Goal: Communication & Community: Answer question/provide support

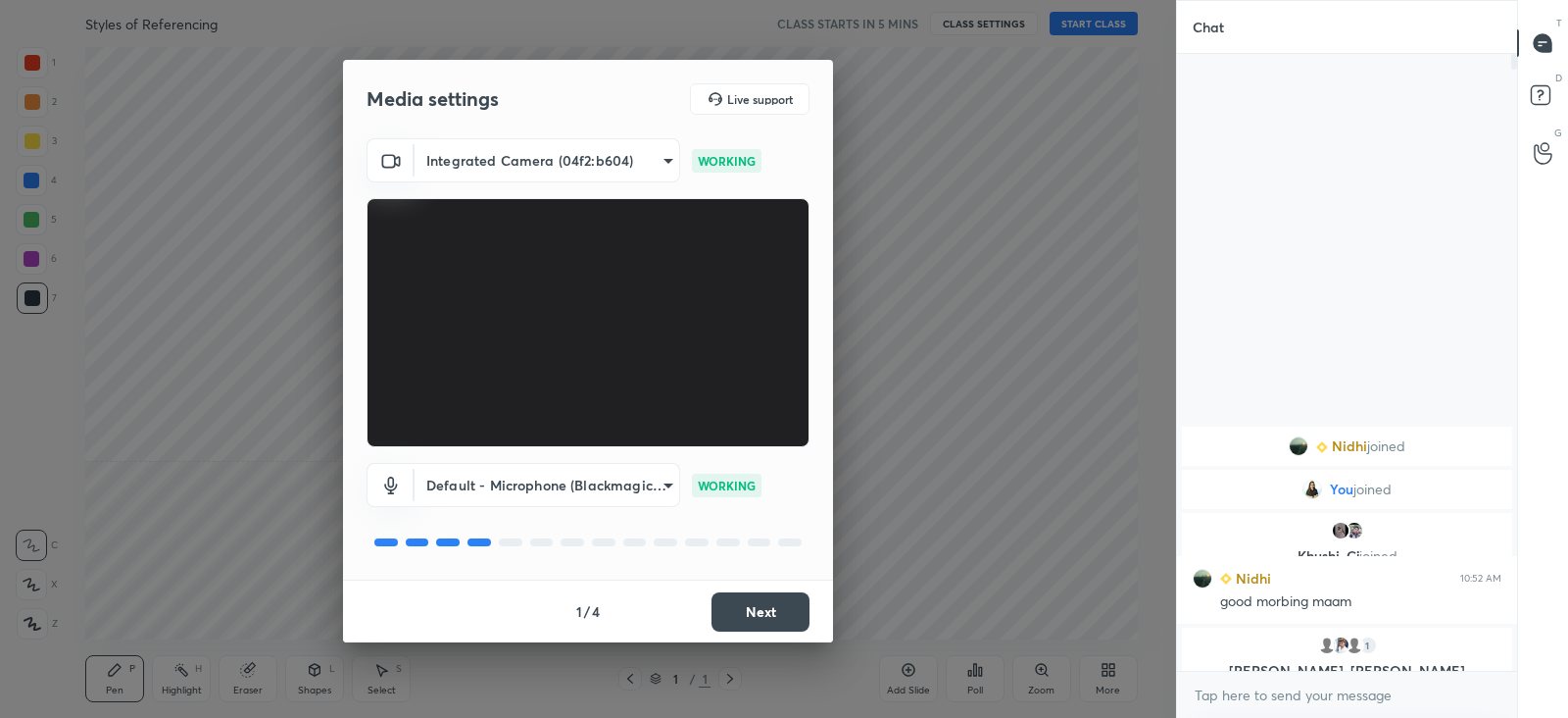
click at [572, 152] on body "1 2 3 4 5 6 7 C X Z C X Z E E Erase all H H Styles of Referencing CLASS STARTS …" at bounding box center [784, 359] width 1568 height 718
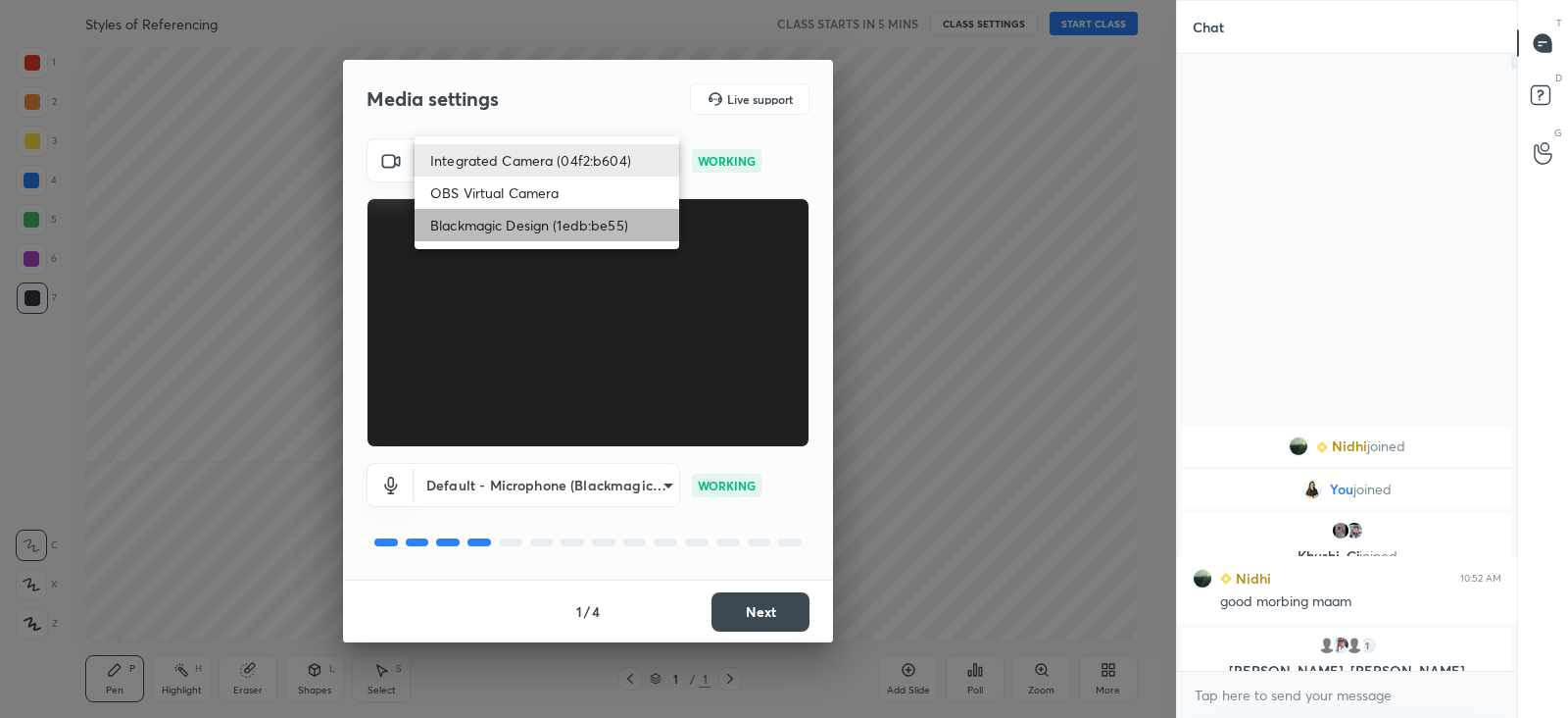
click at [555, 217] on li "Blackmagic Design (1edb:be55)" at bounding box center [547, 225] width 265 height 32
type input "ba6a994f86e0be189627e8ba0329543dfc910625ee2ef28c9a2e2cbf4311cf33"
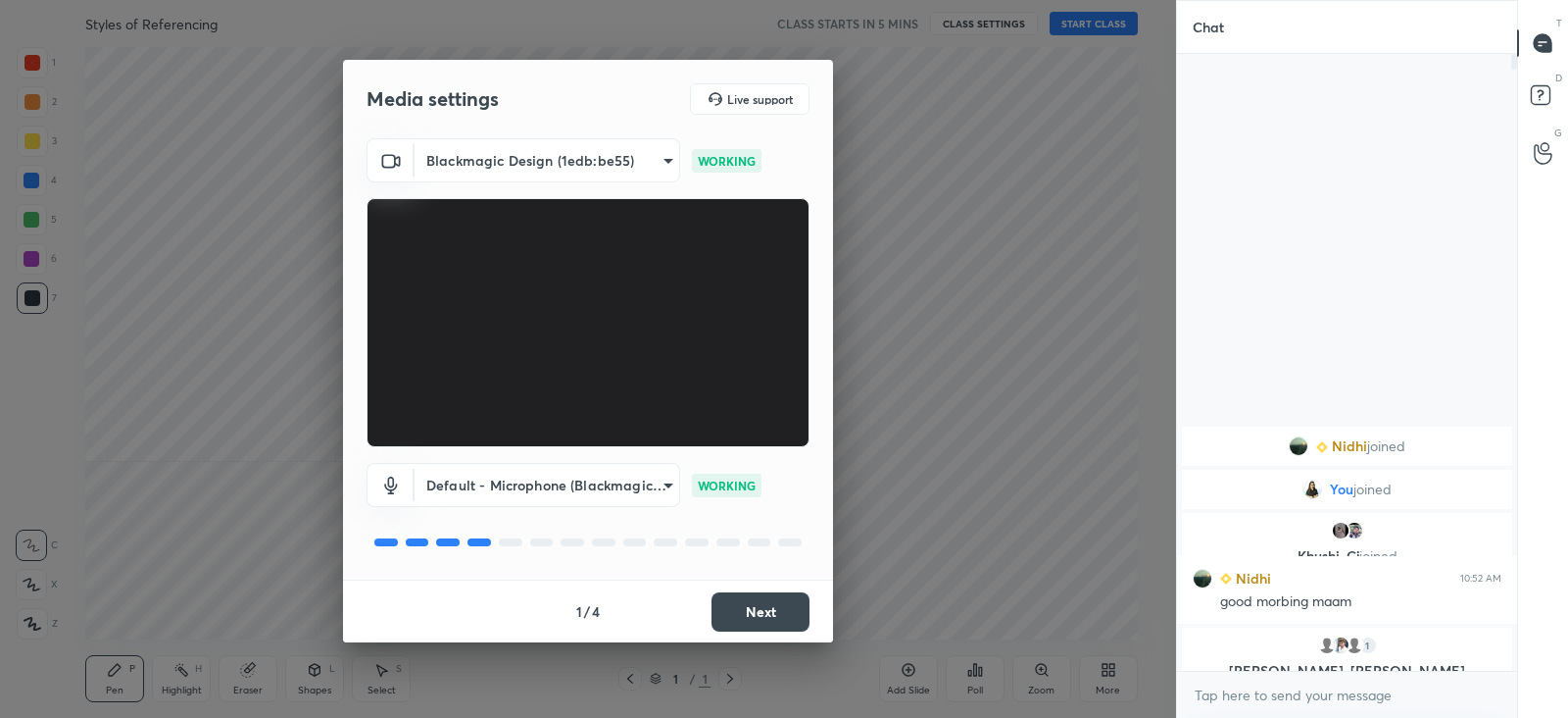
click at [803, 605] on button "Next" at bounding box center [761, 612] width 98 height 39
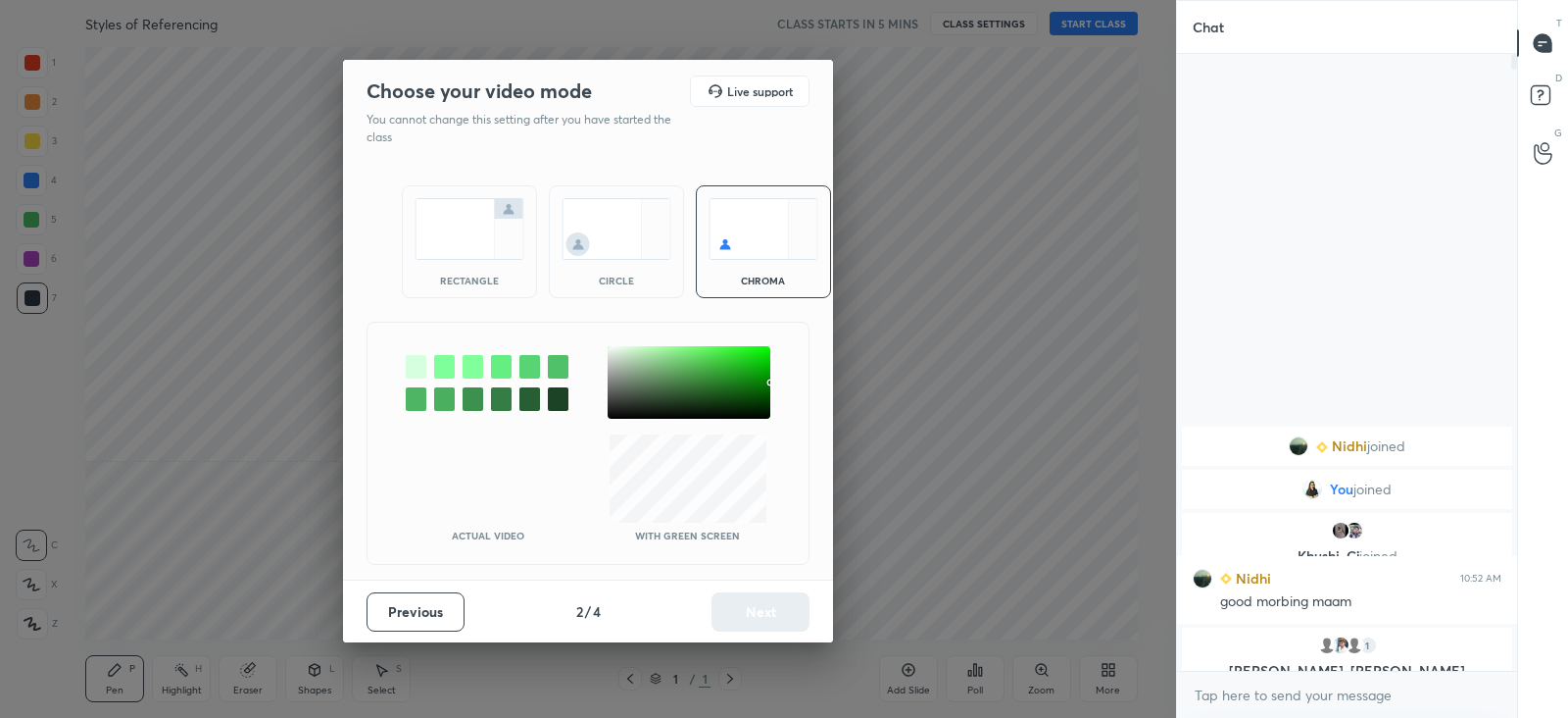
click at [446, 270] on div "rectangle" at bounding box center [470, 241] width 135 height 113
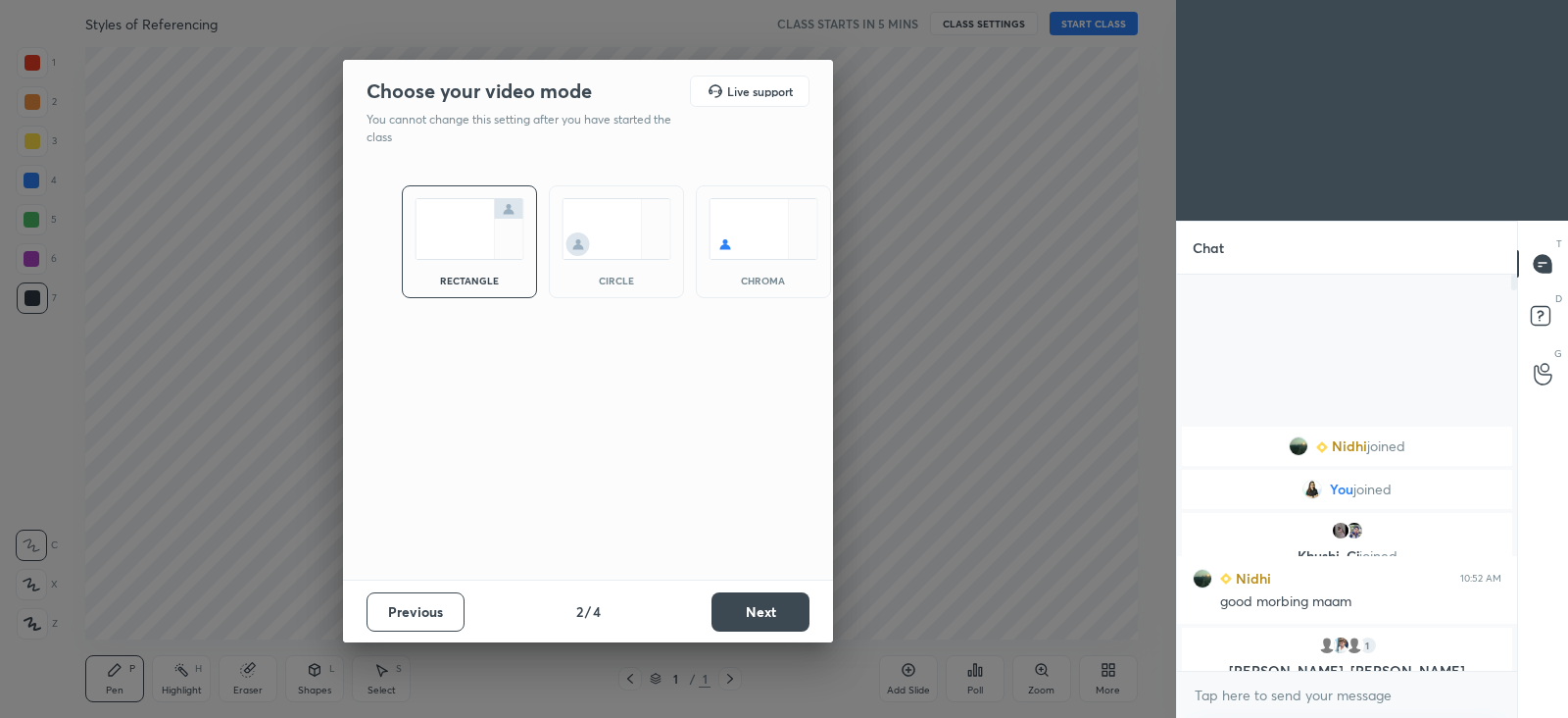
click at [778, 614] on button "Next" at bounding box center [761, 612] width 98 height 39
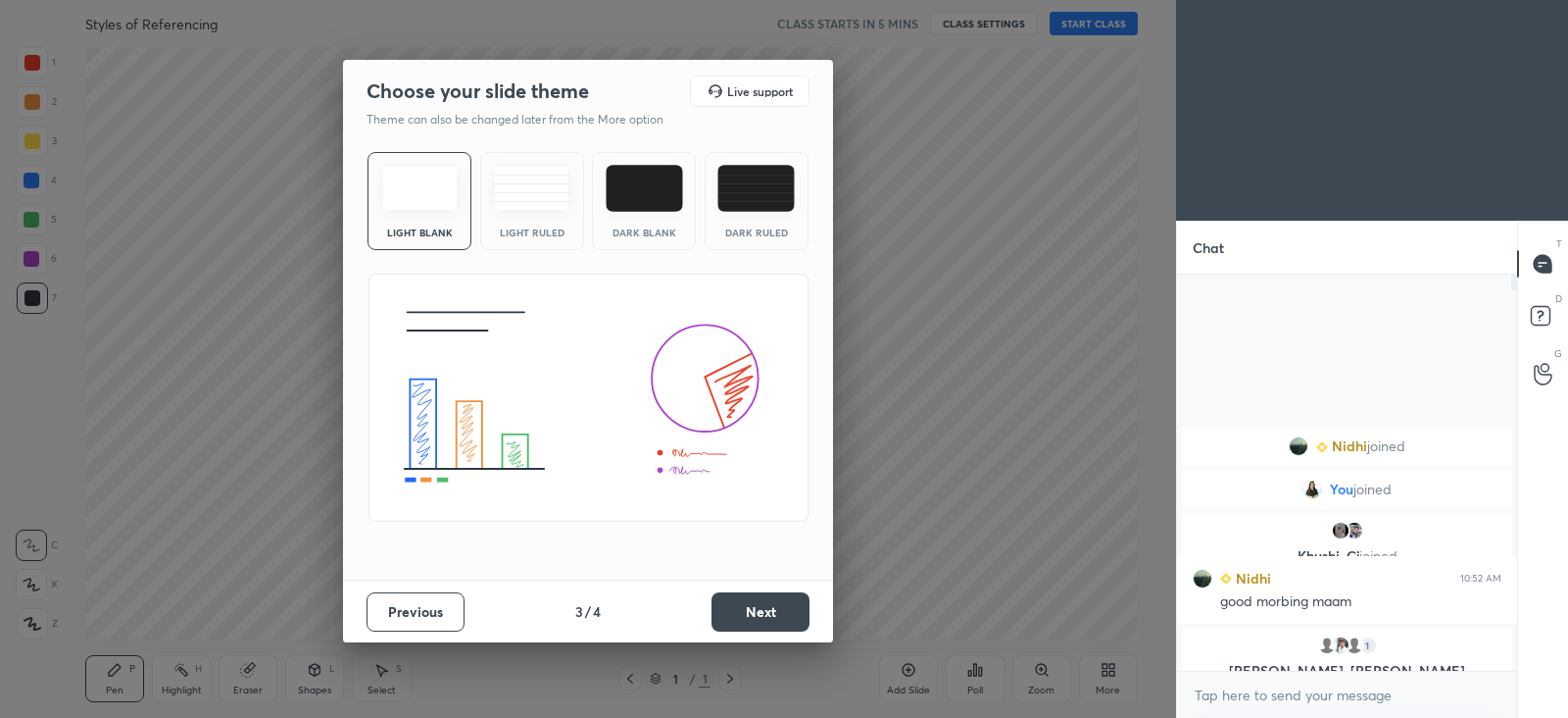
click at [536, 183] on img at bounding box center [531, 188] width 77 height 47
click at [799, 616] on button "Next" at bounding box center [761, 612] width 98 height 39
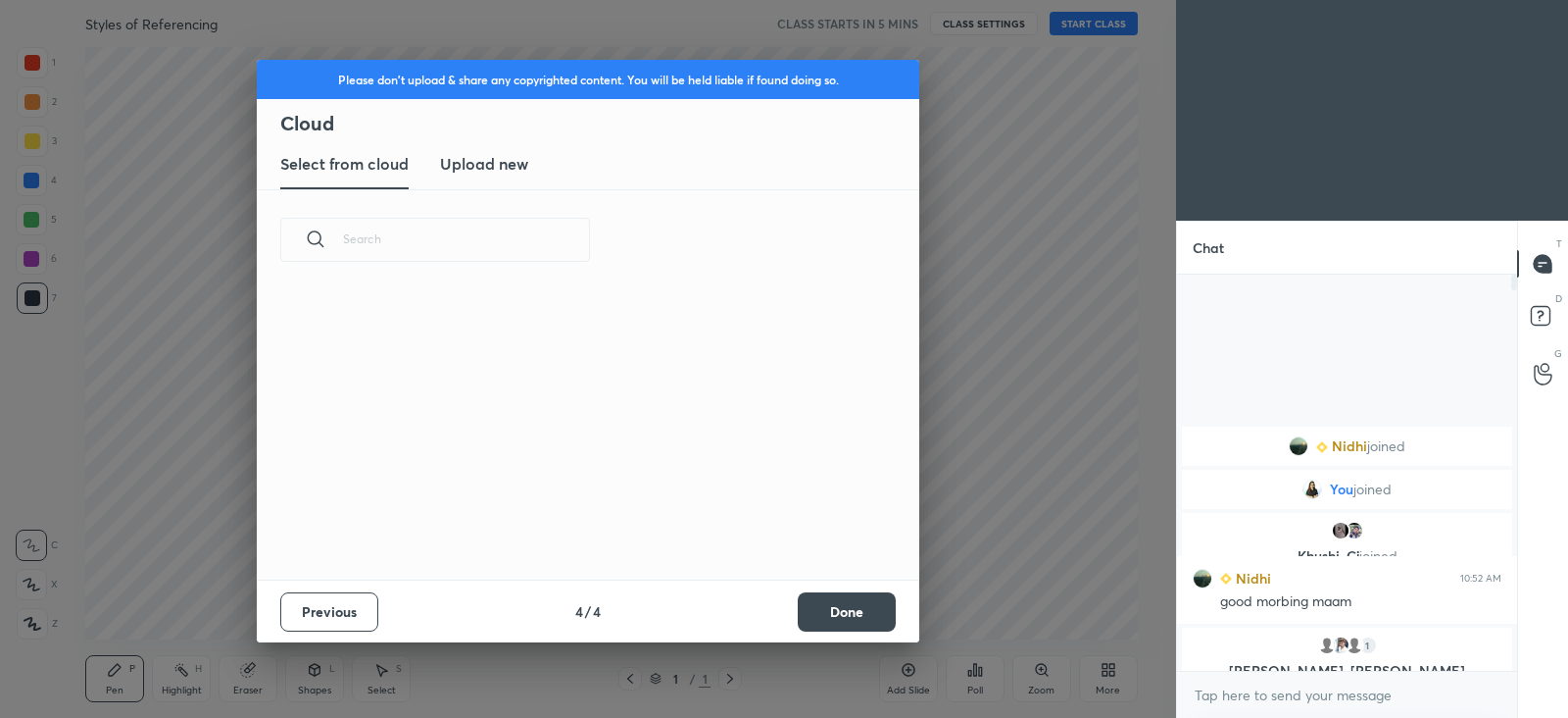
scroll to position [289, 630]
click at [824, 610] on button "Done" at bounding box center [847, 612] width 98 height 39
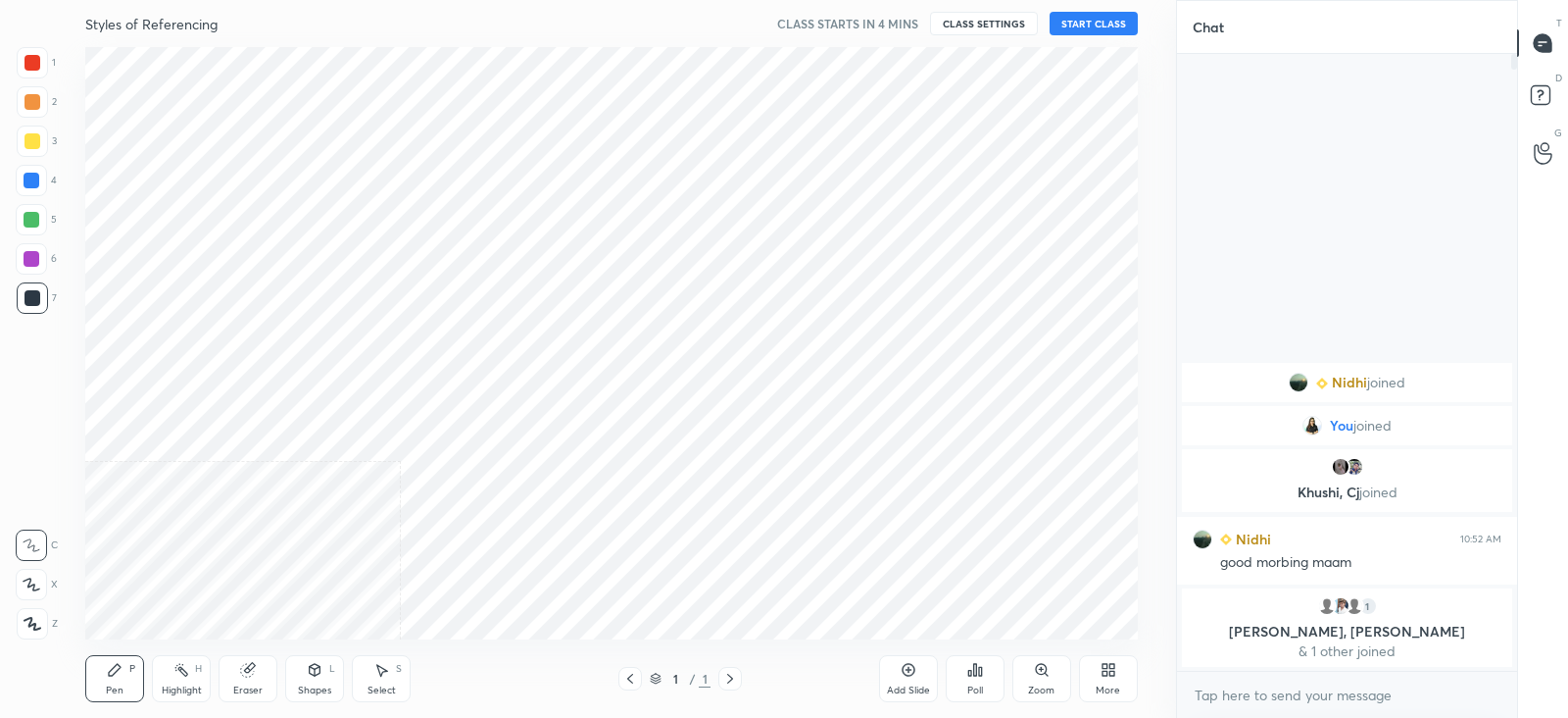
scroll to position [592, 1098]
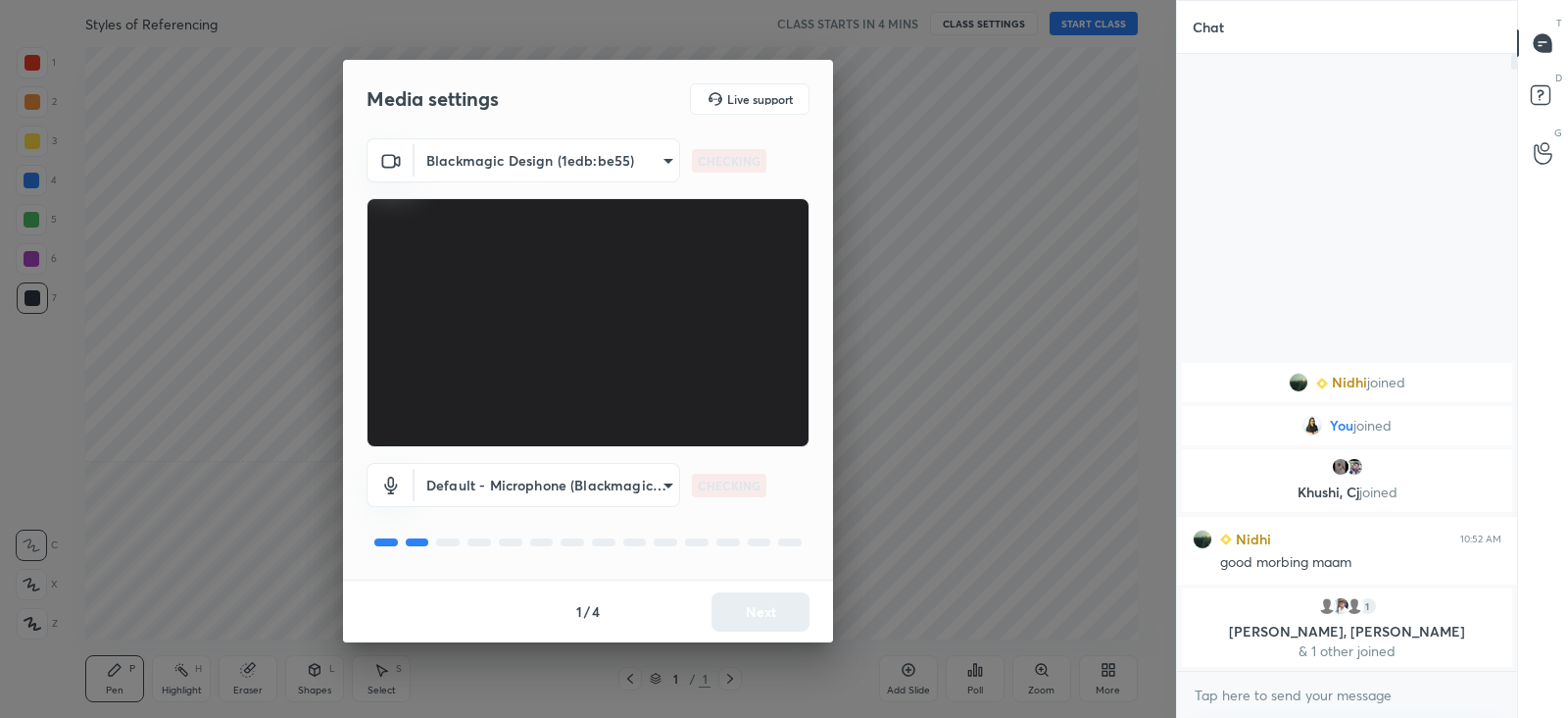
click at [632, 154] on body "1 2 3 4 5 6 7 C X Z C X Z E E Erase all H H Styles of Referencing CLASS STARTS …" at bounding box center [784, 359] width 1568 height 718
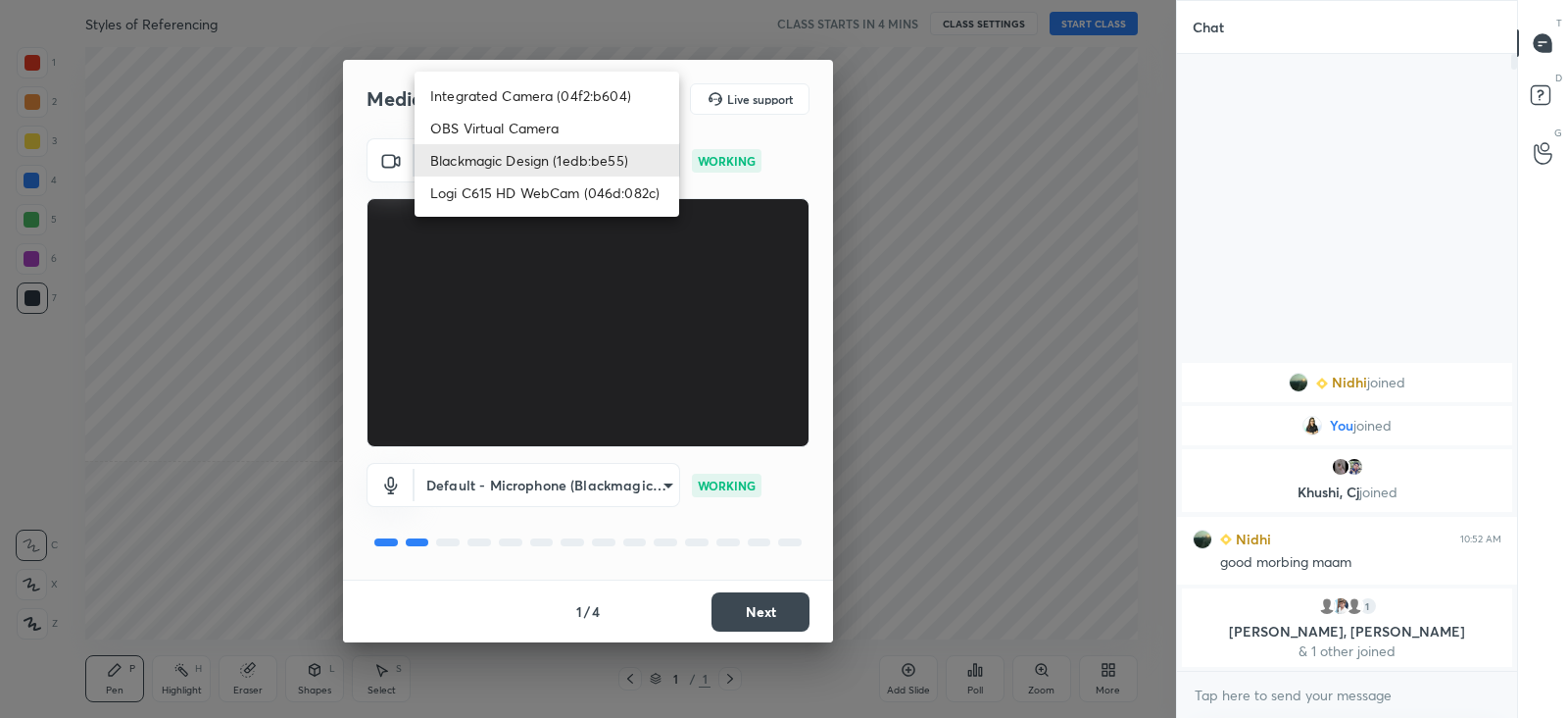
click at [576, 180] on li "Logi C615 HD WebCam (046d:082c)" at bounding box center [547, 192] width 265 height 32
type input "d4caf54624785ad08dac20ee601f3694793fbdd739fad63b48a8ba2de56948fc"
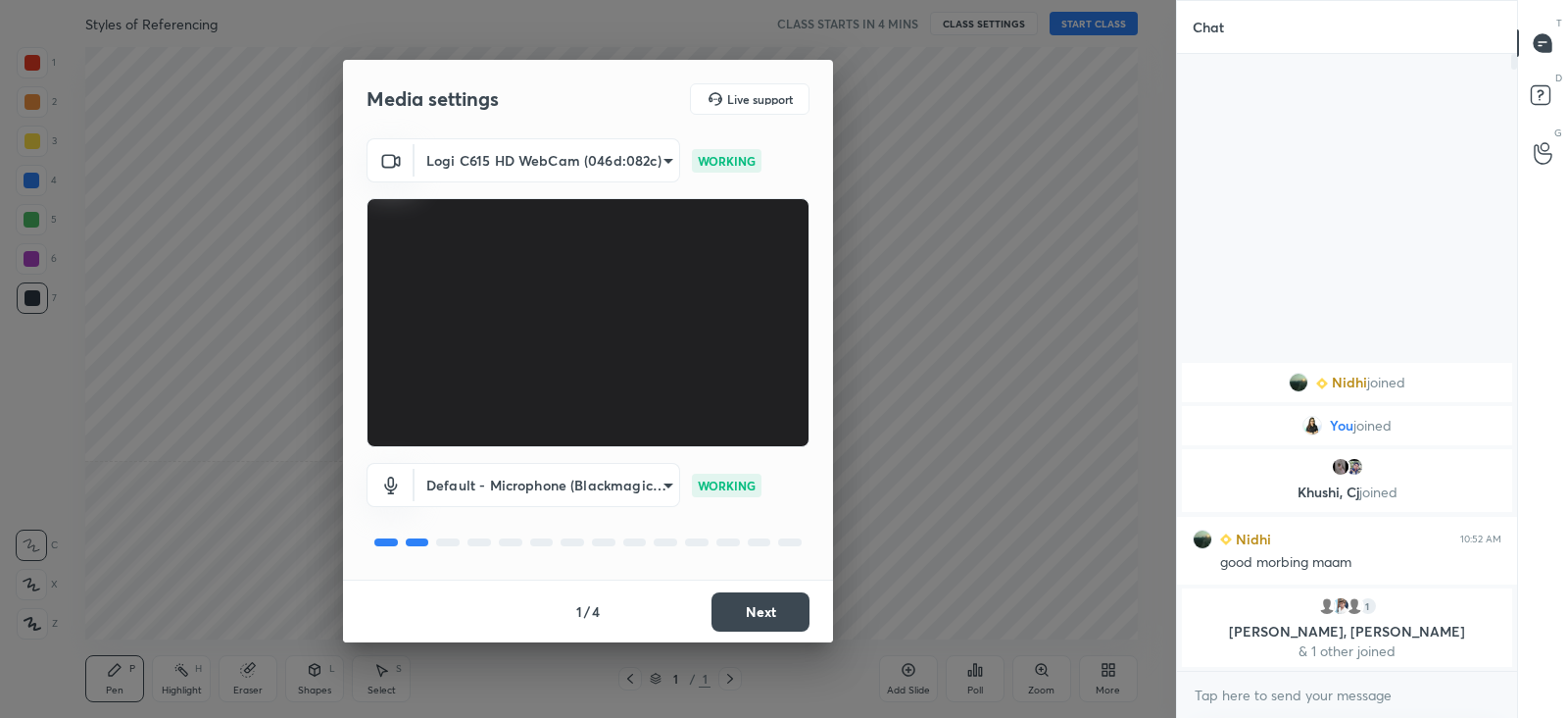
click at [607, 487] on body "1 2 3 4 5 6 7 C X Z C X Z E E Erase all H H Styles of Referencing CLASS STARTS …" at bounding box center [784, 359] width 1568 height 718
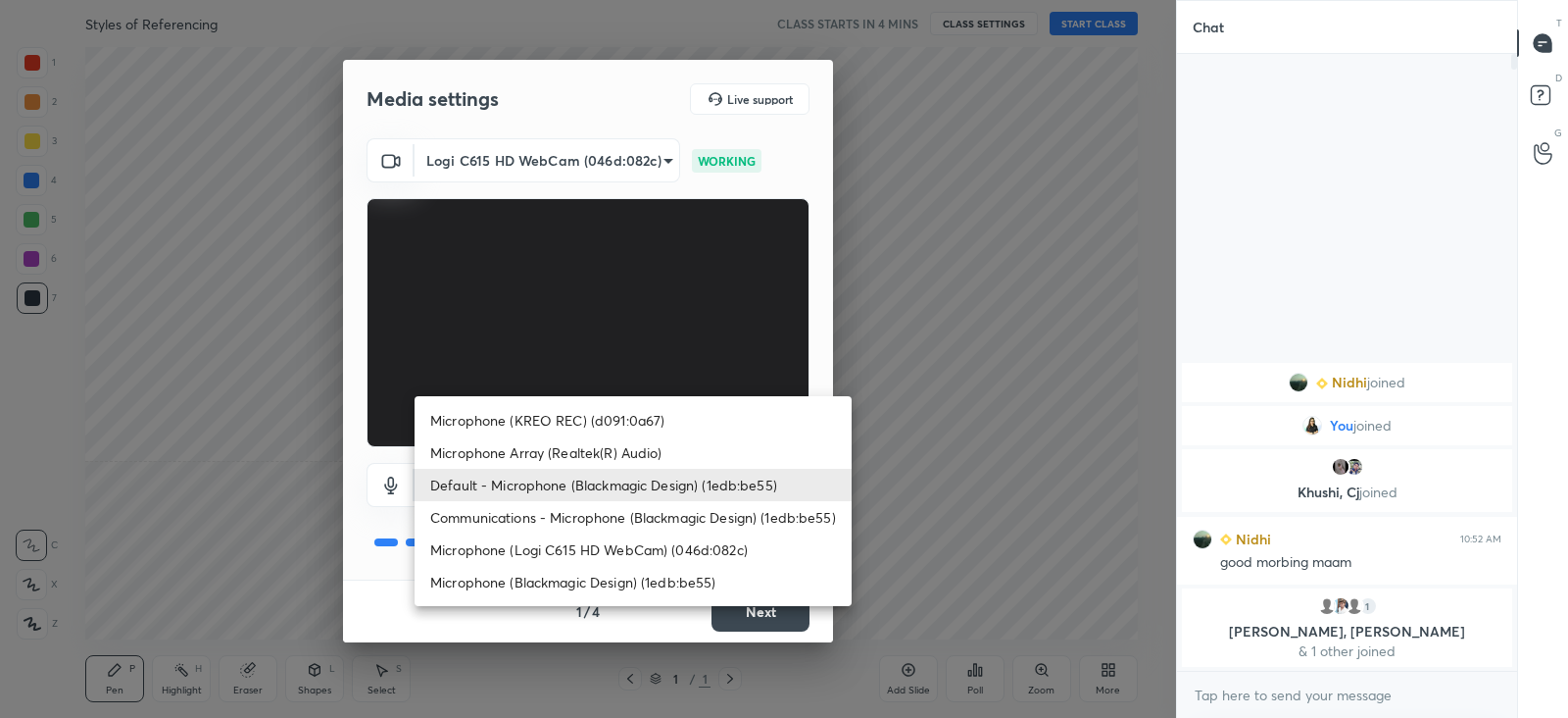
click at [599, 428] on li "Microphone (KREO REC) (d091:0a67)" at bounding box center [633, 420] width 437 height 32
type input "0bf2c7bc97844a850aba5cf0729b7fa887ed28ea3d50e738403450cac824e698"
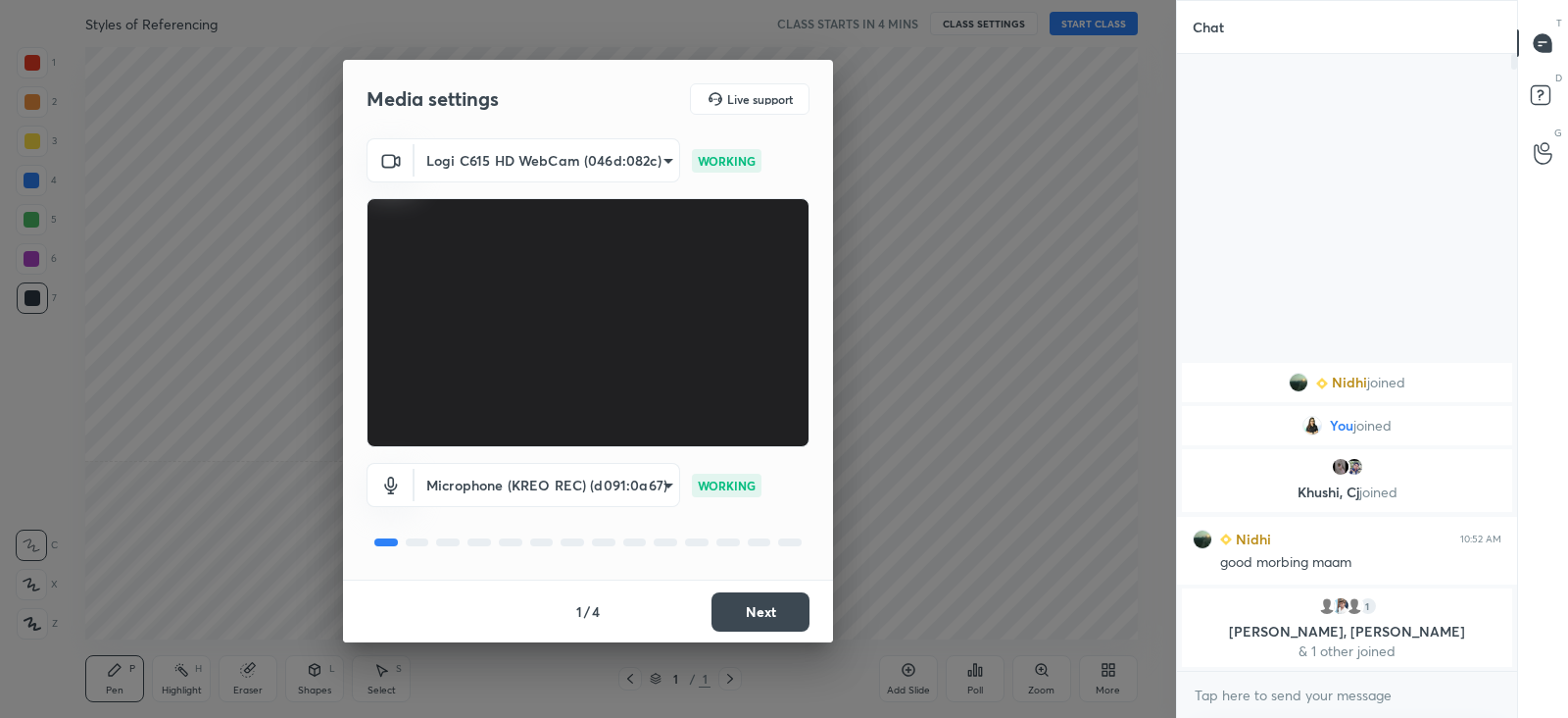
click at [778, 619] on button "Next" at bounding box center [761, 612] width 98 height 39
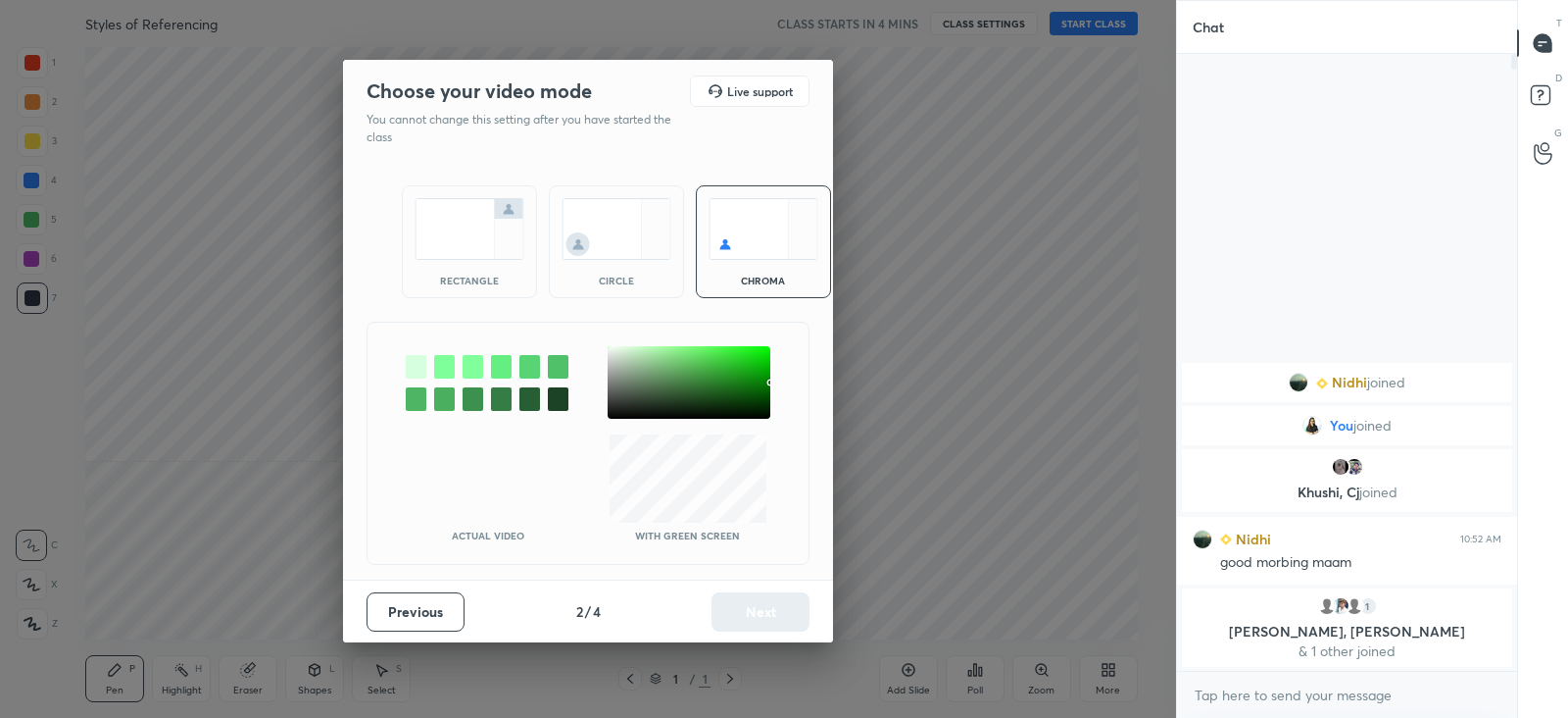
click at [476, 259] on img at bounding box center [470, 229] width 110 height 62
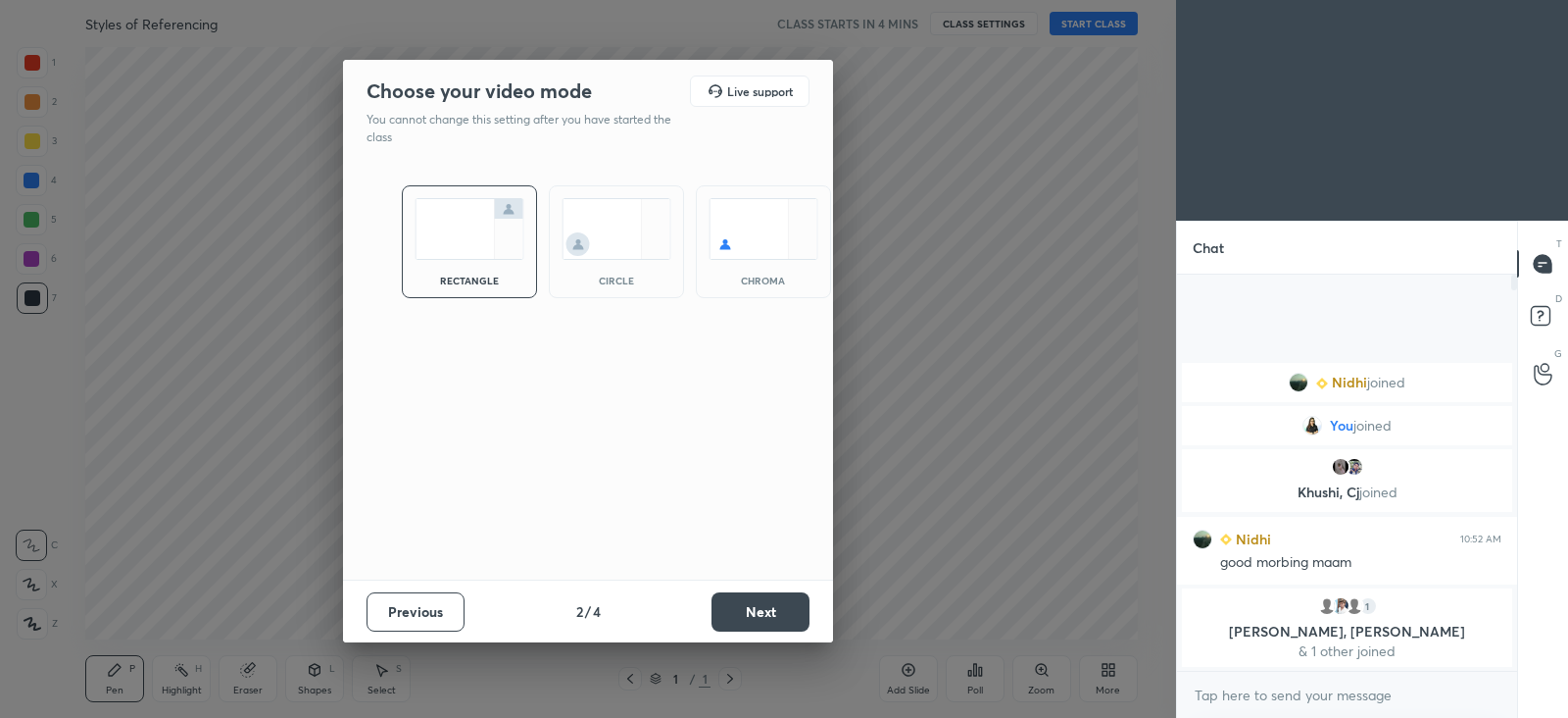
scroll to position [228, 333]
click at [745, 597] on button "Next" at bounding box center [761, 612] width 98 height 39
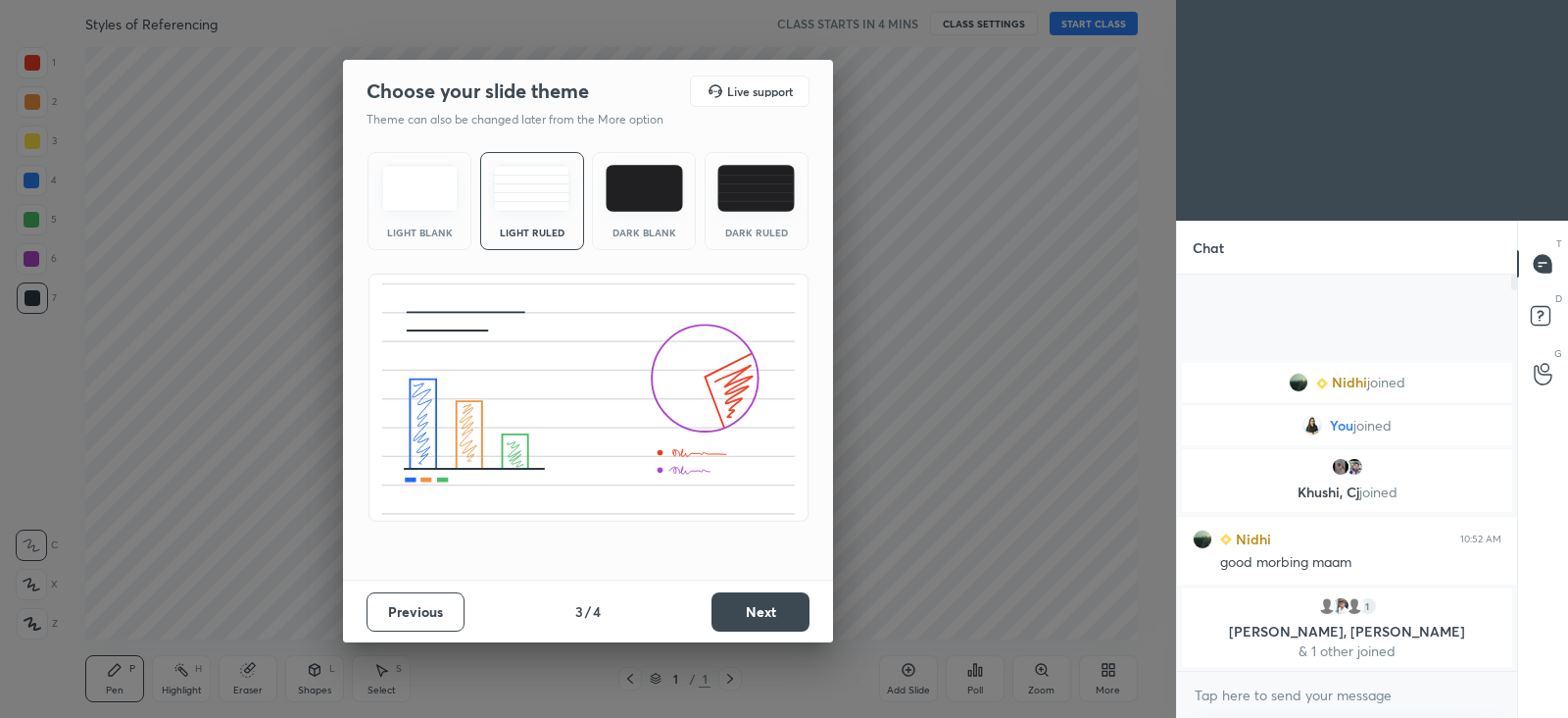
click at [530, 179] on img at bounding box center [531, 188] width 77 height 47
click at [771, 603] on button "Next" at bounding box center [761, 612] width 98 height 39
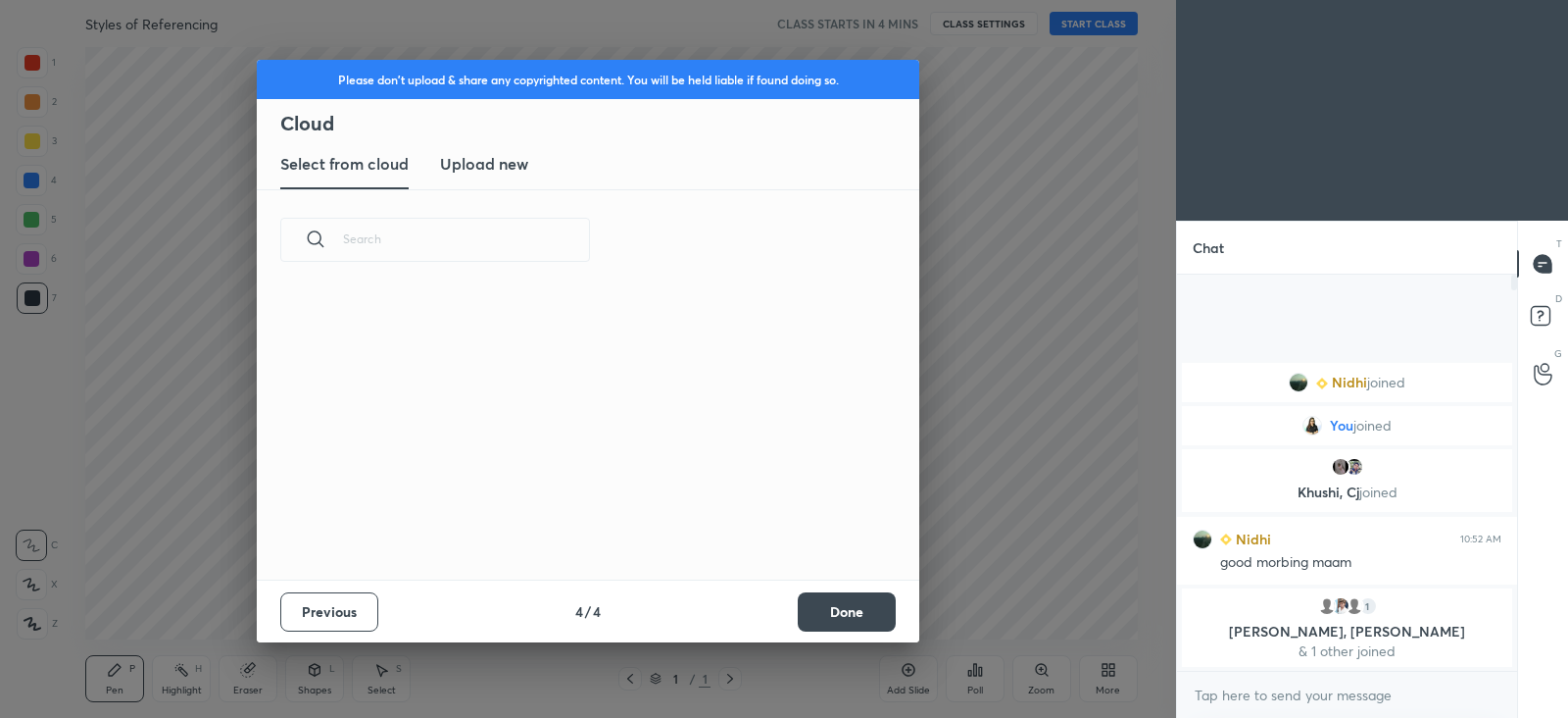
scroll to position [289, 630]
click at [511, 170] on h3 "Upload new" at bounding box center [484, 164] width 88 height 24
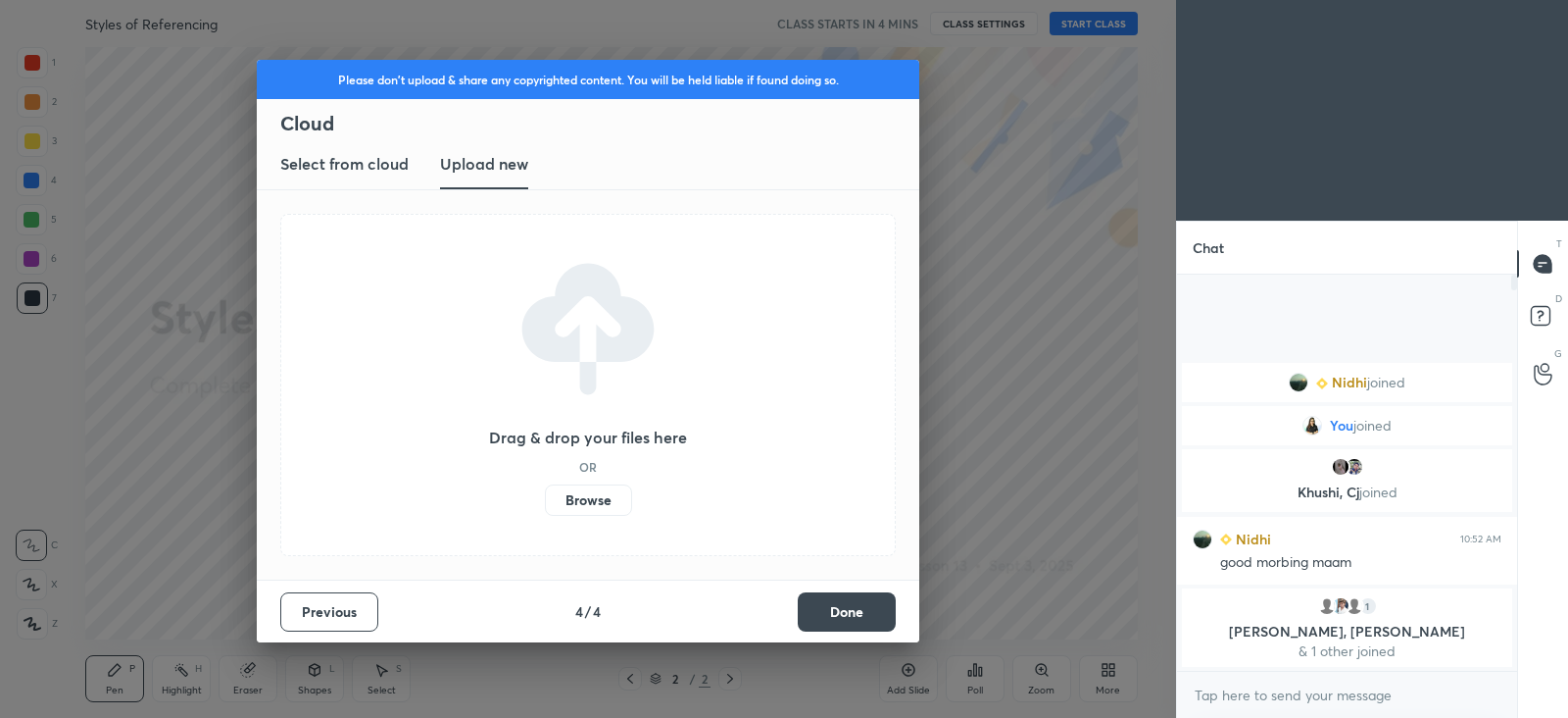
click at [586, 506] on label "Browse" at bounding box center [588, 500] width 87 height 31
click at [545, 506] on input "Browse" at bounding box center [545, 500] width 0 height 31
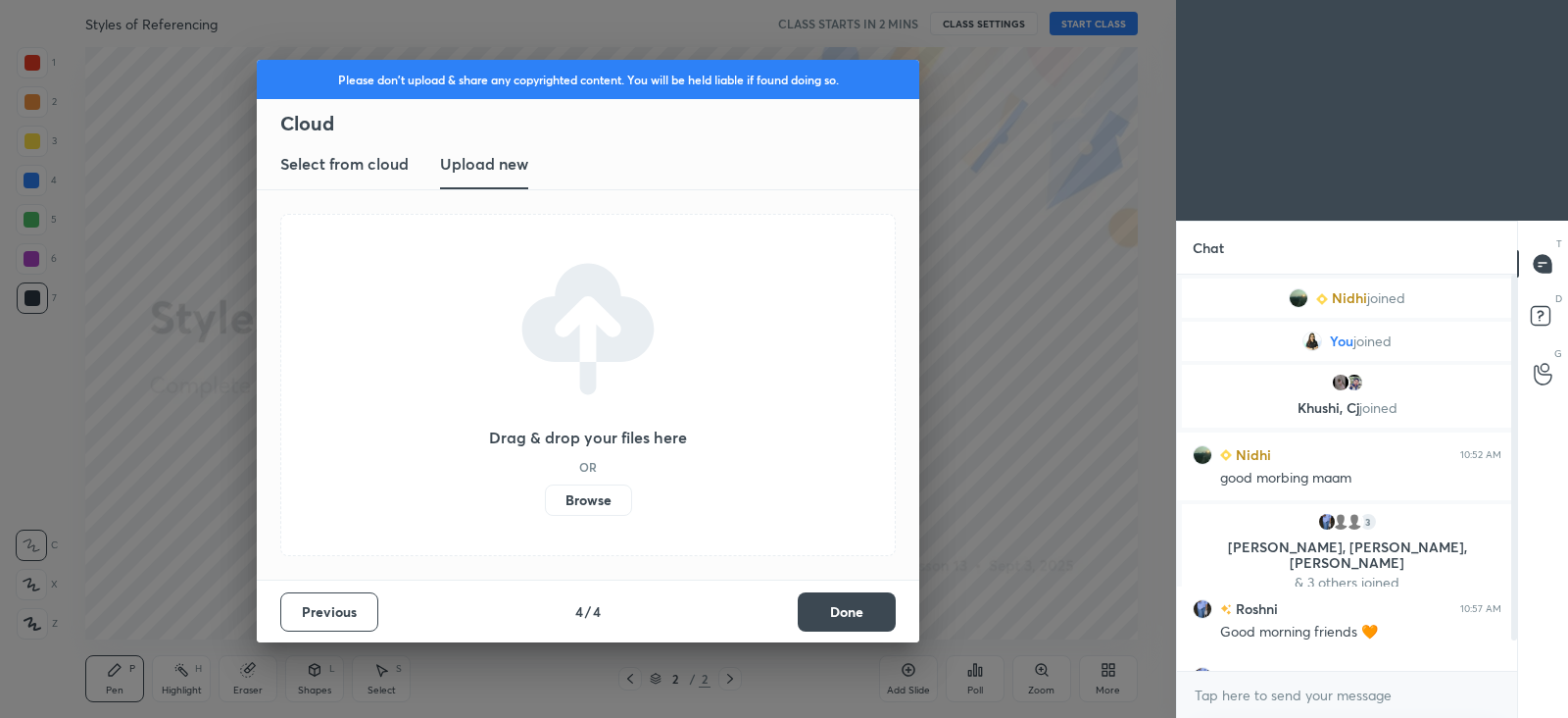
click at [578, 487] on label "Browse" at bounding box center [588, 500] width 87 height 31
click at [545, 487] on input "Browse" at bounding box center [545, 500] width 0 height 31
click at [607, 493] on label "Browse" at bounding box center [588, 500] width 87 height 31
click at [545, 493] on input "Browse" at bounding box center [545, 500] width 0 height 31
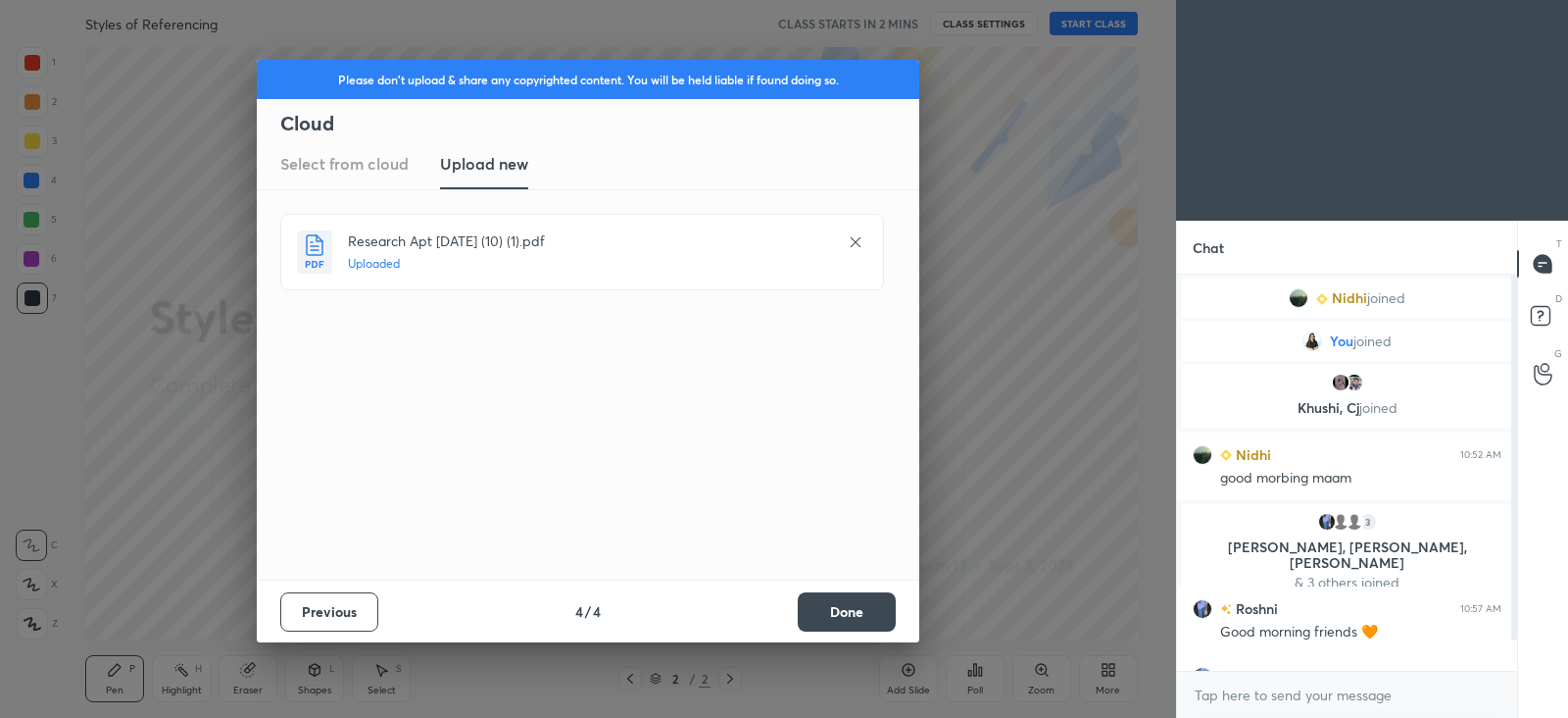
click at [845, 600] on button "Done" at bounding box center [847, 612] width 98 height 39
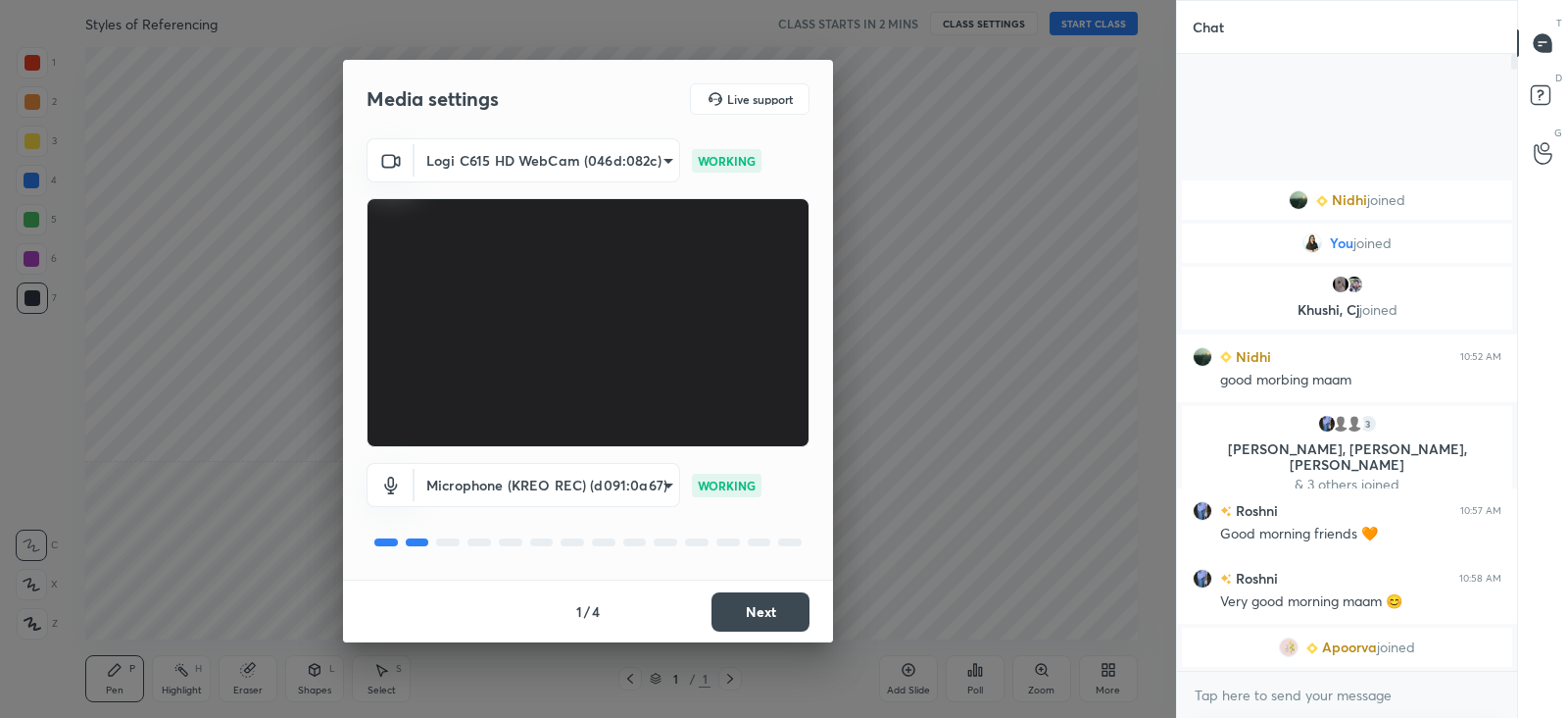
click at [776, 608] on button "Next" at bounding box center [761, 612] width 98 height 39
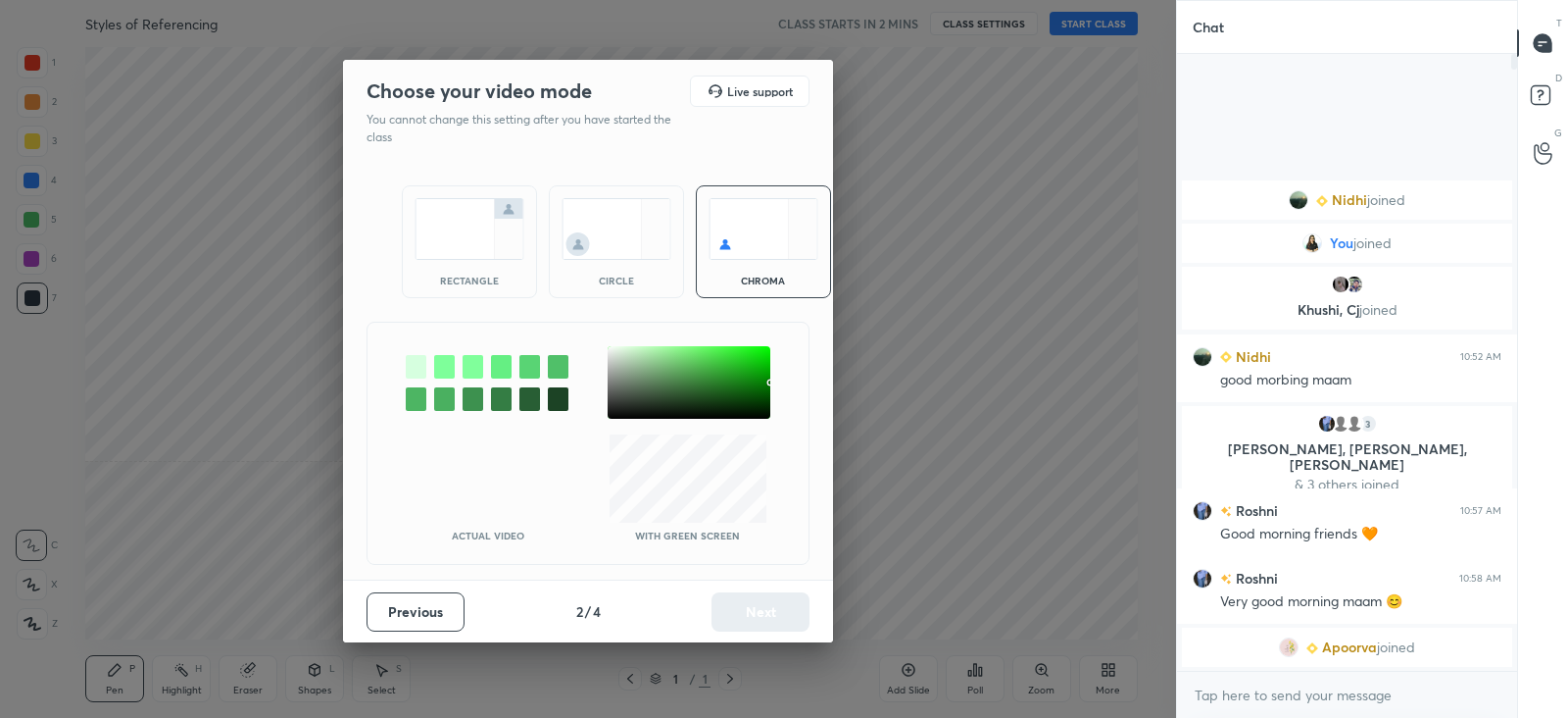
click at [506, 237] on img at bounding box center [470, 229] width 110 height 62
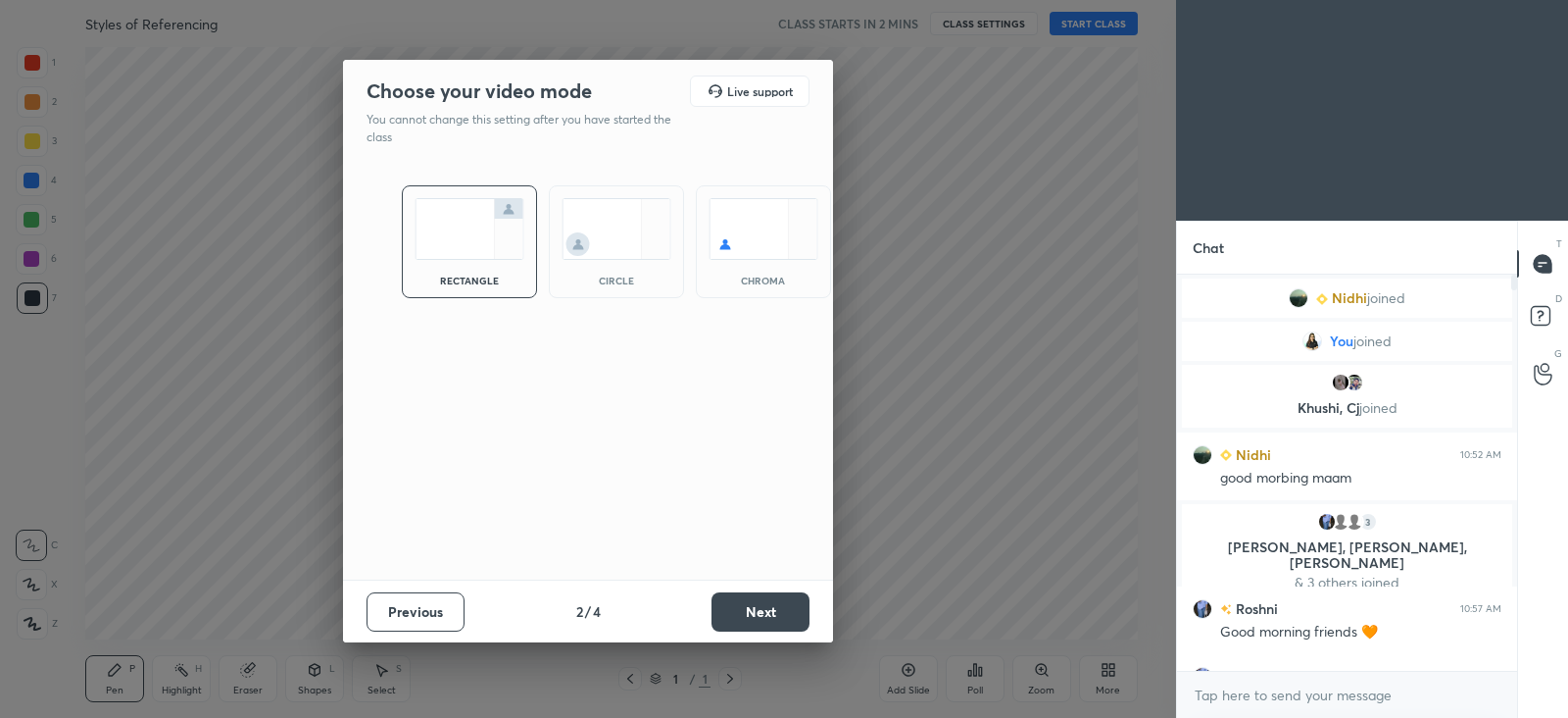
click at [774, 613] on button "Next" at bounding box center [761, 612] width 98 height 39
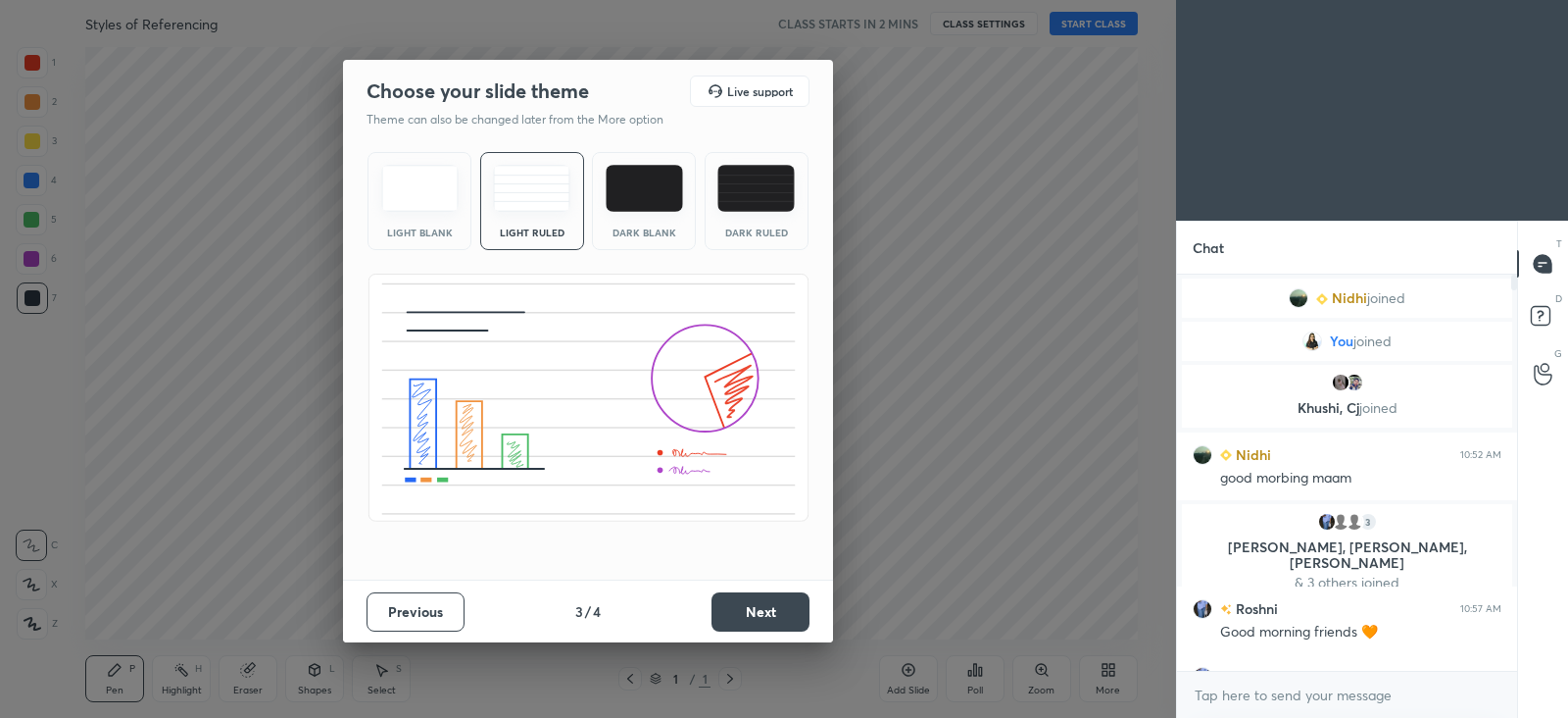
click at [770, 609] on button "Next" at bounding box center [761, 612] width 98 height 39
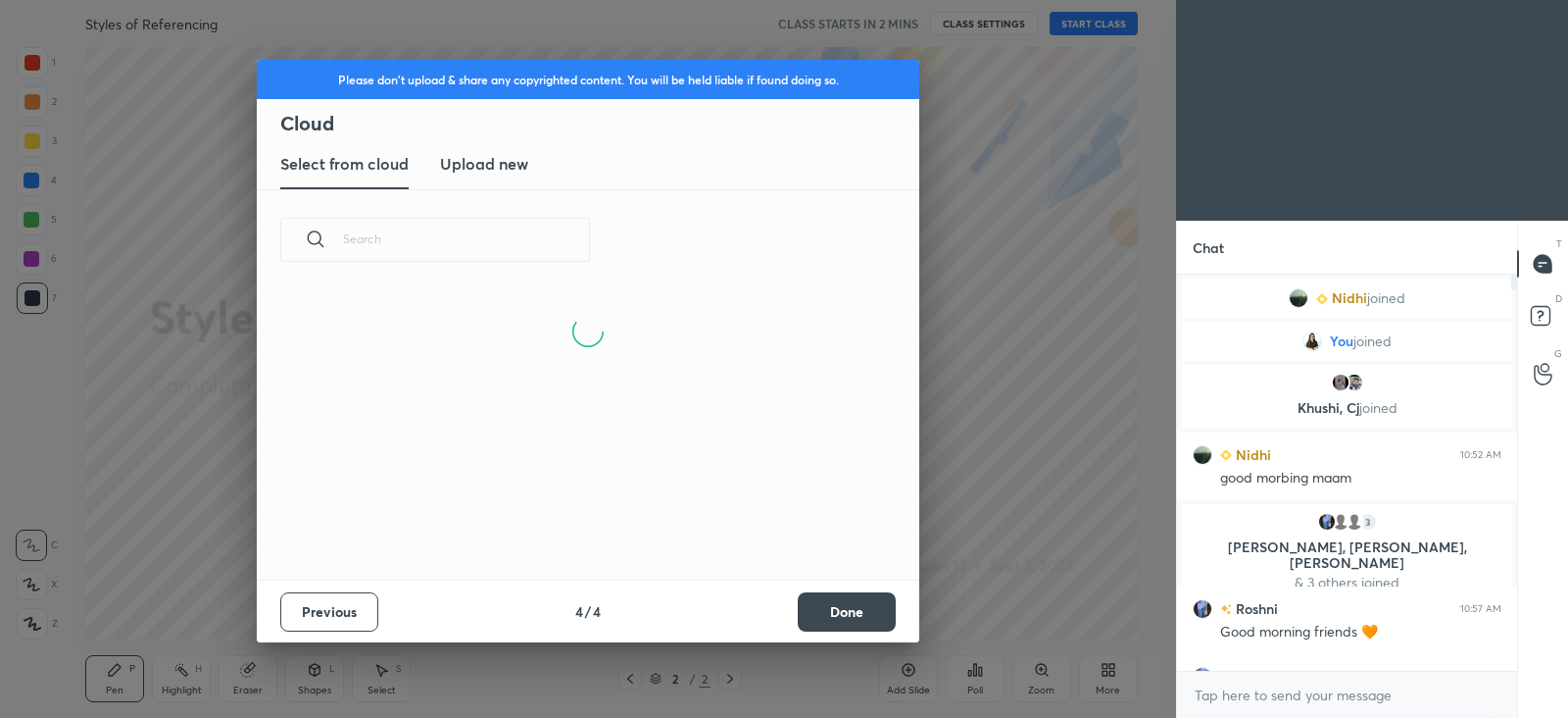
scroll to position [289, 630]
click at [484, 158] on h3 "Upload new" at bounding box center [484, 164] width 88 height 24
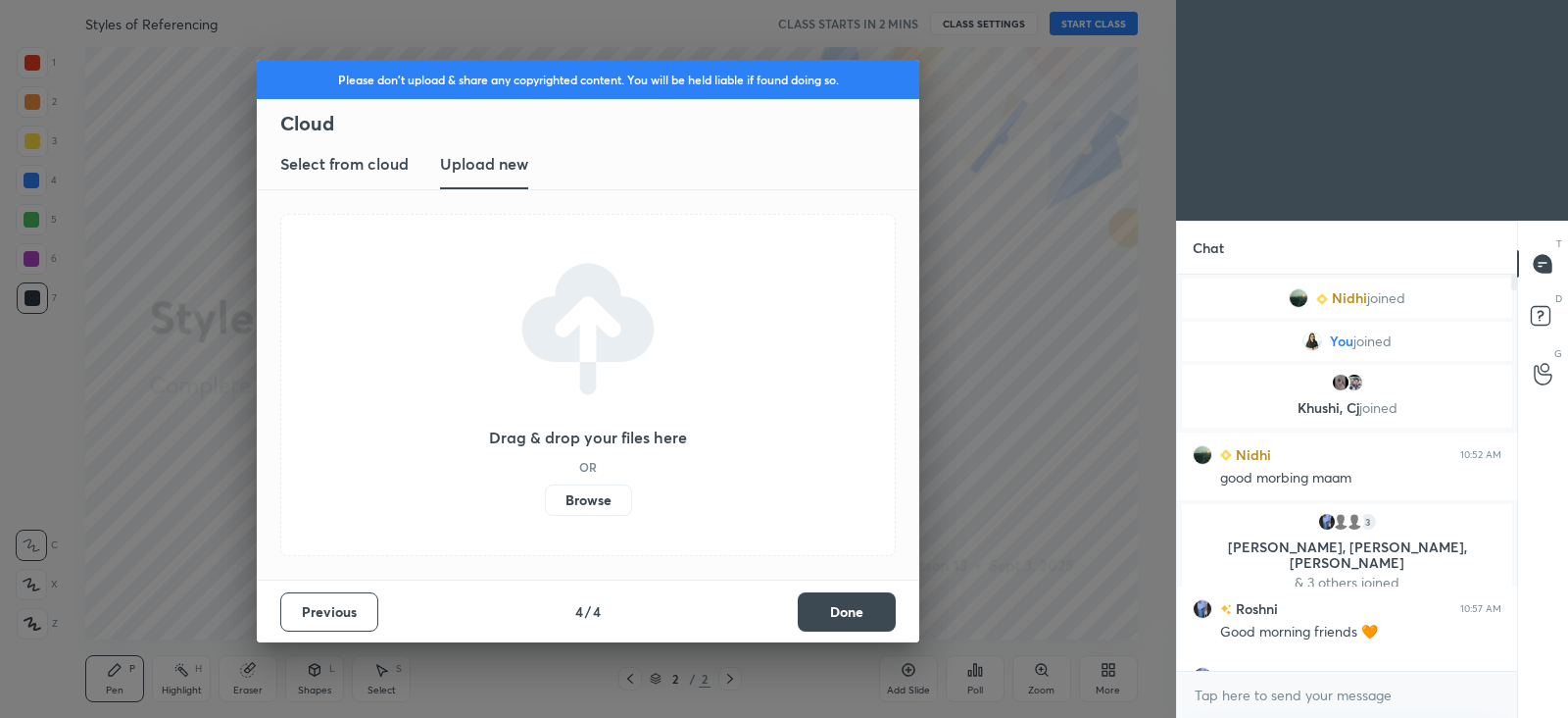
click at [583, 492] on label "Browse" at bounding box center [588, 500] width 87 height 31
click at [545, 492] on input "Browse" at bounding box center [545, 500] width 0 height 31
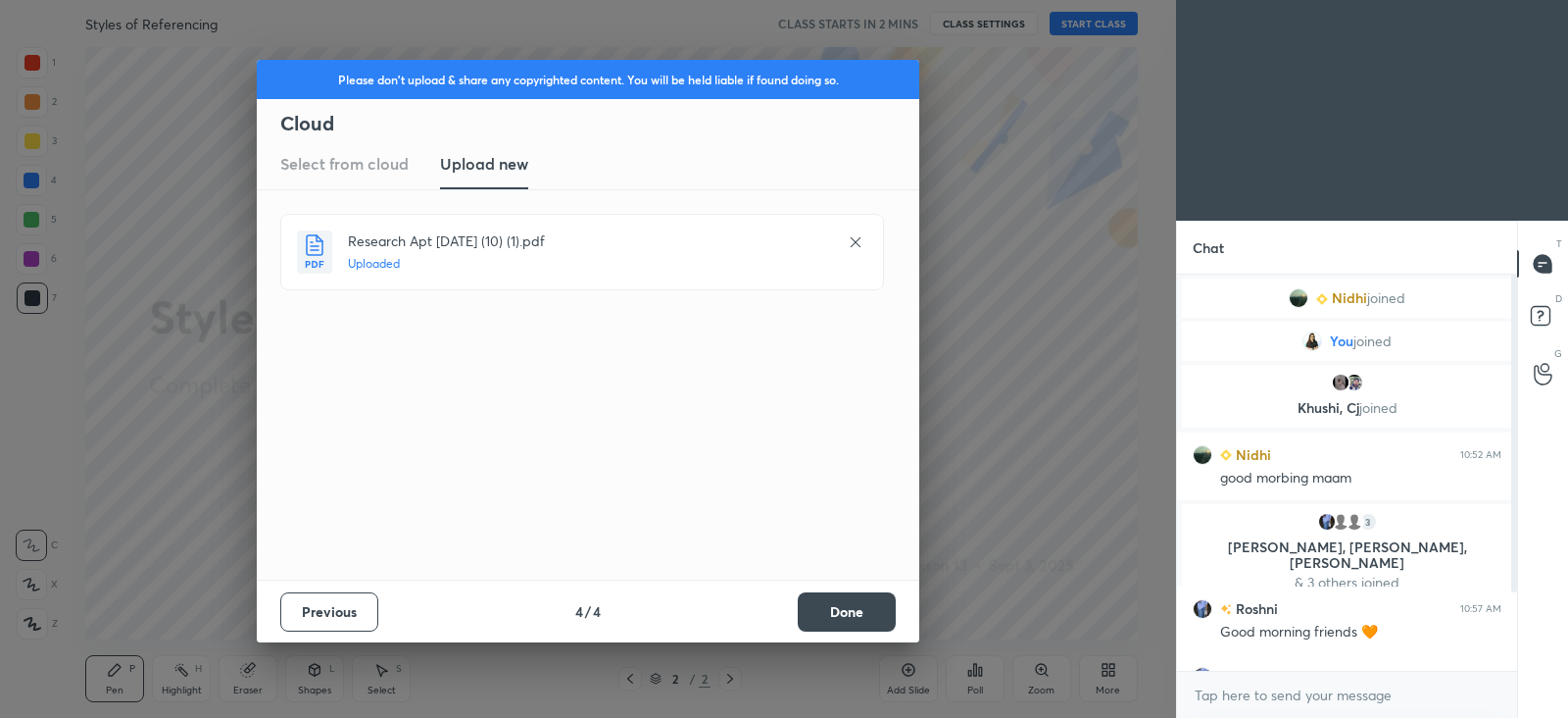
click at [867, 616] on button "Done" at bounding box center [847, 612] width 98 height 39
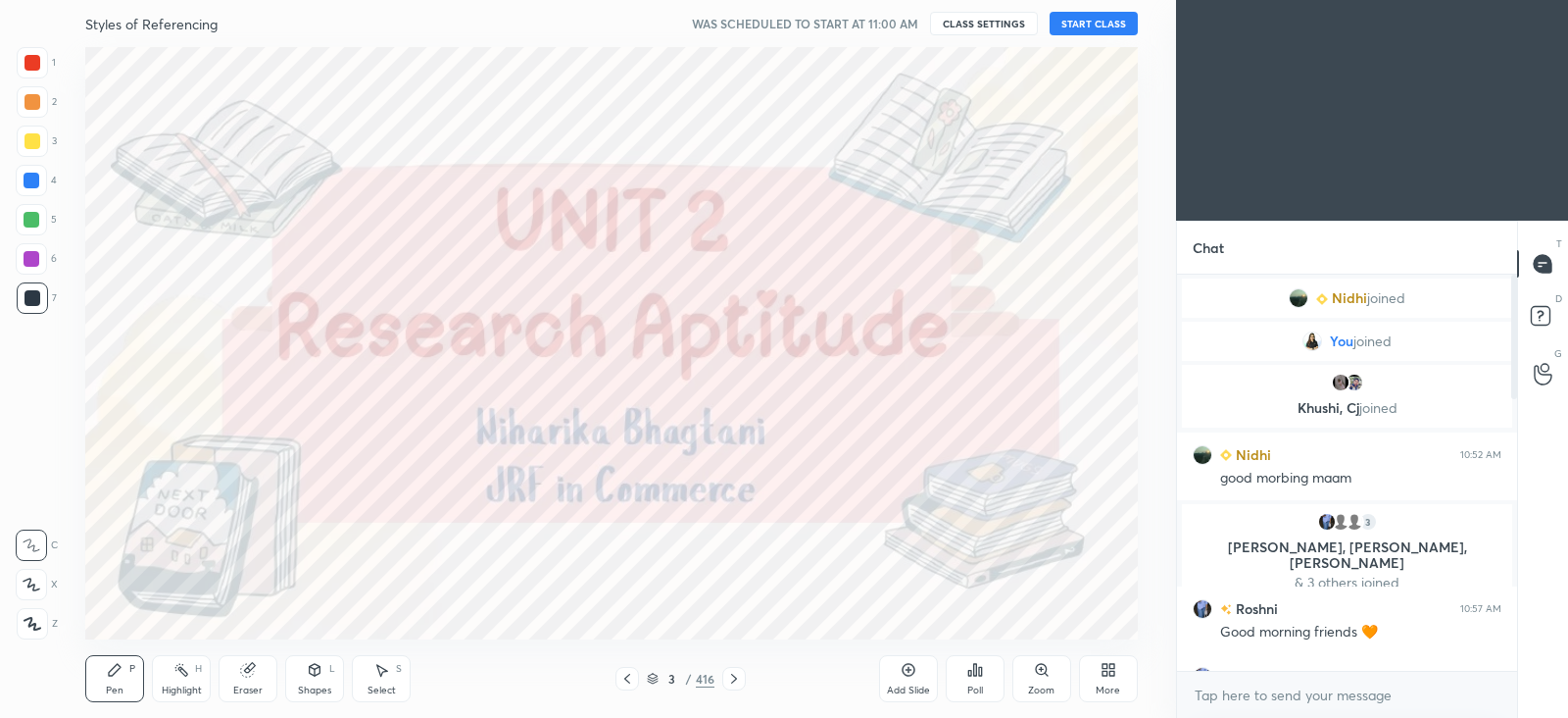
click at [984, 13] on button "CLASS SETTINGS" at bounding box center [985, 24] width 108 height 24
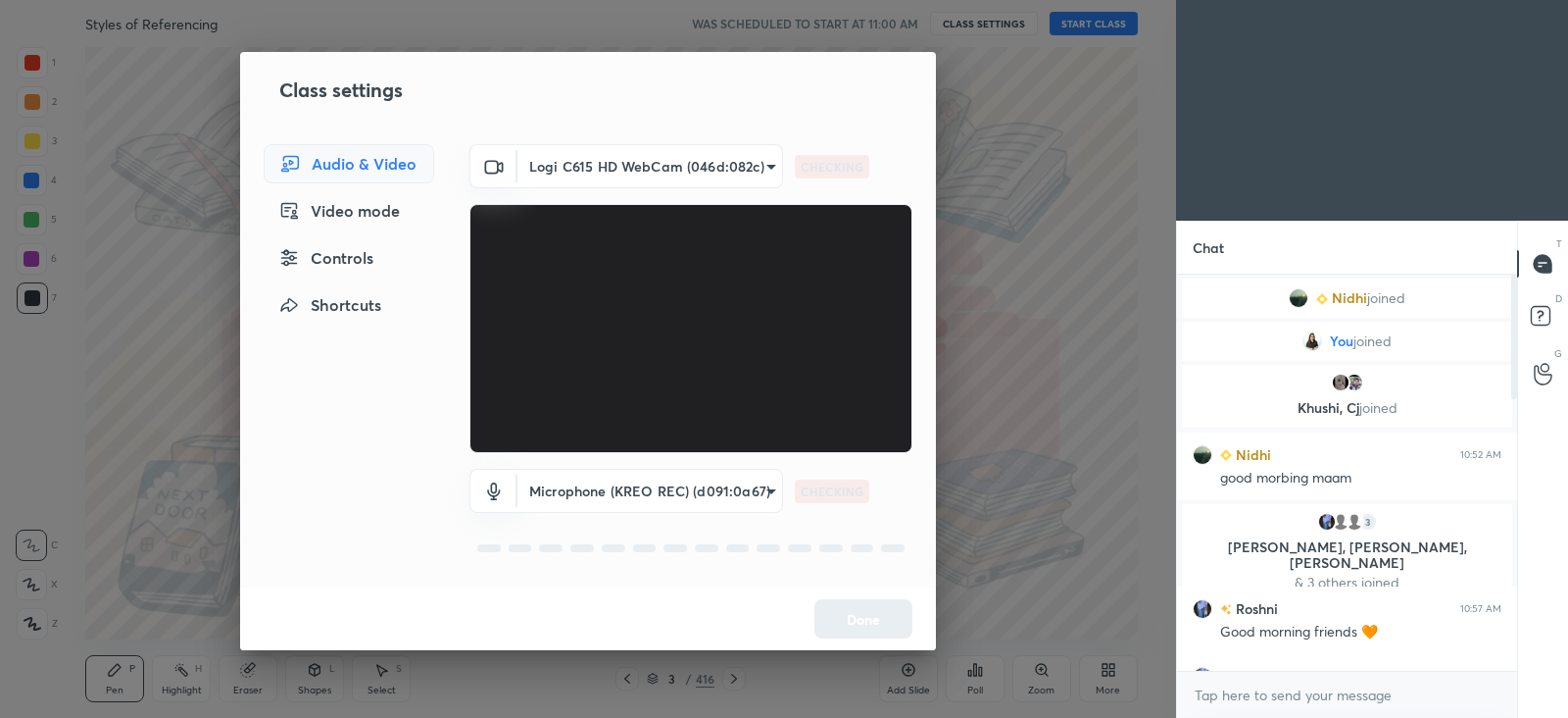
click at [606, 152] on body "1 2 3 4 5 6 7 C X Z C X Z E E Erase all H H Styles of Referencing WAS SCHEDULED…" at bounding box center [784, 359] width 1568 height 718
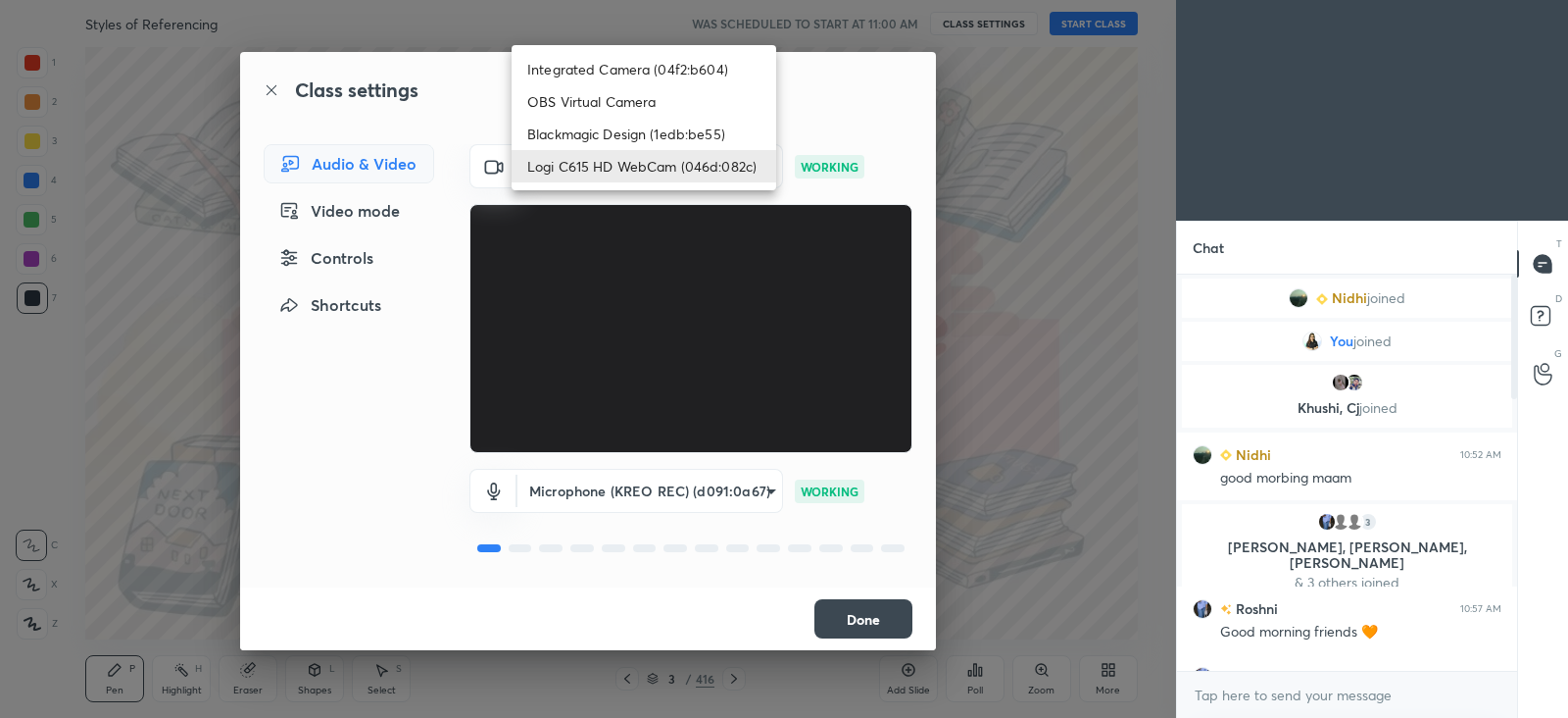
click at [732, 285] on div at bounding box center [784, 359] width 1568 height 718
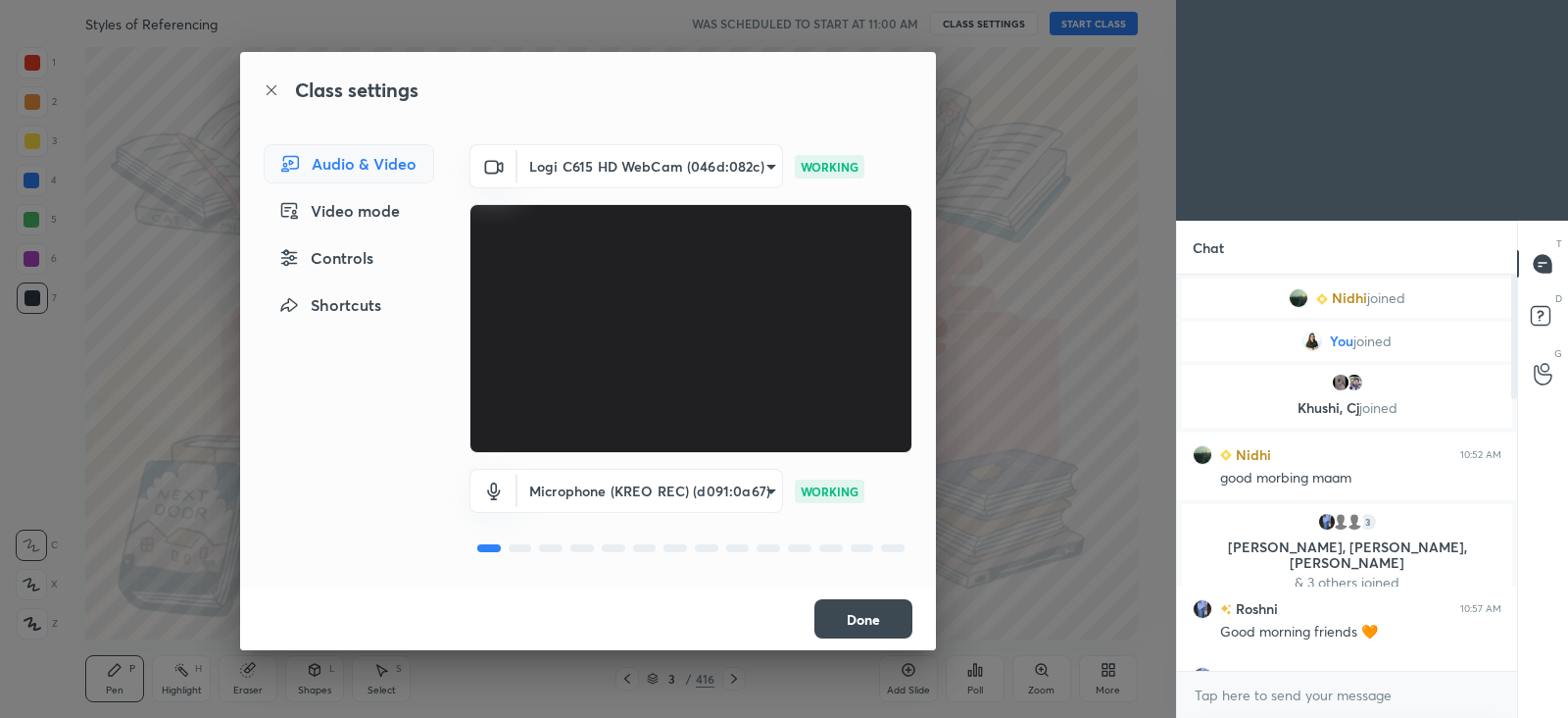
click at [876, 611] on button "Done" at bounding box center [864, 619] width 98 height 39
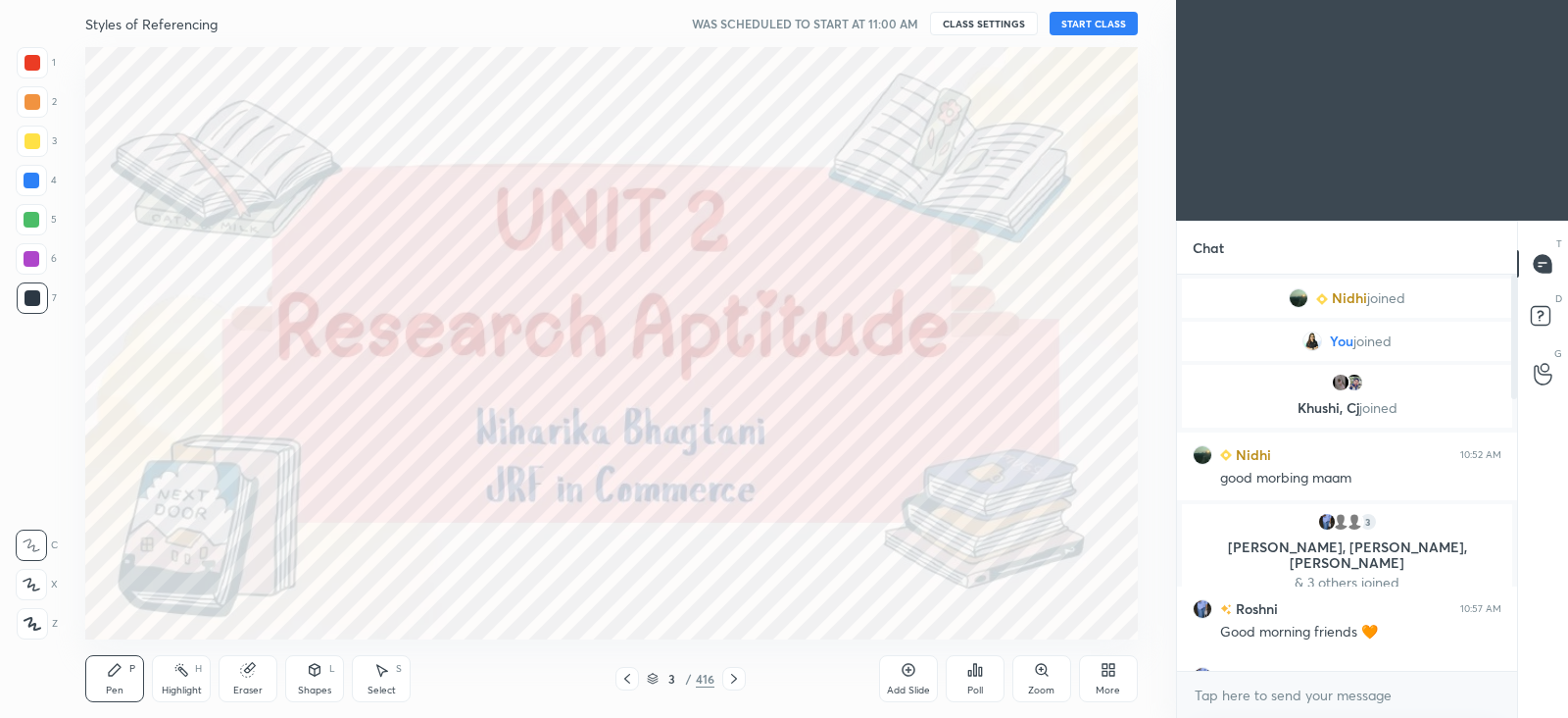
click at [944, 30] on button "CLASS SETTINGS" at bounding box center [985, 24] width 108 height 24
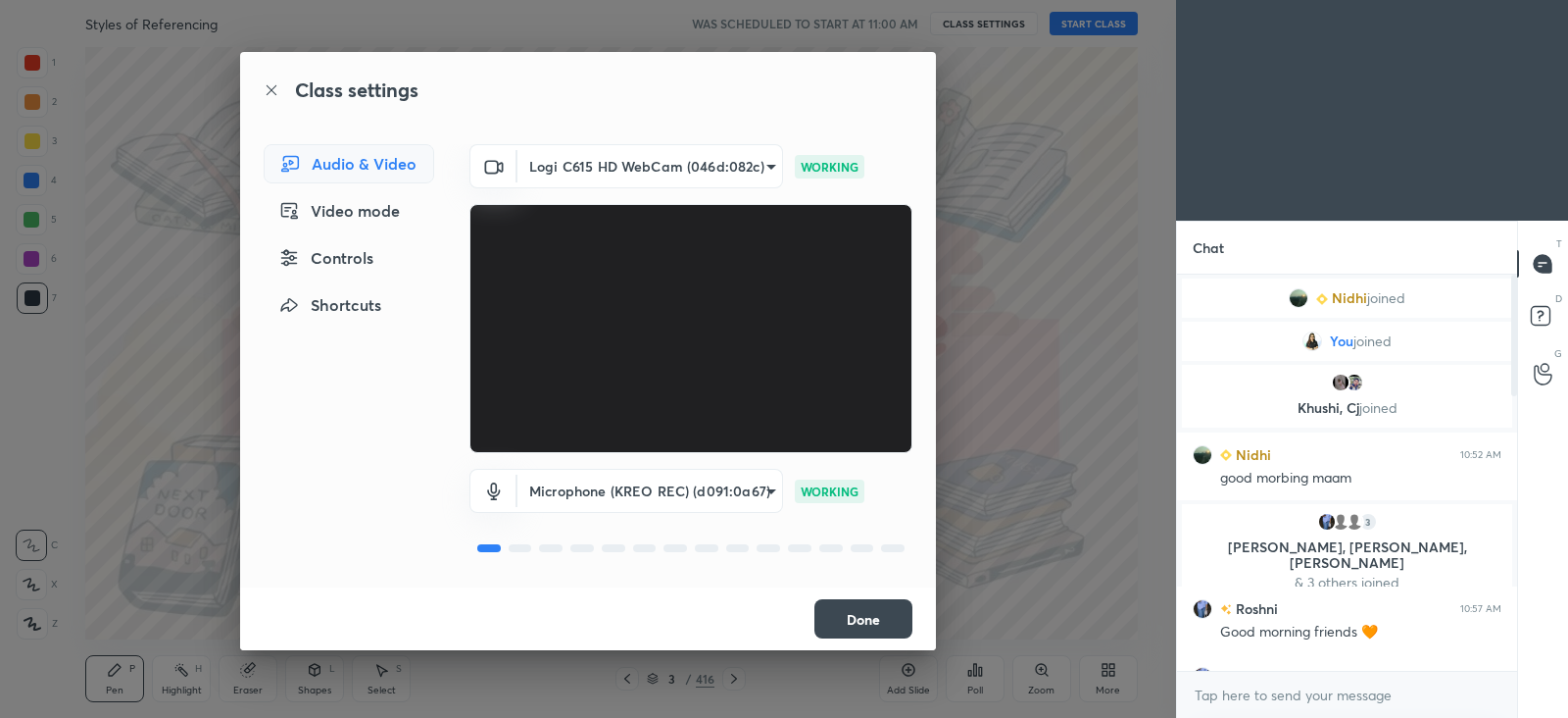
click at [858, 617] on button "Done" at bounding box center [864, 619] width 98 height 39
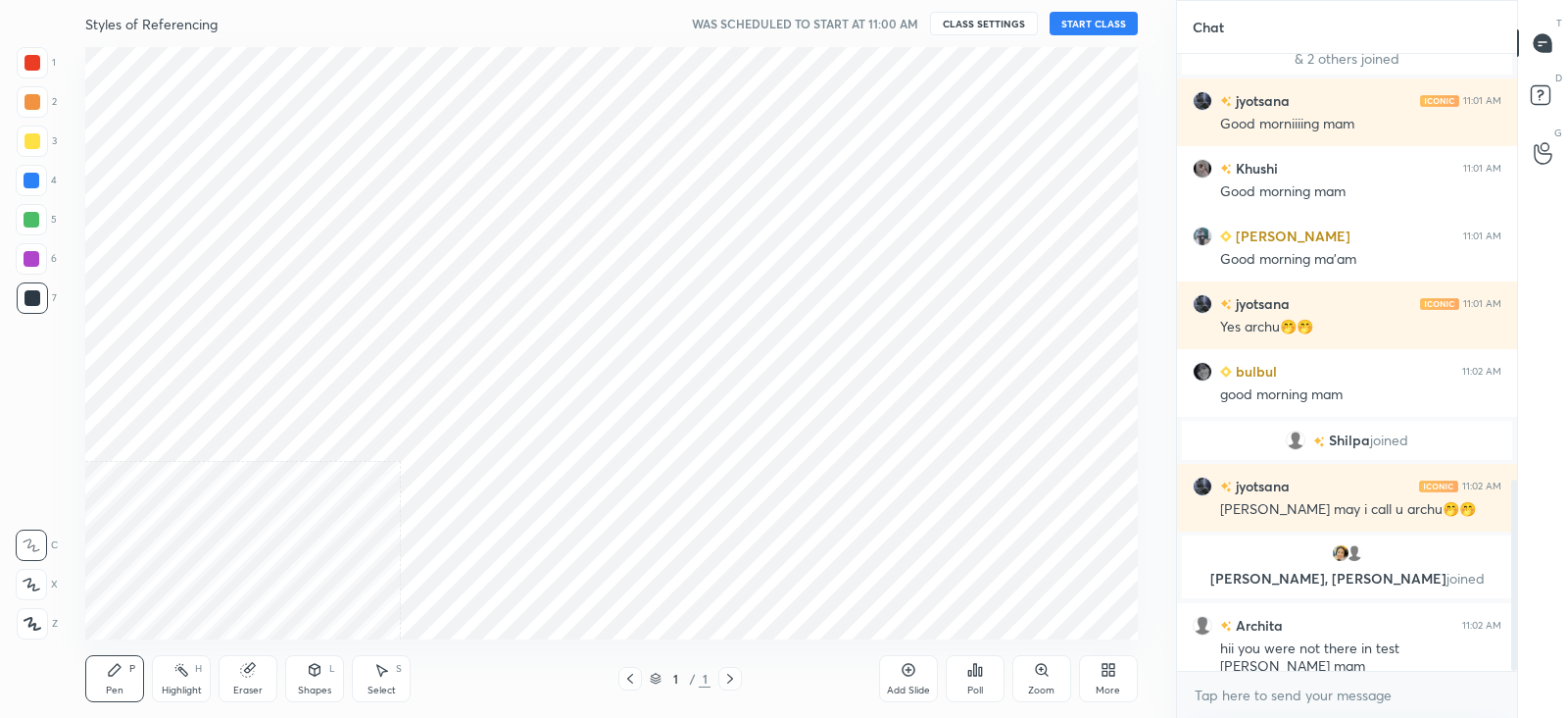
scroll to position [97453, 96920]
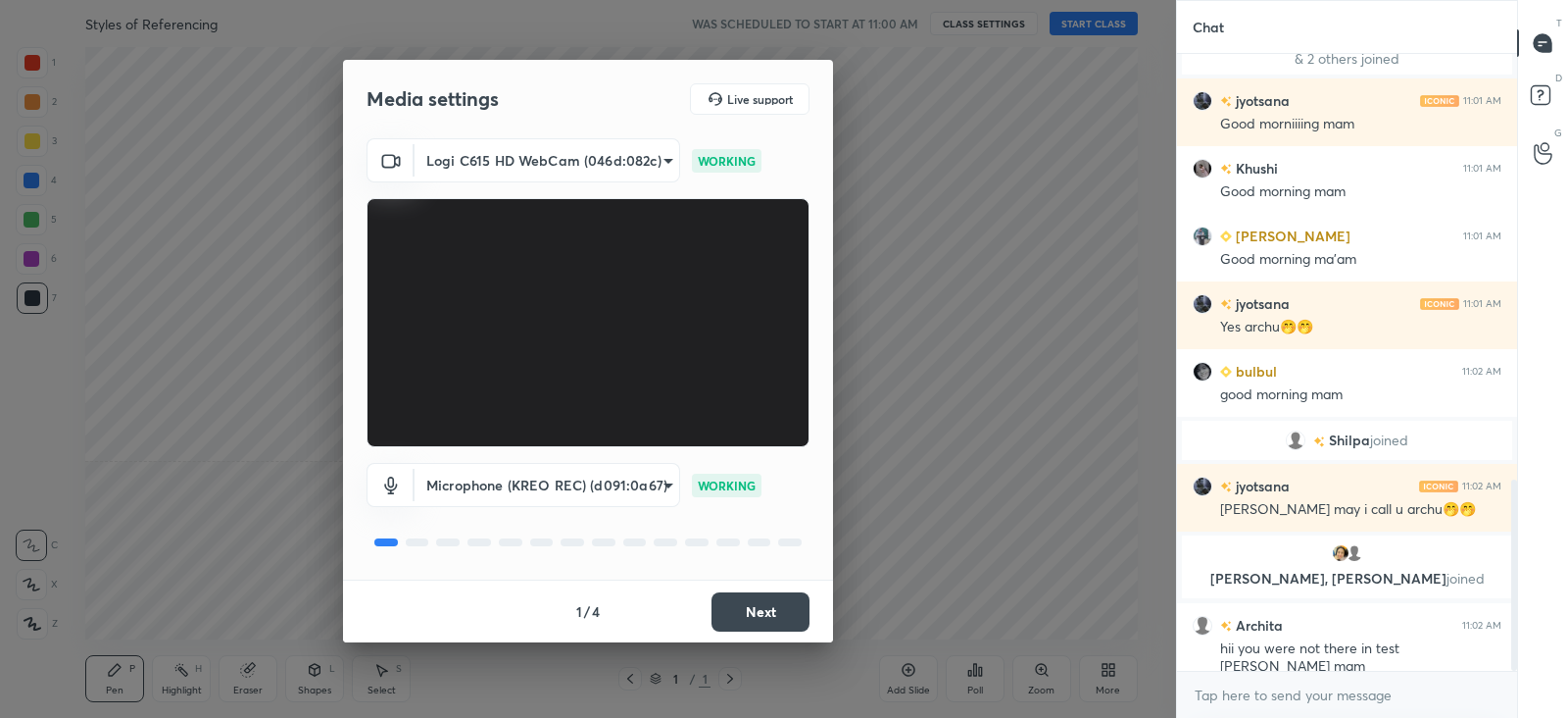
click at [745, 610] on button "Next" at bounding box center [761, 612] width 98 height 39
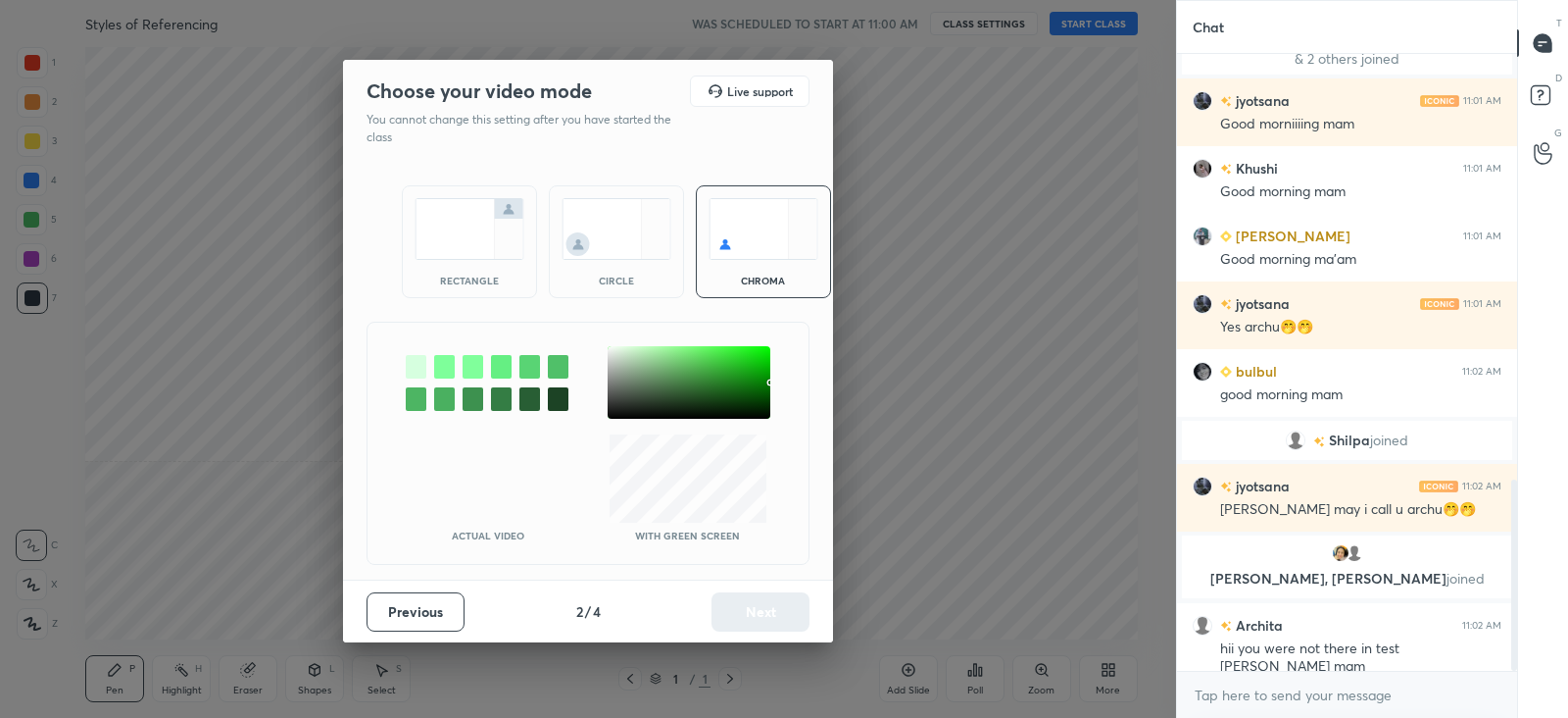
click at [503, 209] on img at bounding box center [470, 229] width 110 height 62
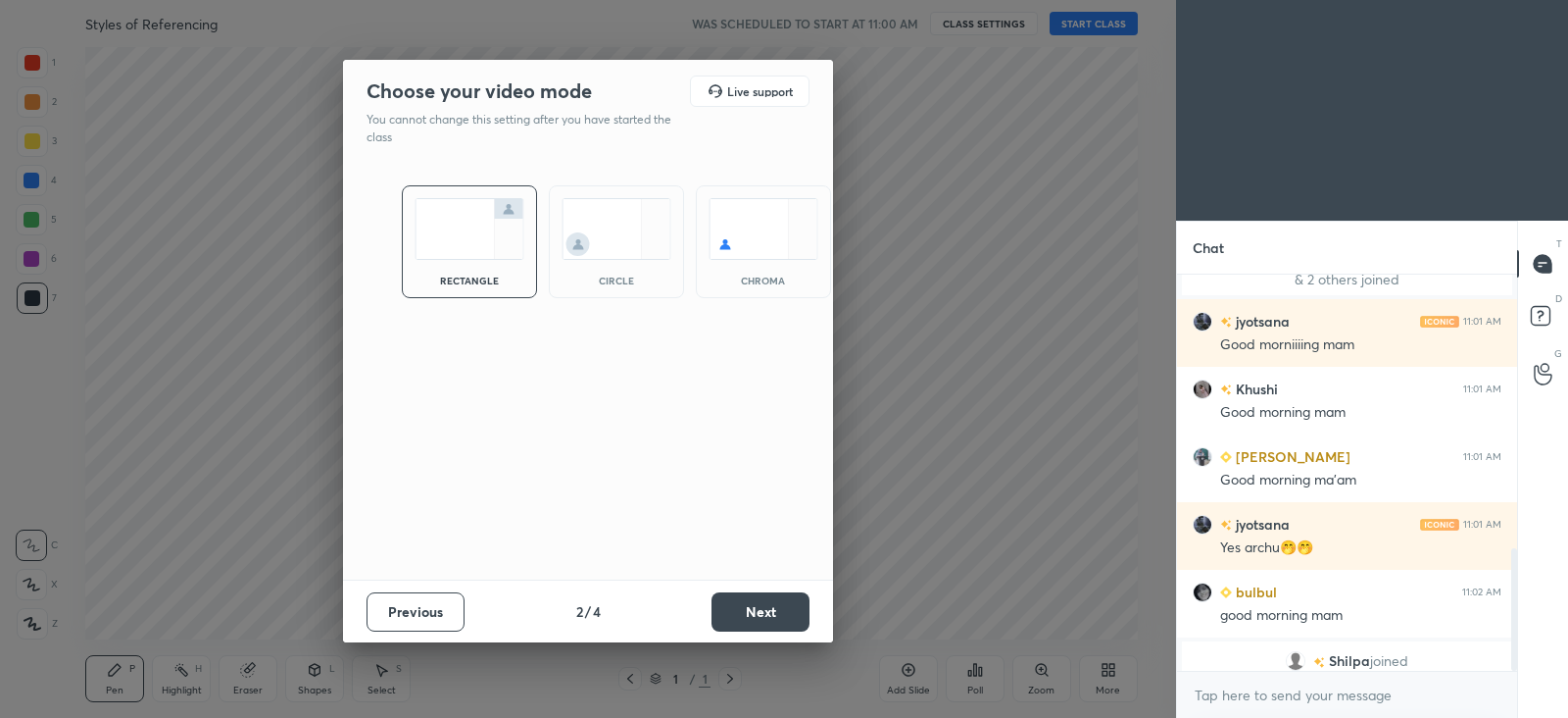
scroll to position [228, 333]
click at [770, 612] on button "Next" at bounding box center [761, 612] width 98 height 39
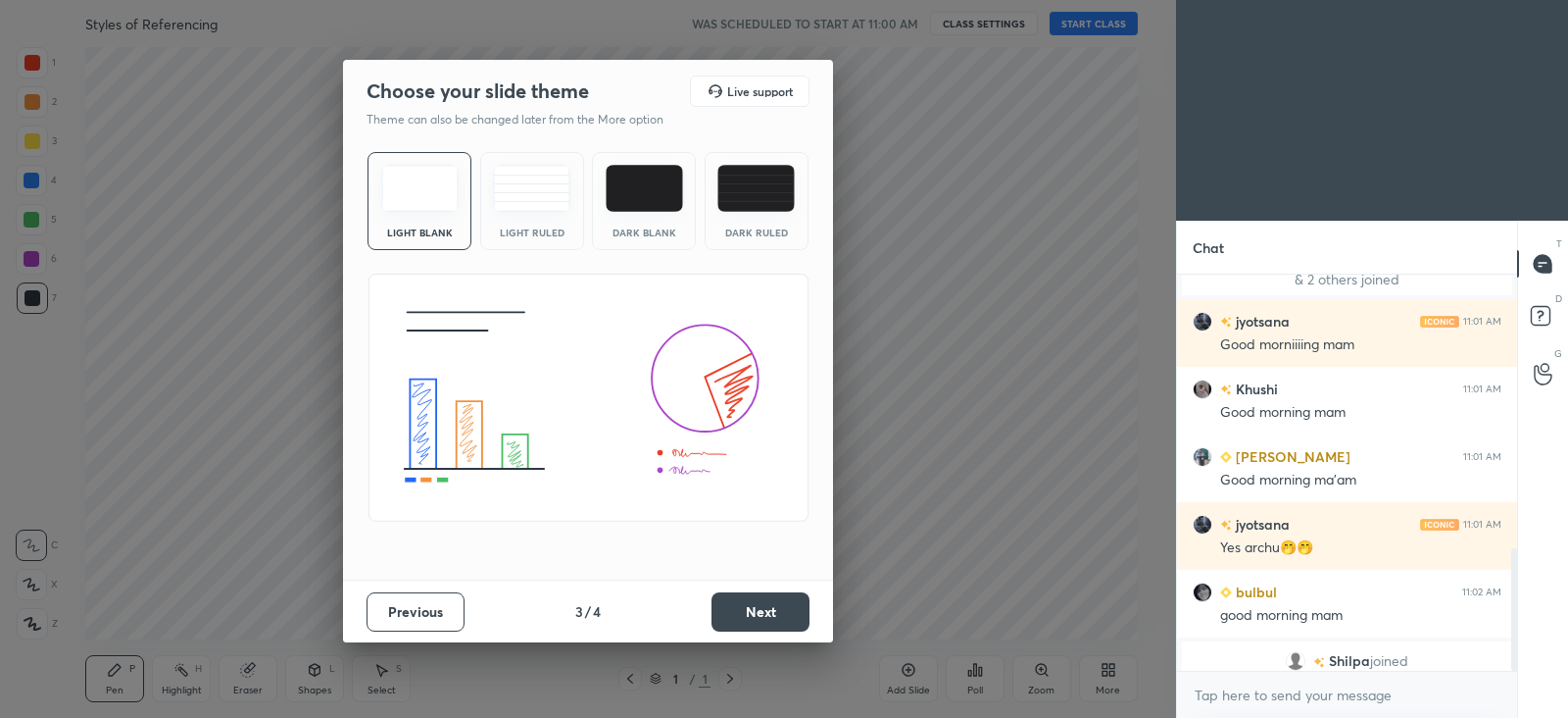
click at [541, 189] on img at bounding box center [531, 188] width 77 height 47
click at [767, 610] on button "Next" at bounding box center [761, 612] width 98 height 39
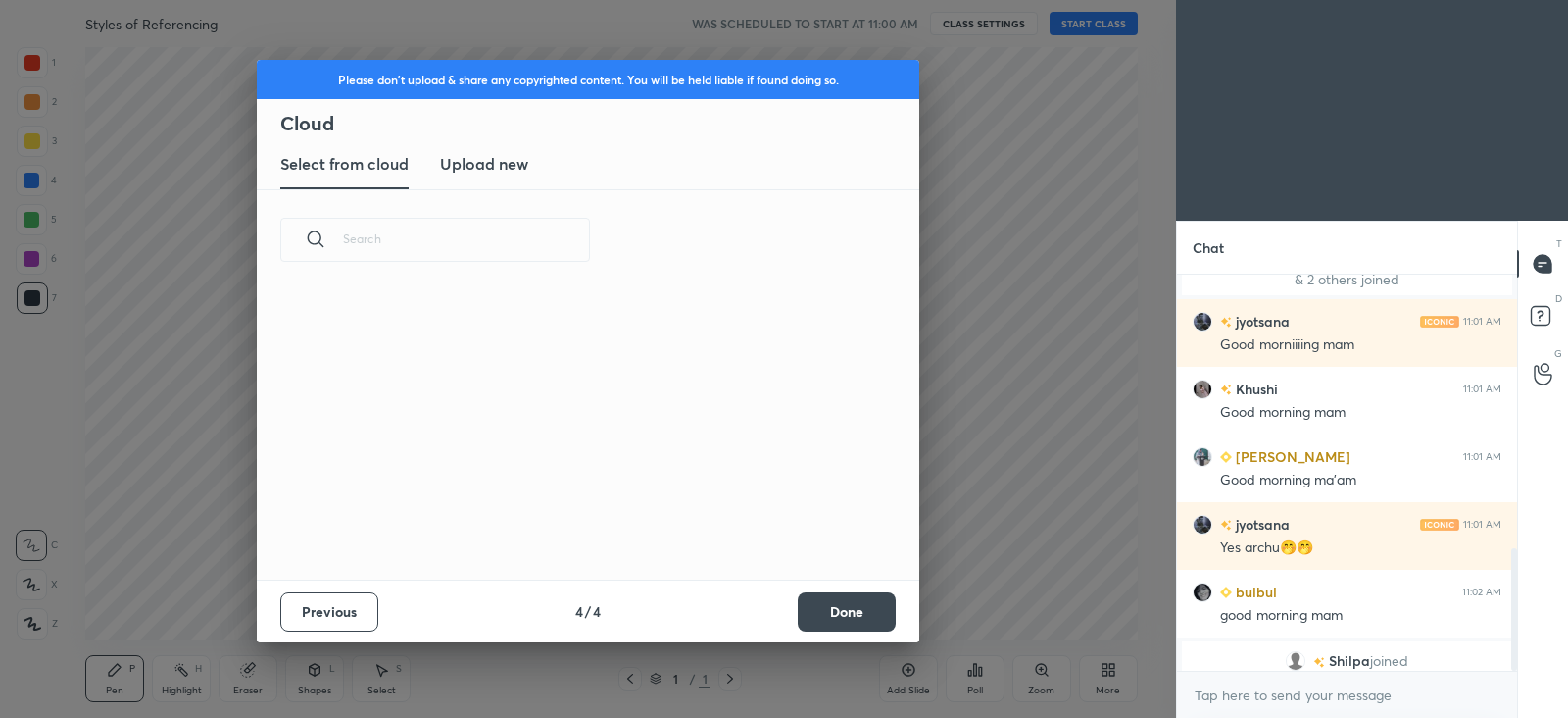
scroll to position [289, 630]
click at [514, 164] on h3 "Upload new" at bounding box center [484, 164] width 88 height 24
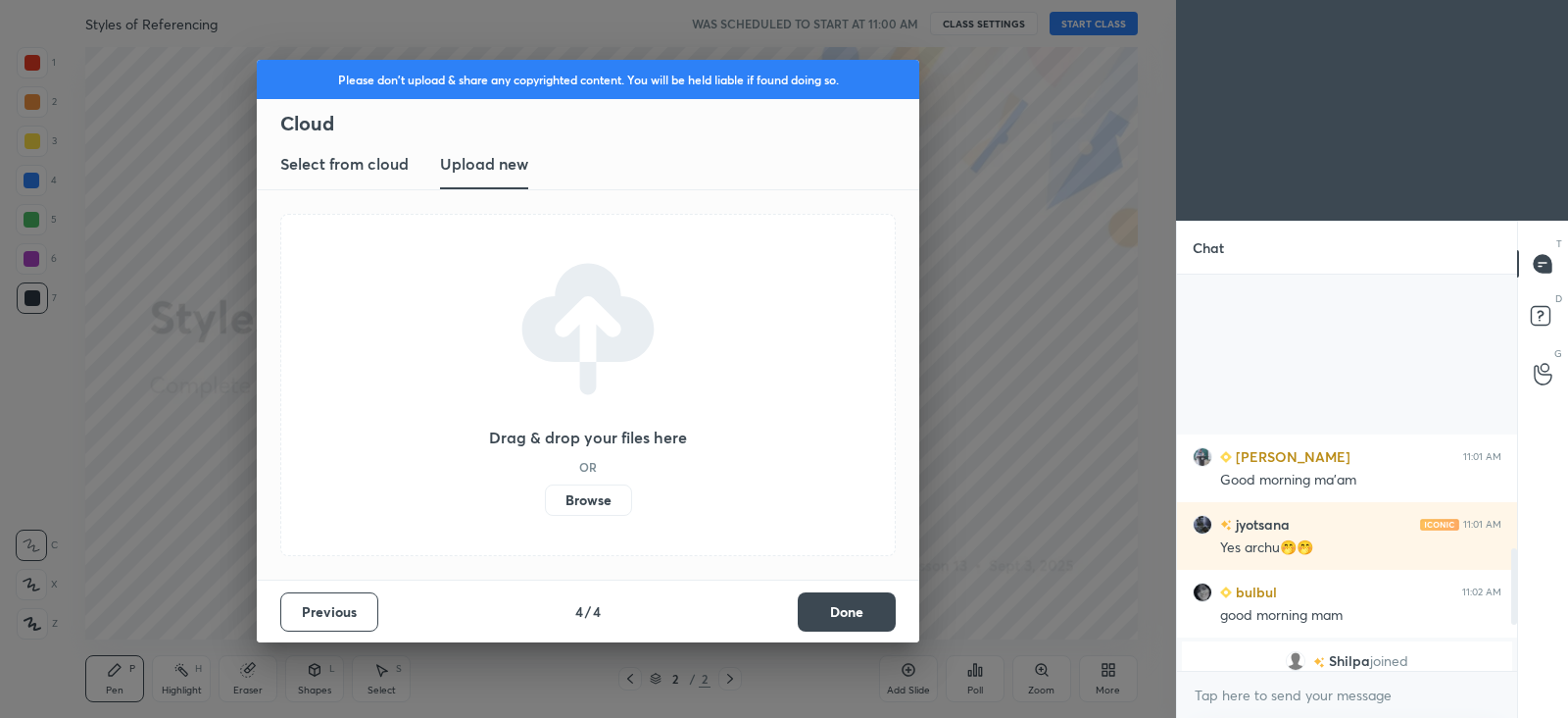
scroll to position [1644, 0]
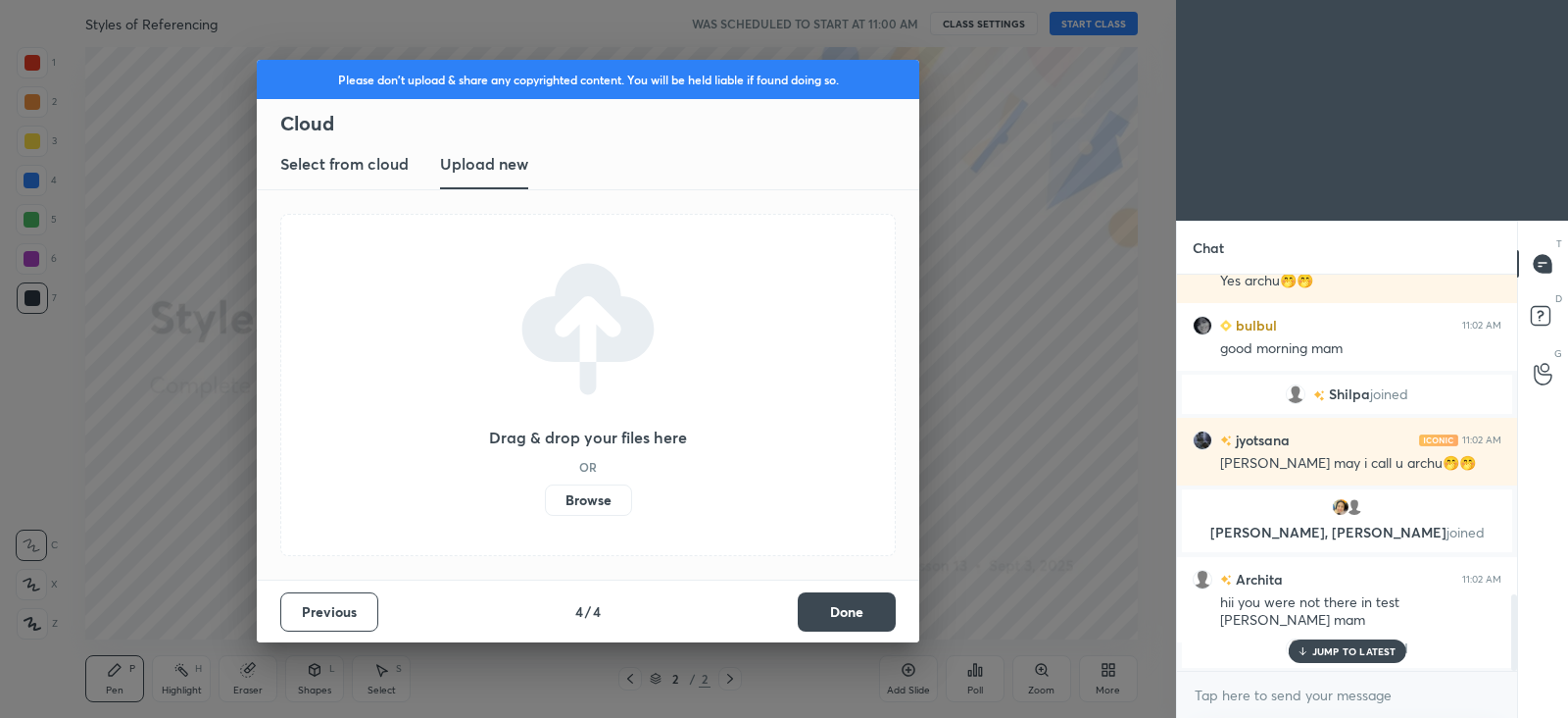
click at [827, 618] on button "Done" at bounding box center [847, 612] width 98 height 39
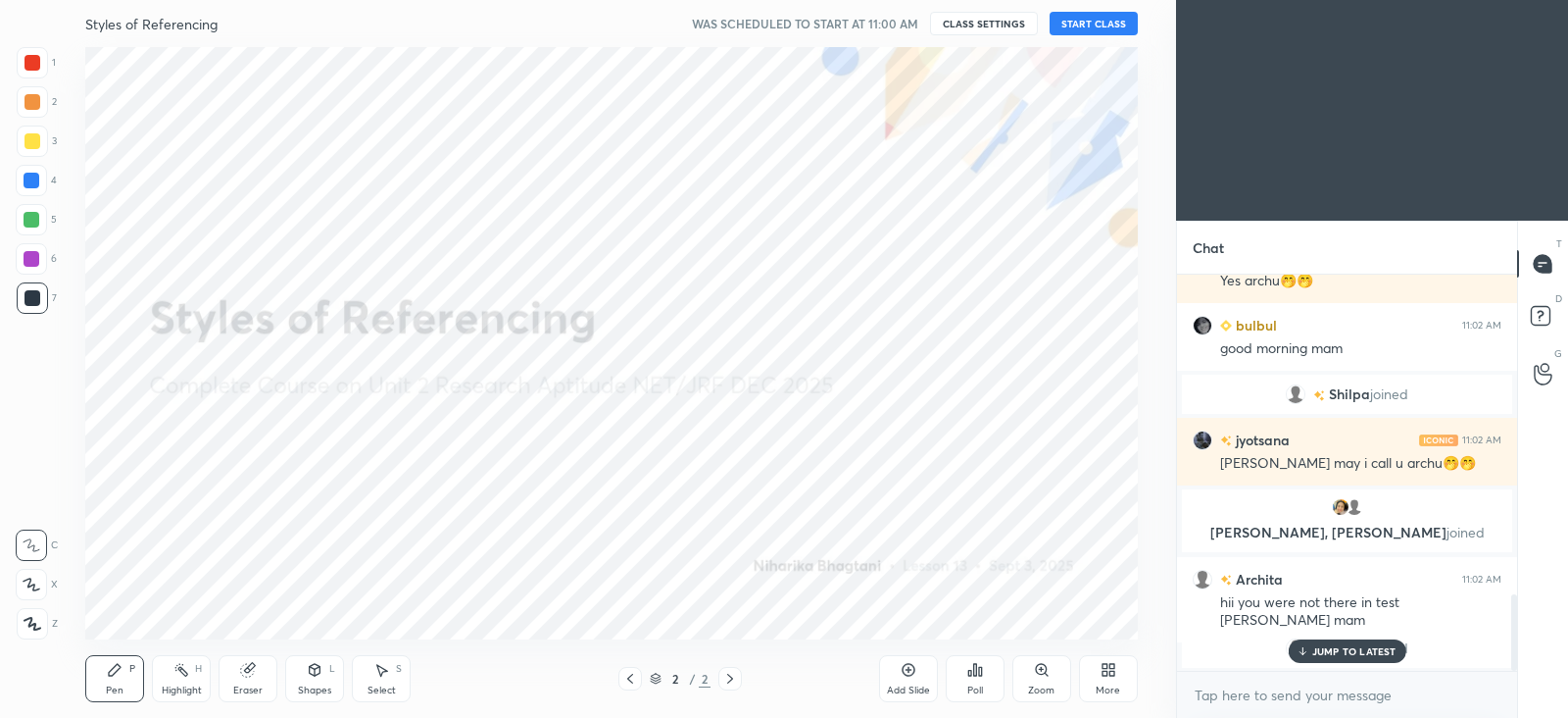
click at [1121, 17] on button "START CLASS" at bounding box center [1094, 24] width 88 height 24
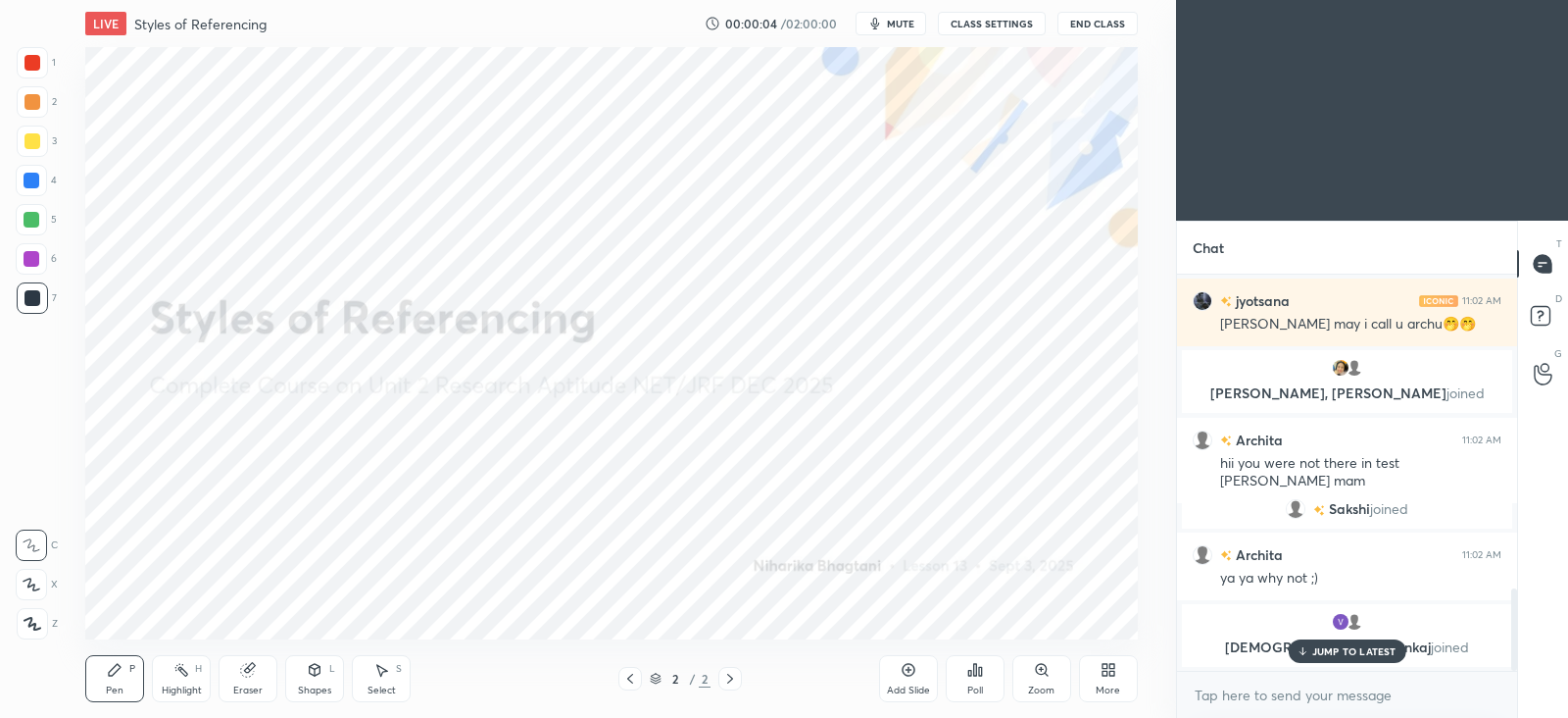
scroll to position [1569, 0]
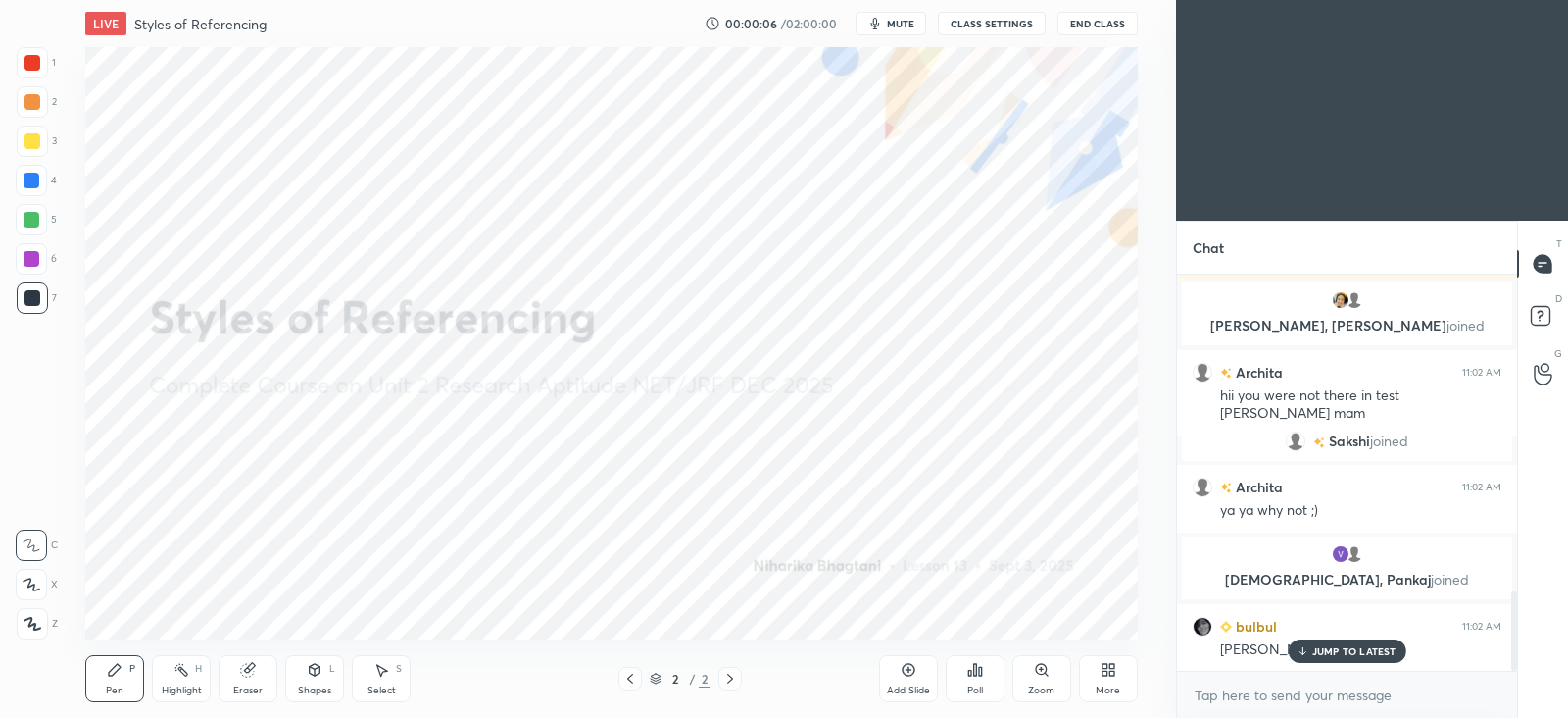
click at [1382, 649] on p "JUMP TO LATEST" at bounding box center [1354, 651] width 84 height 12
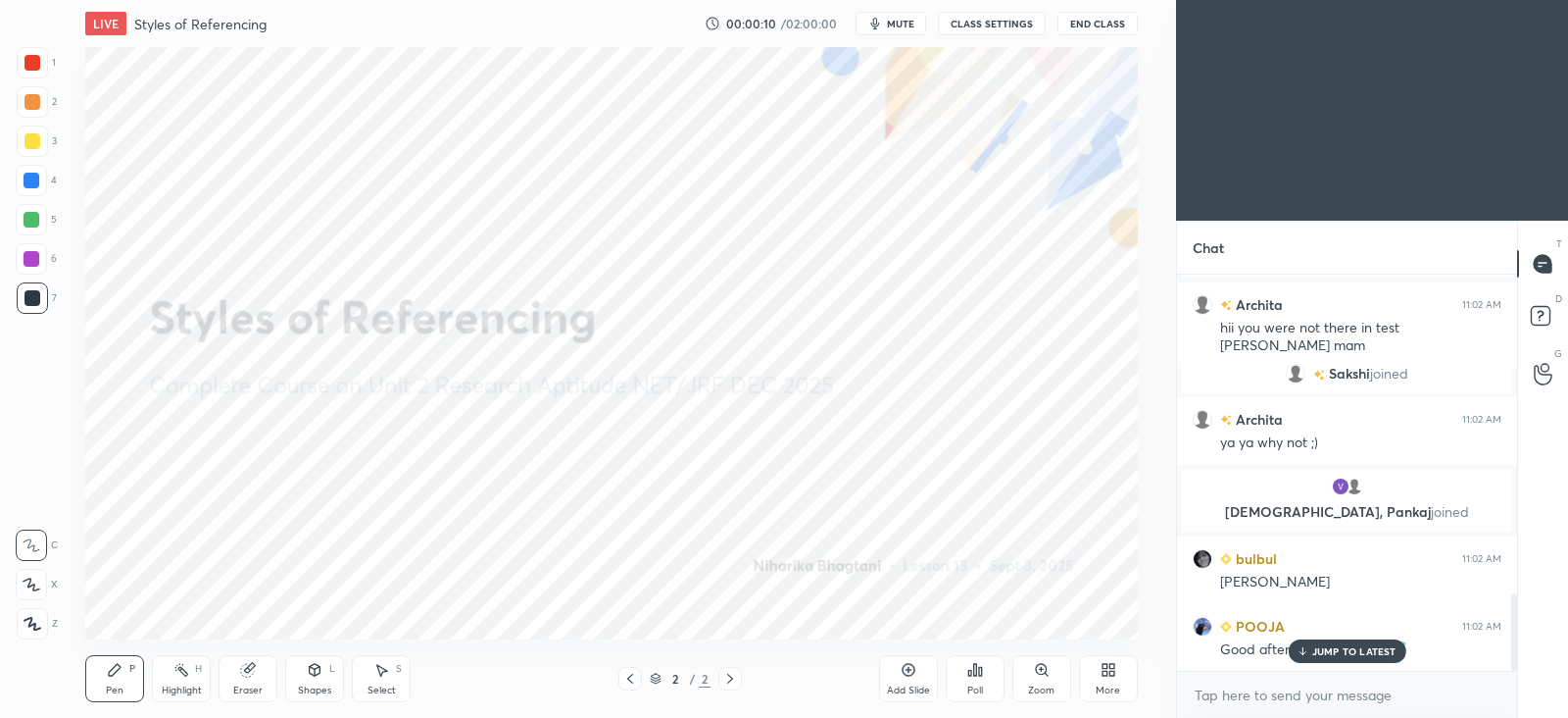
click at [1107, 671] on icon at bounding box center [1105, 673] width 5 height 5
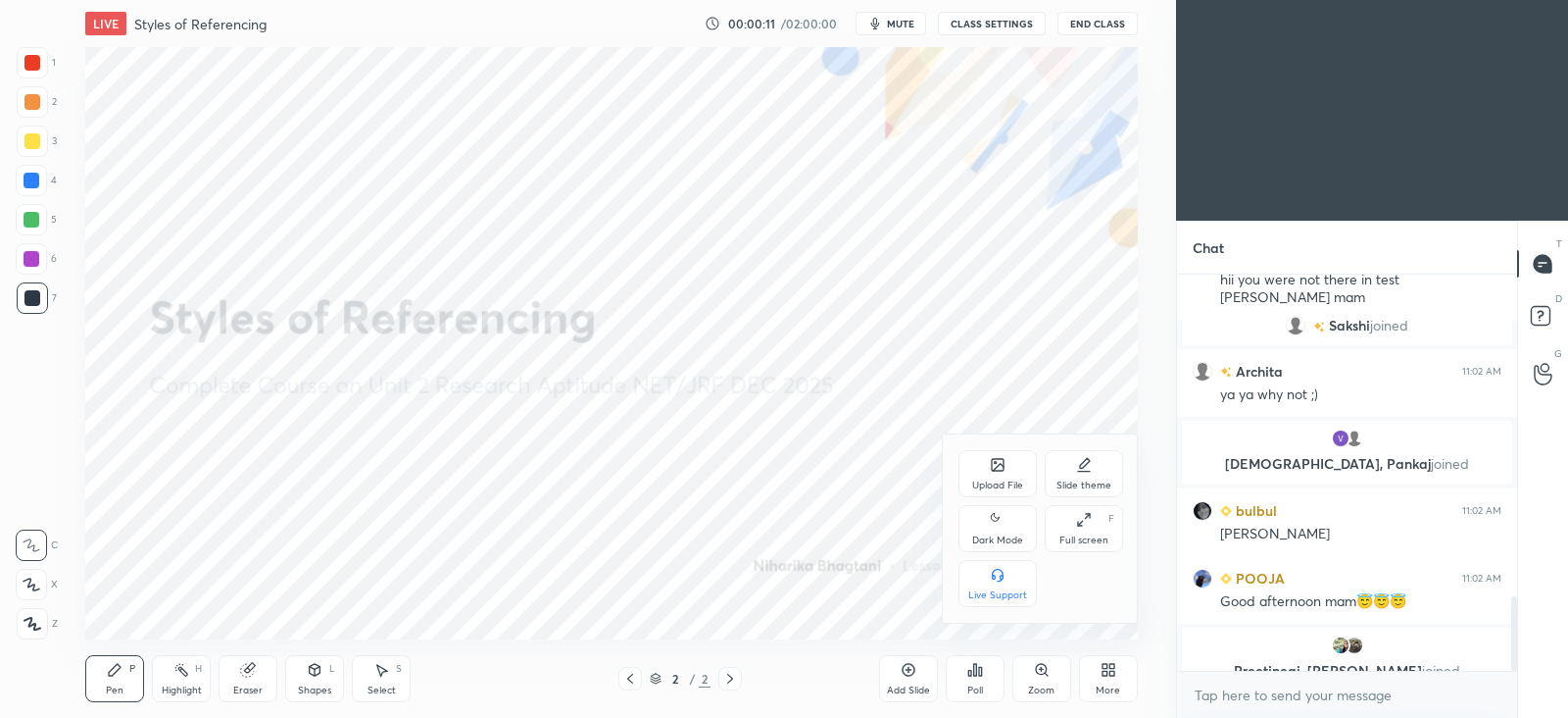
scroll to position [1710, 0]
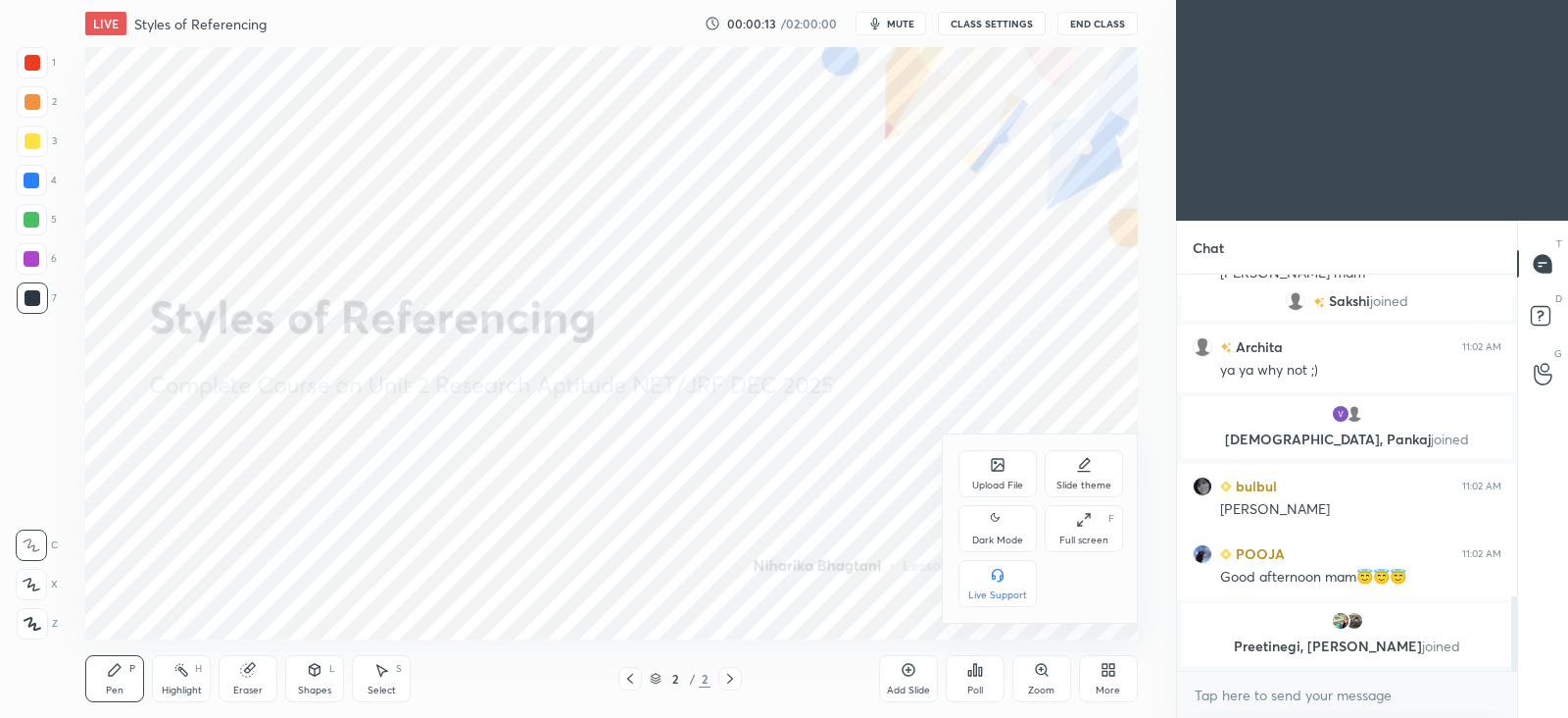
click at [1011, 495] on div "Upload File" at bounding box center [998, 474] width 78 height 47
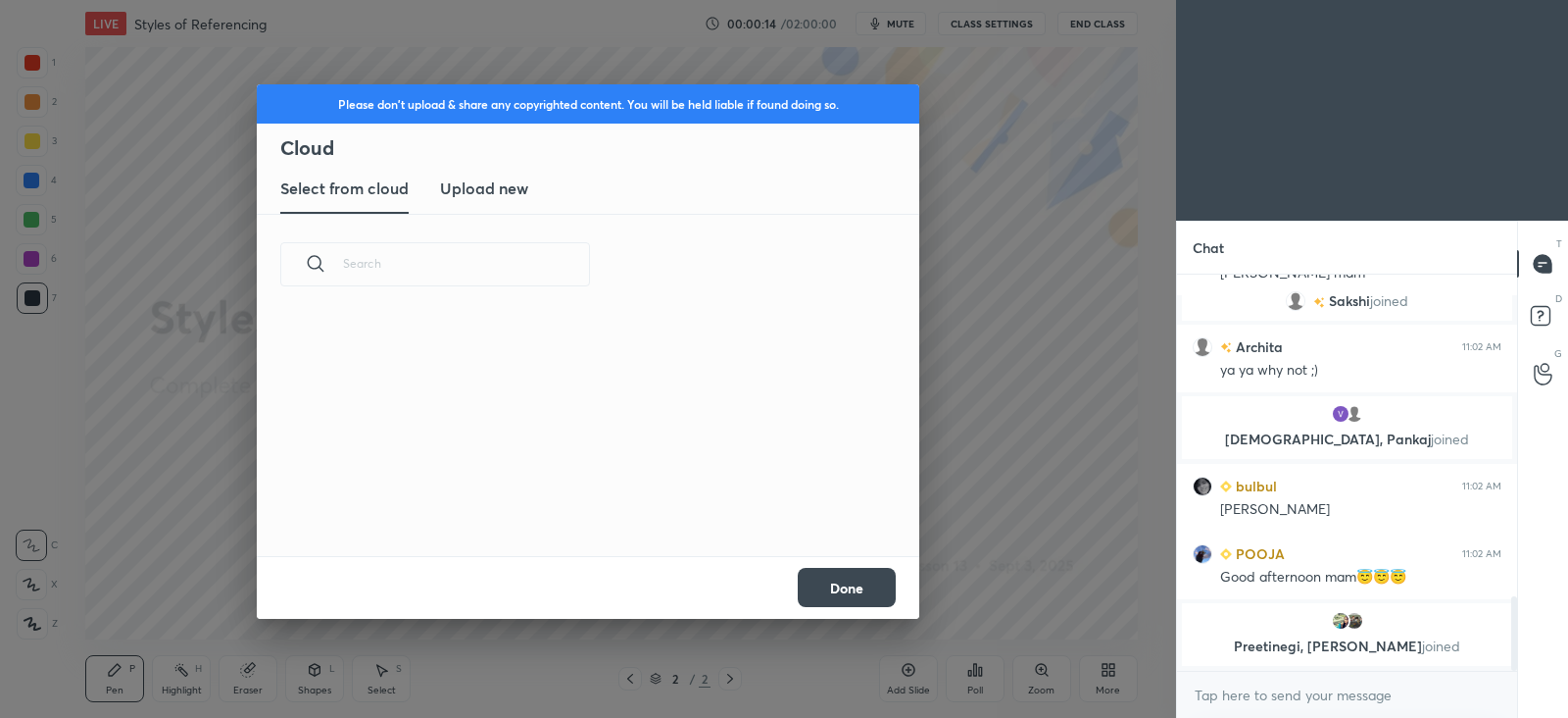
scroll to position [0, 0]
click at [515, 183] on h3 "Upload new" at bounding box center [484, 188] width 88 height 24
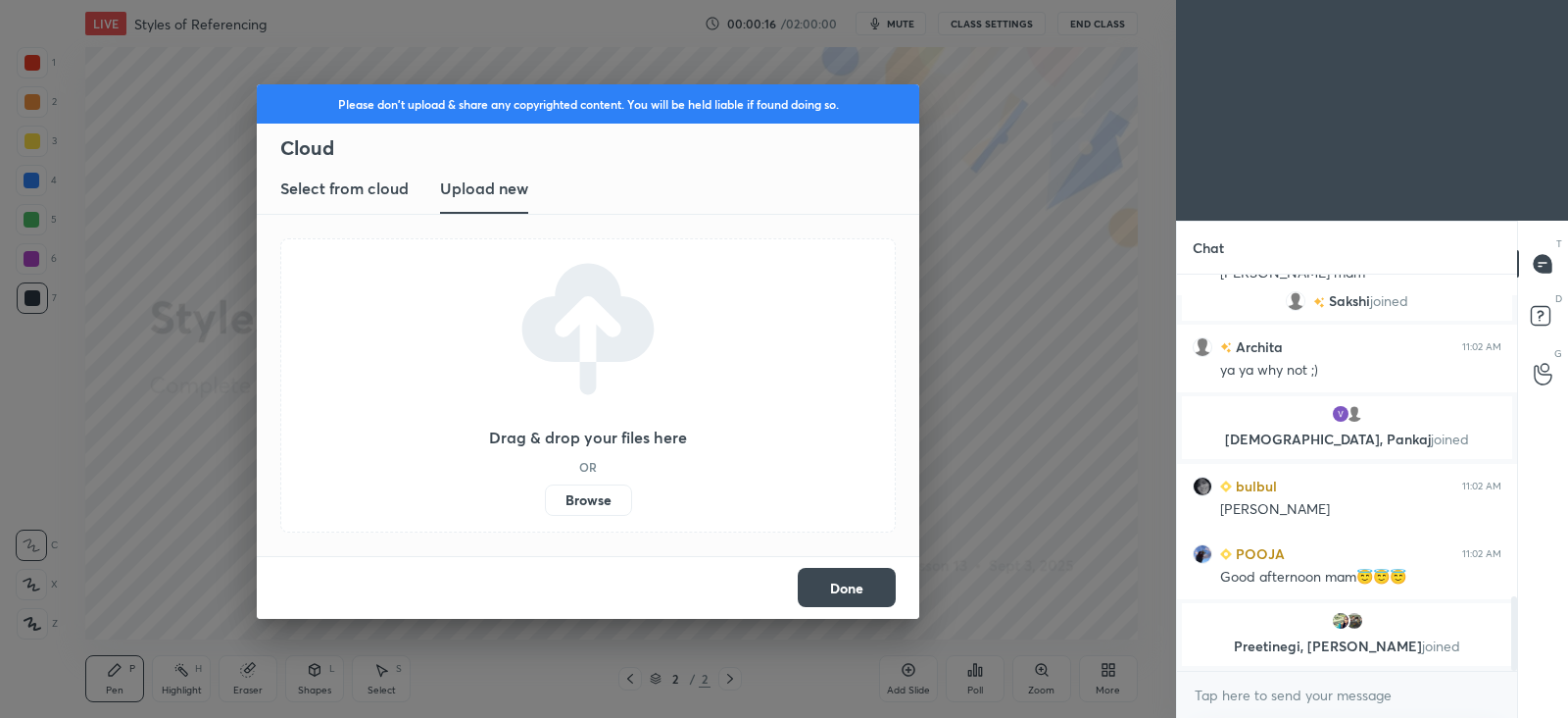
click at [588, 493] on label "Browse" at bounding box center [588, 500] width 87 height 31
click at [545, 493] on input "Browse" at bounding box center [545, 500] width 0 height 31
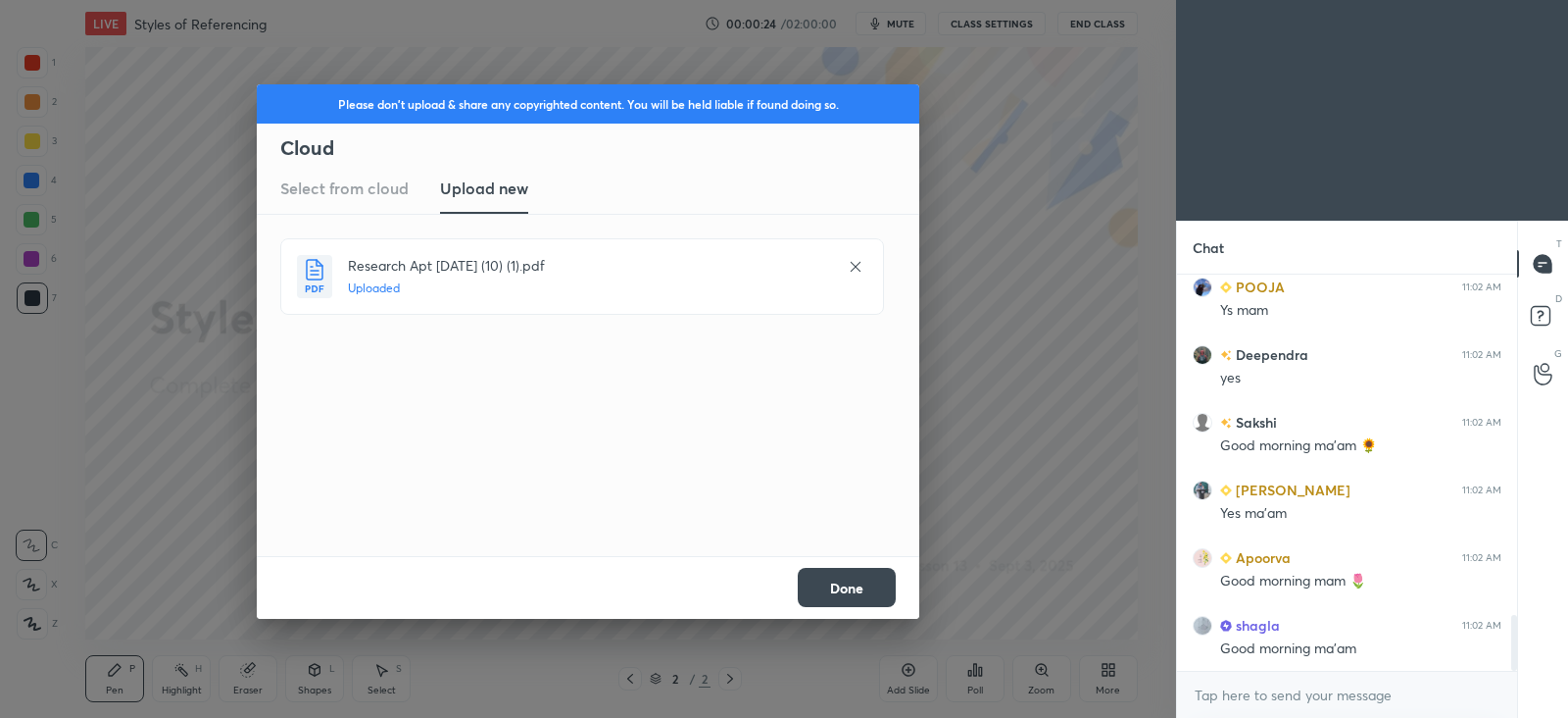
click at [822, 582] on button "Done" at bounding box center [847, 588] width 98 height 39
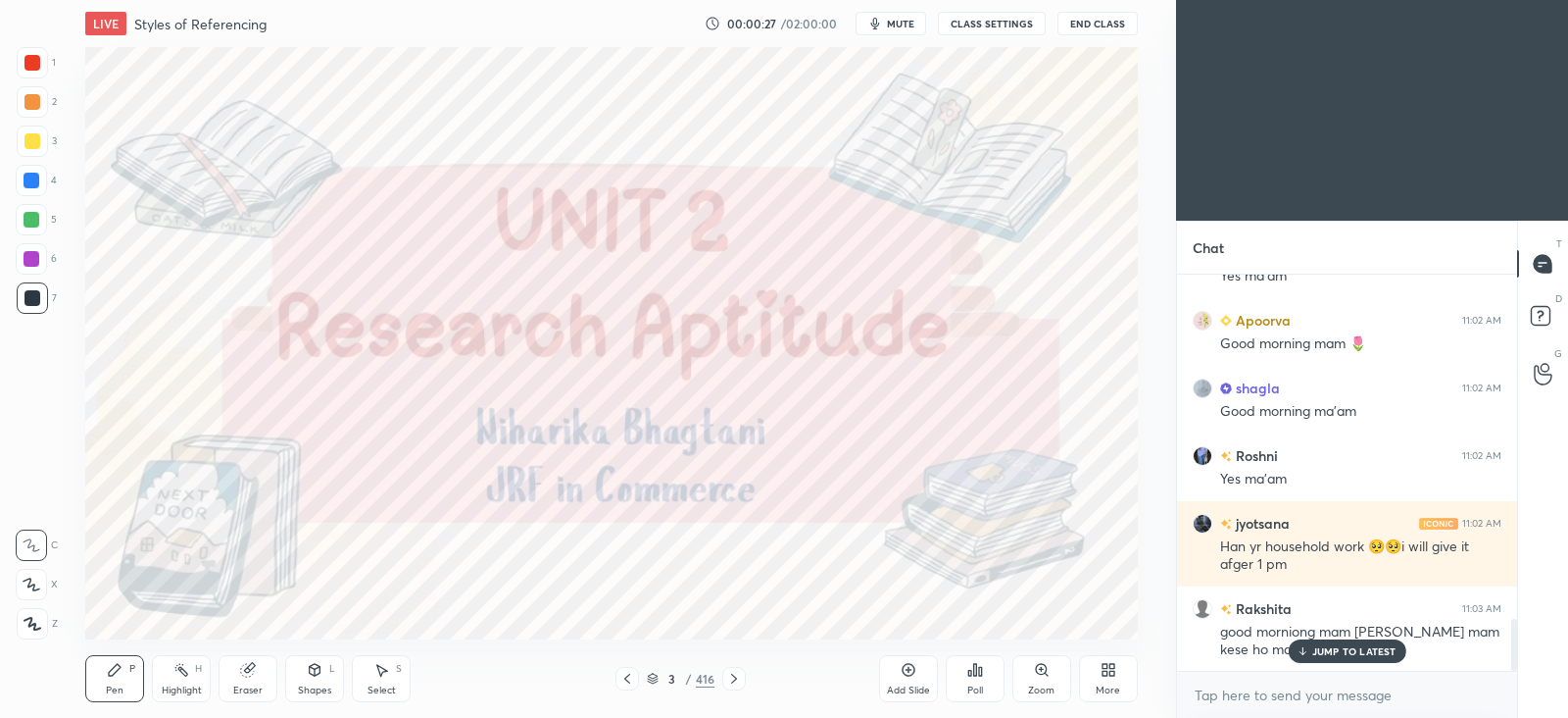
click at [1346, 650] on p "JUMP TO LATEST" at bounding box center [1354, 651] width 84 height 12
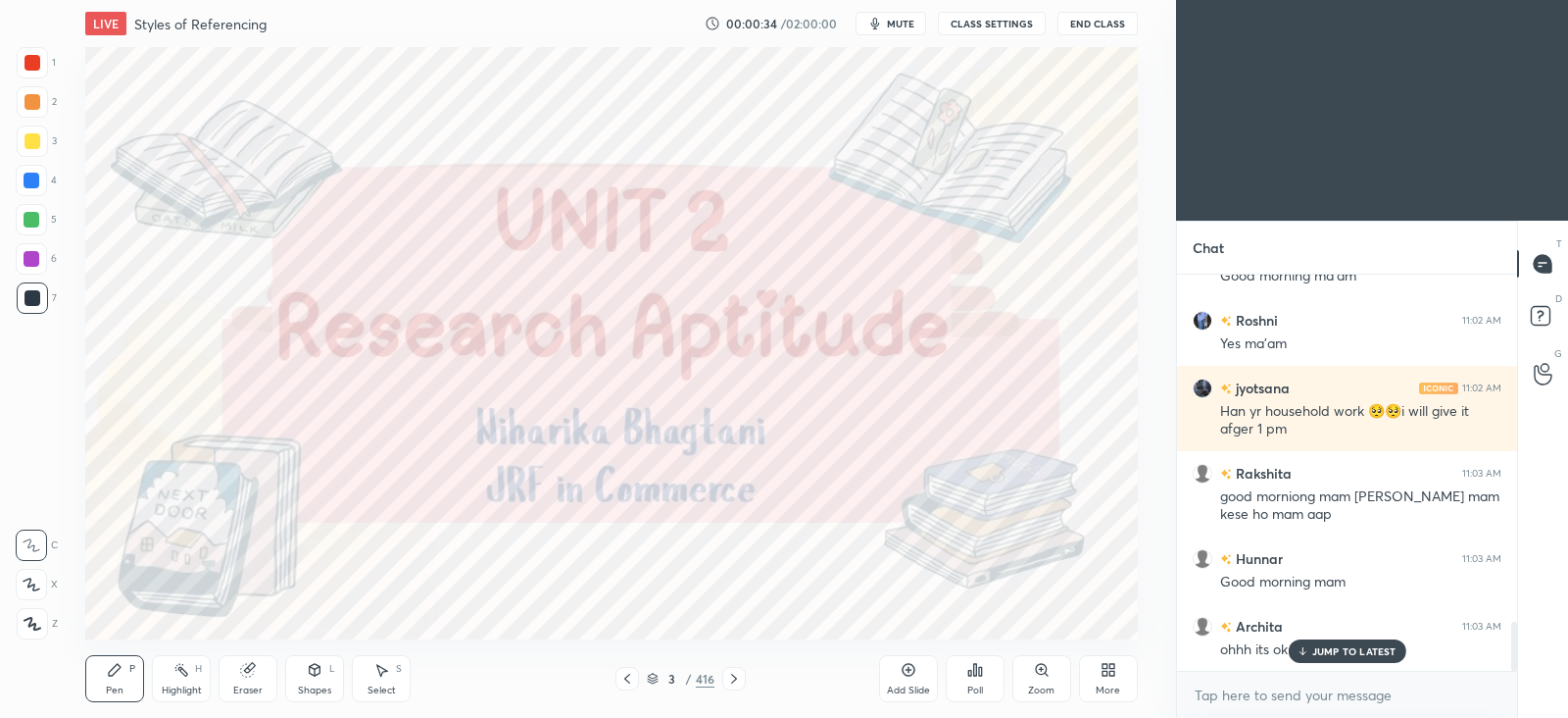
click at [1360, 652] on p "JUMP TO LATEST" at bounding box center [1354, 651] width 84 height 12
click at [736, 671] on icon at bounding box center [734, 679] width 16 height 16
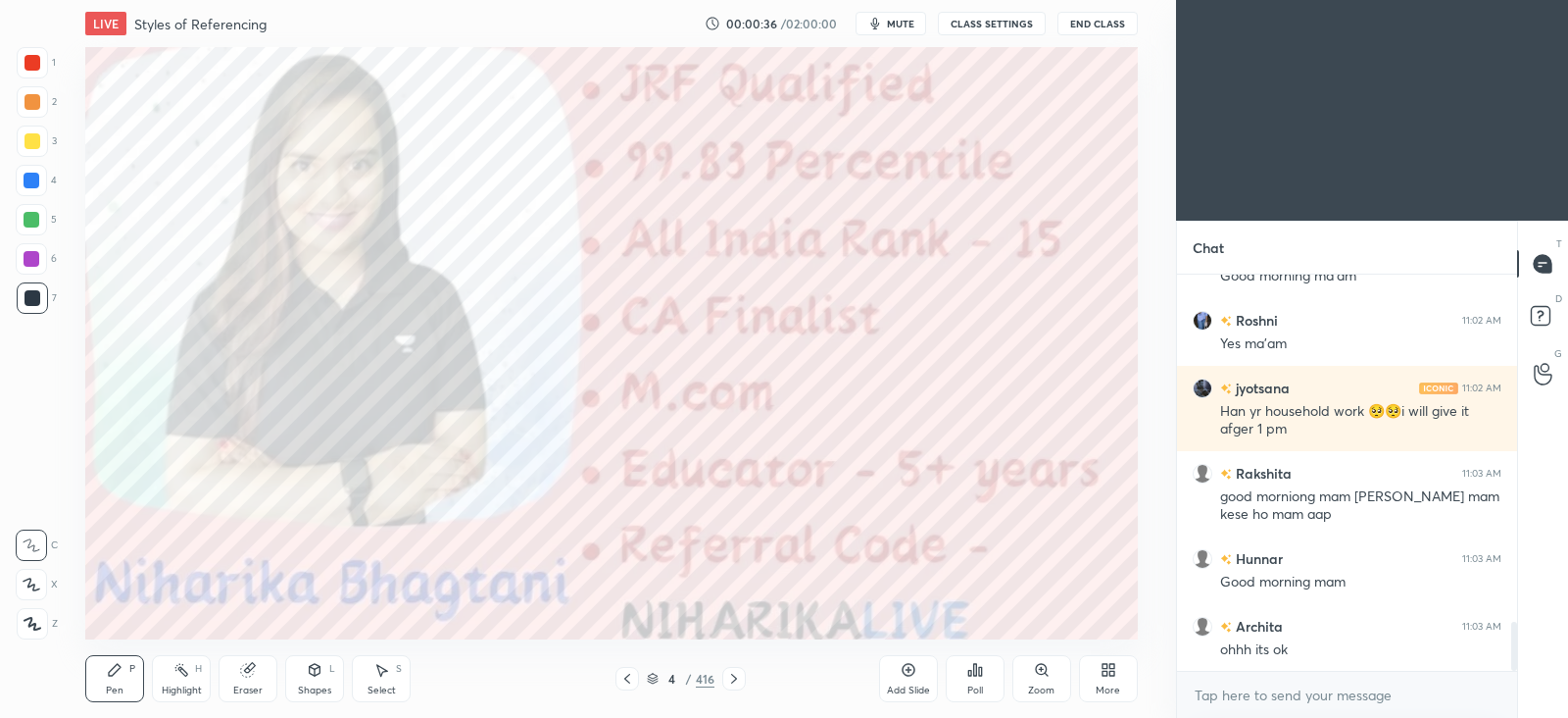
click at [736, 671] on icon at bounding box center [734, 679] width 16 height 16
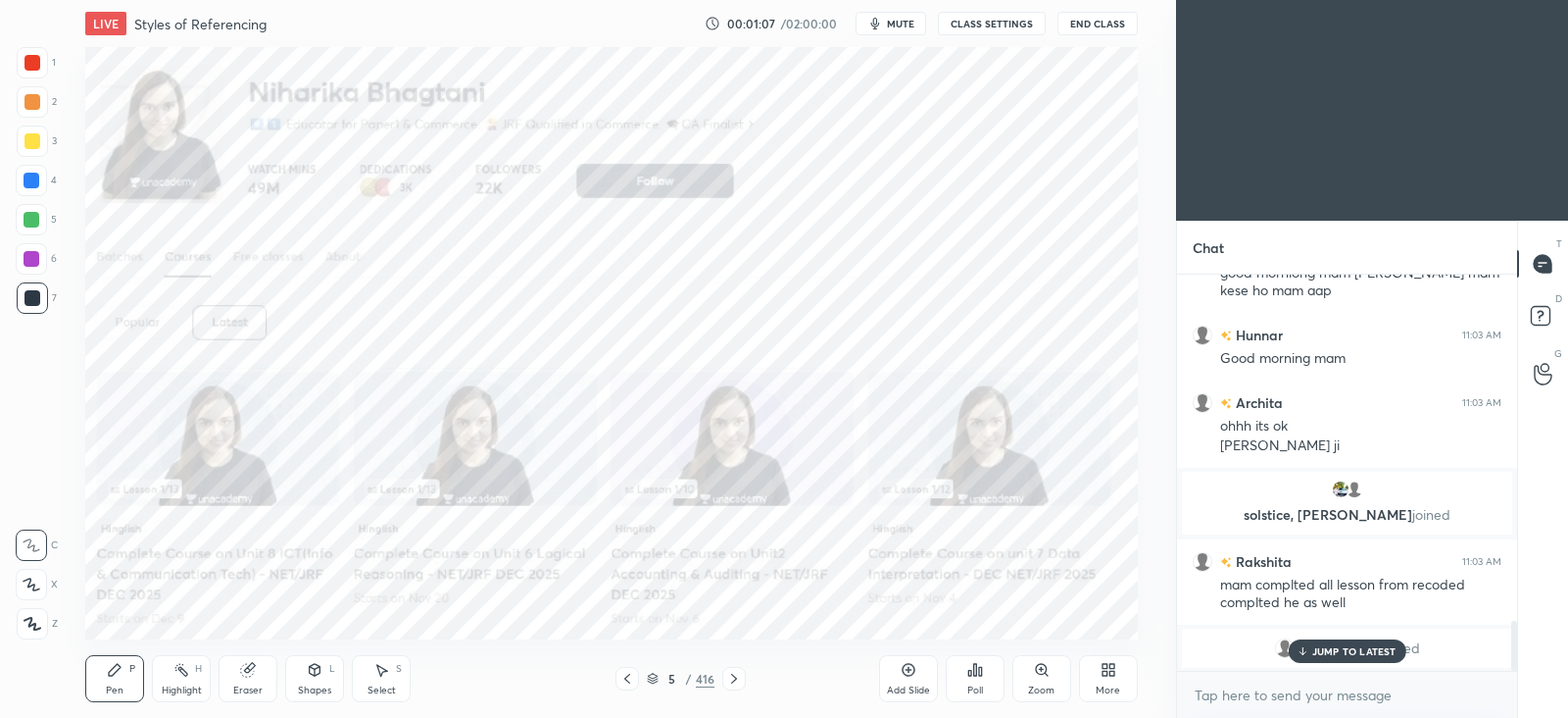
scroll to position [2721, 0]
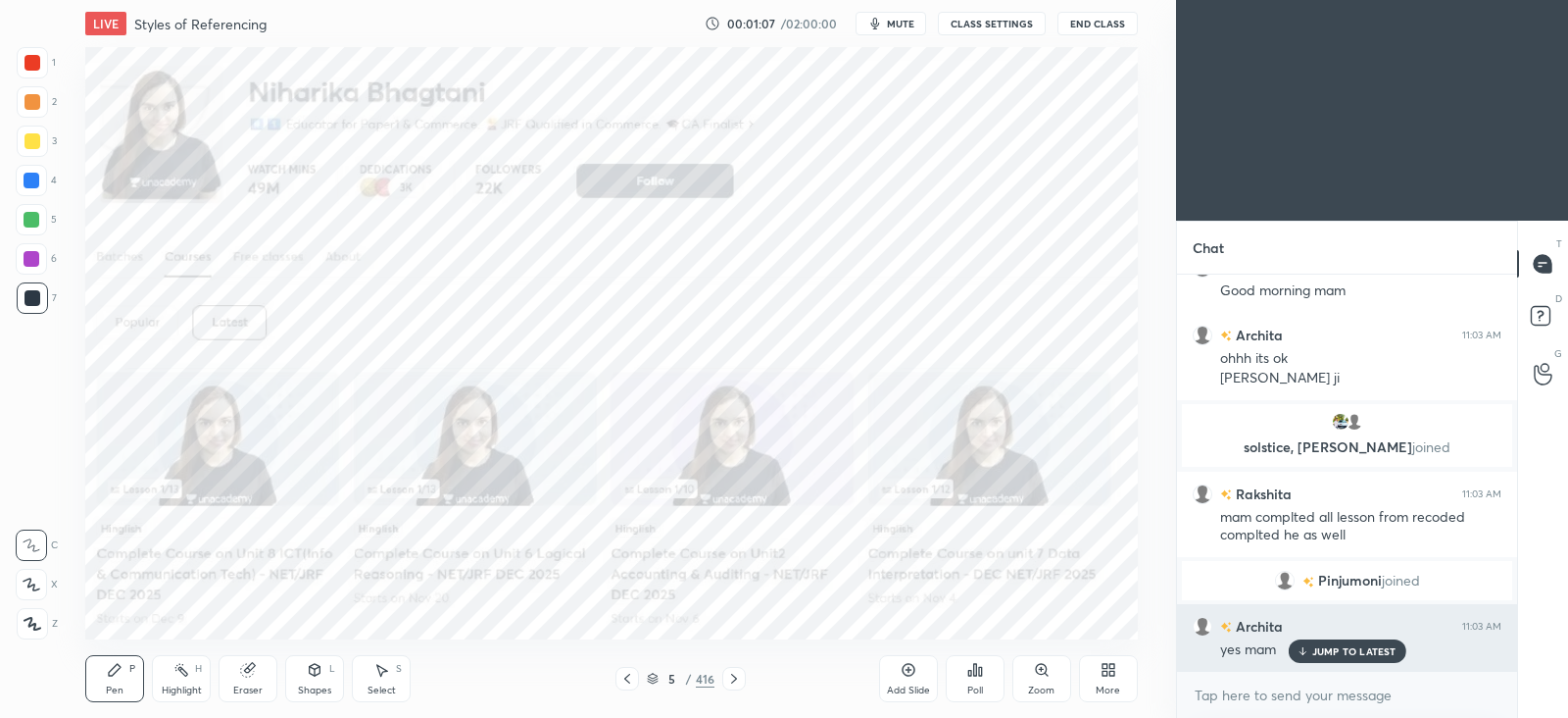
click at [1350, 647] on p "JUMP TO LATEST" at bounding box center [1354, 651] width 84 height 12
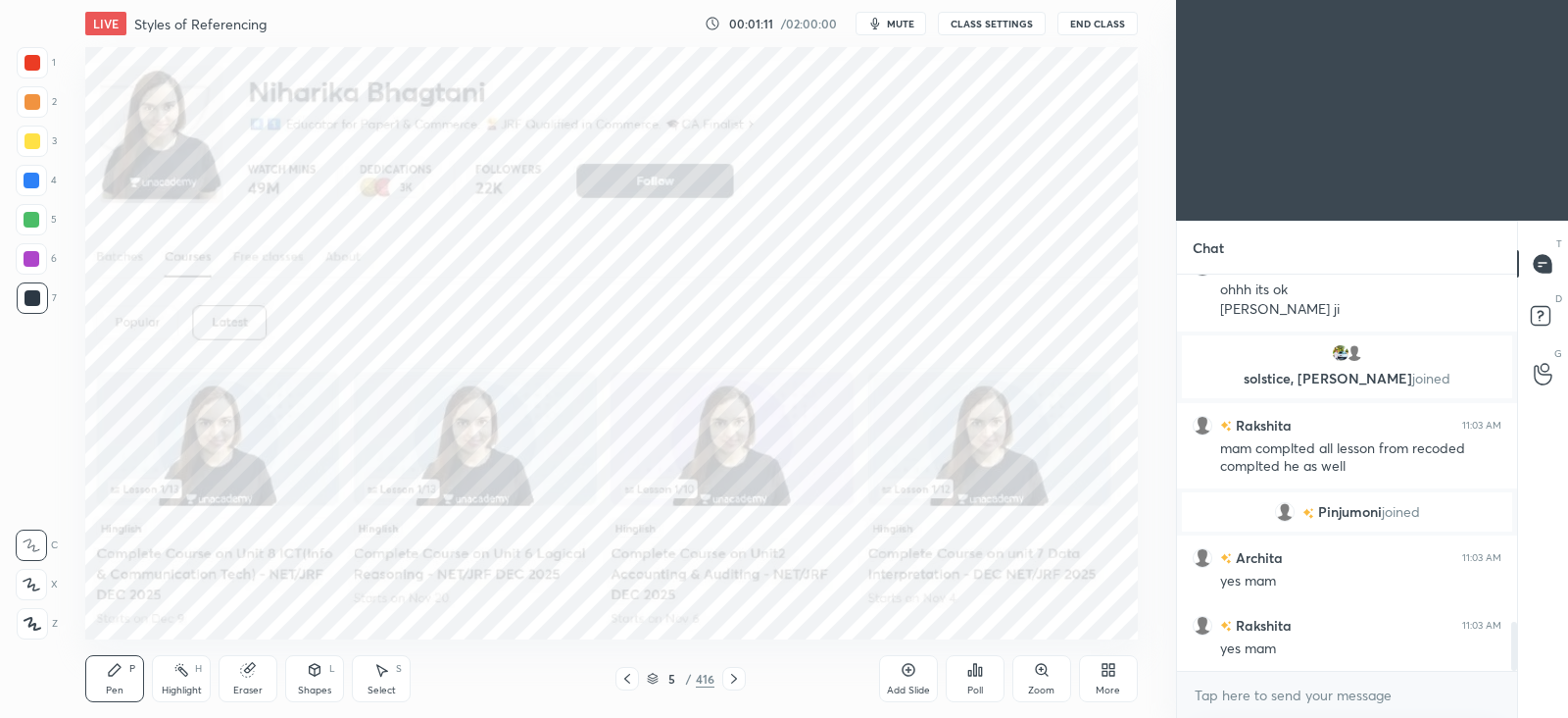
scroll to position [2857, 0]
click at [735, 681] on icon at bounding box center [734, 679] width 16 height 16
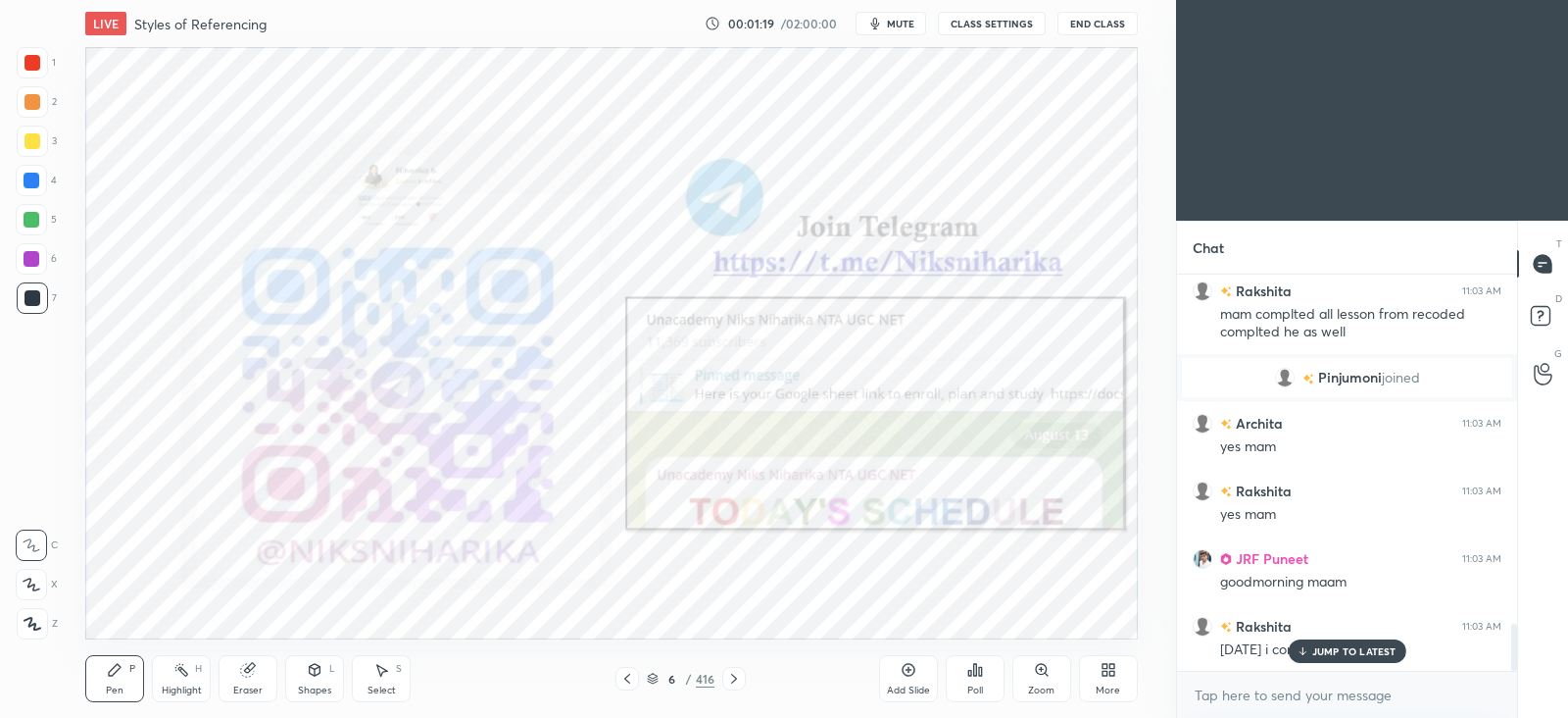
scroll to position [2971, 0]
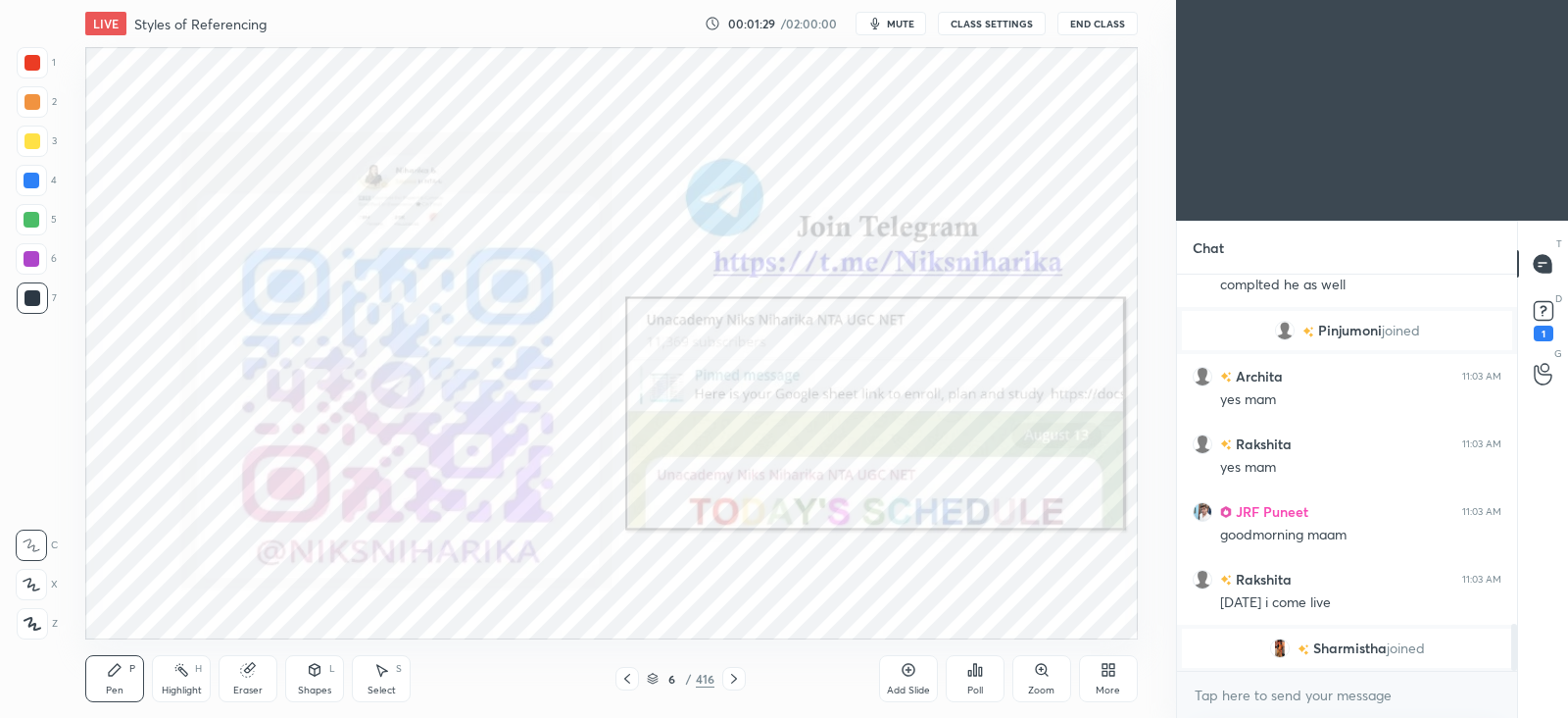
click at [741, 675] on div at bounding box center [734, 679] width 24 height 24
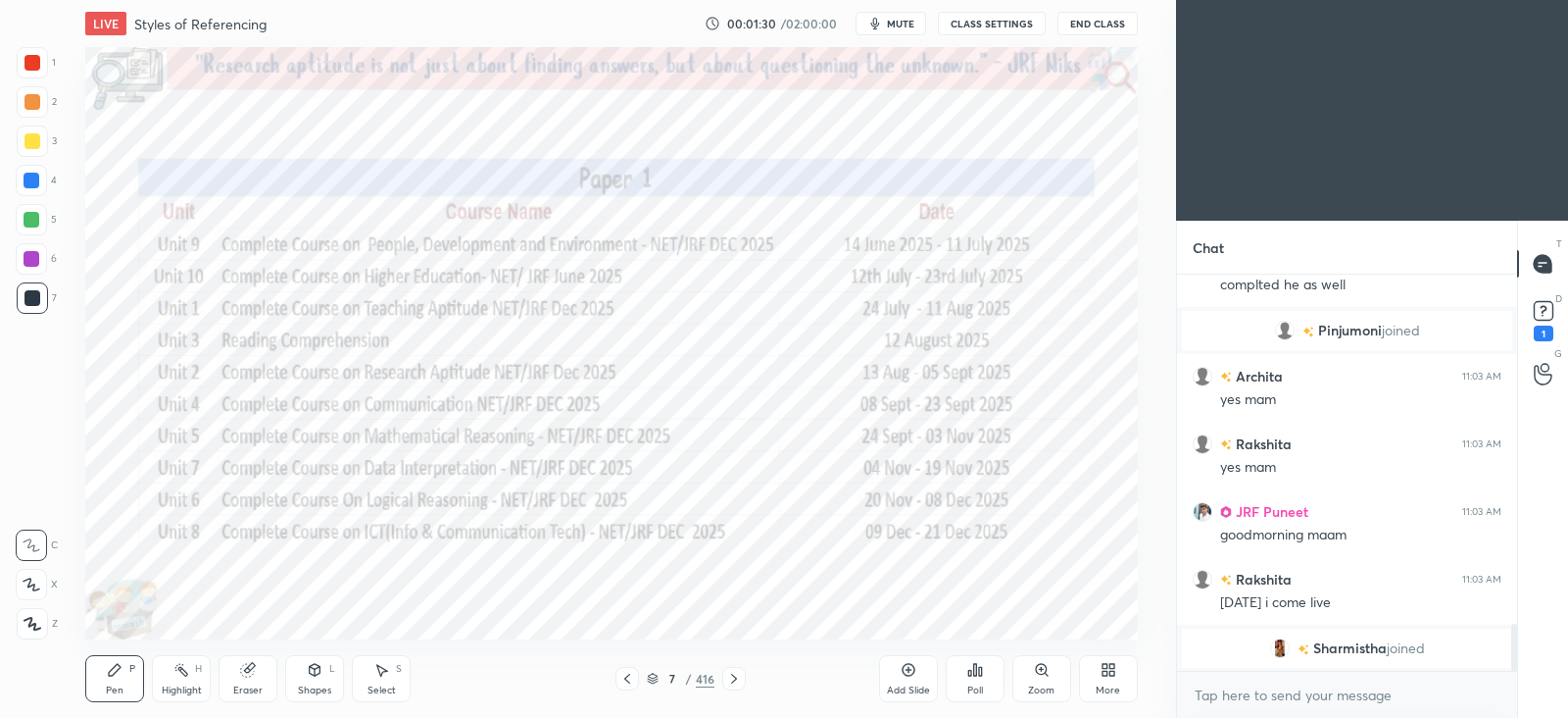
click at [737, 671] on icon at bounding box center [734, 679] width 16 height 16
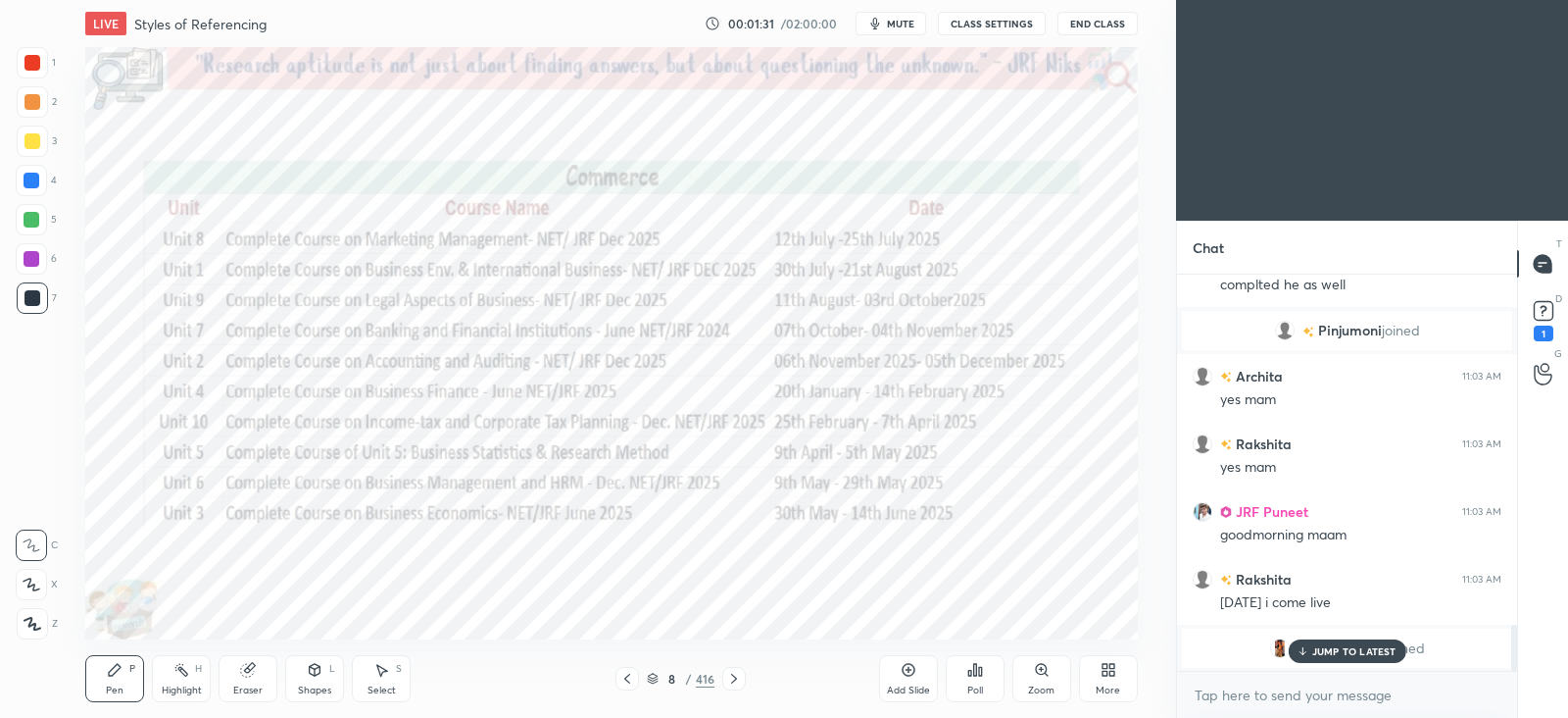
click at [738, 673] on icon at bounding box center [734, 679] width 16 height 16
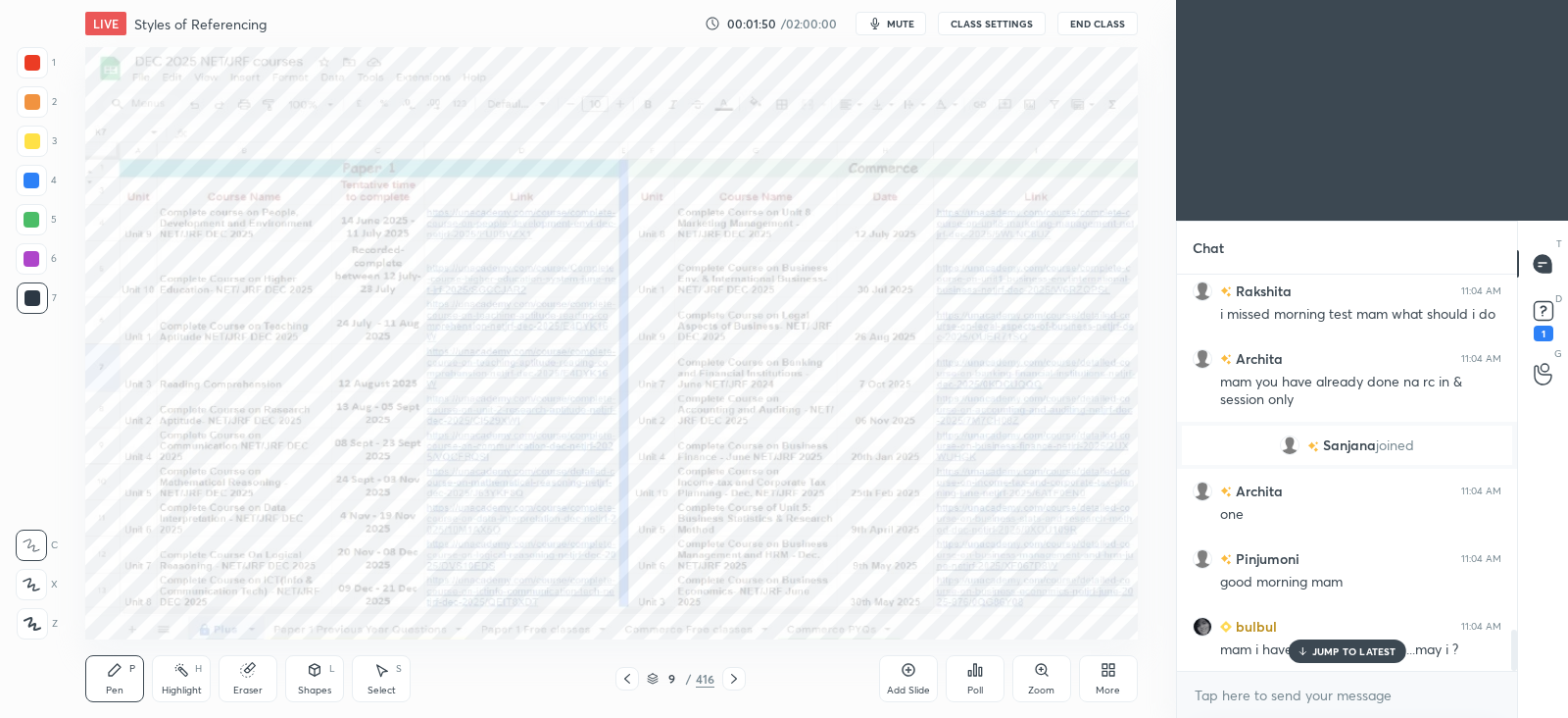
scroll to position [3441, 0]
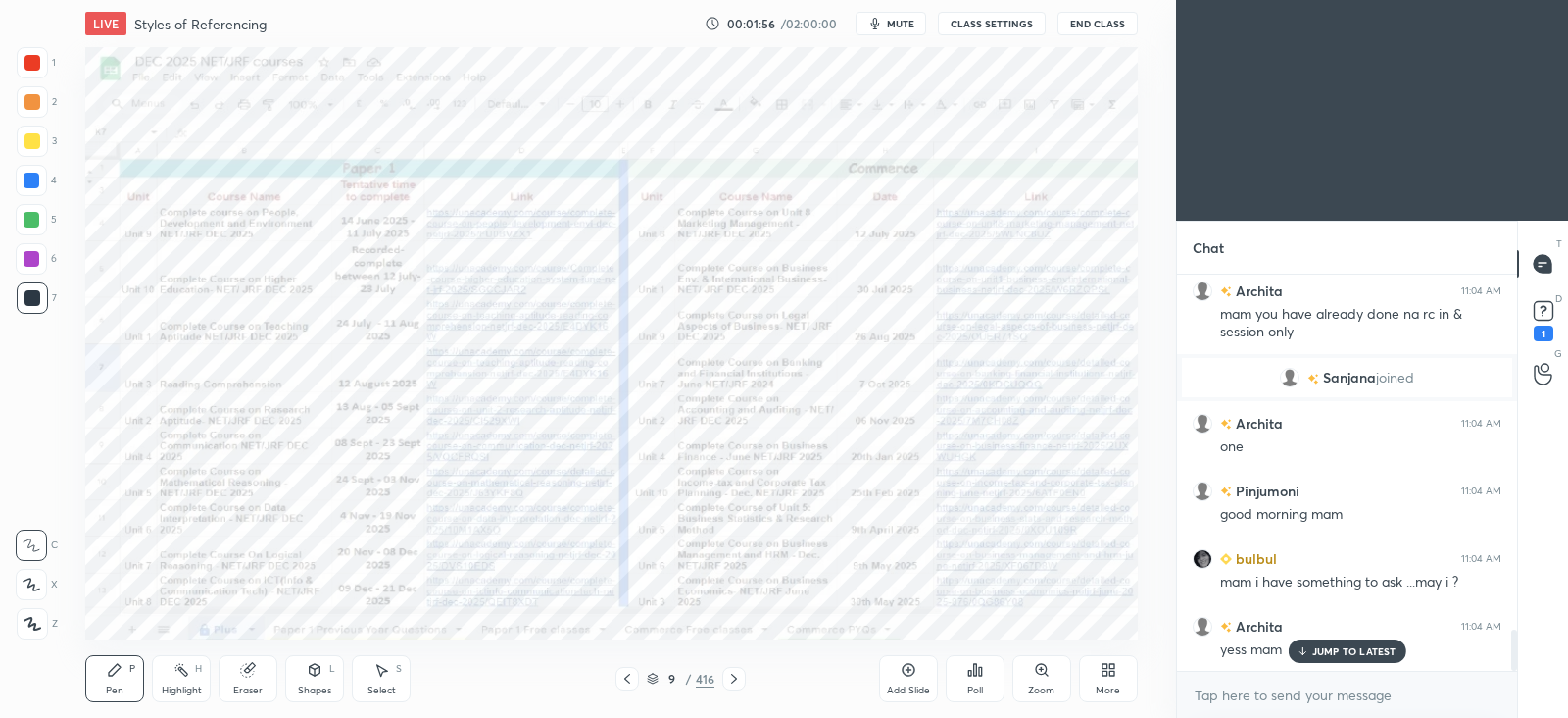
click at [1340, 645] on p "JUMP TO LATEST" at bounding box center [1354, 651] width 84 height 12
click at [1548, 311] on rect at bounding box center [1543, 311] width 19 height 19
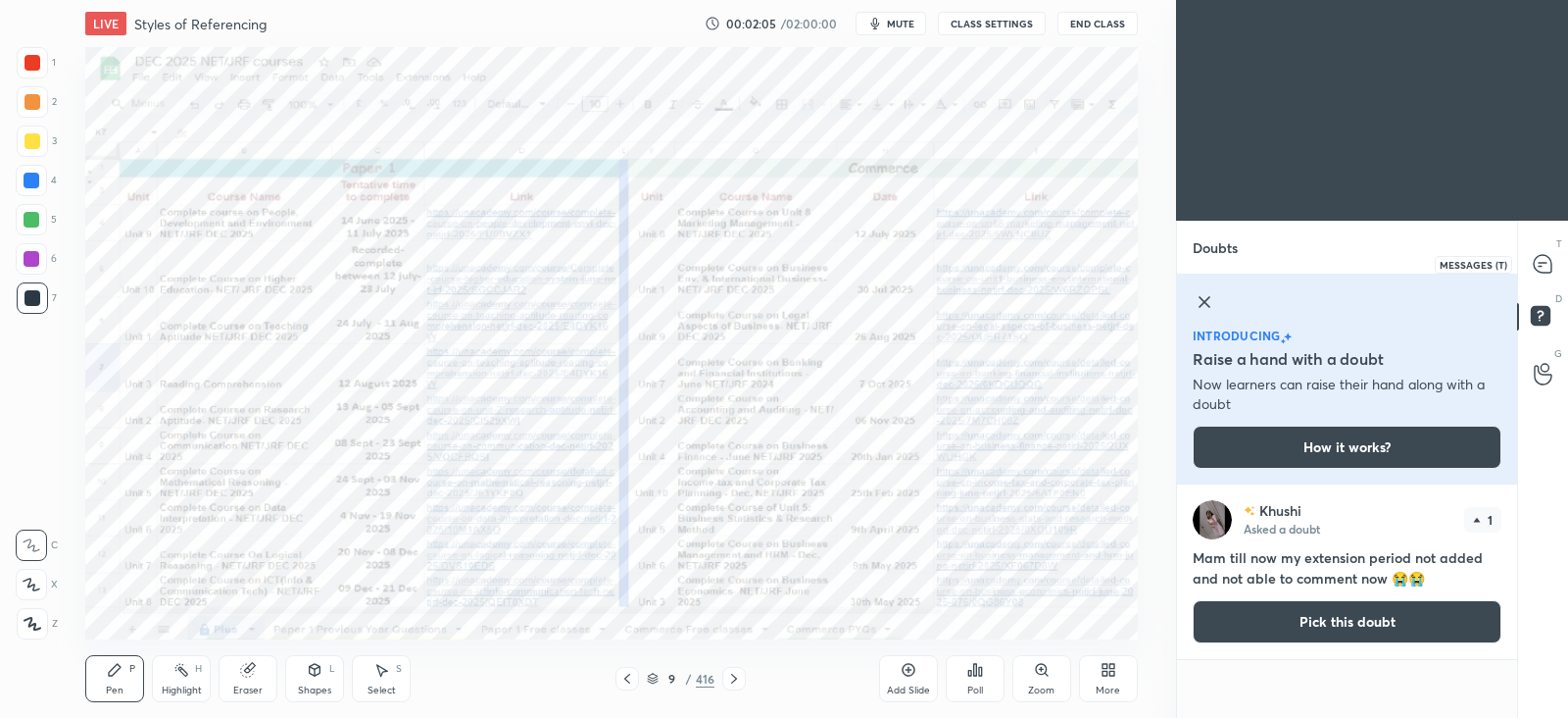
click at [1548, 264] on icon at bounding box center [1543, 264] width 18 height 18
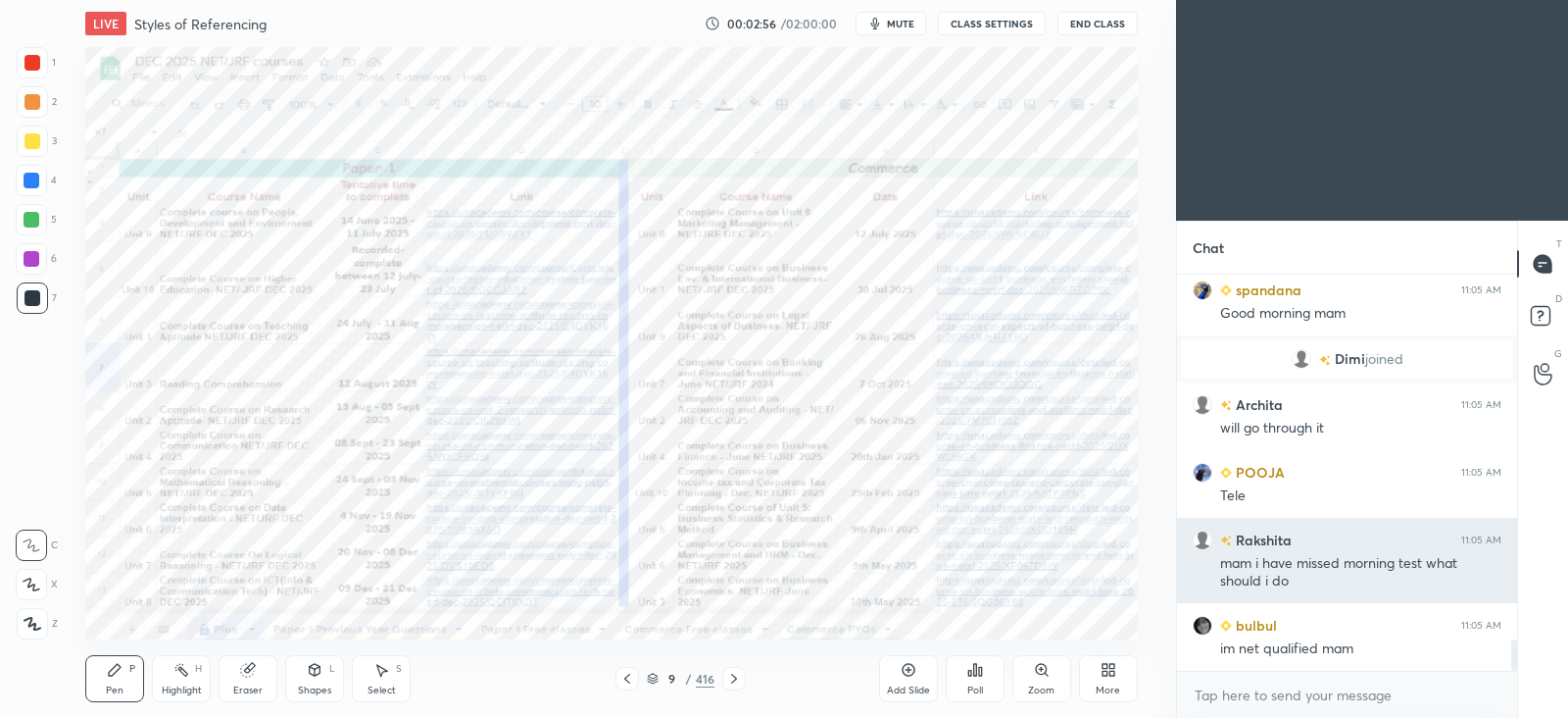
scroll to position [4721, 0]
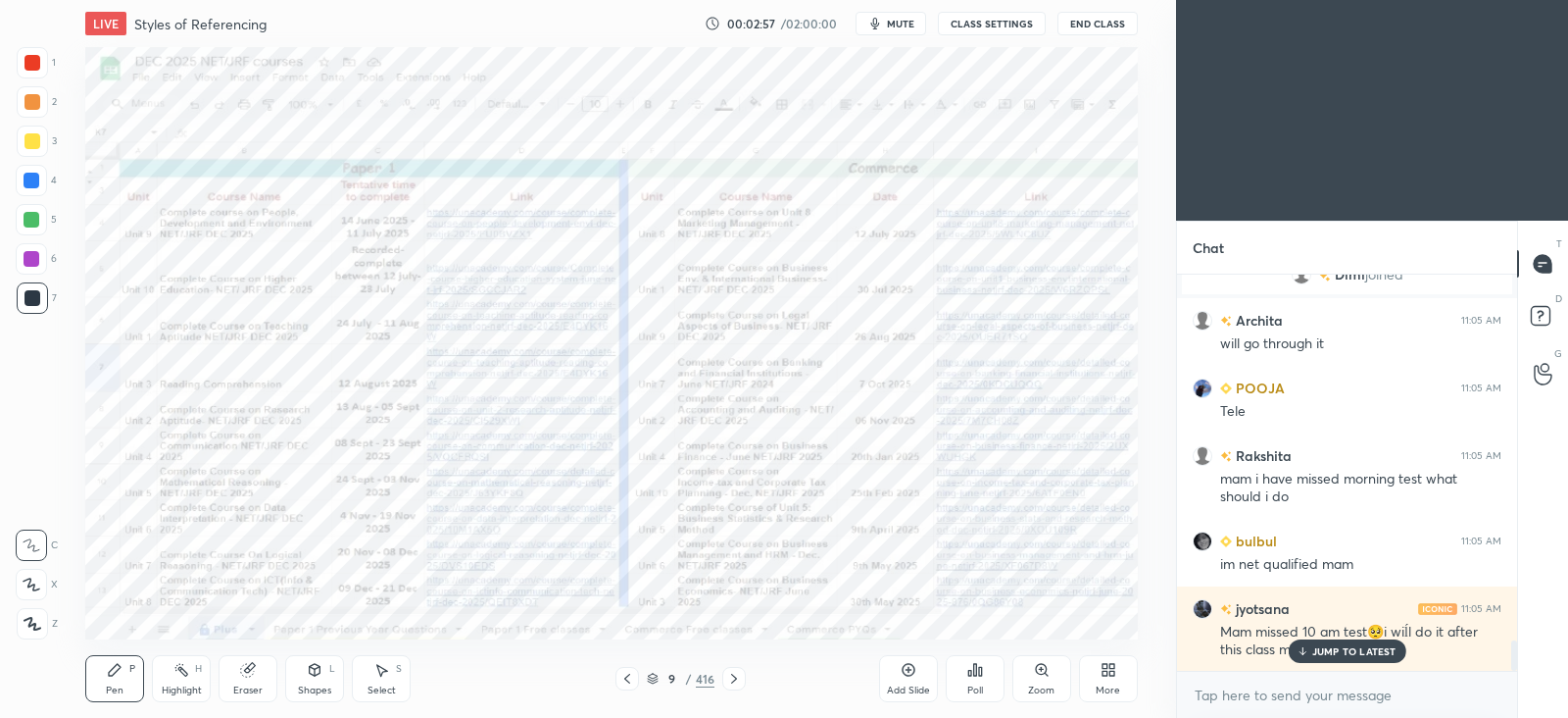
click at [1350, 659] on div "JUMP TO LATEST" at bounding box center [1346, 651] width 118 height 24
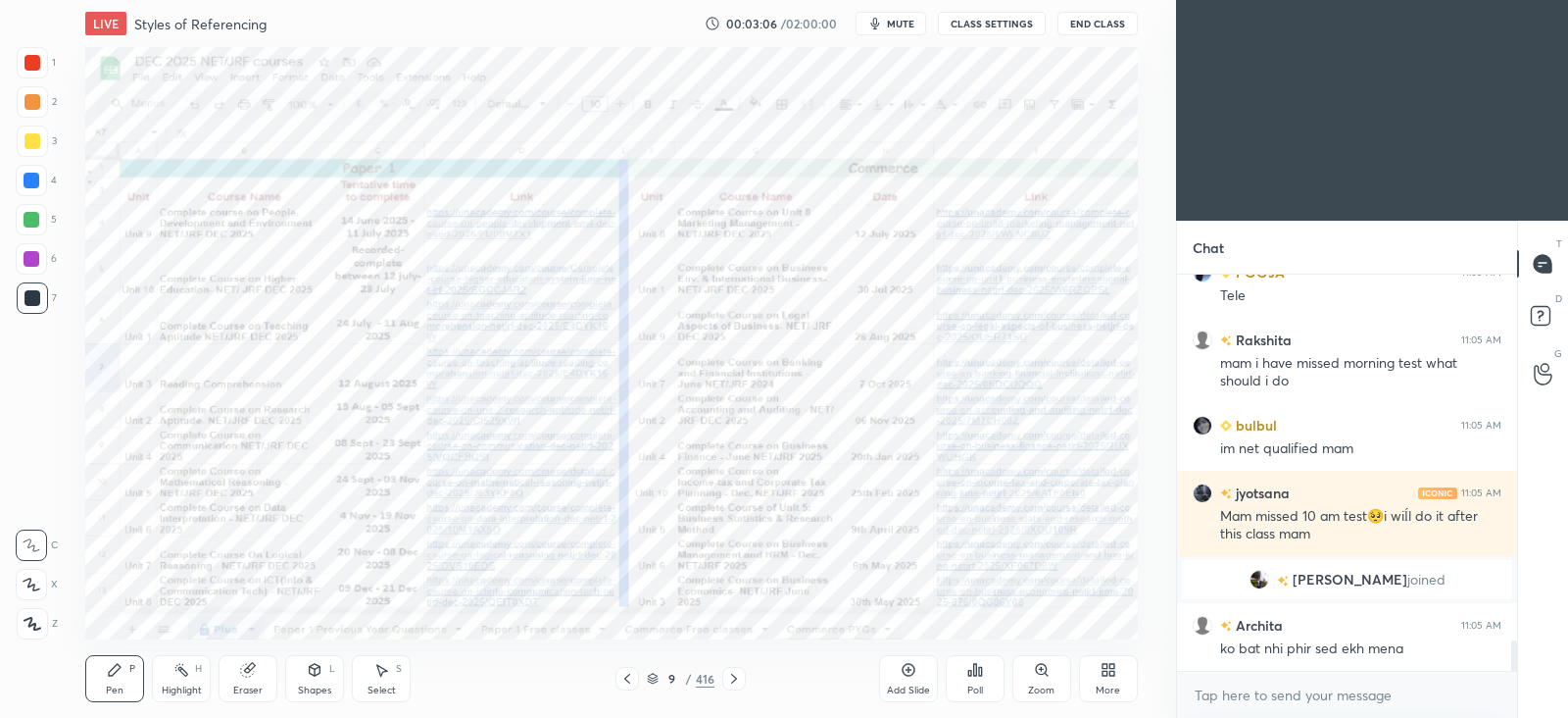
scroll to position [4070, 0]
click at [1324, 649] on p "JUMP TO LATEST" at bounding box center [1354, 651] width 84 height 12
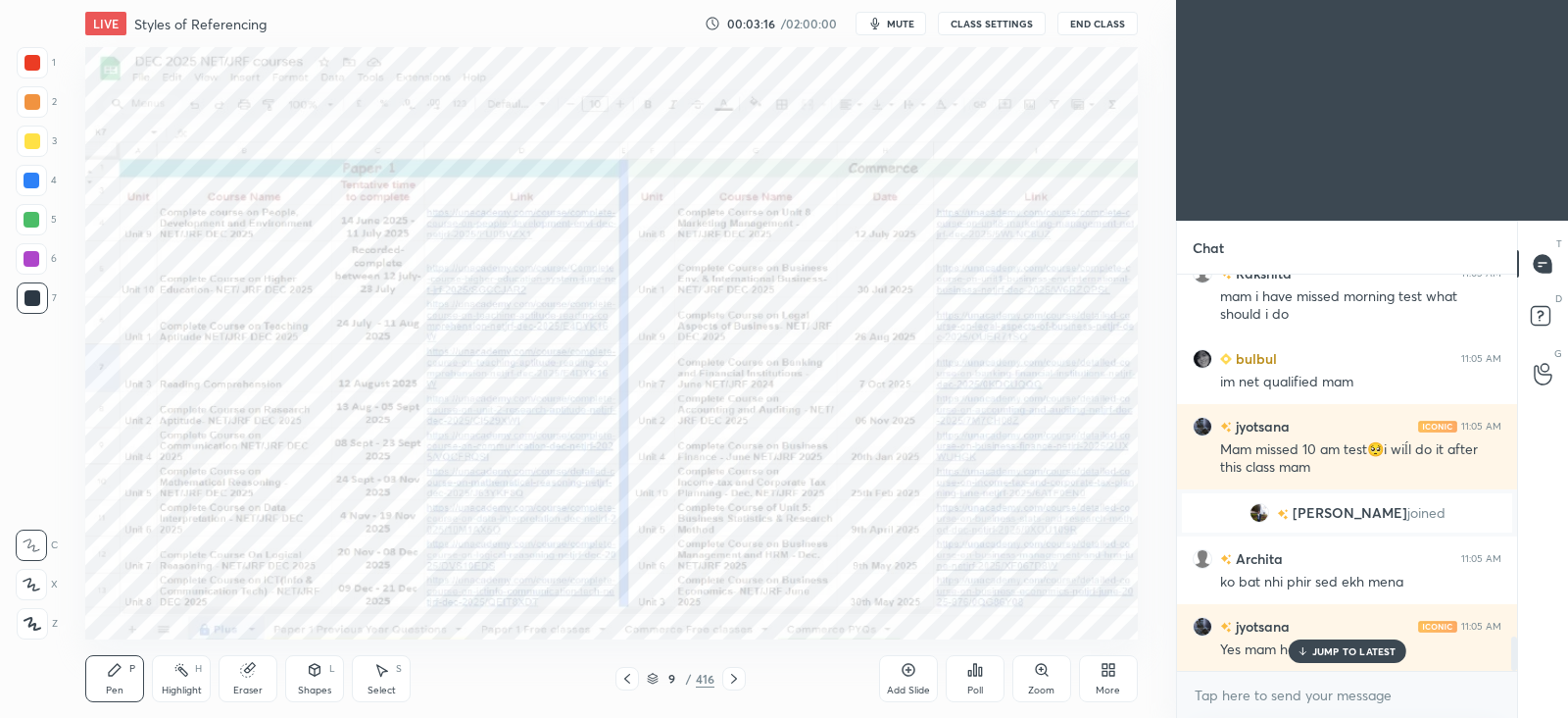
click at [1357, 642] on div "JUMP TO LATEST" at bounding box center [1346, 651] width 118 height 24
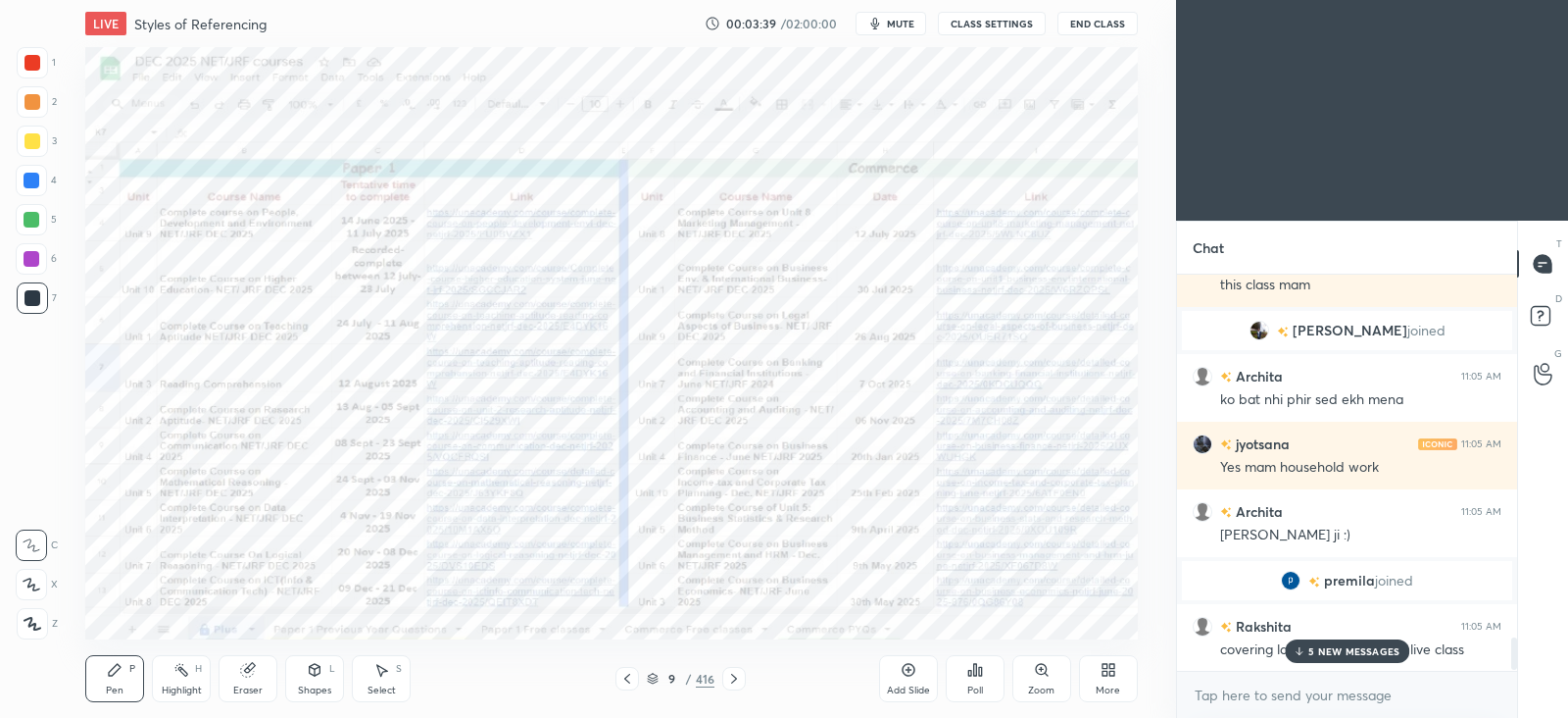
scroll to position [4544, 0]
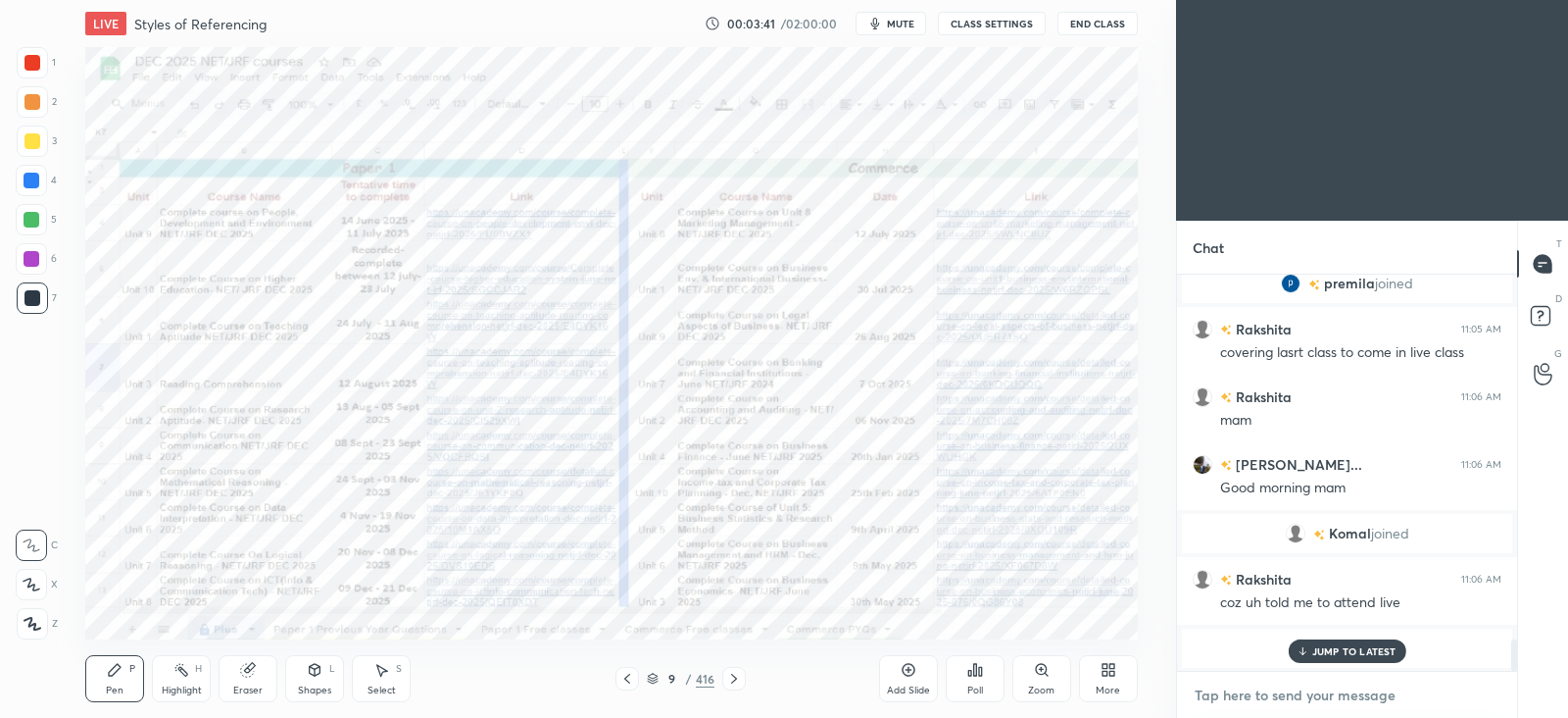
type textarea "x"
paste textarea "telegram link - https://t.me/Niksniharika Google spreadsheet link - https://doc…"
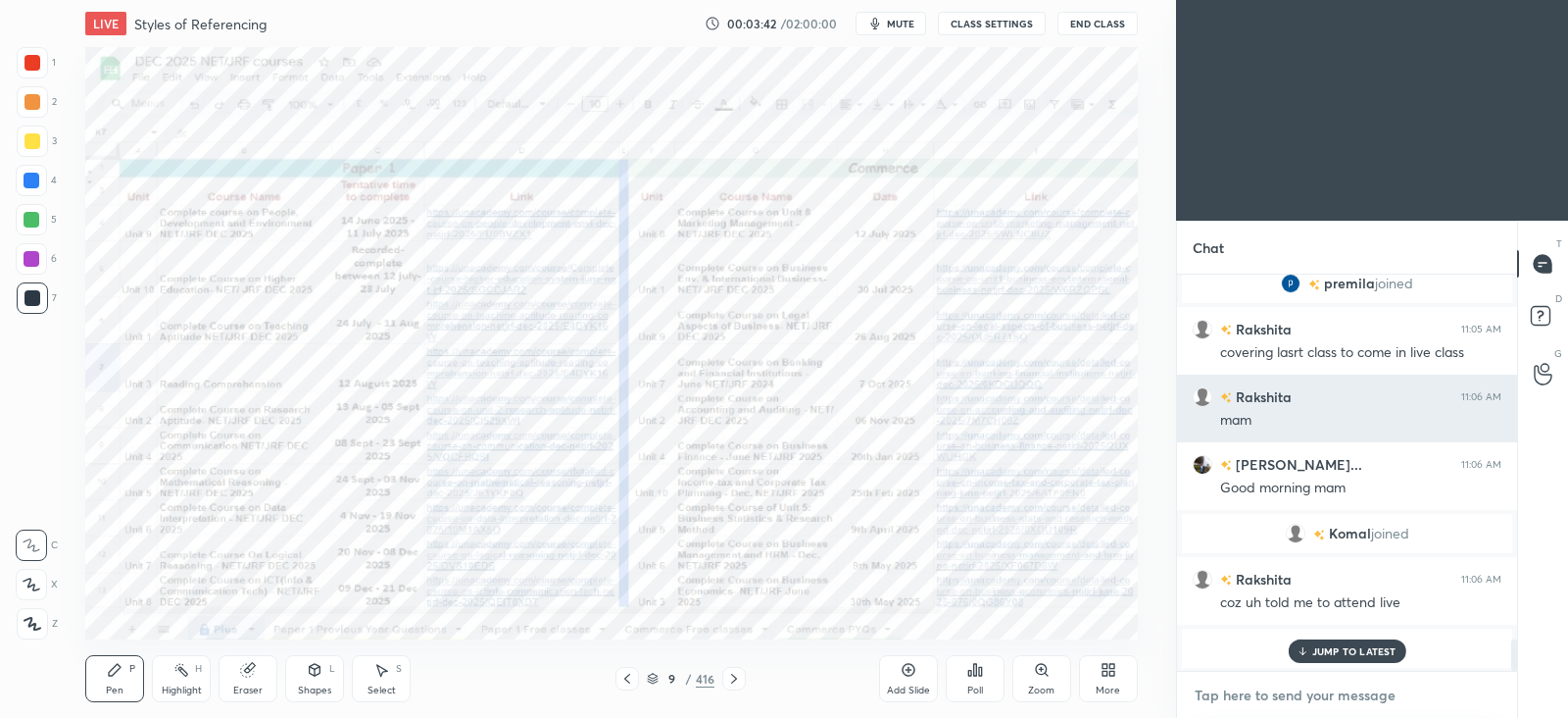
type textarea "telegram link - https://t.me/Niksniharika Google spreadsheet link - https://doc…"
type textarea "x"
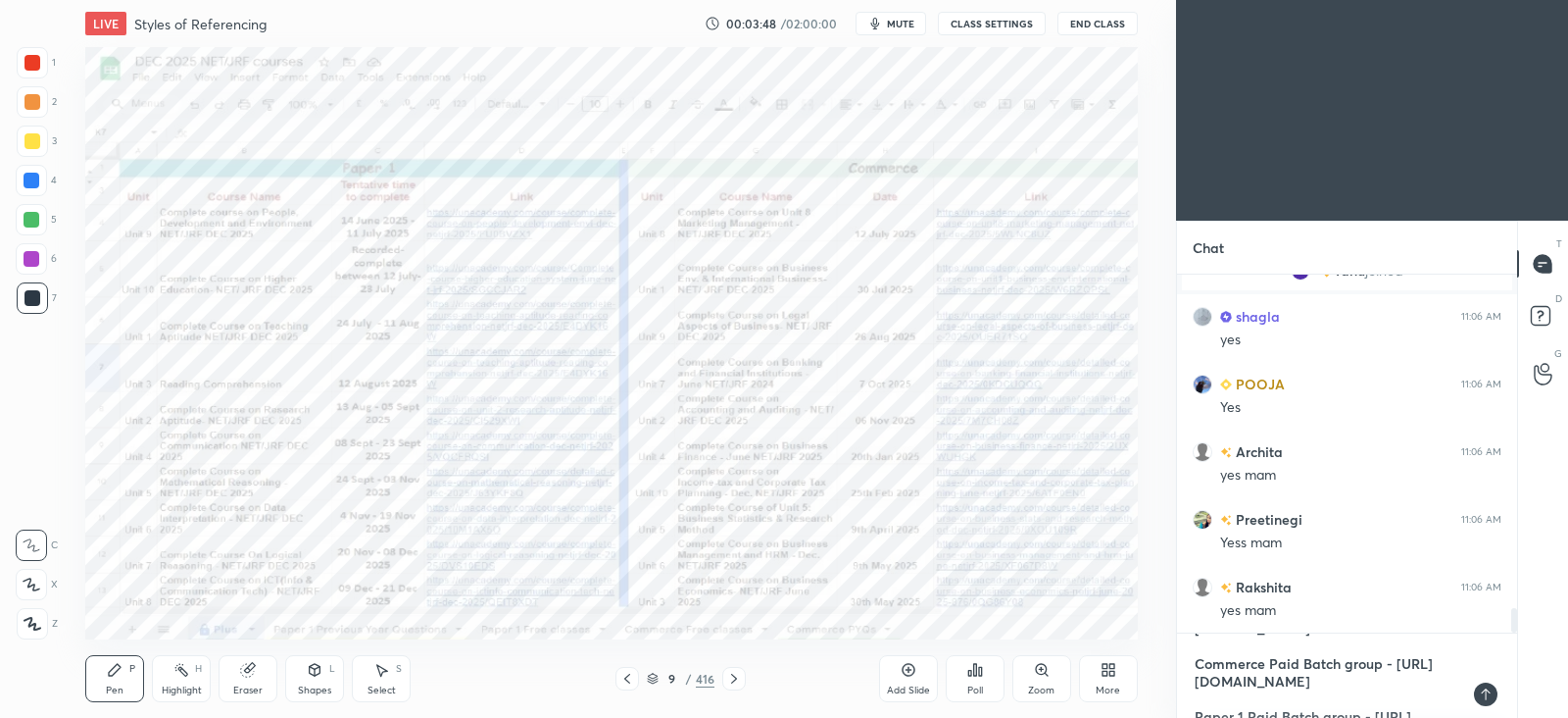
scroll to position [46, 0]
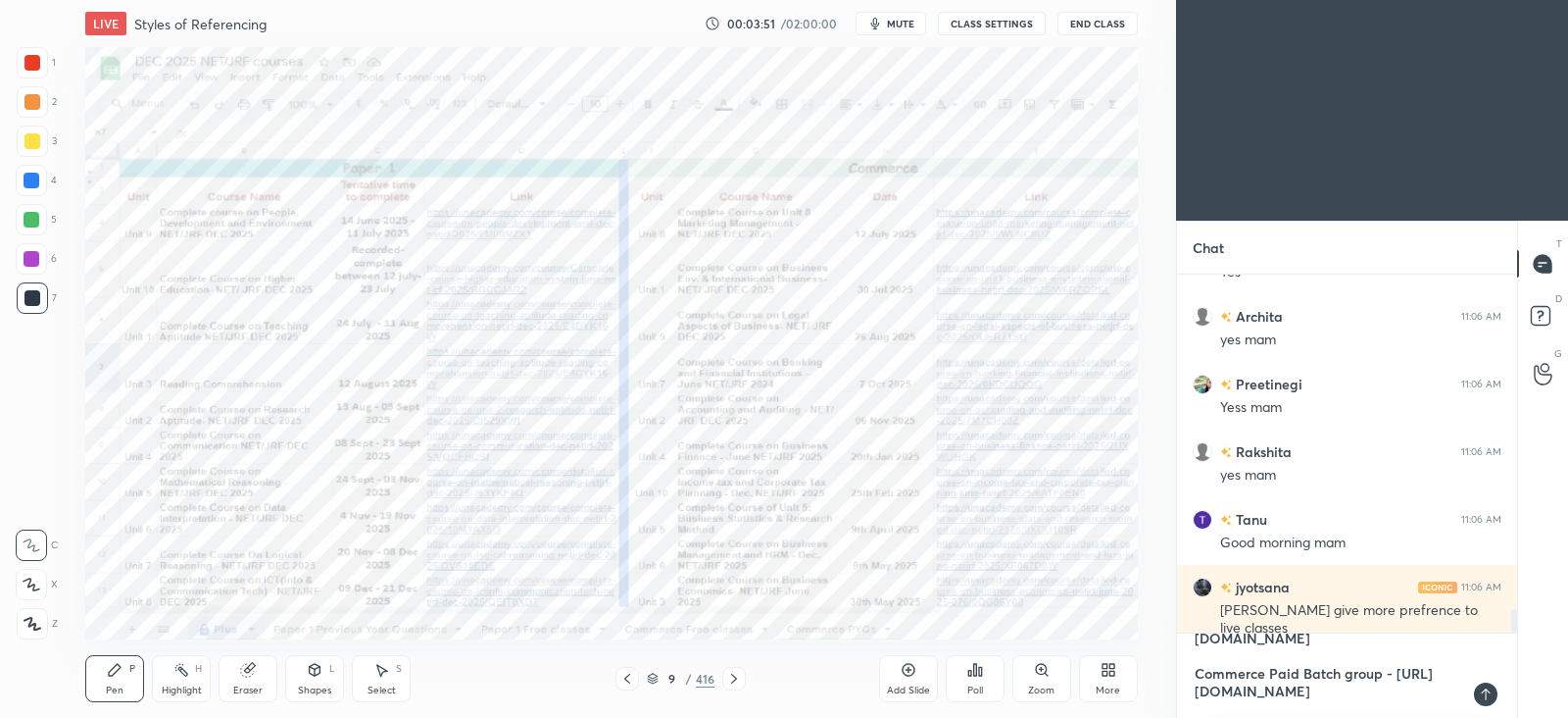
drag, startPoint x: 1423, startPoint y: 646, endPoint x: 1184, endPoint y: 693, distance: 243.6
click at [1184, 693] on div "telegram link - https://t.me/Niksniharika Google spreadsheet link - https://doc…" at bounding box center [1346, 676] width 340 height 84
type textarea "telegram link - https://t.me/Niksniharika Google spreadsheet link - https://doc…"
type textarea "x"
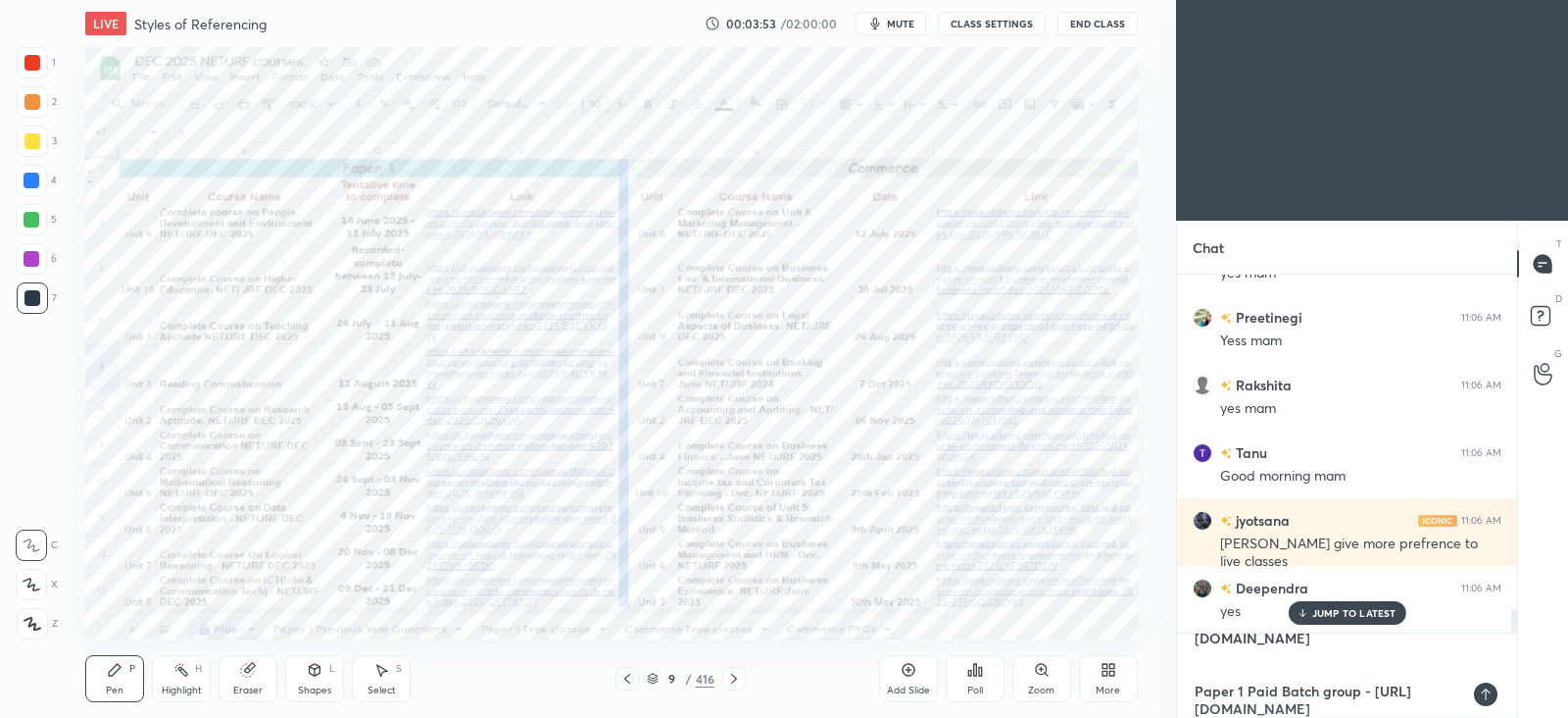
type textarea "telegram link - https://t.me/Niksniharika Google spreadsheet link - https://doc…"
type textarea "x"
click at [1490, 703] on div at bounding box center [1486, 694] width 24 height 24
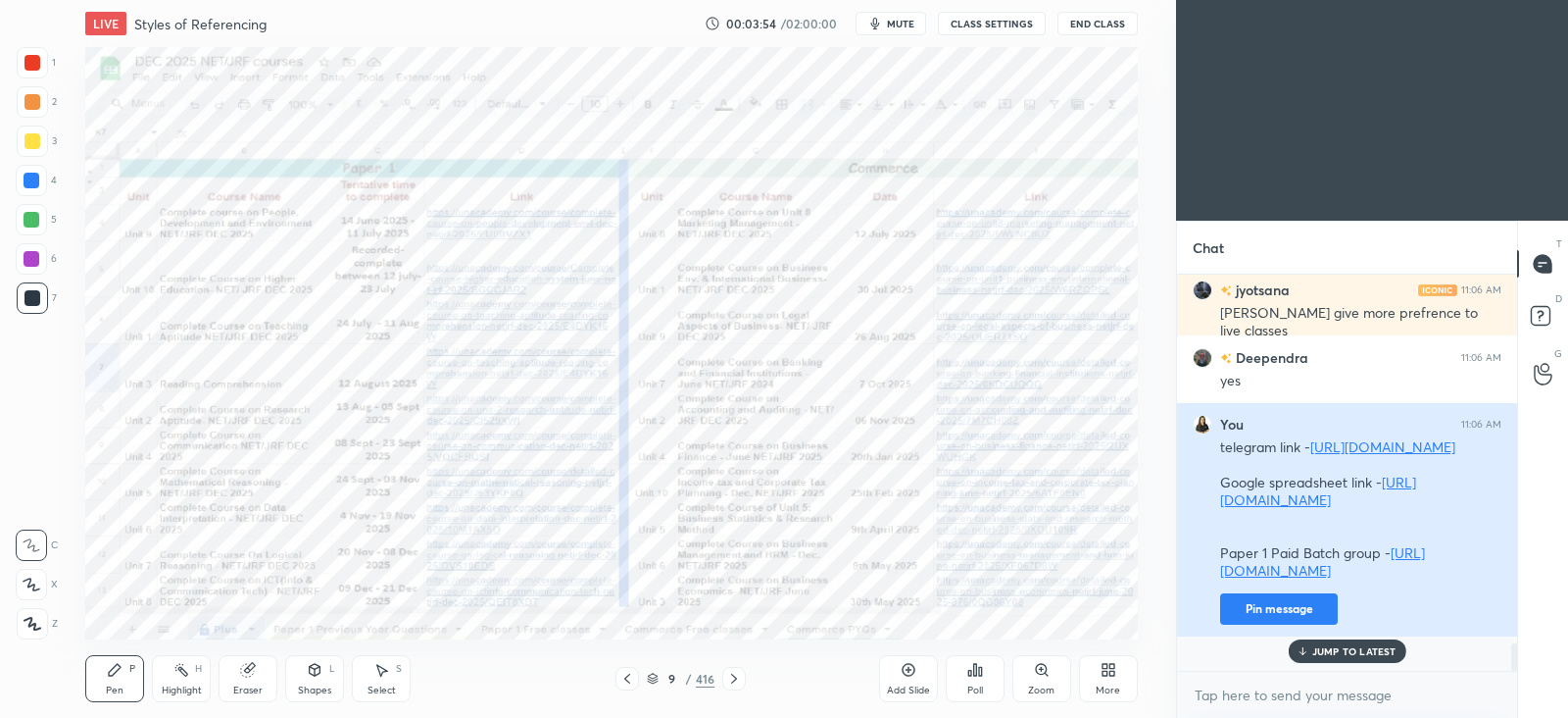
click at [1279, 625] on button "Pin message" at bounding box center [1279, 609] width 118 height 31
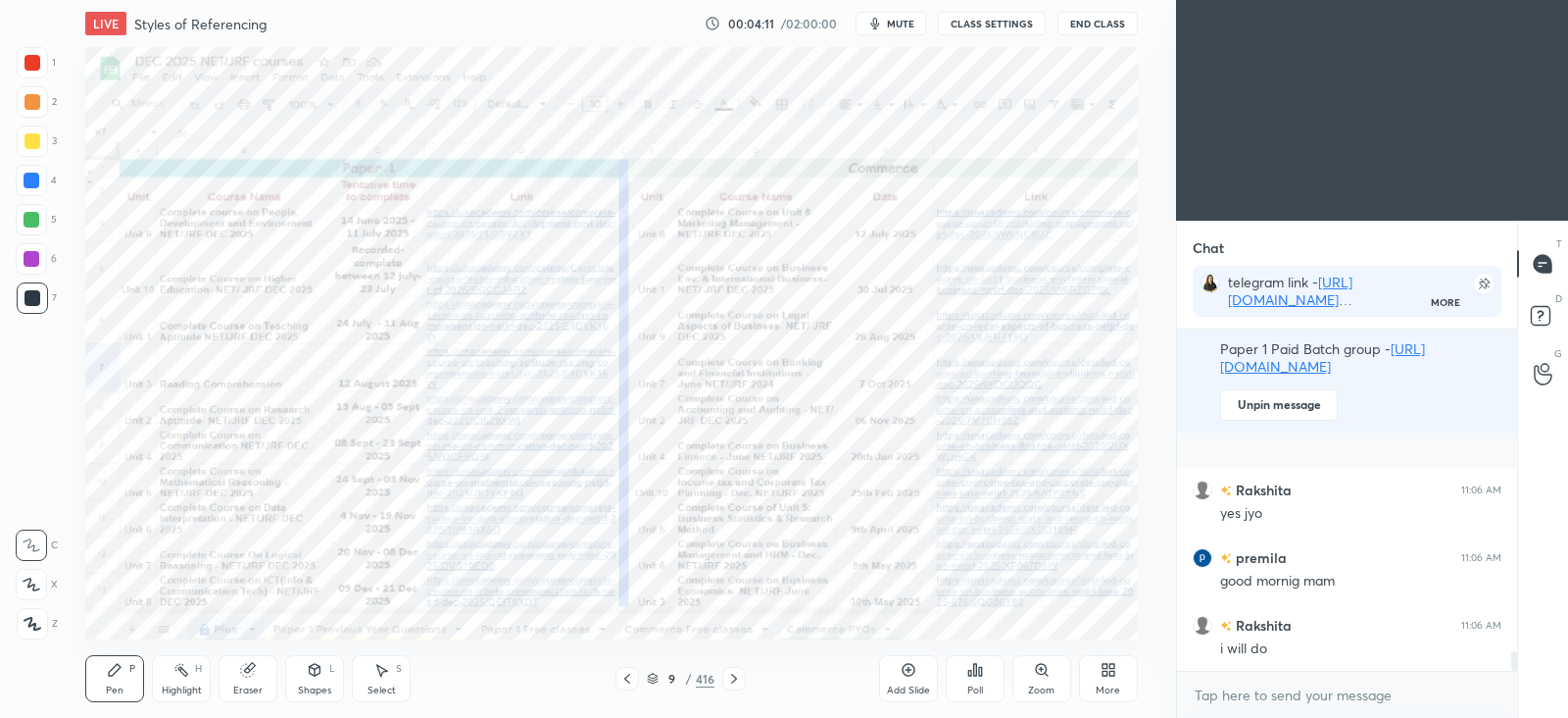
click at [731, 678] on icon at bounding box center [734, 679] width 16 height 16
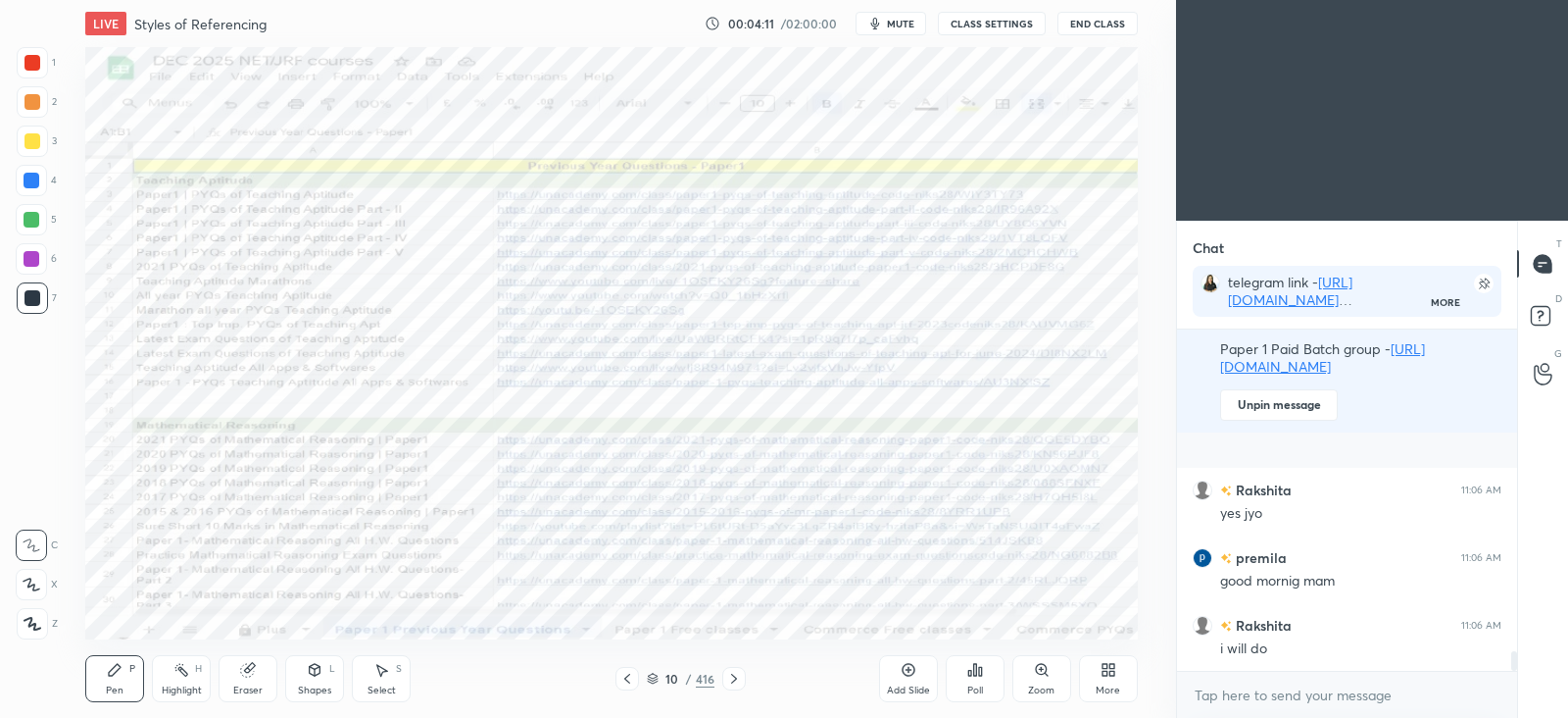
click at [731, 678] on icon at bounding box center [734, 679] width 16 height 16
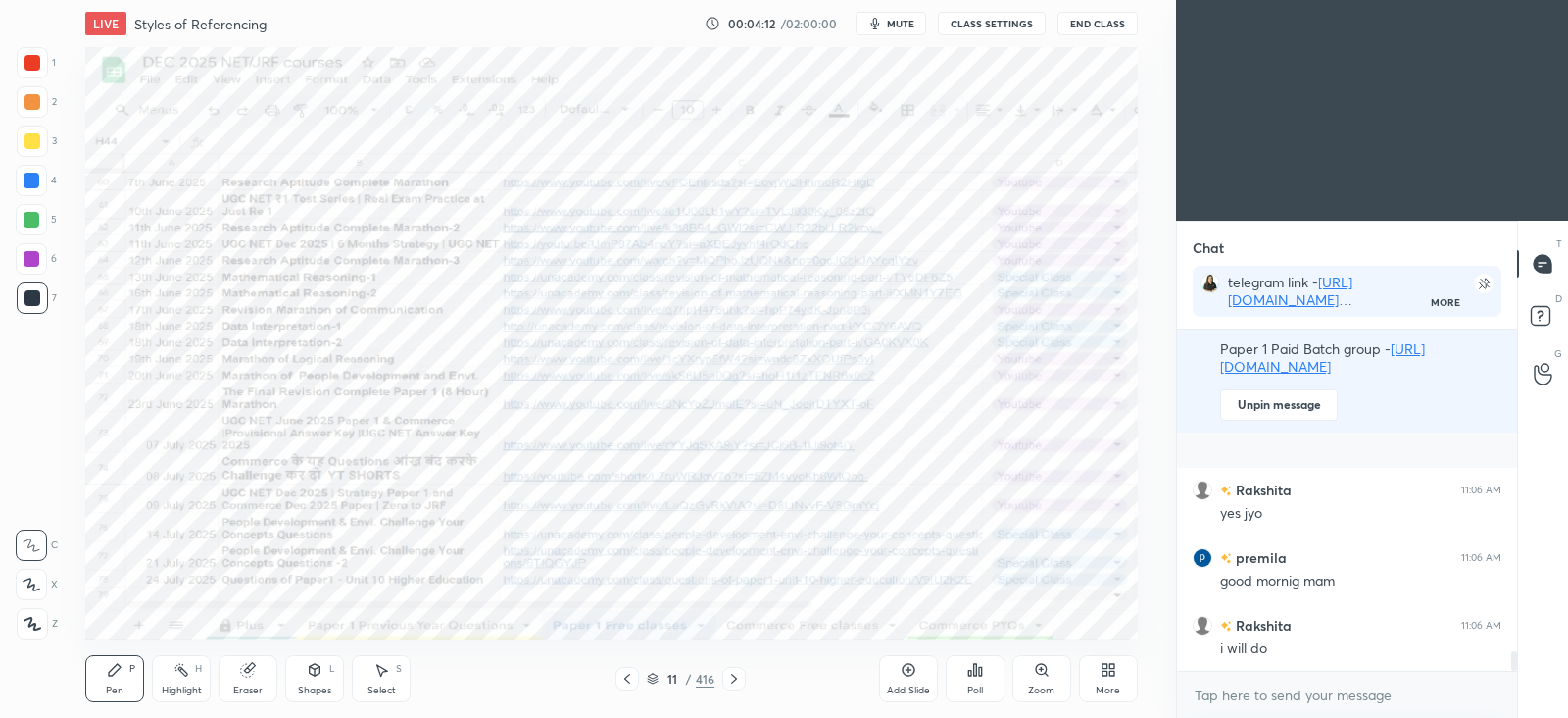
click at [652, 674] on icon at bounding box center [653, 679] width 12 height 12
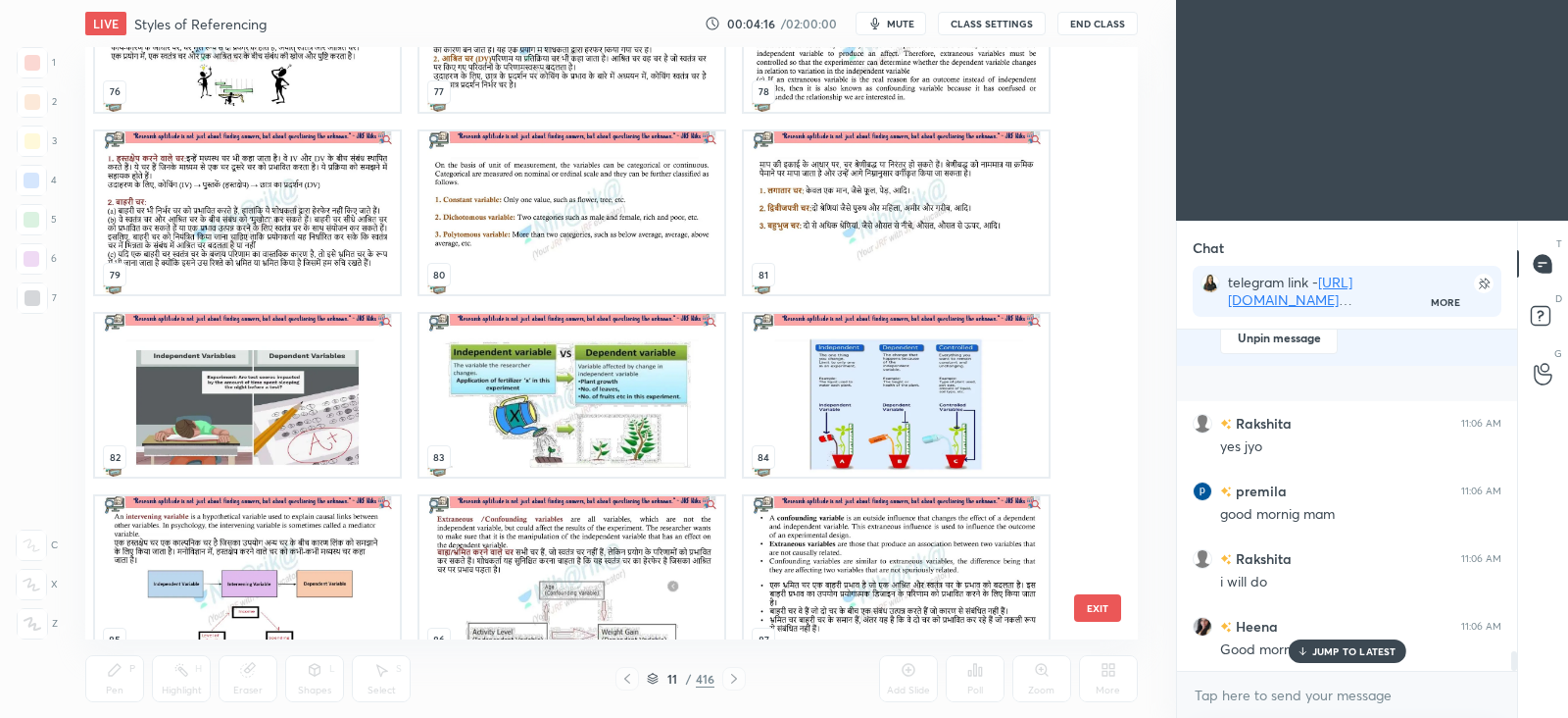
click at [1320, 646] on p "JUMP TO LATEST" at bounding box center [1354, 651] width 84 height 12
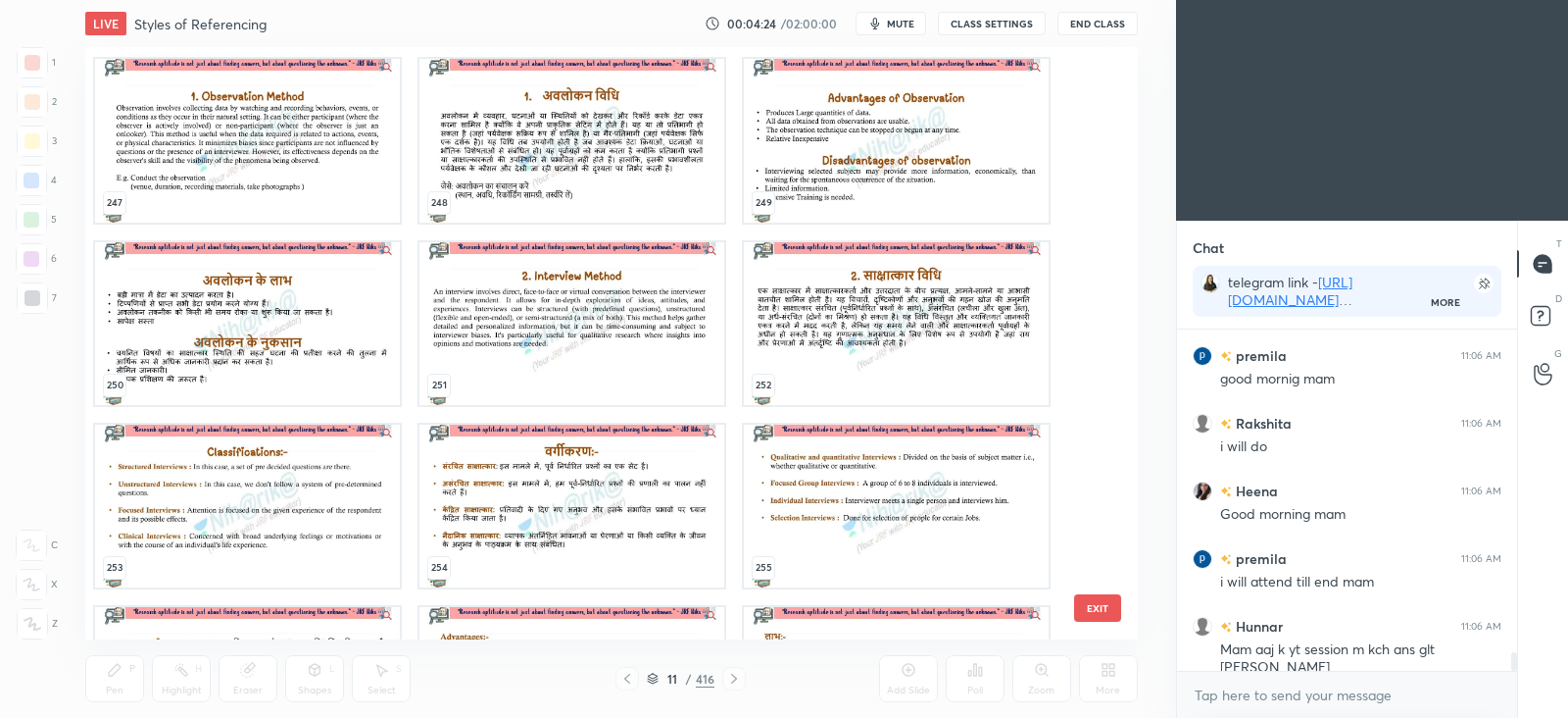
click at [551, 358] on img "grid" at bounding box center [572, 324] width 305 height 163
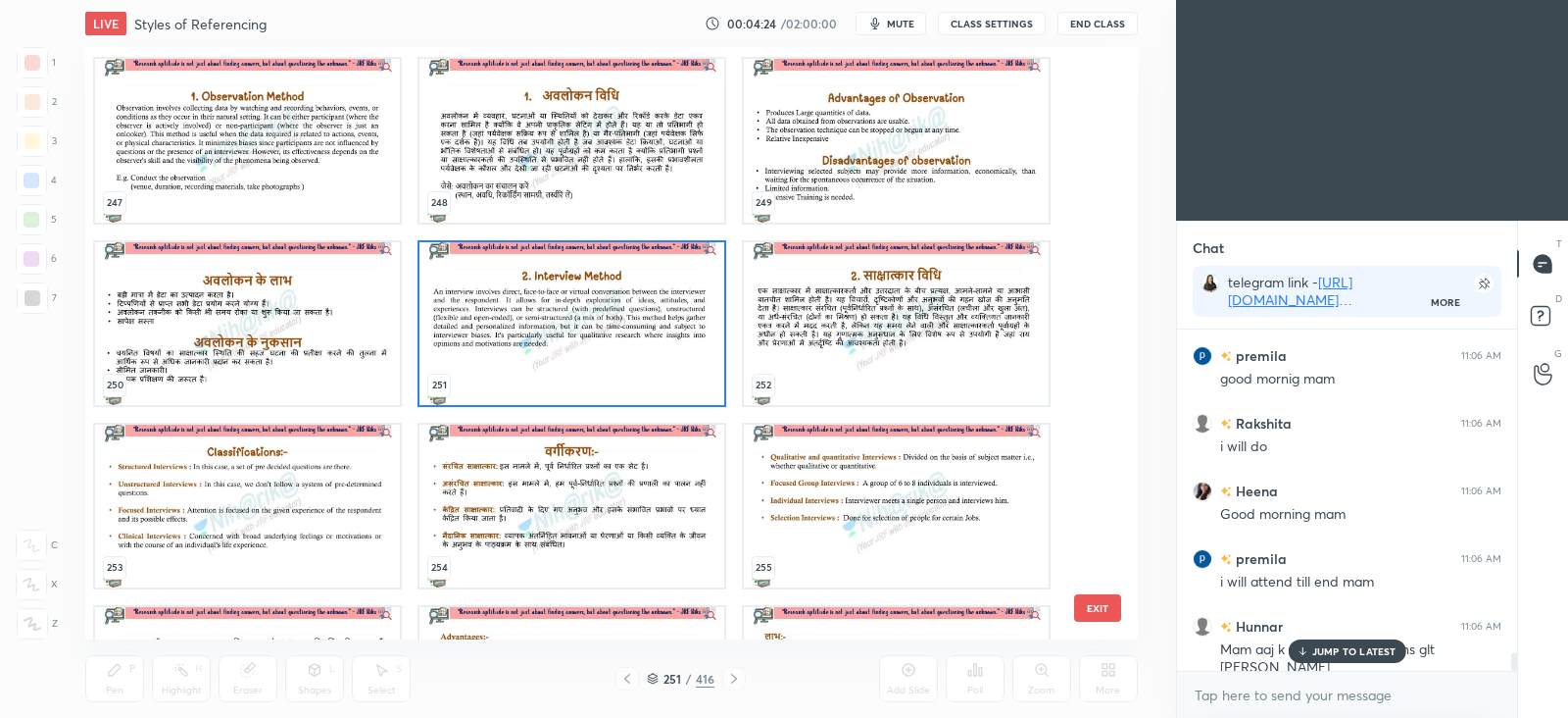
click at [551, 358] on img "grid" at bounding box center [572, 324] width 305 height 163
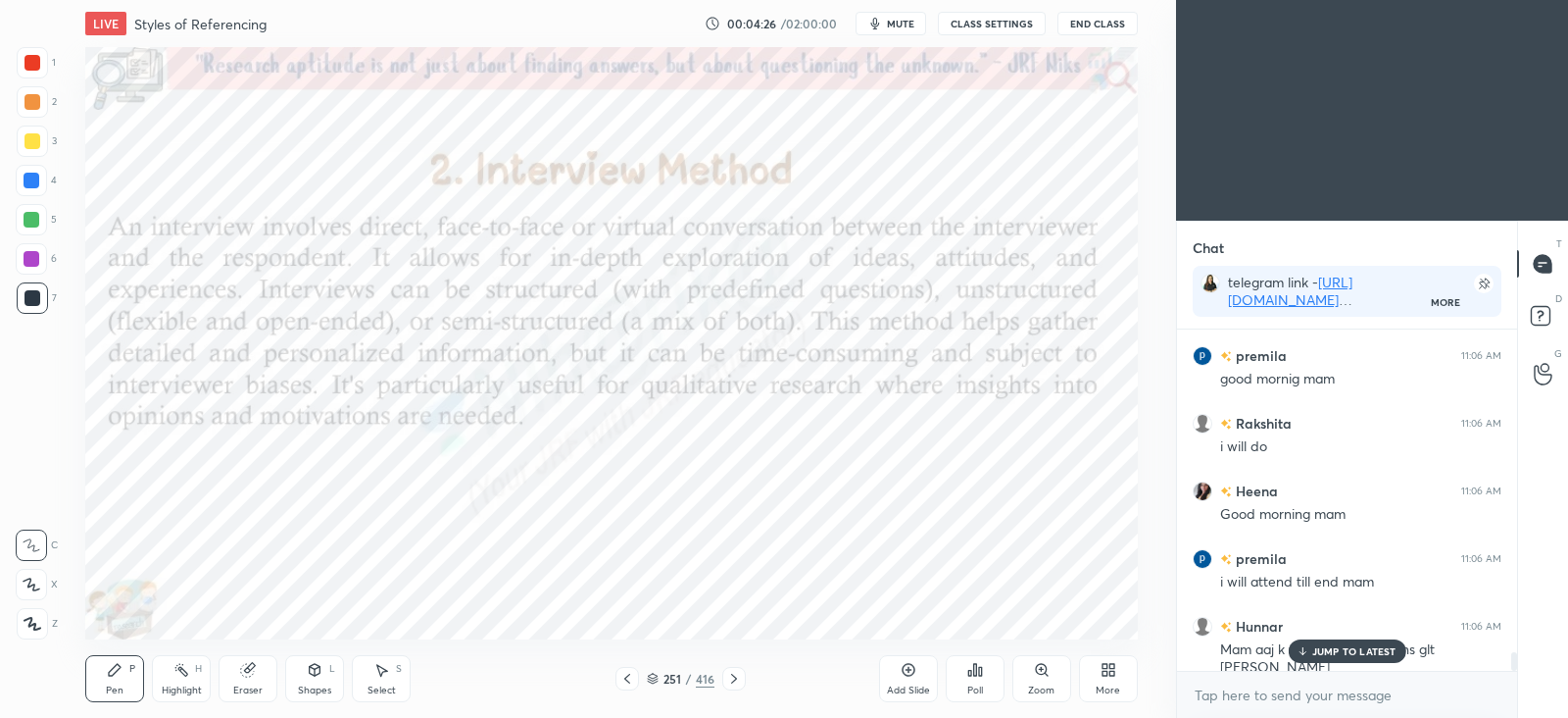
click at [654, 680] on icon at bounding box center [653, 680] width 10 height 3
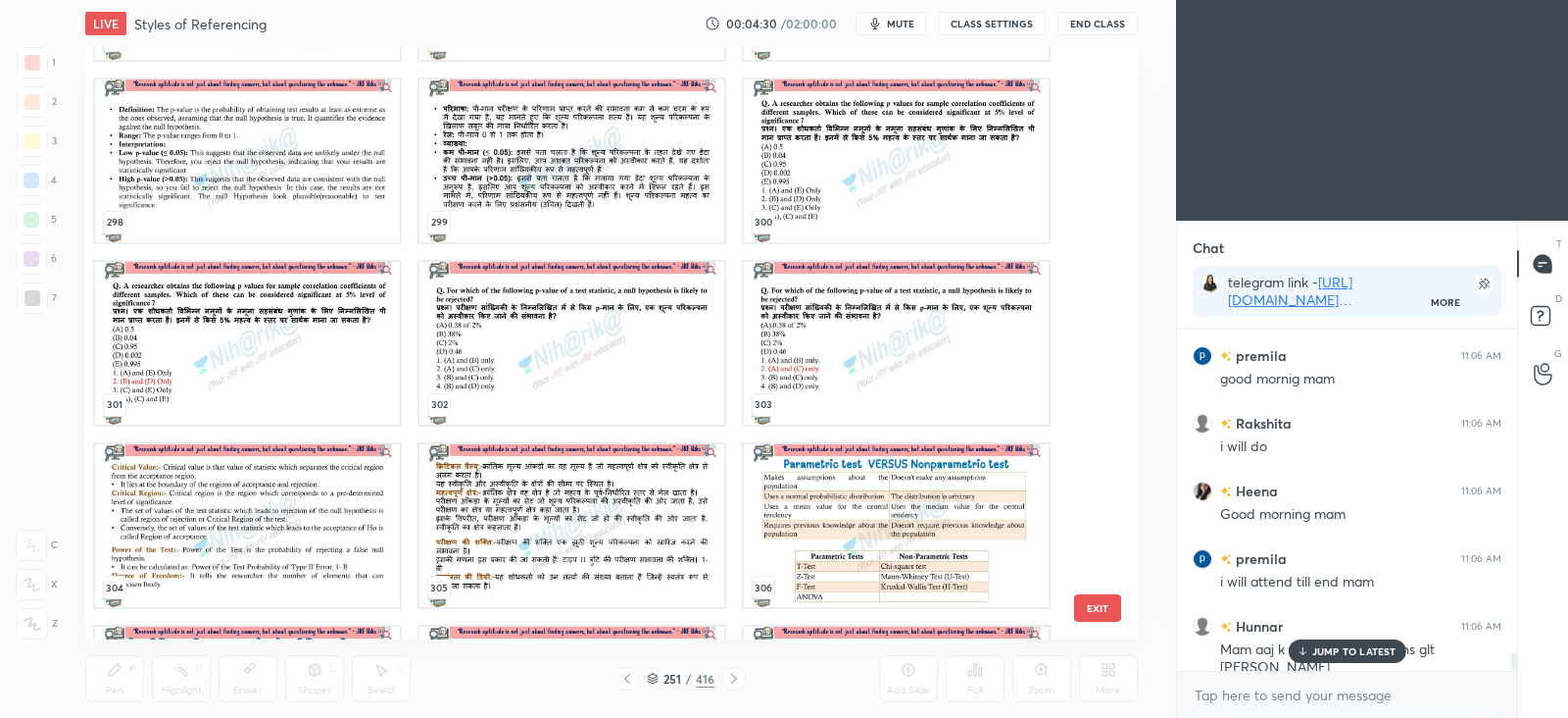
click at [770, 510] on img "grid" at bounding box center [896, 526] width 305 height 163
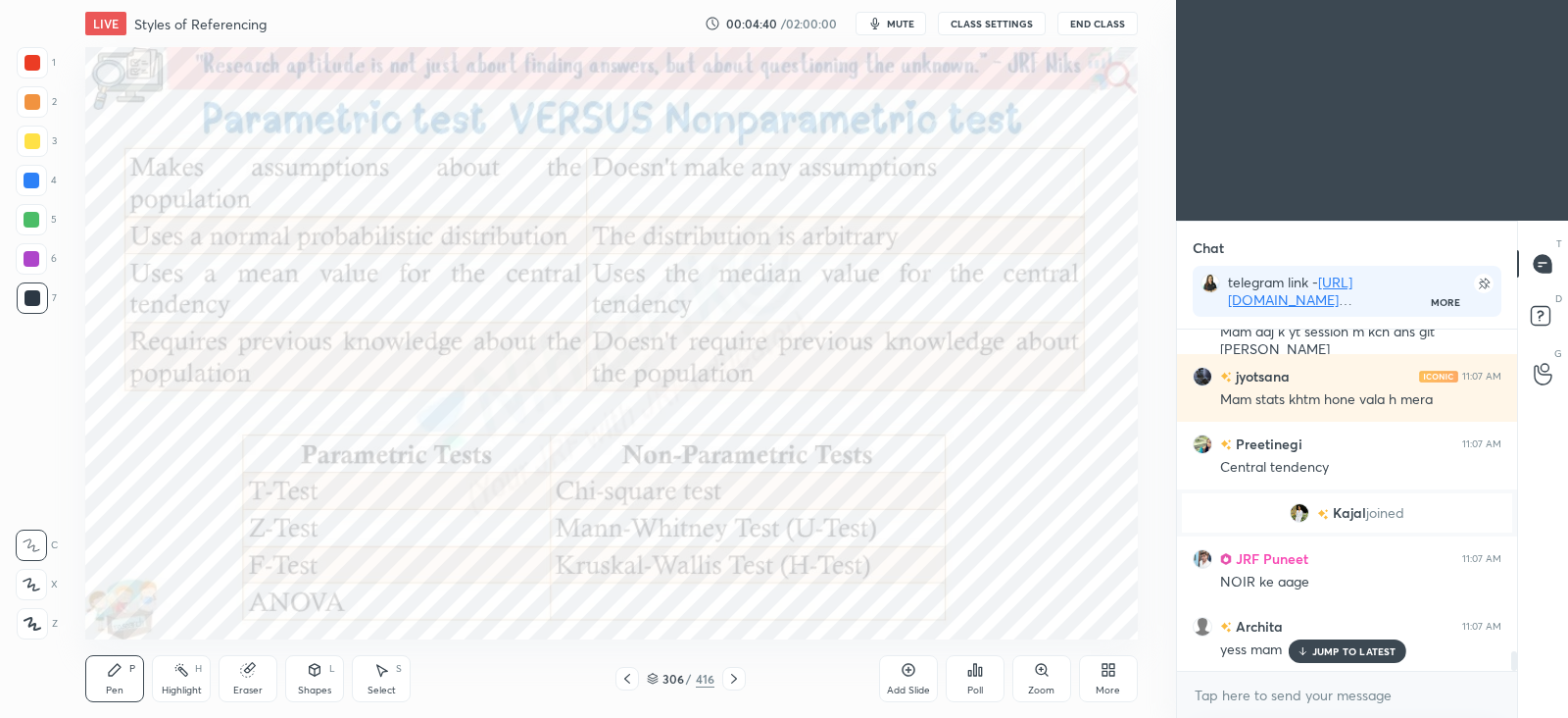
click at [734, 671] on icon at bounding box center [734, 679] width 16 height 16
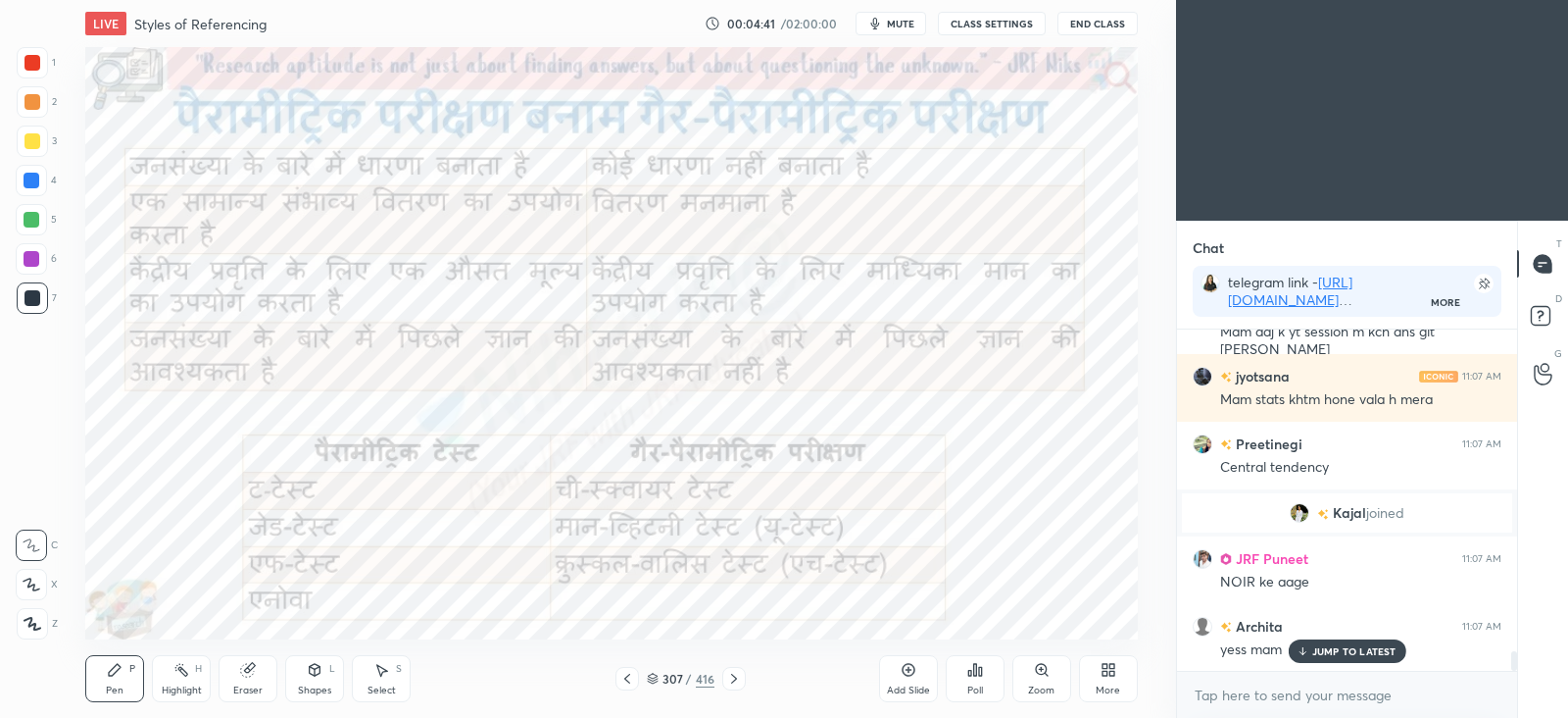
click at [734, 673] on icon at bounding box center [734, 679] width 16 height 16
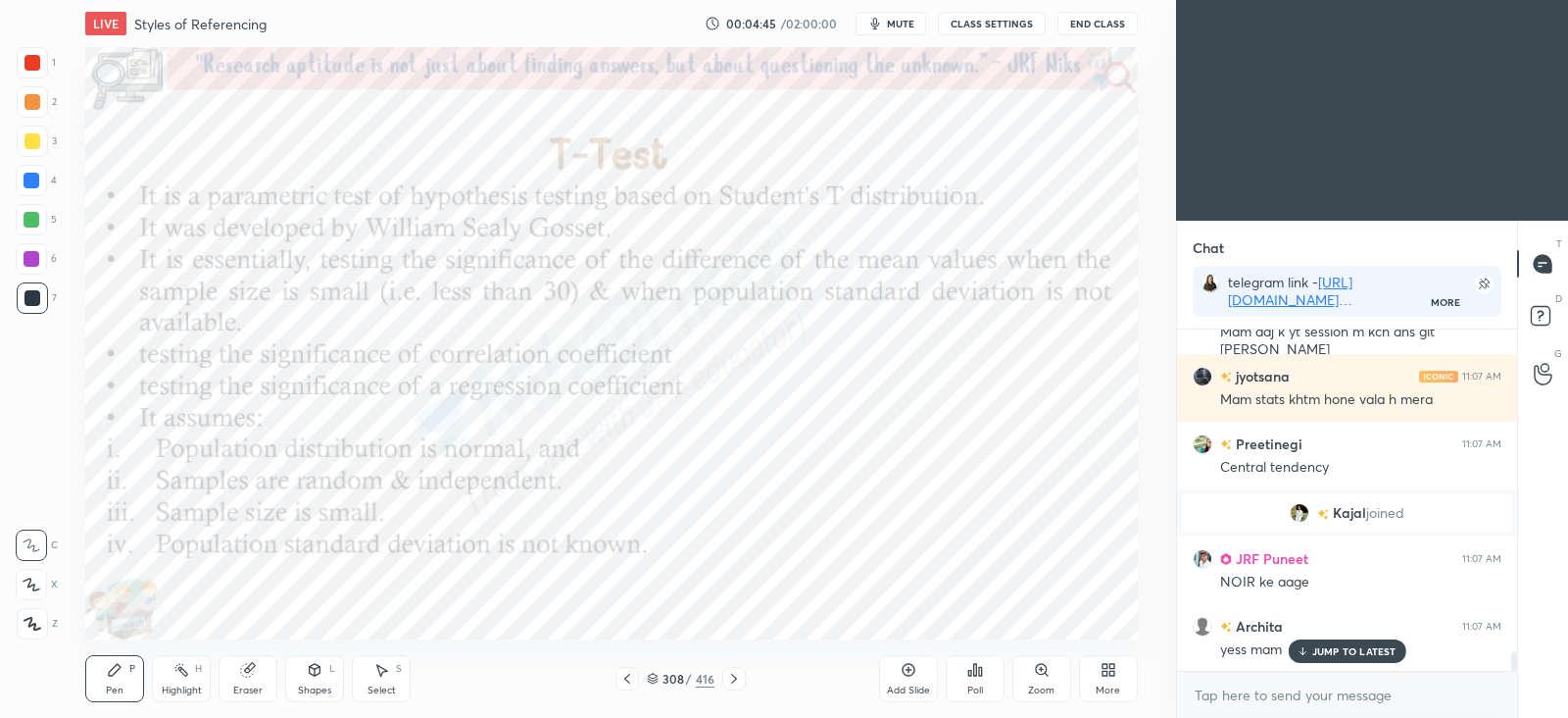
click at [734, 677] on icon at bounding box center [734, 679] width 6 height 10
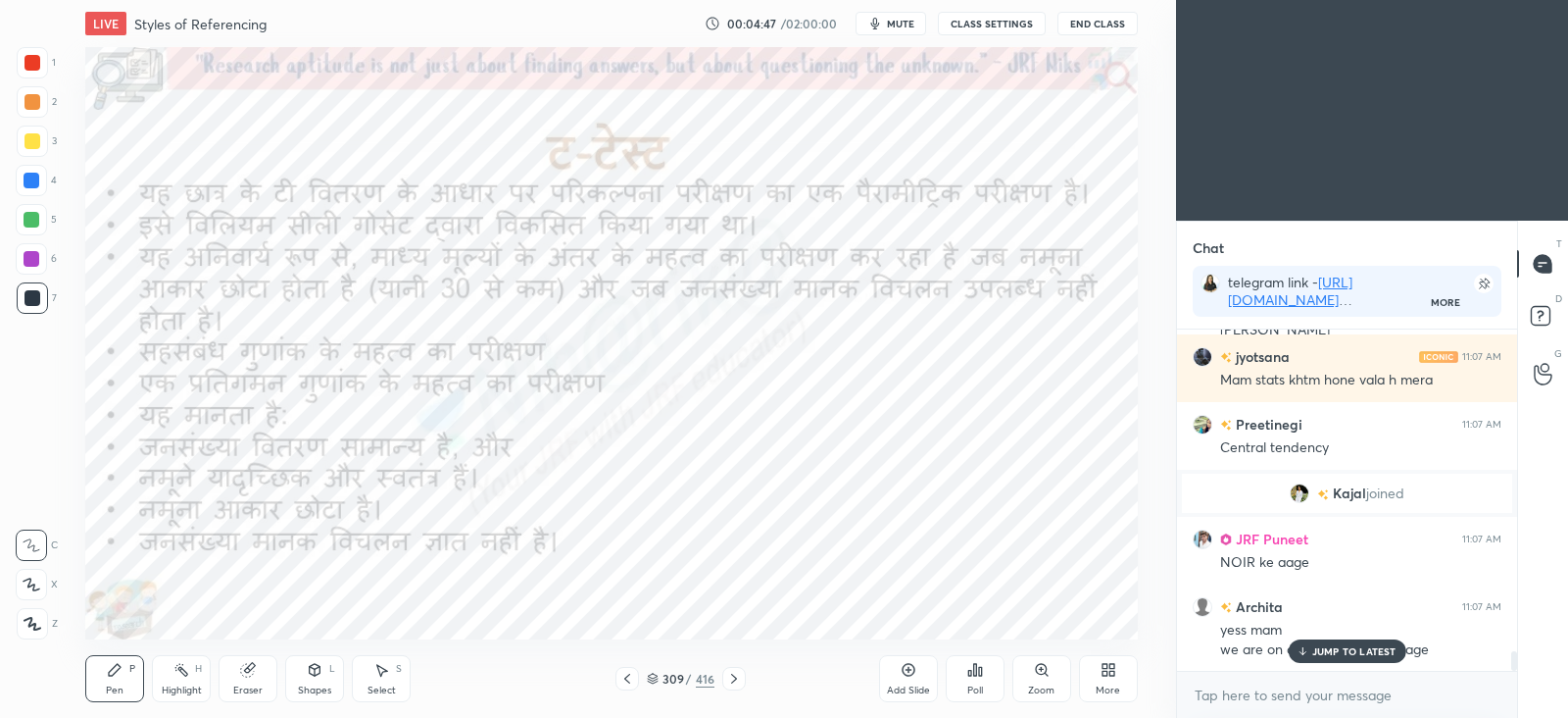
click at [736, 679] on icon at bounding box center [734, 679] width 16 height 16
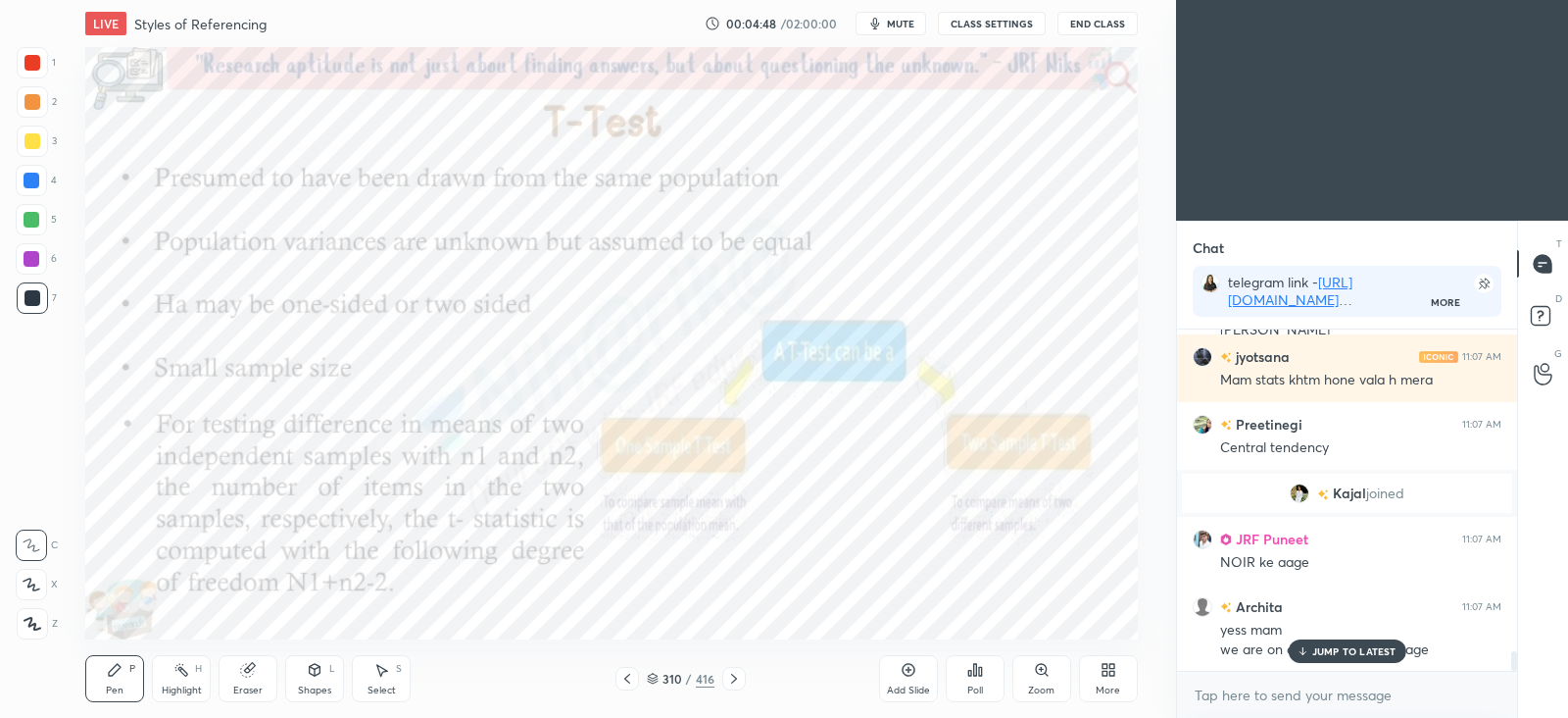
click at [735, 679] on icon at bounding box center [734, 679] width 16 height 16
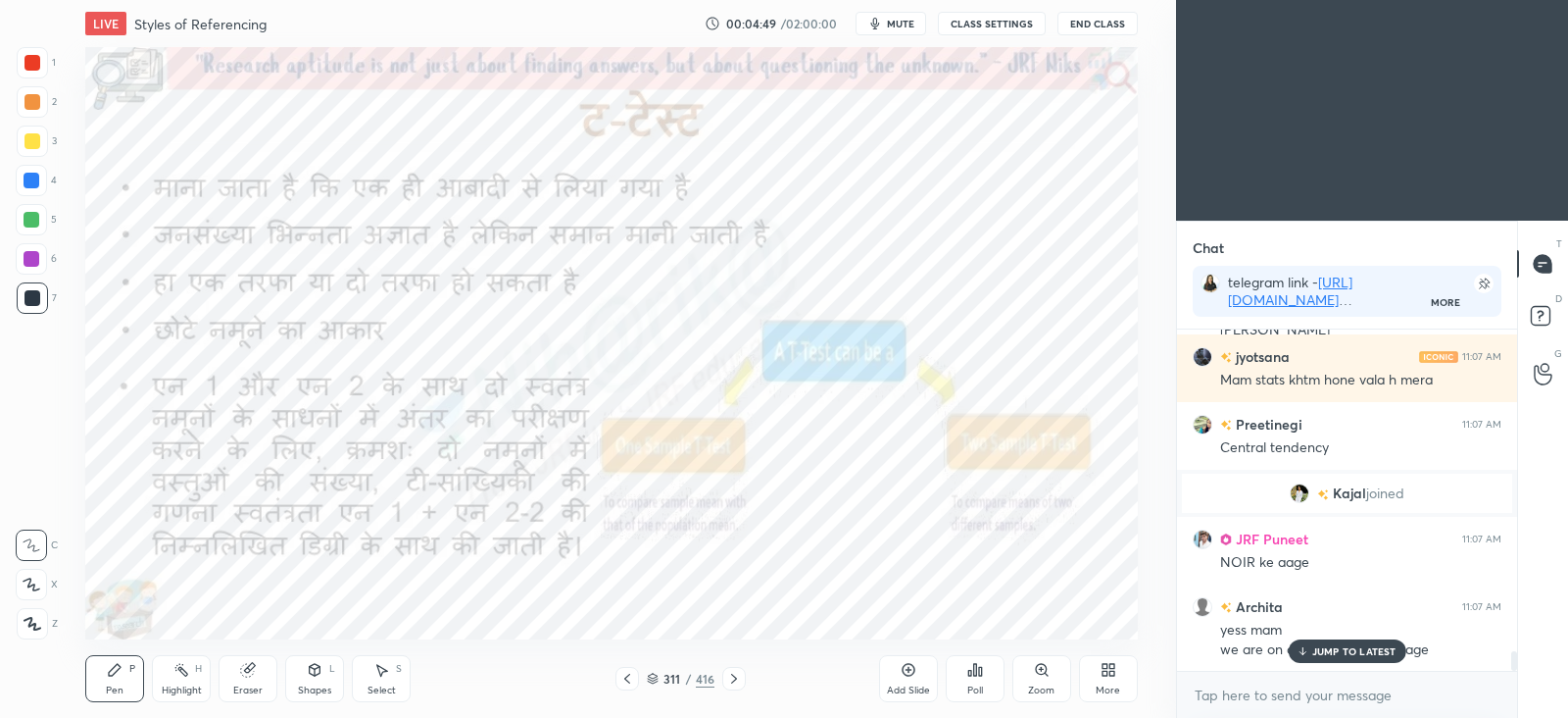
click at [629, 680] on icon at bounding box center [628, 679] width 16 height 16
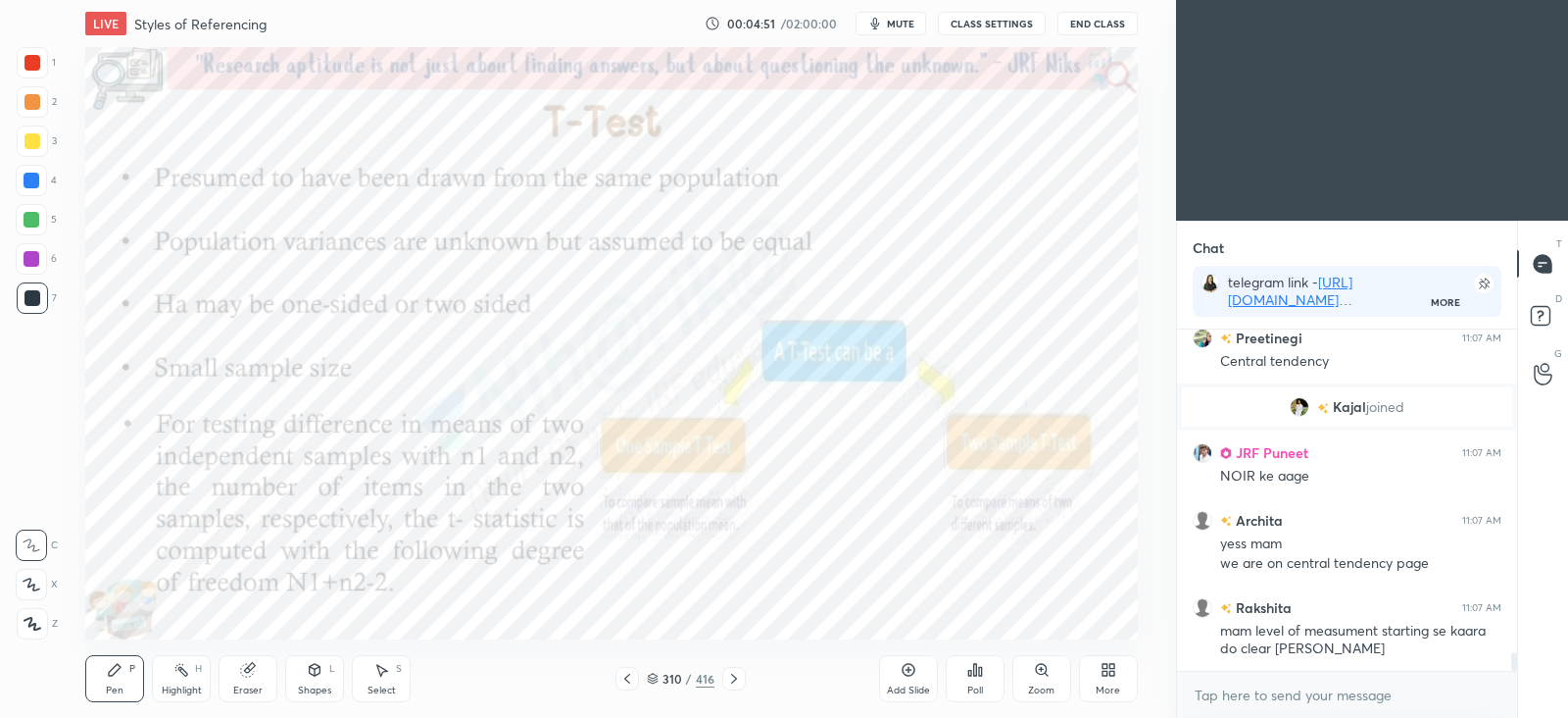
scroll to position [5932, 0]
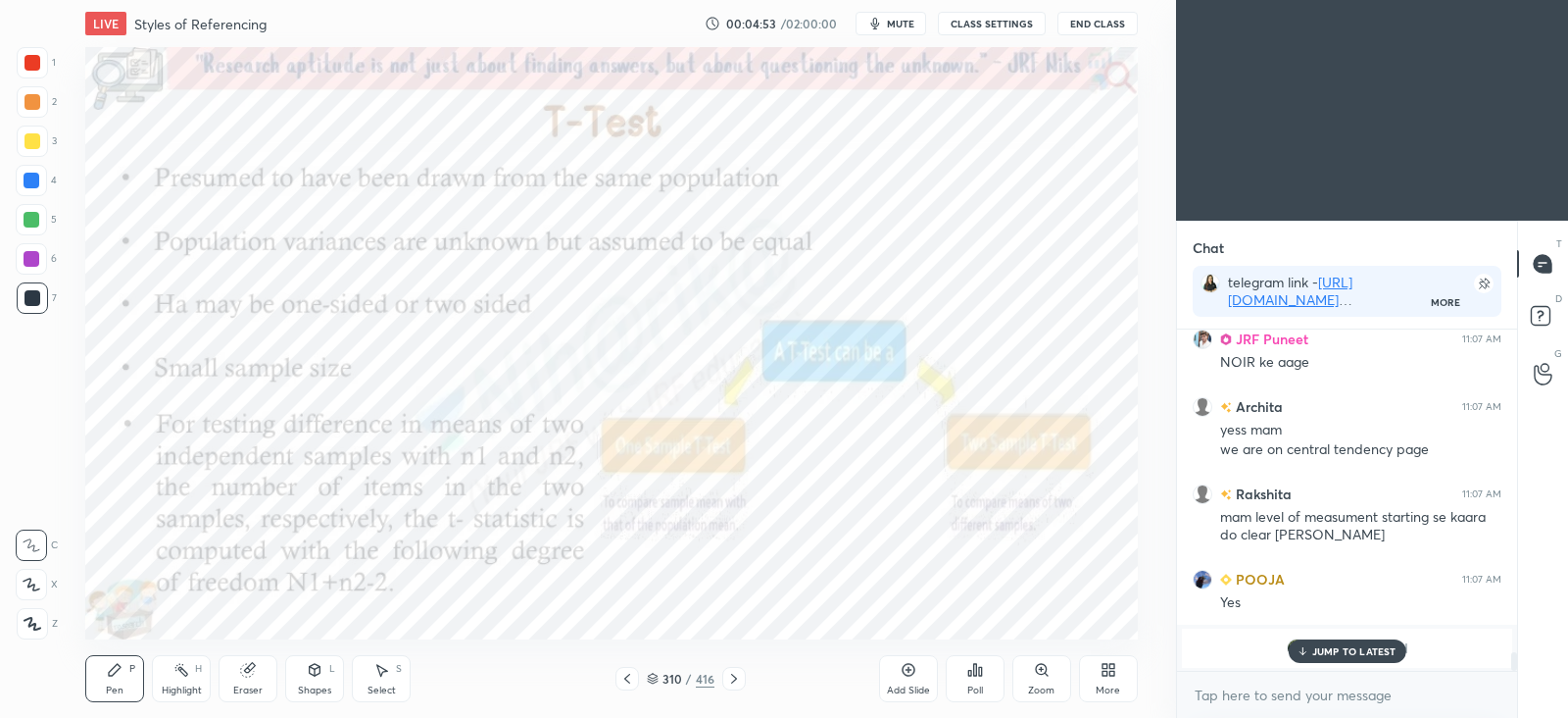
click at [737, 674] on icon at bounding box center [734, 679] width 16 height 16
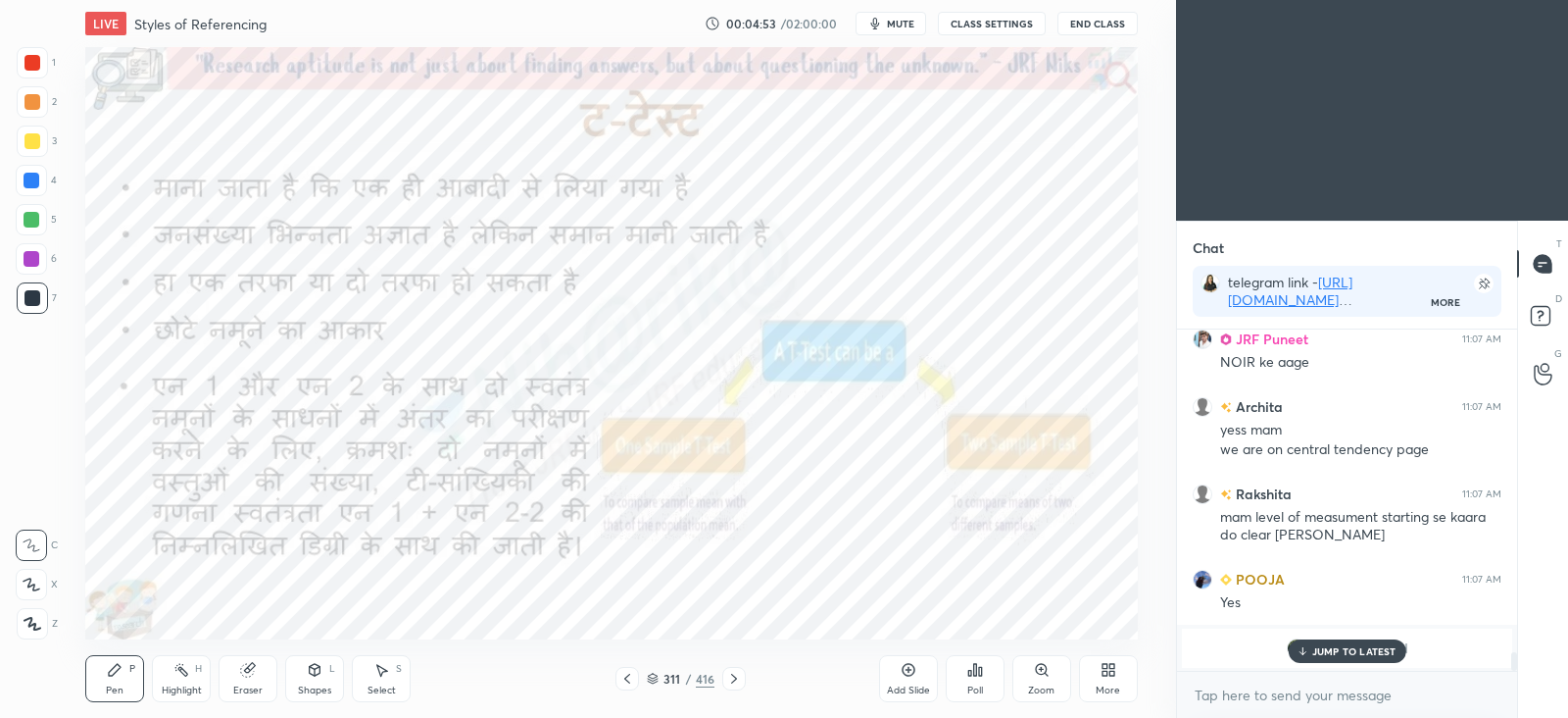
click at [737, 673] on icon at bounding box center [734, 679] width 16 height 16
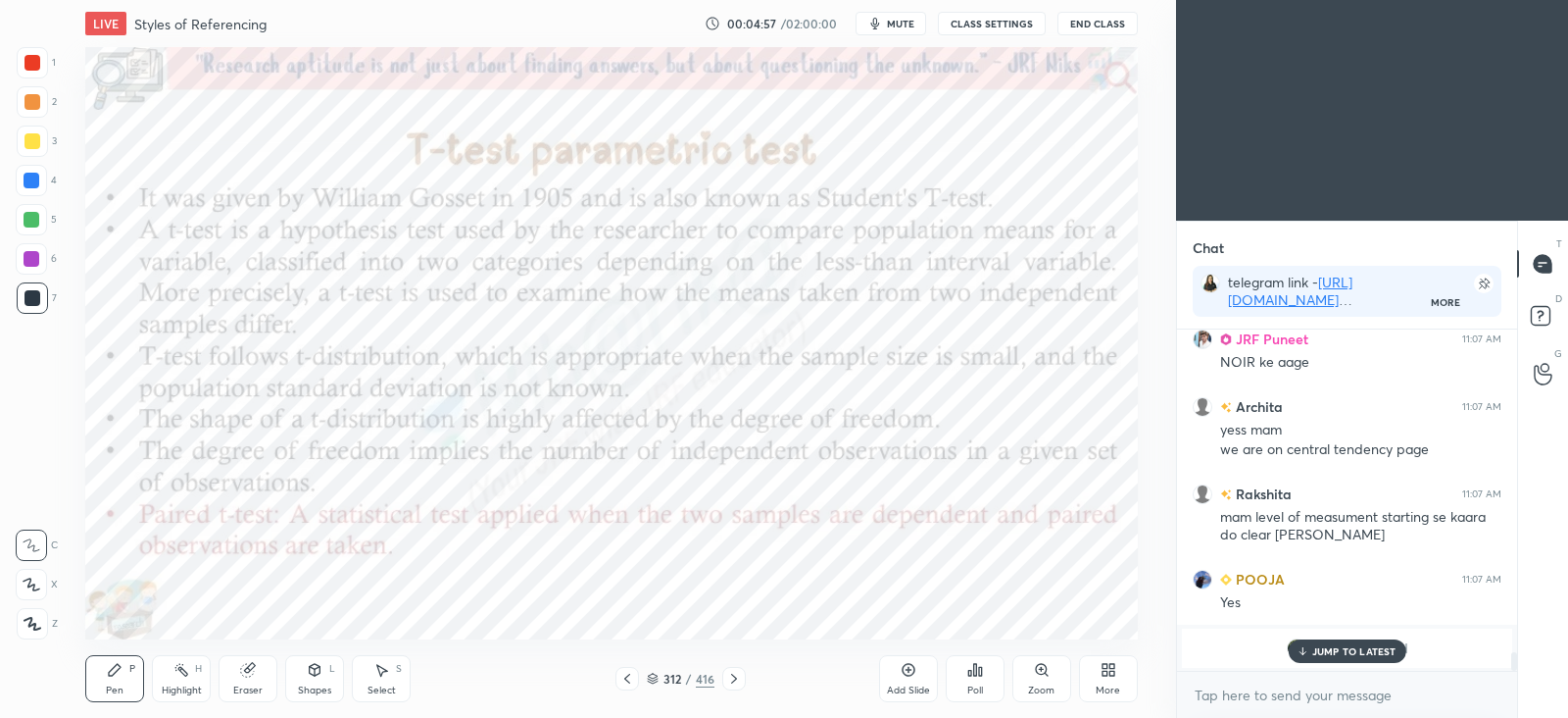
click at [735, 677] on icon at bounding box center [734, 679] width 16 height 16
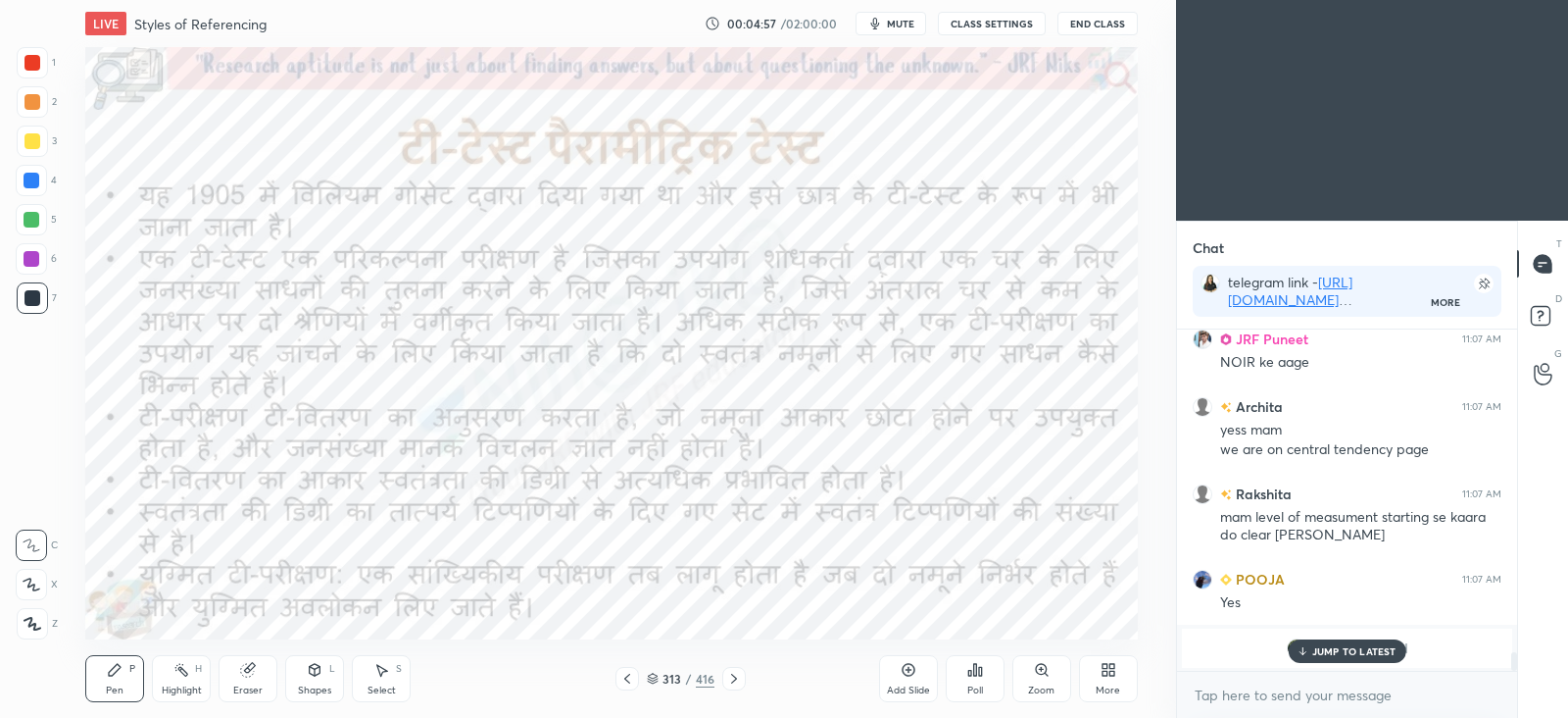
click at [738, 677] on icon at bounding box center [734, 679] width 16 height 16
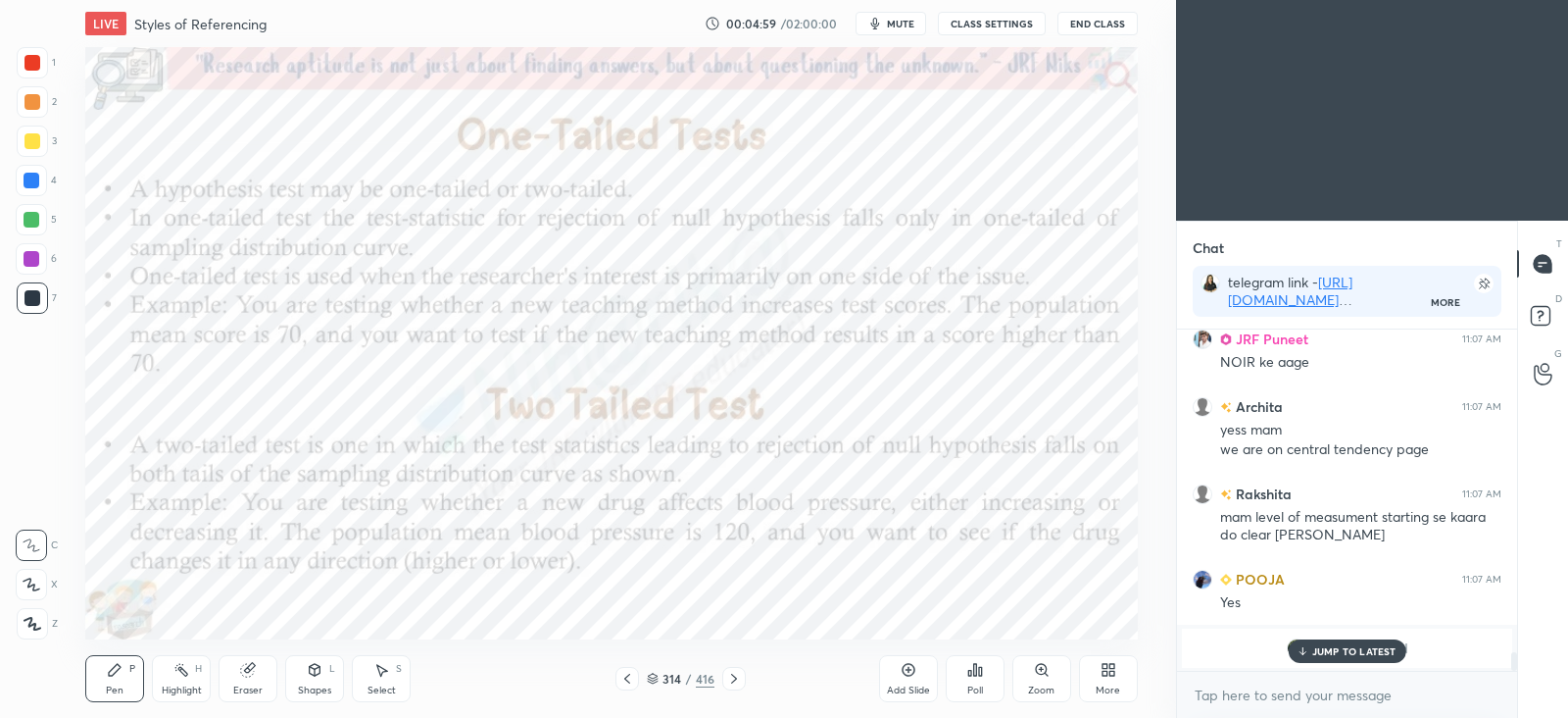
click at [735, 680] on icon at bounding box center [734, 679] width 16 height 16
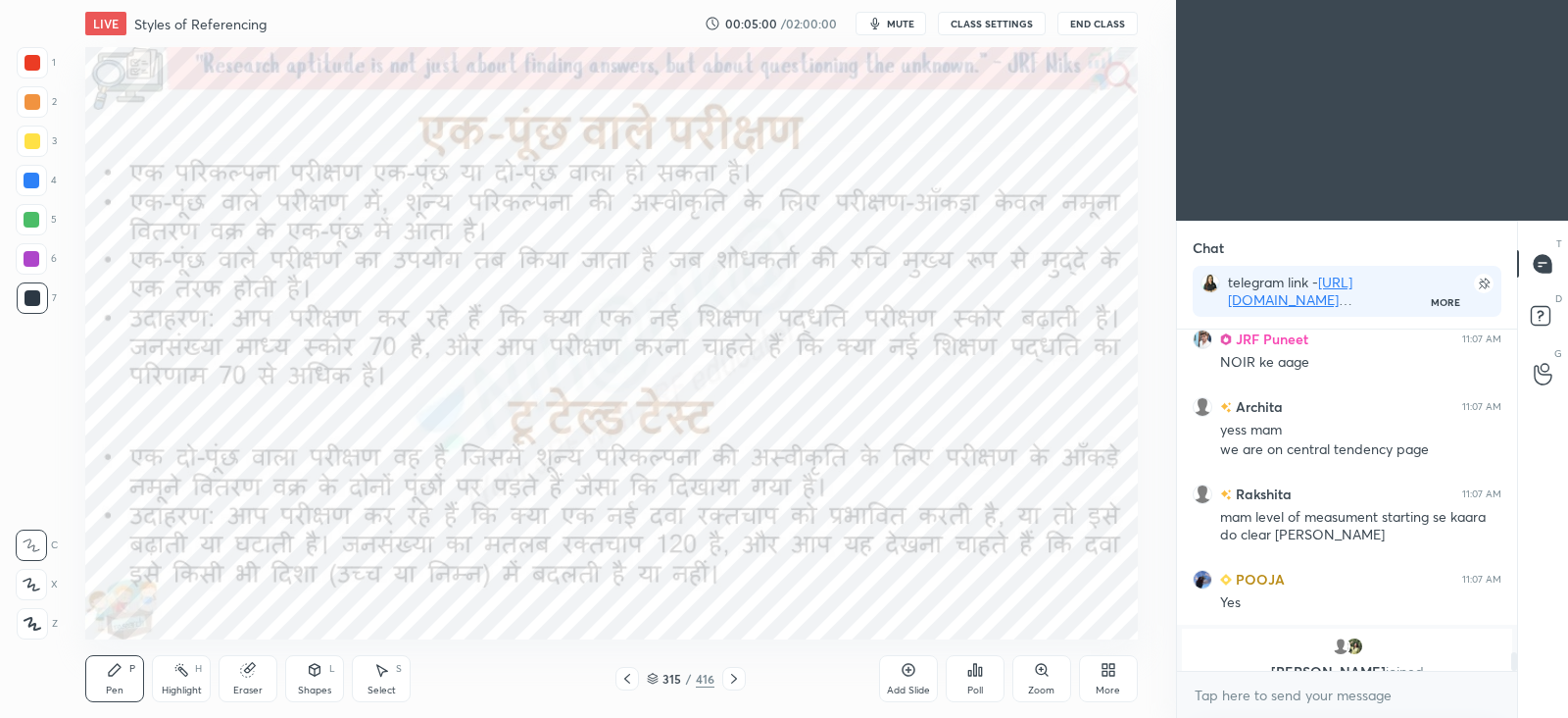
click at [735, 682] on icon at bounding box center [734, 679] width 16 height 16
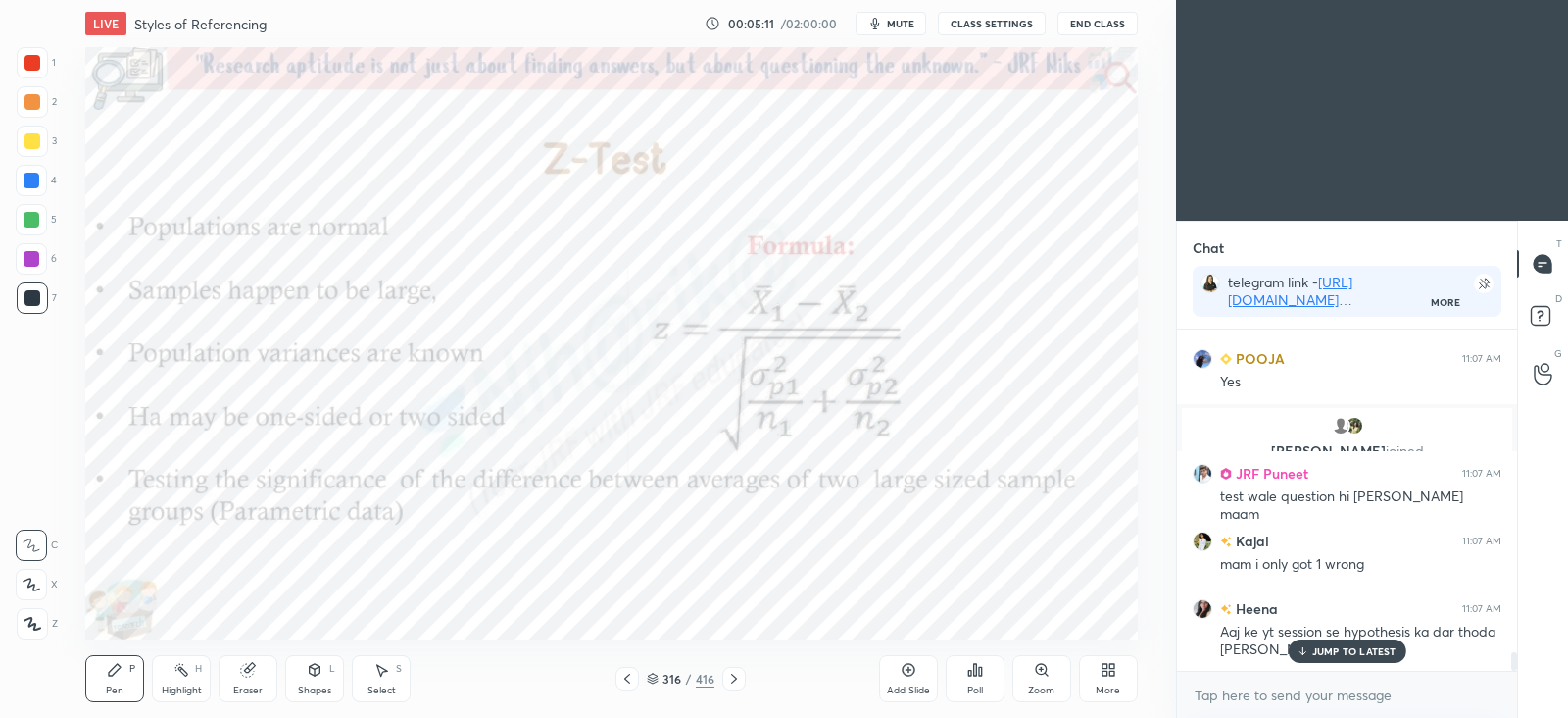
scroll to position [6088, 0]
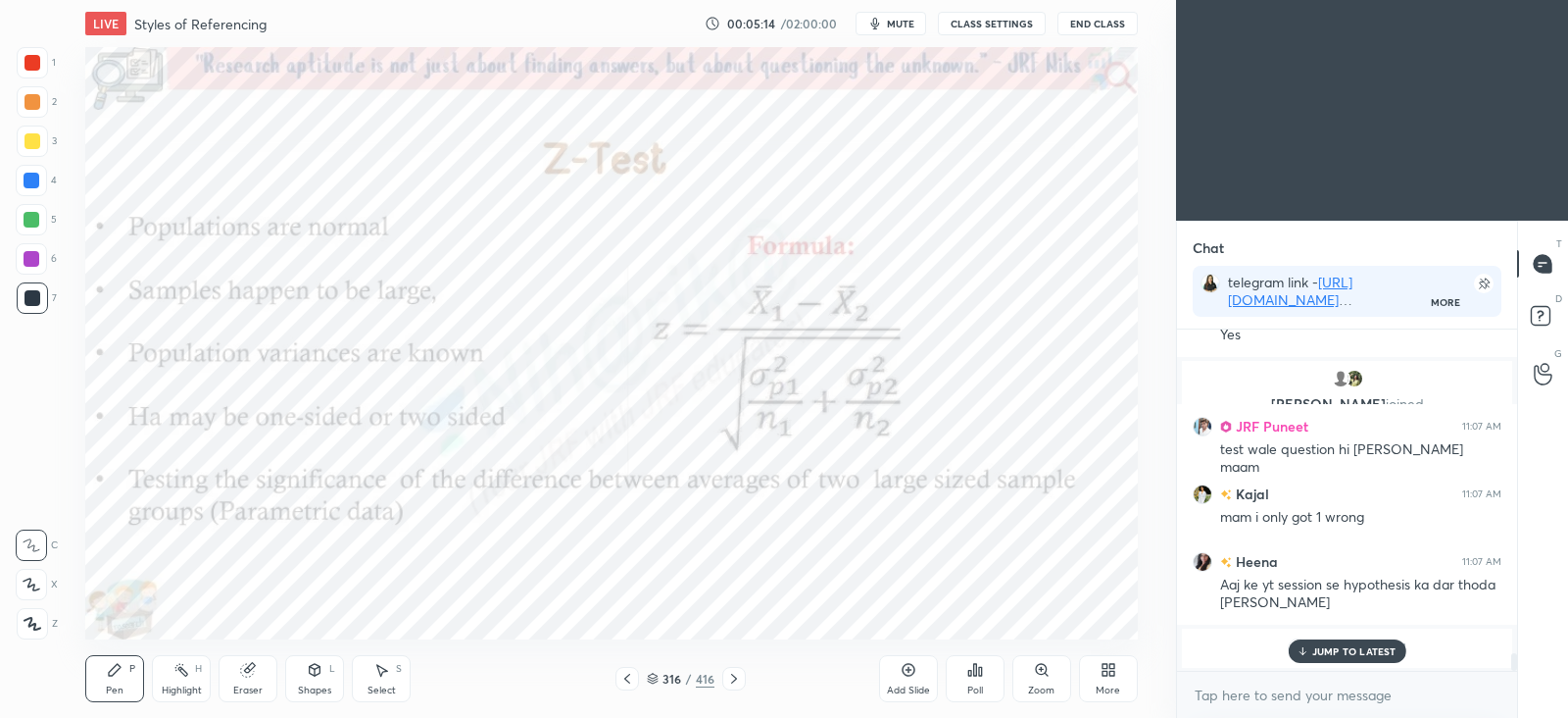
click at [735, 677] on icon at bounding box center [734, 679] width 6 height 10
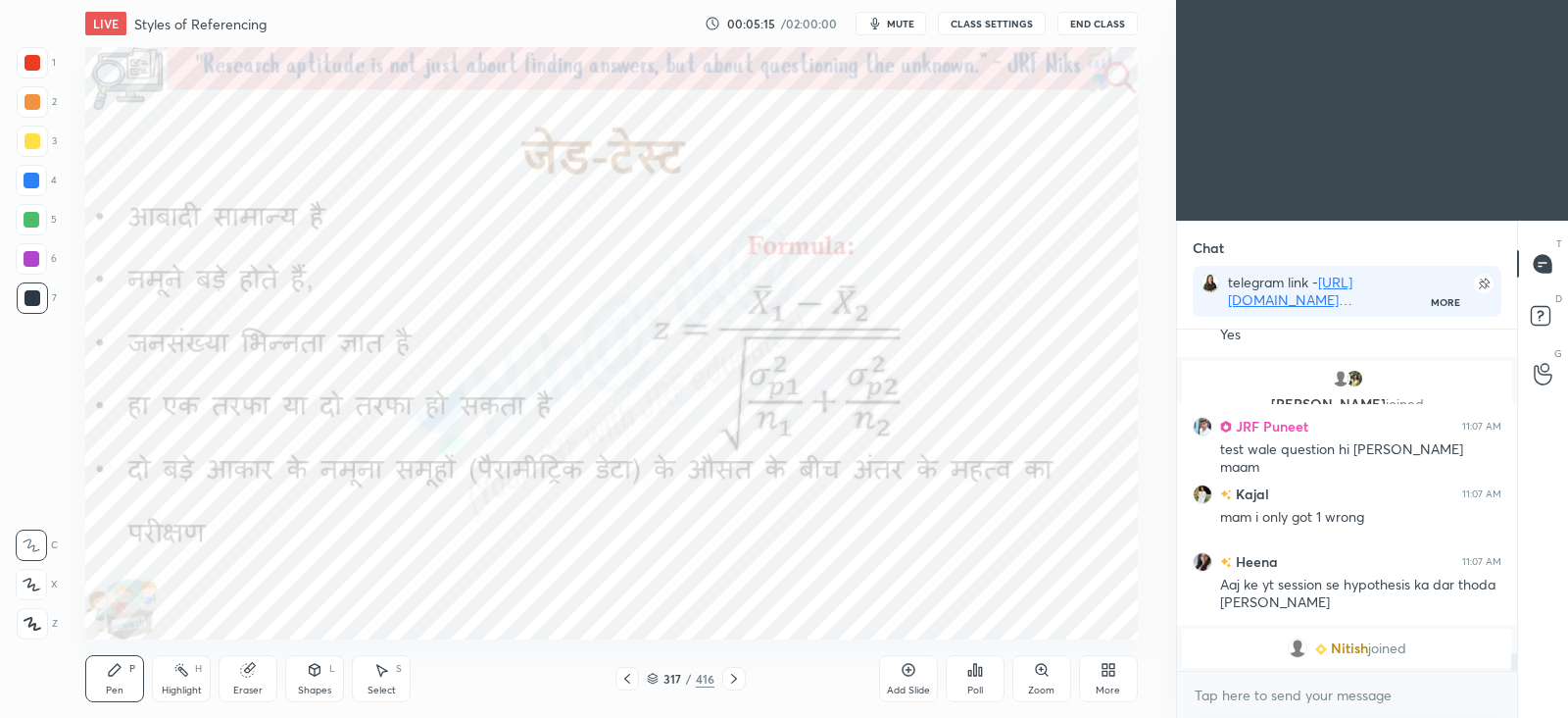
scroll to position [6156, 0]
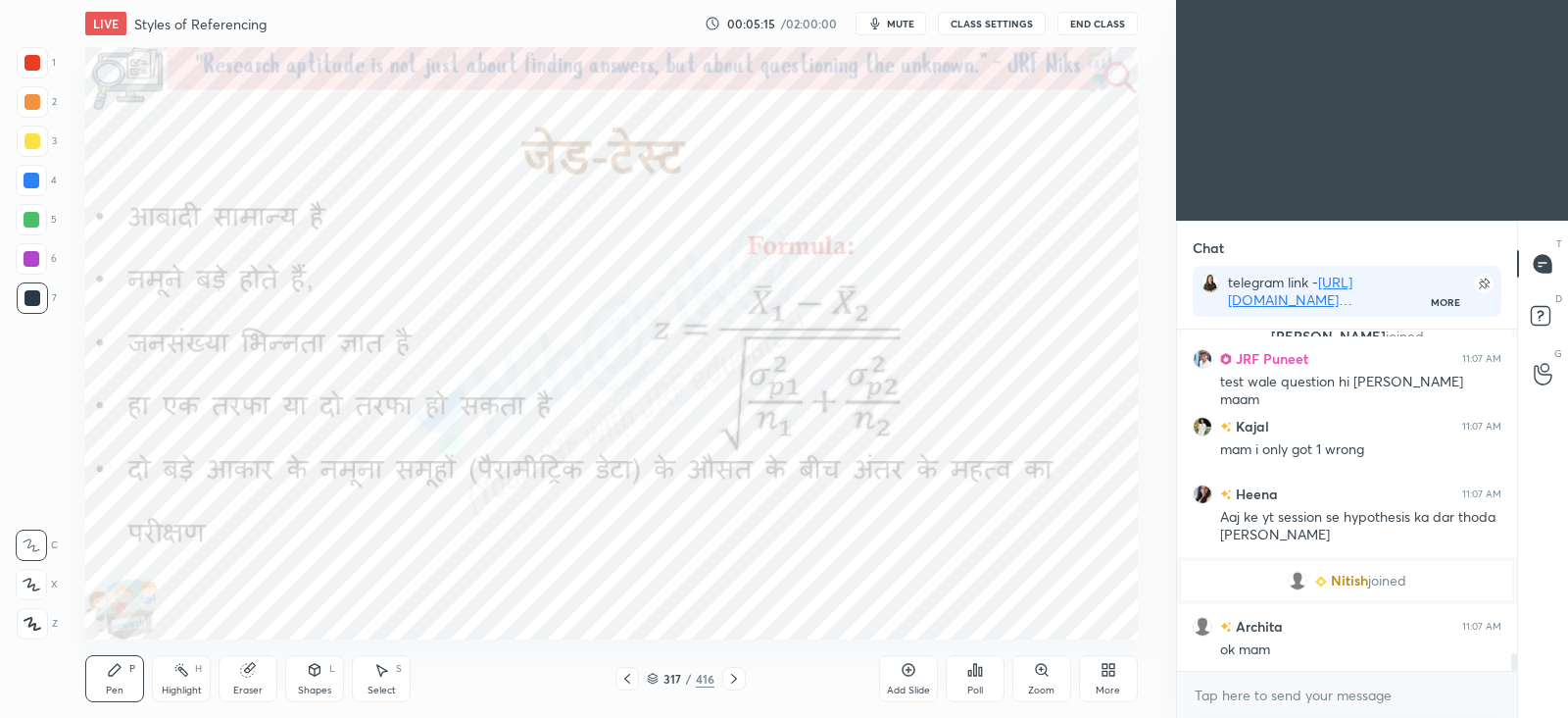
click at [735, 679] on icon at bounding box center [734, 679] width 6 height 10
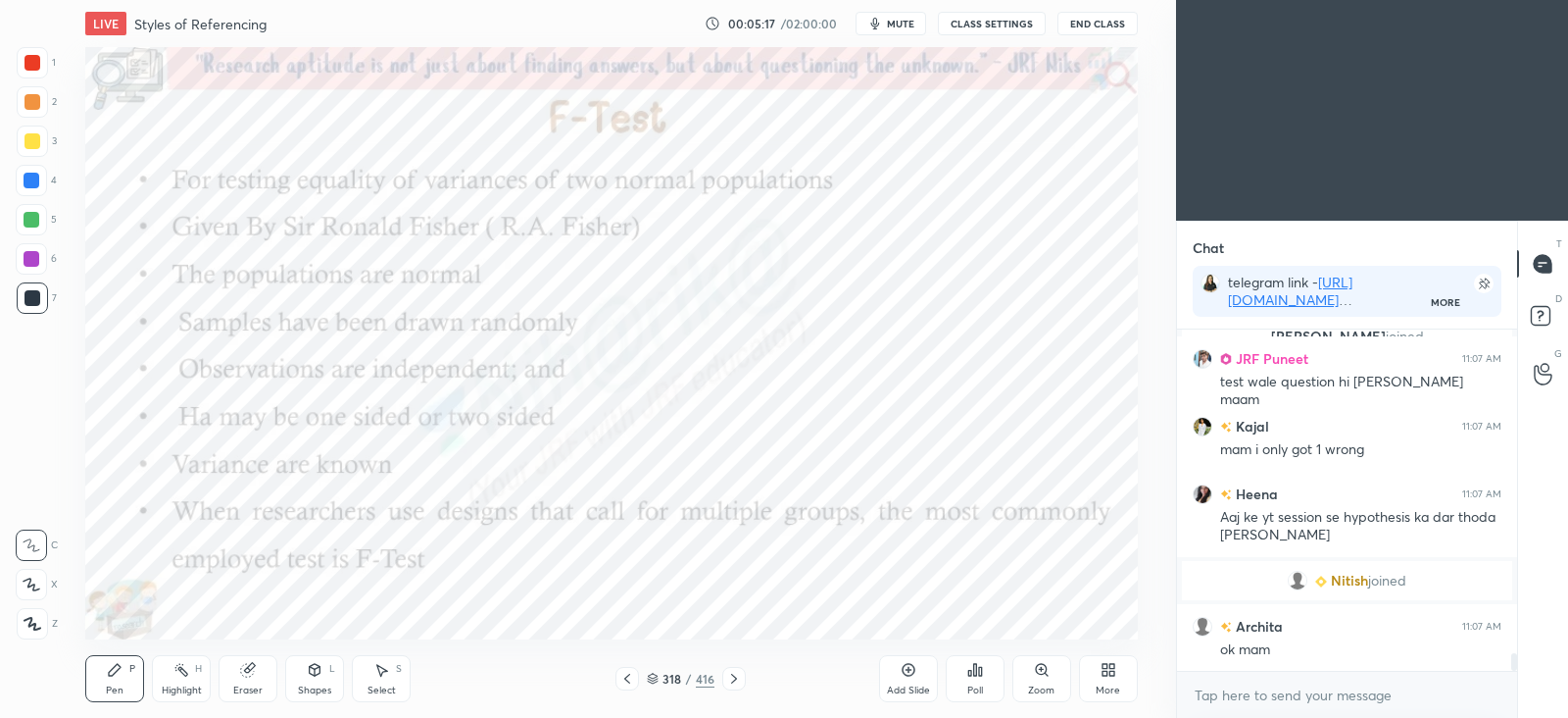
scroll to position [6241, 0]
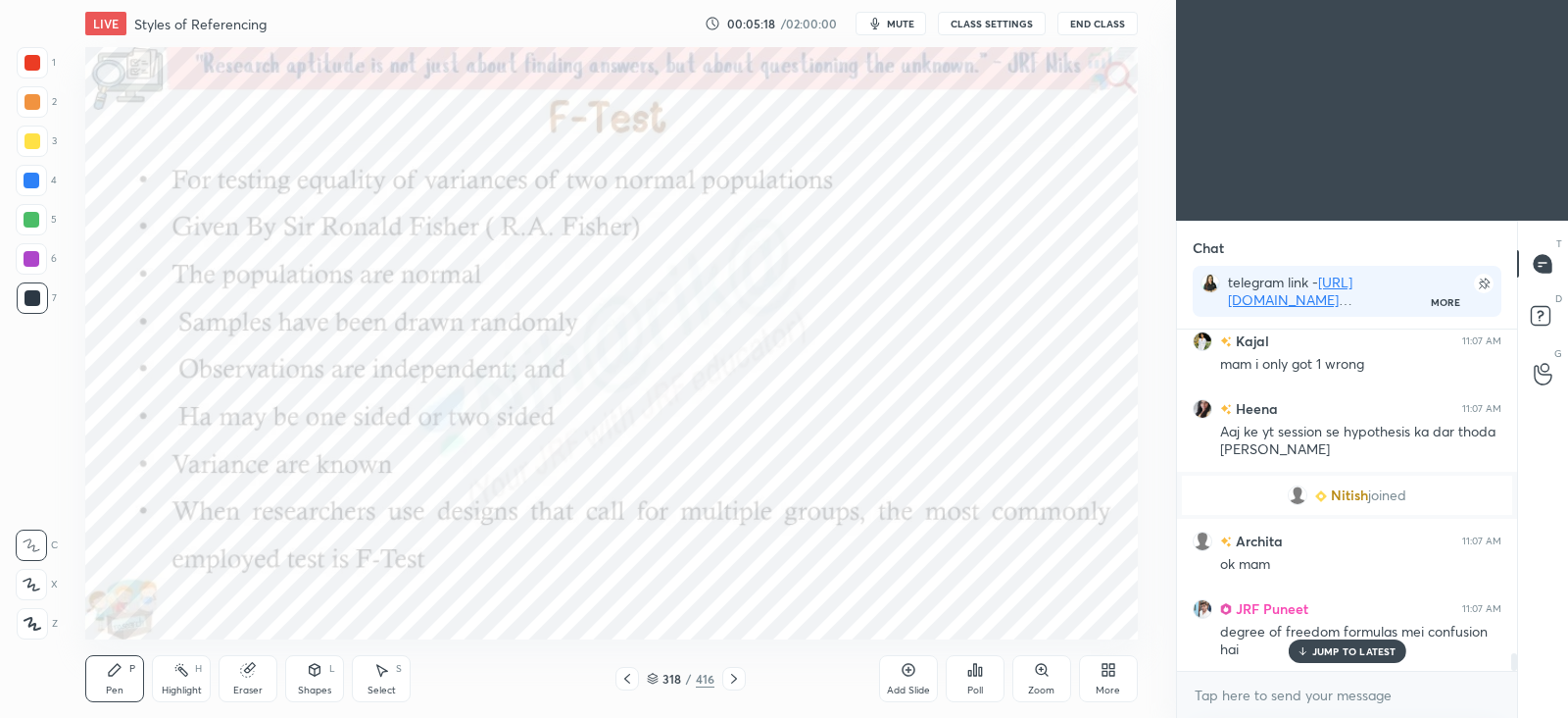
click at [736, 679] on icon at bounding box center [734, 679] width 16 height 16
click at [733, 679] on icon at bounding box center [734, 679] width 16 height 16
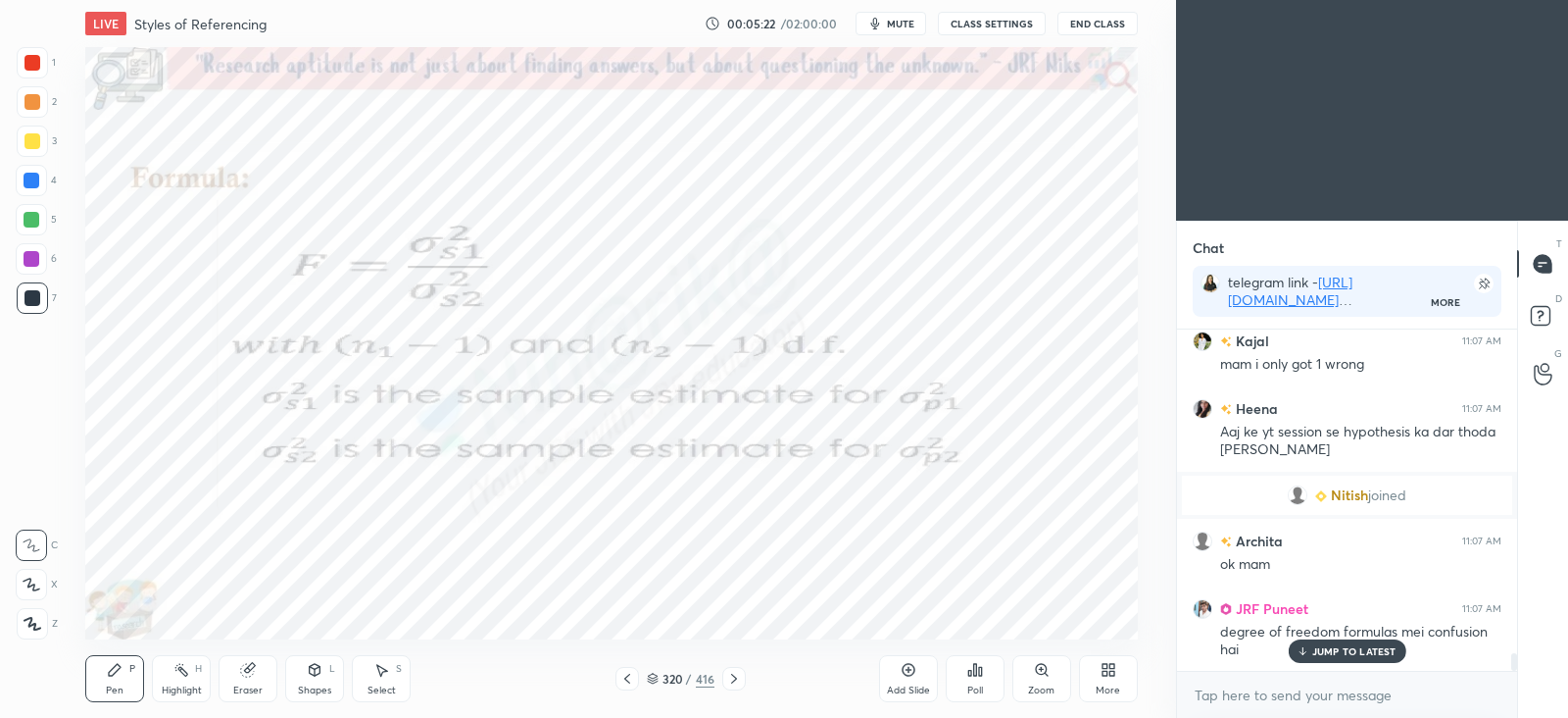
click at [740, 686] on icon at bounding box center [734, 679] width 16 height 16
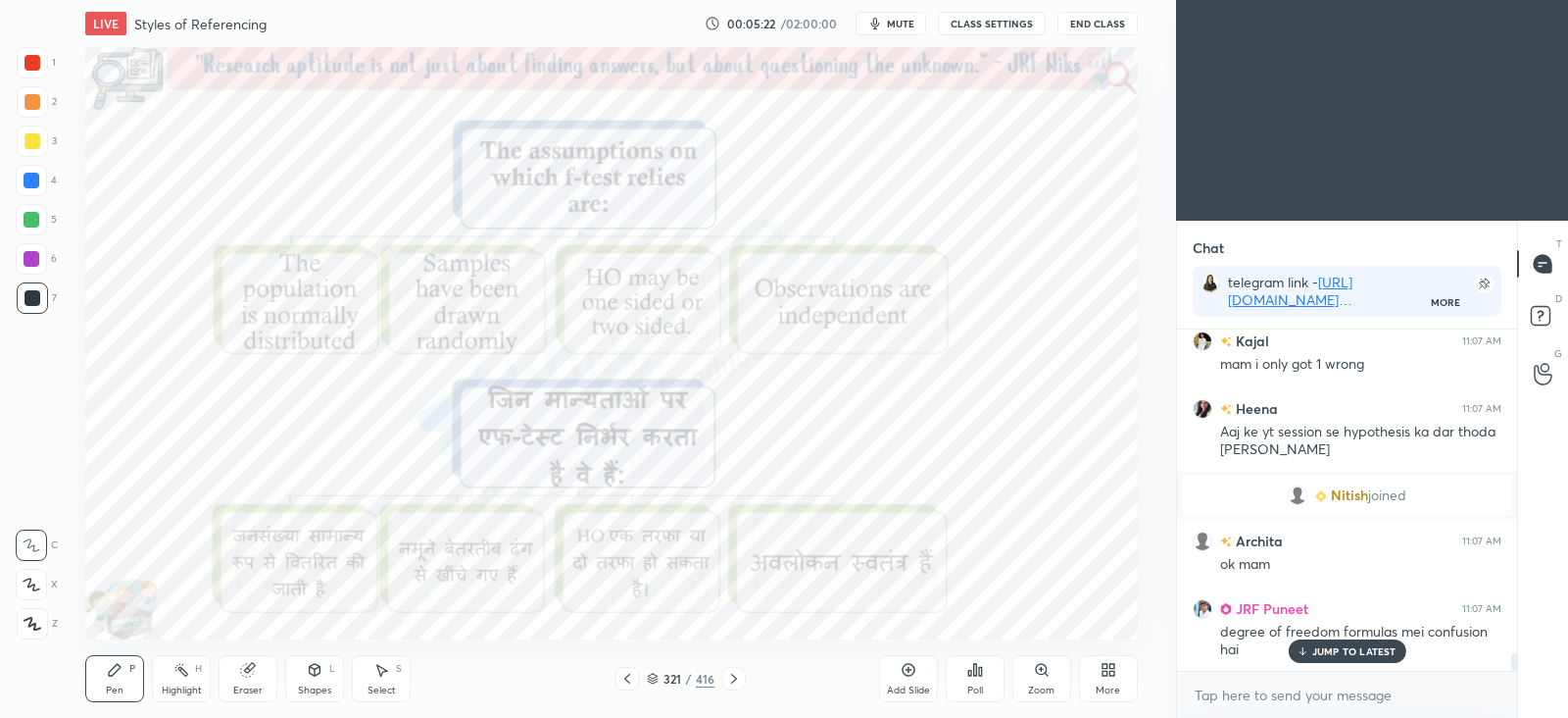
click at [739, 687] on div at bounding box center [734, 679] width 24 height 24
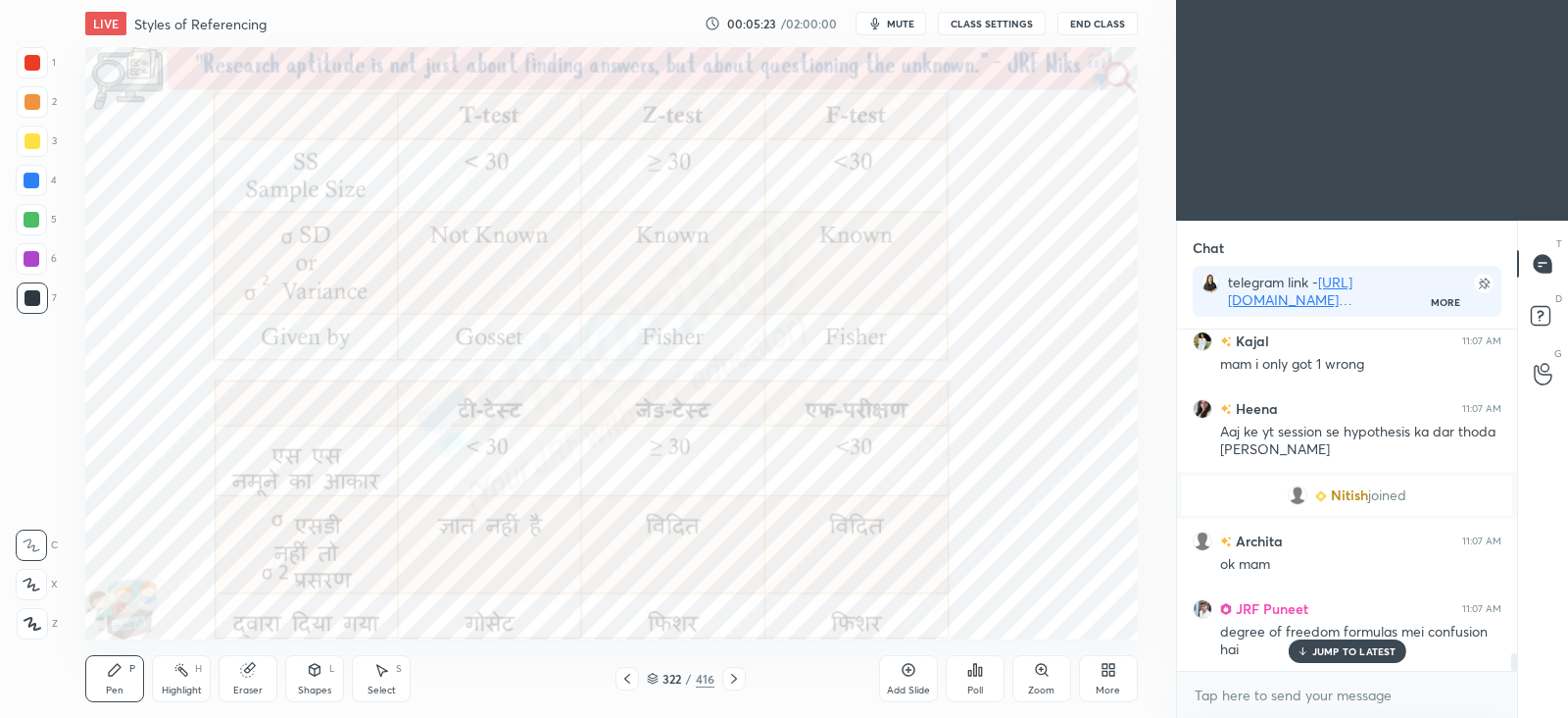
click at [737, 686] on icon at bounding box center [734, 679] width 16 height 16
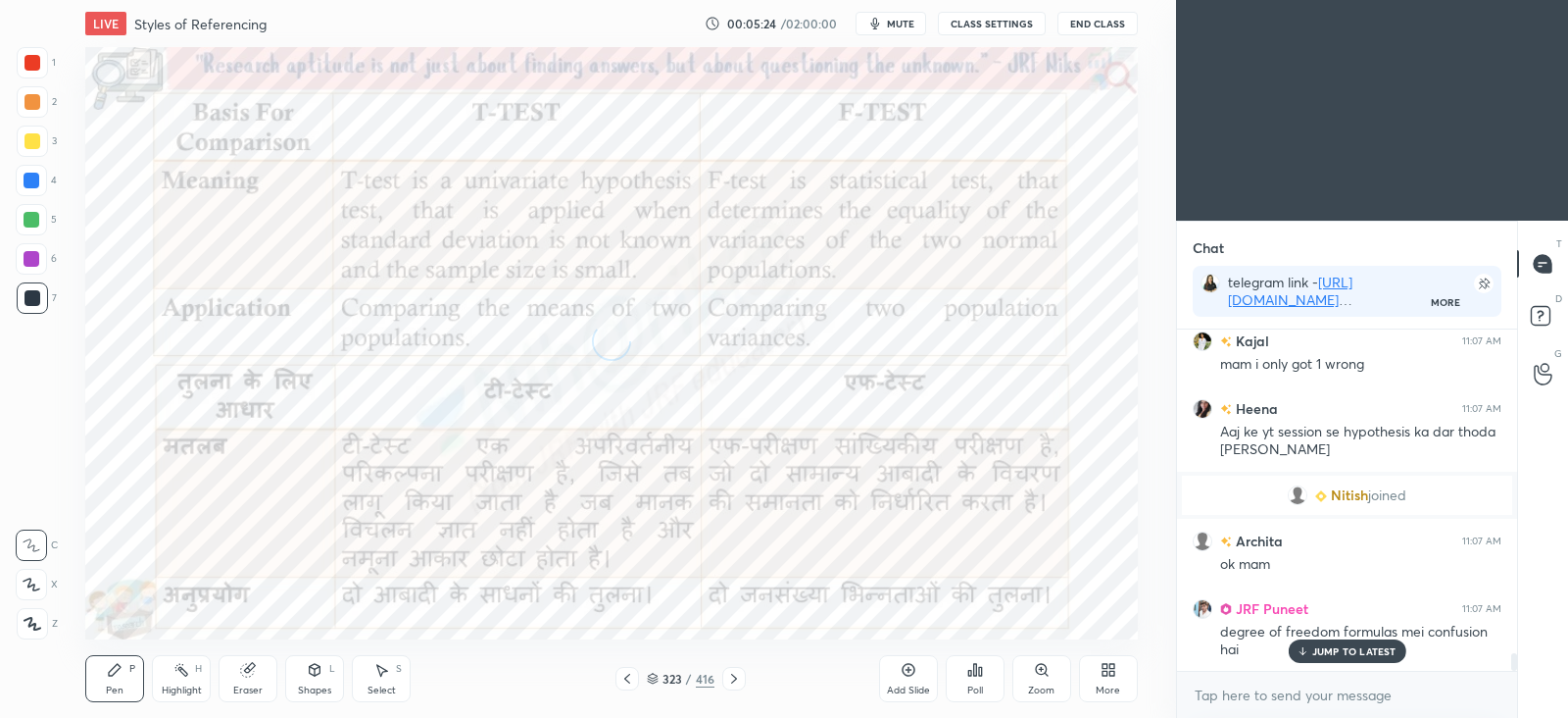
scroll to position [6288, 0]
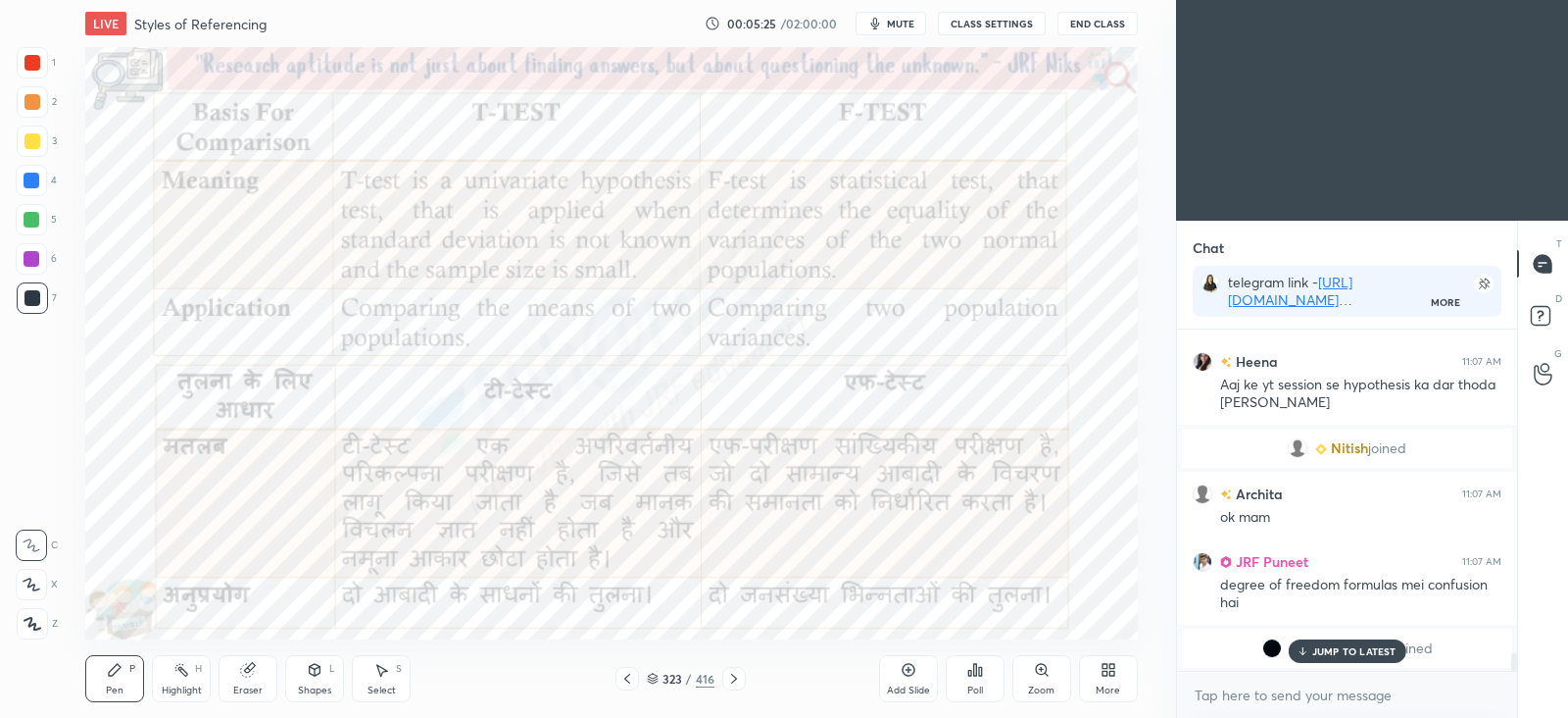
click at [735, 680] on icon at bounding box center [734, 679] width 16 height 16
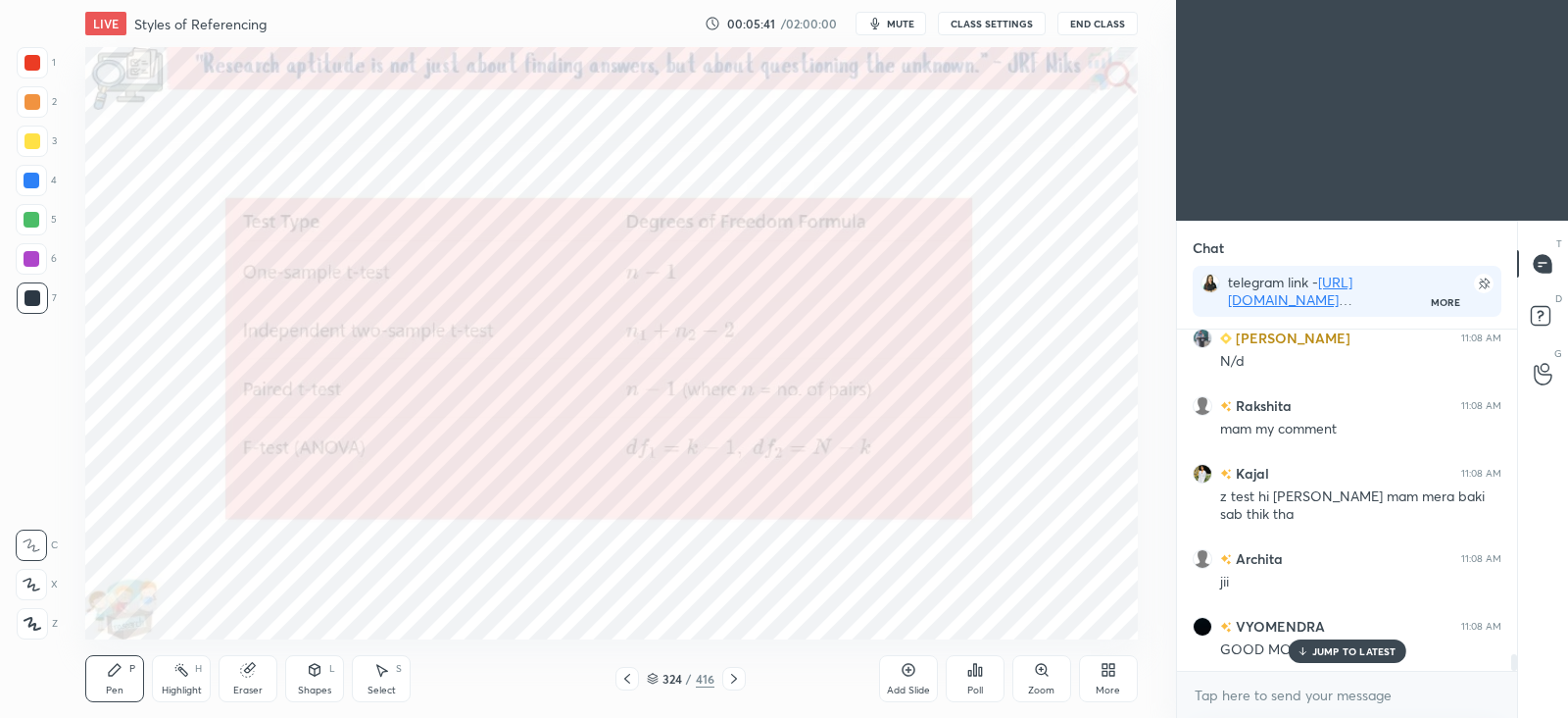
scroll to position [6730, 0]
click at [737, 679] on icon at bounding box center [734, 679] width 16 height 16
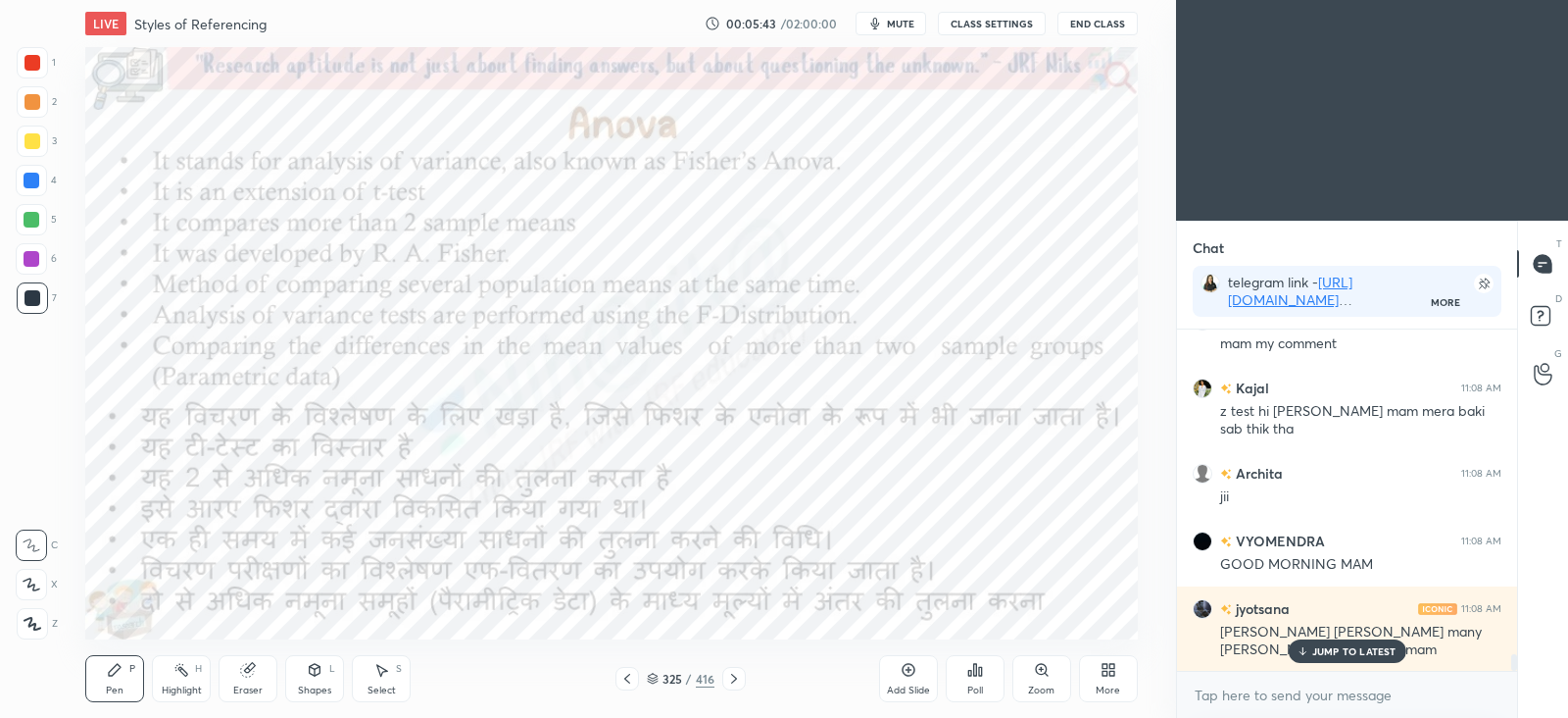
click at [732, 679] on icon at bounding box center [734, 679] width 16 height 16
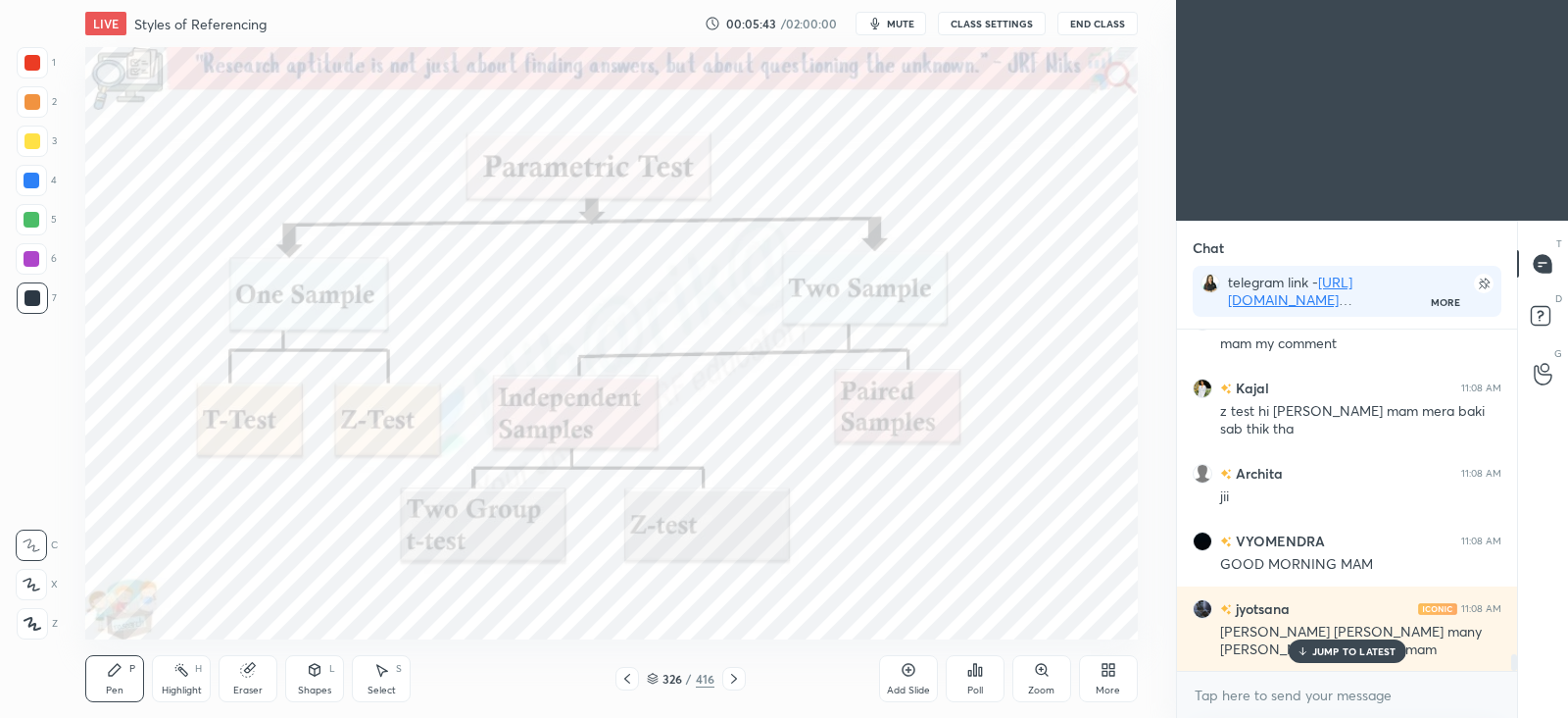
click at [733, 681] on icon at bounding box center [734, 679] width 6 height 10
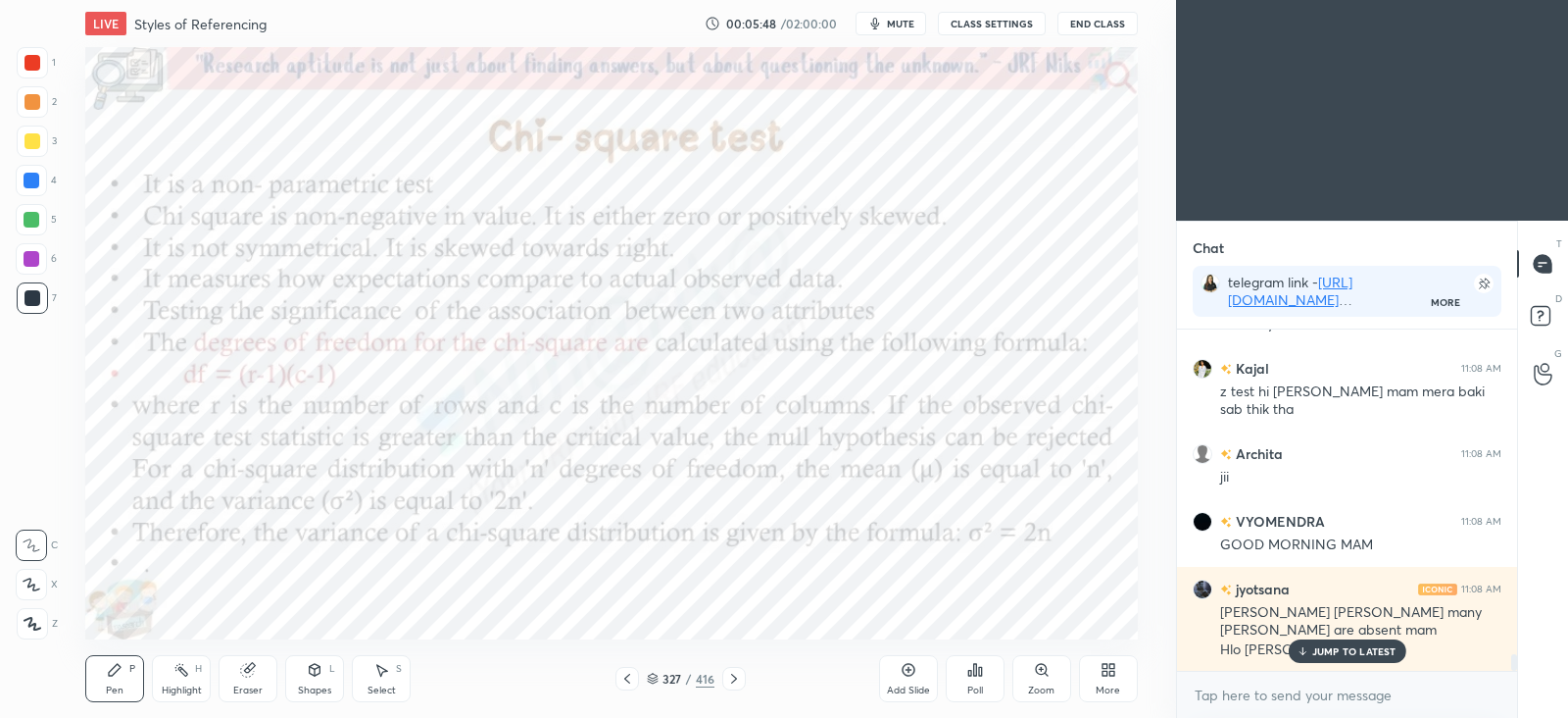
scroll to position [6817, 0]
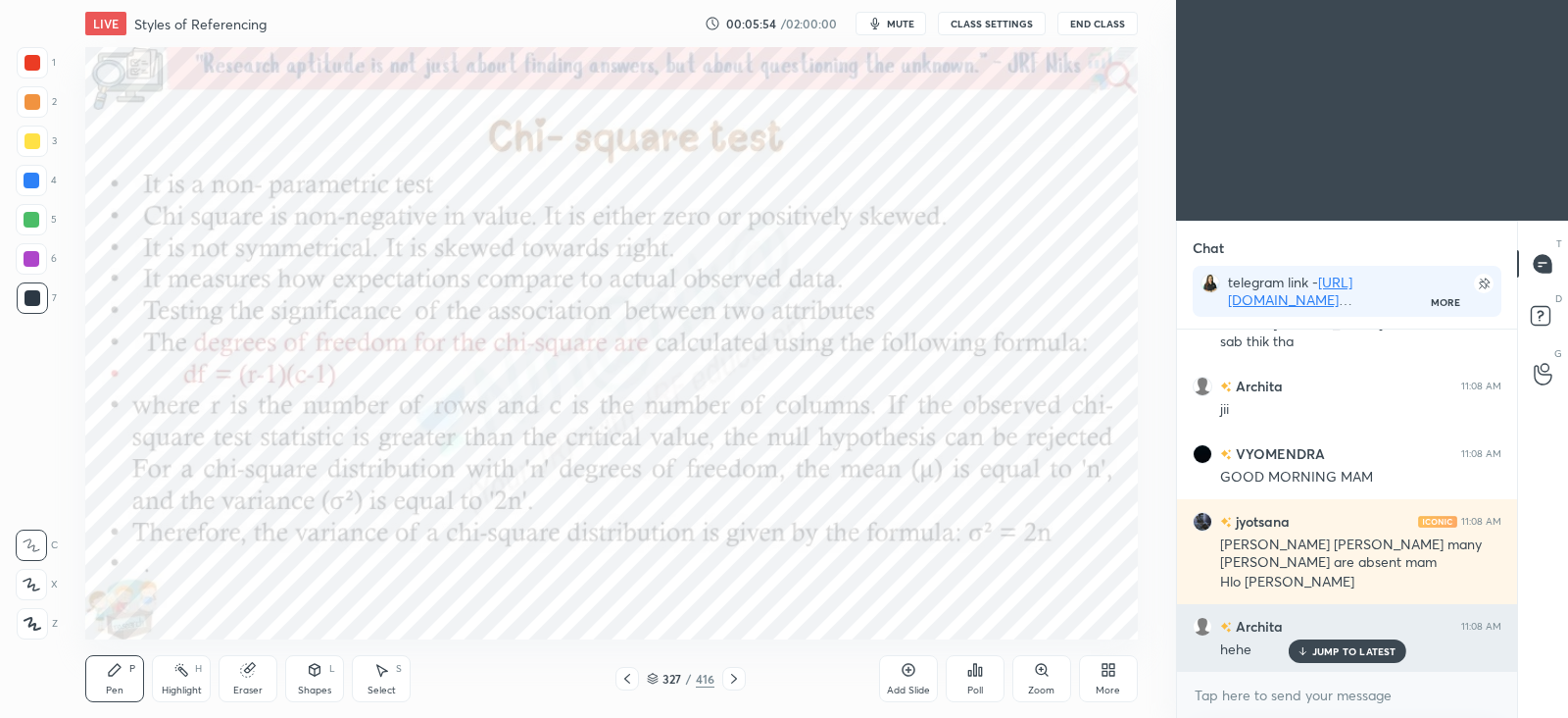
click at [1361, 650] on p "JUMP TO LATEST" at bounding box center [1354, 651] width 84 height 12
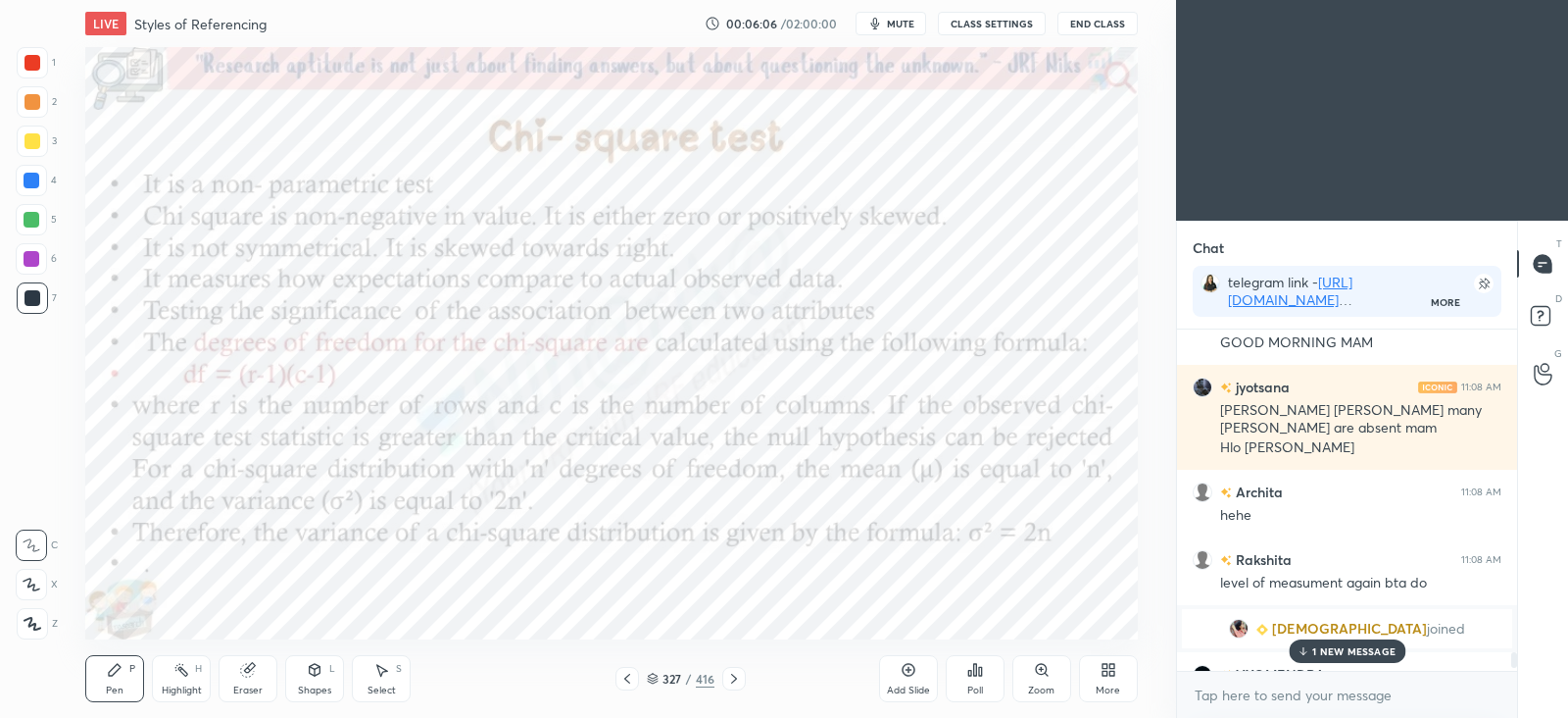
scroll to position [7000, 0]
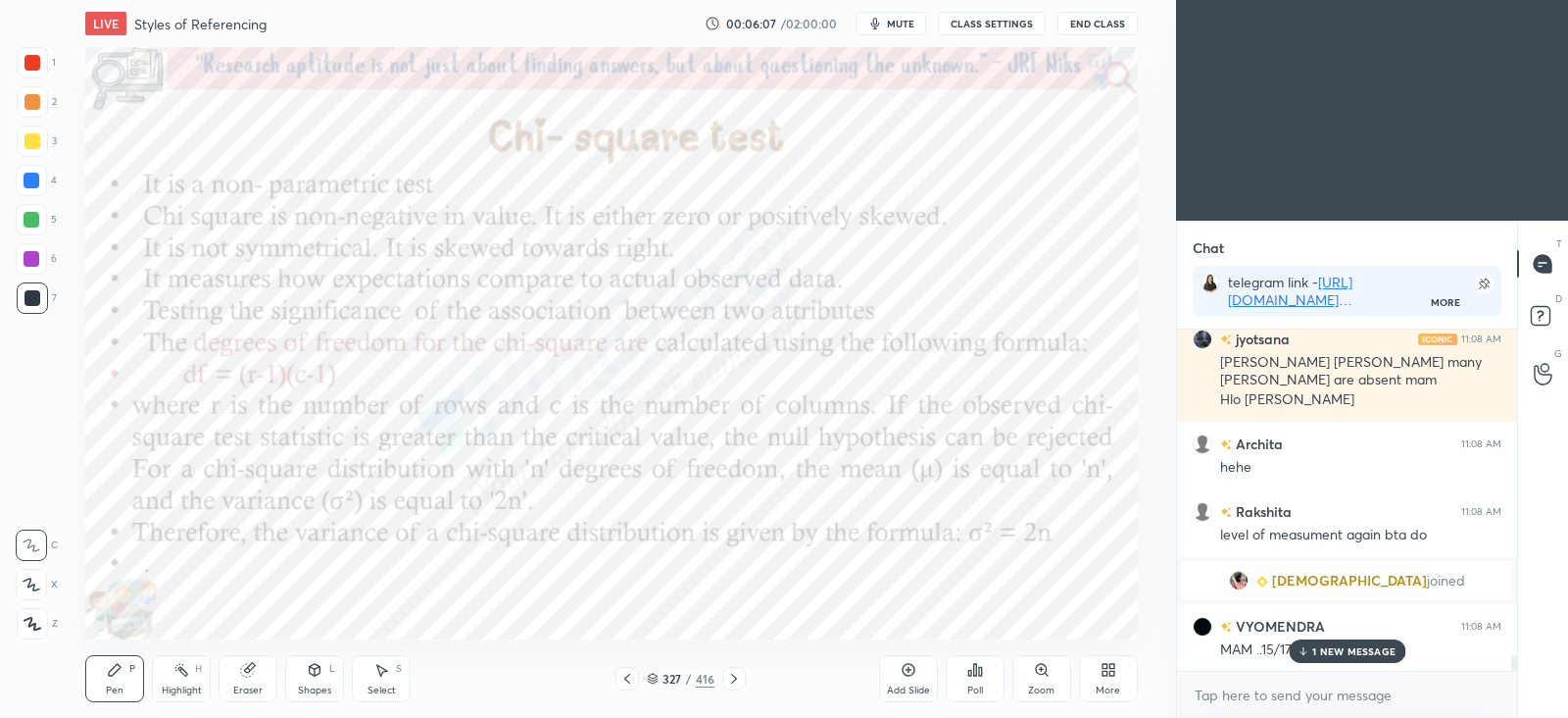
click at [1323, 646] on p "1 NEW MESSAGE" at bounding box center [1353, 651] width 83 height 12
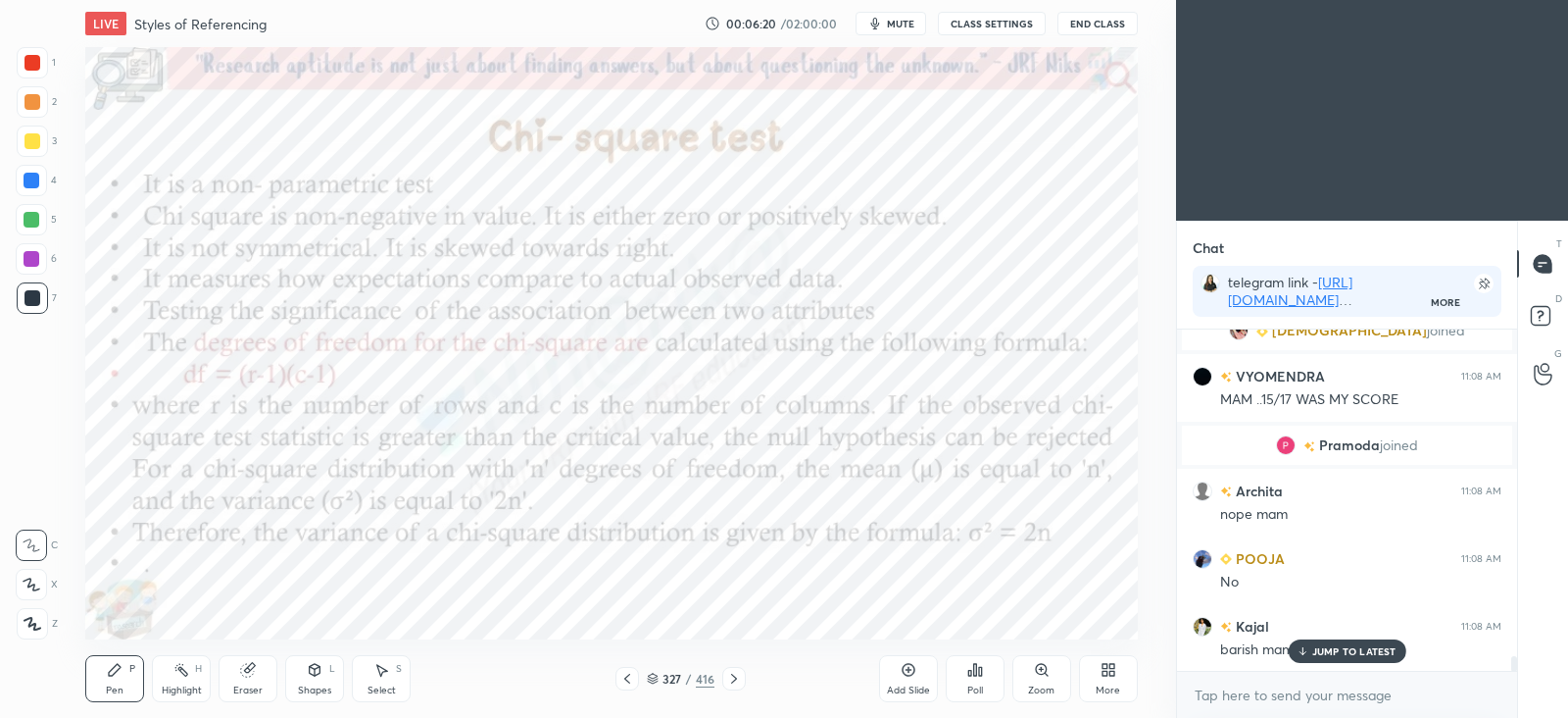
scroll to position [7385, 0]
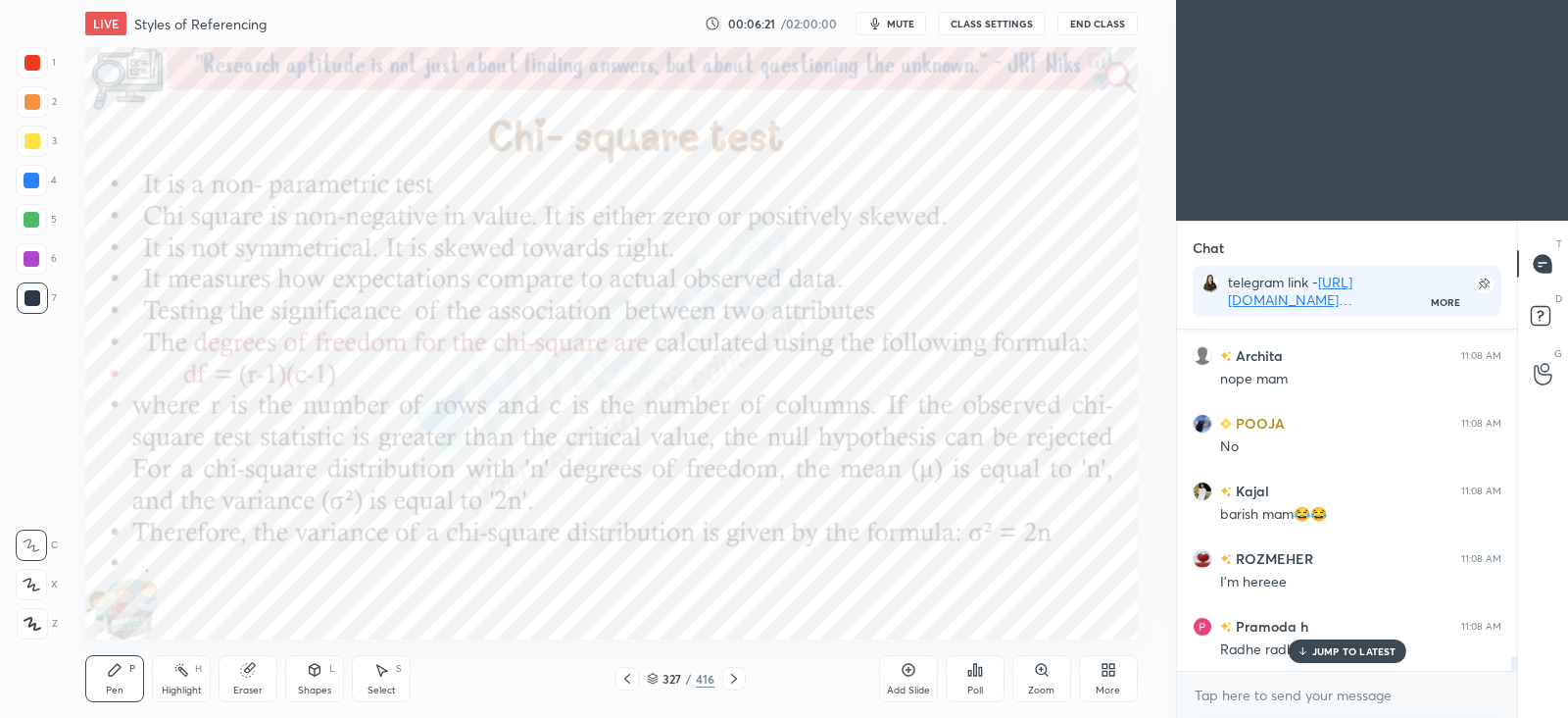
click at [1308, 646] on icon at bounding box center [1301, 651] width 13 height 12
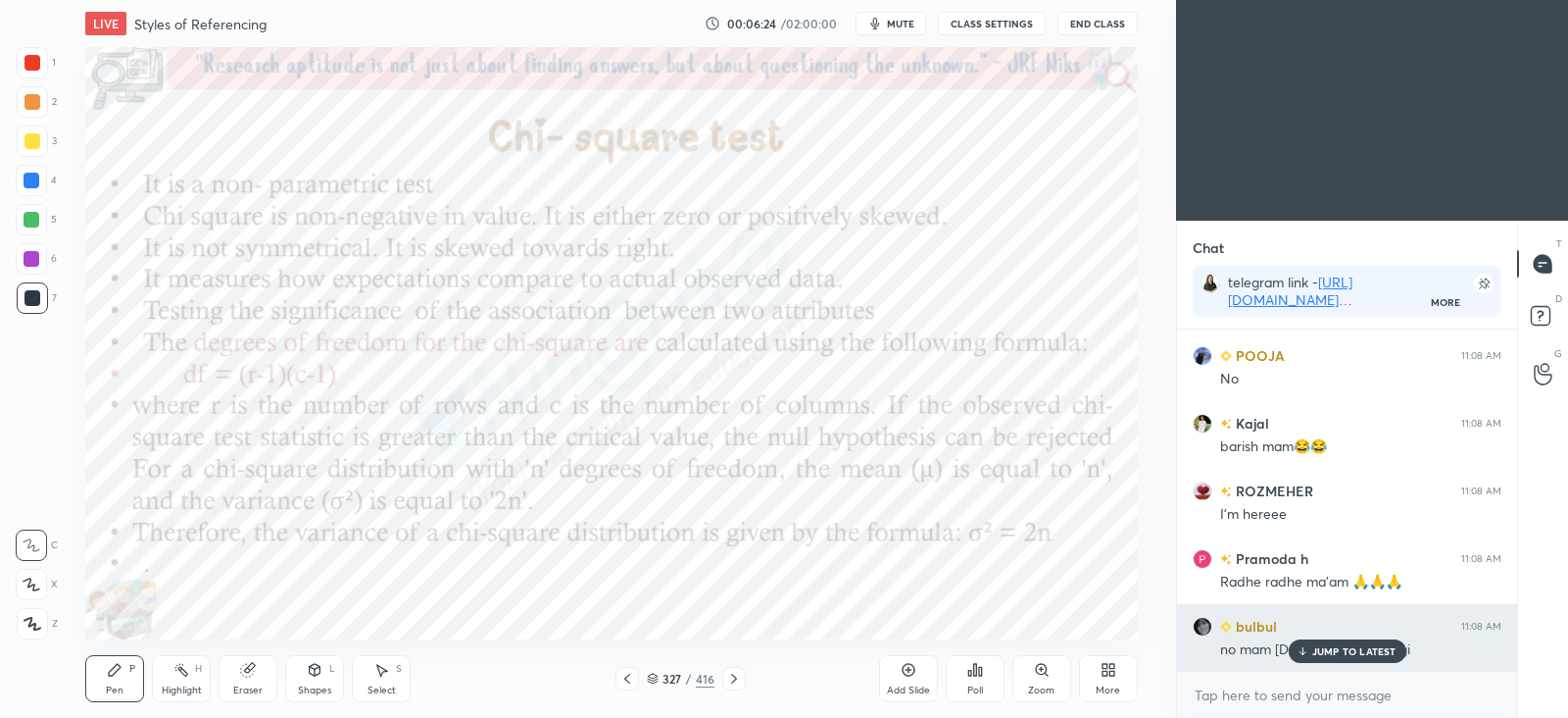
click at [1309, 649] on div "JUMP TO LATEST" at bounding box center [1346, 651] width 118 height 24
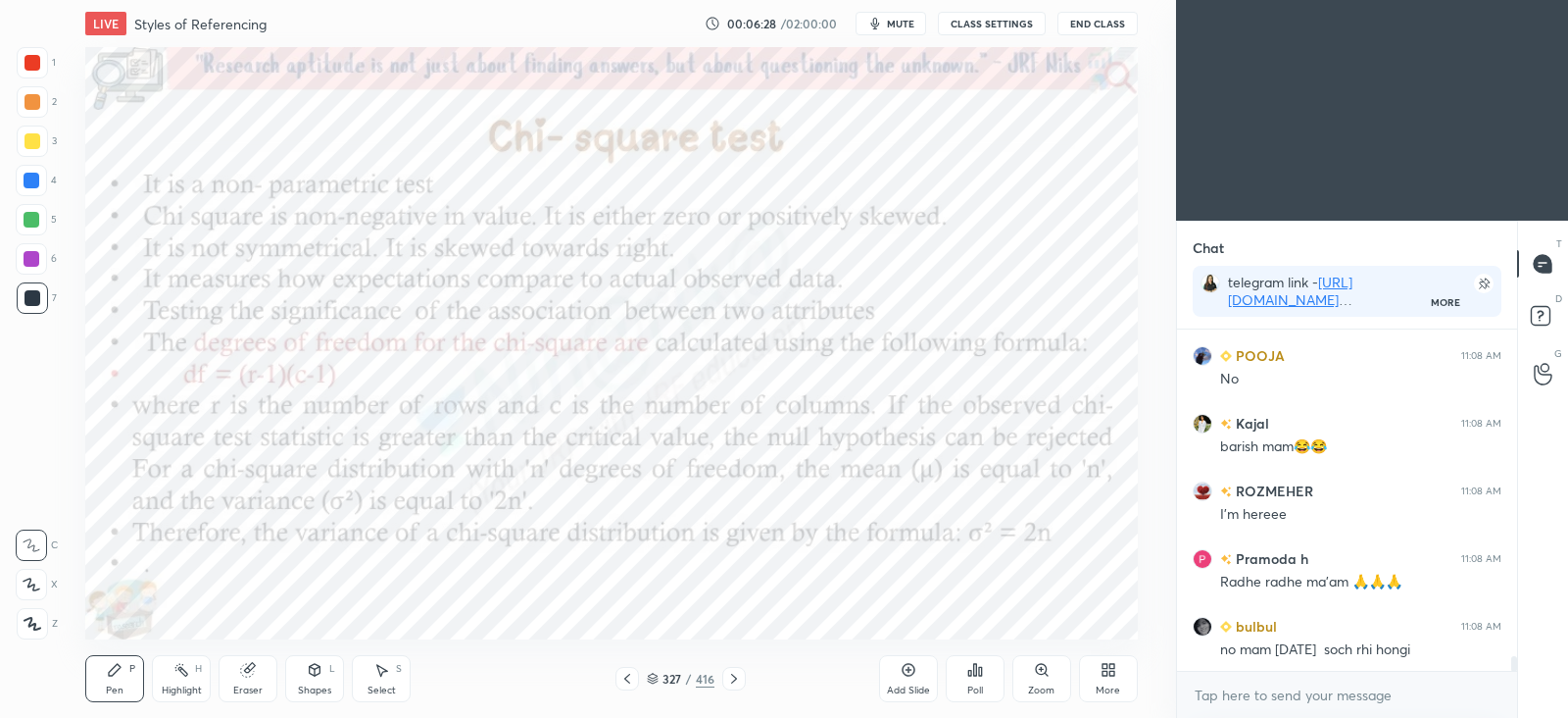
scroll to position [7520, 0]
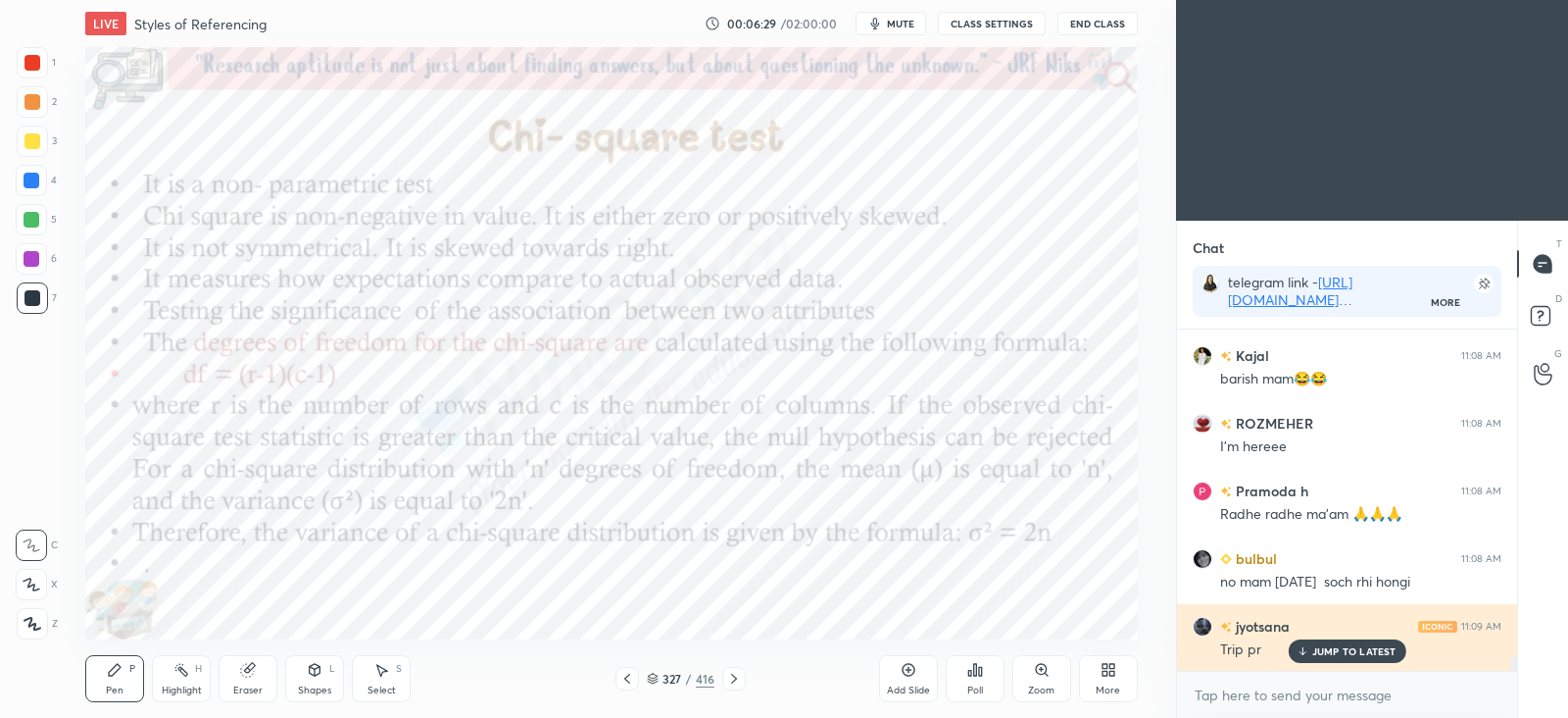
click at [1311, 653] on div "JUMP TO LATEST" at bounding box center [1346, 651] width 118 height 24
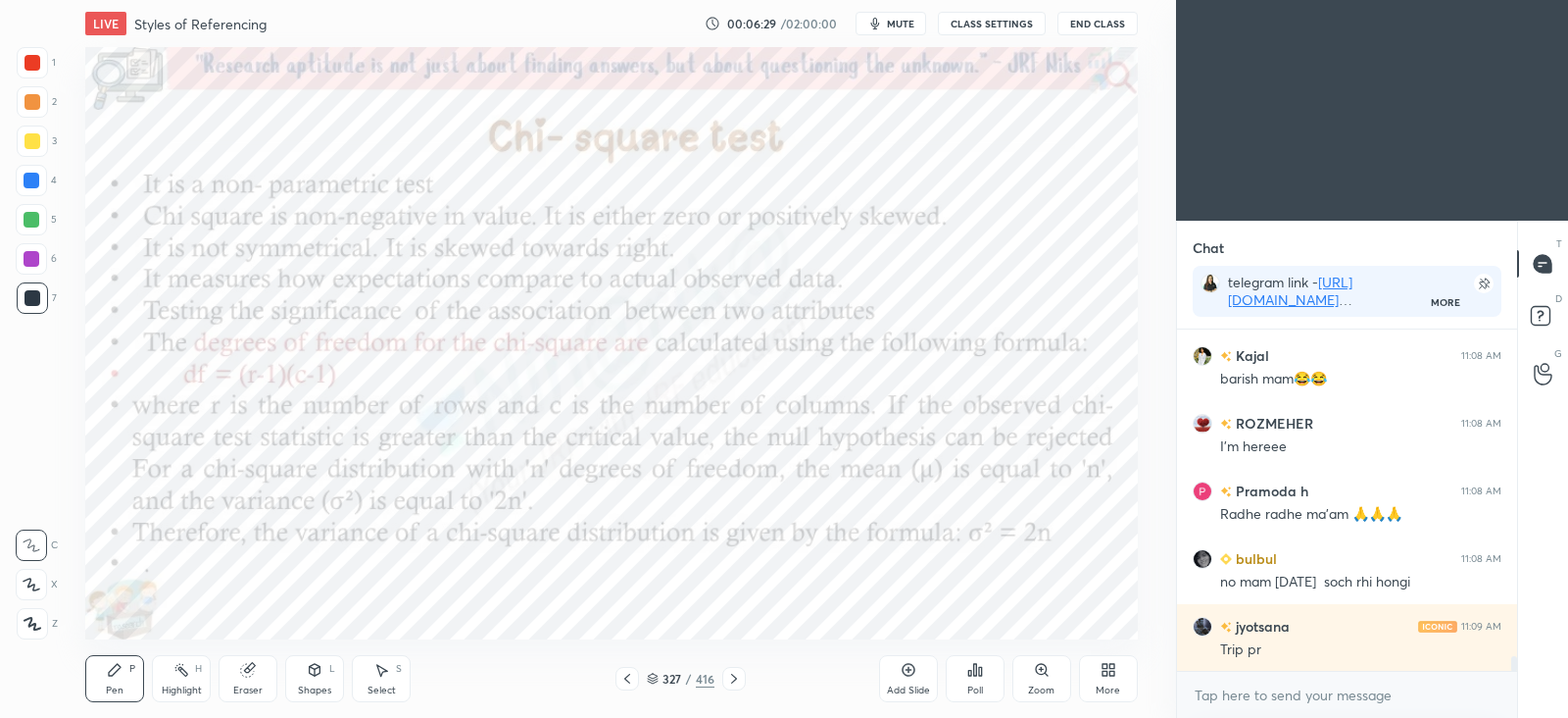
scroll to position [7605, 0]
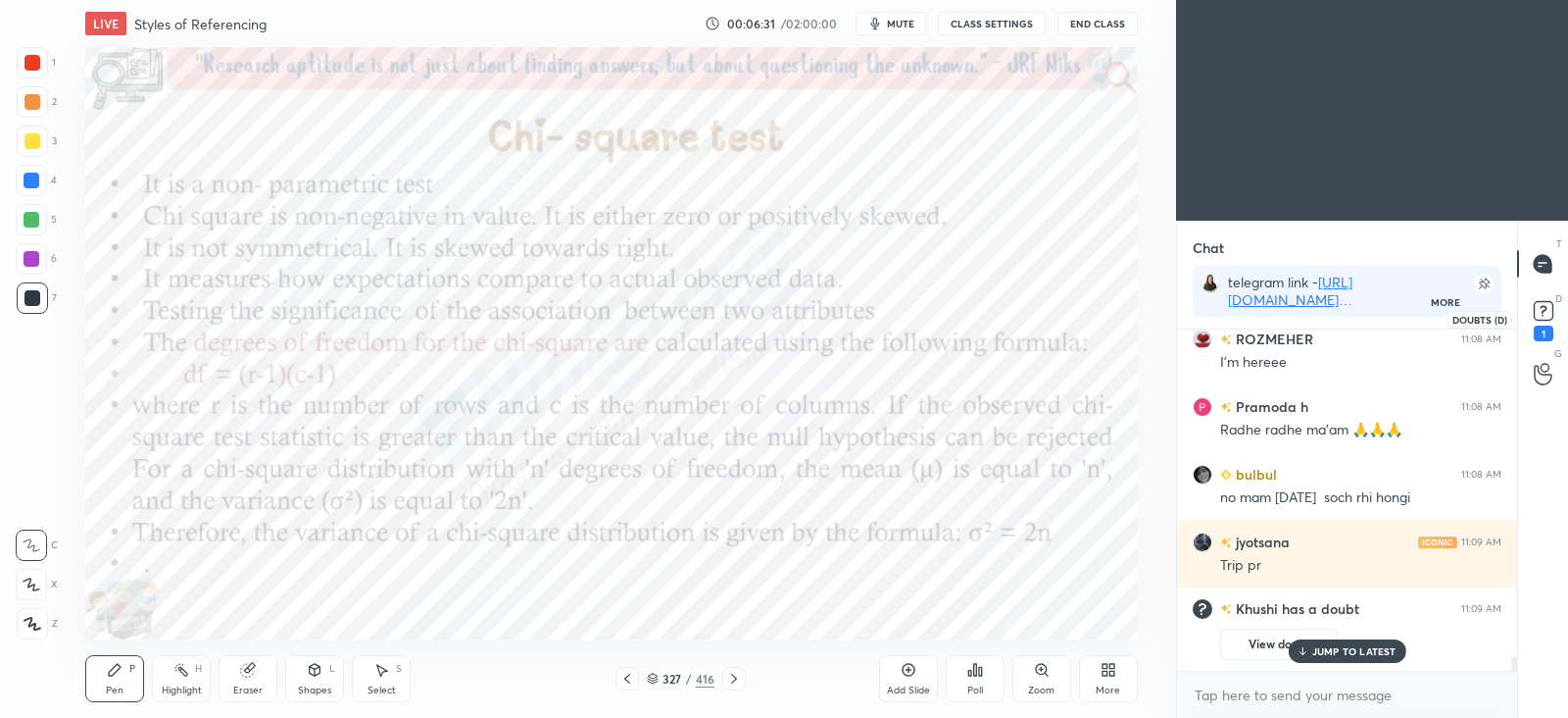
click at [1544, 317] on rect at bounding box center [1543, 311] width 19 height 19
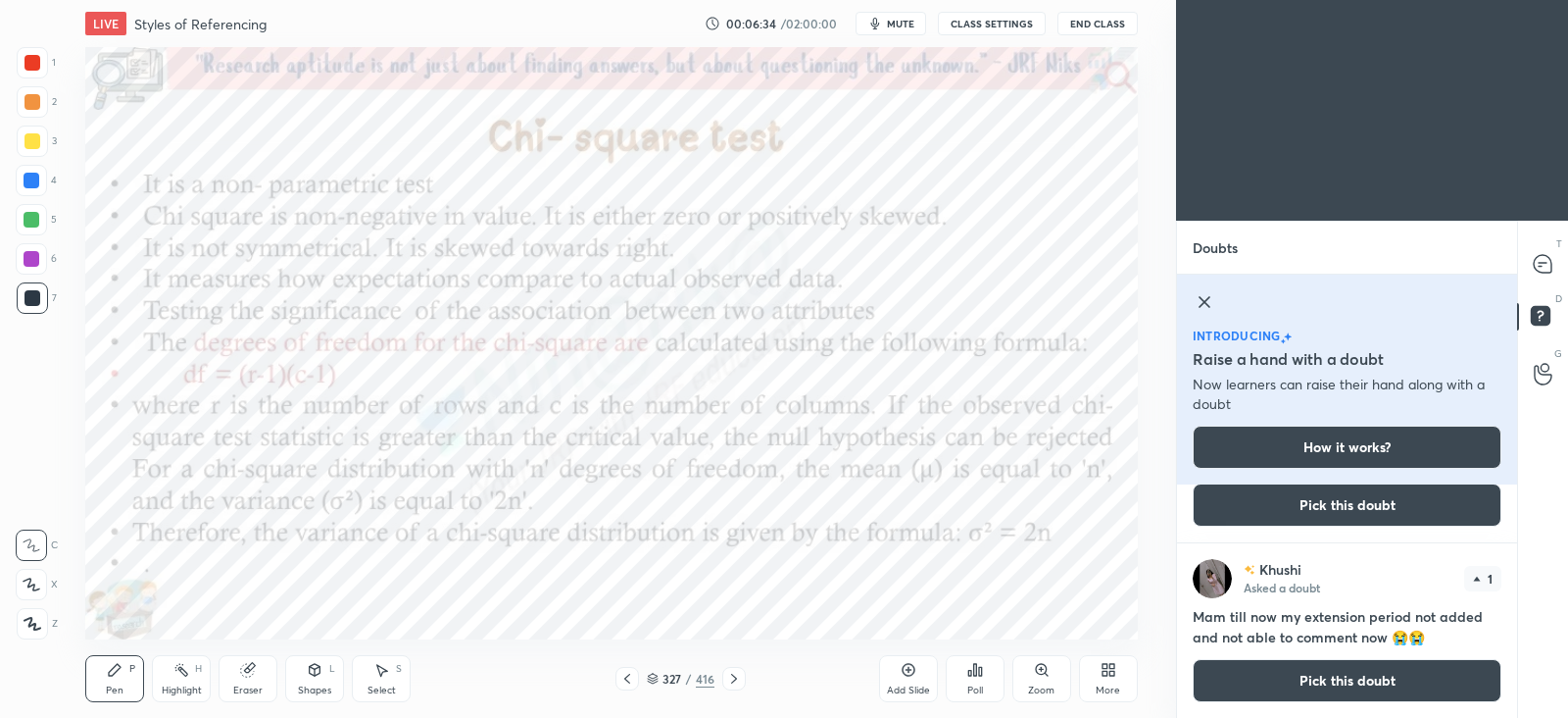
scroll to position [0, 0]
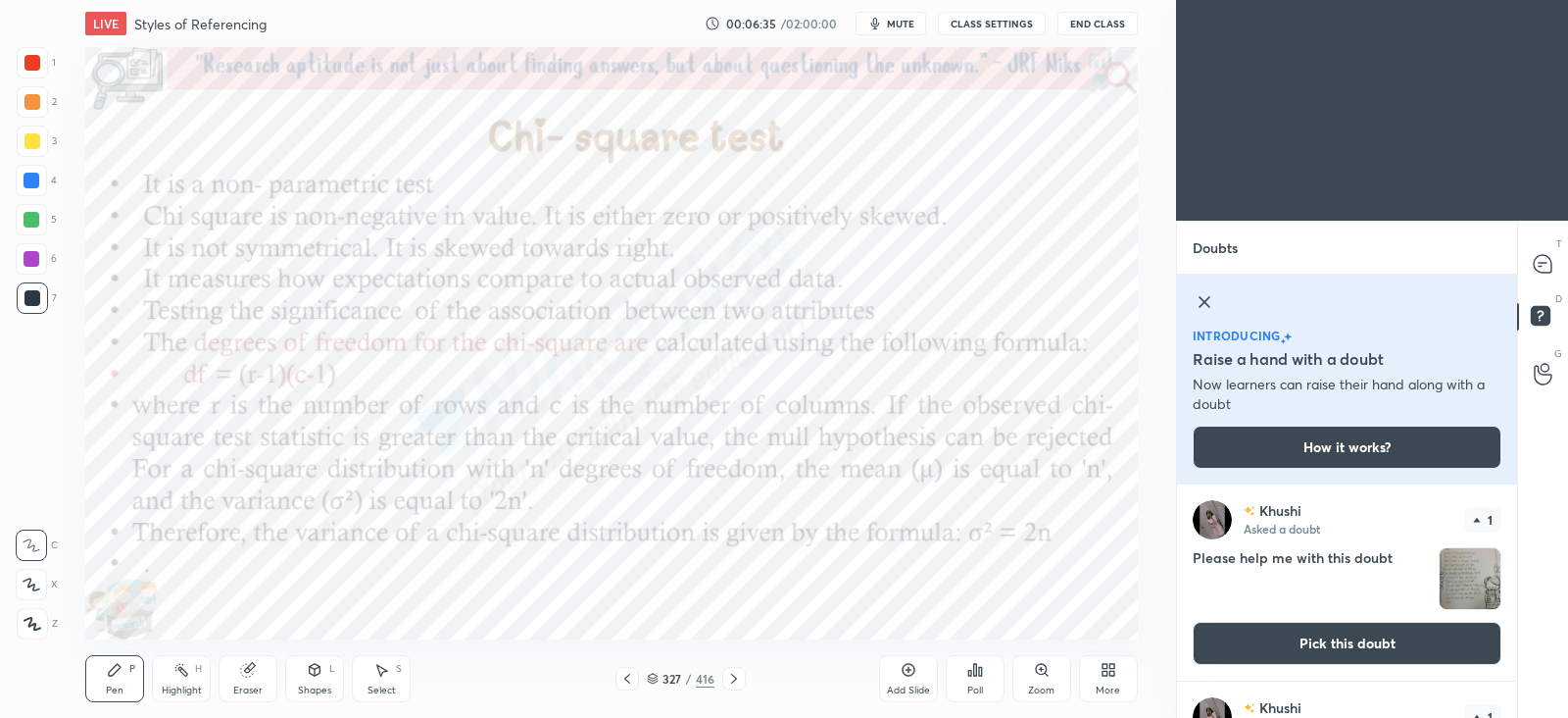
click at [1206, 302] on icon at bounding box center [1204, 302] width 24 height 24
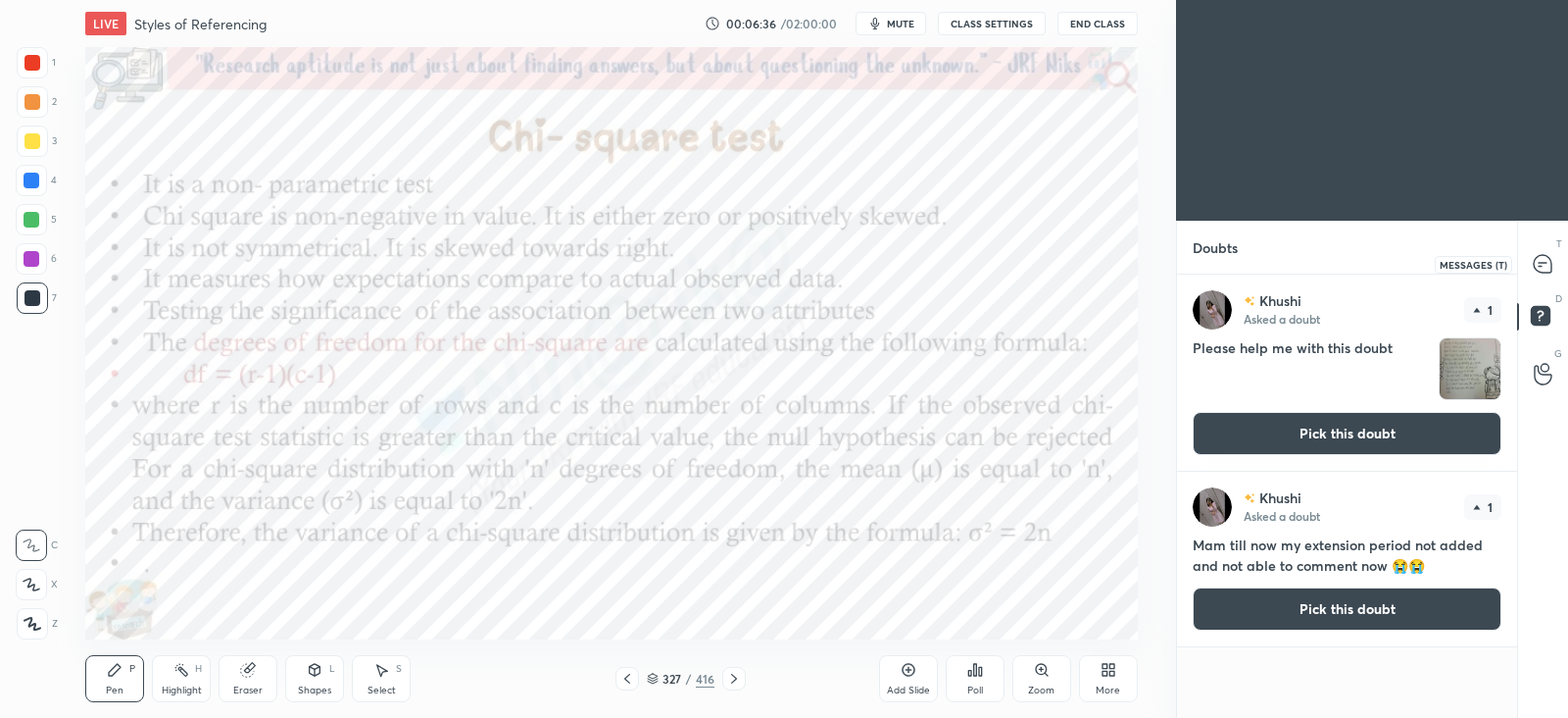
click at [1542, 263] on icon at bounding box center [1543, 263] width 8 height 0
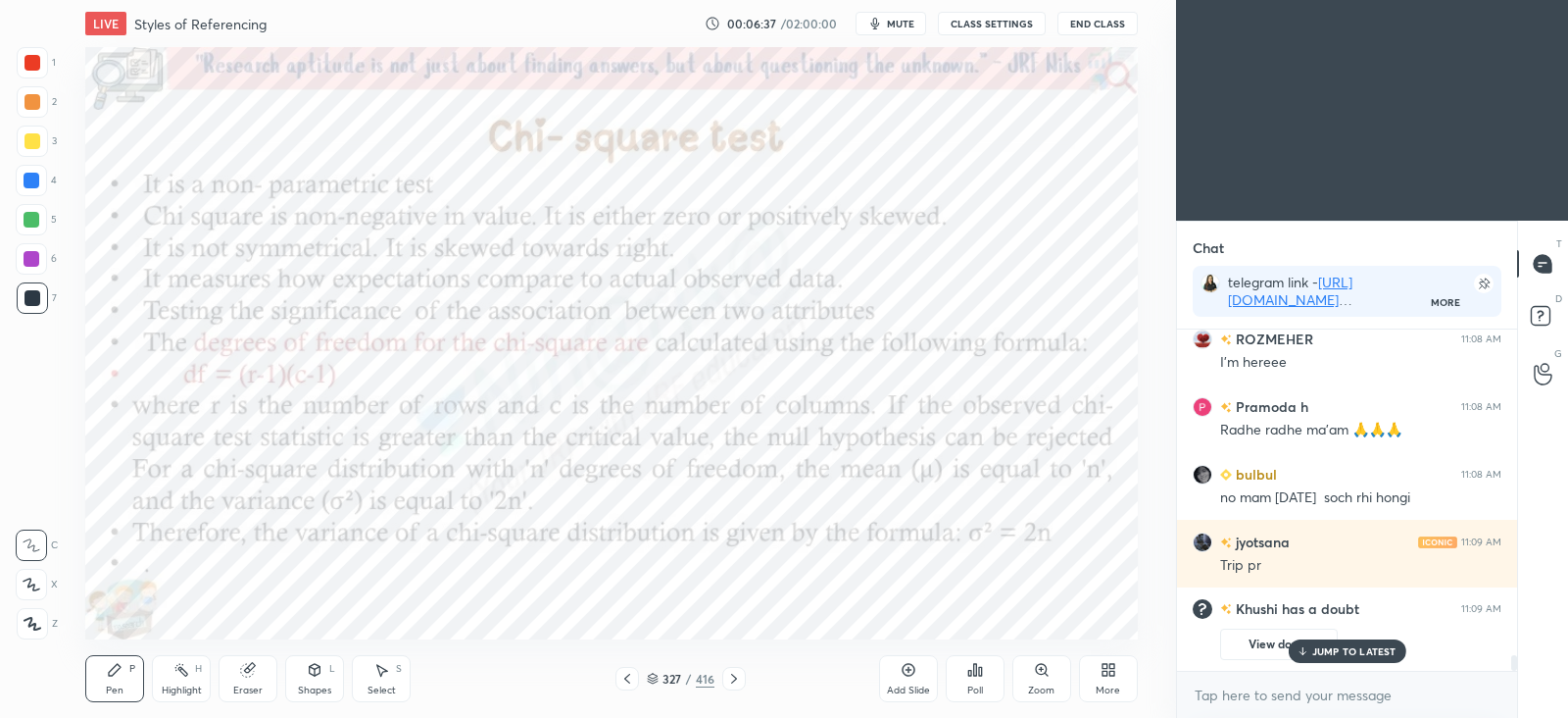
scroll to position [7297, 0]
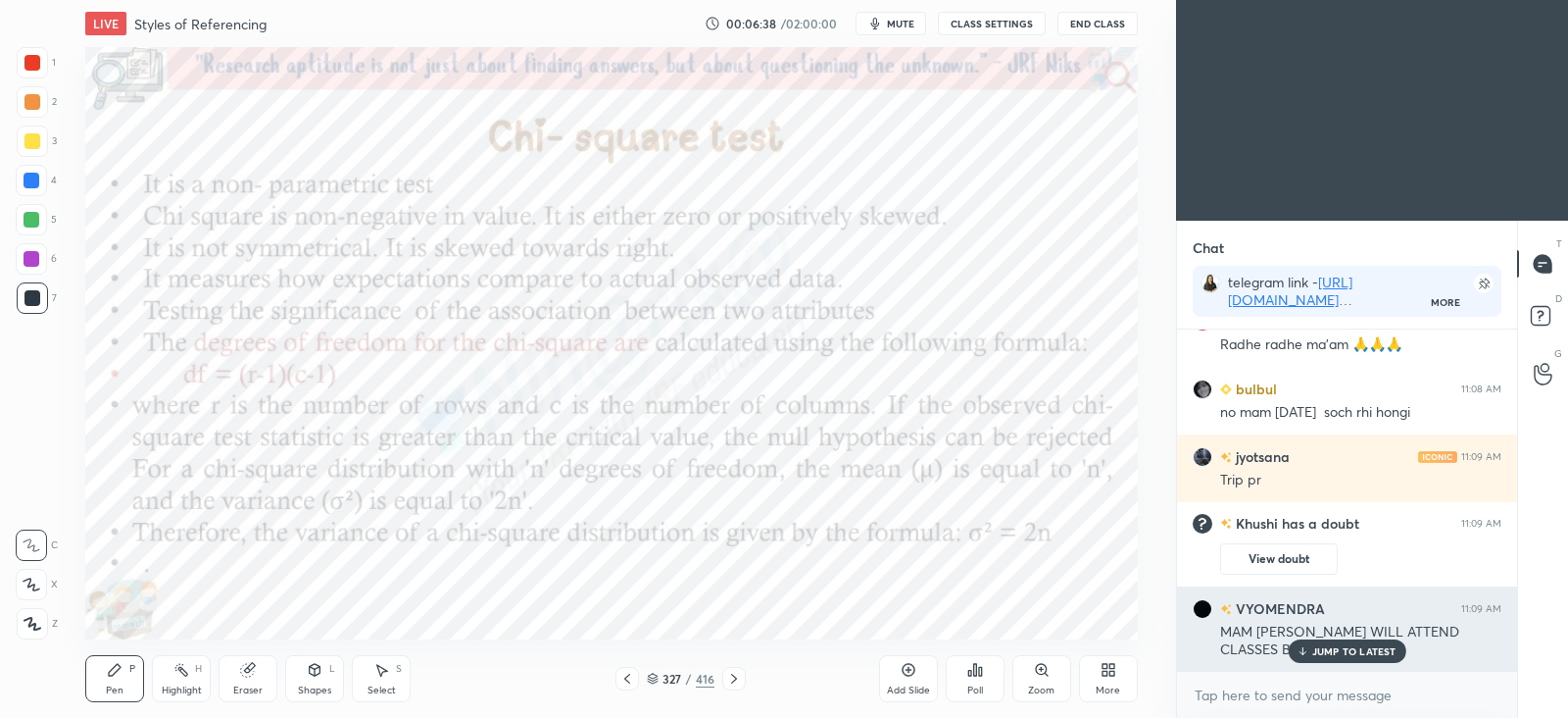
click at [1332, 648] on p "JUMP TO LATEST" at bounding box center [1354, 651] width 84 height 12
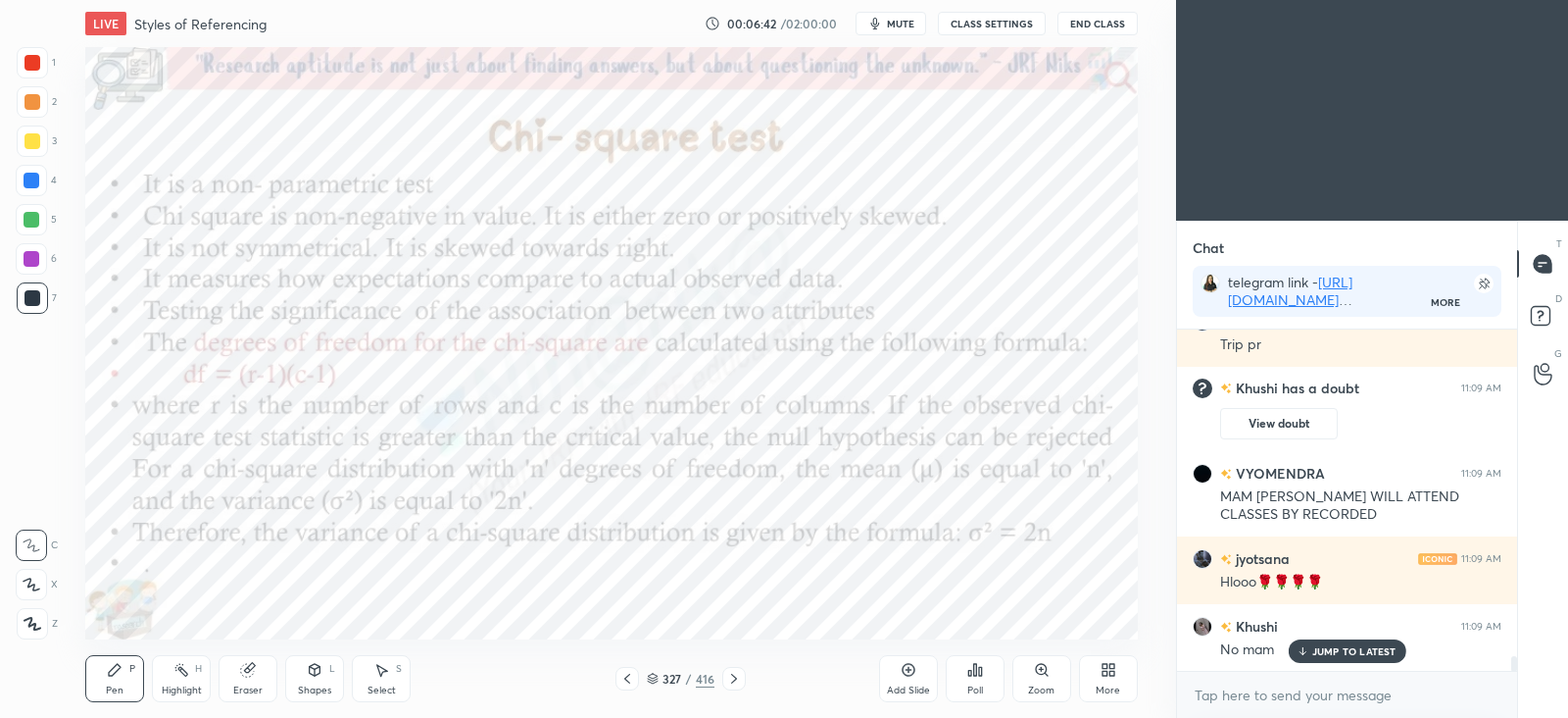
scroll to position [7500, 0]
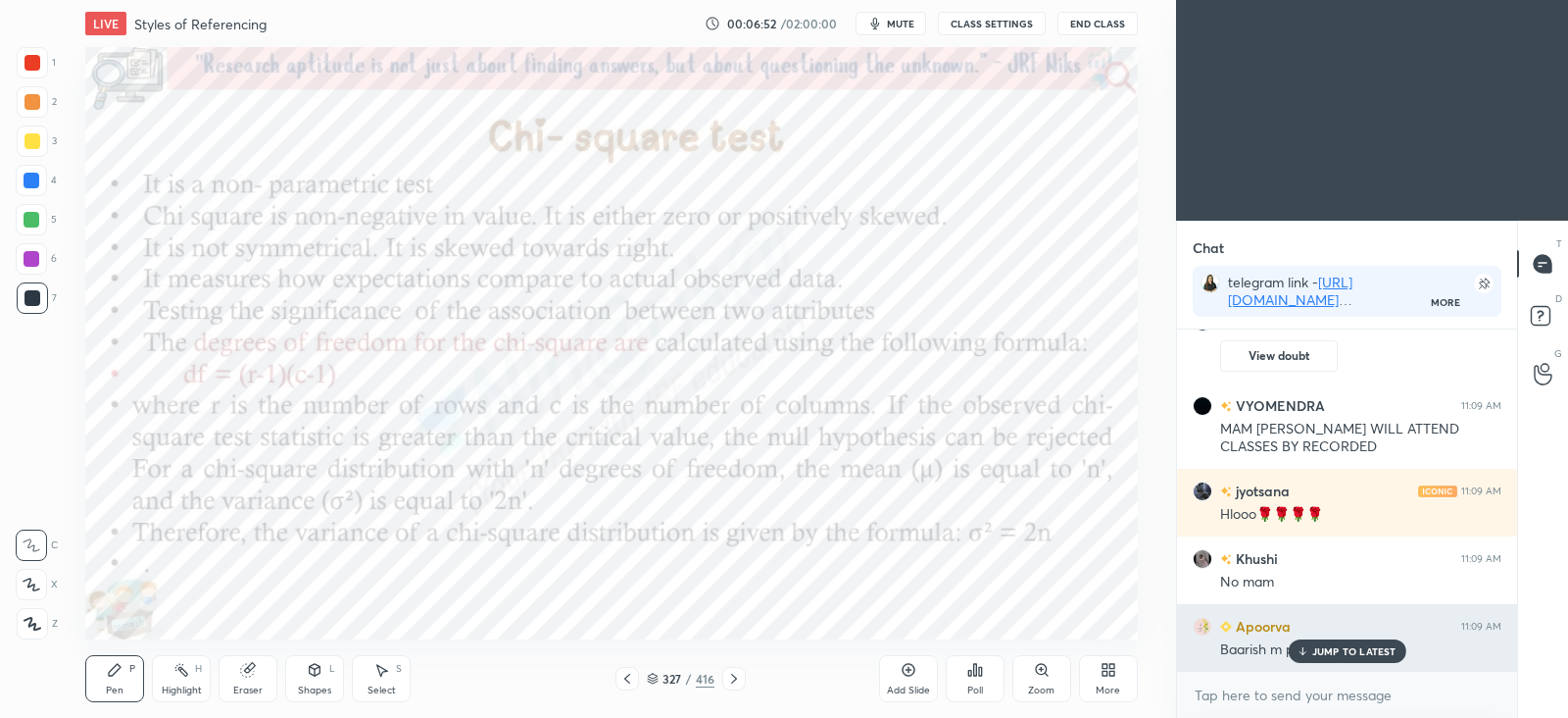
click at [1362, 647] on p "JUMP TO LATEST" at bounding box center [1354, 651] width 84 height 12
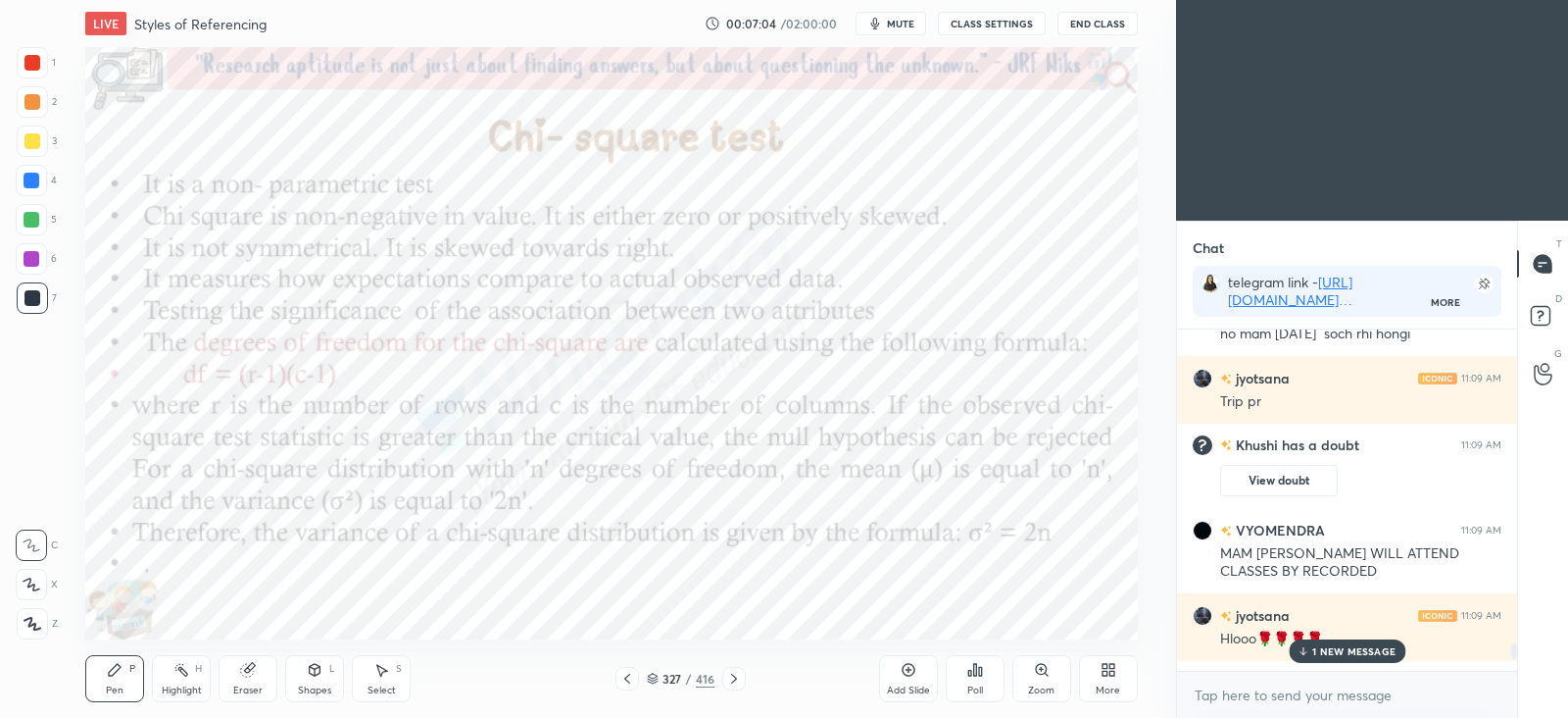
scroll to position [7367, 0]
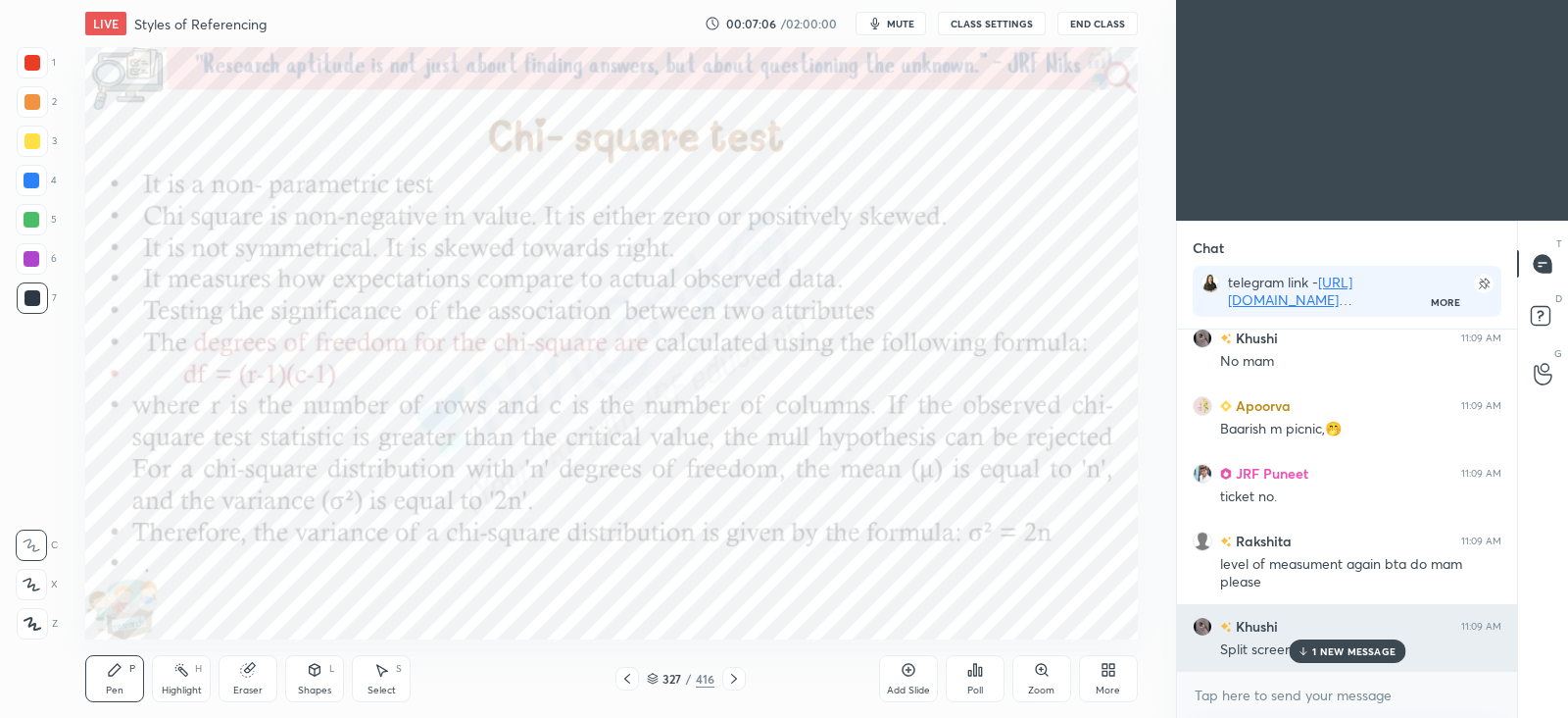
click at [1316, 646] on p "1 NEW MESSAGE" at bounding box center [1353, 651] width 83 height 12
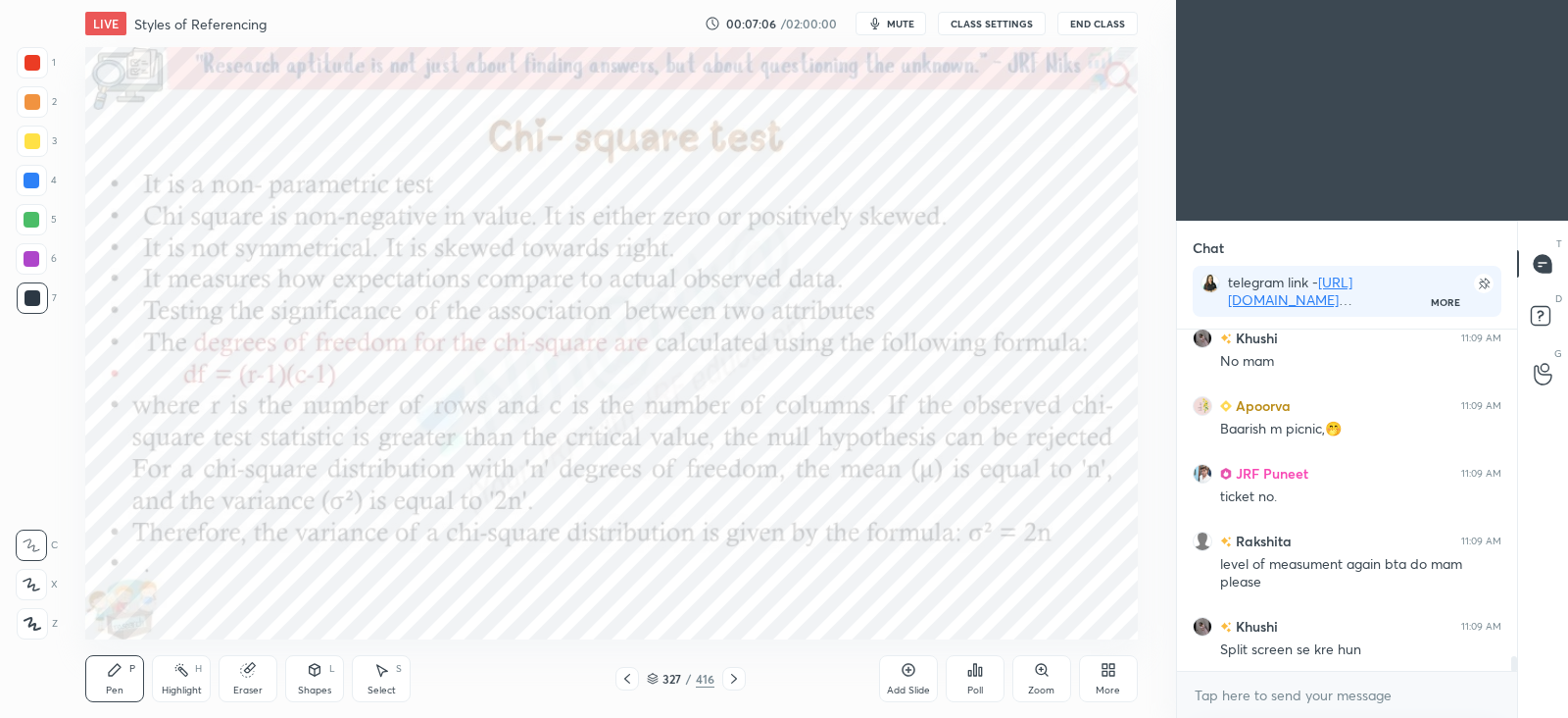
scroll to position [7806, 0]
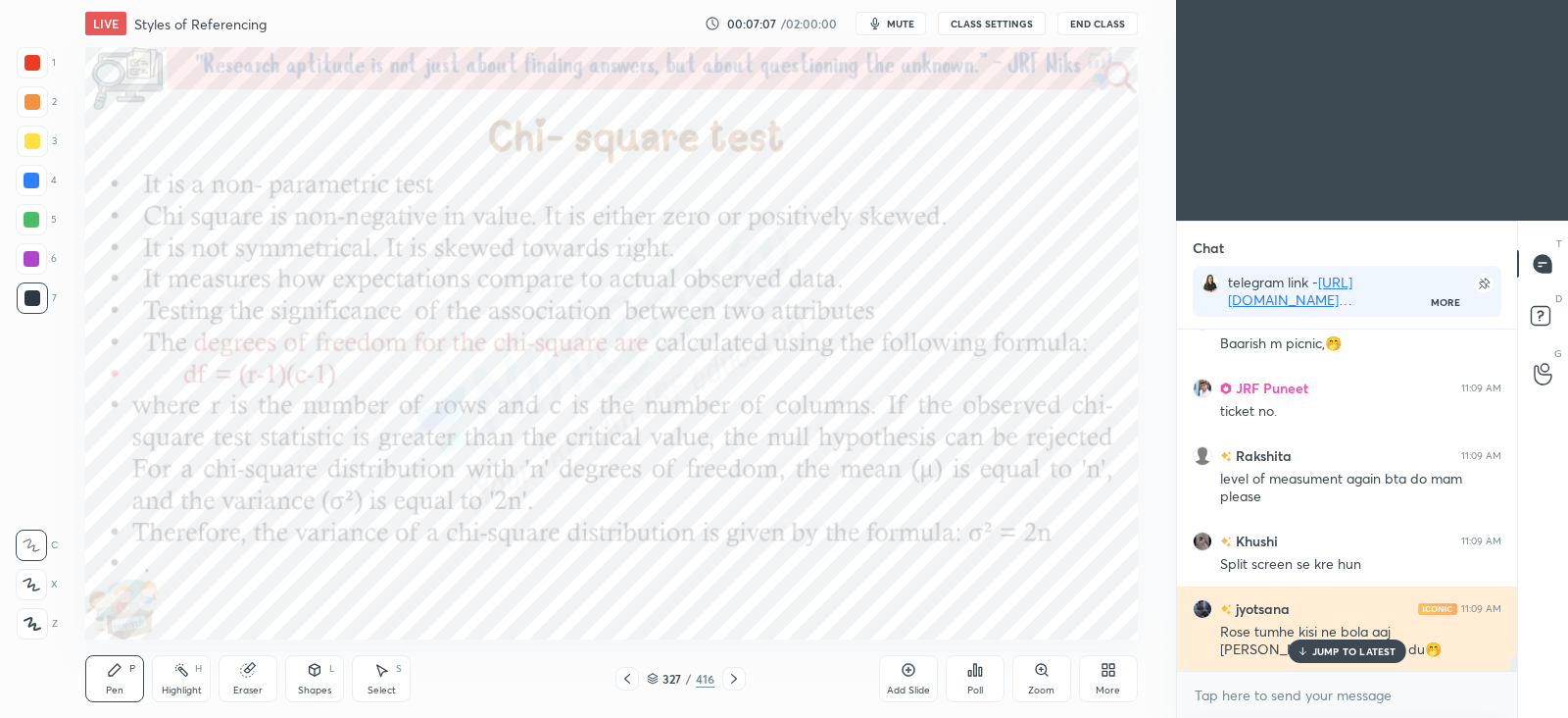
click at [1337, 647] on p "JUMP TO LATEST" at bounding box center [1354, 651] width 84 height 12
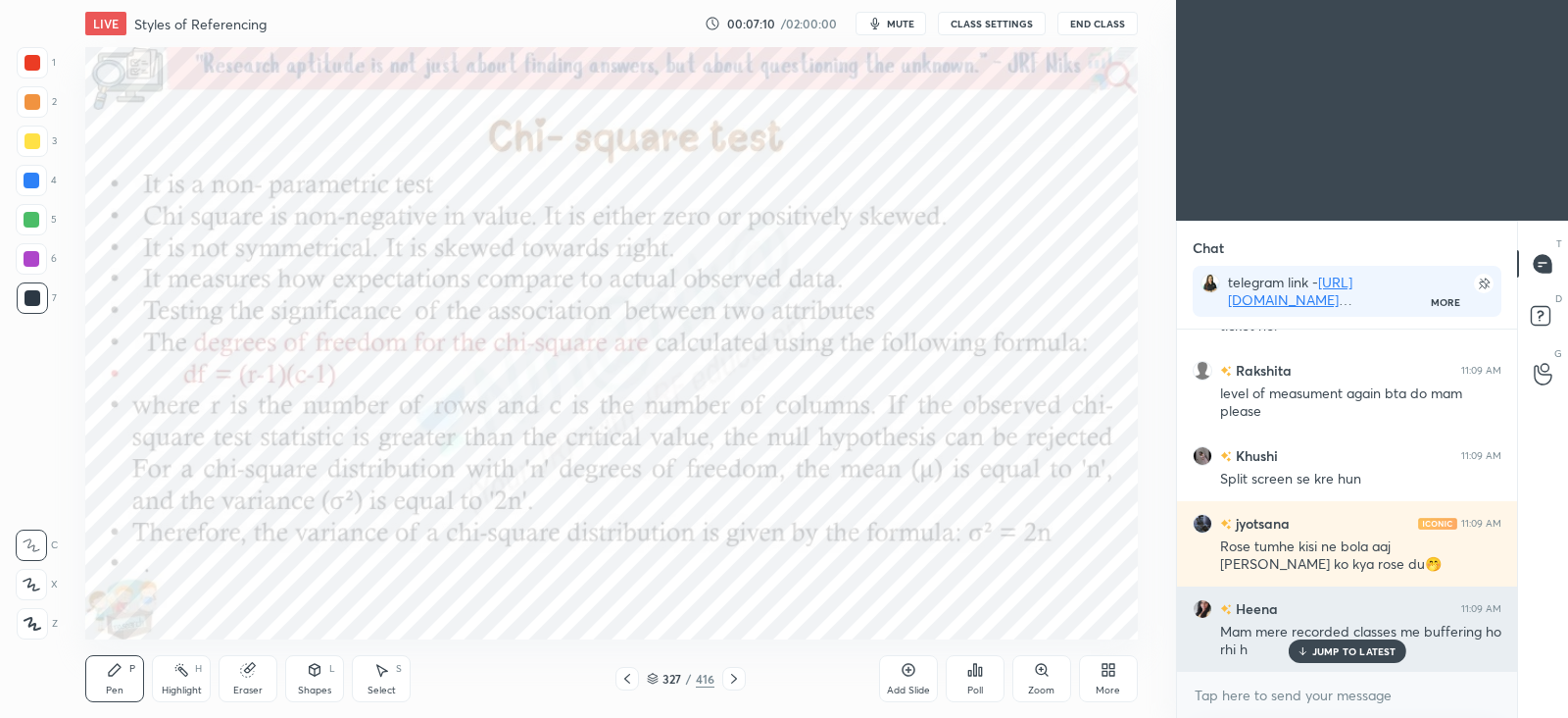
click at [1342, 650] on p "JUMP TO LATEST" at bounding box center [1354, 651] width 84 height 12
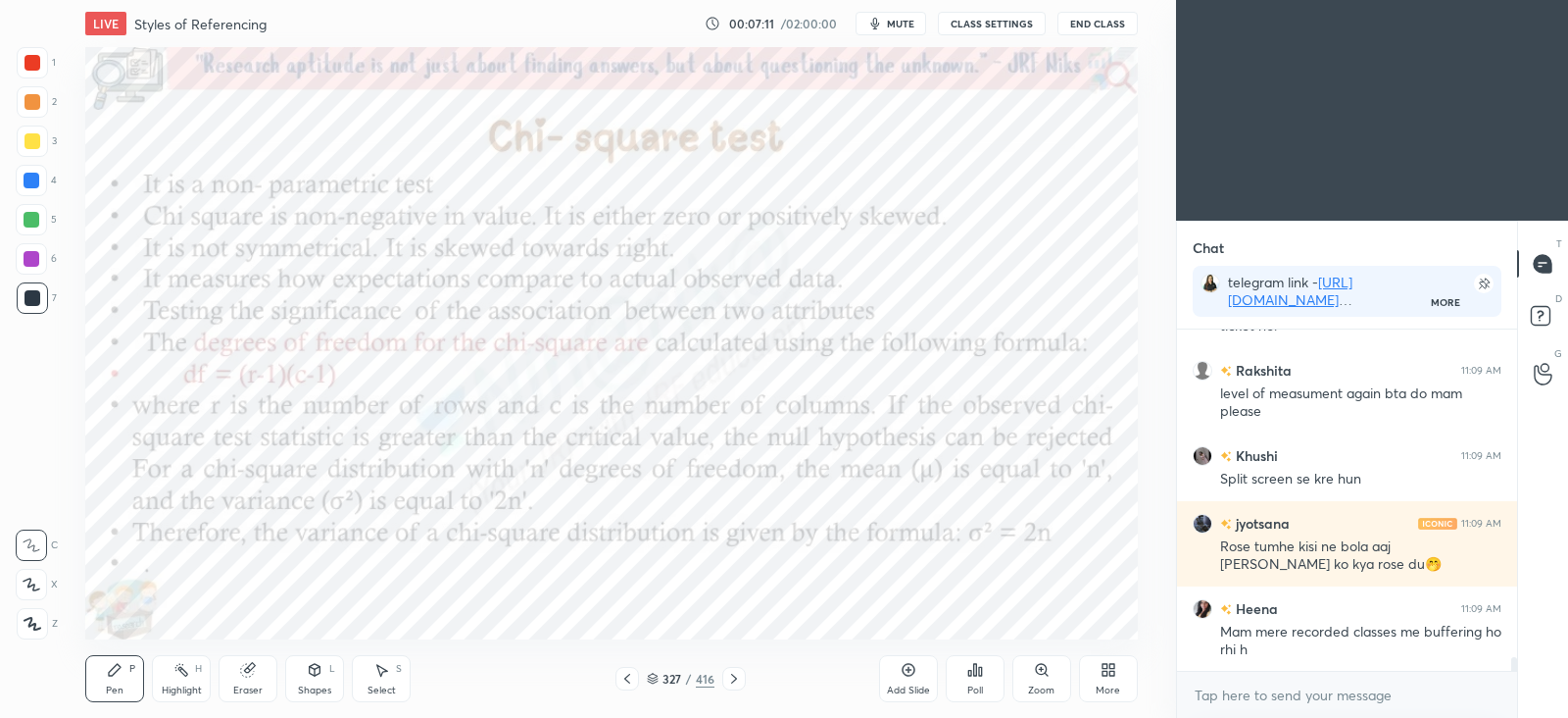
scroll to position [7975, 0]
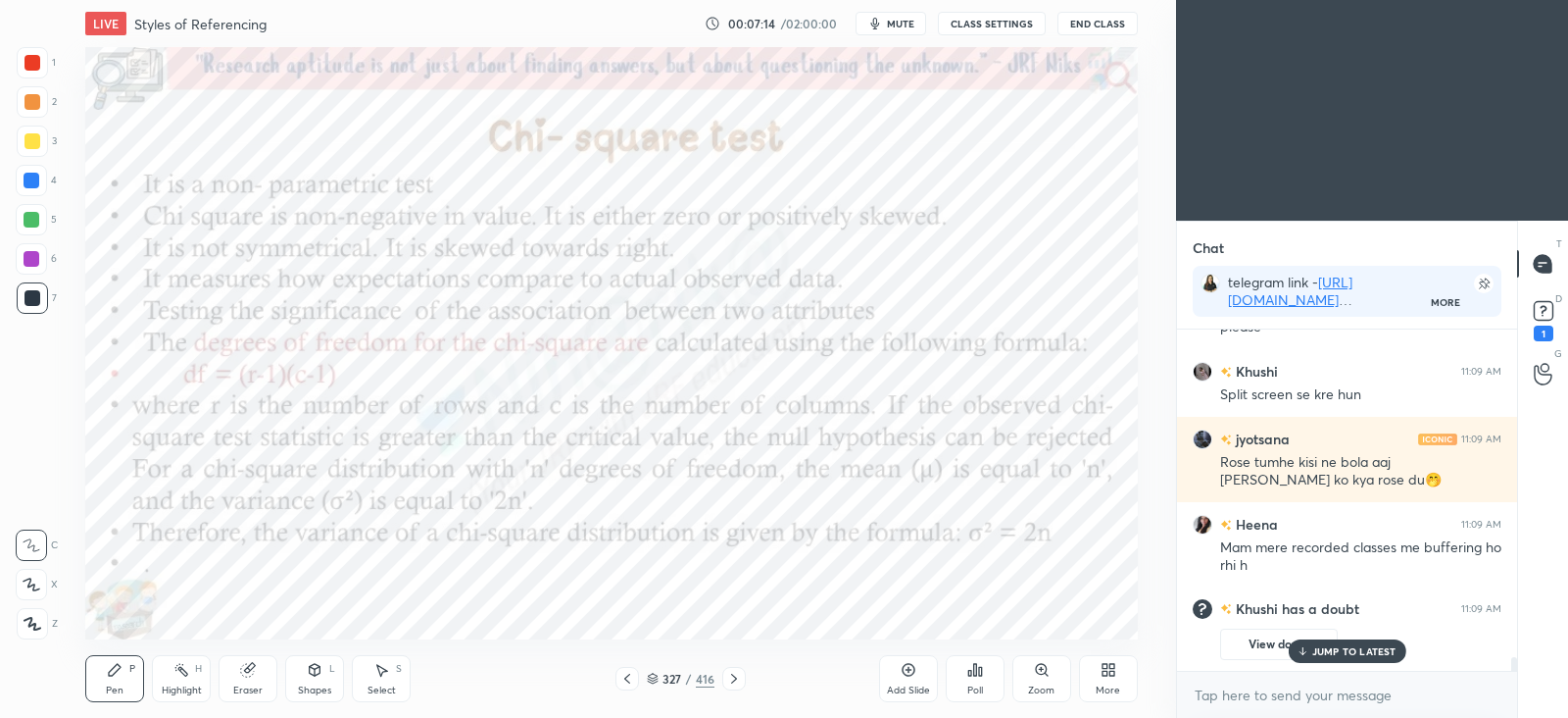
click at [1374, 656] on p "JUMP TO LATEST" at bounding box center [1354, 651] width 84 height 12
click at [1543, 319] on rect at bounding box center [1543, 311] width 19 height 19
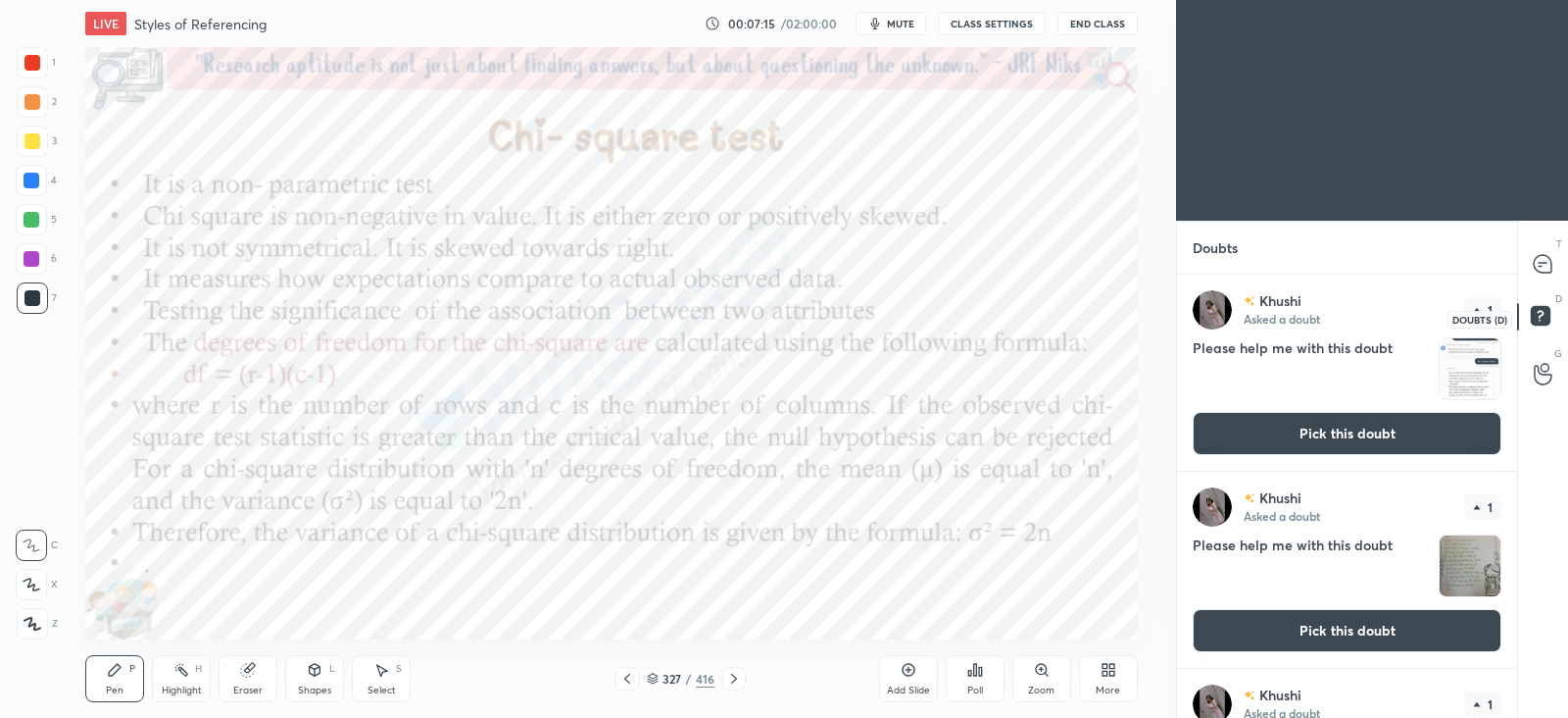
scroll to position [436, 333]
click at [1311, 428] on button "Pick this doubt" at bounding box center [1346, 434] width 309 height 43
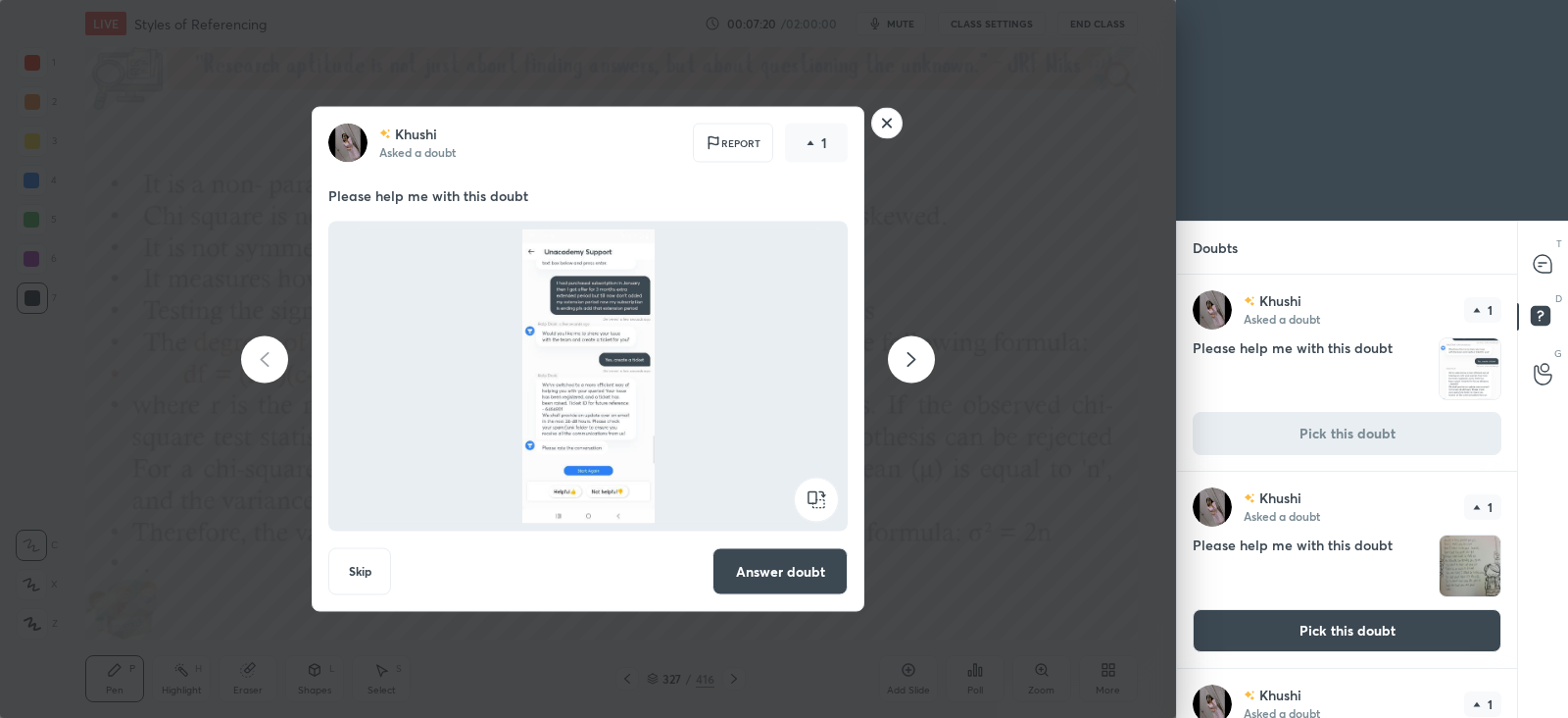
click at [891, 129] on rect at bounding box center [887, 123] width 30 height 30
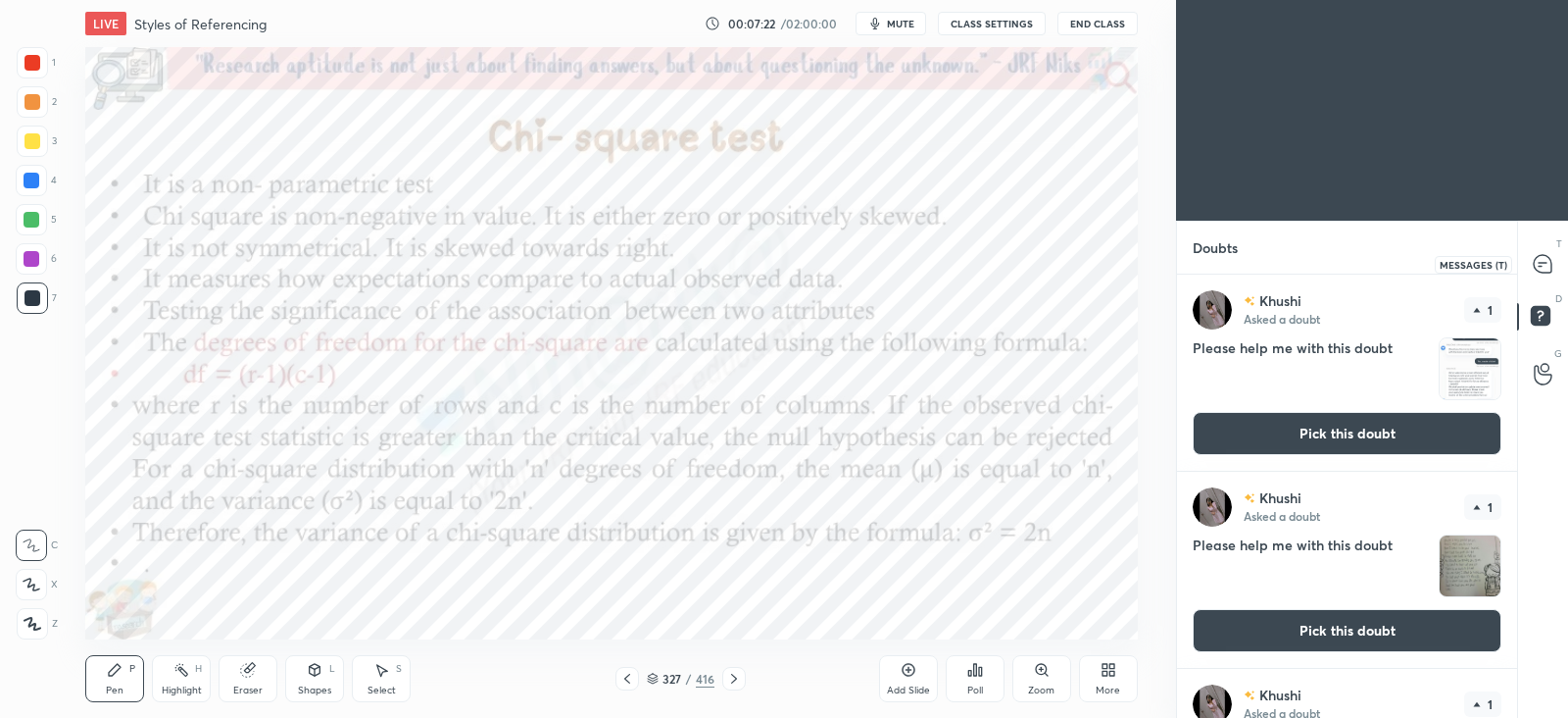
click at [1548, 268] on icon at bounding box center [1543, 264] width 18 height 18
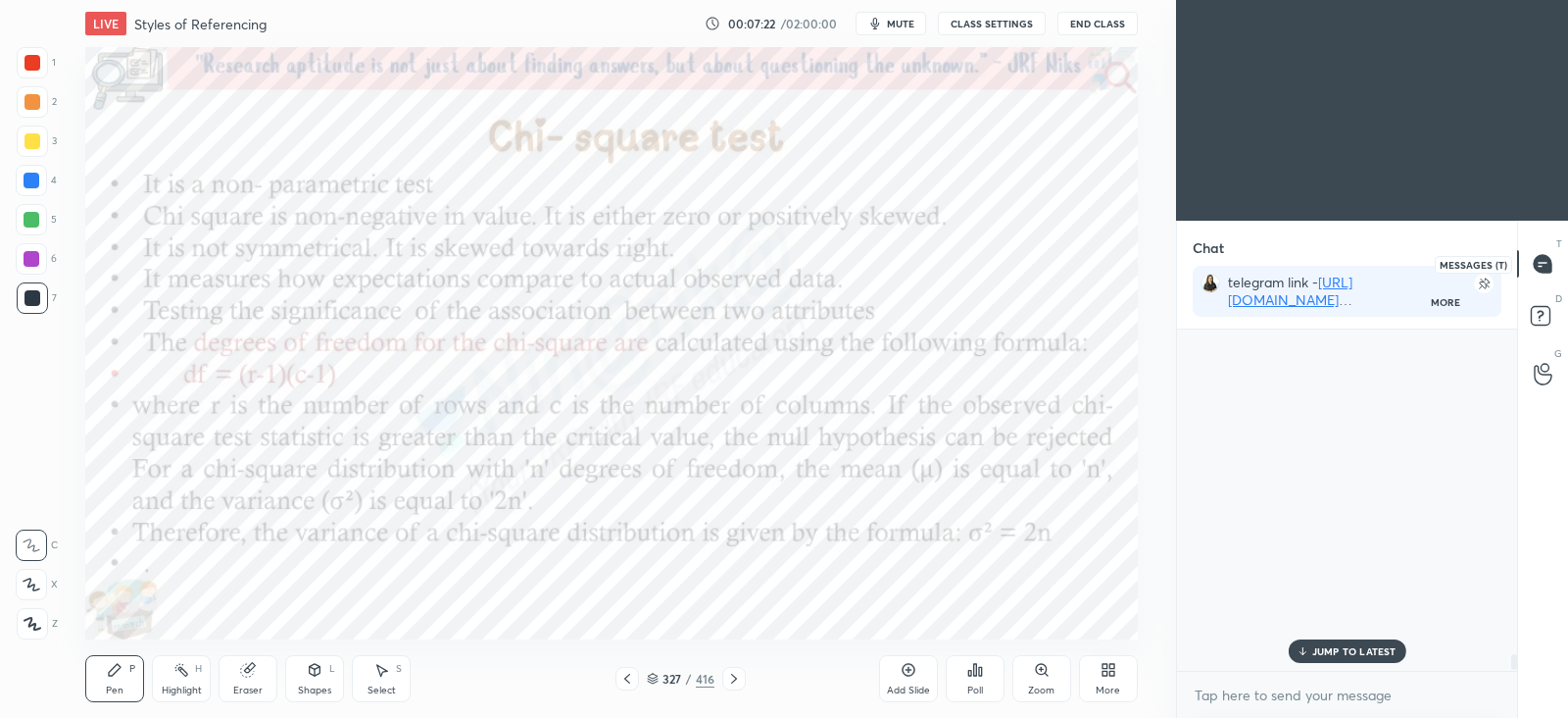
scroll to position [7, 6]
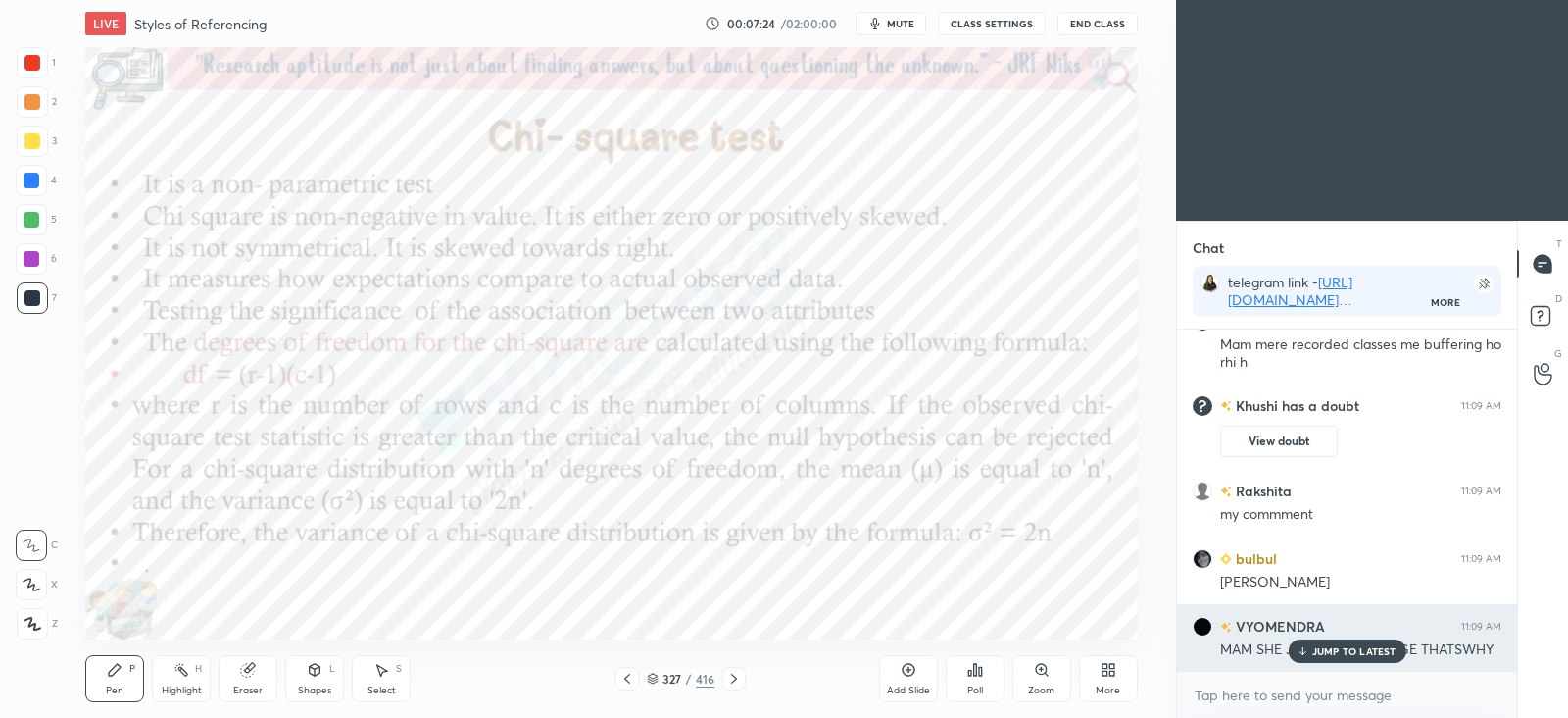
click at [1328, 652] on p "JUMP TO LATEST" at bounding box center [1354, 651] width 84 height 12
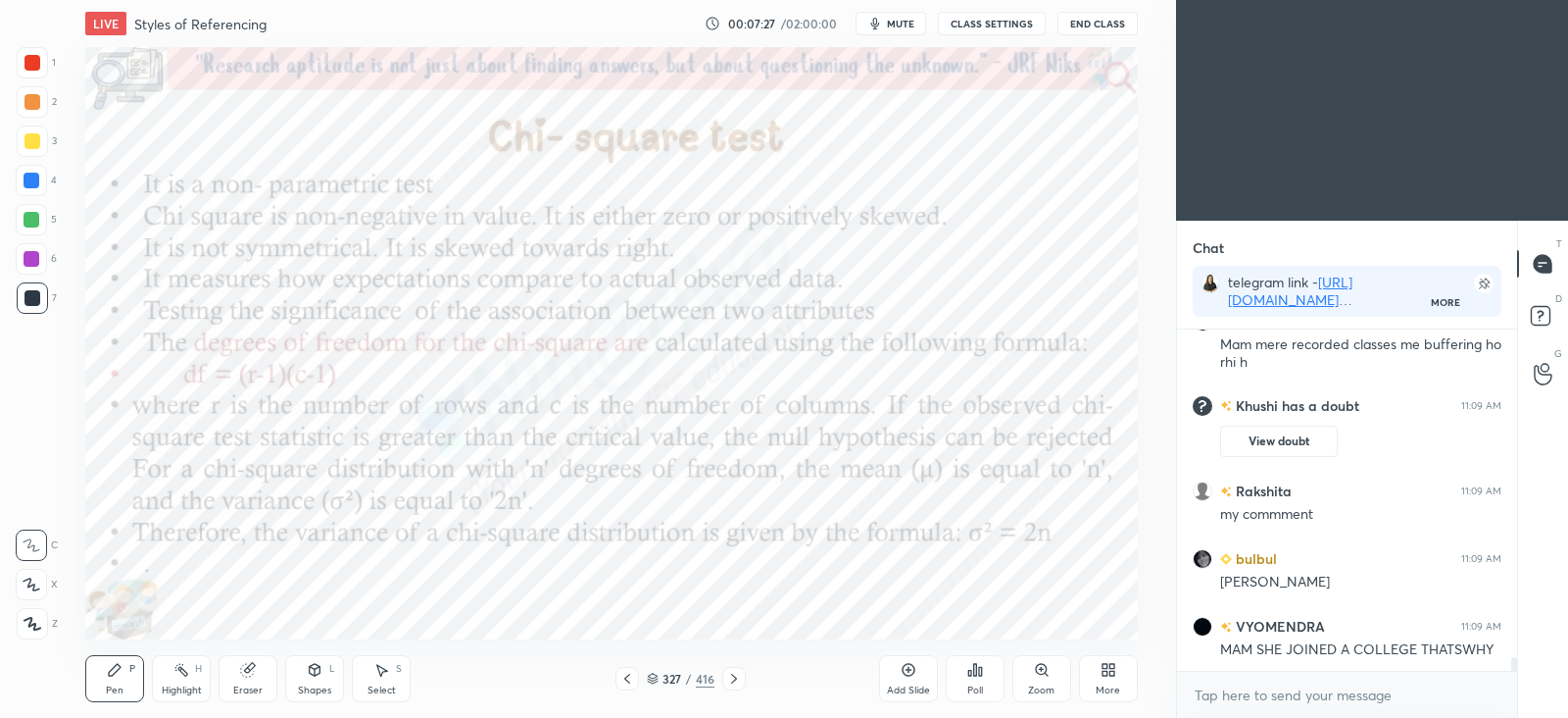
click at [735, 677] on icon at bounding box center [734, 679] width 16 height 16
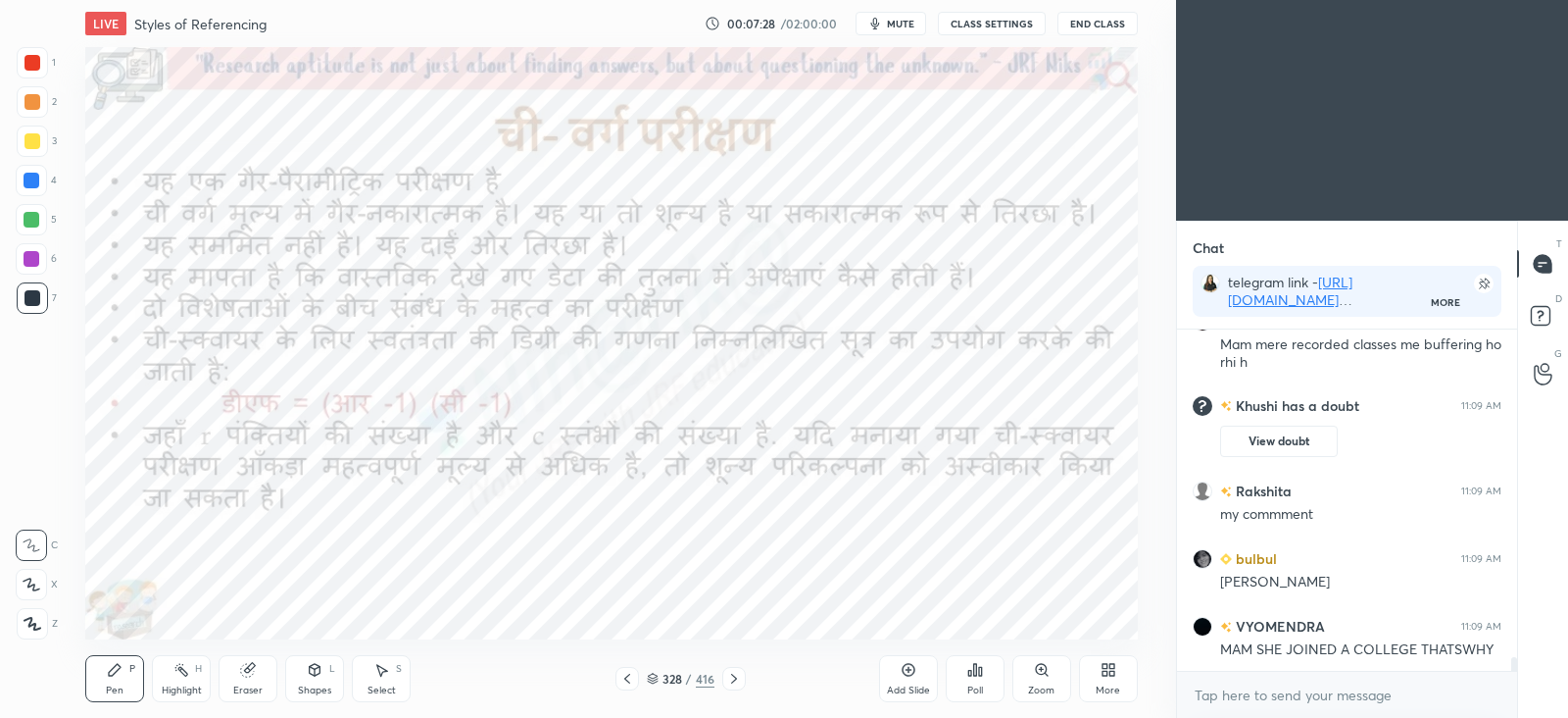
click at [731, 681] on icon at bounding box center [734, 679] width 16 height 16
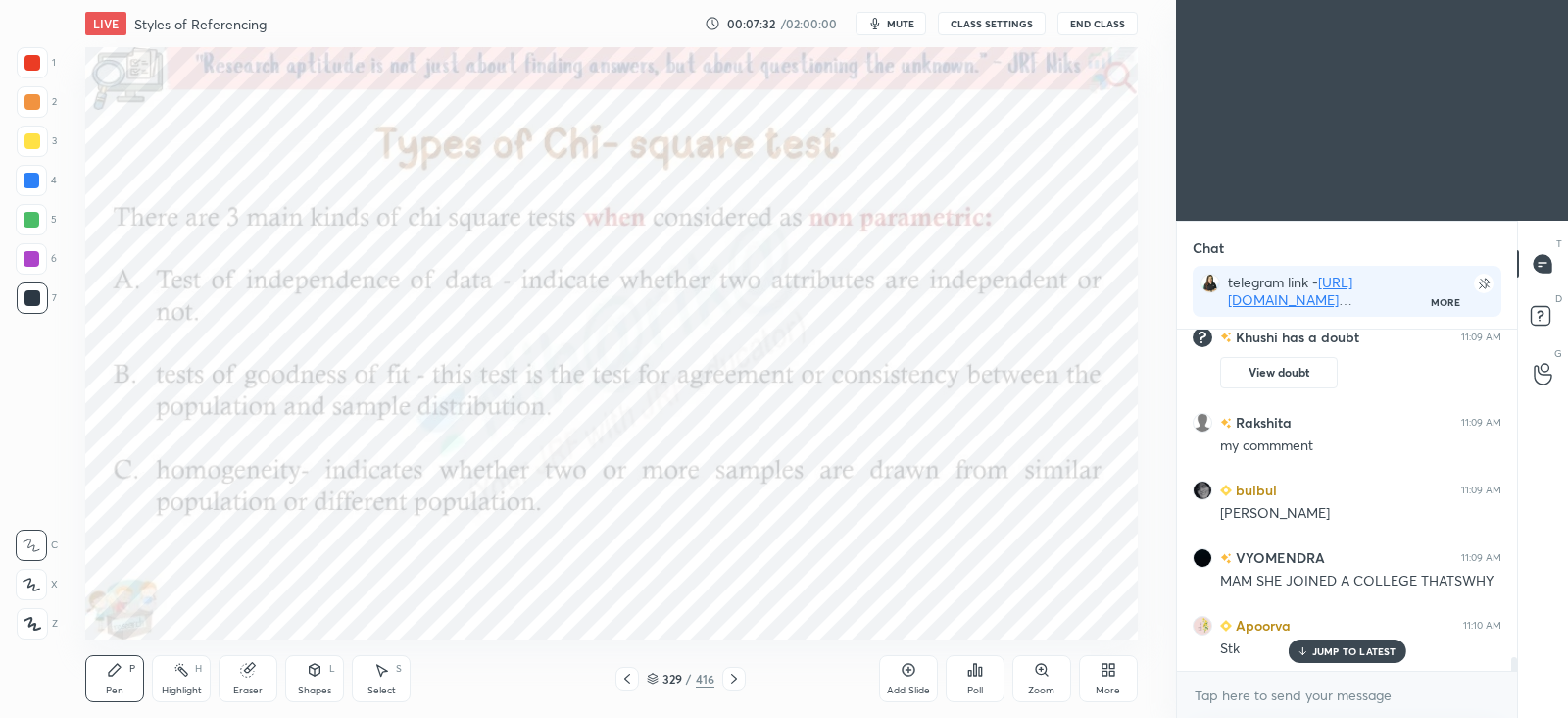
scroll to position [8130, 0]
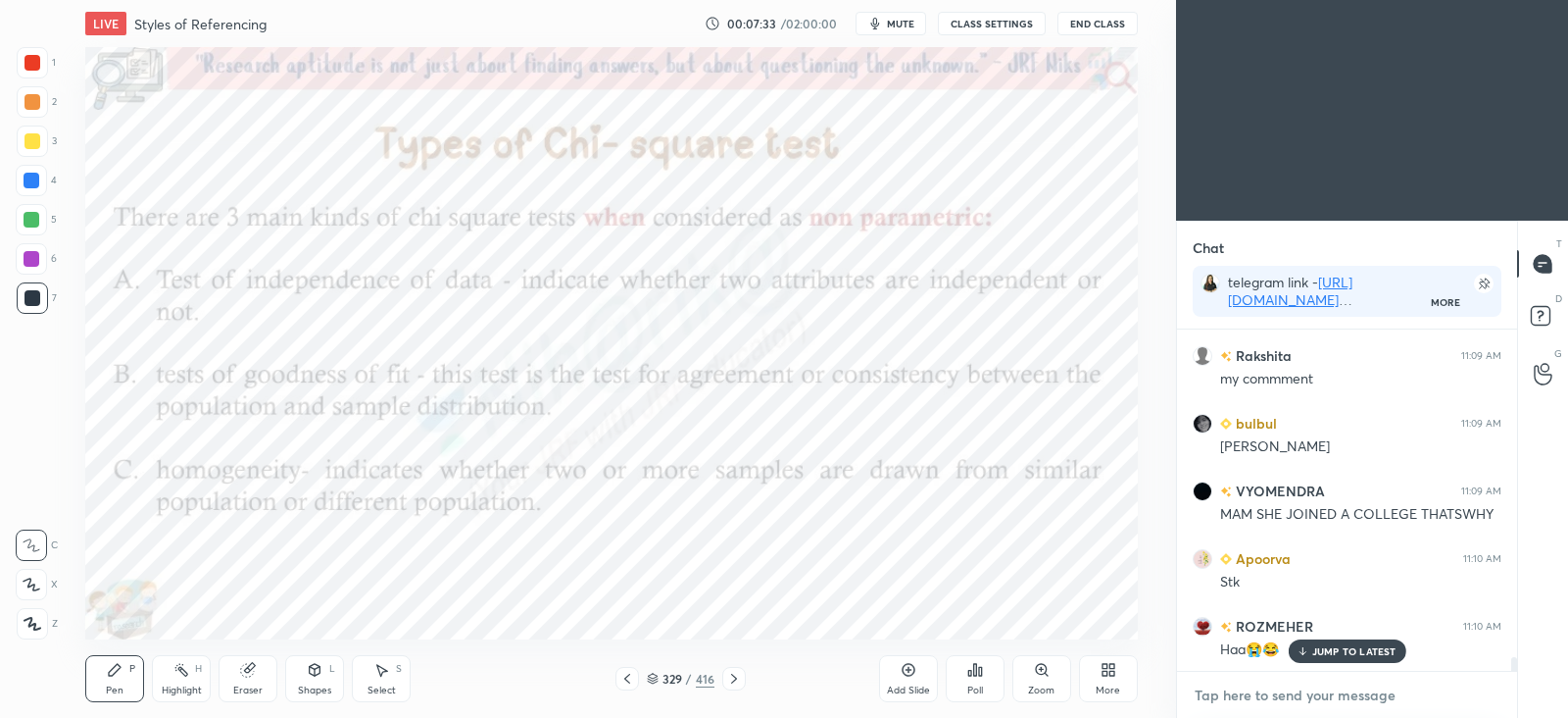
click at [1258, 692] on textarea at bounding box center [1346, 695] width 309 height 31
type textarea "x"
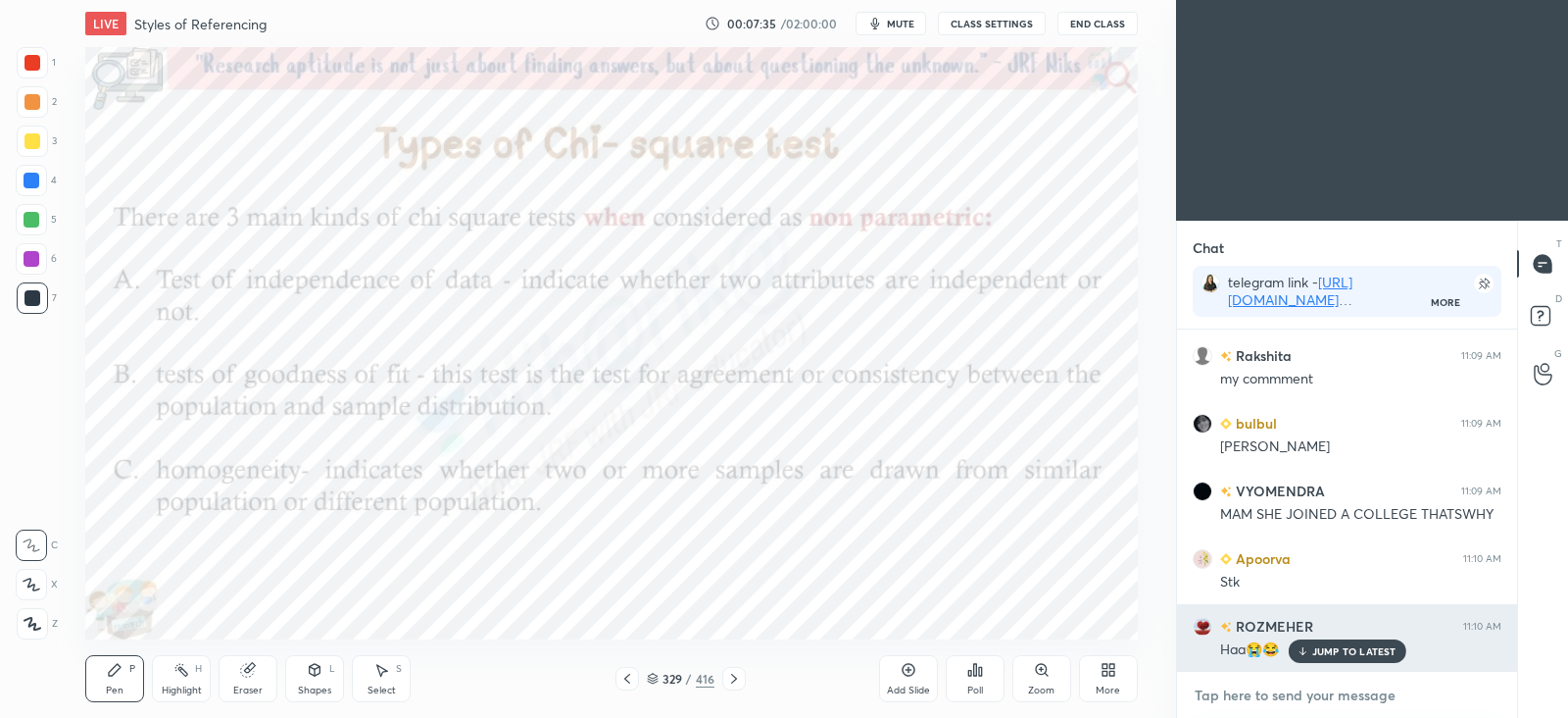
scroll to position [8198, 0]
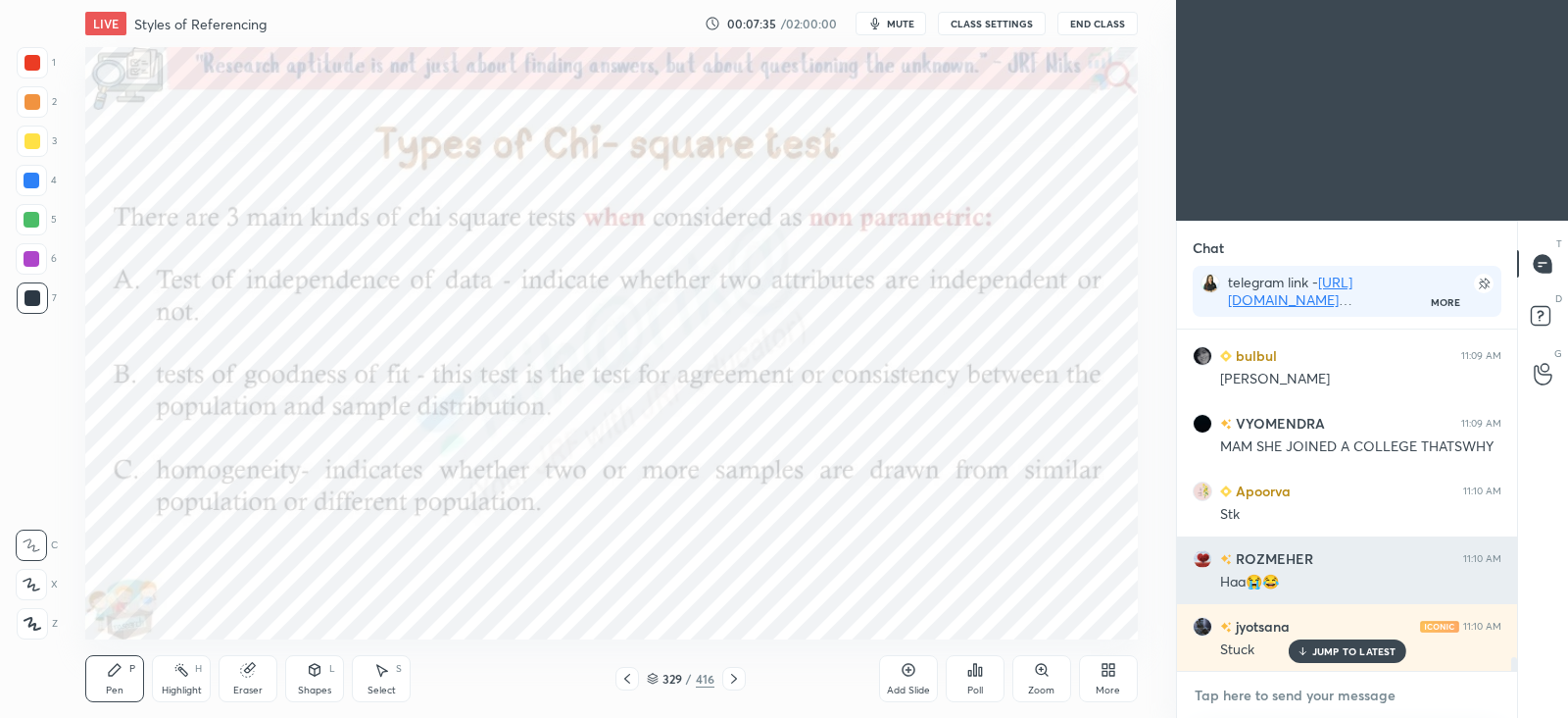
type textarea "a"
type textarea "x"
type textarea "au"
type textarea "x"
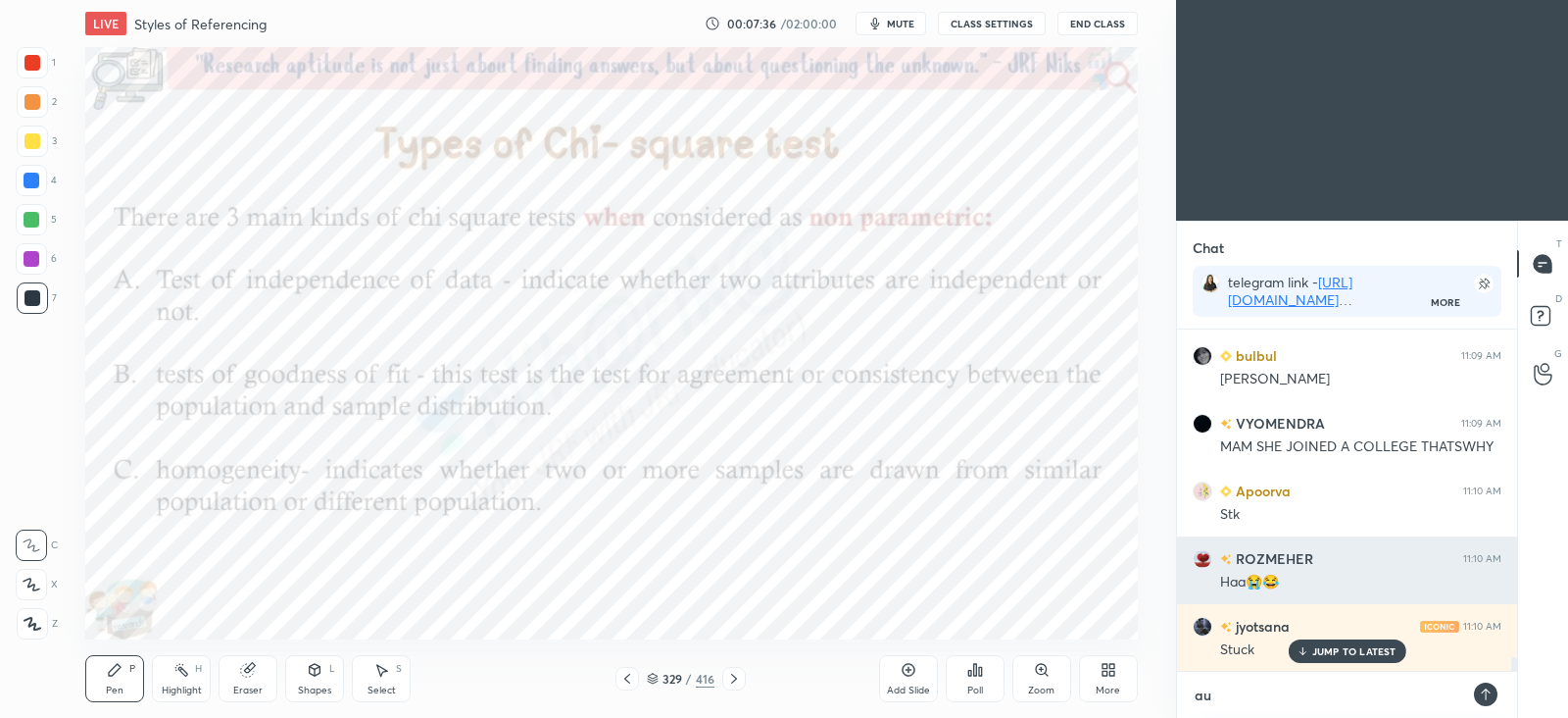
type textarea "aud"
type textarea "x"
type textarea "audi"
type textarea "x"
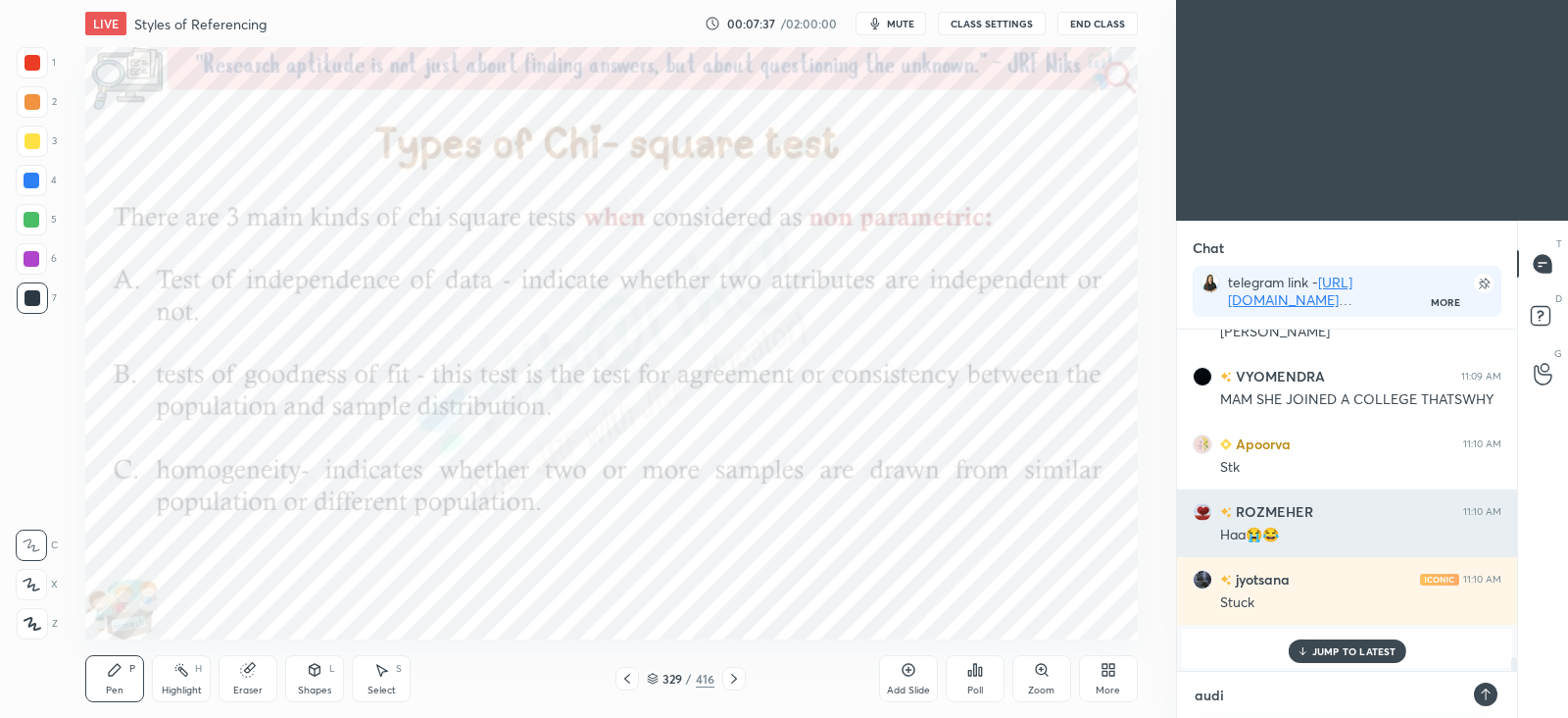
type textarea "audio"
type textarea "x"
type textarea "audio?"
type textarea "x"
type textarea "audio??"
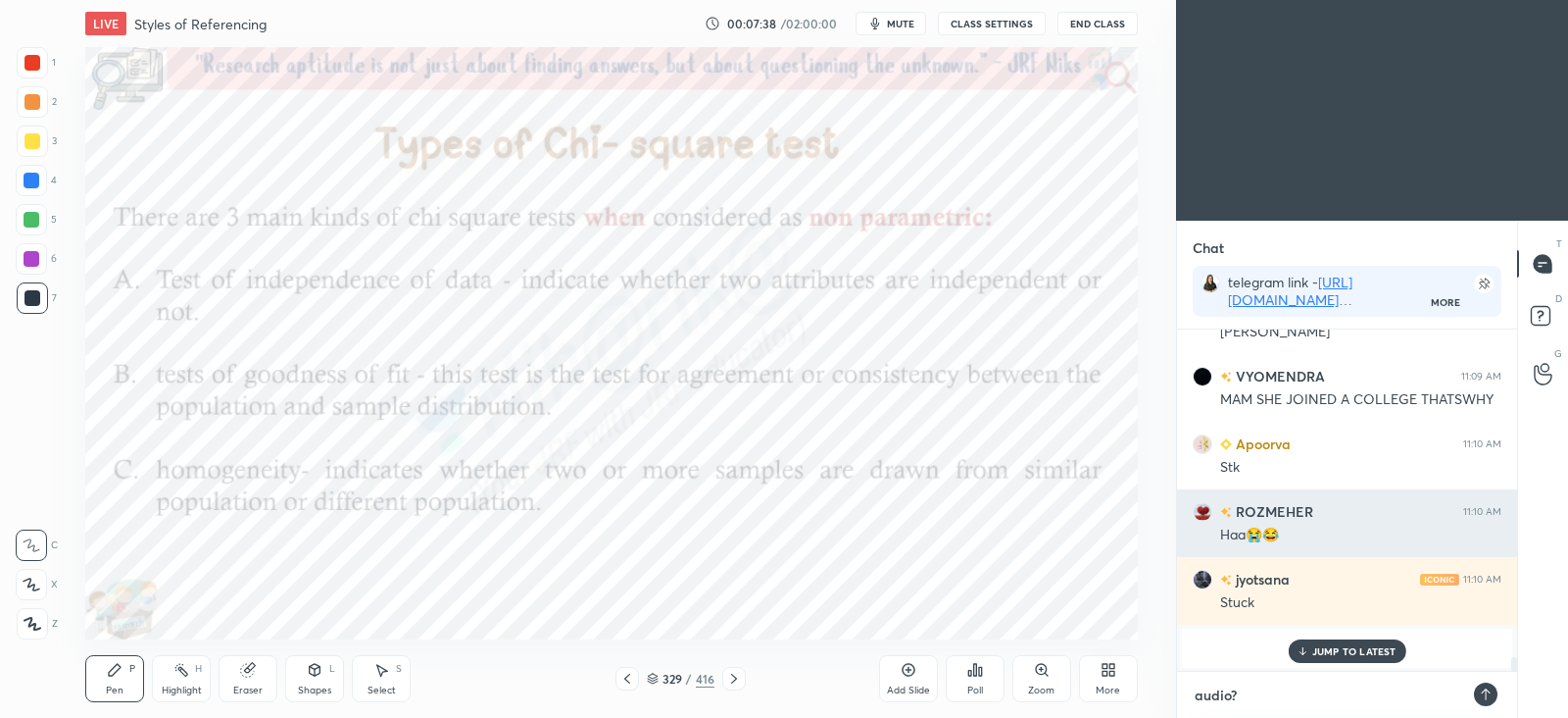
type textarea "x"
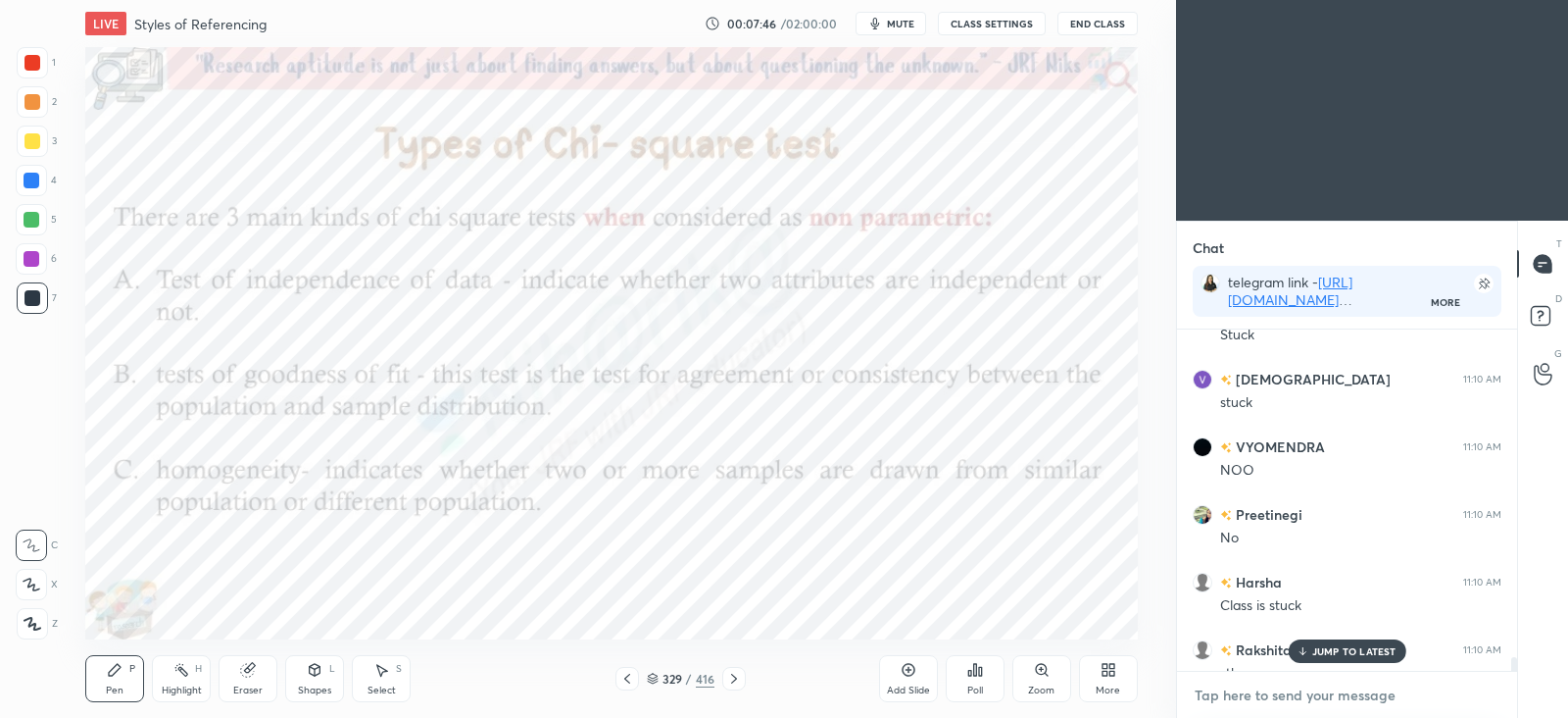
scroll to position [8944, 0]
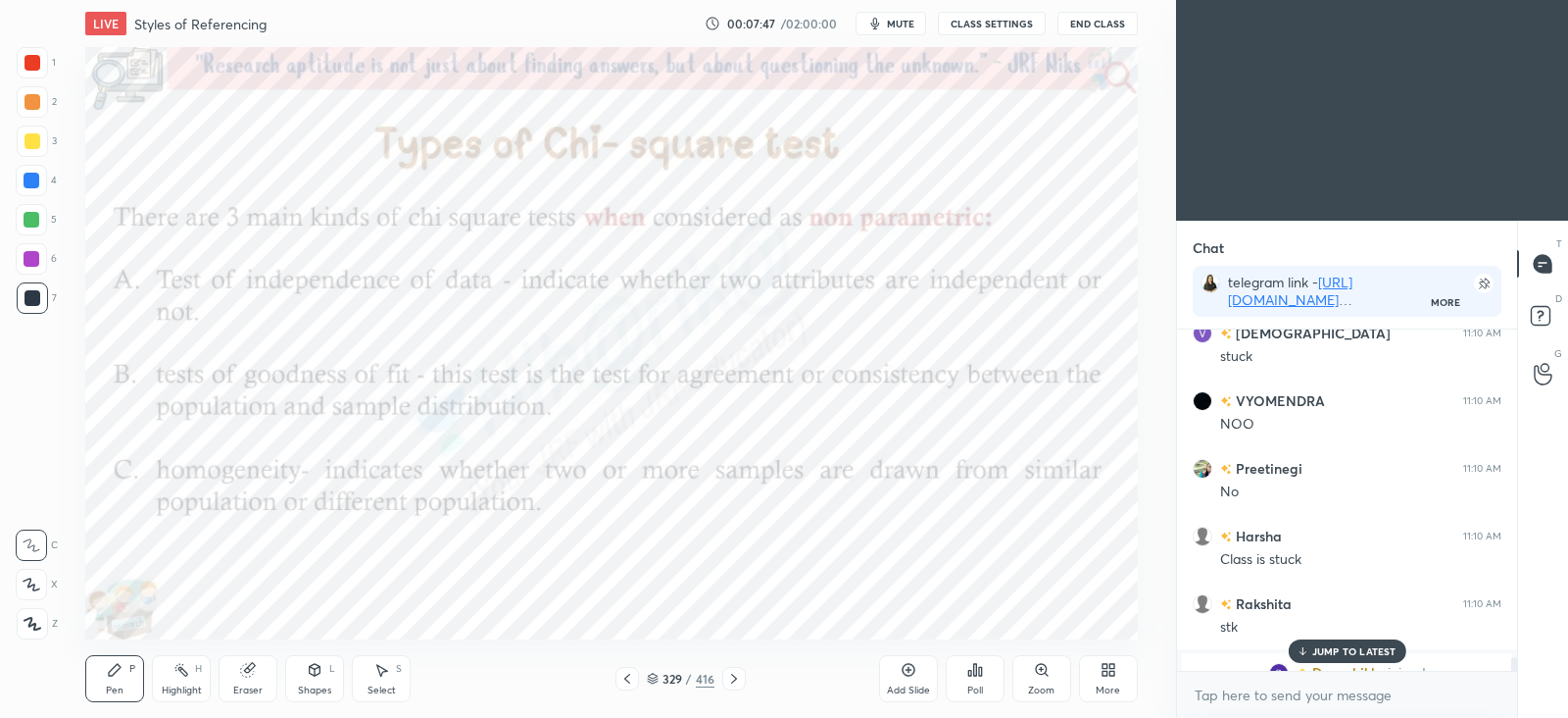
click at [739, 680] on icon at bounding box center [734, 679] width 16 height 16
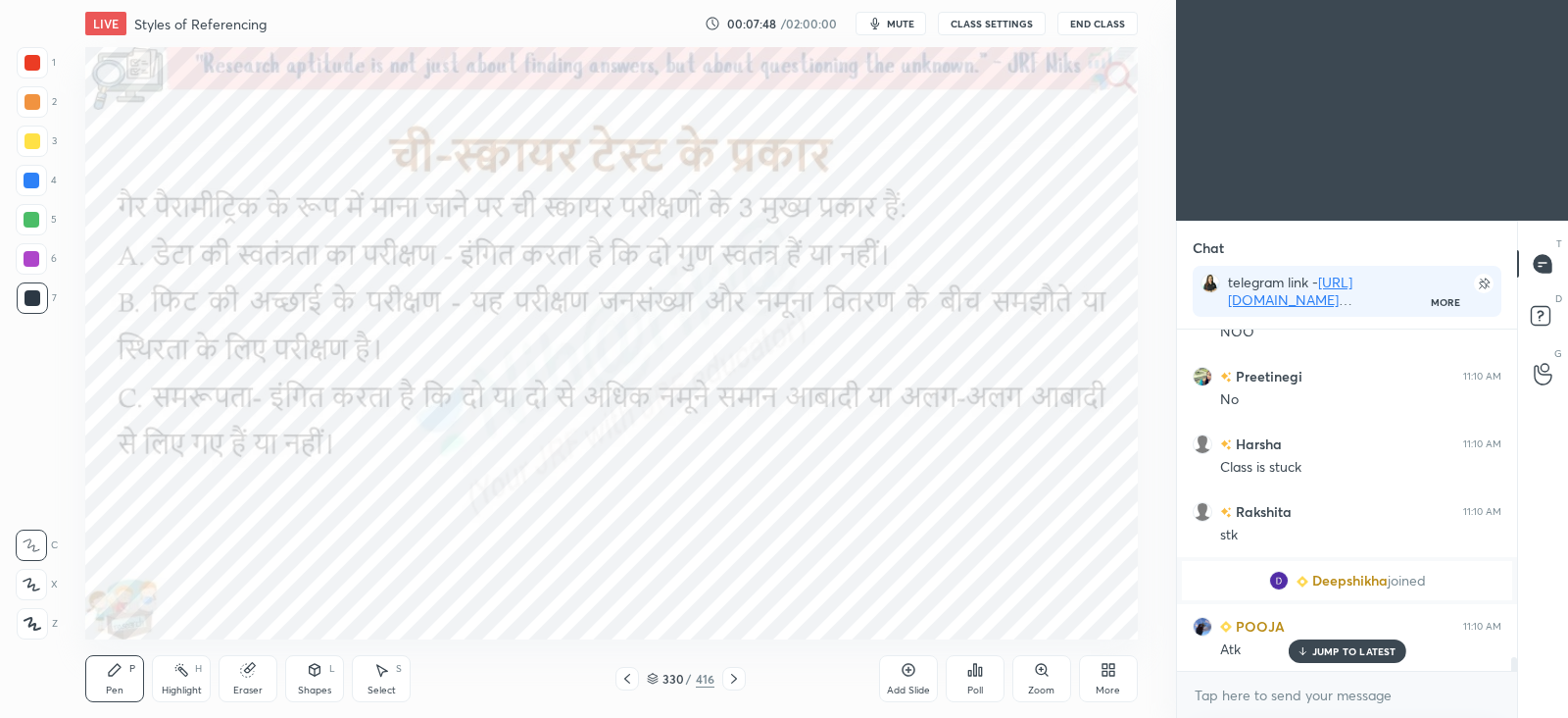
click at [732, 679] on icon at bounding box center [734, 679] width 16 height 16
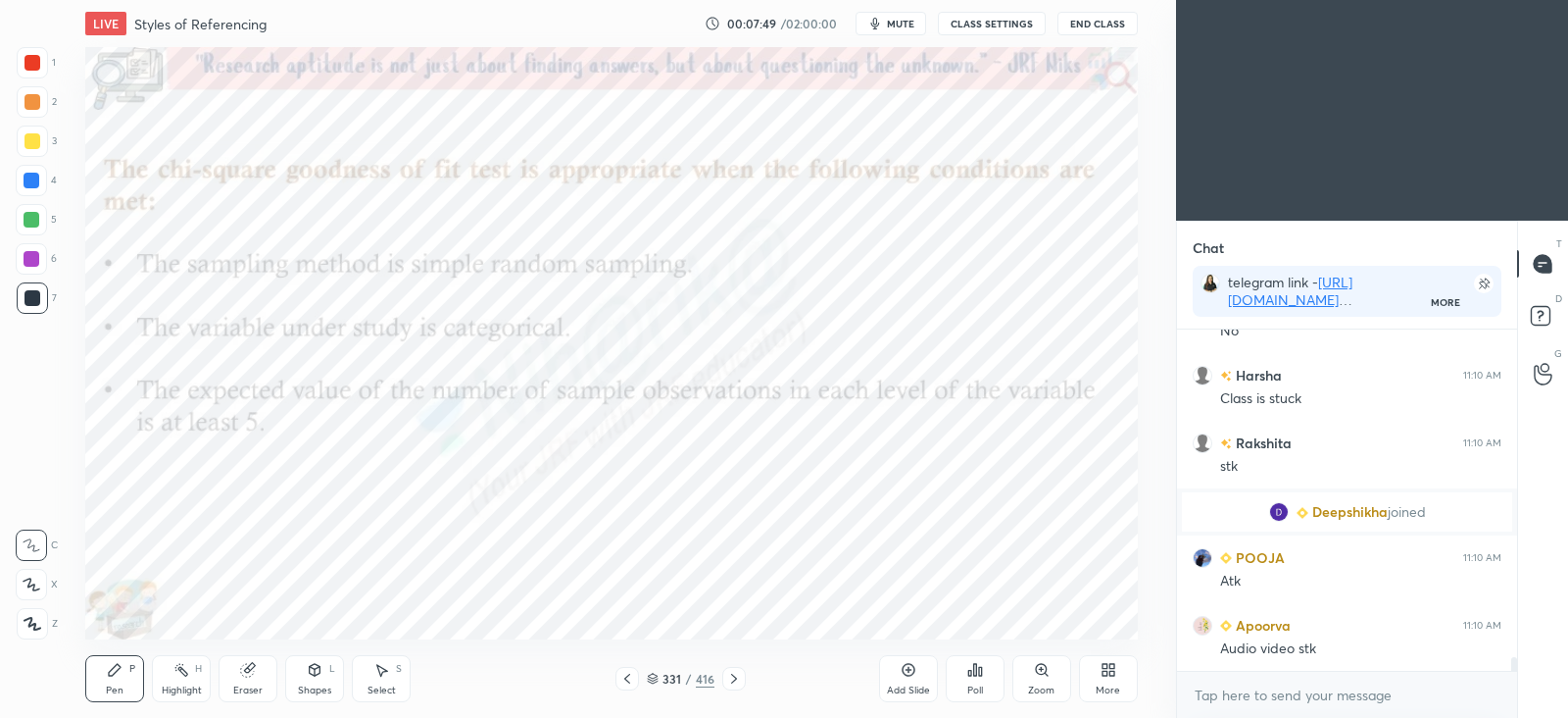
click at [739, 674] on icon at bounding box center [734, 679] width 16 height 16
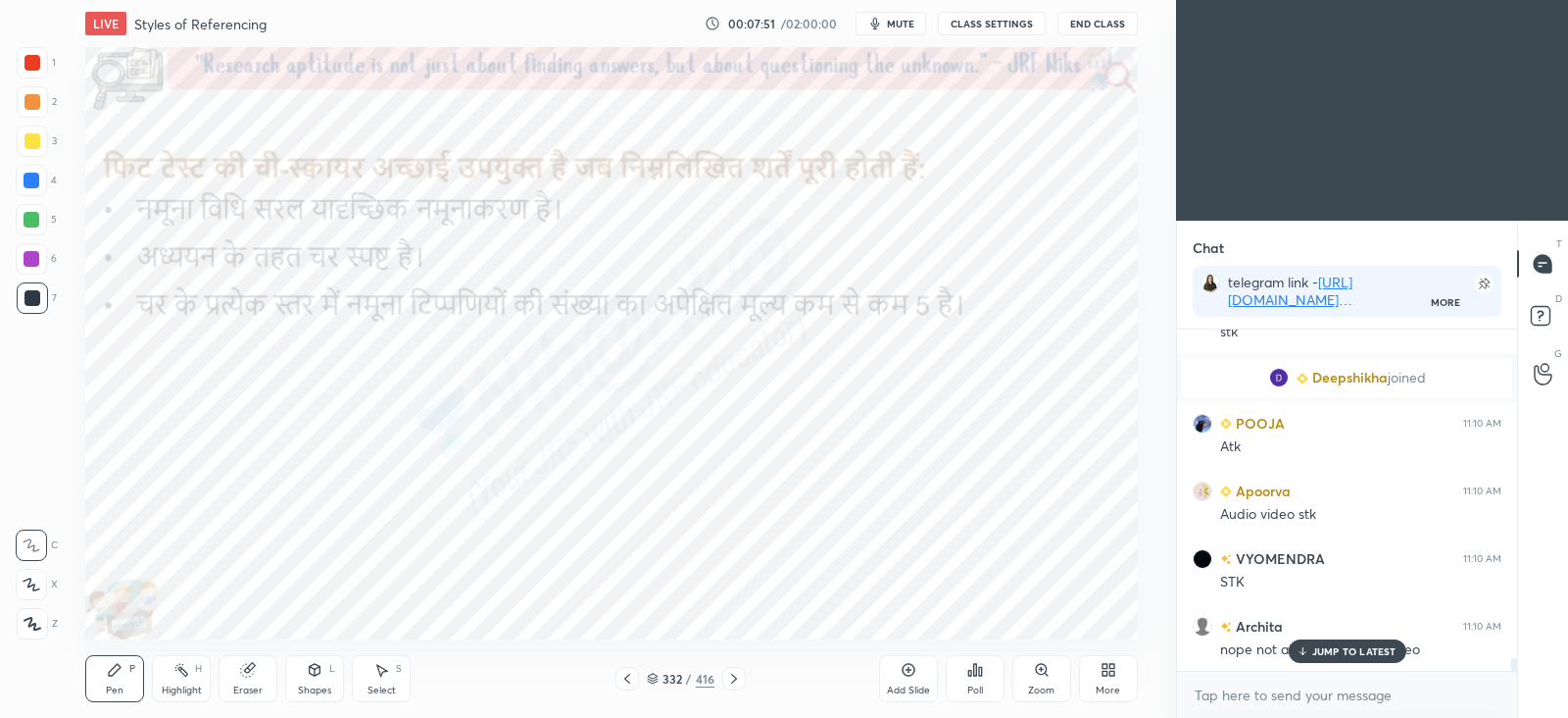
click at [733, 675] on icon at bounding box center [734, 679] width 16 height 16
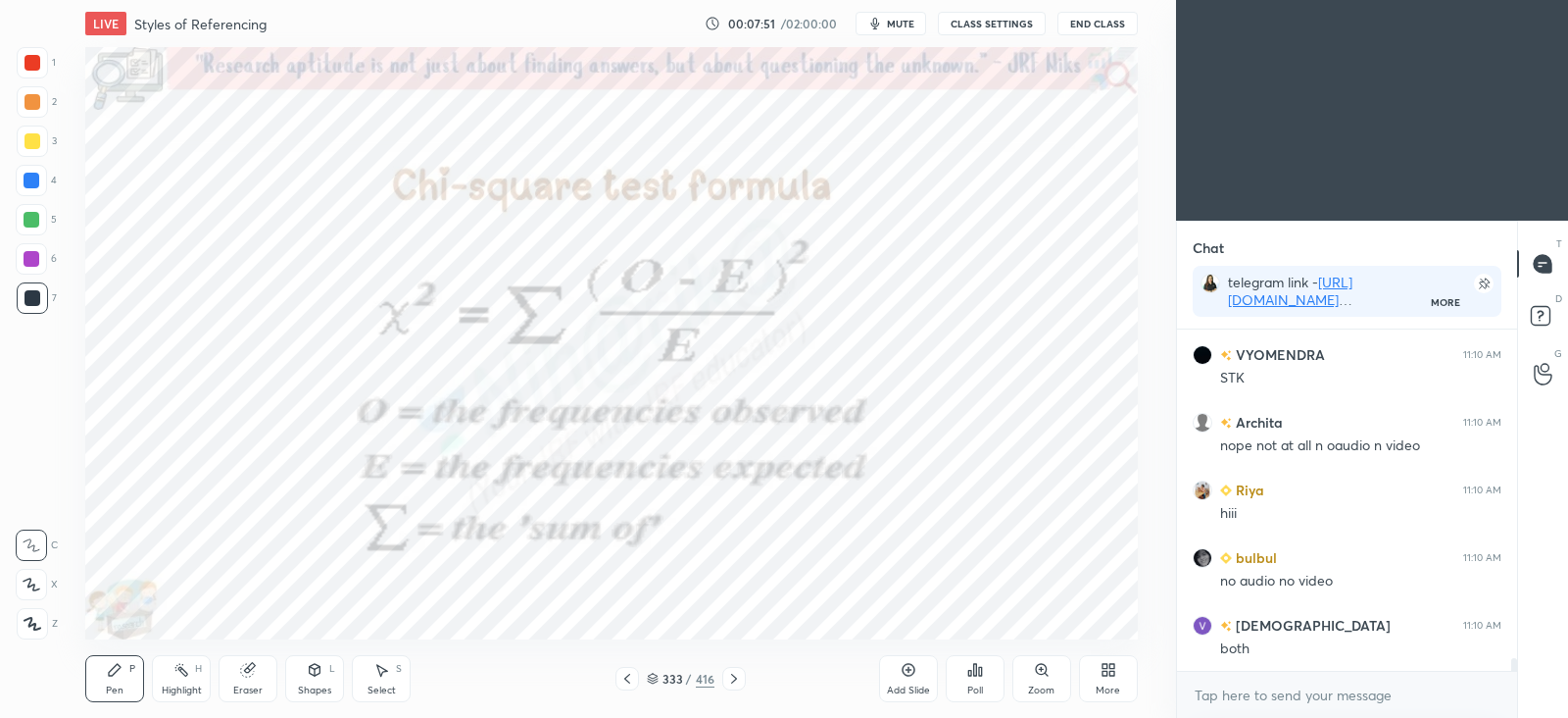
click at [732, 678] on icon at bounding box center [734, 679] width 16 height 16
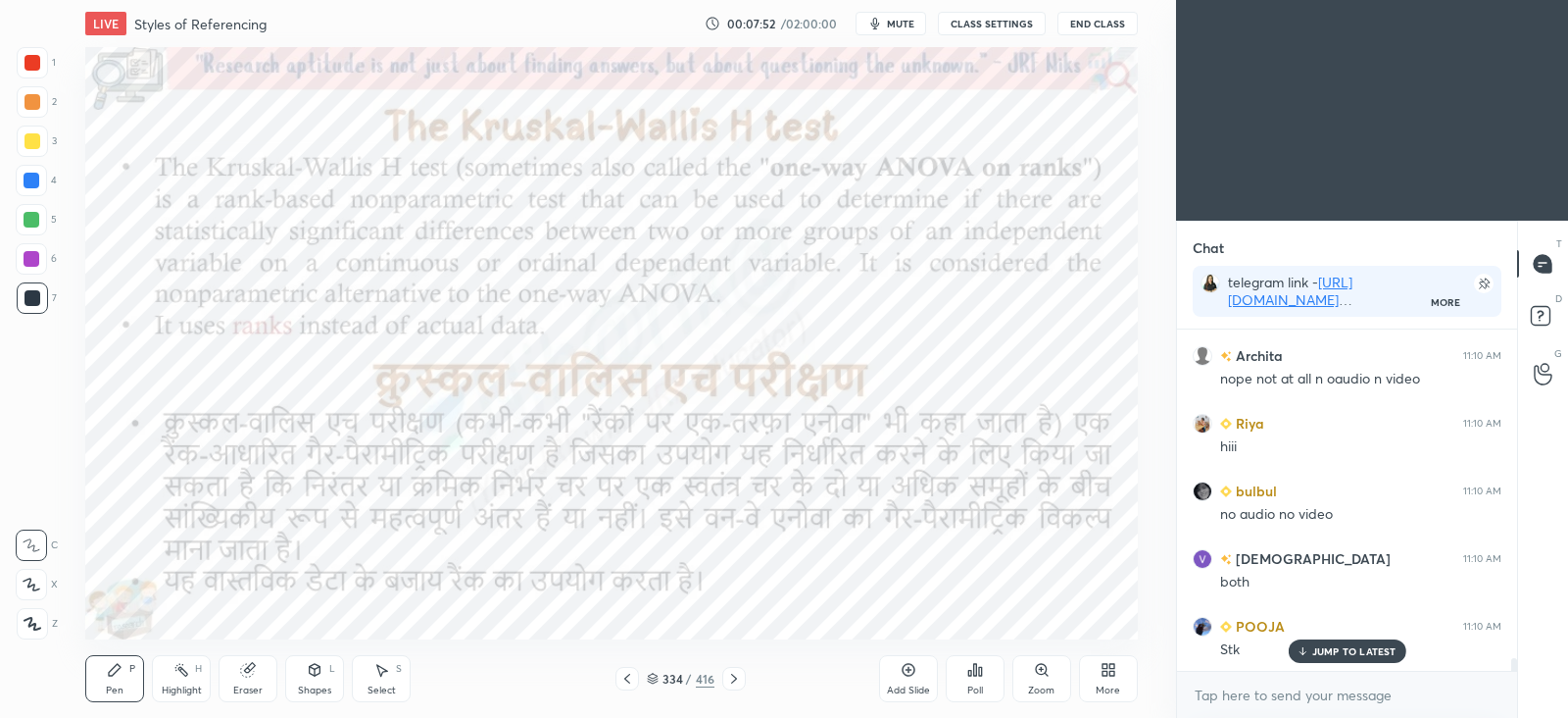
click at [732, 677] on icon at bounding box center [734, 679] width 16 height 16
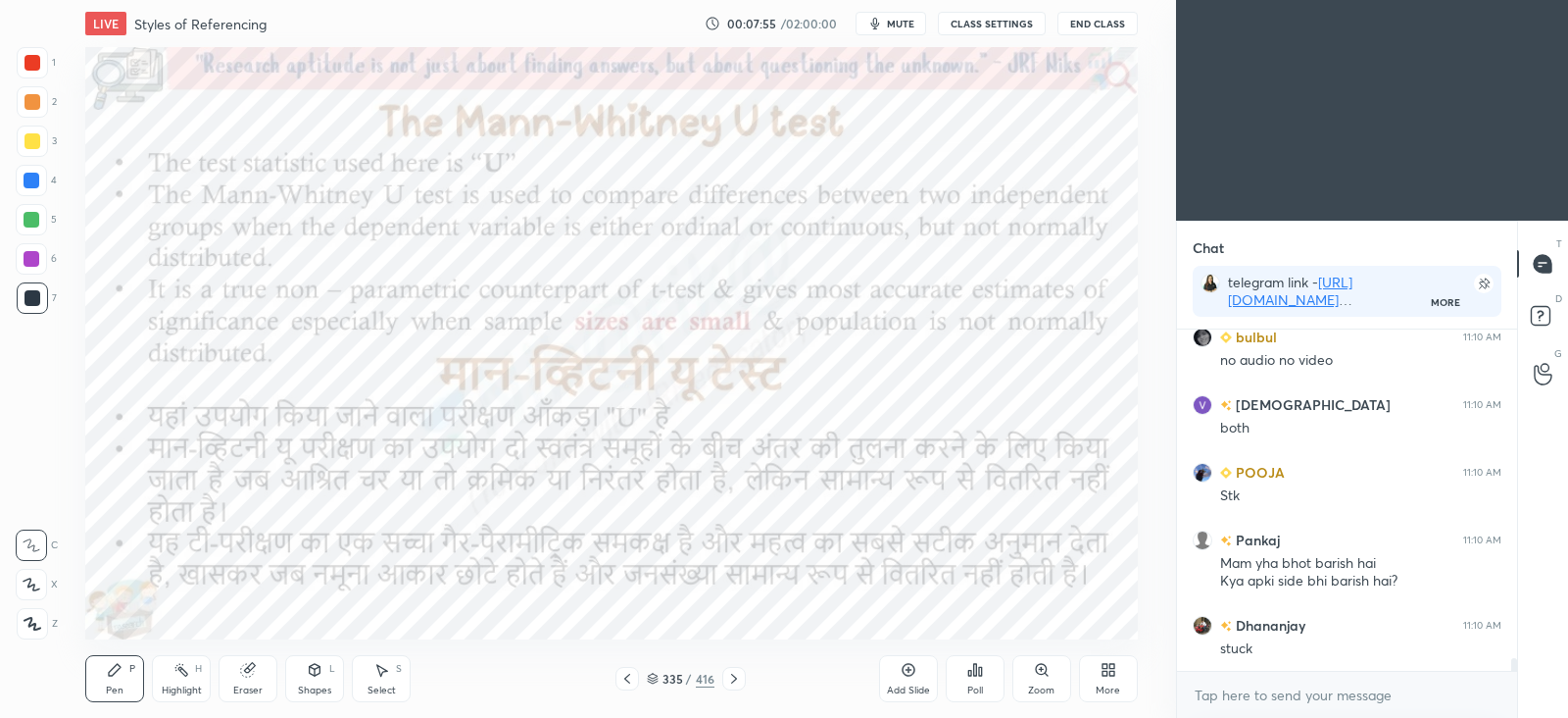
click at [732, 675] on icon at bounding box center [734, 679] width 6 height 10
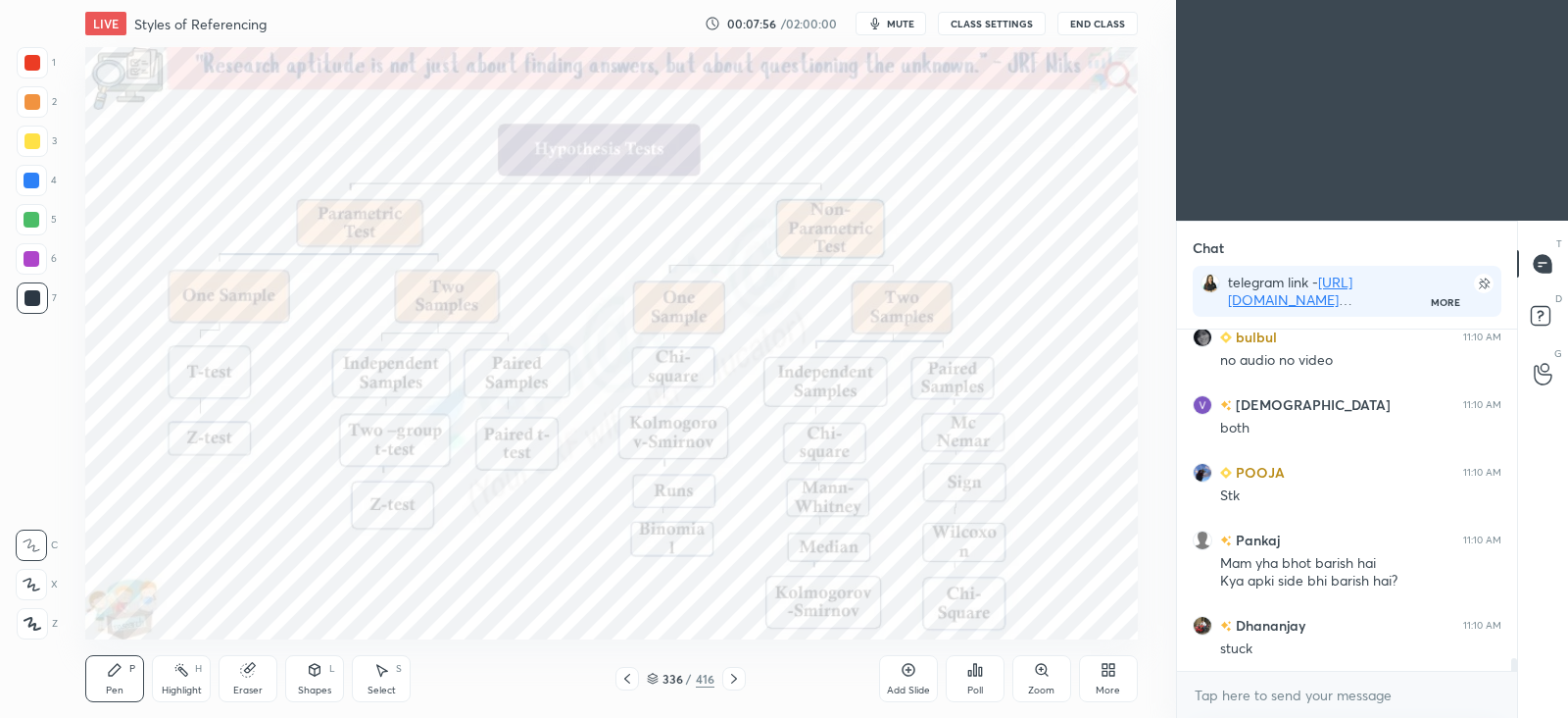
click at [731, 677] on icon at bounding box center [734, 679] width 16 height 16
click at [734, 676] on icon at bounding box center [734, 679] width 16 height 16
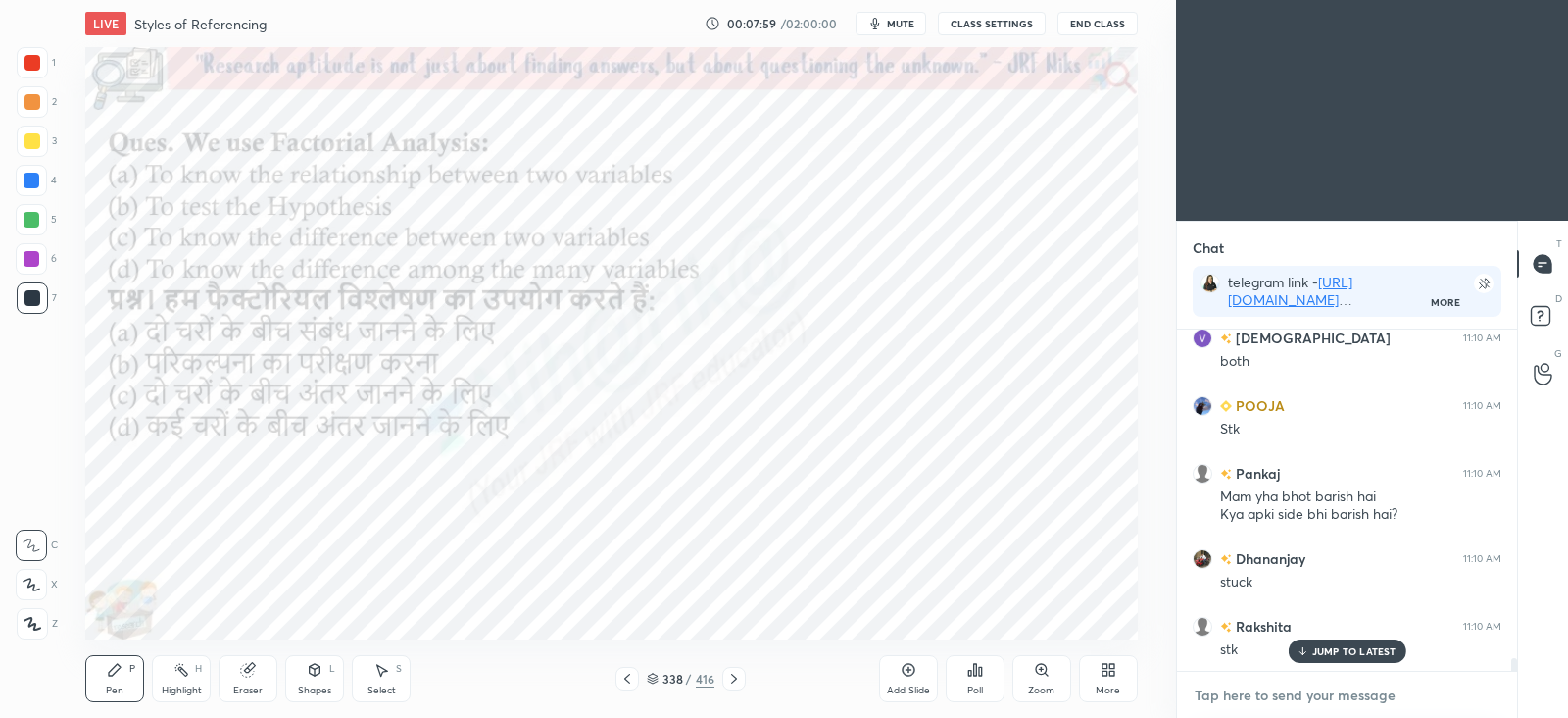
click at [1234, 681] on textarea at bounding box center [1346, 695] width 309 height 31
type textarea "x"
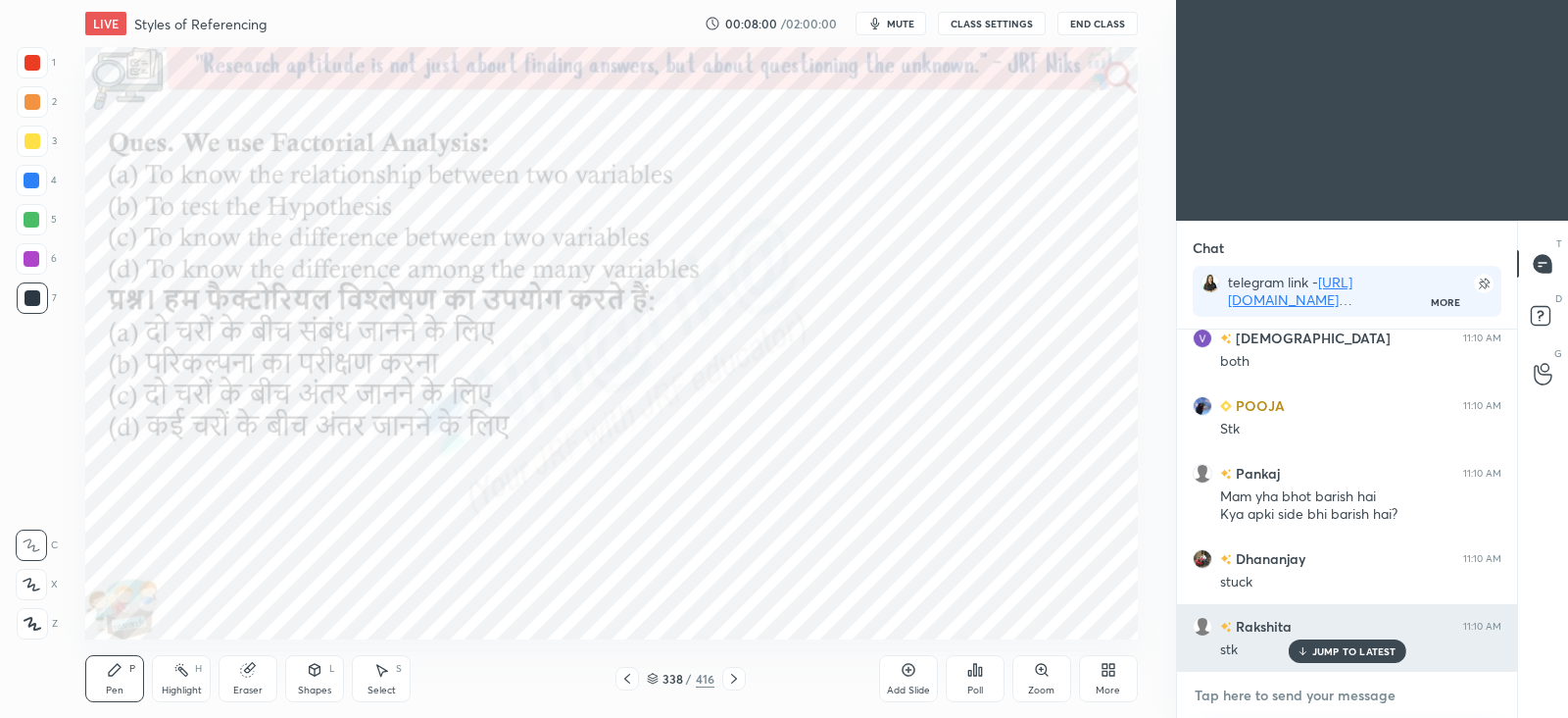
type textarea "c"
type textarea "x"
type textarea "ca"
type textarea "x"
type textarea "can"
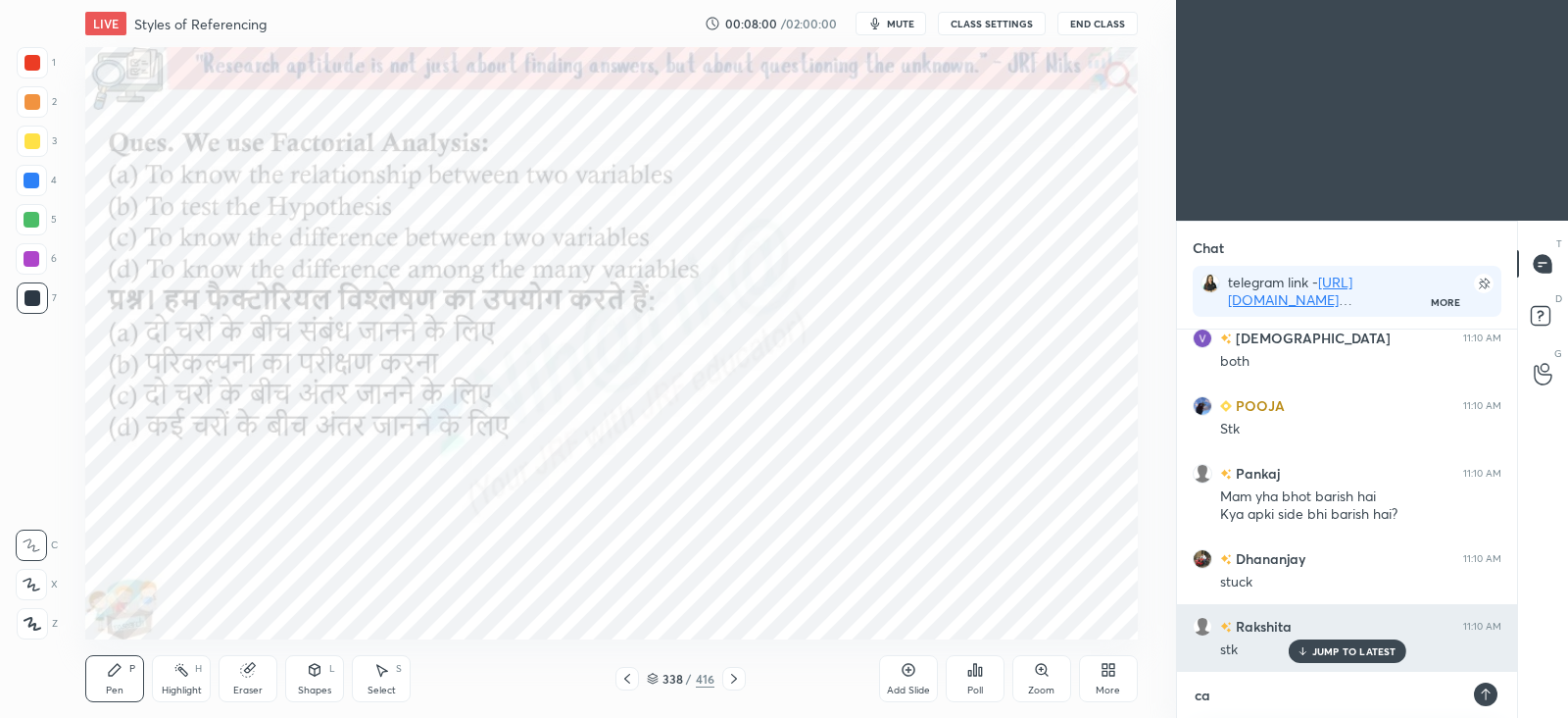
type textarea "x"
type textarea "can"
type textarea "x"
type textarea "can u"
type textarea "x"
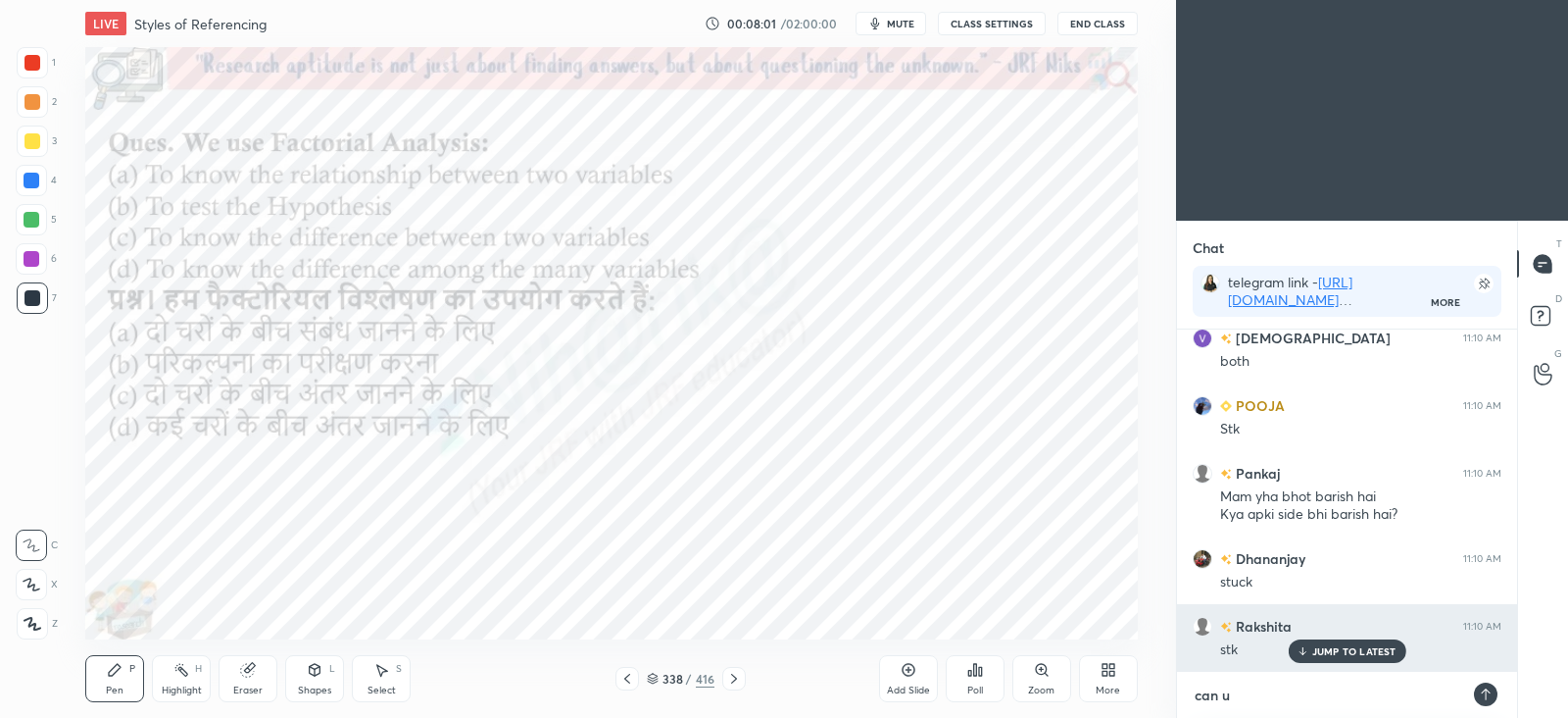
type textarea "can u"
type textarea "x"
type textarea "can u s"
type textarea "x"
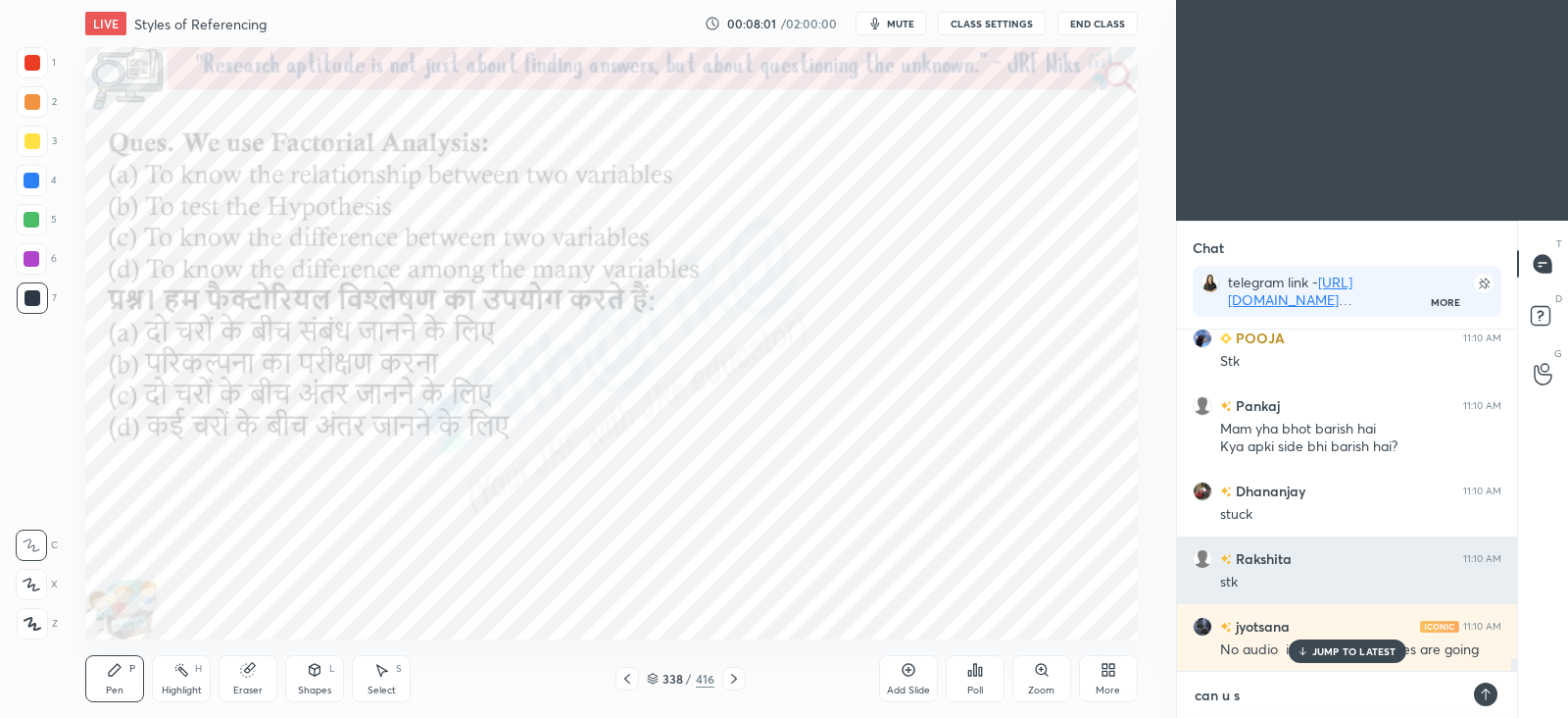
type textarea "can u se"
type textarea "x"
type textarea "can u see"
type textarea "x"
type textarea "can u see"
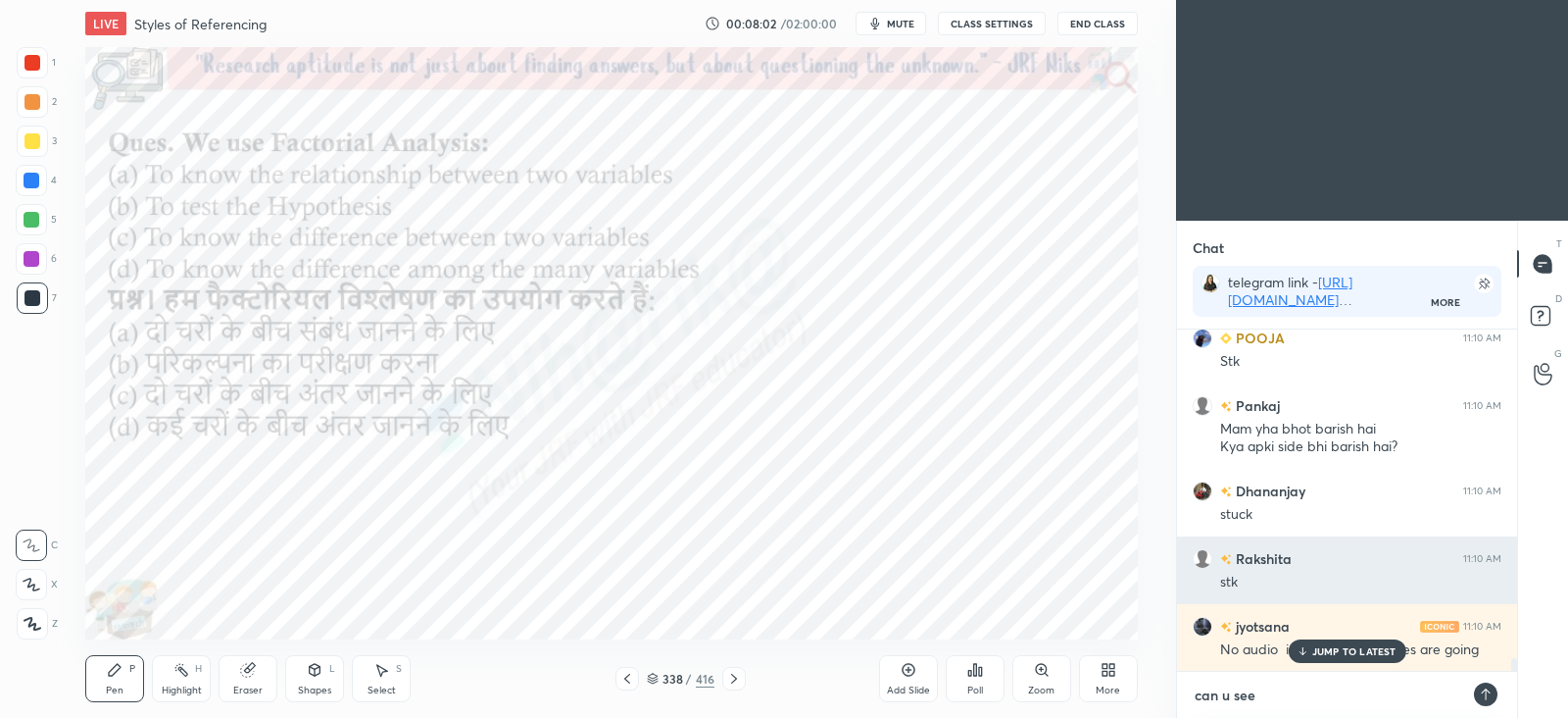
type textarea "x"
type textarea "can u see s"
type textarea "x"
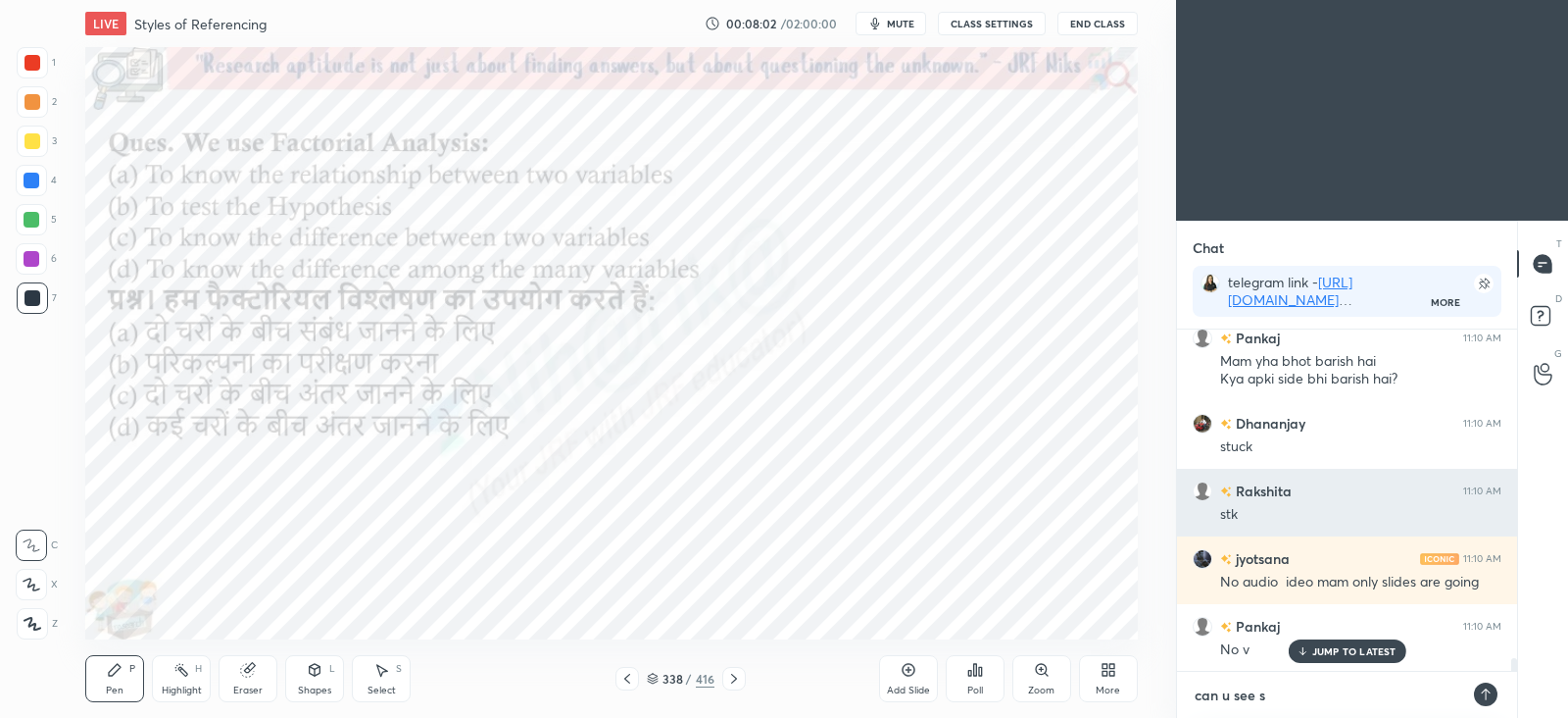
type textarea "can u see sl"
type textarea "x"
type textarea "can u see sli"
type textarea "x"
type textarea "can u see slid"
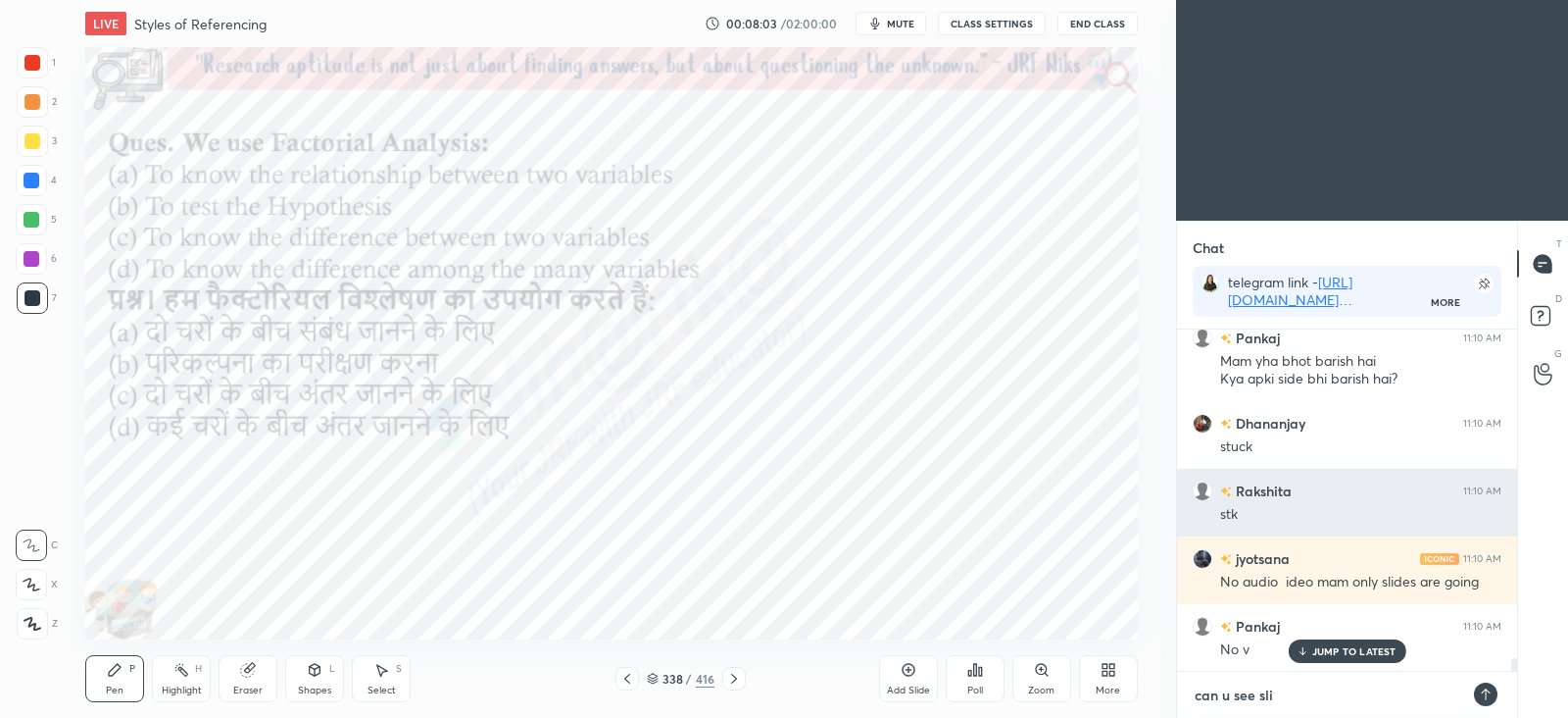
type textarea "x"
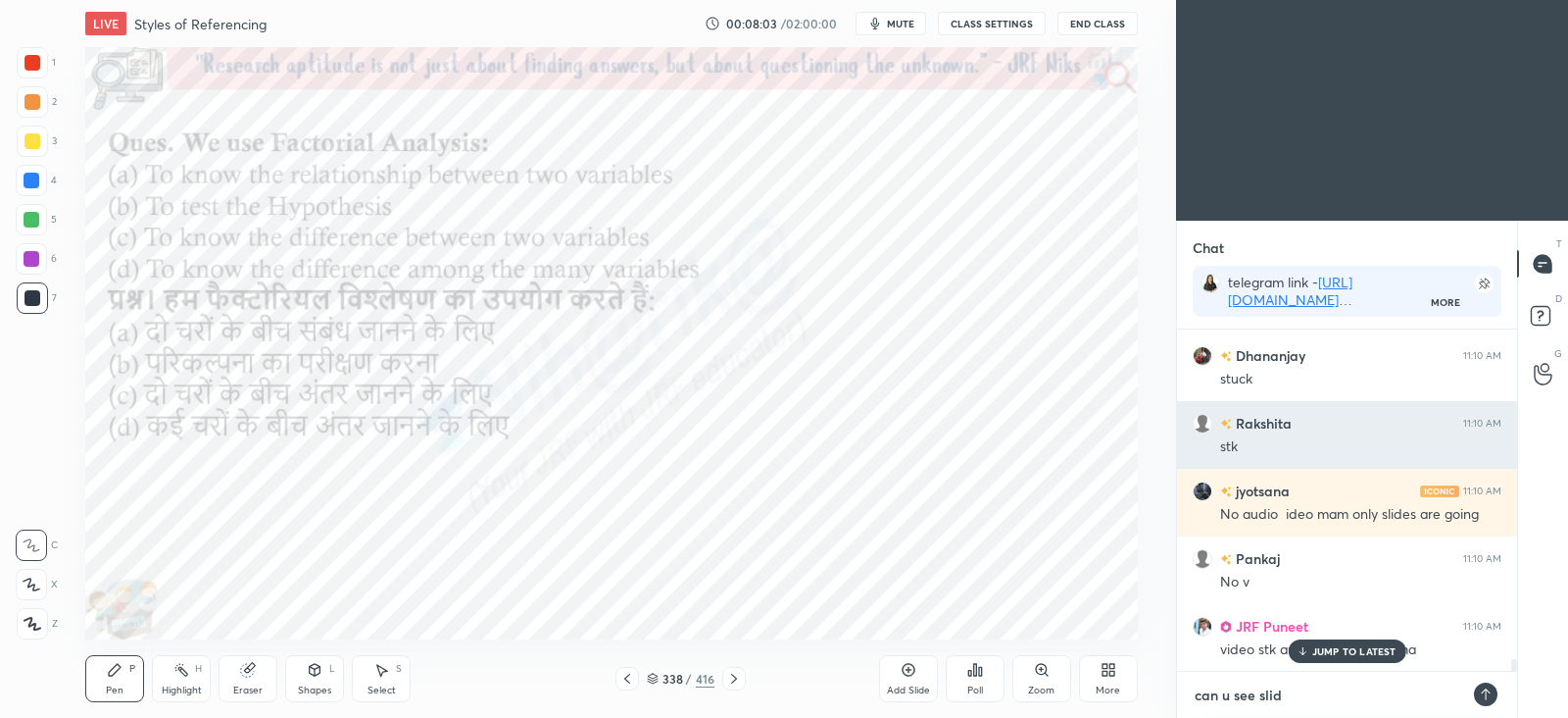
type textarea "can u see slide"
type textarea "x"
type textarea "can u see slides"
type textarea "x"
type textarea "can u see slides"
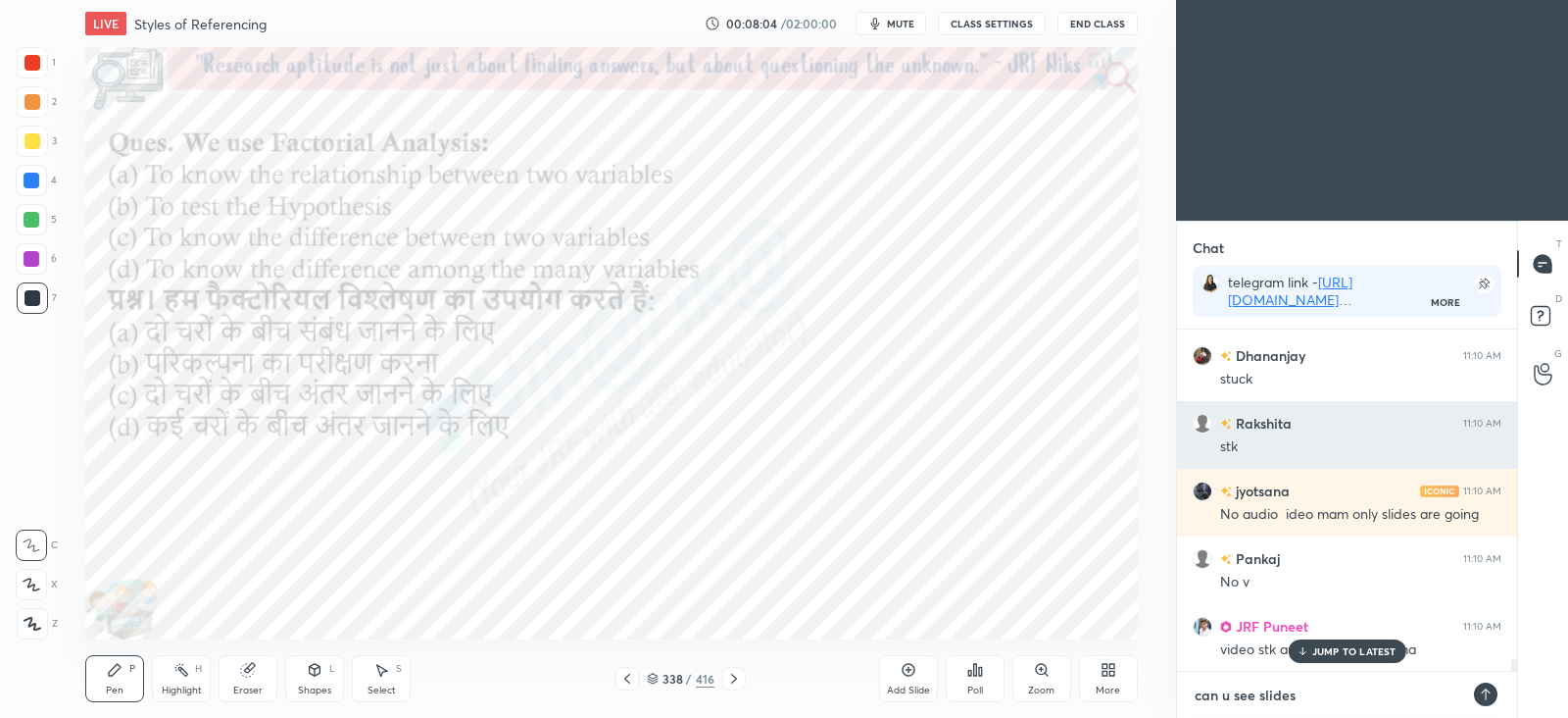
type textarea "x"
type textarea "can u see slides c"
type textarea "x"
type textarea "can u see slides ch"
type textarea "x"
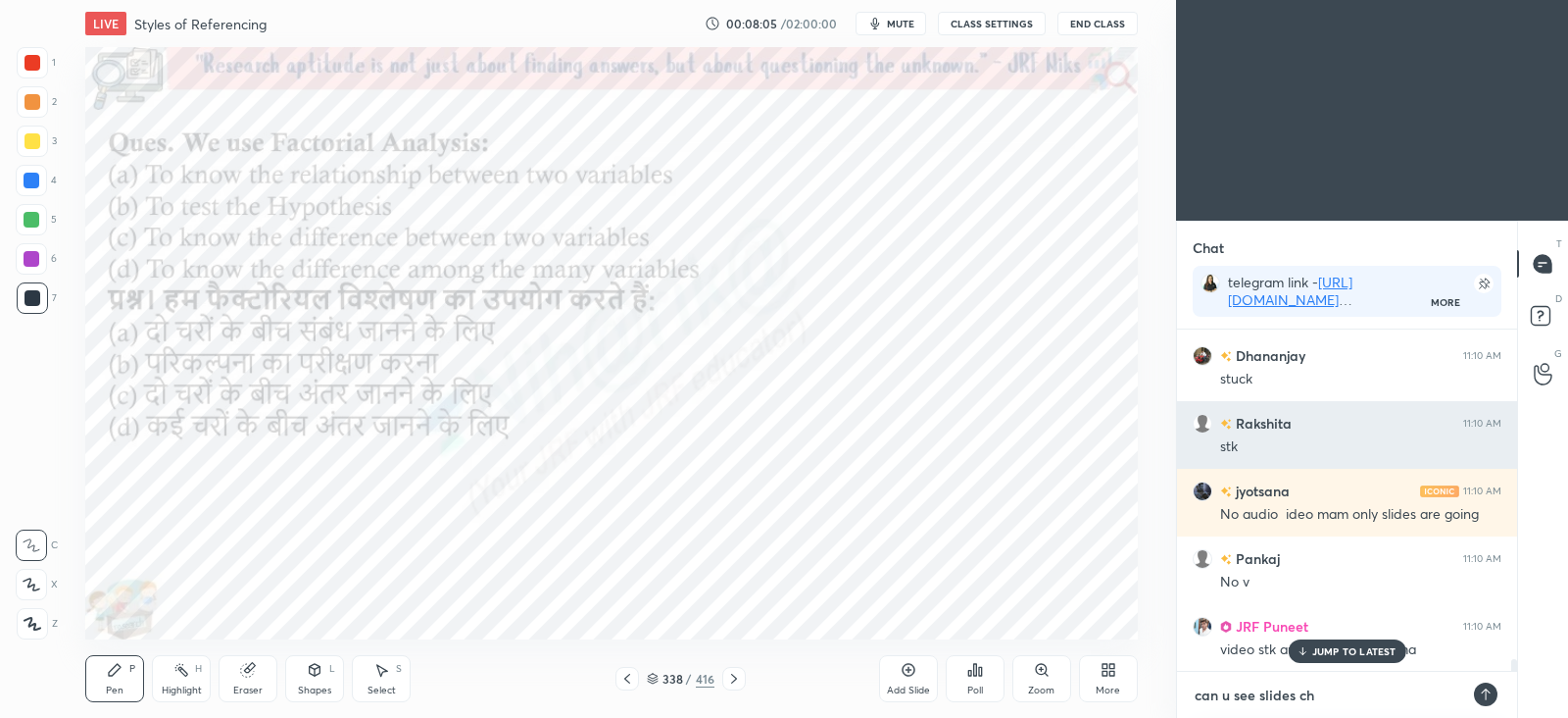
type textarea "can u see slides cha"
type textarea "x"
type textarea "can u see slides chan"
type textarea "x"
type textarea "can u see slides chang"
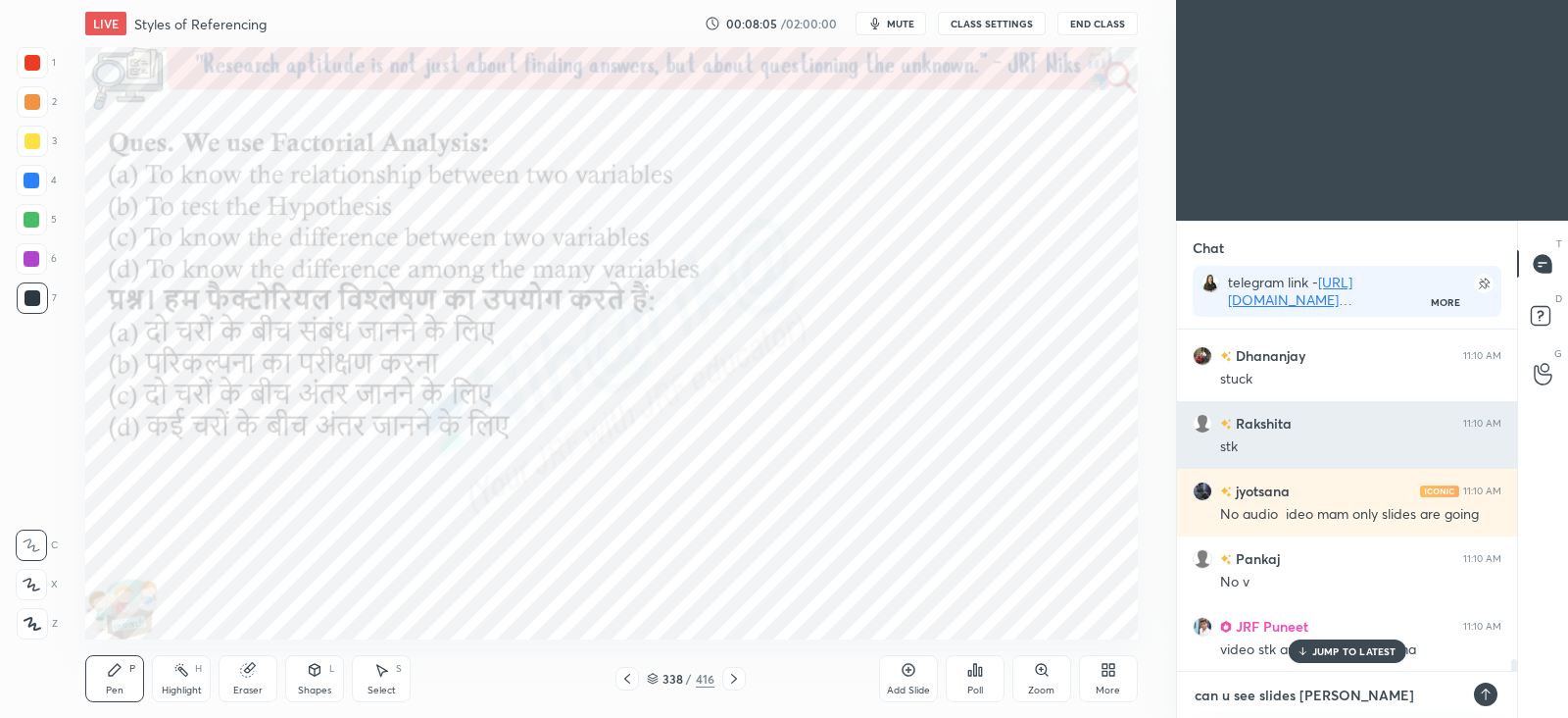
type textarea "x"
type textarea "can u see slides changi"
type textarea "x"
type textarea "can u see slides changin"
type textarea "x"
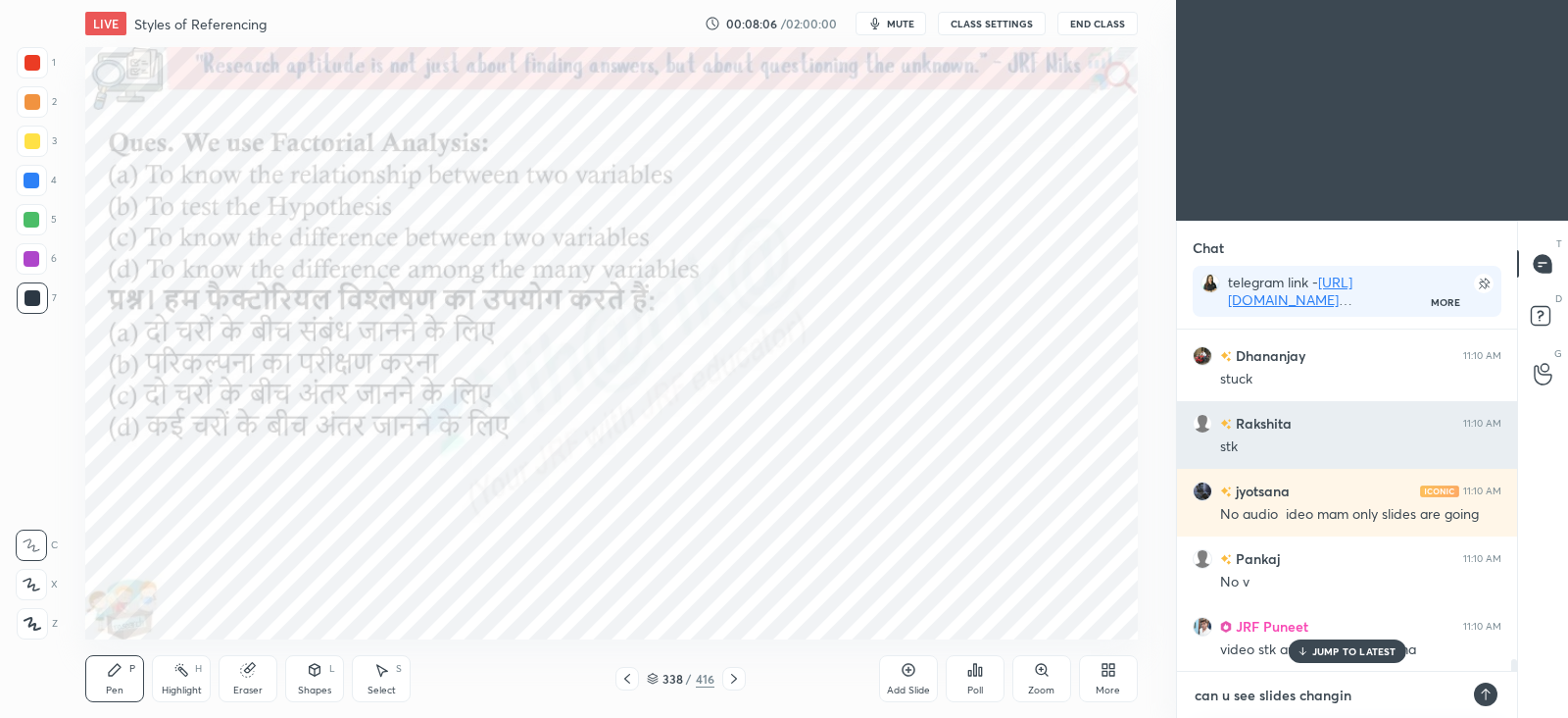
type textarea "can u see slides changing"
type textarea "x"
type textarea "can u see slides changing?"
type textarea "x"
type textarea "can u see slides changing??"
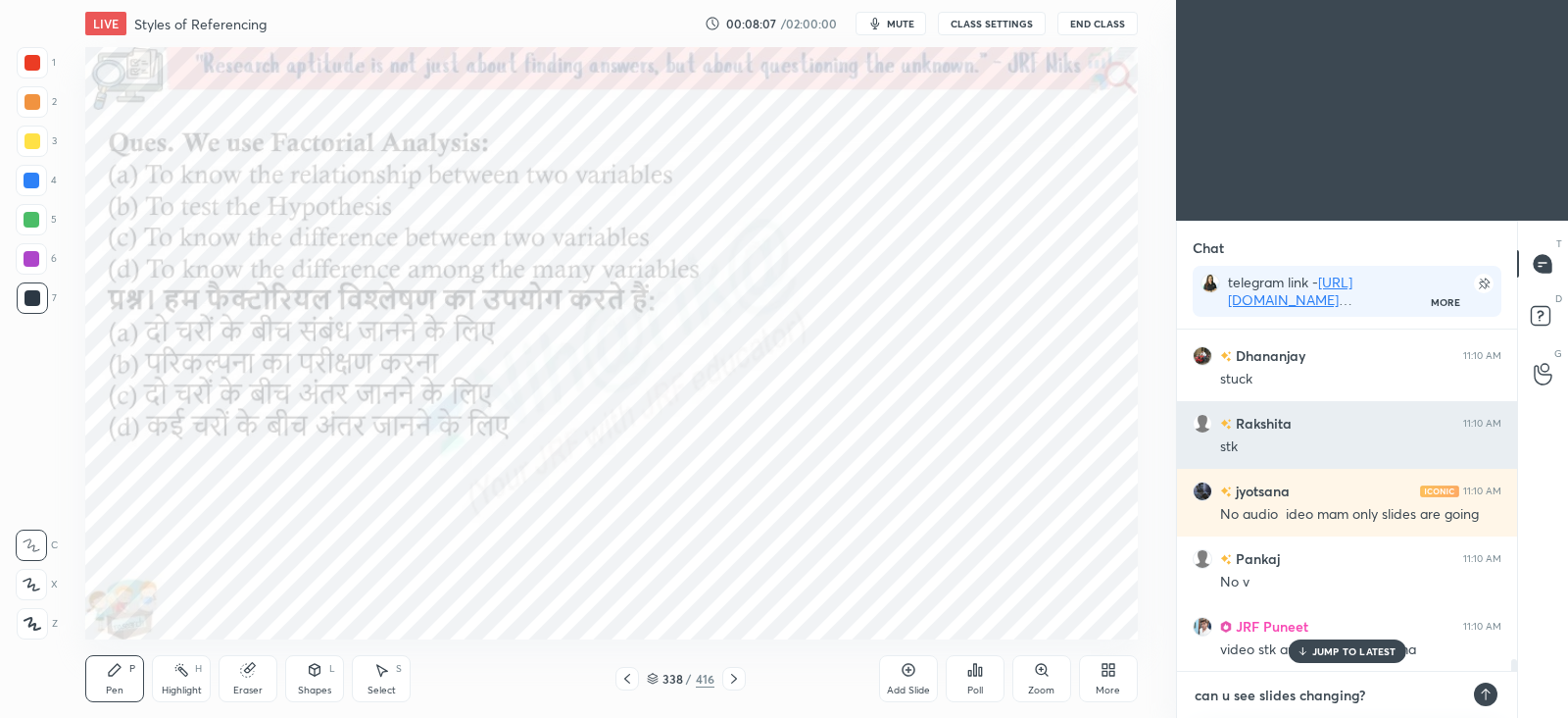
type textarea "x"
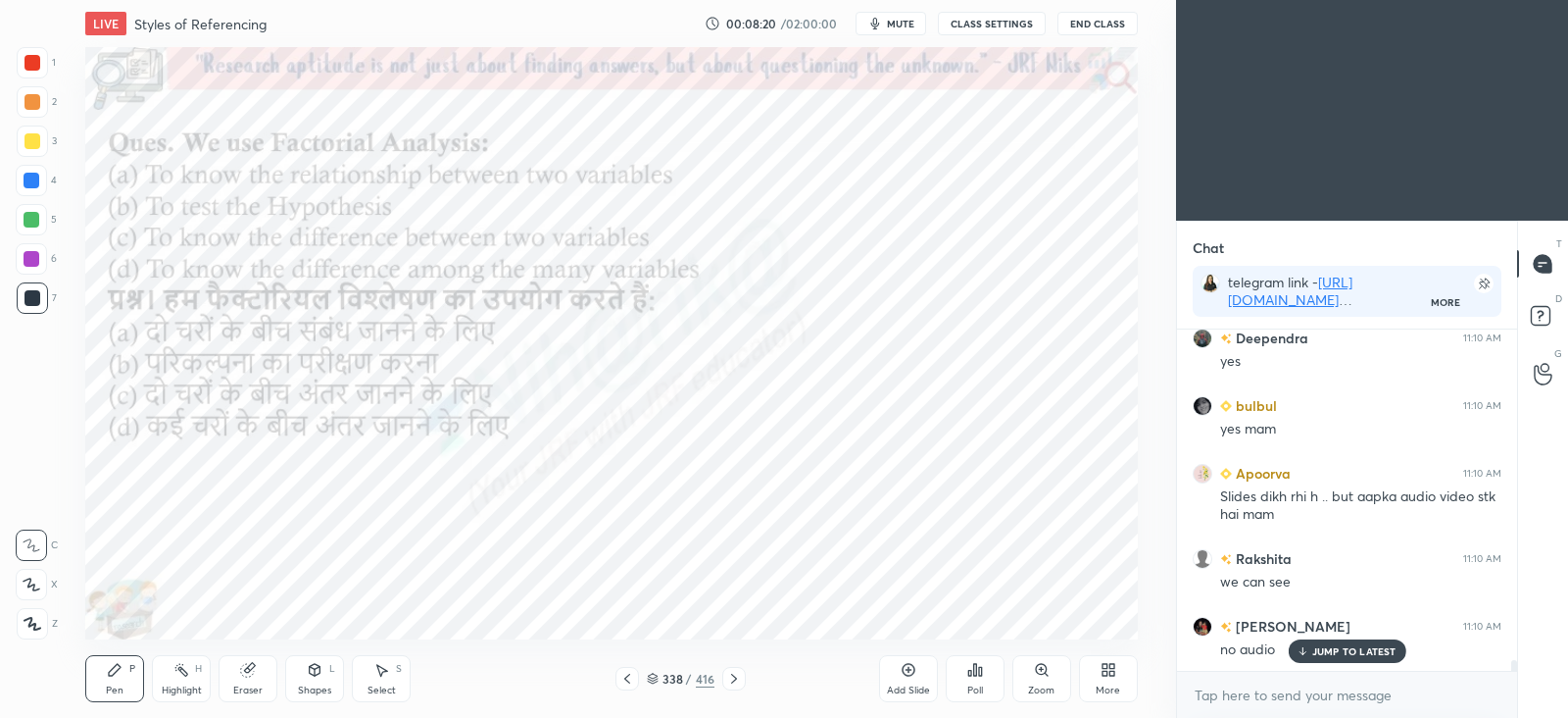
type textarea "x"
click at [985, 25] on button "CLASS SETTINGS" at bounding box center [992, 24] width 108 height 24
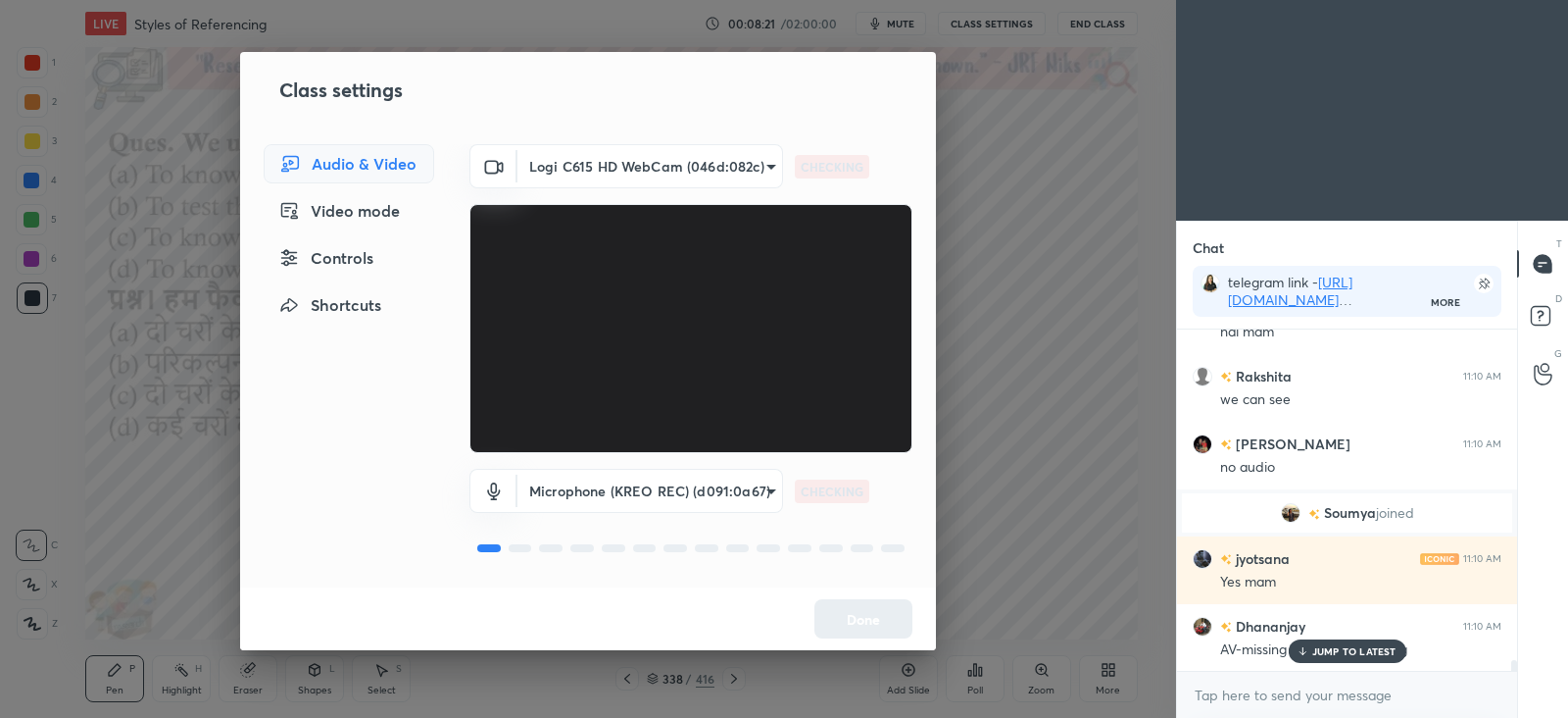
click at [690, 162] on body "1 2 3 4 5 6 7 C X Z C X Z E E Erase all H H LIVE Styles of Referencing 00:08:21…" at bounding box center [784, 359] width 1568 height 718
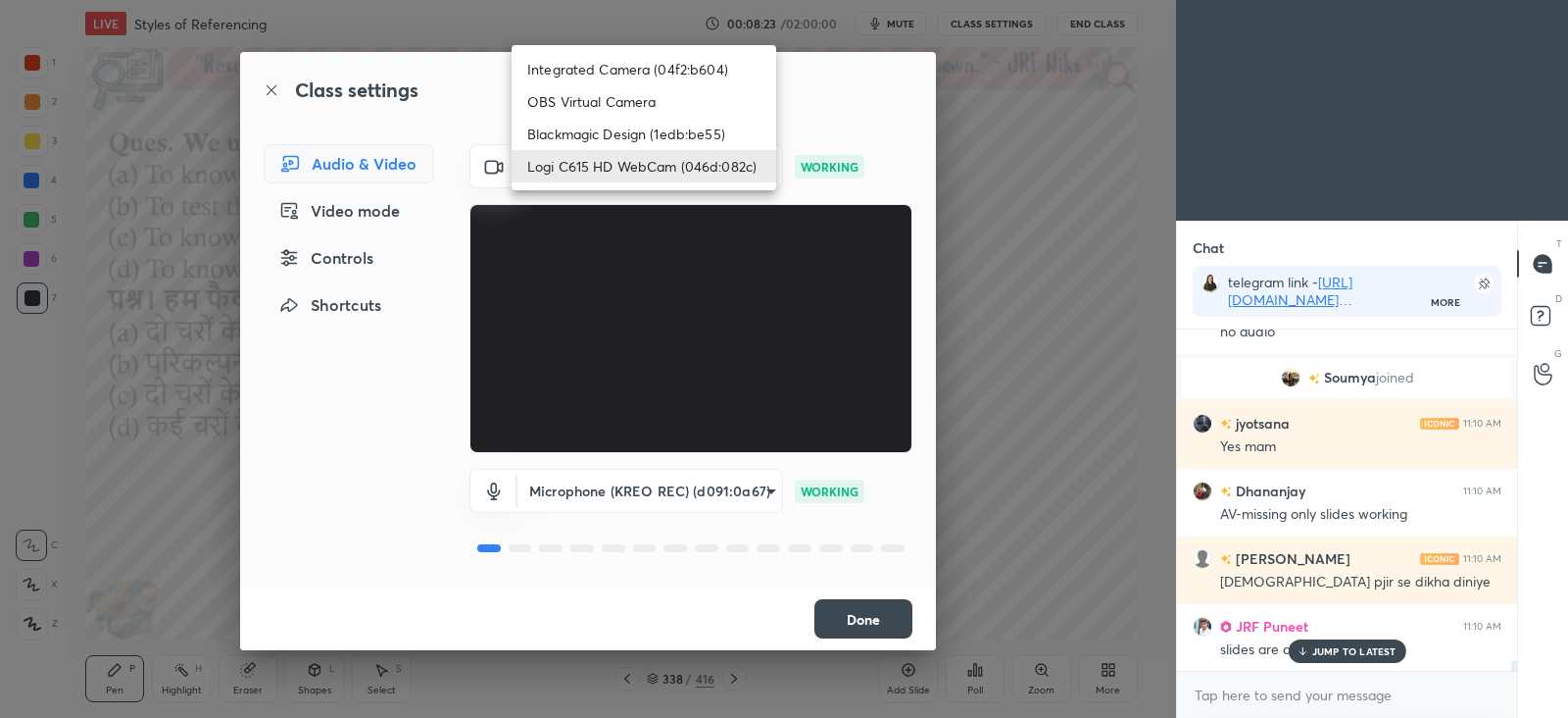
click at [1039, 410] on div at bounding box center [784, 359] width 1568 height 718
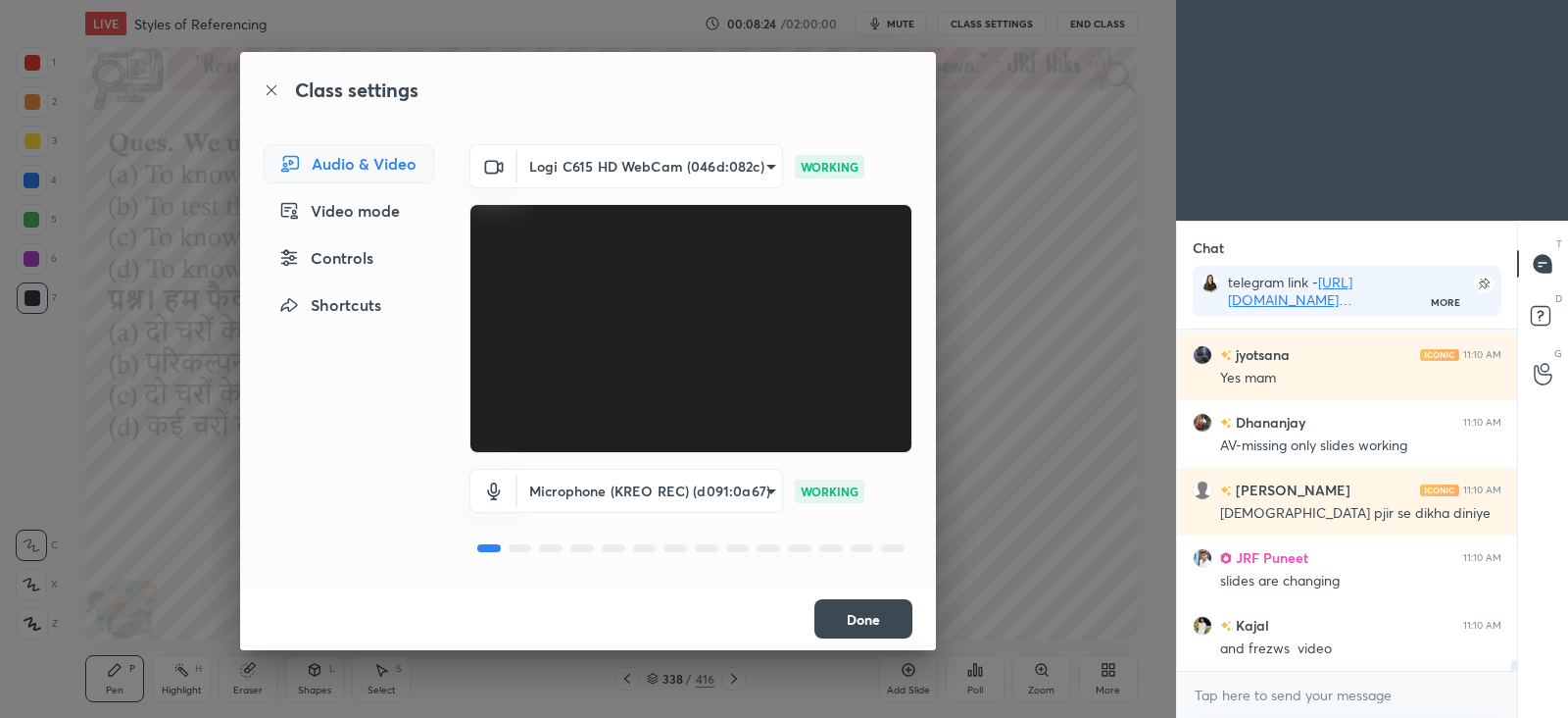
click at [875, 609] on button "Done" at bounding box center [864, 619] width 98 height 39
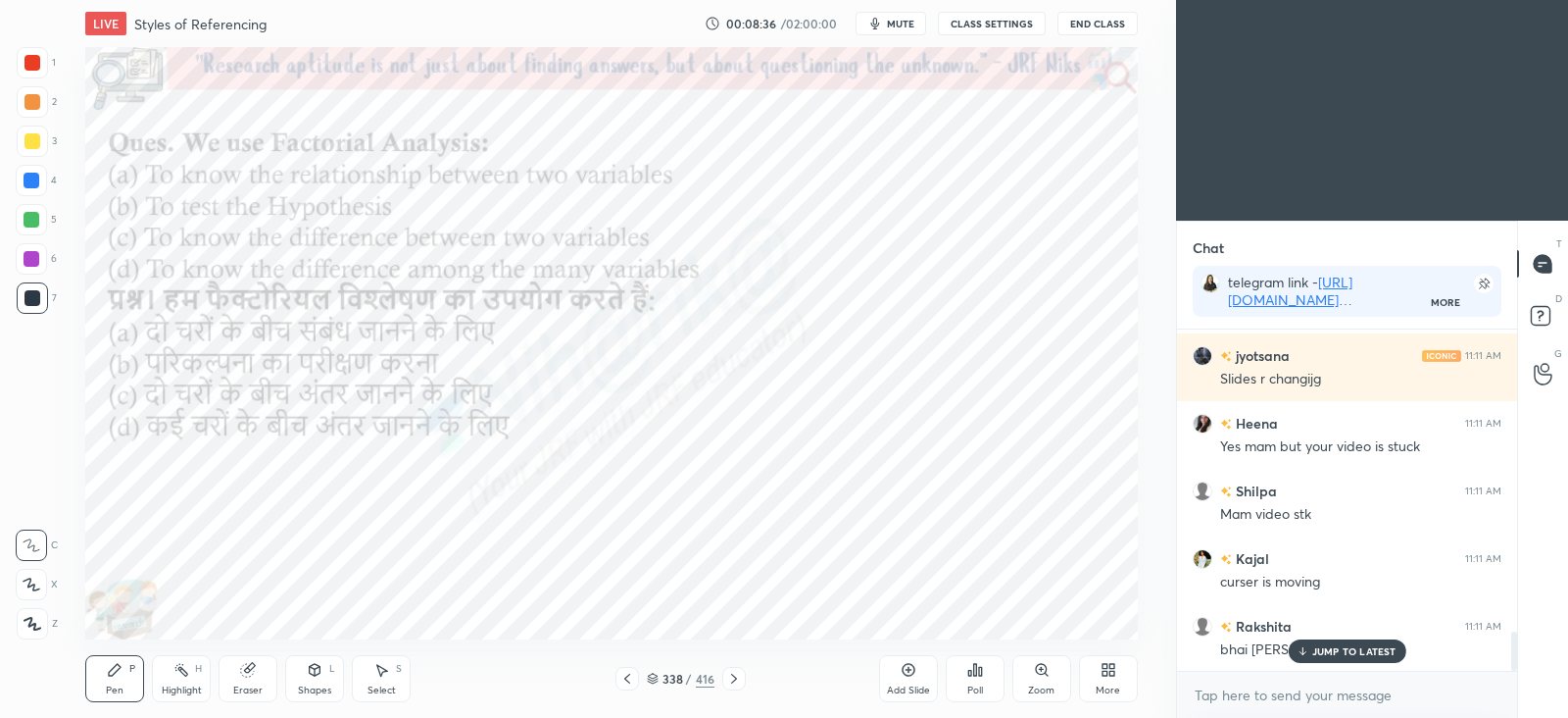
click at [1346, 645] on p "JUMP TO LATEST" at bounding box center [1354, 651] width 84 height 12
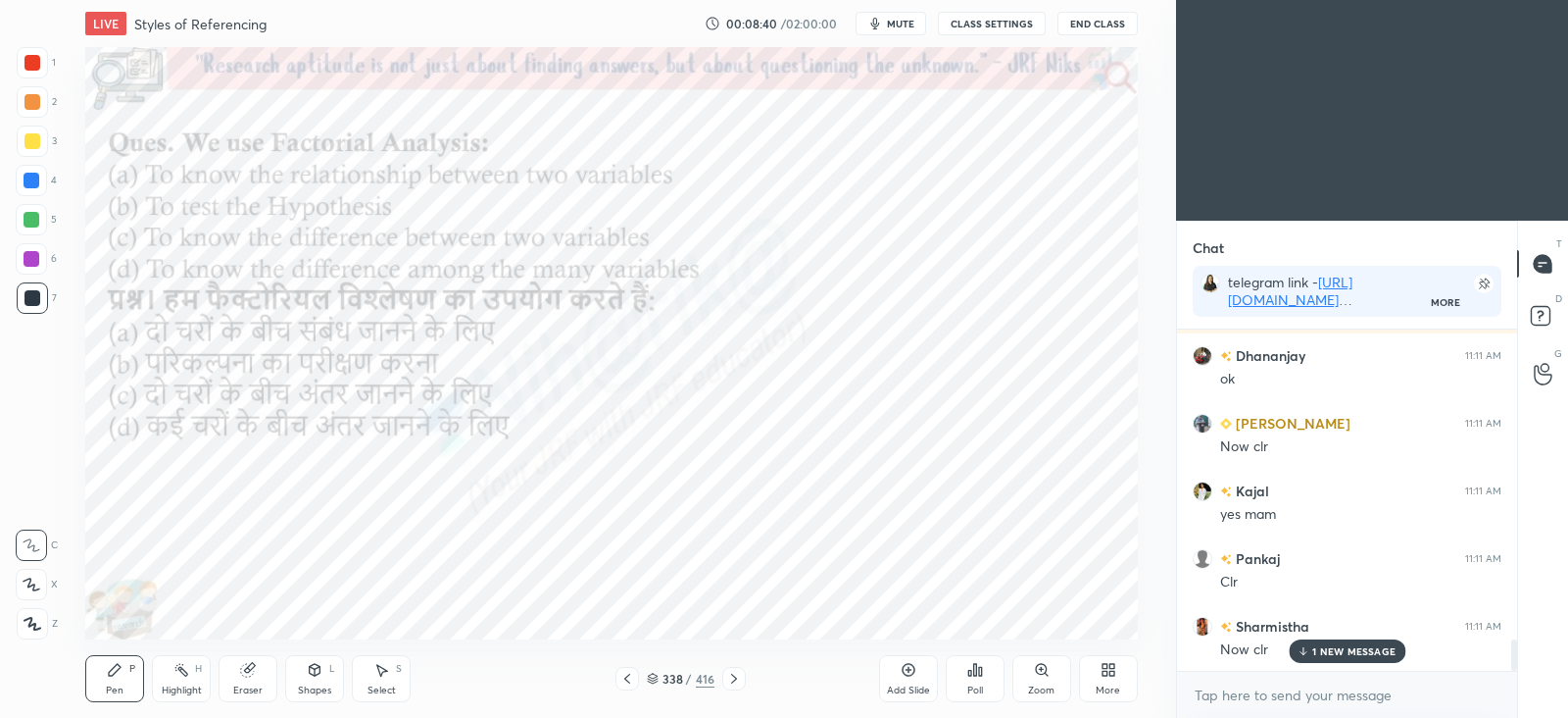
scroll to position [3474, 0]
click at [734, 682] on icon at bounding box center [734, 679] width 16 height 16
click at [734, 679] on icon at bounding box center [734, 679] width 16 height 16
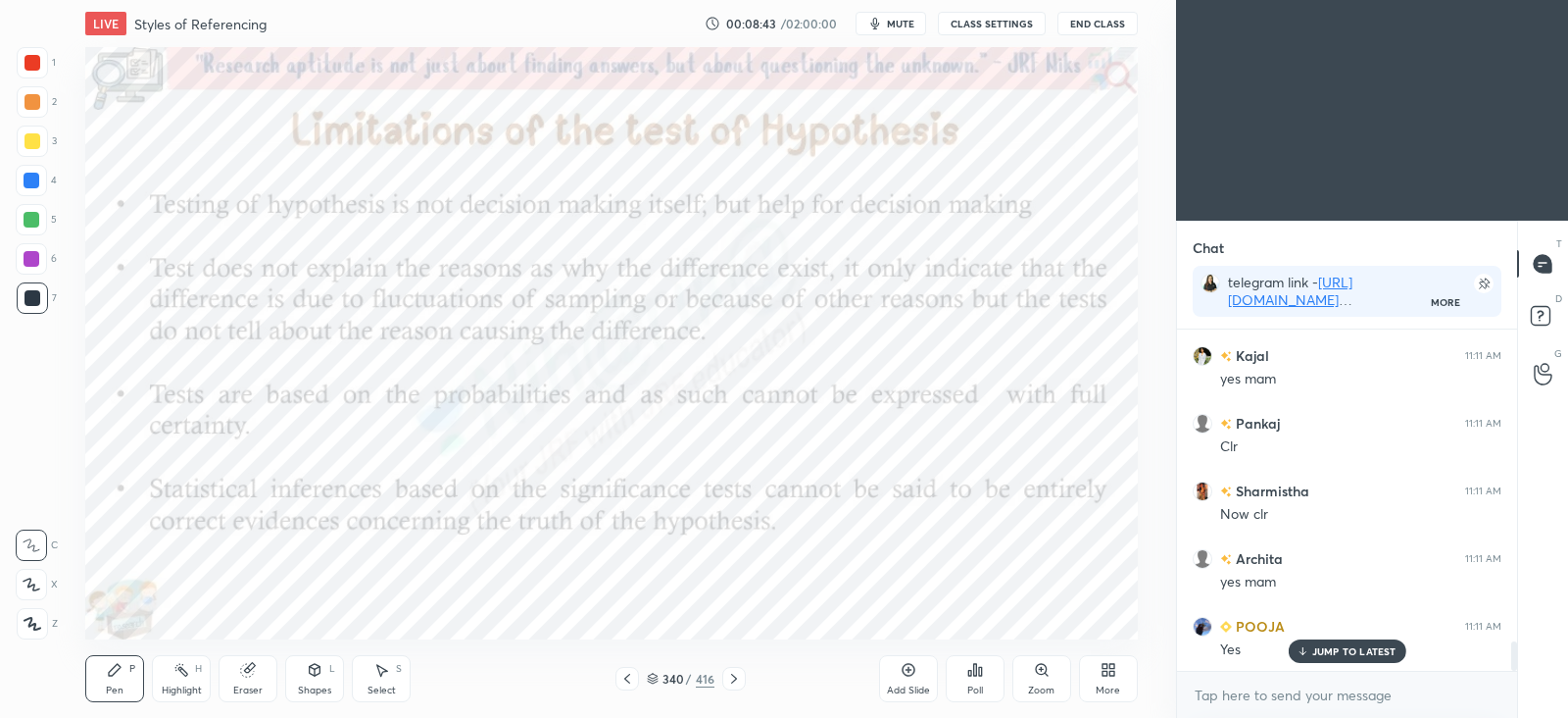
scroll to position [3610, 0]
click at [731, 678] on icon at bounding box center [734, 679] width 16 height 16
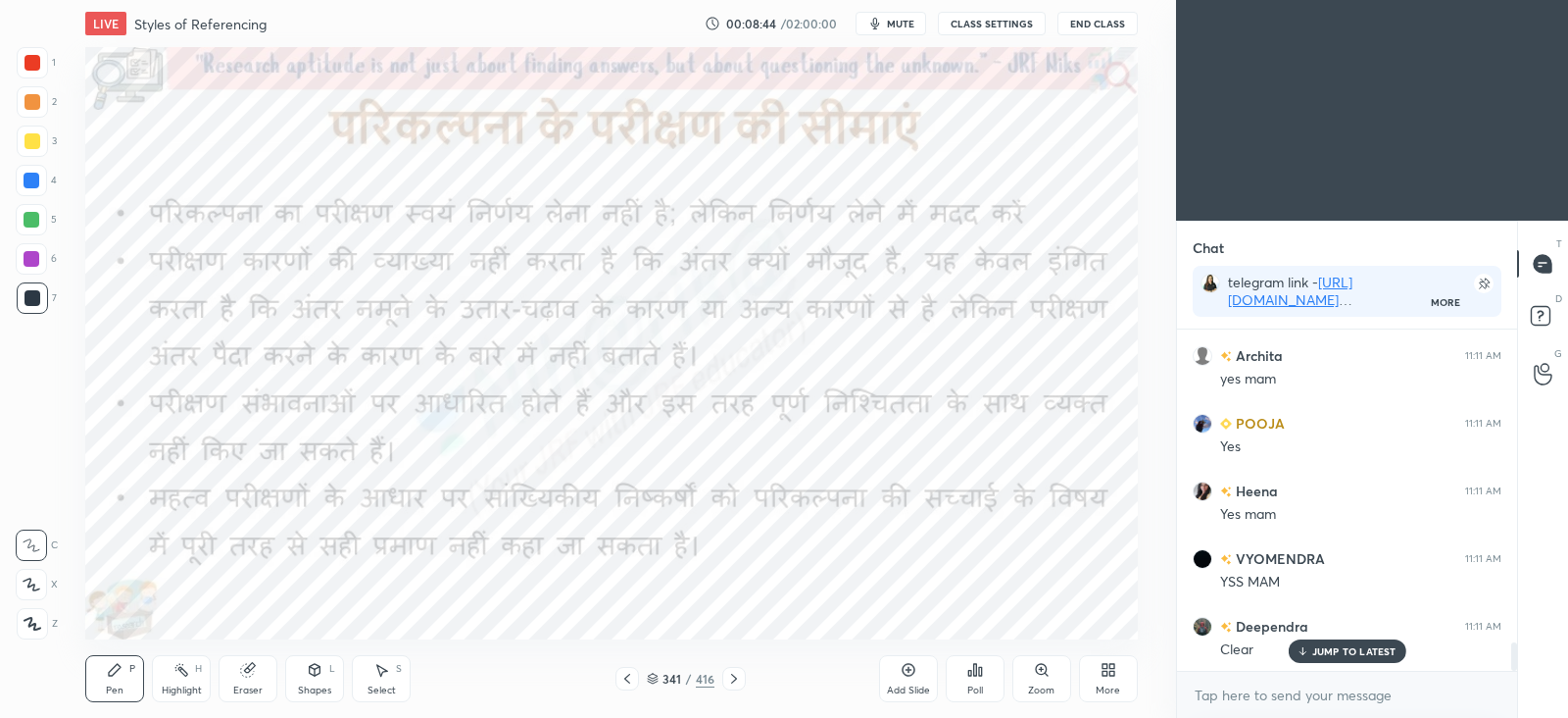
click at [739, 678] on icon at bounding box center [734, 679] width 16 height 16
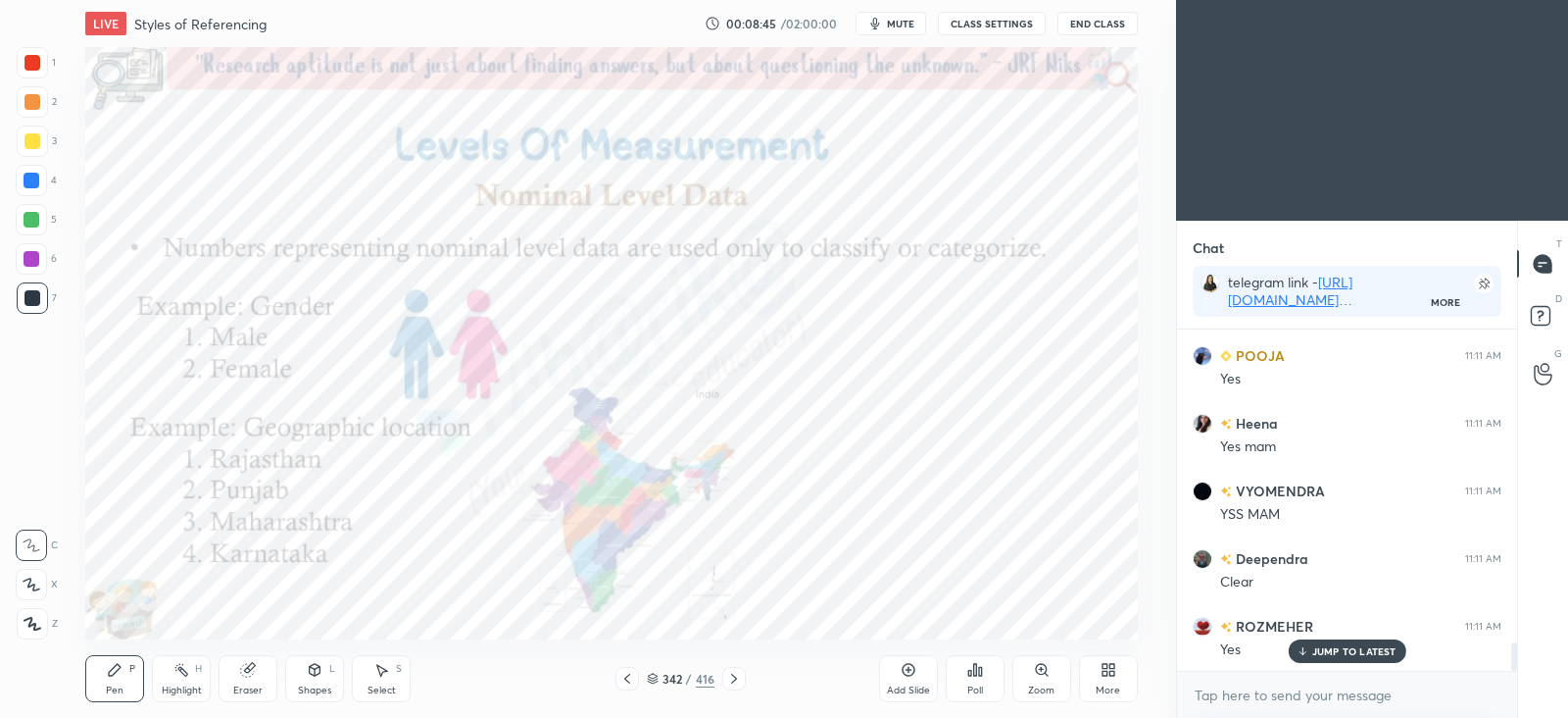
click at [737, 680] on icon at bounding box center [734, 679] width 16 height 16
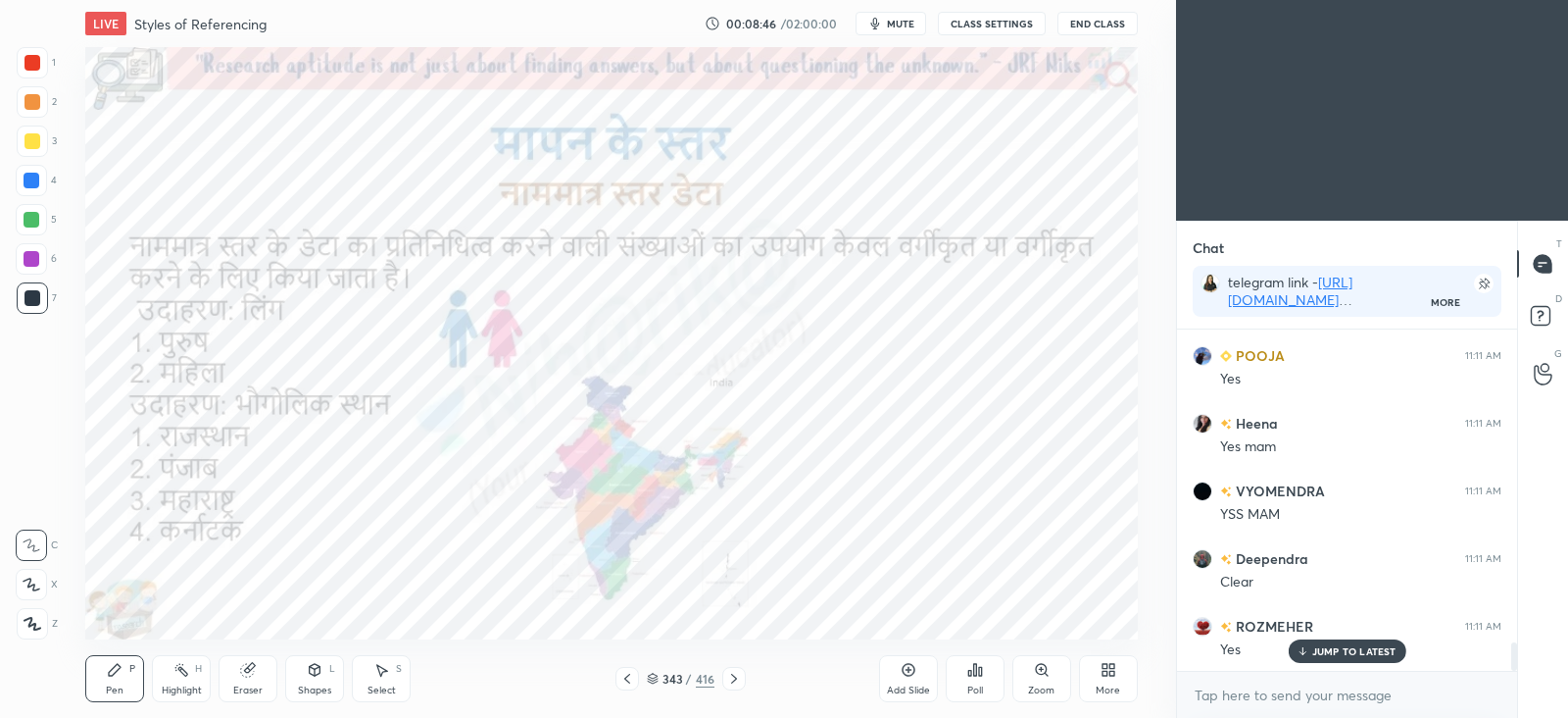
click at [735, 680] on icon at bounding box center [734, 679] width 16 height 16
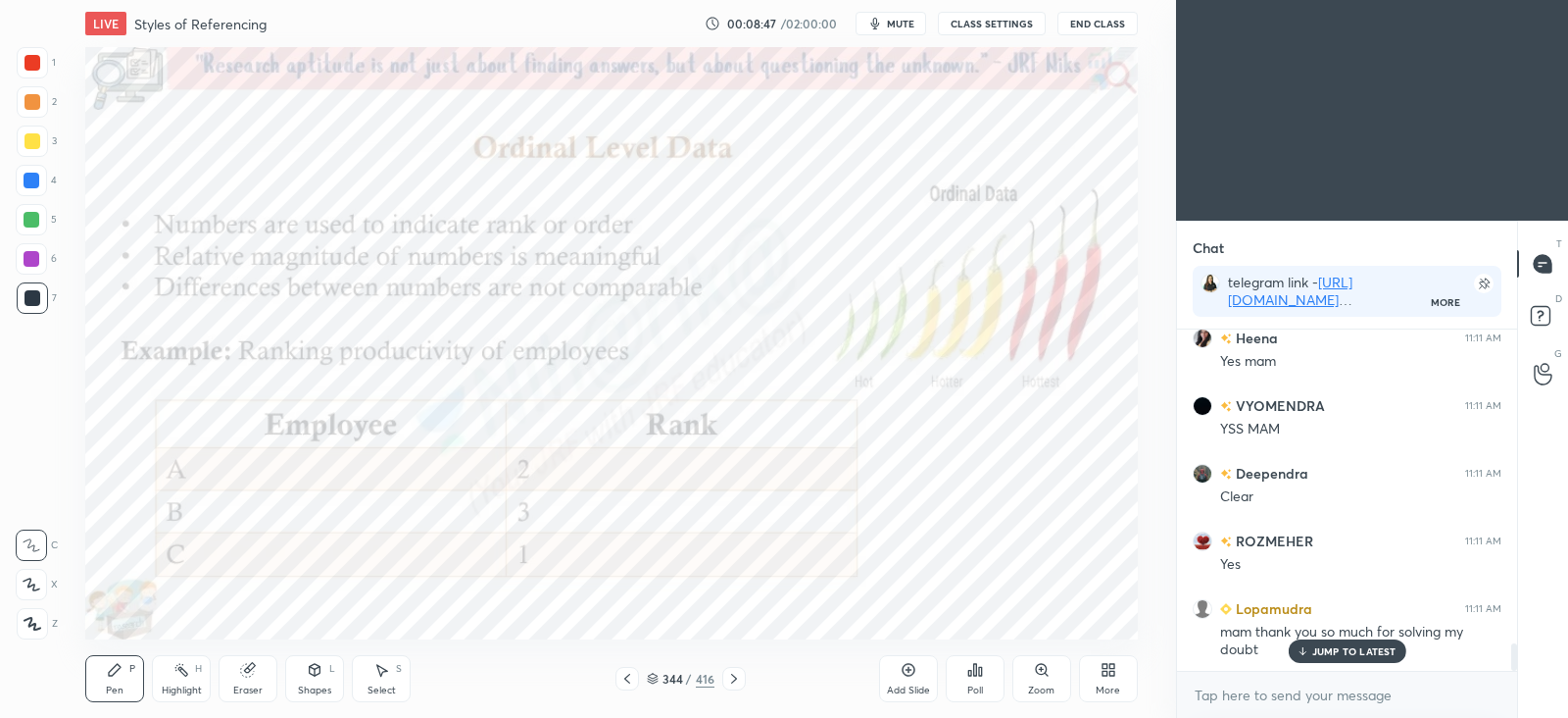
click at [735, 677] on icon at bounding box center [734, 679] width 16 height 16
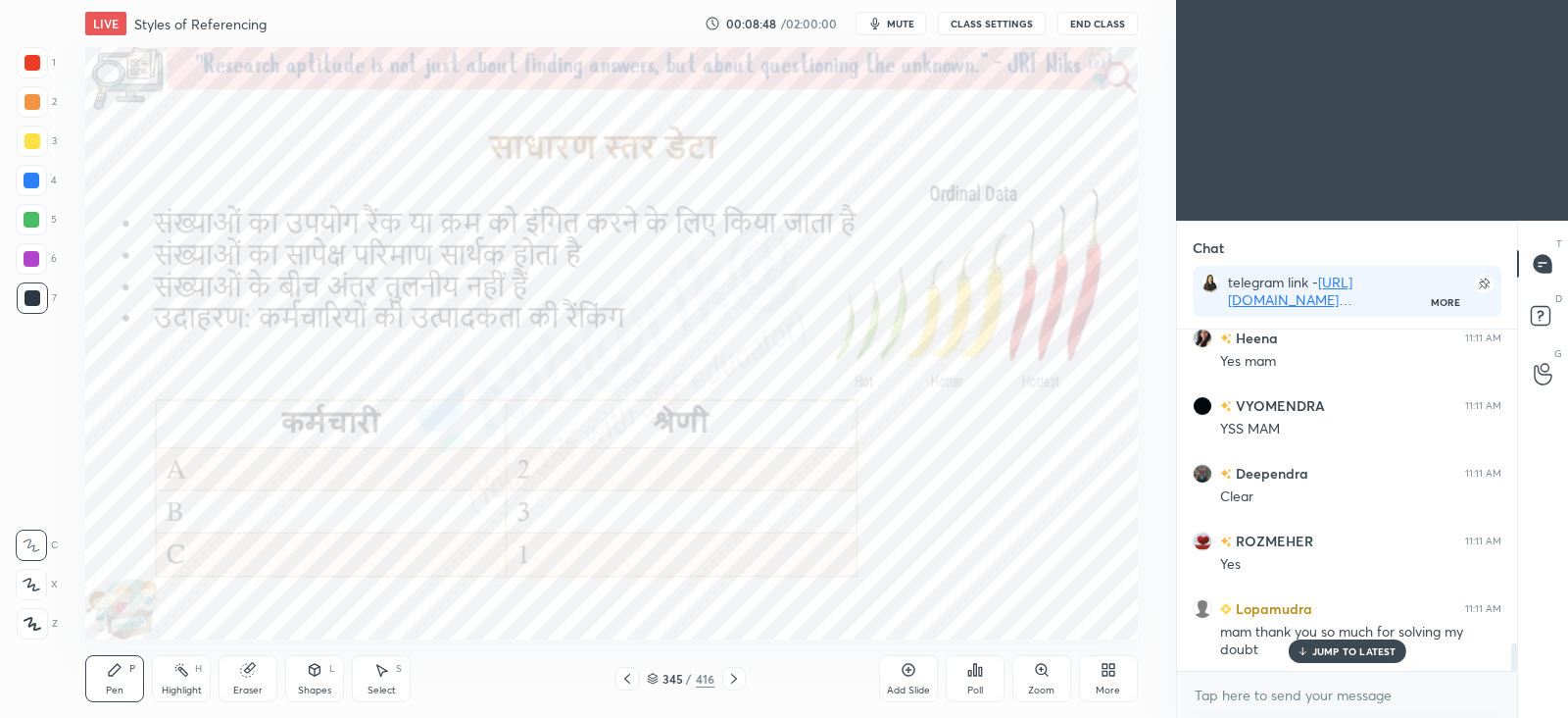
click at [735, 677] on icon at bounding box center [734, 679] width 16 height 16
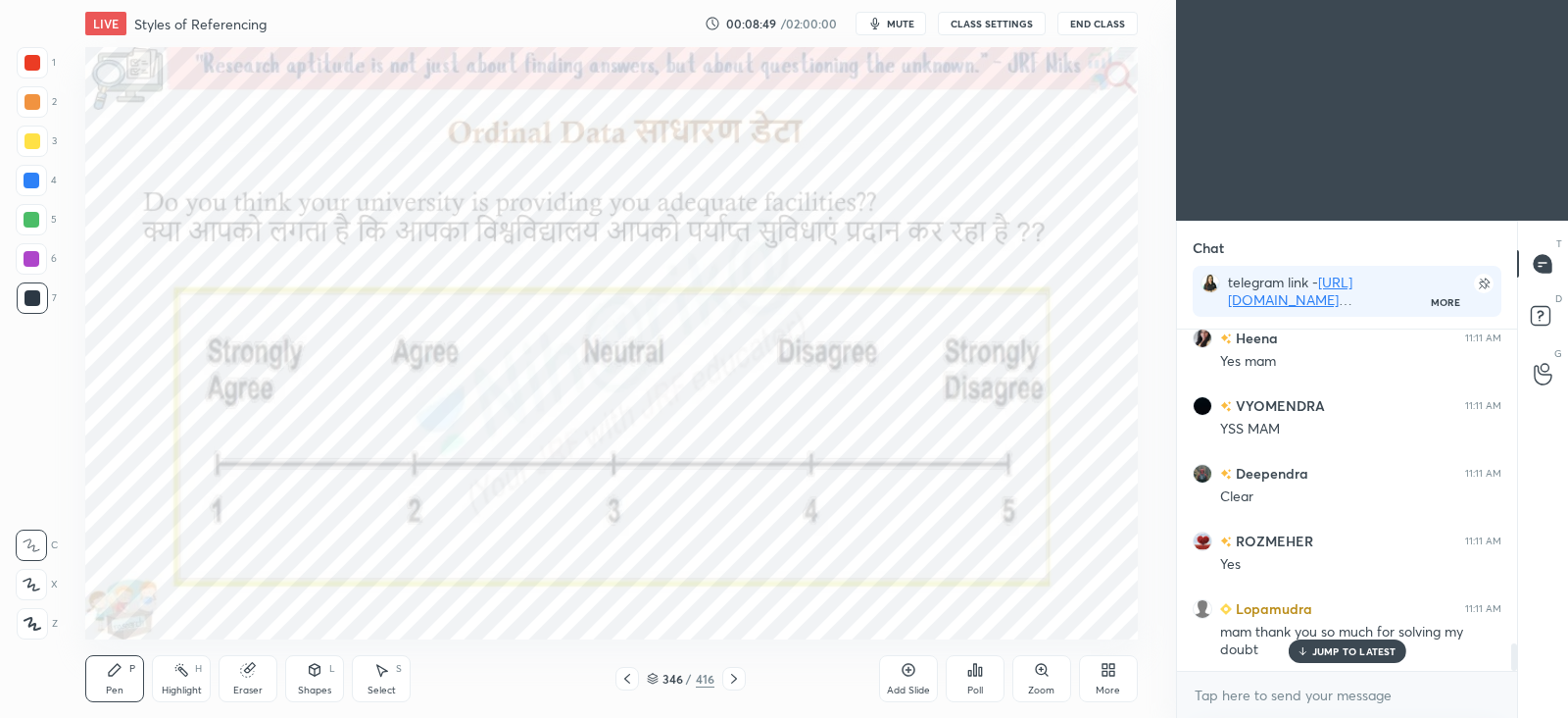
click at [734, 677] on icon at bounding box center [734, 679] width 6 height 10
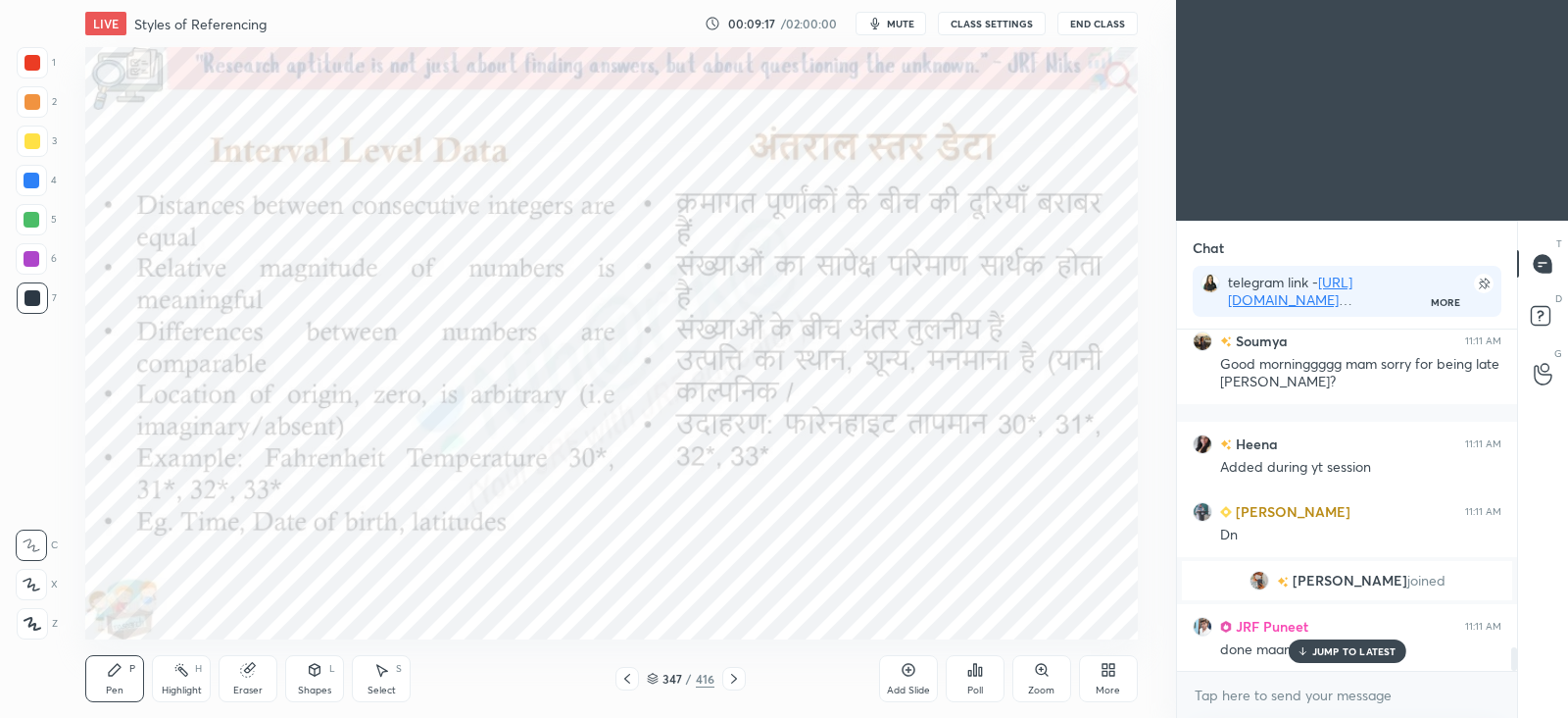
click at [735, 676] on icon at bounding box center [734, 679] width 16 height 16
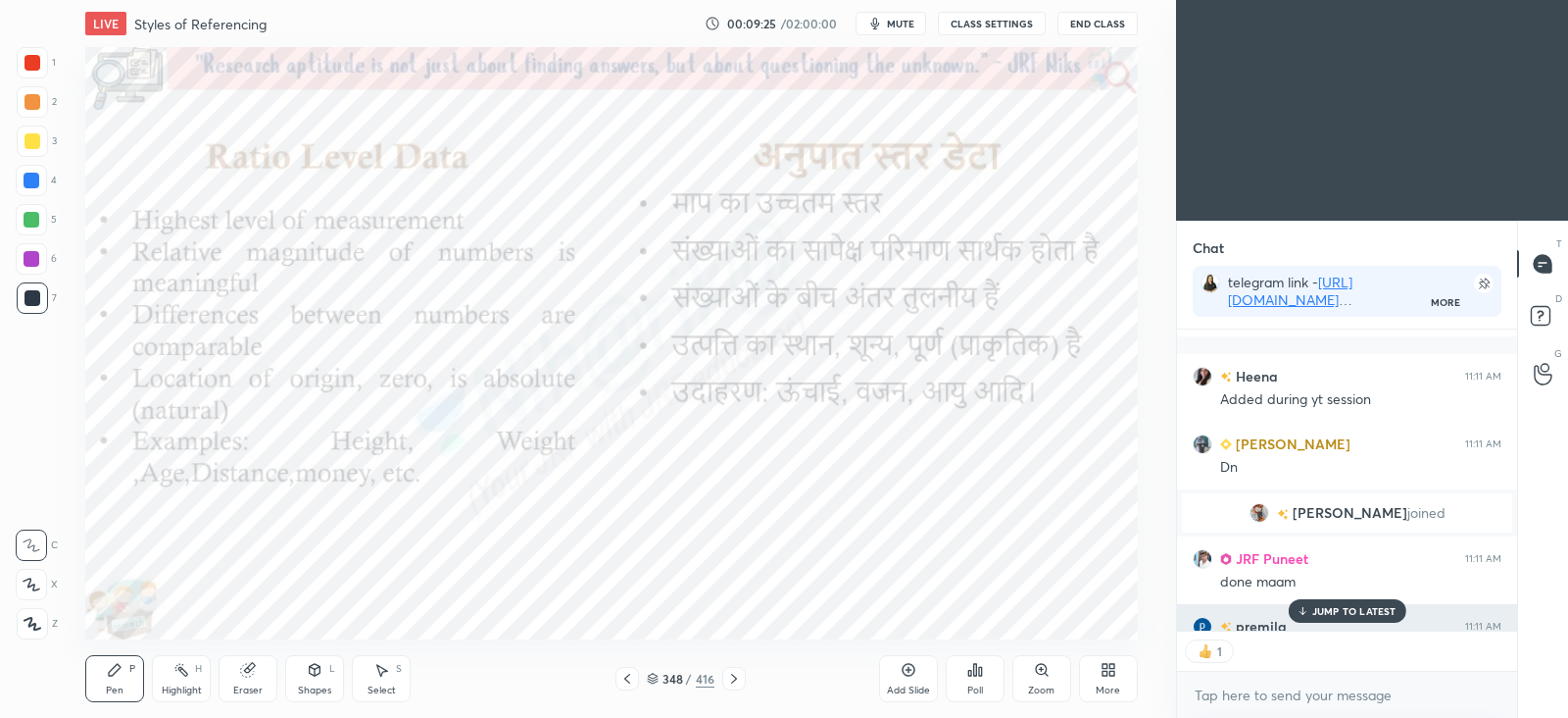
click at [1329, 611] on p "JUMP TO LATEST" at bounding box center [1354, 611] width 84 height 12
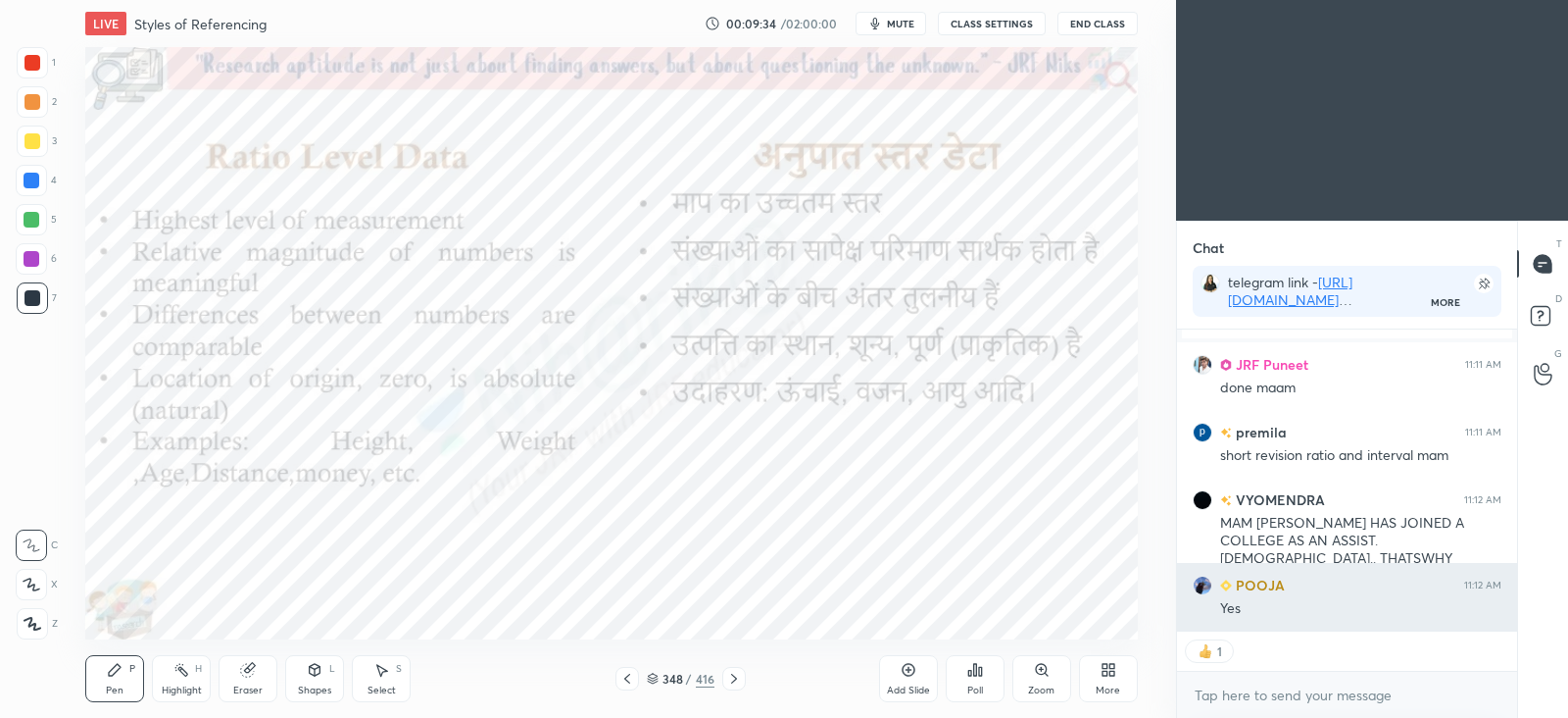
scroll to position [4837, 0]
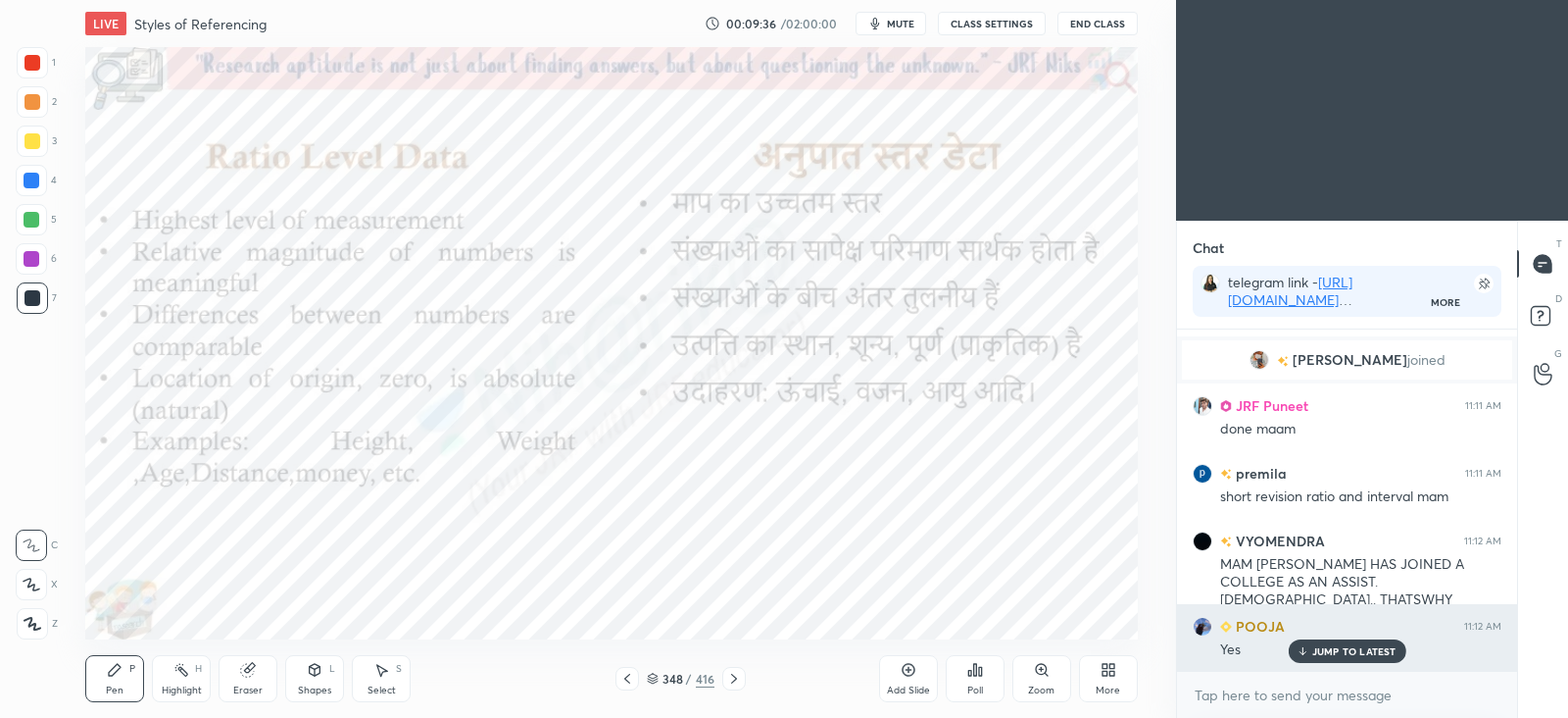
click at [1322, 653] on p "JUMP TO LATEST" at bounding box center [1354, 651] width 84 height 12
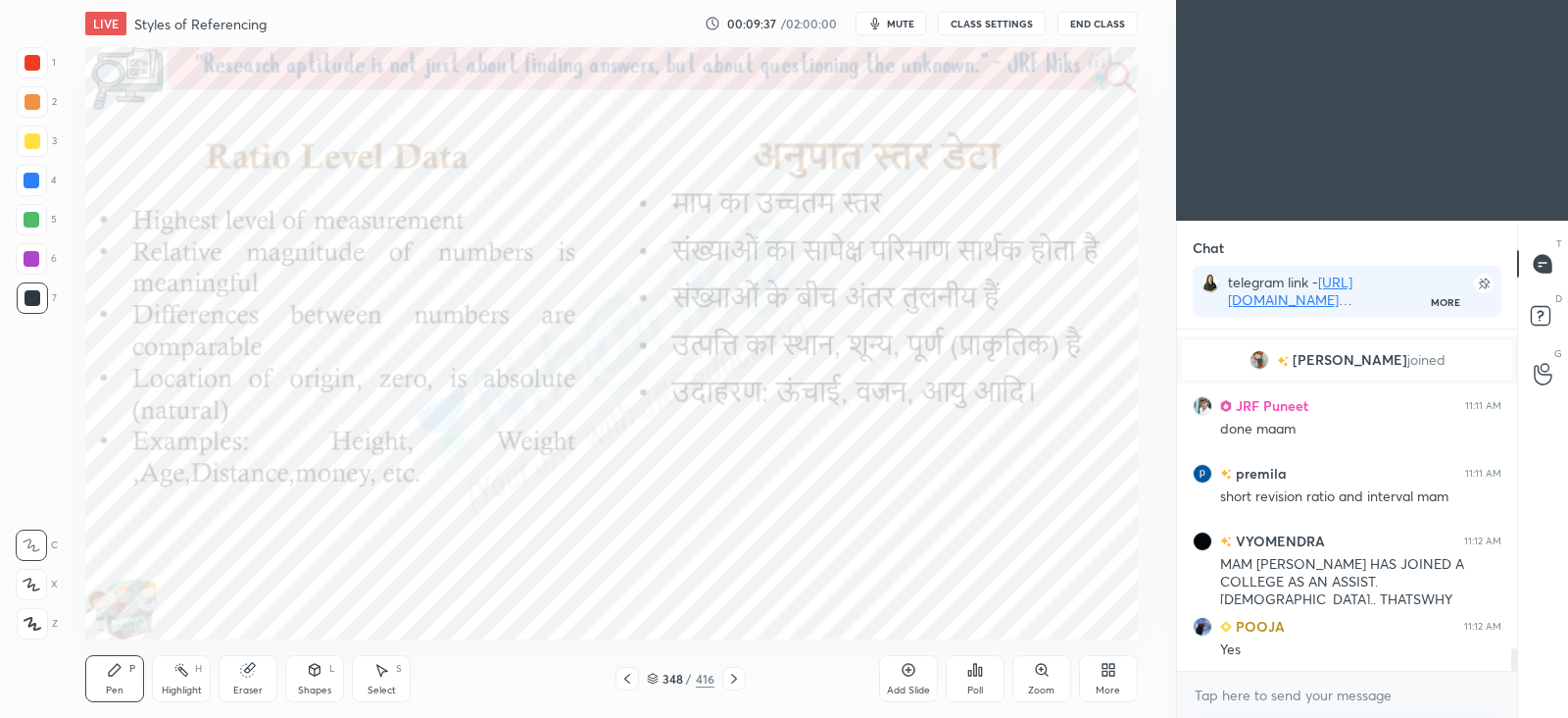
scroll to position [4904, 0]
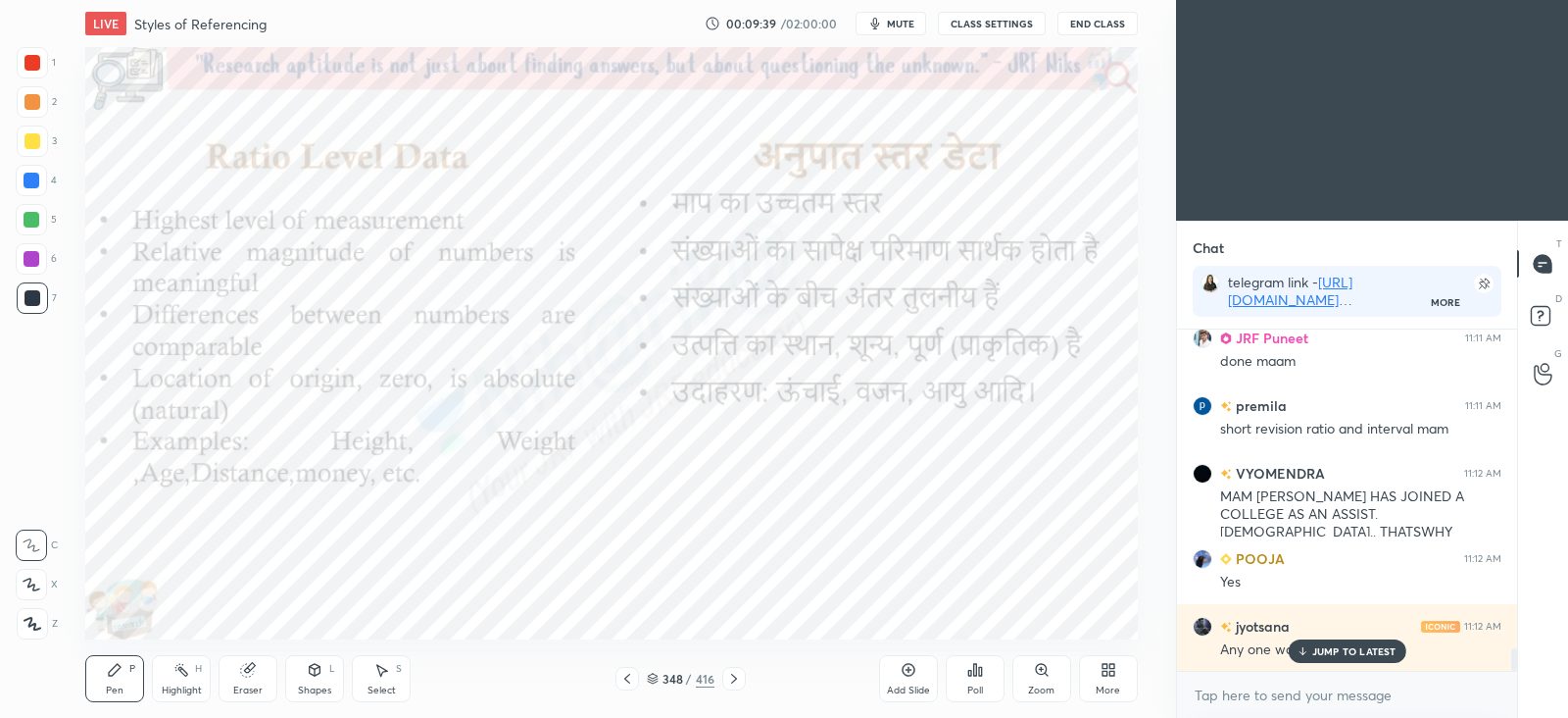
click at [1322, 650] on p "JUMP TO LATEST" at bounding box center [1354, 651] width 84 height 12
click at [739, 674] on icon at bounding box center [734, 679] width 16 height 16
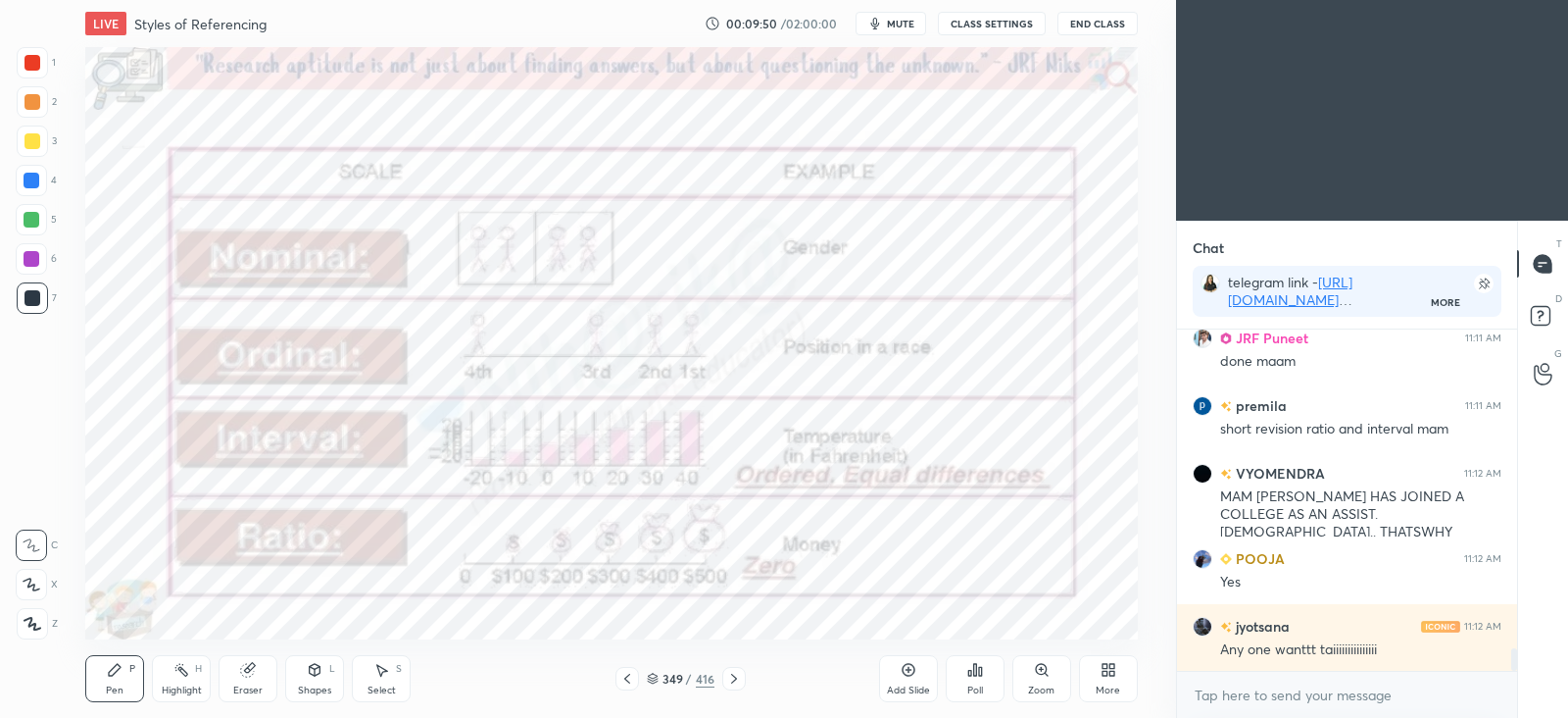
click at [26, 253] on div at bounding box center [31, 259] width 16 height 16
click at [26, 213] on div at bounding box center [31, 220] width 16 height 16
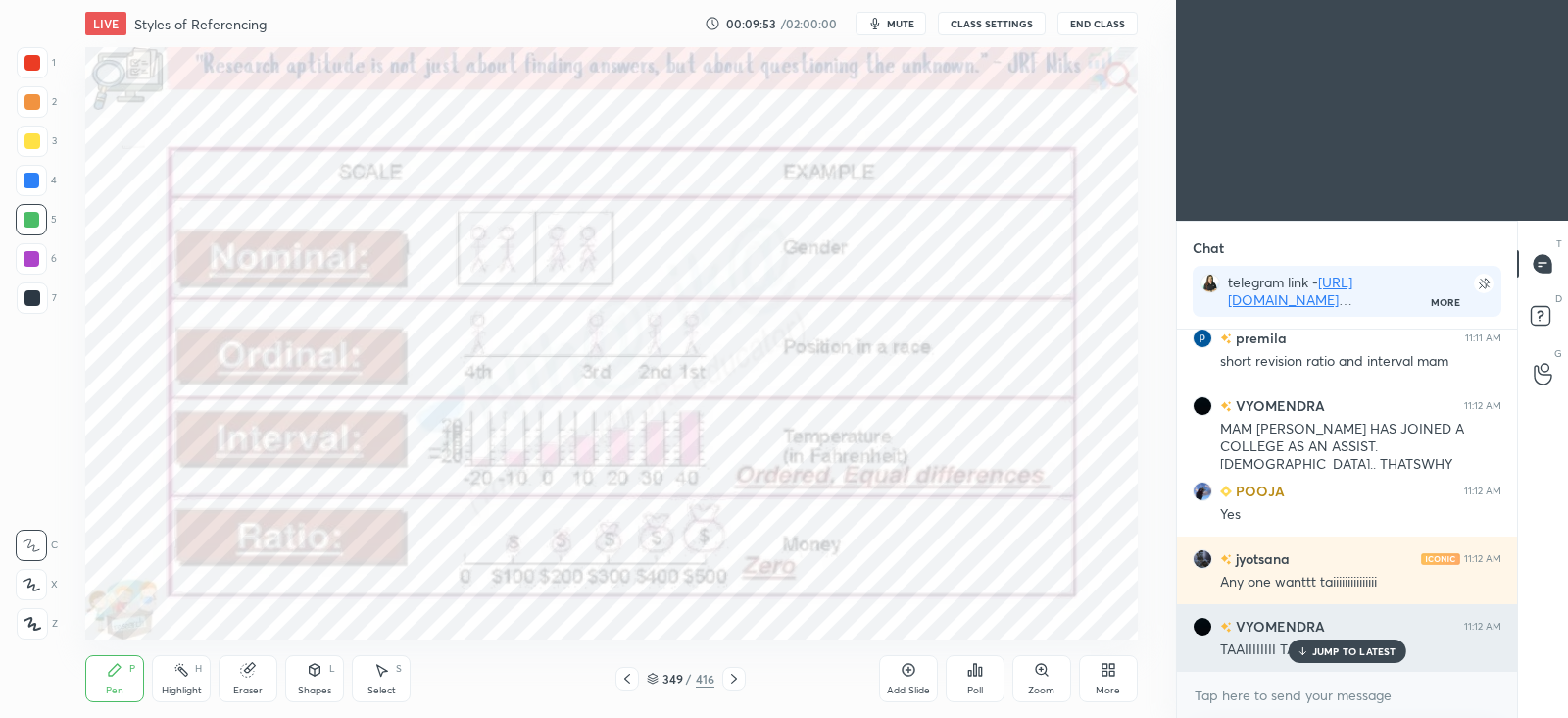
click at [1339, 645] on p "JUMP TO LATEST" at bounding box center [1354, 651] width 84 height 12
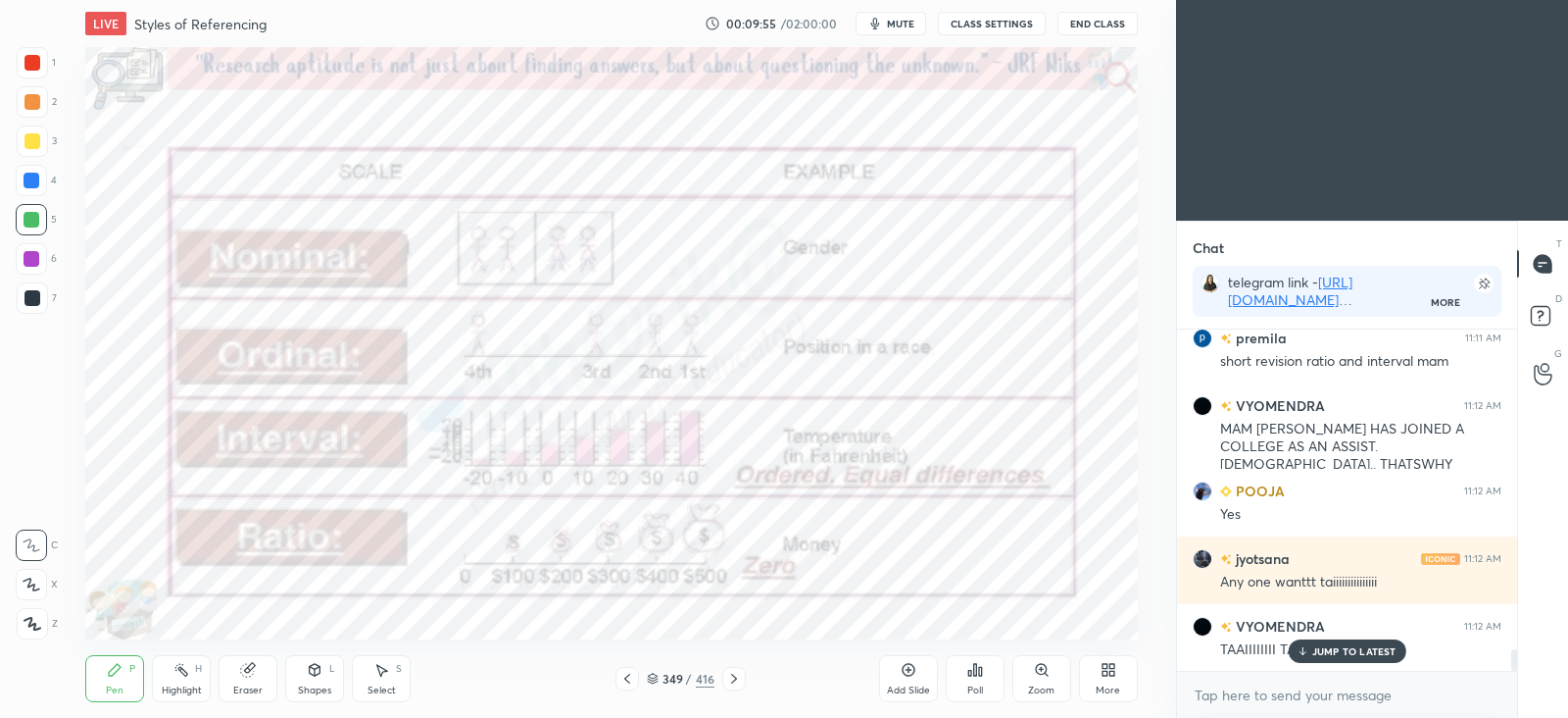
scroll to position [5040, 0]
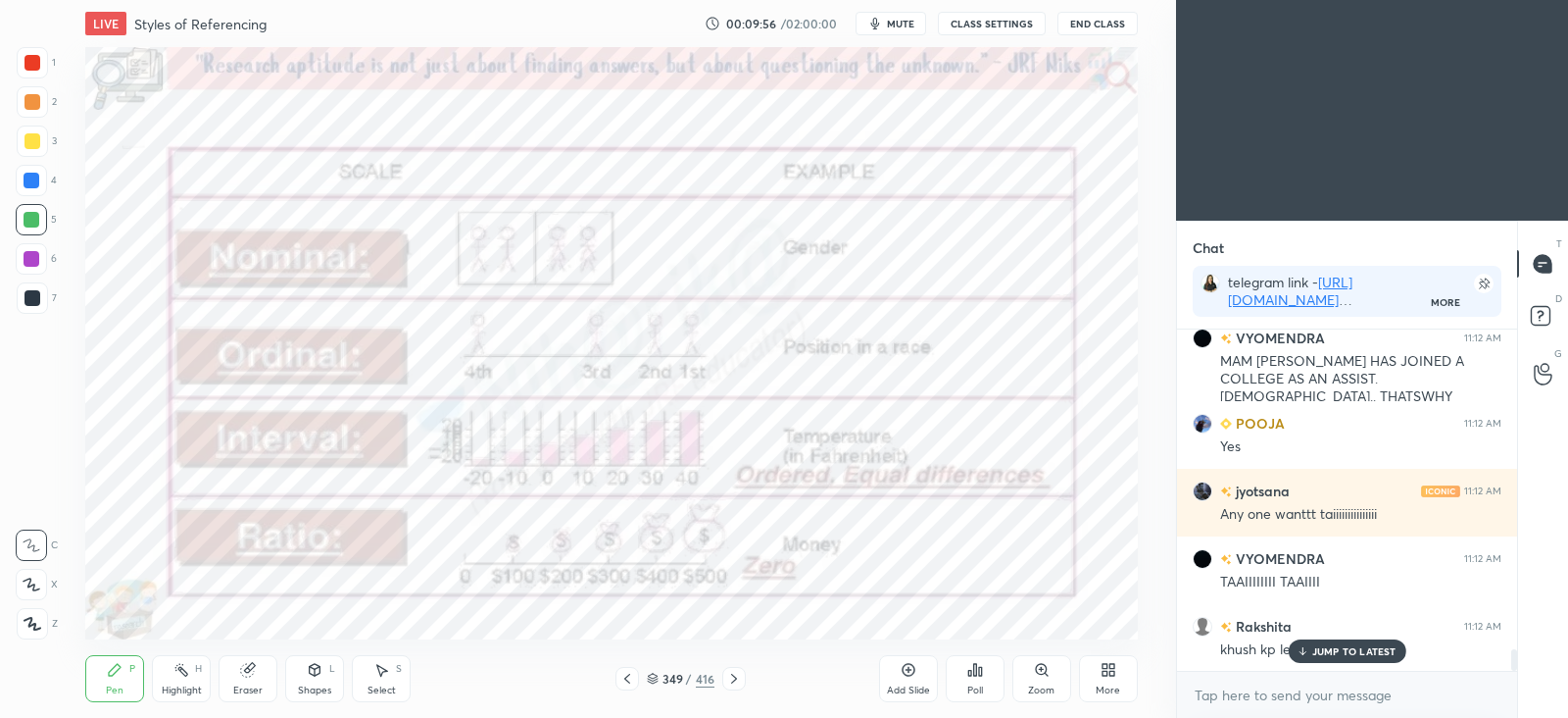
click at [648, 681] on icon at bounding box center [653, 682] width 10 height 3
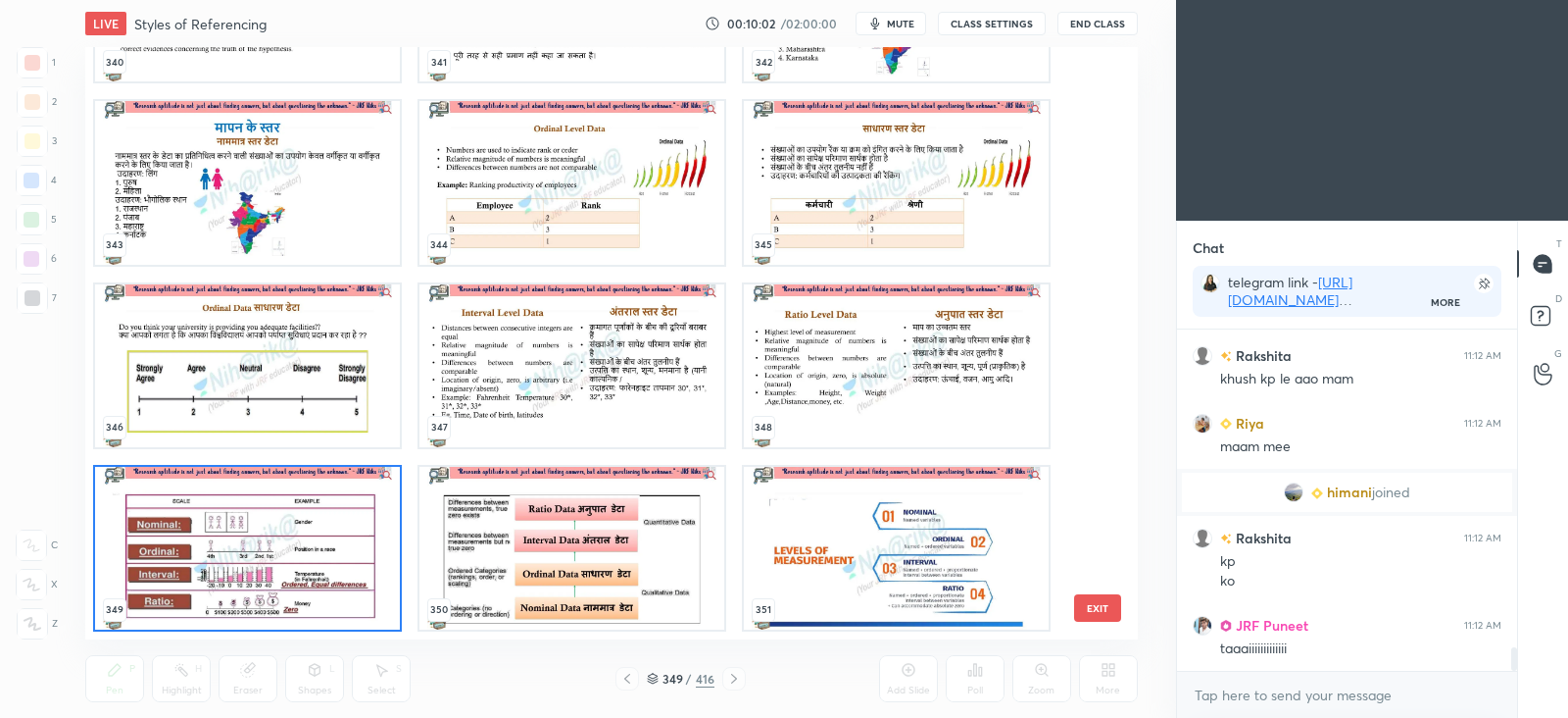
scroll to position [4561, 0]
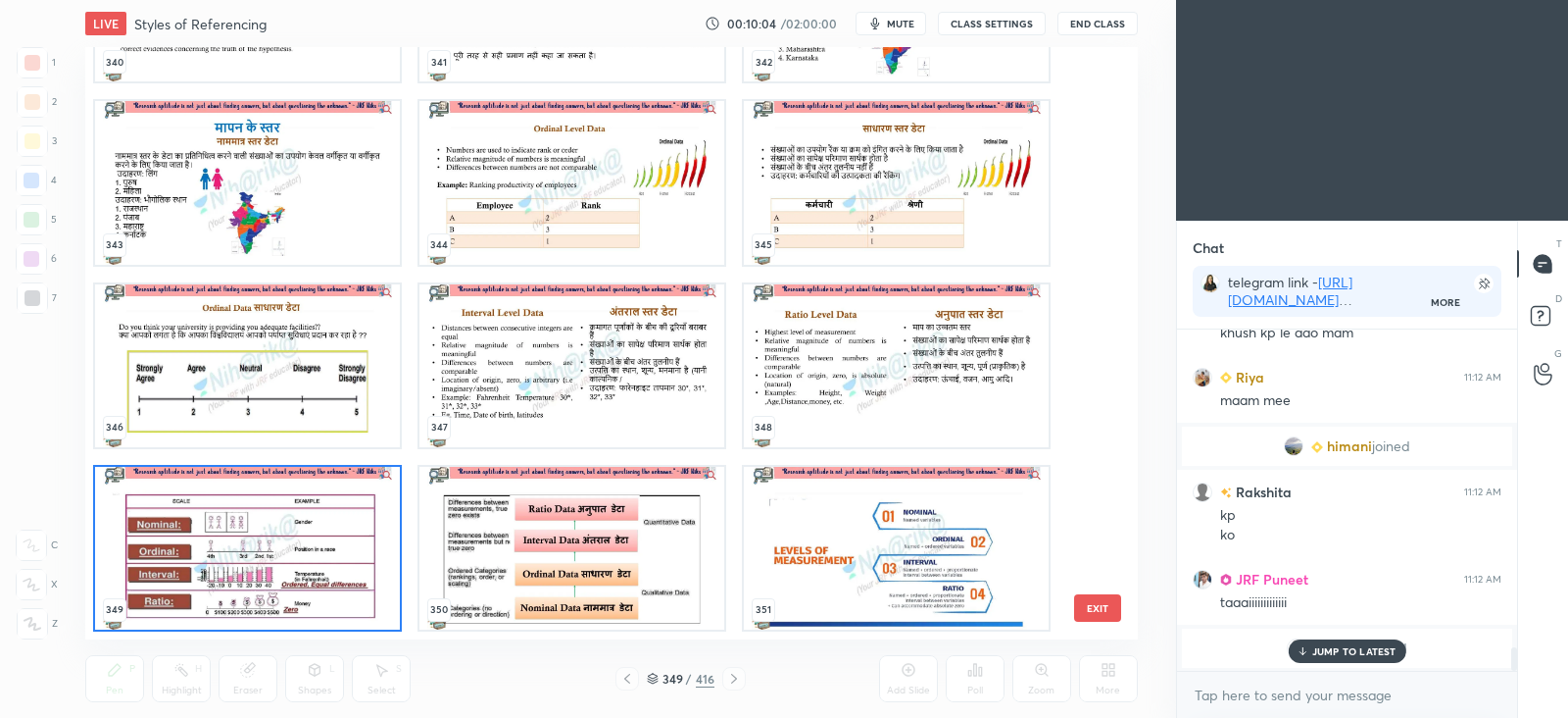
click at [556, 571] on img "grid" at bounding box center [572, 548] width 305 height 163
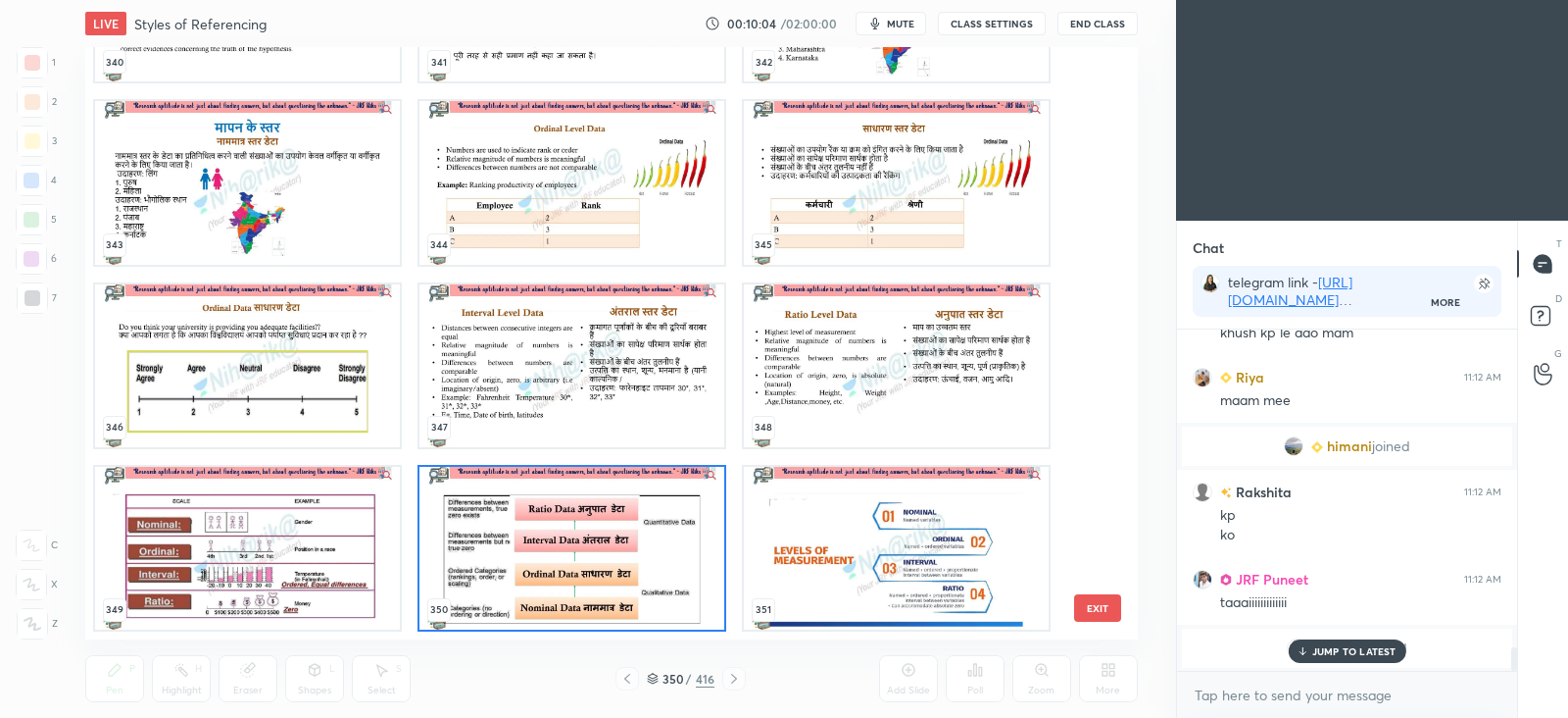
click at [559, 569] on img "grid" at bounding box center [572, 548] width 305 height 163
click at [561, 573] on img "grid" at bounding box center [572, 548] width 305 height 163
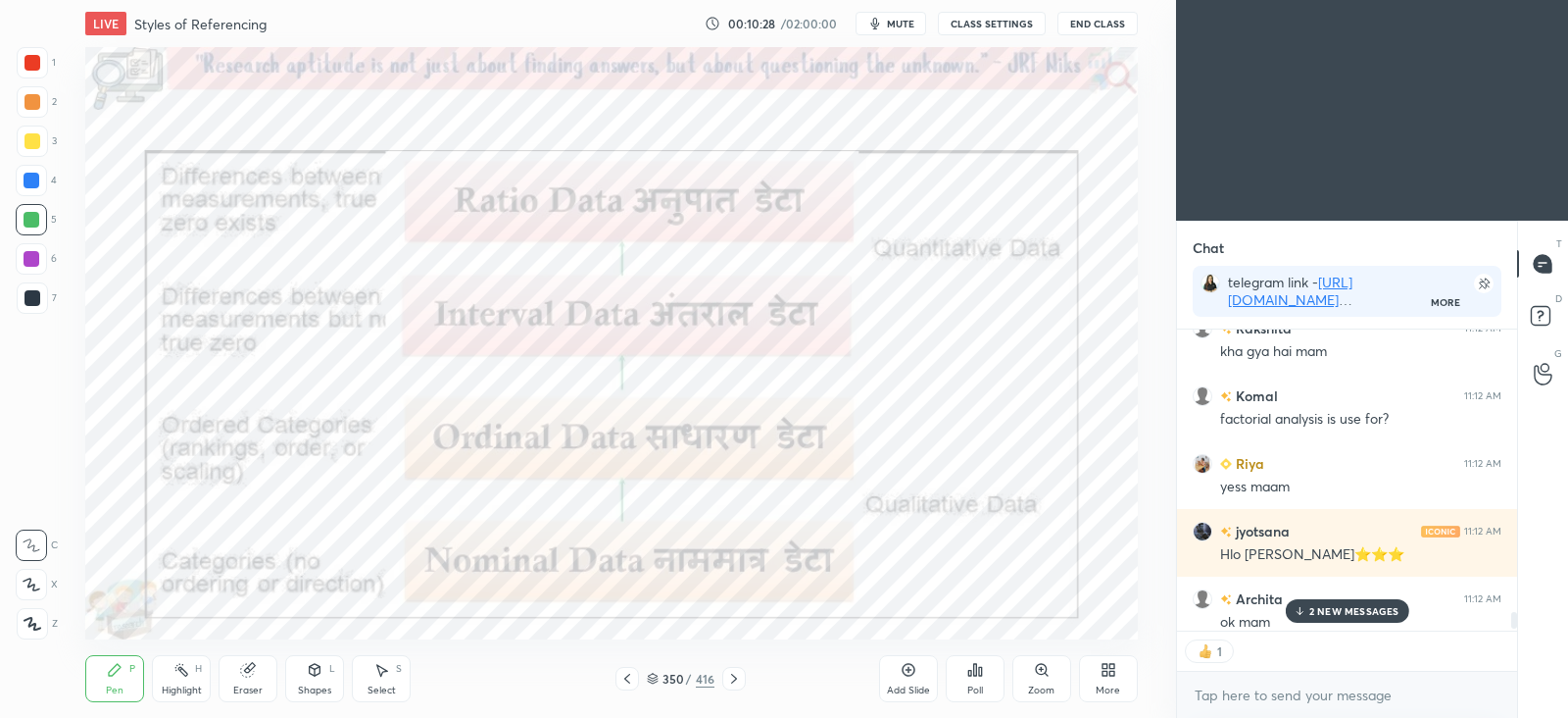
scroll to position [5226, 0]
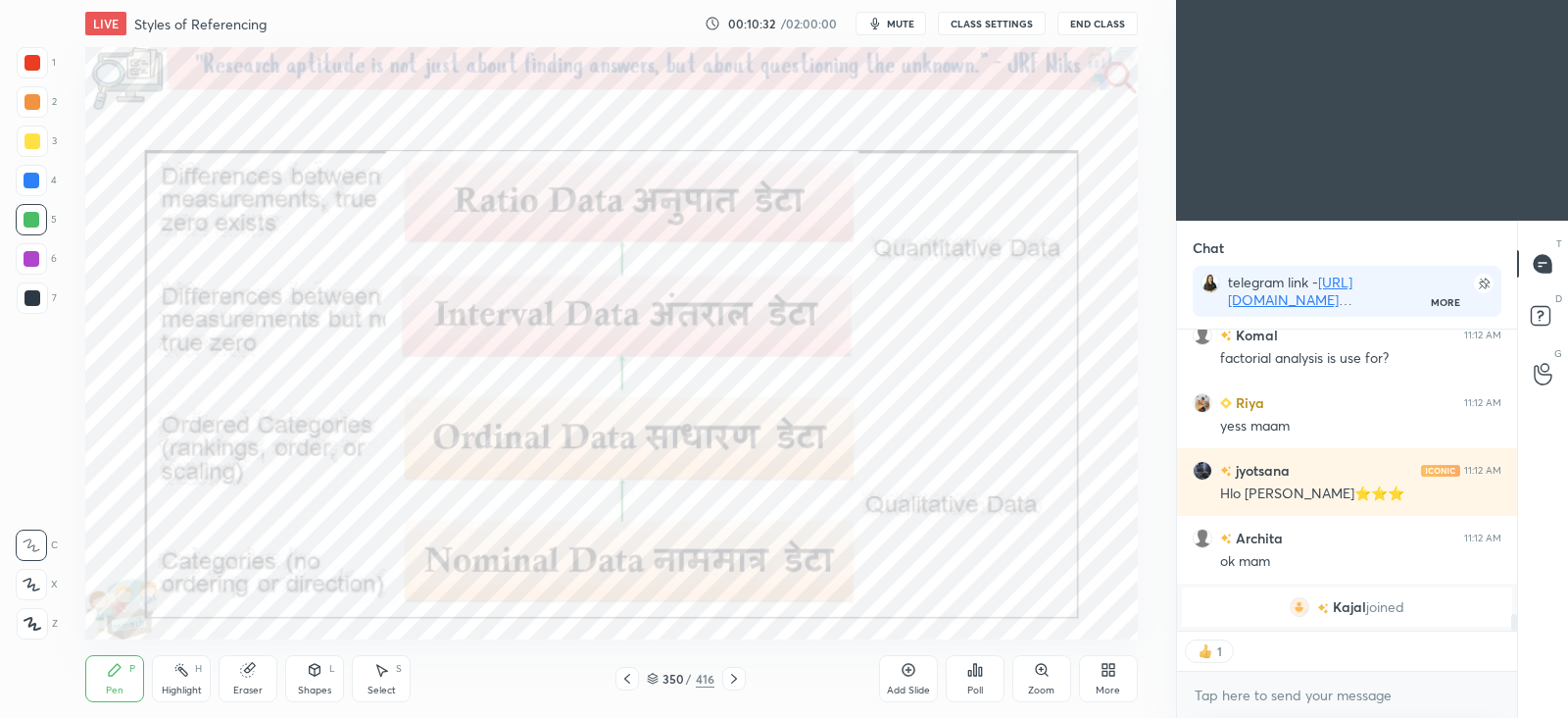
click at [40, 250] on div at bounding box center [31, 259] width 31 height 31
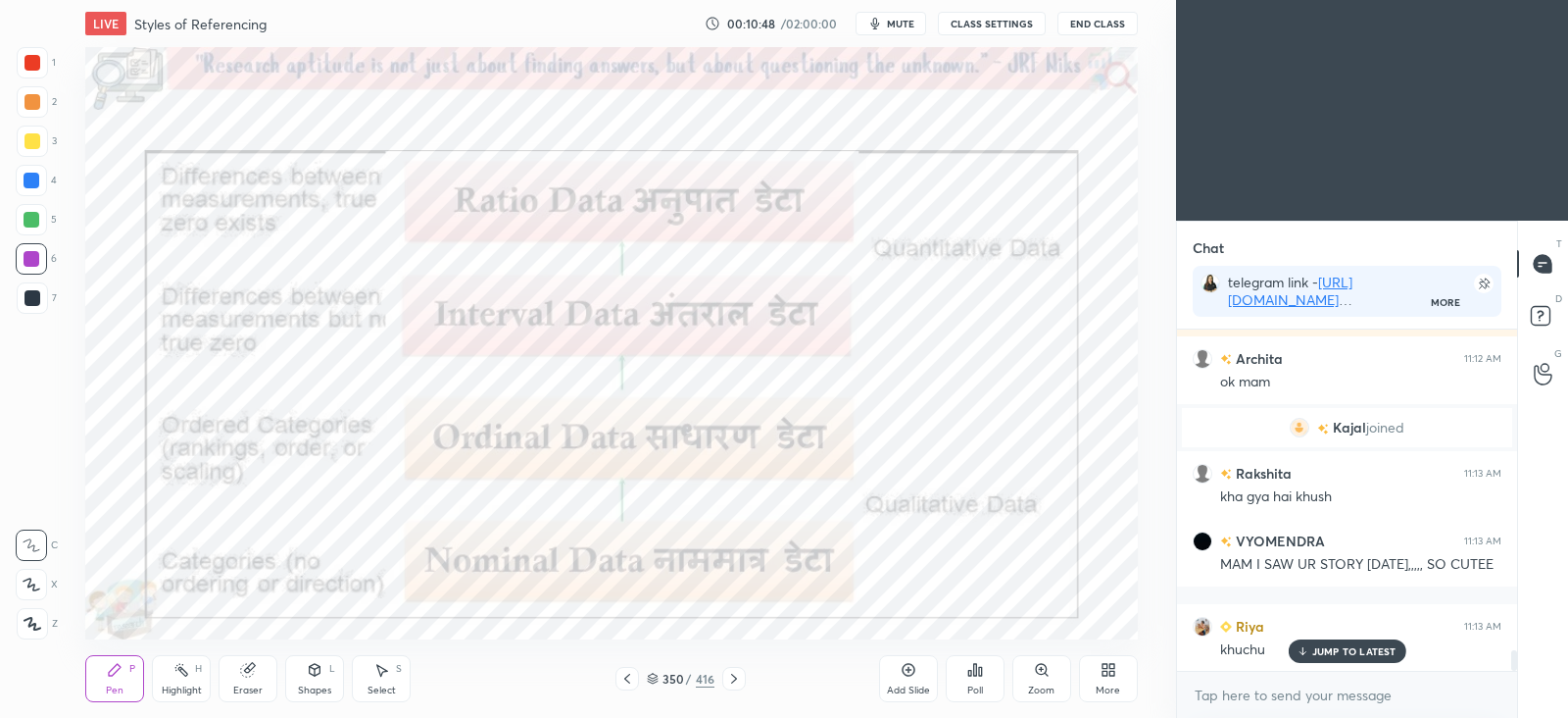
scroll to position [5453, 0]
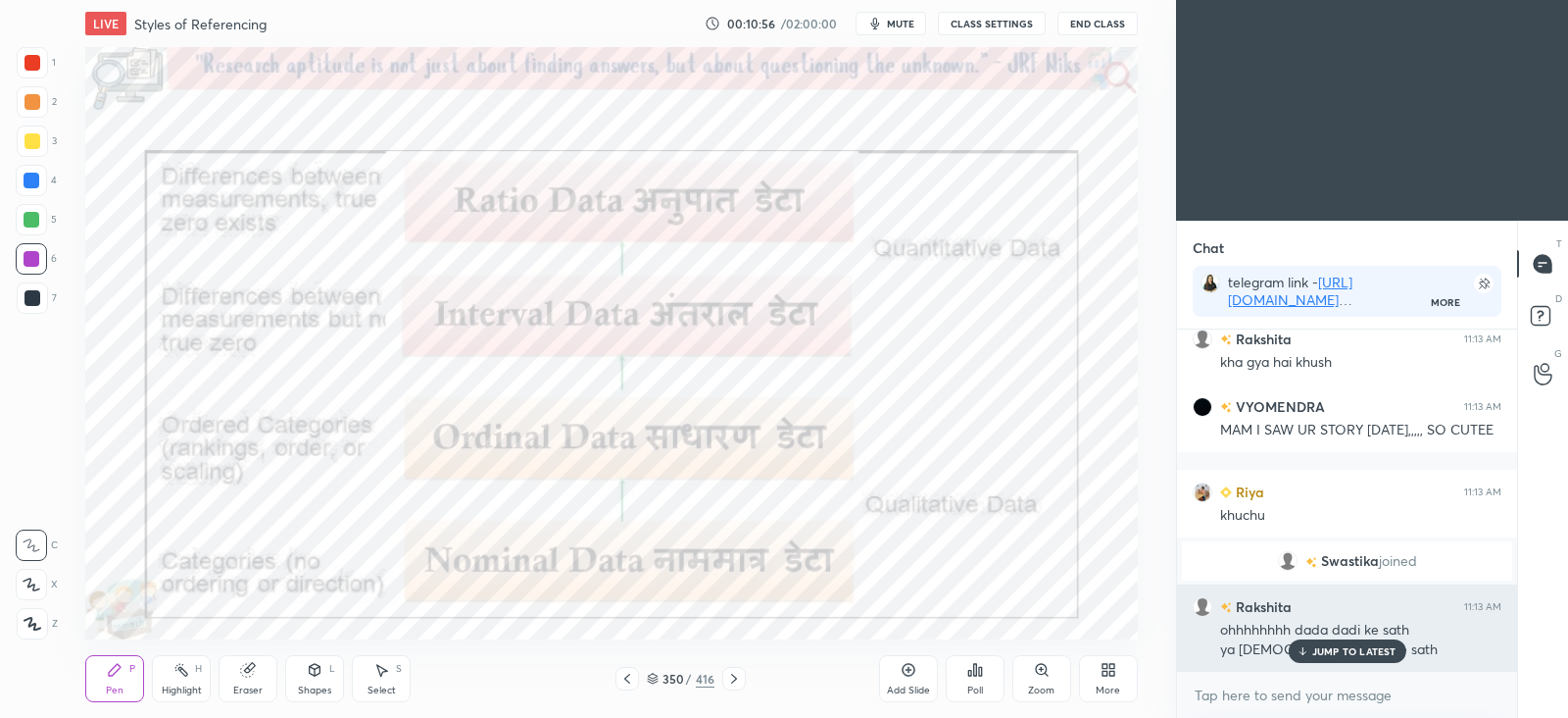
click at [1323, 654] on p "JUMP TO LATEST" at bounding box center [1354, 651] width 84 height 12
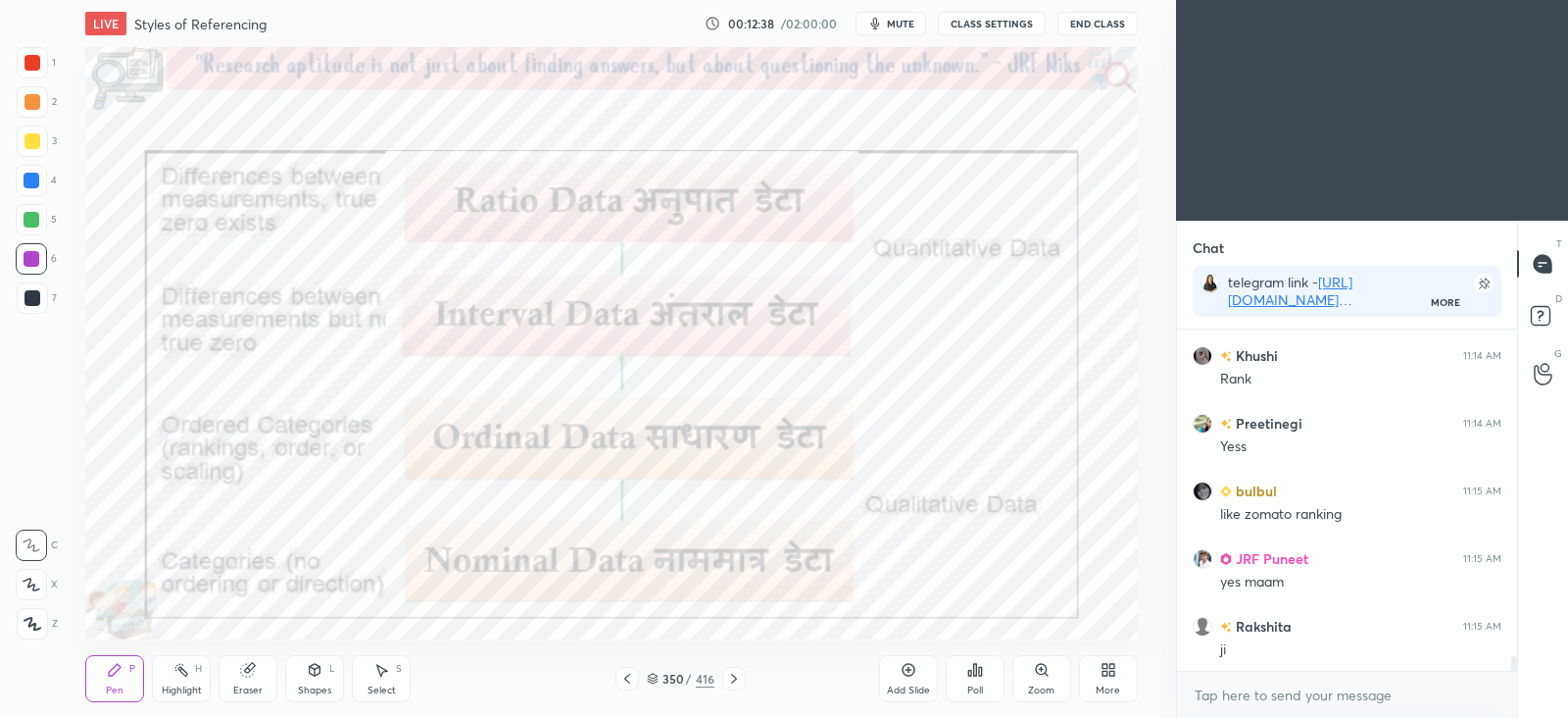
scroll to position [7435, 0]
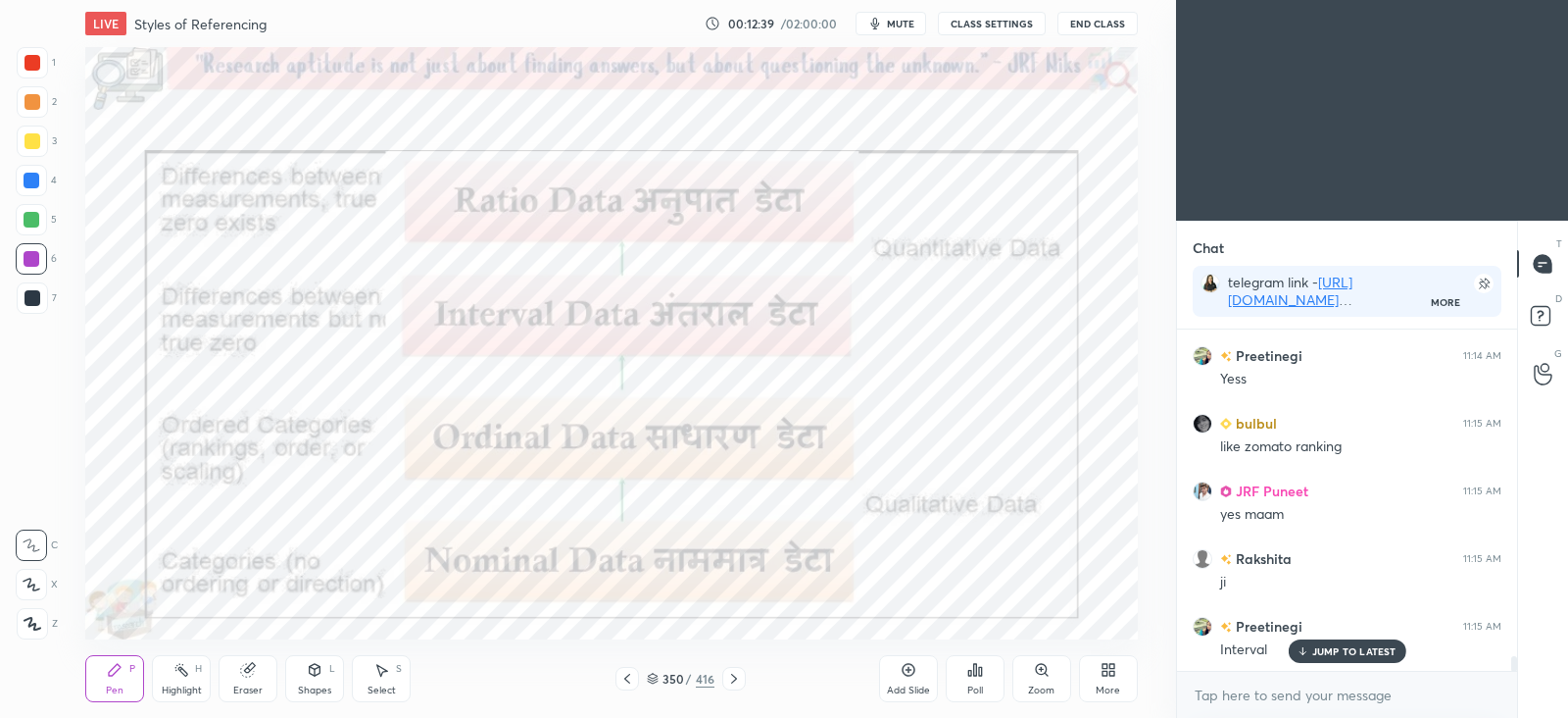
click at [912, 663] on icon at bounding box center [909, 670] width 16 height 16
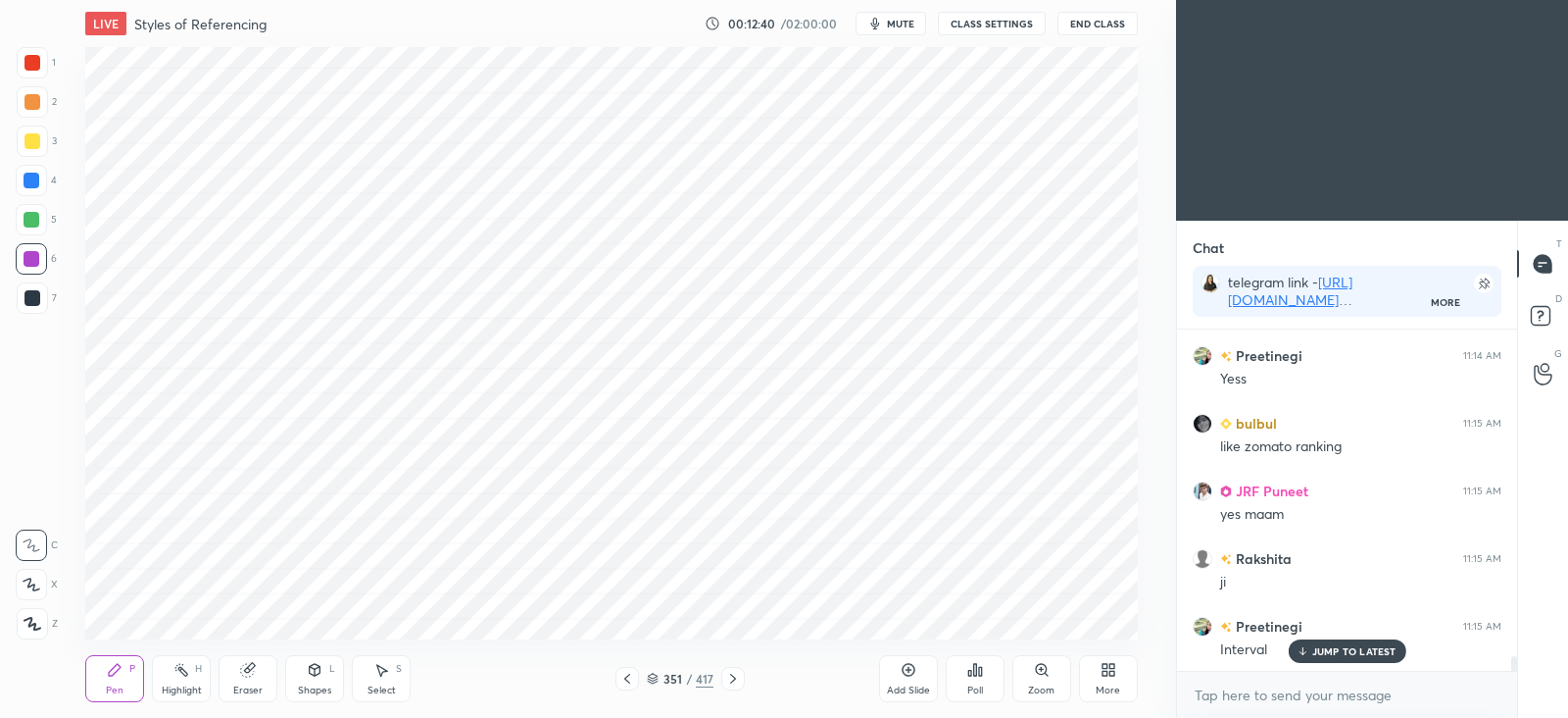
scroll to position [7503, 0]
click at [34, 294] on div at bounding box center [32, 298] width 16 height 16
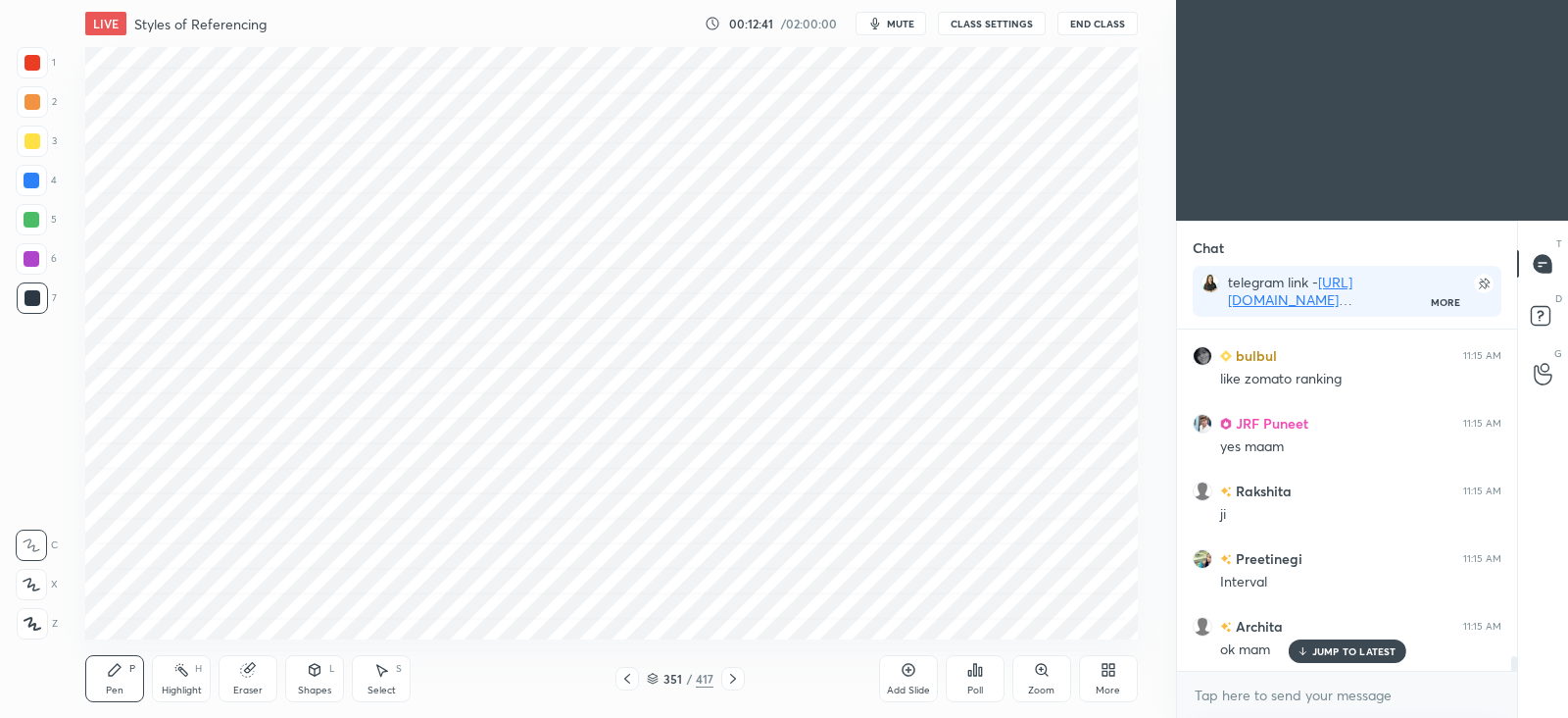
scroll to position [7570, 0]
click at [1118, 686] on div "More" at bounding box center [1108, 691] width 25 height 10
click at [1086, 472] on icon at bounding box center [1085, 465] width 16 height 16
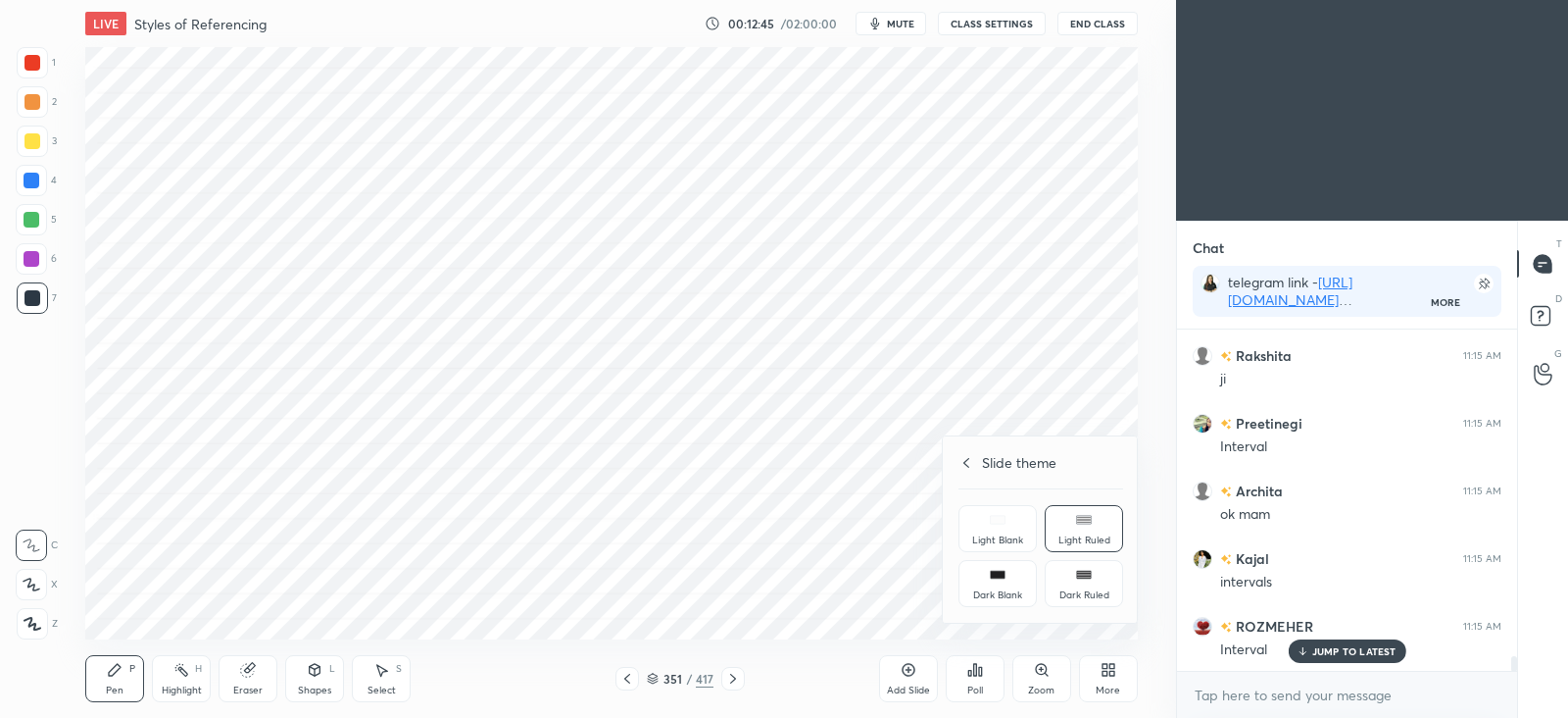
click at [1005, 586] on div "Dark Blank" at bounding box center [998, 584] width 78 height 47
click at [733, 541] on div at bounding box center [784, 359] width 1568 height 718
click at [891, 669] on div "Add Slide" at bounding box center [909, 679] width 59 height 47
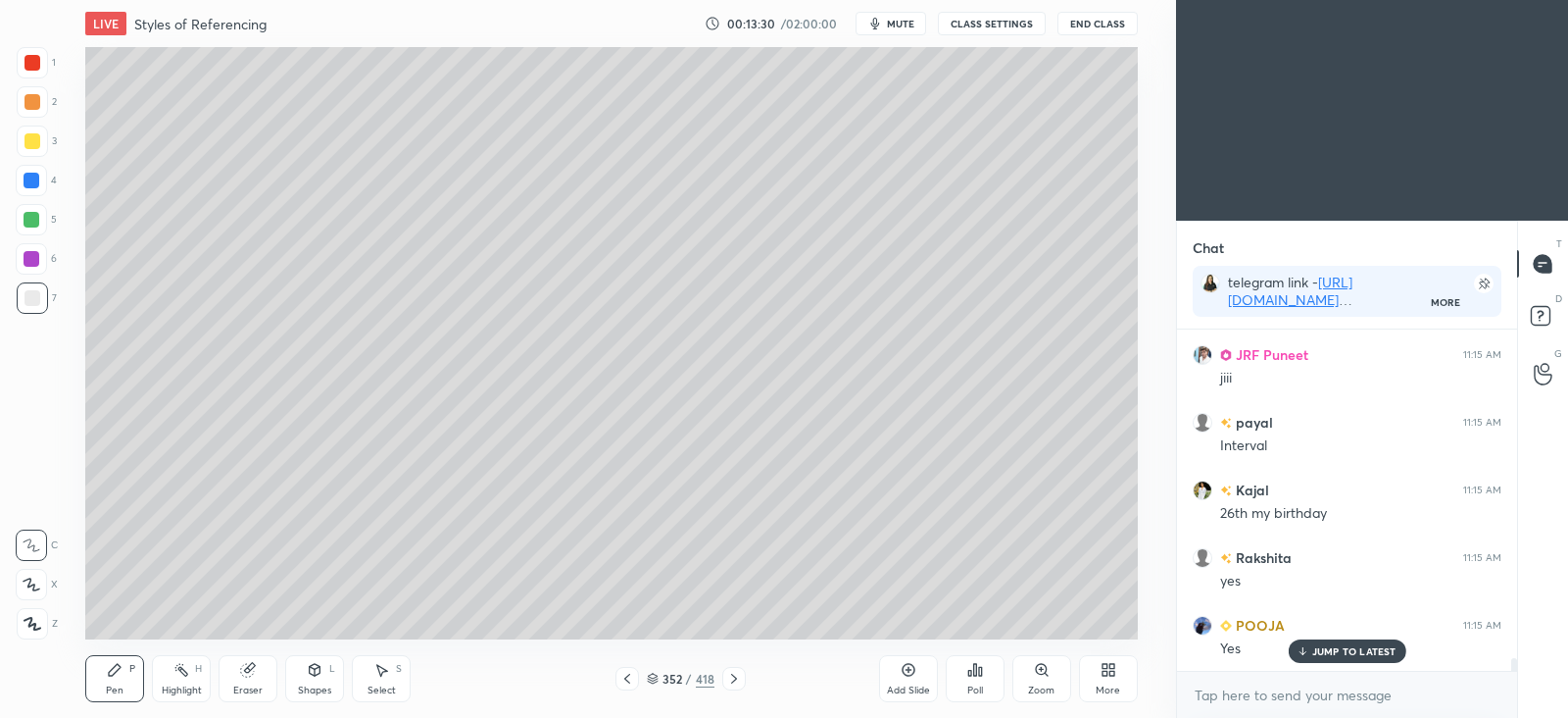
scroll to position [9120, 0]
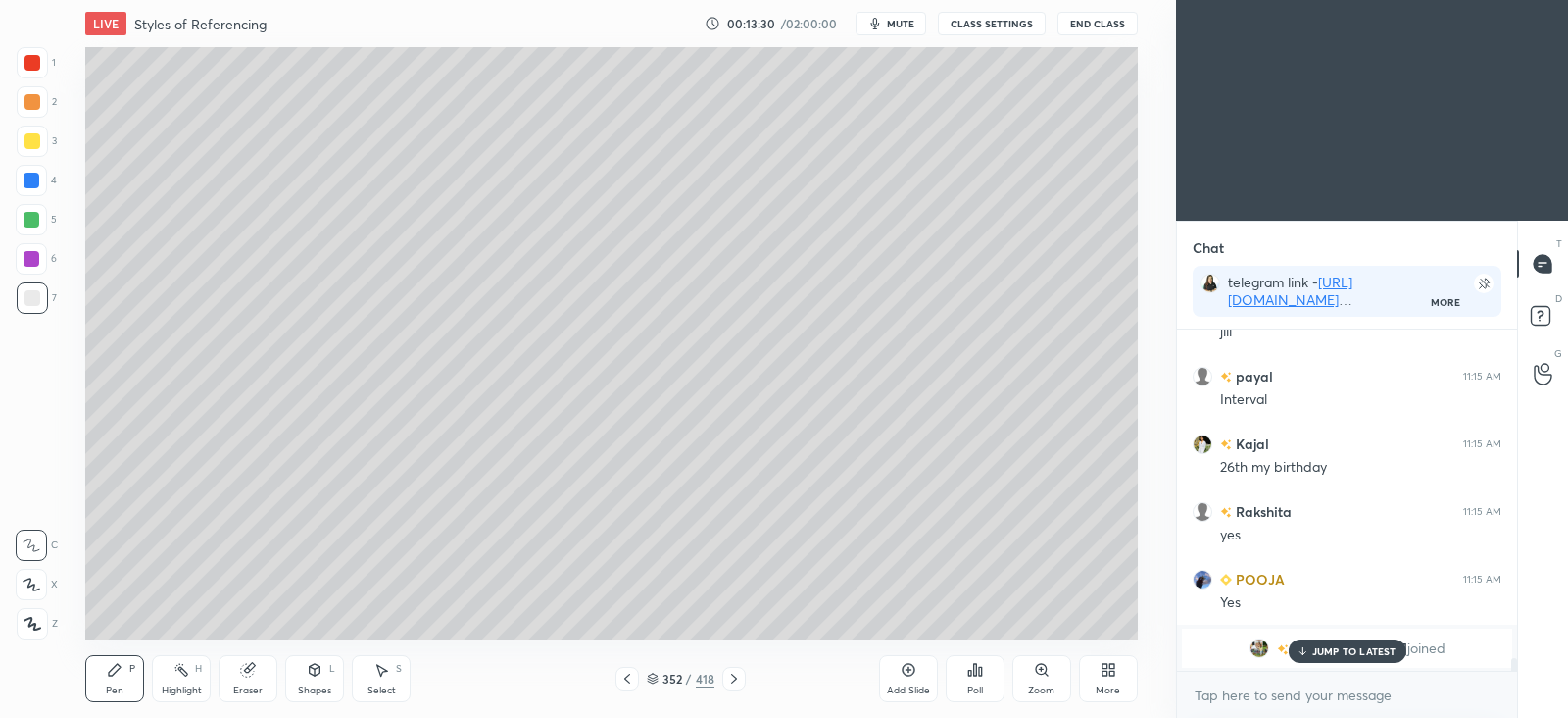
click at [632, 672] on icon at bounding box center [628, 679] width 16 height 16
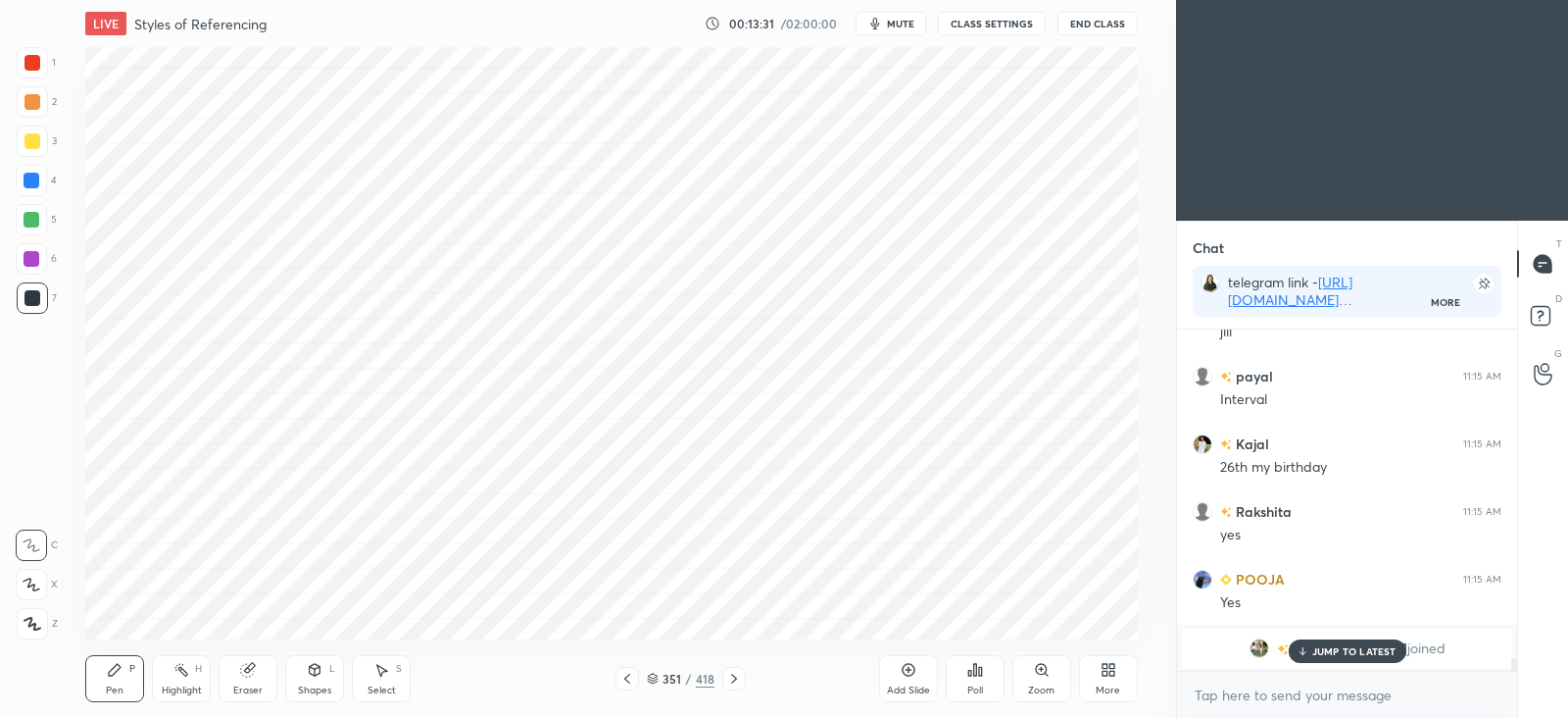
click at [632, 673] on icon at bounding box center [628, 679] width 16 height 16
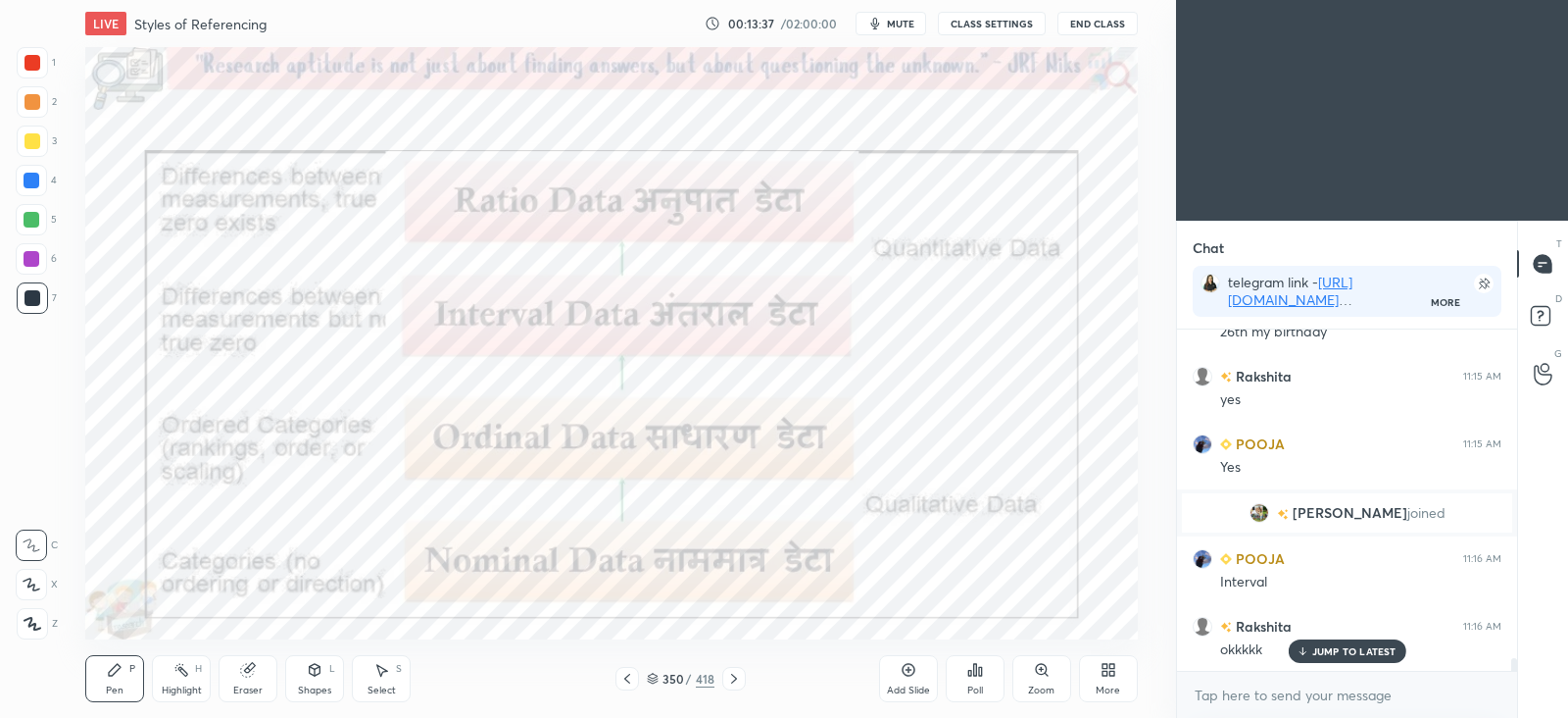
scroll to position [8766, 0]
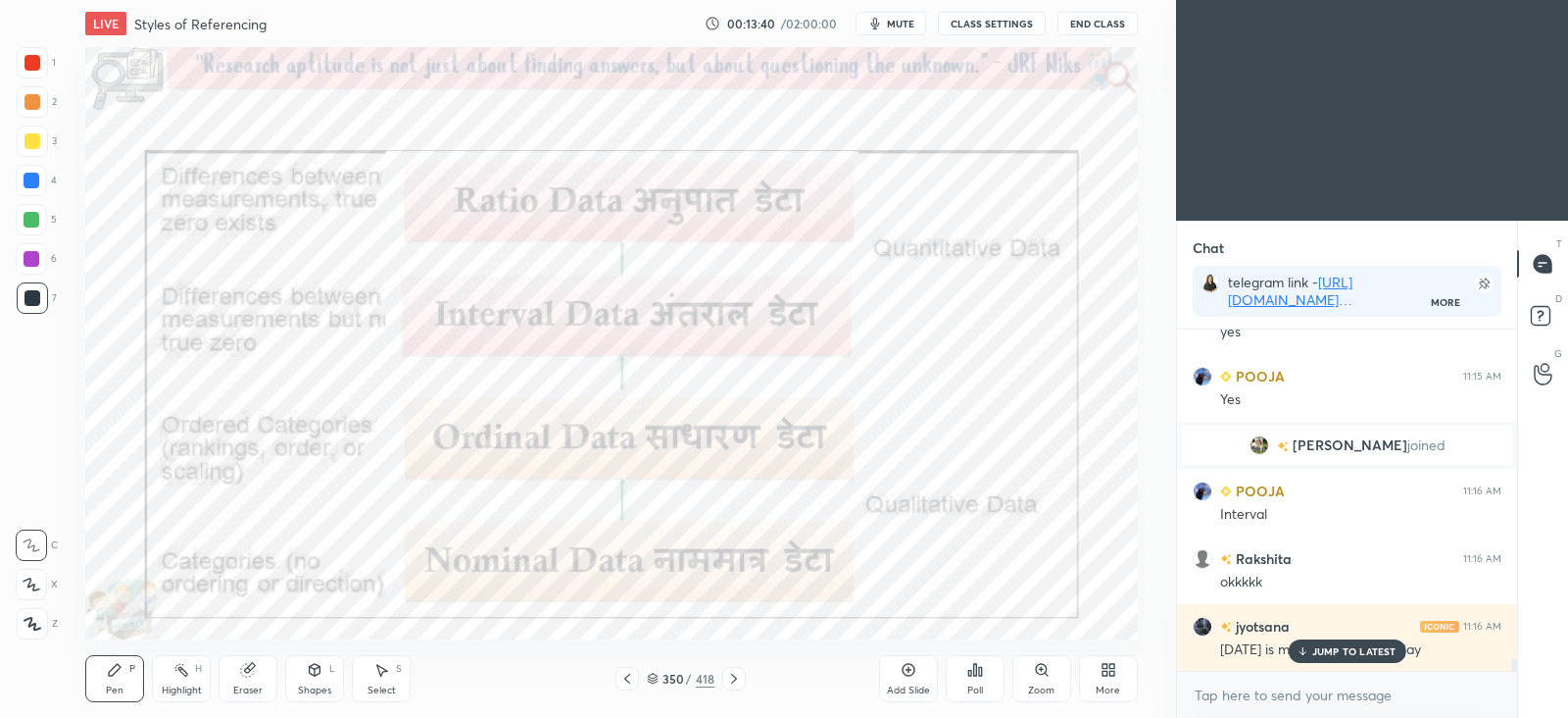
click at [741, 673] on div at bounding box center [734, 679] width 24 height 24
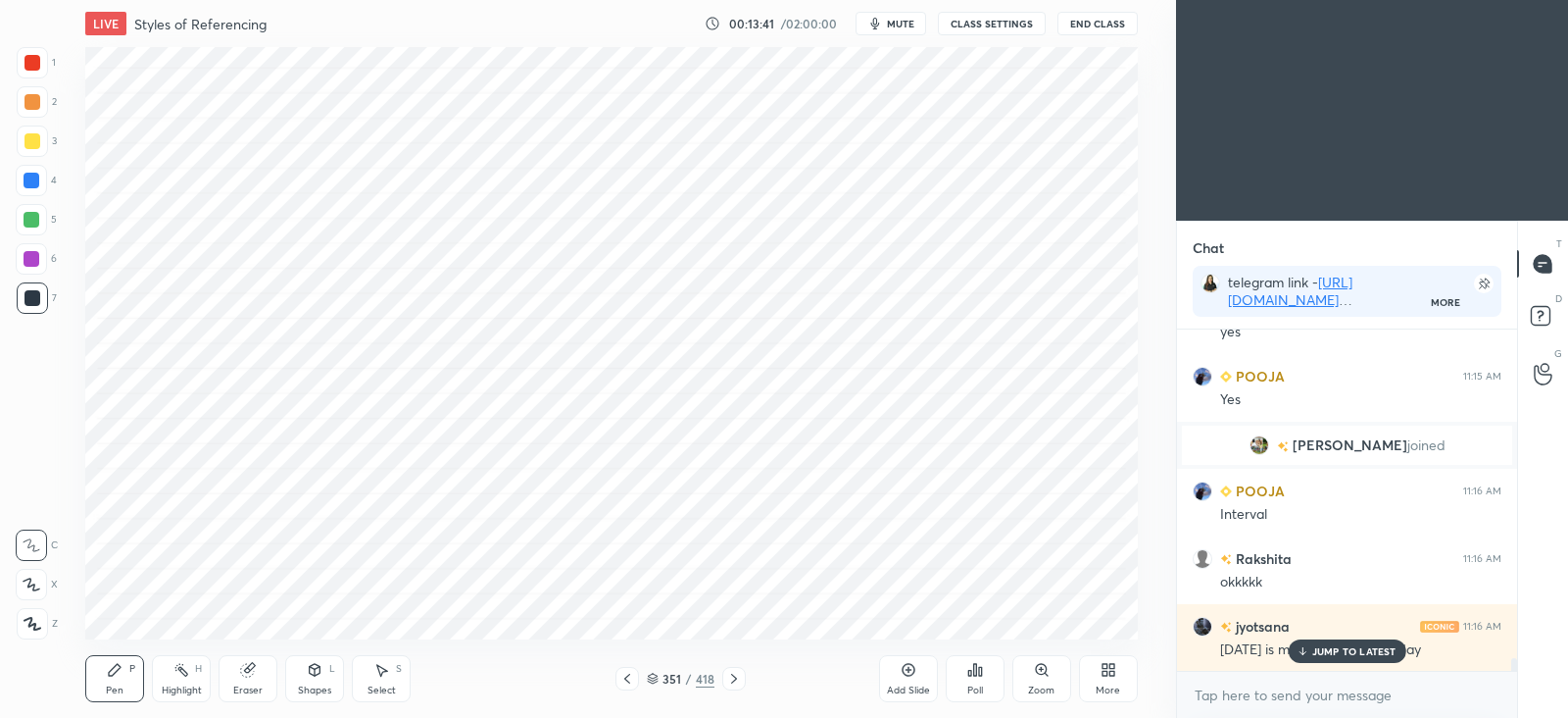
click at [735, 674] on icon at bounding box center [734, 679] width 16 height 16
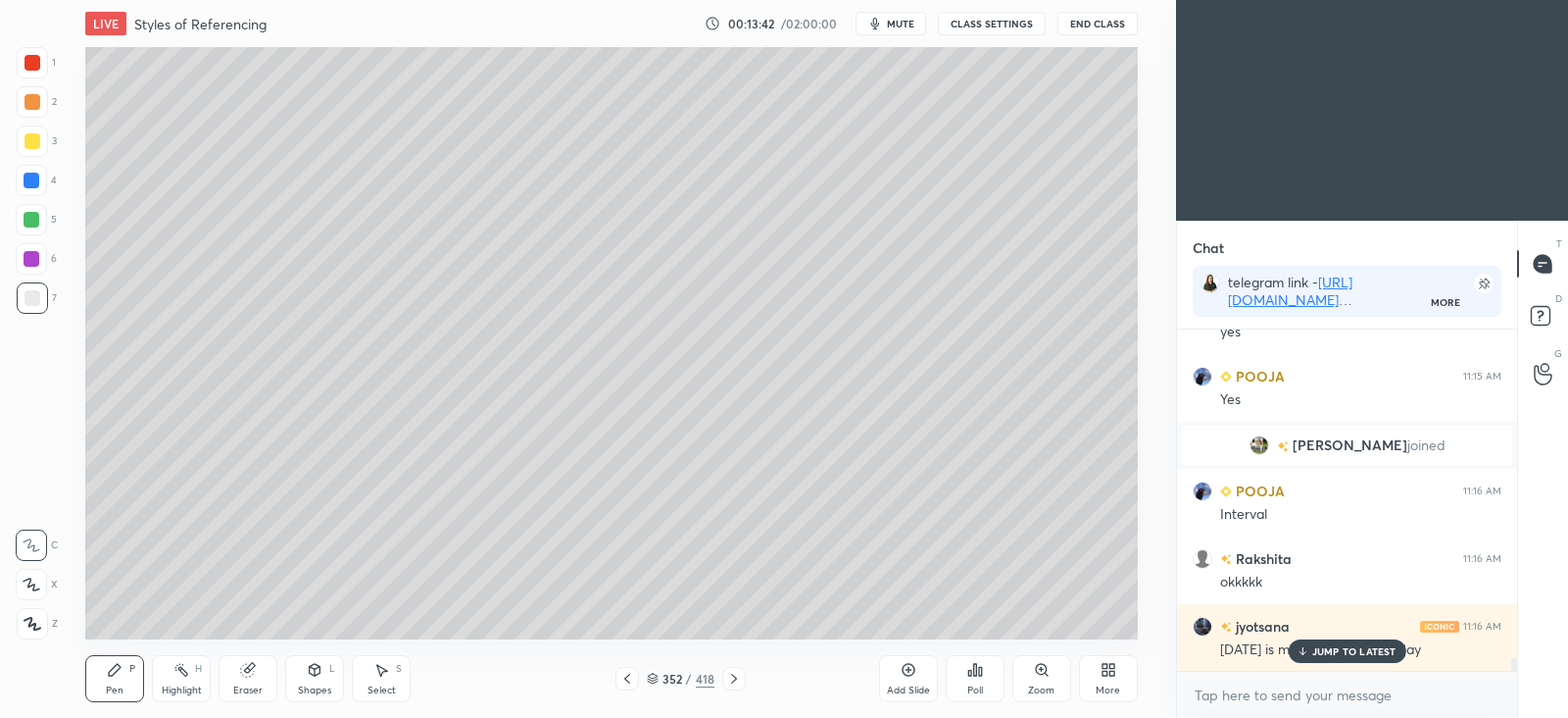
click at [727, 672] on icon at bounding box center [734, 679] width 16 height 16
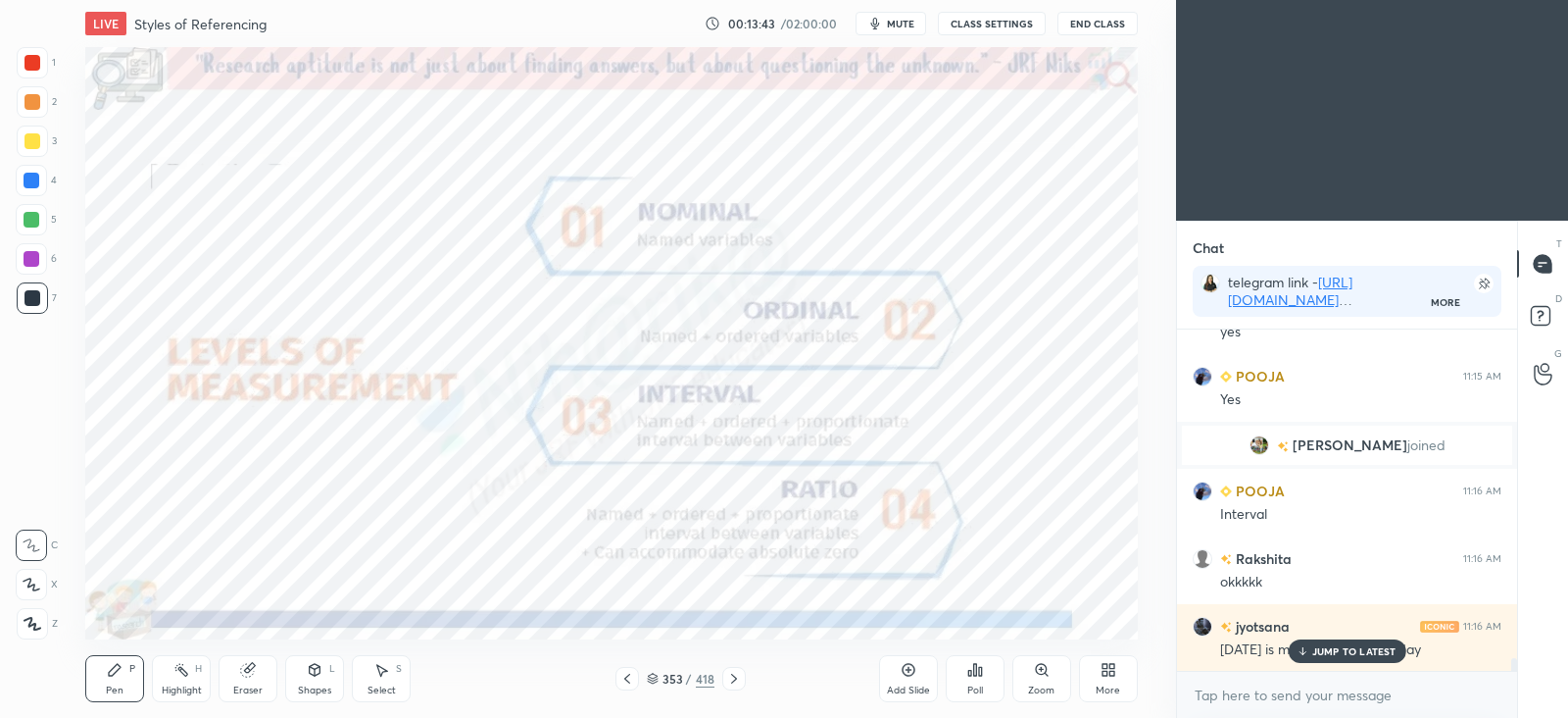
click at [630, 679] on icon at bounding box center [628, 679] width 16 height 16
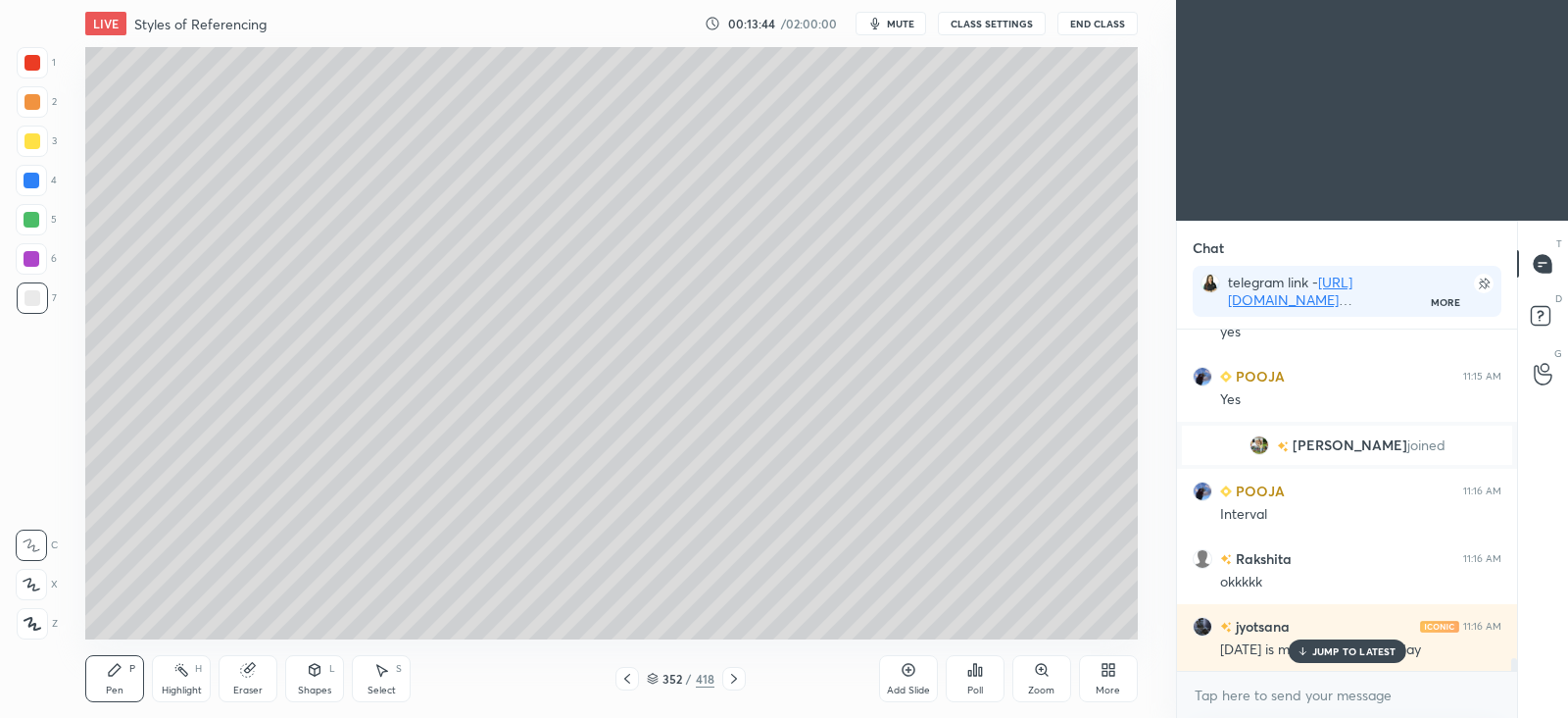
click at [628, 682] on icon at bounding box center [628, 679] width 16 height 16
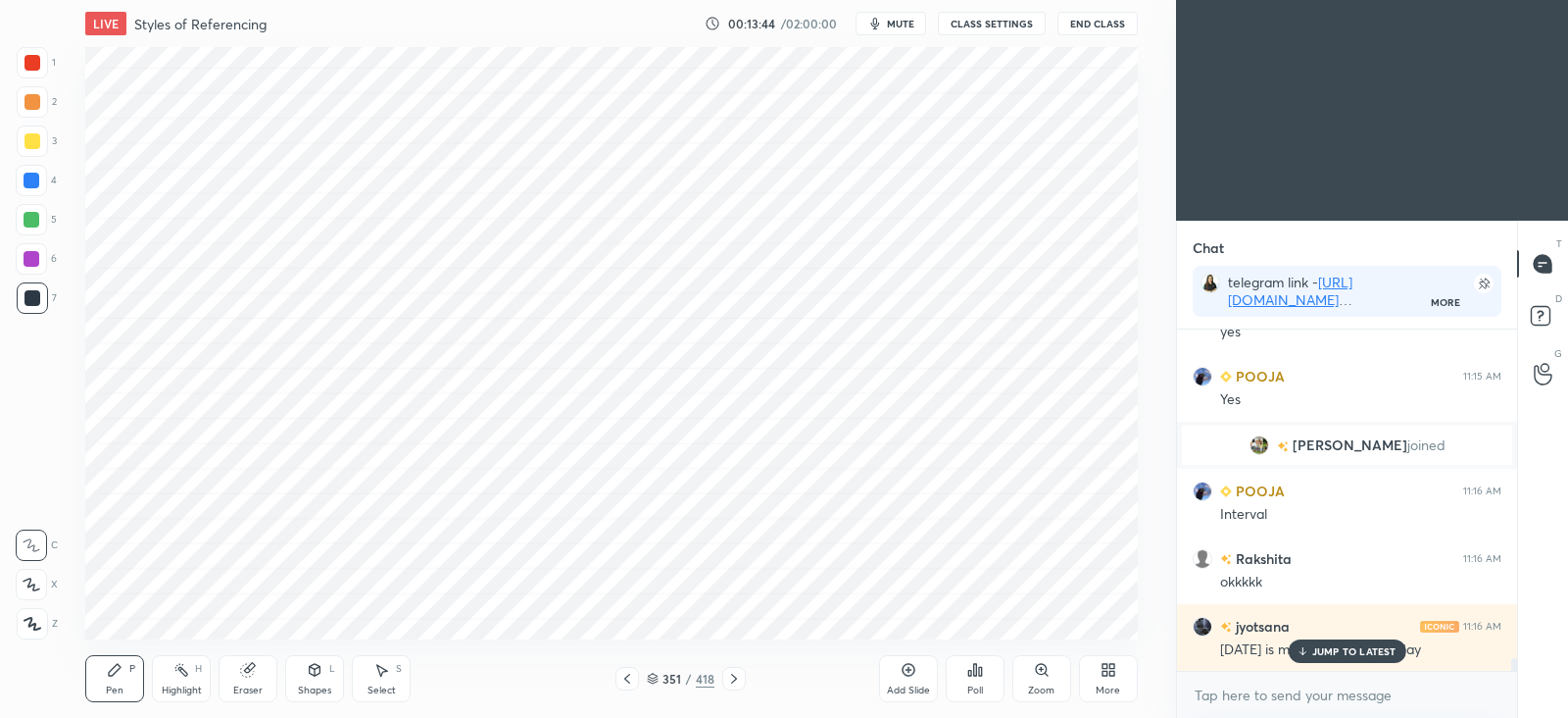
scroll to position [8814, 0]
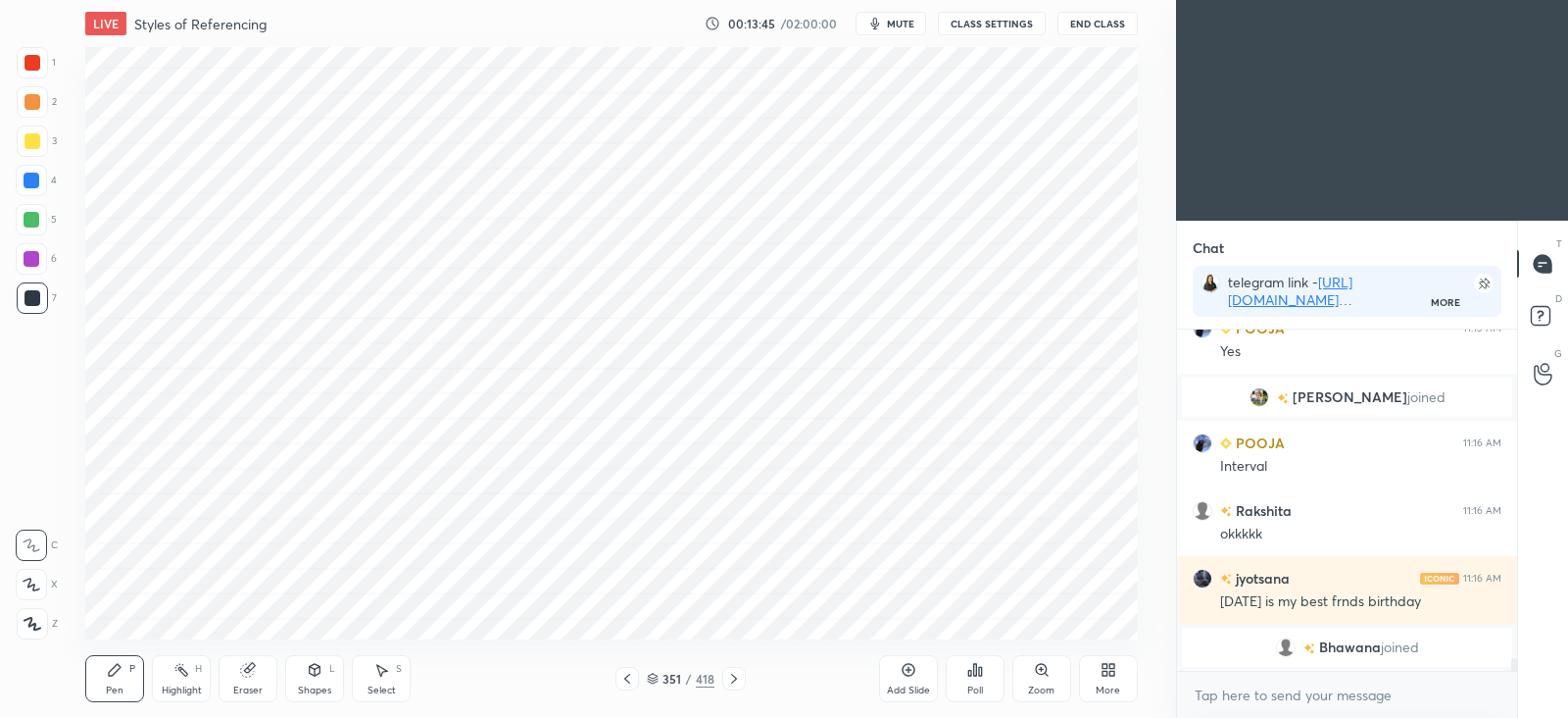
click at [632, 674] on icon at bounding box center [628, 679] width 16 height 16
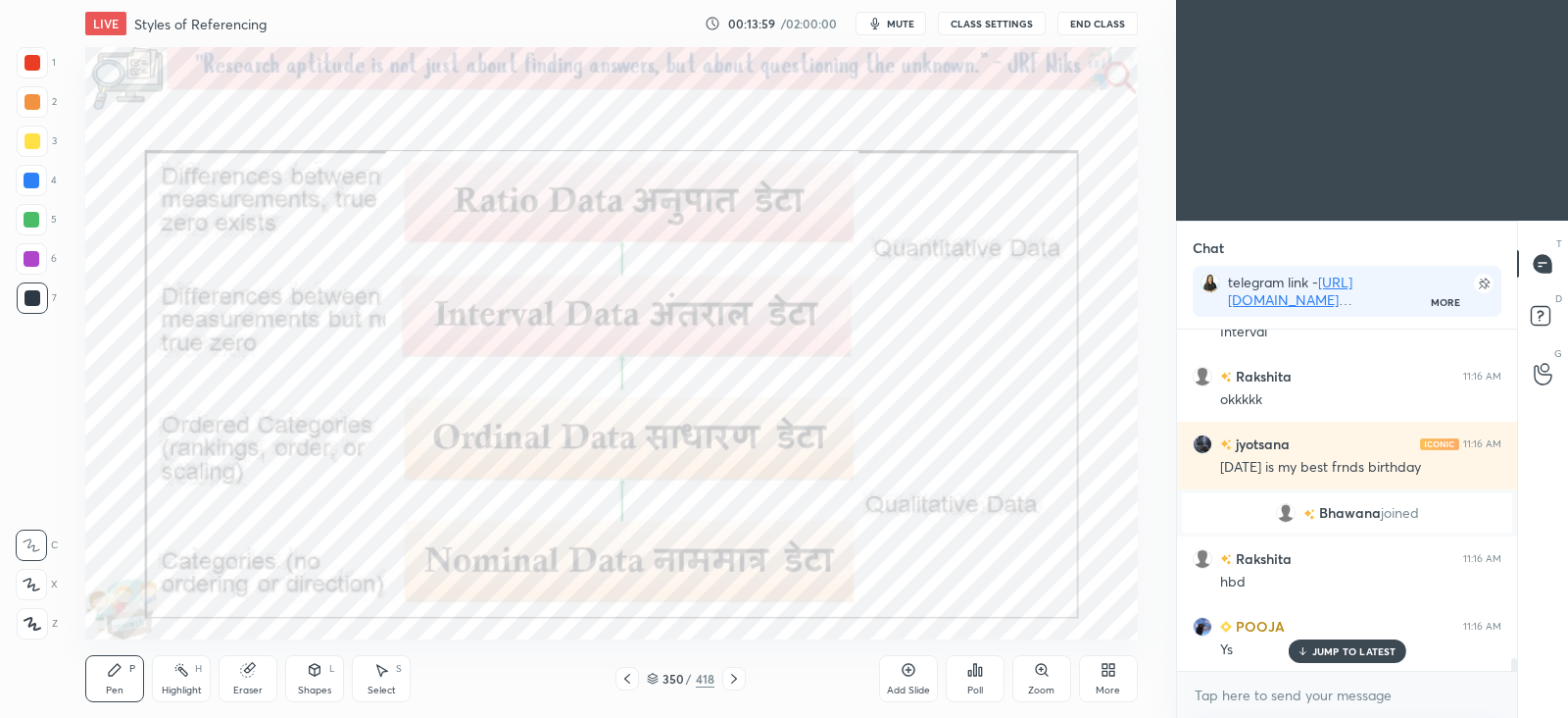
scroll to position [9016, 0]
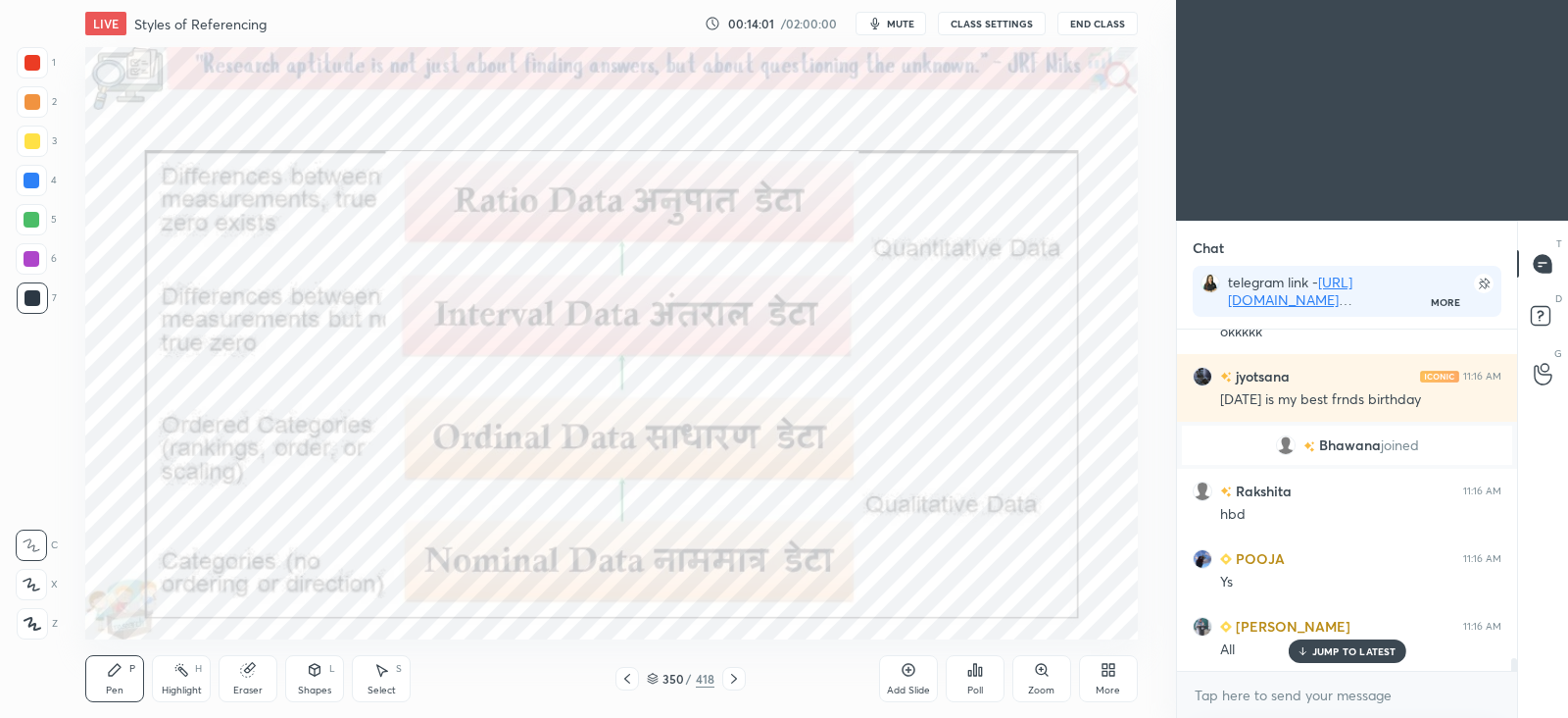
click at [736, 684] on icon at bounding box center [734, 679] width 16 height 16
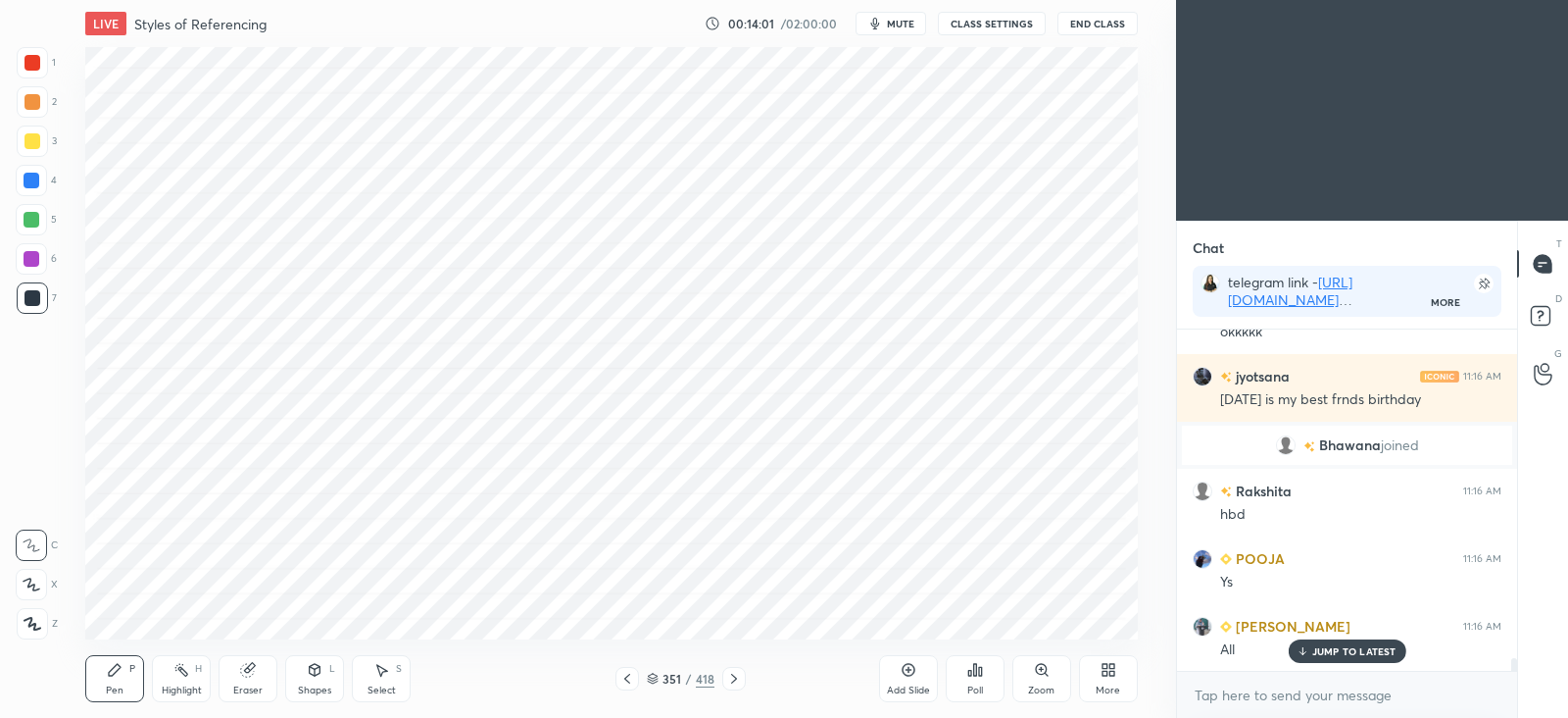
click at [735, 682] on icon at bounding box center [734, 679] width 16 height 16
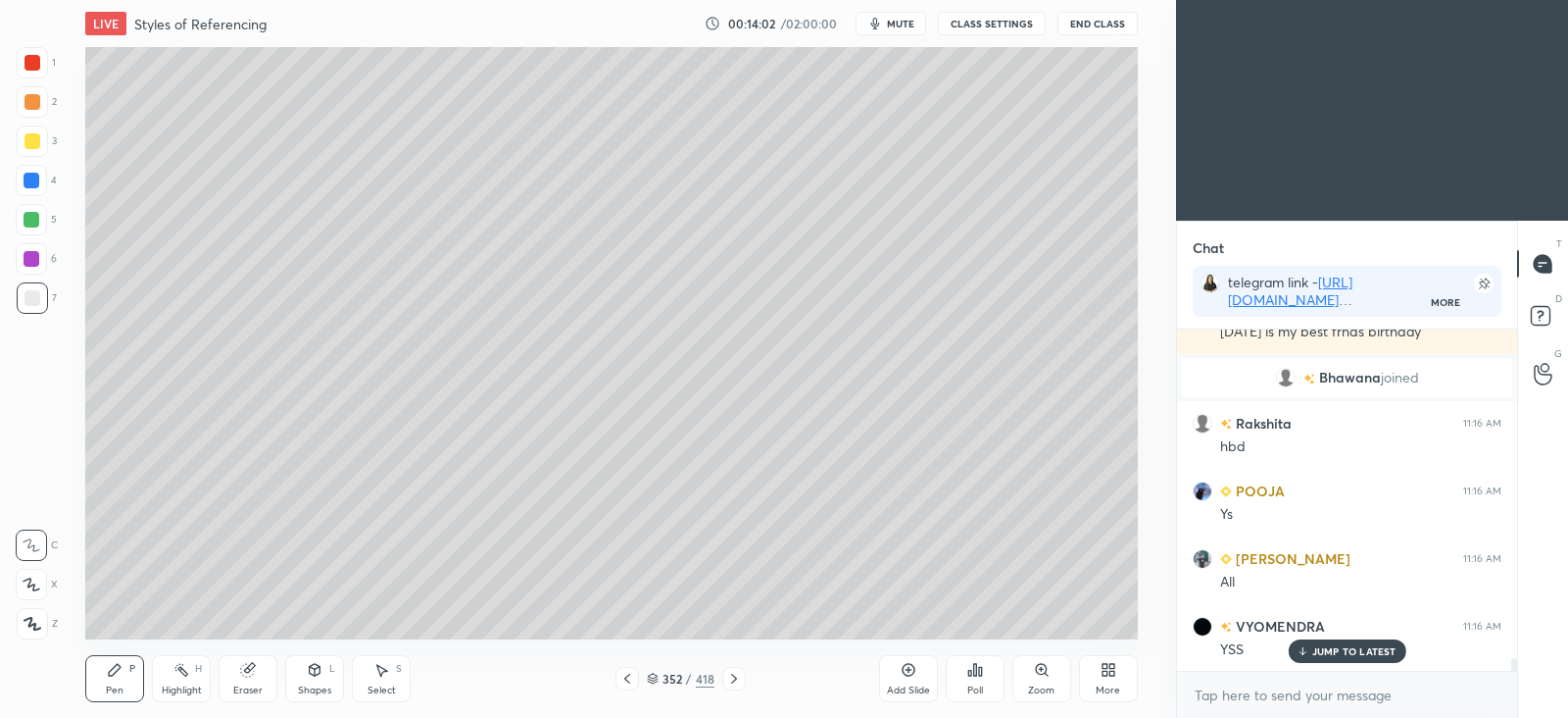
click at [735, 684] on icon at bounding box center [734, 679] width 16 height 16
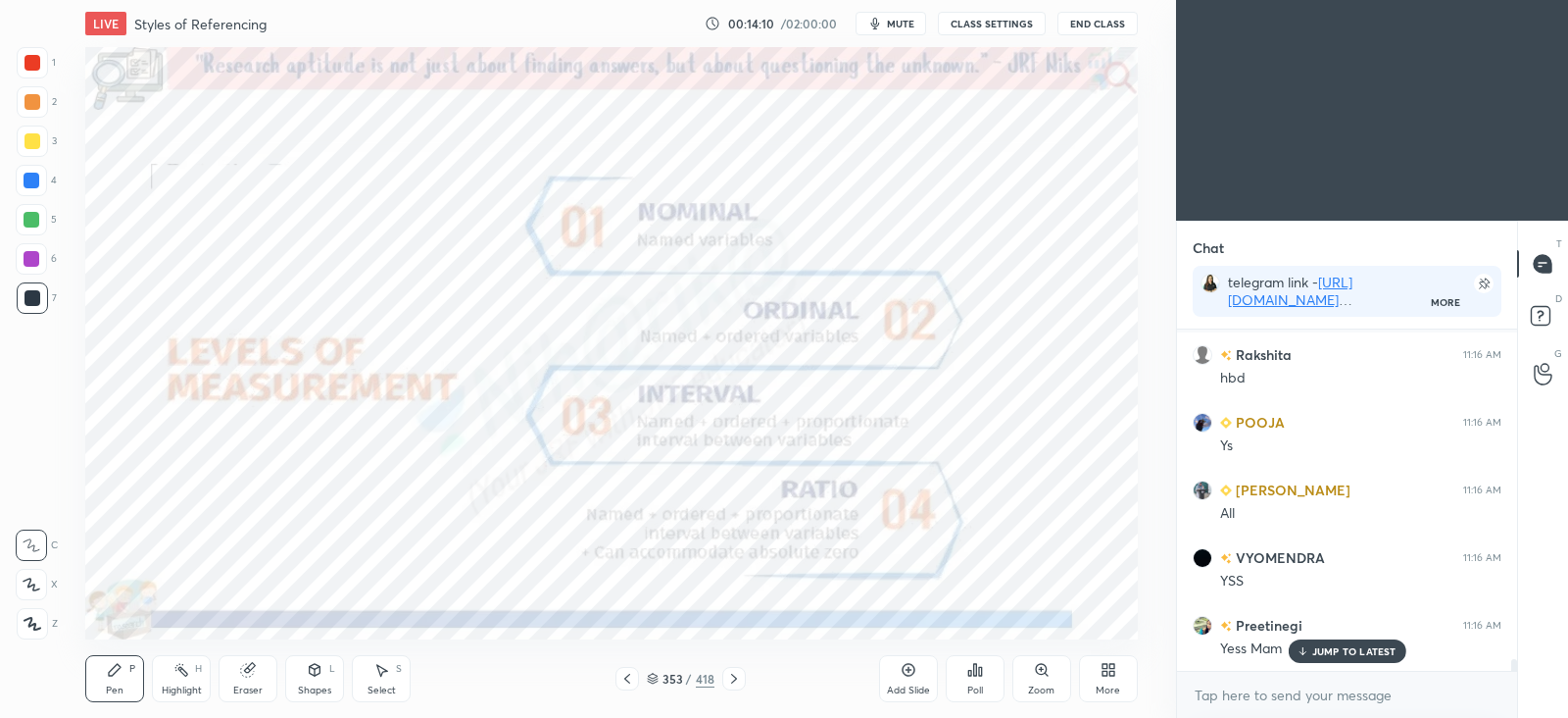
scroll to position [9219, 0]
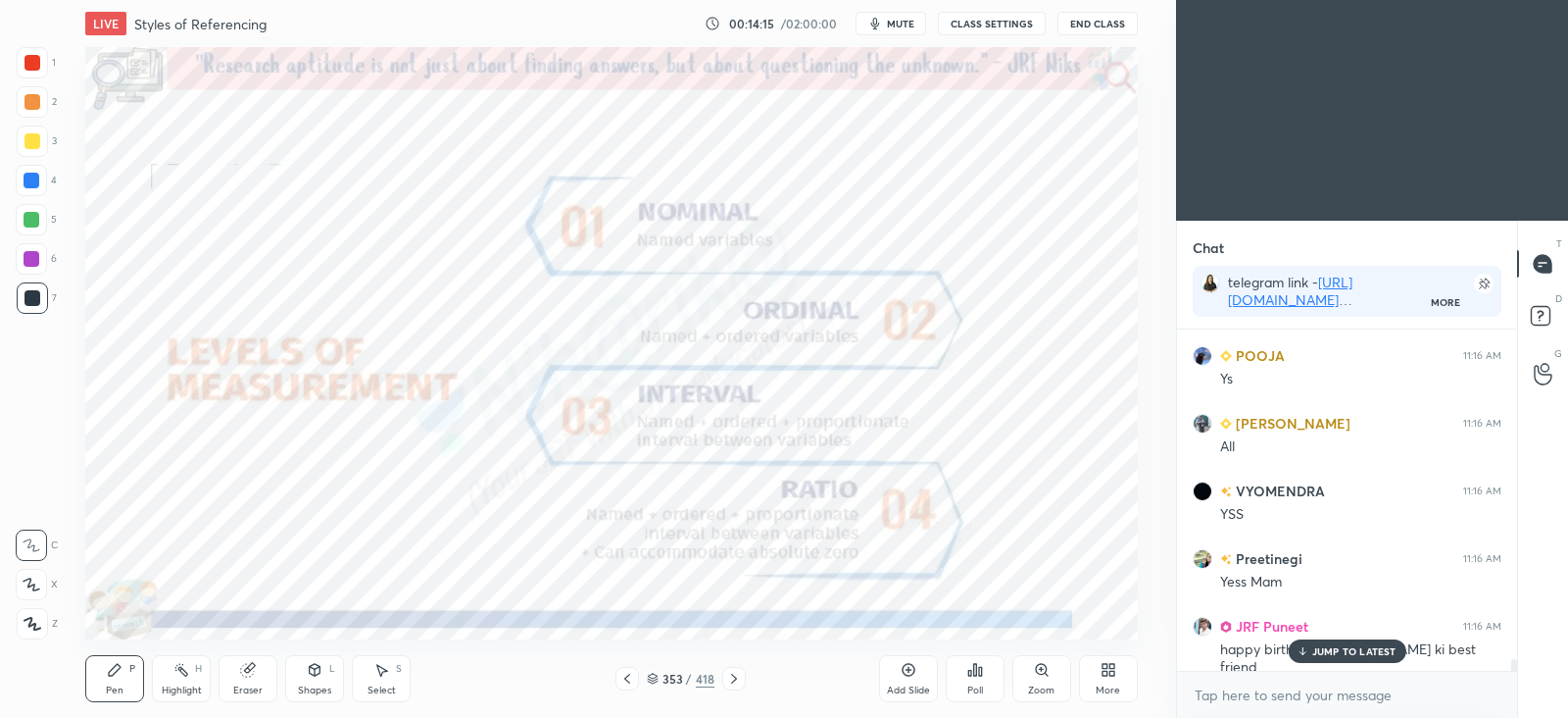
click at [1329, 649] on p "JUMP TO LATEST" at bounding box center [1354, 651] width 84 height 12
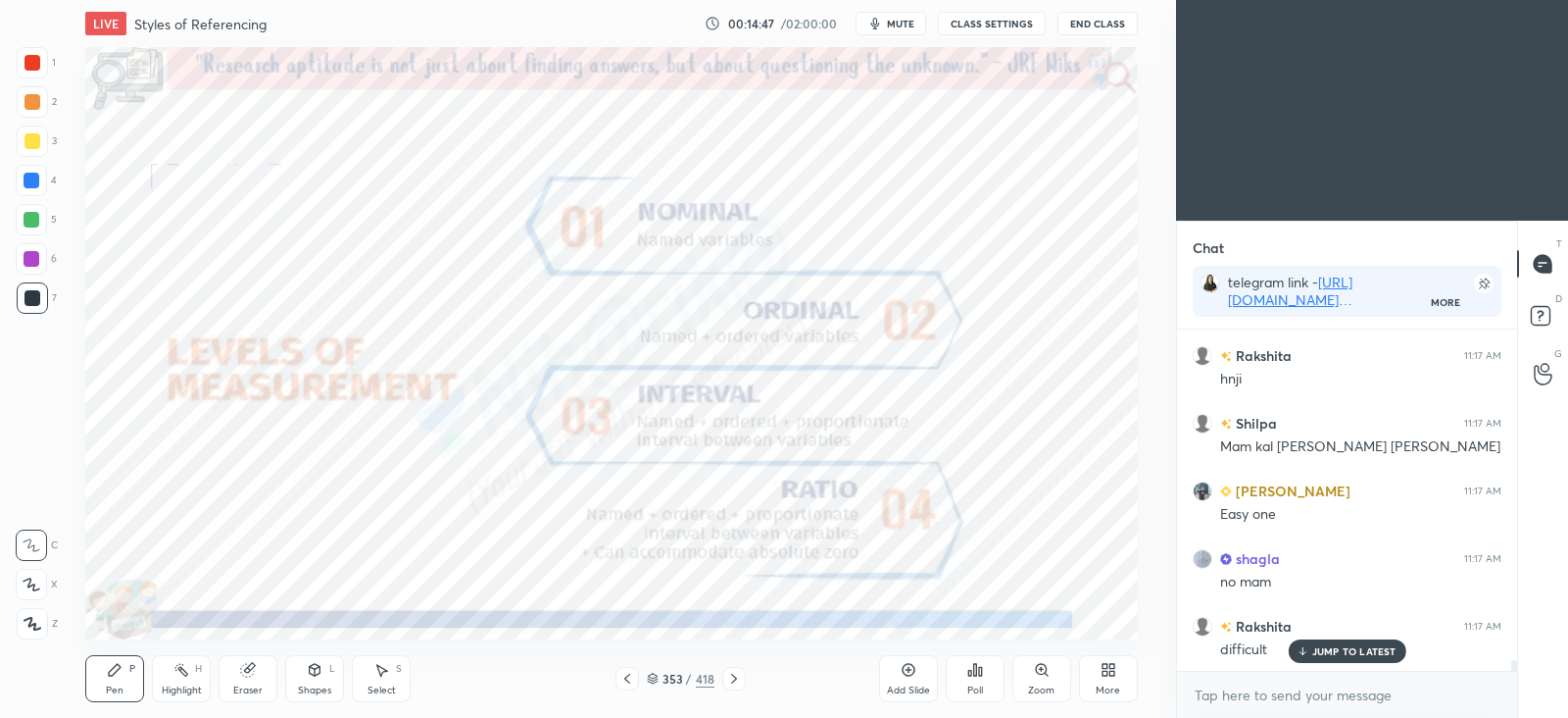
scroll to position [10481, 0]
click at [735, 677] on icon at bounding box center [734, 679] width 16 height 16
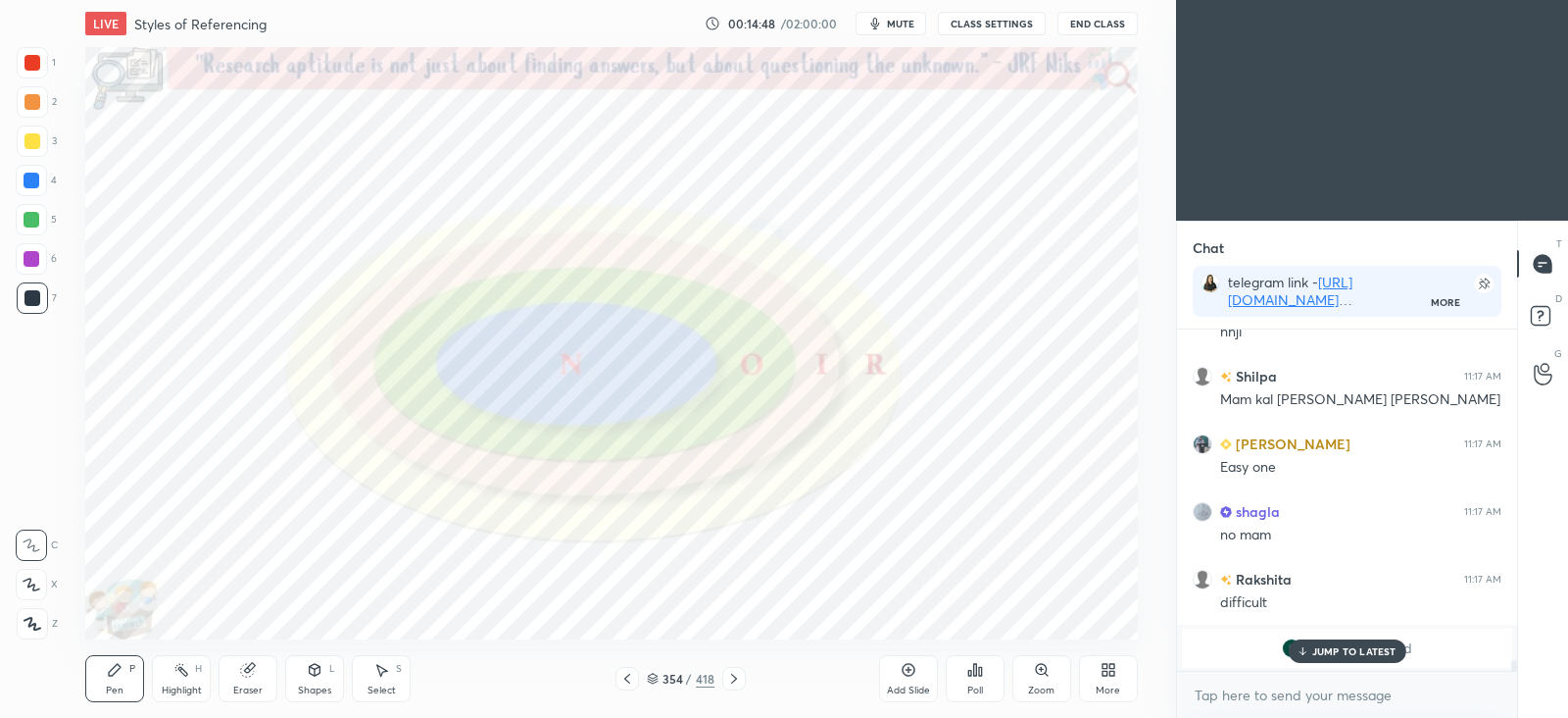
scroll to position [10616, 0]
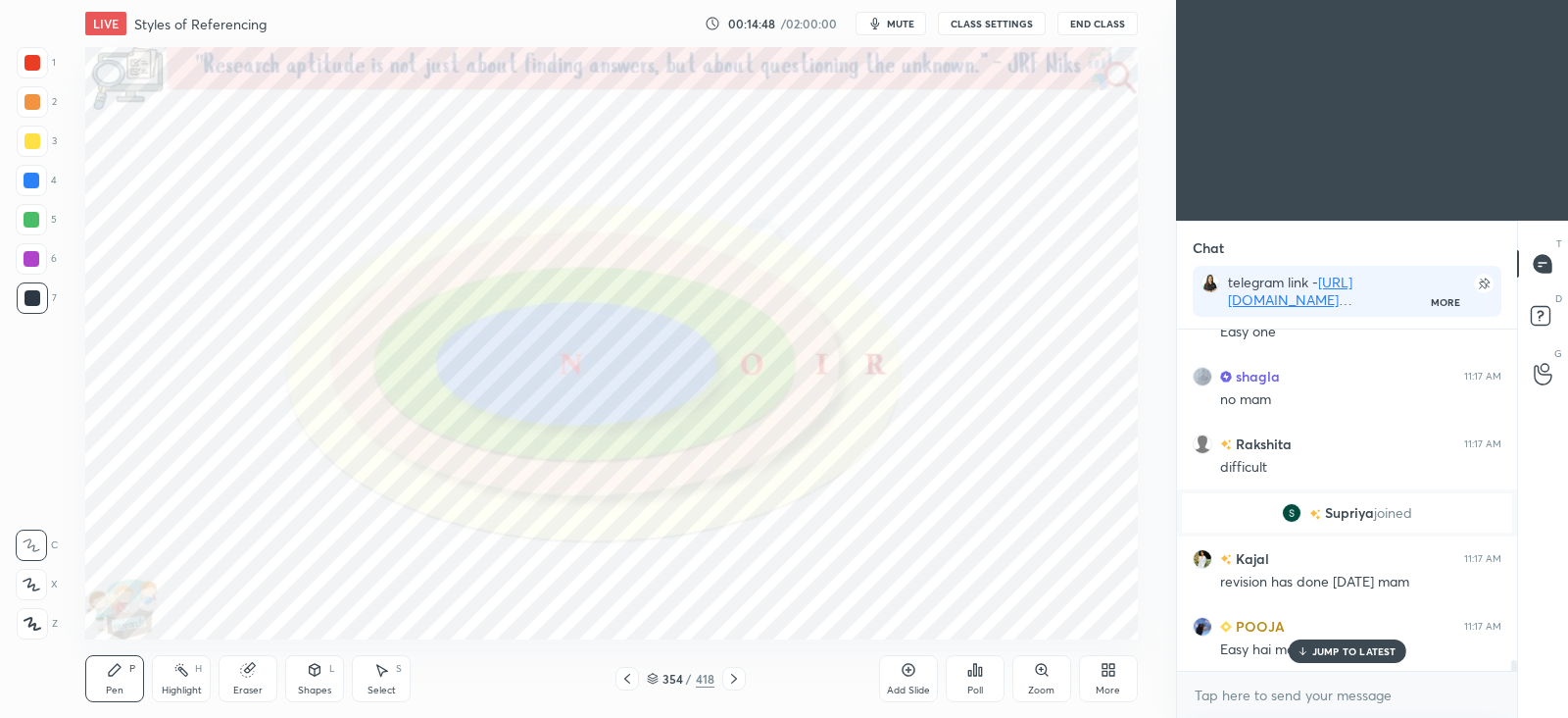
click at [737, 678] on icon at bounding box center [734, 679] width 16 height 16
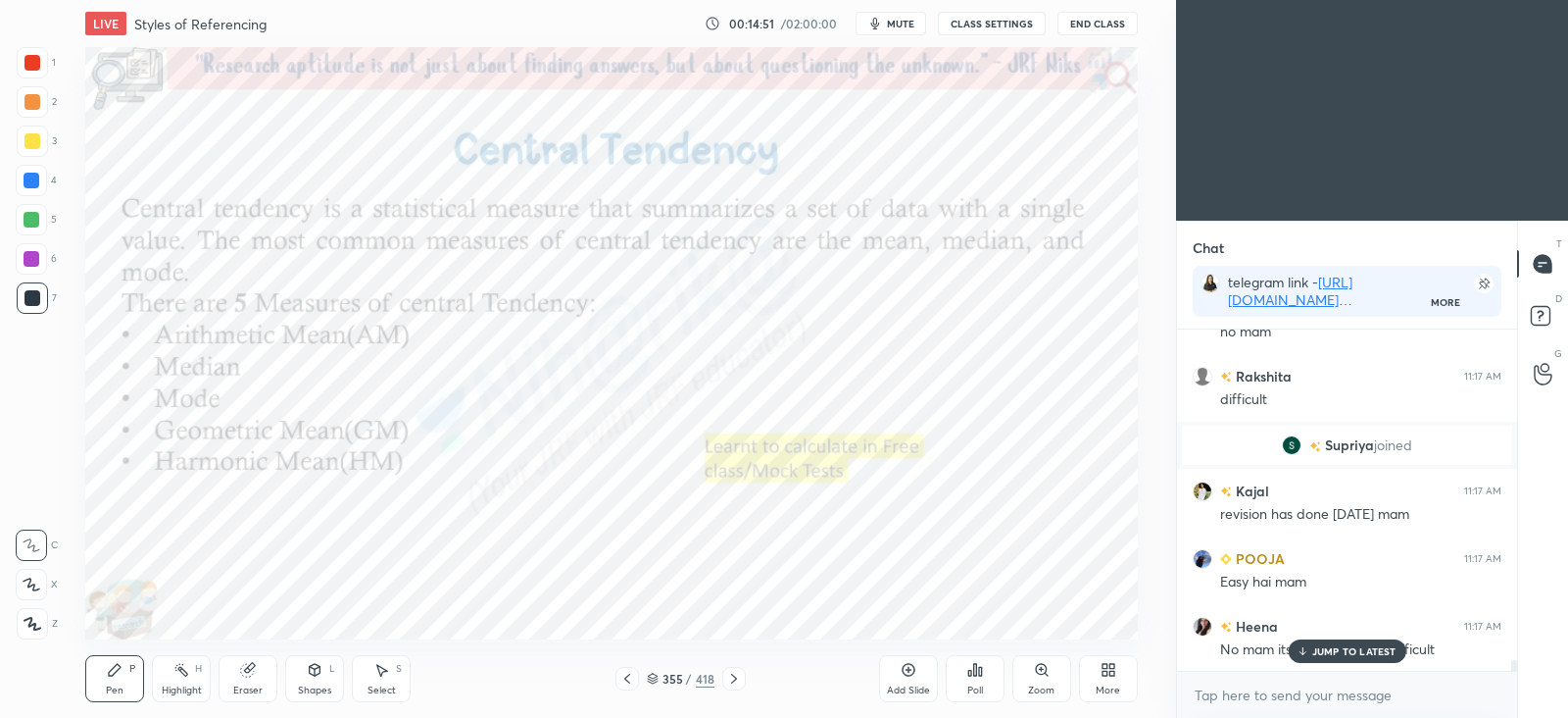
scroll to position [10751, 0]
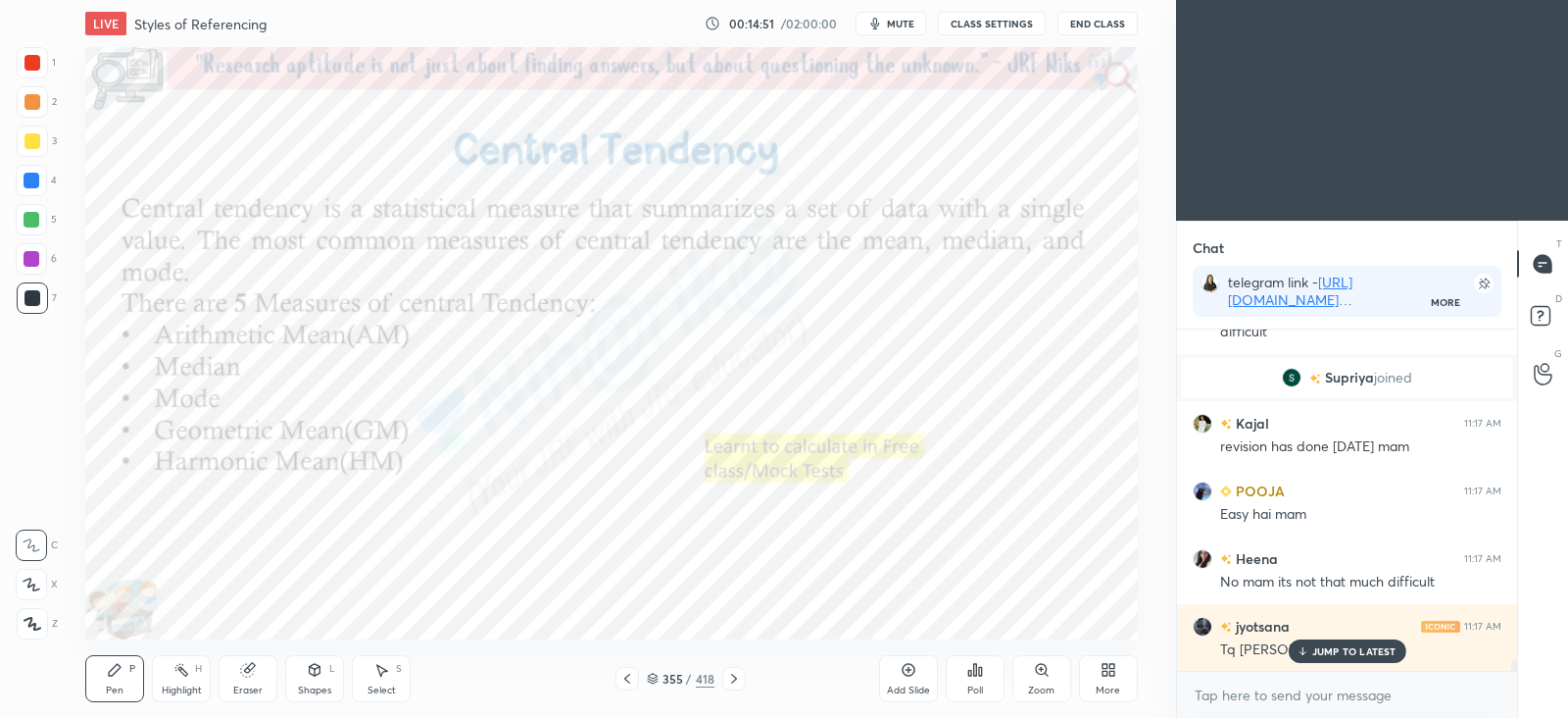
click at [626, 682] on icon at bounding box center [628, 679] width 16 height 16
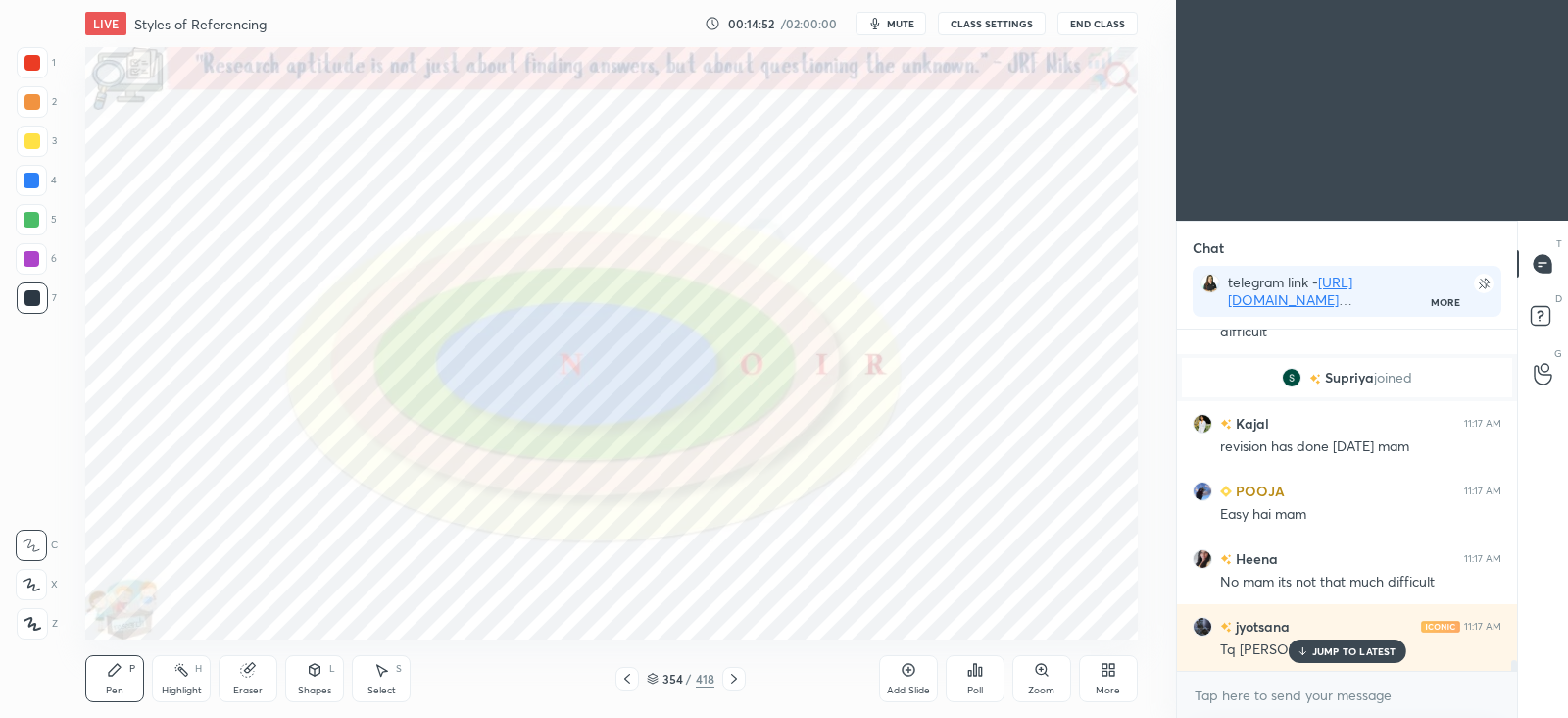
click at [907, 670] on icon at bounding box center [908, 670] width 6 height 6
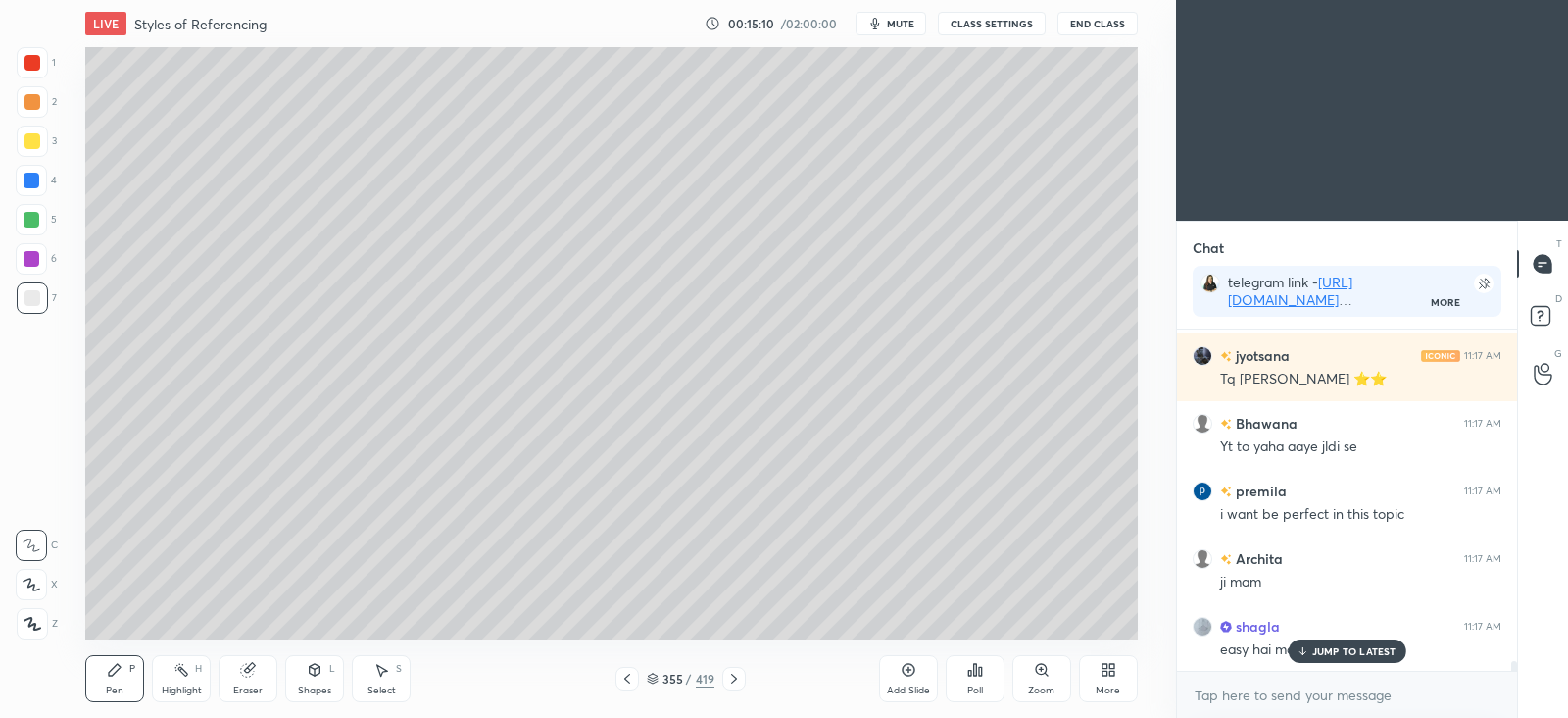
scroll to position [11090, 0]
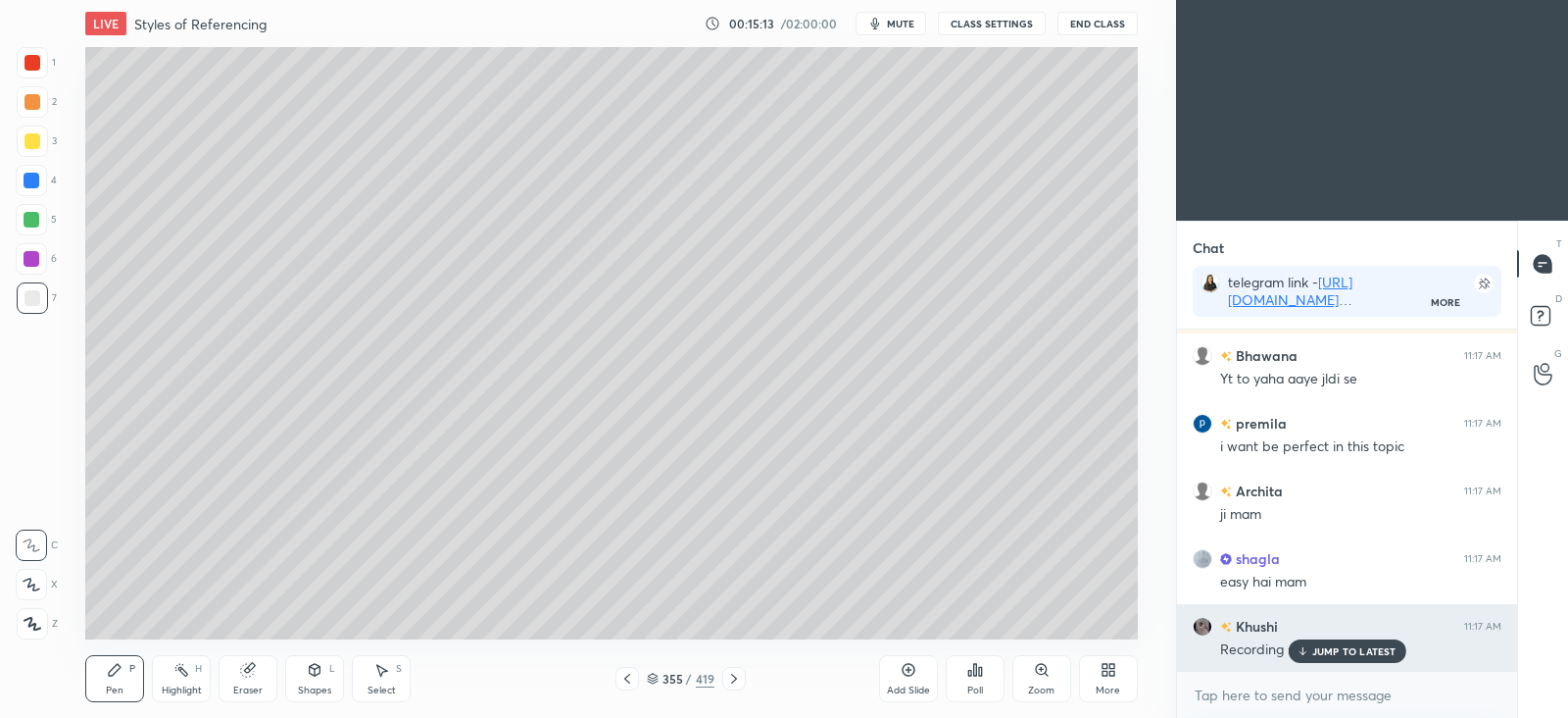
click at [1360, 650] on p "JUMP TO LATEST" at bounding box center [1354, 651] width 84 height 12
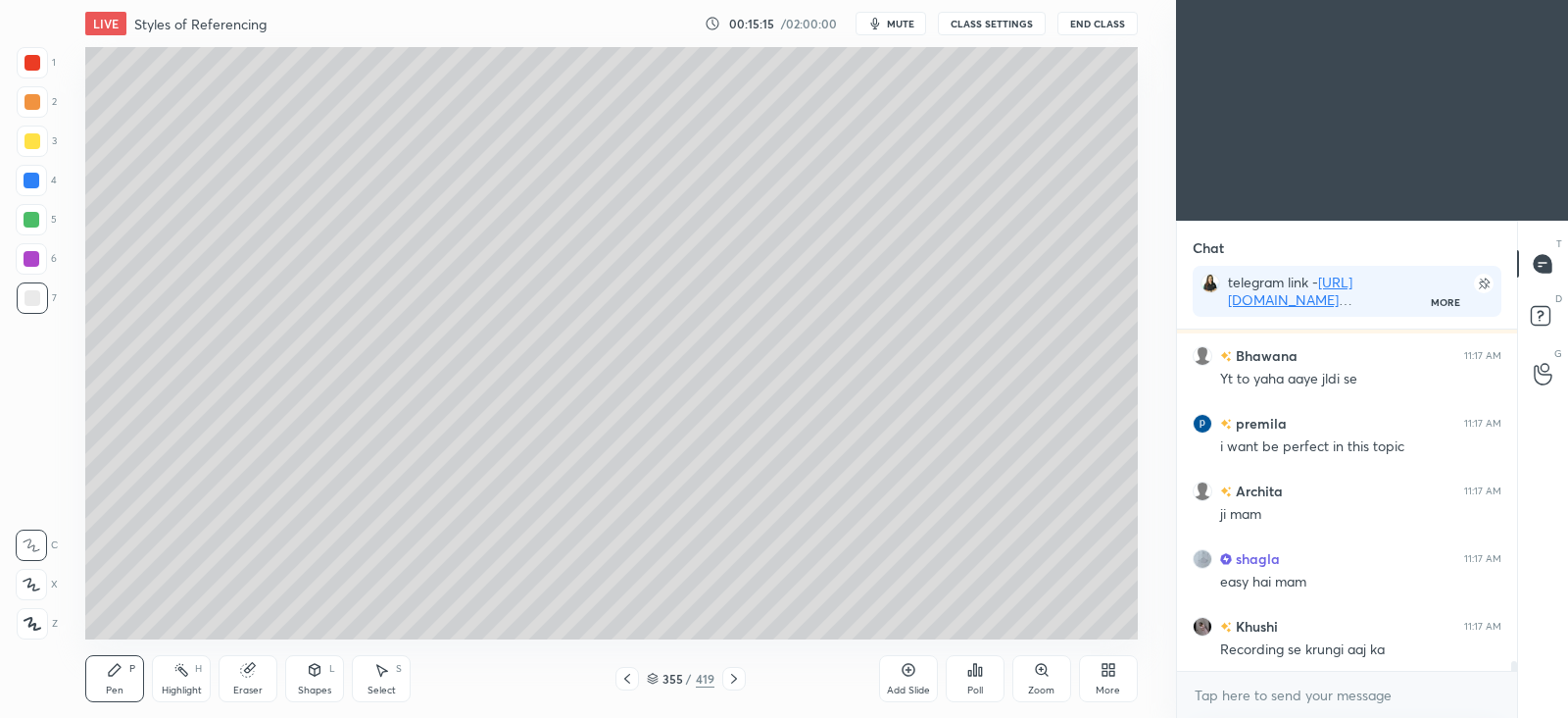
click at [738, 680] on icon at bounding box center [734, 679] width 16 height 16
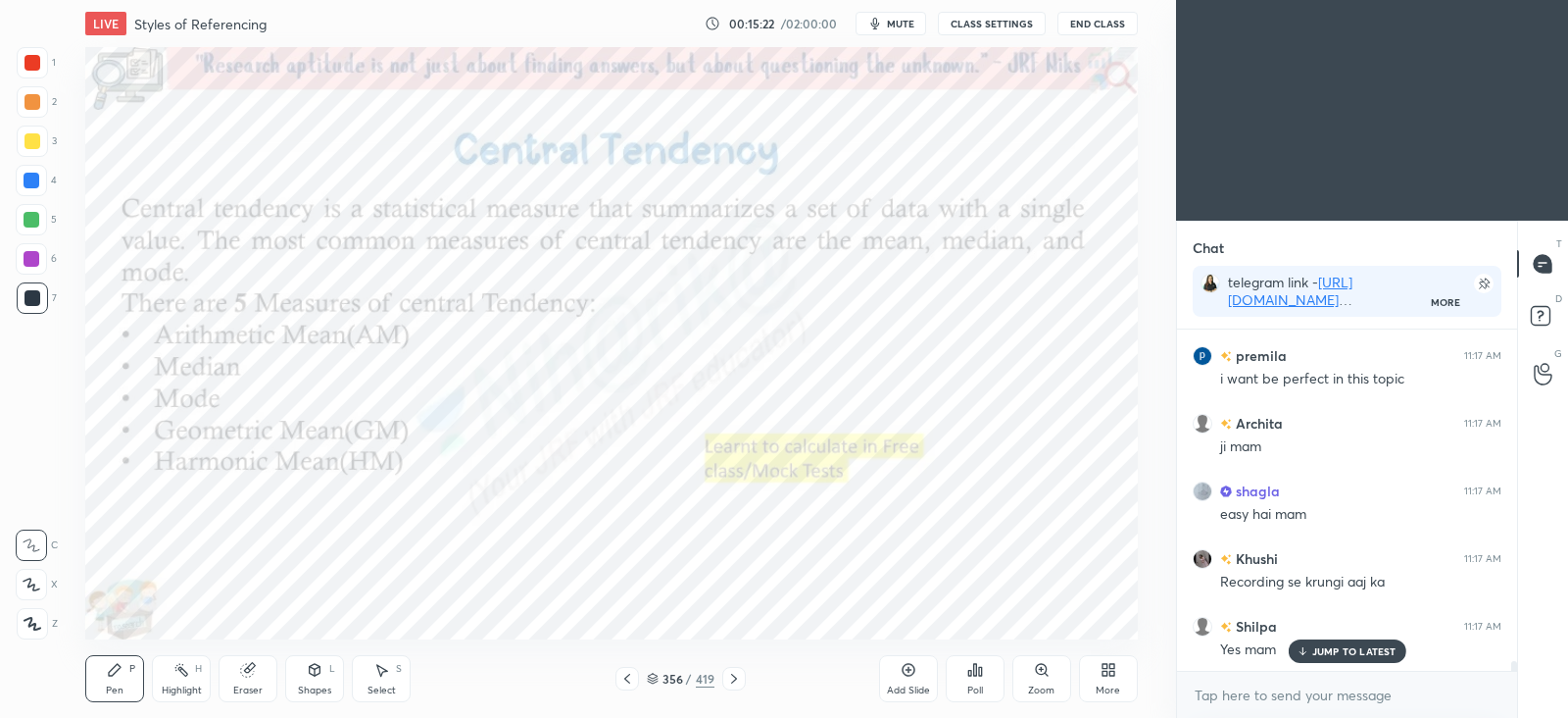
scroll to position [11226, 0]
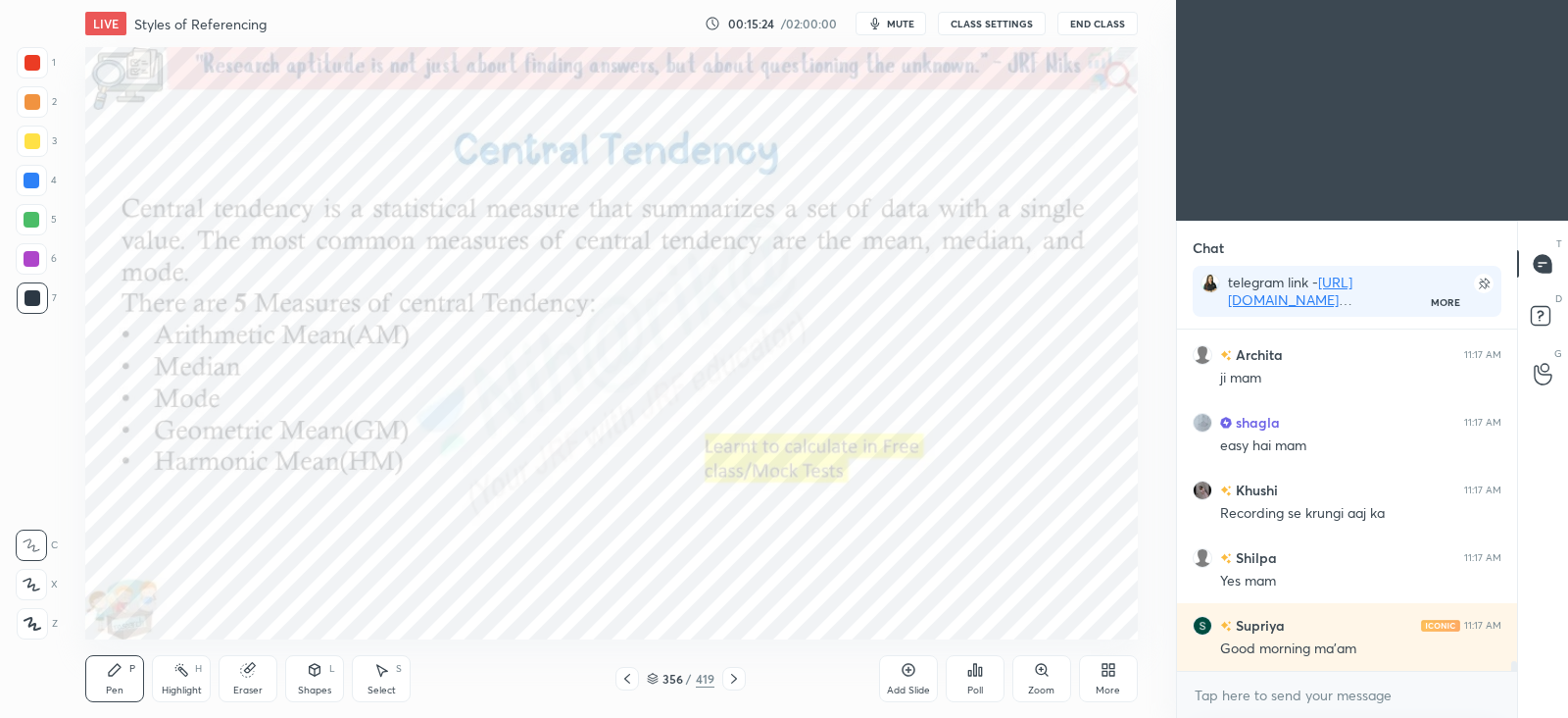
click at [637, 681] on div at bounding box center [628, 679] width 24 height 24
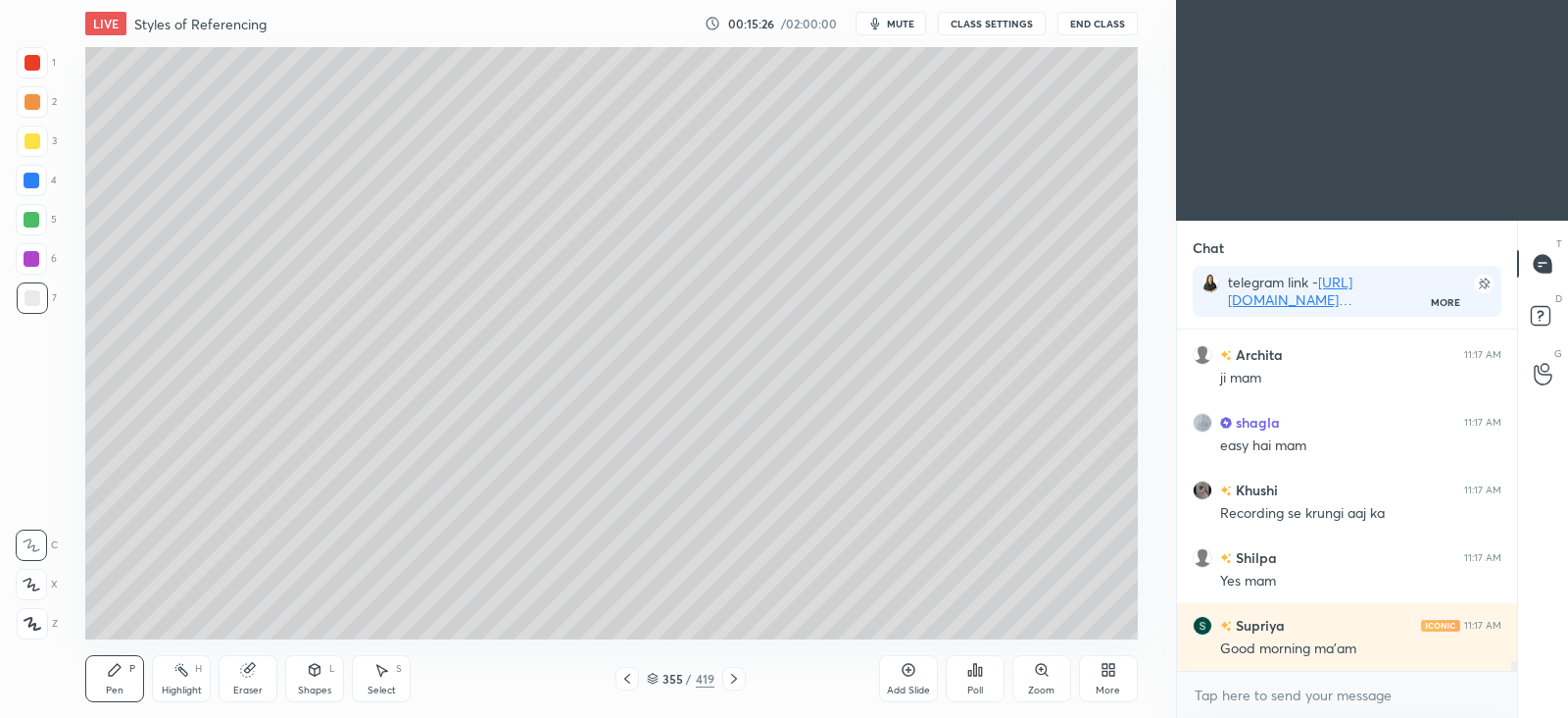
click at [744, 674] on div at bounding box center [734, 679] width 24 height 24
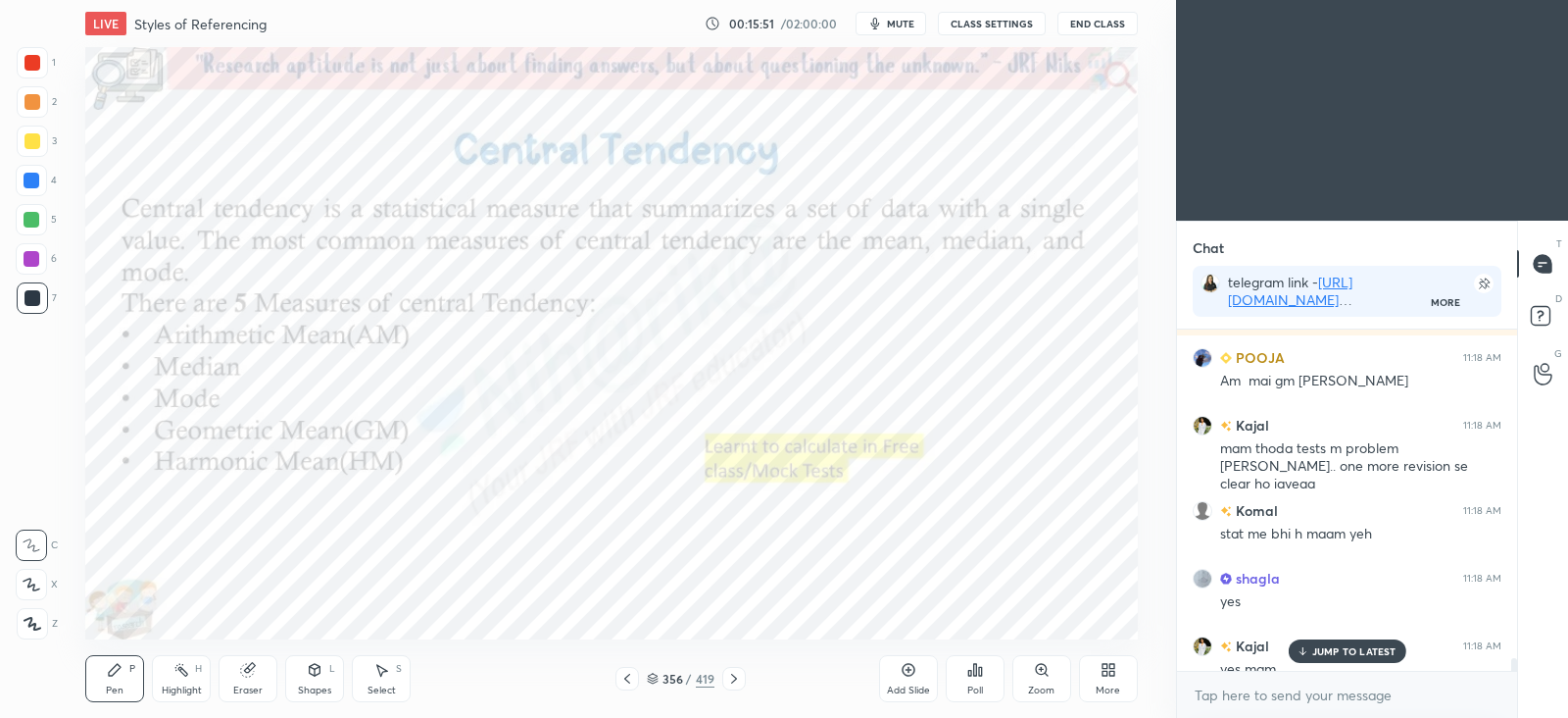
scroll to position [11559, 0]
click at [1333, 651] on p "1 NEW MESSAGE" at bounding box center [1353, 651] width 83 height 12
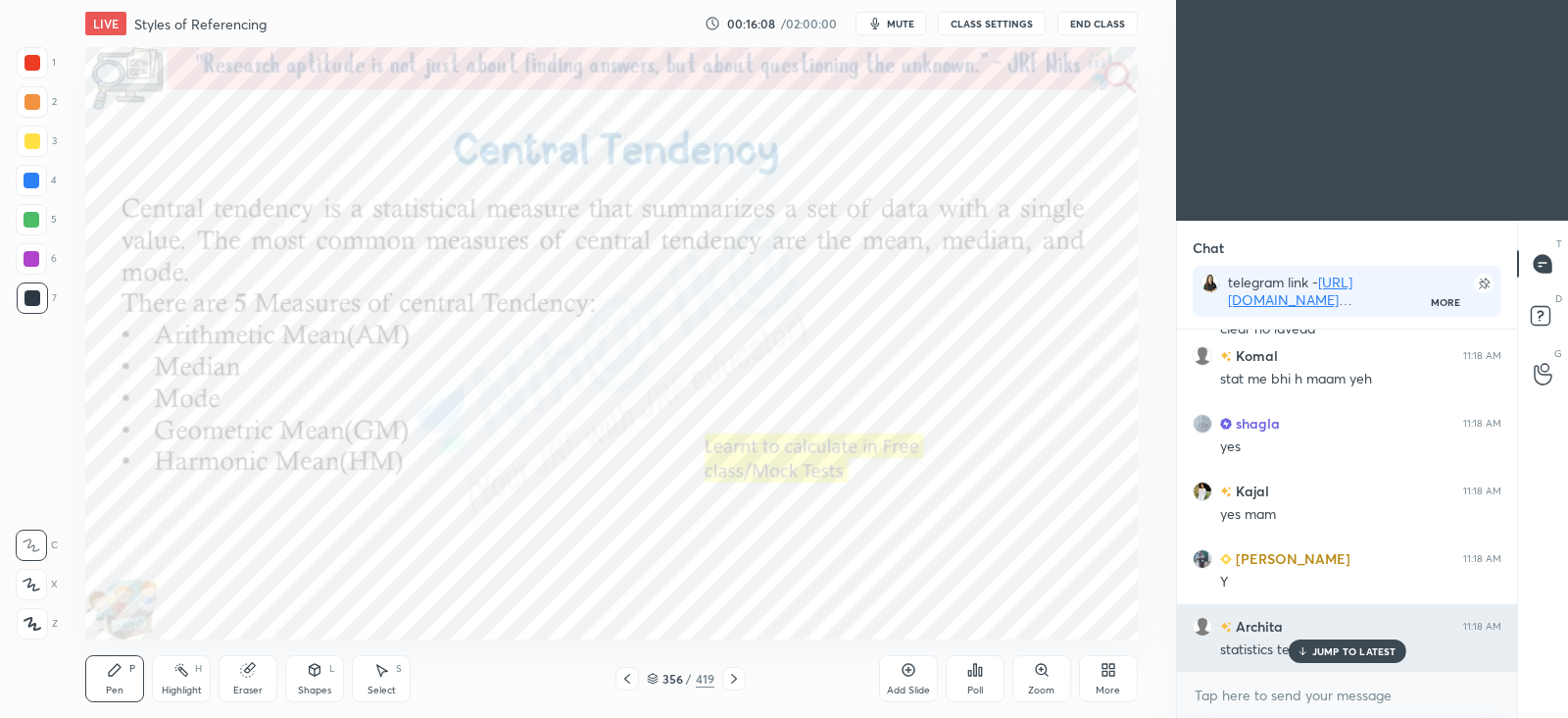
click at [1333, 651] on p "JUMP TO LATEST" at bounding box center [1354, 651] width 84 height 12
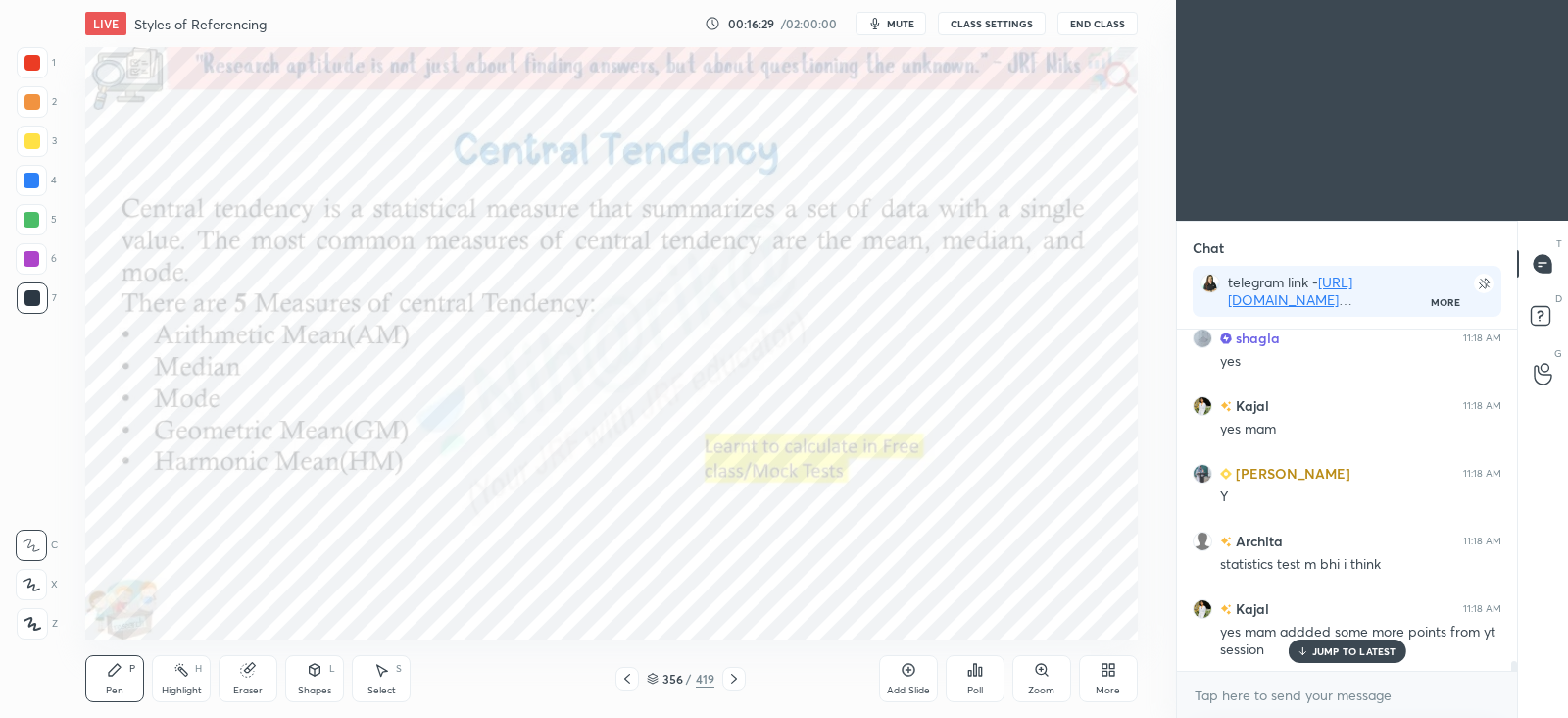
scroll to position [11870, 0]
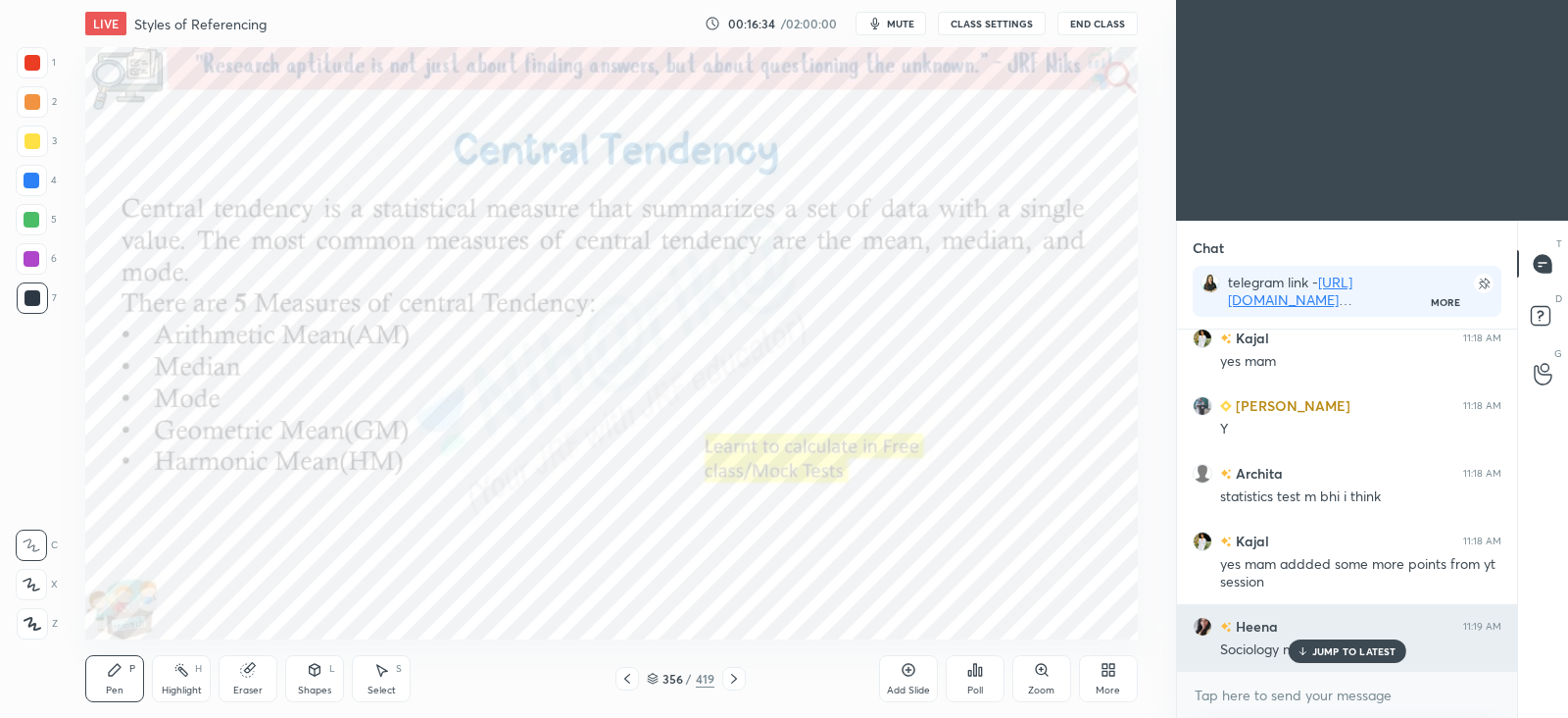
click at [1337, 649] on p "JUMP TO LATEST" at bounding box center [1354, 651] width 84 height 12
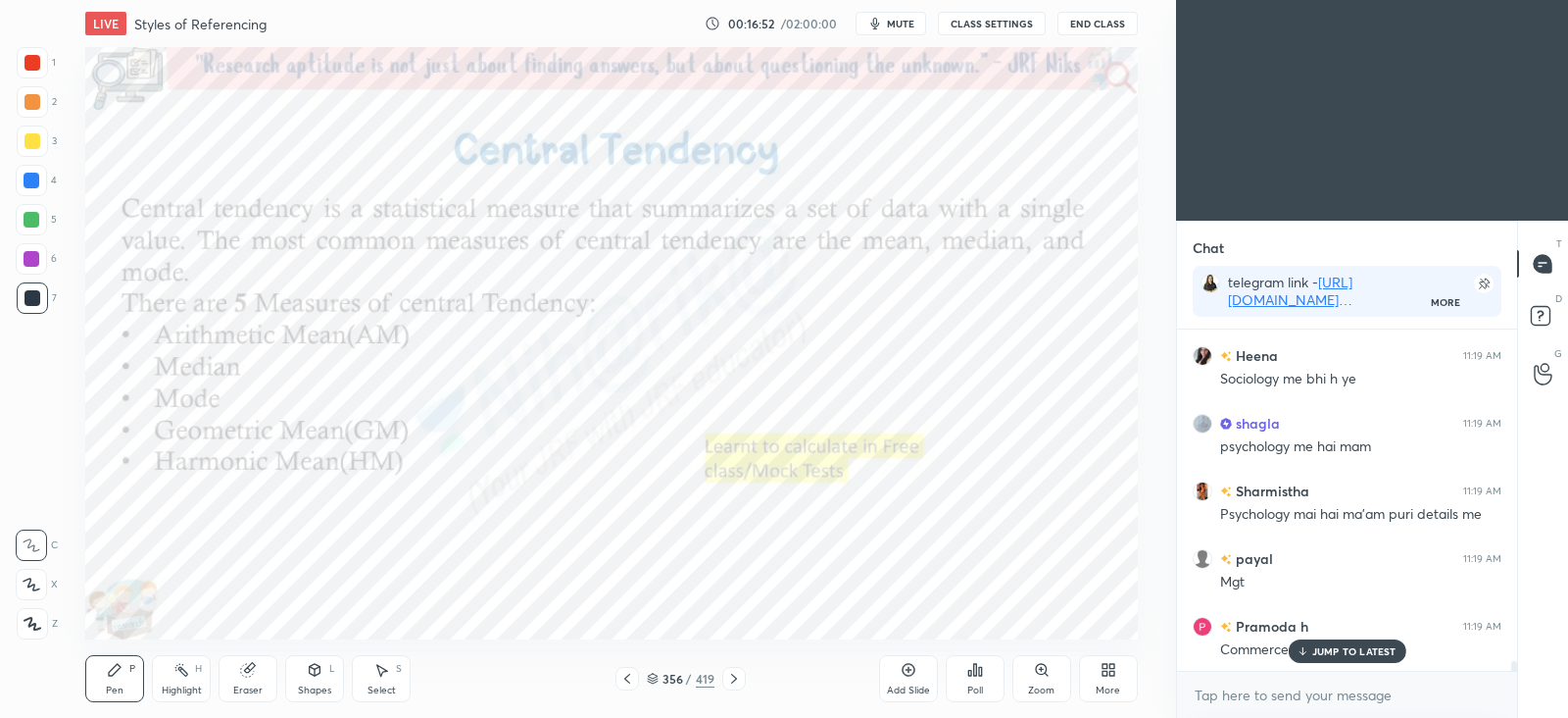
scroll to position [12208, 0]
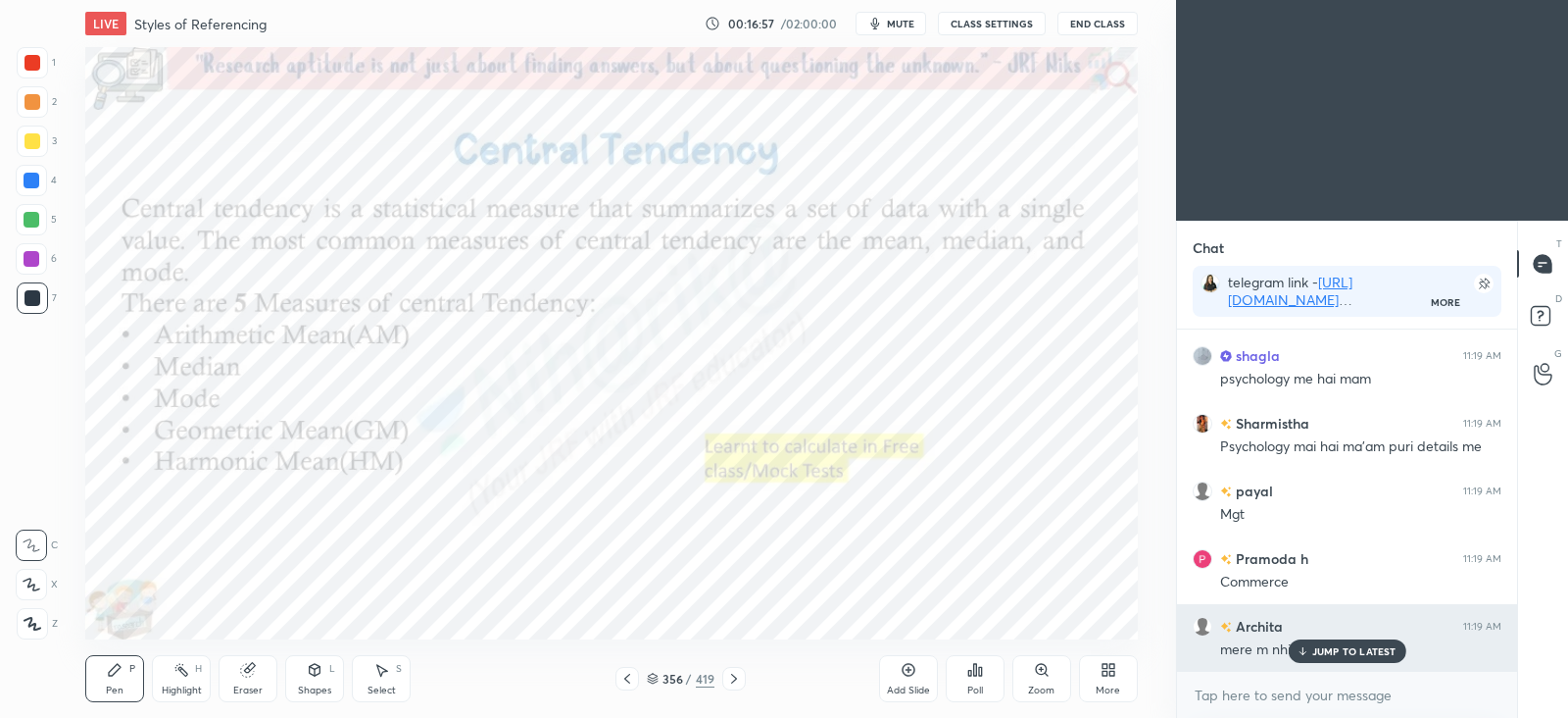
click at [1308, 648] on icon at bounding box center [1301, 651] width 13 height 12
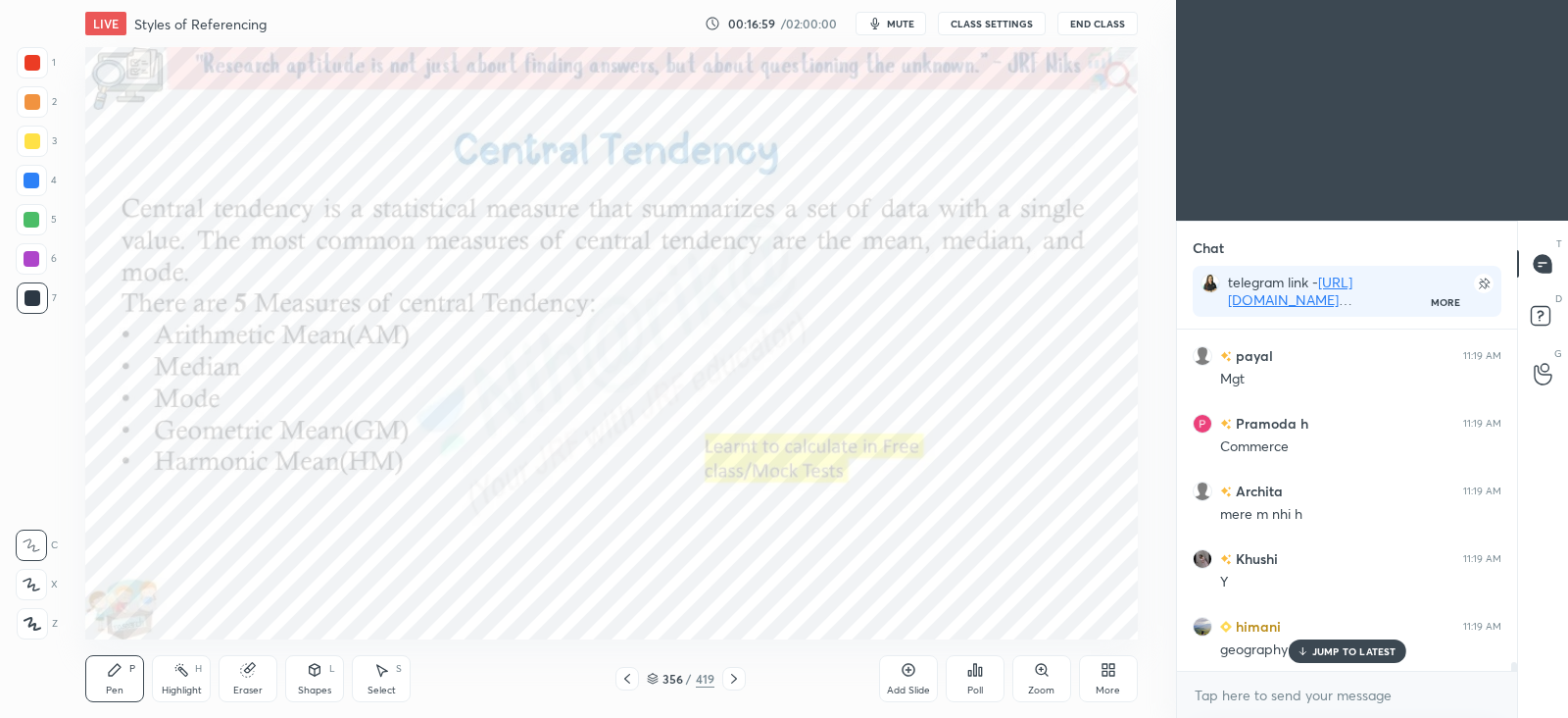
scroll to position [12410, 0]
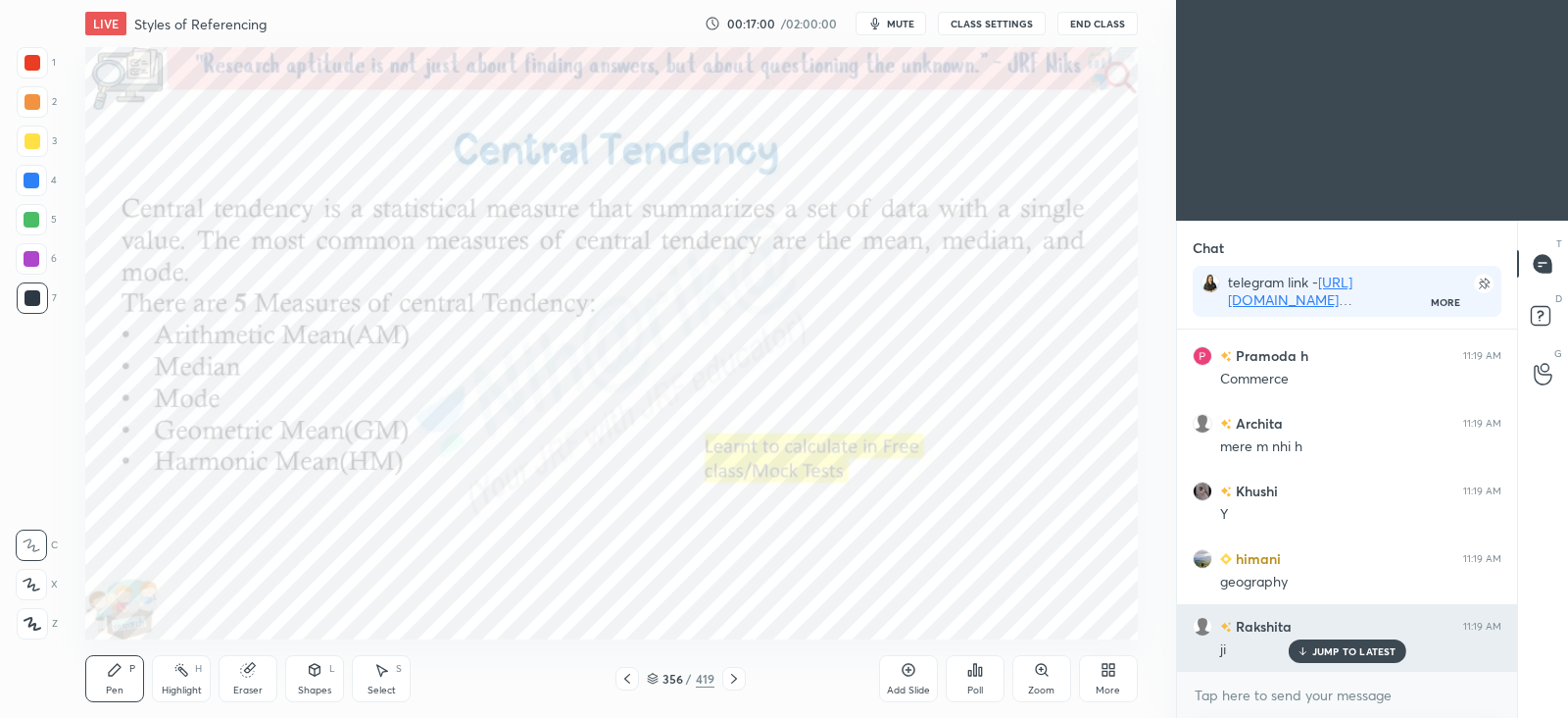
click at [1342, 652] on p "JUMP TO LATEST" at bounding box center [1354, 651] width 84 height 12
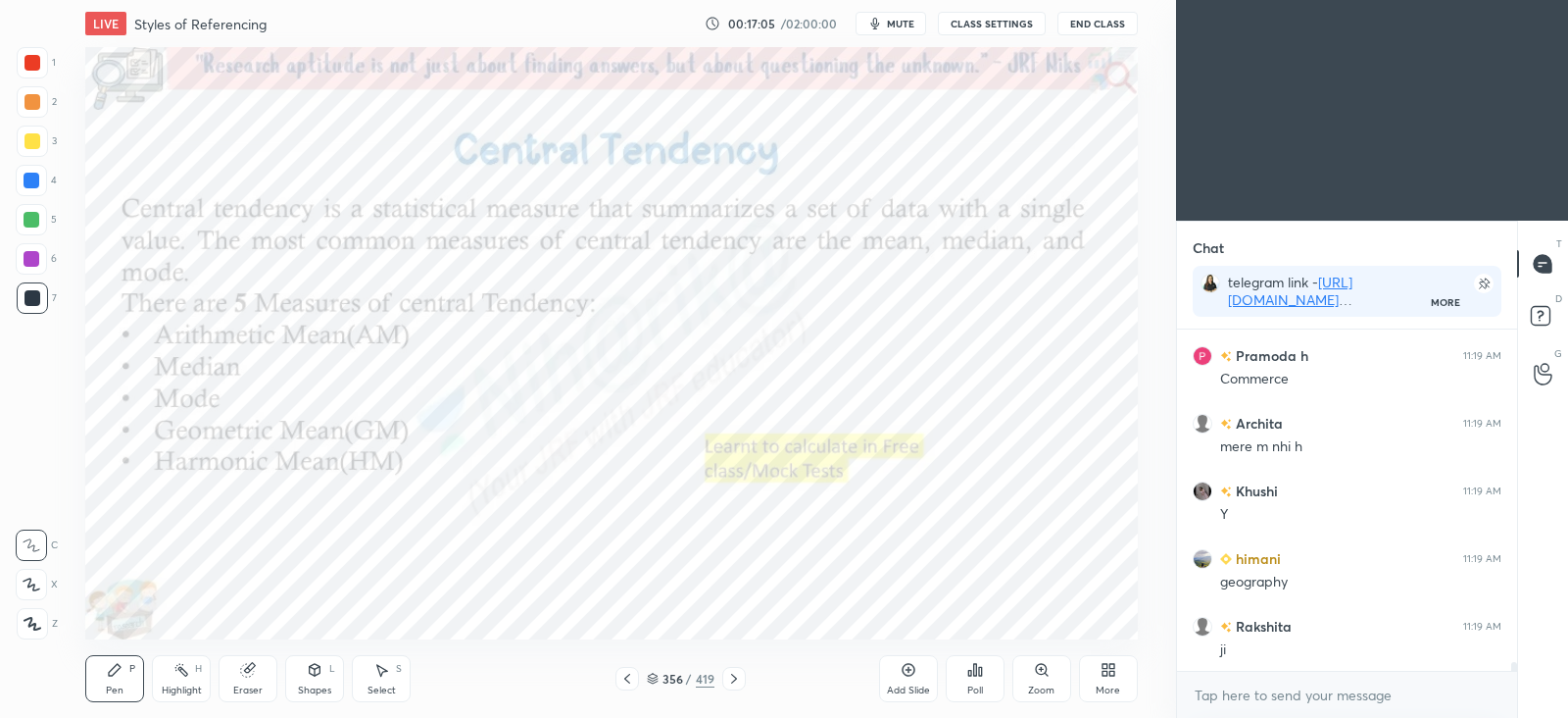
scroll to position [12478, 0]
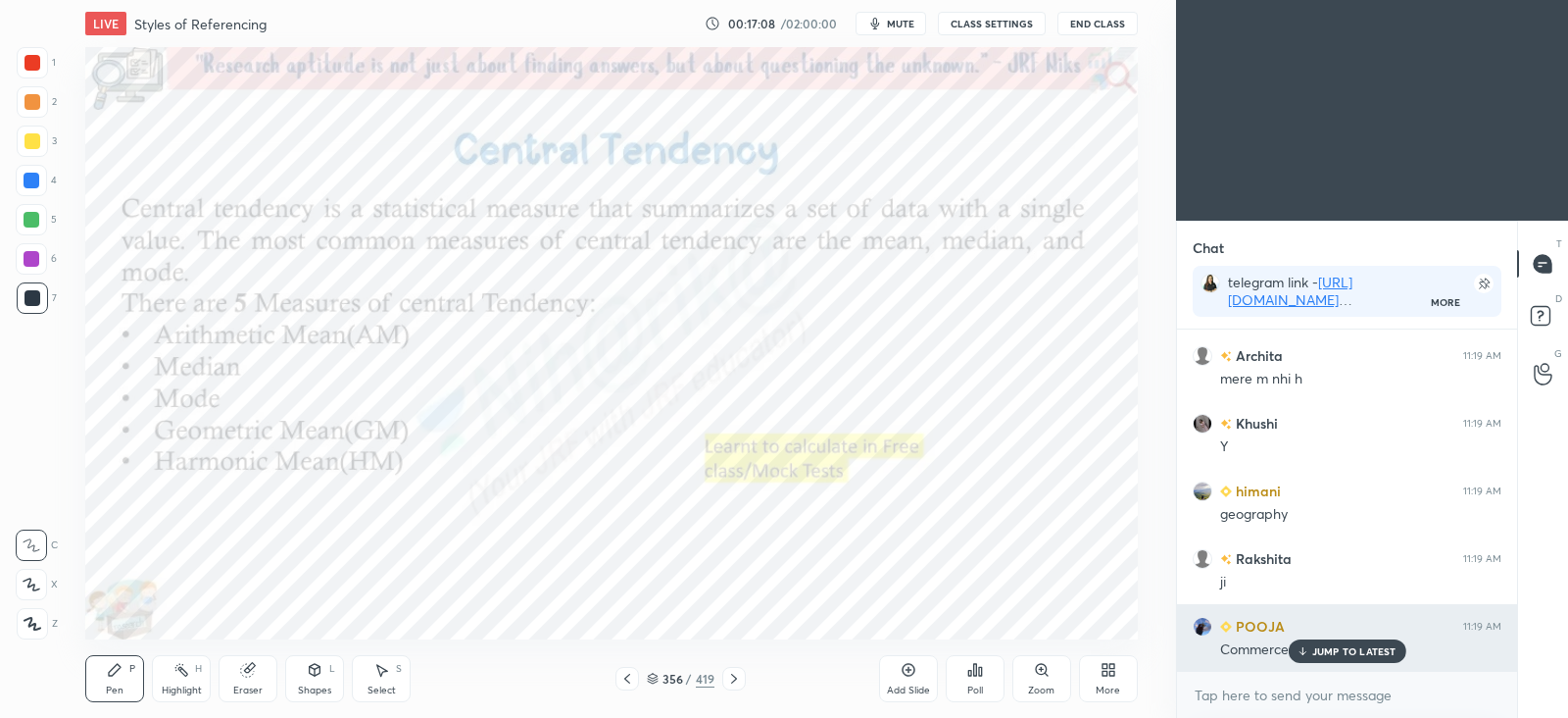
click at [1328, 656] on p "JUMP TO LATEST" at bounding box center [1354, 651] width 84 height 12
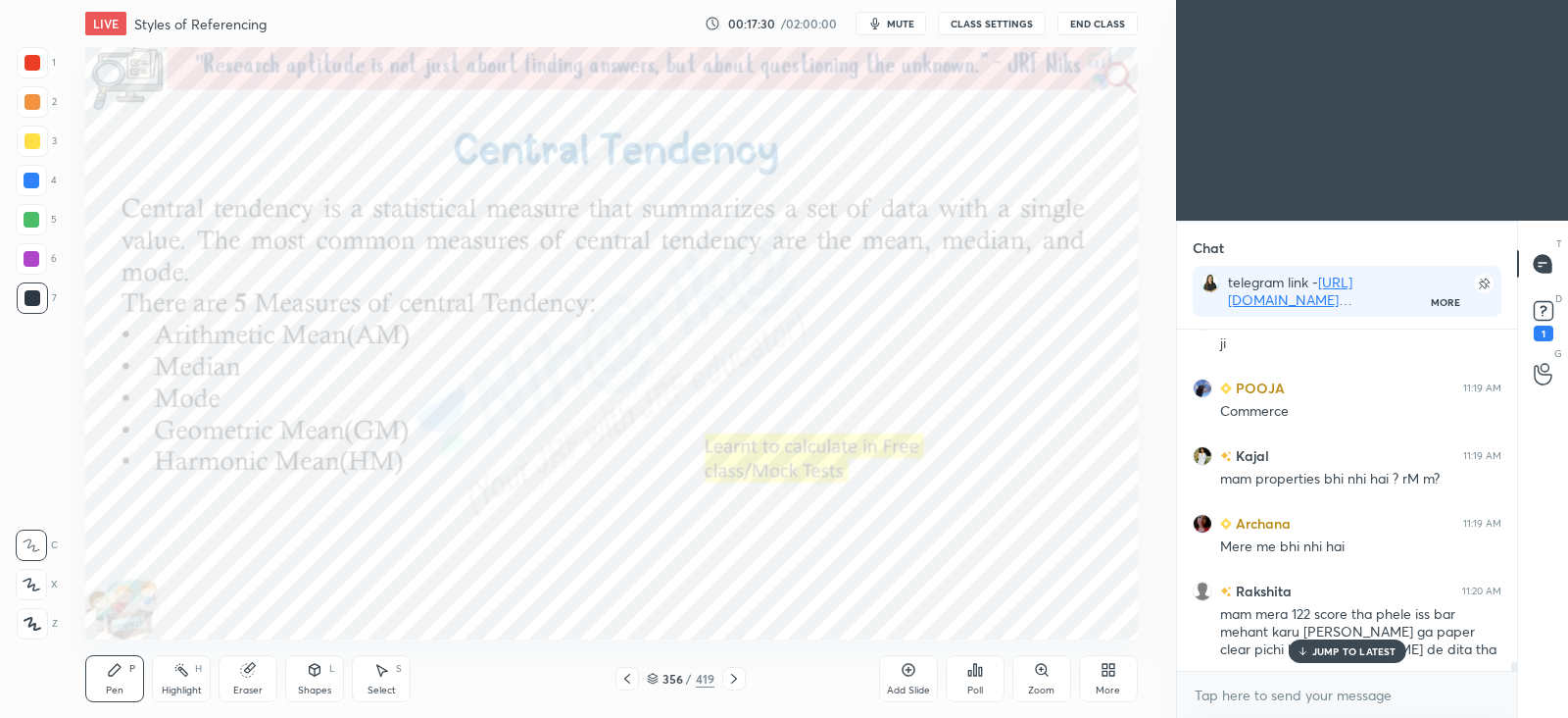
scroll to position [12784, 0]
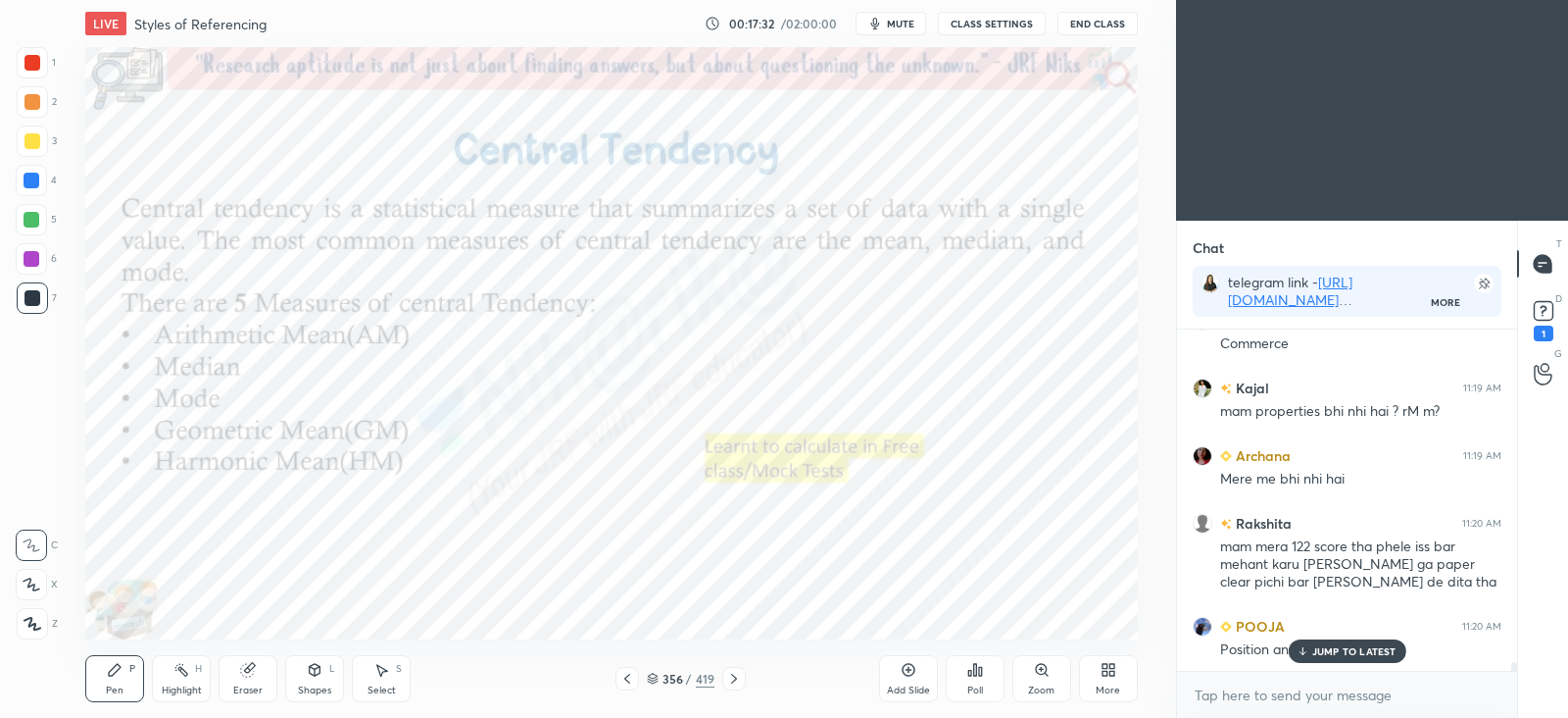
click at [740, 679] on icon at bounding box center [734, 679] width 16 height 16
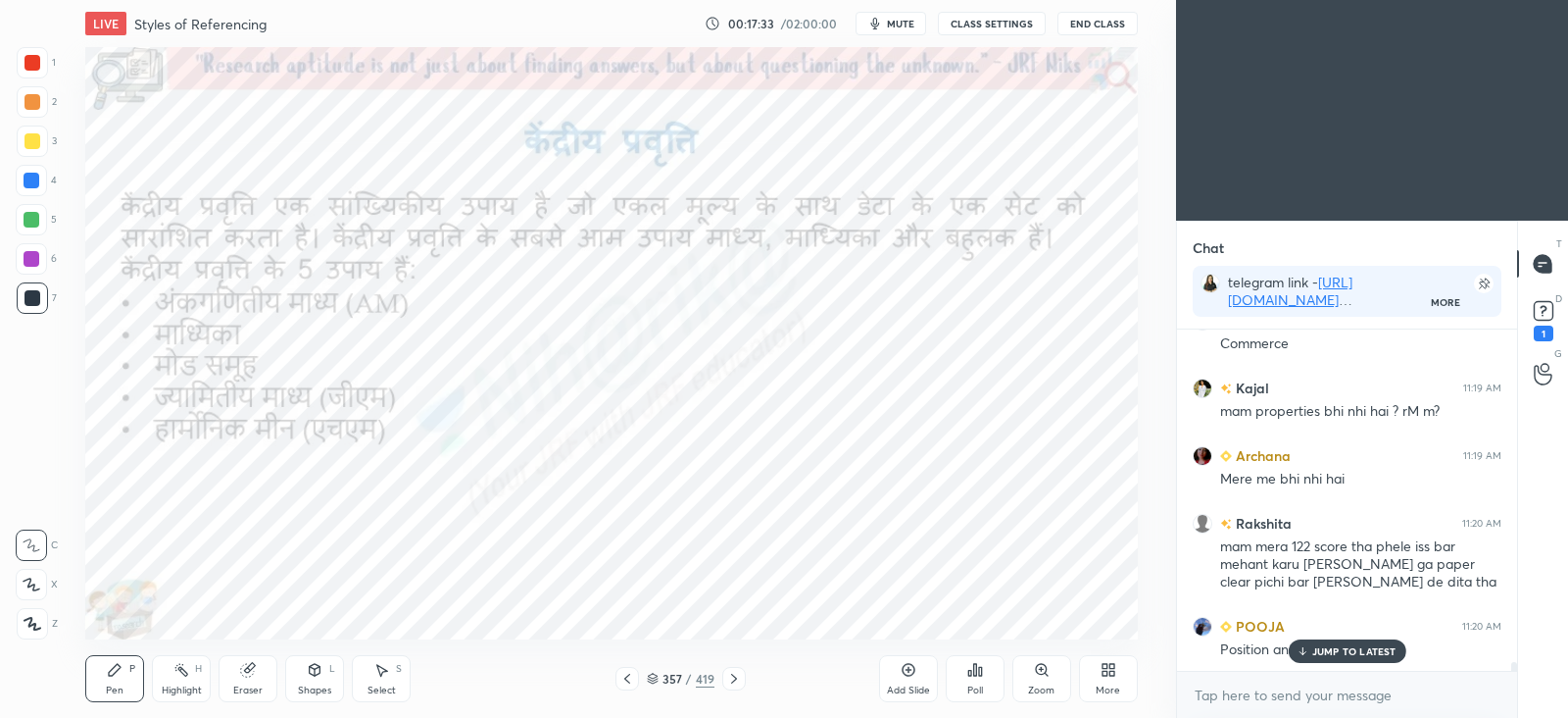
click at [740, 676] on icon at bounding box center [734, 679] width 16 height 16
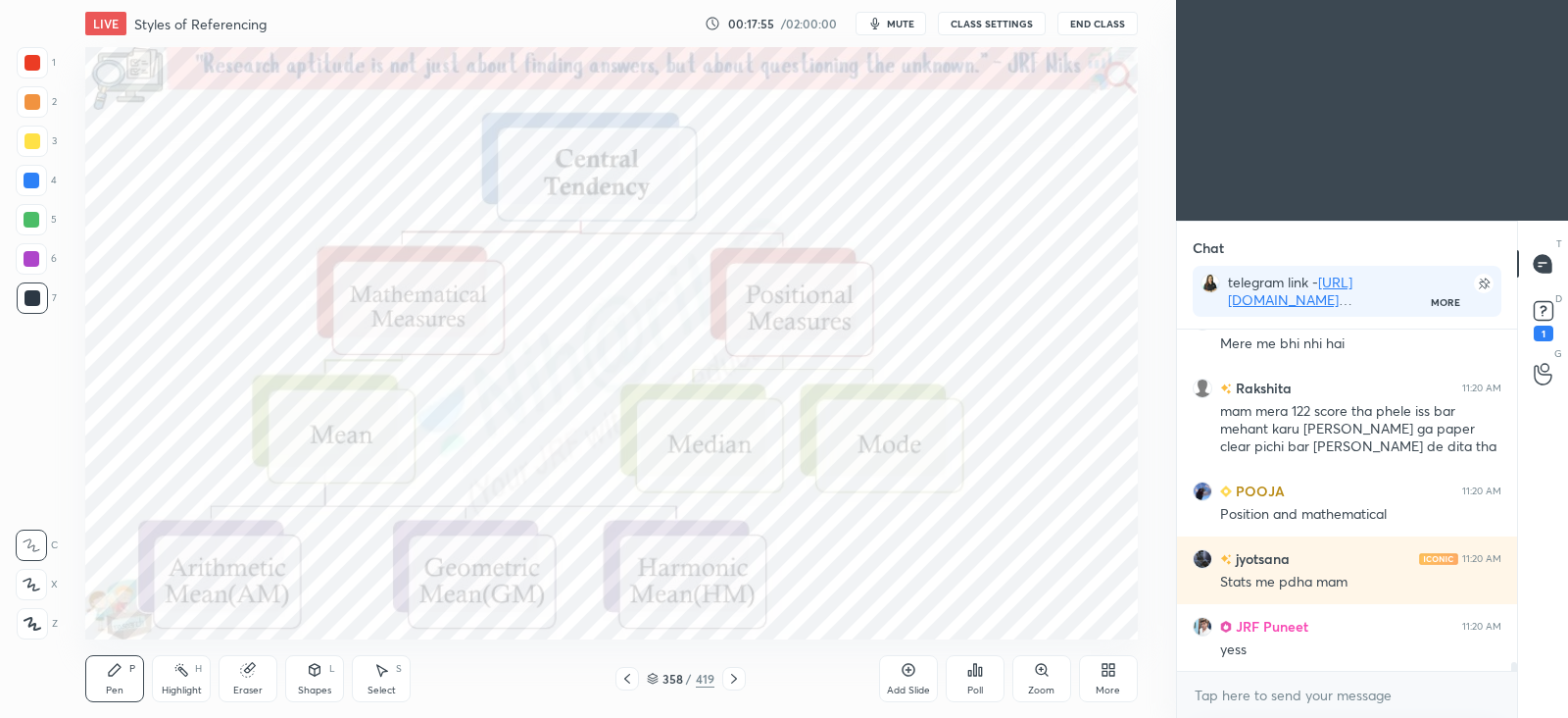
scroll to position [12987, 0]
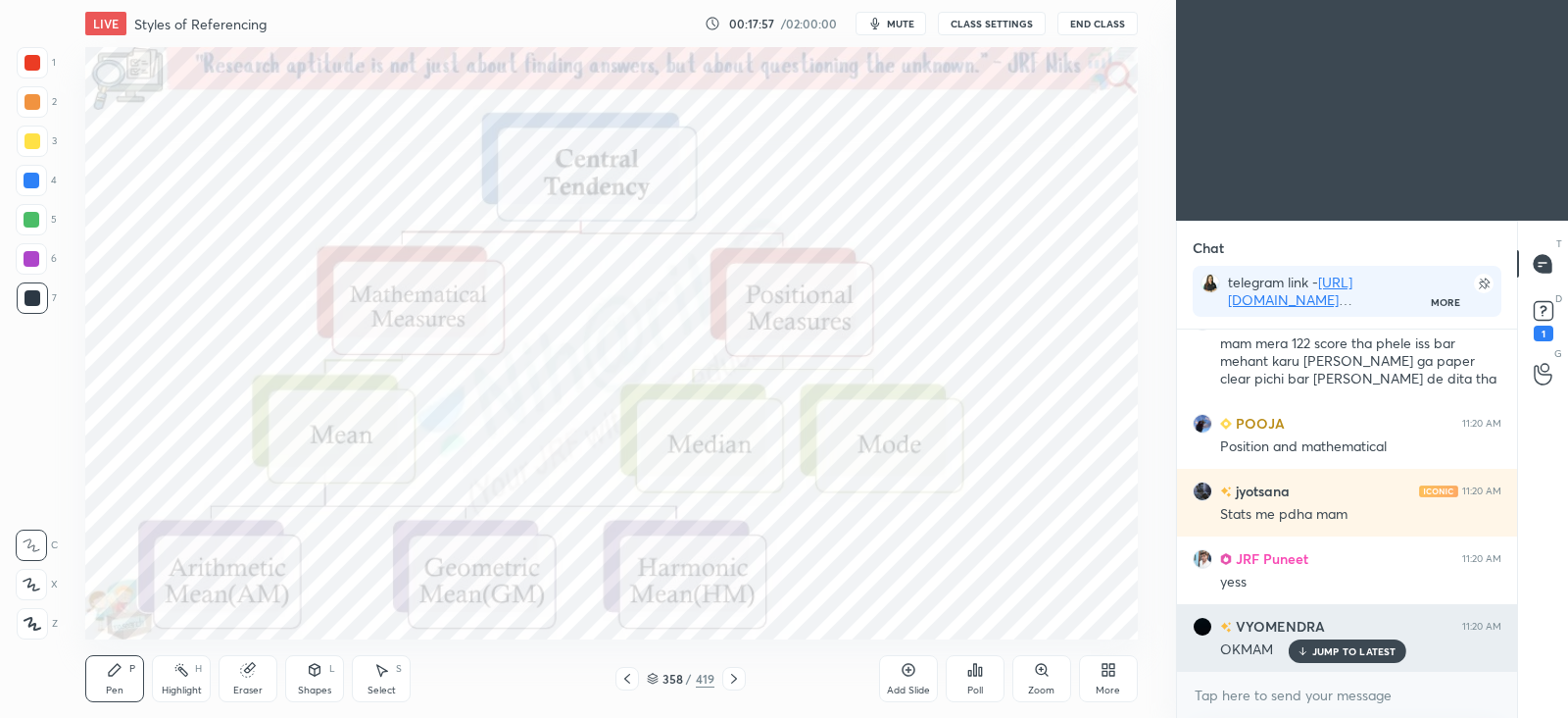
click at [1325, 647] on p "JUMP TO LATEST" at bounding box center [1354, 651] width 84 height 12
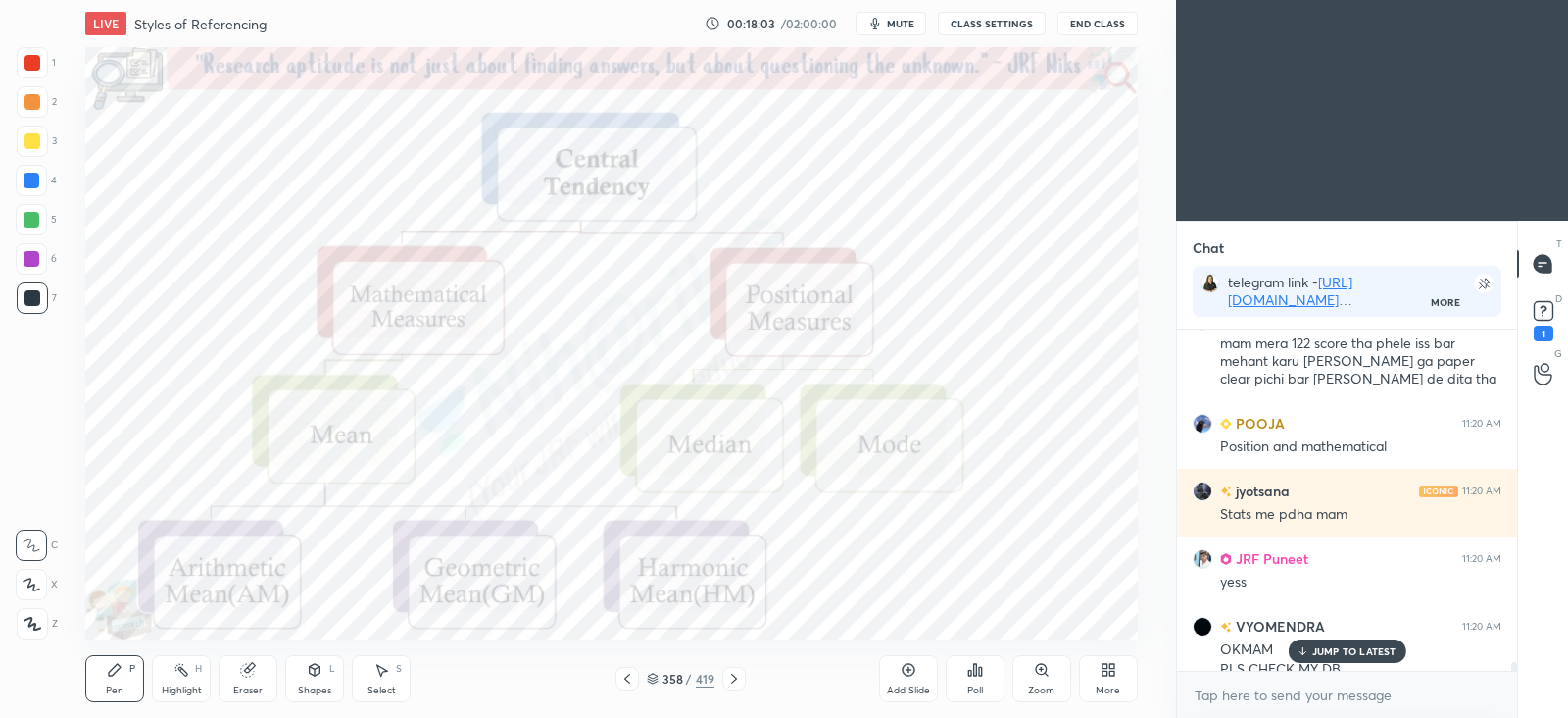
scroll to position [13006, 0]
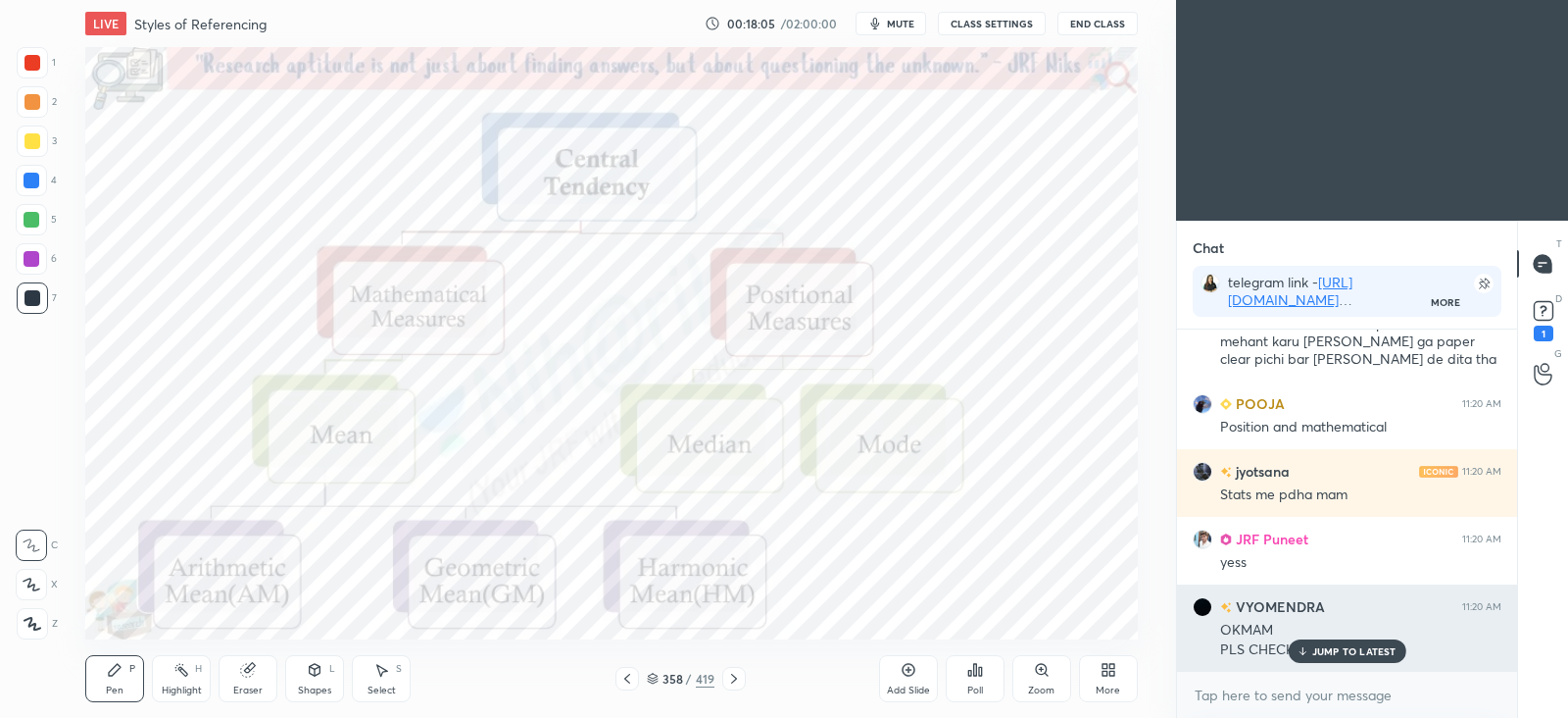
click at [1324, 650] on p "JUMP TO LATEST" at bounding box center [1354, 651] width 84 height 12
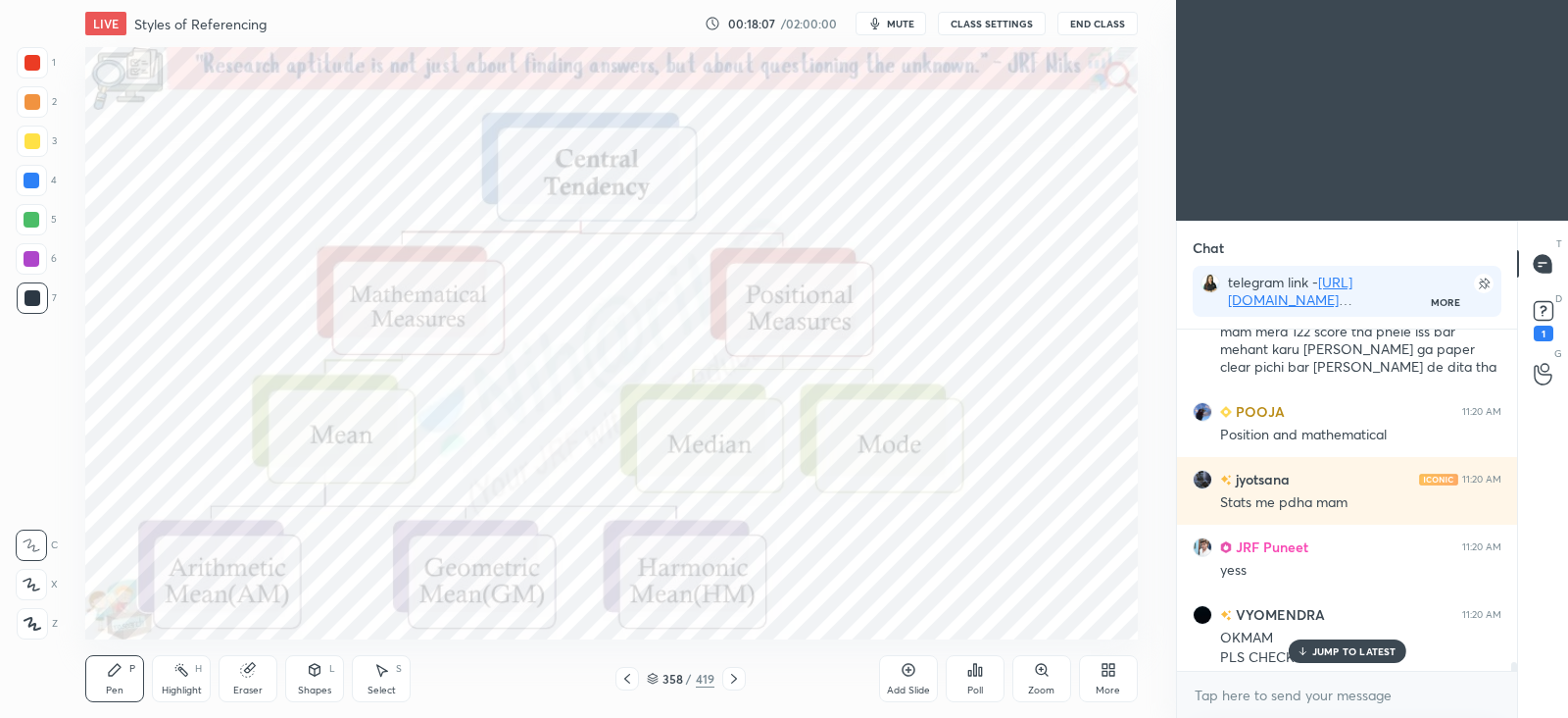
scroll to position [7, 6]
click at [1546, 312] on rect at bounding box center [1543, 311] width 19 height 19
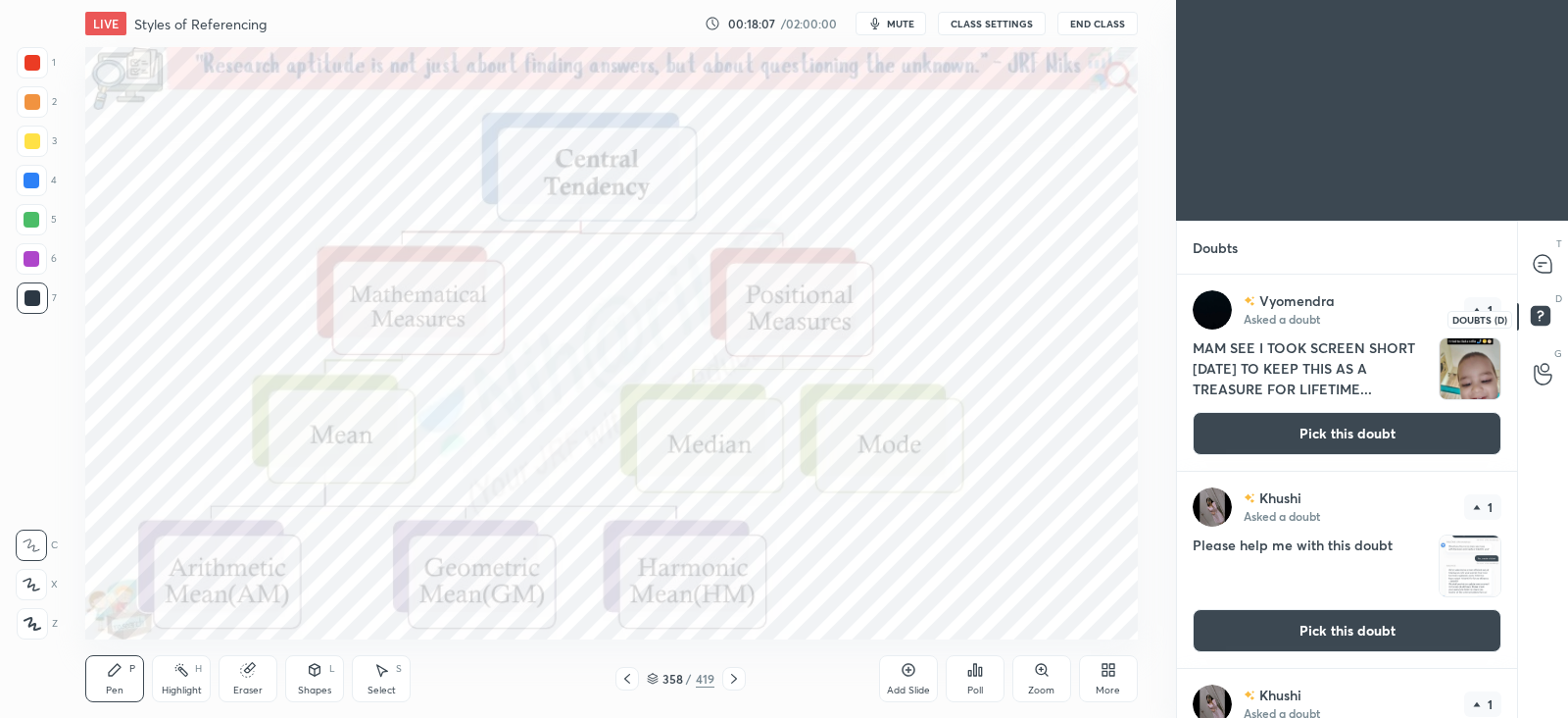
scroll to position [436, 333]
click at [1543, 265] on icon at bounding box center [1543, 264] width 18 height 18
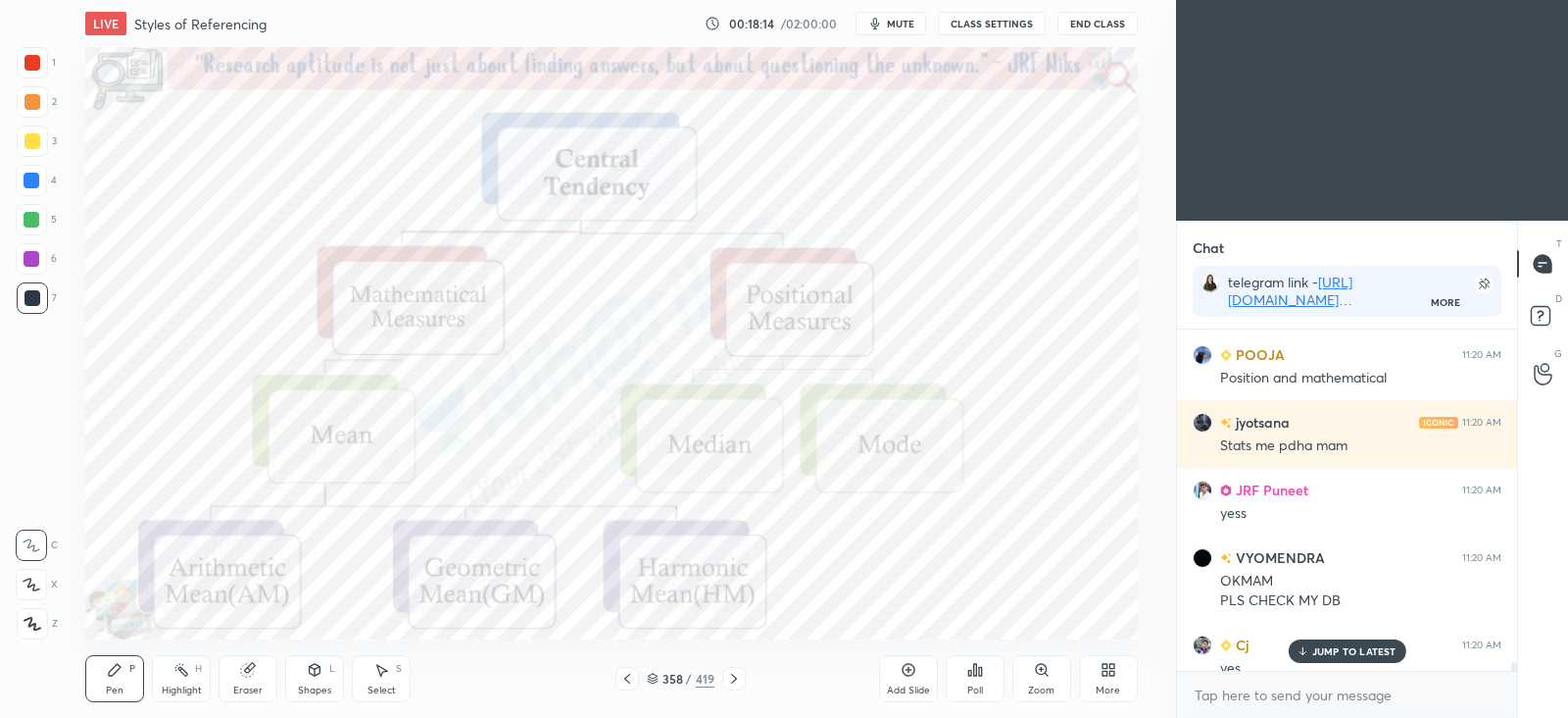
scroll to position [13392, 0]
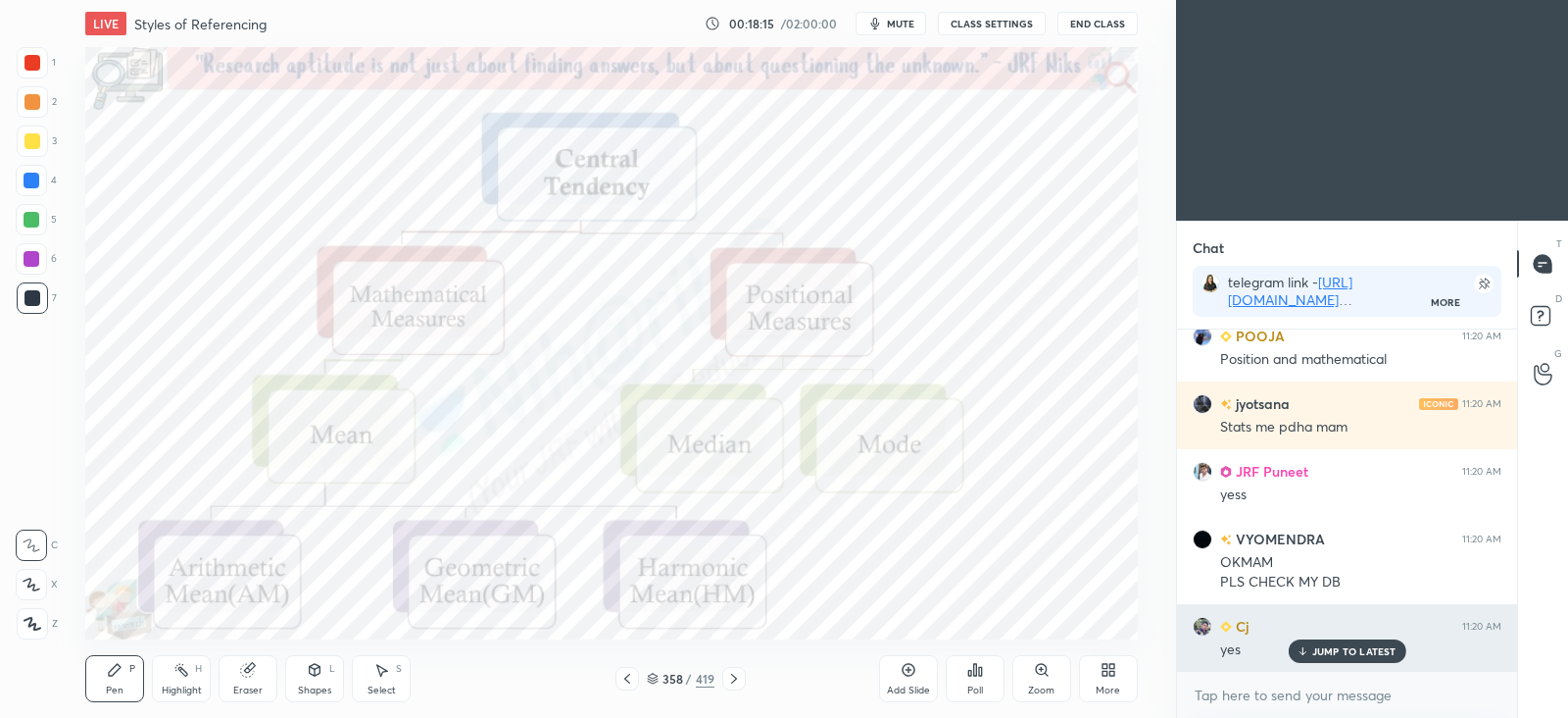
click at [1369, 650] on p "JUMP TO LATEST" at bounding box center [1354, 651] width 84 height 12
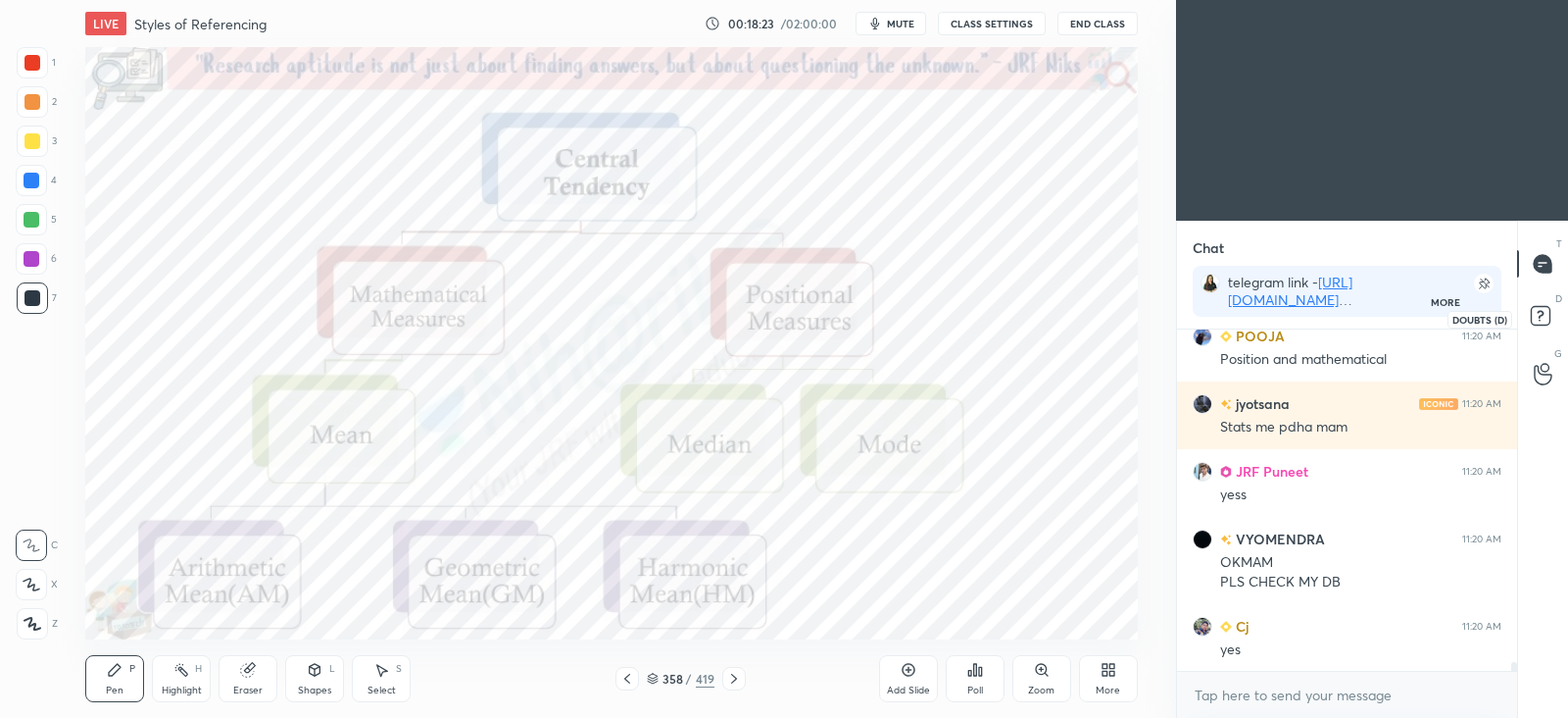
click at [1541, 318] on rect at bounding box center [1540, 316] width 19 height 19
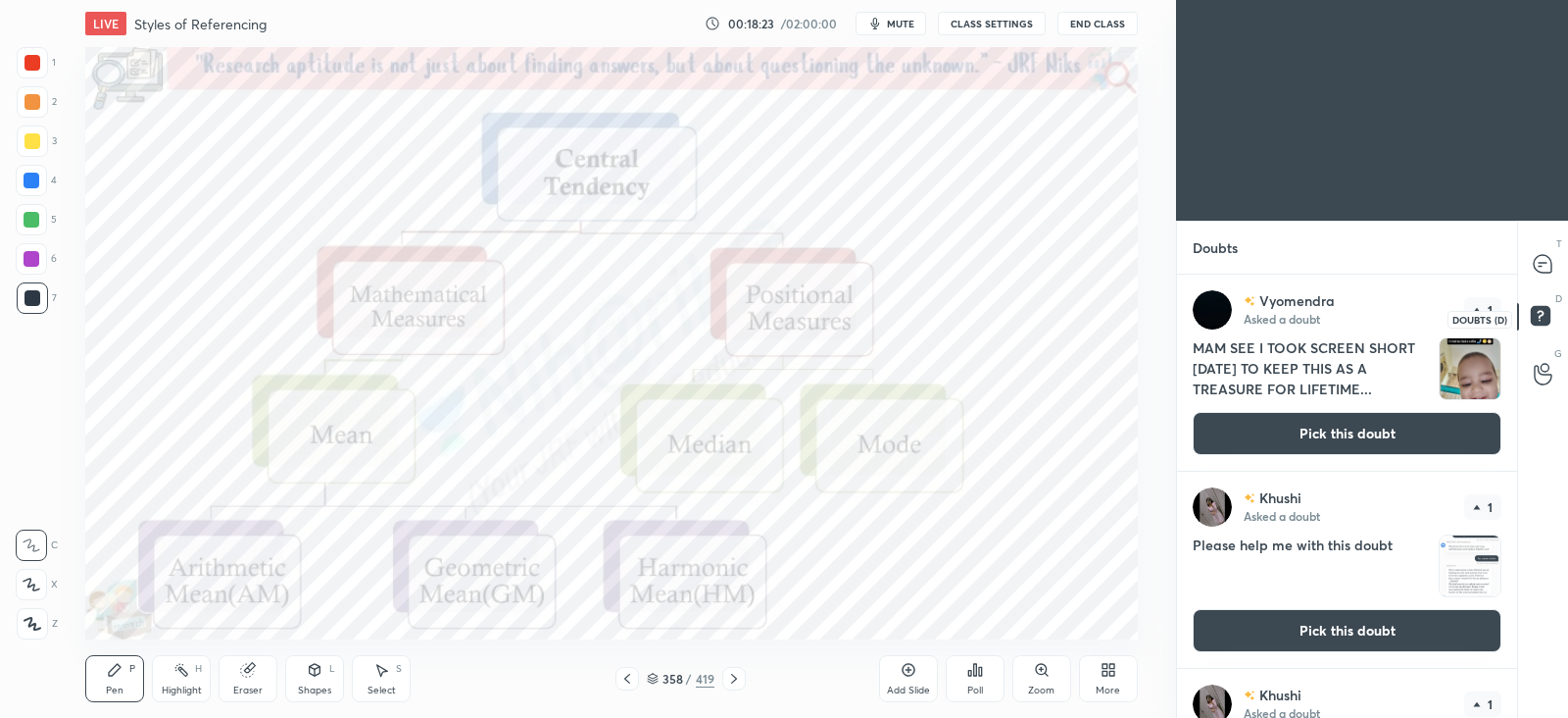
scroll to position [7, 6]
click at [1543, 264] on icon at bounding box center [1543, 264] width 18 height 18
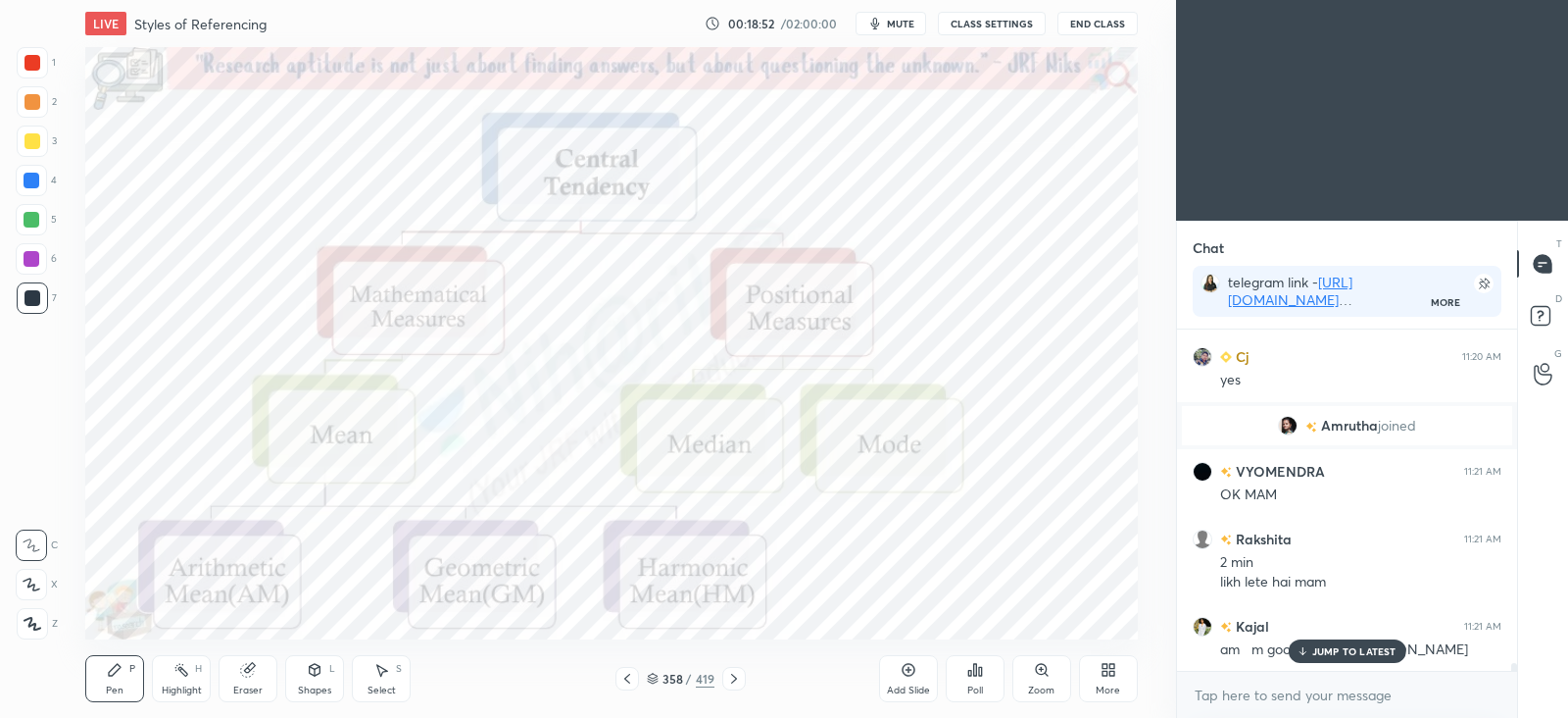
scroll to position [13729, 0]
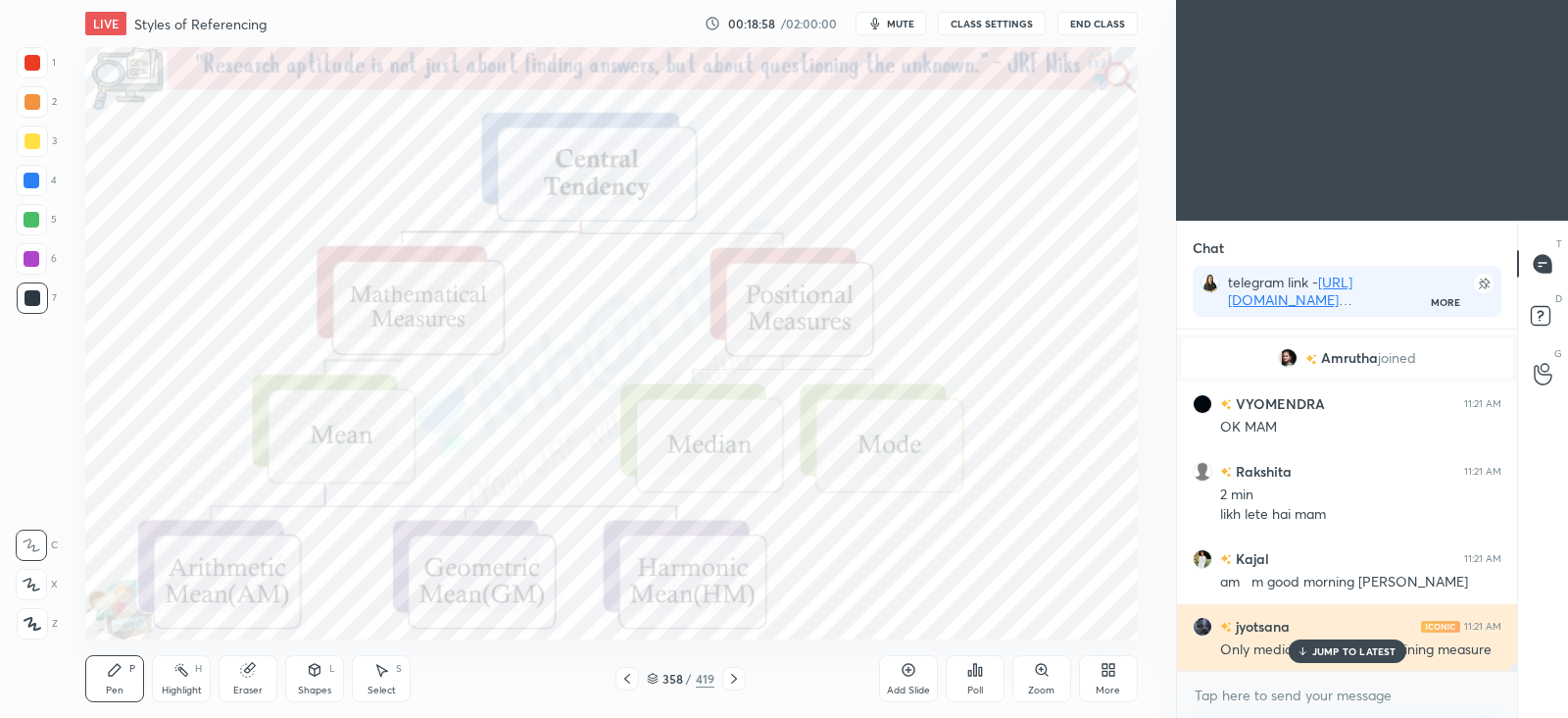
click at [1337, 649] on p "JUMP TO LATEST" at bounding box center [1354, 651] width 84 height 12
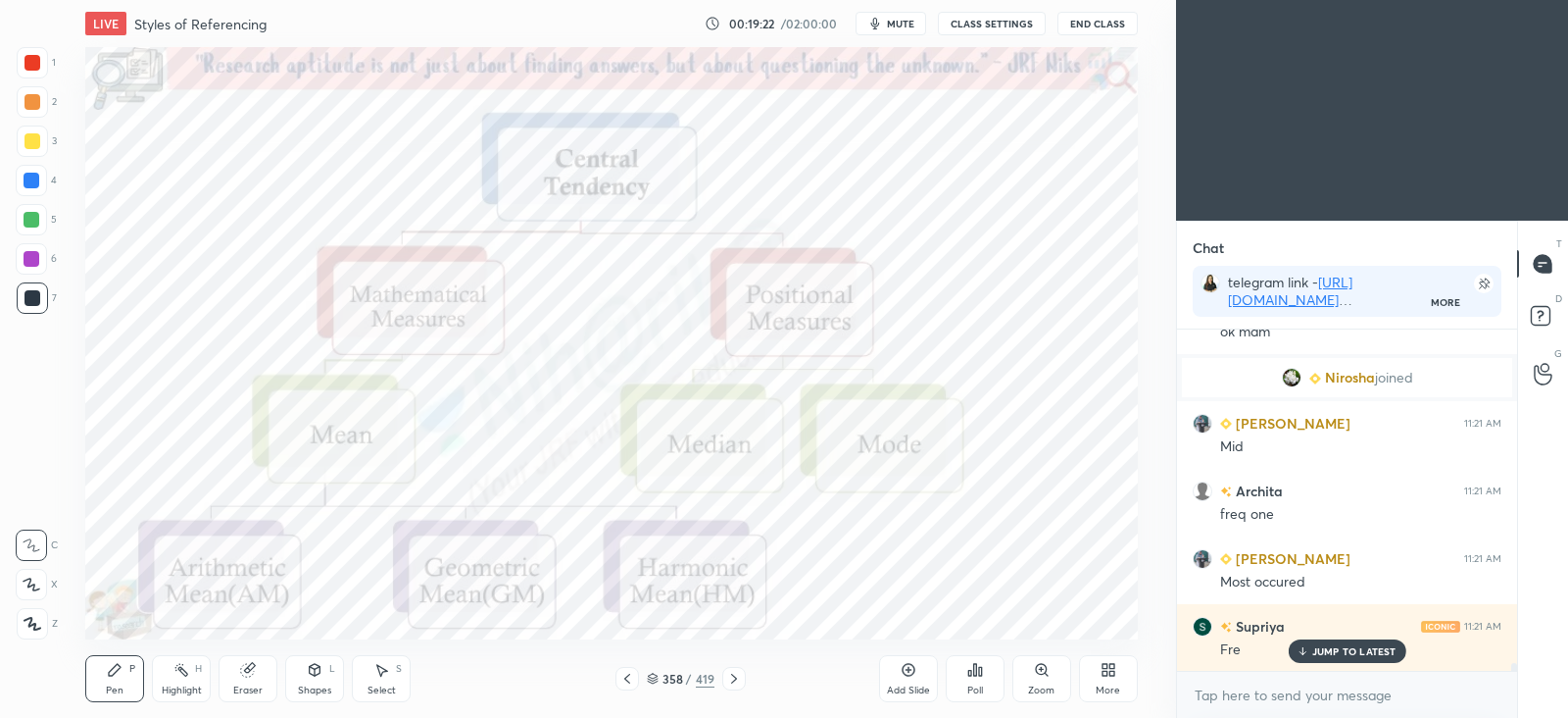
scroll to position [14182, 0]
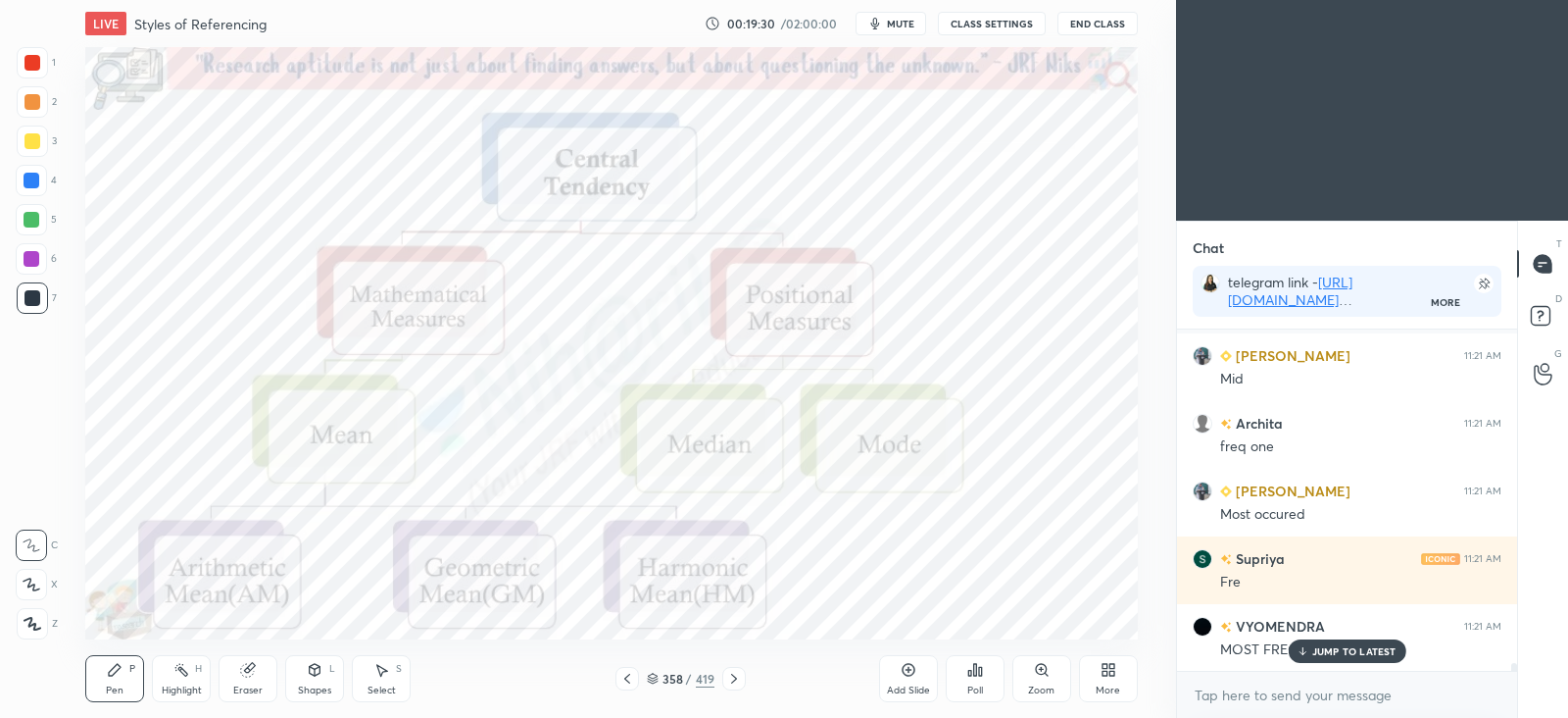
click at [737, 675] on icon at bounding box center [734, 679] width 16 height 16
click at [738, 674] on icon at bounding box center [734, 679] width 16 height 16
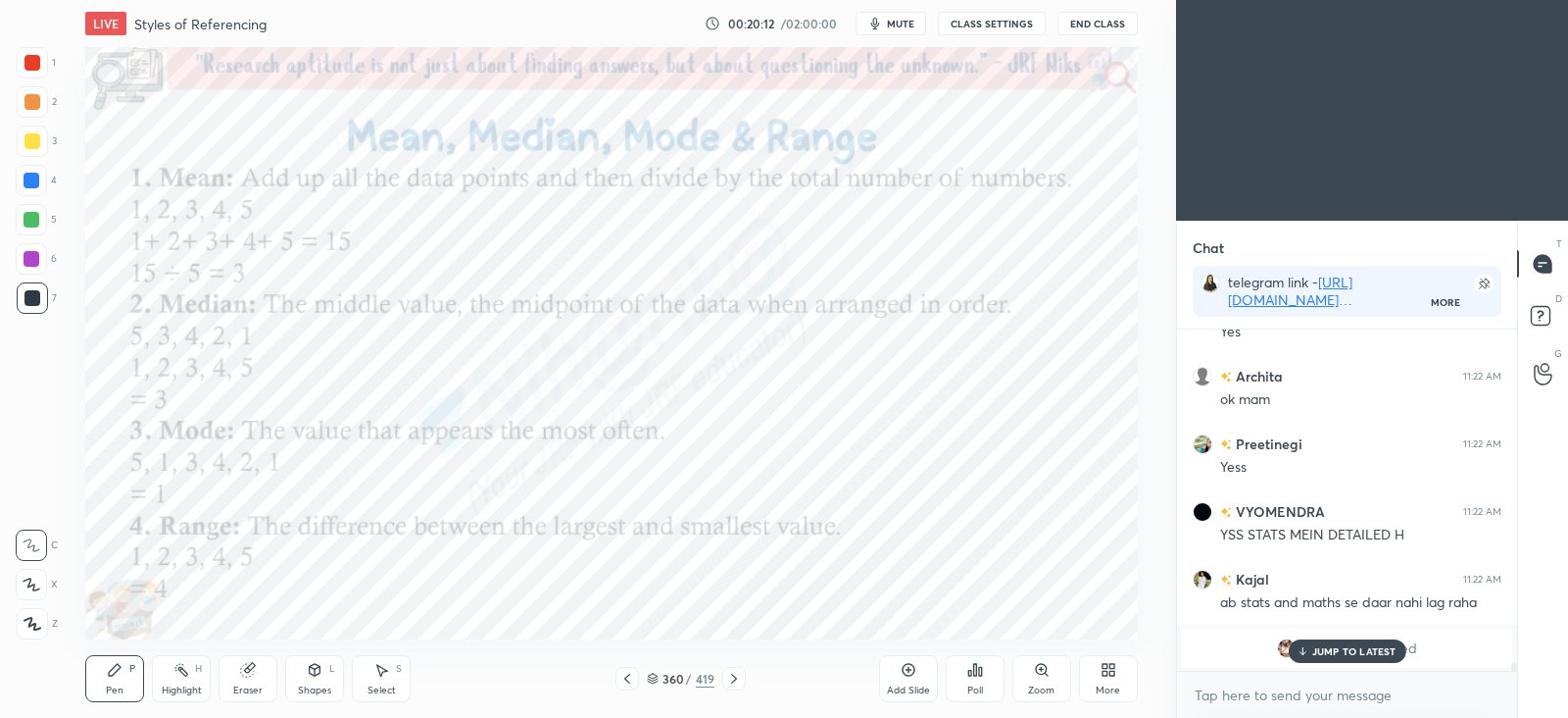
scroll to position [15041, 0]
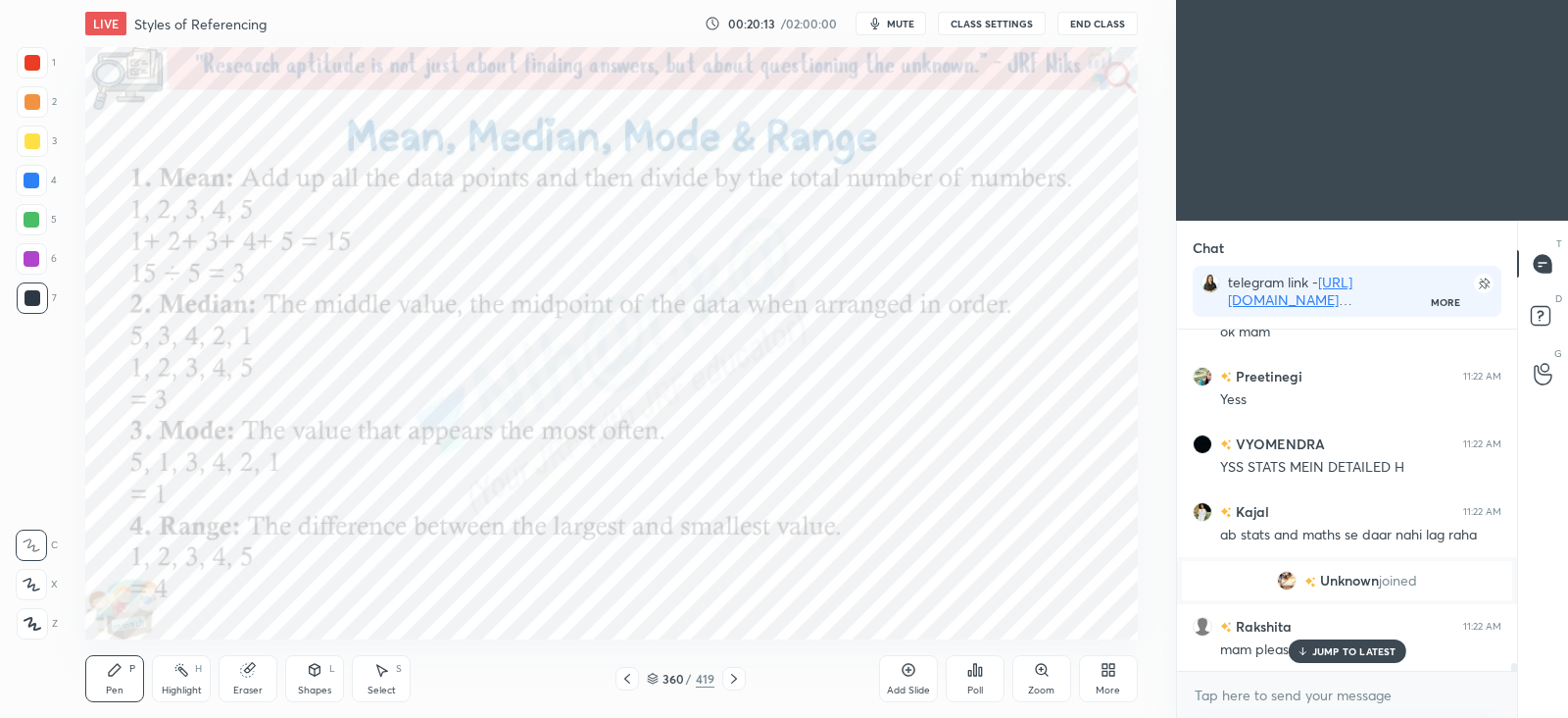
click at [1338, 643] on div "JUMP TO LATEST" at bounding box center [1346, 651] width 118 height 24
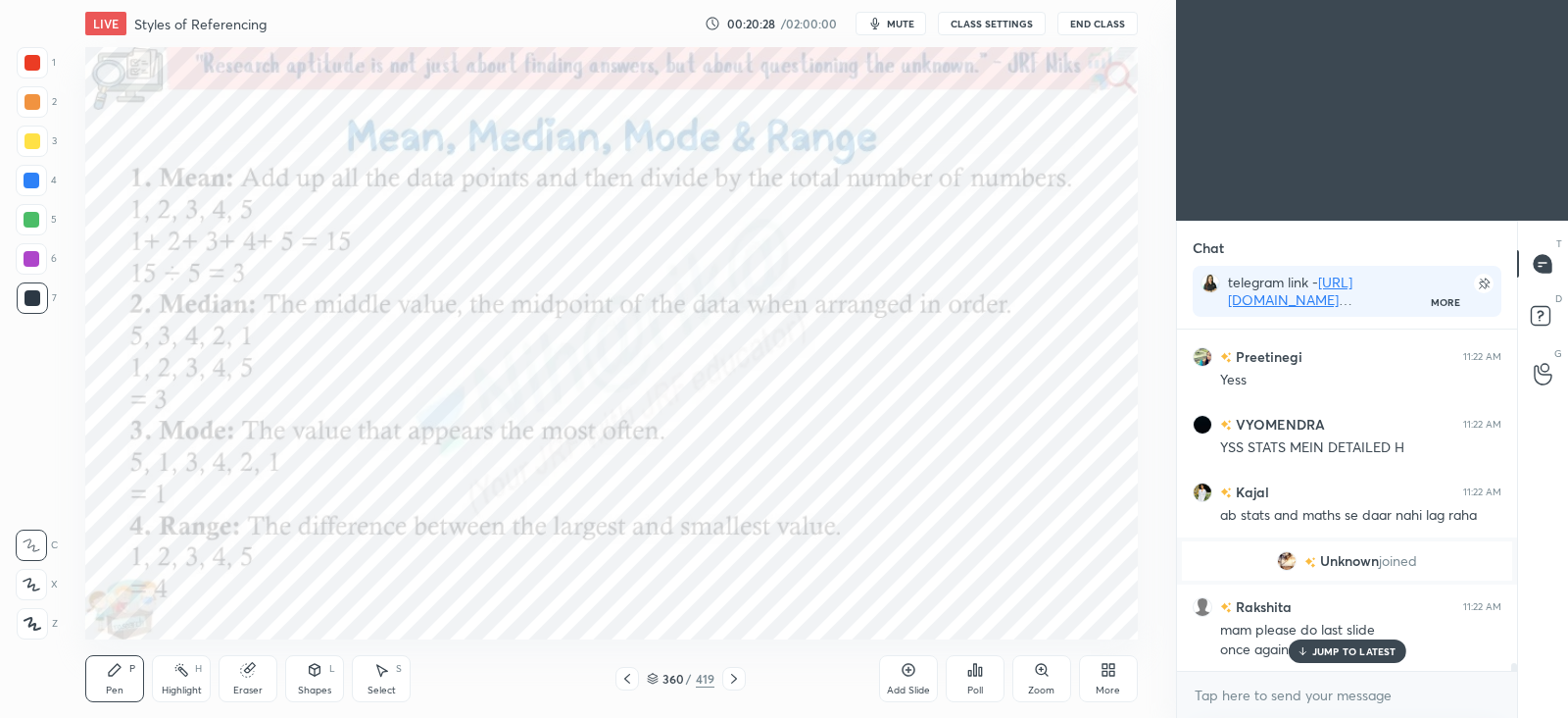
scroll to position [15128, 0]
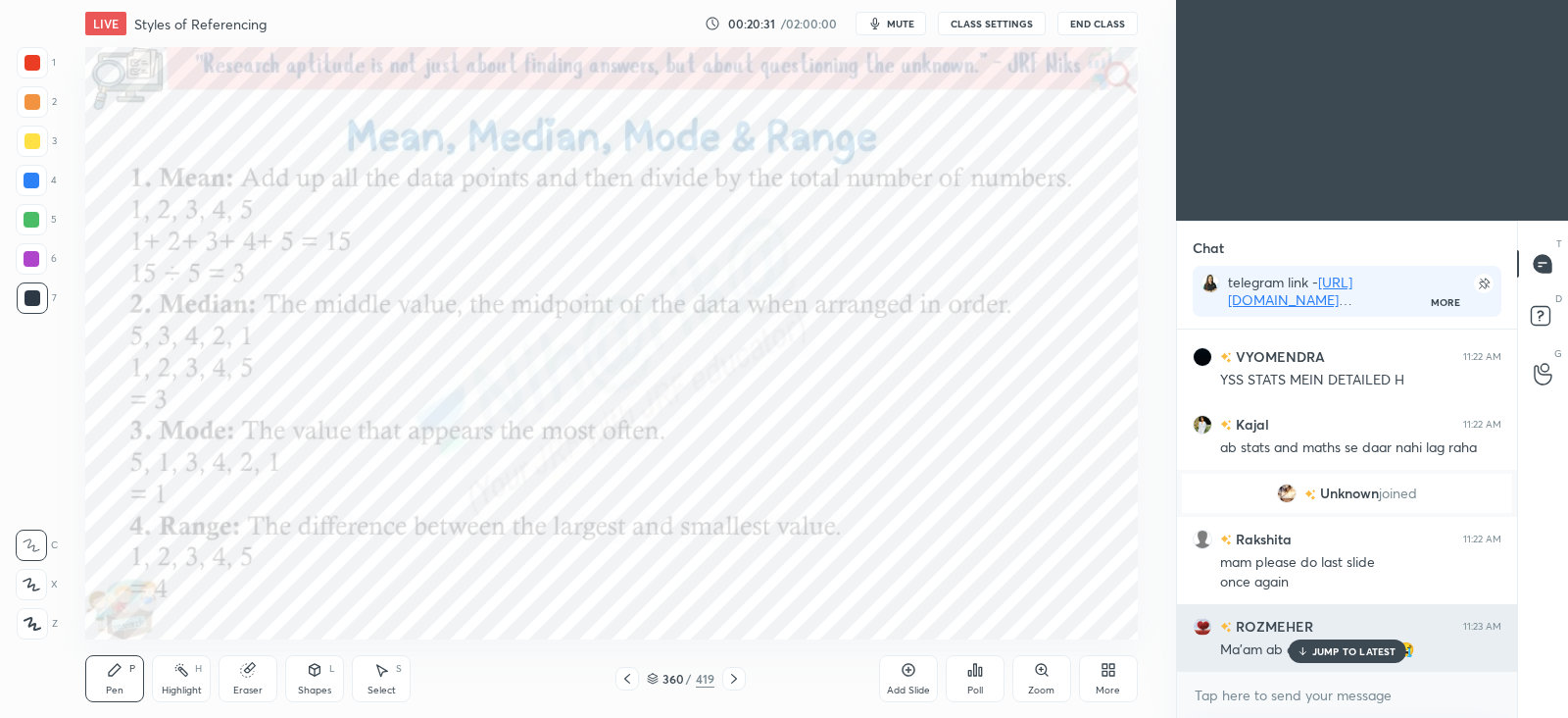
click at [1303, 637] on div "Ma'am ab dar lag raha hain 😭" at bounding box center [1360, 648] width 281 height 24
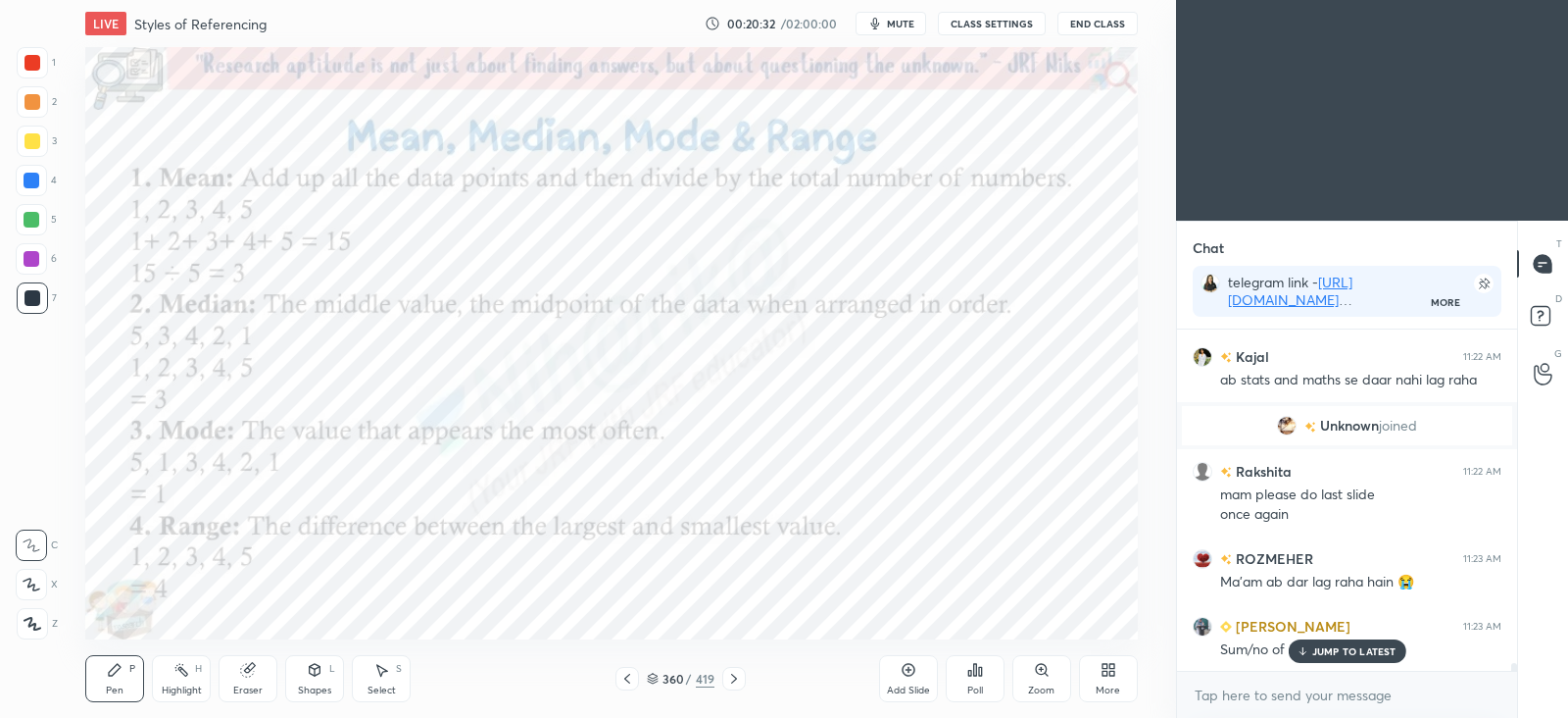
scroll to position [15263, 0]
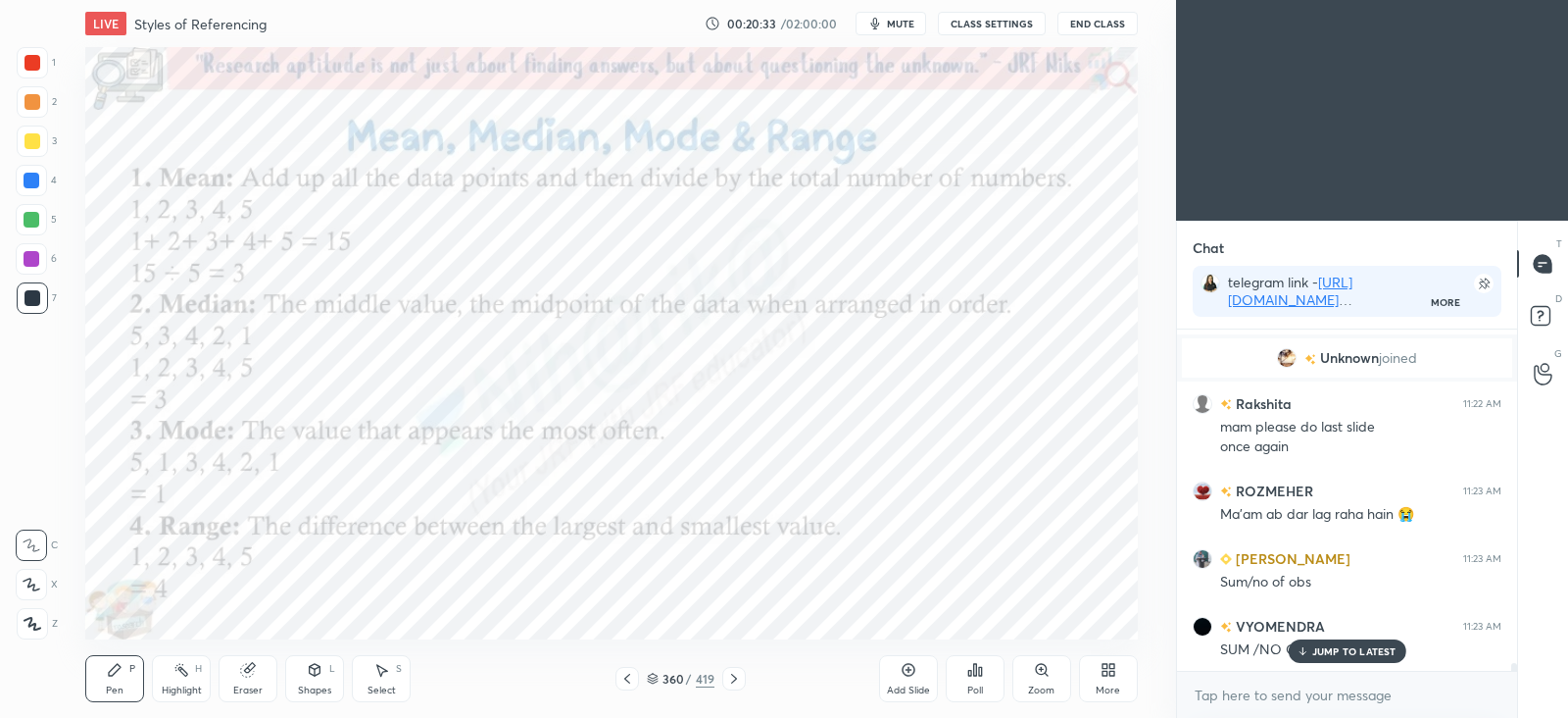
click at [1333, 651] on p "JUMP TO LATEST" at bounding box center [1354, 651] width 84 height 12
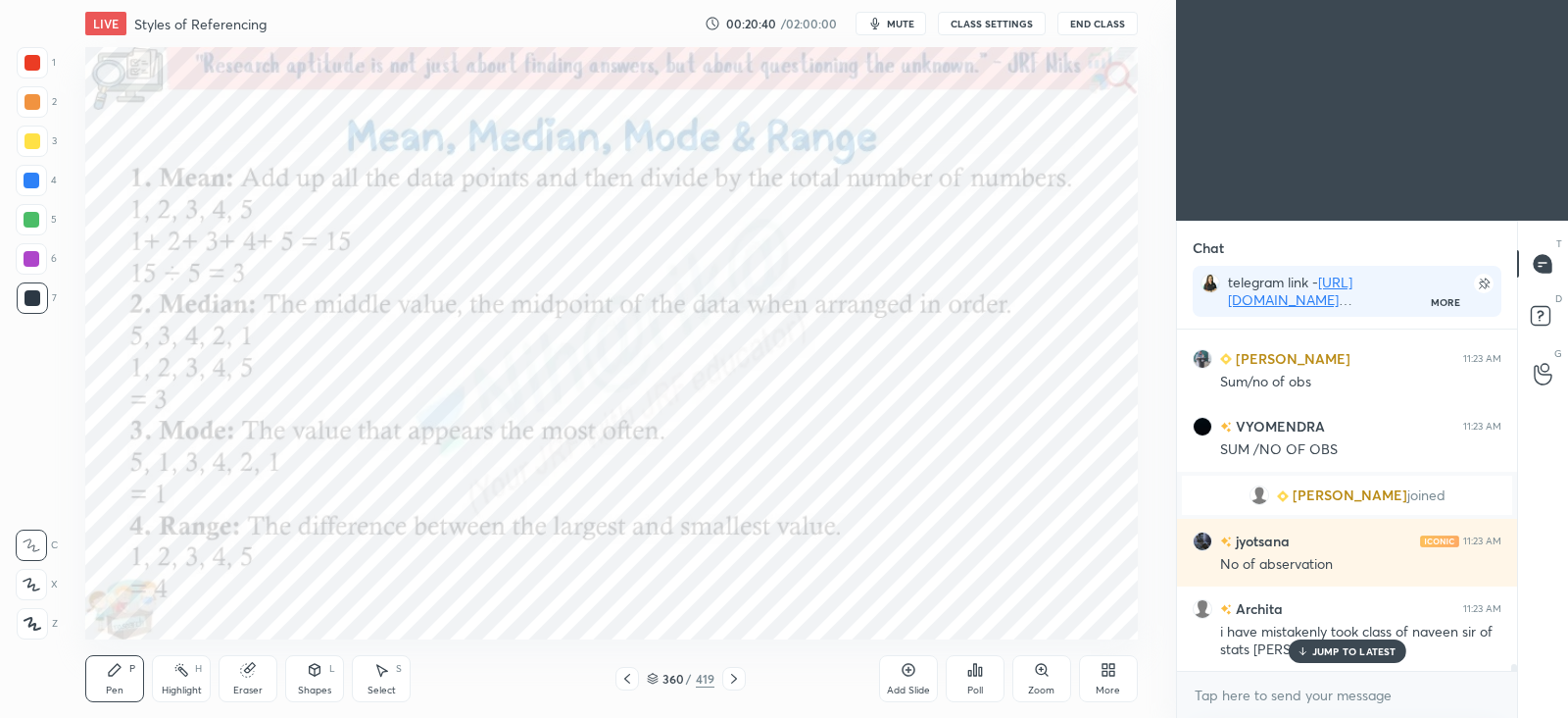
scroll to position [15531, 0]
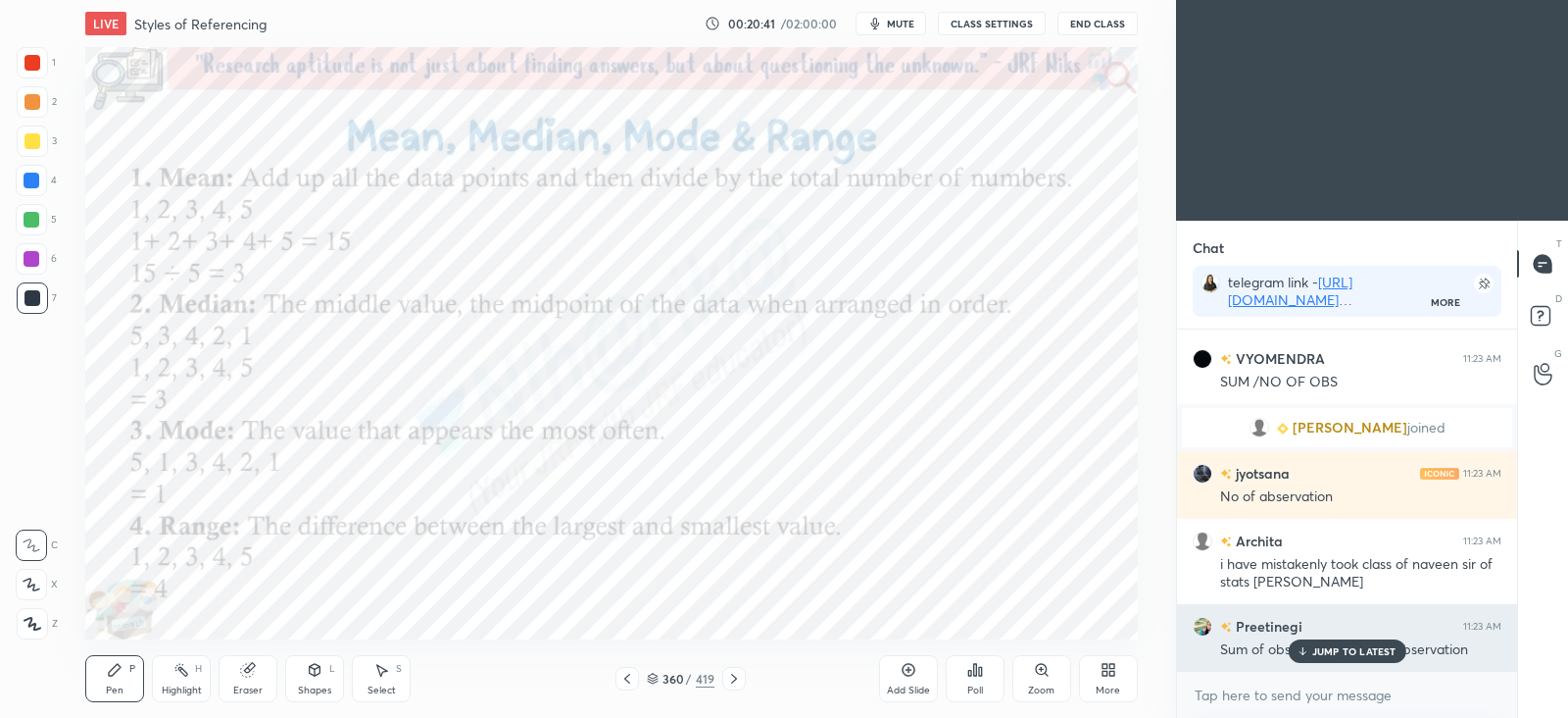
click at [1322, 650] on p "JUMP TO LATEST" at bounding box center [1354, 651] width 84 height 12
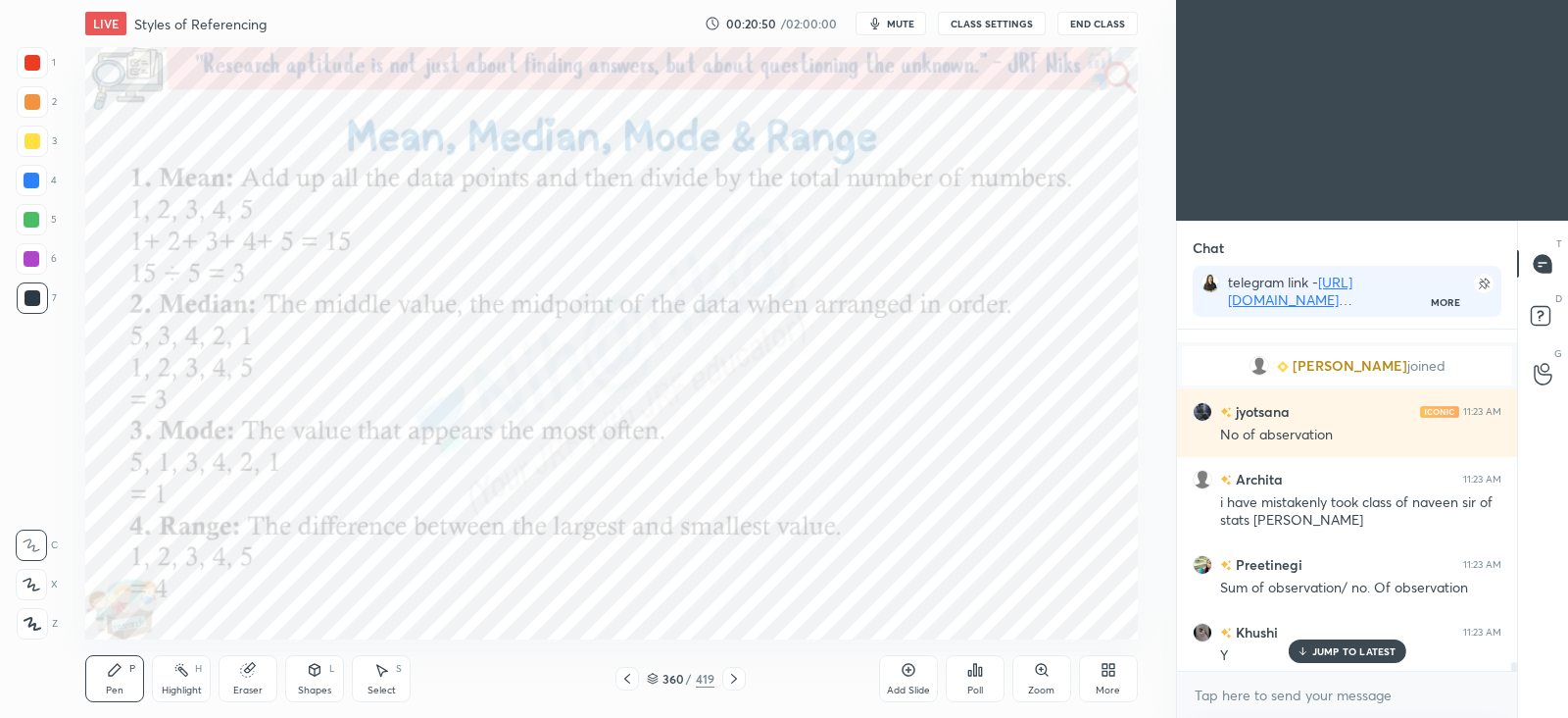
scroll to position [15592, 0]
click at [1338, 660] on div "7 NEW MESSAGES" at bounding box center [1346, 651] width 124 height 24
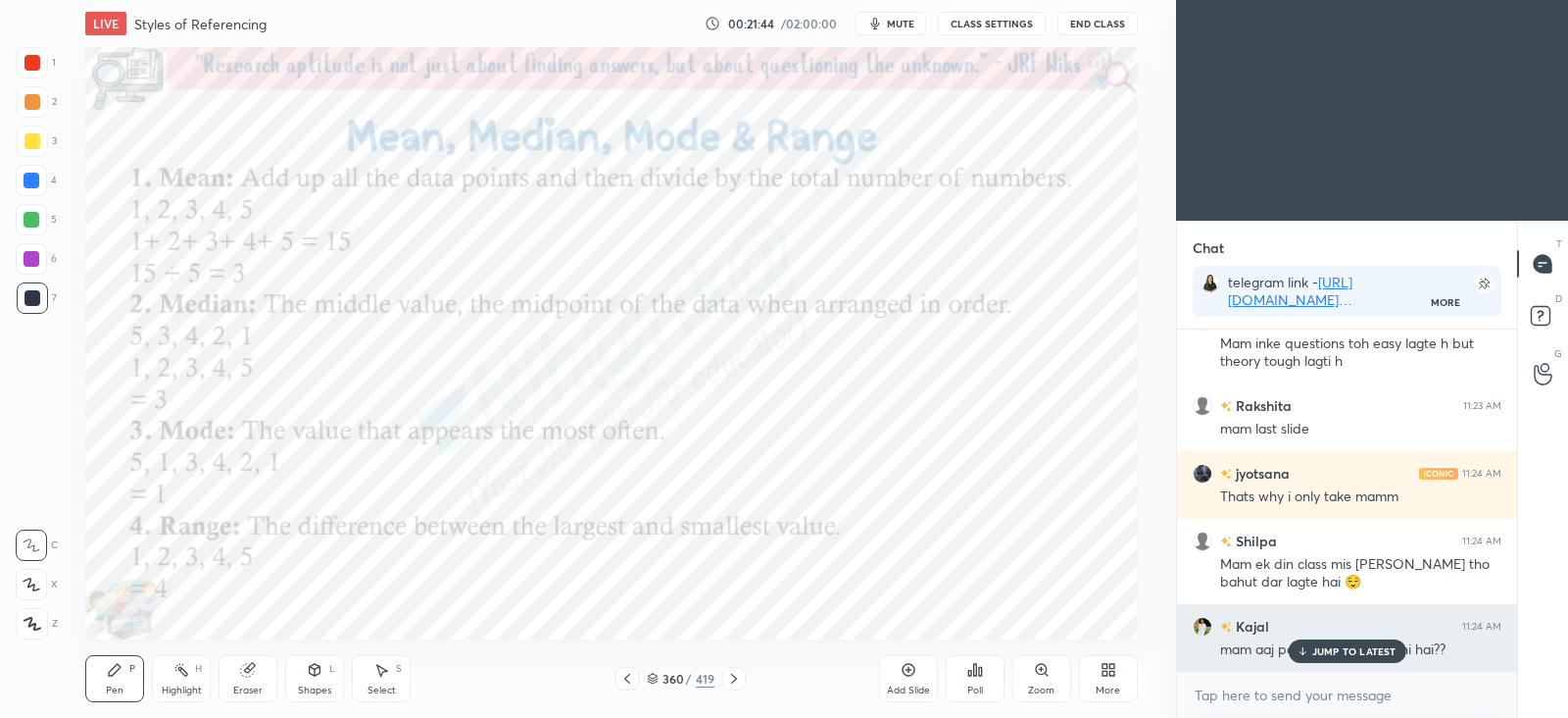
click at [1345, 648] on p "JUMP TO LATEST" at bounding box center [1354, 651] width 84 height 12
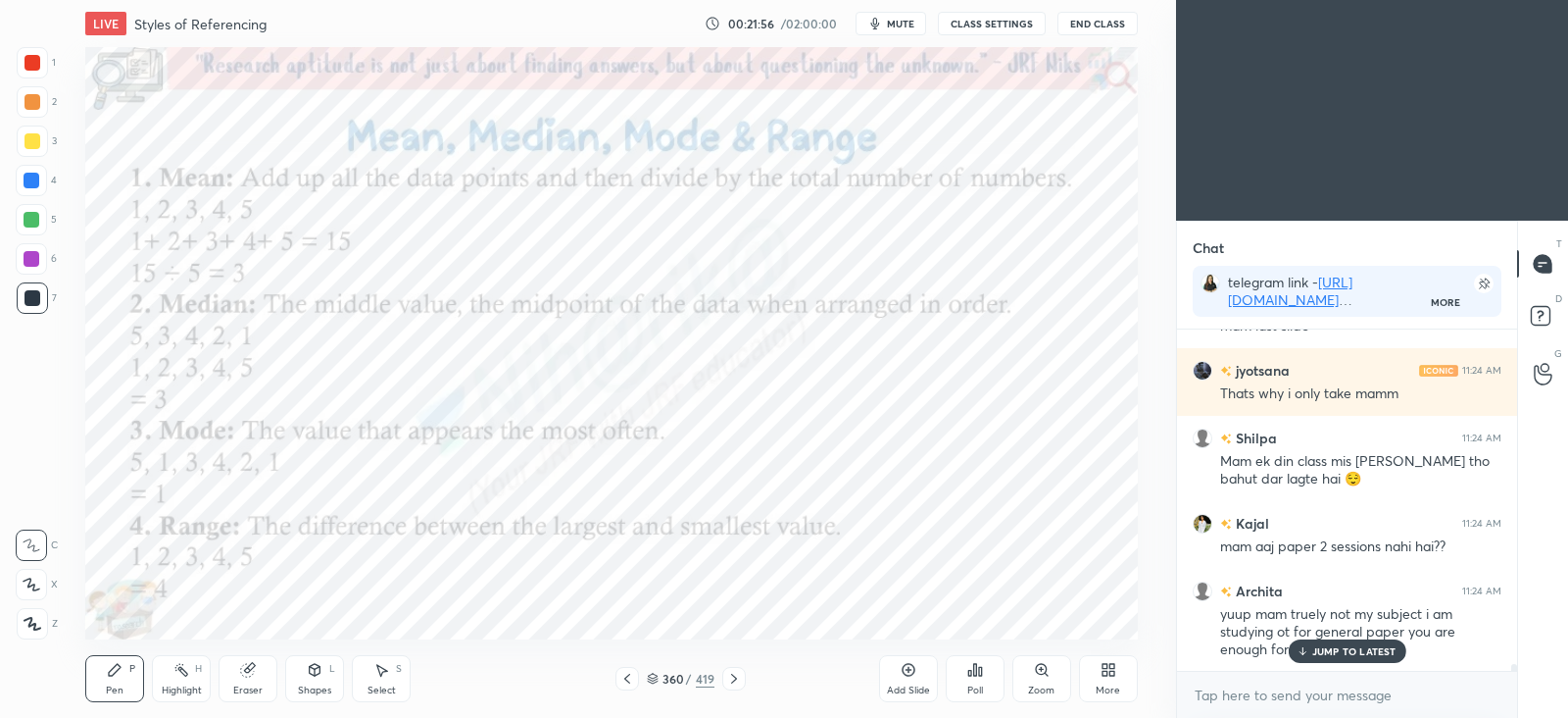
scroll to position [16346, 0]
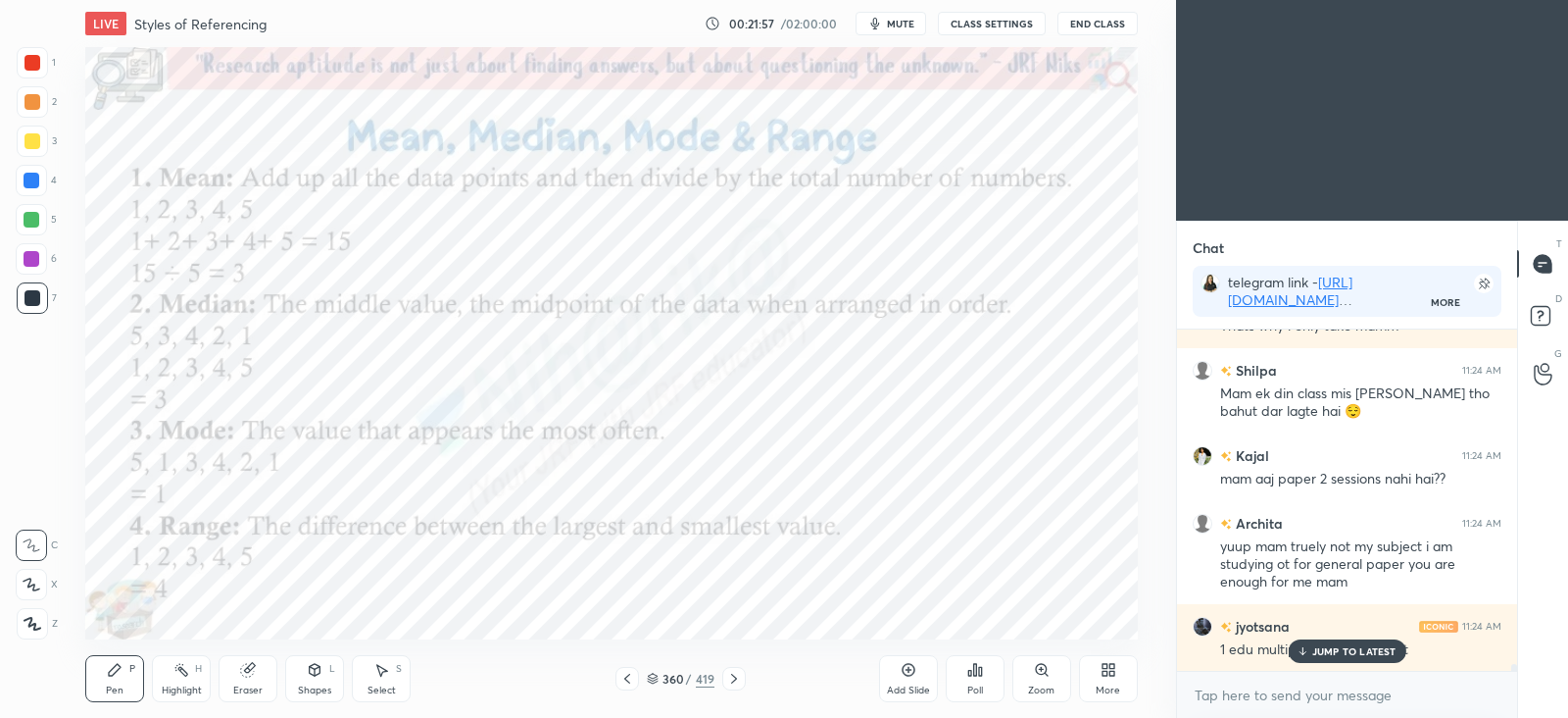
click at [1310, 653] on div "JUMP TO LATEST" at bounding box center [1346, 651] width 118 height 24
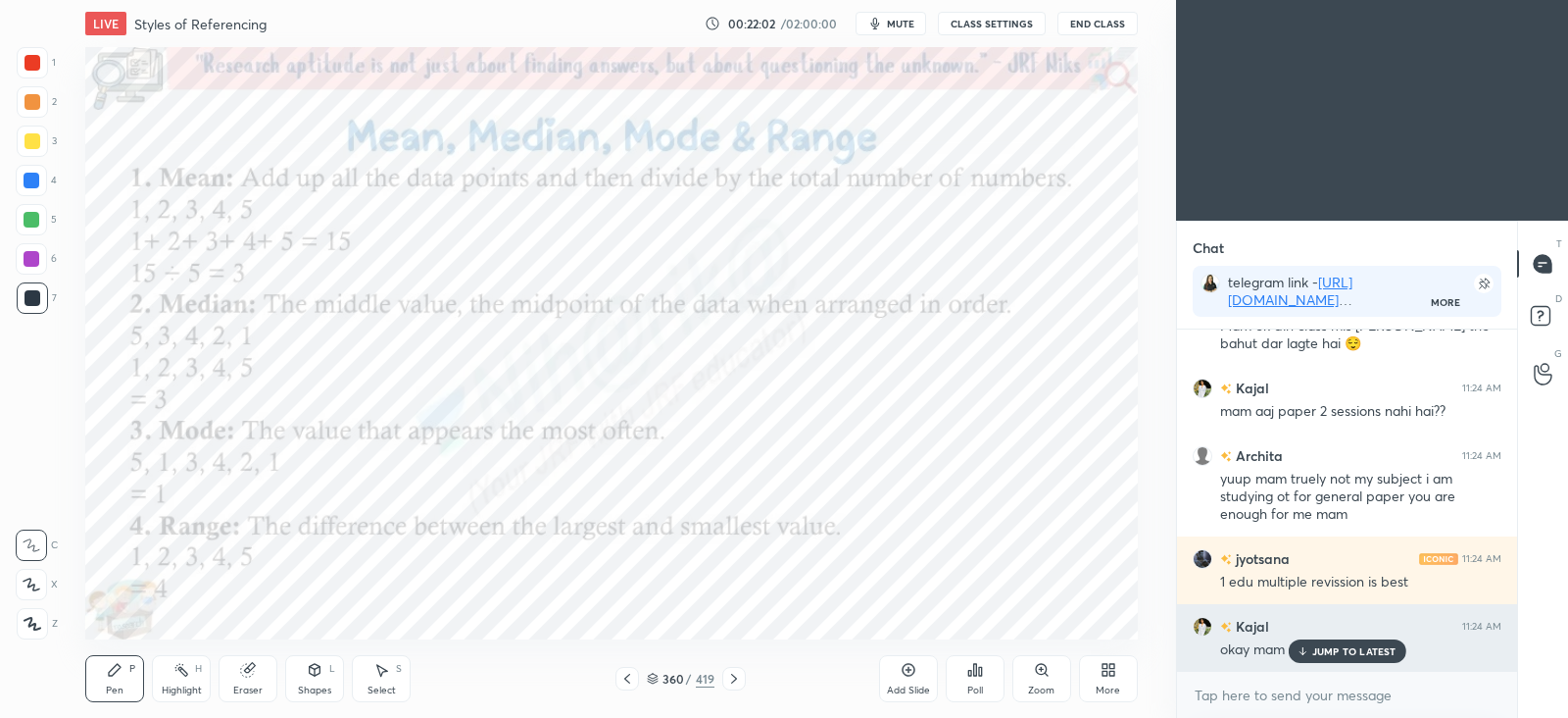
click at [1348, 649] on p "JUMP TO LATEST" at bounding box center [1354, 651] width 84 height 12
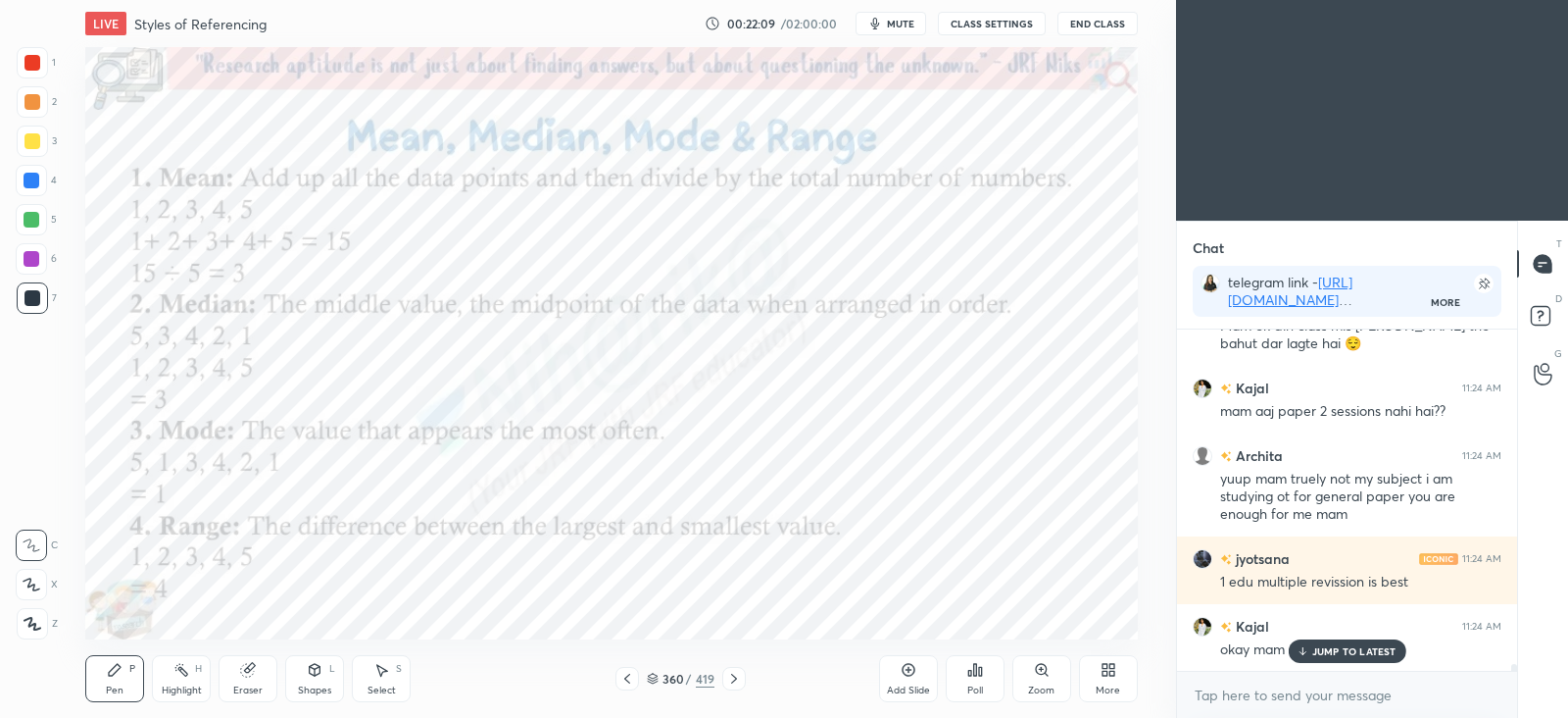
scroll to position [16482, 0]
click at [1330, 640] on div "JUMP TO LATEST" at bounding box center [1346, 651] width 118 height 24
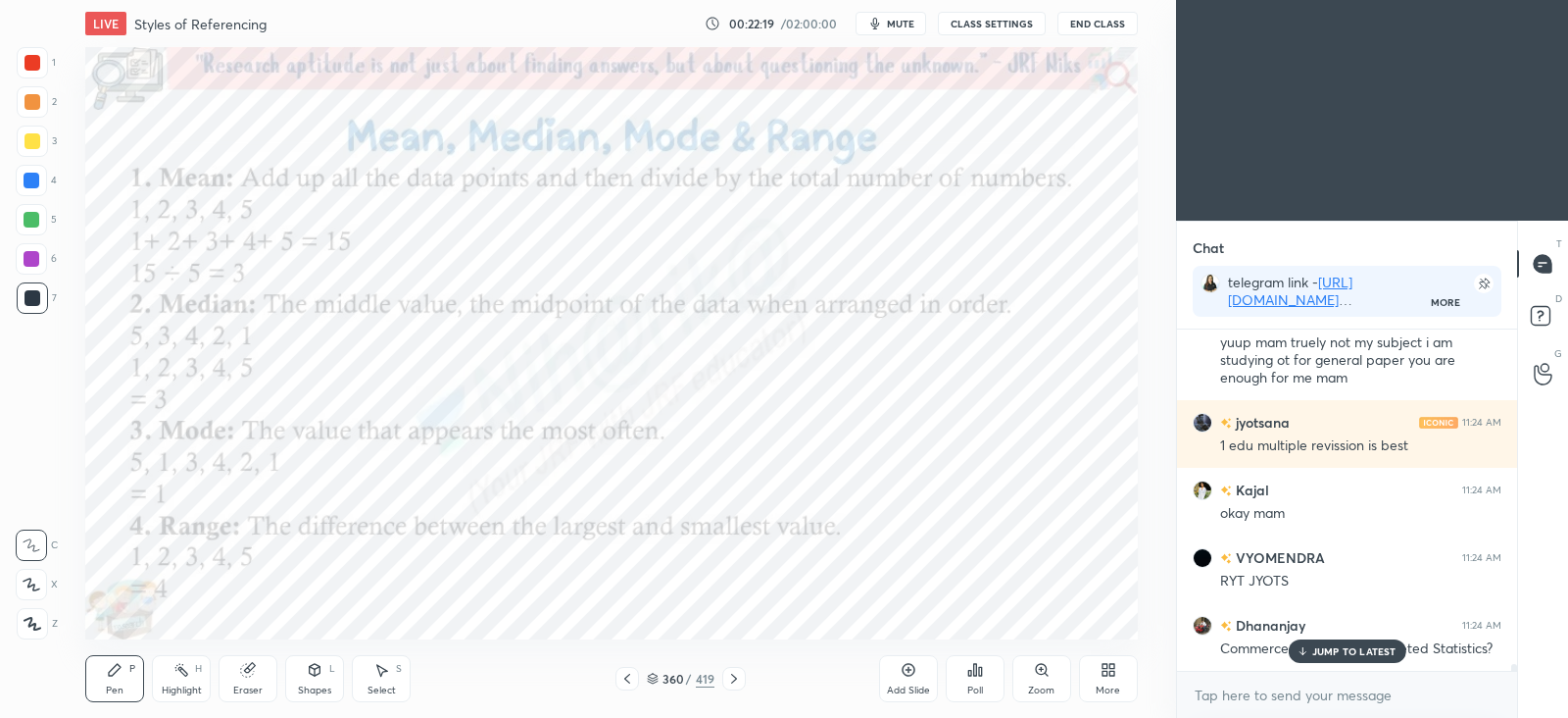
scroll to position [16617, 0]
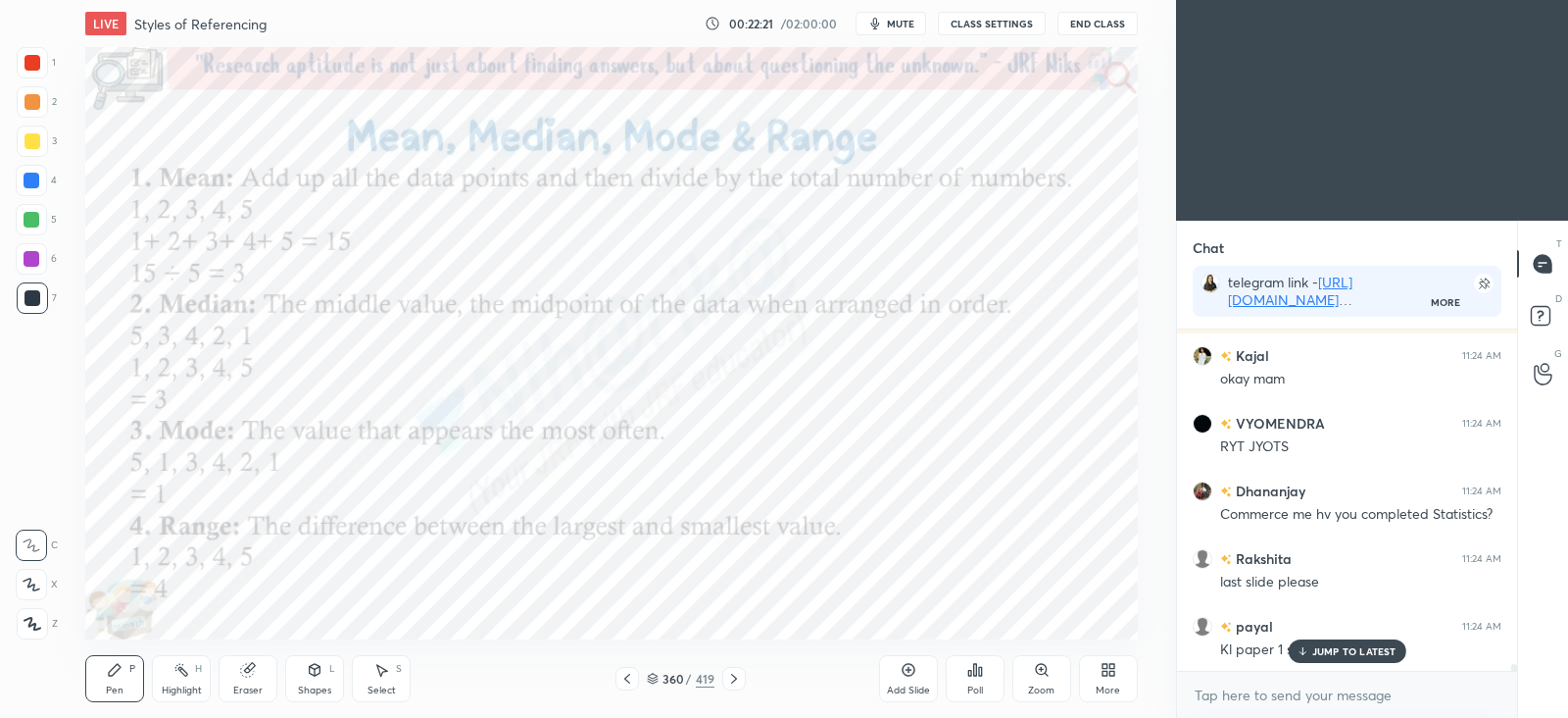
click at [630, 691] on div "Pen P Highlight H Eraser Shapes L Select S 360 / 419 Add Slide Poll Zoom More" at bounding box center [611, 679] width 1052 height 78
click at [628, 686] on icon at bounding box center [628, 679] width 16 height 16
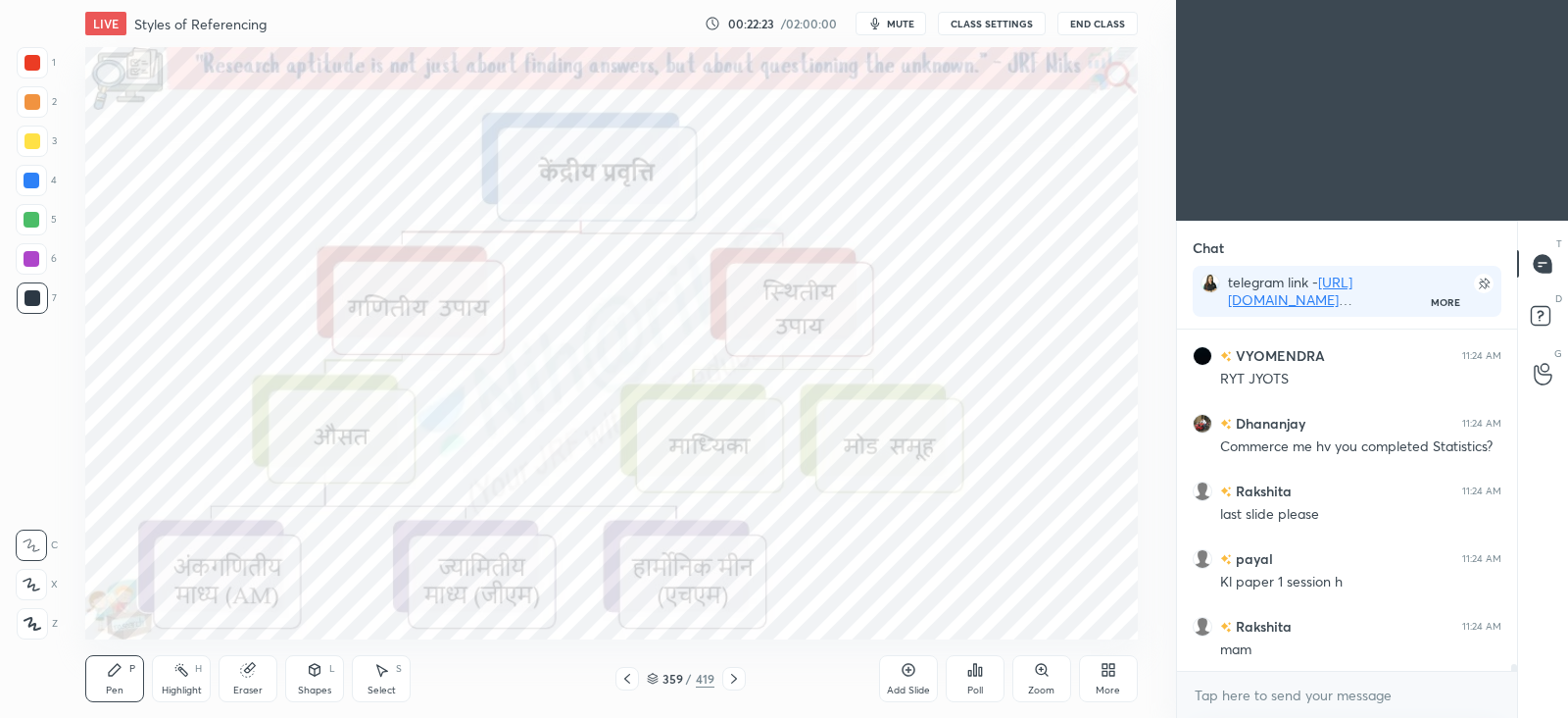
click at [627, 674] on icon at bounding box center [628, 679] width 16 height 16
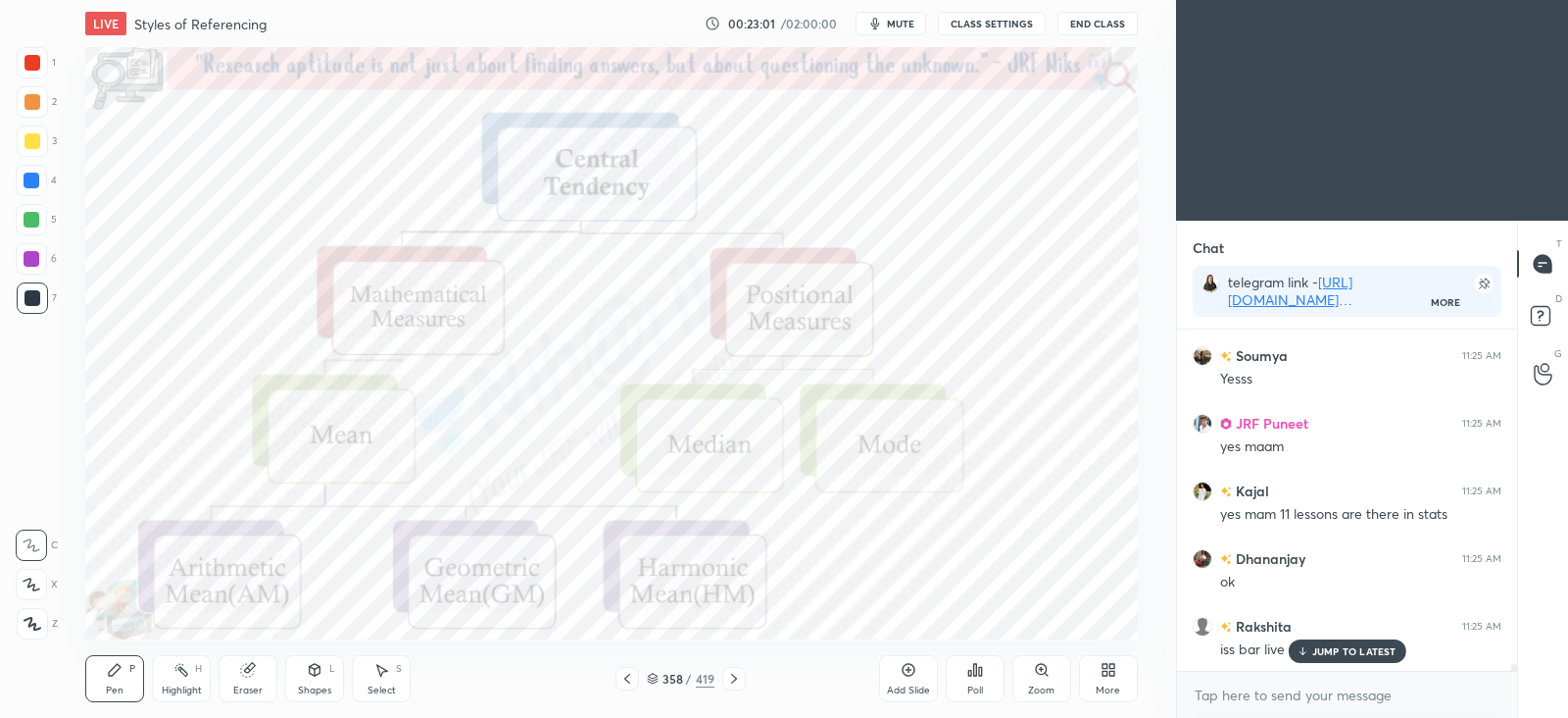
scroll to position [17599, 0]
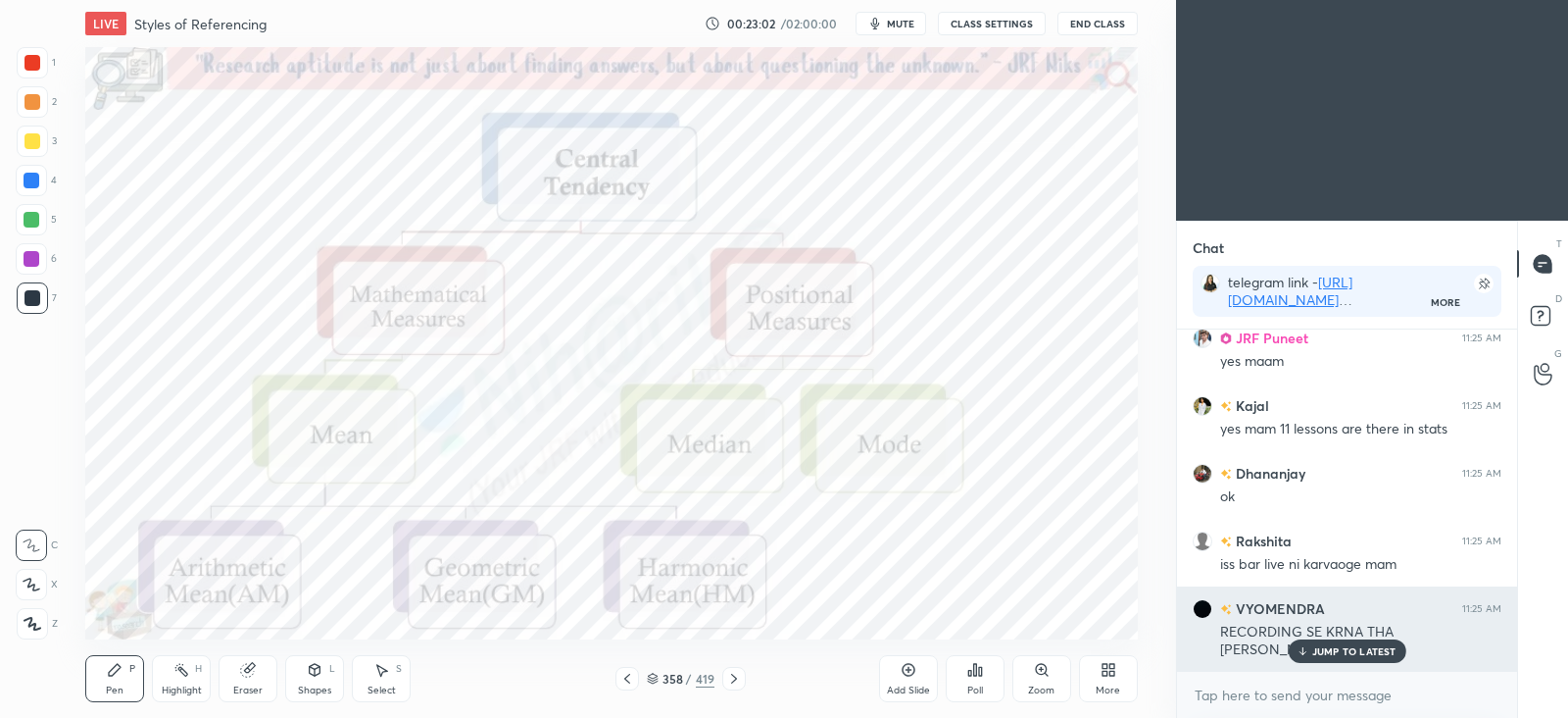
click at [1362, 645] on p "JUMP TO LATEST" at bounding box center [1354, 651] width 84 height 12
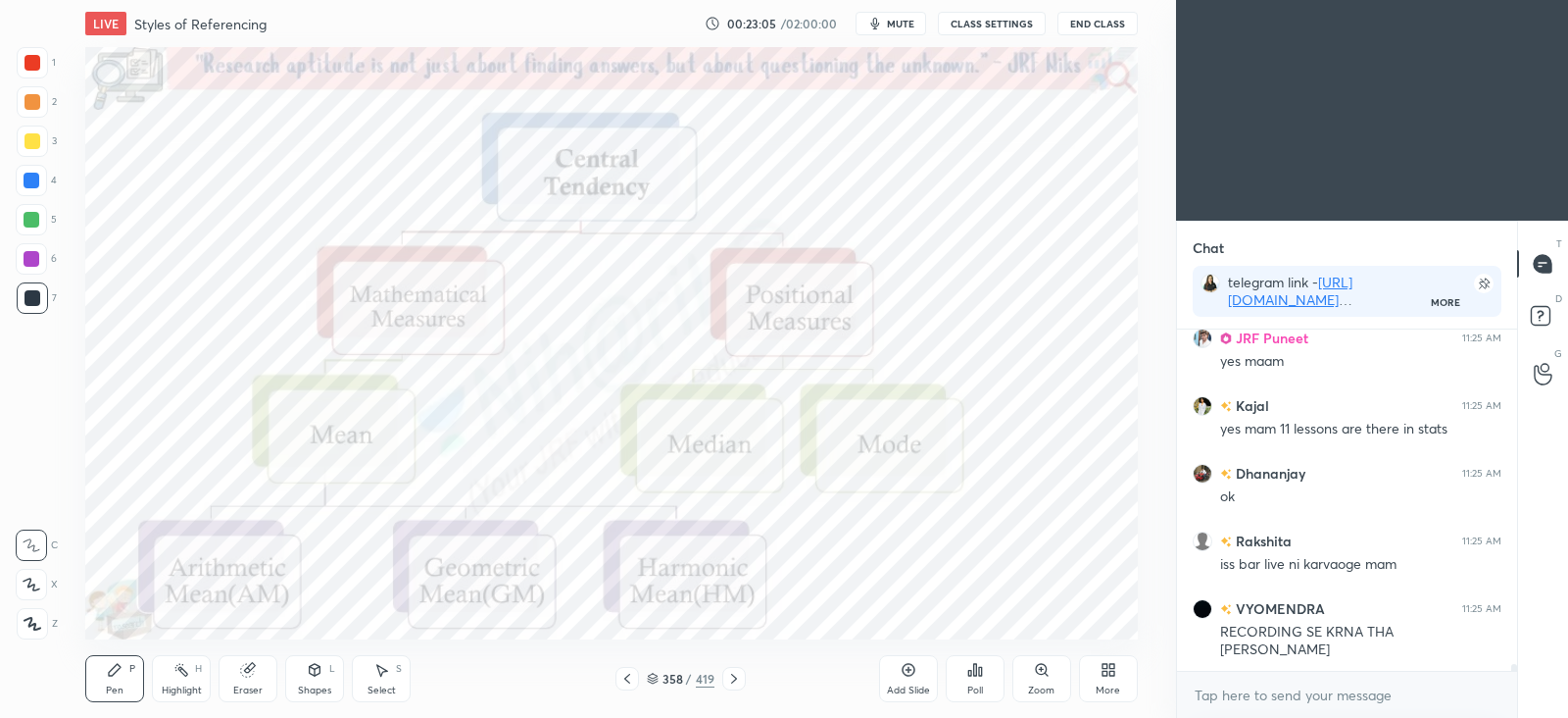
click at [740, 680] on icon at bounding box center [734, 679] width 16 height 16
click at [739, 684] on icon at bounding box center [734, 679] width 16 height 16
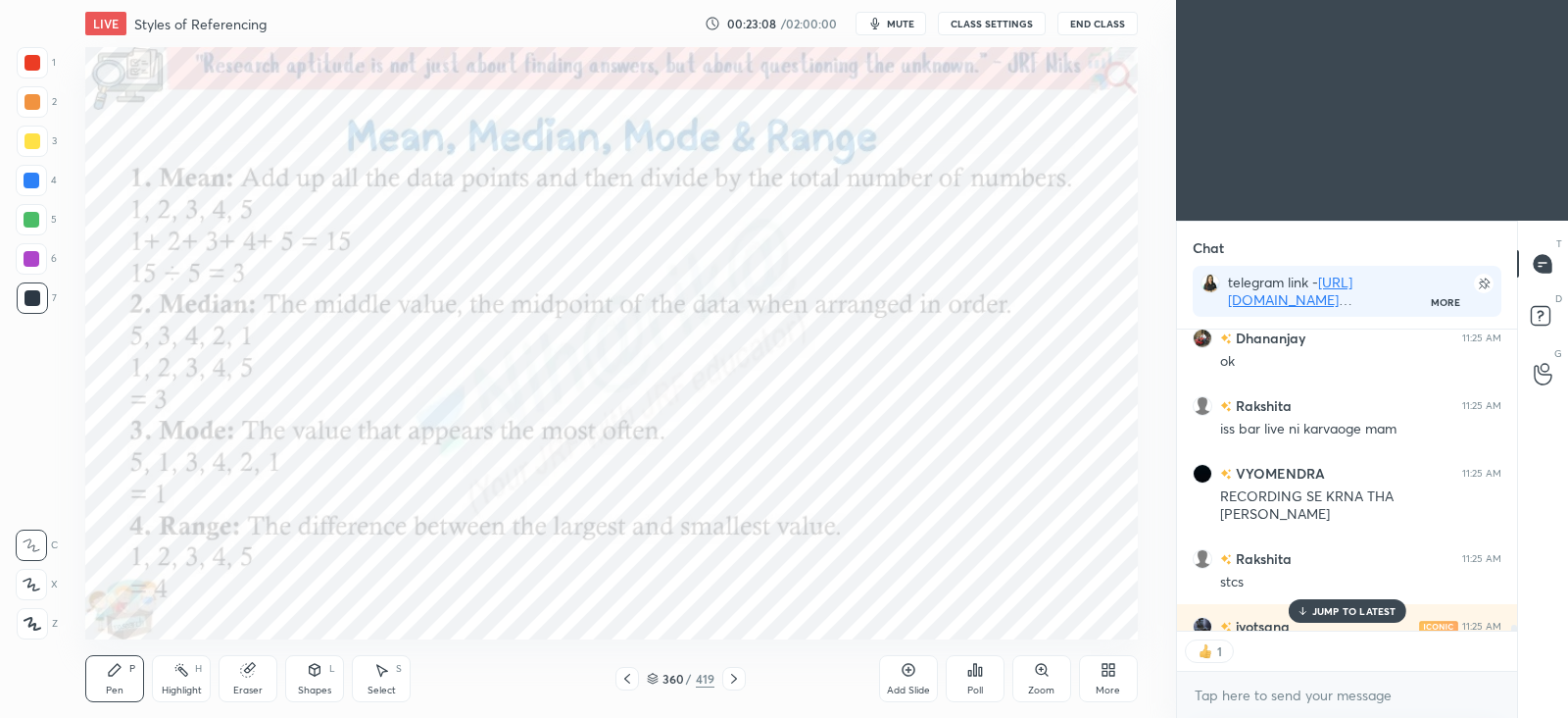
scroll to position [7, 6]
click at [35, 179] on div at bounding box center [31, 180] width 16 height 16
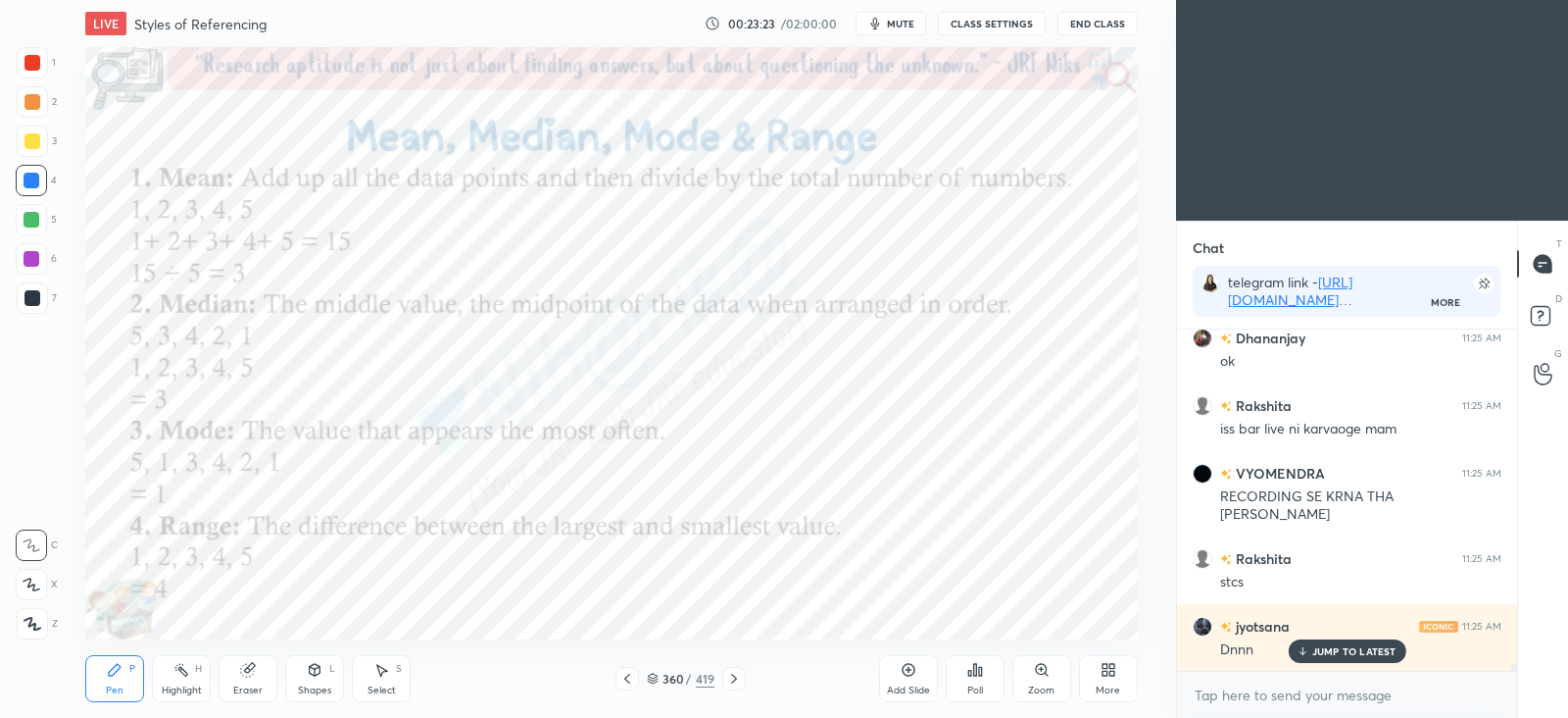
scroll to position [17802, 0]
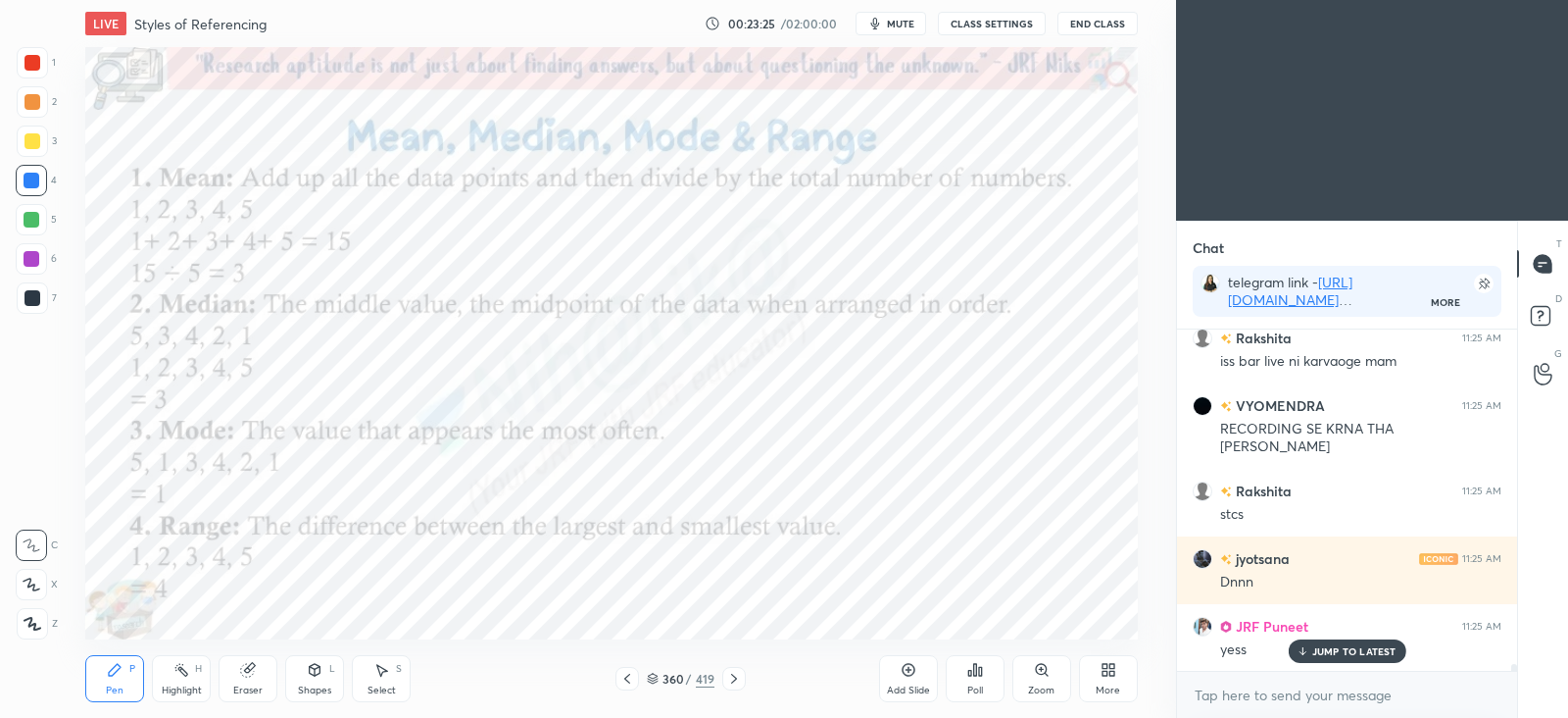
click at [35, 61] on div at bounding box center [32, 63] width 16 height 16
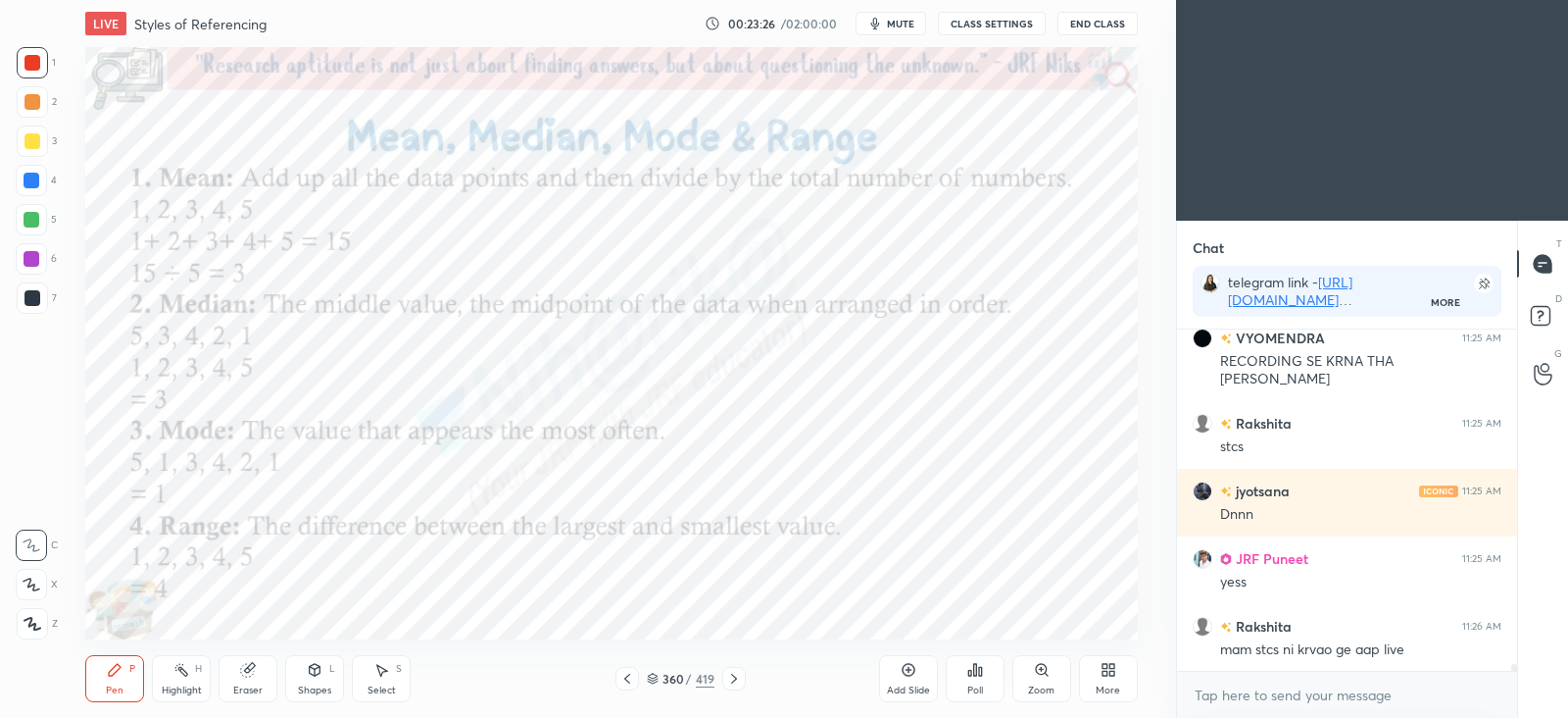
click at [32, 582] on icon at bounding box center [31, 585] width 18 height 14
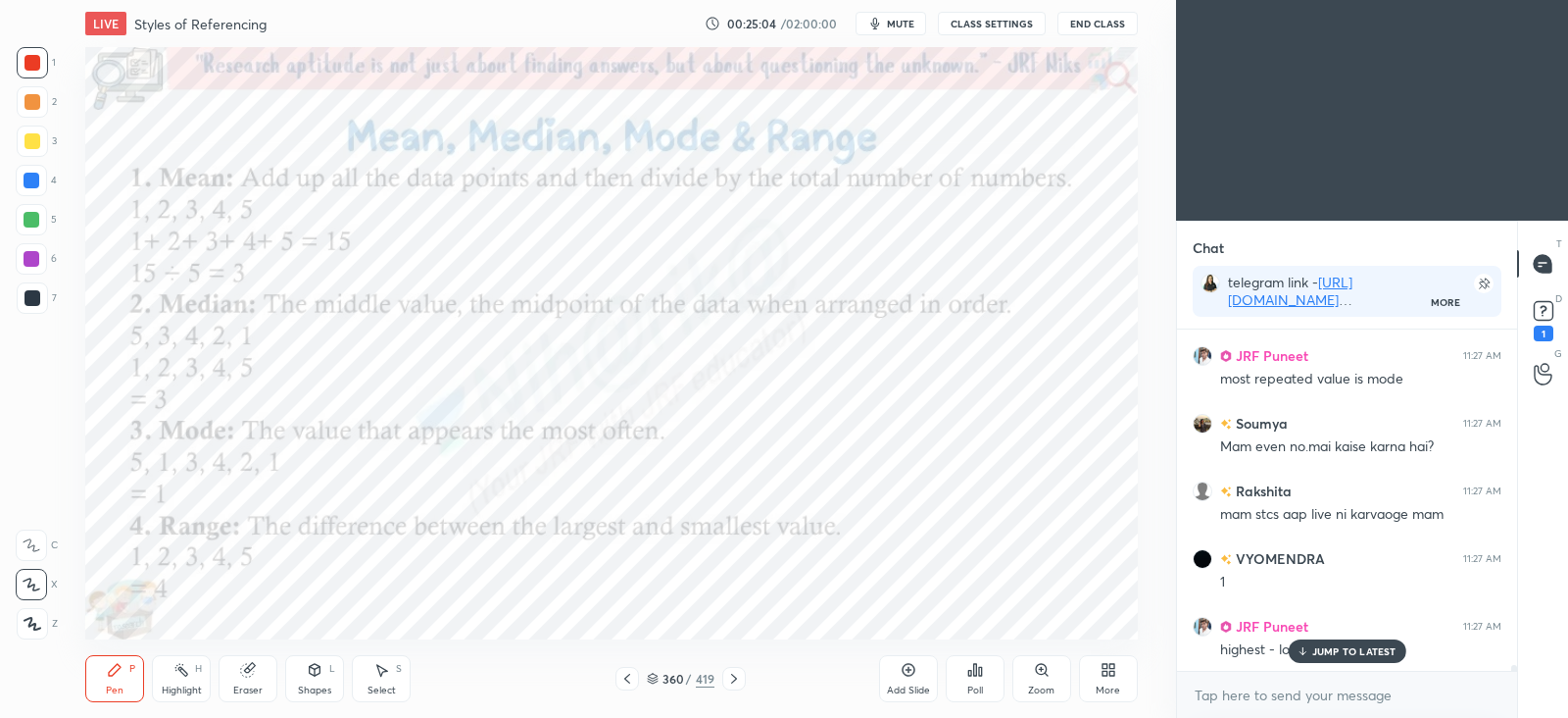
scroll to position [19177, 0]
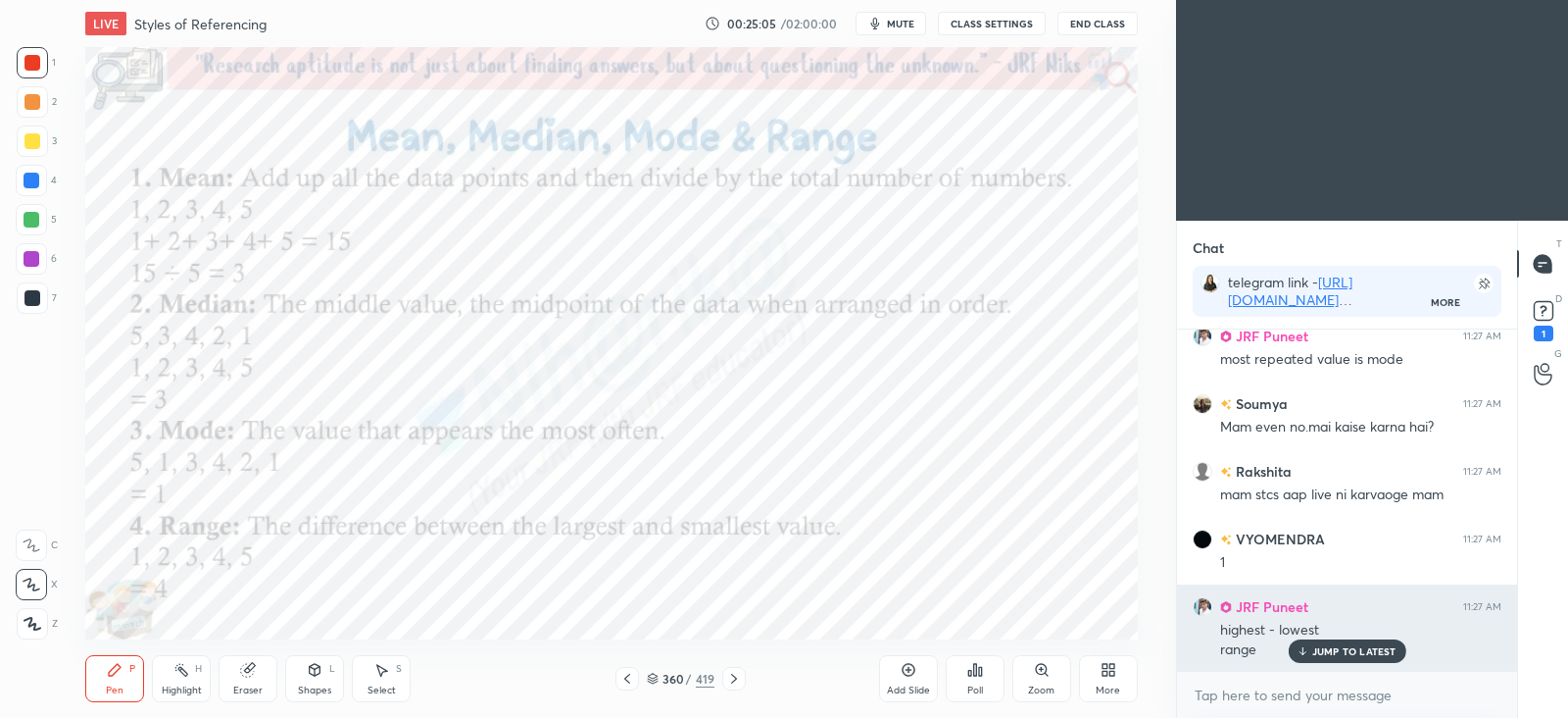
click at [1320, 652] on p "JUMP TO LATEST" at bounding box center [1354, 651] width 84 height 12
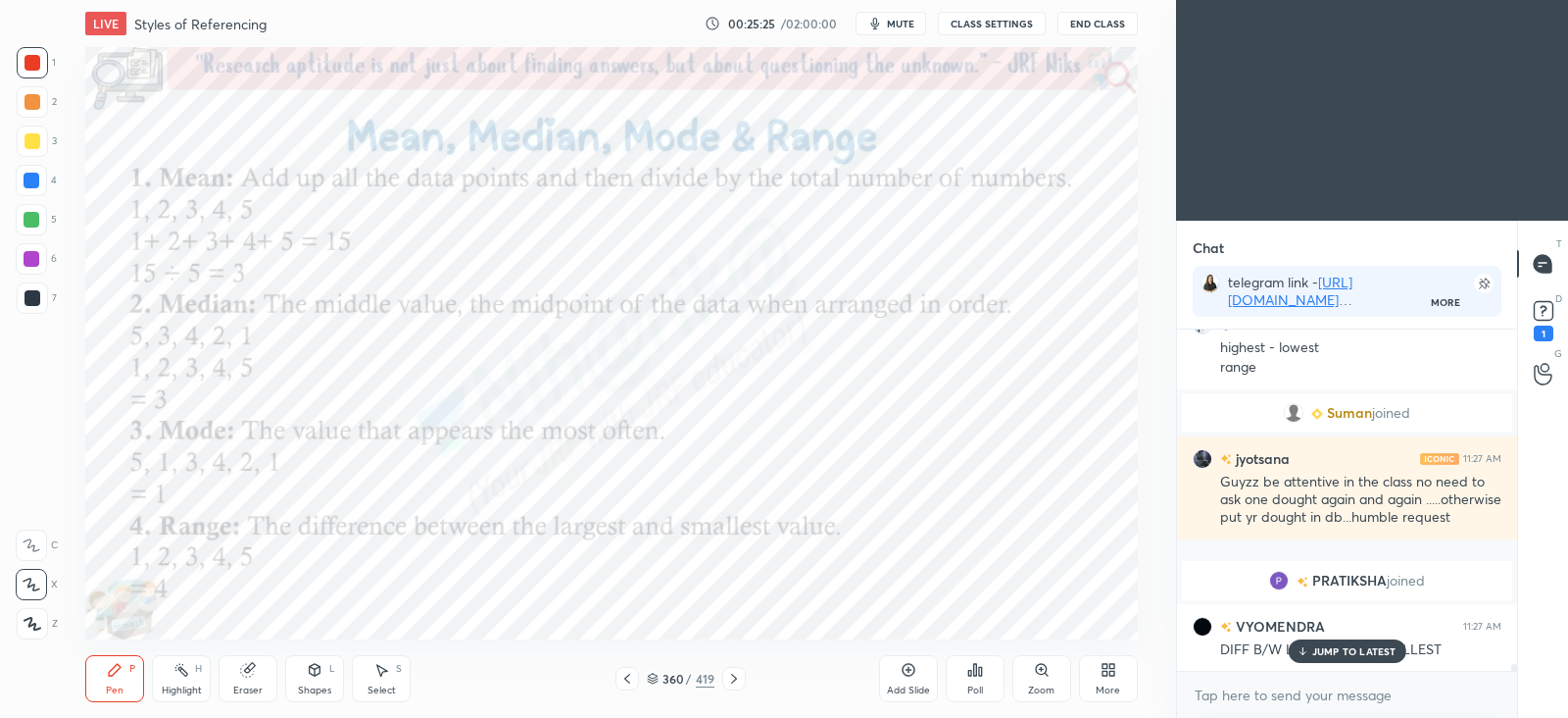
scroll to position [16443, 0]
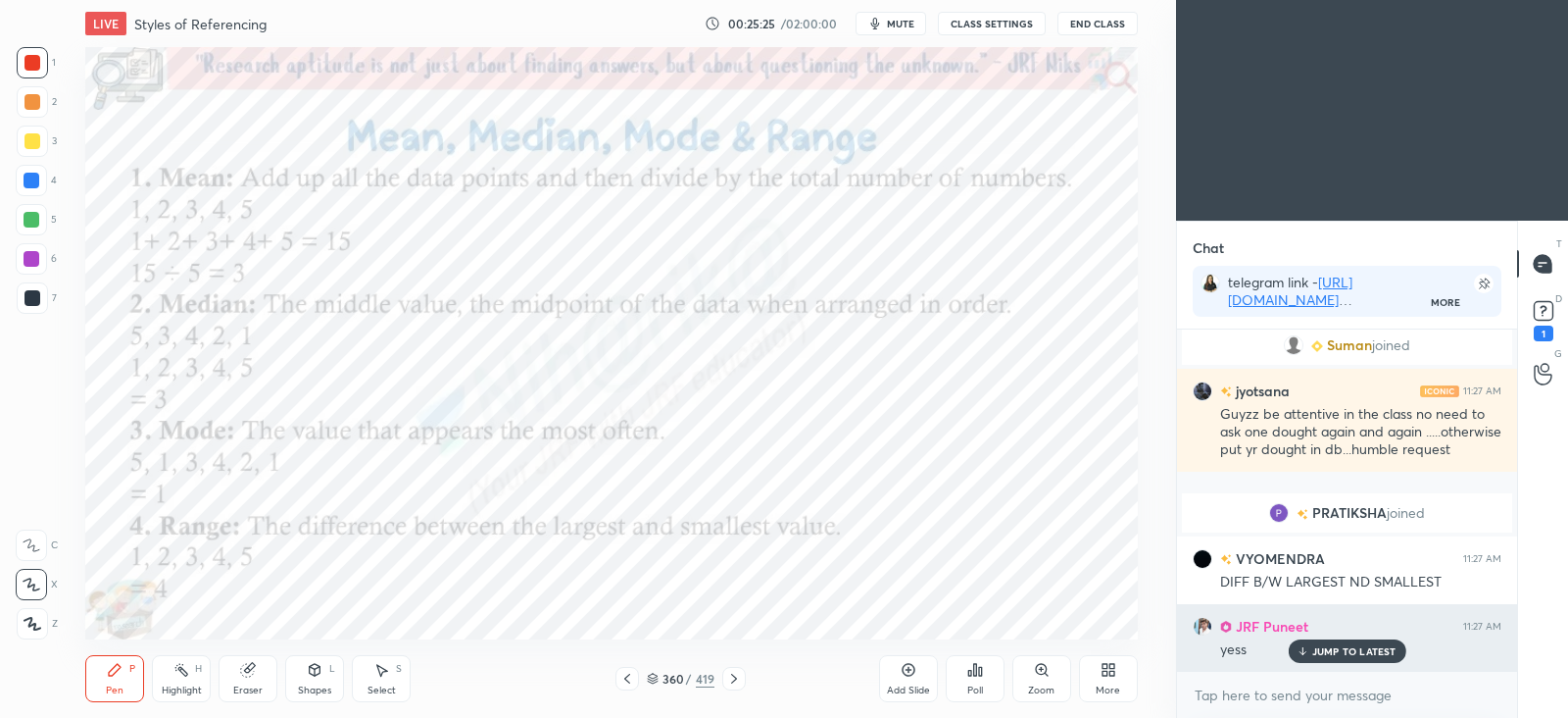
click at [1362, 659] on div "JUMP TO LATEST" at bounding box center [1346, 651] width 118 height 24
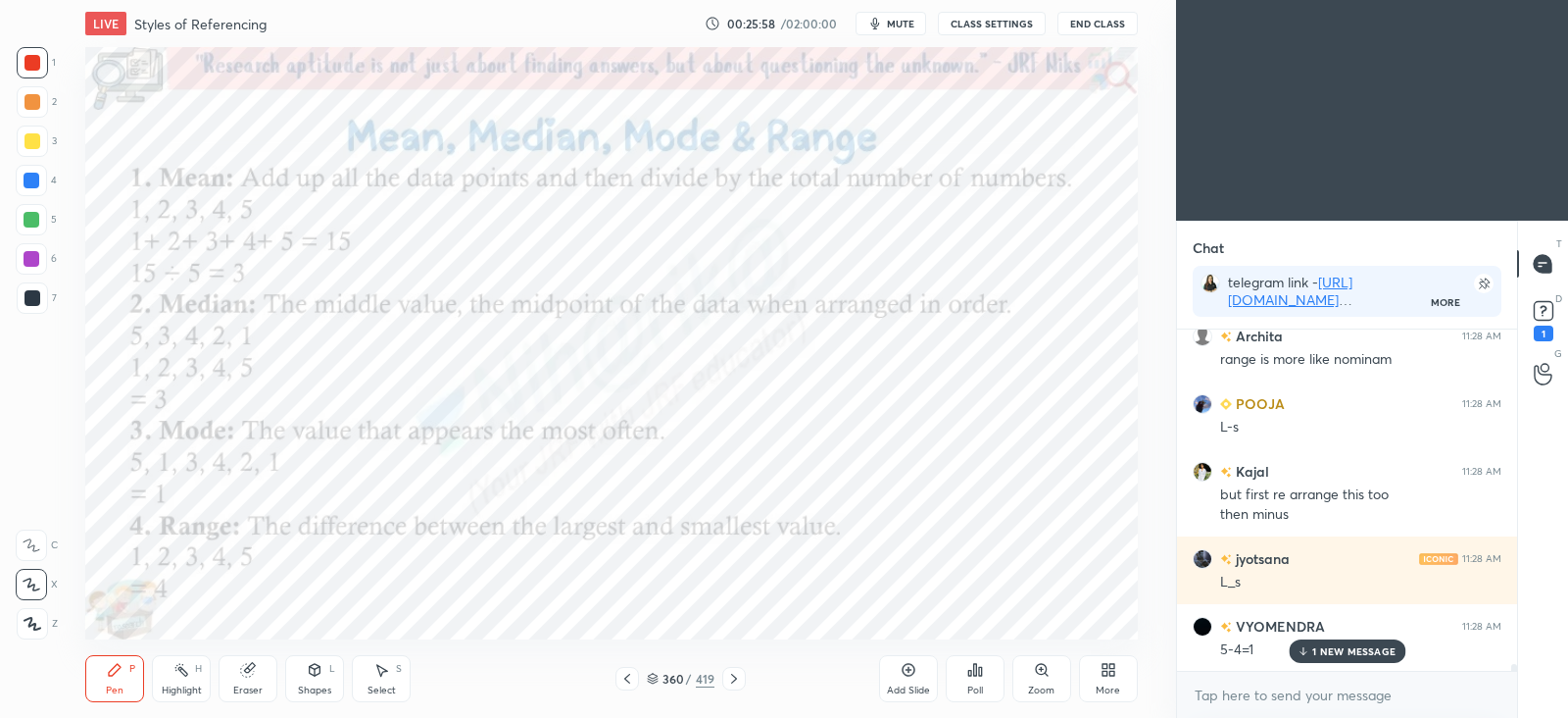
scroll to position [17139, 0]
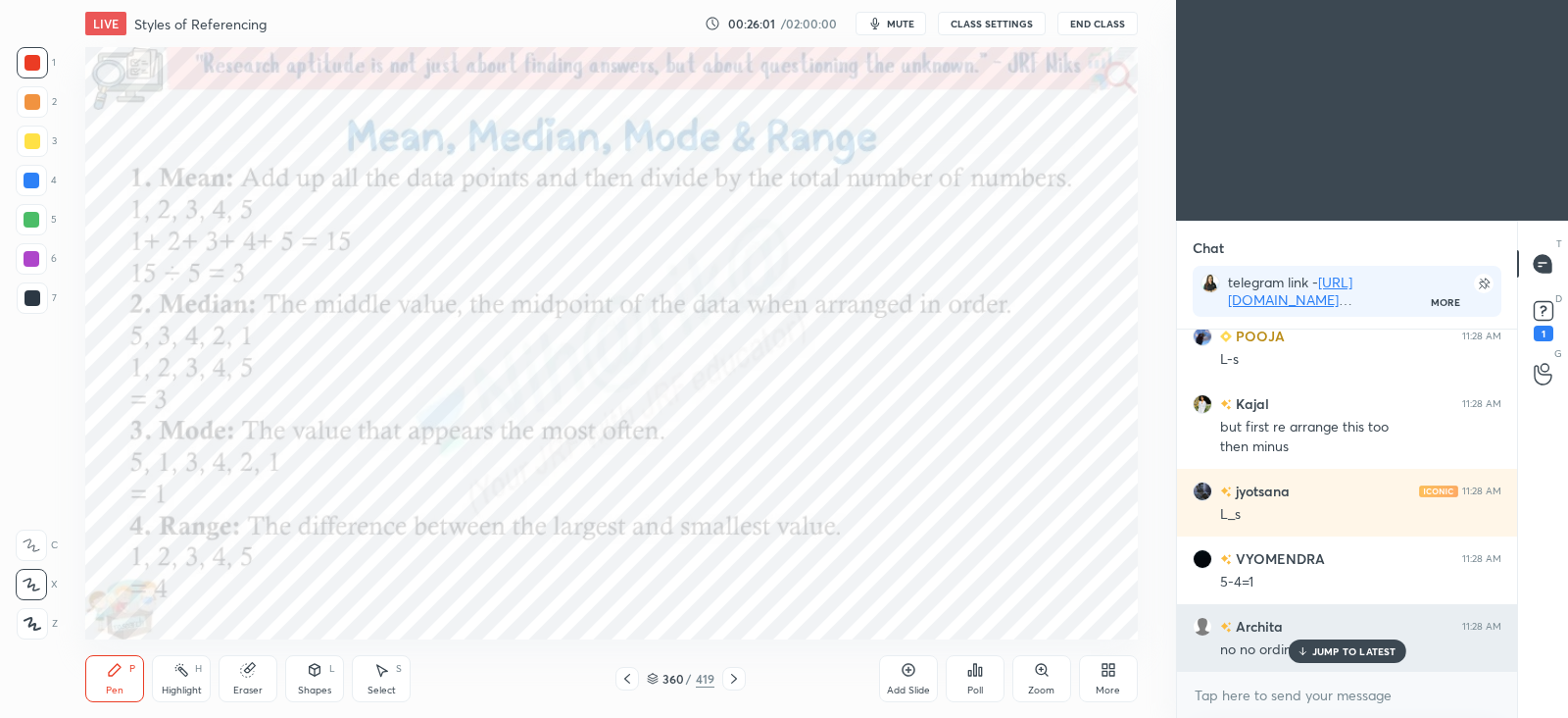
click at [1351, 649] on p "JUMP TO LATEST" at bounding box center [1354, 651] width 84 height 12
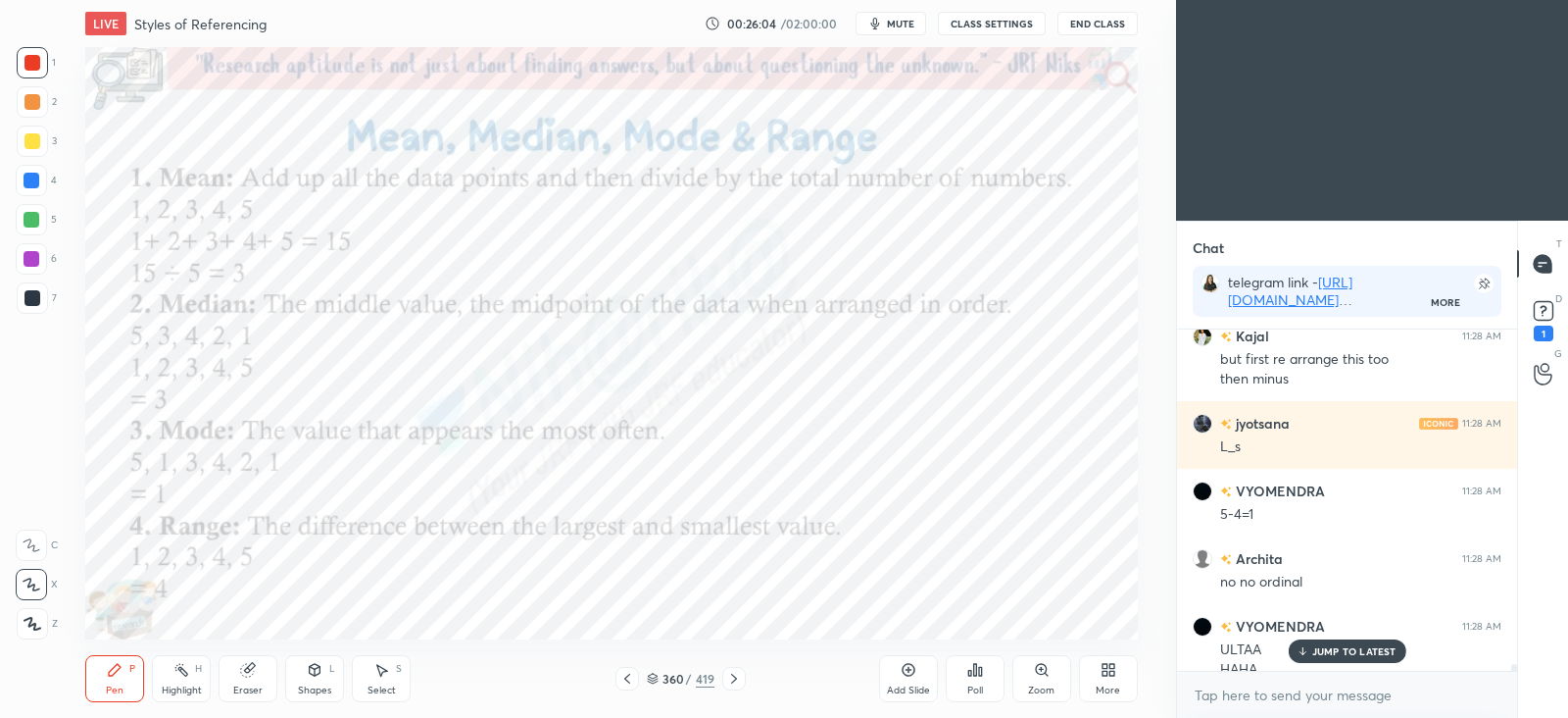
scroll to position [17226, 0]
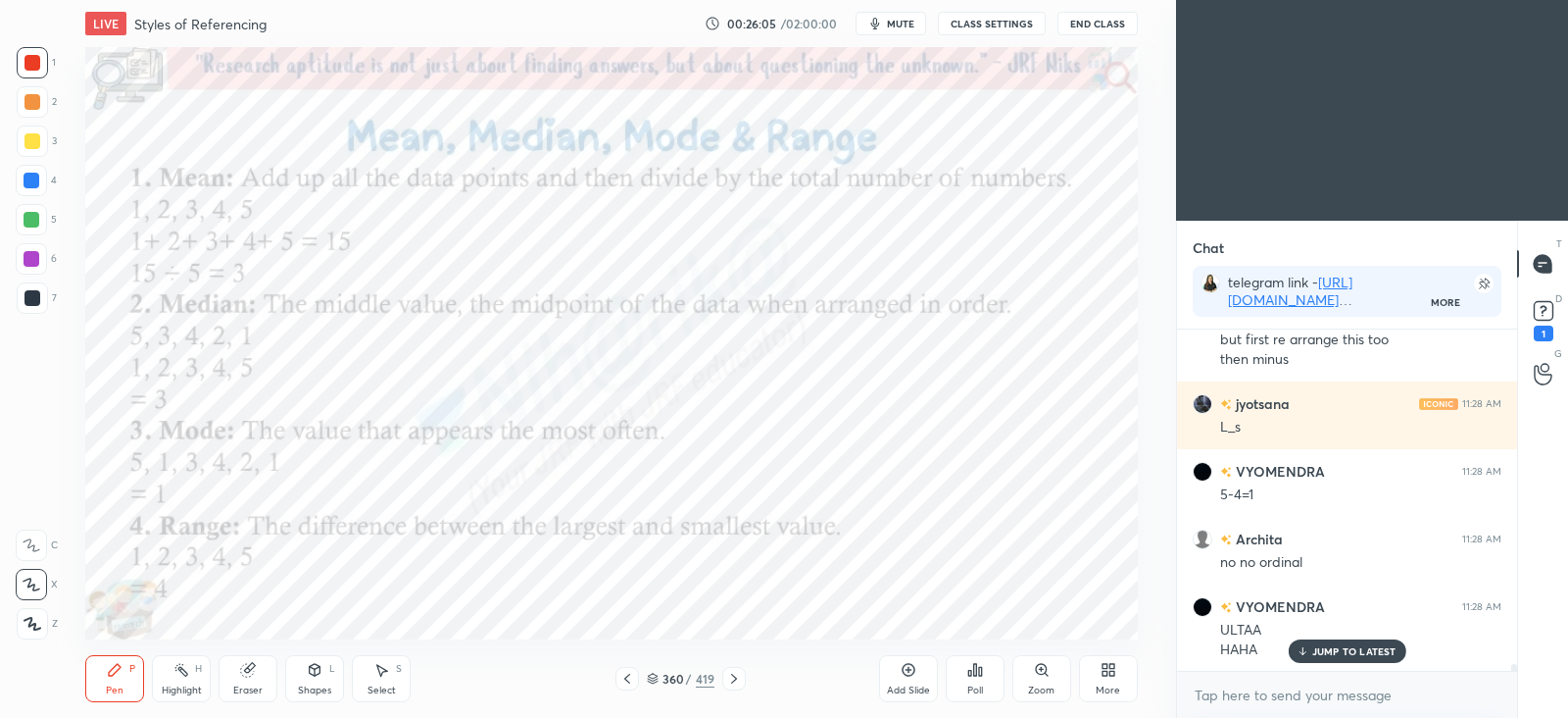
click at [910, 665] on icon at bounding box center [909, 670] width 16 height 16
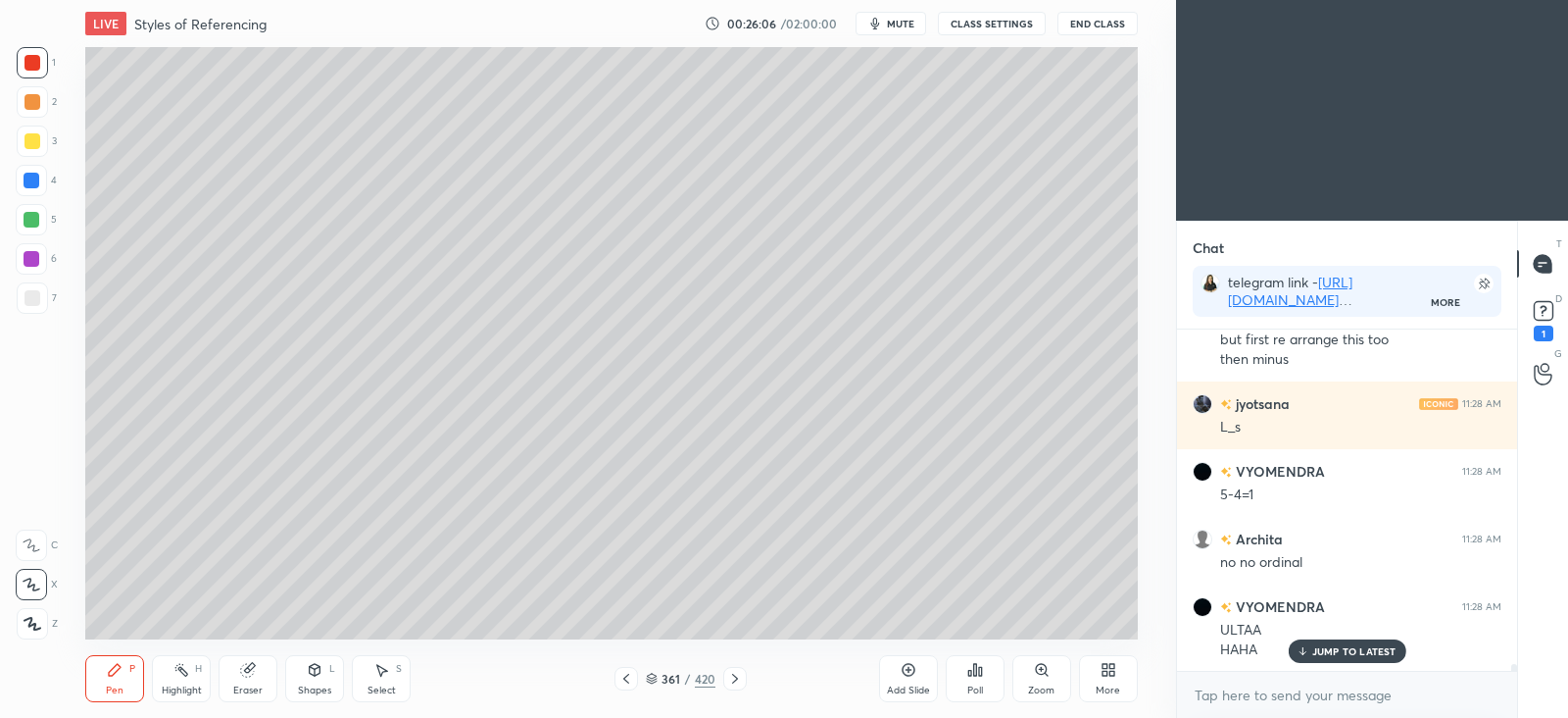
click at [46, 286] on div "7" at bounding box center [36, 298] width 40 height 31
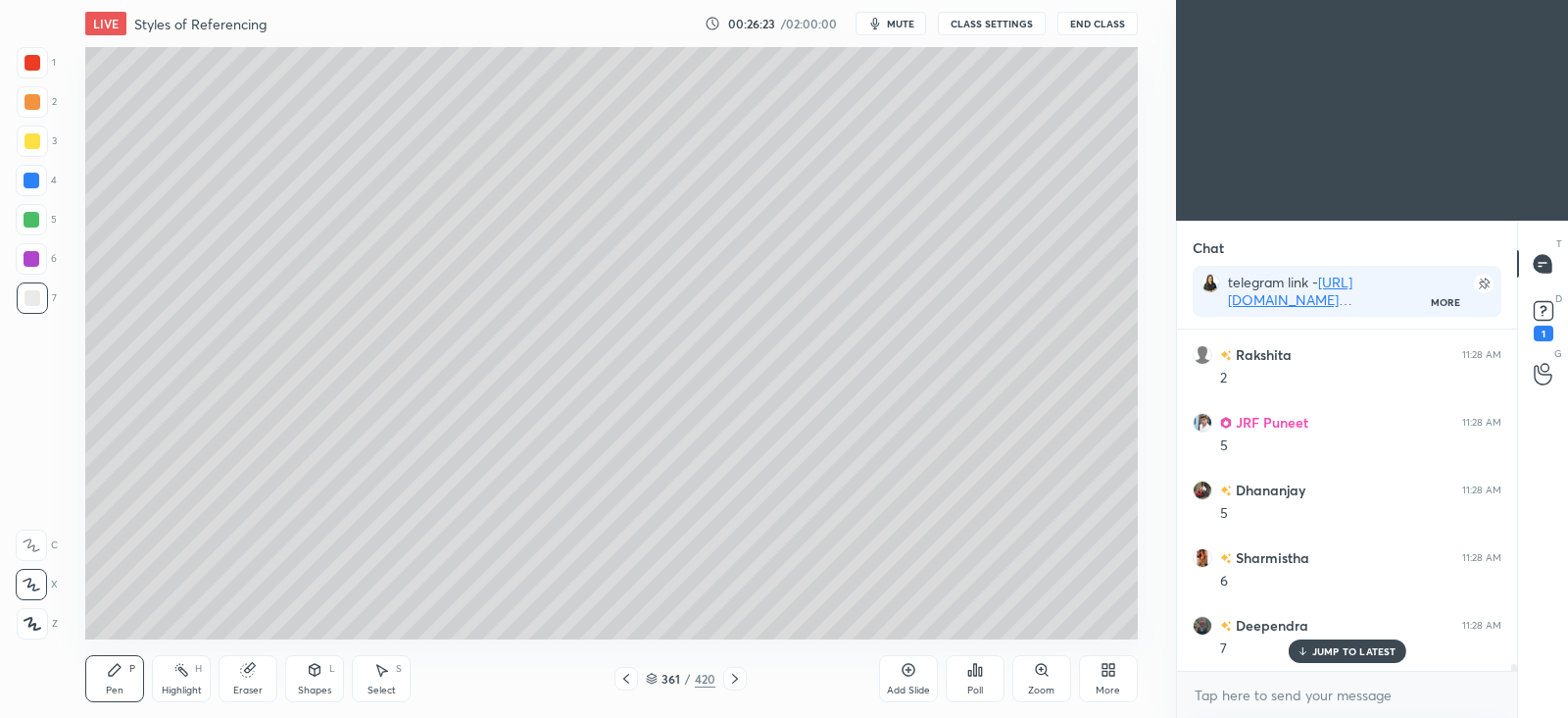
scroll to position [17700, 0]
click at [986, 679] on div "Poll" at bounding box center [976, 679] width 59 height 47
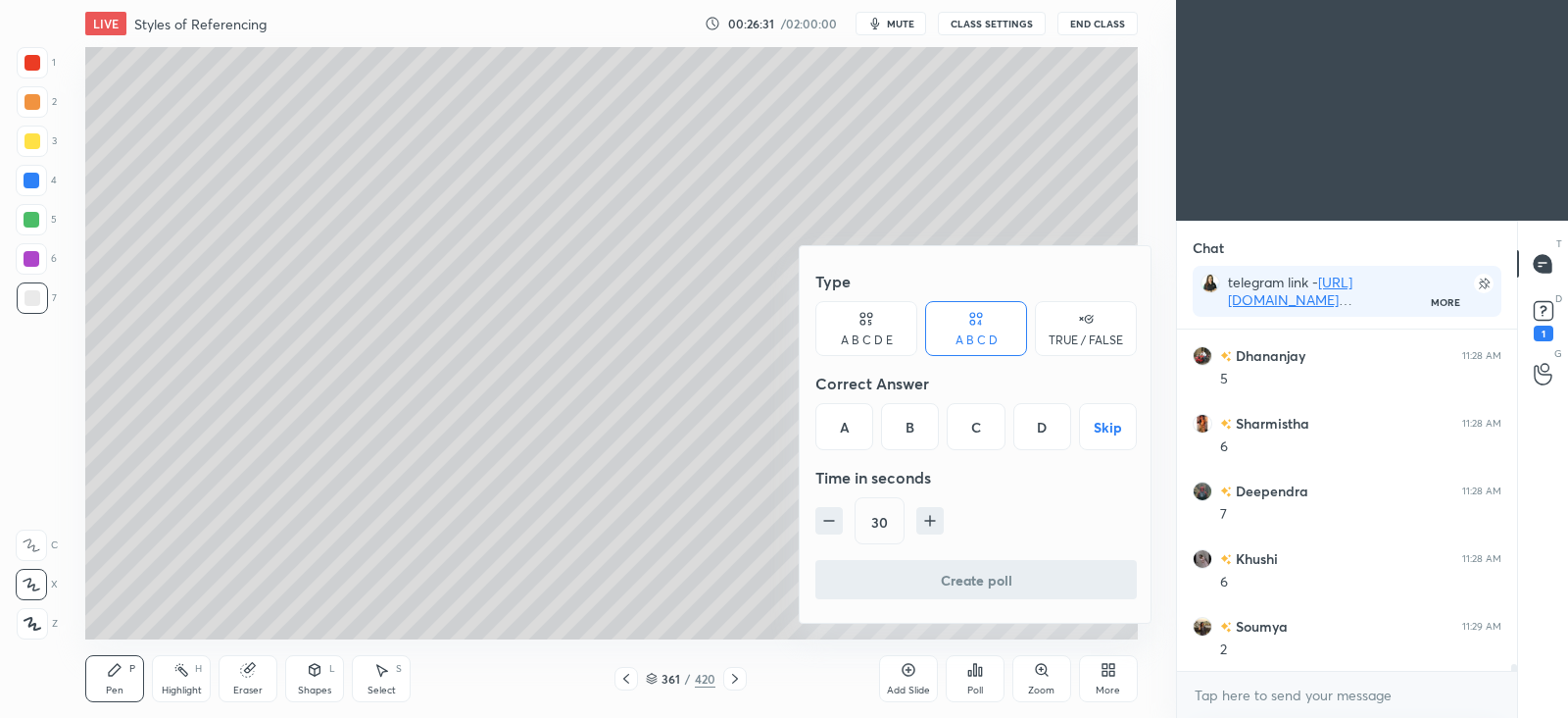
scroll to position [17815, 0]
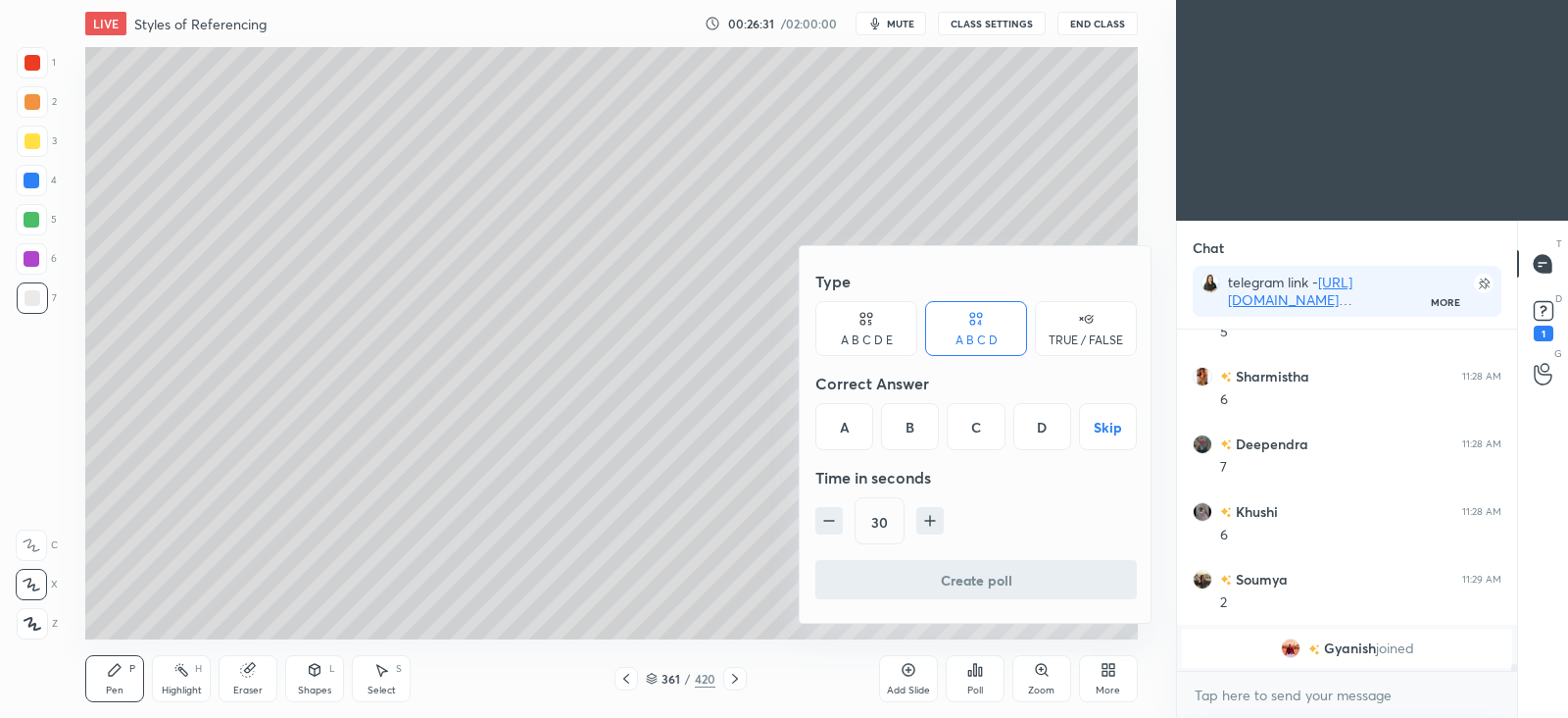
click at [581, 525] on div at bounding box center [784, 359] width 1568 height 718
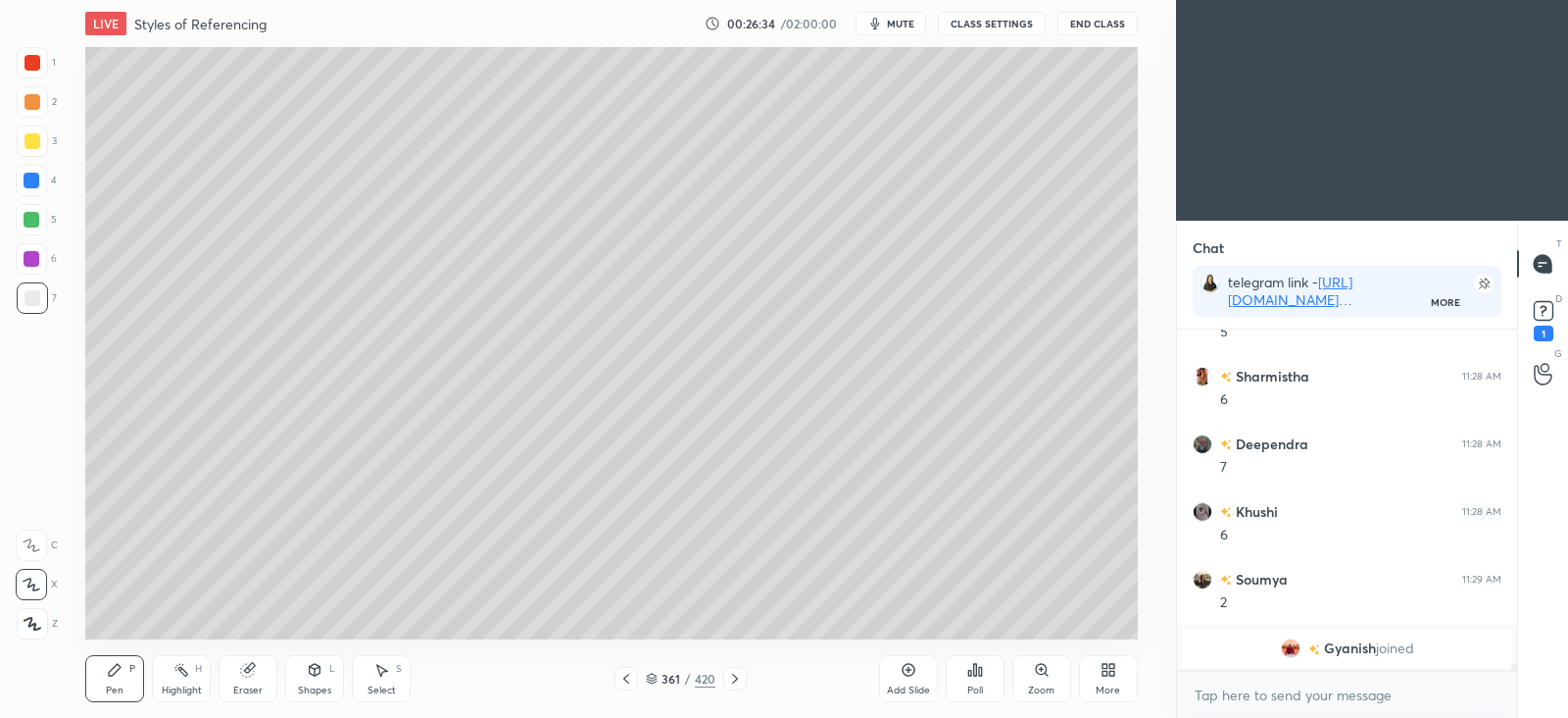
scroll to position [17883, 0]
click at [981, 666] on icon at bounding box center [976, 670] width 16 height 16
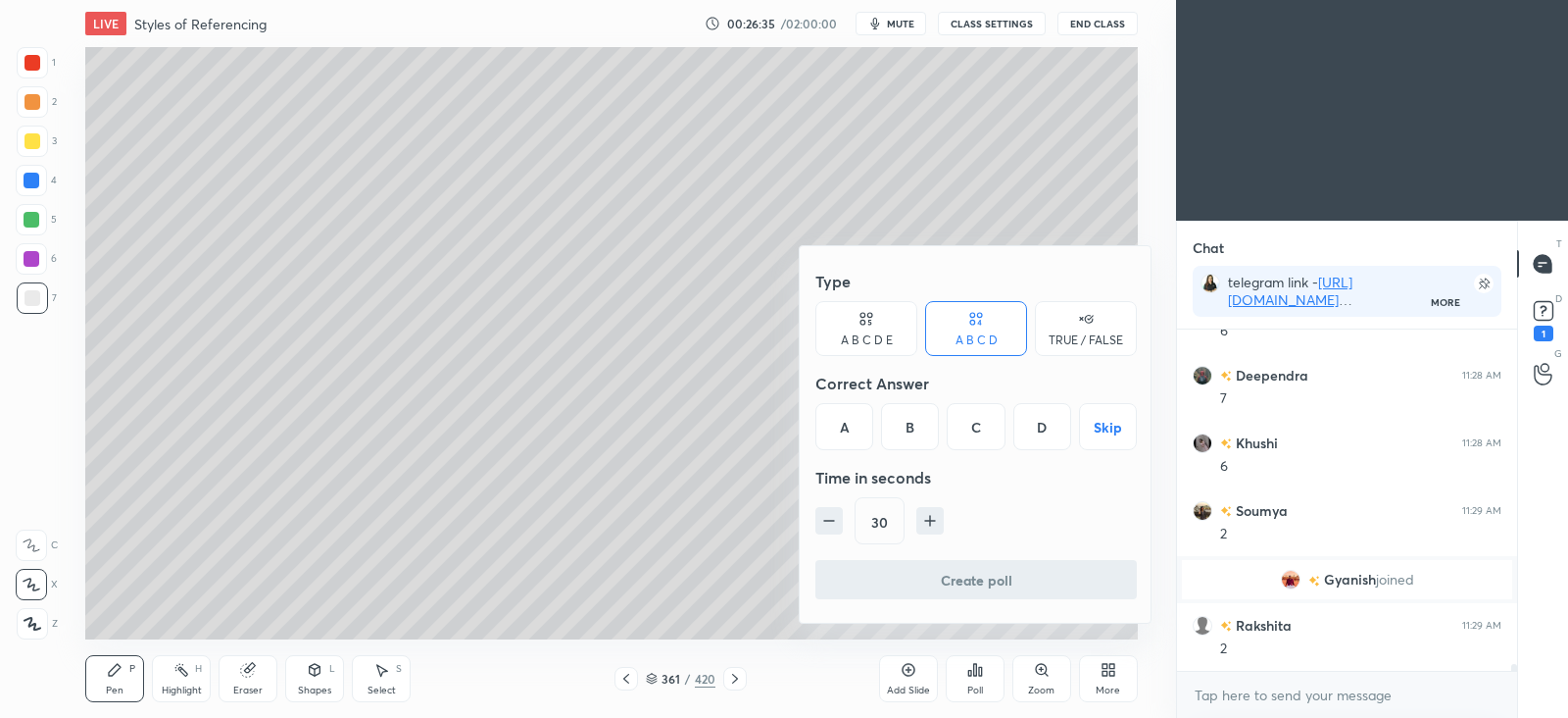
scroll to position [17950, 0]
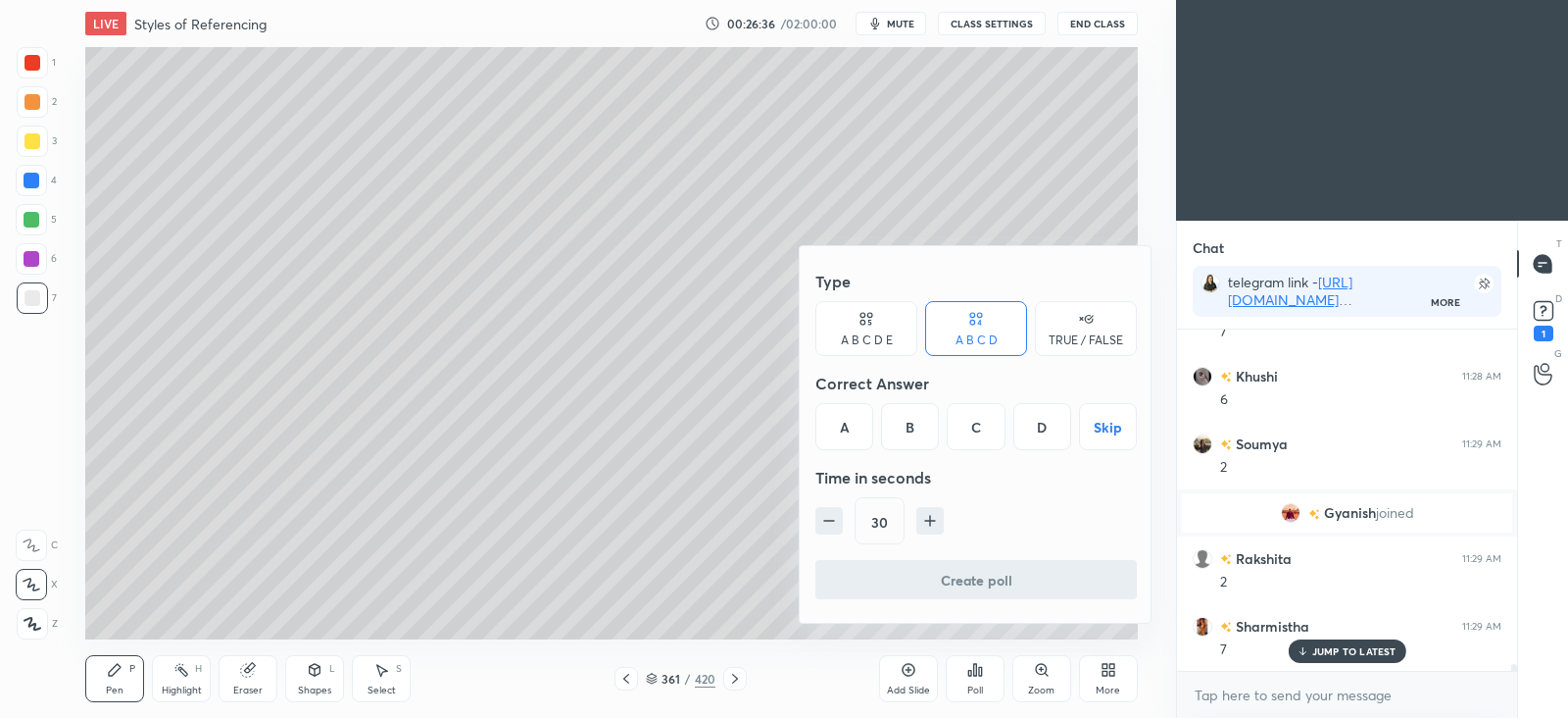
click at [917, 424] on div "B" at bounding box center [910, 427] width 58 height 47
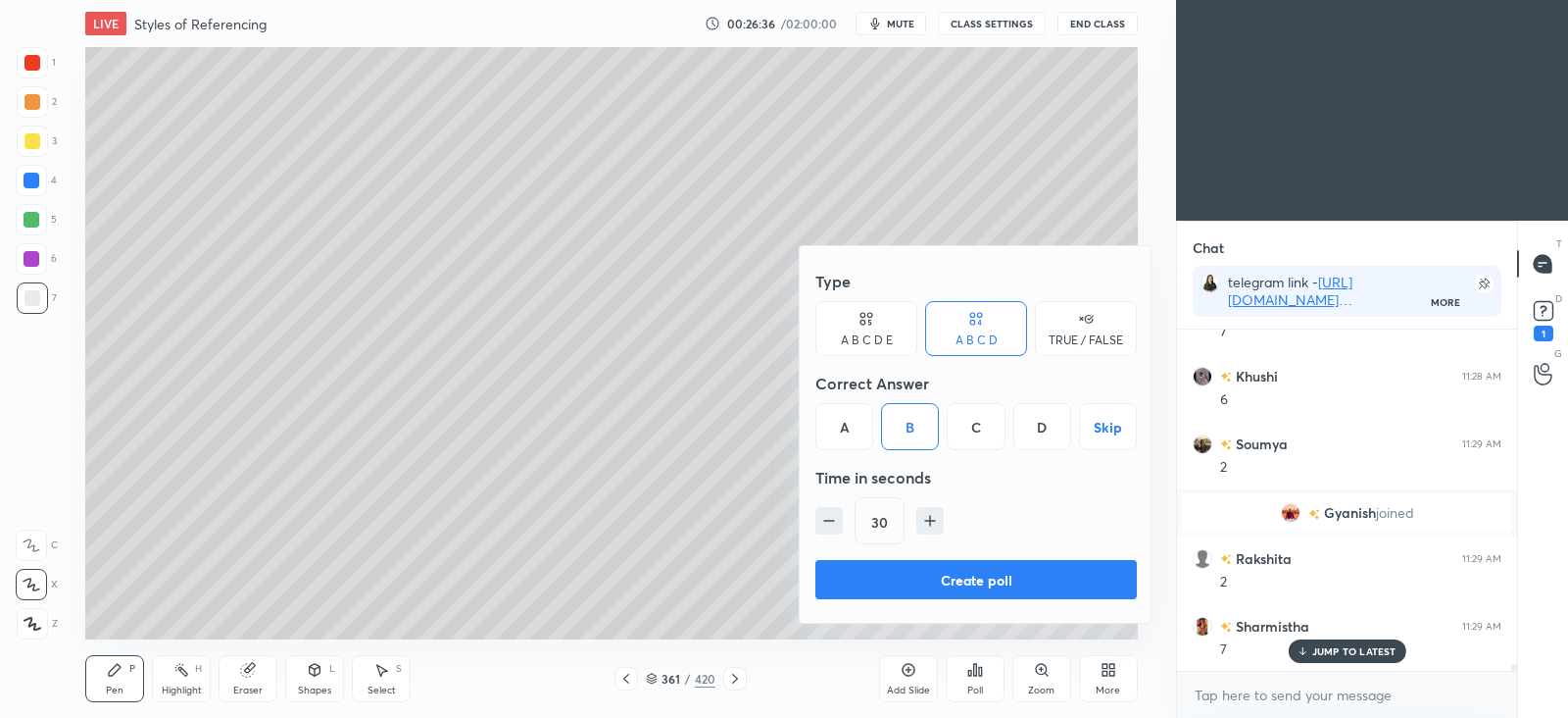
click at [937, 576] on button "Create poll" at bounding box center [977, 580] width 322 height 39
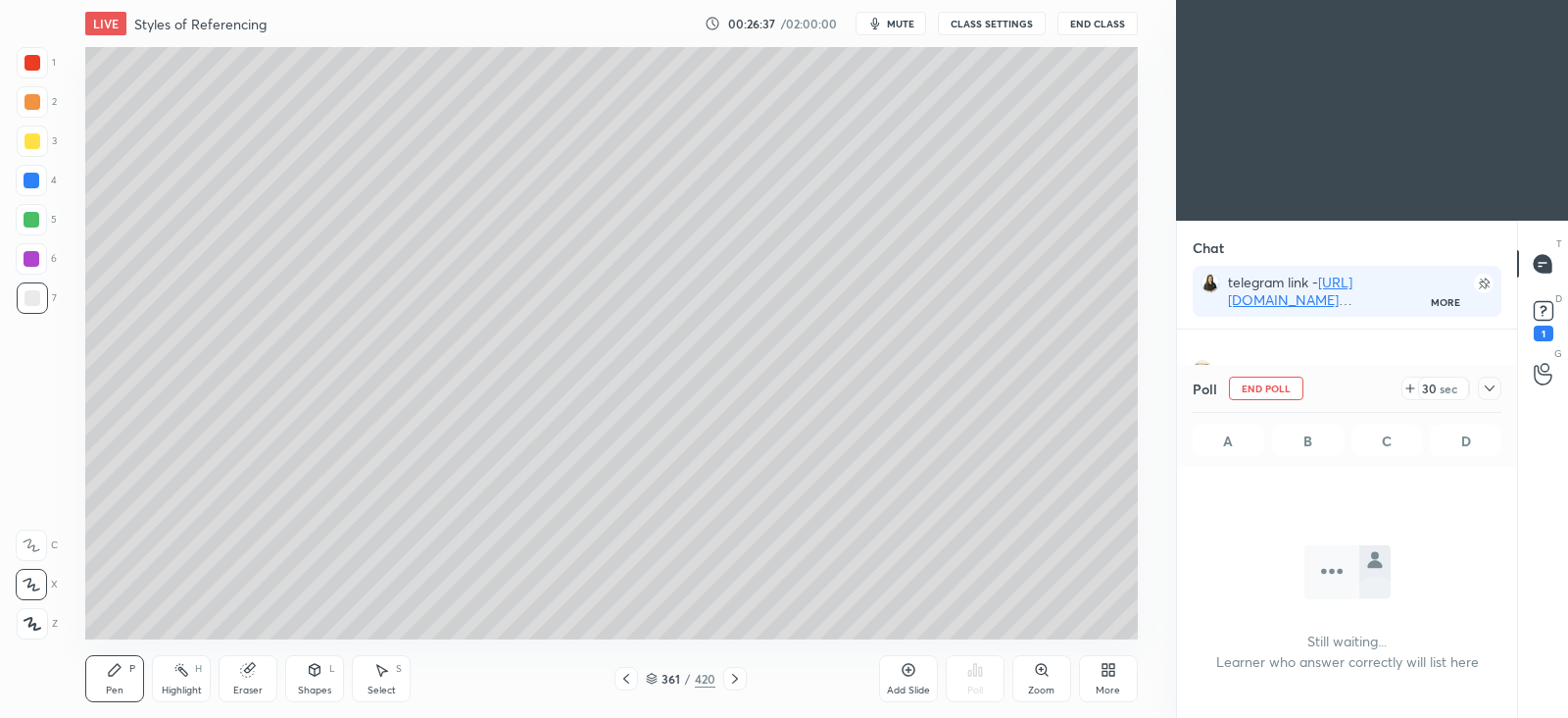
scroll to position [6, 6]
click at [1490, 393] on icon at bounding box center [1490, 388] width 16 height 16
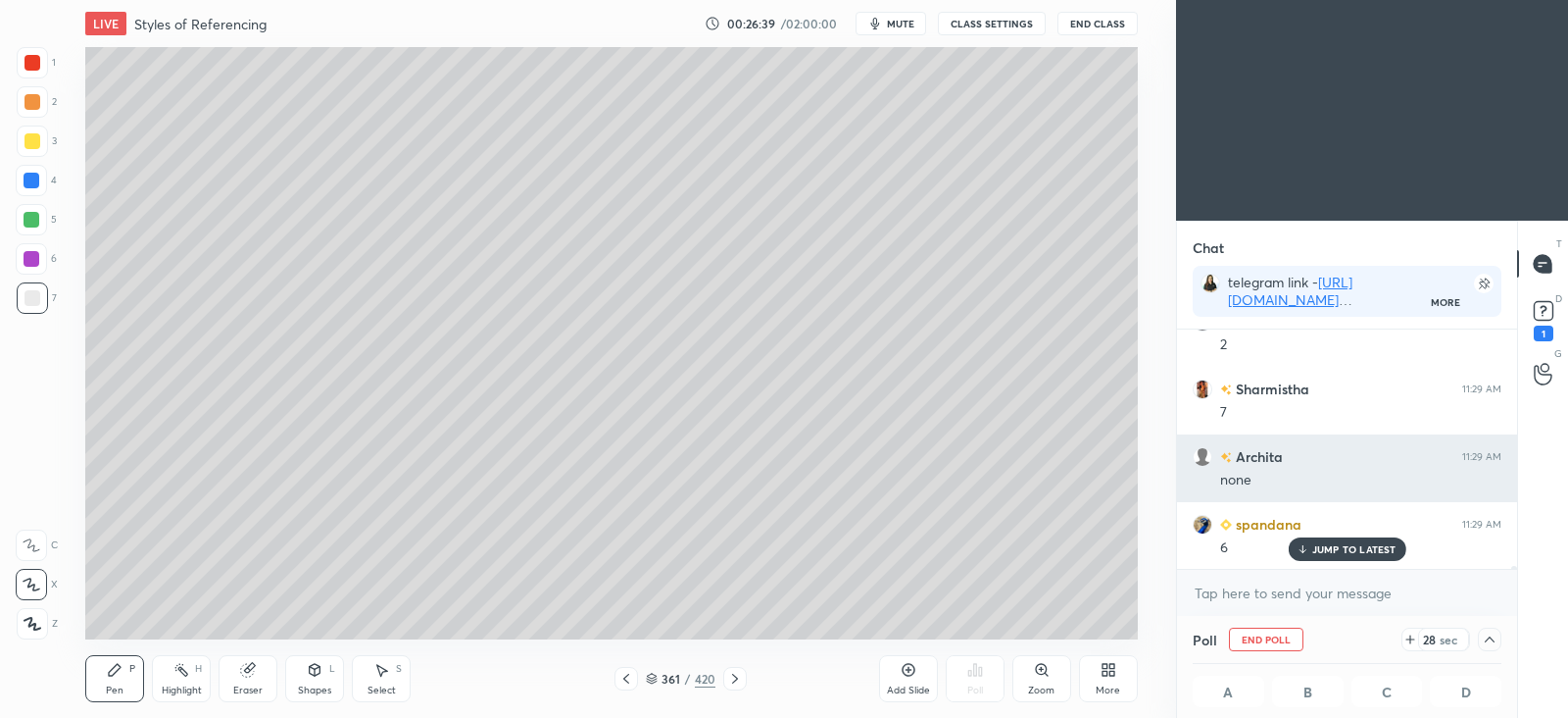
scroll to position [0, 6]
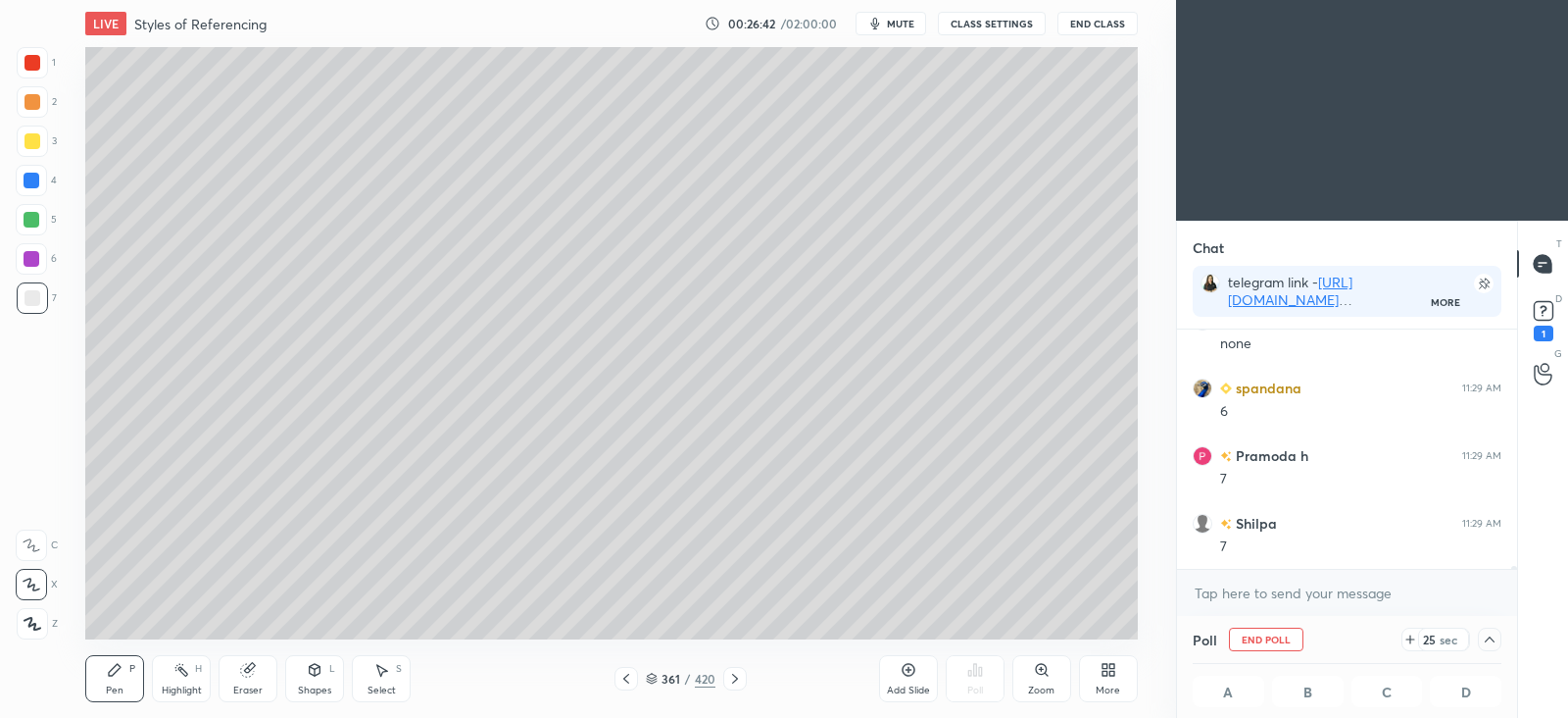
click at [1313, 635] on div "Poll End Poll 25 sec" at bounding box center [1346, 640] width 309 height 47
click at [1287, 639] on button "End Poll" at bounding box center [1266, 640] width 75 height 24
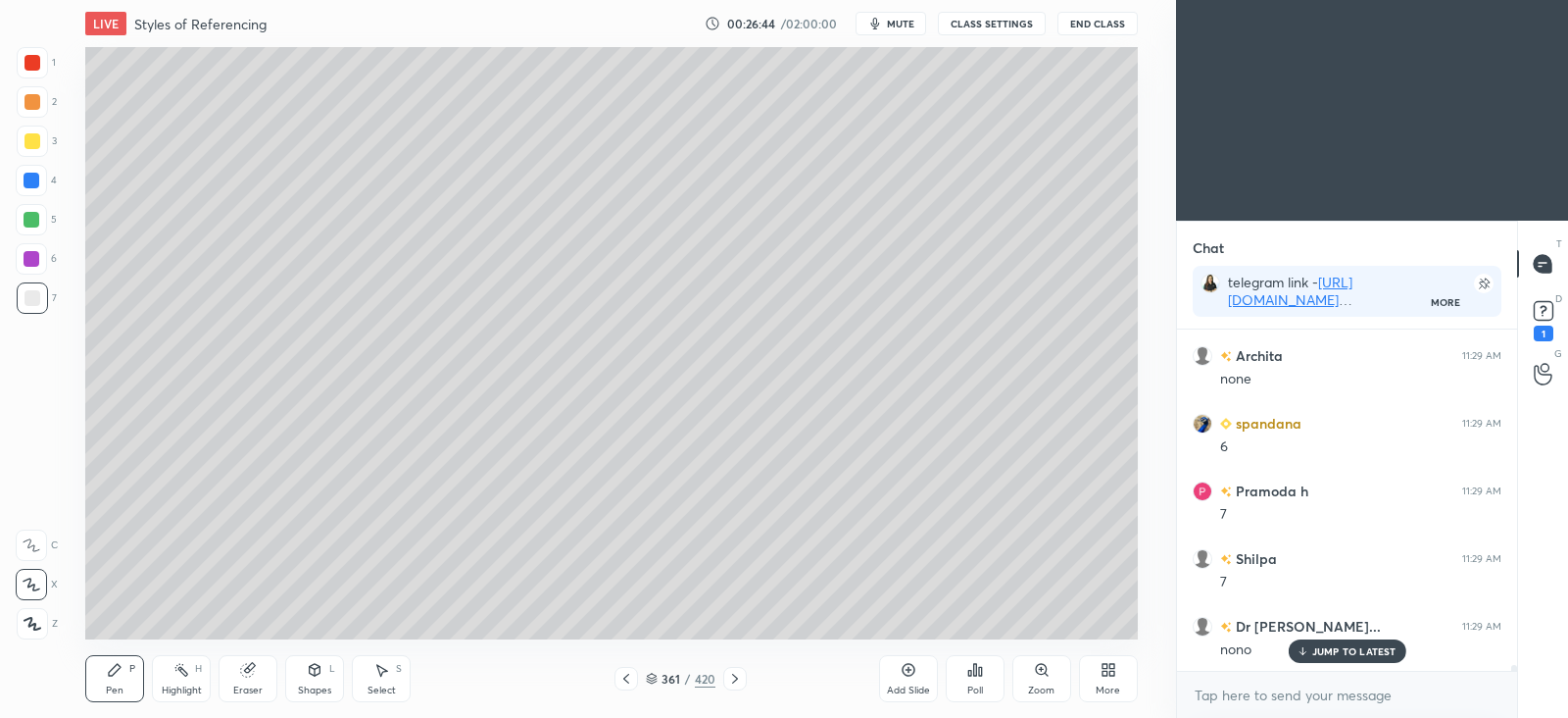
click at [981, 679] on div "Poll" at bounding box center [976, 679] width 59 height 47
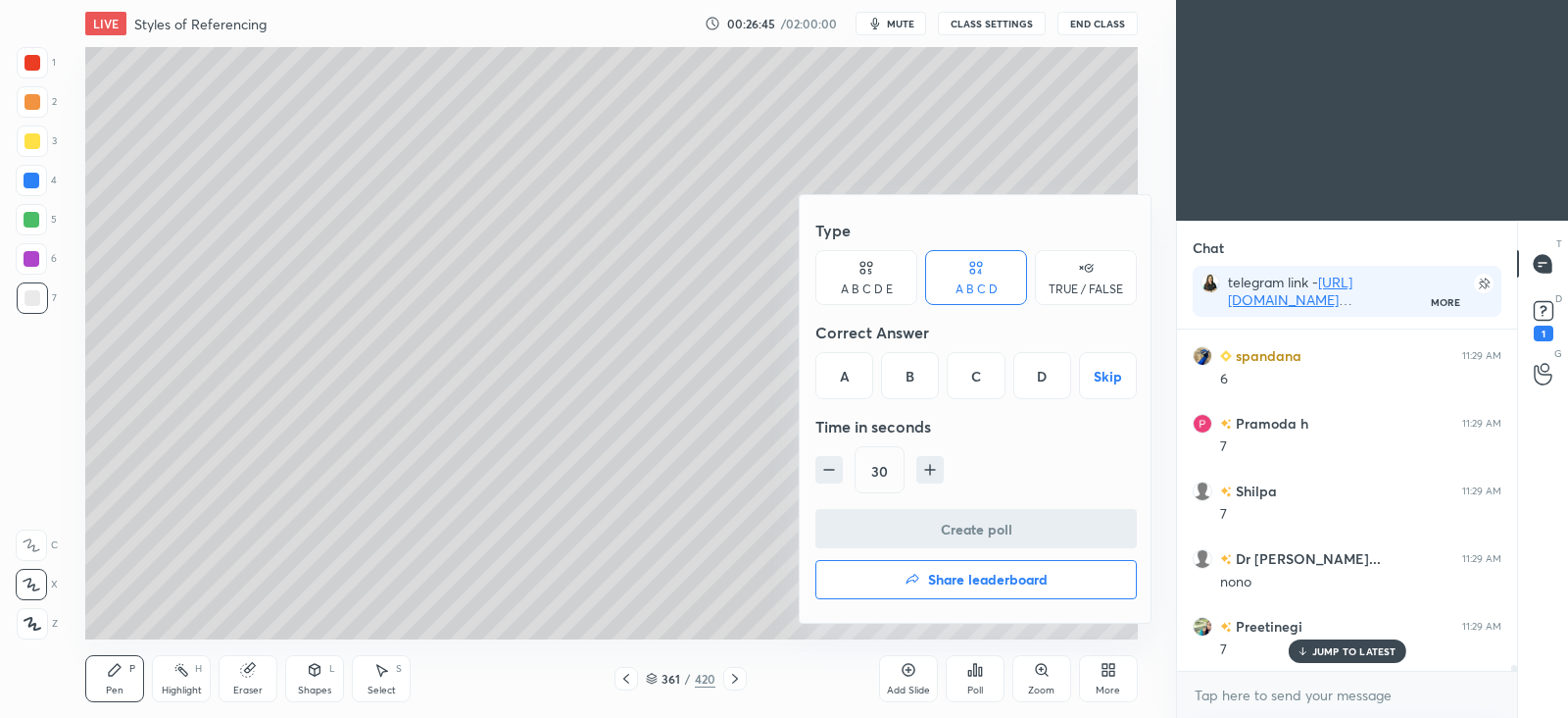
click at [982, 371] on div "C" at bounding box center [976, 376] width 58 height 47
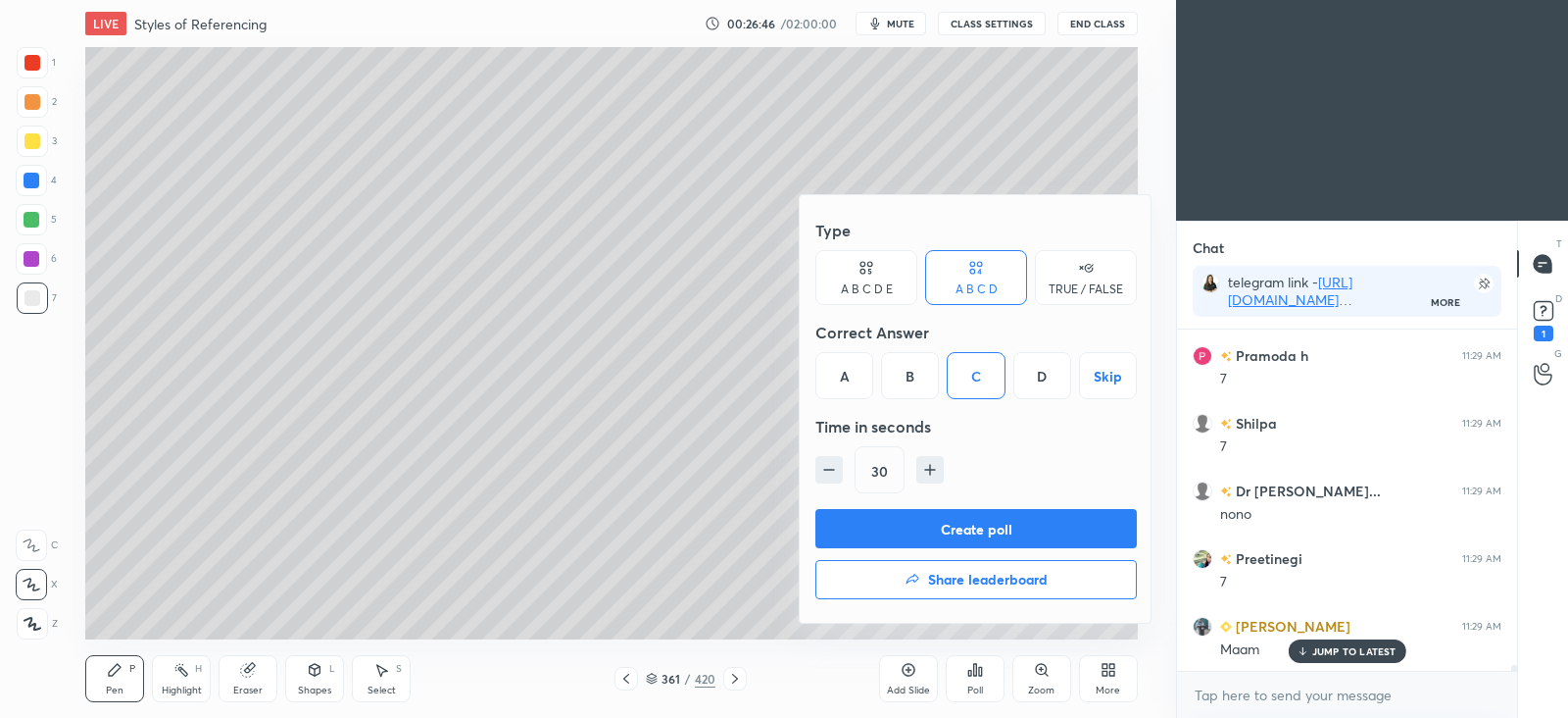
click at [976, 527] on button "Create poll" at bounding box center [977, 529] width 322 height 39
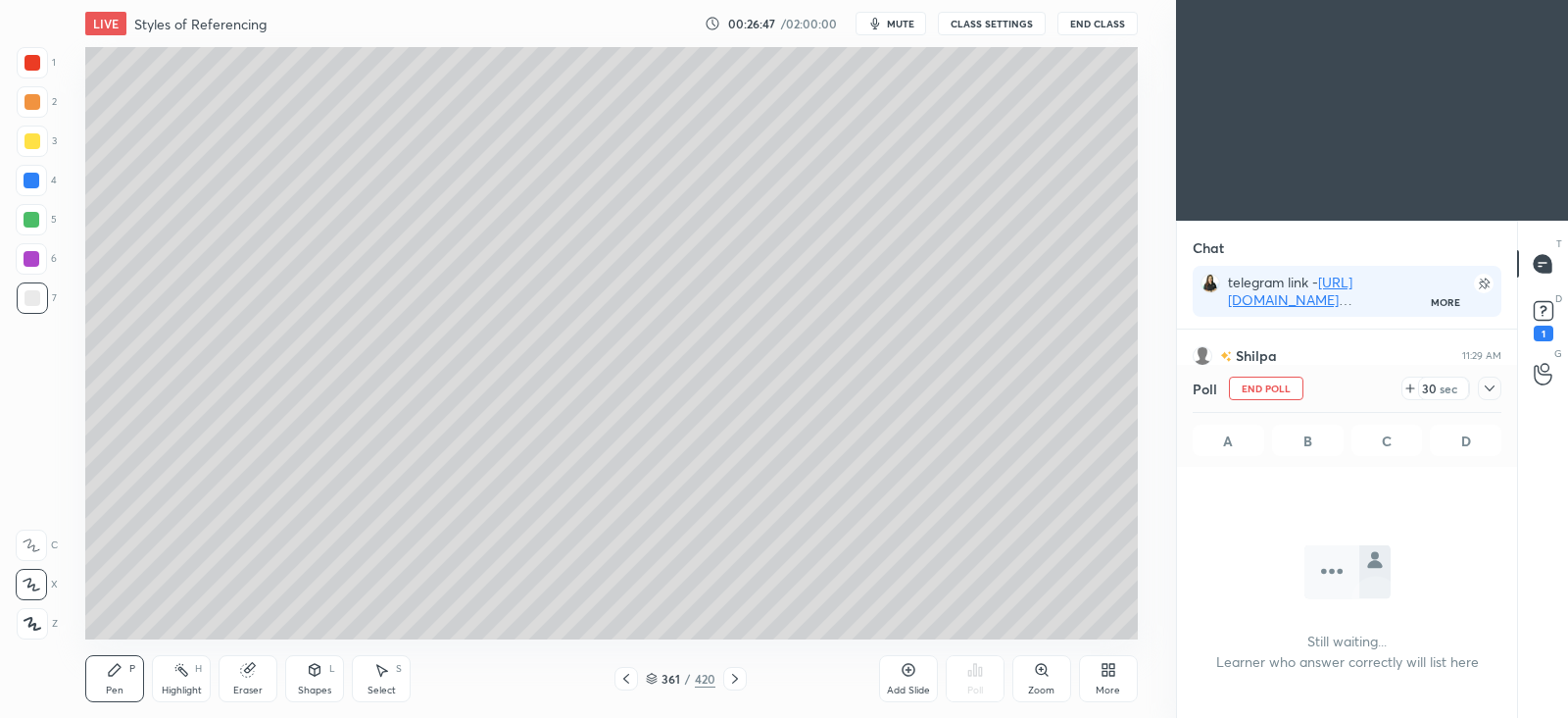
click at [1493, 386] on icon at bounding box center [1490, 388] width 16 height 16
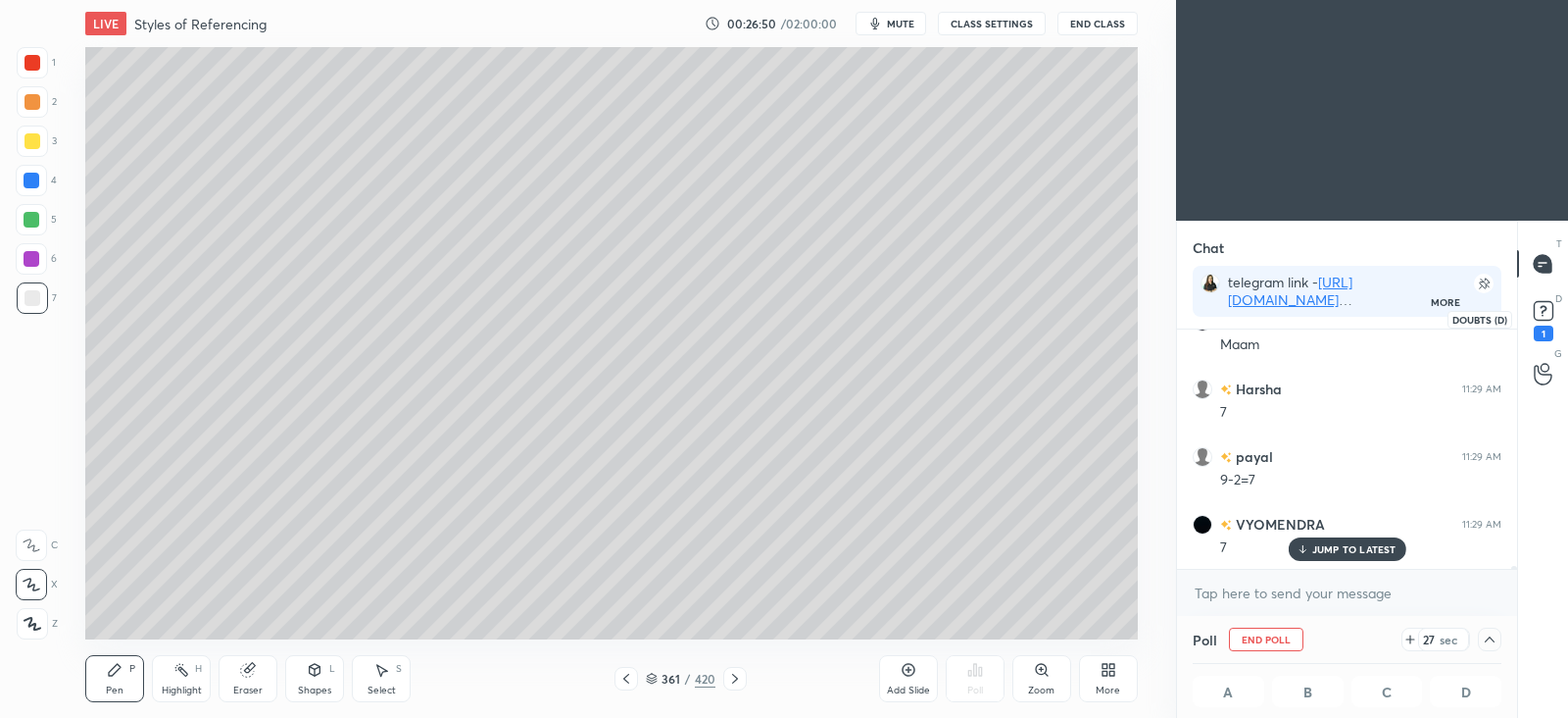
click at [1544, 315] on rect at bounding box center [1543, 311] width 19 height 19
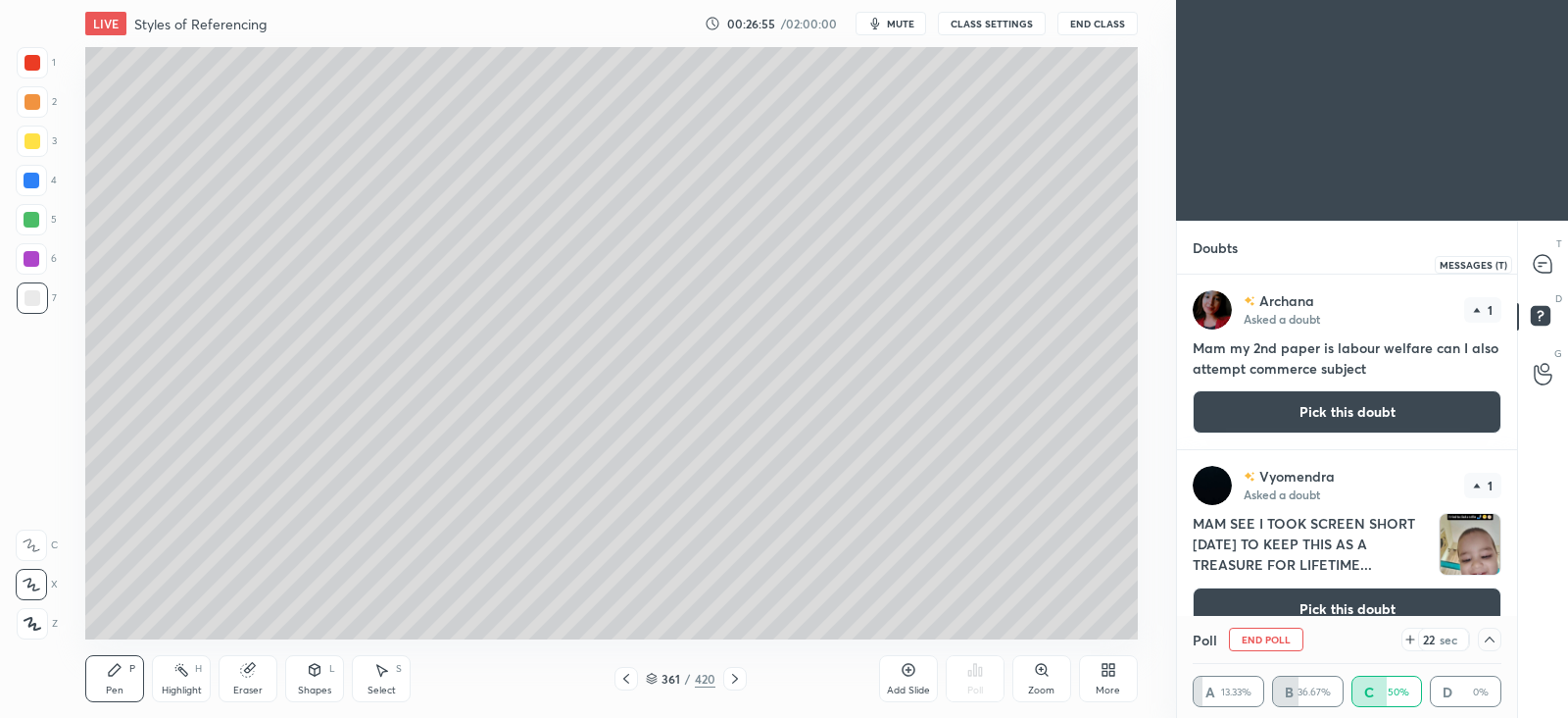
click at [1546, 269] on icon at bounding box center [1543, 264] width 18 height 18
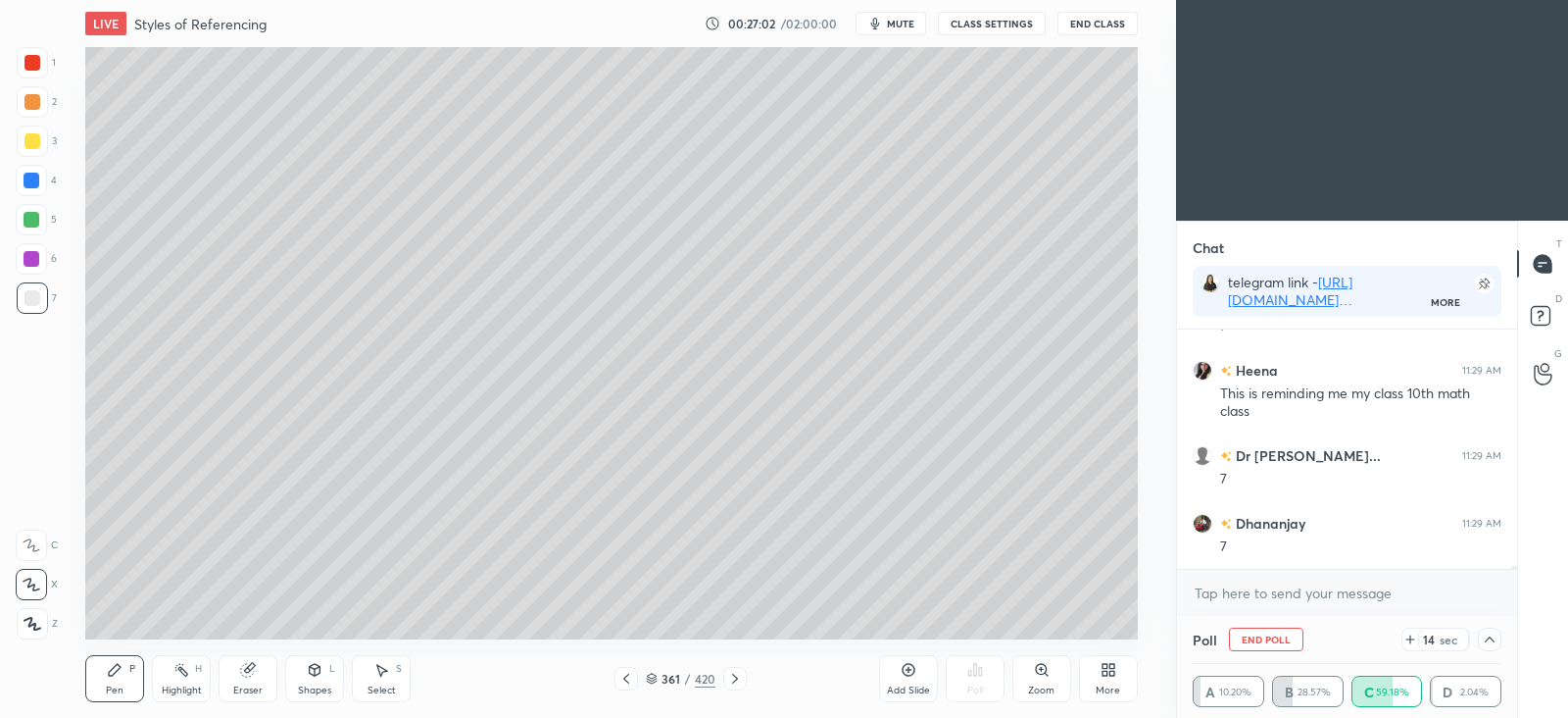
click at [42, 144] on div at bounding box center [32, 141] width 31 height 31
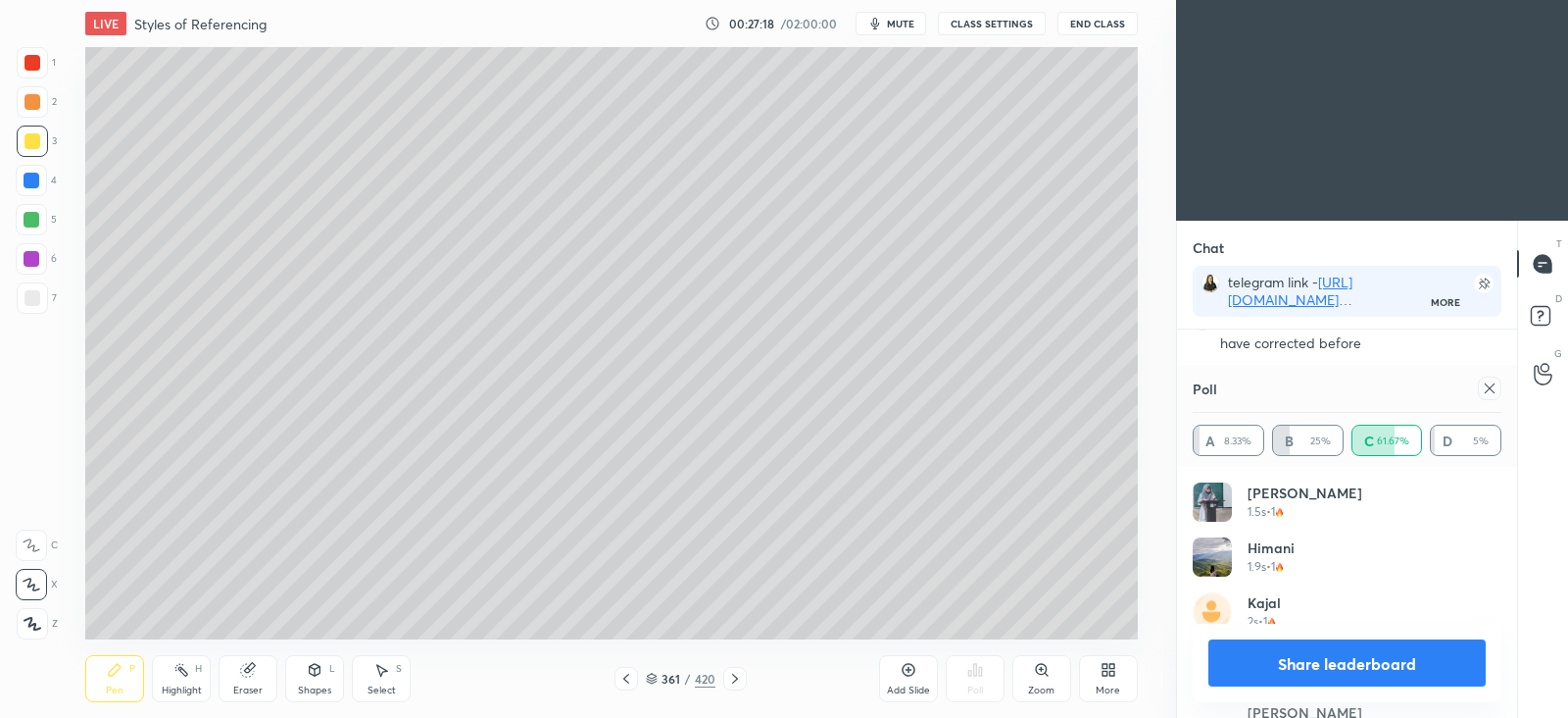
click at [1493, 382] on icon at bounding box center [1490, 388] width 16 height 16
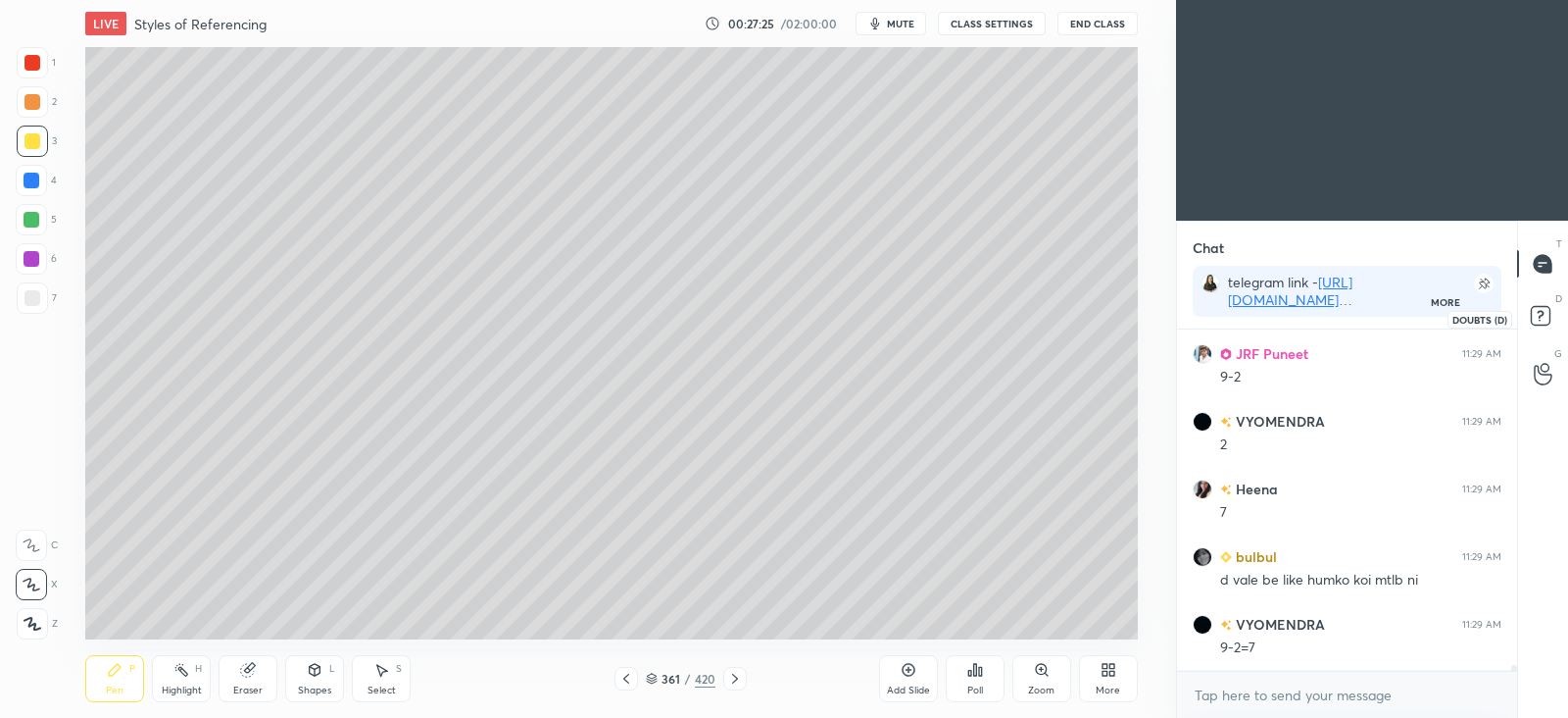
click at [1539, 316] on icon at bounding box center [1540, 315] width 7 height 8
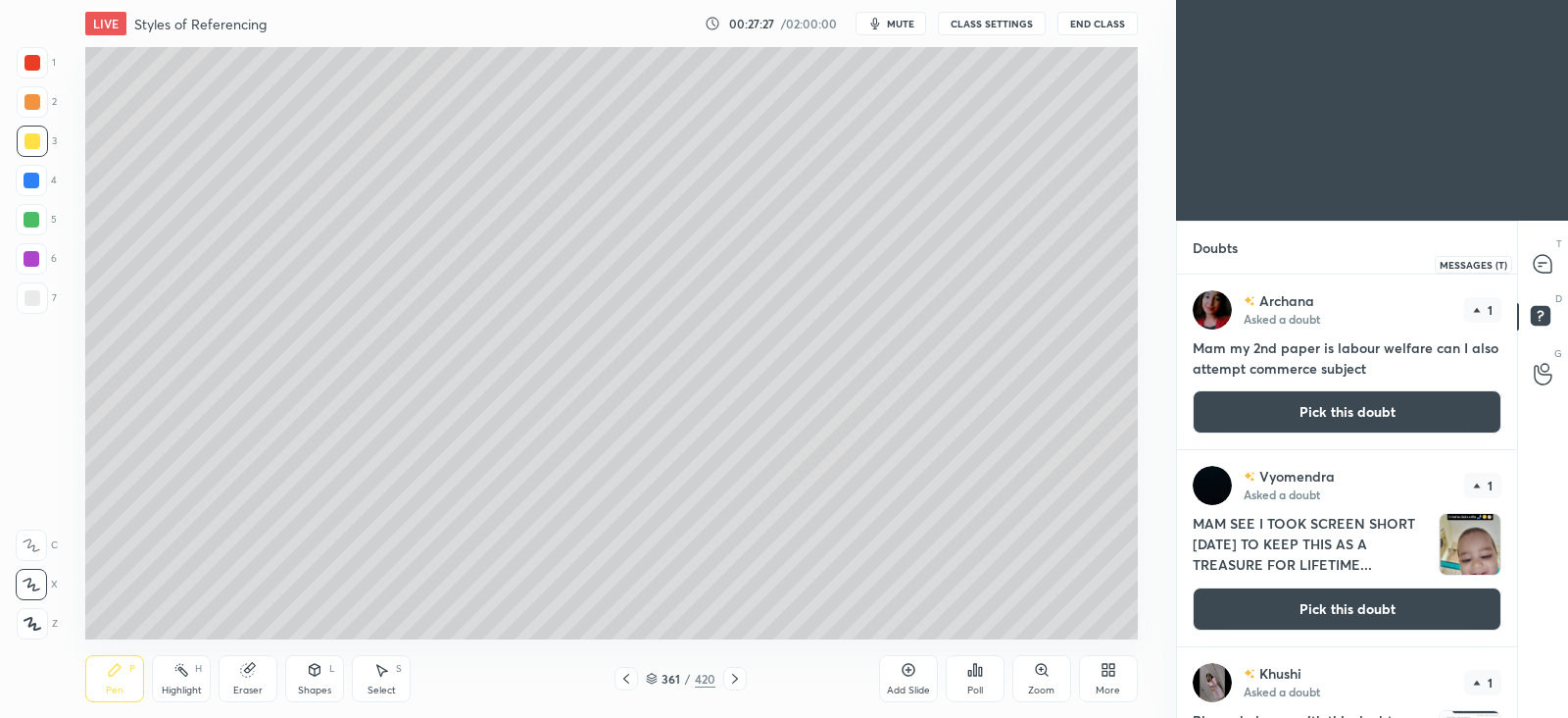
click at [1543, 256] on icon at bounding box center [1543, 264] width 18 height 18
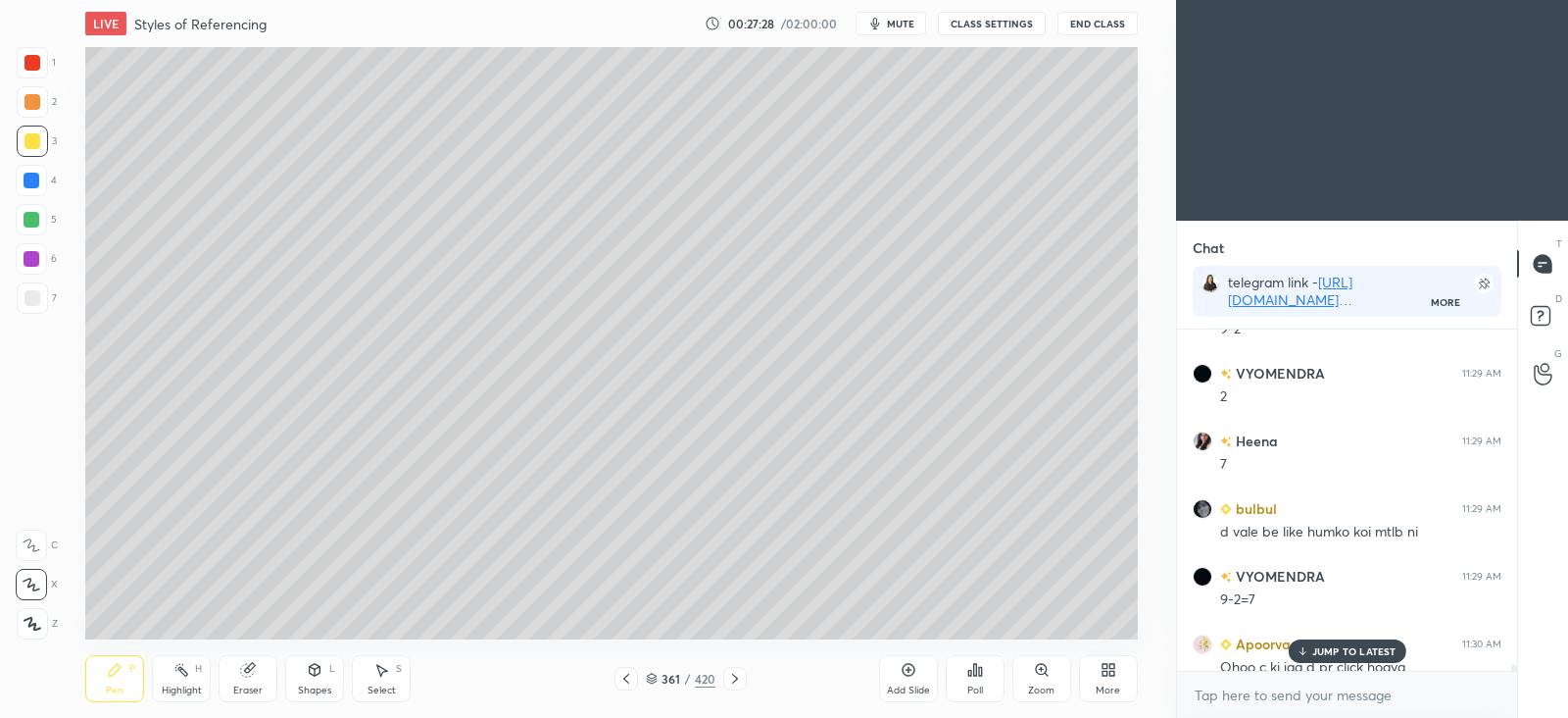
click at [742, 678] on icon at bounding box center [735, 679] width 16 height 16
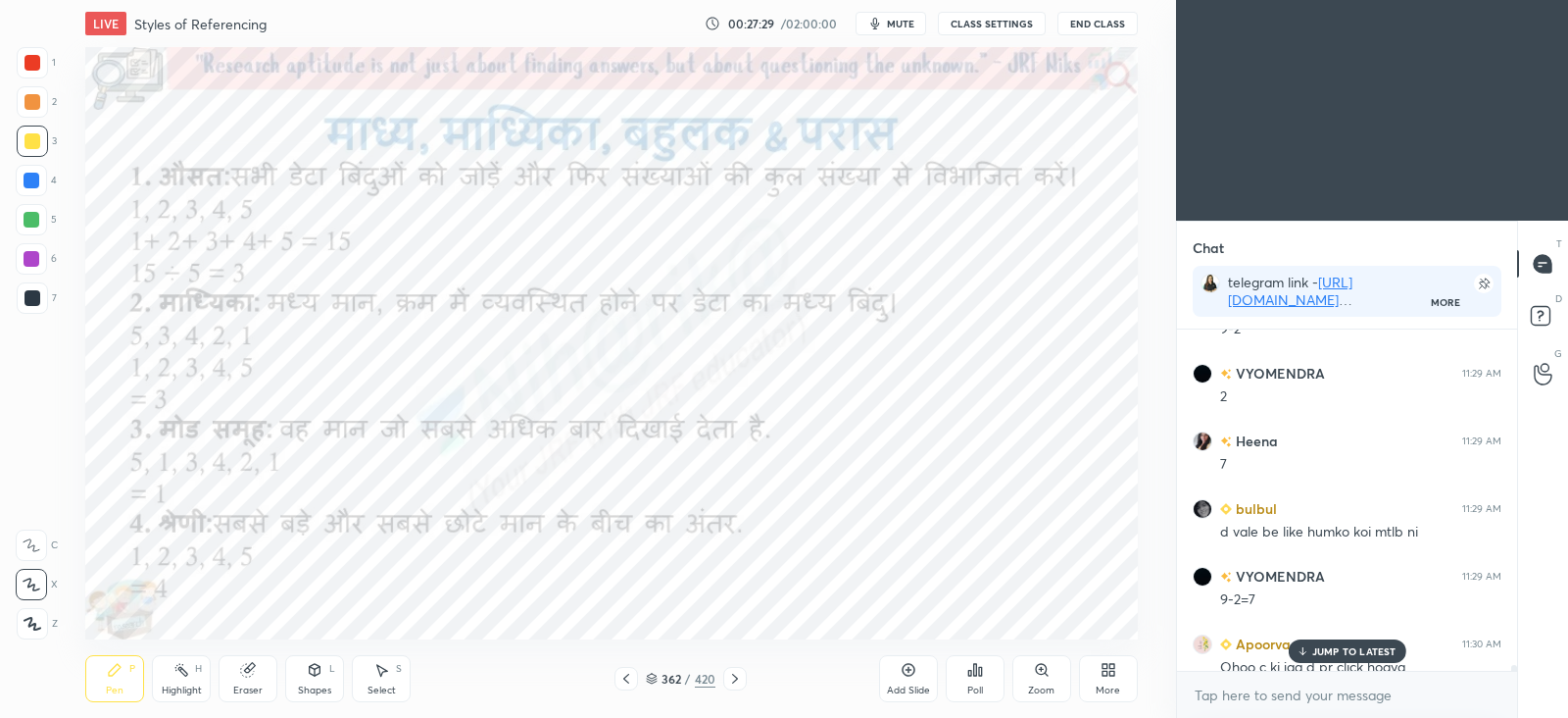
click at [741, 682] on icon at bounding box center [735, 679] width 16 height 16
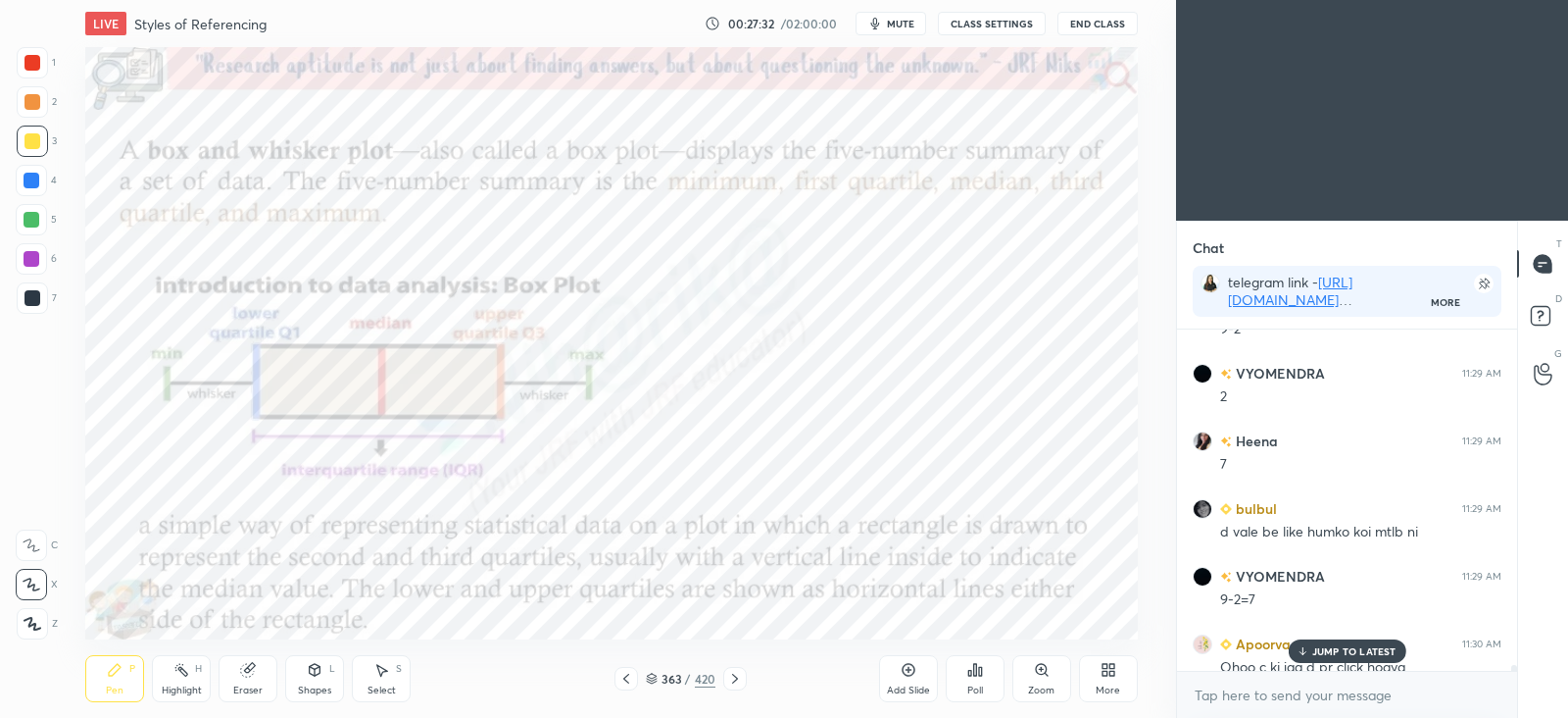
click at [1307, 648] on icon at bounding box center [1301, 651] width 13 height 12
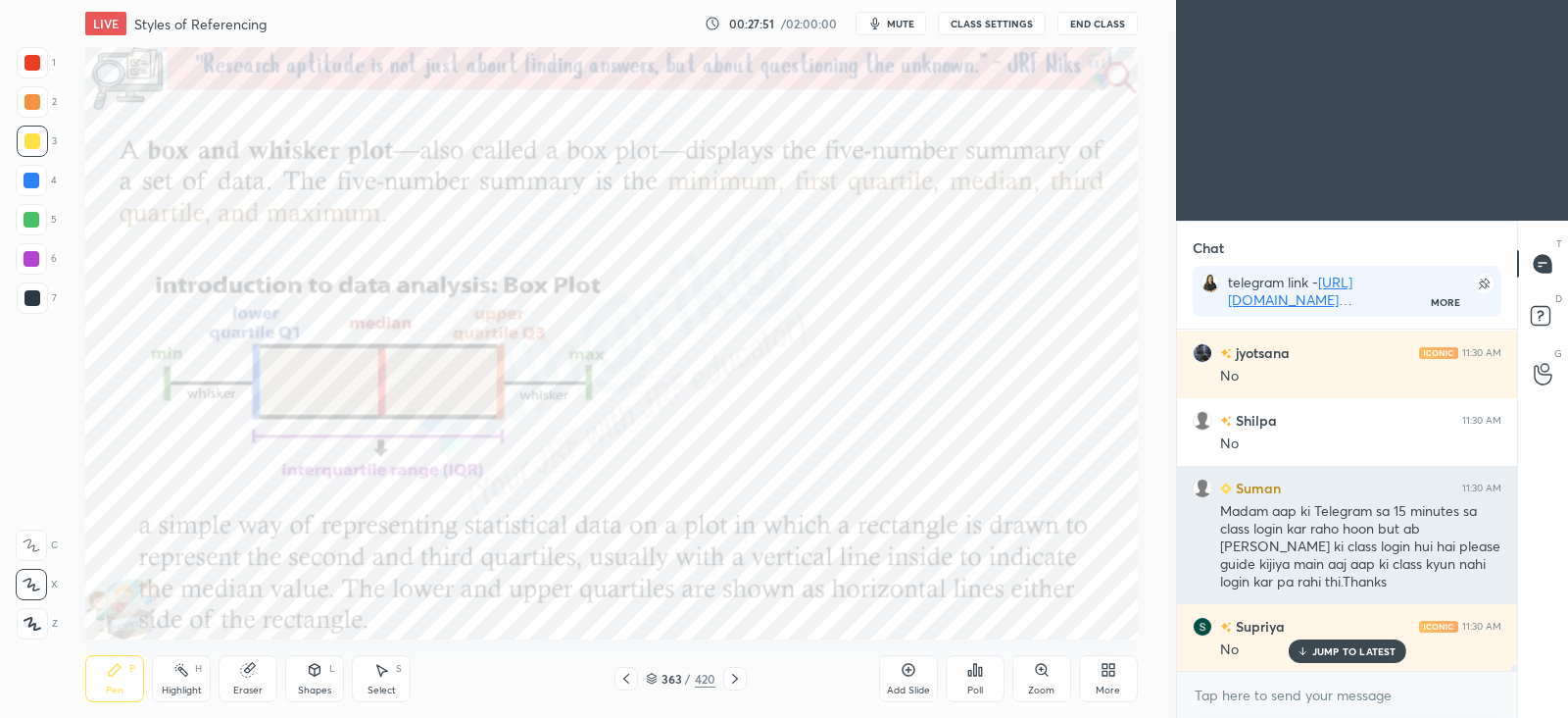
click at [1361, 558] on div "Madam aap ki Telegram sa 15 minutes sa class login kar raho hoon but ab [PERSON…" at bounding box center [1360, 547] width 281 height 90
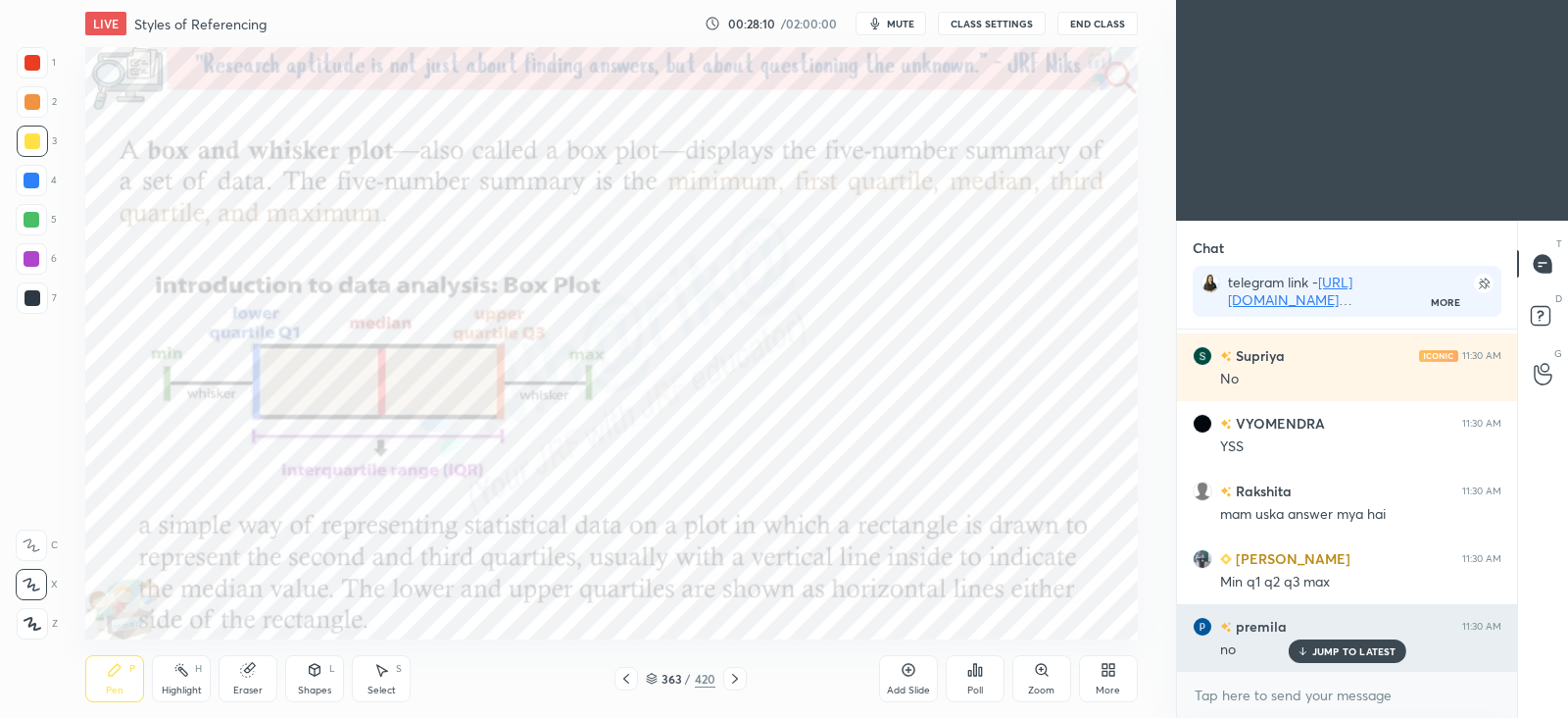
click at [1331, 649] on p "JUMP TO LATEST" at bounding box center [1354, 651] width 84 height 12
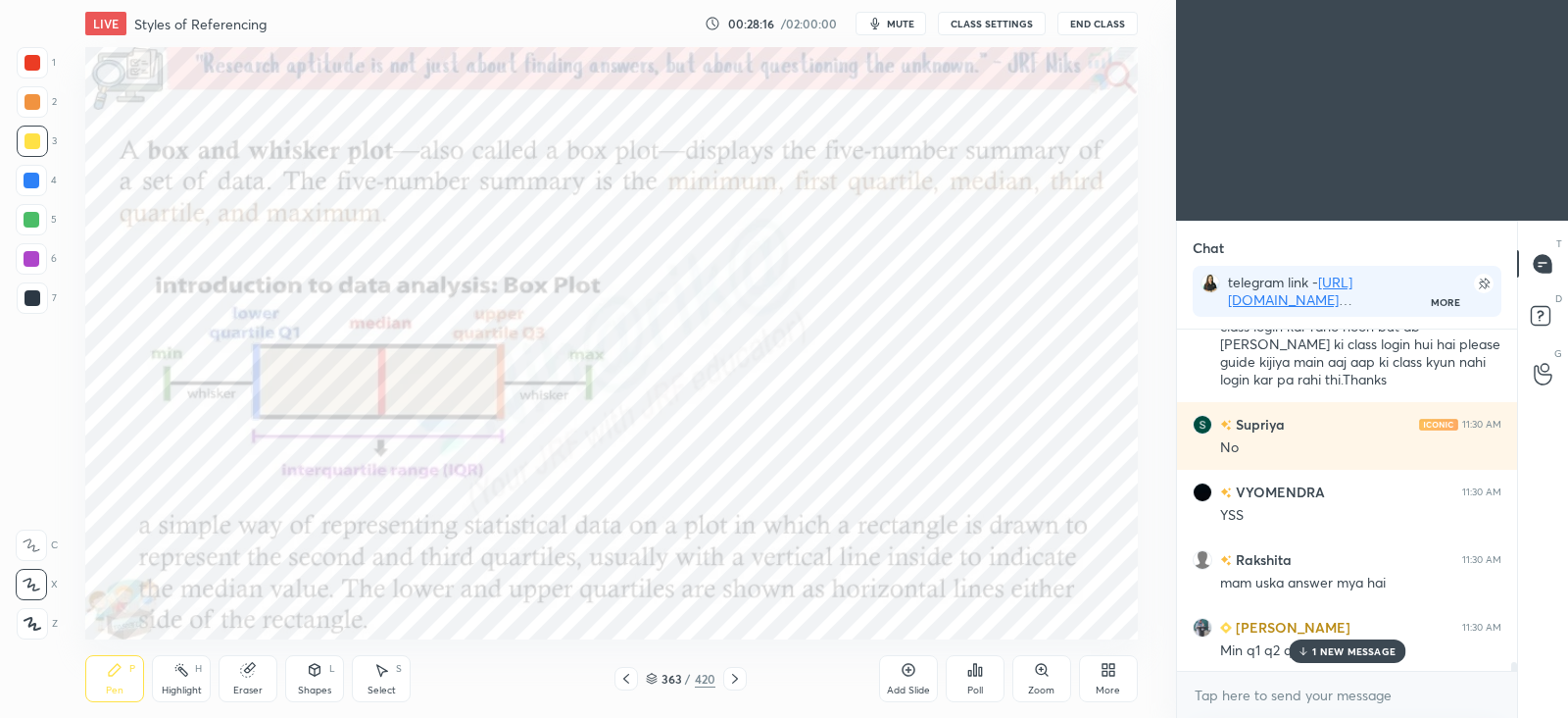
click at [628, 684] on icon at bounding box center [627, 679] width 16 height 16
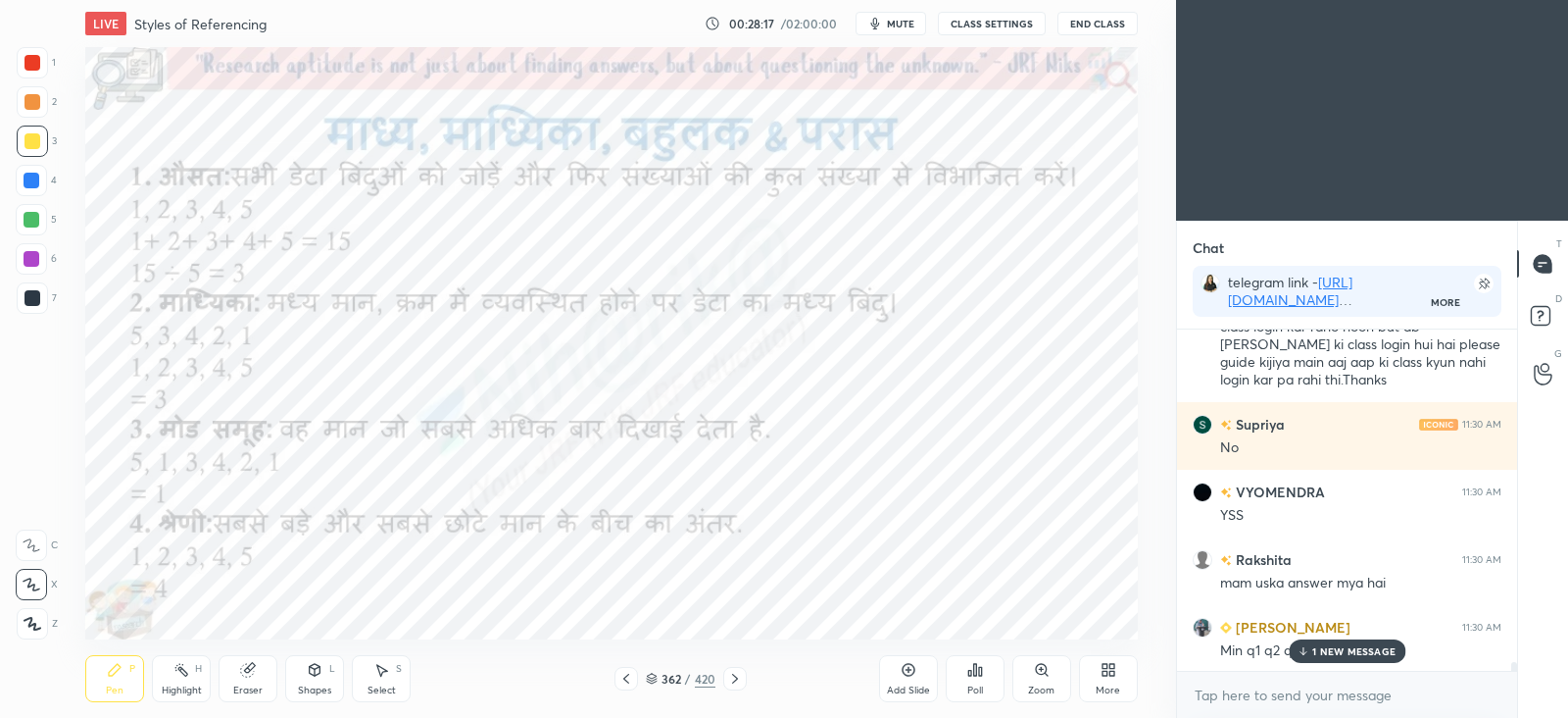
click at [628, 684] on icon at bounding box center [627, 679] width 16 height 16
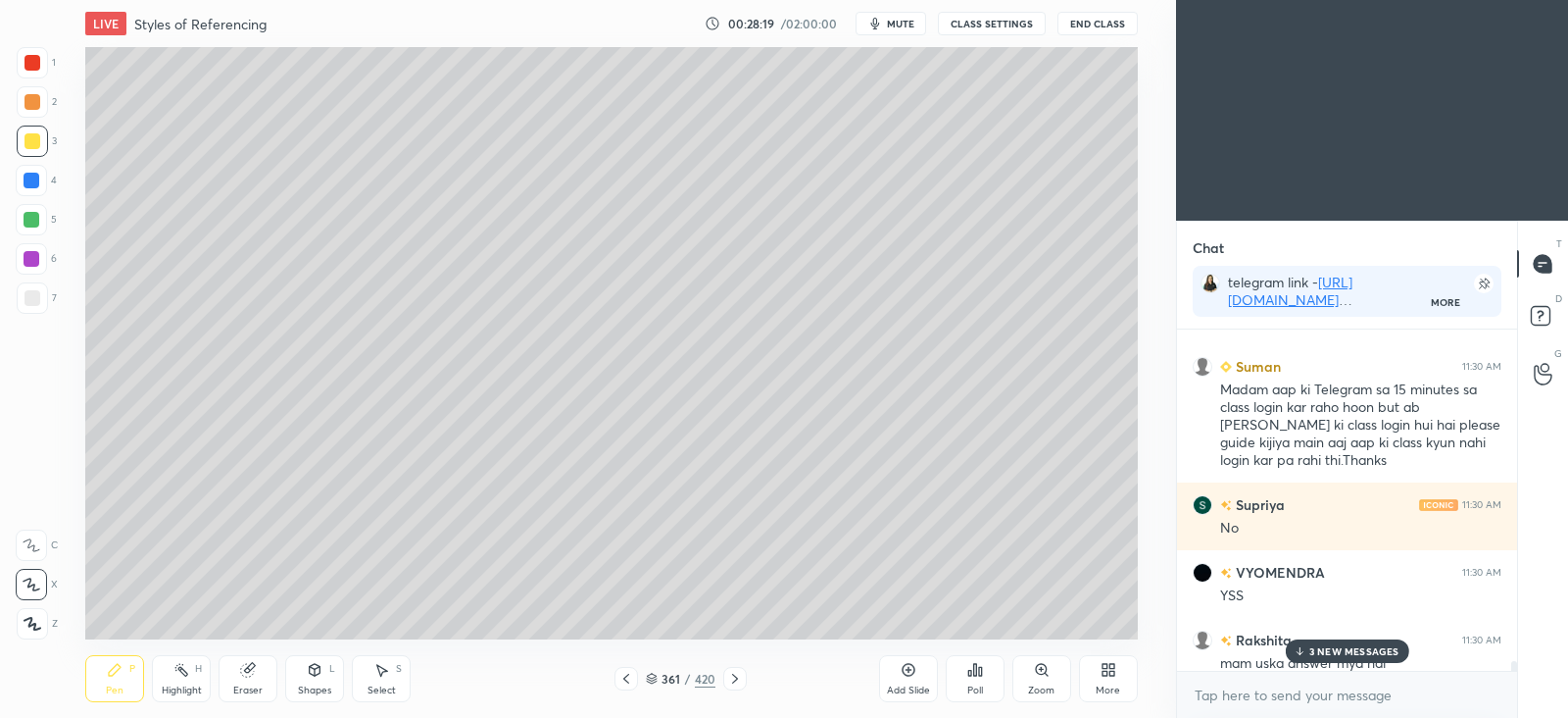
scroll to position [20994, 0]
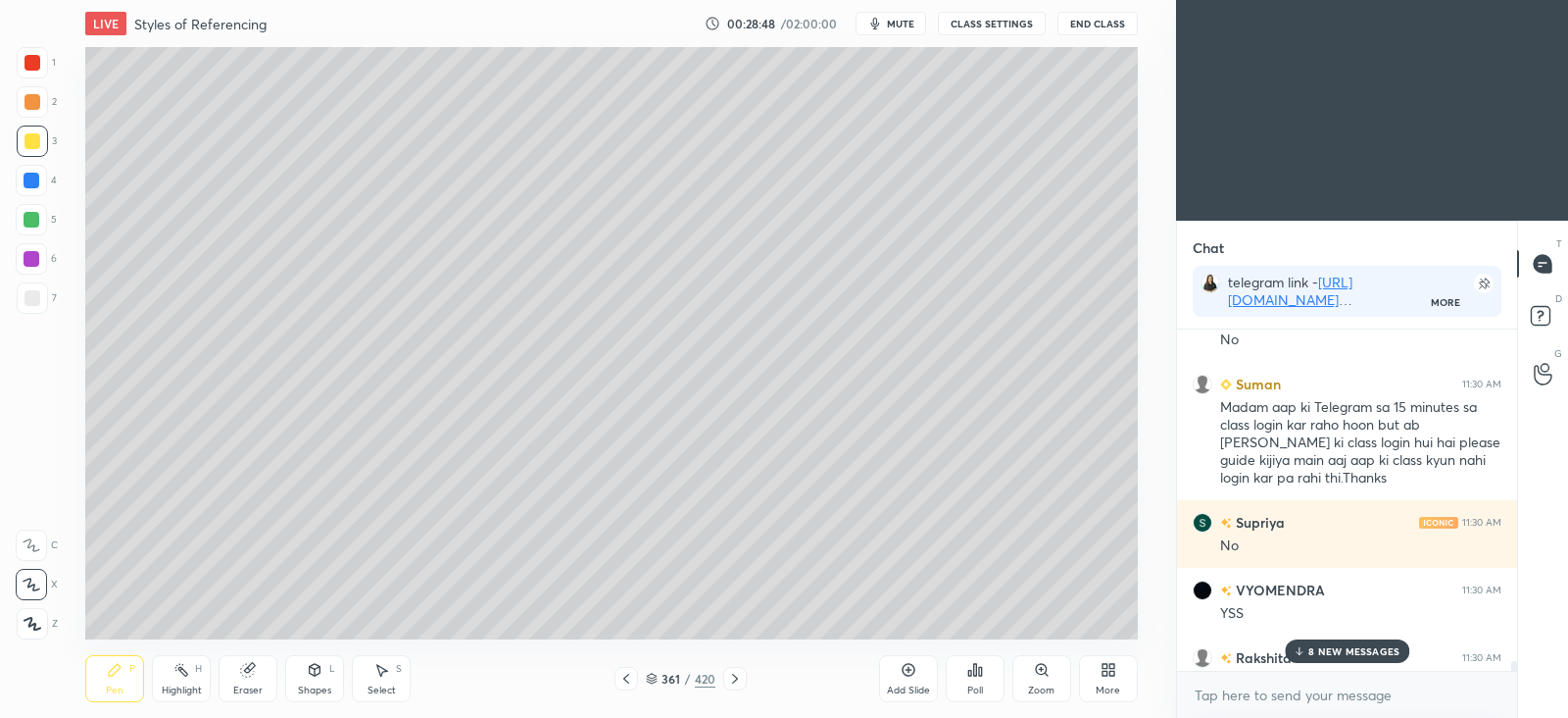
click at [1347, 653] on p "8 NEW MESSAGES" at bounding box center [1353, 651] width 91 height 12
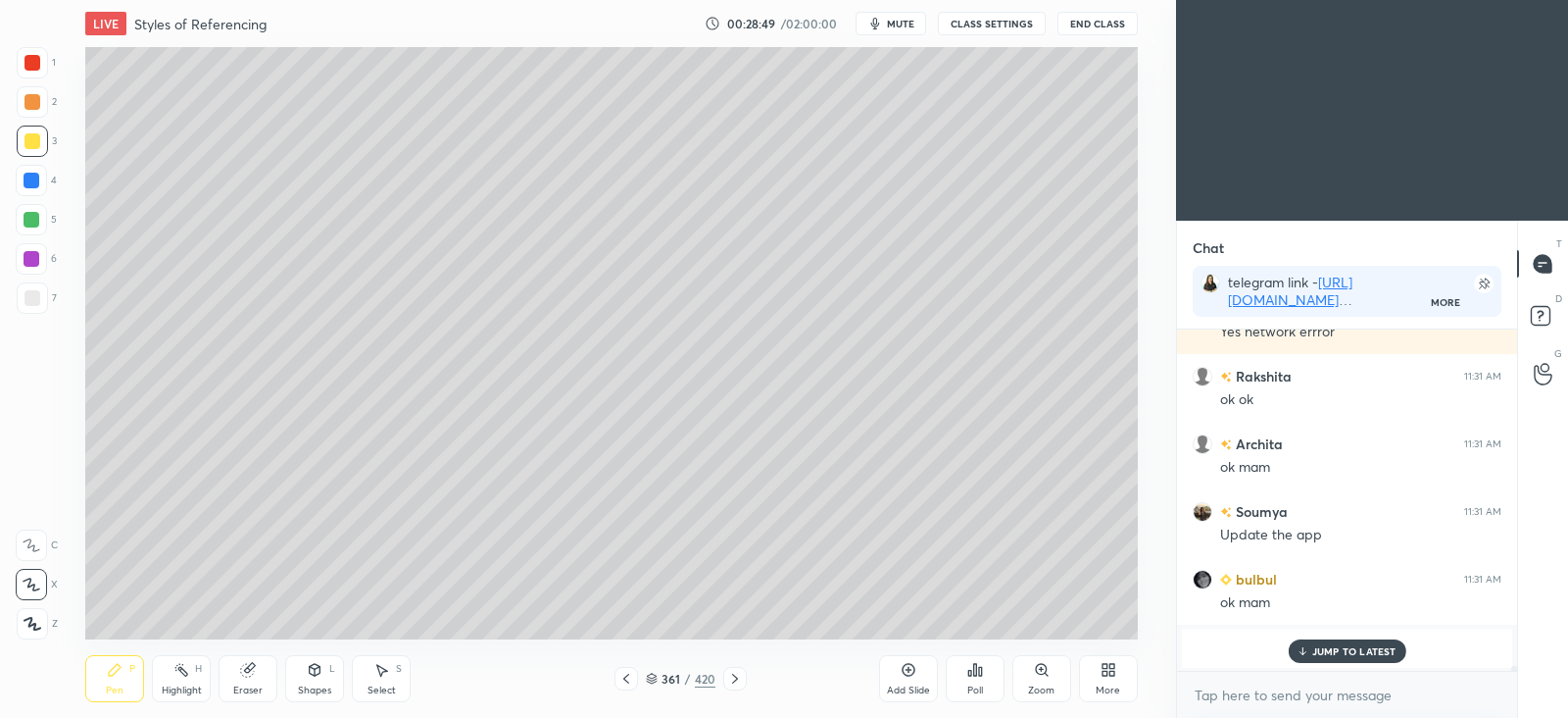
click at [1353, 651] on p "JUMP TO LATEST" at bounding box center [1354, 651] width 84 height 12
click at [739, 678] on icon at bounding box center [735, 679] width 16 height 16
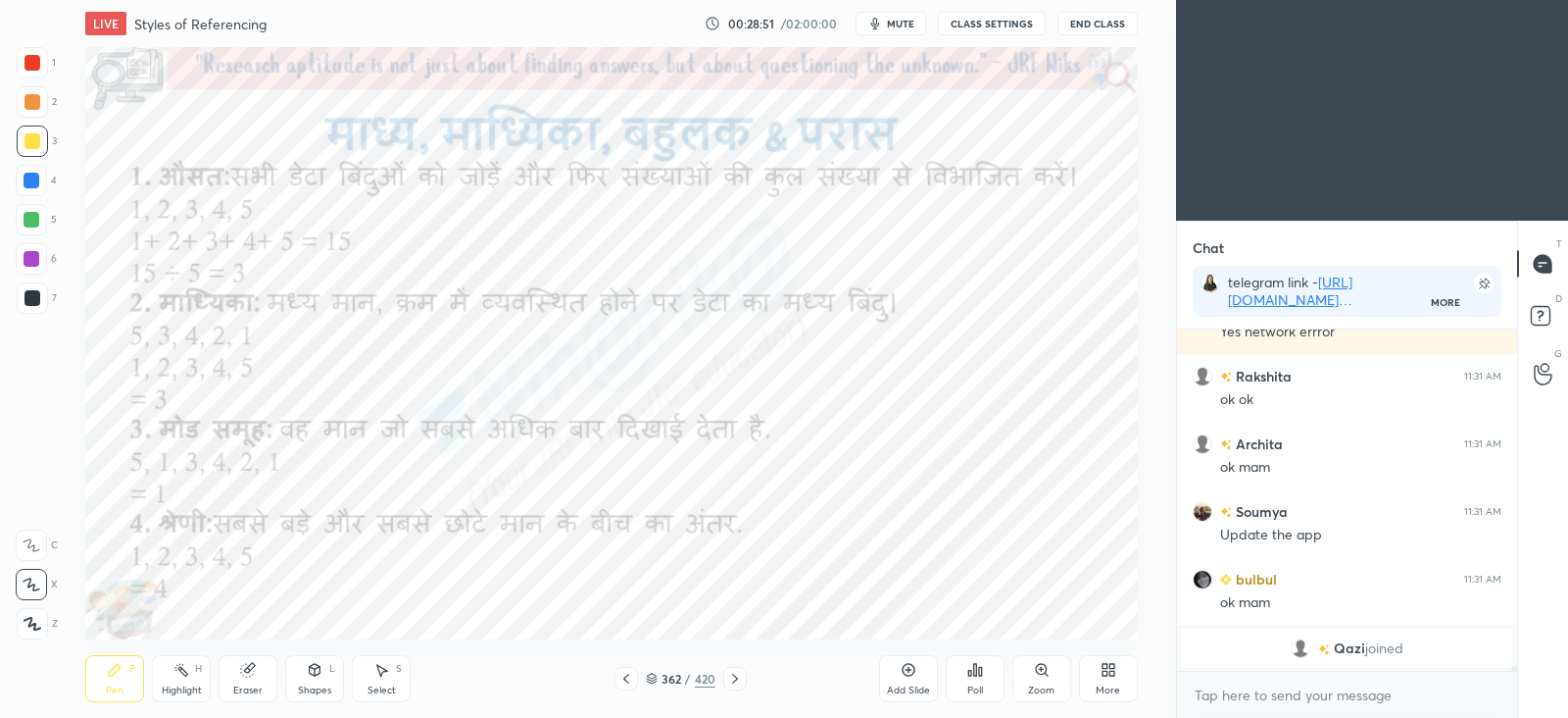
scroll to position [21816, 0]
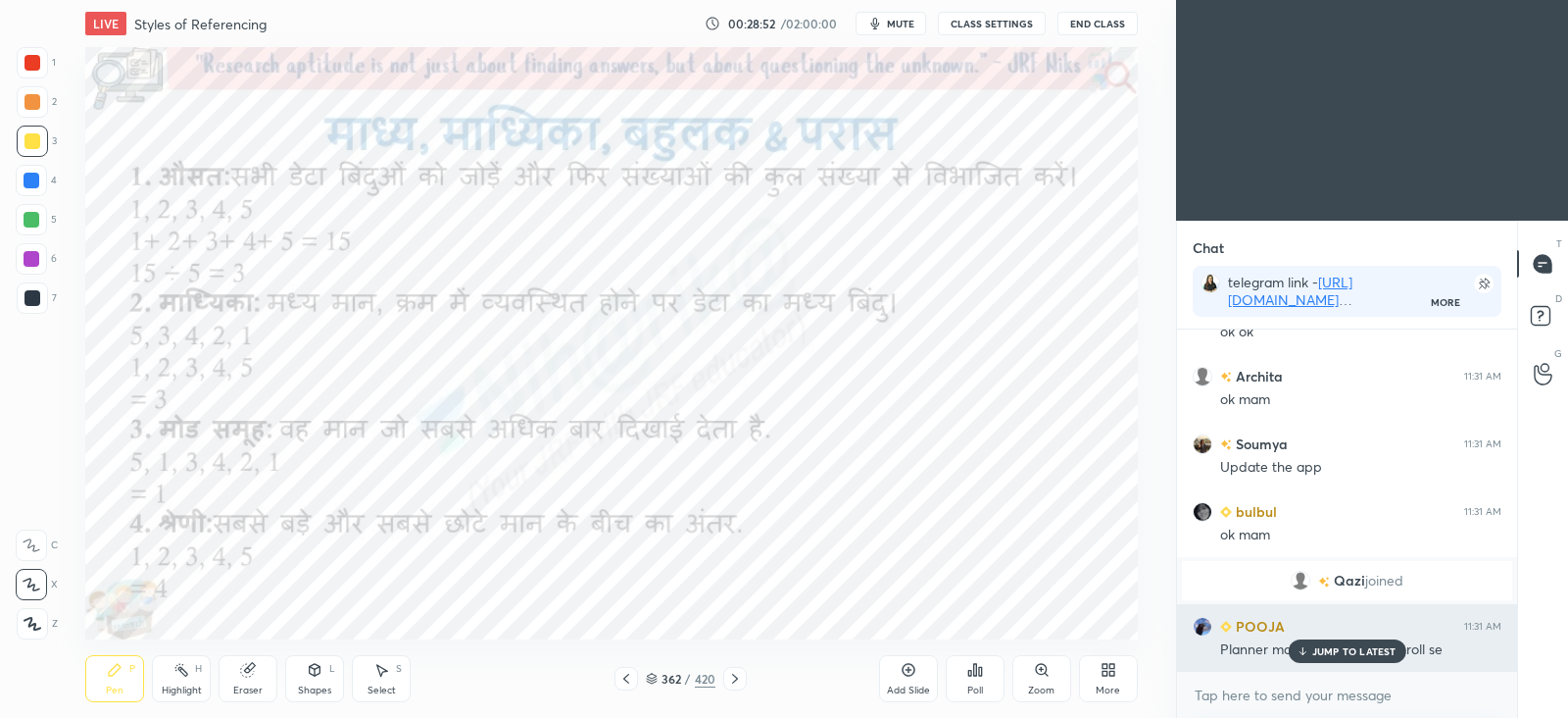
click at [1358, 649] on p "JUMP TO LATEST" at bounding box center [1354, 651] width 84 height 12
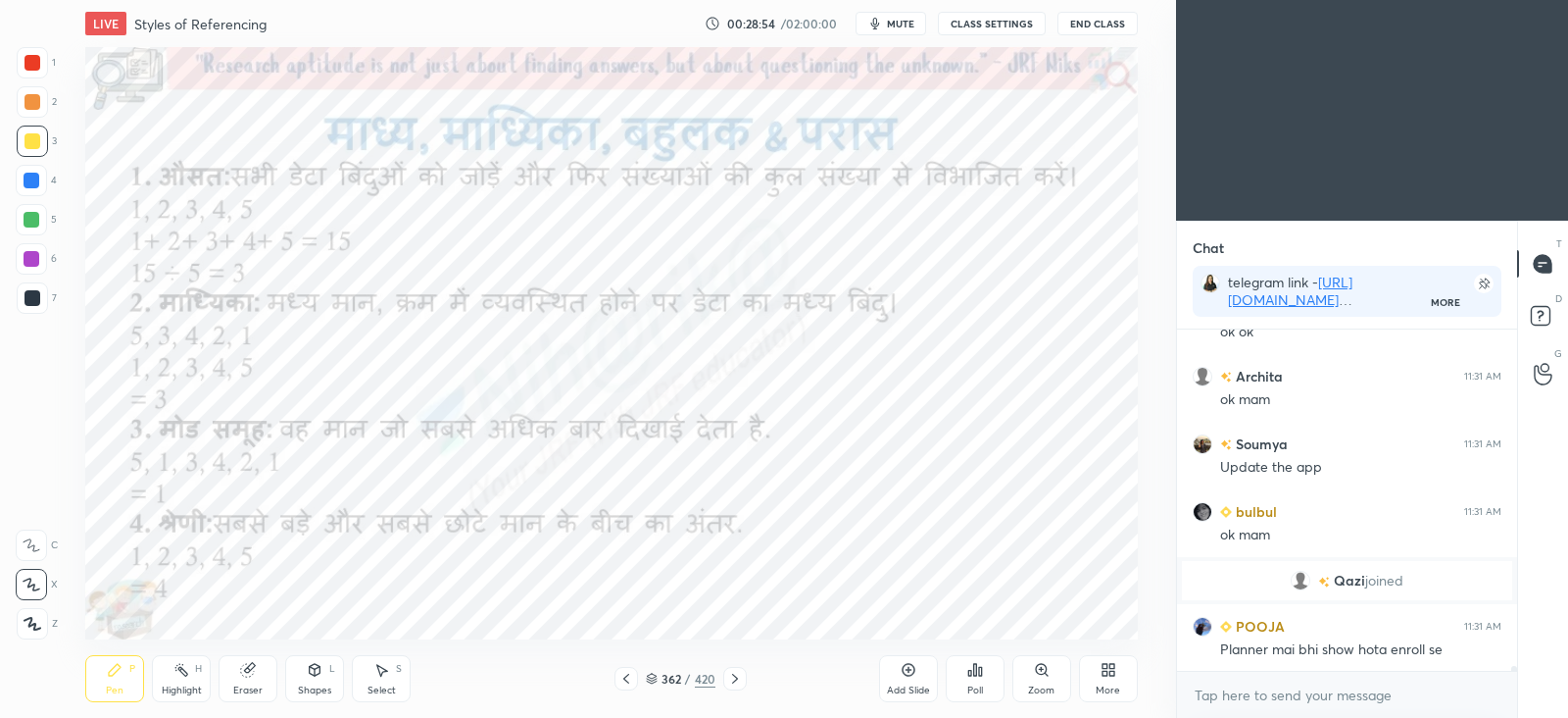
click at [734, 680] on icon at bounding box center [735, 679] width 16 height 16
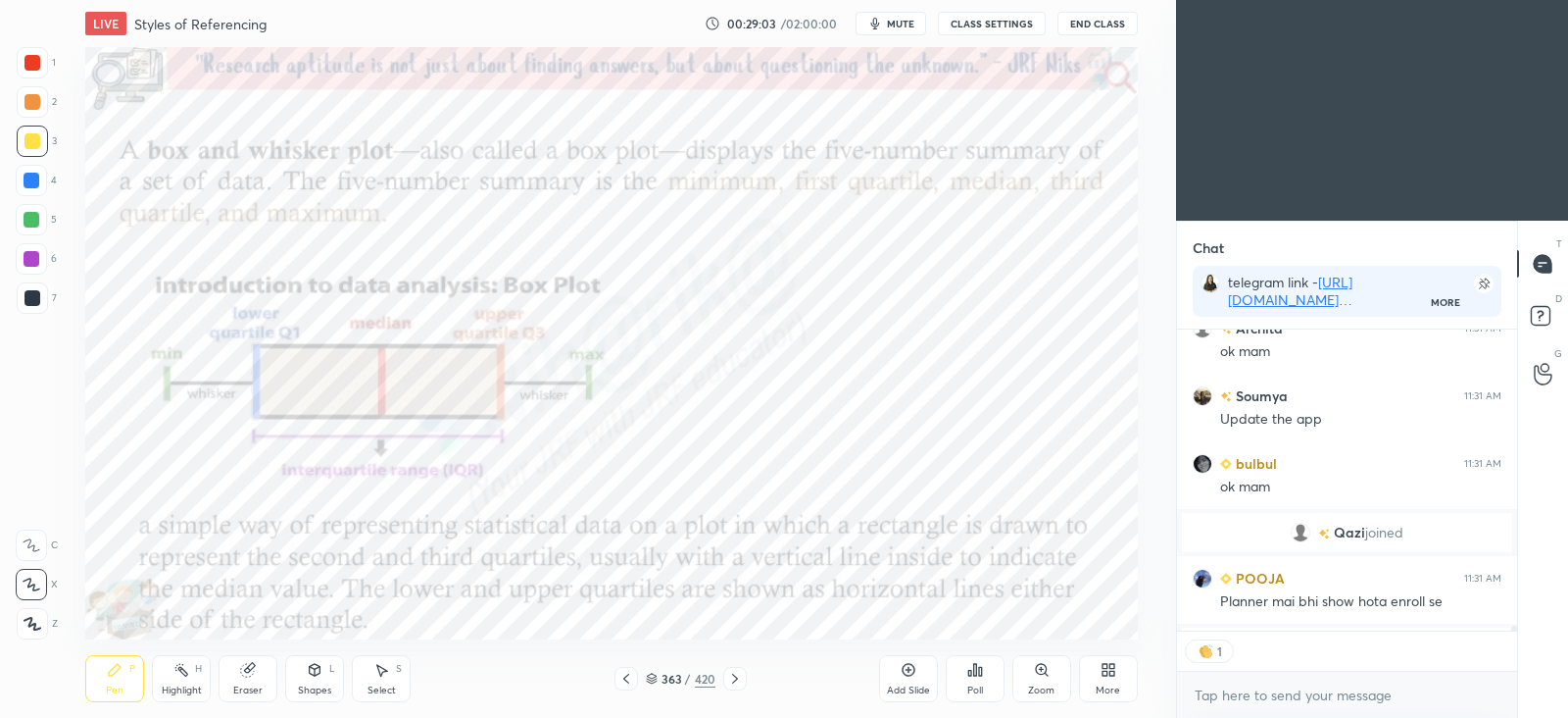
scroll to position [7, 6]
click at [28, 188] on div at bounding box center [31, 180] width 16 height 16
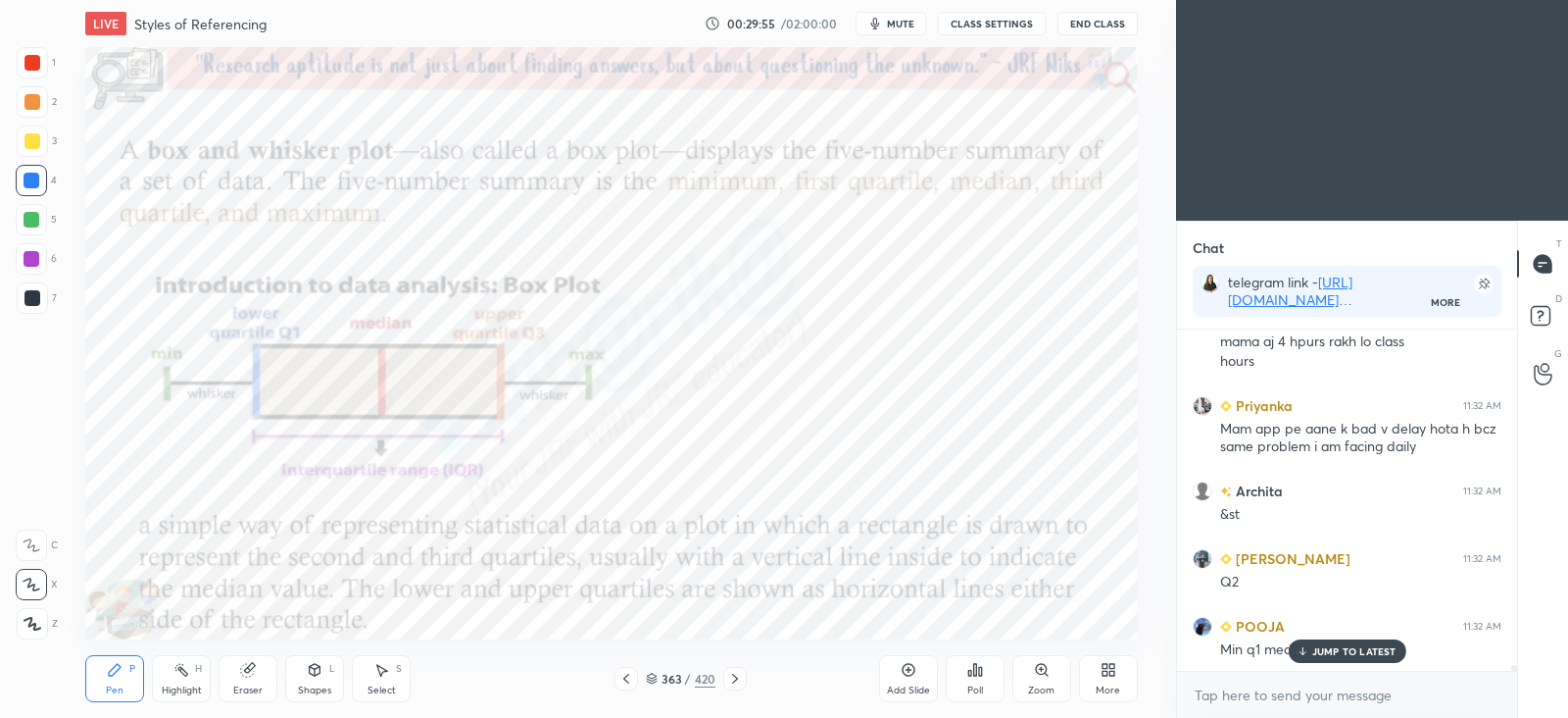
scroll to position [20436, 0]
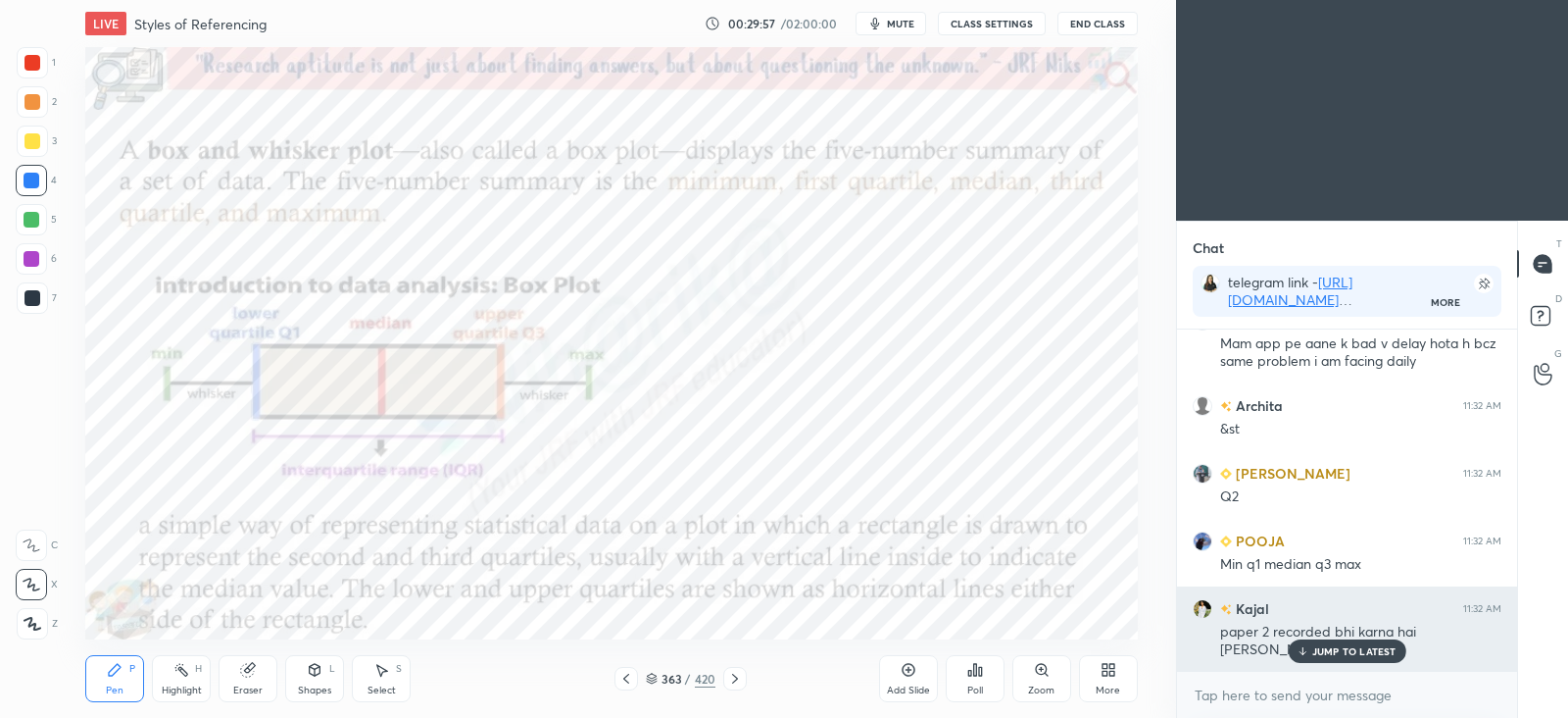
click at [1346, 648] on p "JUMP TO LATEST" at bounding box center [1354, 651] width 84 height 12
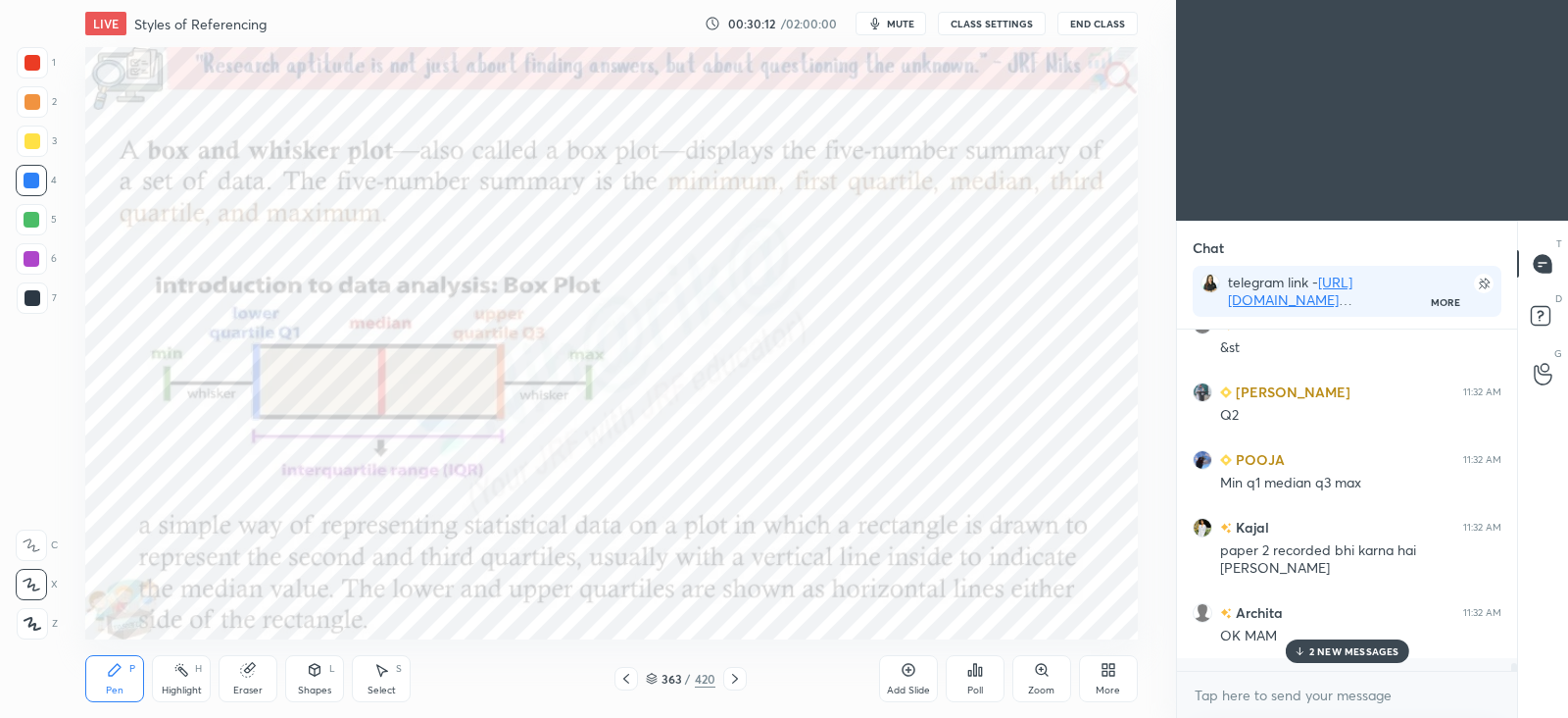
scroll to position [20639, 0]
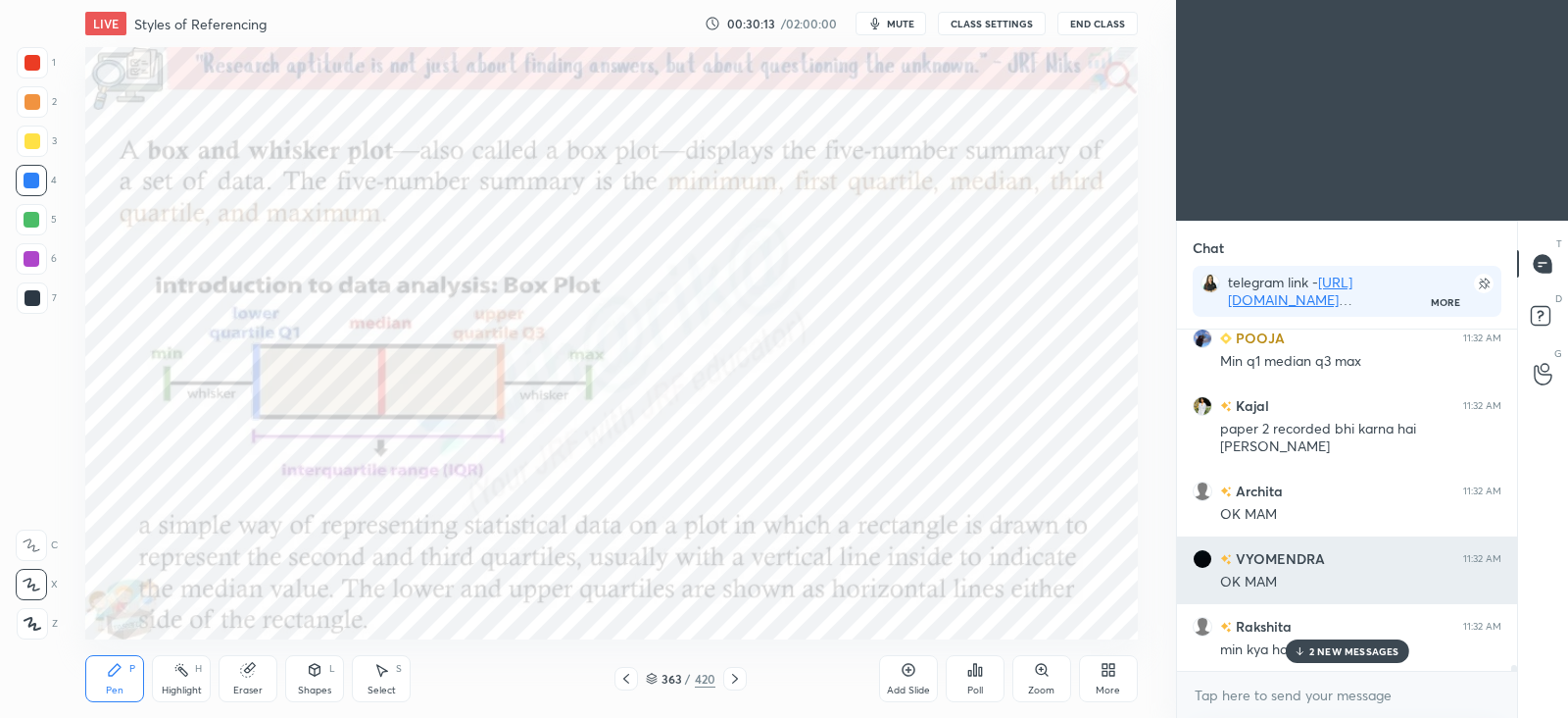
click at [1343, 656] on p "2 NEW MESSAGES" at bounding box center [1354, 651] width 90 height 12
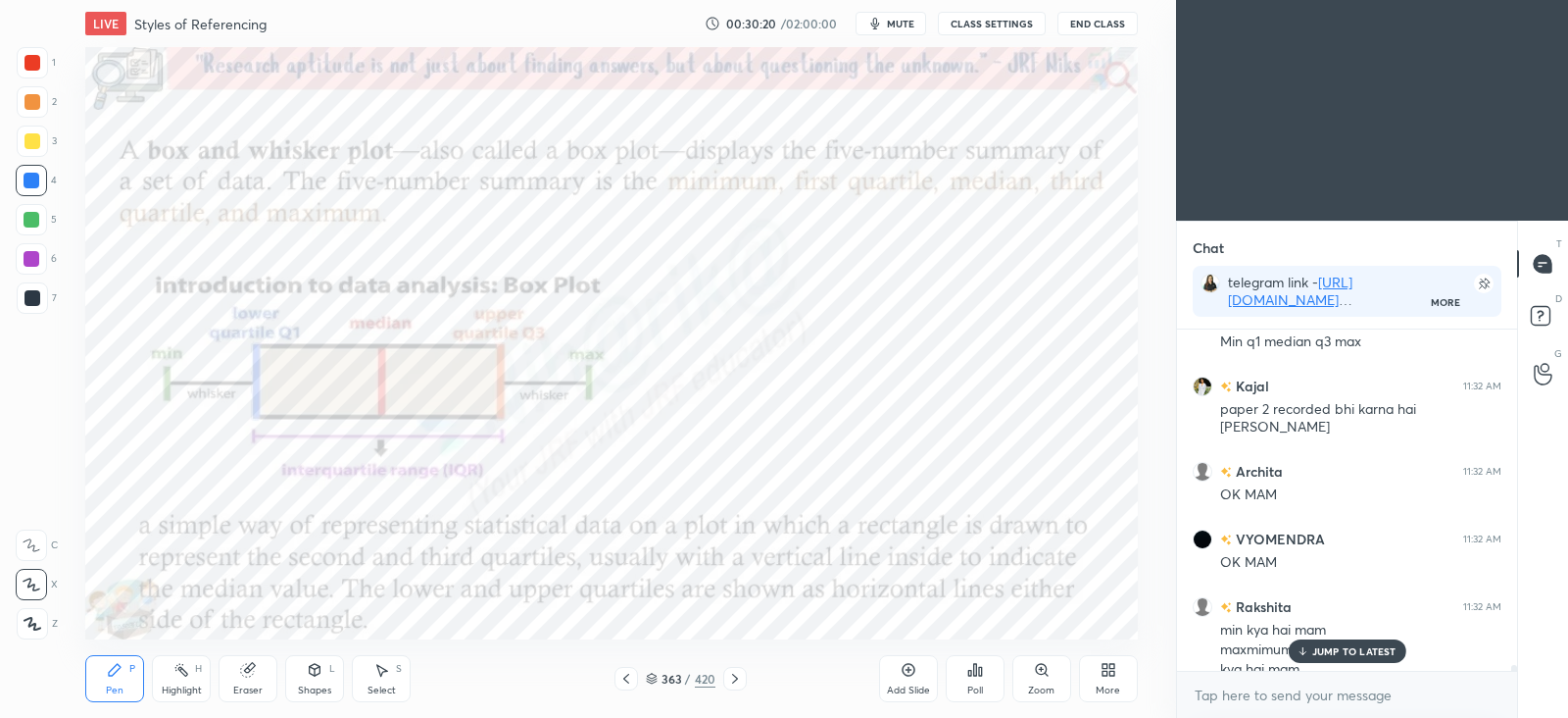
scroll to position [20678, 0]
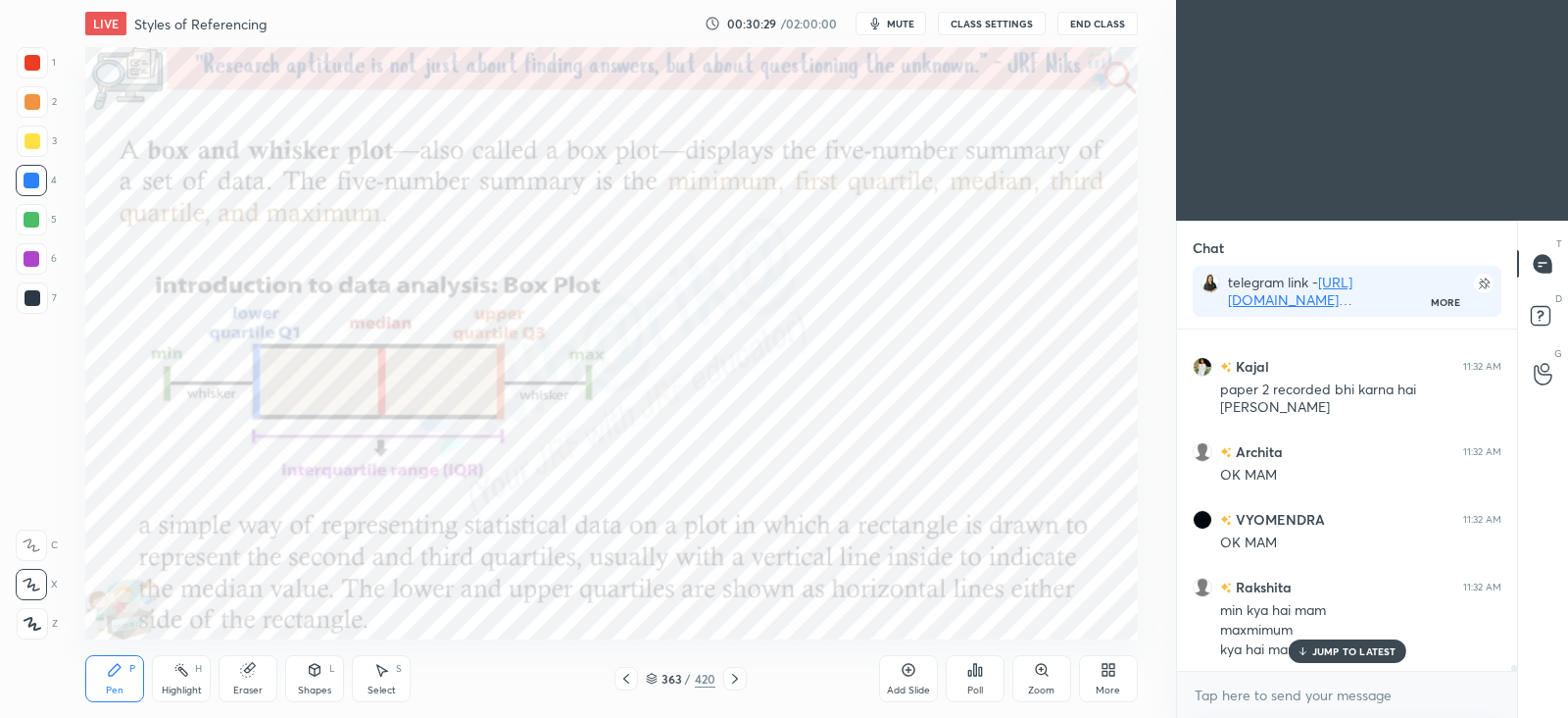
click at [736, 674] on icon at bounding box center [735, 679] width 16 height 16
click at [730, 678] on icon at bounding box center [735, 679] width 16 height 16
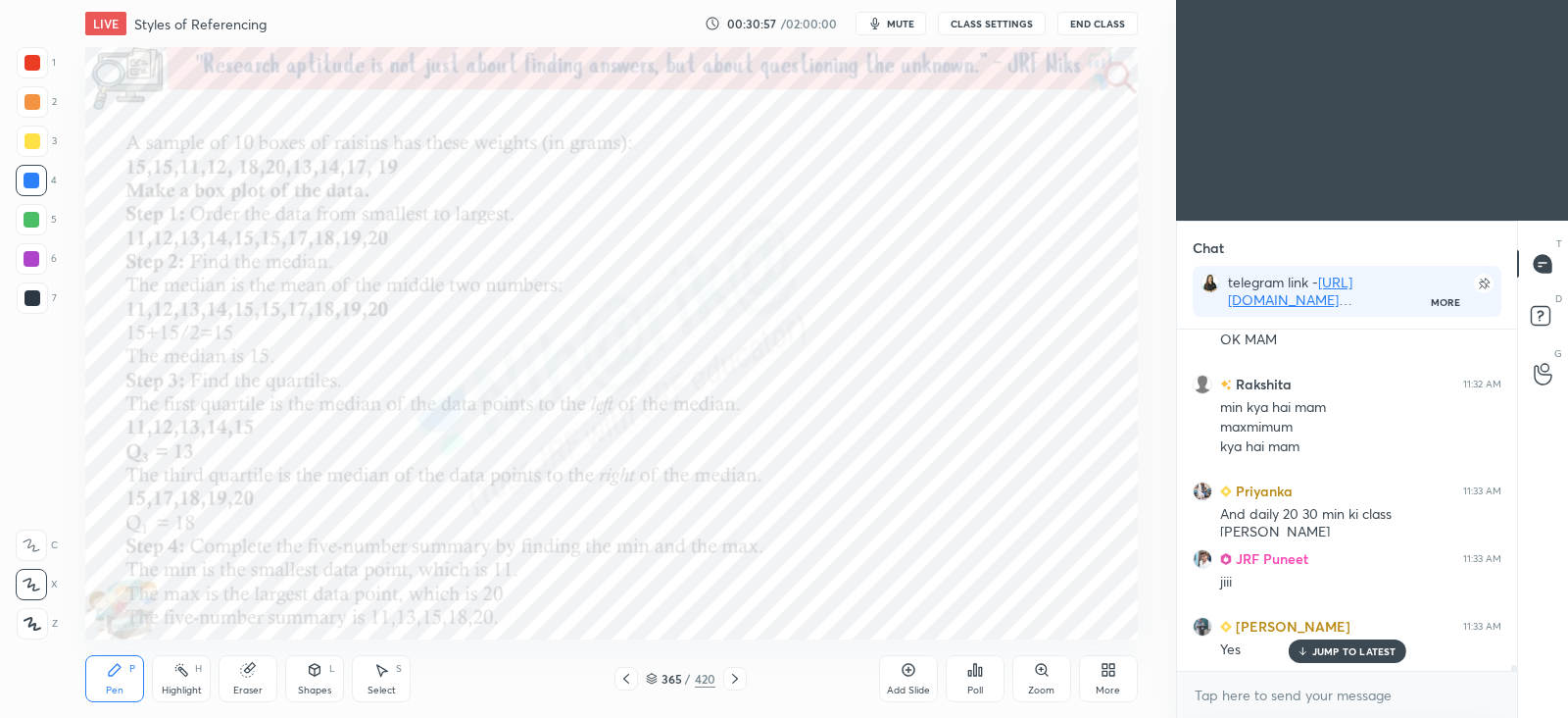
scroll to position [20949, 0]
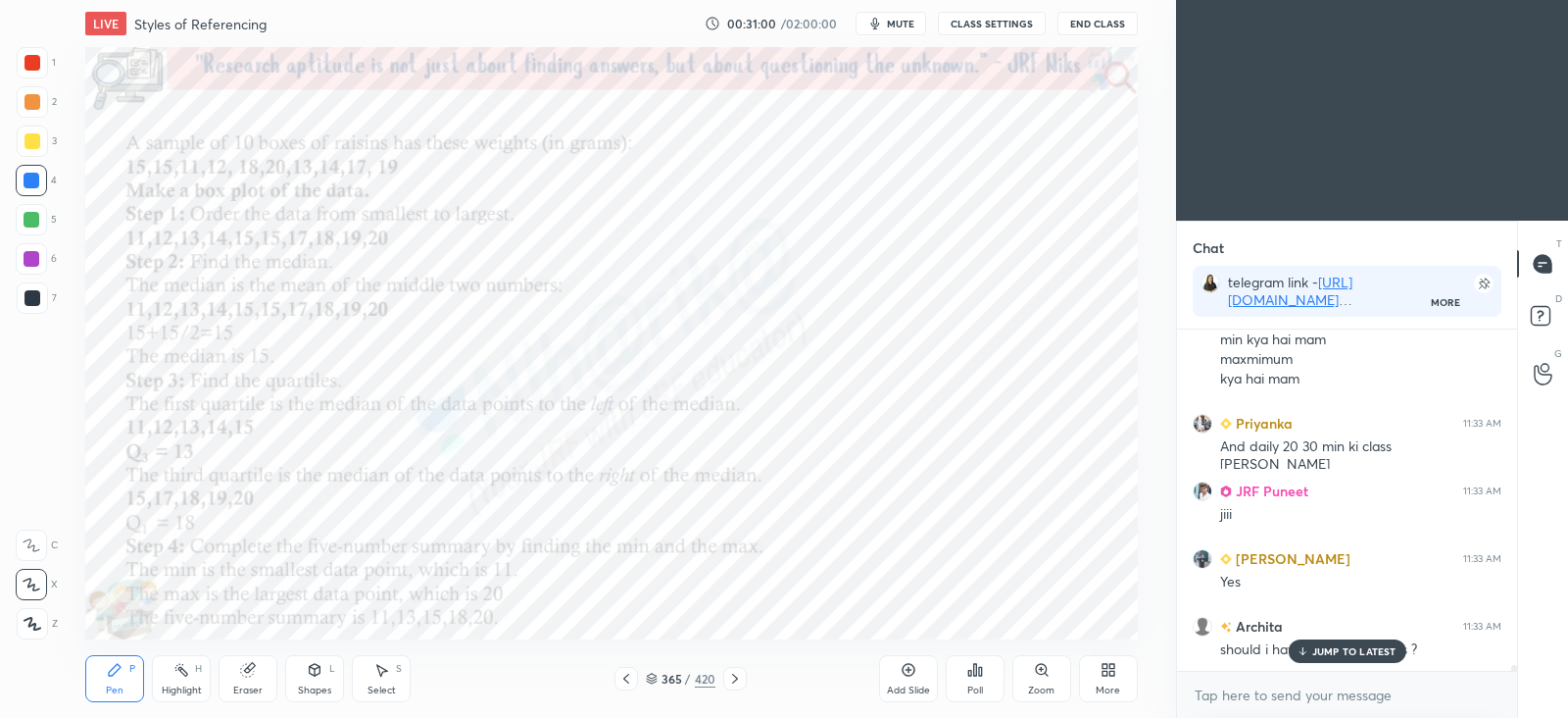
click at [317, 676] on icon at bounding box center [315, 670] width 16 height 16
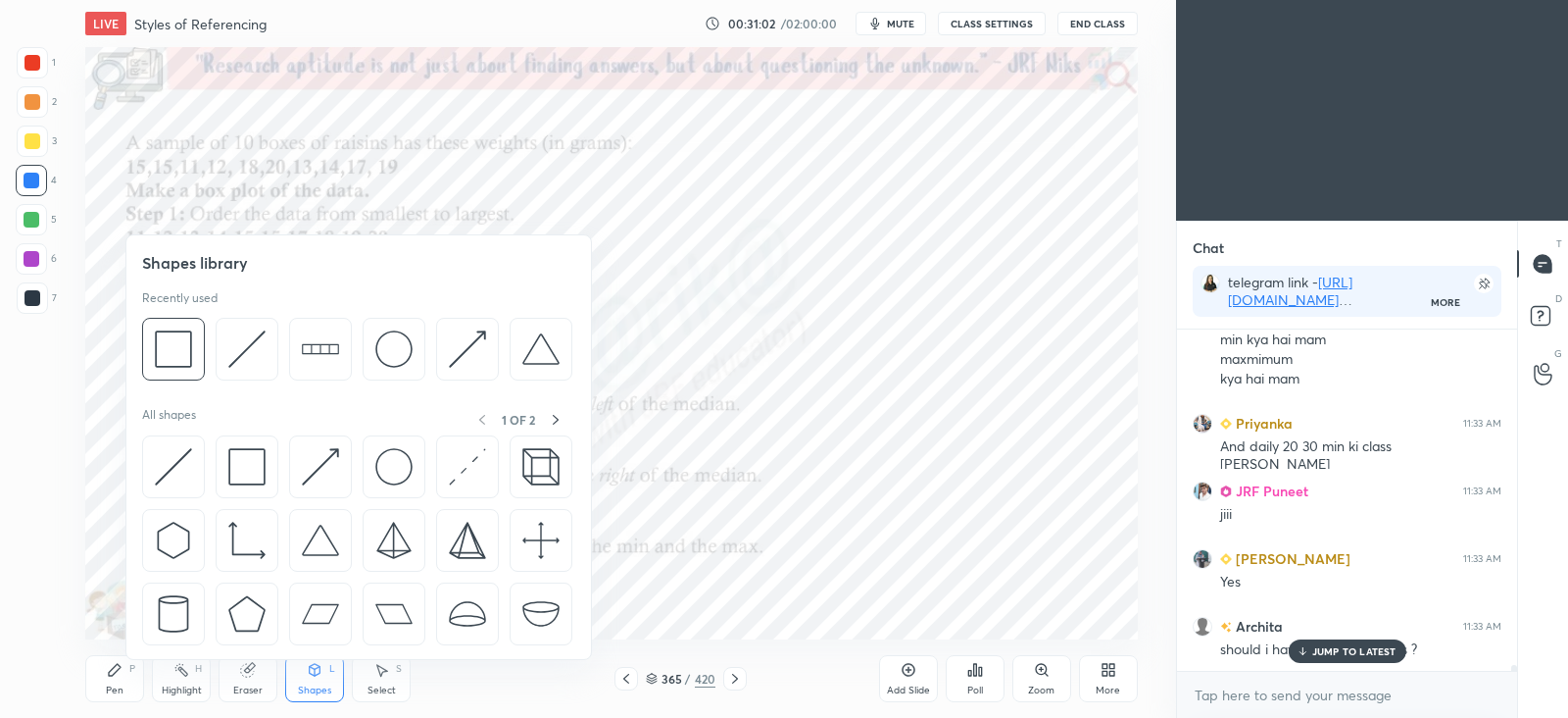
click at [185, 677] on icon at bounding box center [181, 670] width 16 height 16
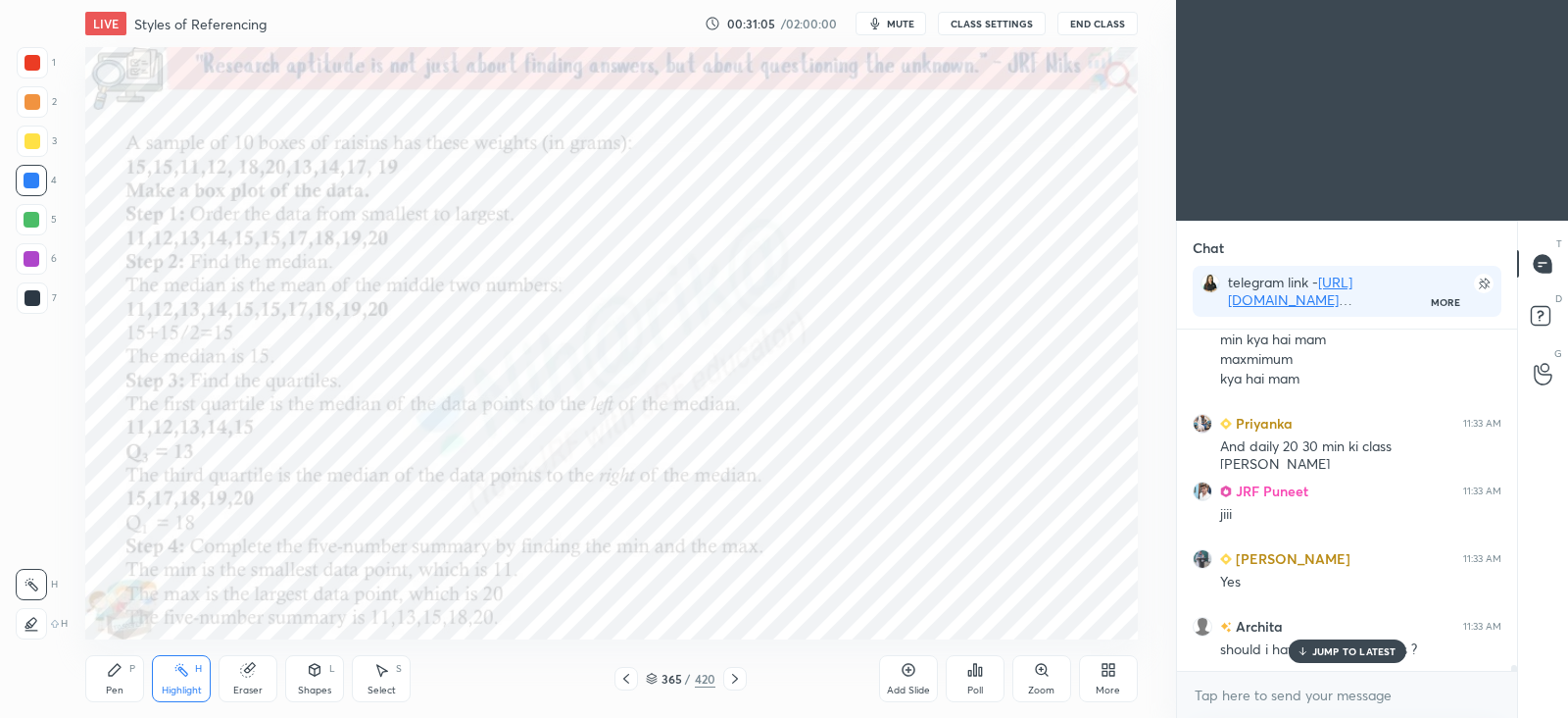
click at [119, 676] on icon at bounding box center [115, 670] width 16 height 16
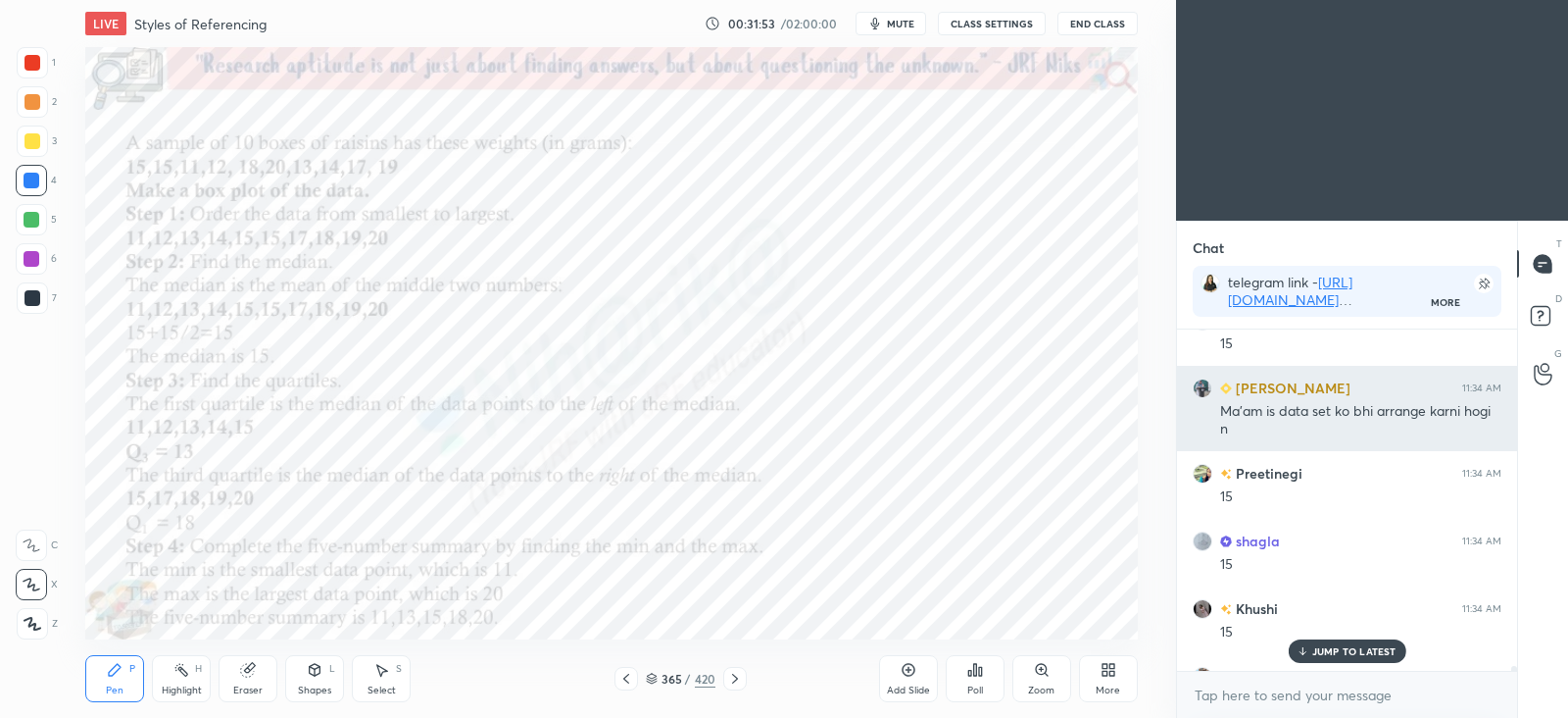
scroll to position [24592, 0]
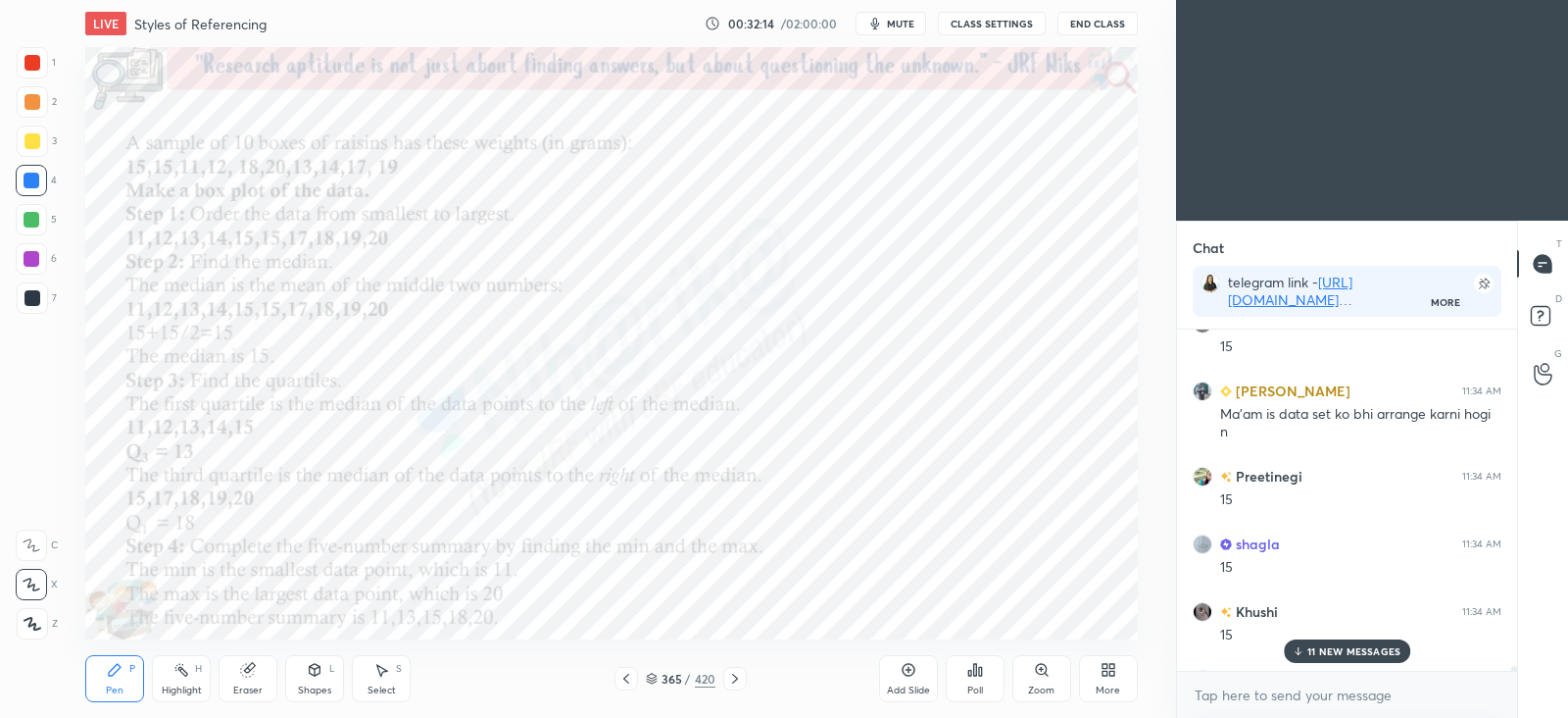
click at [1049, 665] on icon at bounding box center [1042, 670] width 16 height 16
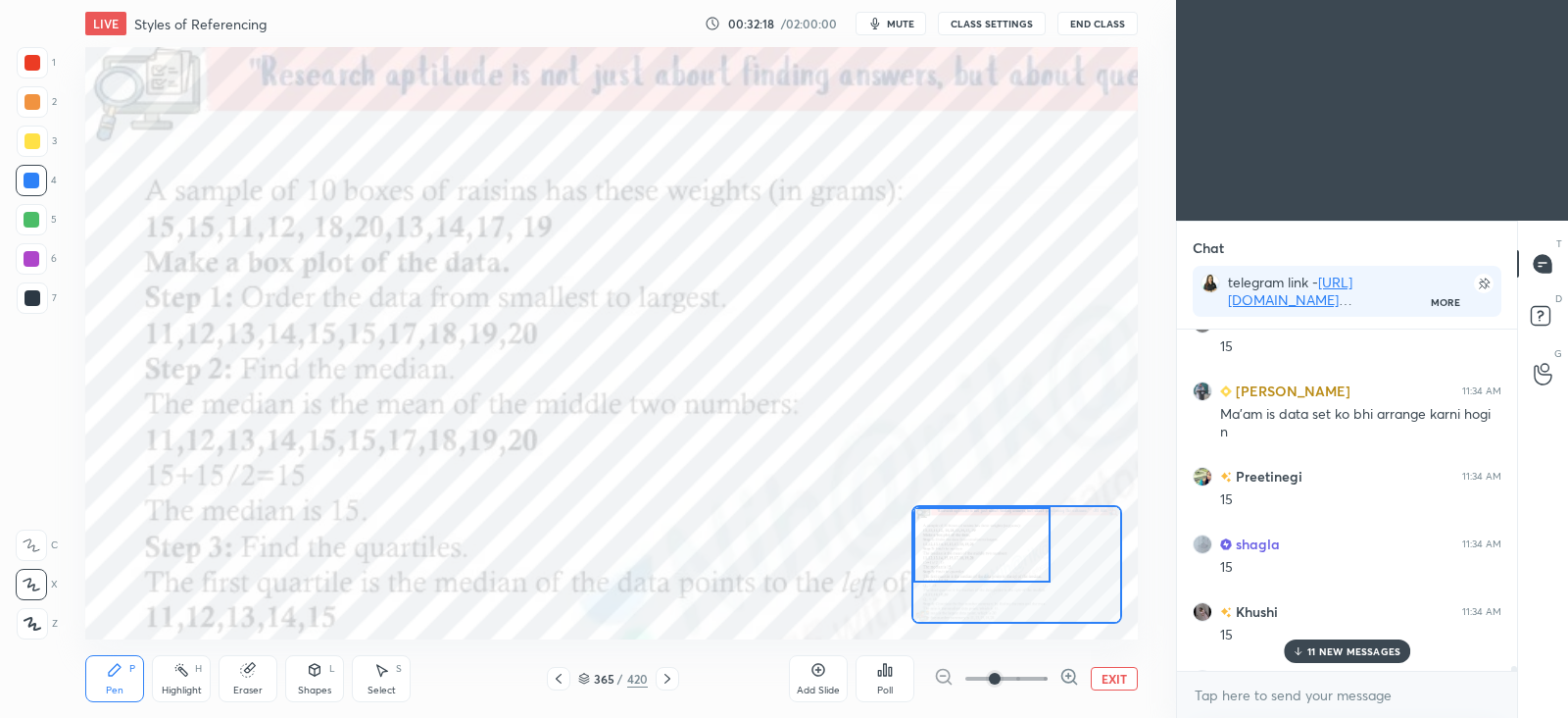
click at [33, 252] on div at bounding box center [31, 259] width 16 height 16
click at [1327, 653] on p "21 NEW MESSAGES" at bounding box center [1354, 651] width 94 height 12
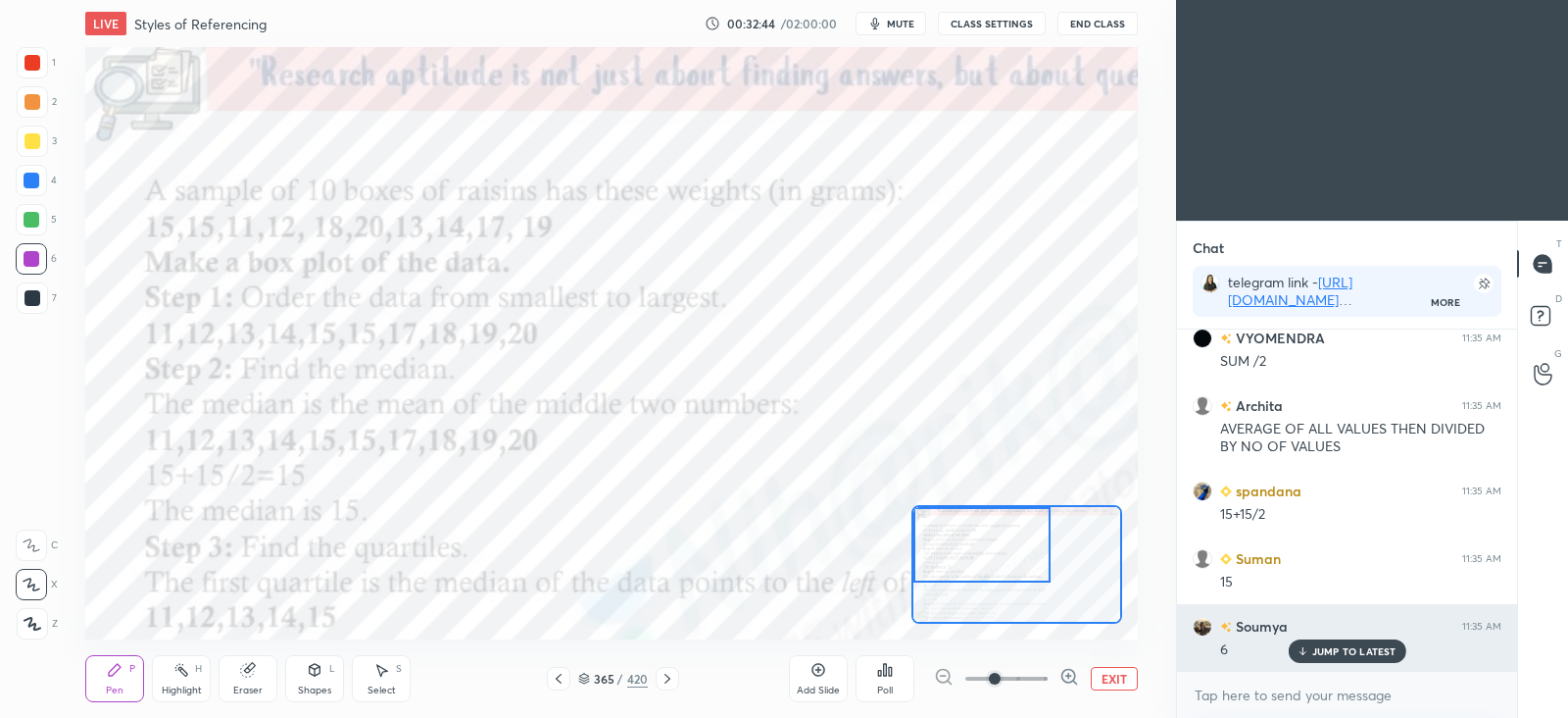
click at [1327, 651] on p "JUMP TO LATEST" at bounding box center [1354, 651] width 84 height 12
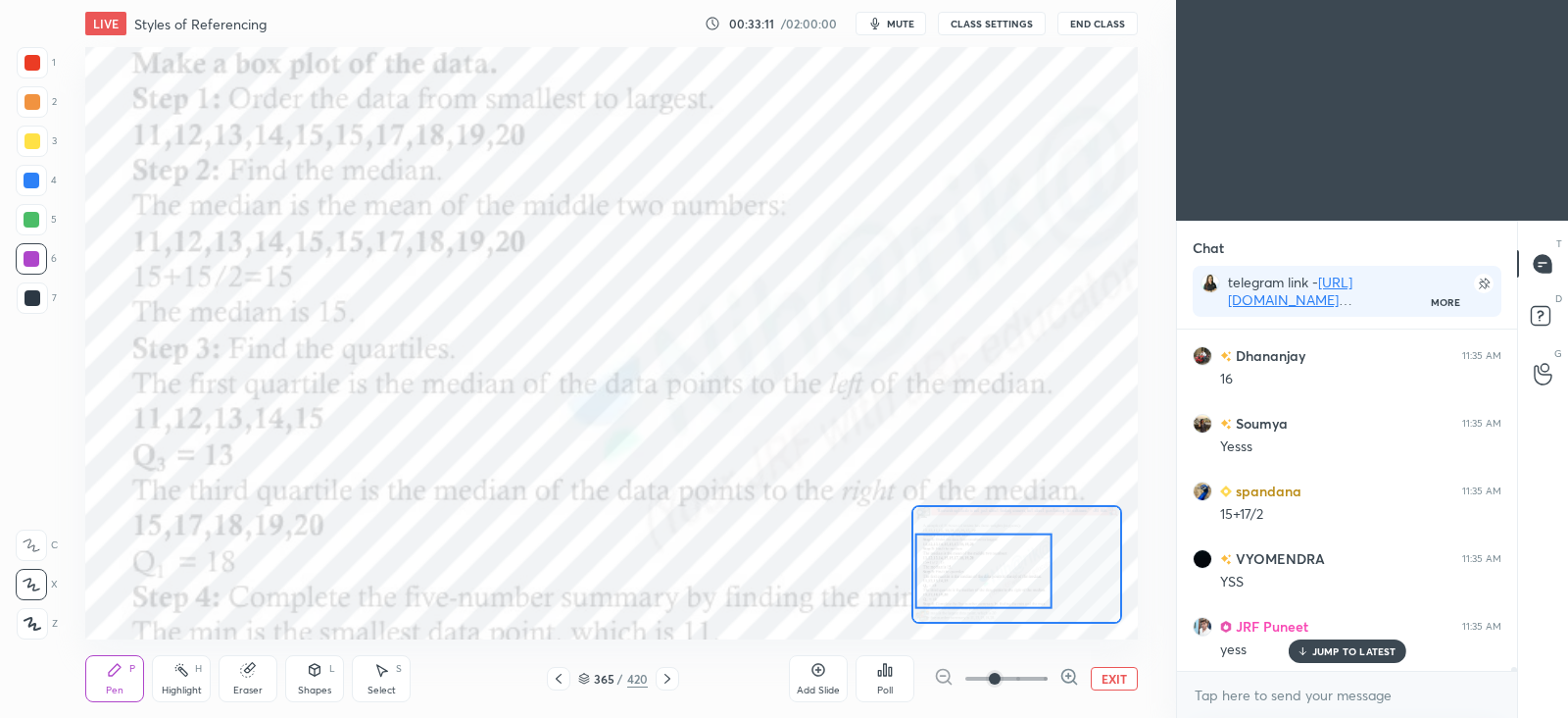
scroll to position [27234, 0]
click at [320, 676] on icon at bounding box center [315, 670] width 16 height 16
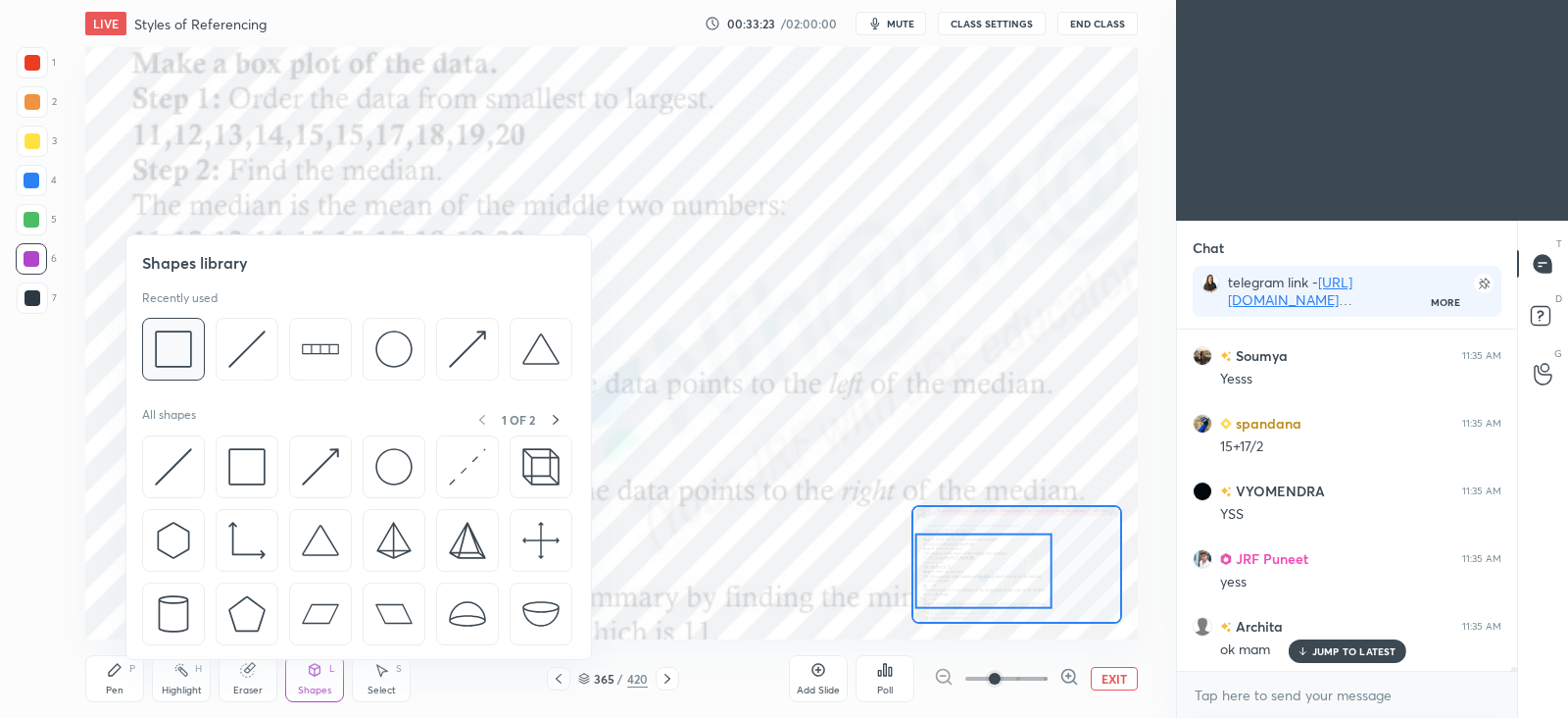
click at [183, 348] on img at bounding box center [174, 349] width 37 height 37
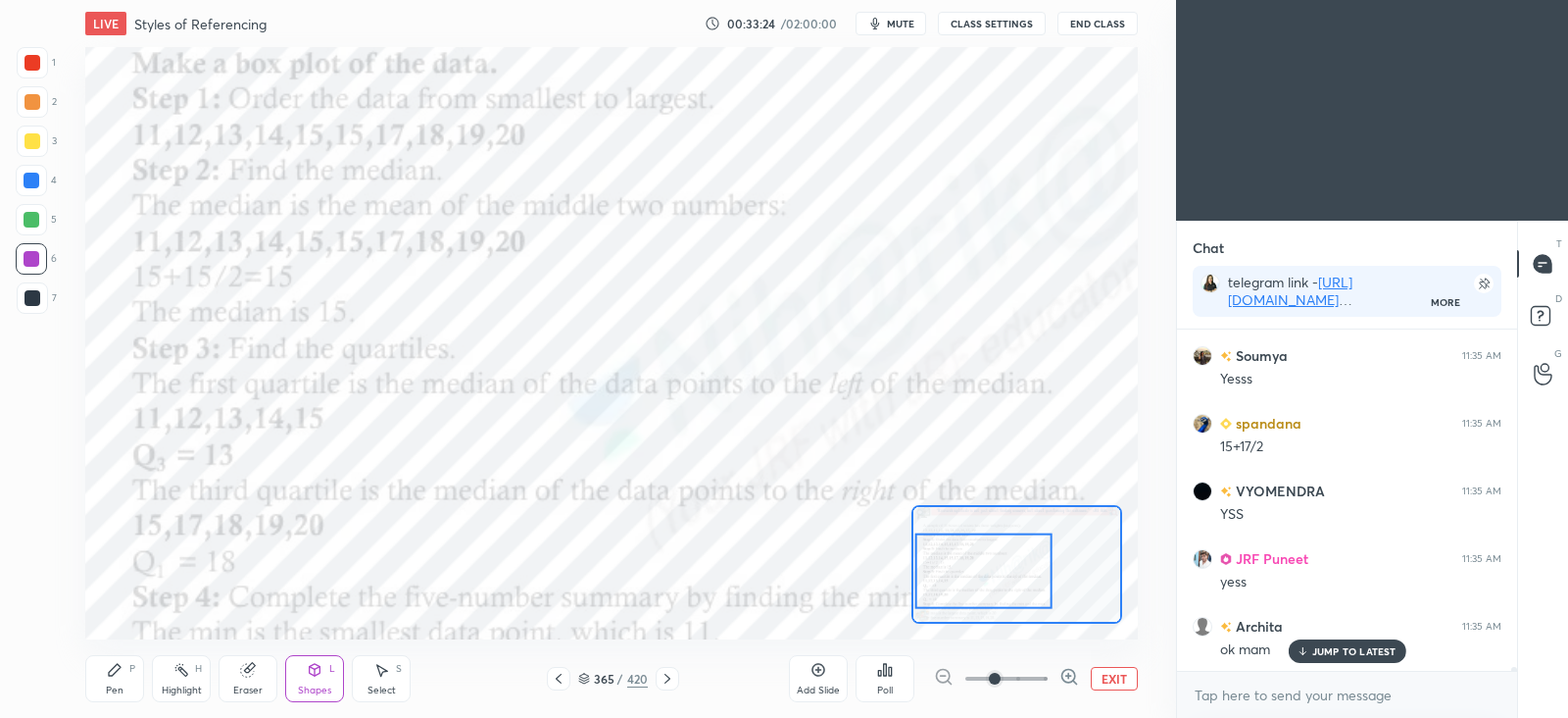
click at [35, 173] on div at bounding box center [31, 180] width 16 height 16
click at [31, 63] on div at bounding box center [32, 63] width 16 height 16
click at [128, 677] on div "Pen P" at bounding box center [115, 679] width 59 height 47
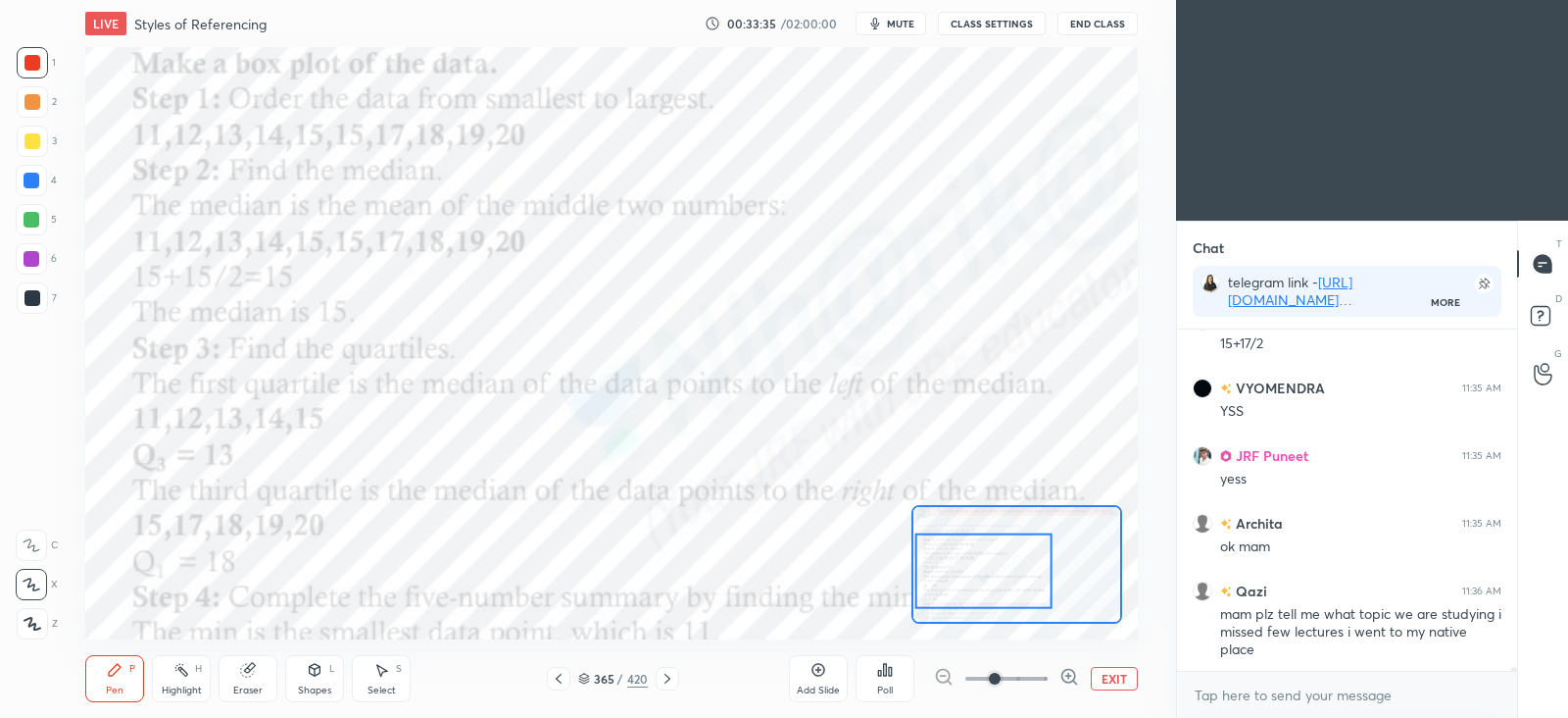
scroll to position [27405, 0]
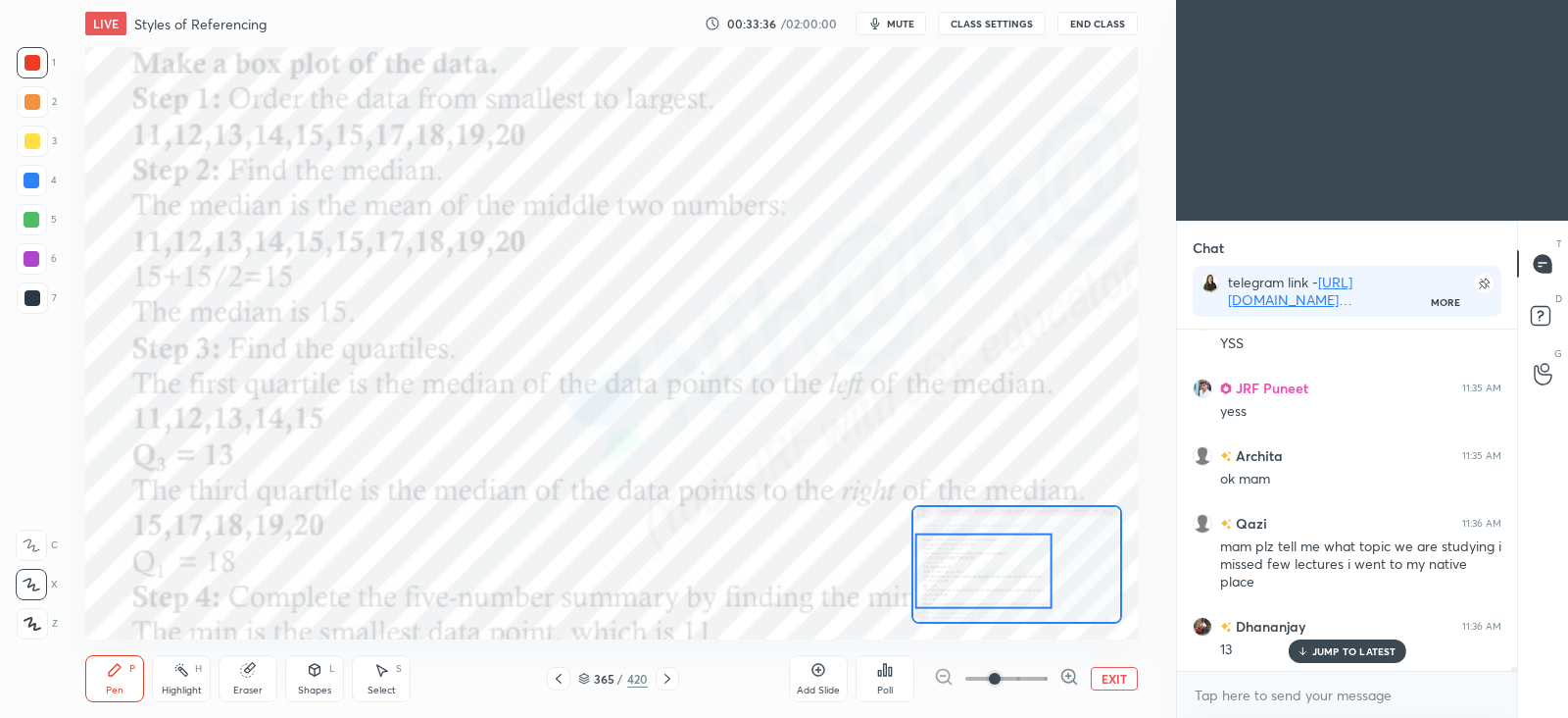
click at [31, 107] on div at bounding box center [32, 102] width 16 height 16
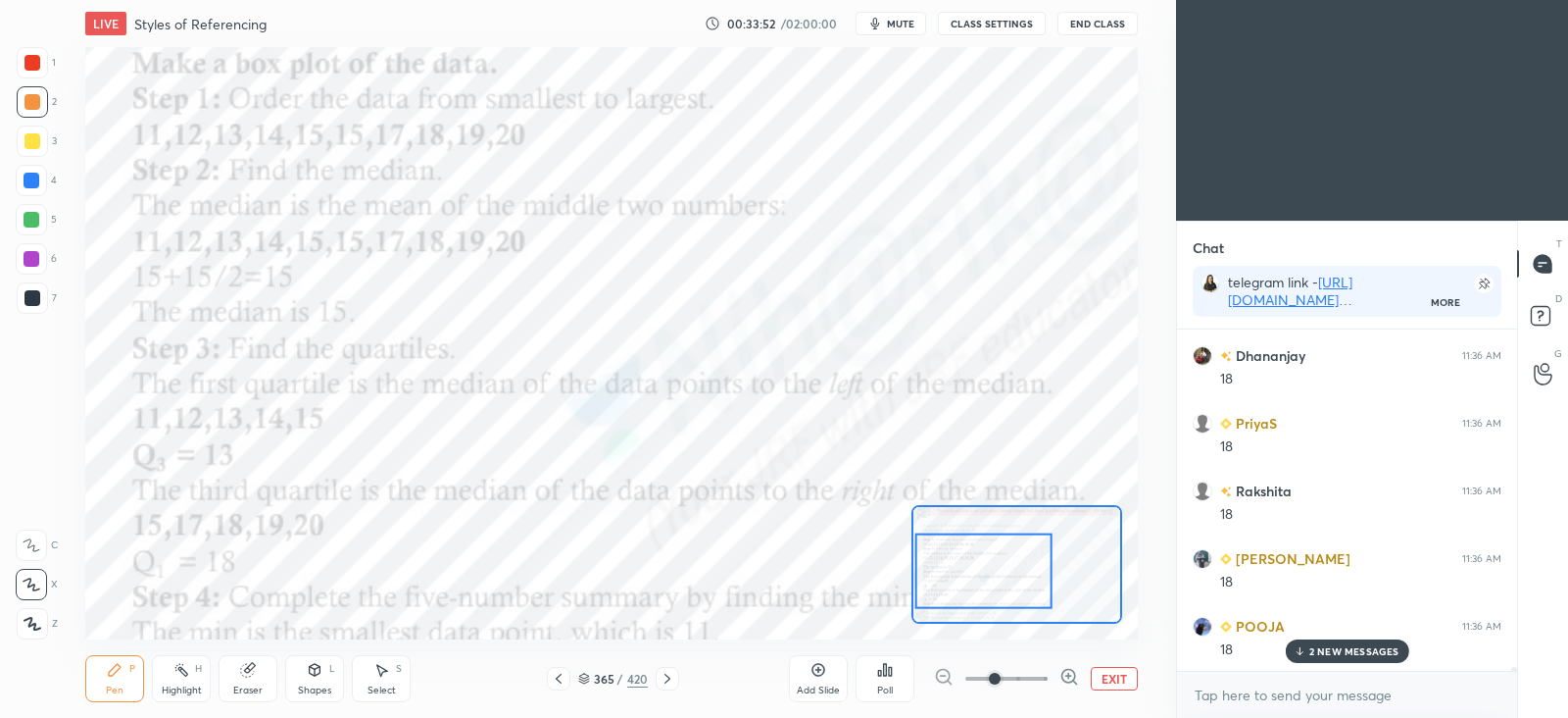
scroll to position [29617, 0]
click at [1127, 676] on button "EXIT" at bounding box center [1115, 679] width 47 height 24
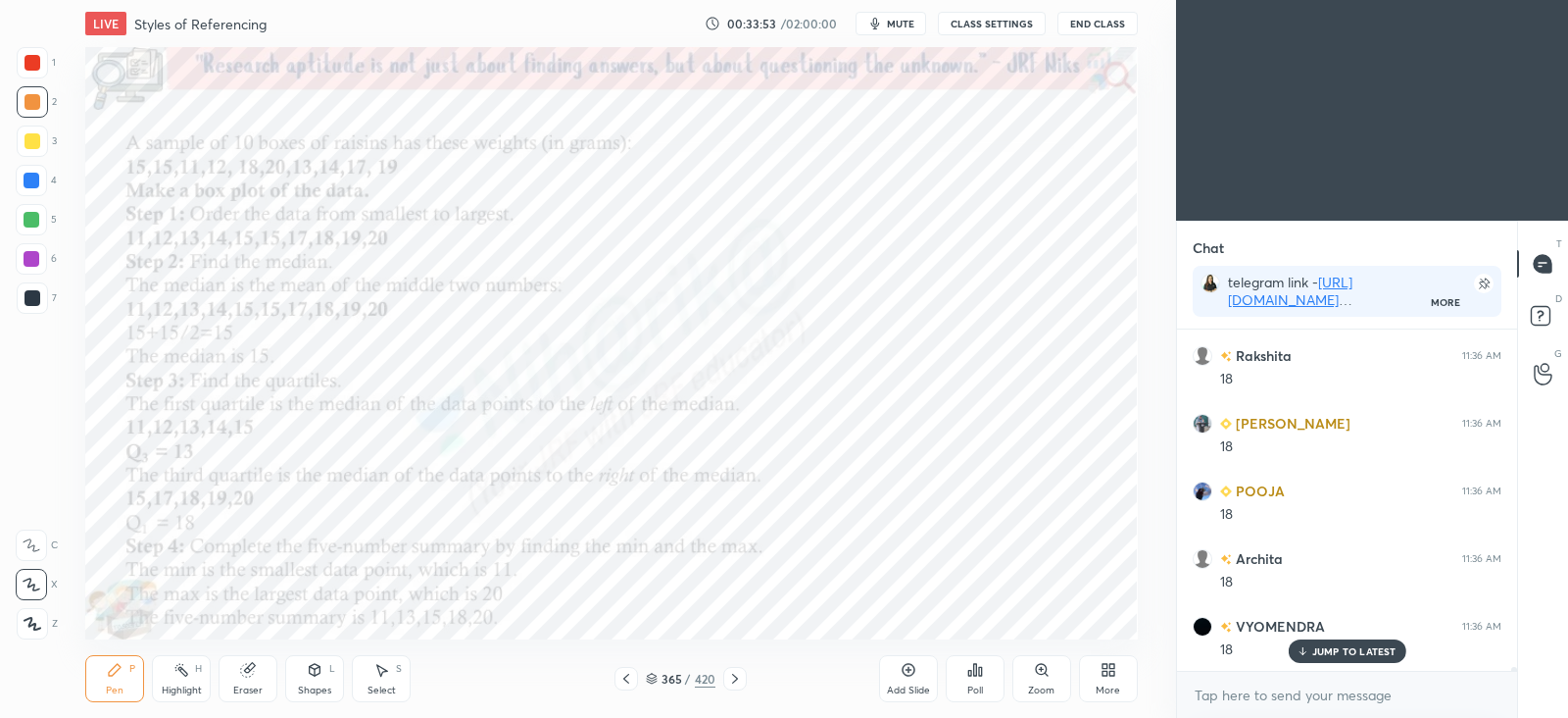
scroll to position [29684, 0]
click at [912, 664] on icon at bounding box center [909, 670] width 16 height 16
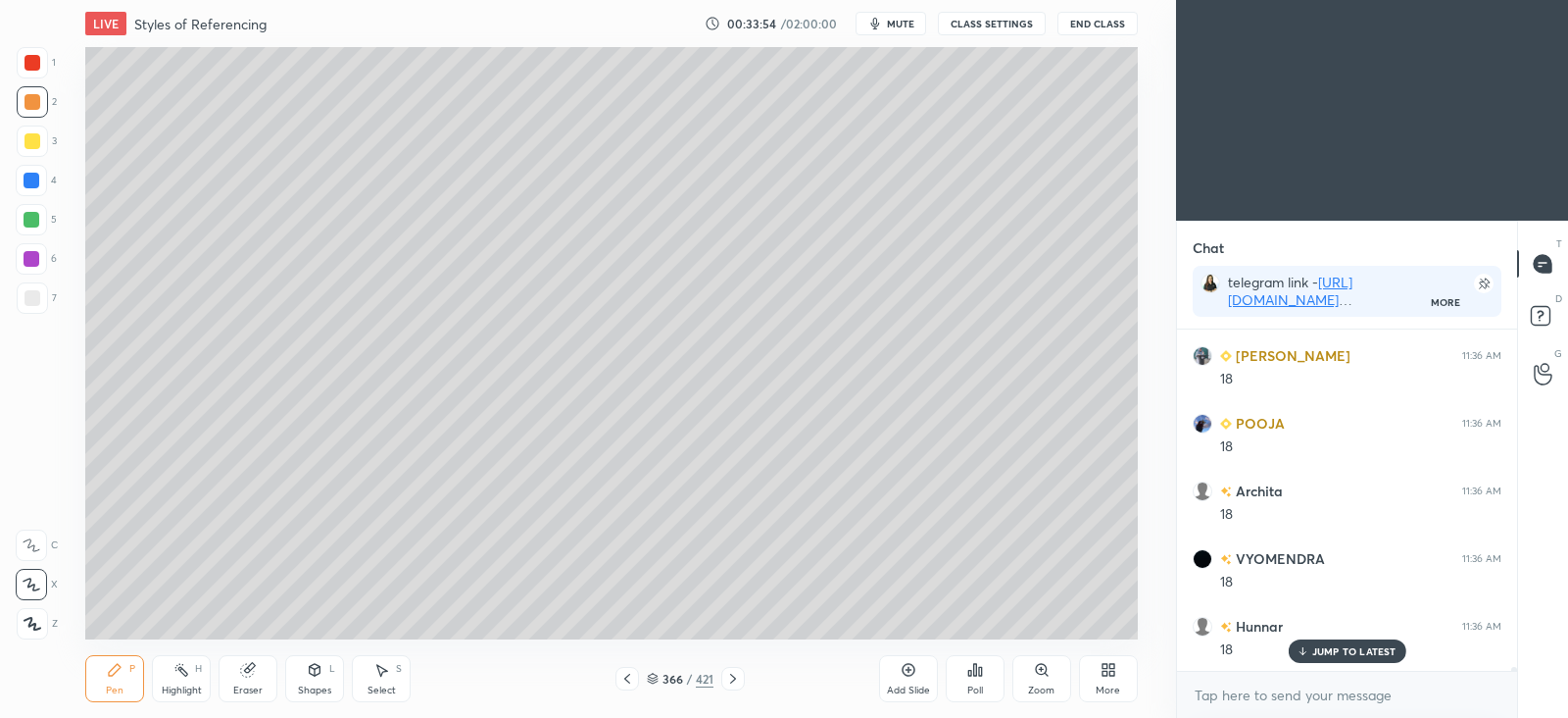
click at [37, 293] on div at bounding box center [32, 298] width 16 height 16
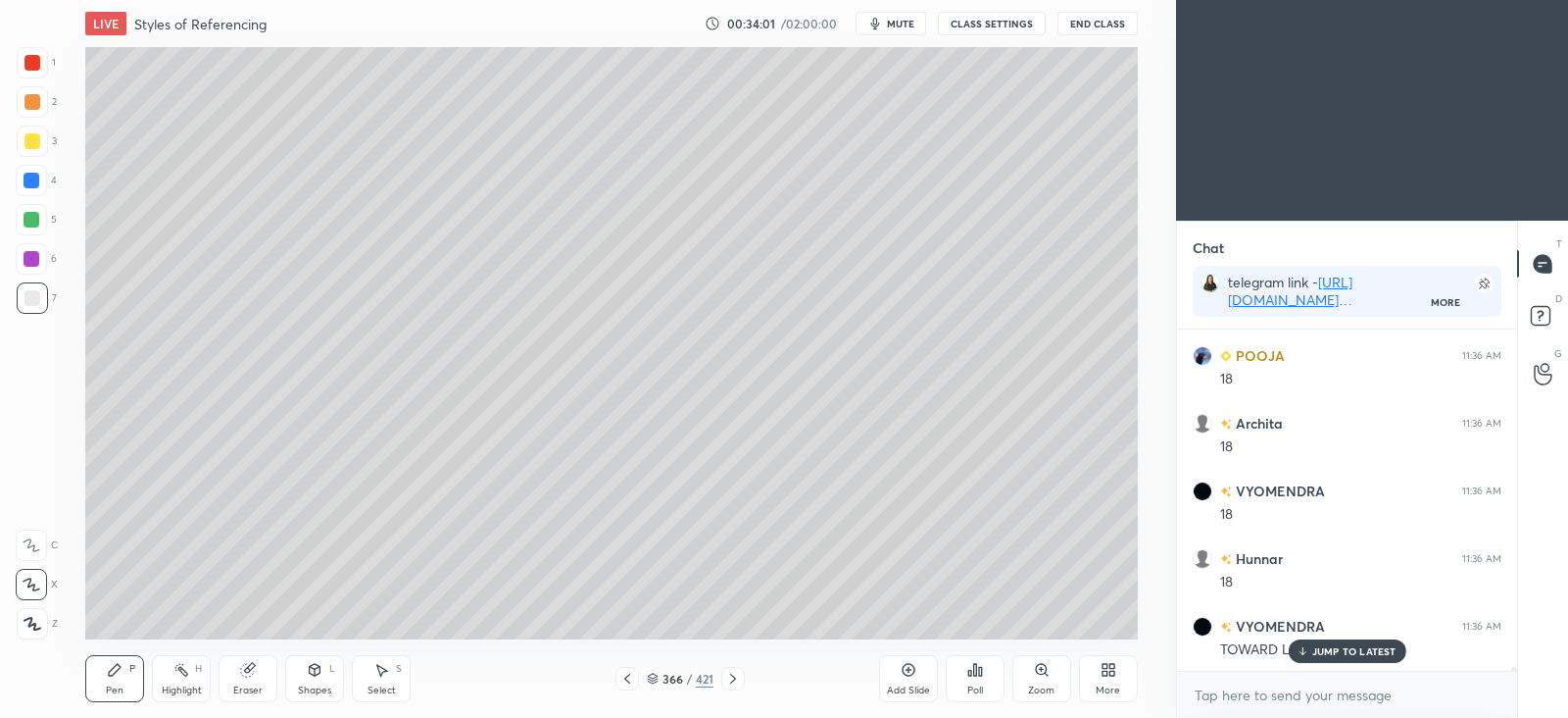
click at [632, 682] on icon at bounding box center [628, 679] width 16 height 16
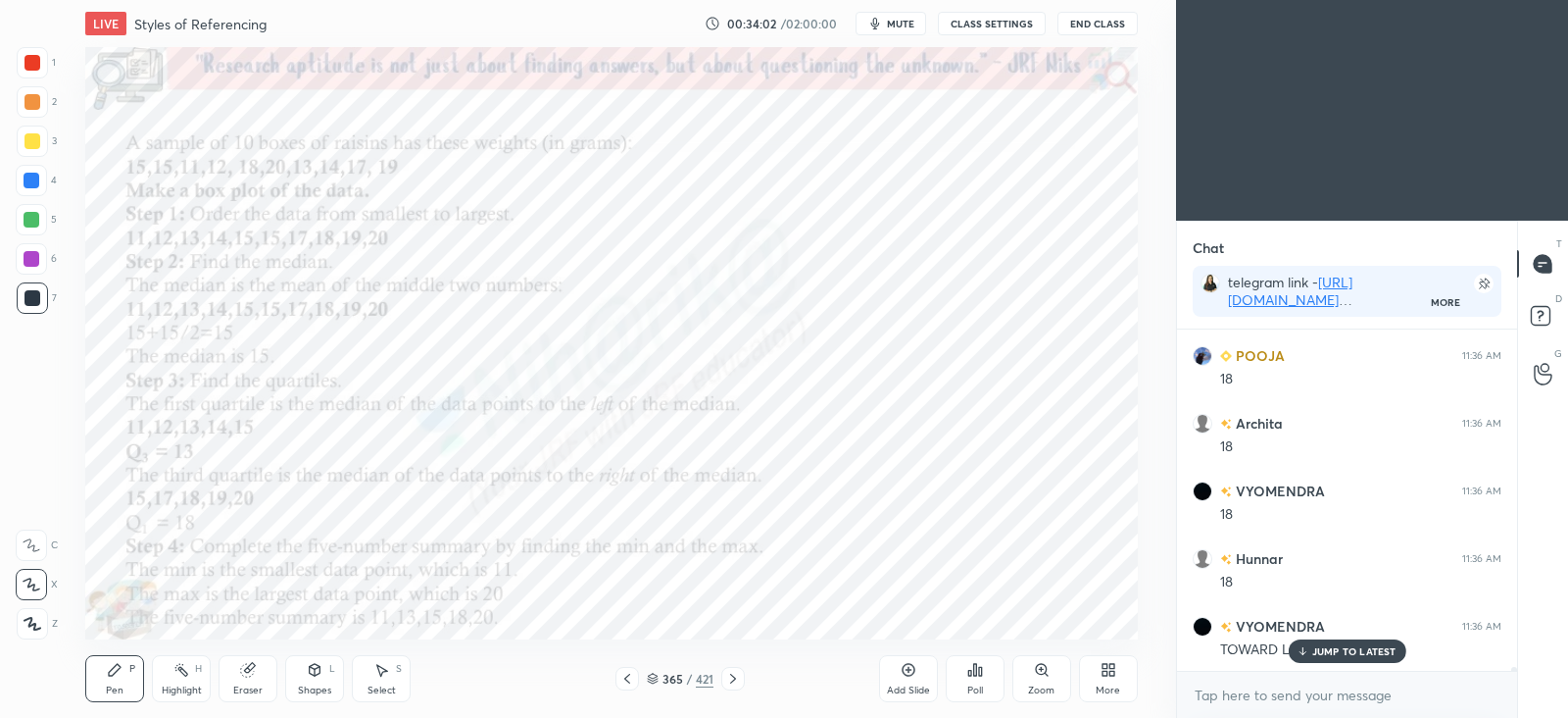
click at [735, 675] on icon at bounding box center [733, 679] width 16 height 16
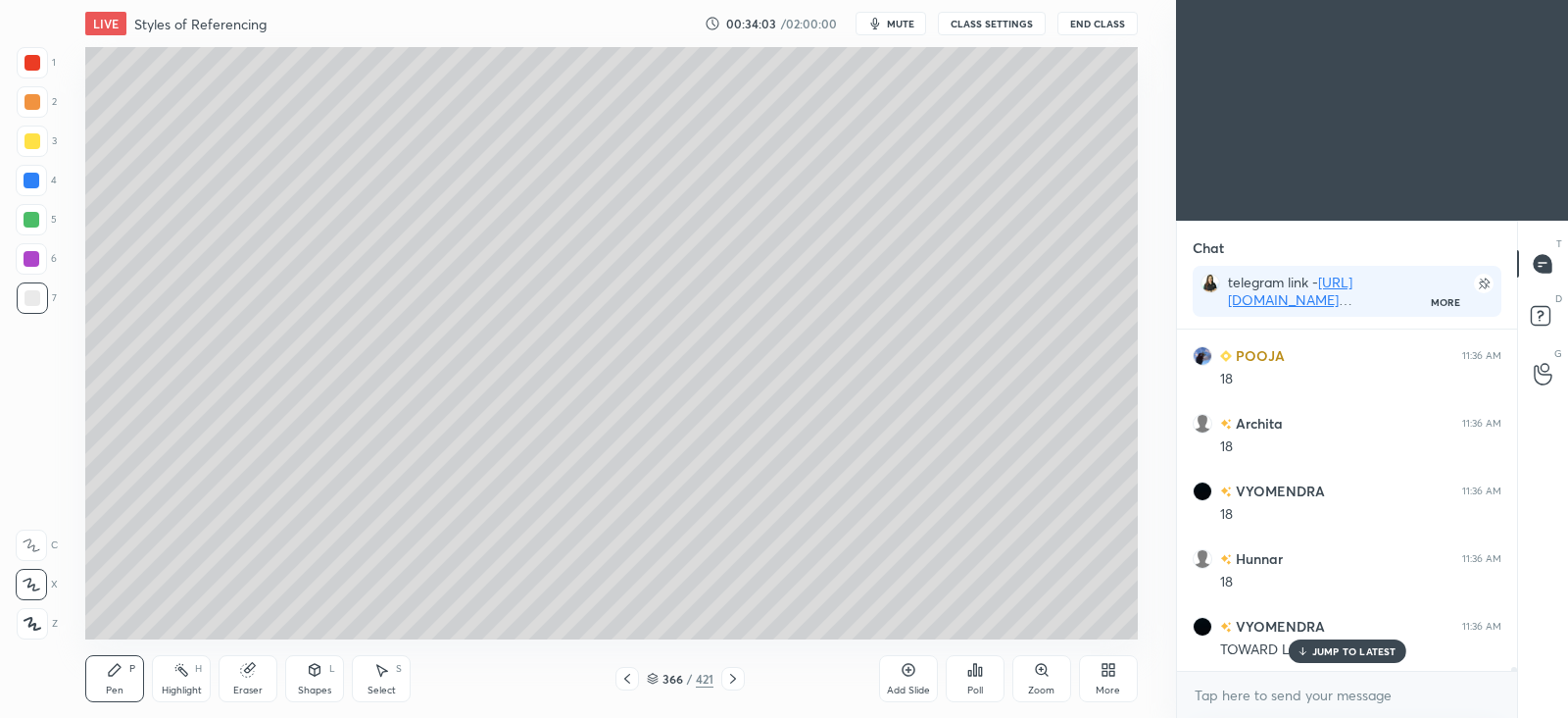
scroll to position [29820, 0]
click at [387, 673] on icon at bounding box center [381, 670] width 16 height 16
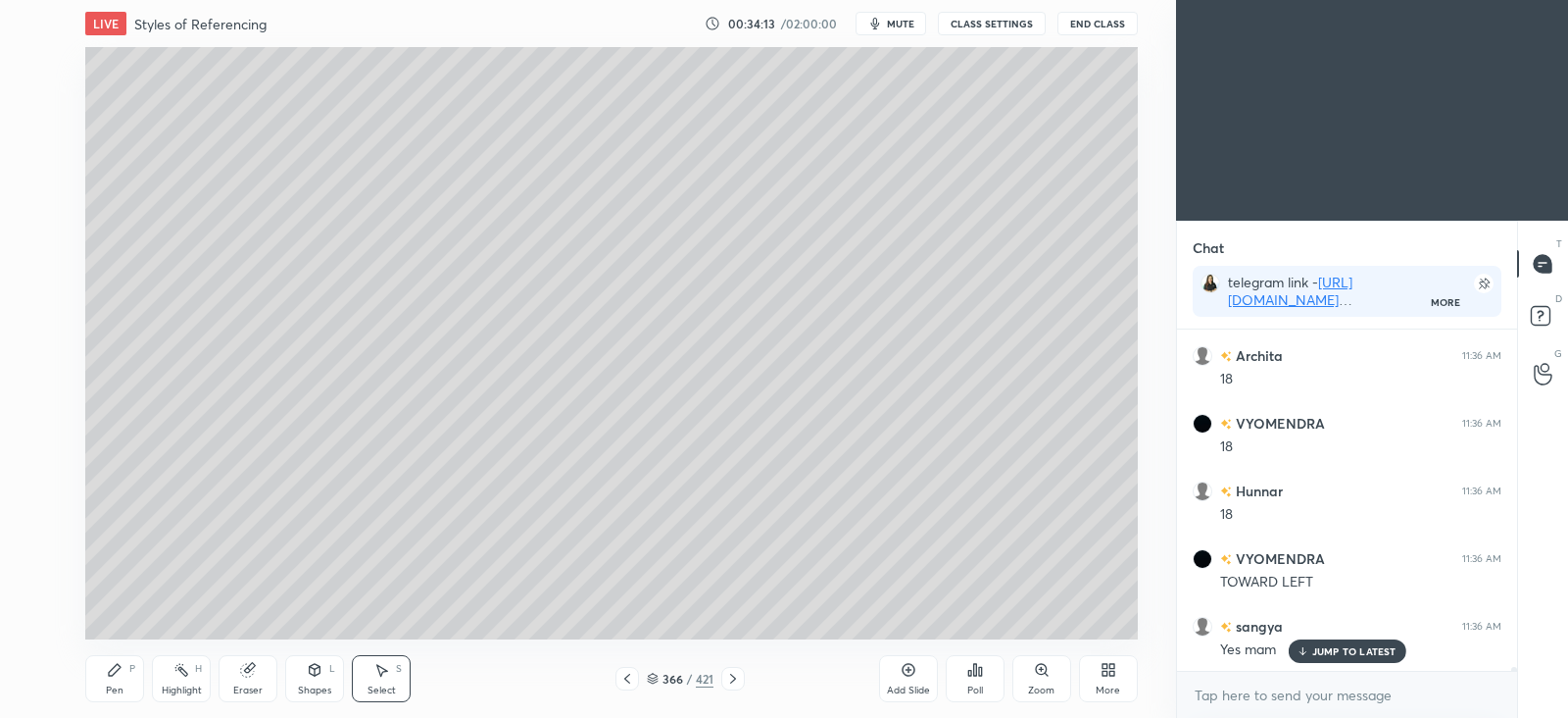
click at [304, 674] on div "Shapes L" at bounding box center [315, 679] width 59 height 47
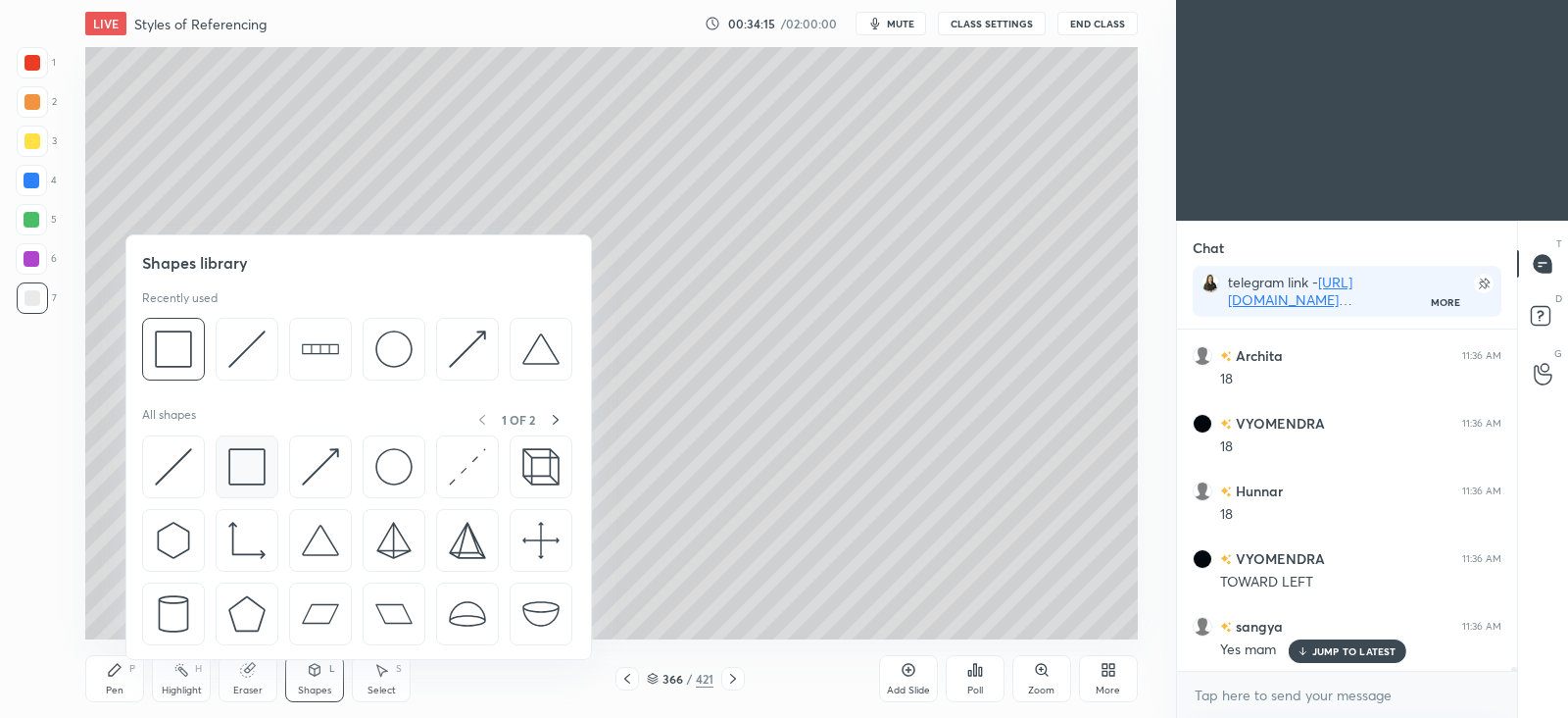
click at [248, 473] on img at bounding box center [247, 467] width 37 height 37
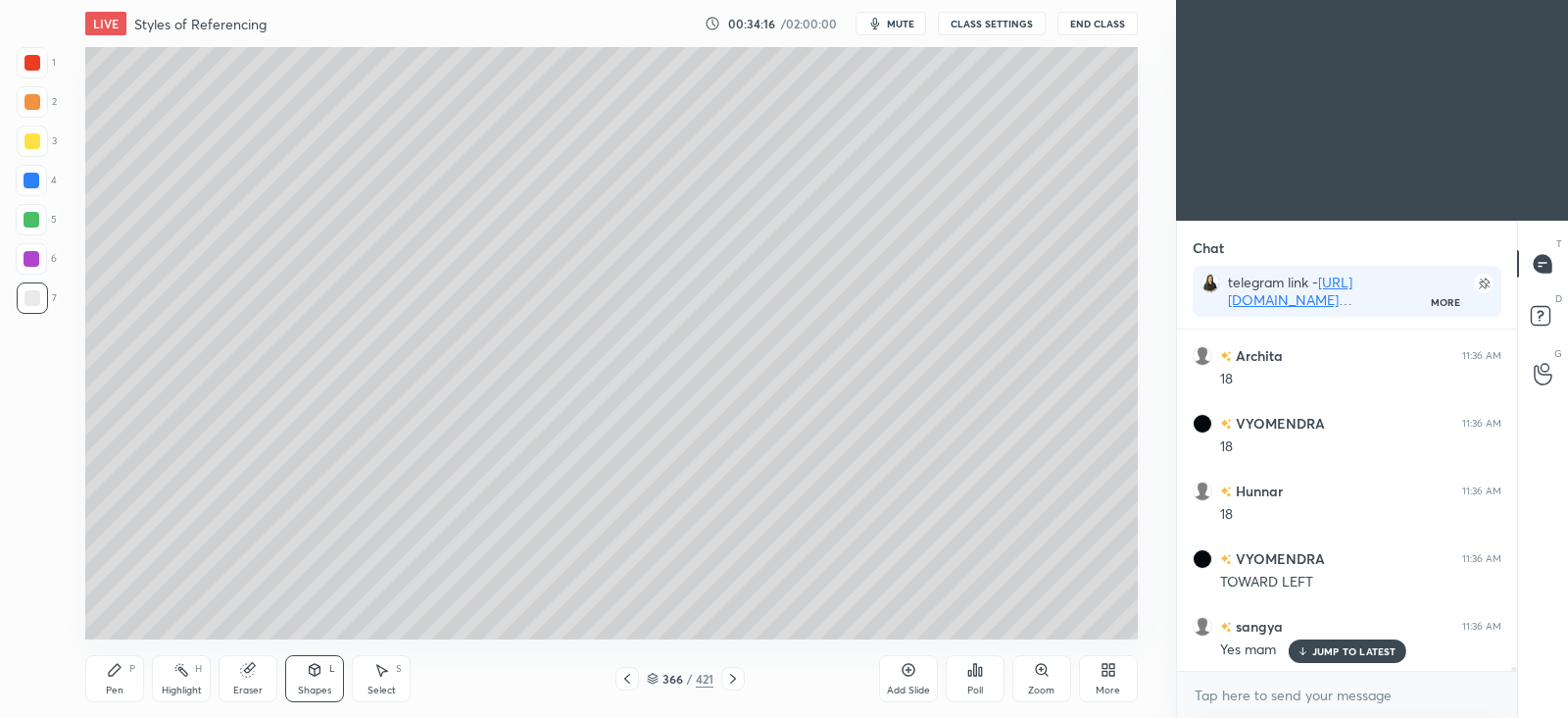
click at [31, 99] on div at bounding box center [32, 102] width 16 height 16
click at [120, 677] on icon at bounding box center [115, 670] width 16 height 16
click at [316, 679] on div "Shapes L" at bounding box center [315, 679] width 59 height 47
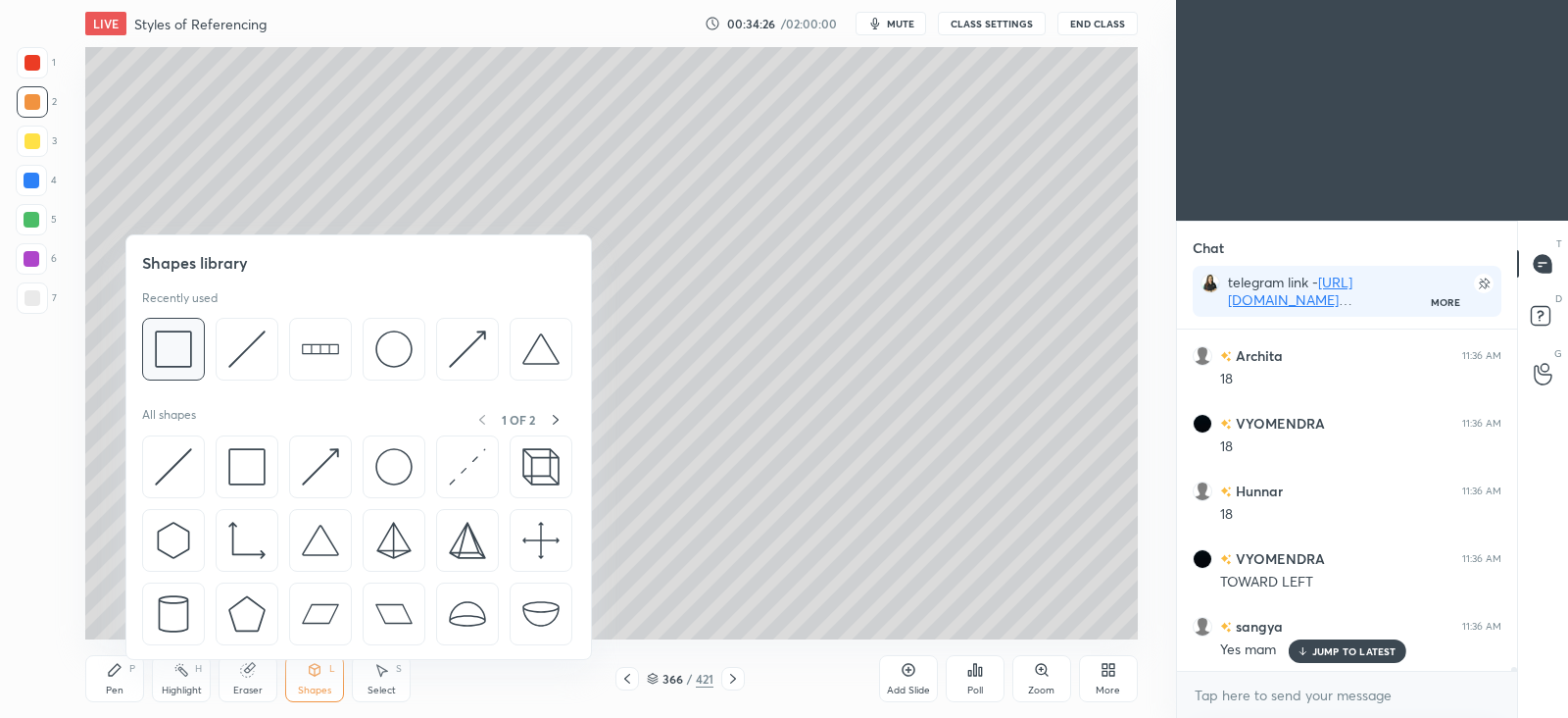
click at [179, 354] on img at bounding box center [174, 349] width 37 height 37
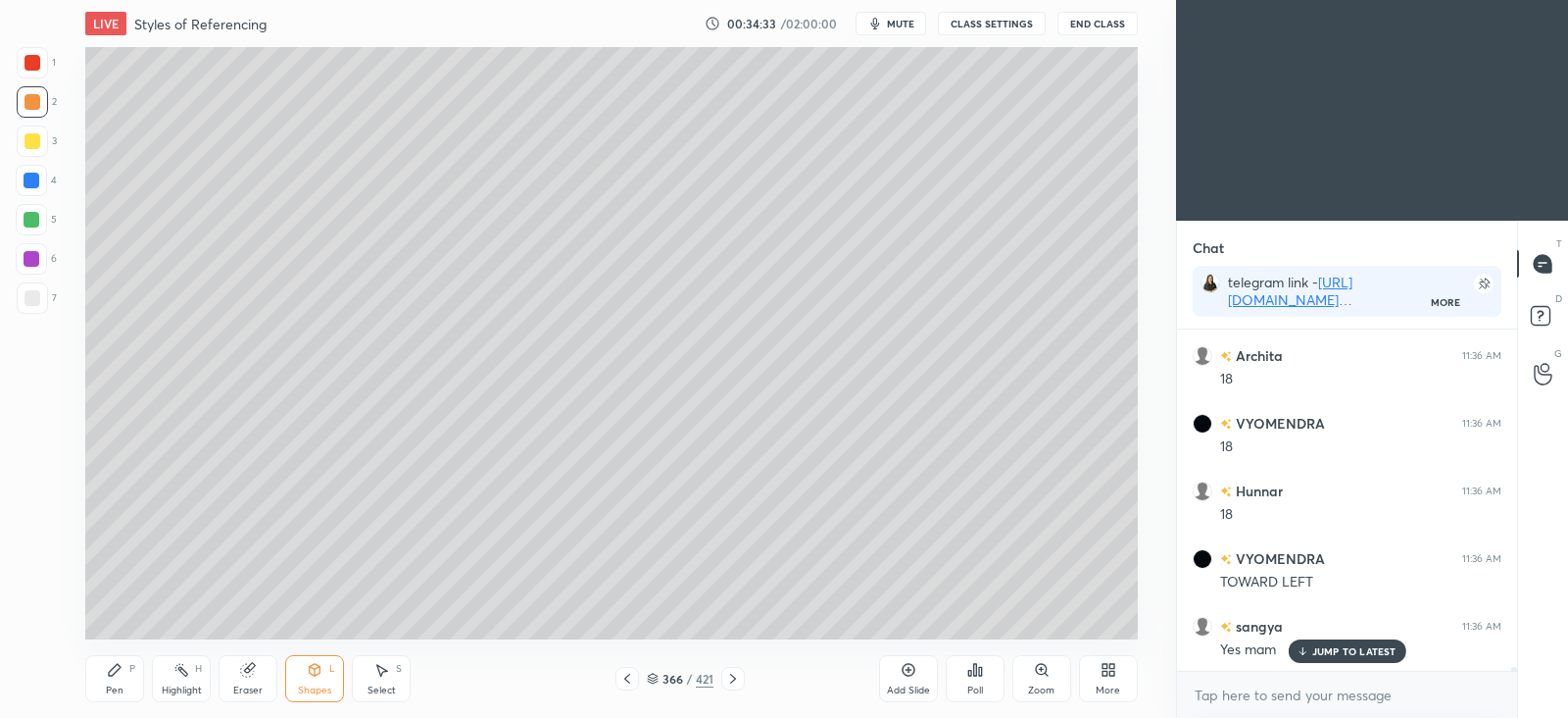
click at [121, 679] on div "Pen P" at bounding box center [115, 679] width 59 height 47
click at [320, 678] on div "Shapes L" at bounding box center [315, 679] width 59 height 47
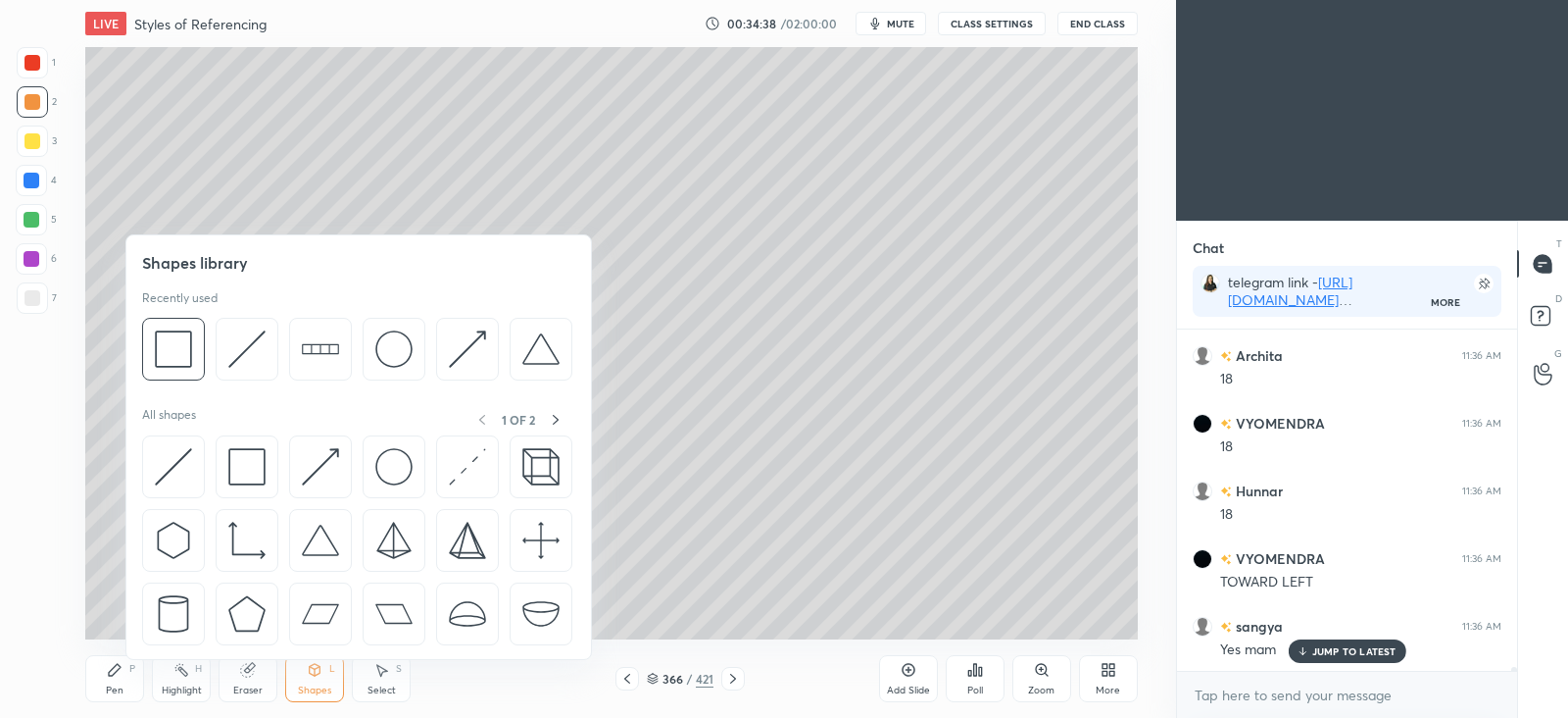
scroll to position [29887, 0]
click at [179, 362] on img at bounding box center [174, 349] width 37 height 37
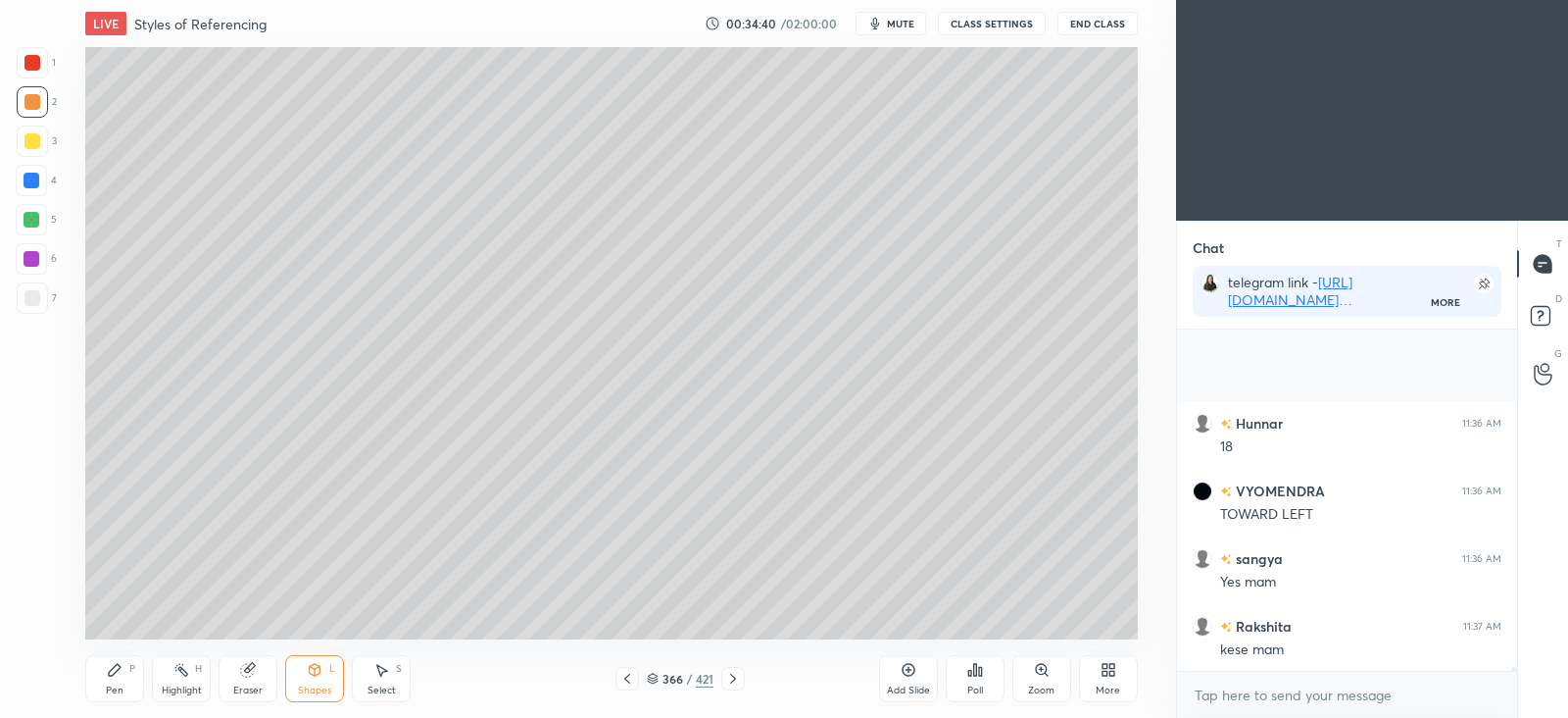
scroll to position [30026, 0]
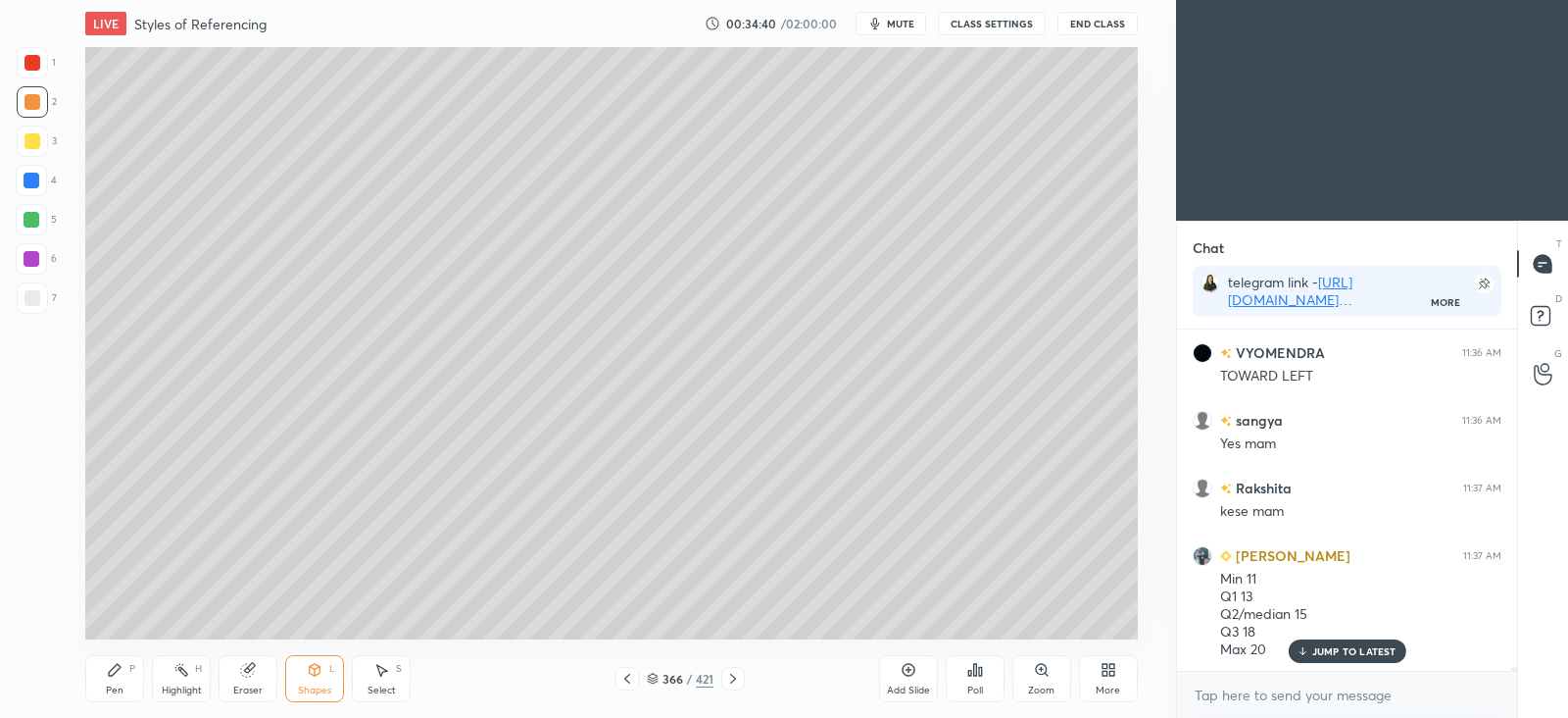
click at [116, 681] on div "Pen P" at bounding box center [115, 679] width 59 height 47
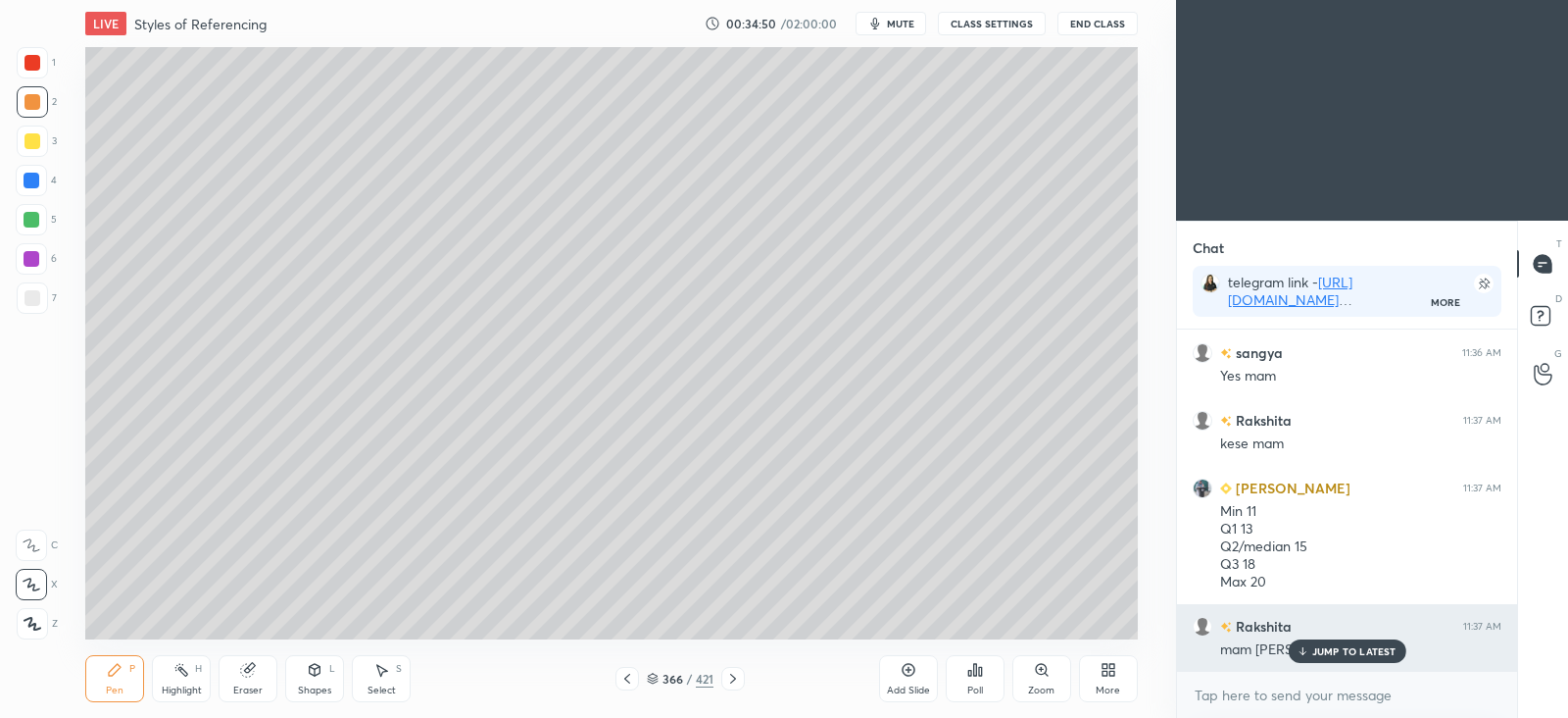
click at [1342, 645] on p "JUMP TO LATEST" at bounding box center [1354, 651] width 84 height 12
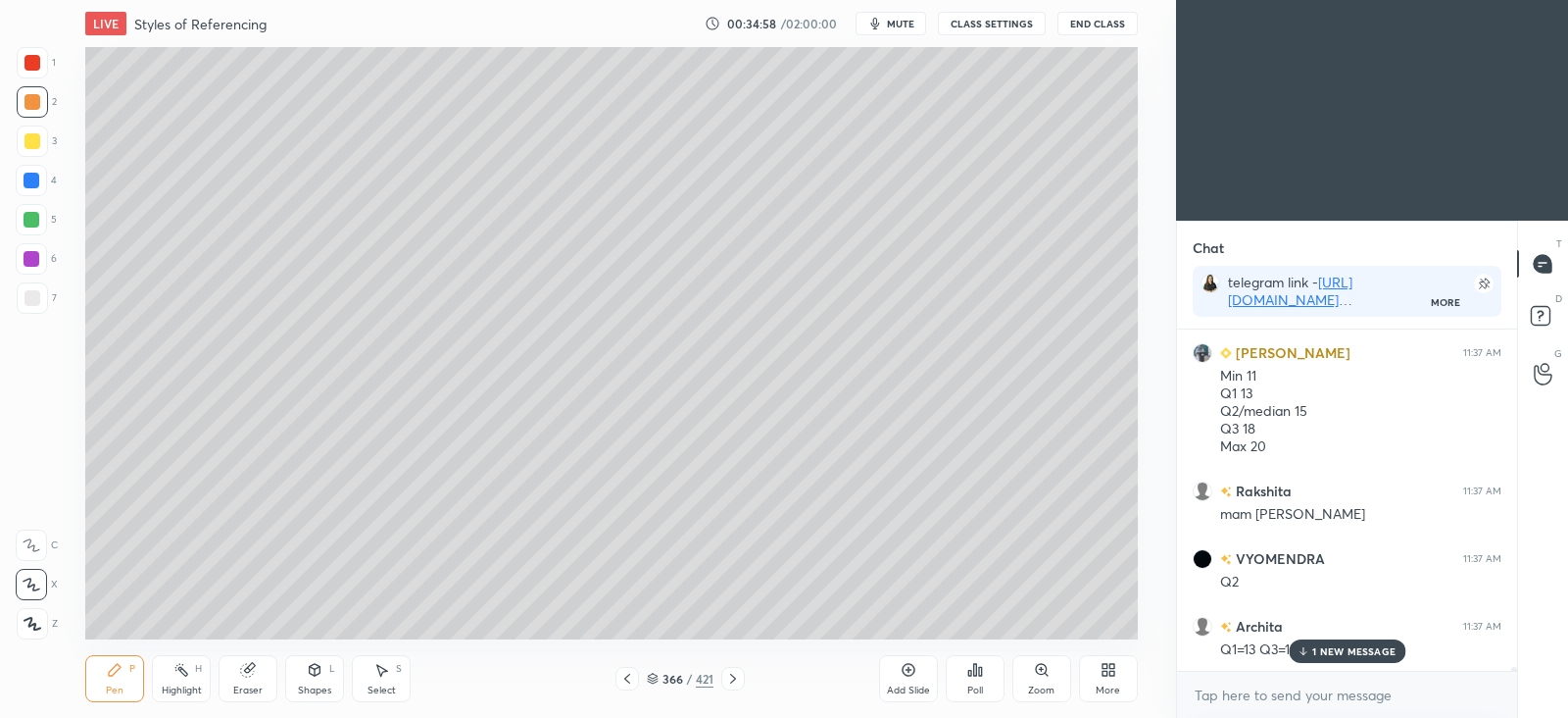
scroll to position [30296, 0]
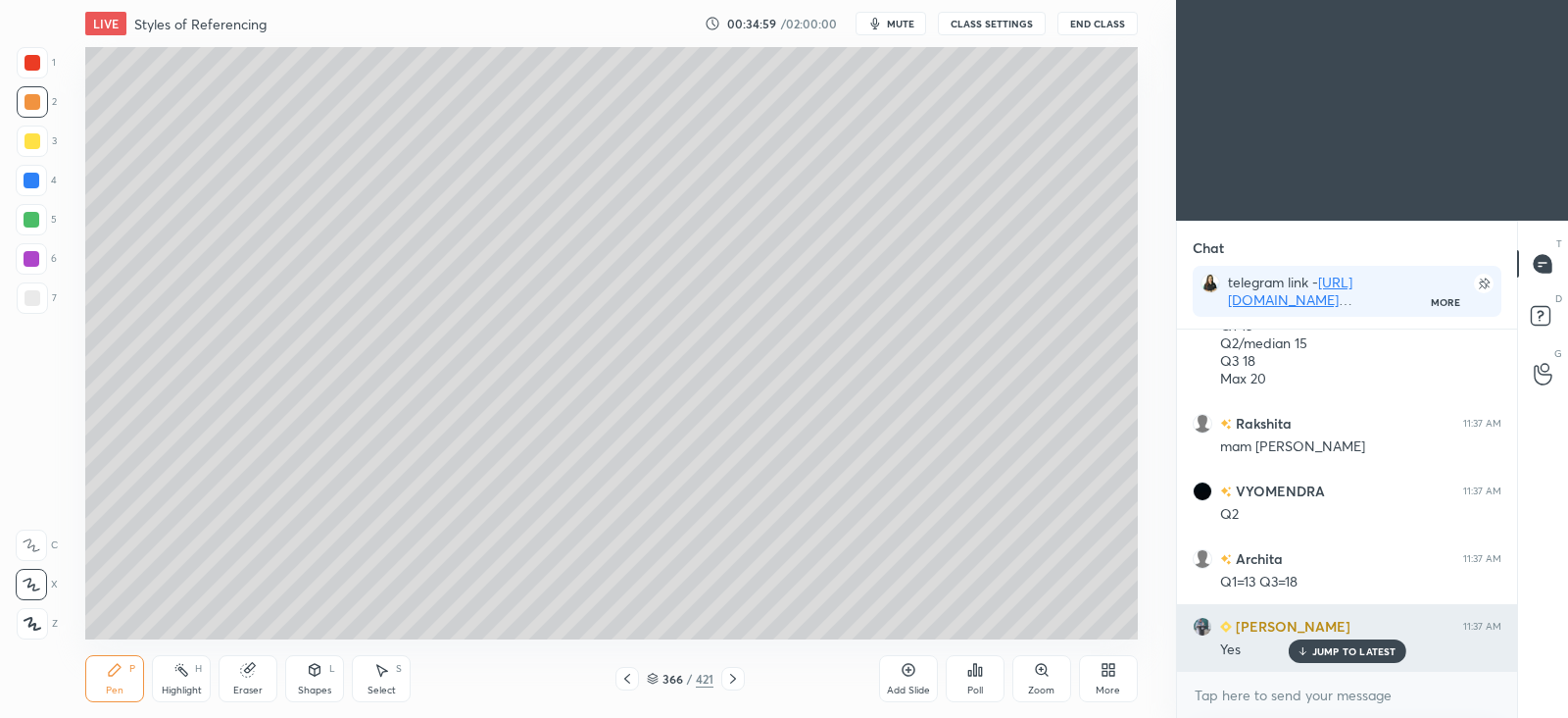
click at [1315, 645] on p "JUMP TO LATEST" at bounding box center [1354, 651] width 84 height 12
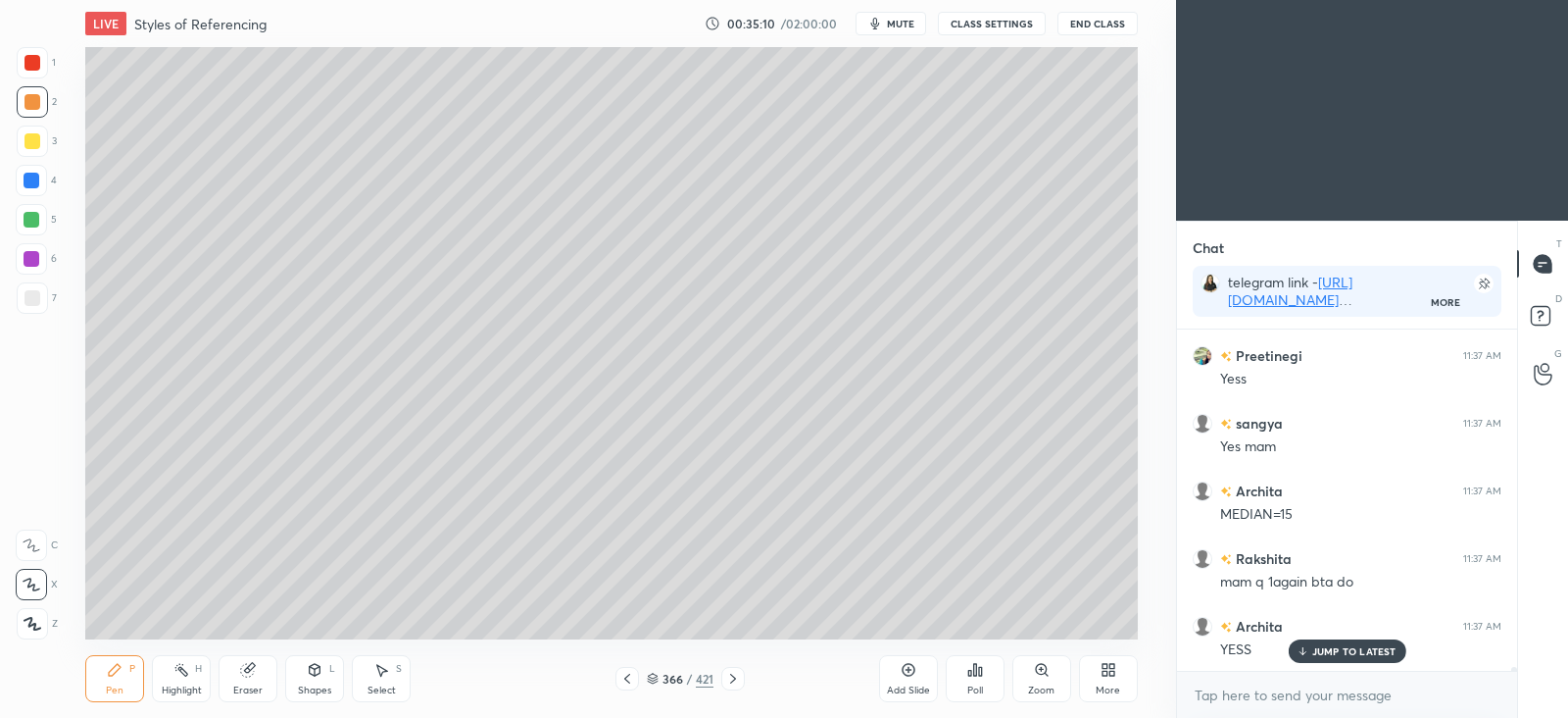
scroll to position [30990, 0]
click at [634, 674] on icon at bounding box center [628, 679] width 16 height 16
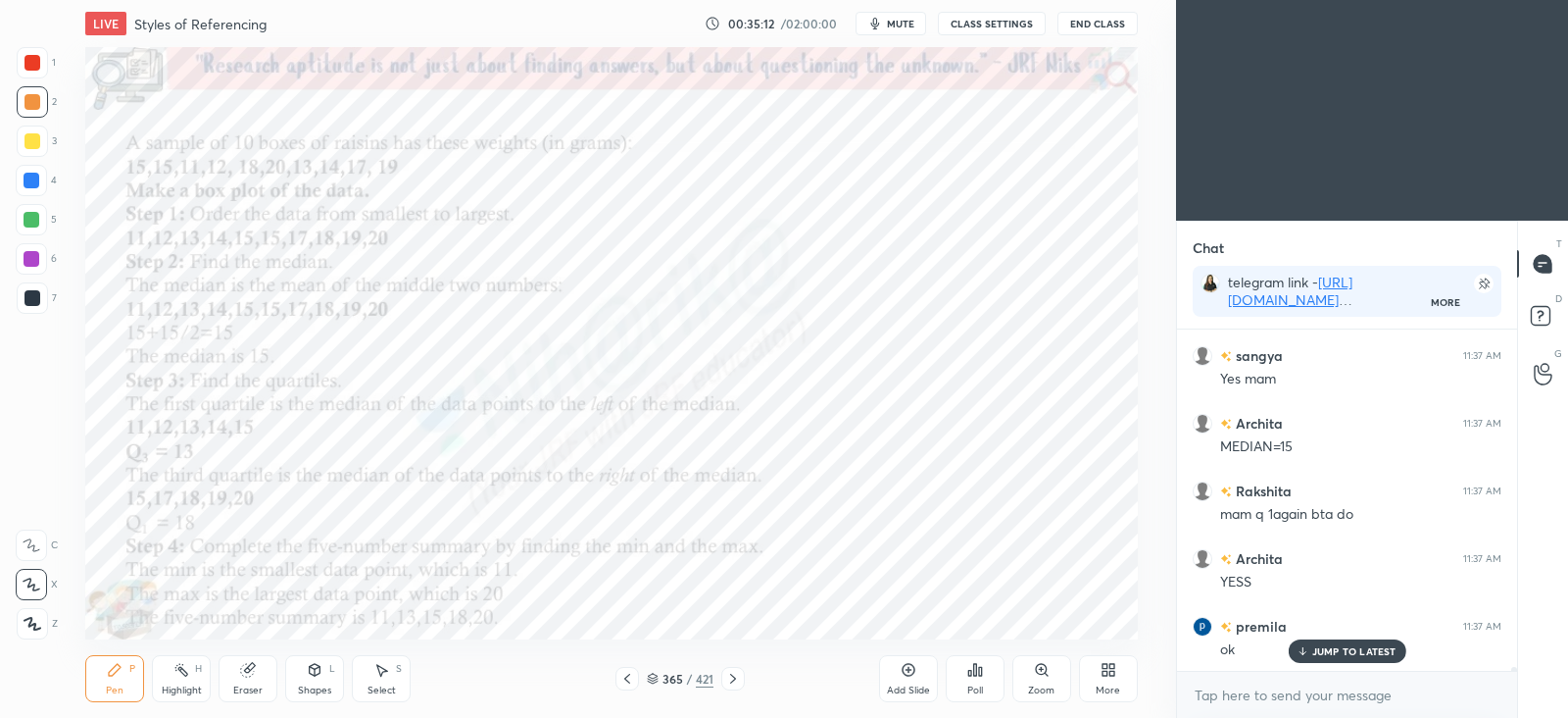
scroll to position [31057, 0]
click at [1047, 672] on icon at bounding box center [1042, 670] width 16 height 16
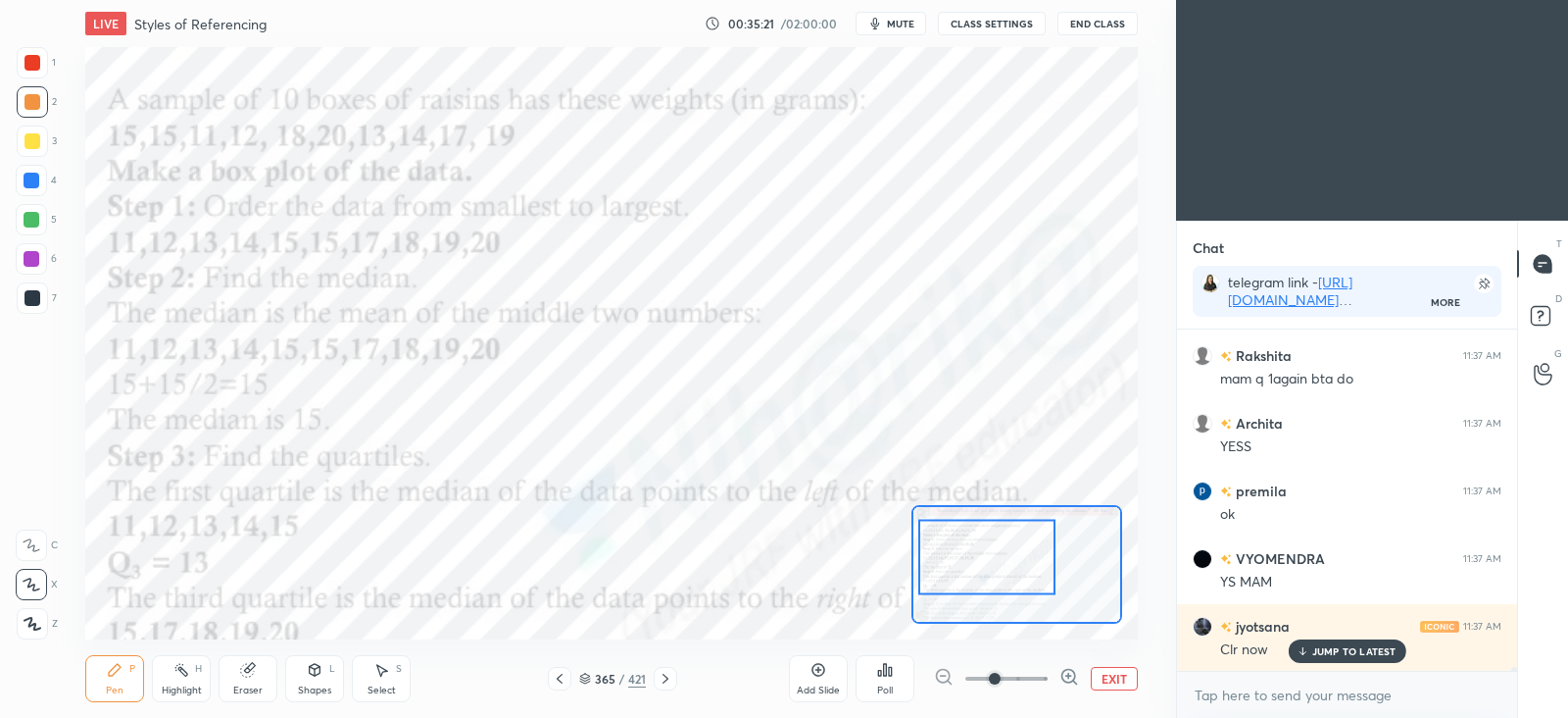
scroll to position [31193, 0]
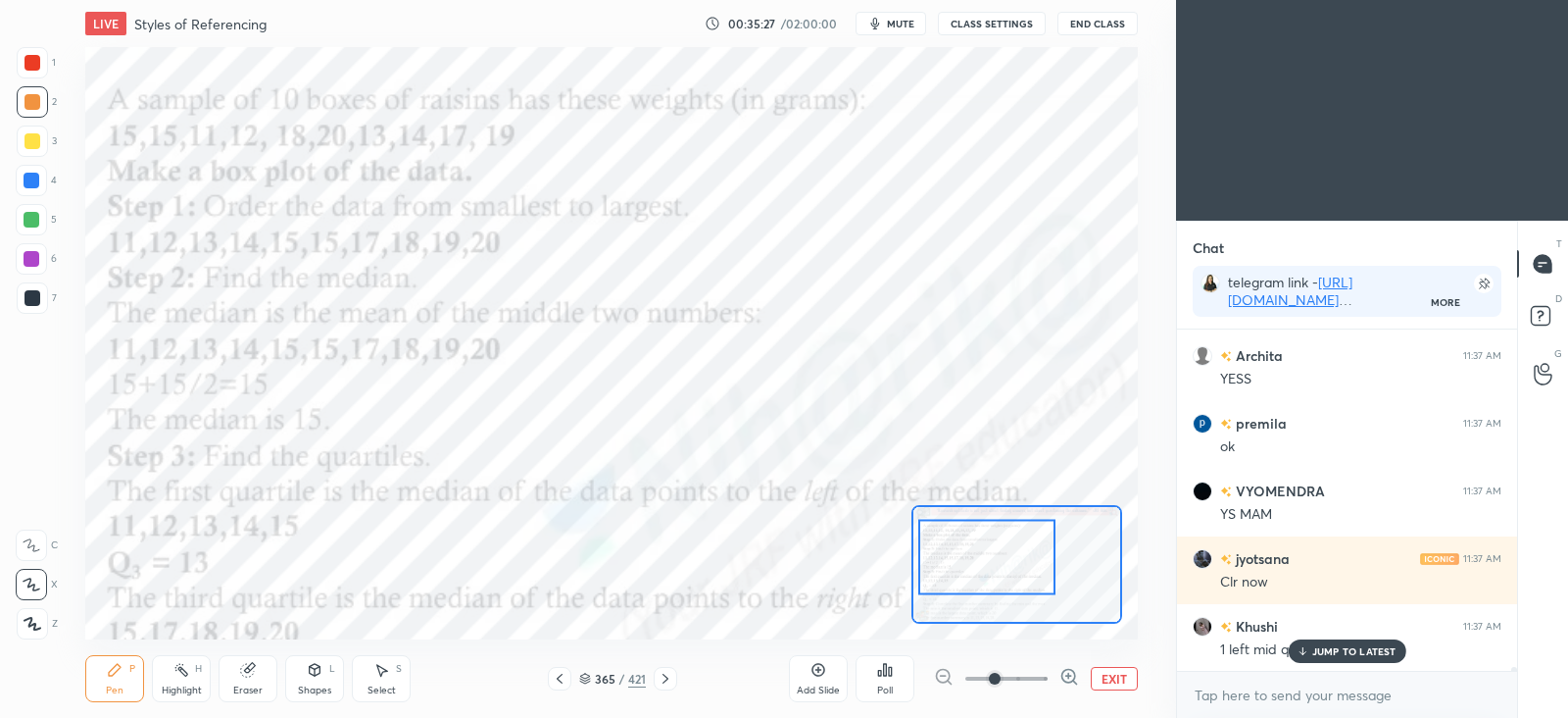
click at [1110, 679] on button "EXIT" at bounding box center [1115, 679] width 47 height 24
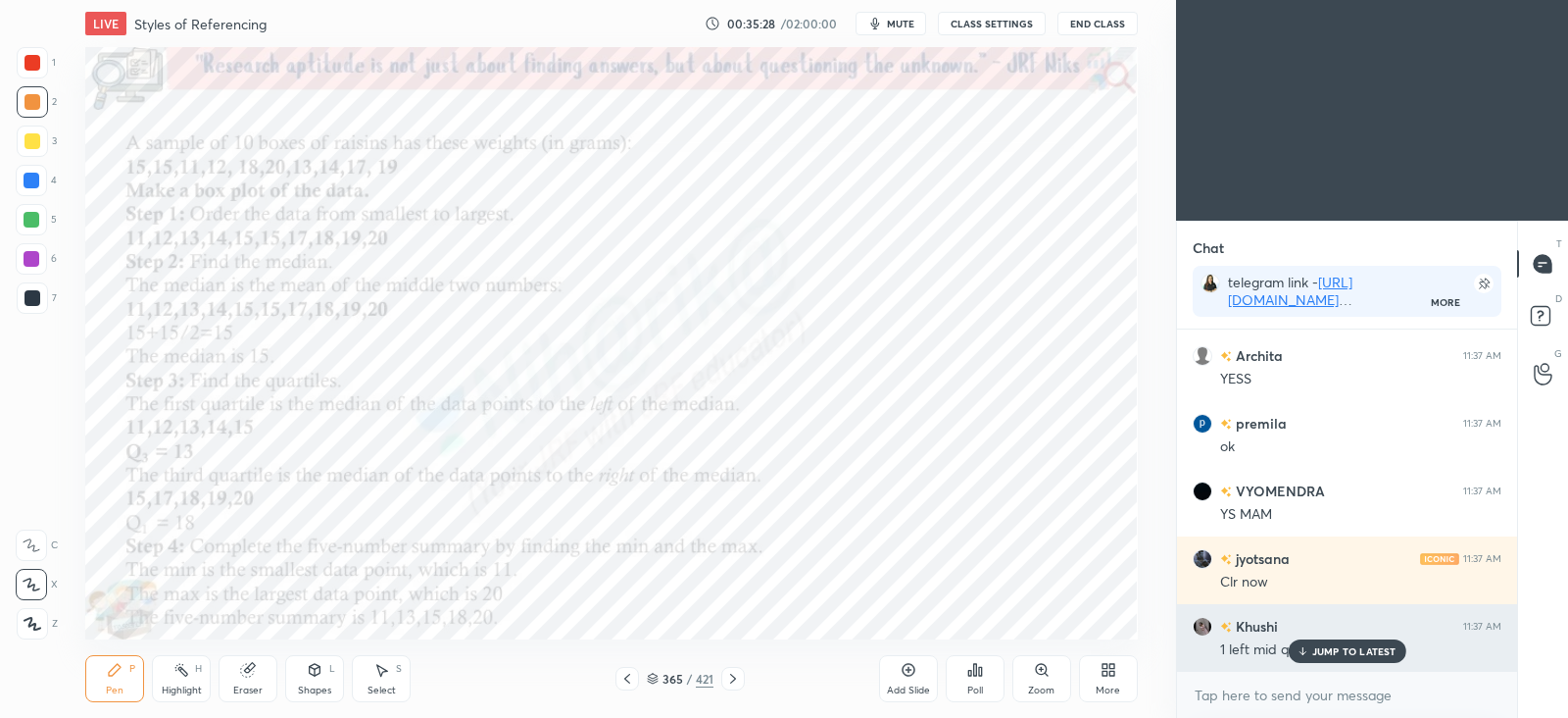
click at [1358, 649] on p "JUMP TO LATEST" at bounding box center [1354, 651] width 84 height 12
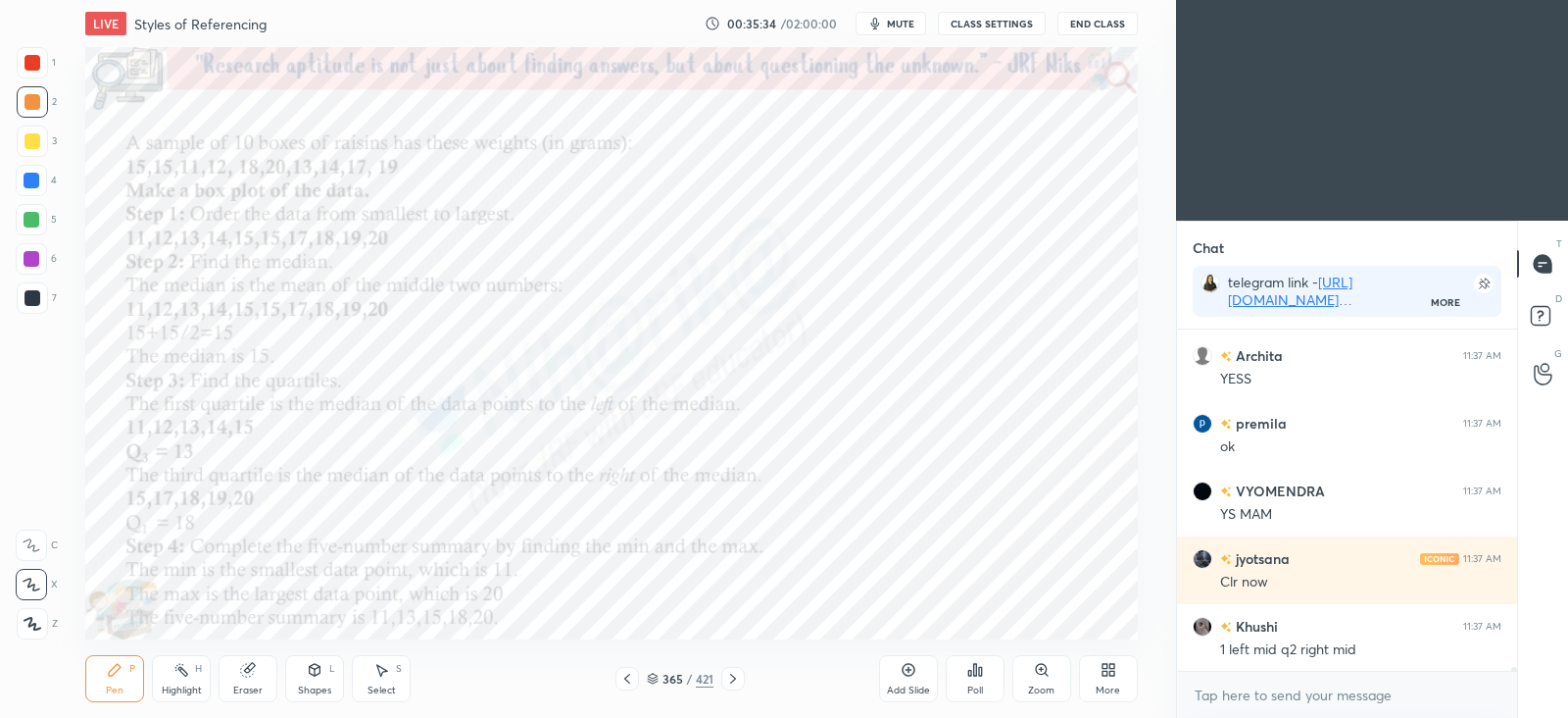
click at [737, 689] on div at bounding box center [733, 679] width 24 height 24
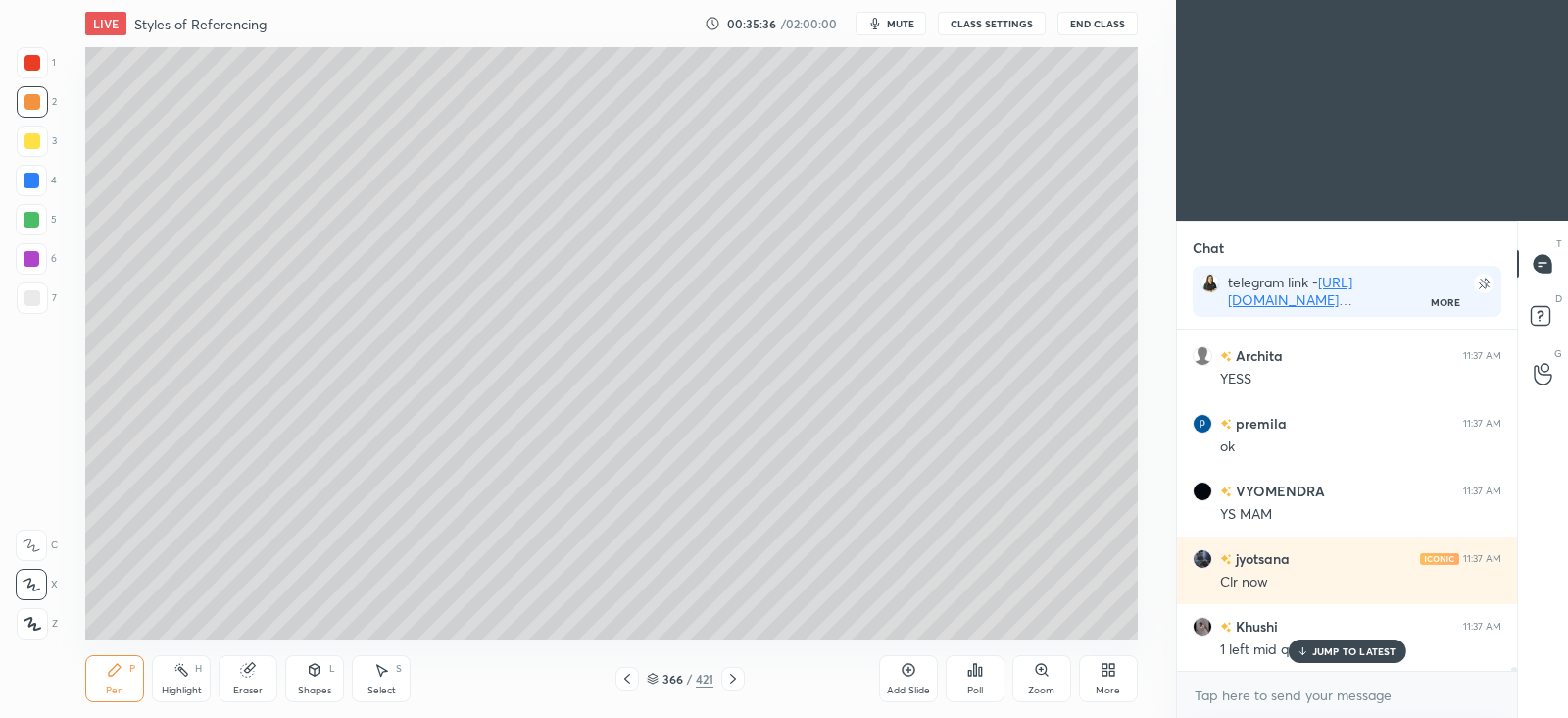
scroll to position [31260, 0]
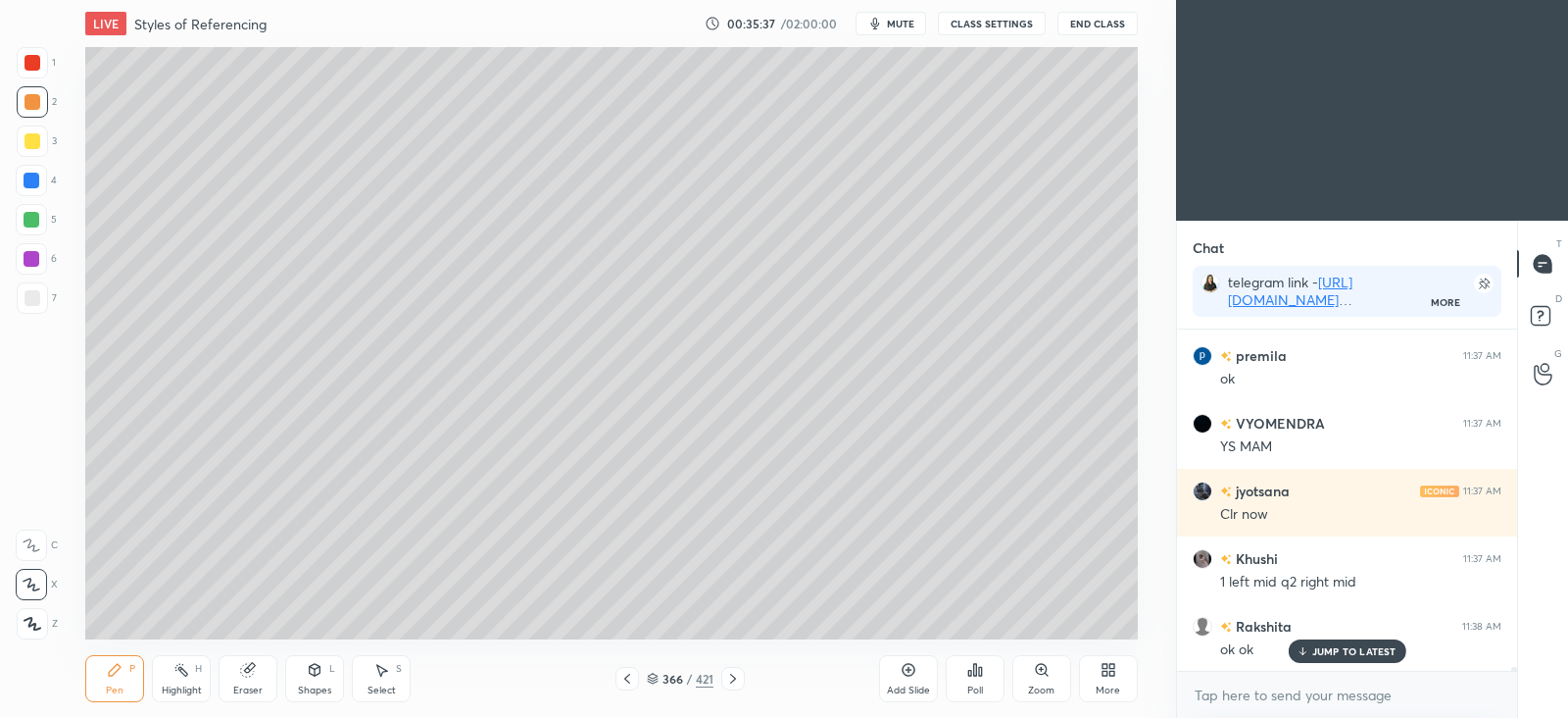
click at [916, 669] on icon at bounding box center [909, 670] width 16 height 16
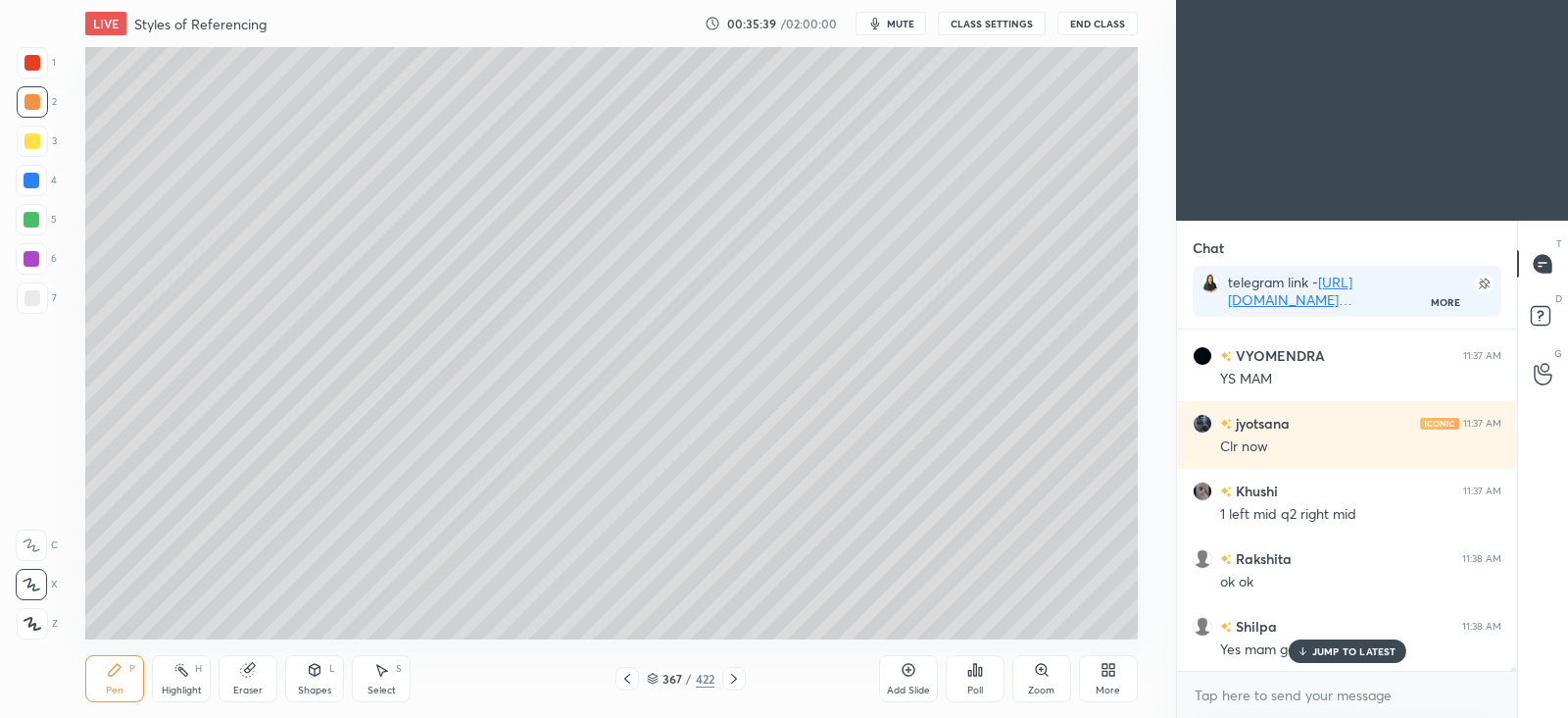
click at [39, 300] on div at bounding box center [32, 298] width 31 height 31
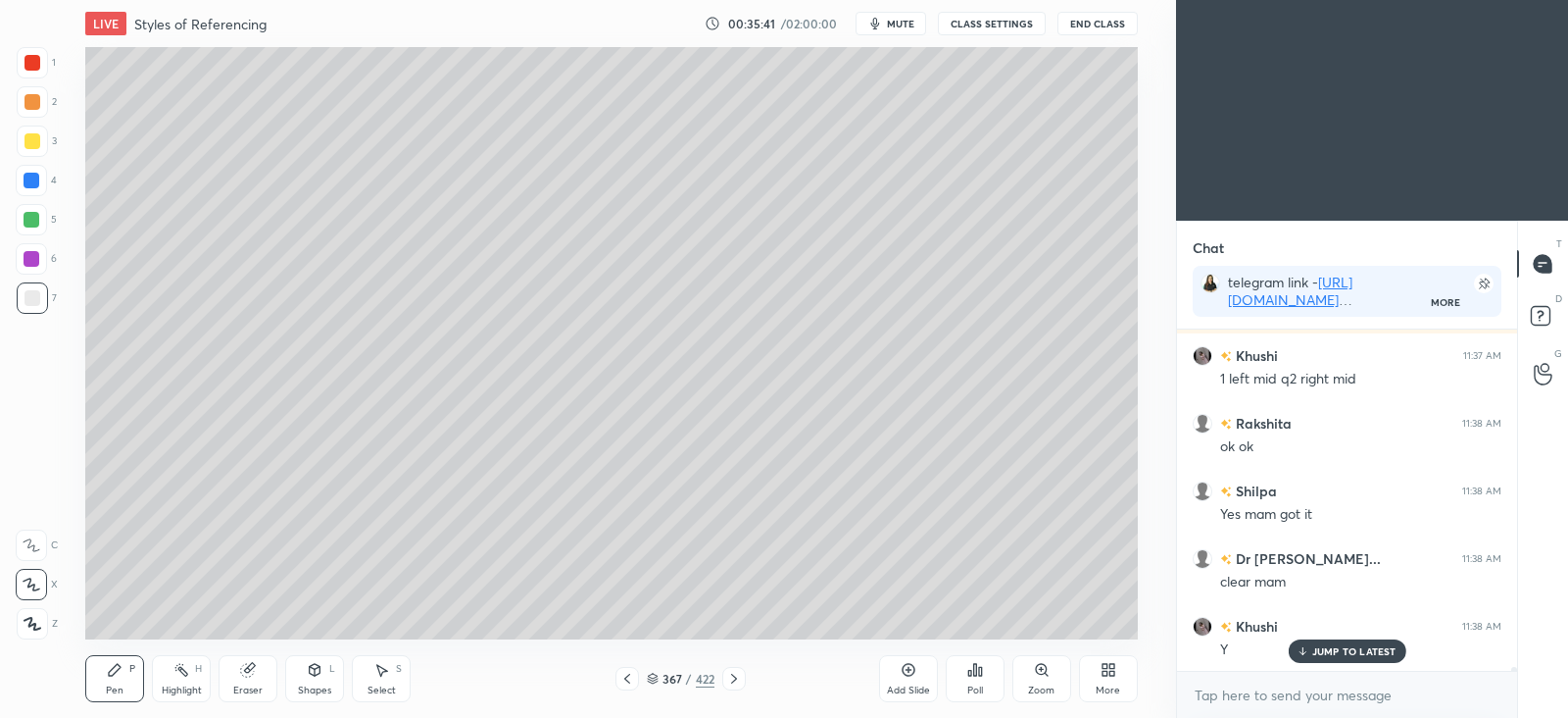
scroll to position [7, 6]
click at [315, 679] on div "Shapes L" at bounding box center [315, 679] width 59 height 47
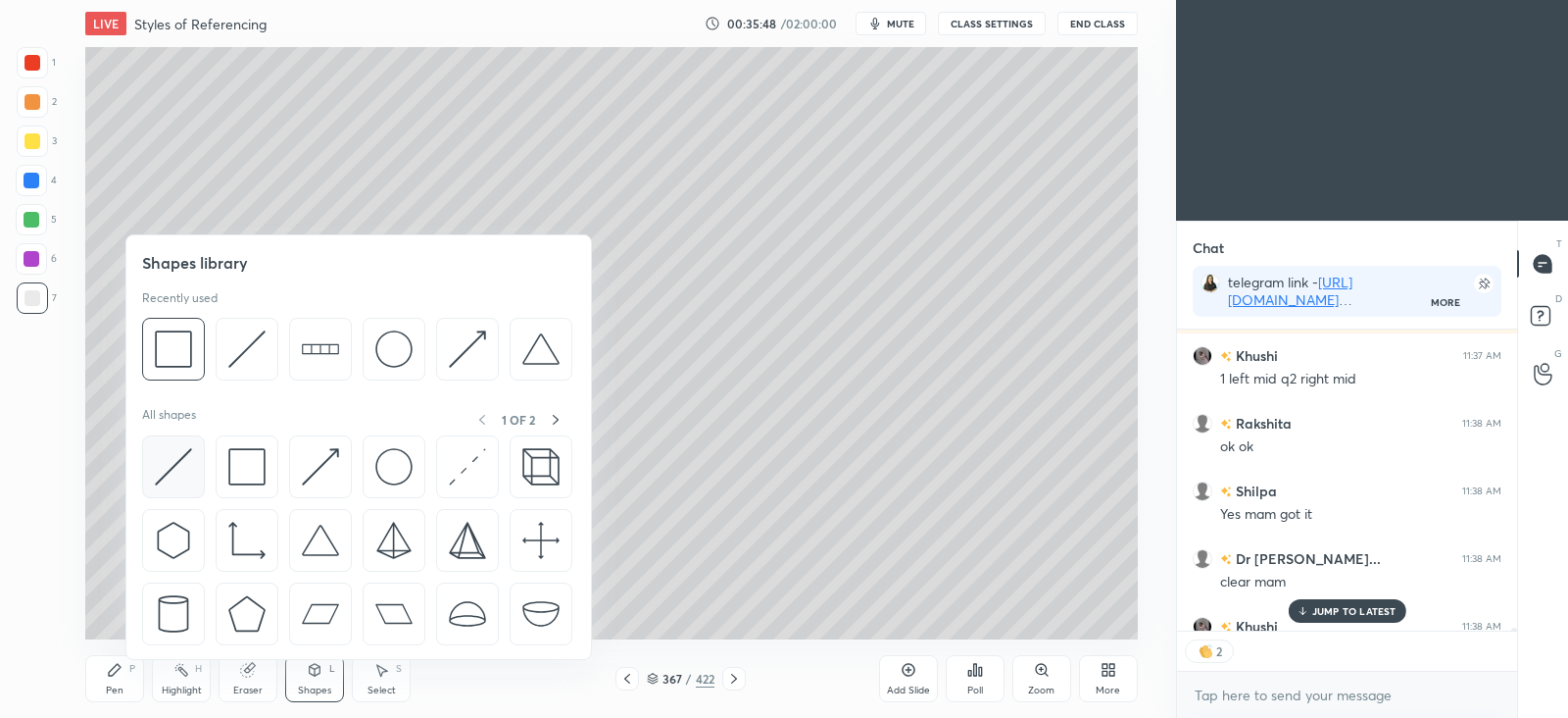
click at [177, 463] on img at bounding box center [174, 467] width 37 height 37
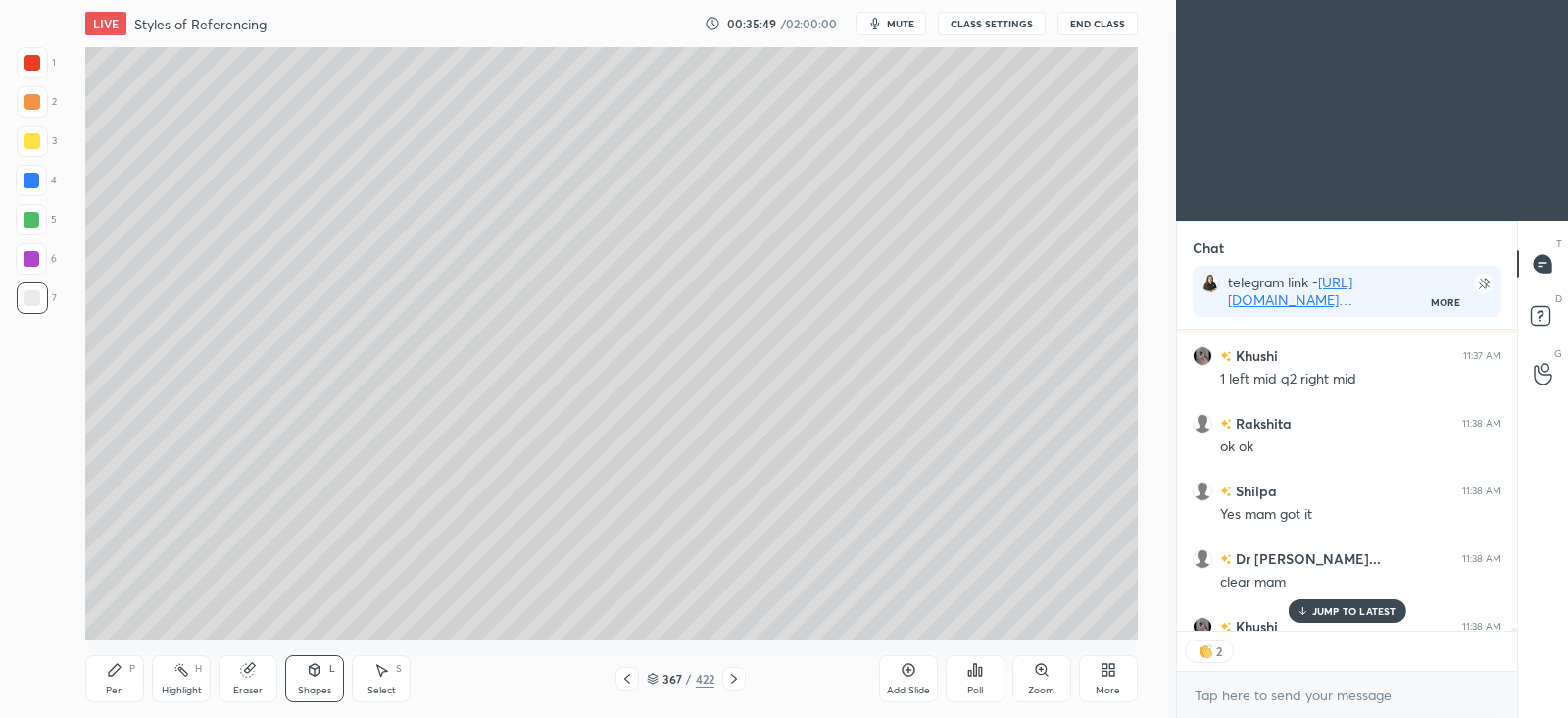
click at [34, 138] on div at bounding box center [32, 141] width 16 height 16
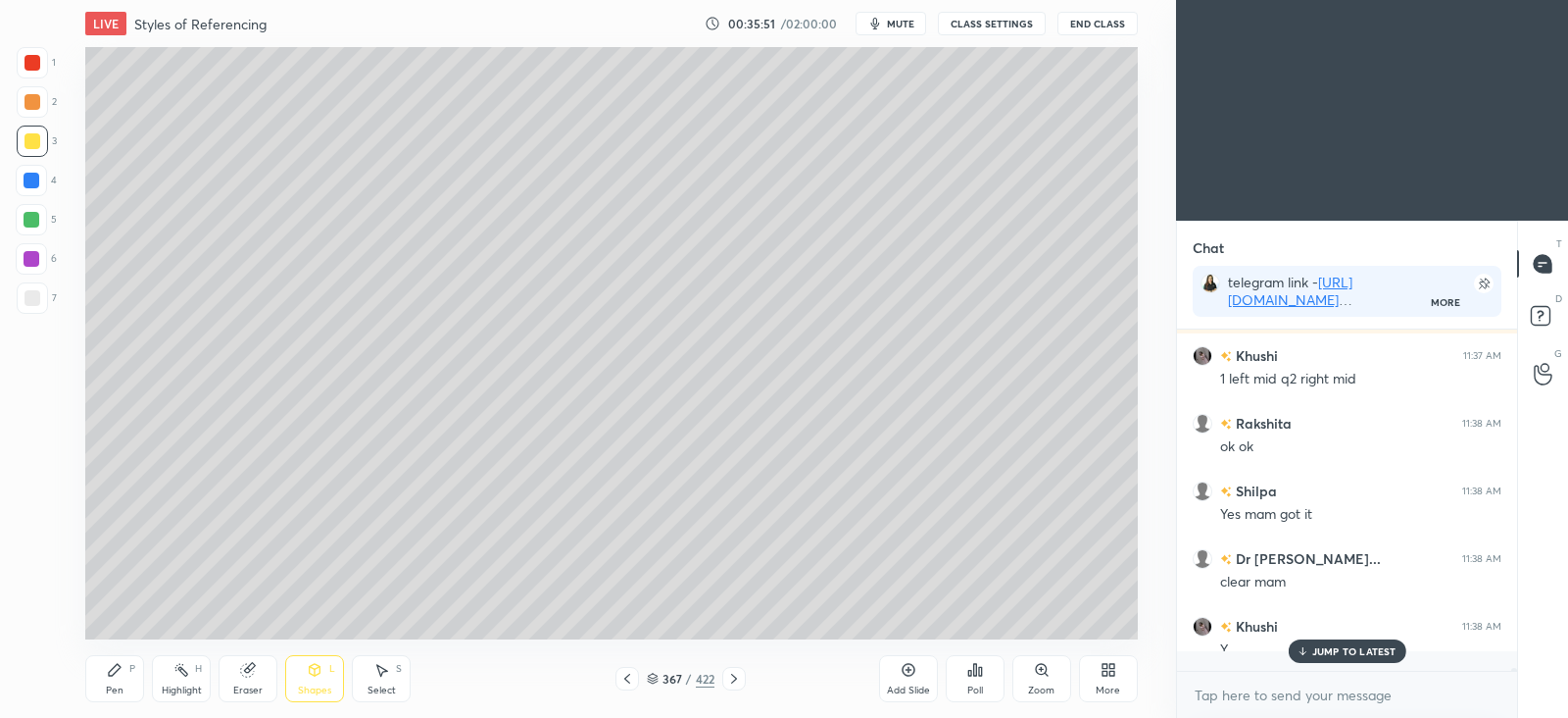
scroll to position [31464, 0]
click at [389, 676] on div "Select S" at bounding box center [381, 679] width 59 height 47
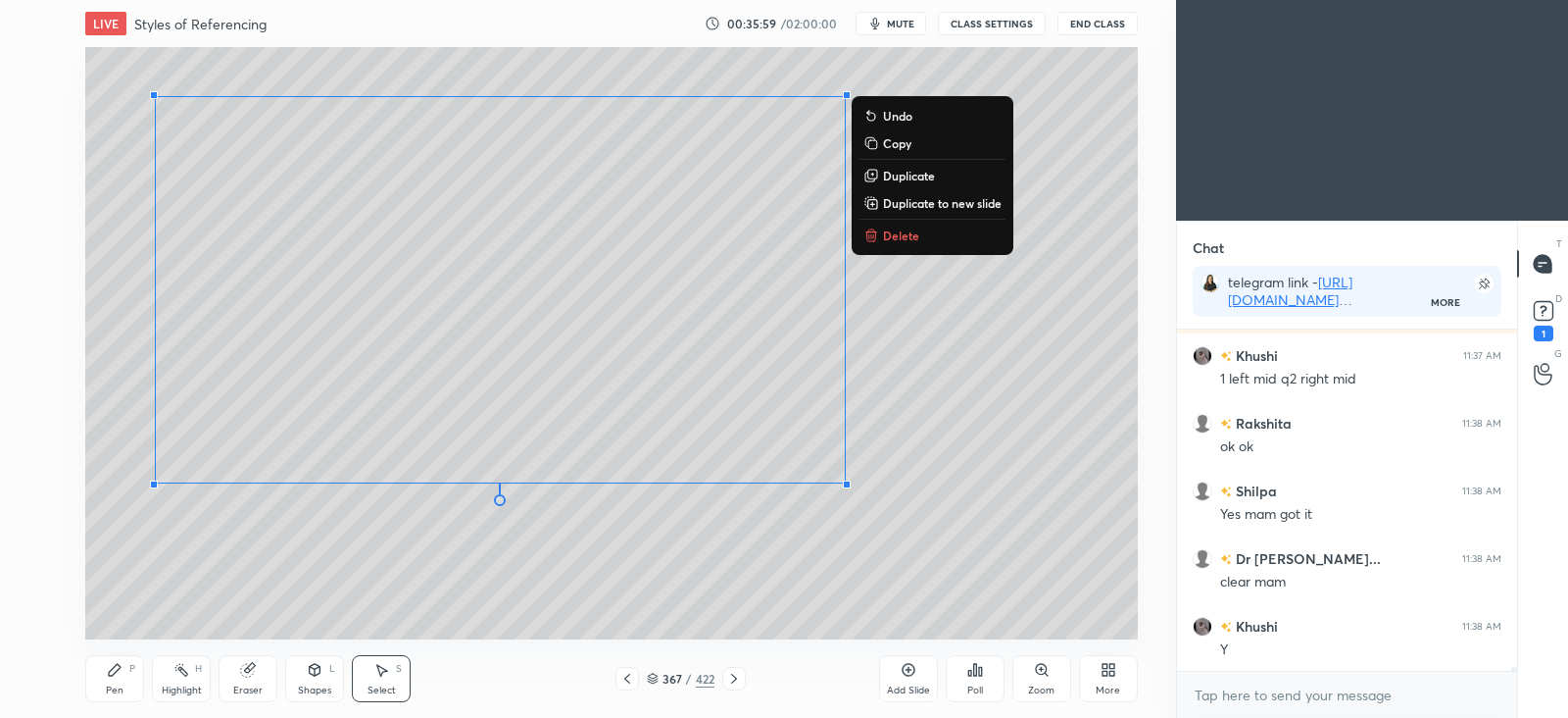
click at [329, 529] on div "0 ° Undo Copy Duplicate Duplicate to new slide Delete" at bounding box center [611, 343] width 1052 height 592
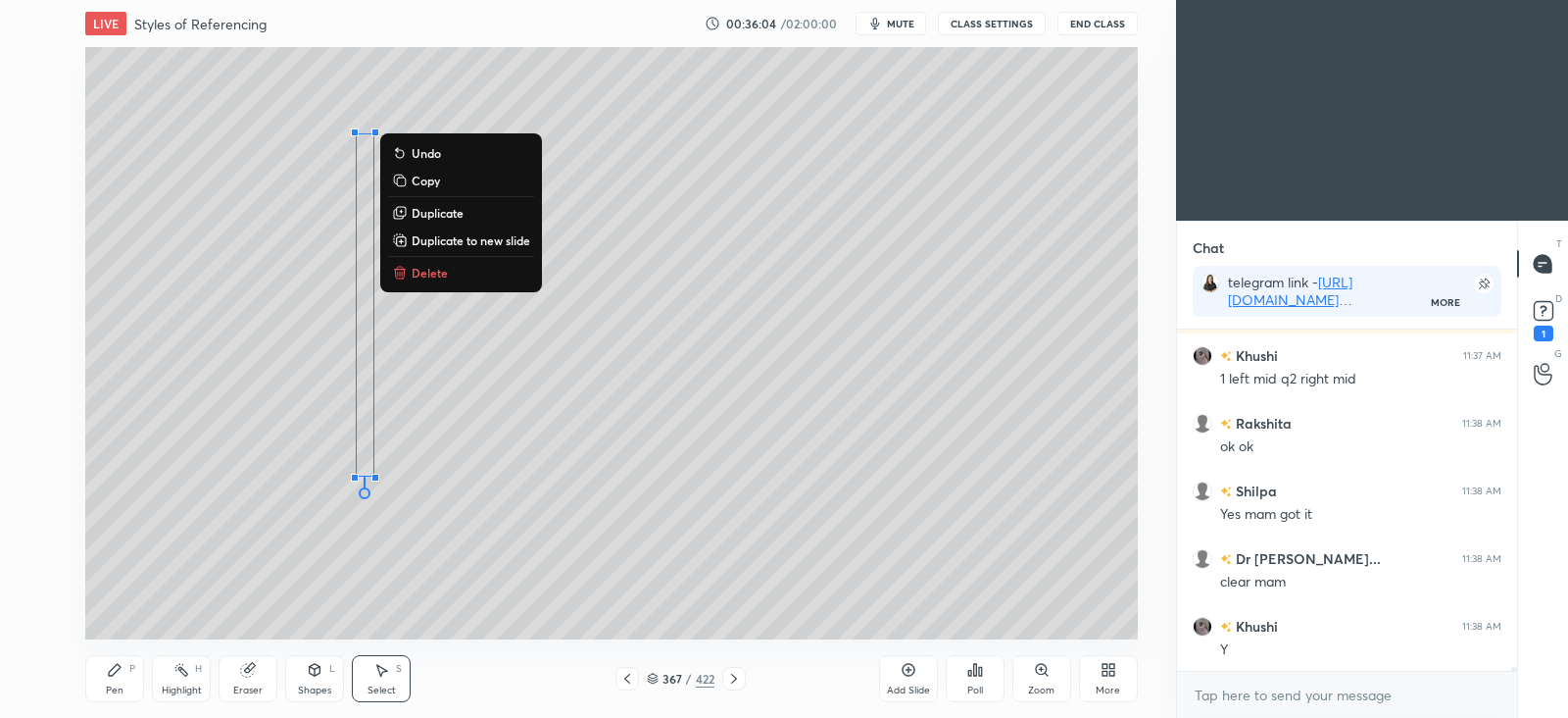
click at [256, 551] on div "0 ° Undo Copy Duplicate Duplicate to new slide Delete" at bounding box center [611, 343] width 1052 height 592
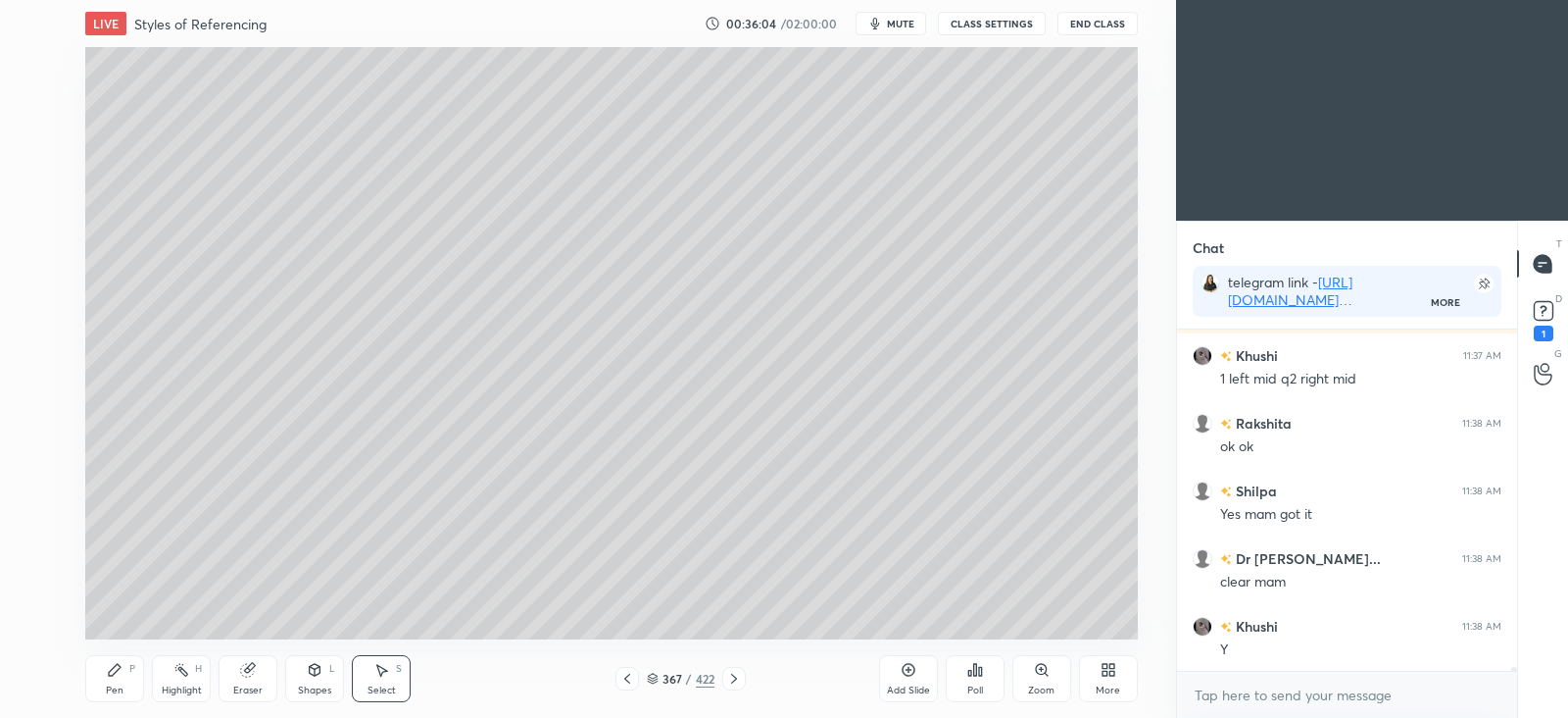
scroll to position [31549, 0]
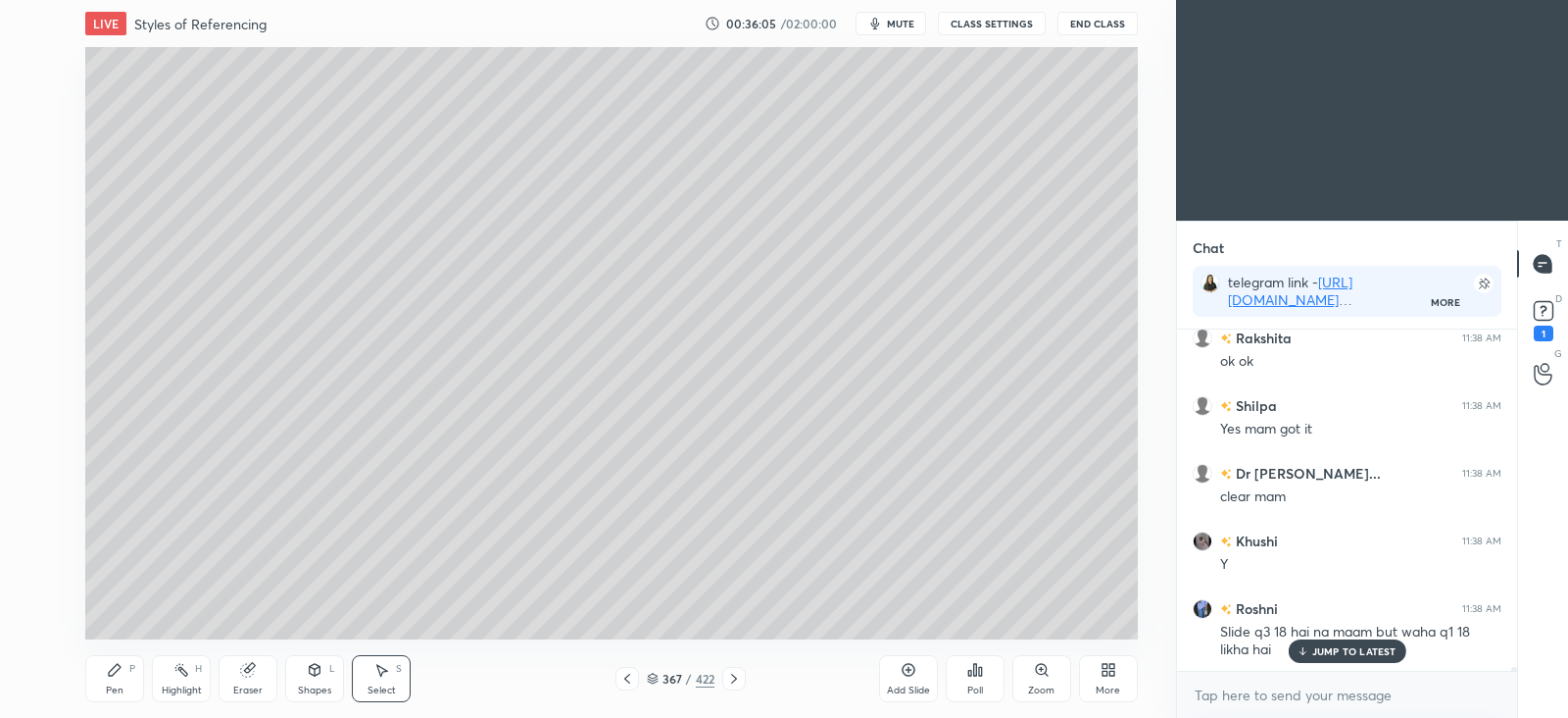
click at [392, 680] on div "Select S" at bounding box center [381, 679] width 59 height 47
click at [319, 671] on icon at bounding box center [315, 670] width 11 height 12
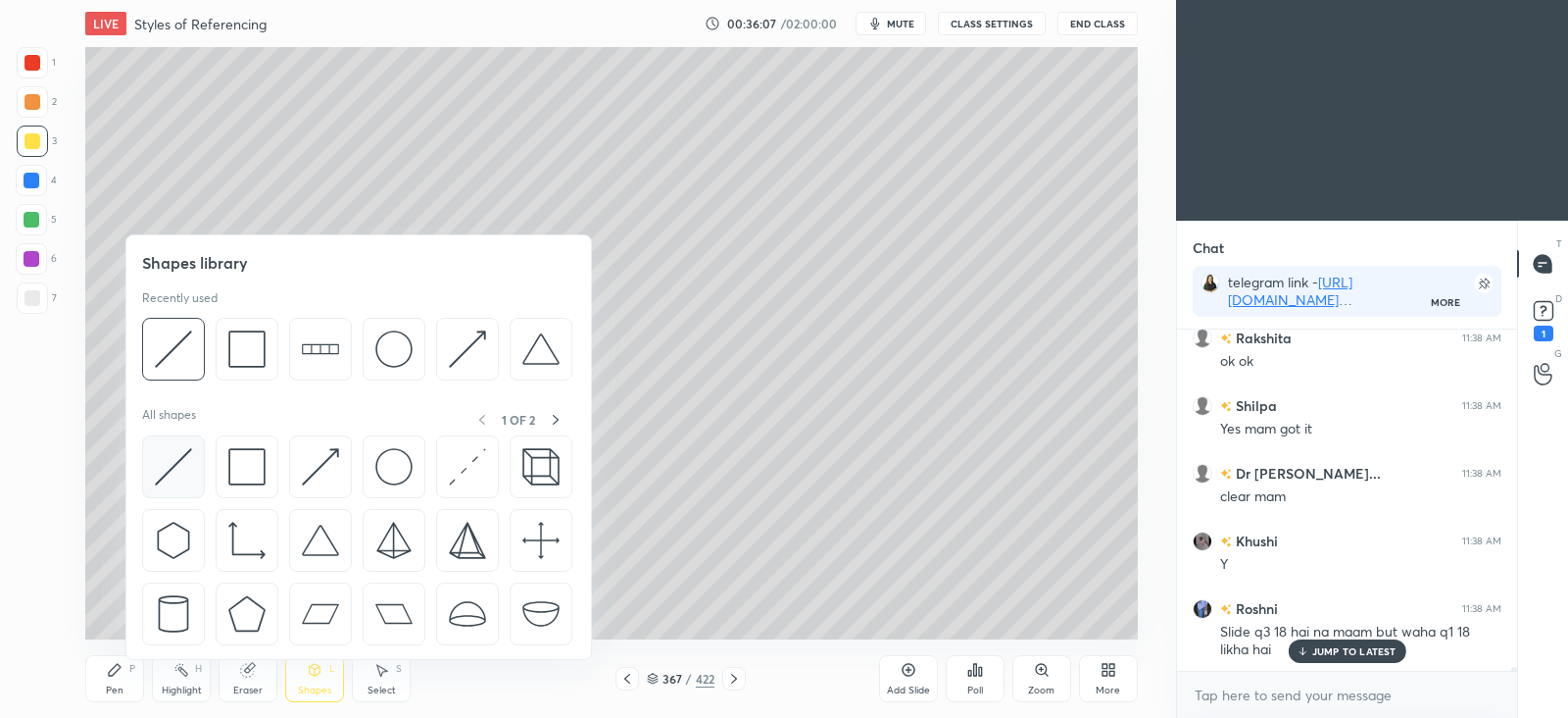
click at [172, 451] on img at bounding box center [174, 467] width 37 height 37
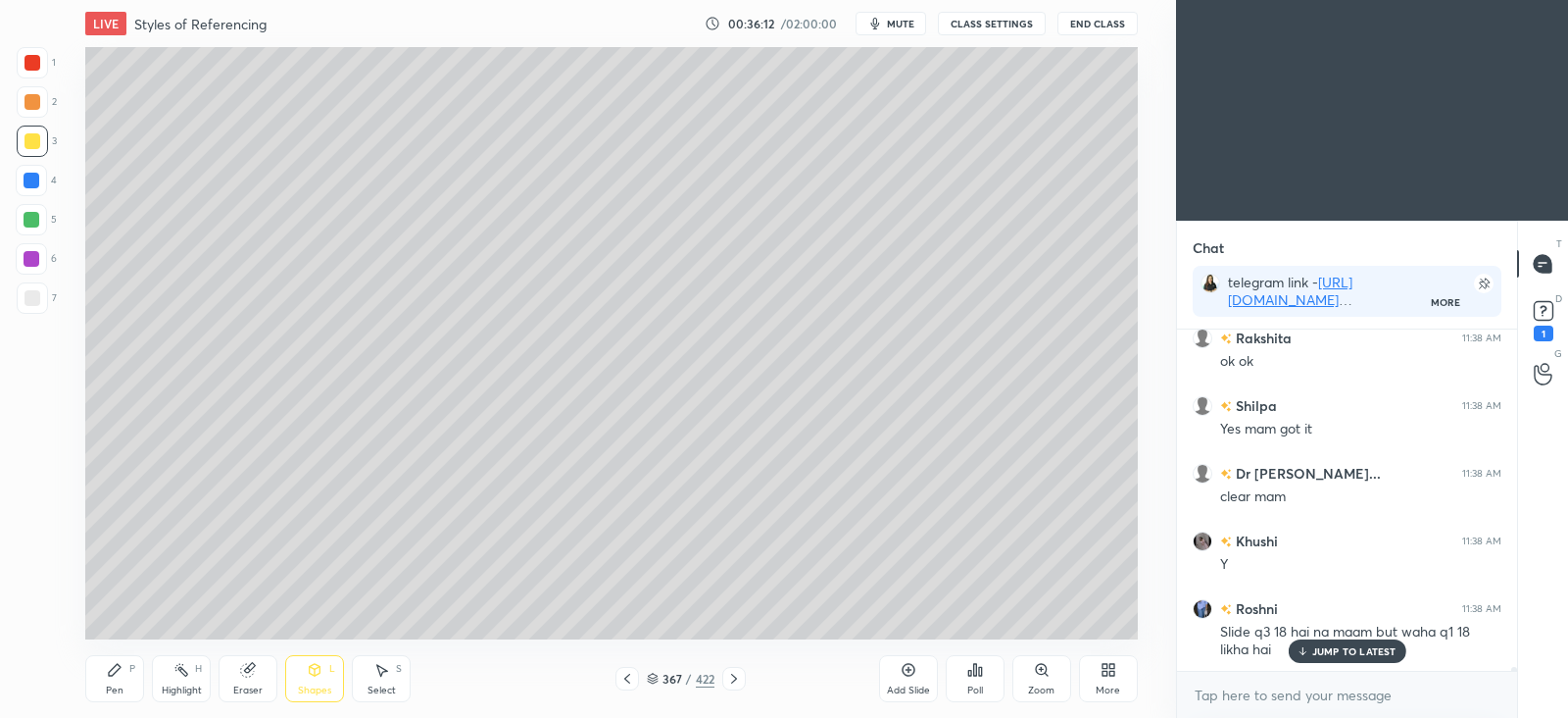
click at [111, 671] on icon at bounding box center [115, 670] width 12 height 12
click at [34, 217] on div at bounding box center [31, 220] width 16 height 16
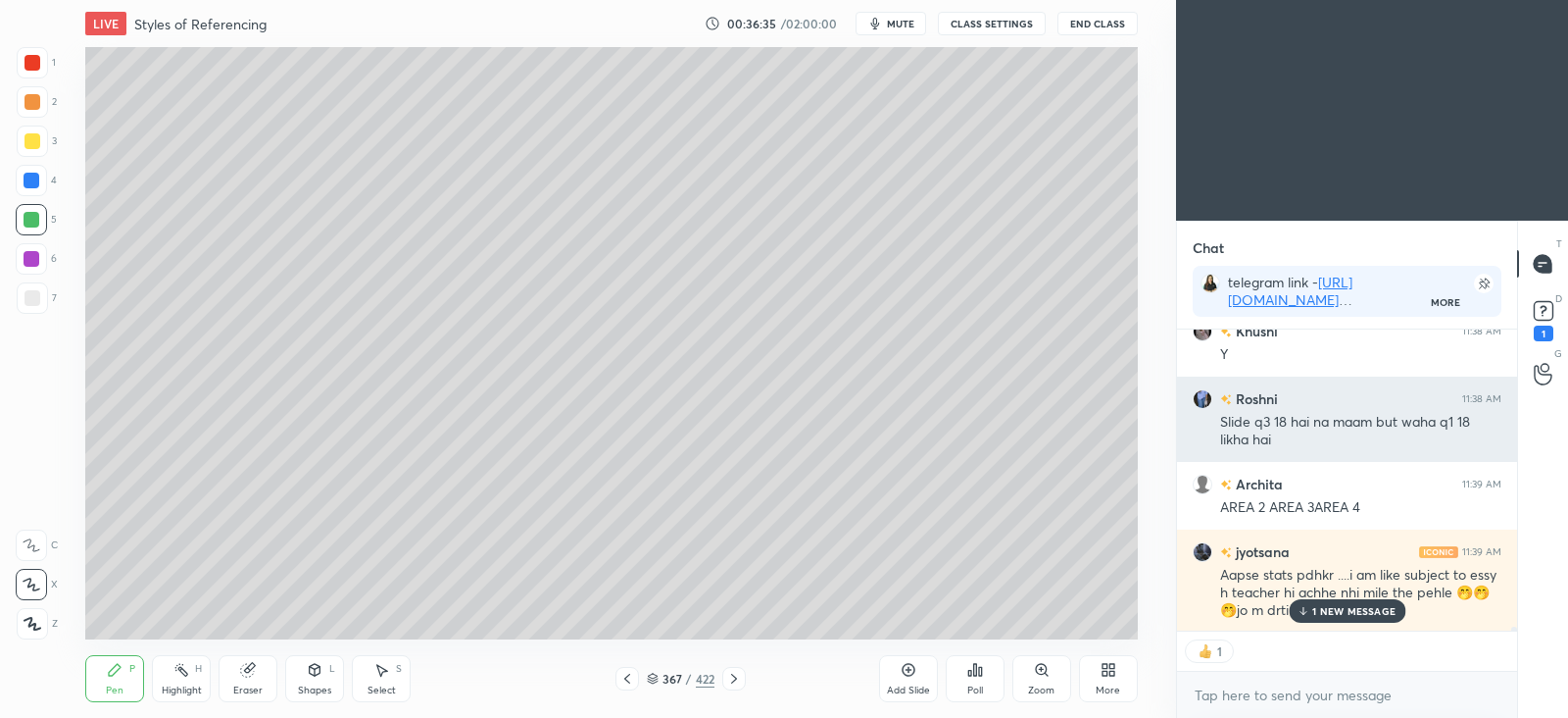
scroll to position [7, 6]
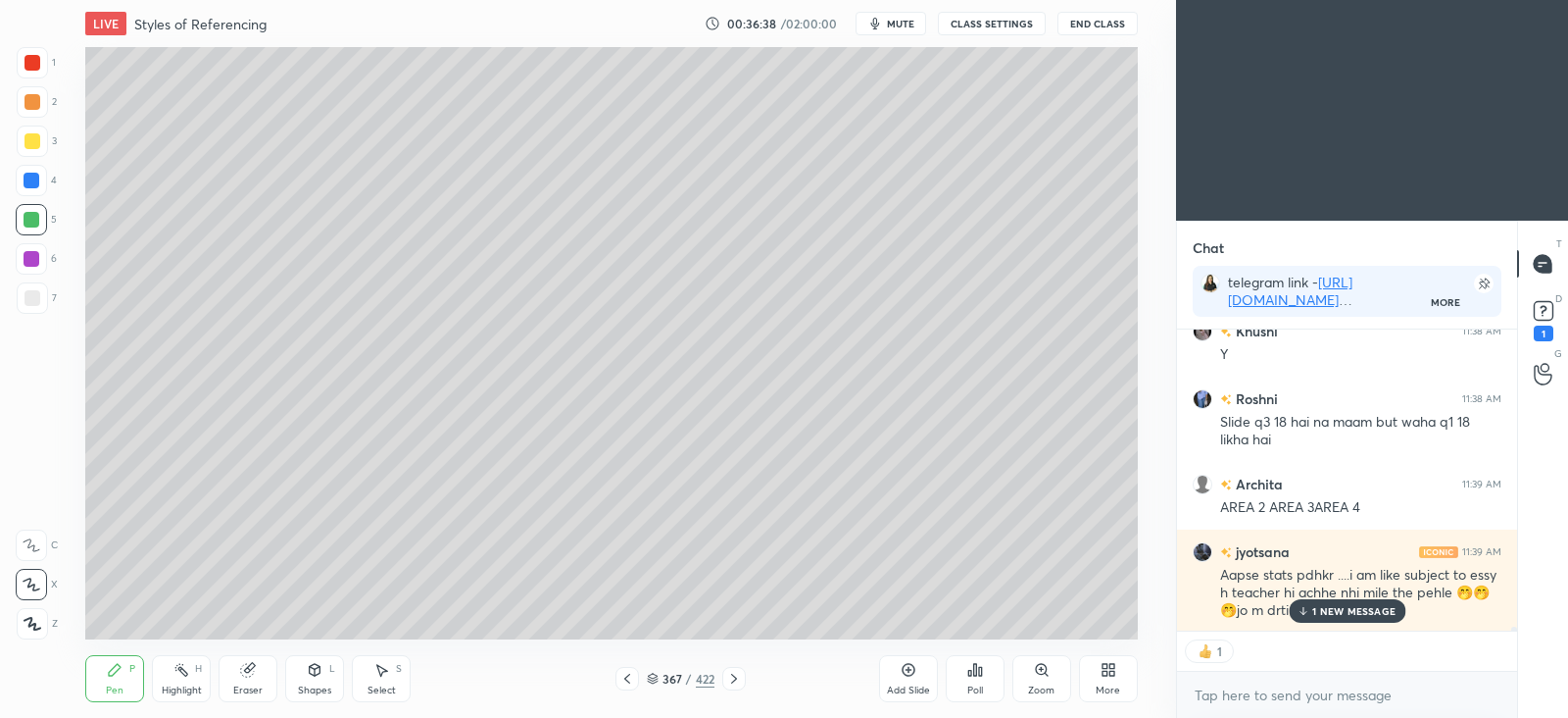
click at [626, 683] on icon at bounding box center [628, 679] width 16 height 16
click at [624, 679] on icon at bounding box center [628, 679] width 16 height 16
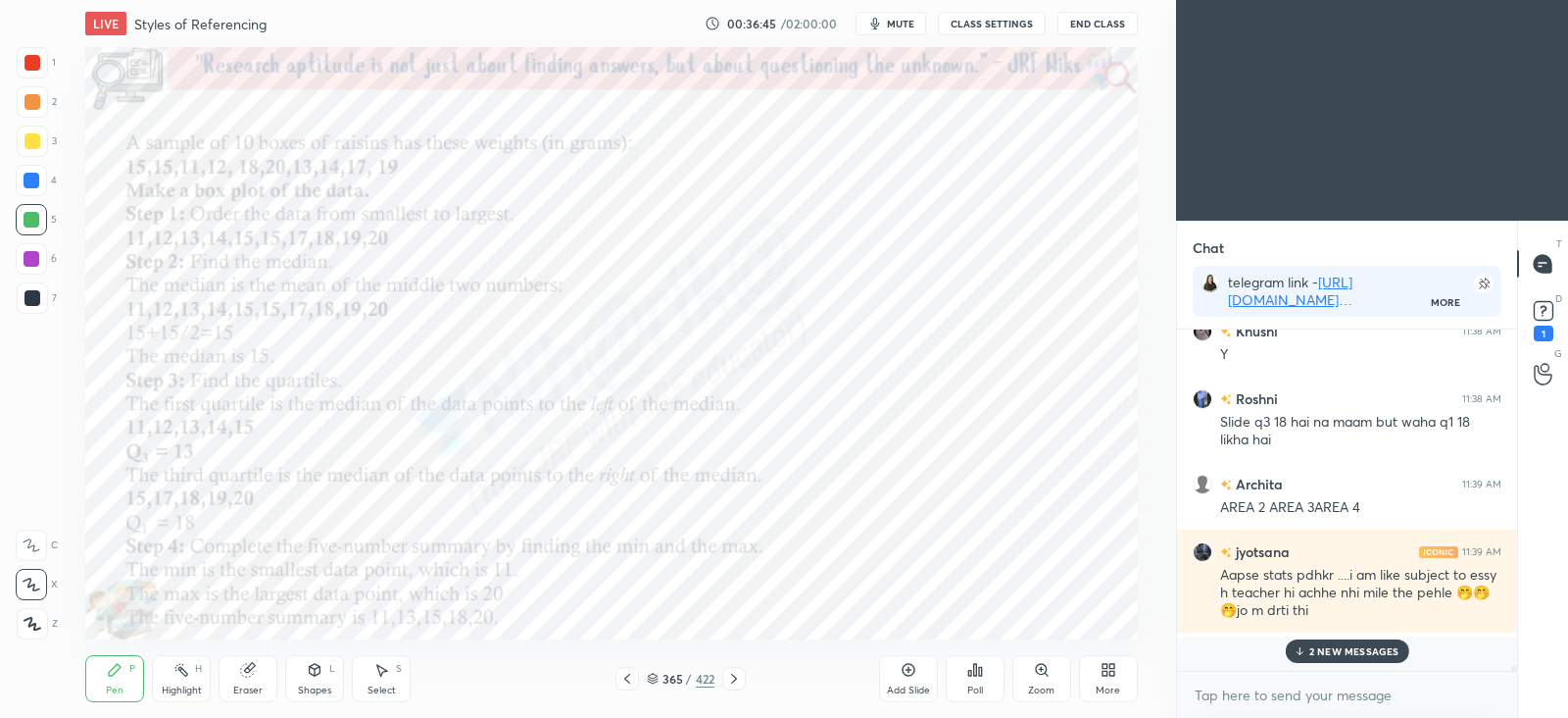
scroll to position [335, 333]
click at [1332, 647] on p "6 NEW MESSAGES" at bounding box center [1353, 651] width 91 height 12
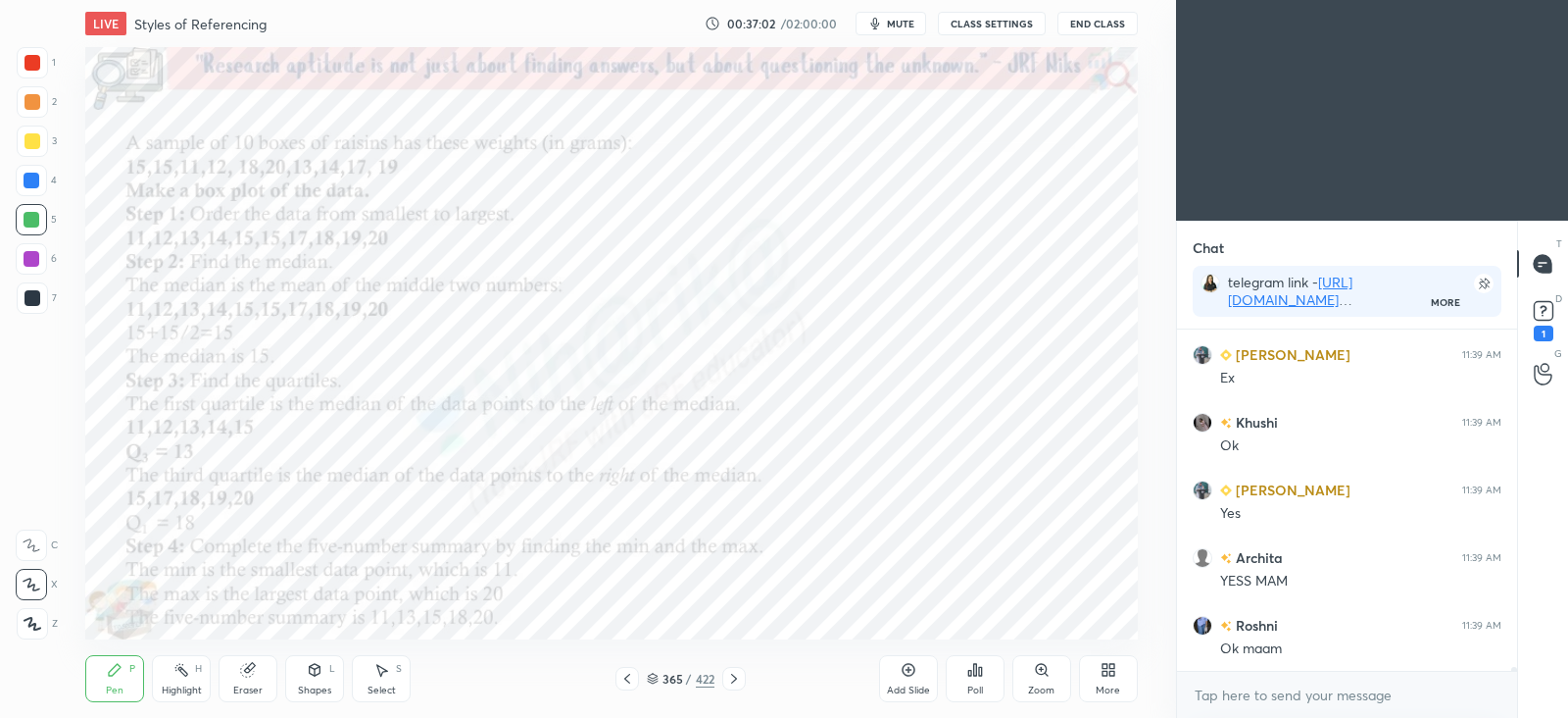
click at [735, 684] on icon at bounding box center [734, 679] width 16 height 16
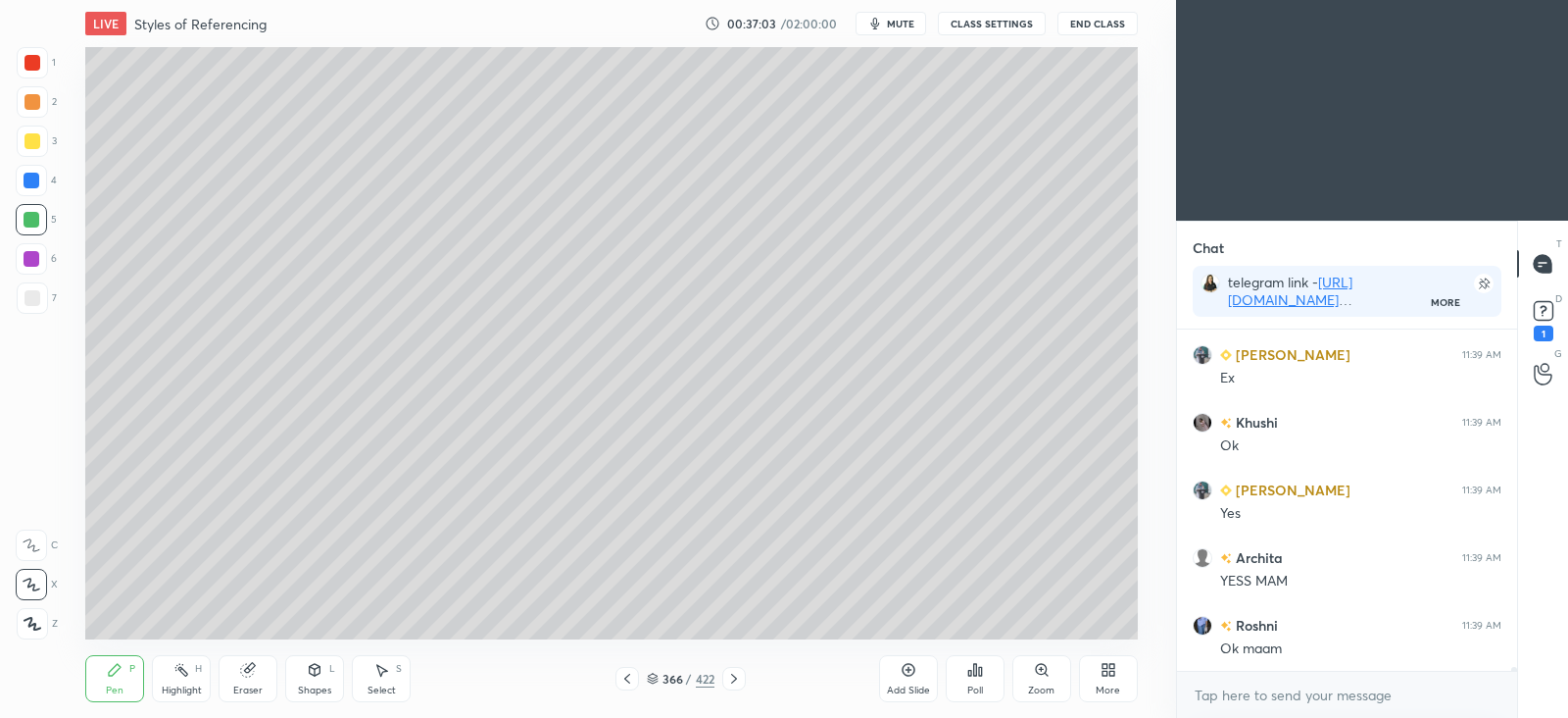
click at [740, 679] on icon at bounding box center [734, 679] width 16 height 16
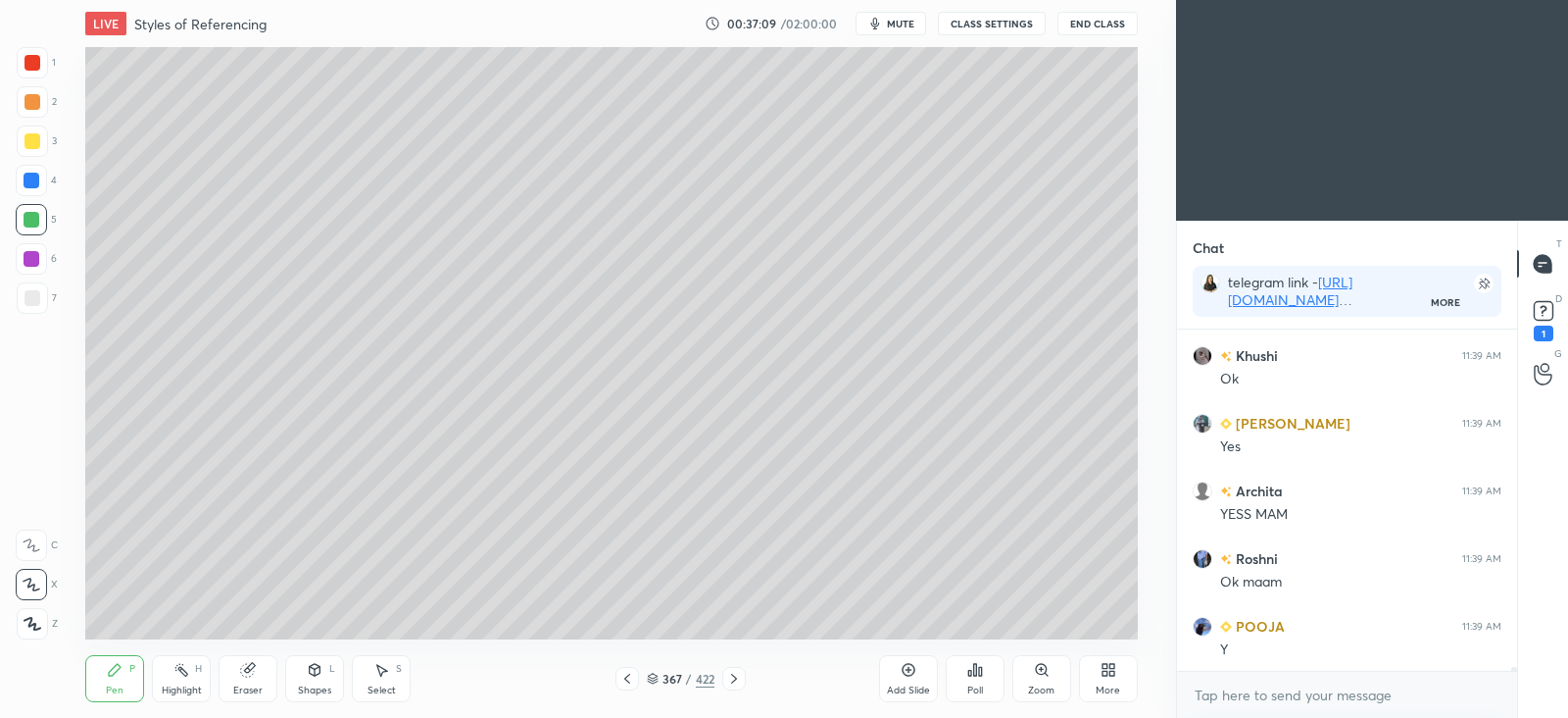
click at [39, 146] on div at bounding box center [32, 141] width 31 height 31
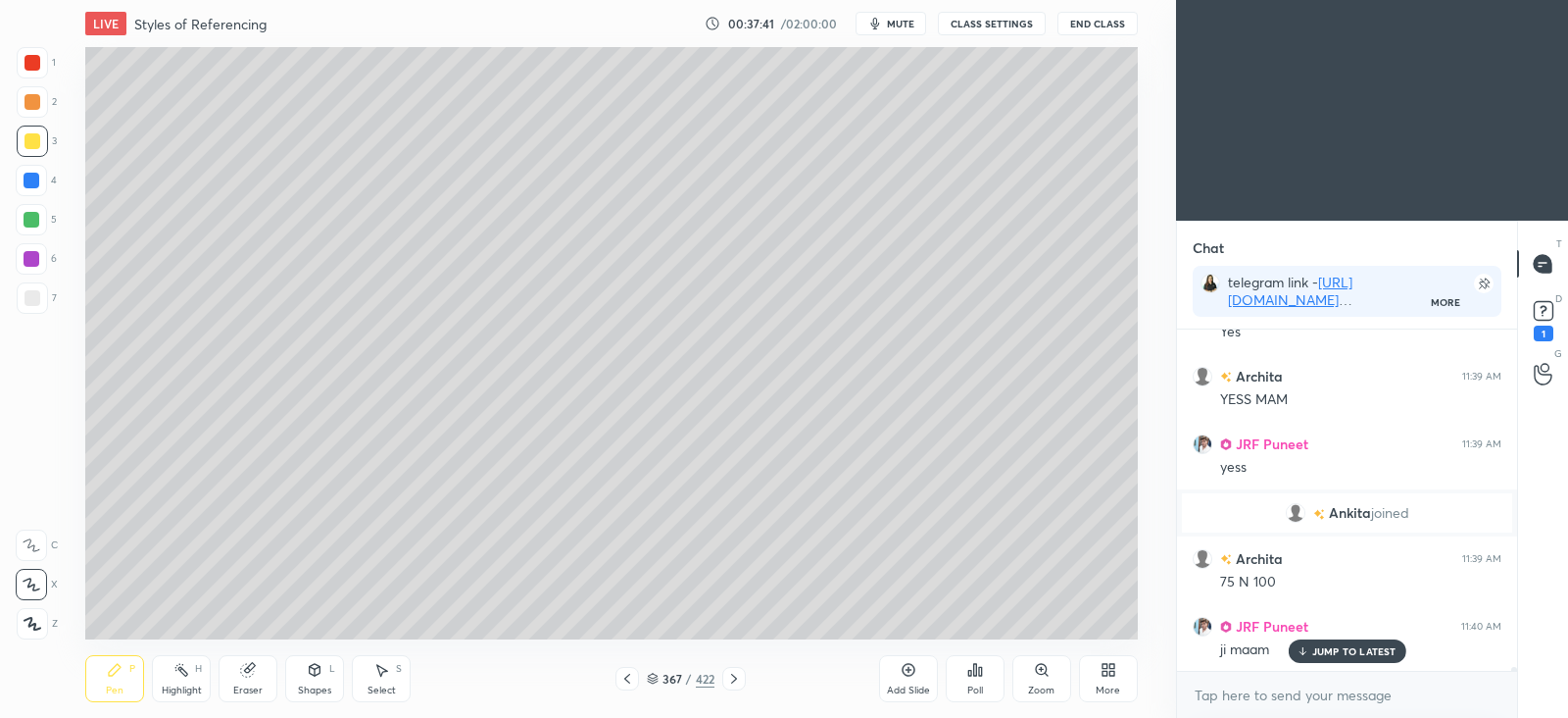
scroll to position [32781, 0]
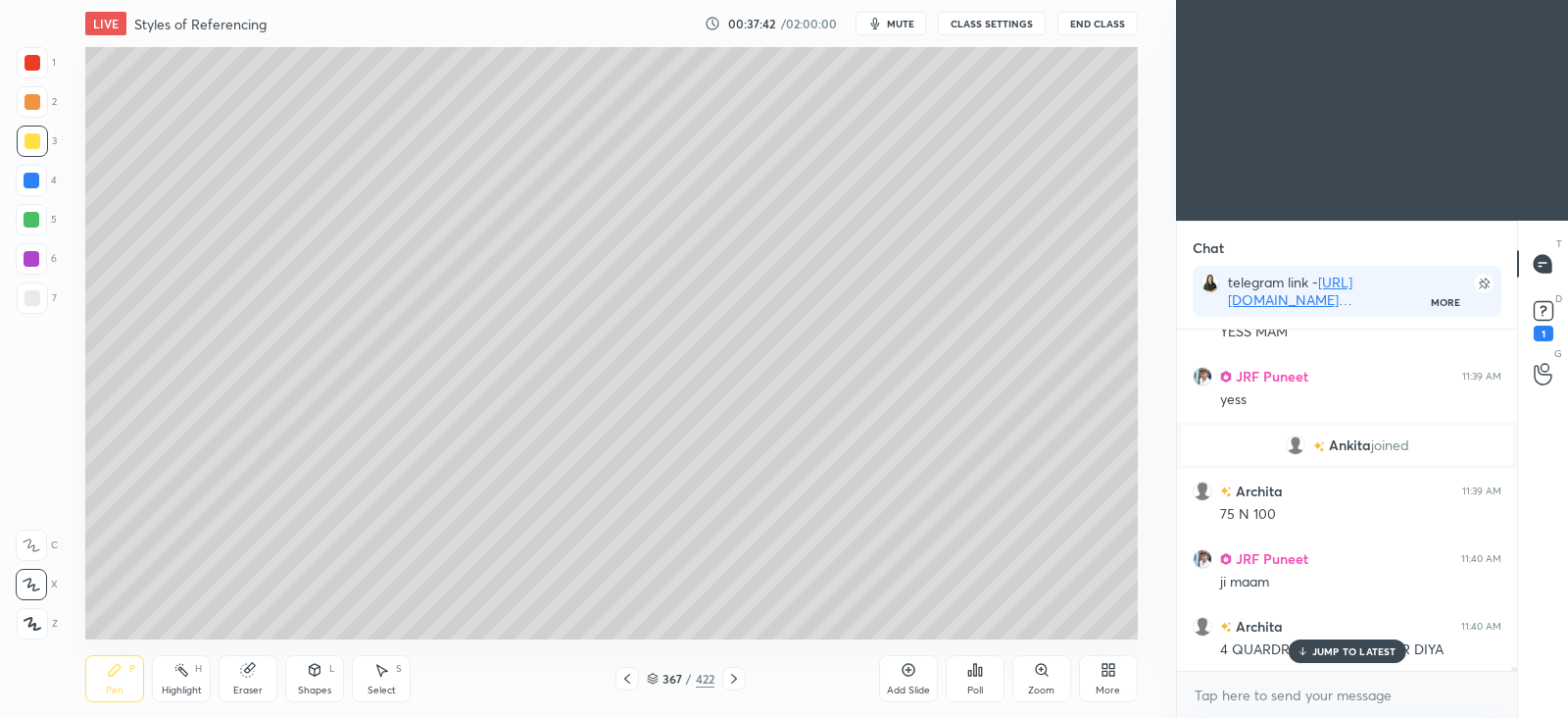
click at [32, 73] on div at bounding box center [32, 63] width 31 height 31
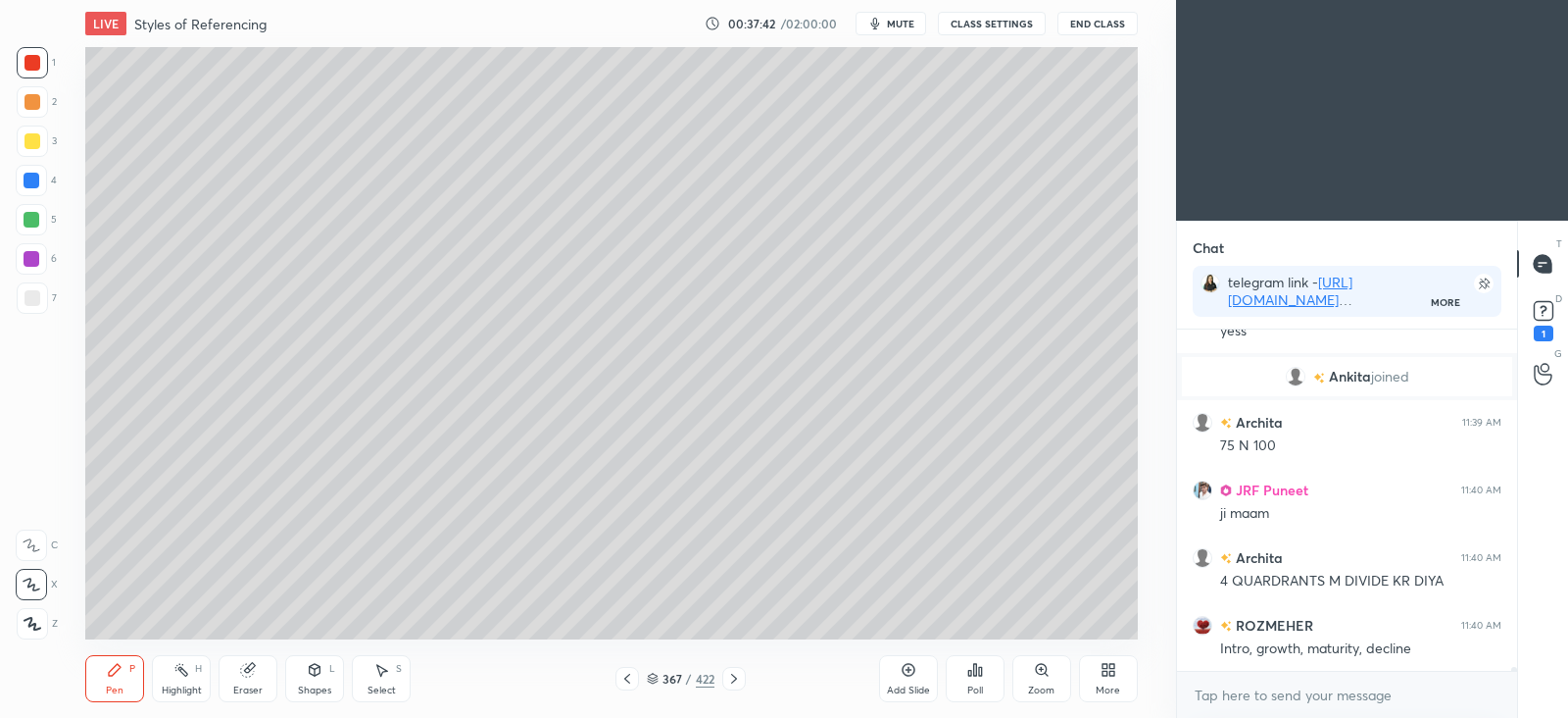
click at [32, 109] on div at bounding box center [32, 102] width 16 height 16
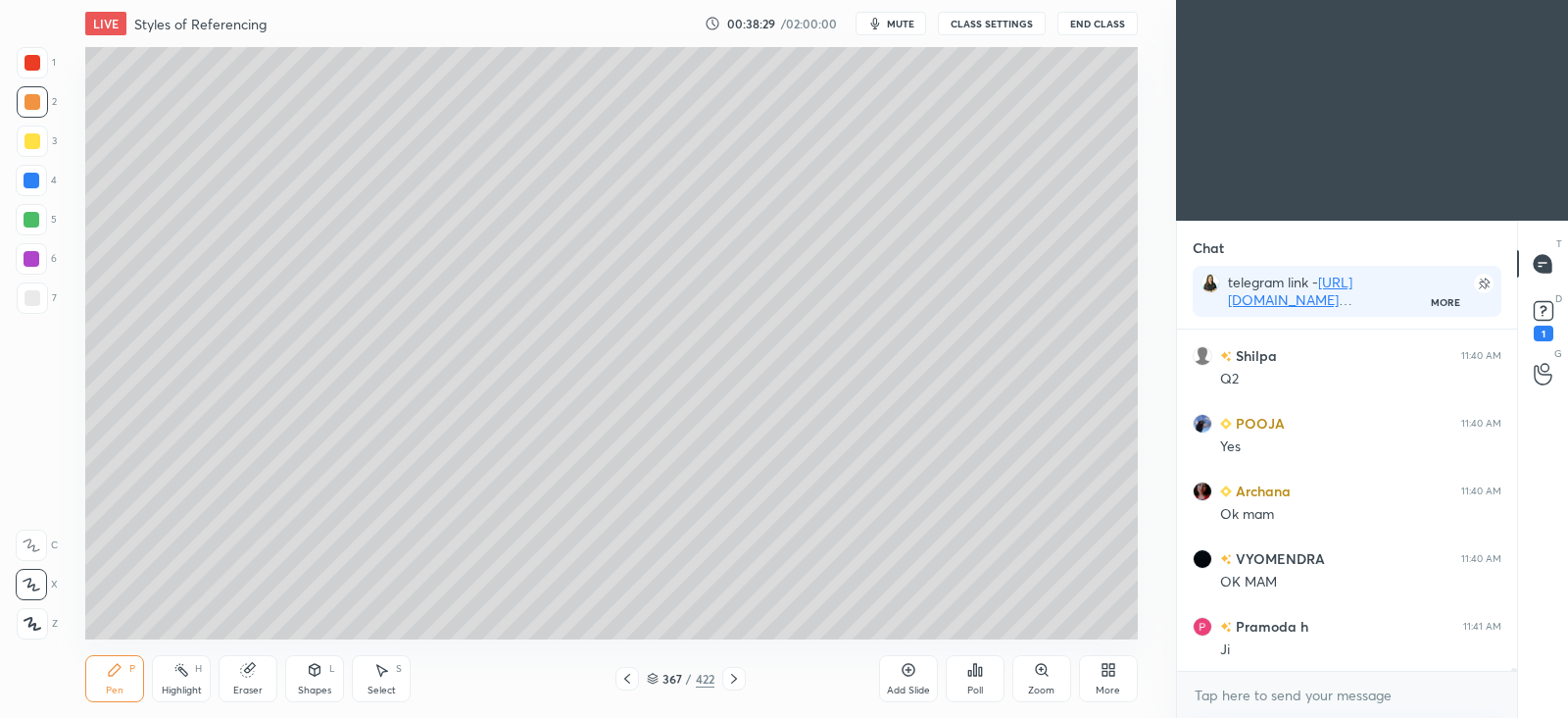
scroll to position [33747, 0]
click at [191, 679] on div "Highlight H" at bounding box center [181, 679] width 59 height 47
click at [29, 140] on div at bounding box center [32, 141] width 16 height 16
click at [28, 631] on icon at bounding box center [31, 631] width 12 height 0
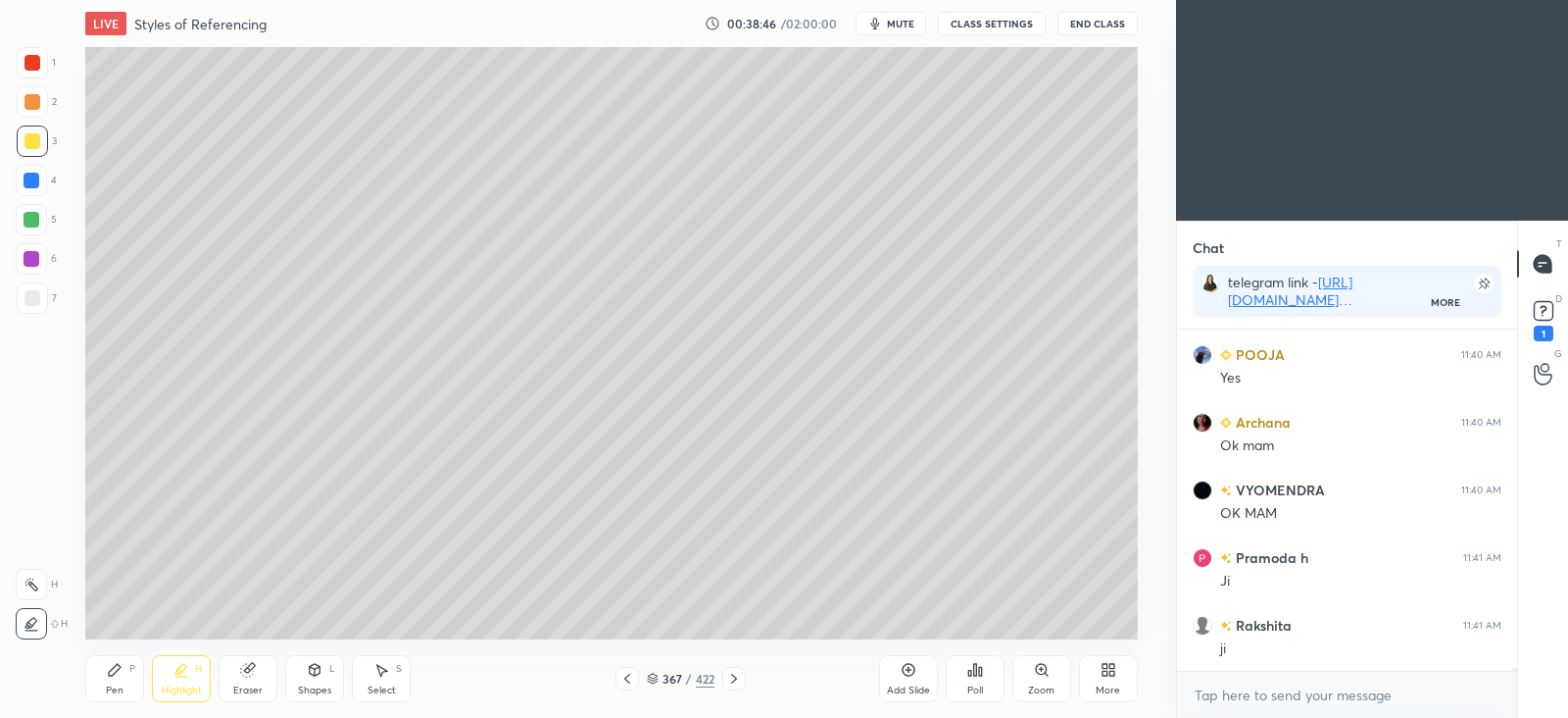
scroll to position [33814, 0]
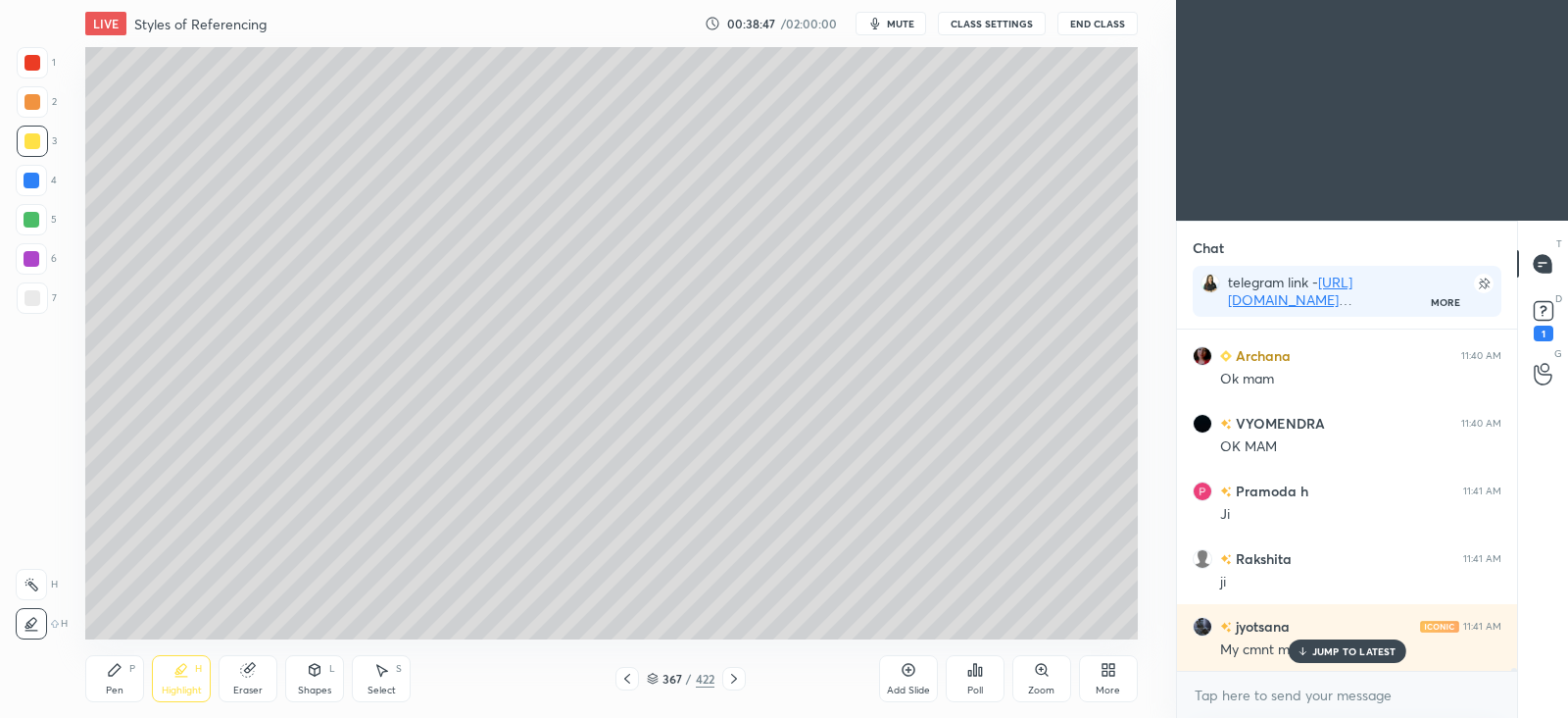
click at [33, 179] on div at bounding box center [31, 180] width 16 height 16
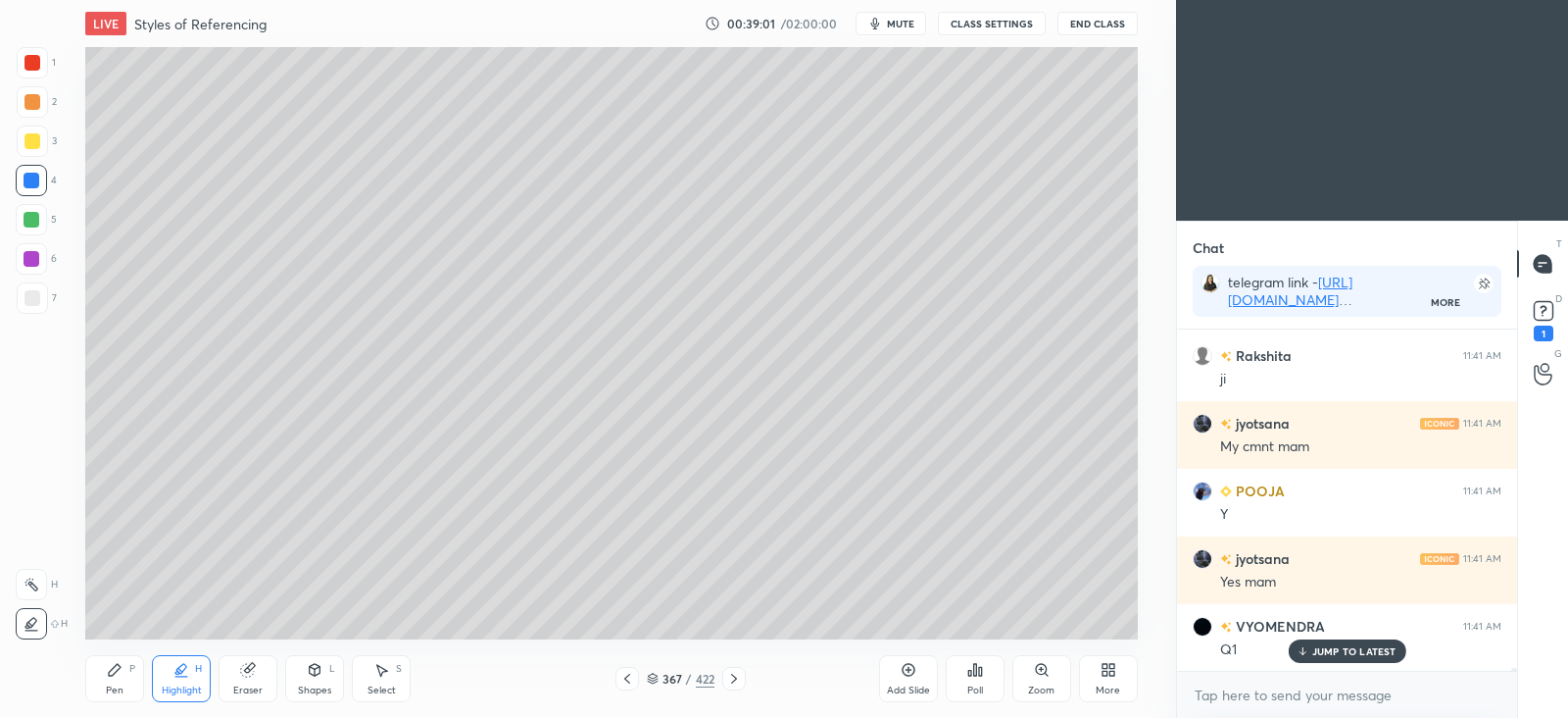
scroll to position [34085, 0]
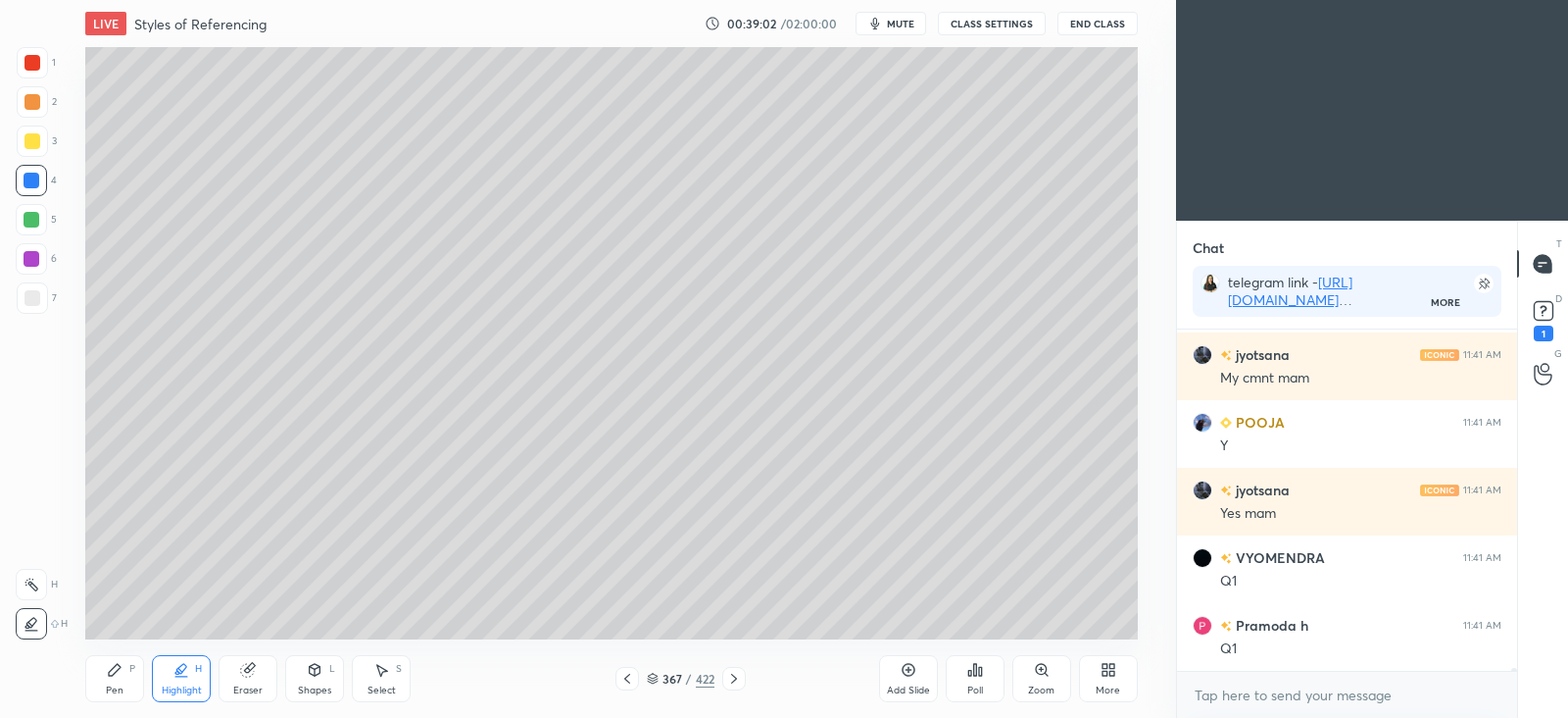
click at [39, 97] on div at bounding box center [32, 102] width 31 height 31
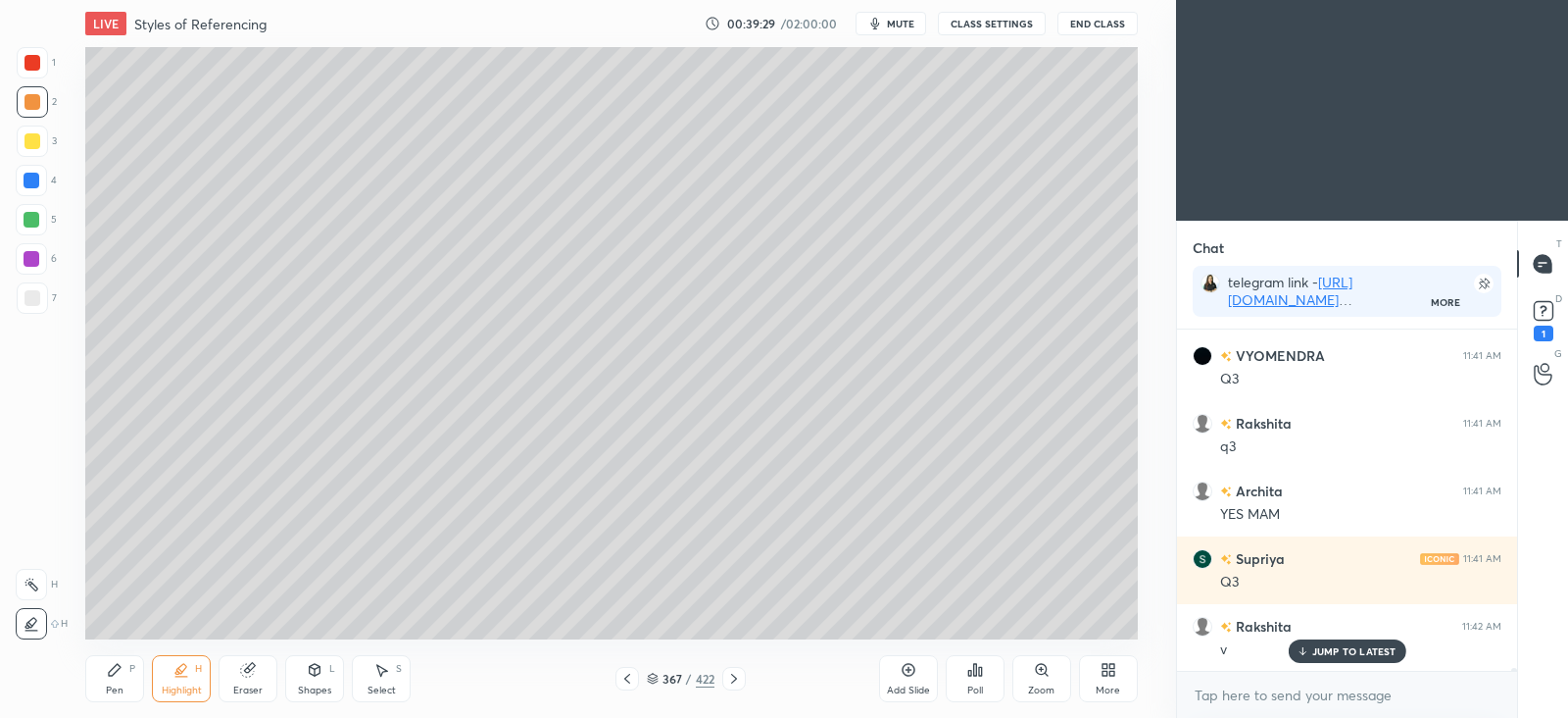
scroll to position [34694, 0]
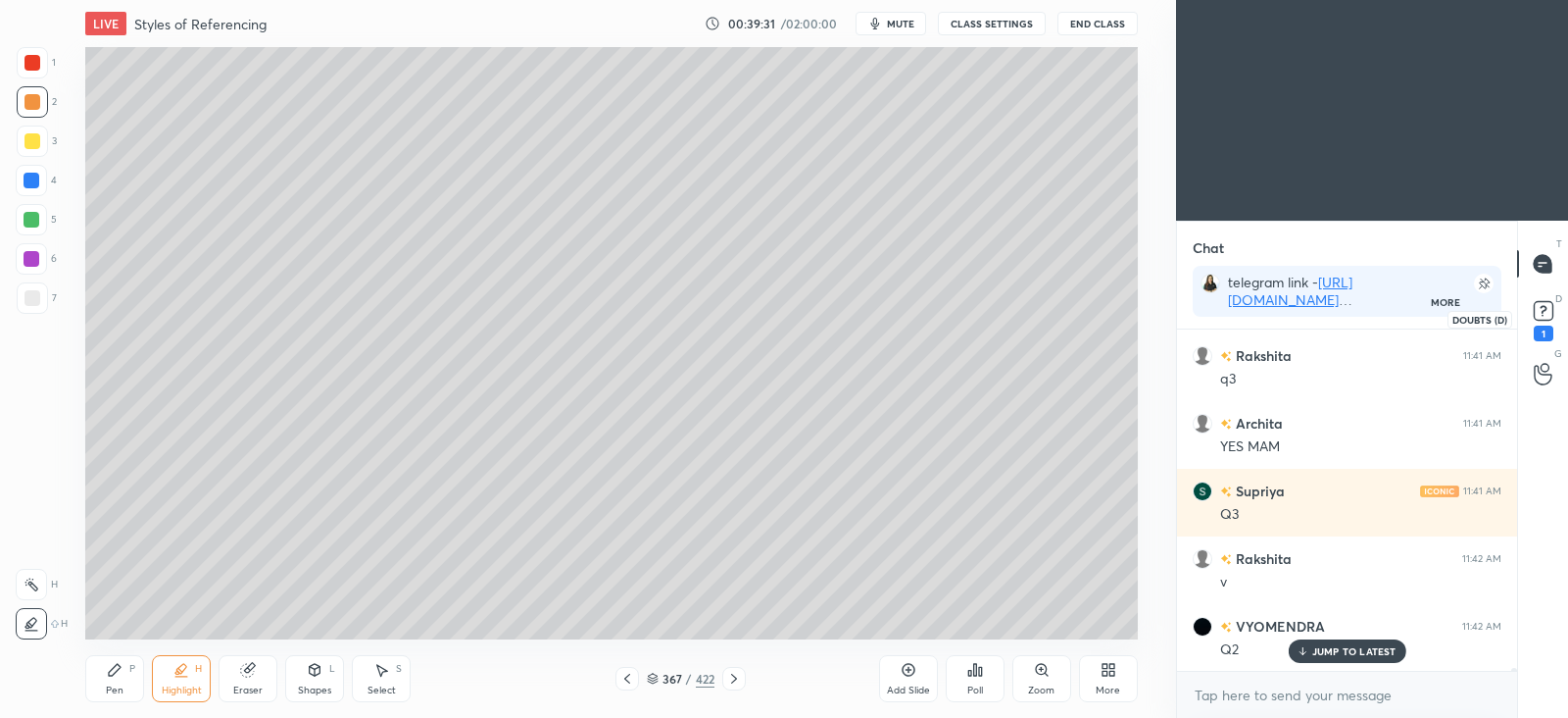
click at [1544, 312] on rect at bounding box center [1543, 311] width 19 height 19
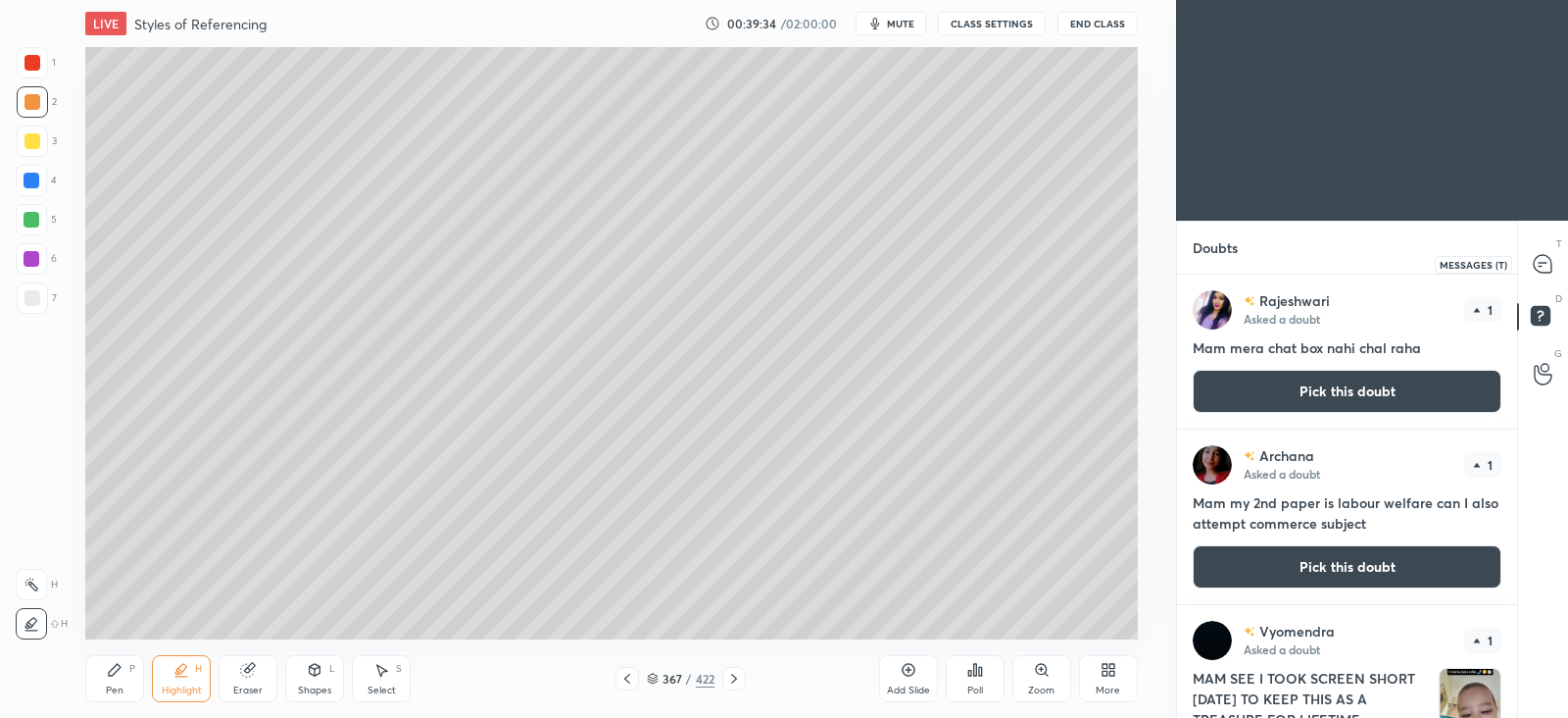
click at [1548, 262] on icon at bounding box center [1543, 264] width 18 height 18
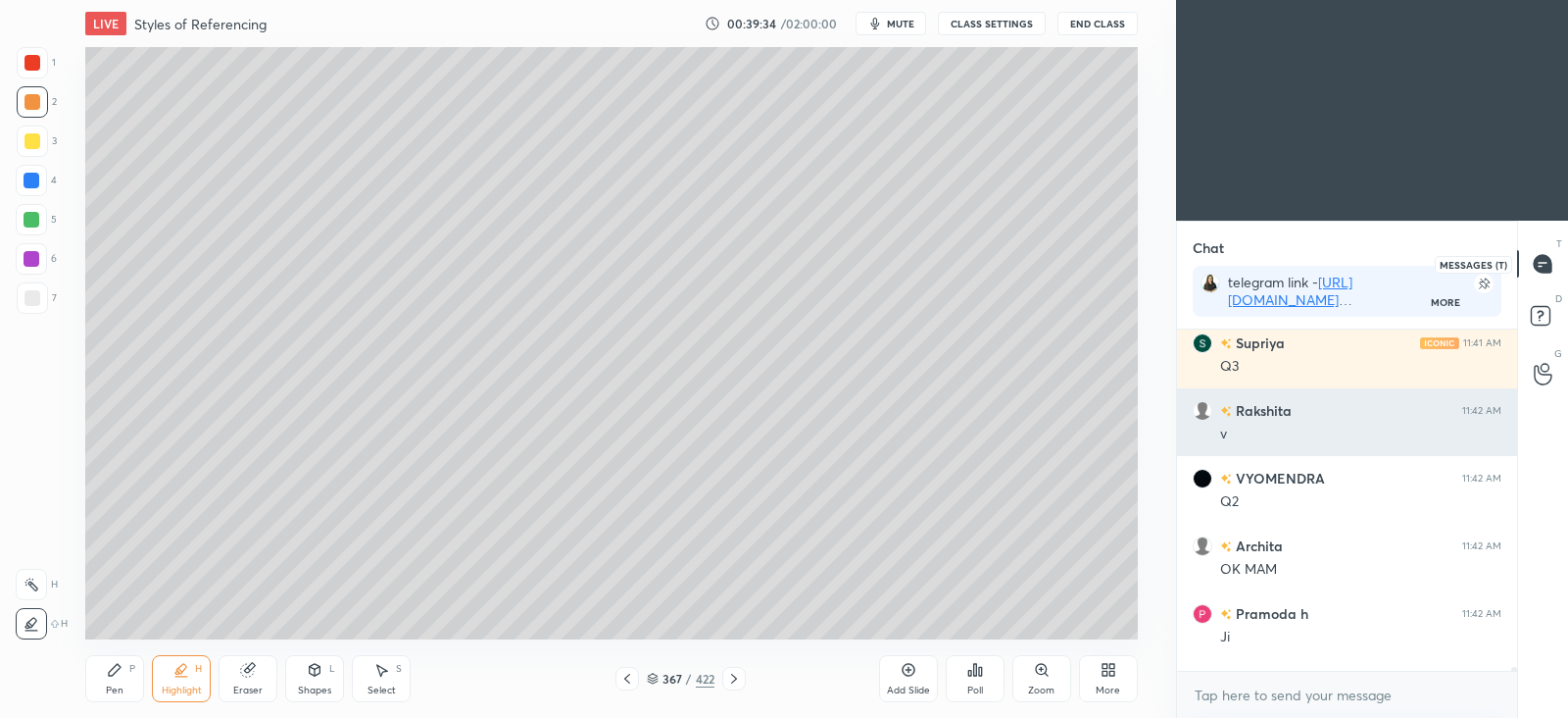
scroll to position [335, 333]
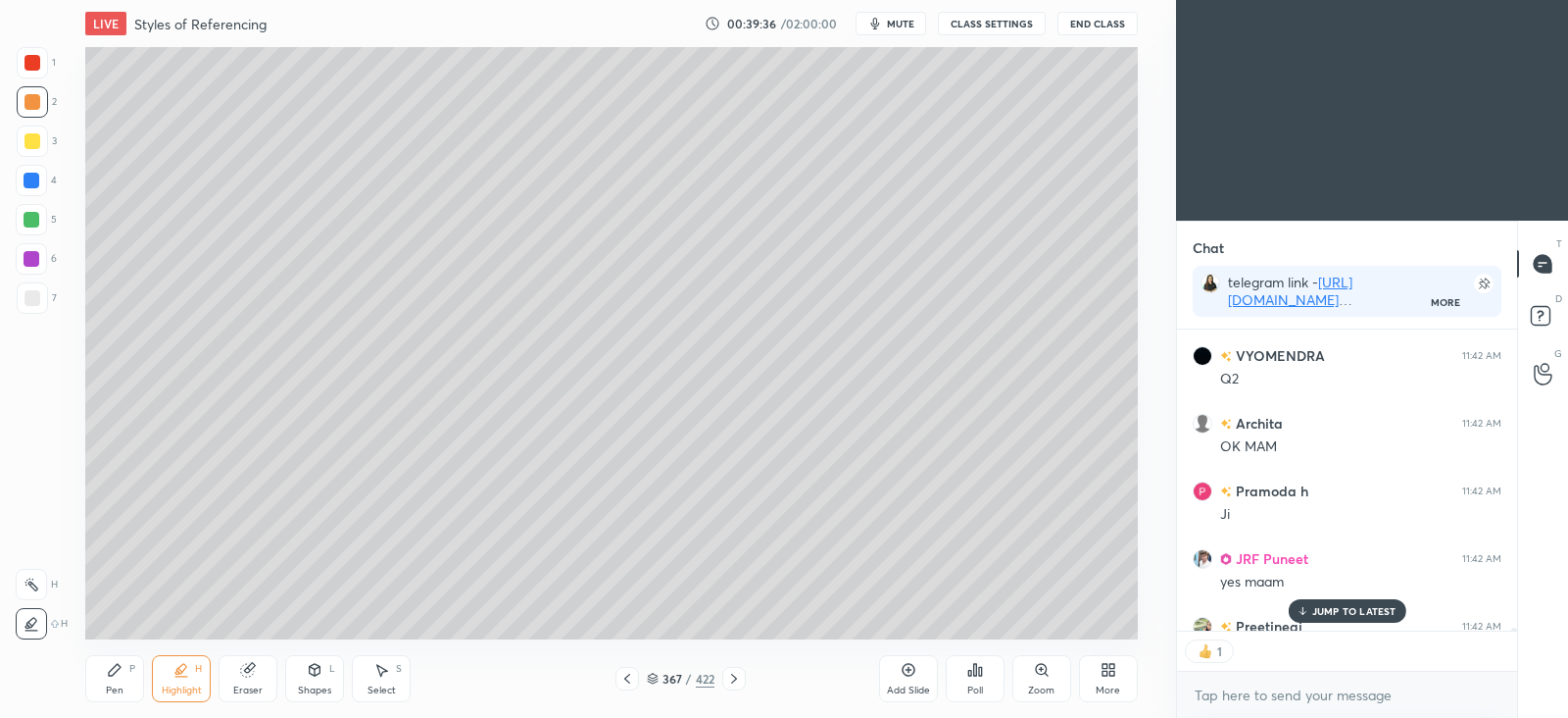
click at [1324, 651] on div "1" at bounding box center [1346, 651] width 340 height 39
click at [1340, 608] on p "JUMP TO LATEST" at bounding box center [1354, 611] width 84 height 12
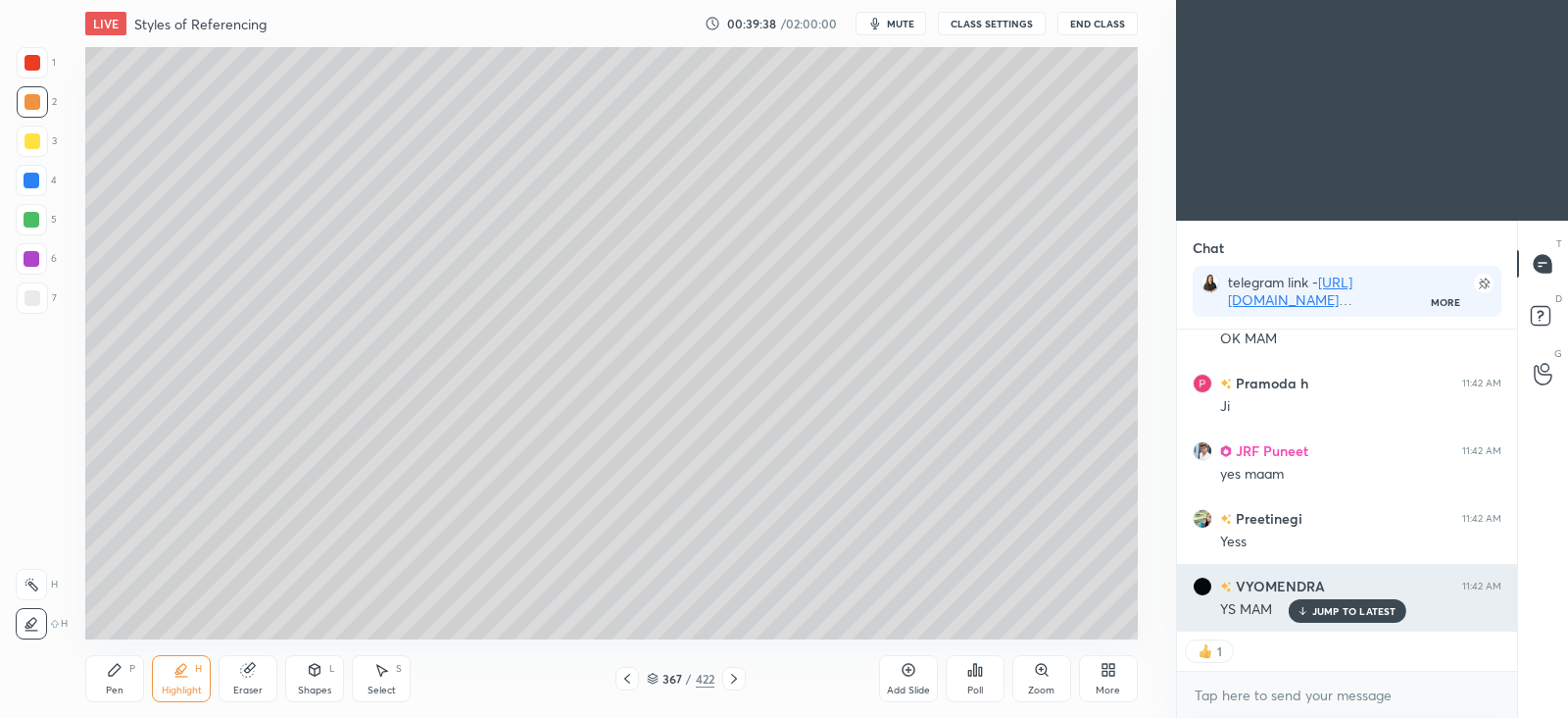
click at [1342, 609] on p "JUMP TO LATEST" at bounding box center [1354, 611] width 84 height 12
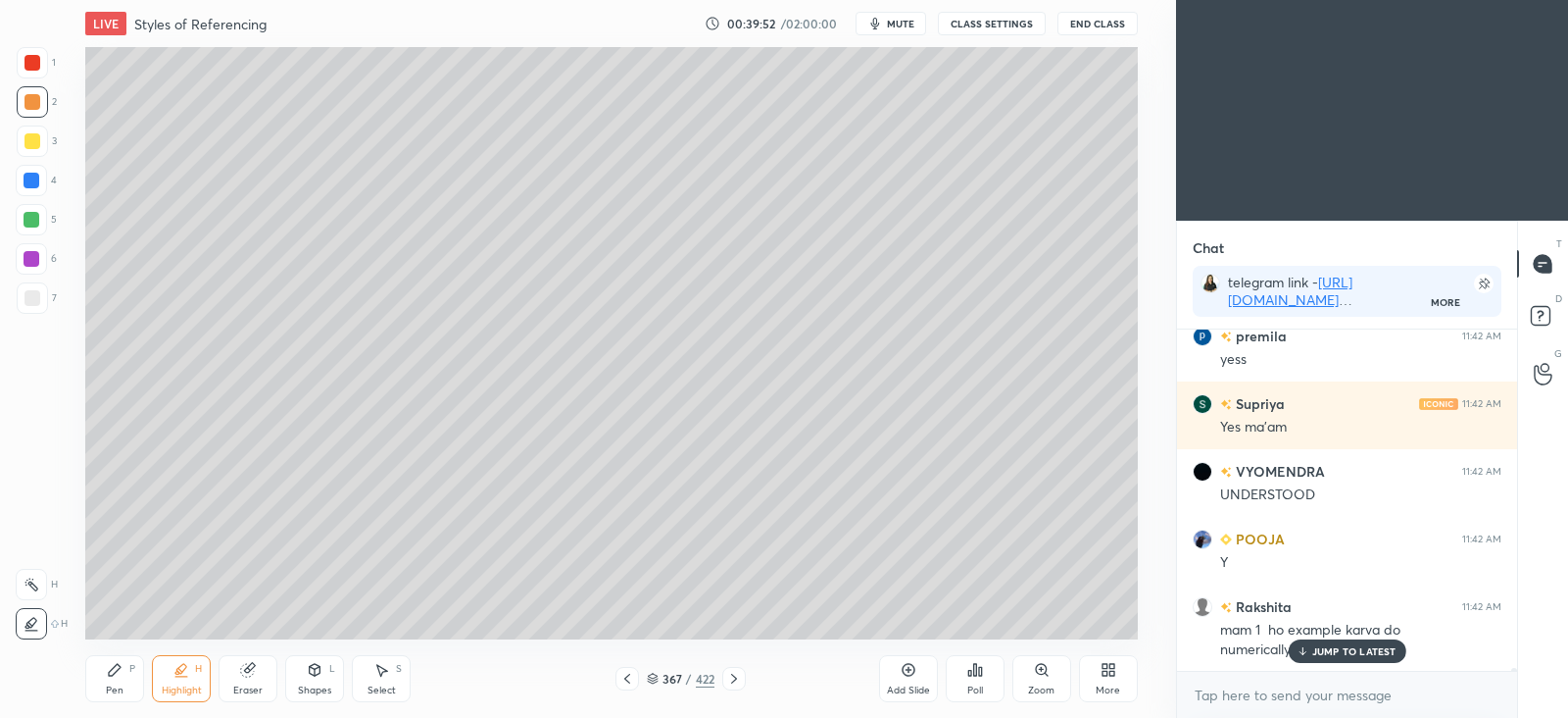
click at [1327, 648] on p "JUMP TO LATEST" at bounding box center [1354, 651] width 84 height 12
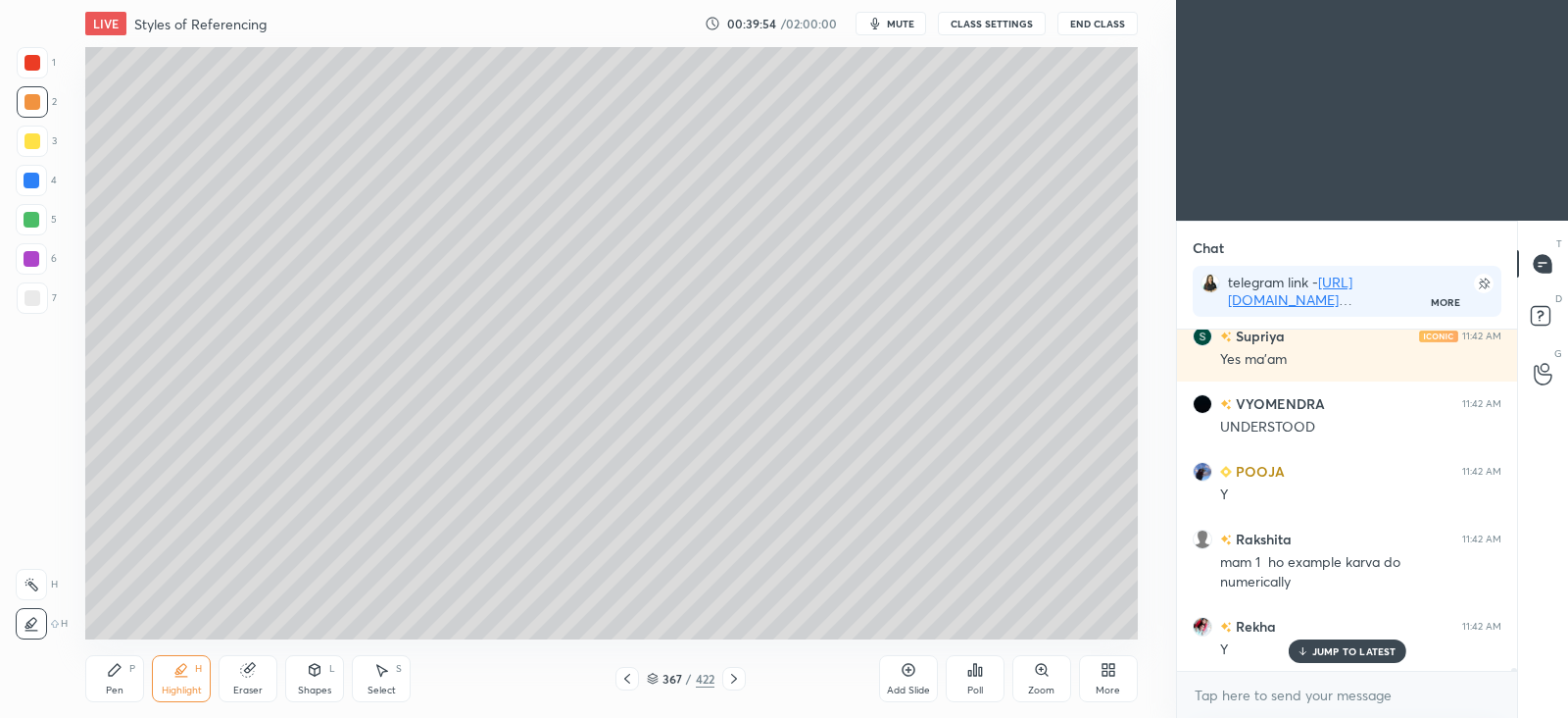
click at [634, 674] on icon at bounding box center [628, 679] width 16 height 16
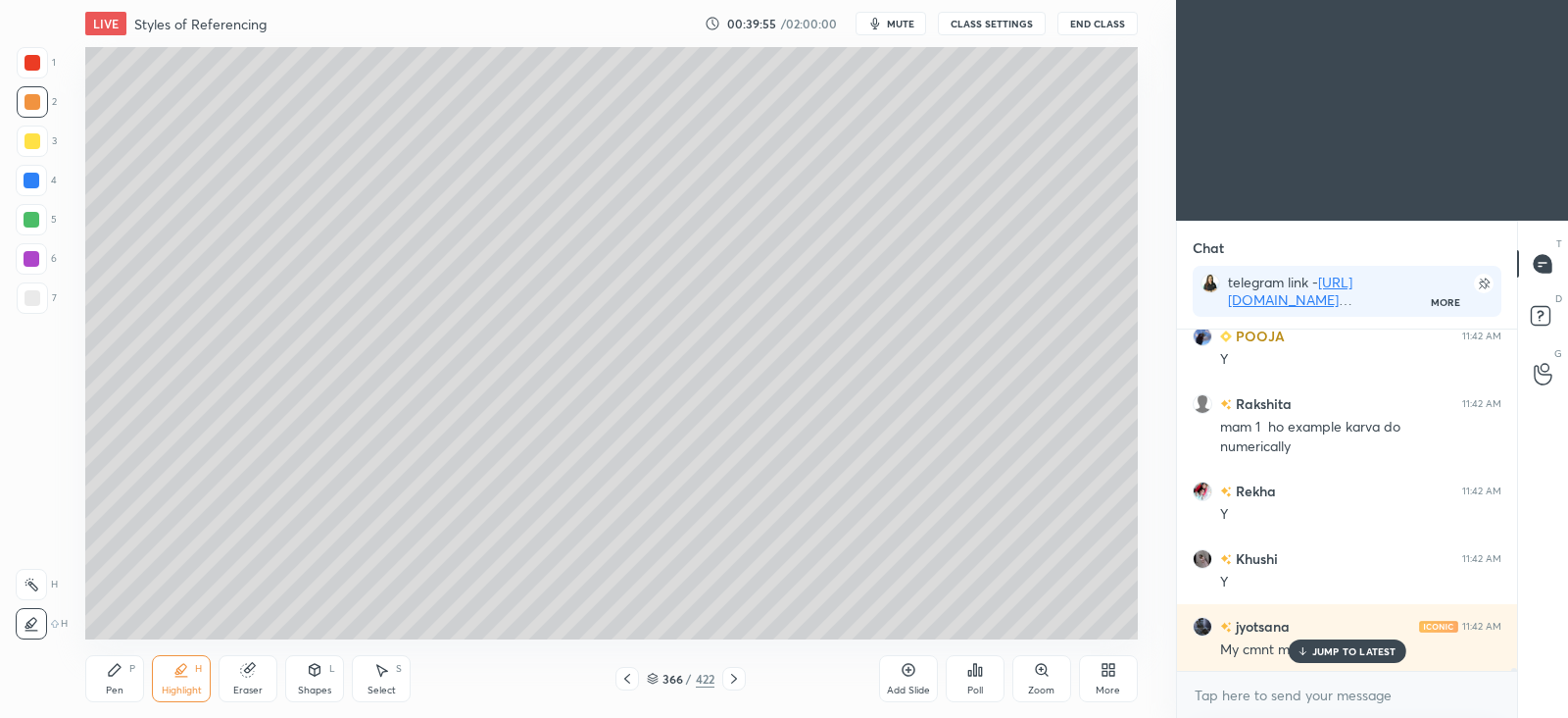
click at [633, 677] on icon at bounding box center [628, 679] width 16 height 16
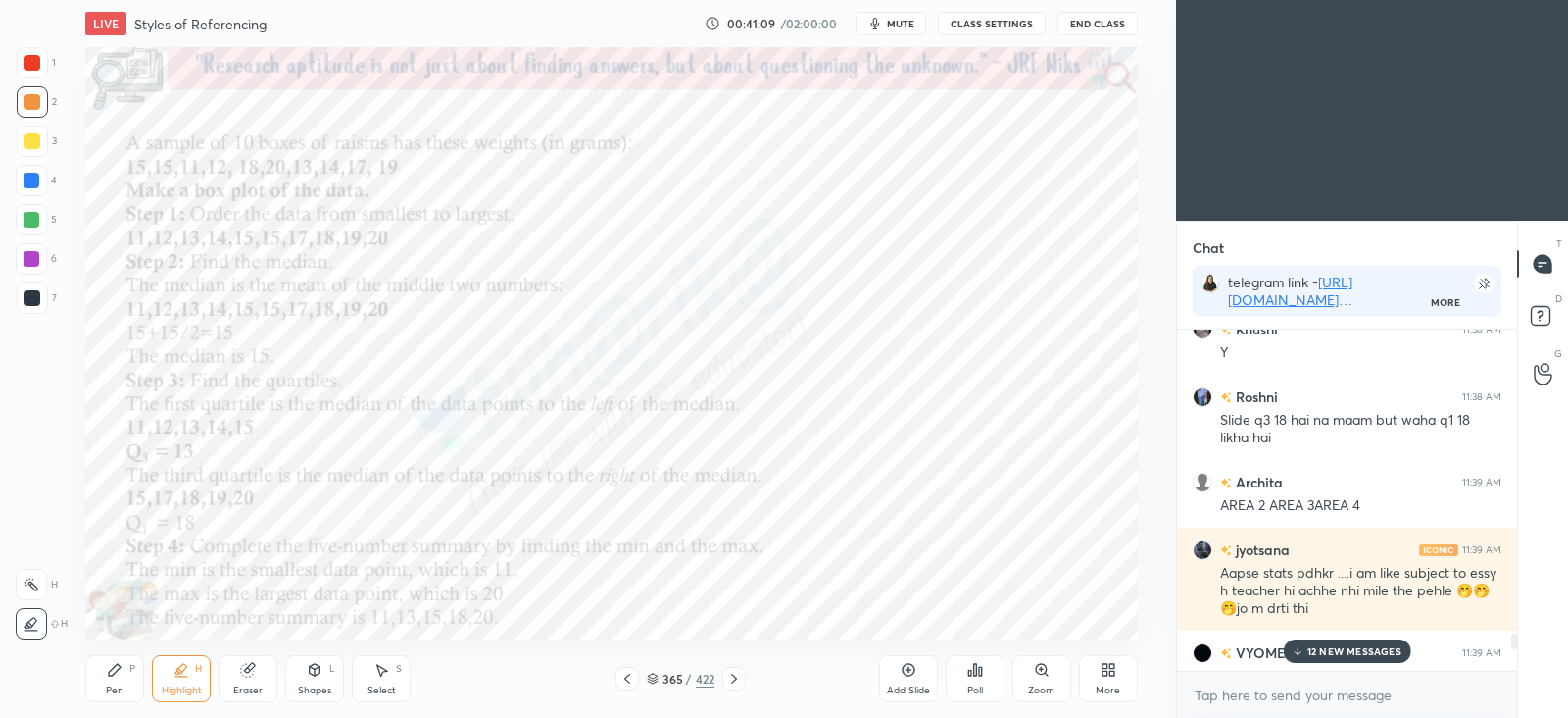
click at [1318, 654] on p "12 NEW MESSAGES" at bounding box center [1354, 651] width 94 height 12
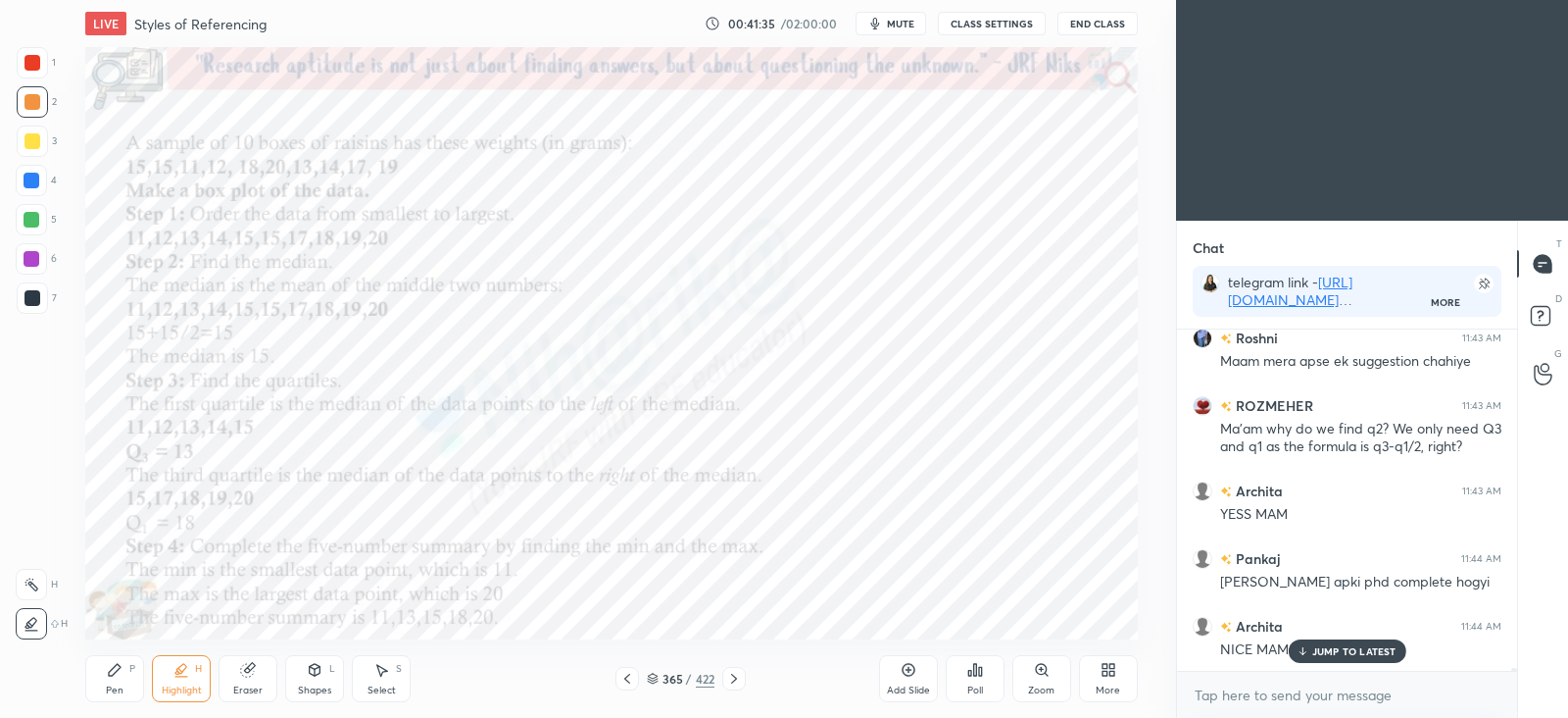
scroll to position [37131, 0]
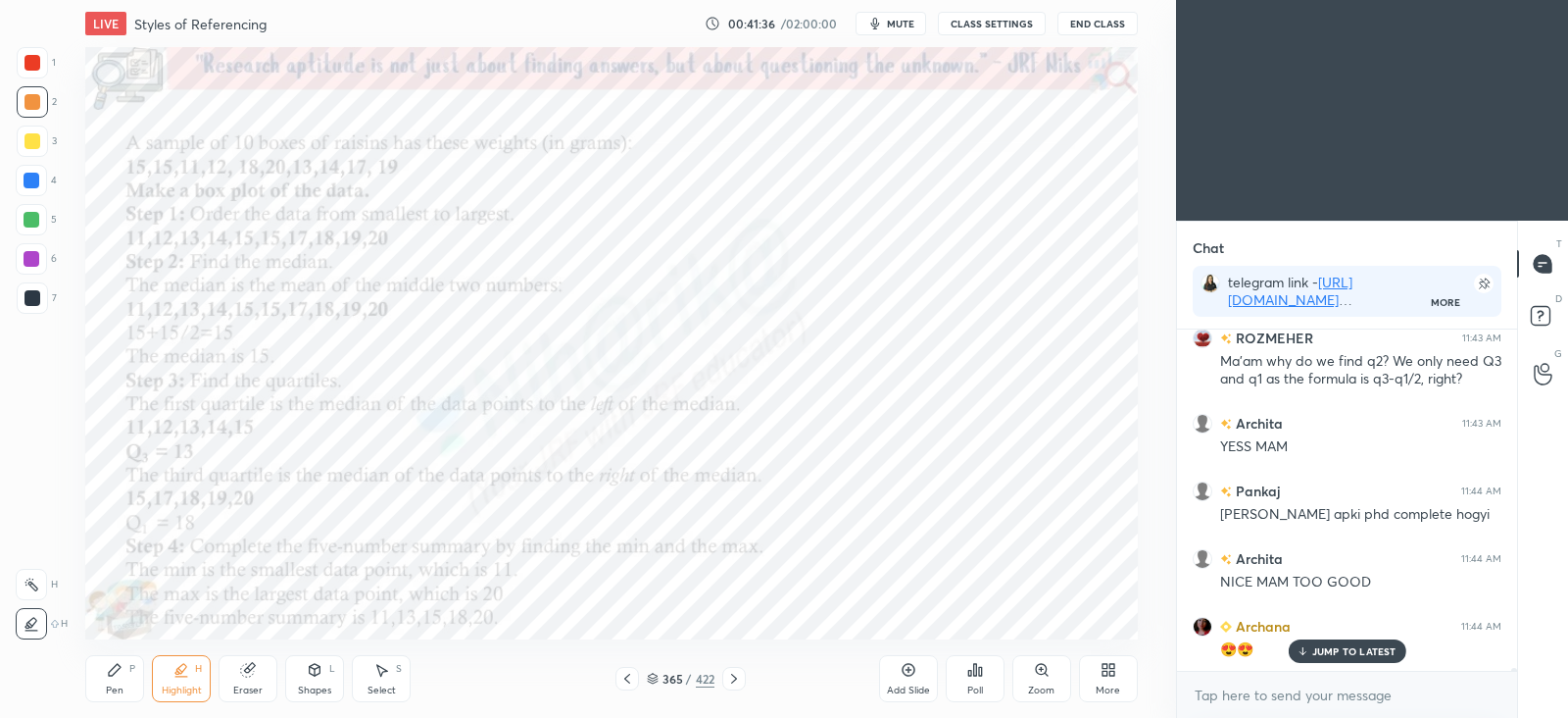
click at [1337, 654] on p "JUMP TO LATEST" at bounding box center [1354, 651] width 84 height 12
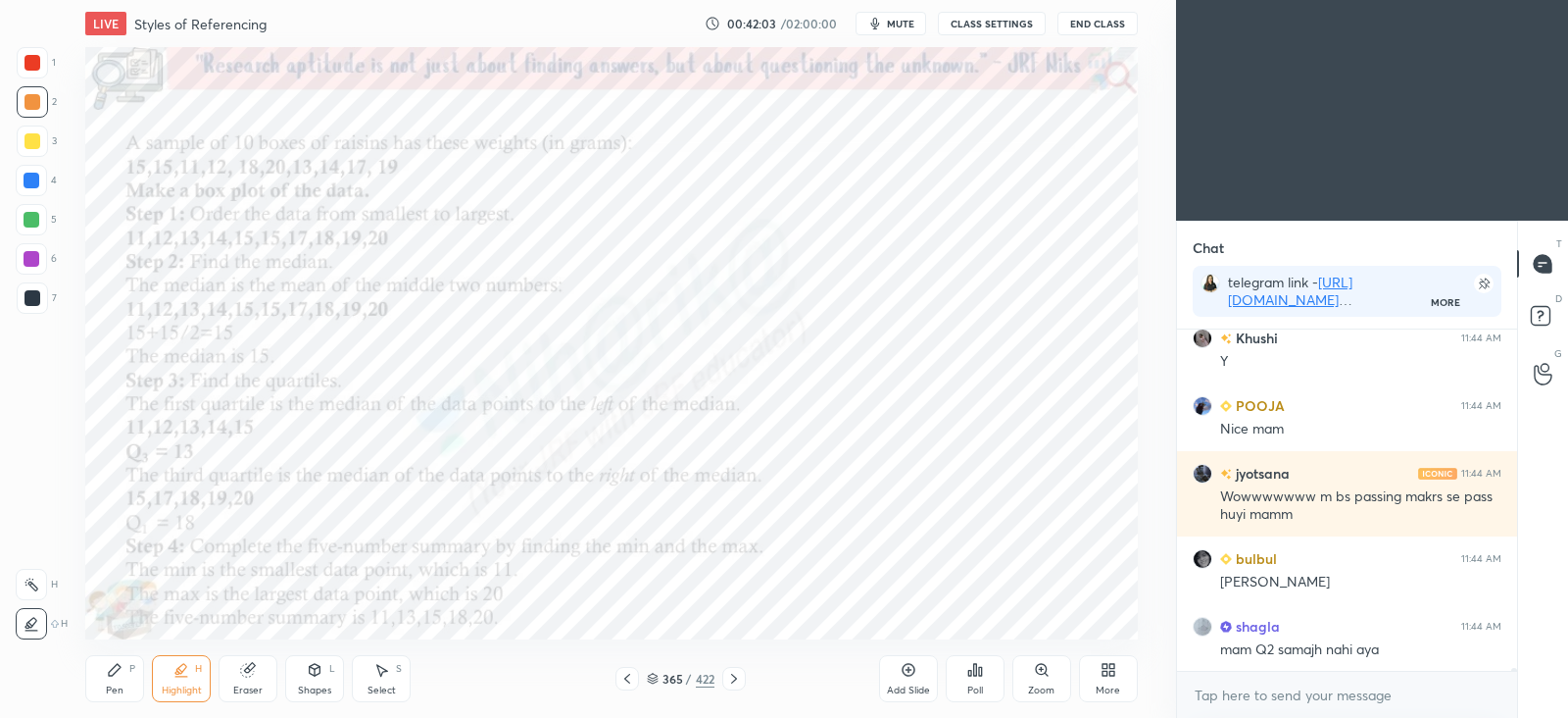
scroll to position [37928, 0]
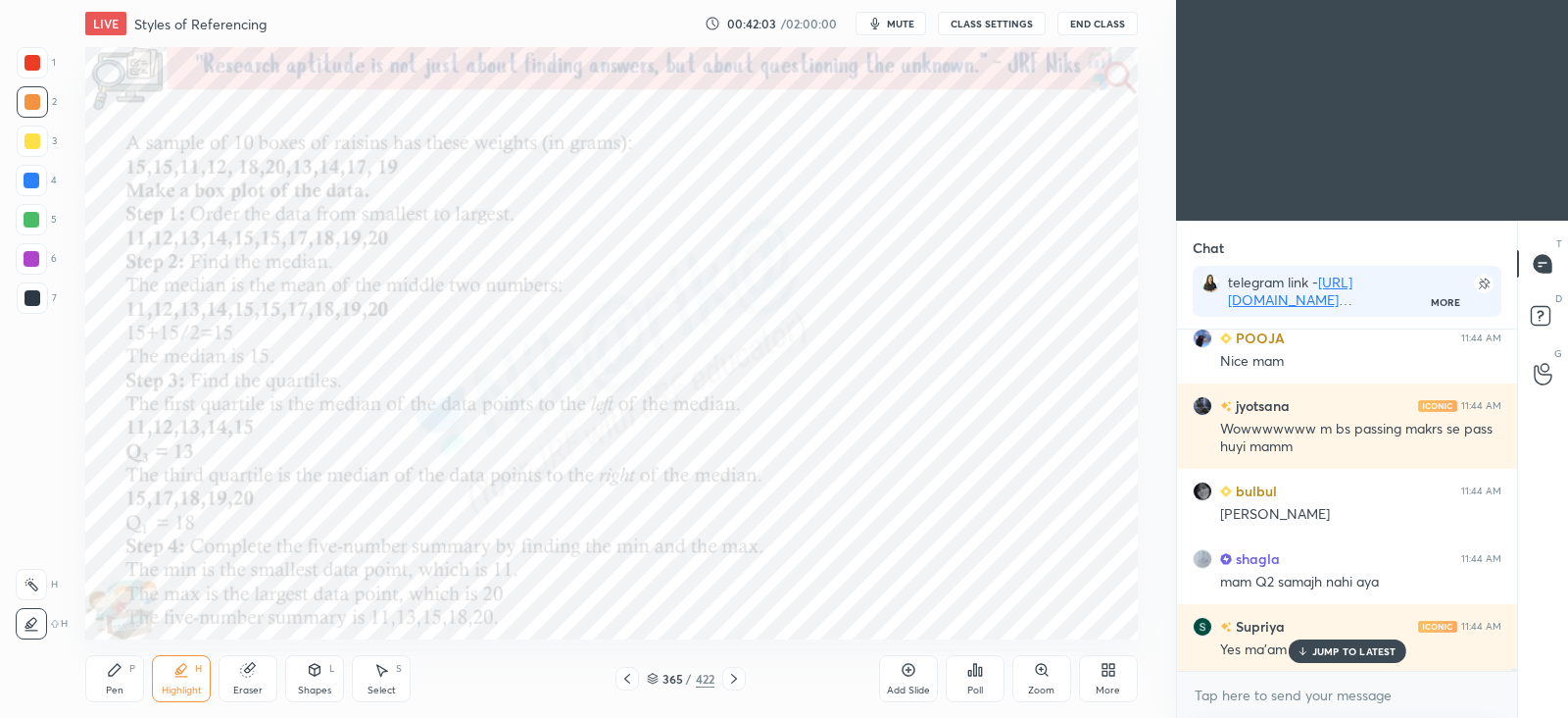
click at [1313, 650] on p "JUMP TO LATEST" at bounding box center [1354, 651] width 84 height 12
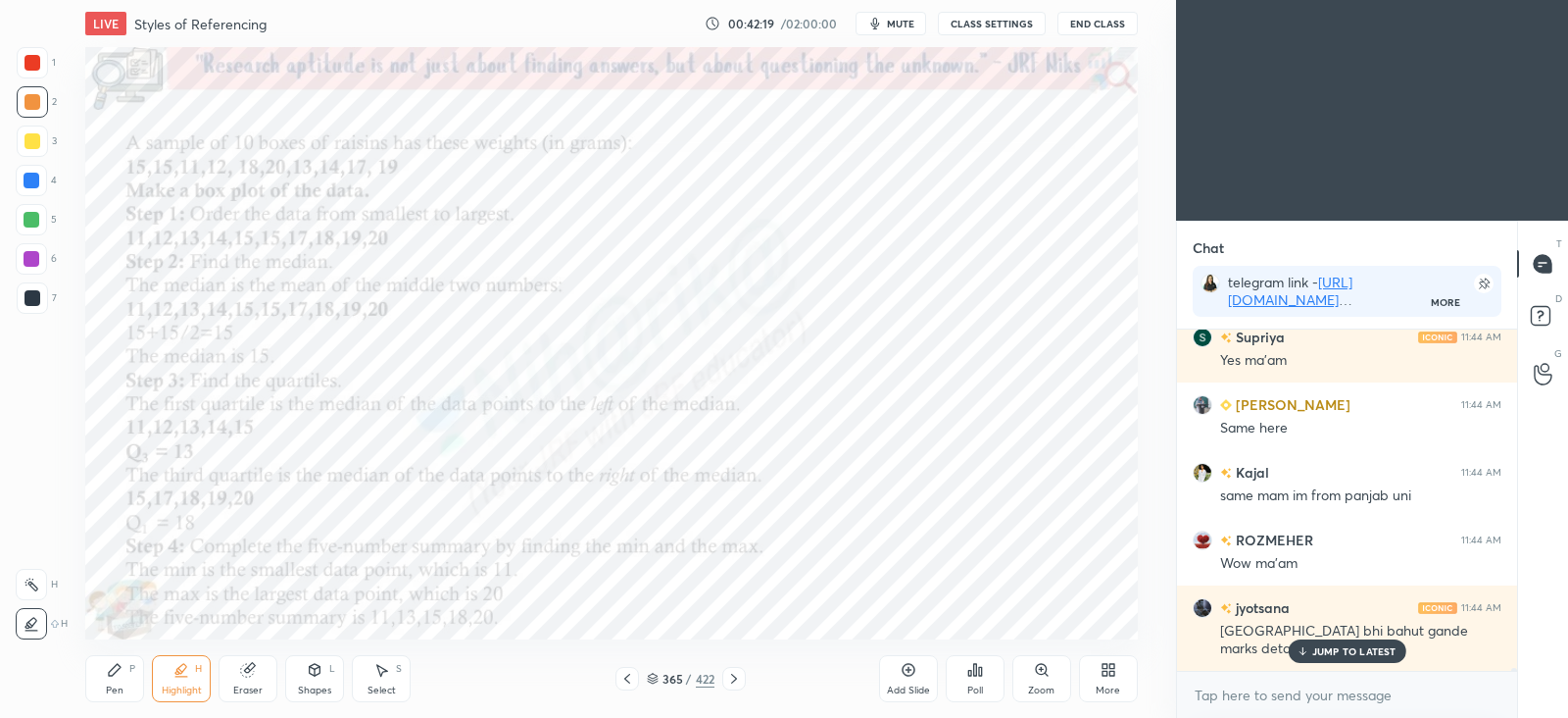
scroll to position [38285, 0]
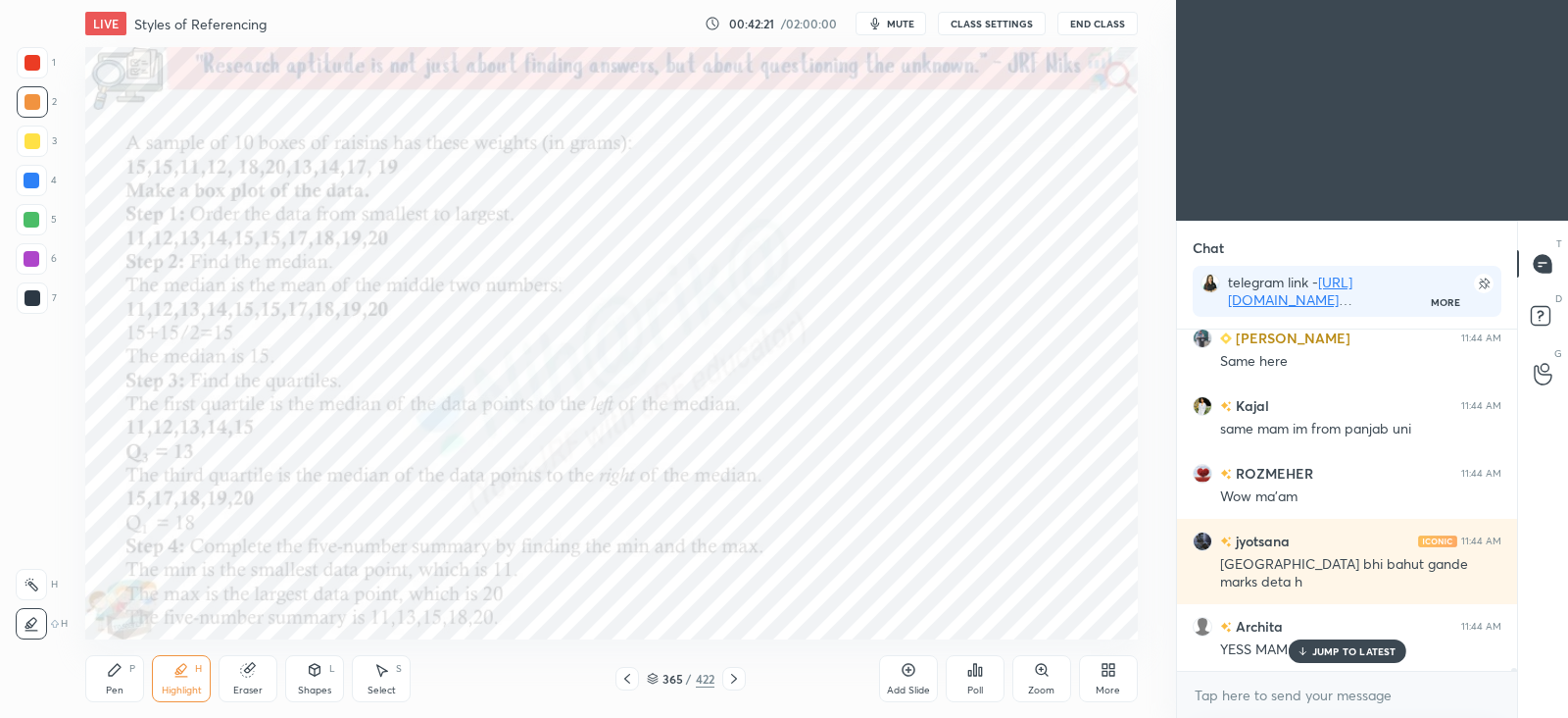
click at [1340, 656] on p "JUMP TO LATEST" at bounding box center [1354, 651] width 84 height 12
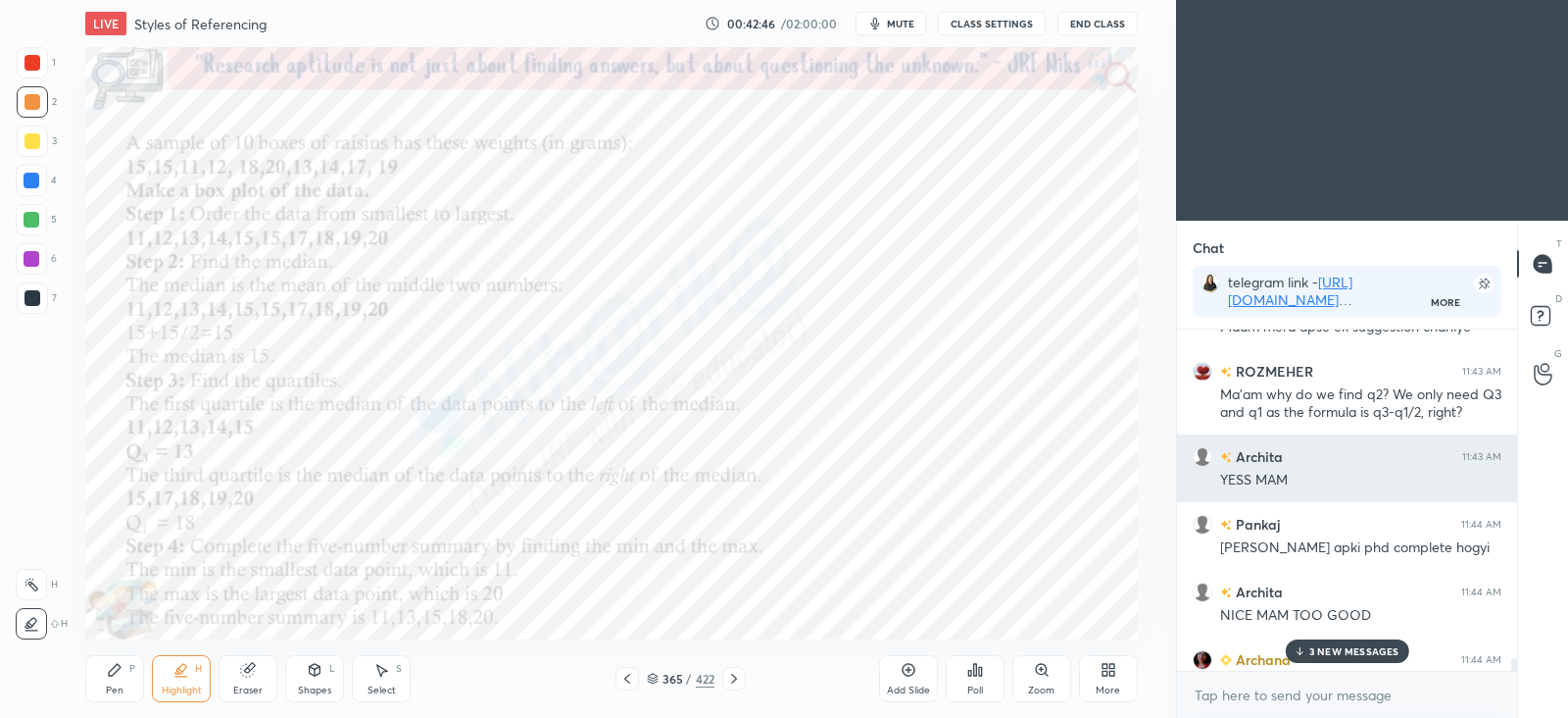
scroll to position [37059, 0]
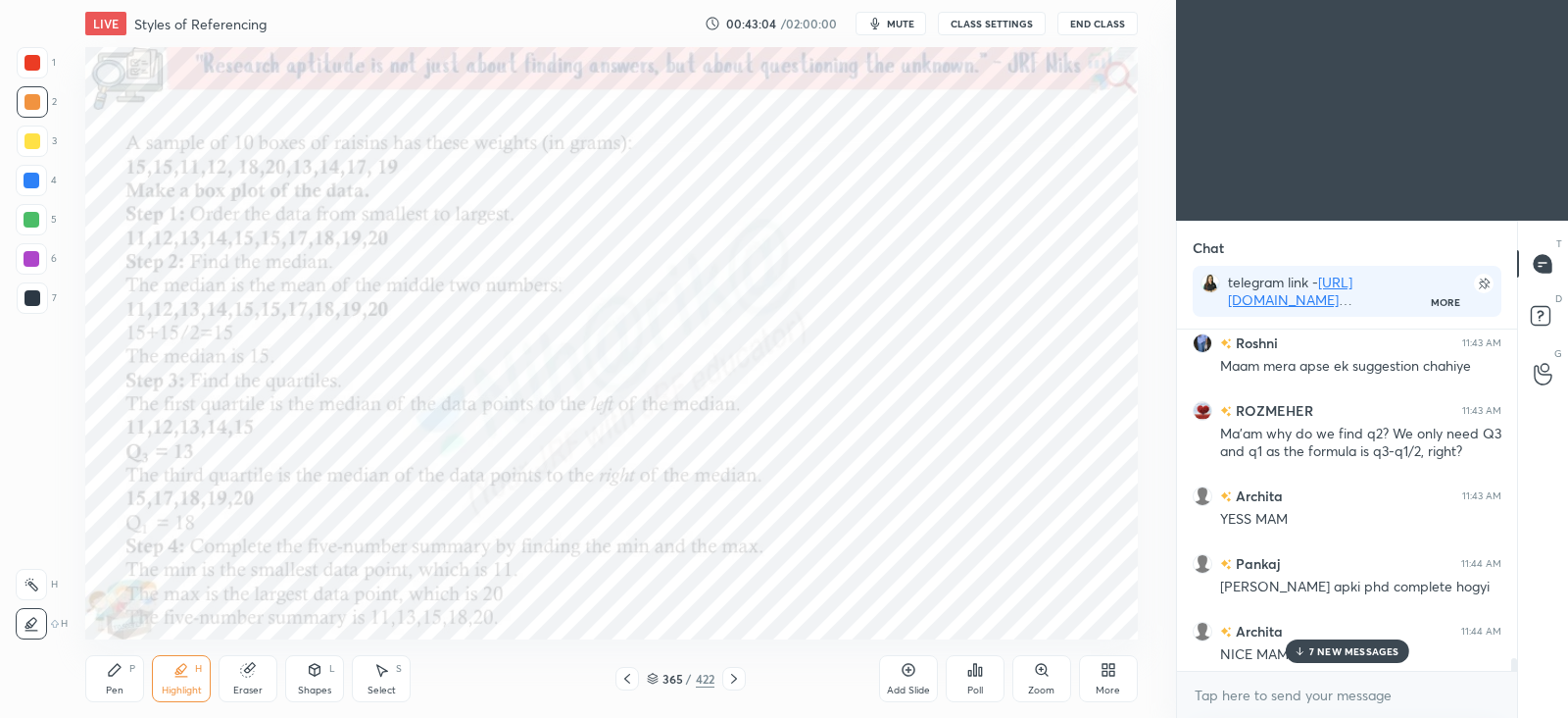
click at [628, 680] on icon at bounding box center [628, 679] width 16 height 16
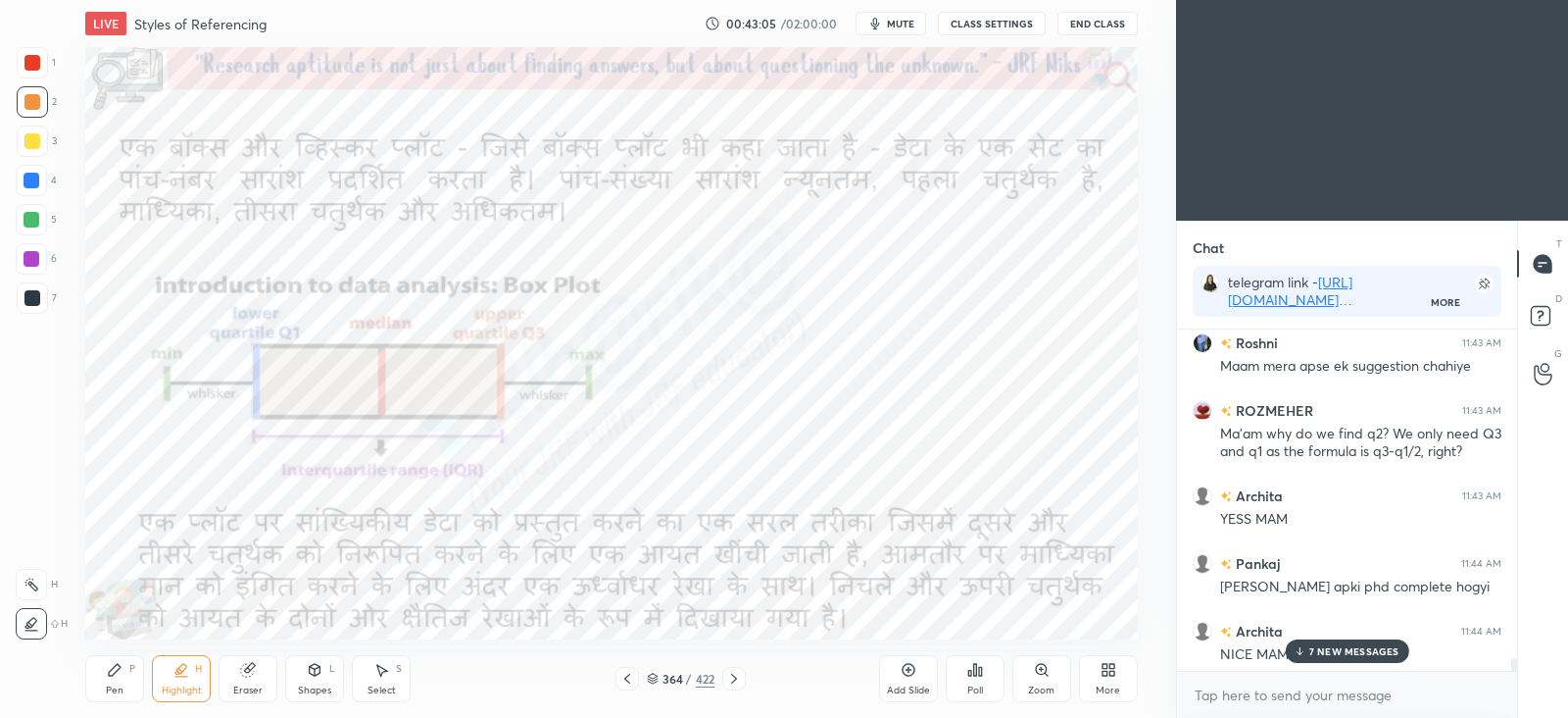
click at [627, 679] on icon at bounding box center [628, 679] width 16 height 16
click at [183, 679] on div "Highlight H" at bounding box center [181, 679] width 59 height 47
click at [27, 577] on icon at bounding box center [31, 585] width 16 height 16
click at [738, 682] on icon at bounding box center [734, 679] width 16 height 16
click at [735, 684] on icon at bounding box center [734, 679] width 16 height 16
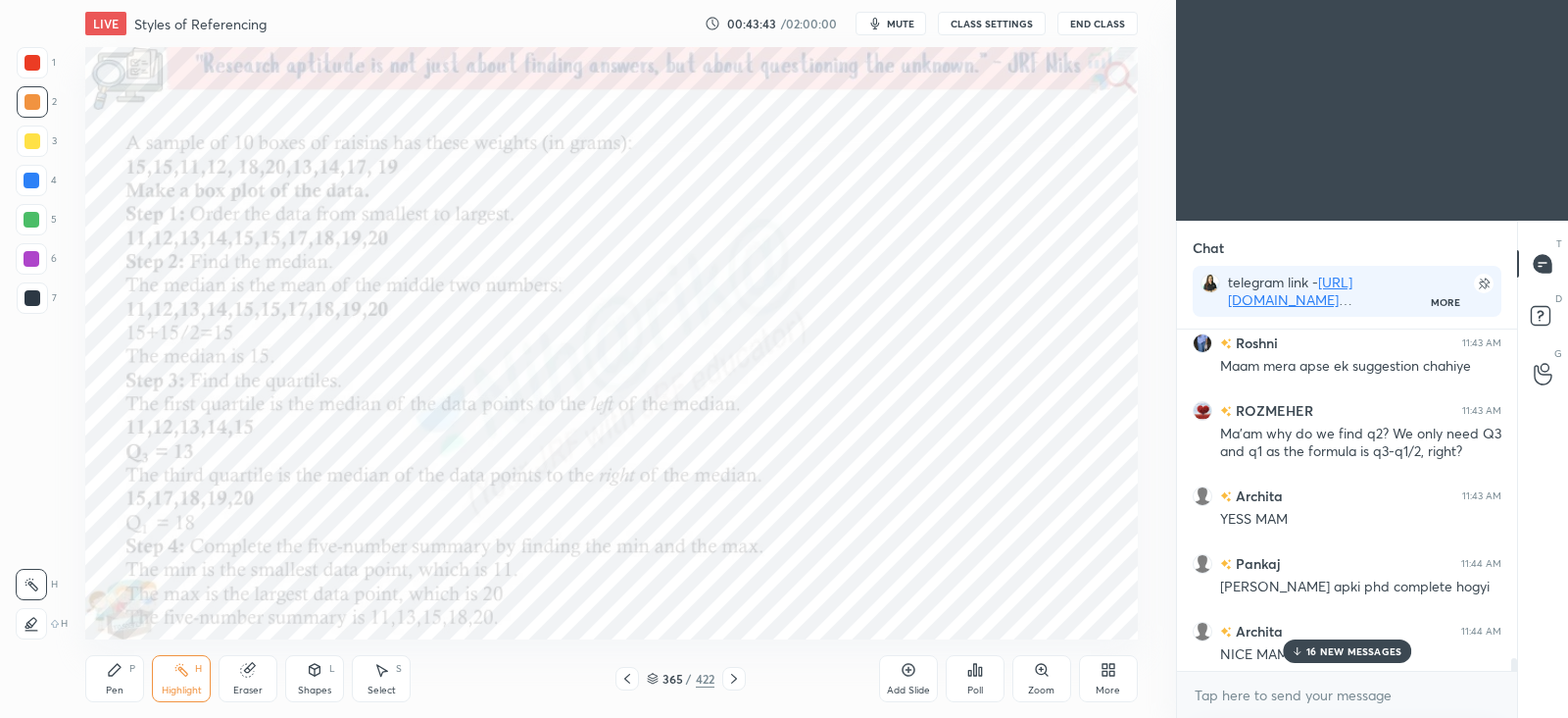
click at [30, 257] on div at bounding box center [31, 259] width 16 height 16
click at [112, 674] on icon at bounding box center [115, 670] width 12 height 12
click at [1336, 648] on p "17 NEW MESSAGES" at bounding box center [1354, 651] width 94 height 12
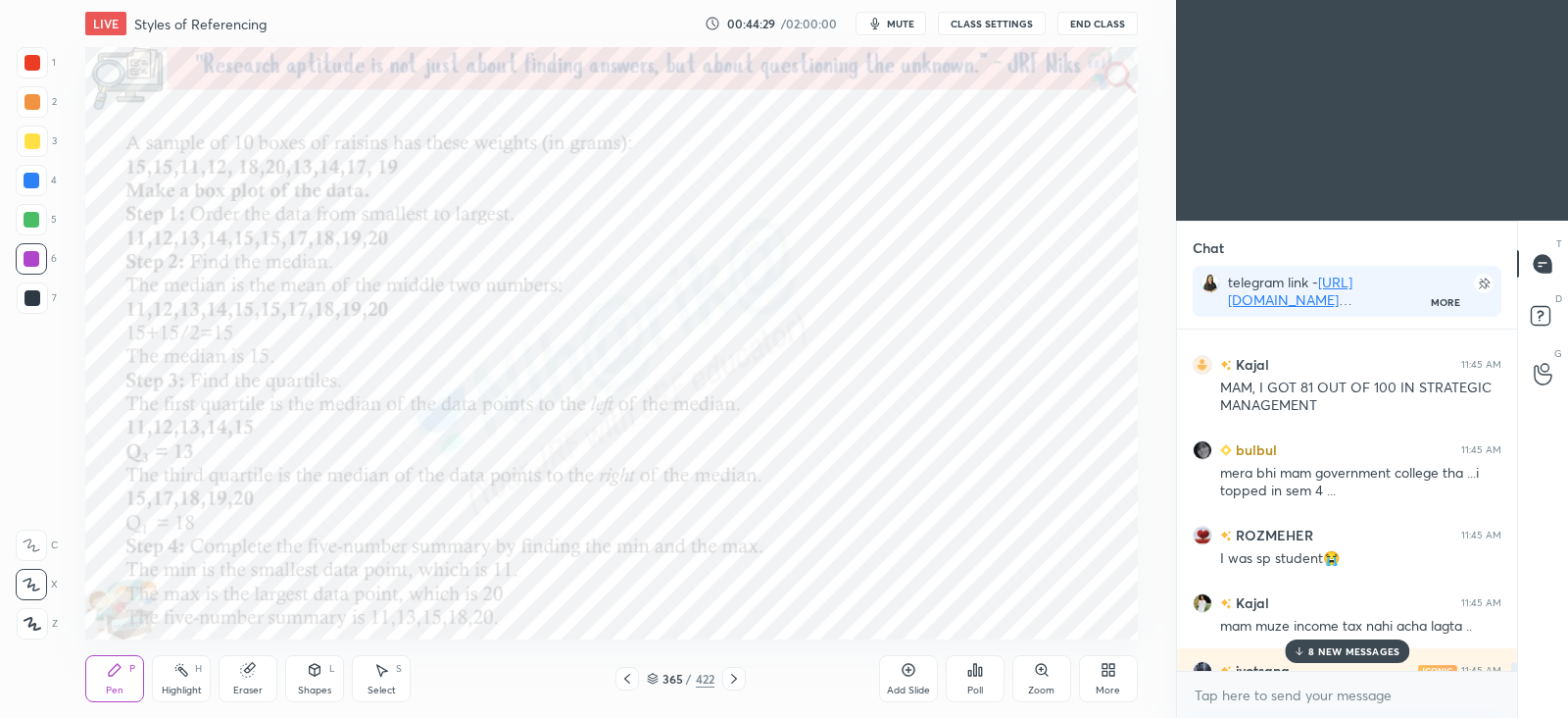
scroll to position [38679, 0]
click at [737, 678] on icon at bounding box center [734, 679] width 16 height 16
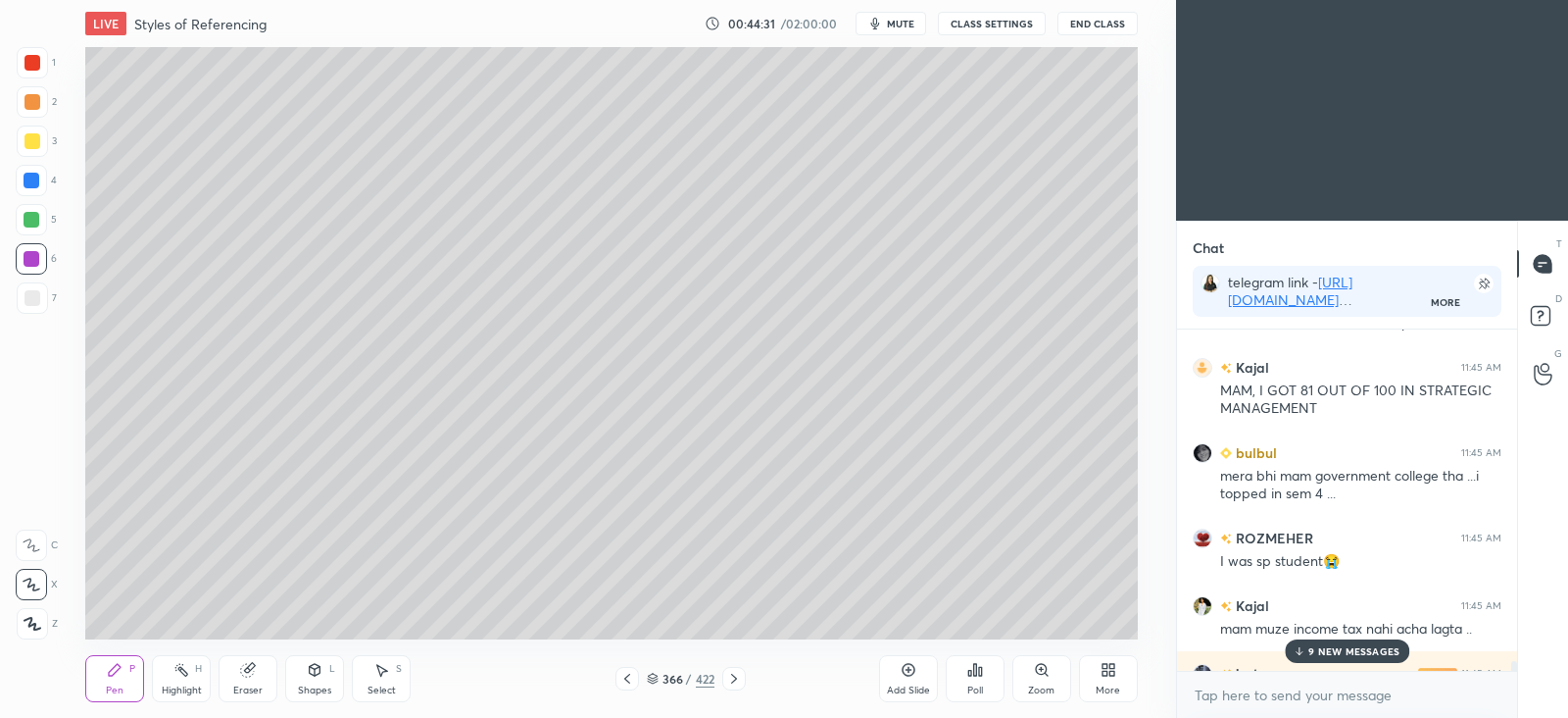
click at [735, 679] on icon at bounding box center [734, 679] width 6 height 10
click at [736, 681] on icon at bounding box center [734, 679] width 16 height 16
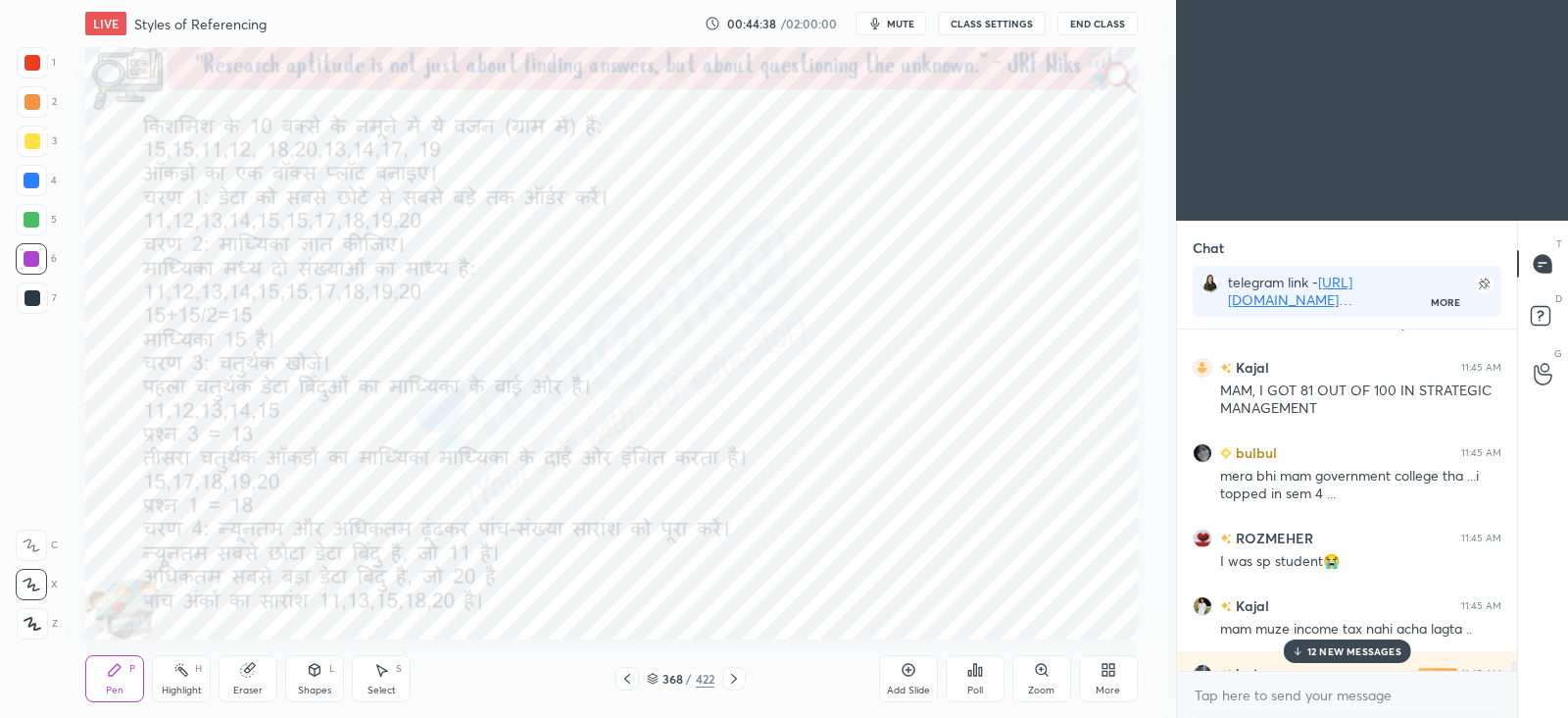
click at [1361, 652] on p "12 NEW MESSAGES" at bounding box center [1354, 651] width 94 height 12
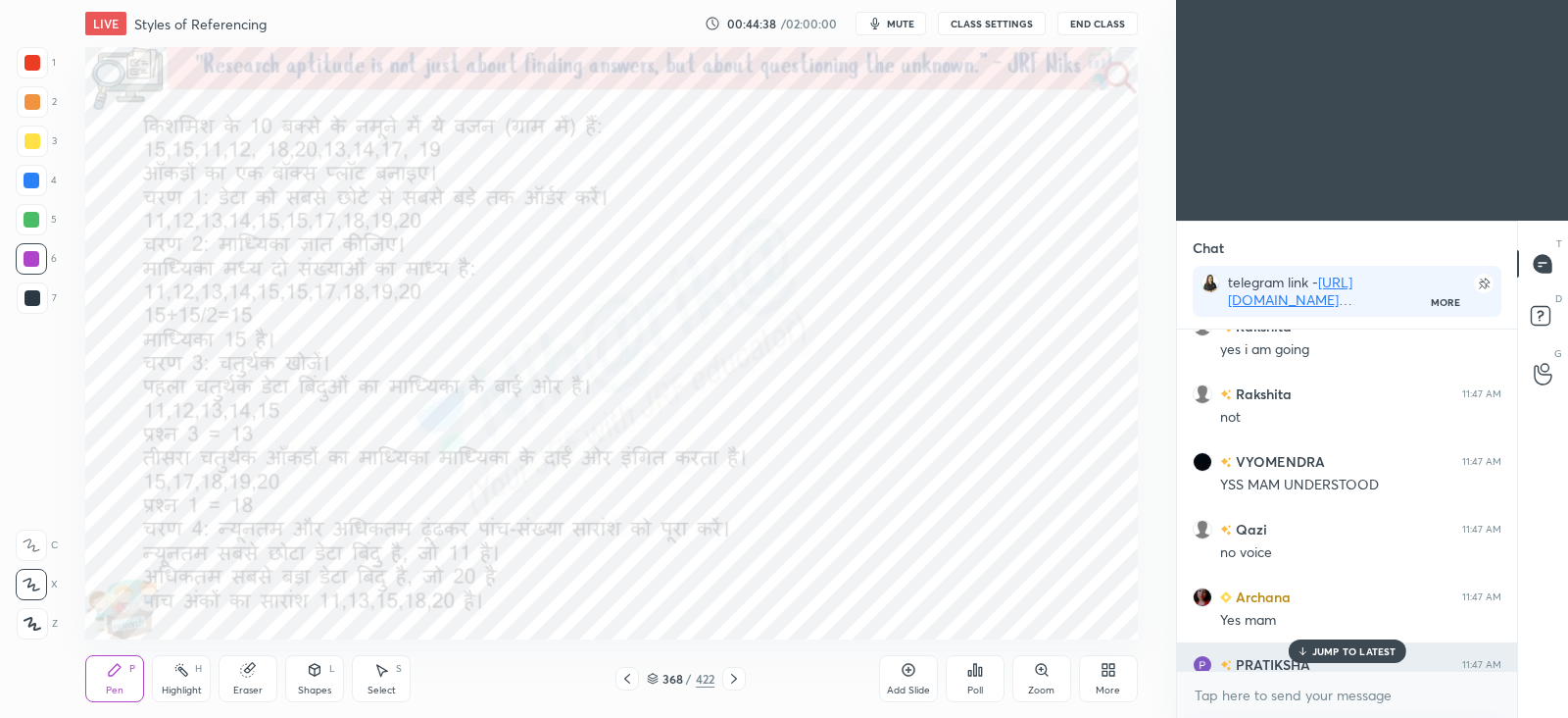
click at [1371, 646] on p "JUMP TO LATEST" at bounding box center [1354, 651] width 84 height 12
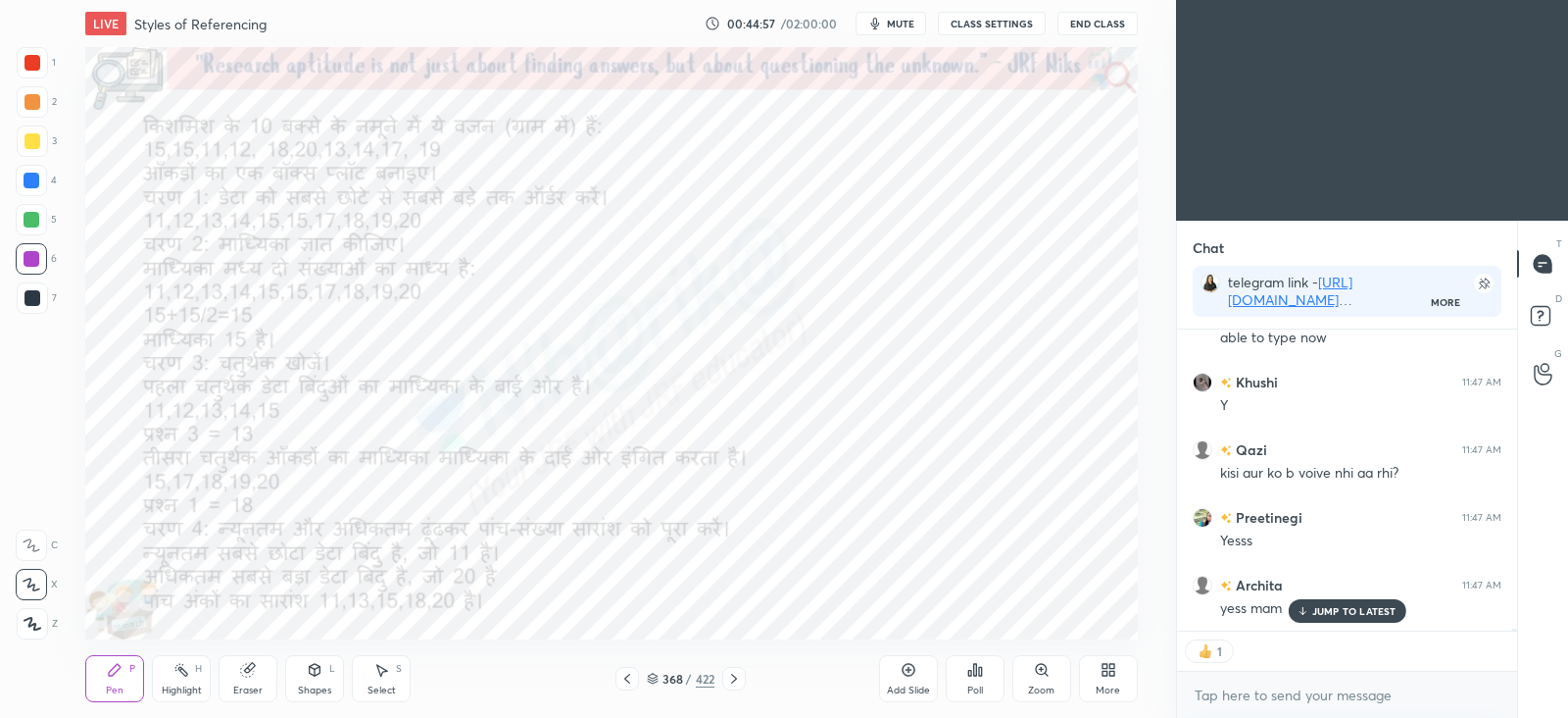
scroll to position [40881, 0]
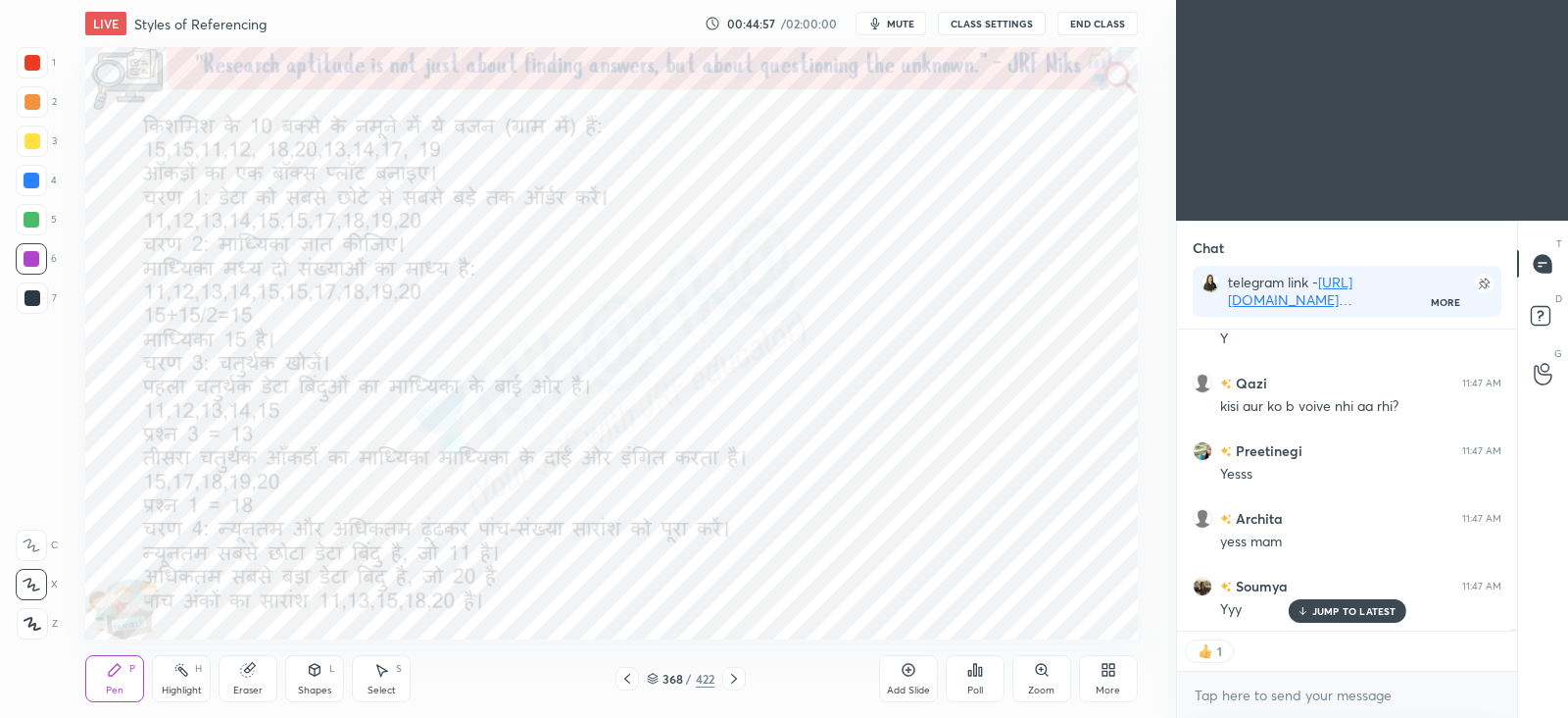
click at [739, 682] on icon at bounding box center [734, 679] width 16 height 16
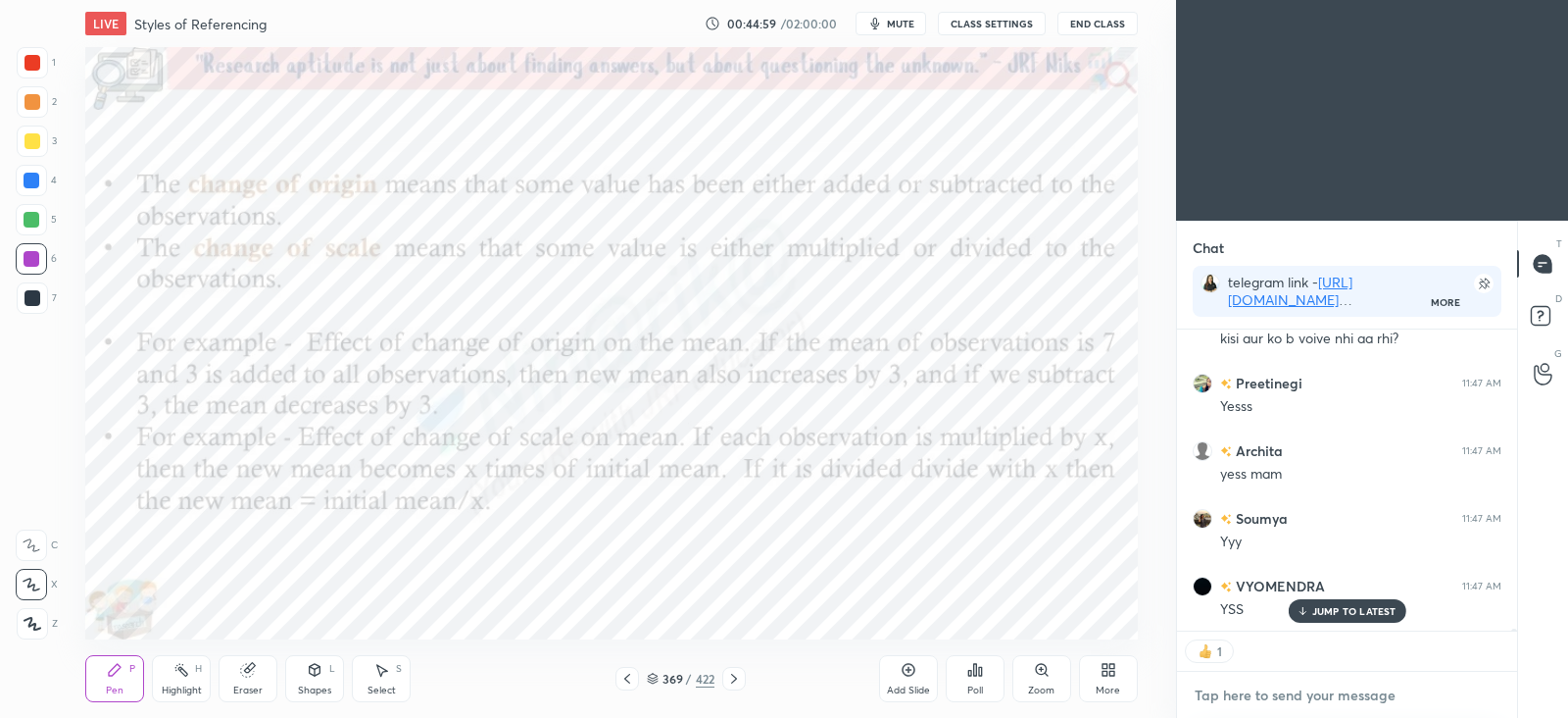
click at [1258, 692] on textarea at bounding box center [1346, 695] width 309 height 31
type textarea "x"
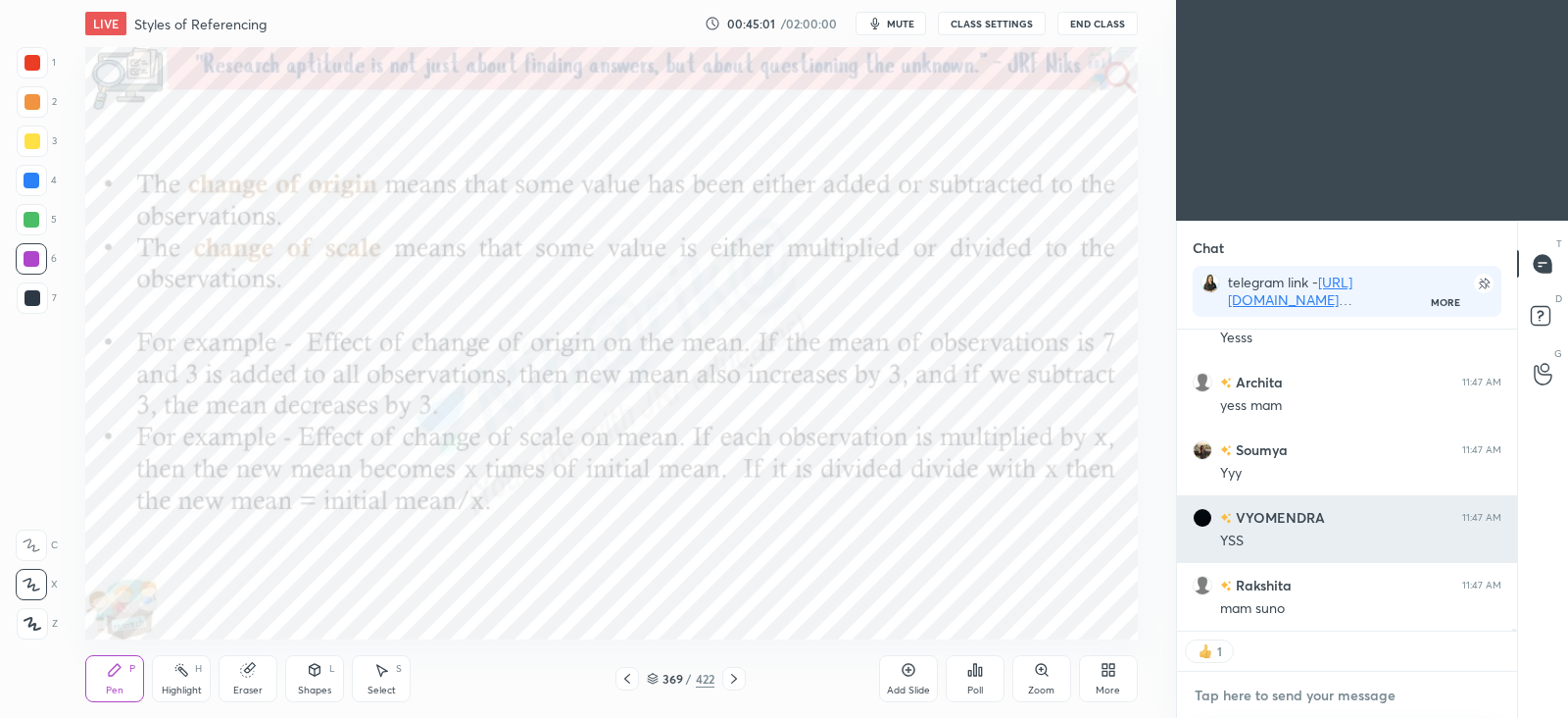
scroll to position [41085, 0]
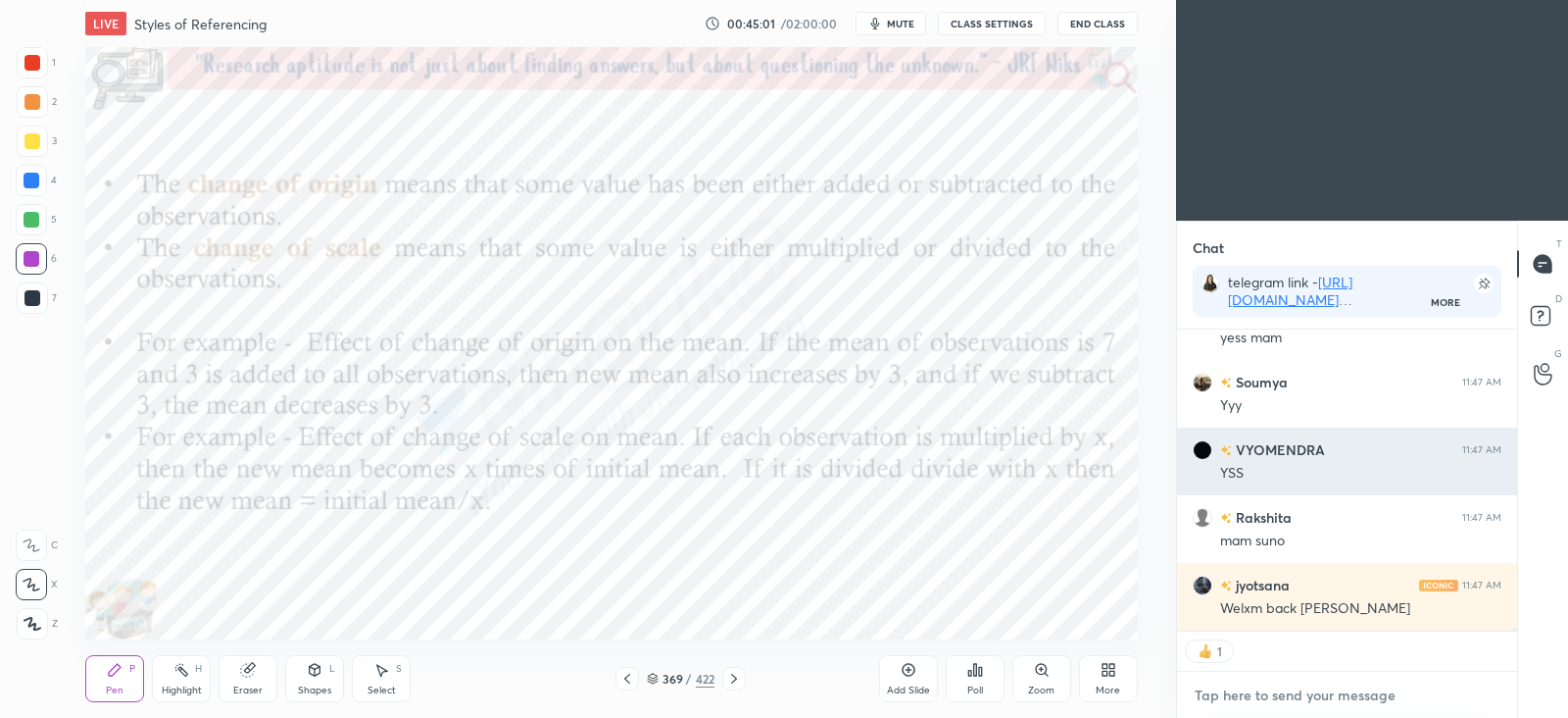
type textarea "Q"
type textarea "x"
type textarea "Qu"
type textarea "x"
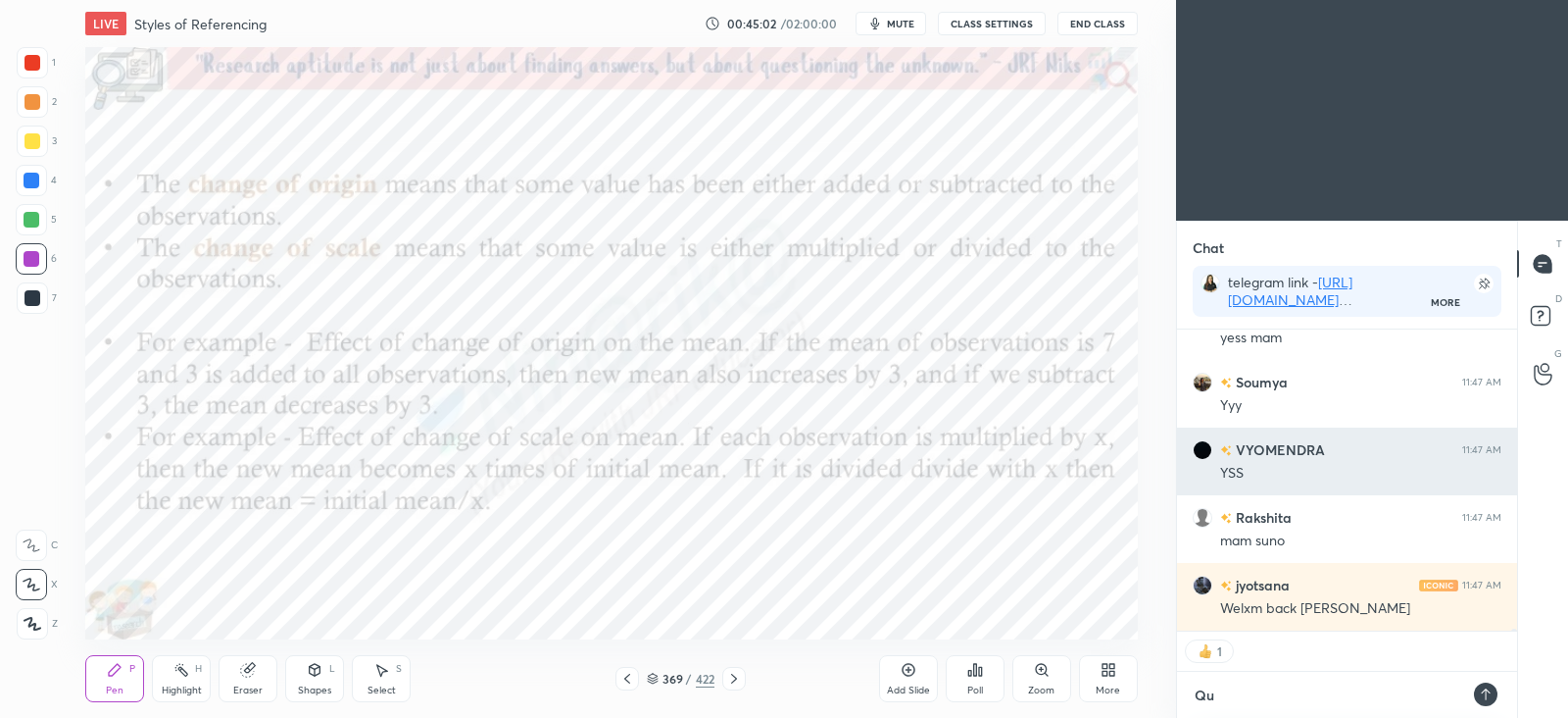
type textarea "Quz"
type textarea "x"
type textarea "Quzi"
type textarea "x"
type textarea "Quzi"
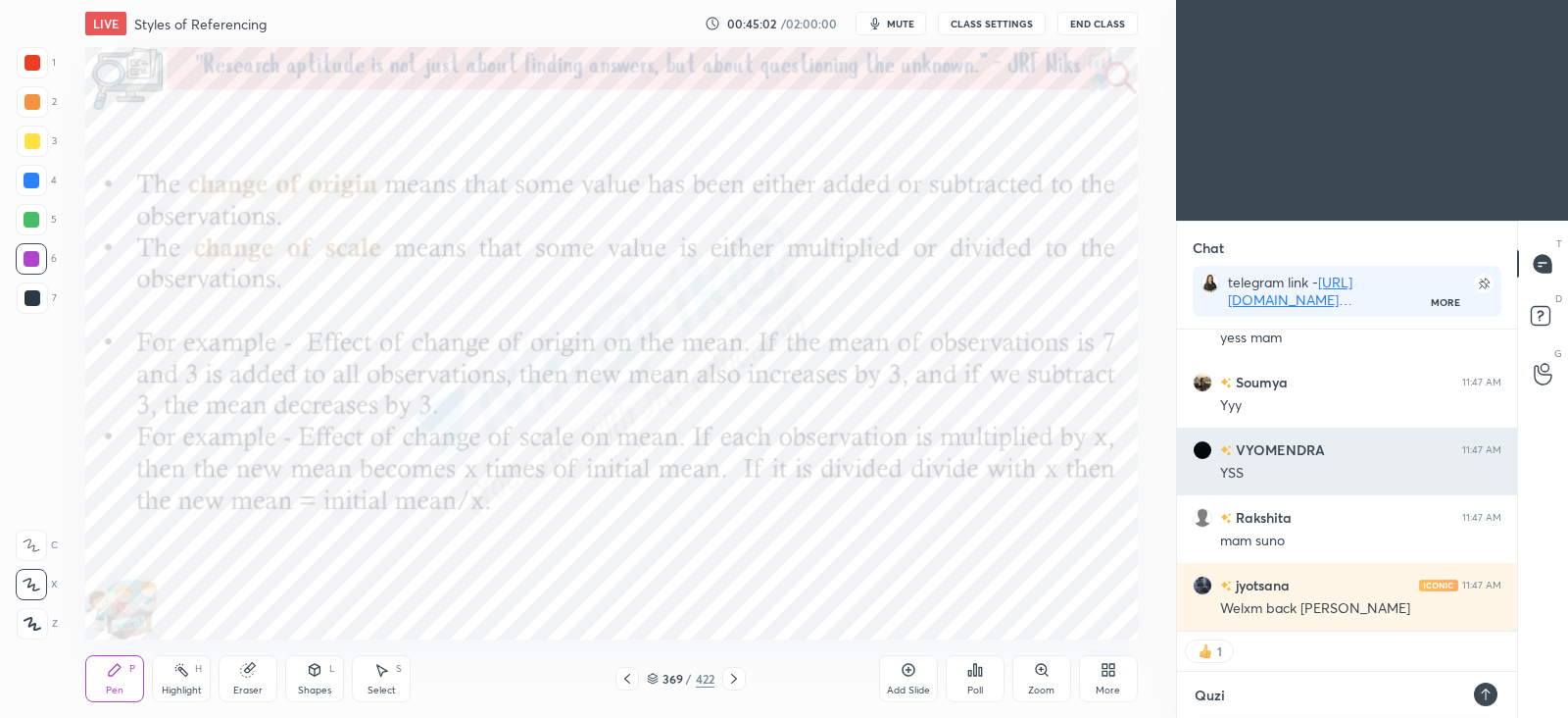
type textarea "x"
type textarea "Quzi r"
type textarea "x"
type textarea "Quzi re"
type textarea "x"
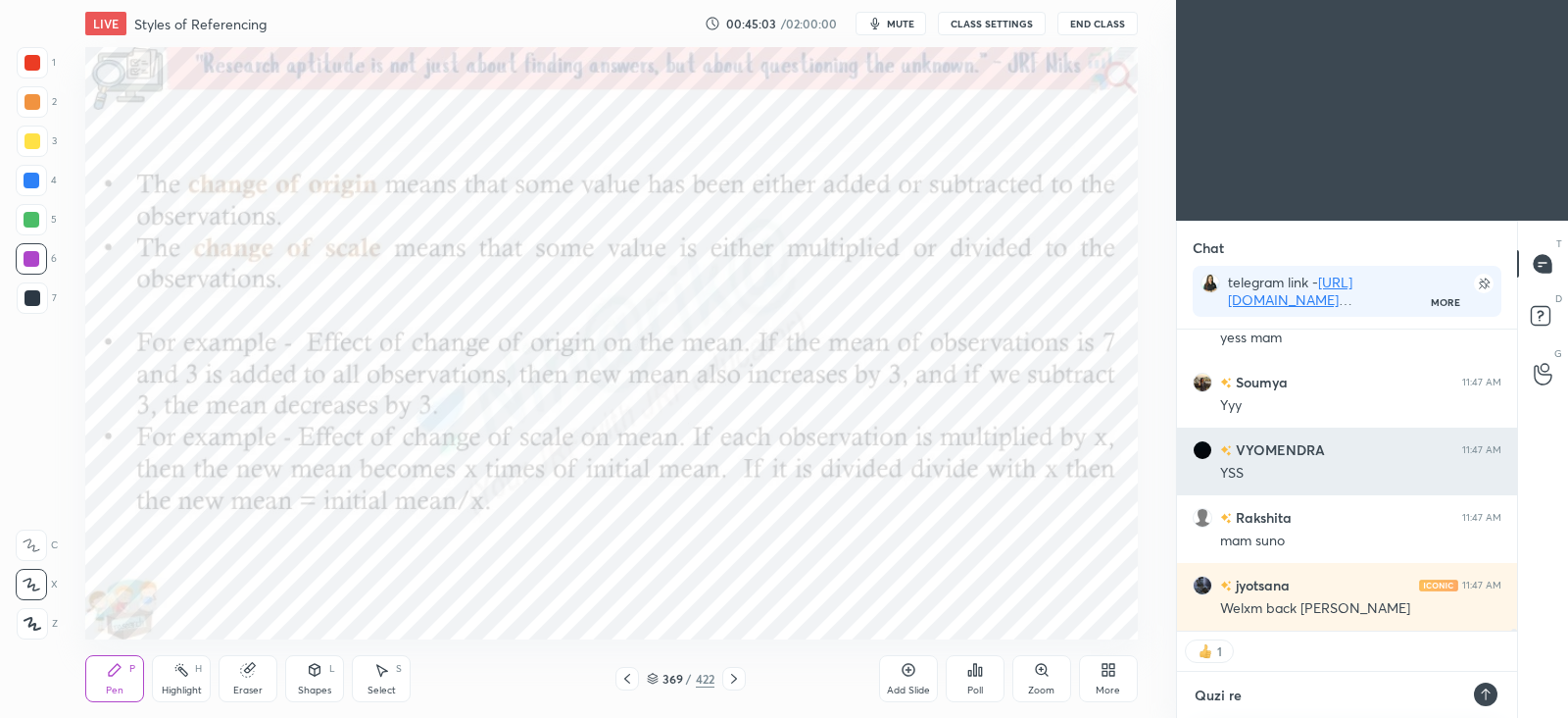
type textarea "Quzi ref"
type textarea "x"
type textarea "Quzi refr"
type textarea "x"
type textarea "Quzi refre"
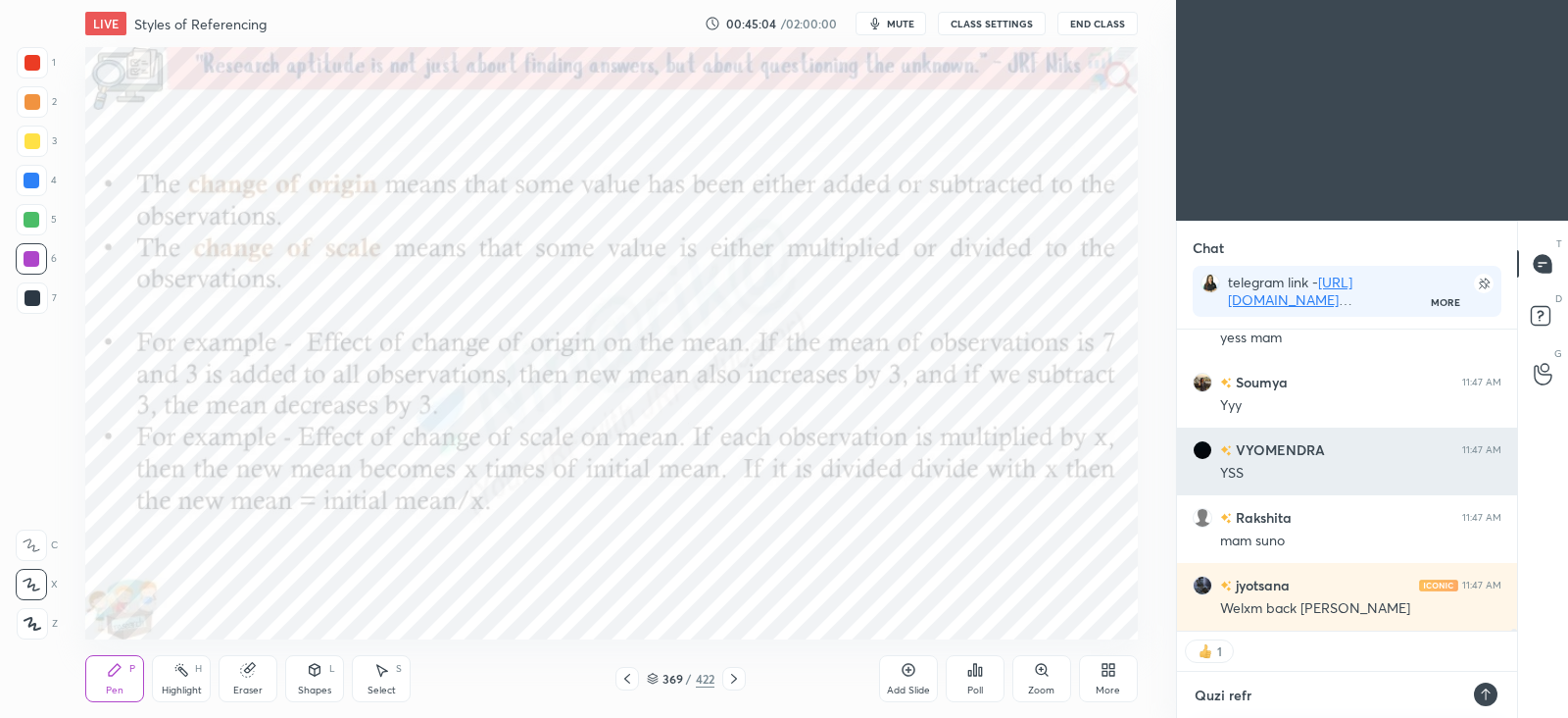
type textarea "x"
type textarea "Quzi refres"
type textarea "x"
type textarea "Quzi refresh"
type textarea "x"
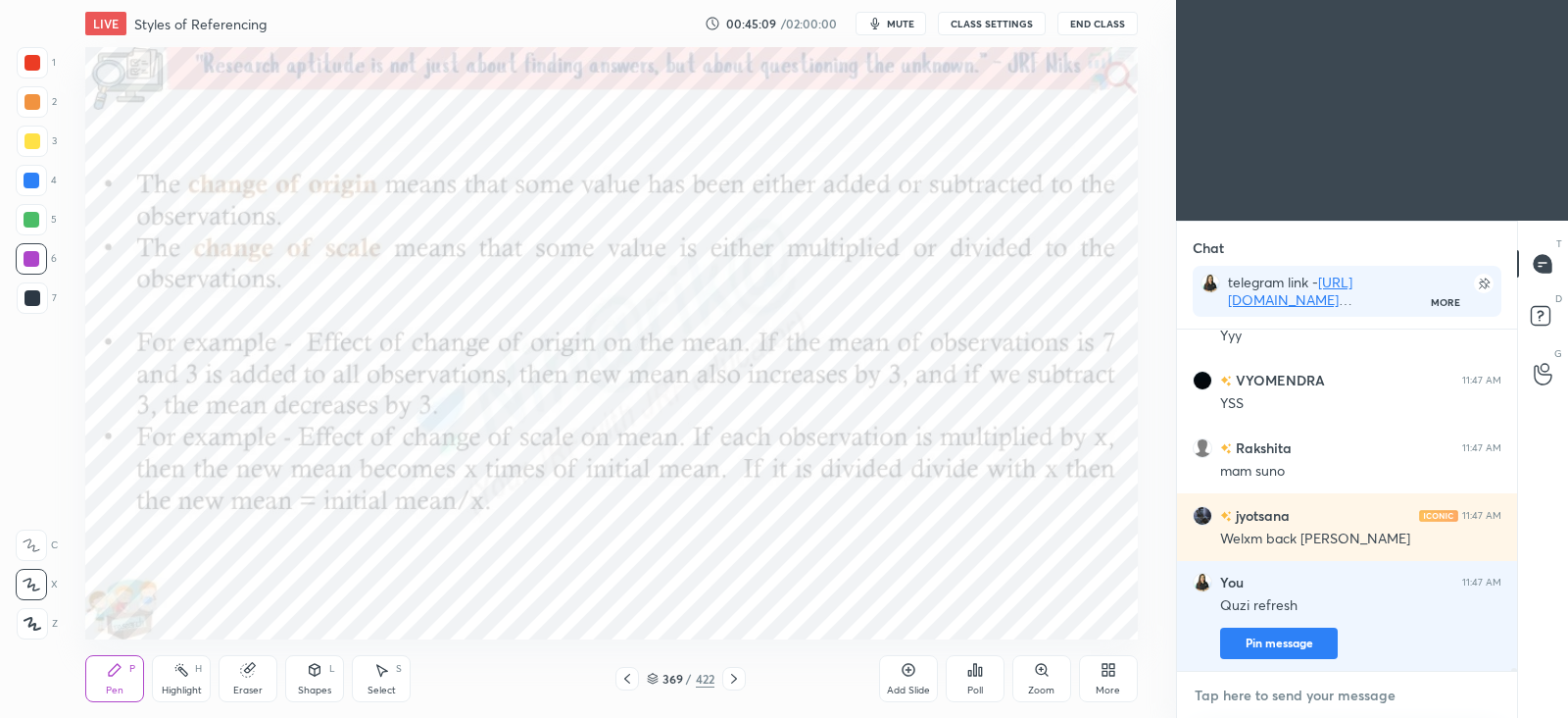
scroll to position [41221, 0]
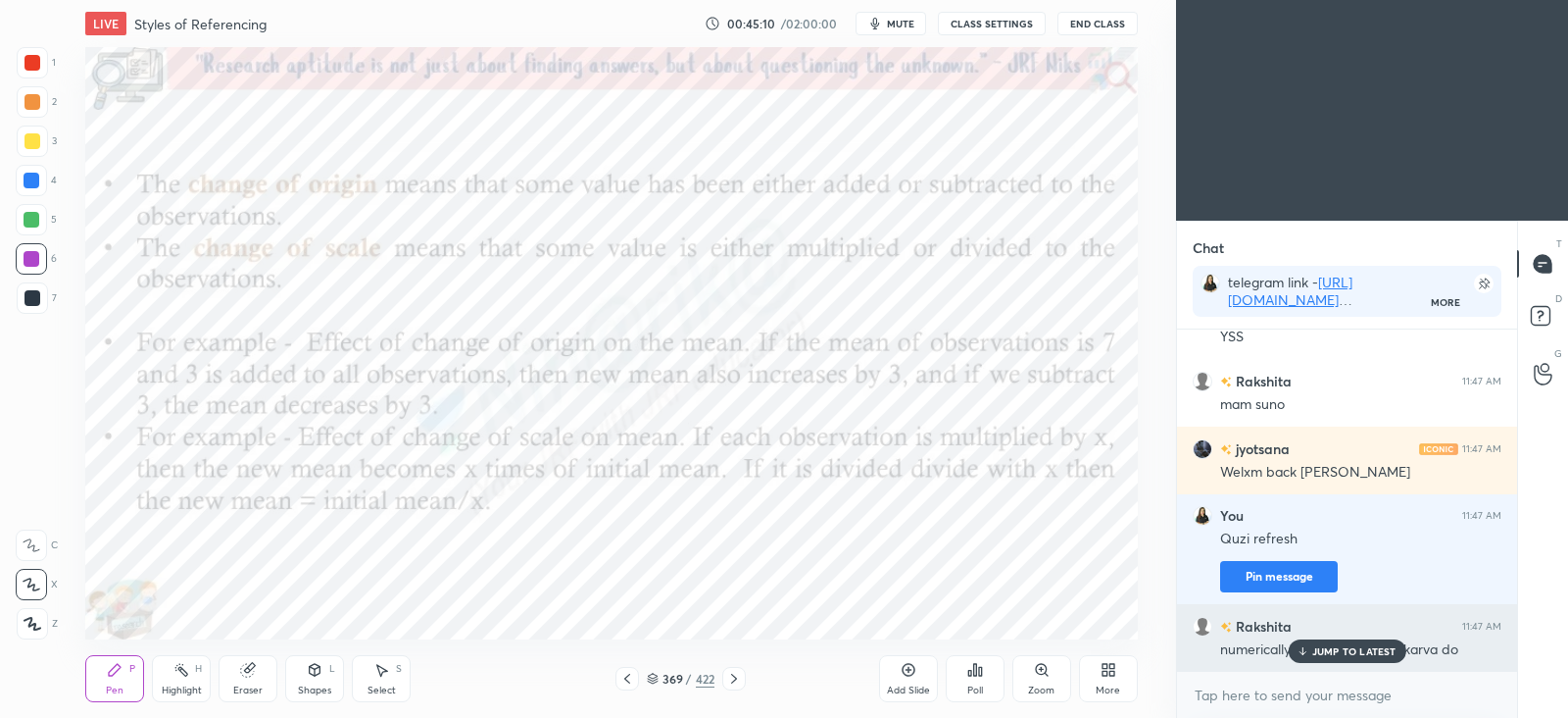
click at [1349, 645] on p "JUMP TO LATEST" at bounding box center [1354, 651] width 84 height 12
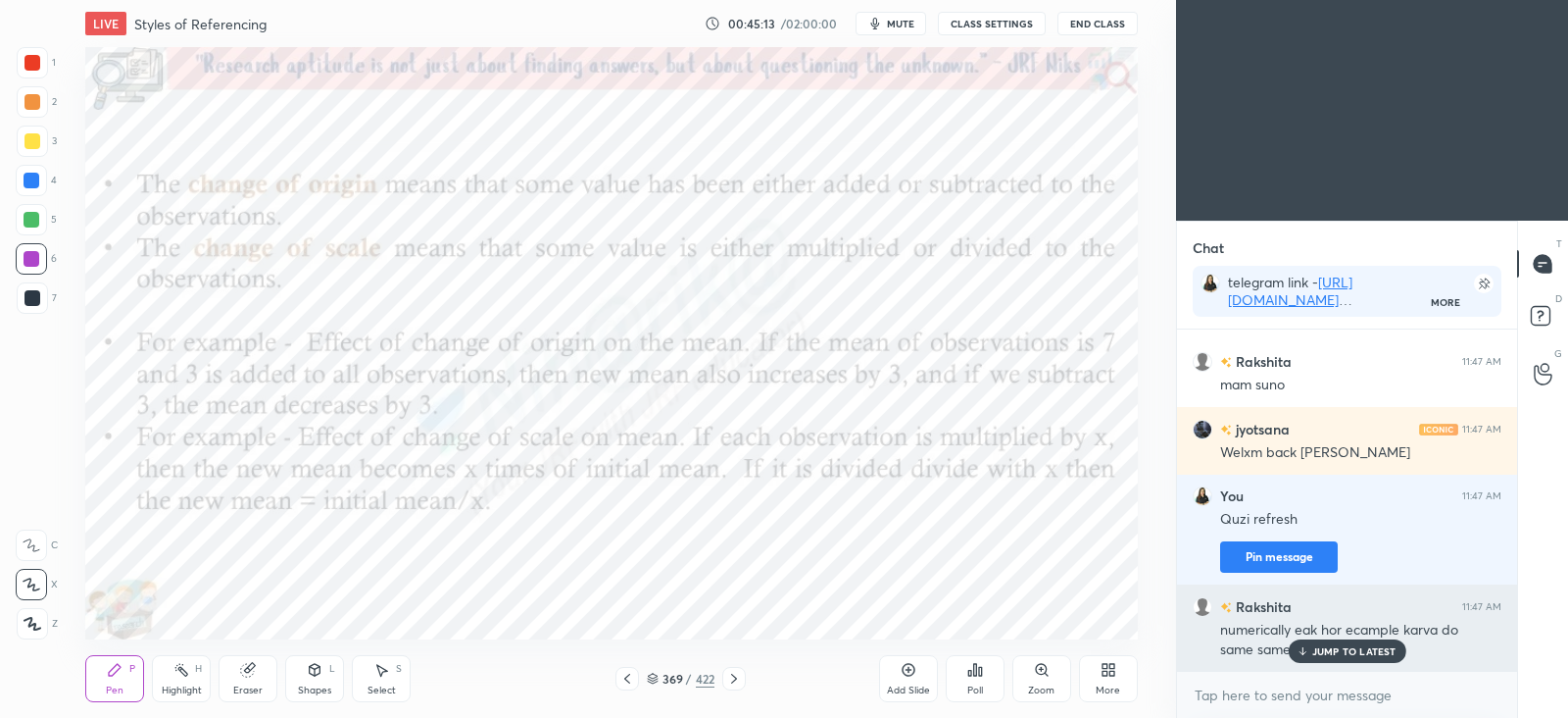
click at [1331, 650] on p "JUMP TO LATEST" at bounding box center [1354, 651] width 84 height 12
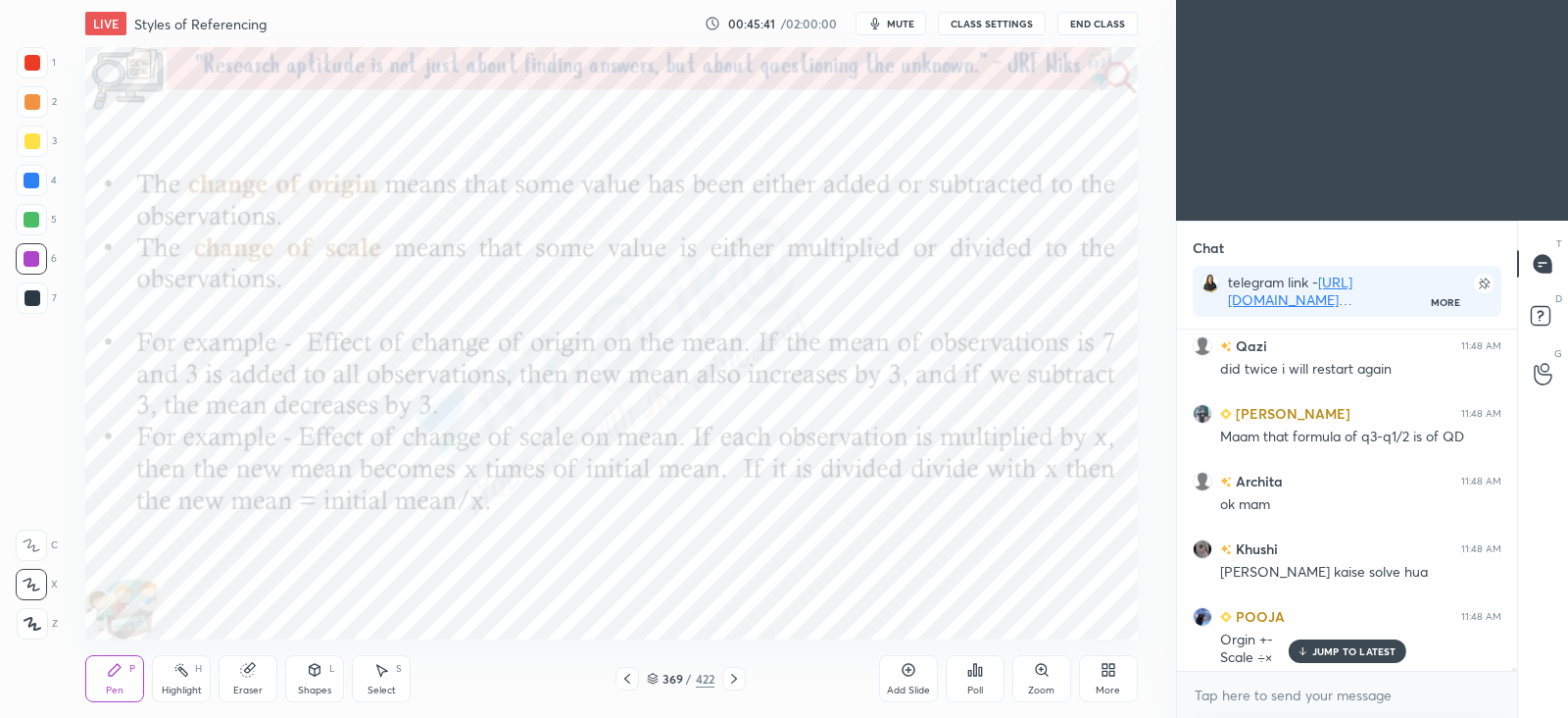
scroll to position [41819, 0]
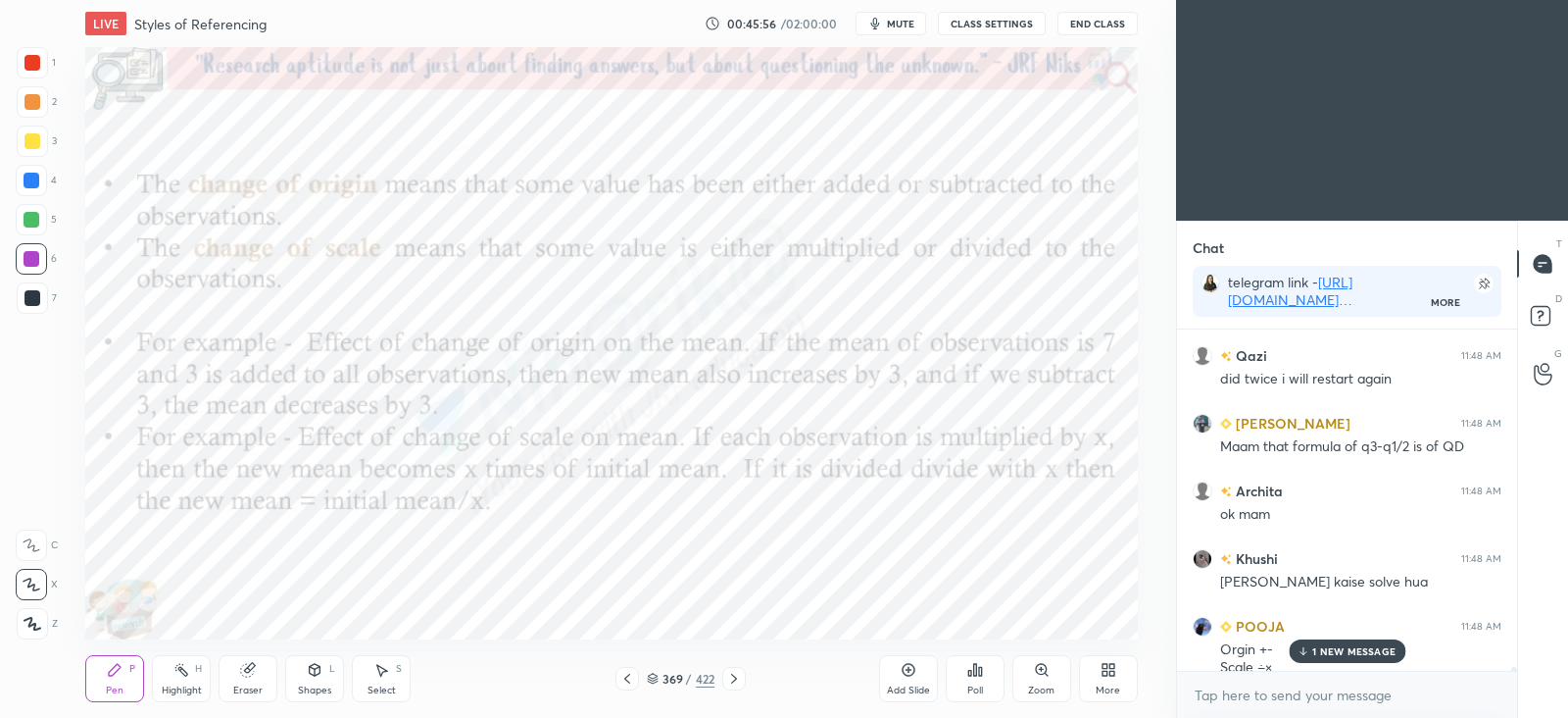
click at [1342, 650] on p "1 NEW MESSAGE" at bounding box center [1353, 651] width 83 height 12
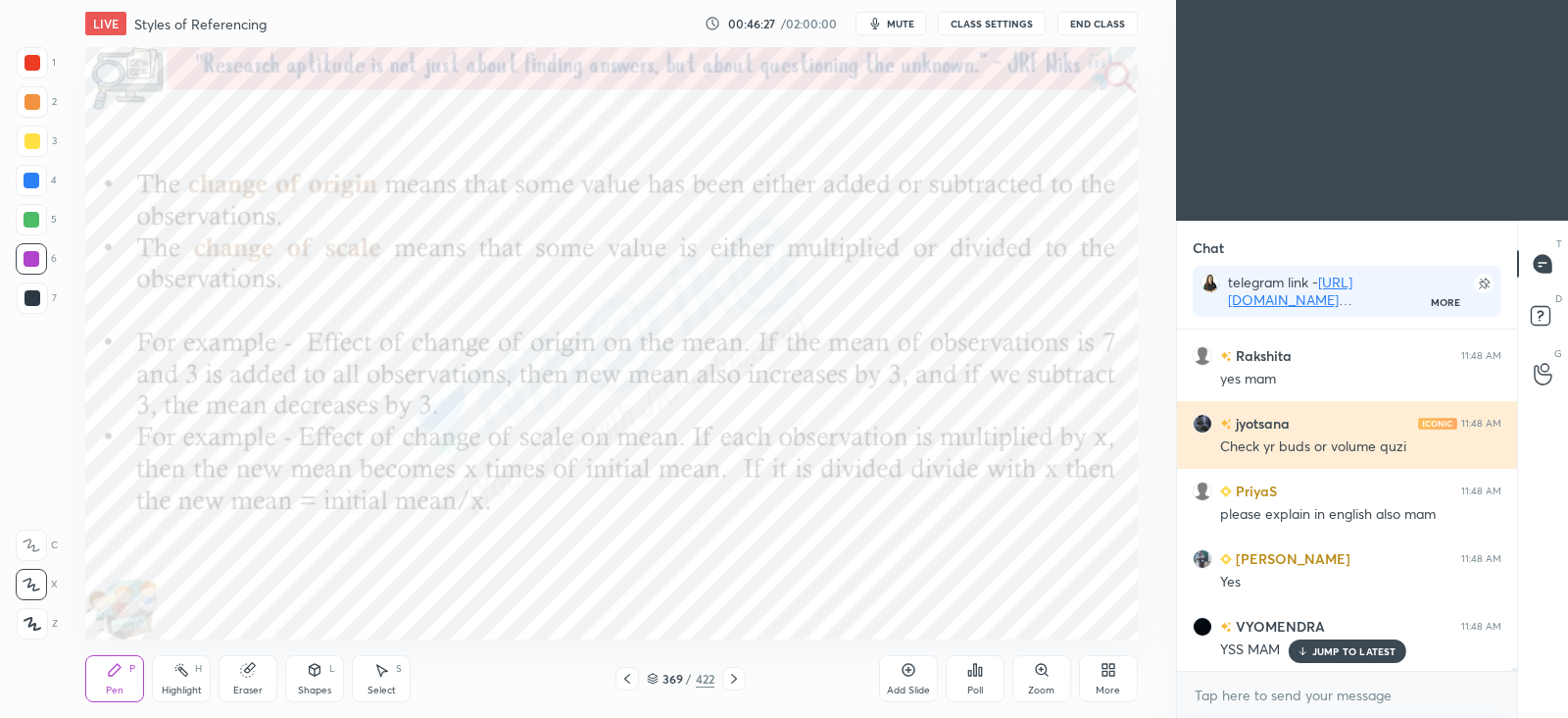
scroll to position [42242, 0]
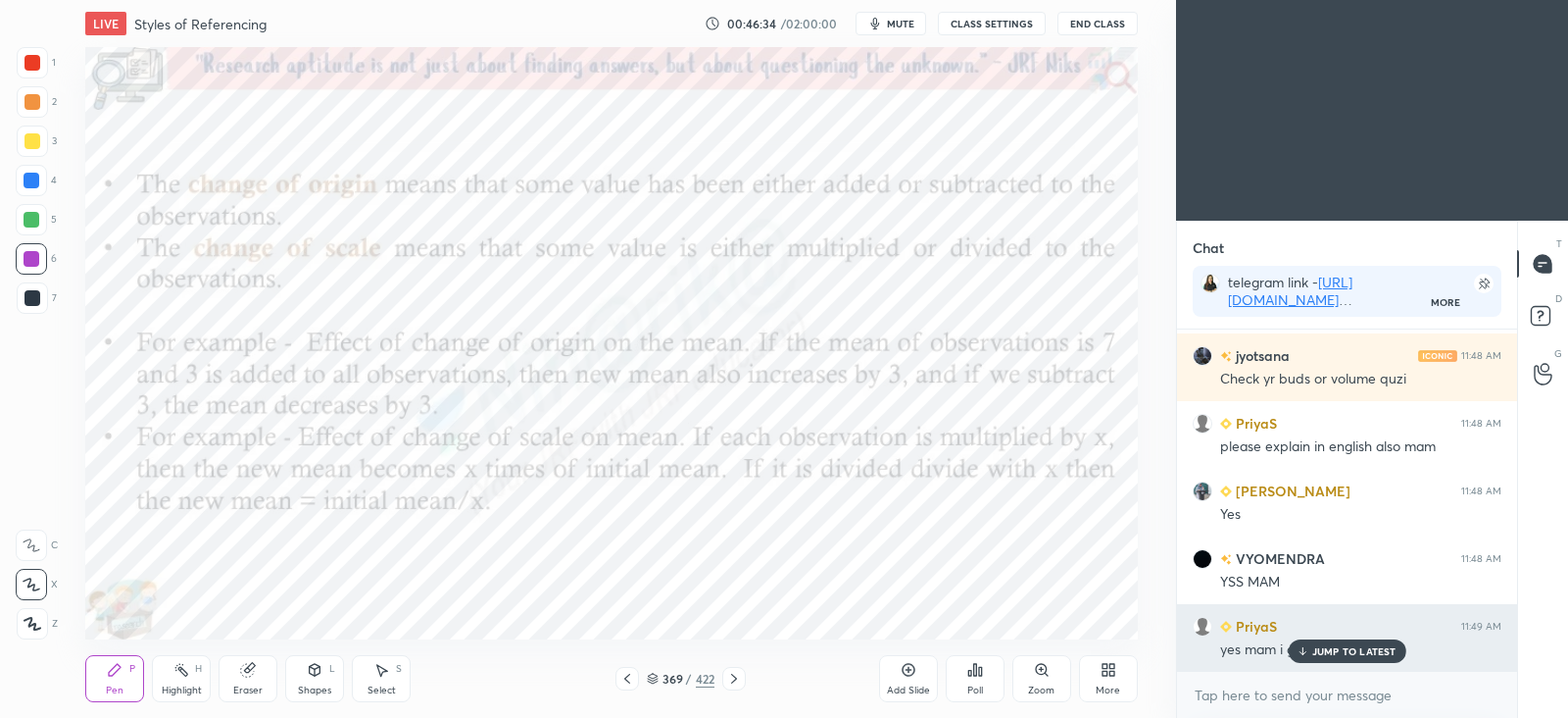
click at [1347, 656] on p "JUMP TO LATEST" at bounding box center [1354, 651] width 84 height 12
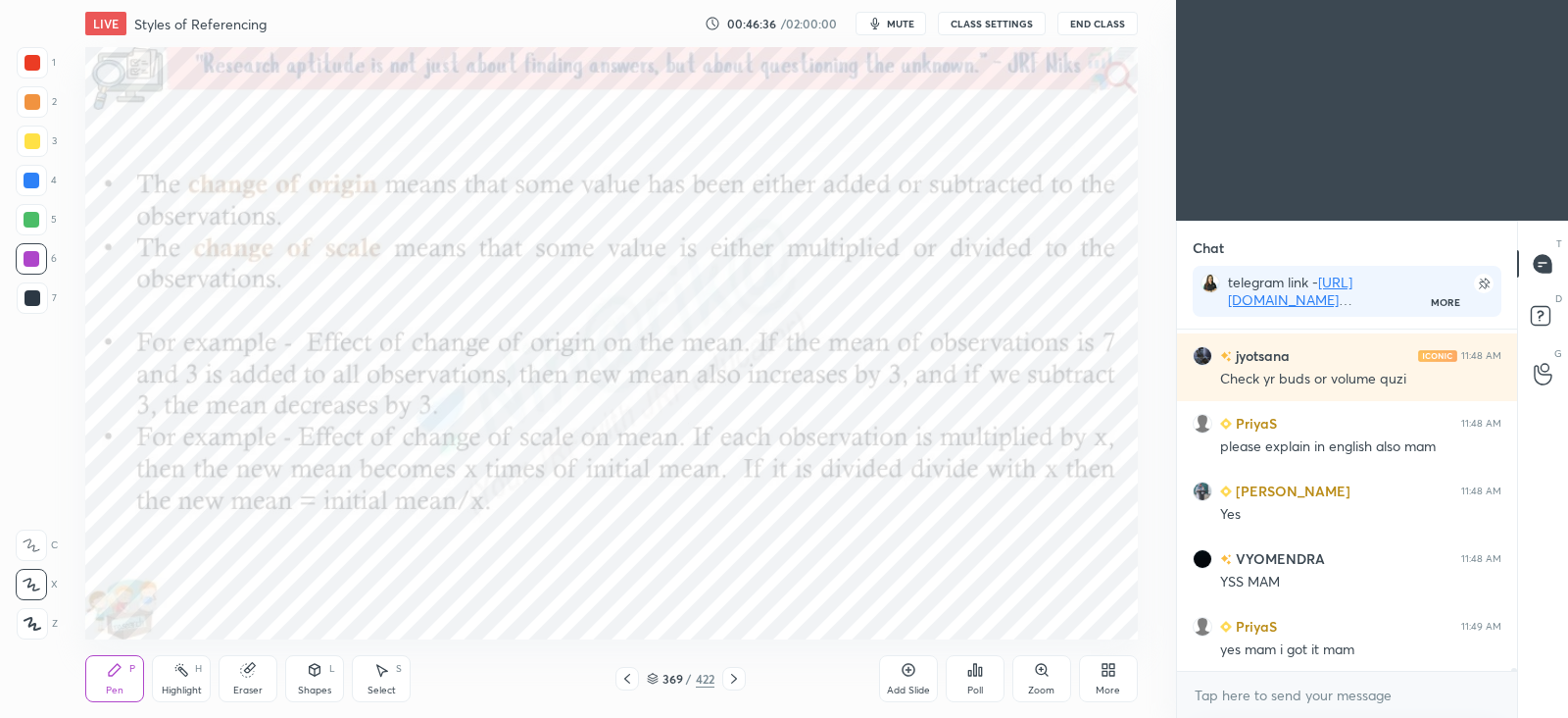
click at [628, 674] on icon at bounding box center [628, 679] width 16 height 16
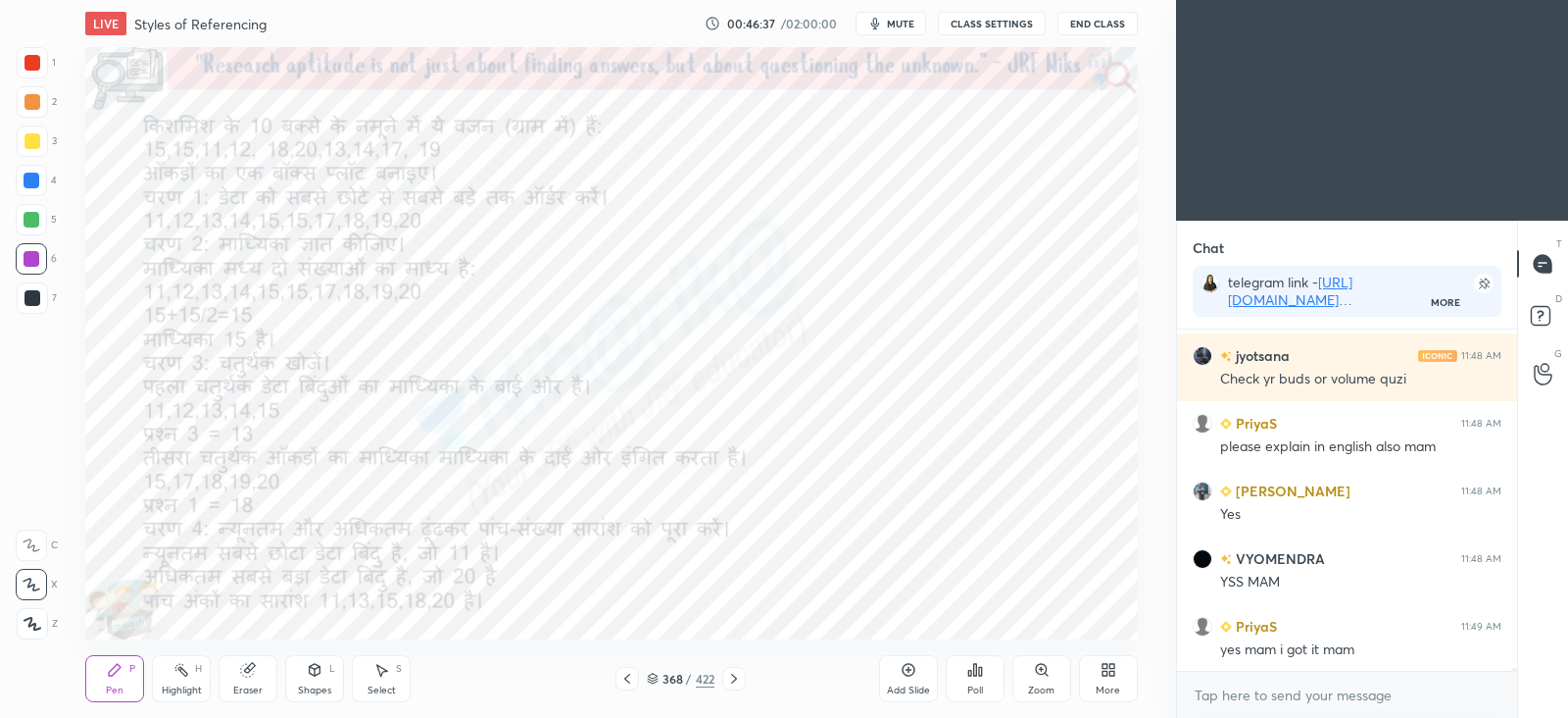
click at [737, 677] on icon at bounding box center [734, 679] width 16 height 16
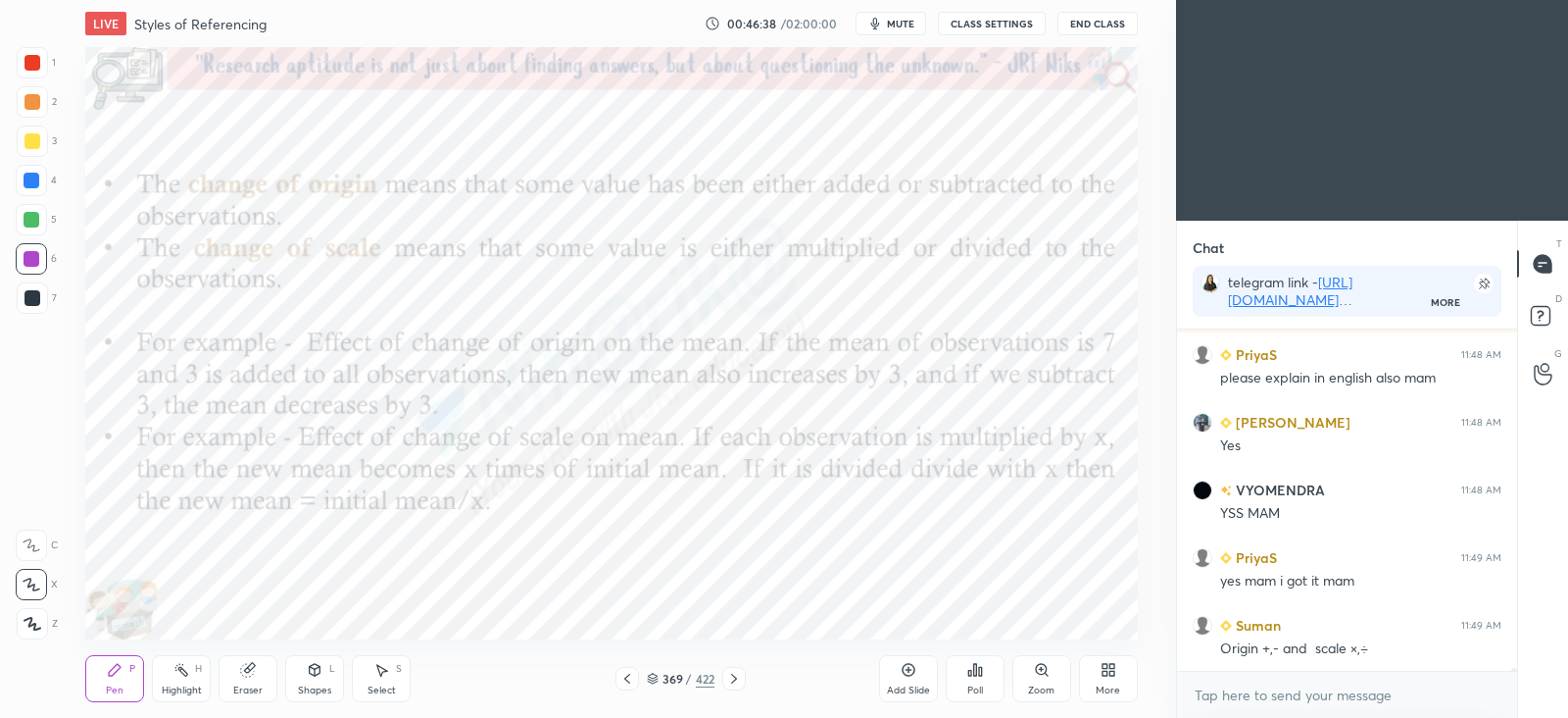
click at [906, 675] on icon at bounding box center [908, 670] width 13 height 13
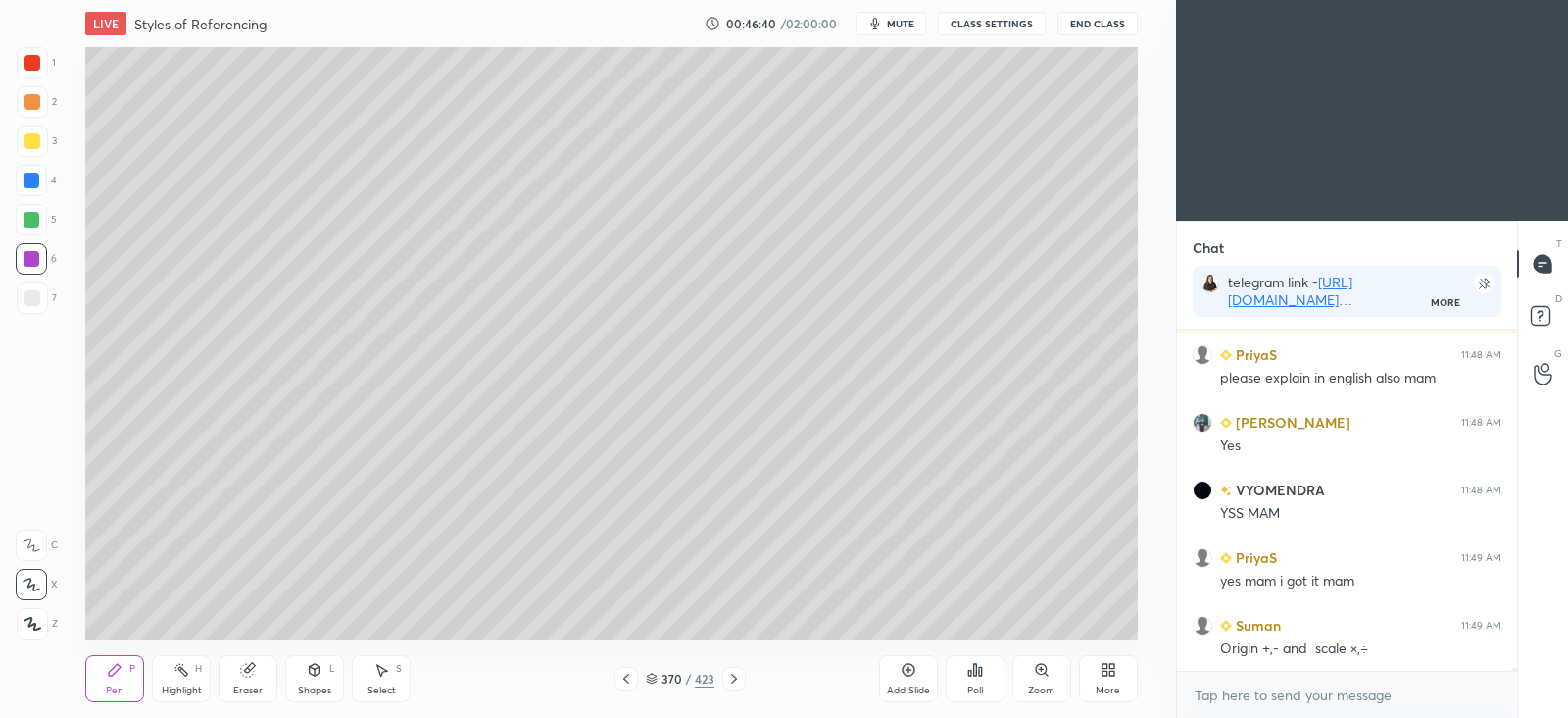
click at [31, 291] on div at bounding box center [32, 298] width 16 height 16
click at [247, 689] on div "Eraser" at bounding box center [248, 691] width 29 height 10
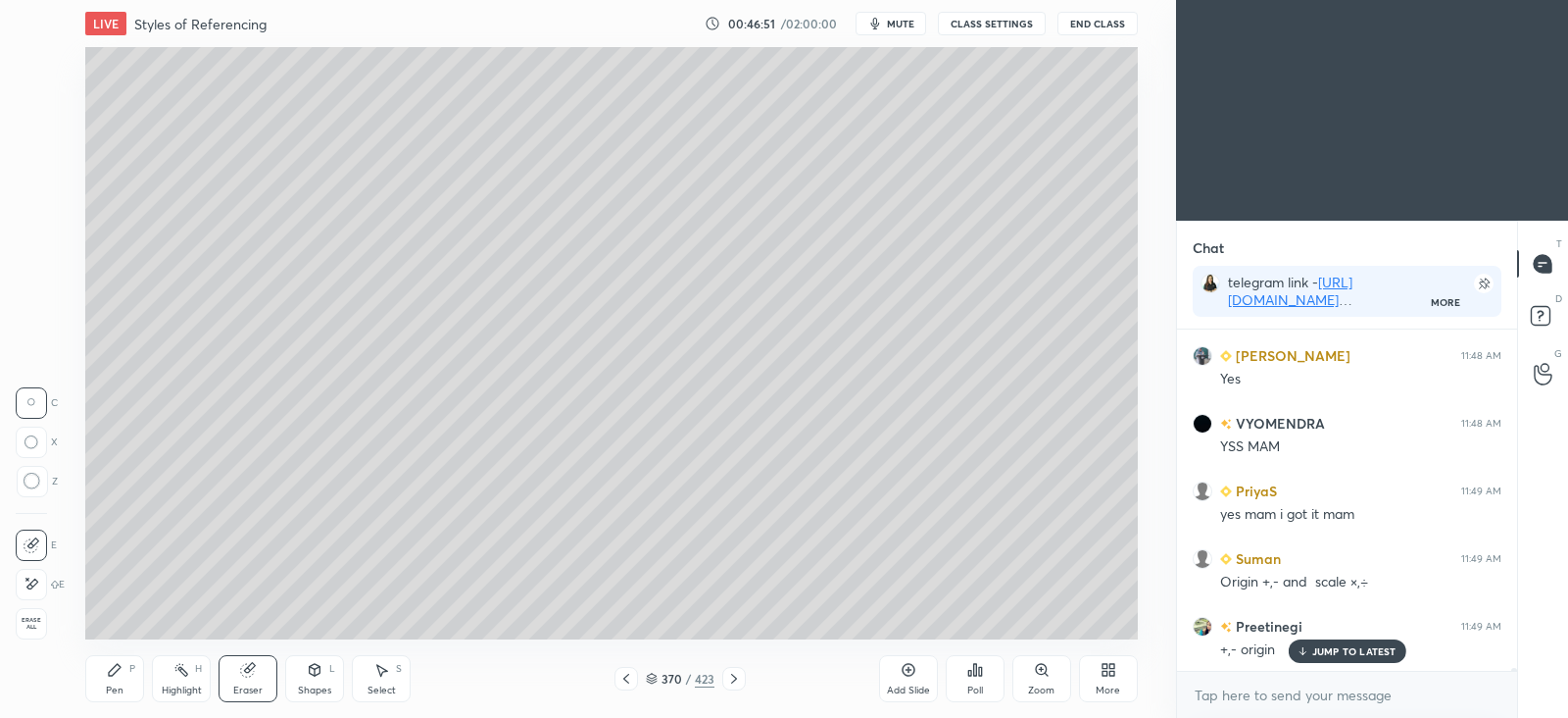
scroll to position [42445, 0]
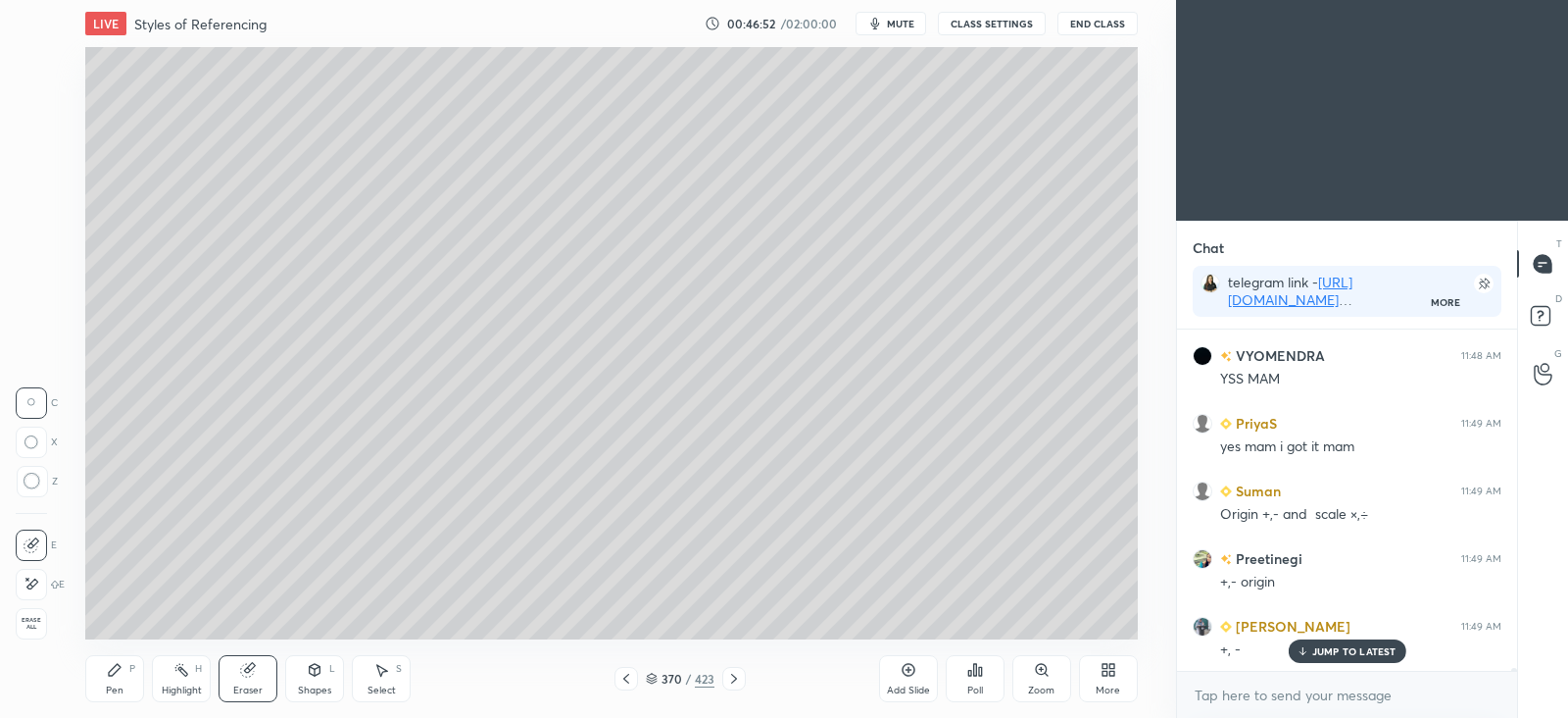
click at [105, 677] on div "Pen P" at bounding box center [115, 679] width 59 height 47
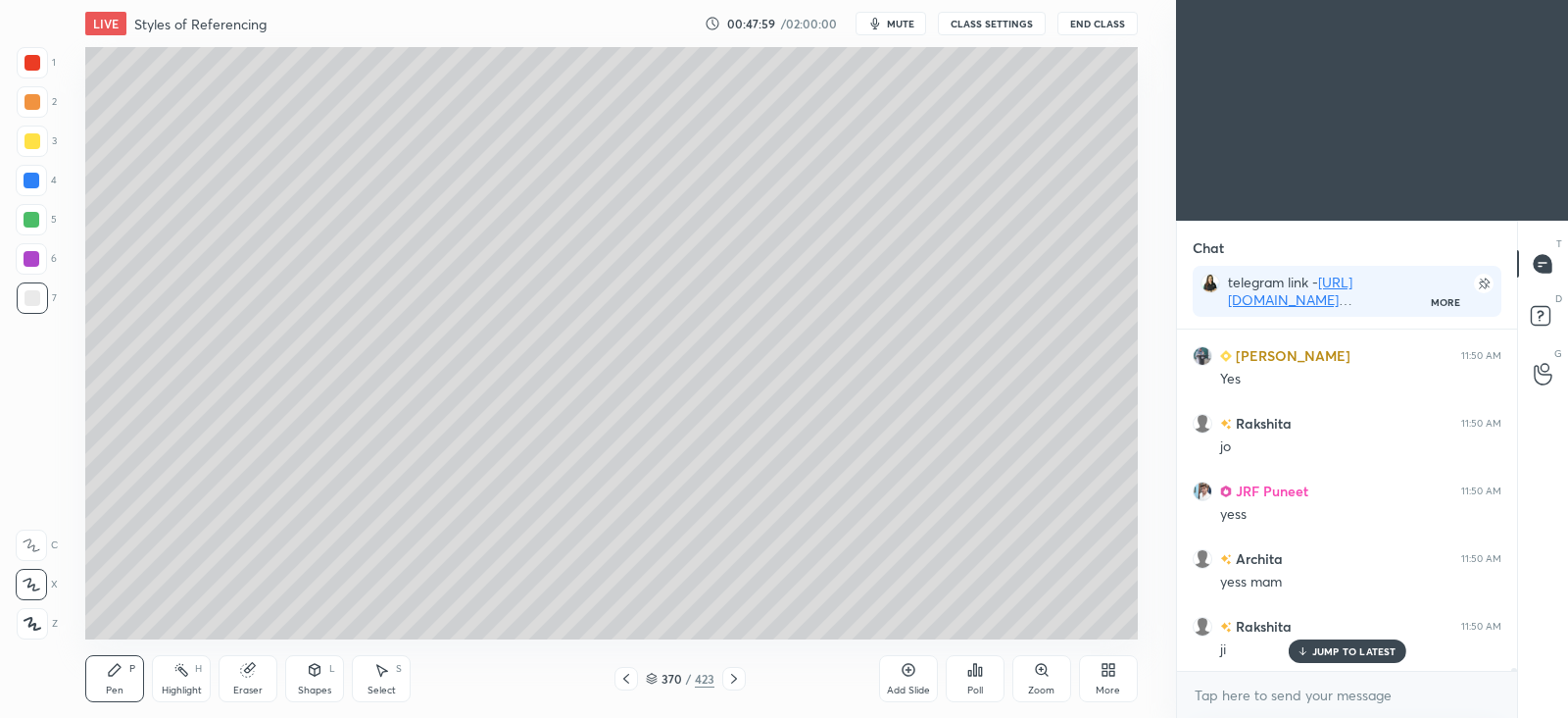
scroll to position [44038, 0]
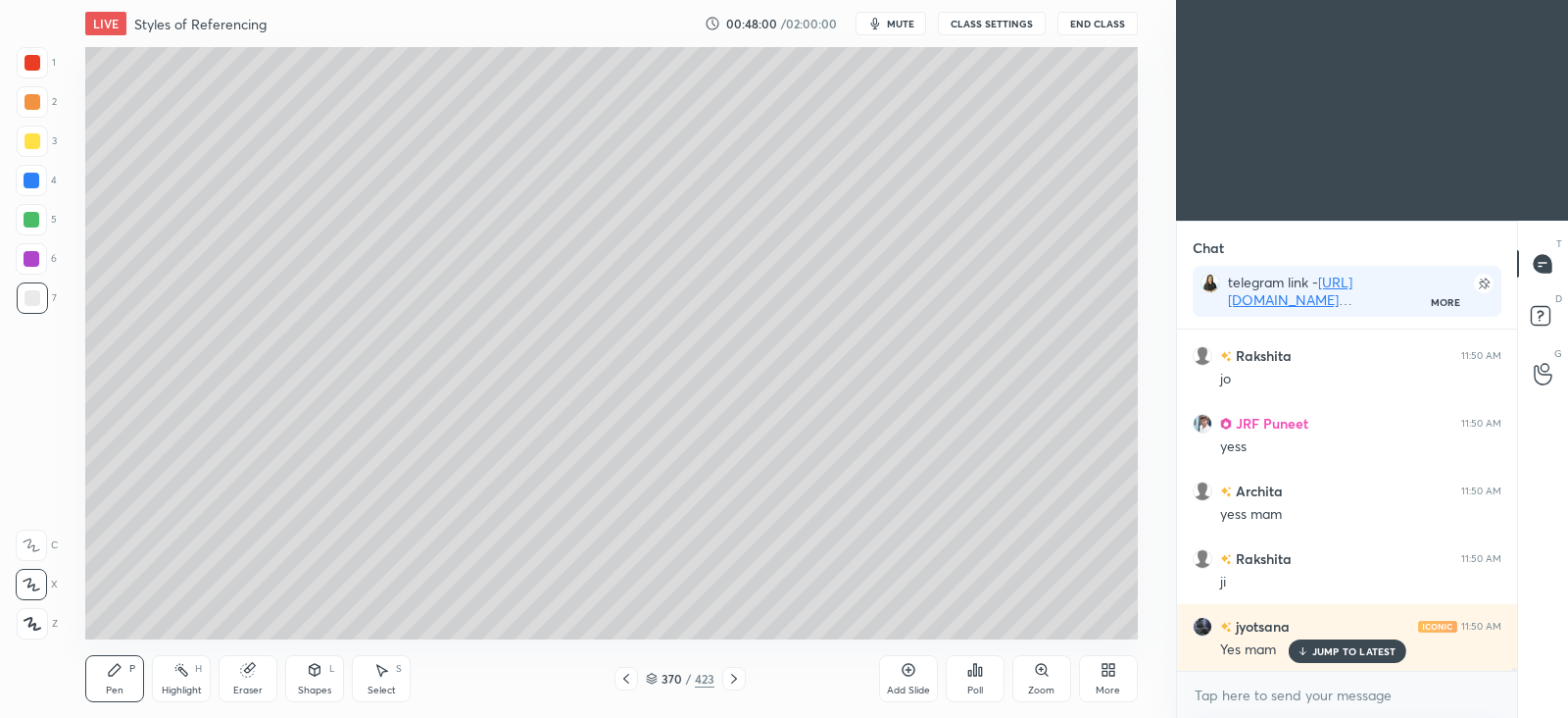
click at [628, 681] on icon at bounding box center [627, 679] width 6 height 10
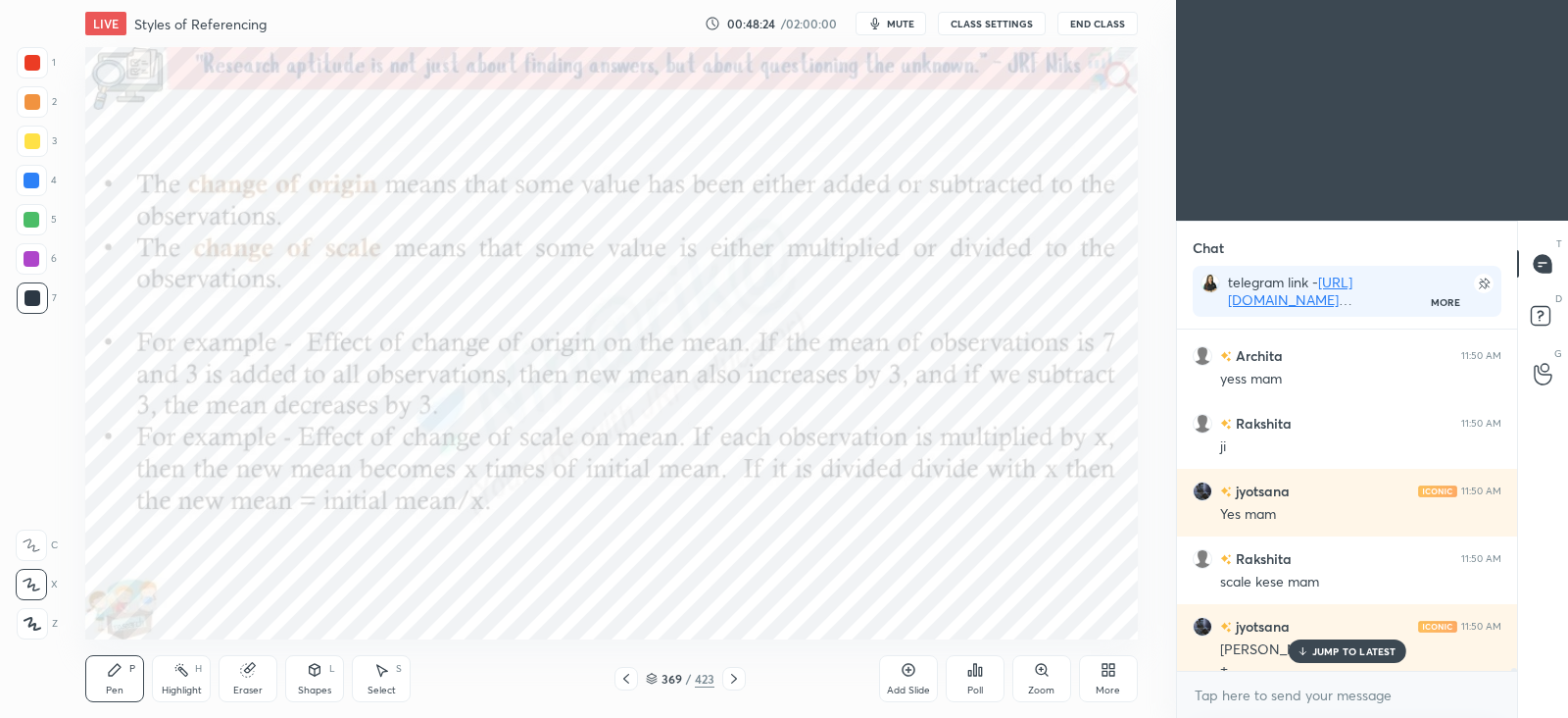
scroll to position [44193, 0]
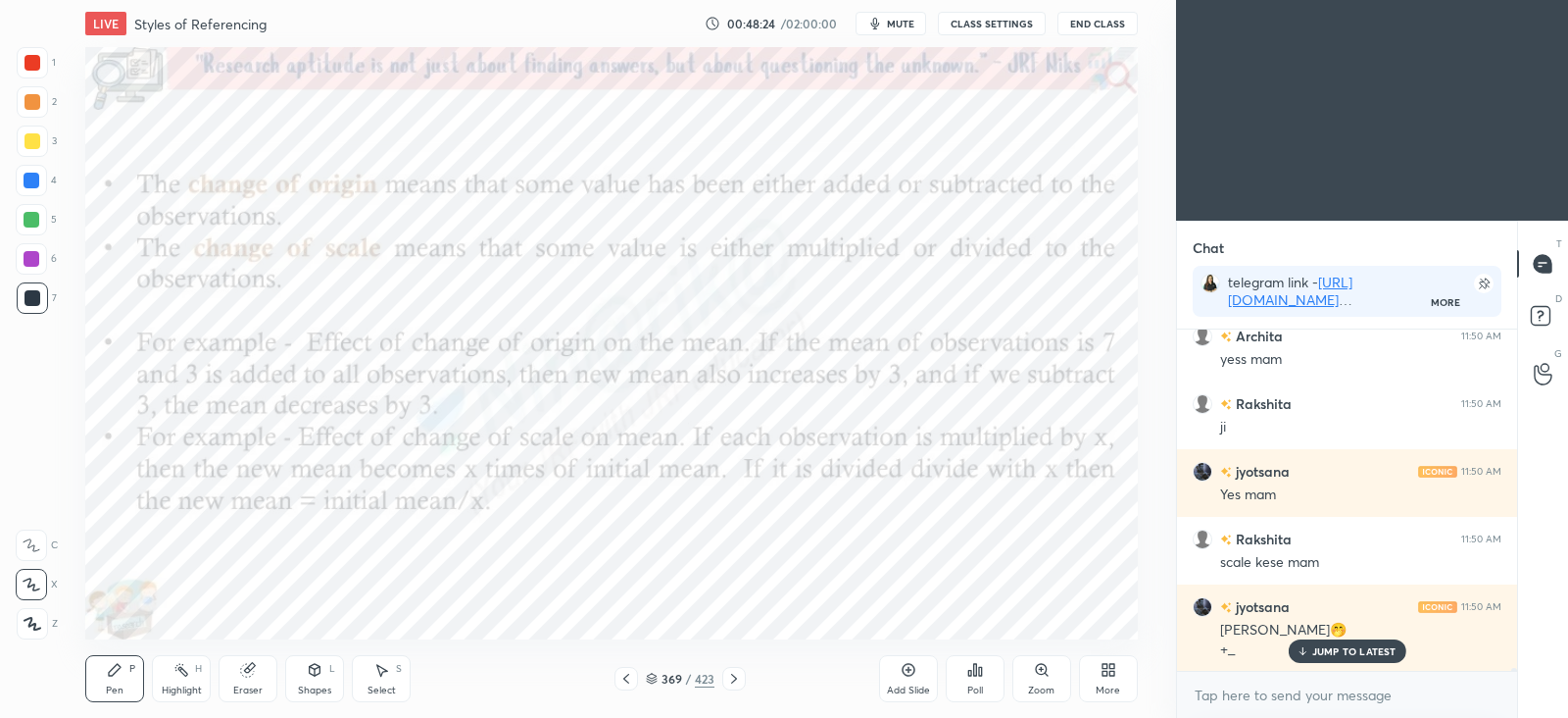
click at [743, 671] on div at bounding box center [734, 679] width 24 height 24
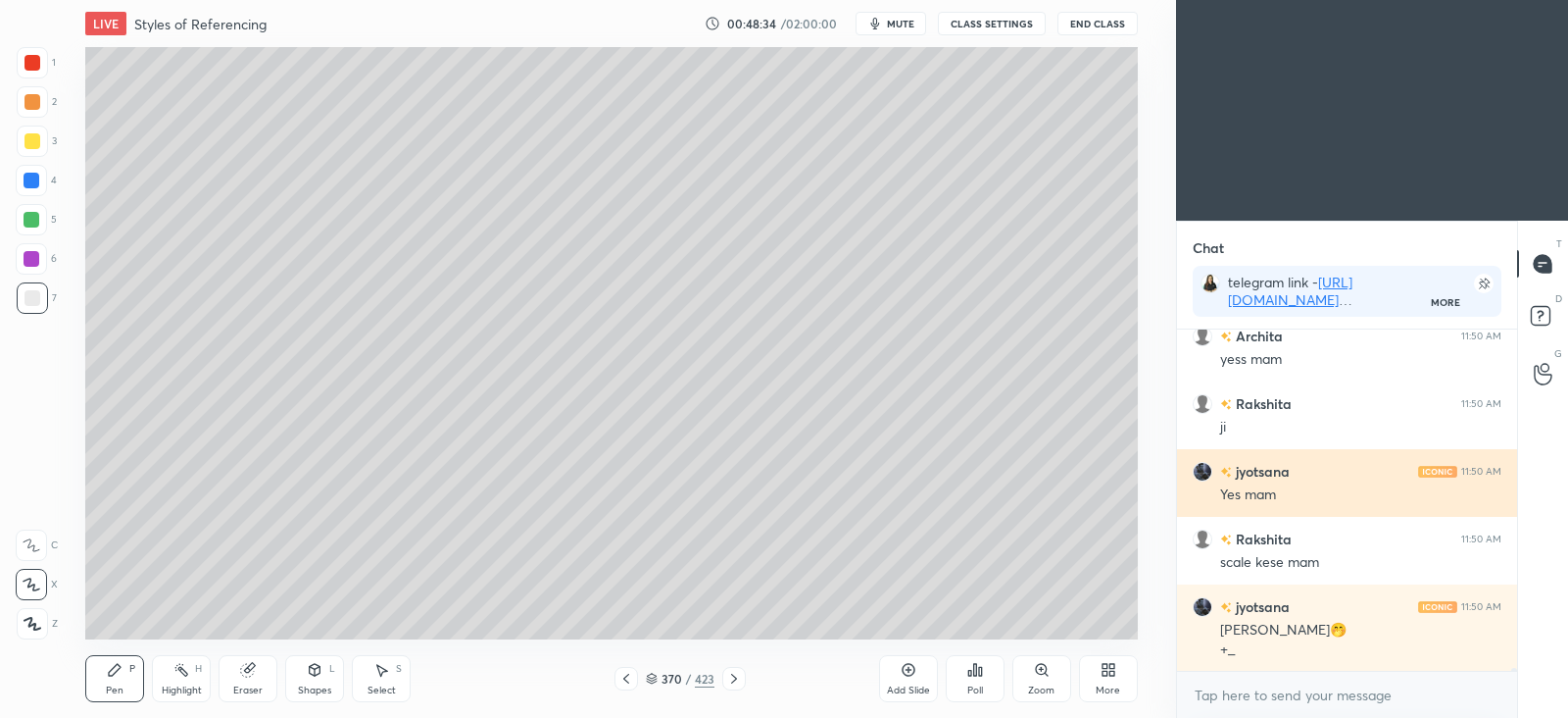
scroll to position [44262, 0]
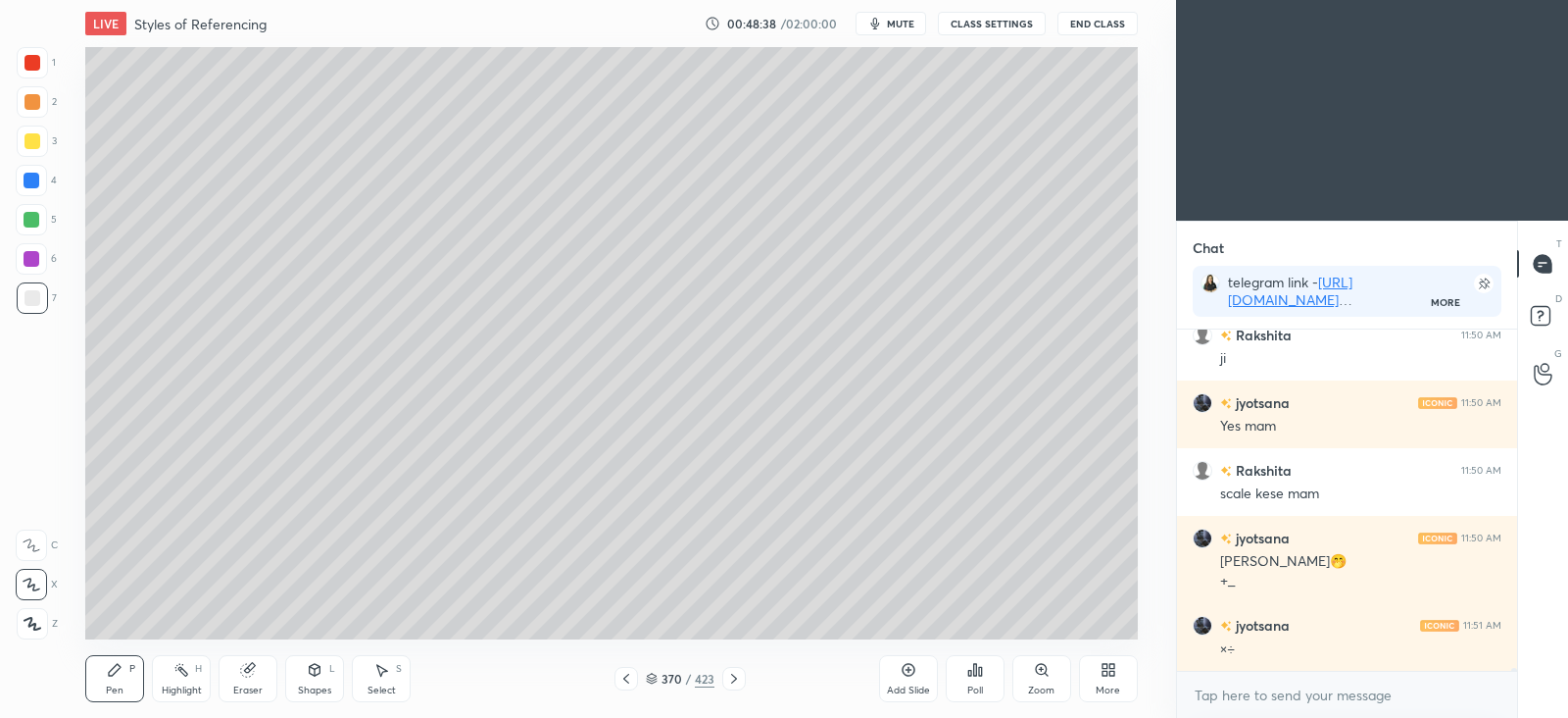
click at [31, 132] on div at bounding box center [32, 141] width 31 height 31
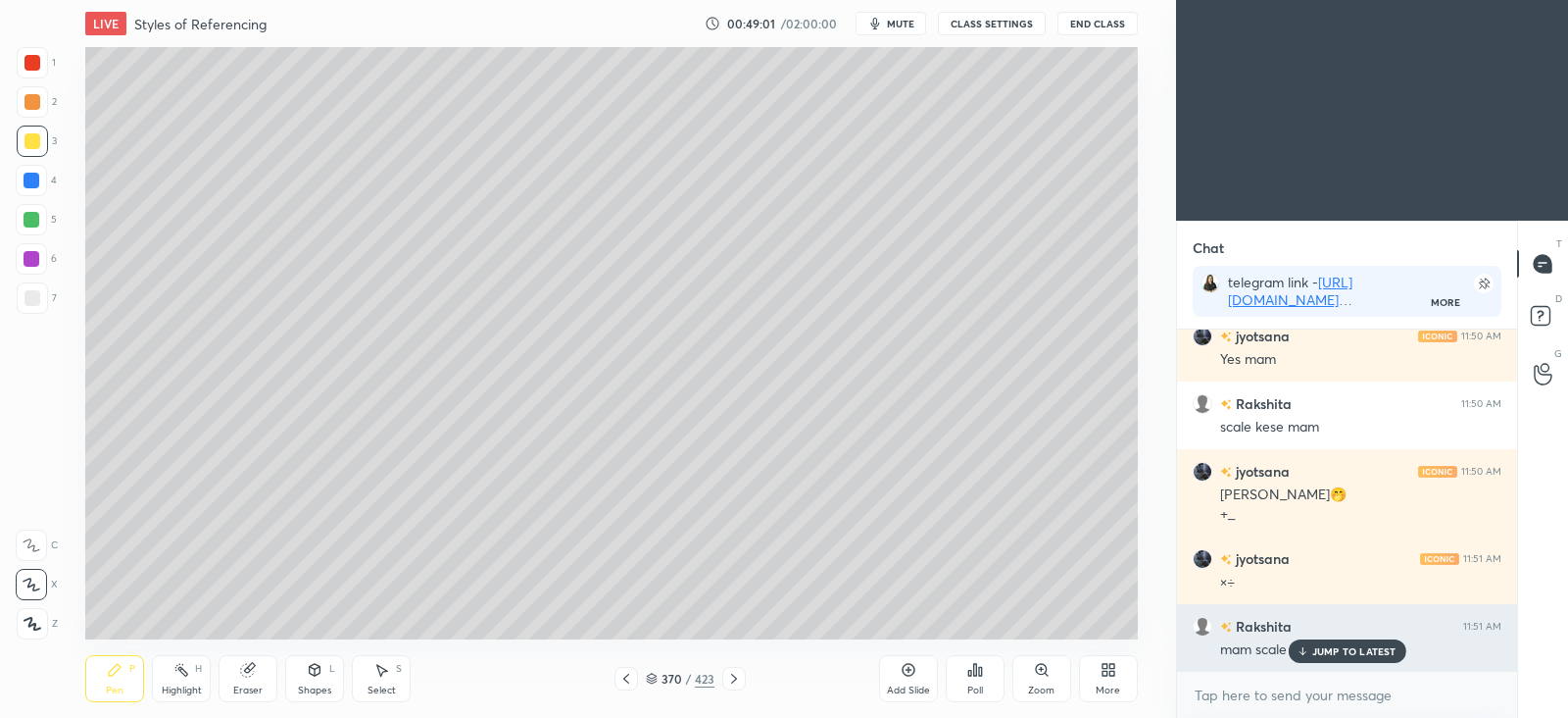
click at [1348, 649] on p "JUMP TO LATEST" at bounding box center [1354, 651] width 84 height 12
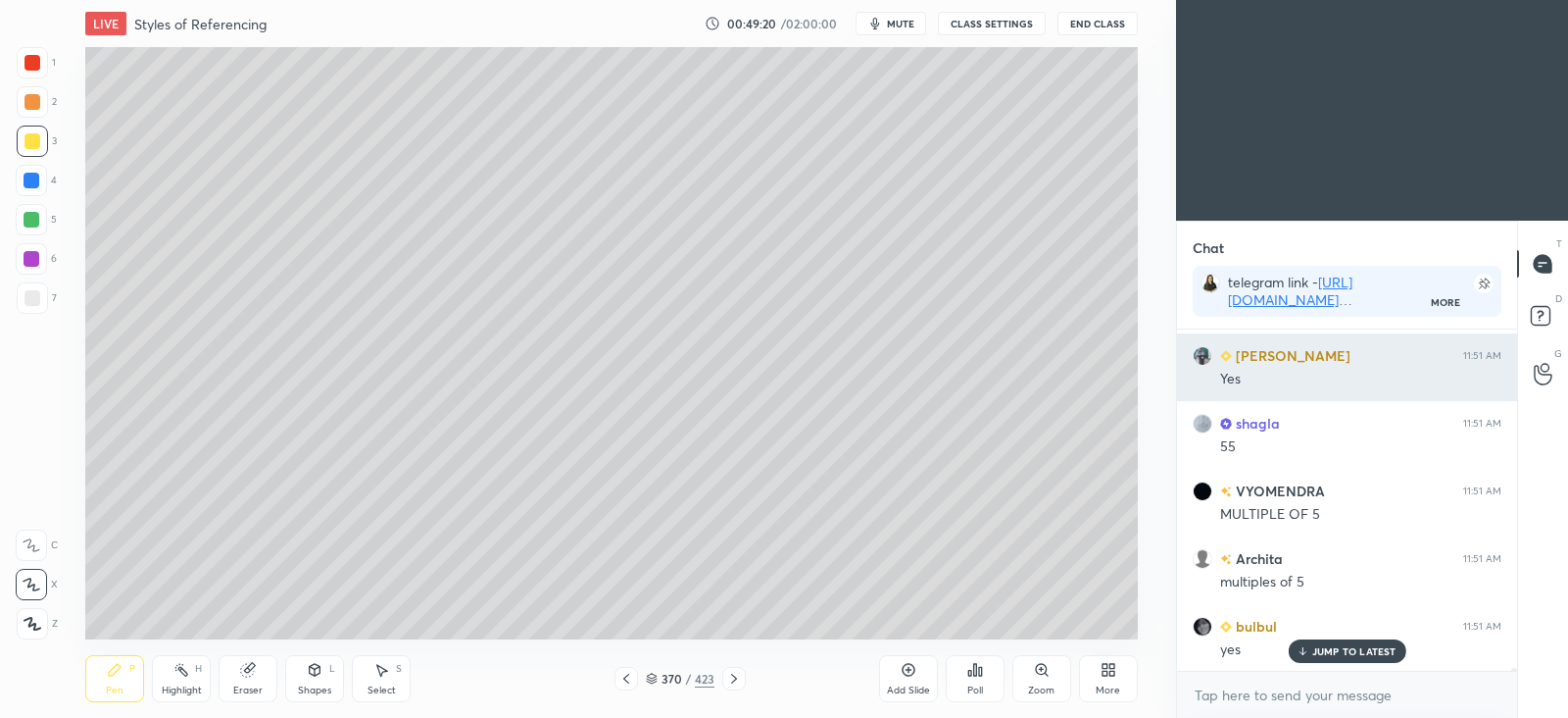
scroll to position [45856, 0]
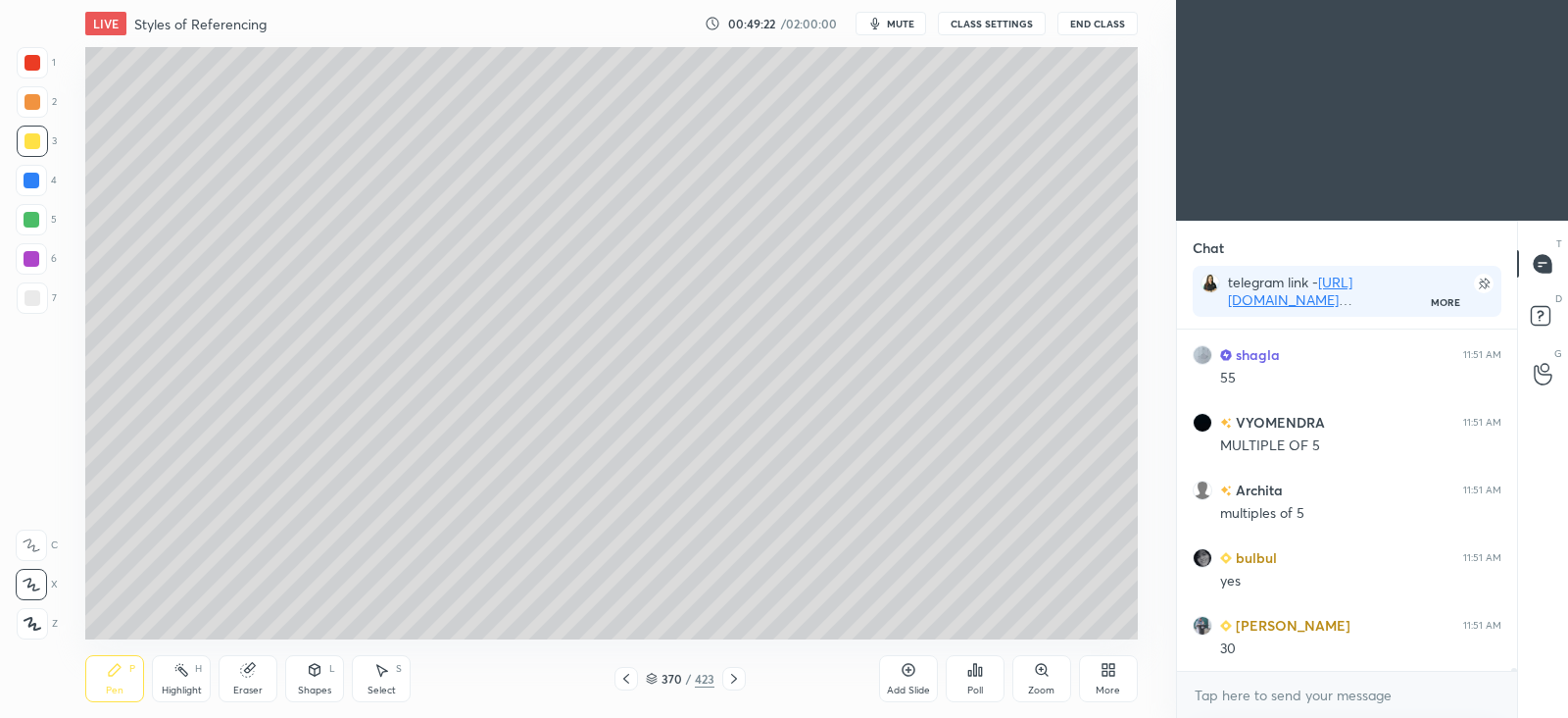
click at [36, 100] on div at bounding box center [32, 102] width 16 height 16
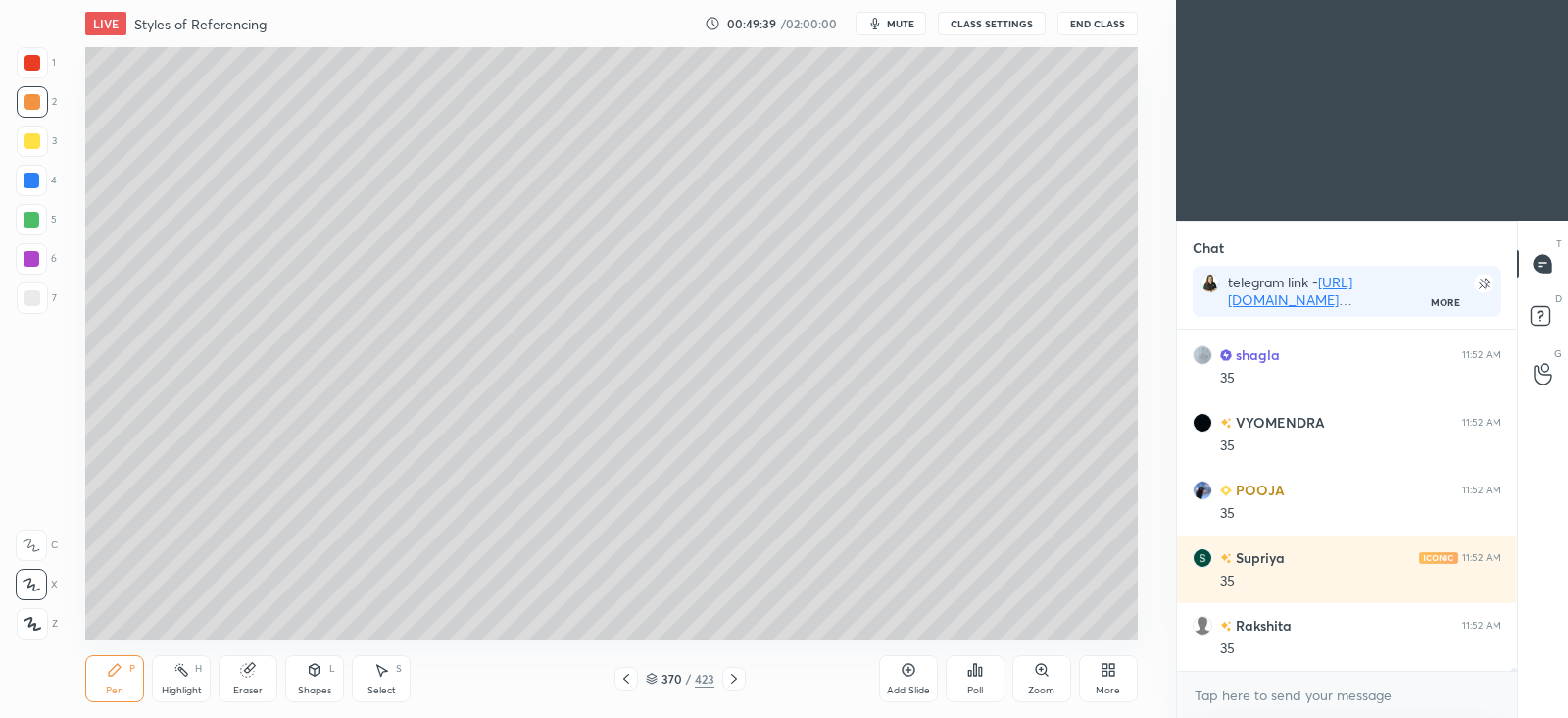
scroll to position [46937, 0]
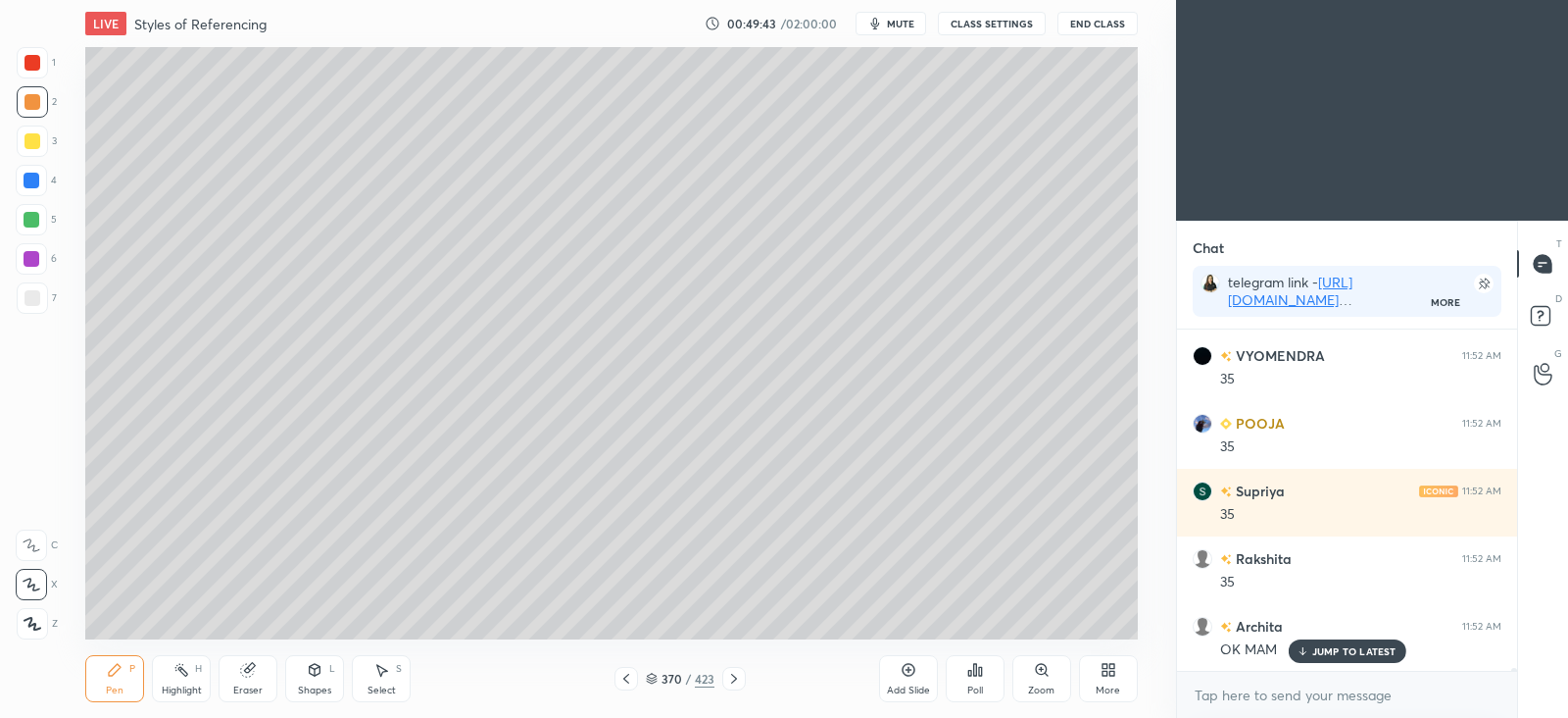
click at [35, 262] on div at bounding box center [31, 259] width 16 height 16
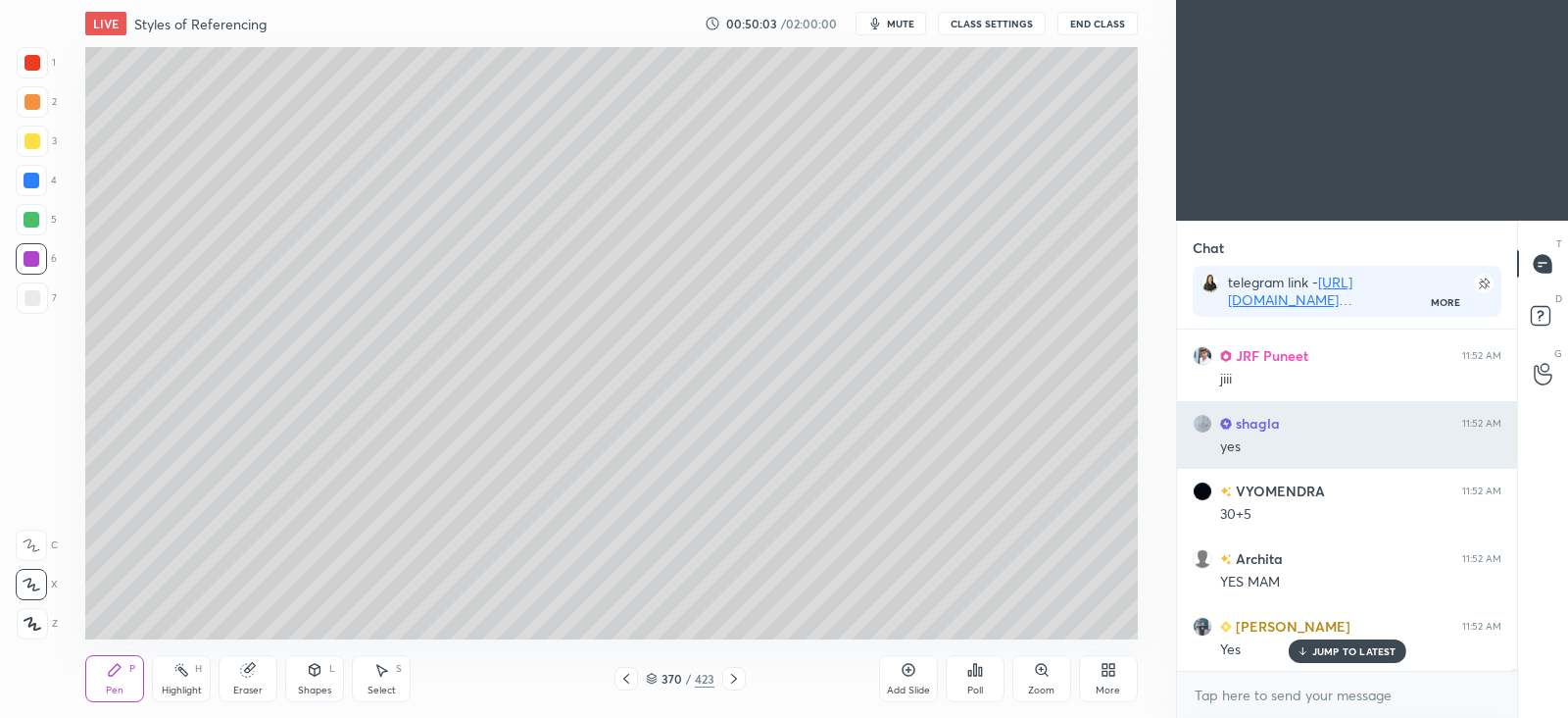
scroll to position [47478, 0]
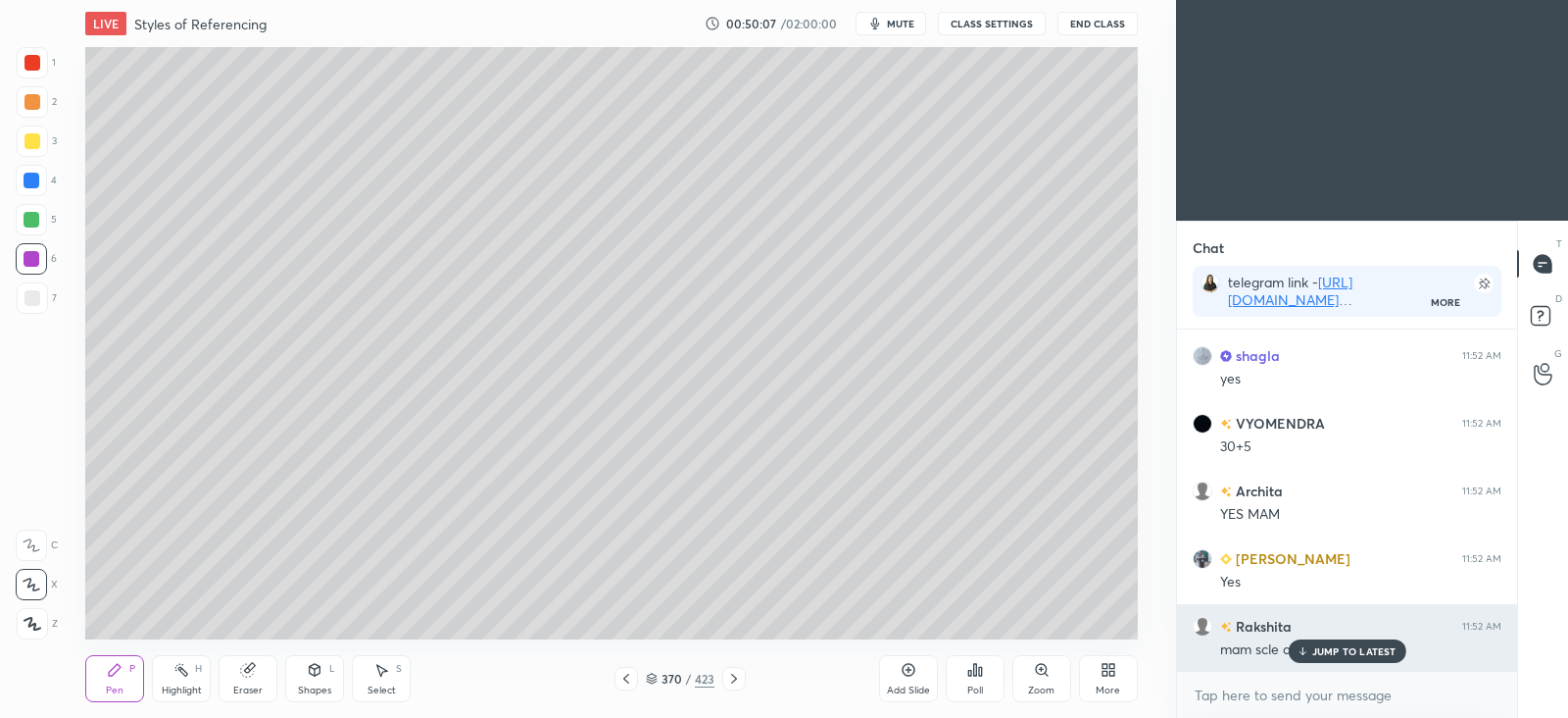
click at [1327, 650] on p "JUMP TO LATEST" at bounding box center [1354, 651] width 84 height 12
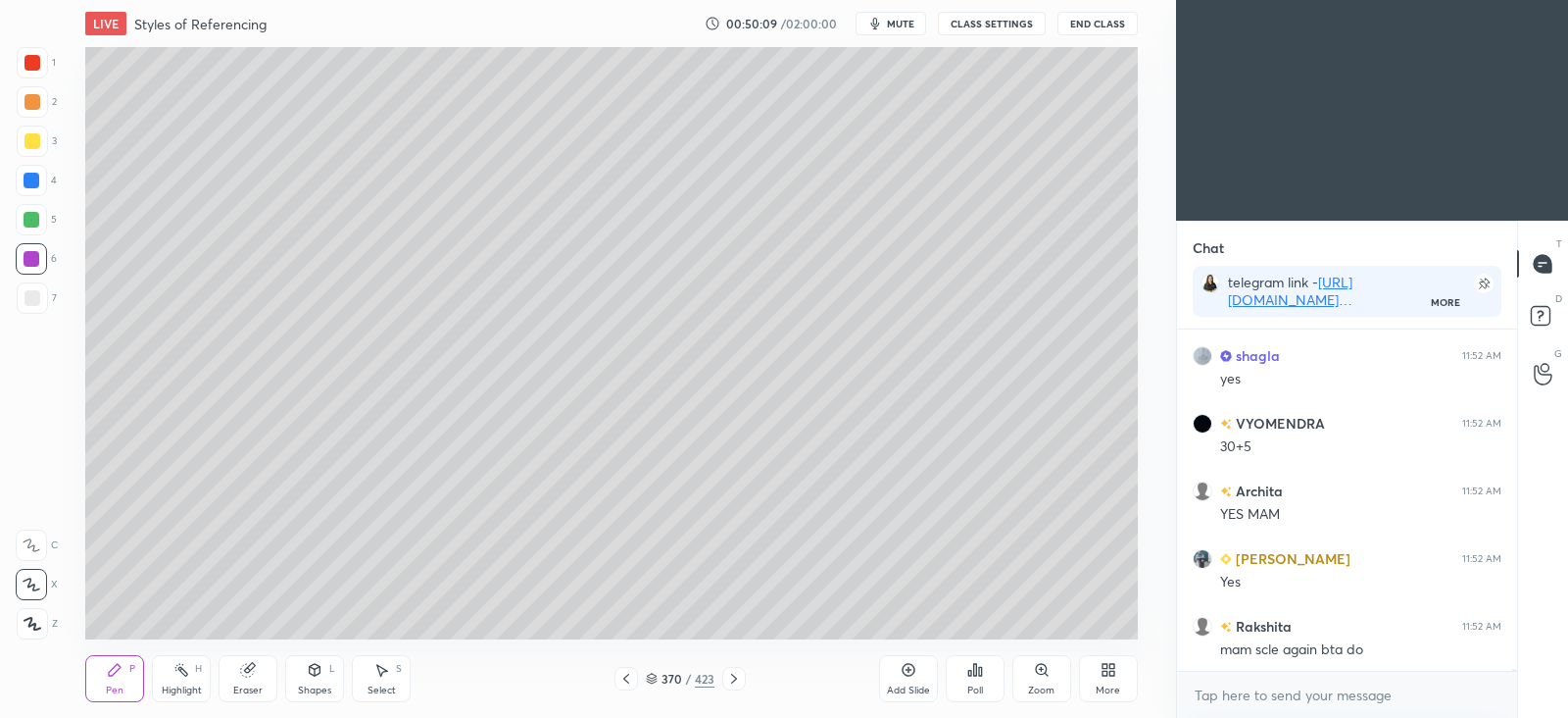
scroll to position [47547, 0]
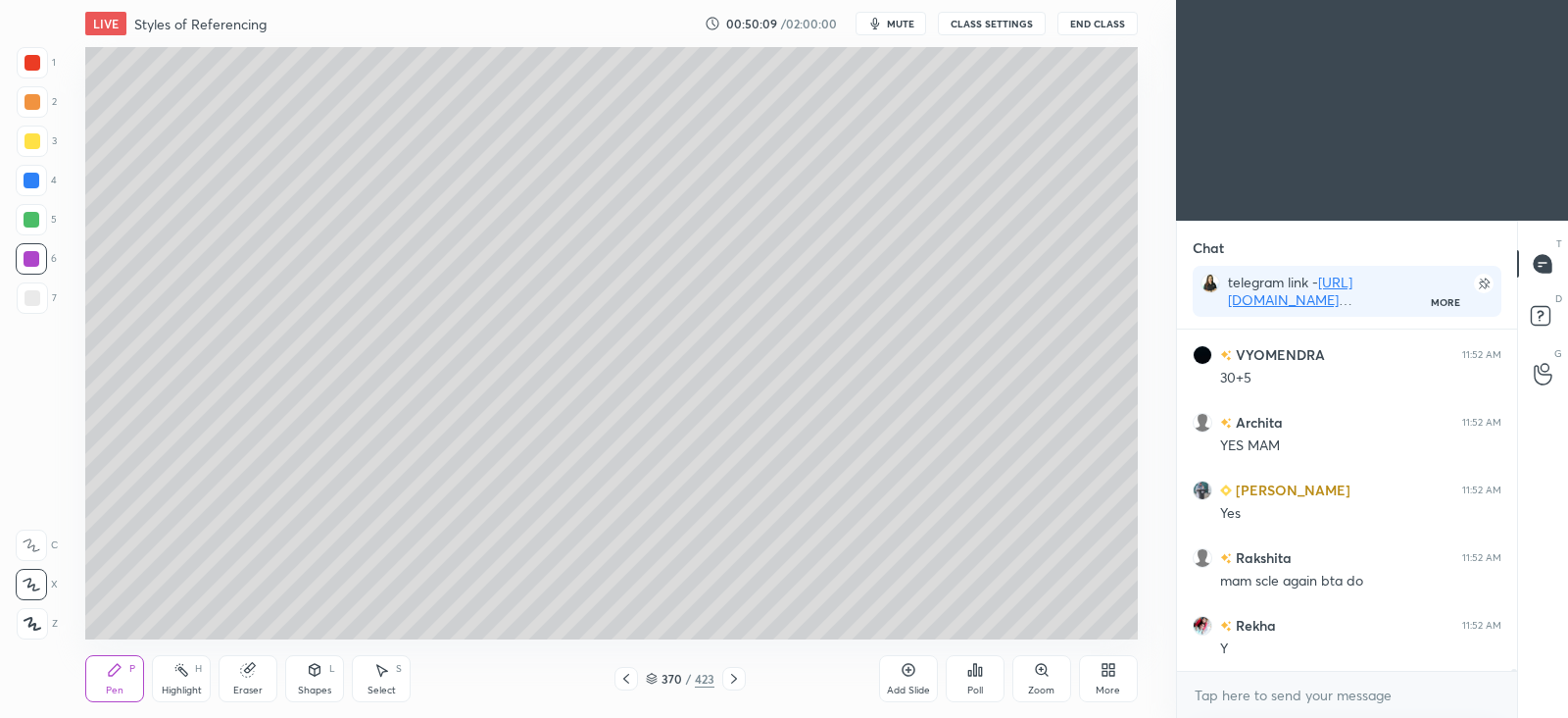
click at [628, 684] on icon at bounding box center [627, 679] width 16 height 16
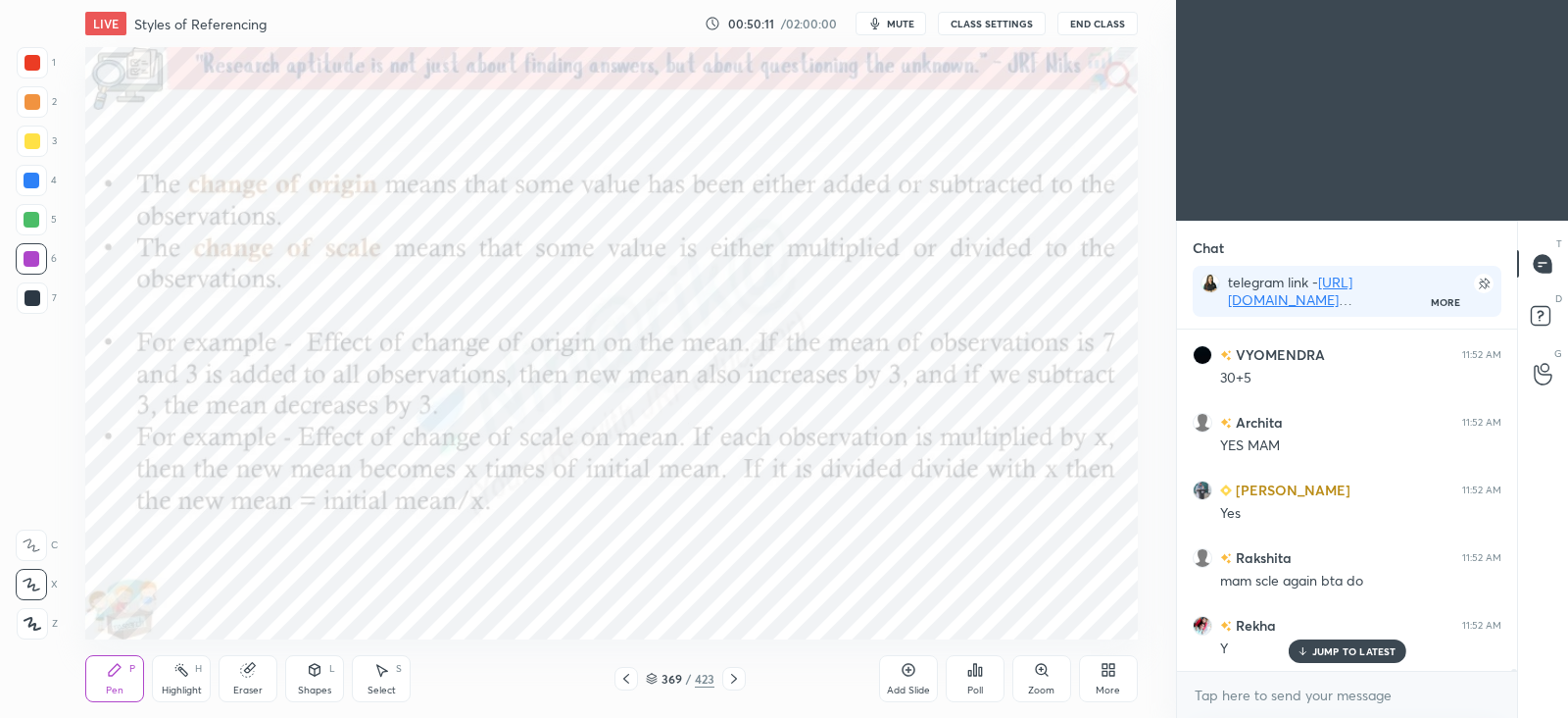
scroll to position [47614, 0]
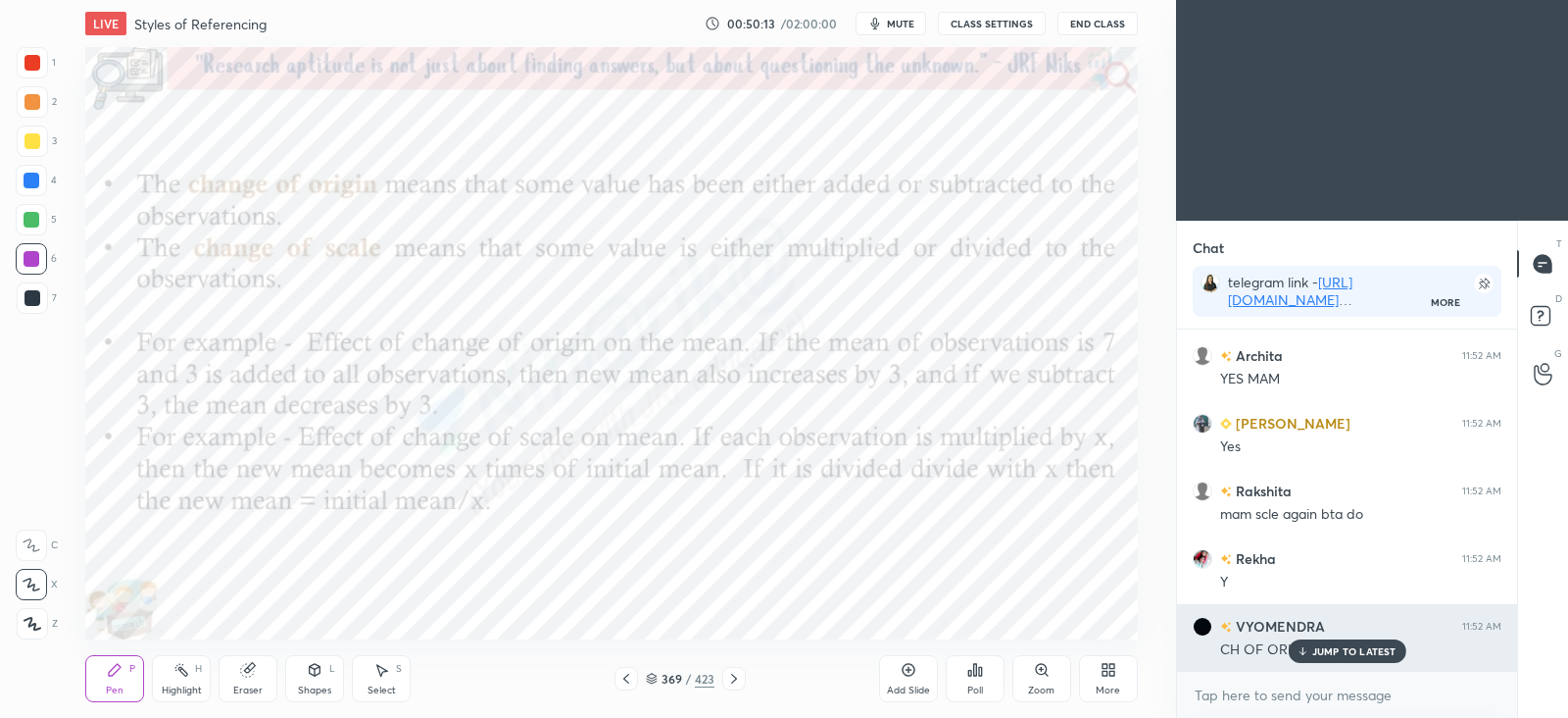
click at [1352, 649] on p "JUMP TO LATEST" at bounding box center [1354, 651] width 84 height 12
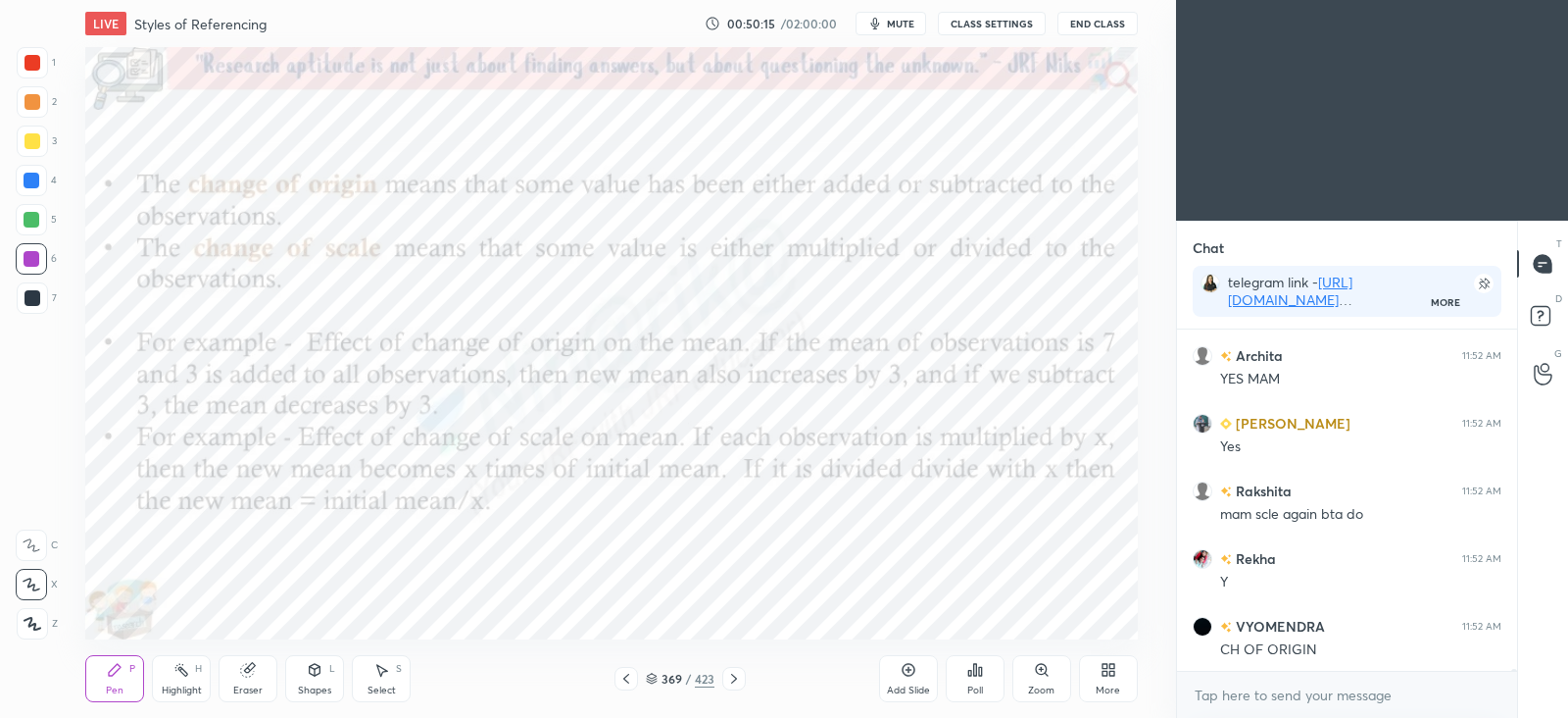
scroll to position [47681, 0]
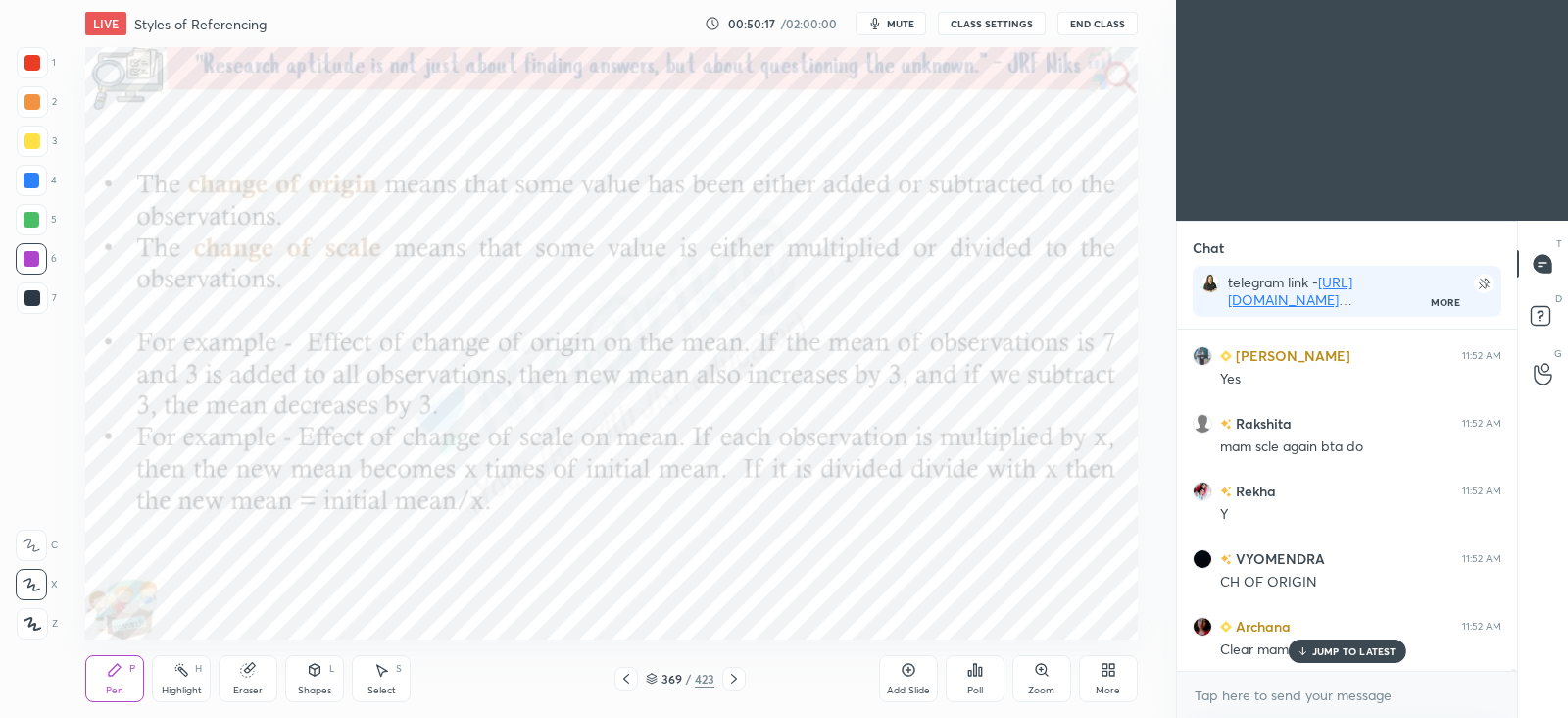
click at [731, 679] on icon at bounding box center [734, 679] width 16 height 16
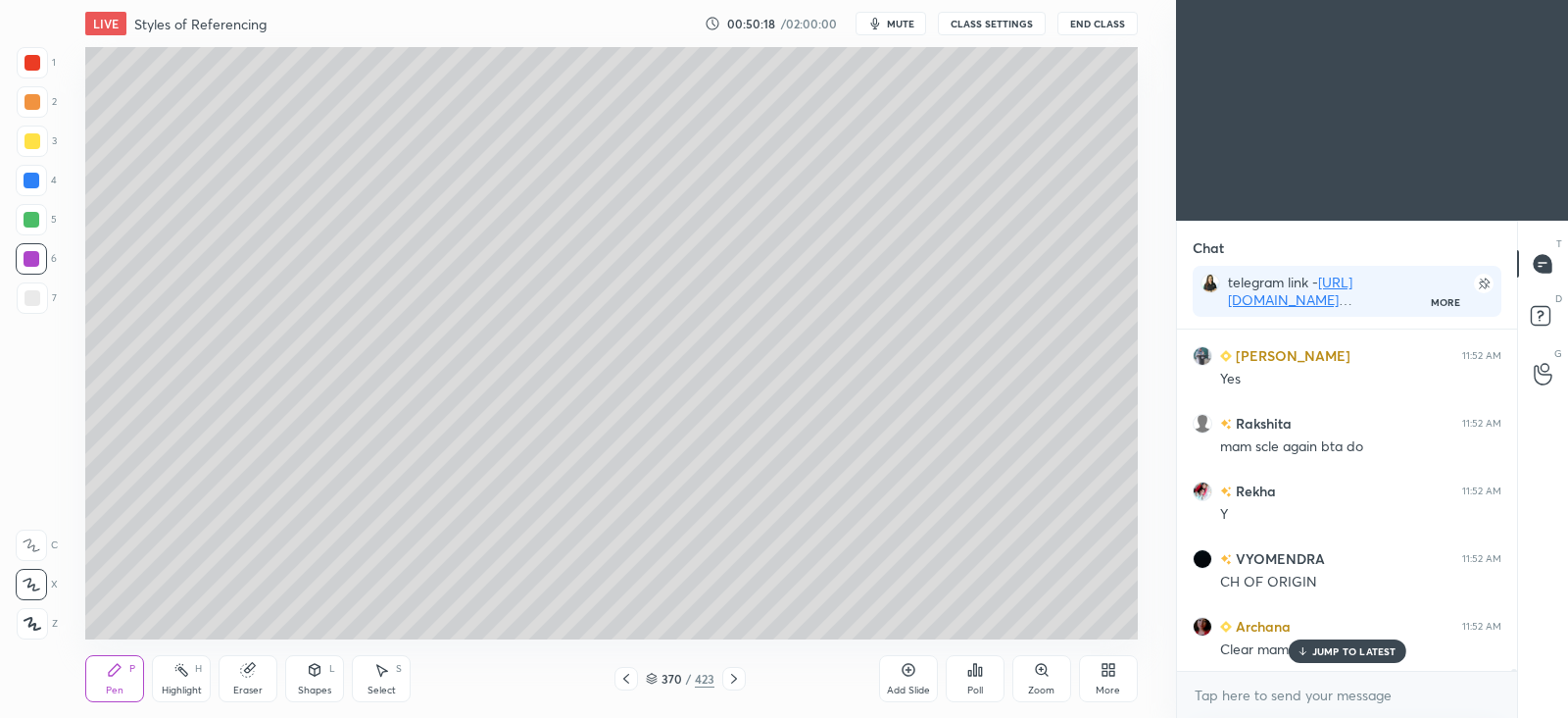
click at [911, 667] on icon at bounding box center [909, 670] width 16 height 16
click at [39, 292] on div at bounding box center [32, 298] width 16 height 16
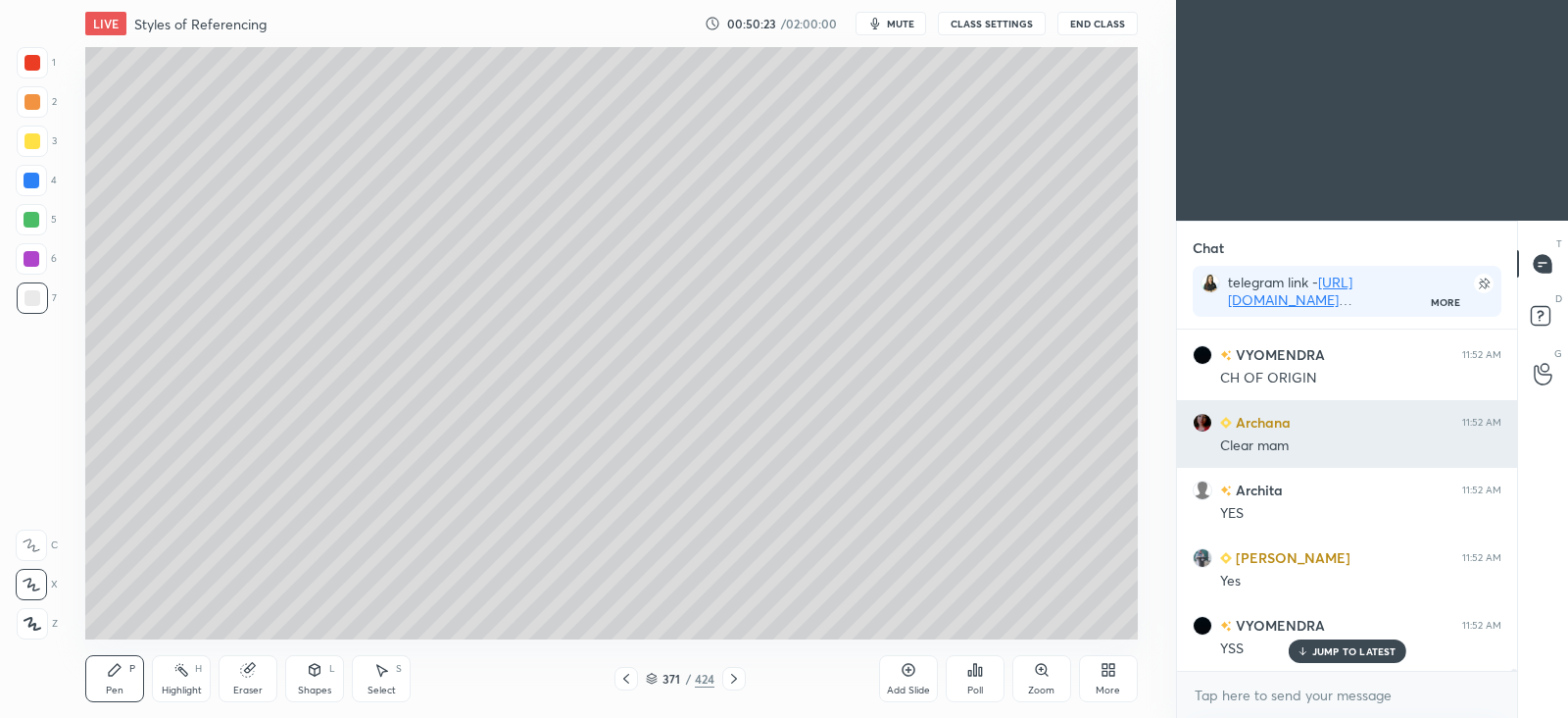
scroll to position [47952, 0]
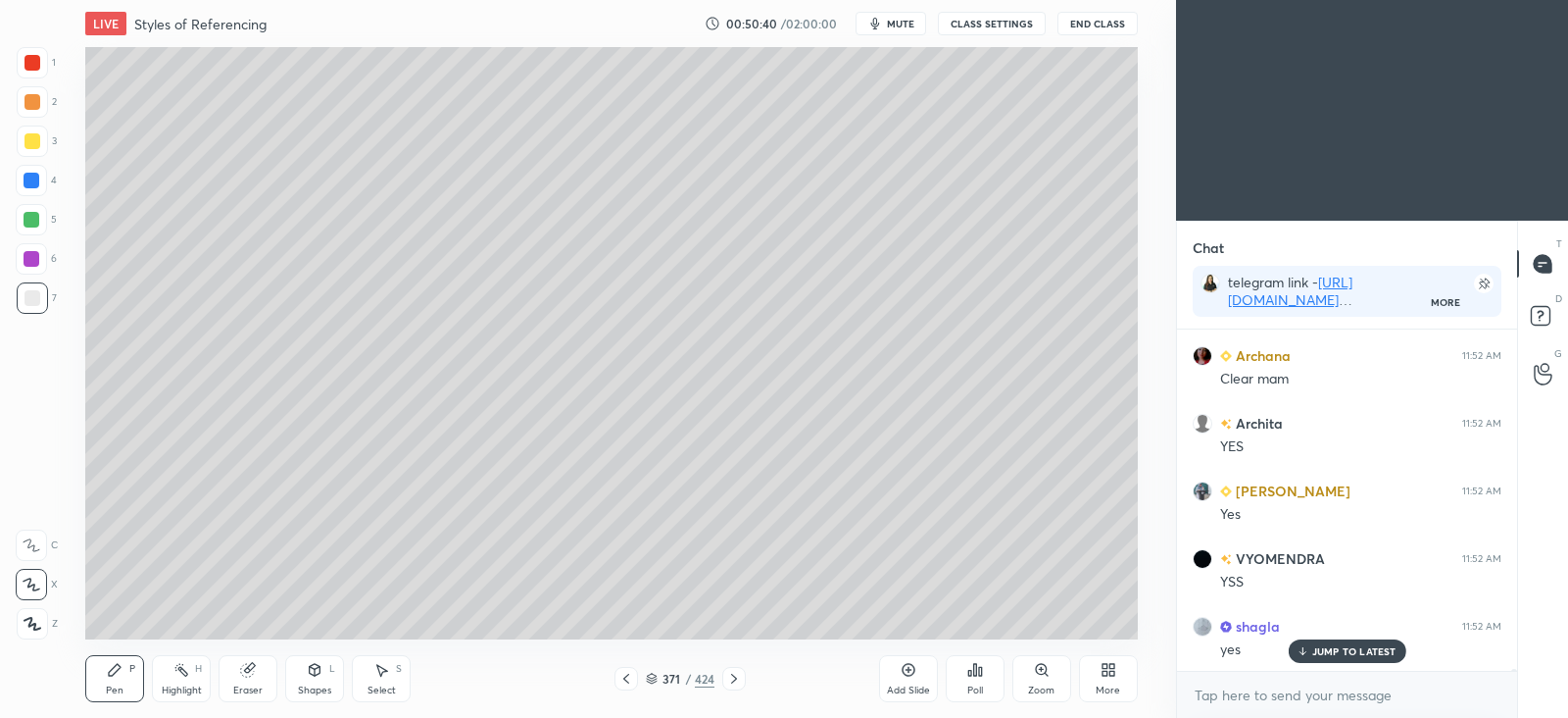
click at [1363, 647] on p "JUMP TO LATEST" at bounding box center [1354, 651] width 84 height 12
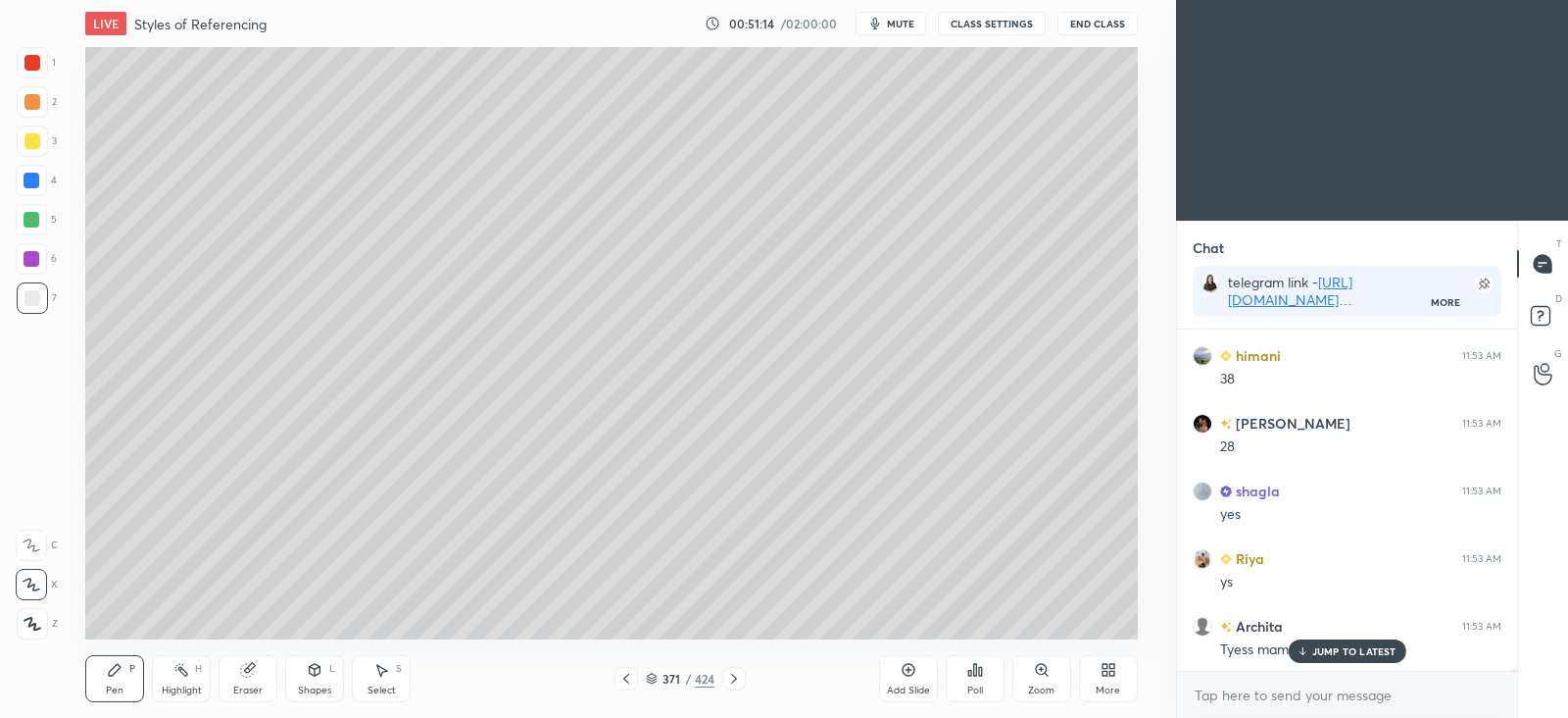
scroll to position [50455, 0]
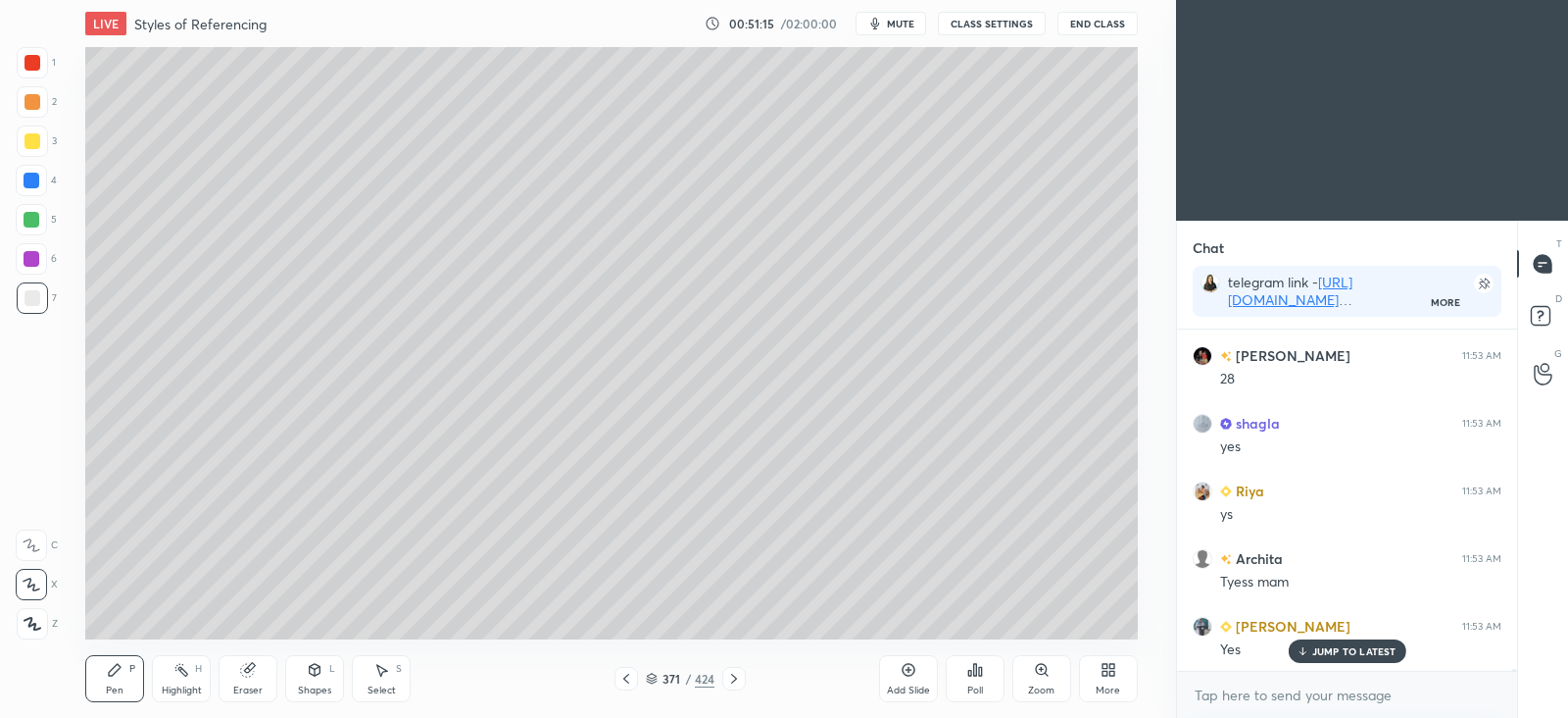
click at [911, 673] on icon at bounding box center [909, 670] width 16 height 16
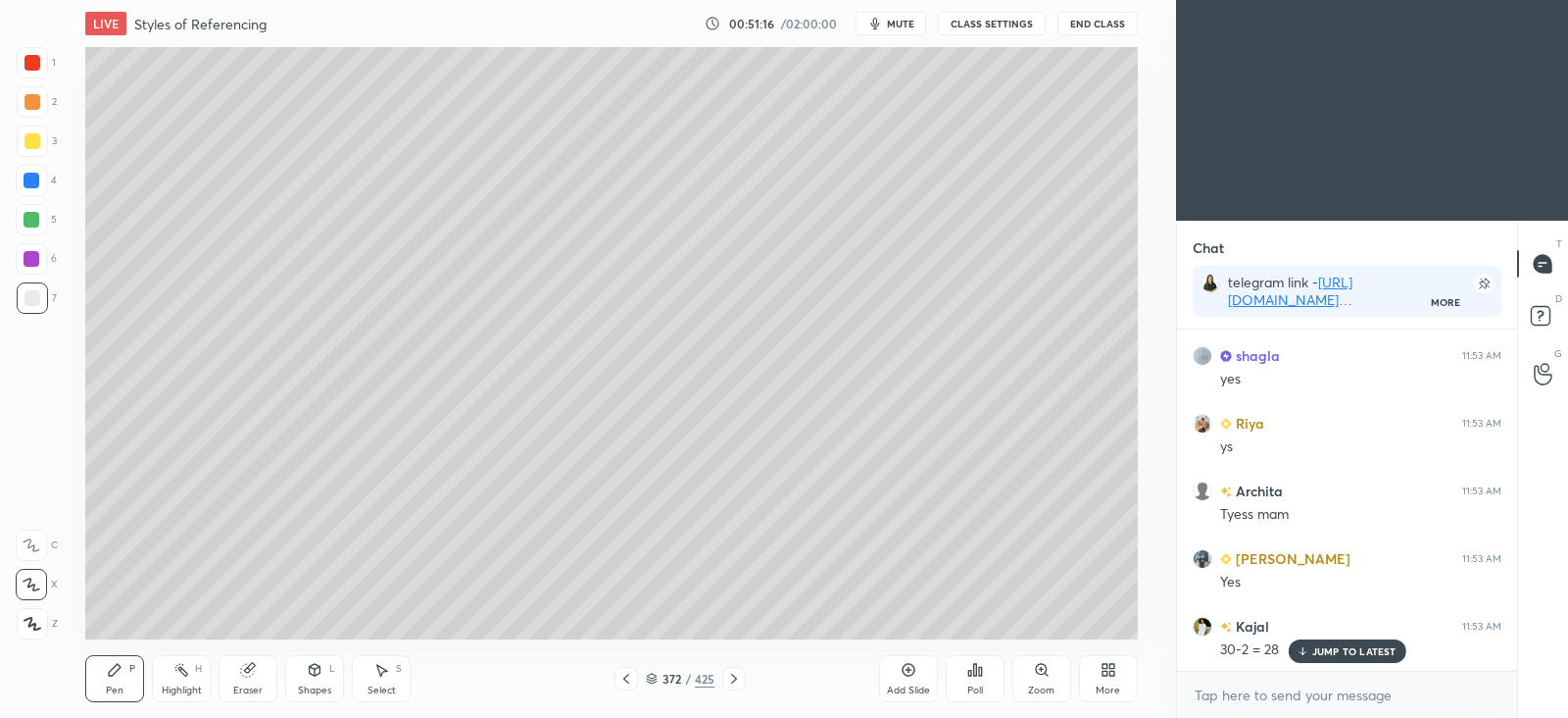
click at [30, 144] on div at bounding box center [32, 141] width 16 height 16
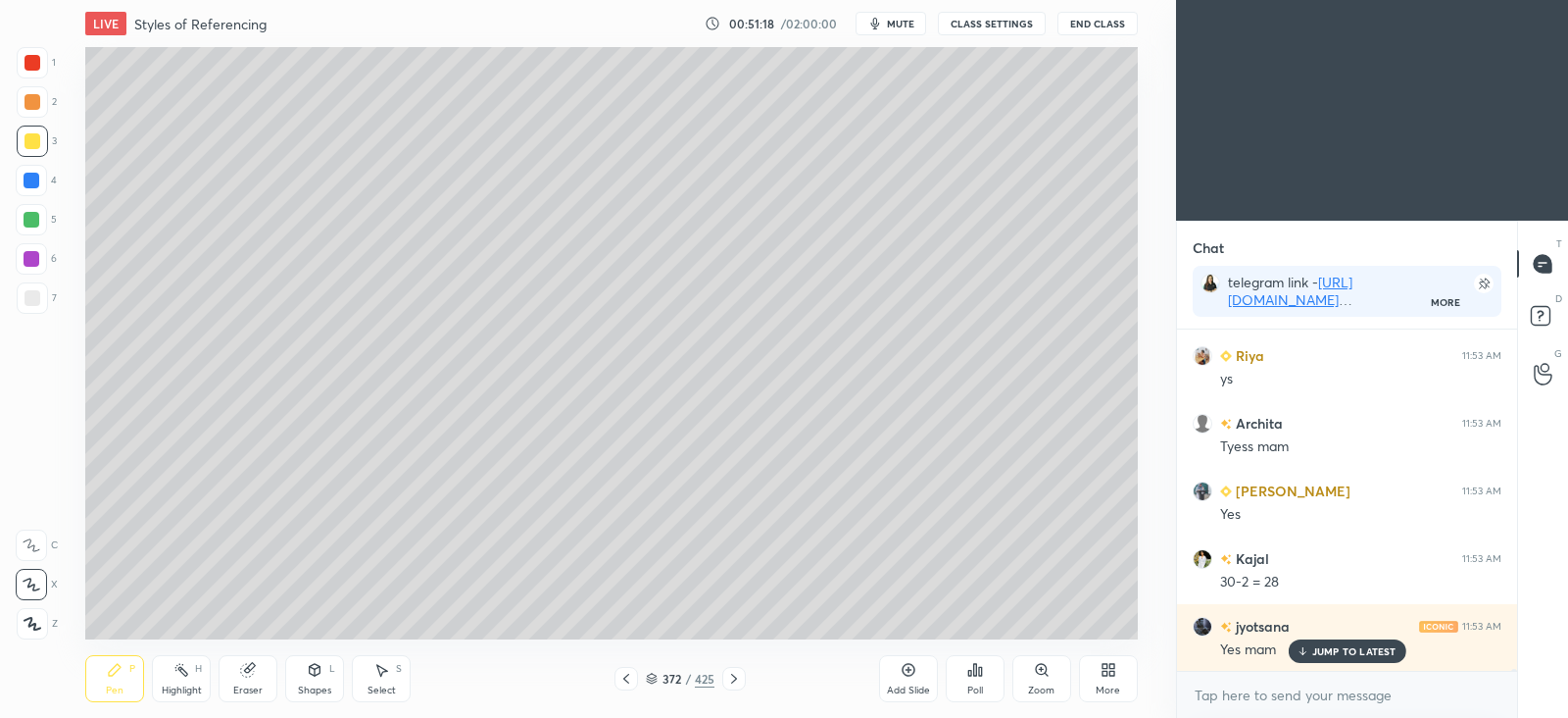
scroll to position [50675, 0]
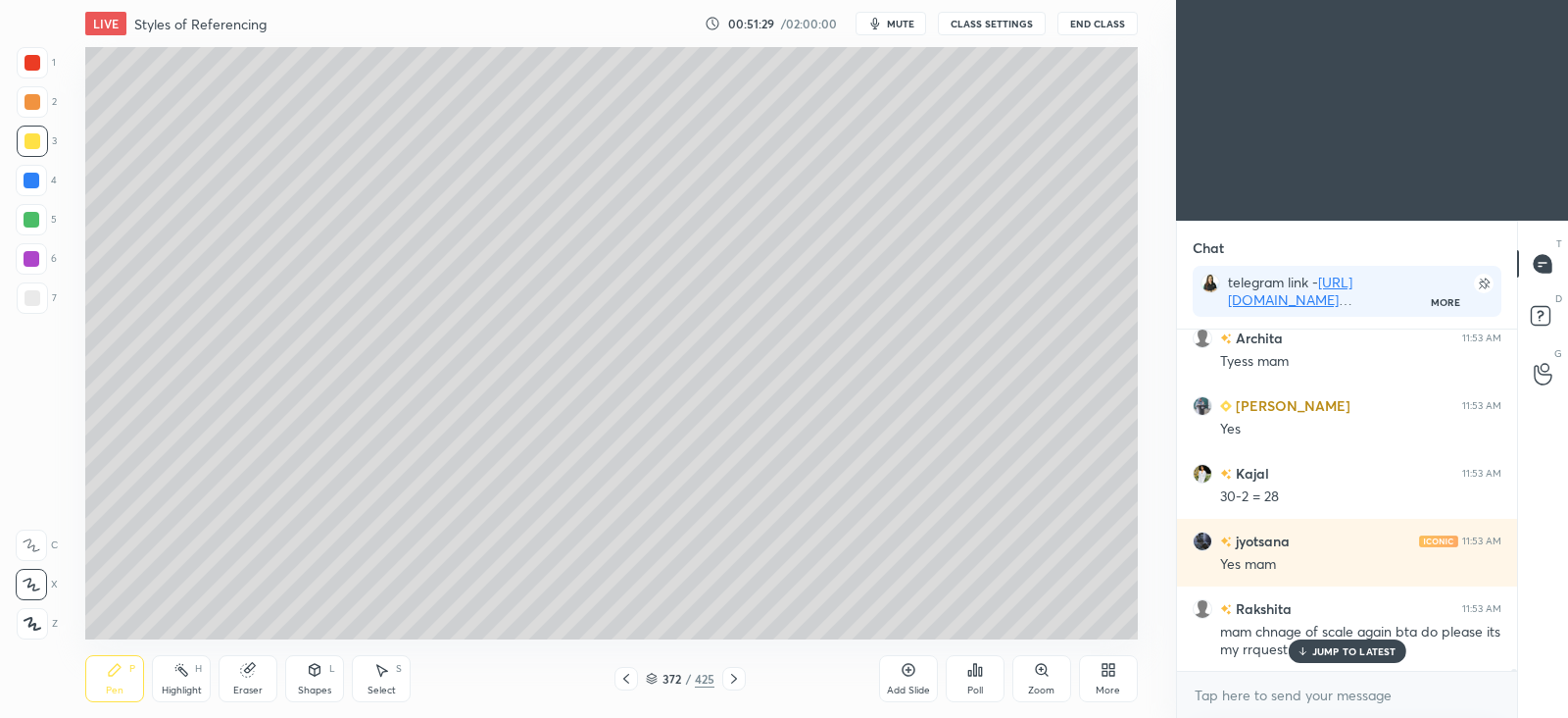
click at [35, 294] on div at bounding box center [32, 298] width 16 height 16
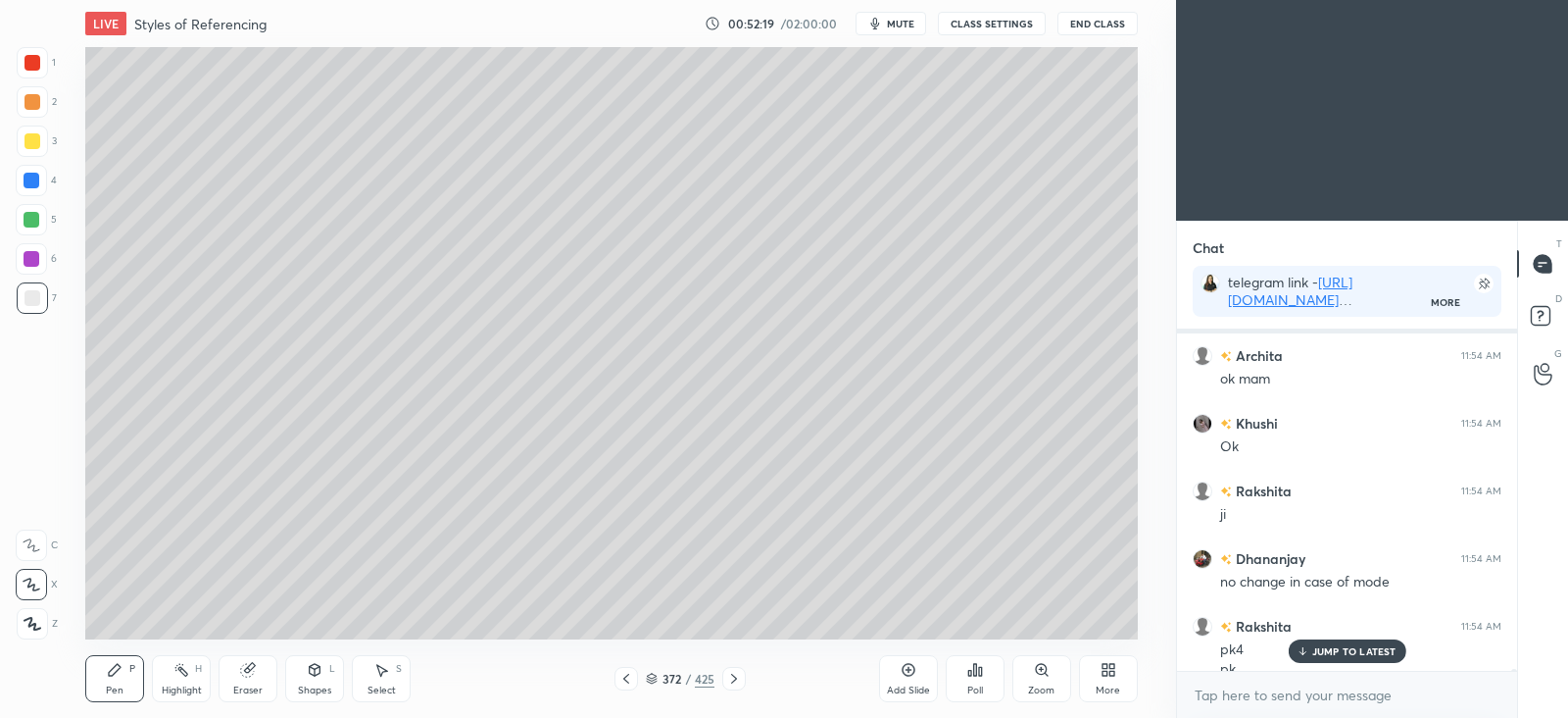
scroll to position [51574, 0]
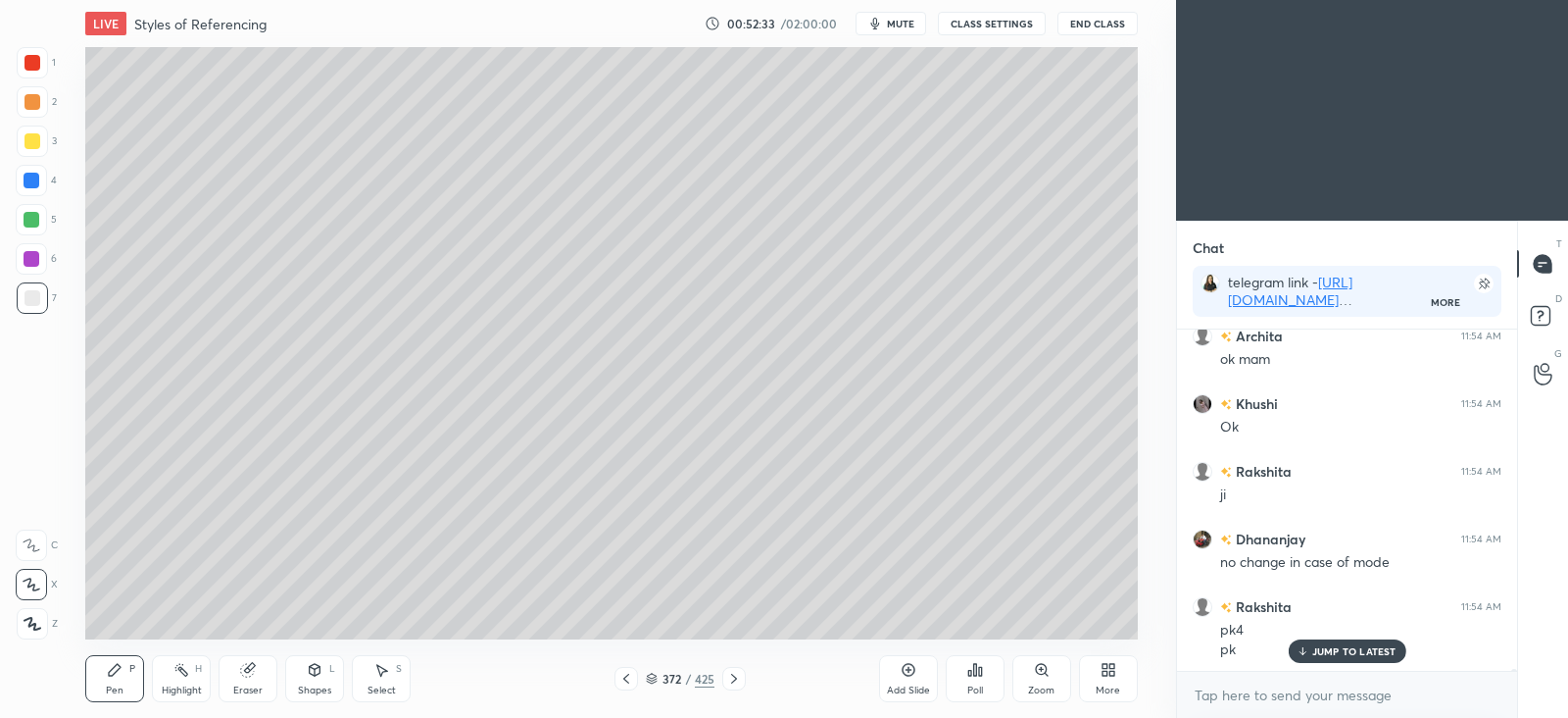
click at [380, 674] on icon at bounding box center [382, 671] width 11 height 12
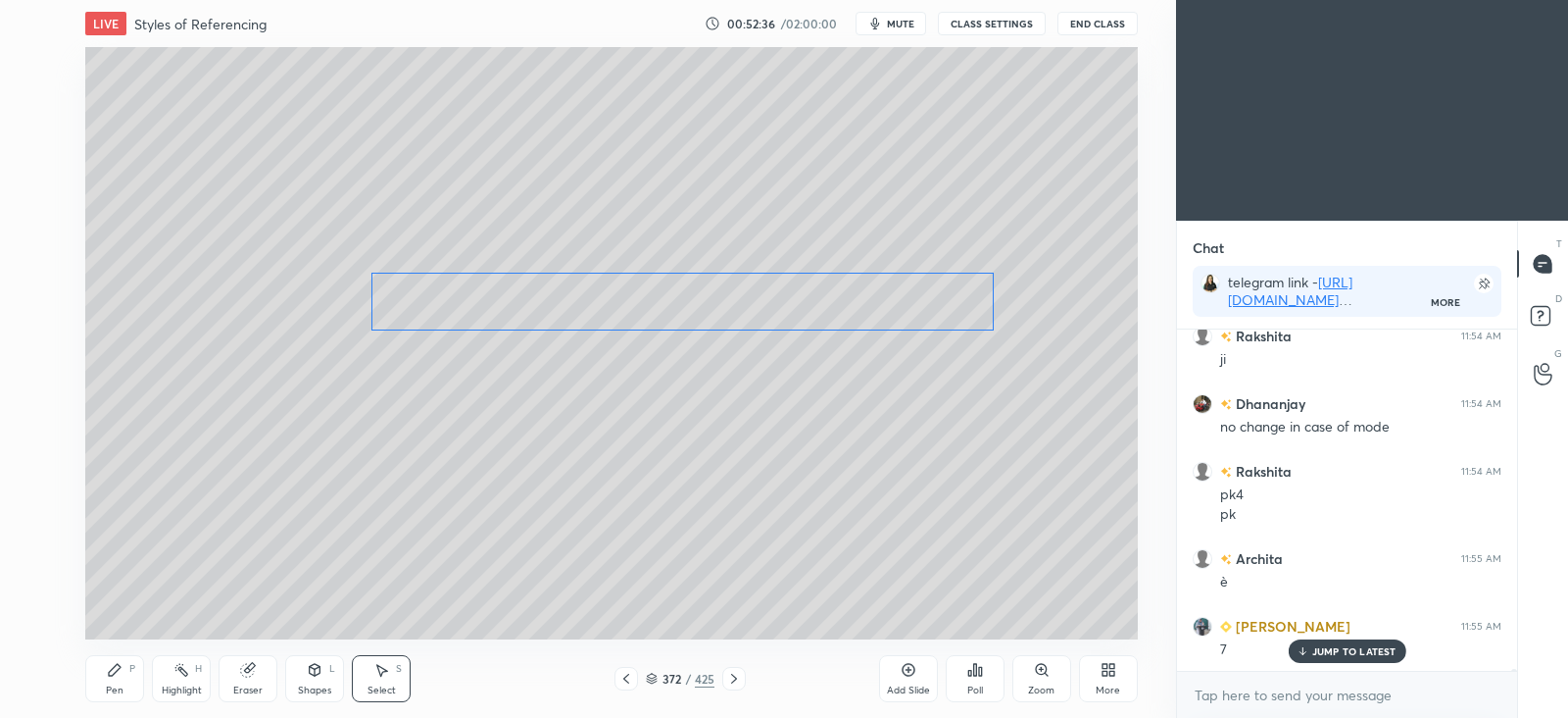
scroll to position [51845, 0]
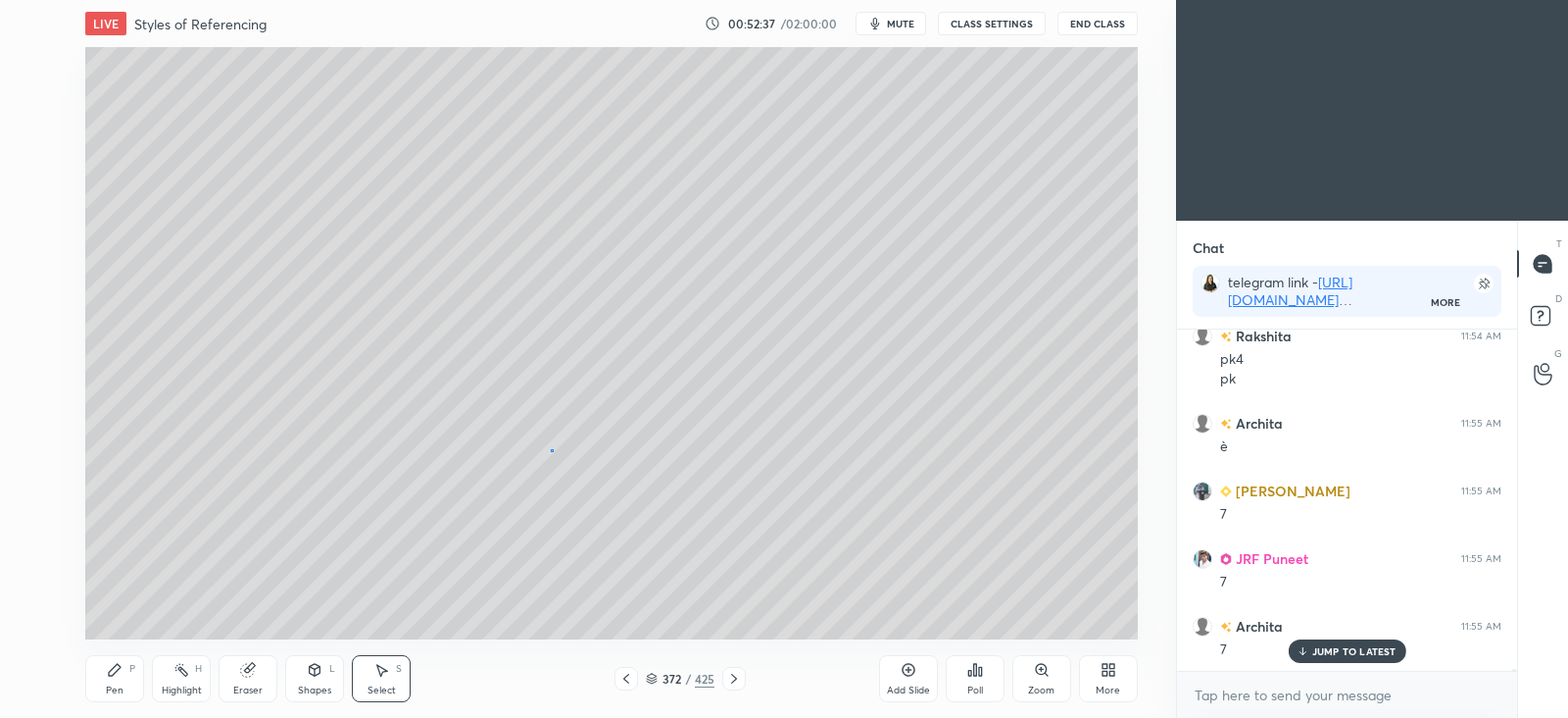
click at [552, 450] on div "0 ° Undo Copy Duplicate Duplicate to new slide Delete" at bounding box center [611, 343] width 1052 height 592
click at [115, 678] on div "Pen P" at bounding box center [115, 679] width 59 height 47
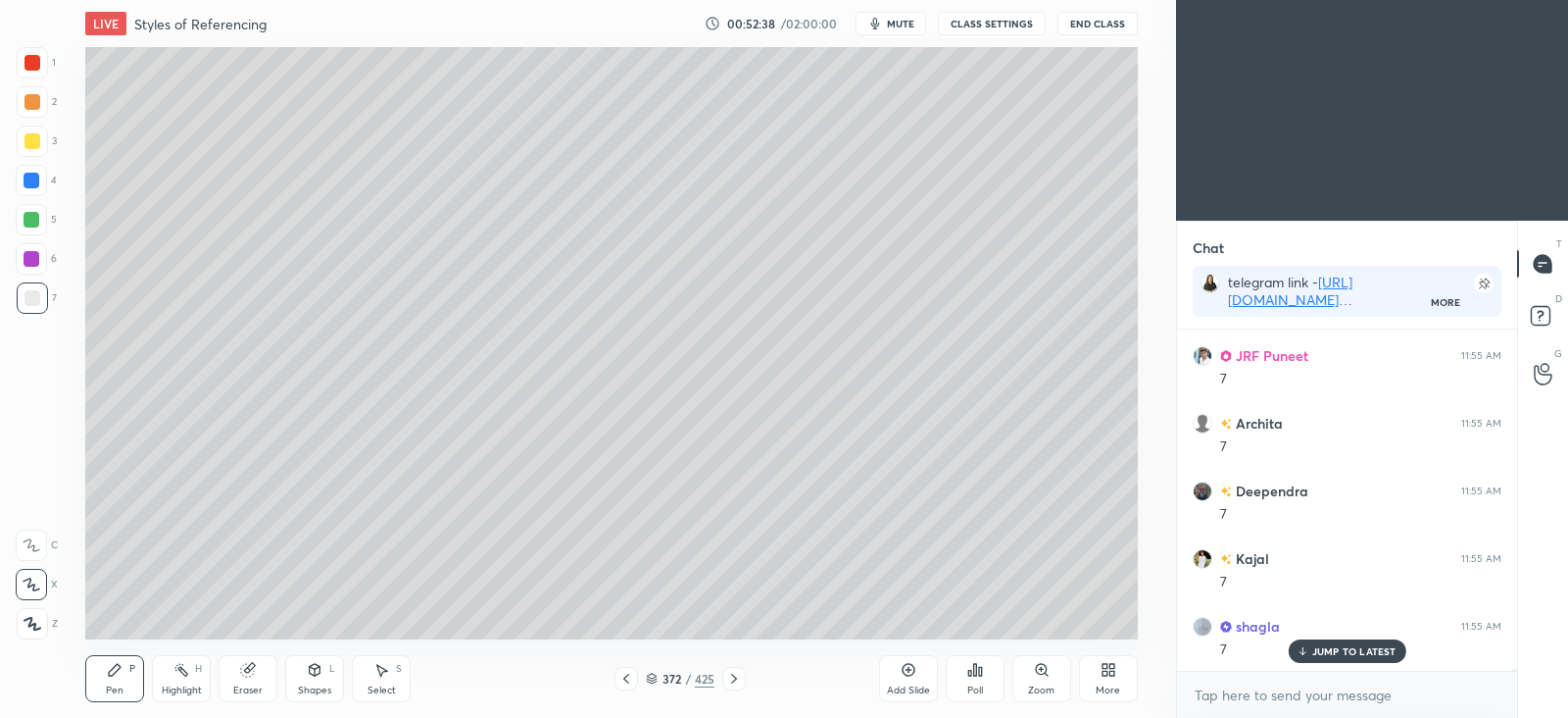
click at [33, 143] on div at bounding box center [32, 141] width 16 height 16
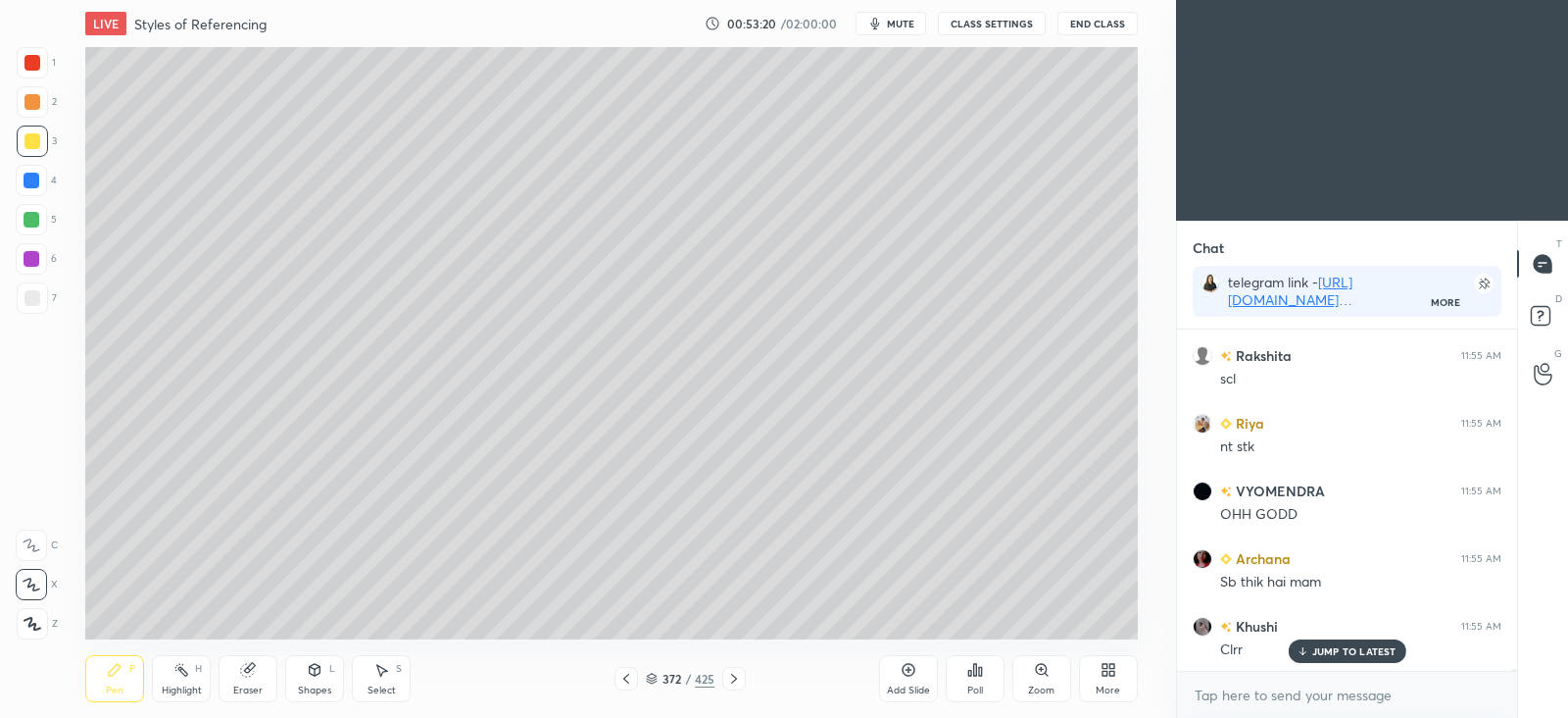
scroll to position [54213, 0]
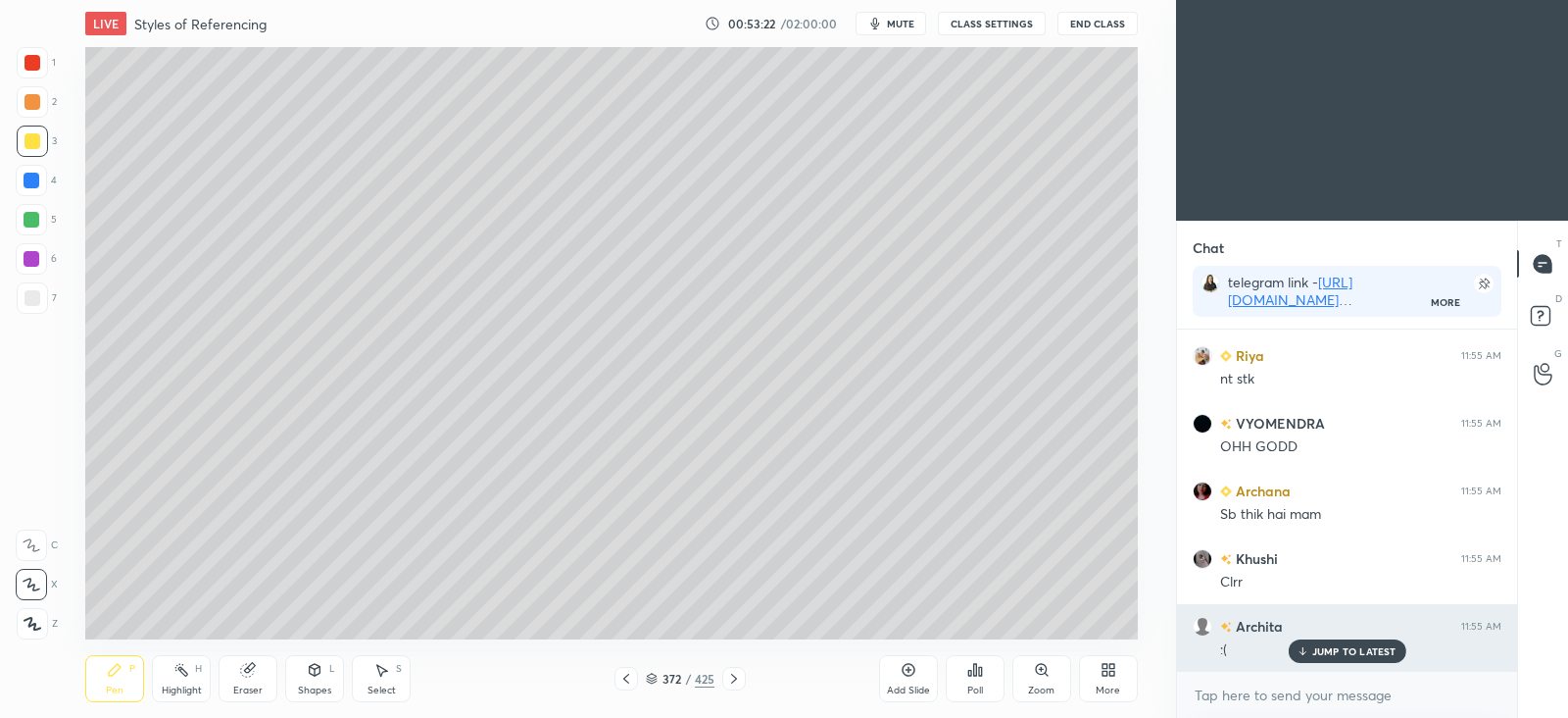
click at [1328, 653] on p "JUMP TO LATEST" at bounding box center [1354, 651] width 84 height 12
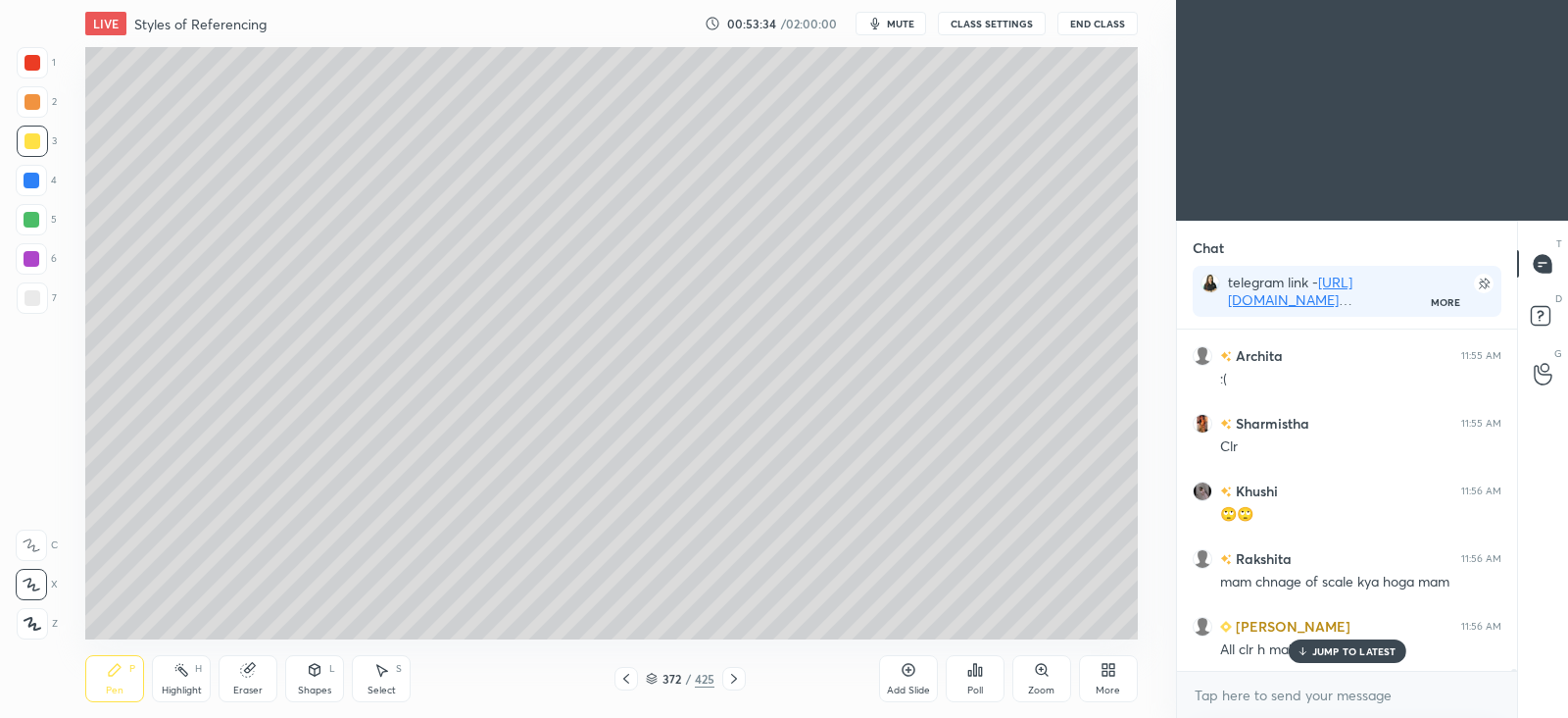
scroll to position [54551, 0]
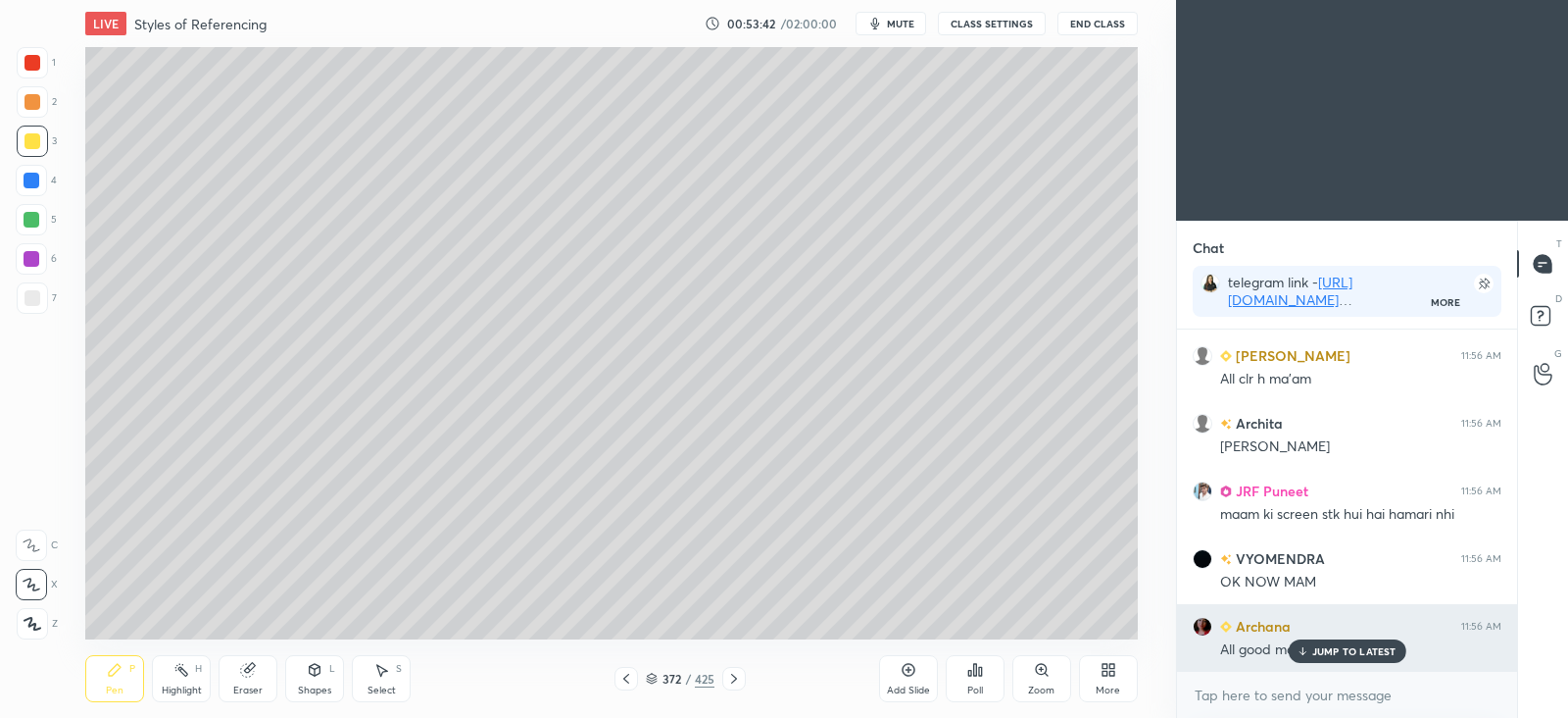
click at [1342, 647] on p "JUMP TO LATEST" at bounding box center [1354, 651] width 84 height 12
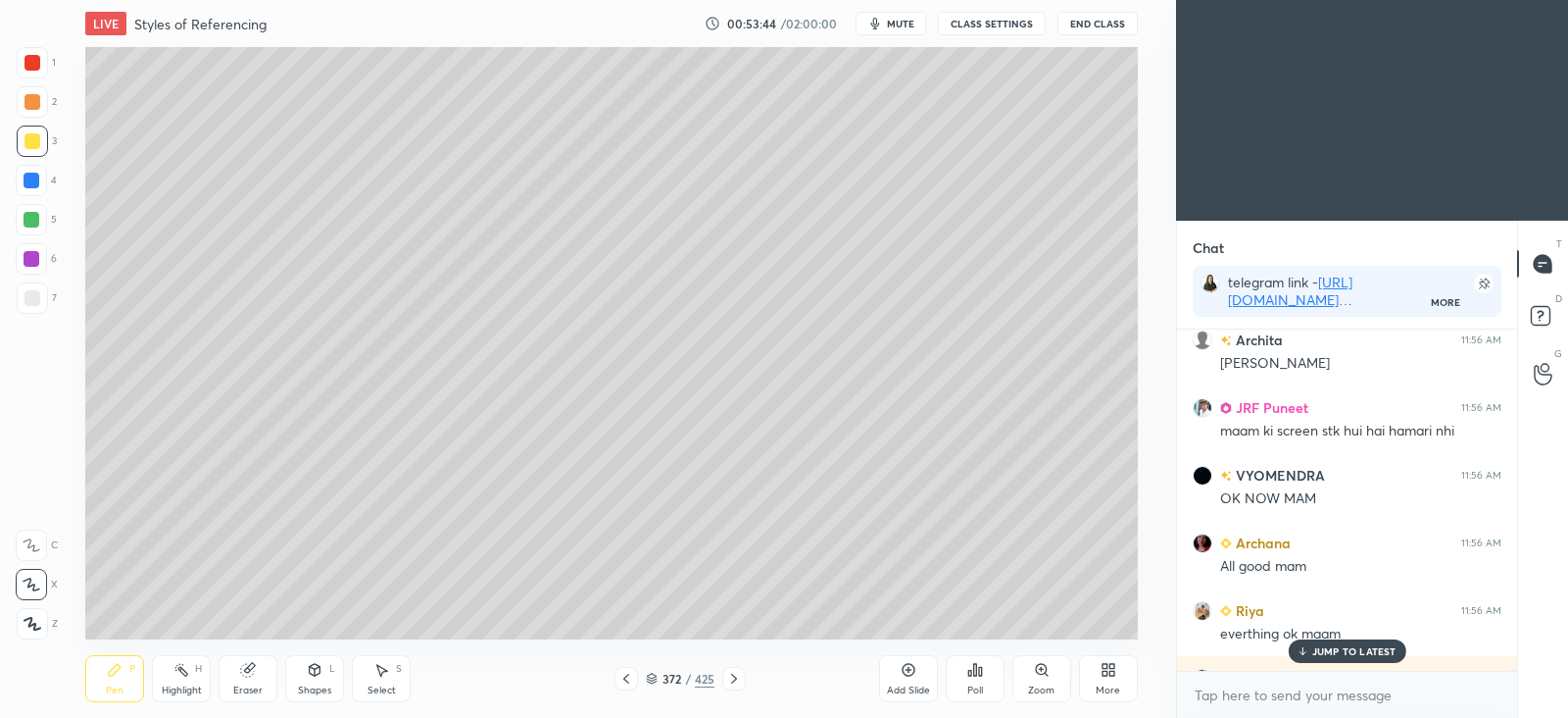
scroll to position [54907, 0]
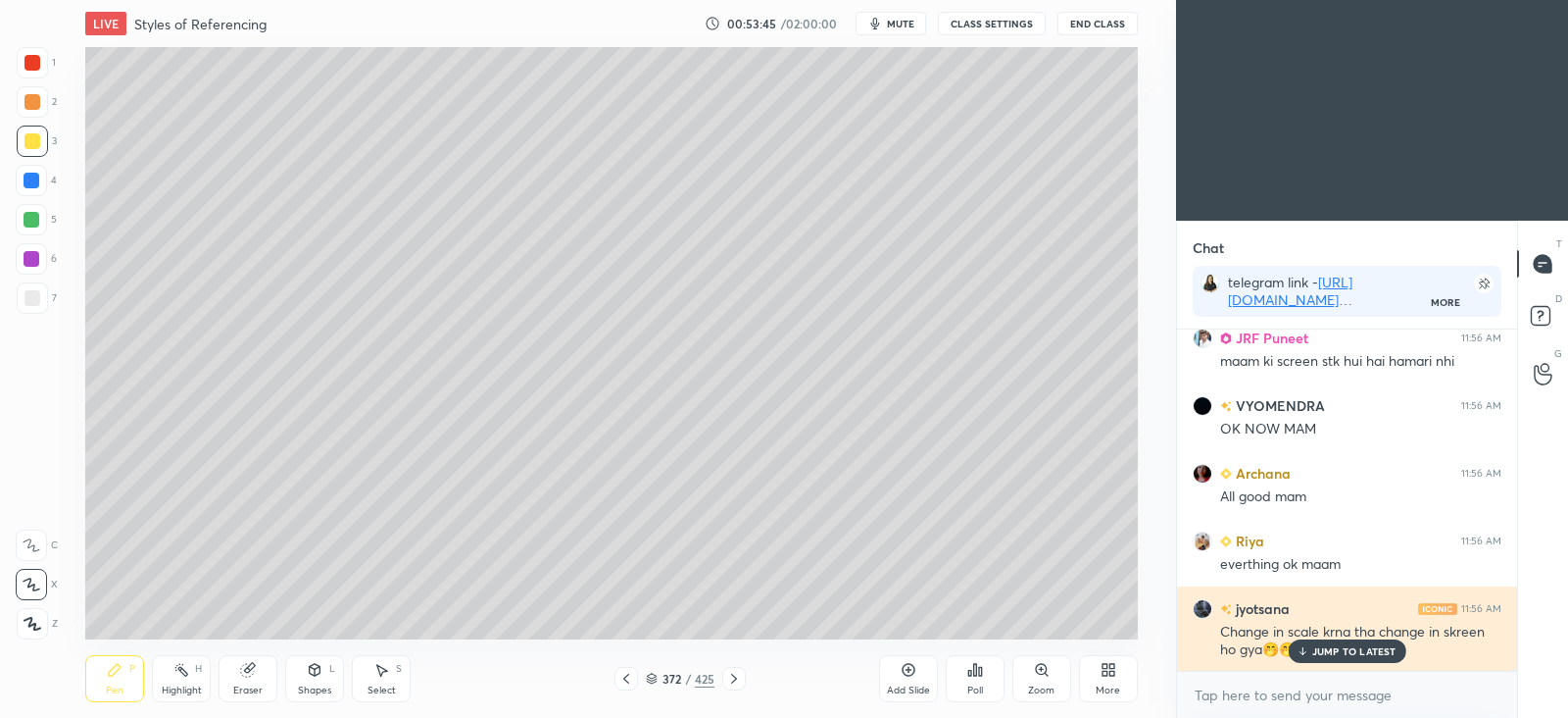
click at [1338, 649] on p "JUMP TO LATEST" at bounding box center [1354, 651] width 84 height 12
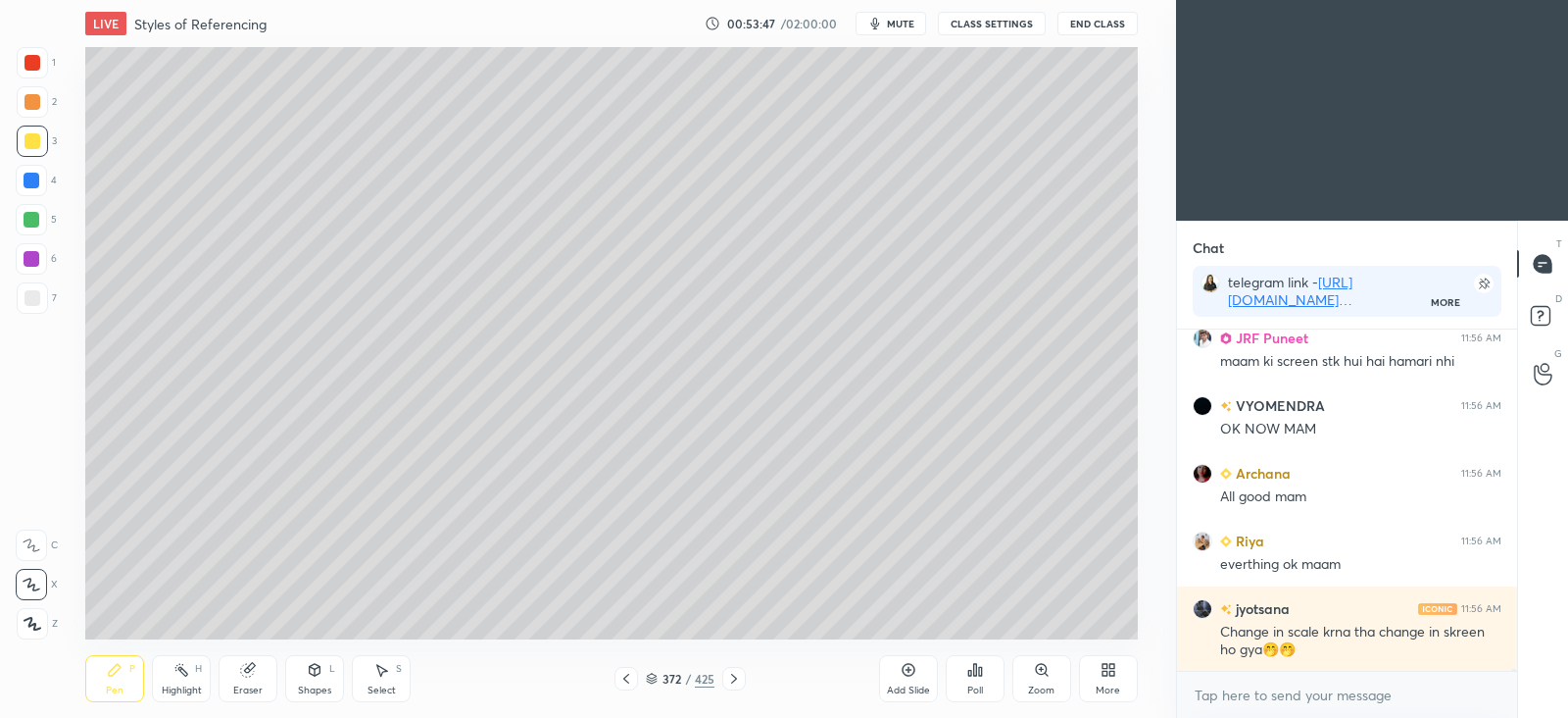
scroll to position [54975, 0]
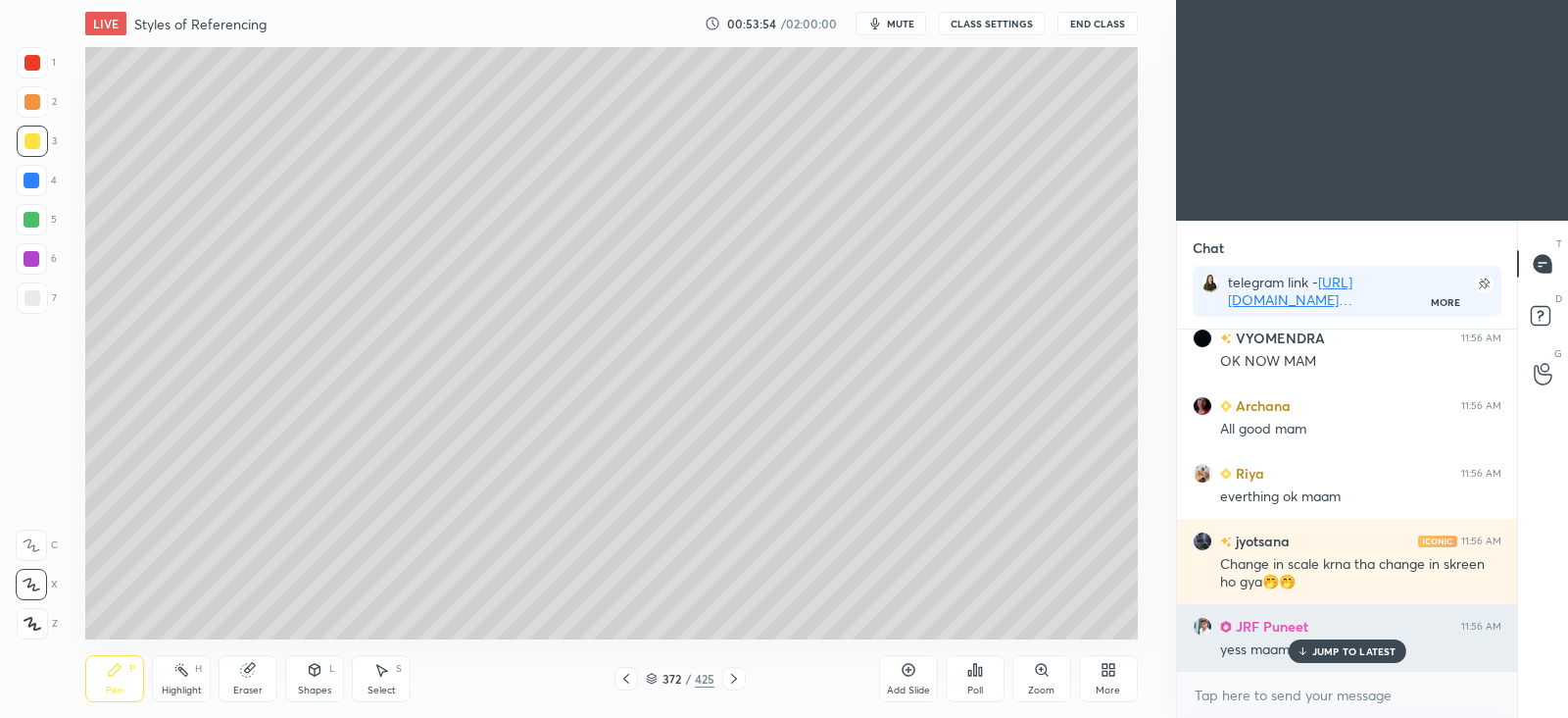
click at [1340, 647] on p "JUMP TO LATEST" at bounding box center [1354, 651] width 84 height 12
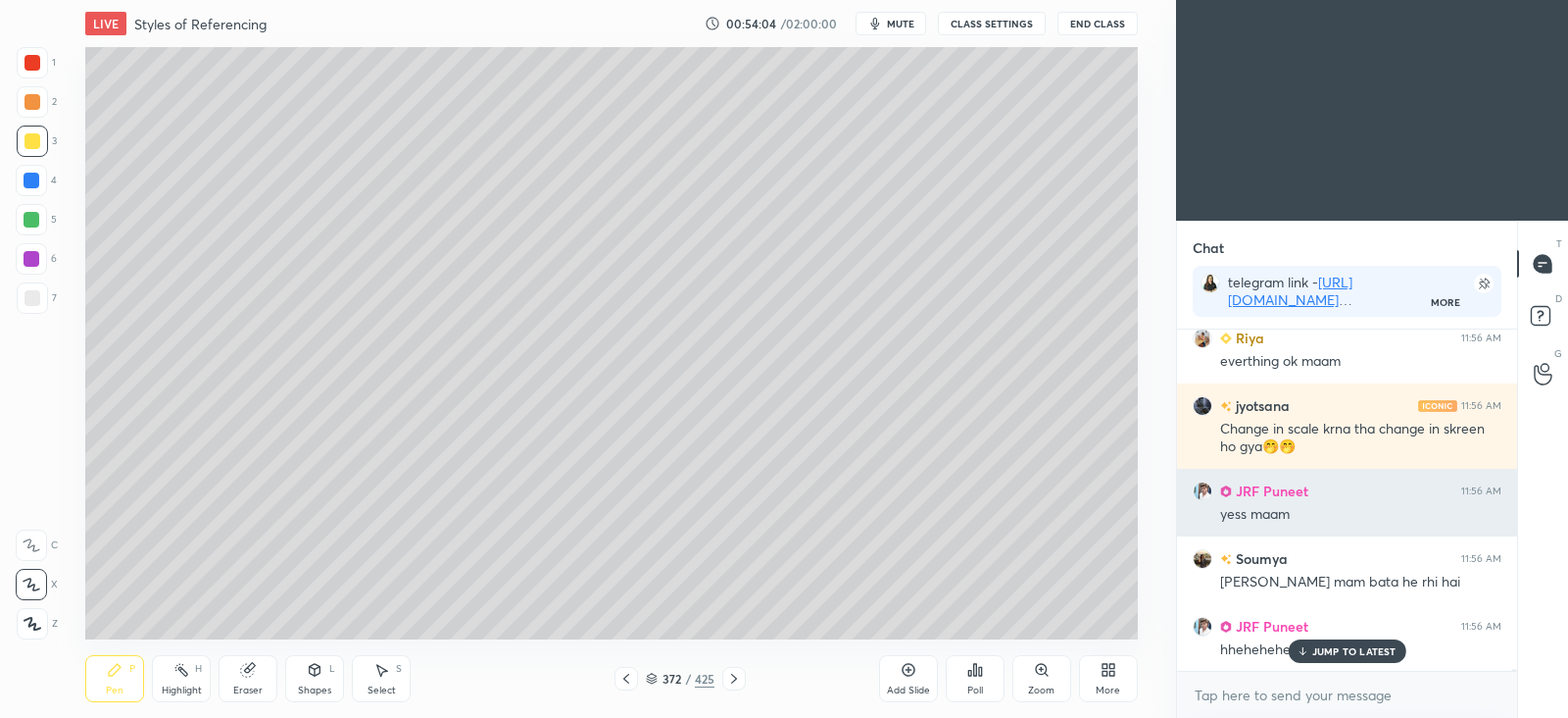
scroll to position [55177, 0]
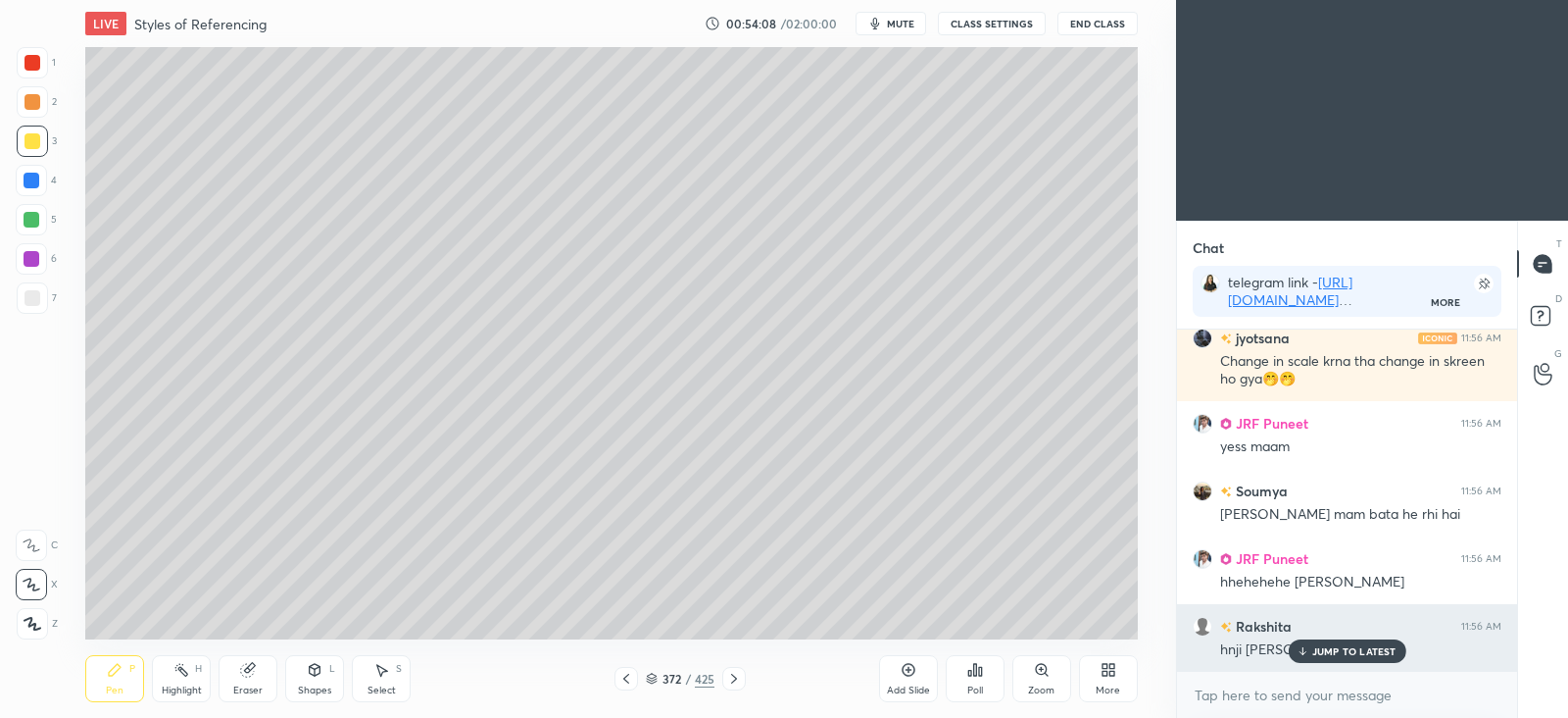
click at [1372, 660] on div "JUMP TO LATEST" at bounding box center [1346, 651] width 118 height 24
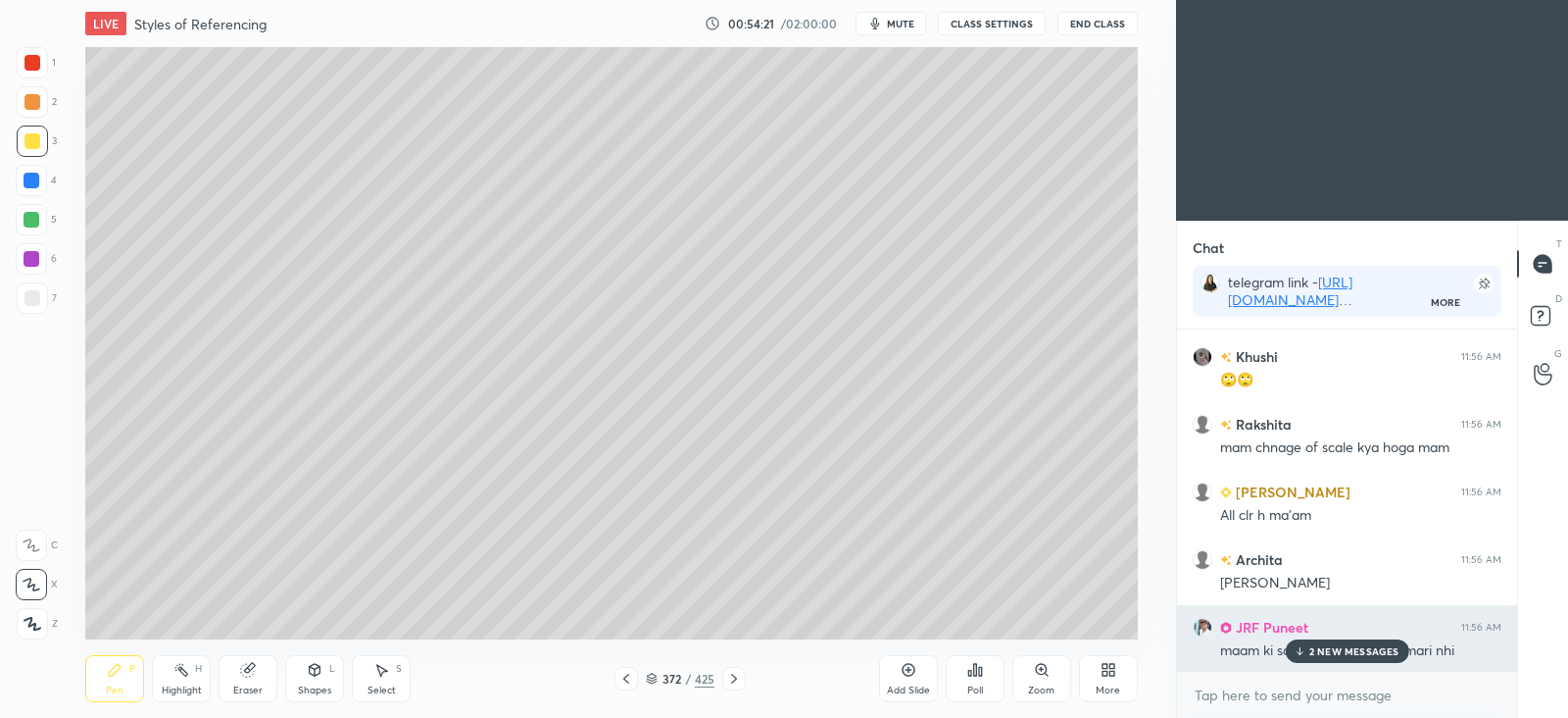
scroll to position [54615, 0]
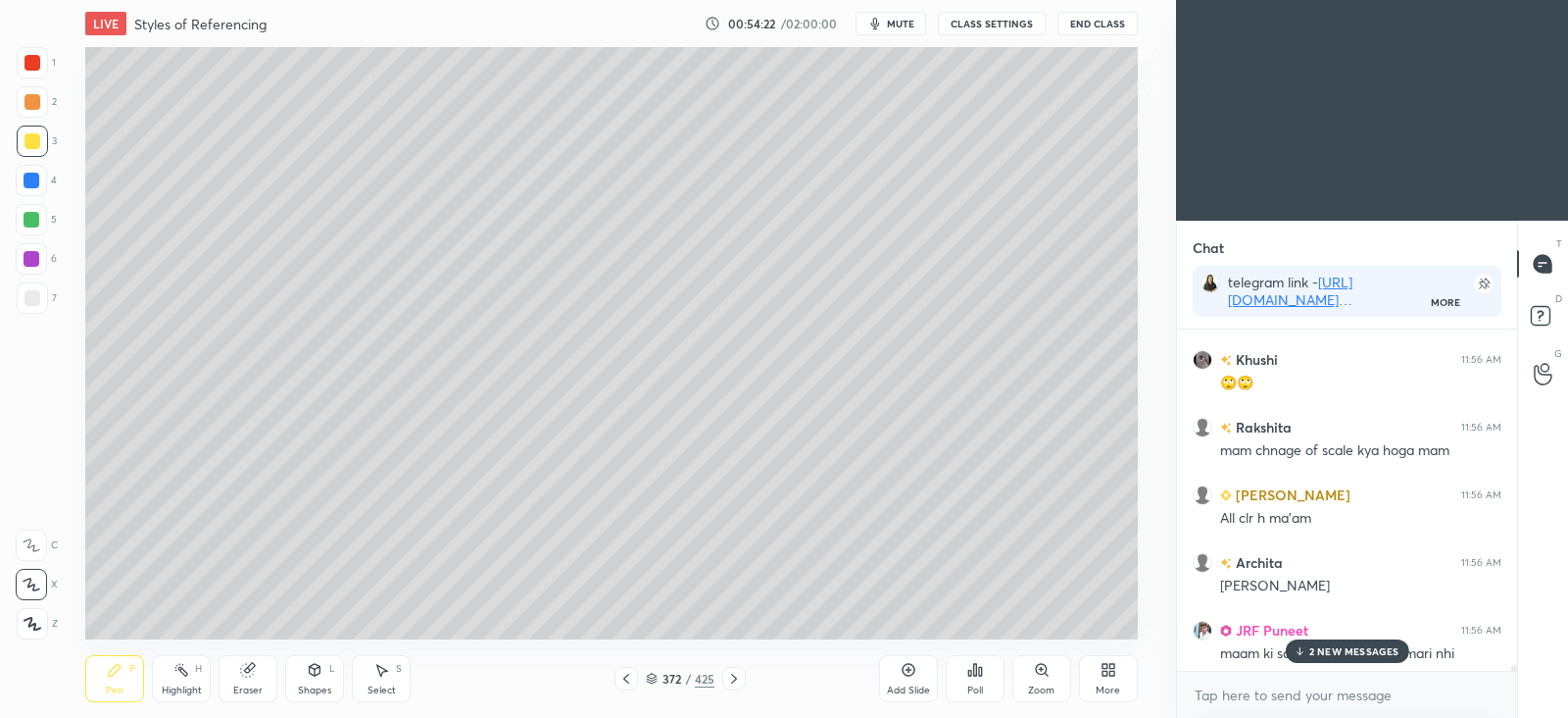
click at [1333, 651] on p "2 NEW MESSAGES" at bounding box center [1354, 651] width 90 height 12
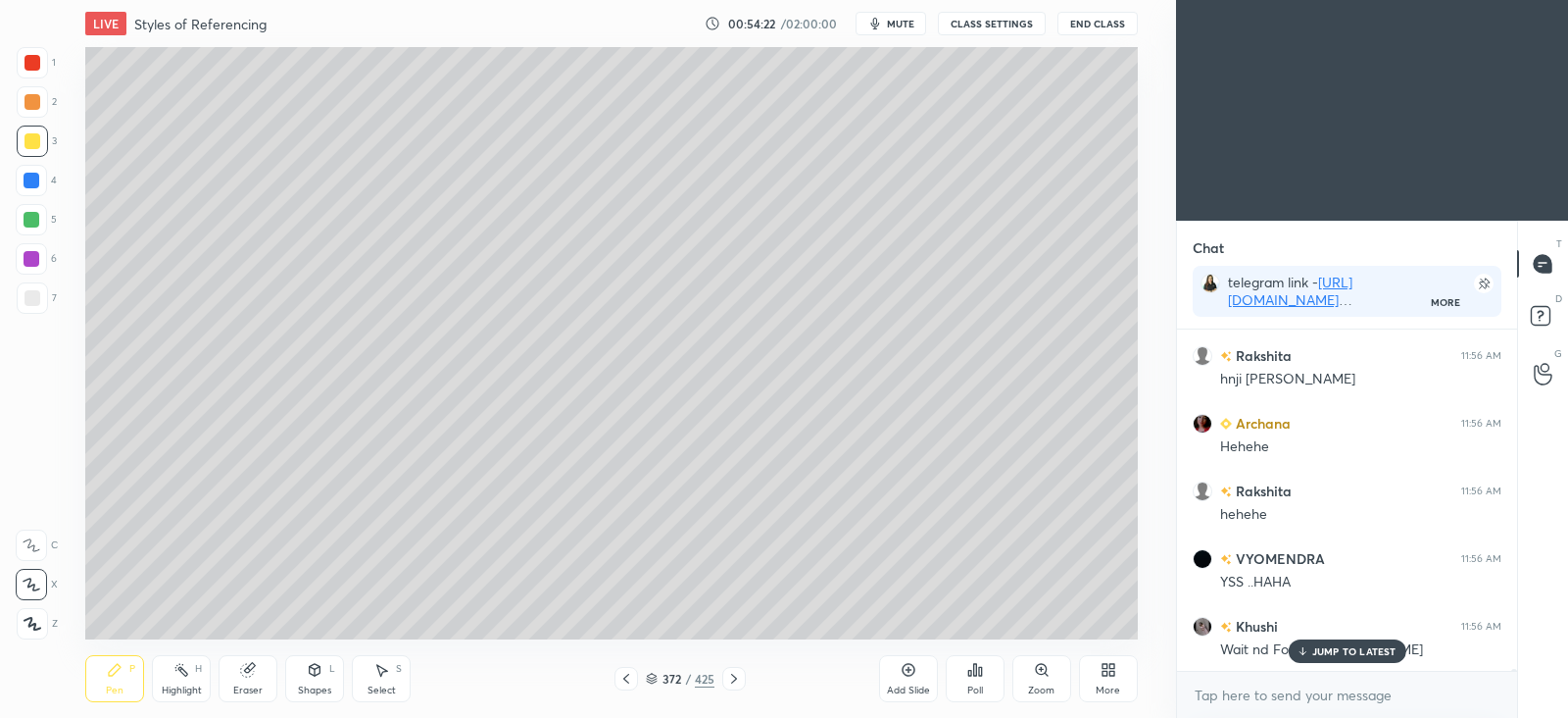
click at [1331, 654] on p "JUMP TO LATEST" at bounding box center [1354, 651] width 84 height 12
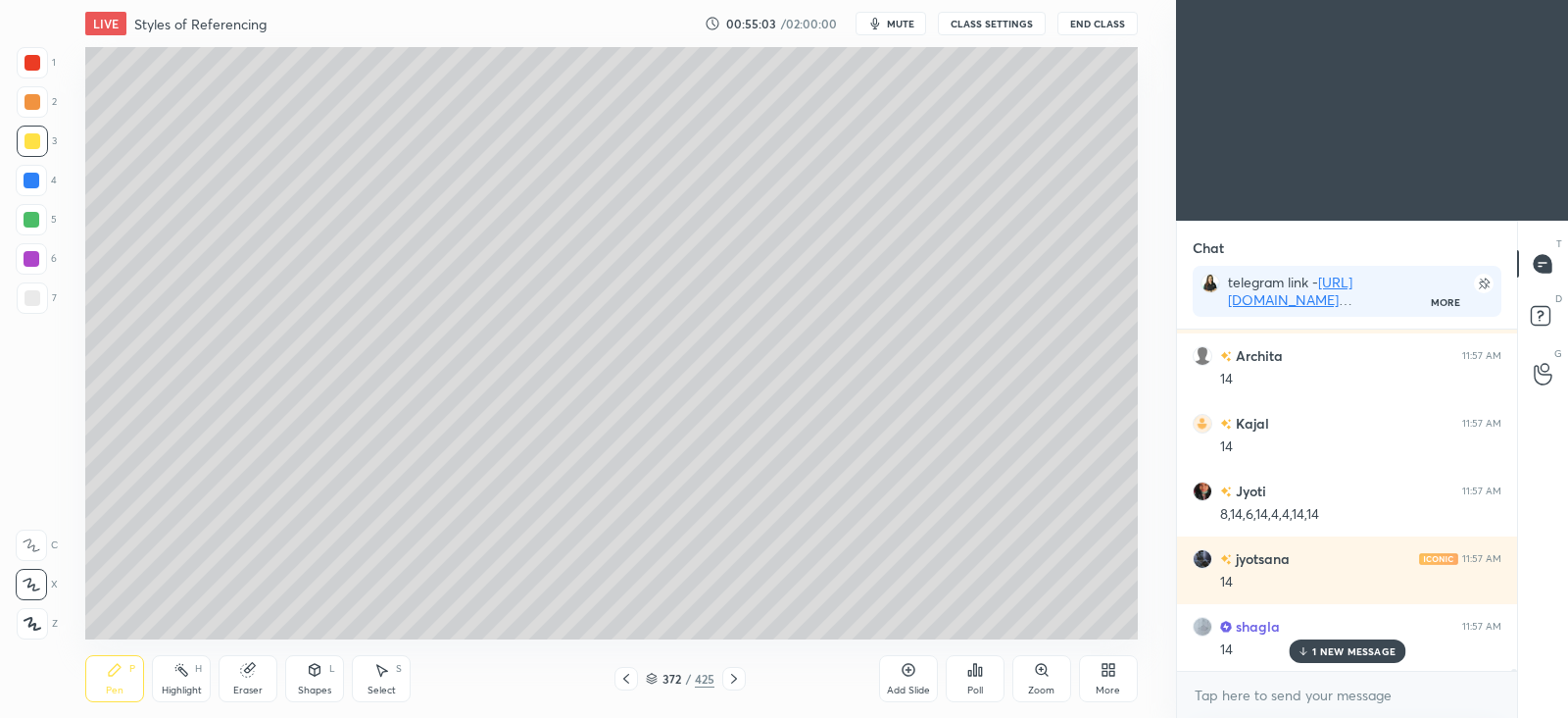
scroll to position [57718, 0]
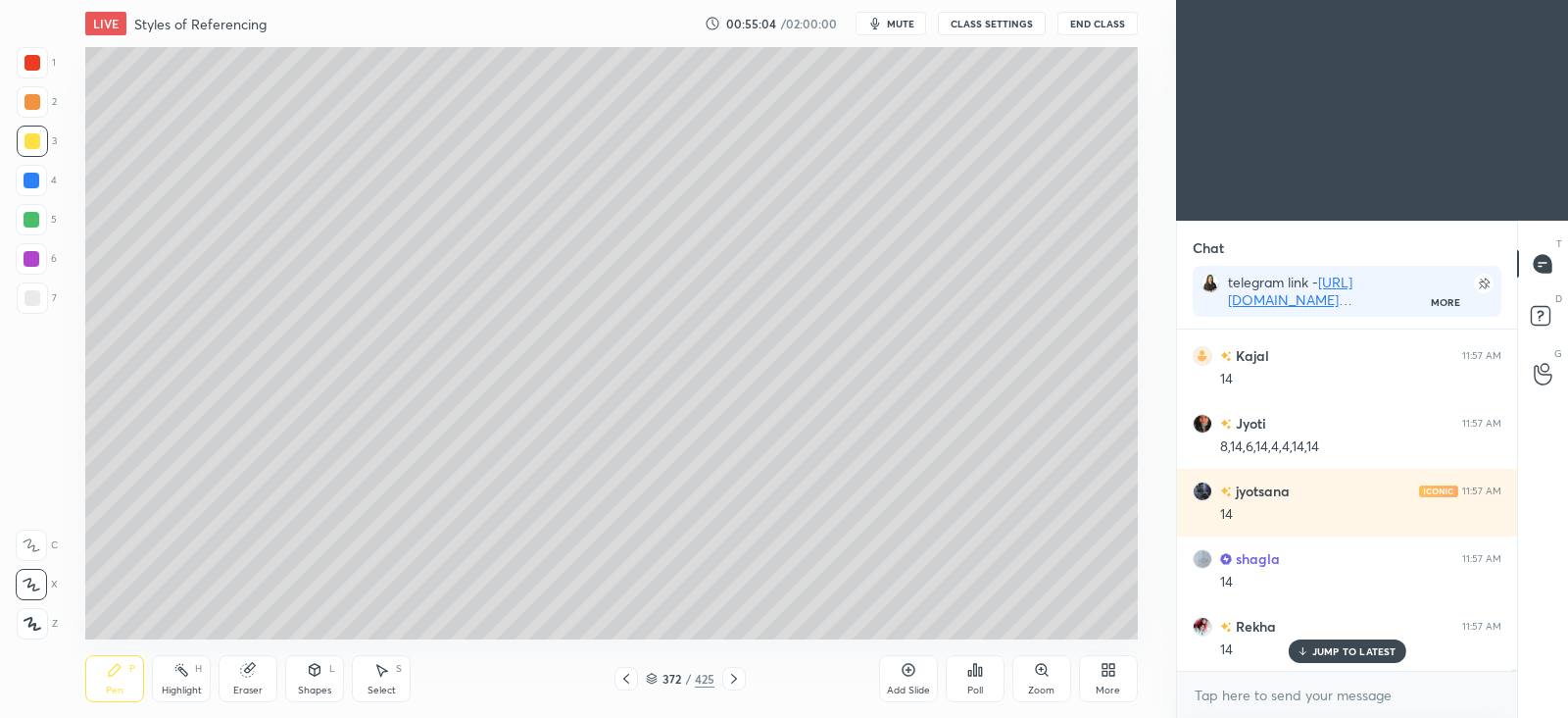
click at [33, 293] on div at bounding box center [32, 298] width 16 height 16
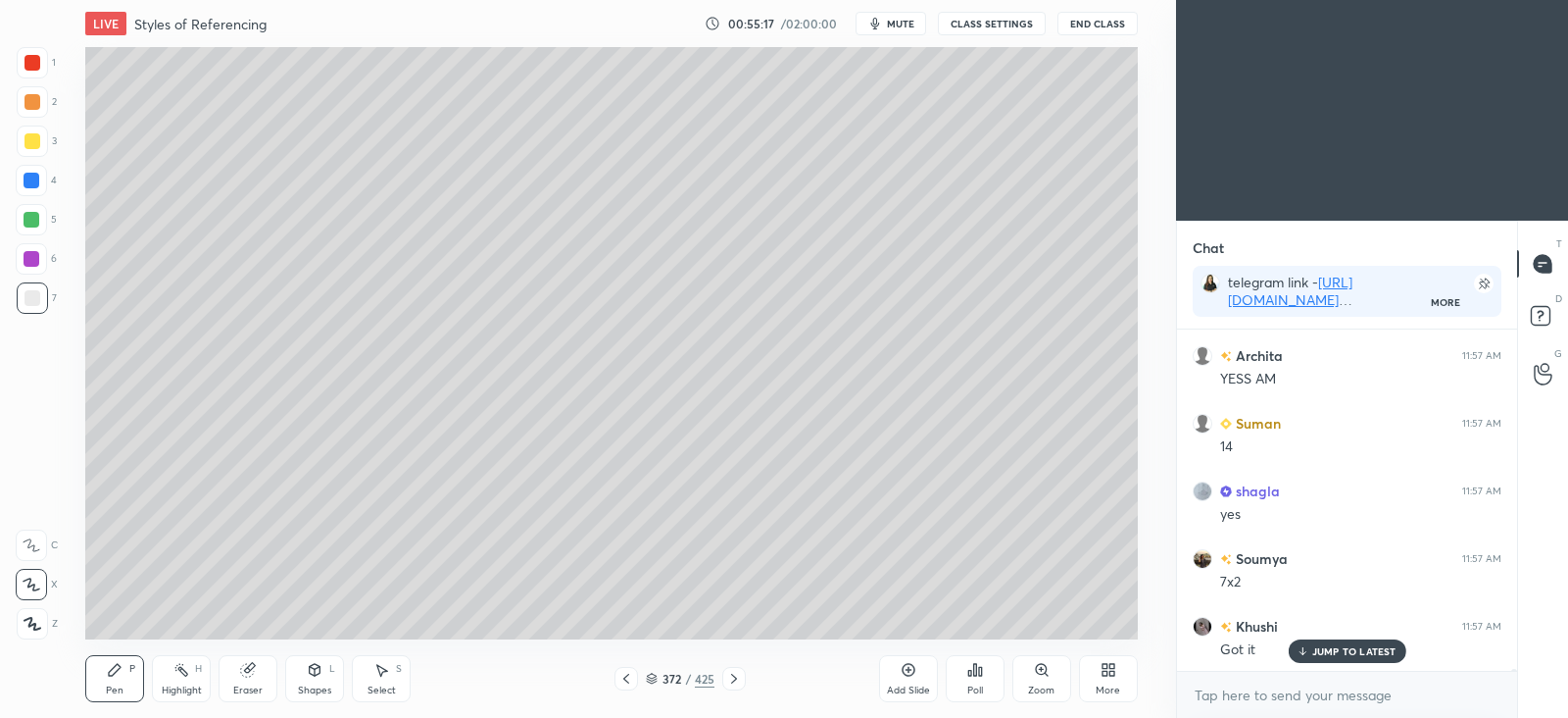
scroll to position [58259, 0]
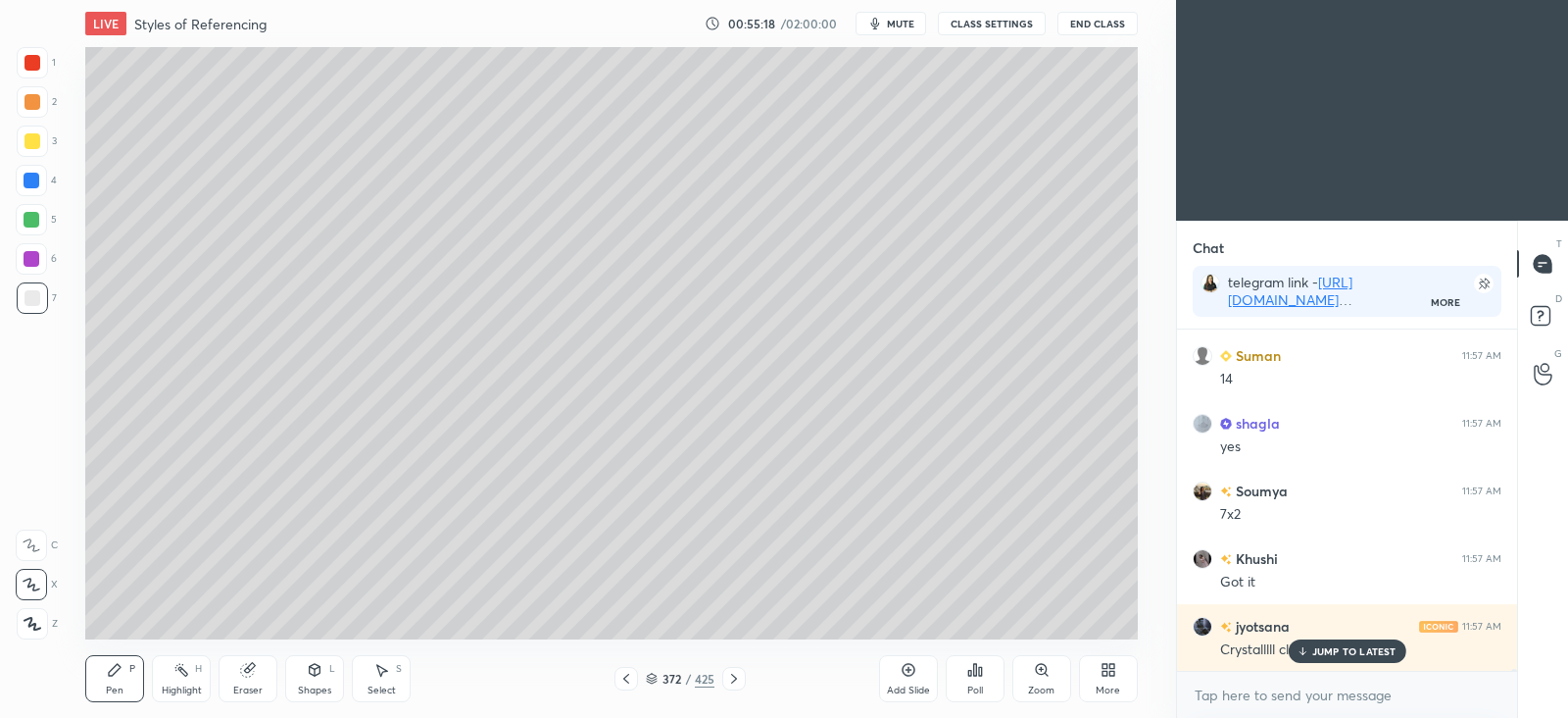
click at [910, 668] on icon at bounding box center [909, 670] width 16 height 16
click at [37, 297] on div at bounding box center [32, 298] width 16 height 16
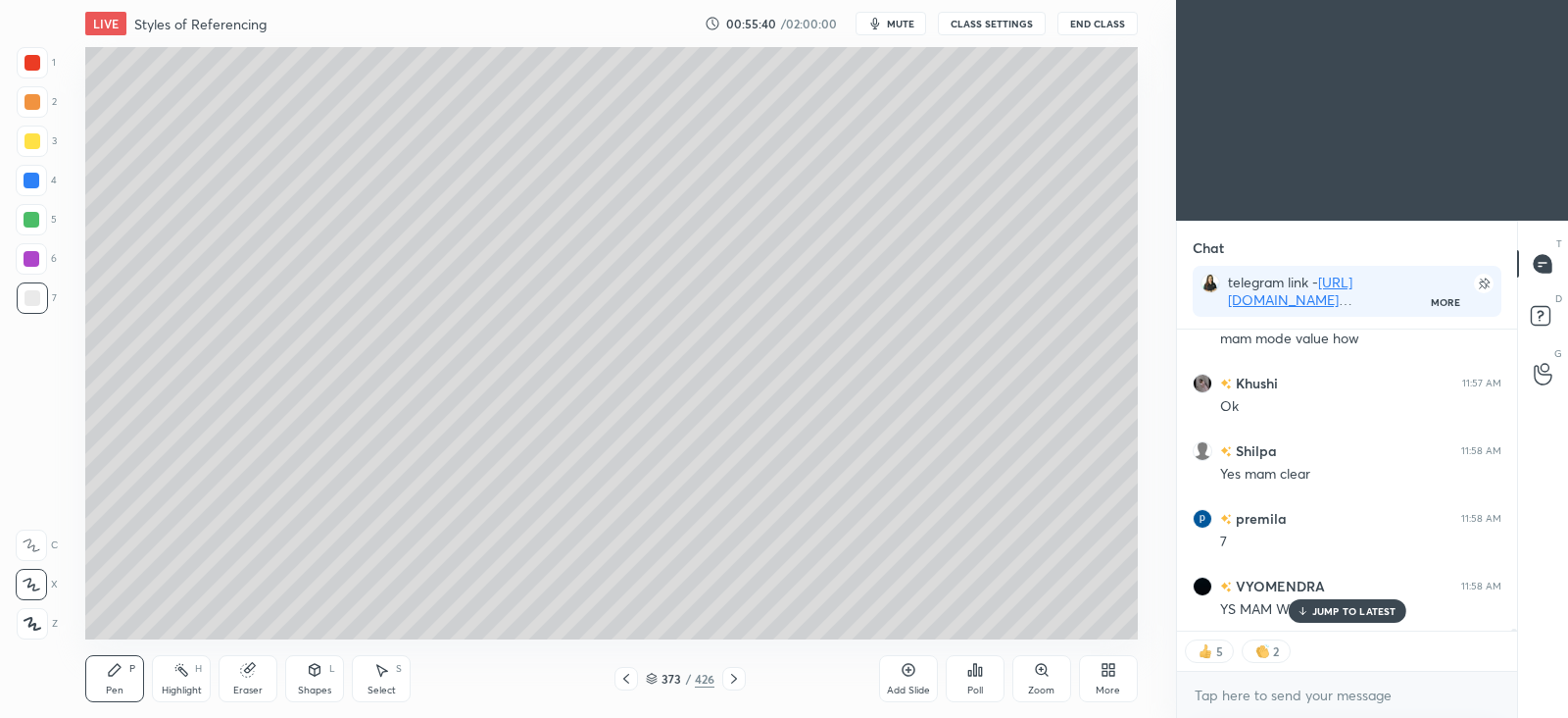
scroll to position [58773, 0]
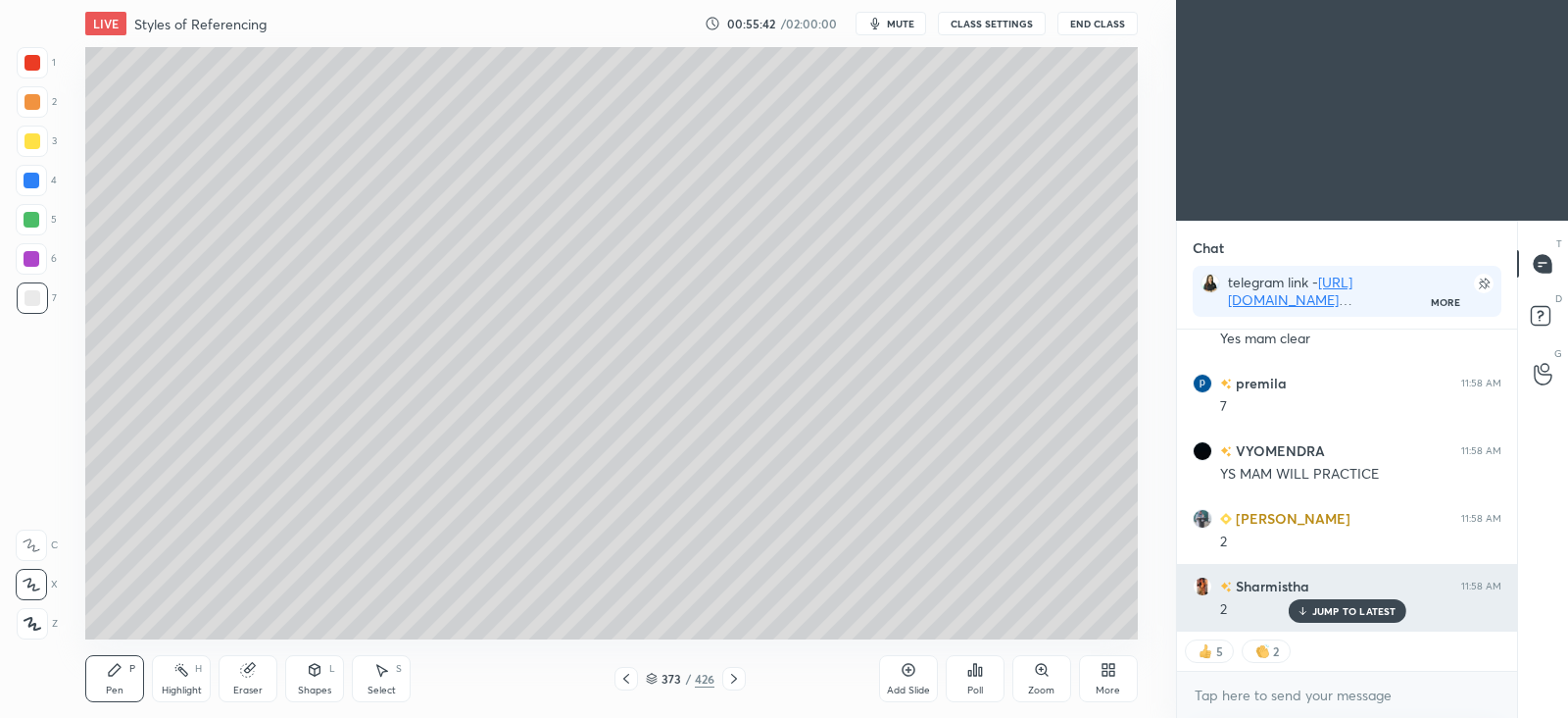
click at [1327, 610] on p "JUMP TO LATEST" at bounding box center [1354, 611] width 84 height 12
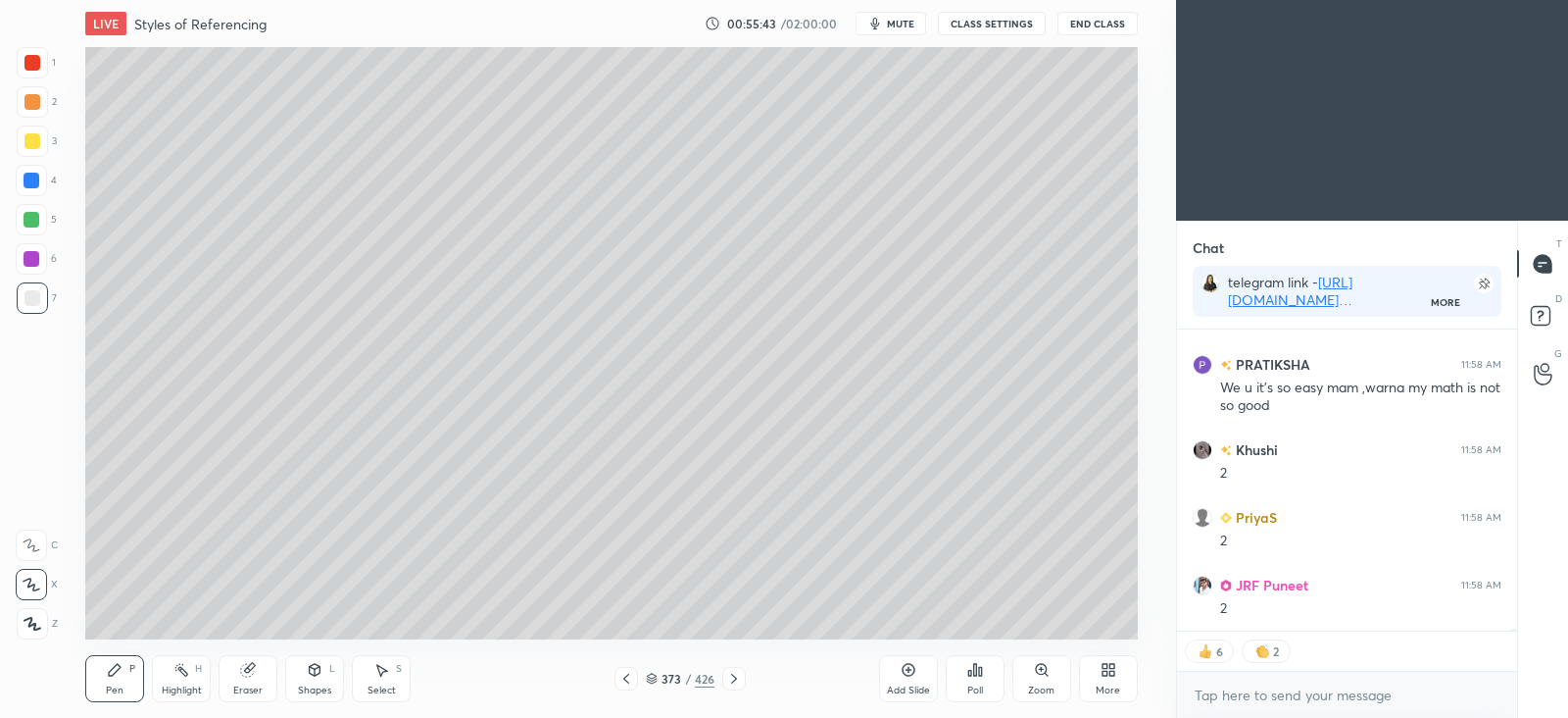
scroll to position [59198, 0]
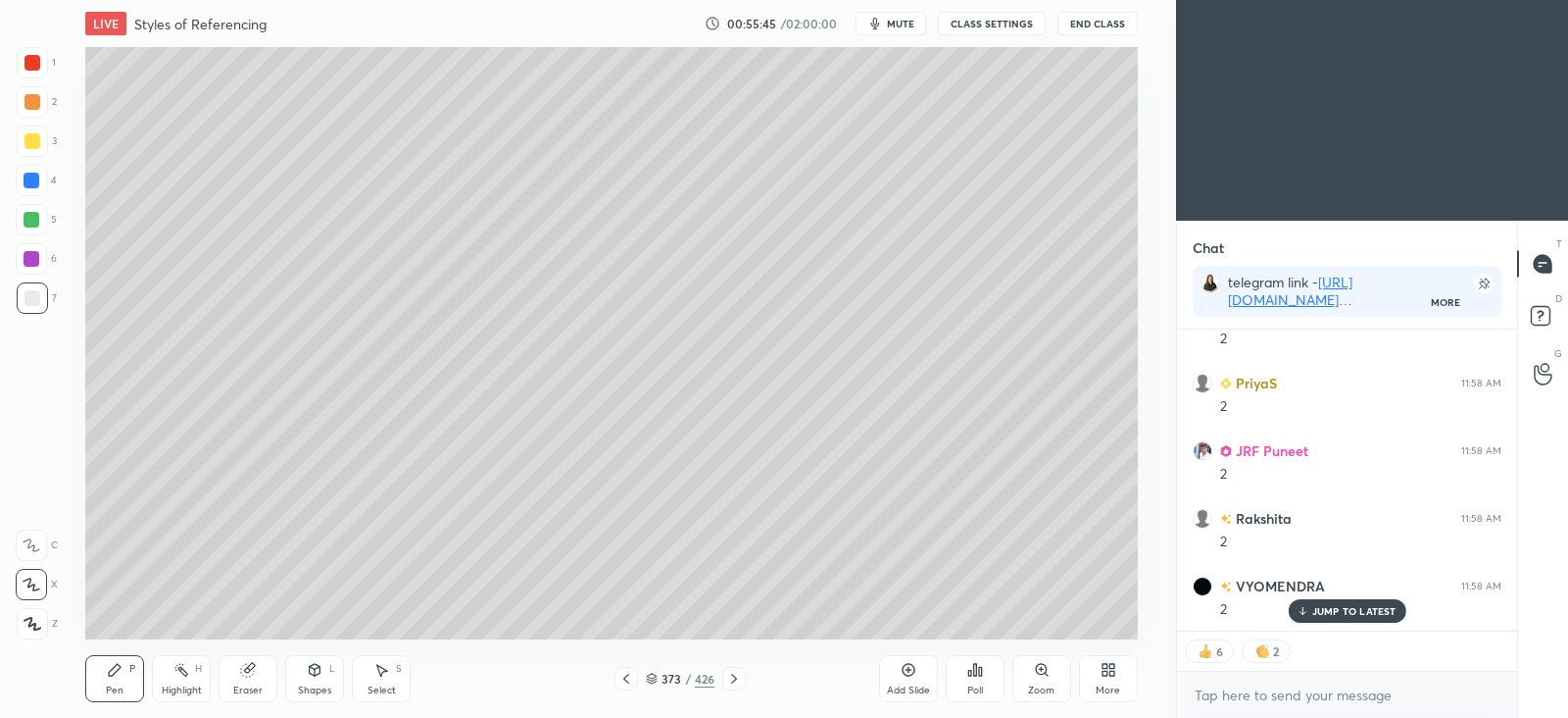
click at [736, 675] on icon at bounding box center [734, 679] width 16 height 16
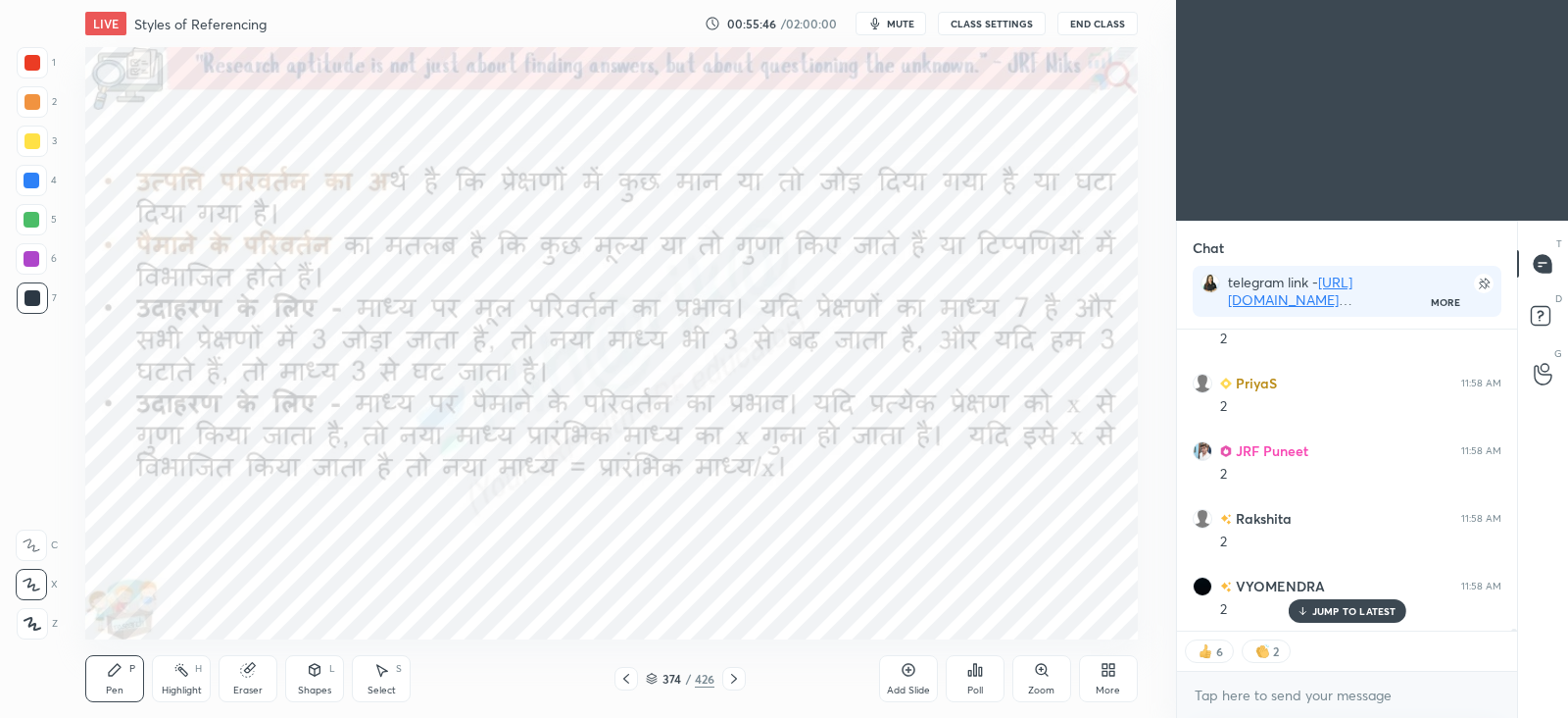
click at [733, 674] on icon at bounding box center [734, 679] width 16 height 16
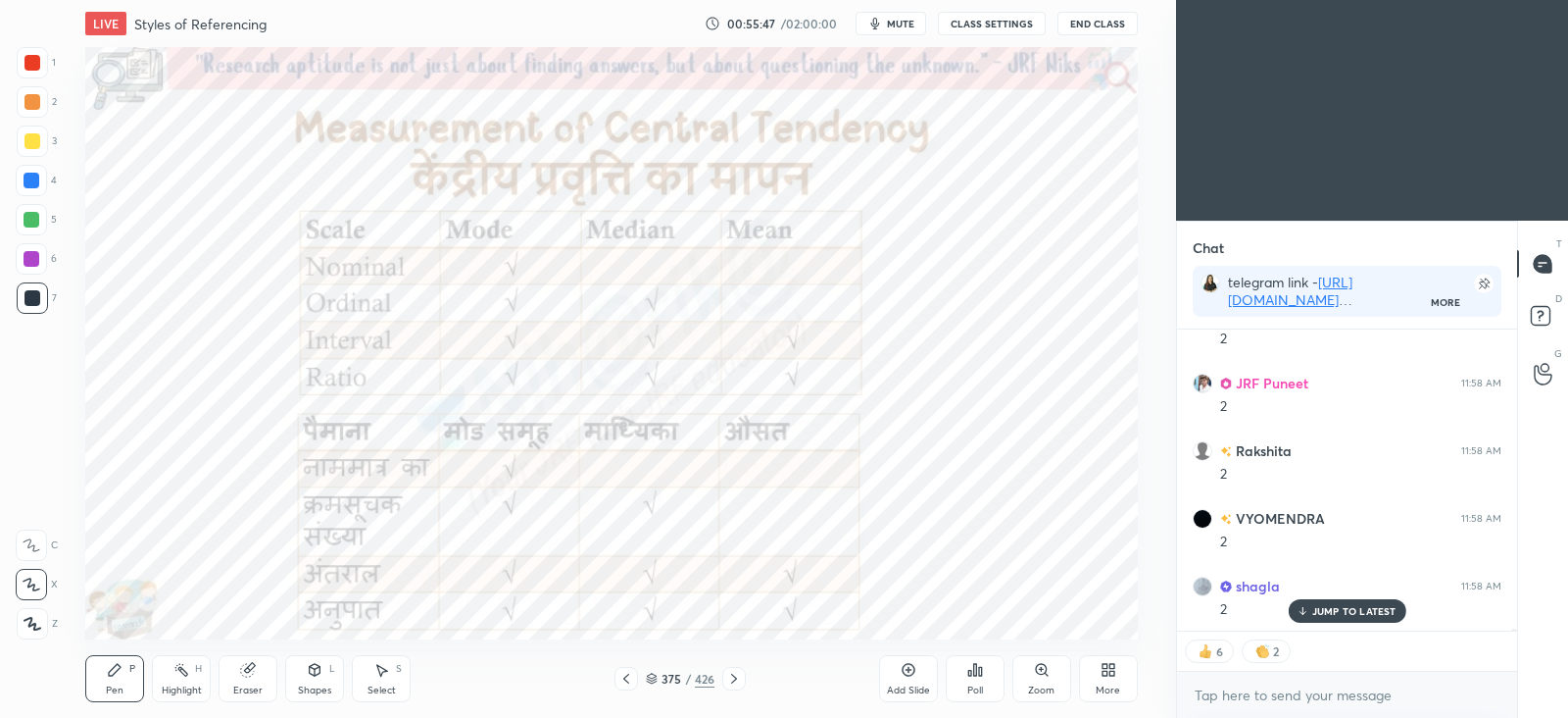
click at [634, 681] on div at bounding box center [627, 679] width 24 height 24
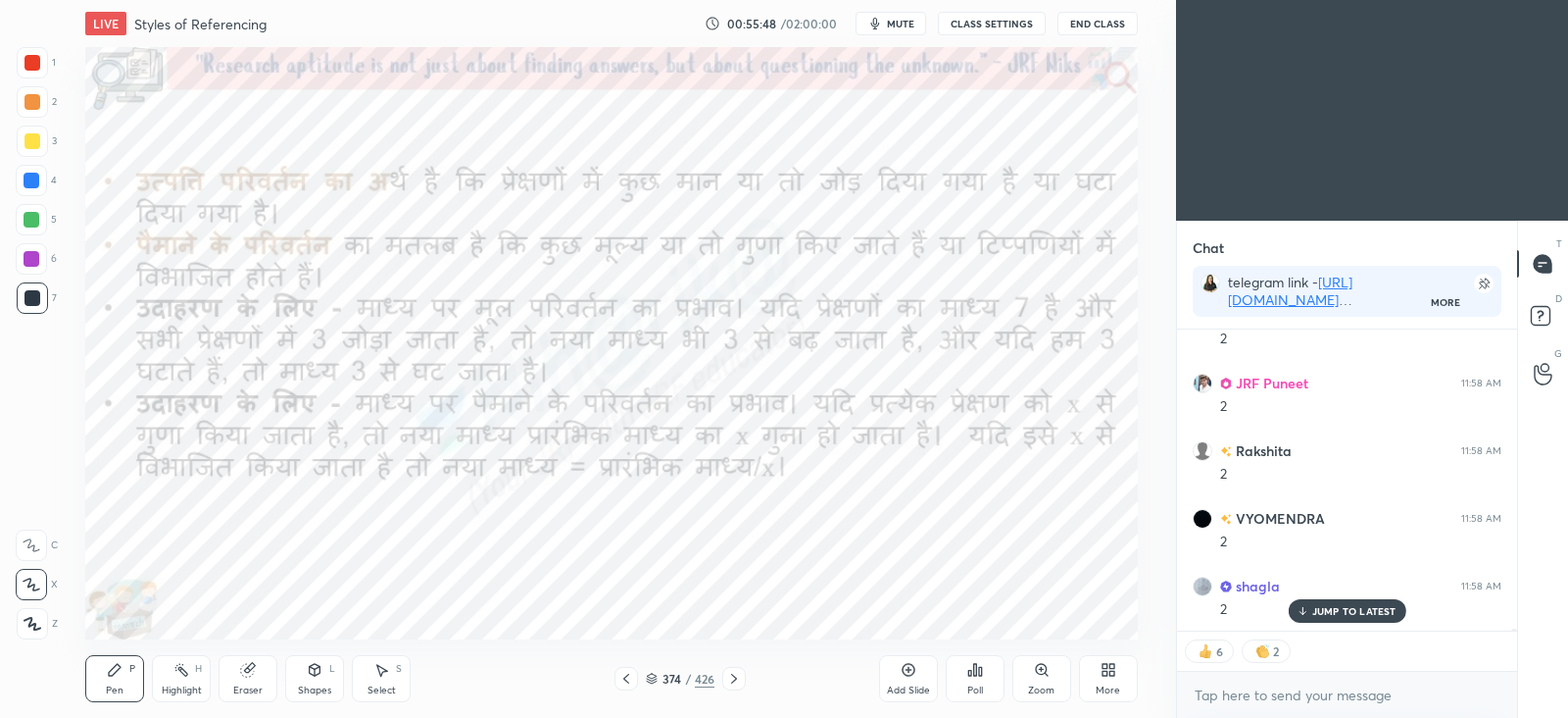
click at [622, 681] on icon at bounding box center [627, 679] width 16 height 16
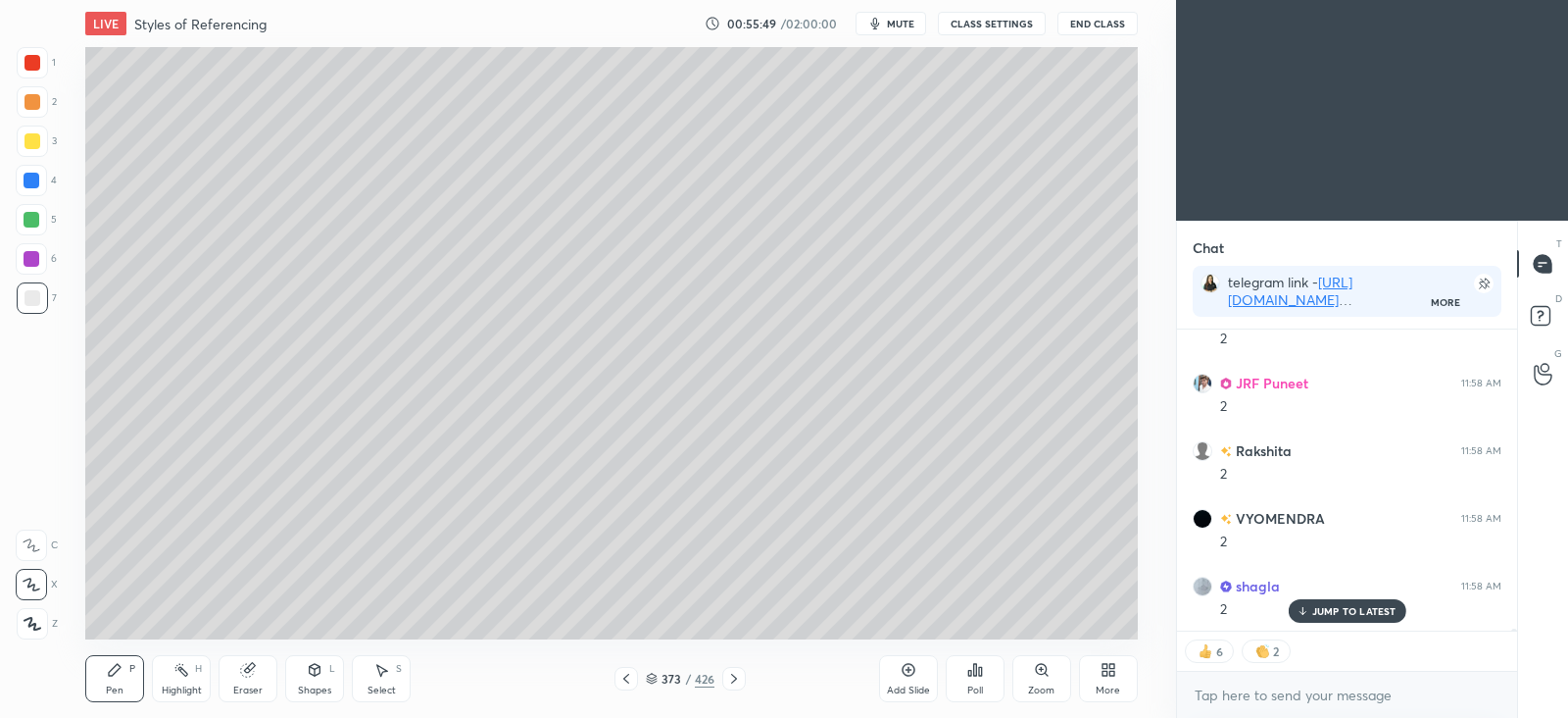
click at [909, 670] on icon at bounding box center [908, 670] width 6 height 6
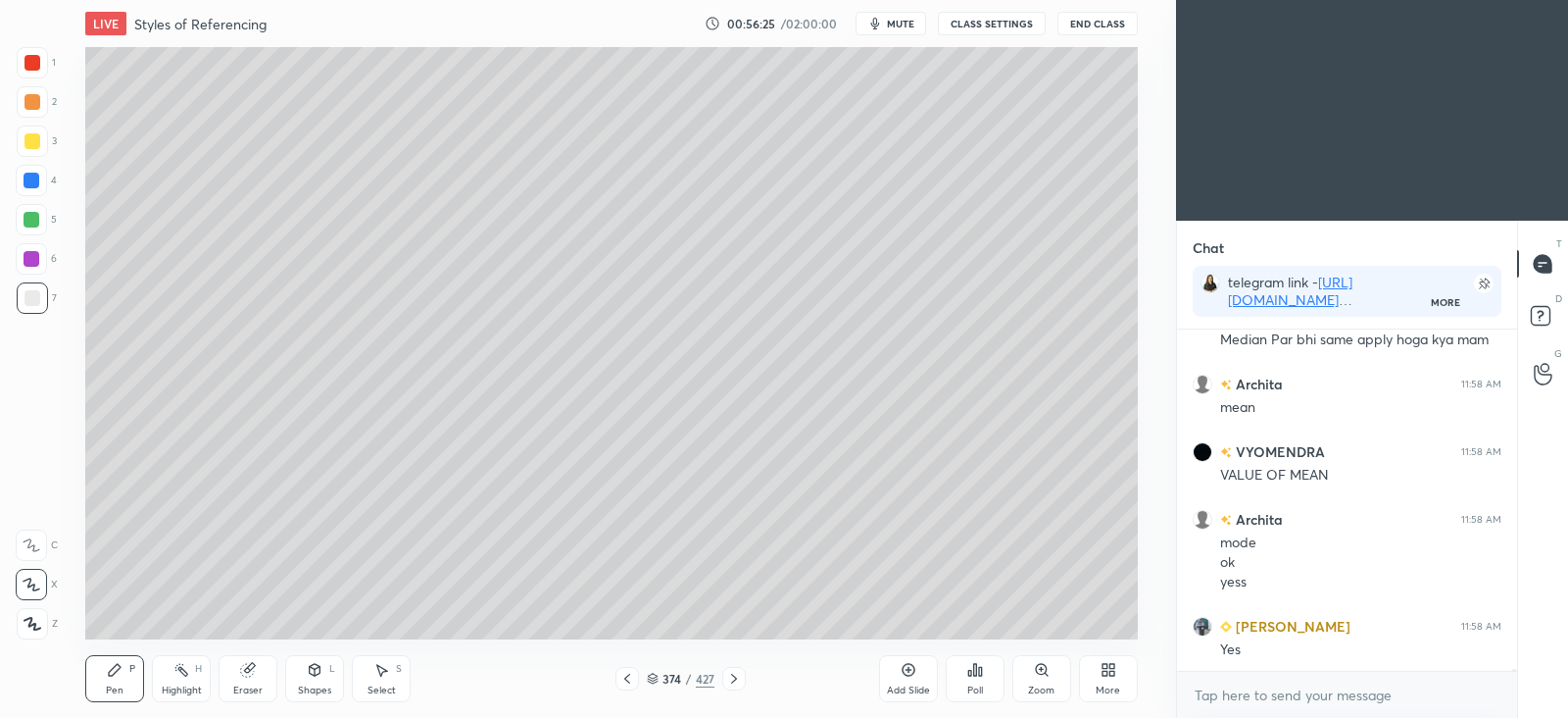
scroll to position [59872, 0]
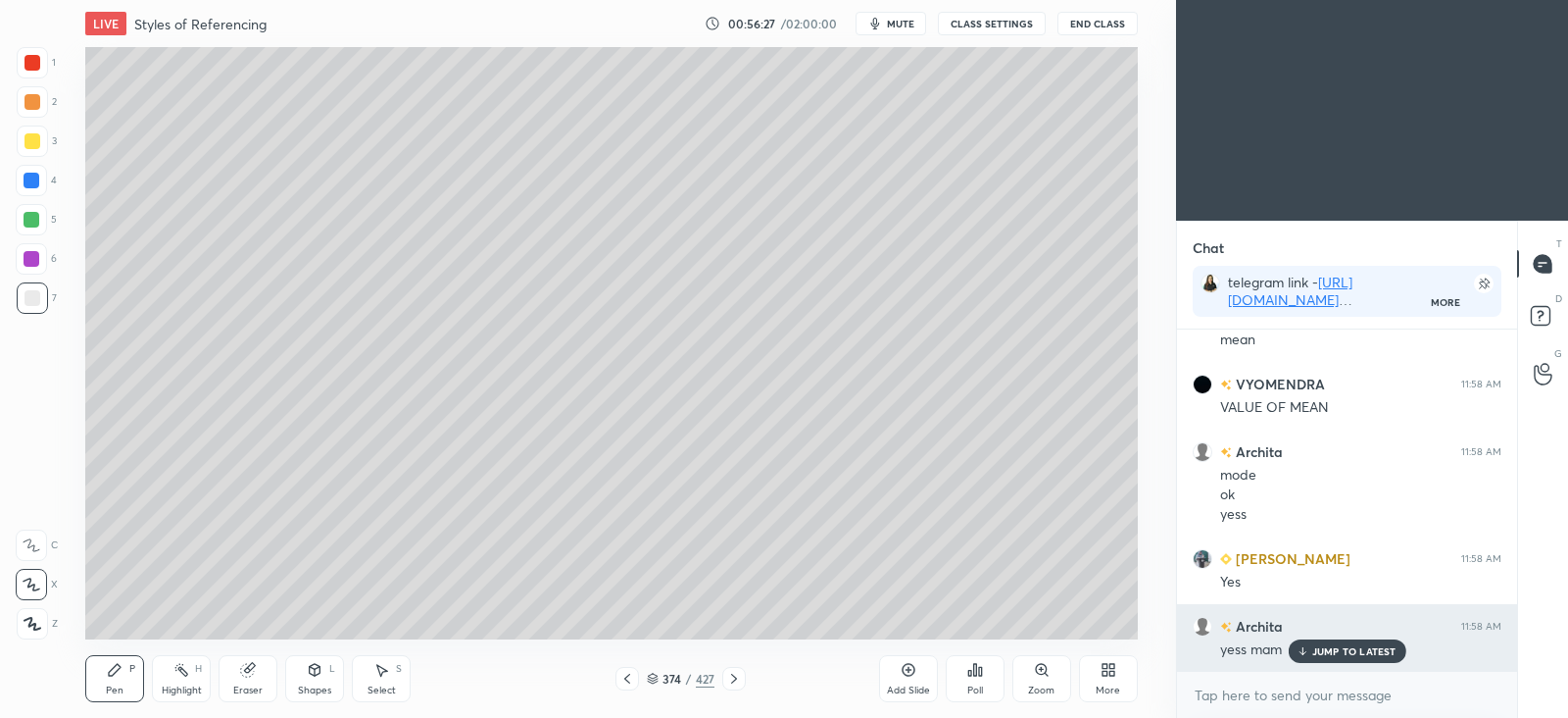
click at [1338, 645] on p "JUMP TO LATEST" at bounding box center [1354, 651] width 84 height 12
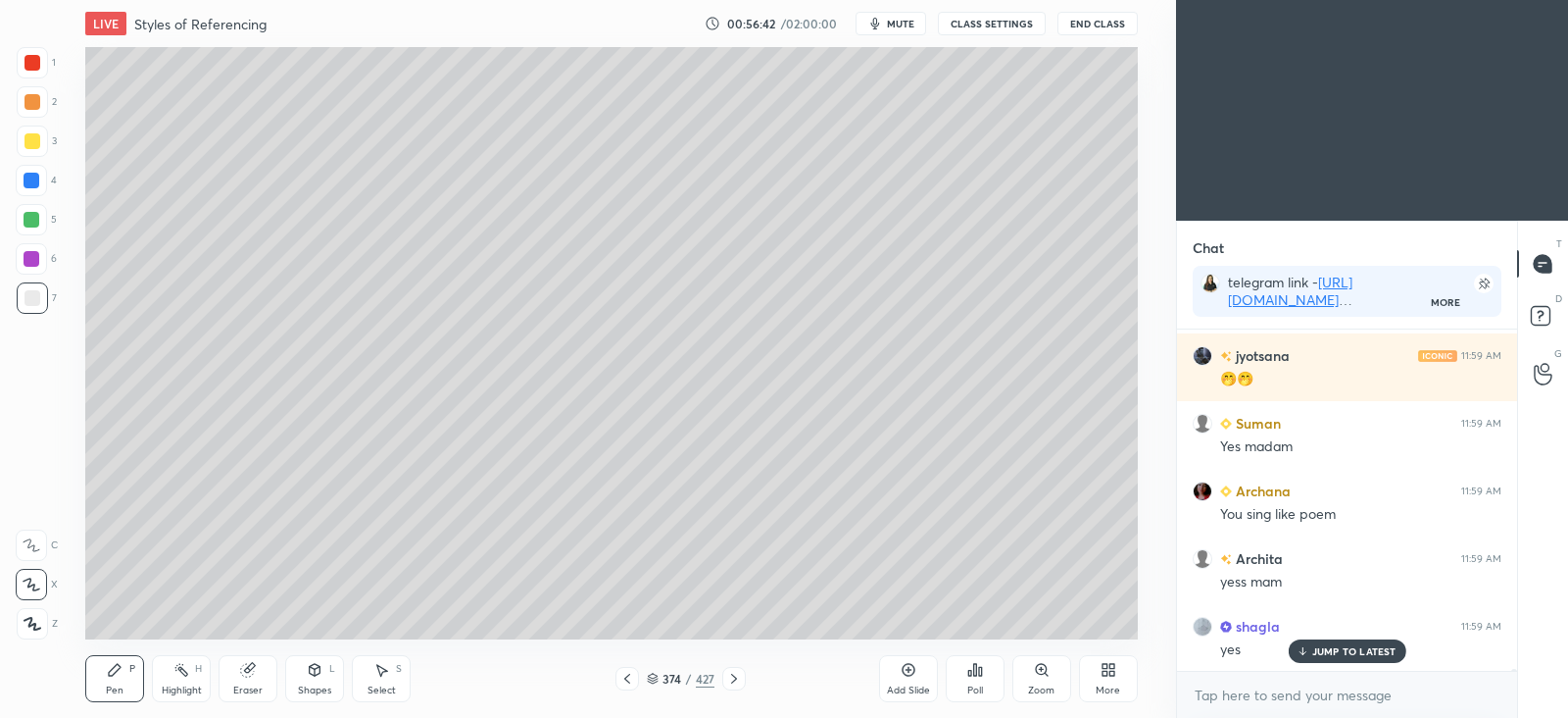
scroll to position [60684, 0]
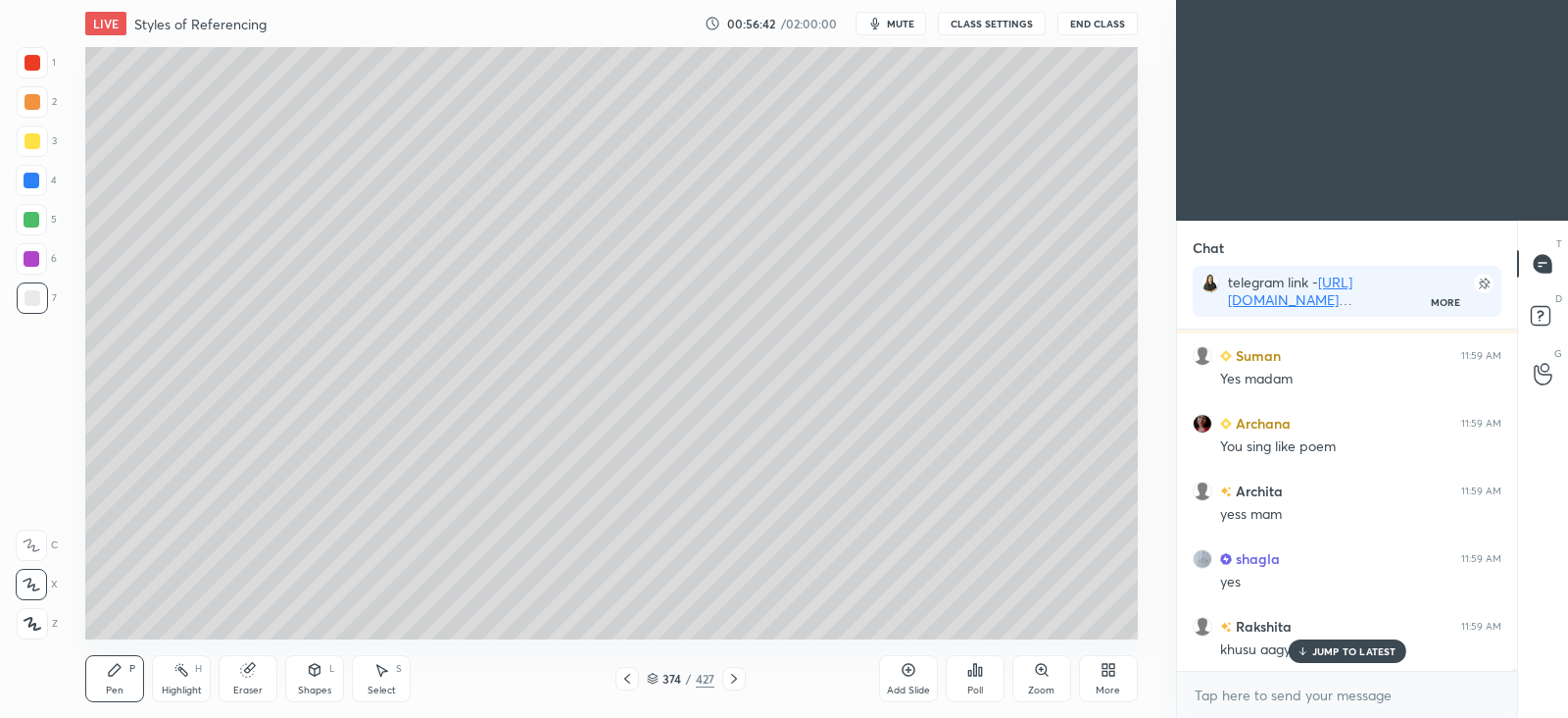
click at [1310, 652] on div "JUMP TO LATEST" at bounding box center [1346, 651] width 118 height 24
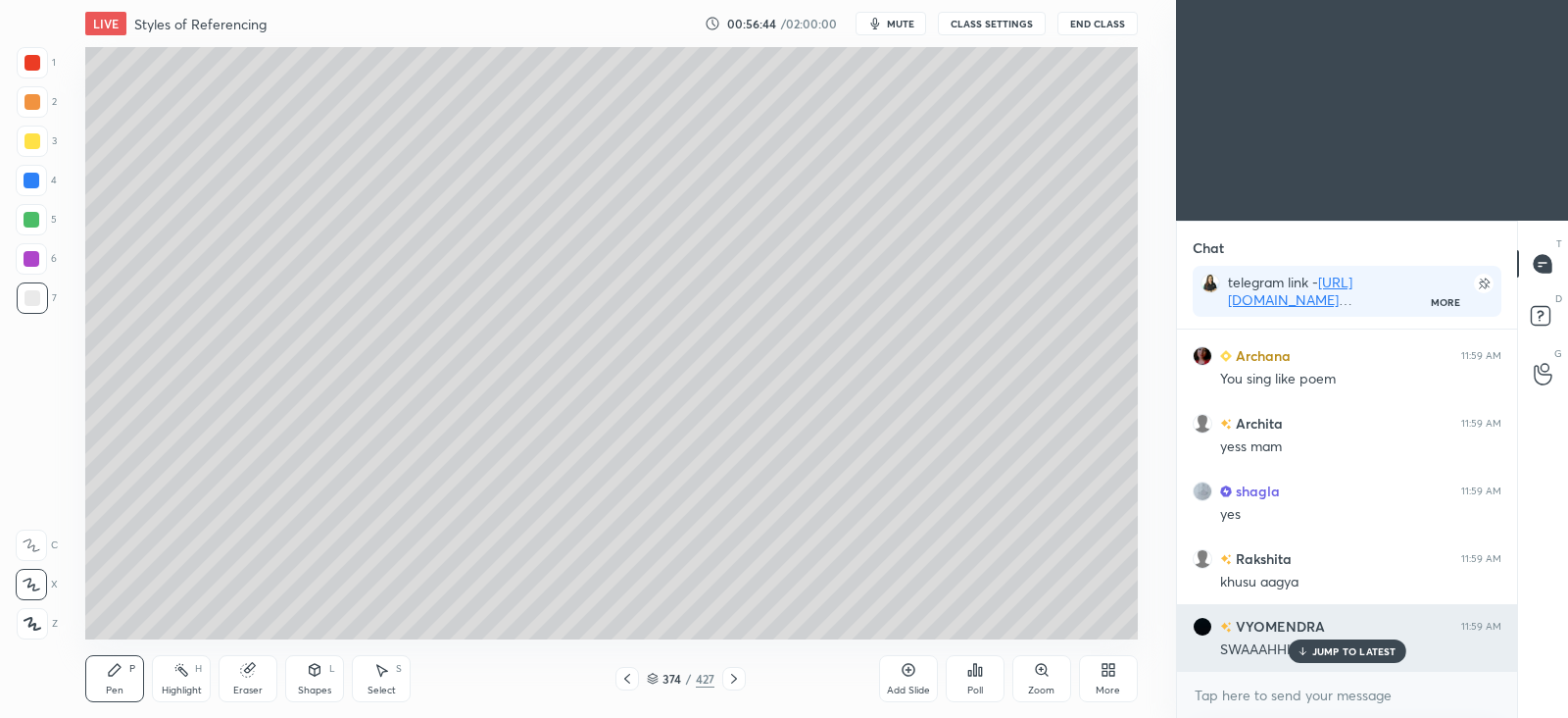
click at [1326, 647] on p "JUMP TO LATEST" at bounding box center [1354, 651] width 84 height 12
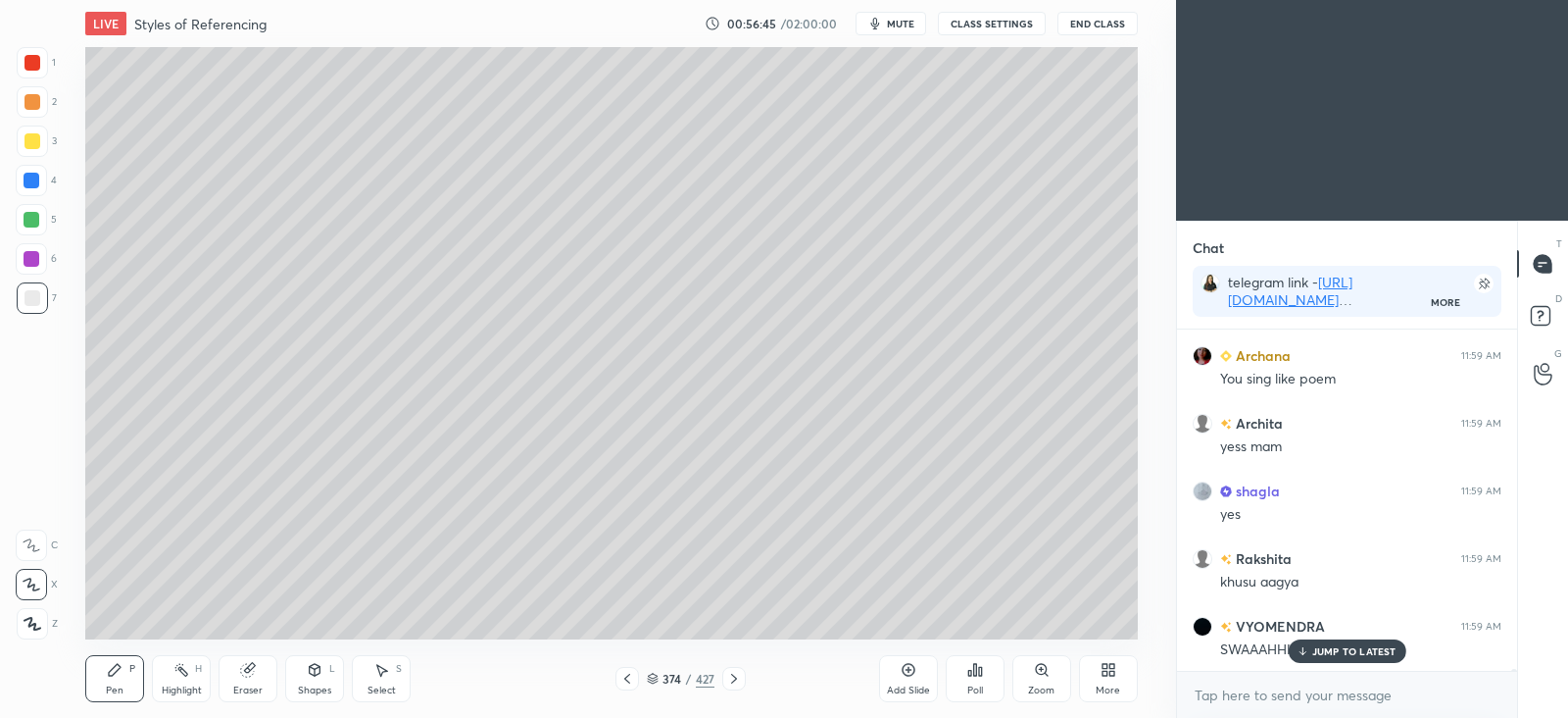
scroll to position [60819, 0]
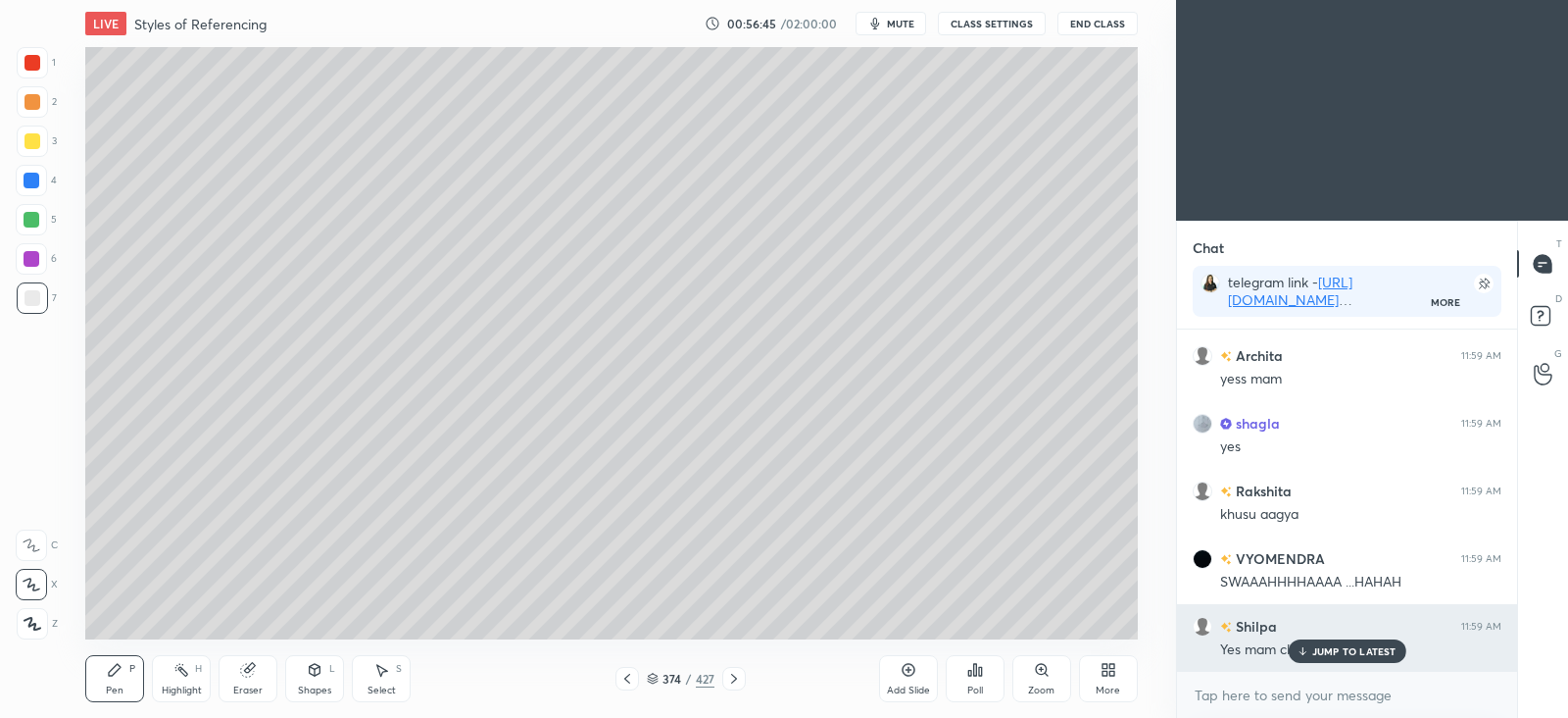
click at [1344, 648] on p "JUMP TO LATEST" at bounding box center [1354, 651] width 84 height 12
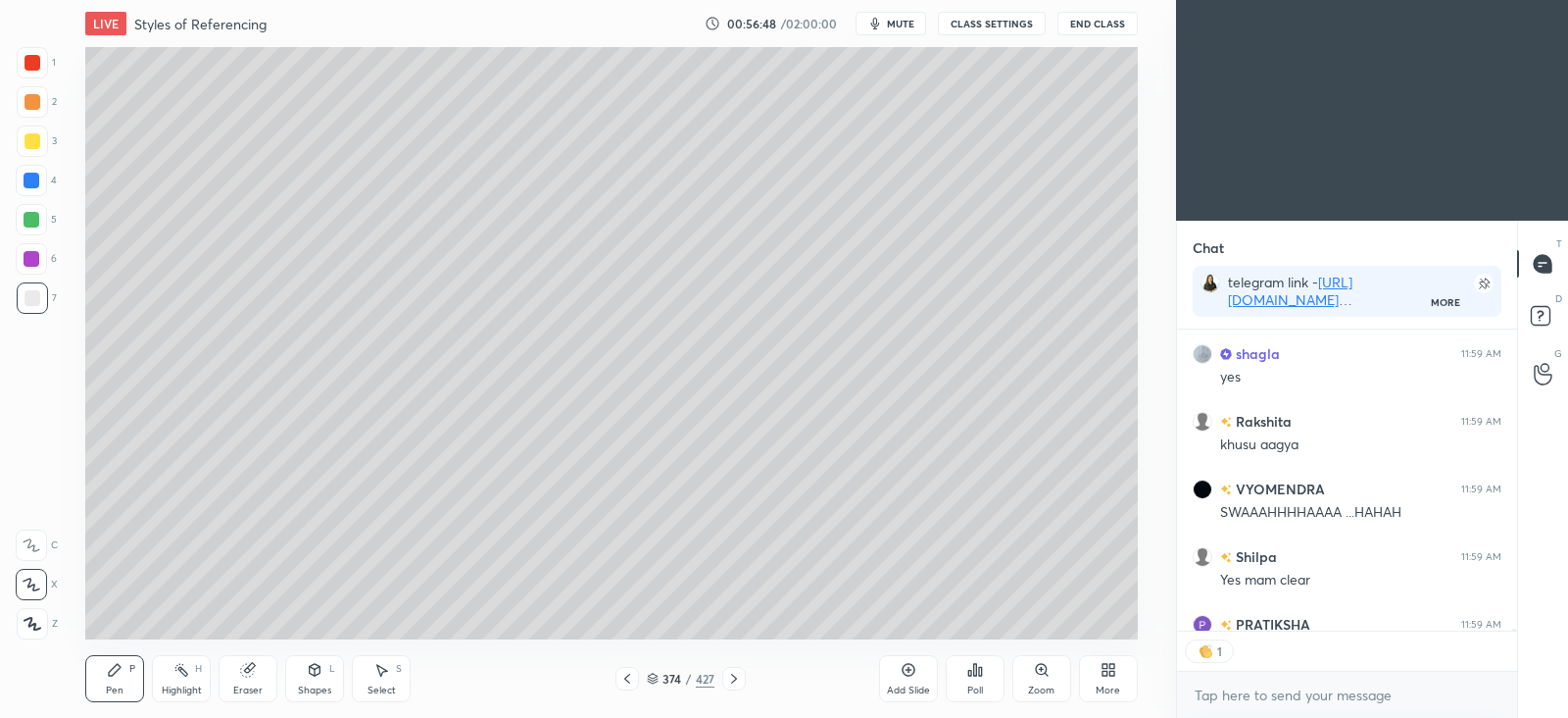
scroll to position [7, 6]
click at [735, 675] on icon at bounding box center [734, 679] width 16 height 16
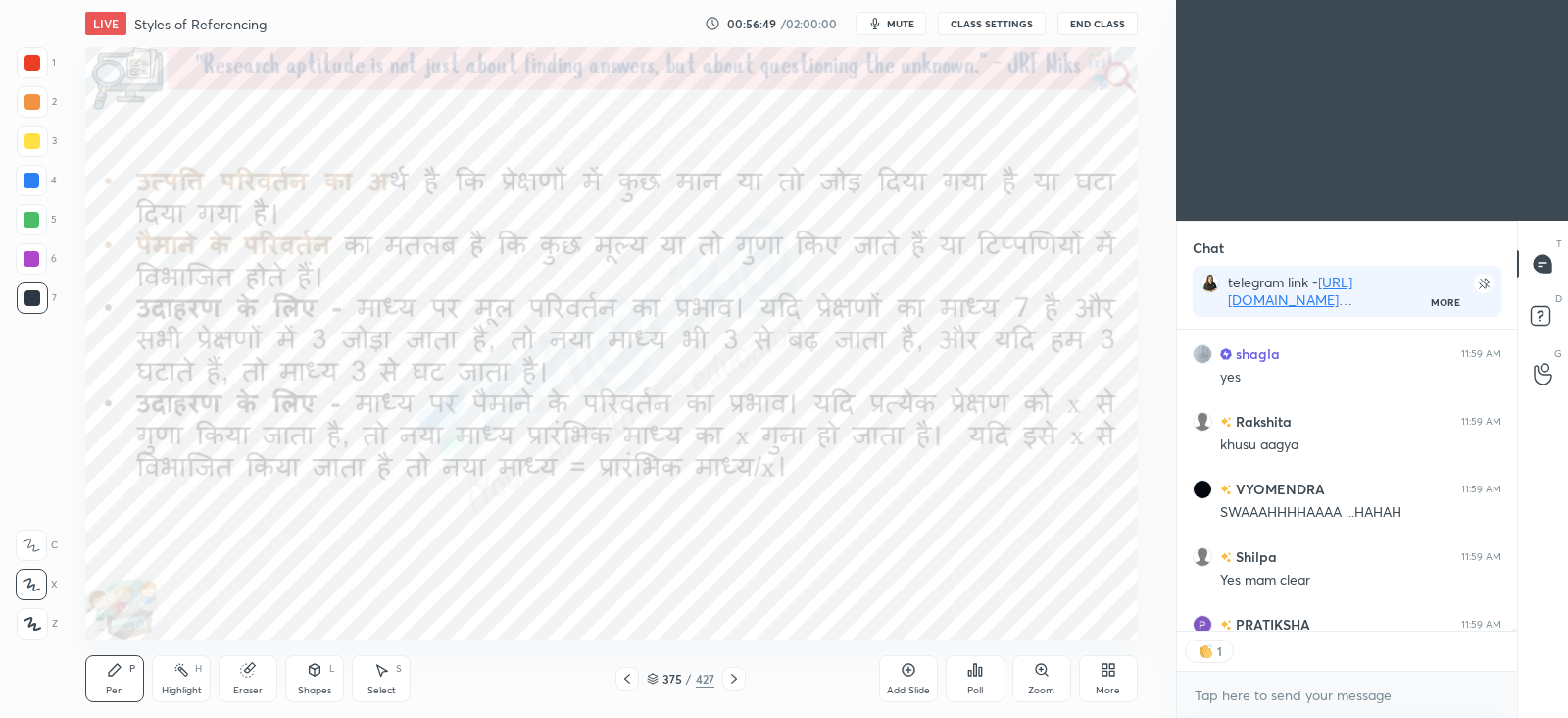
click at [735, 676] on icon at bounding box center [734, 679] width 16 height 16
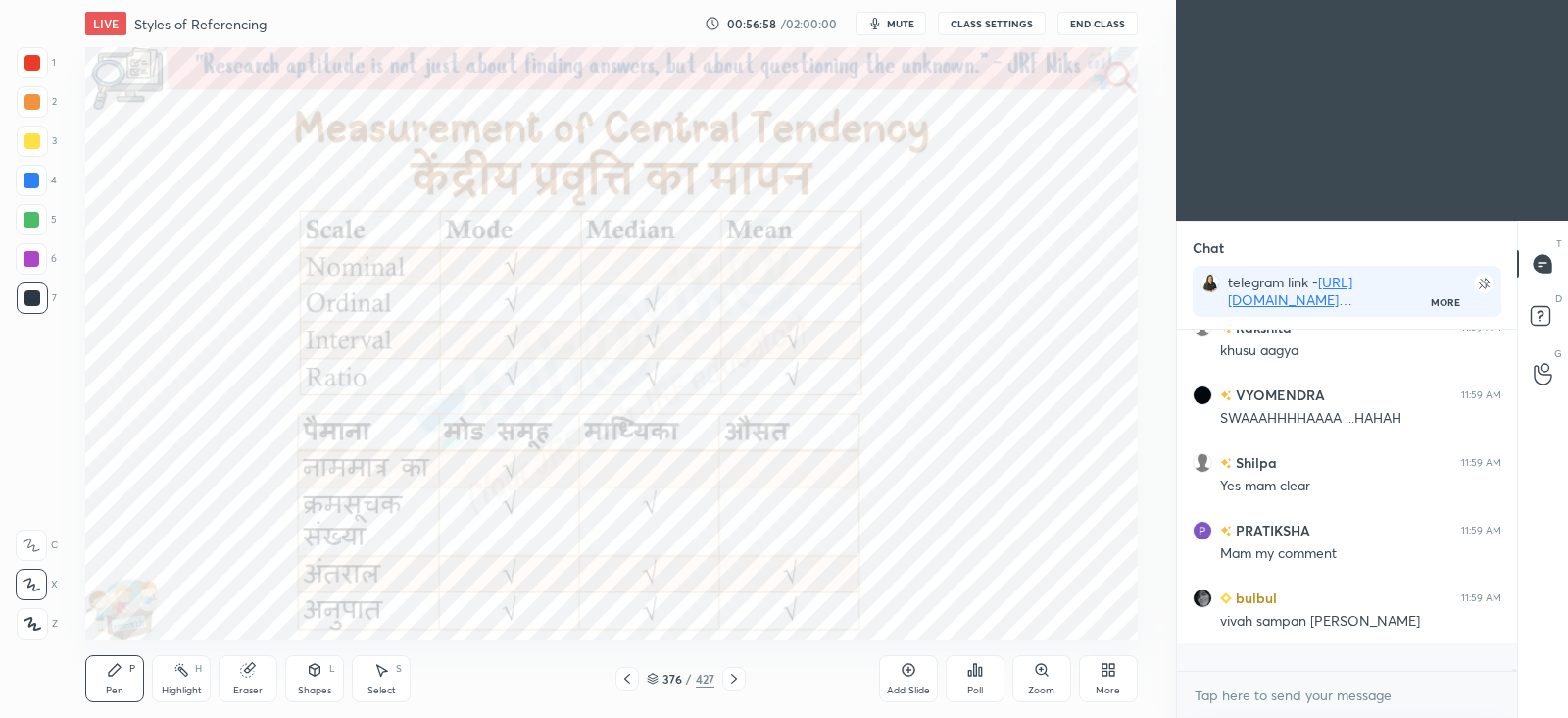
scroll to position [60954, 0]
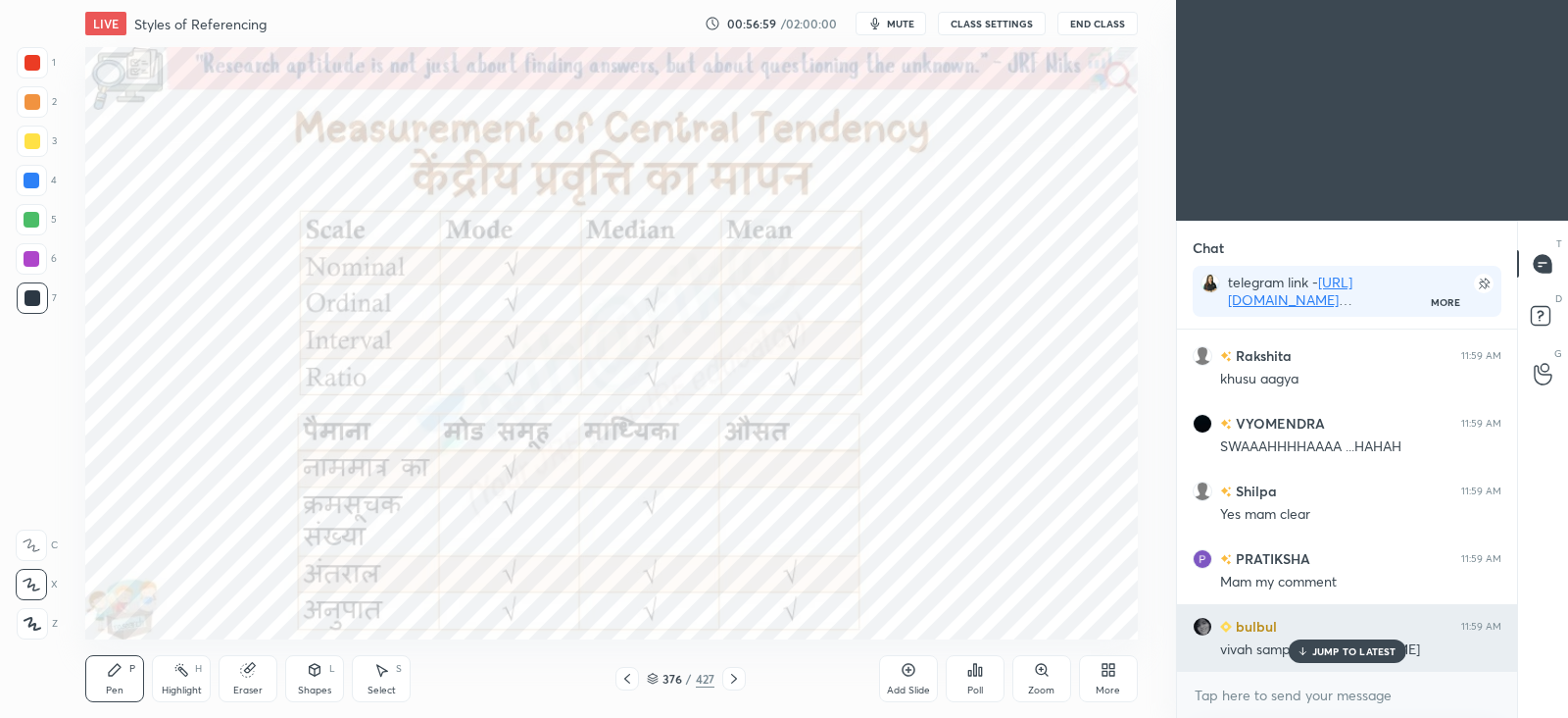
click at [1354, 646] on p "JUMP TO LATEST" at bounding box center [1354, 651] width 84 height 12
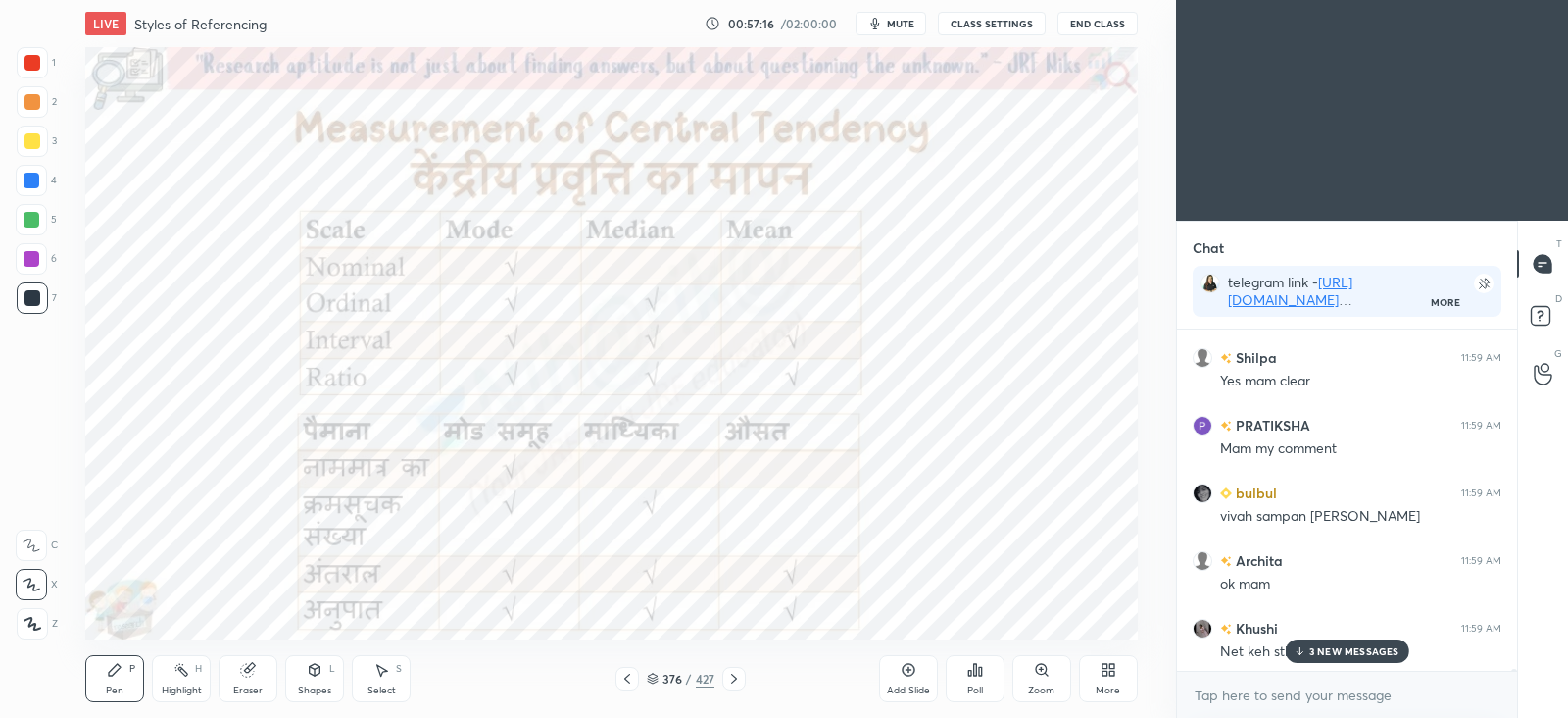
scroll to position [61158, 0]
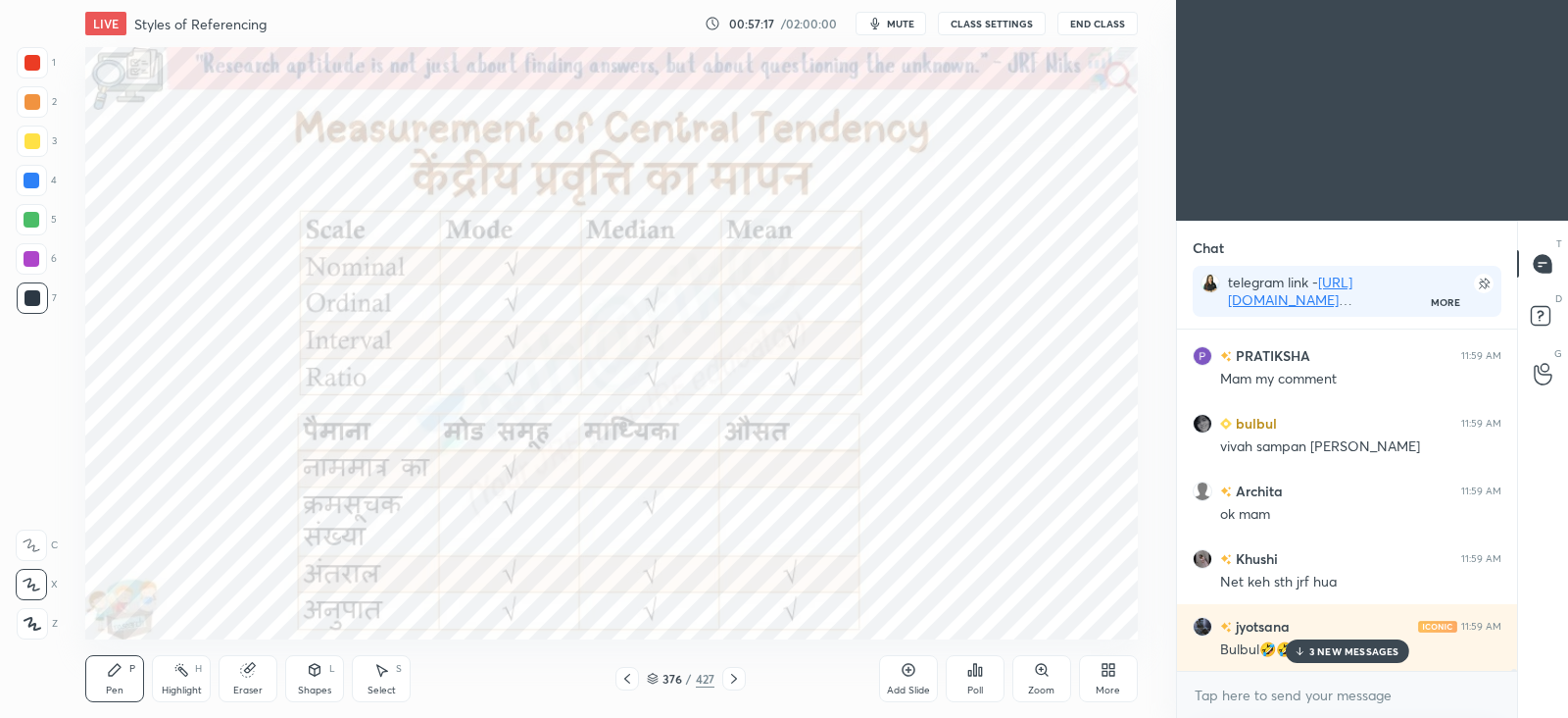
click at [1359, 646] on p "3 NEW MESSAGES" at bounding box center [1354, 651] width 90 height 12
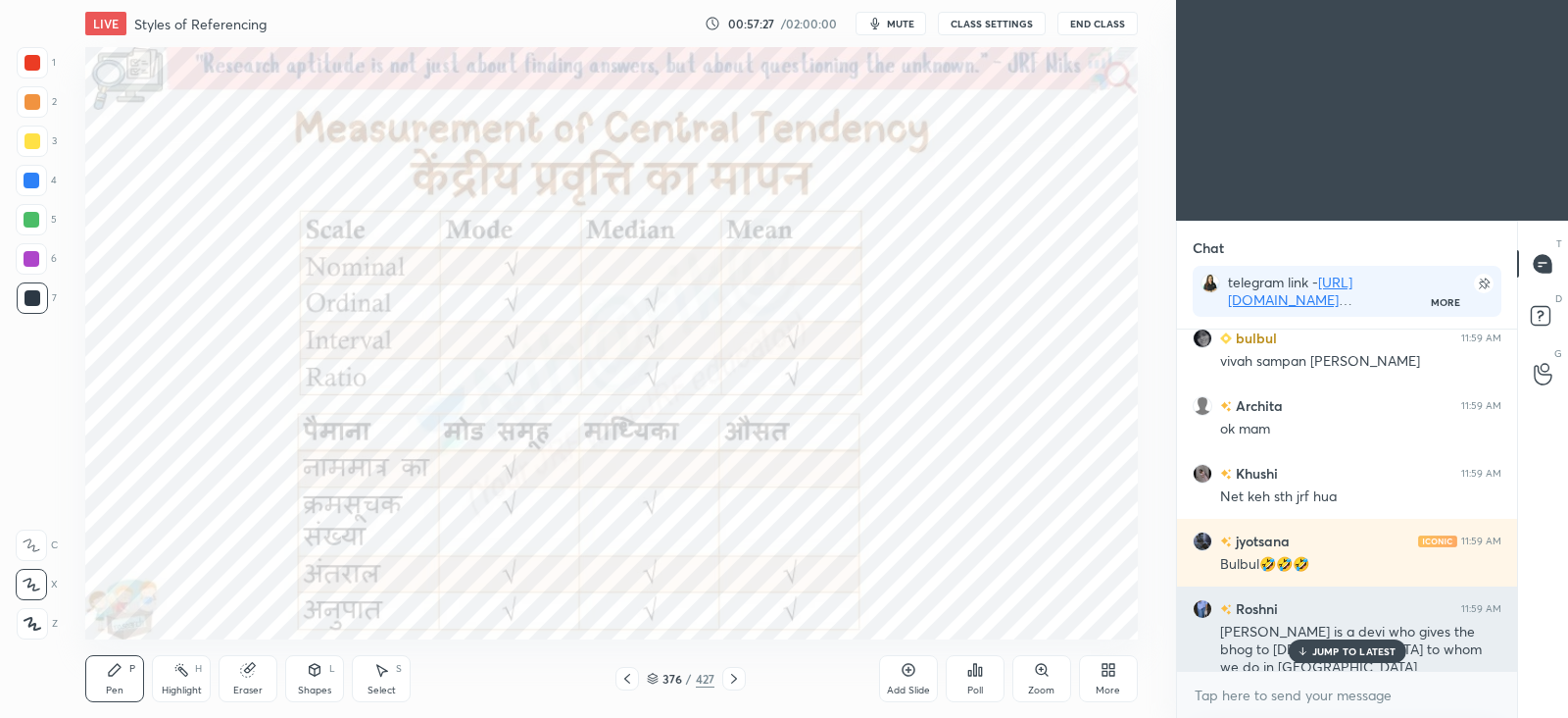
click at [1331, 663] on div "[PERSON_NAME] 11:59 AM [PERSON_NAME] is a devi who gives the bhog to [DEMOGRAPH…" at bounding box center [1346, 638] width 340 height 103
click at [1346, 654] on p "JUMP TO LATEST" at bounding box center [1354, 651] width 84 height 12
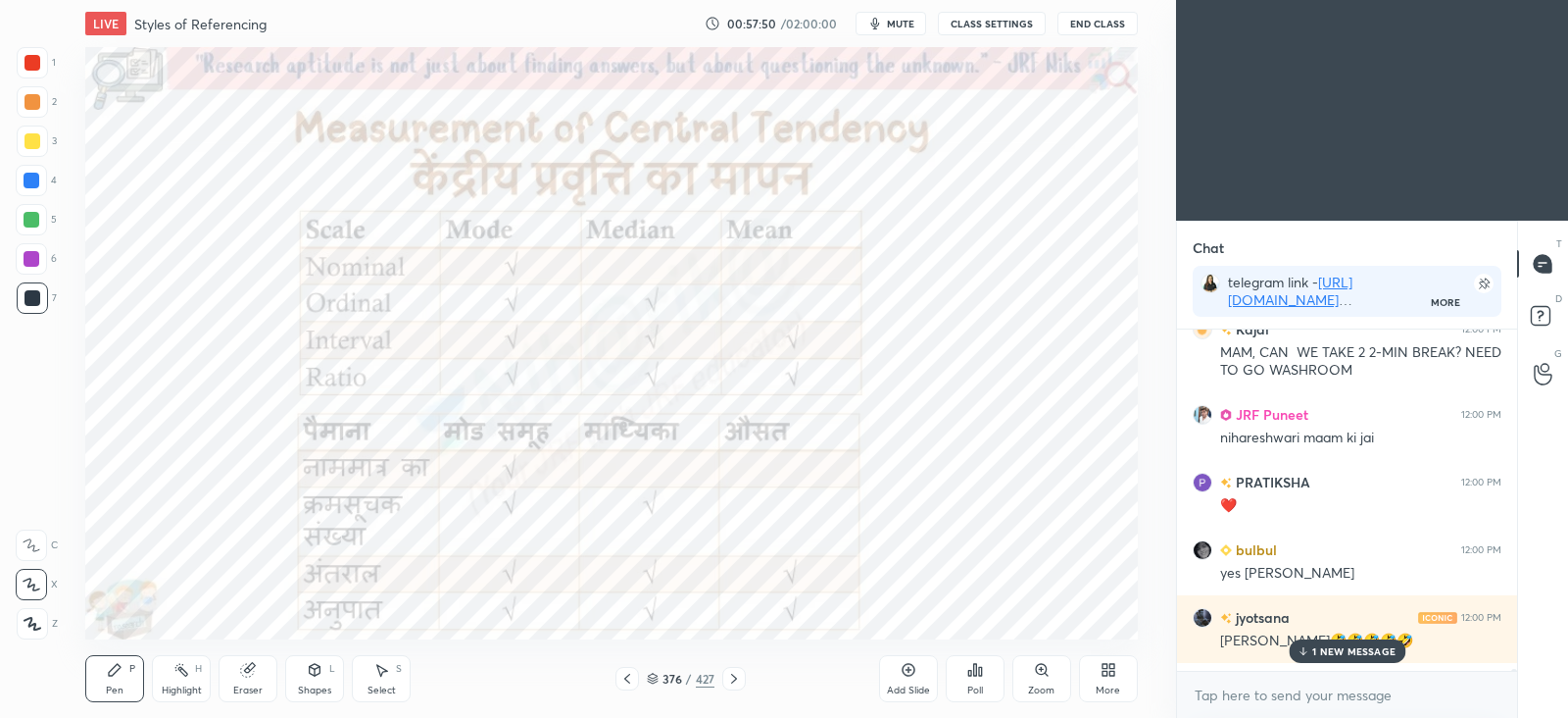
scroll to position [61752, 0]
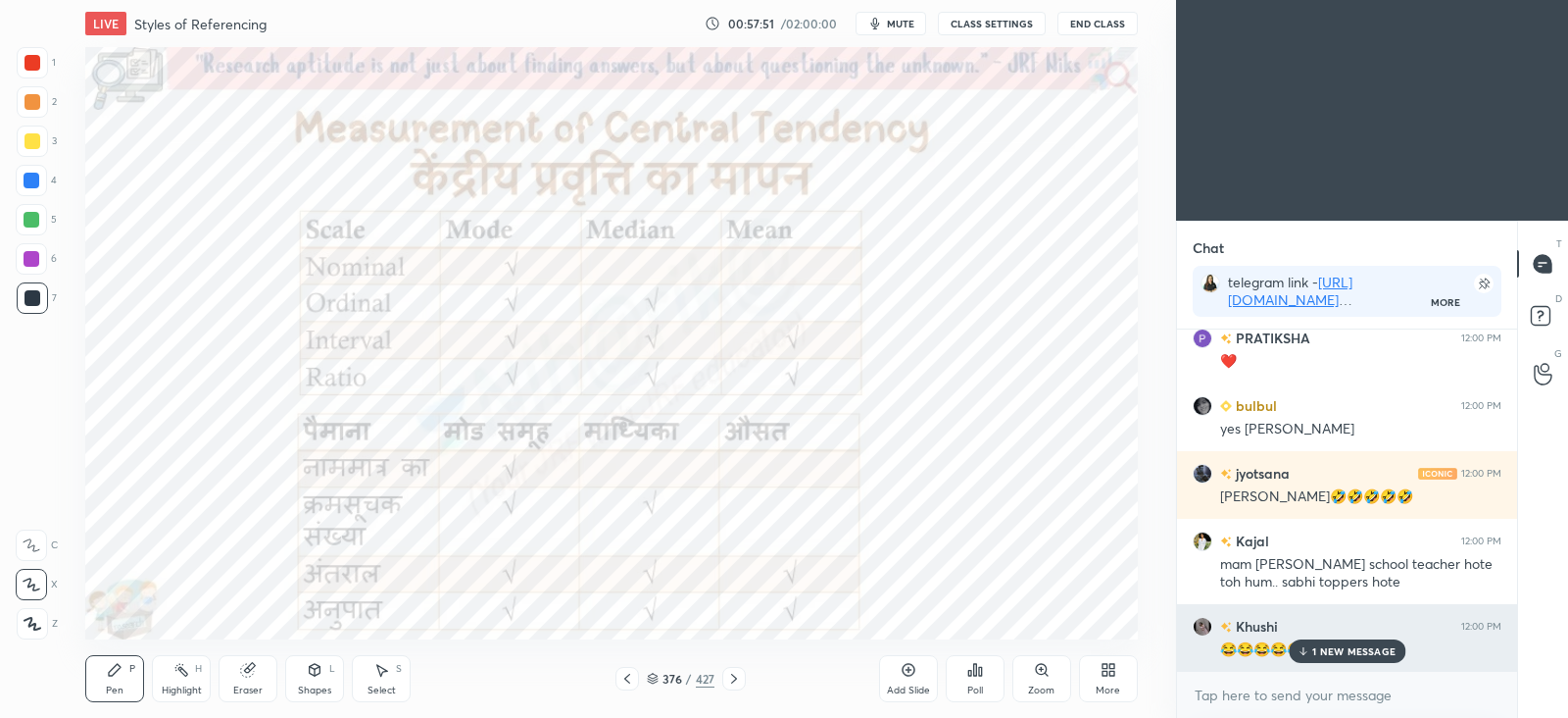
click at [1340, 649] on p "1 NEW MESSAGE" at bounding box center [1353, 651] width 83 height 12
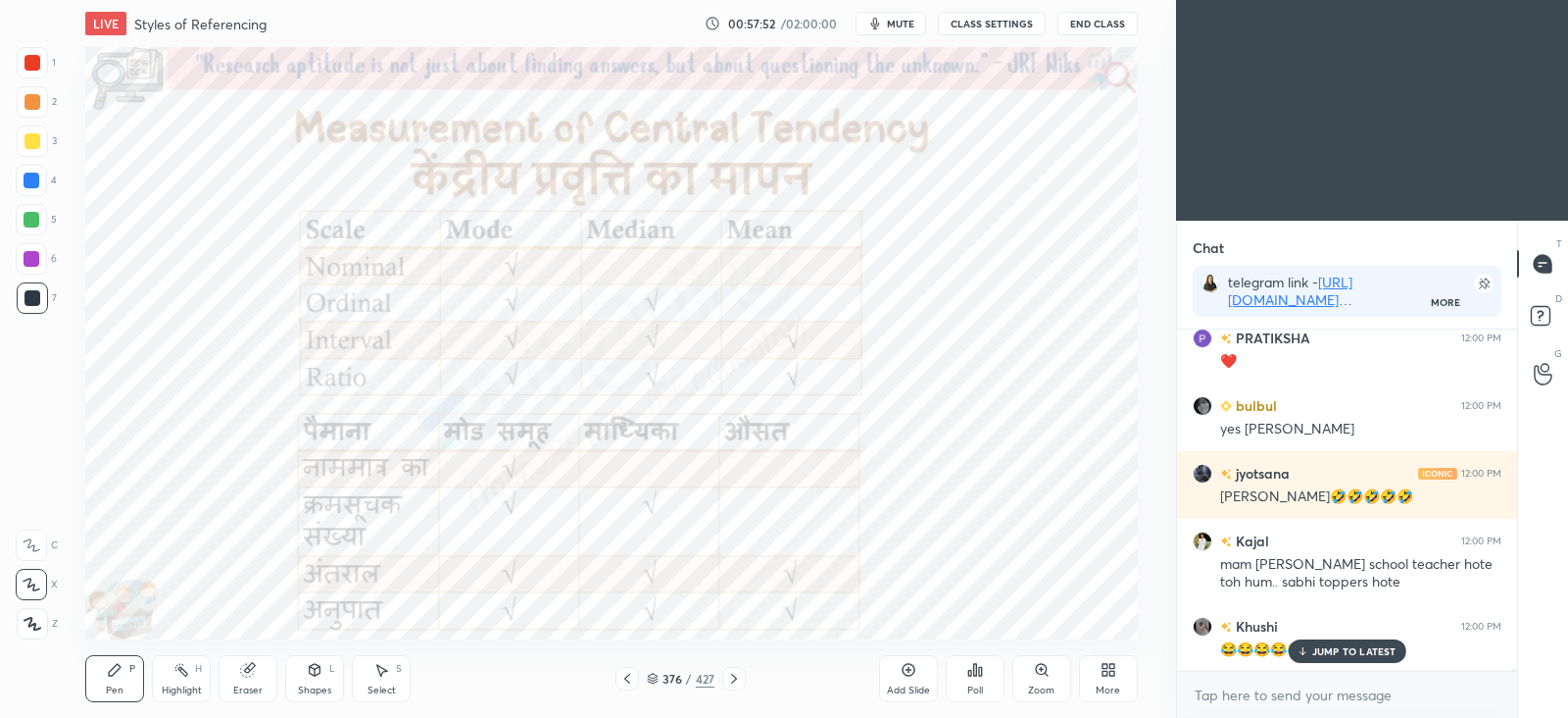
click at [628, 681] on icon at bounding box center [628, 679] width 6 height 10
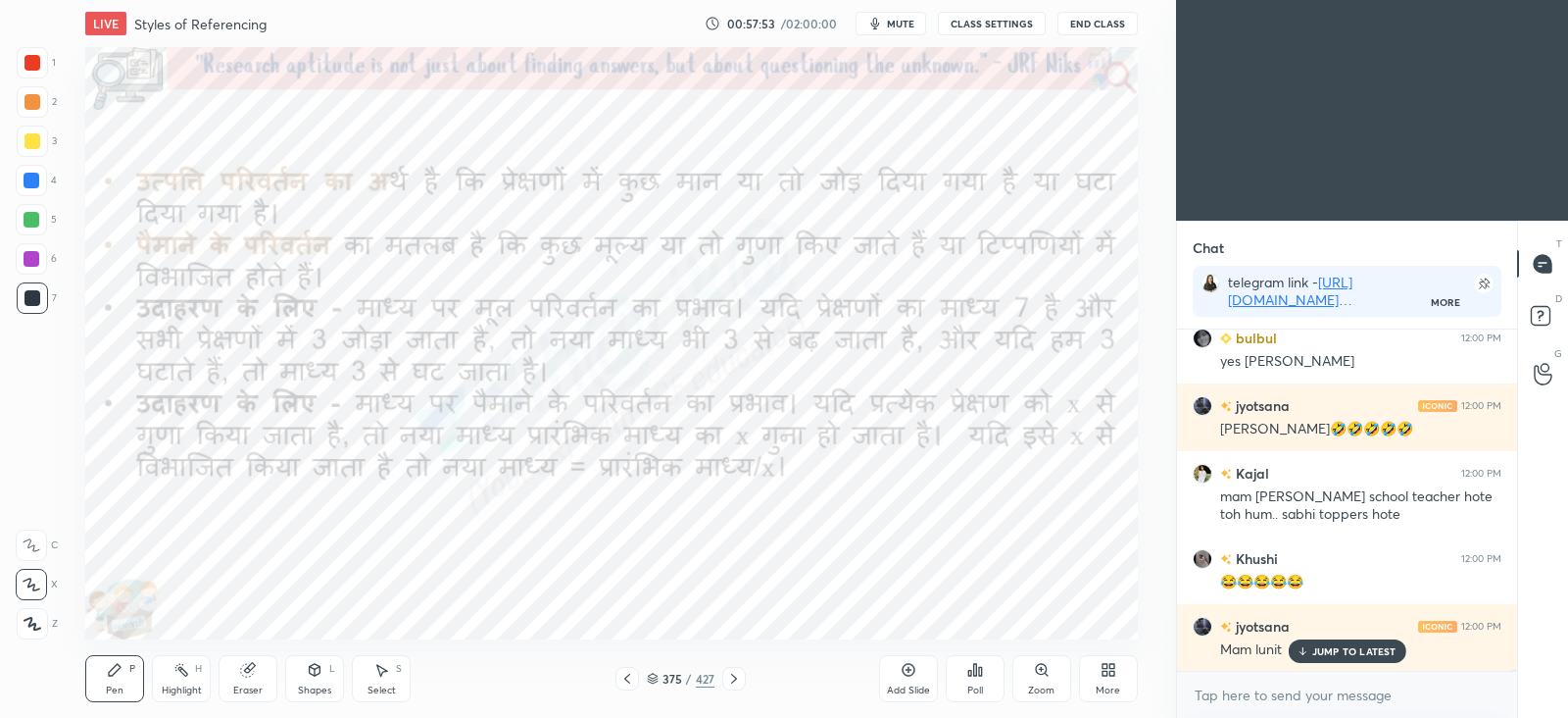
click at [738, 681] on icon at bounding box center [734, 679] width 16 height 16
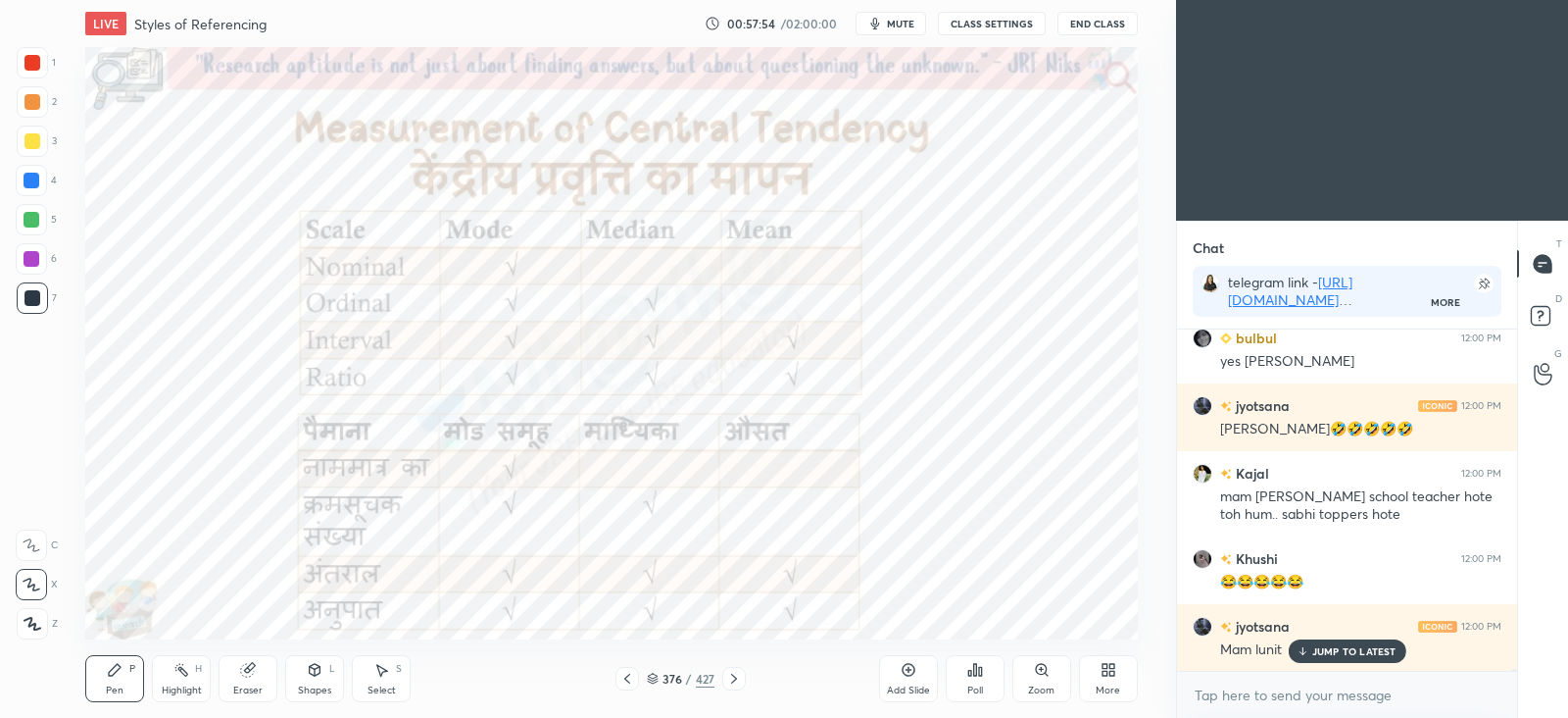
click at [654, 674] on icon at bounding box center [653, 679] width 12 height 12
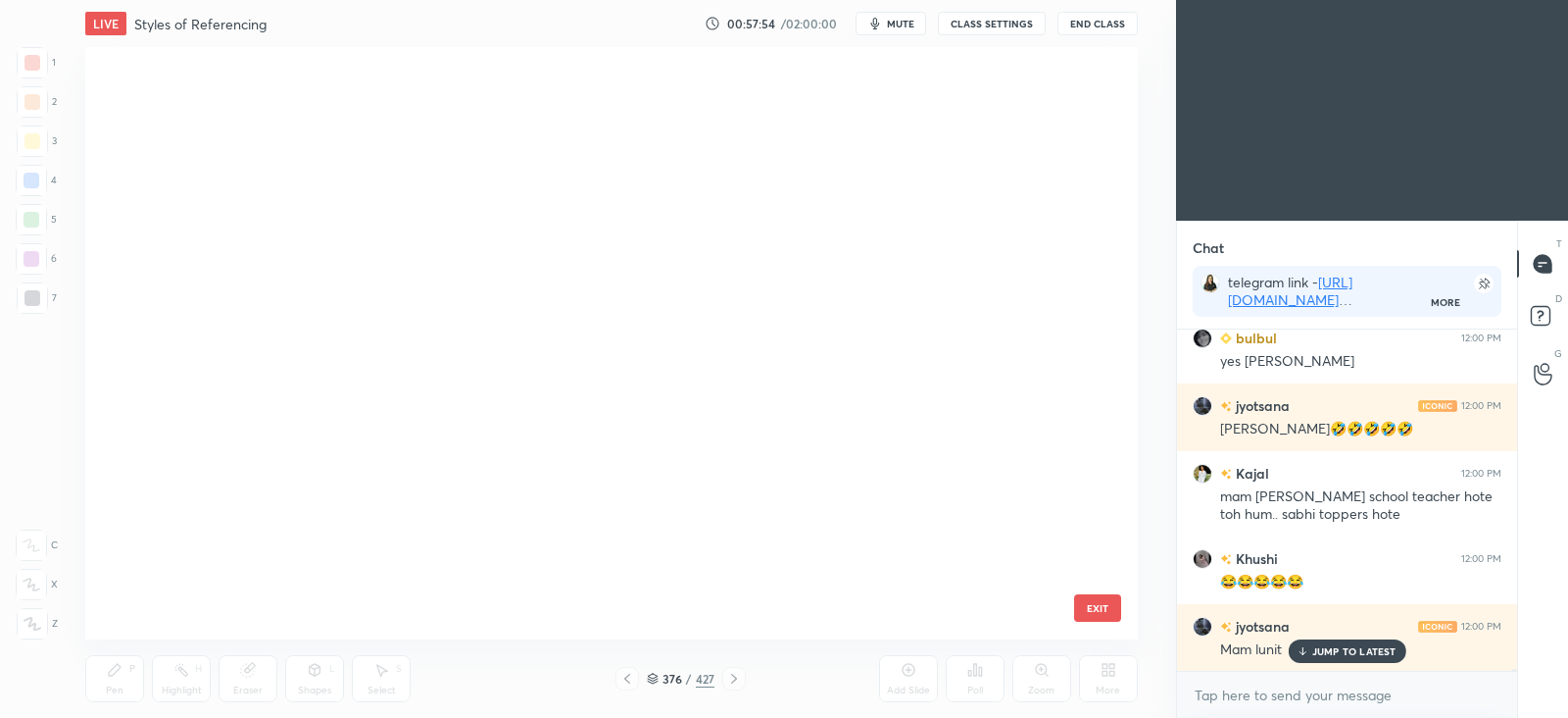
scroll to position [587, 1042]
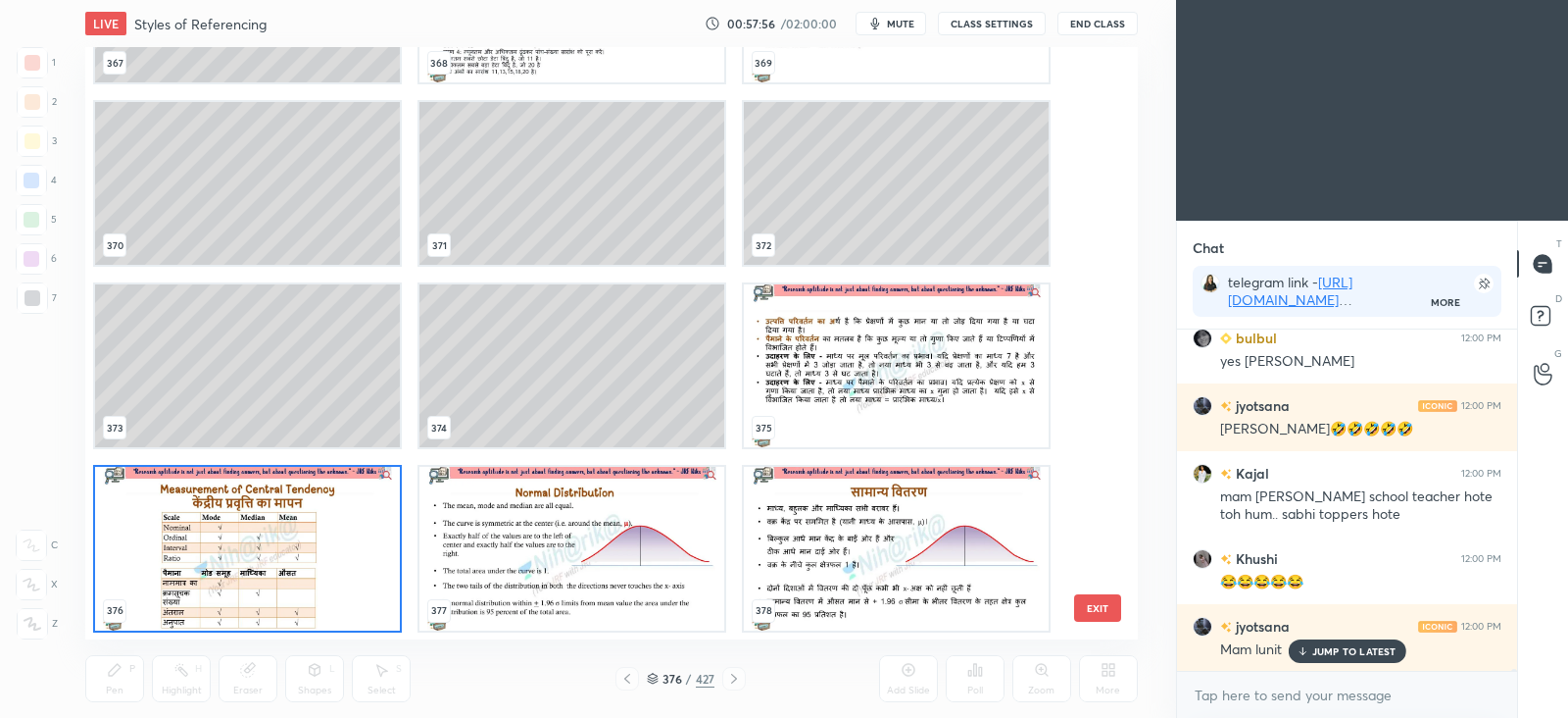
click at [369, 571] on img "grid" at bounding box center [247, 549] width 305 height 163
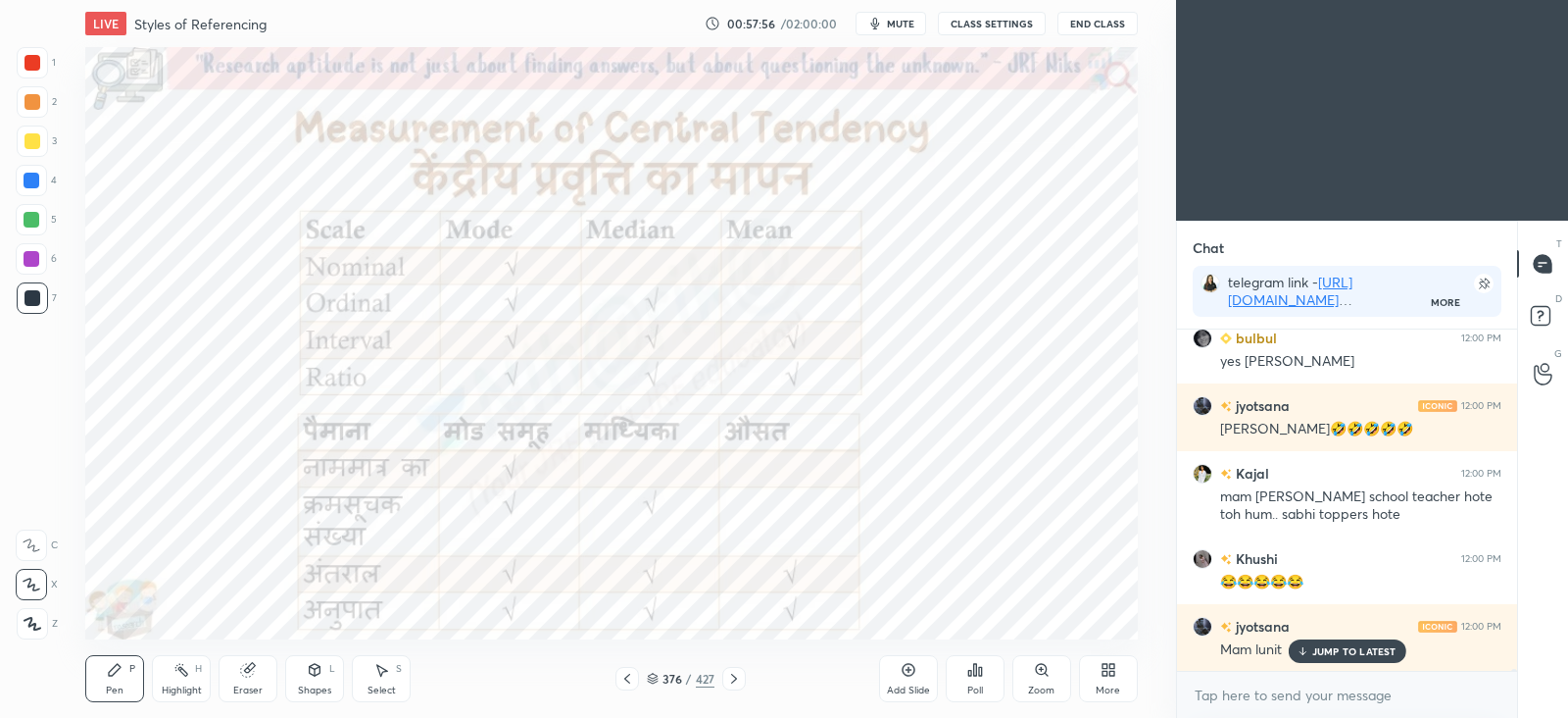
click at [367, 571] on img "grid" at bounding box center [247, 549] width 305 height 163
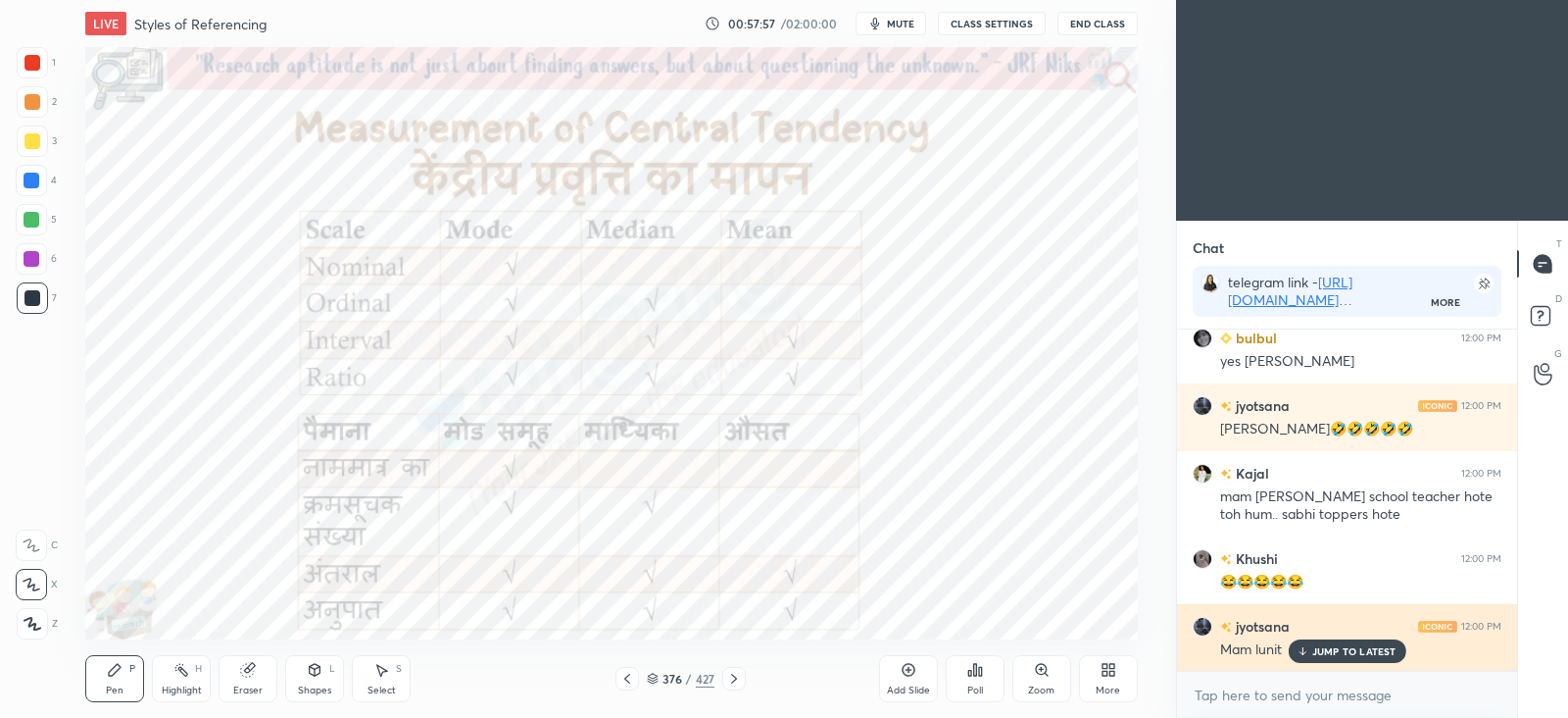
click at [1365, 649] on p "JUMP TO LATEST" at bounding box center [1354, 651] width 84 height 12
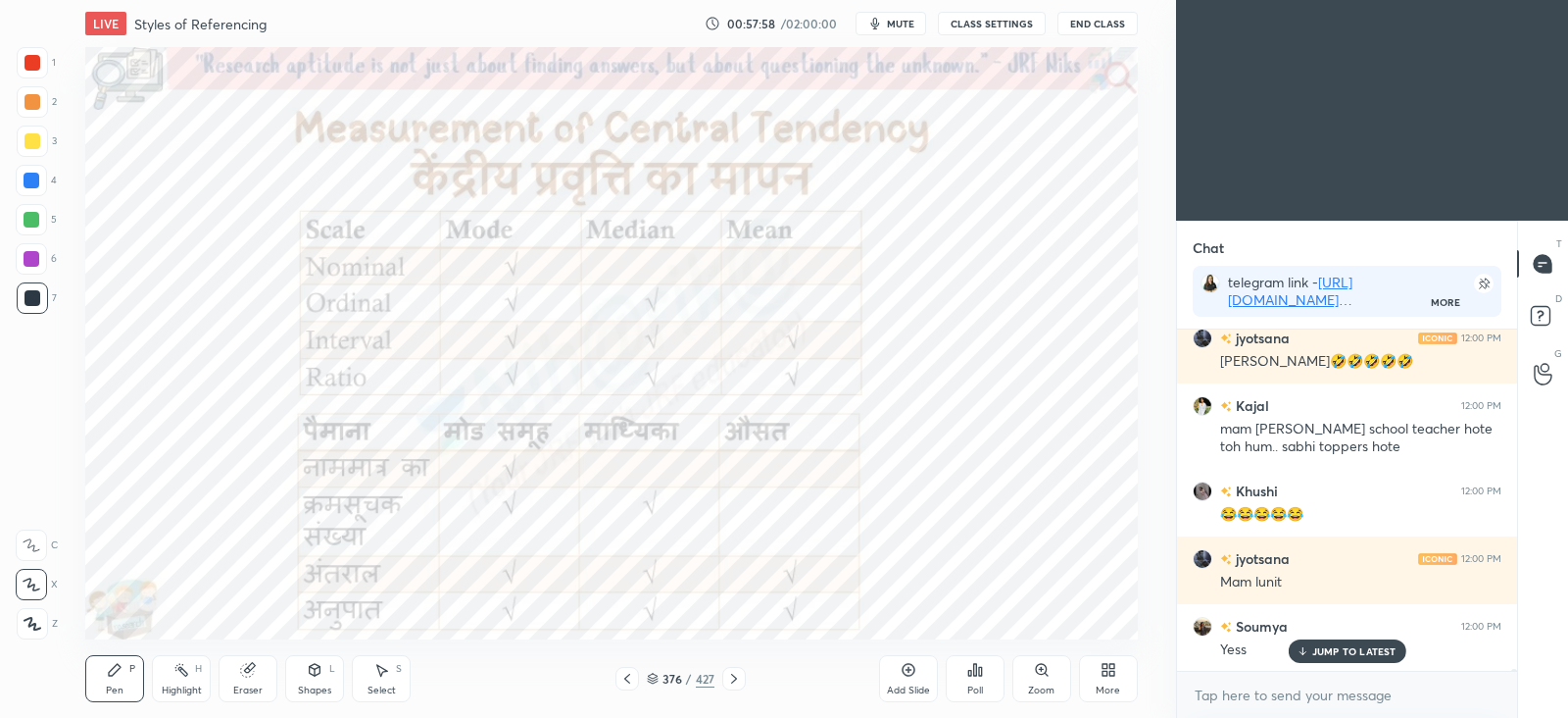
scroll to position [61954, 0]
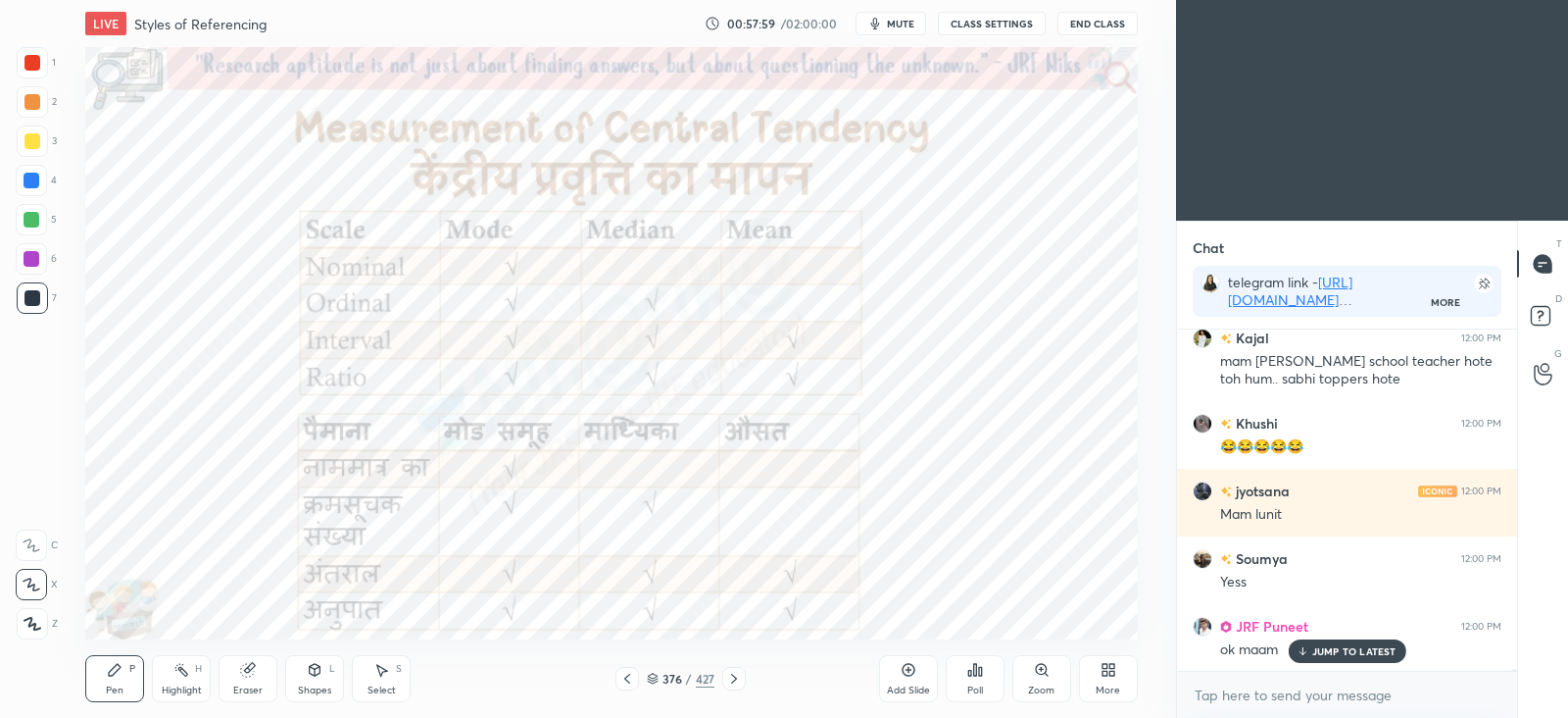
click at [627, 680] on icon at bounding box center [628, 679] width 6 height 10
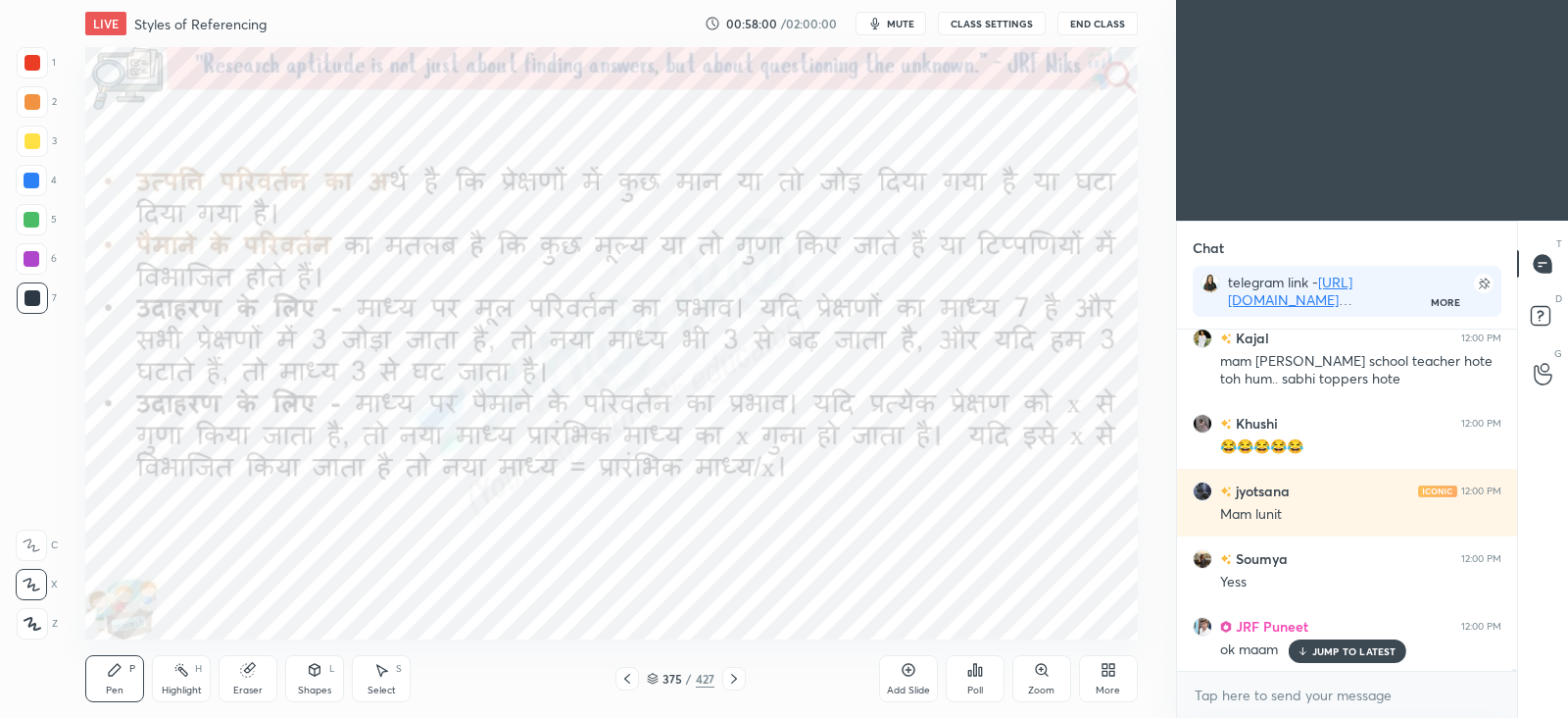
click at [911, 675] on icon at bounding box center [908, 670] width 13 height 13
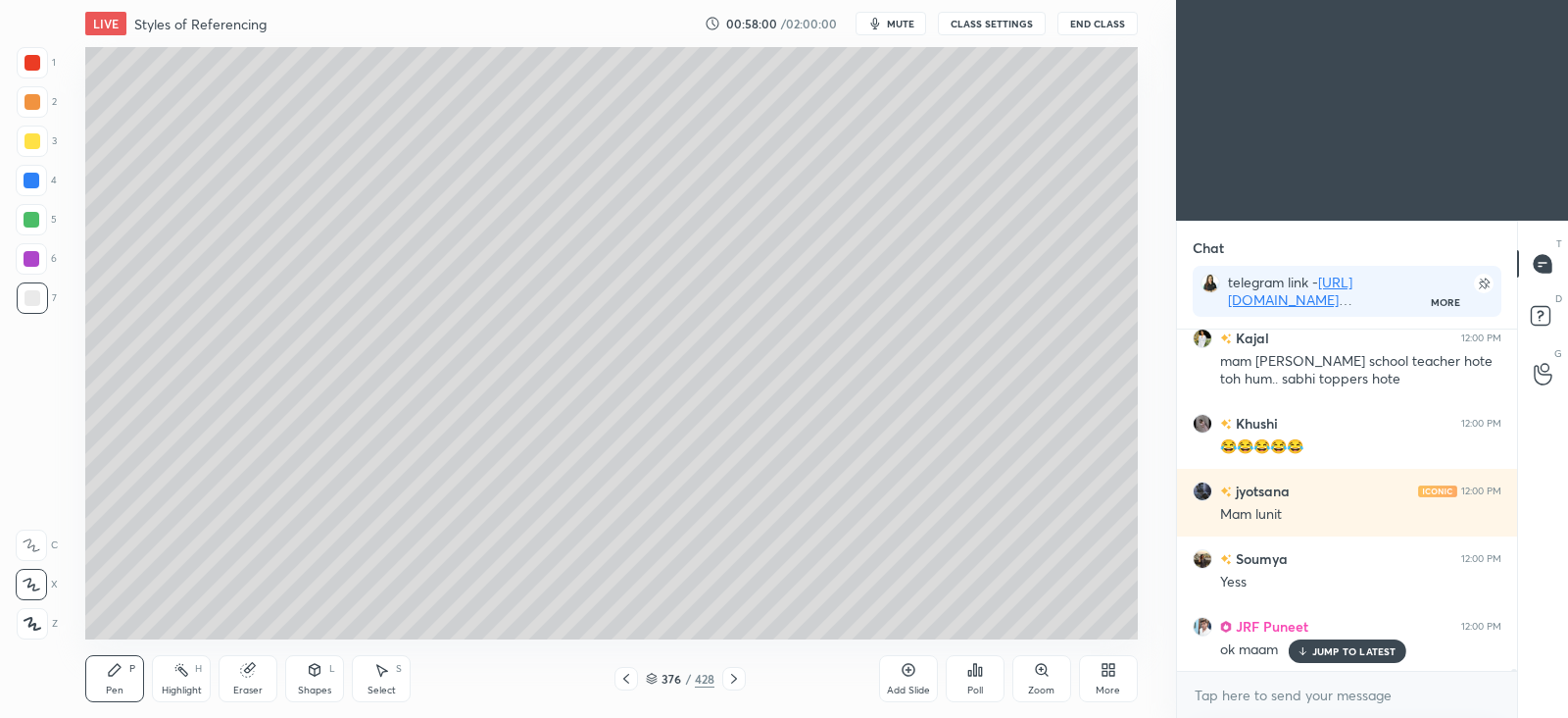
scroll to position [62022, 0]
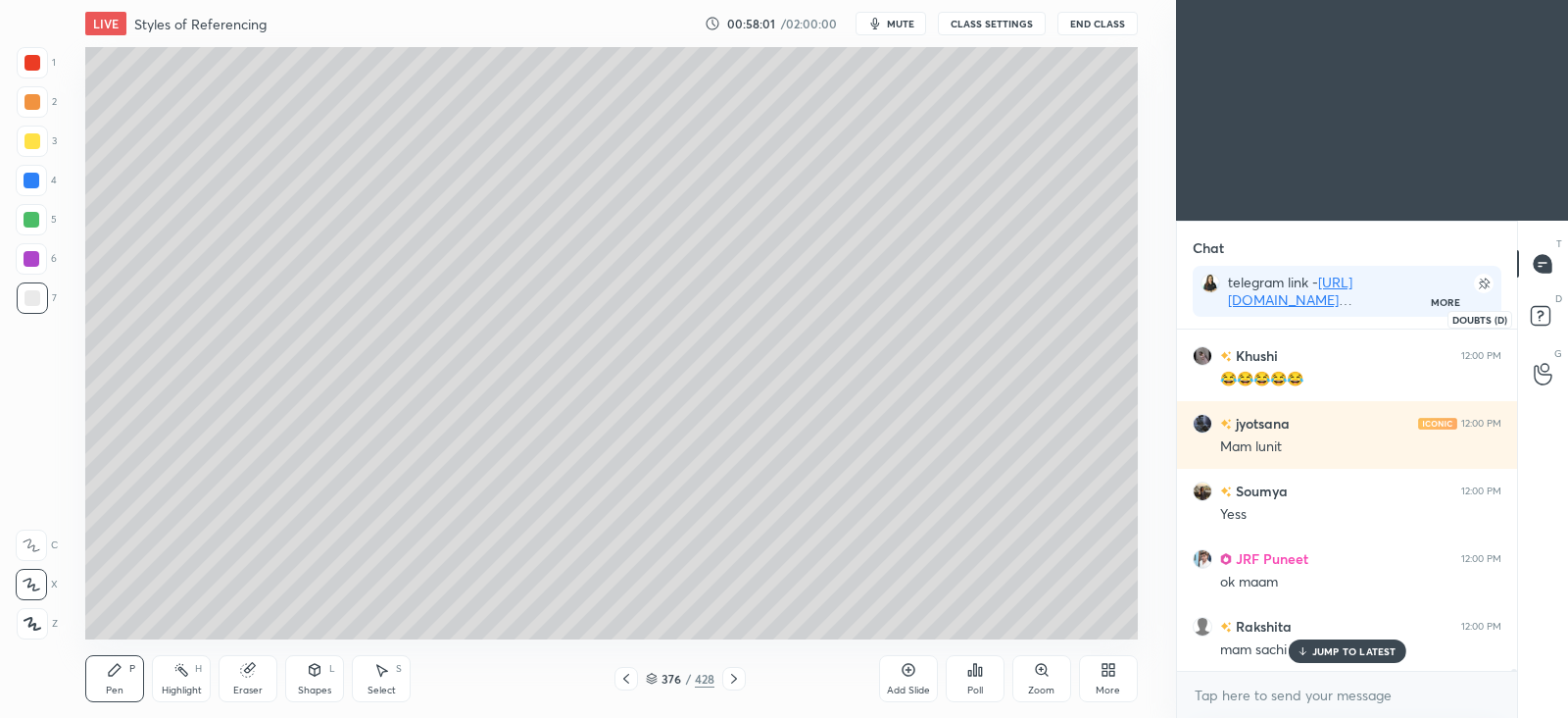
click at [1546, 308] on rect at bounding box center [1540, 316] width 19 height 19
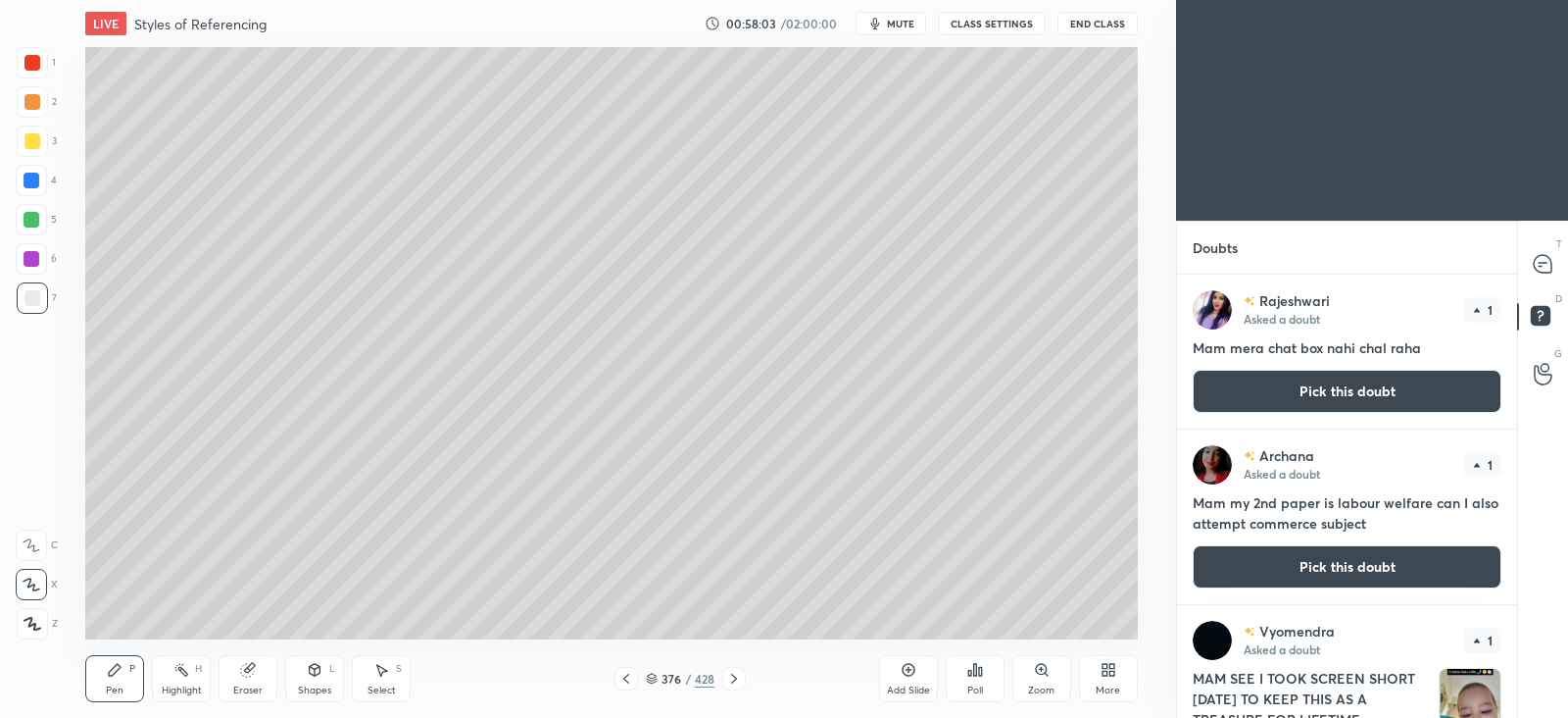
click at [1357, 383] on button "Pick this doubt" at bounding box center [1346, 391] width 309 height 43
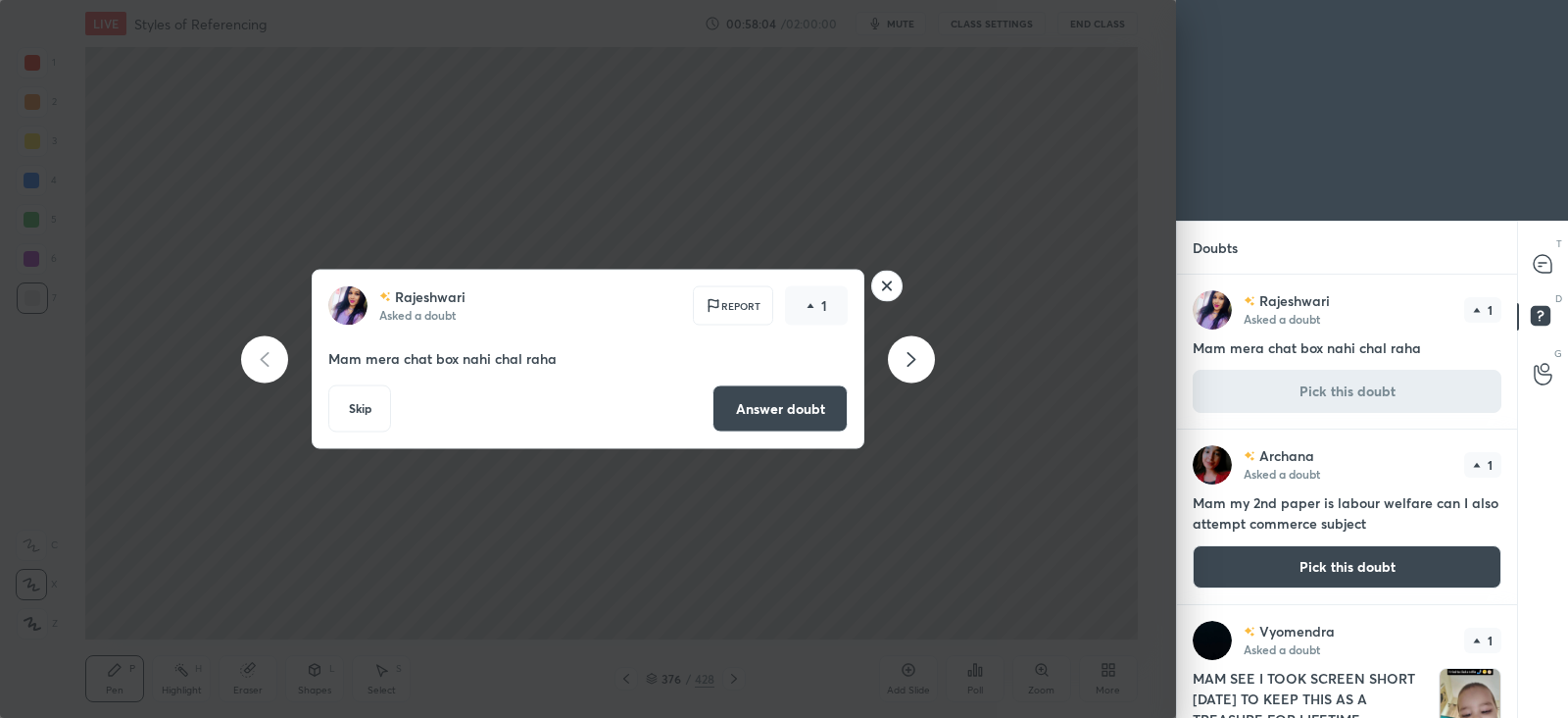
click at [769, 409] on button "Answer doubt" at bounding box center [781, 409] width 135 height 47
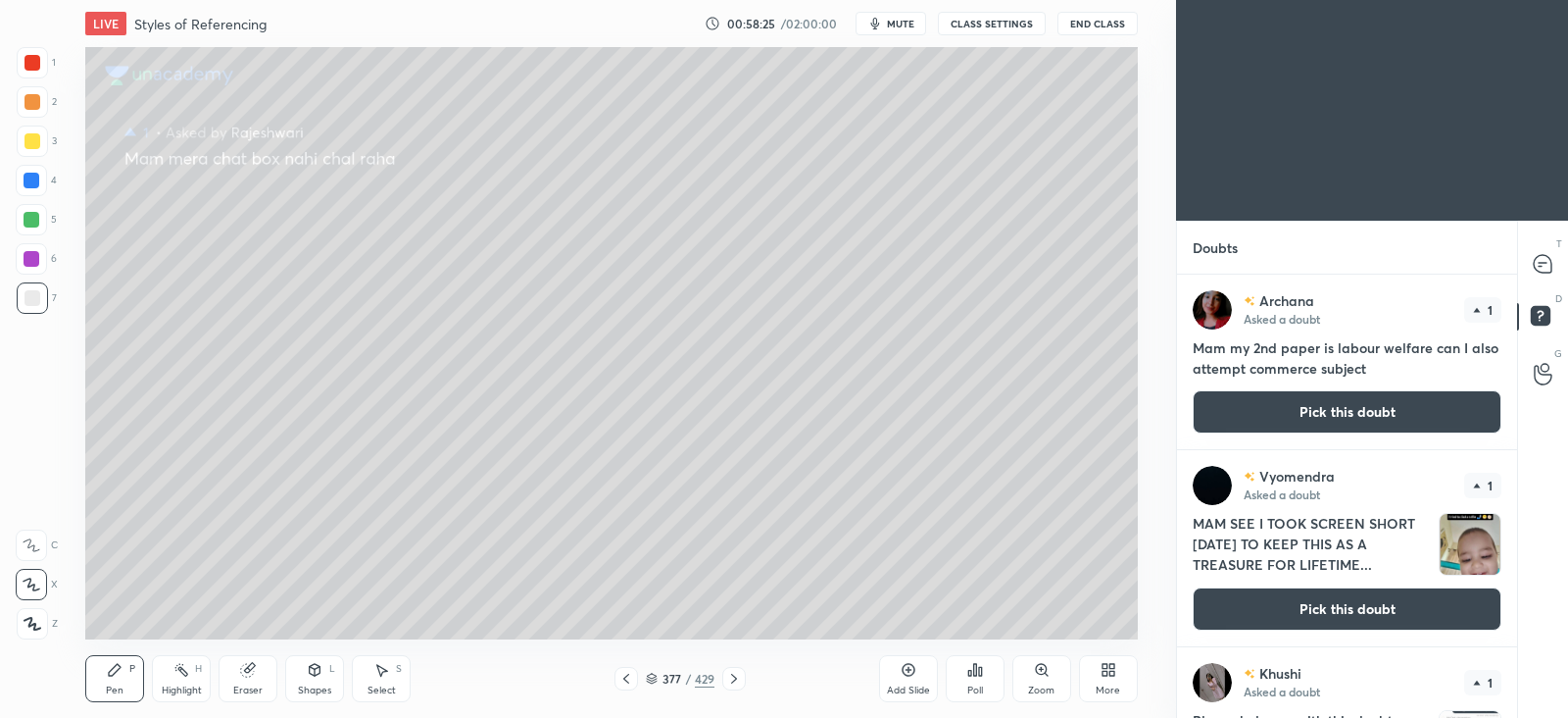
click at [1367, 406] on button "Pick this doubt" at bounding box center [1346, 412] width 309 height 43
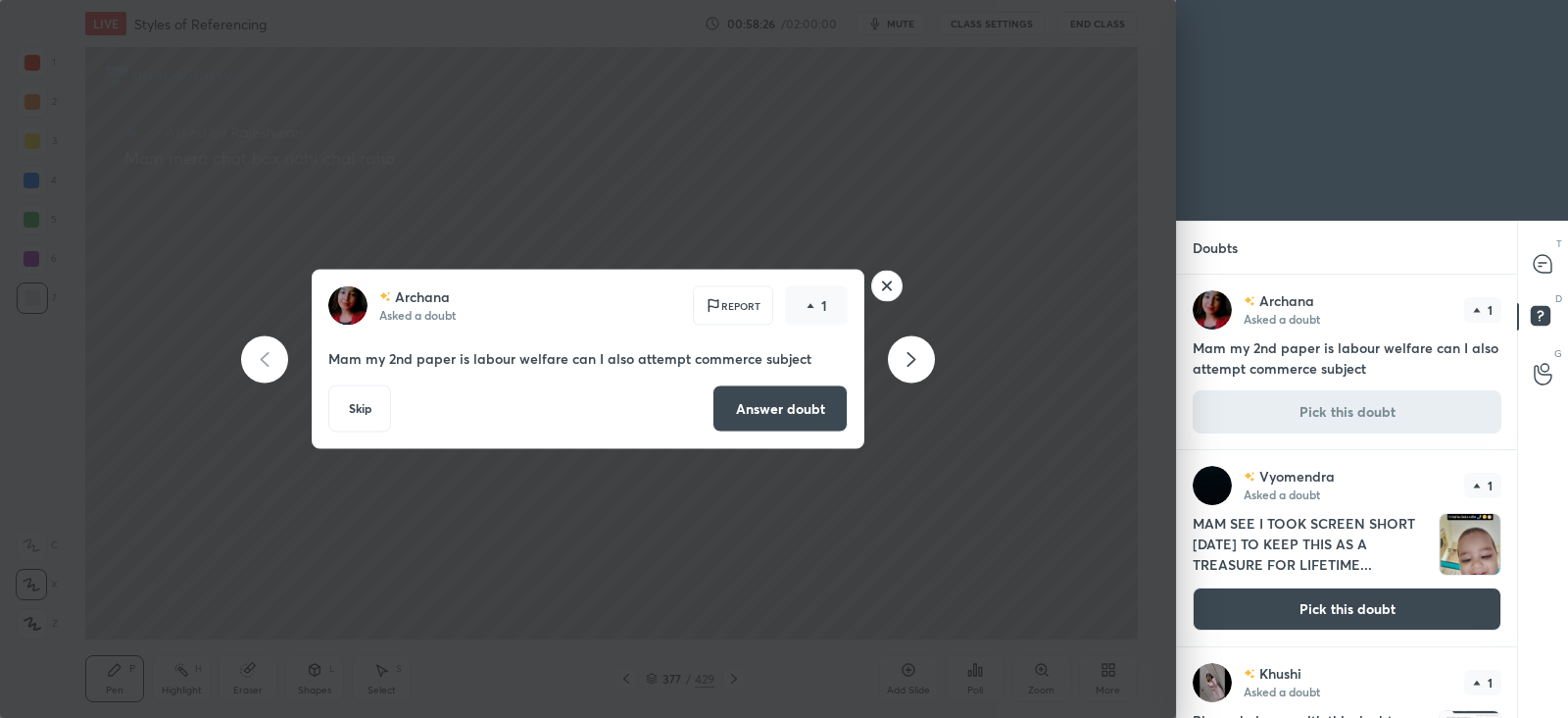
click at [776, 399] on button "Answer doubt" at bounding box center [781, 409] width 135 height 47
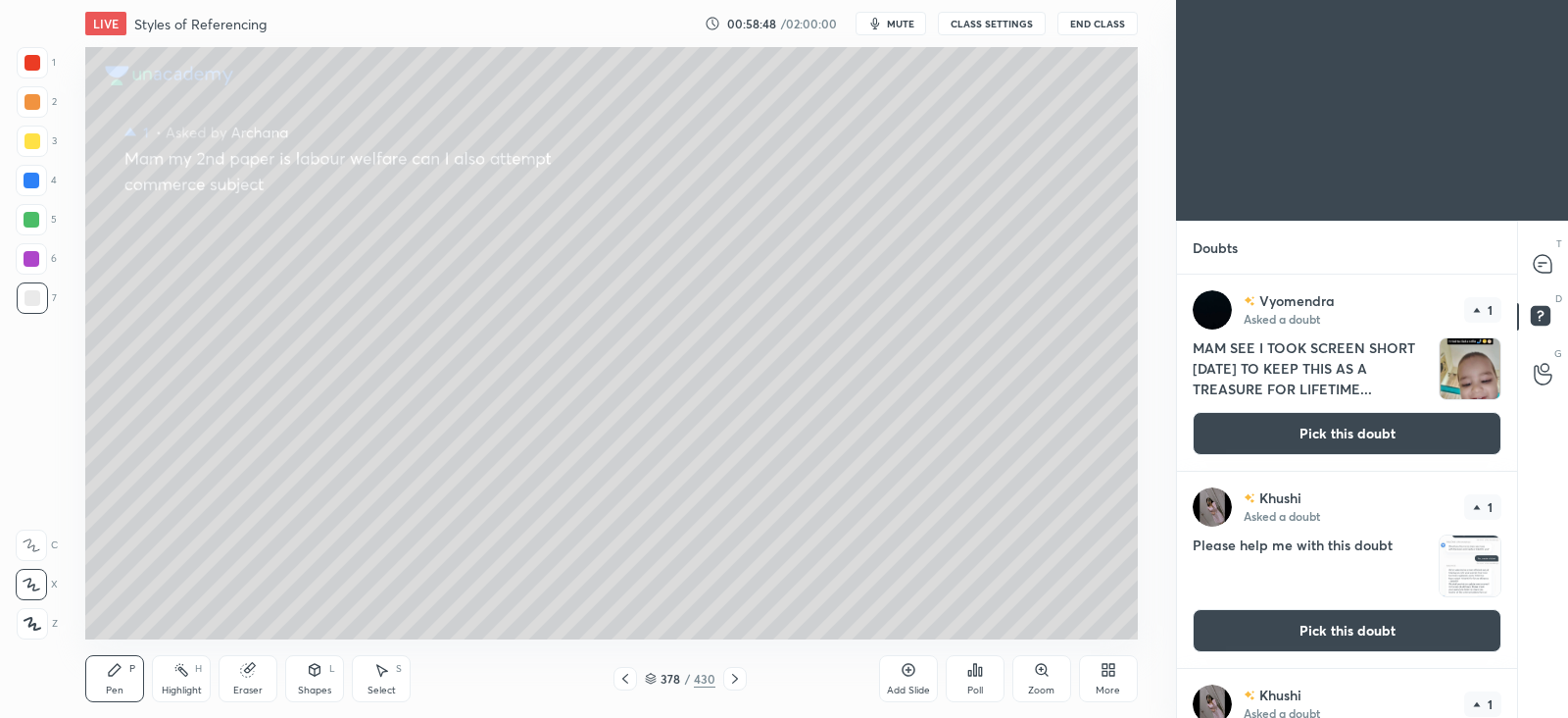
click at [1257, 440] on button "Pick this doubt" at bounding box center [1346, 434] width 309 height 43
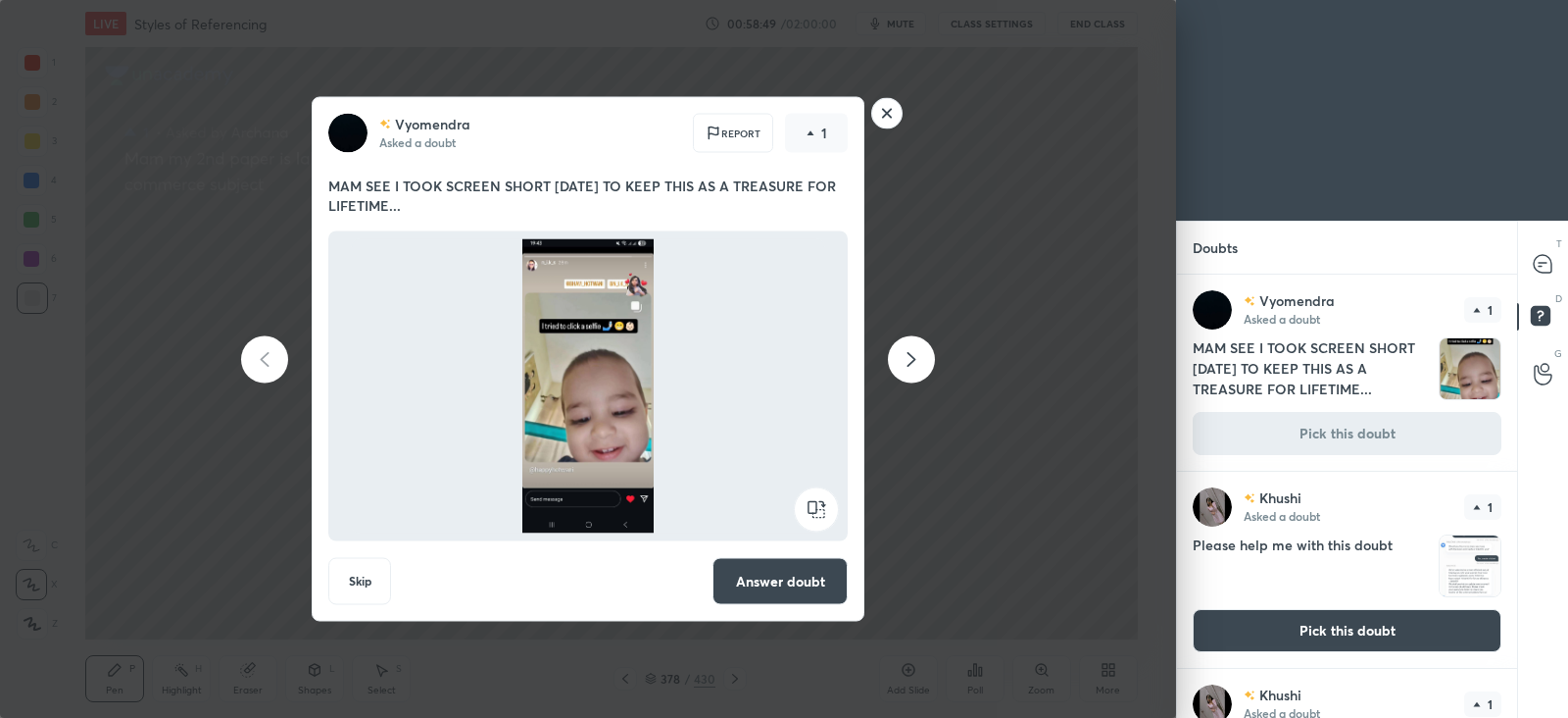
click at [792, 581] on button "Answer doubt" at bounding box center [781, 582] width 135 height 47
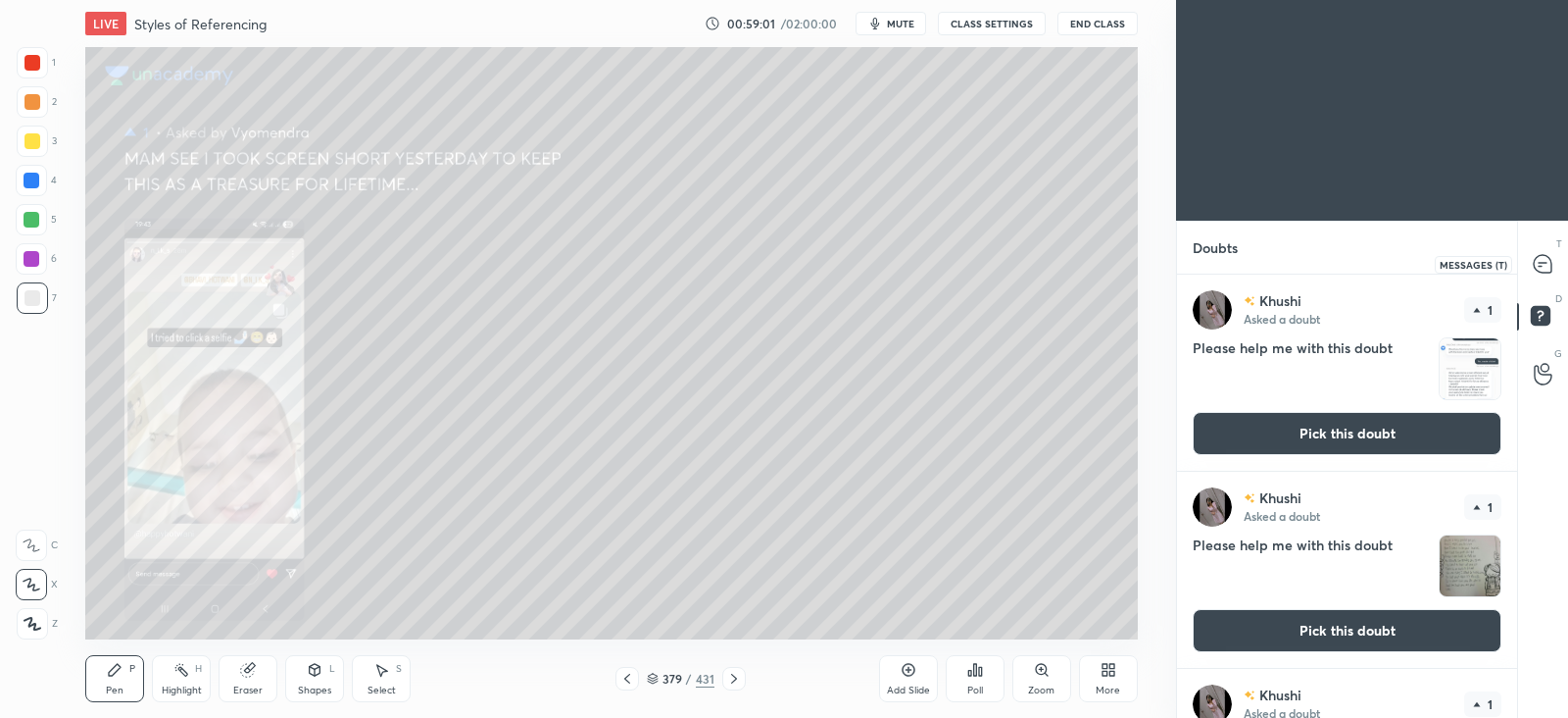
click at [1548, 266] on icon at bounding box center [1543, 264] width 18 height 18
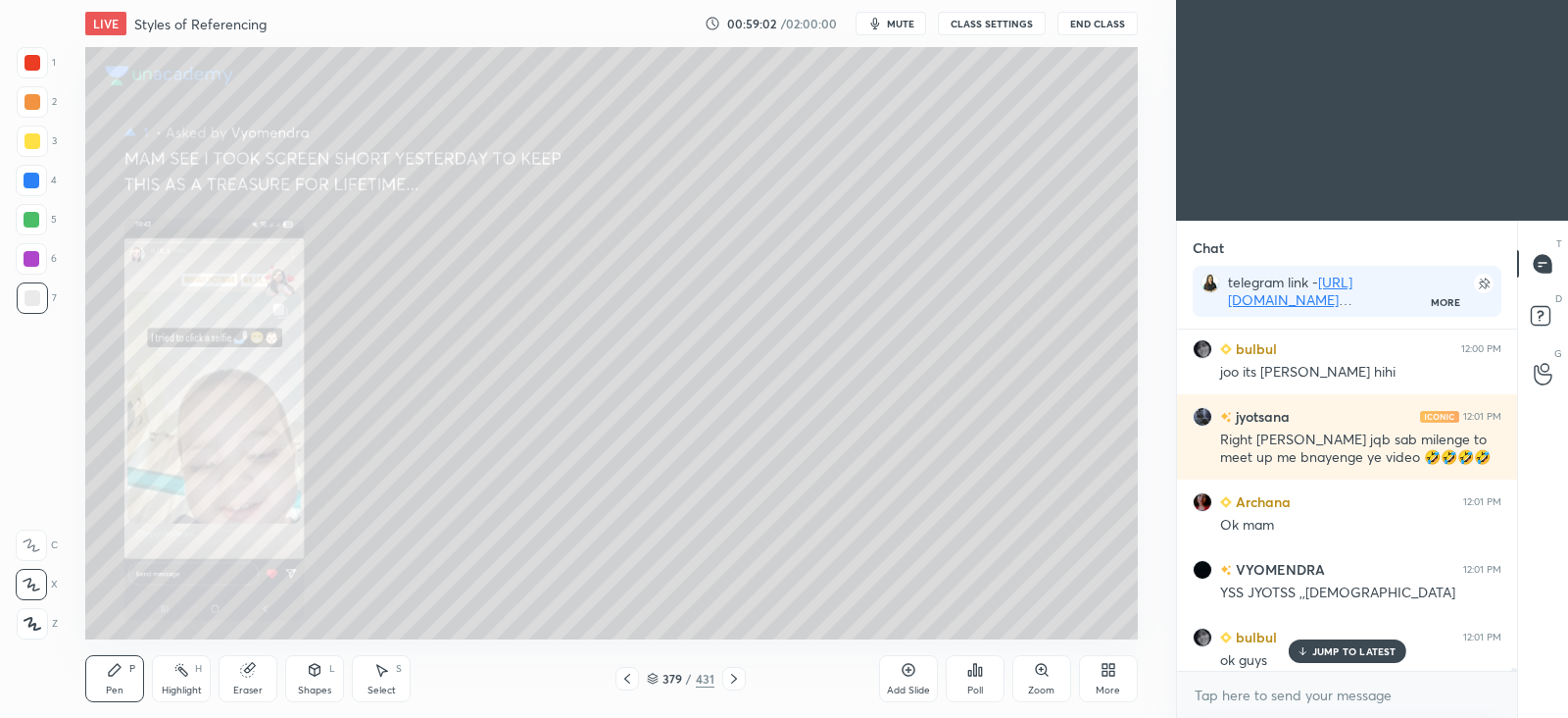
scroll to position [62482, 0]
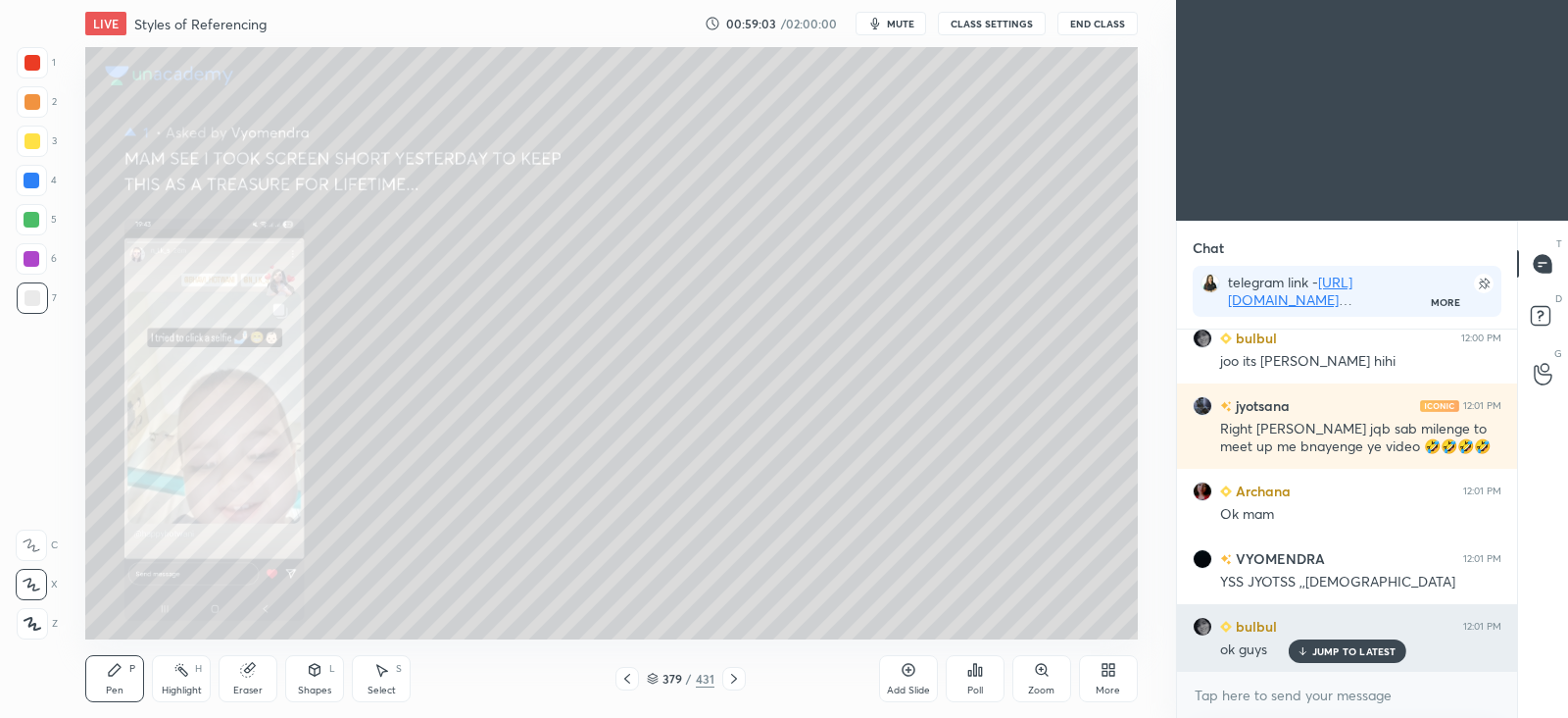
click at [1316, 648] on p "JUMP TO LATEST" at bounding box center [1354, 651] width 84 height 12
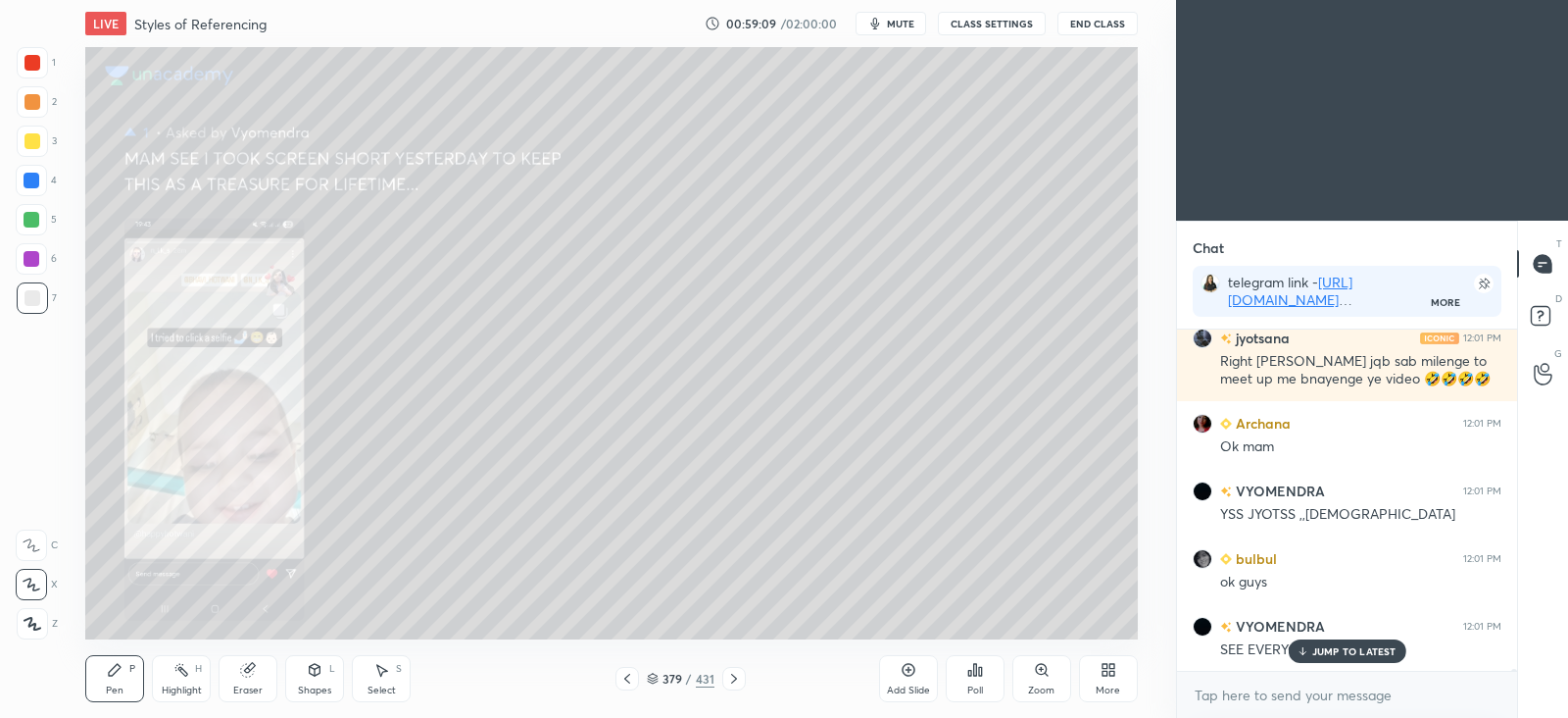
scroll to position [62635, 0]
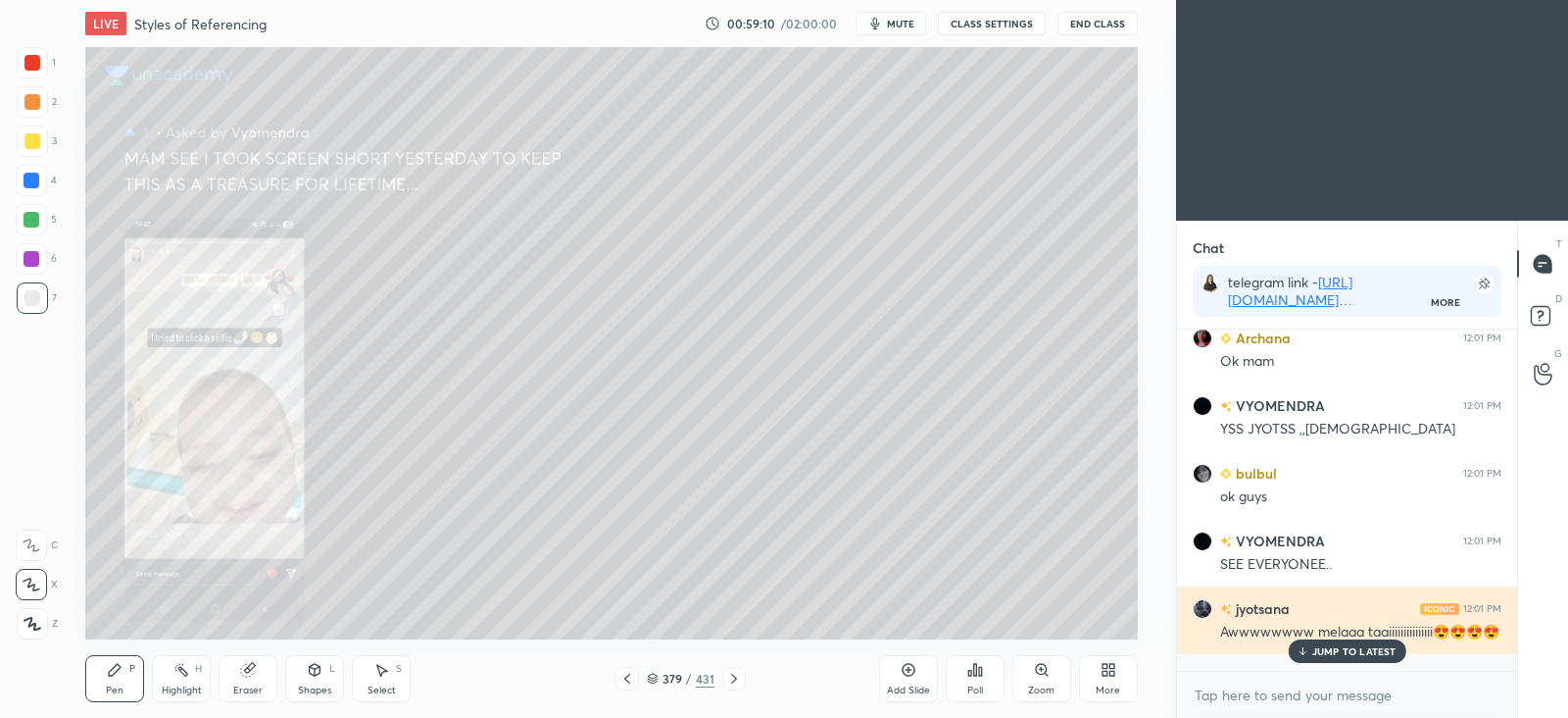
click at [1342, 642] on div "JUMP TO LATEST" at bounding box center [1346, 651] width 118 height 24
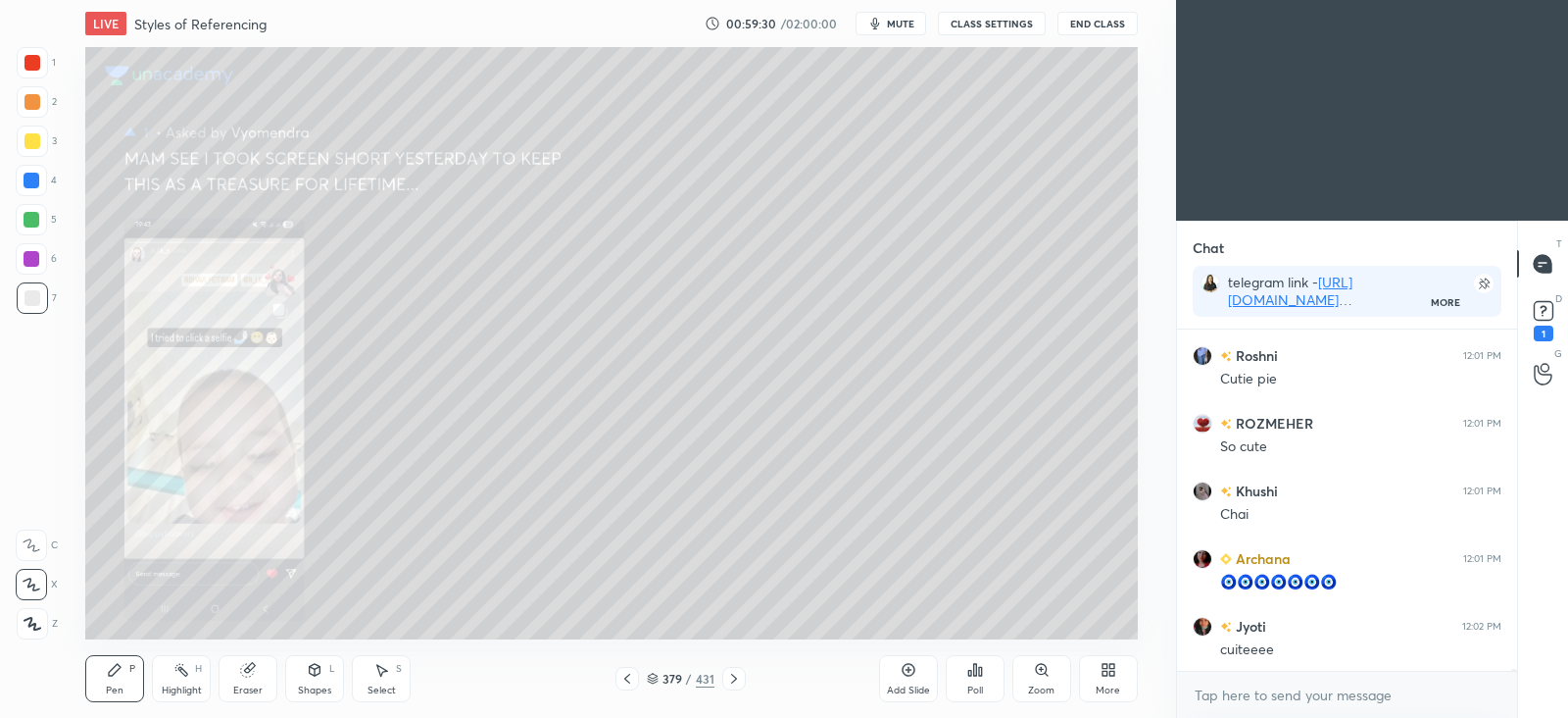
scroll to position [63176, 0]
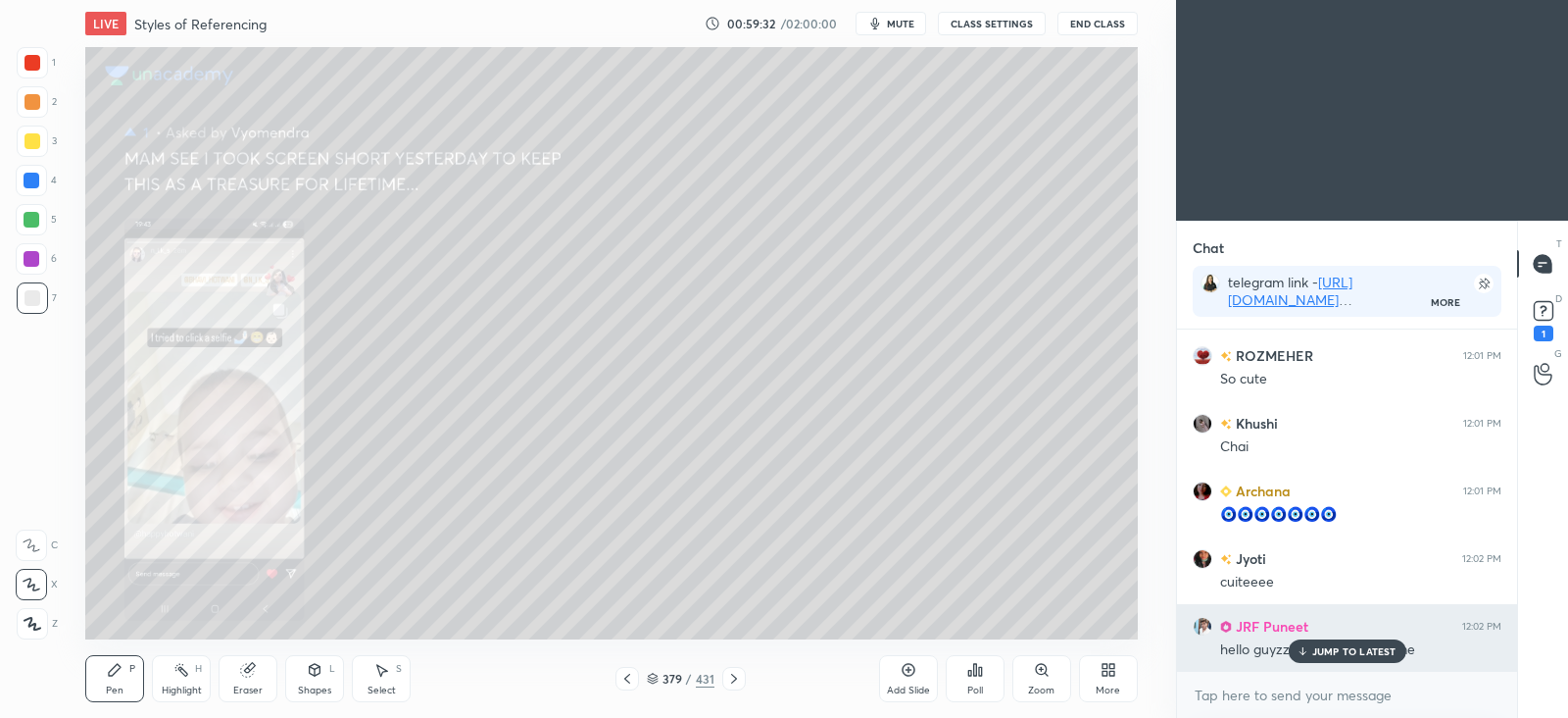
click at [1311, 649] on div "JUMP TO LATEST" at bounding box center [1346, 651] width 118 height 24
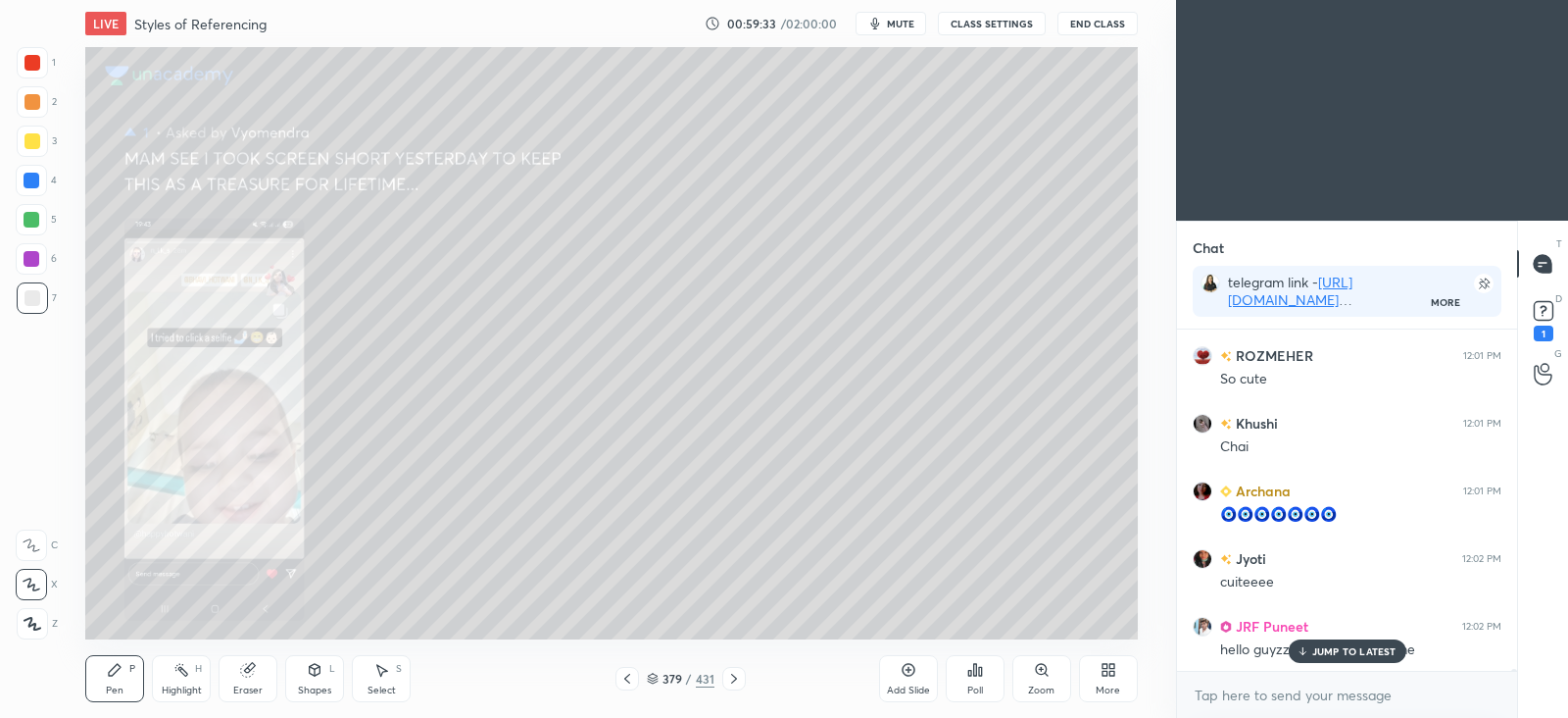
scroll to position [63244, 0]
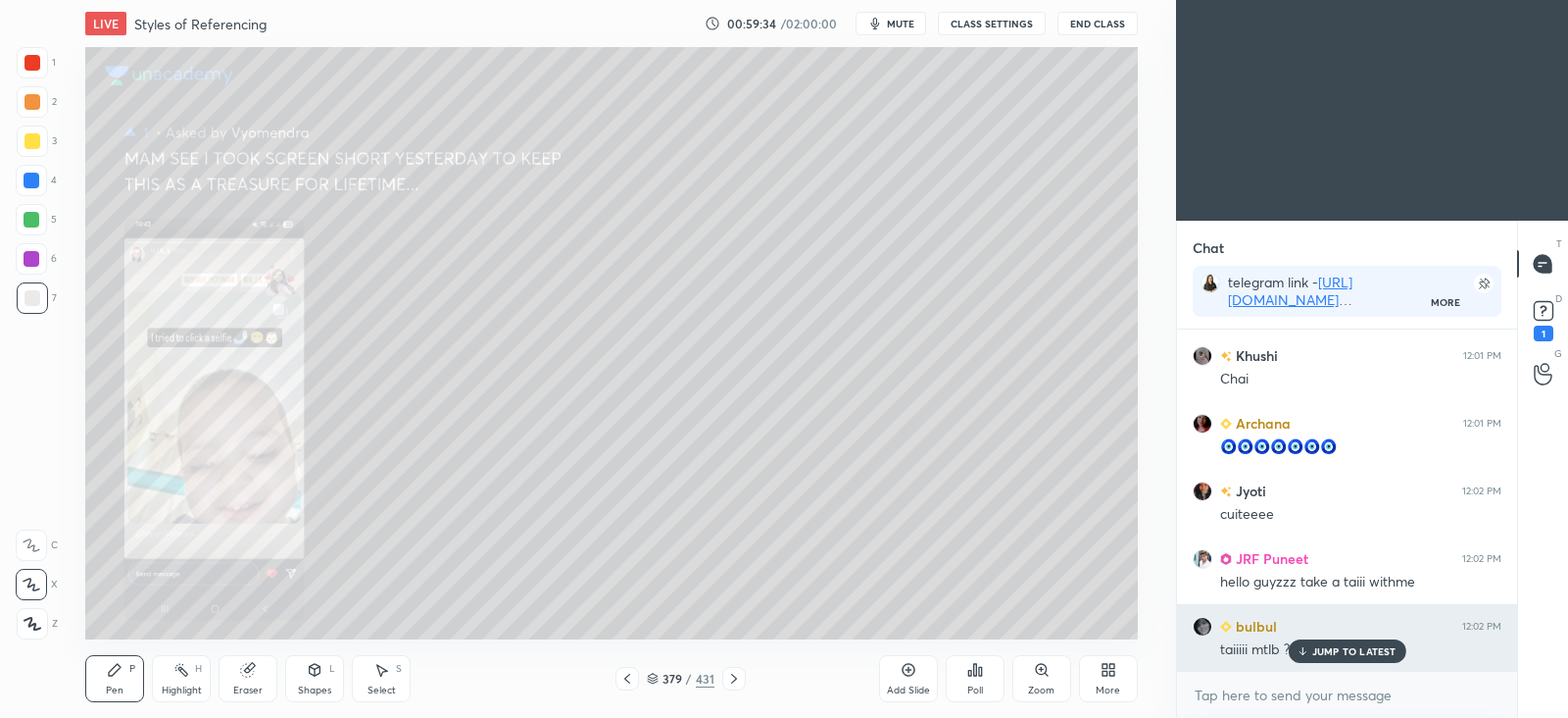
click at [1341, 649] on p "JUMP TO LATEST" at bounding box center [1354, 651] width 84 height 12
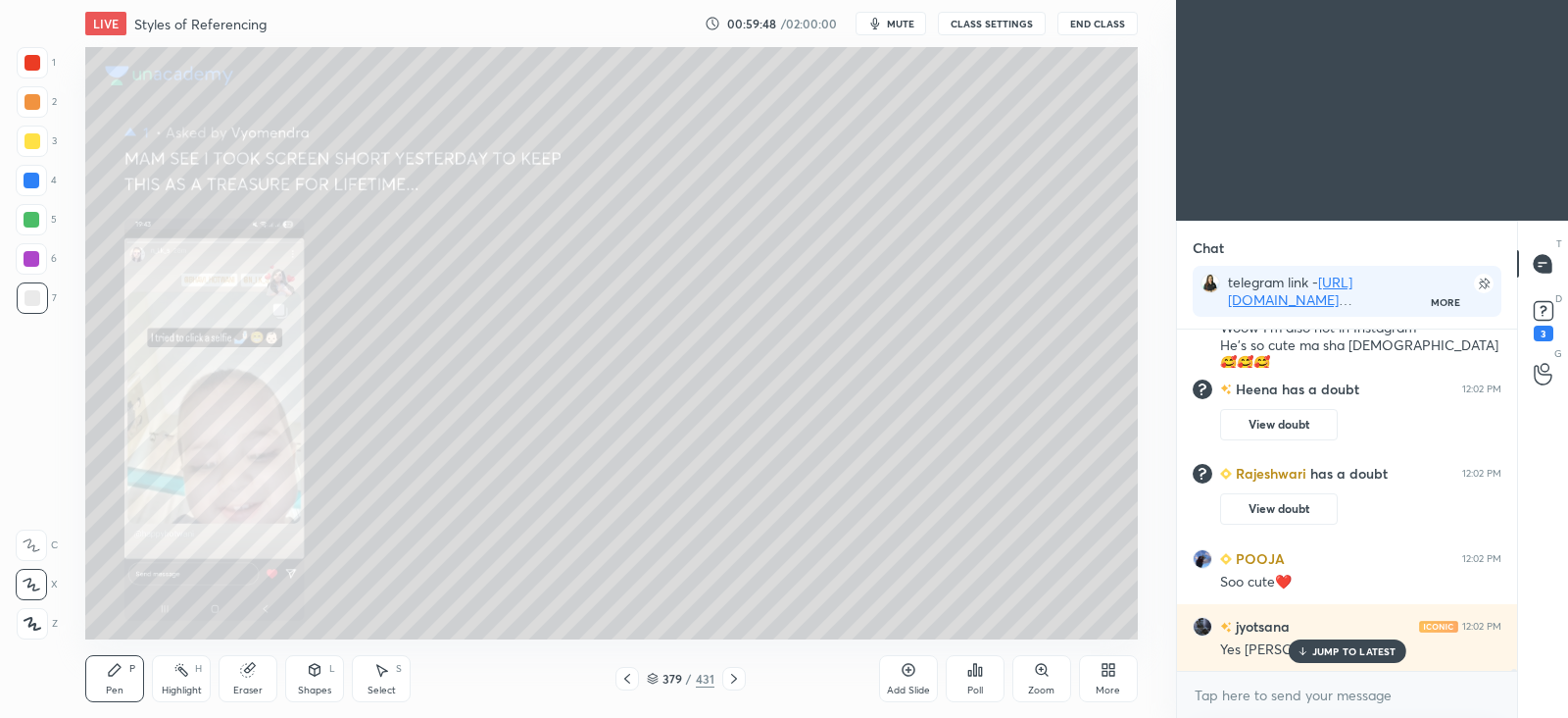
scroll to position [50816, 0]
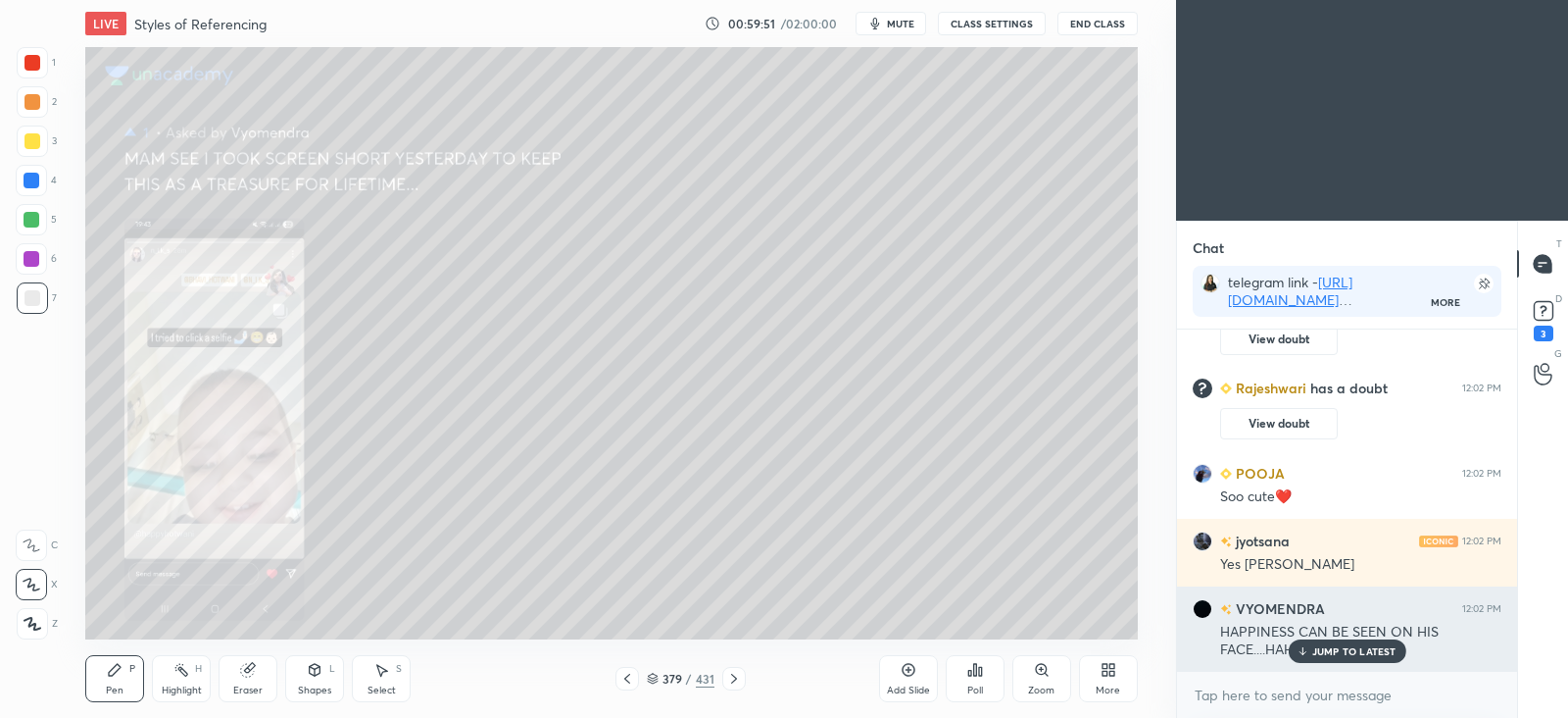
click at [1323, 647] on p "JUMP TO LATEST" at bounding box center [1354, 651] width 84 height 12
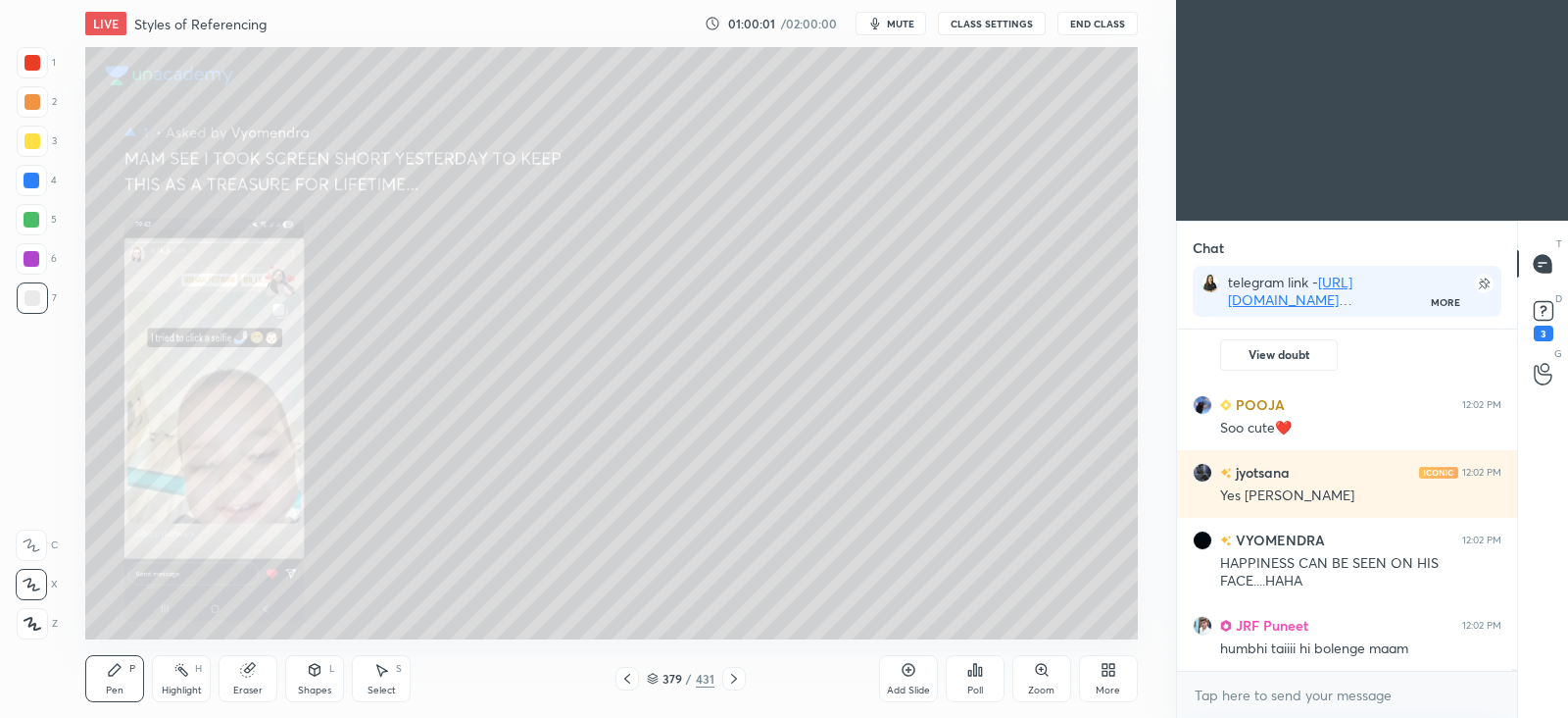
scroll to position [6, 6]
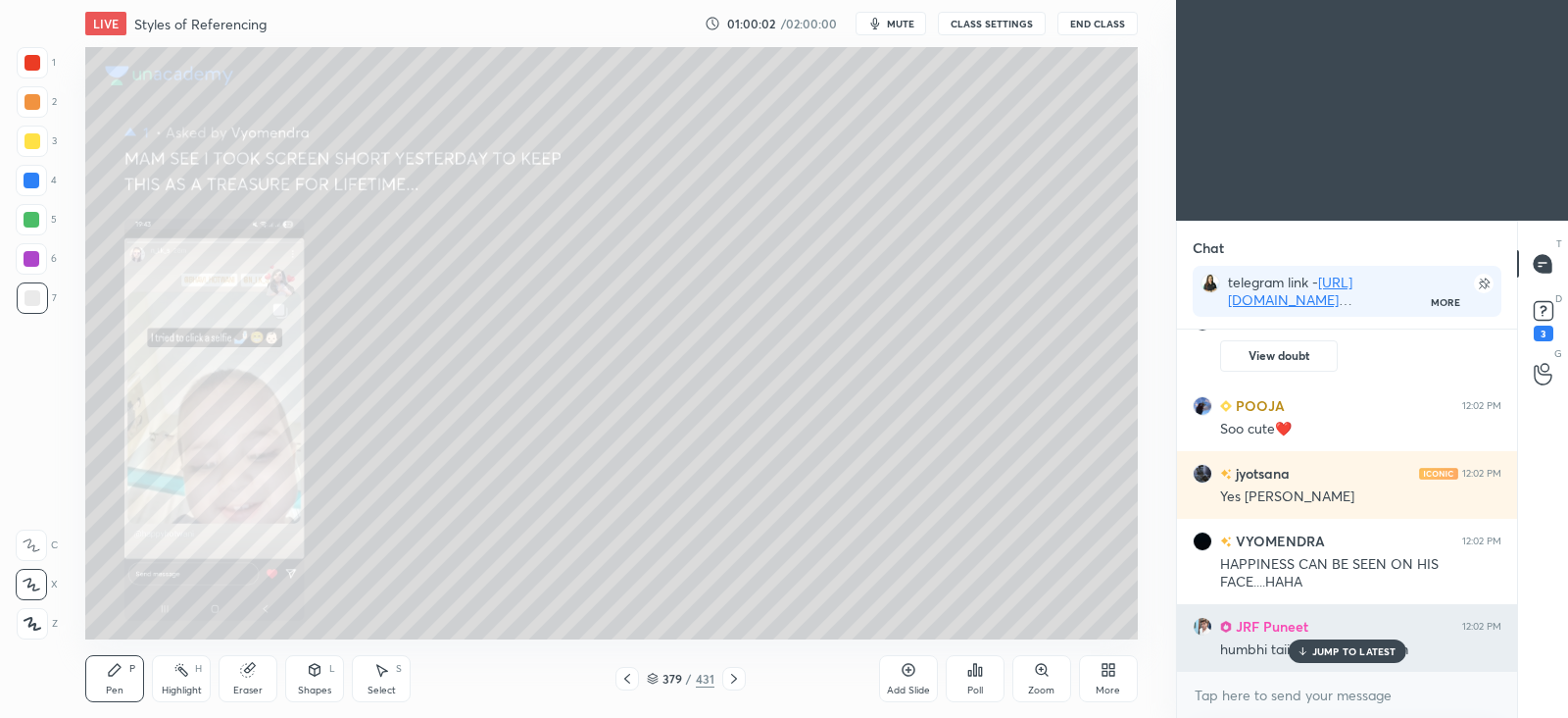
click at [1342, 641] on div "JUMP TO LATEST" at bounding box center [1346, 651] width 118 height 24
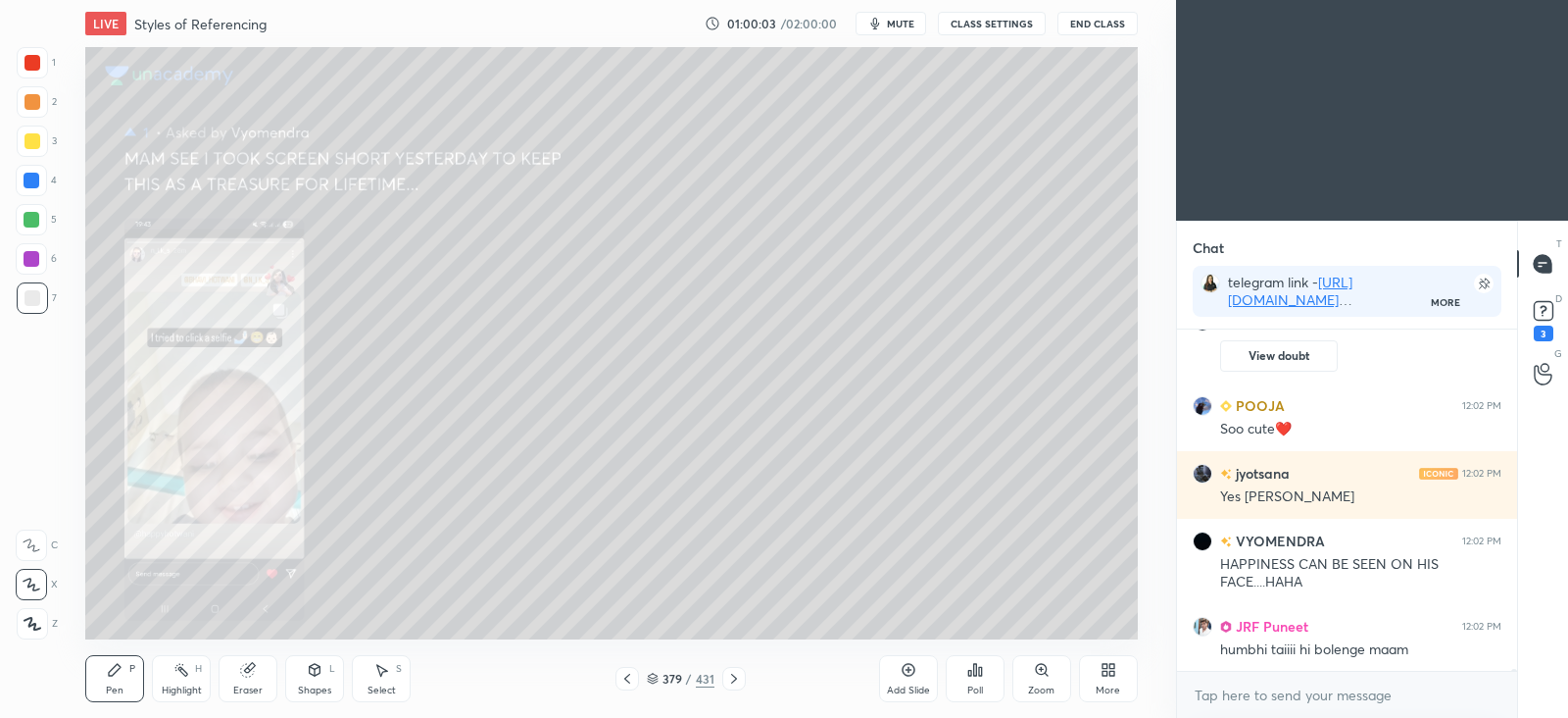
scroll to position [7, 6]
click at [1543, 317] on rect at bounding box center [1543, 311] width 19 height 19
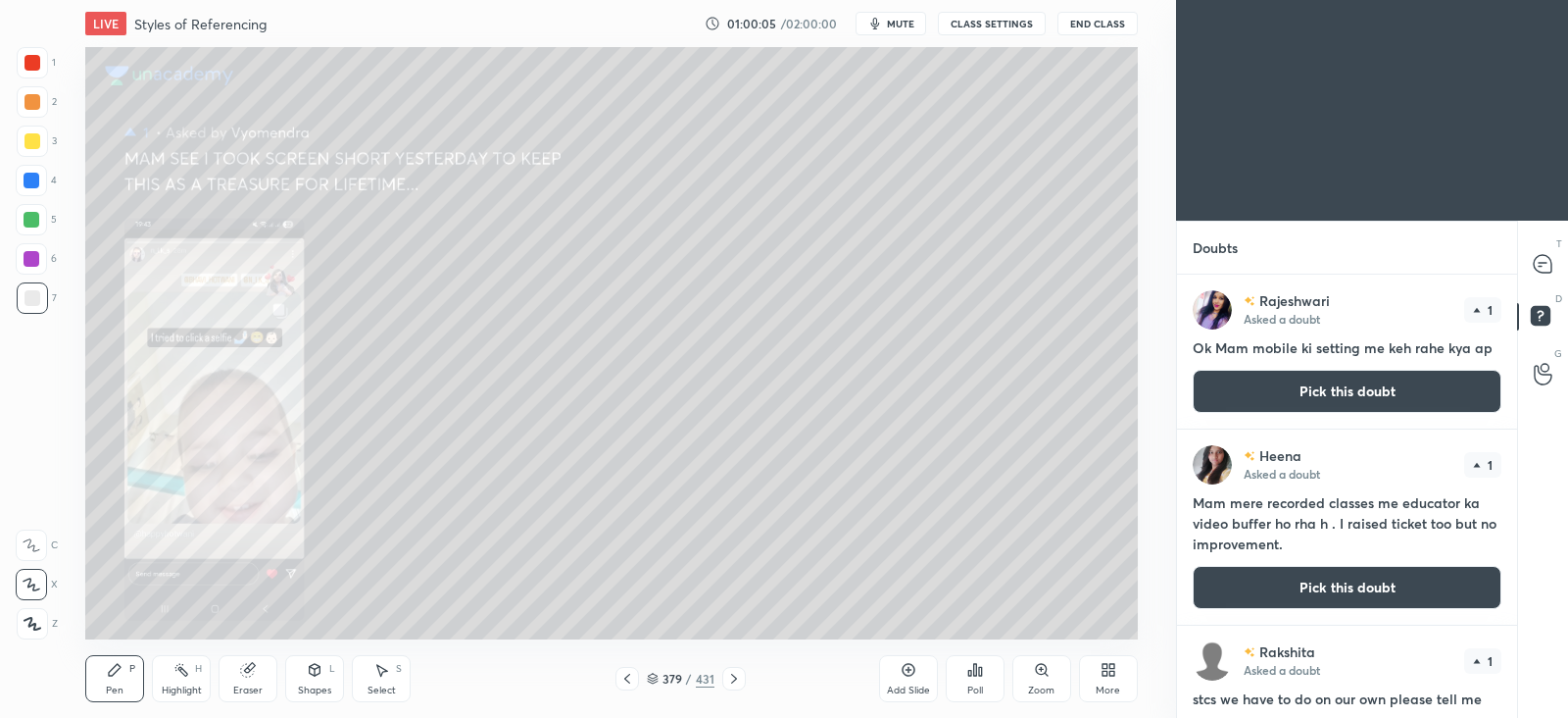
click at [1345, 387] on button "Pick this doubt" at bounding box center [1346, 391] width 309 height 43
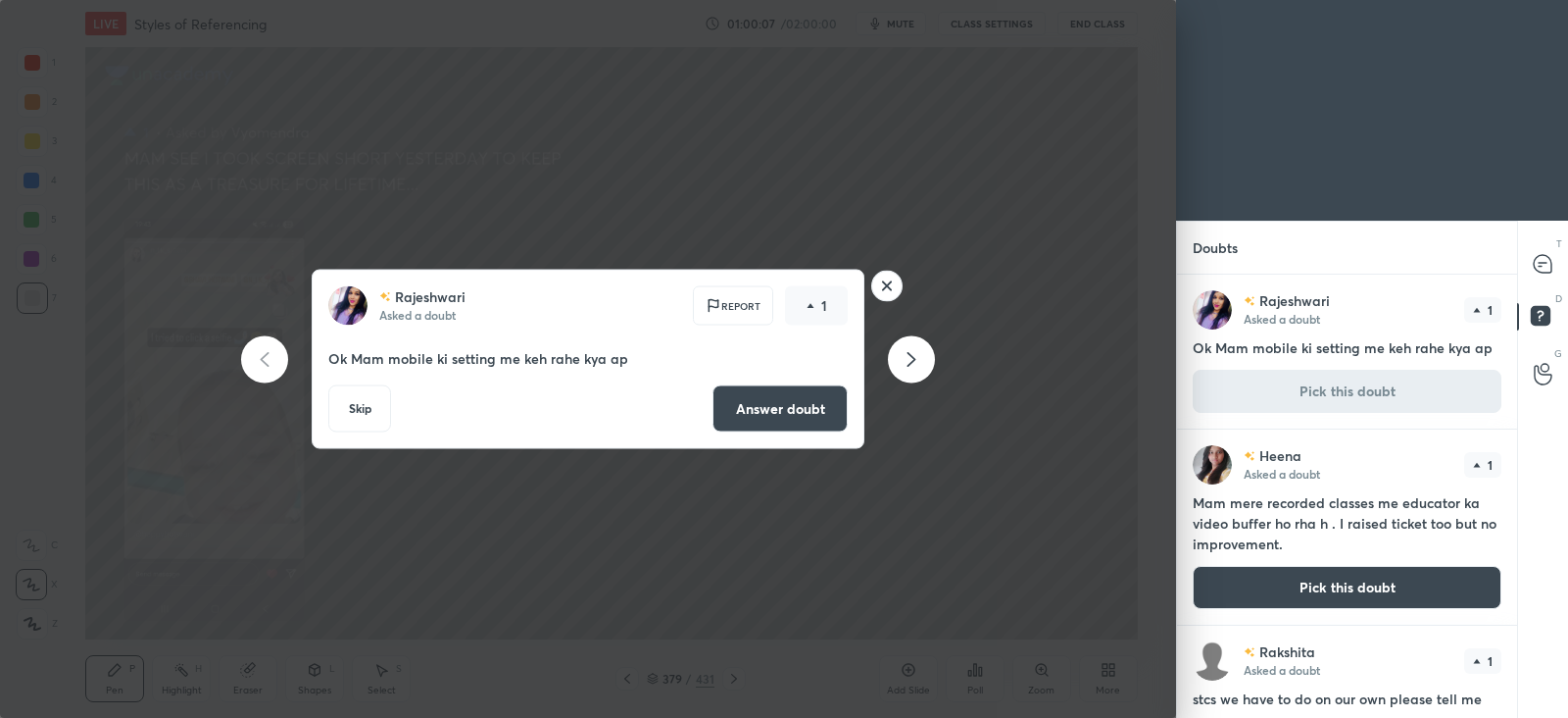
click at [770, 417] on button "Answer doubt" at bounding box center [781, 409] width 135 height 47
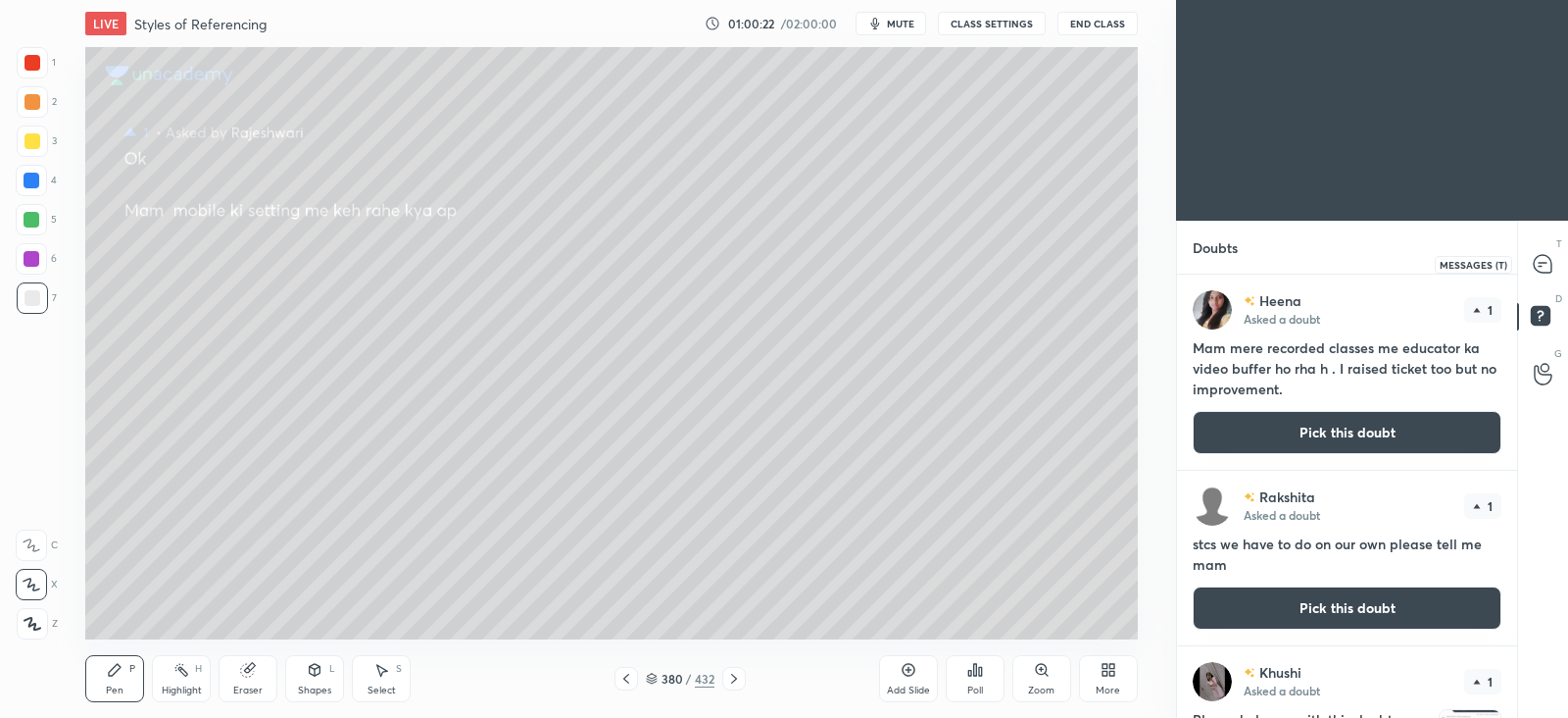
click at [1541, 261] on icon at bounding box center [1543, 264] width 18 height 18
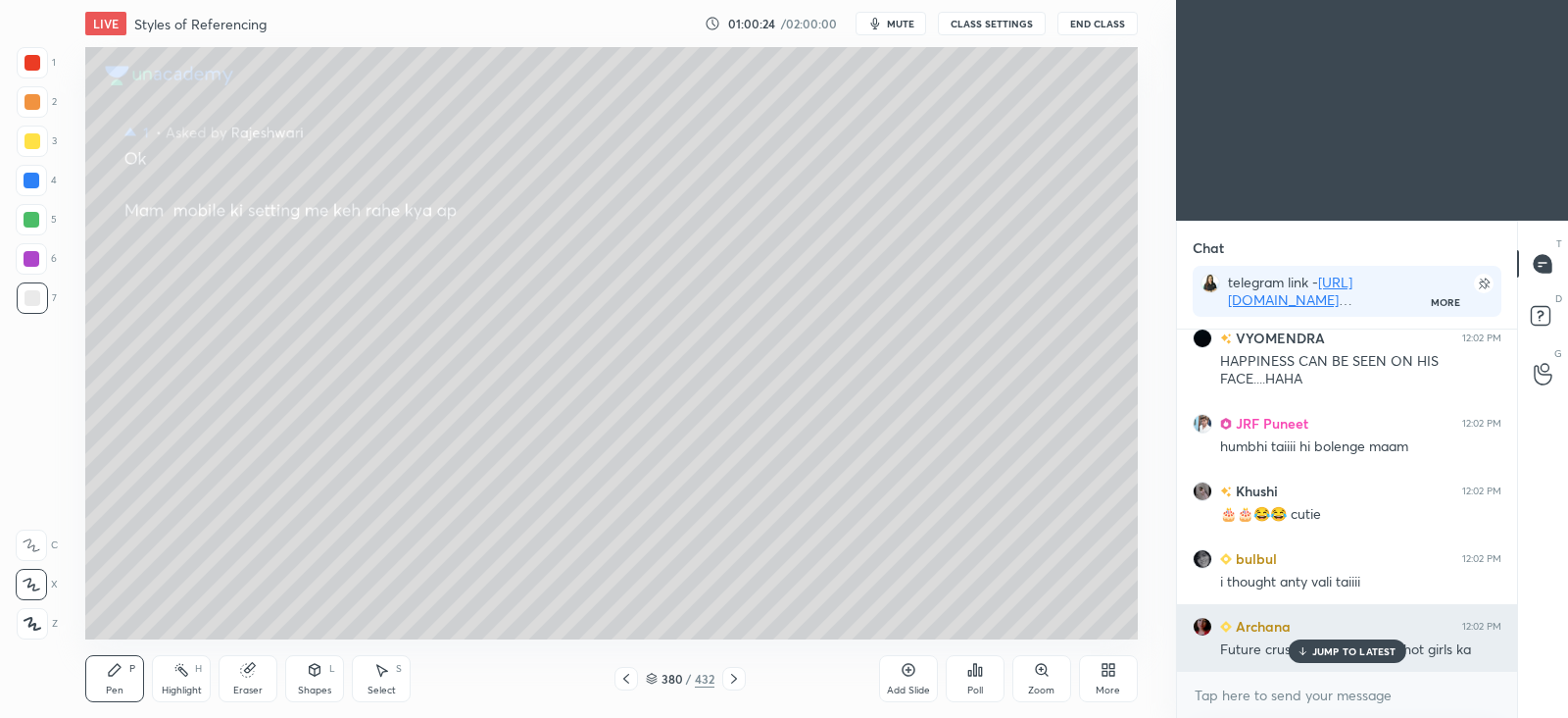
click at [1326, 653] on p "JUMP TO LATEST" at bounding box center [1354, 651] width 84 height 12
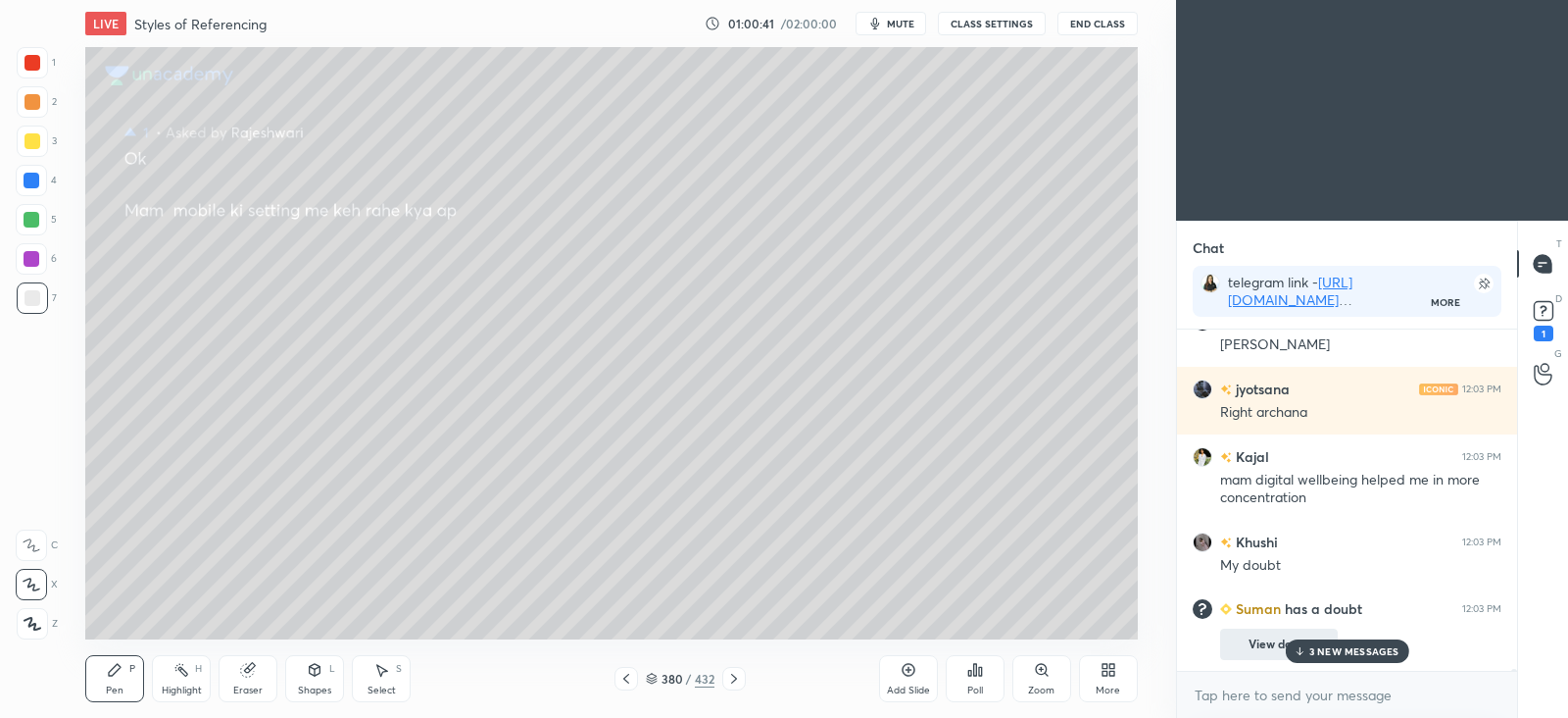
click at [1335, 642] on div "3 NEW MESSAGES" at bounding box center [1346, 651] width 124 height 24
click at [1531, 308] on icon at bounding box center [1543, 311] width 29 height 29
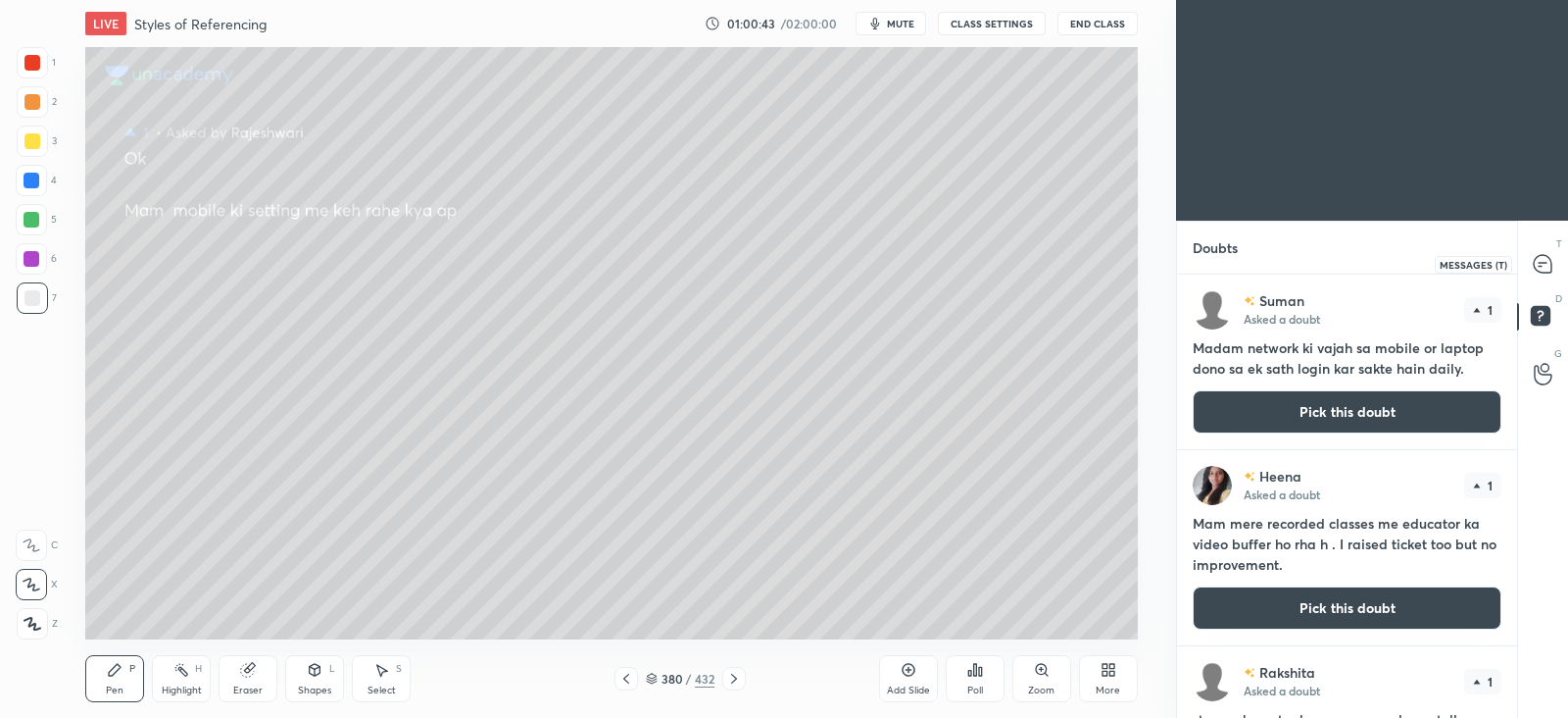
click at [1542, 263] on icon at bounding box center [1543, 263] width 8 height 0
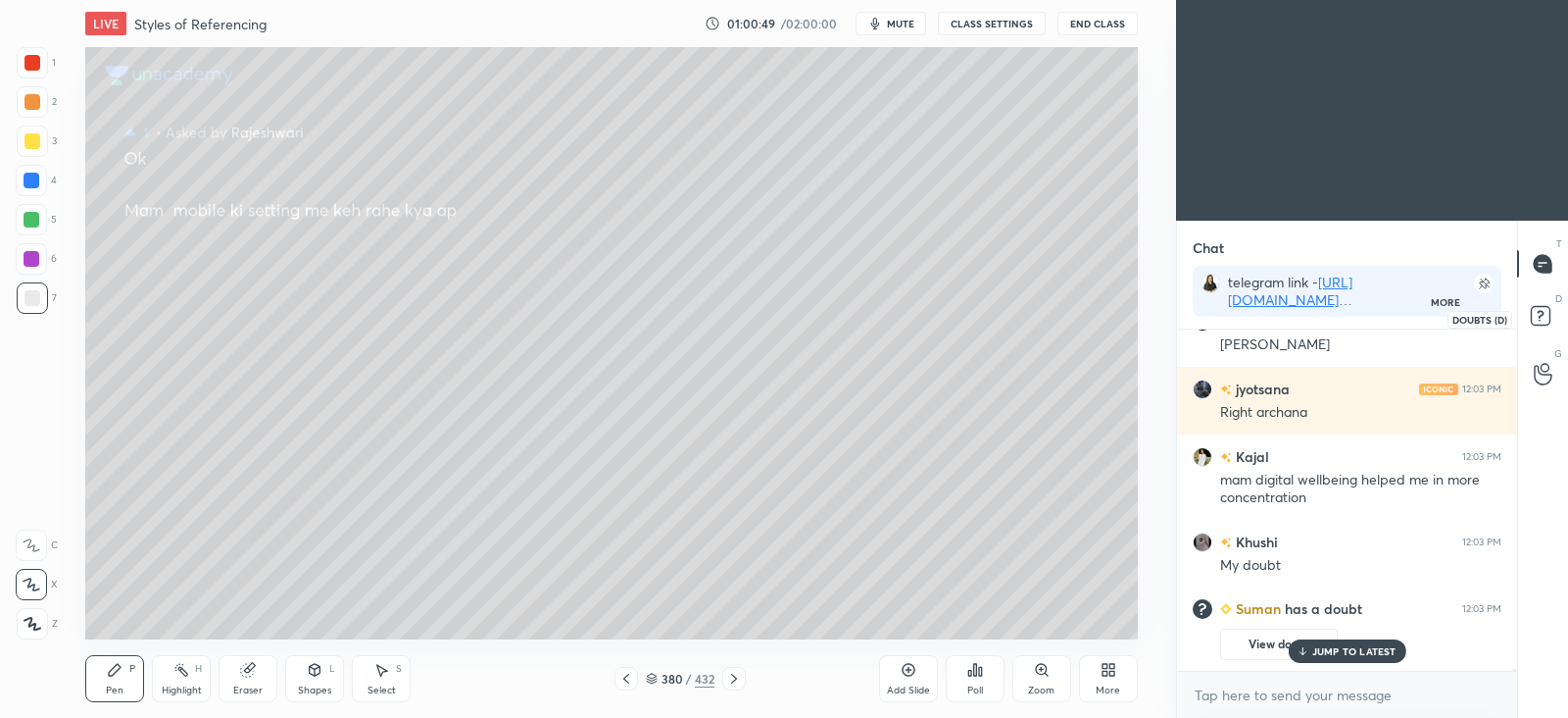
click at [1539, 321] on icon at bounding box center [1540, 321] width 2 height 2
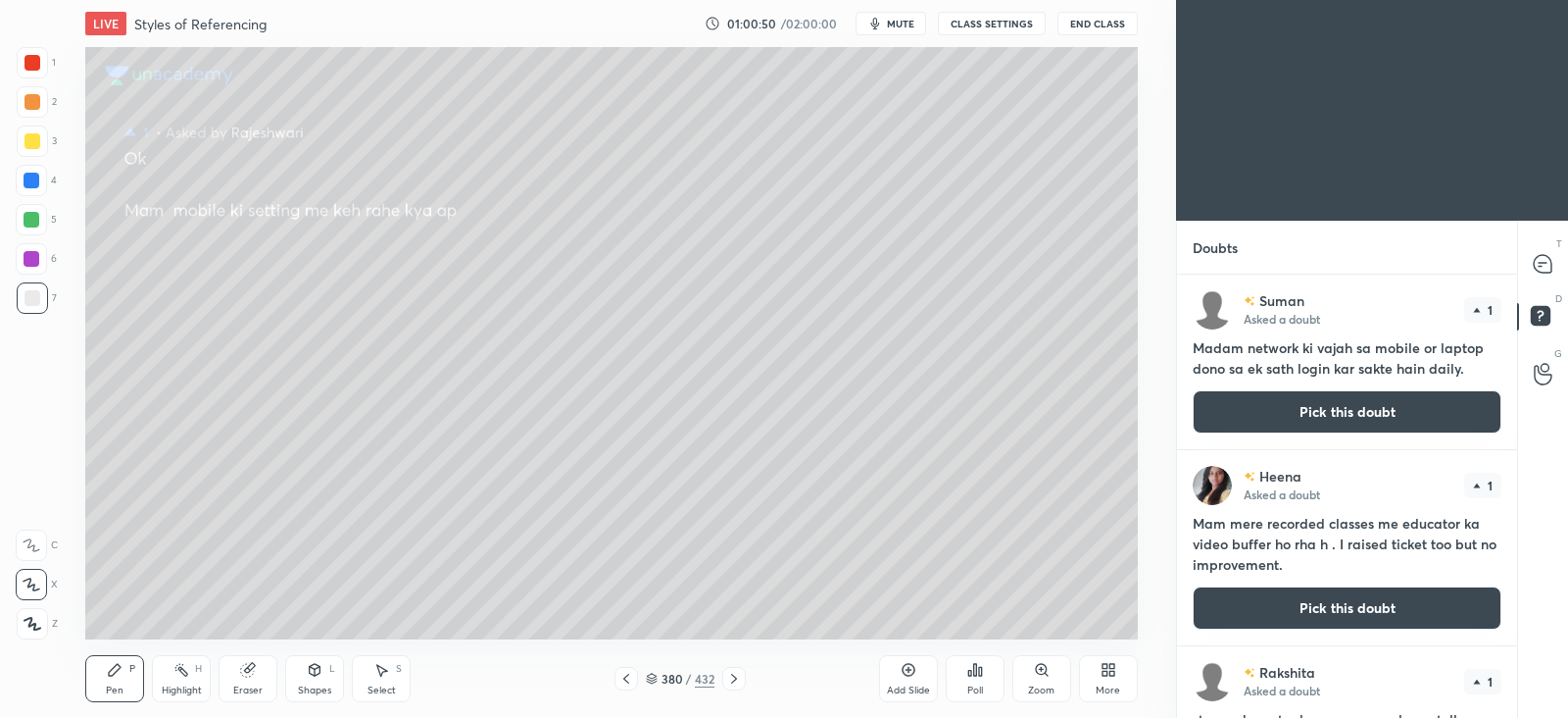
click at [1309, 410] on button "Pick this doubt" at bounding box center [1346, 412] width 309 height 43
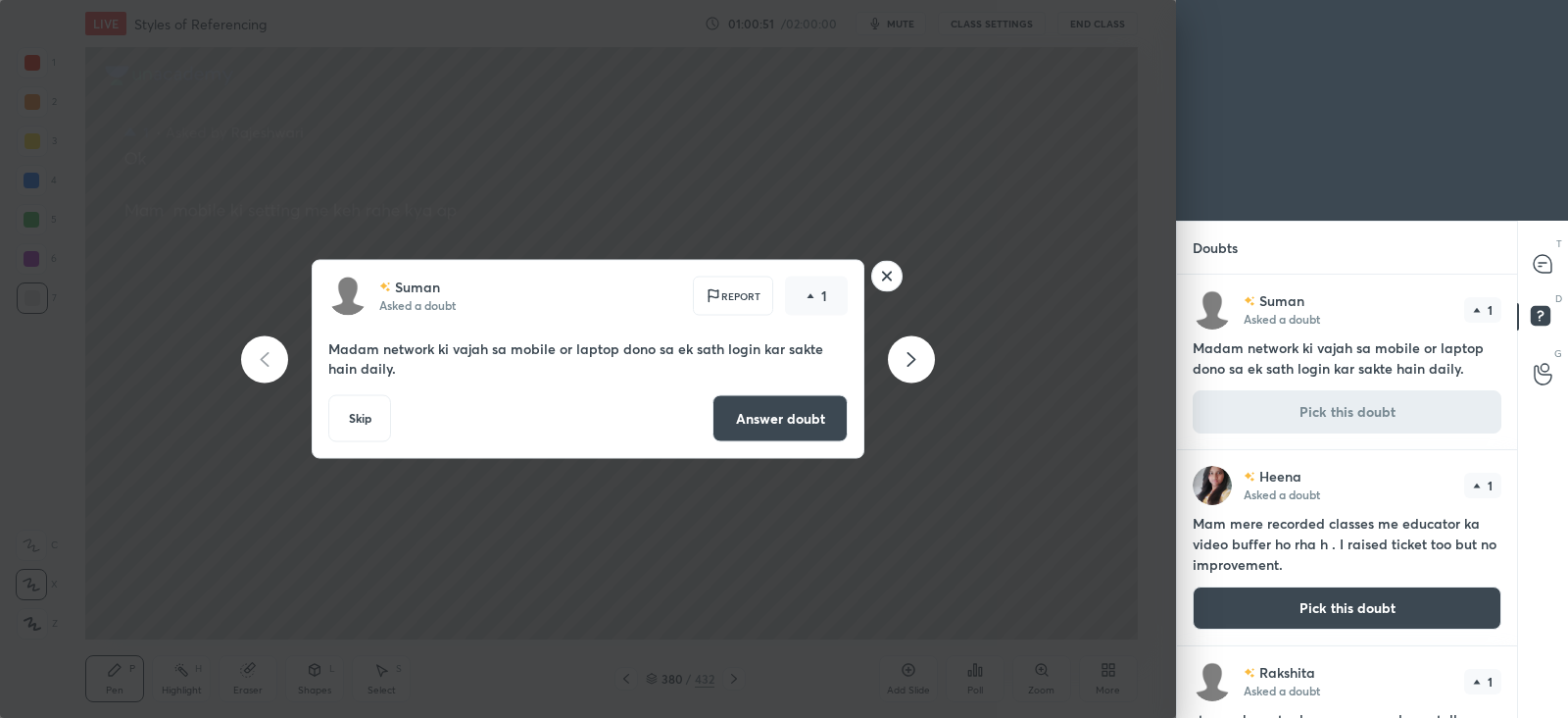
click at [781, 412] on button "Answer doubt" at bounding box center [781, 419] width 135 height 47
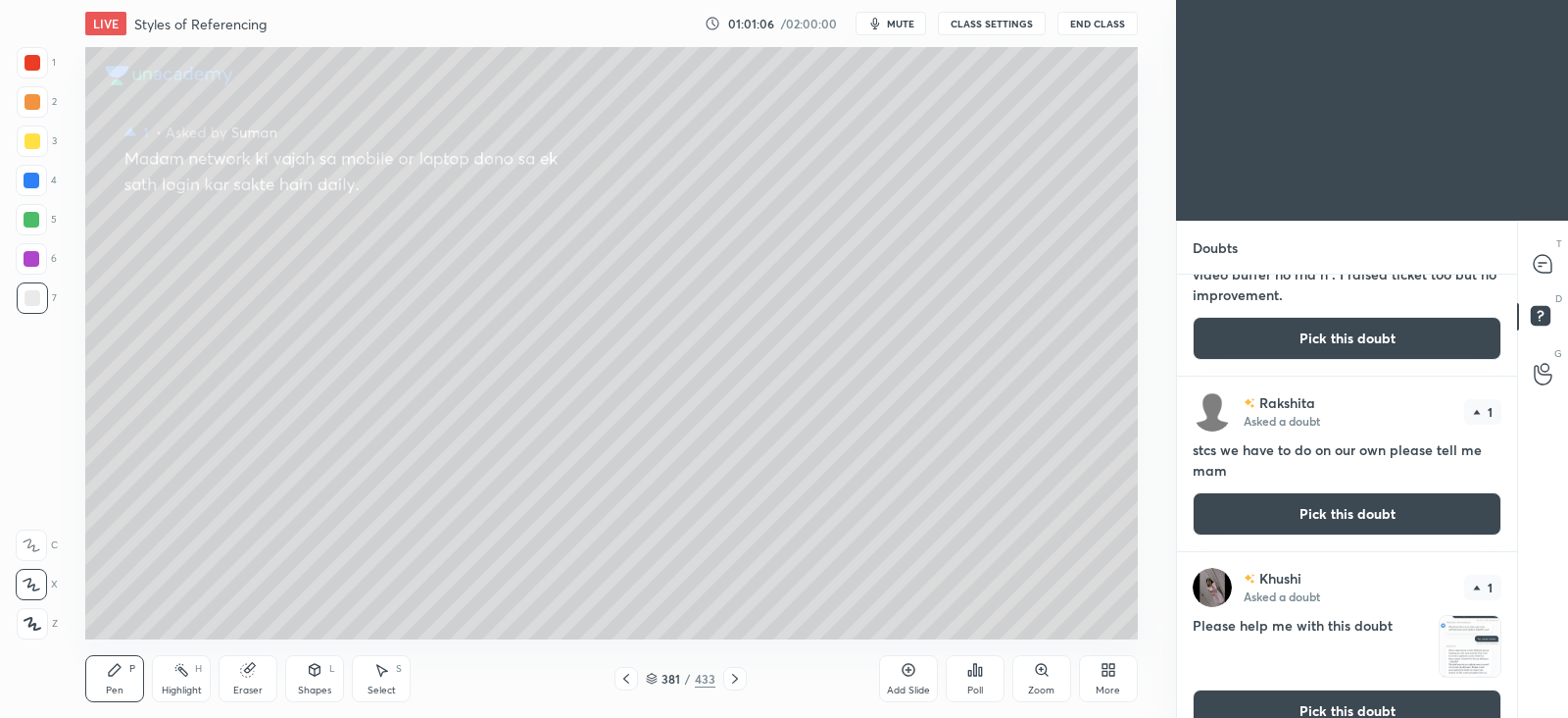
scroll to position [193, 0]
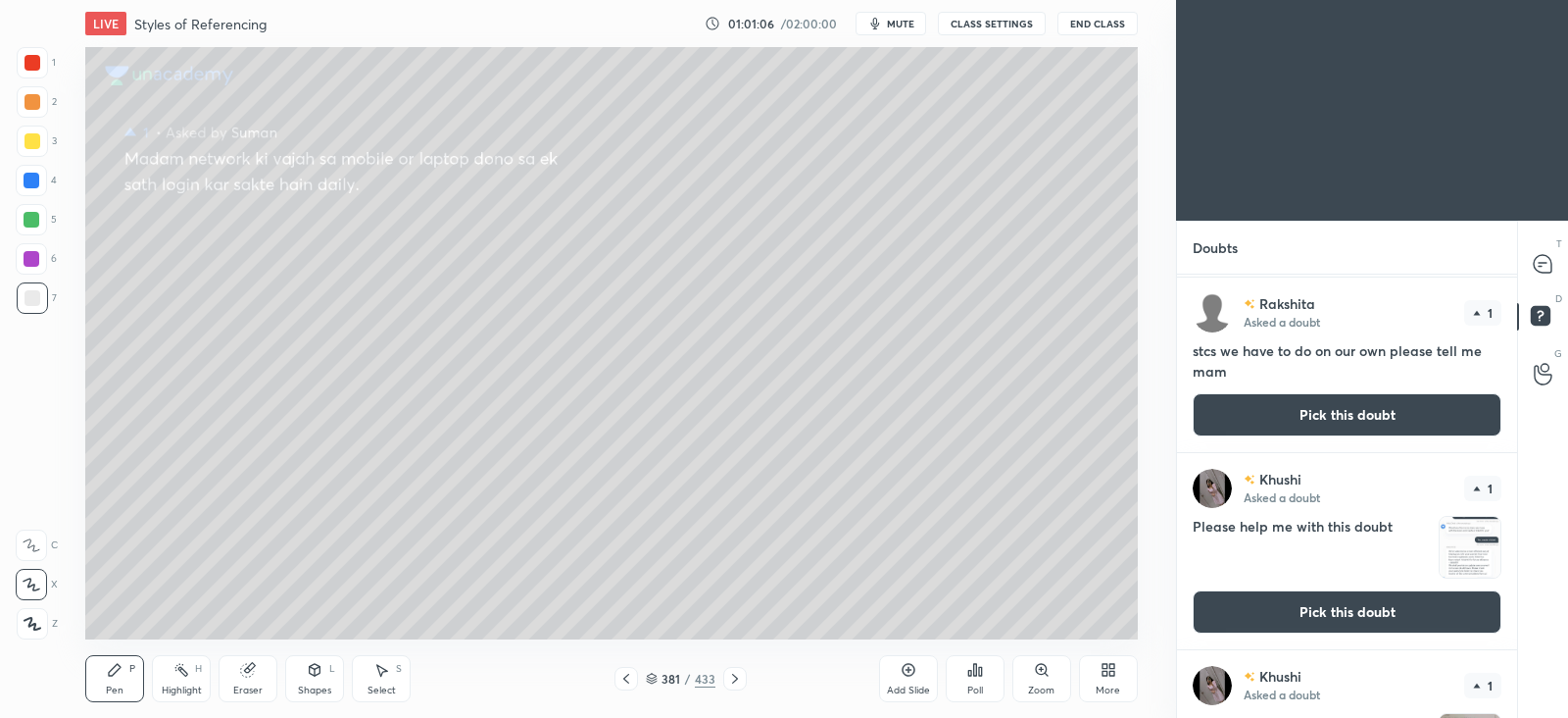
click at [1313, 627] on button "Pick this doubt" at bounding box center [1346, 612] width 309 height 43
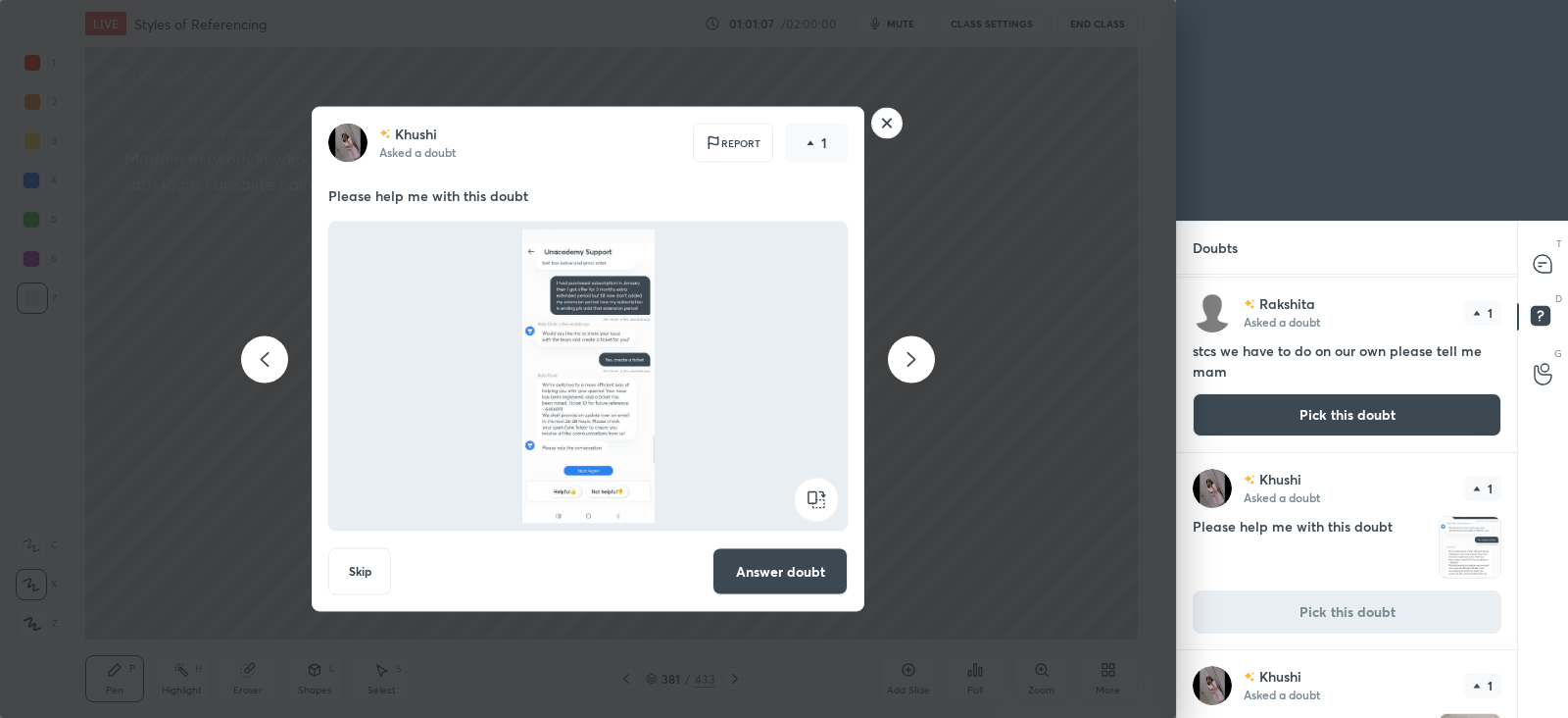
click at [770, 562] on button "Answer doubt" at bounding box center [781, 572] width 135 height 47
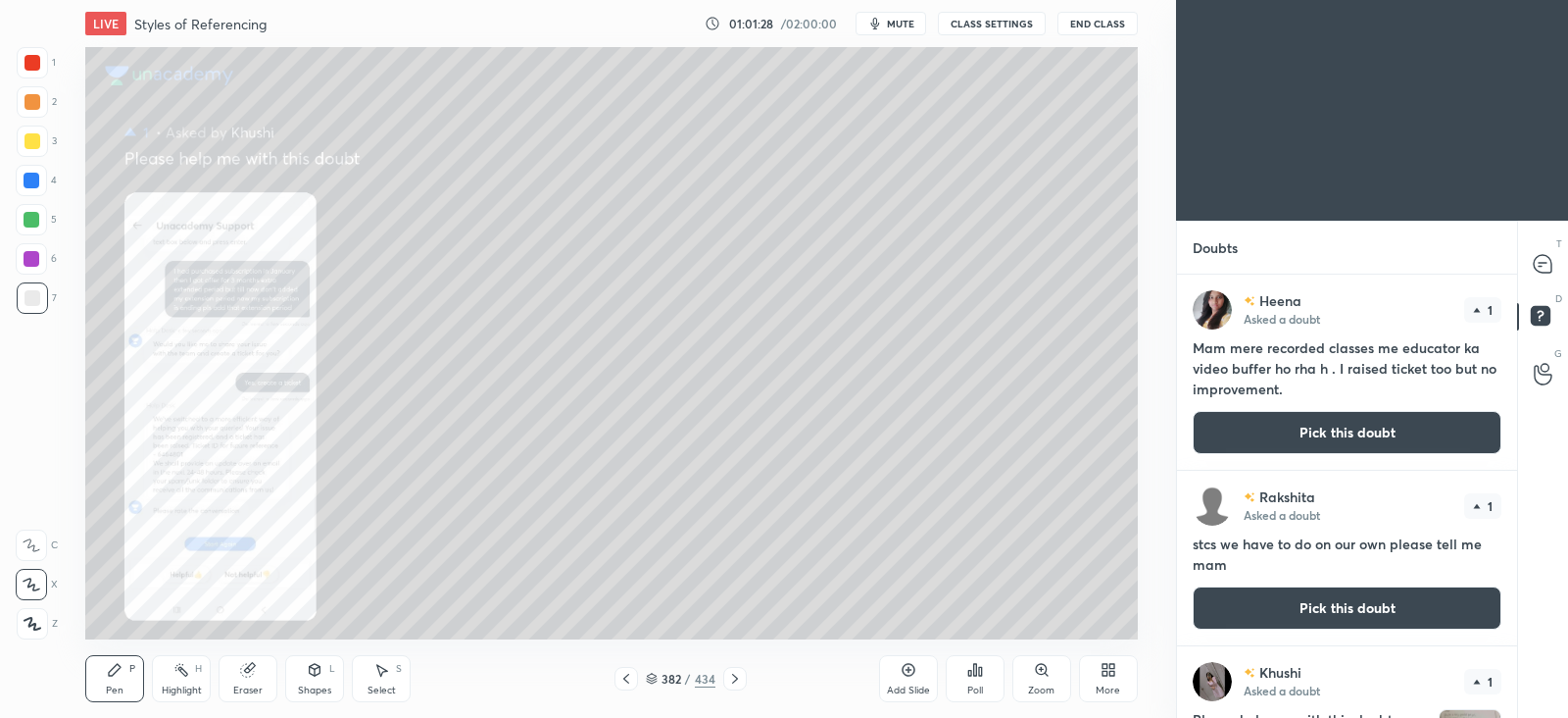
scroll to position [301, 0]
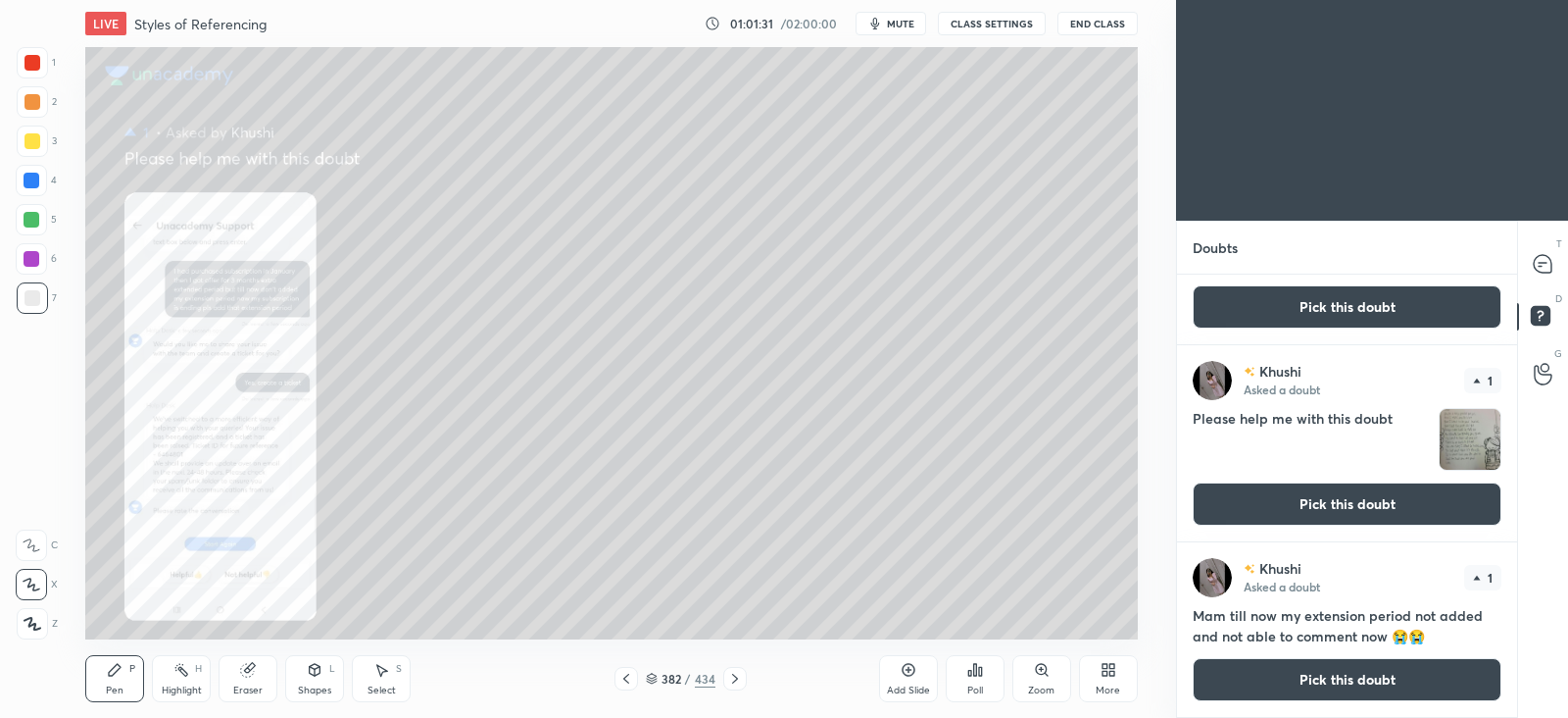
click at [1328, 505] on button "Pick this doubt" at bounding box center [1346, 504] width 309 height 43
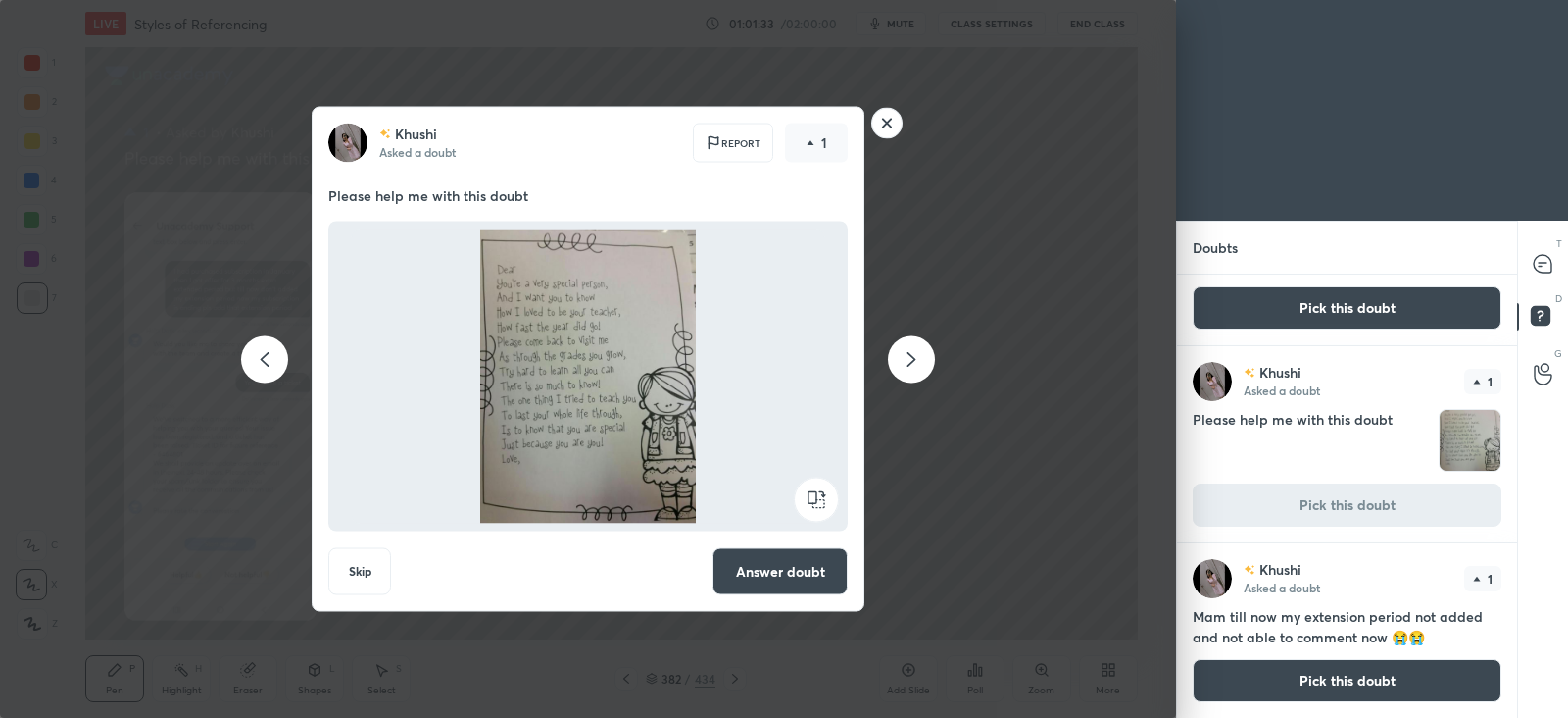
click at [768, 579] on button "Answer doubt" at bounding box center [781, 572] width 135 height 47
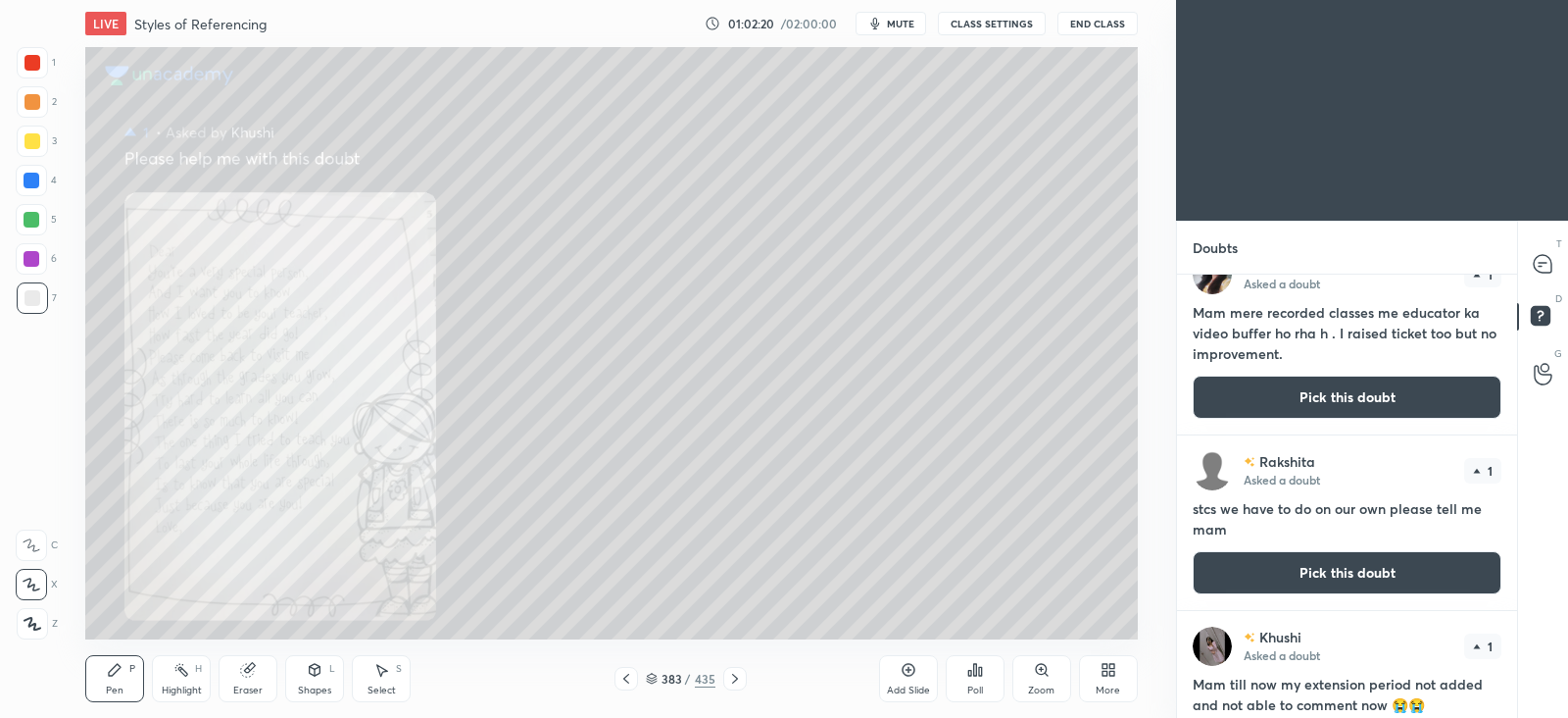
scroll to position [0, 0]
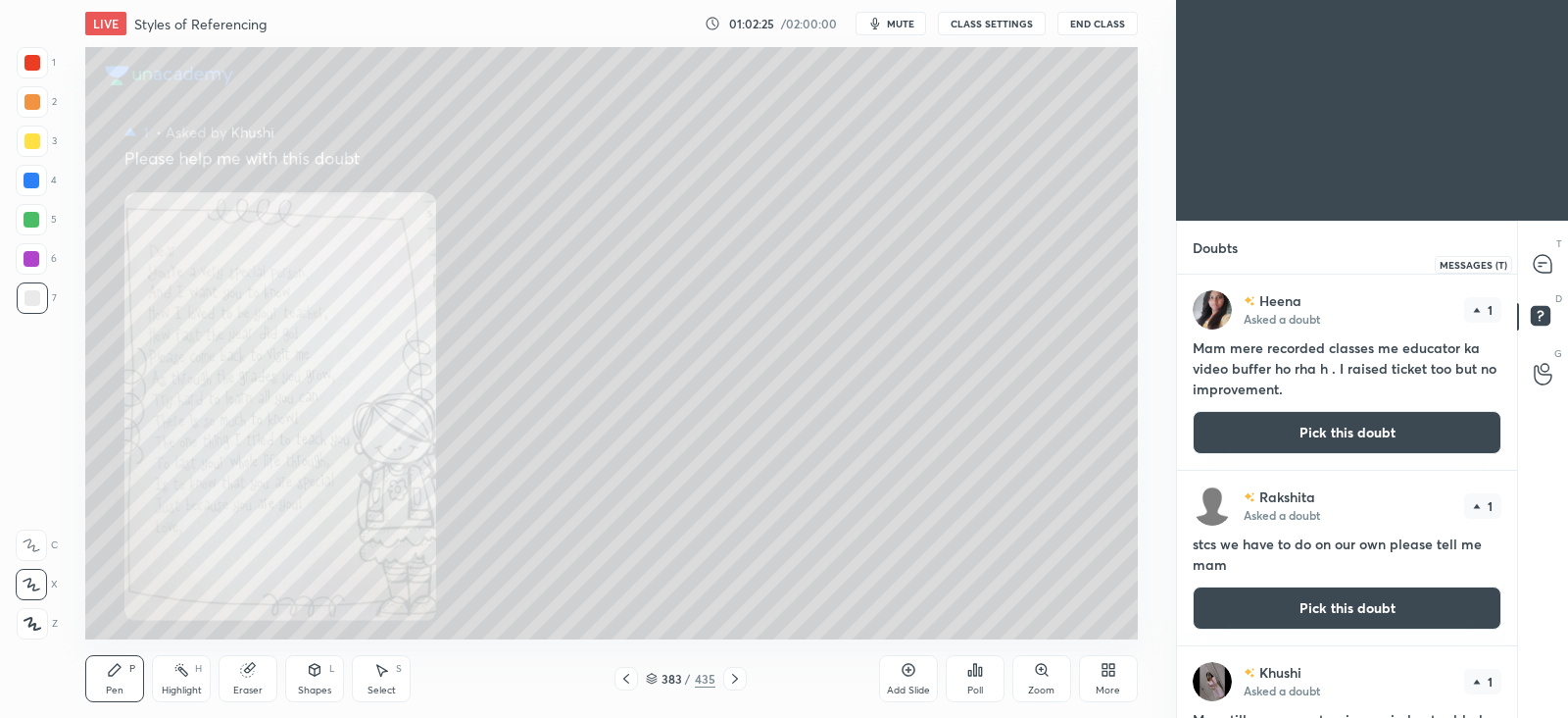
click at [1550, 262] on icon at bounding box center [1543, 264] width 18 height 18
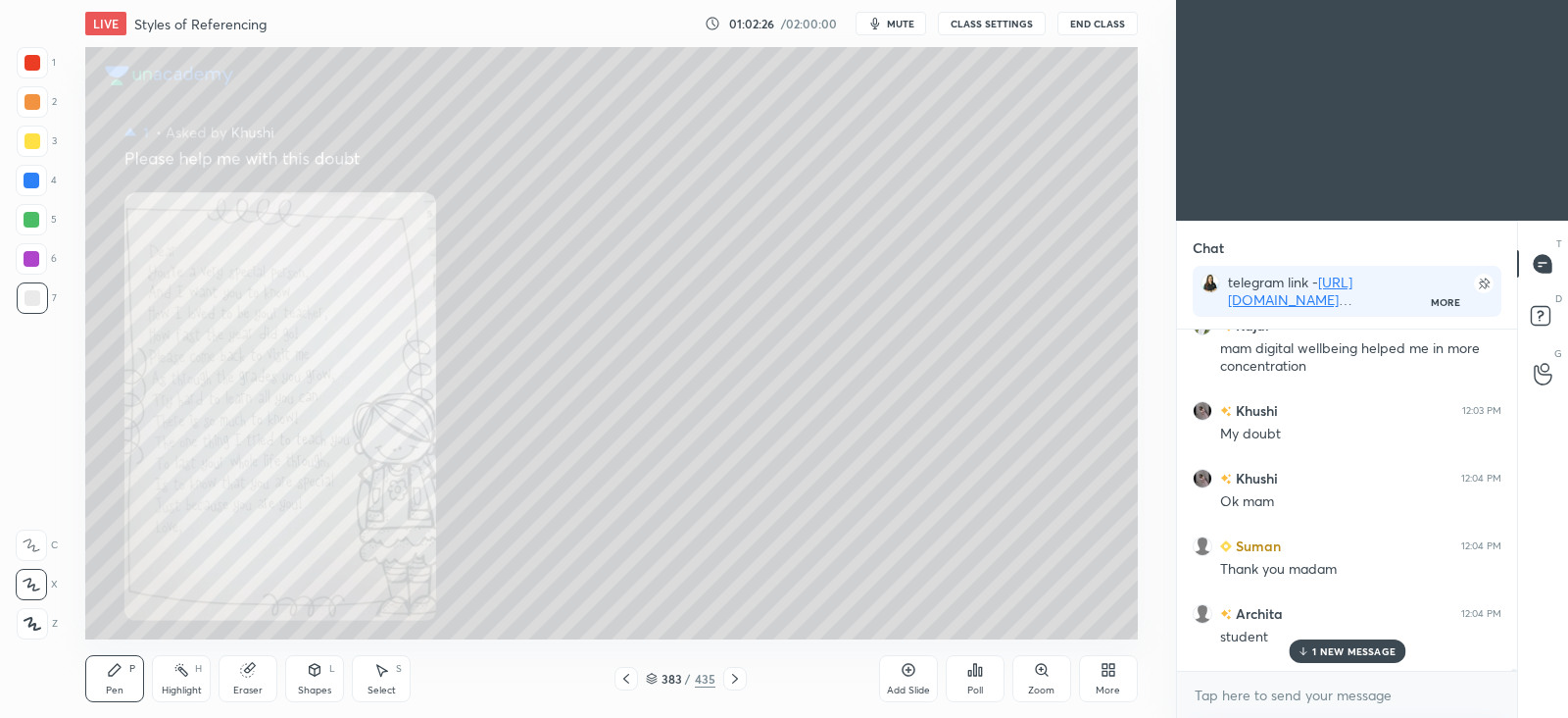
scroll to position [51879, 0]
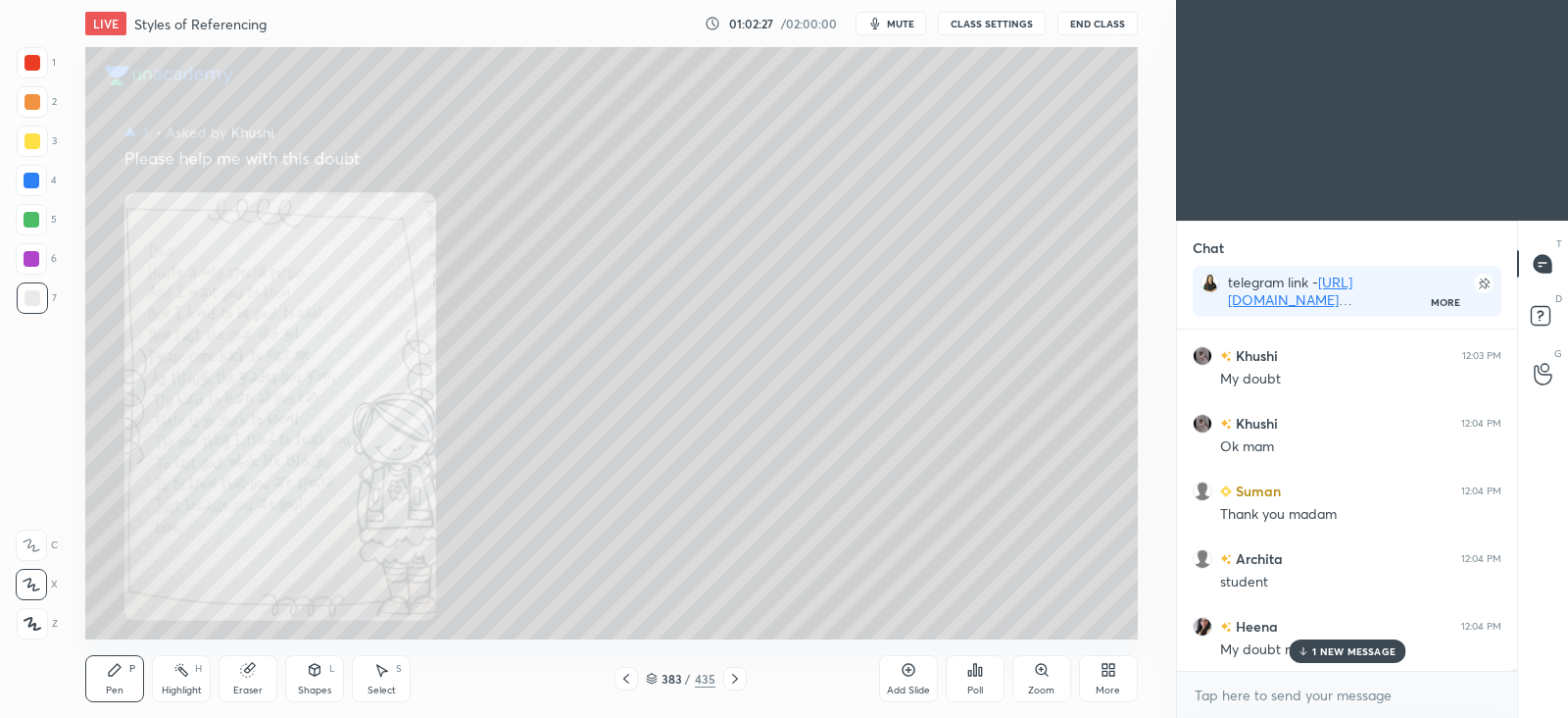
click at [1325, 645] on p "1 NEW MESSAGE" at bounding box center [1353, 651] width 83 height 12
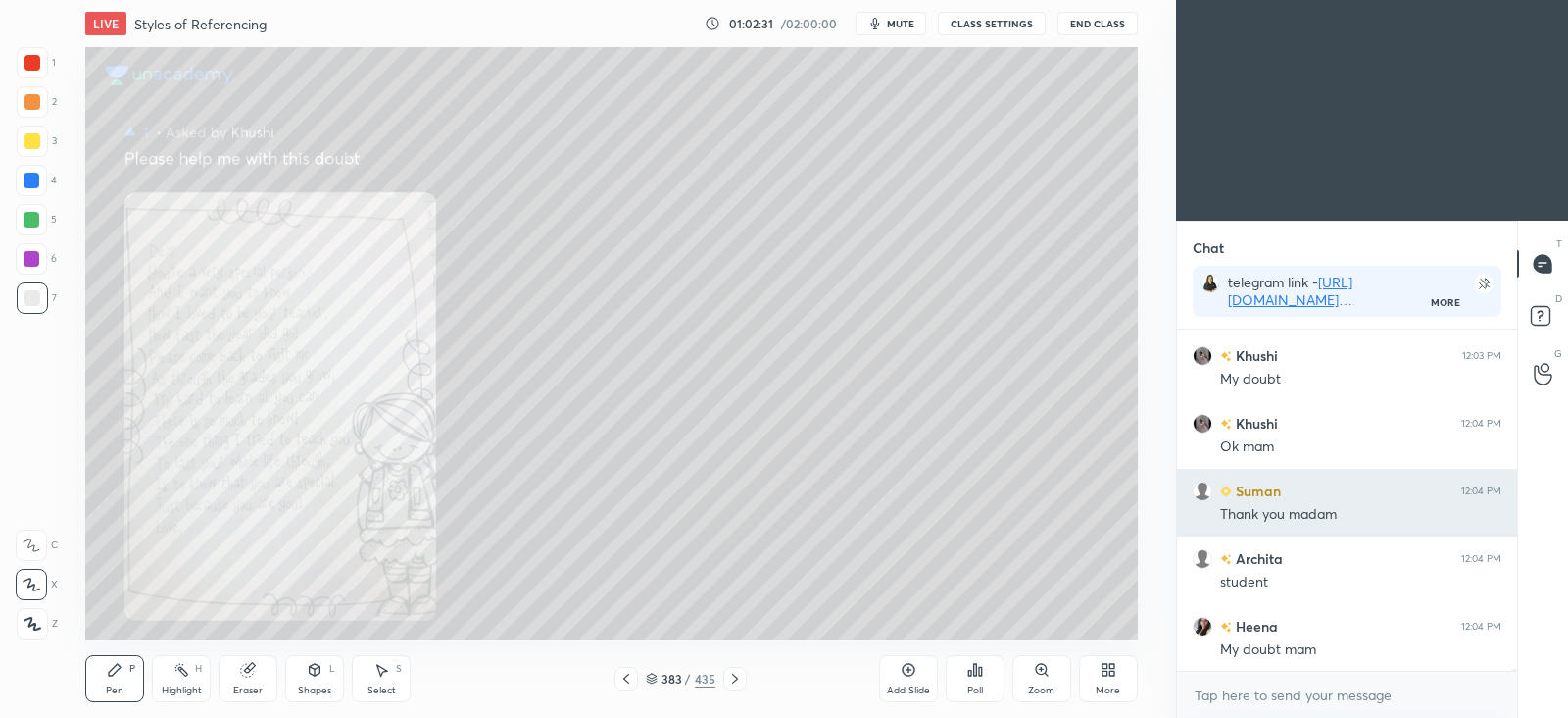
scroll to position [51947, 0]
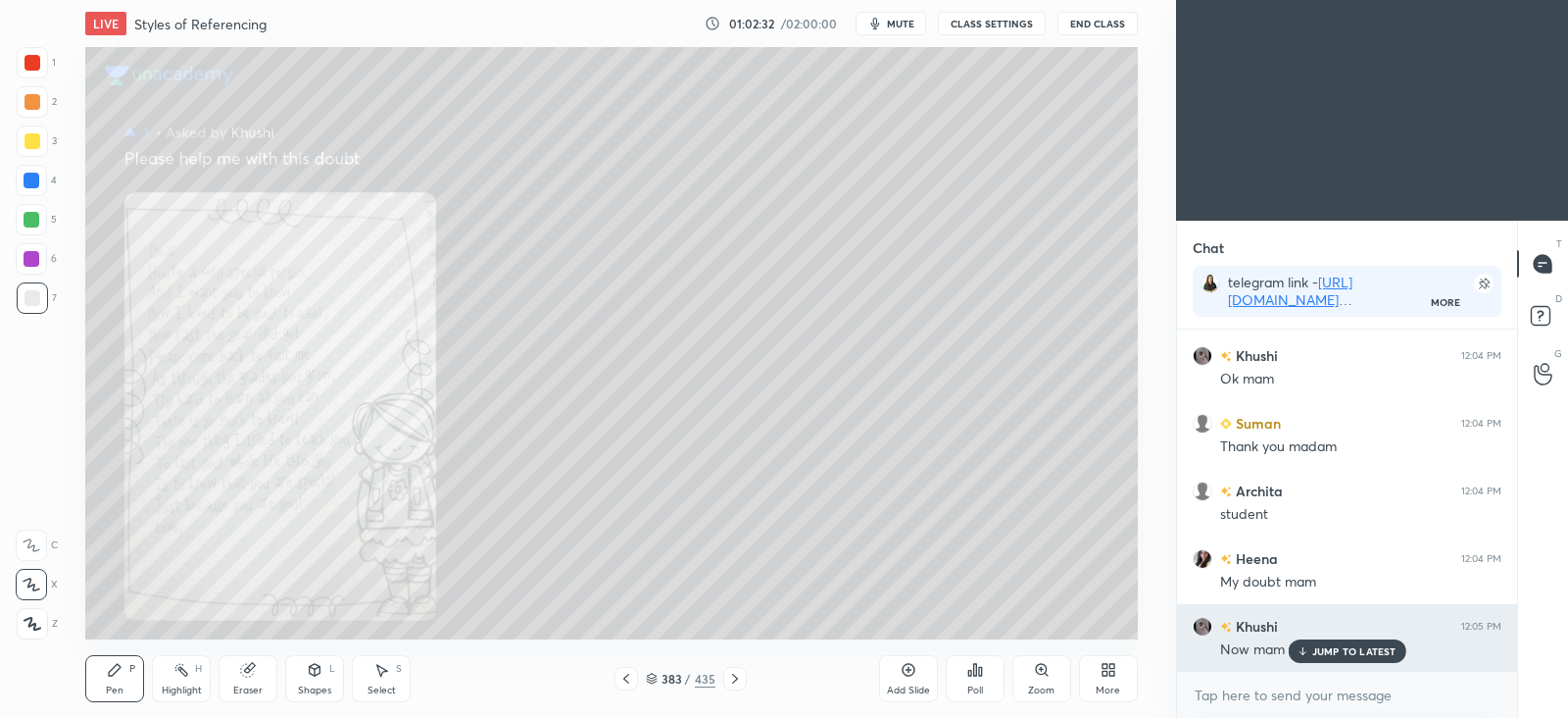
click at [1363, 650] on p "JUMP TO LATEST" at bounding box center [1354, 651] width 84 height 12
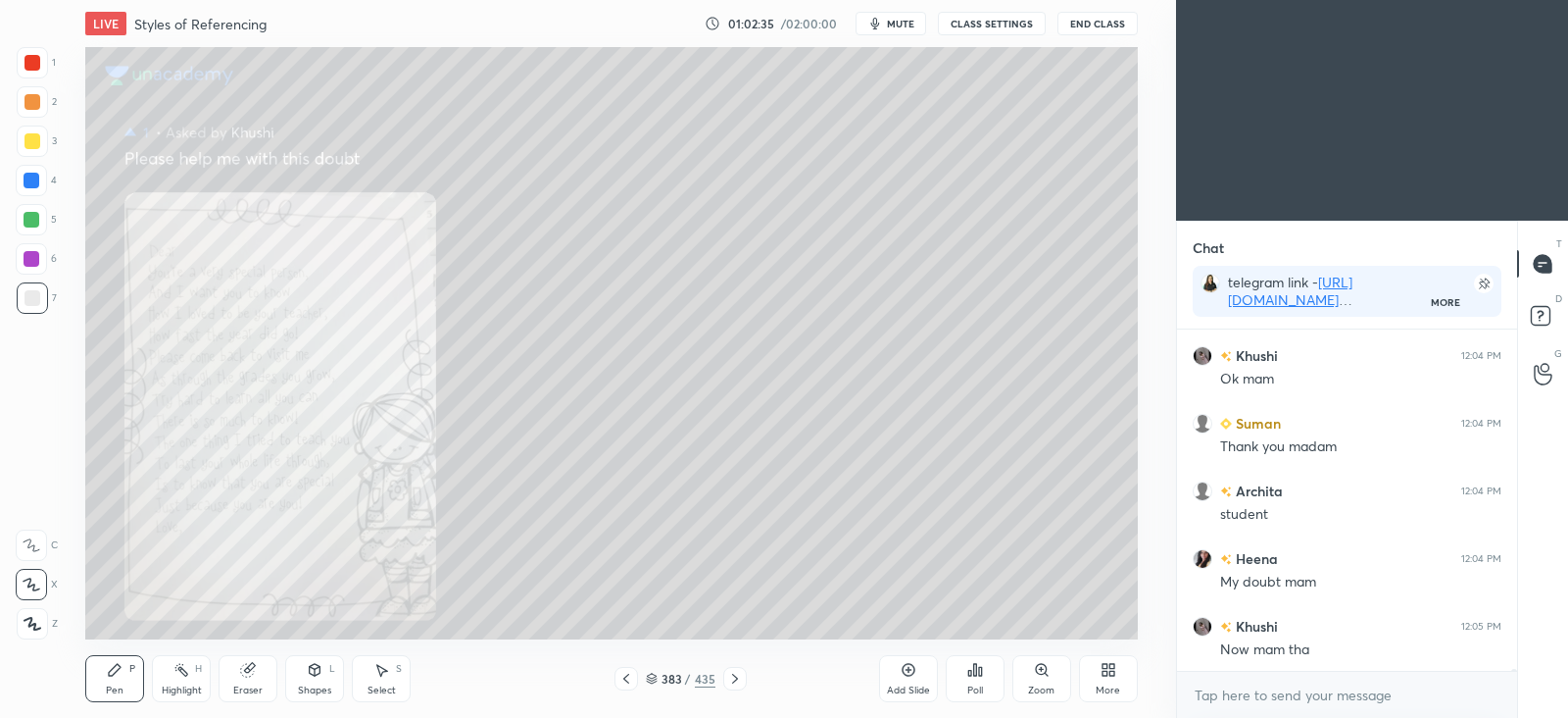
scroll to position [52031, 0]
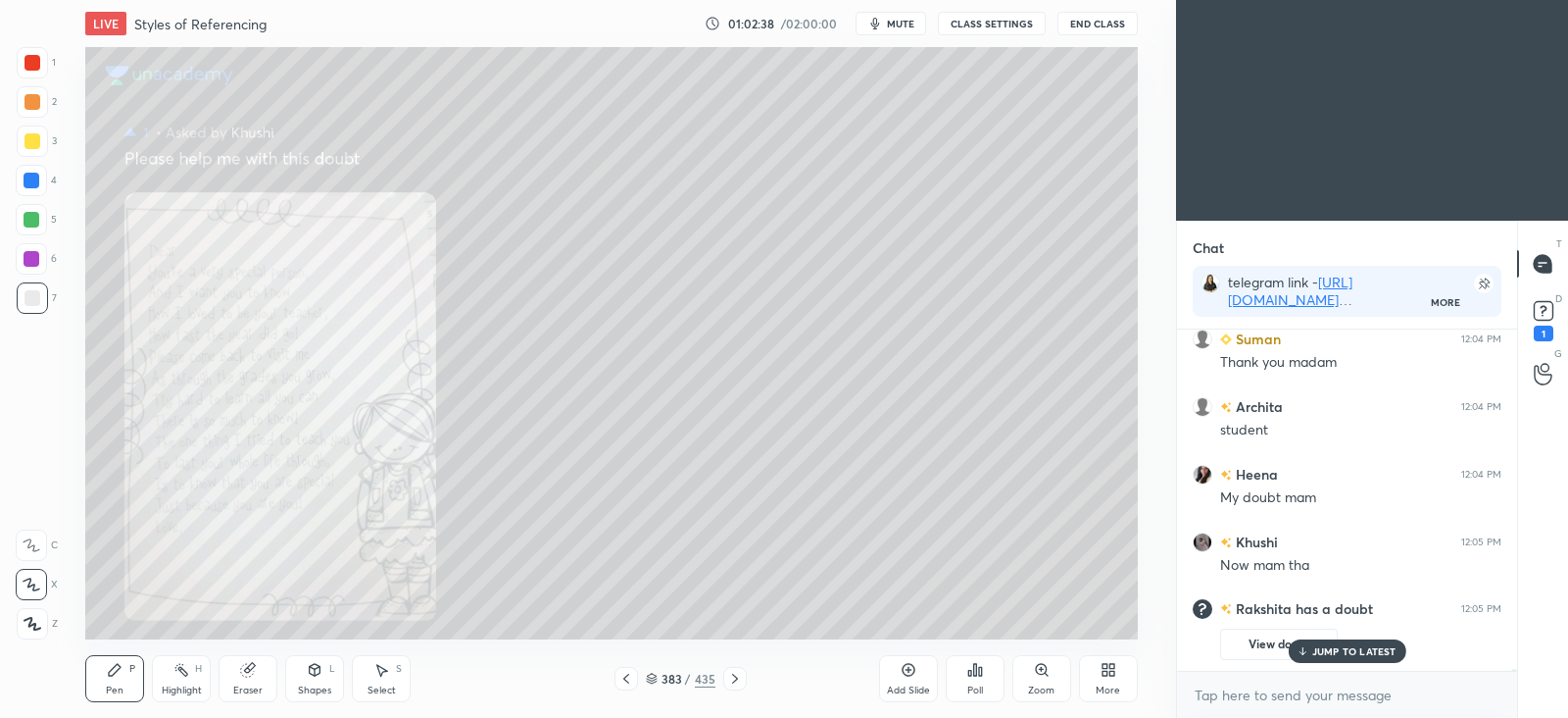
click at [1351, 649] on p "JUMP TO LATEST" at bounding box center [1354, 651] width 84 height 12
click at [1543, 314] on rect at bounding box center [1543, 311] width 19 height 19
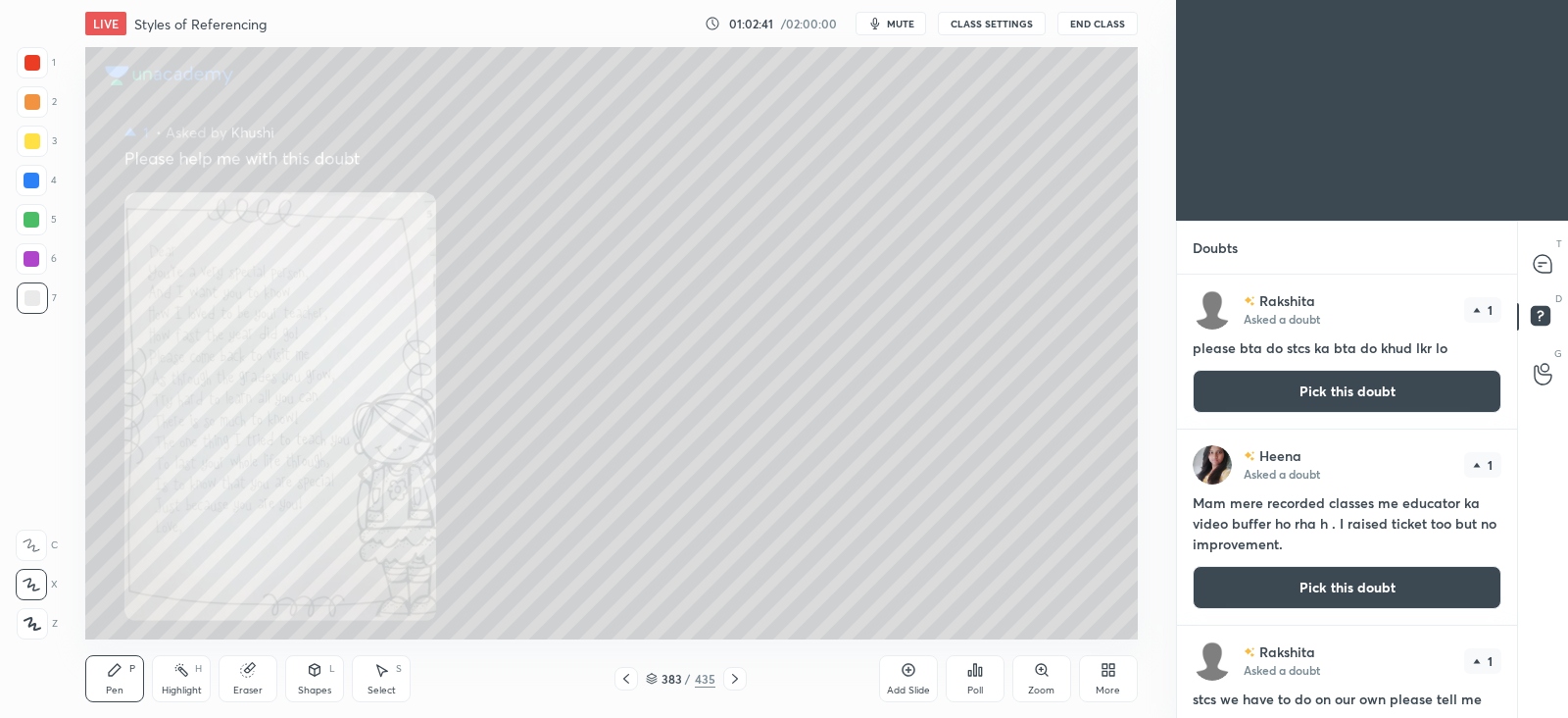
click at [1347, 384] on button "Pick this doubt" at bounding box center [1346, 391] width 309 height 43
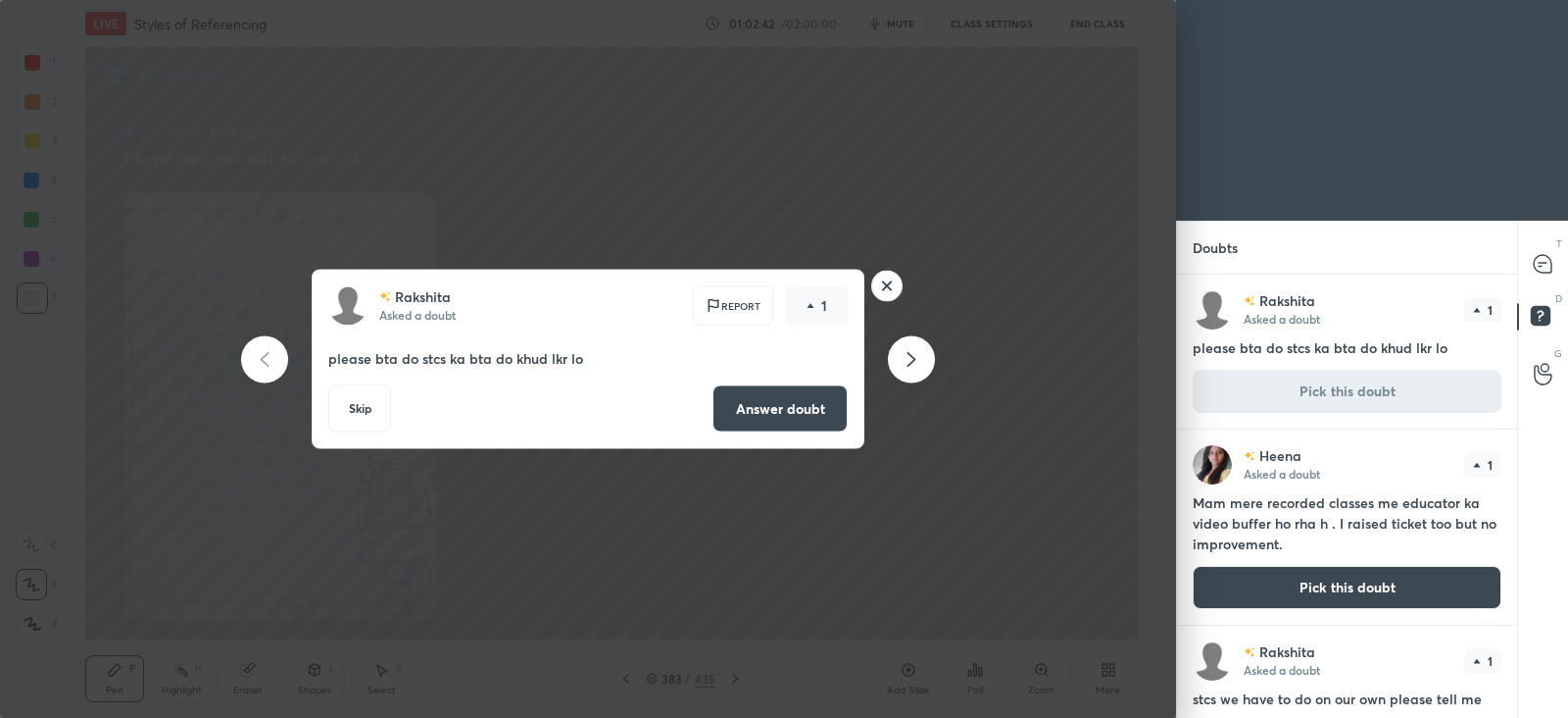
click at [802, 407] on button "Answer doubt" at bounding box center [781, 409] width 135 height 47
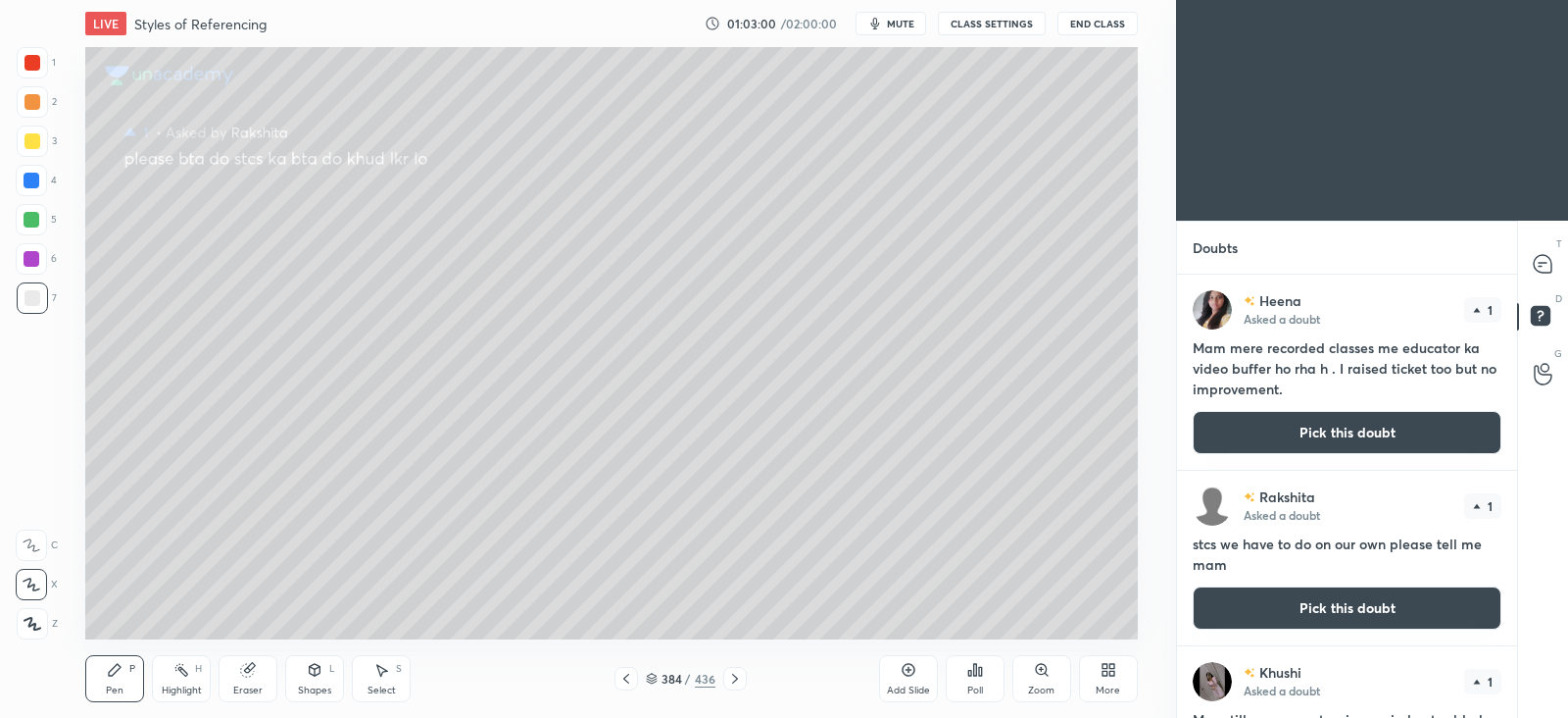
click at [1318, 603] on button "Pick this doubt" at bounding box center [1346, 608] width 309 height 43
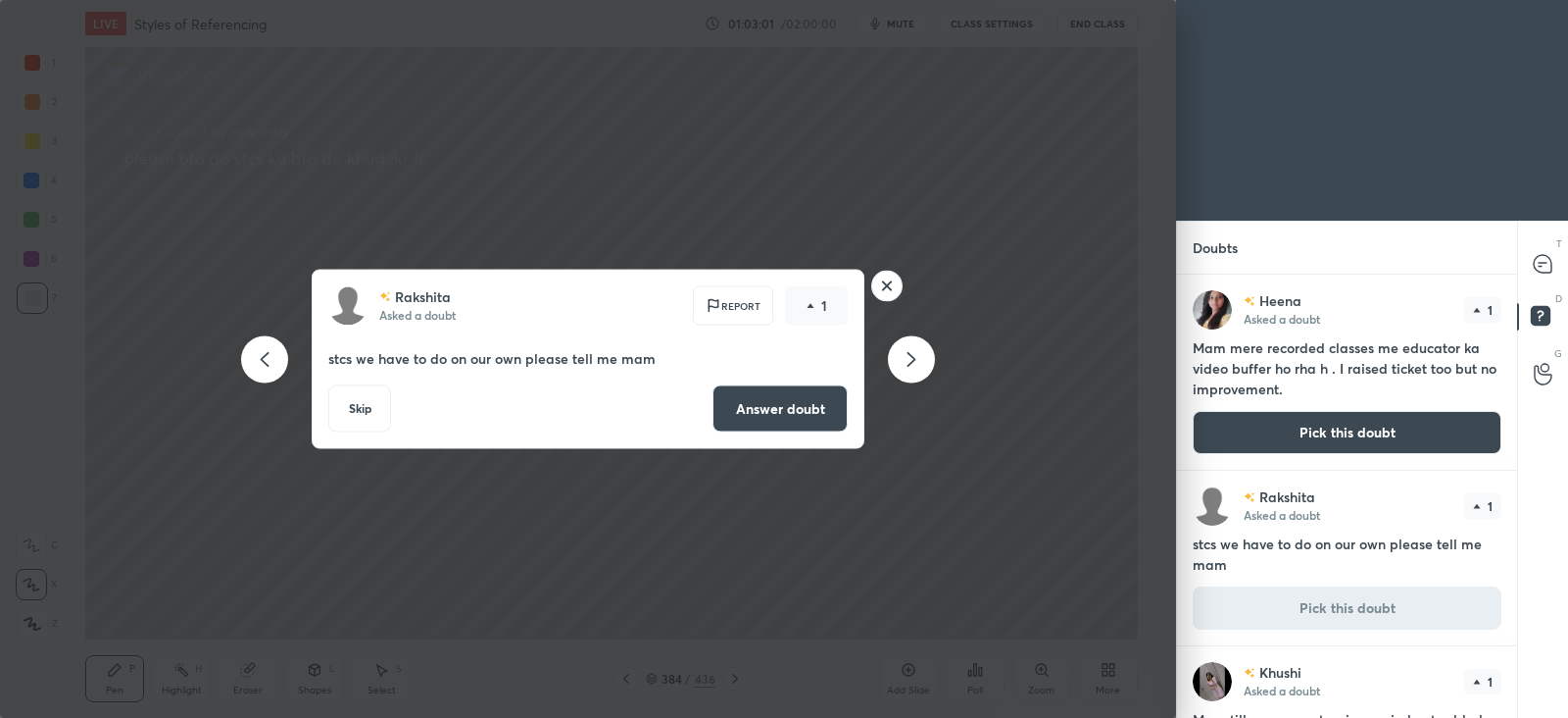
click at [827, 417] on button "Answer doubt" at bounding box center [781, 409] width 135 height 47
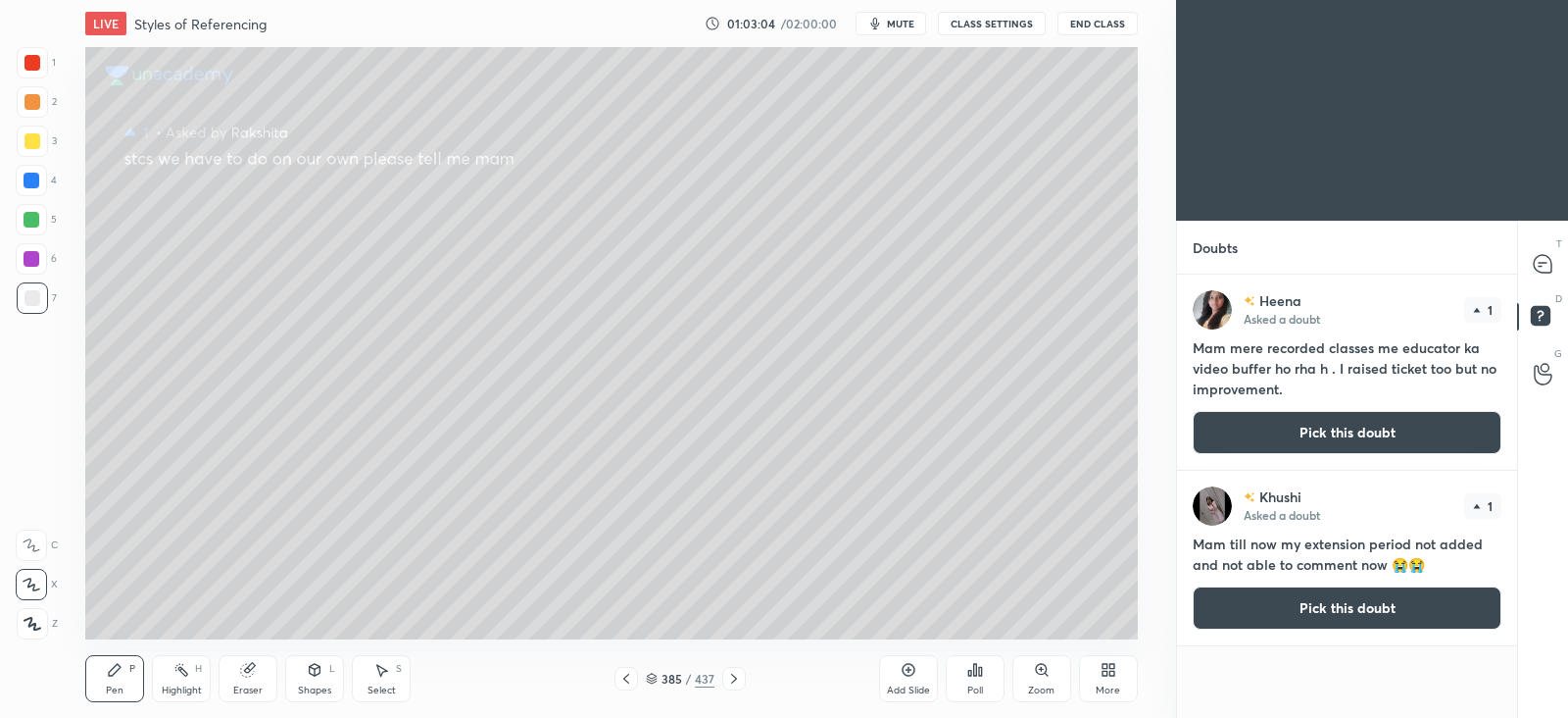
click at [1303, 613] on button "Pick this doubt" at bounding box center [1346, 608] width 309 height 43
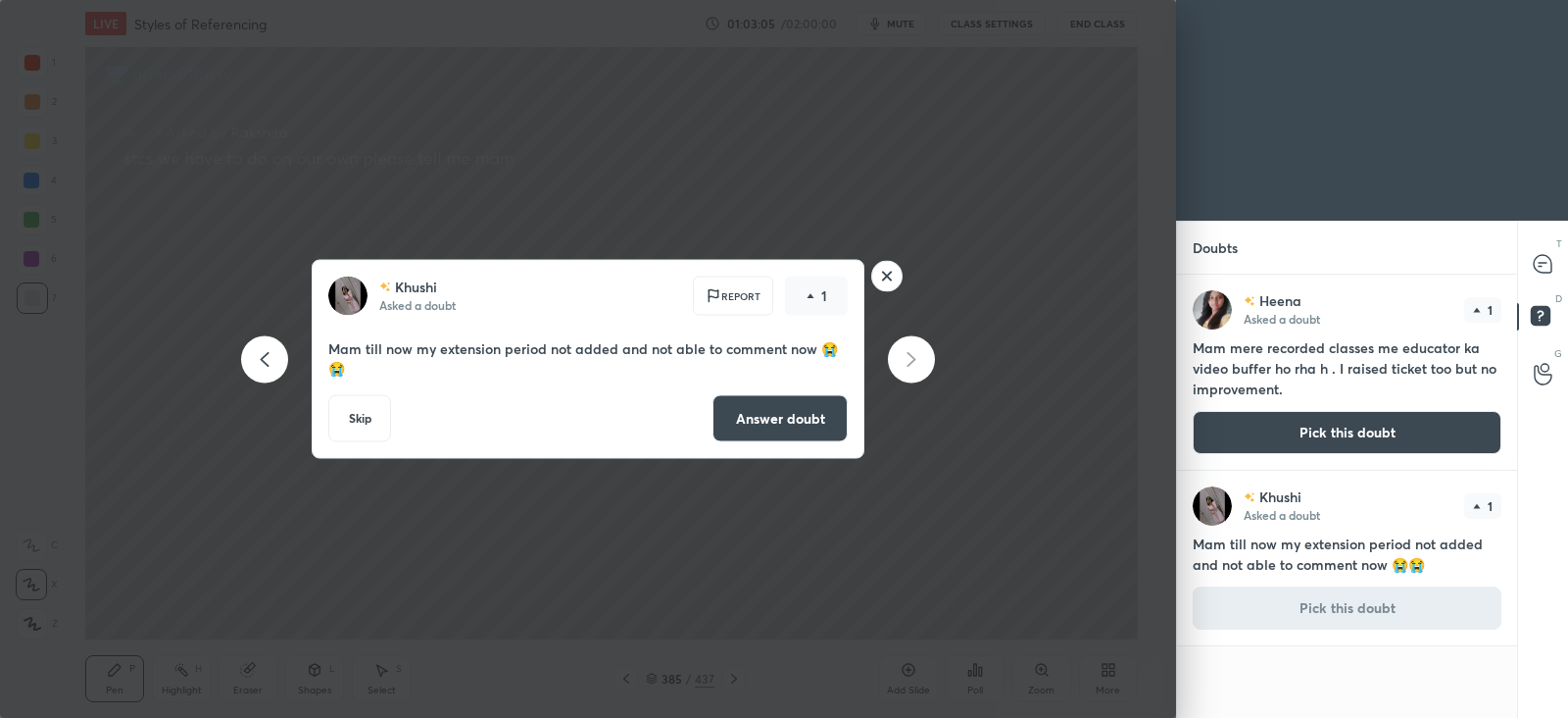
click at [817, 415] on button "Answer doubt" at bounding box center [781, 419] width 135 height 47
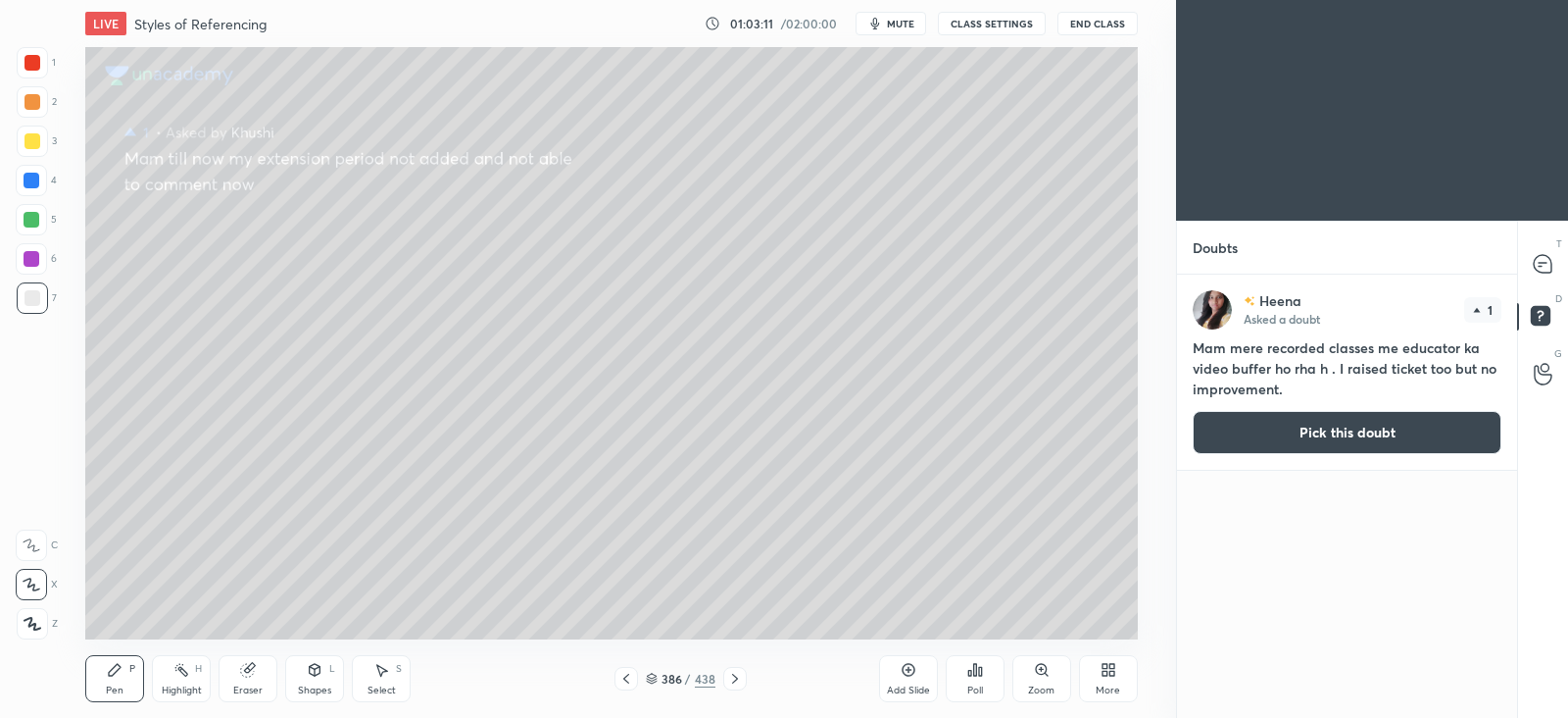
click at [1255, 429] on button "Pick this doubt" at bounding box center [1346, 433] width 309 height 43
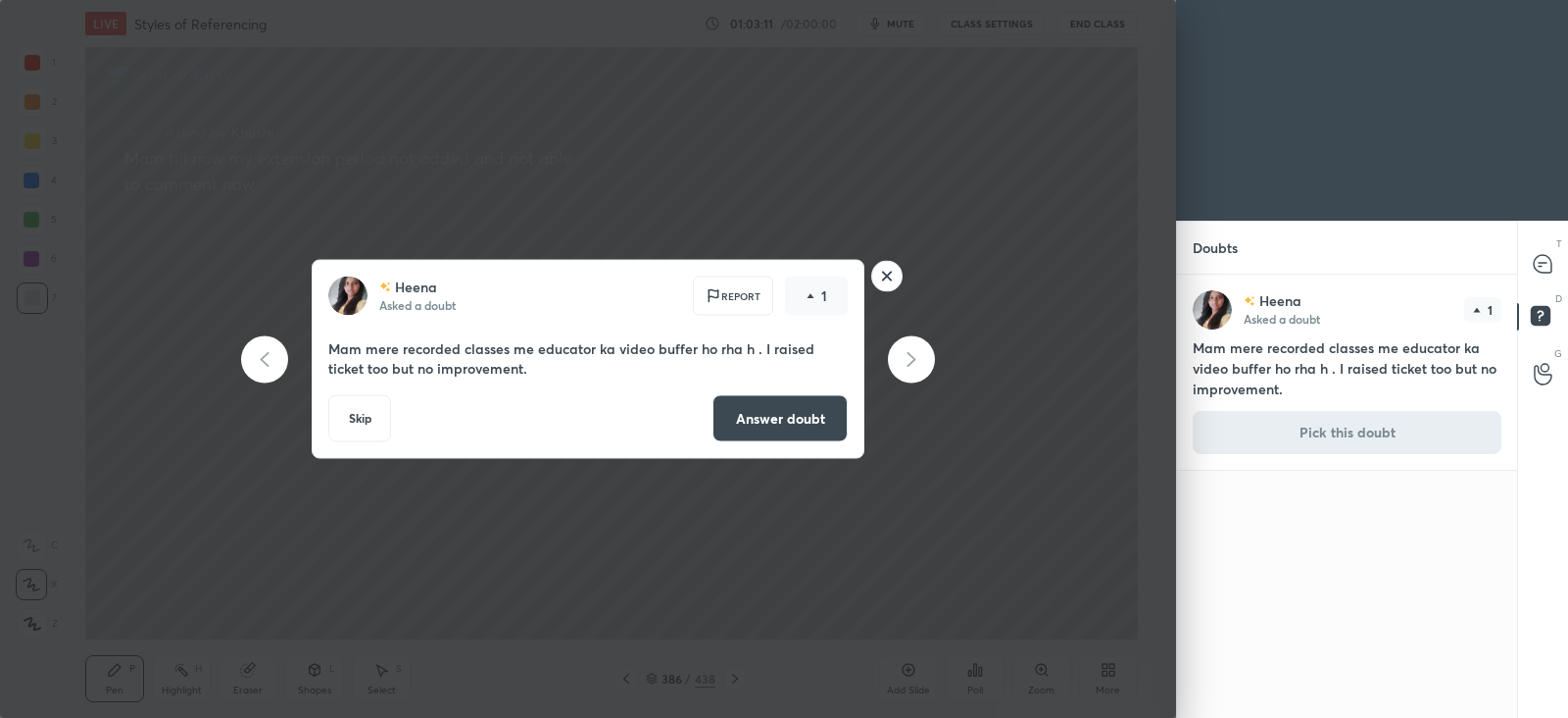
click at [763, 399] on button "Answer doubt" at bounding box center [781, 419] width 135 height 47
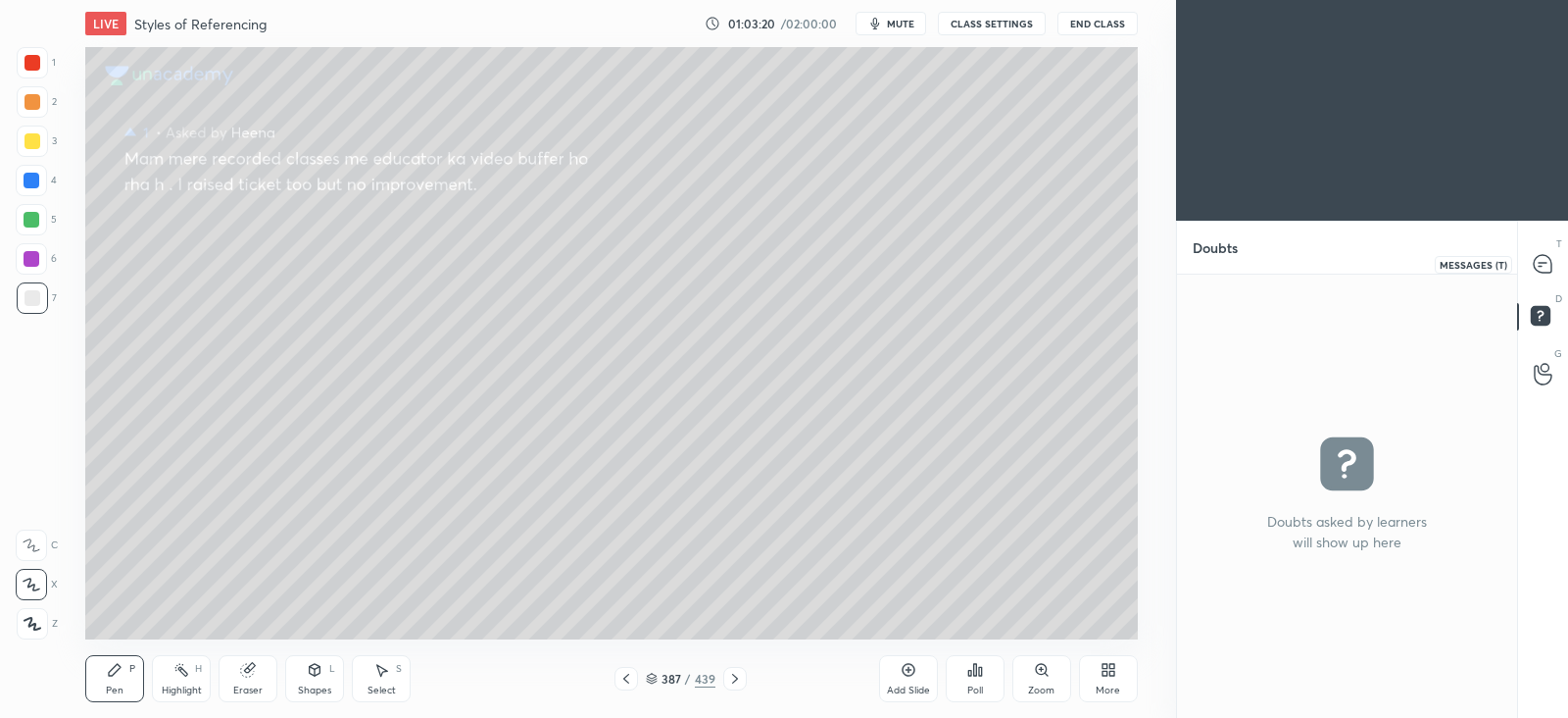
click at [1549, 269] on icon at bounding box center [1543, 264] width 18 height 18
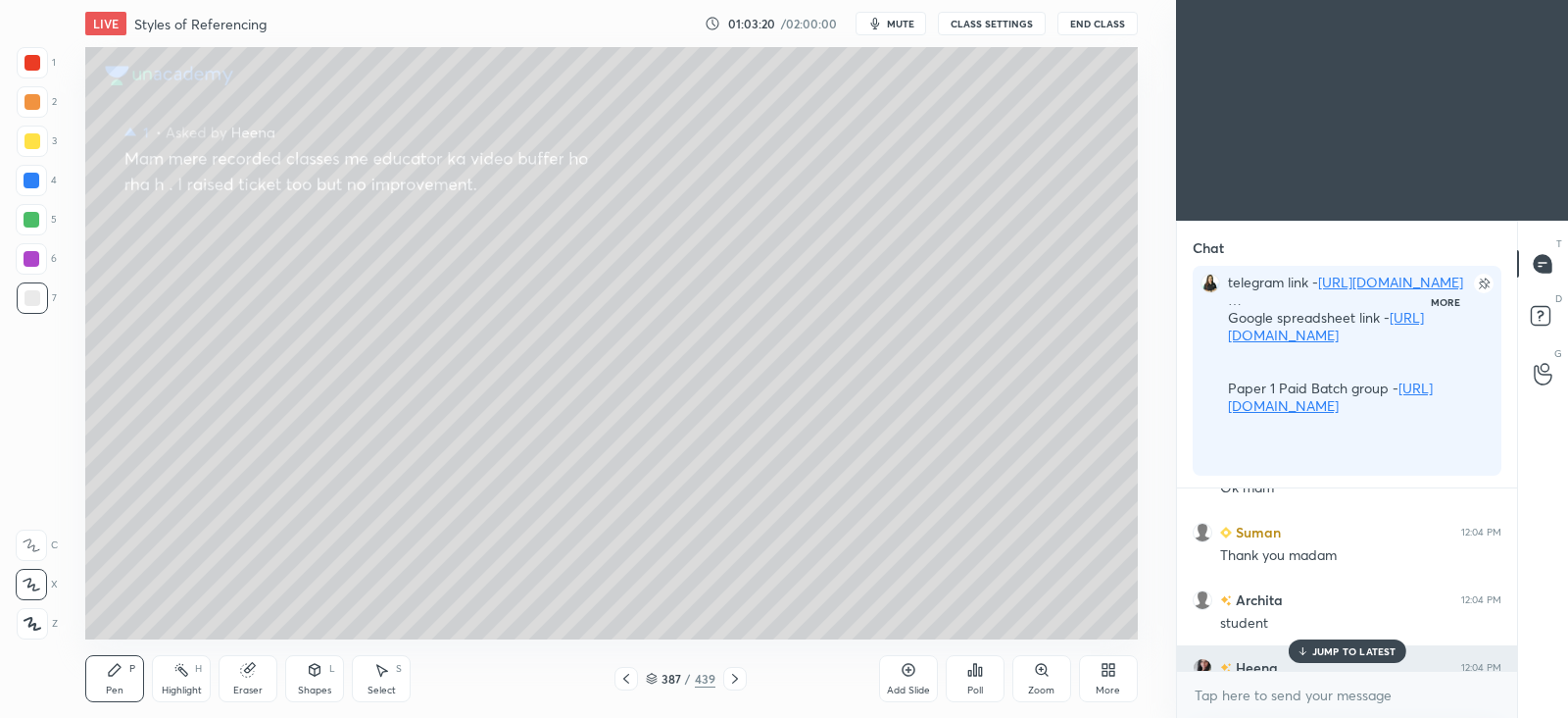
scroll to position [335, 333]
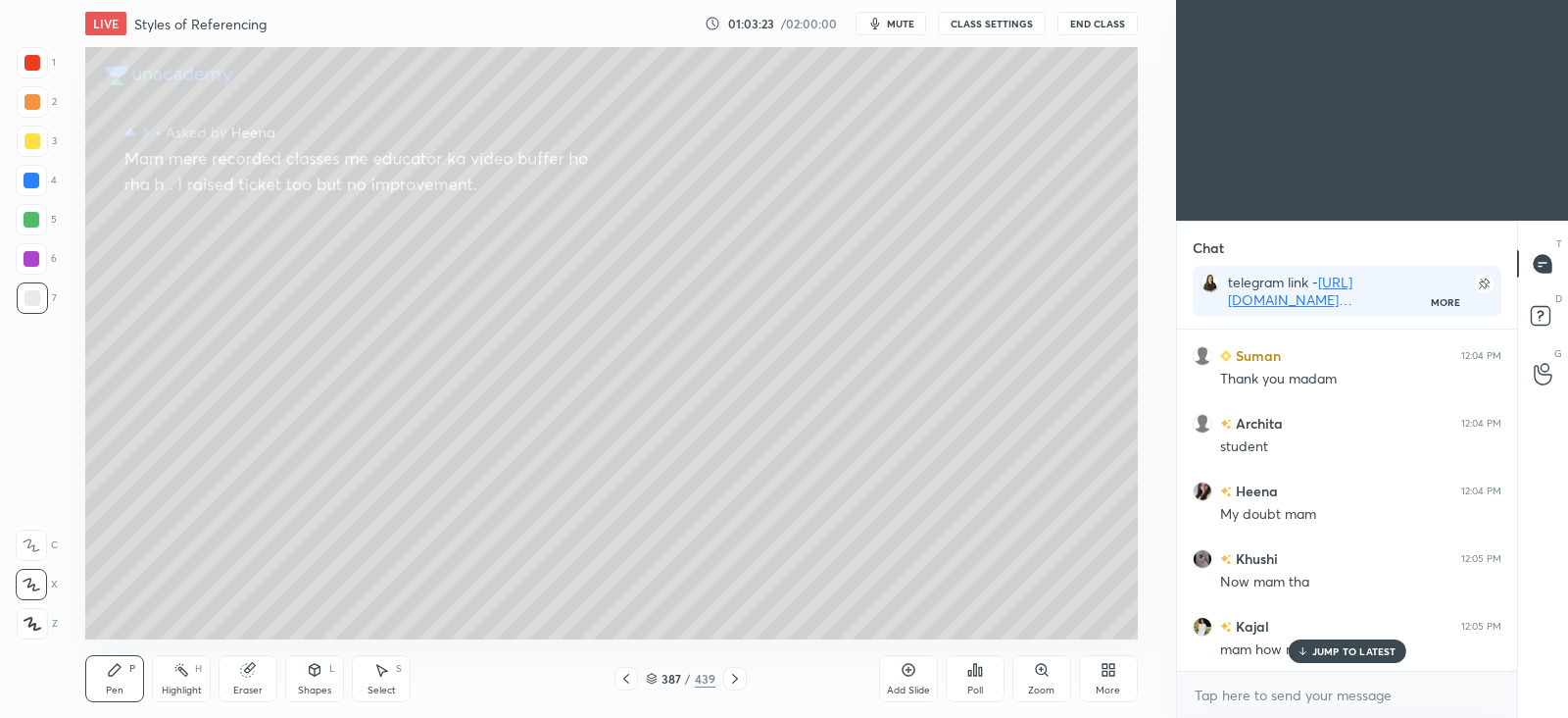
click at [739, 676] on icon at bounding box center [735, 679] width 16 height 16
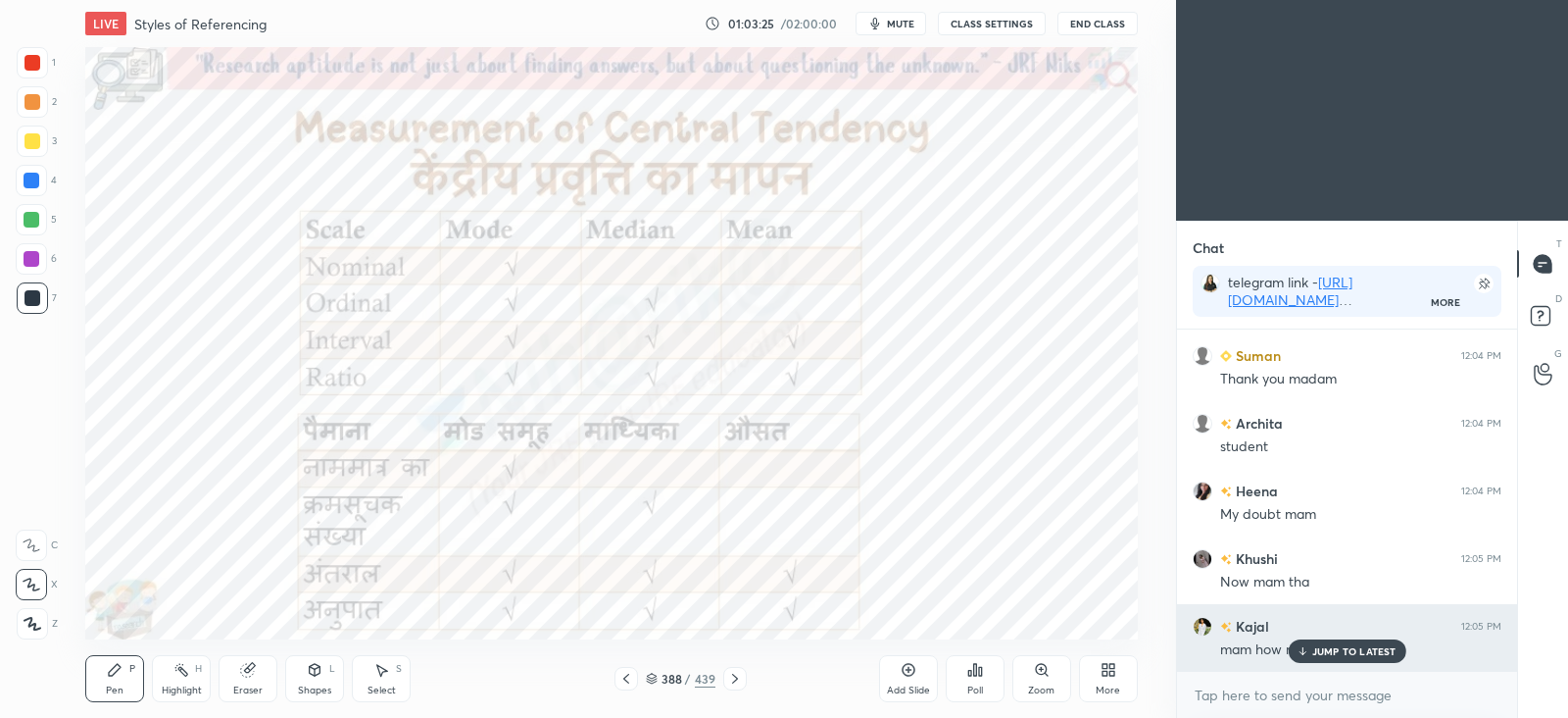
click at [1327, 645] on p "JUMP TO LATEST" at bounding box center [1354, 651] width 84 height 12
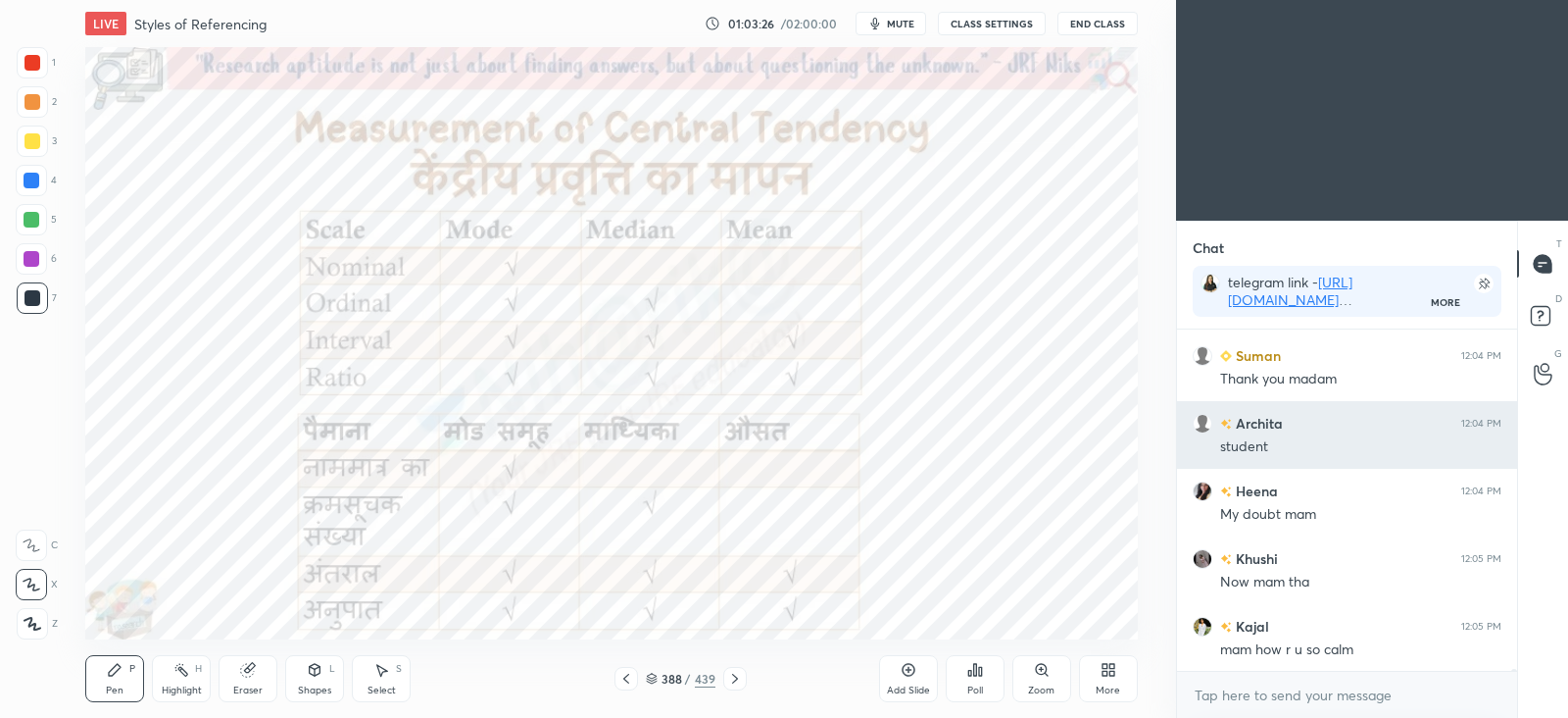
scroll to position [51635, 0]
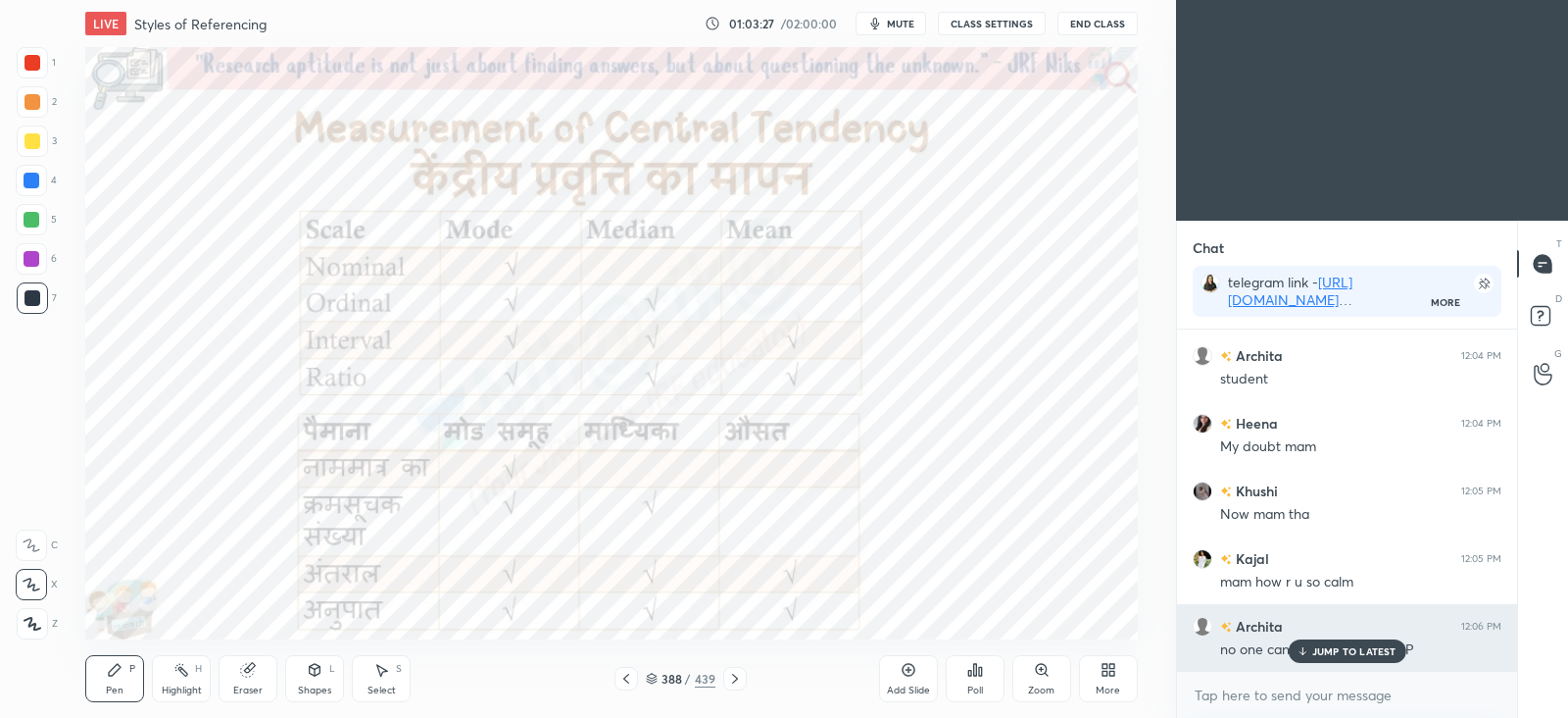
click at [1325, 649] on p "JUMP TO LATEST" at bounding box center [1354, 651] width 84 height 12
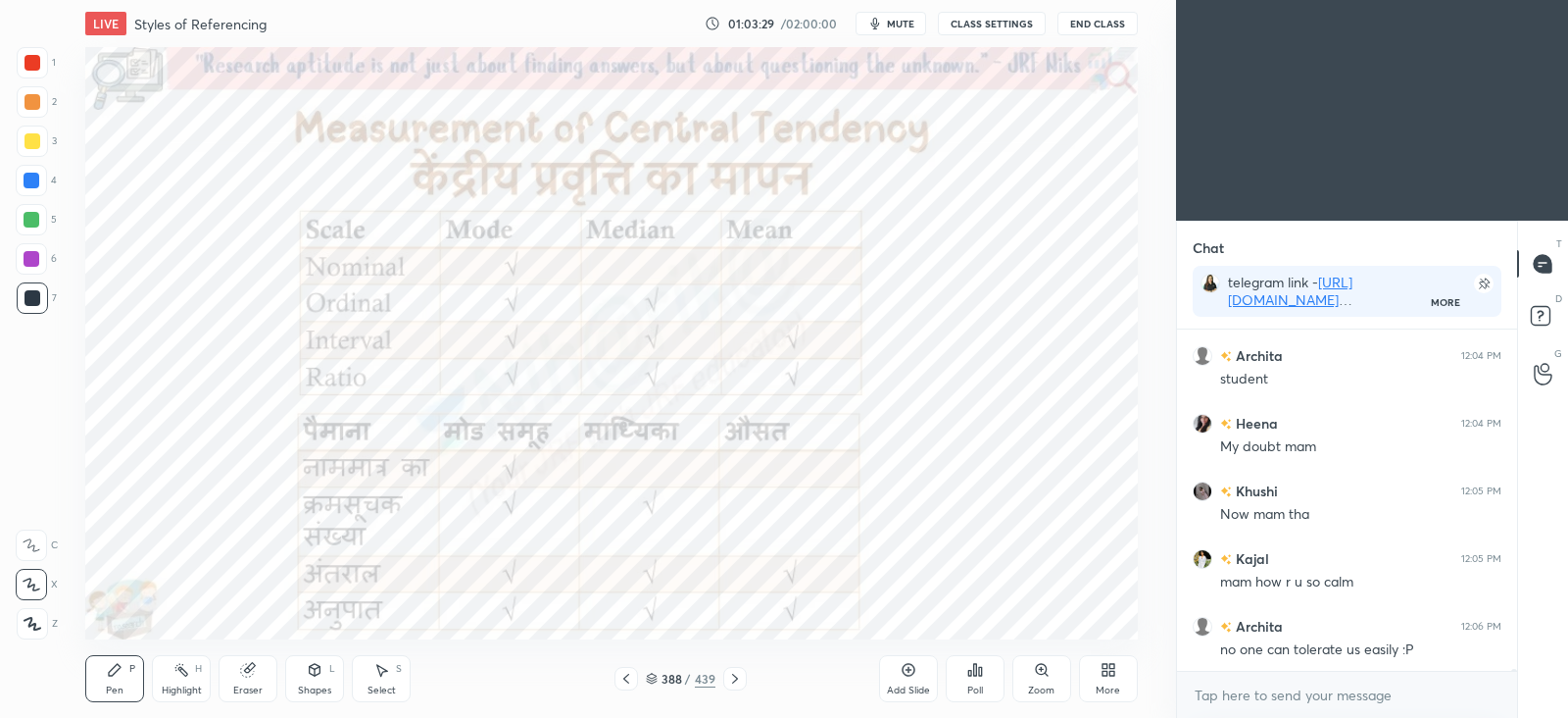
scroll to position [51720, 0]
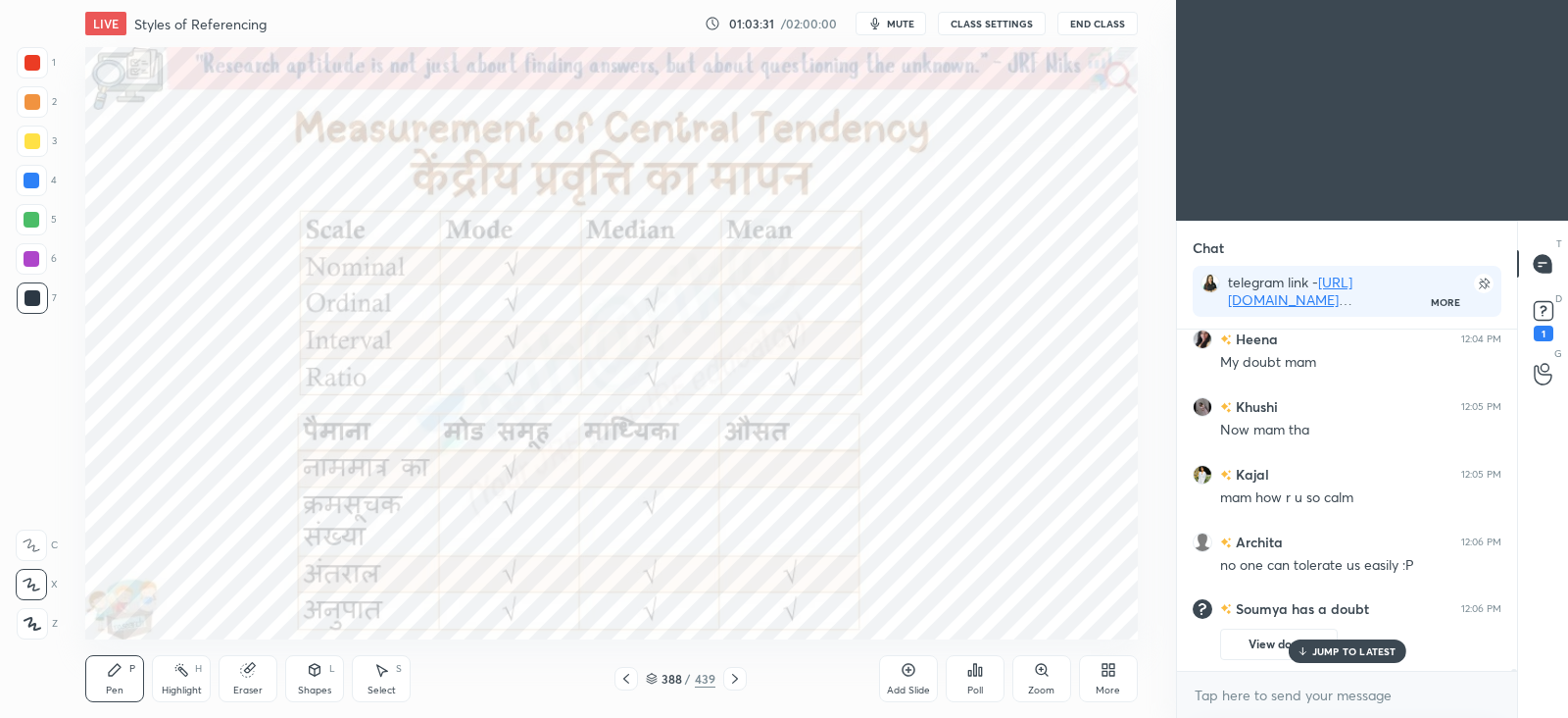
click at [1361, 649] on p "JUMP TO LATEST" at bounding box center [1354, 651] width 84 height 12
click at [1551, 298] on icon at bounding box center [1543, 311] width 29 height 29
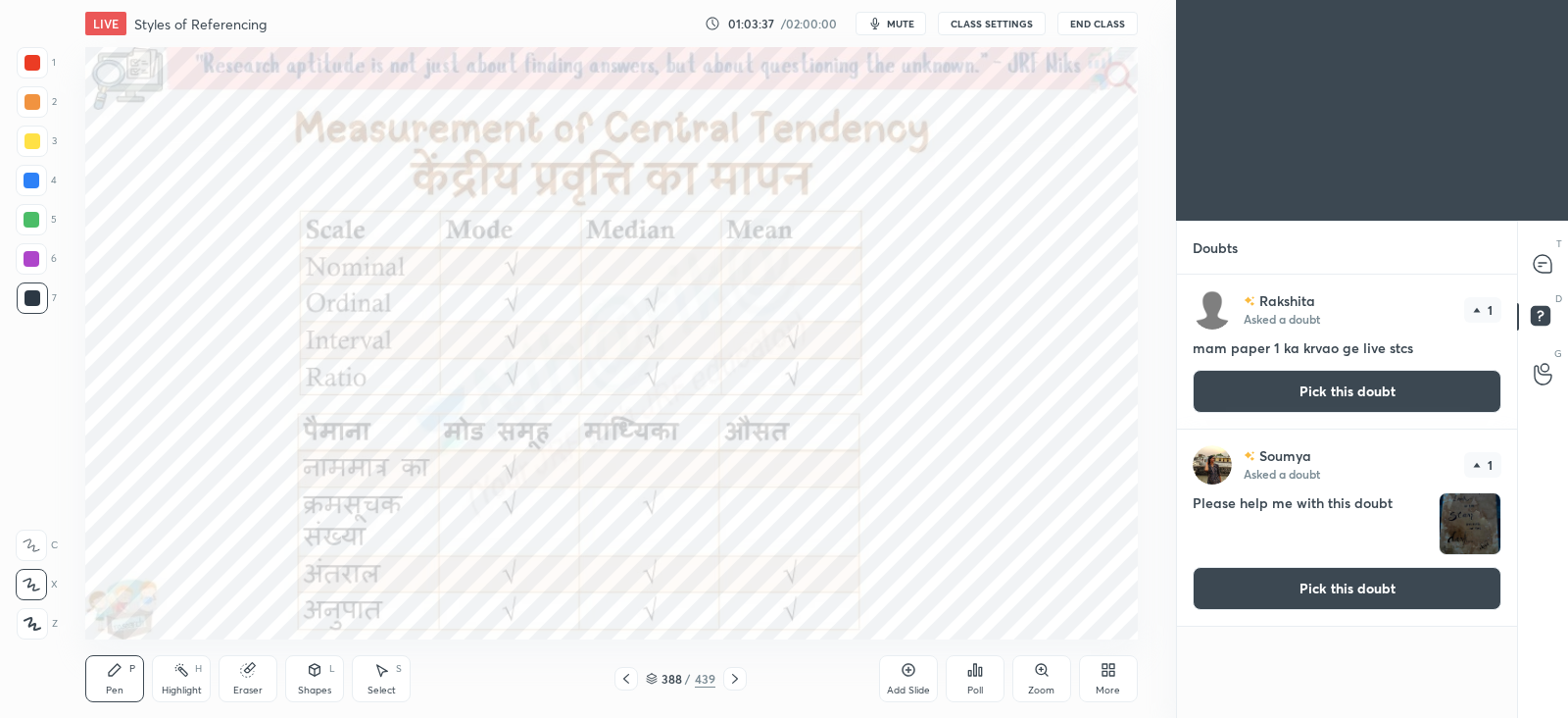
click at [1300, 590] on button "Pick this doubt" at bounding box center [1346, 589] width 309 height 43
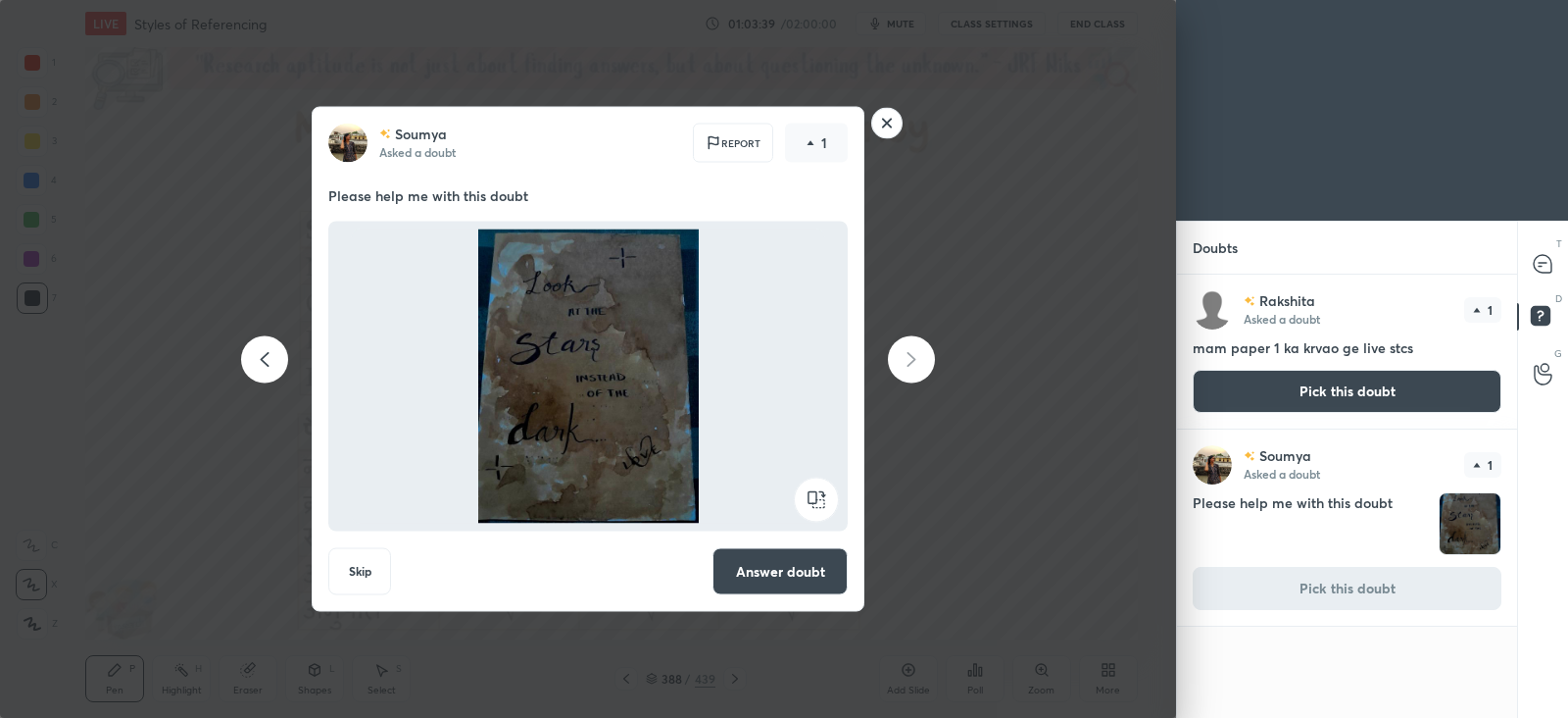
click at [807, 574] on button "Answer doubt" at bounding box center [781, 572] width 135 height 47
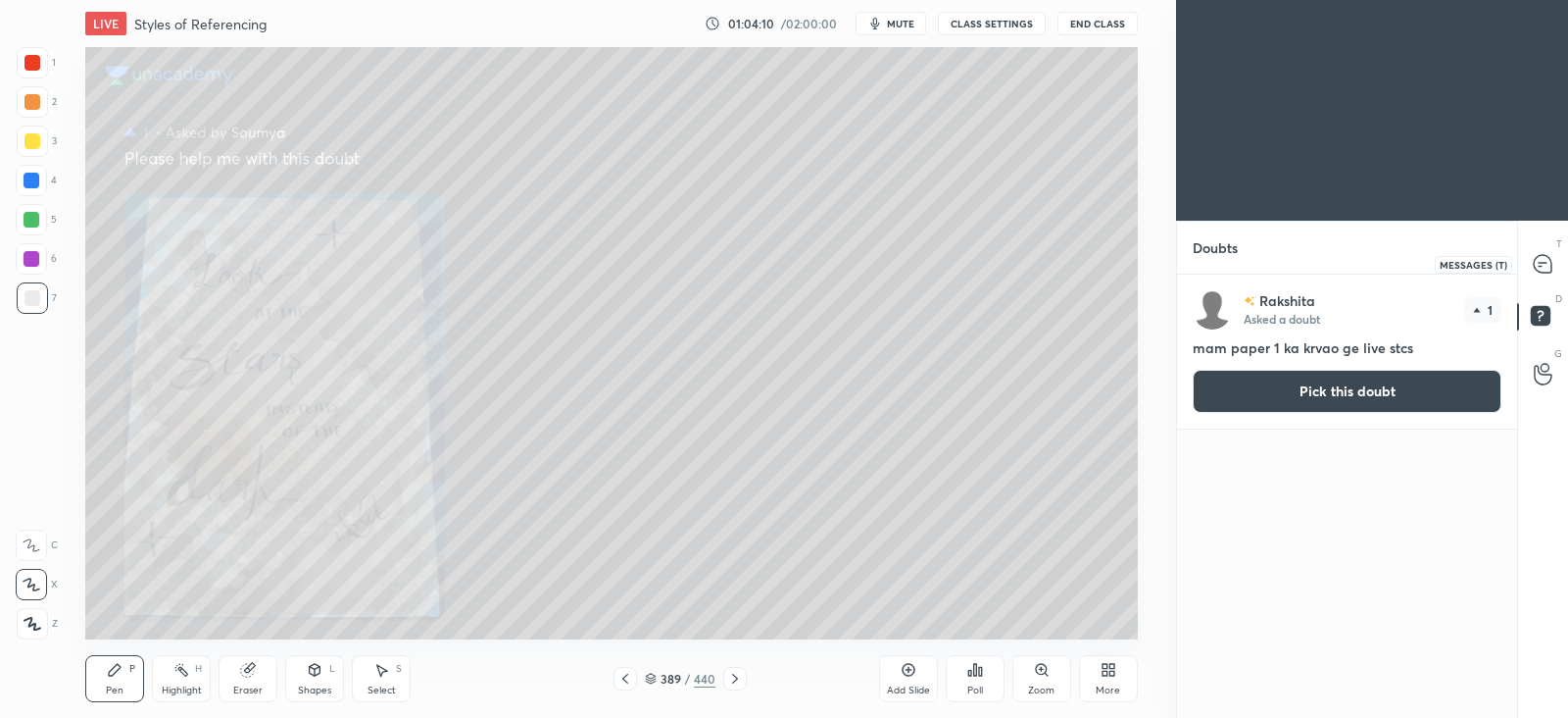
click at [1548, 259] on icon at bounding box center [1543, 264] width 18 height 18
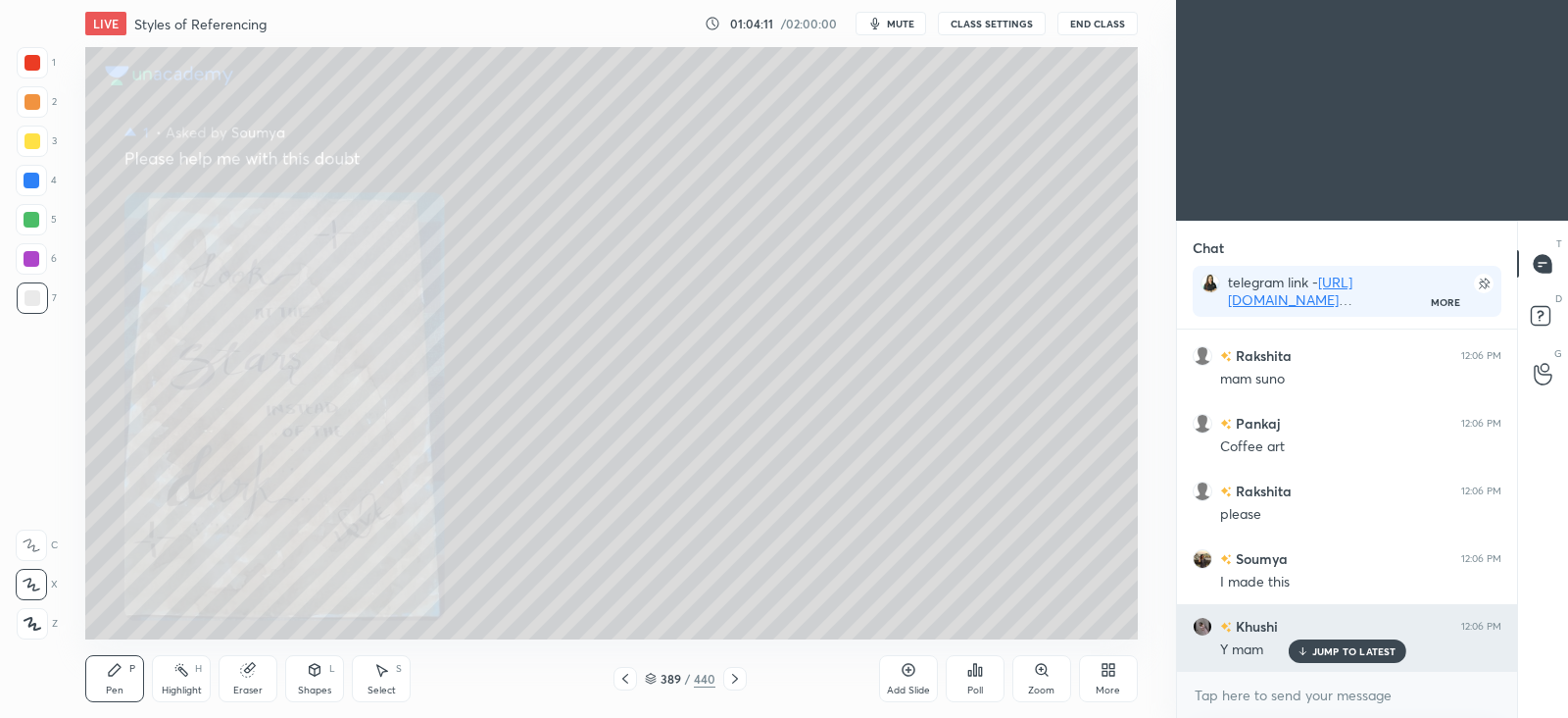
click at [1327, 648] on p "JUMP TO LATEST" at bounding box center [1354, 651] width 84 height 12
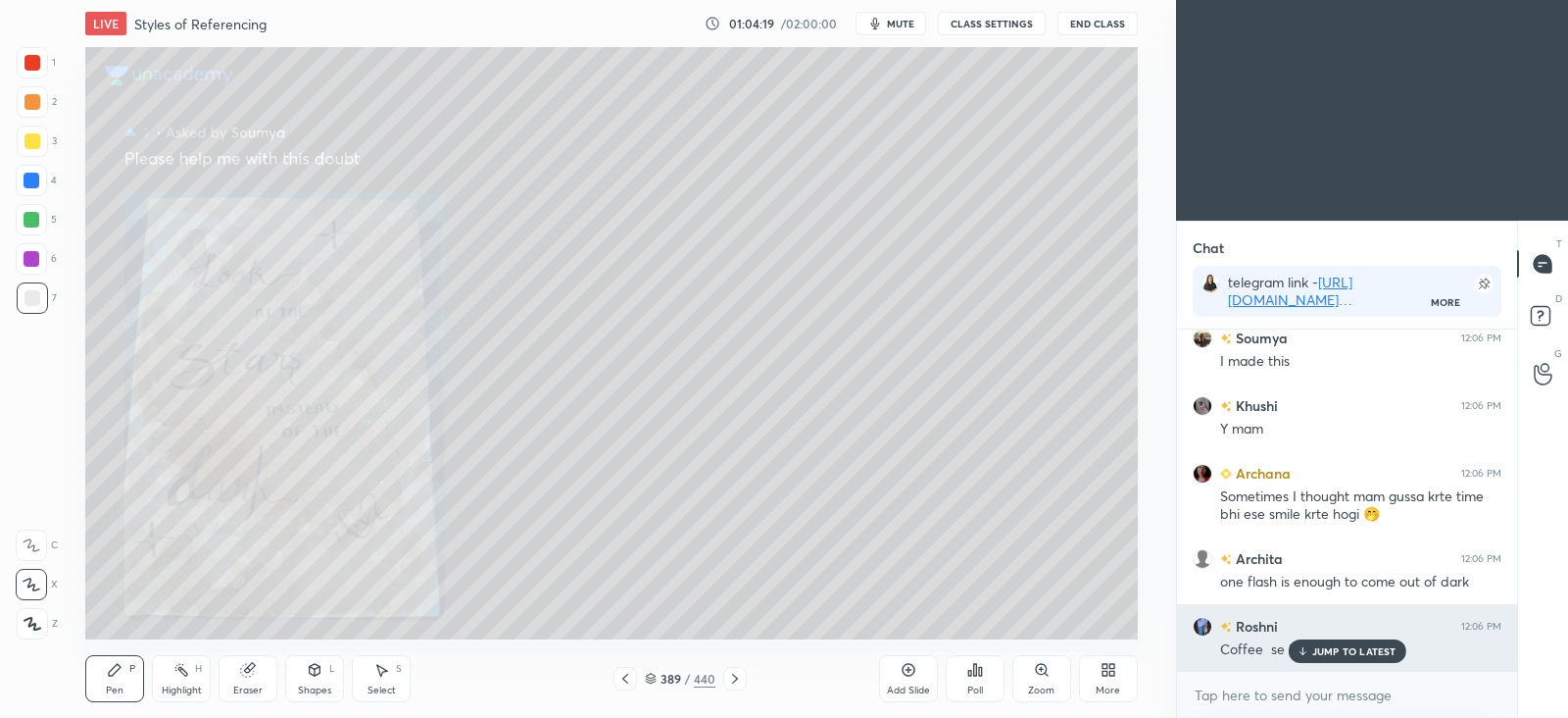
click at [1353, 646] on p "JUMP TO LATEST" at bounding box center [1354, 651] width 84 height 12
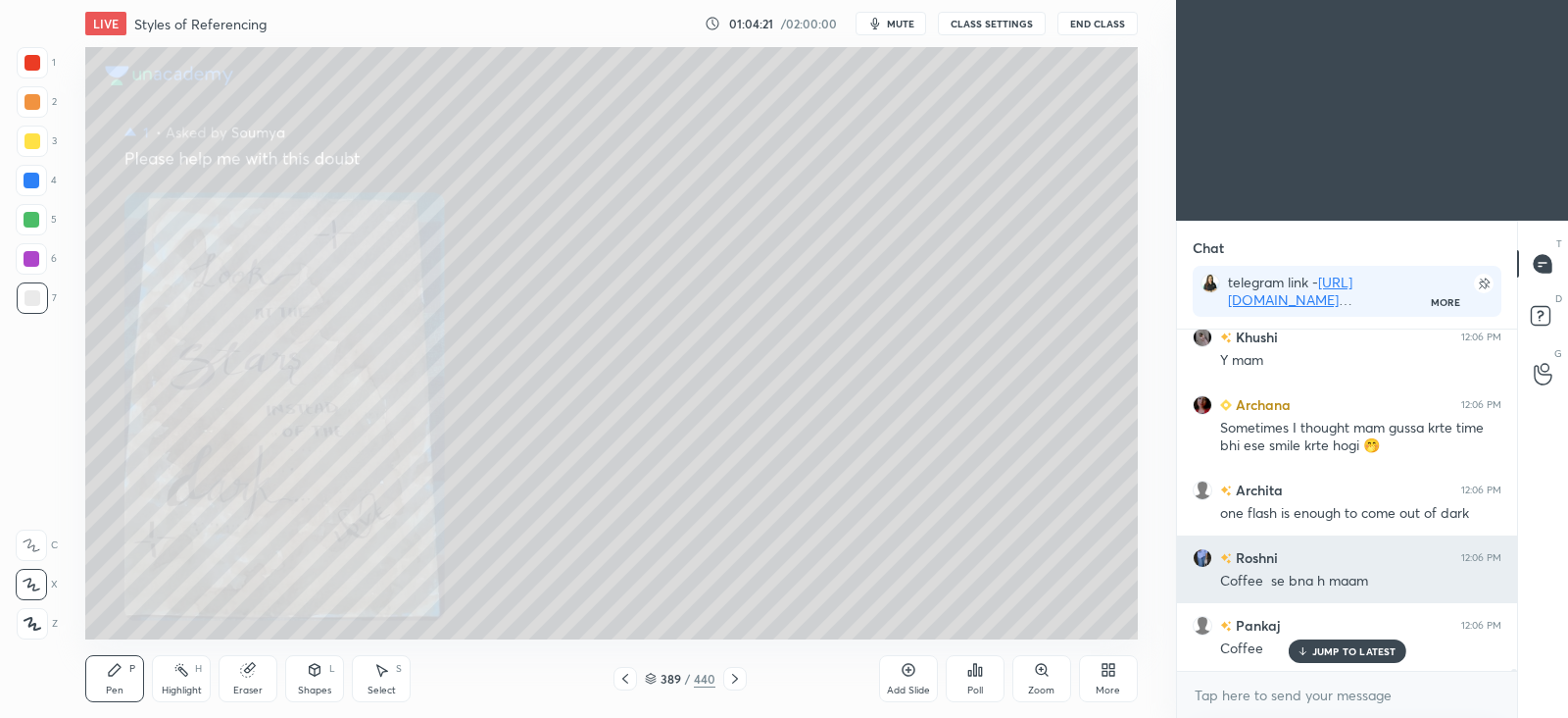
click at [1340, 652] on p "JUMP TO LATEST" at bounding box center [1354, 651] width 84 height 12
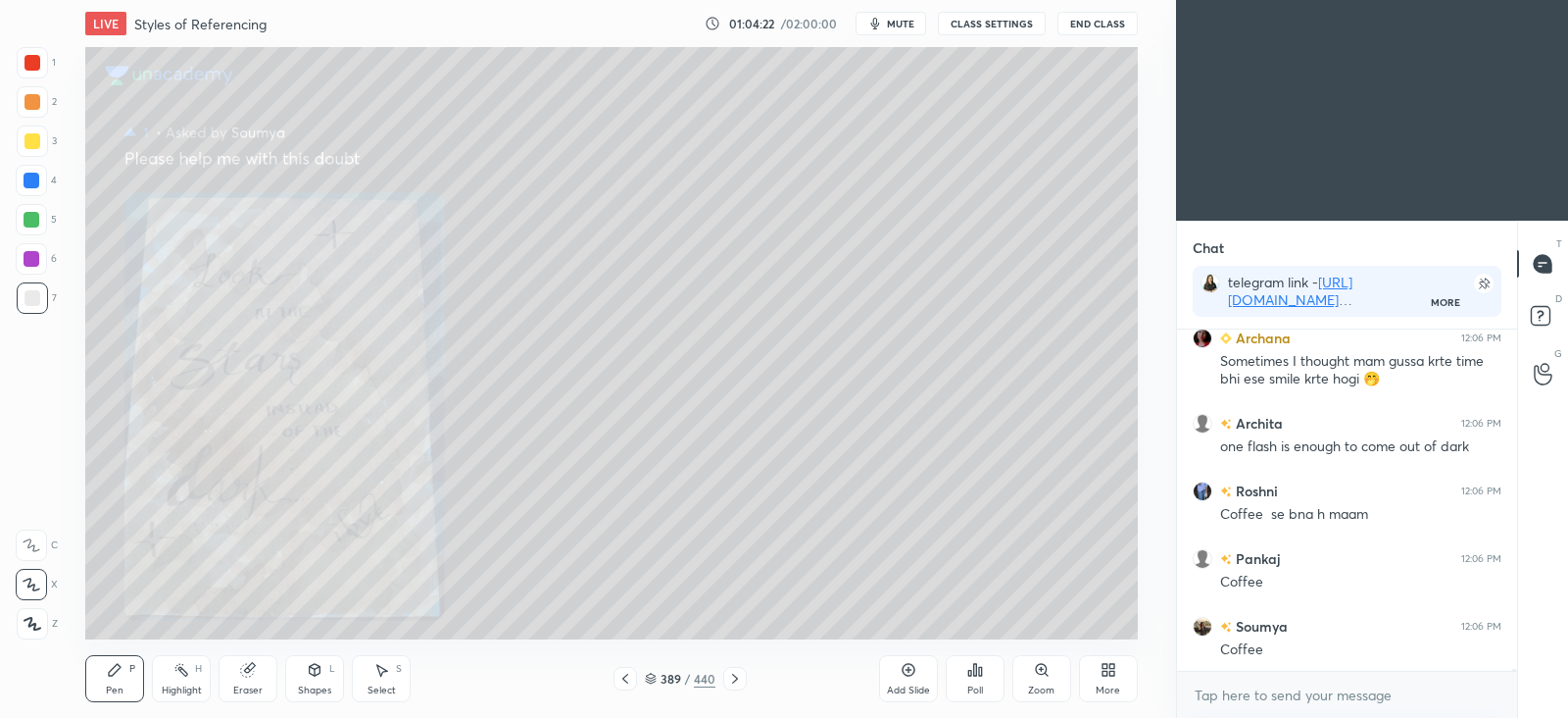
scroll to position [52445, 0]
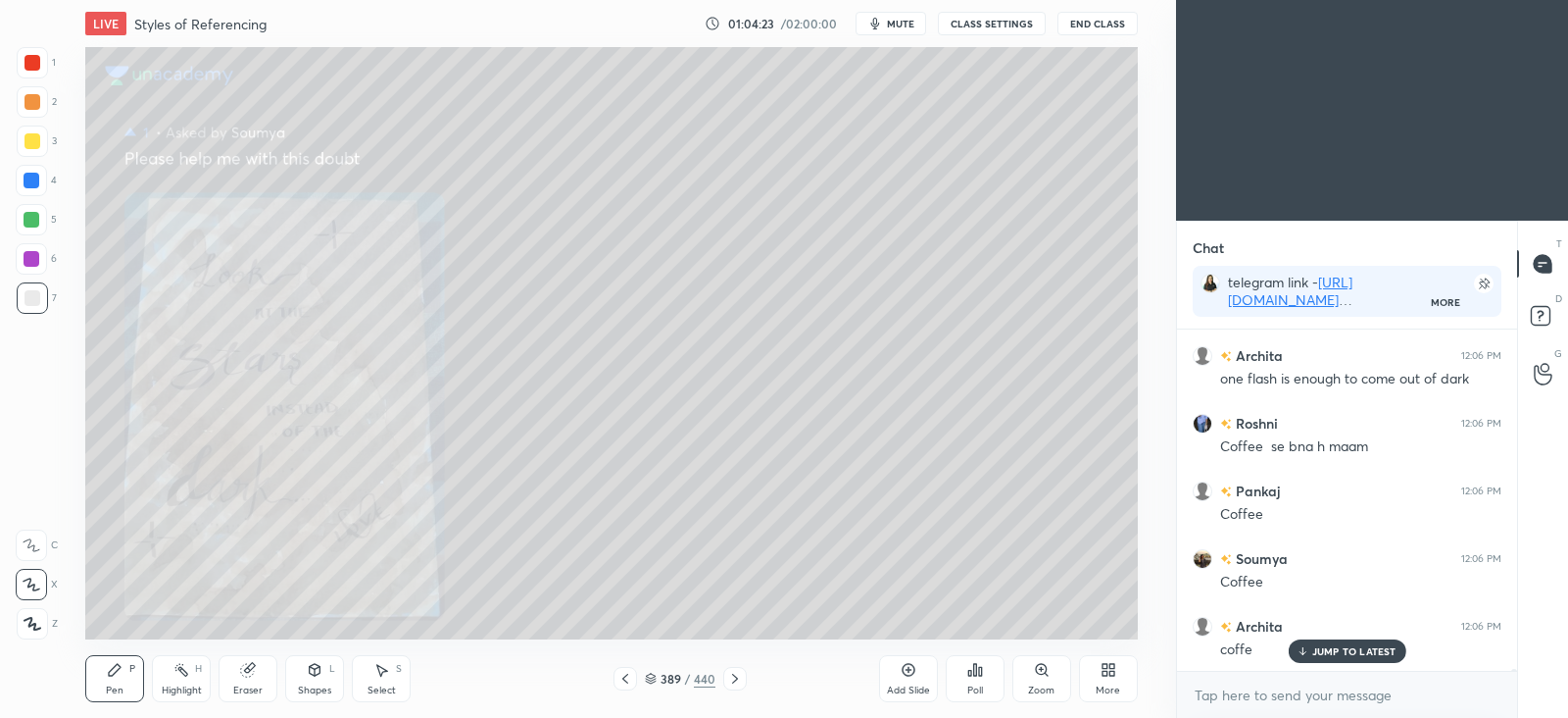
click at [1352, 651] on p "JUMP TO LATEST" at bounding box center [1354, 651] width 84 height 12
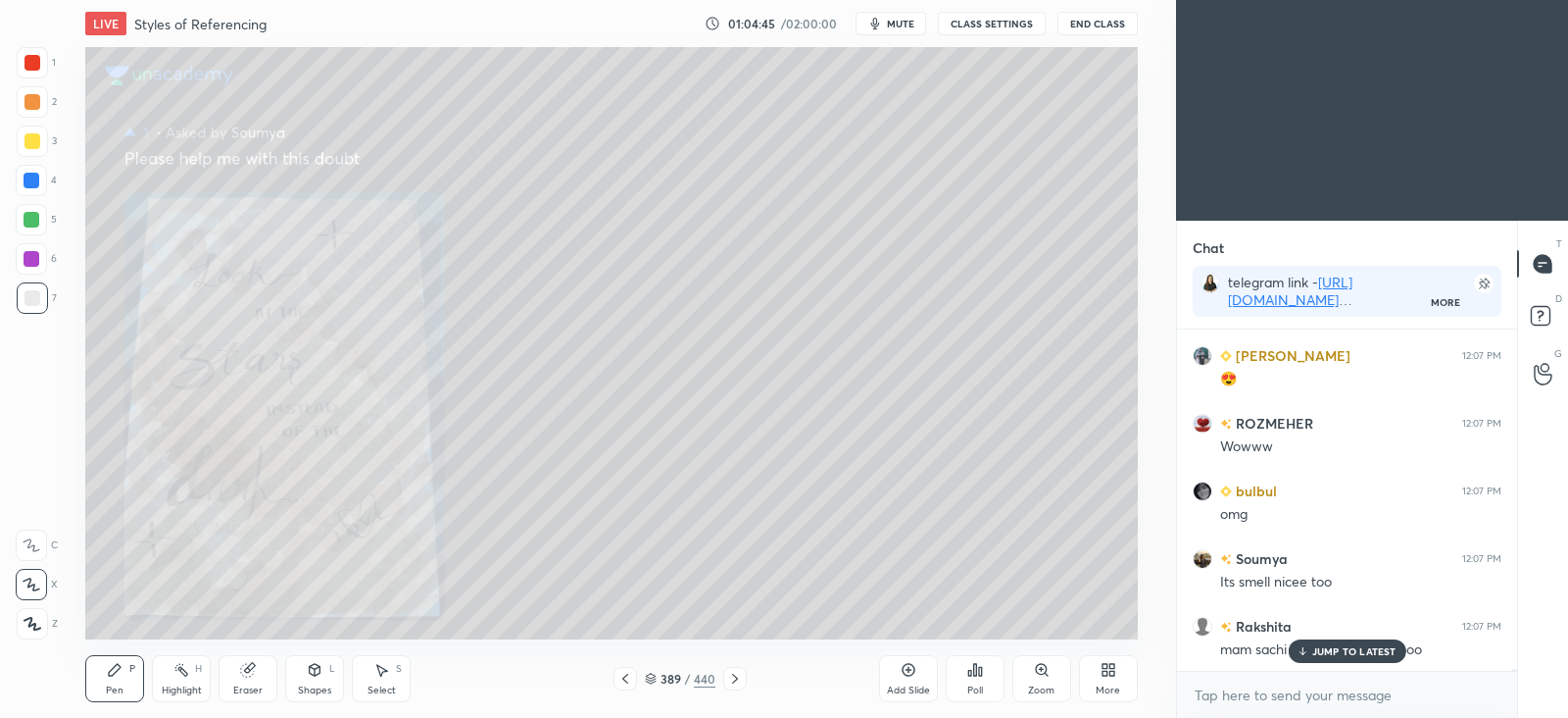
scroll to position [52870, 0]
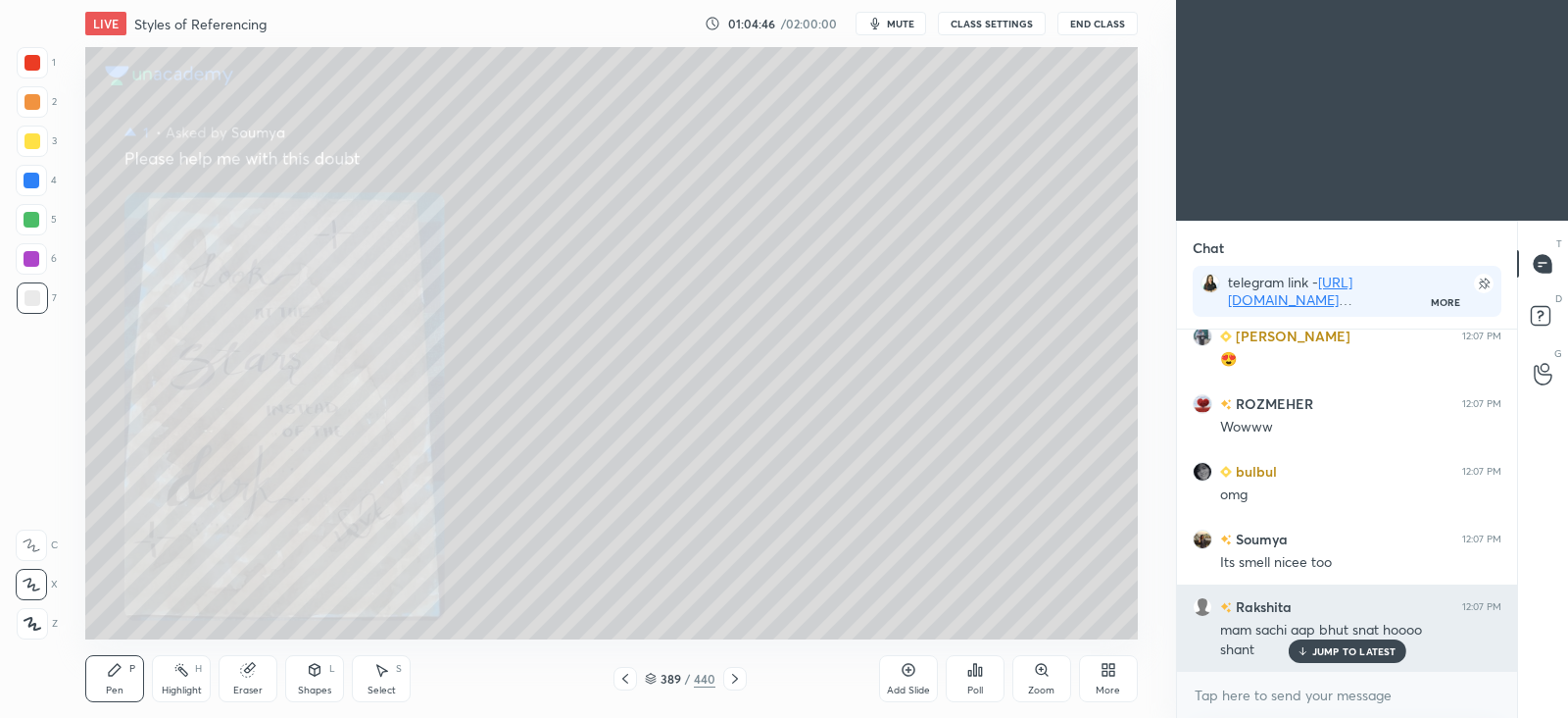
click at [1347, 655] on p "JUMP TO LATEST" at bounding box center [1354, 651] width 84 height 12
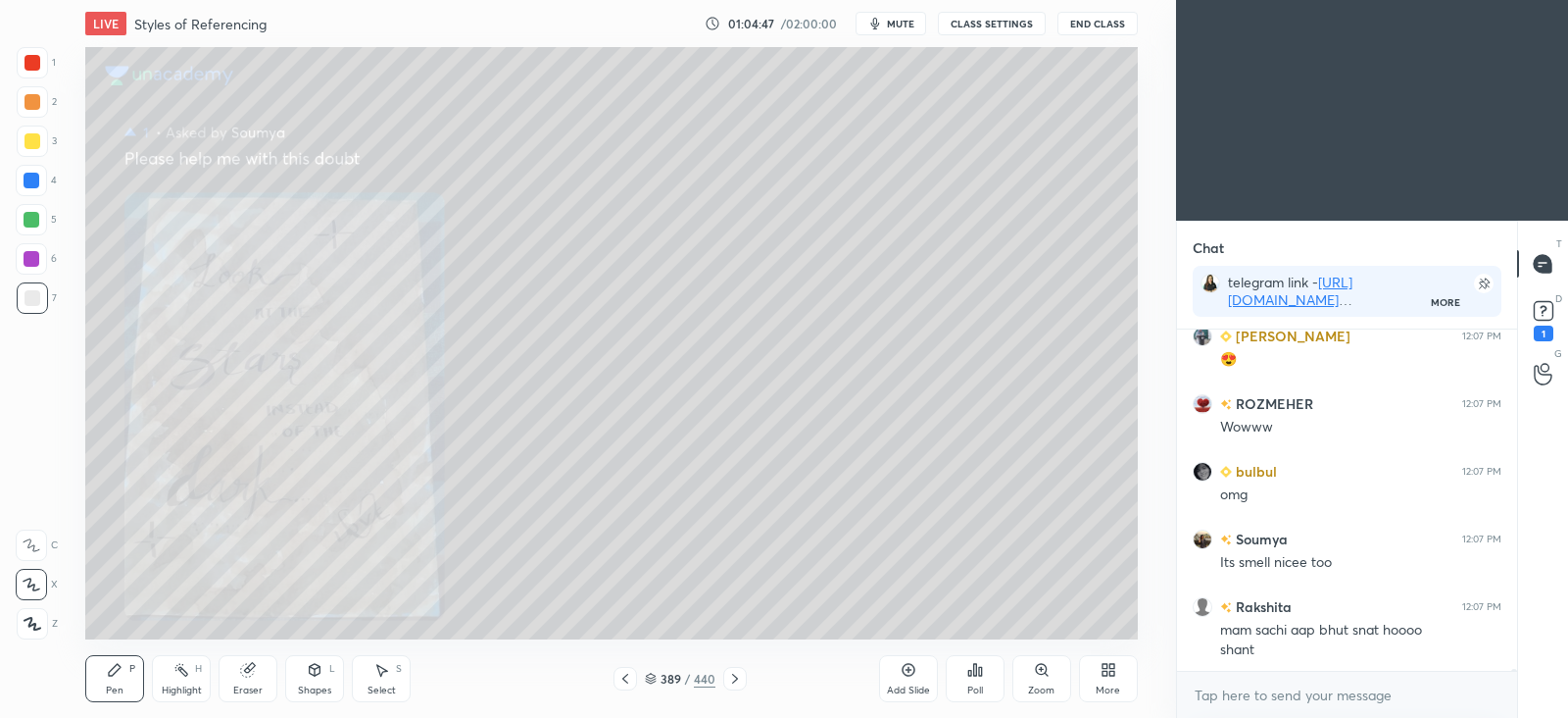
scroll to position [52954, 0]
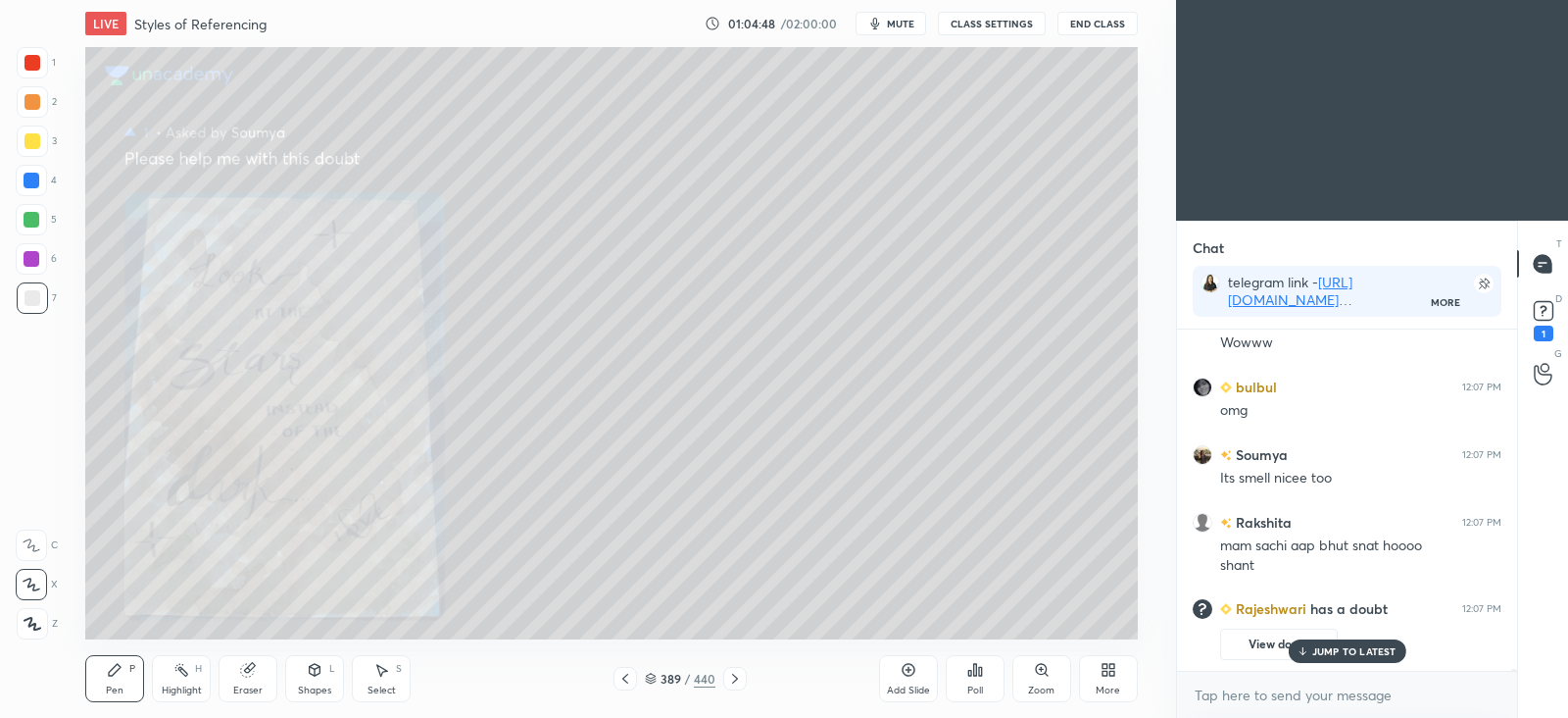
click at [1355, 649] on p "JUMP TO LATEST" at bounding box center [1354, 651] width 84 height 12
click at [1537, 315] on rect at bounding box center [1543, 311] width 19 height 19
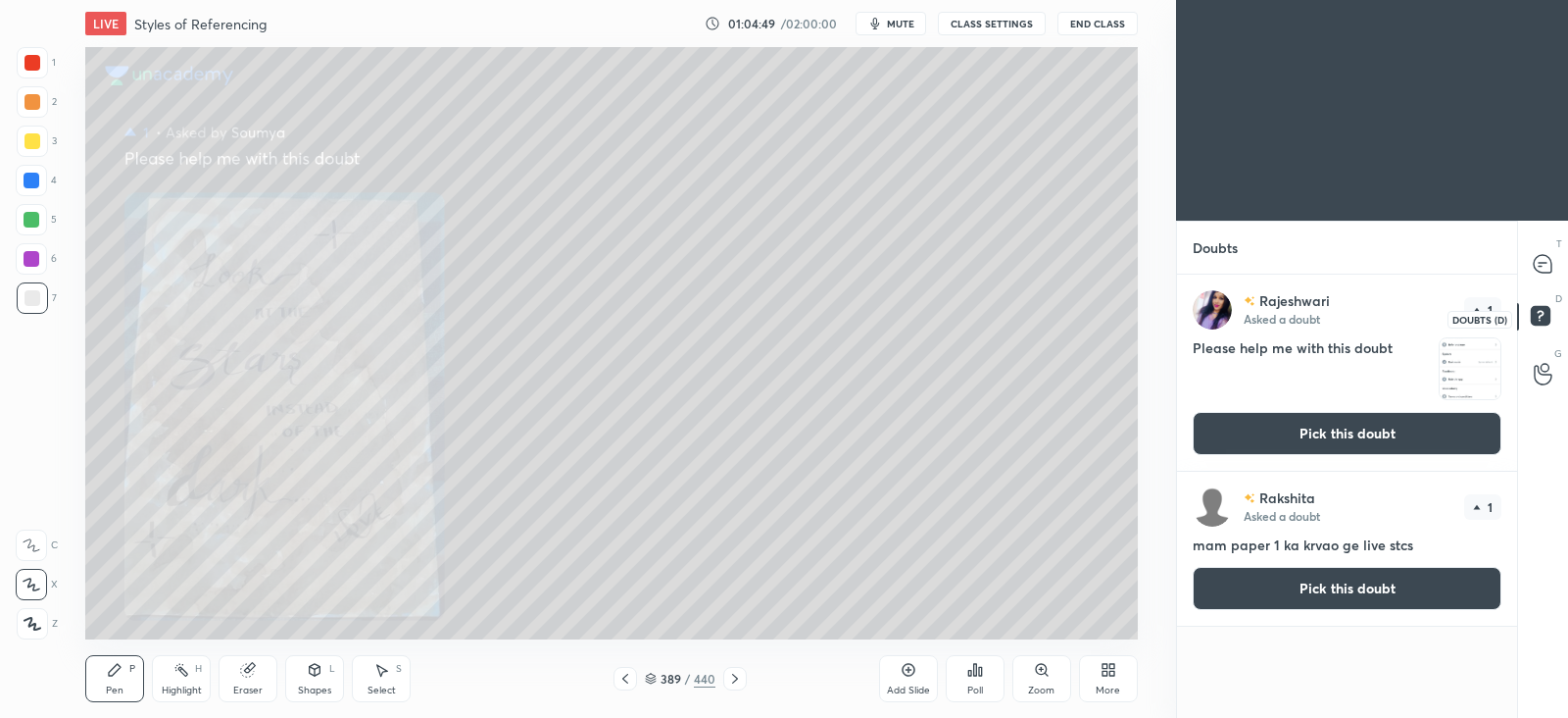
scroll to position [436, 333]
click at [1334, 430] on button "Pick this doubt" at bounding box center [1346, 434] width 309 height 43
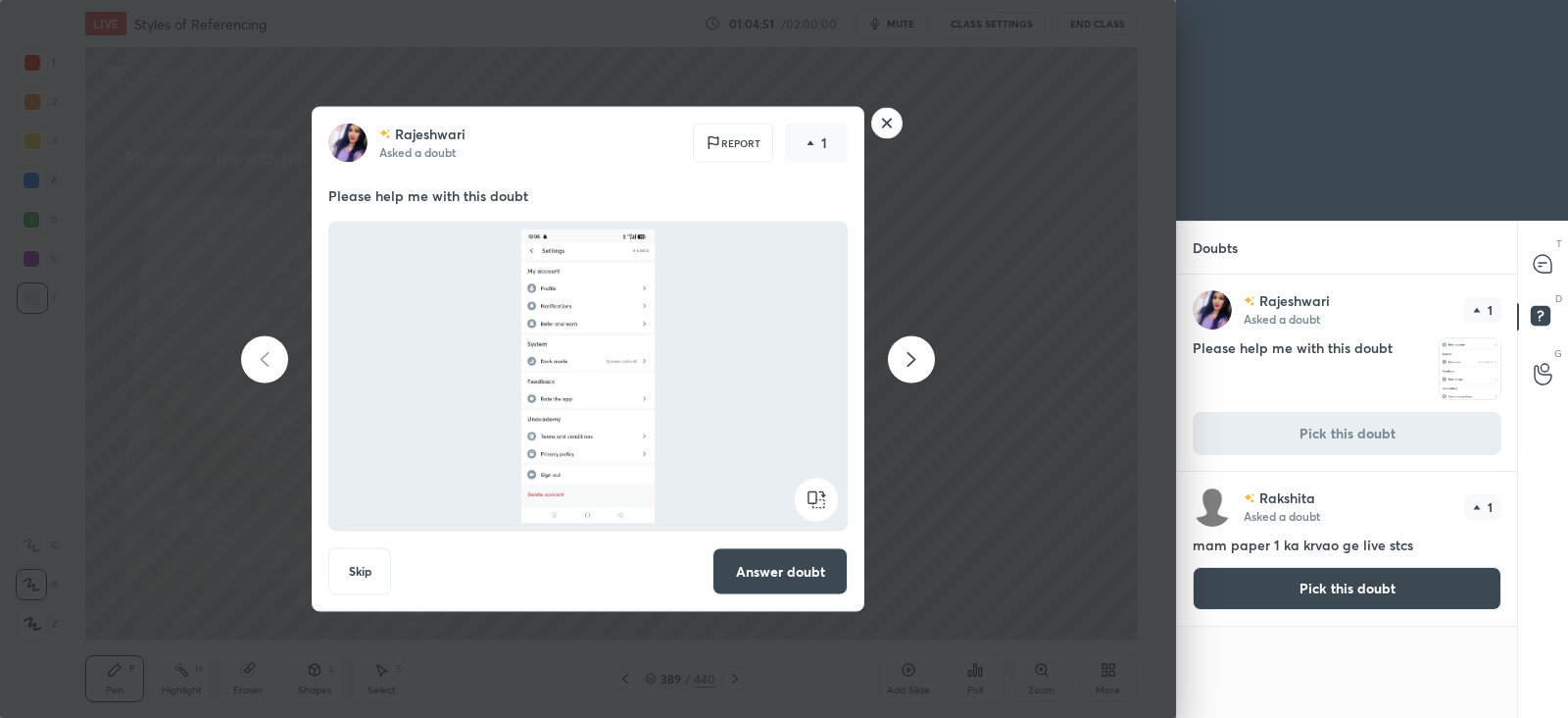
click at [789, 576] on button "Answer doubt" at bounding box center [781, 572] width 135 height 47
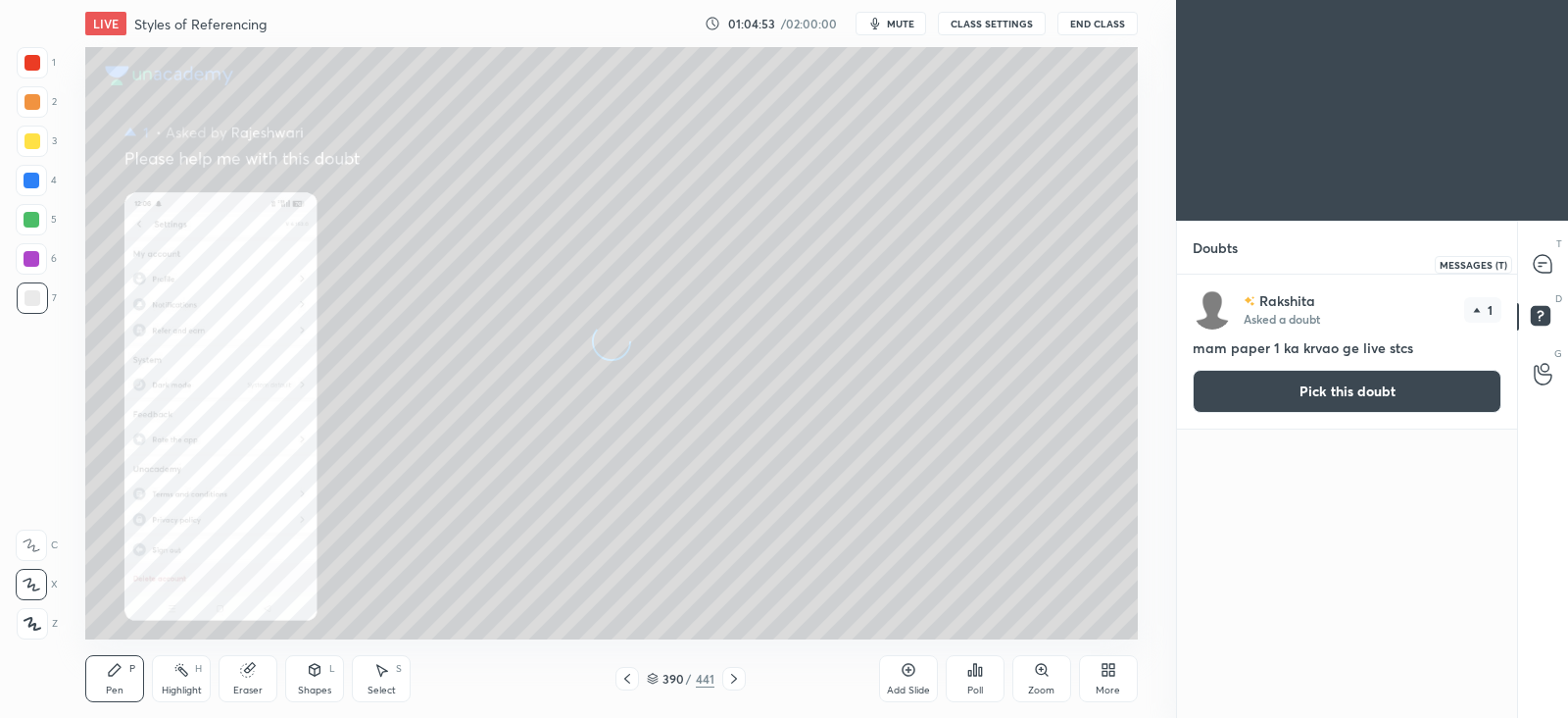
click at [1543, 269] on icon at bounding box center [1543, 264] width 18 height 18
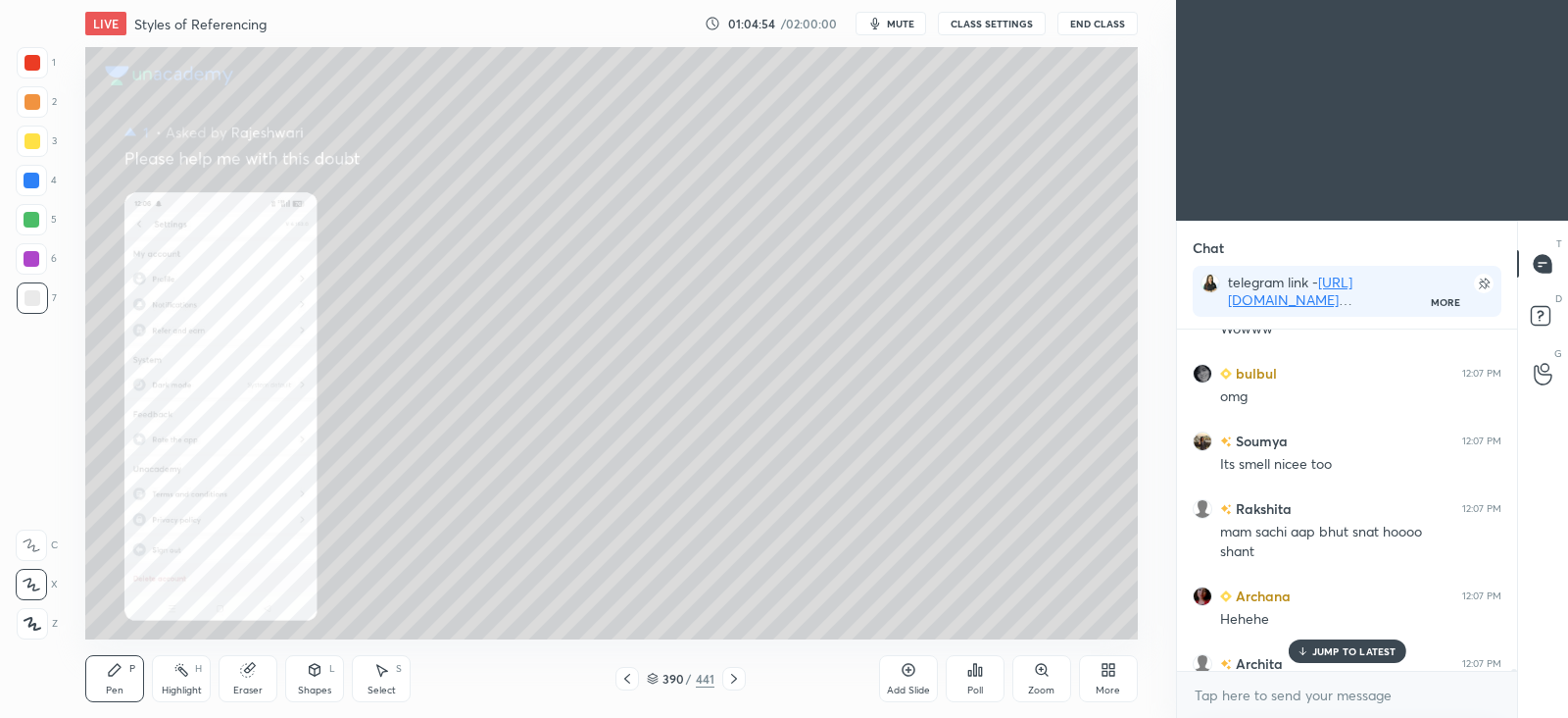
scroll to position [7, 6]
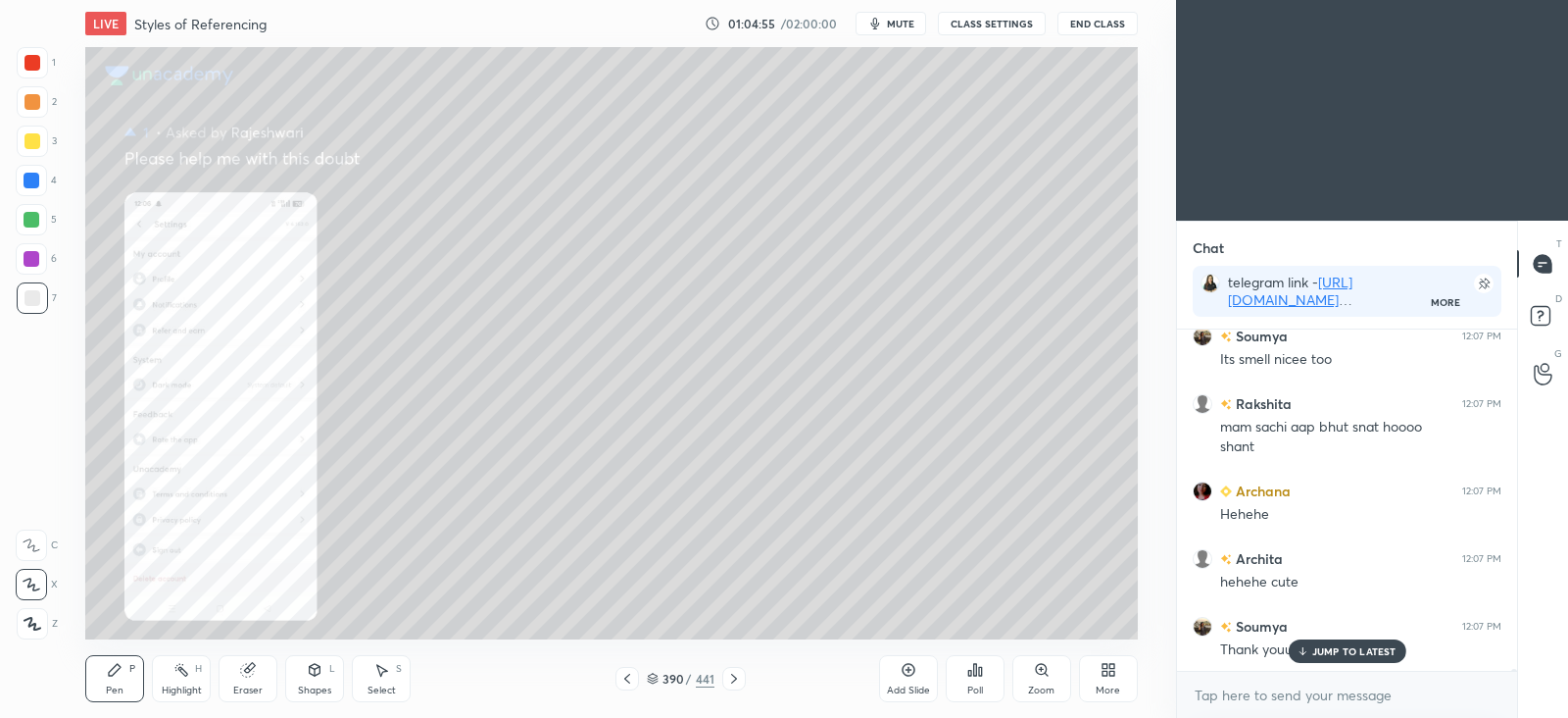
click at [1050, 674] on div "Zoom" at bounding box center [1042, 679] width 59 height 47
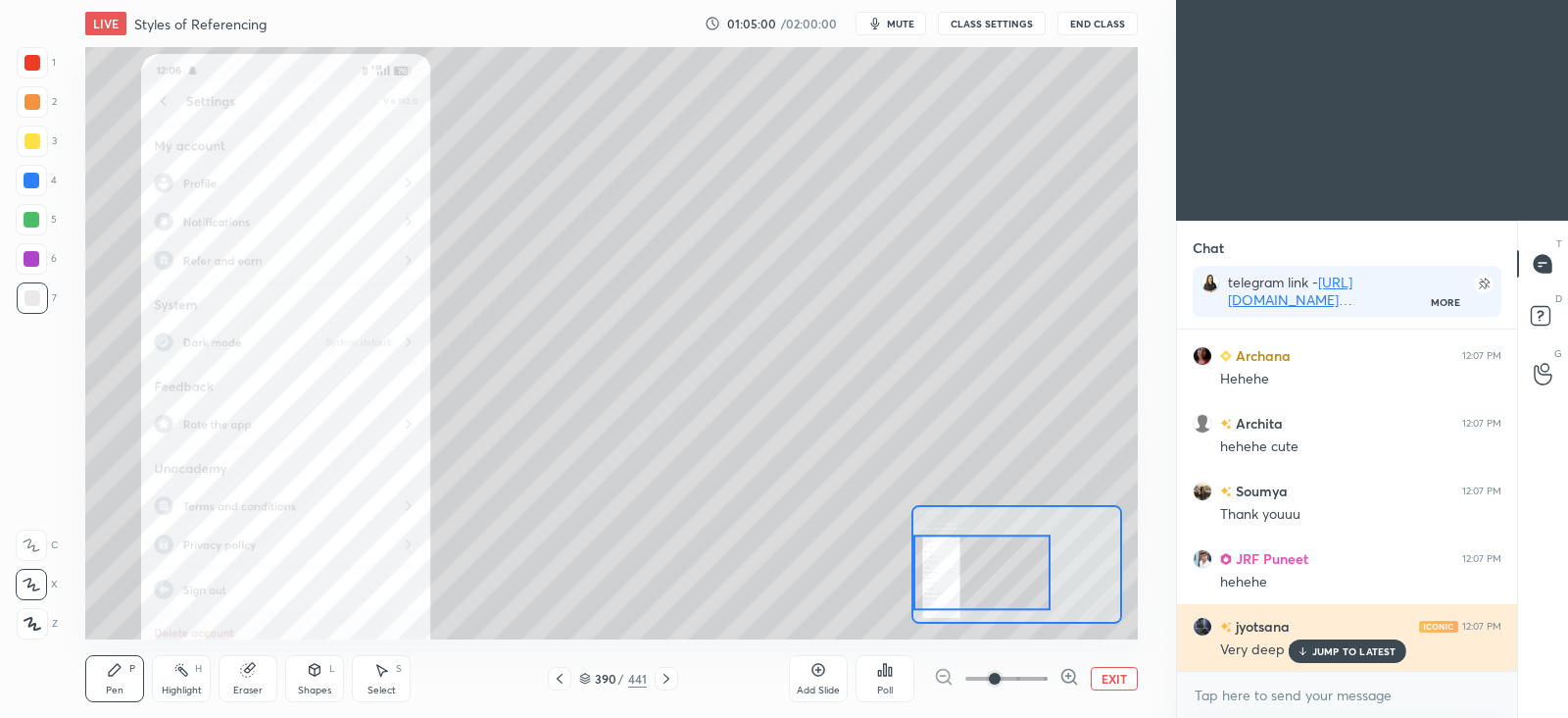
click at [1359, 647] on p "JUMP TO LATEST" at bounding box center [1354, 651] width 84 height 12
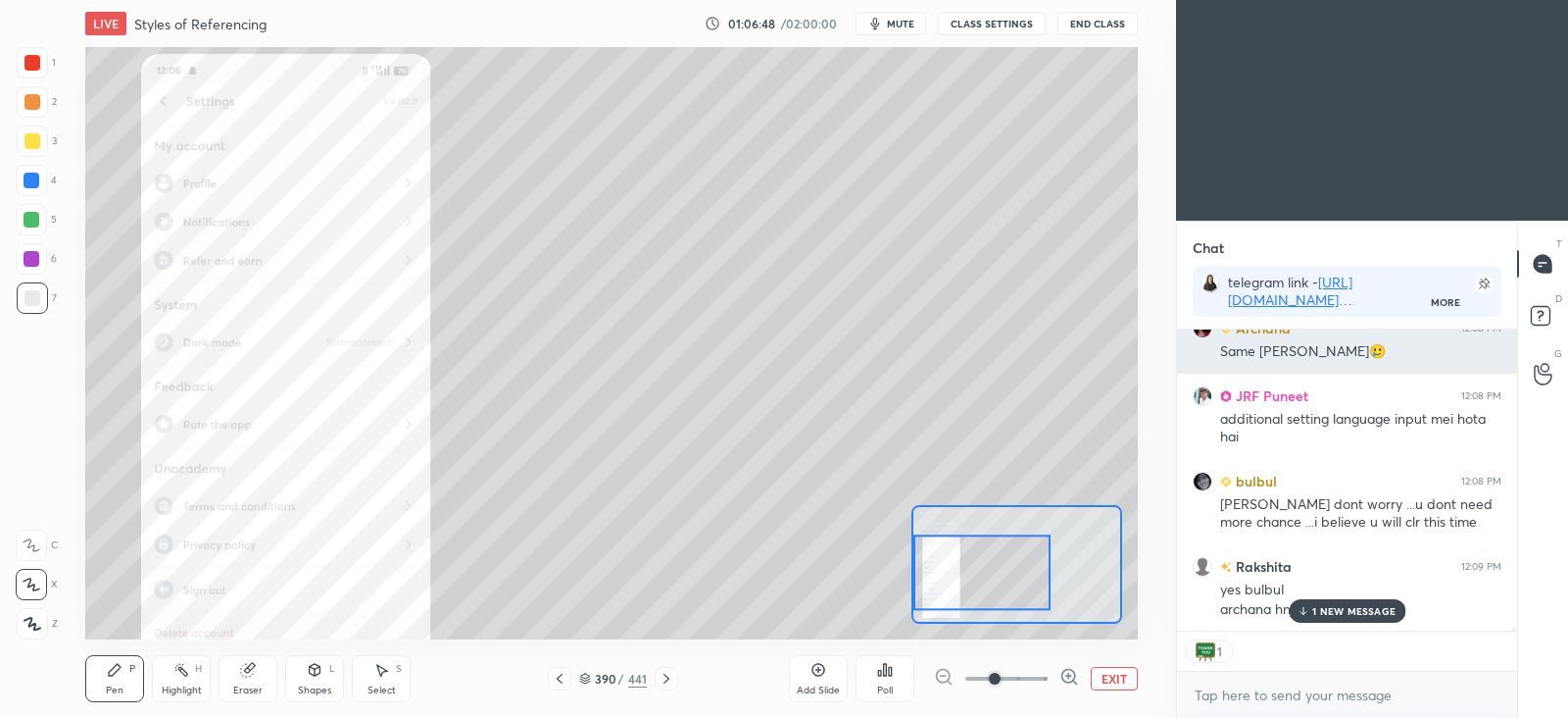
scroll to position [53822, 0]
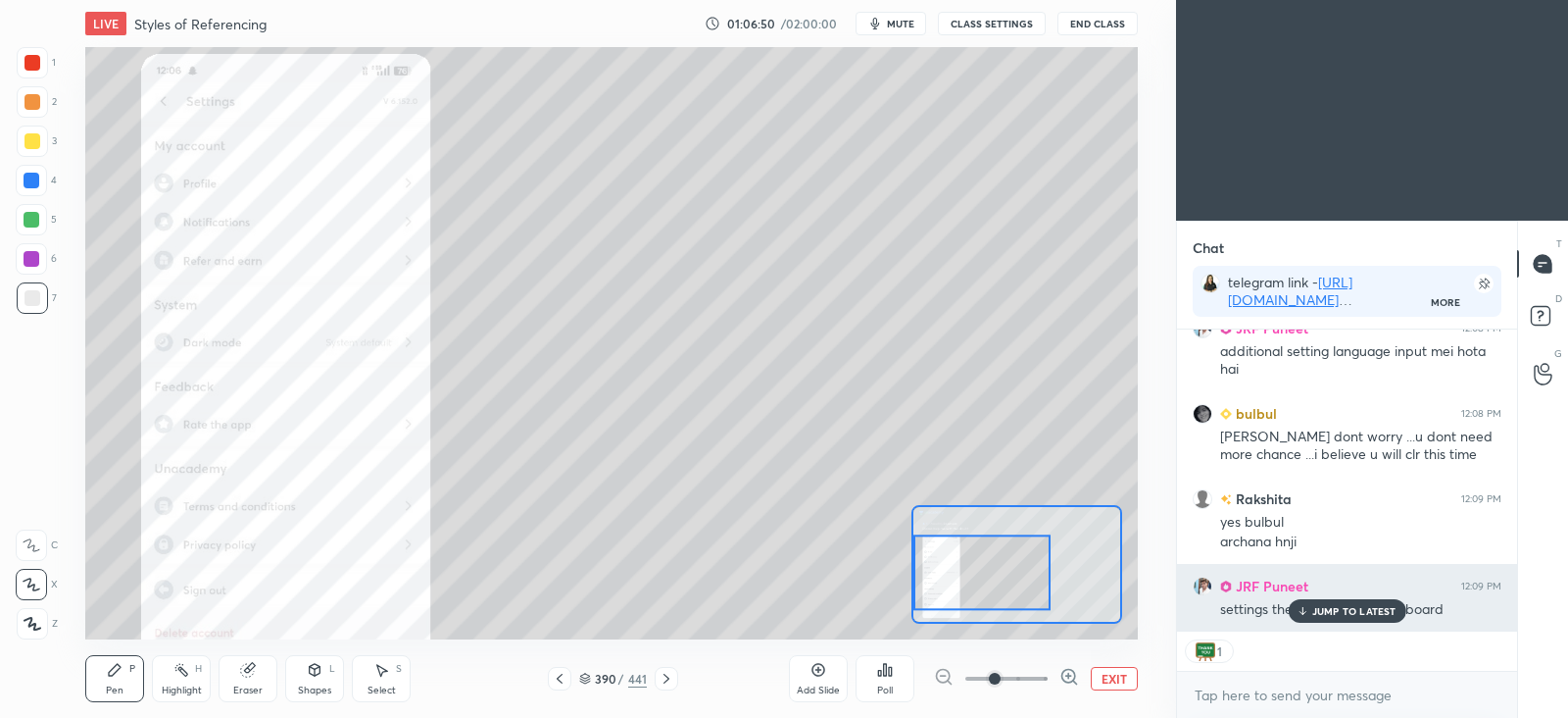
click at [1369, 615] on p "JUMP TO LATEST" at bounding box center [1354, 611] width 84 height 12
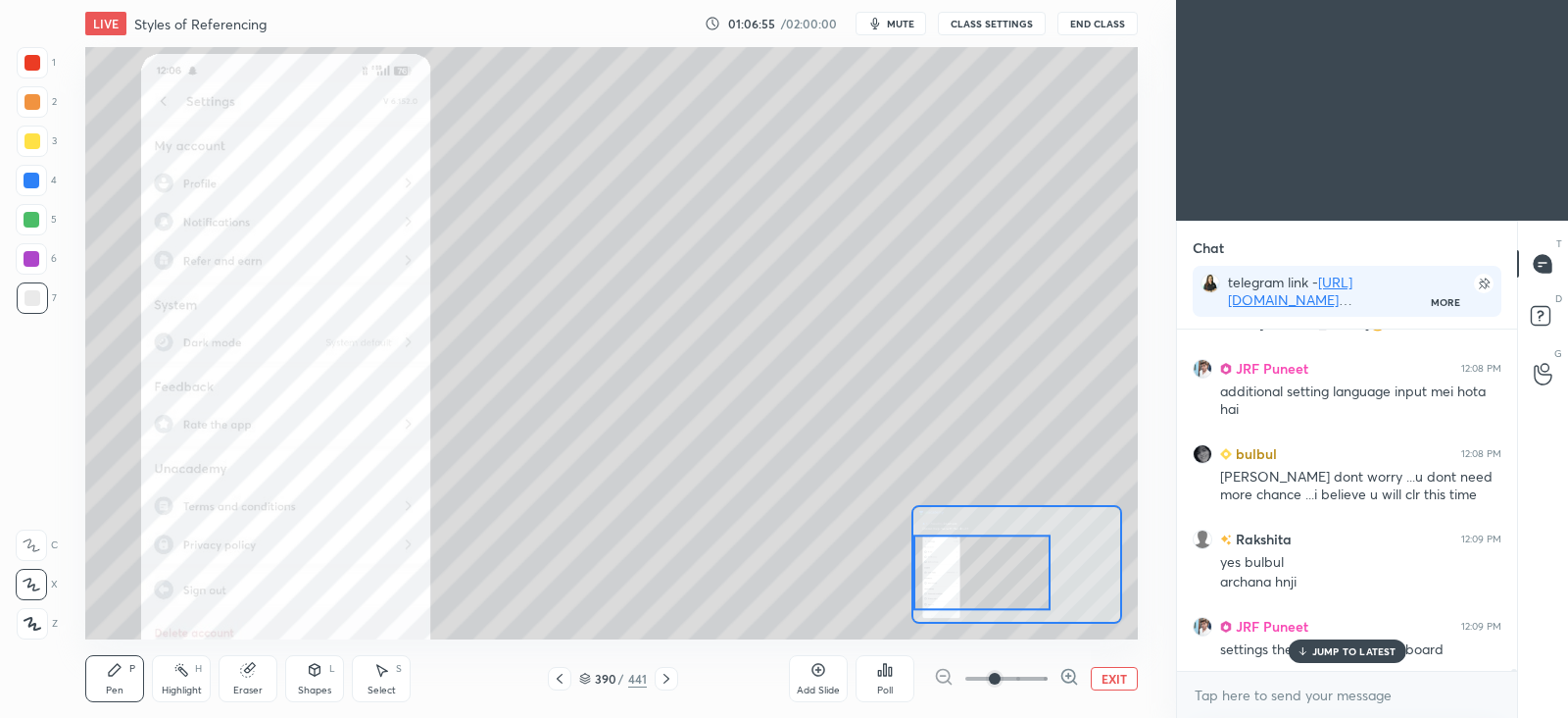
scroll to position [7, 6]
click at [1361, 607] on p "JUMP TO LATEST" at bounding box center [1354, 611] width 84 height 12
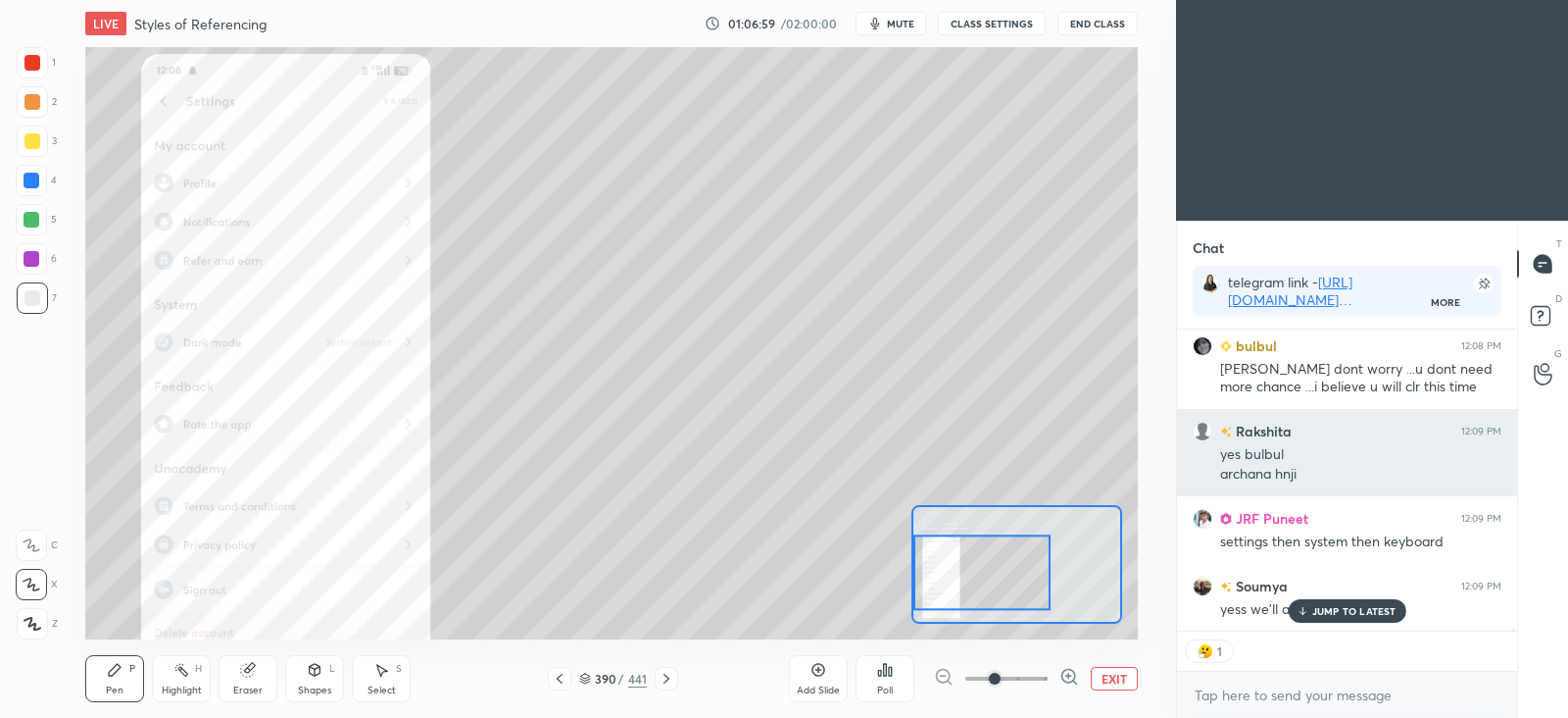
click at [1110, 679] on button "EXIT" at bounding box center [1115, 679] width 47 height 24
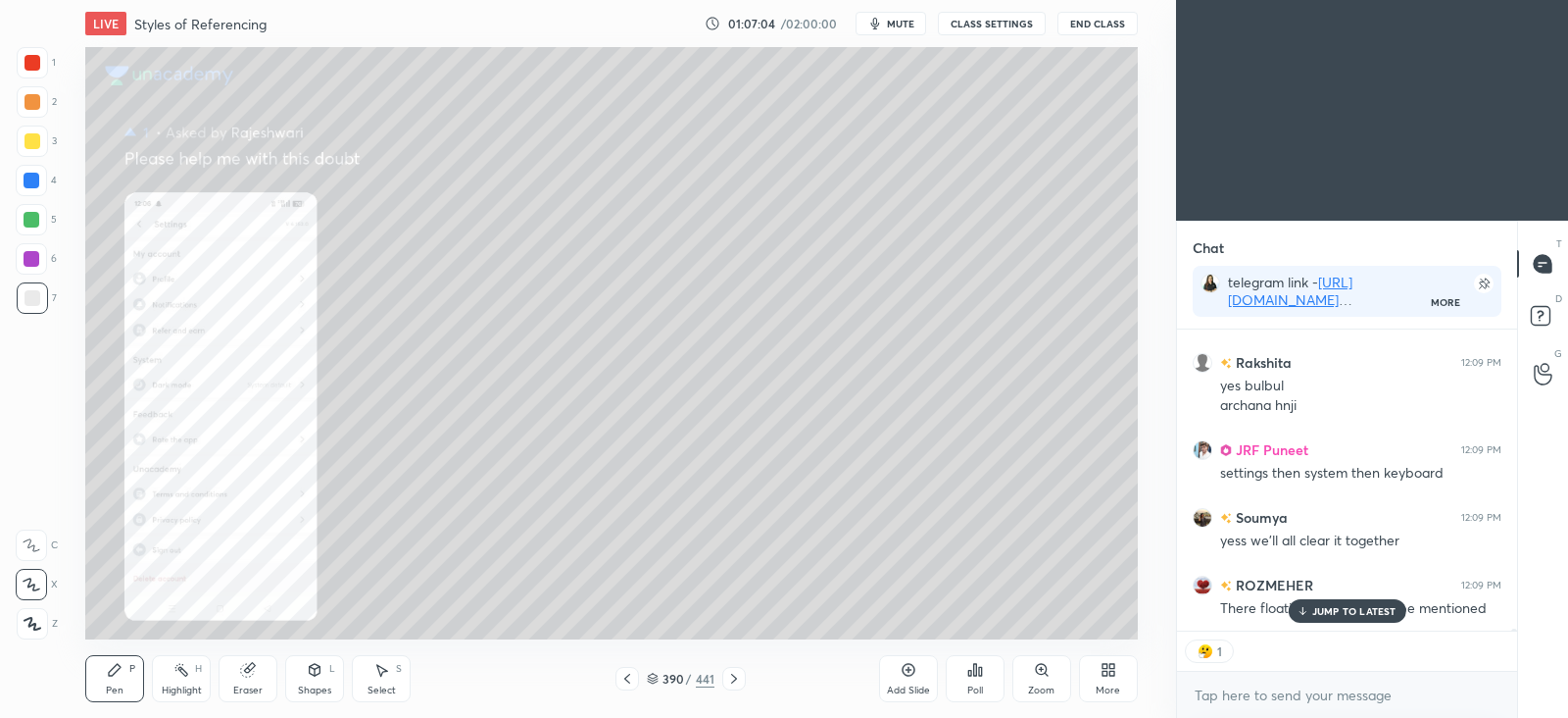
scroll to position [54042, 0]
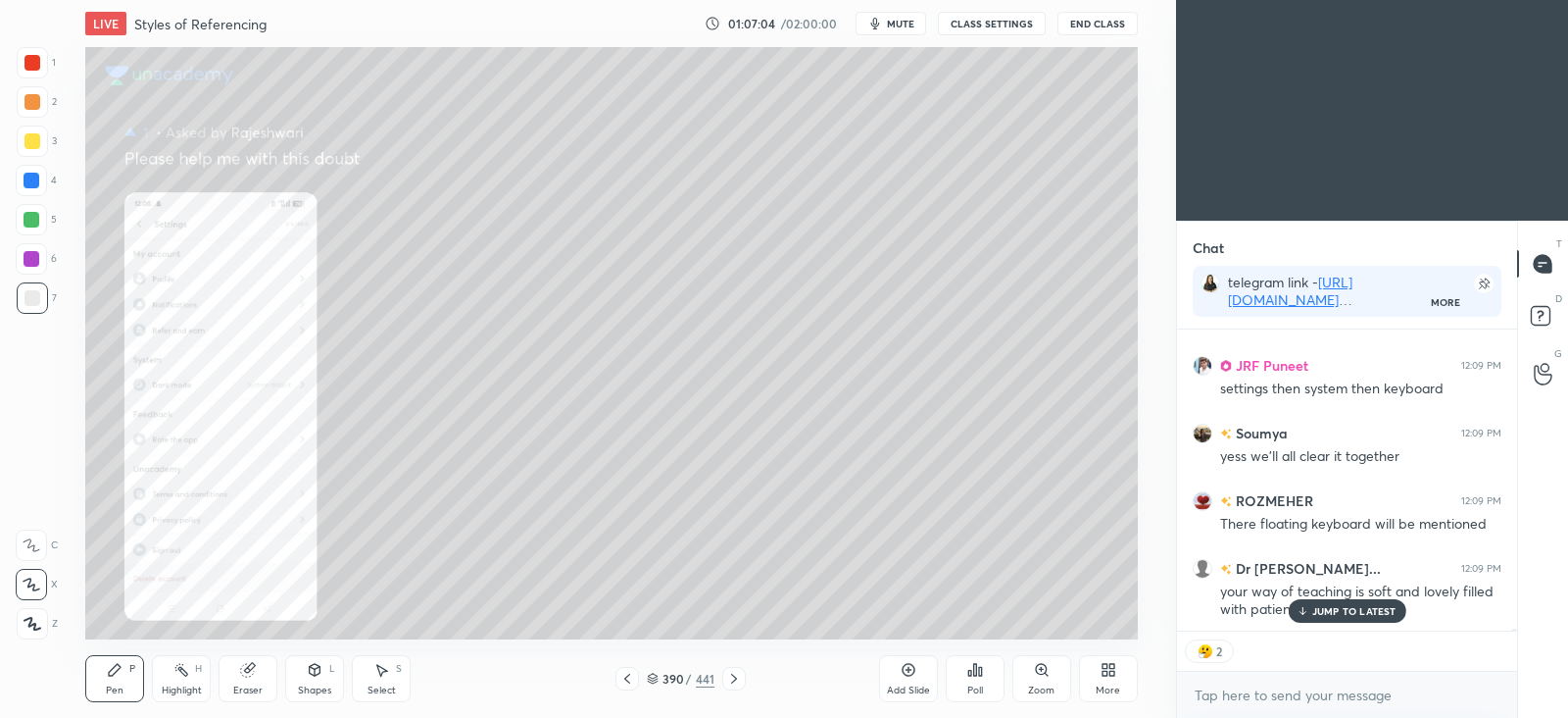
click at [736, 679] on icon at bounding box center [734, 679] width 16 height 16
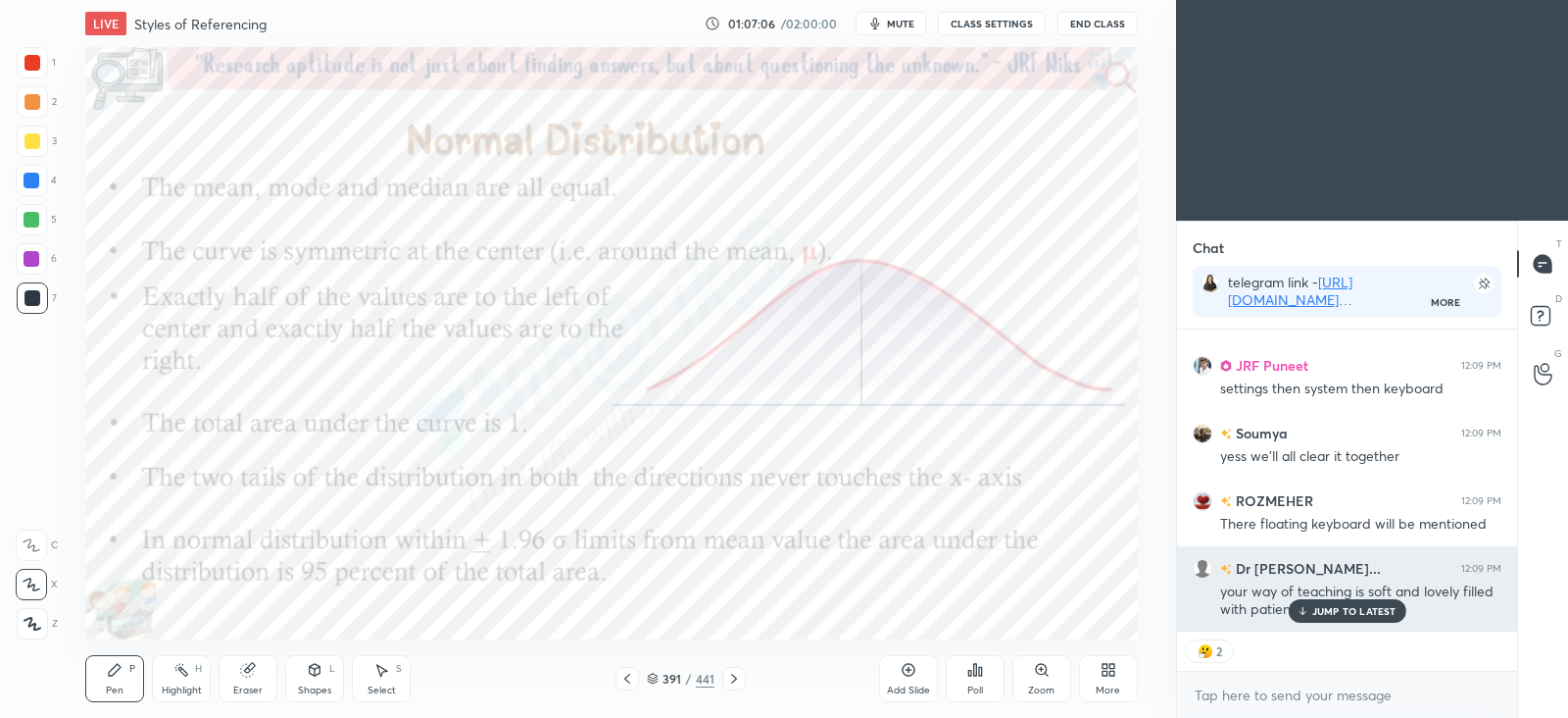
click at [1308, 605] on icon at bounding box center [1301, 611] width 13 height 12
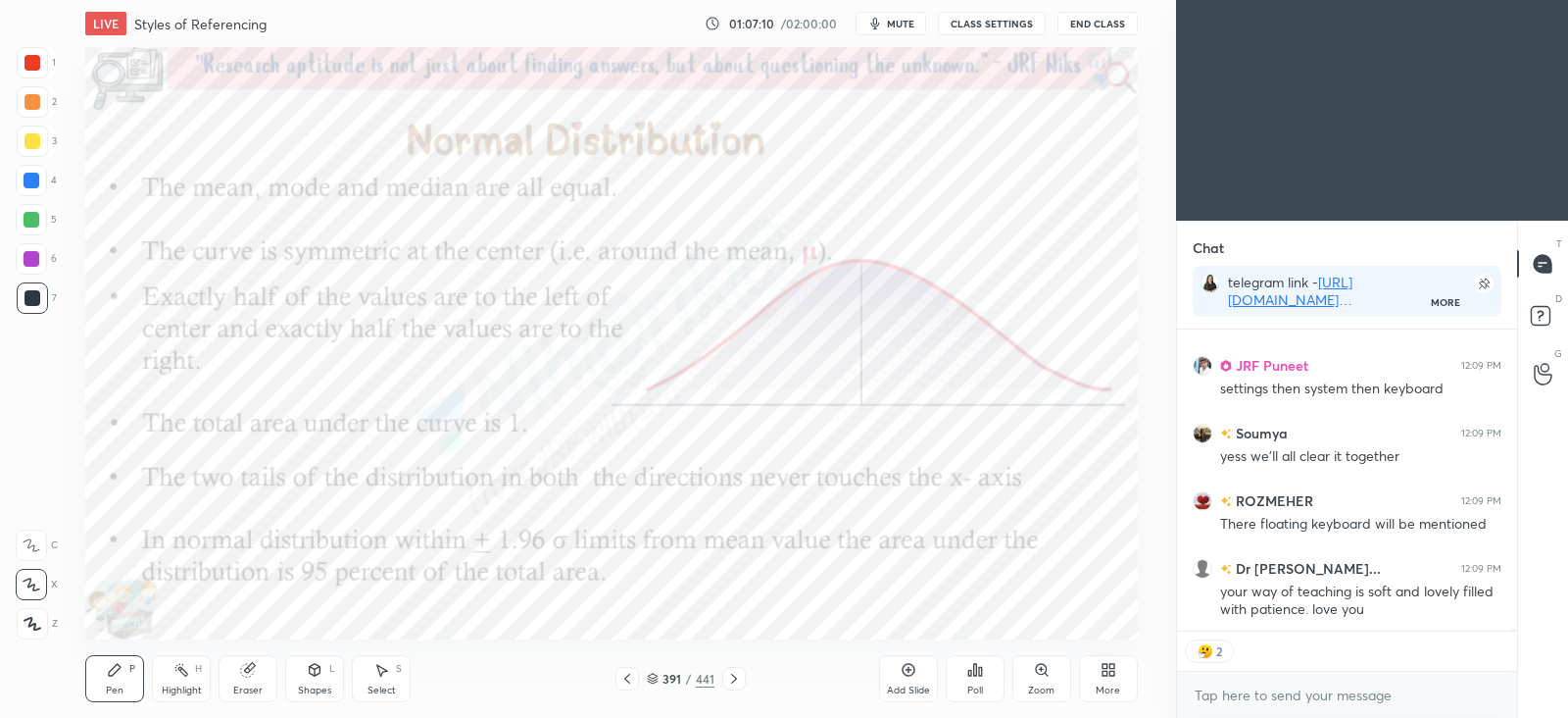
click at [631, 678] on icon at bounding box center [628, 679] width 16 height 16
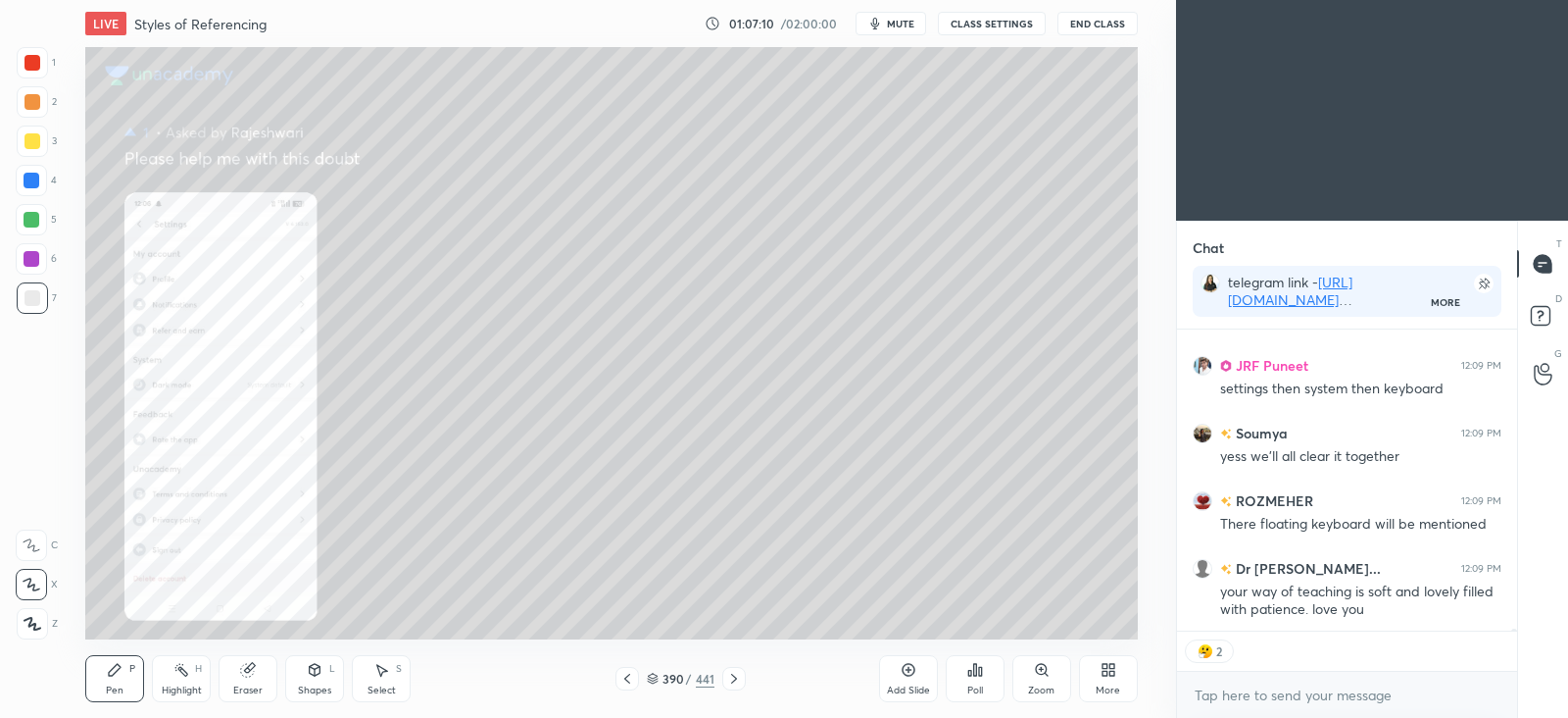
click at [631, 681] on icon at bounding box center [628, 679] width 16 height 16
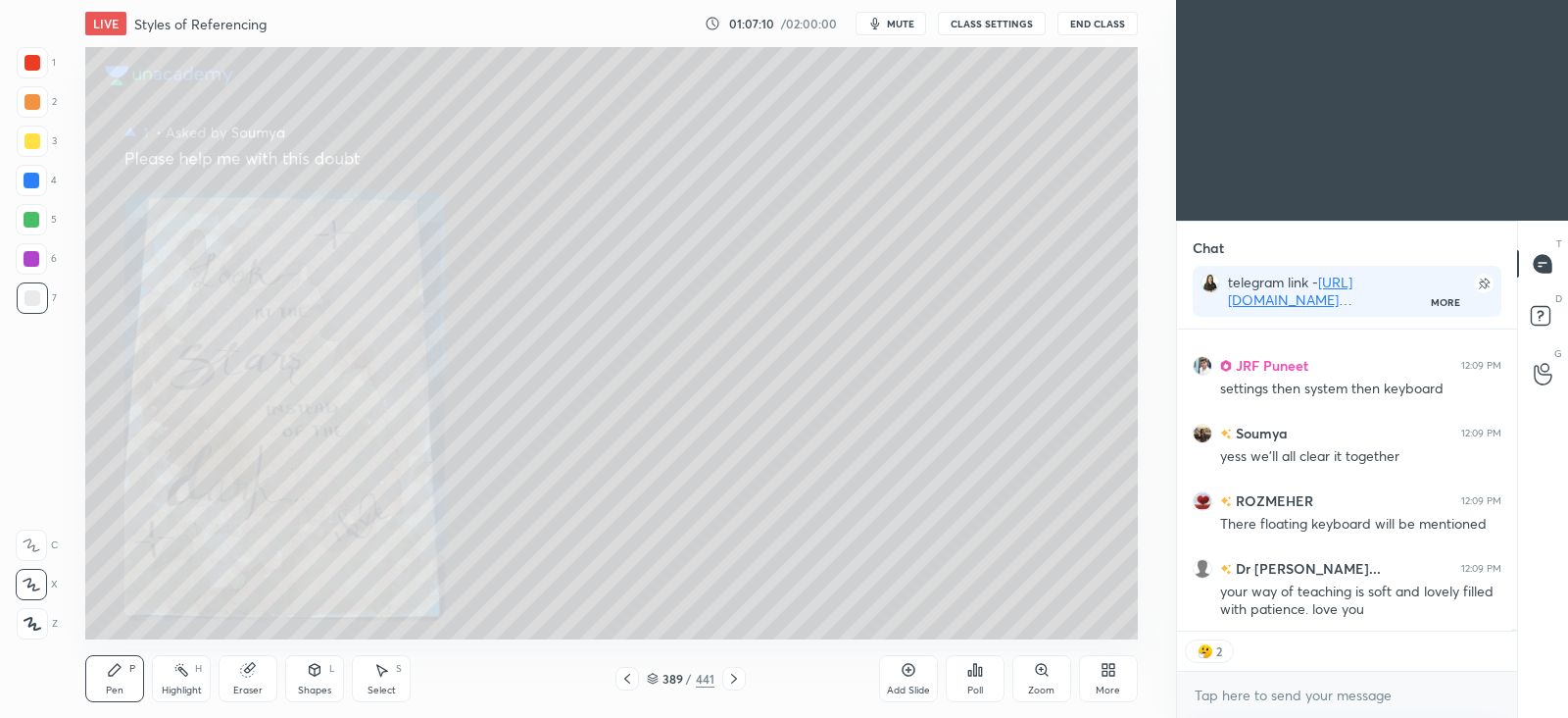
click at [632, 679] on icon at bounding box center [628, 679] width 16 height 16
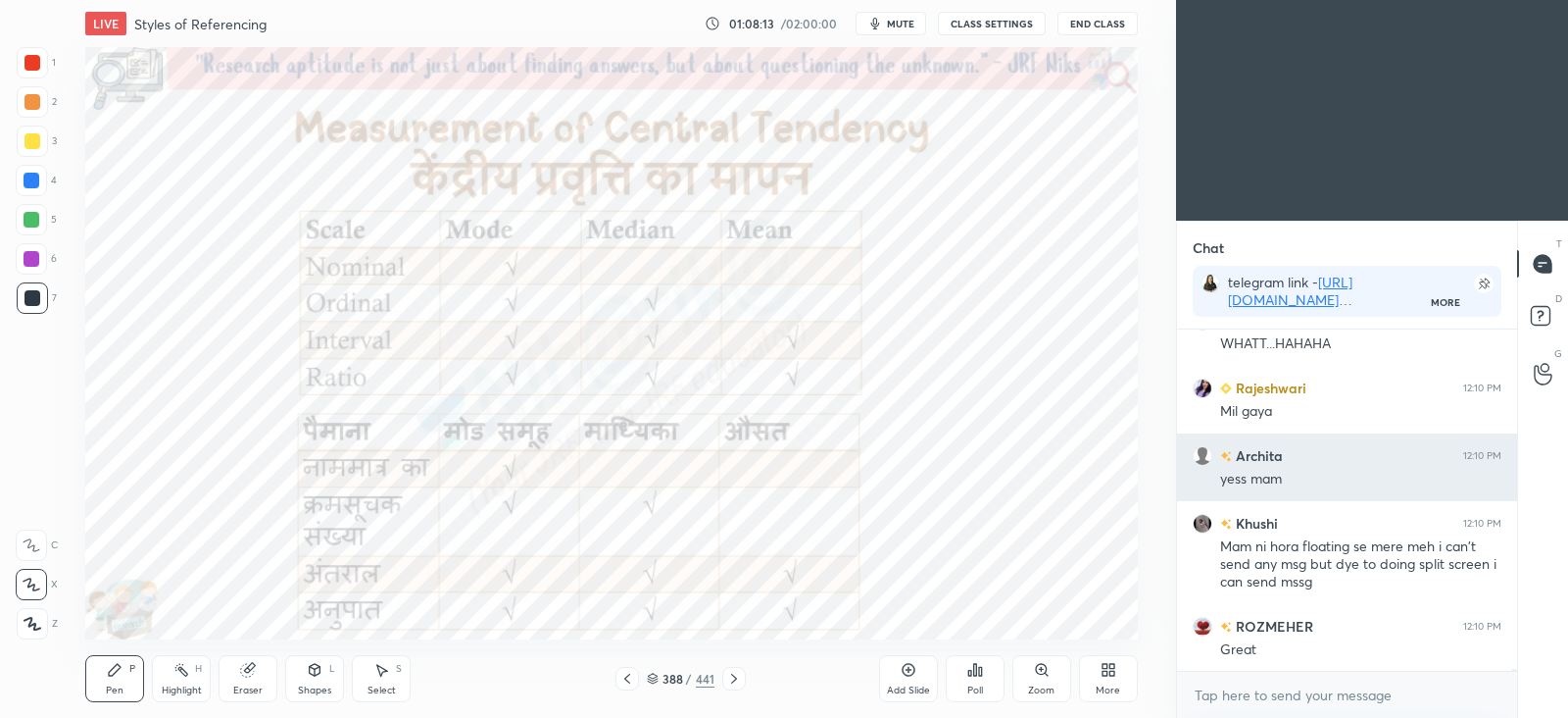
scroll to position [54914, 0]
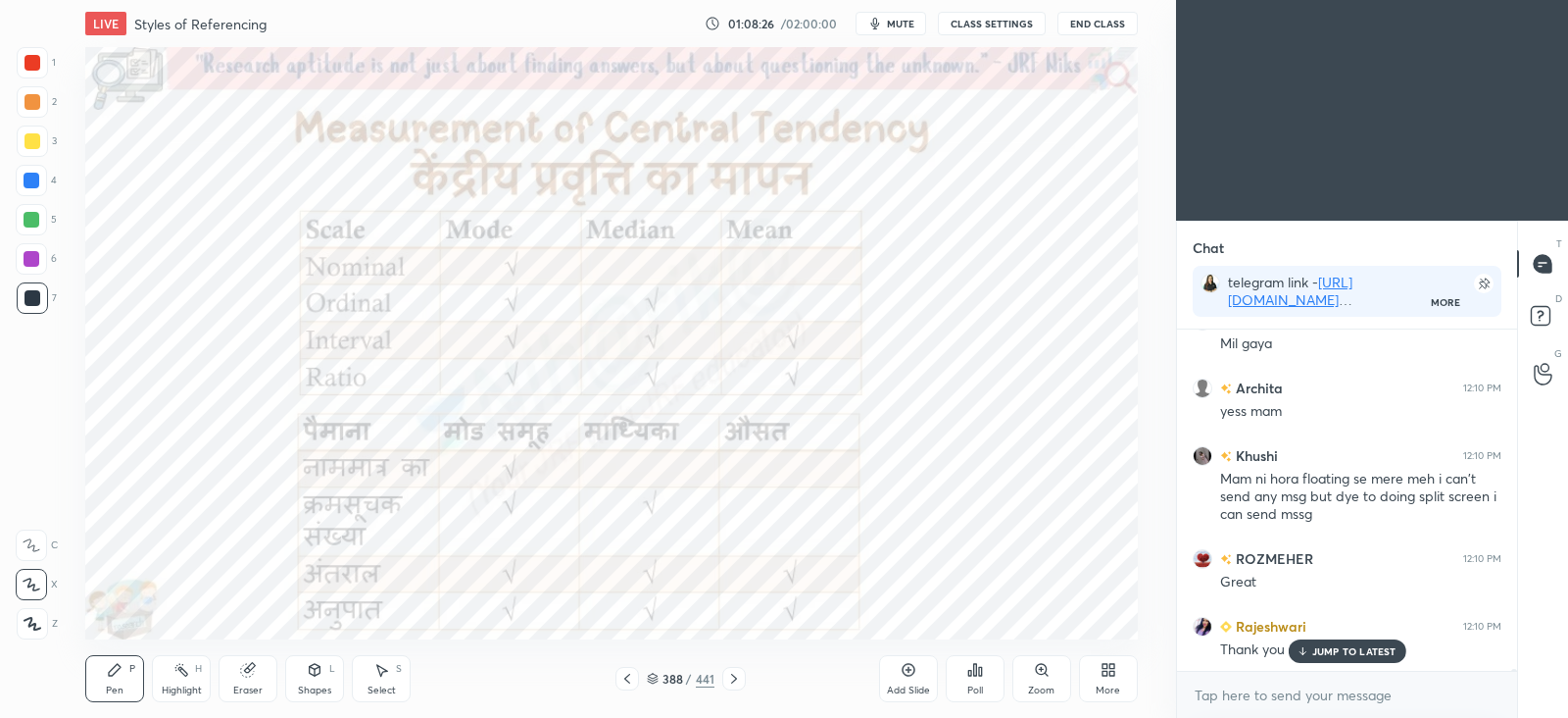
click at [910, 683] on div "Add Slide" at bounding box center [909, 679] width 59 height 47
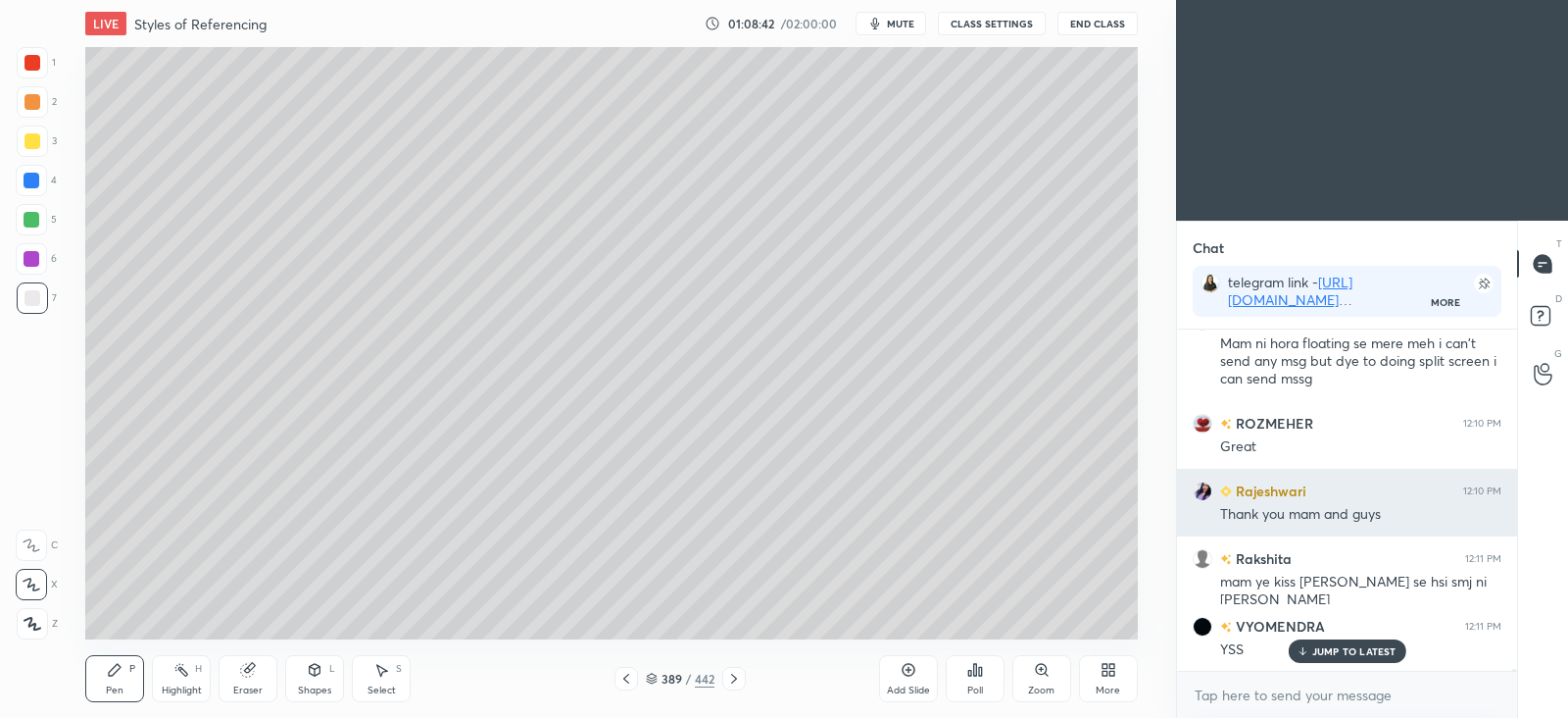
scroll to position [55116, 0]
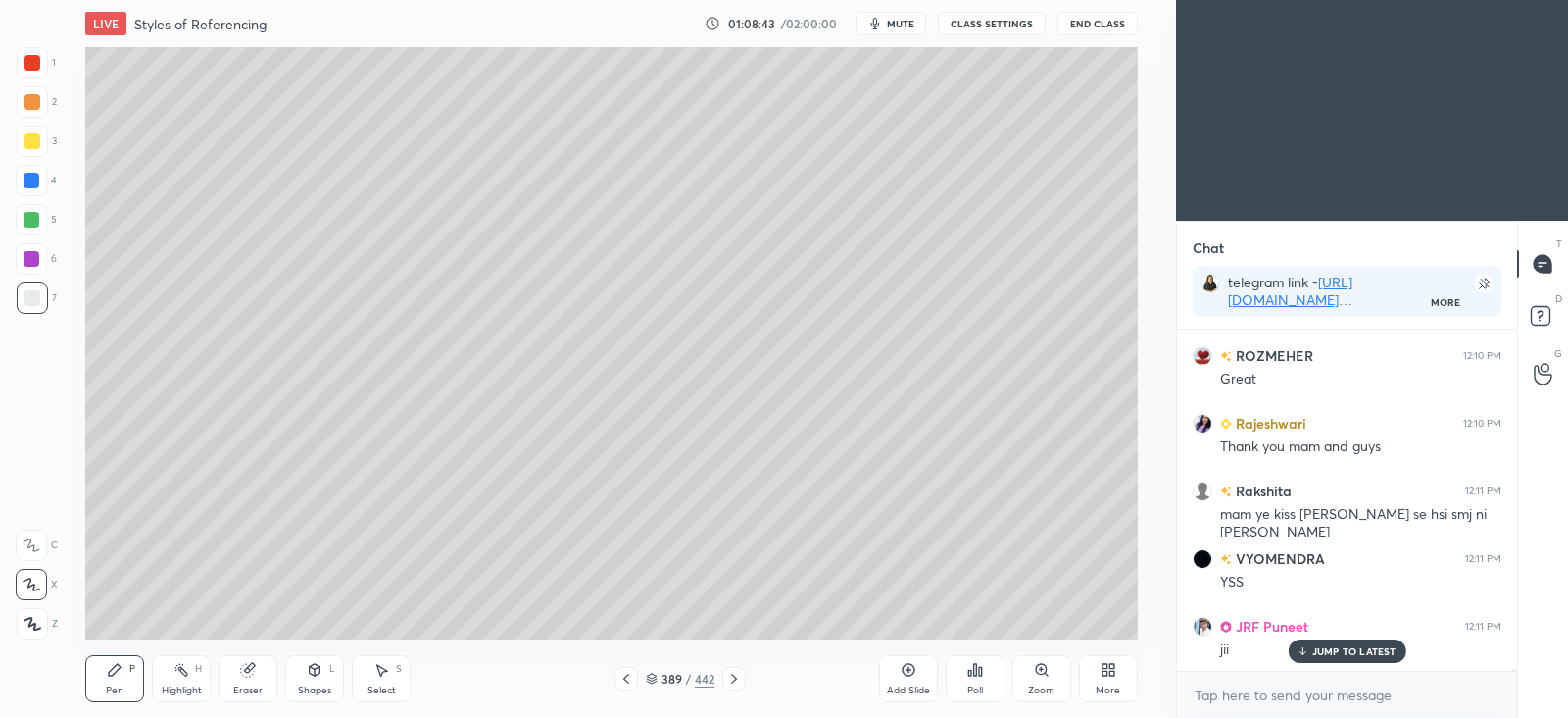
click at [387, 663] on icon at bounding box center [381, 670] width 16 height 16
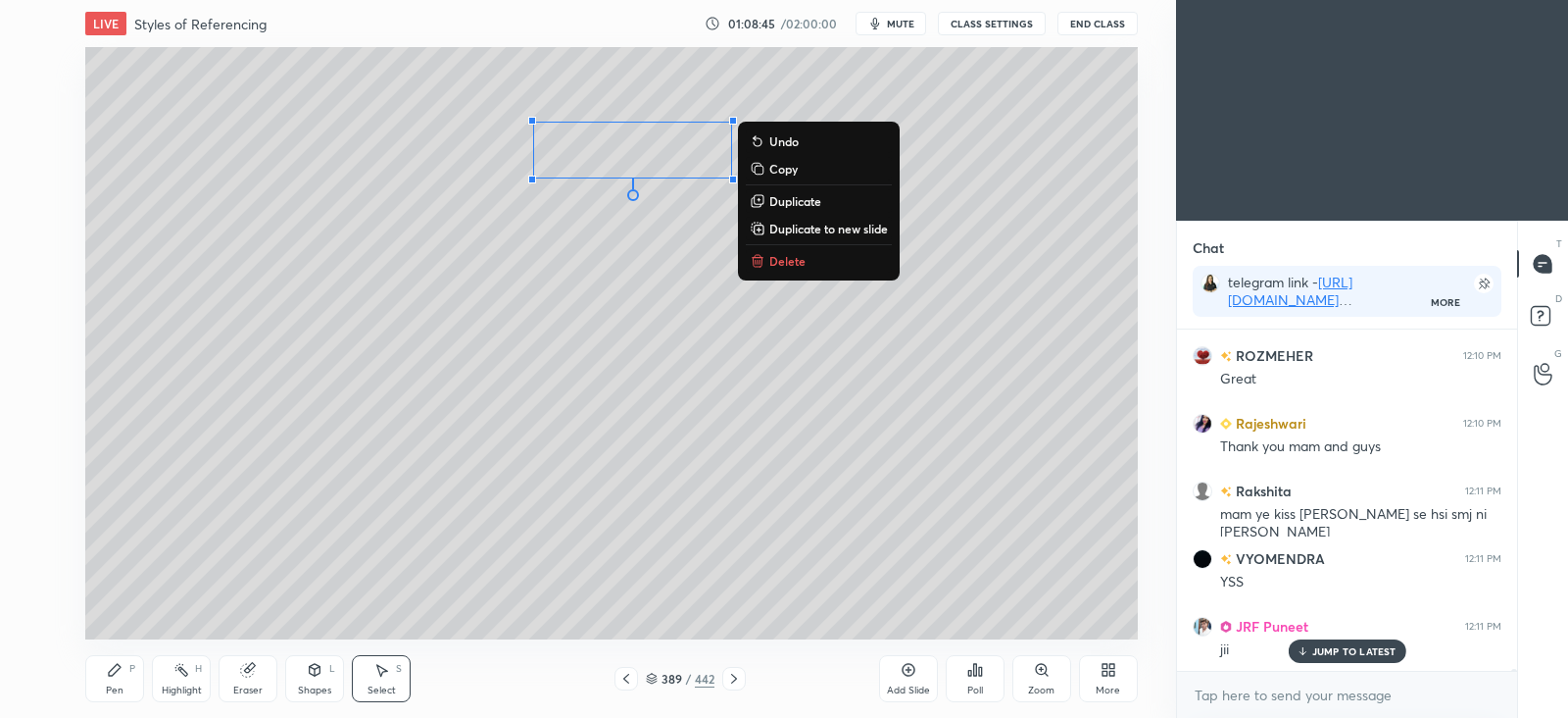
click at [802, 198] on p "Duplicate" at bounding box center [795, 201] width 52 height 16
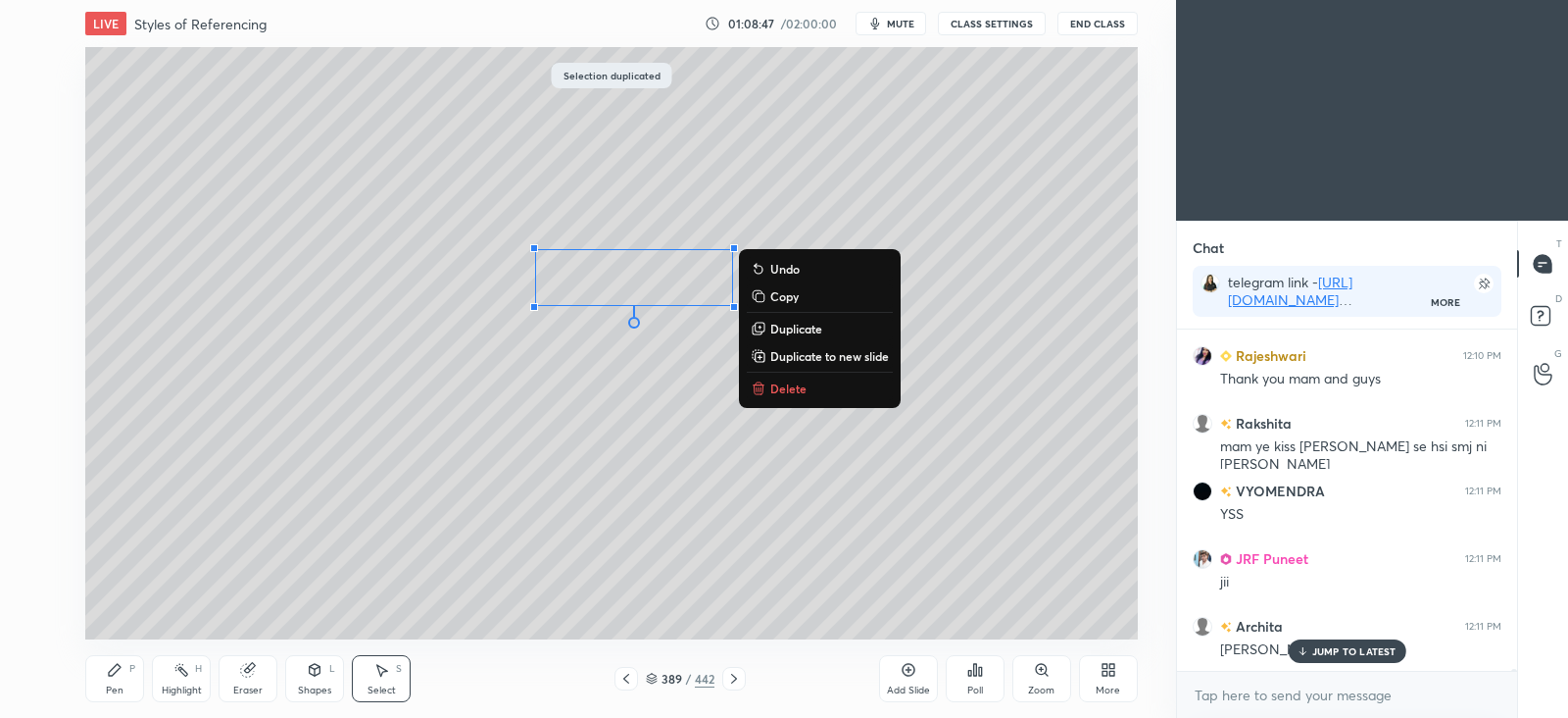
scroll to position [55252, 0]
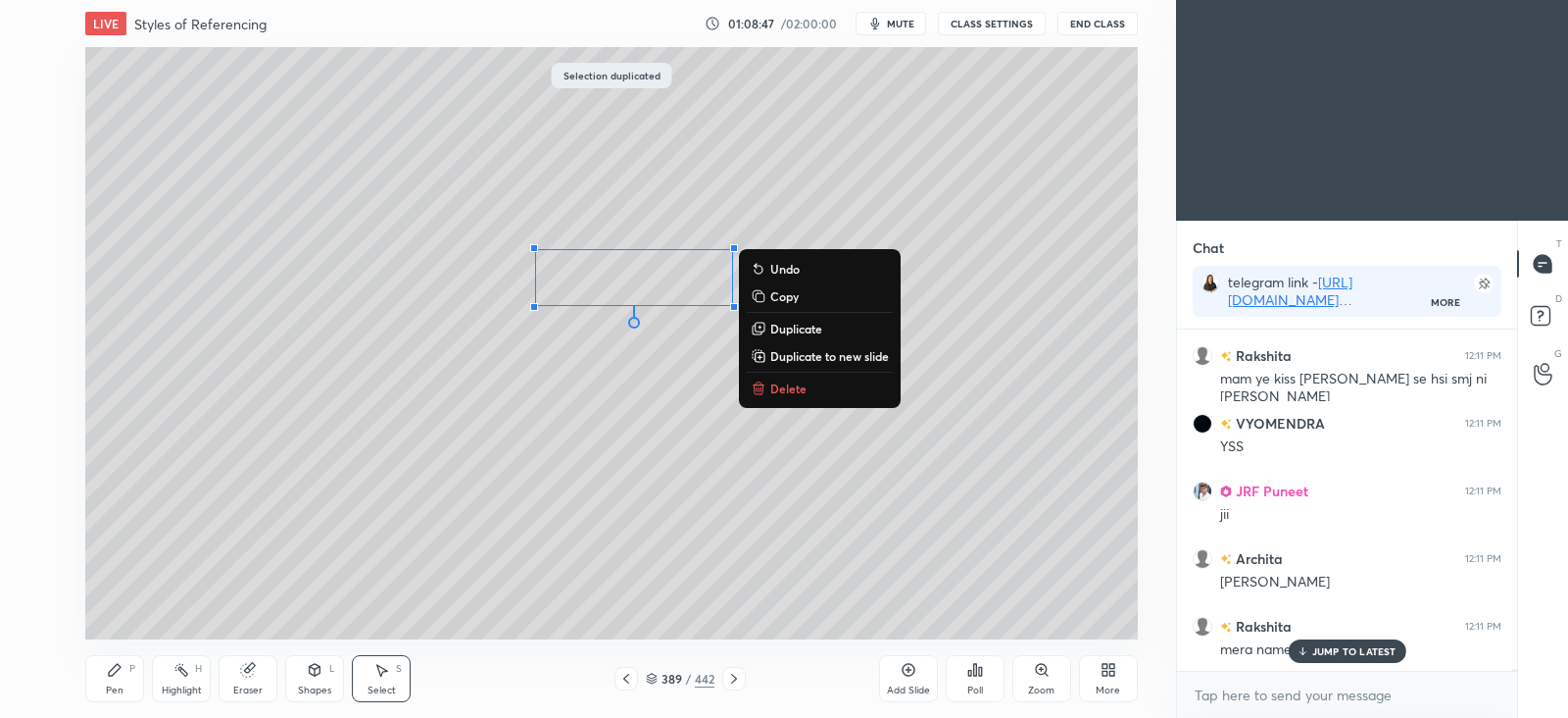
click at [814, 325] on p "Duplicate" at bounding box center [796, 329] width 52 height 16
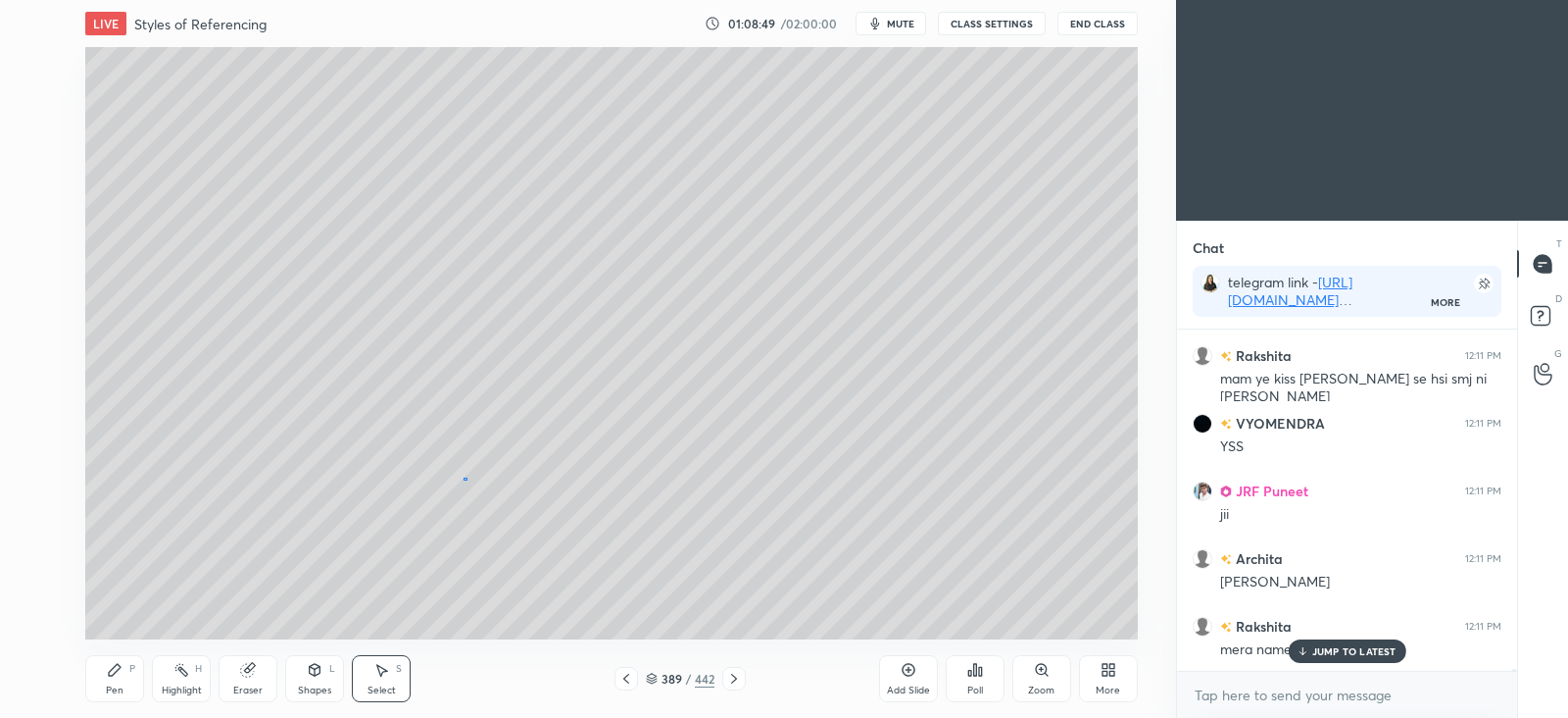
click at [466, 479] on div "0 ° Undo Copy Duplicate Duplicate to new slide Delete" at bounding box center [611, 343] width 1052 height 592
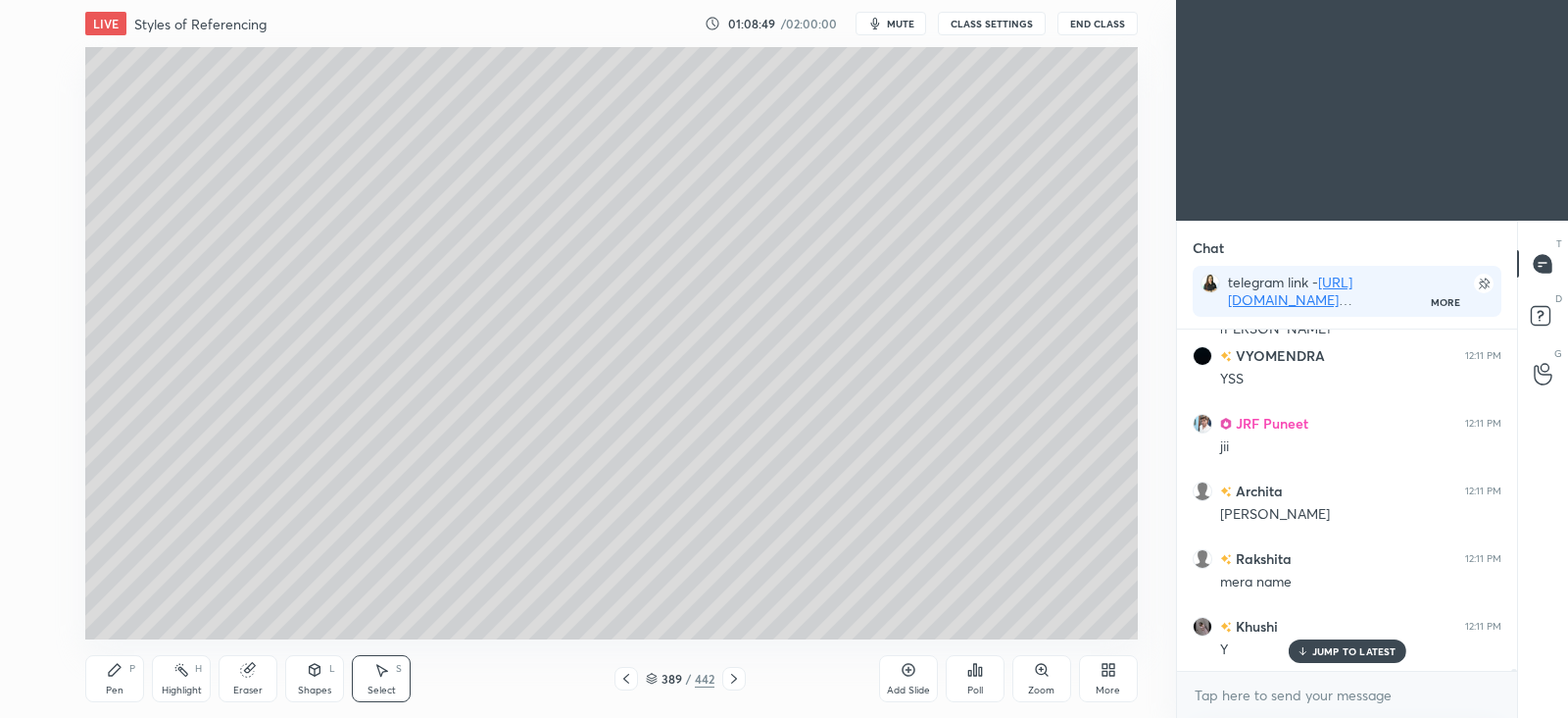
click at [118, 693] on div "Pen" at bounding box center [115, 691] width 18 height 10
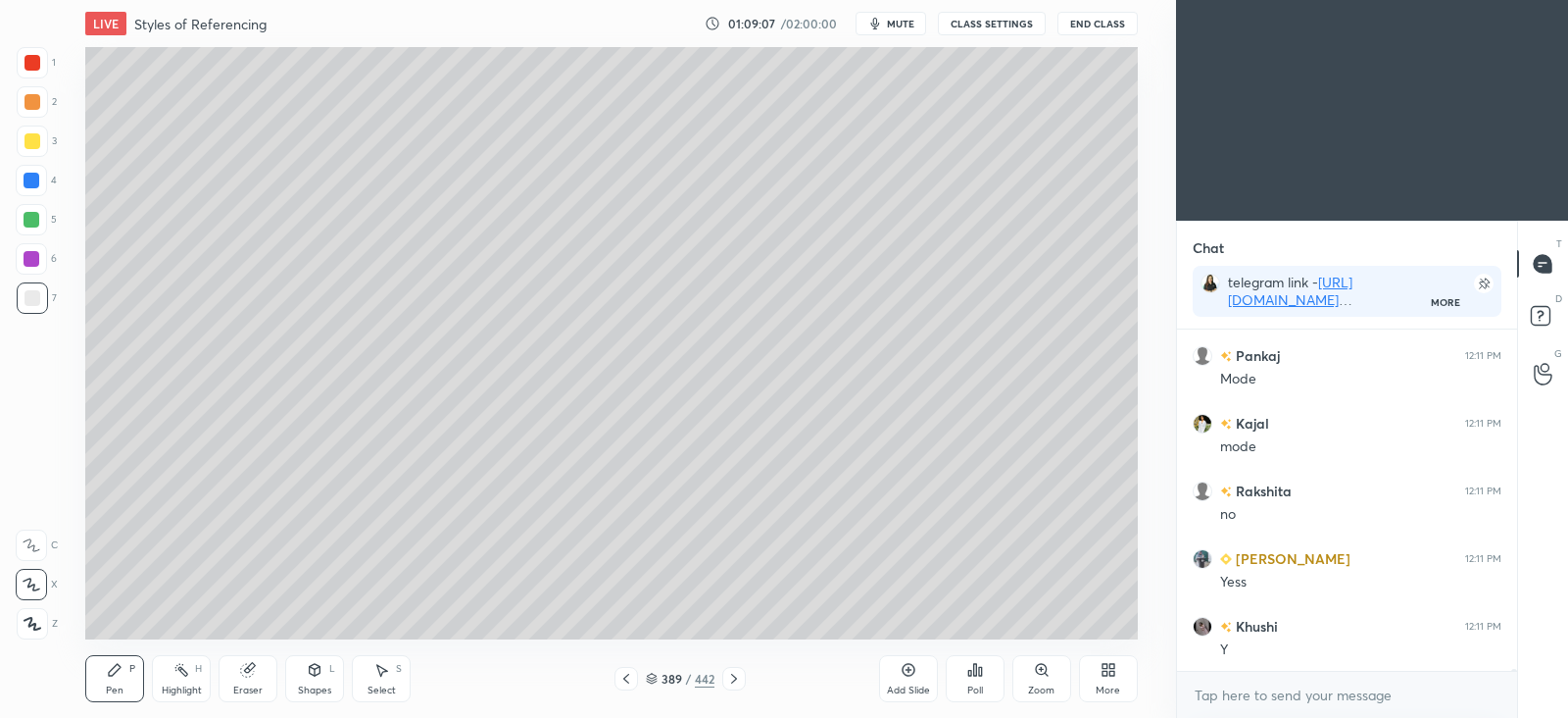
scroll to position [56556, 0]
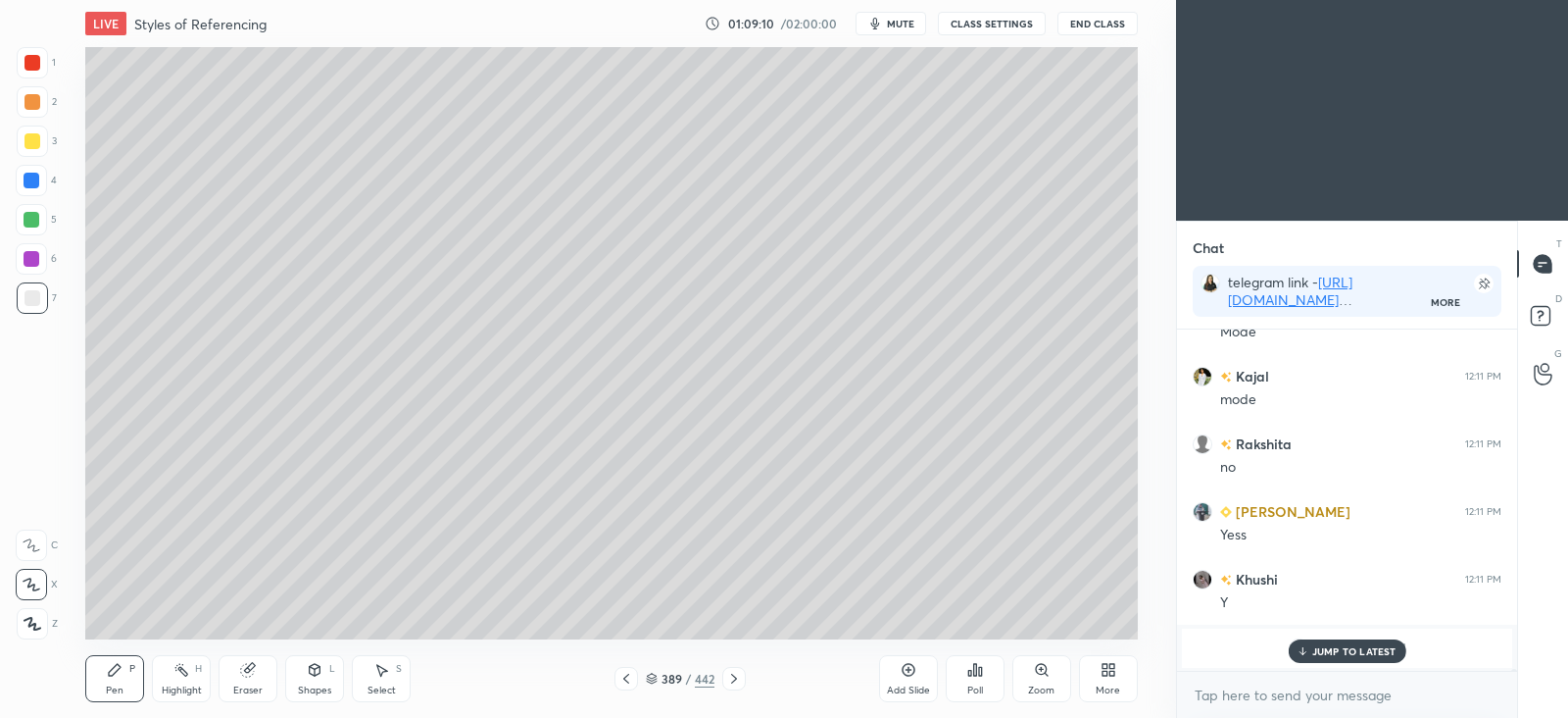
click at [387, 681] on div "Select S" at bounding box center [381, 679] width 59 height 47
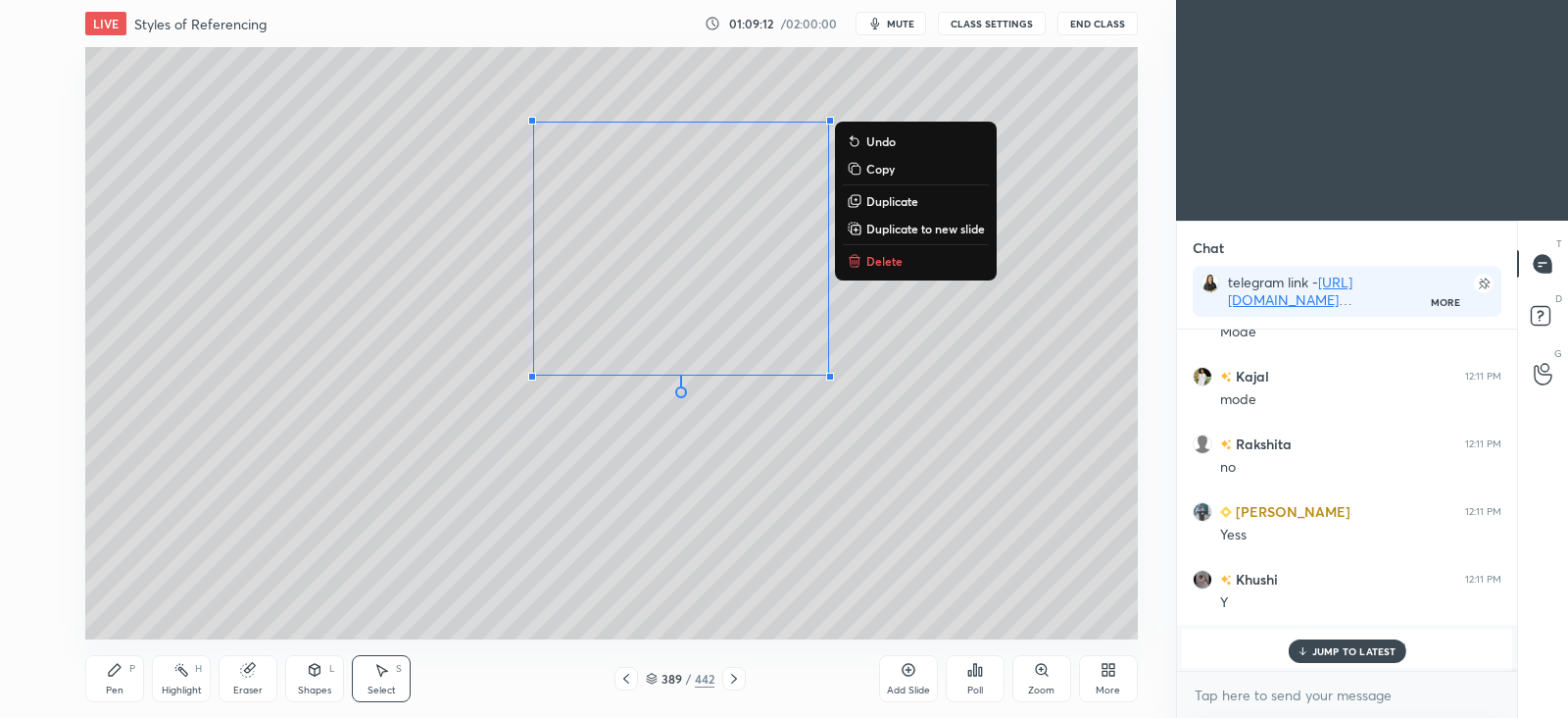
scroll to position [56624, 0]
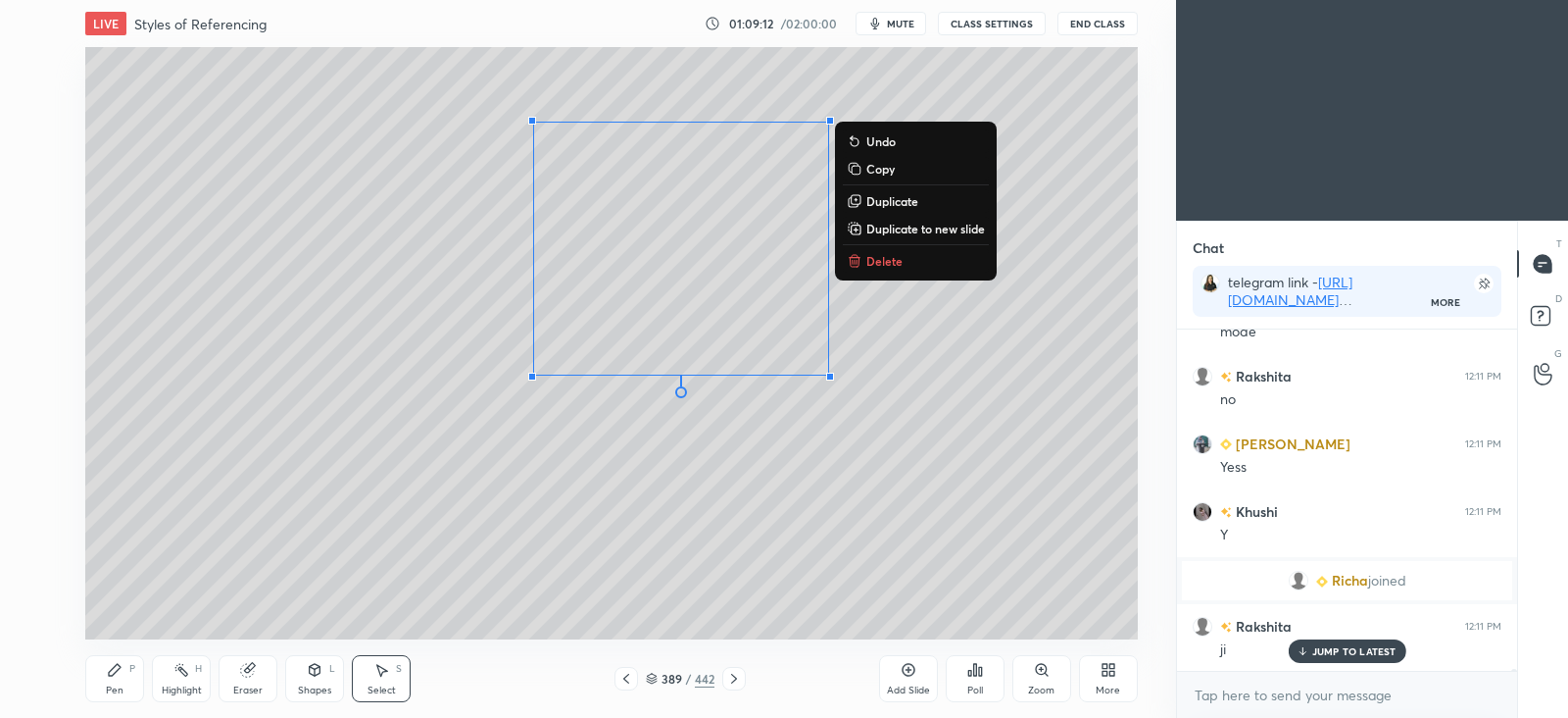
click at [899, 258] on p "Delete" at bounding box center [885, 261] width 36 height 16
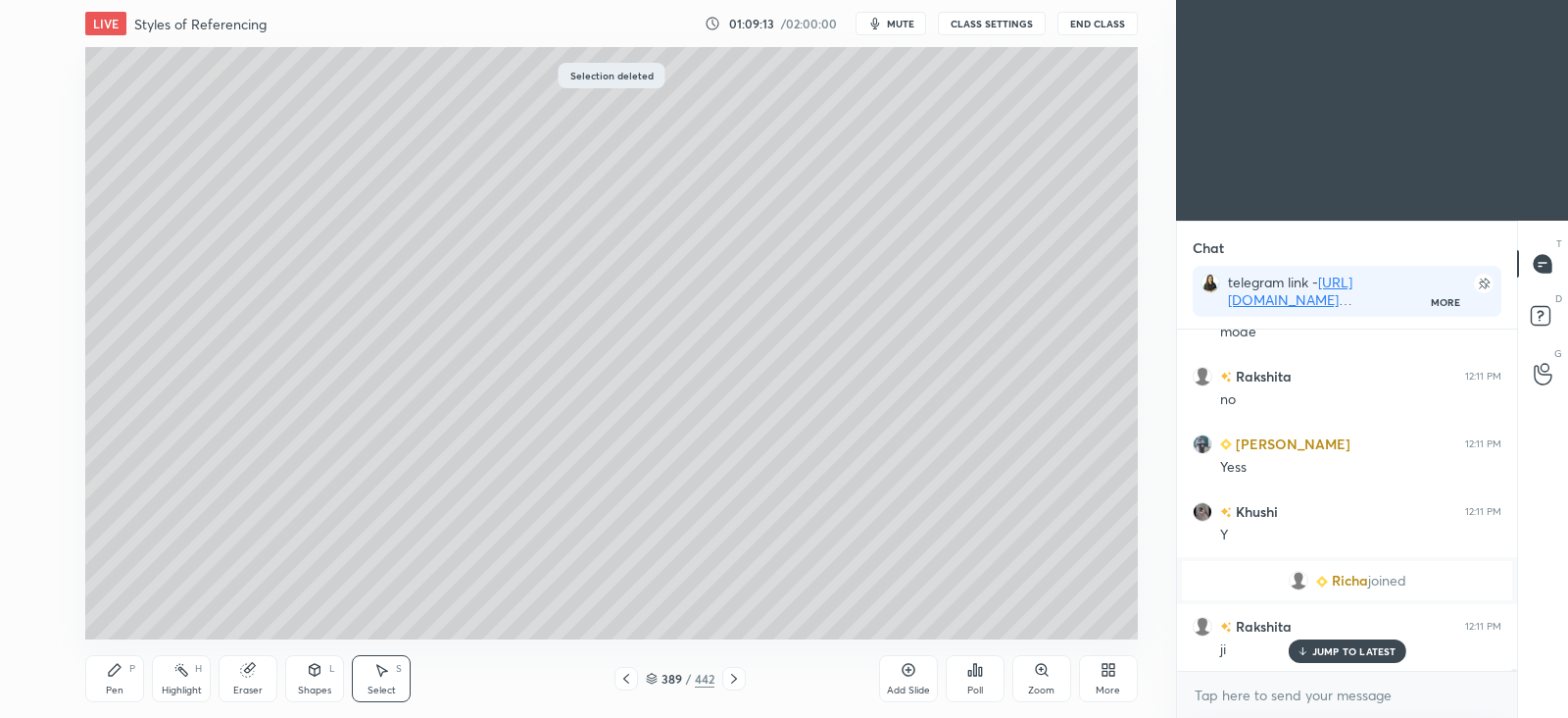
click at [112, 680] on div "Pen P" at bounding box center [115, 679] width 59 height 47
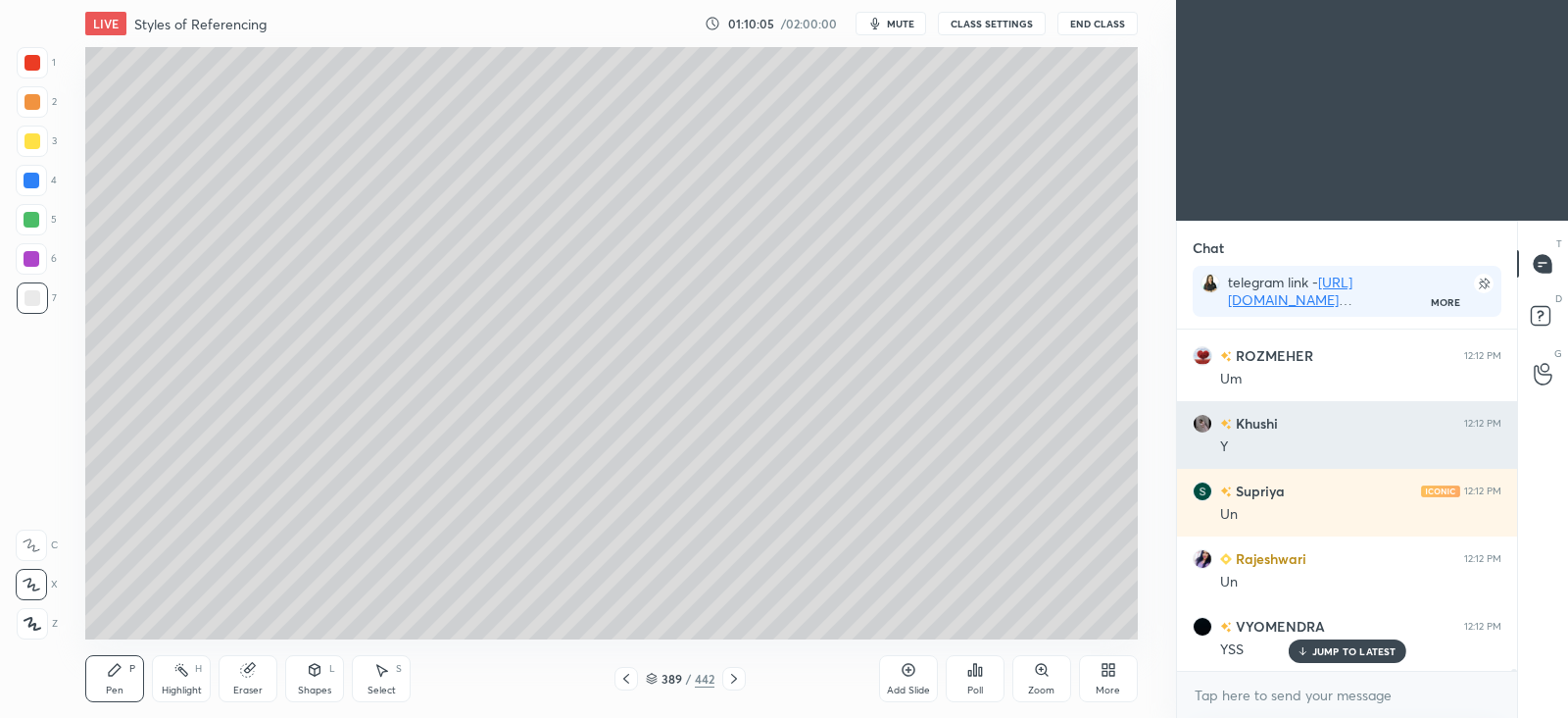
scroll to position [58671, 0]
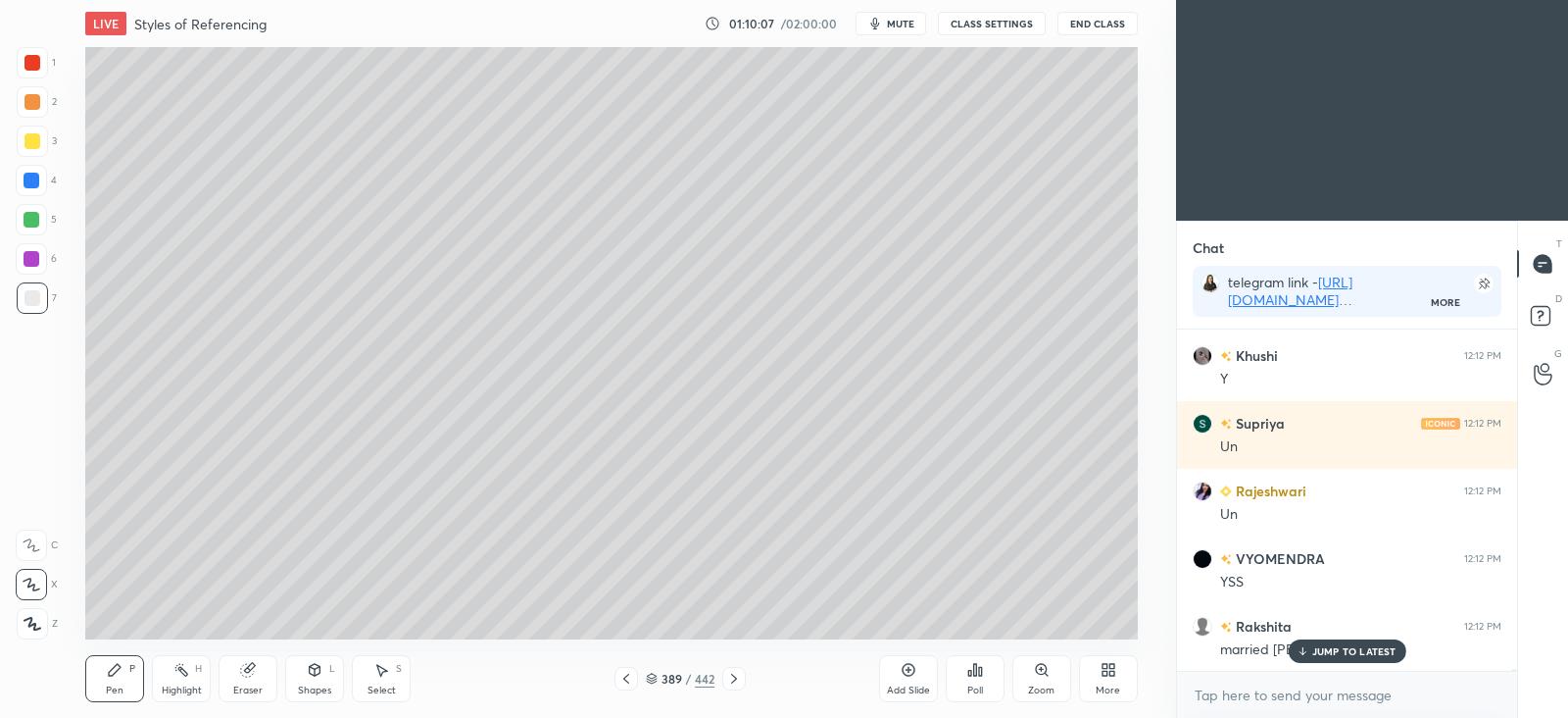
click at [1310, 651] on div "JUMP TO LATEST" at bounding box center [1346, 651] width 118 height 24
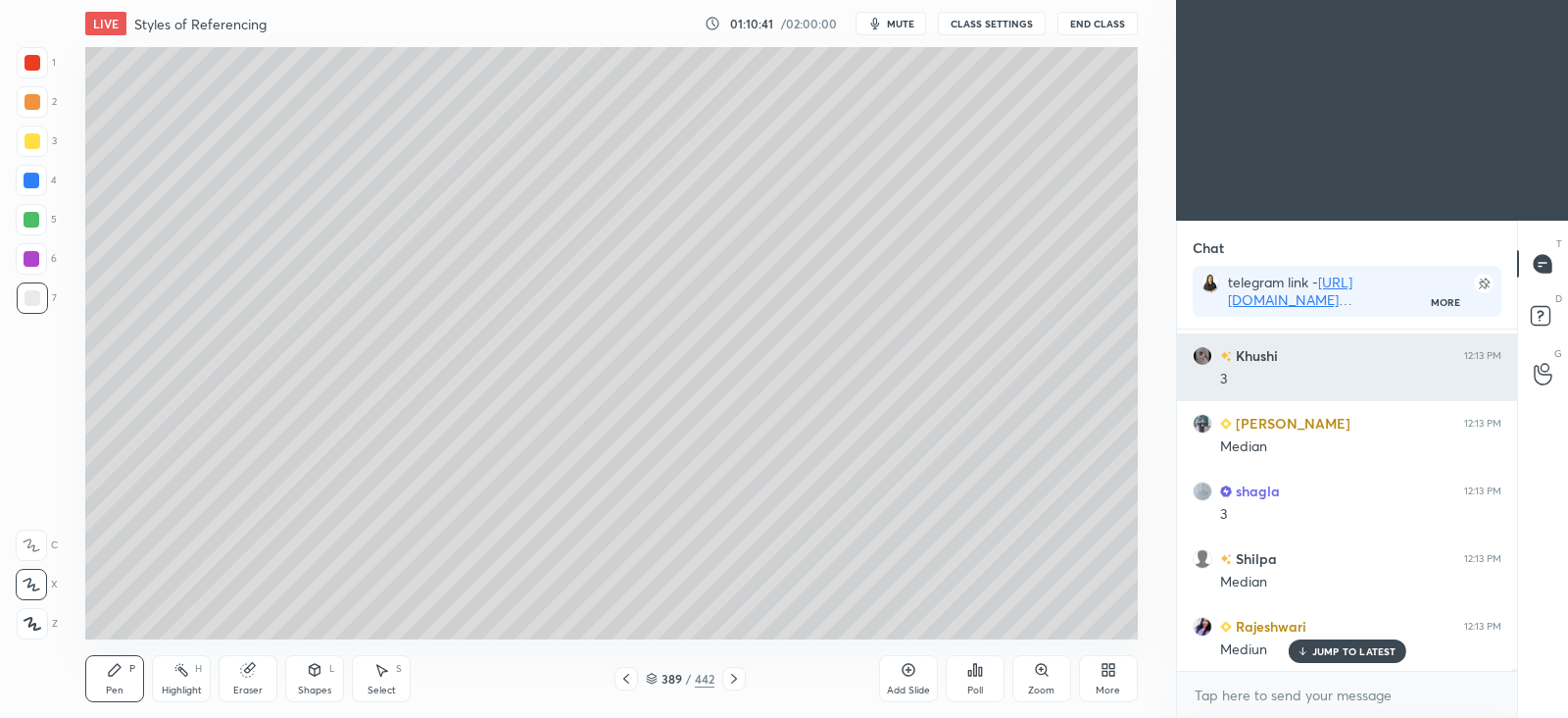
scroll to position [60312, 0]
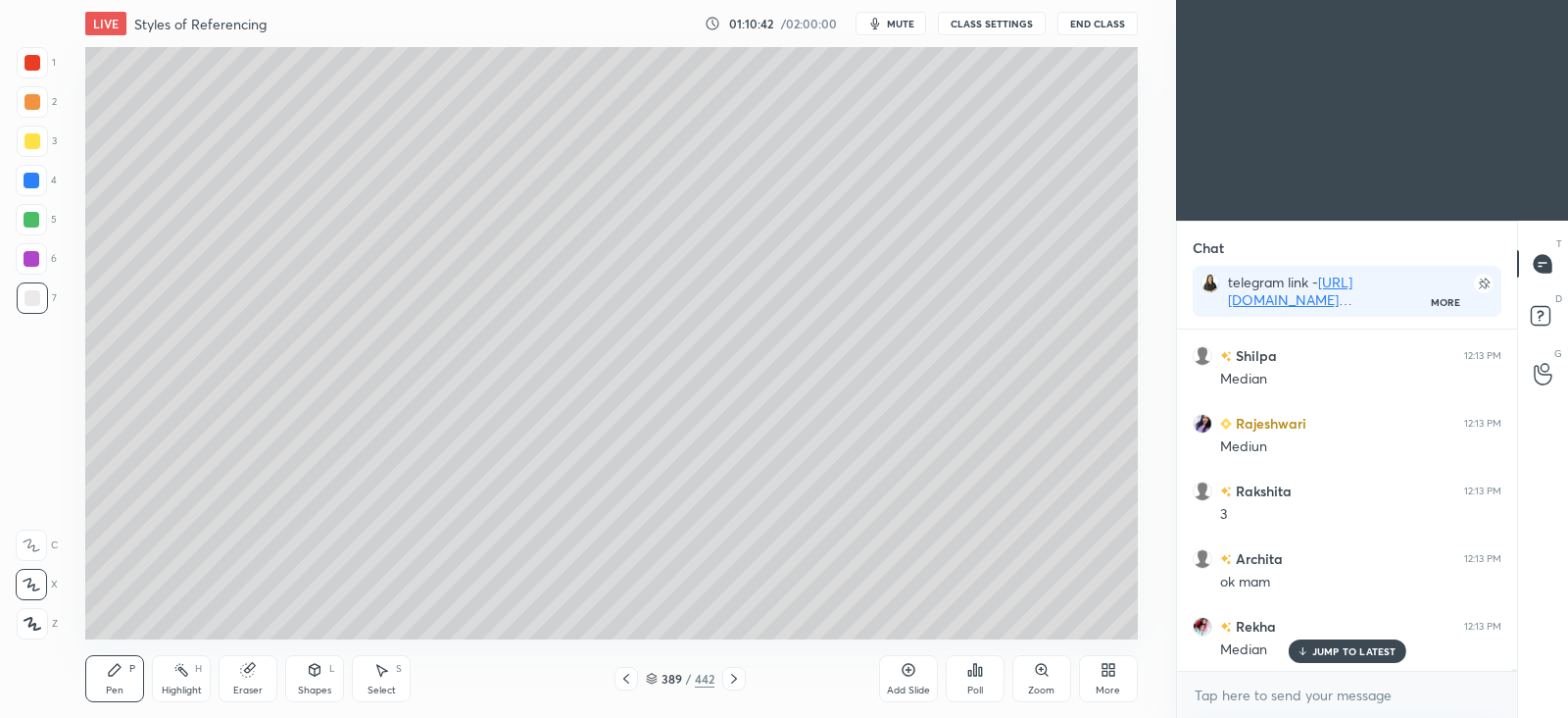
click at [906, 673] on icon at bounding box center [909, 670] width 16 height 16
click at [739, 681] on icon at bounding box center [735, 679] width 16 height 16
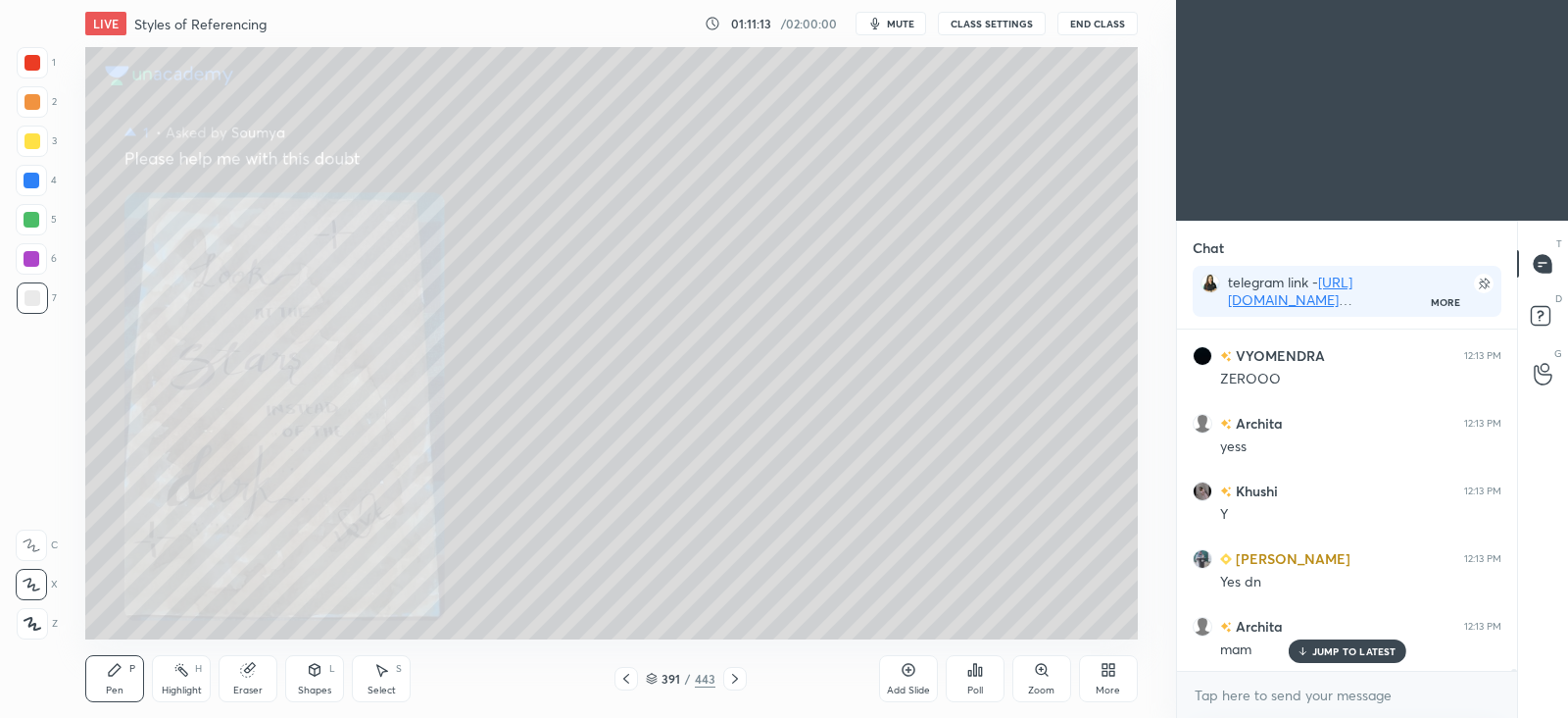
click at [742, 677] on div at bounding box center [735, 679] width 24 height 24
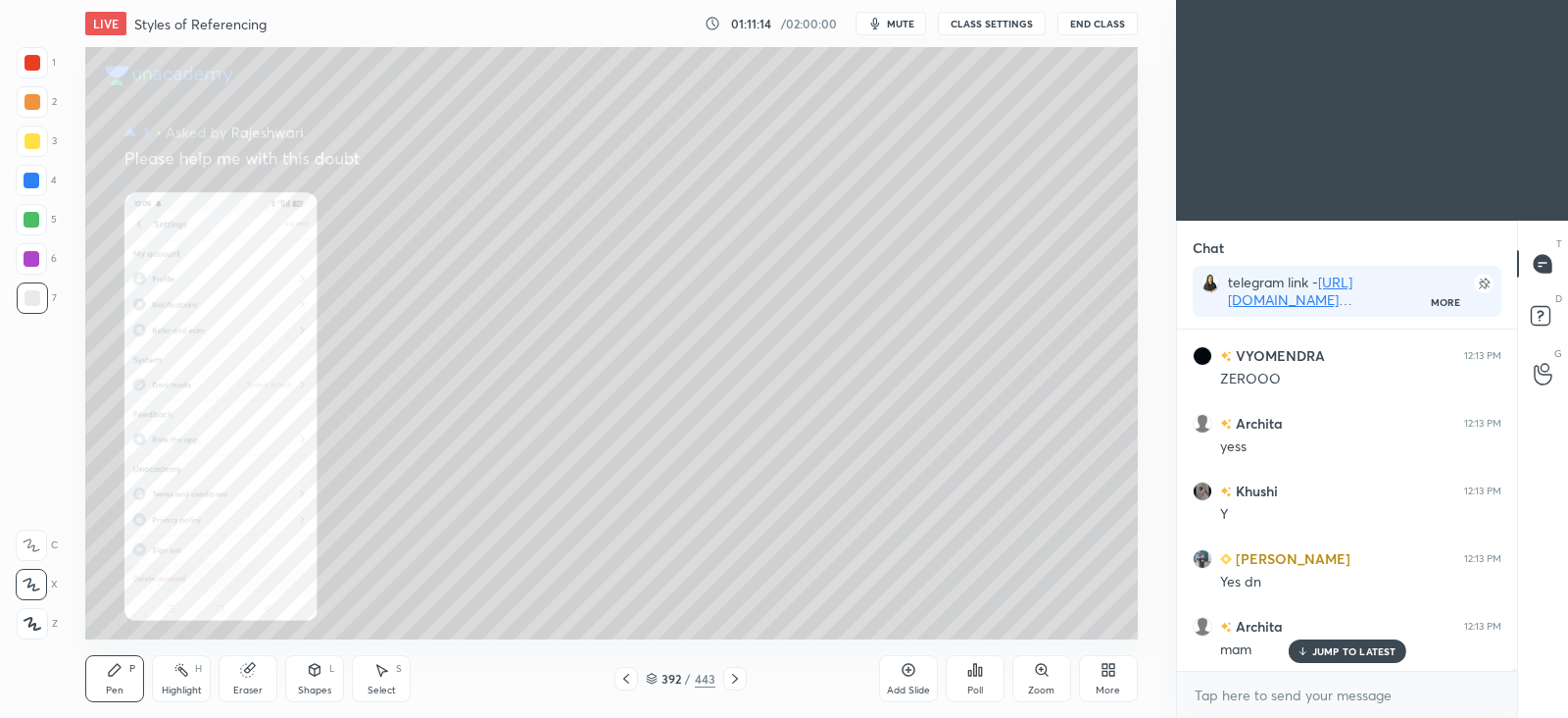
click at [743, 678] on div at bounding box center [735, 679] width 24 height 24
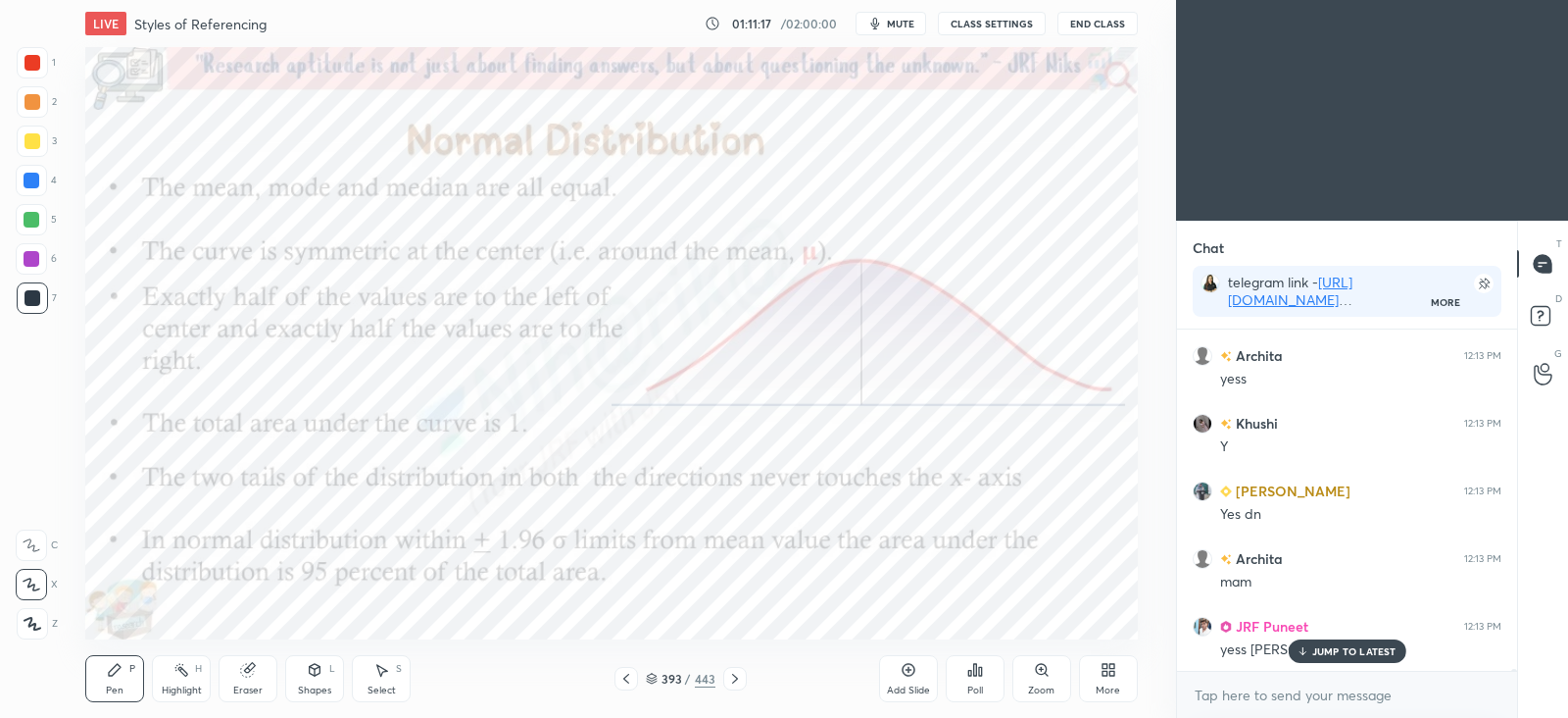
click at [631, 678] on icon at bounding box center [627, 679] width 16 height 16
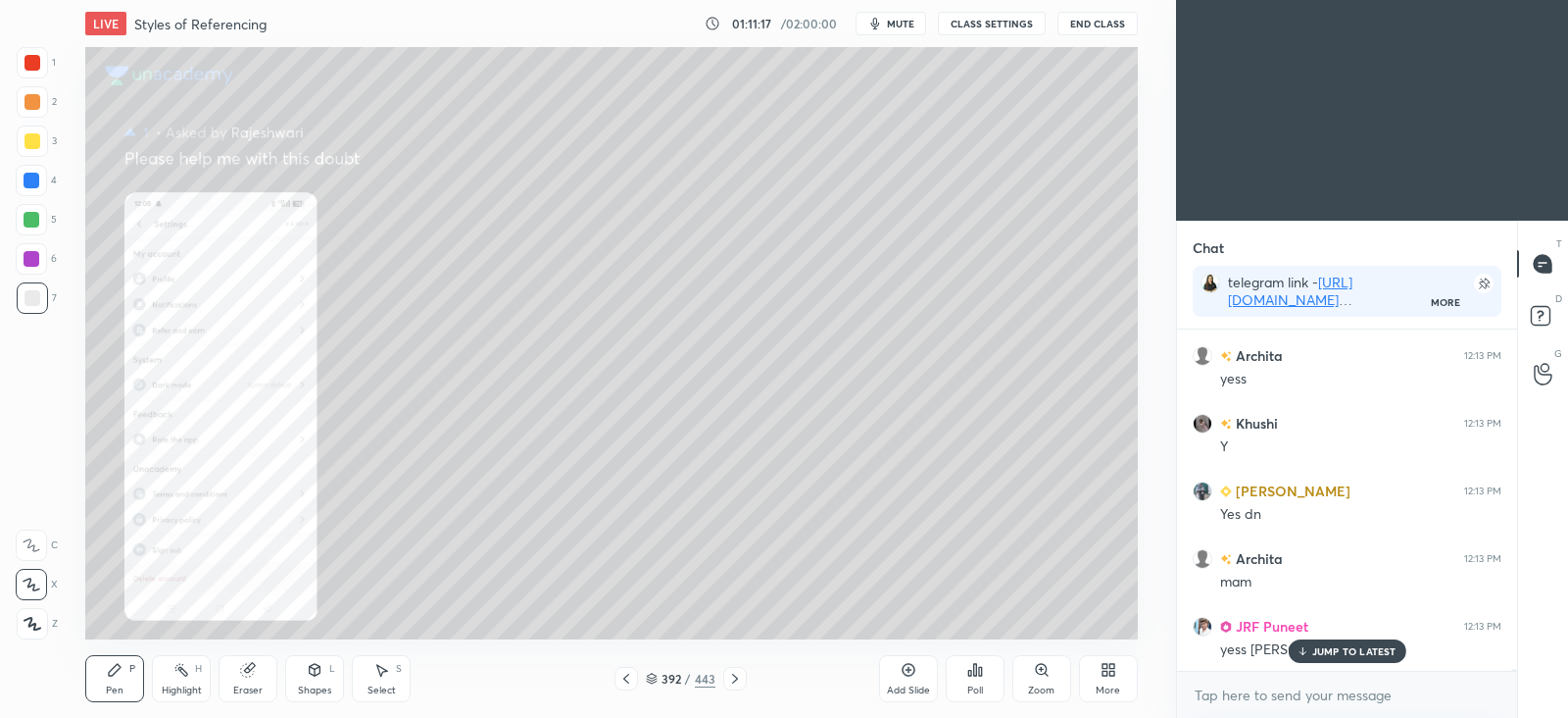
click at [632, 675] on icon at bounding box center [627, 679] width 16 height 16
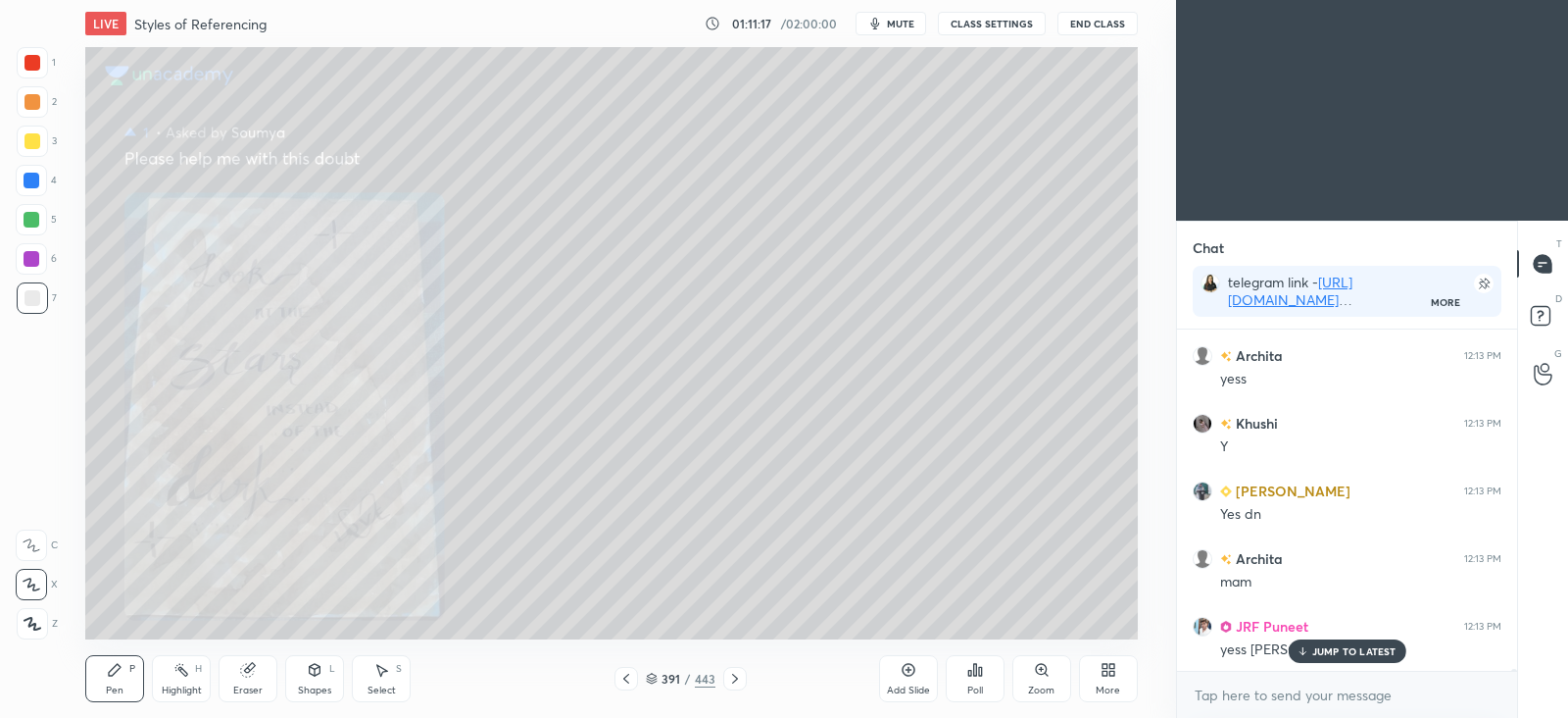
scroll to position [62206, 0]
click at [632, 677] on icon at bounding box center [627, 679] width 16 height 16
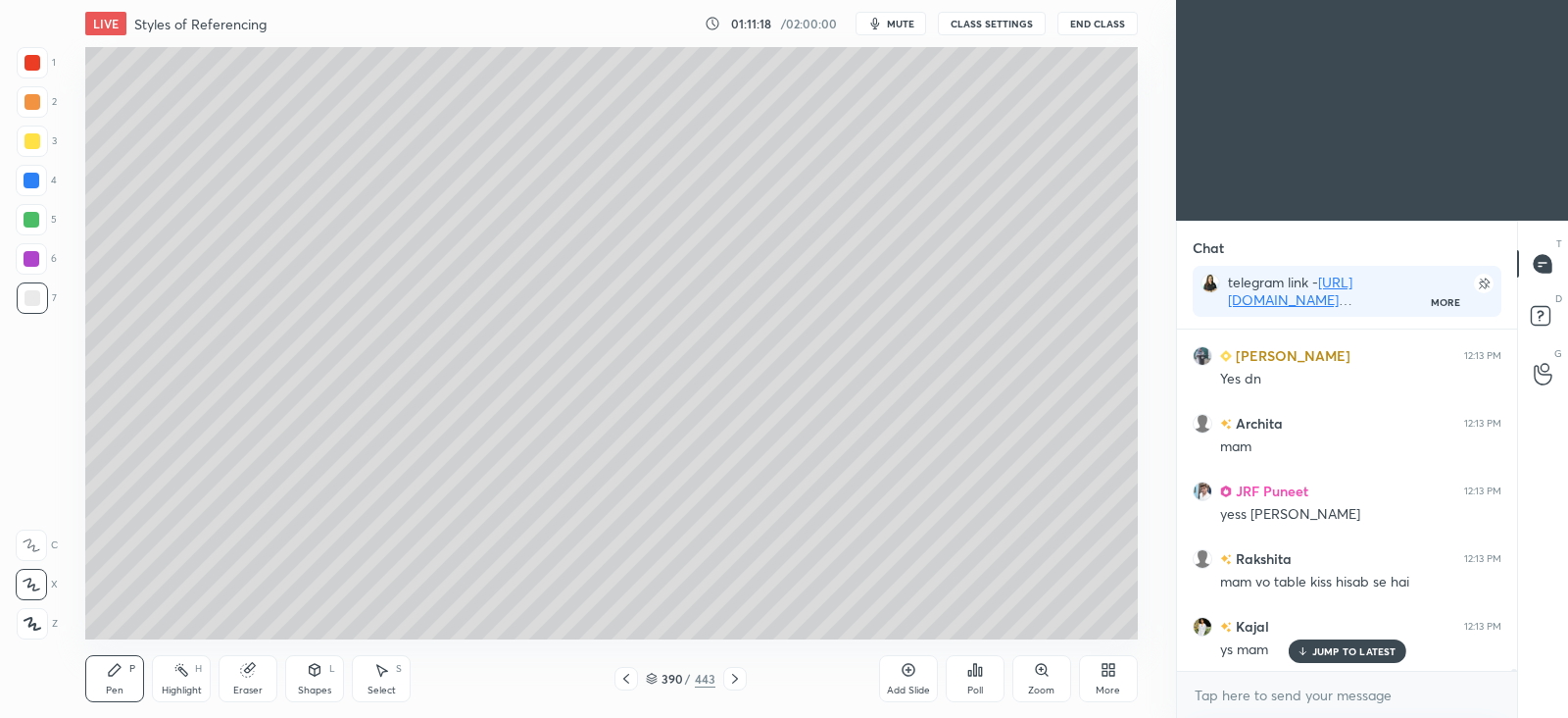
click at [631, 679] on icon at bounding box center [627, 679] width 16 height 16
click at [630, 679] on icon at bounding box center [627, 679] width 16 height 16
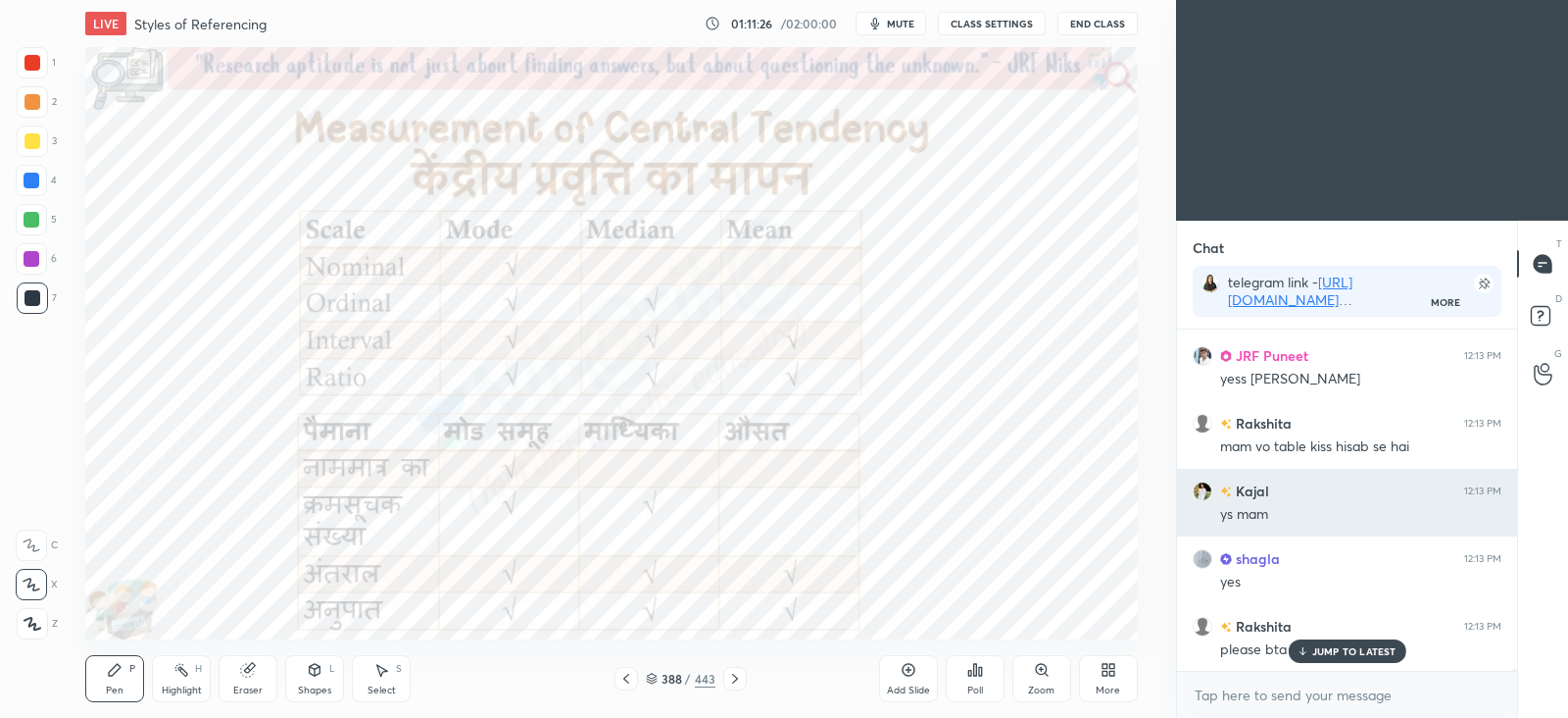
scroll to position [62409, 0]
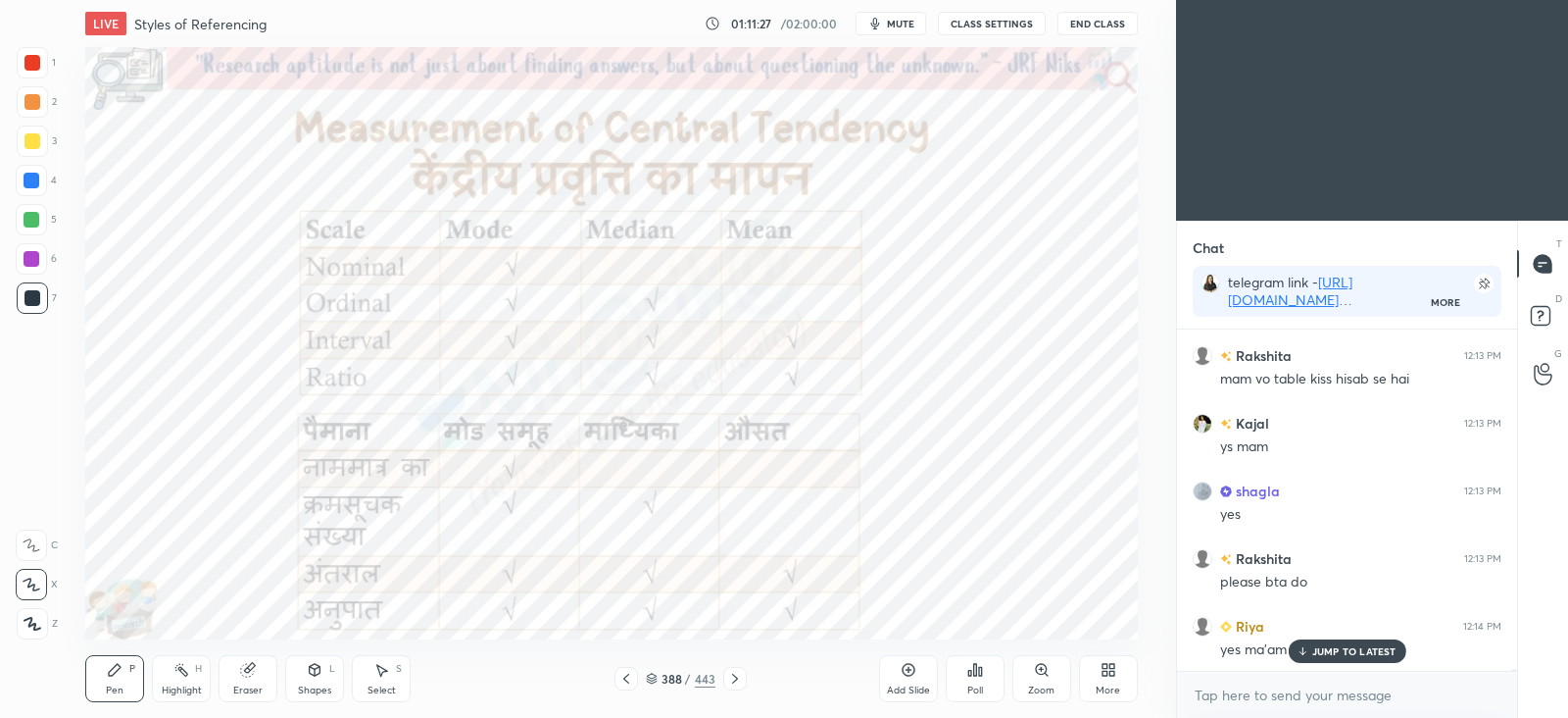
click at [733, 681] on icon at bounding box center [735, 679] width 16 height 16
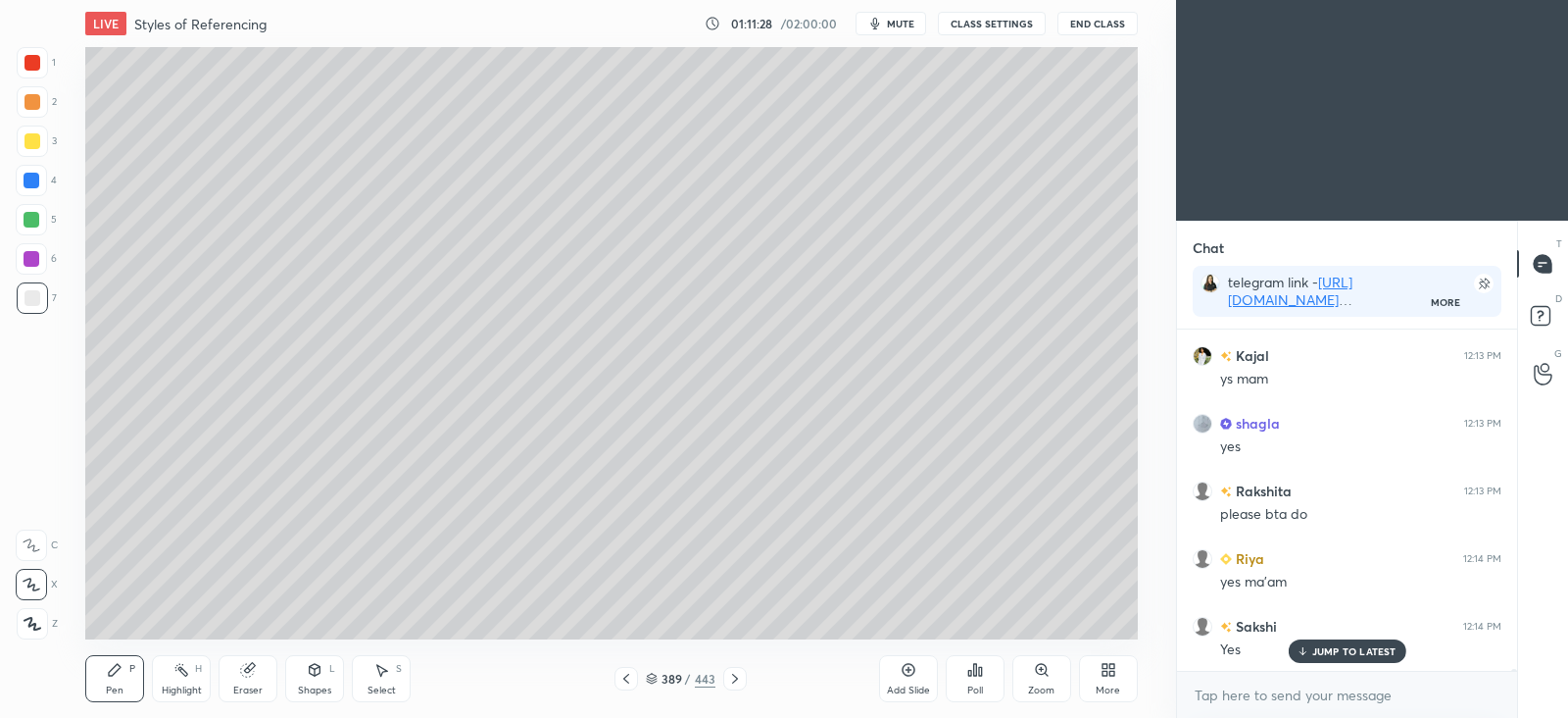
click at [734, 681] on icon at bounding box center [735, 679] width 6 height 10
click at [732, 682] on icon at bounding box center [735, 679] width 16 height 16
click at [735, 683] on icon at bounding box center [735, 679] width 16 height 16
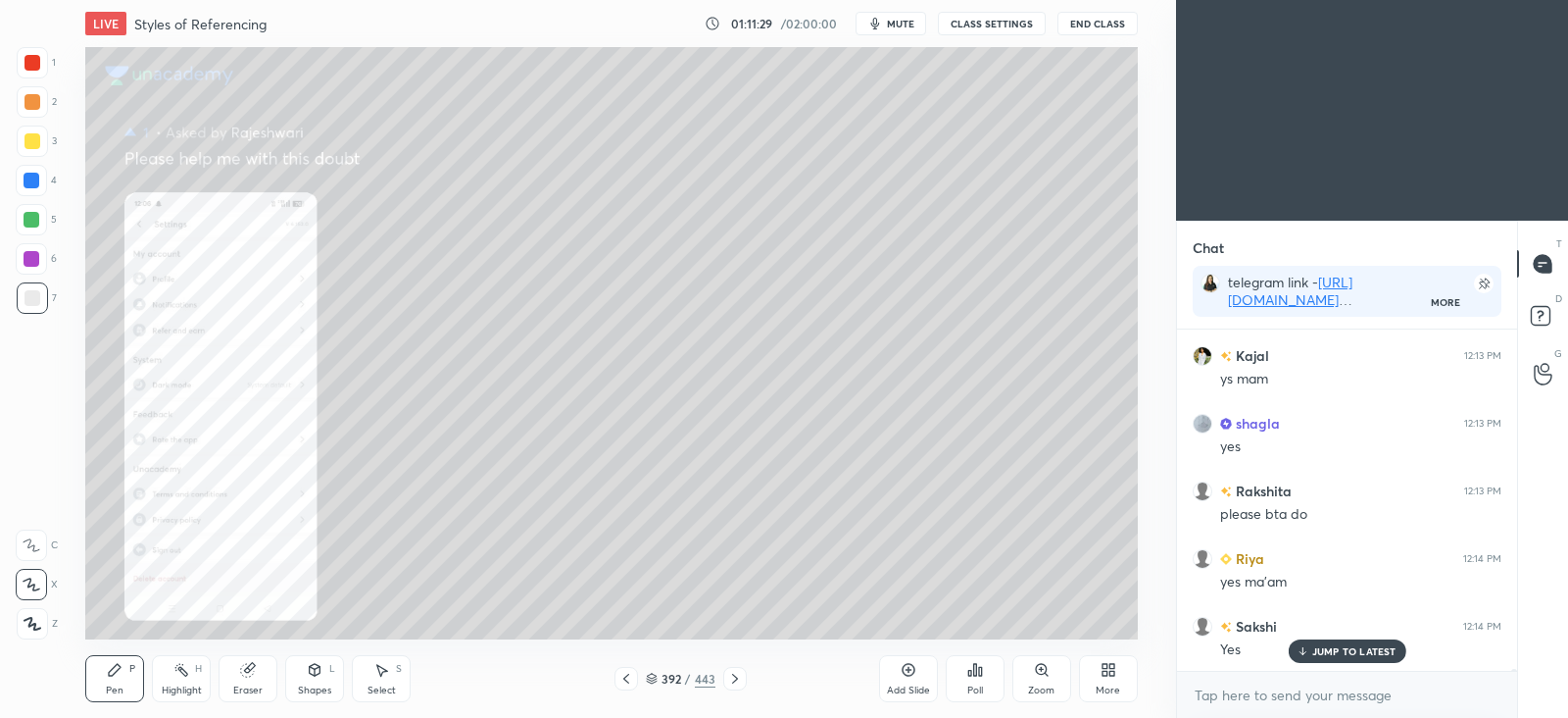
click at [735, 680] on icon at bounding box center [735, 679] width 6 height 10
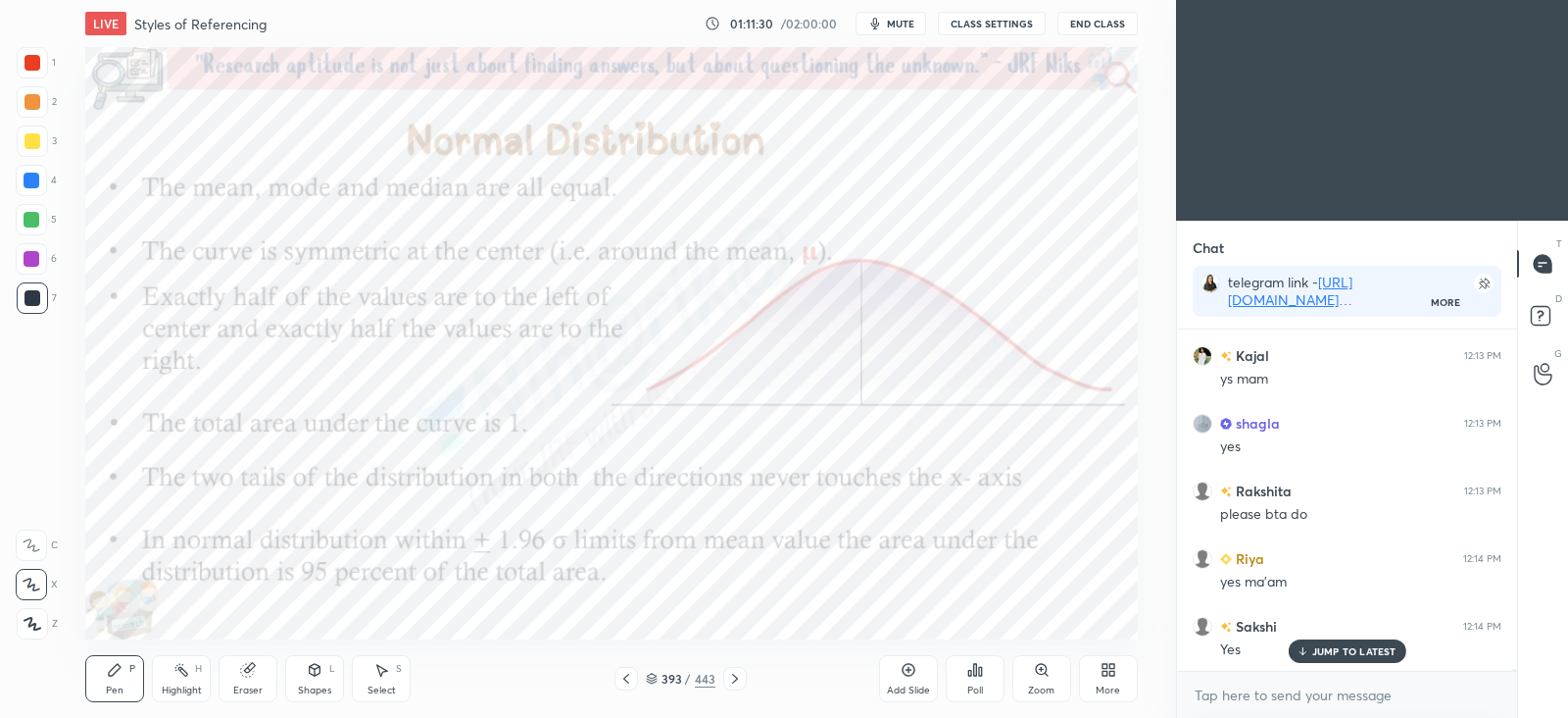
scroll to position [62544, 0]
click at [1312, 659] on div "JUMP TO LATEST" at bounding box center [1346, 651] width 118 height 24
click at [1338, 645] on p "JUMP TO LATEST" at bounding box center [1354, 651] width 84 height 12
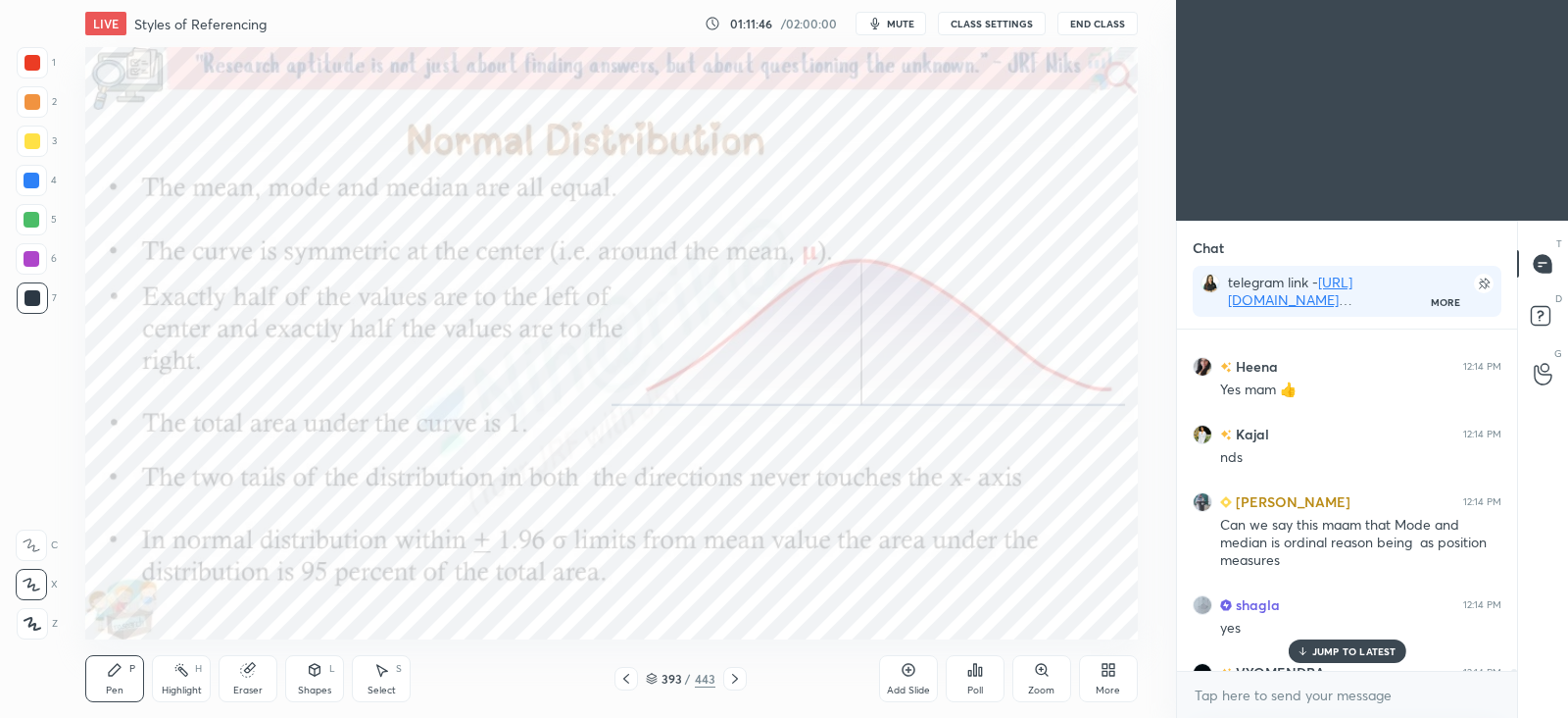
scroll to position [62800, 0]
click at [1371, 650] on p "2 NEW MESSAGES" at bounding box center [1354, 651] width 90 height 12
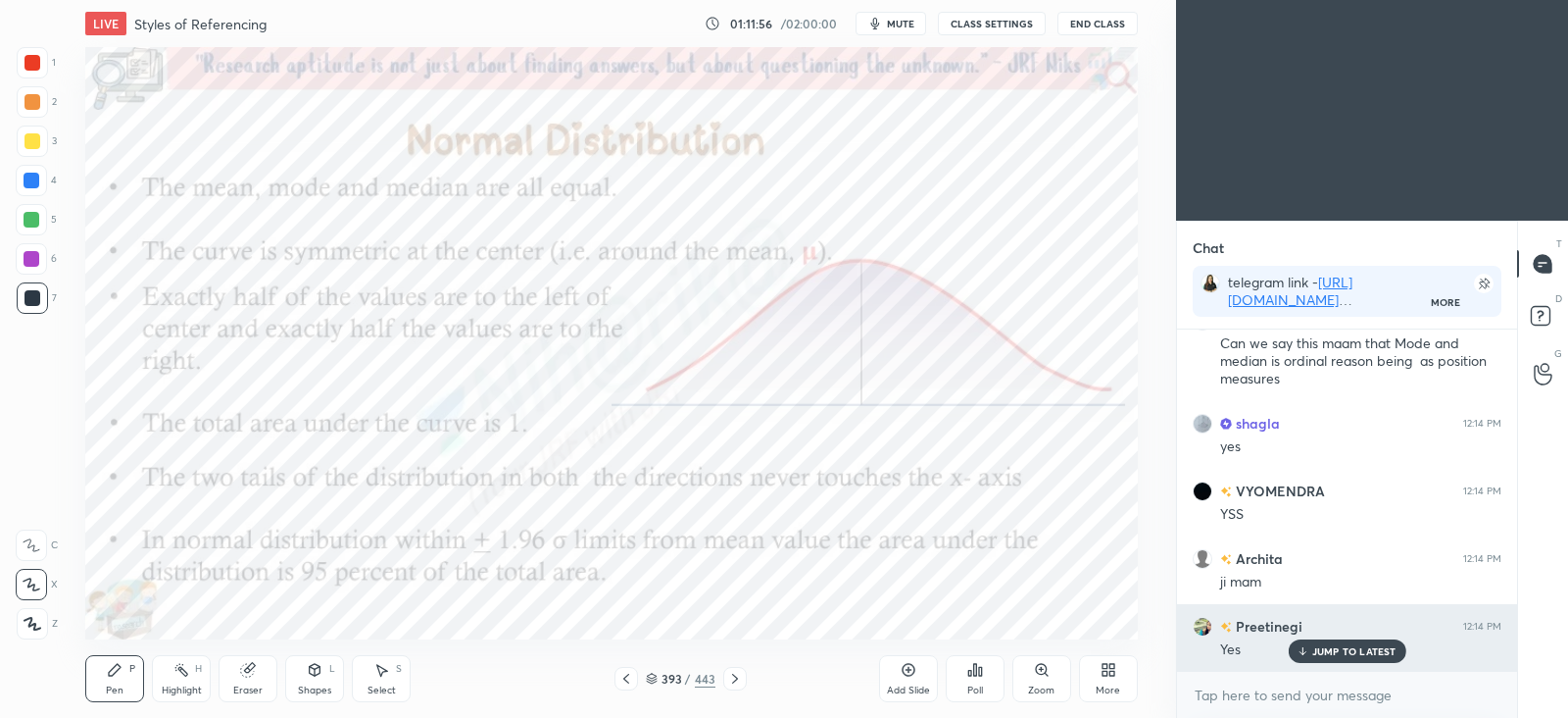
click at [1375, 648] on p "JUMP TO LATEST" at bounding box center [1354, 651] width 84 height 12
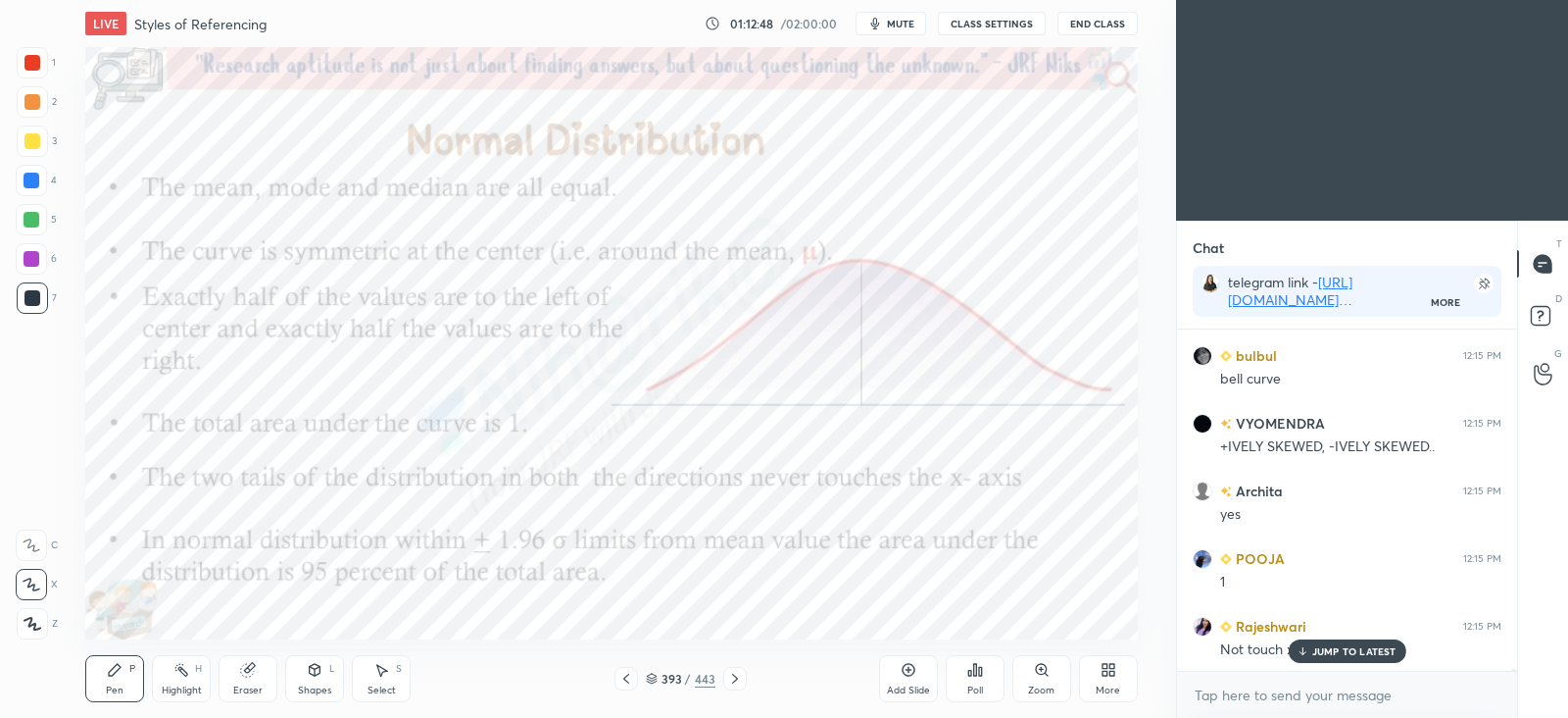
scroll to position [63885, 0]
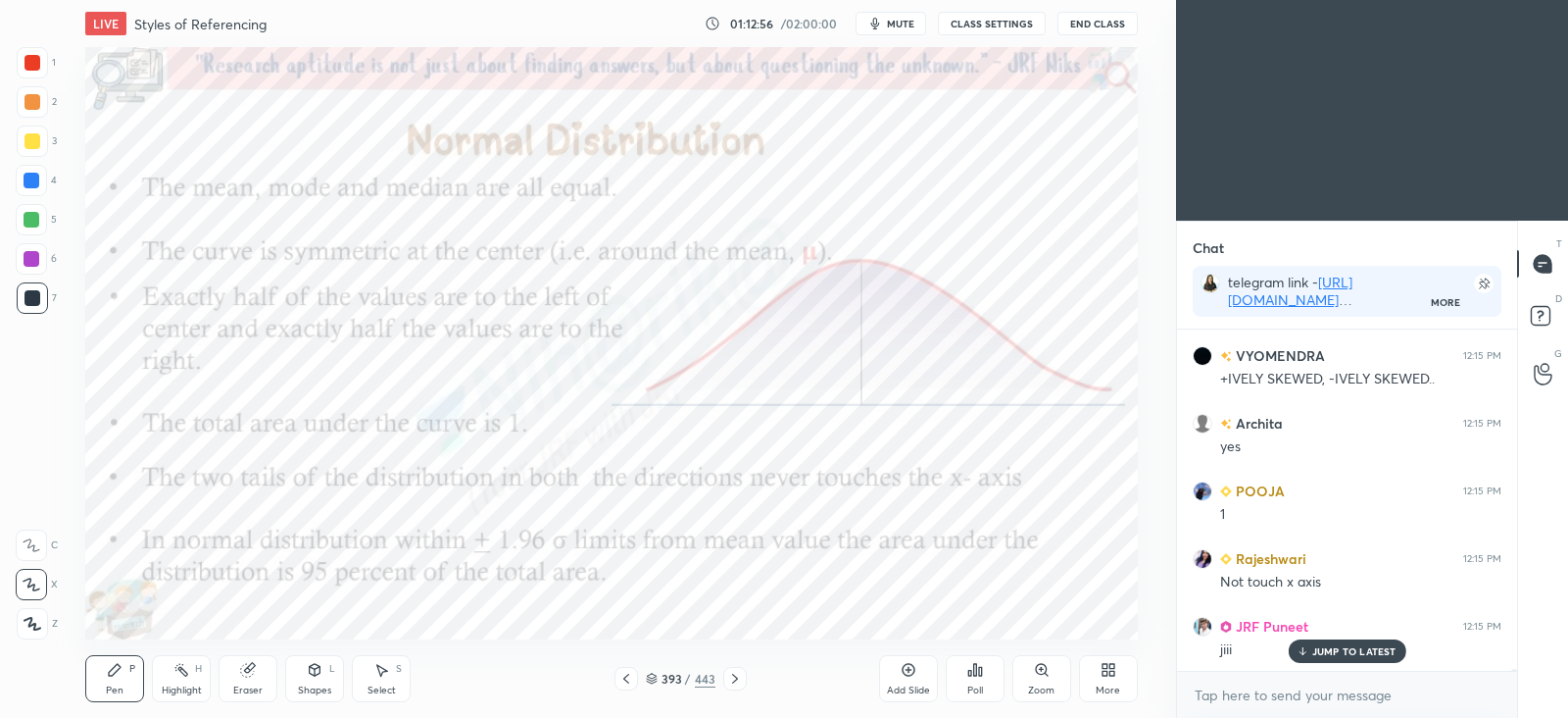
click at [184, 666] on icon at bounding box center [181, 670] width 16 height 16
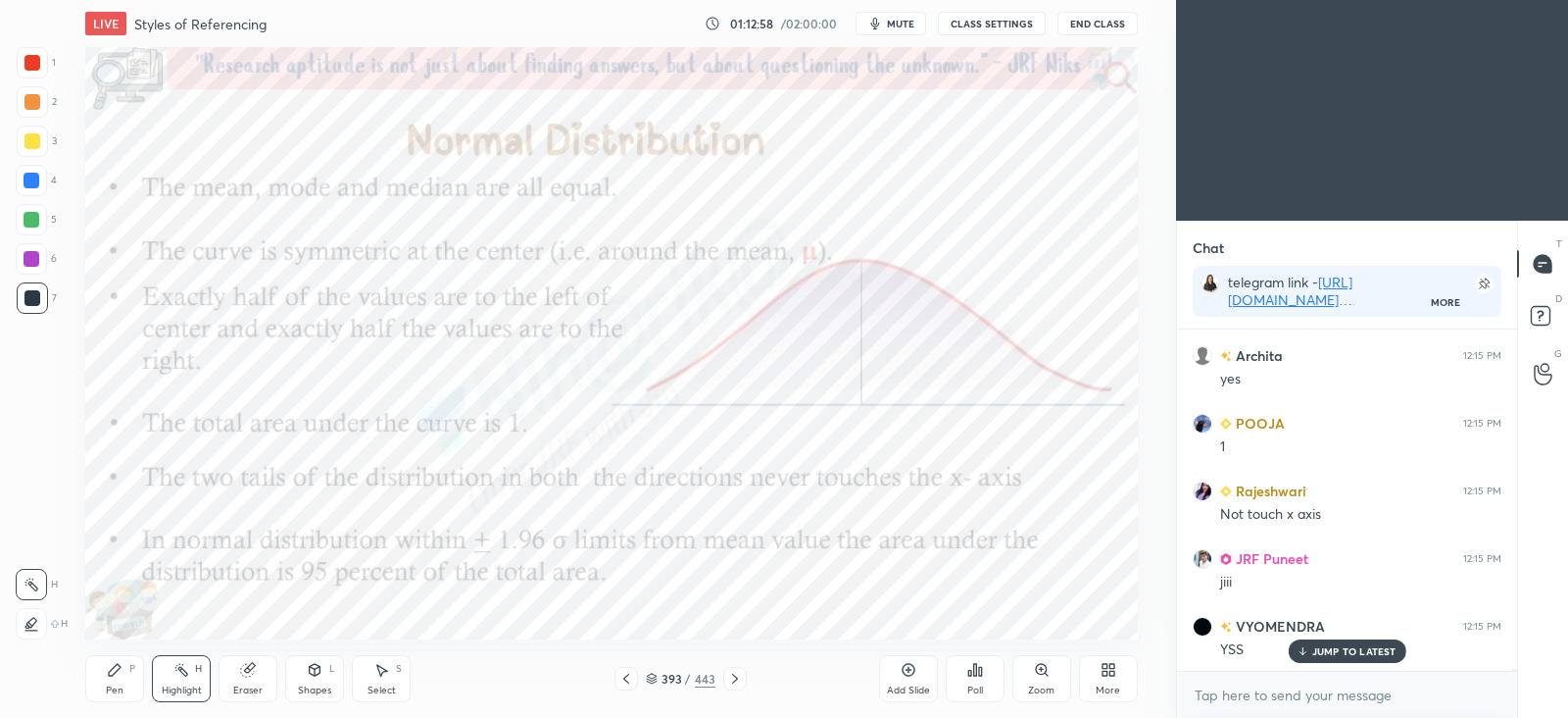
click at [30, 251] on div at bounding box center [31, 259] width 16 height 16
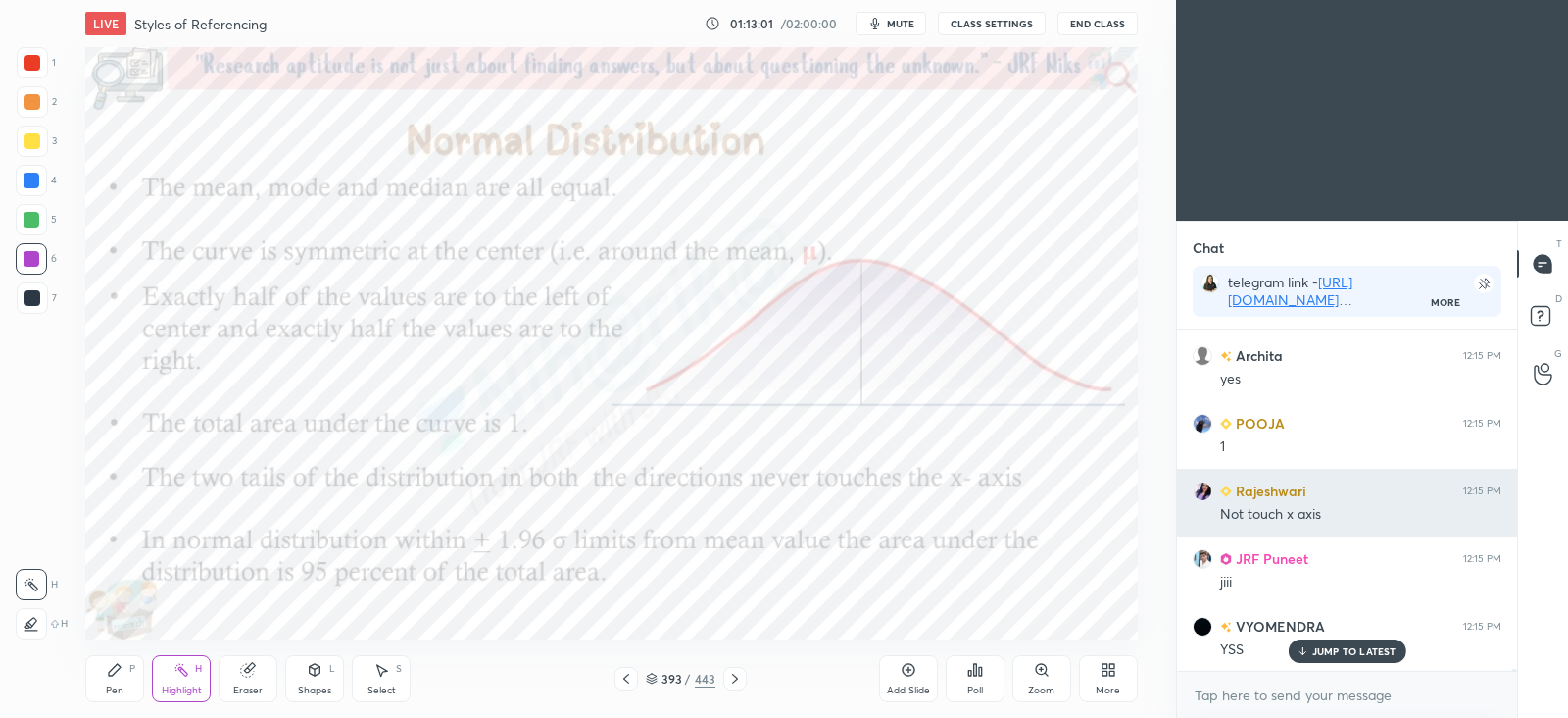
scroll to position [64021, 0]
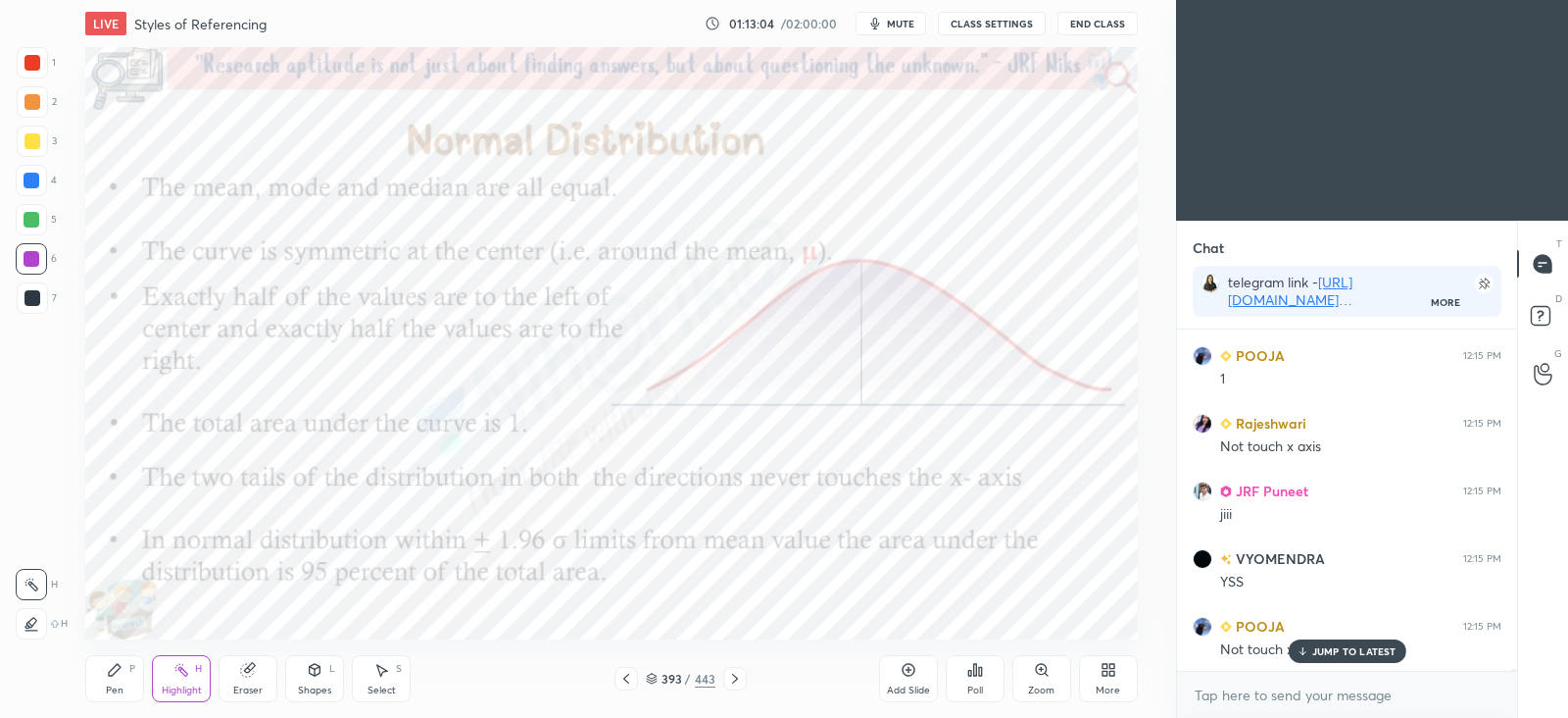
click at [33, 610] on div at bounding box center [31, 624] width 31 height 31
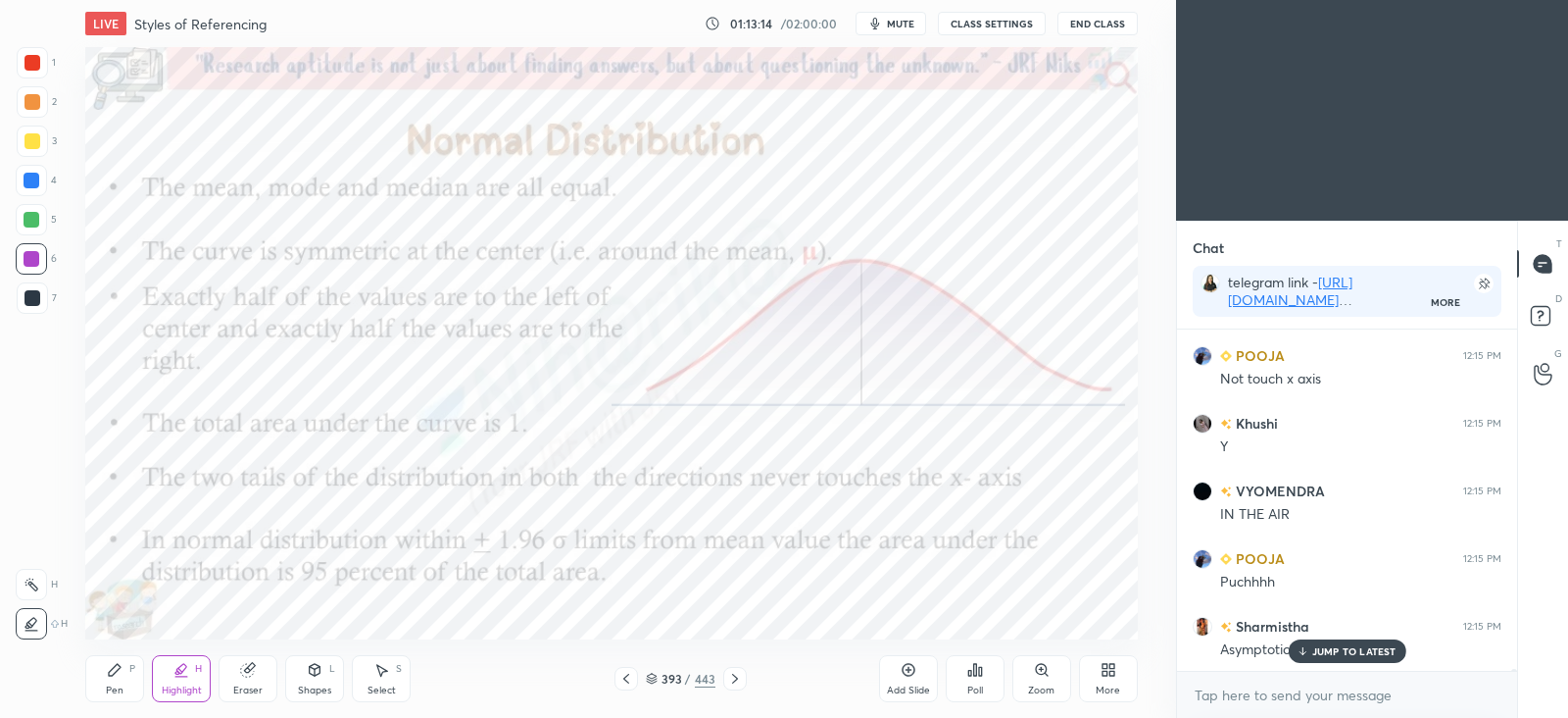
scroll to position [64358, 0]
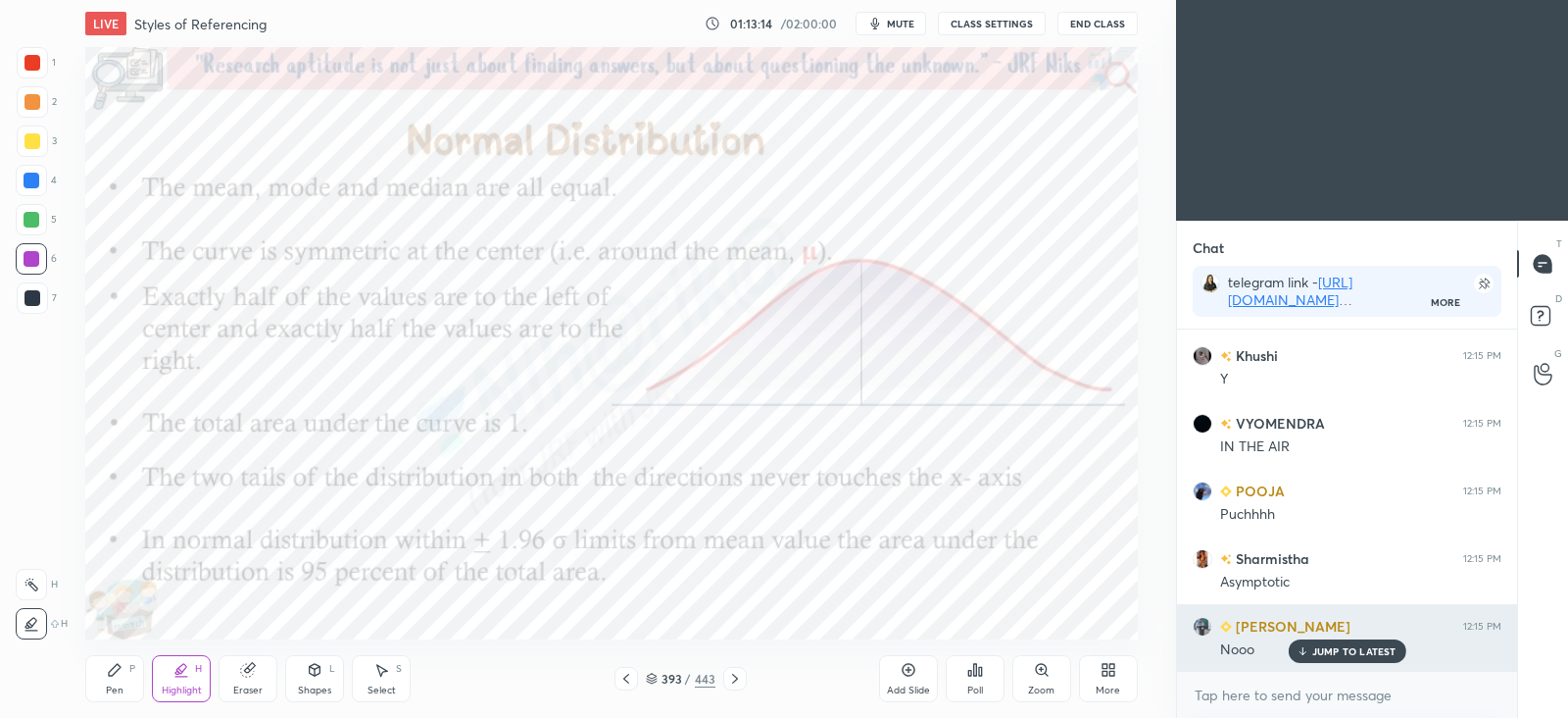
click at [1333, 665] on div "[PERSON_NAME] 12:15 PM Nooo" at bounding box center [1346, 638] width 340 height 68
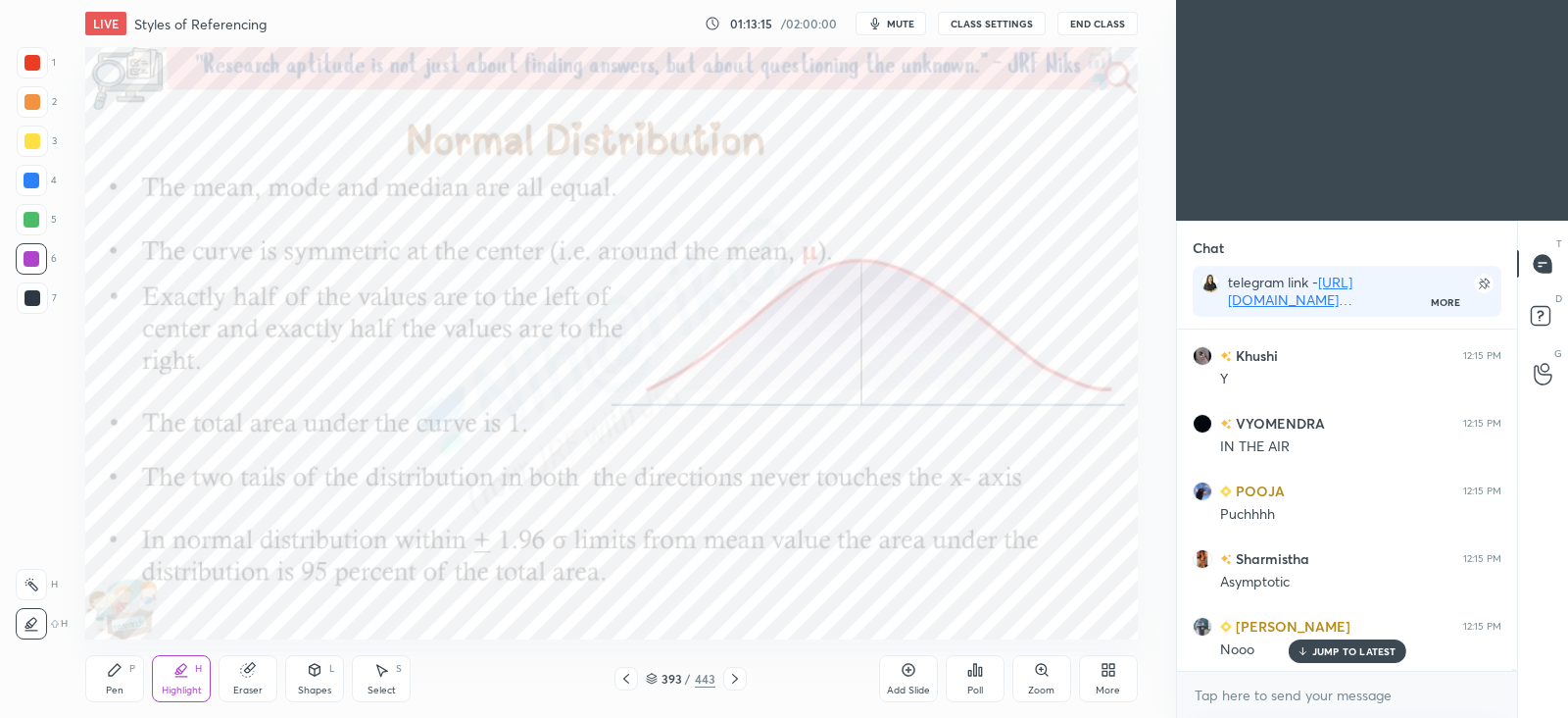
scroll to position [64426, 0]
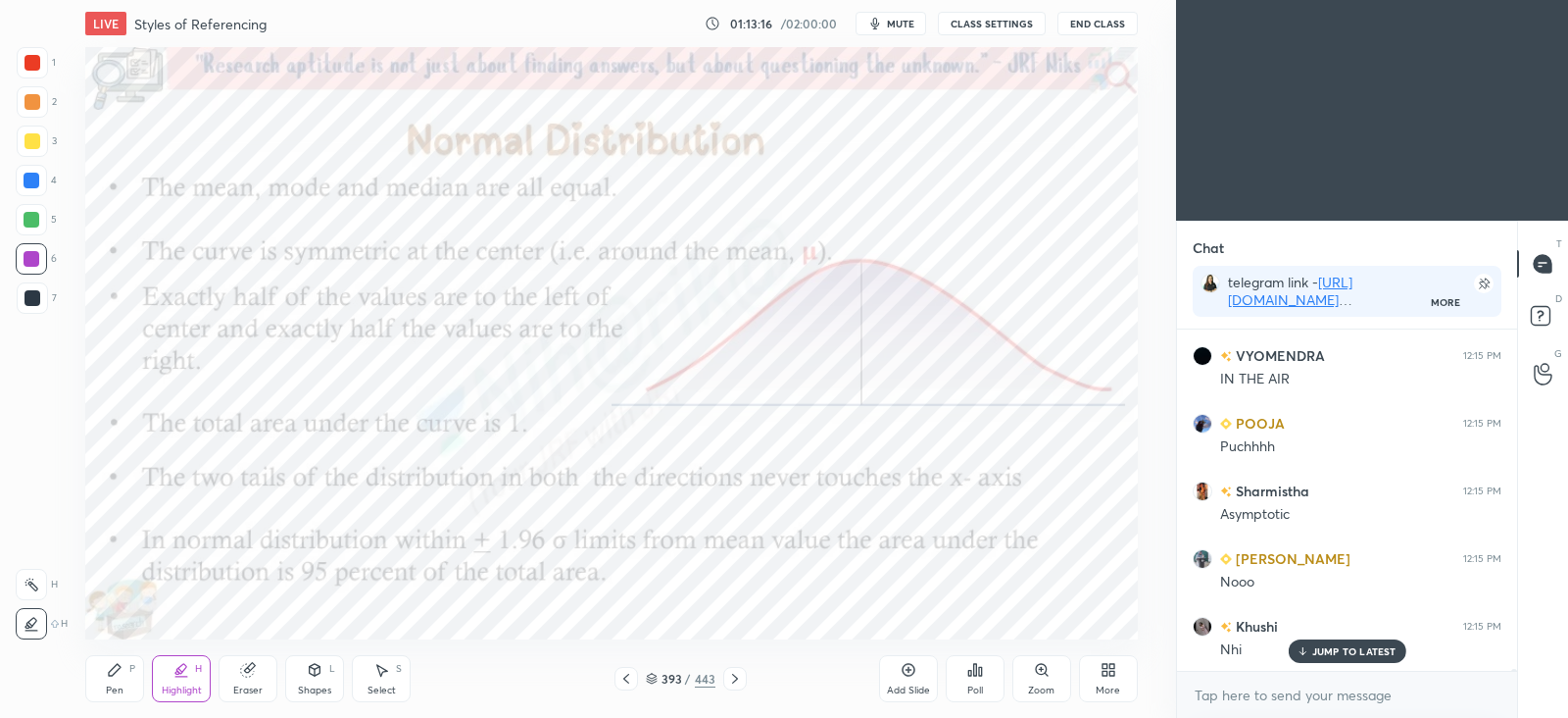
click at [118, 671] on icon at bounding box center [115, 670] width 12 height 12
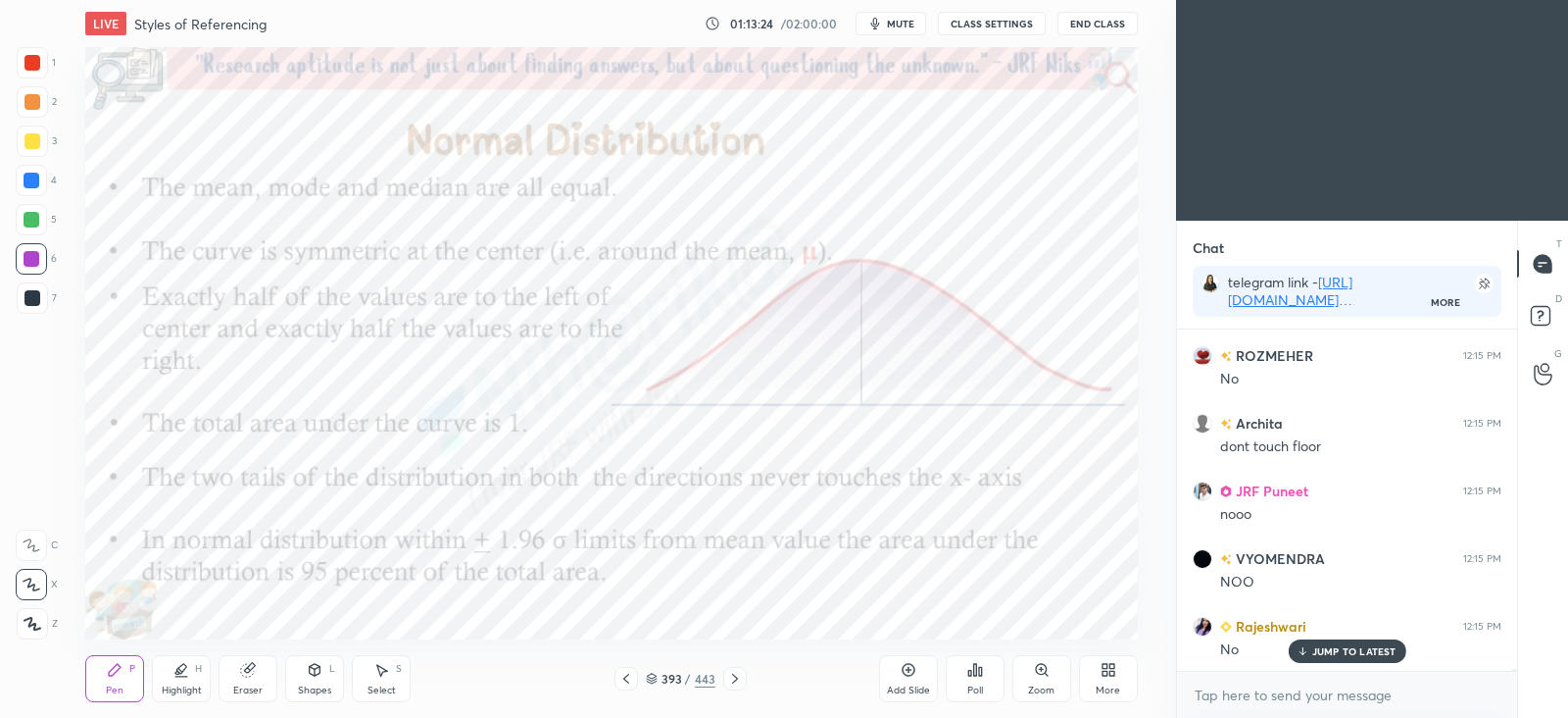
scroll to position [64832, 0]
click at [36, 188] on div at bounding box center [31, 180] width 31 height 31
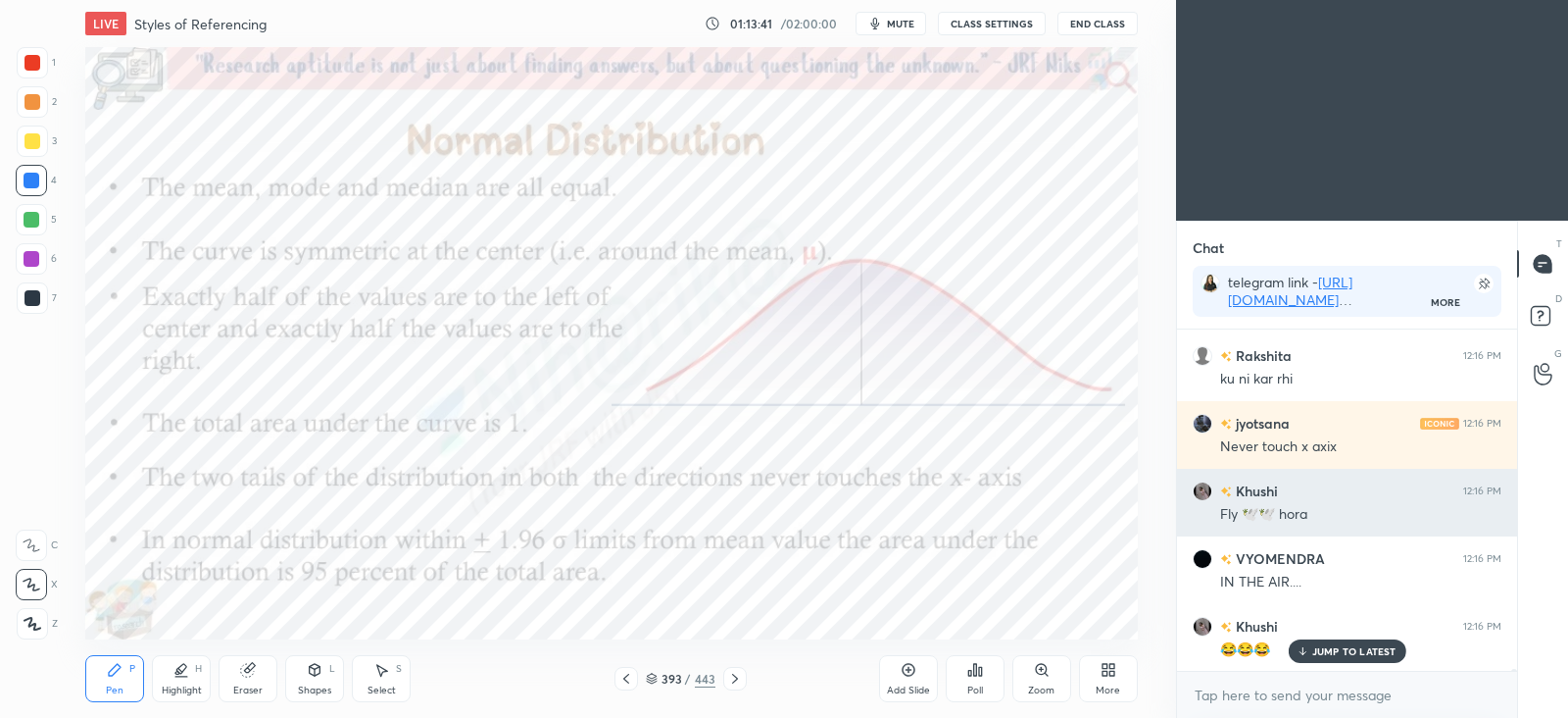
scroll to position [65393, 0]
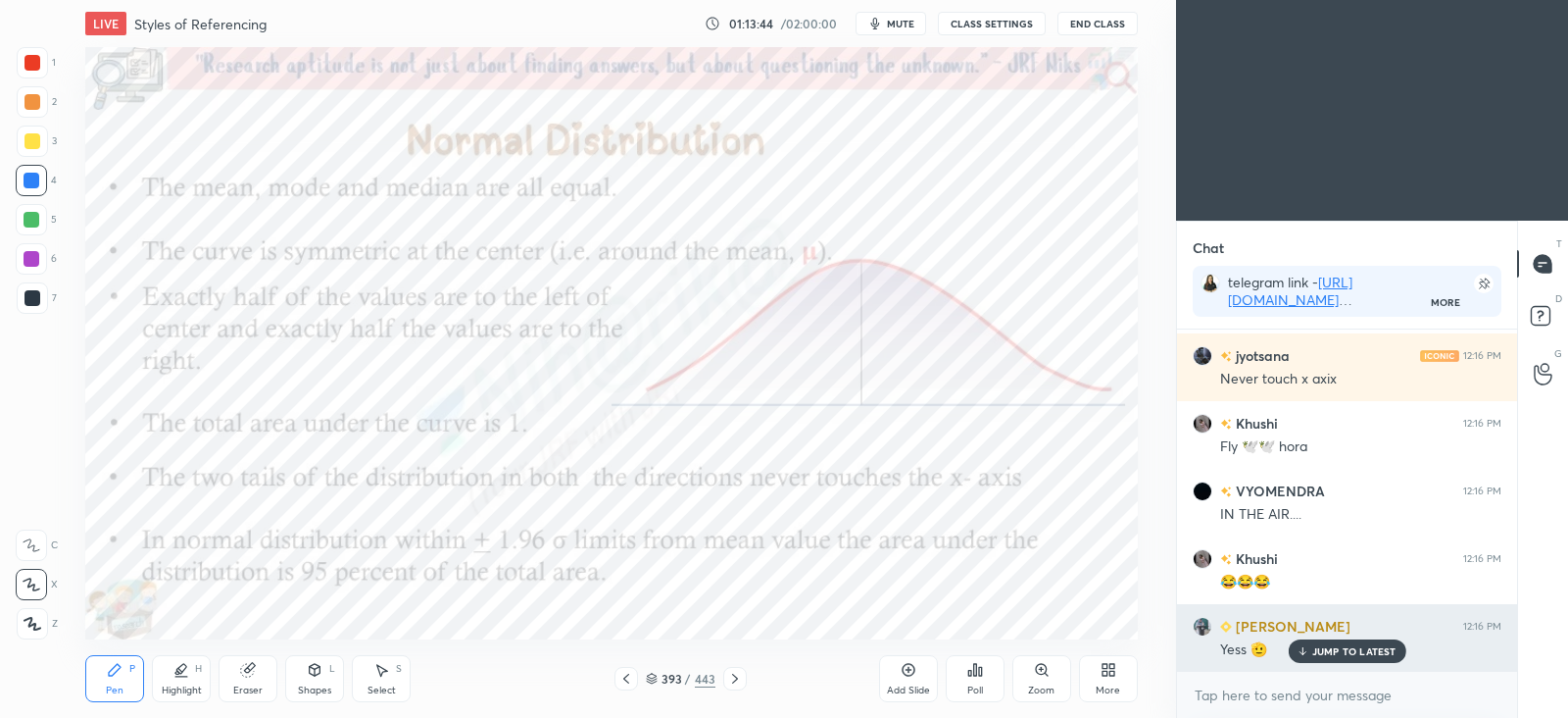
click at [1345, 654] on p "JUMP TO LATEST" at bounding box center [1354, 651] width 84 height 12
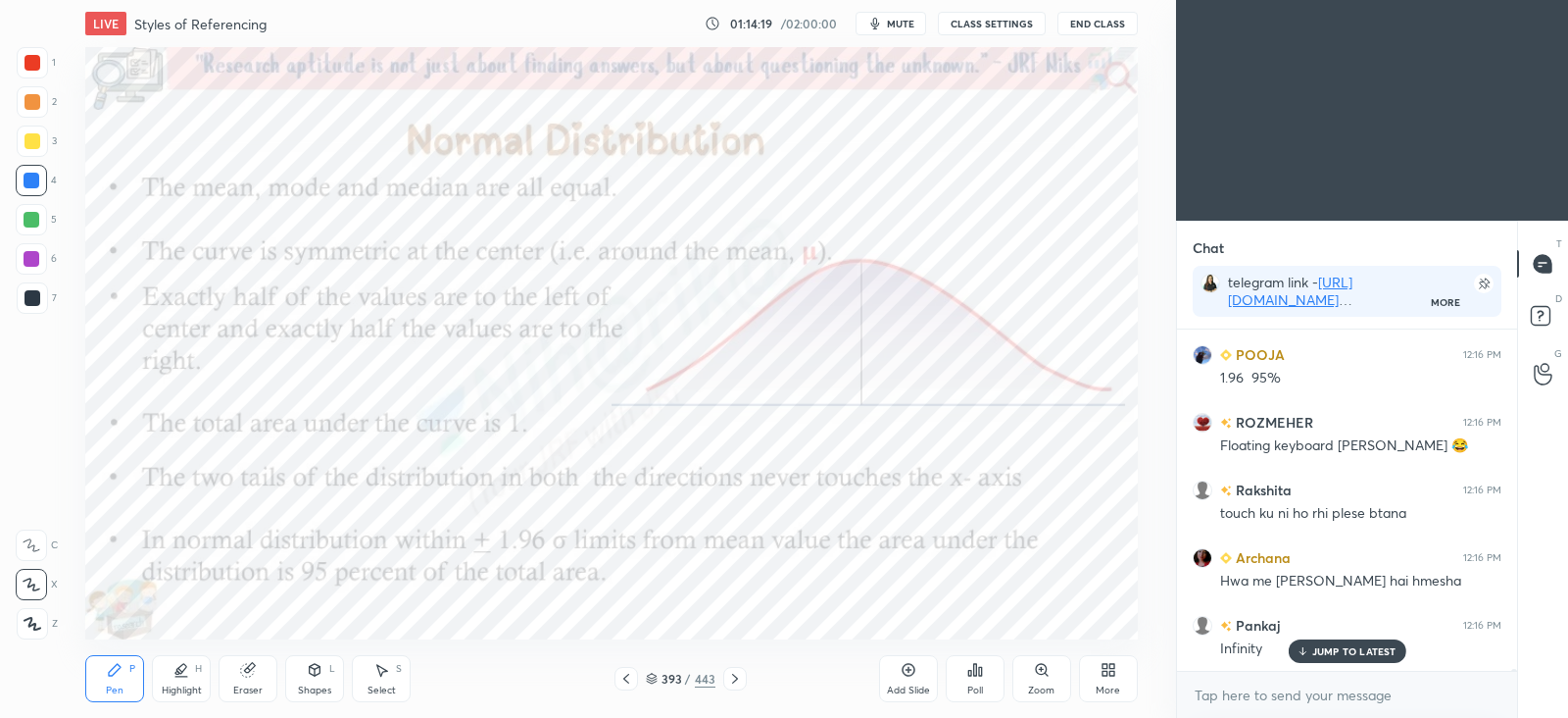
scroll to position [66020, 0]
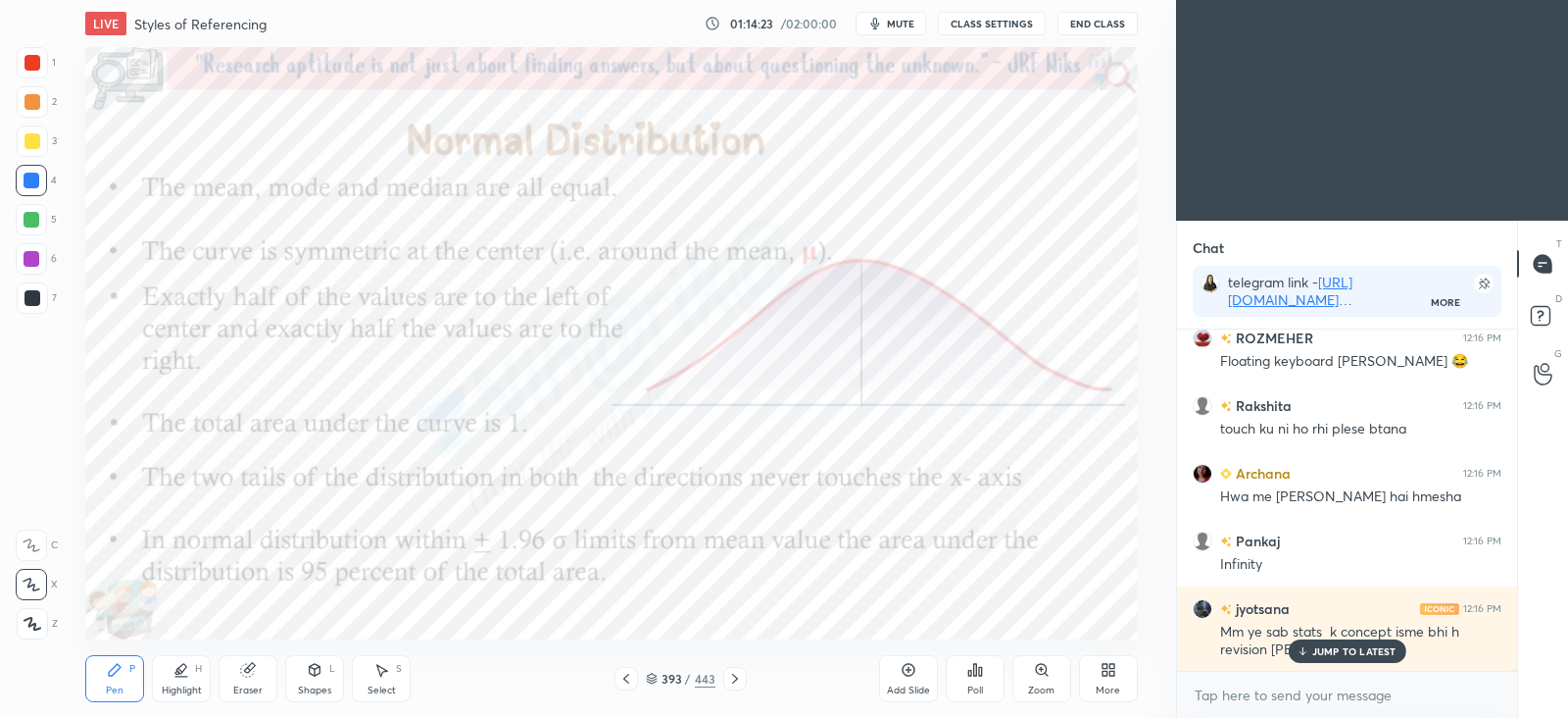
click at [1338, 652] on p "JUMP TO LATEST" at bounding box center [1354, 651] width 84 height 12
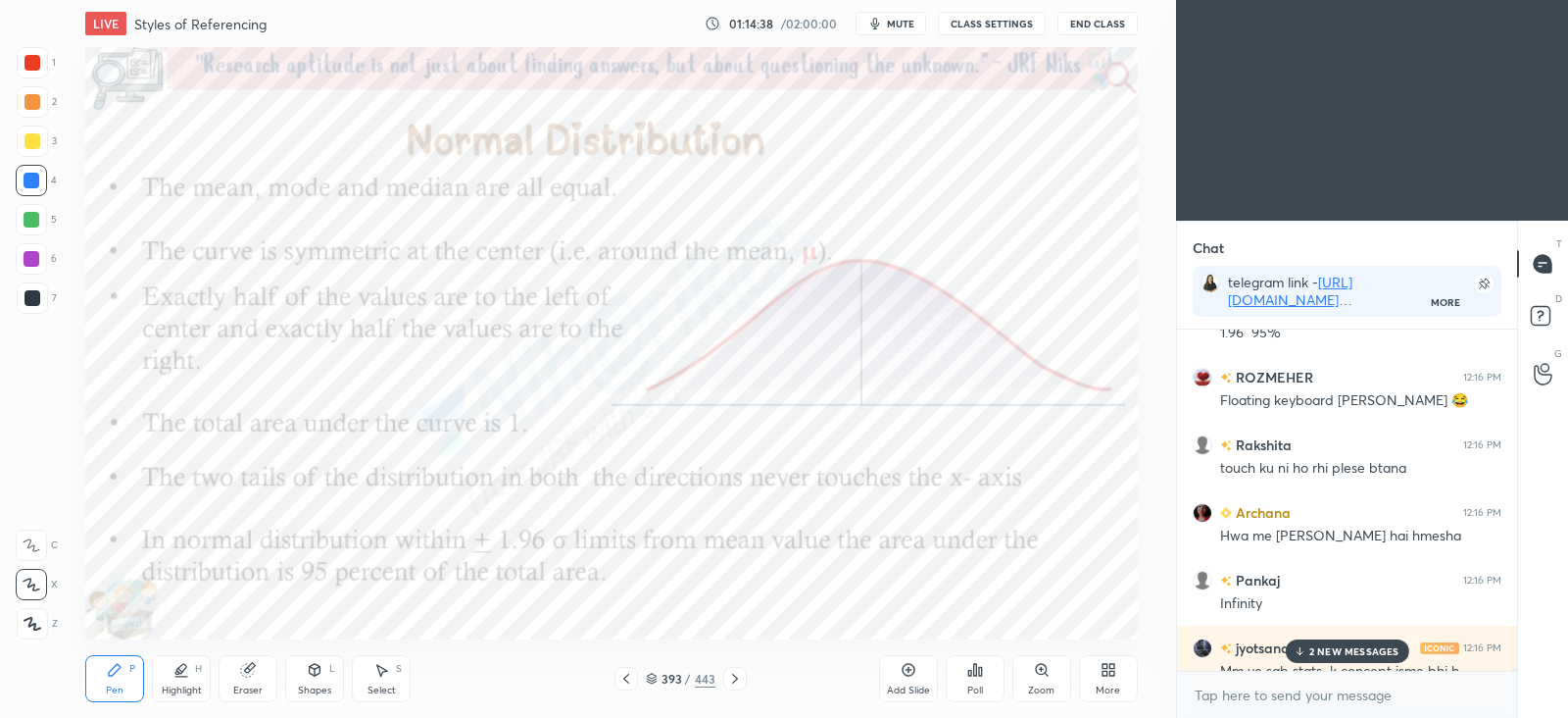
scroll to position [66202, 0]
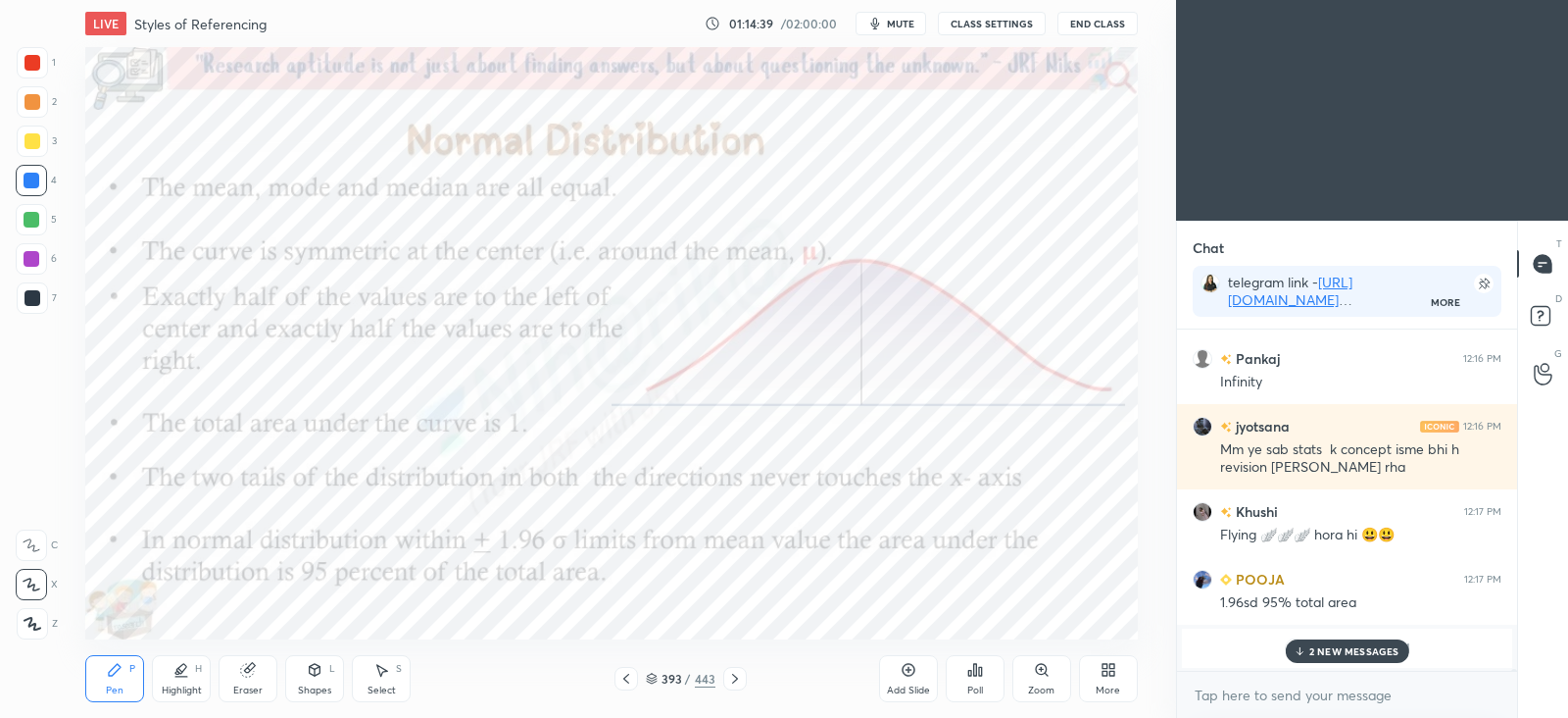
click at [1320, 645] on p "2 NEW MESSAGES" at bounding box center [1354, 651] width 90 height 12
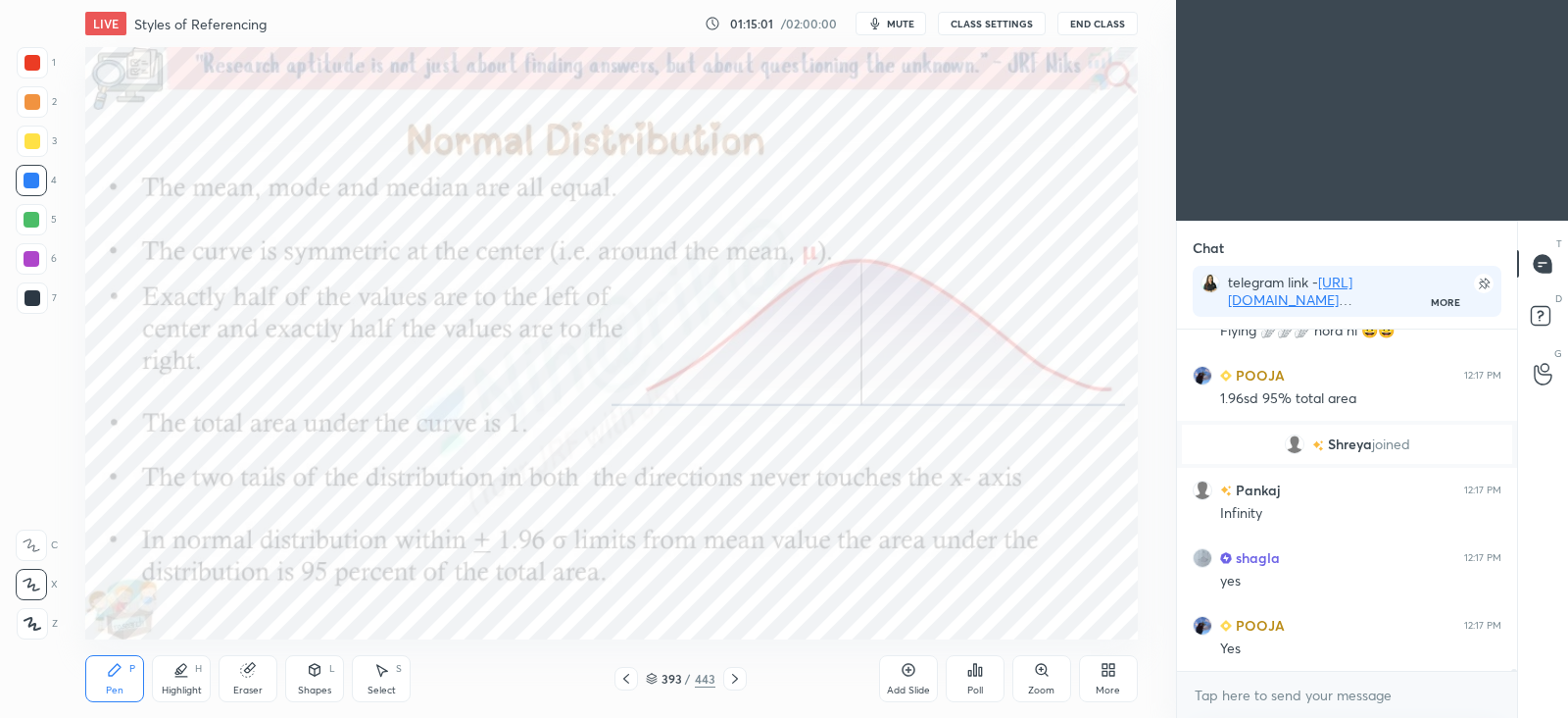
scroll to position [66472, 0]
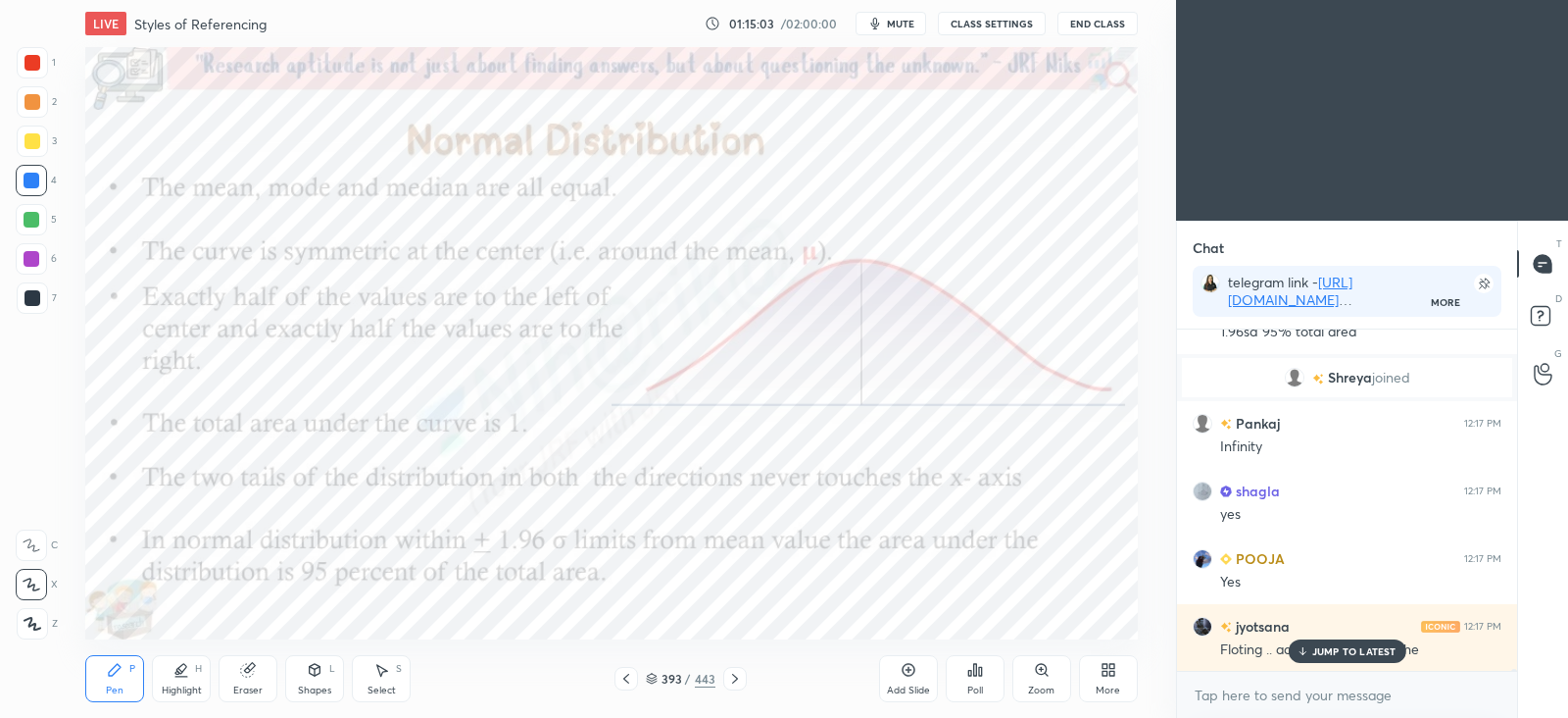
click at [1346, 650] on p "JUMP TO LATEST" at bounding box center [1354, 651] width 84 height 12
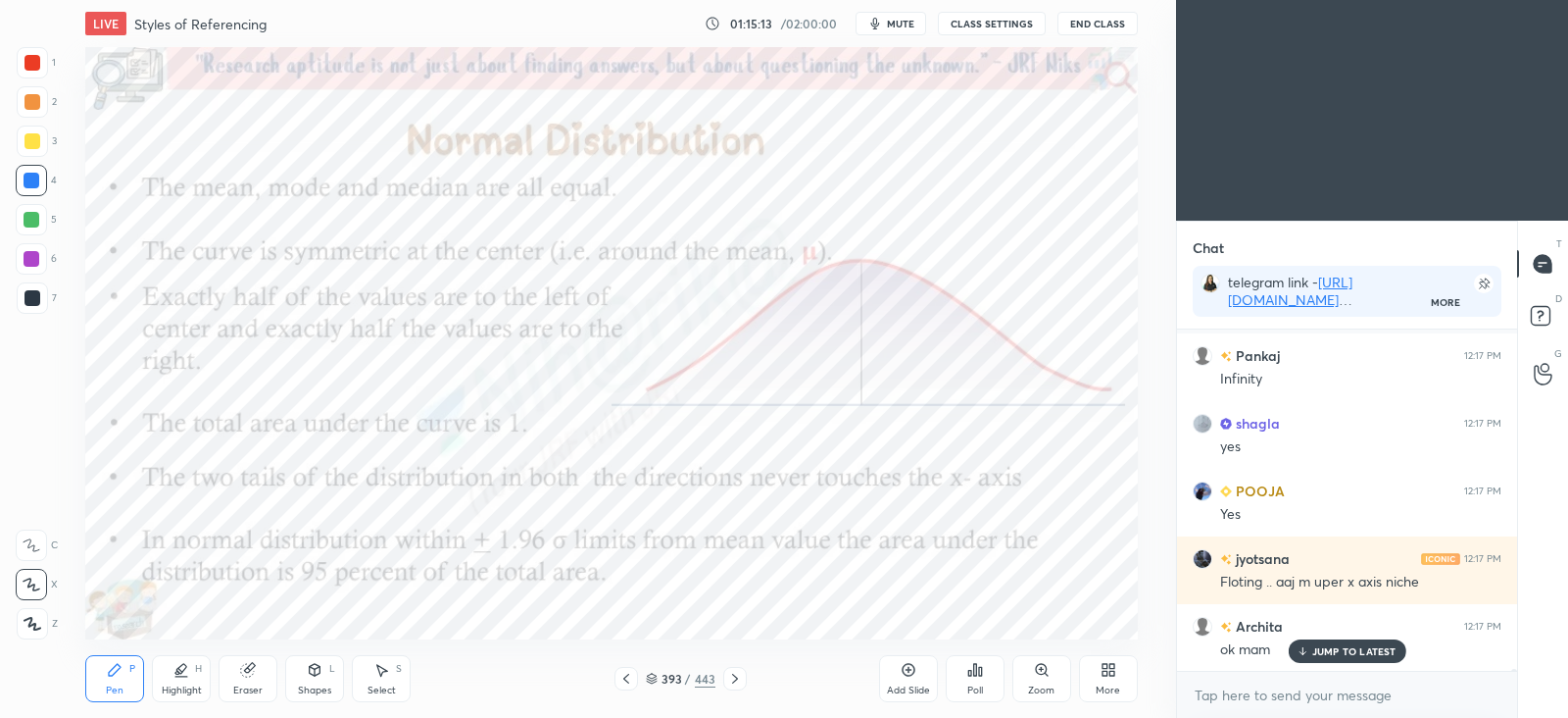
scroll to position [66607, 0]
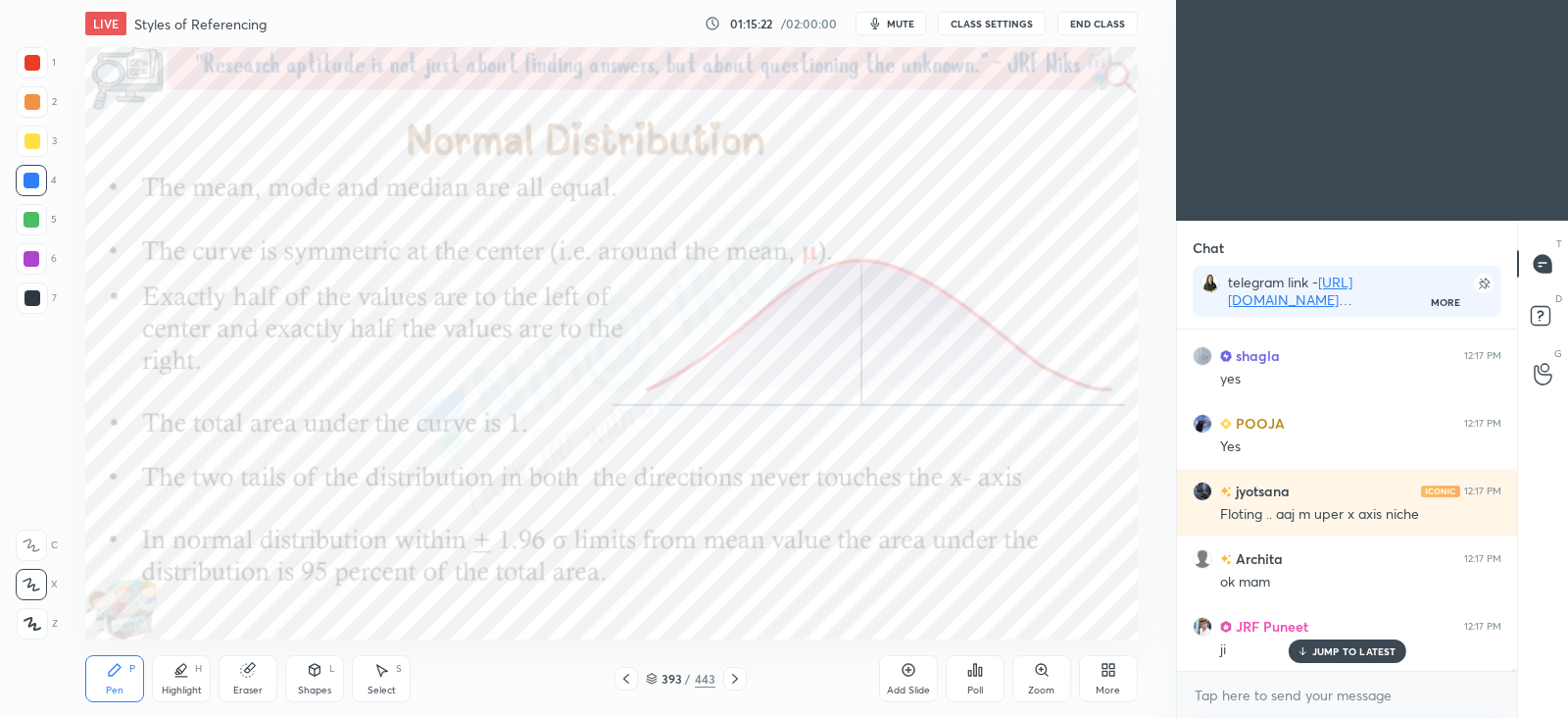
click at [981, 674] on icon at bounding box center [981, 671] width 3 height 9
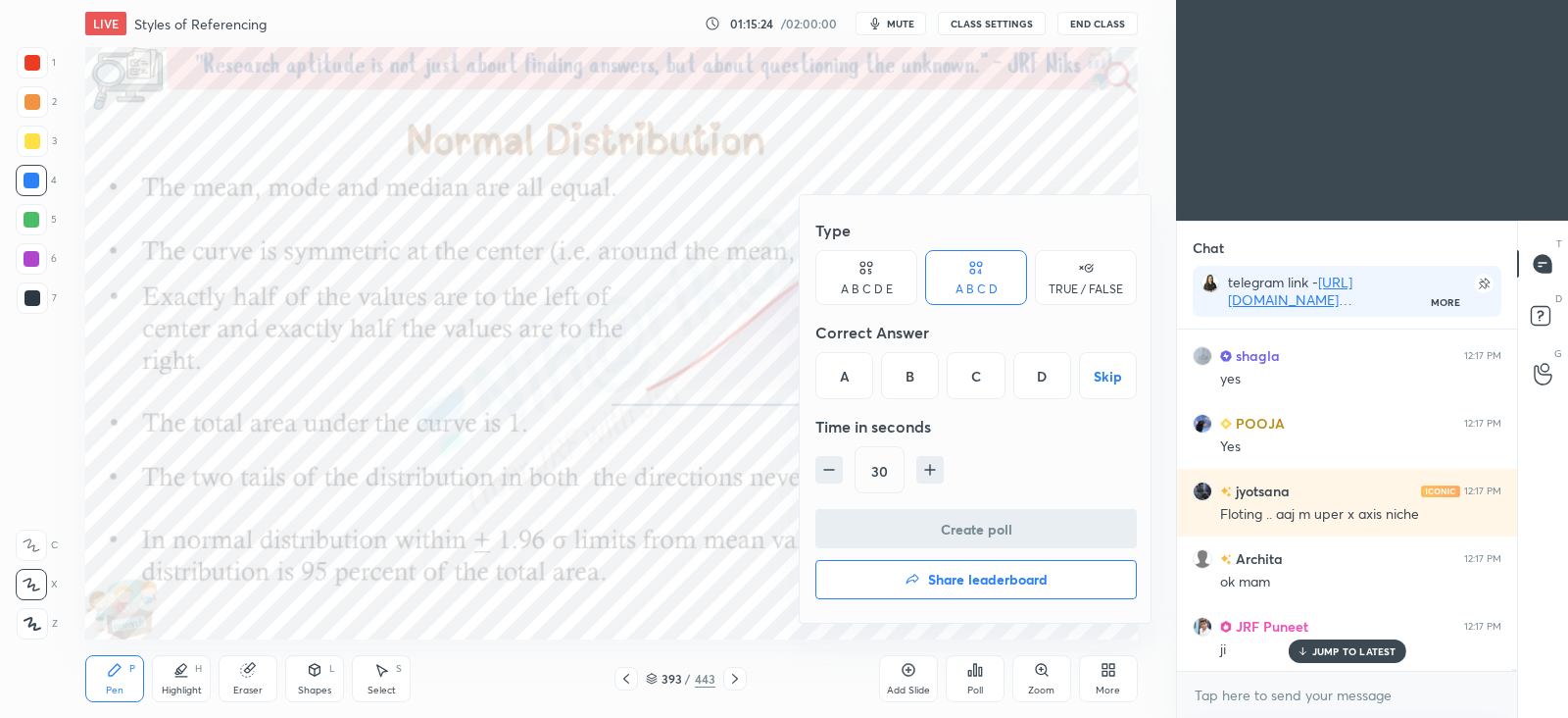
click at [1072, 287] on div "TRUE / FALSE" at bounding box center [1087, 289] width 75 height 12
click at [893, 374] on div "True" at bounding box center [867, 376] width 102 height 47
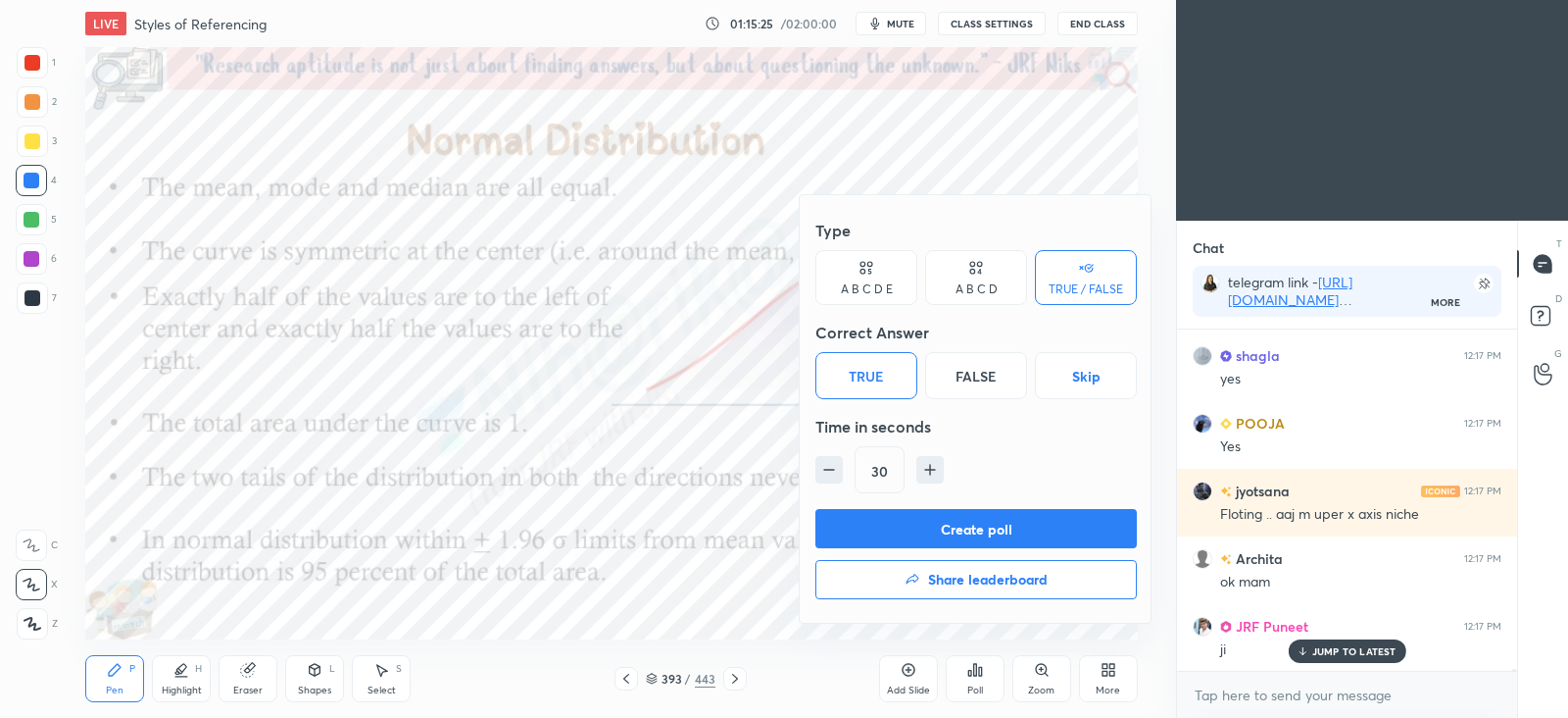
click at [956, 538] on button "Create poll" at bounding box center [977, 529] width 322 height 39
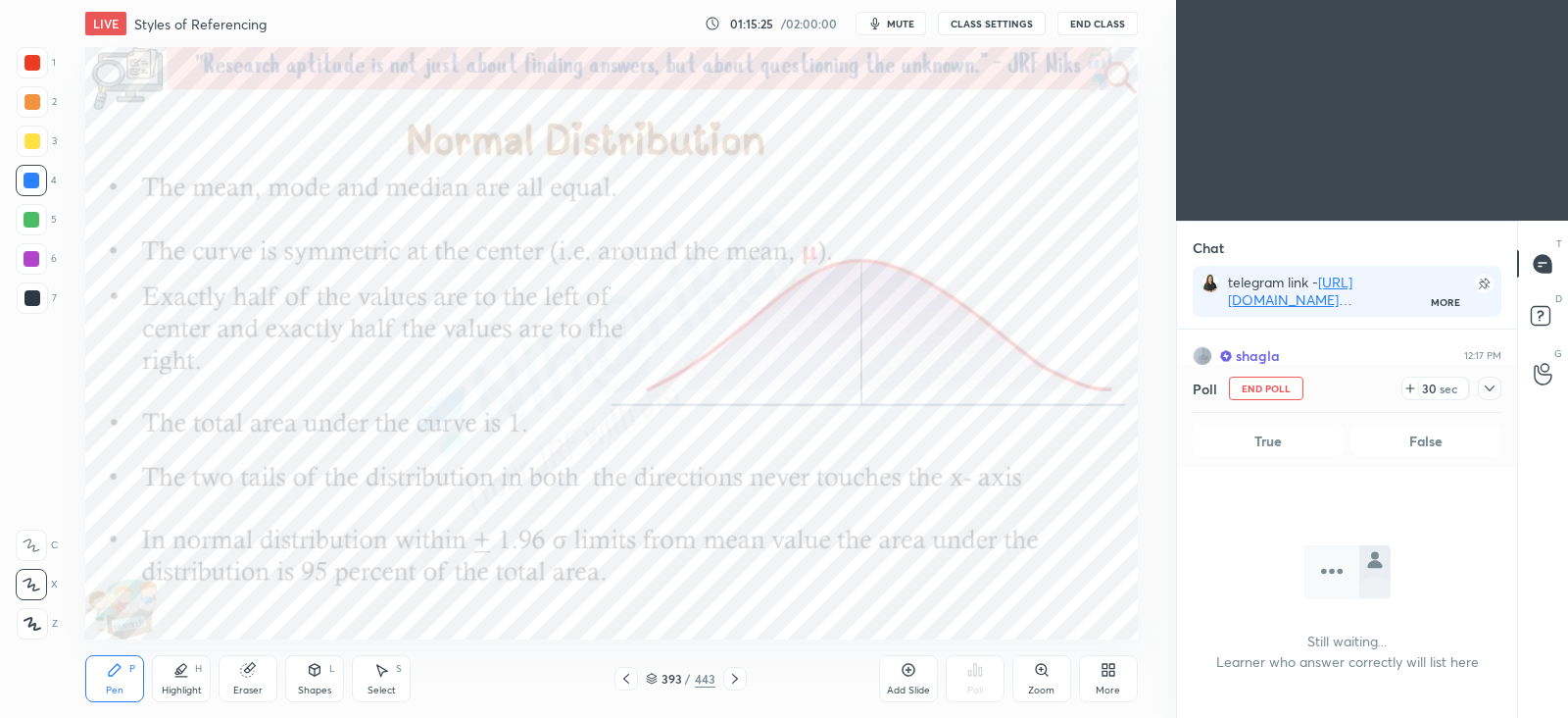
scroll to position [281, 333]
click at [1482, 400] on div "Poll End Poll 30 sec" at bounding box center [1346, 388] width 309 height 47
click at [1492, 385] on icon at bounding box center [1490, 388] width 16 height 16
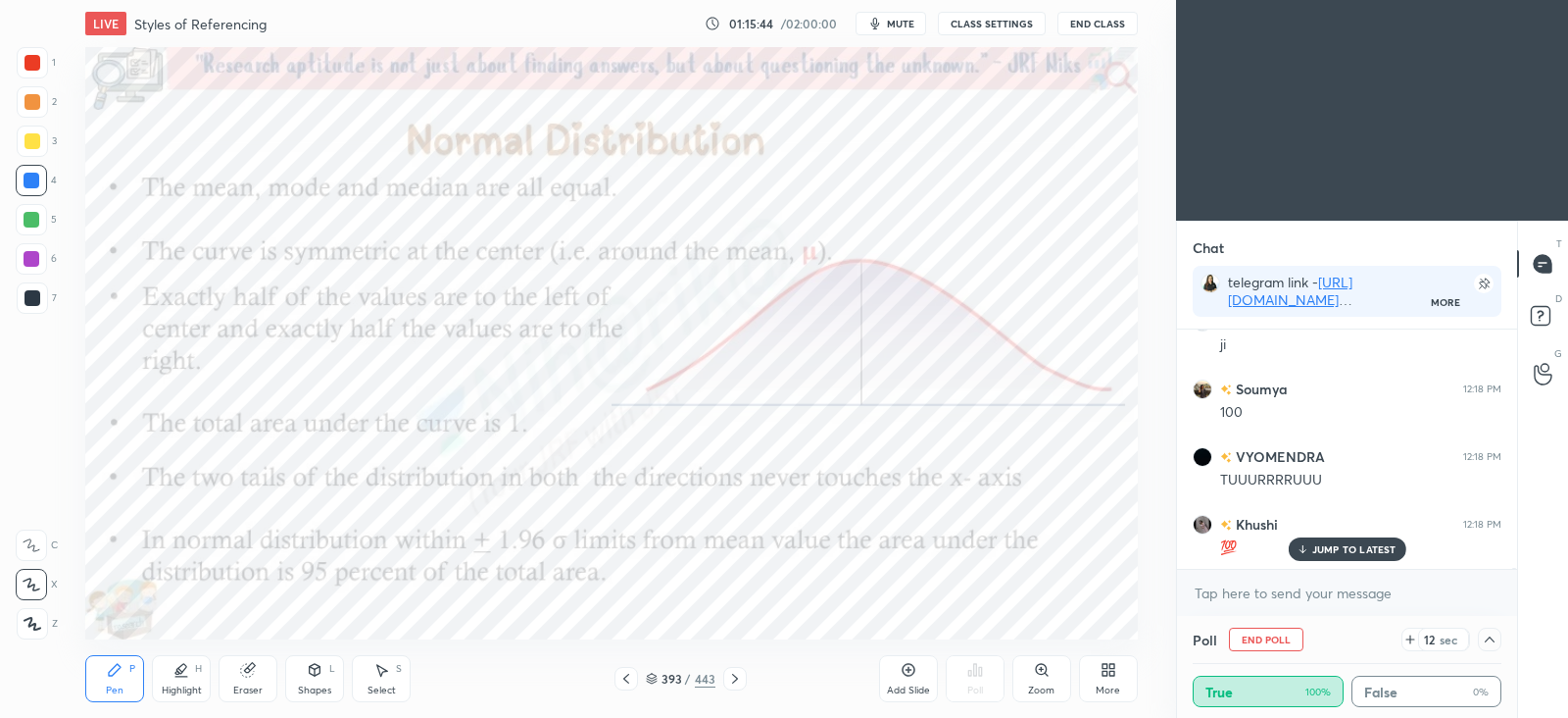
scroll to position [66980, 0]
click at [1482, 638] on icon at bounding box center [1490, 640] width 16 height 16
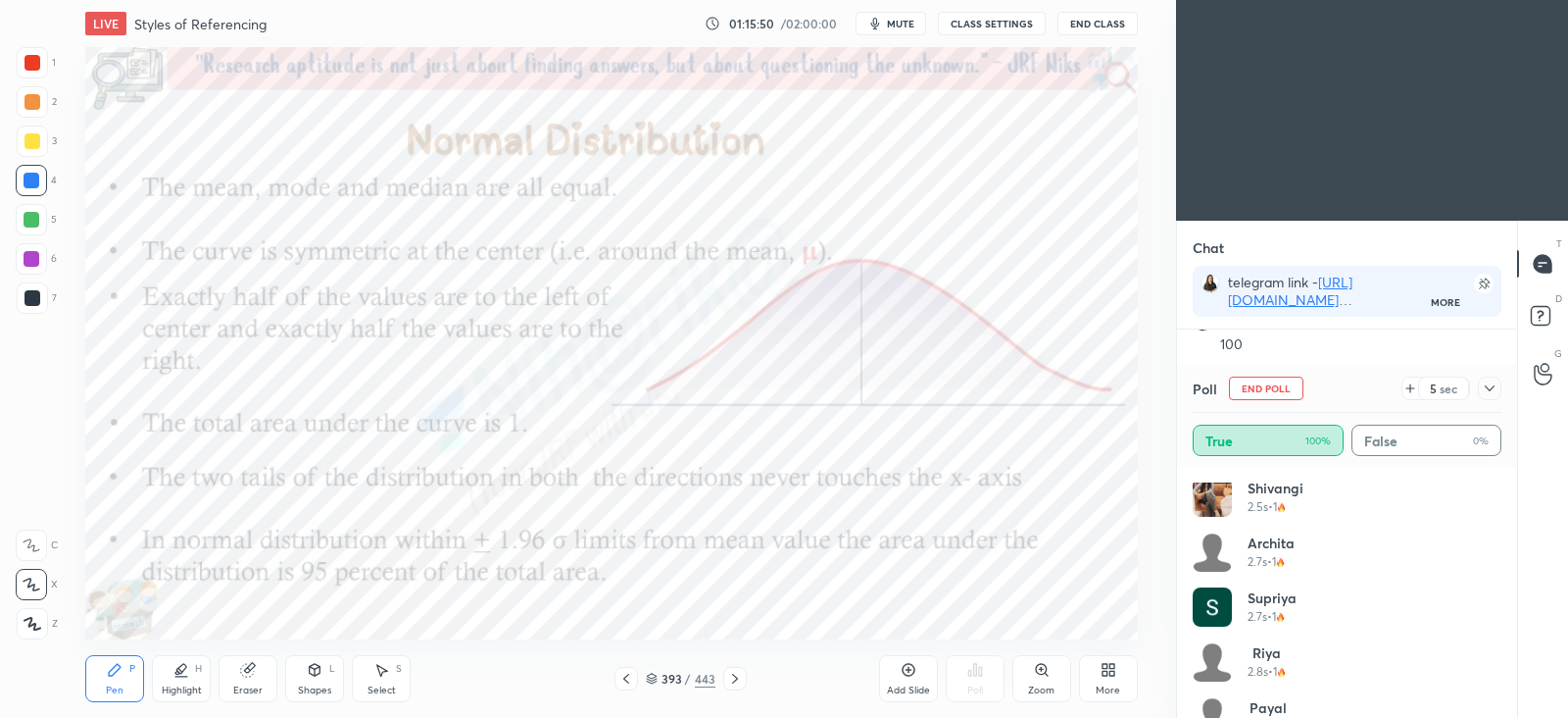
scroll to position [67048, 0]
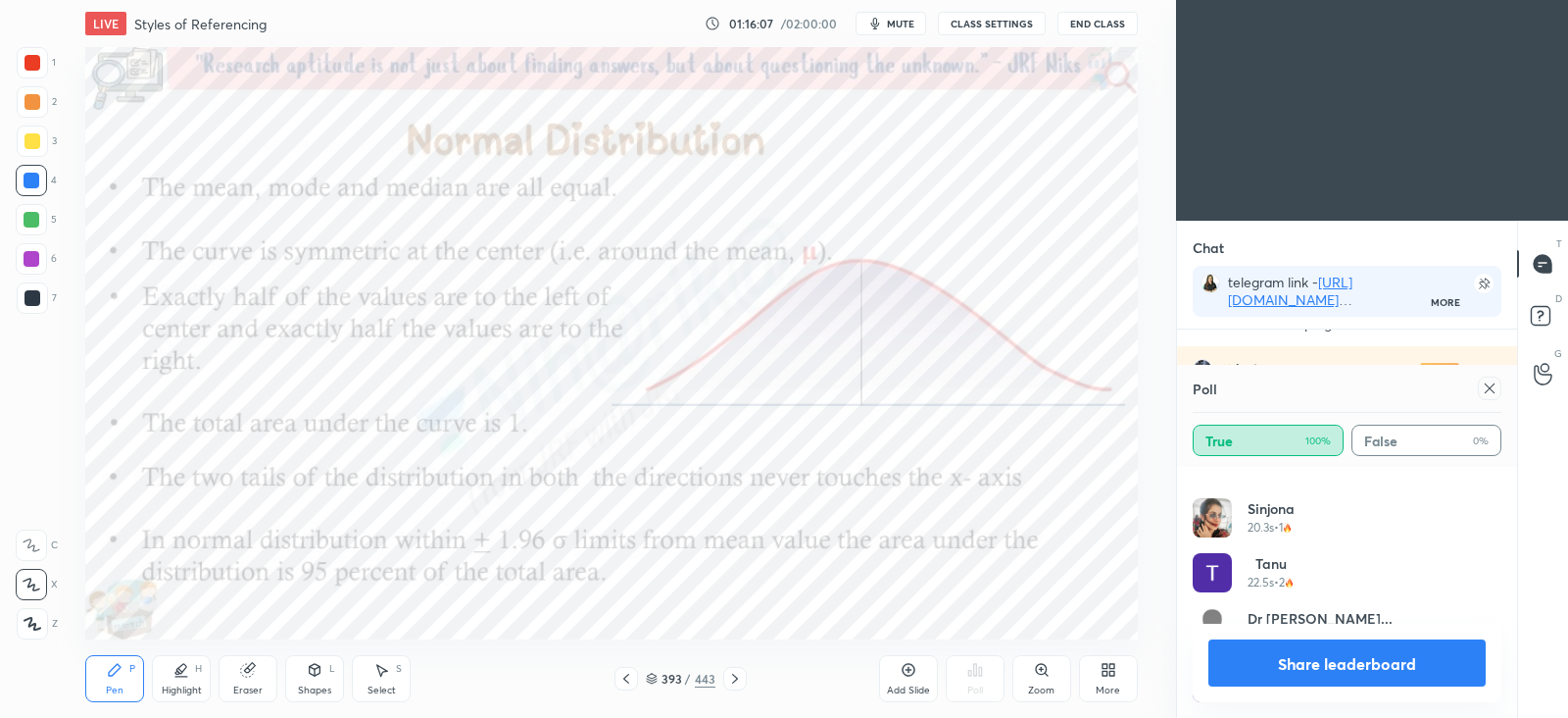
click at [1490, 385] on icon at bounding box center [1490, 388] width 16 height 16
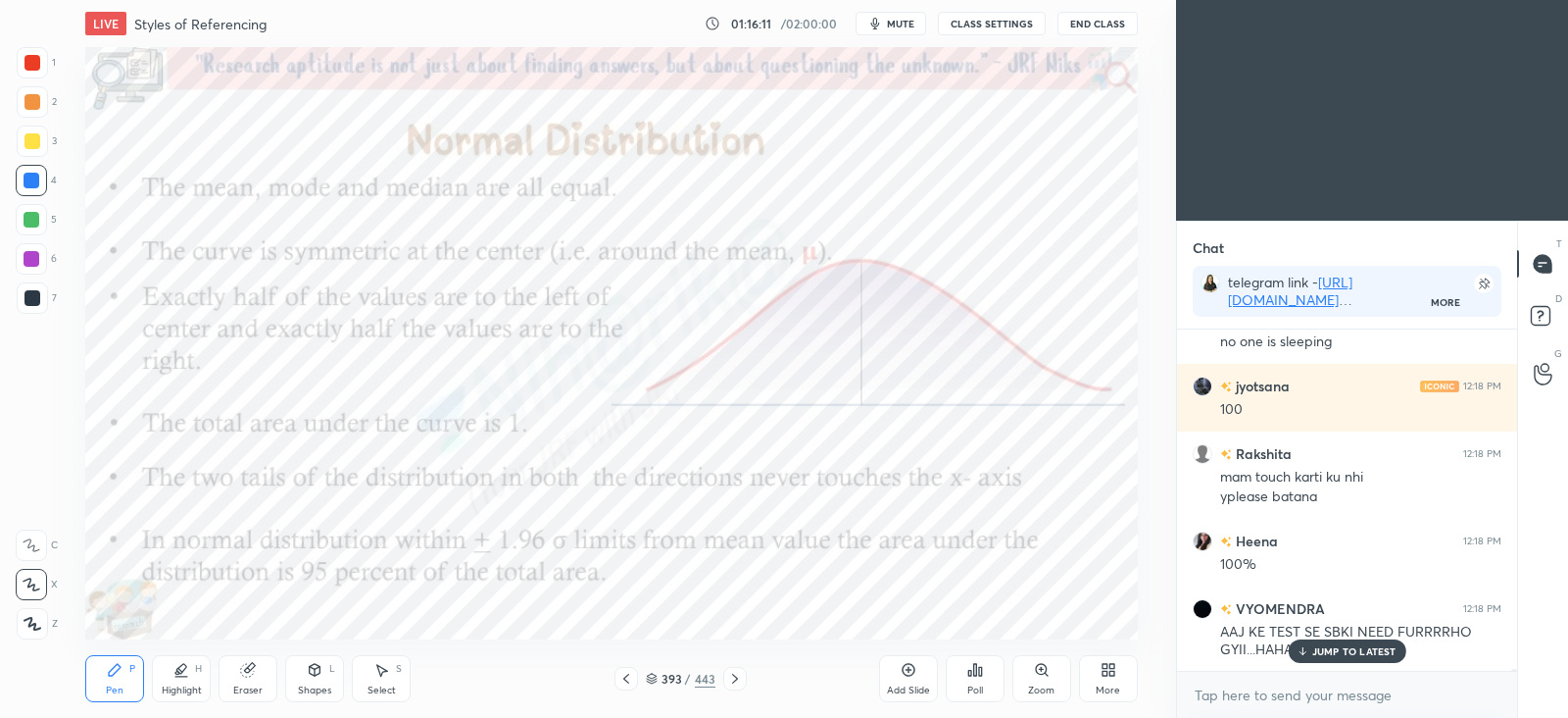
click at [1335, 647] on p "JUMP TO LATEST" at bounding box center [1354, 651] width 84 height 12
click at [905, 22] on span "mute" at bounding box center [901, 24] width 27 height 14
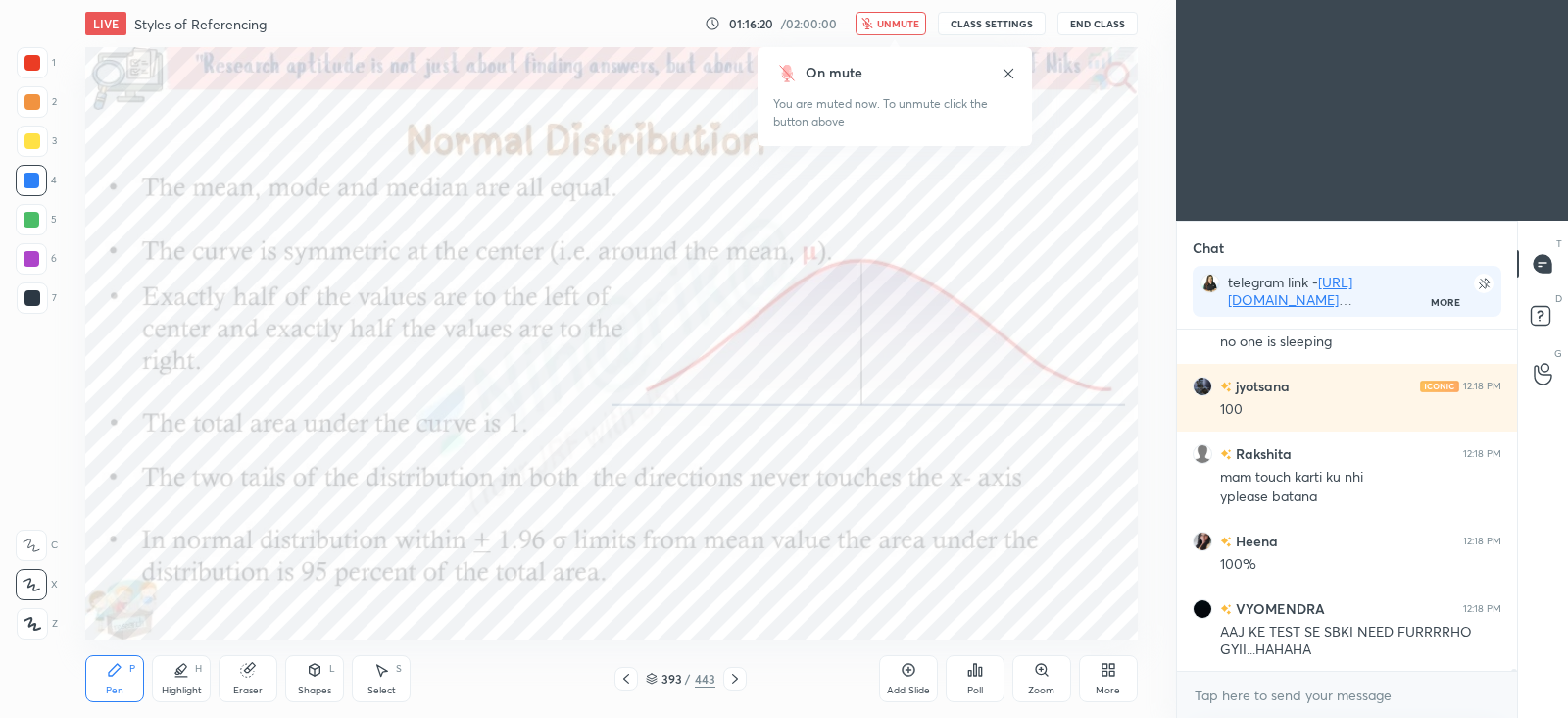
click at [899, 29] on span "unmute" at bounding box center [898, 24] width 42 height 14
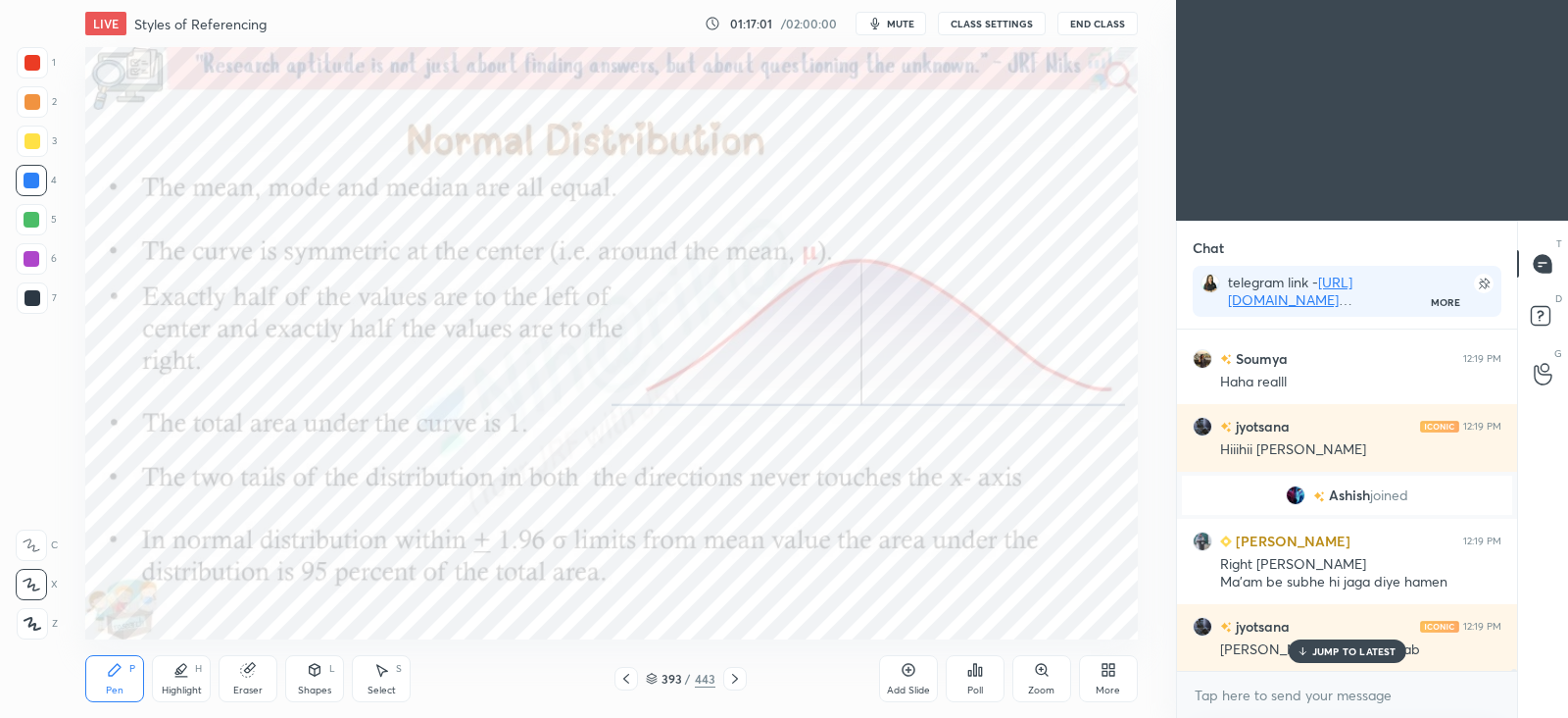
click at [912, 26] on span "mute" at bounding box center [901, 24] width 27 height 14
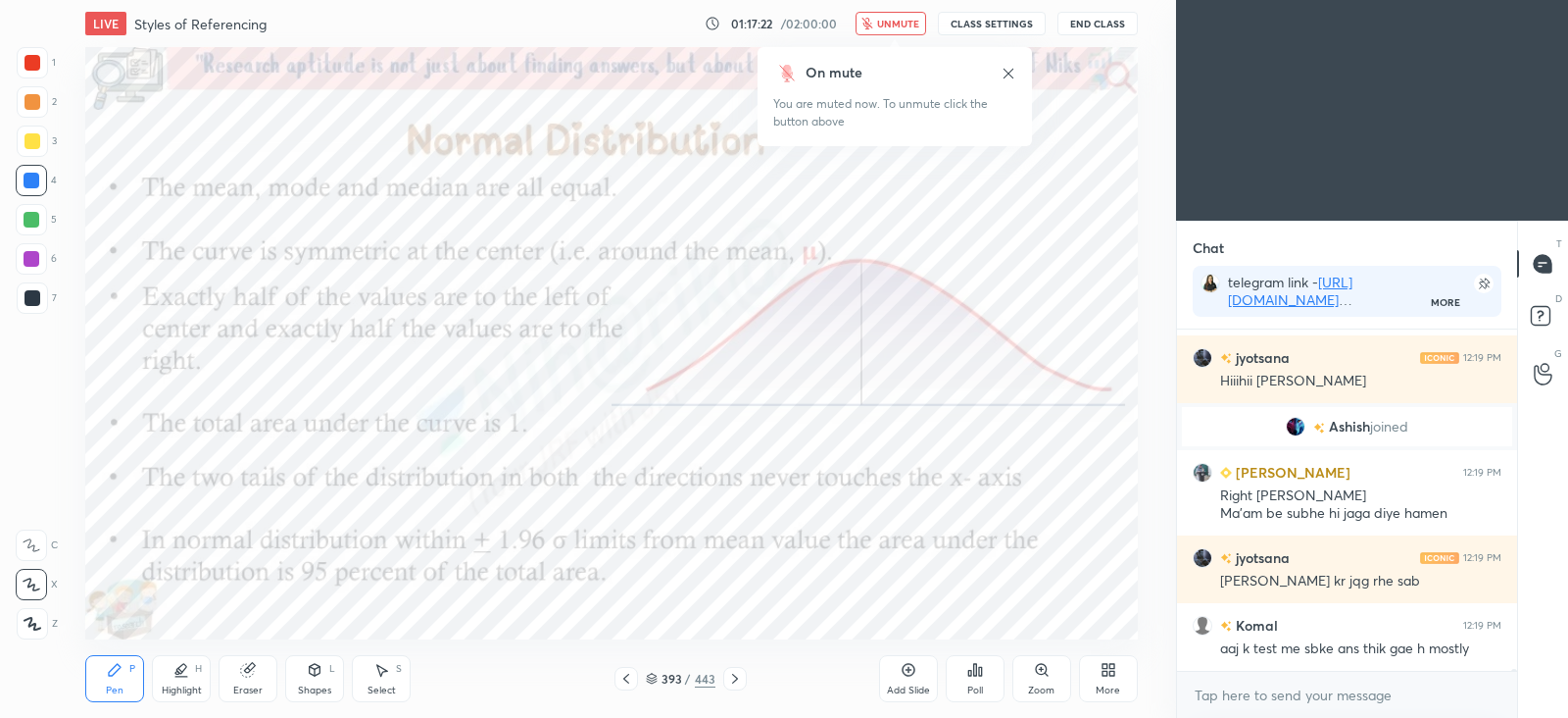
scroll to position [67742, 0]
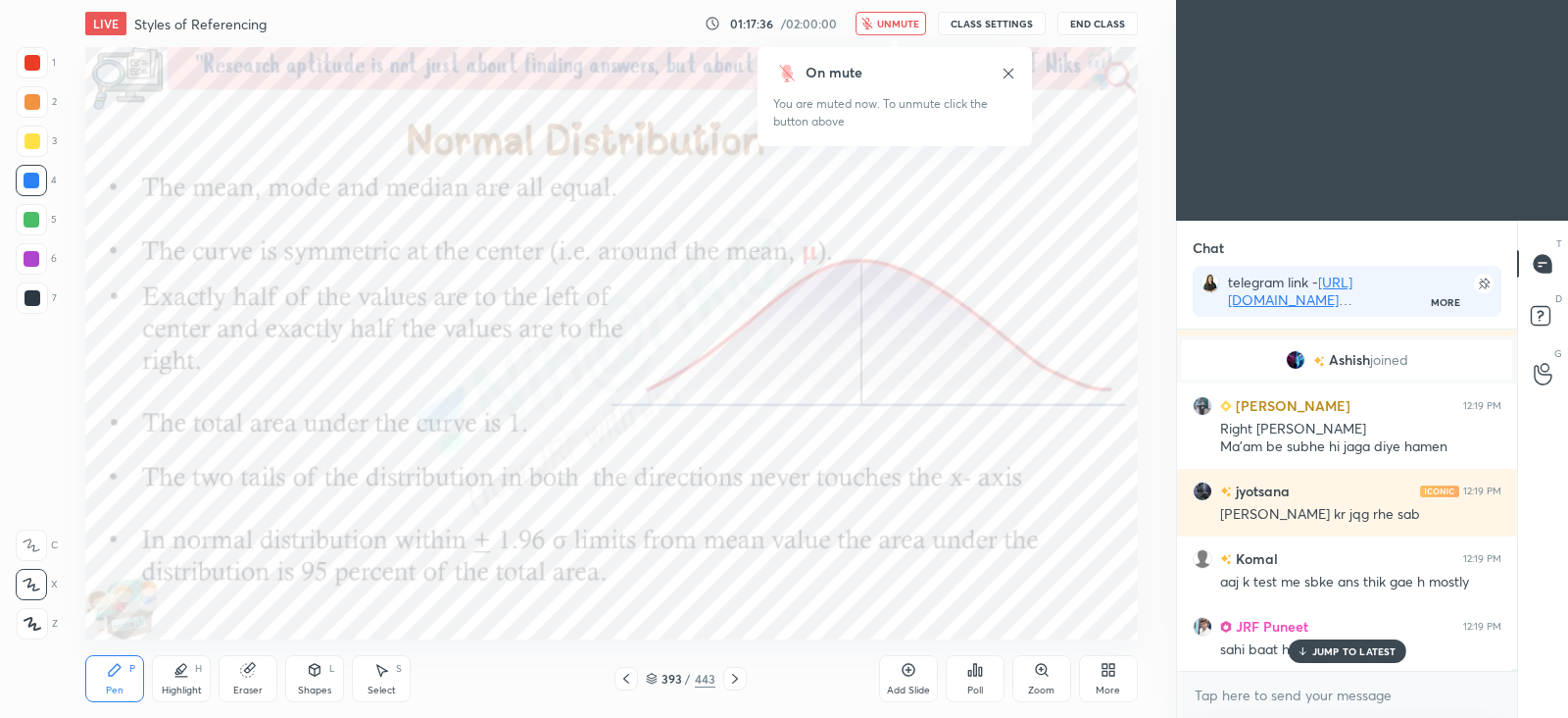
click at [915, 19] on span "unmute" at bounding box center [898, 24] width 42 height 14
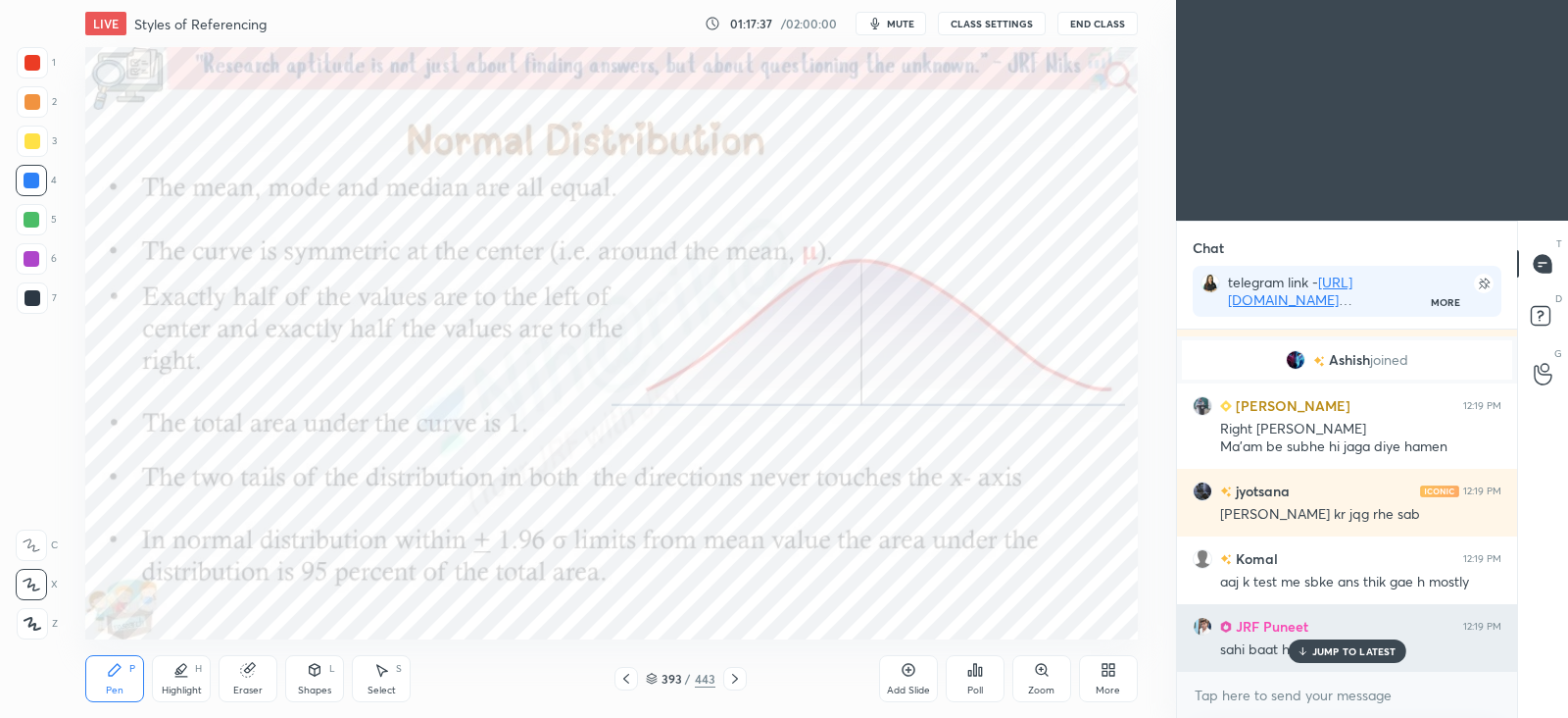
click at [1342, 649] on p "JUMP TO LATEST" at bounding box center [1354, 651] width 84 height 12
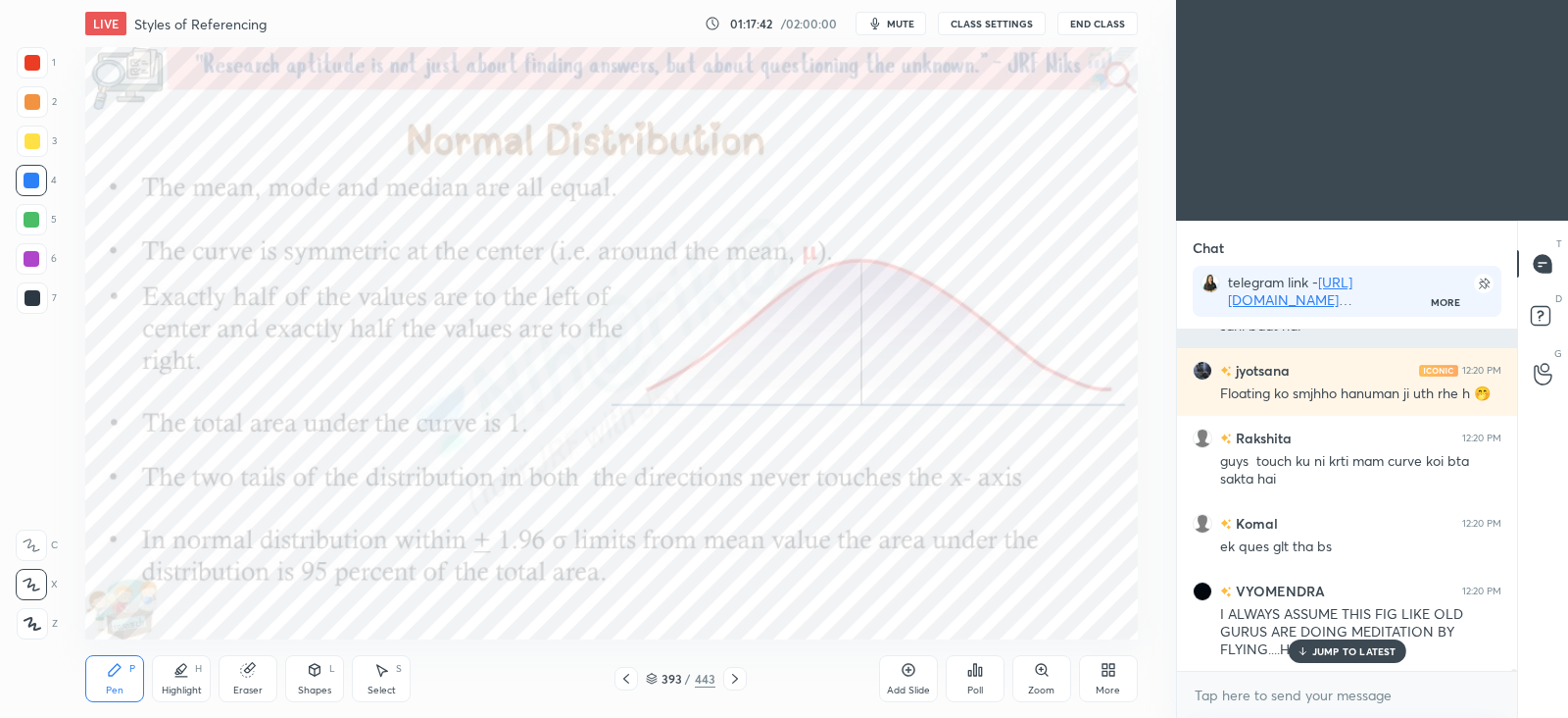
scroll to position [68133, 0]
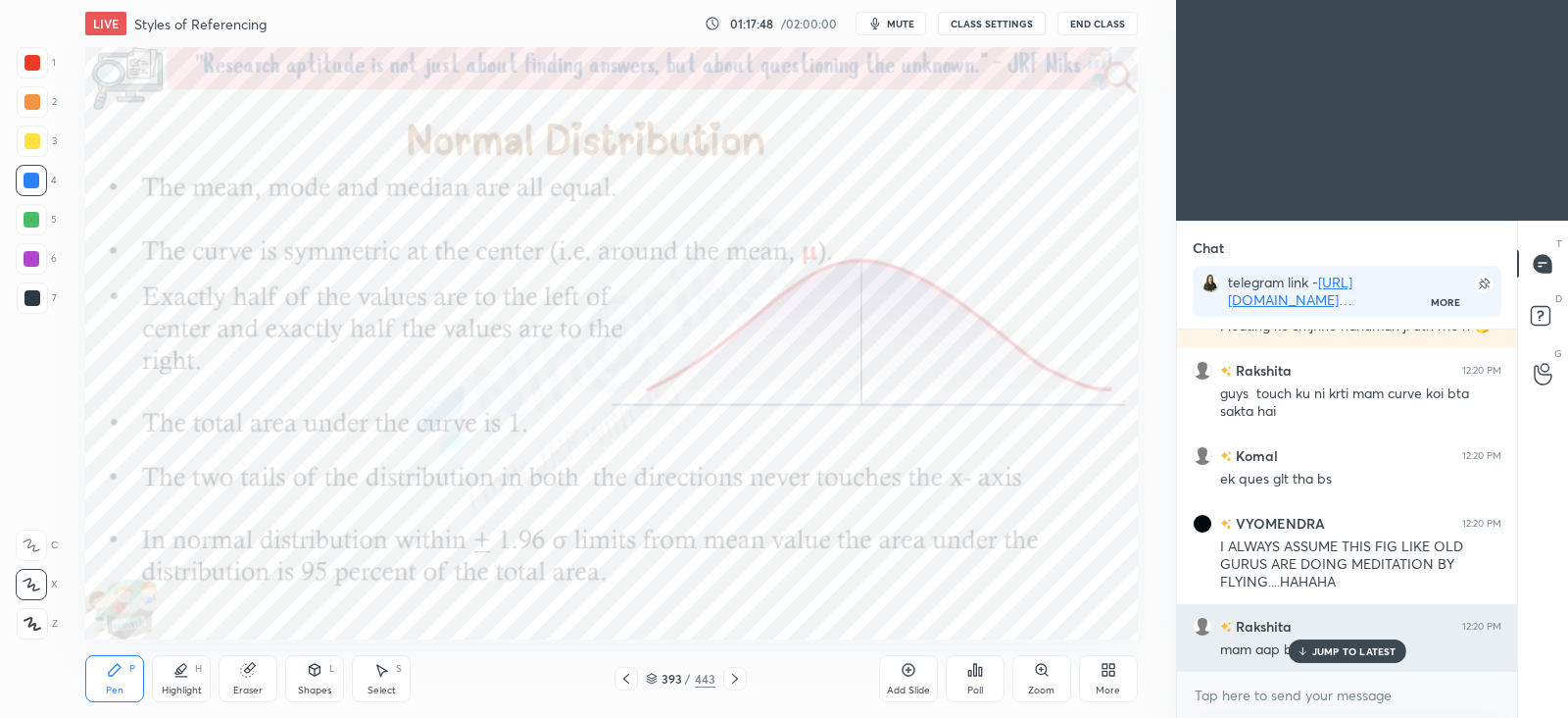
click at [1318, 653] on p "JUMP TO LATEST" at bounding box center [1354, 651] width 84 height 12
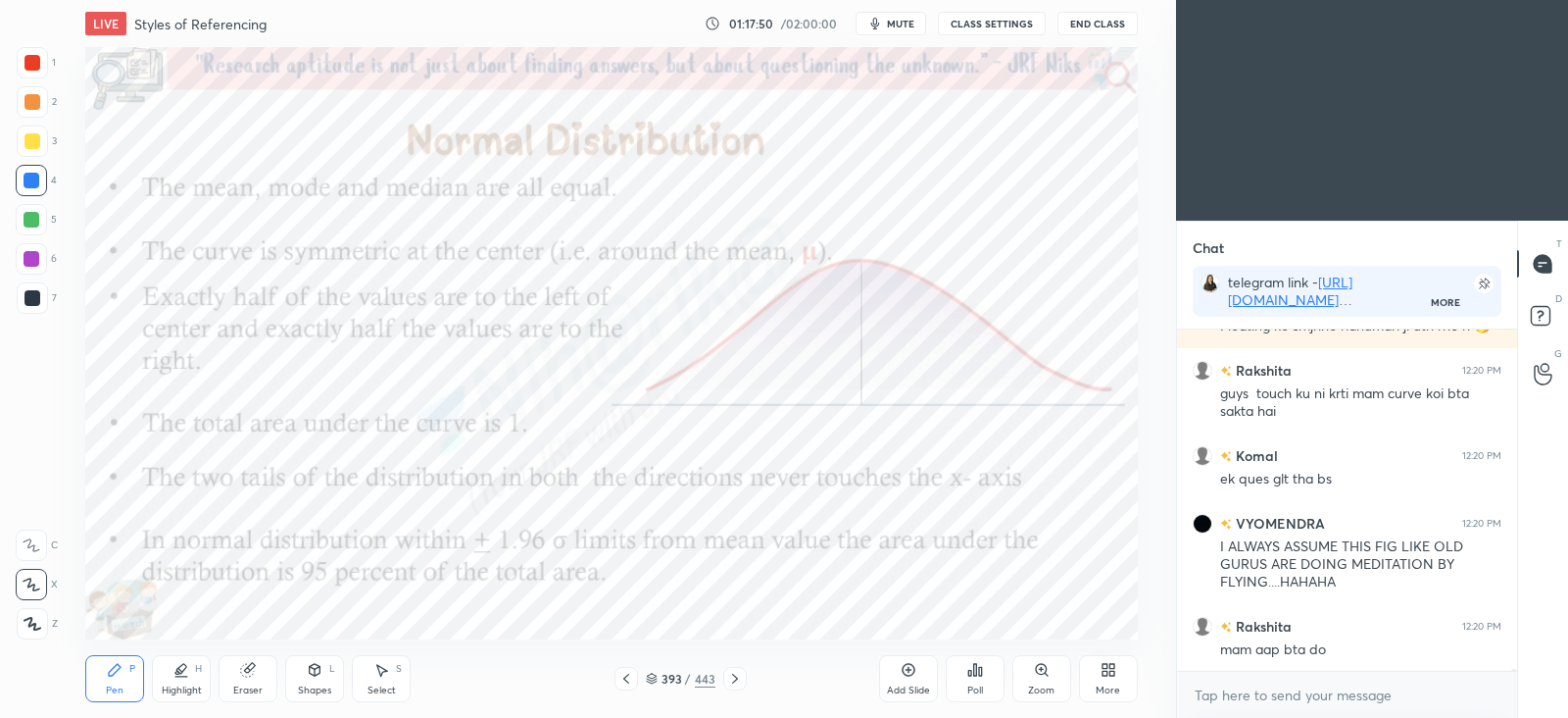
scroll to position [68201, 0]
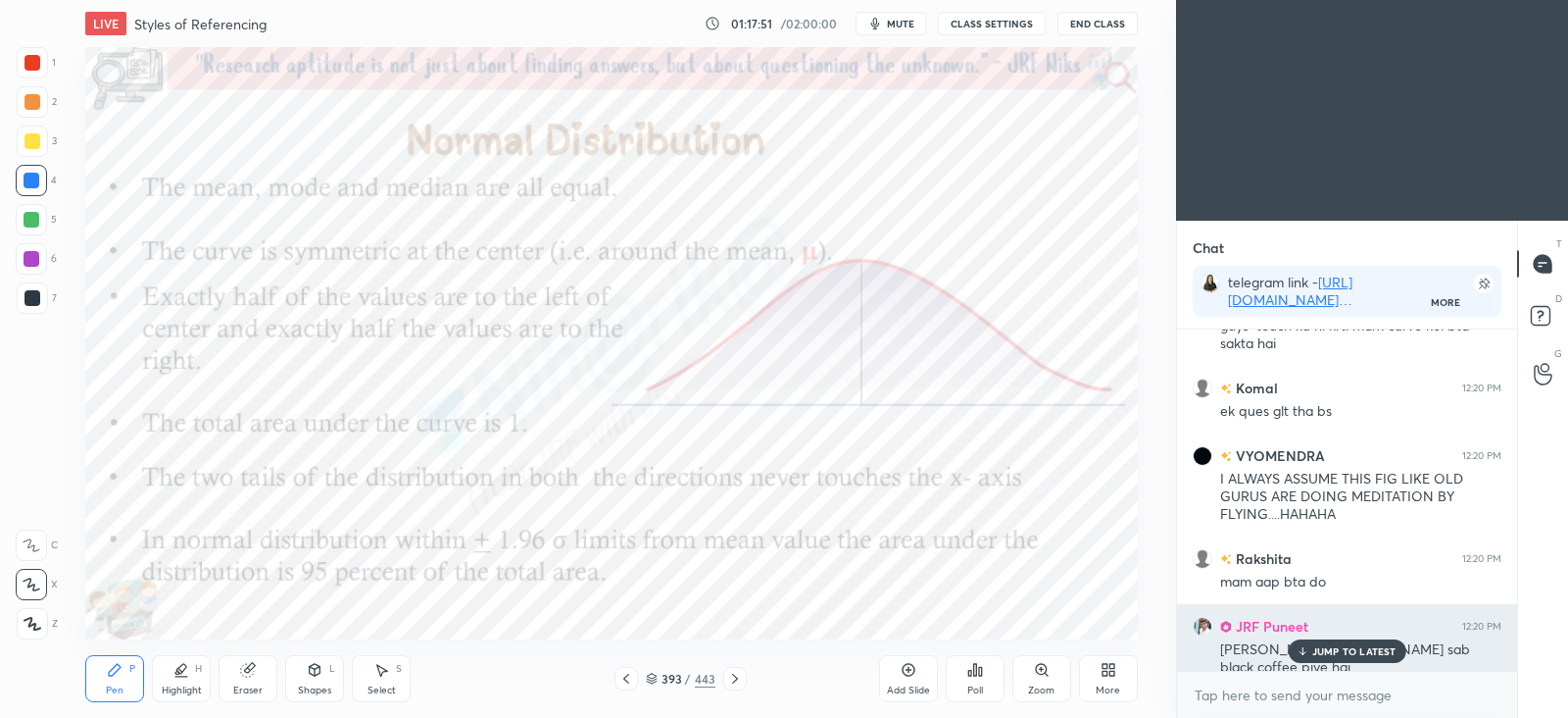
click at [1346, 650] on p "JUMP TO LATEST" at bounding box center [1354, 651] width 84 height 12
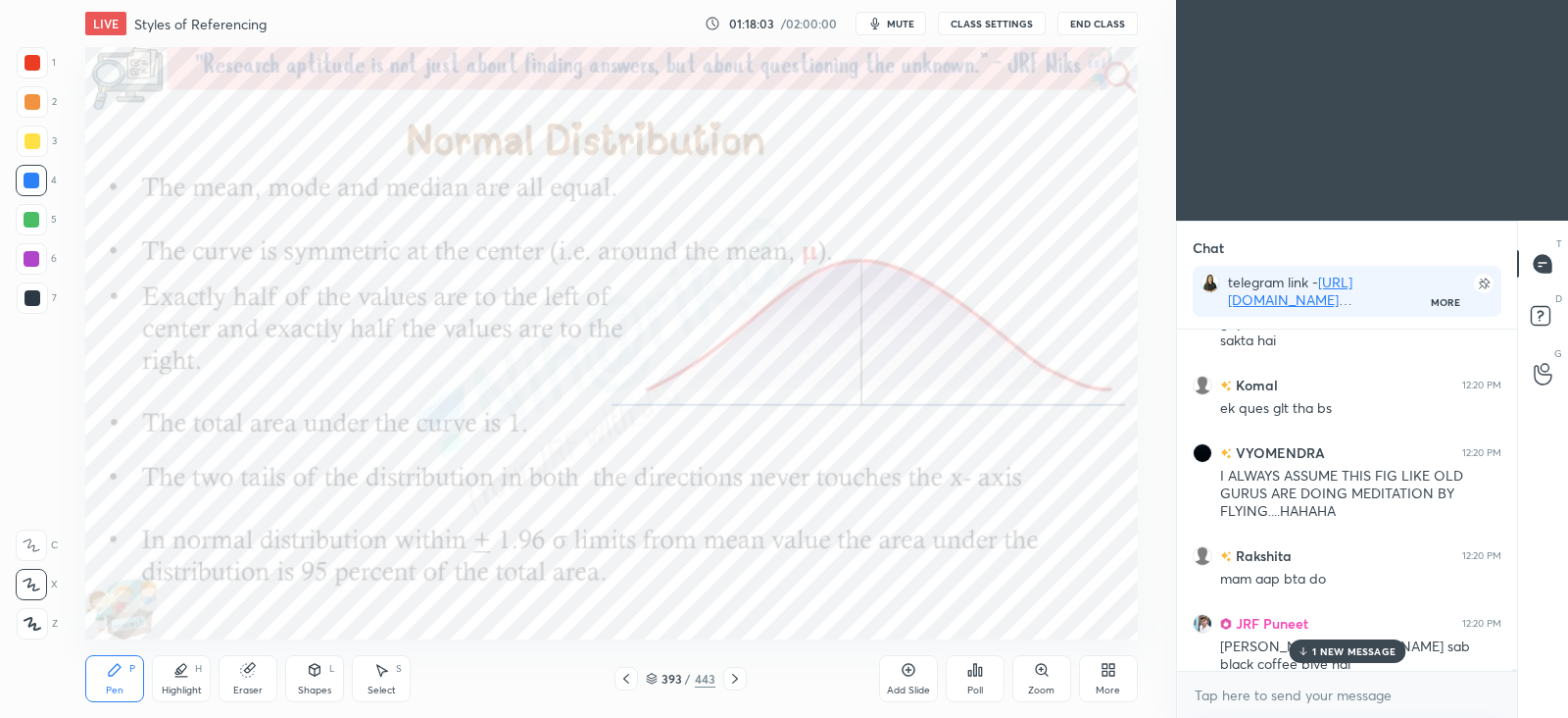
scroll to position [68269, 0]
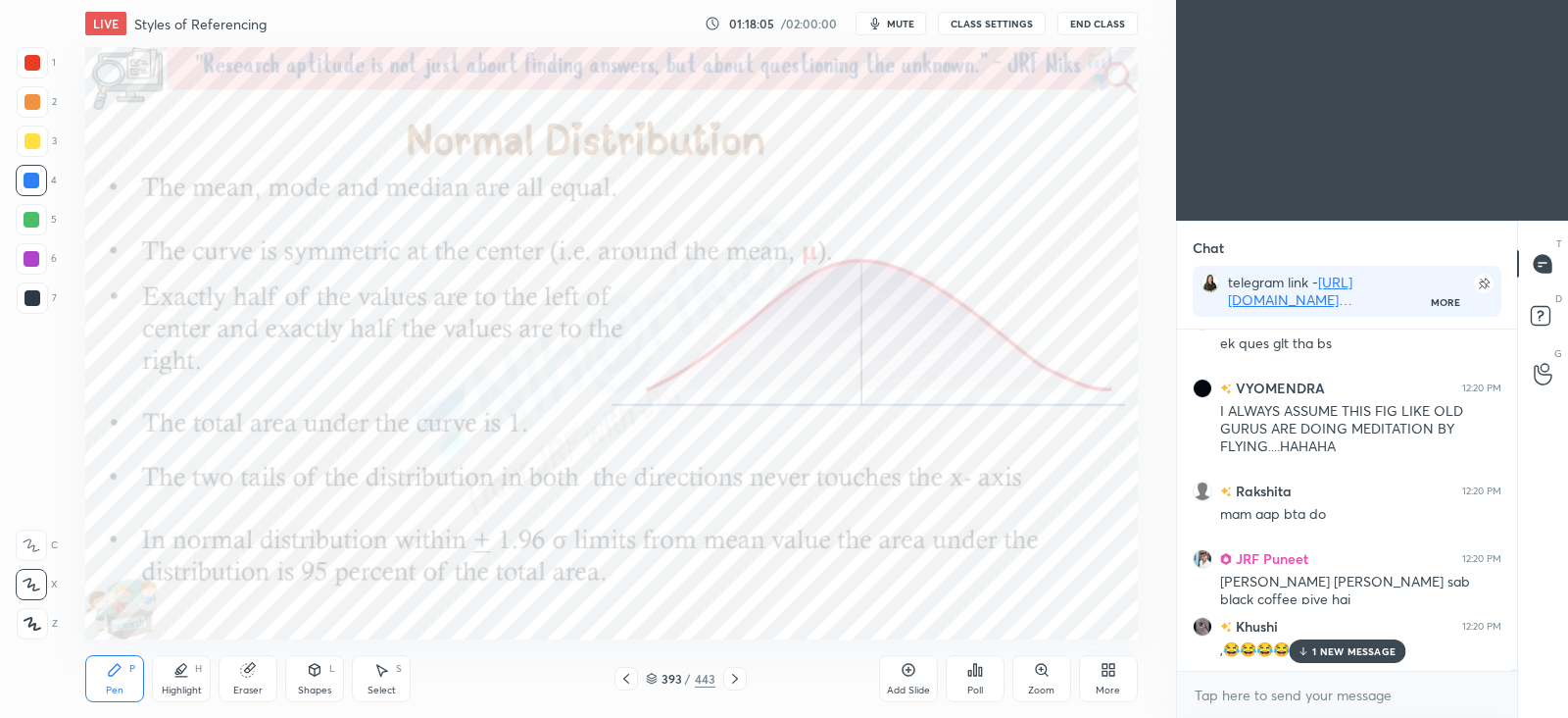
click at [1339, 653] on p "1 NEW MESSAGE" at bounding box center [1353, 651] width 83 height 12
click at [906, 672] on icon at bounding box center [909, 670] width 16 height 16
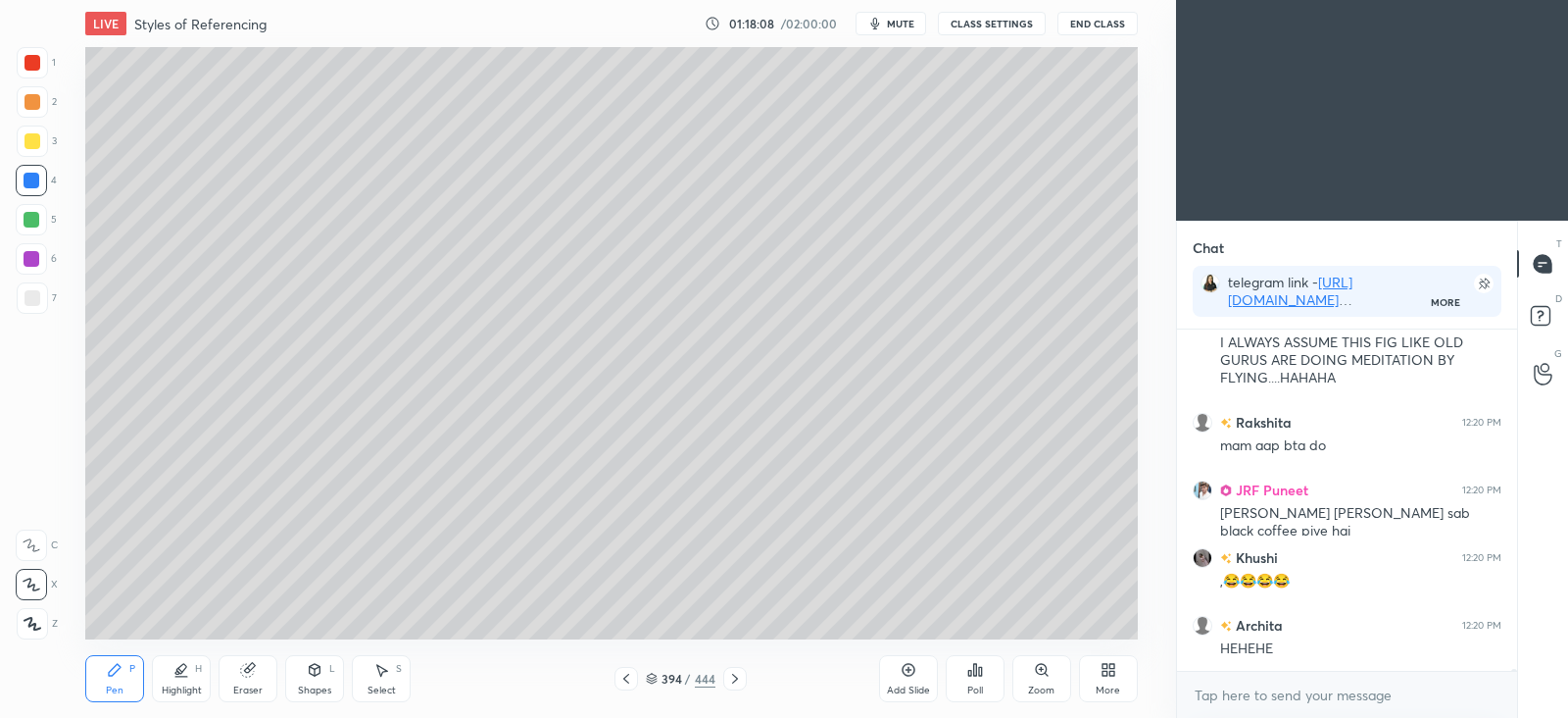
scroll to position [68404, 0]
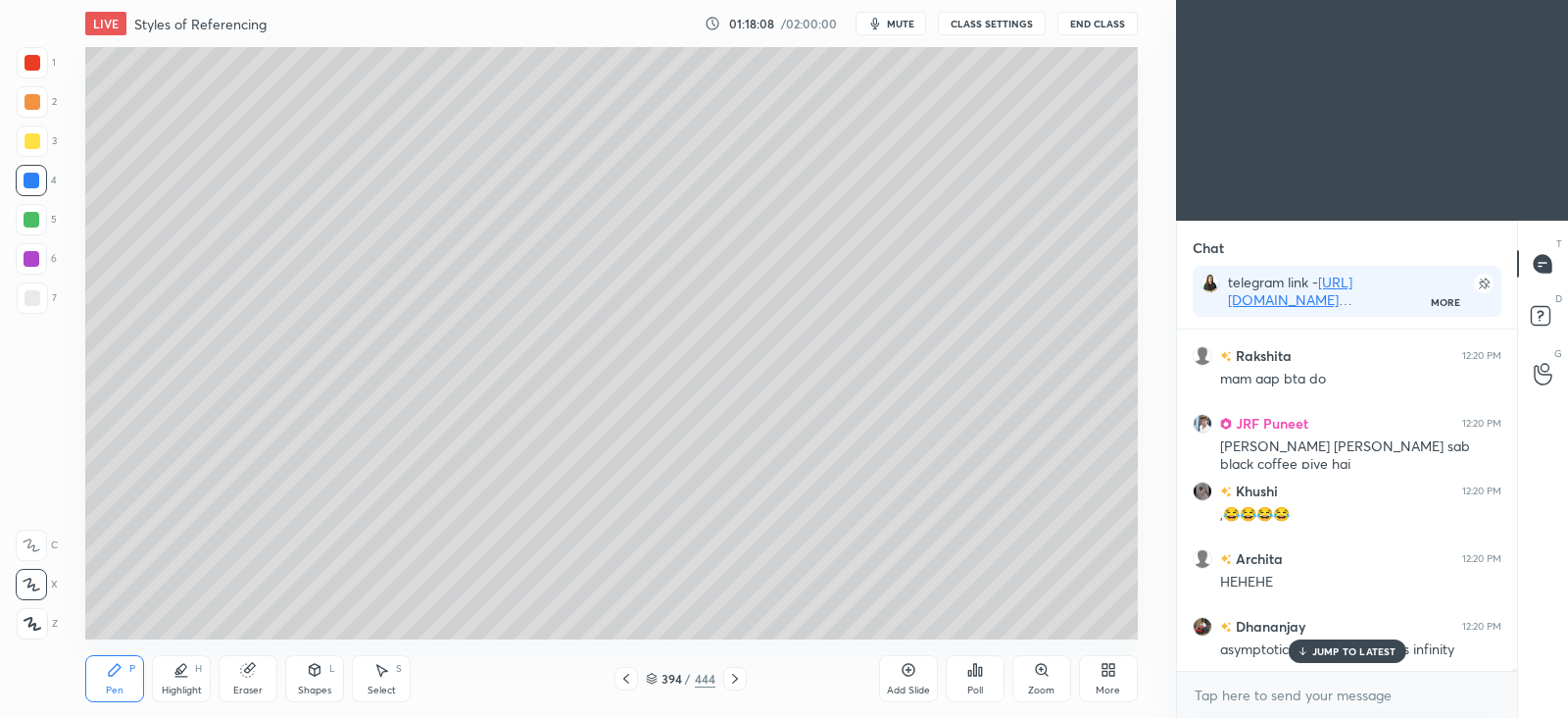
click at [41, 296] on div at bounding box center [32, 298] width 31 height 31
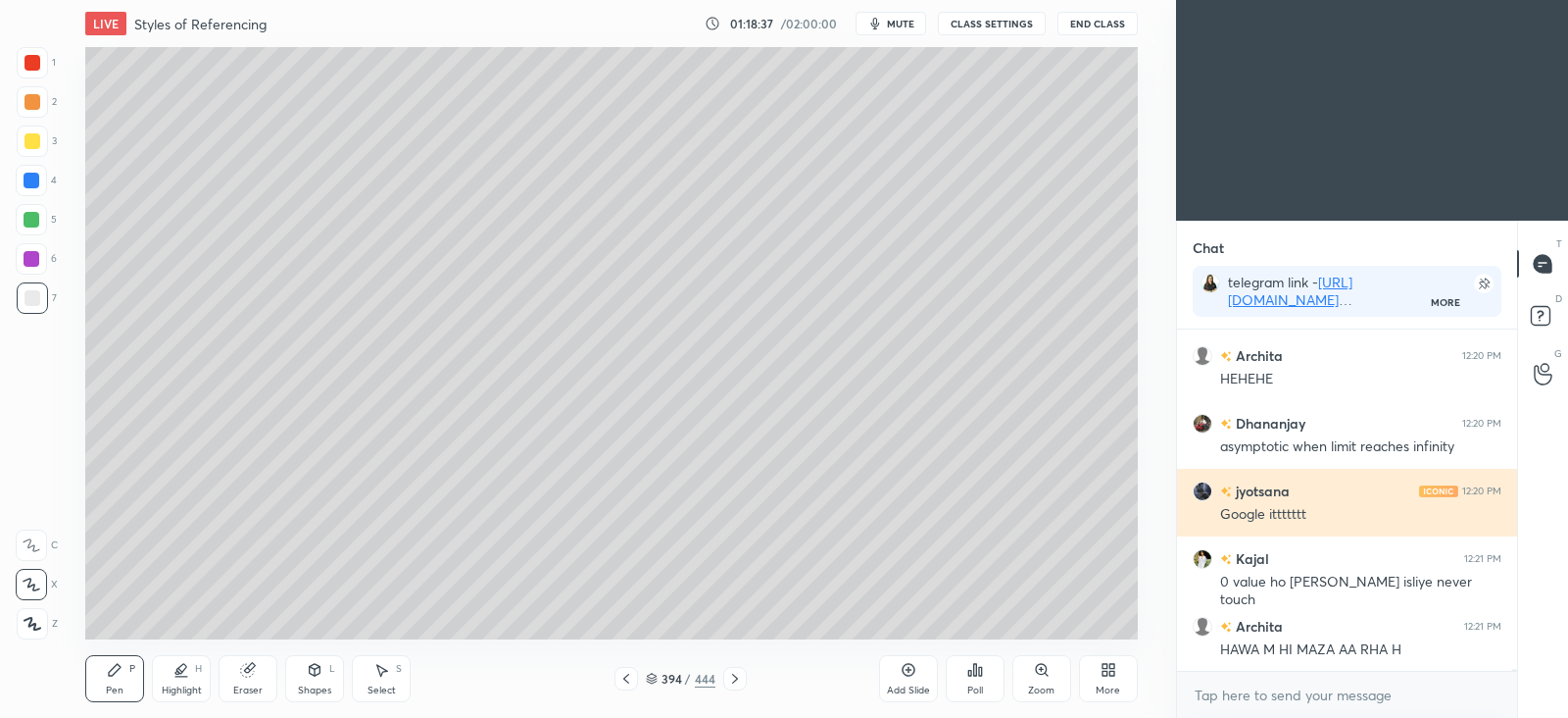
scroll to position [68675, 0]
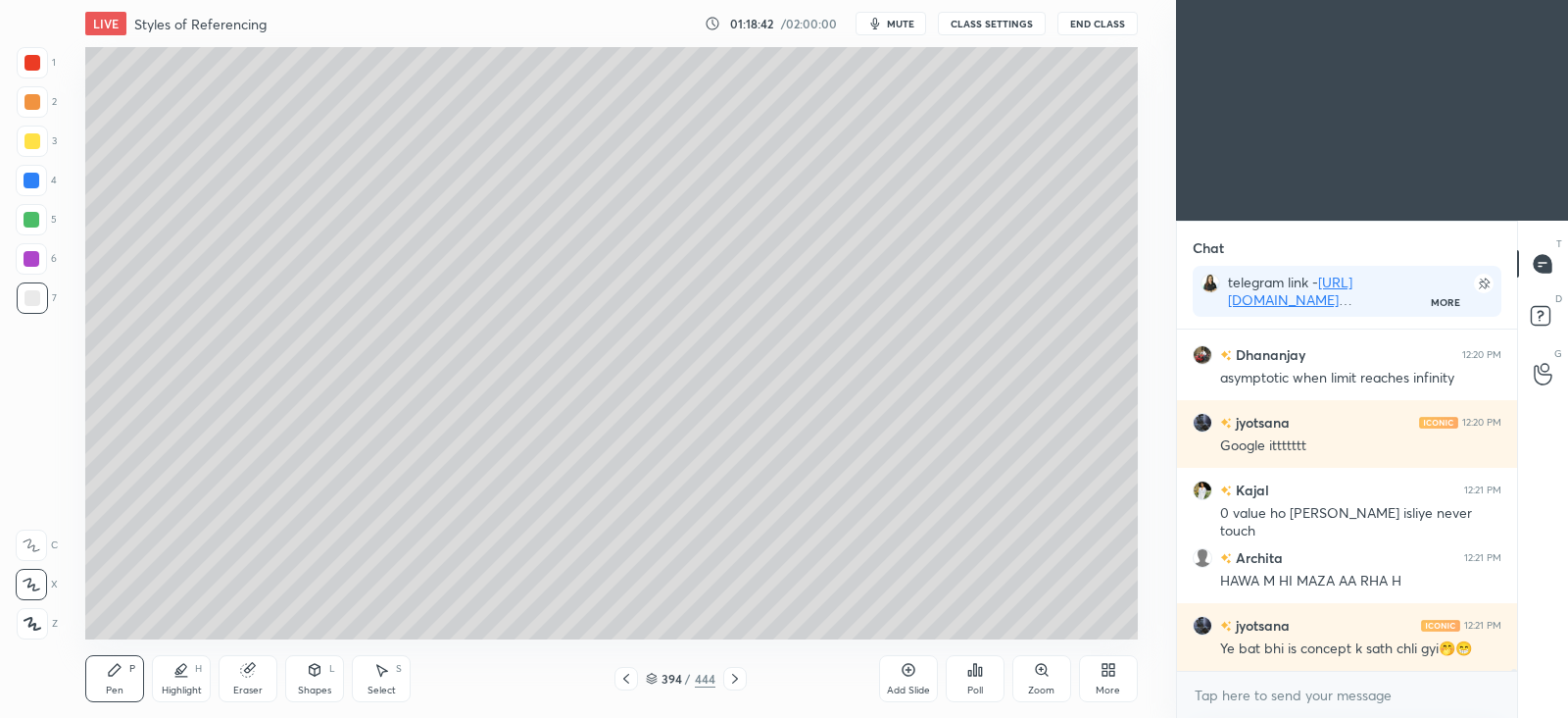
click at [632, 677] on icon at bounding box center [627, 679] width 16 height 16
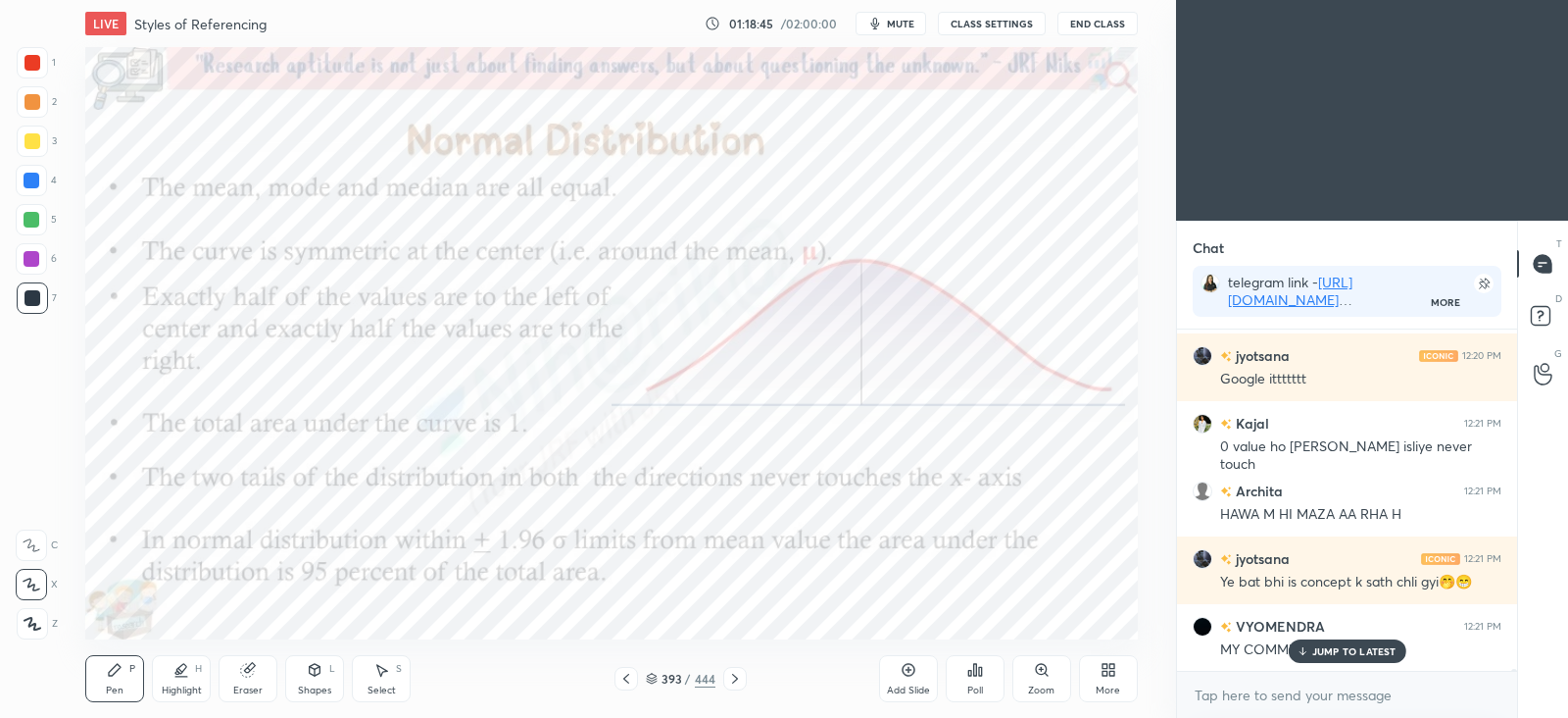
scroll to position [68827, 0]
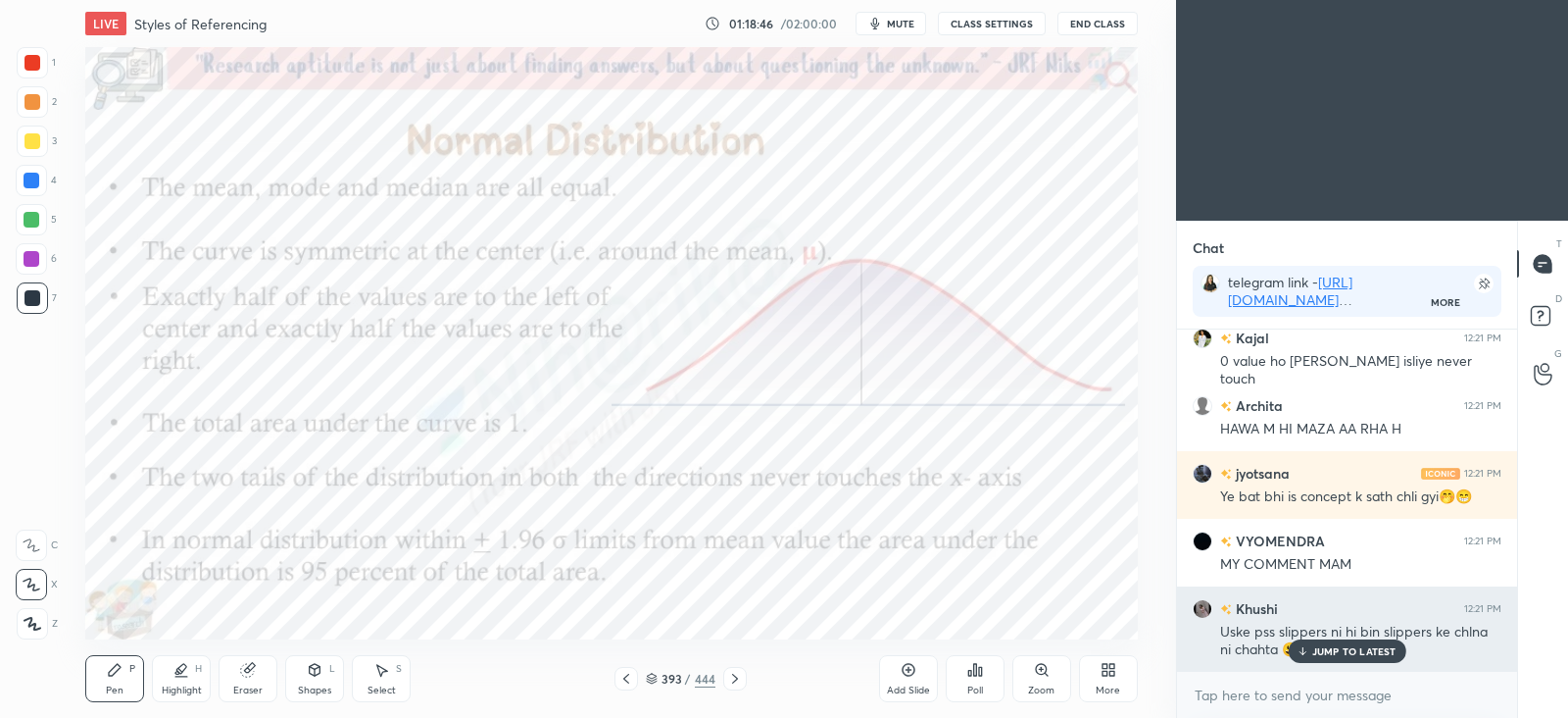
click at [1321, 645] on p "JUMP TO LATEST" at bounding box center [1354, 651] width 84 height 12
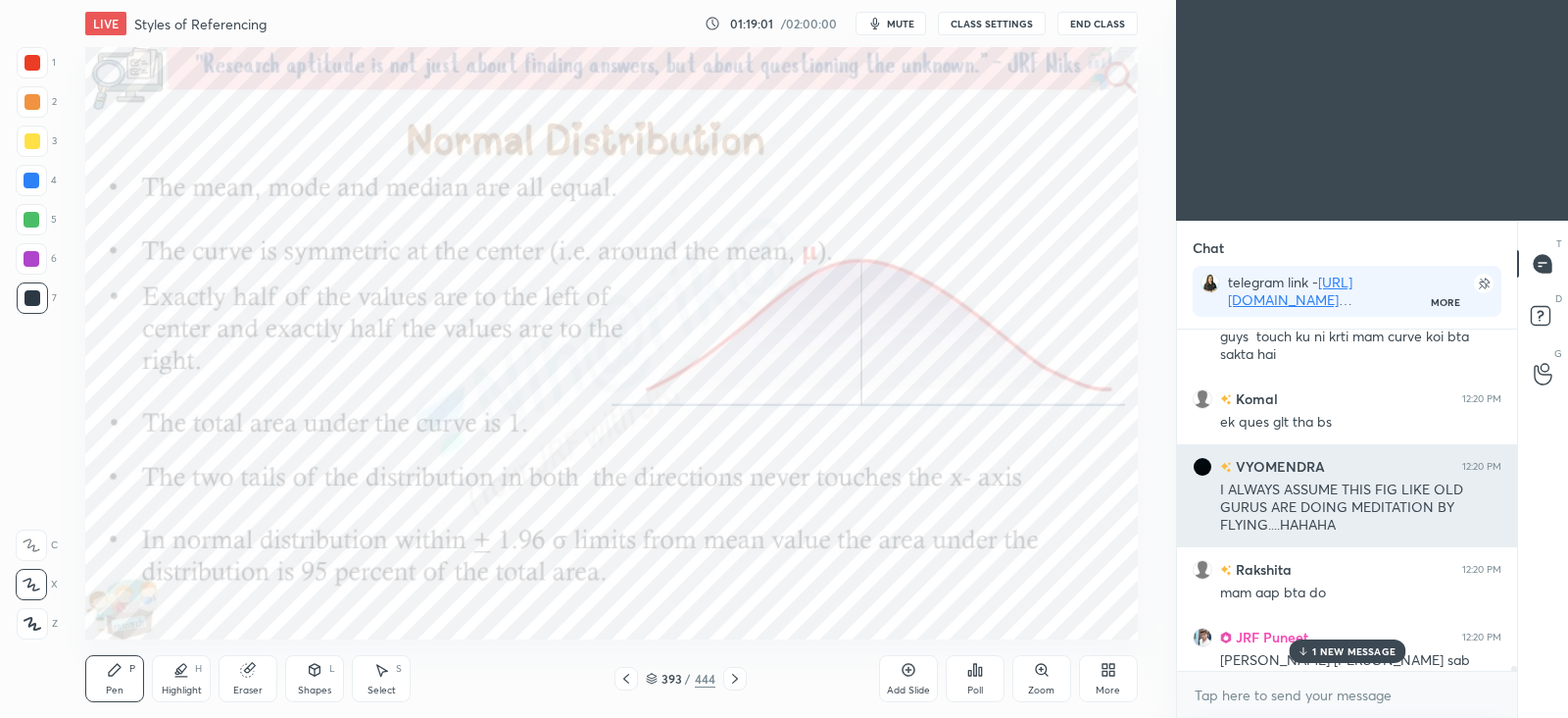
scroll to position [68190, 0]
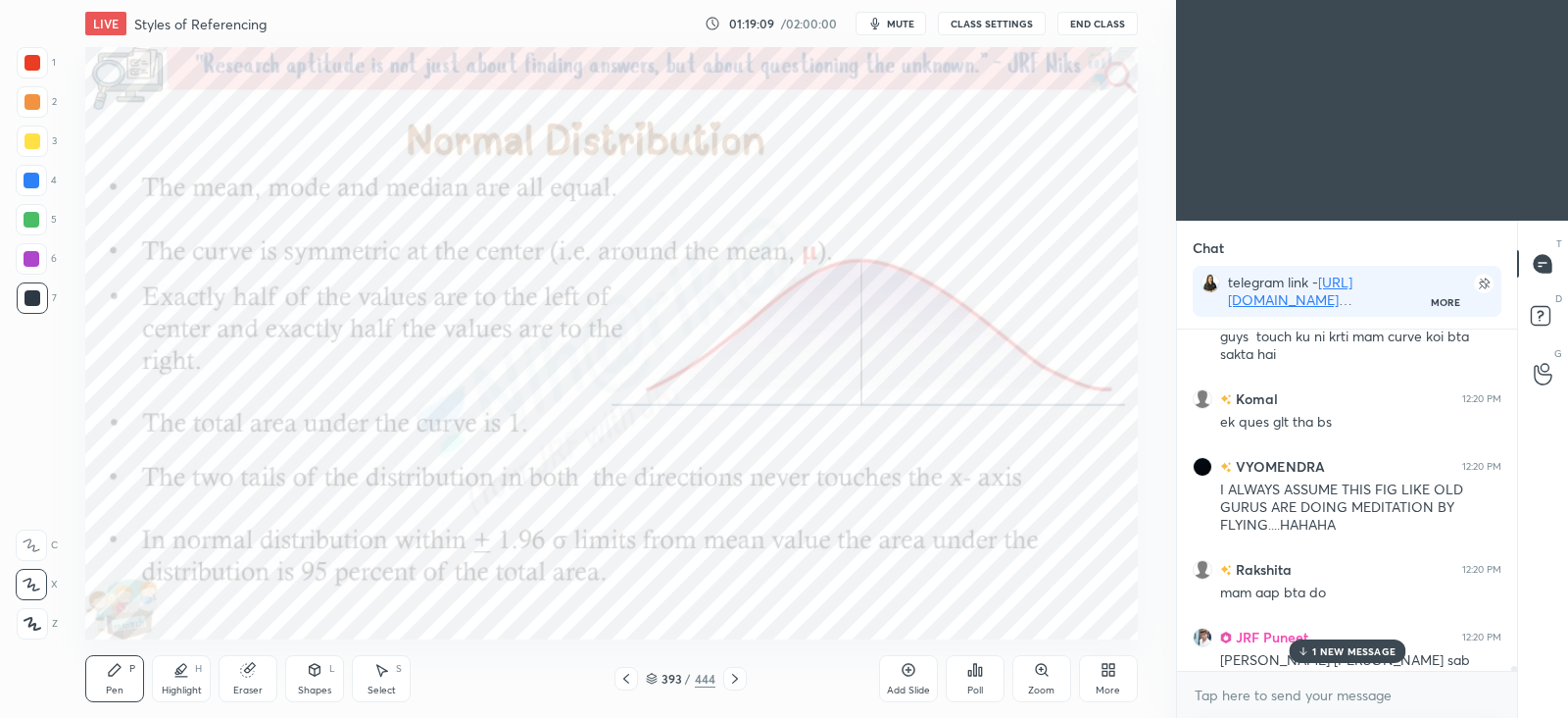
click at [1318, 652] on p "1 NEW MESSAGE" at bounding box center [1353, 651] width 83 height 12
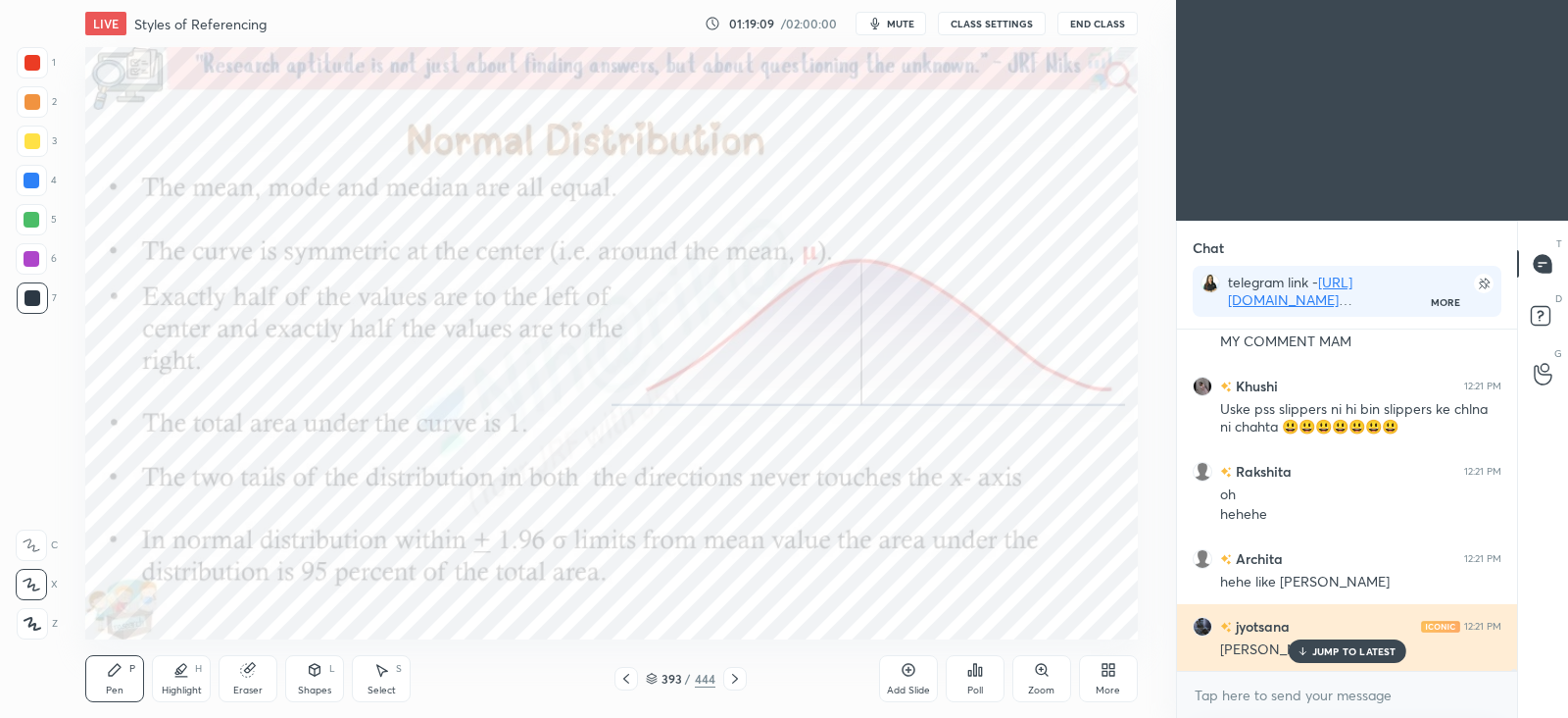
click at [1319, 655] on p "JUMP TO LATEST" at bounding box center [1354, 651] width 84 height 12
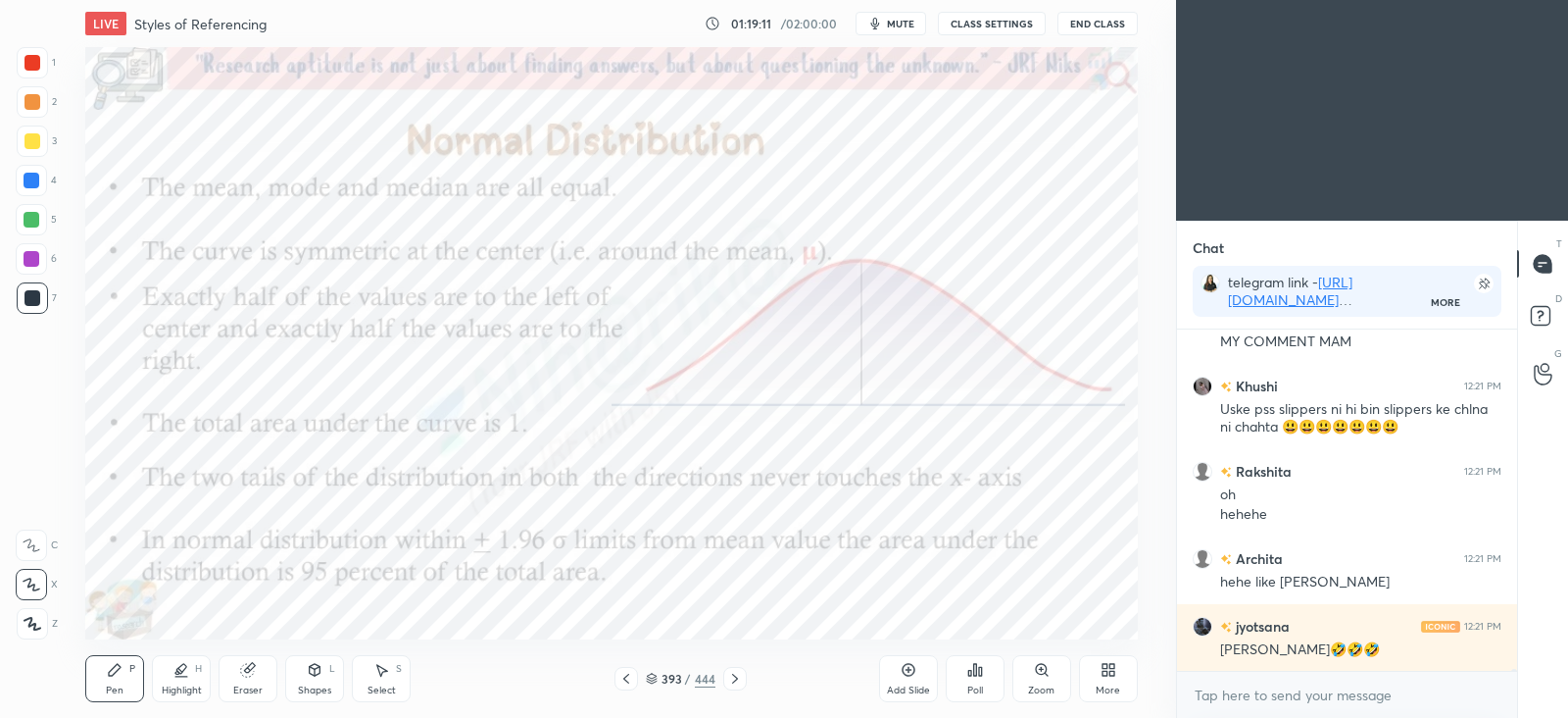
scroll to position [69117, 0]
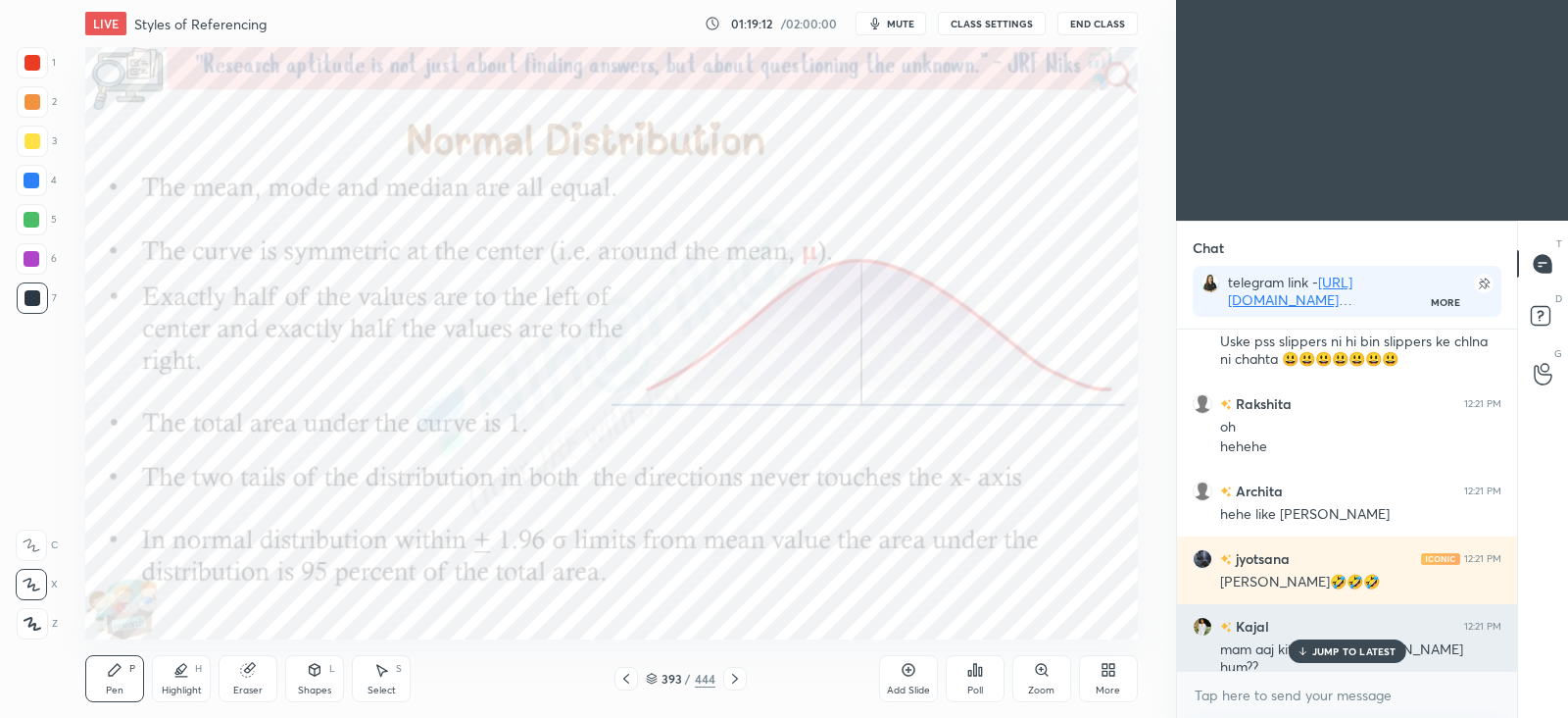
click at [1373, 652] on p "JUMP TO LATEST" at bounding box center [1354, 651] width 84 height 12
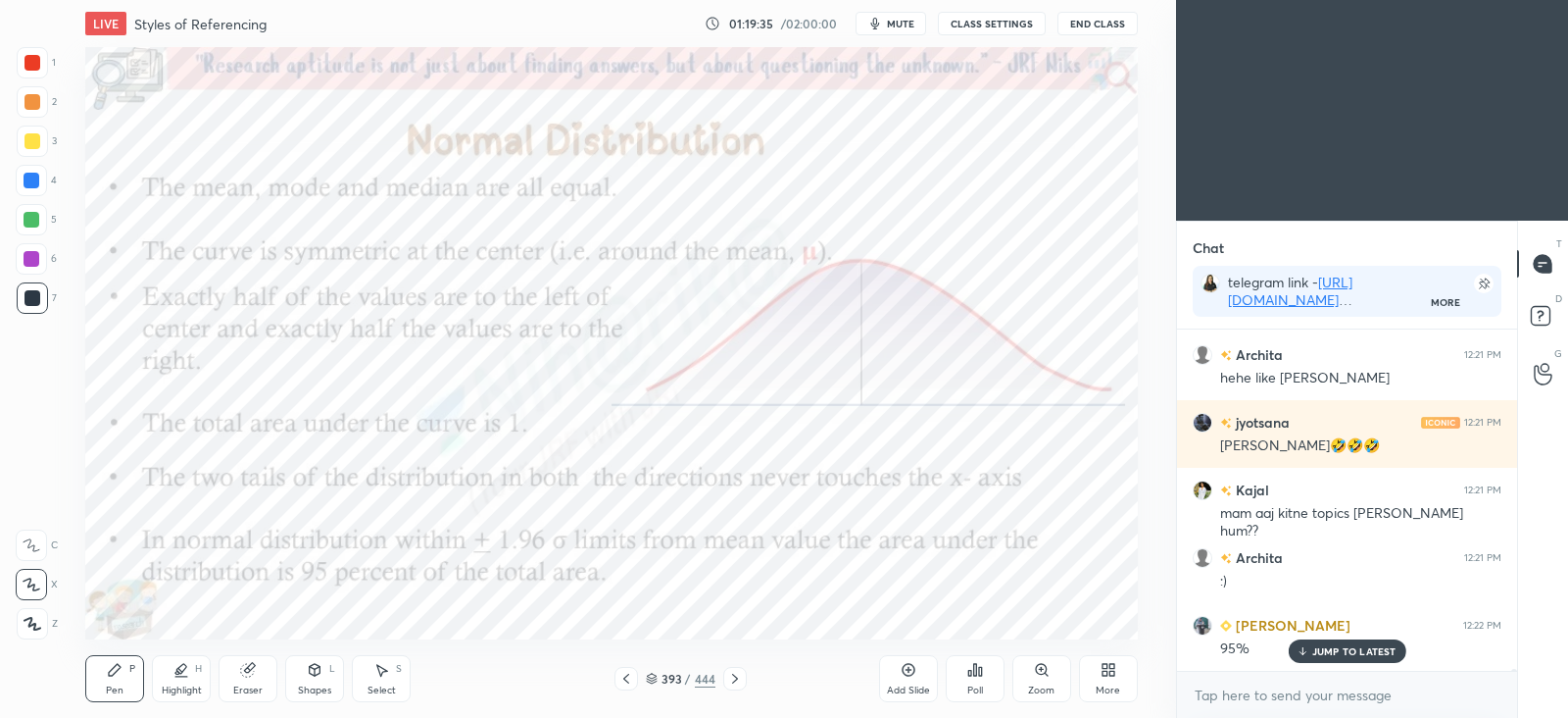
scroll to position [69320, 0]
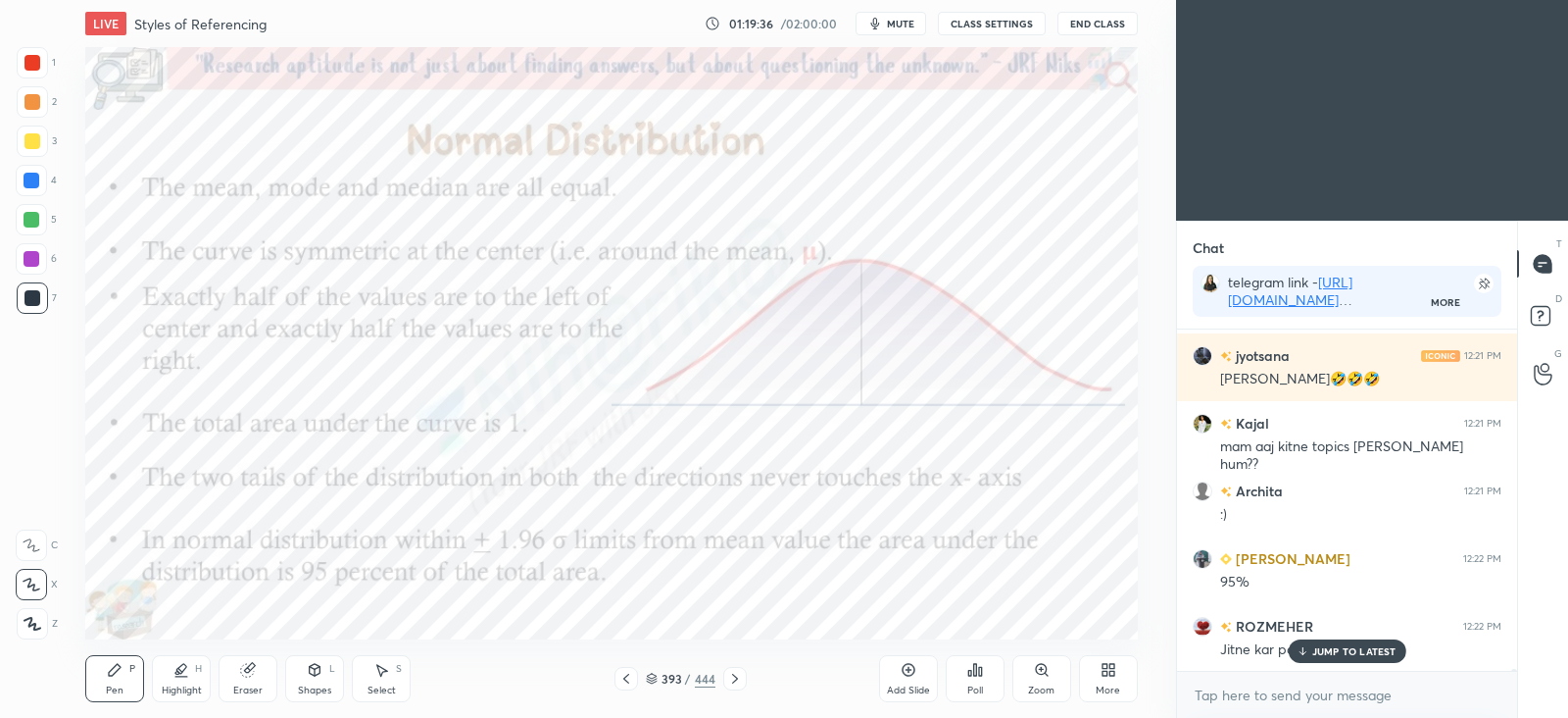
click at [738, 681] on icon at bounding box center [735, 679] width 16 height 16
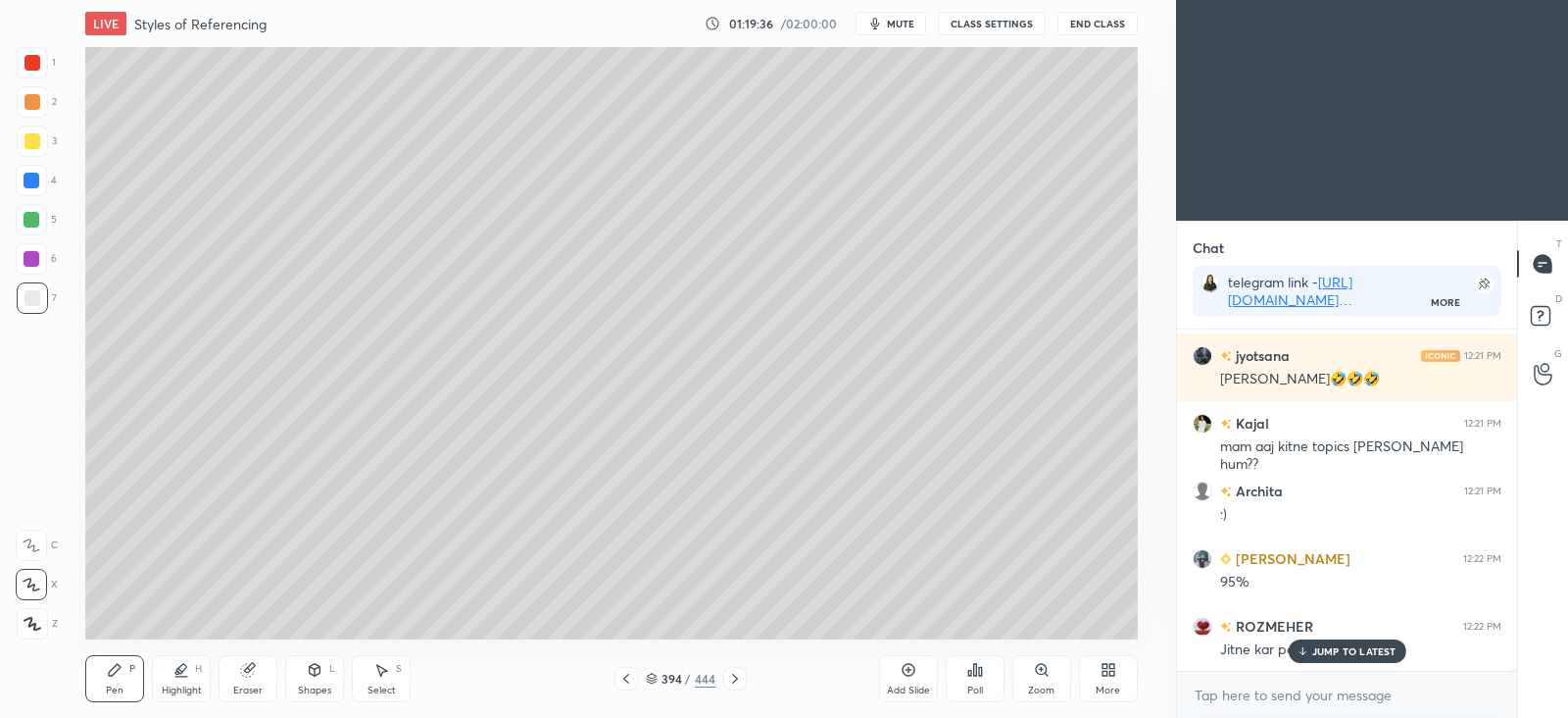
click at [736, 682] on icon at bounding box center [735, 679] width 16 height 16
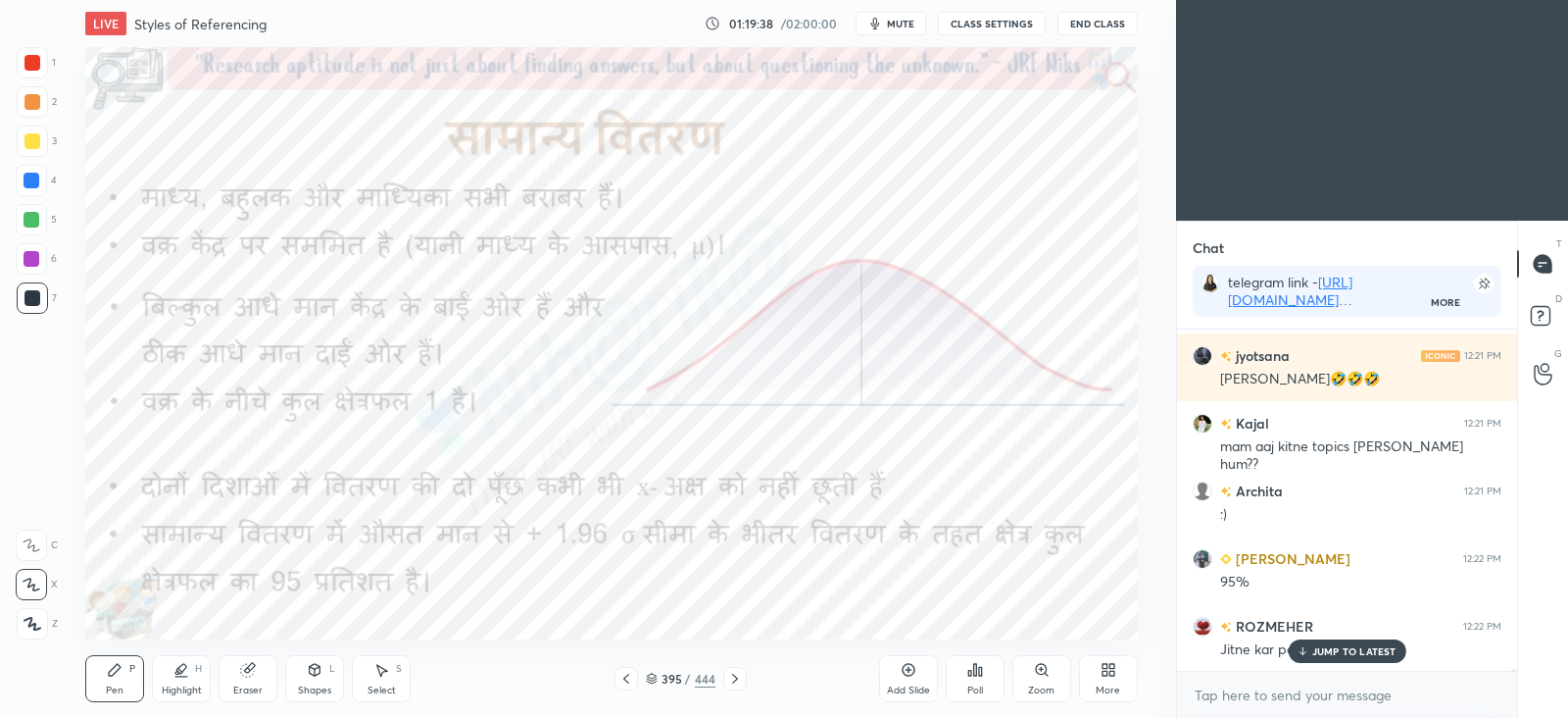
click at [910, 673] on icon at bounding box center [909, 670] width 16 height 16
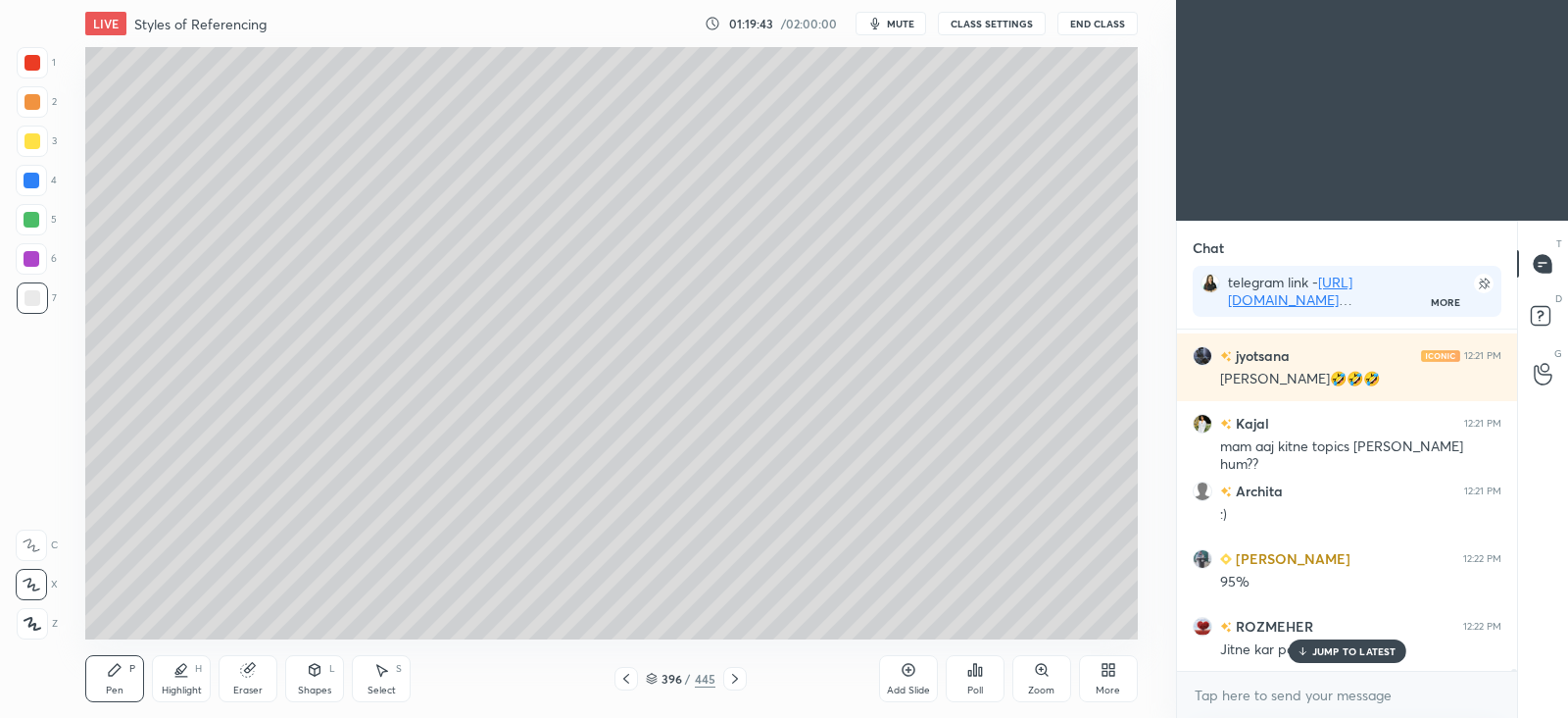
click at [252, 671] on icon at bounding box center [247, 670] width 13 height 13
click at [126, 670] on div "Pen P" at bounding box center [115, 679] width 59 height 47
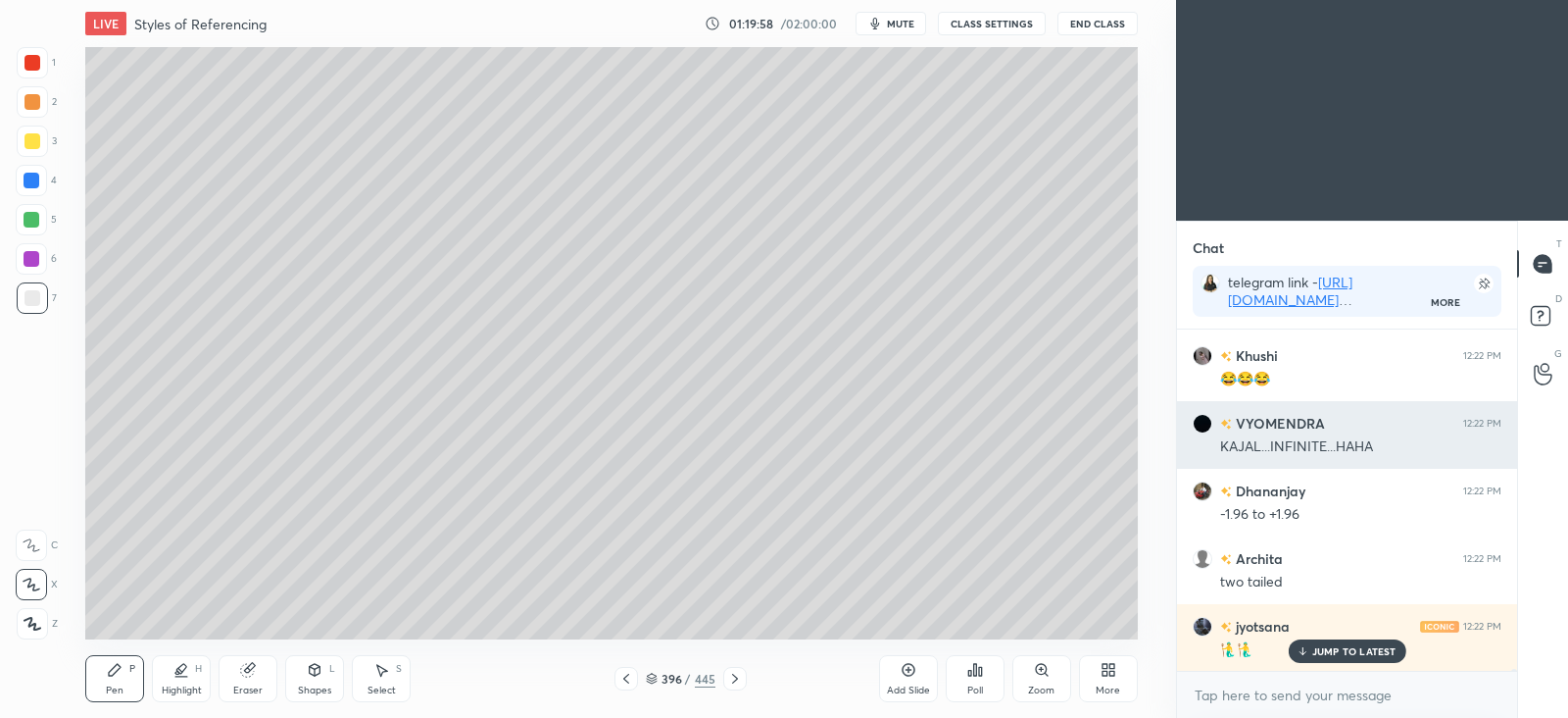
scroll to position [69726, 0]
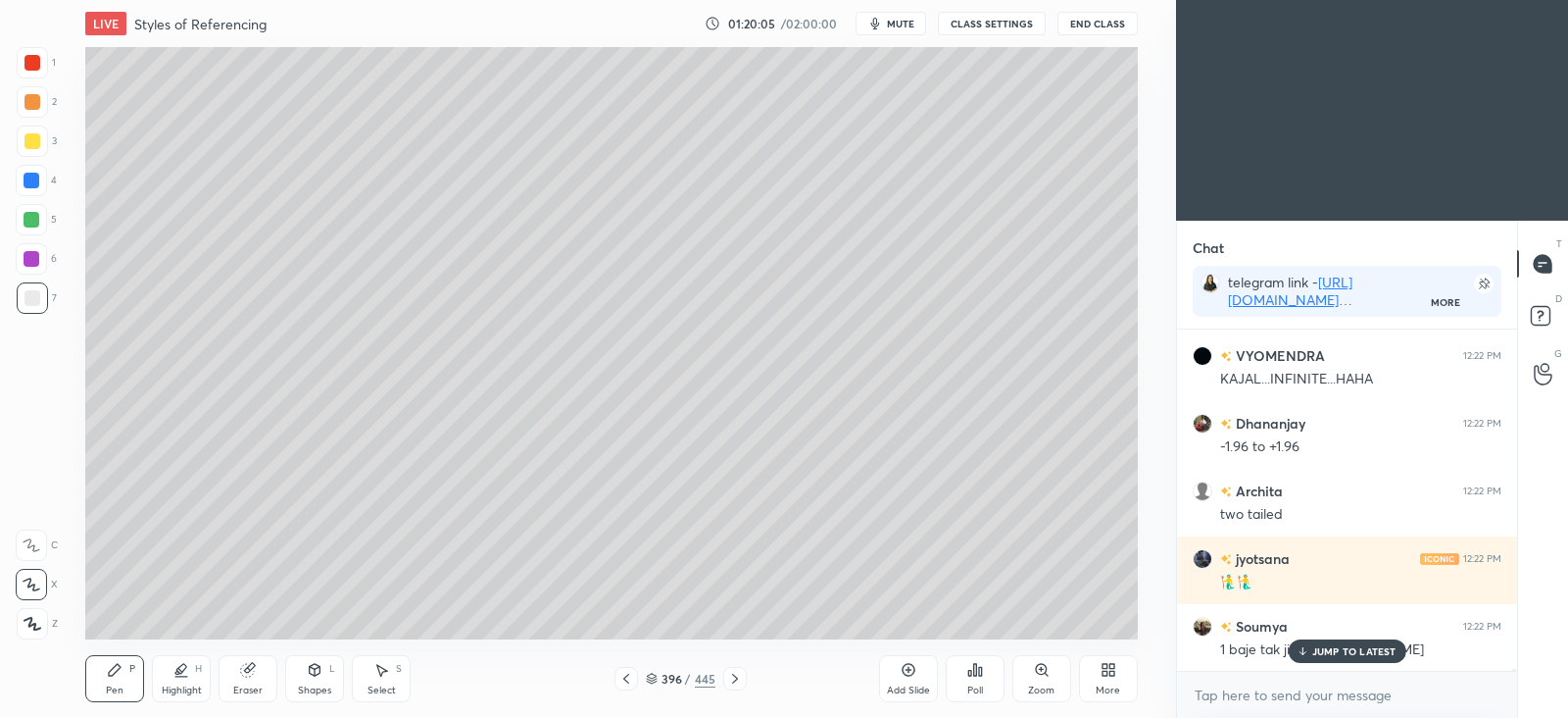
click at [31, 139] on div at bounding box center [32, 141] width 16 height 16
click at [1312, 648] on p "JUMP TO LATEST" at bounding box center [1354, 651] width 84 height 12
click at [627, 680] on icon at bounding box center [627, 679] width 6 height 10
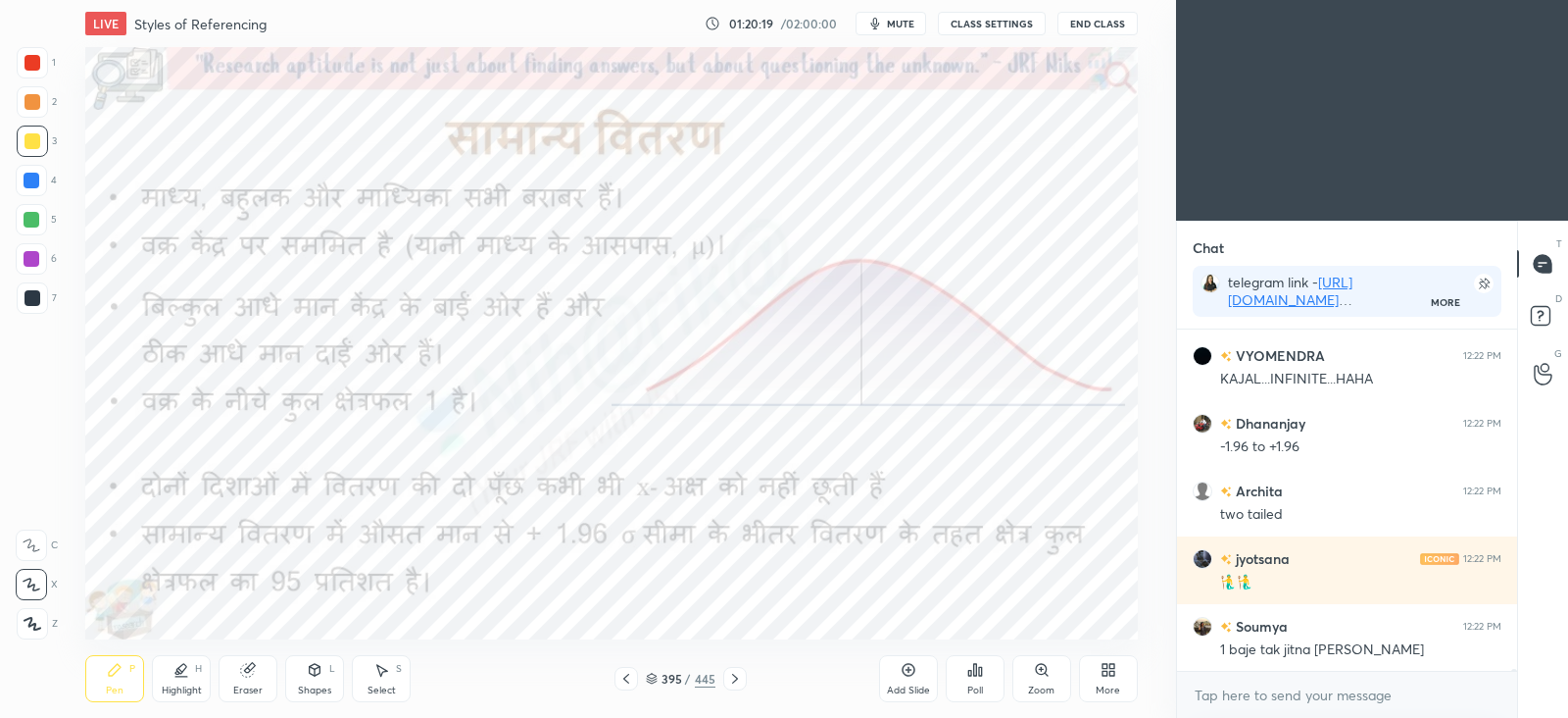
click at [740, 679] on icon at bounding box center [735, 679] width 16 height 16
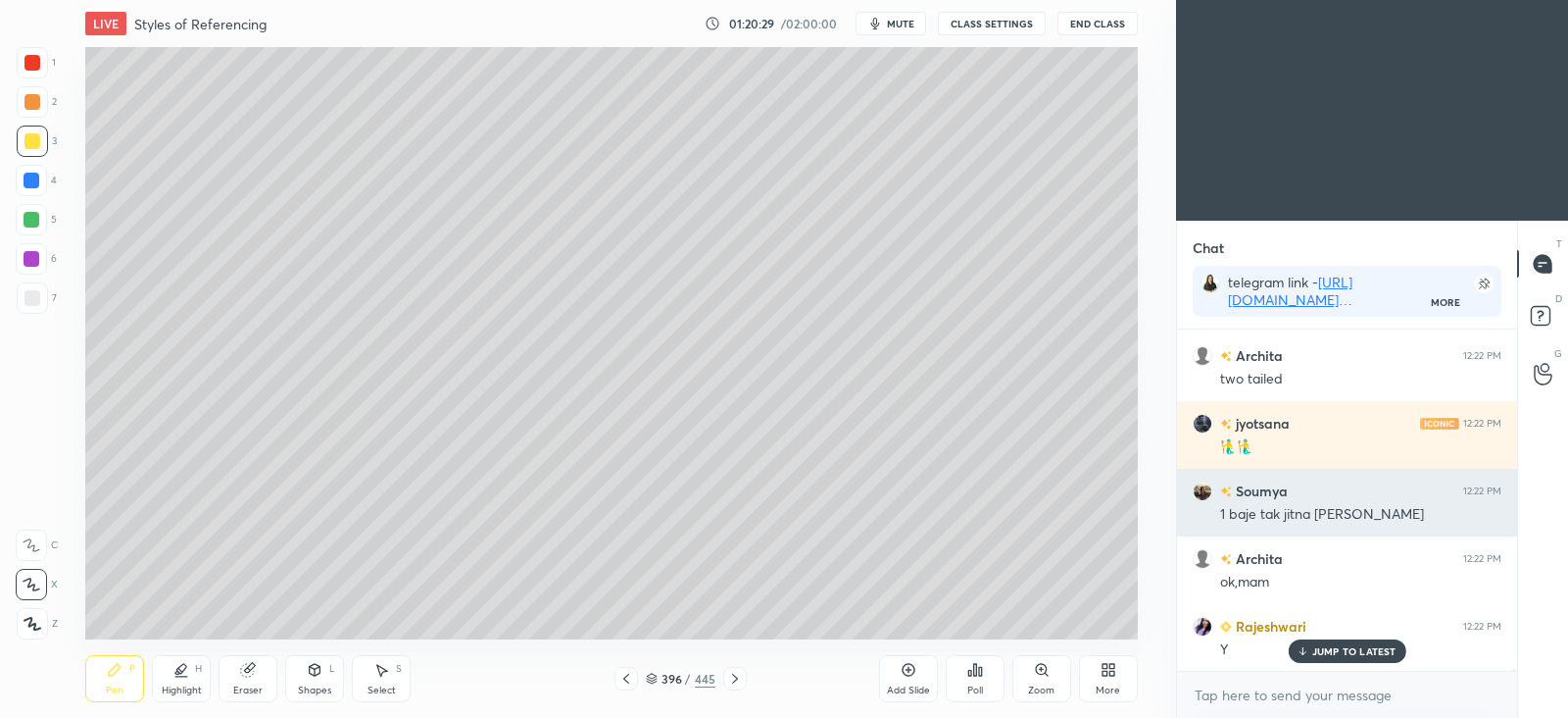
scroll to position [69930, 0]
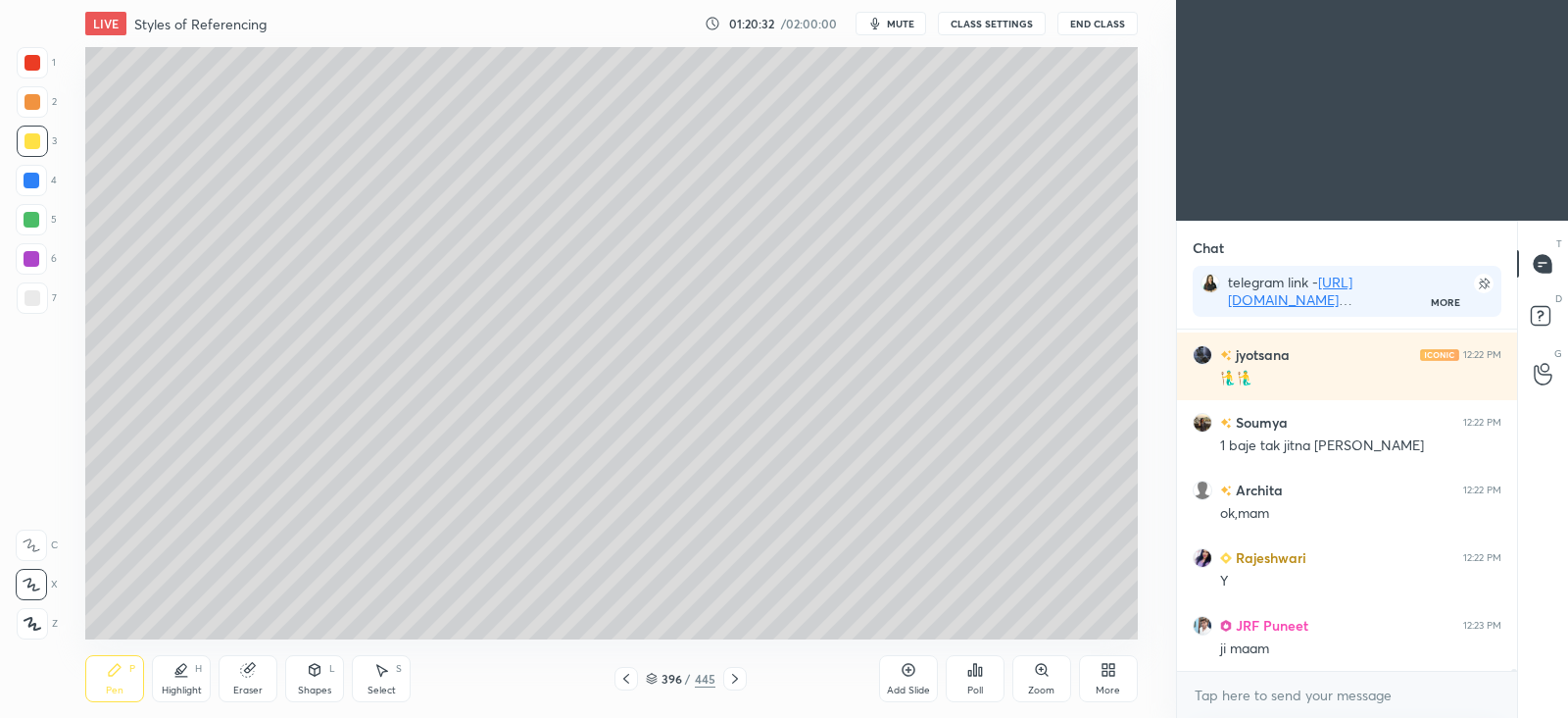
click at [25, 225] on div at bounding box center [31, 220] width 16 height 16
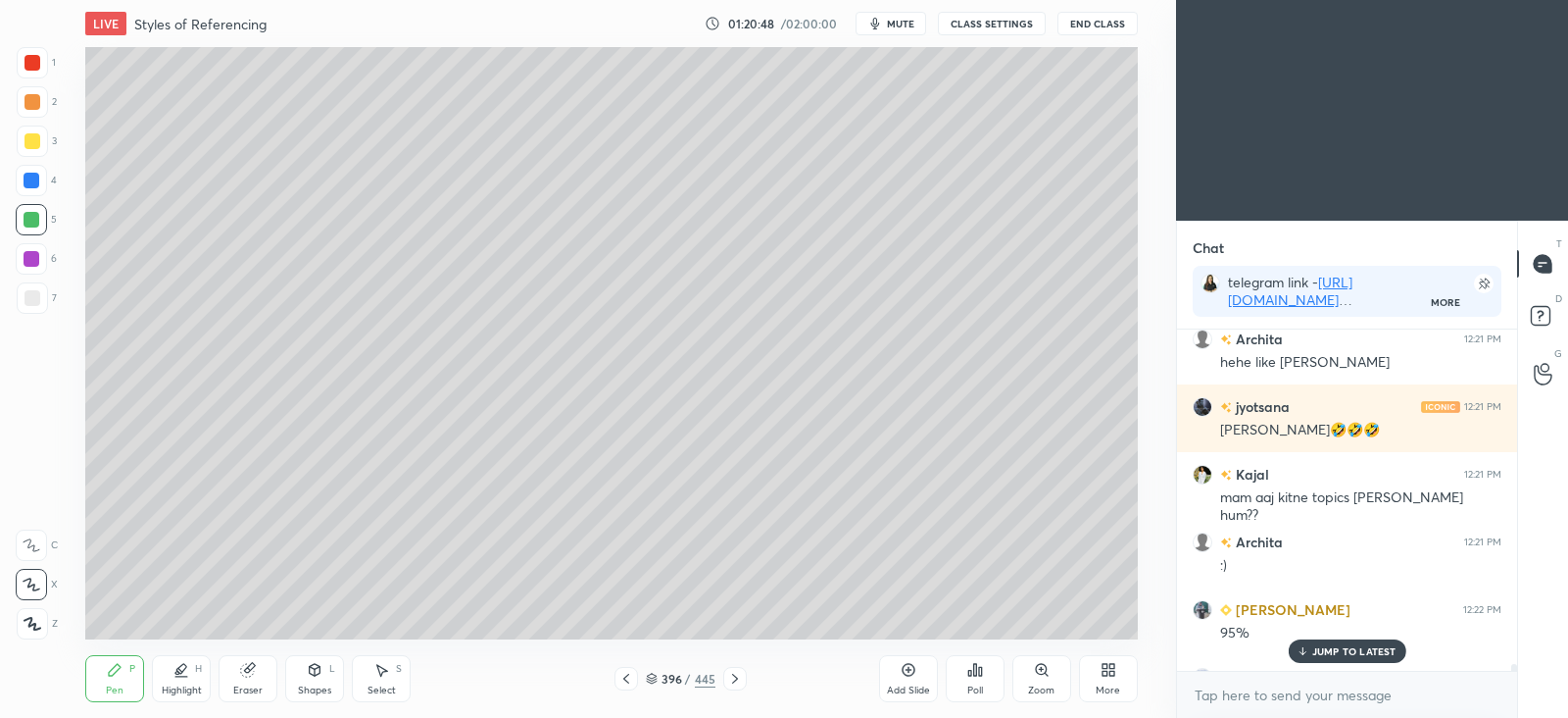
scroll to position [69262, 0]
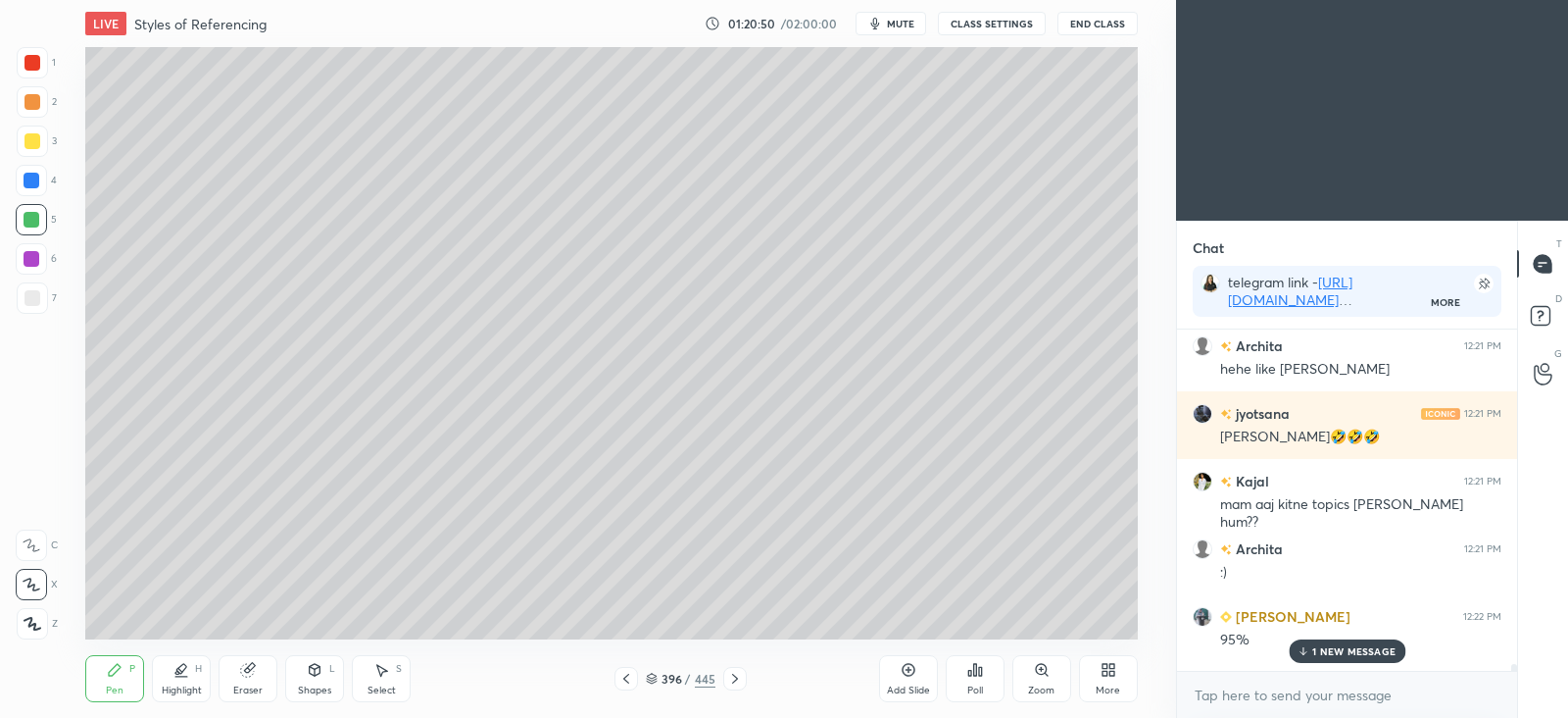
click at [1361, 648] on p "1 NEW MESSAGE" at bounding box center [1353, 651] width 83 height 12
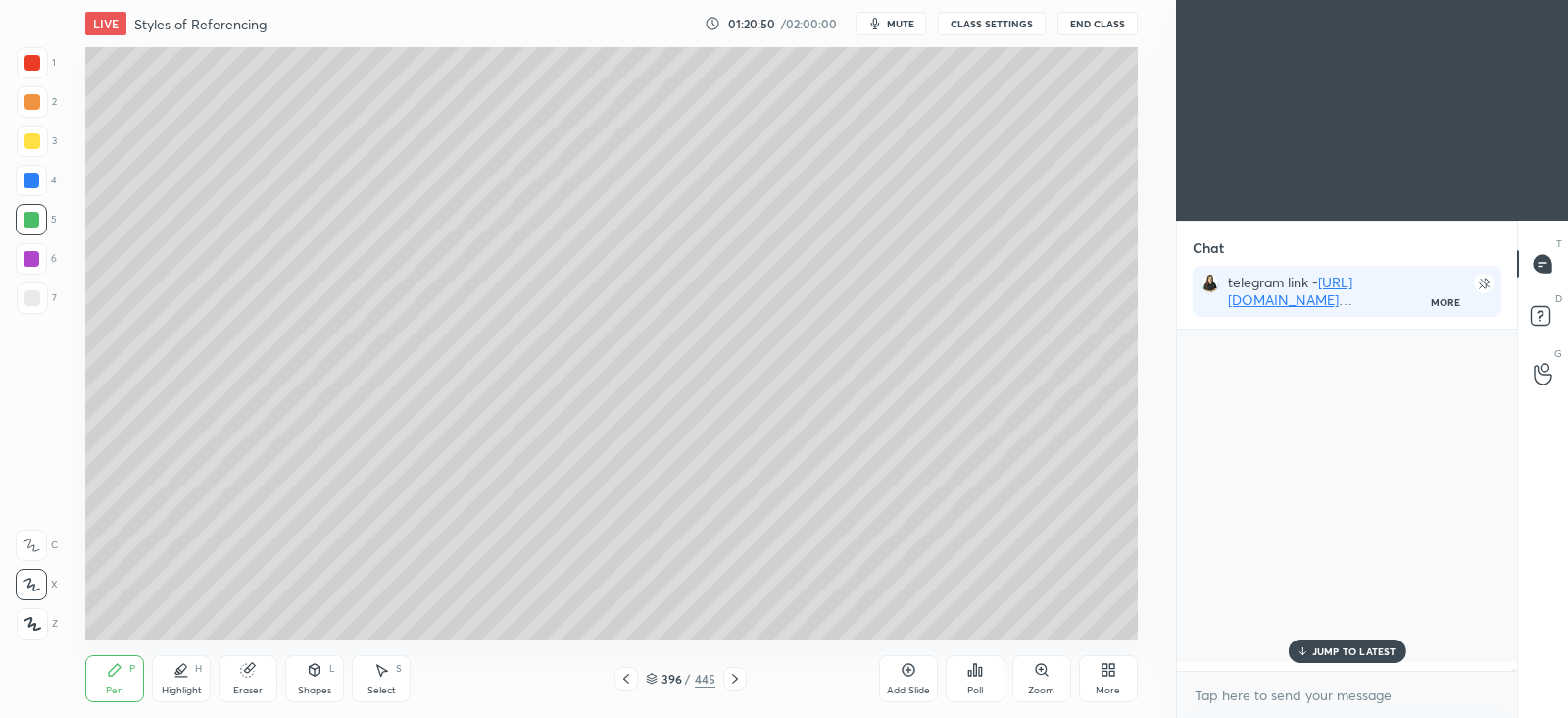
scroll to position [70336, 0]
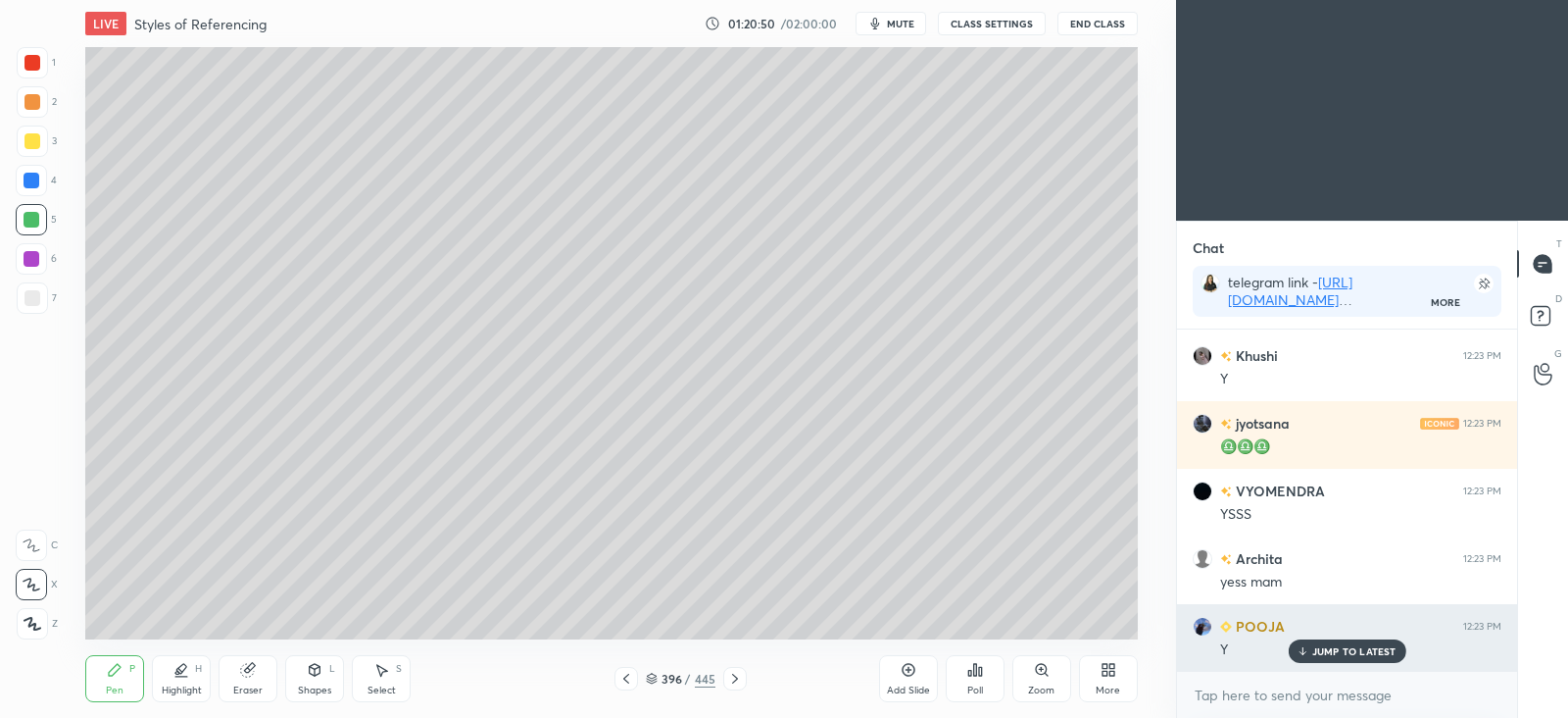
click at [1364, 647] on p "JUMP TO LATEST" at bounding box center [1354, 651] width 84 height 12
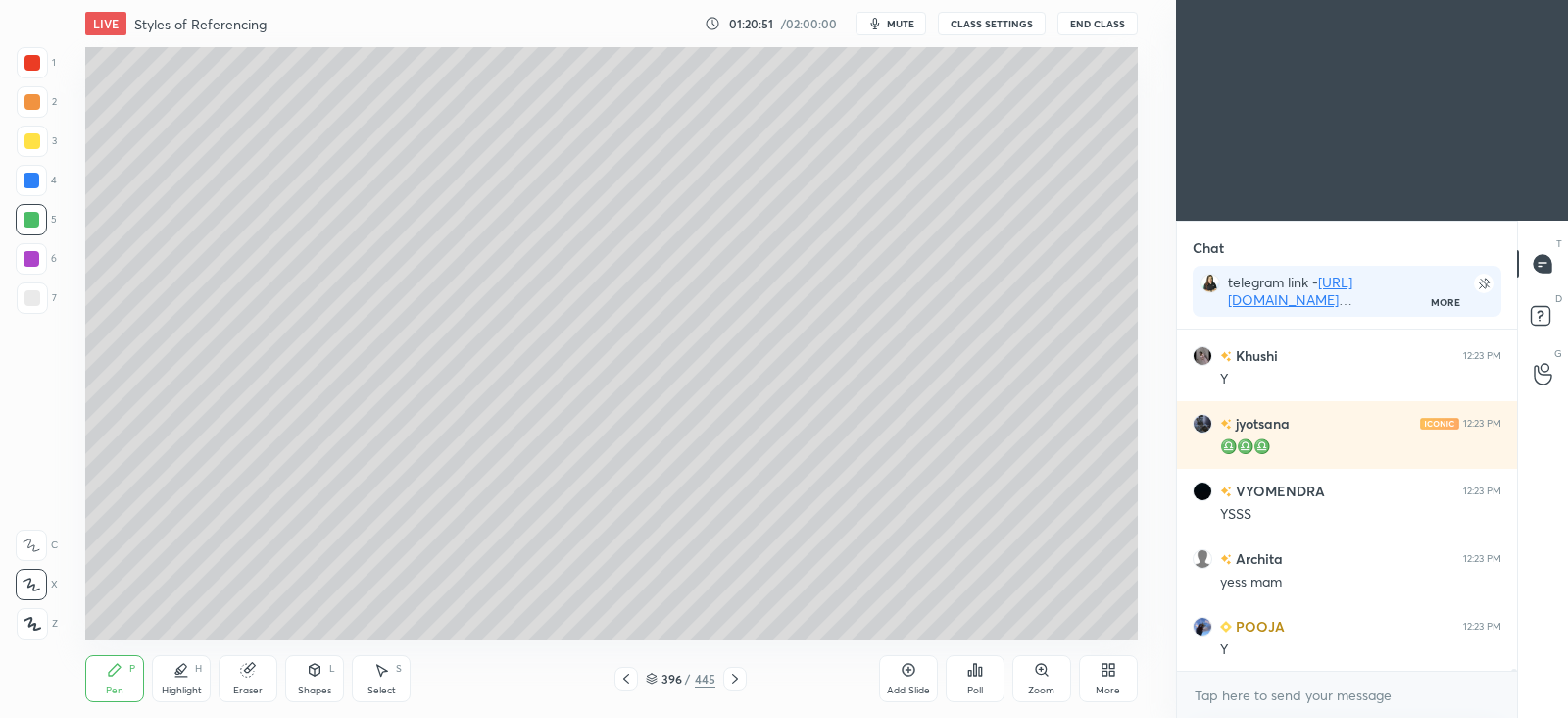
click at [628, 680] on icon at bounding box center [627, 679] width 16 height 16
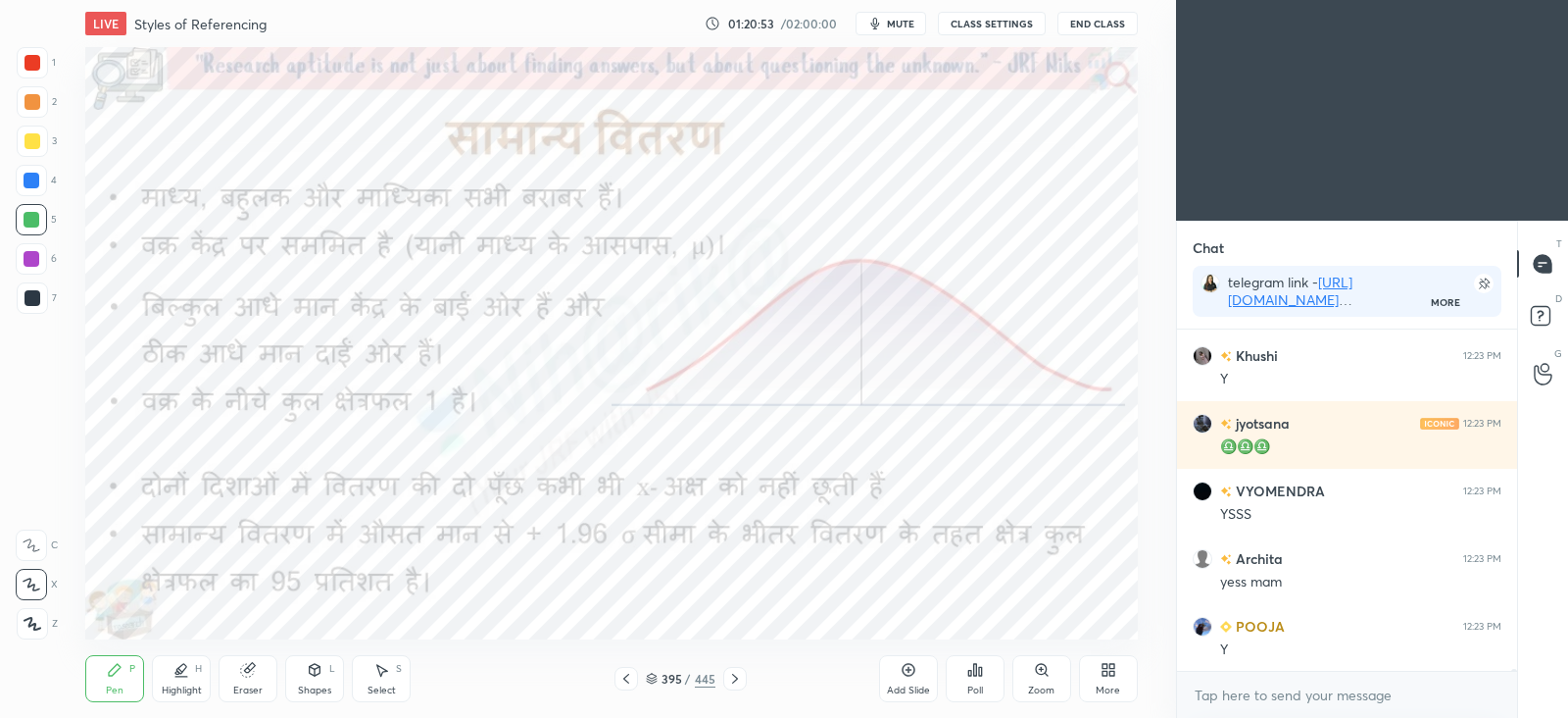
click at [739, 674] on icon at bounding box center [735, 679] width 16 height 16
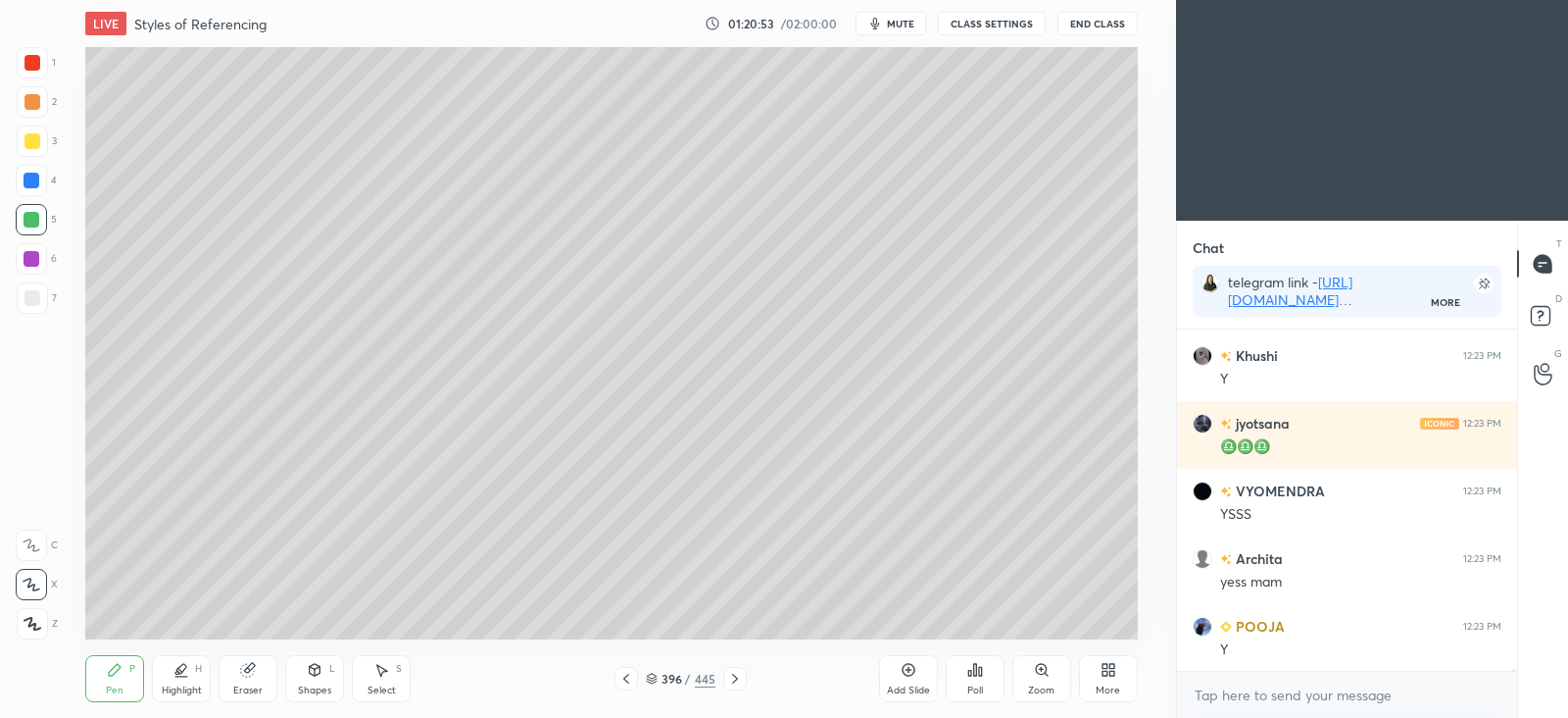
scroll to position [70403, 0]
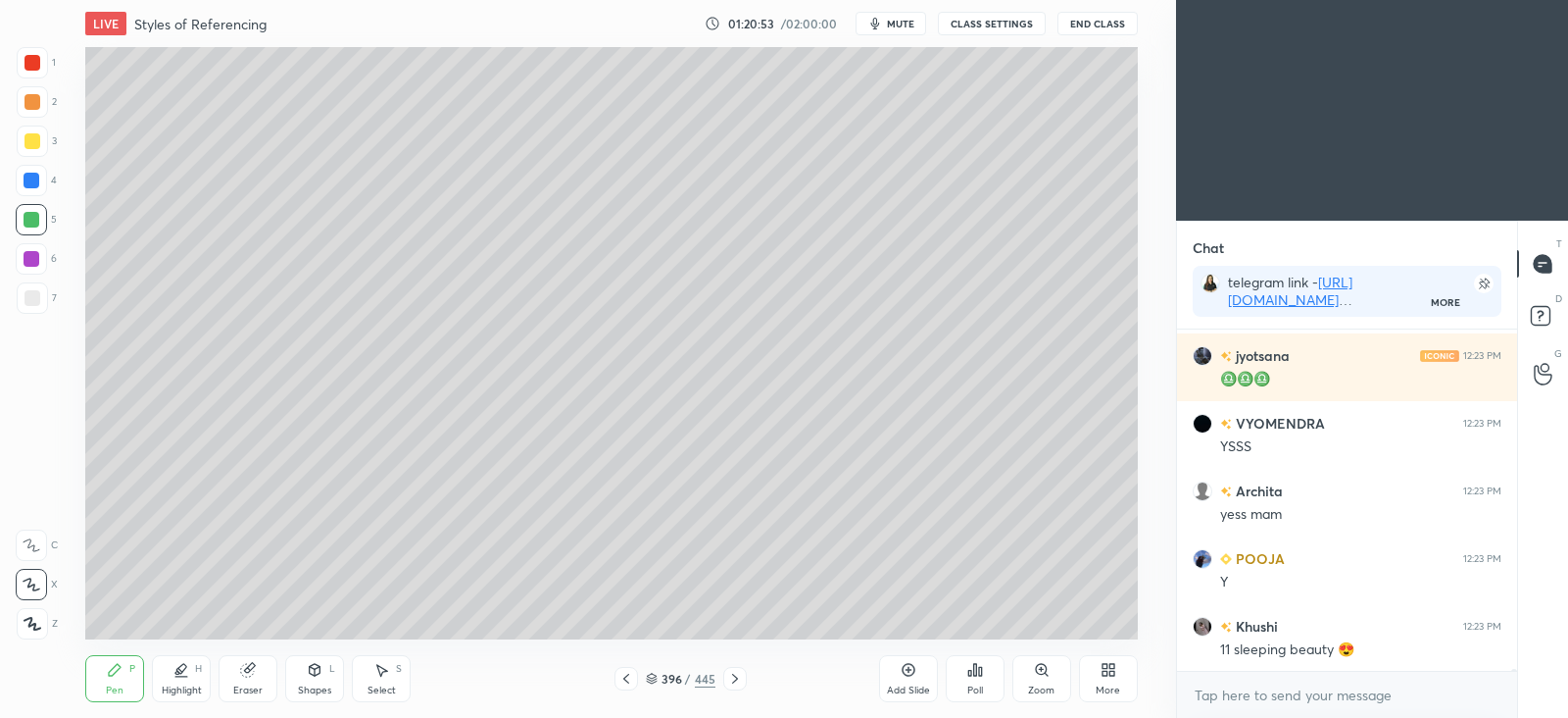
click at [734, 680] on icon at bounding box center [735, 679] width 16 height 16
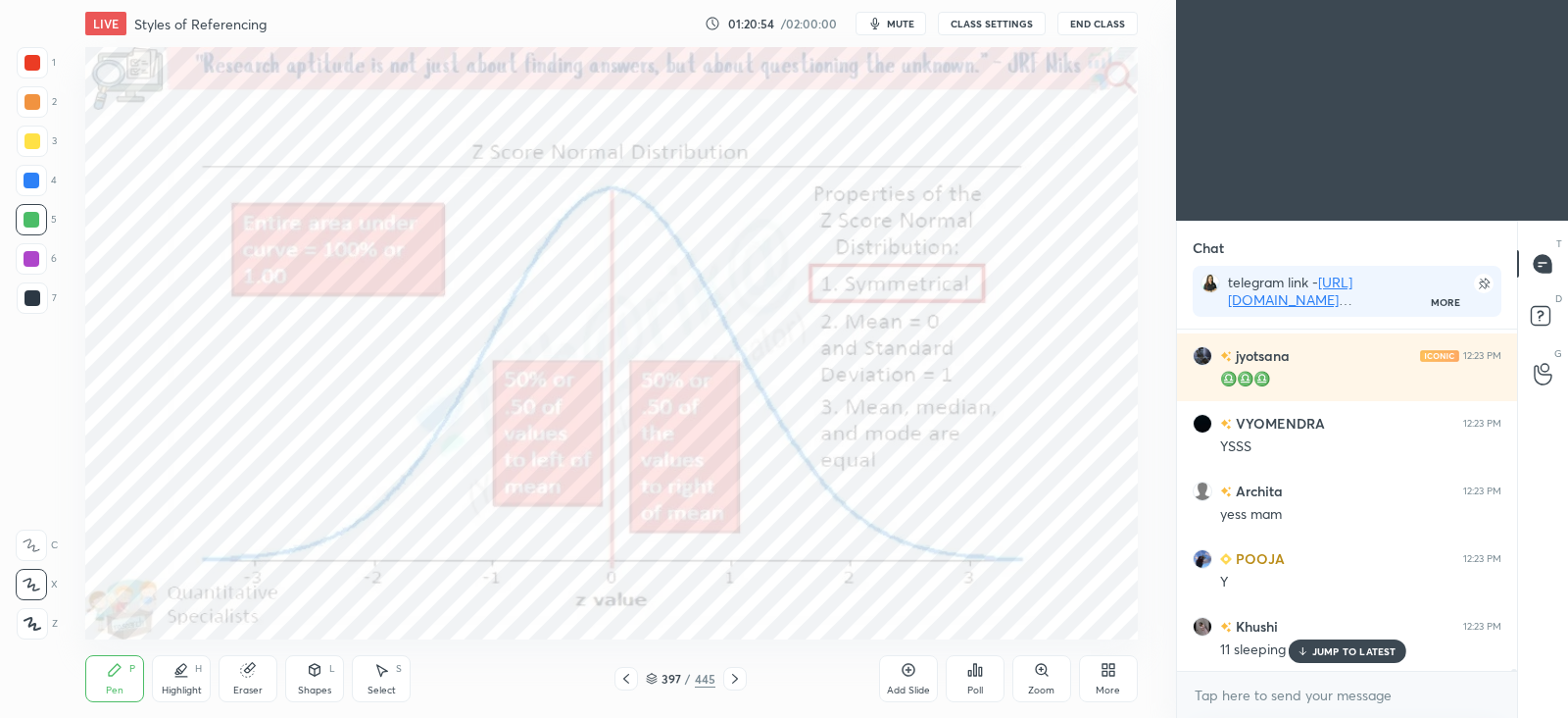
scroll to position [70471, 0]
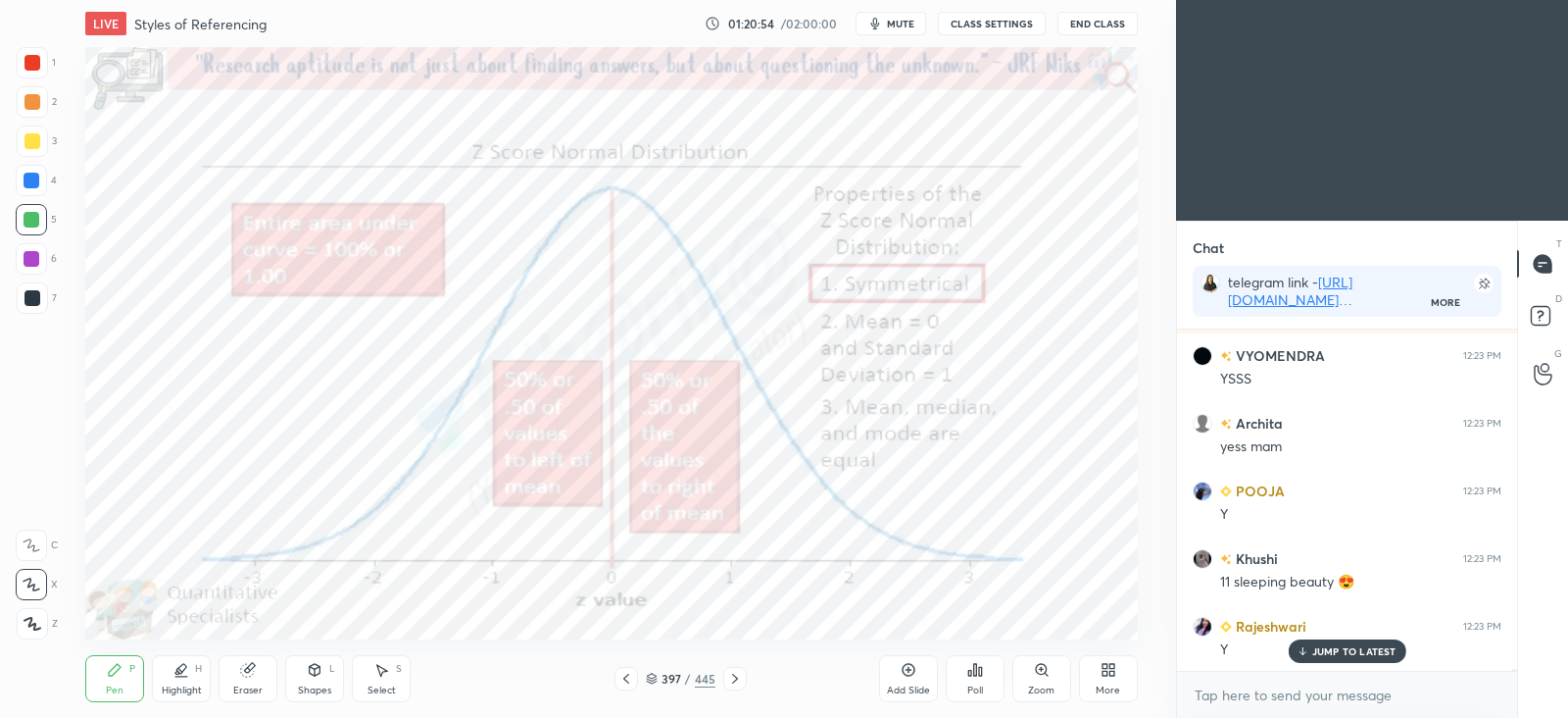
click at [627, 676] on icon at bounding box center [627, 679] width 6 height 10
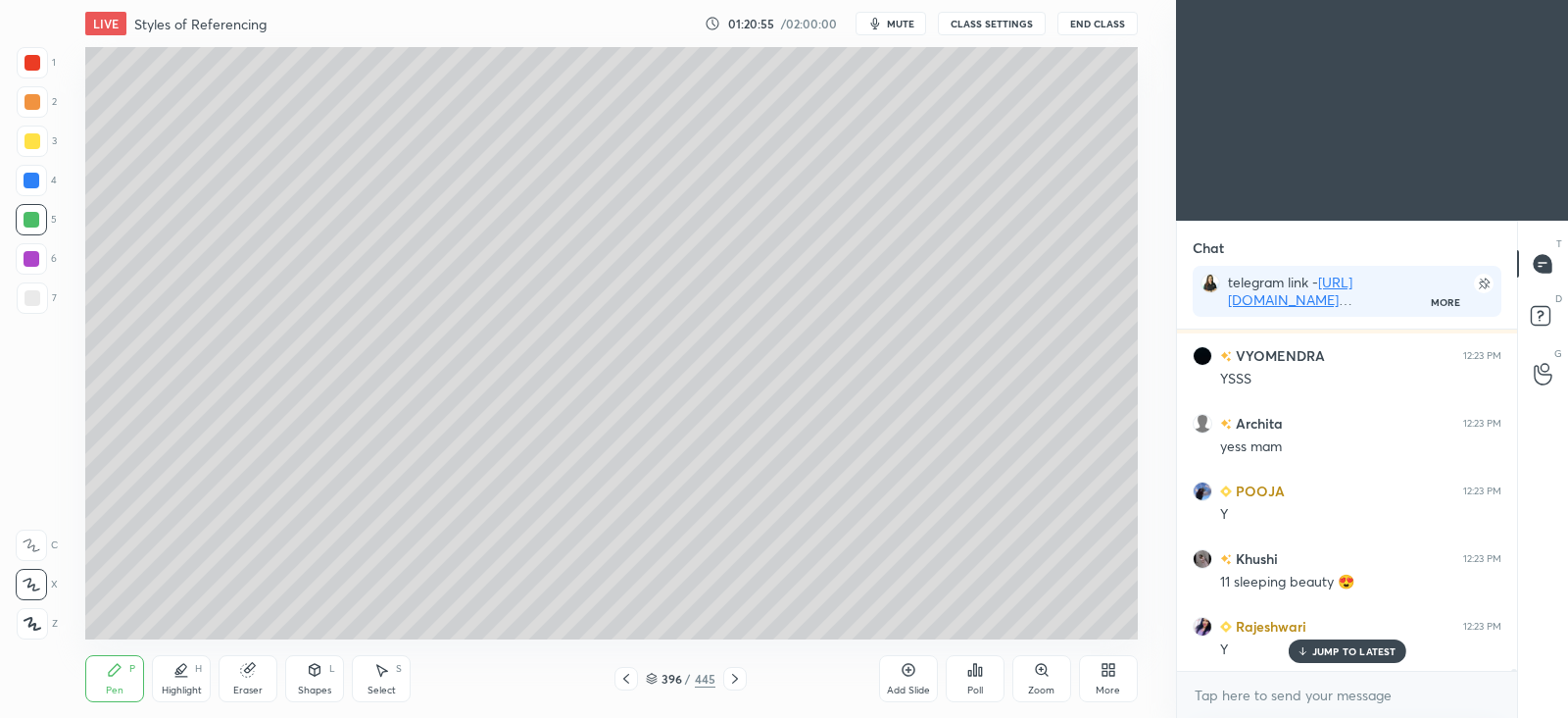
click at [626, 677] on icon at bounding box center [627, 679] width 6 height 10
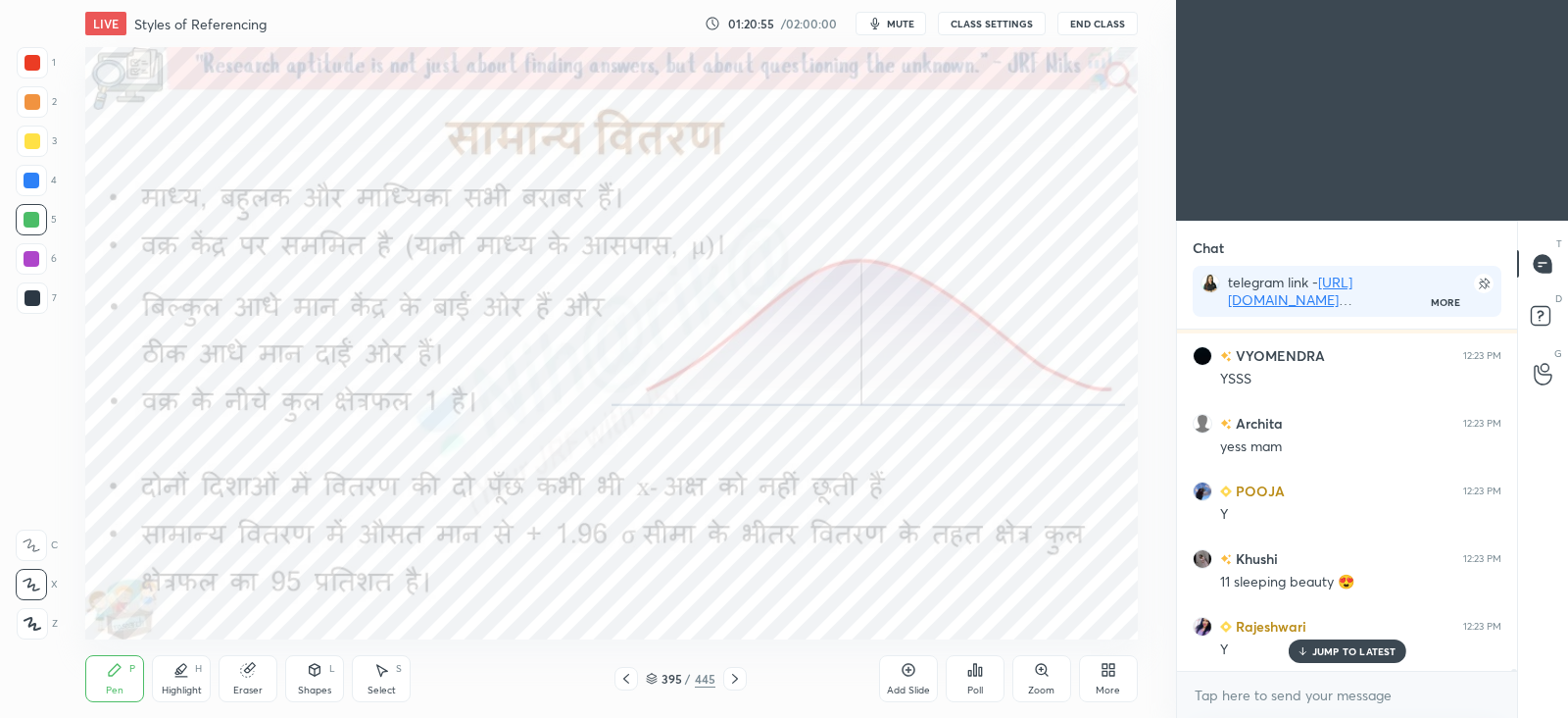
click at [625, 677] on icon at bounding box center [627, 679] width 6 height 10
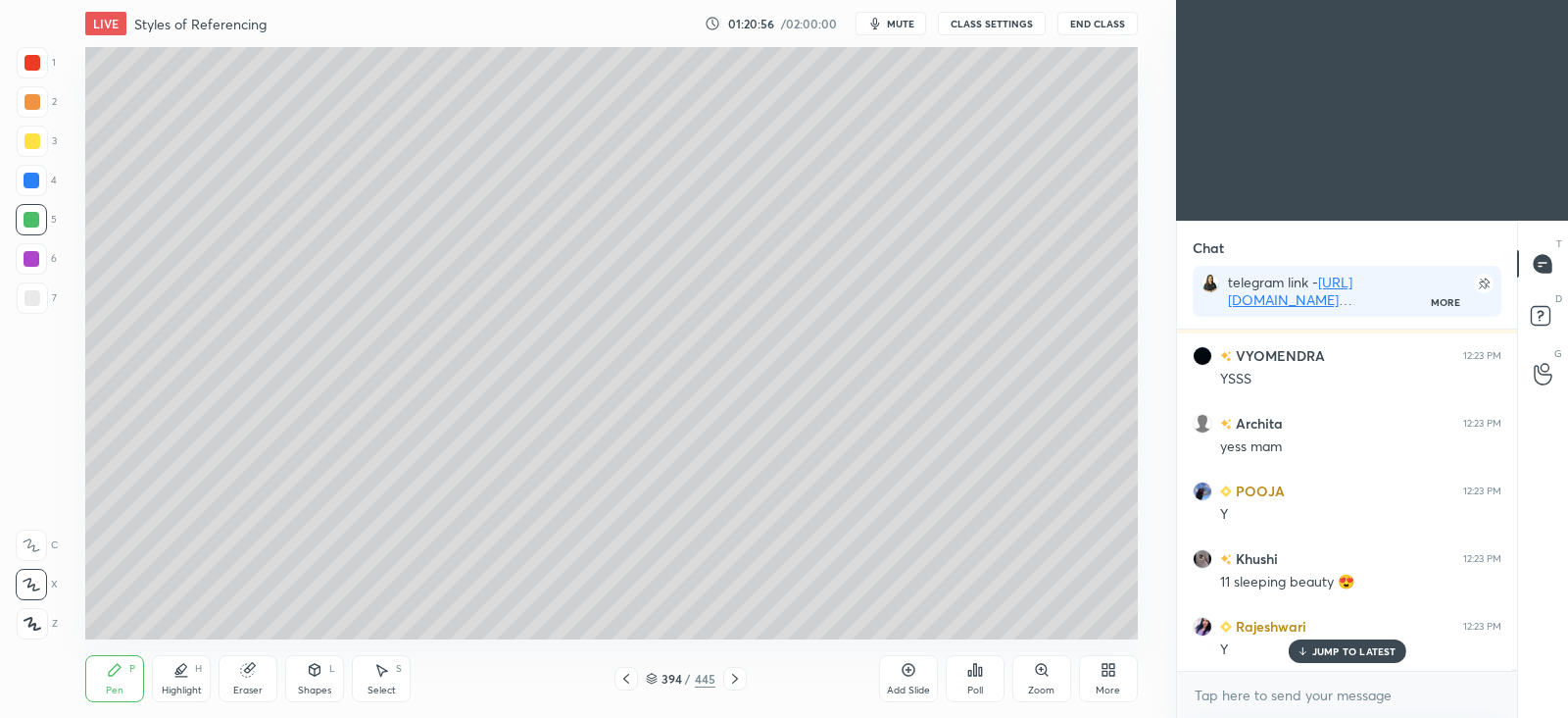
click at [623, 676] on icon at bounding box center [627, 679] width 16 height 16
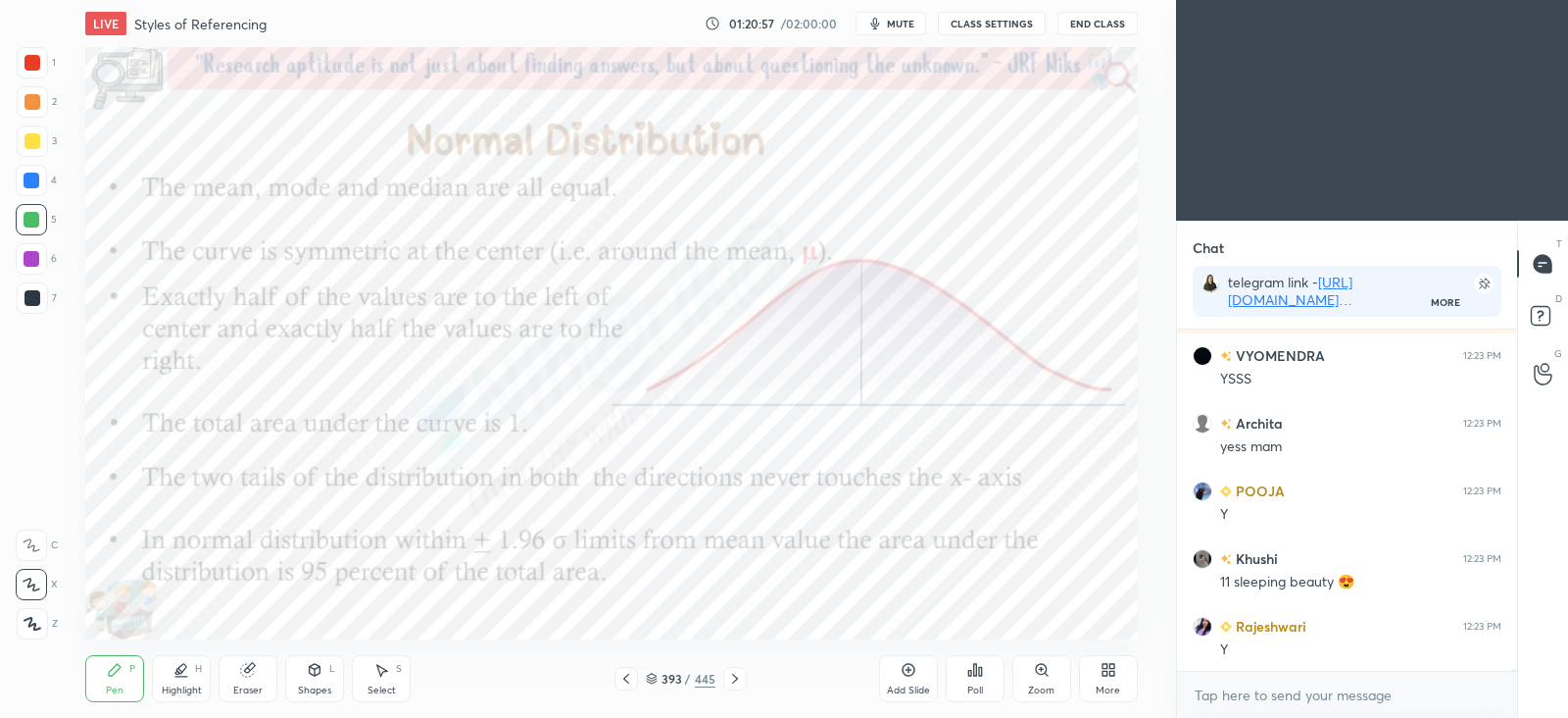
scroll to position [70539, 0]
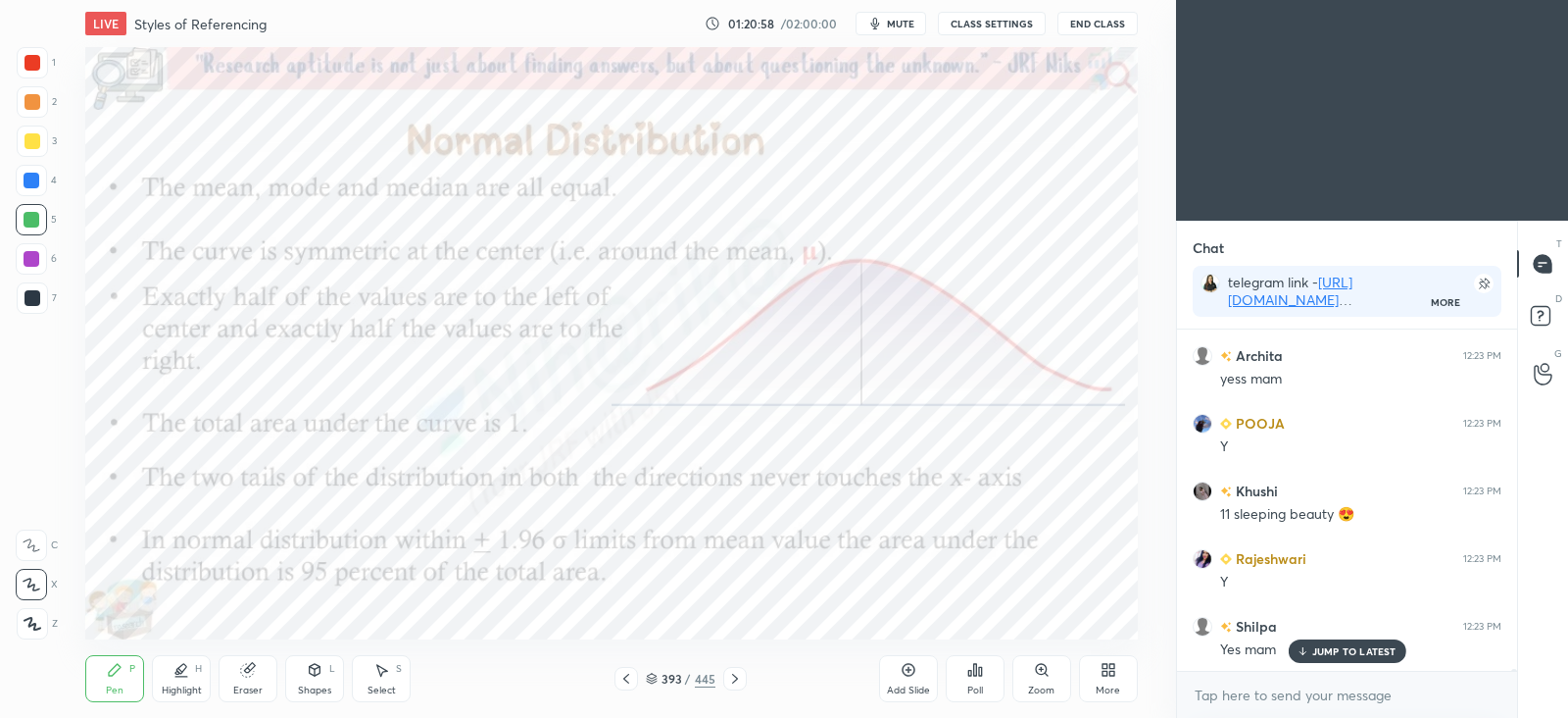
click at [647, 675] on icon at bounding box center [652, 676] width 10 height 5
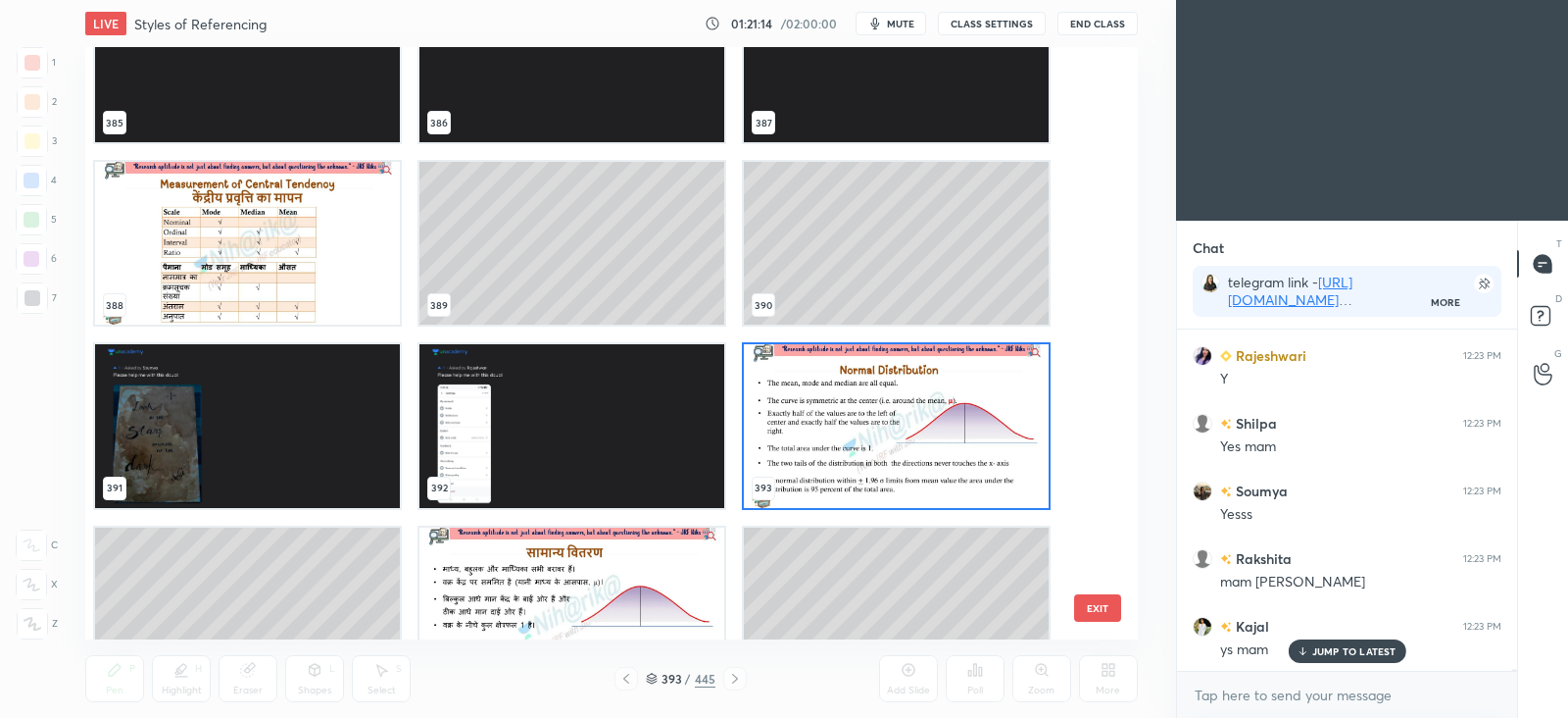
scroll to position [23688, 0]
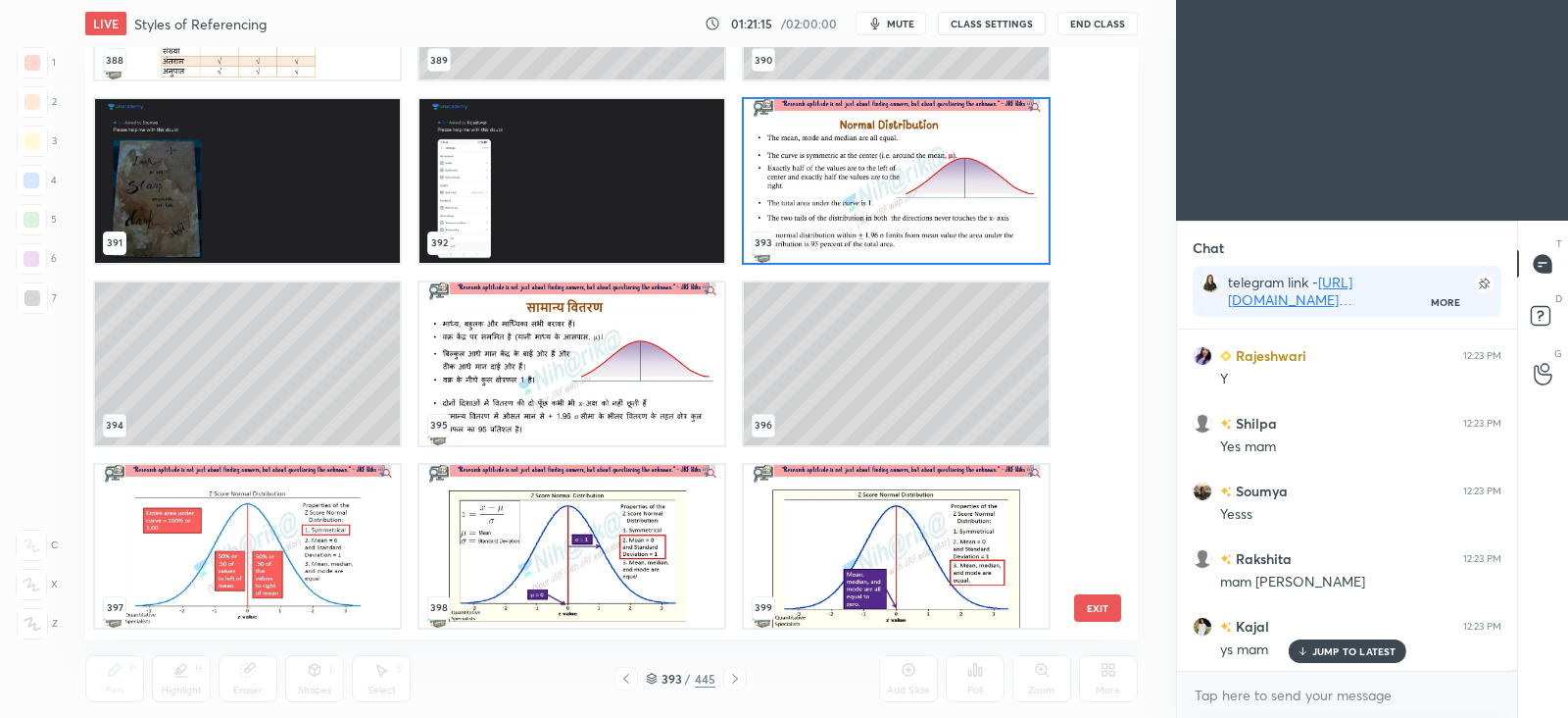
click at [791, 174] on img "grid" at bounding box center [896, 181] width 305 height 163
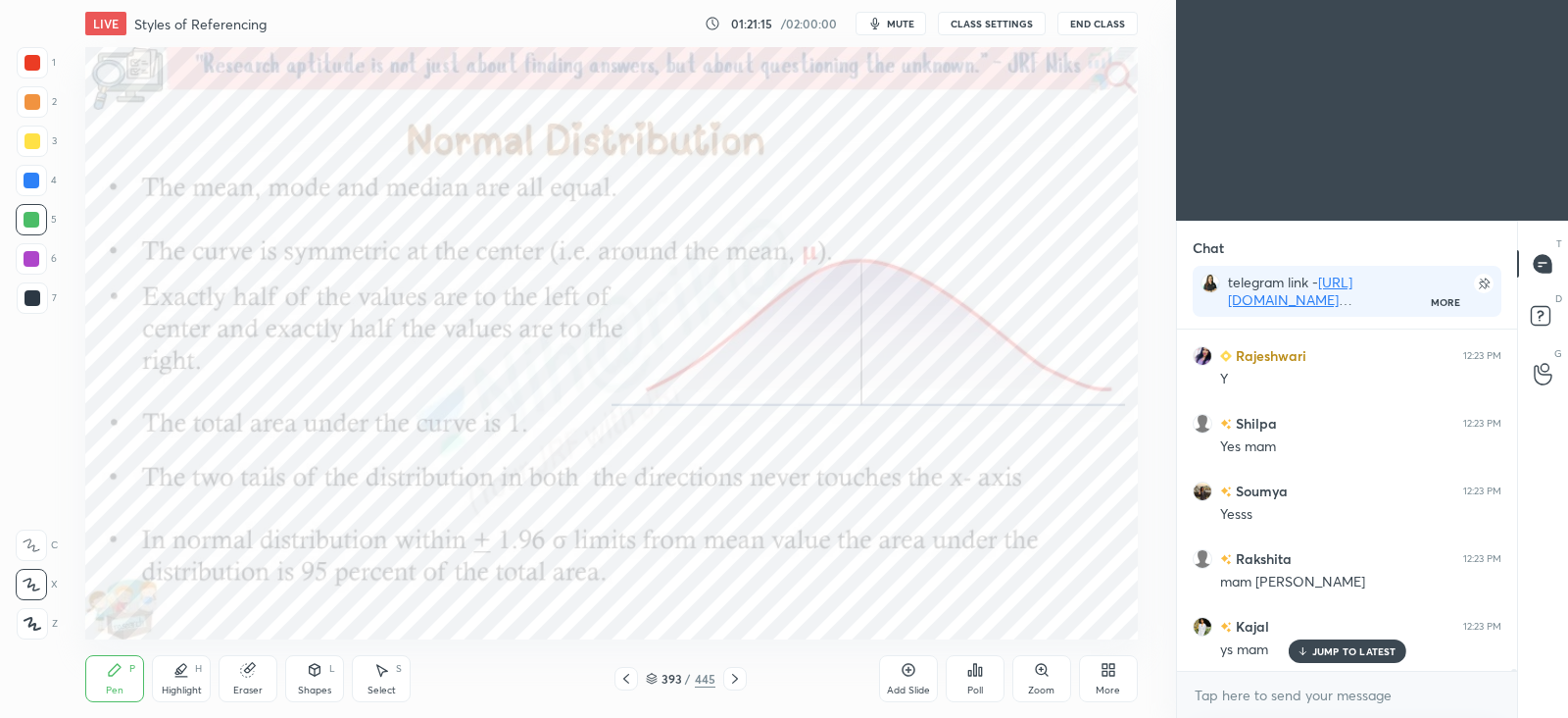
click at [791, 174] on img "grid" at bounding box center [896, 181] width 305 height 163
click at [1338, 646] on div "[PERSON_NAME] 12:22 PM 1 baje tak jitna ho [PERSON_NAME] 12:22 PM ok,mam [PERSO…" at bounding box center [1346, 500] width 340 height 341
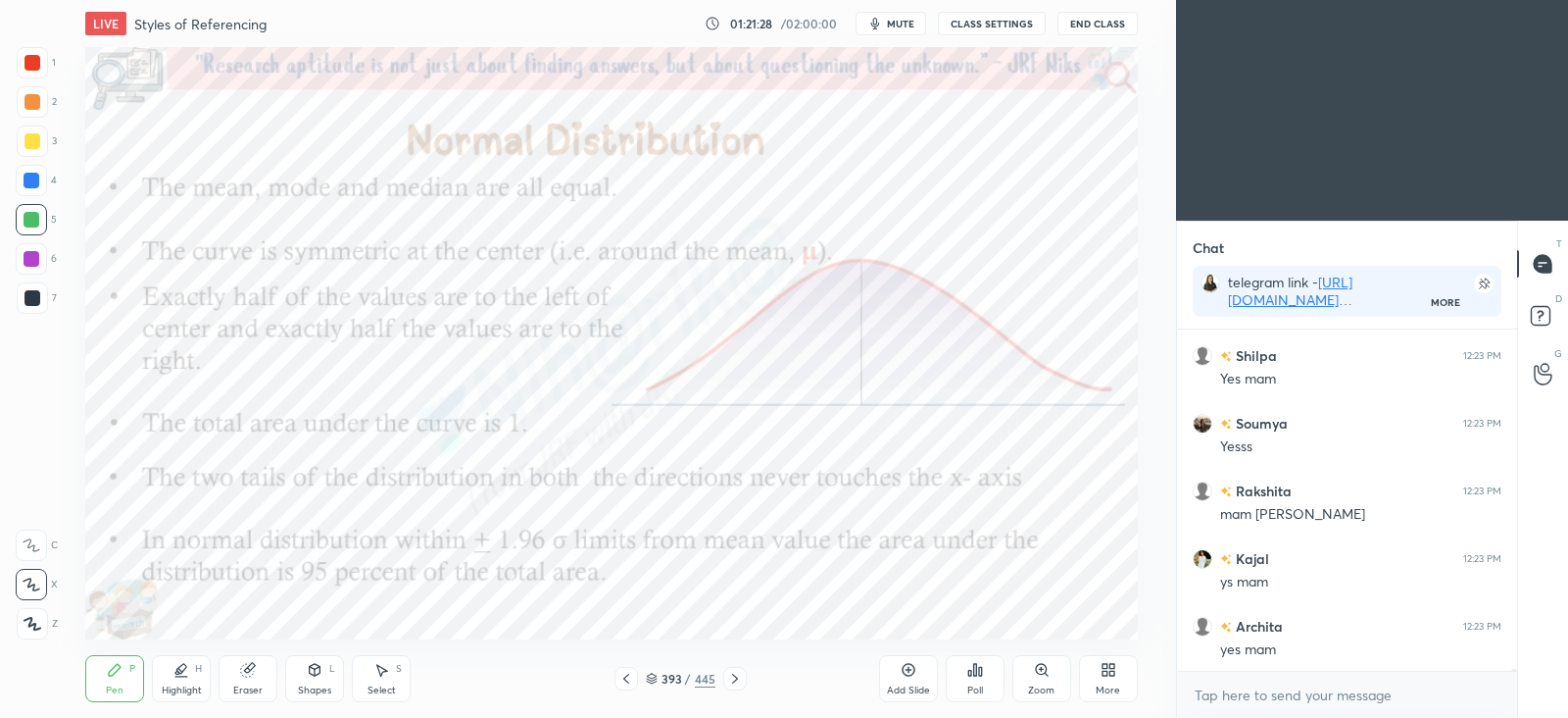
click at [730, 684] on icon at bounding box center [735, 679] width 16 height 16
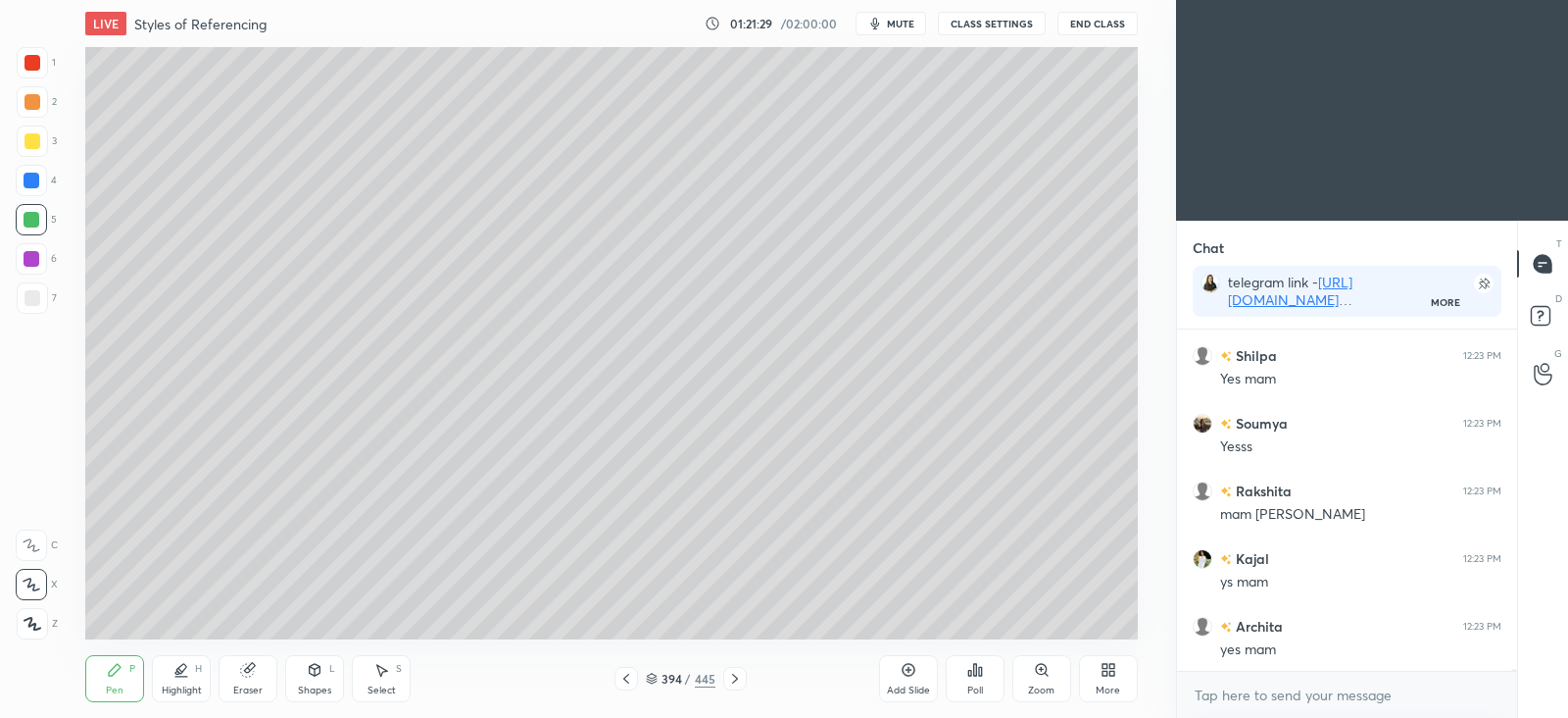
click at [730, 684] on icon at bounding box center [735, 679] width 16 height 16
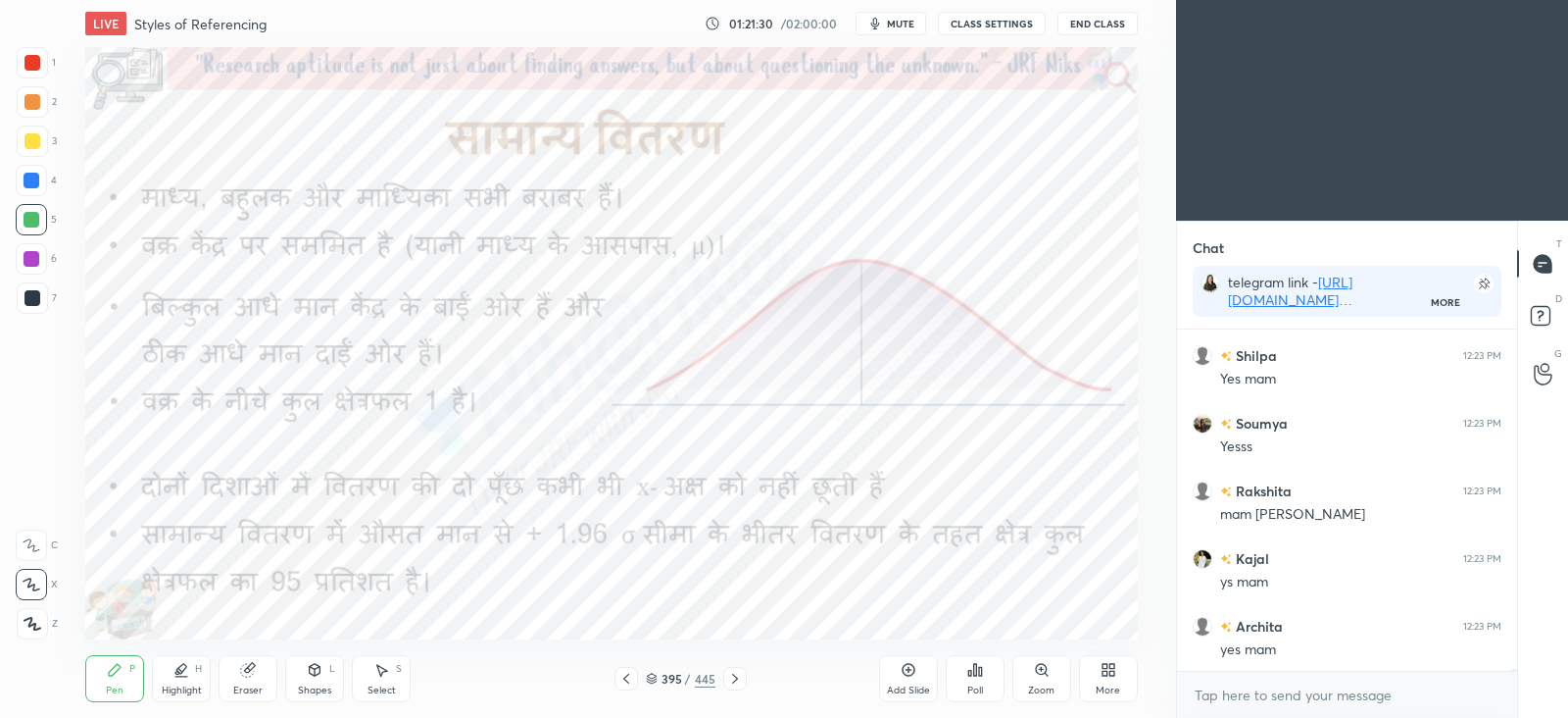
scroll to position [70876, 0]
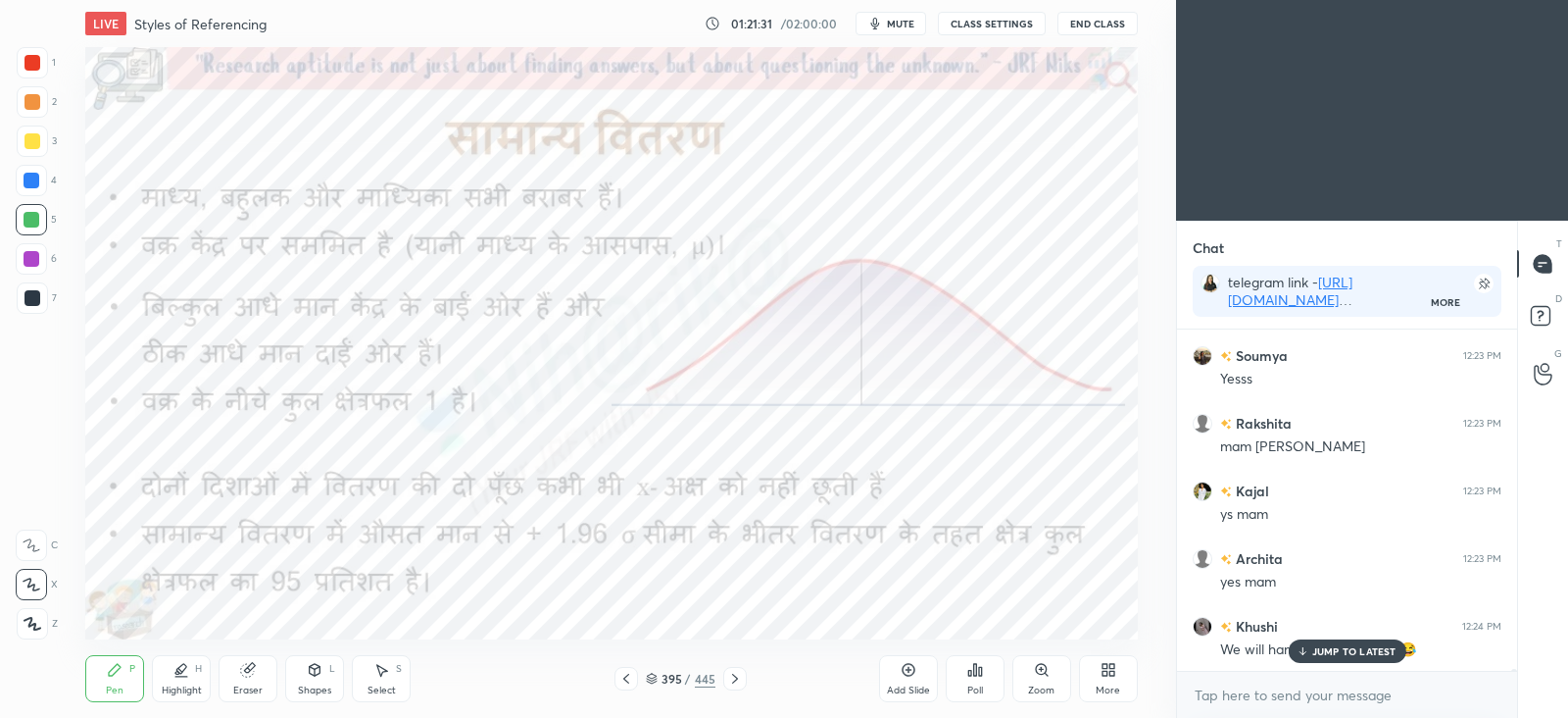
click at [730, 684] on icon at bounding box center [735, 679] width 16 height 16
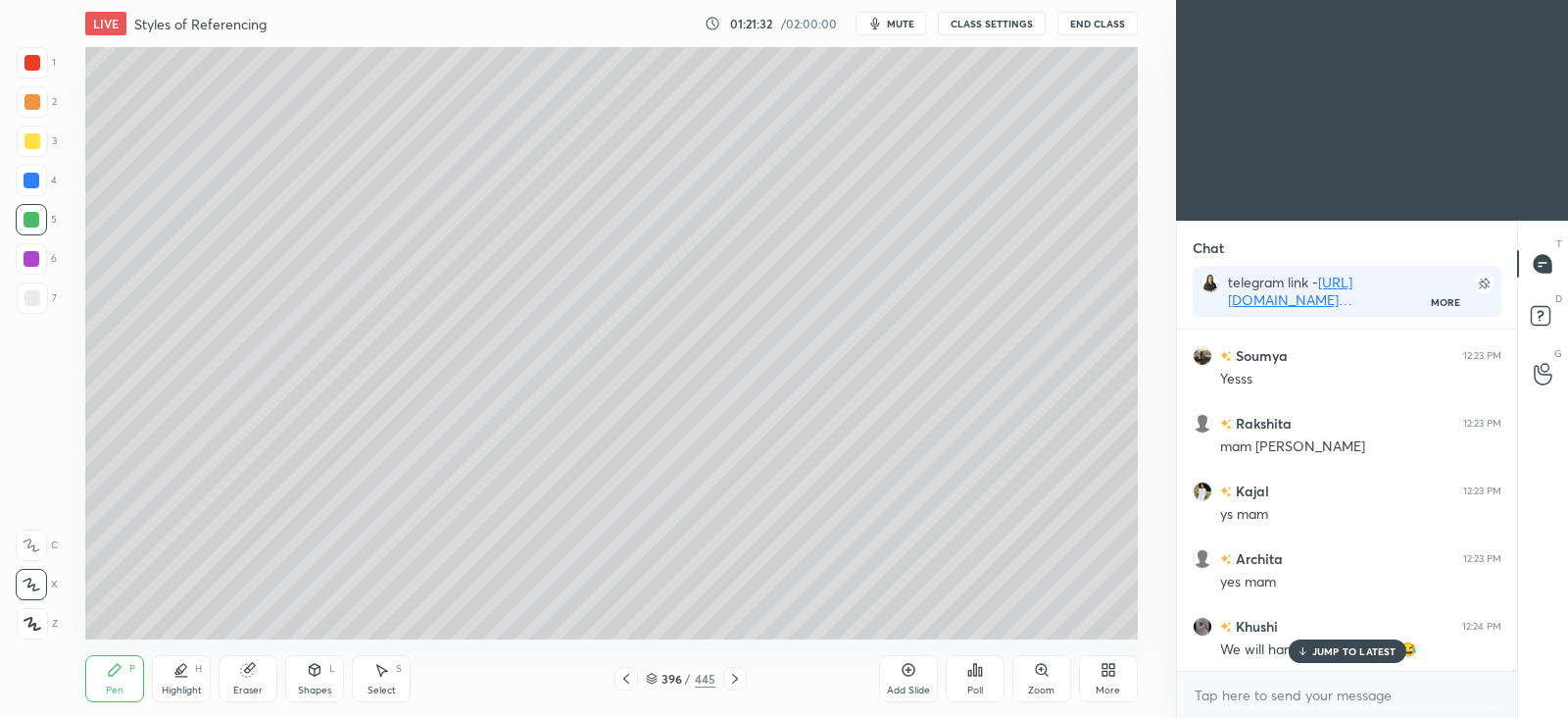
click at [730, 684] on icon at bounding box center [735, 679] width 16 height 16
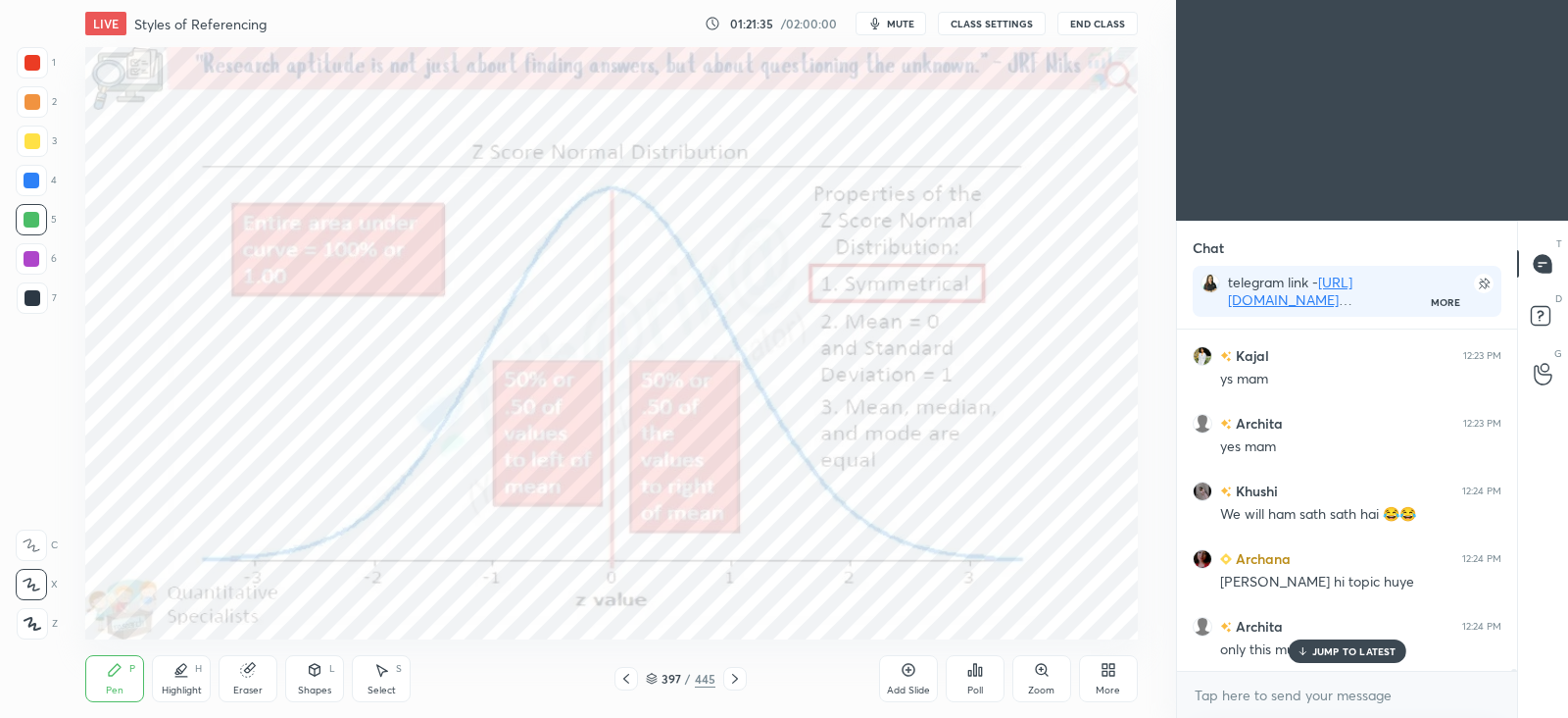
scroll to position [71097, 0]
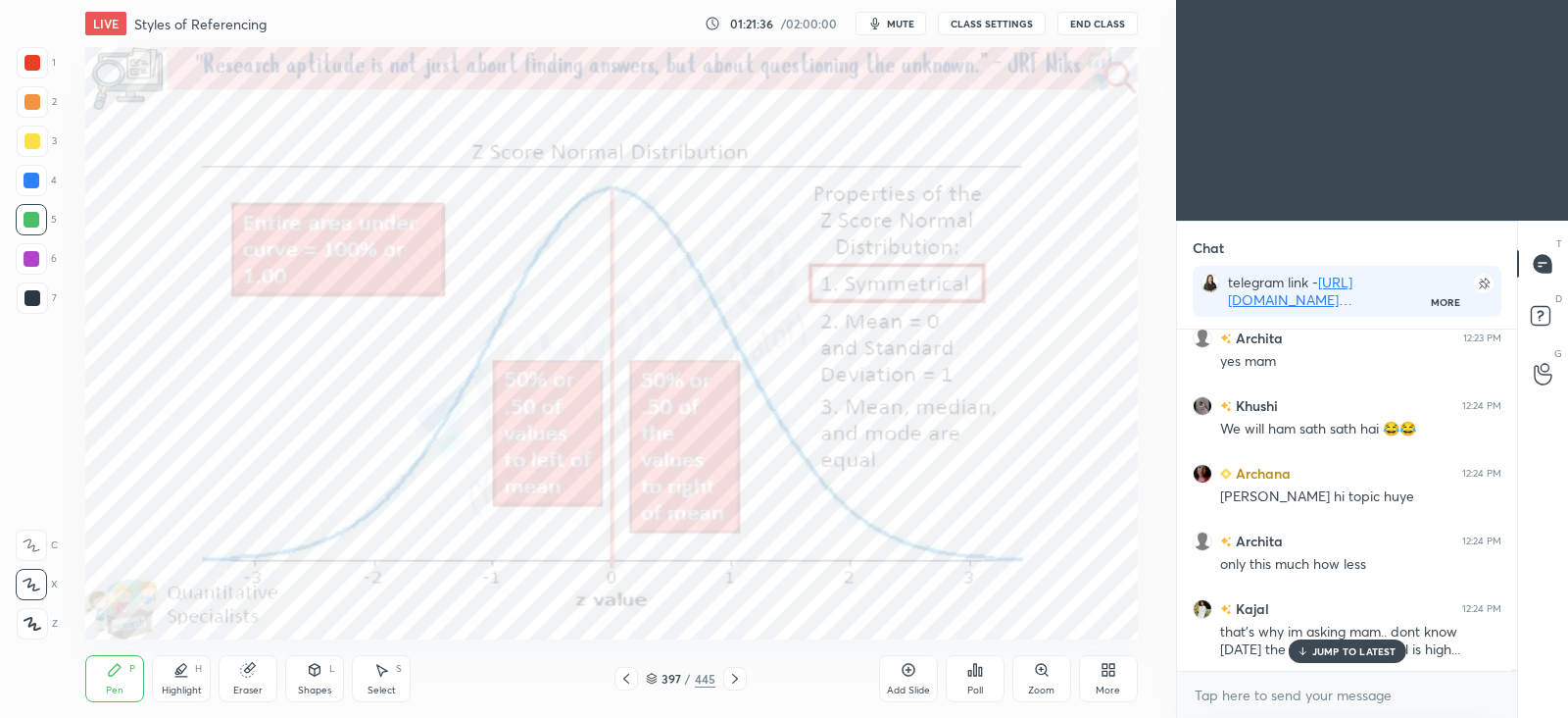
click at [1317, 642] on div "JUMP TO LATEST" at bounding box center [1346, 651] width 118 height 24
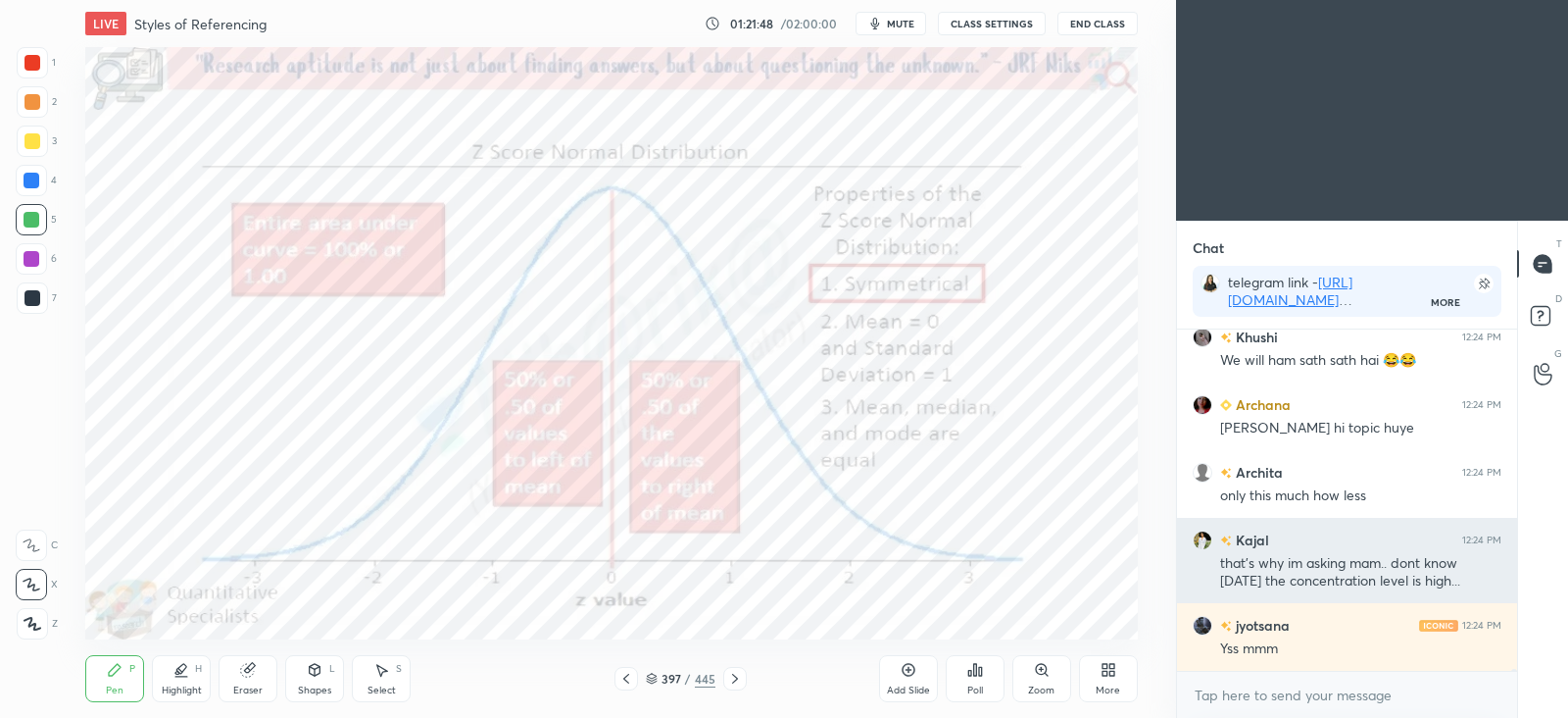
scroll to position [71232, 0]
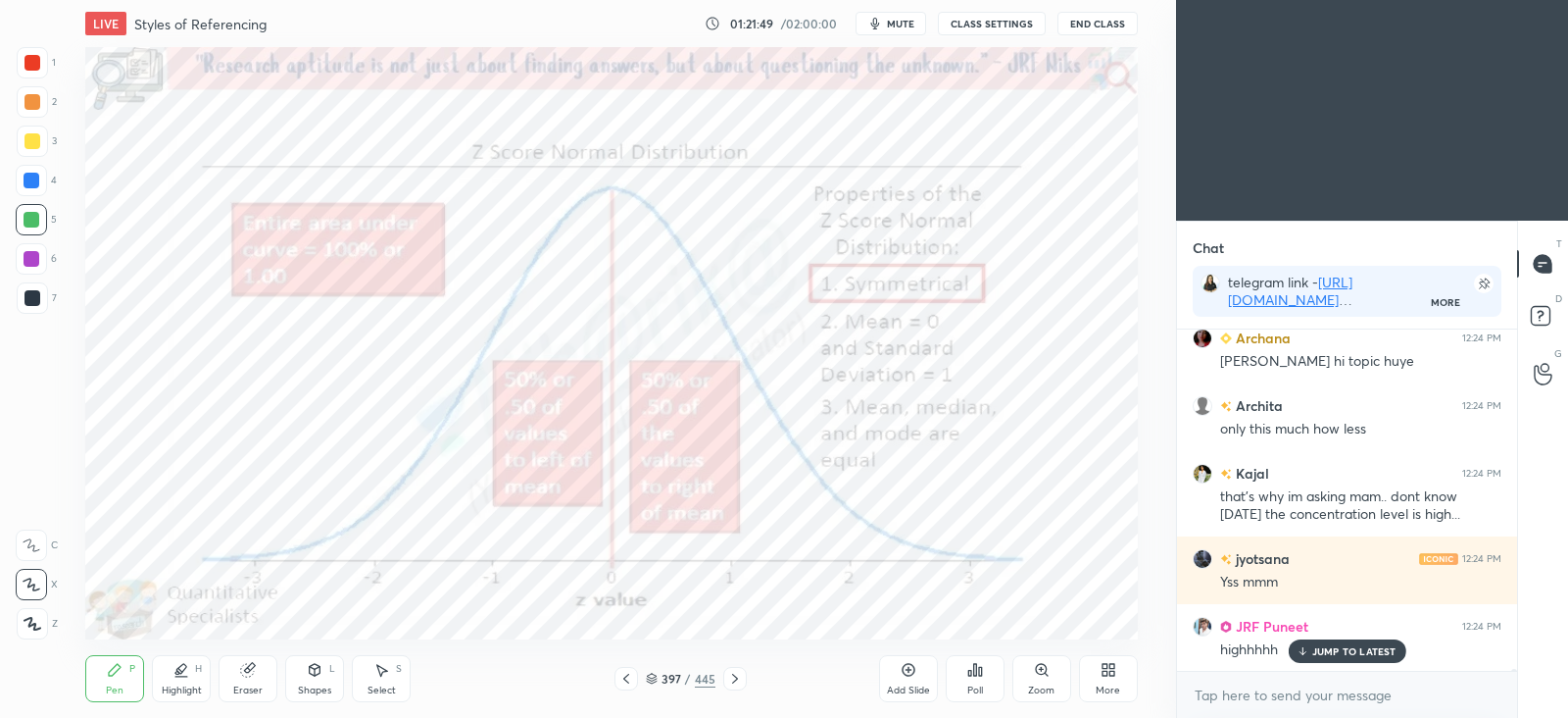
click at [1319, 650] on p "JUMP TO LATEST" at bounding box center [1354, 651] width 84 height 12
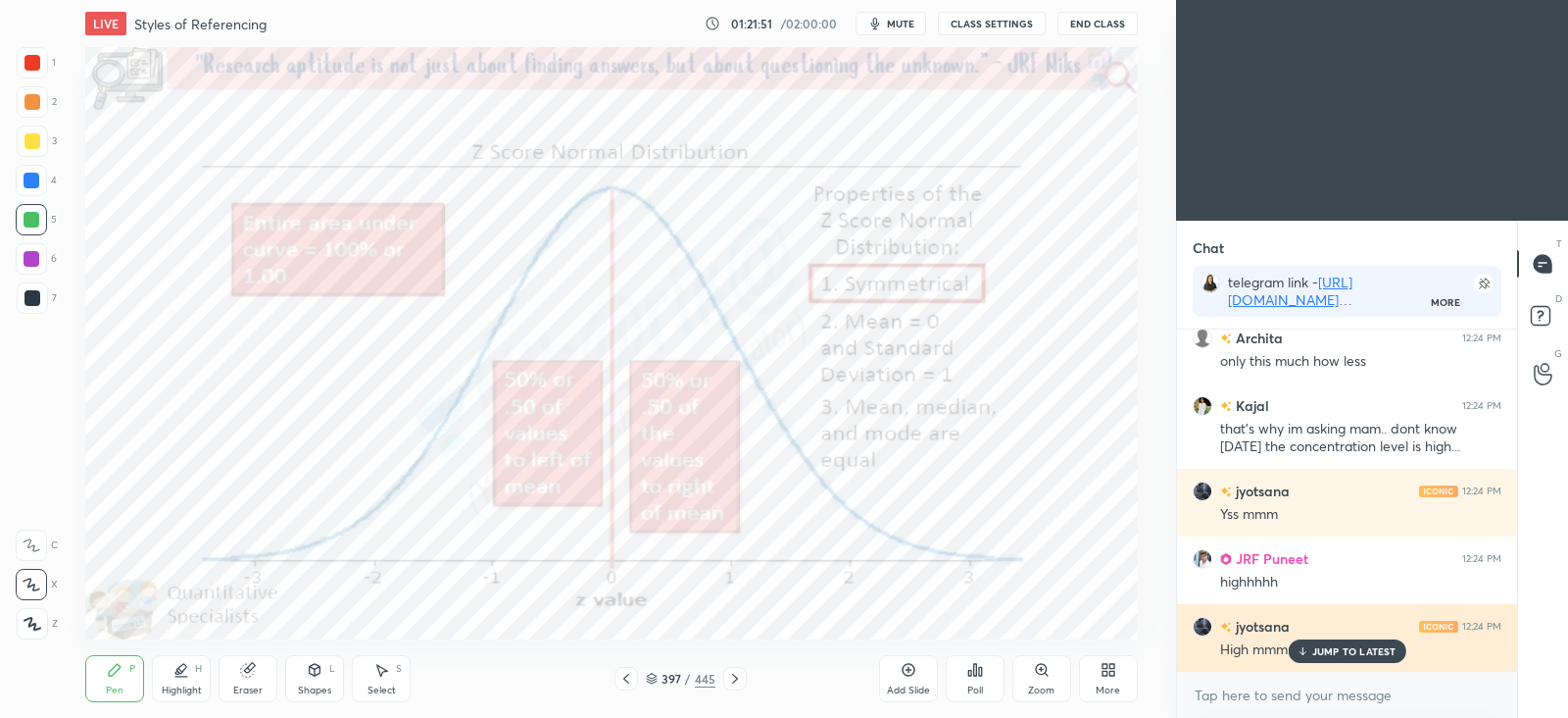
click at [1317, 638] on div "High mmmm" at bounding box center [1360, 648] width 281 height 24
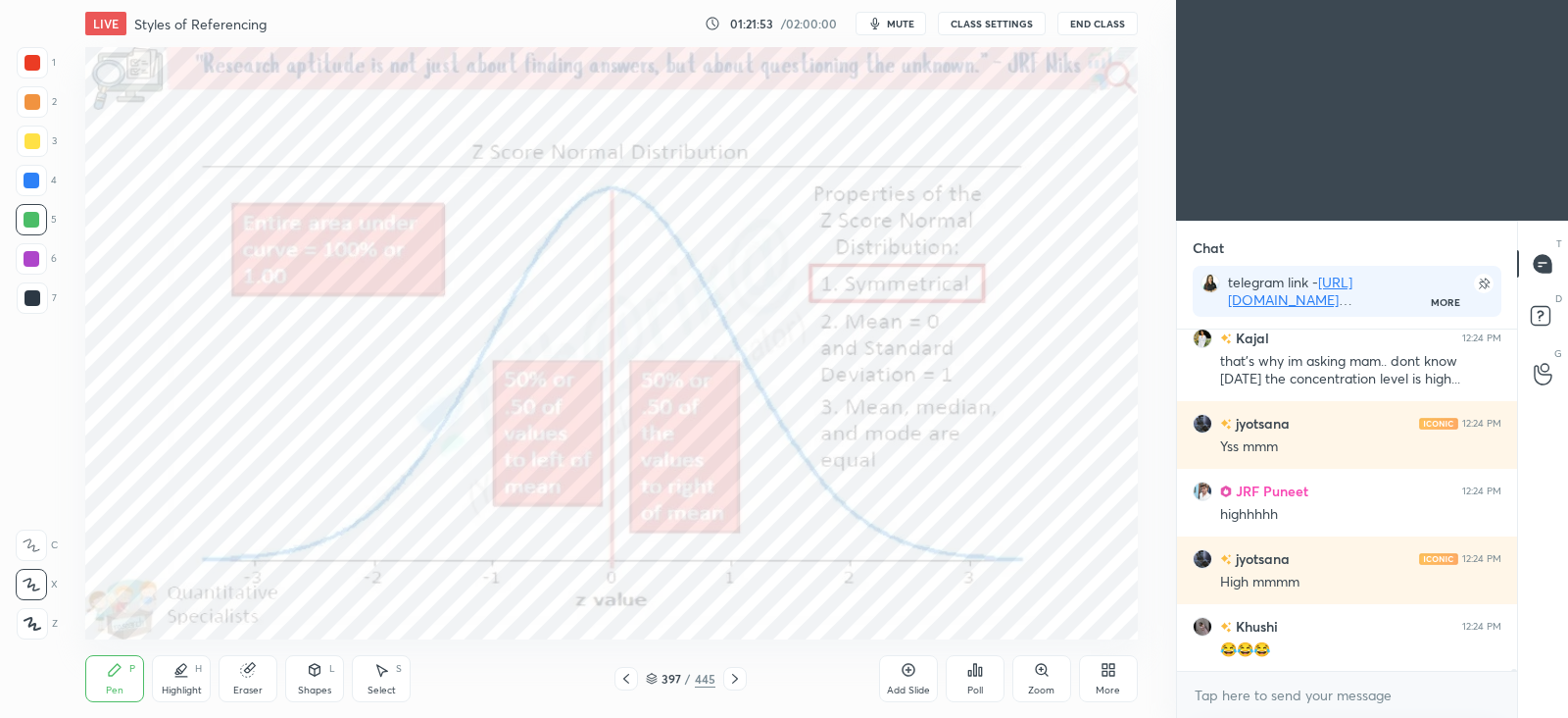
scroll to position [71435, 0]
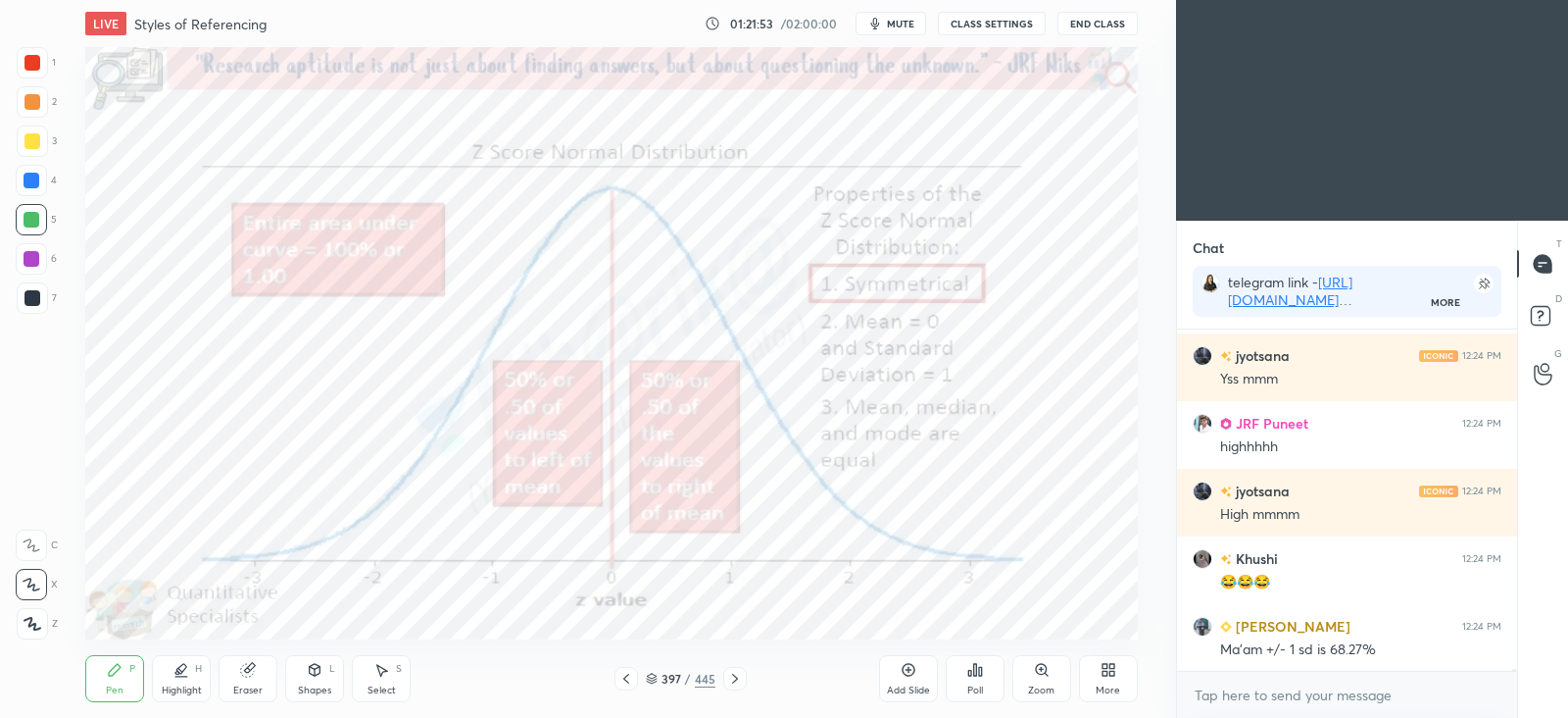
click at [1322, 708] on p "JUMP TO LATEST" at bounding box center [1354, 714] width 84 height 12
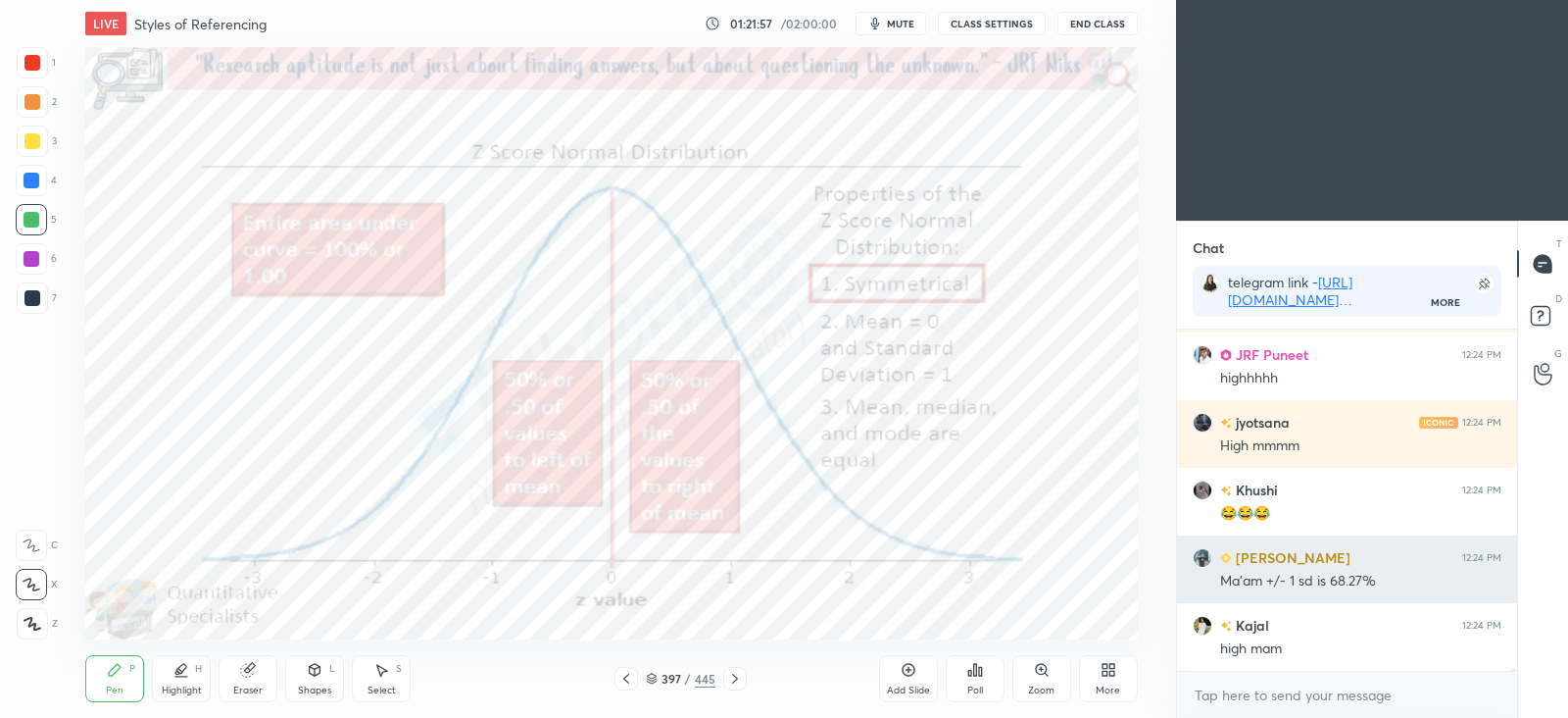
scroll to position [71638, 0]
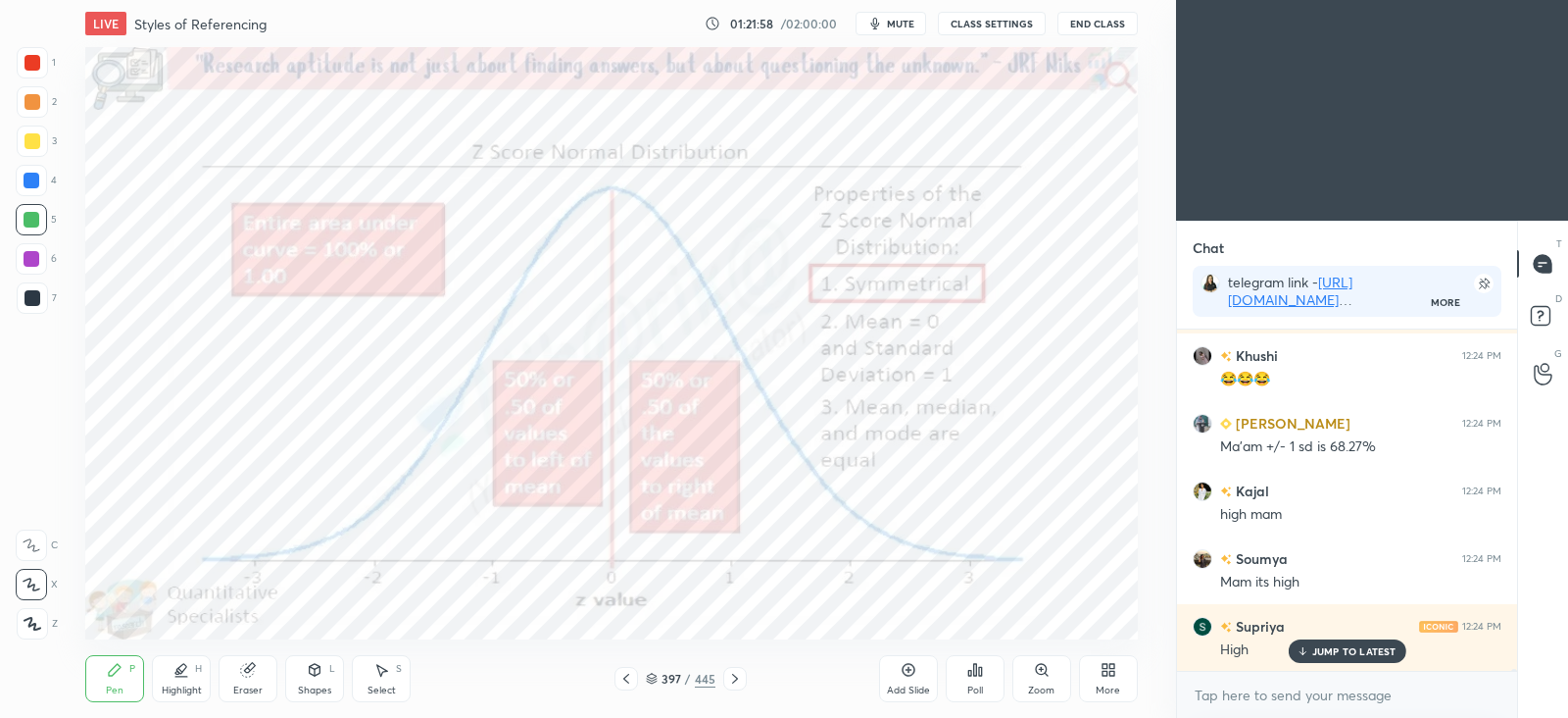
click at [1312, 656] on p "JUMP TO LATEST" at bounding box center [1354, 651] width 84 height 12
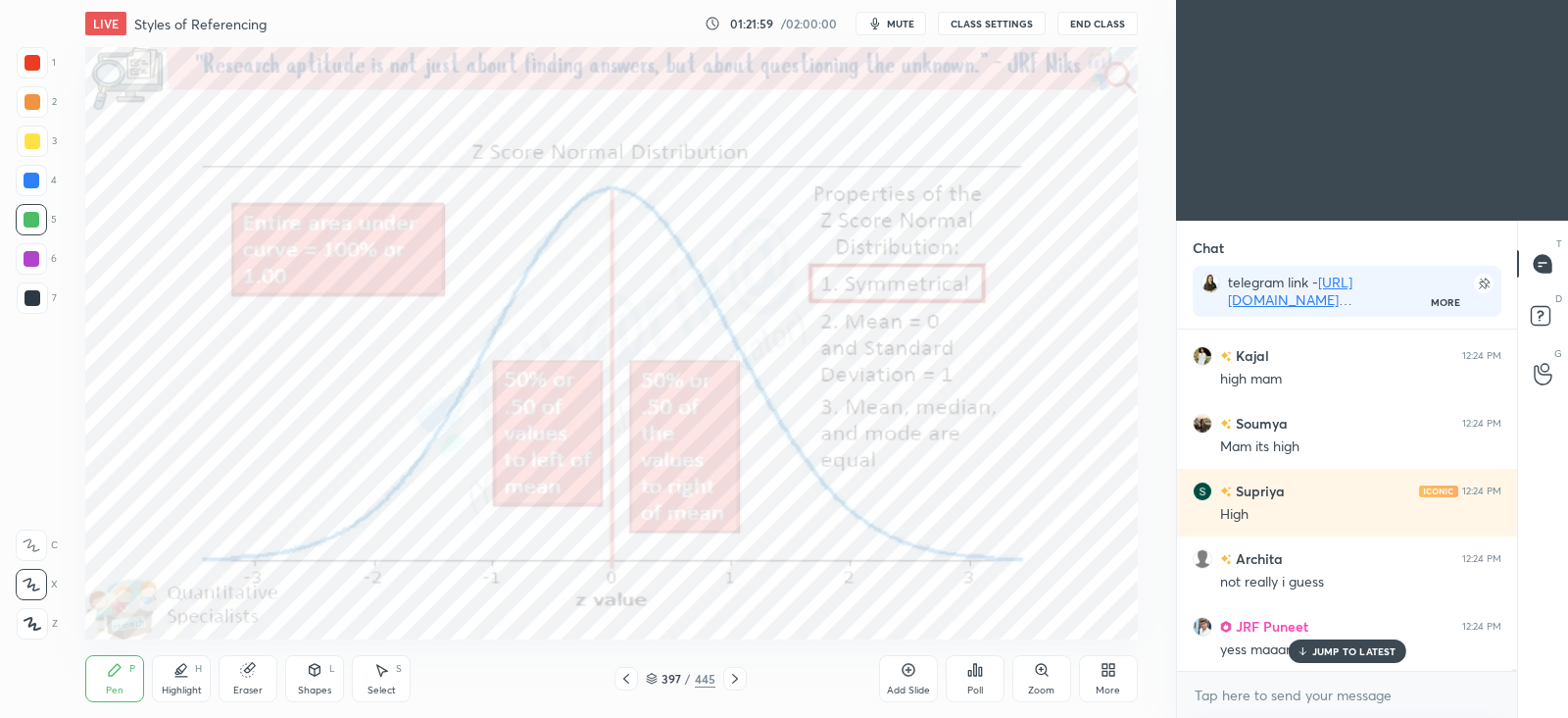
click at [1312, 656] on p "JUMP TO LATEST" at bounding box center [1354, 651] width 84 height 12
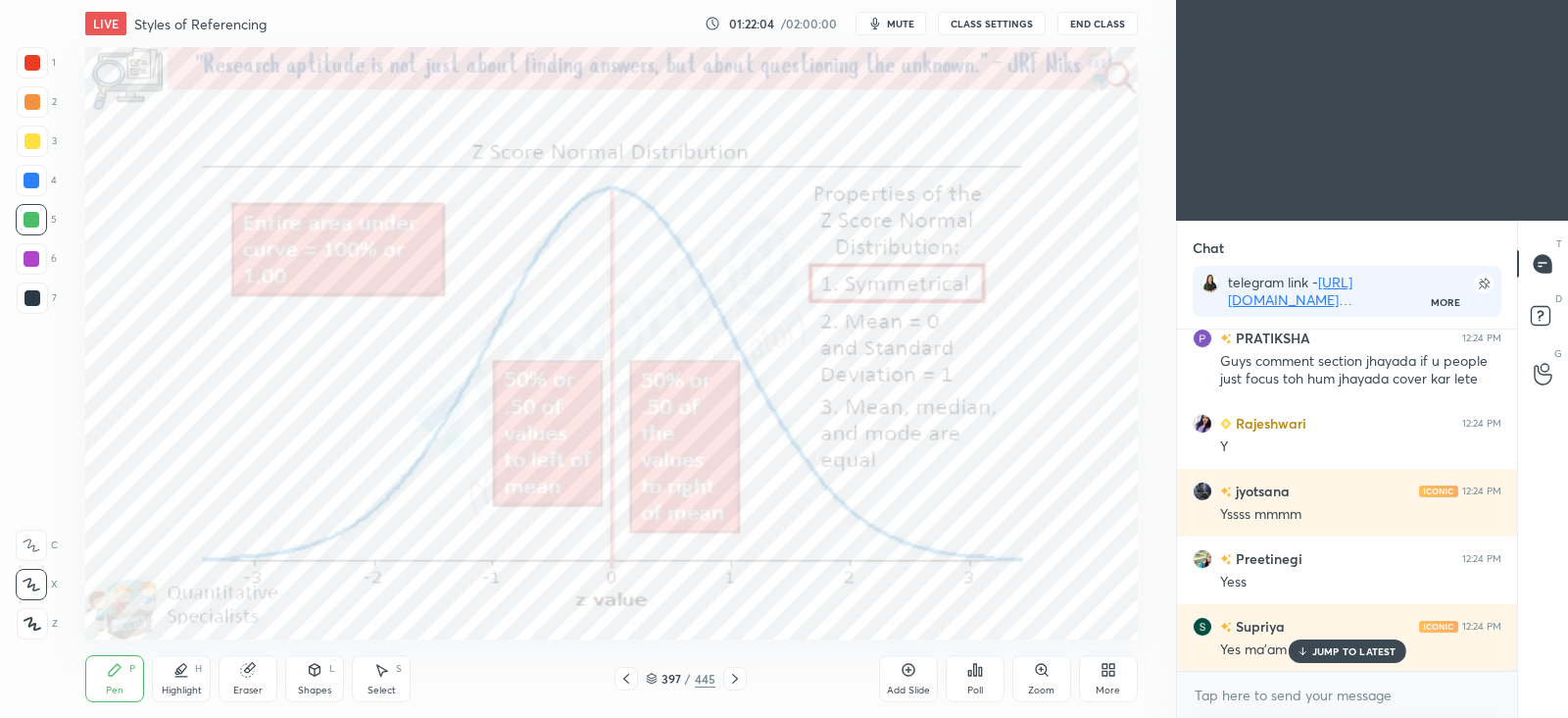
scroll to position [72265, 0]
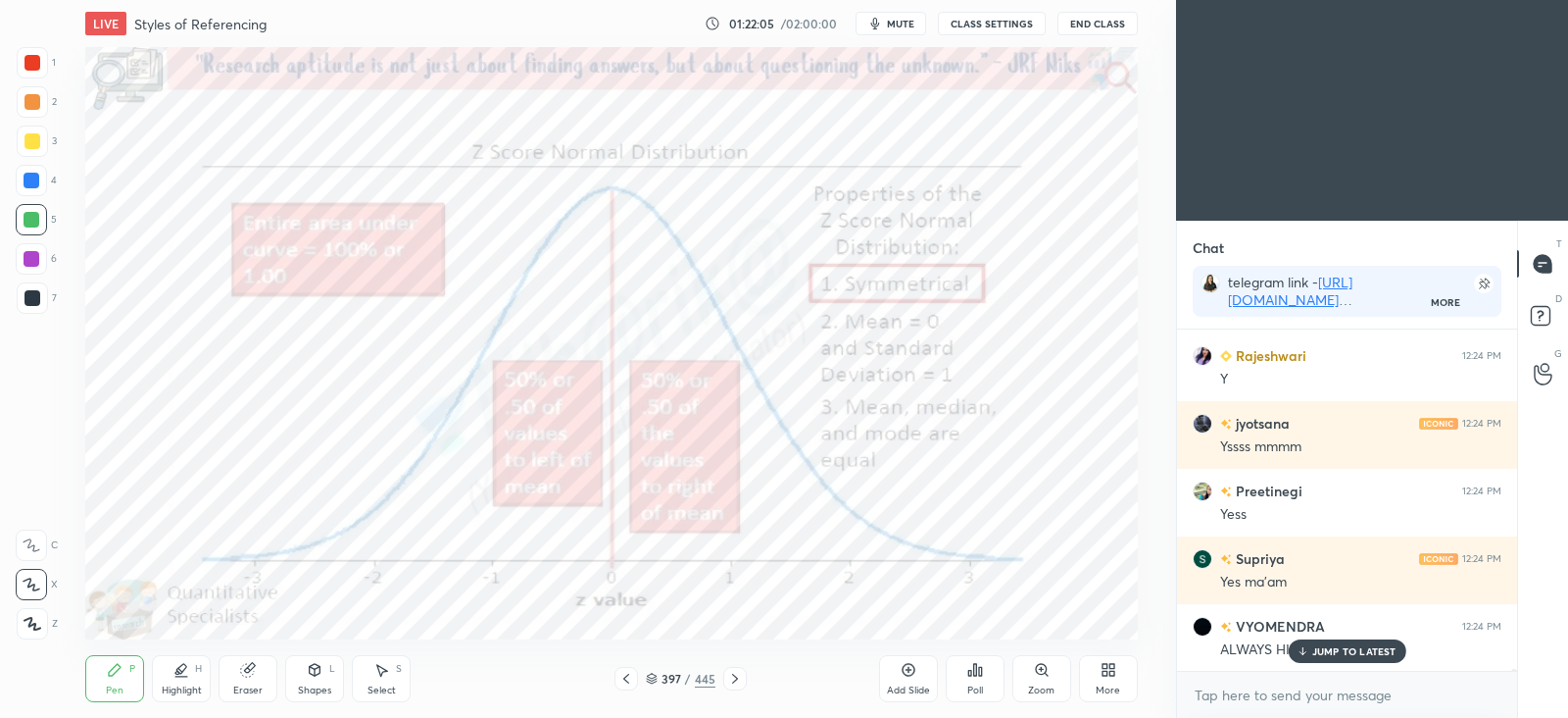
click at [1312, 656] on p "JUMP TO LATEST" at bounding box center [1354, 651] width 84 height 12
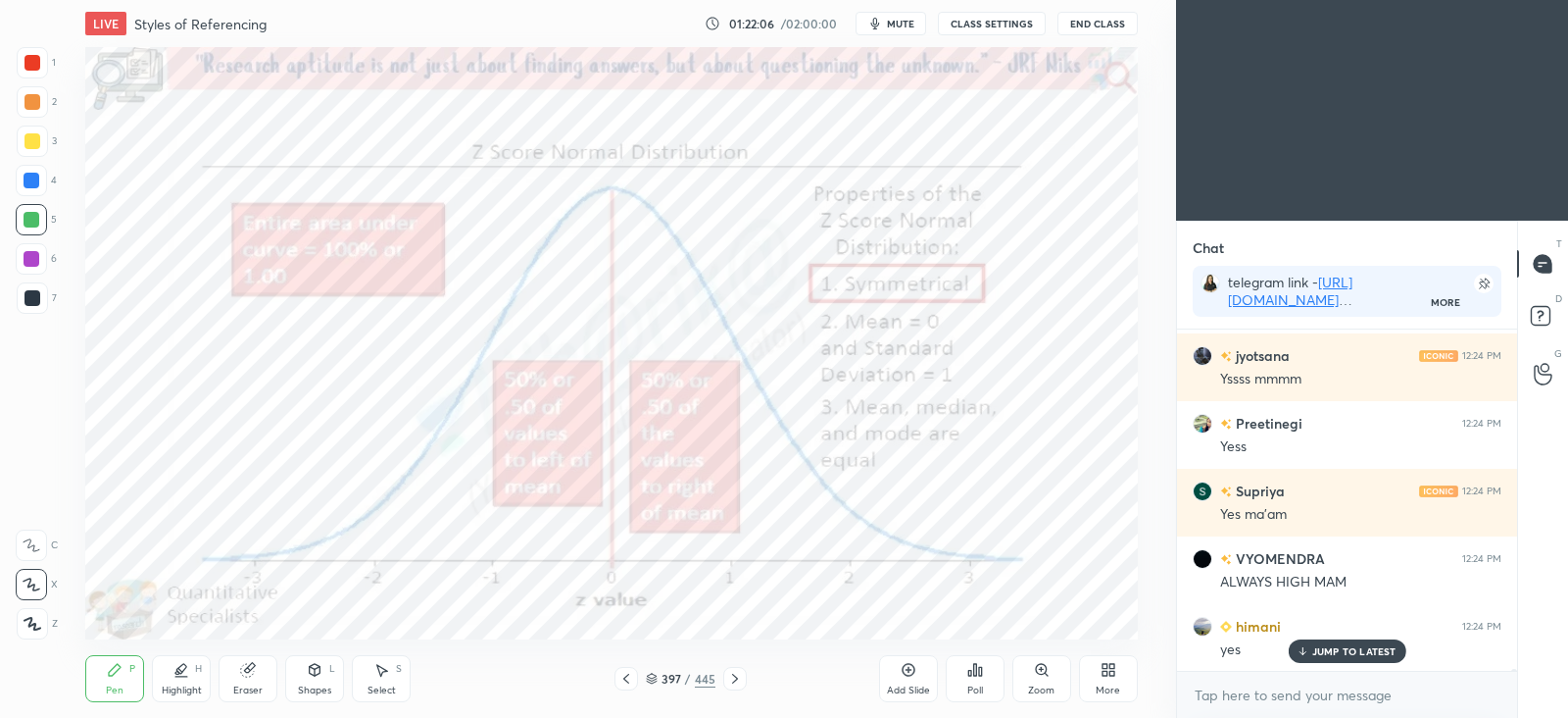
click at [1312, 656] on p "JUMP TO LATEST" at bounding box center [1354, 651] width 84 height 12
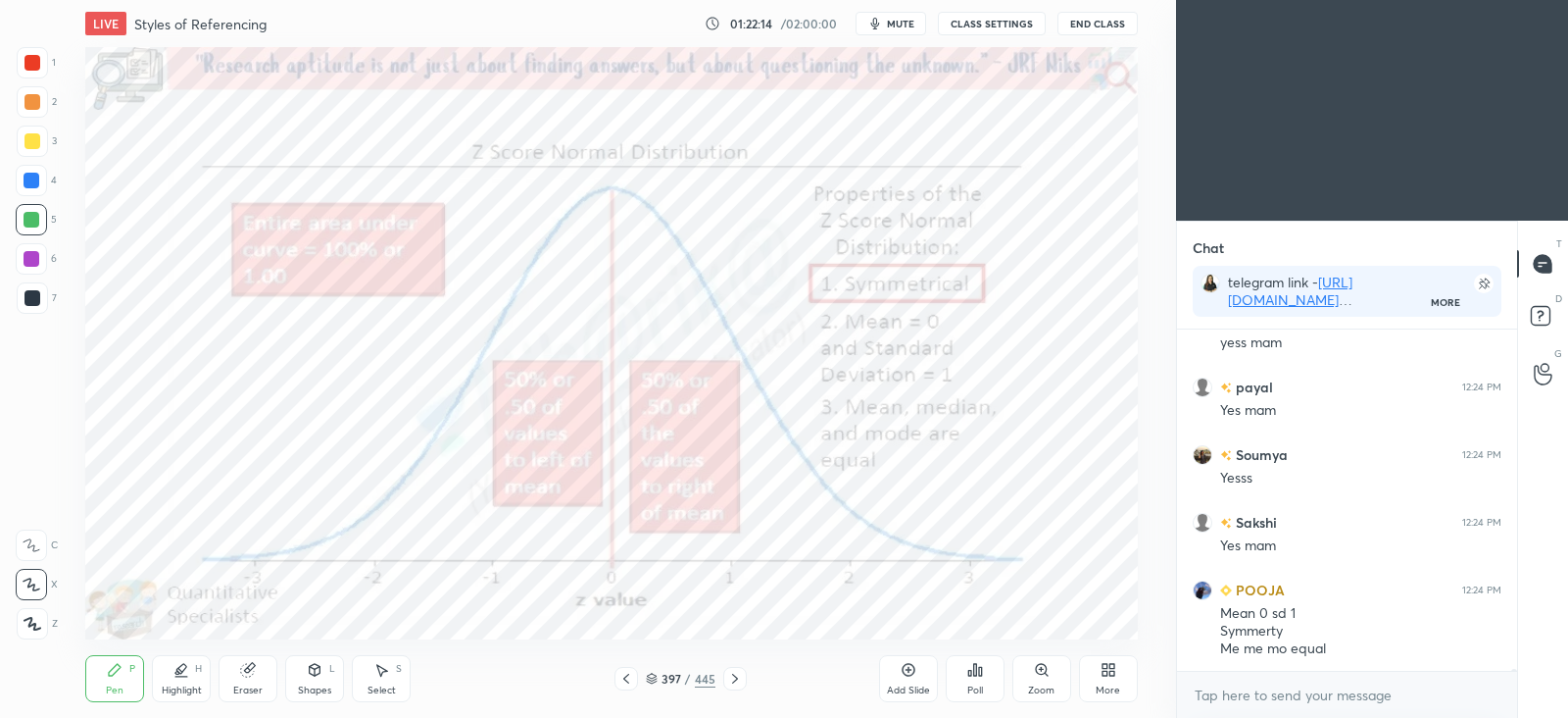
scroll to position [72909, 0]
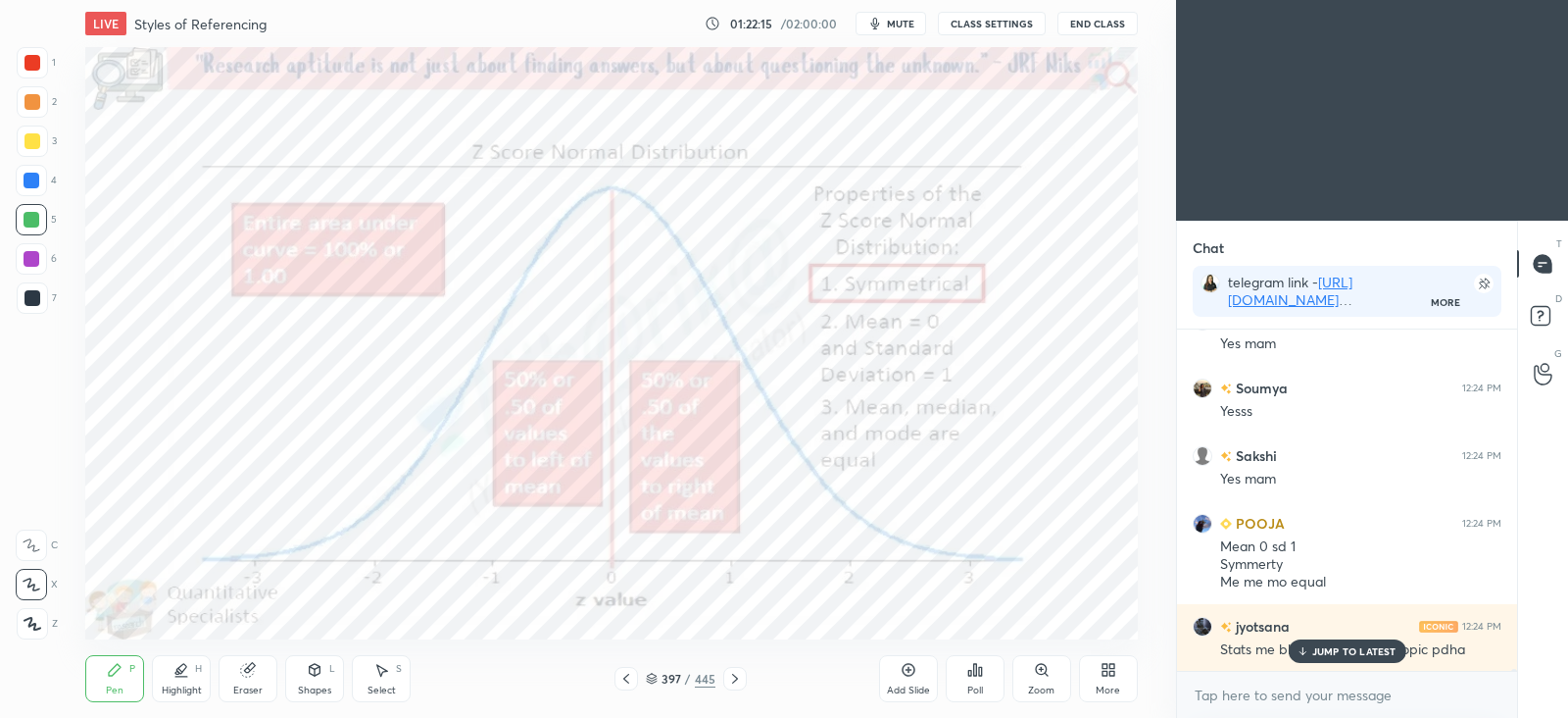
click at [1312, 656] on p "JUMP TO LATEST" at bounding box center [1354, 651] width 84 height 12
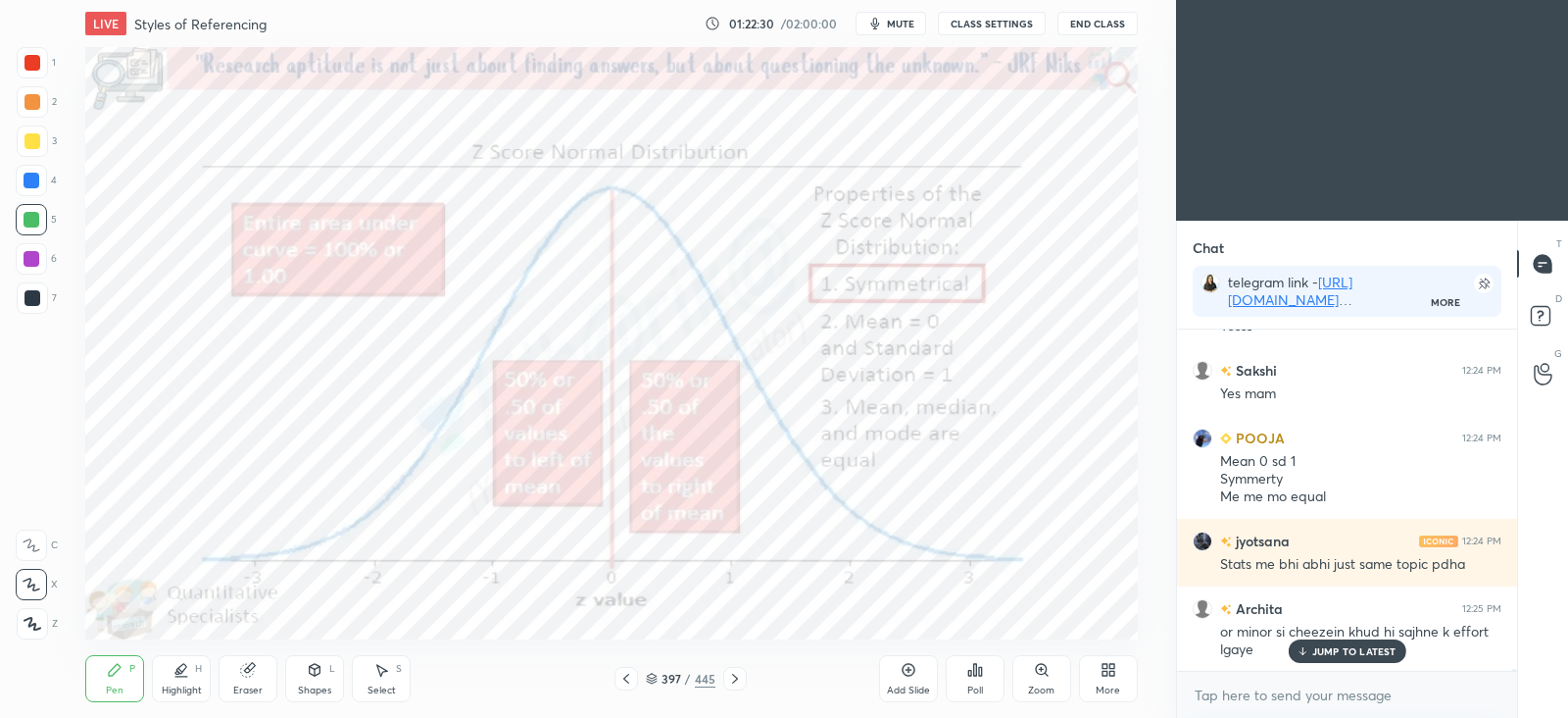
scroll to position [73197, 0]
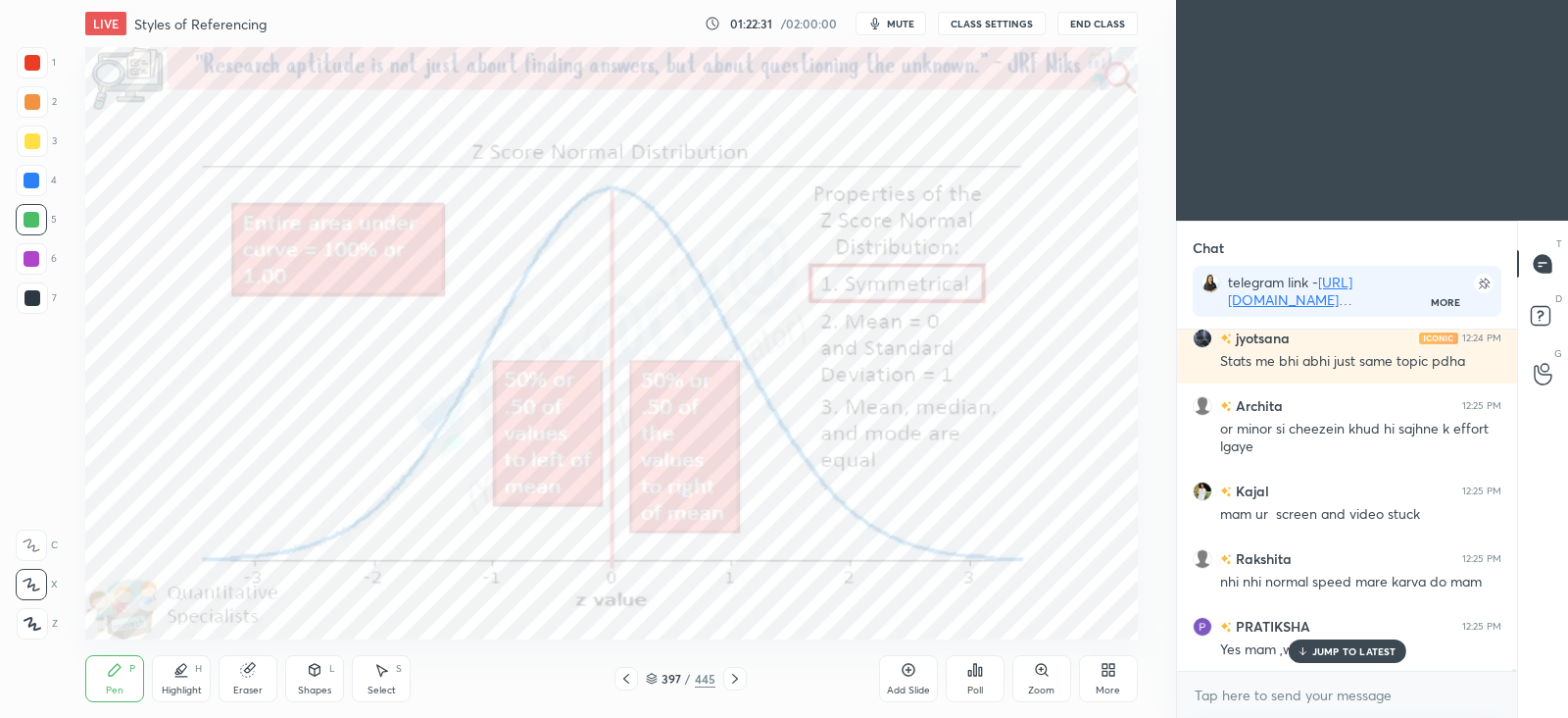
click at [1312, 656] on p "JUMP TO LATEST" at bounding box center [1354, 651] width 84 height 12
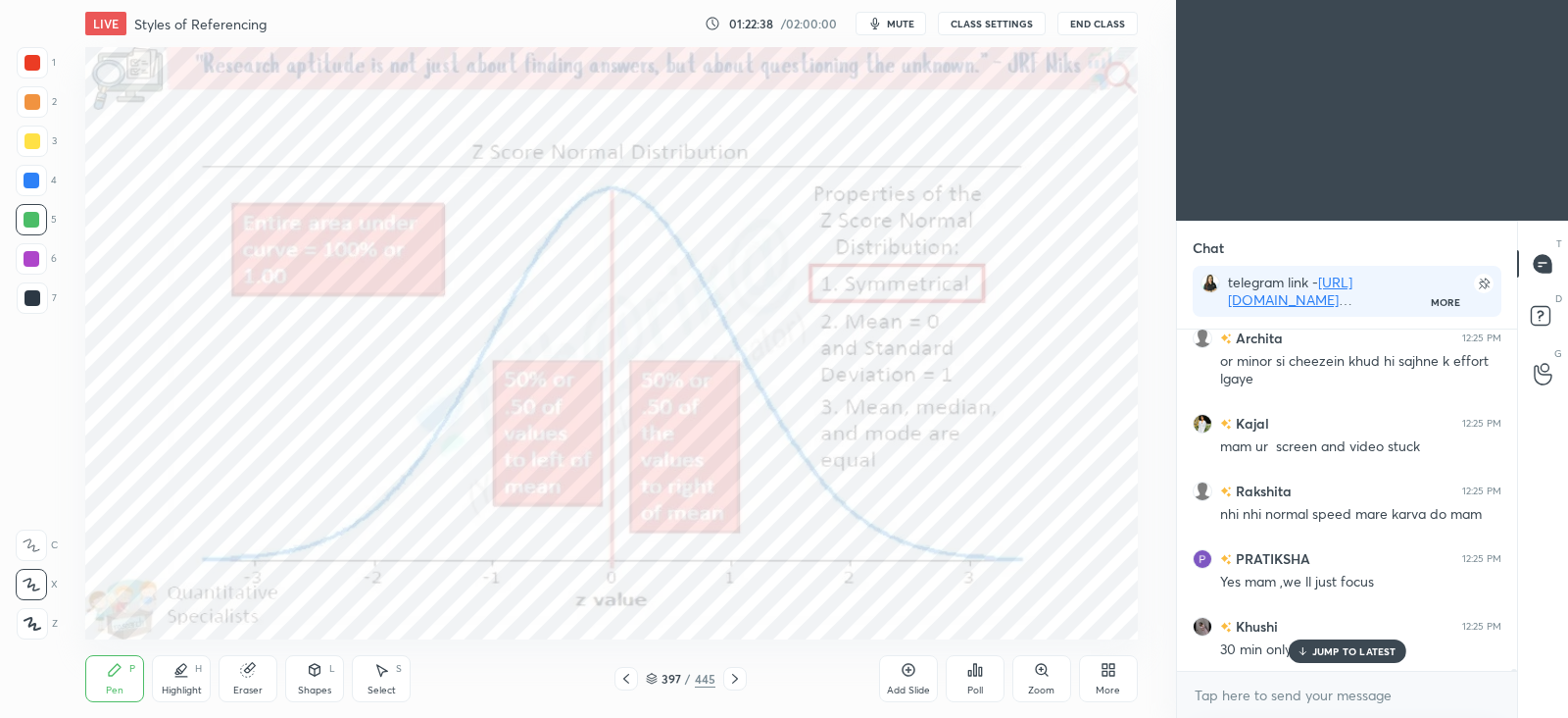
scroll to position [73332, 0]
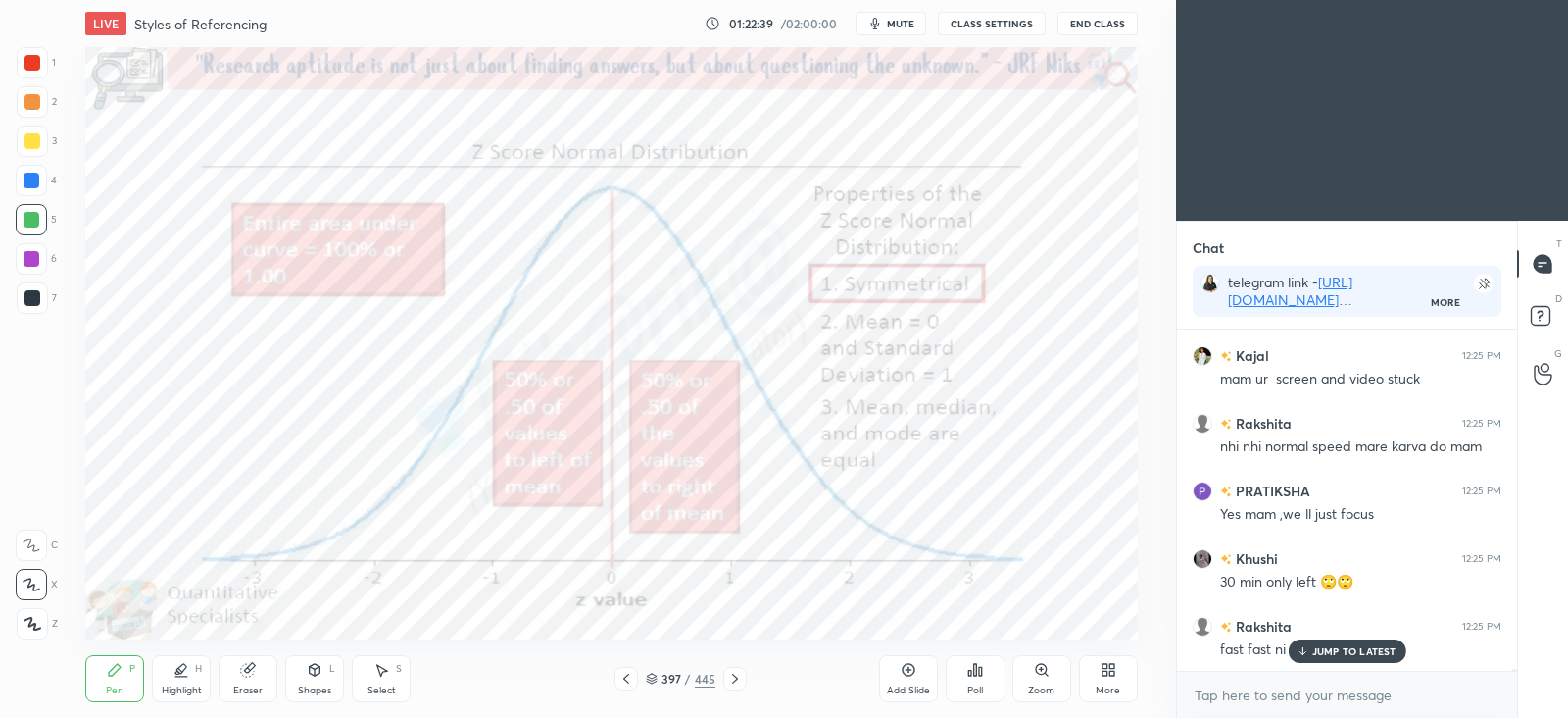
click at [1319, 647] on p "JUMP TO LATEST" at bounding box center [1354, 651] width 84 height 12
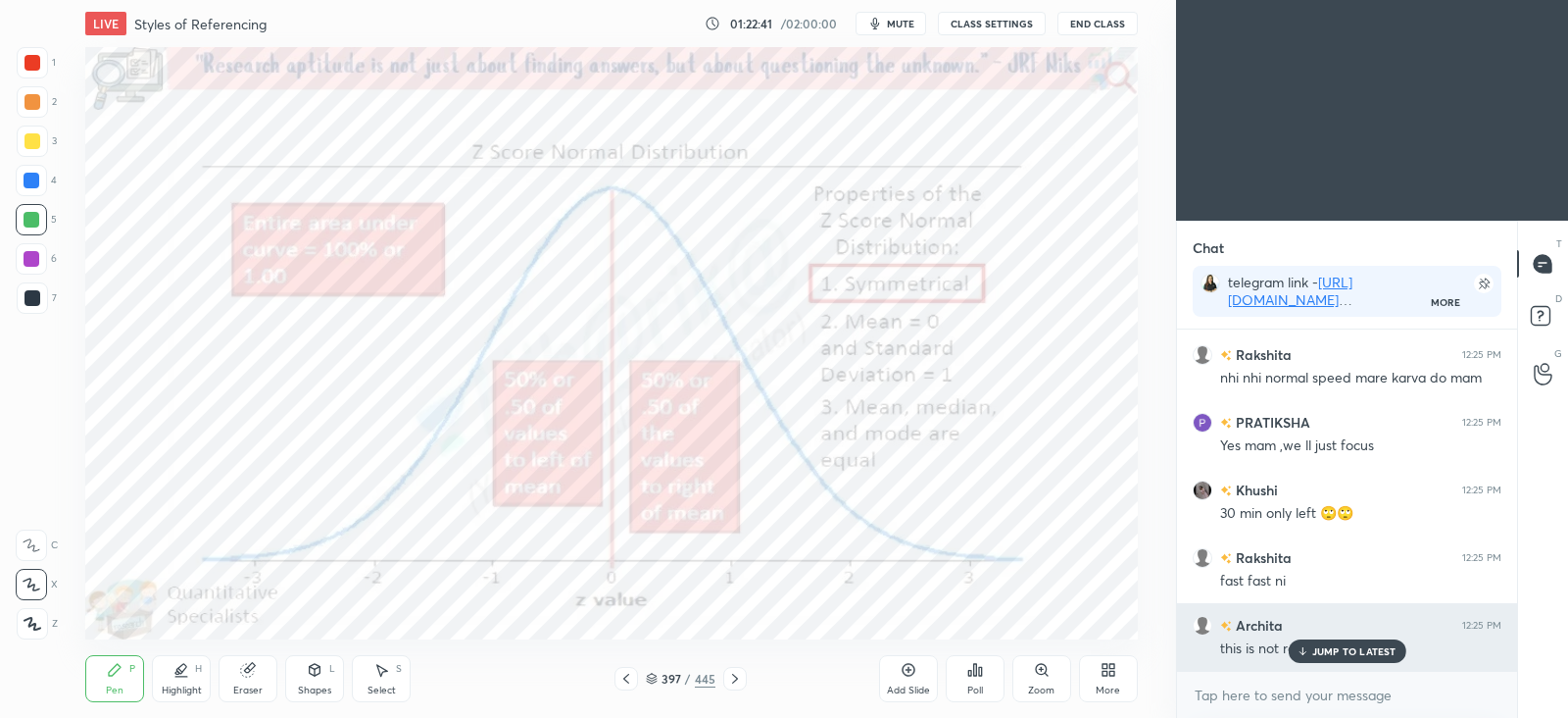
scroll to position [73467, 0]
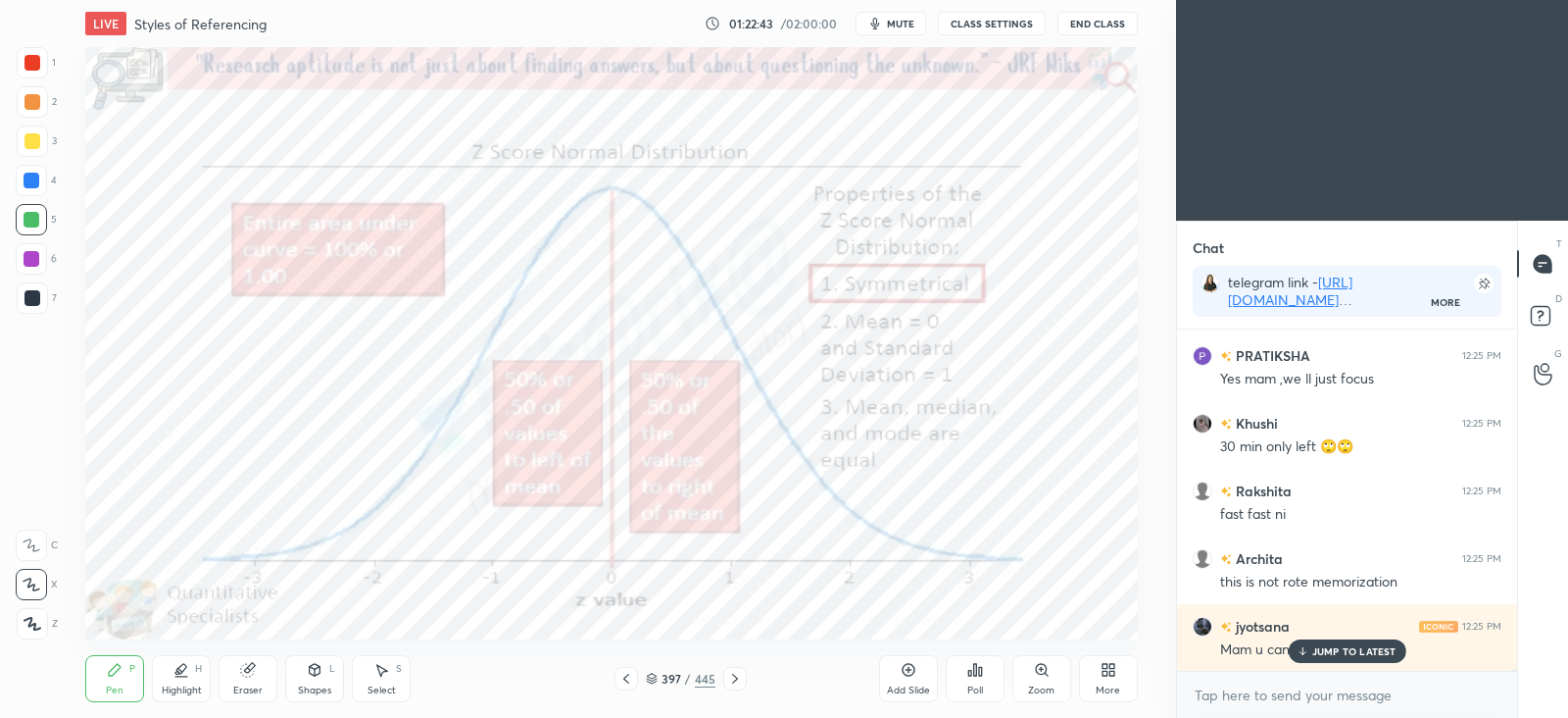
click at [1358, 645] on p "JUMP TO LATEST" at bounding box center [1354, 651] width 84 height 12
click at [629, 684] on icon at bounding box center [627, 679] width 16 height 16
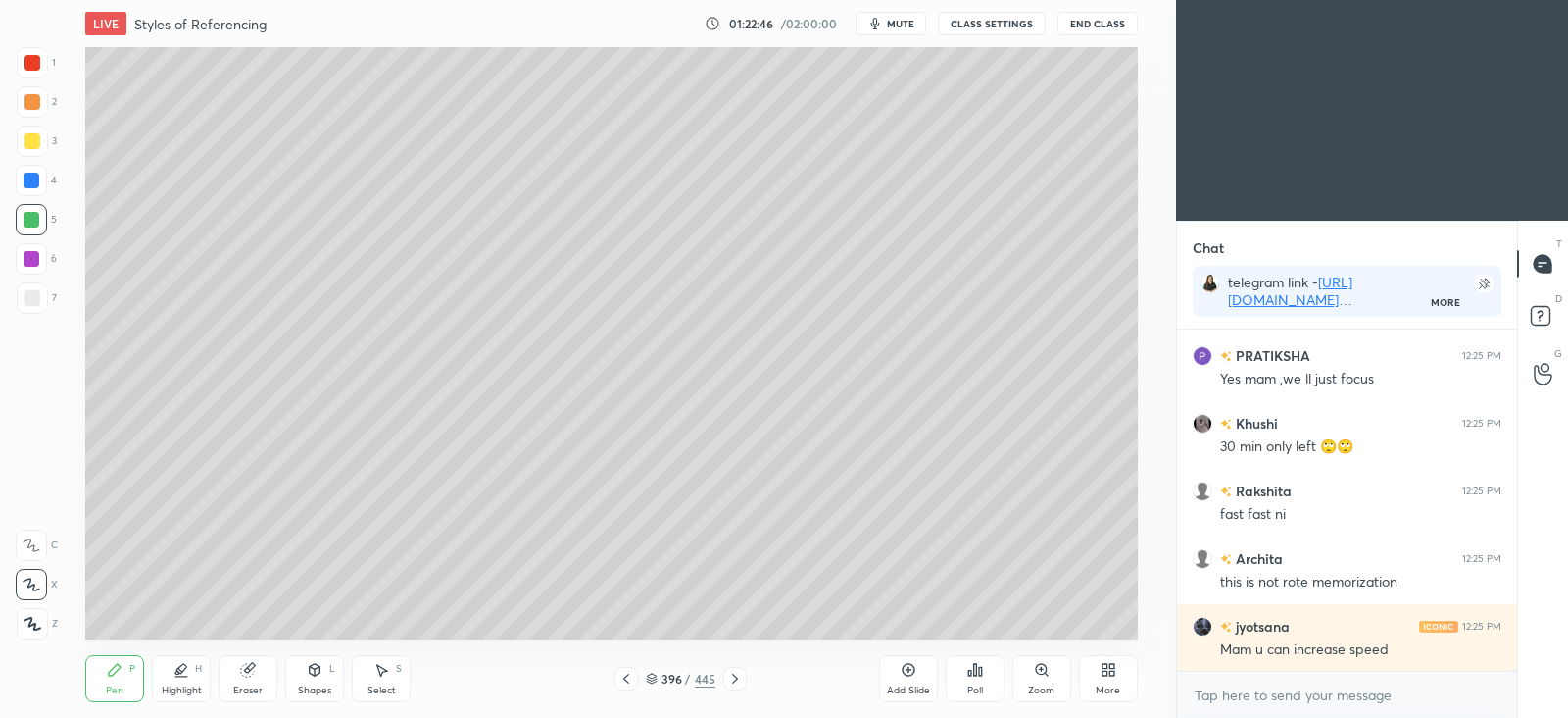
click at [626, 681] on icon at bounding box center [627, 679] width 16 height 16
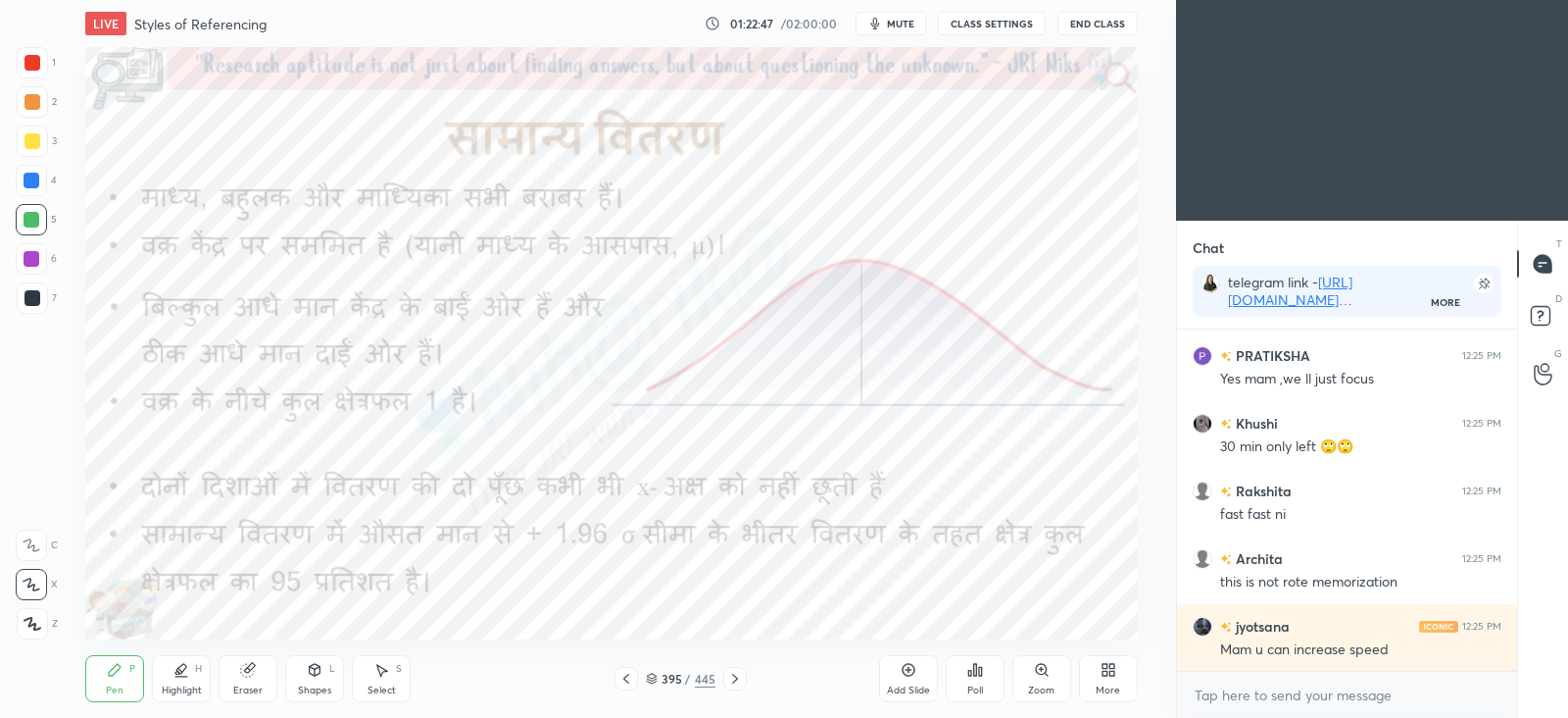
click at [629, 682] on icon at bounding box center [627, 679] width 16 height 16
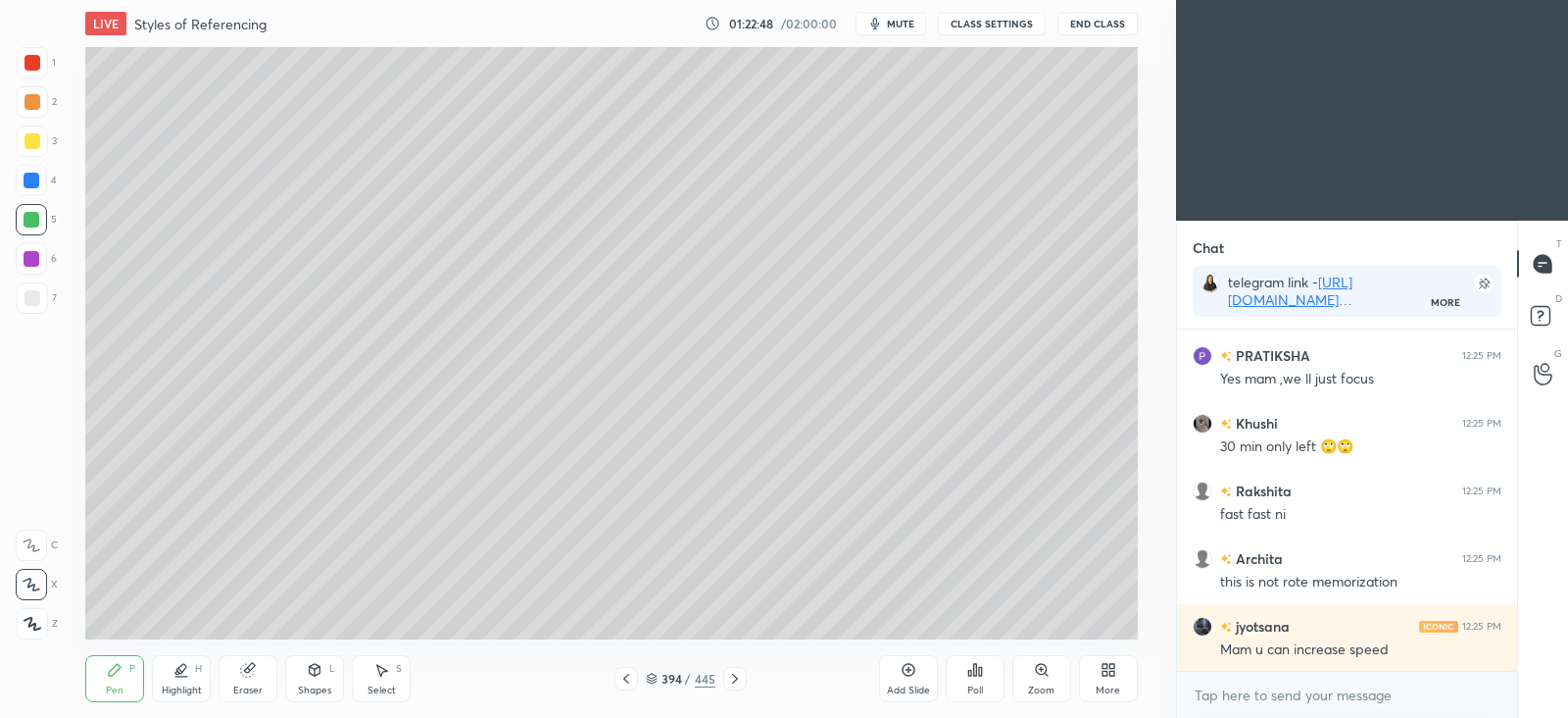
click at [631, 679] on icon at bounding box center [627, 679] width 16 height 16
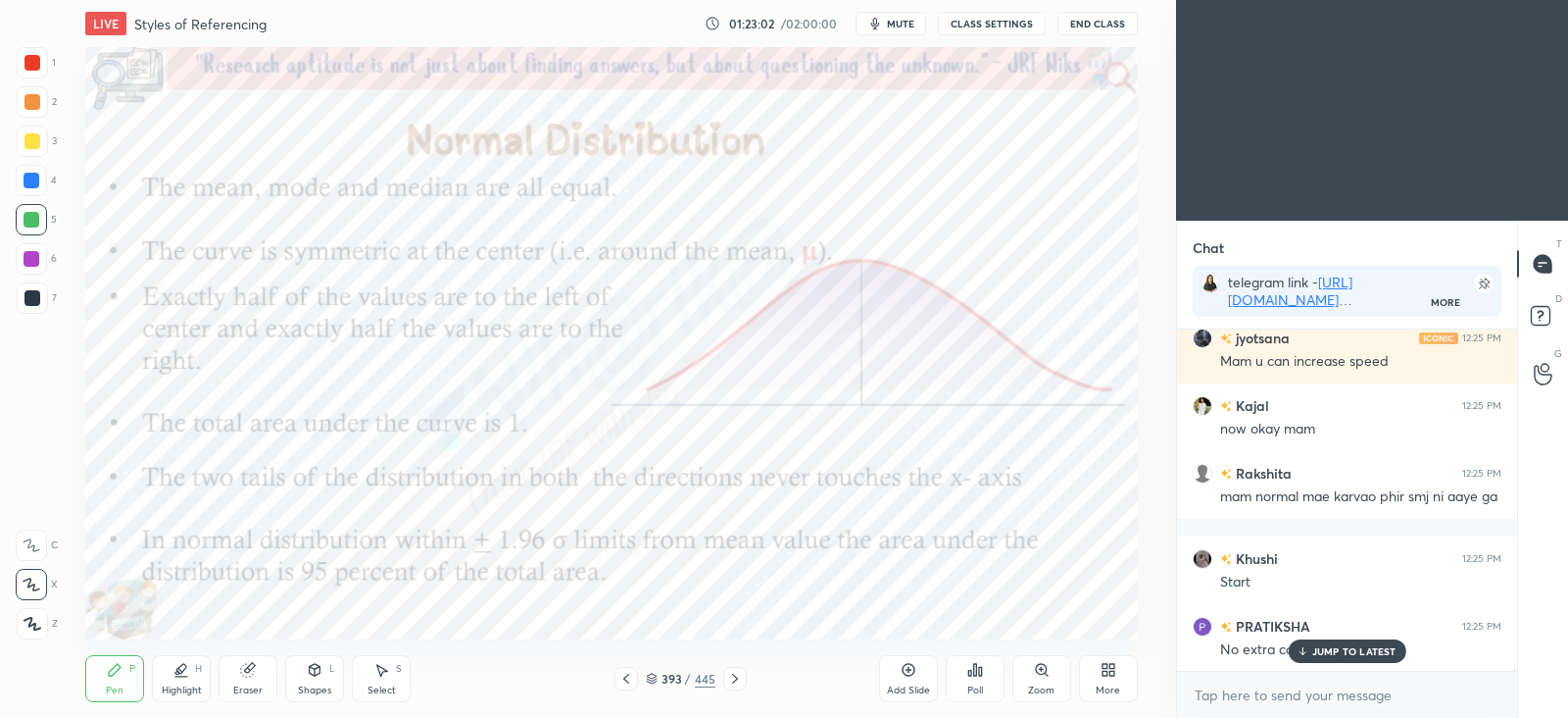
scroll to position [73824, 0]
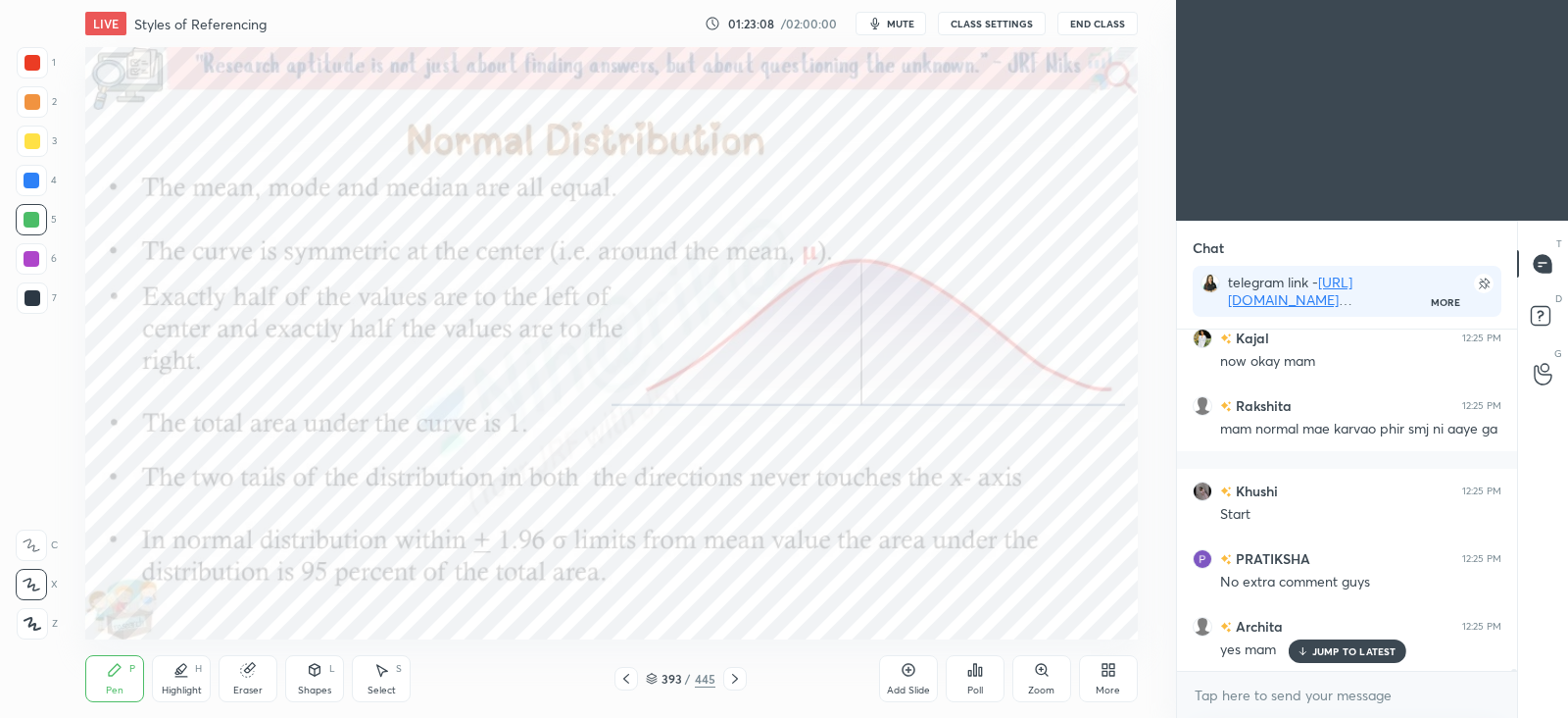
click at [740, 684] on icon at bounding box center [735, 679] width 16 height 16
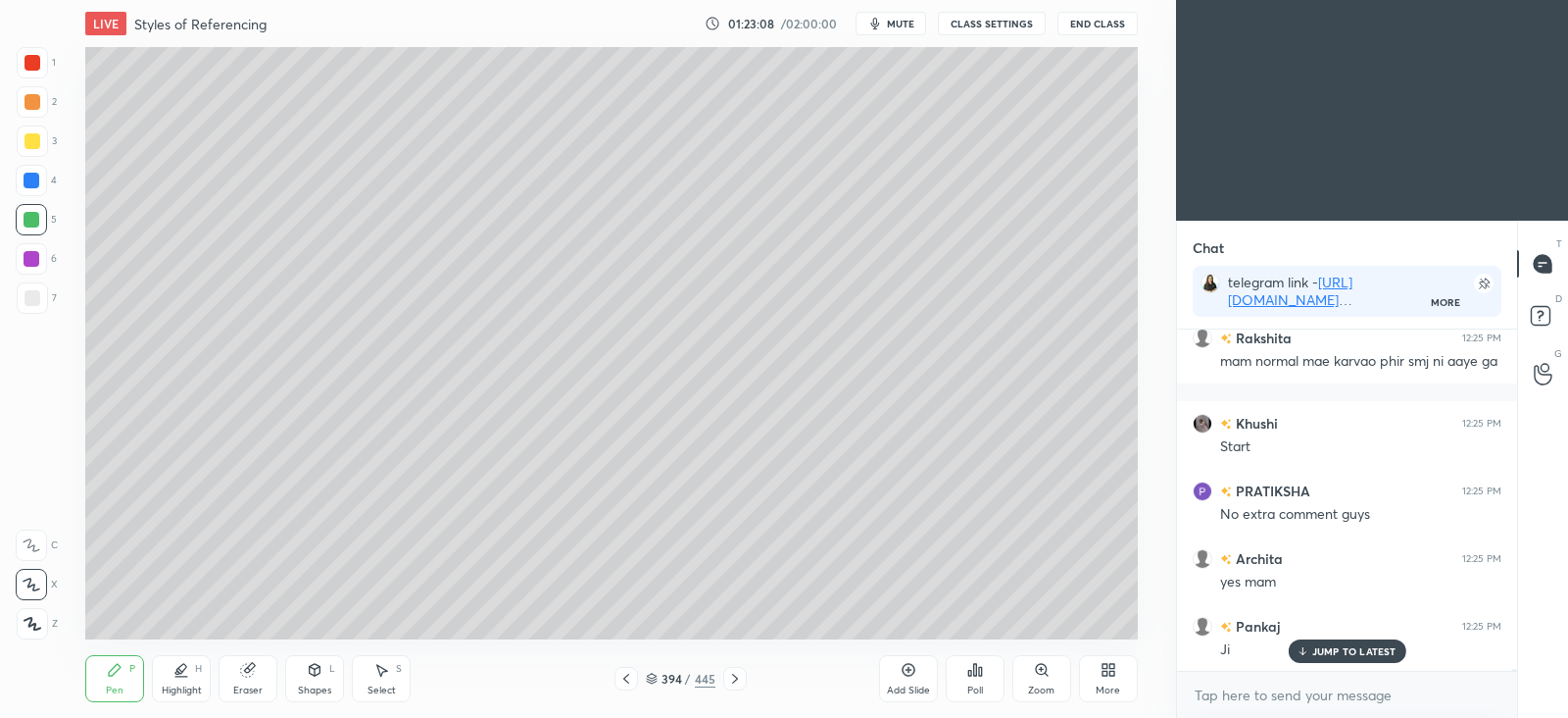
click at [743, 684] on div at bounding box center [735, 679] width 24 height 24
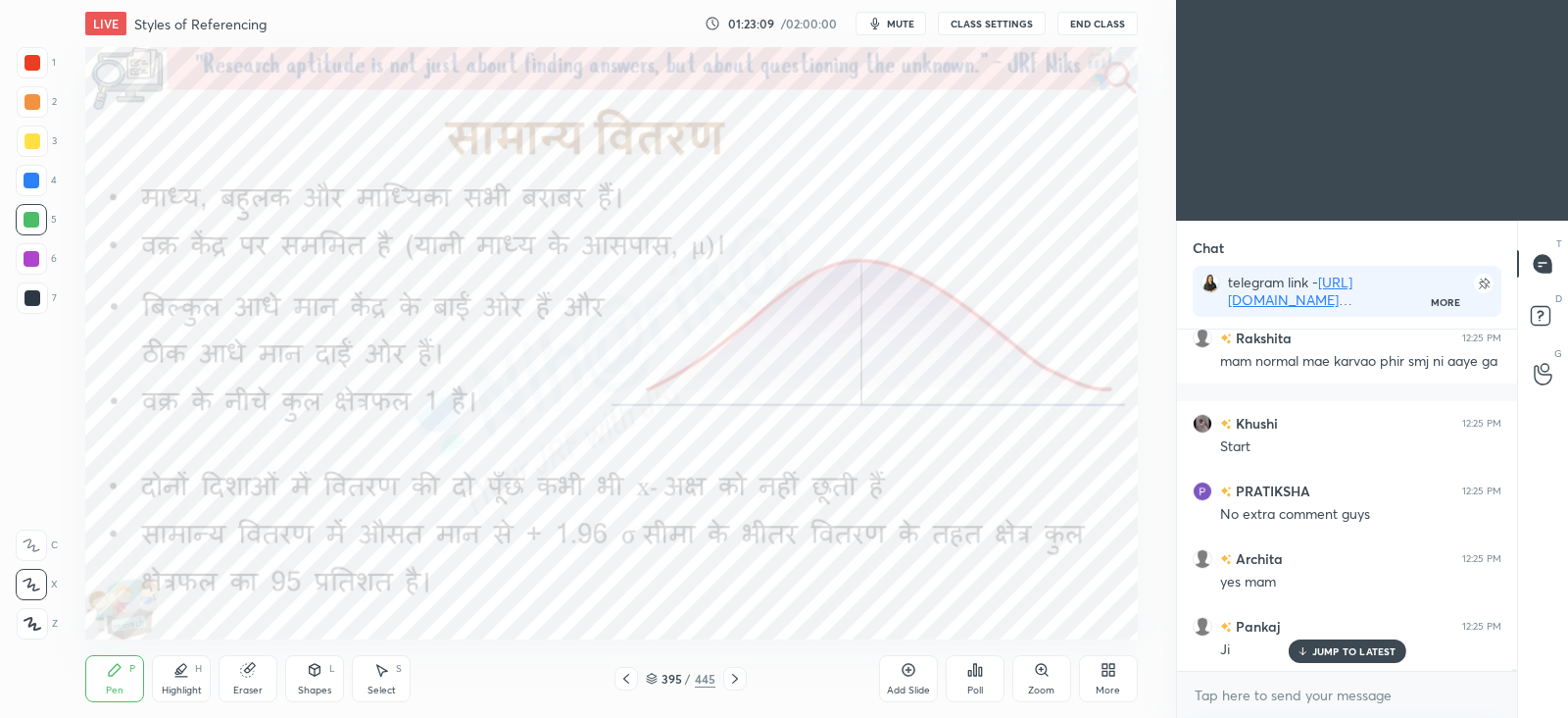
click at [745, 683] on div at bounding box center [735, 679] width 24 height 24
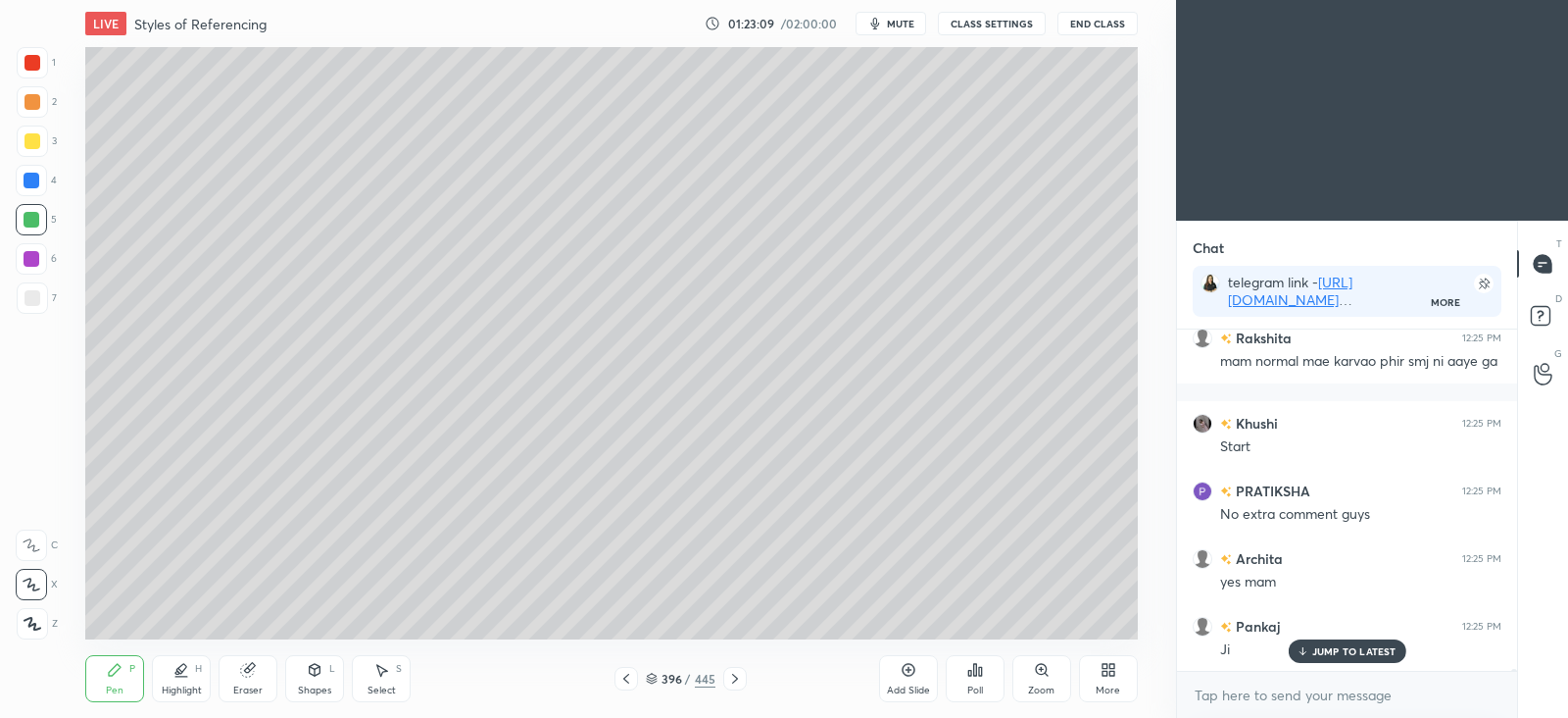
click at [742, 682] on icon at bounding box center [735, 679] width 16 height 16
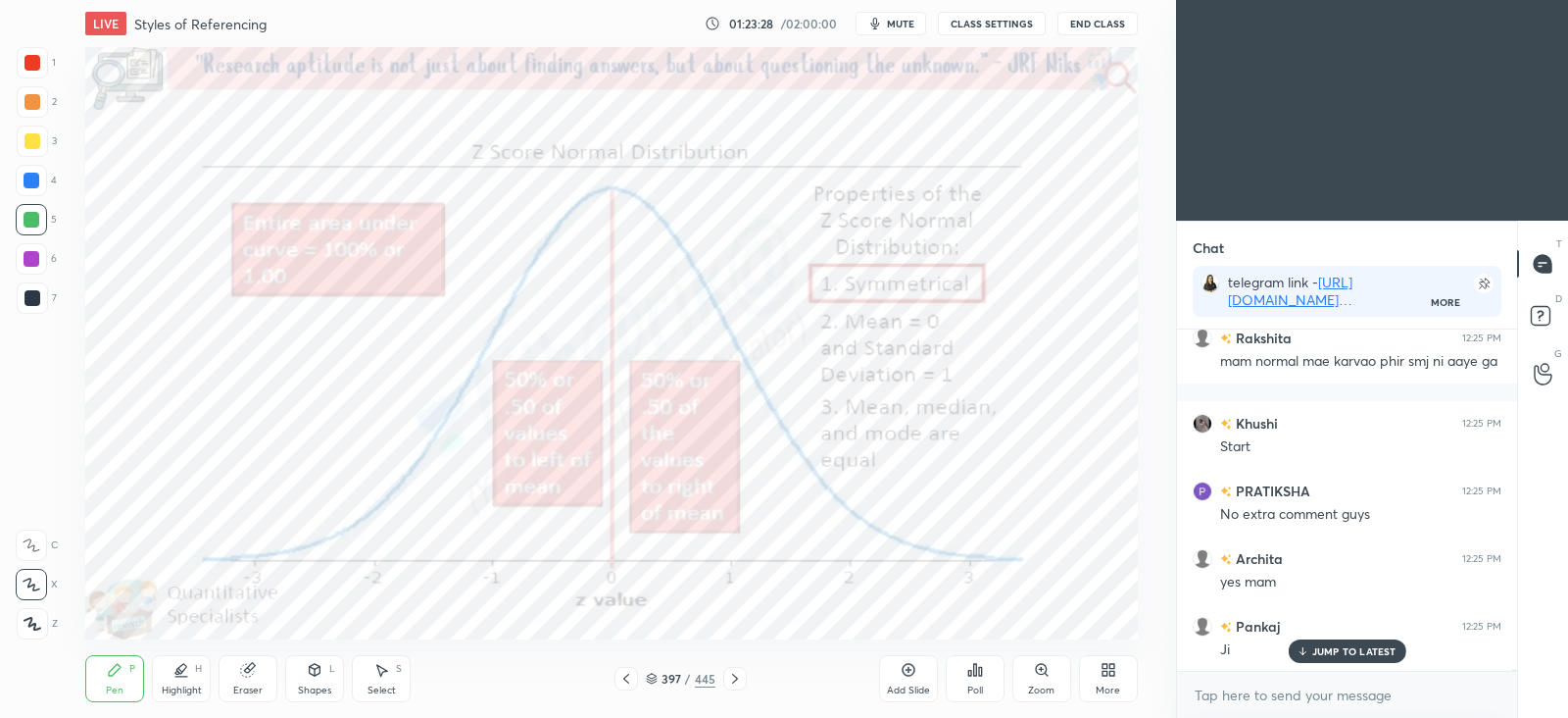
click at [734, 680] on icon at bounding box center [735, 679] width 16 height 16
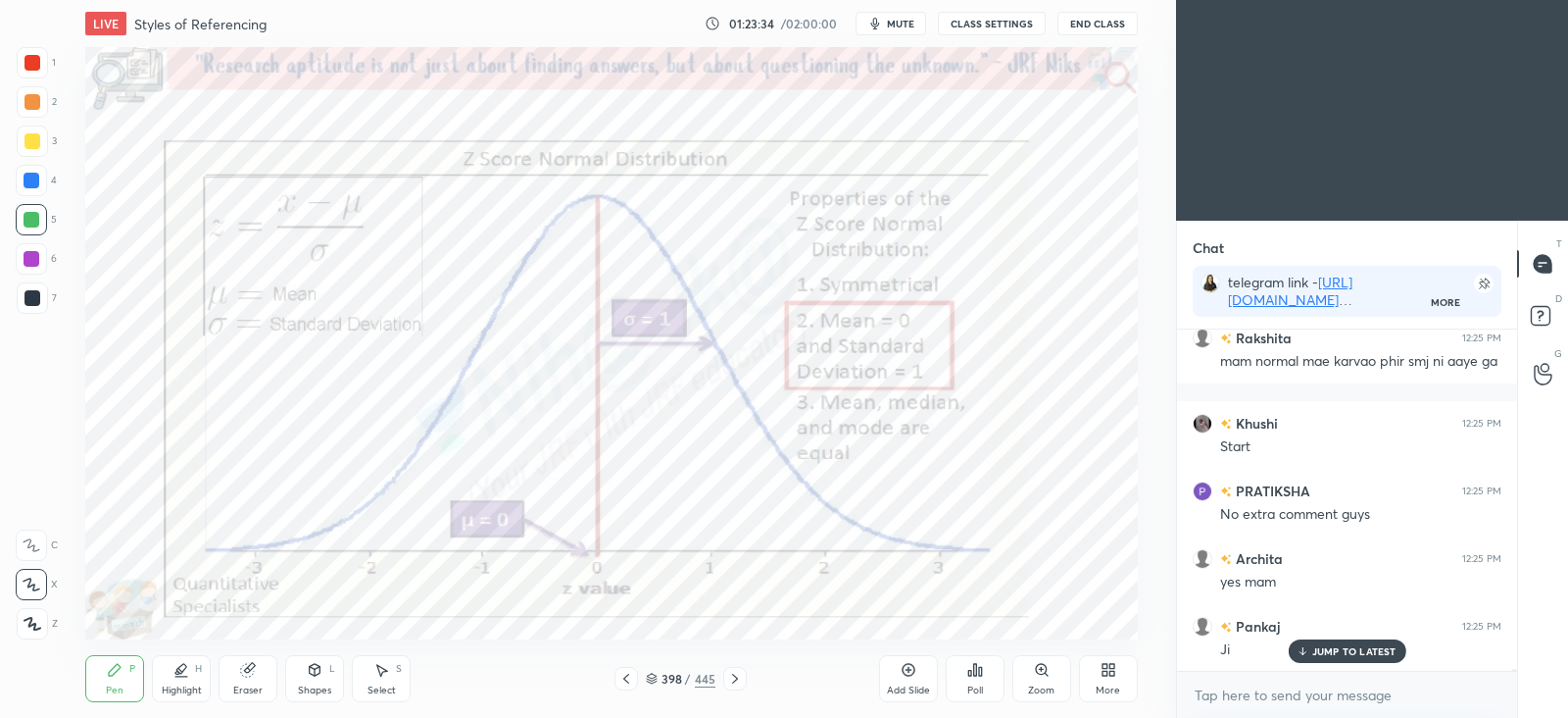
click at [31, 188] on div at bounding box center [31, 180] width 16 height 16
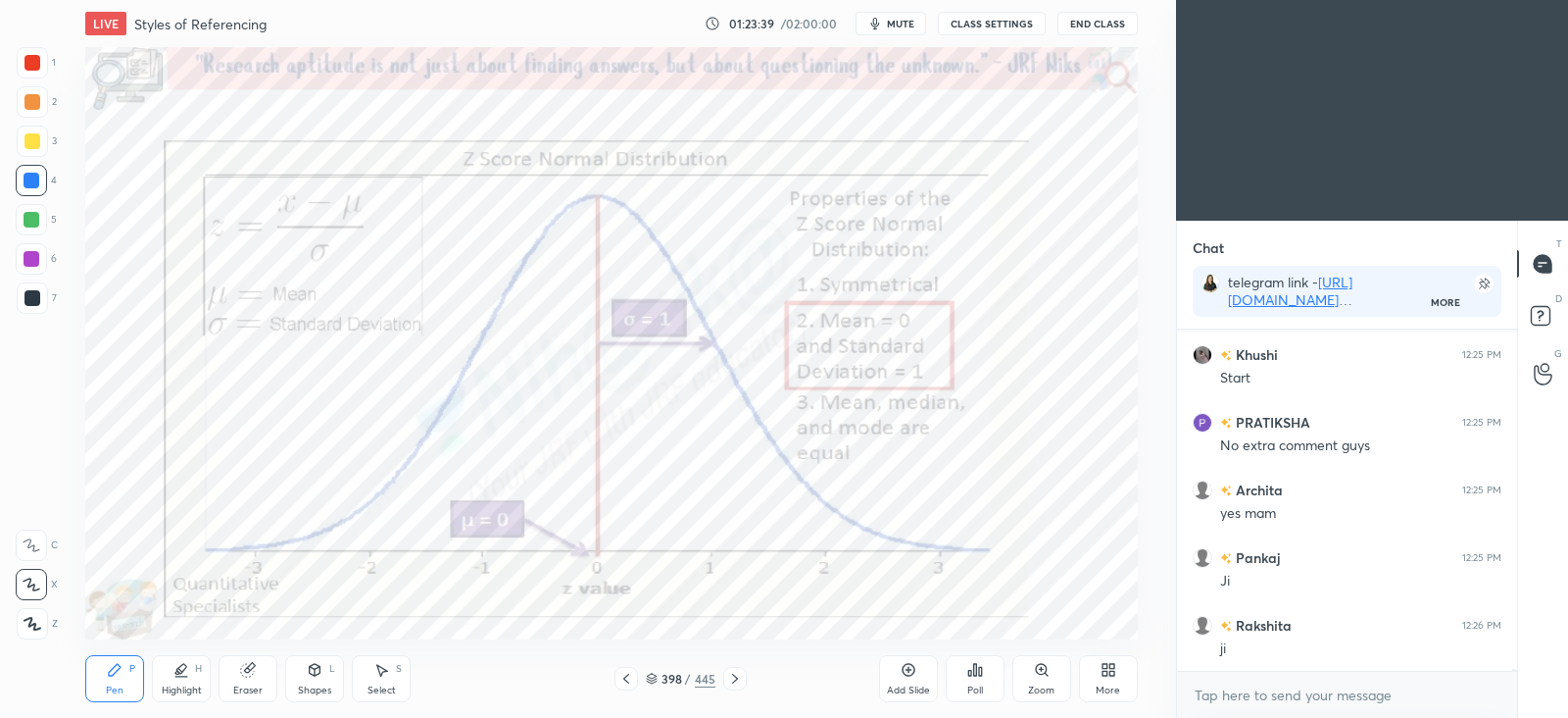
scroll to position [74027, 0]
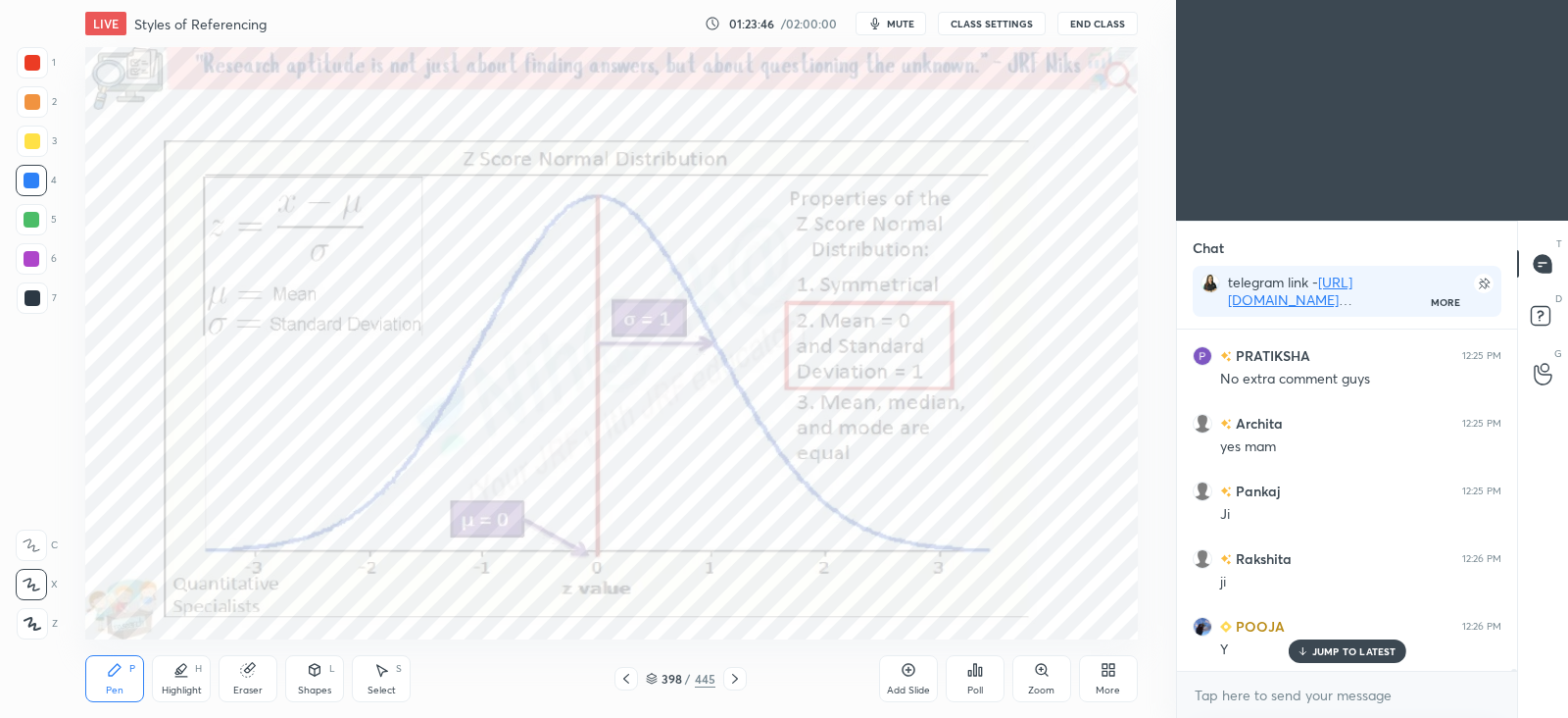
click at [914, 668] on icon at bounding box center [908, 670] width 13 height 13
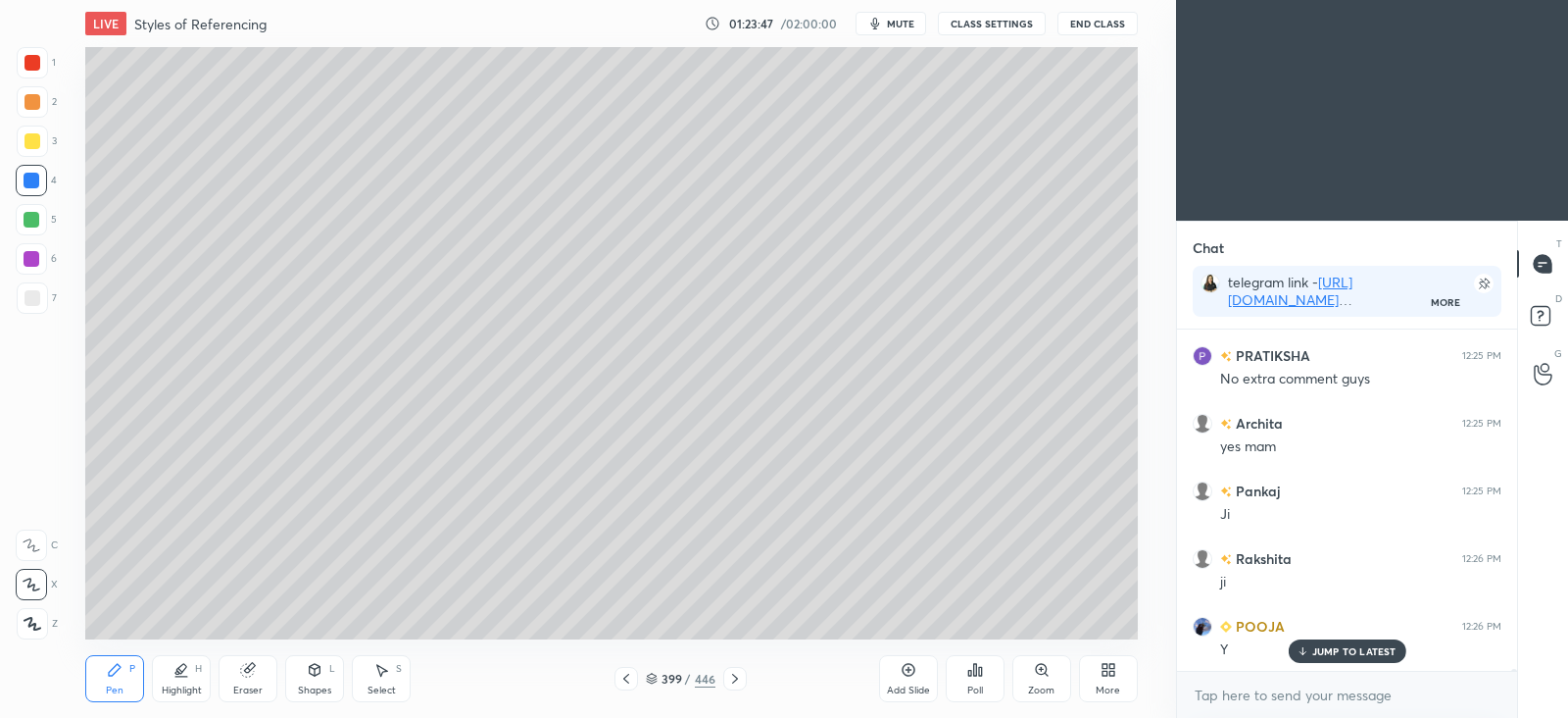
click at [42, 298] on div at bounding box center [32, 298] width 31 height 31
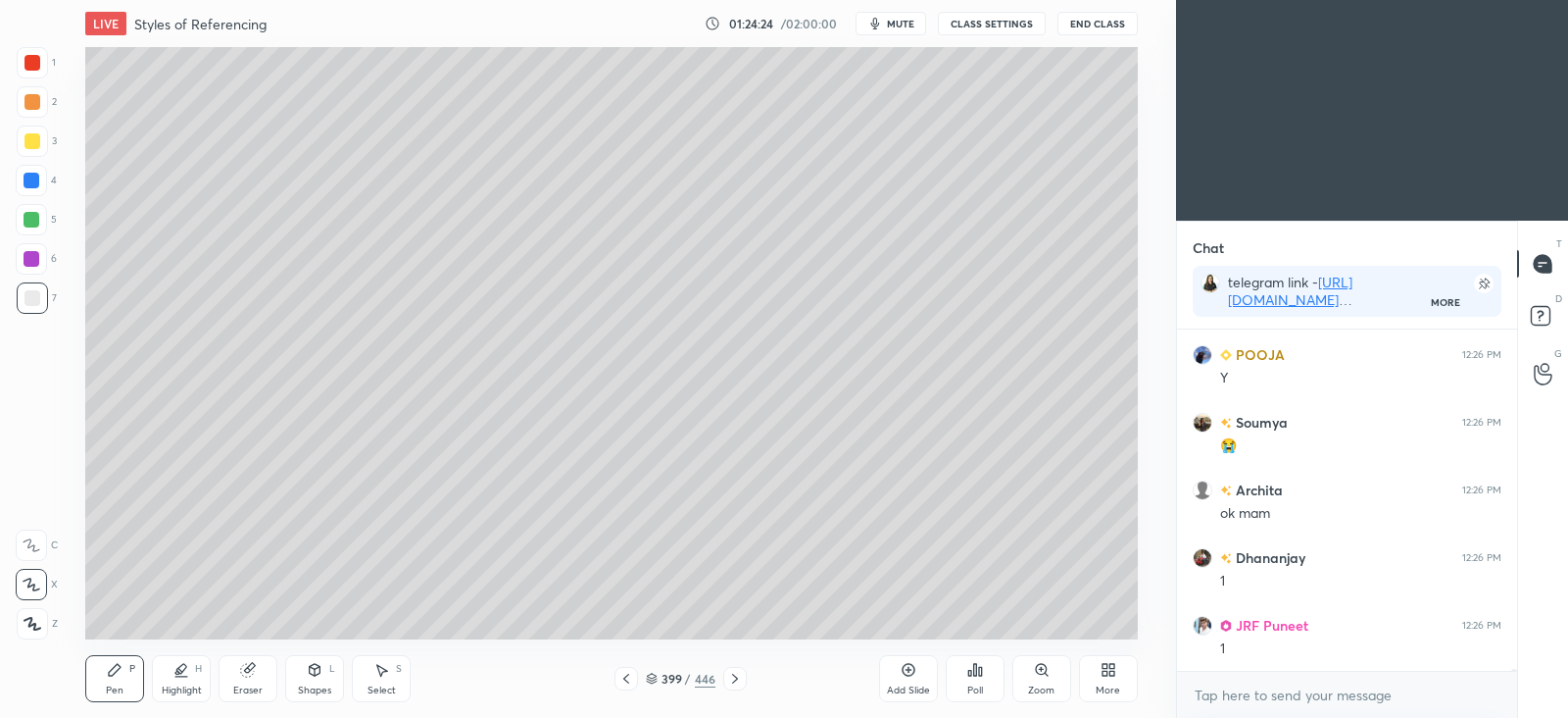
click at [34, 259] on div at bounding box center [31, 259] width 16 height 16
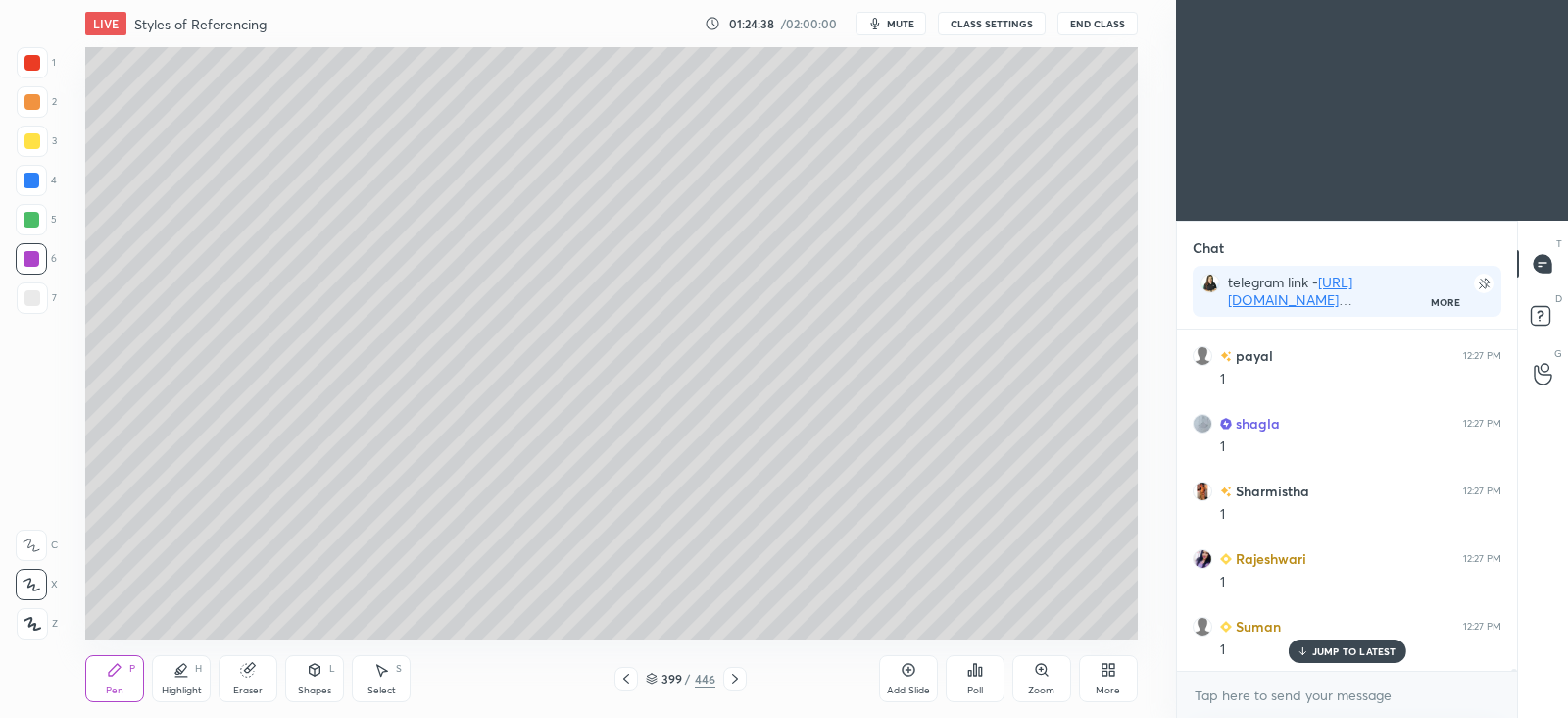
scroll to position [74906, 0]
click at [32, 218] on div at bounding box center [31, 220] width 16 height 16
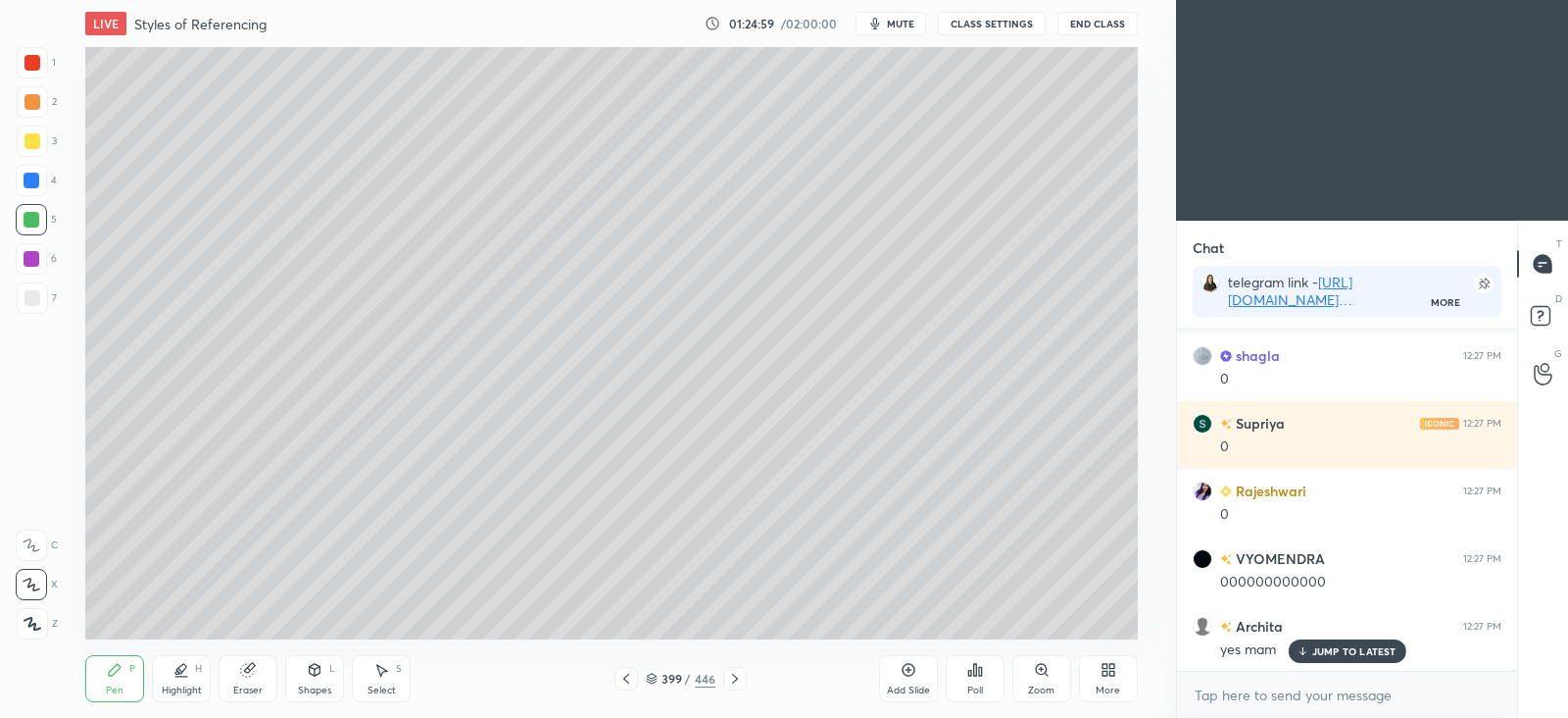
scroll to position [76035, 0]
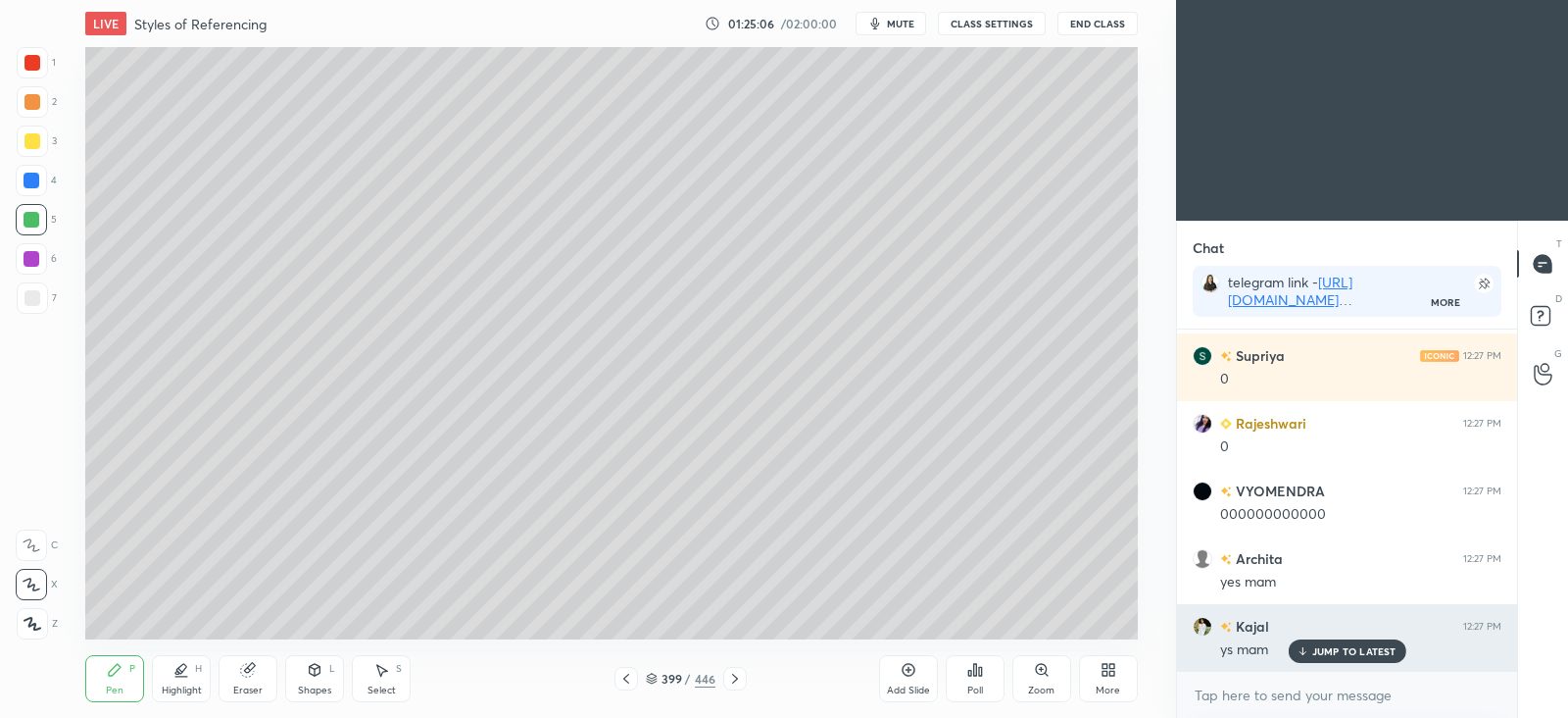
click at [1319, 655] on p "JUMP TO LATEST" at bounding box center [1354, 651] width 84 height 12
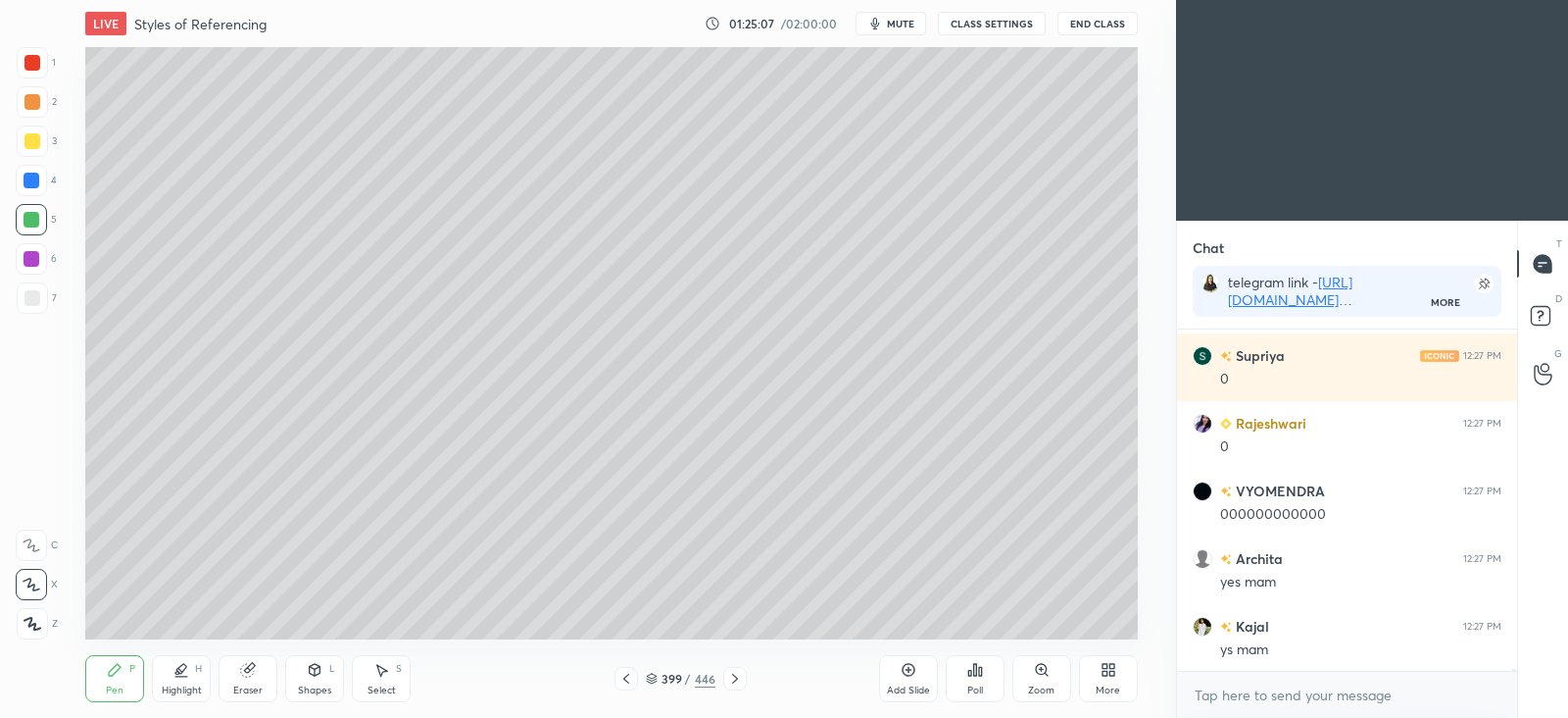
click at [628, 683] on icon at bounding box center [627, 679] width 16 height 16
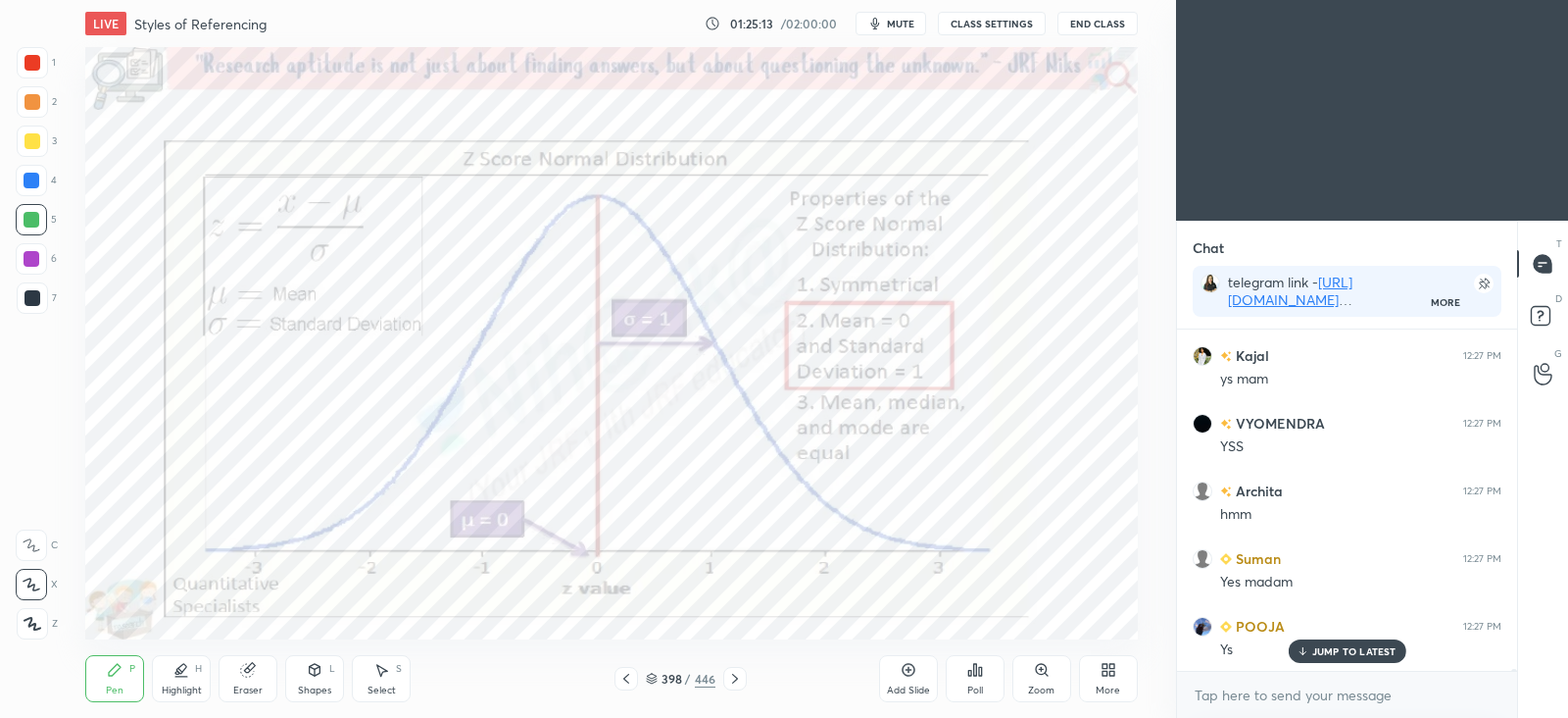
scroll to position [76374, 0]
click at [740, 674] on icon at bounding box center [735, 679] width 16 height 16
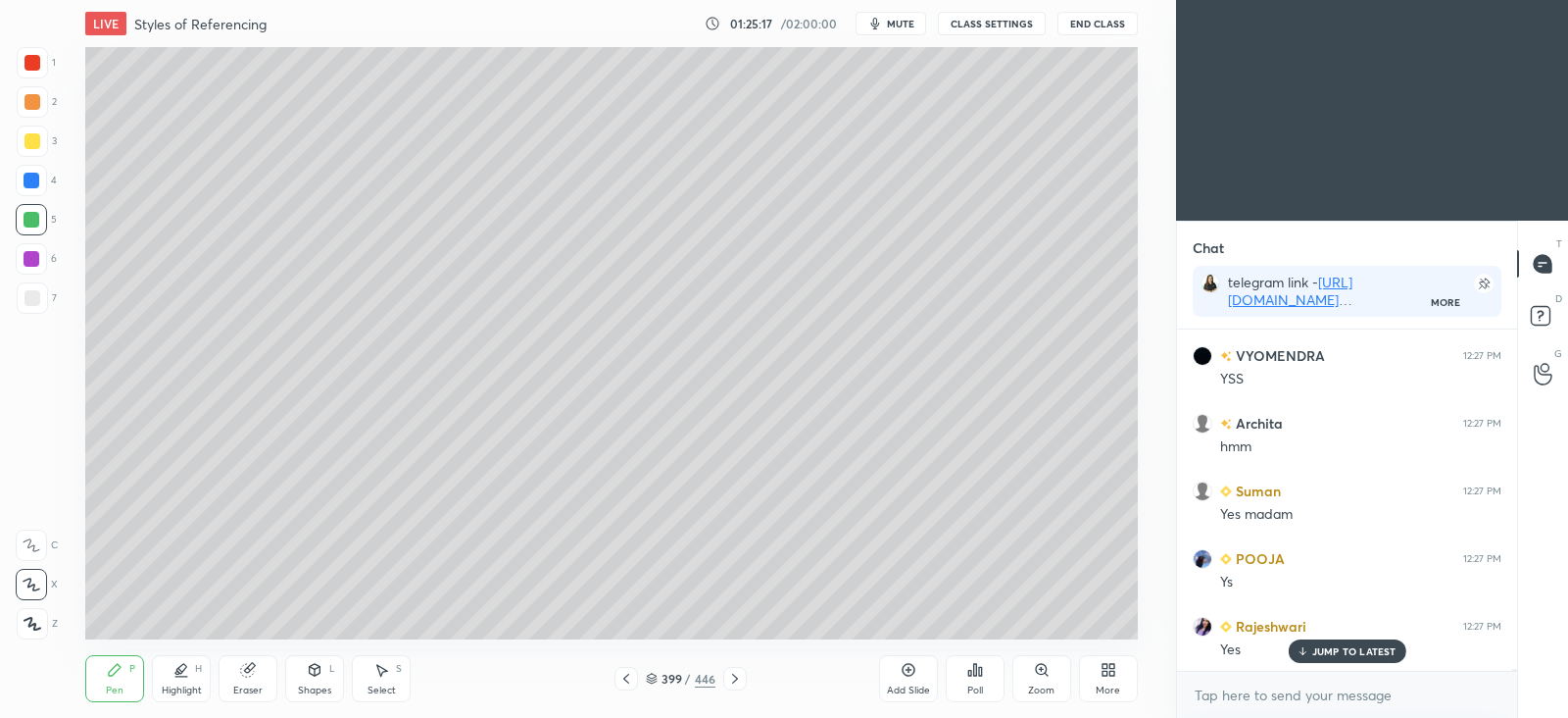
click at [739, 679] on icon at bounding box center [735, 679] width 16 height 16
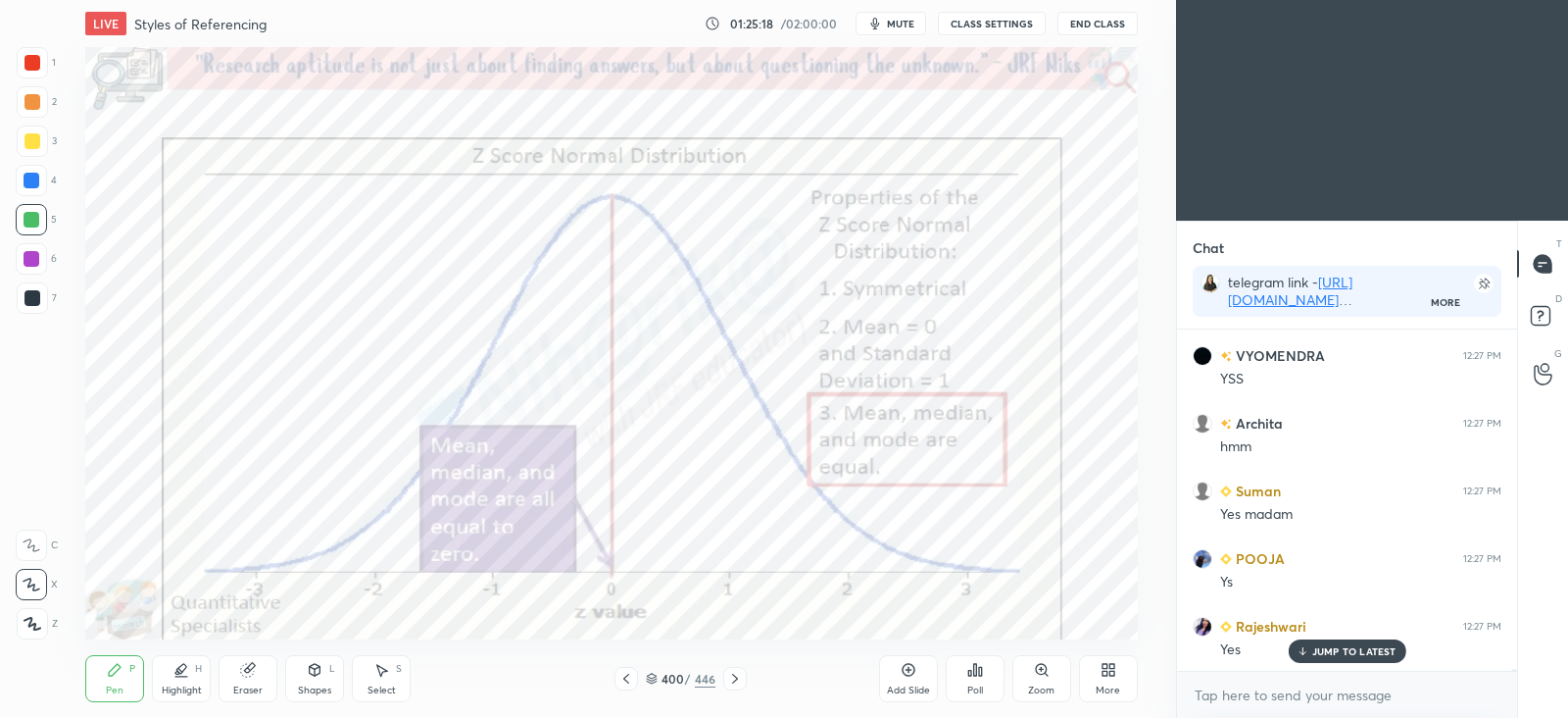
click at [738, 683] on icon at bounding box center [735, 679] width 16 height 16
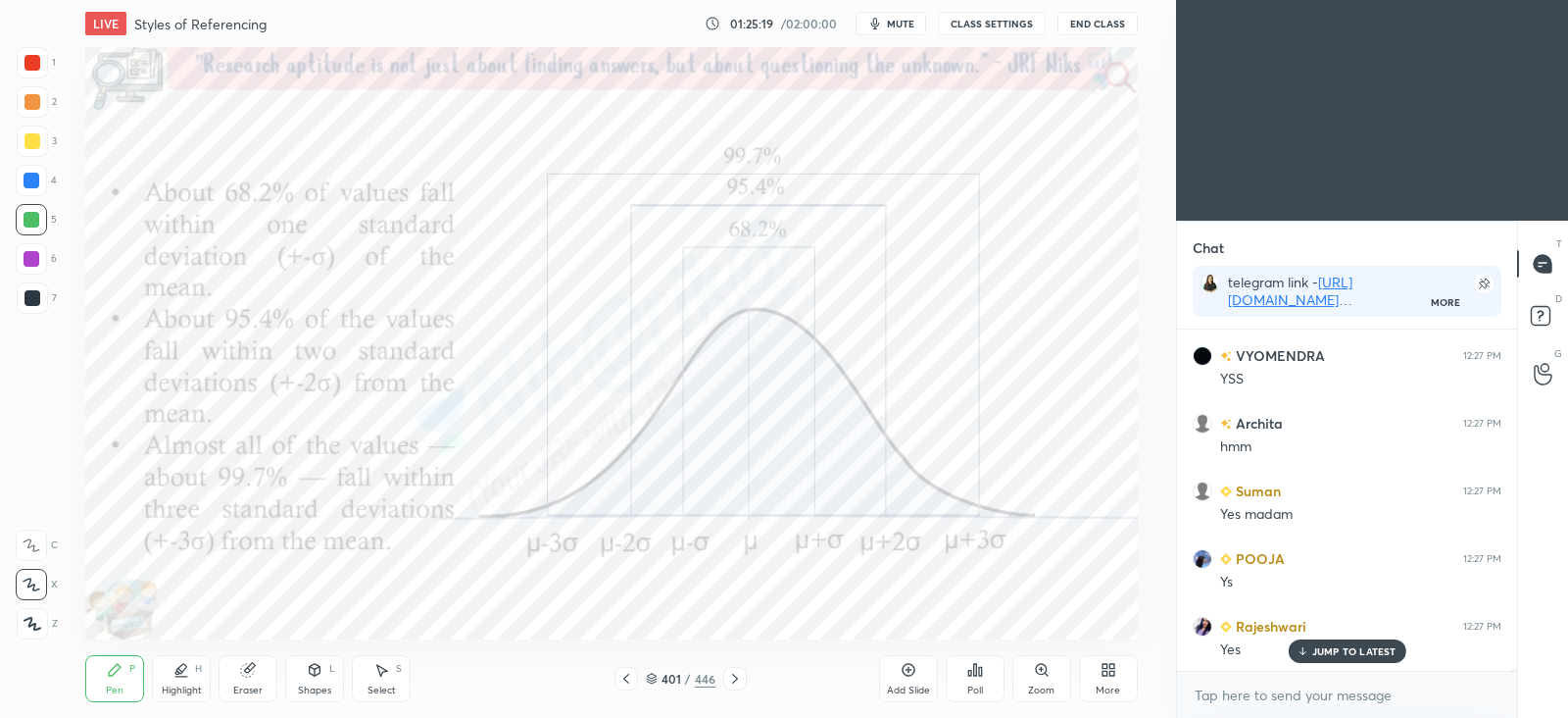
click at [627, 679] on icon at bounding box center [627, 679] width 16 height 16
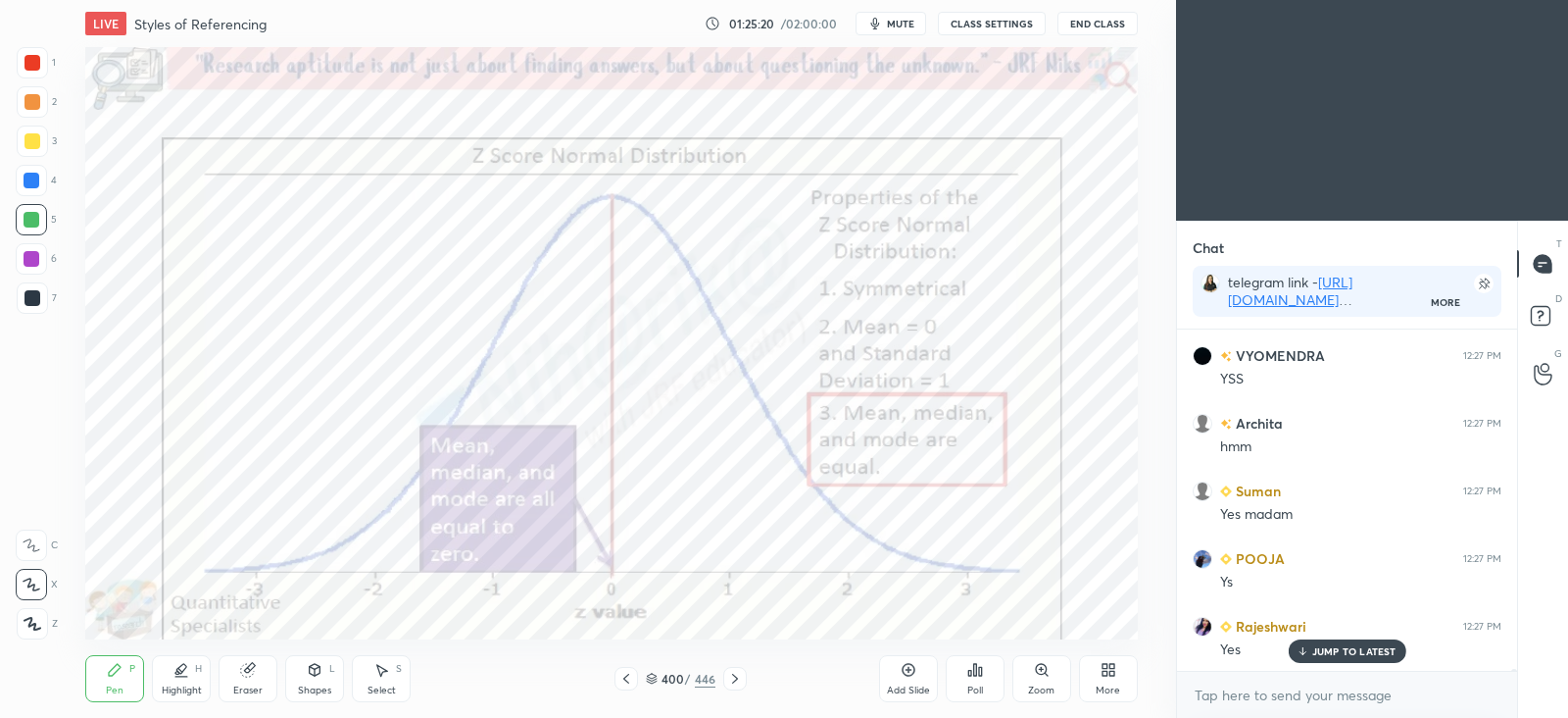
click at [739, 678] on icon at bounding box center [735, 679] width 16 height 16
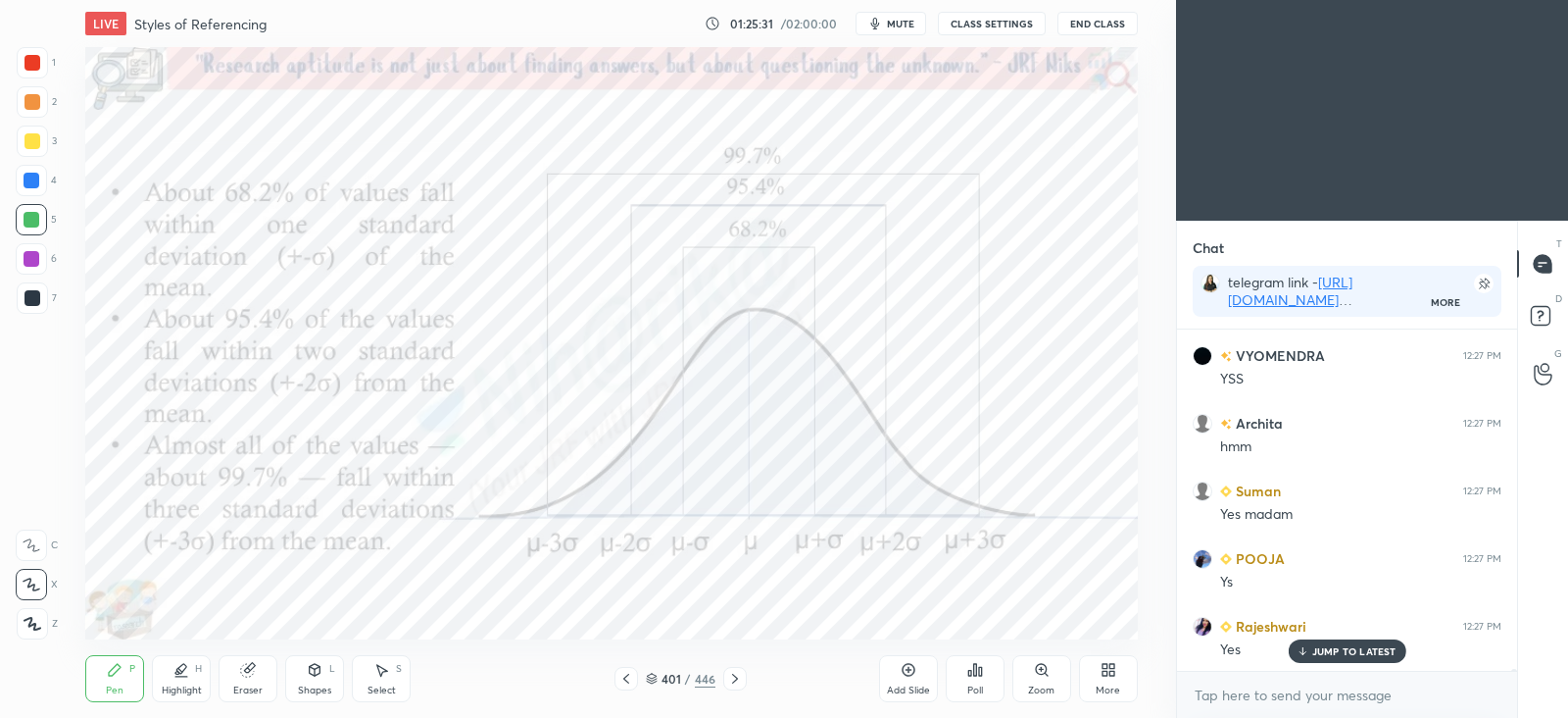
click at [632, 680] on icon at bounding box center [627, 679] width 16 height 16
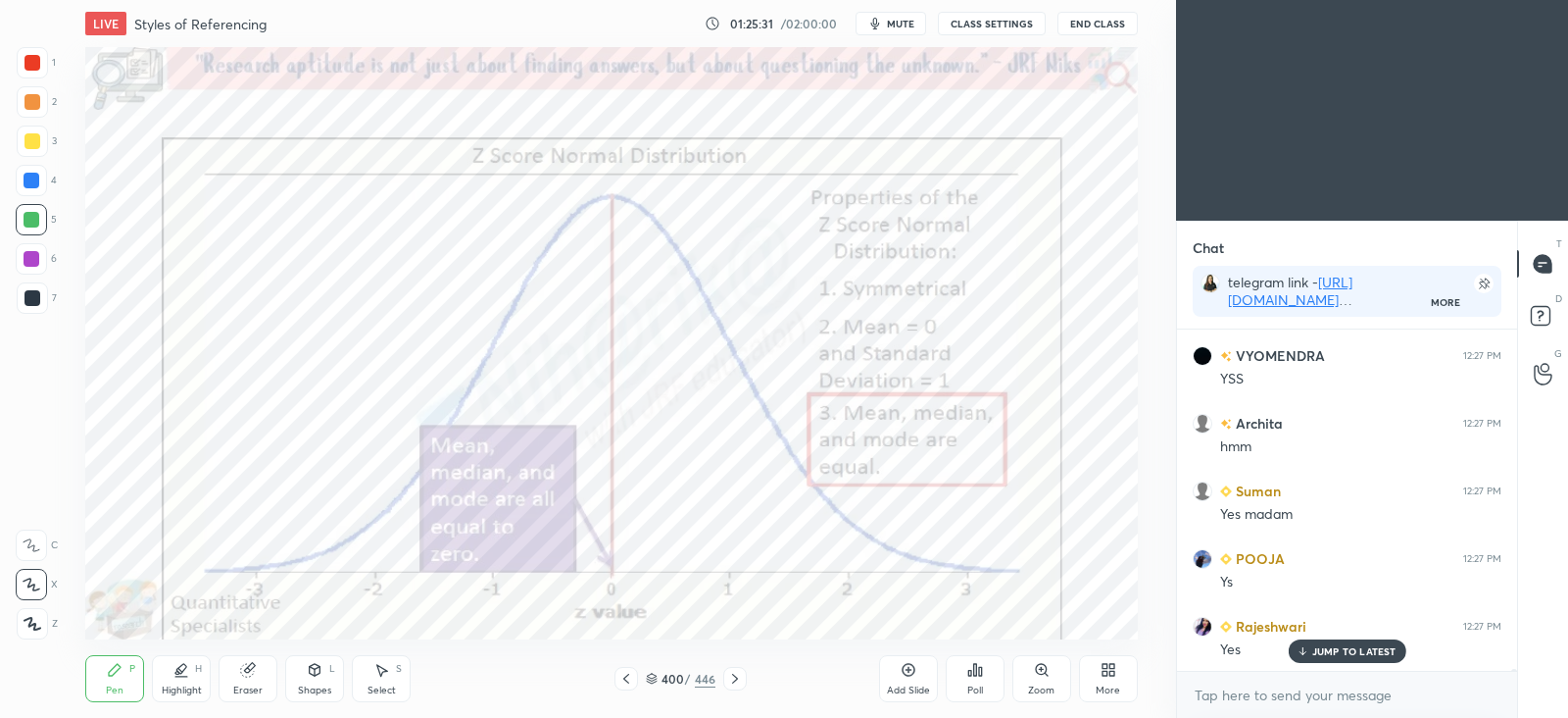
click at [632, 682] on icon at bounding box center [627, 679] width 16 height 16
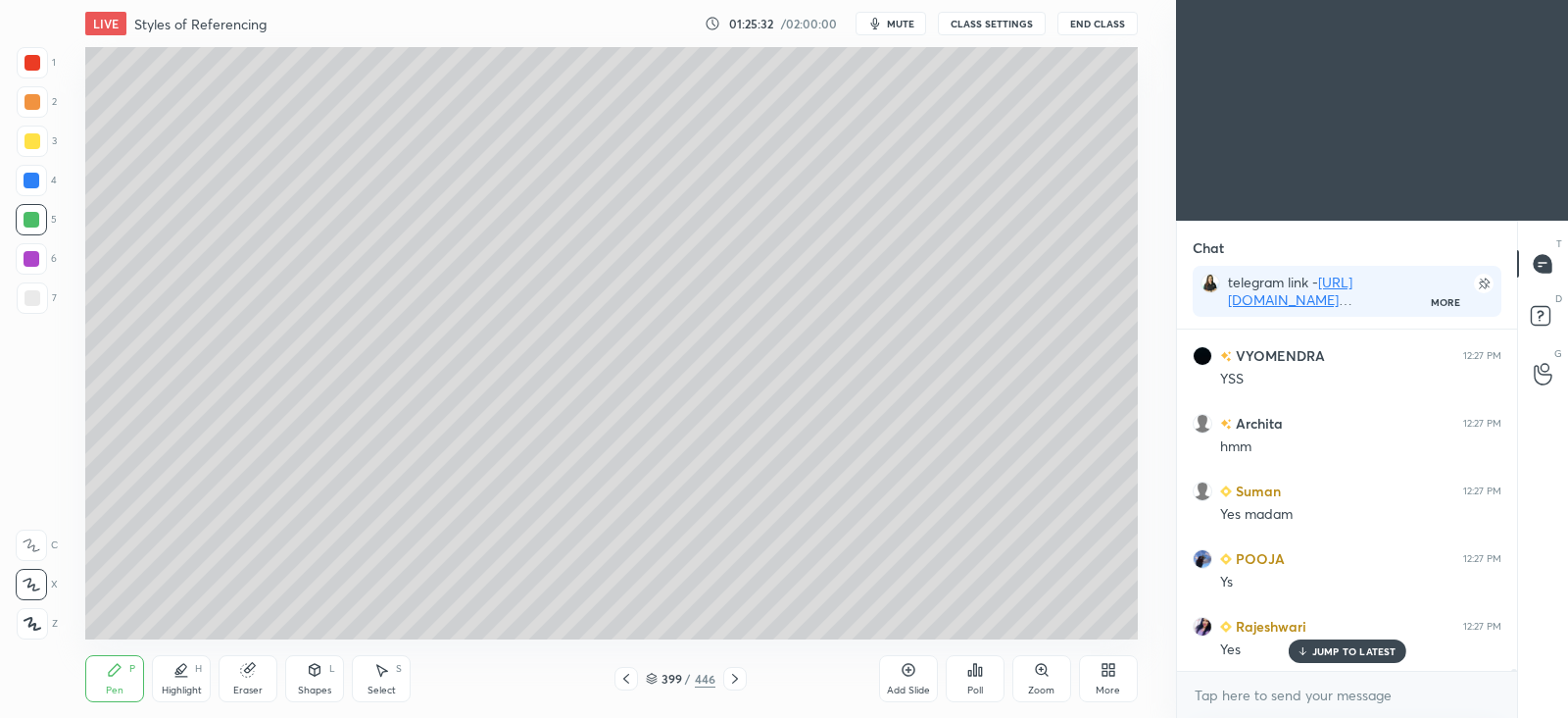
click at [630, 683] on icon at bounding box center [627, 679] width 16 height 16
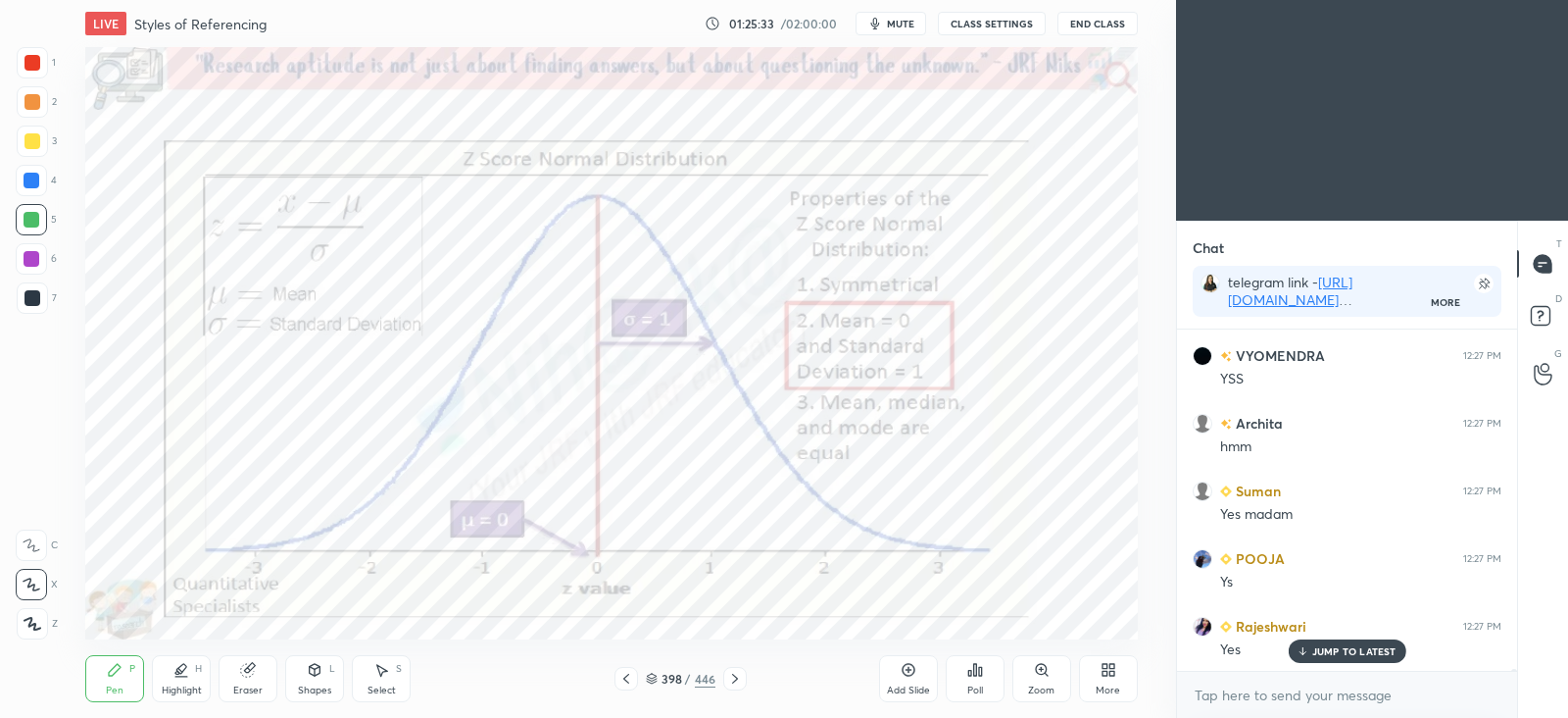
click at [628, 685] on icon at bounding box center [627, 679] width 16 height 16
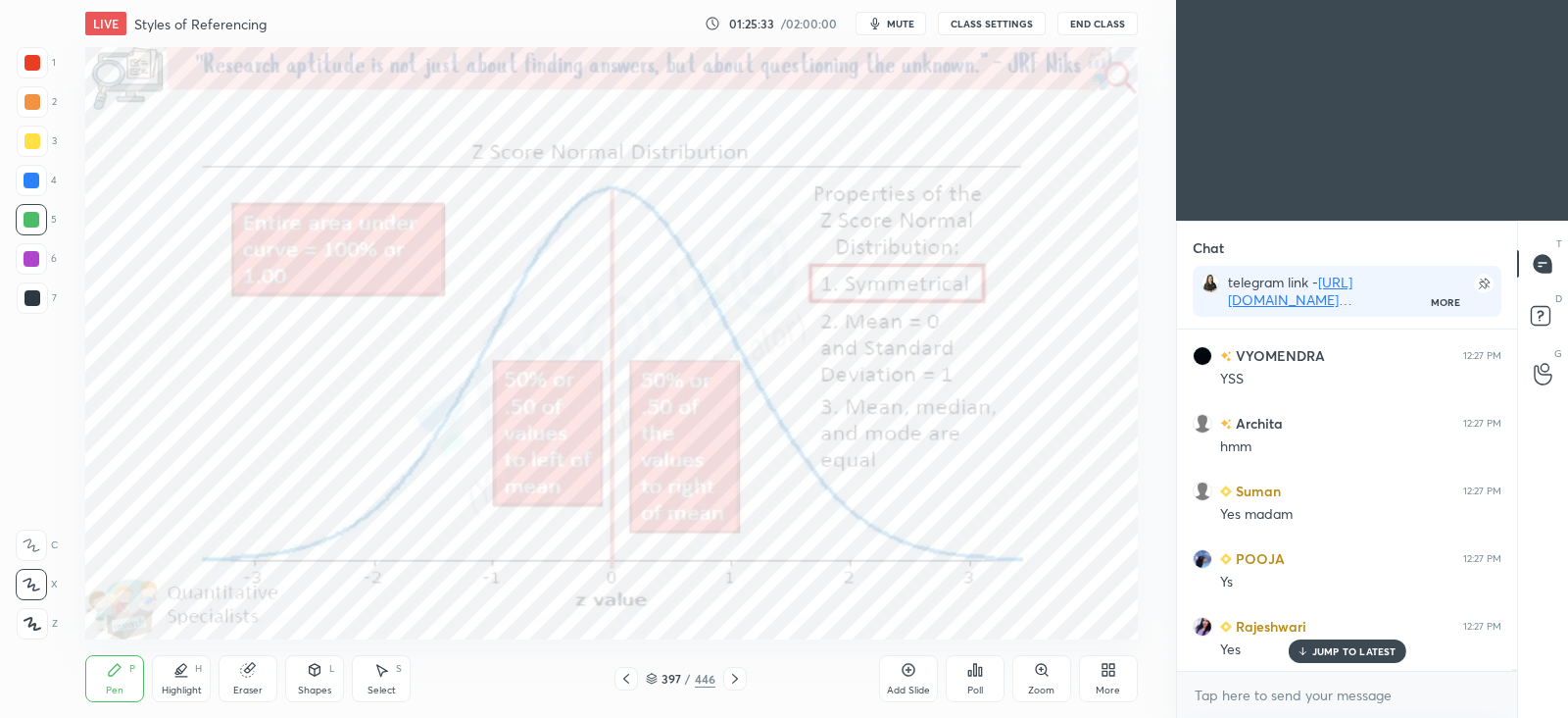
click at [628, 684] on icon at bounding box center [627, 679] width 16 height 16
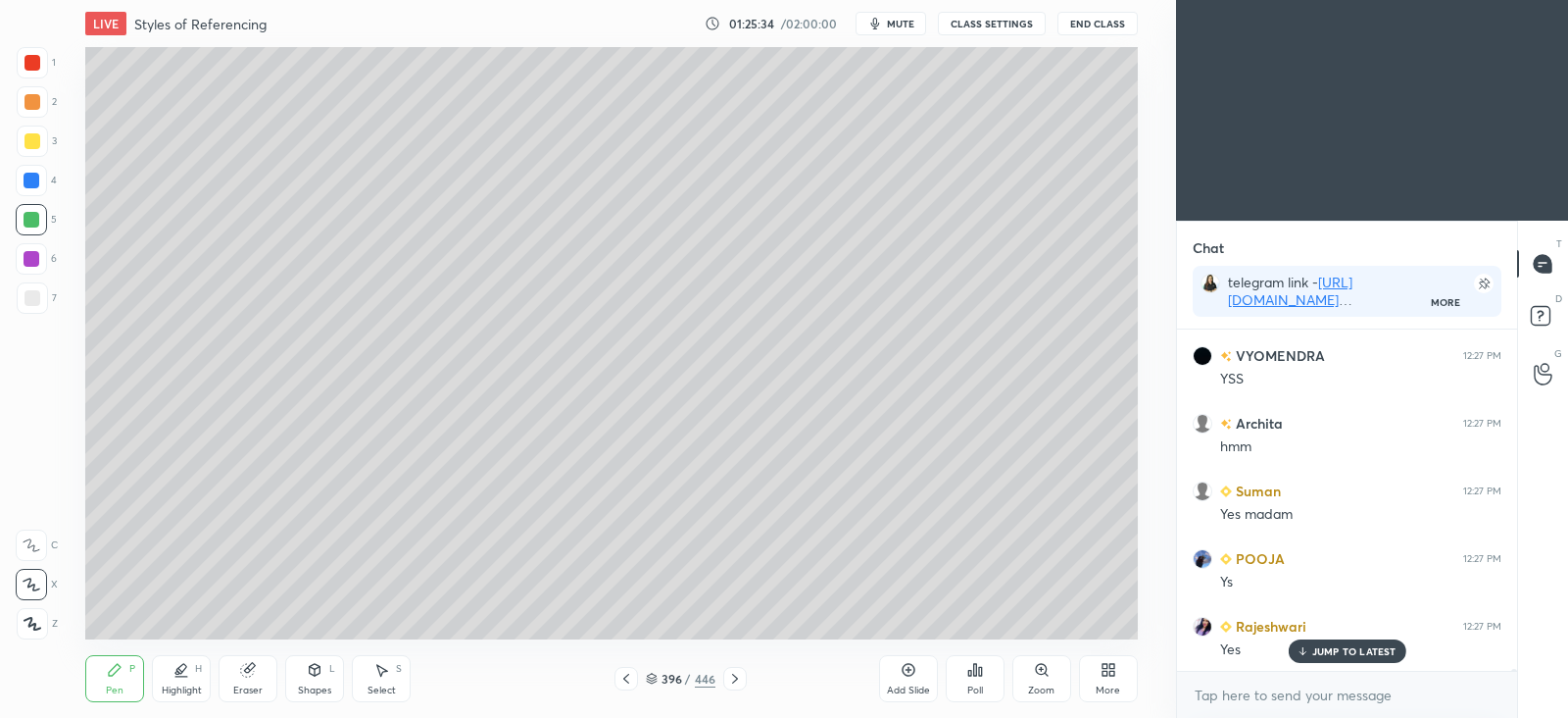
click at [628, 686] on icon at bounding box center [627, 679] width 16 height 16
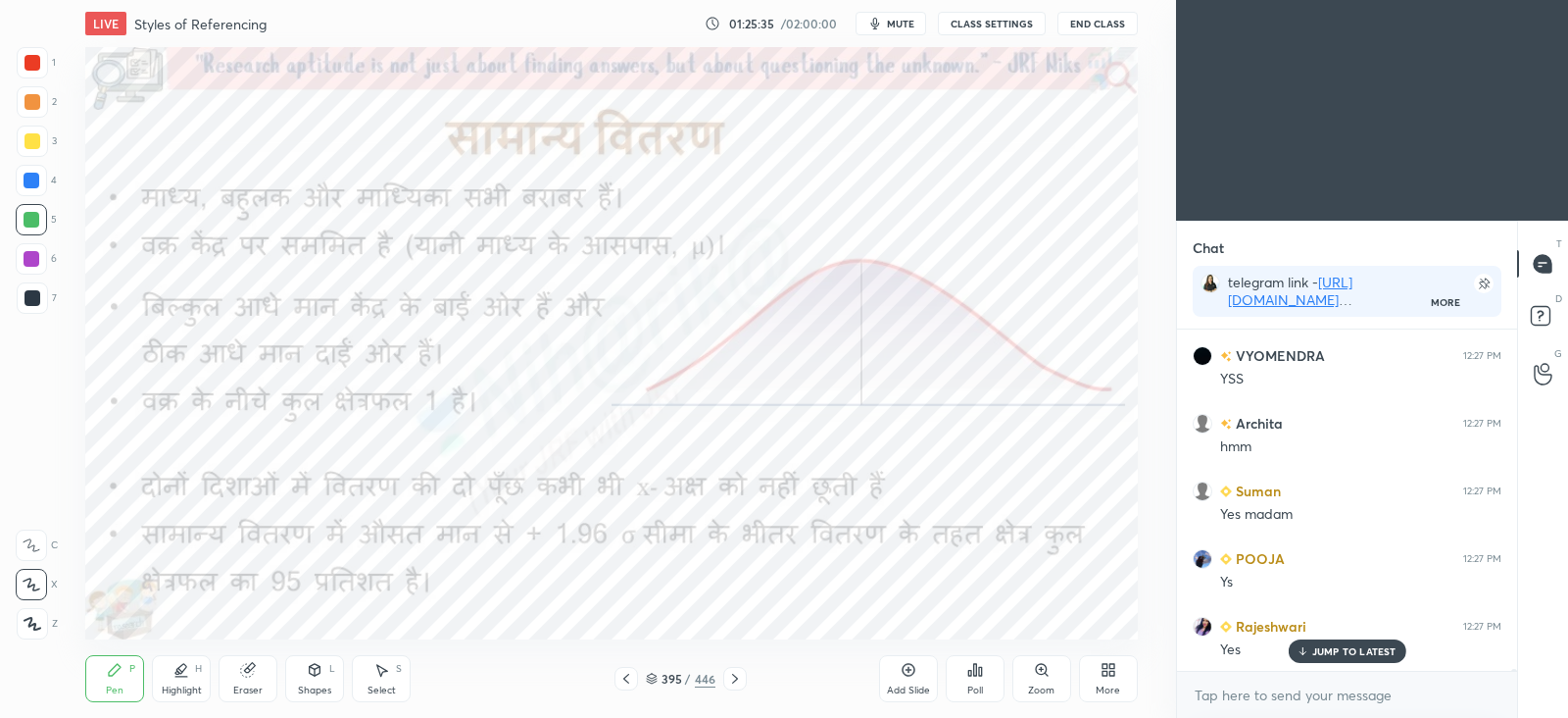
click at [625, 687] on div at bounding box center [627, 679] width 24 height 24
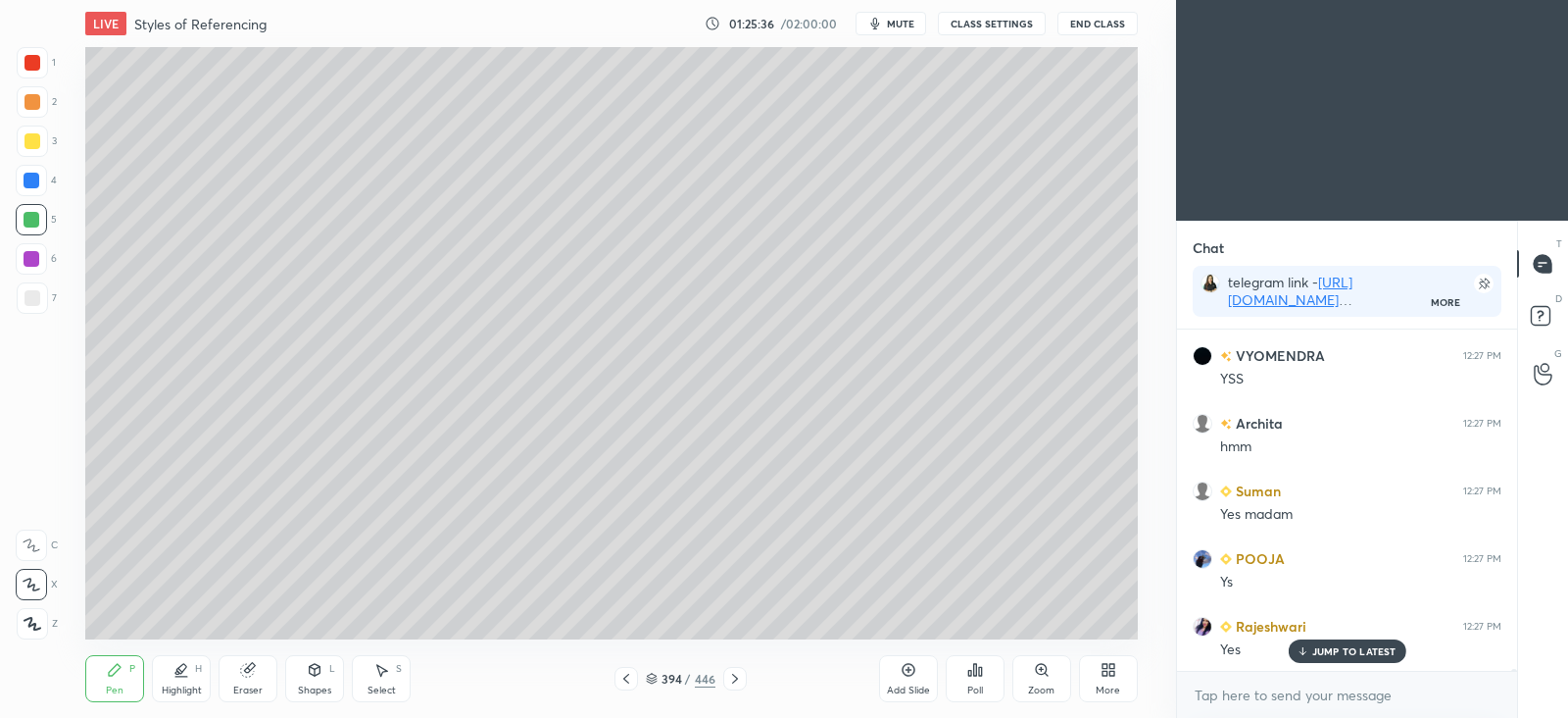
click at [626, 686] on icon at bounding box center [627, 679] width 16 height 16
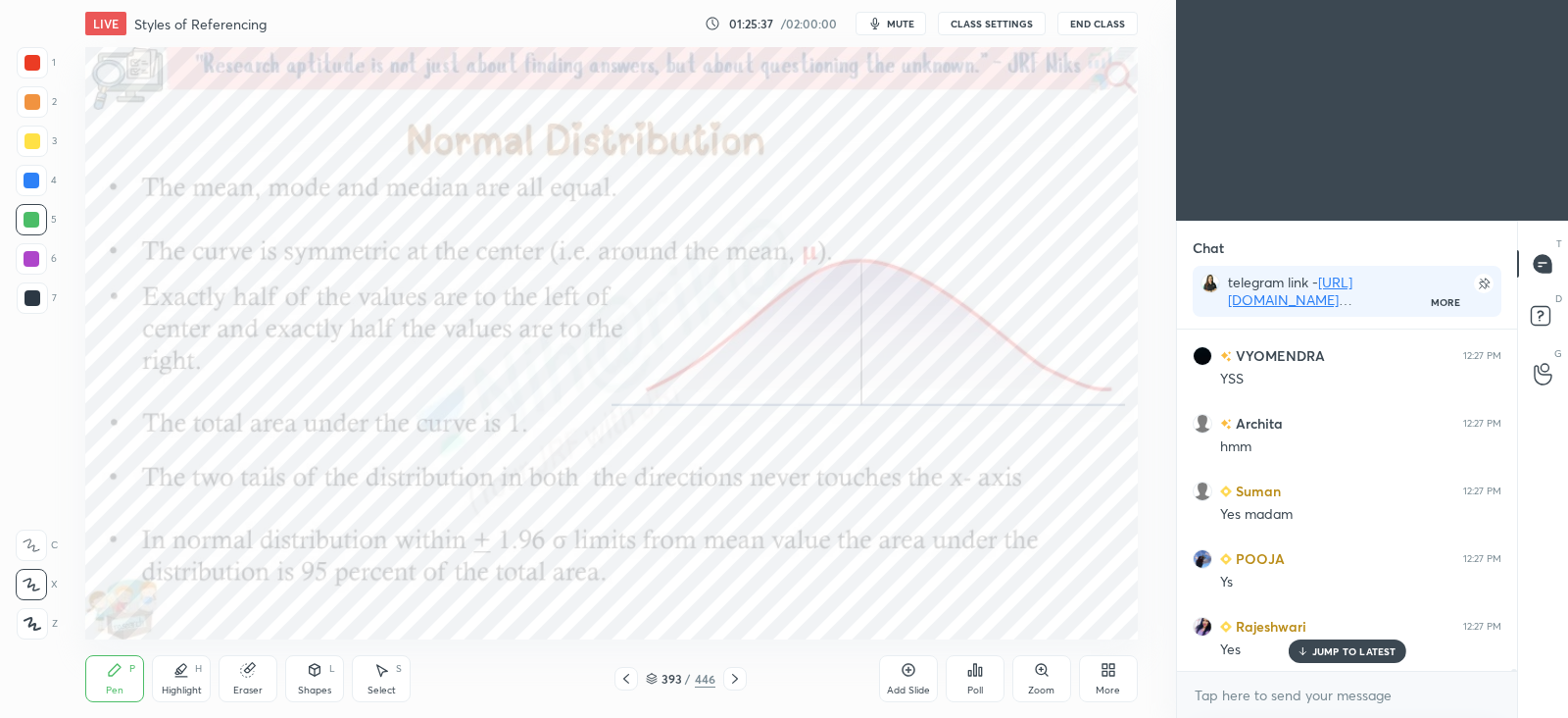
click at [729, 683] on icon at bounding box center [735, 679] width 16 height 16
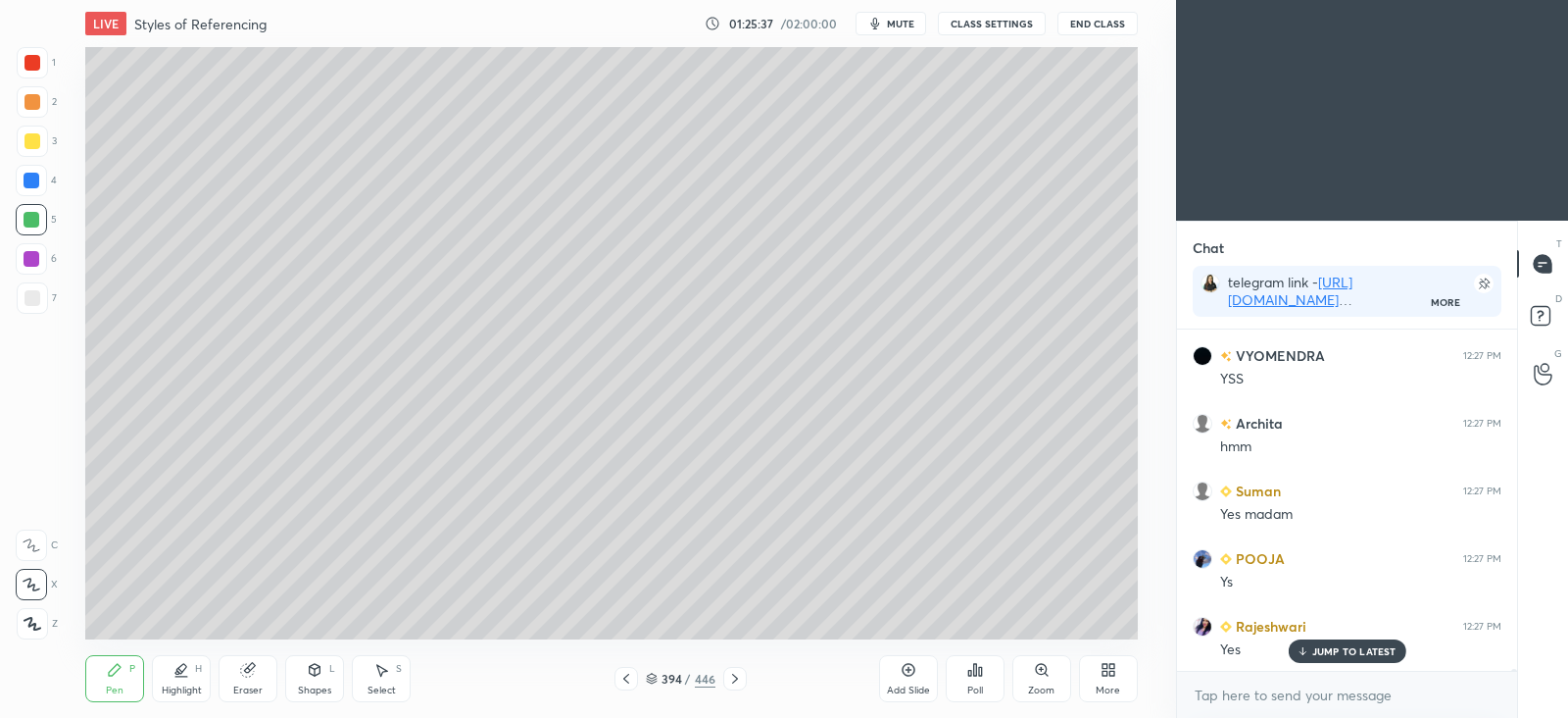
click at [728, 684] on icon at bounding box center [735, 679] width 16 height 16
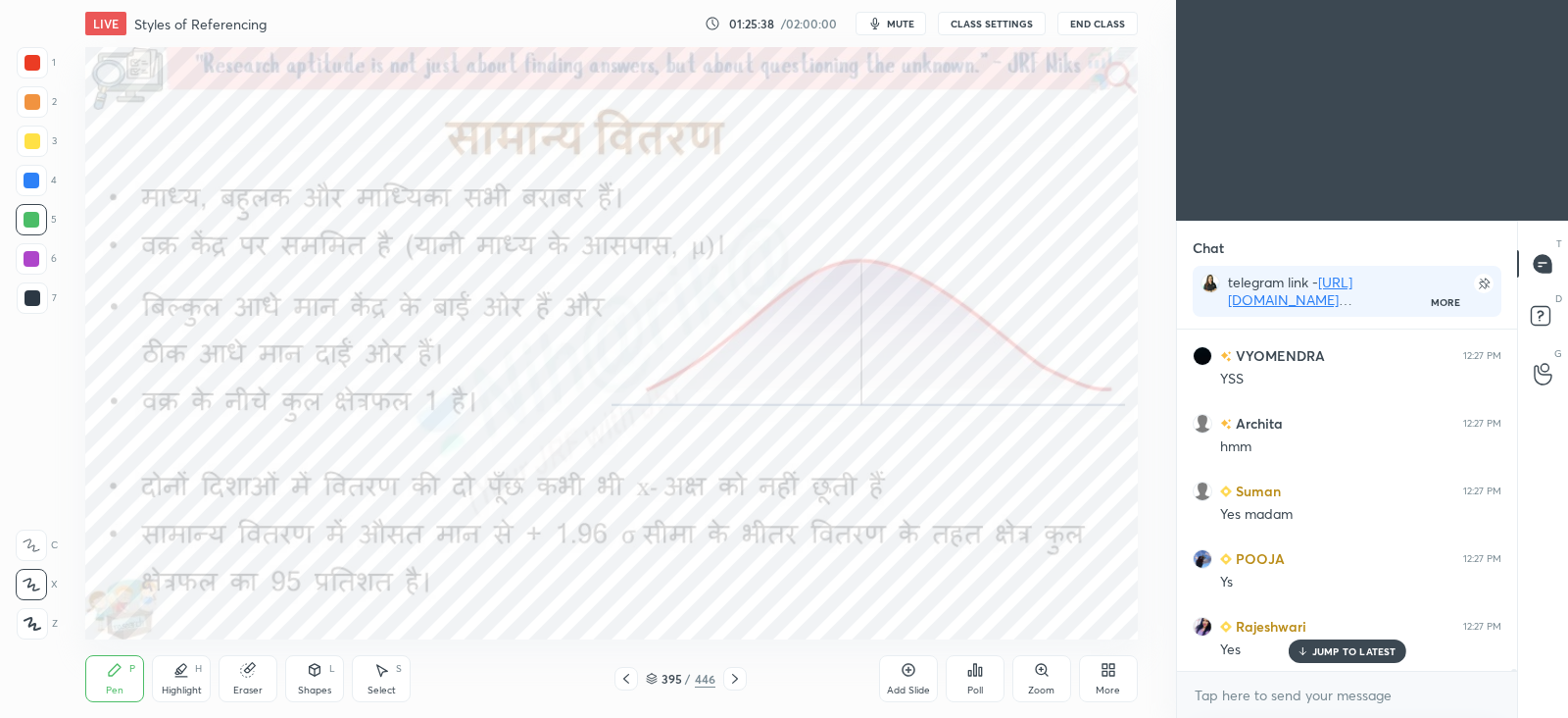
click at [730, 686] on icon at bounding box center [735, 679] width 16 height 16
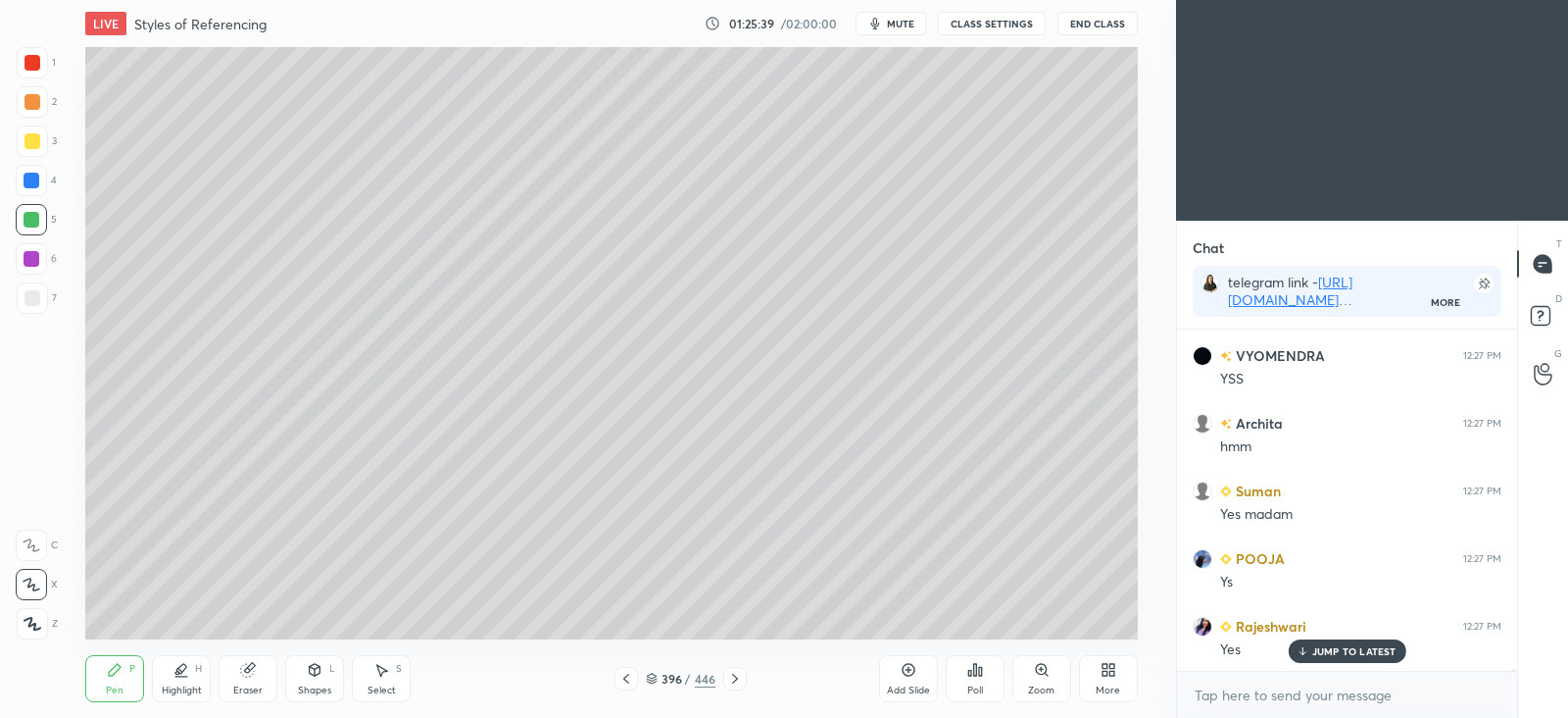
scroll to position [76441, 0]
click at [34, 301] on div at bounding box center [32, 298] width 16 height 16
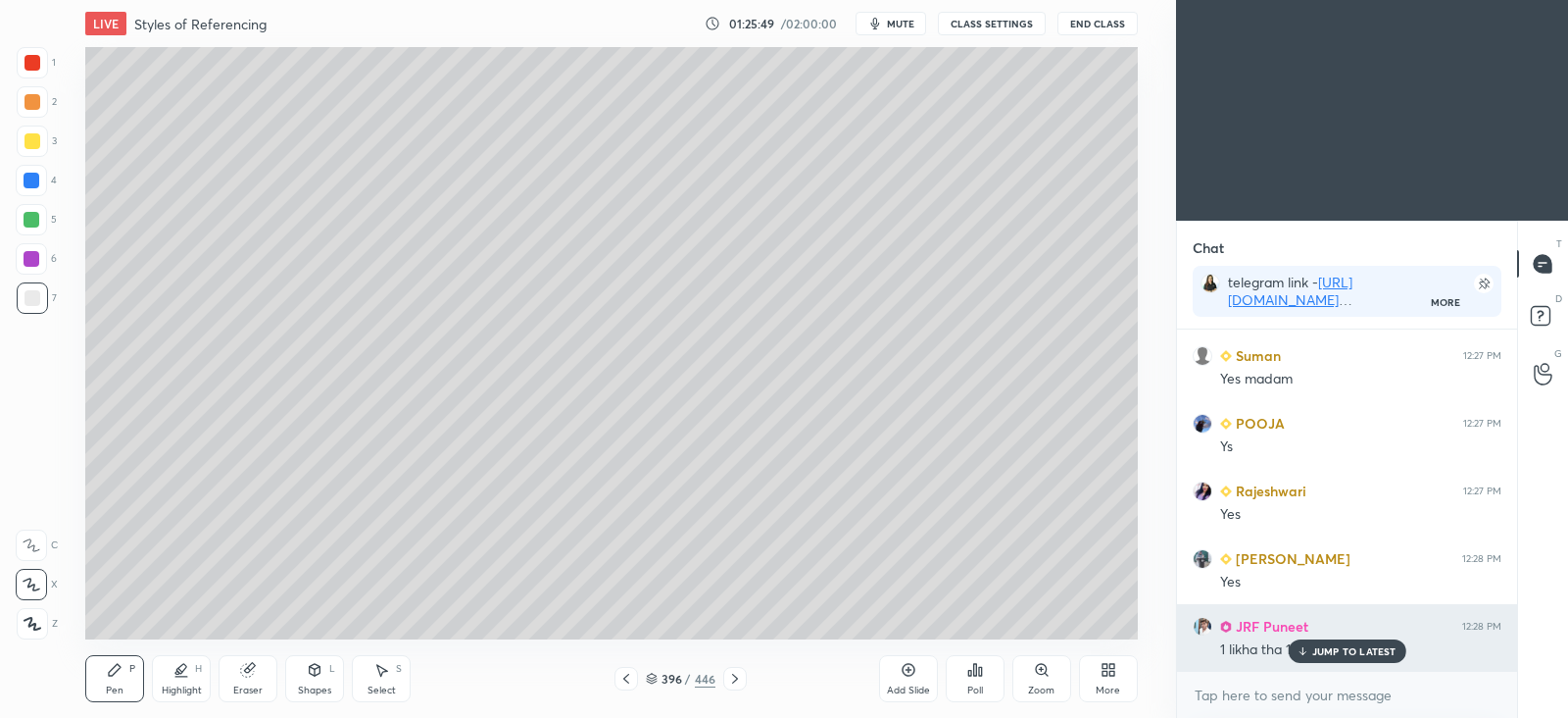
click at [1355, 653] on p "JUMP TO LATEST" at bounding box center [1354, 651] width 84 height 12
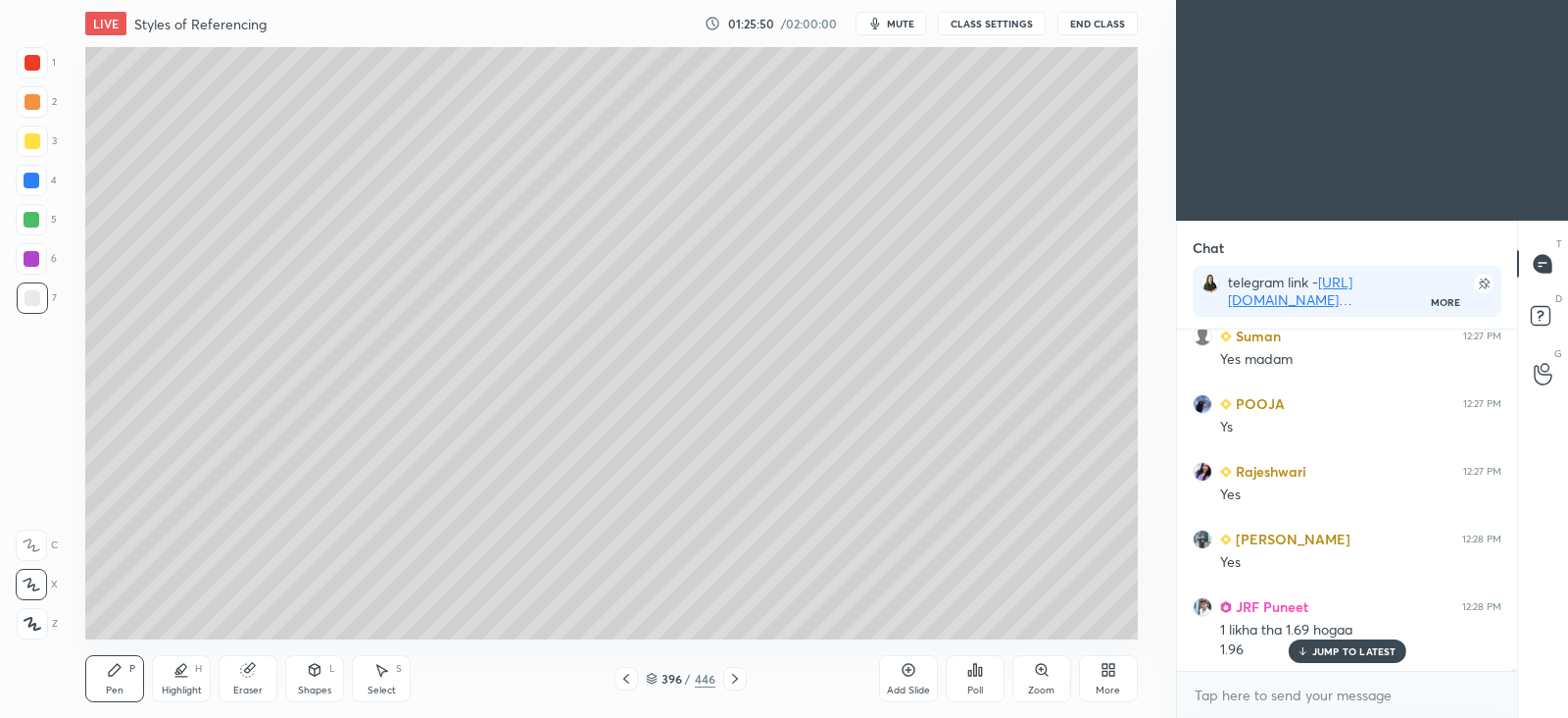
scroll to position [76597, 0]
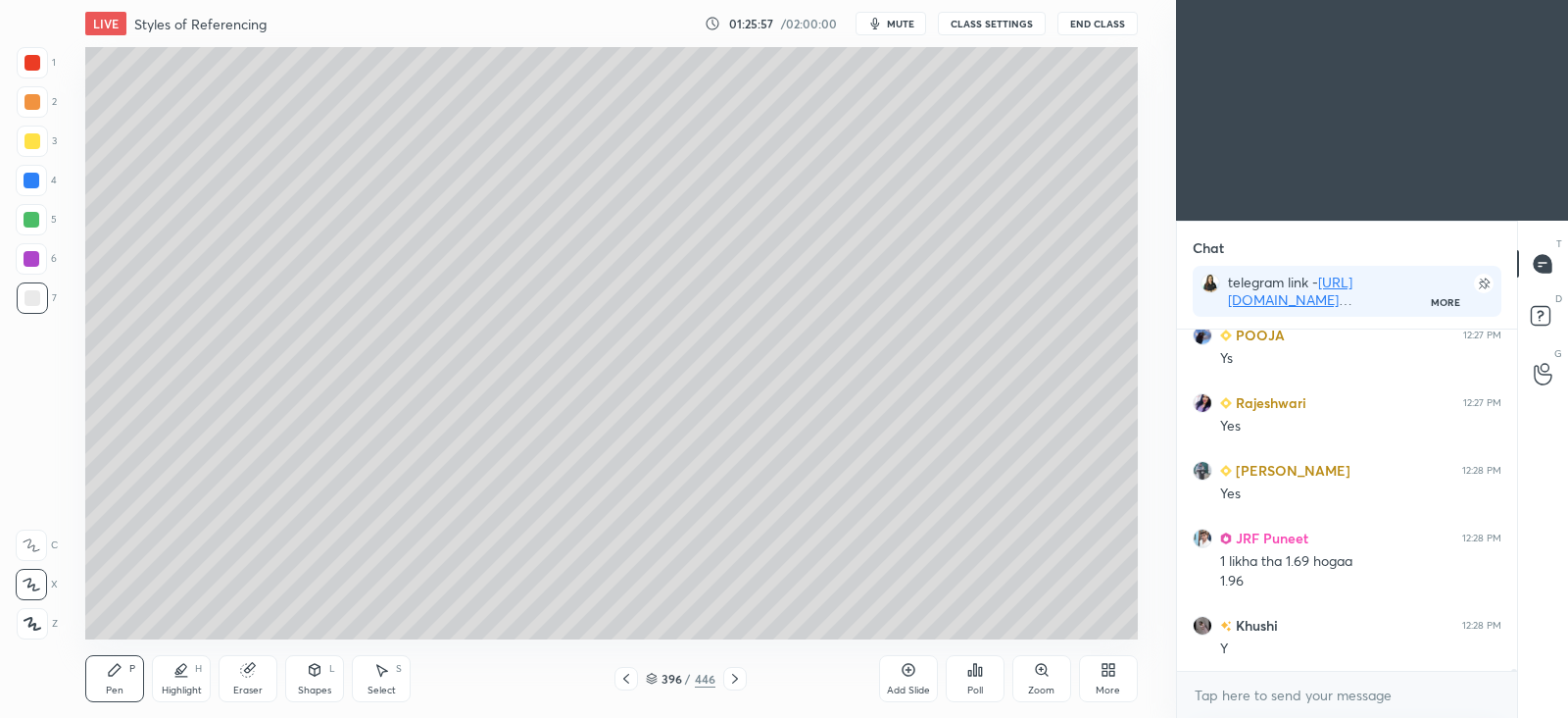
click at [740, 679] on icon at bounding box center [735, 679] width 16 height 16
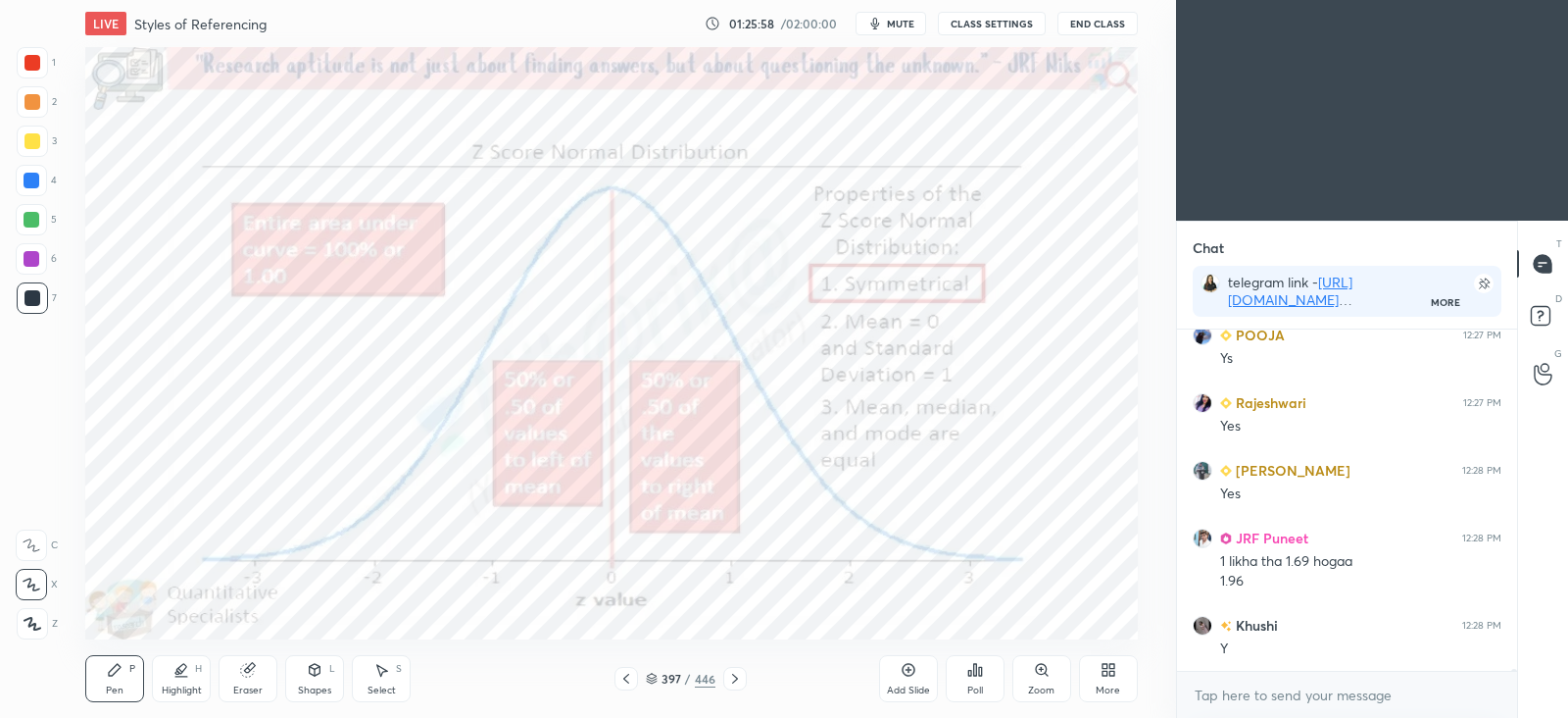
click at [740, 680] on icon at bounding box center [735, 679] width 16 height 16
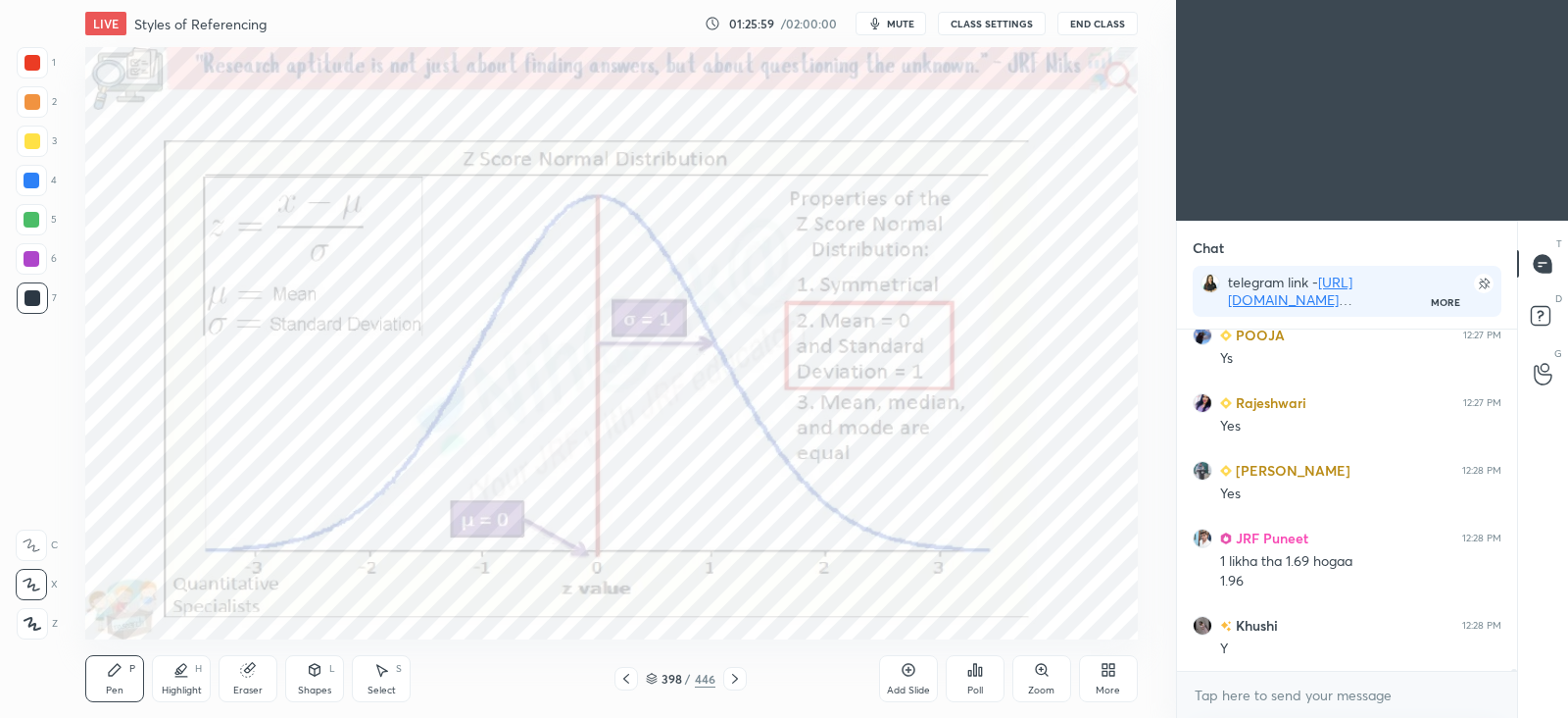
click at [740, 678] on icon at bounding box center [735, 679] width 16 height 16
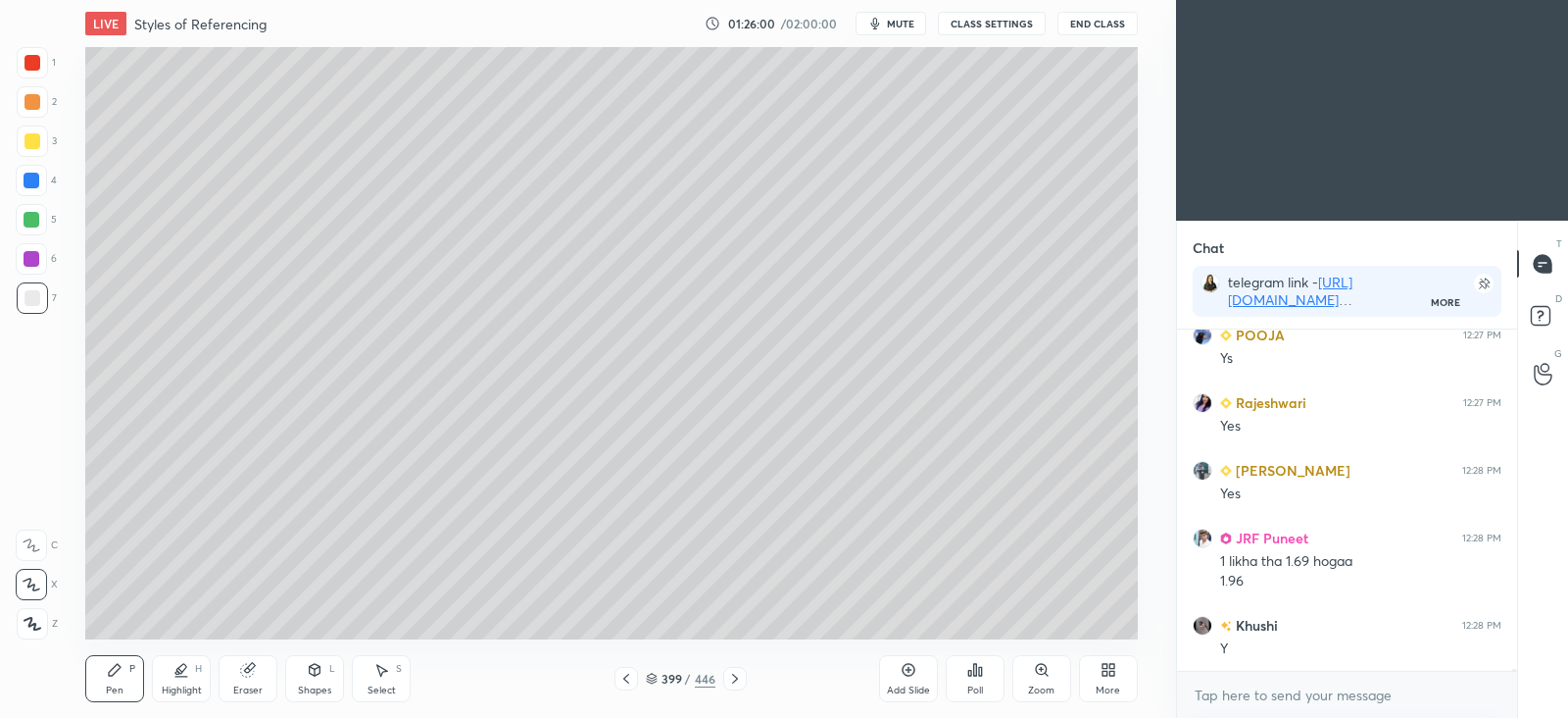
click at [735, 680] on icon at bounding box center [735, 679] width 6 height 10
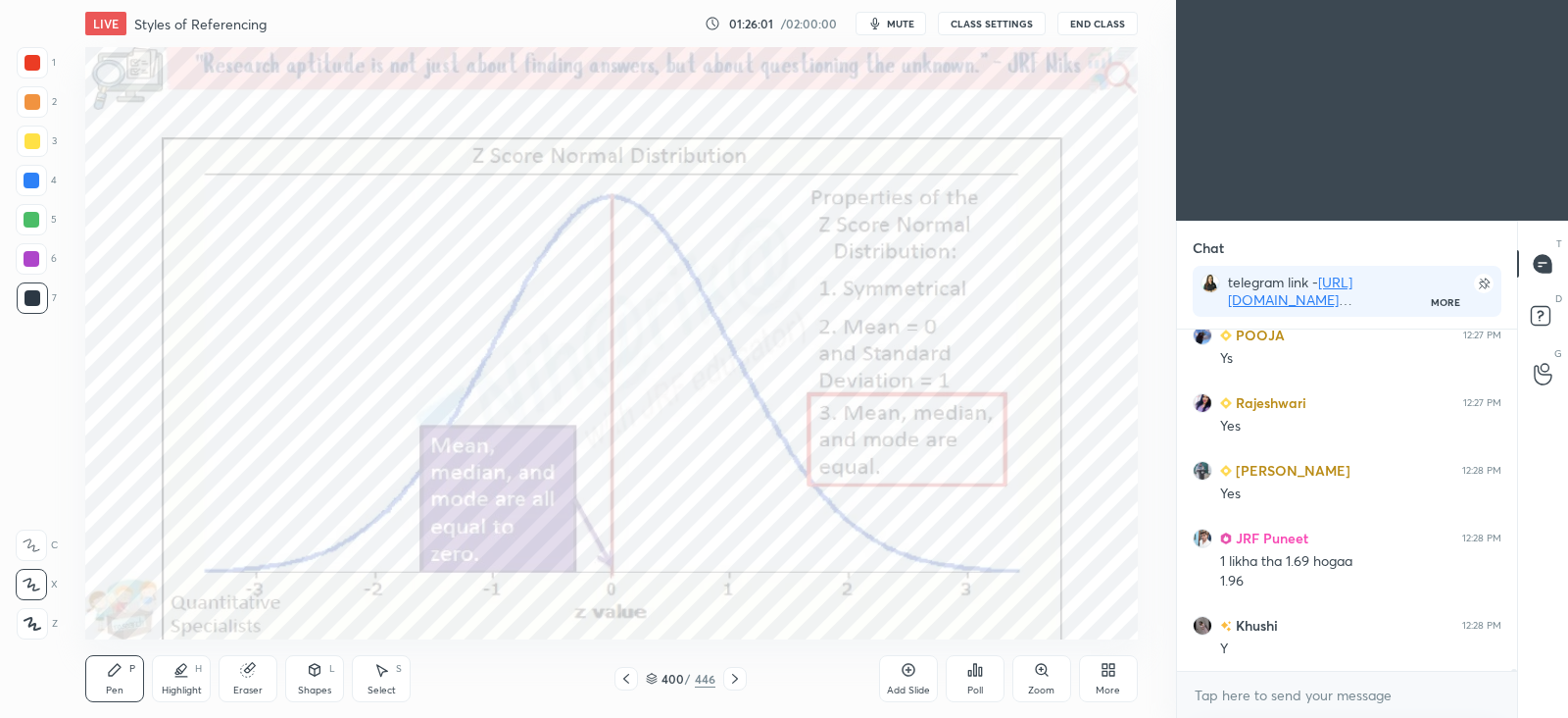
click at [738, 680] on icon at bounding box center [735, 679] width 16 height 16
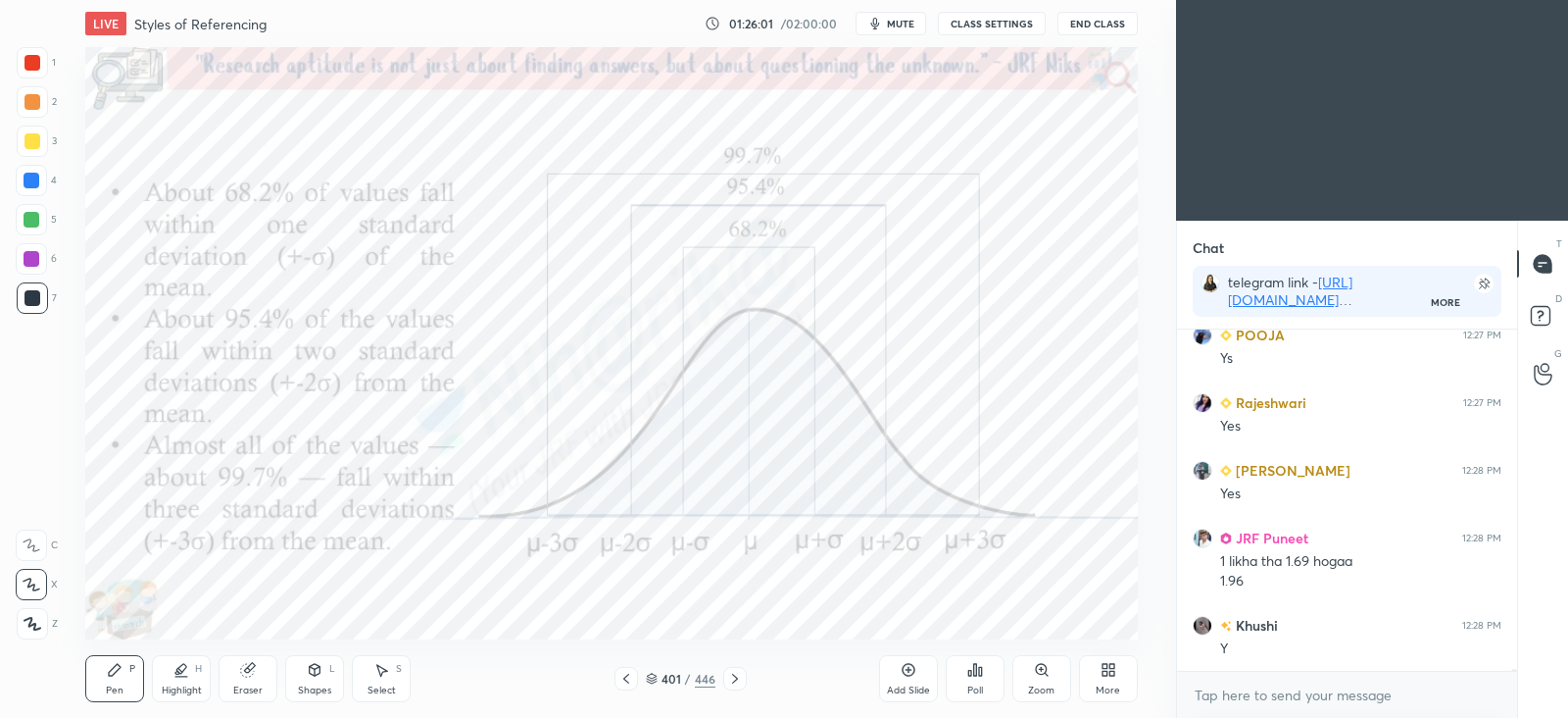
click at [737, 680] on icon at bounding box center [735, 679] width 16 height 16
click at [632, 686] on icon at bounding box center [627, 679] width 16 height 16
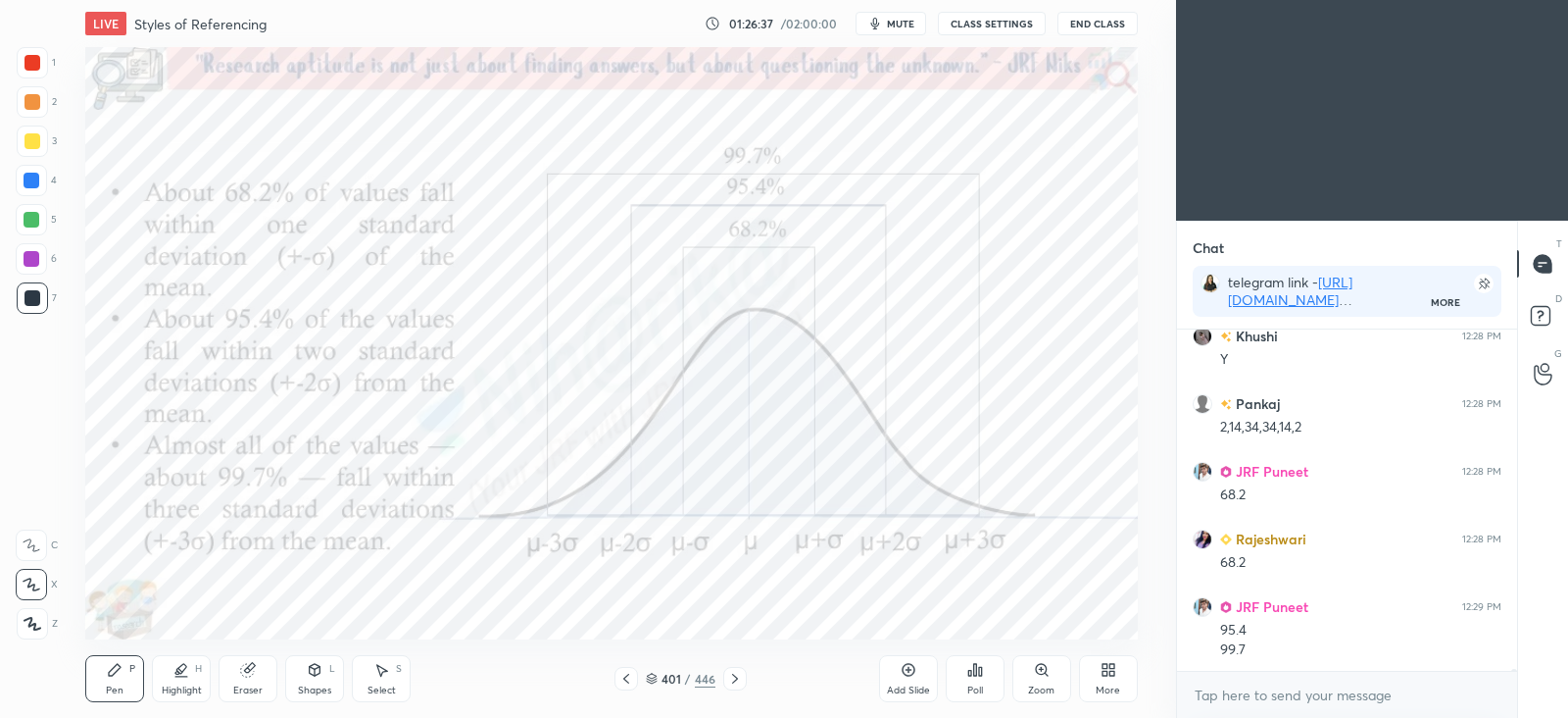
scroll to position [76955, 0]
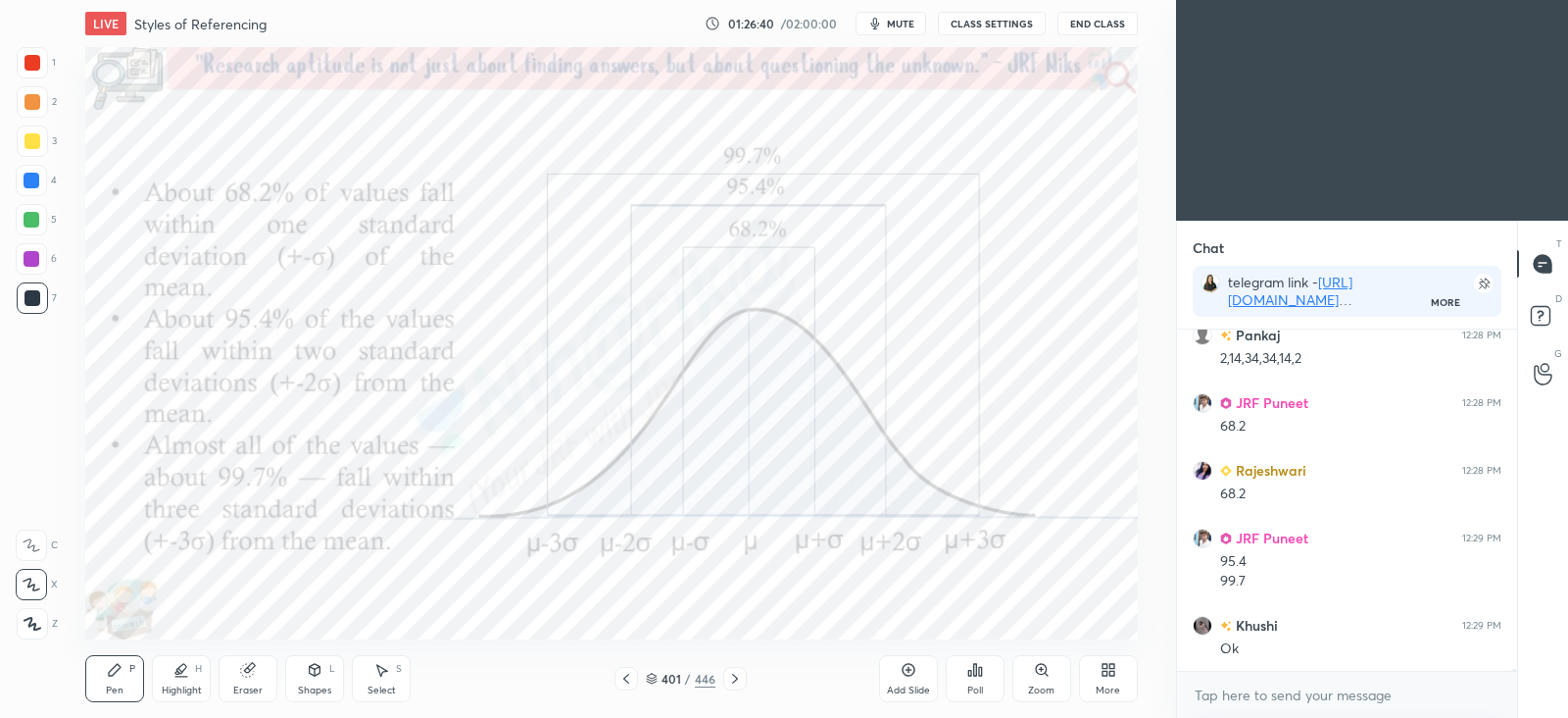
click at [732, 684] on icon at bounding box center [735, 679] width 16 height 16
click at [737, 684] on icon at bounding box center [735, 679] width 16 height 16
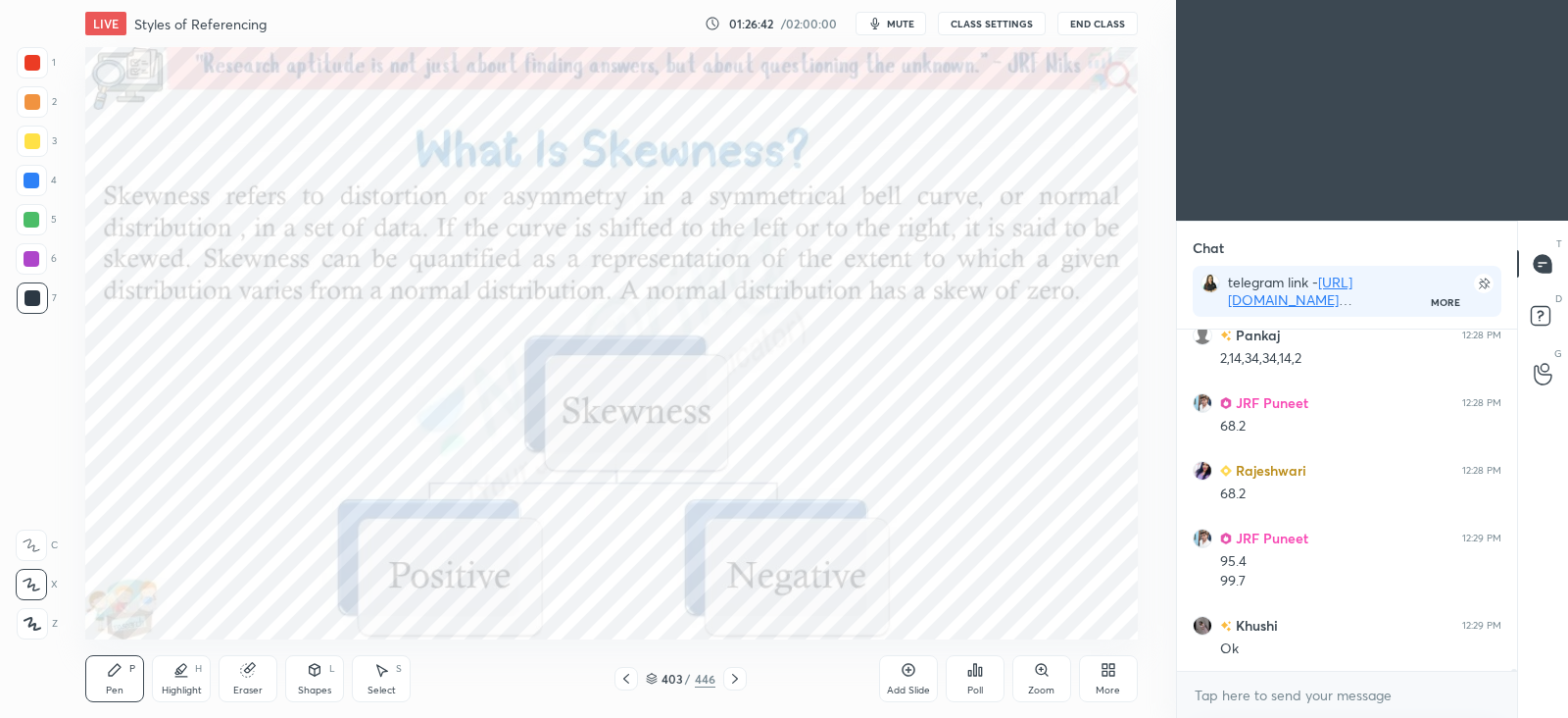
click at [632, 683] on icon at bounding box center [627, 679] width 16 height 16
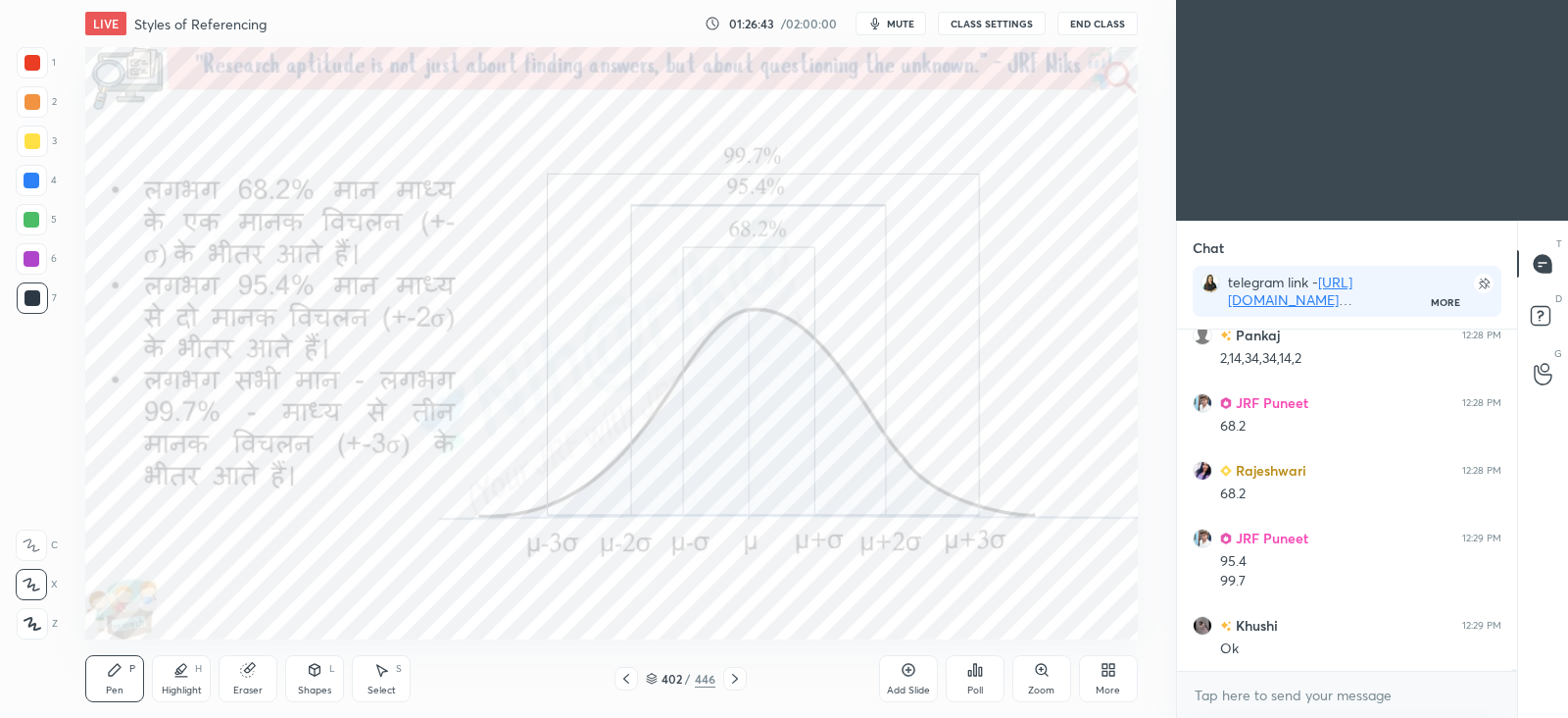
scroll to position [77022, 0]
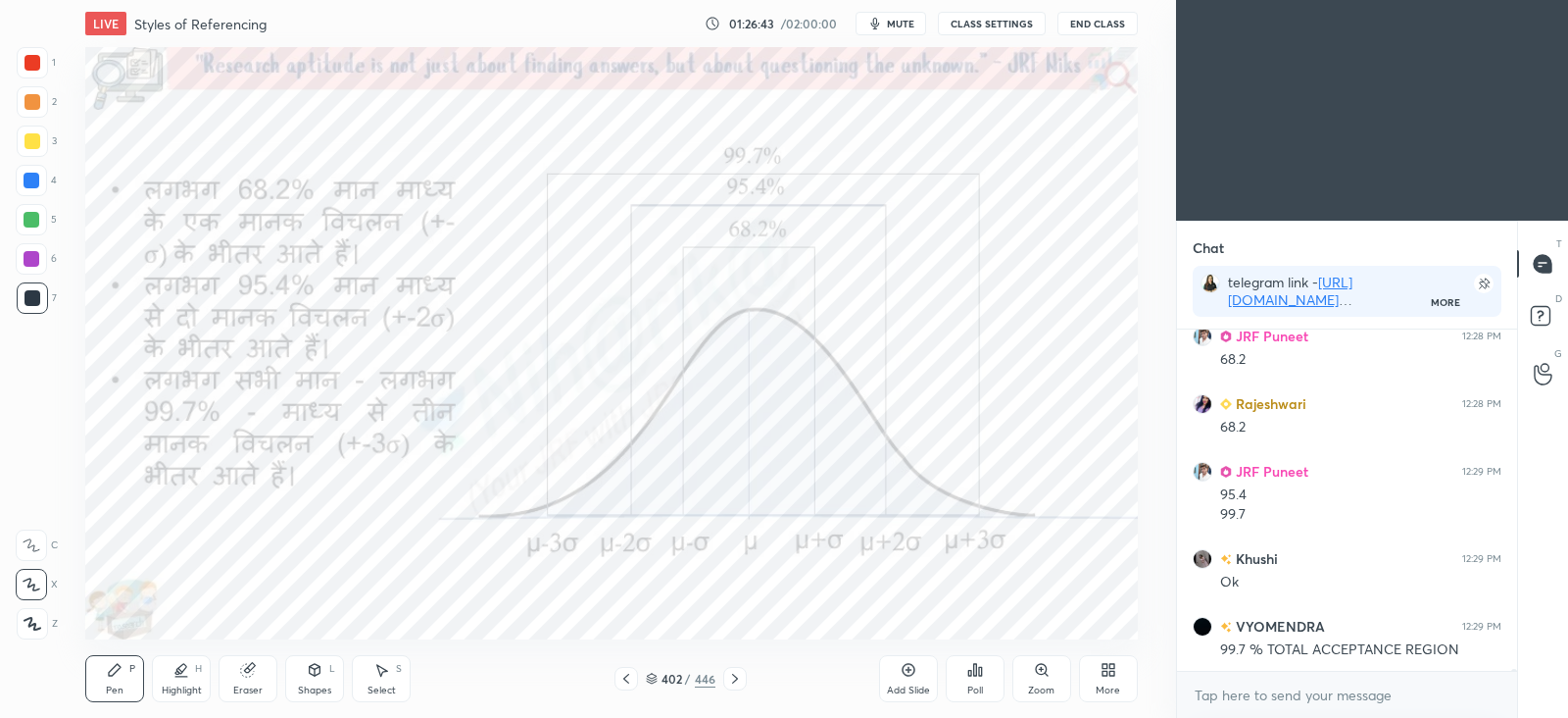
click at [632, 684] on icon at bounding box center [627, 679] width 16 height 16
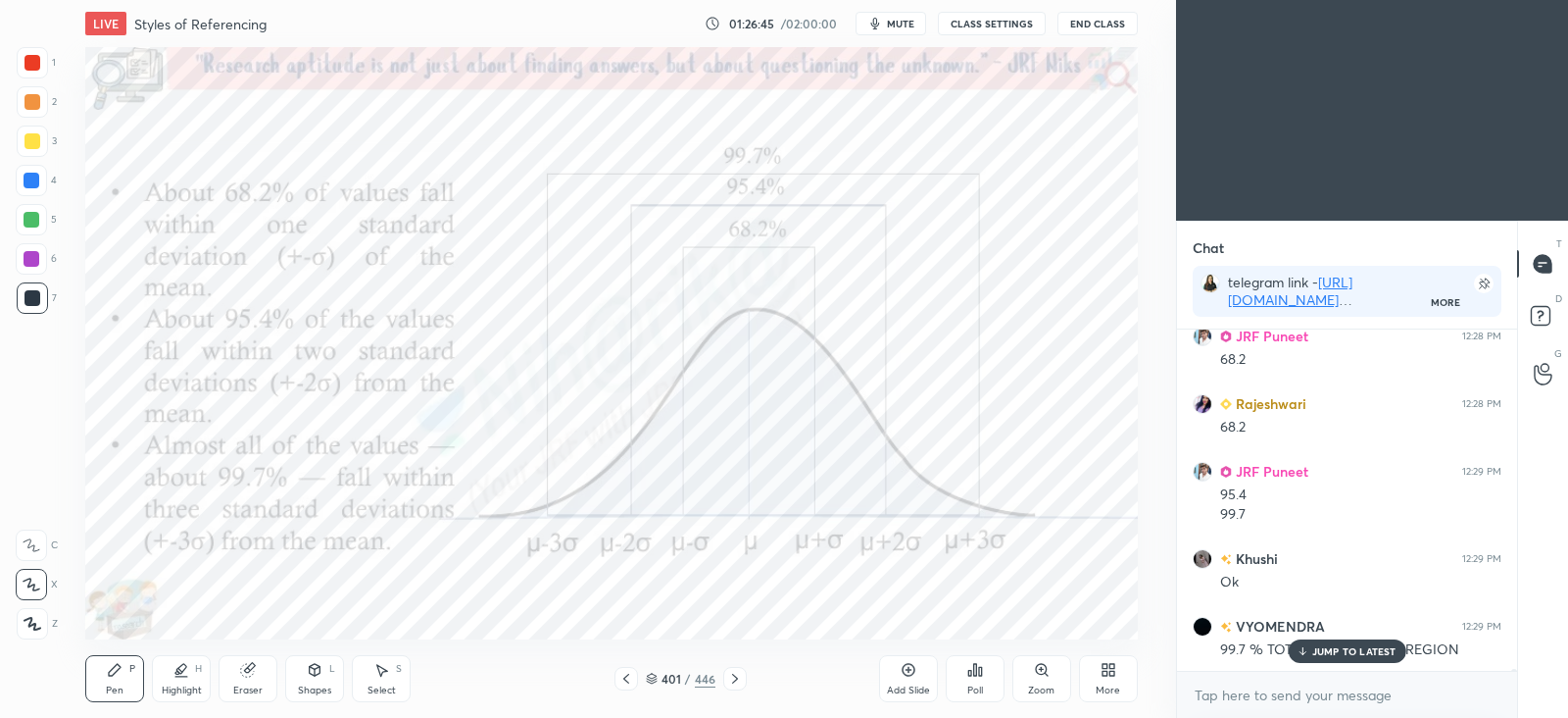
click at [915, 671] on icon at bounding box center [909, 670] width 16 height 16
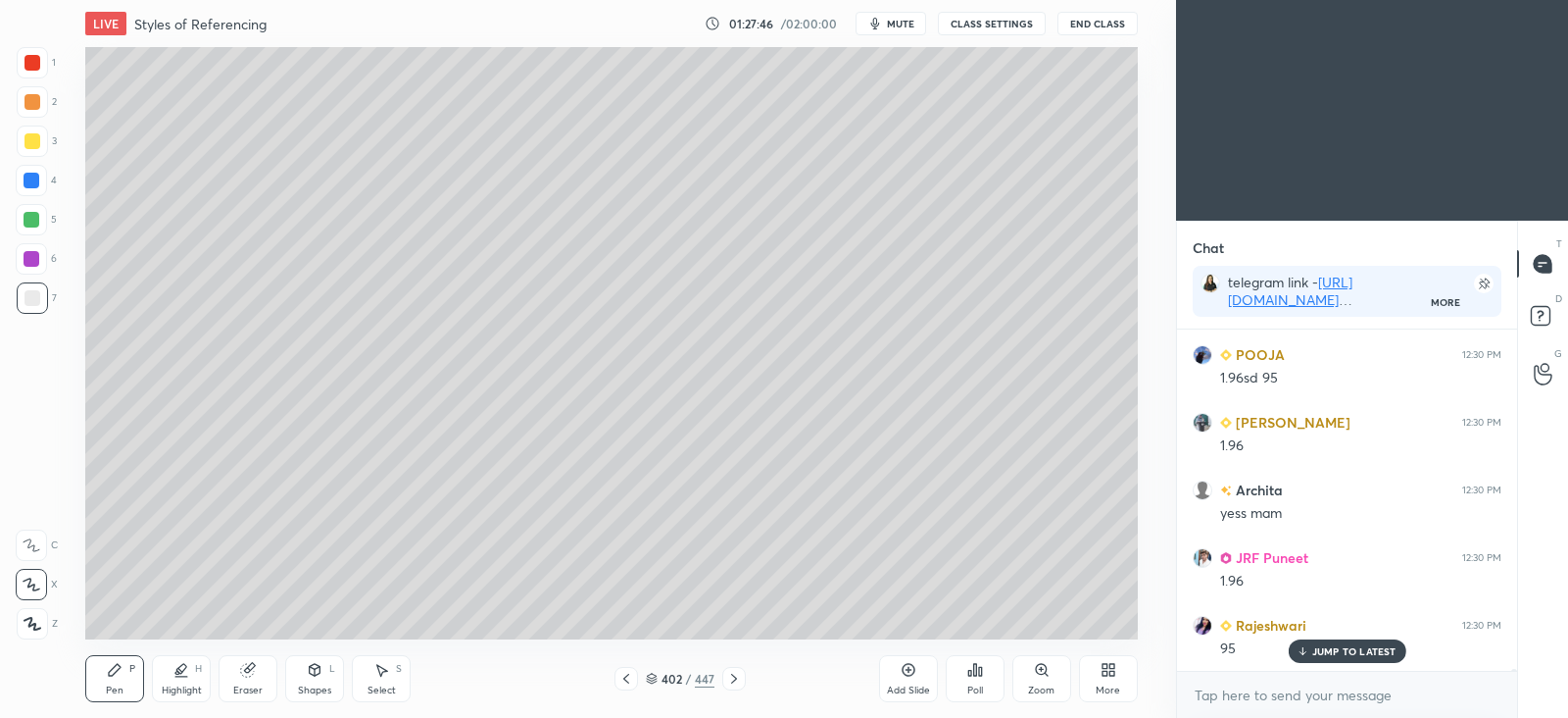
scroll to position [78517, 0]
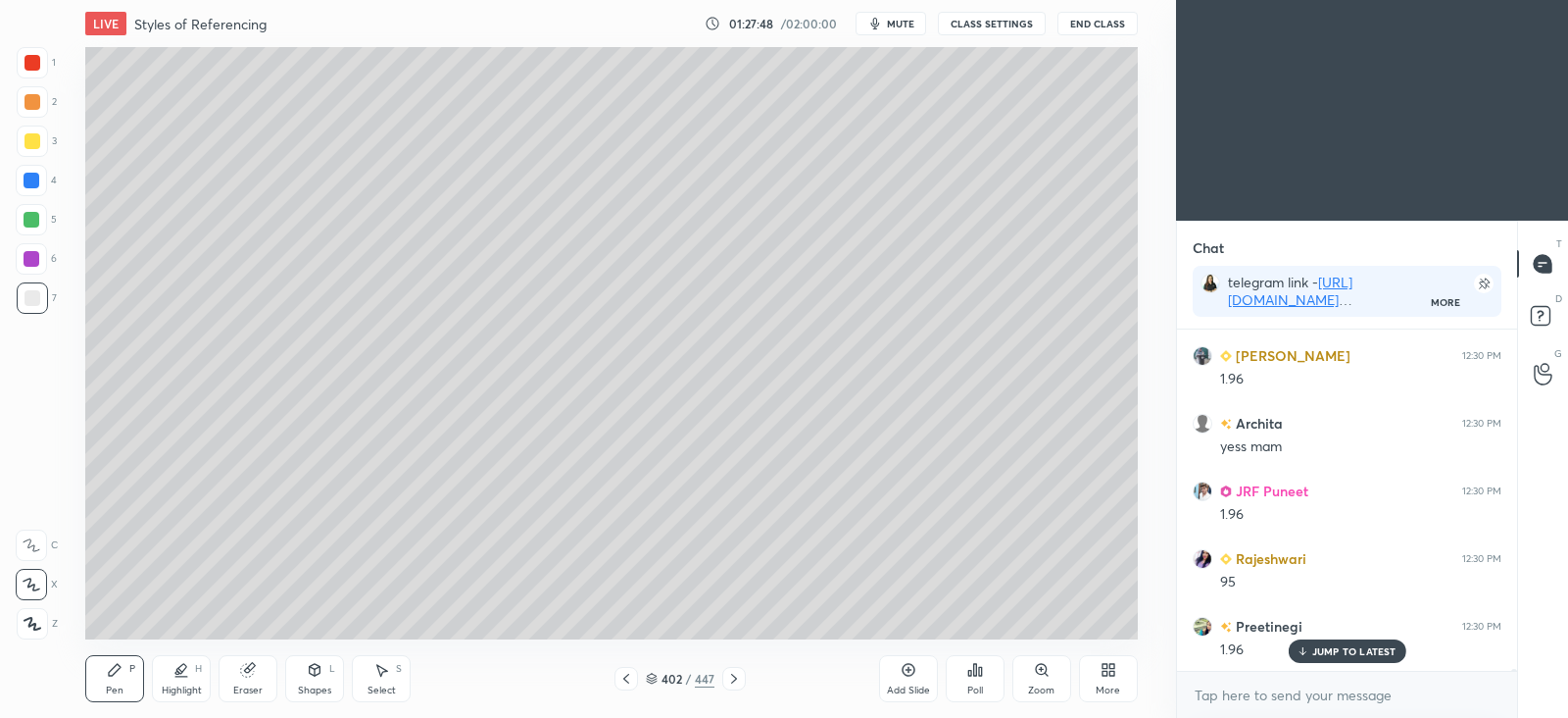
click at [1329, 655] on p "JUMP TO LATEST" at bounding box center [1354, 651] width 84 height 12
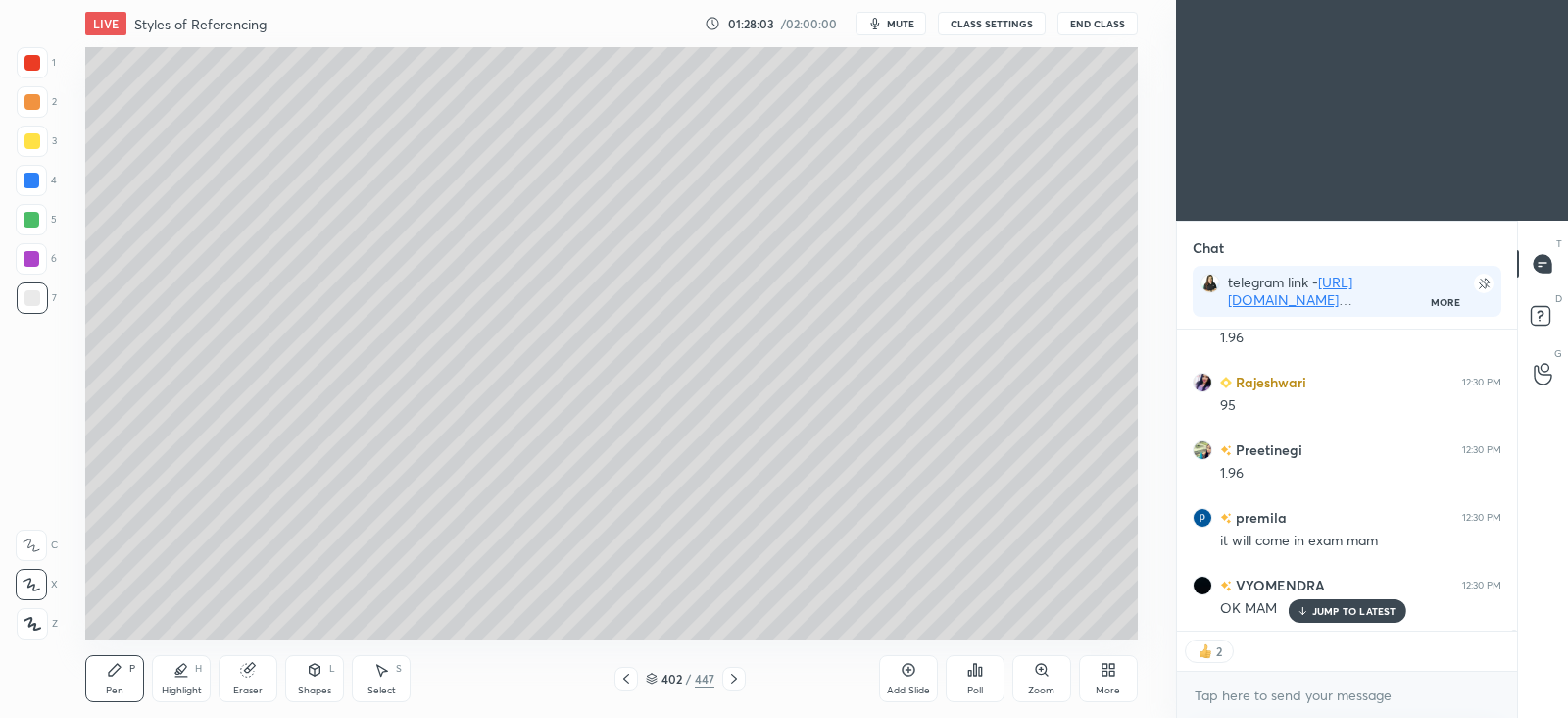
scroll to position [78760, 0]
click at [1334, 615] on p "JUMP TO LATEST" at bounding box center [1354, 611] width 84 height 12
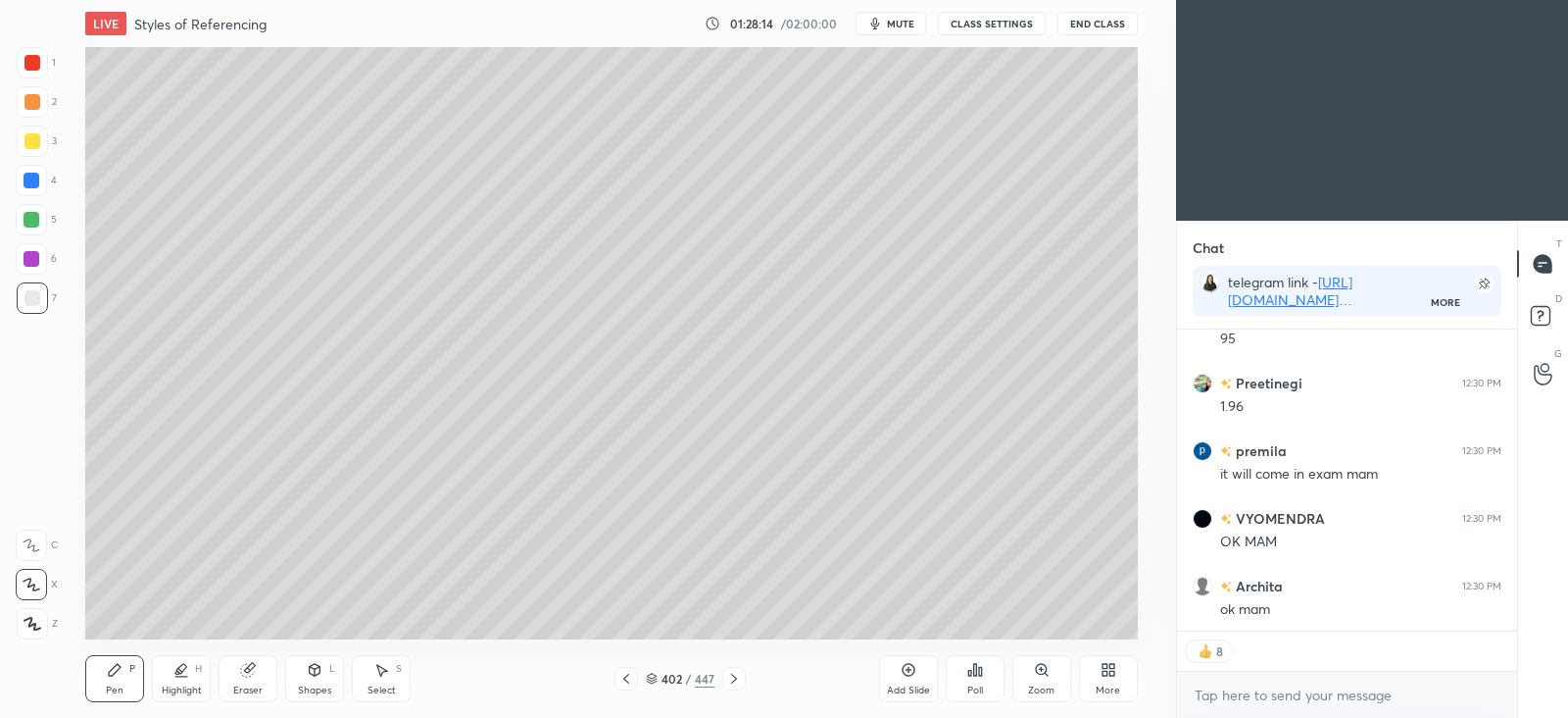
click at [739, 675] on icon at bounding box center [734, 679] width 16 height 16
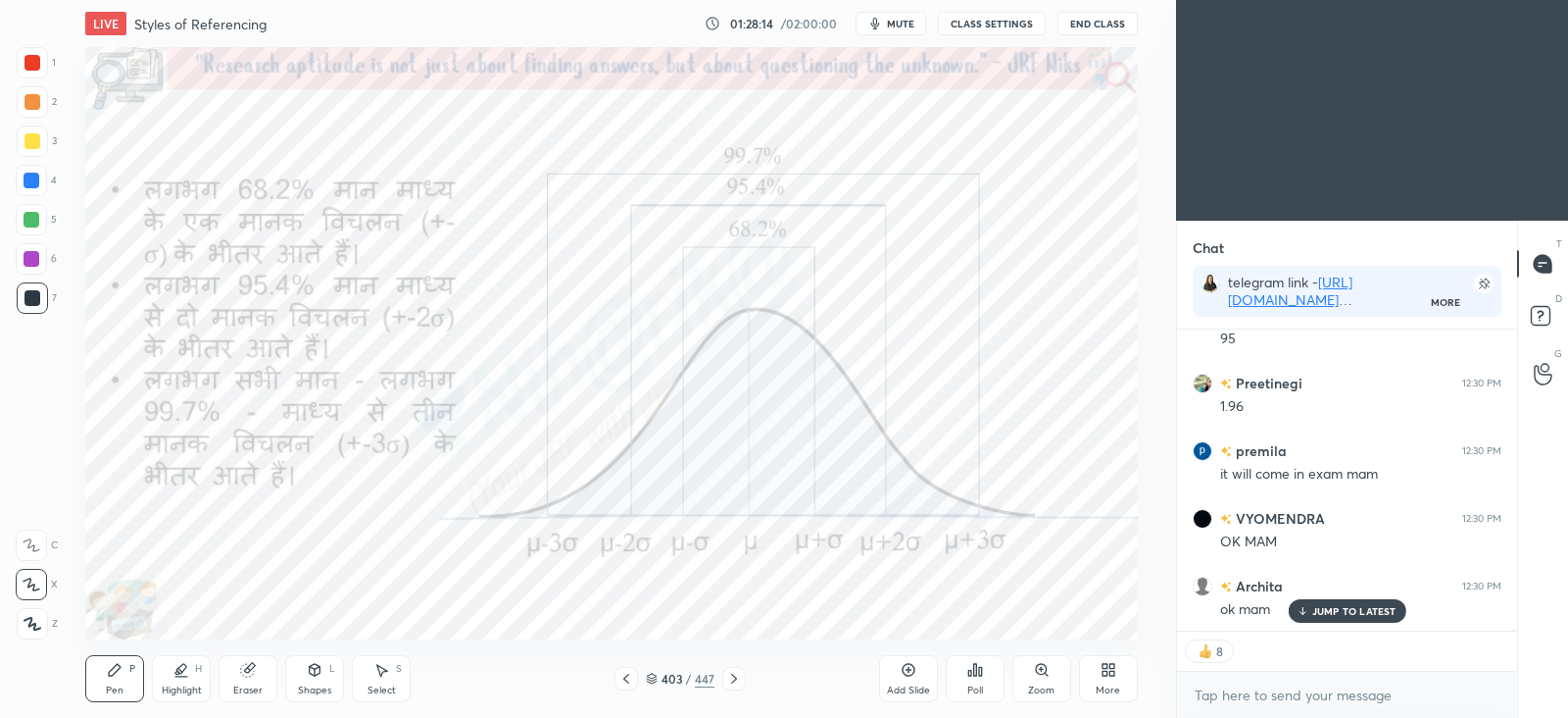
scroll to position [78828, 0]
click at [738, 676] on icon at bounding box center [734, 679] width 16 height 16
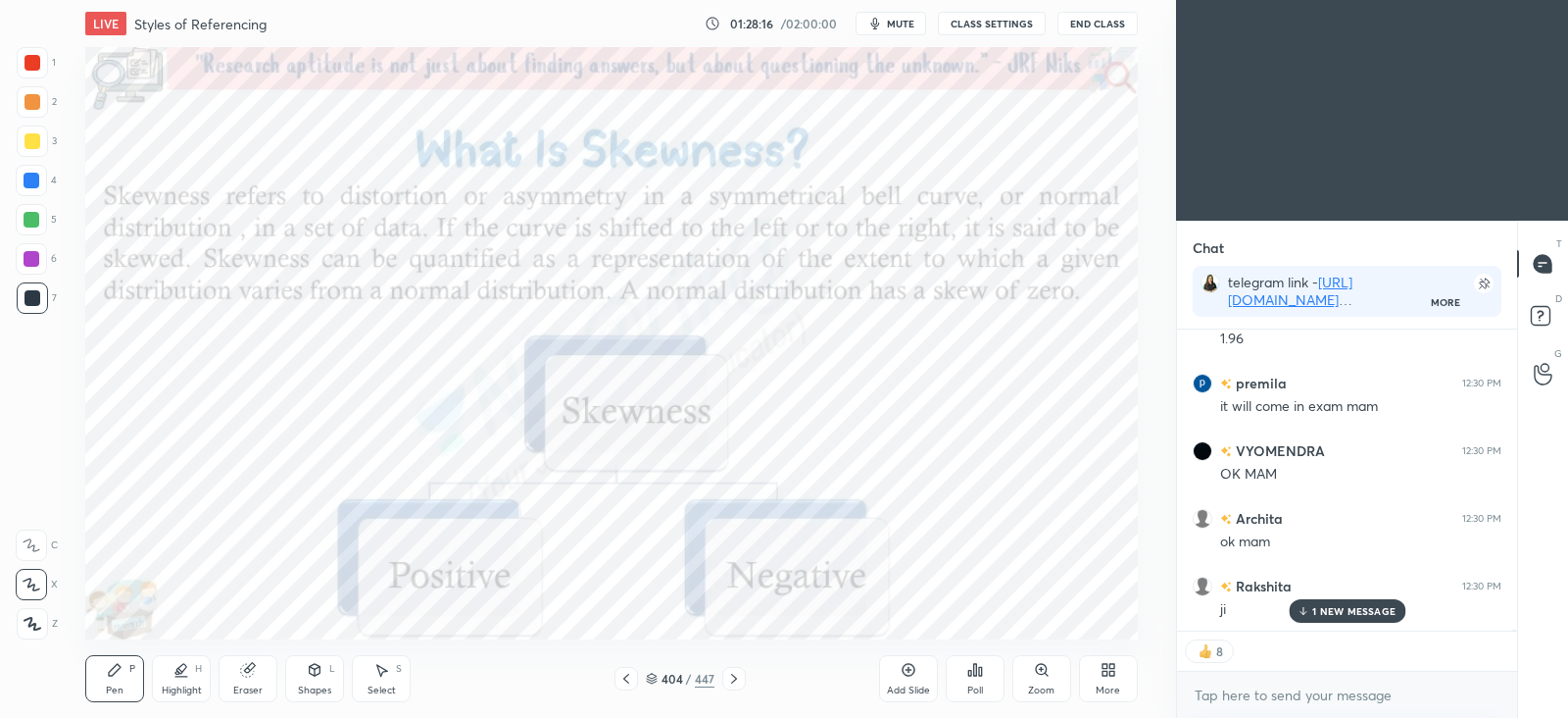
scroll to position [78897, 0]
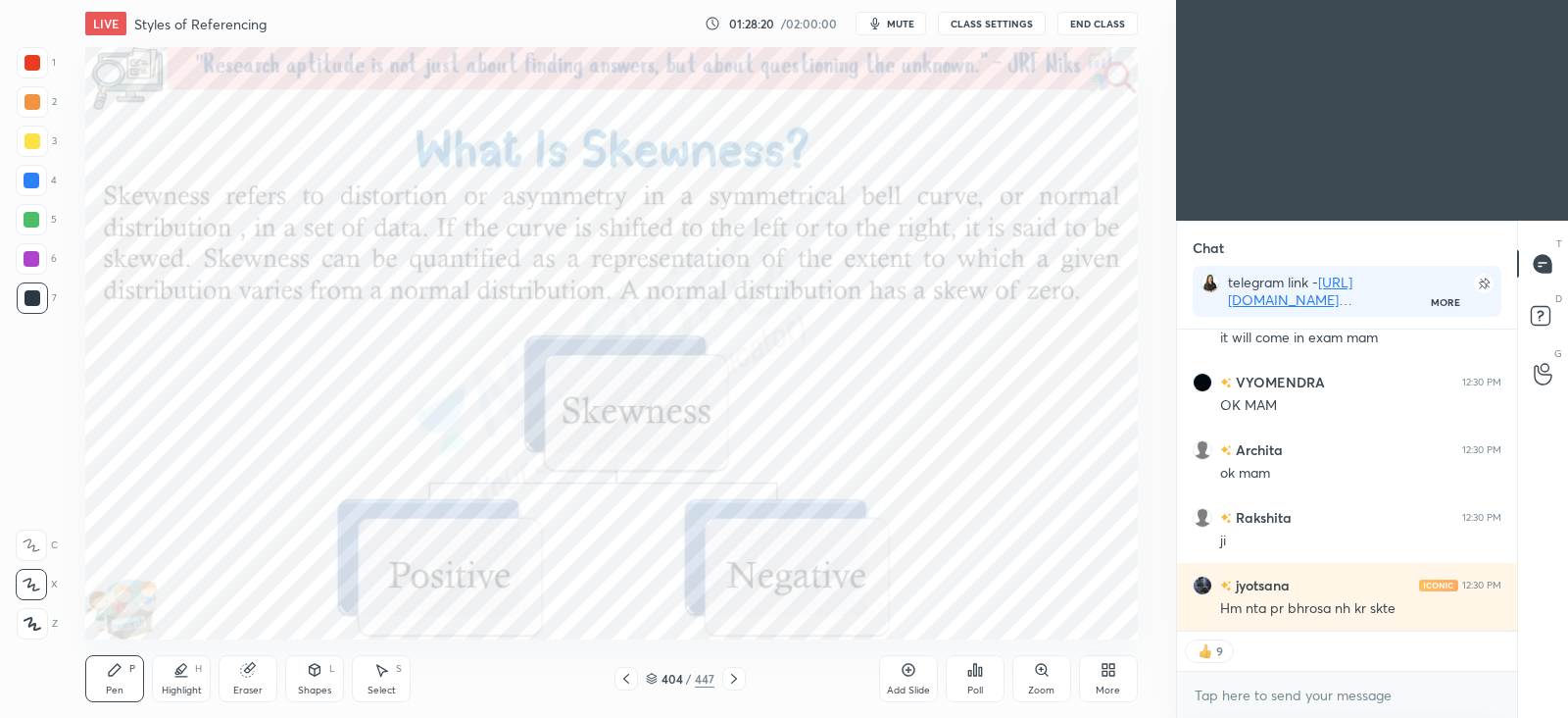
click at [626, 675] on icon at bounding box center [627, 679] width 16 height 16
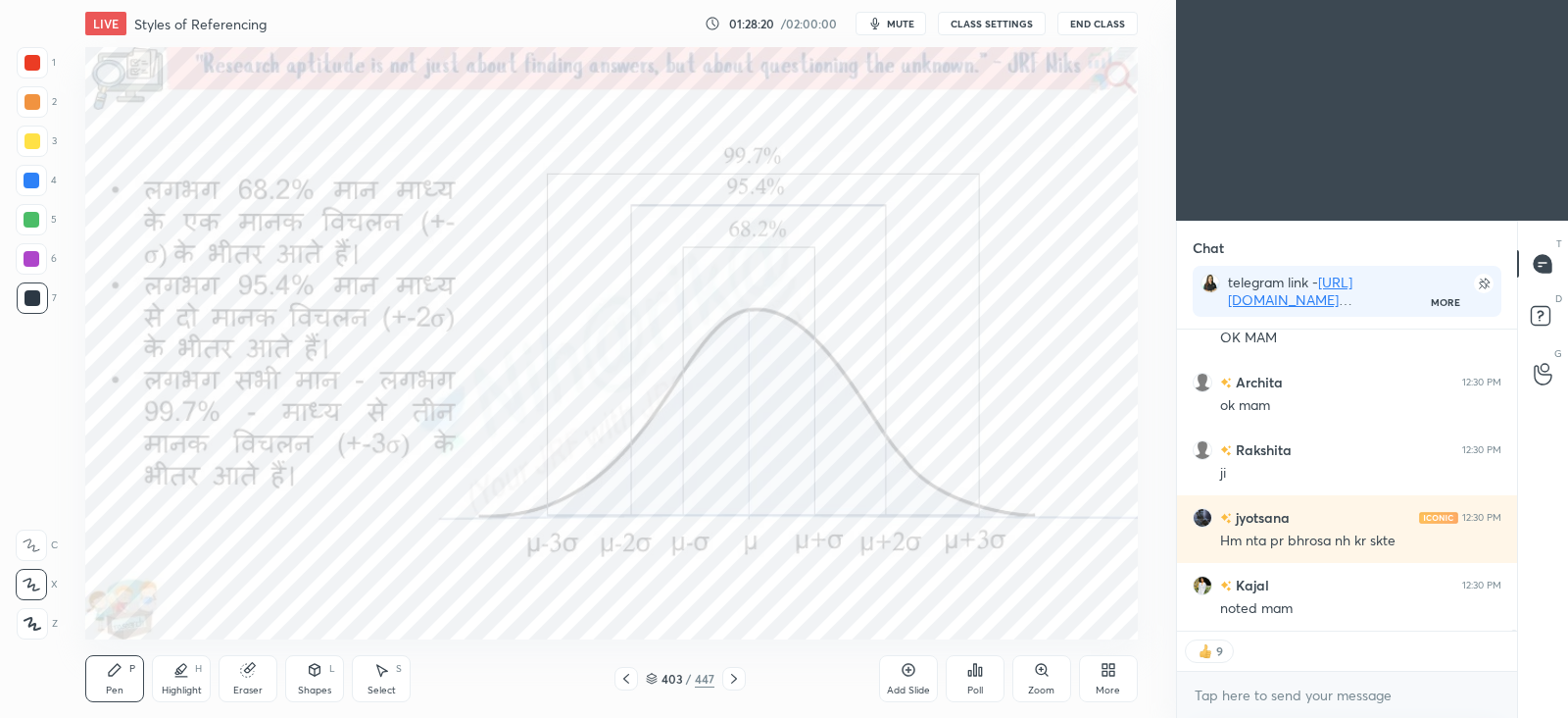
click at [629, 675] on icon at bounding box center [627, 679] width 16 height 16
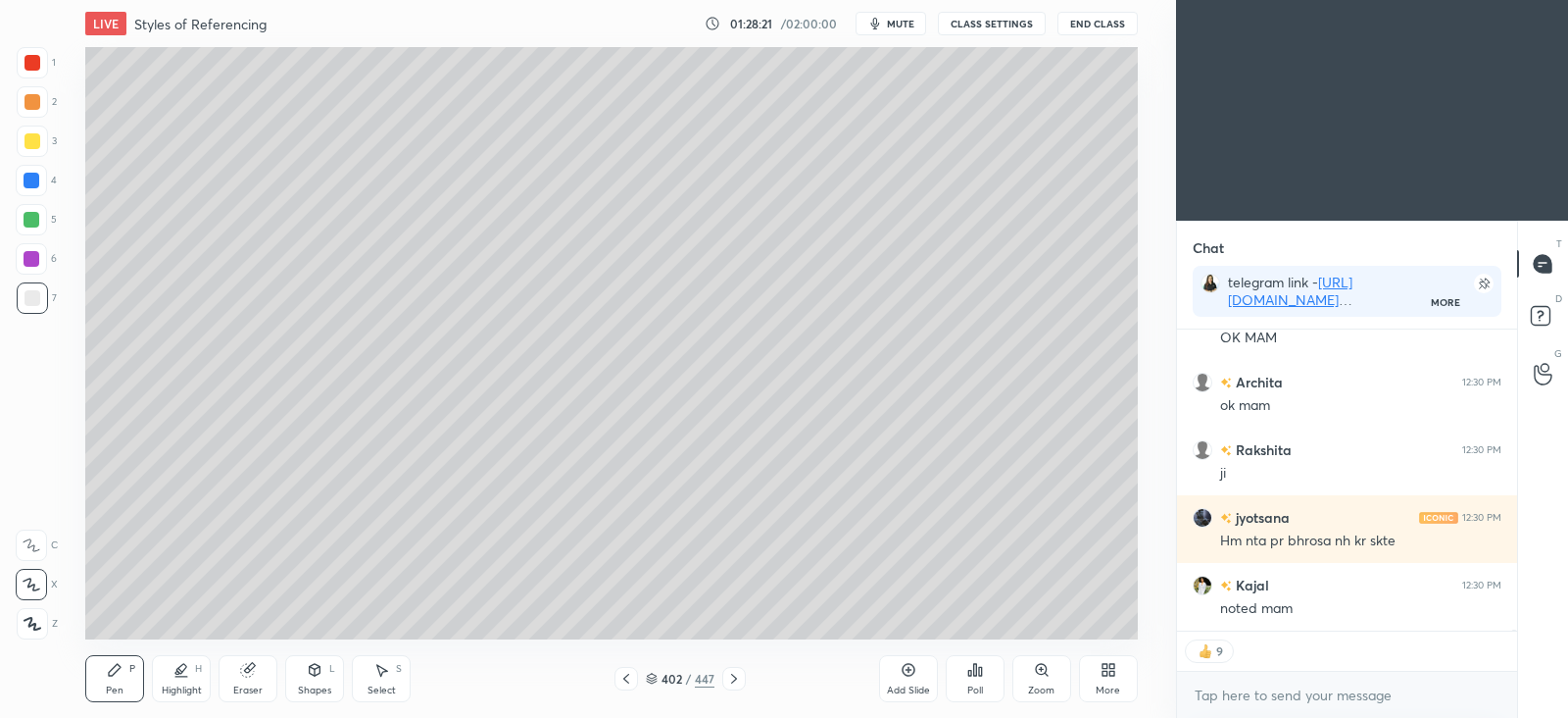
scroll to position [79032, 0]
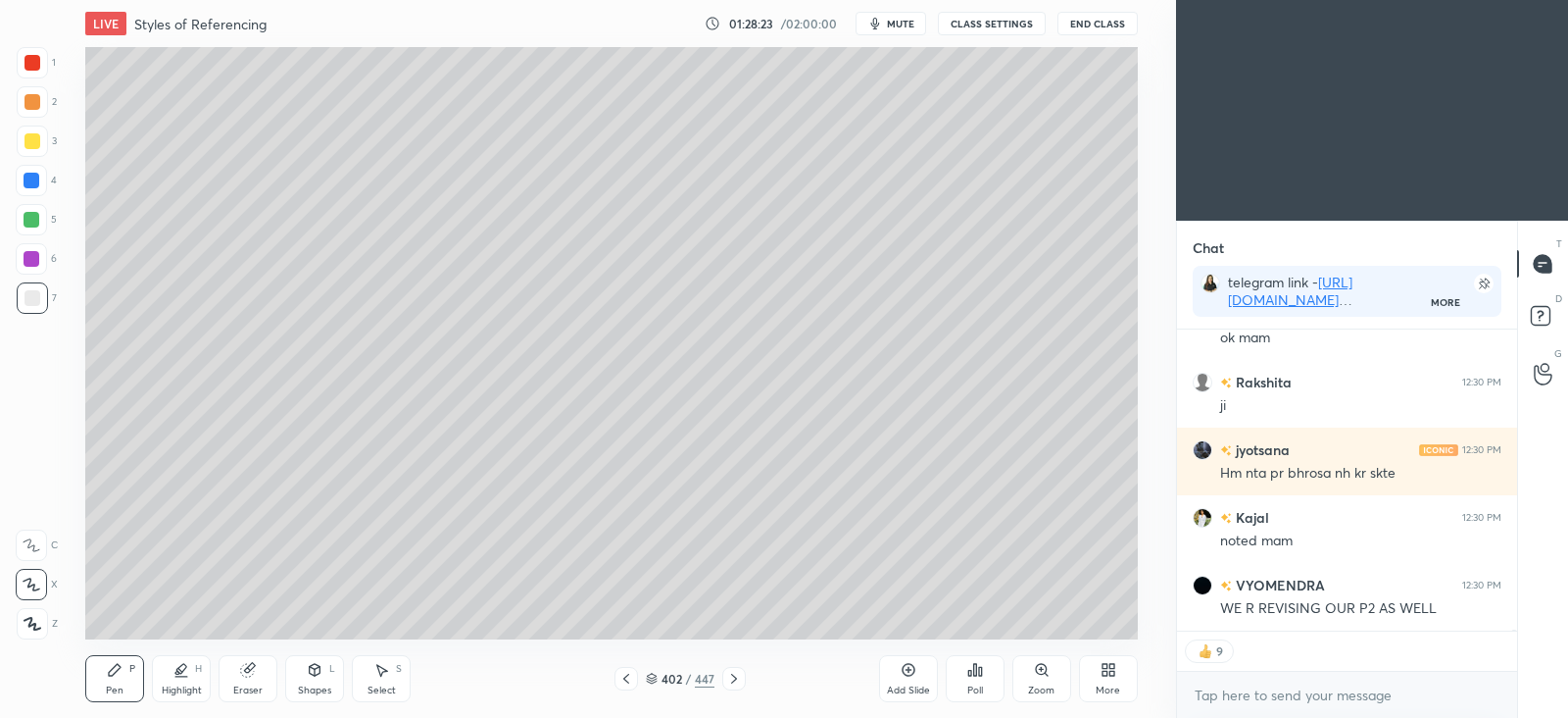
click at [739, 683] on icon at bounding box center [734, 679] width 16 height 16
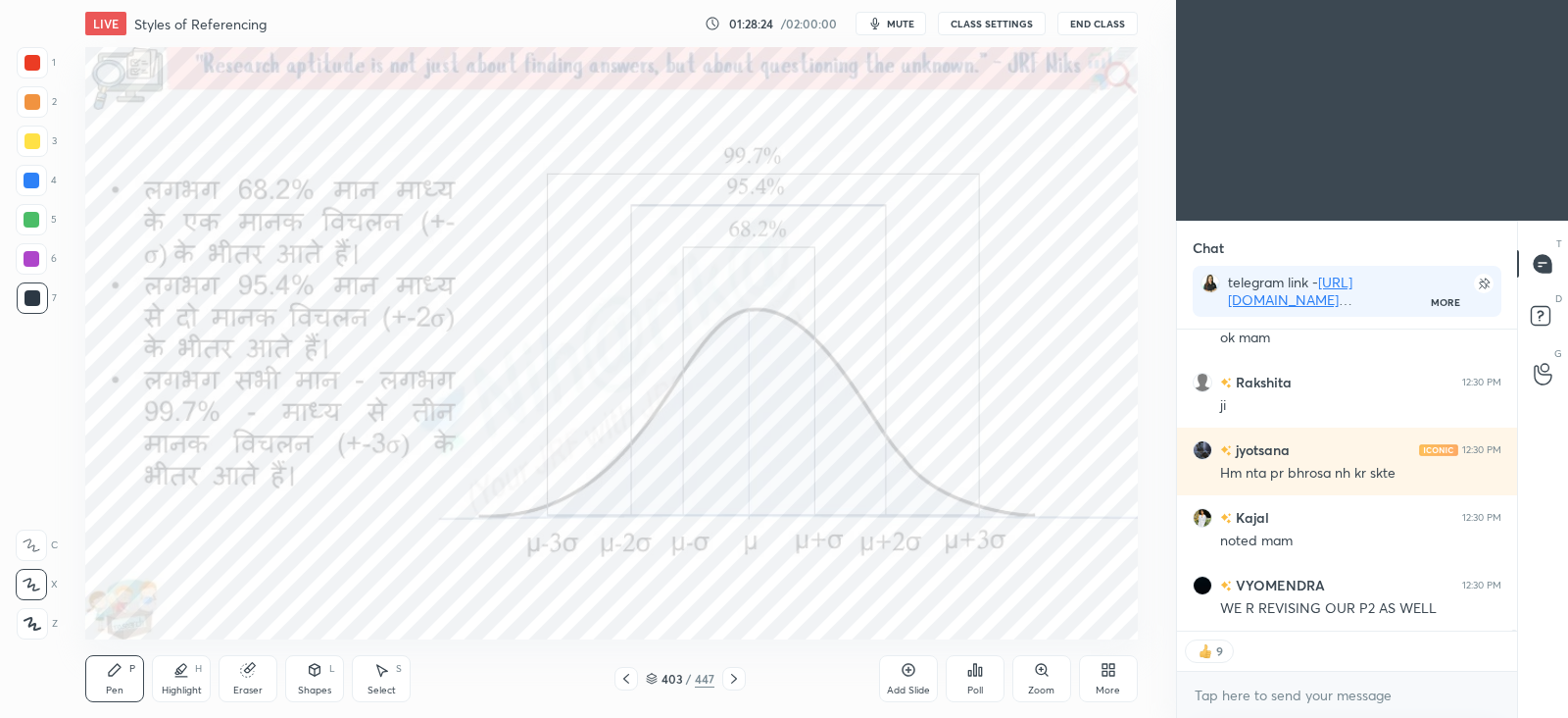
click at [735, 684] on icon at bounding box center [734, 679] width 16 height 16
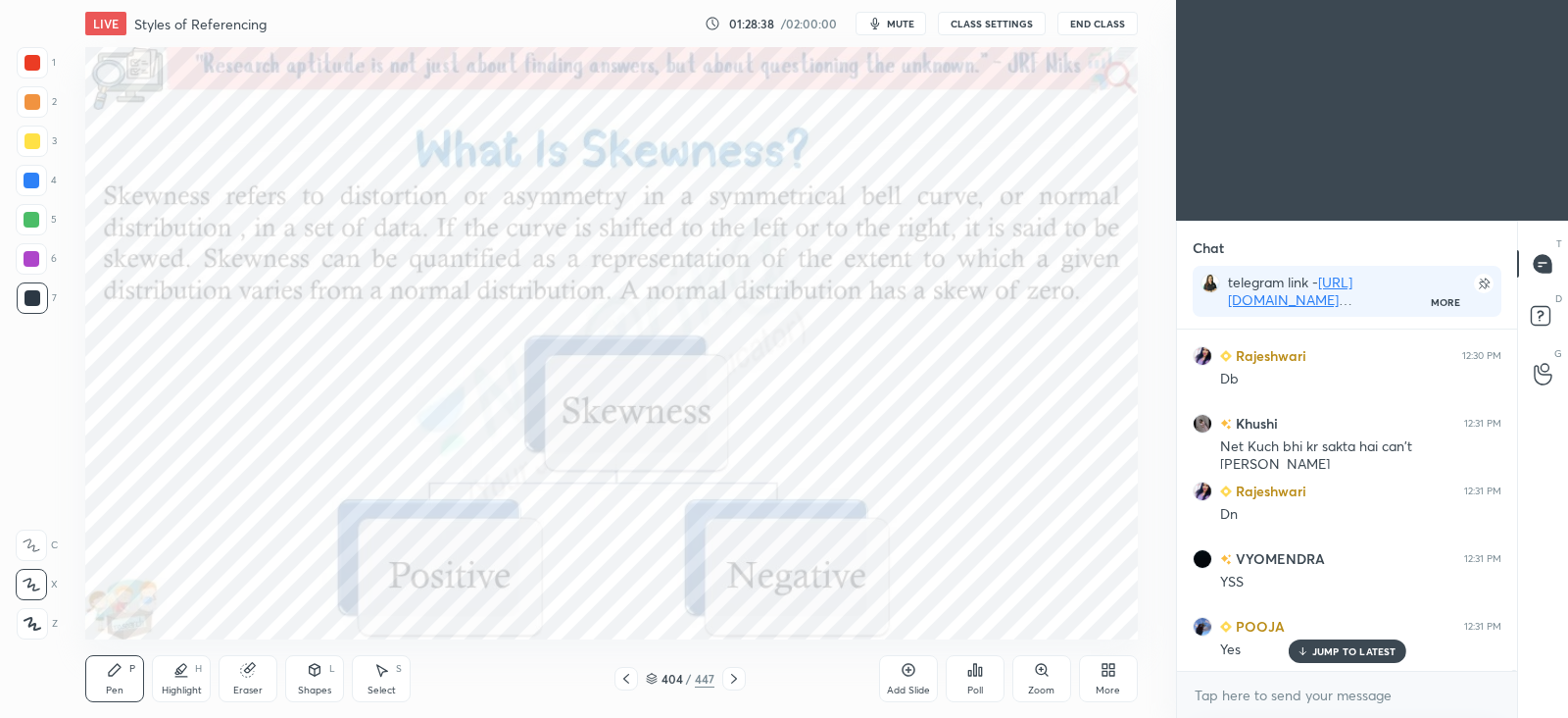
scroll to position [7, 6]
click at [908, 669] on icon at bounding box center [908, 670] width 6 height 6
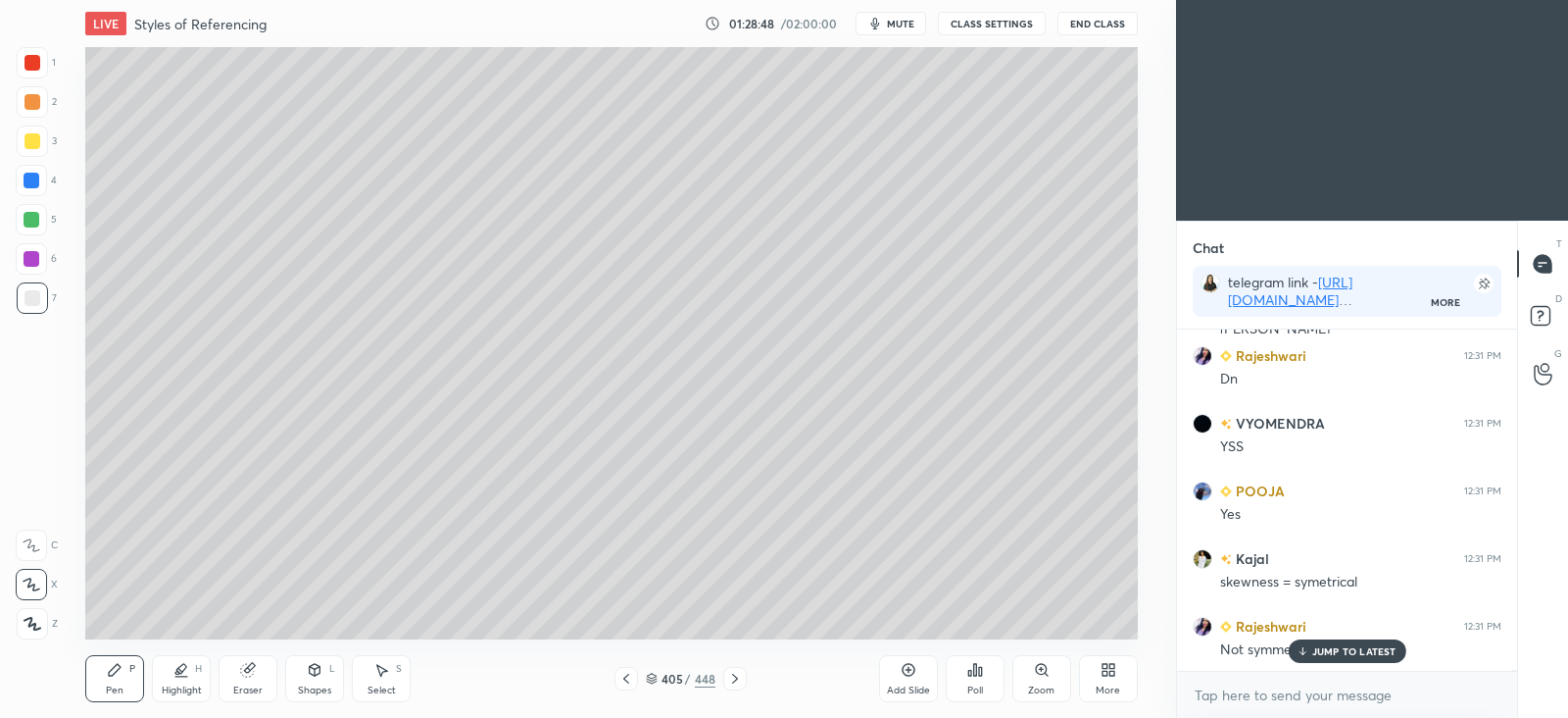
scroll to position [79532, 0]
click at [637, 682] on div at bounding box center [627, 679] width 24 height 24
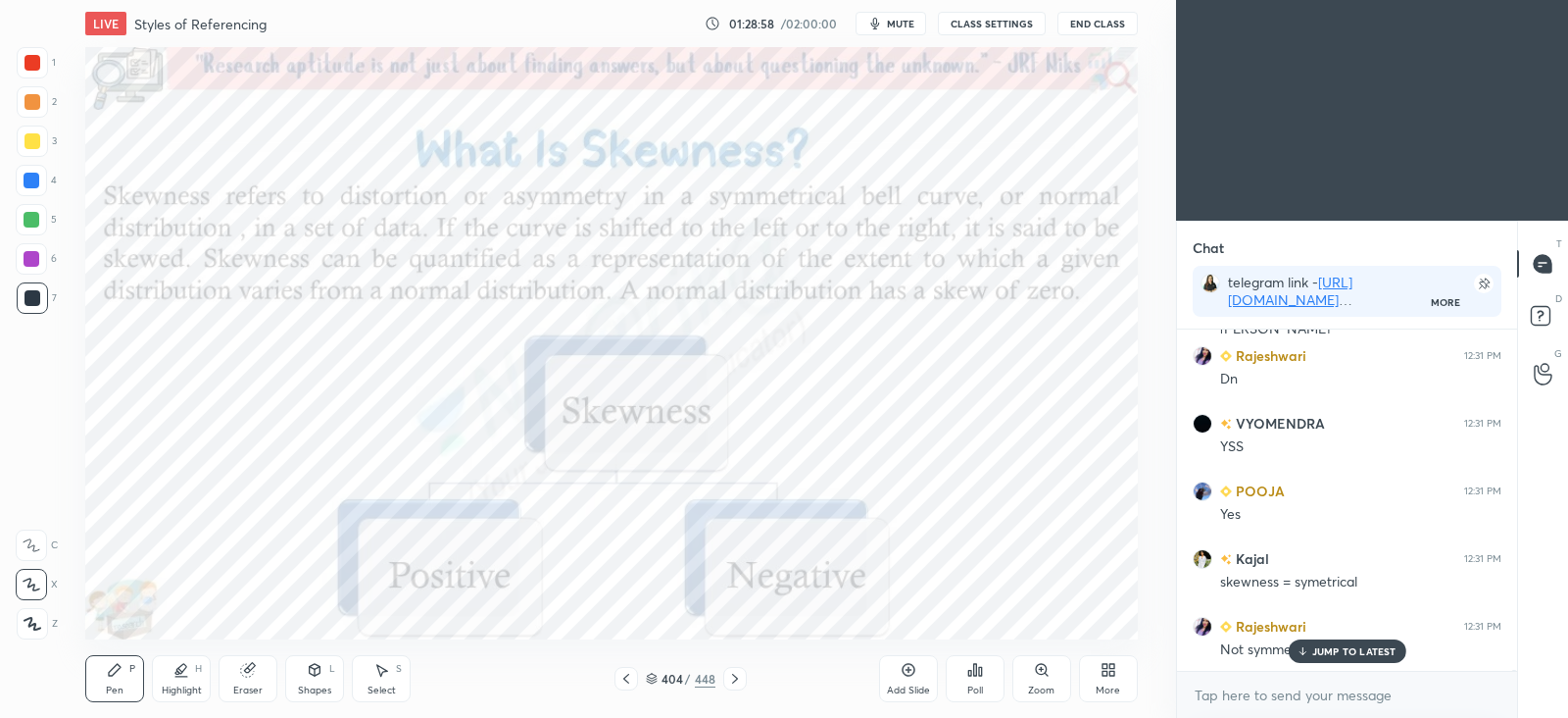
click at [744, 688] on div at bounding box center [735, 679] width 24 height 24
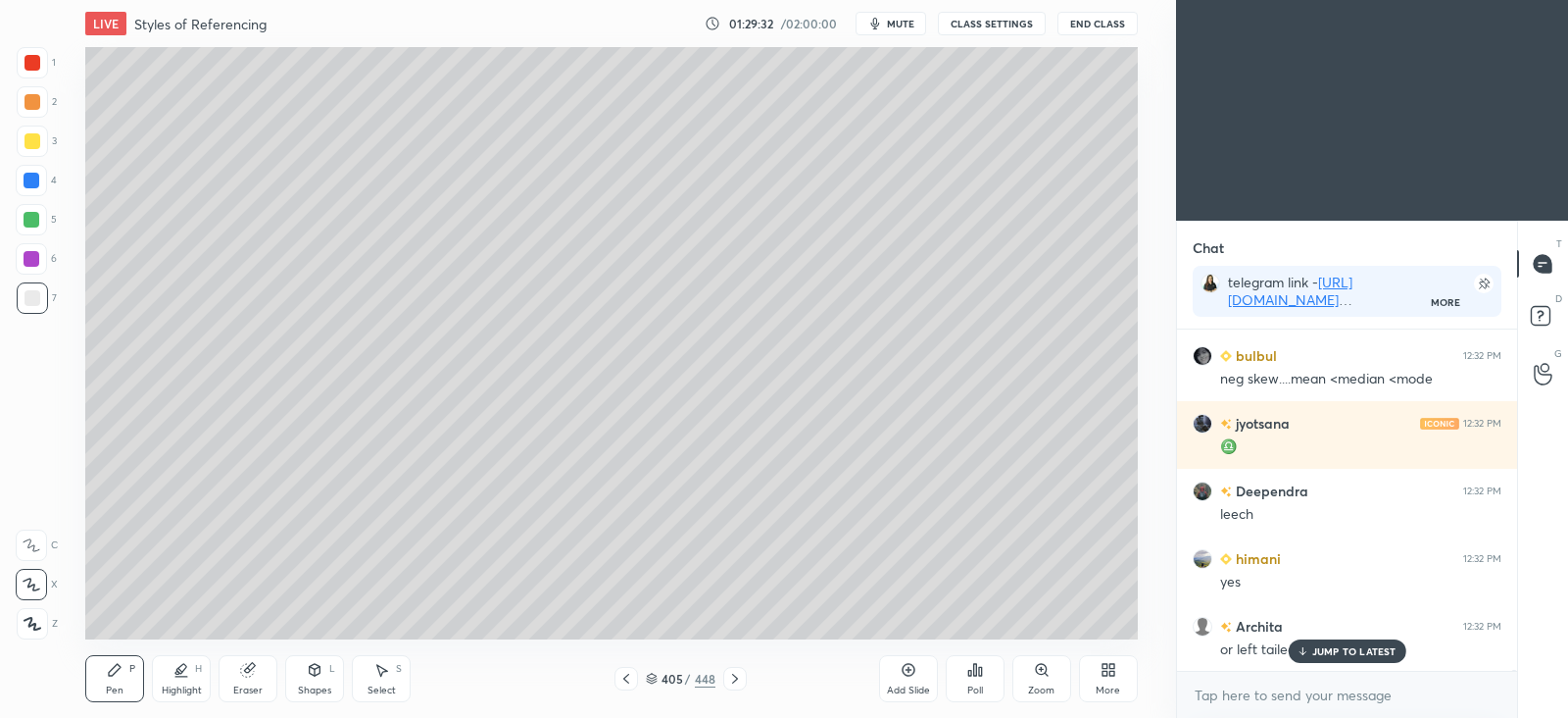
scroll to position [80411, 0]
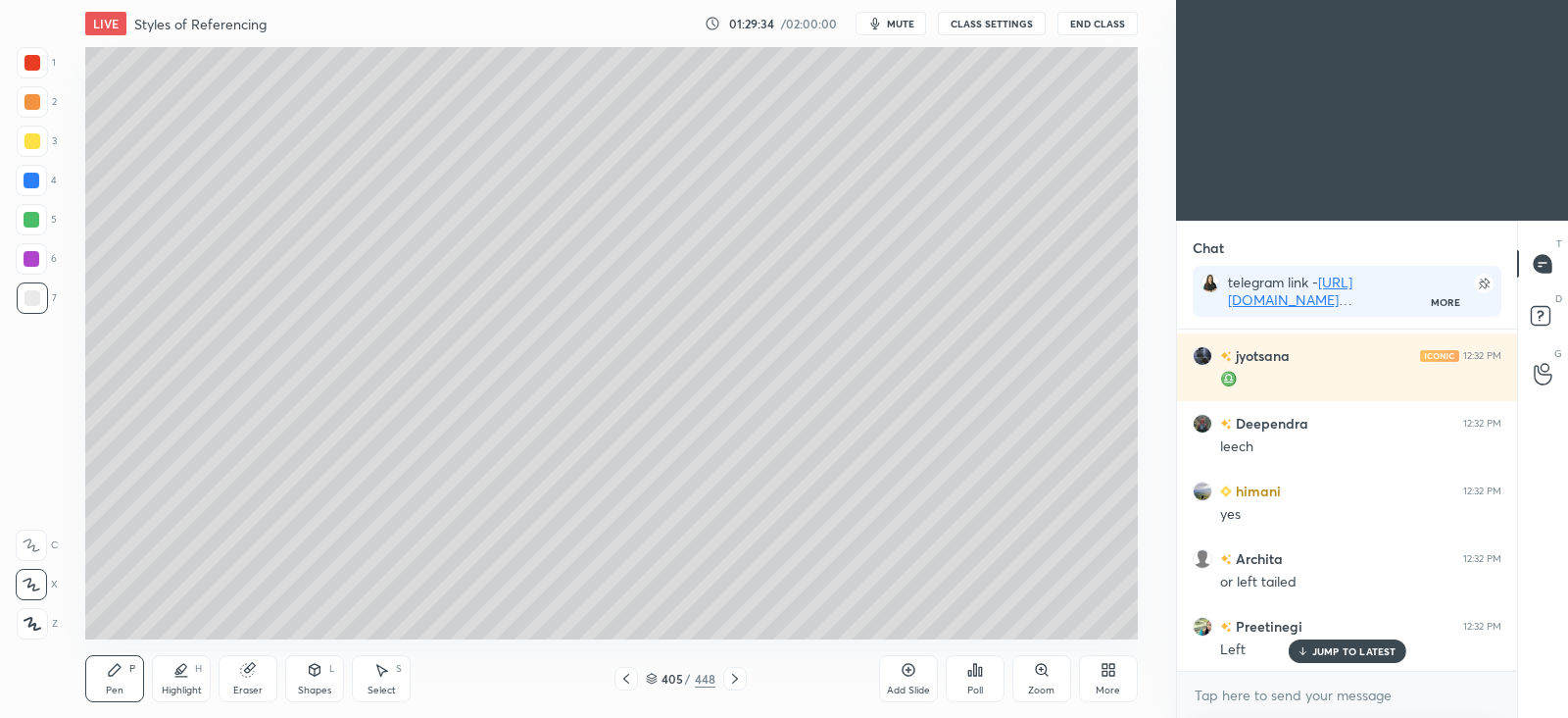
click at [1006, 629] on div "Add Slide Poll Zoom More" at bounding box center [1009, 679] width 259 height 110
click at [1025, 627] on div "Add Slide Poll Zoom More" at bounding box center [1009, 679] width 259 height 110
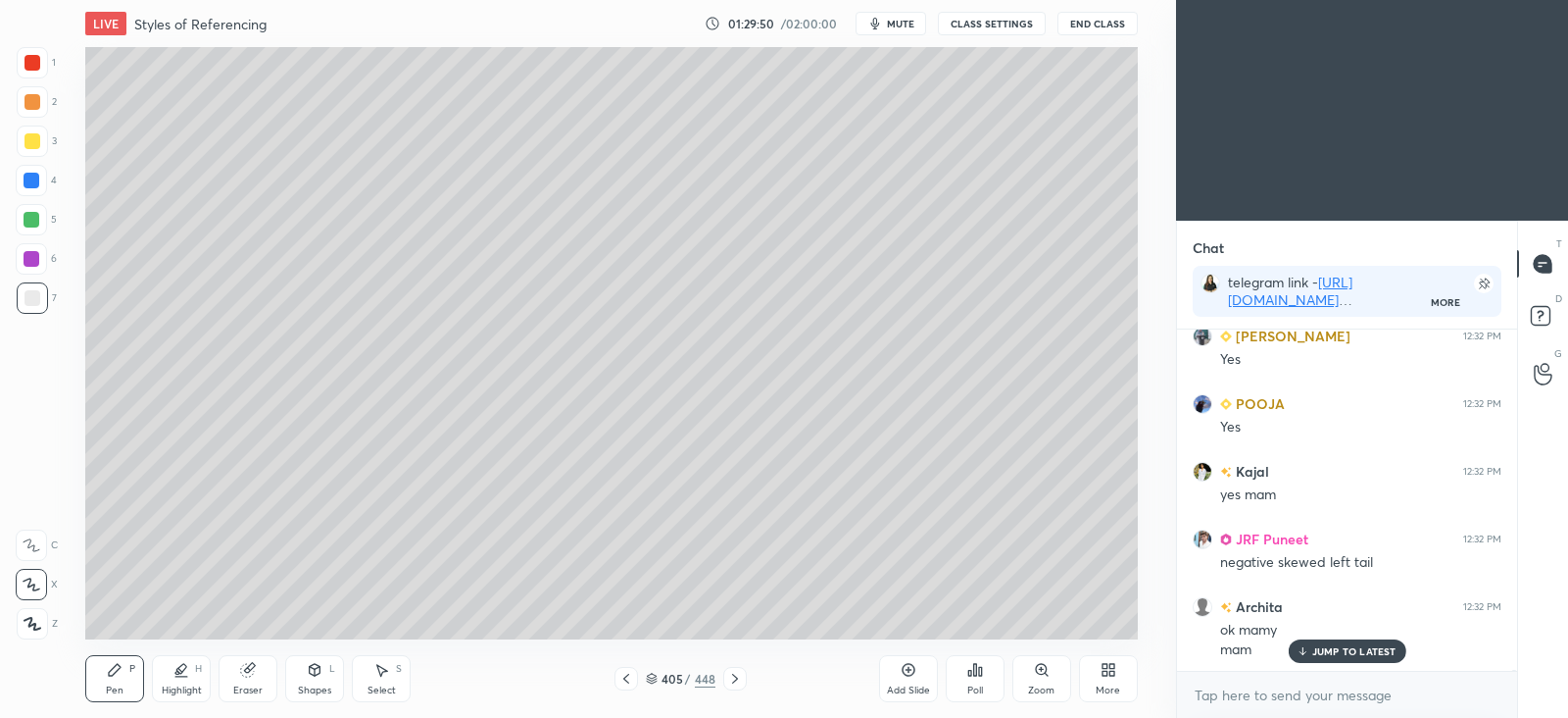
scroll to position [80972, 0]
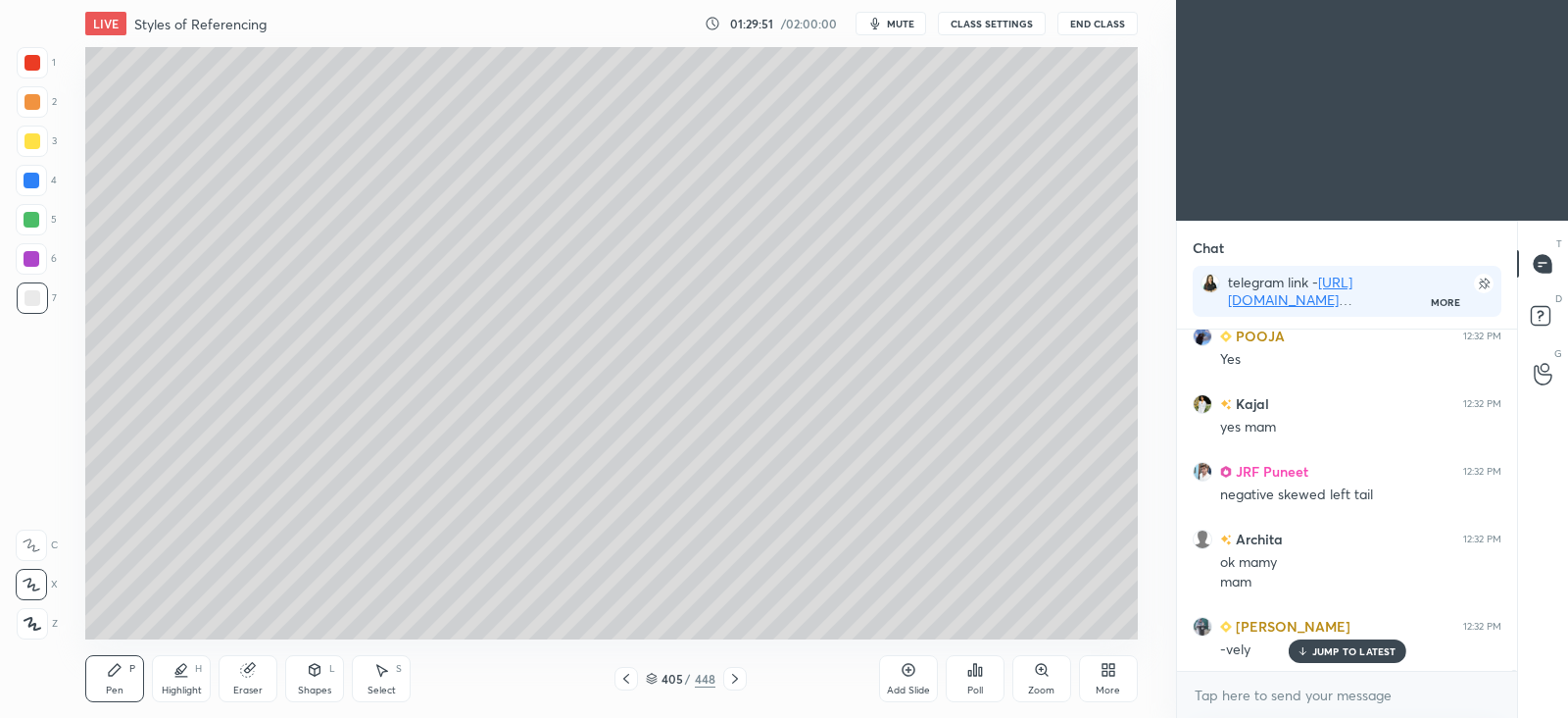
click at [733, 679] on icon at bounding box center [735, 679] width 16 height 16
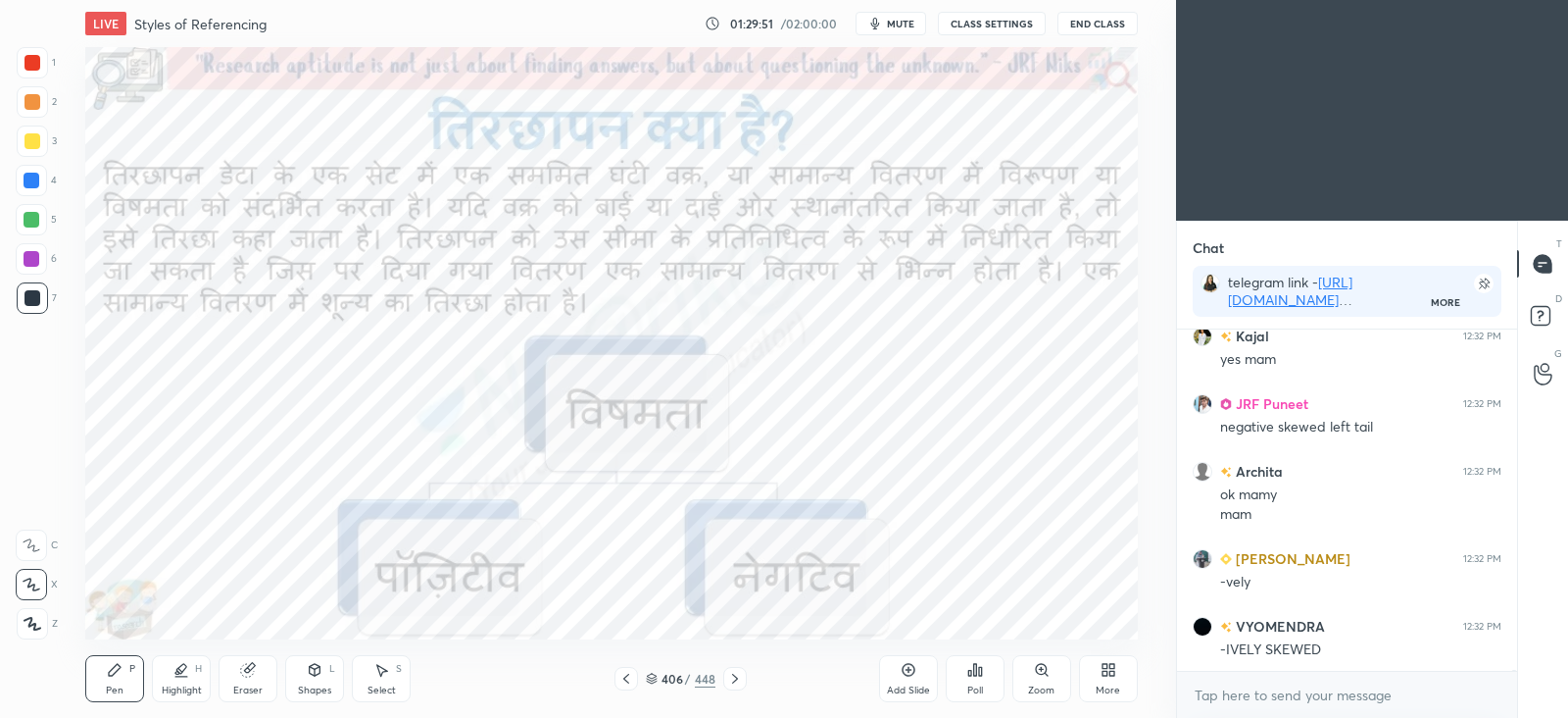
click at [733, 683] on icon at bounding box center [735, 679] width 6 height 10
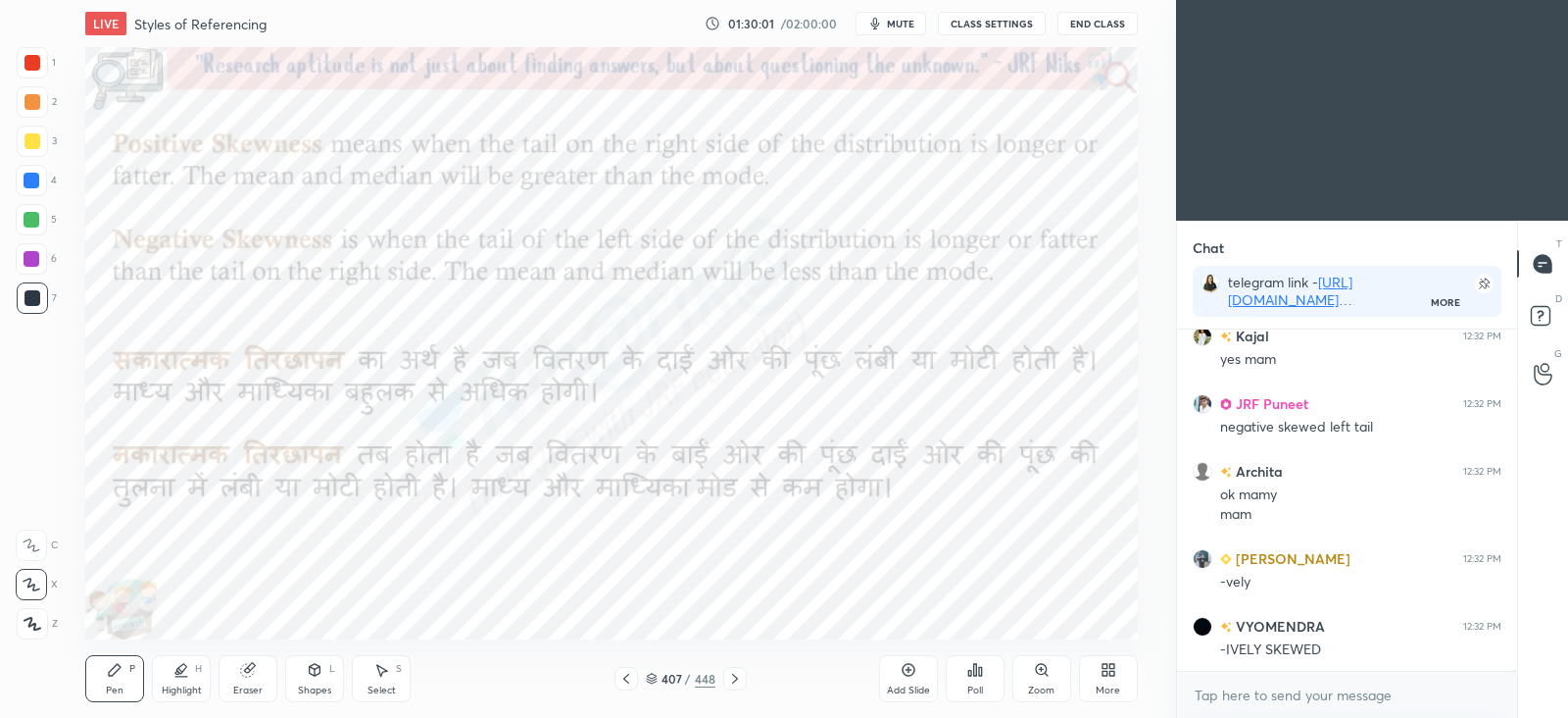
click at [740, 680] on icon at bounding box center [735, 679] width 16 height 16
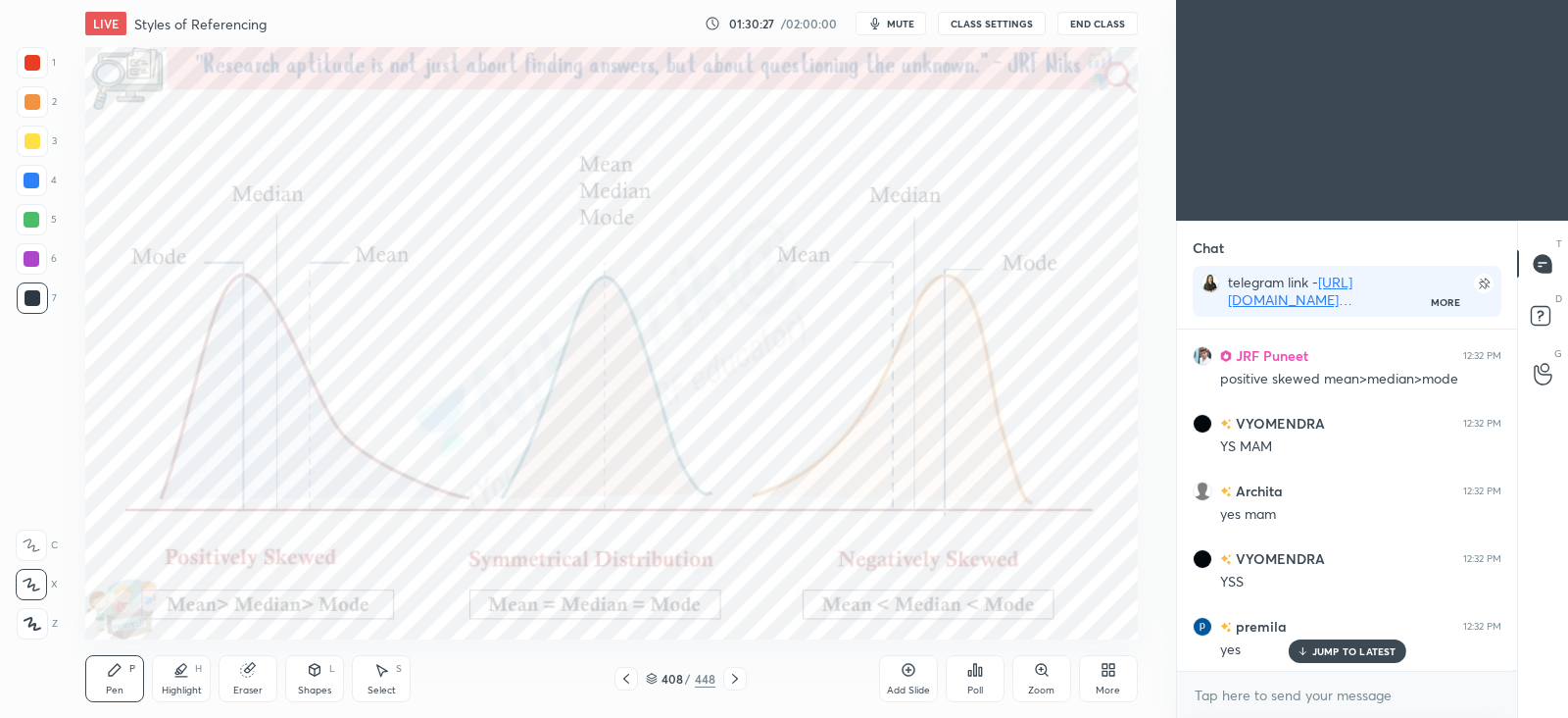
scroll to position [81784, 0]
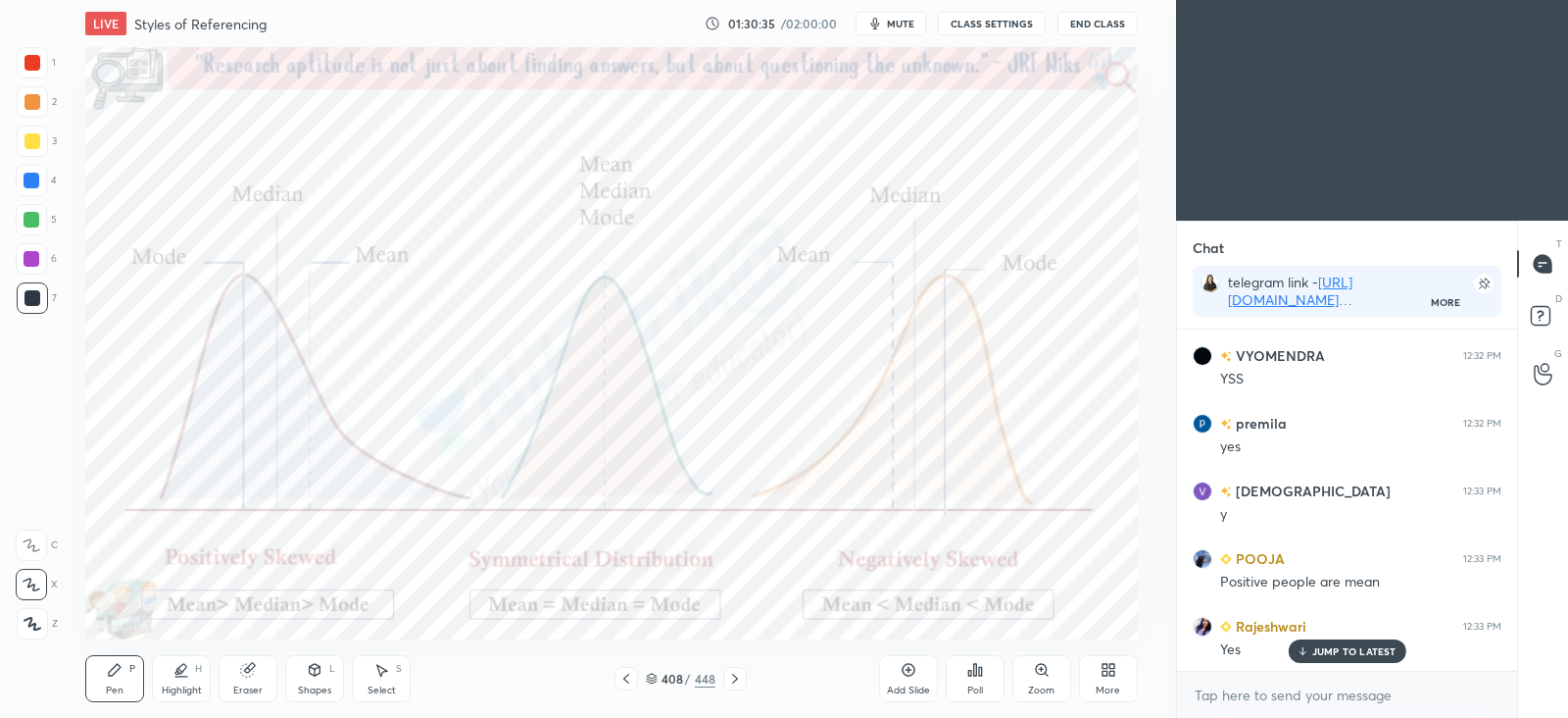
click at [904, 664] on icon at bounding box center [908, 670] width 13 height 13
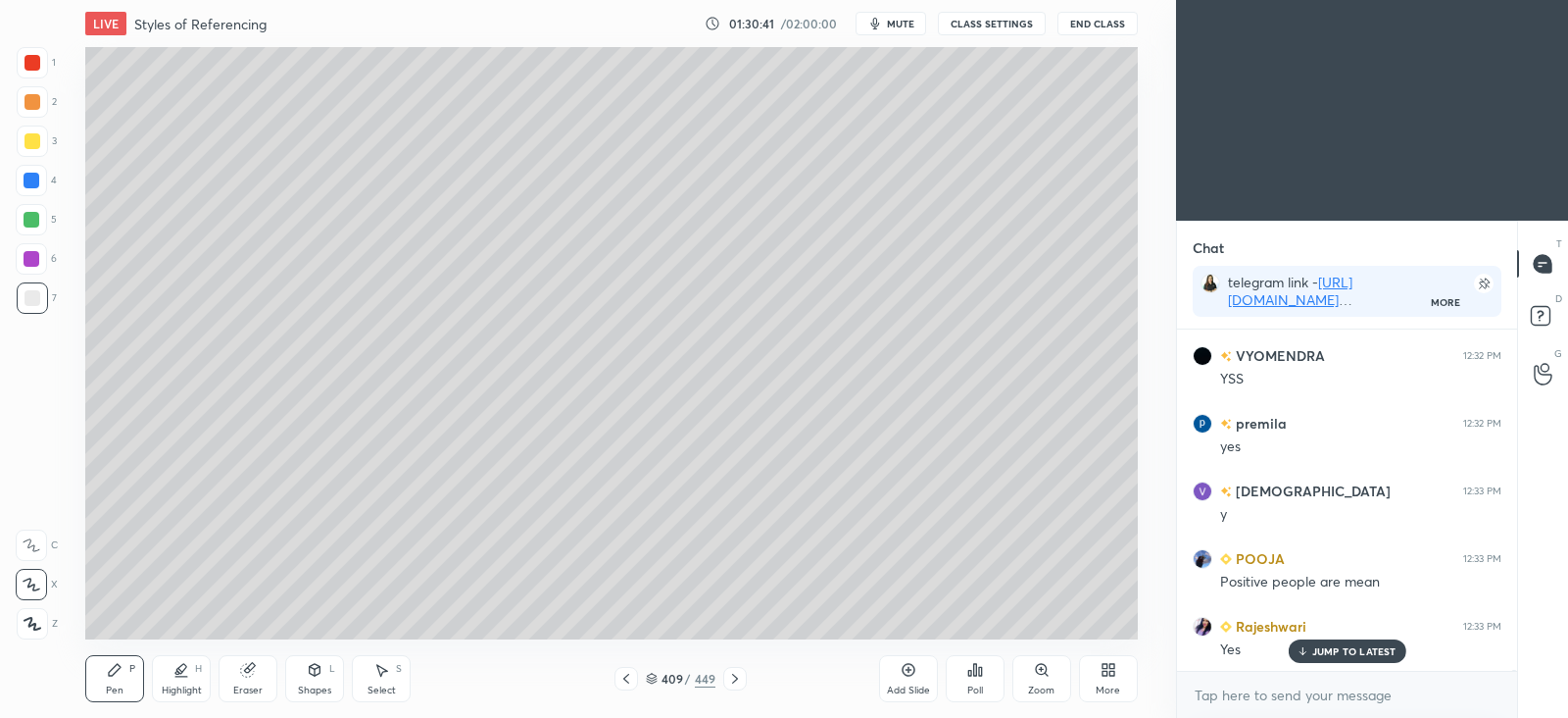
click at [34, 131] on div at bounding box center [32, 141] width 31 height 31
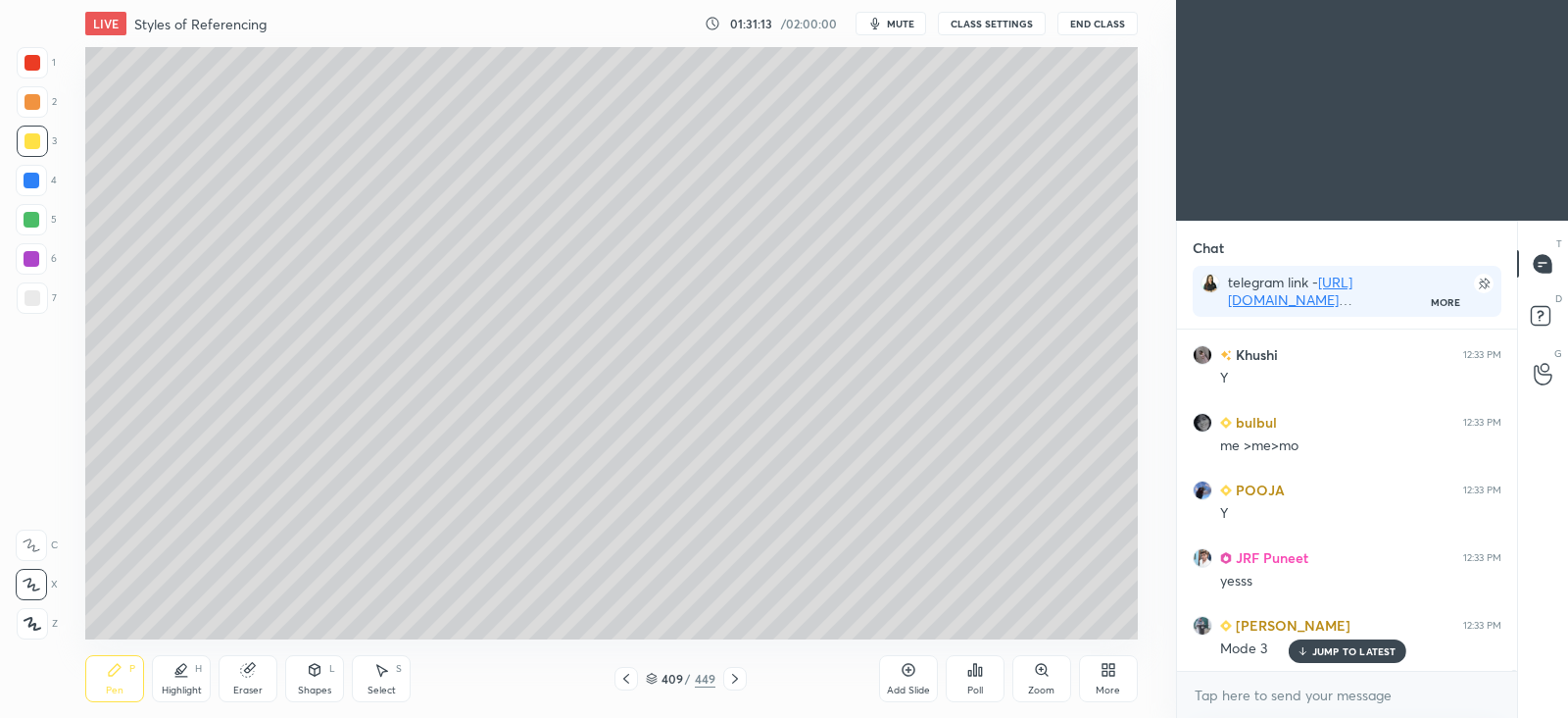
scroll to position [82257, 0]
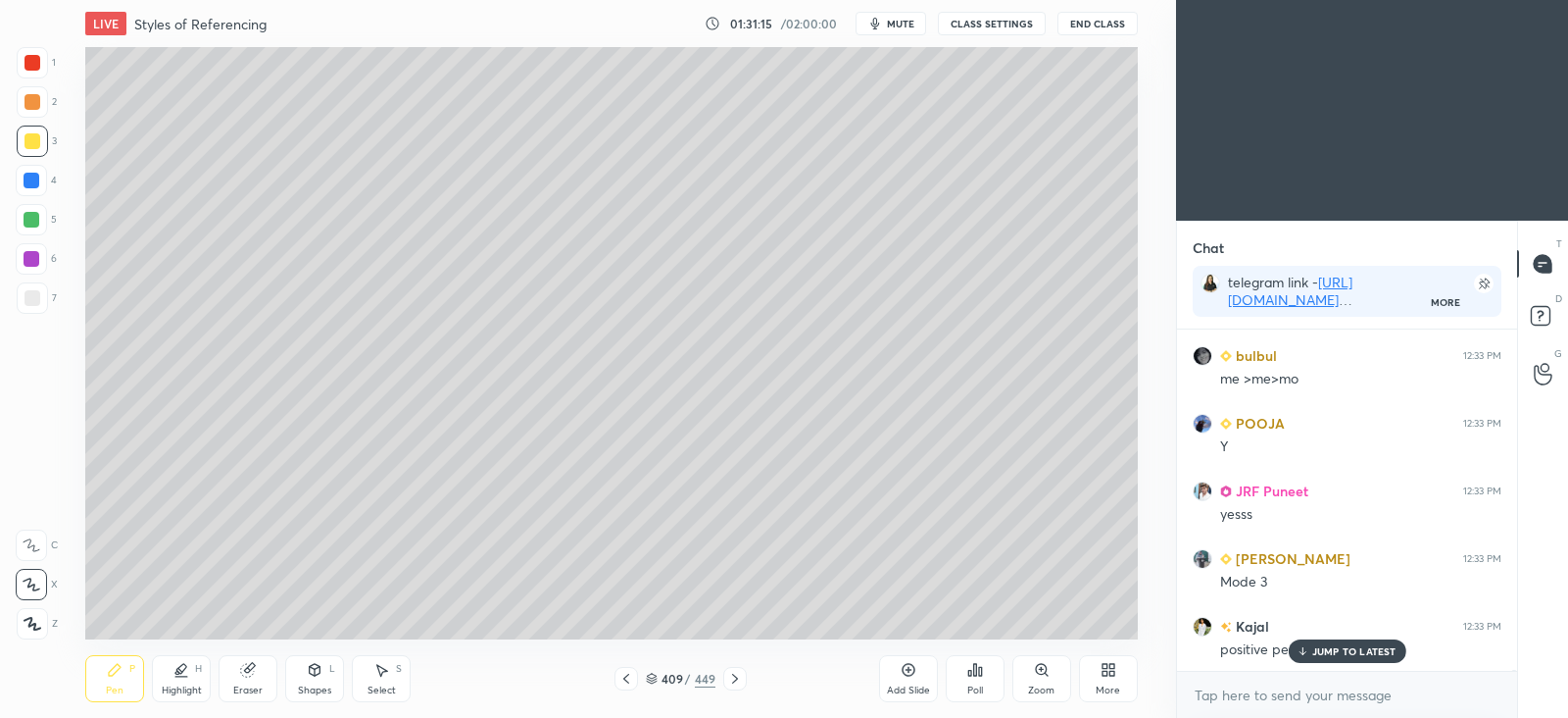
click at [25, 298] on div at bounding box center [32, 298] width 16 height 16
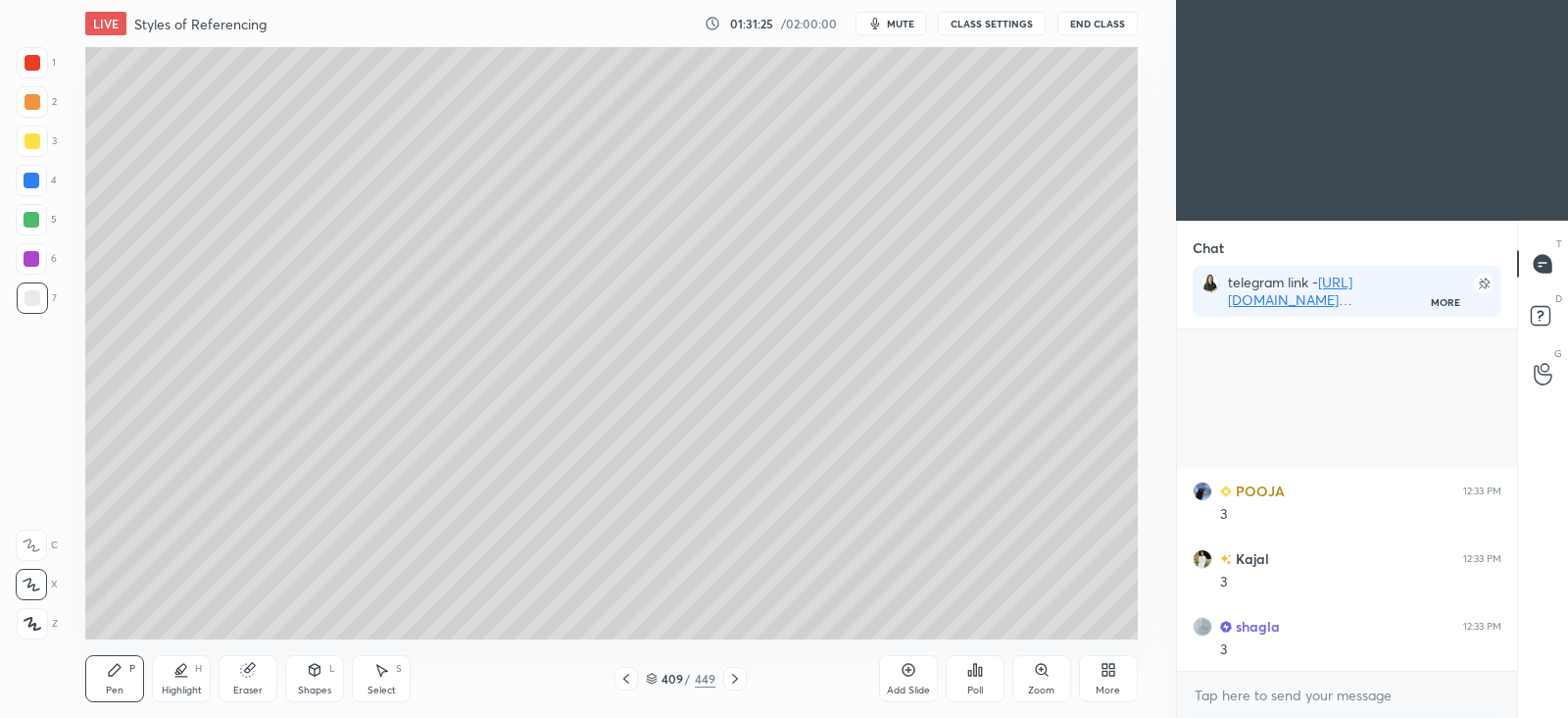
scroll to position [83206, 0]
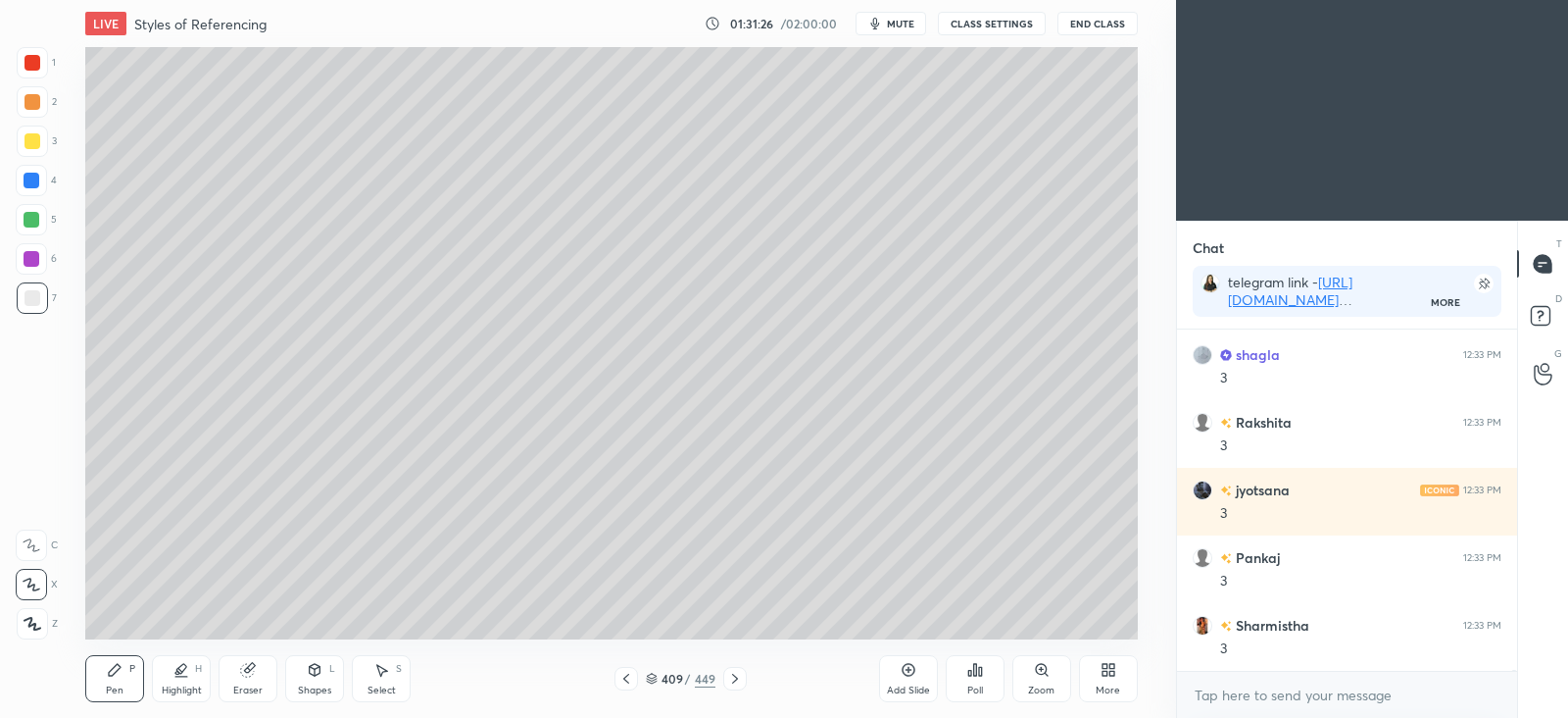
click at [29, 149] on div at bounding box center [32, 141] width 31 height 31
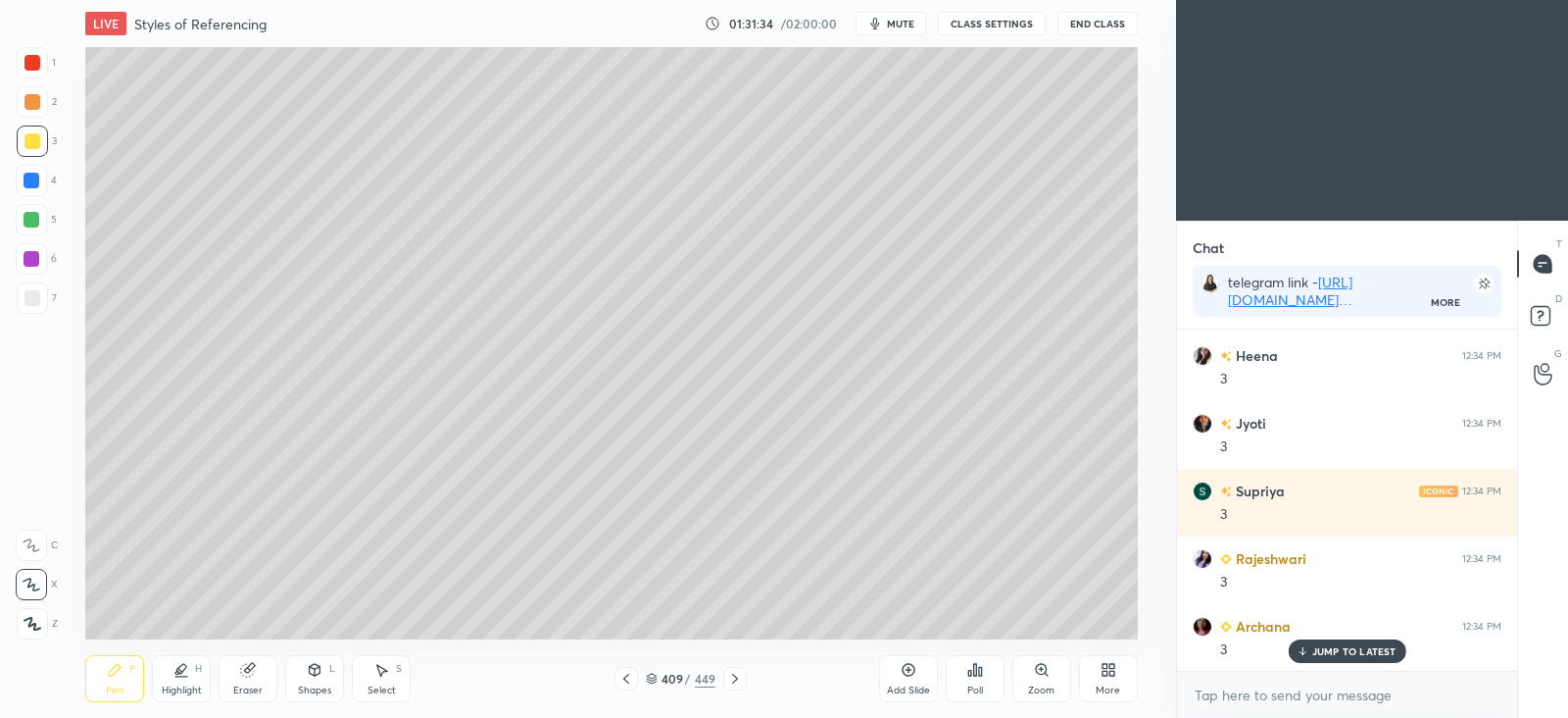
scroll to position [84422, 0]
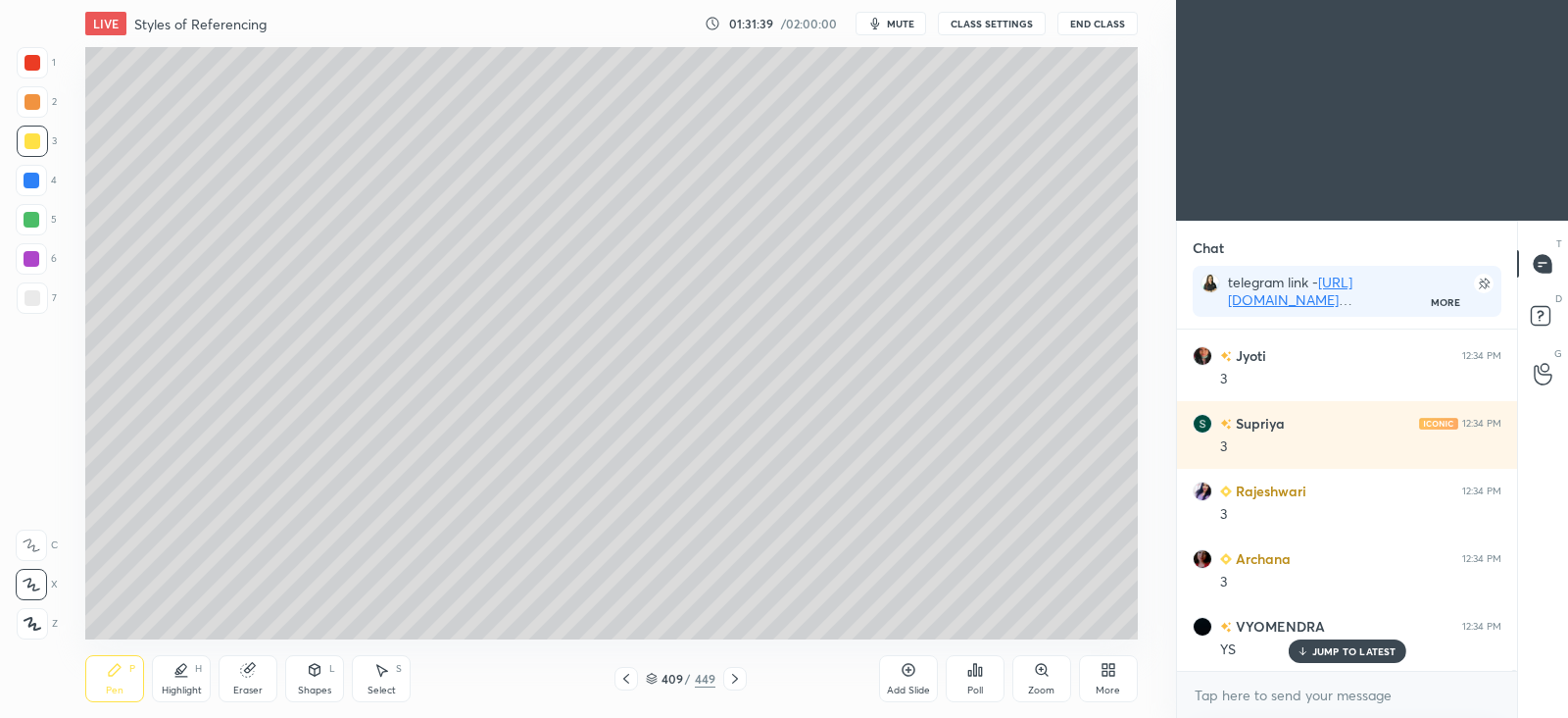
click at [26, 294] on div at bounding box center [32, 298] width 16 height 16
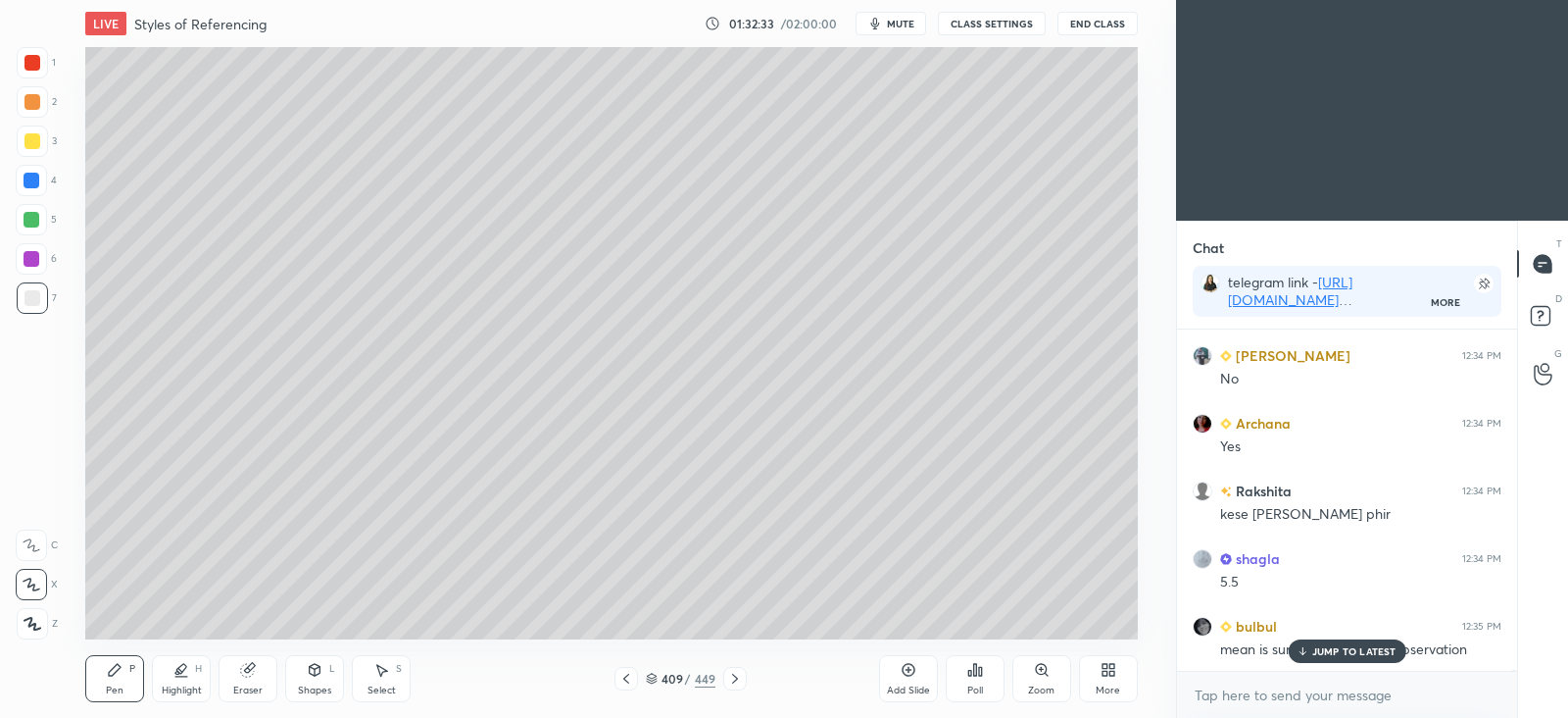
scroll to position [86182, 0]
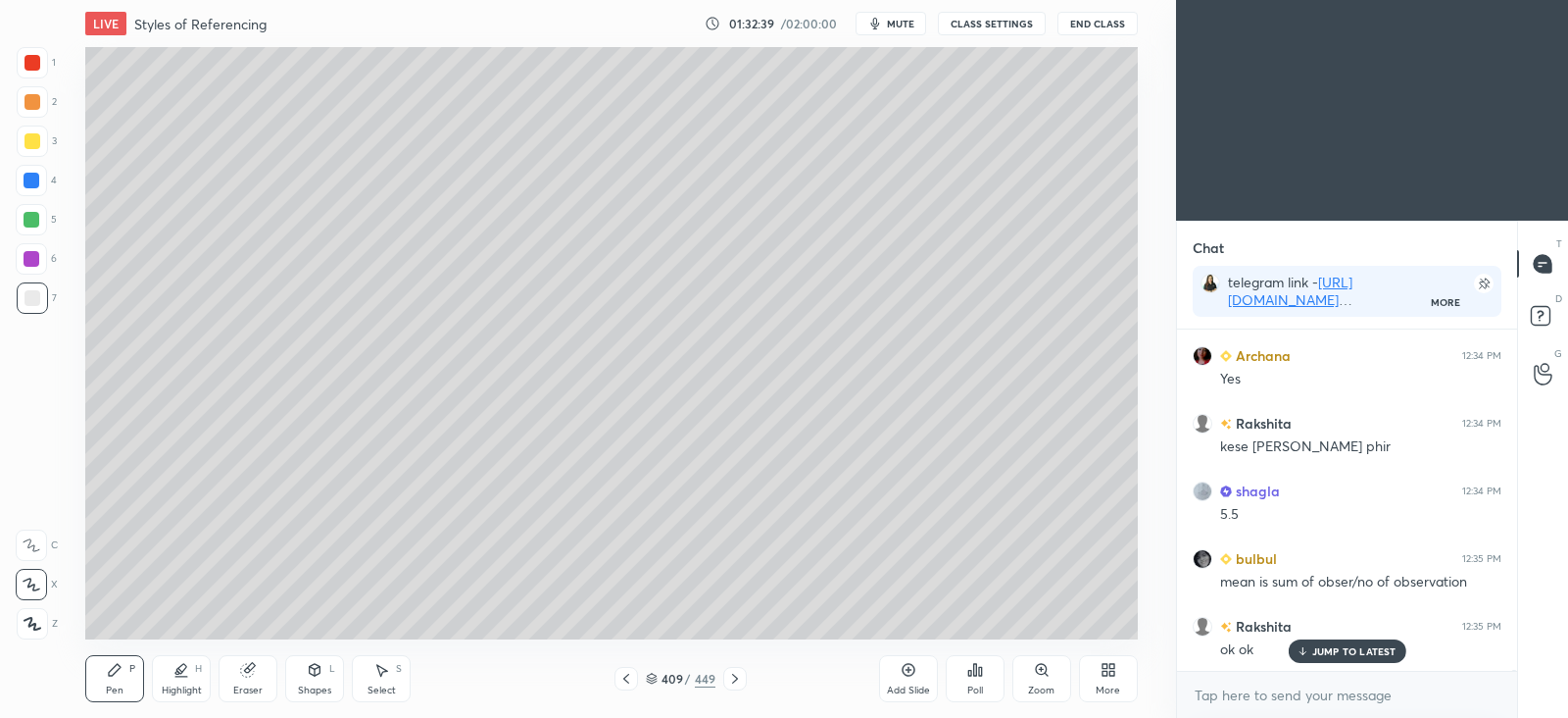
click at [38, 100] on div at bounding box center [32, 102] width 16 height 16
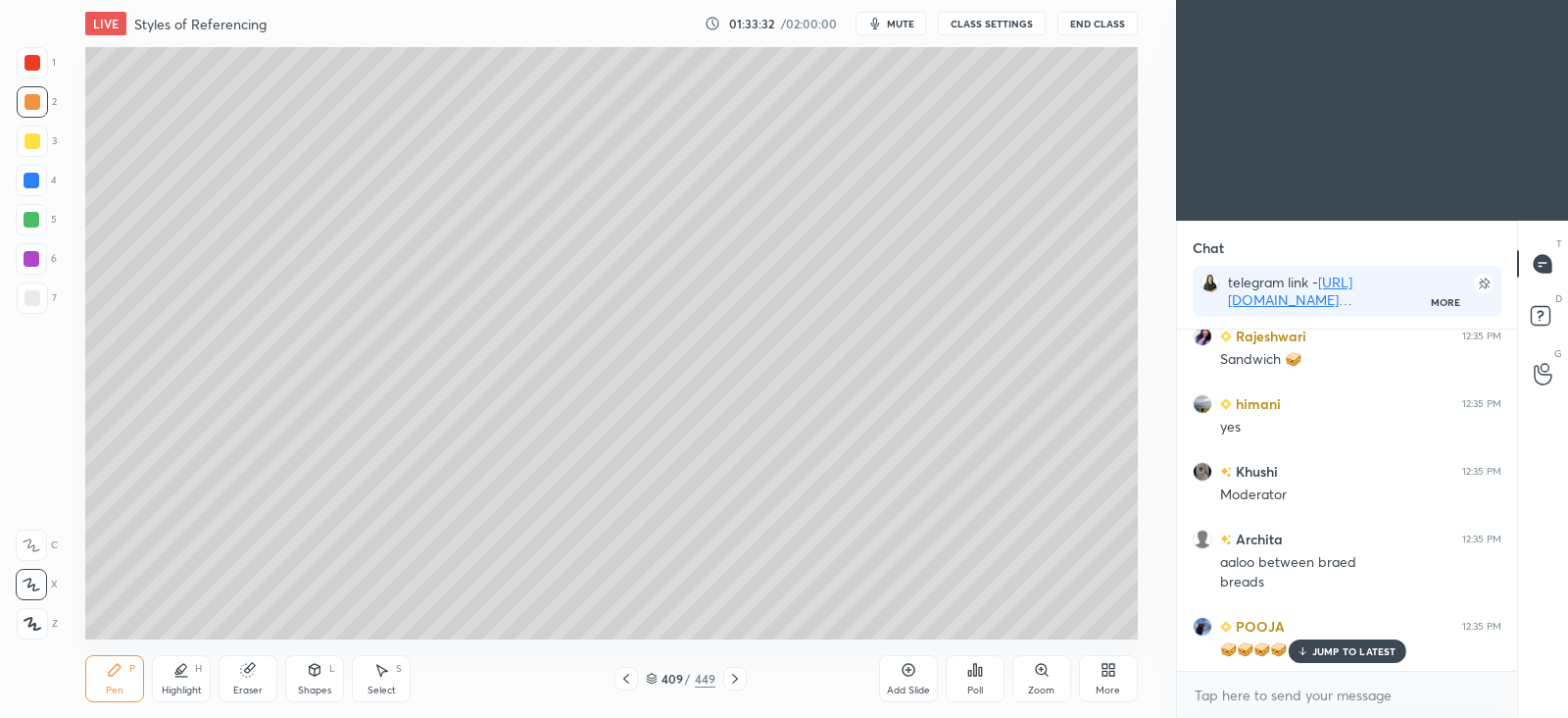
scroll to position [87418, 0]
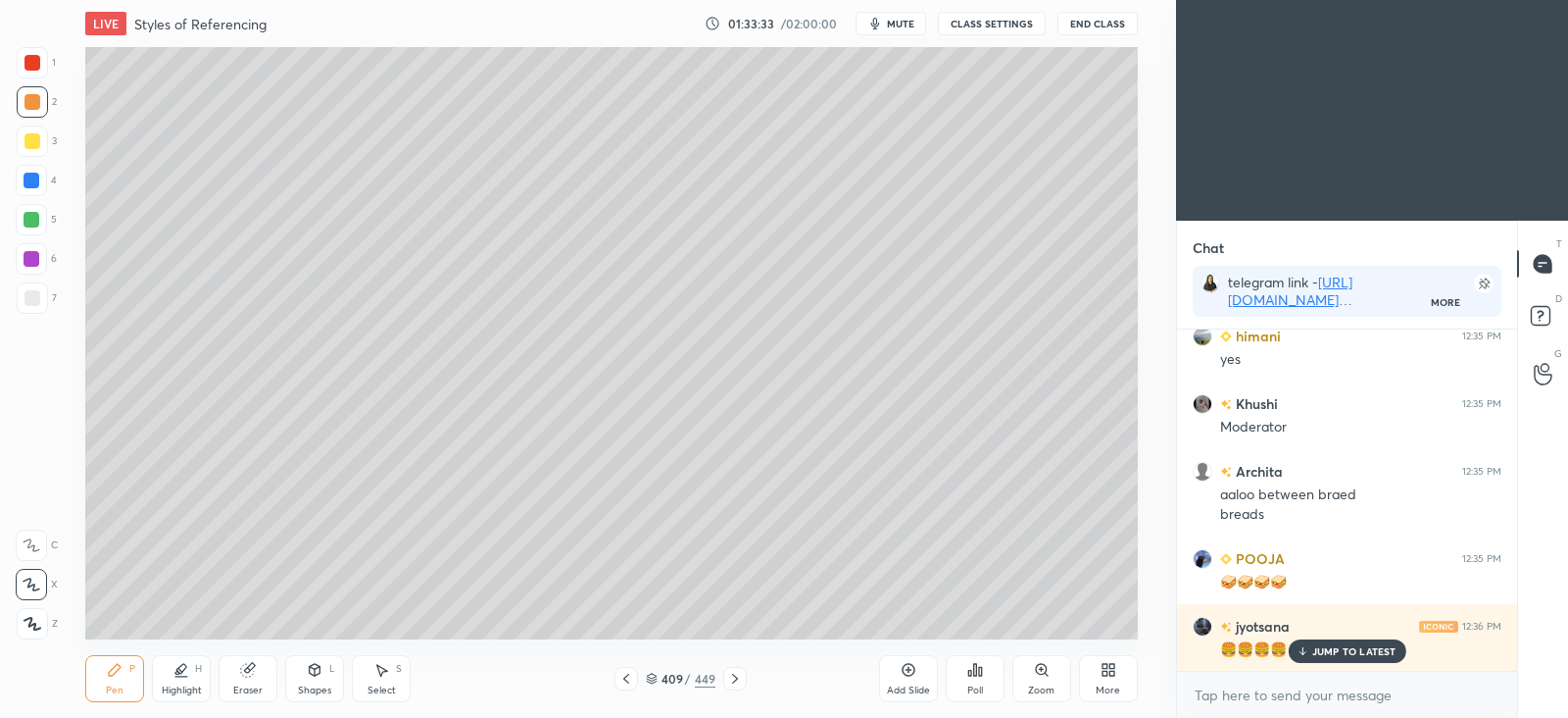
click at [41, 218] on div at bounding box center [31, 220] width 31 height 31
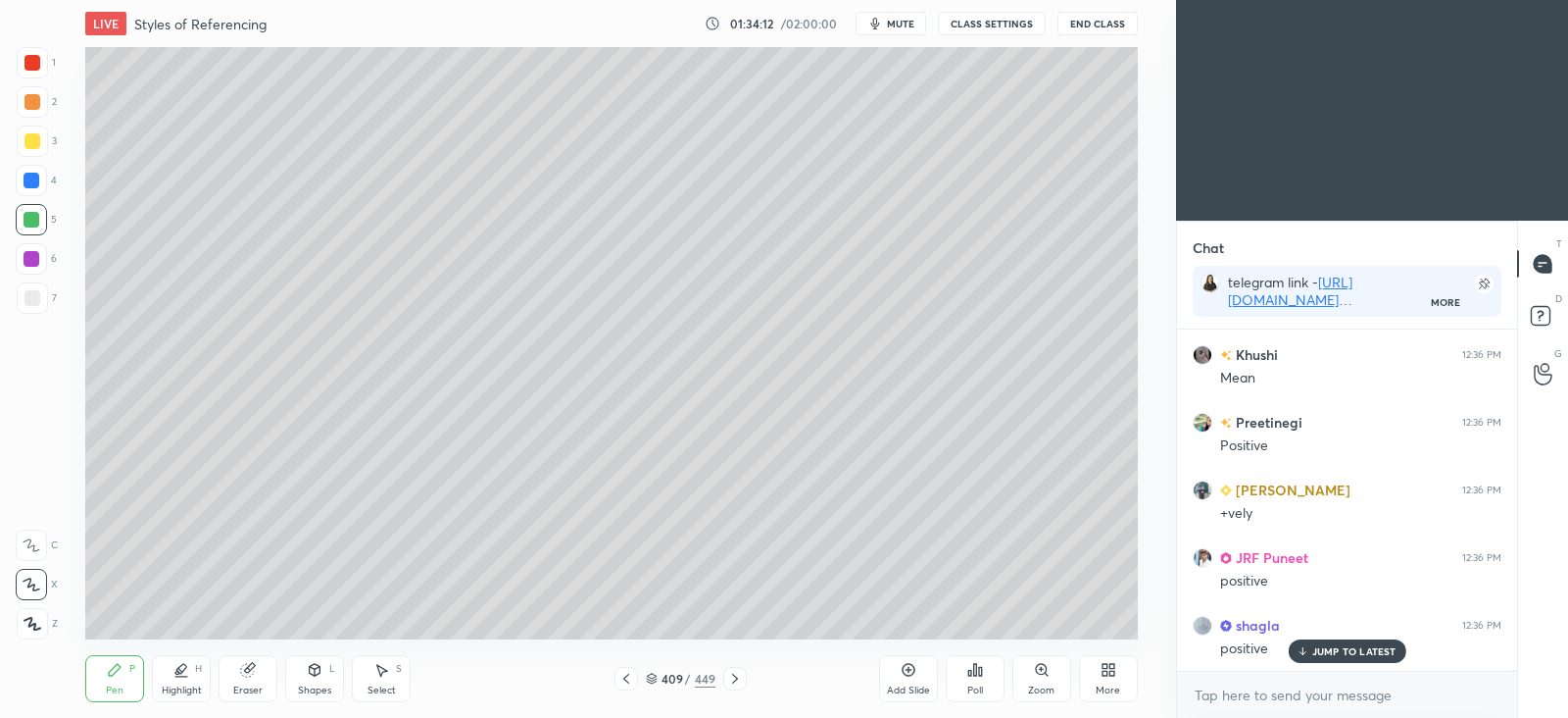
scroll to position [89380, 0]
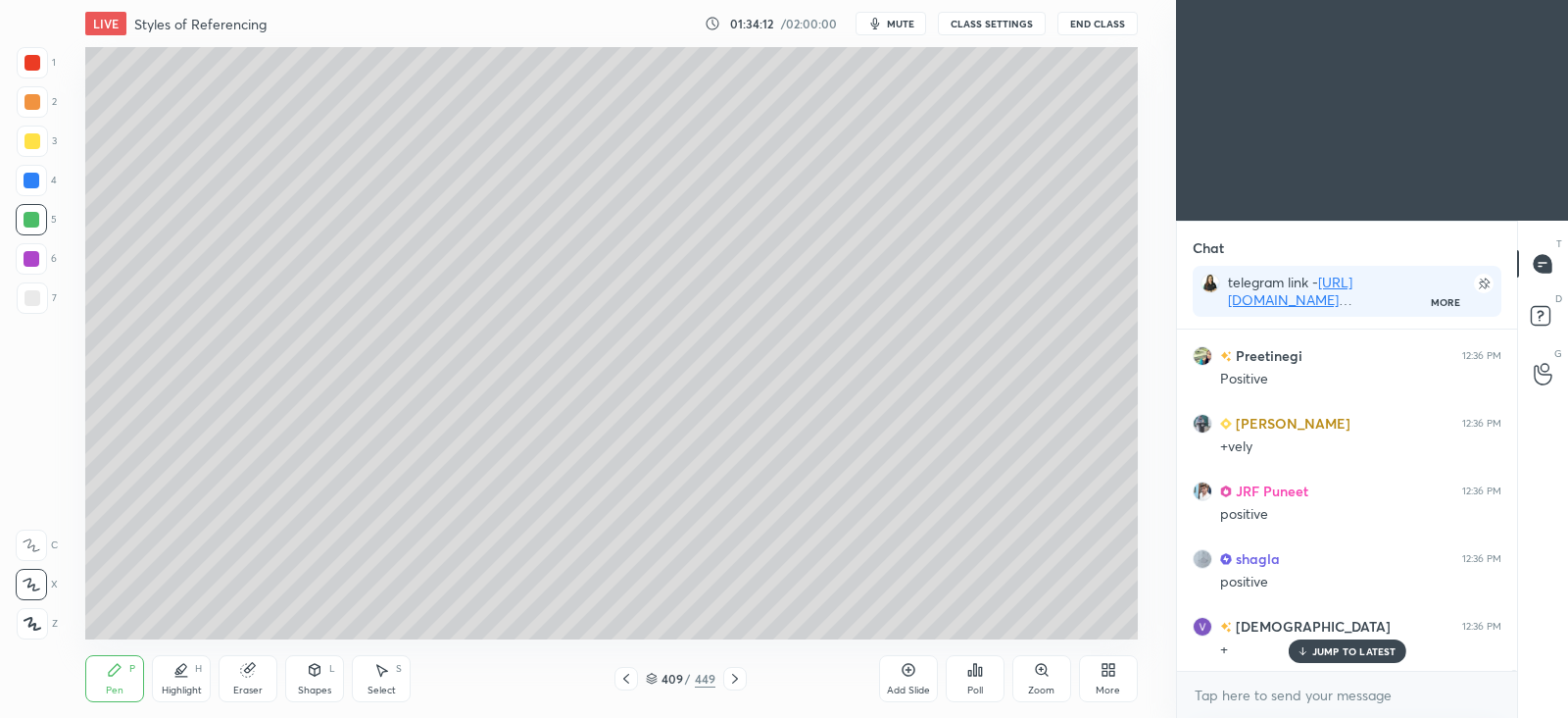
click at [32, 140] on div at bounding box center [32, 141] width 16 height 16
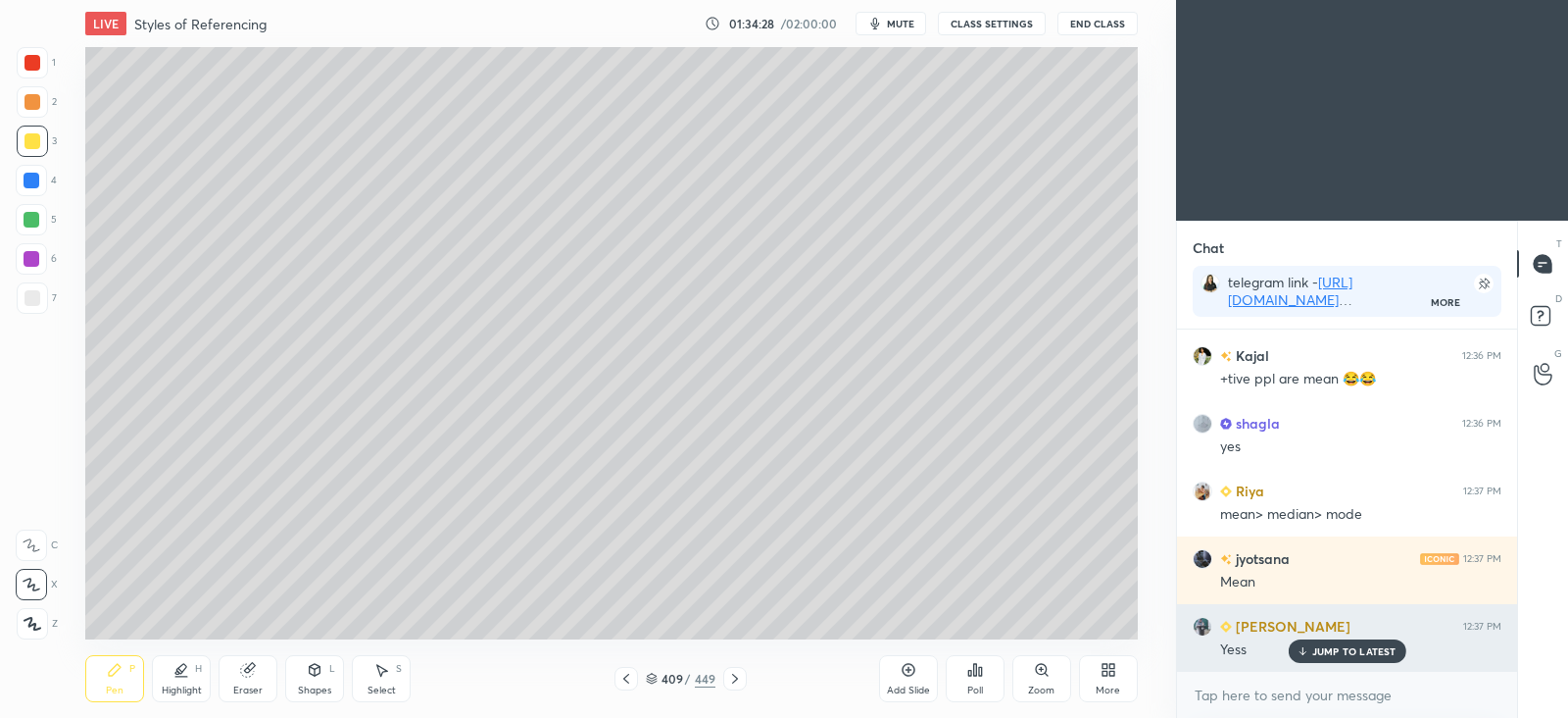
scroll to position [90093, 0]
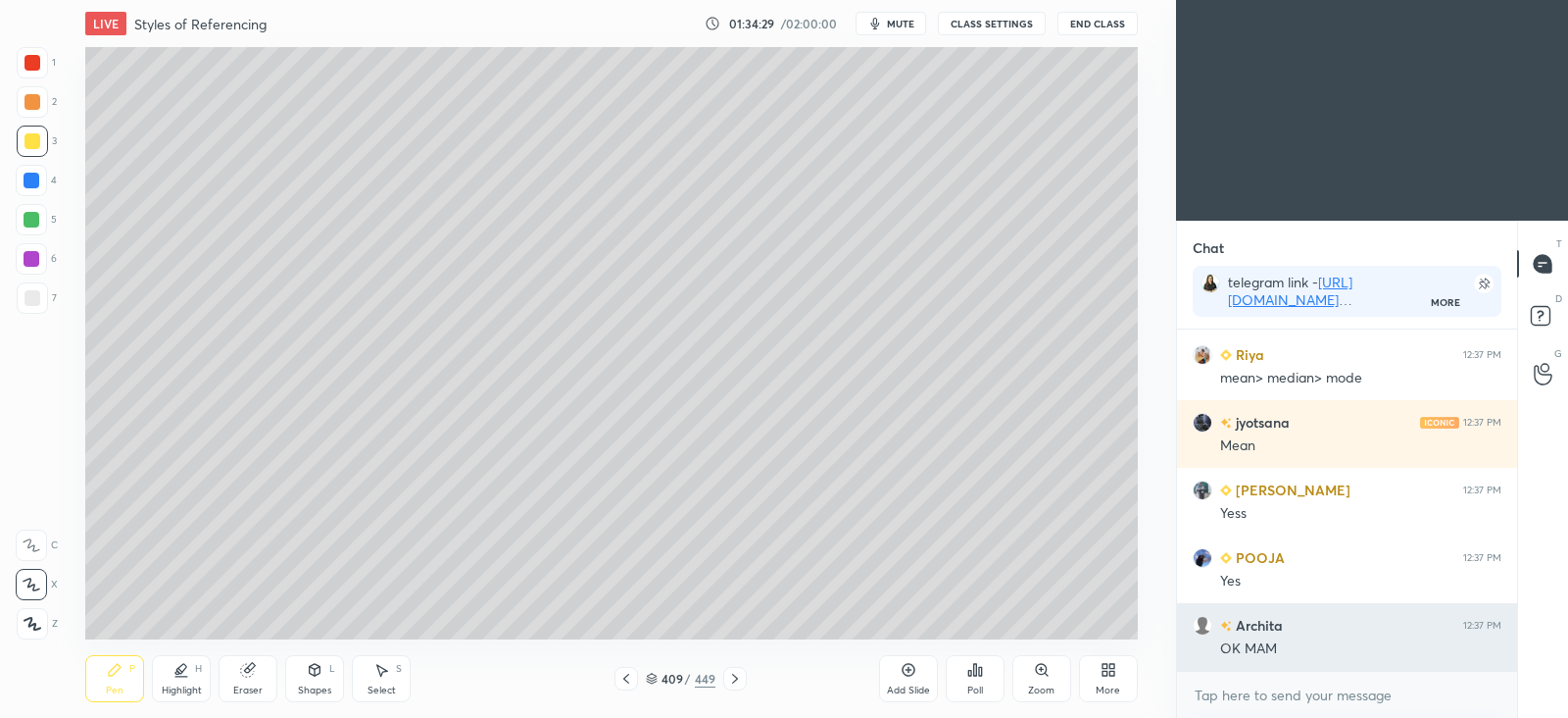
click at [1347, 650] on div "OK MAM" at bounding box center [1360, 649] width 281 height 20
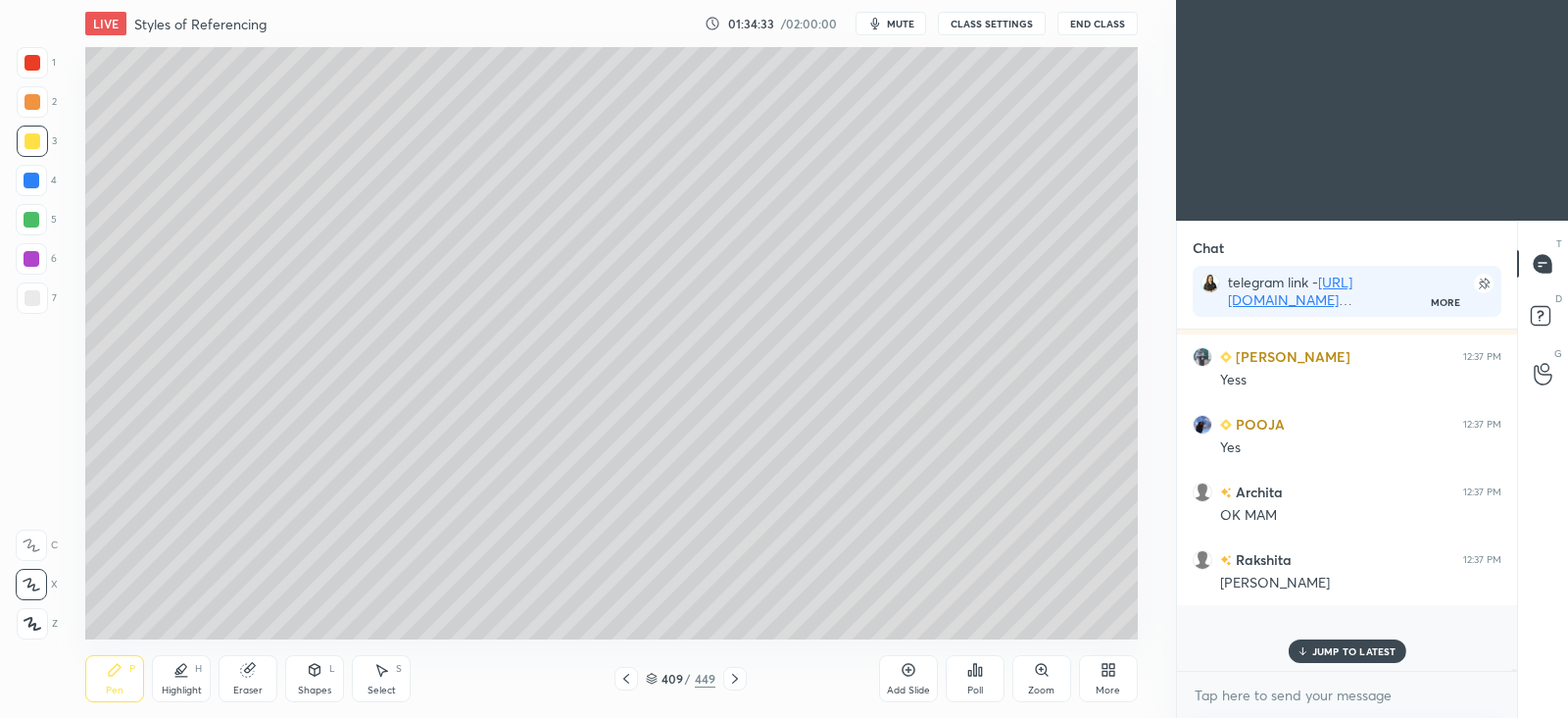
scroll to position [90228, 0]
click at [1332, 650] on p "JUMP TO LATEST" at bounding box center [1354, 651] width 84 height 12
click at [31, 221] on div at bounding box center [31, 220] width 16 height 16
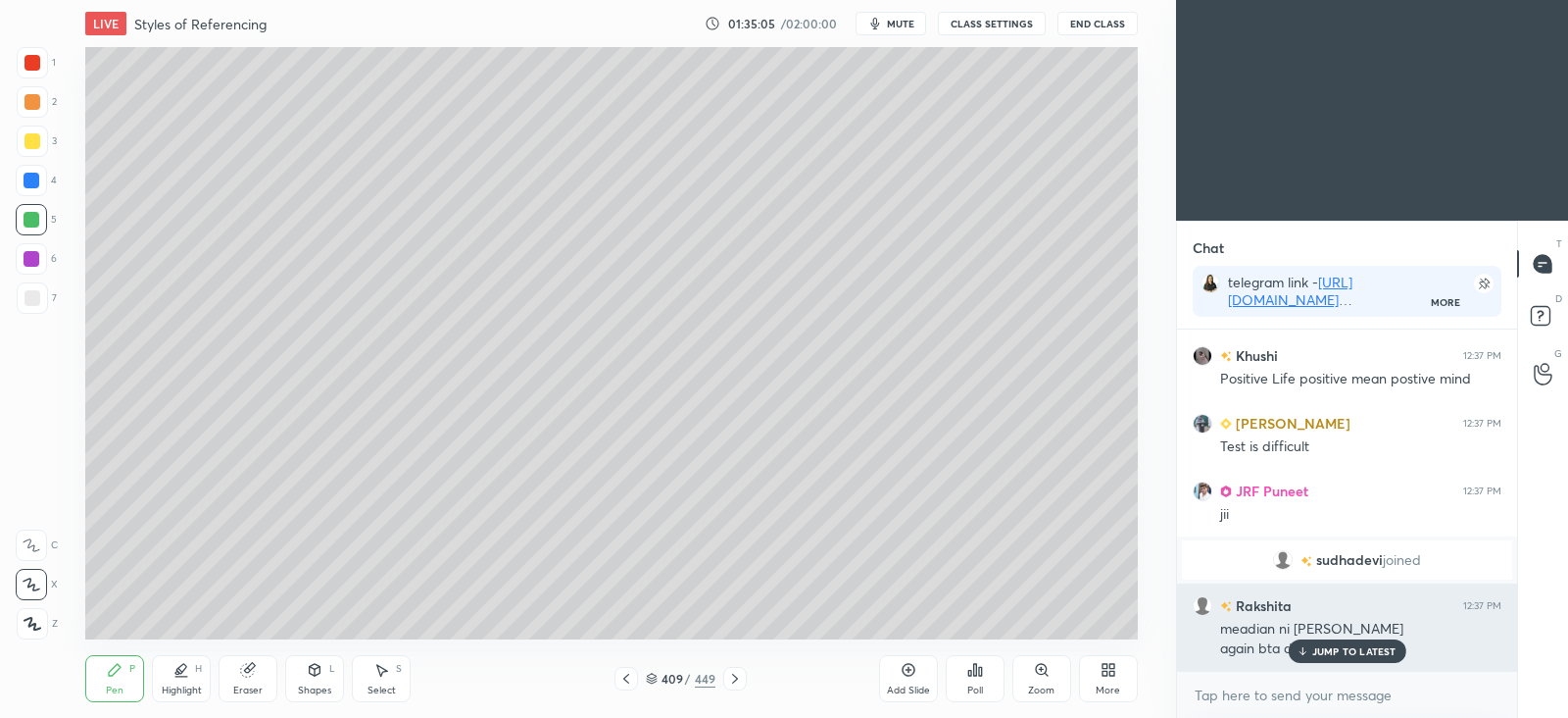
scroll to position [90768, 0]
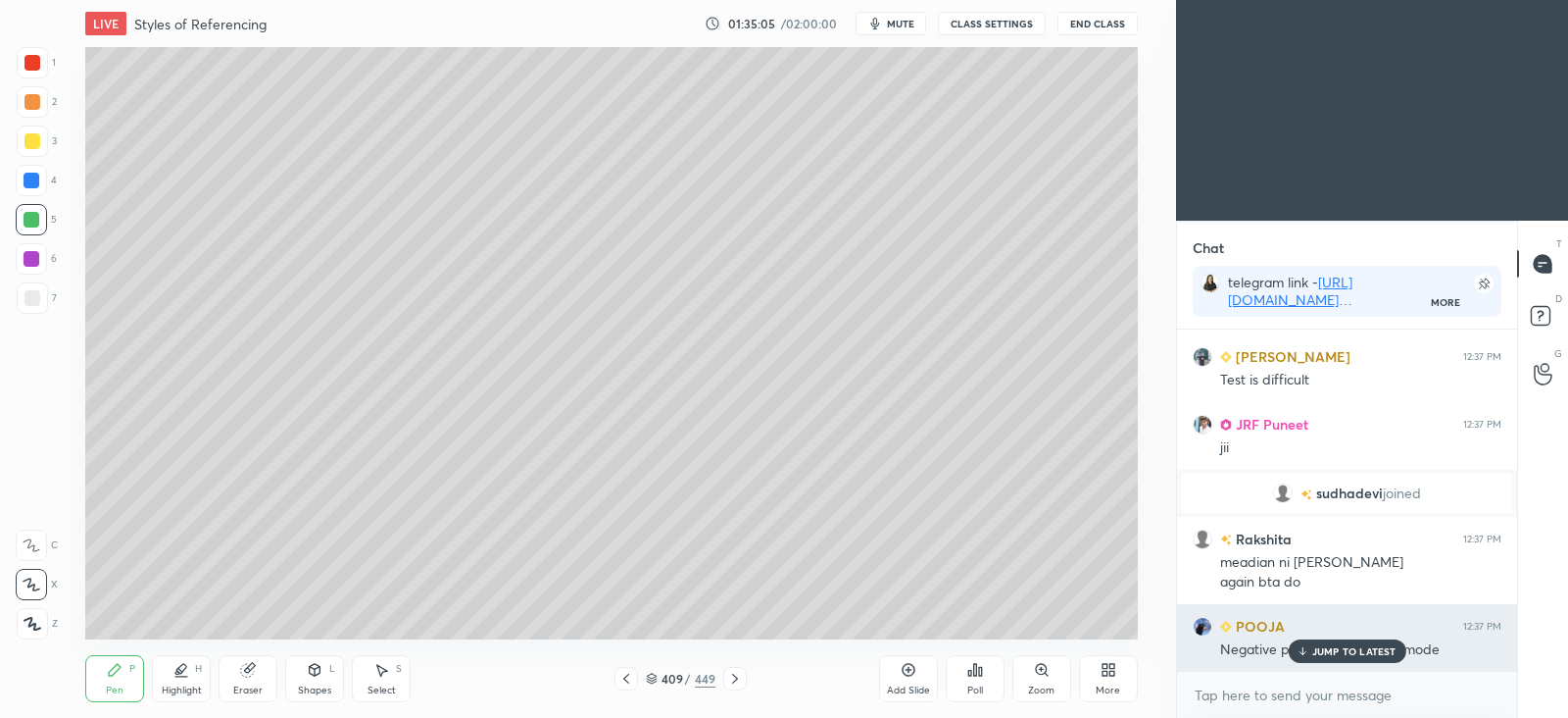
click at [1338, 651] on p "JUMP TO LATEST" at bounding box center [1354, 651] width 84 height 12
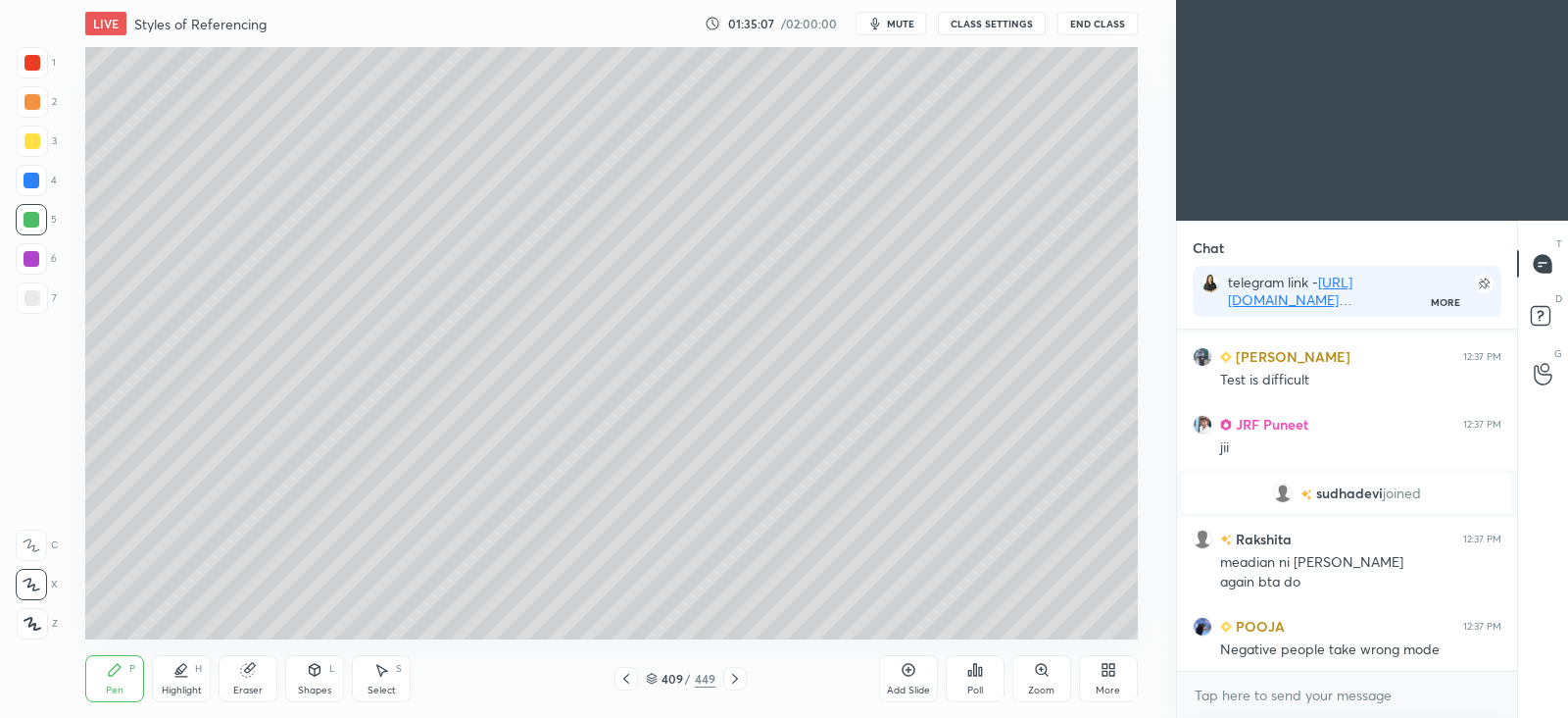
scroll to position [90853, 0]
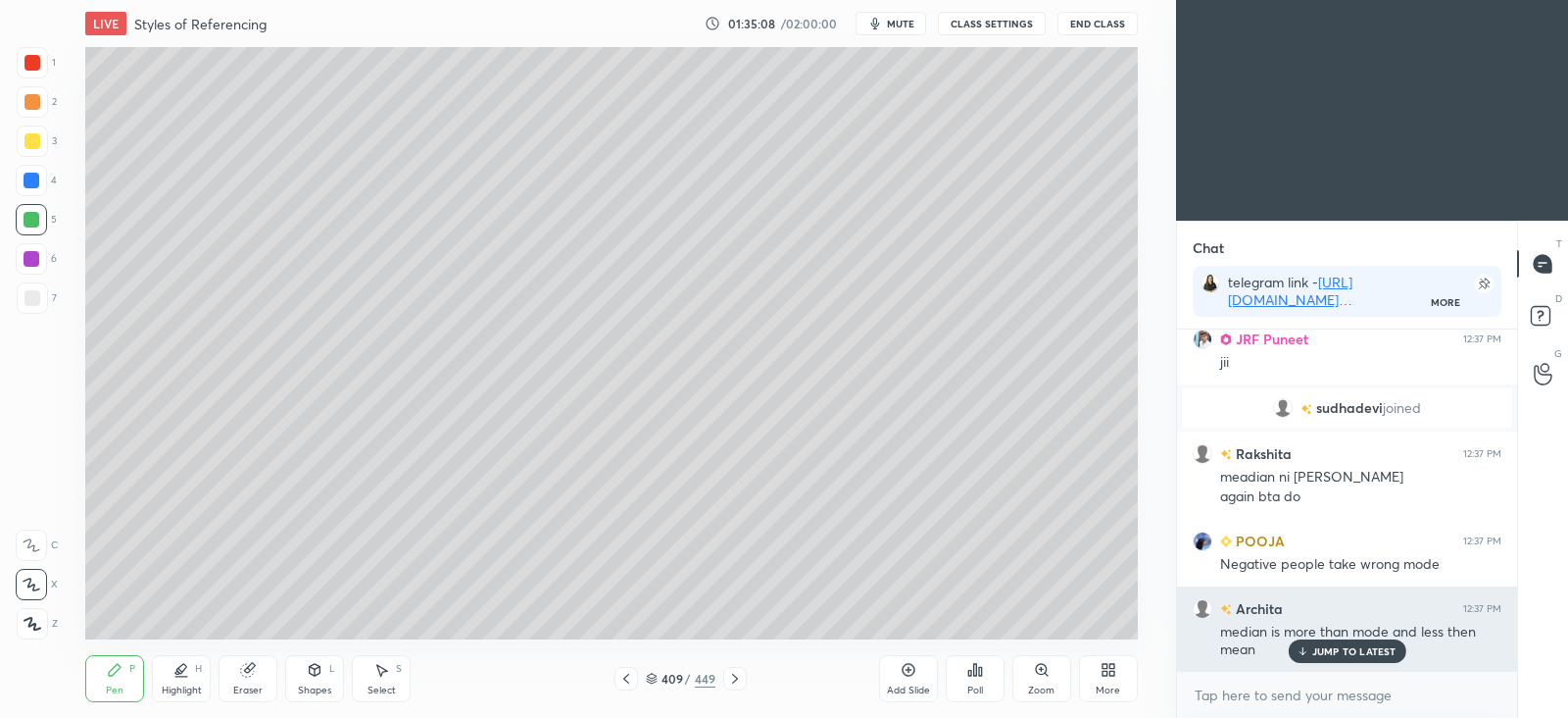
click at [1345, 645] on p "JUMP TO LATEST" at bounding box center [1354, 651] width 84 height 12
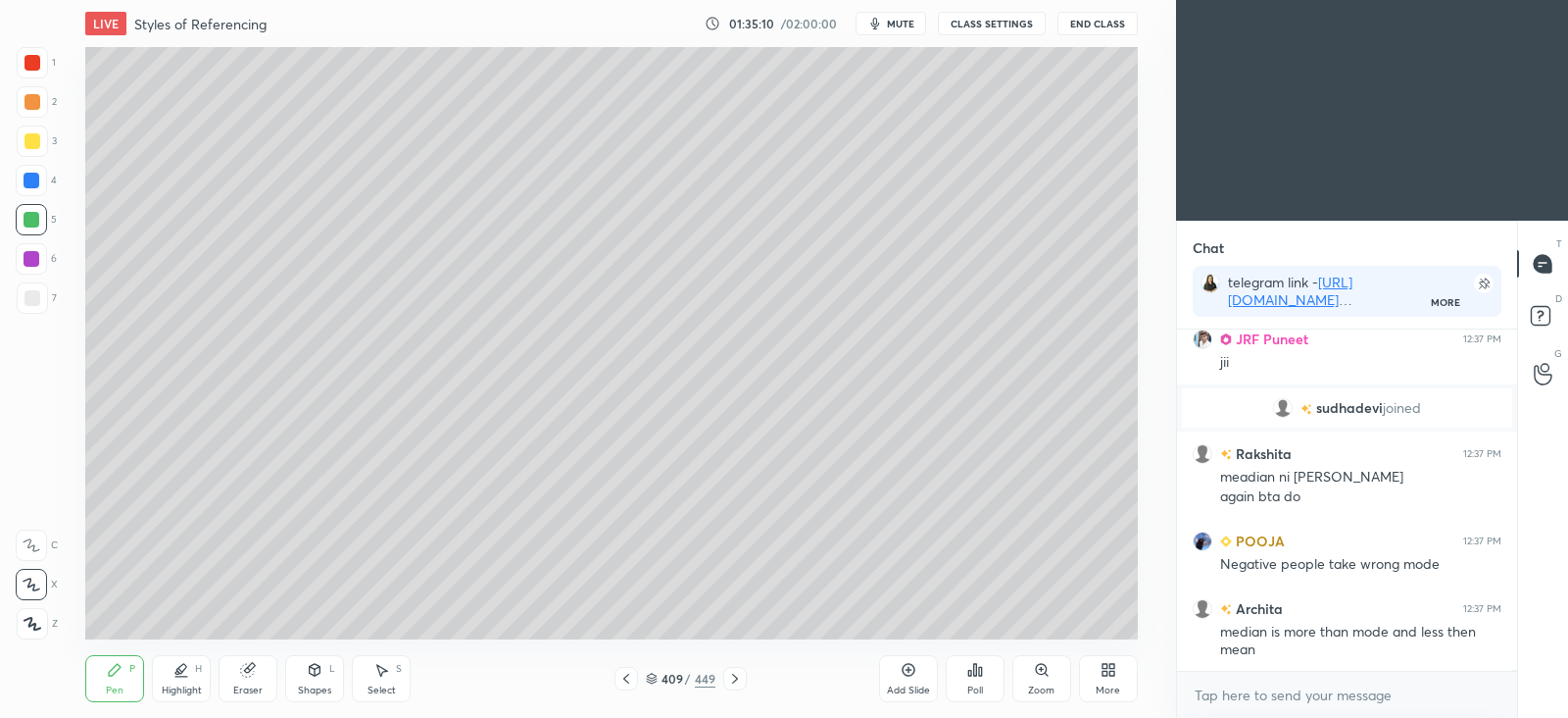
click at [622, 676] on icon at bounding box center [627, 679] width 16 height 16
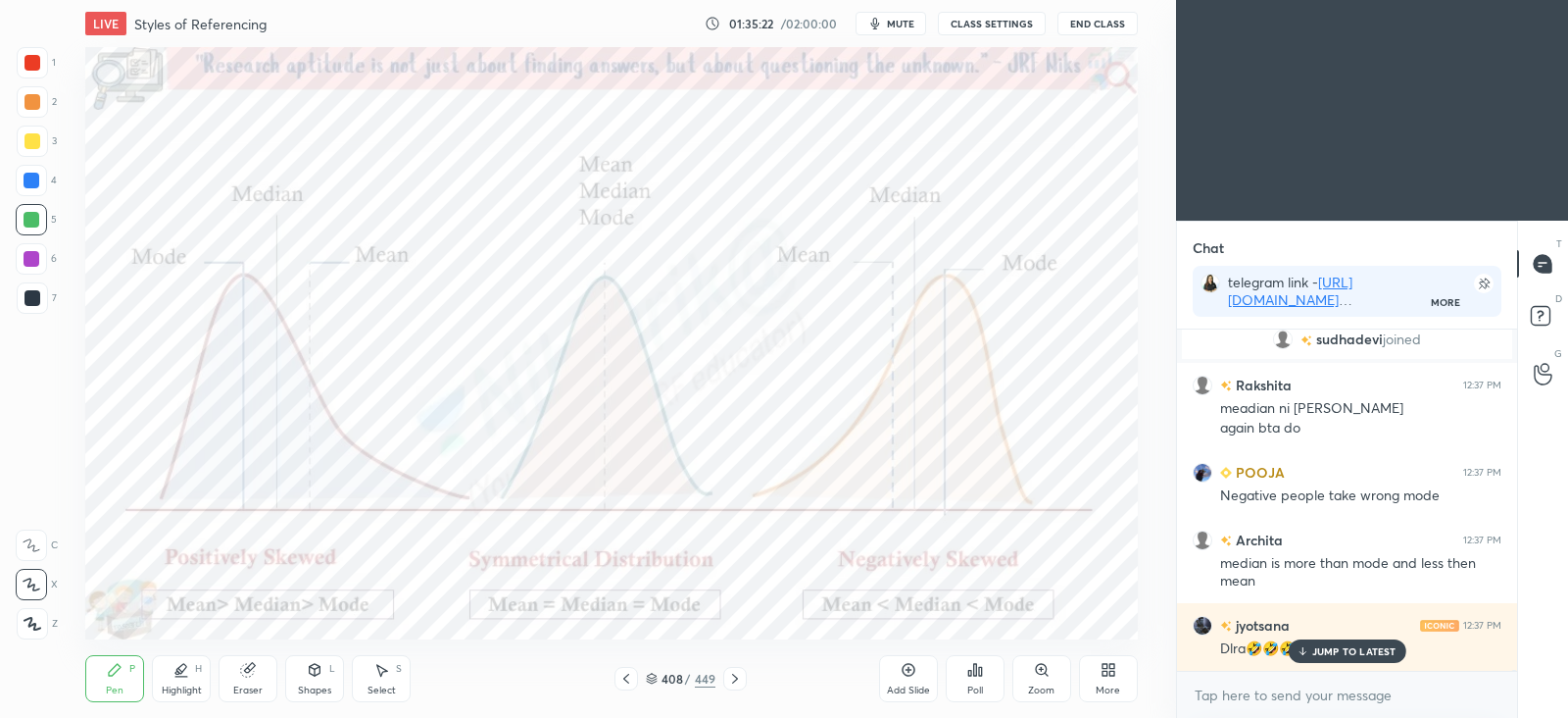
scroll to position [90989, 0]
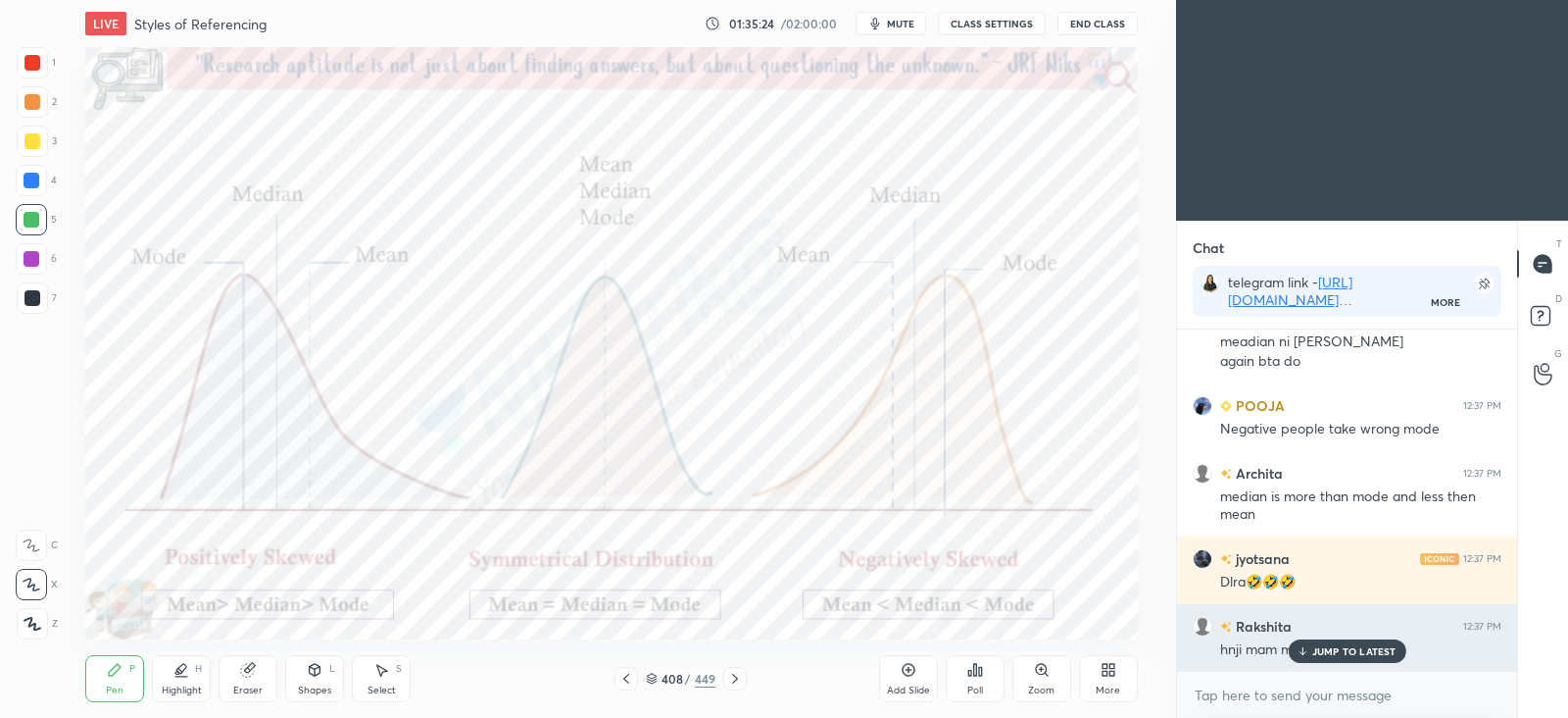
click at [1314, 646] on p "JUMP TO LATEST" at bounding box center [1354, 651] width 84 height 12
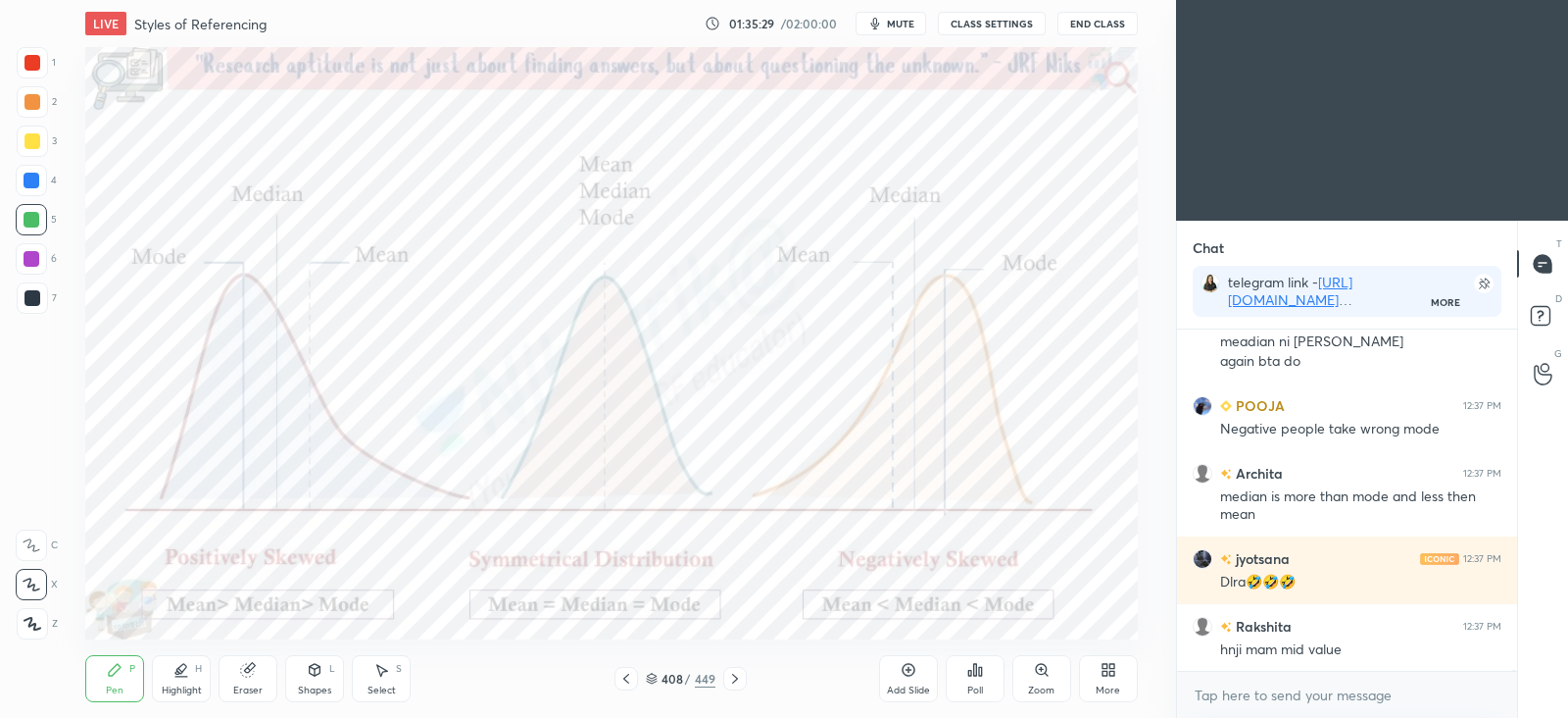
click at [728, 678] on icon at bounding box center [735, 679] width 16 height 16
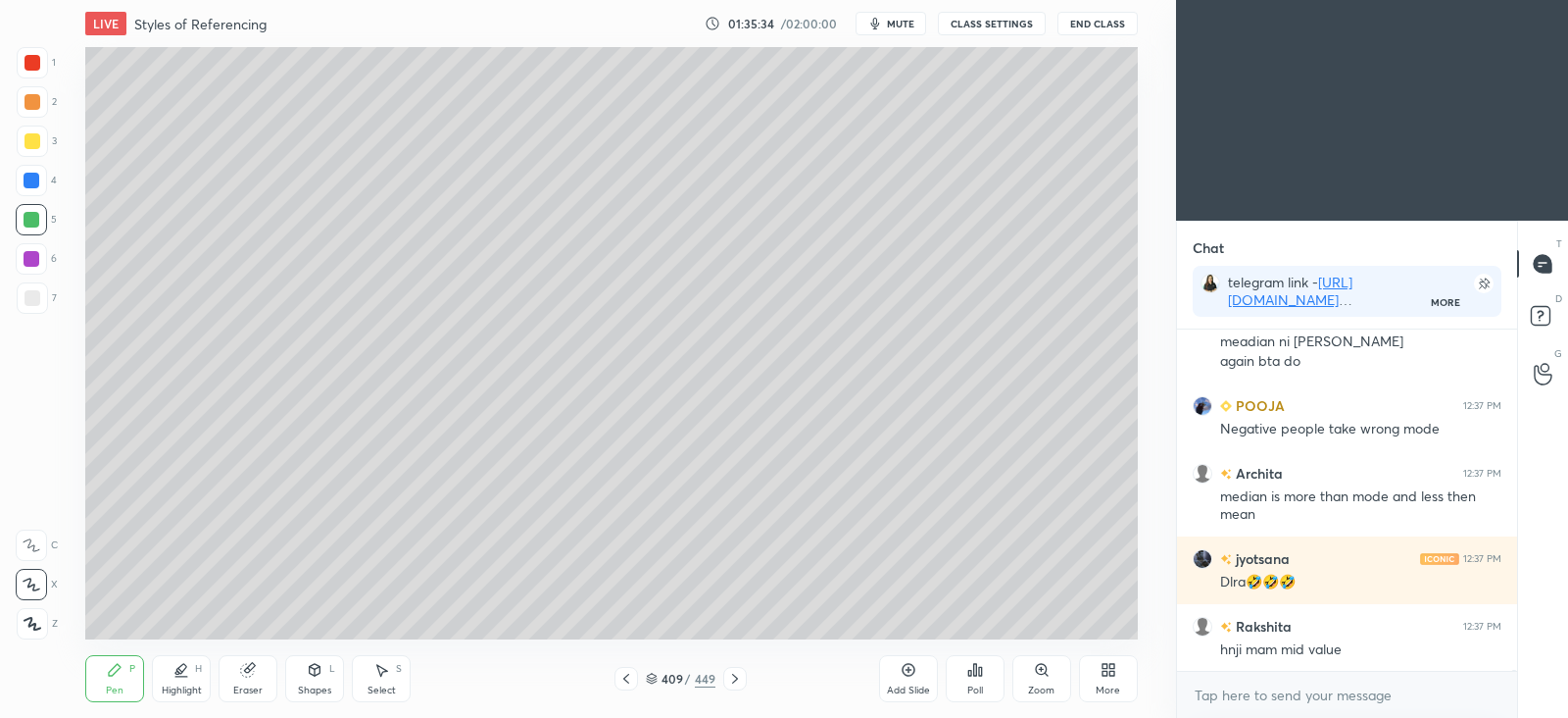
click at [630, 677] on icon at bounding box center [627, 679] width 16 height 16
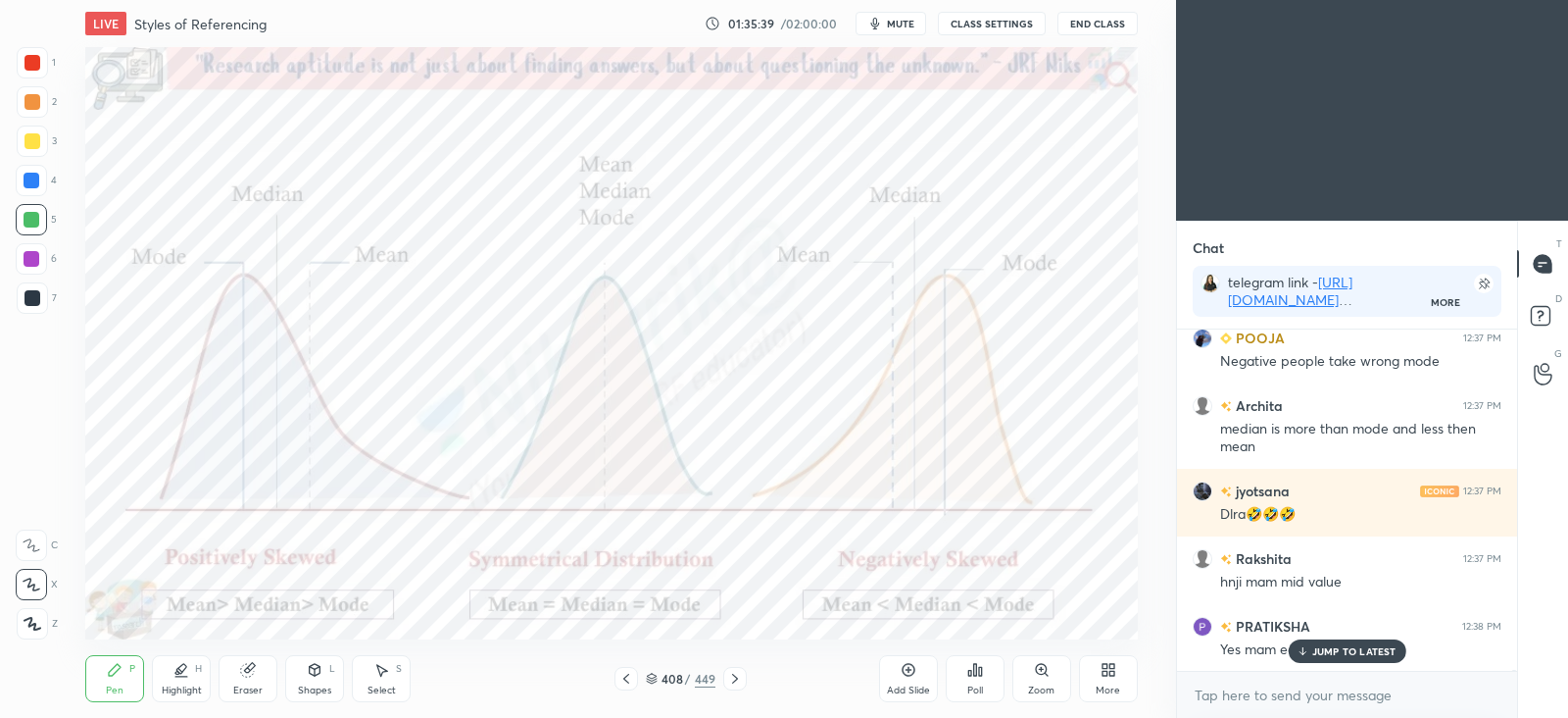
scroll to position [91123, 0]
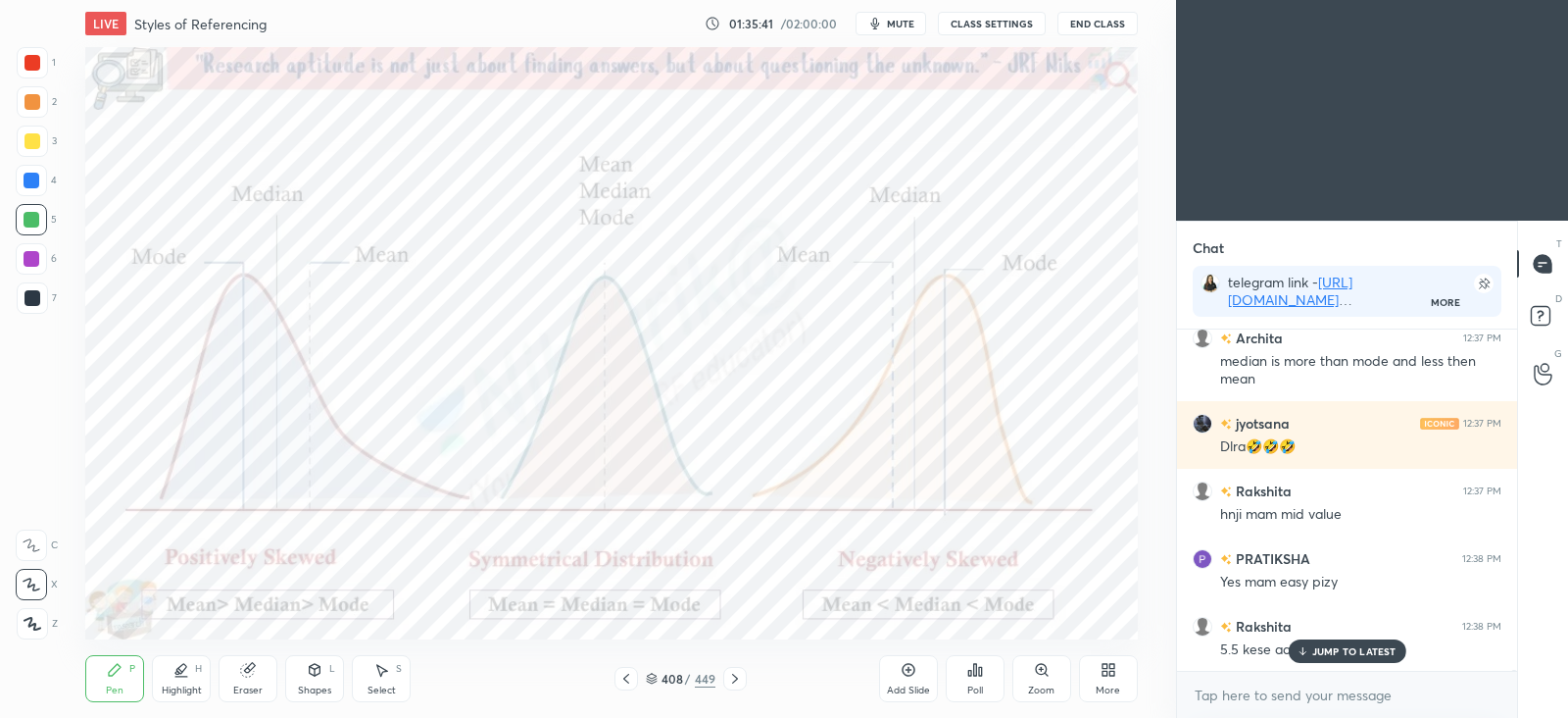
click at [1323, 645] on p "JUMP TO LATEST" at bounding box center [1354, 651] width 84 height 12
click at [736, 689] on div at bounding box center [735, 679] width 24 height 24
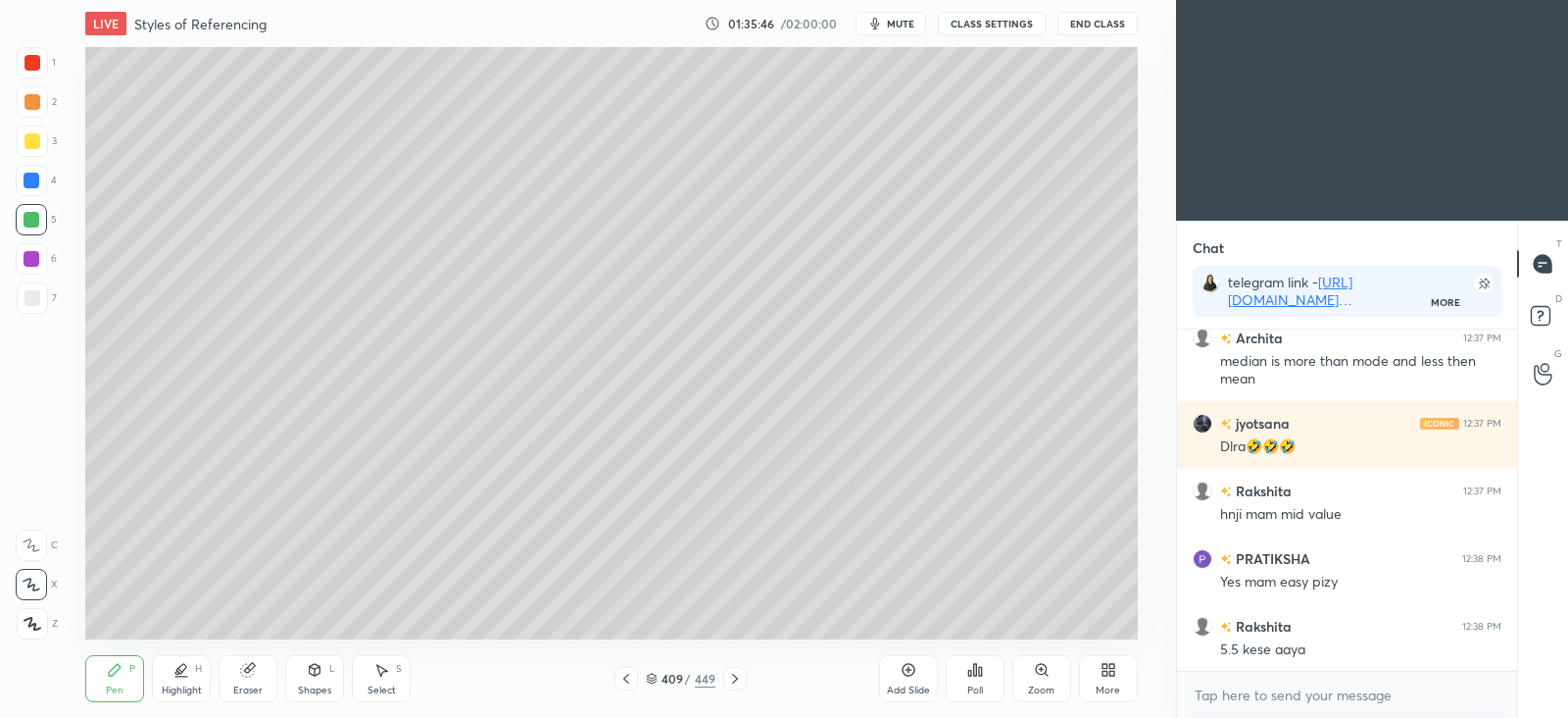
scroll to position [91191, 0]
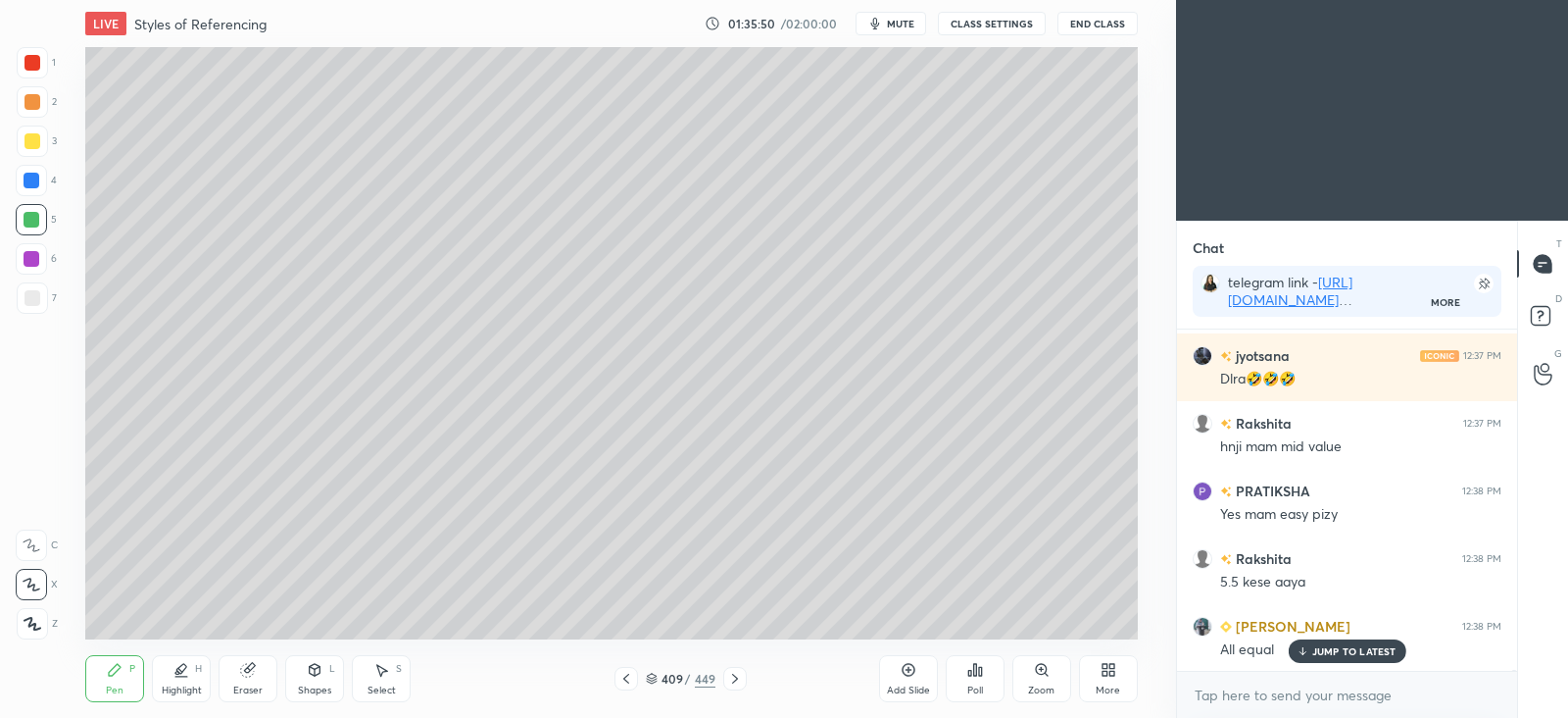
click at [631, 678] on icon at bounding box center [627, 679] width 16 height 16
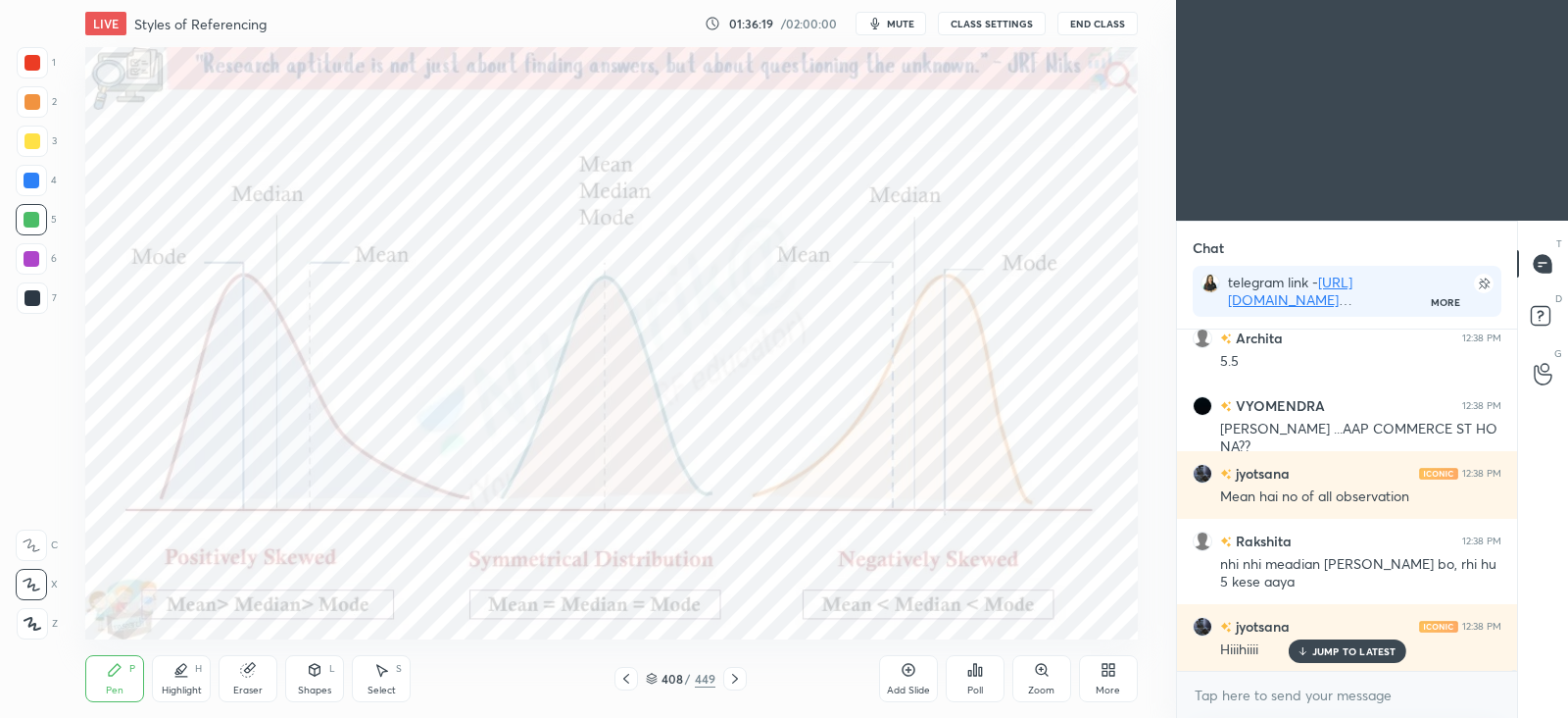
scroll to position [91770, 0]
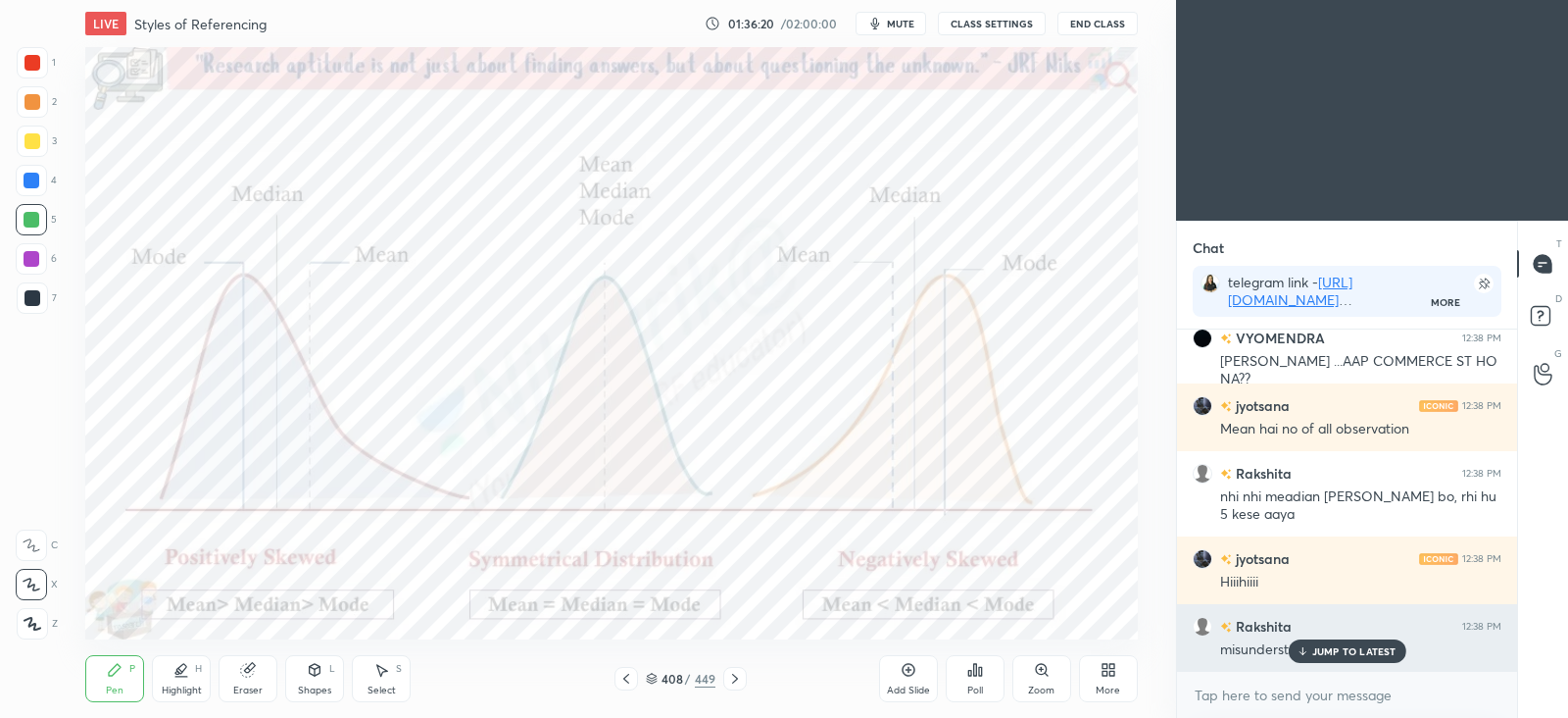
click at [1339, 651] on p "JUMP TO LATEST" at bounding box center [1354, 651] width 84 height 12
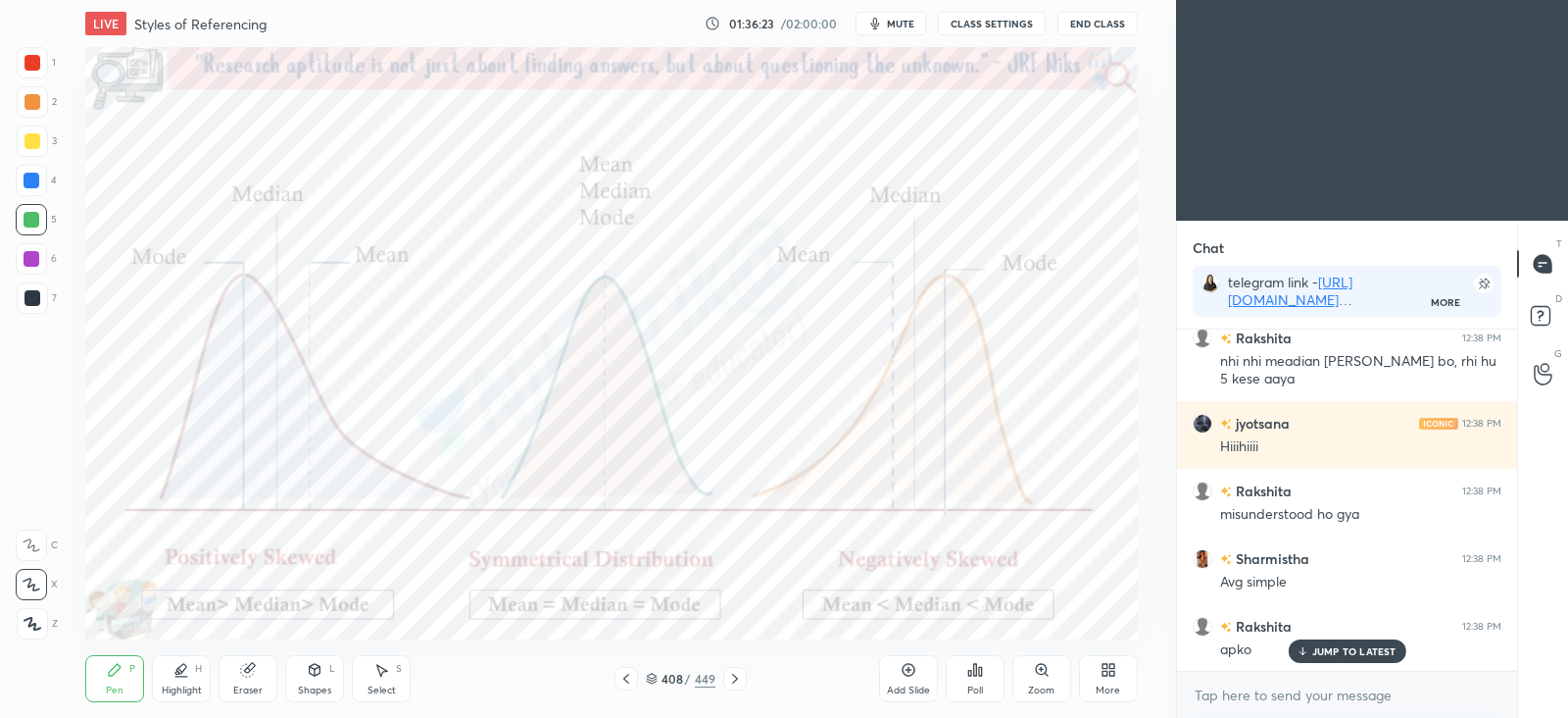
scroll to position [91973, 0]
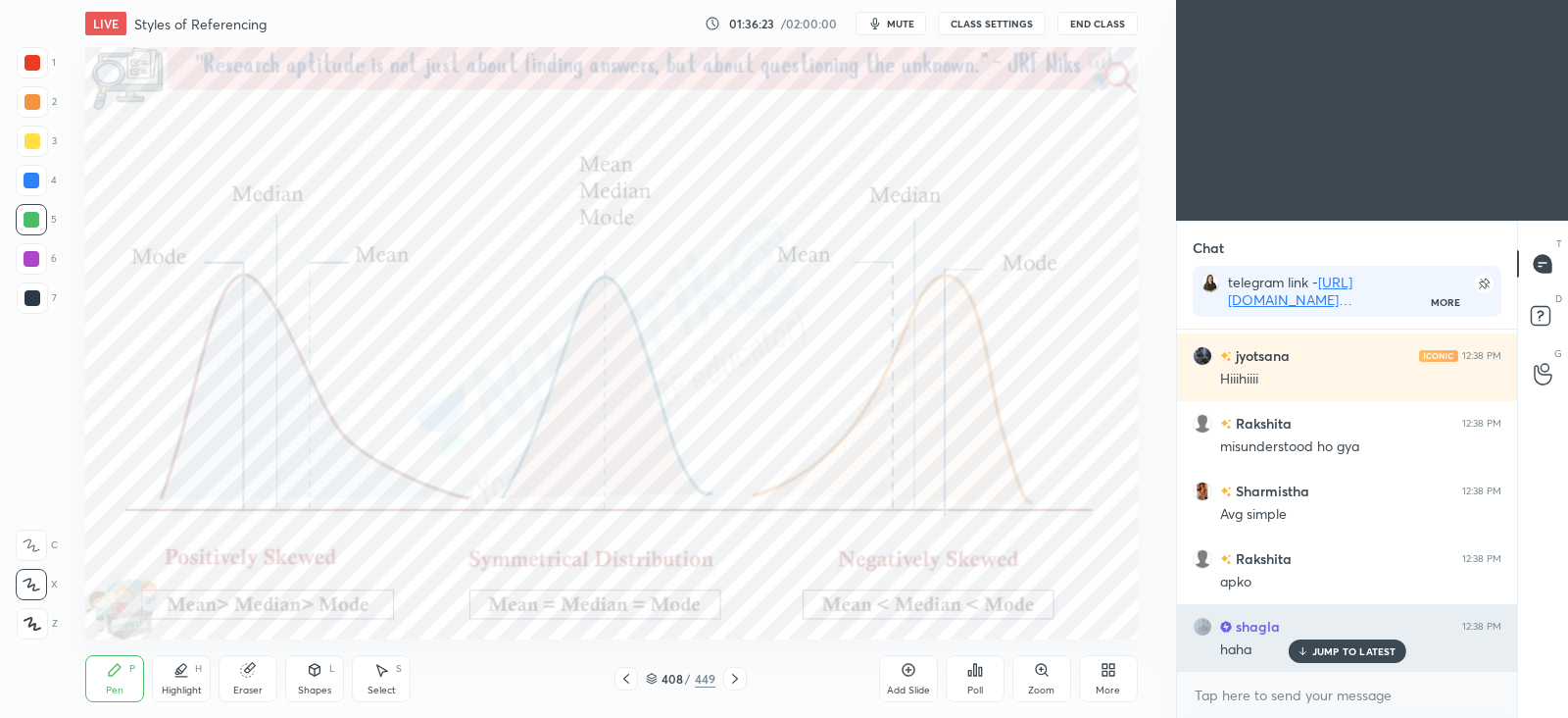
click at [1338, 654] on p "JUMP TO LATEST" at bounding box center [1354, 651] width 84 height 12
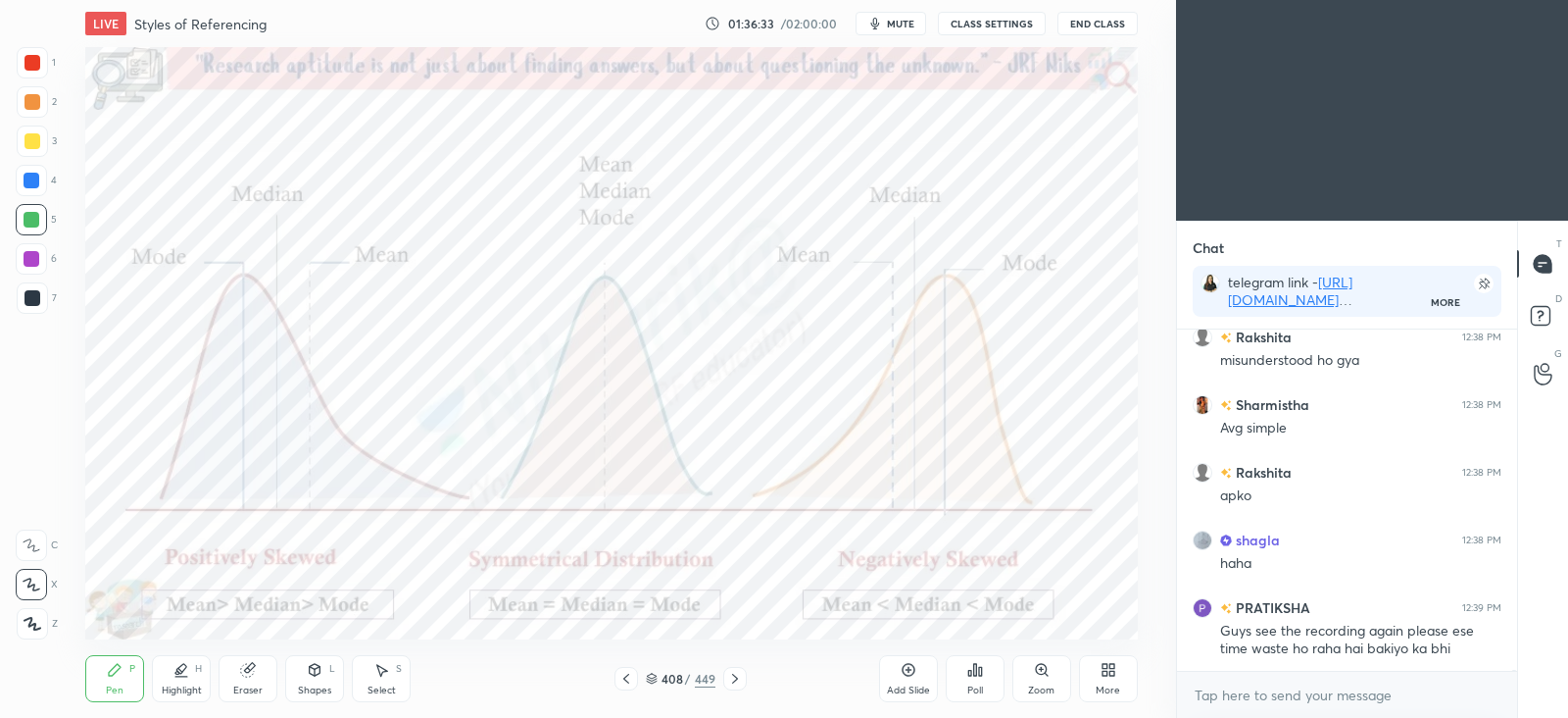
scroll to position [92126, 0]
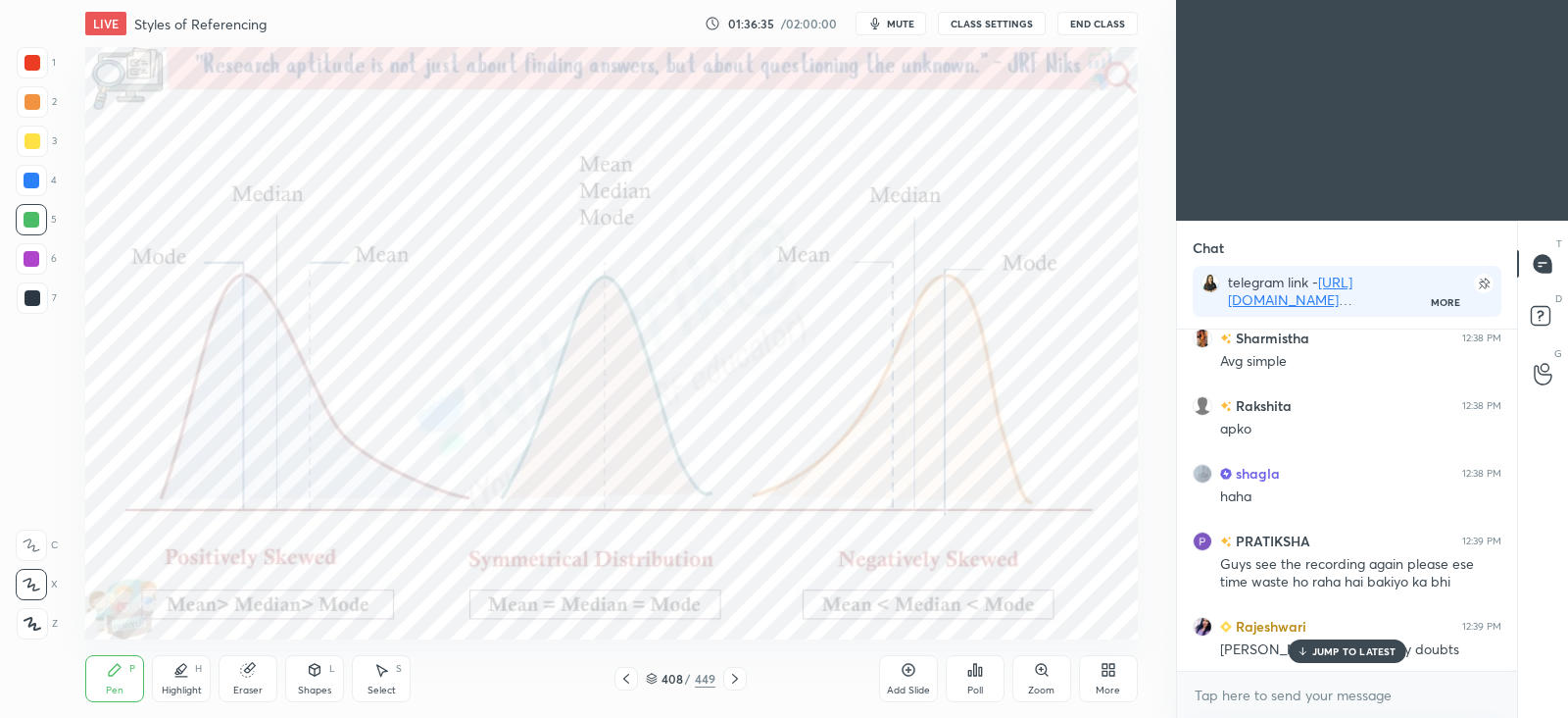
click at [247, 670] on icon at bounding box center [247, 670] width 13 height 13
click at [117, 671] on icon at bounding box center [115, 670] width 12 height 12
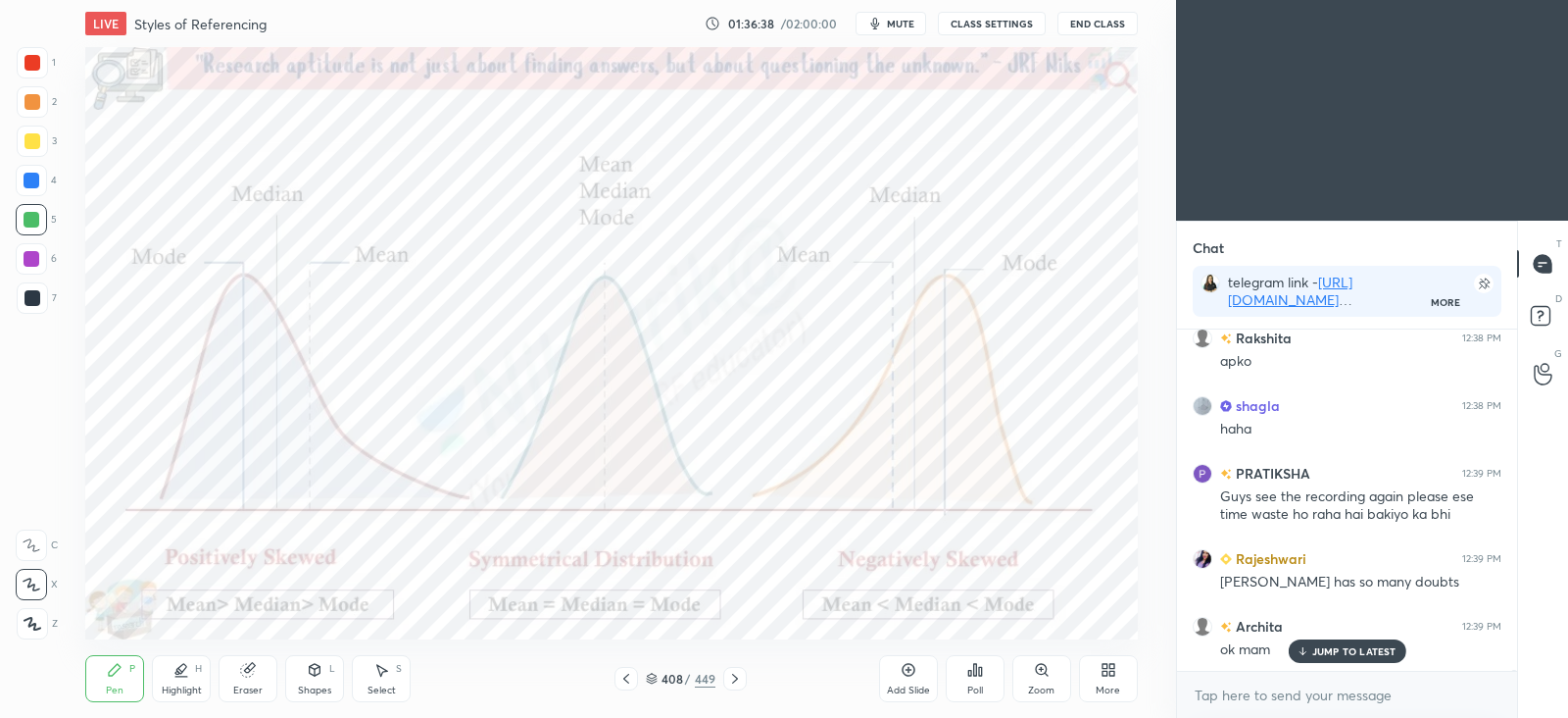
click at [30, 264] on div at bounding box center [31, 259] width 16 height 16
click at [36, 587] on icon at bounding box center [31, 585] width 18 height 14
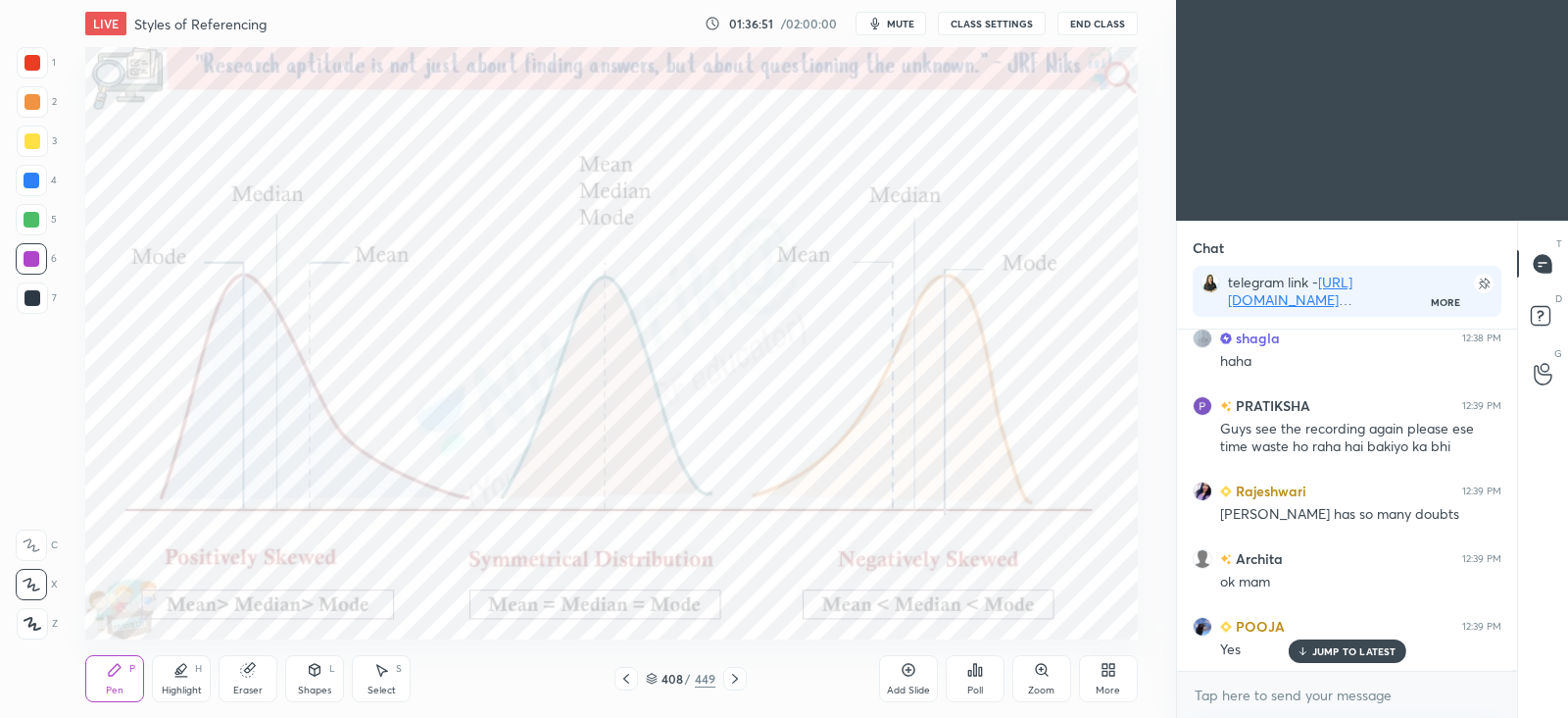
scroll to position [92346, 0]
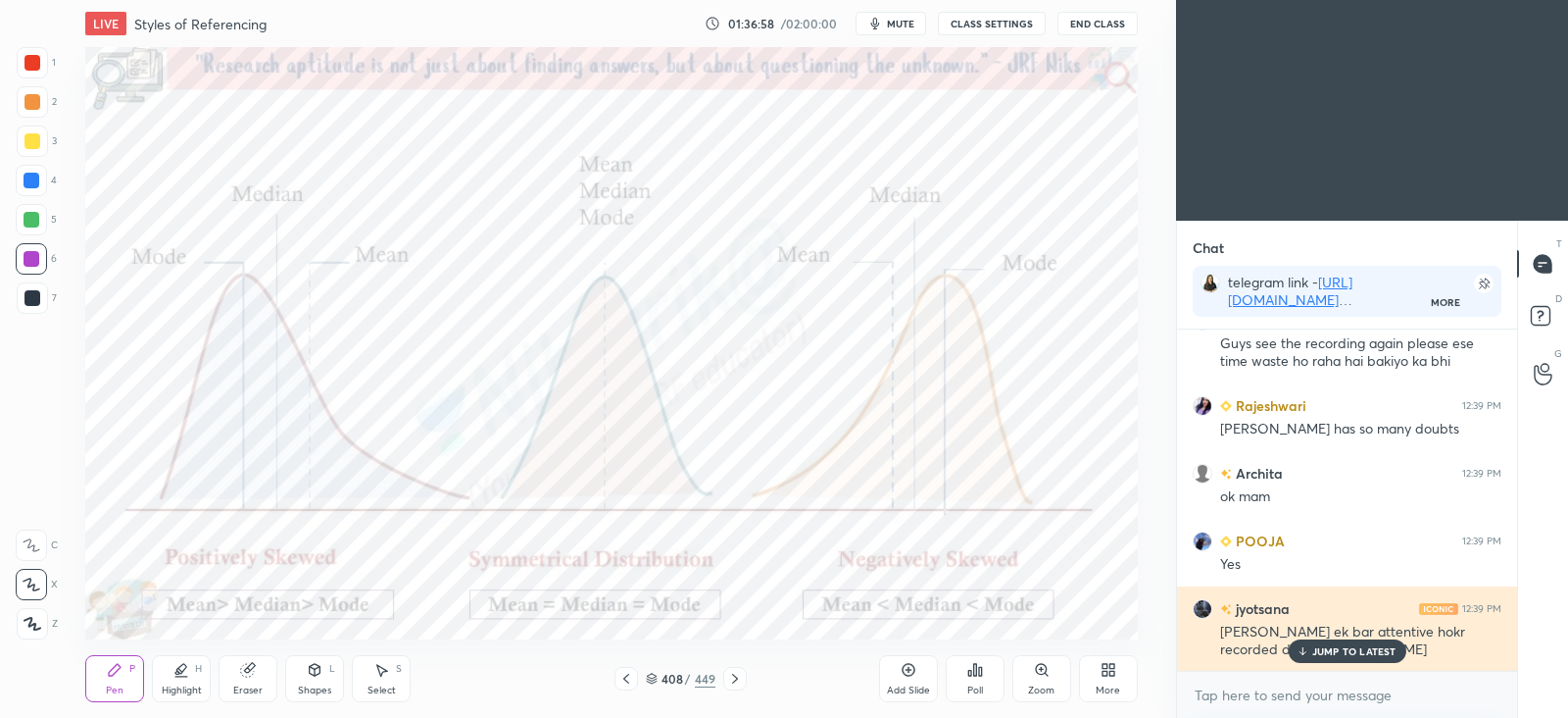
click at [1363, 646] on p "JUMP TO LATEST" at bounding box center [1354, 651] width 84 height 12
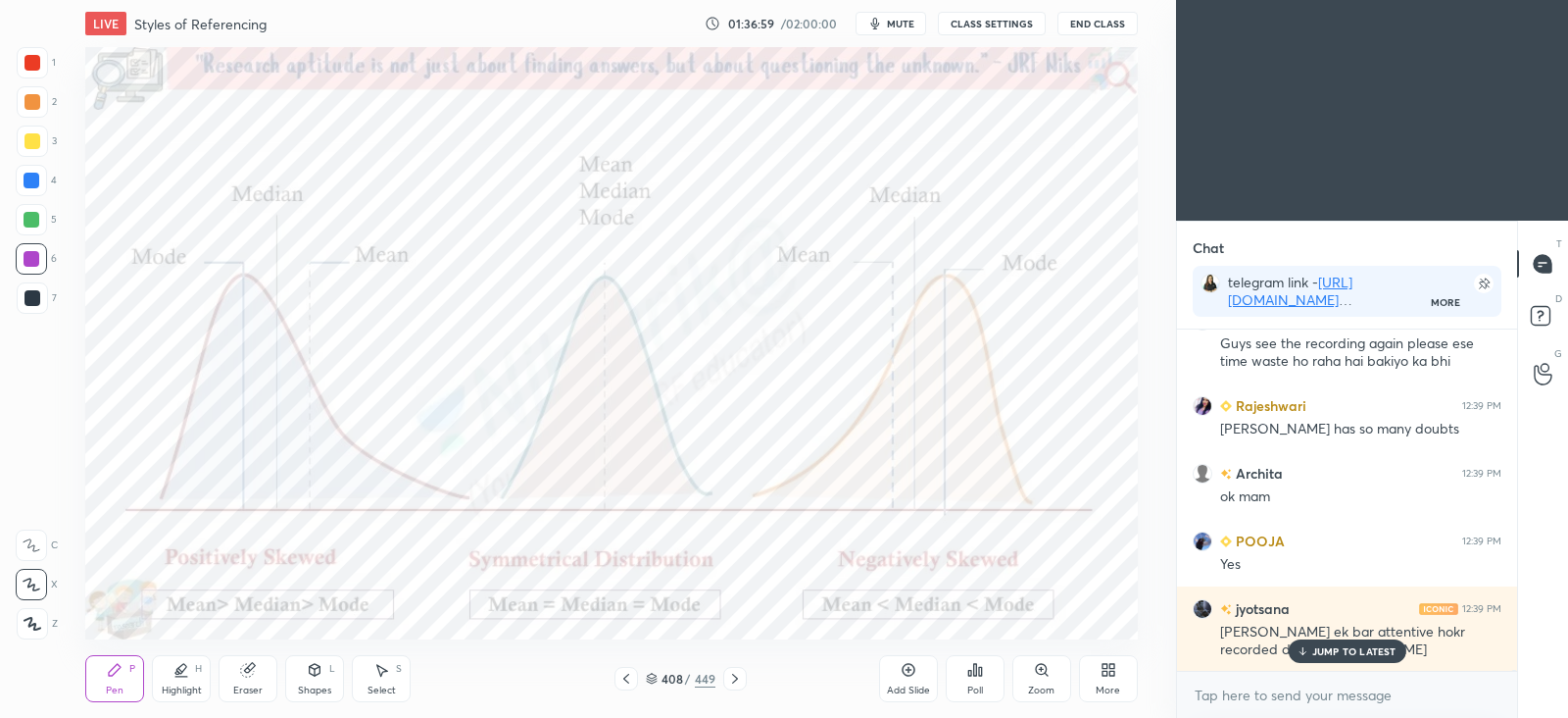
scroll to position [92414, 0]
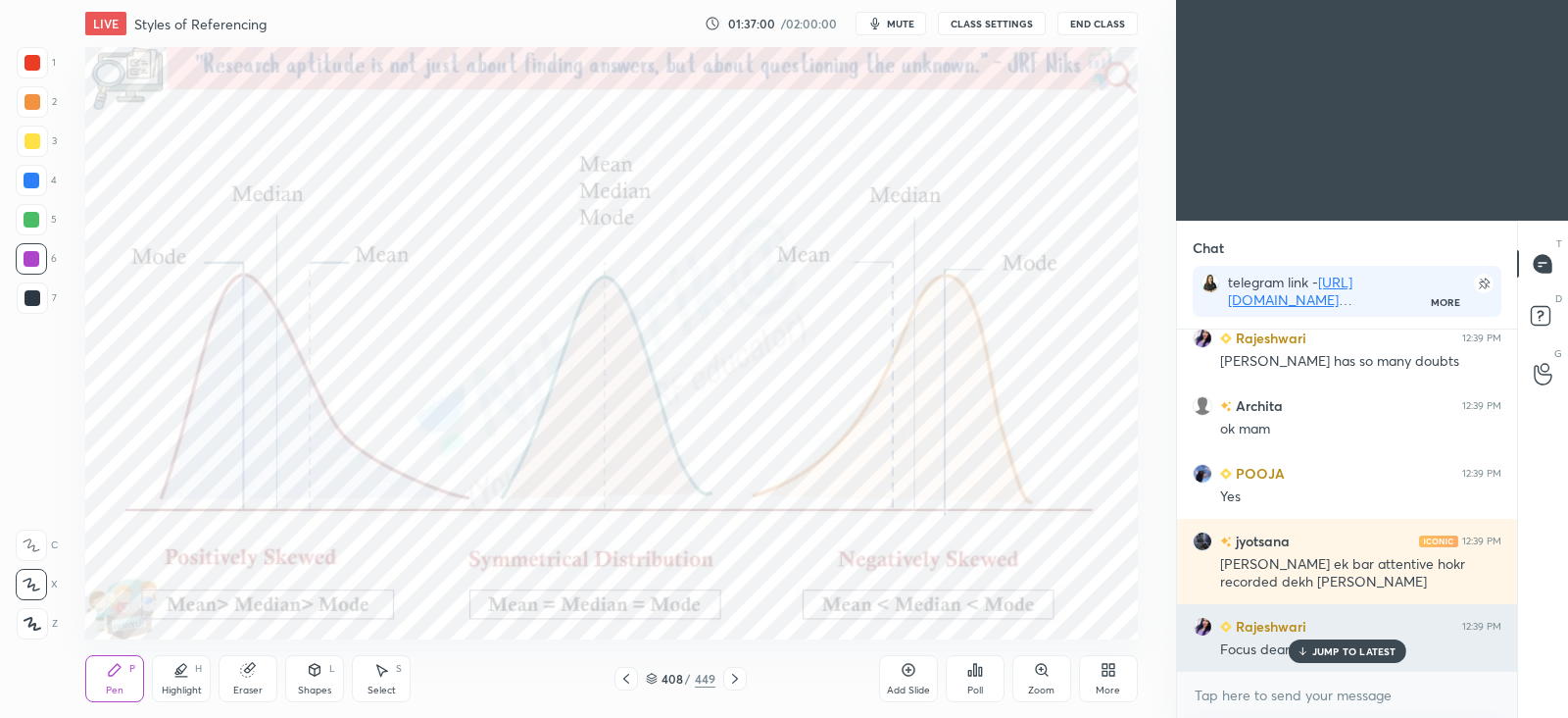
click at [1352, 648] on p "JUMP TO LATEST" at bounding box center [1354, 651] width 84 height 12
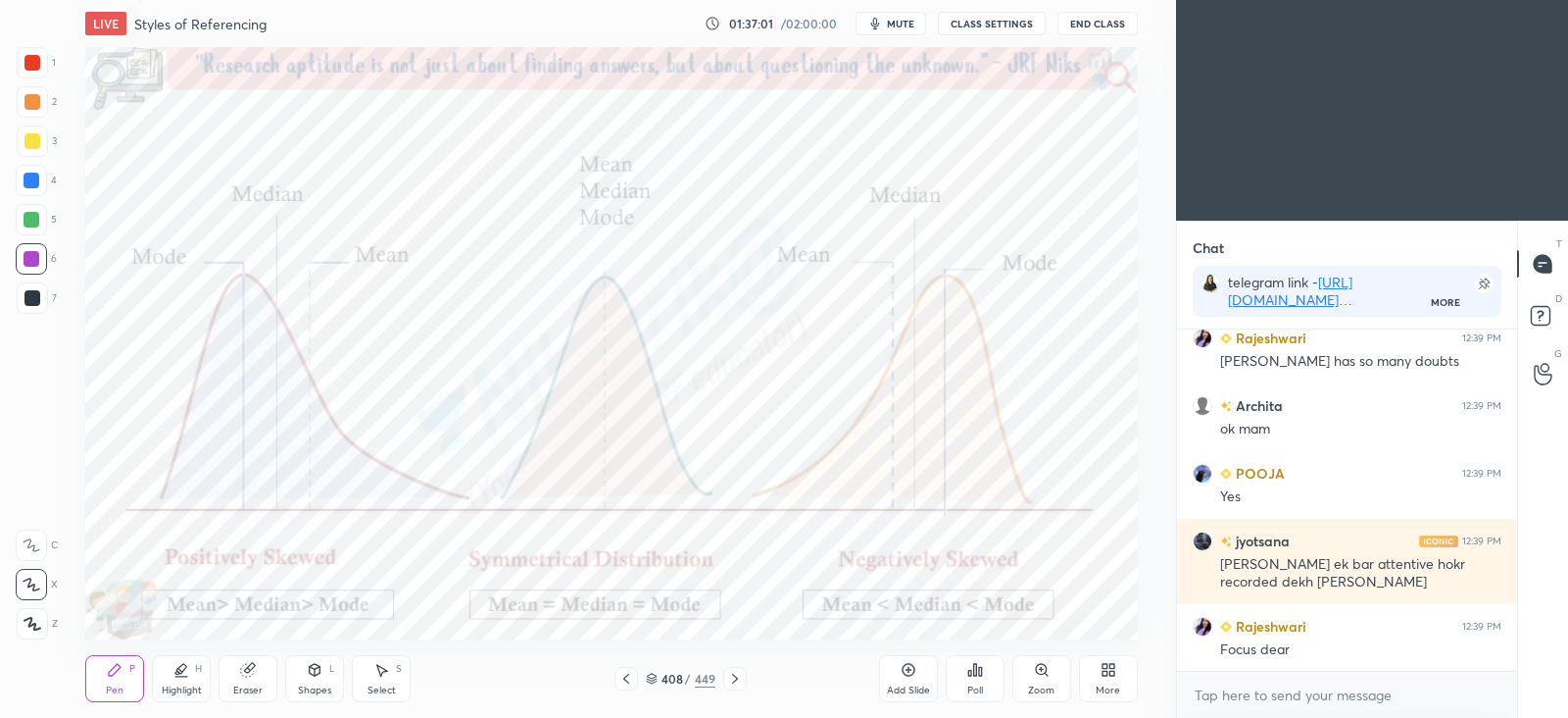
scroll to position [92482, 0]
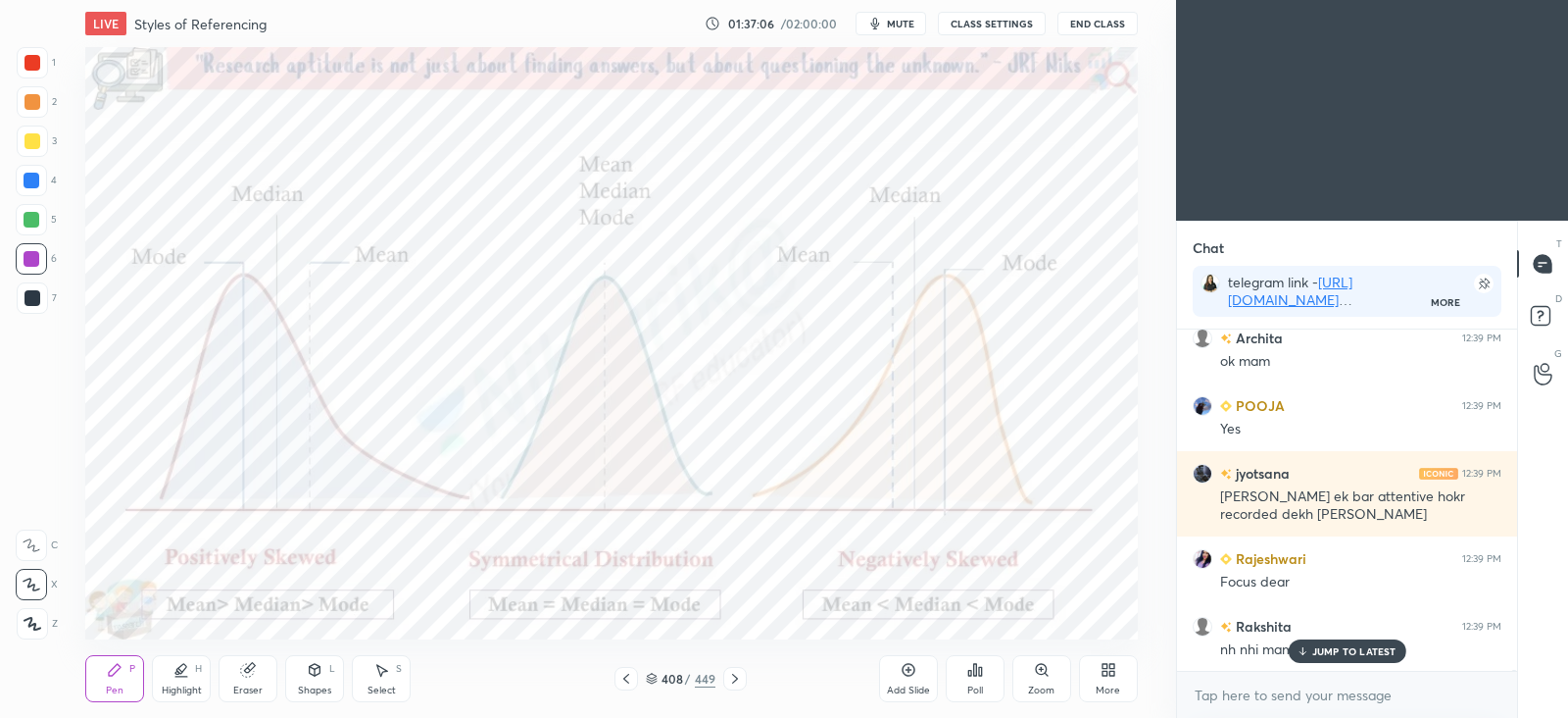
click at [182, 670] on icon at bounding box center [182, 669] width 10 height 10
click at [44, 594] on div at bounding box center [31, 585] width 31 height 31
click at [1318, 649] on p "JUMP TO LATEST" at bounding box center [1354, 651] width 84 height 12
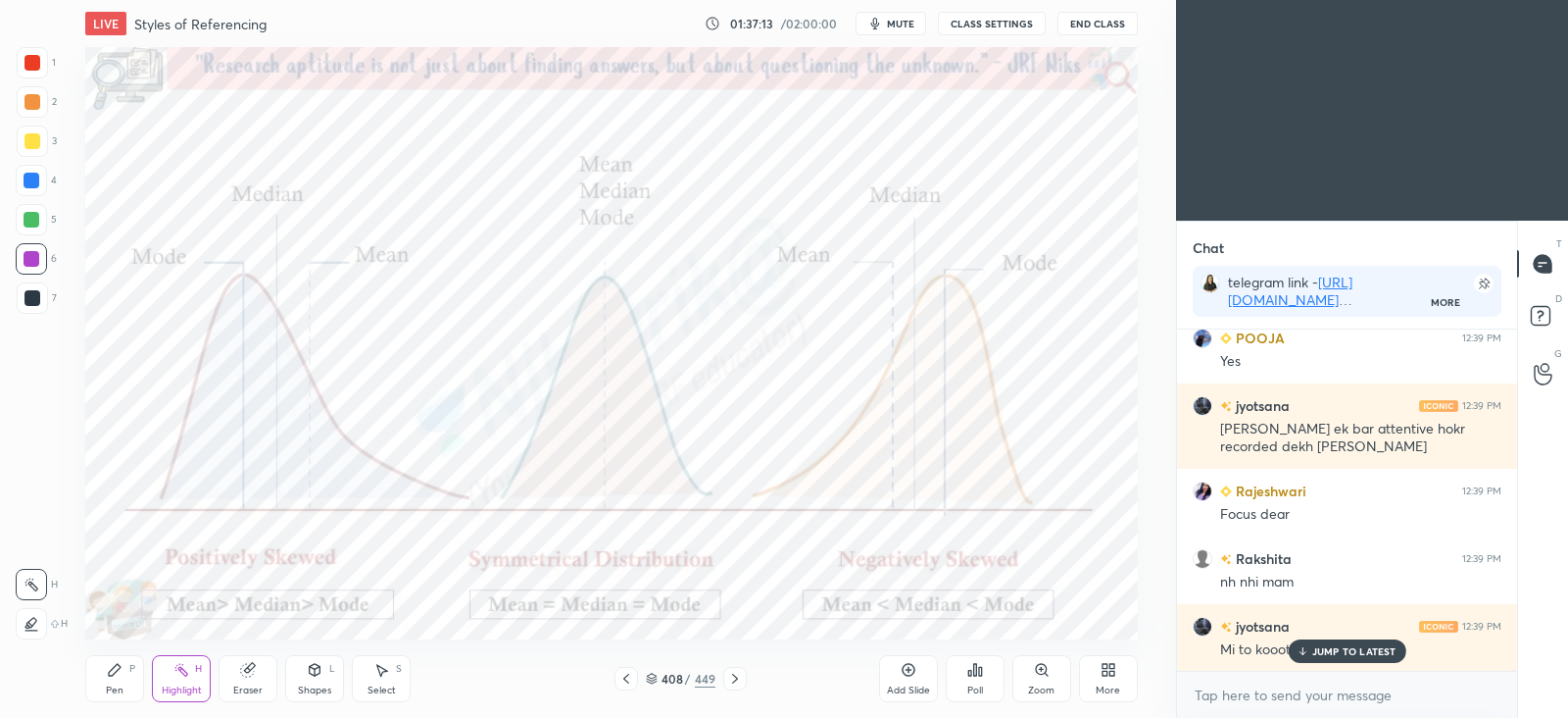
click at [1333, 645] on p "JUMP TO LATEST" at bounding box center [1354, 651] width 84 height 12
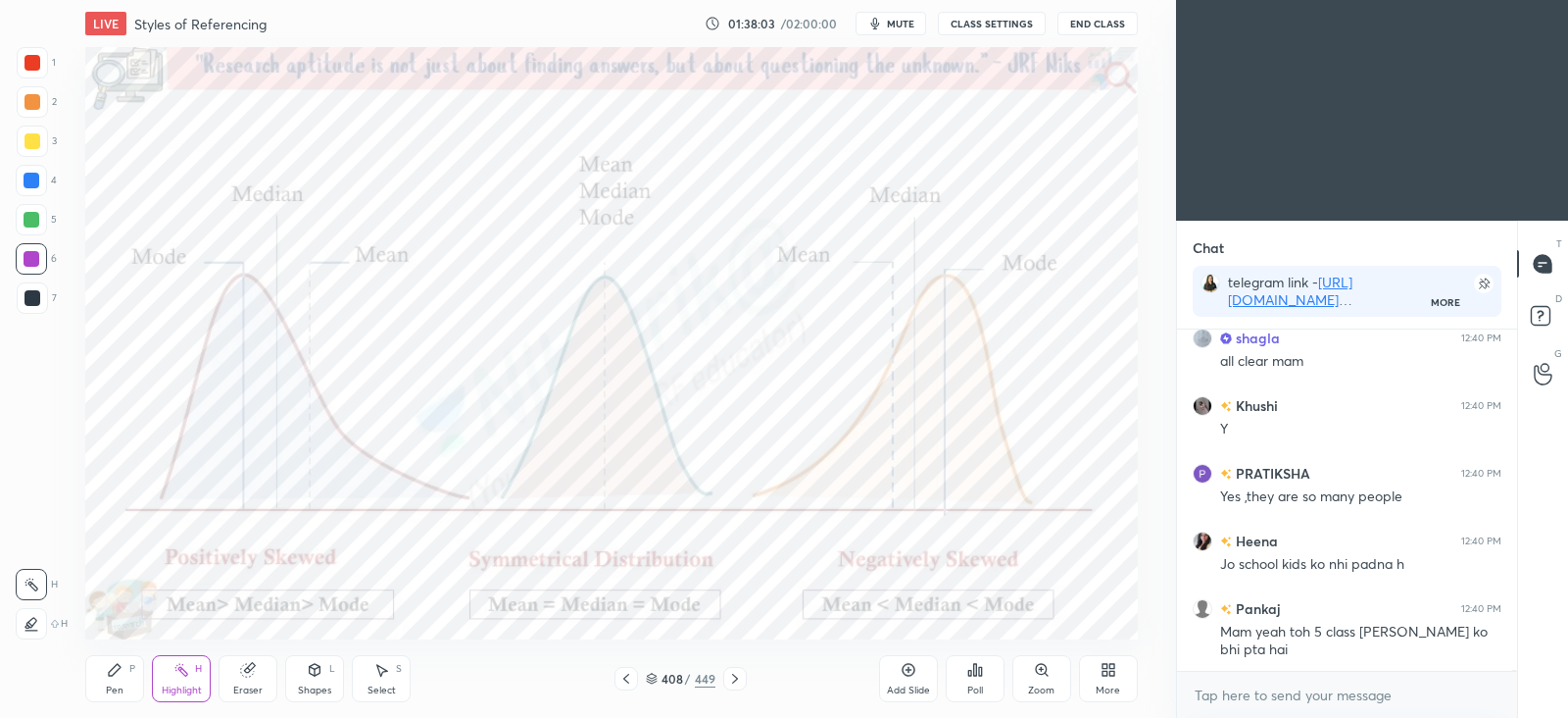
scroll to position [93279, 0]
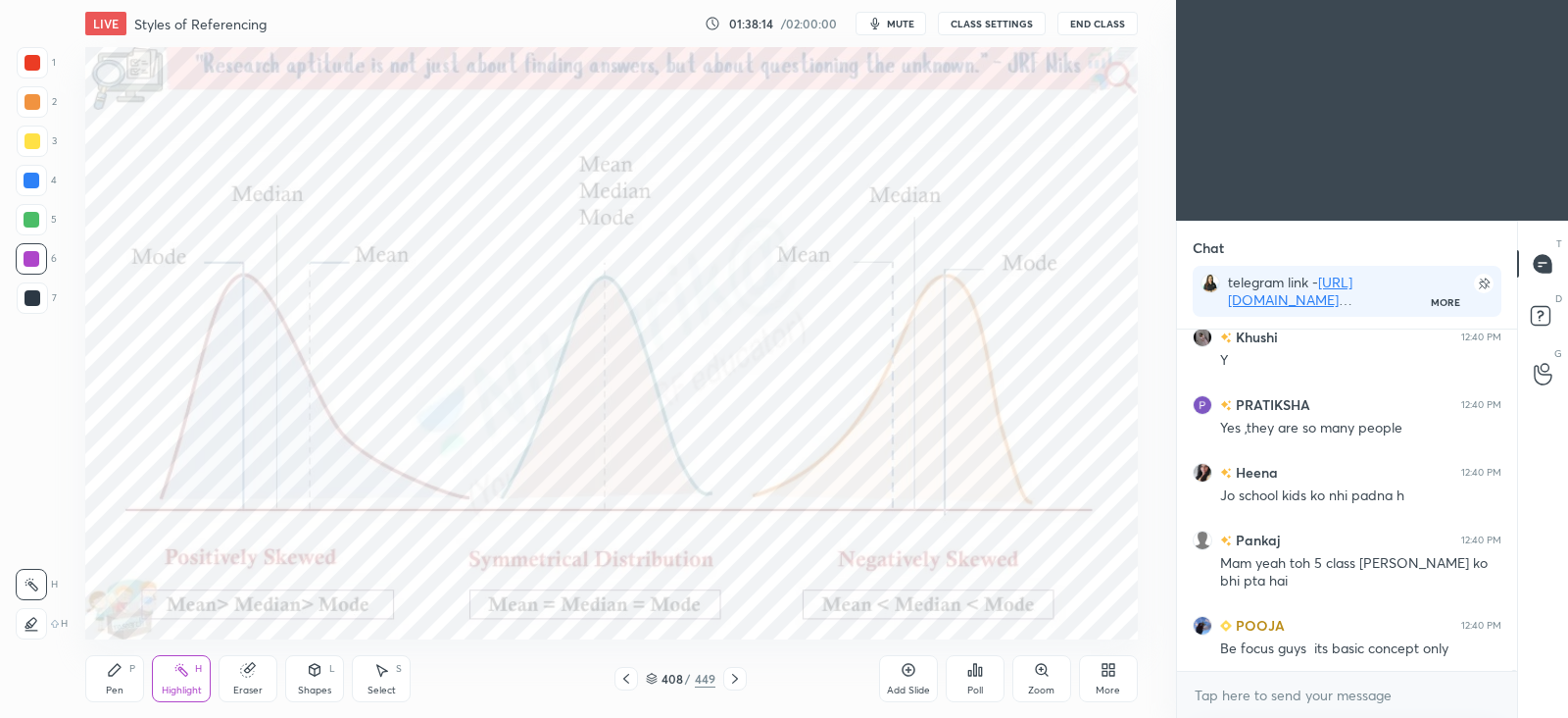
click at [114, 682] on div "Pen P" at bounding box center [115, 679] width 59 height 47
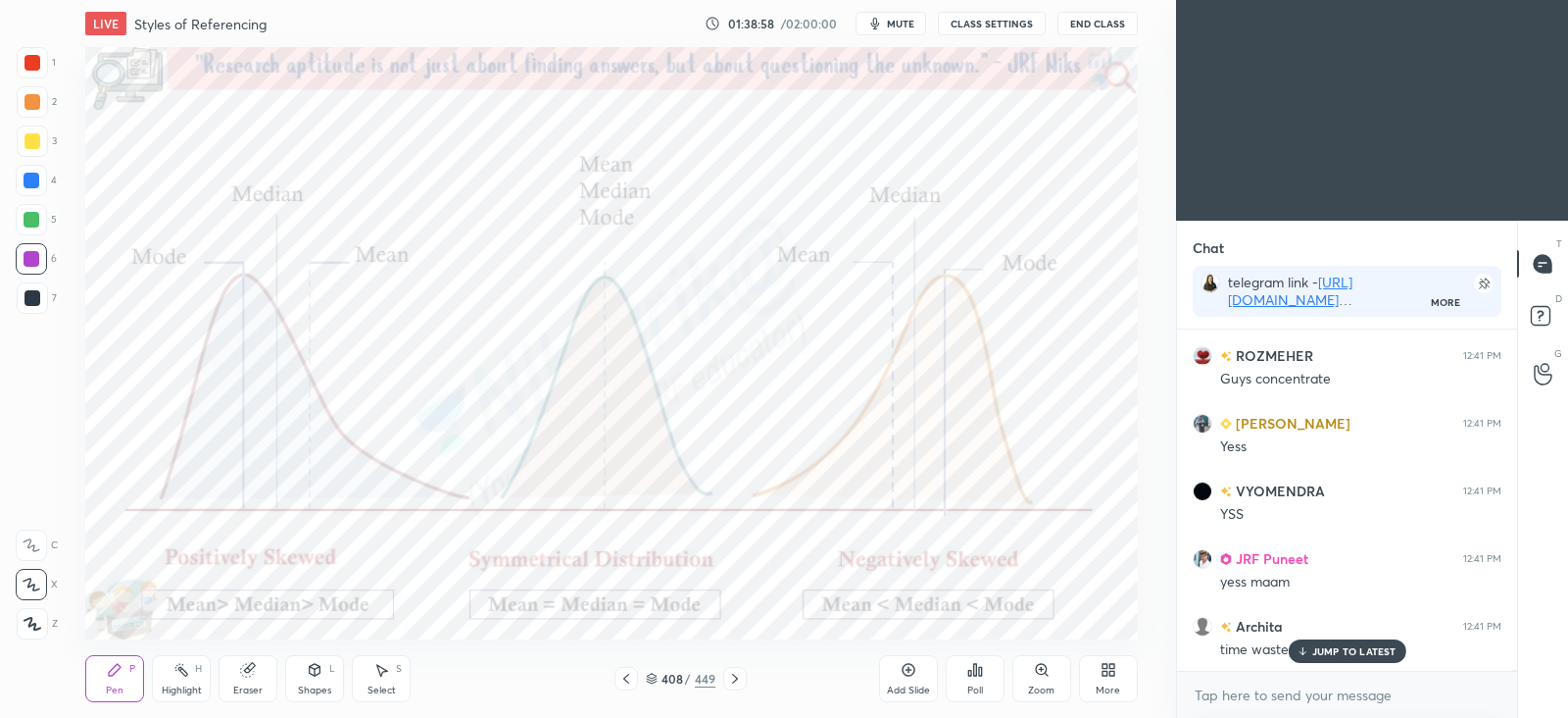
scroll to position [94434, 0]
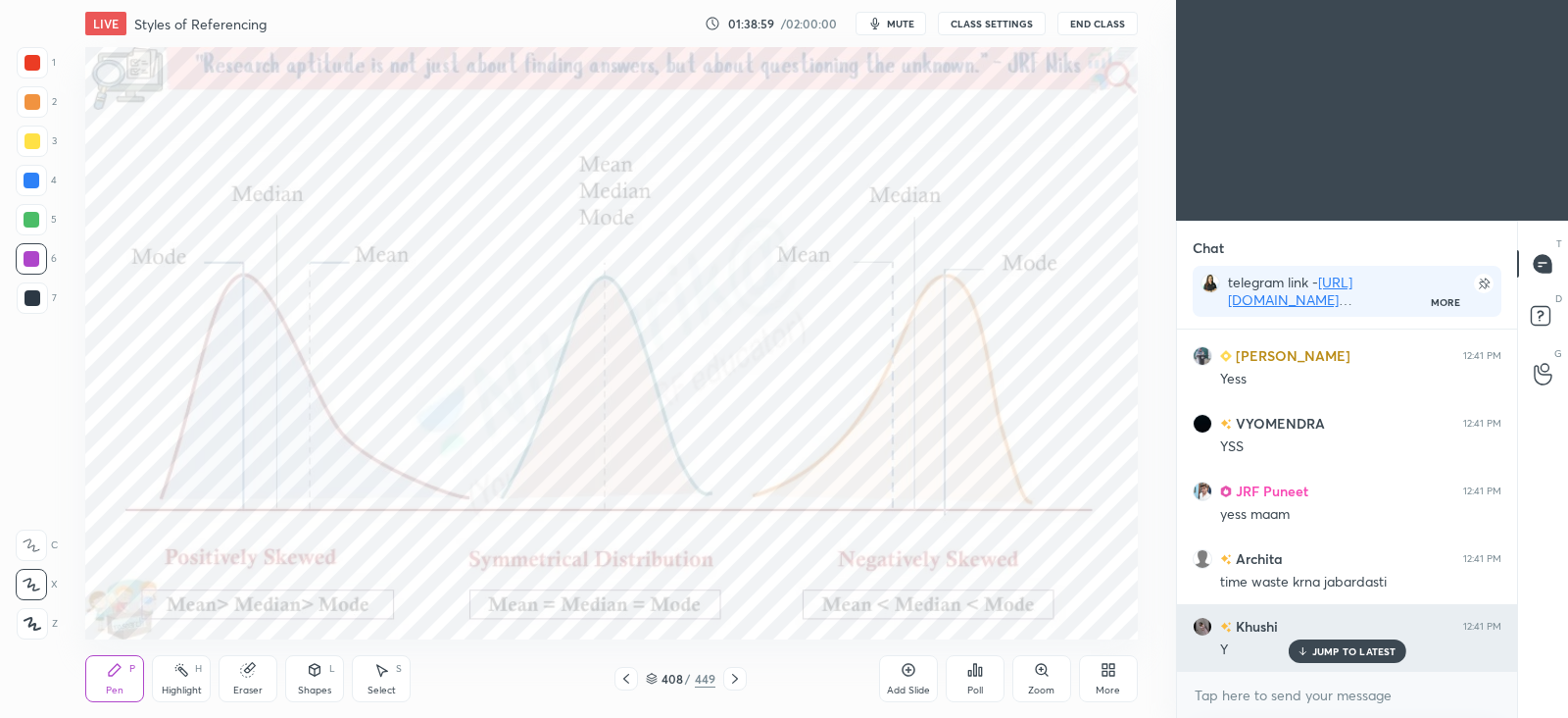
click at [1364, 652] on p "JUMP TO LATEST" at bounding box center [1354, 651] width 84 height 12
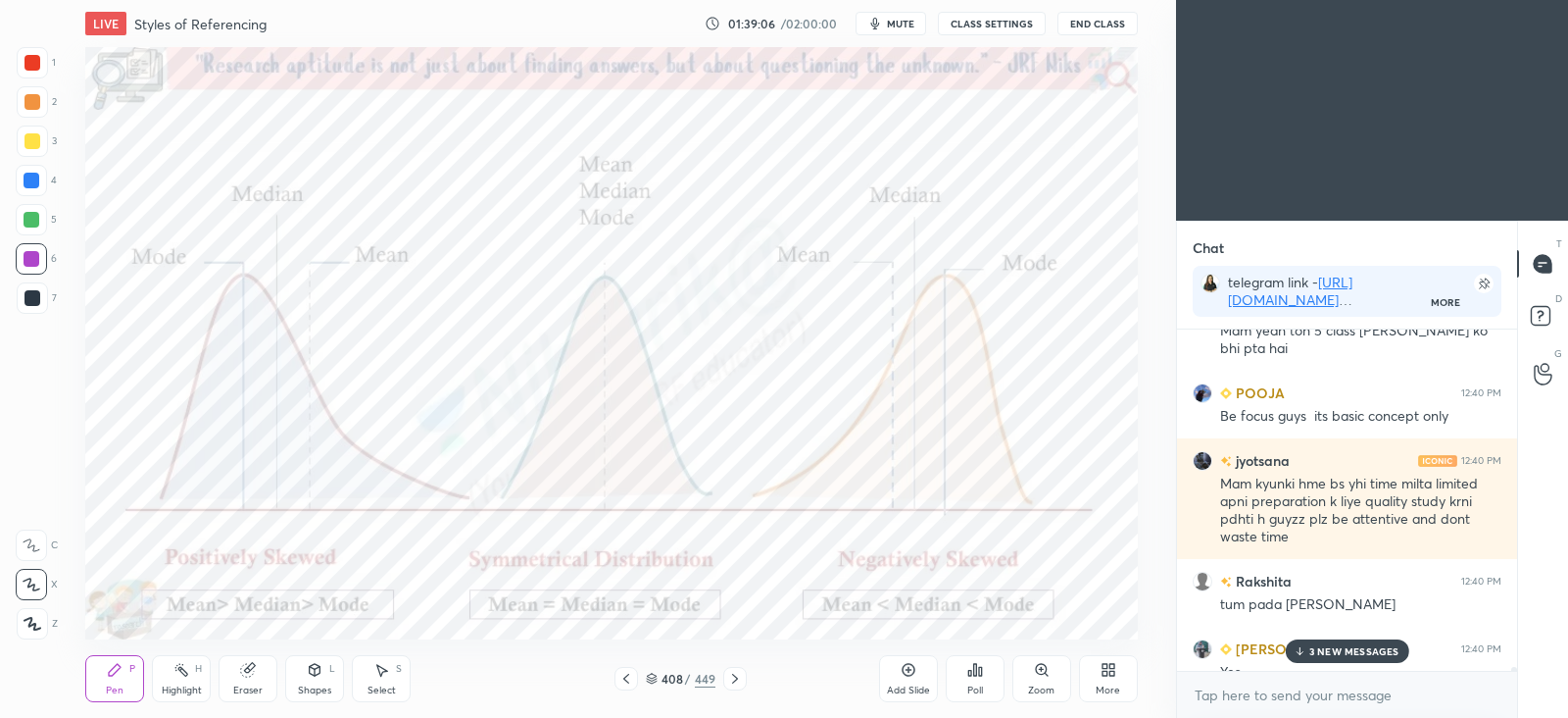
scroll to position [93510, 0]
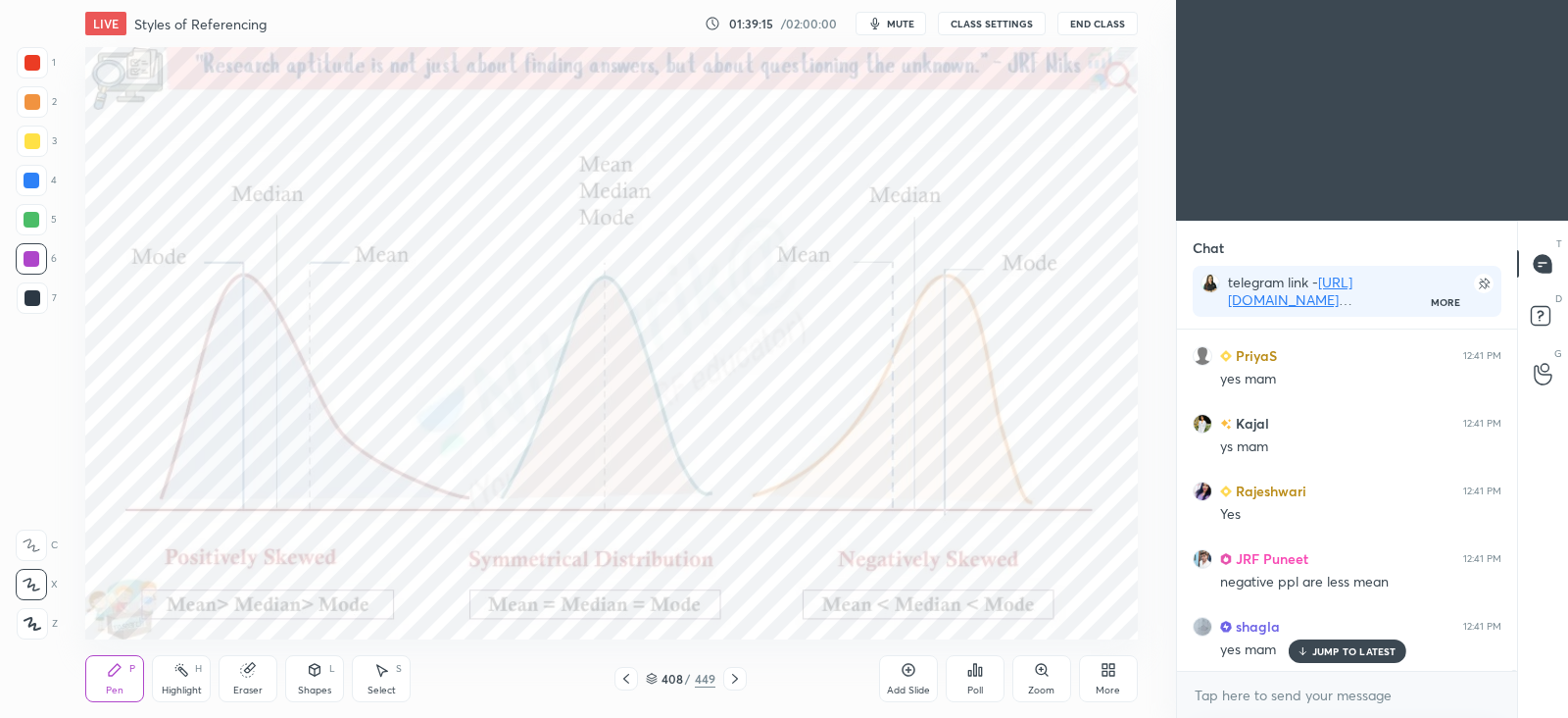
click at [735, 684] on icon at bounding box center [735, 679] width 16 height 16
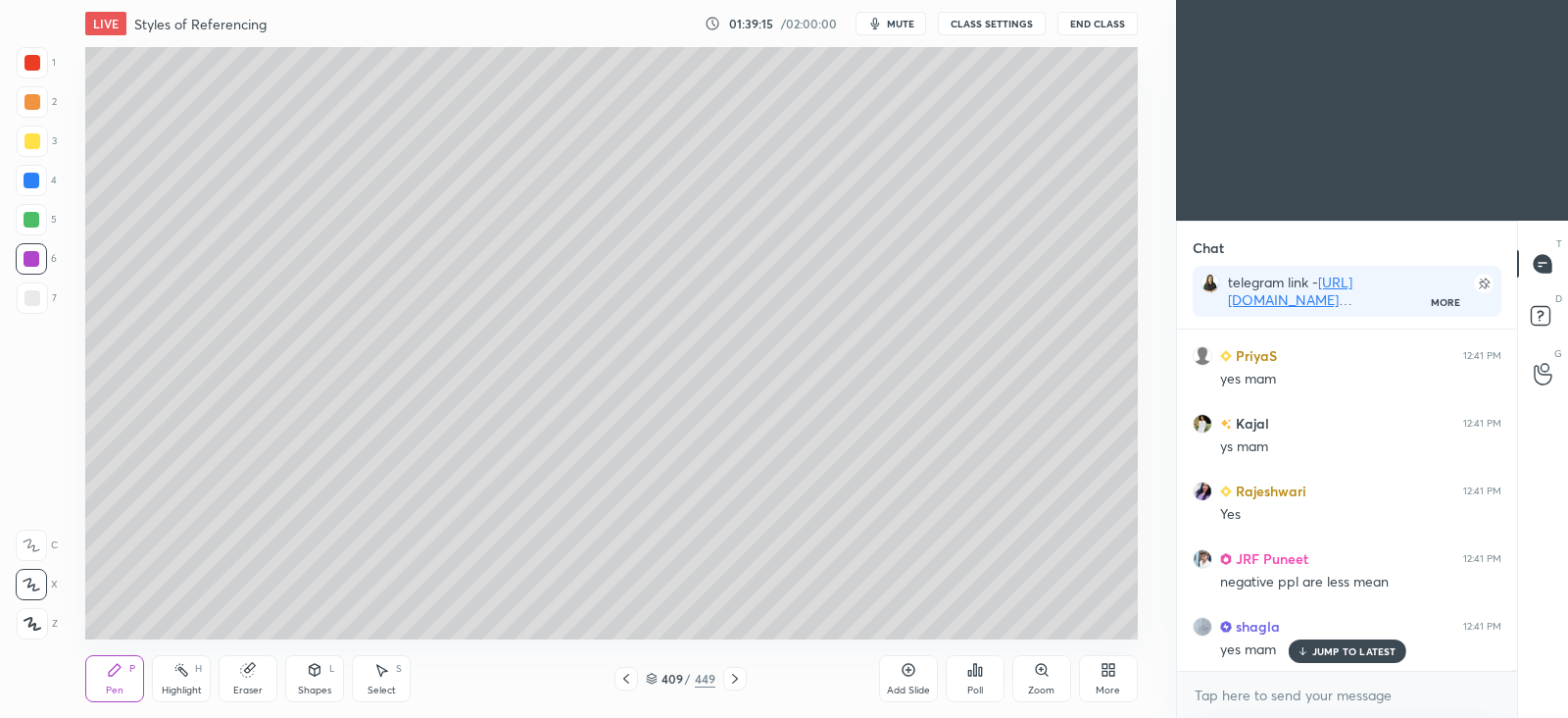
scroll to position [95110, 0]
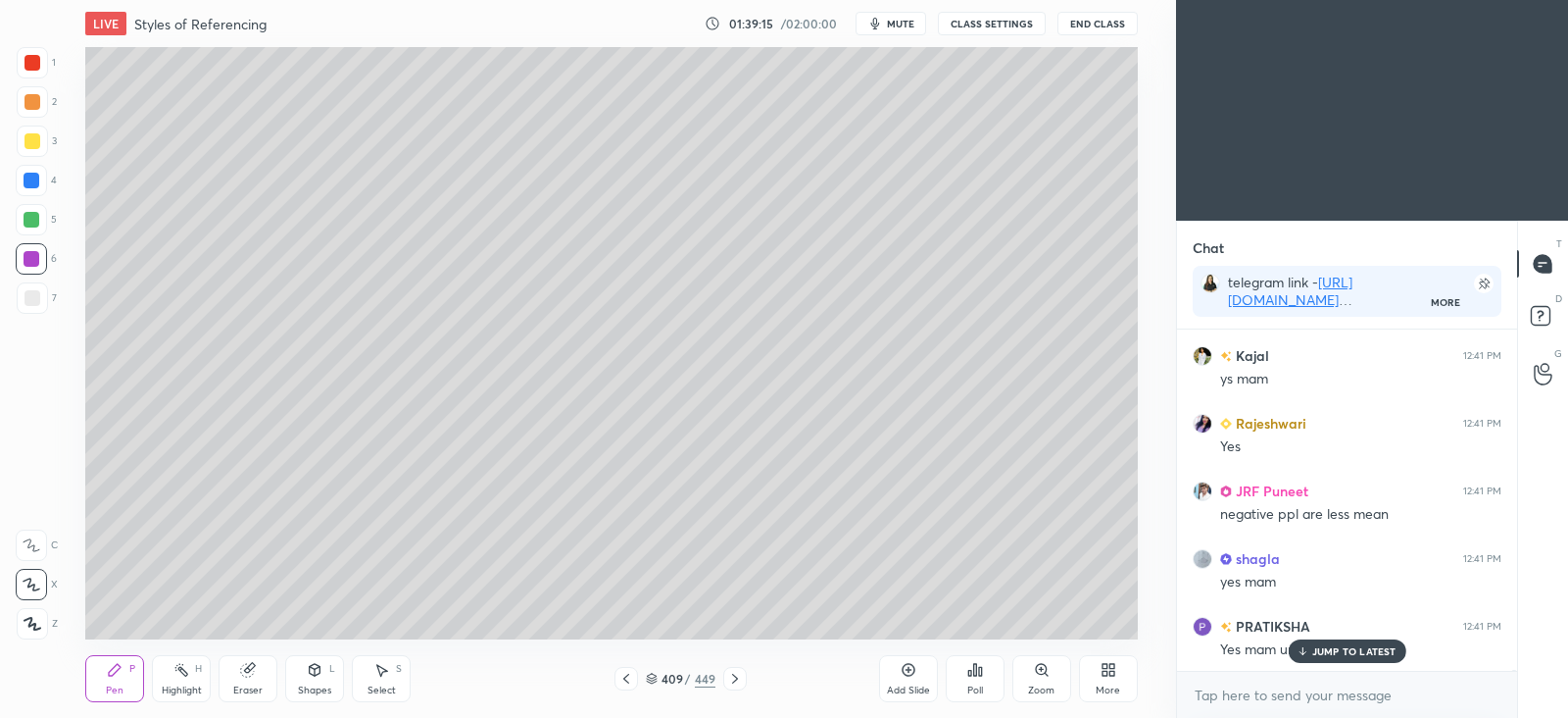
click at [737, 685] on icon at bounding box center [735, 679] width 16 height 16
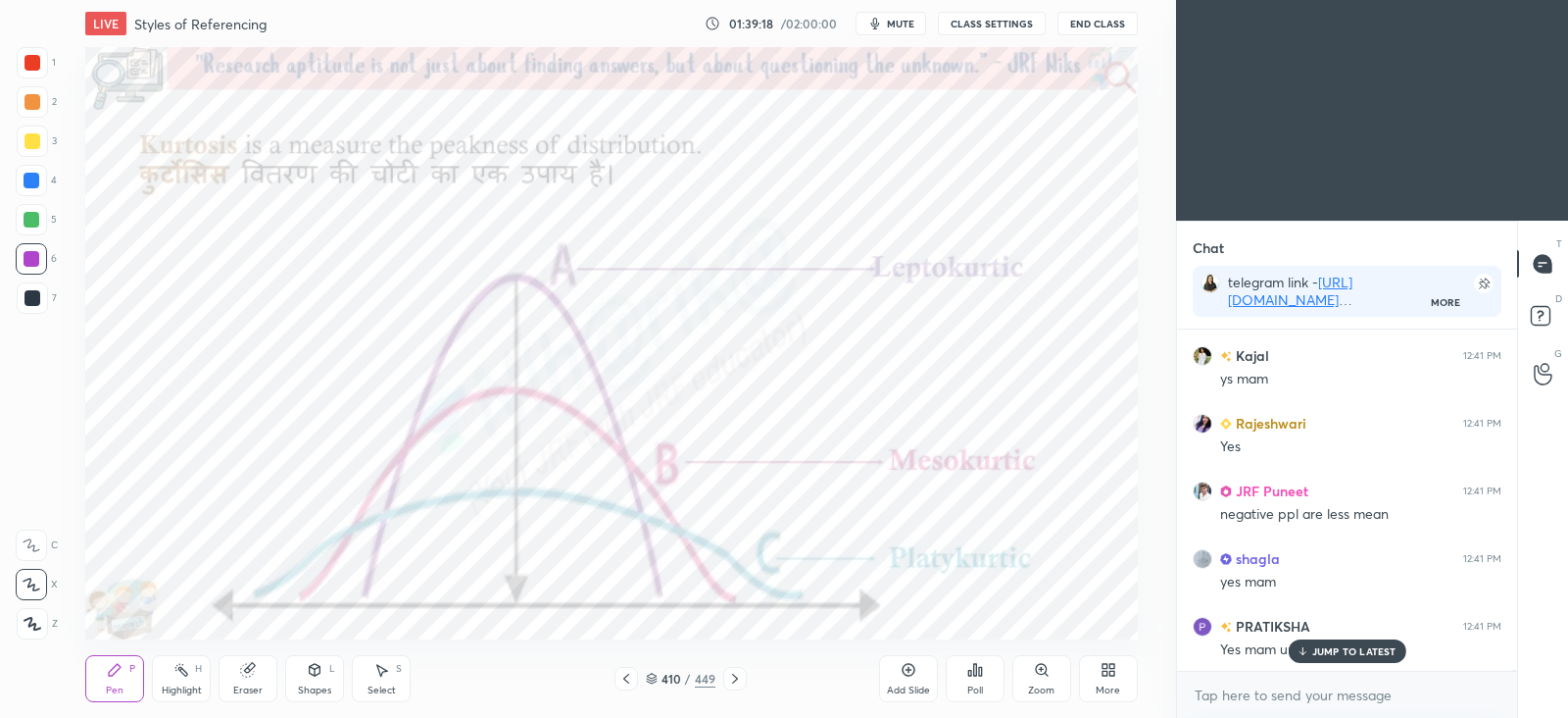
scroll to position [95178, 0]
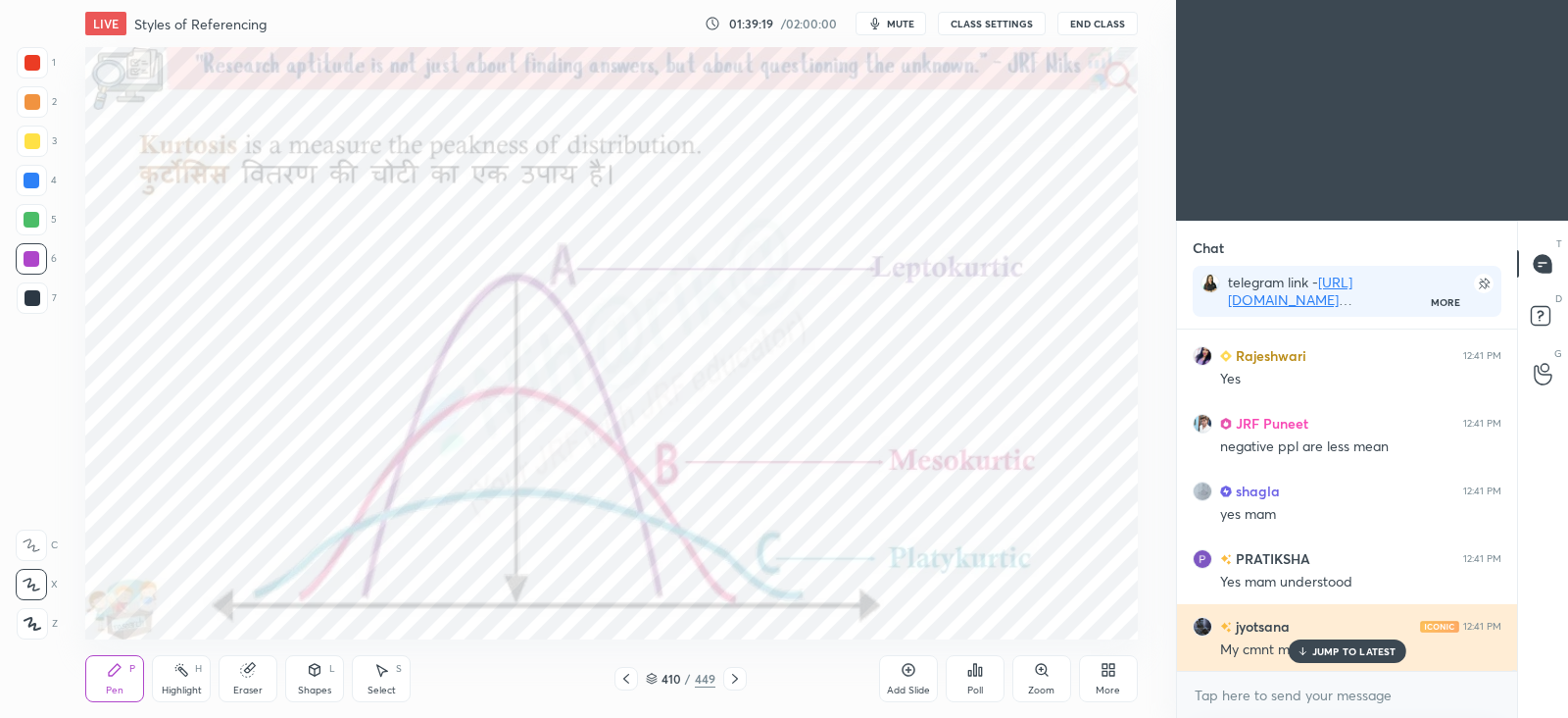
click at [1348, 655] on p "JUMP TO LATEST" at bounding box center [1354, 651] width 84 height 12
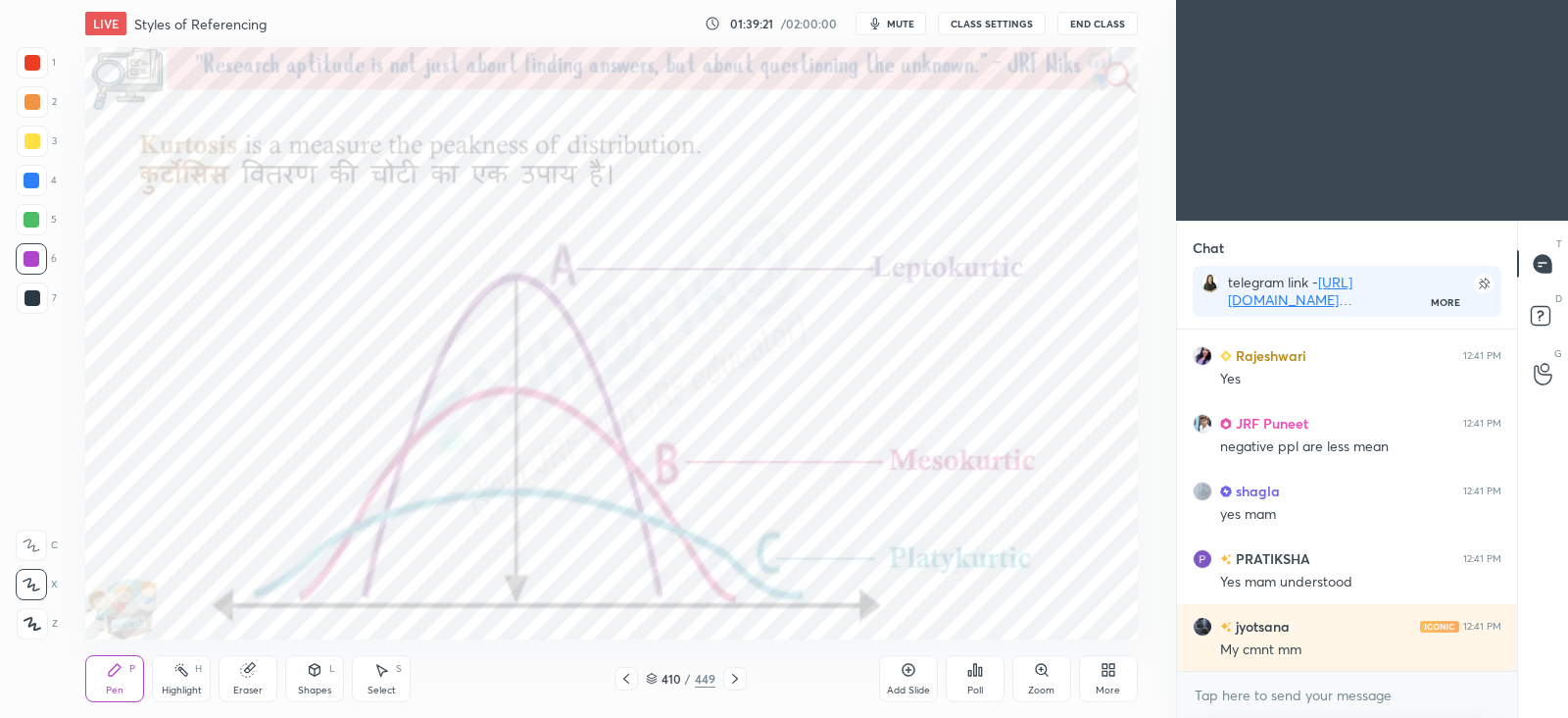
click at [628, 680] on icon at bounding box center [627, 679] width 16 height 16
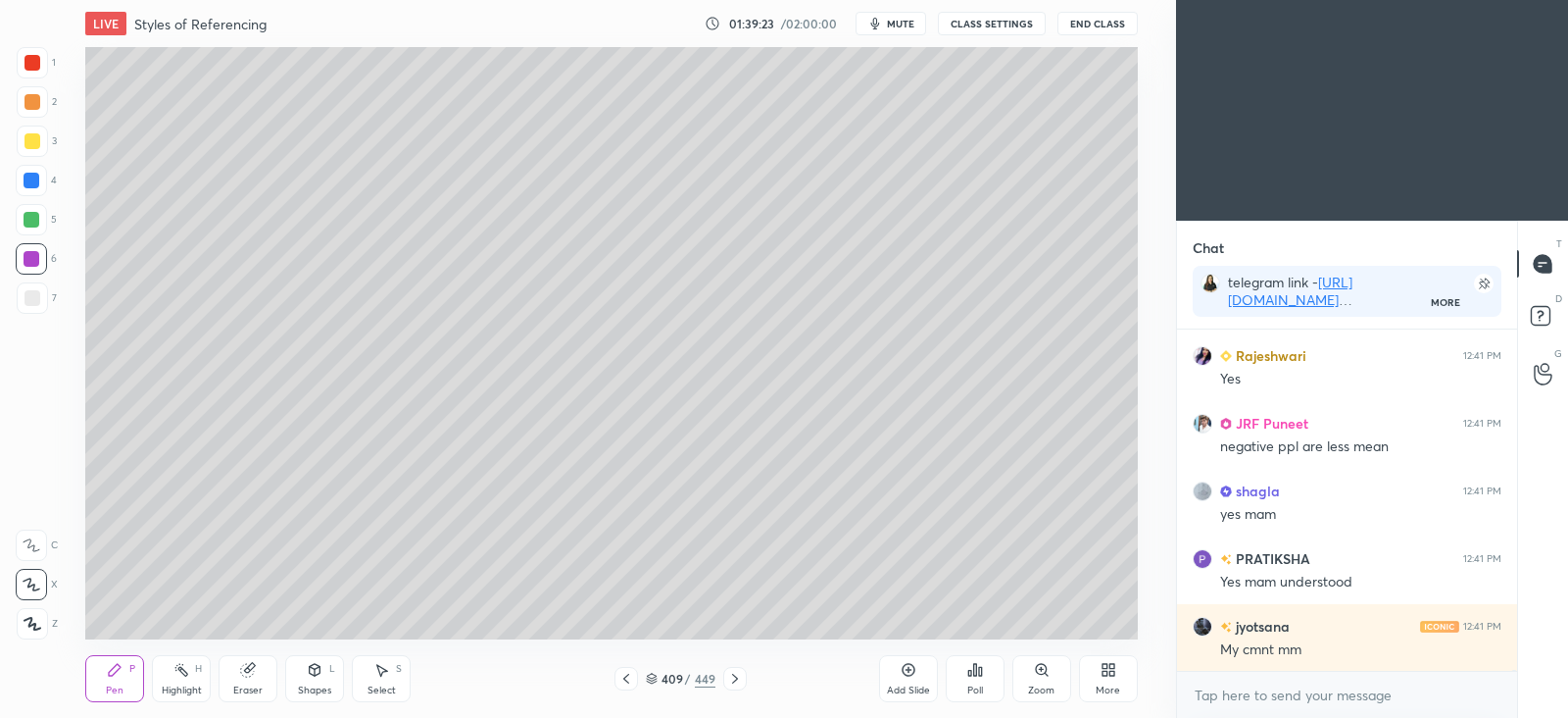
click at [916, 674] on icon at bounding box center [909, 670] width 16 height 16
click at [32, 301] on div at bounding box center [32, 298] width 16 height 16
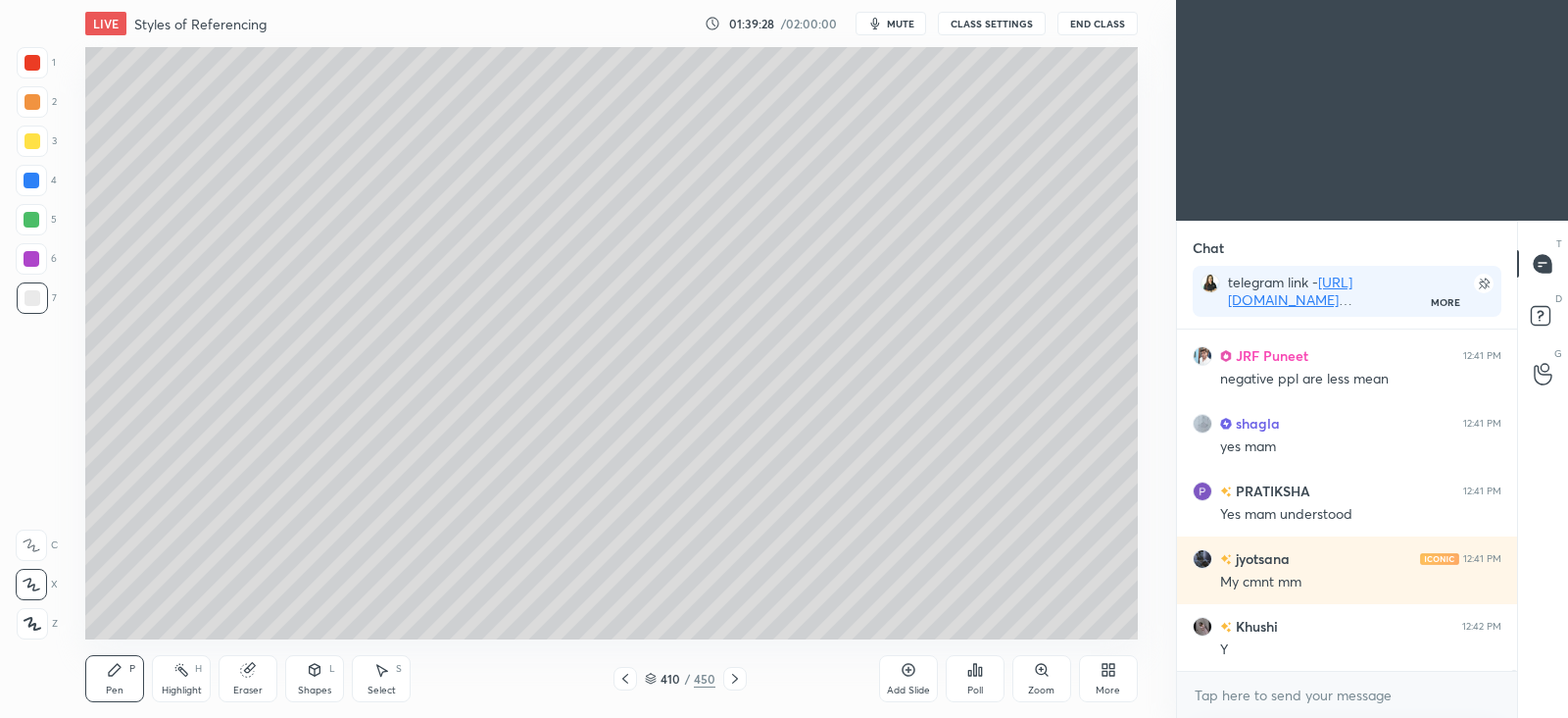
scroll to position [95314, 0]
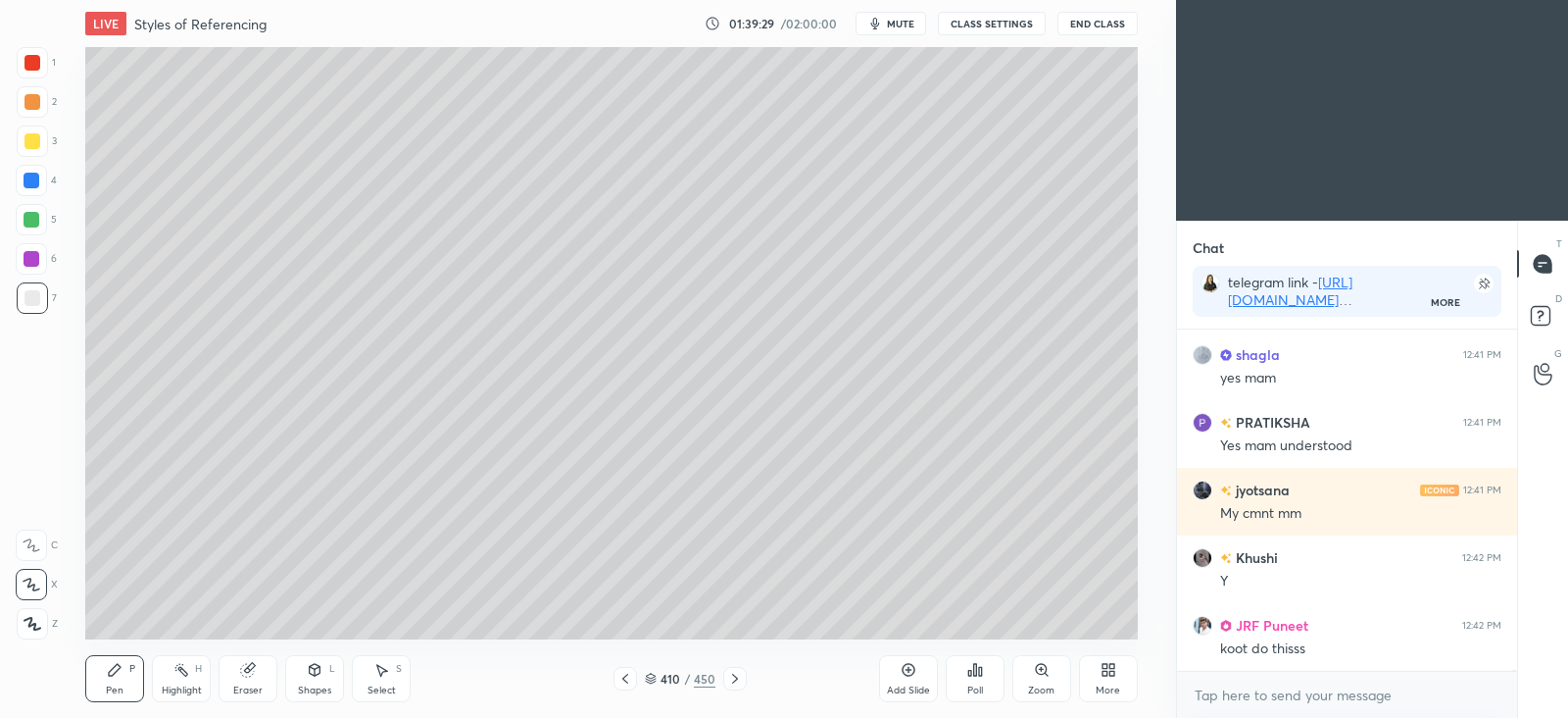
click at [738, 683] on icon at bounding box center [735, 679] width 16 height 16
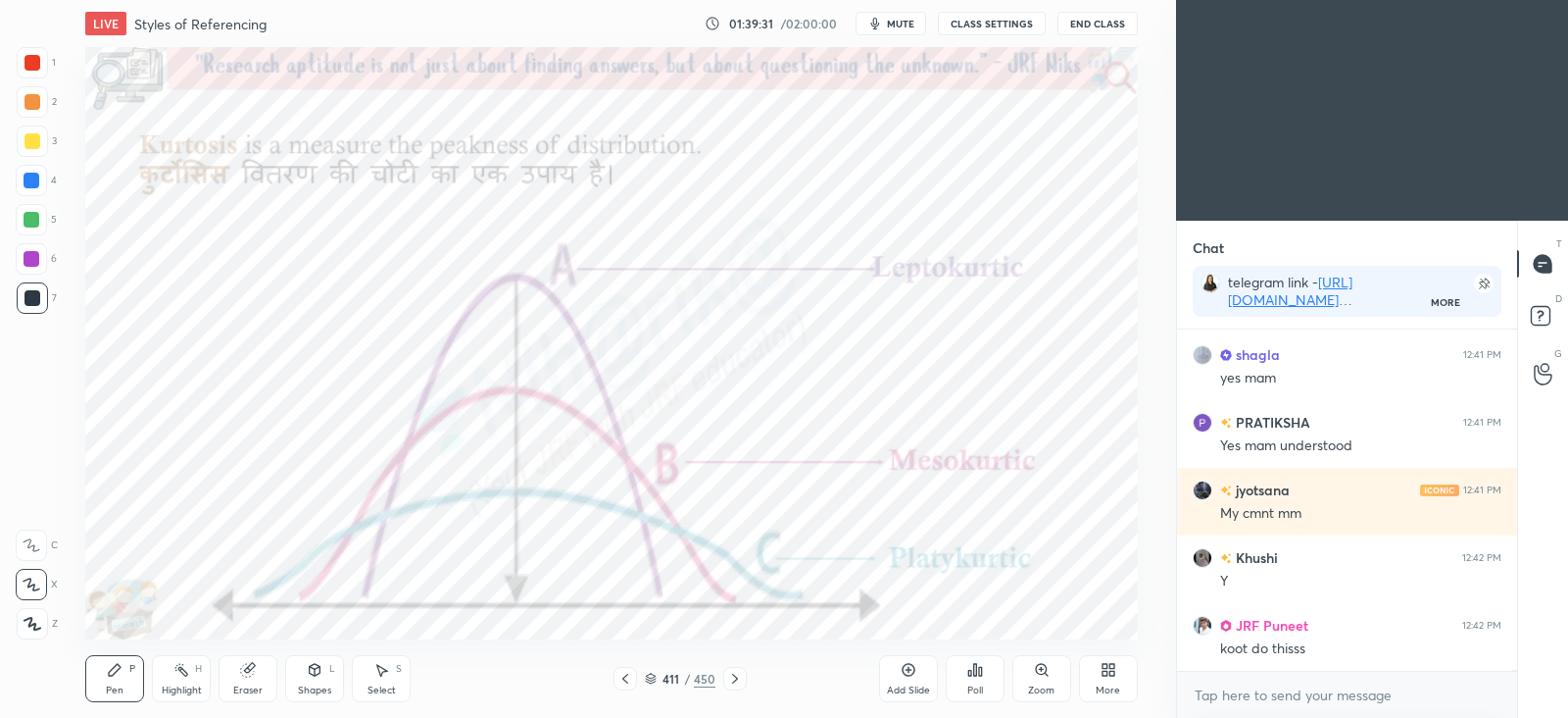
click at [623, 681] on icon at bounding box center [626, 679] width 16 height 16
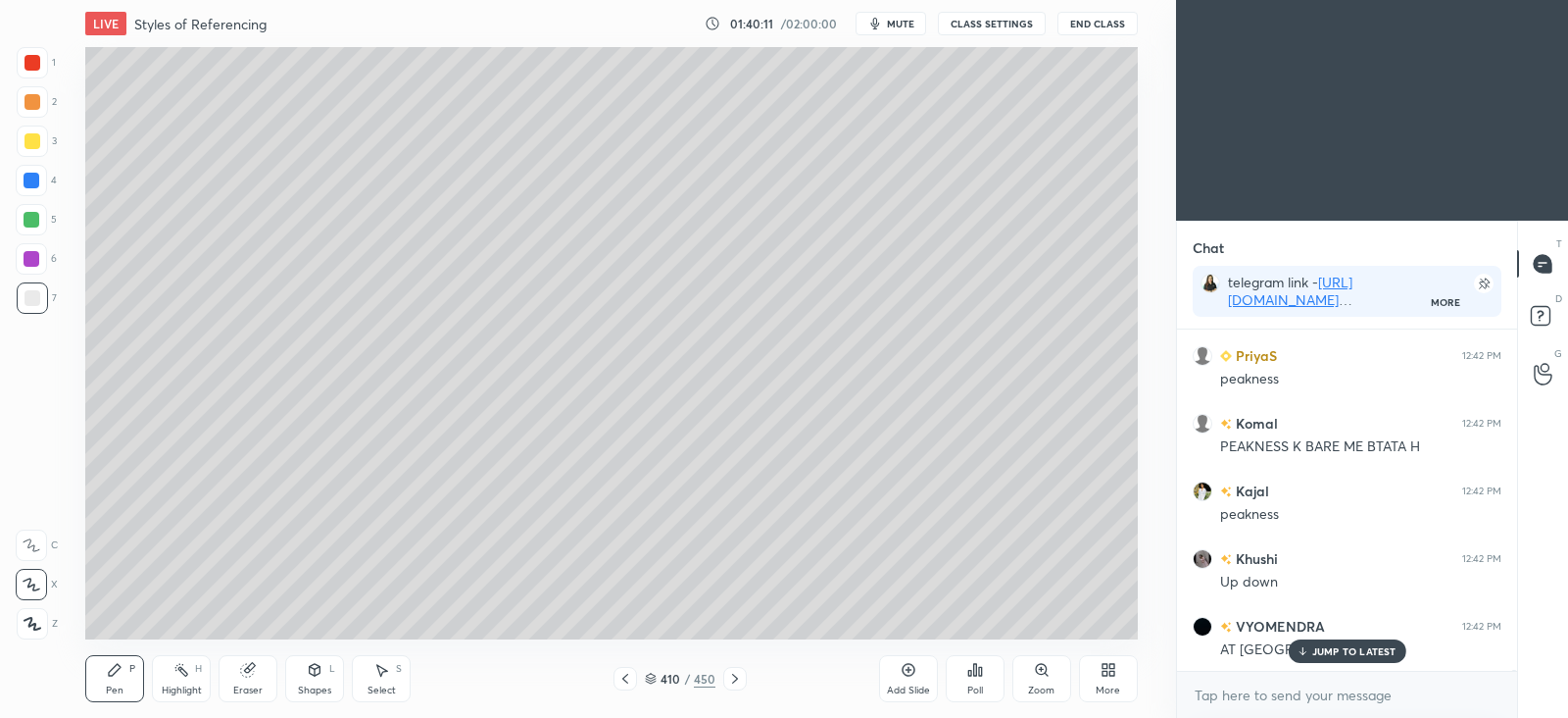
scroll to position [96413, 0]
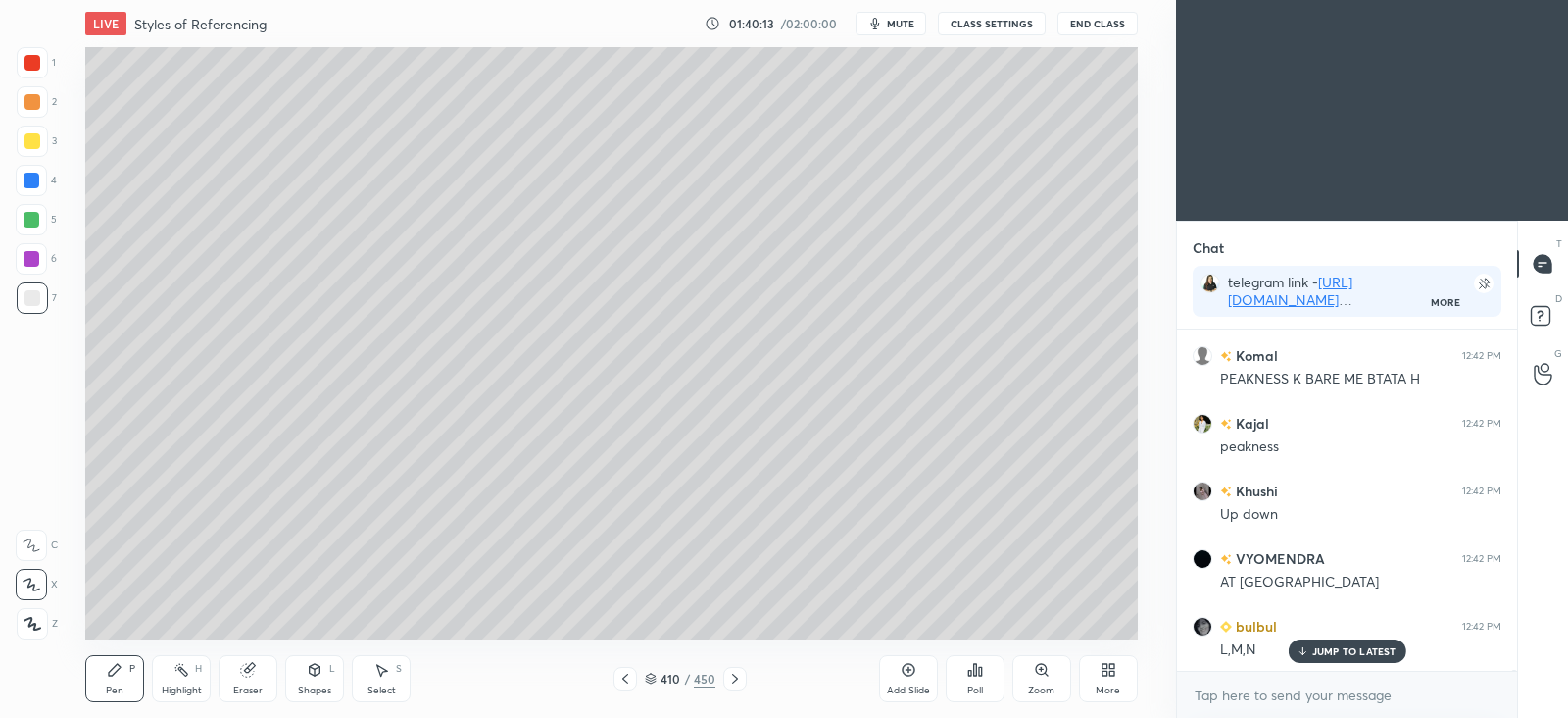
click at [746, 674] on div at bounding box center [735, 679] width 24 height 24
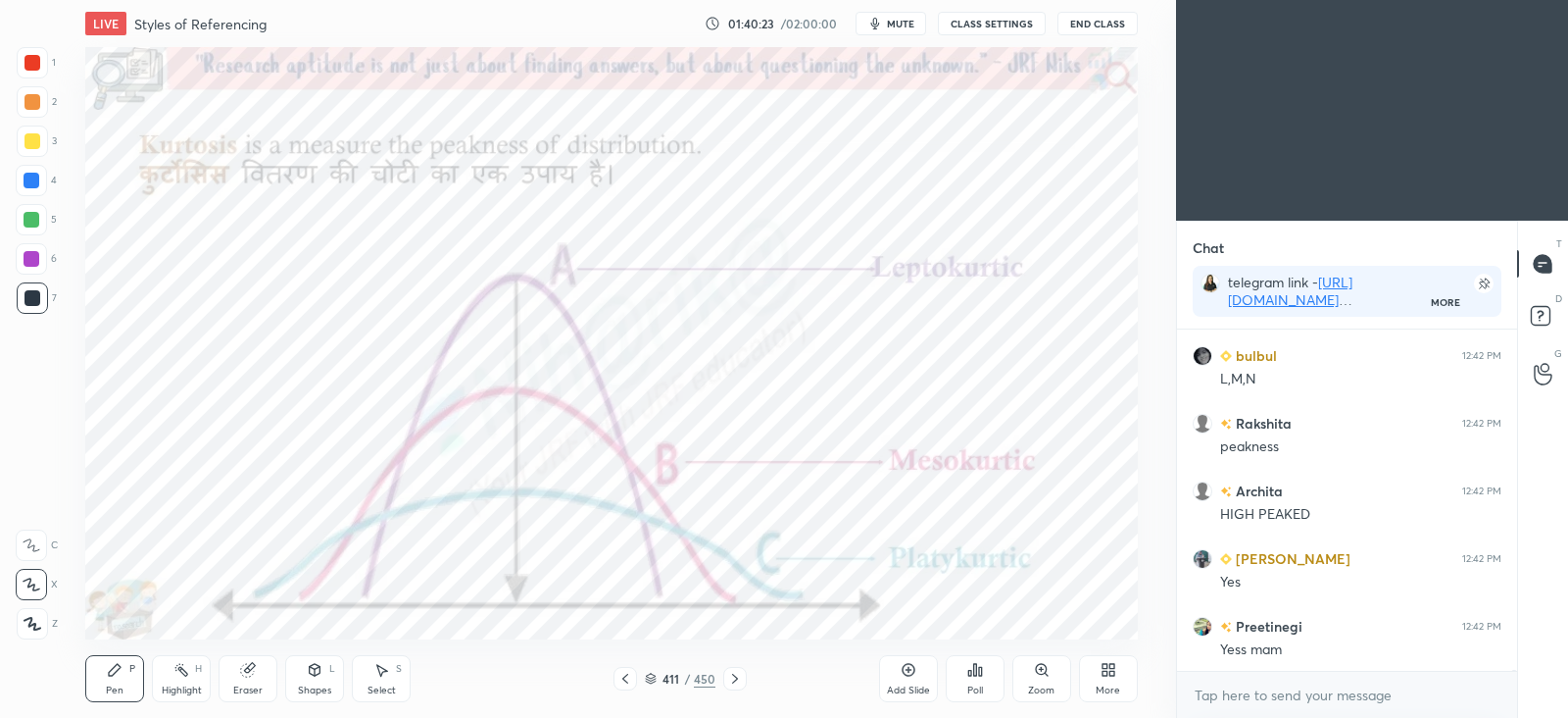
scroll to position [96819, 0]
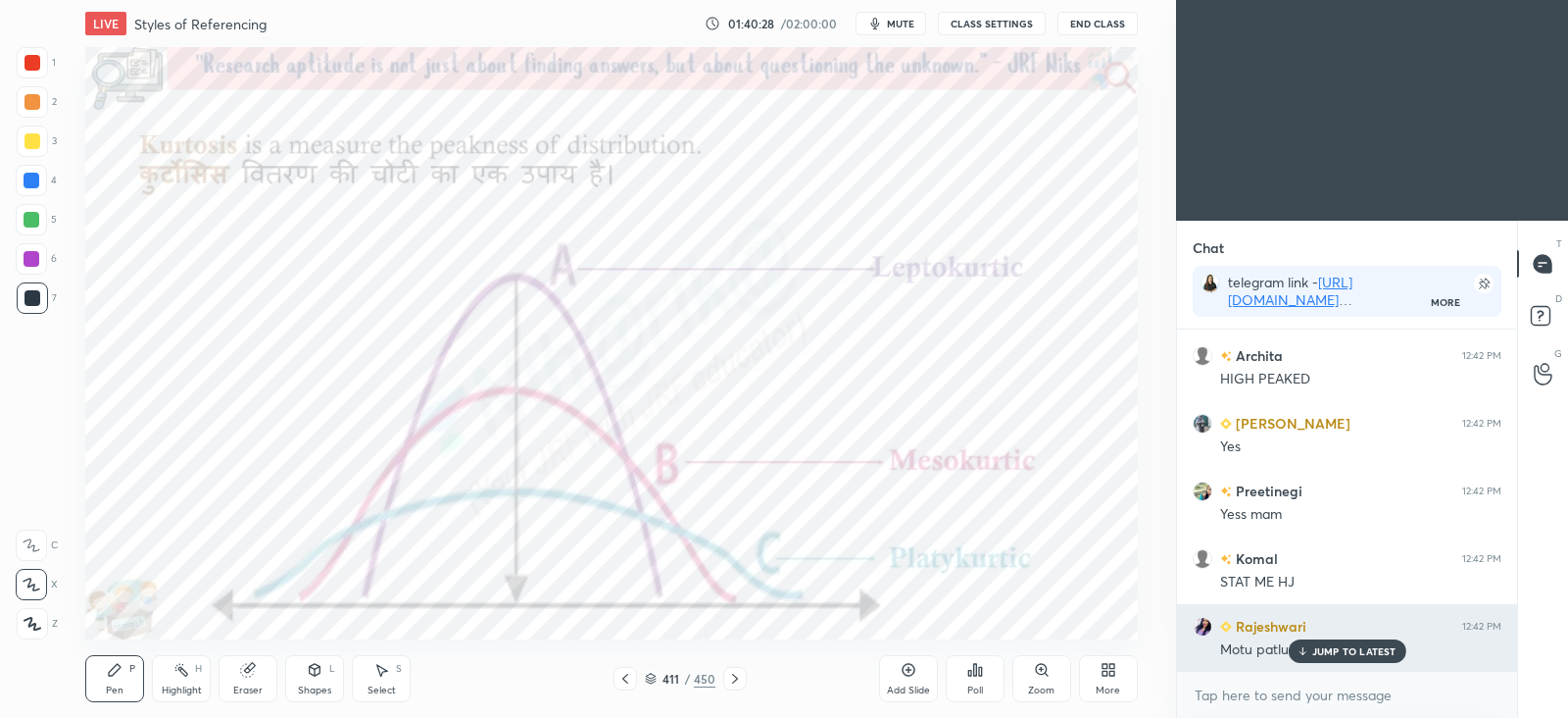
click at [1332, 647] on p "JUMP TO LATEST" at bounding box center [1354, 651] width 84 height 12
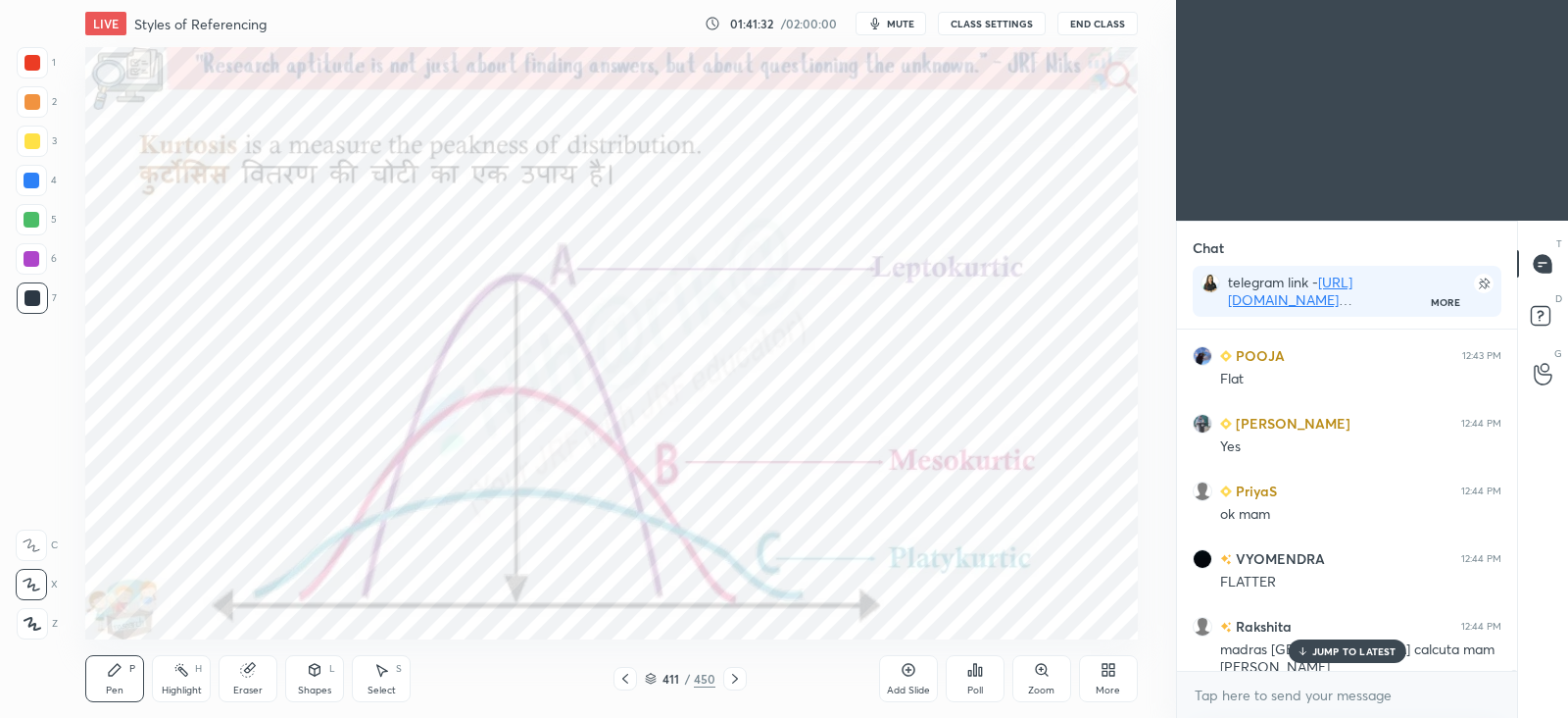
scroll to position [98578, 0]
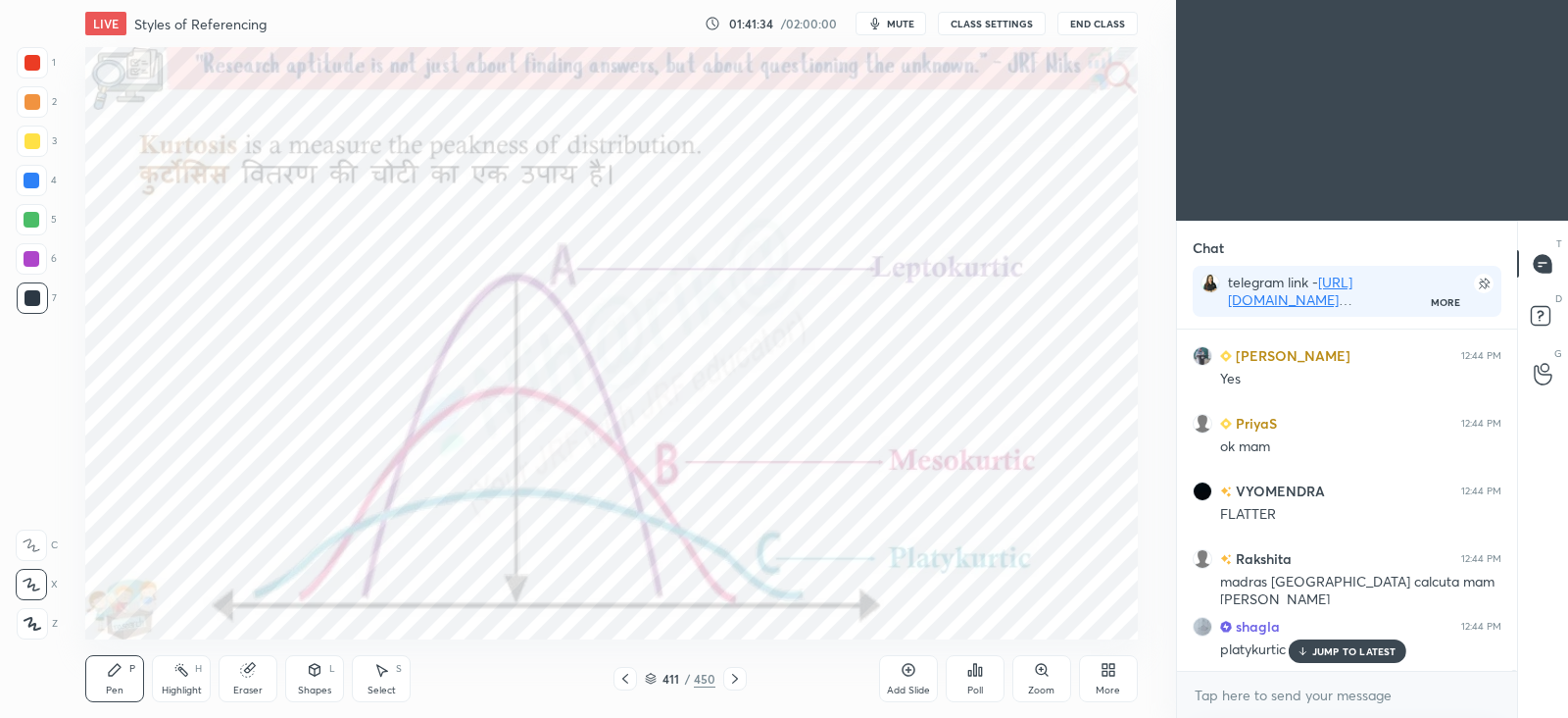
click at [1352, 649] on p "JUMP TO LATEST" at bounding box center [1354, 651] width 84 height 12
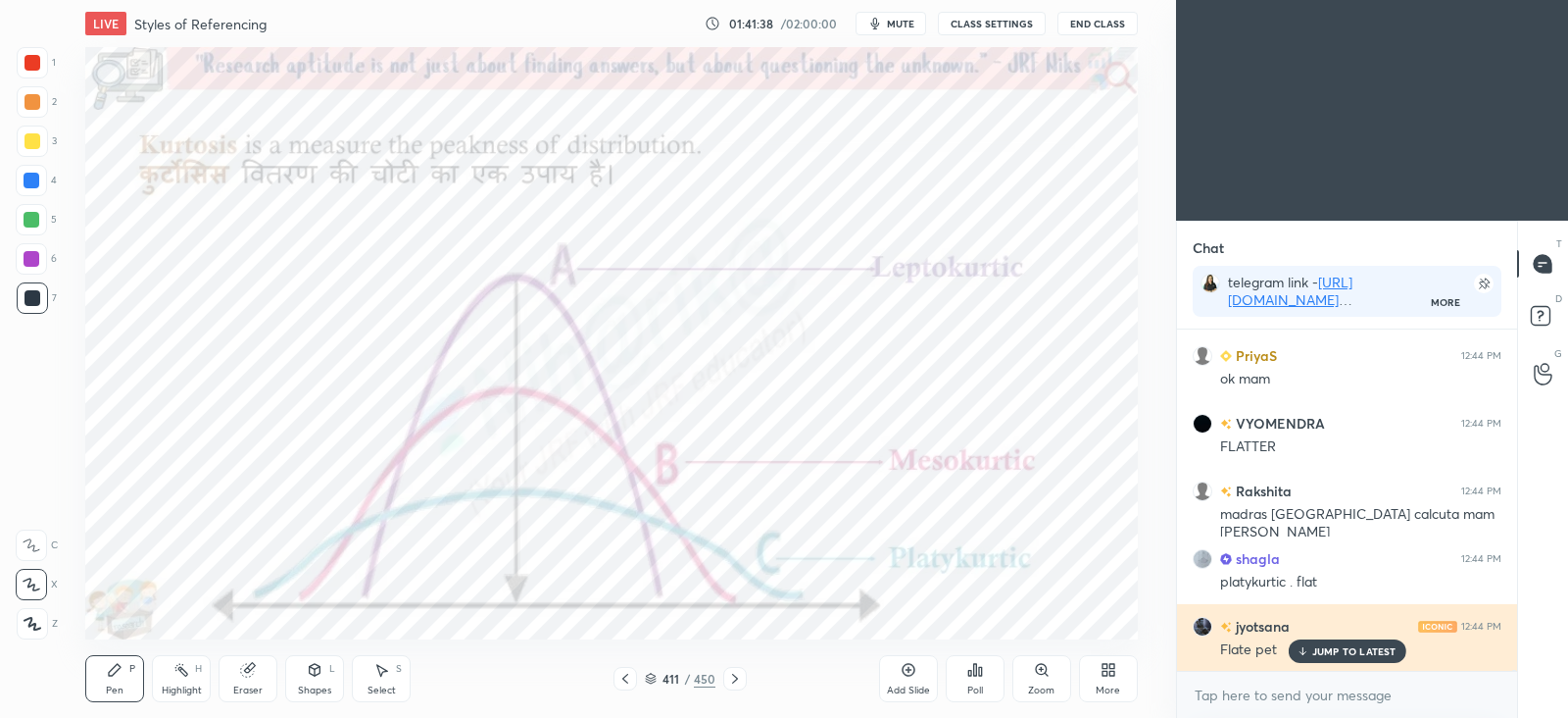
click at [1313, 645] on p "JUMP TO LATEST" at bounding box center [1354, 651] width 84 height 12
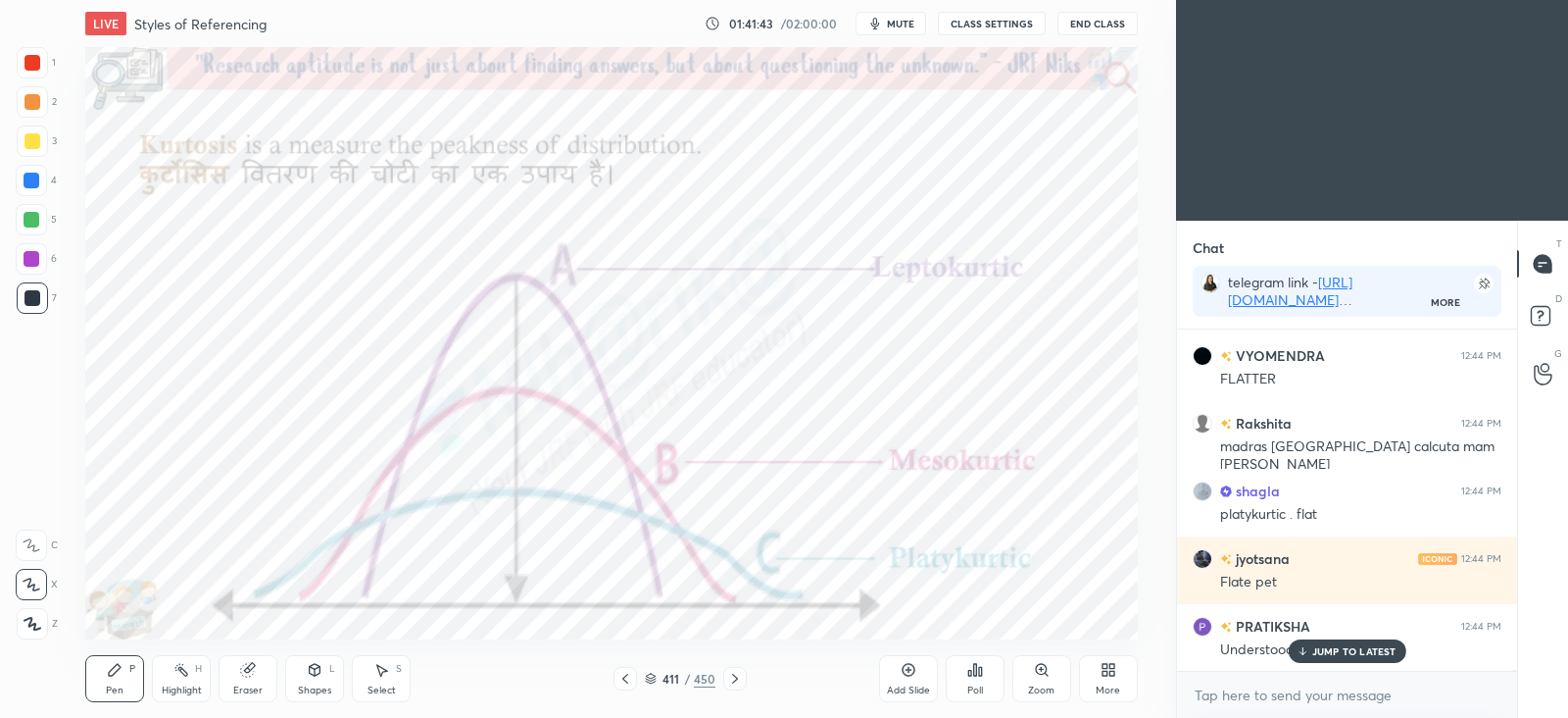
scroll to position [98781, 0]
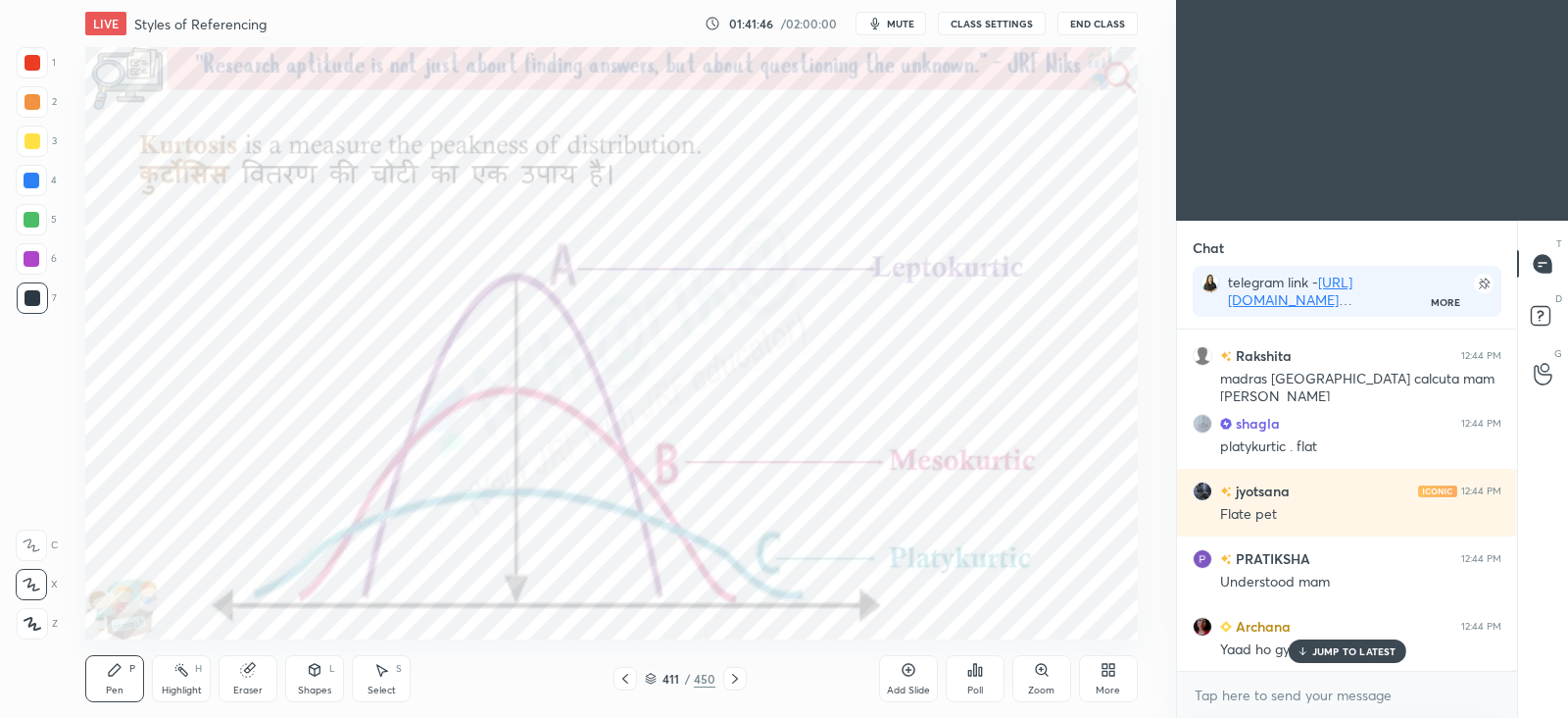
click at [735, 675] on icon at bounding box center [735, 679] width 16 height 16
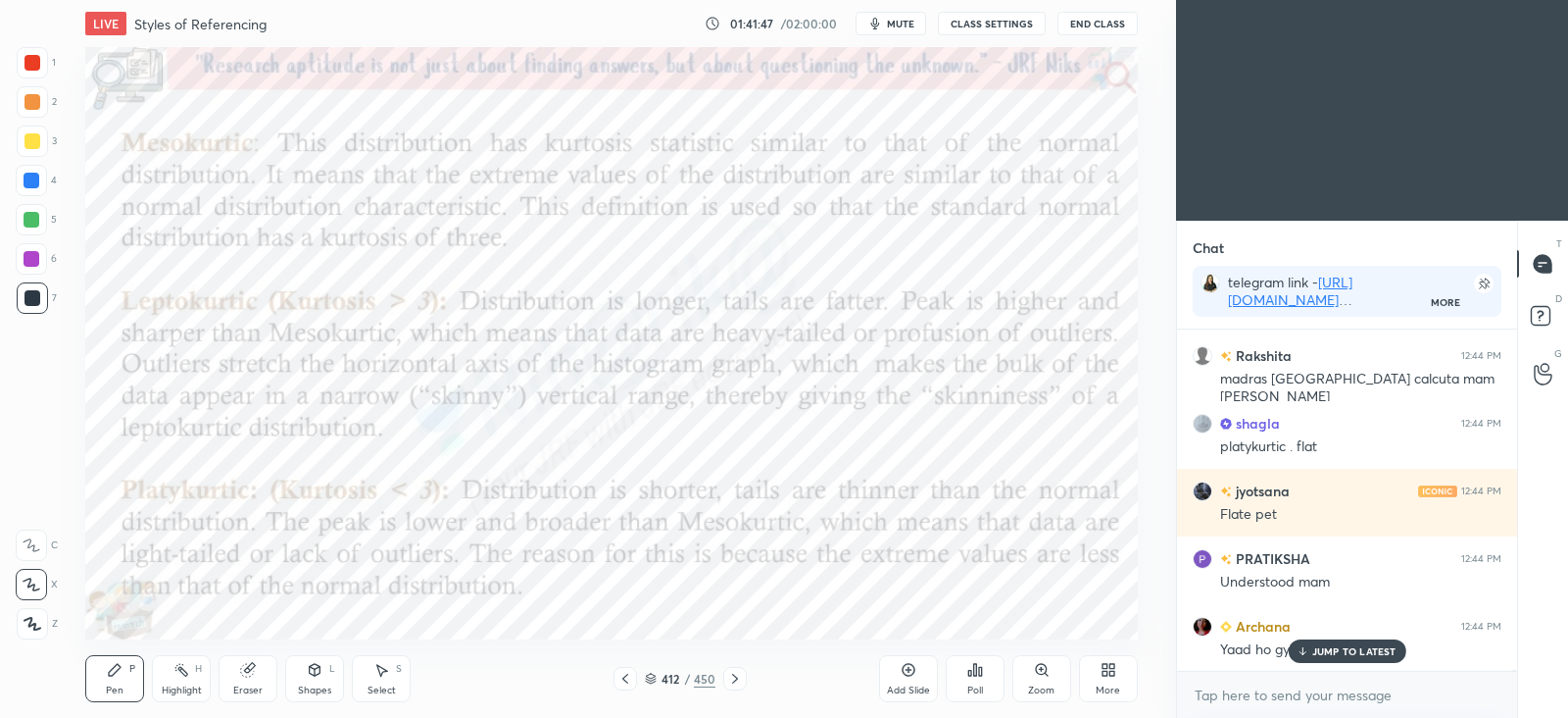
click at [632, 679] on icon at bounding box center [626, 679] width 16 height 16
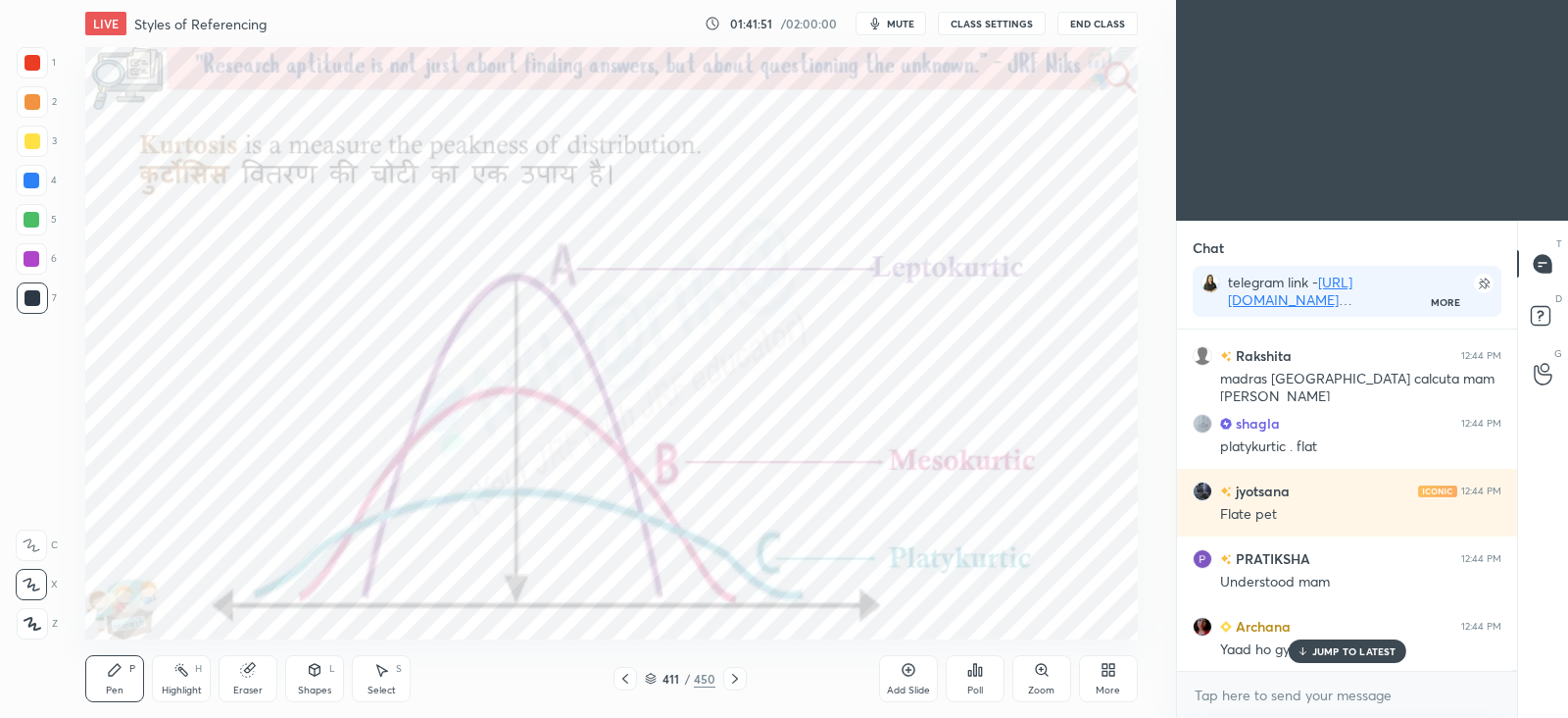
click at [740, 678] on icon at bounding box center [735, 679] width 16 height 16
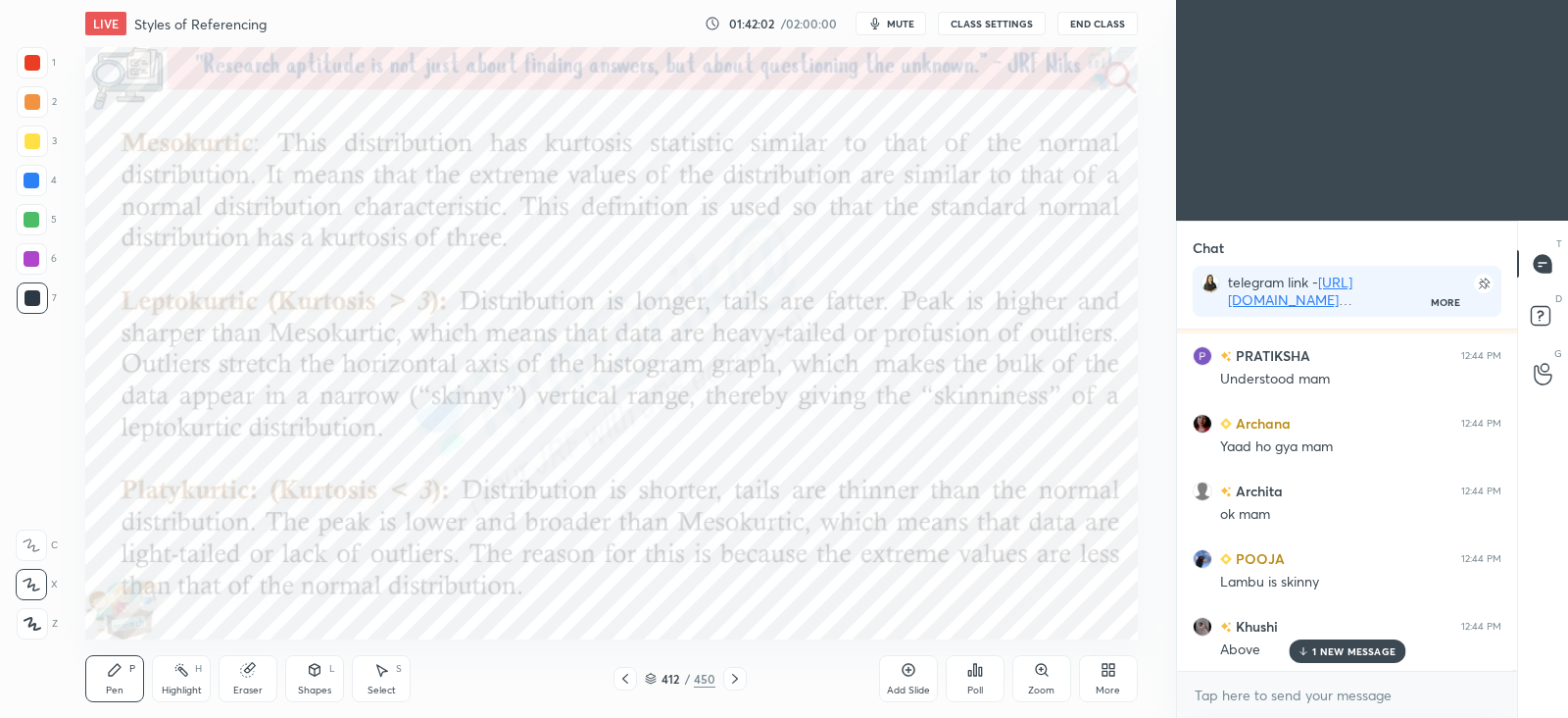
scroll to position [99052, 0]
click at [917, 669] on div "Add Slide" at bounding box center [909, 679] width 59 height 47
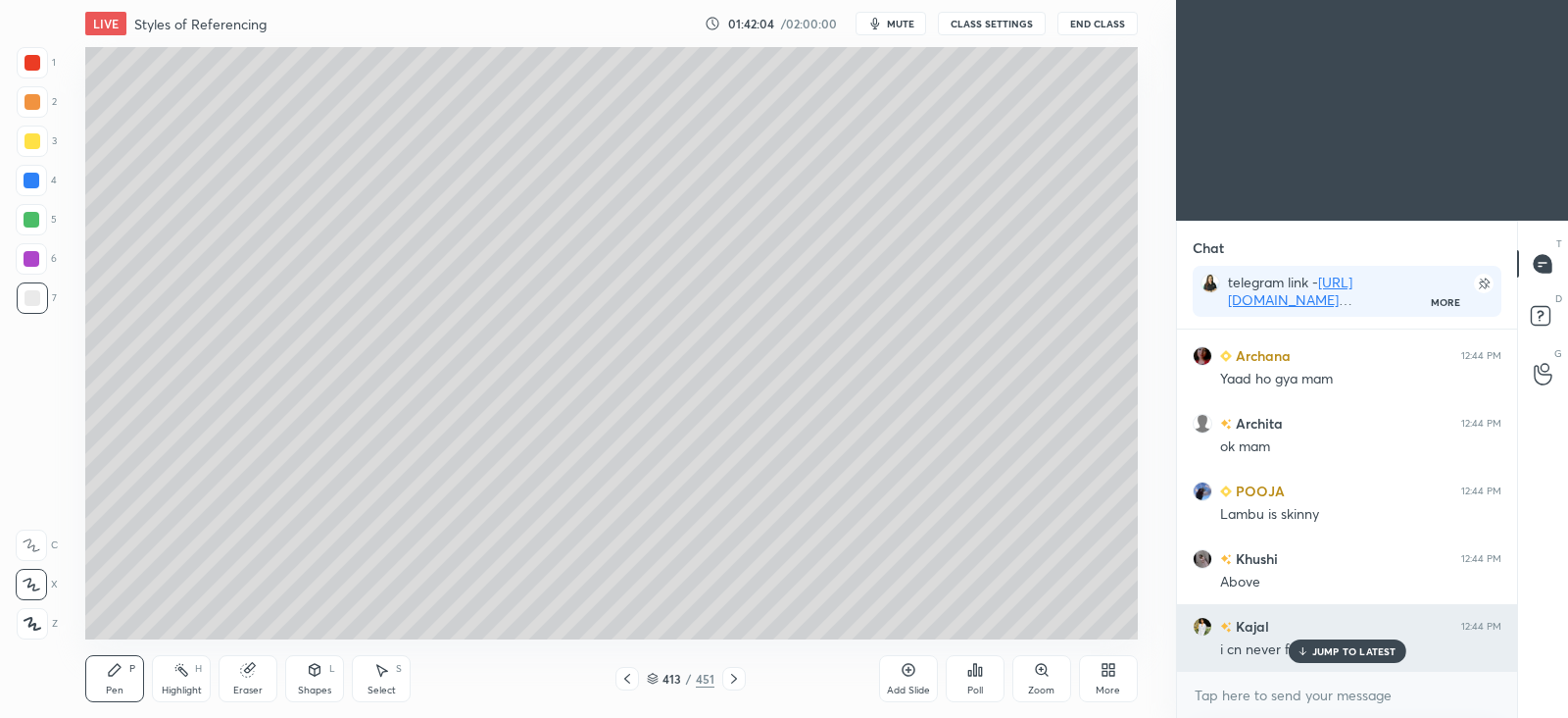
click at [1338, 641] on div "JUMP TO LATEST" at bounding box center [1346, 651] width 118 height 24
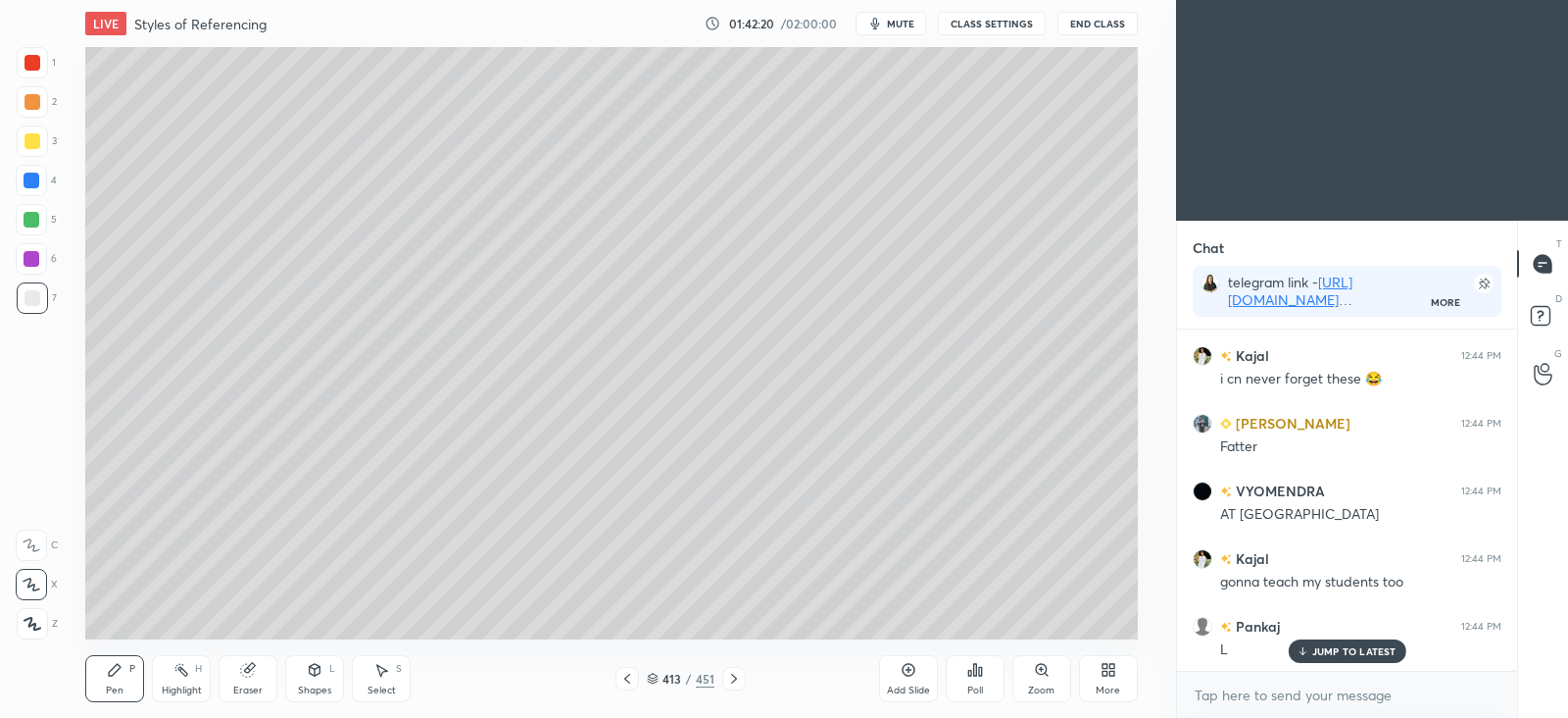
scroll to position [99390, 0]
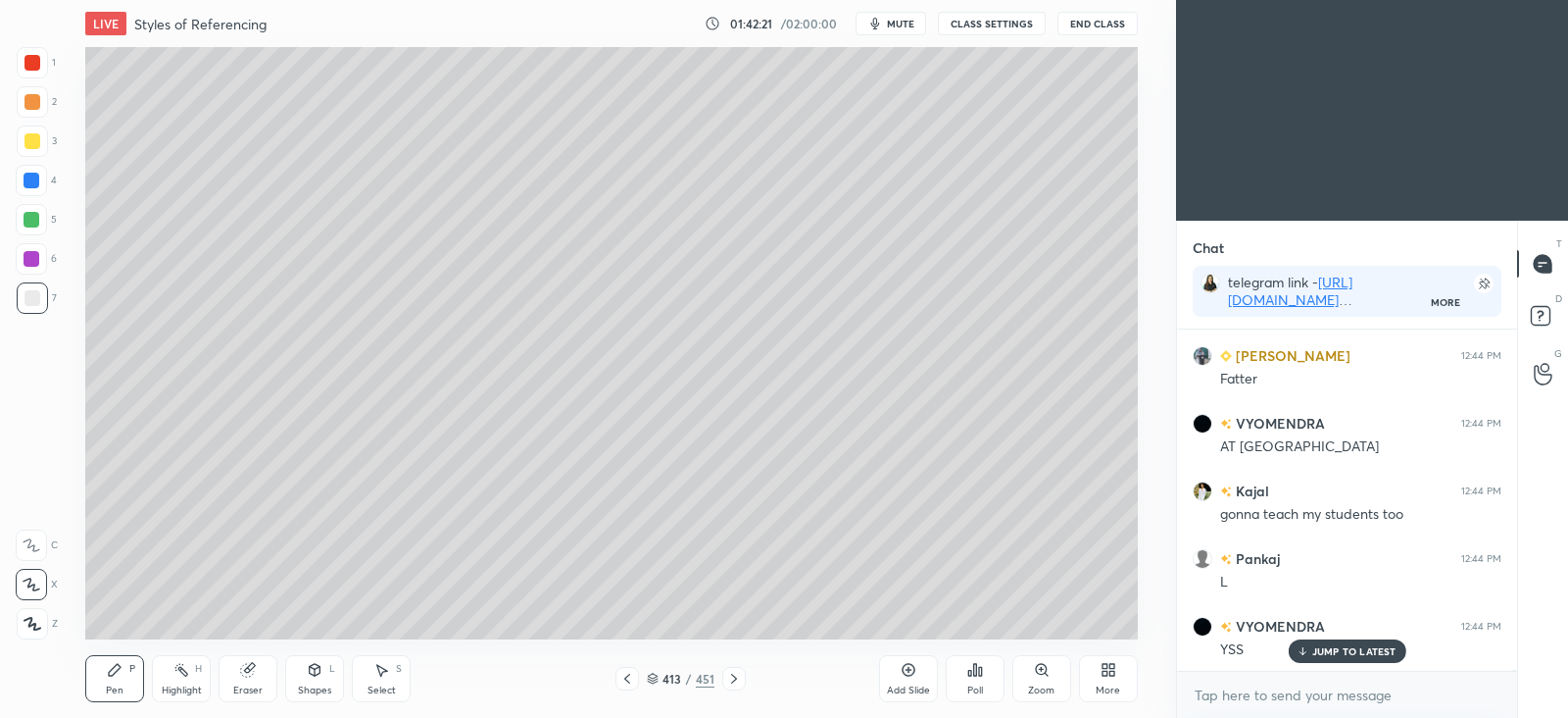
click at [22, 139] on div at bounding box center [32, 141] width 31 height 31
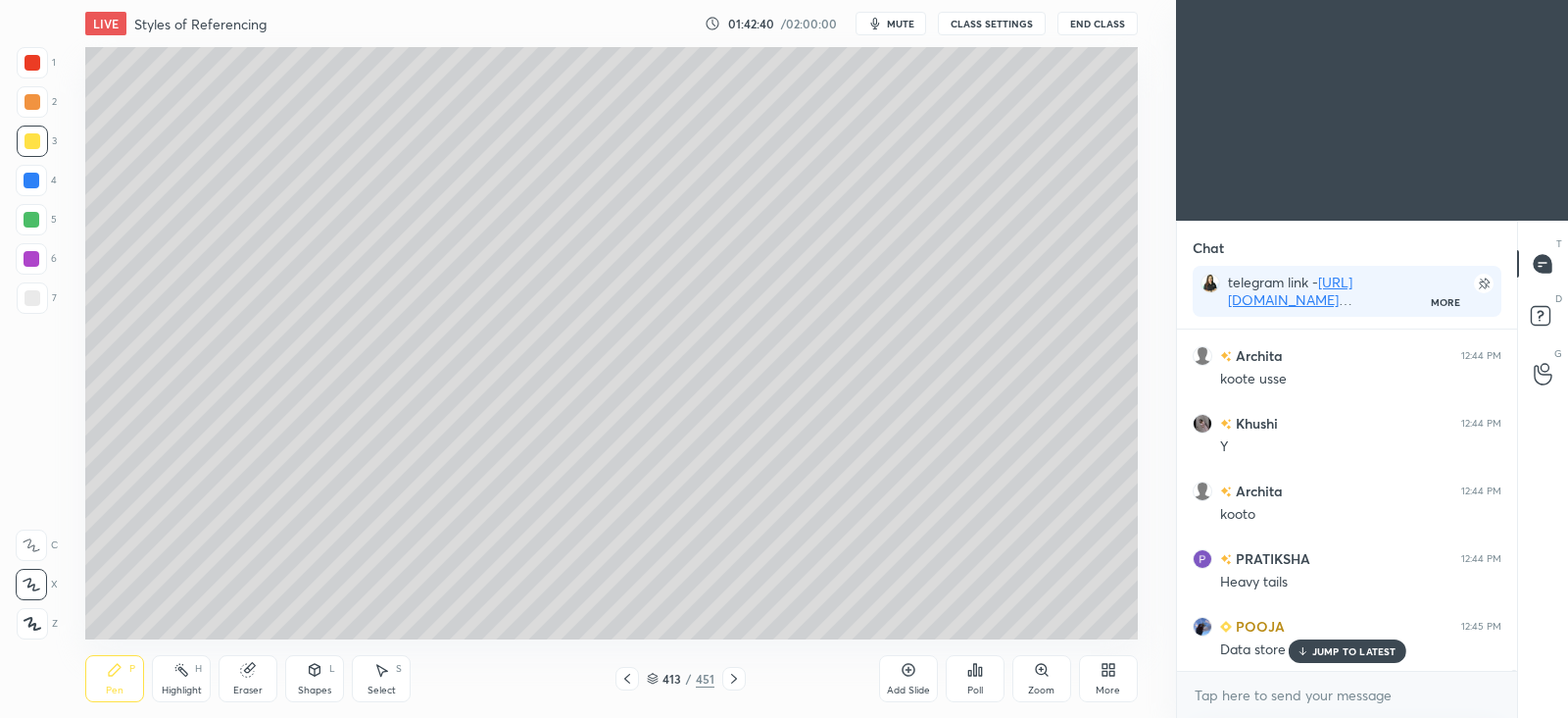
scroll to position [99796, 0]
click at [260, 678] on div "Eraser" at bounding box center [248, 679] width 59 height 47
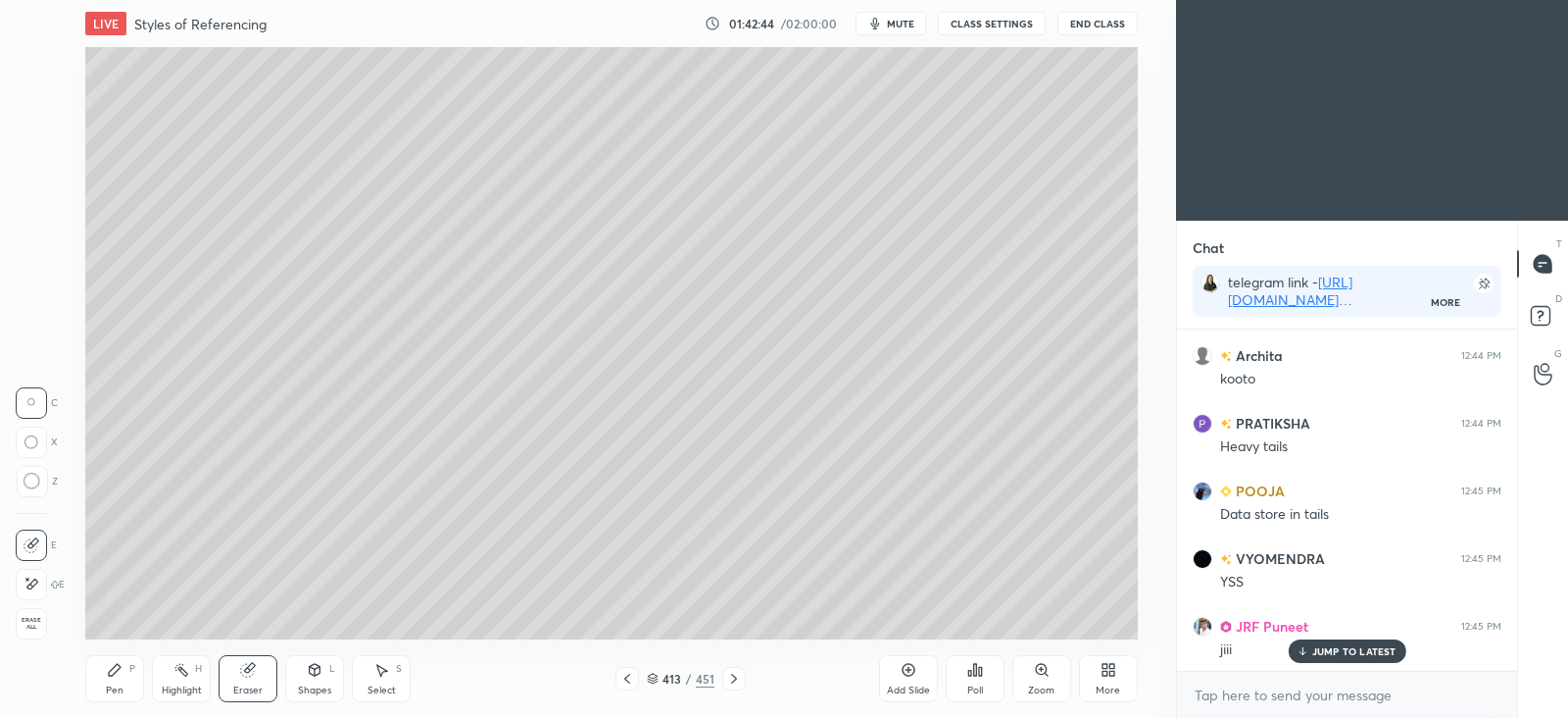
scroll to position [99931, 0]
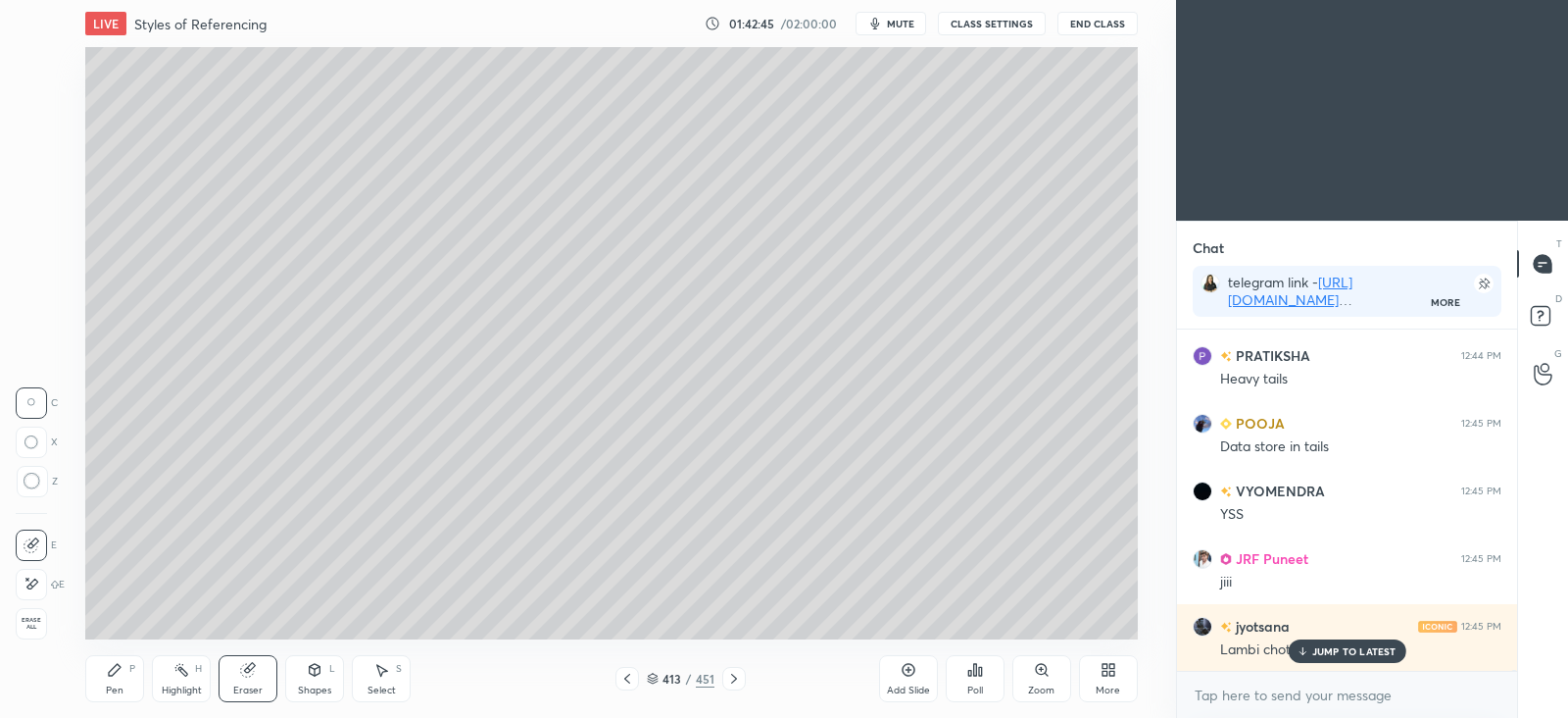
click at [115, 663] on icon at bounding box center [115, 670] width 16 height 16
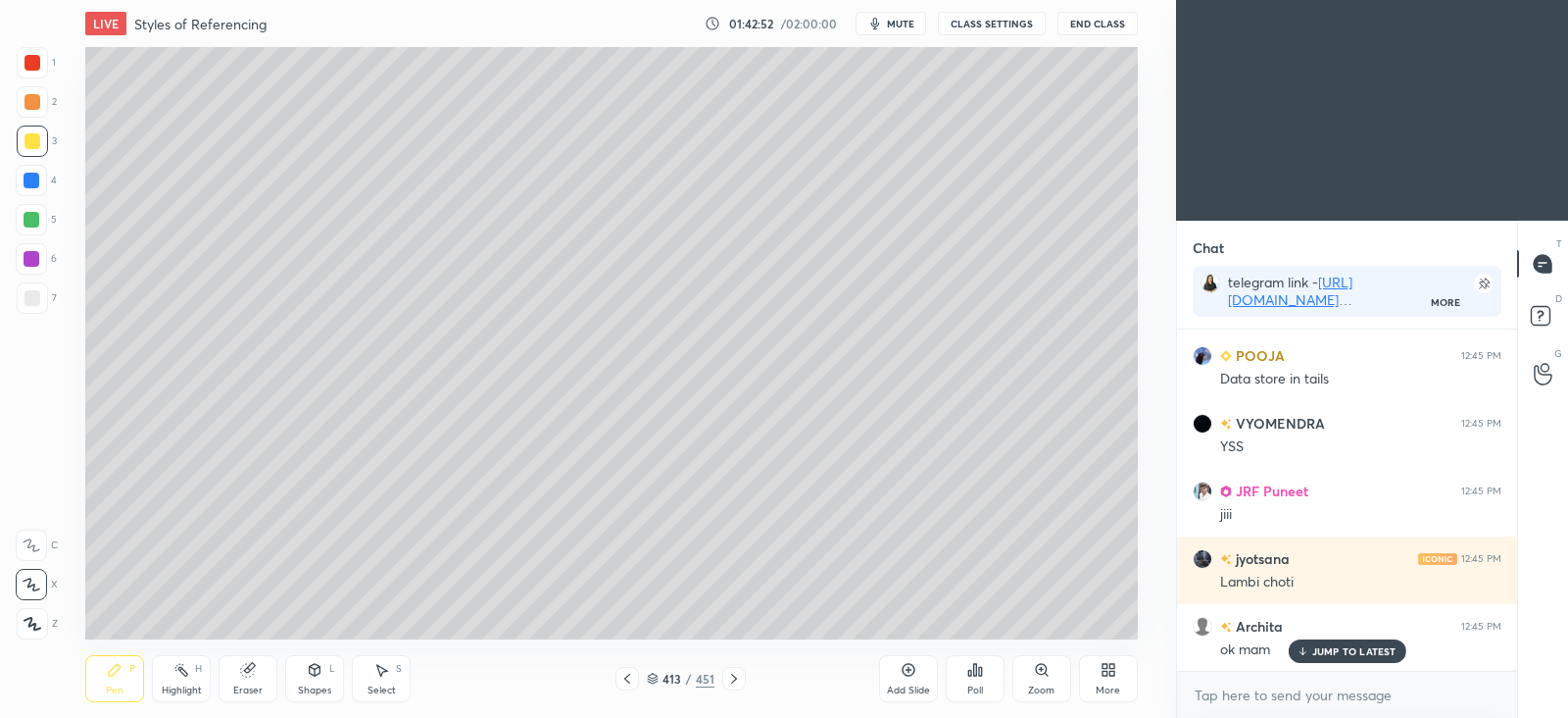
click at [181, 686] on div "Highlight" at bounding box center [181, 691] width 40 height 10
click at [123, 679] on div "Pen P" at bounding box center [115, 679] width 59 height 47
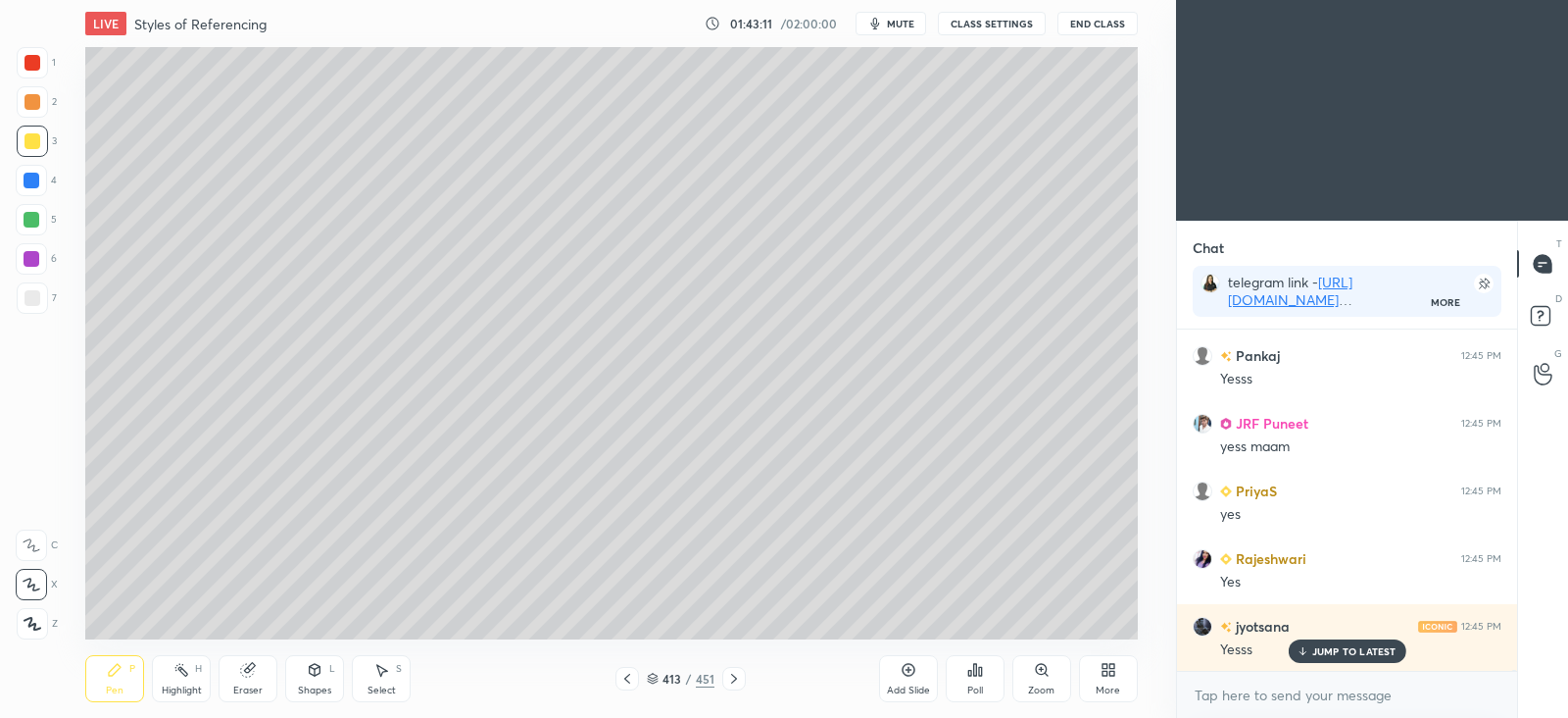
scroll to position [100675, 0]
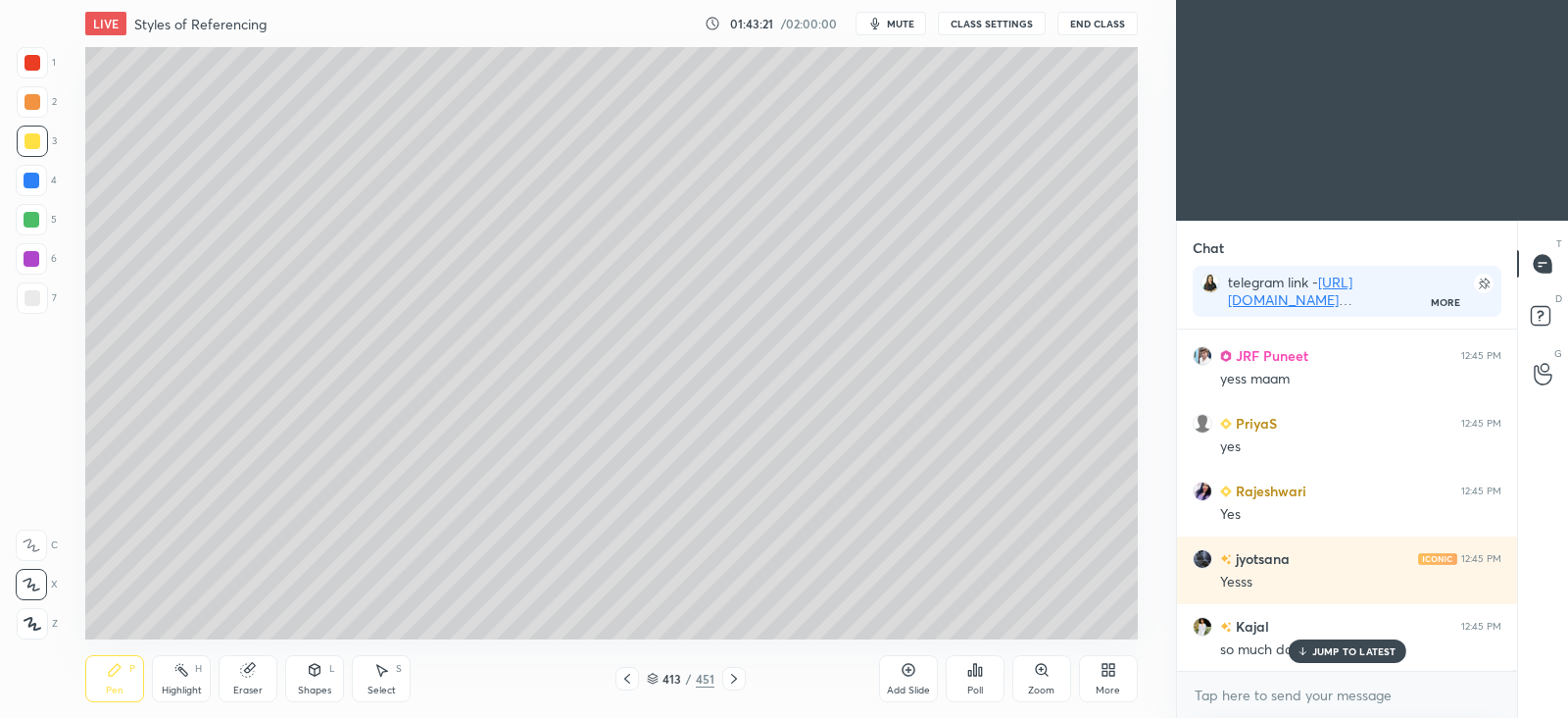
click at [629, 679] on icon at bounding box center [628, 679] width 16 height 16
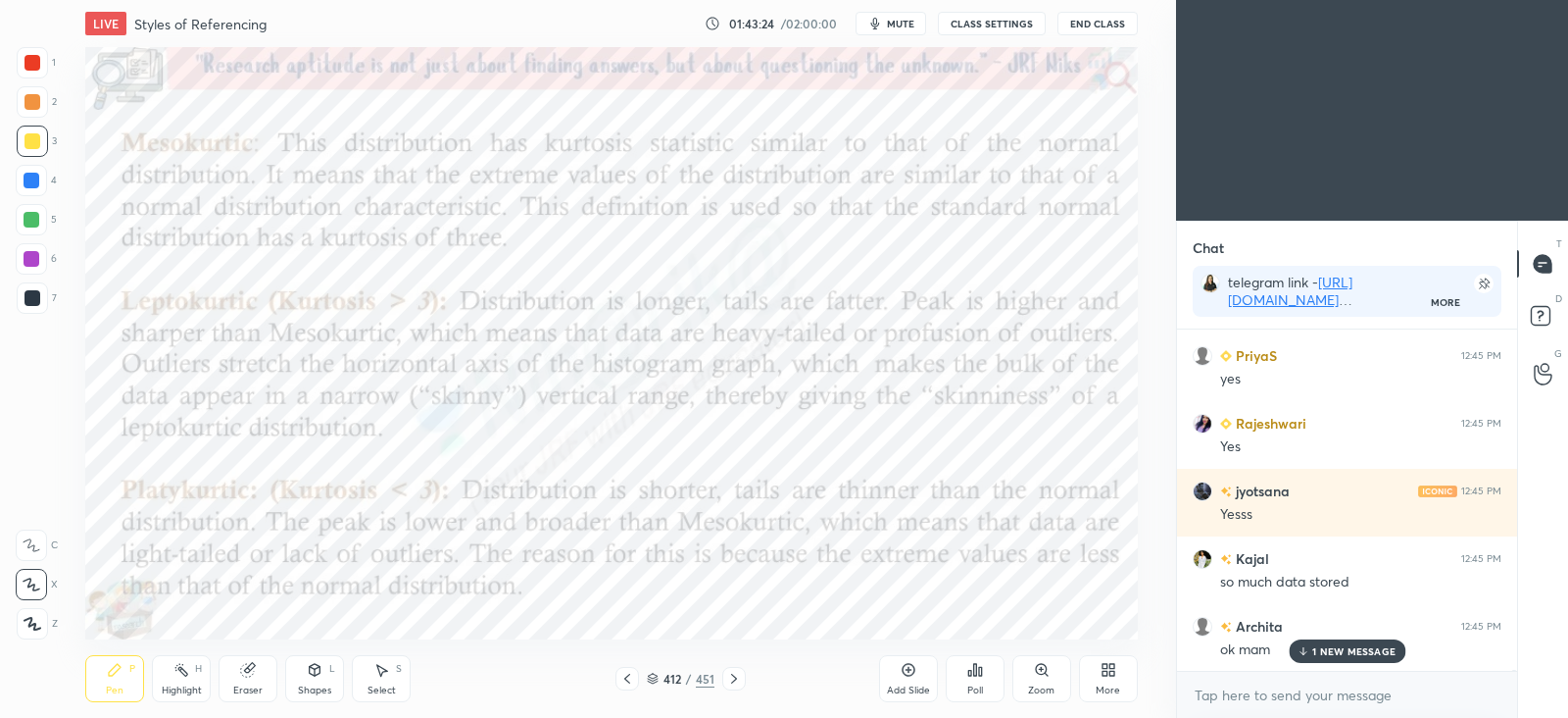
scroll to position [100810, 0]
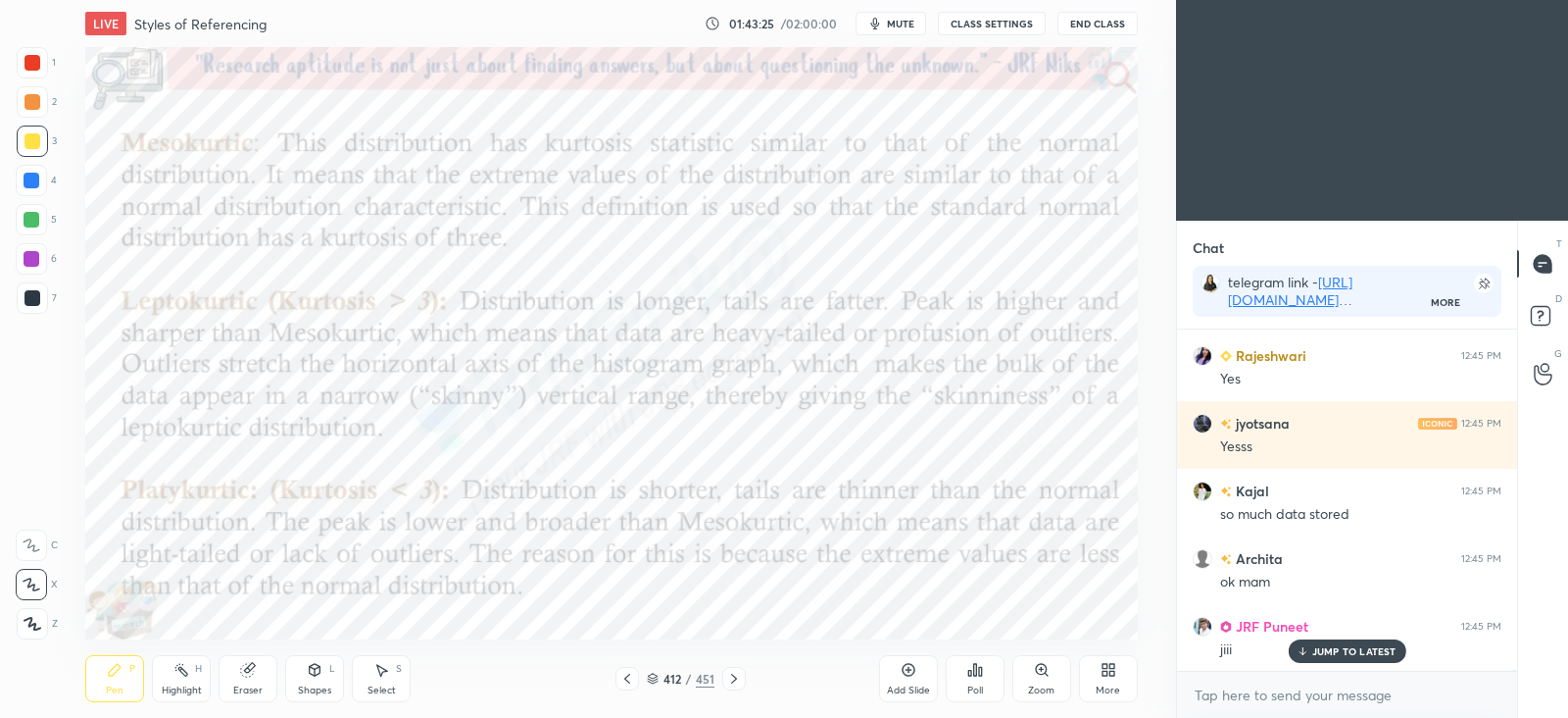
click at [25, 183] on div at bounding box center [31, 180] width 16 height 16
click at [734, 679] on icon at bounding box center [734, 679] width 6 height 10
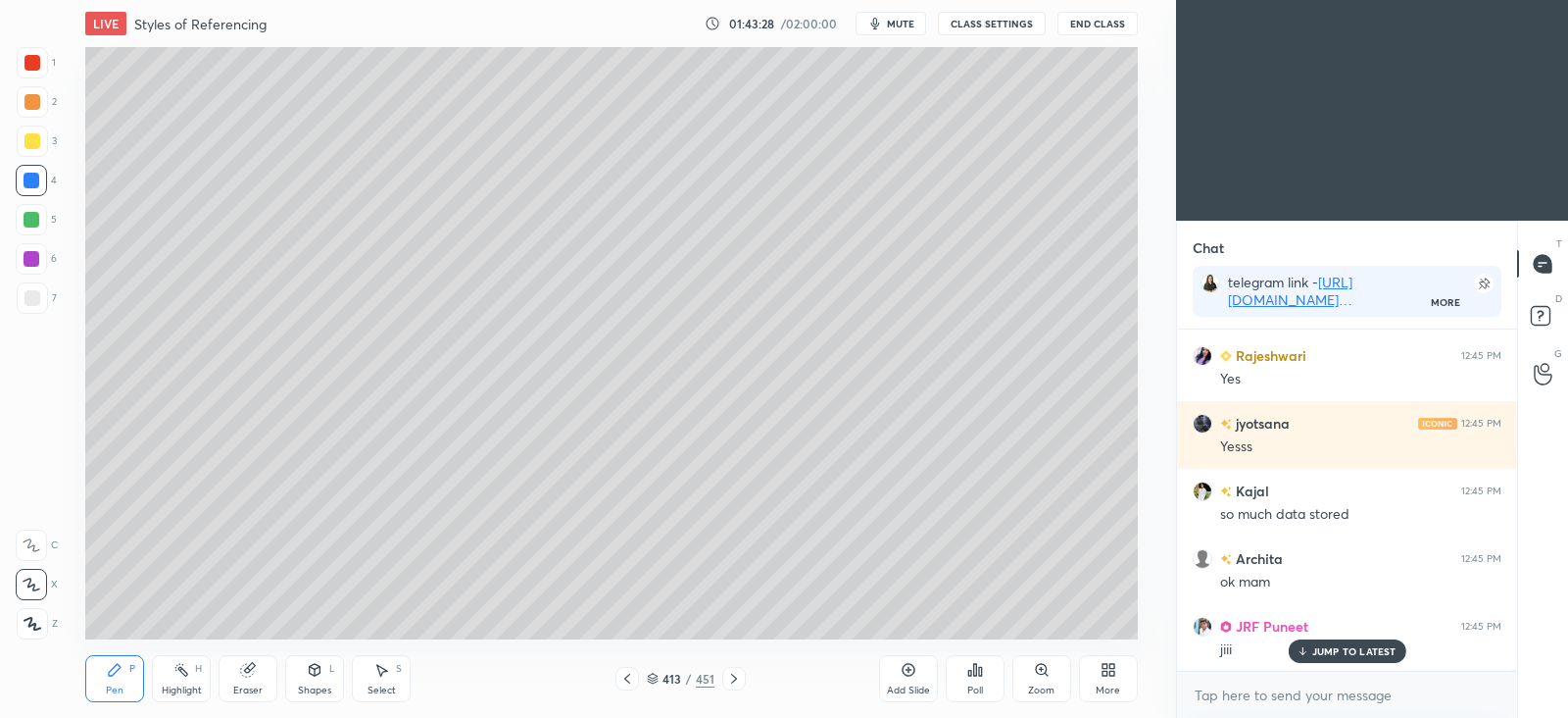
scroll to position [100878, 0]
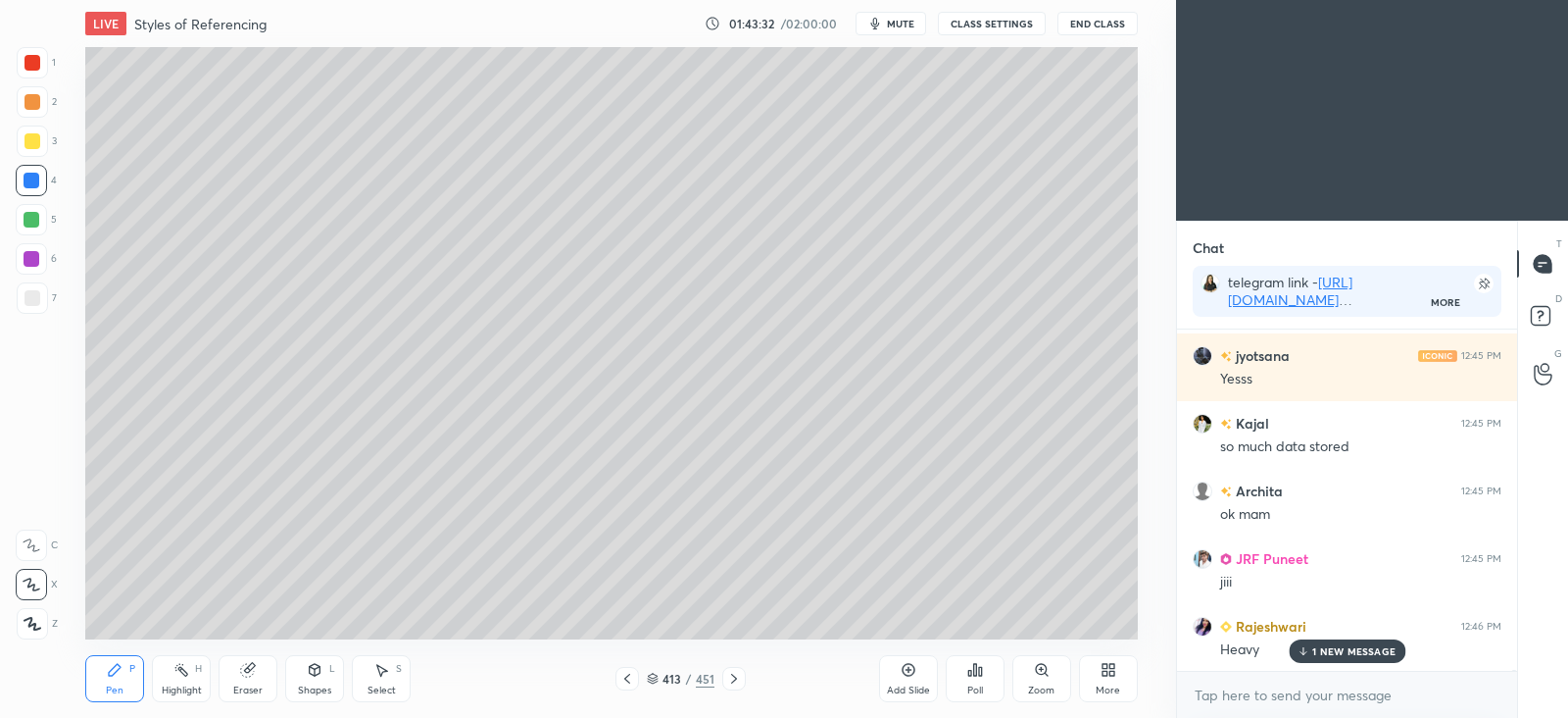
click at [631, 680] on icon at bounding box center [628, 679] width 16 height 16
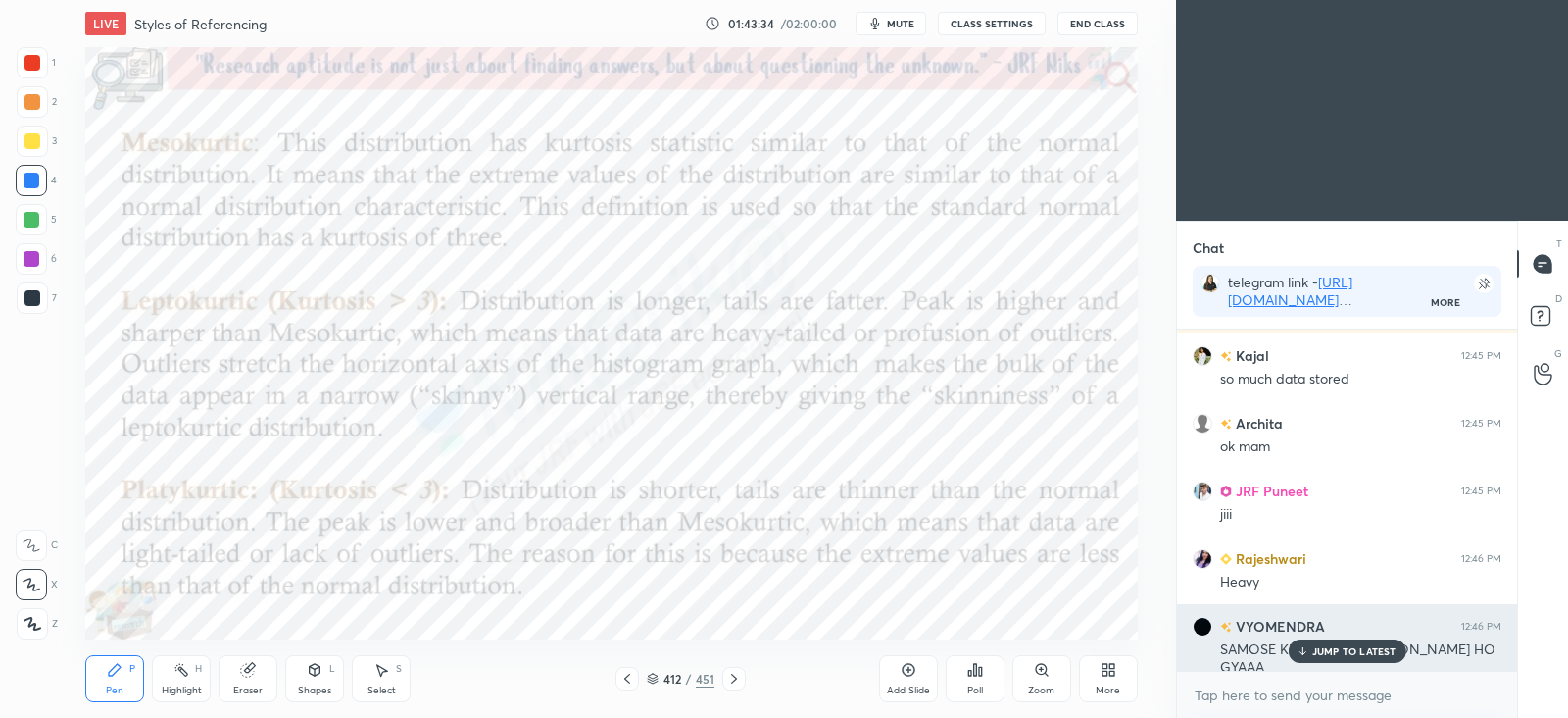
click at [1340, 654] on p "JUMP TO LATEST" at bounding box center [1354, 651] width 84 height 12
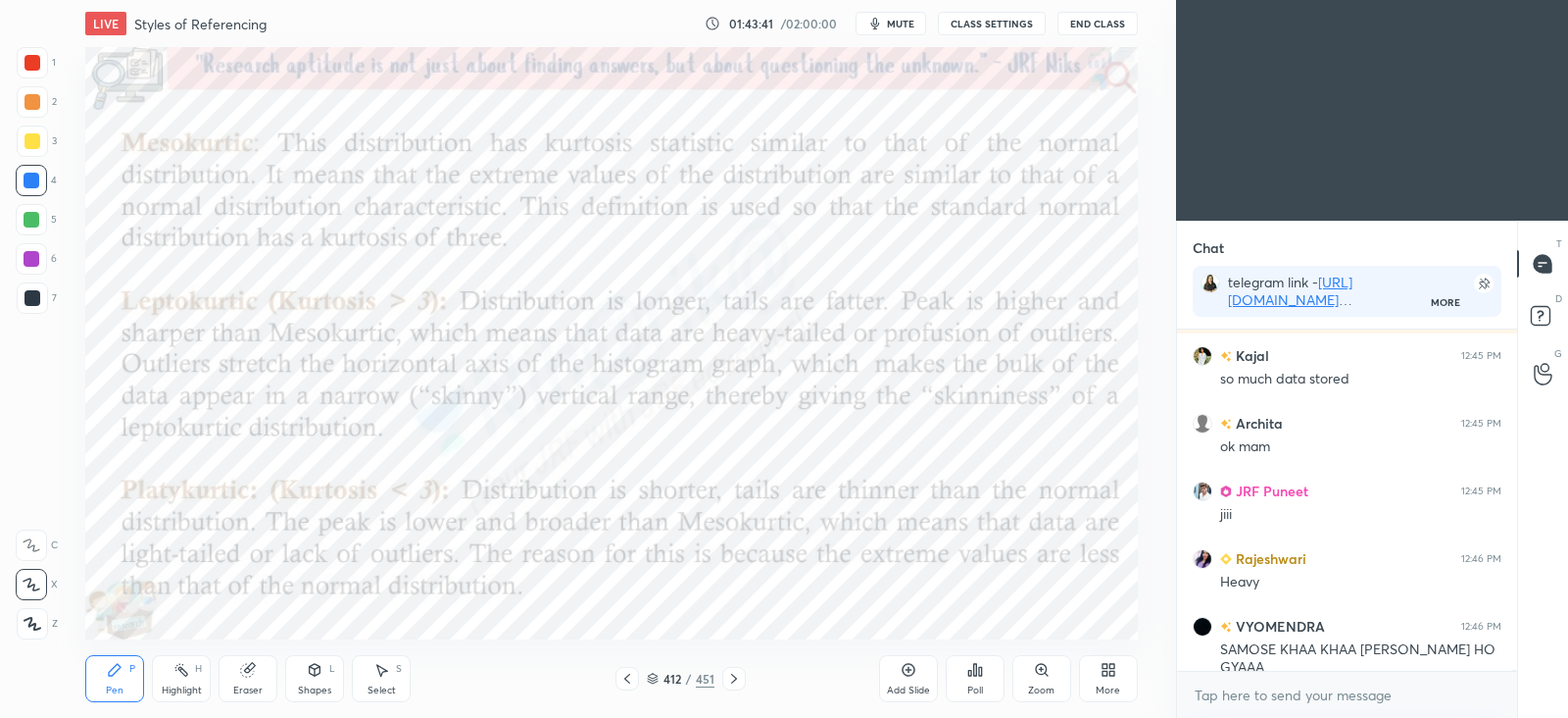
click at [731, 680] on icon at bounding box center [734, 679] width 16 height 16
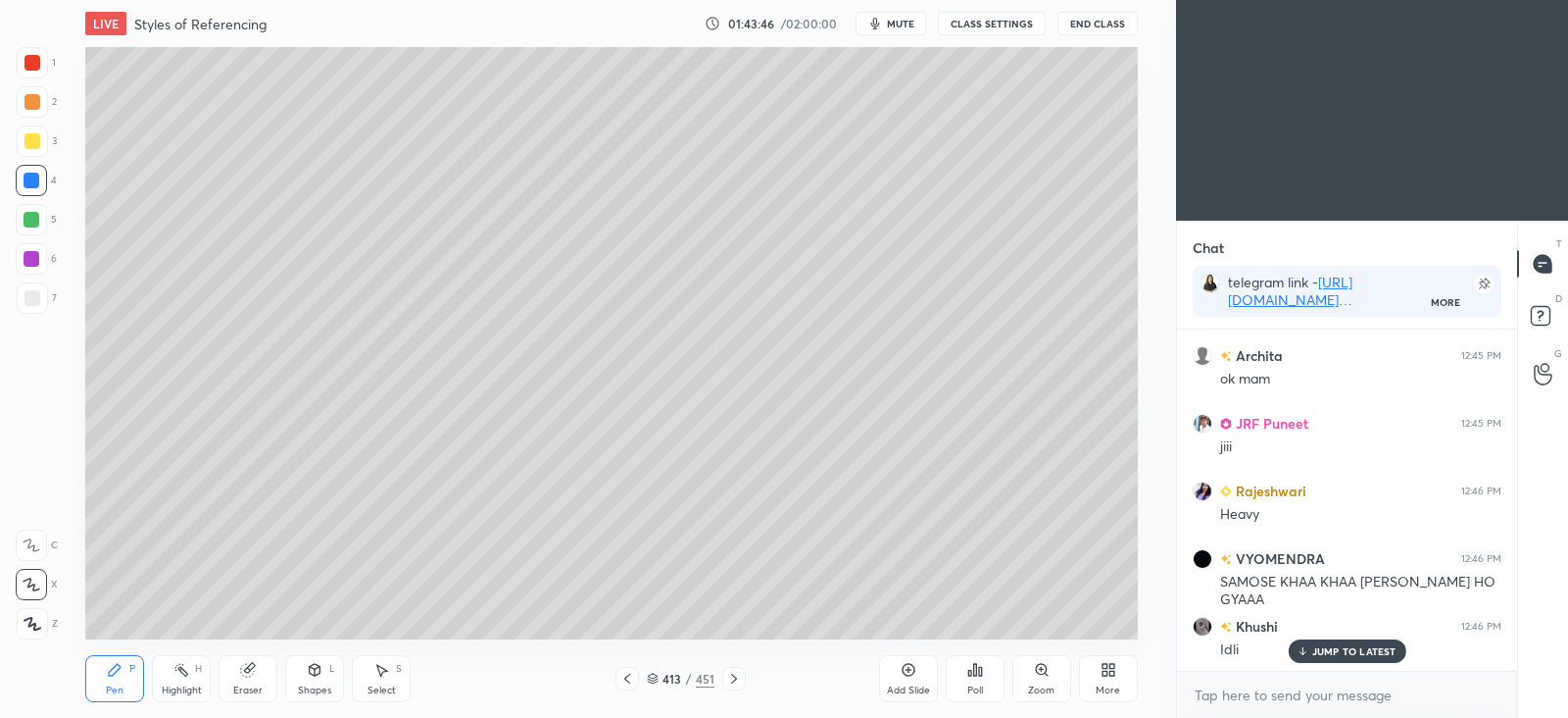
scroll to position [101081, 0]
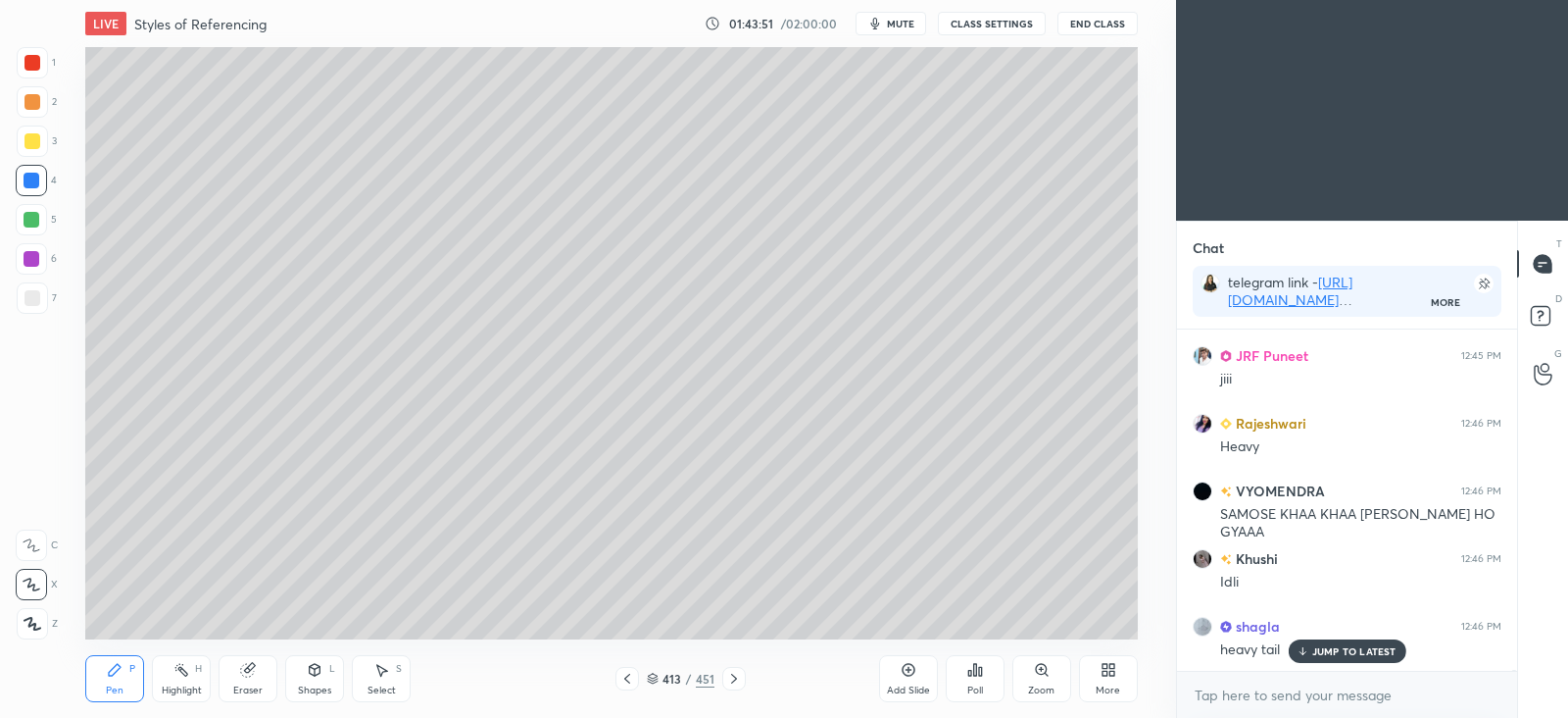
click at [1328, 649] on p "JUMP TO LATEST" at bounding box center [1354, 651] width 84 height 12
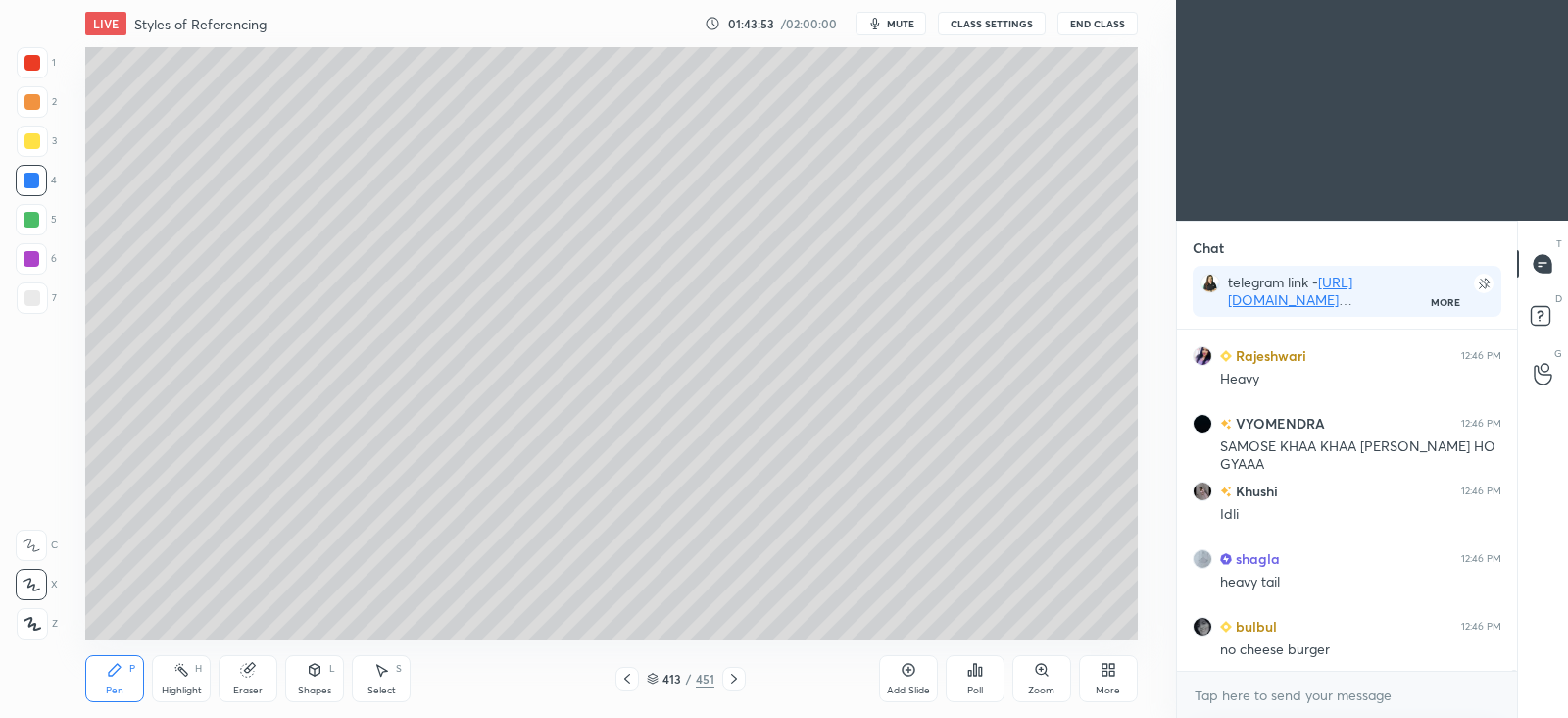
click at [637, 678] on div at bounding box center [628, 679] width 24 height 24
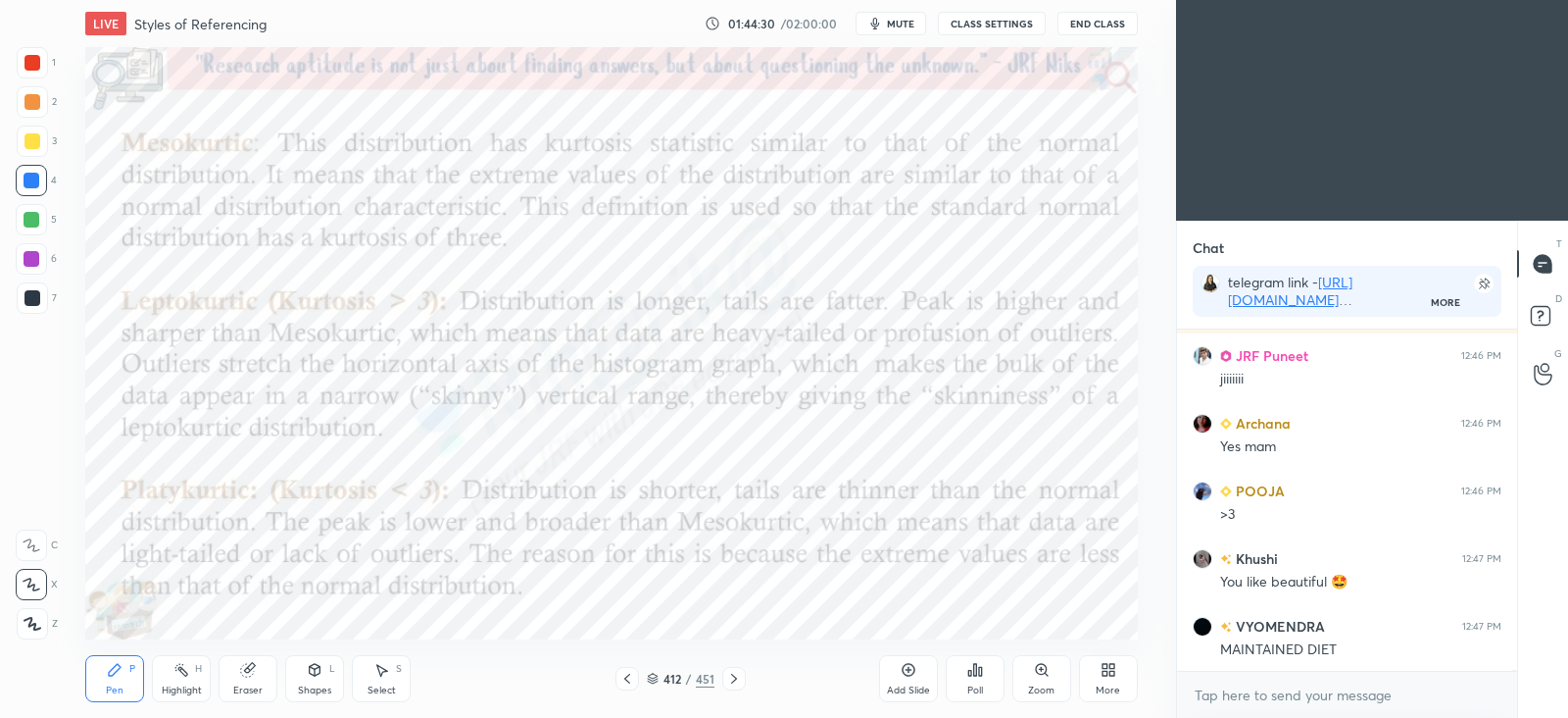
scroll to position [102232, 0]
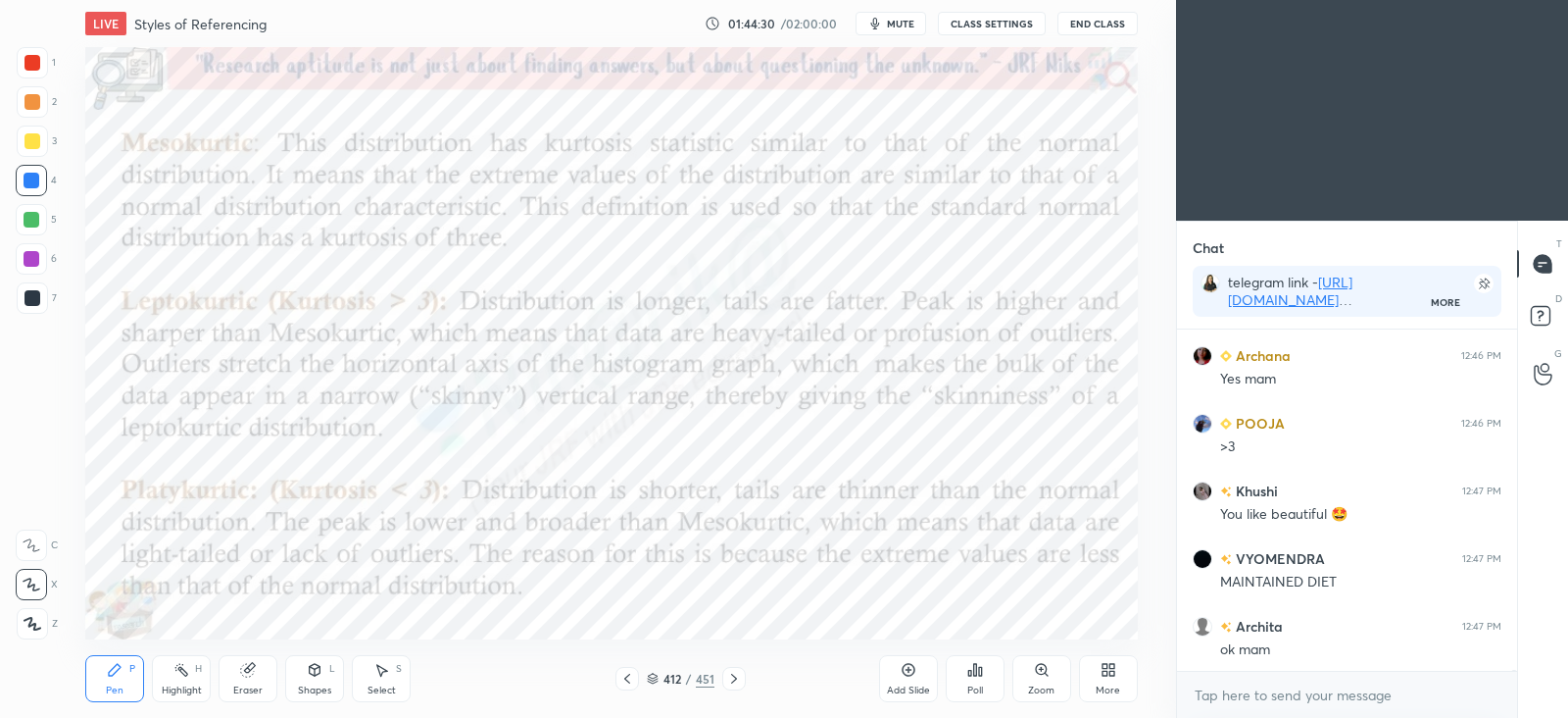
click at [736, 683] on icon at bounding box center [734, 679] width 16 height 16
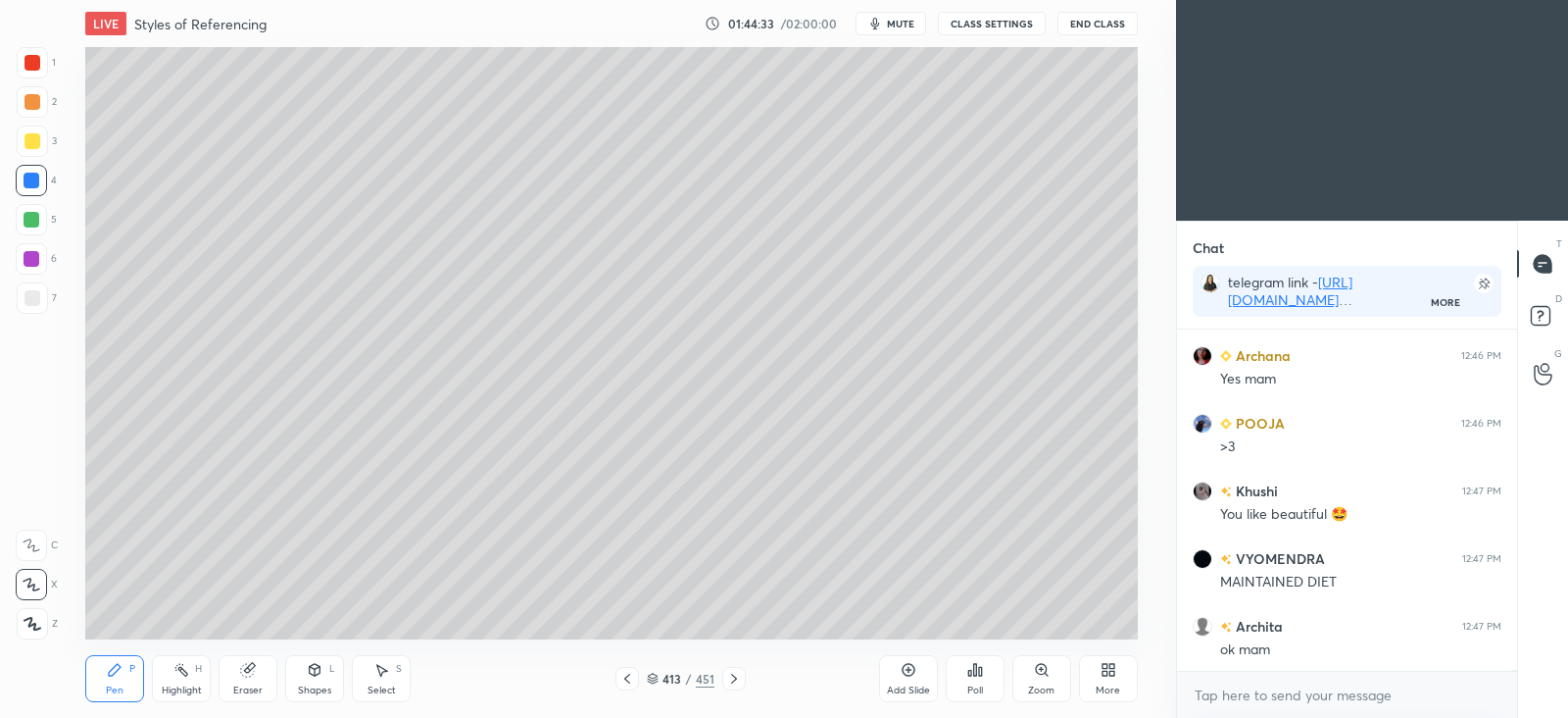
scroll to position [102298, 0]
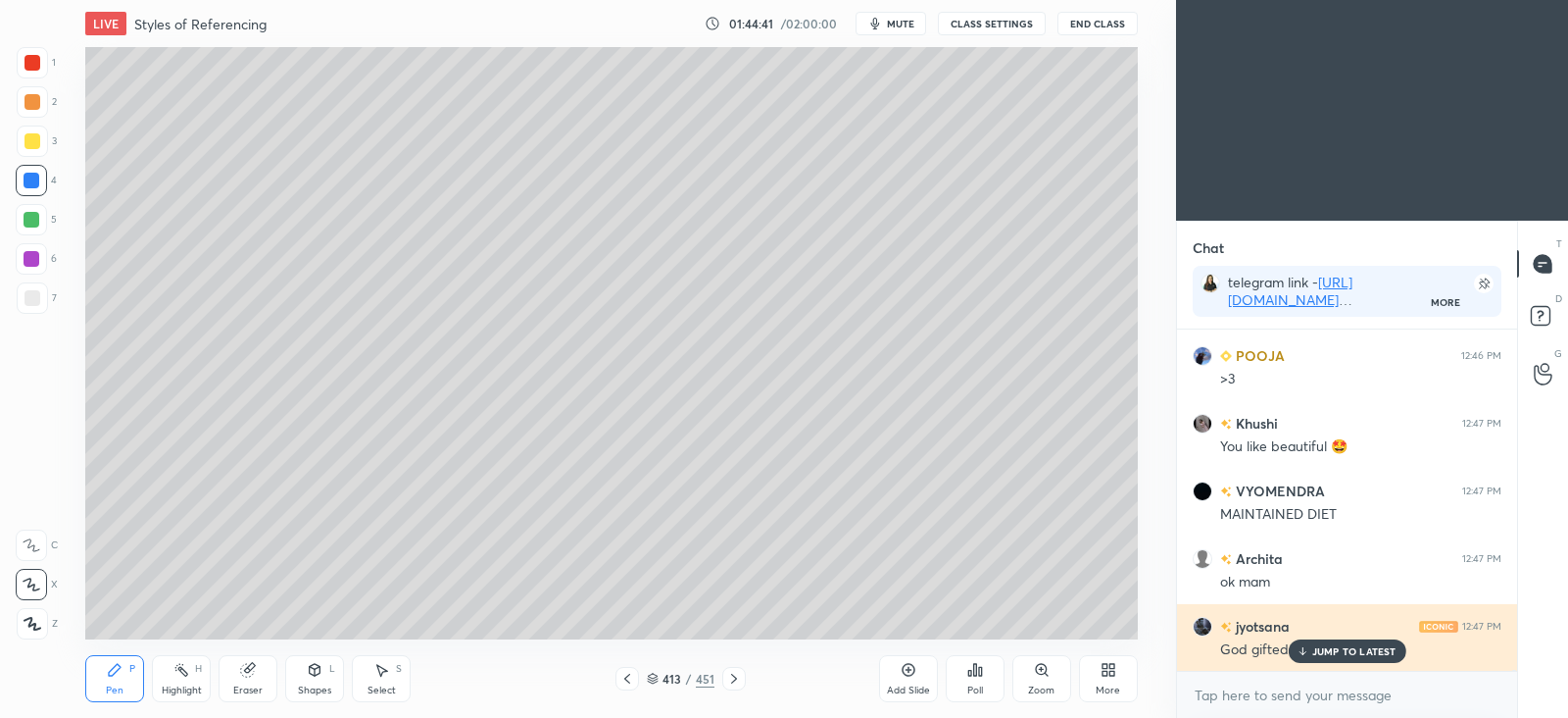
click at [1370, 645] on p "JUMP TO LATEST" at bounding box center [1354, 651] width 84 height 12
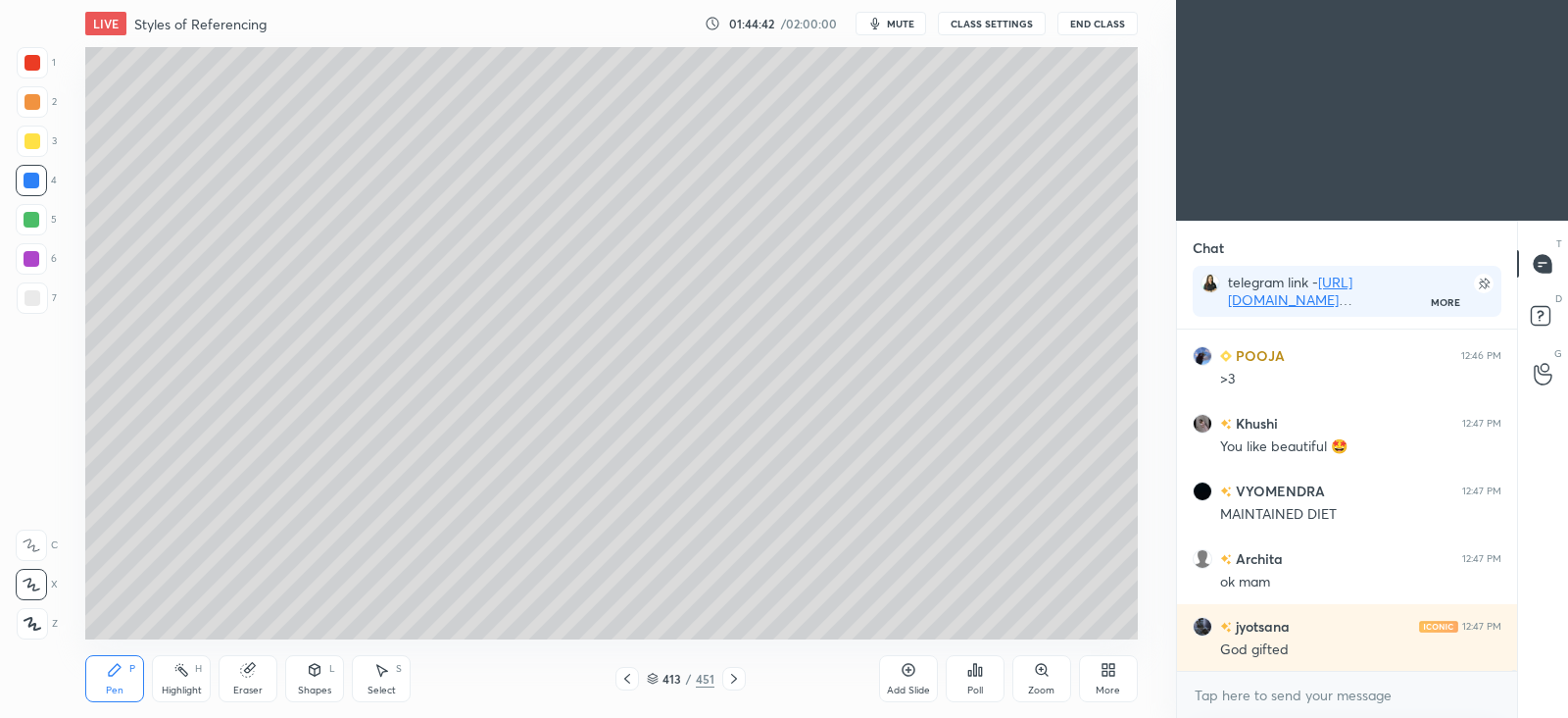
click at [634, 685] on icon at bounding box center [628, 679] width 16 height 16
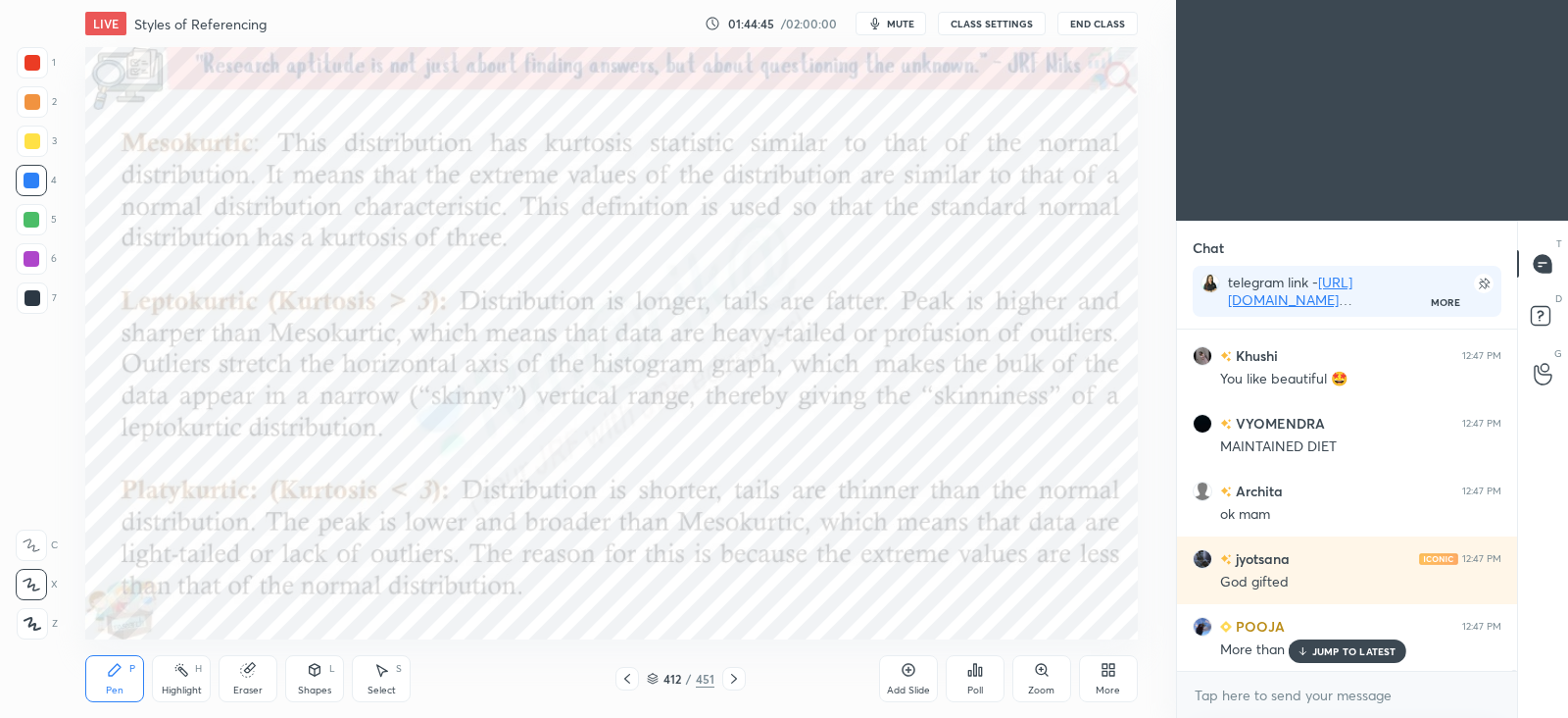
scroll to position [102451, 0]
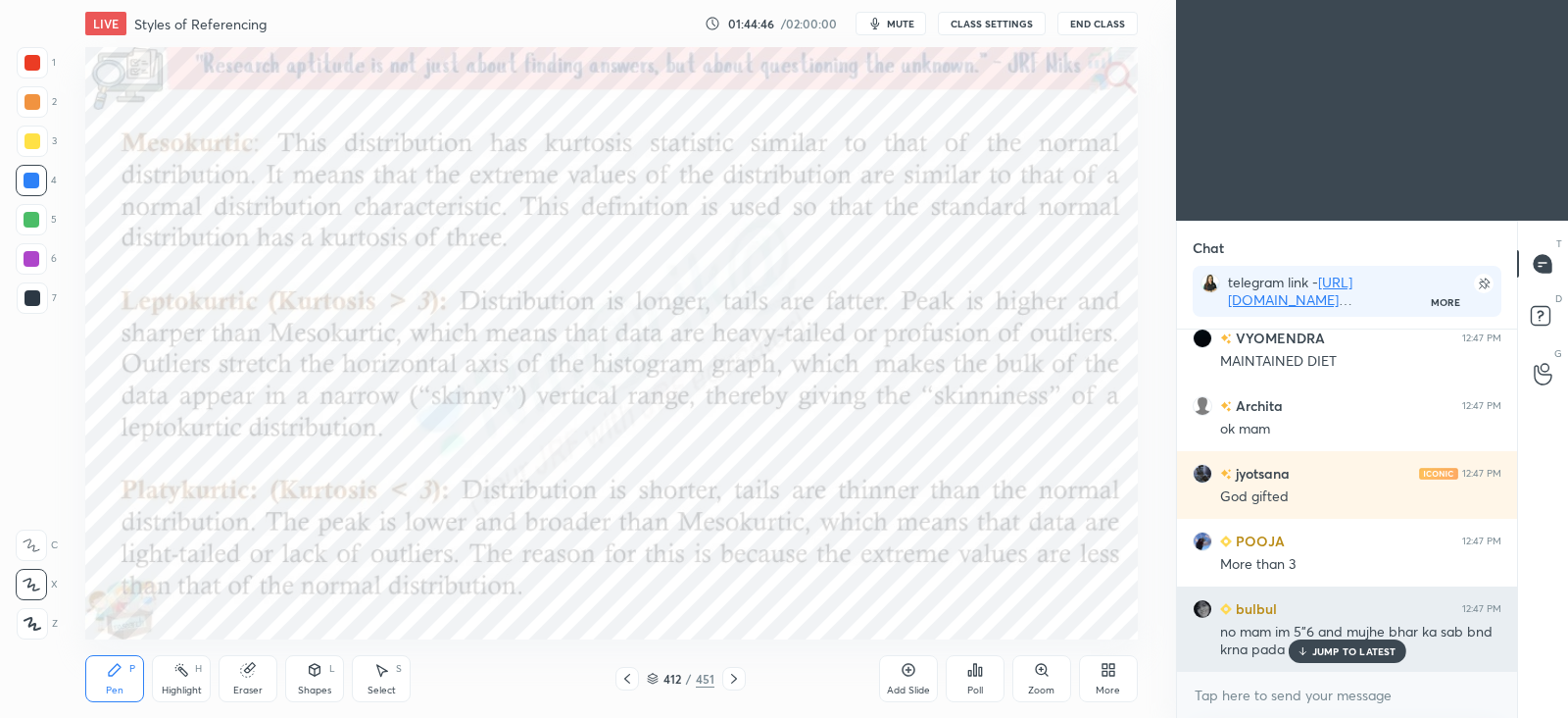
click at [1334, 649] on p "JUMP TO LATEST" at bounding box center [1354, 651] width 84 height 12
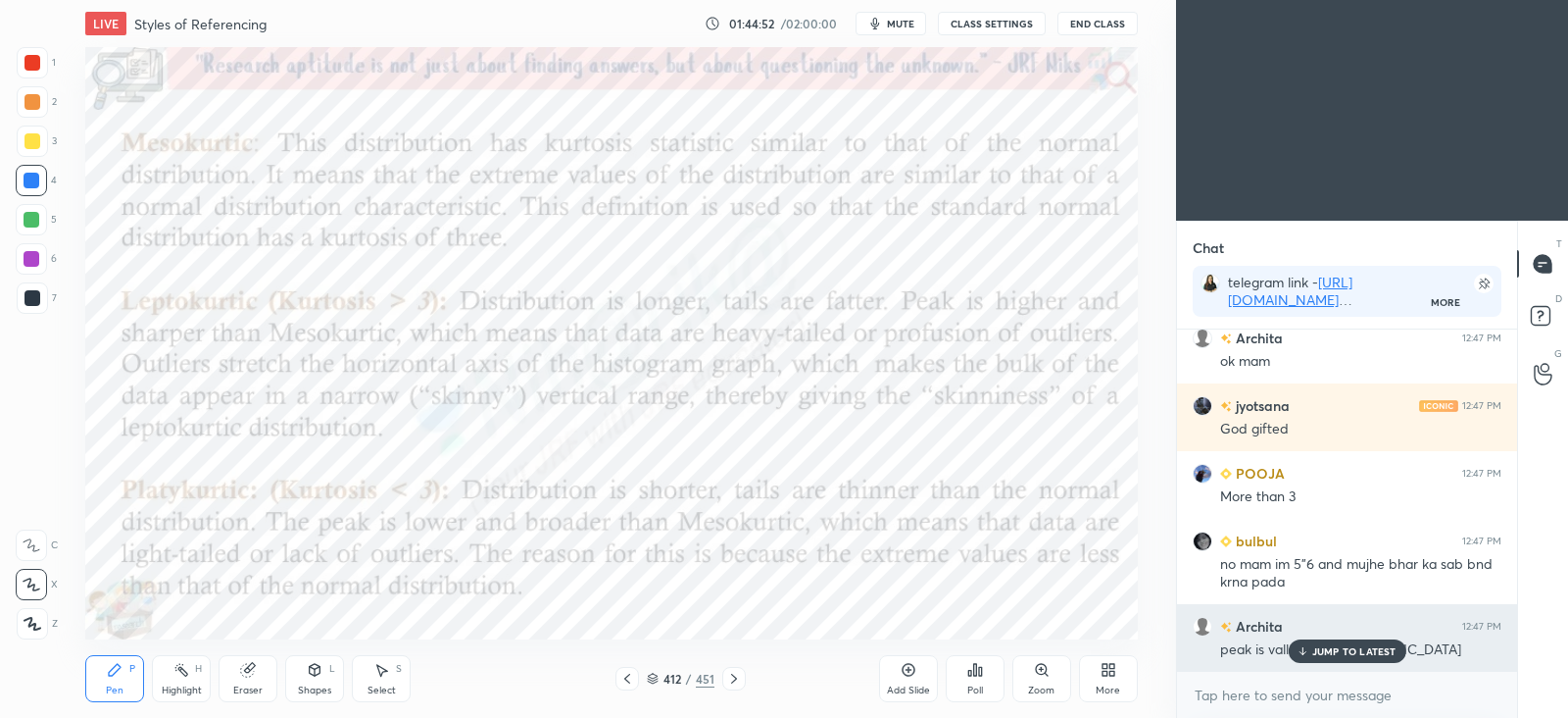
click at [1313, 652] on p "JUMP TO LATEST" at bounding box center [1354, 651] width 84 height 12
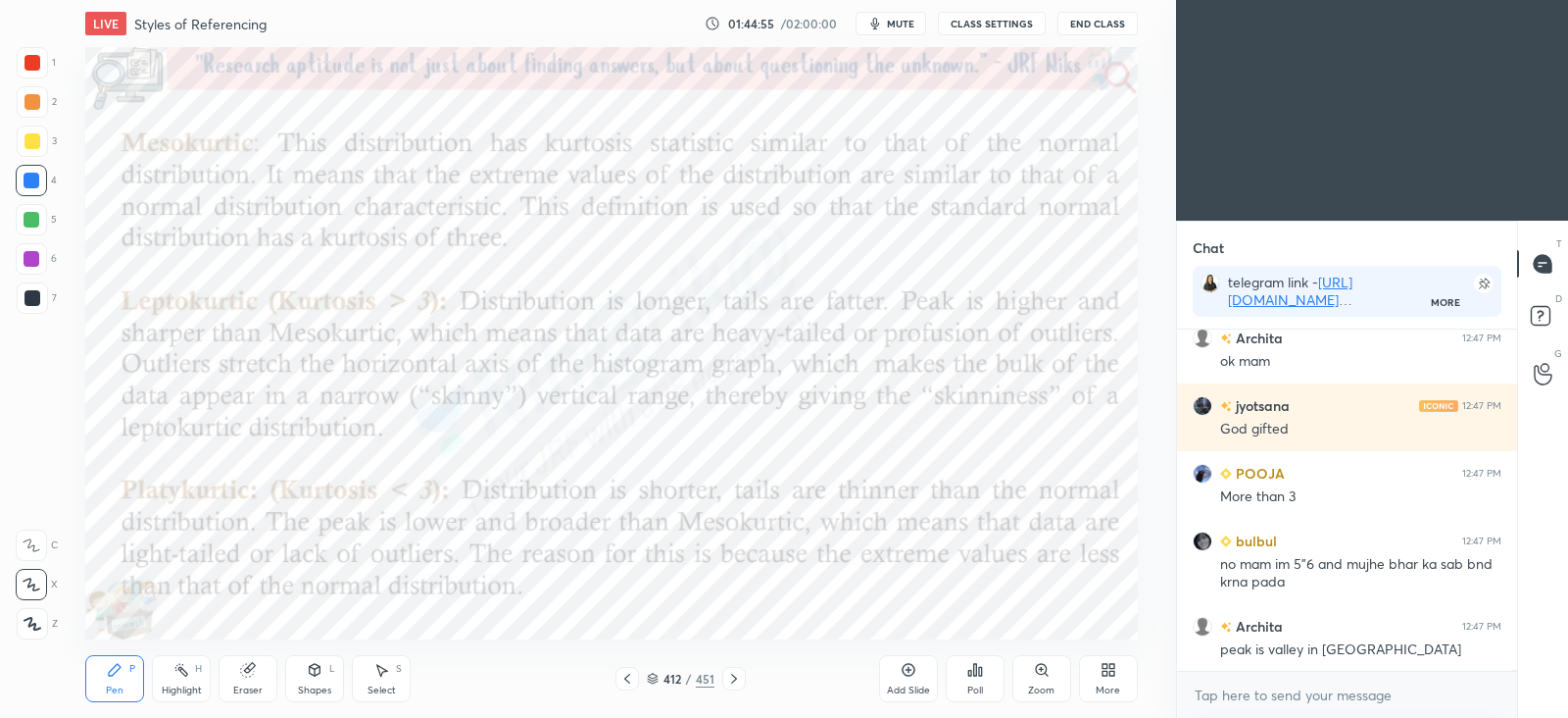
scroll to position [102587, 0]
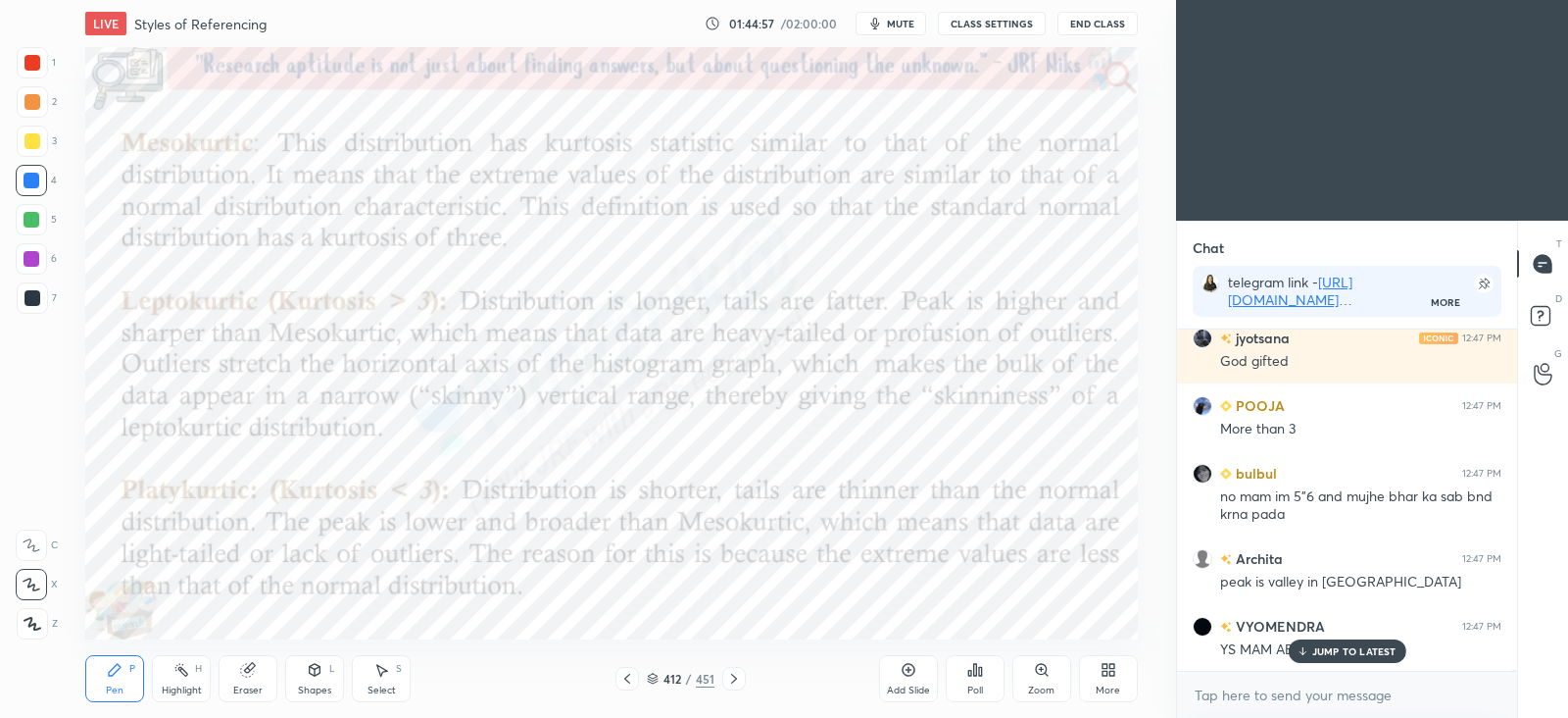
click at [1342, 642] on div "JUMP TO LATEST" at bounding box center [1346, 651] width 118 height 24
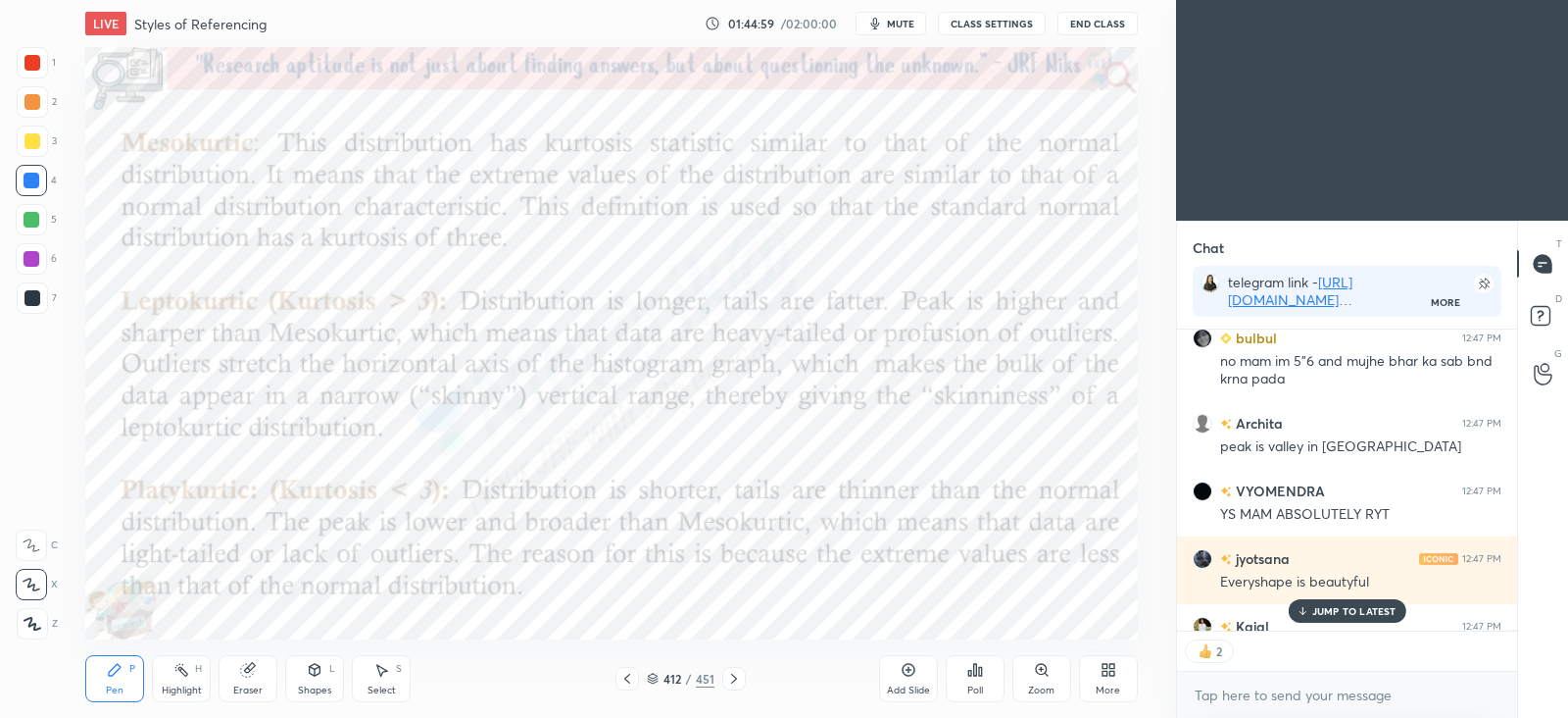
scroll to position [295, 333]
click at [1348, 603] on div "JUMP TO LATEST" at bounding box center [1346, 611] width 118 height 24
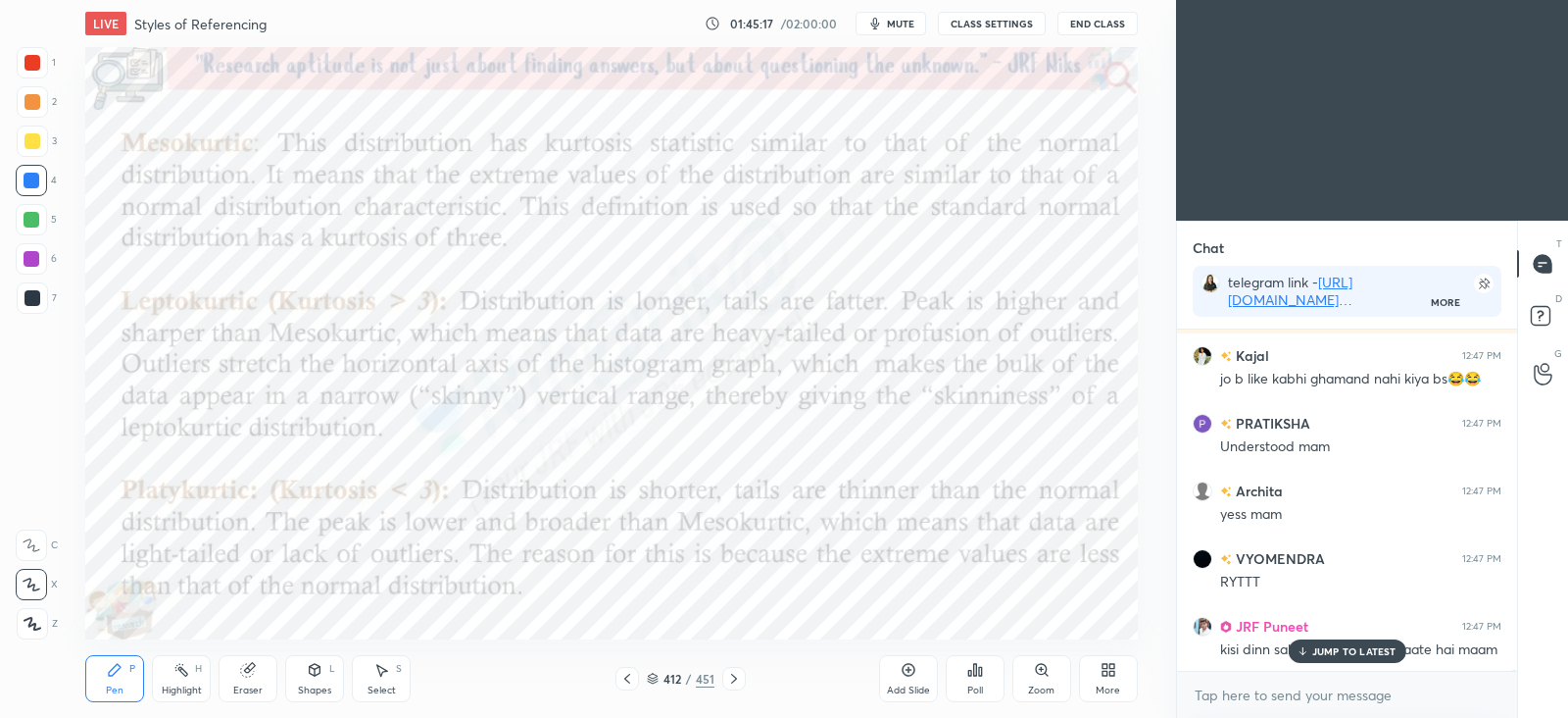
scroll to position [103060, 0]
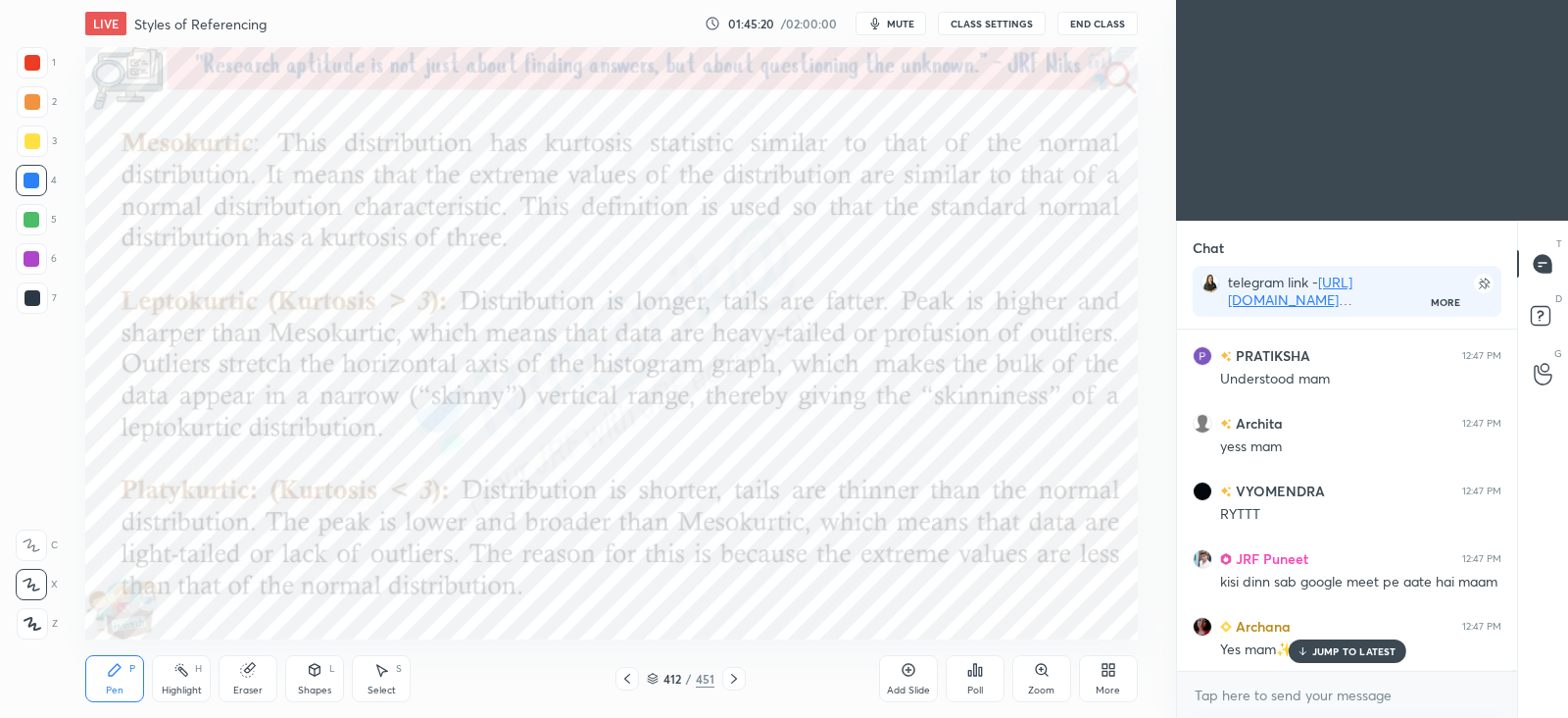
click at [1320, 649] on p "JUMP TO LATEST" at bounding box center [1354, 651] width 84 height 12
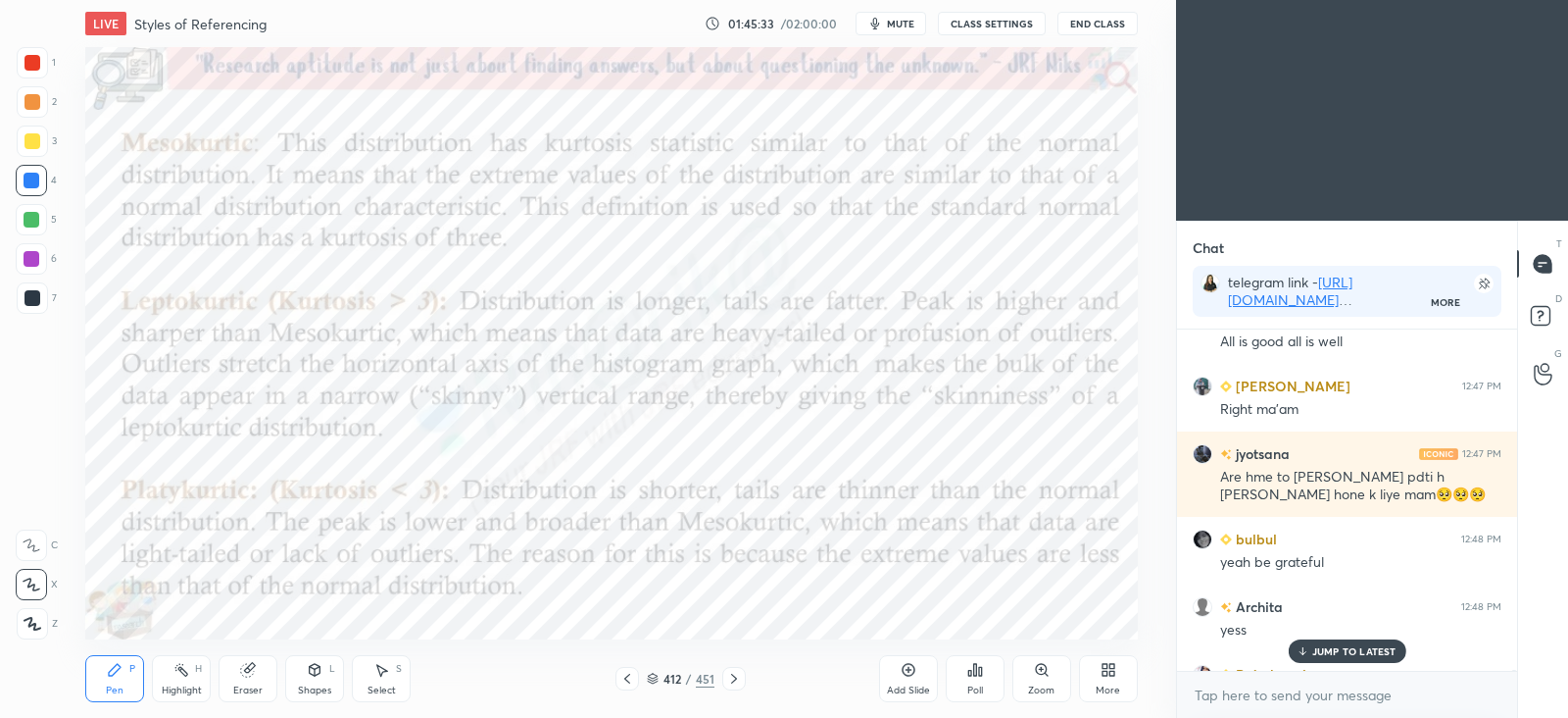
scroll to position [103687, 0]
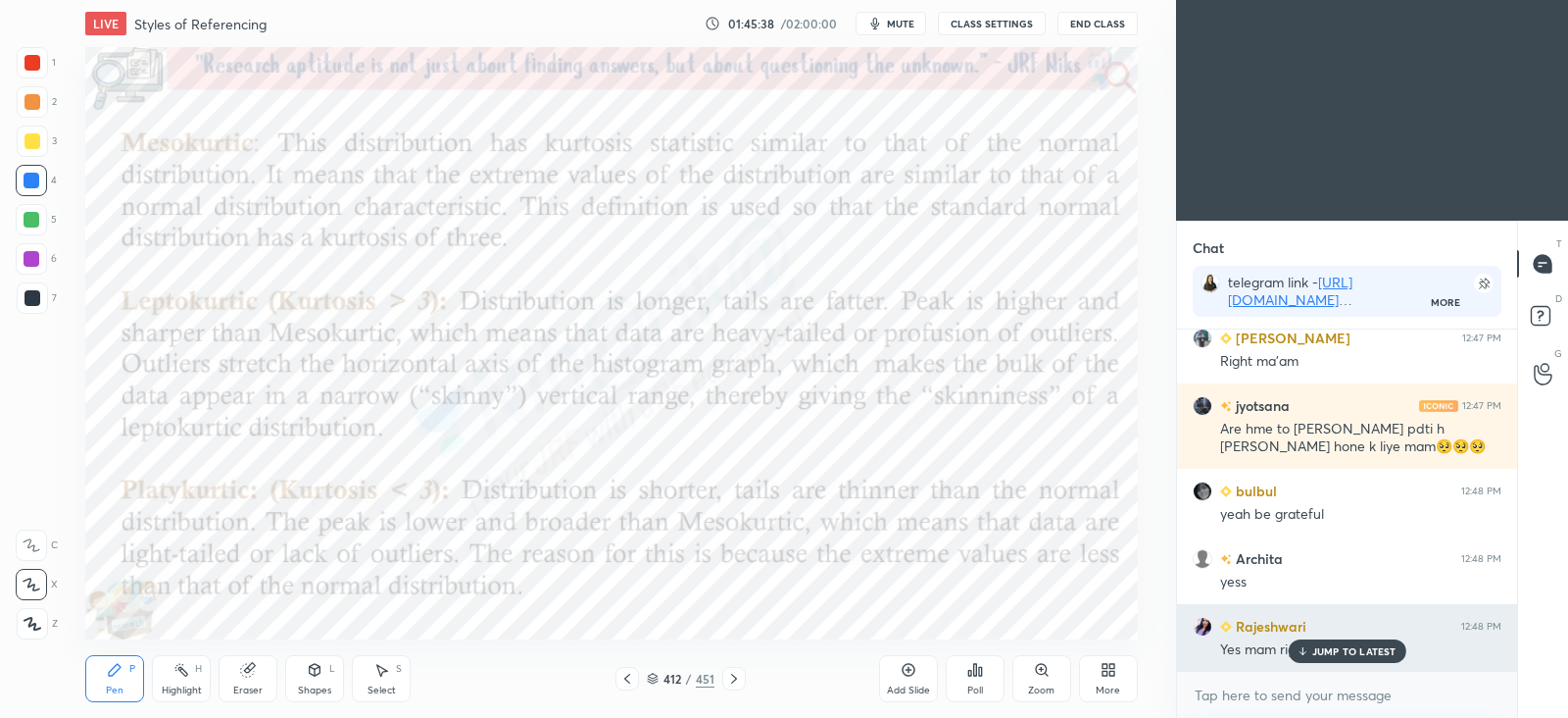
click at [1330, 645] on p "JUMP TO LATEST" at bounding box center [1354, 651] width 84 height 12
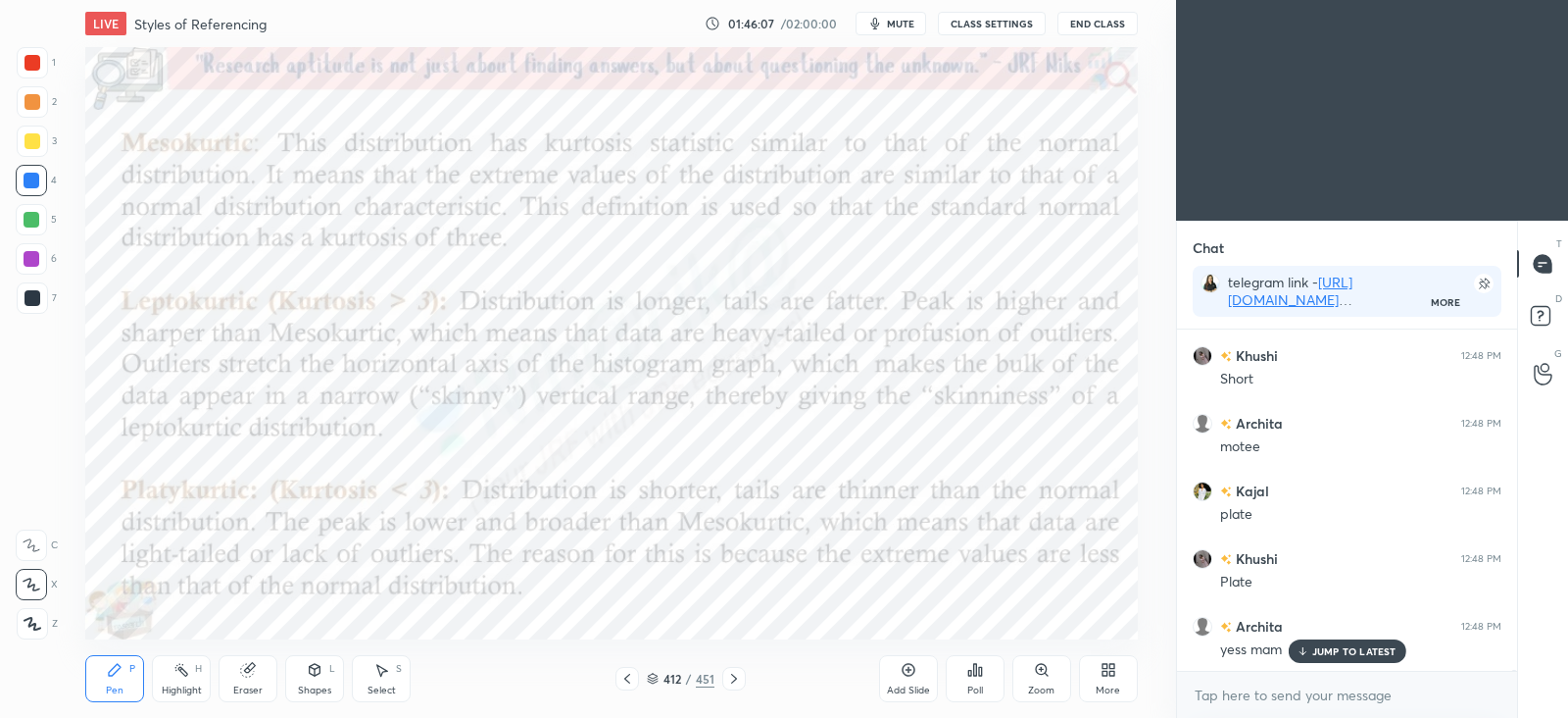
scroll to position [104382, 0]
click at [632, 672] on icon at bounding box center [628, 679] width 16 height 16
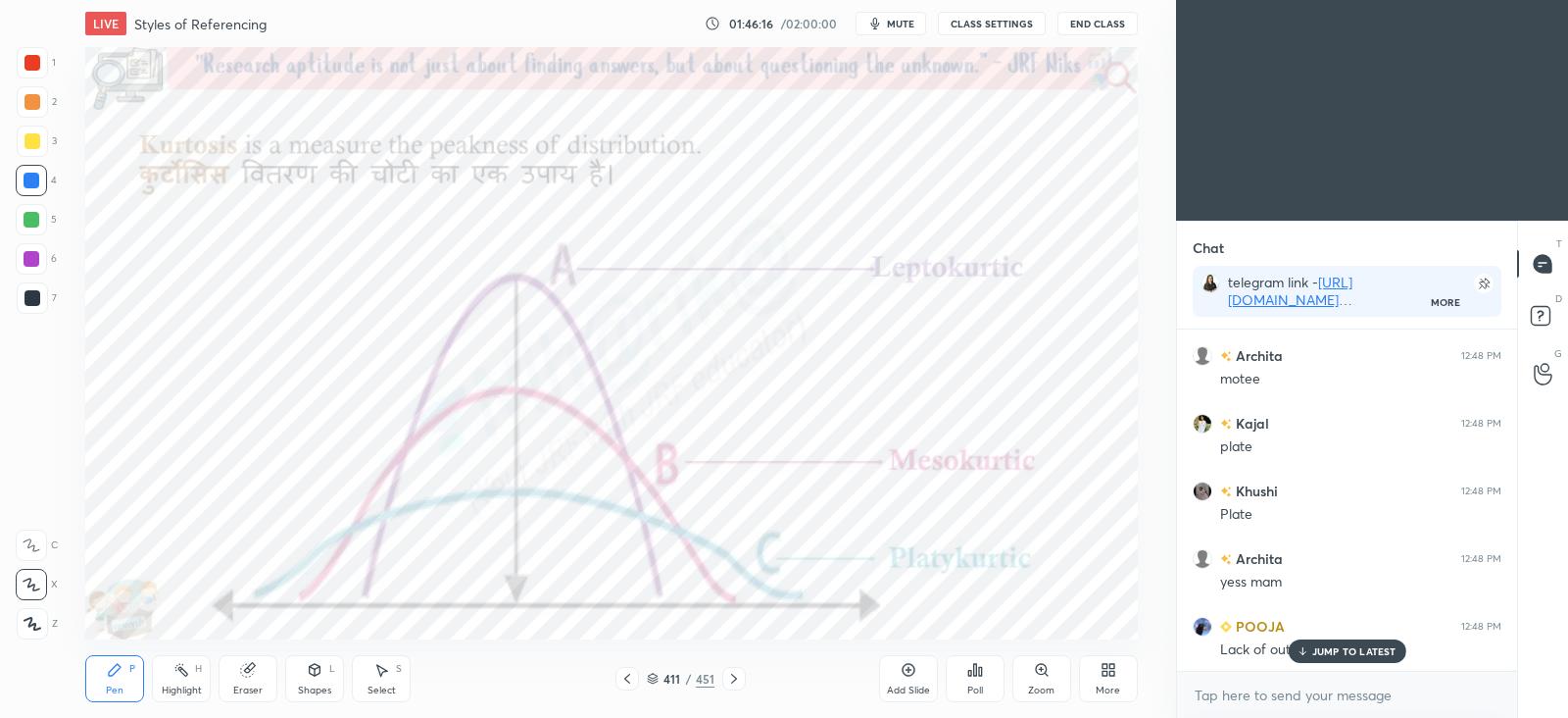
click at [727, 673] on icon at bounding box center [734, 679] width 16 height 16
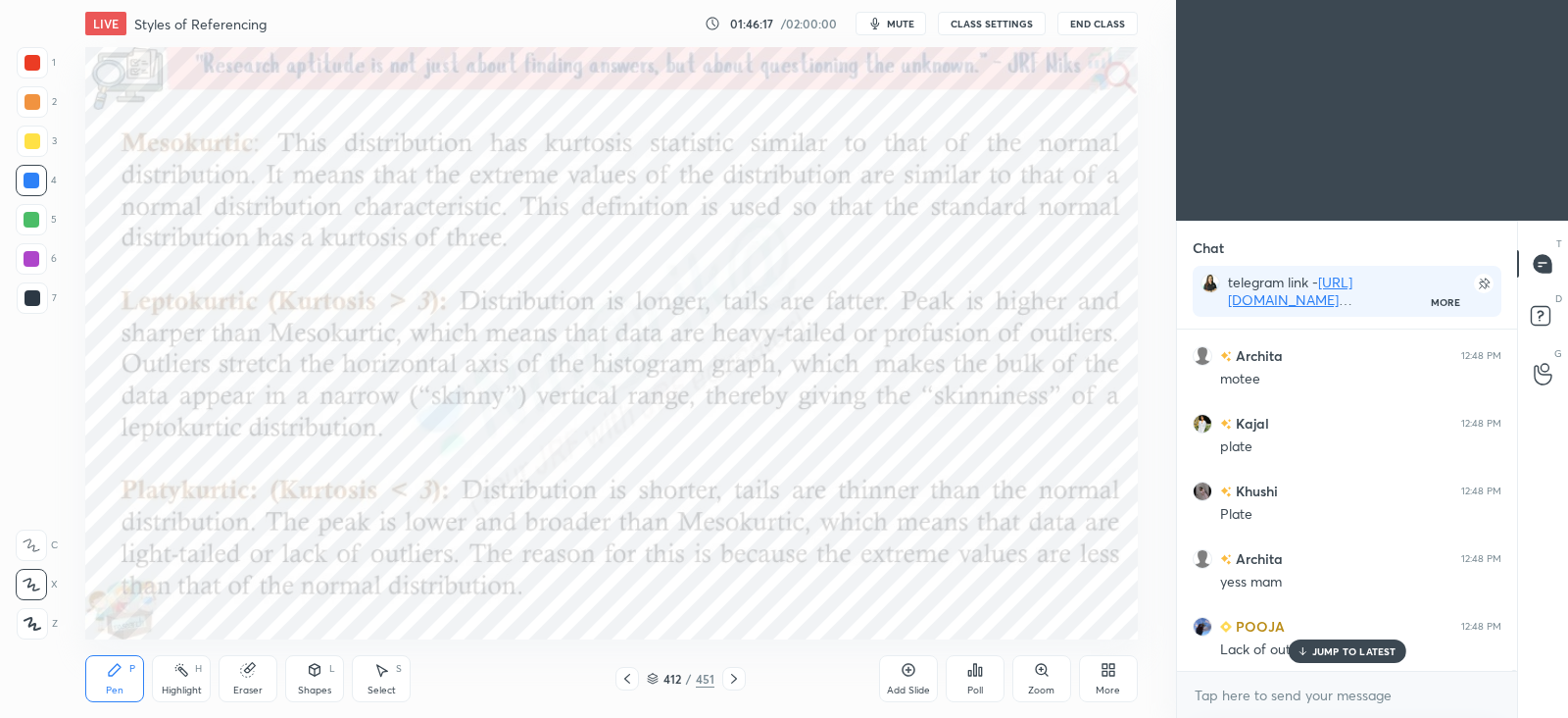
click at [898, 669] on div "Add Slide" at bounding box center [909, 679] width 59 height 47
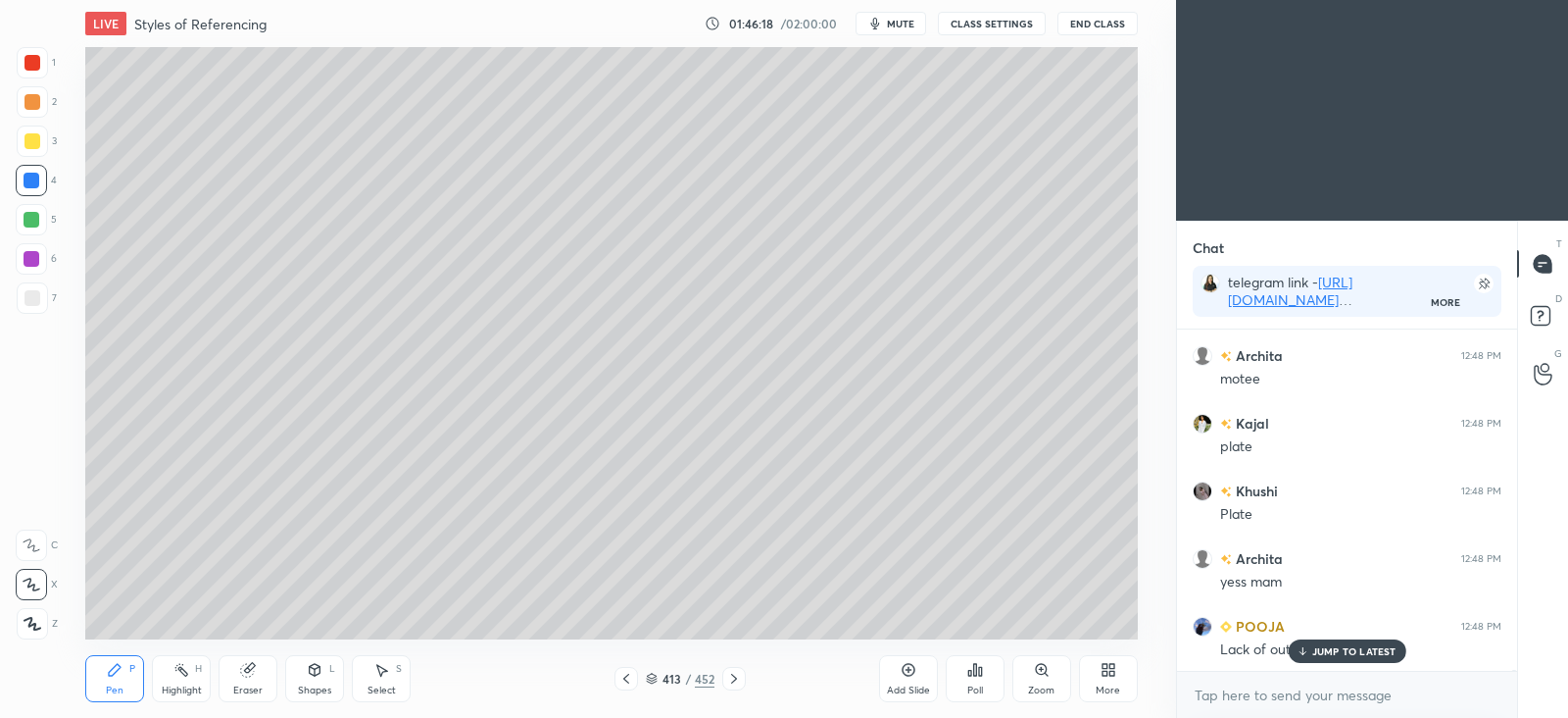
click at [44, 302] on div at bounding box center [32, 298] width 31 height 31
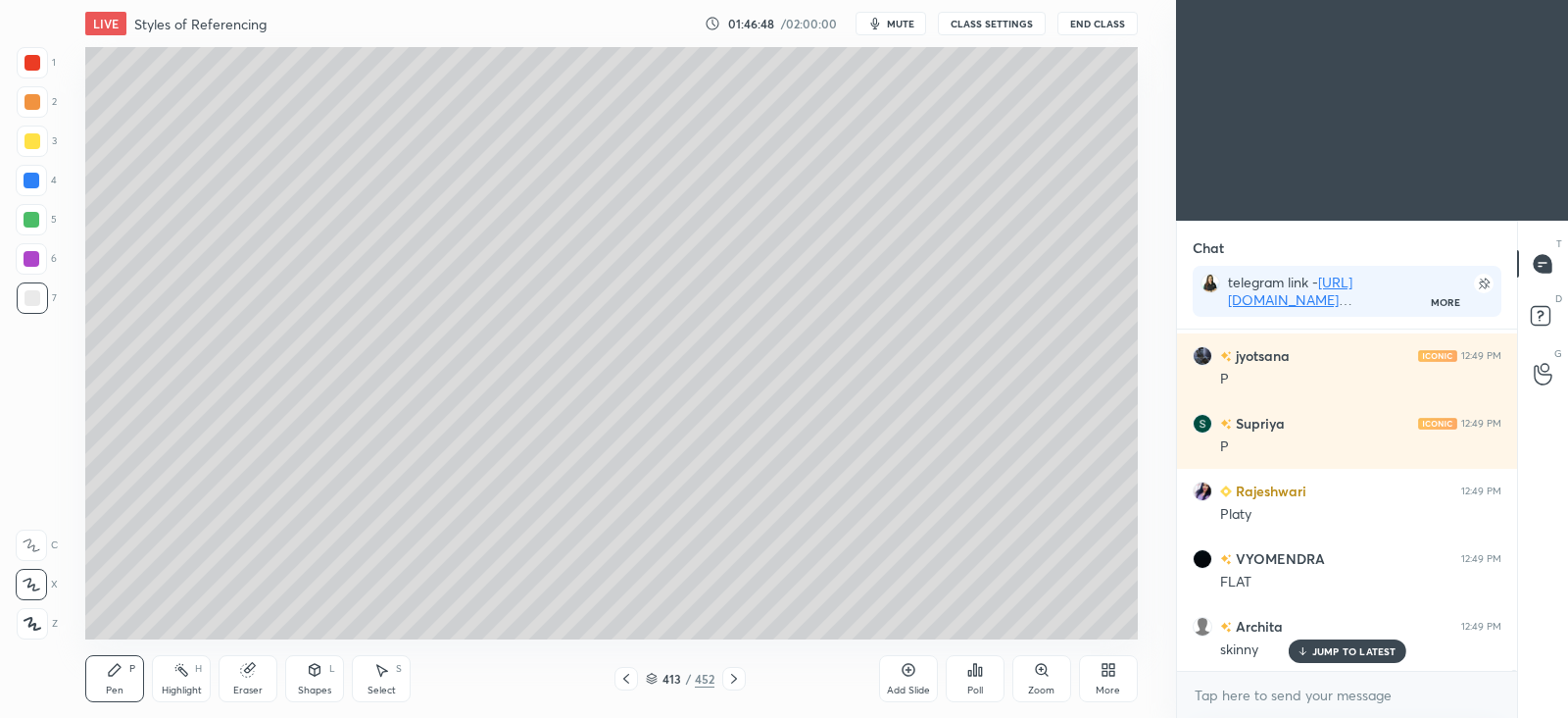
scroll to position [105414, 0]
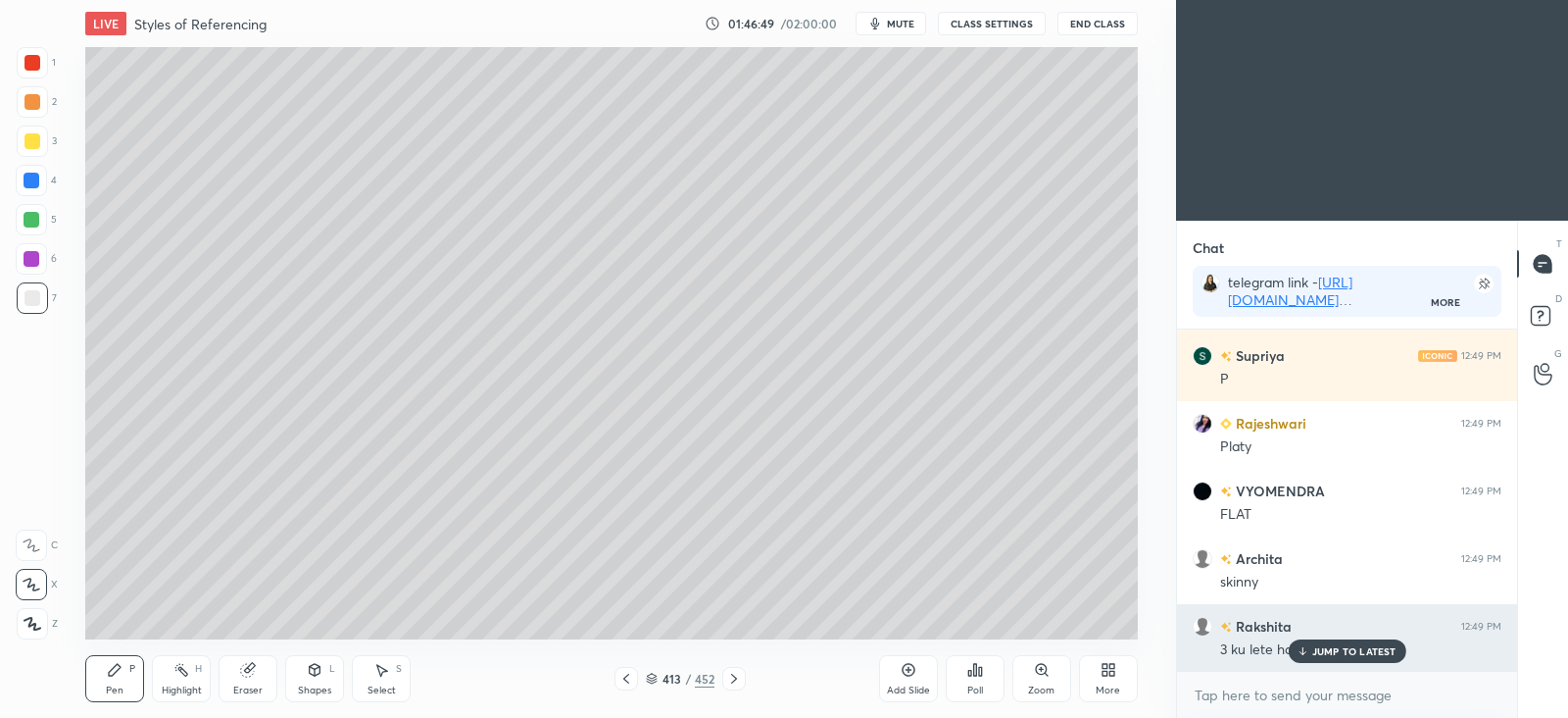
click at [1327, 648] on p "JUMP TO LATEST" at bounding box center [1354, 651] width 84 height 12
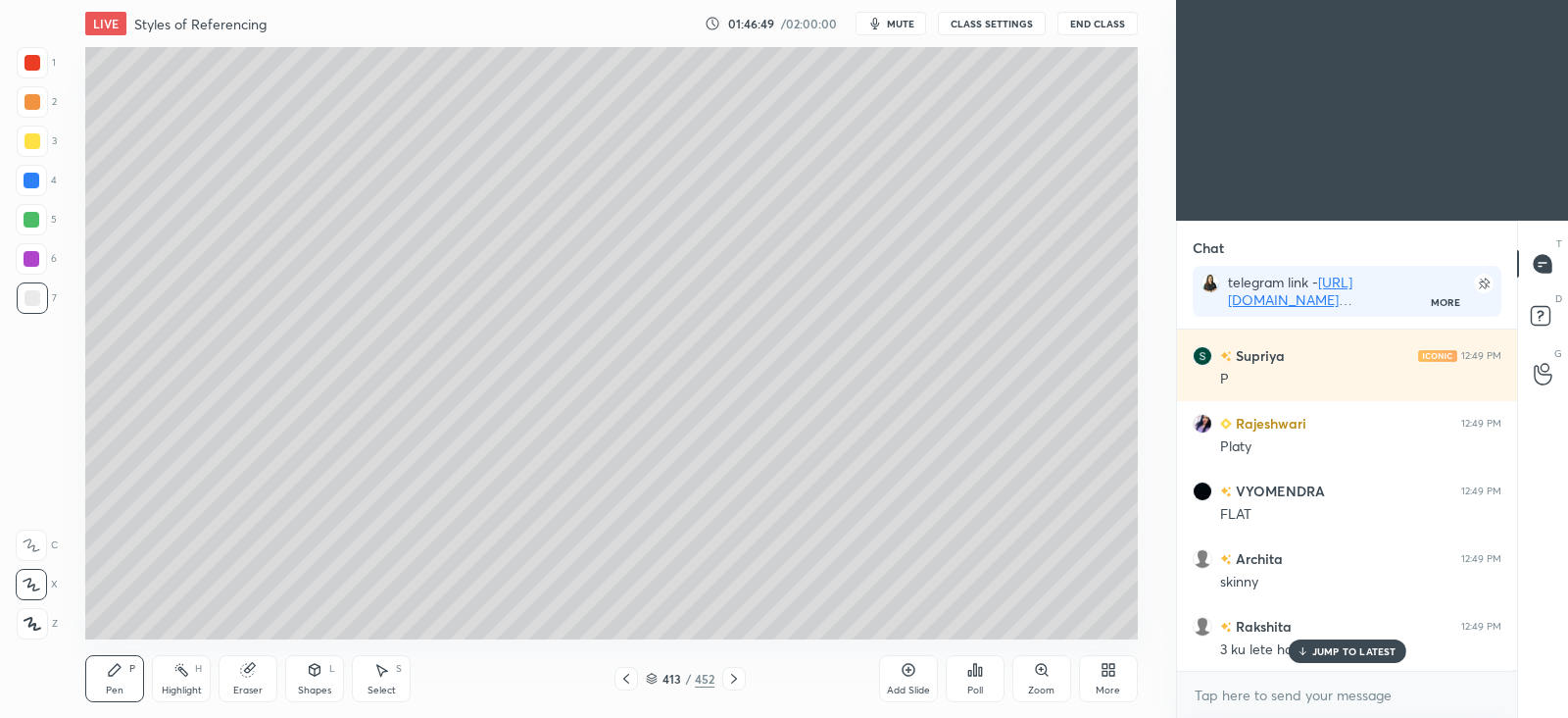
scroll to position [105481, 0]
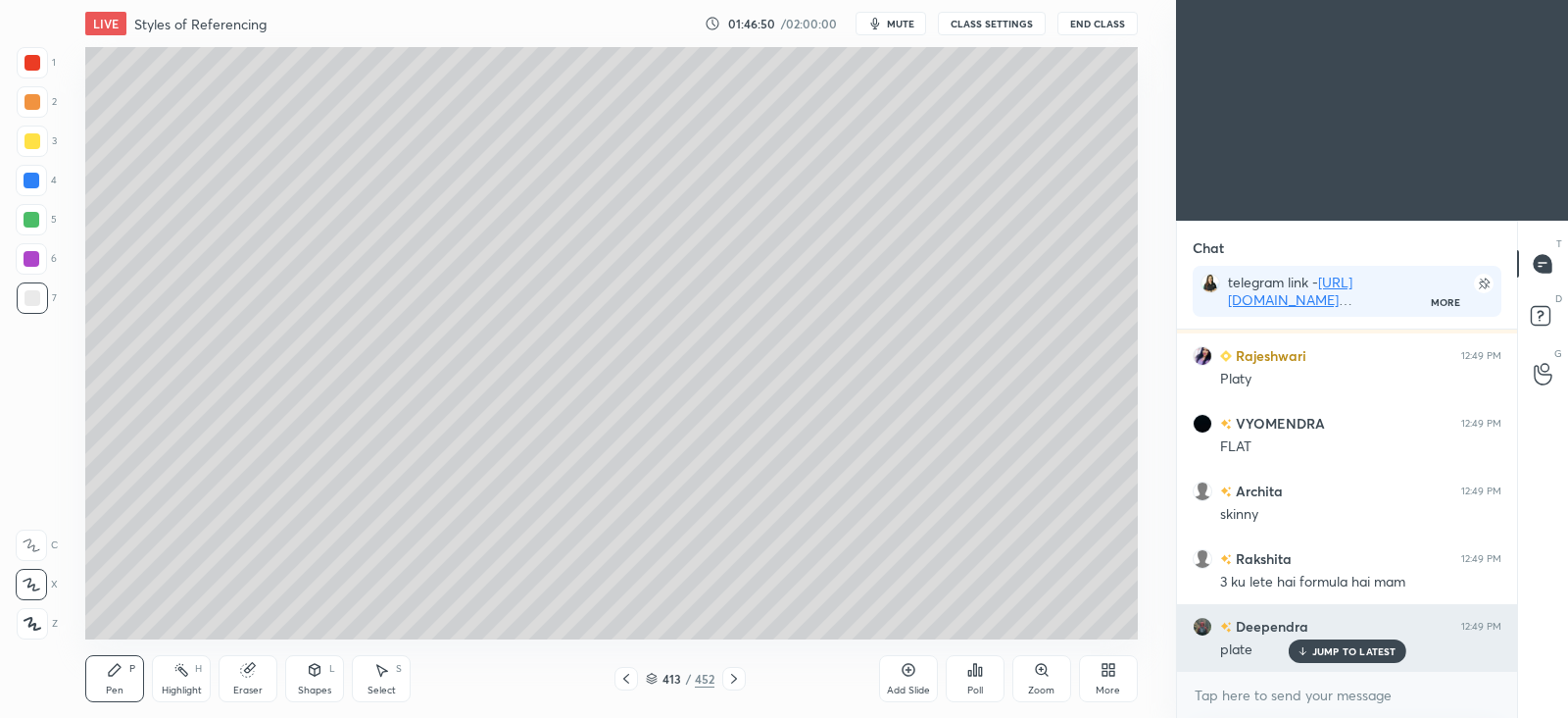
click at [1346, 649] on p "JUMP TO LATEST" at bounding box center [1354, 651] width 84 height 12
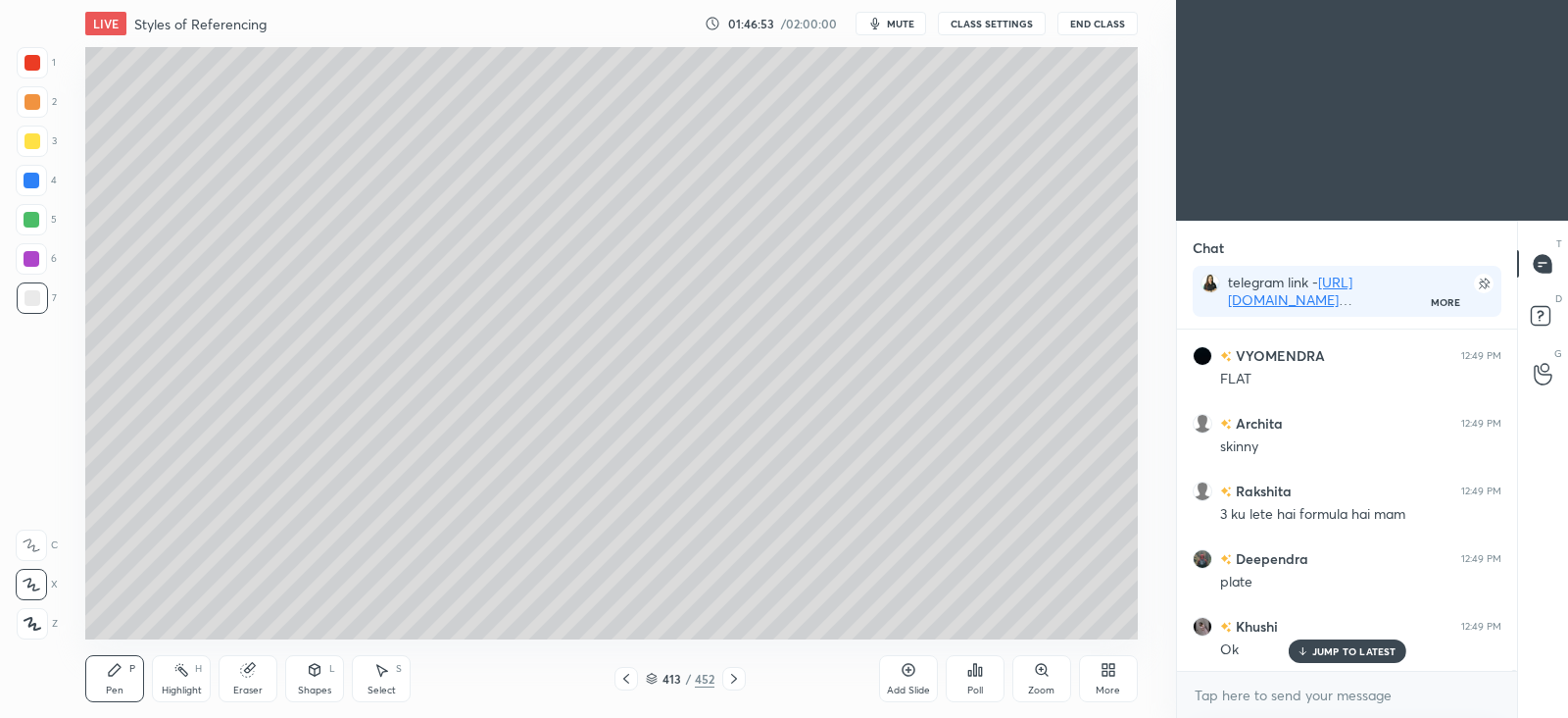
scroll to position [105617, 0]
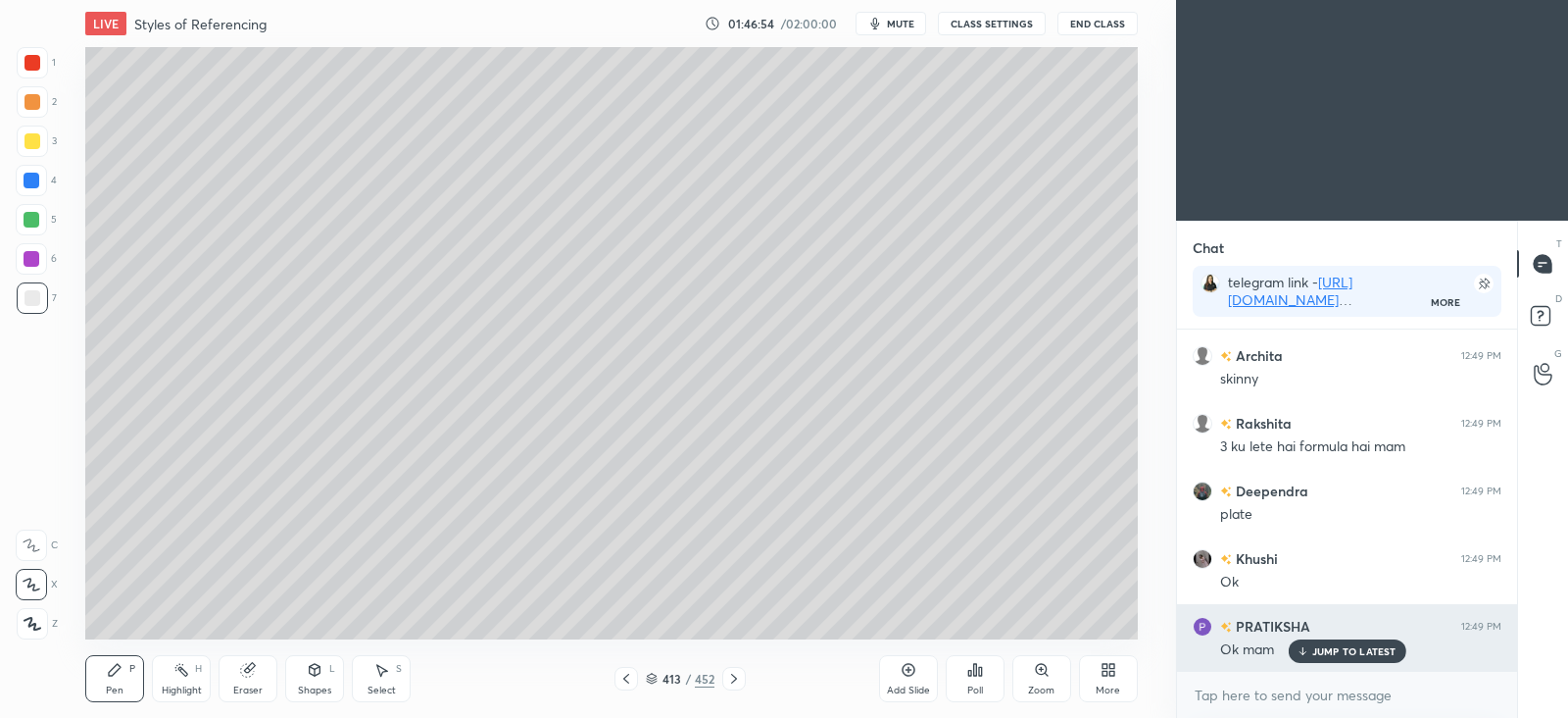
click at [1344, 654] on p "JUMP TO LATEST" at bounding box center [1354, 651] width 84 height 12
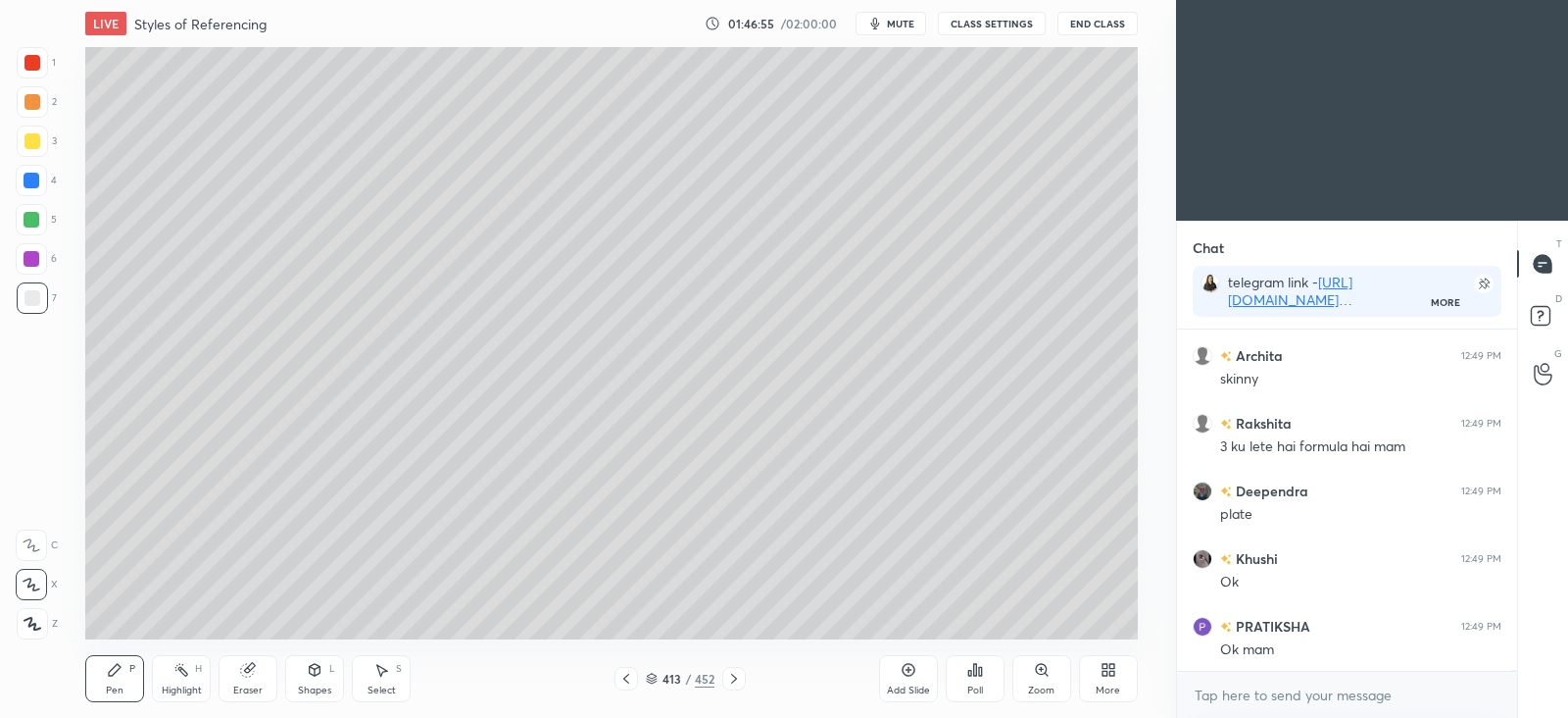
click at [629, 684] on icon at bounding box center [627, 679] width 16 height 16
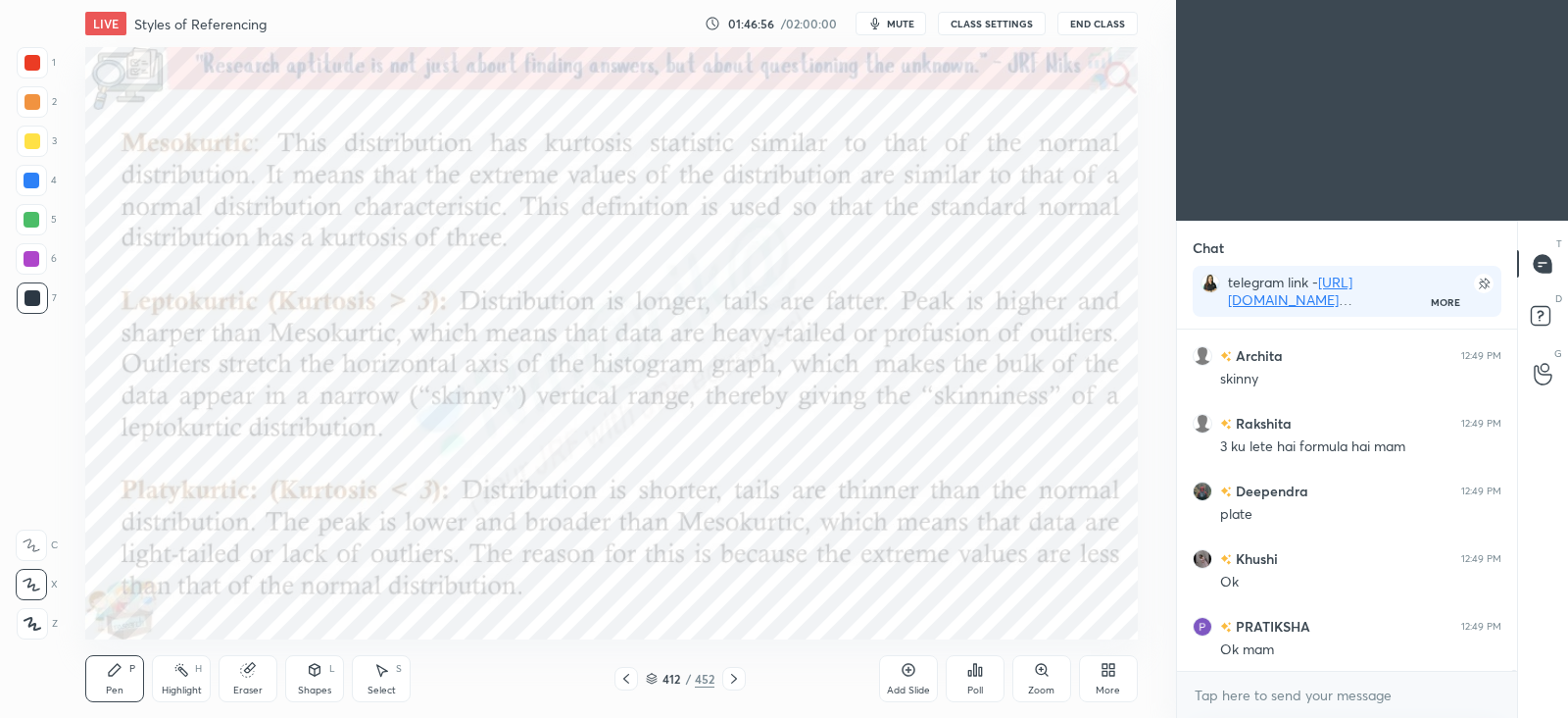
click at [731, 688] on div at bounding box center [734, 679] width 24 height 24
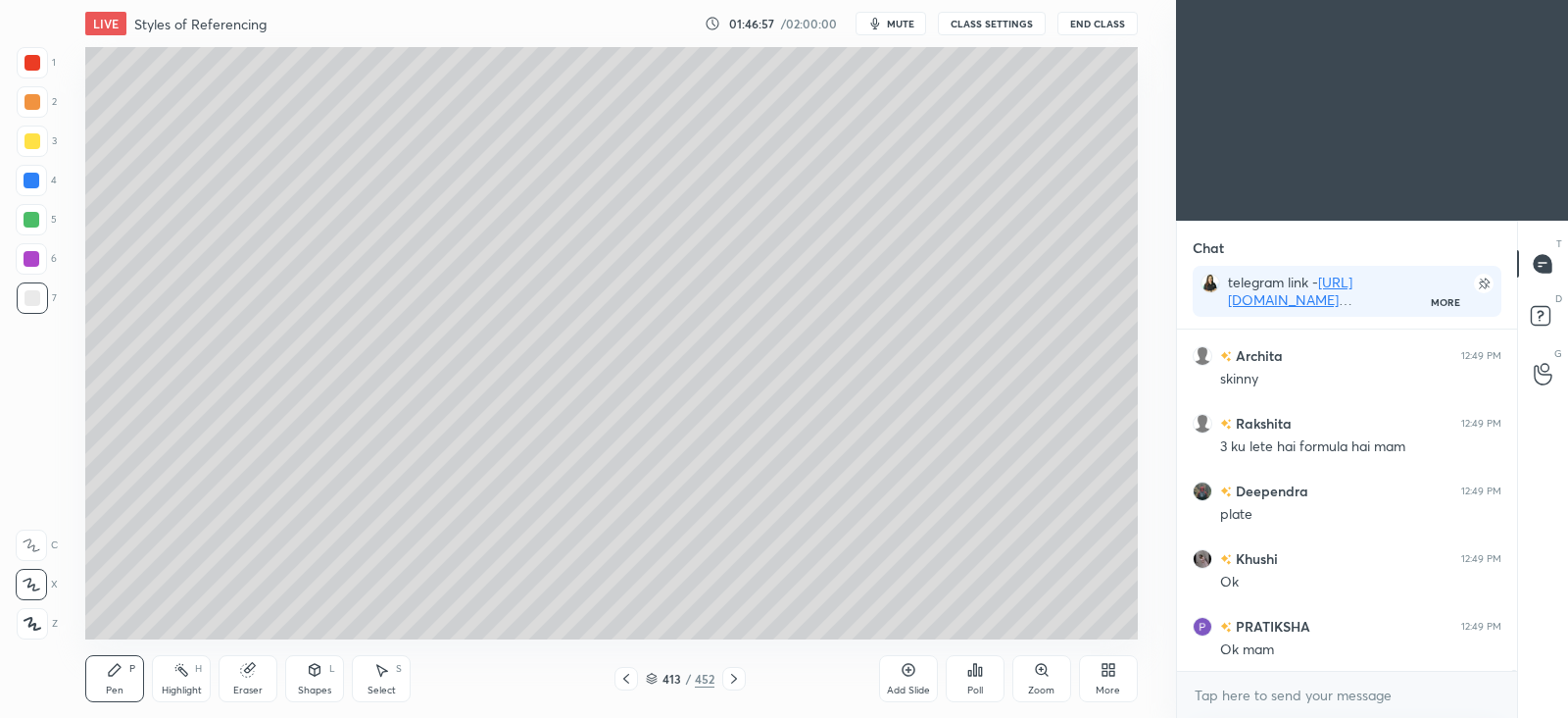
click at [735, 685] on icon at bounding box center [734, 679] width 16 height 16
click at [736, 684] on icon at bounding box center [734, 679] width 16 height 16
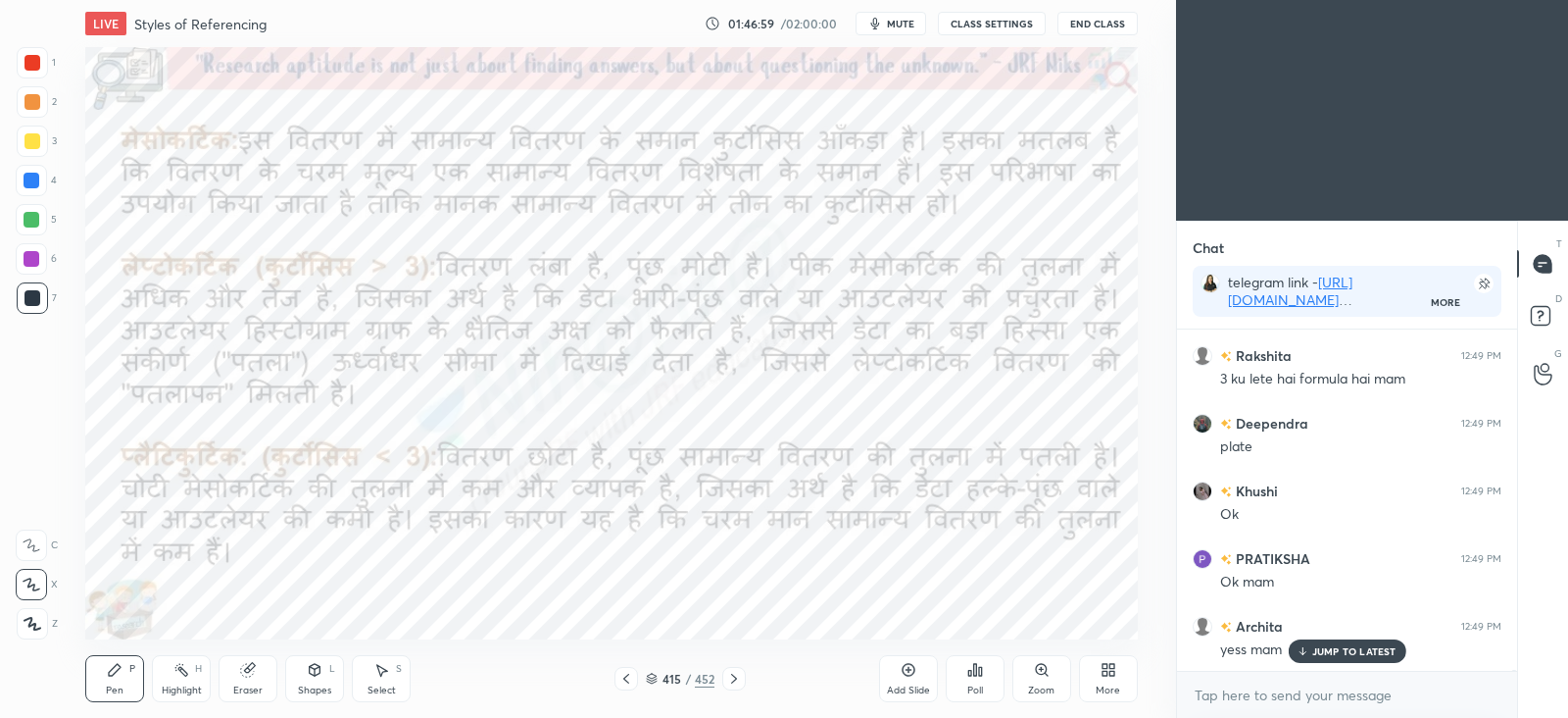
scroll to position [105752, 0]
click at [736, 679] on icon at bounding box center [734, 679] width 16 height 16
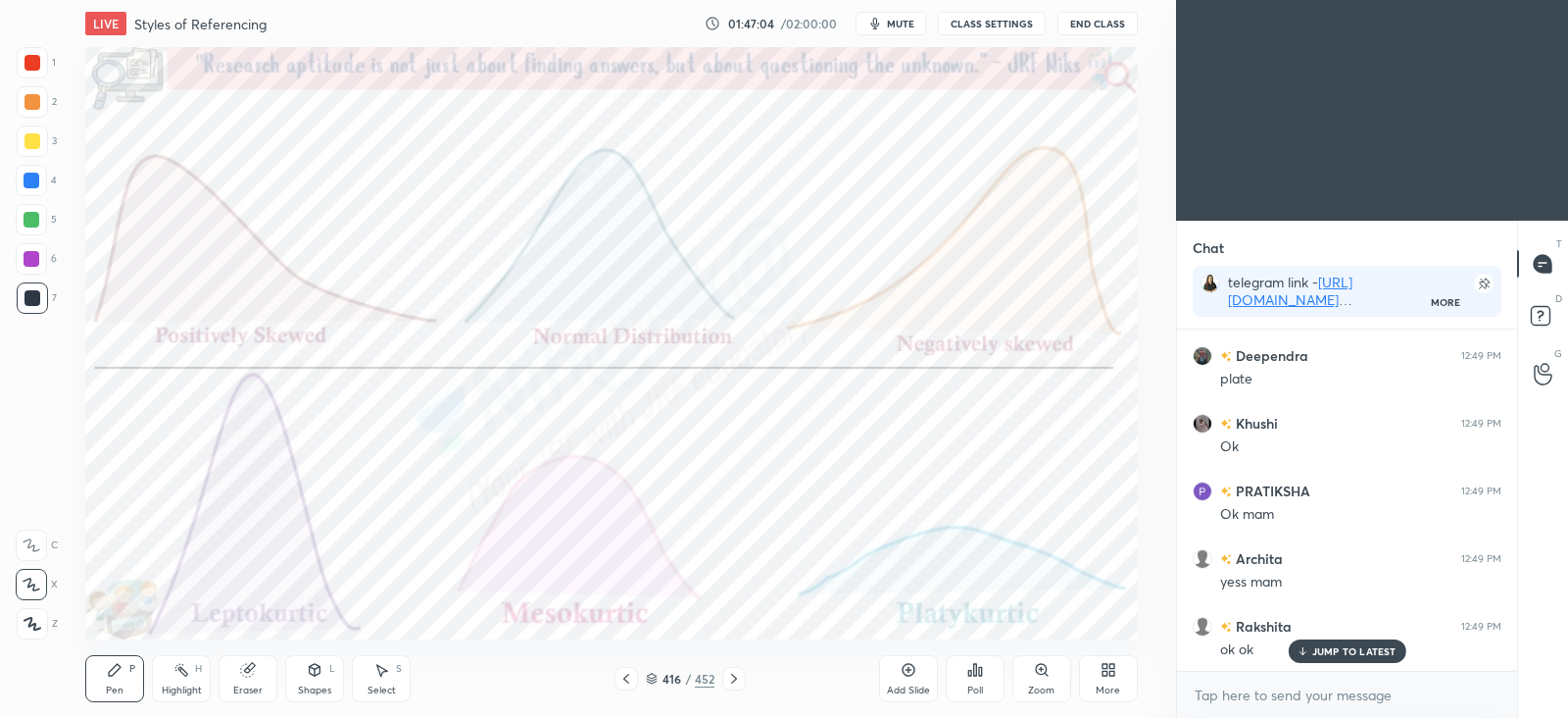
click at [22, 264] on div at bounding box center [31, 259] width 31 height 31
click at [658, 682] on div "416 / 452" at bounding box center [681, 679] width 69 height 18
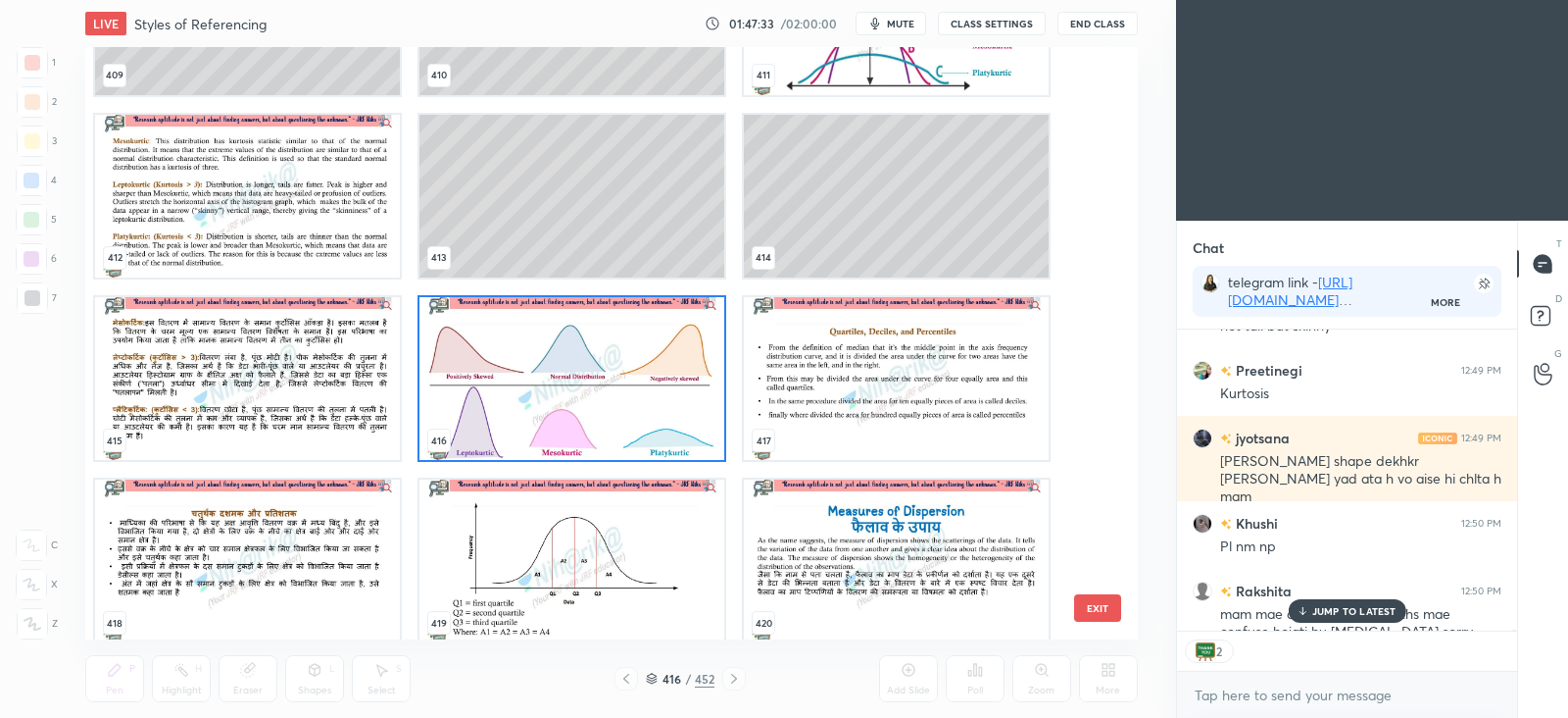
scroll to position [106319, 0]
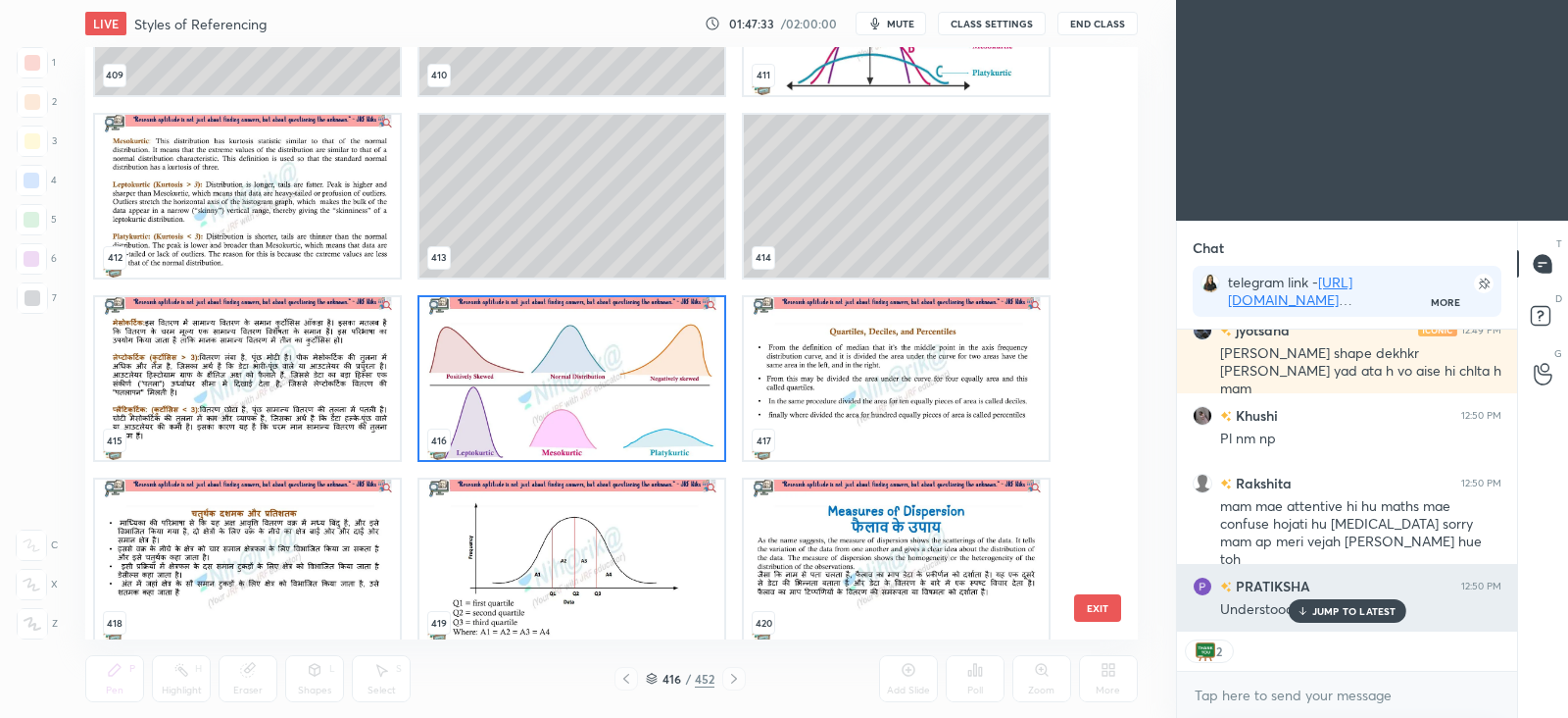
click at [1332, 601] on div "JUMP TO LATEST" at bounding box center [1346, 611] width 118 height 24
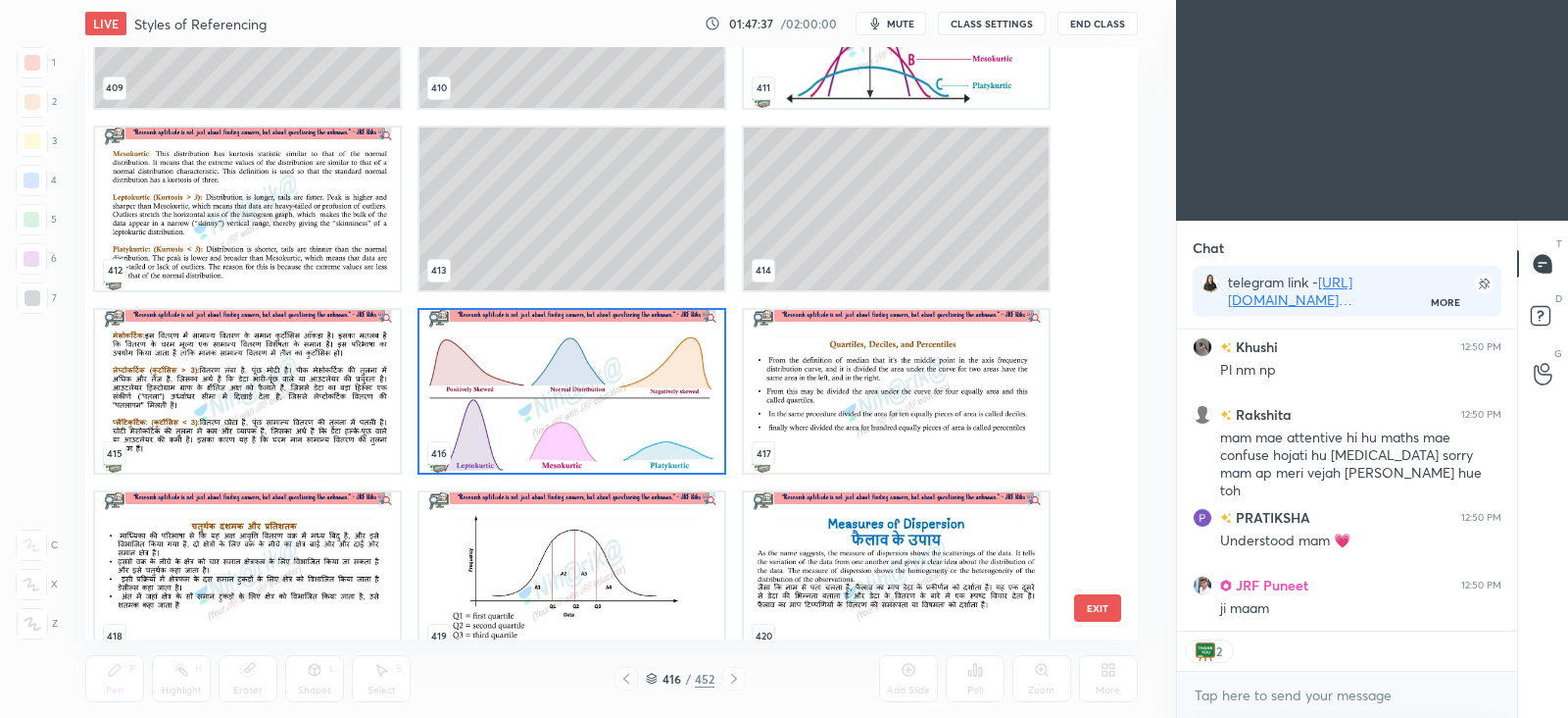
scroll to position [106455, 0]
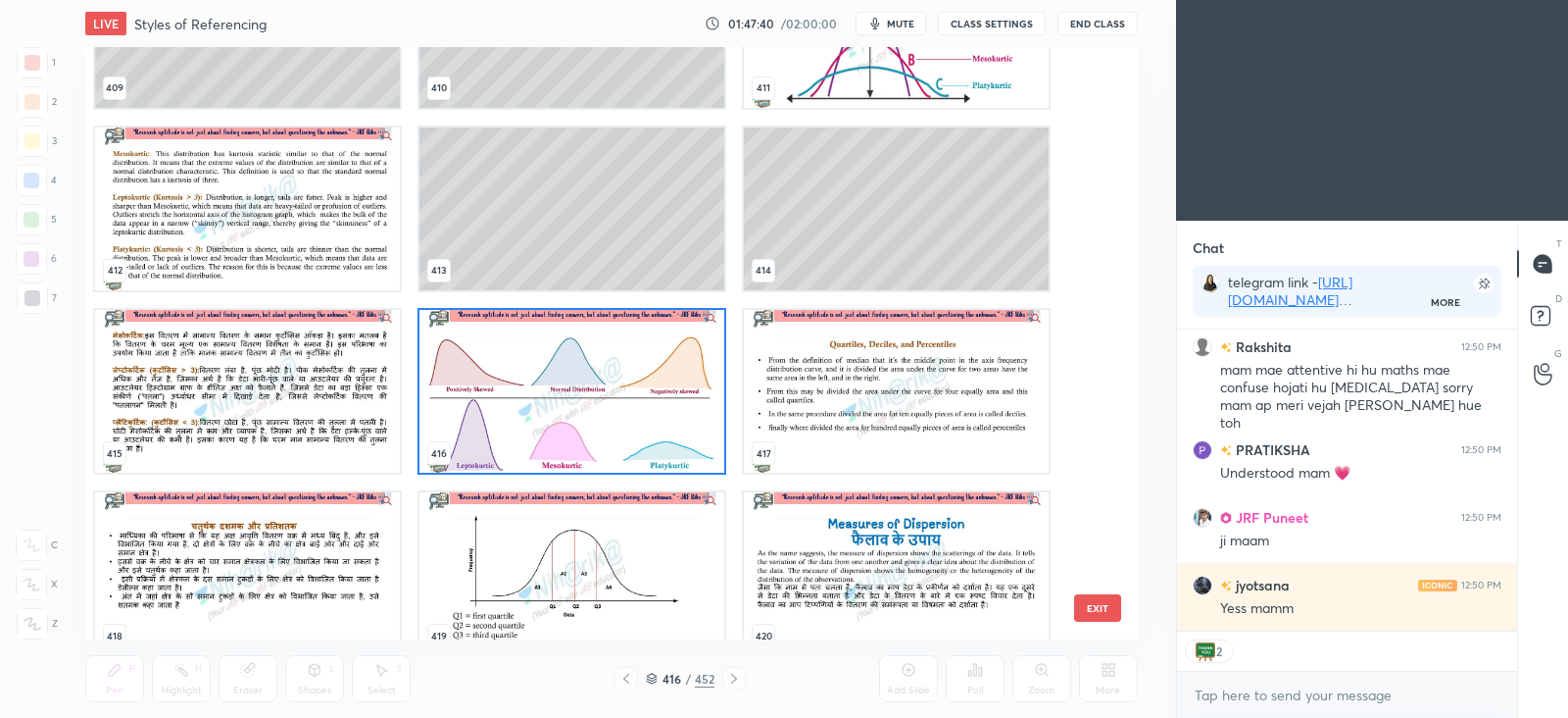
click at [814, 410] on img "grid" at bounding box center [896, 391] width 305 height 163
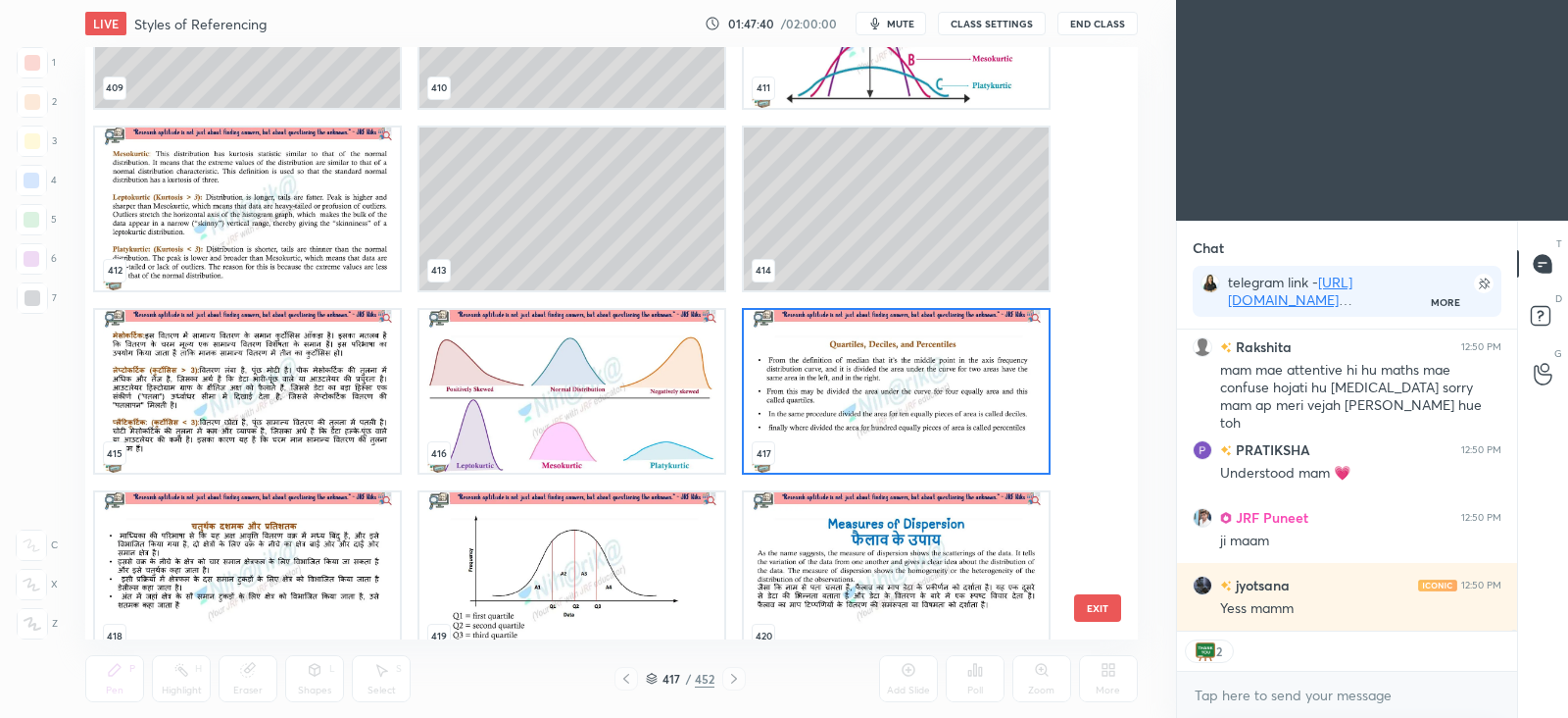
click at [812, 409] on img "grid" at bounding box center [896, 391] width 305 height 163
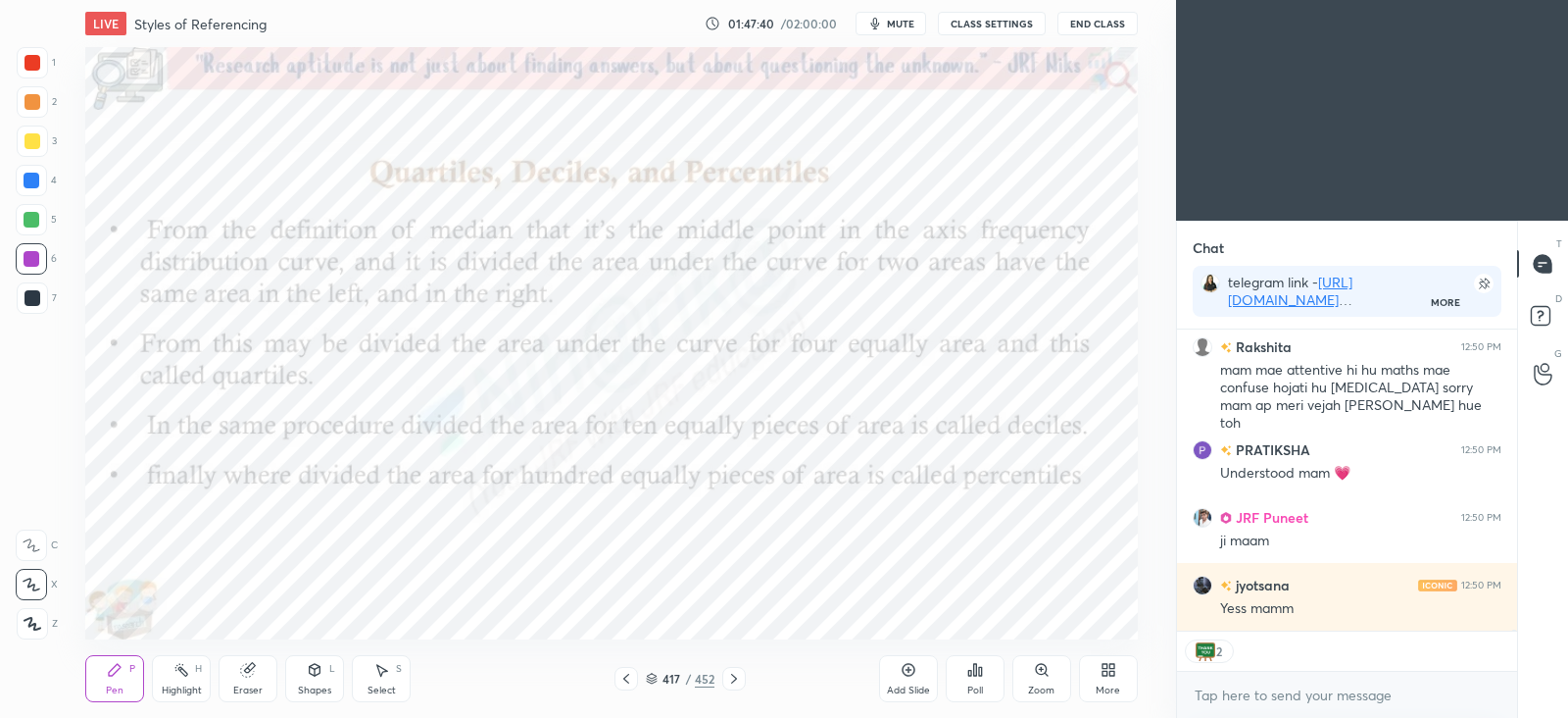
click at [816, 409] on img "grid" at bounding box center [896, 391] width 305 height 163
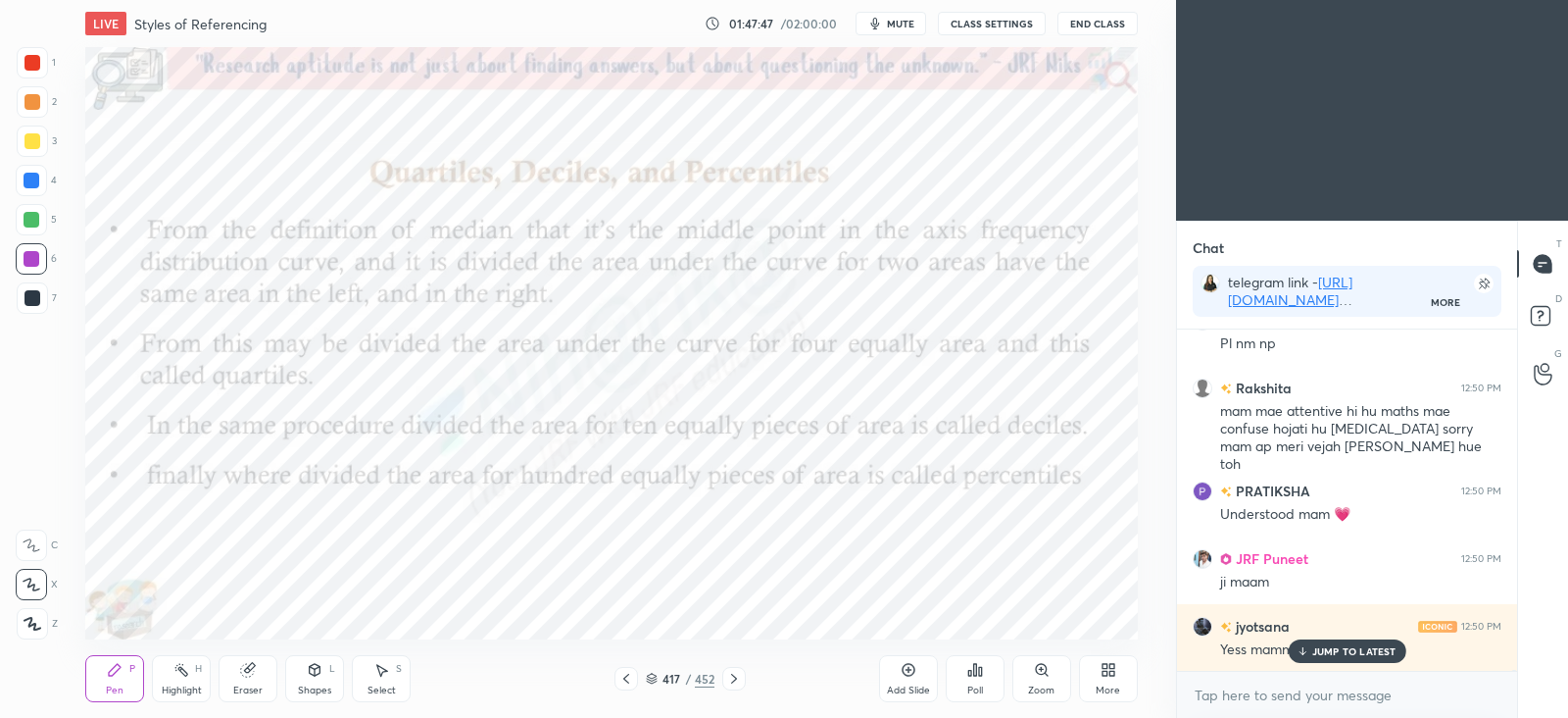
scroll to position [106482, 0]
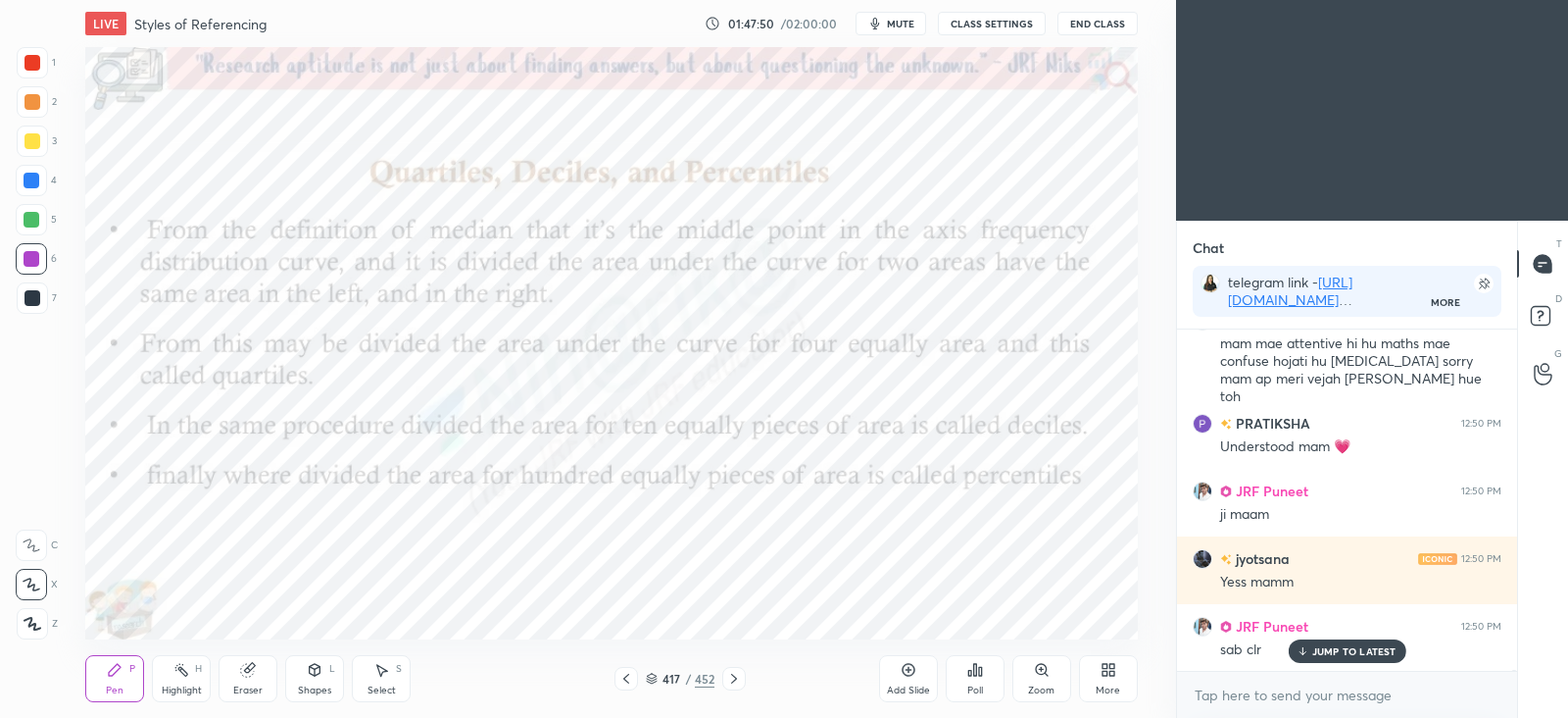
click at [909, 669] on icon at bounding box center [909, 670] width 16 height 16
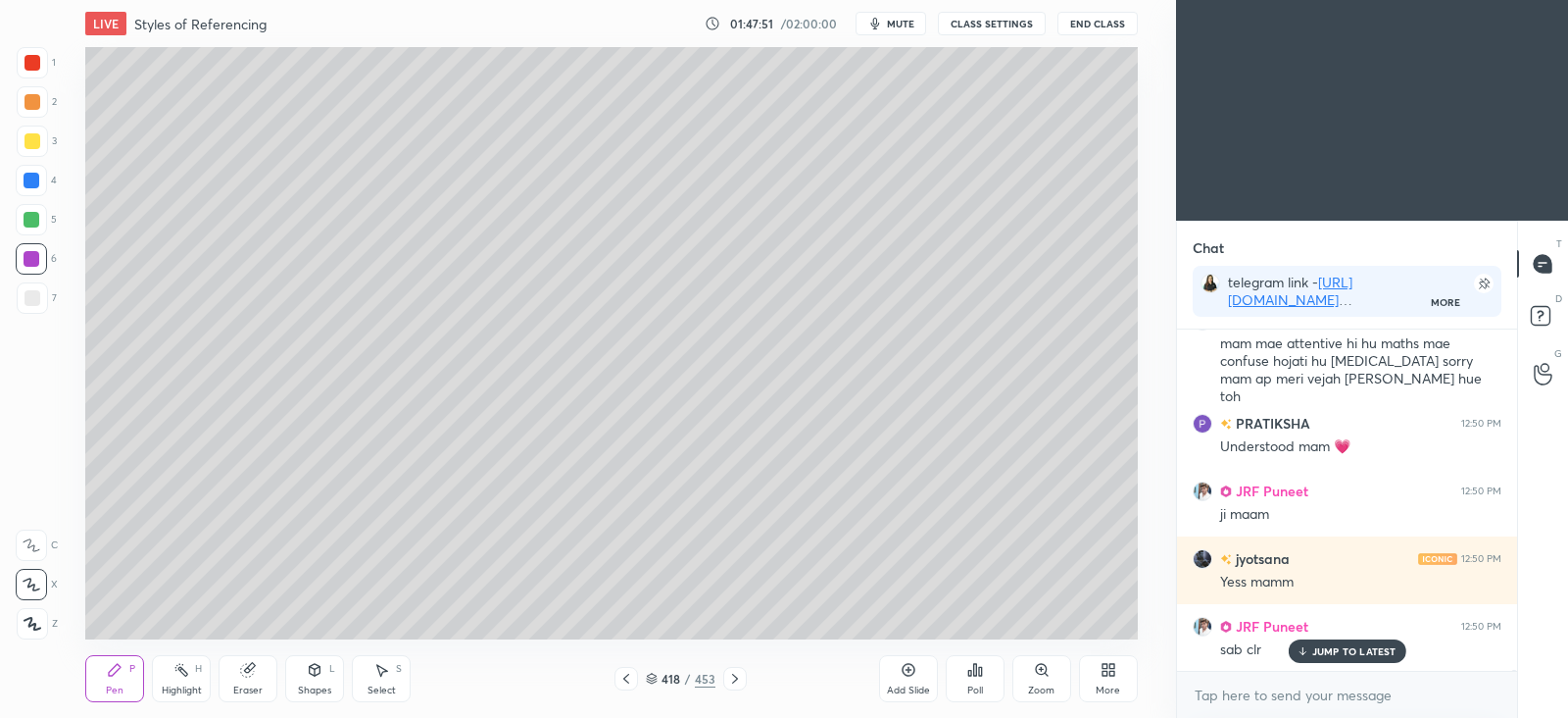
click at [47, 298] on div at bounding box center [32, 298] width 31 height 31
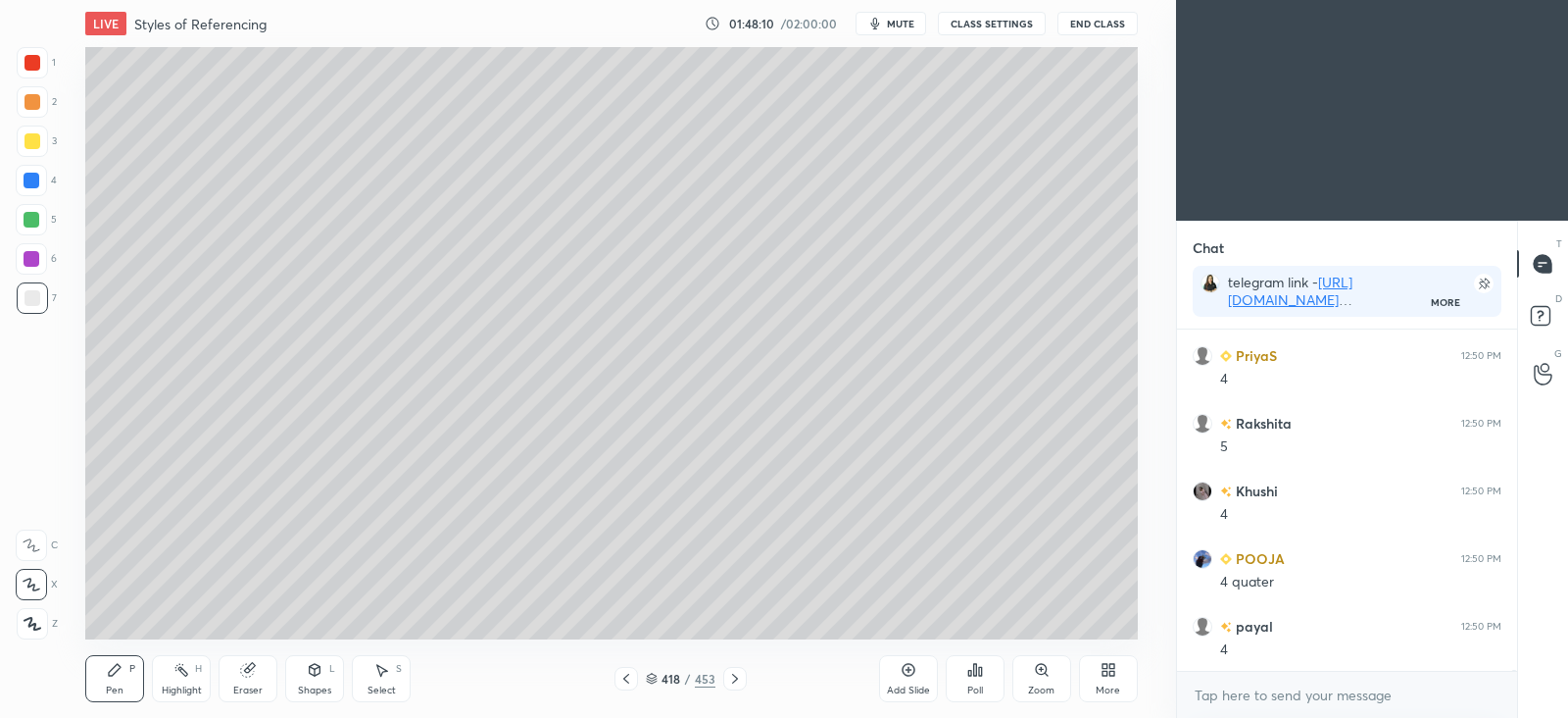
scroll to position [107428, 0]
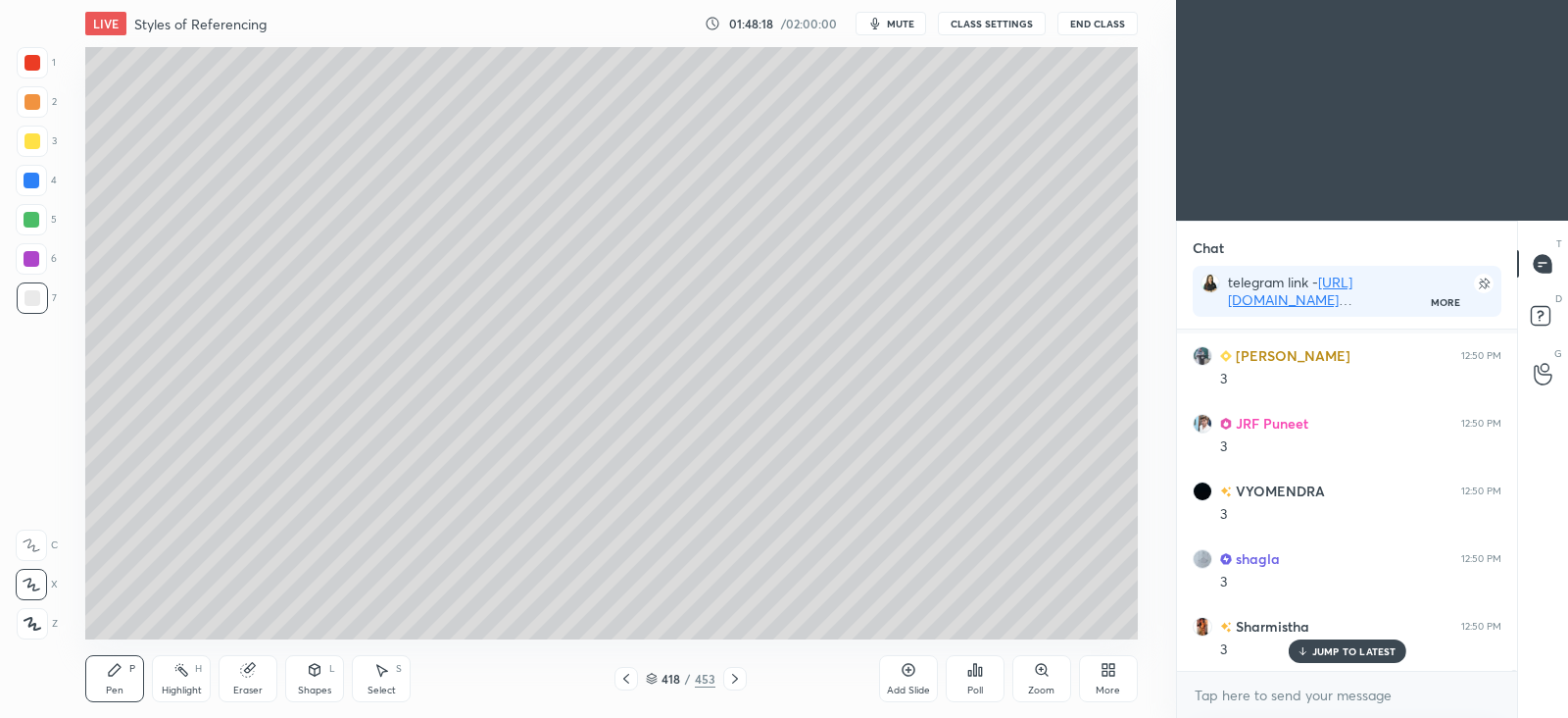
click at [739, 678] on icon at bounding box center [735, 679] width 16 height 16
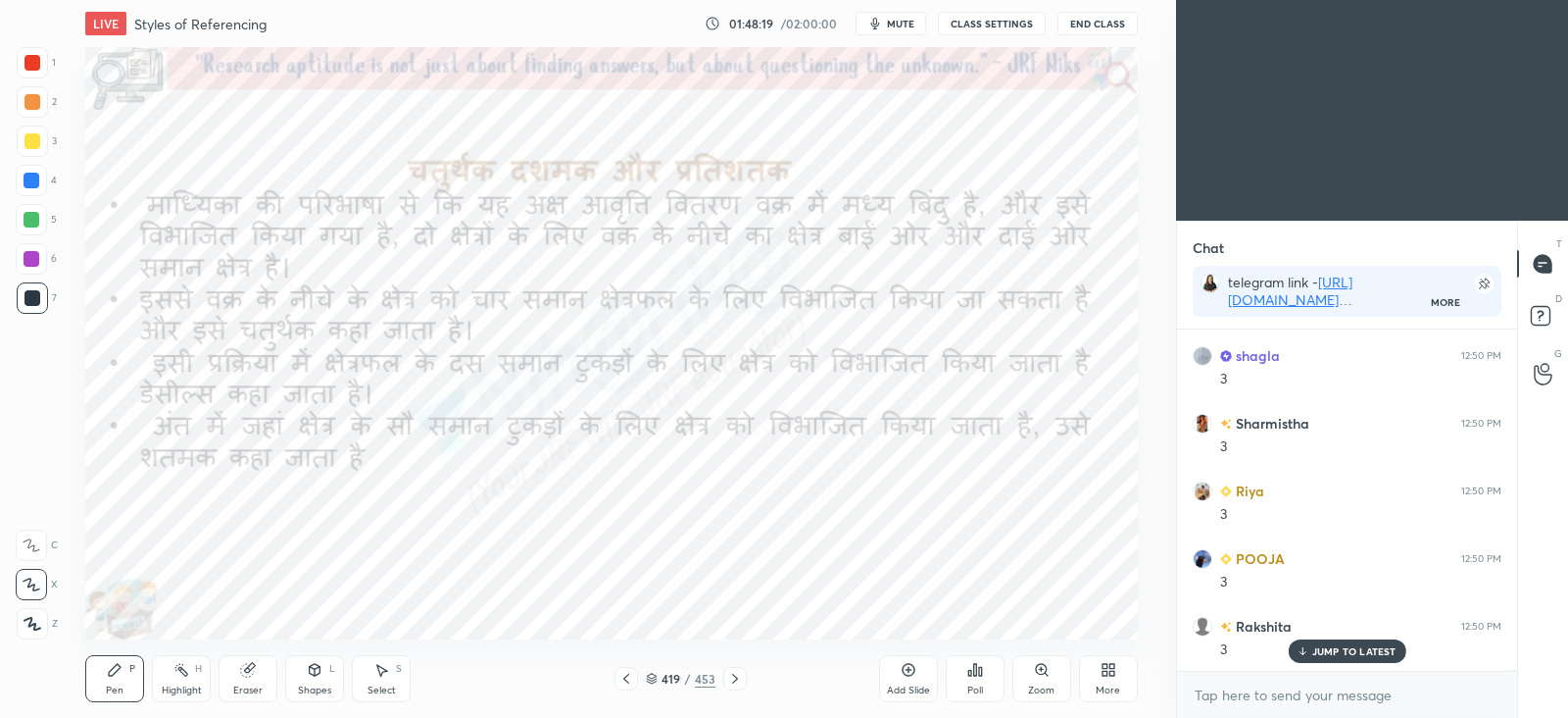
click at [743, 678] on div at bounding box center [735, 679] width 24 height 24
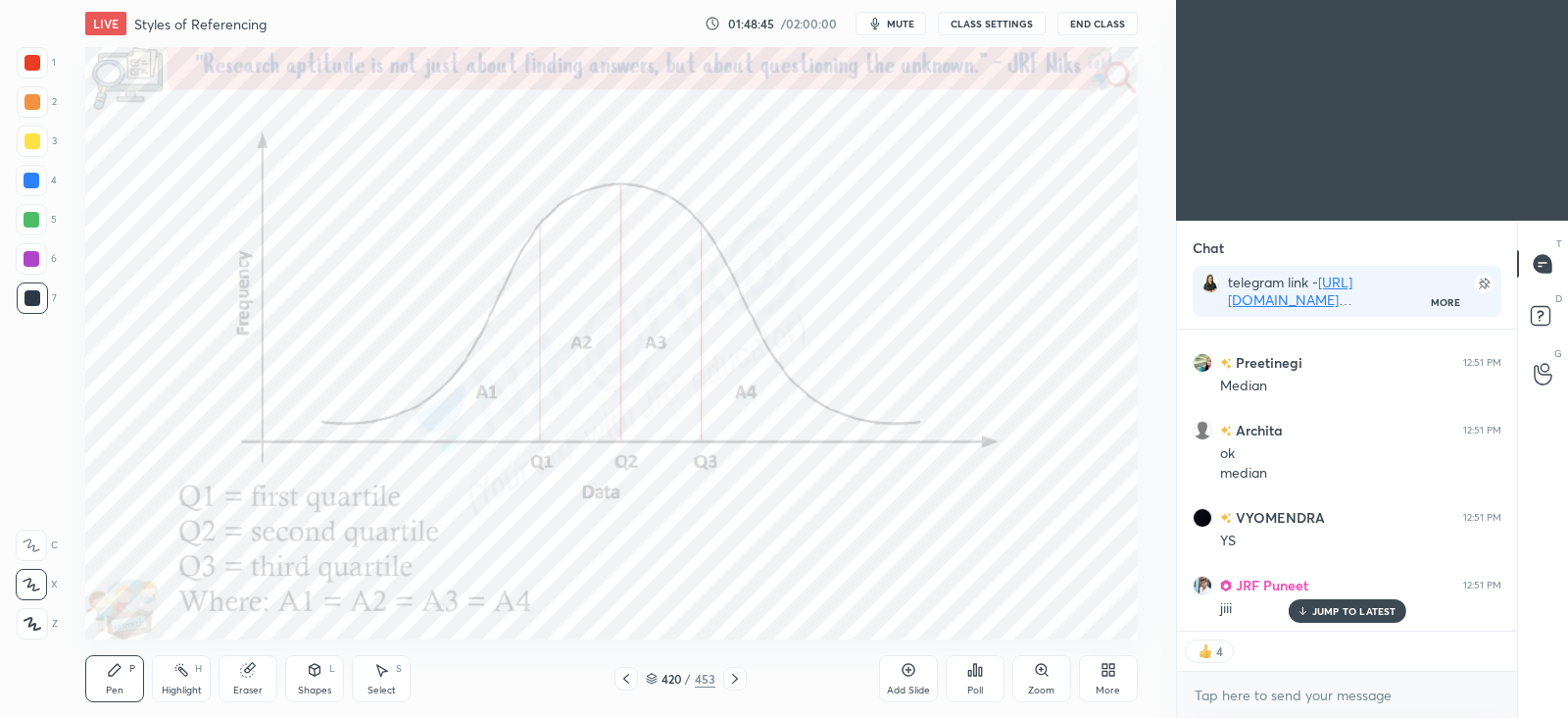
scroll to position [109497, 0]
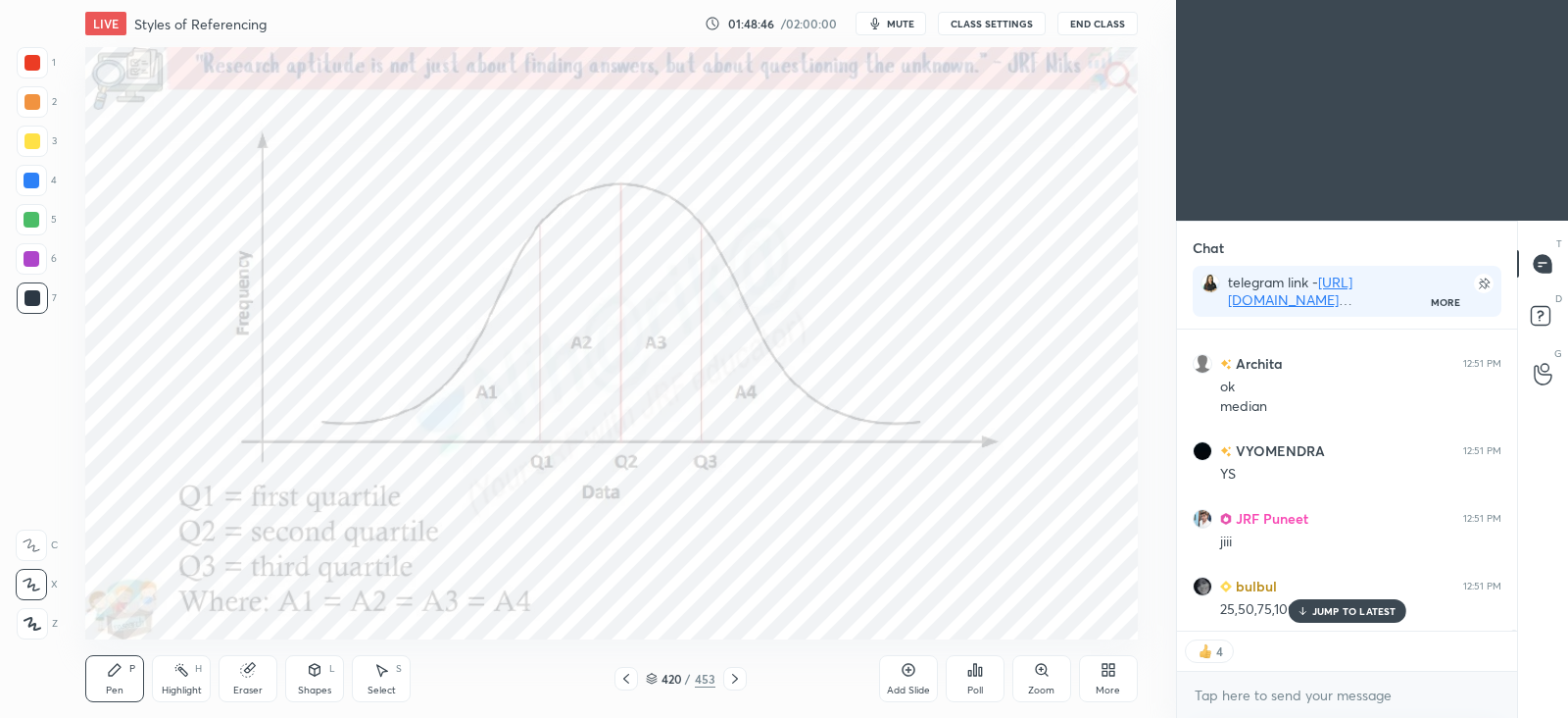
click at [731, 684] on icon at bounding box center [735, 679] width 16 height 16
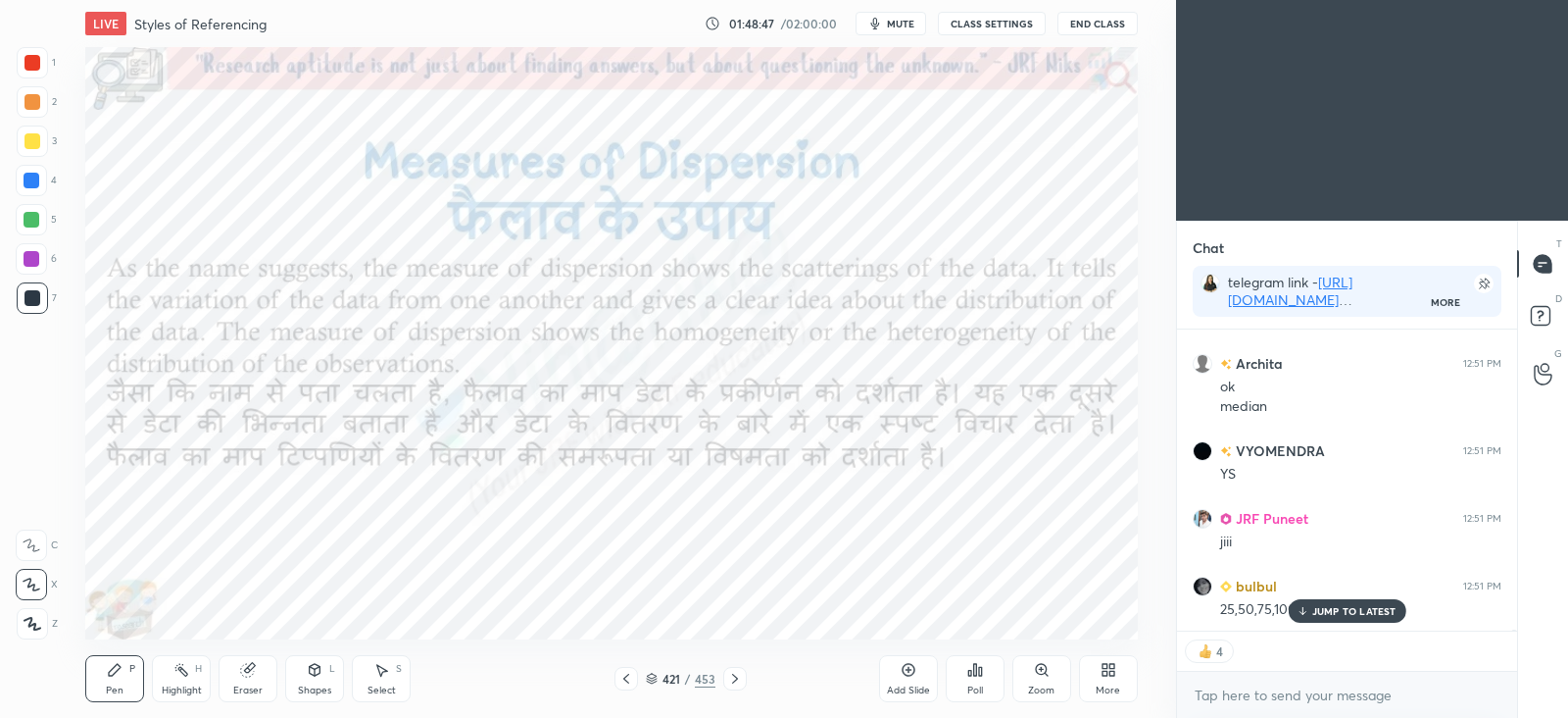
click at [623, 679] on icon at bounding box center [627, 679] width 16 height 16
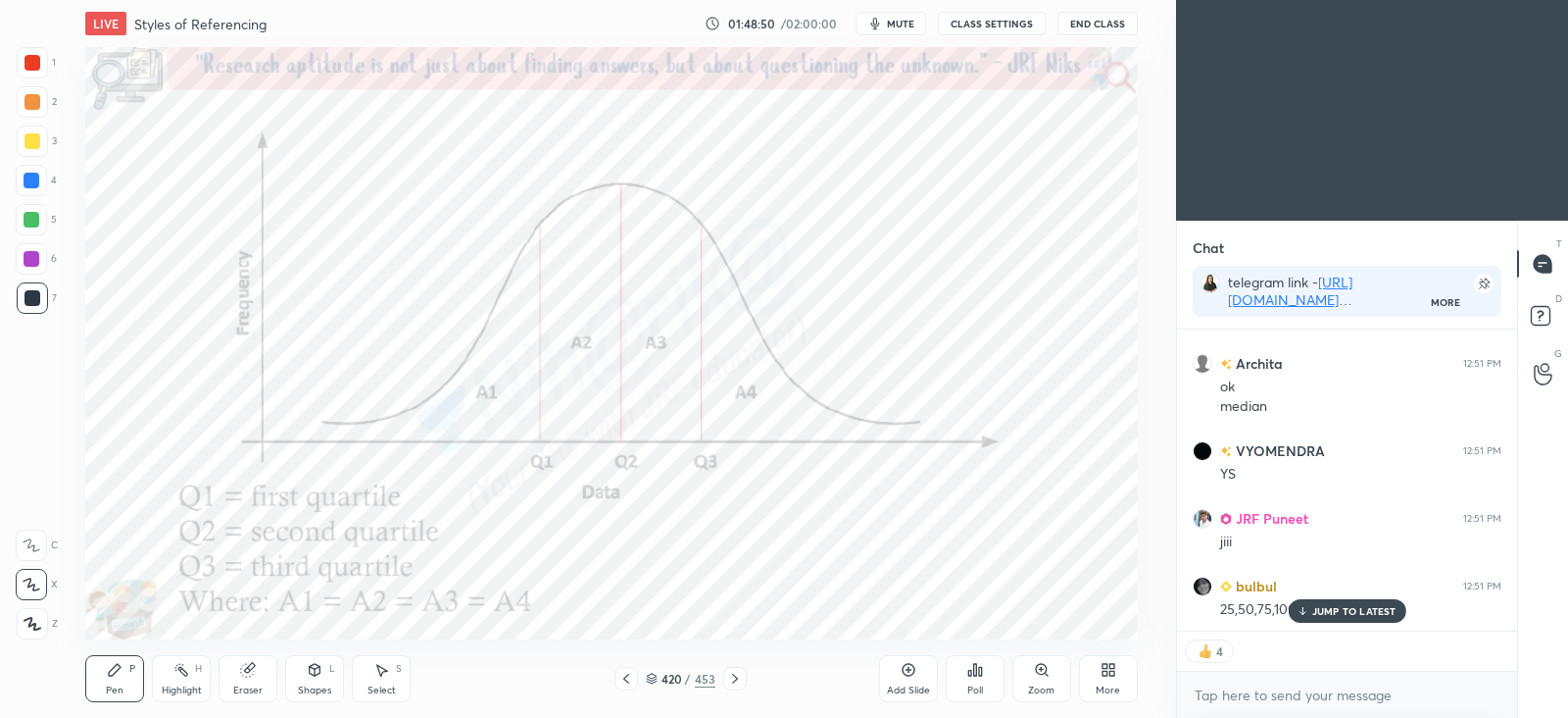
click at [629, 677] on icon at bounding box center [627, 679] width 16 height 16
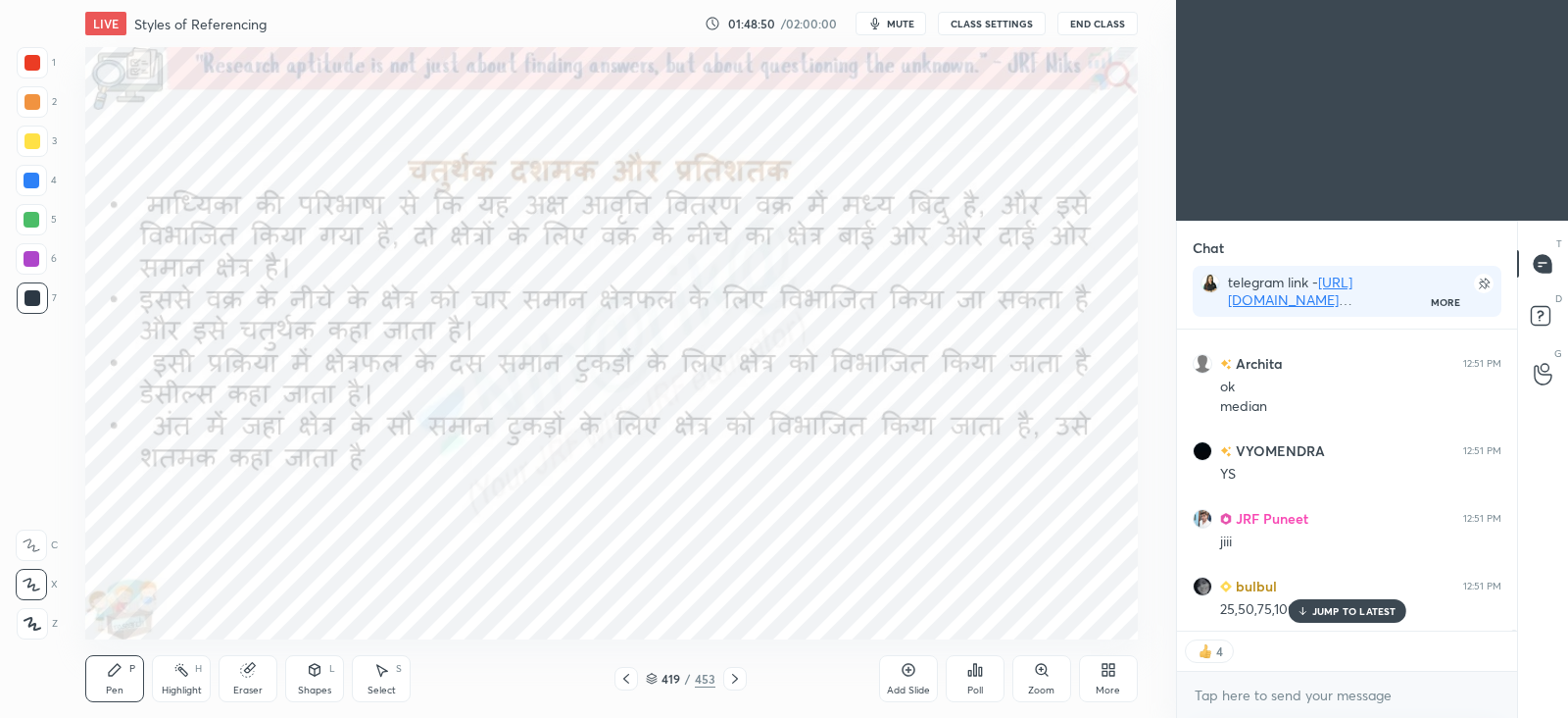
click at [629, 676] on icon at bounding box center [627, 679] width 16 height 16
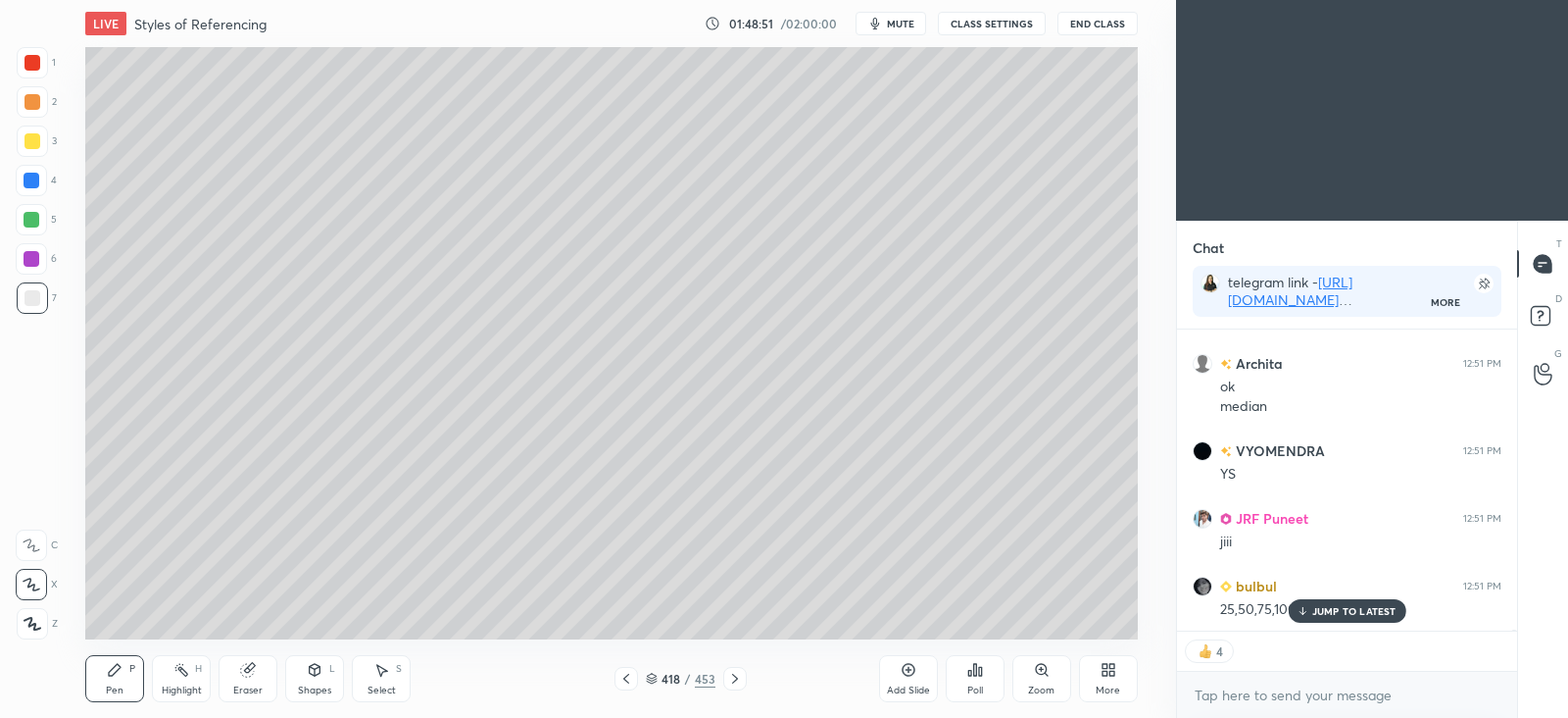
click at [628, 680] on icon at bounding box center [627, 679] width 6 height 10
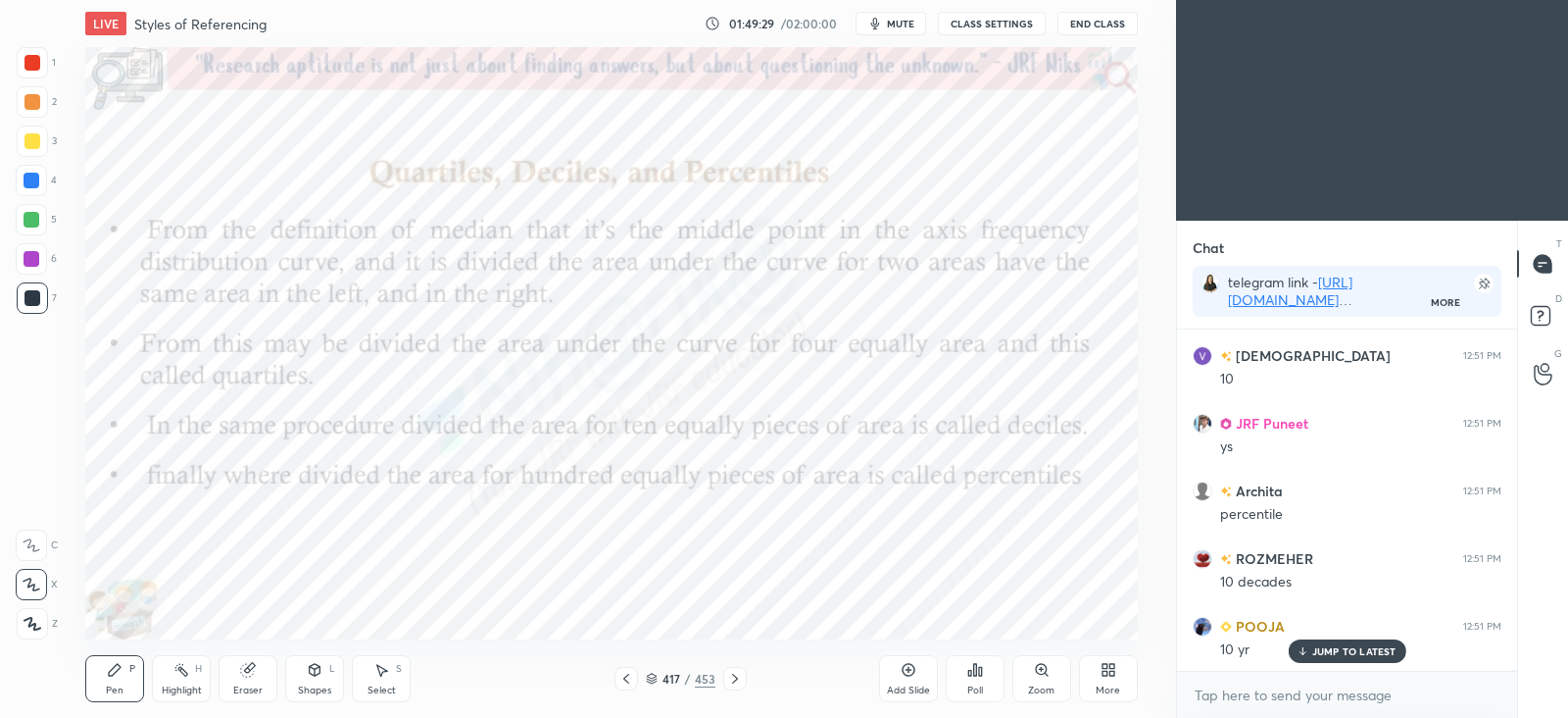
scroll to position [110946, 0]
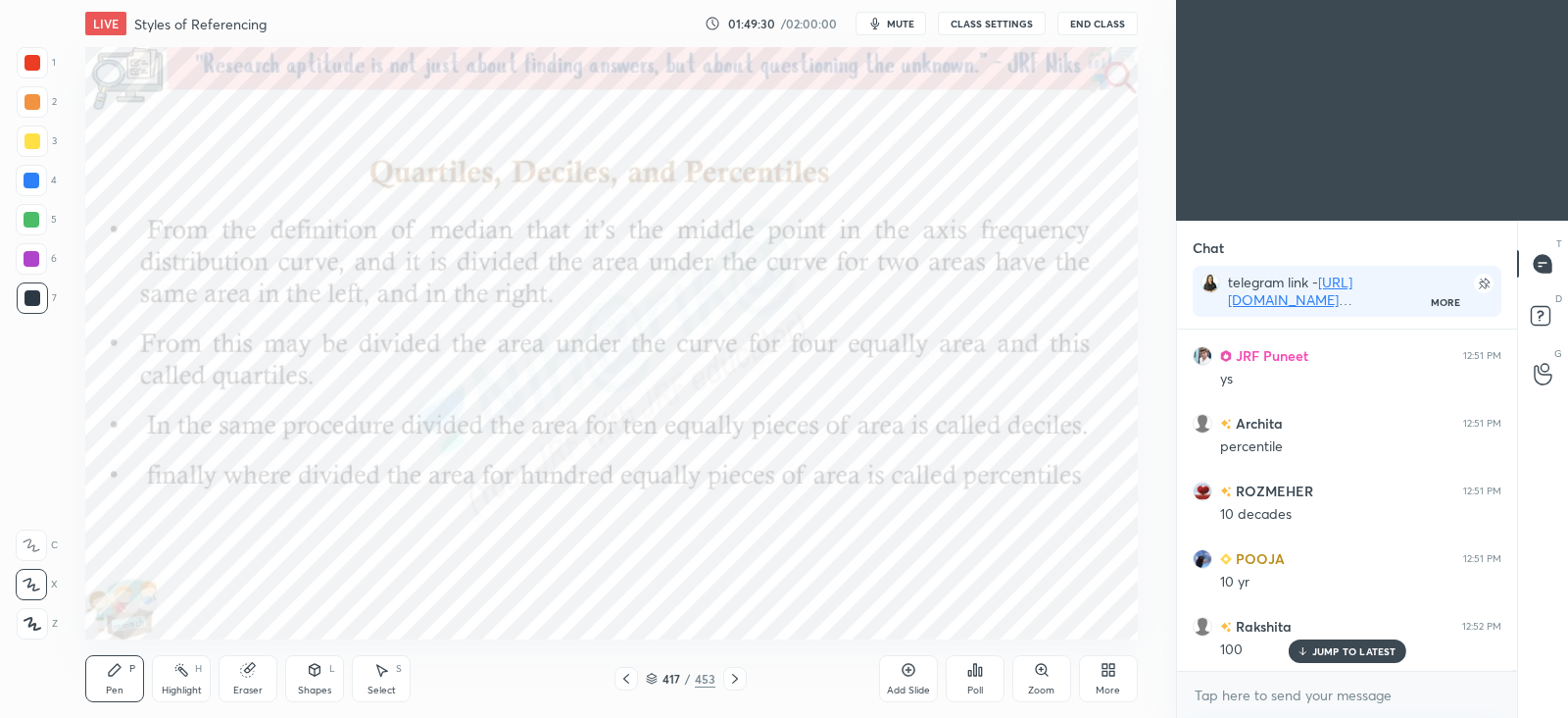
click at [737, 676] on icon at bounding box center [735, 679] width 16 height 16
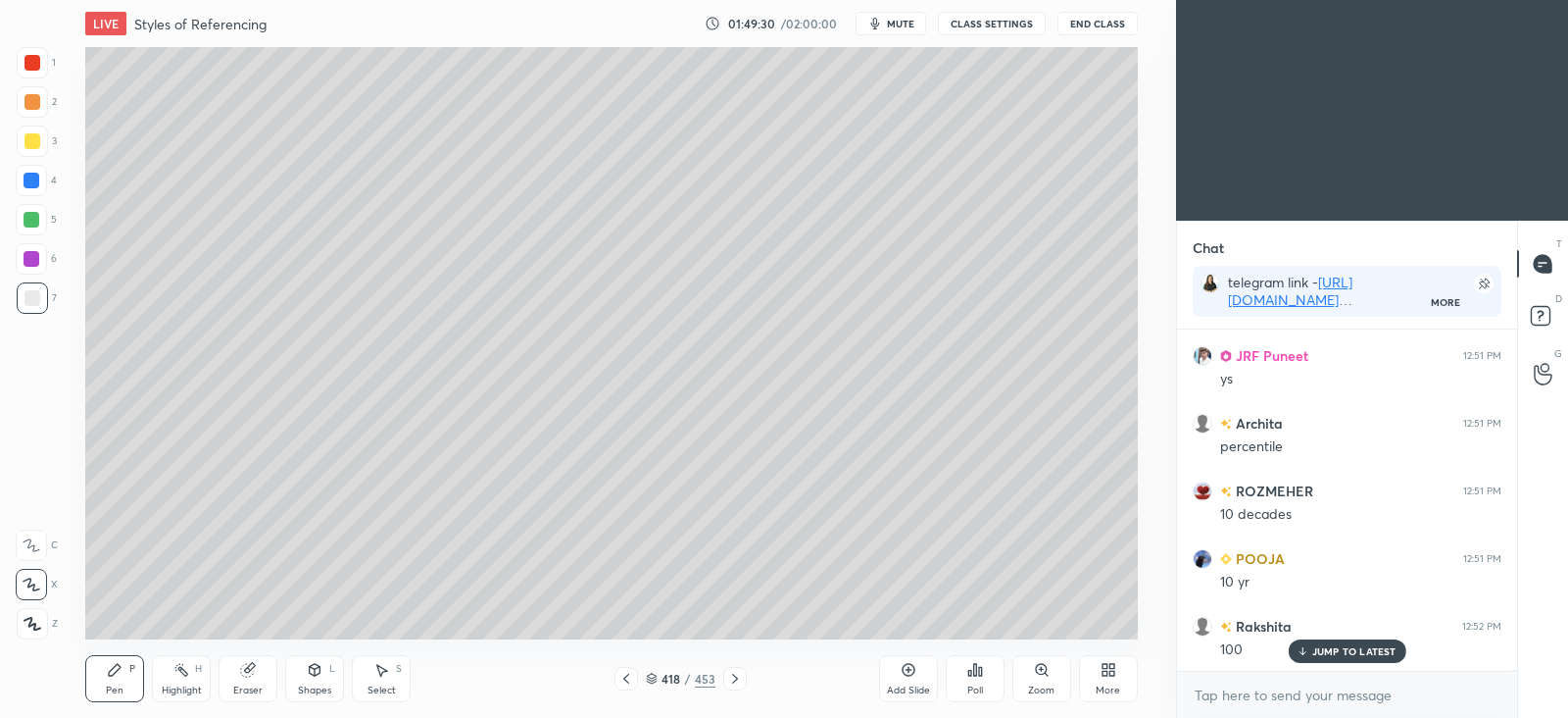
click at [736, 677] on icon at bounding box center [735, 679] width 16 height 16
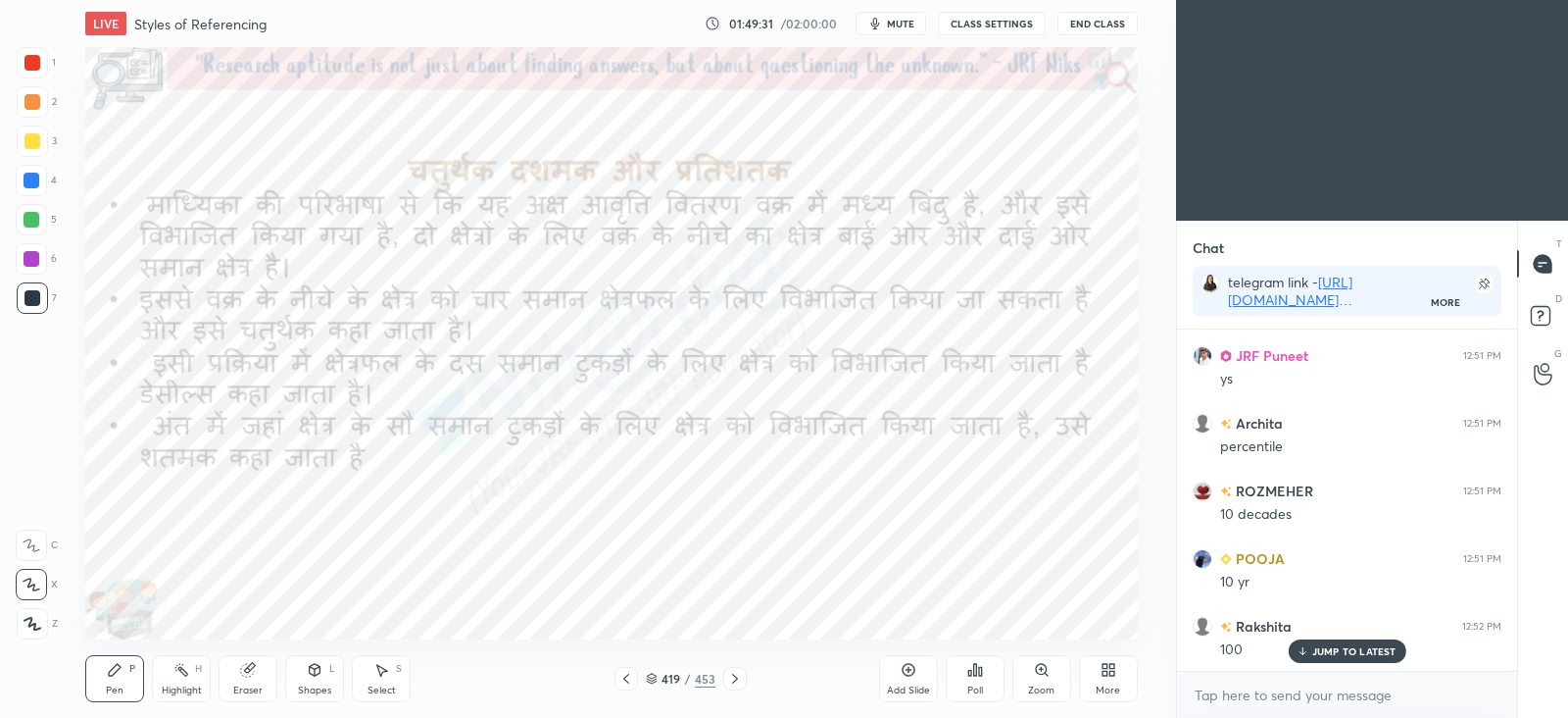
click at [734, 678] on icon at bounding box center [735, 679] width 16 height 16
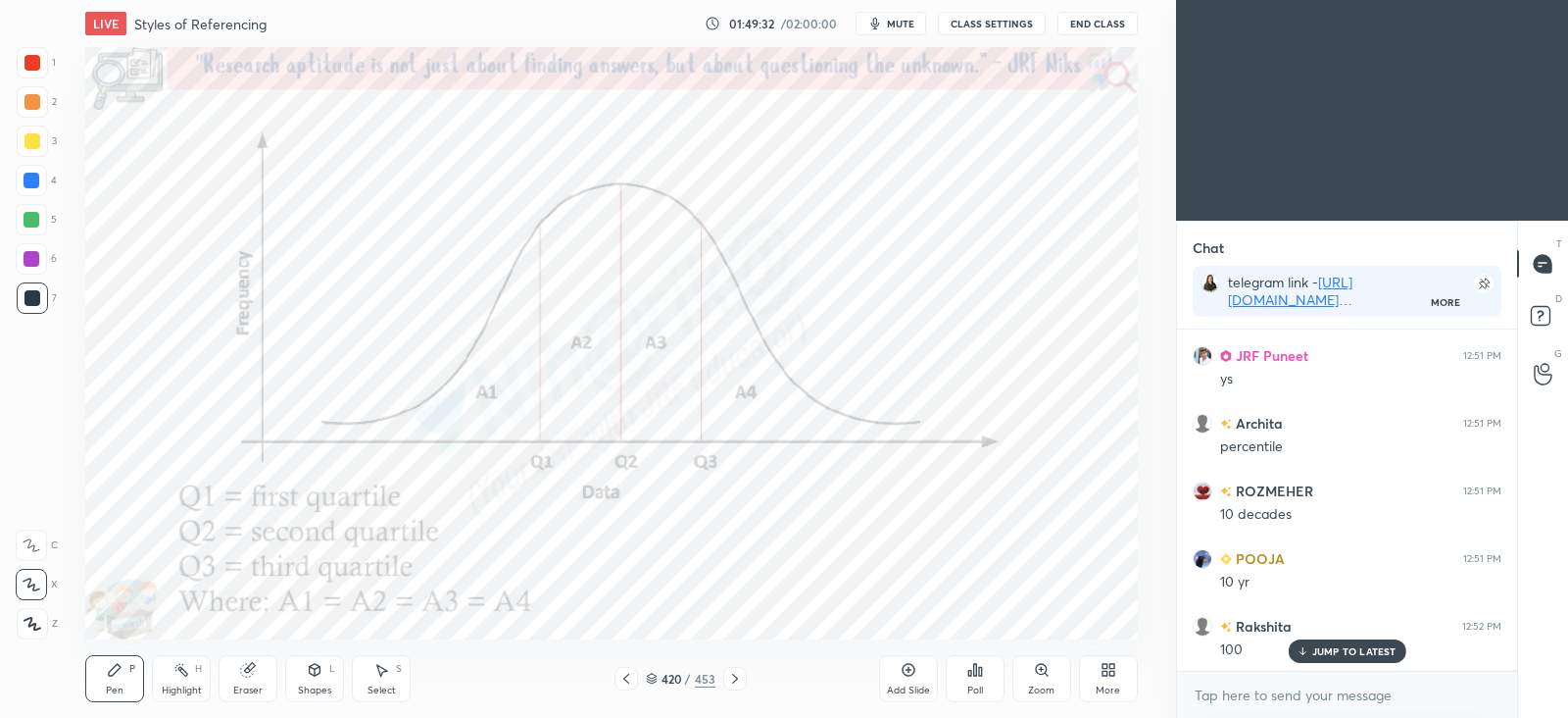
click at [738, 674] on icon at bounding box center [735, 679] width 16 height 16
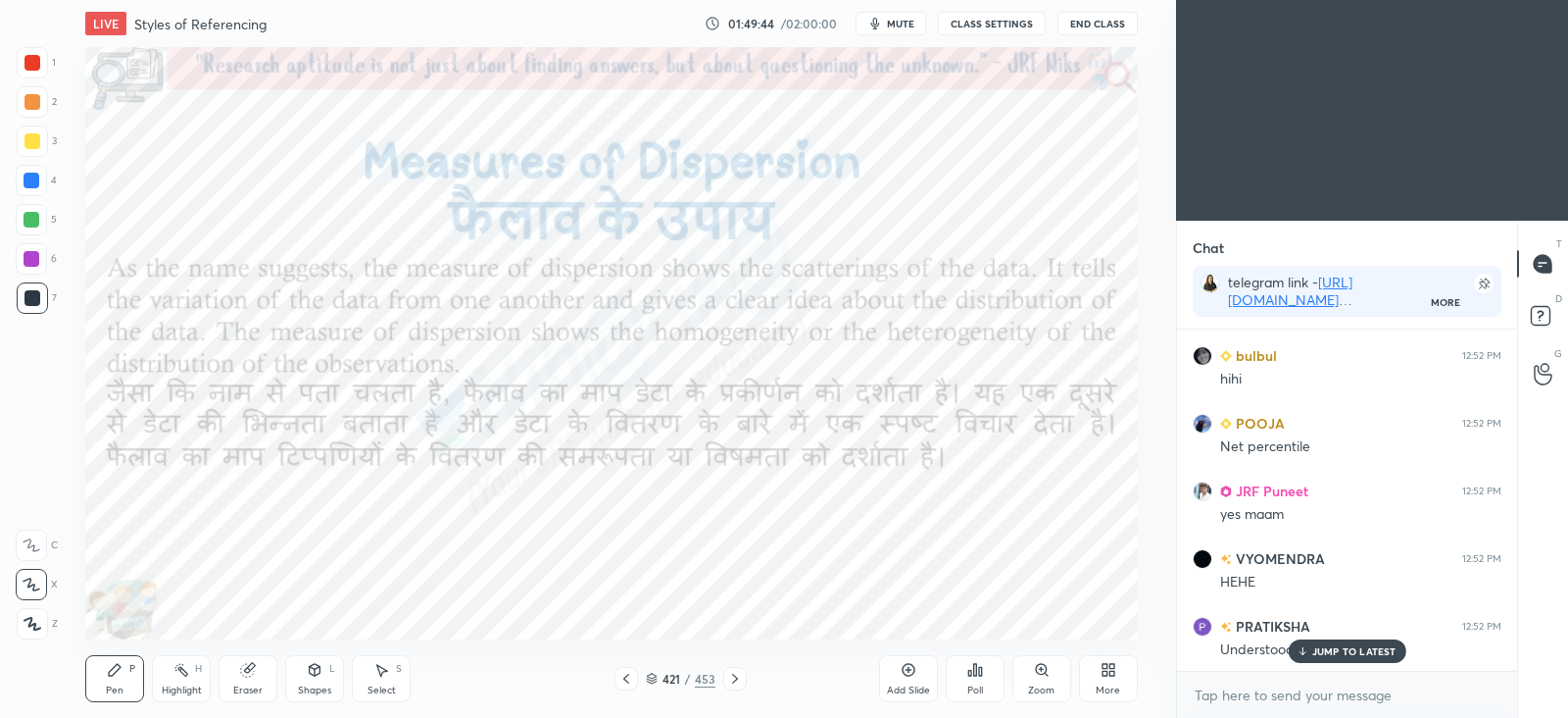
scroll to position [111554, 0]
click at [625, 674] on icon at bounding box center [627, 679] width 16 height 16
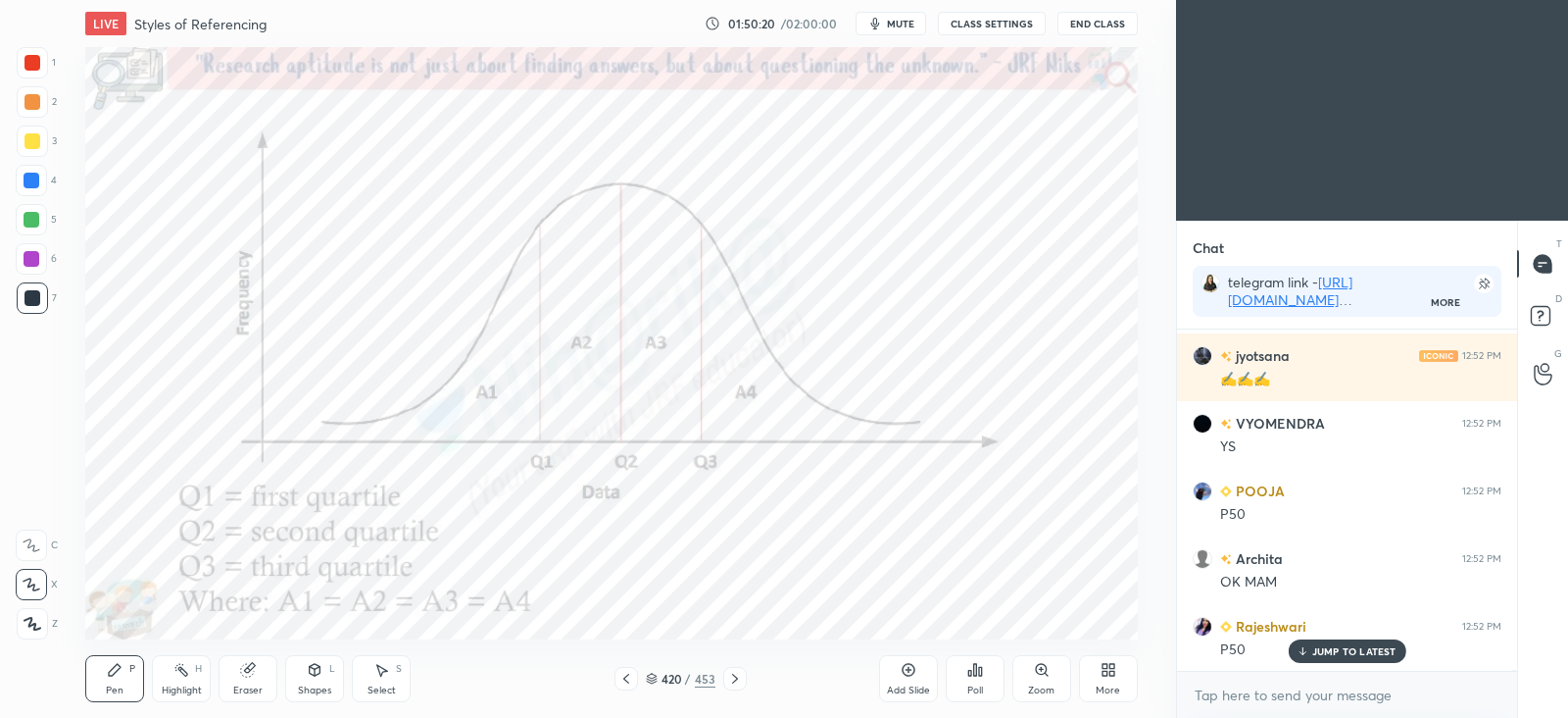
scroll to position [112569, 0]
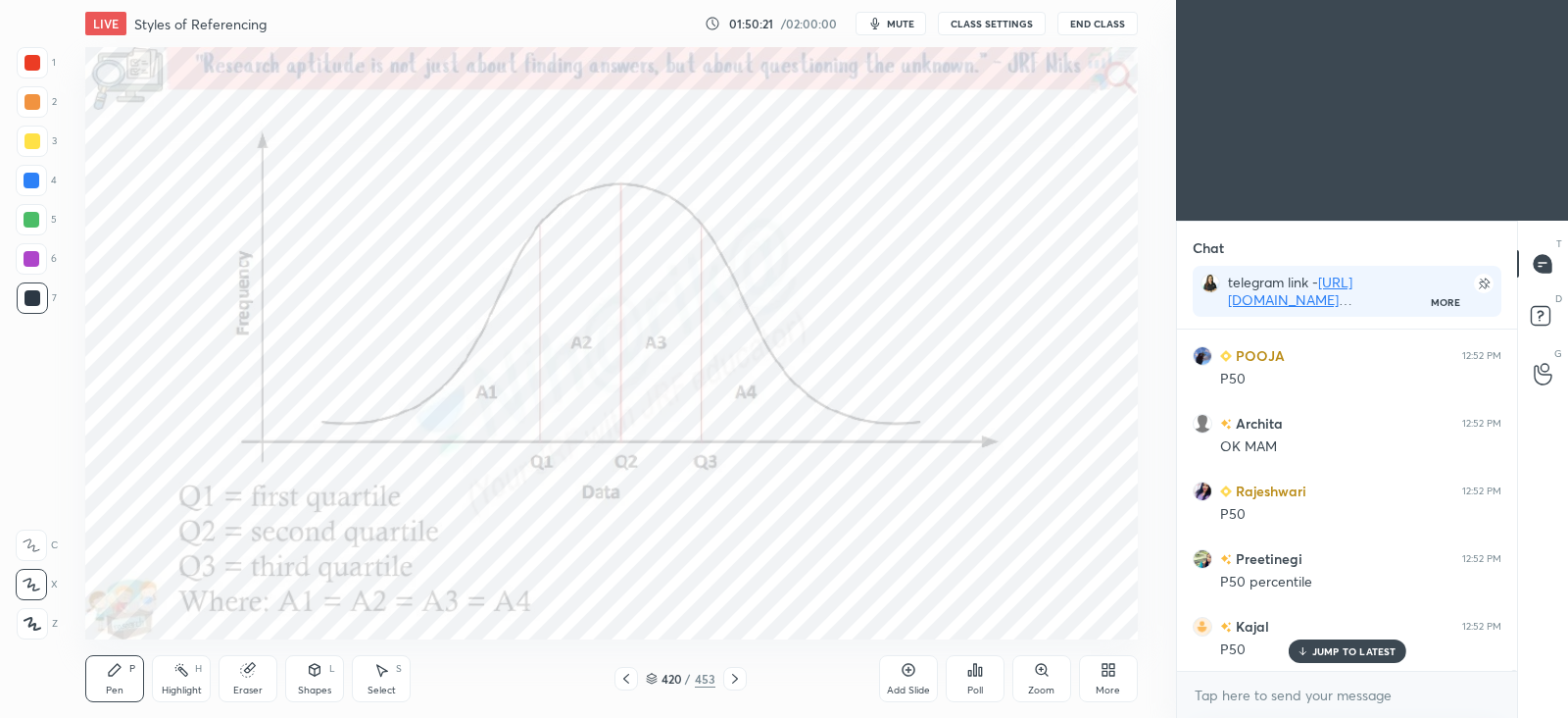
click at [43, 62] on div at bounding box center [32, 63] width 31 height 31
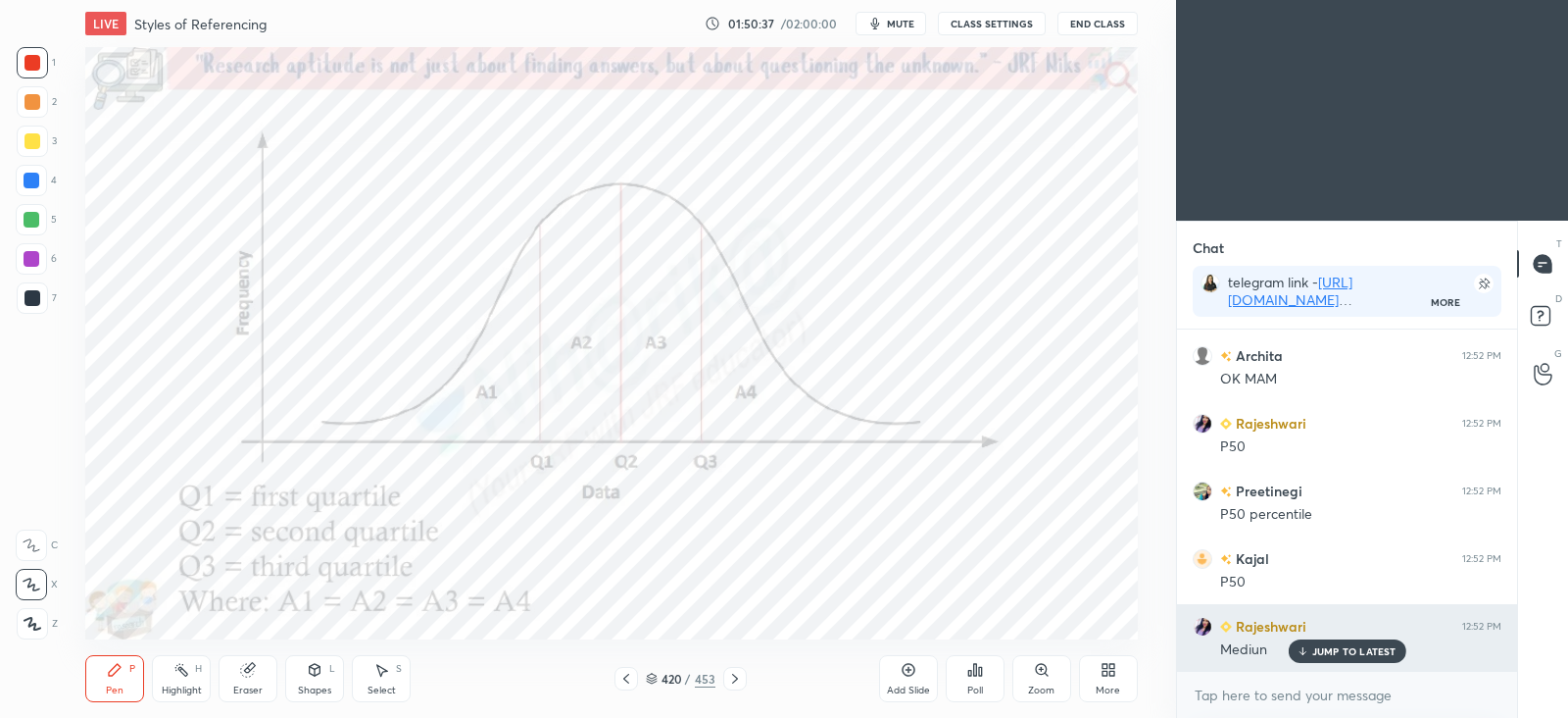
click at [1332, 653] on p "JUMP TO LATEST" at bounding box center [1354, 651] width 84 height 12
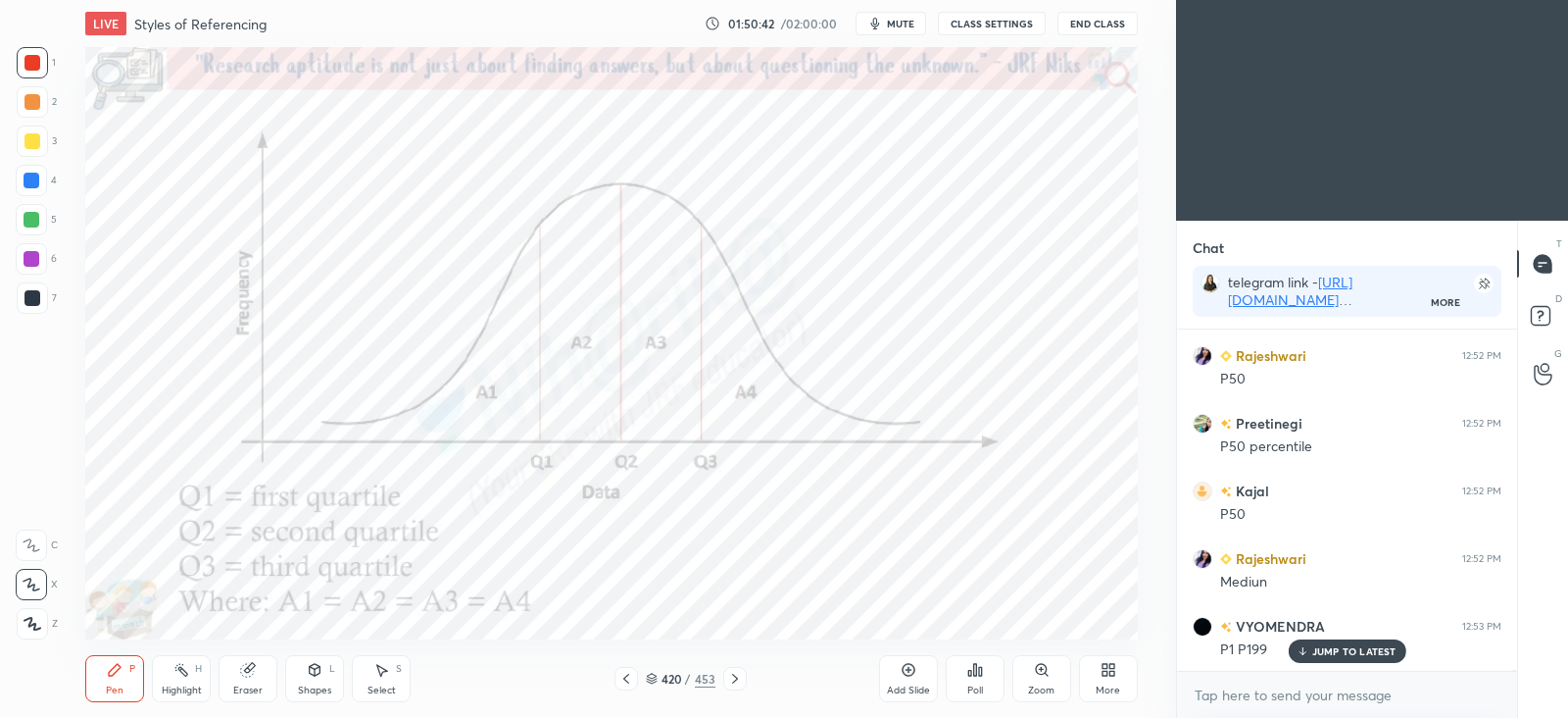
scroll to position [112772, 0]
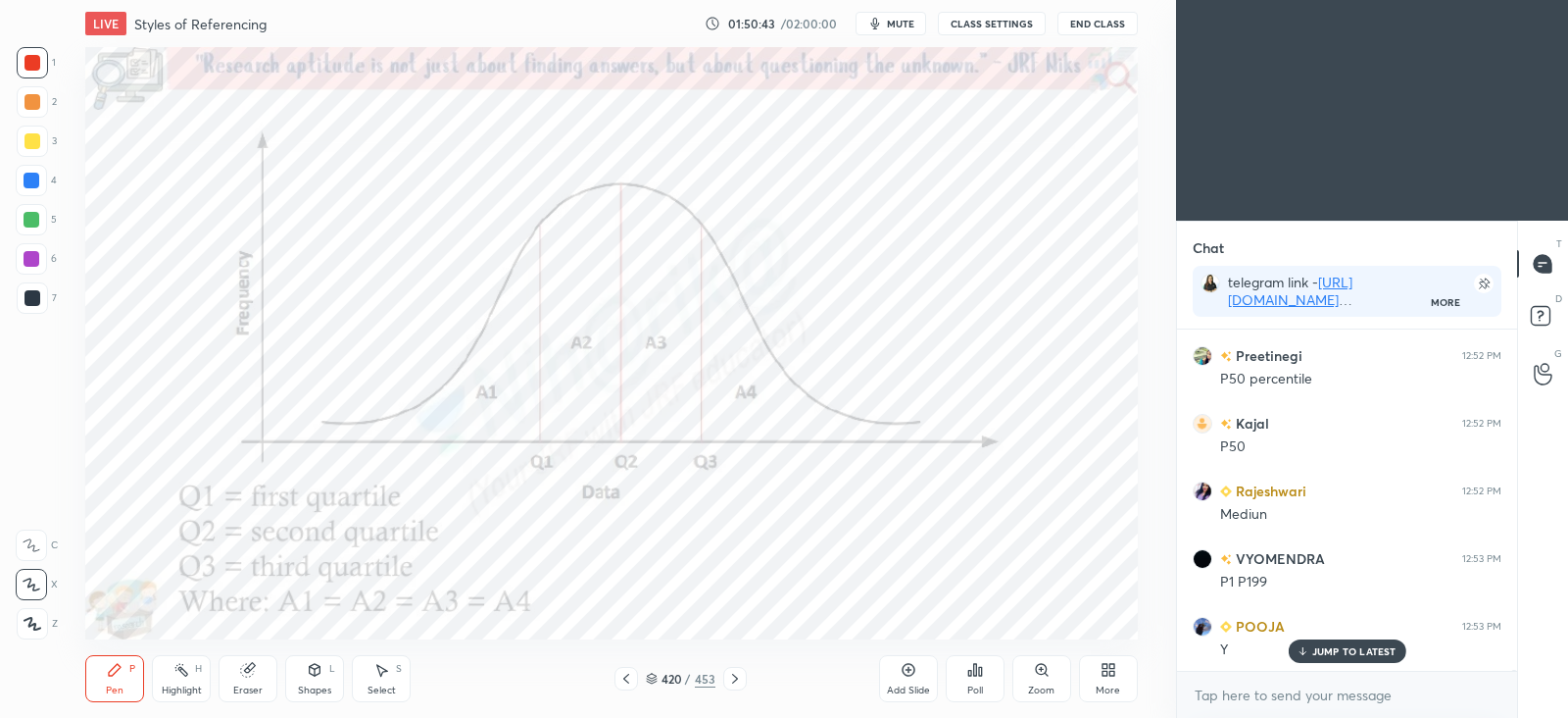
click at [738, 681] on icon at bounding box center [735, 679] width 16 height 16
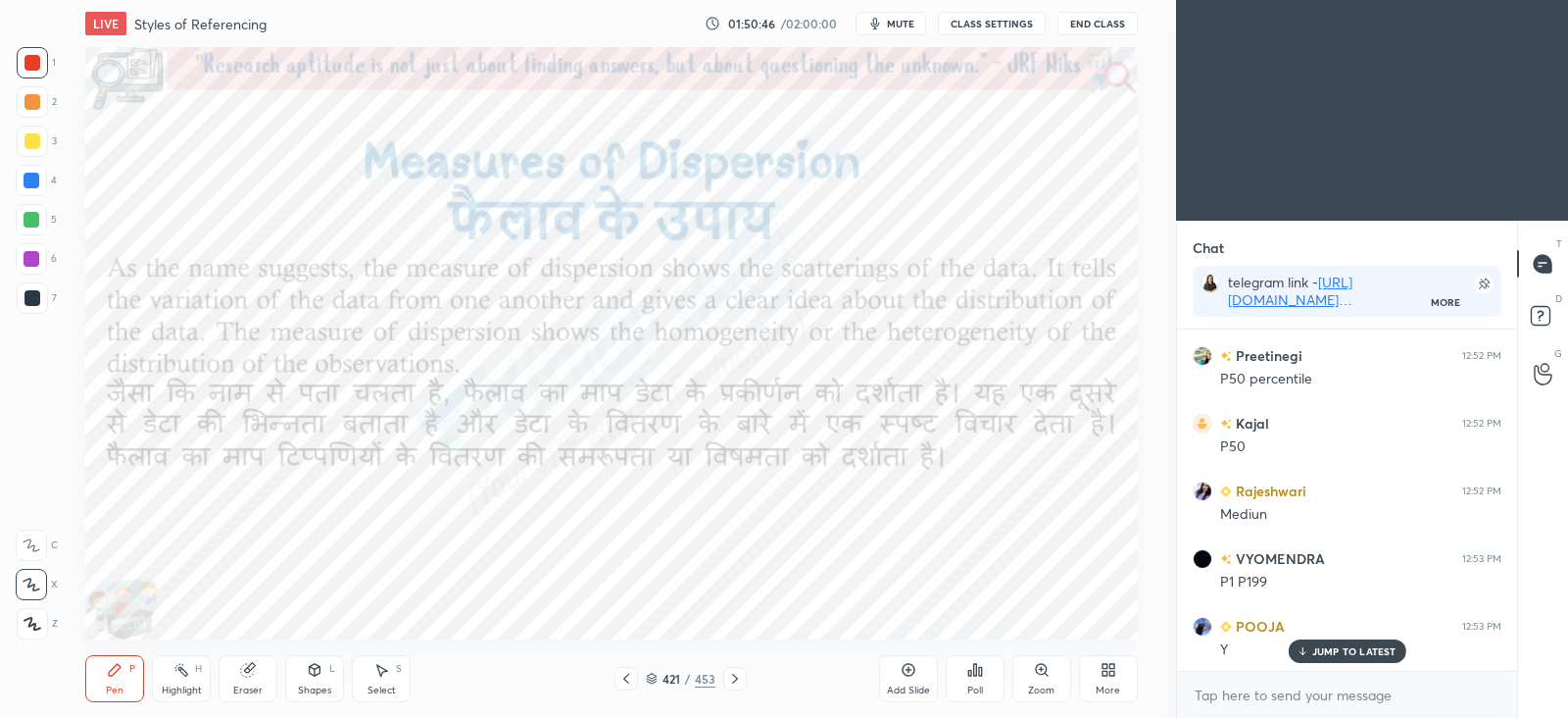
click at [660, 677] on div "421 / 453" at bounding box center [681, 679] width 70 height 18
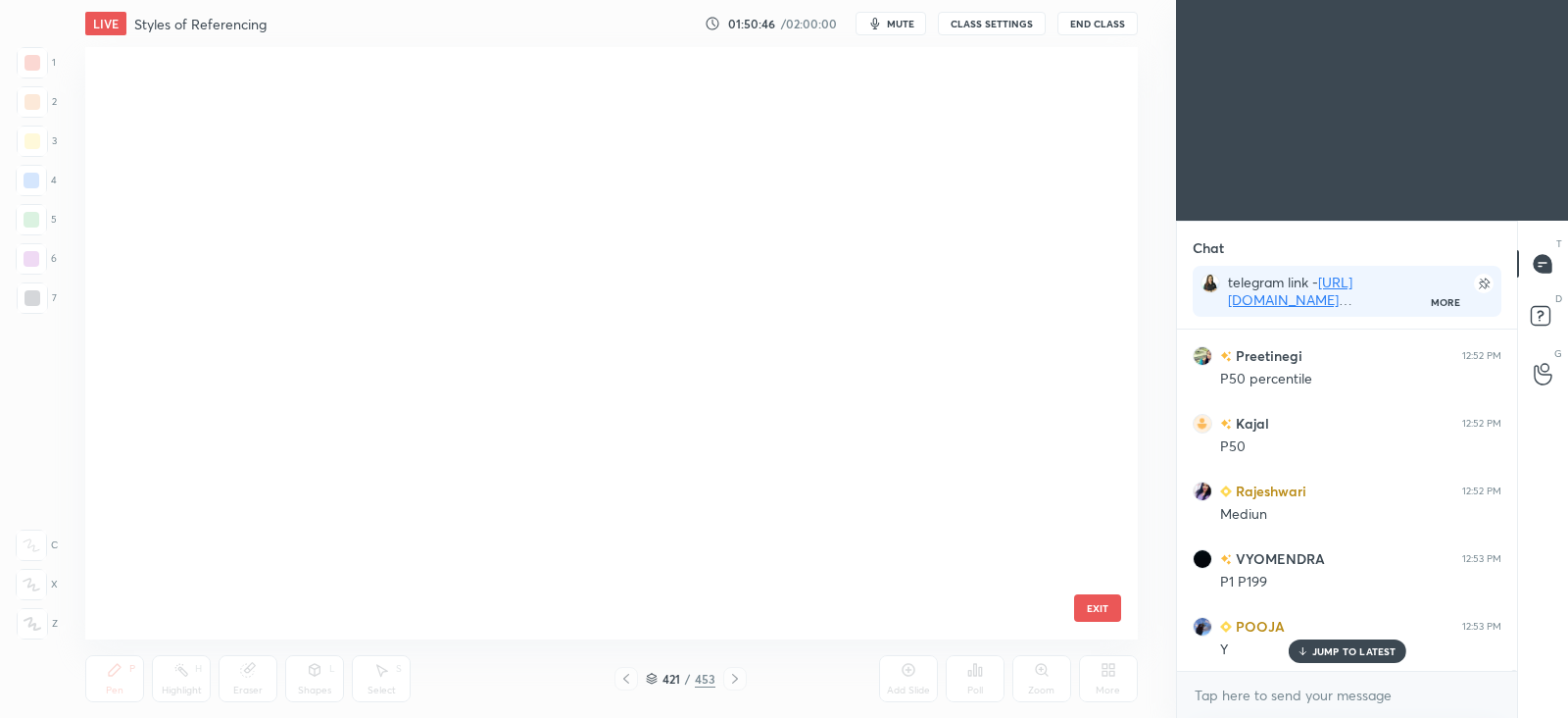
scroll to position [587, 1042]
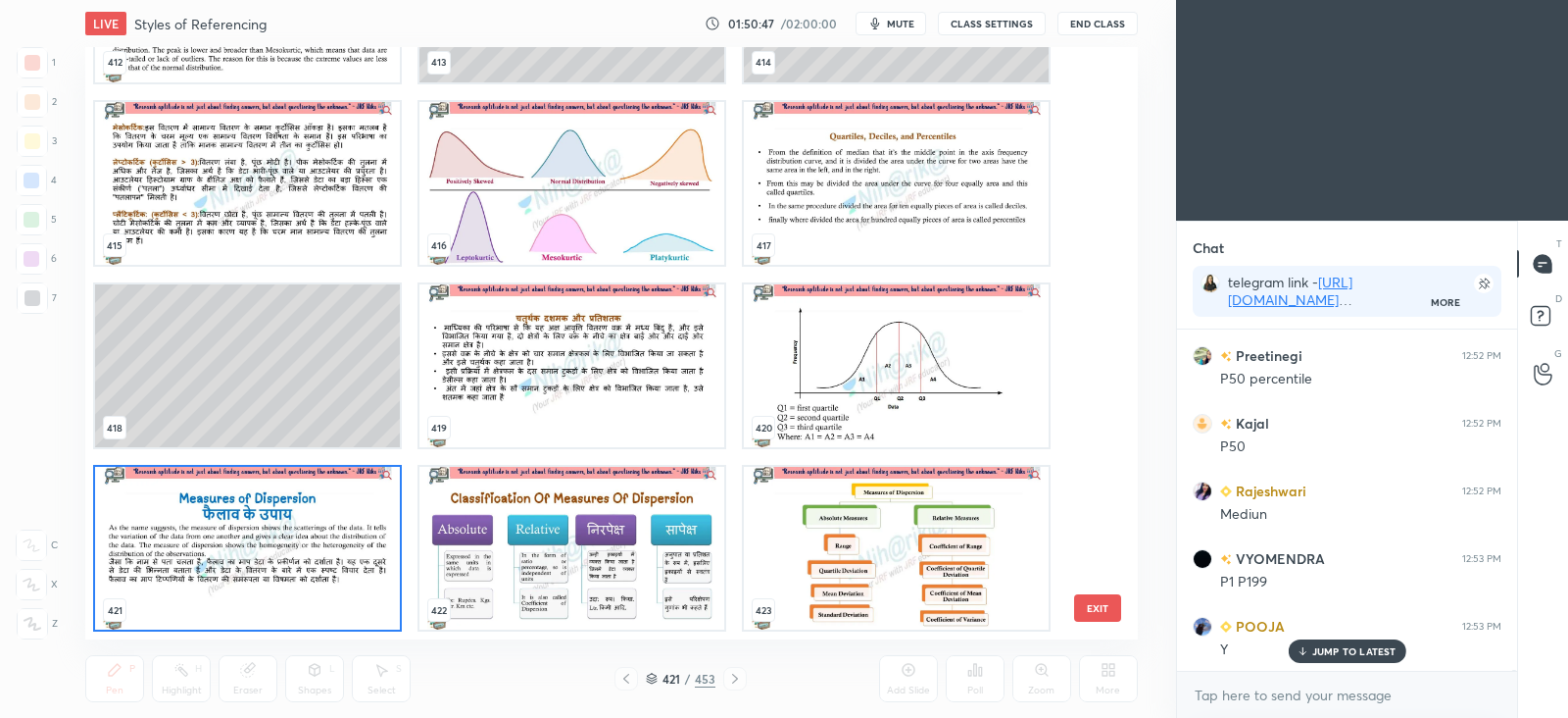
click at [343, 561] on img "grid" at bounding box center [247, 548] width 305 height 163
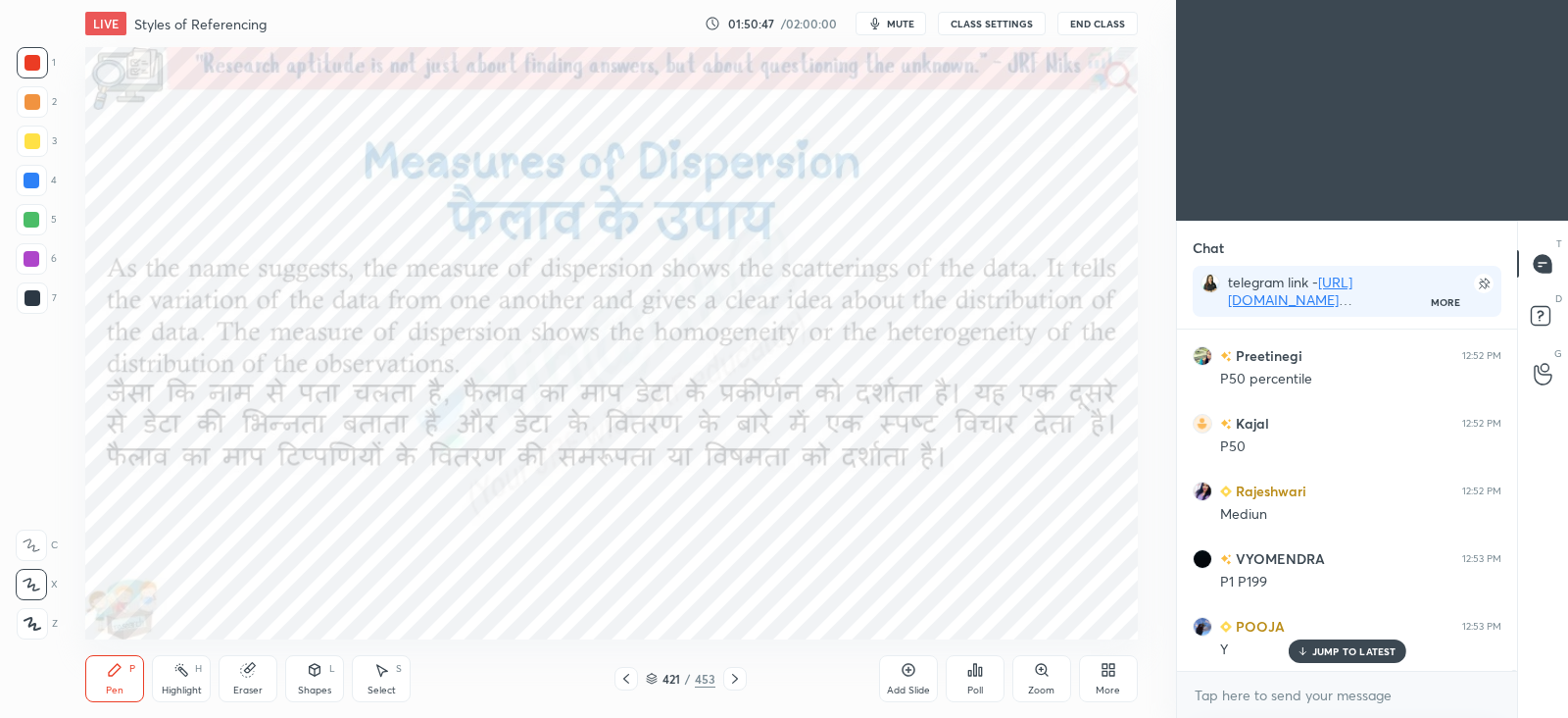
click at [346, 564] on img "grid" at bounding box center [247, 548] width 305 height 163
click at [348, 567] on img "grid" at bounding box center [247, 548] width 305 height 163
click at [1323, 651] on div "Khushi 12:52 PM Ok [PERSON_NAME] 12:52 PM crystal clear [PERSON_NAME] 12:52 PM …" at bounding box center [1346, 500] width 340 height 341
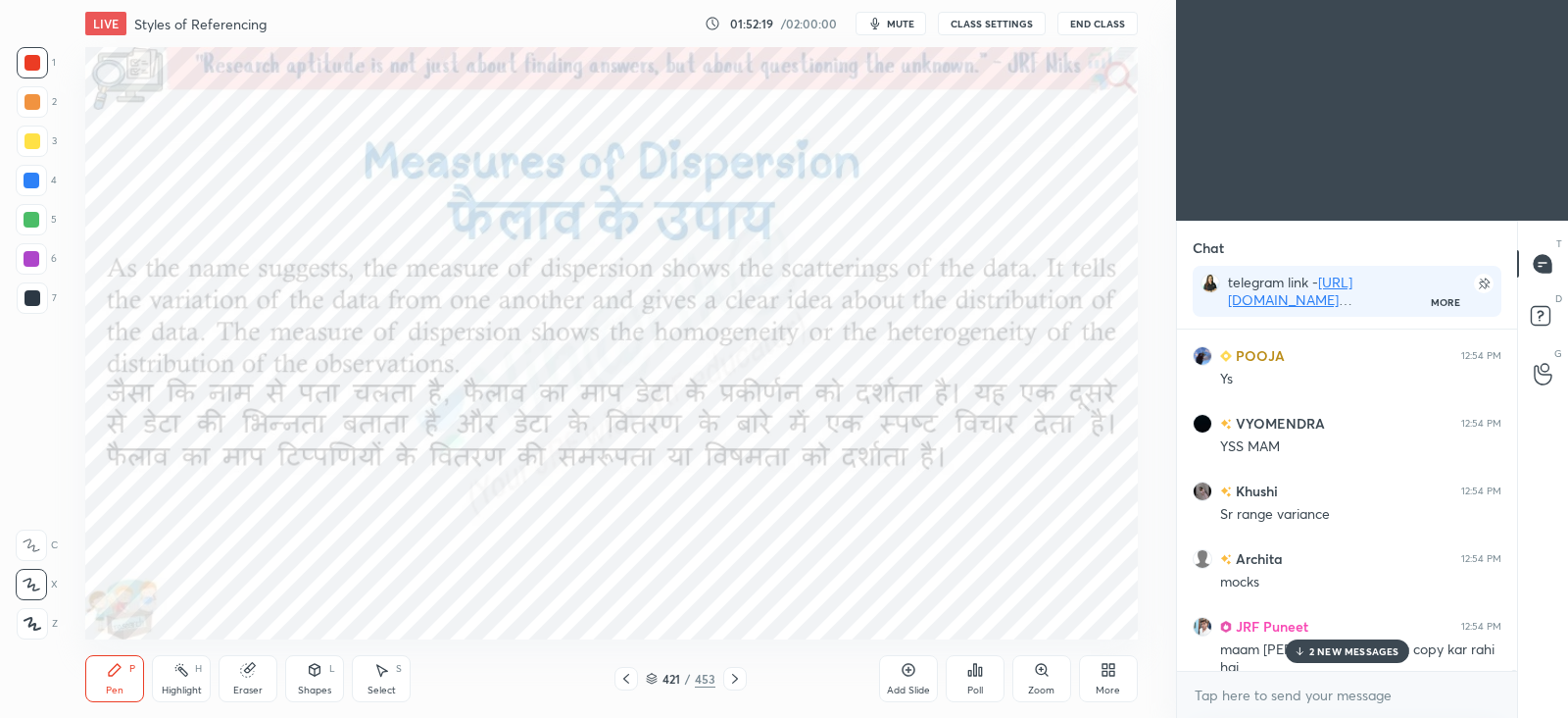
scroll to position [115748, 0]
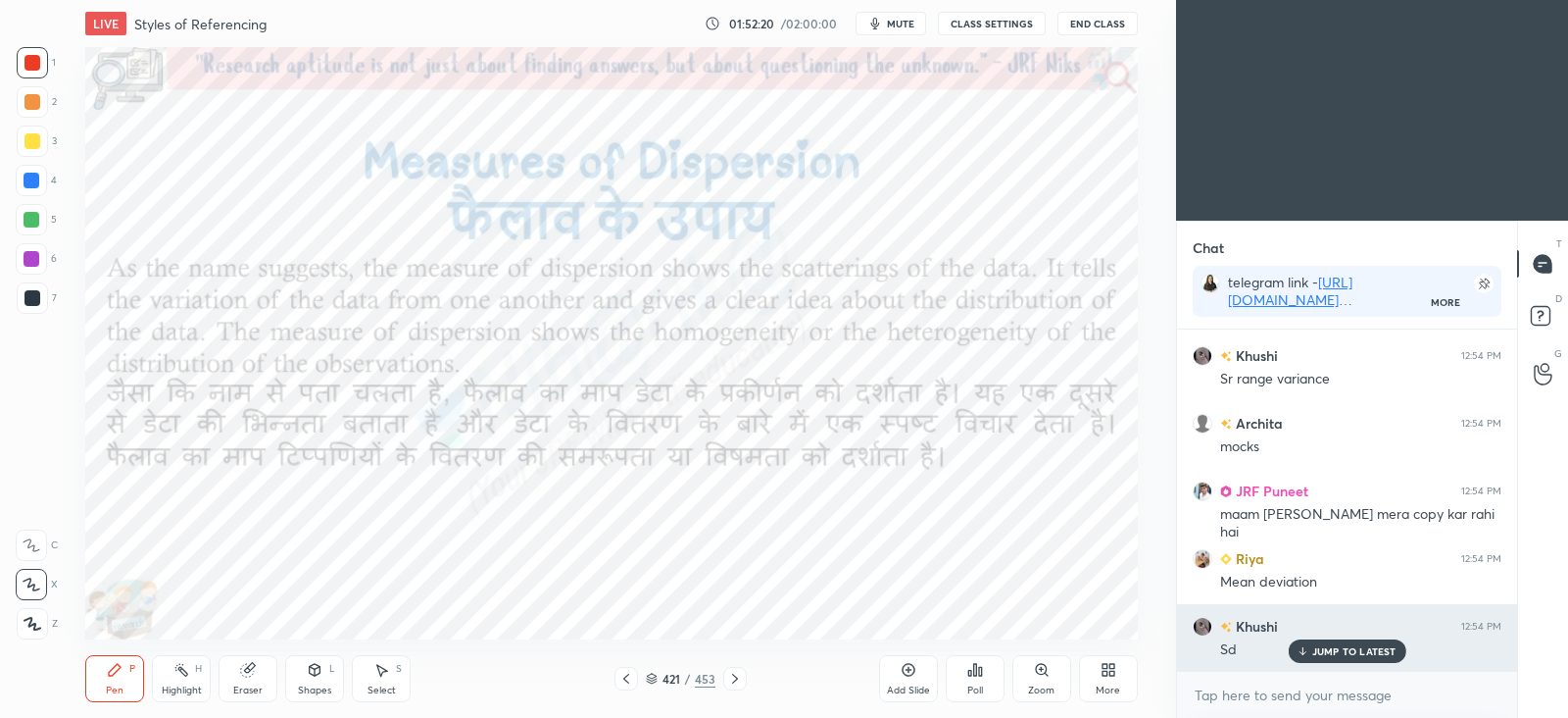
click at [1342, 657] on p "JUMP TO LATEST" at bounding box center [1354, 651] width 84 height 12
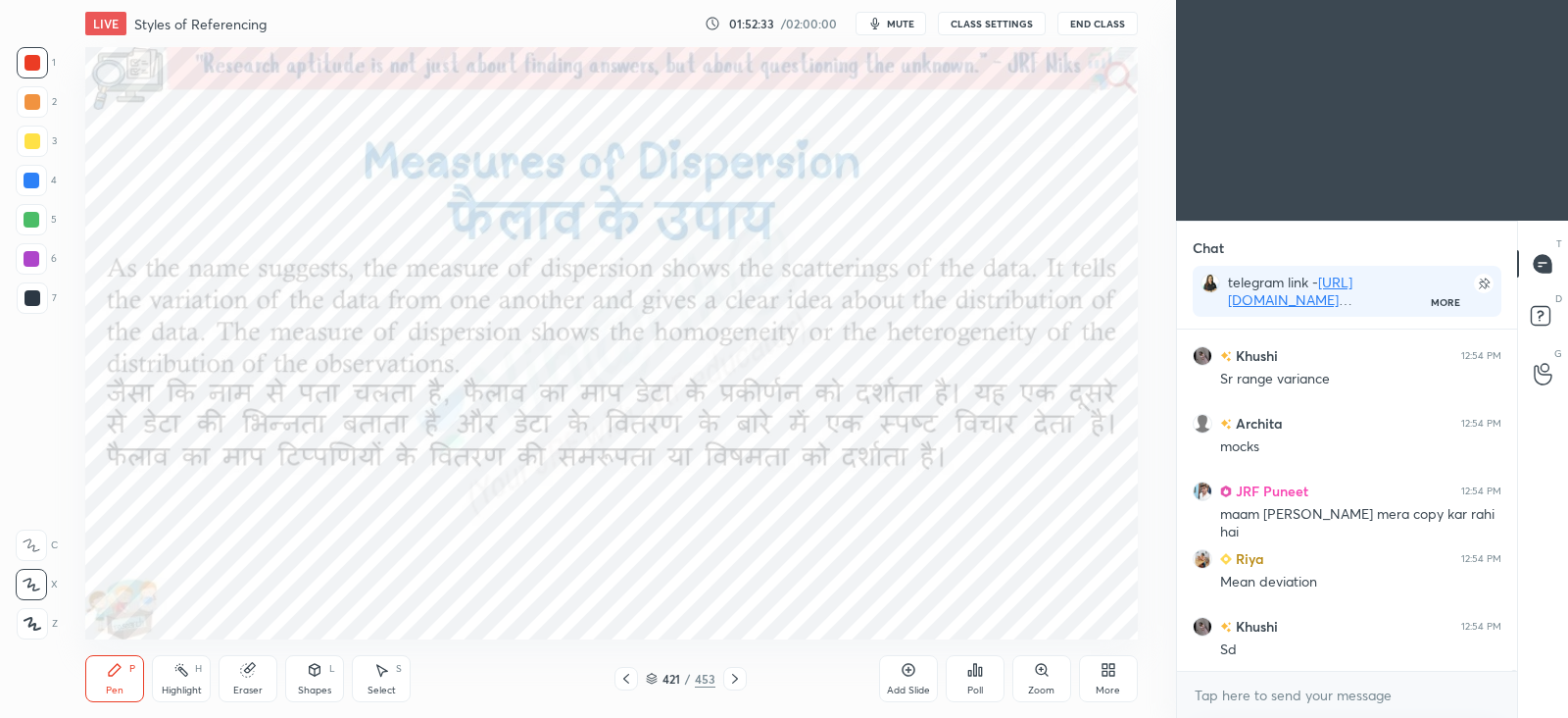
click at [741, 679] on icon at bounding box center [735, 679] width 16 height 16
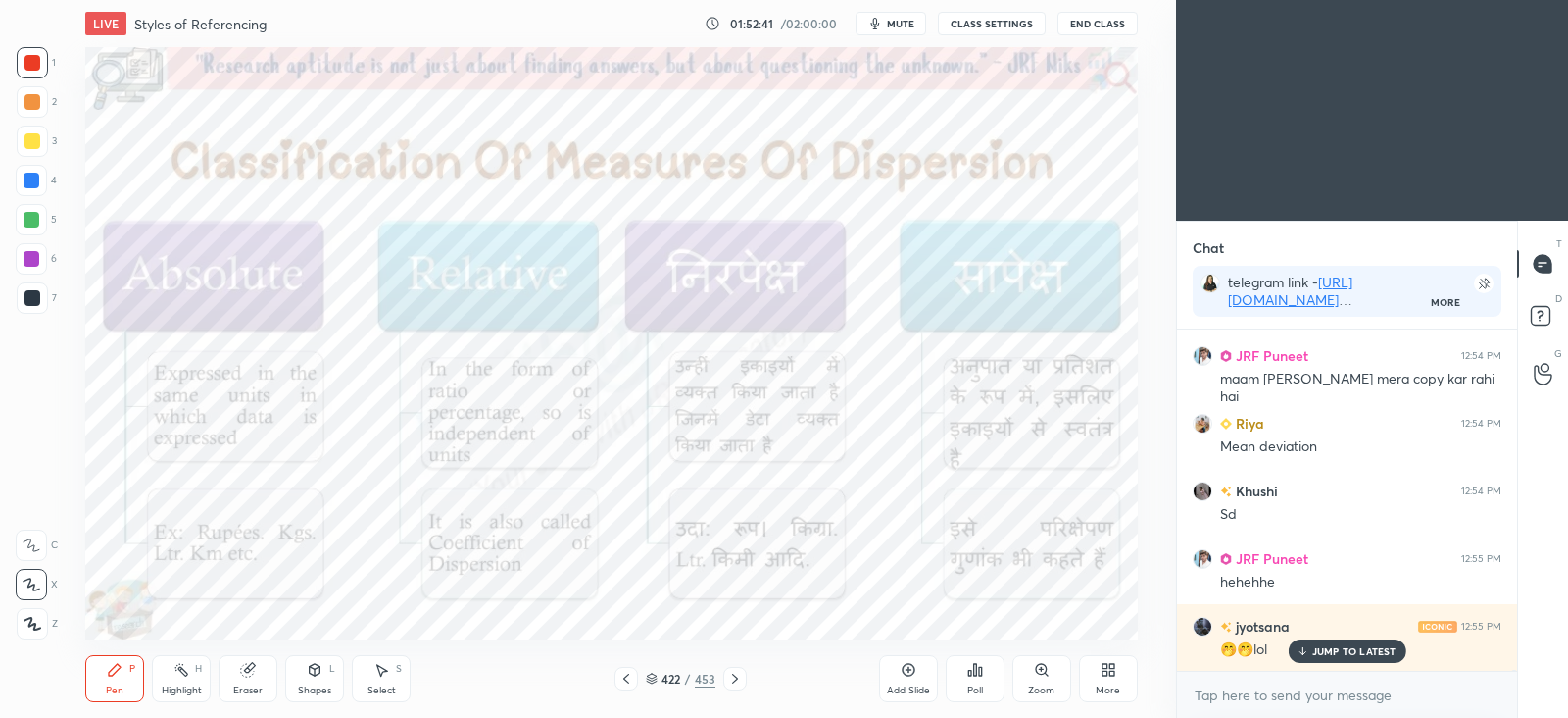
scroll to position [116019, 0]
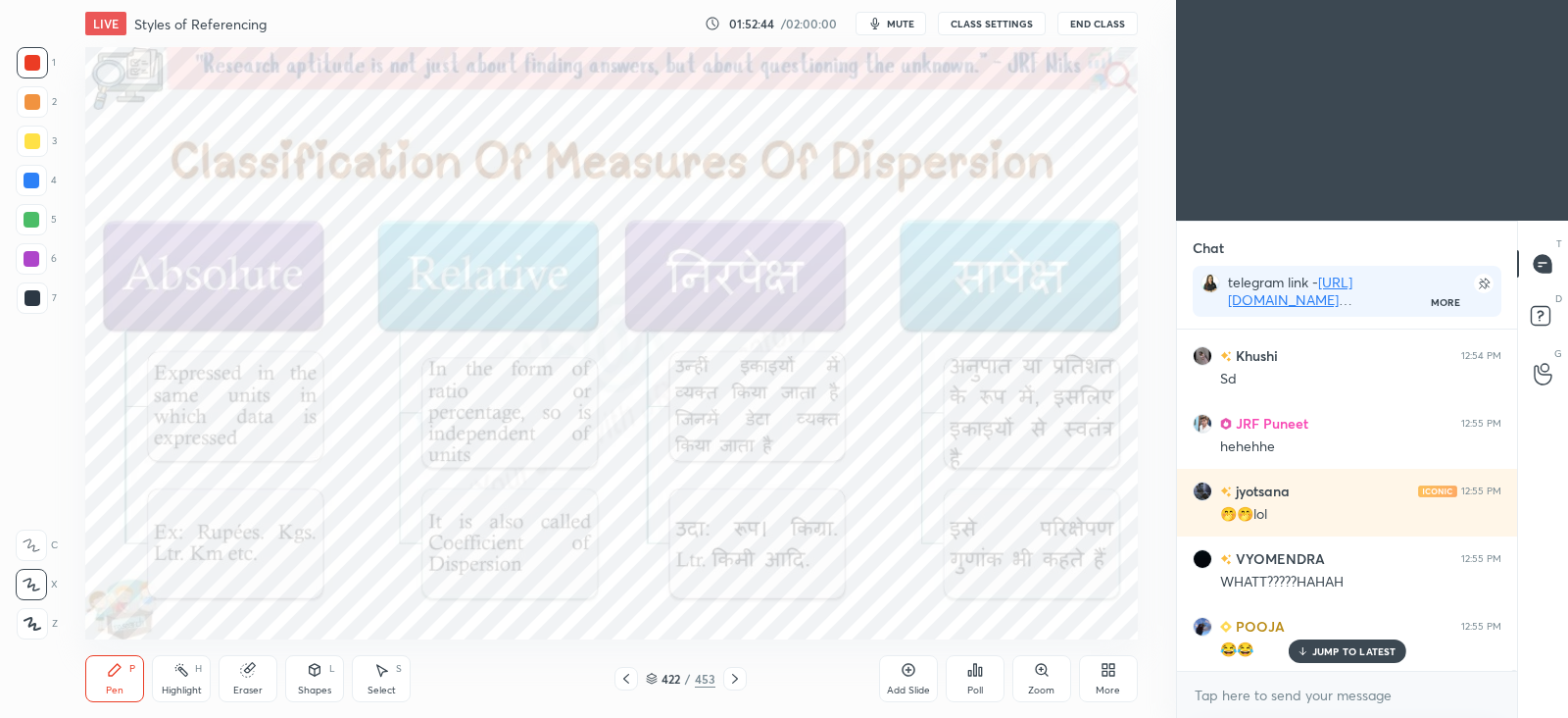
click at [631, 683] on icon at bounding box center [627, 679] width 16 height 16
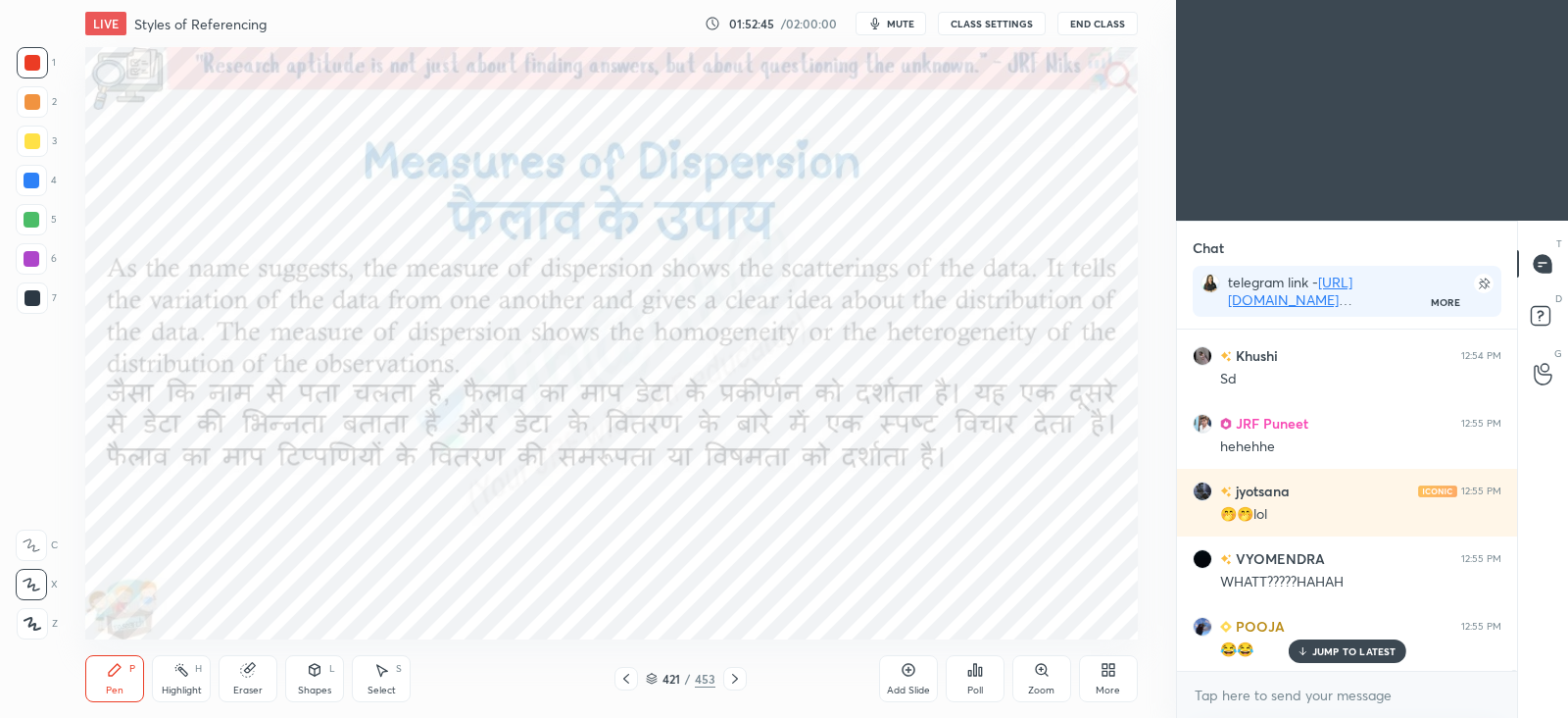
click at [907, 669] on icon at bounding box center [908, 670] width 6 height 6
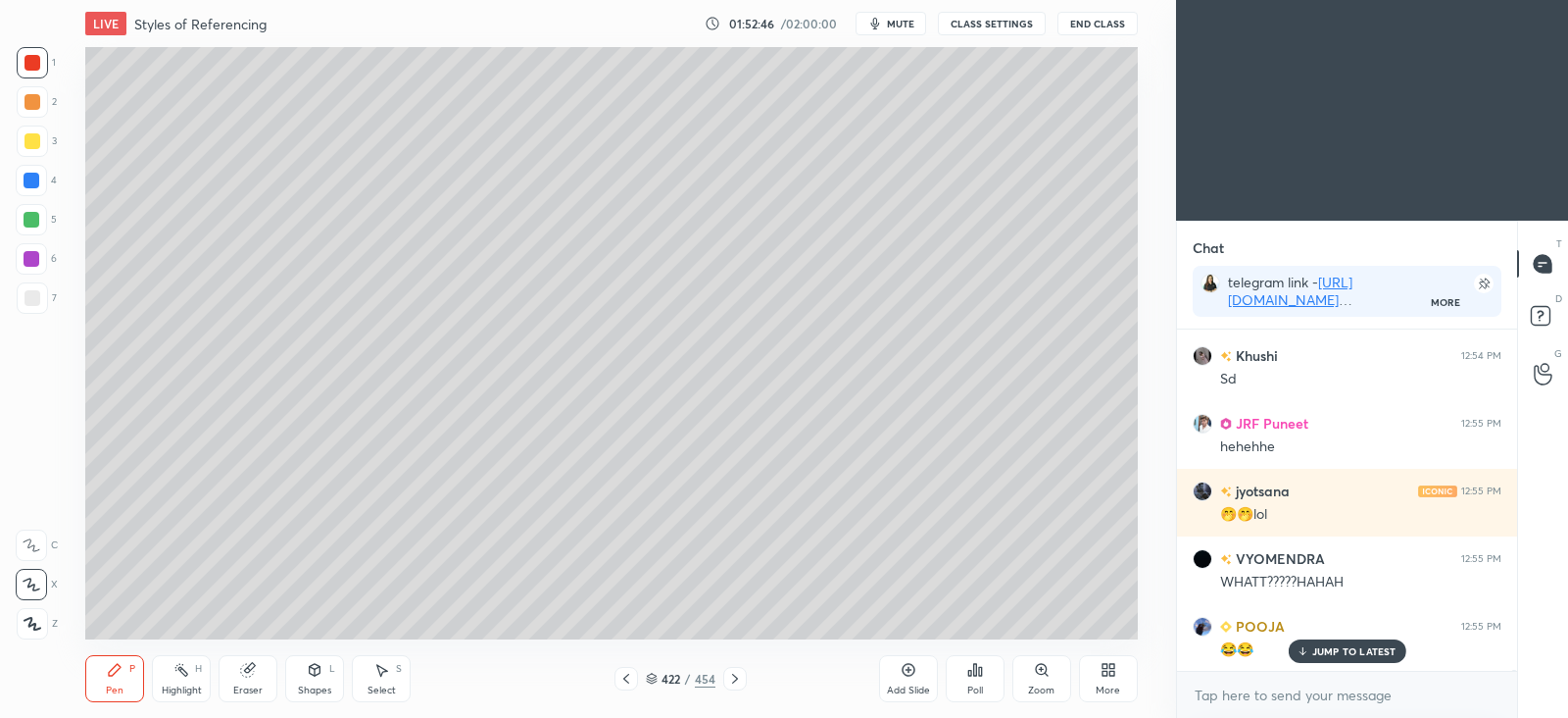
click at [37, 309] on div at bounding box center [32, 298] width 31 height 31
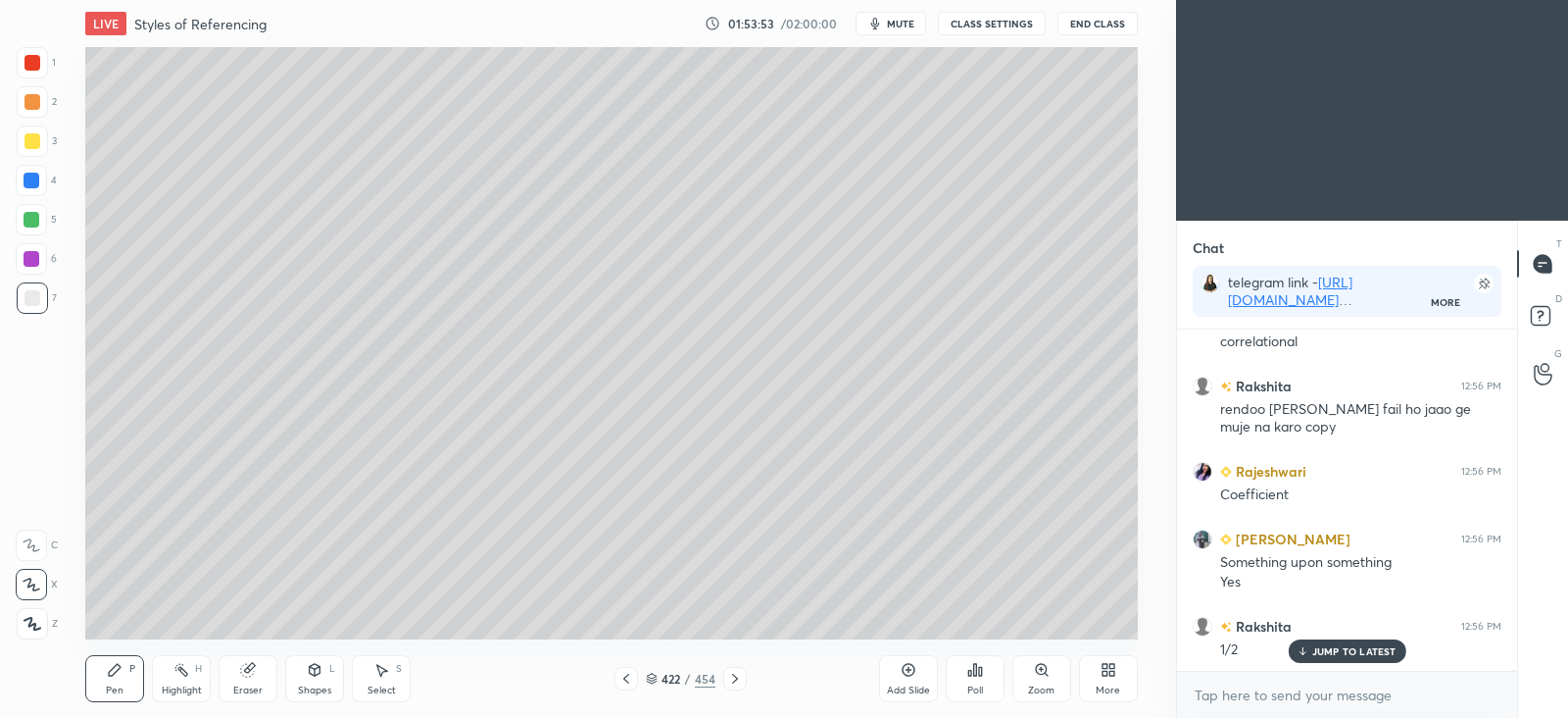
scroll to position [116906, 0]
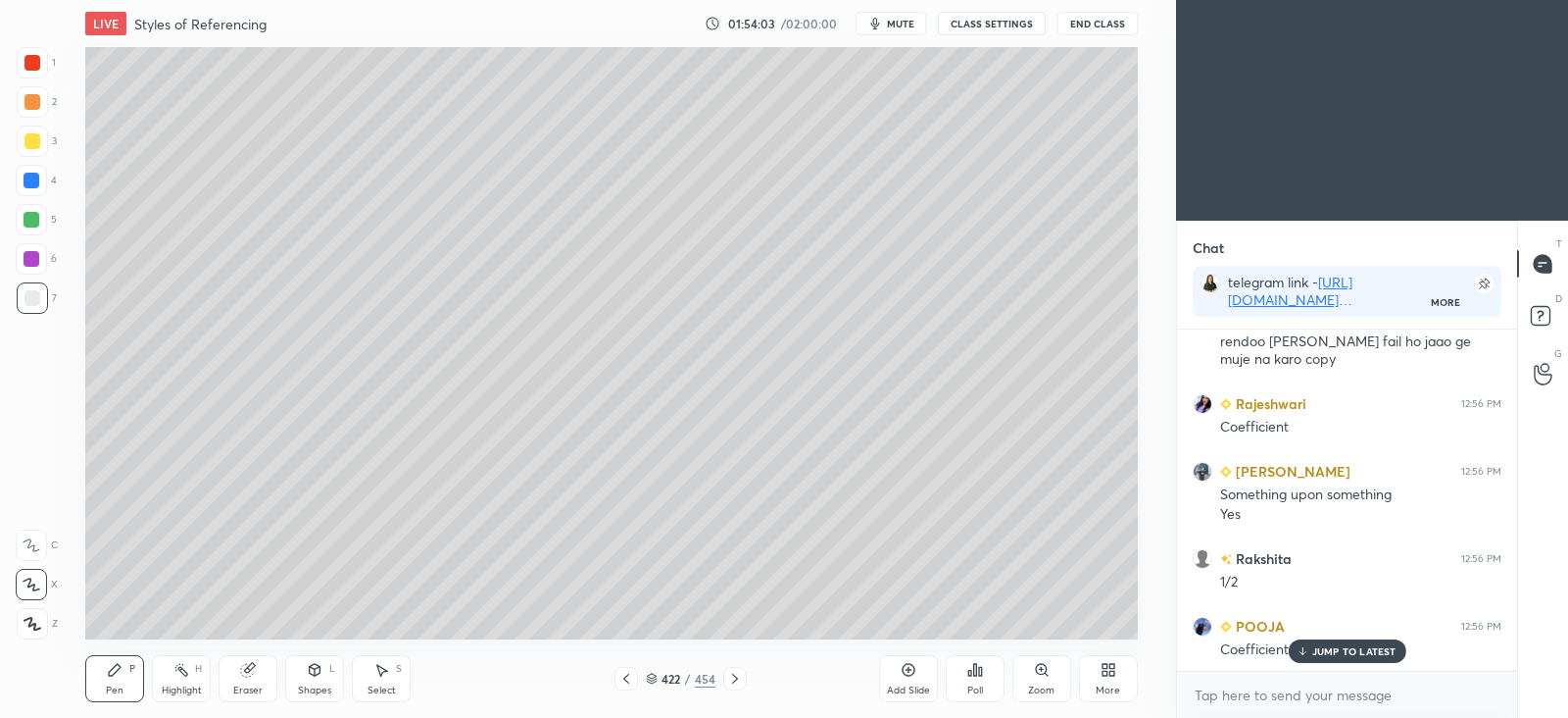
click at [736, 674] on icon at bounding box center [735, 679] width 16 height 16
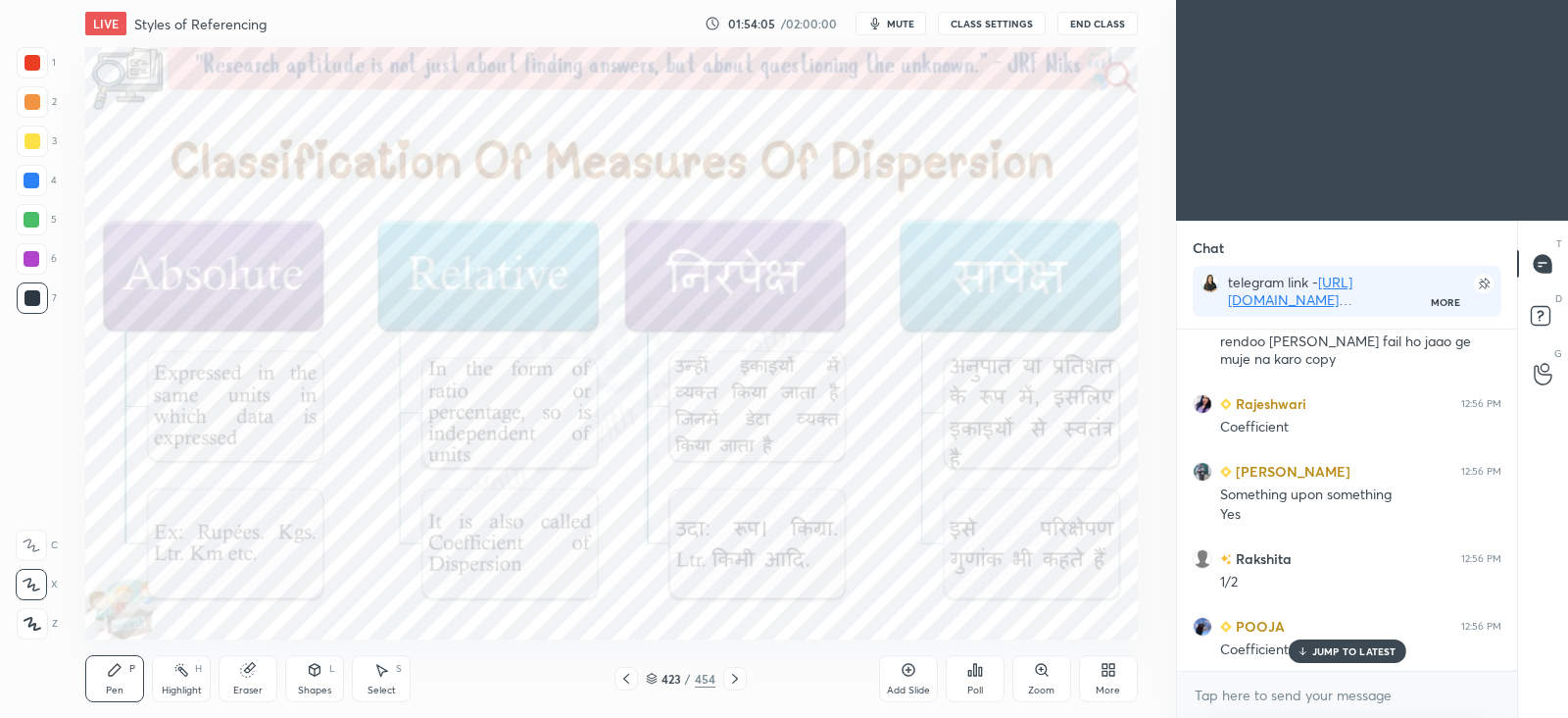
click at [184, 675] on rect at bounding box center [183, 672] width 10 height 10
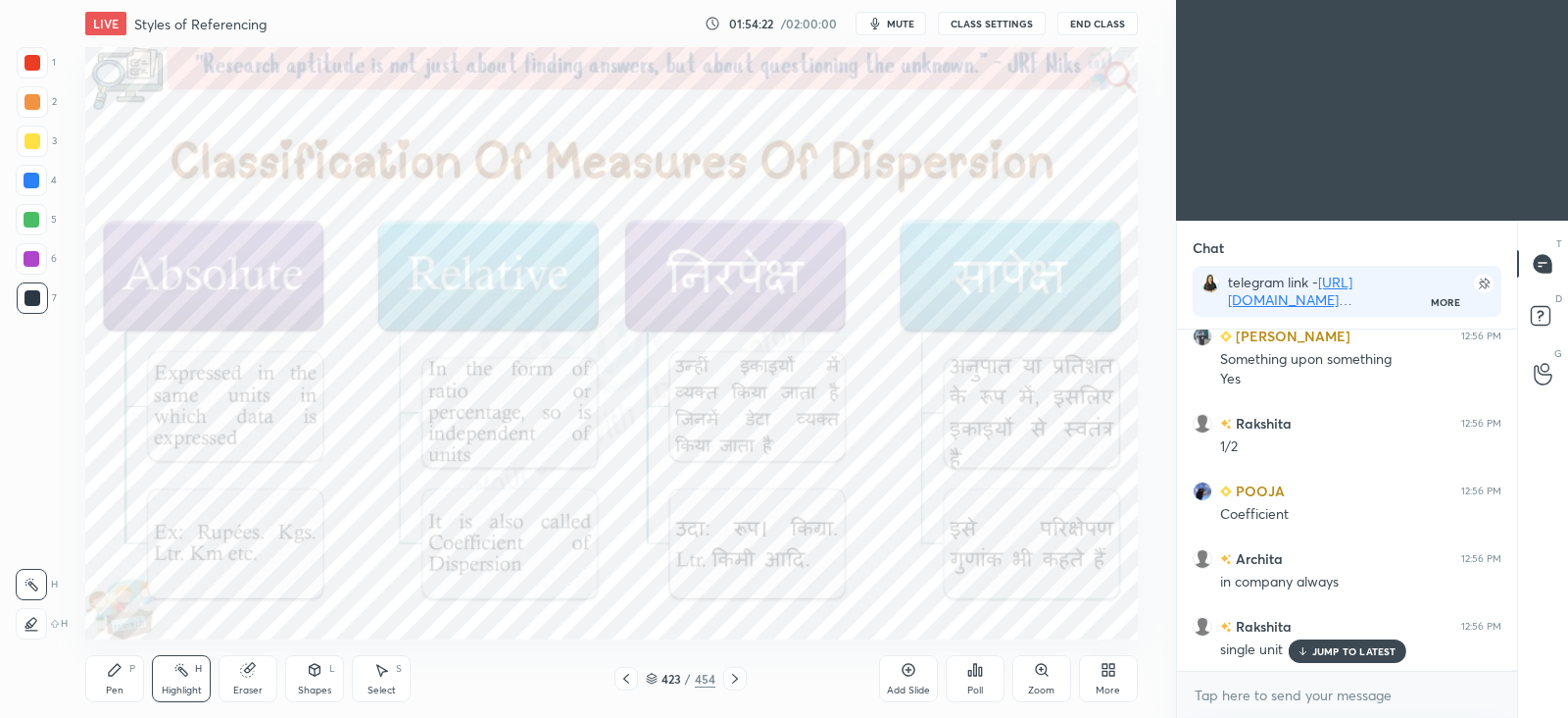
scroll to position [117109, 0]
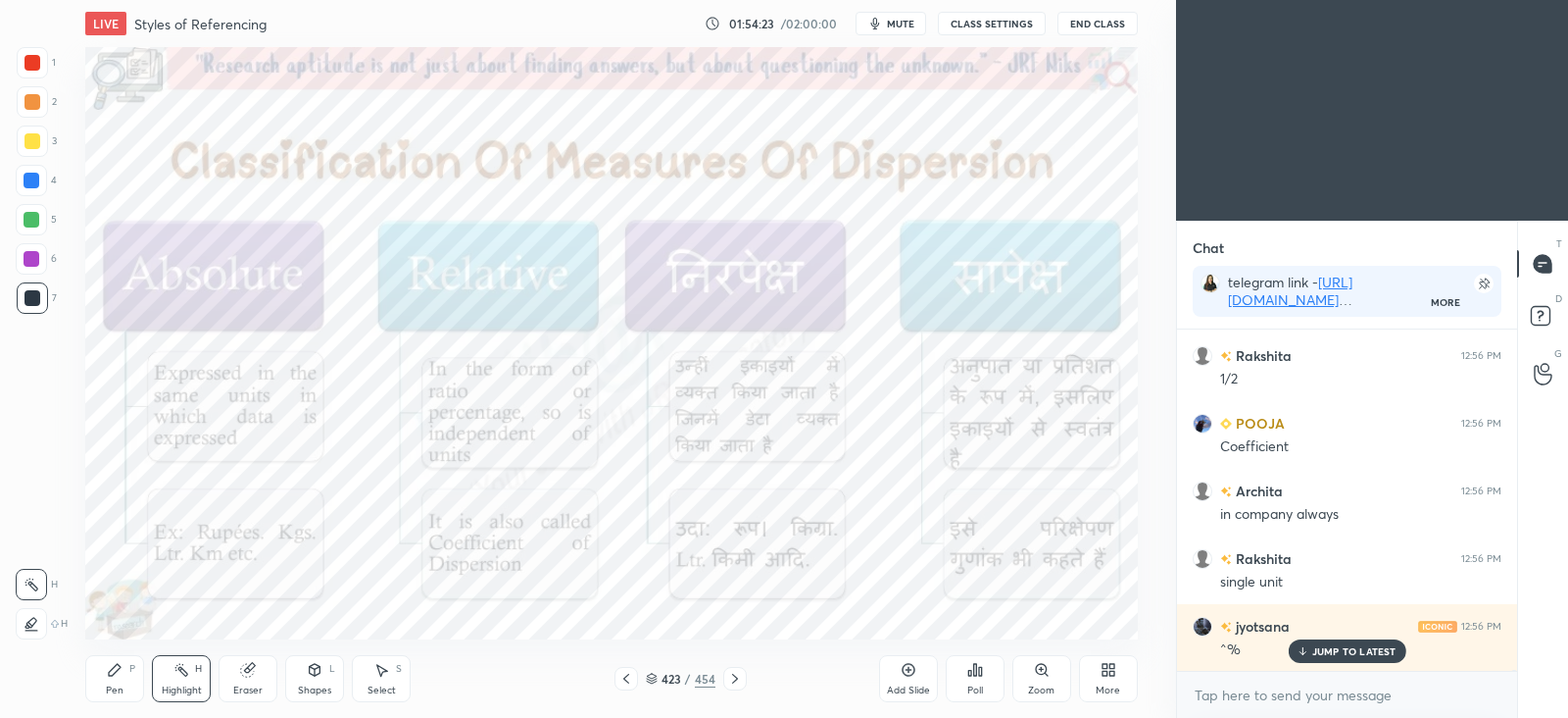
click at [738, 677] on icon at bounding box center [735, 679] width 16 height 16
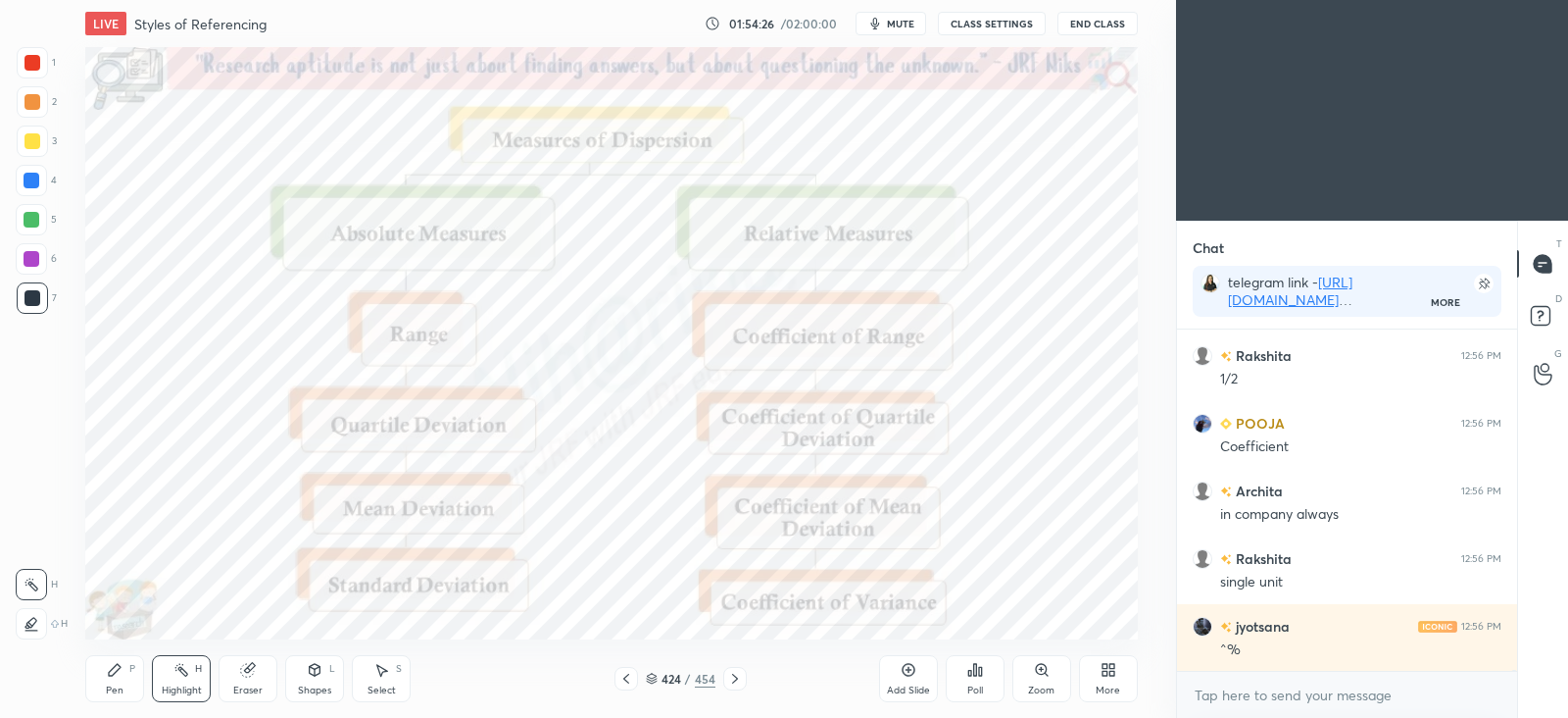
scroll to position [117176, 0]
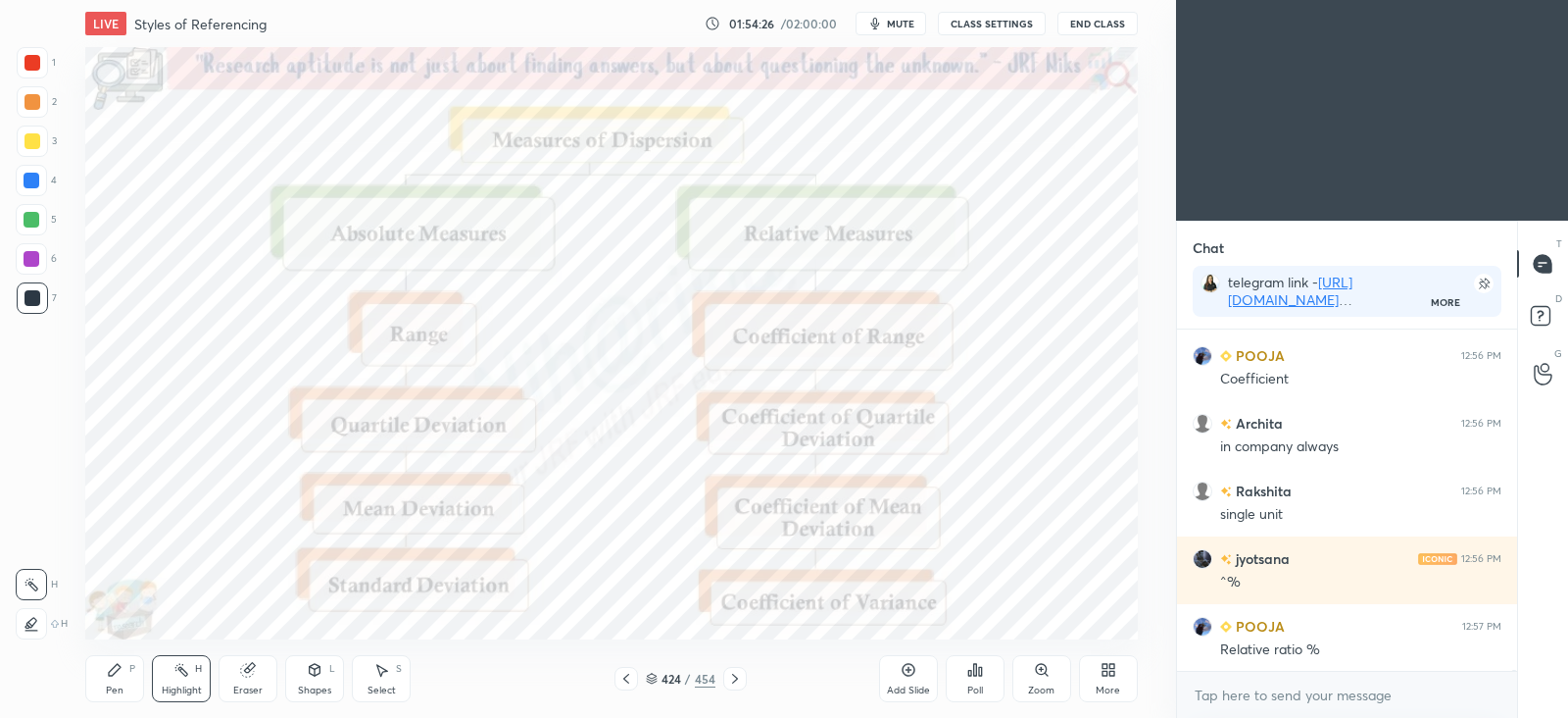
click at [113, 675] on icon at bounding box center [115, 670] width 12 height 12
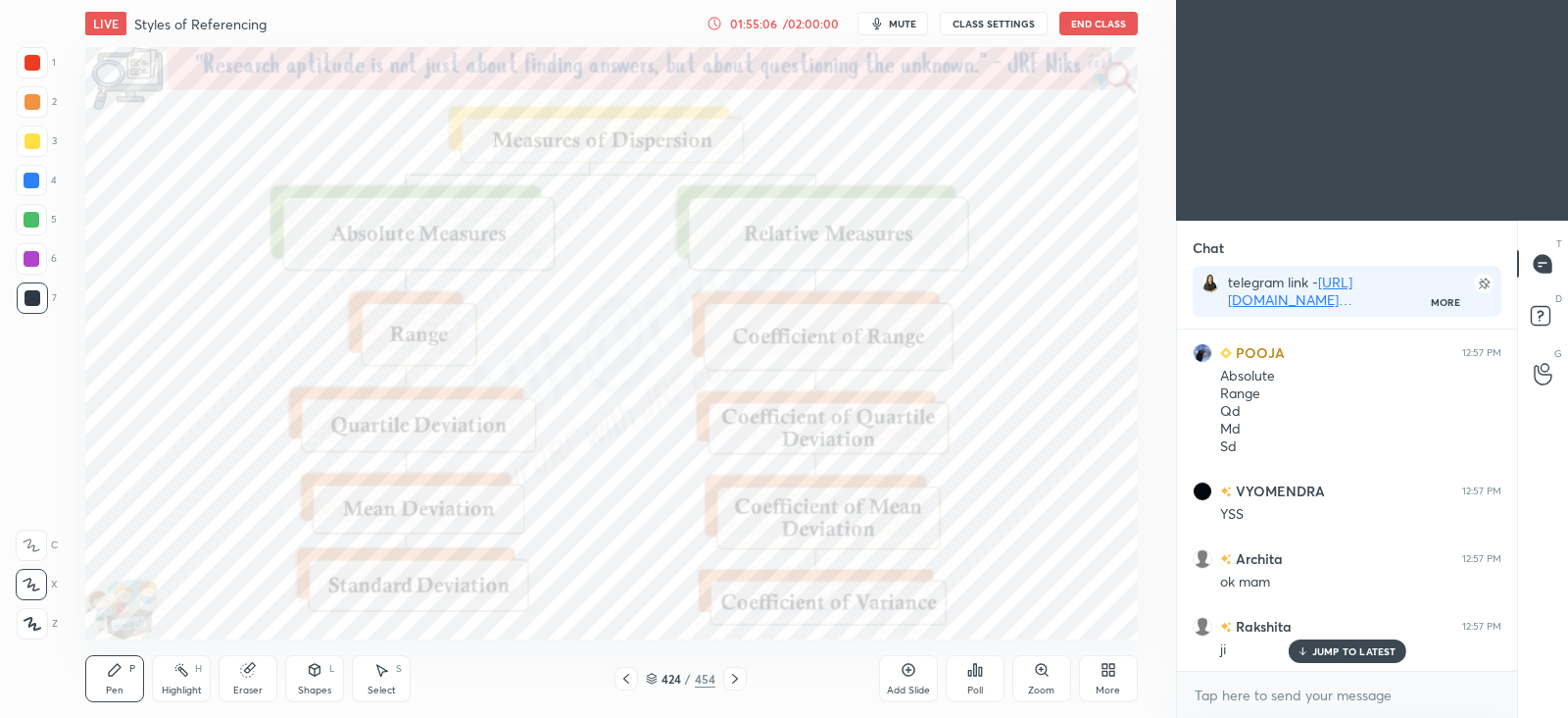
scroll to position [117740, 0]
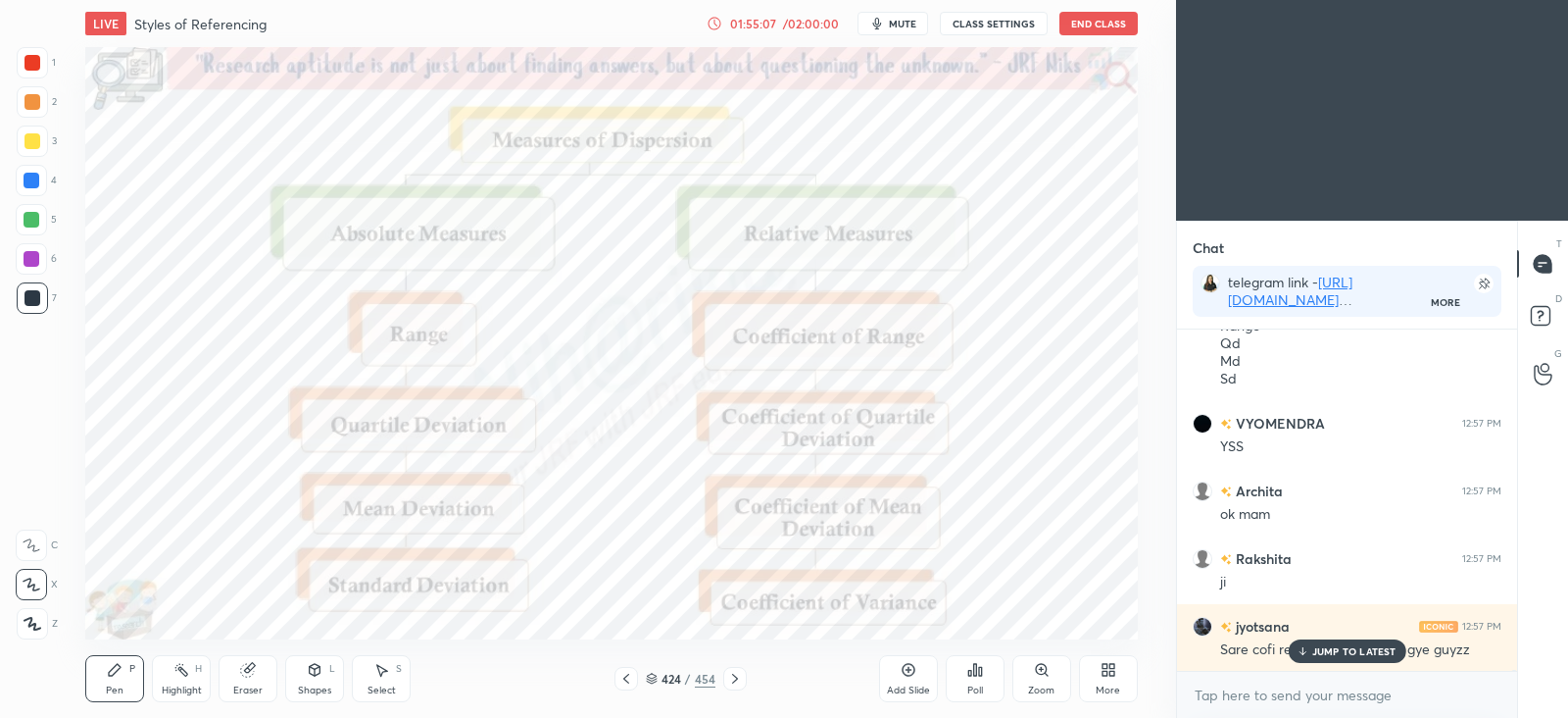
click at [632, 677] on icon at bounding box center [627, 679] width 16 height 16
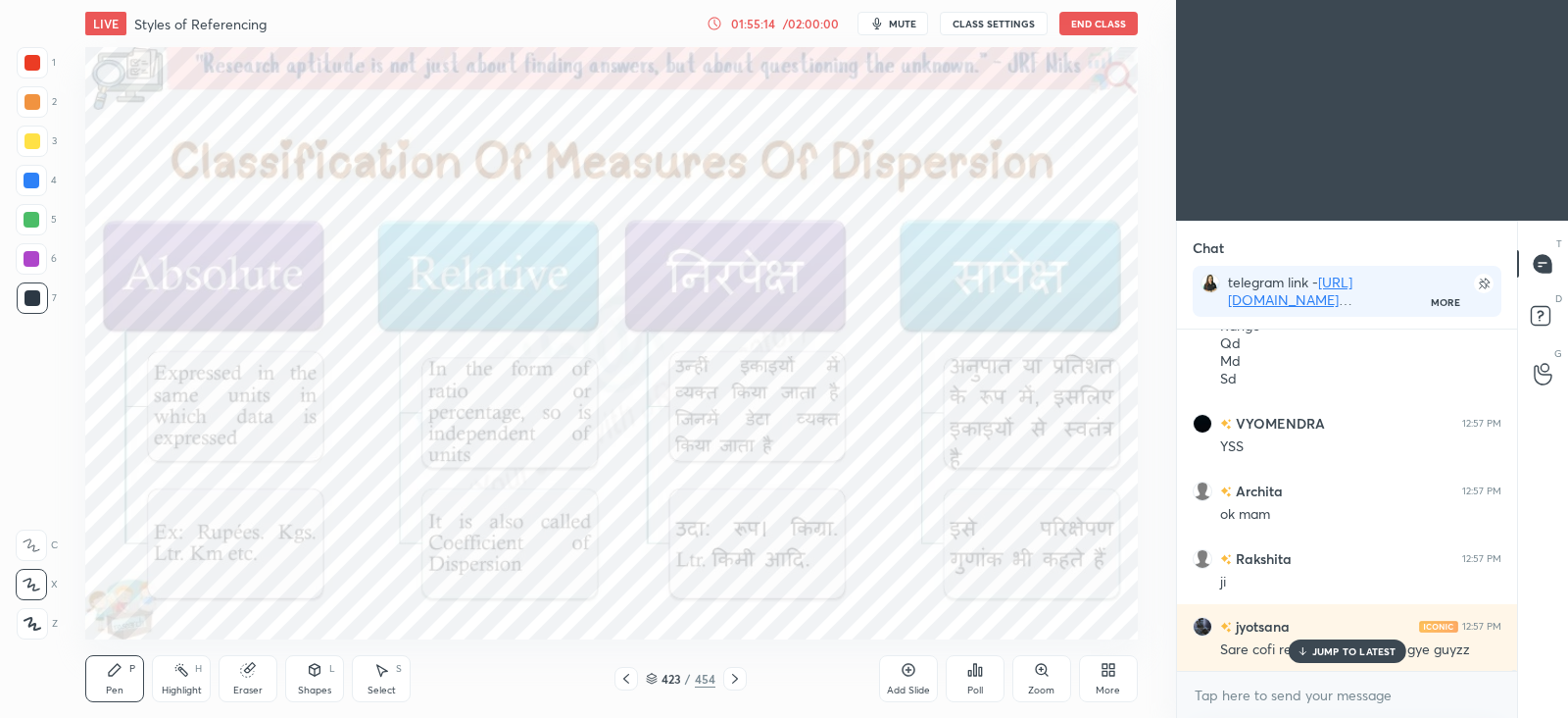
click at [735, 682] on icon at bounding box center [735, 679] width 16 height 16
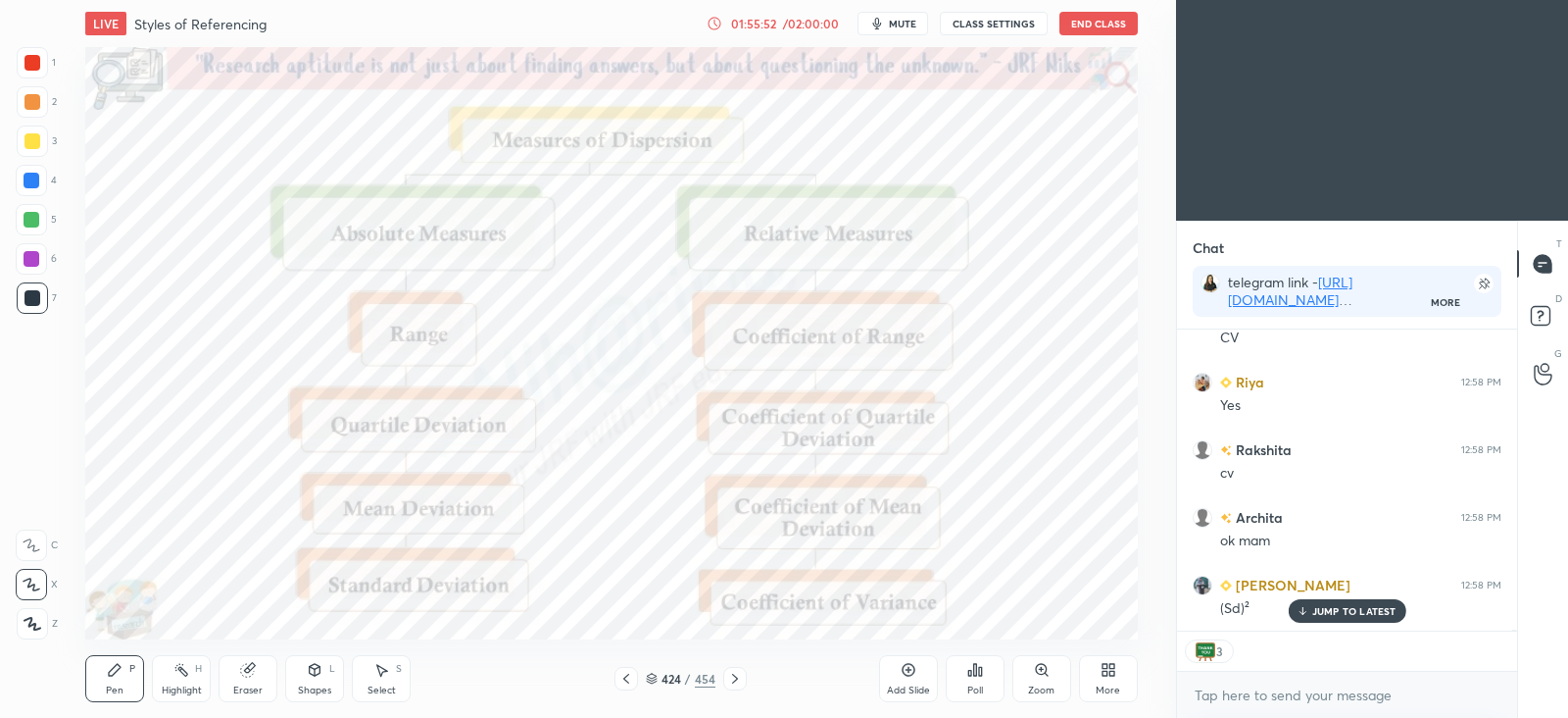
scroll to position [118645, 0]
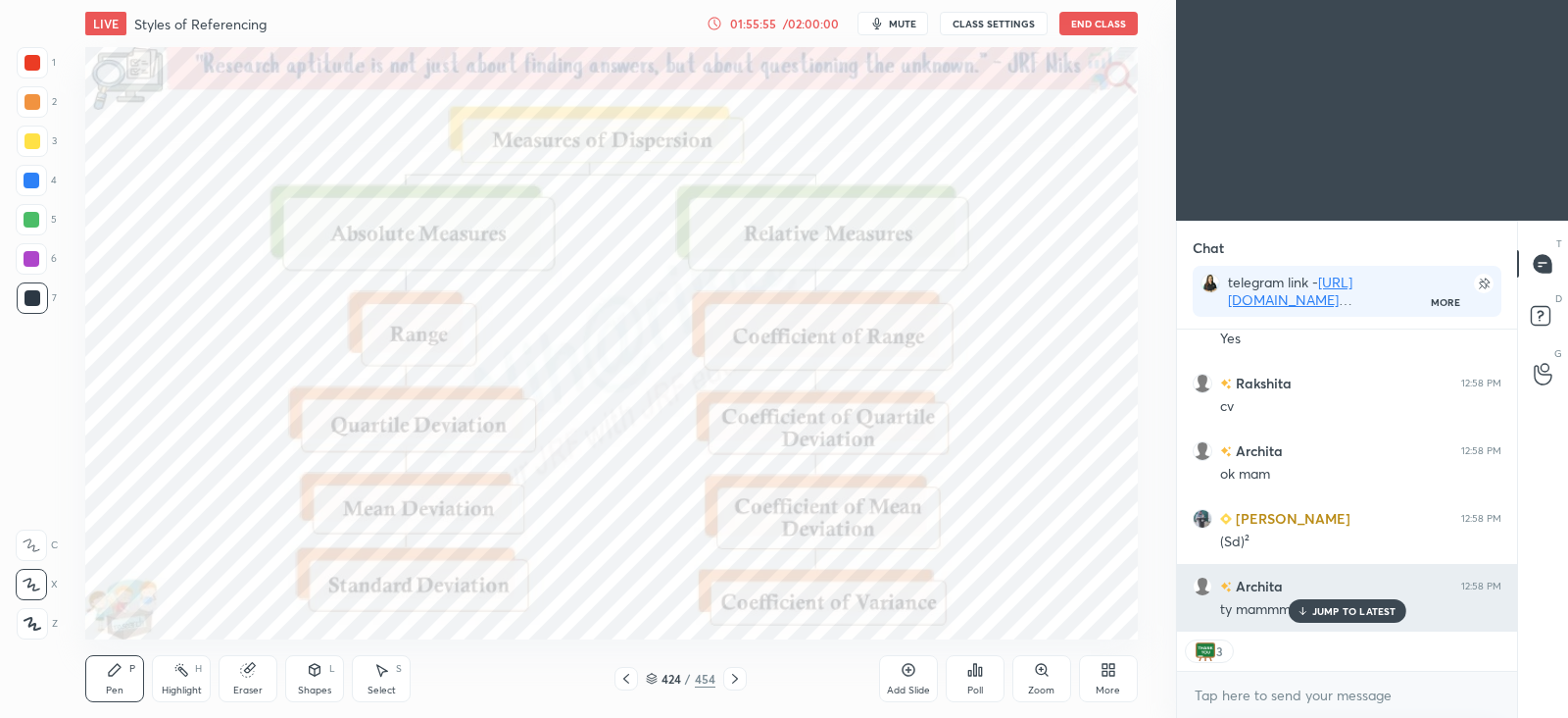
click at [1346, 610] on p "JUMP TO LATEST" at bounding box center [1354, 611] width 84 height 12
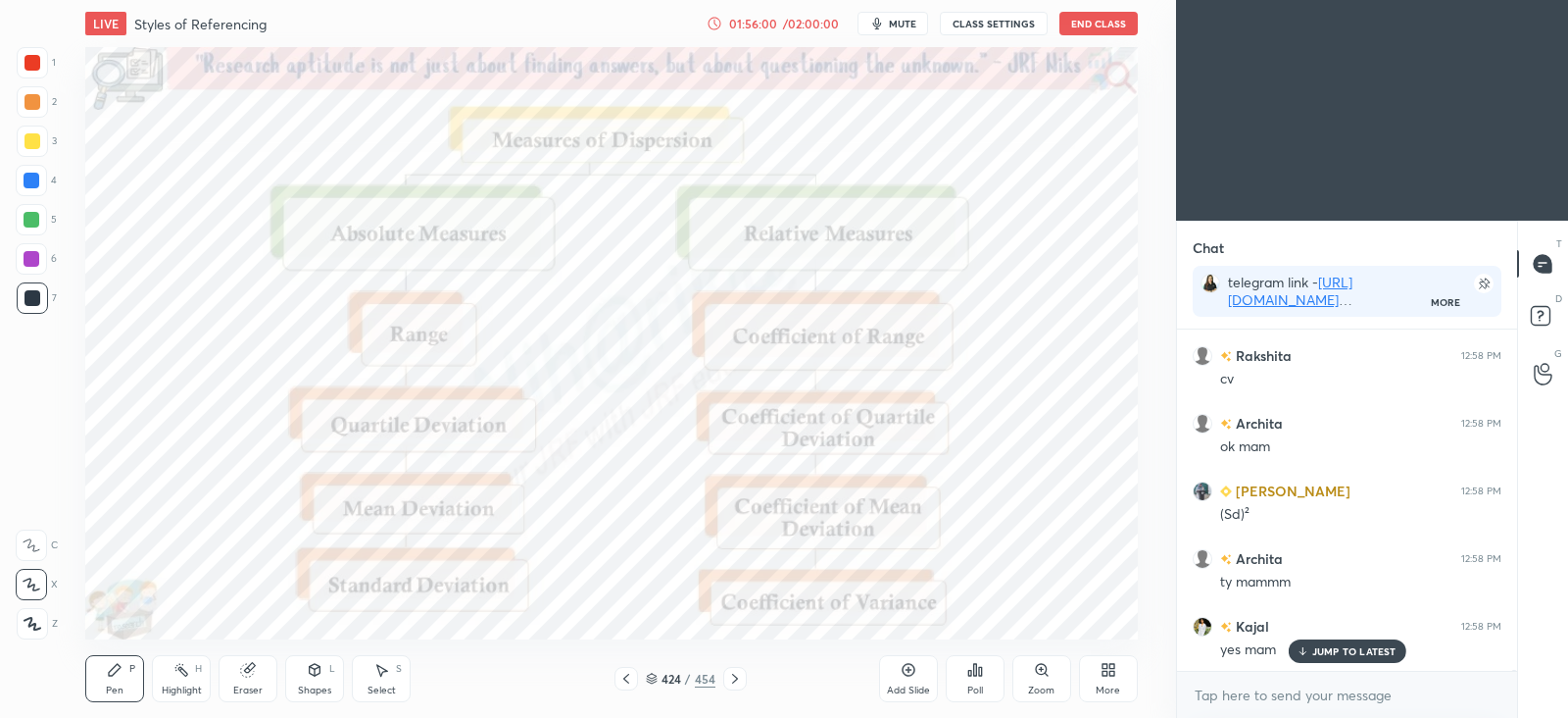
scroll to position [118740, 0]
click at [734, 679] on icon at bounding box center [735, 679] width 16 height 16
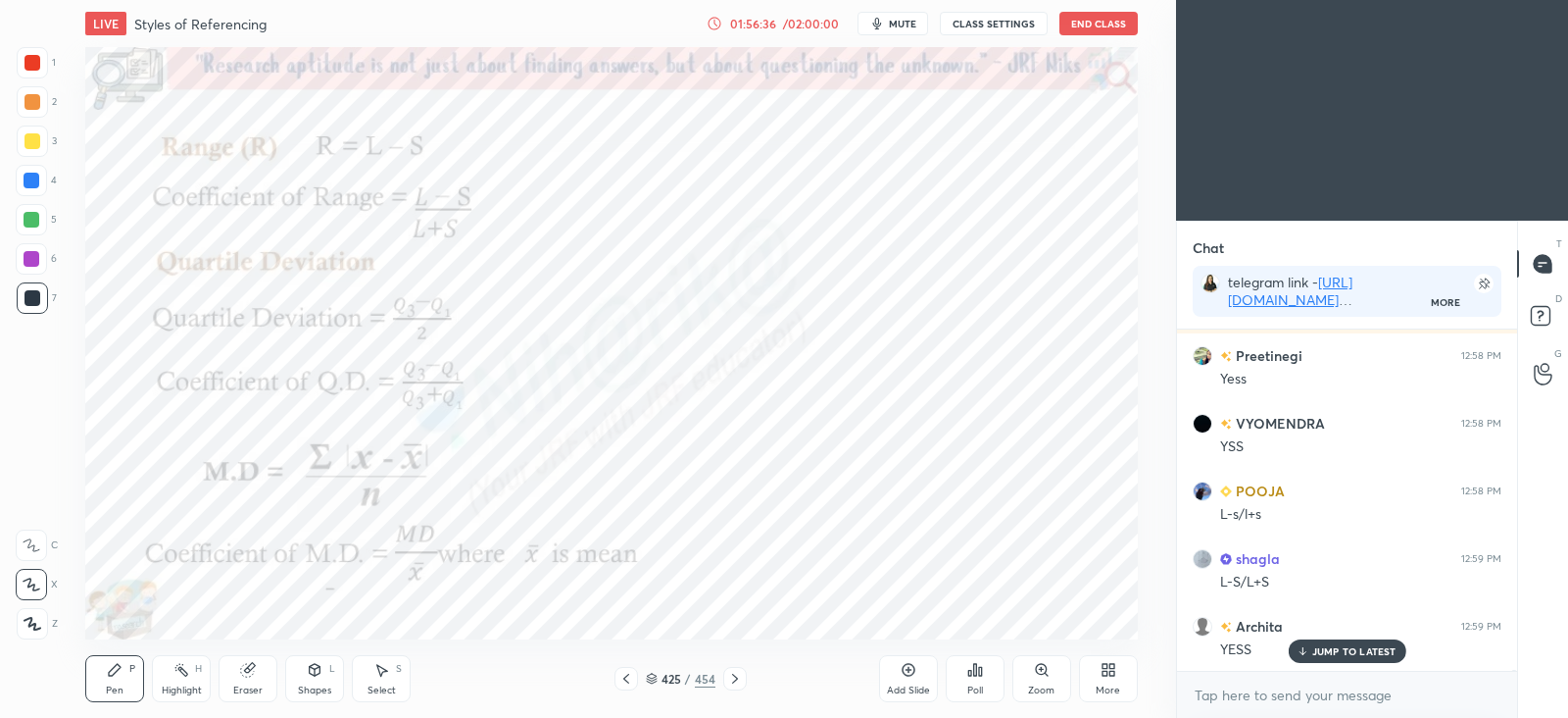
scroll to position [119620, 0]
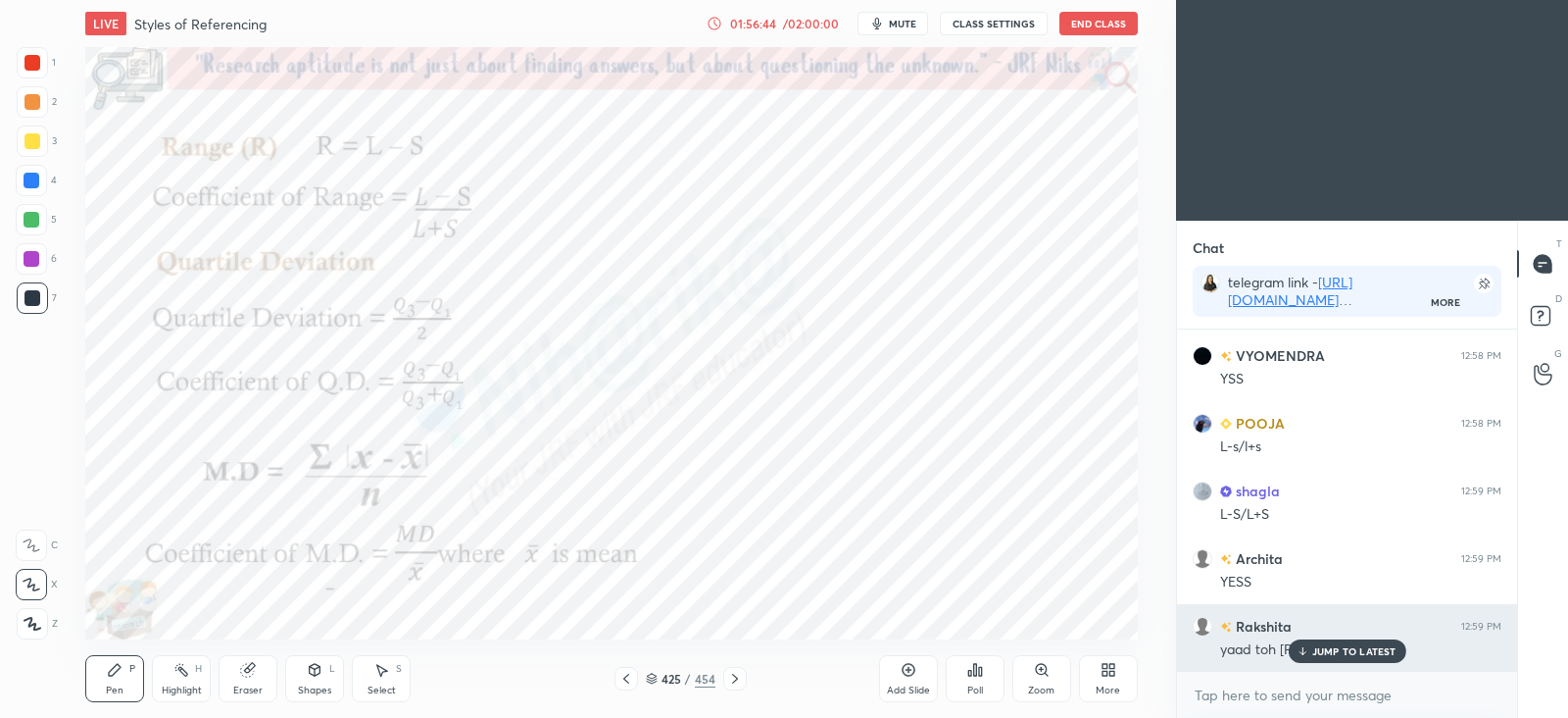
click at [1313, 642] on div "JUMP TO LATEST" at bounding box center [1346, 651] width 118 height 24
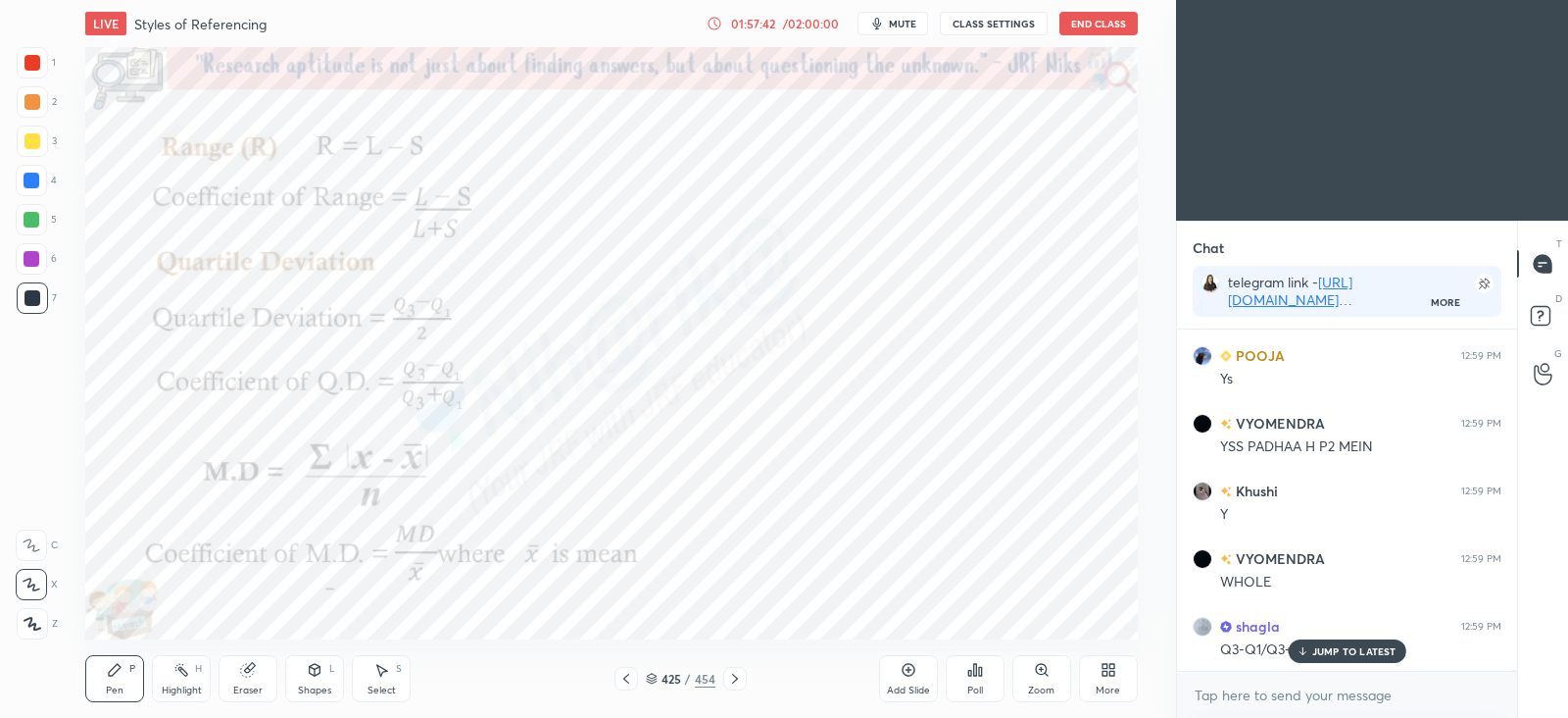
scroll to position [120295, 0]
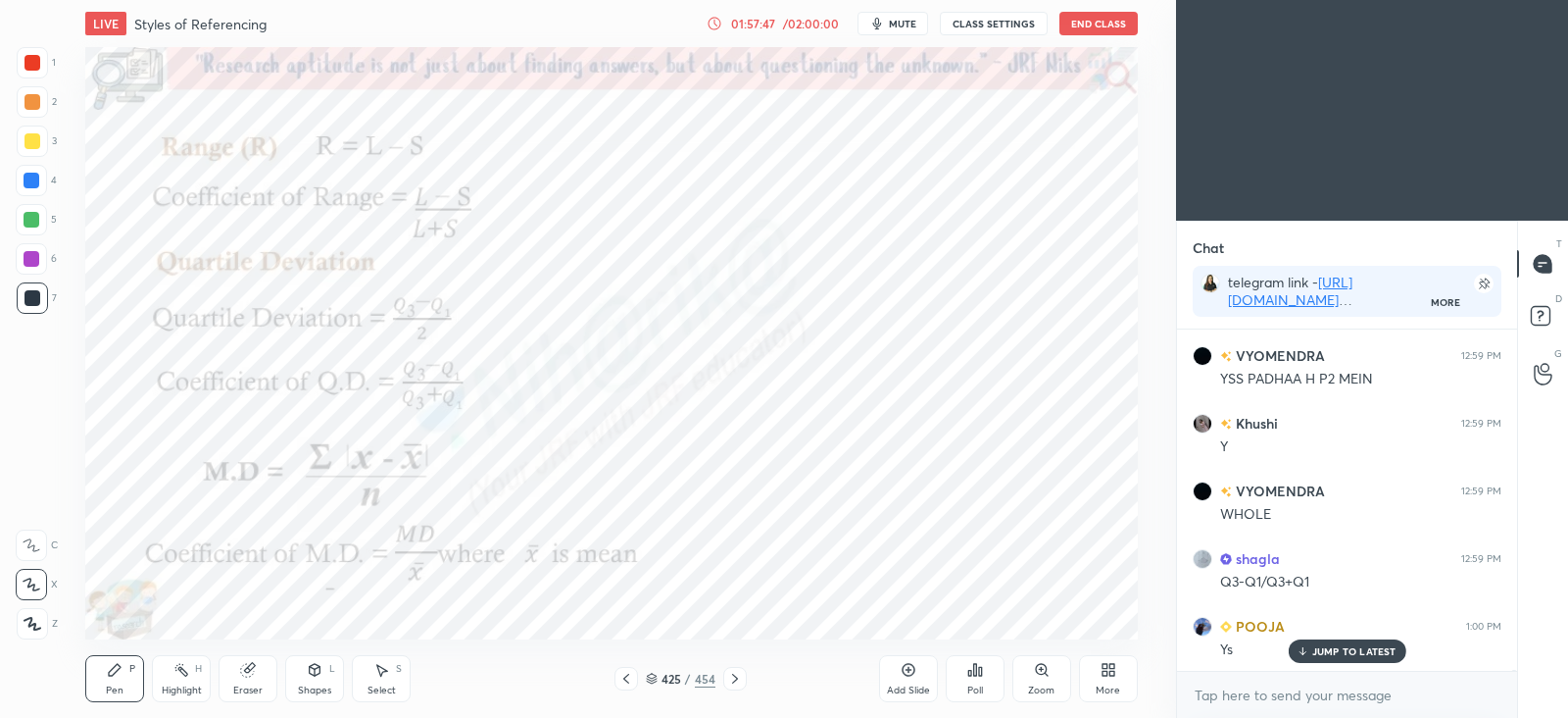
click at [738, 679] on icon at bounding box center [735, 679] width 16 height 16
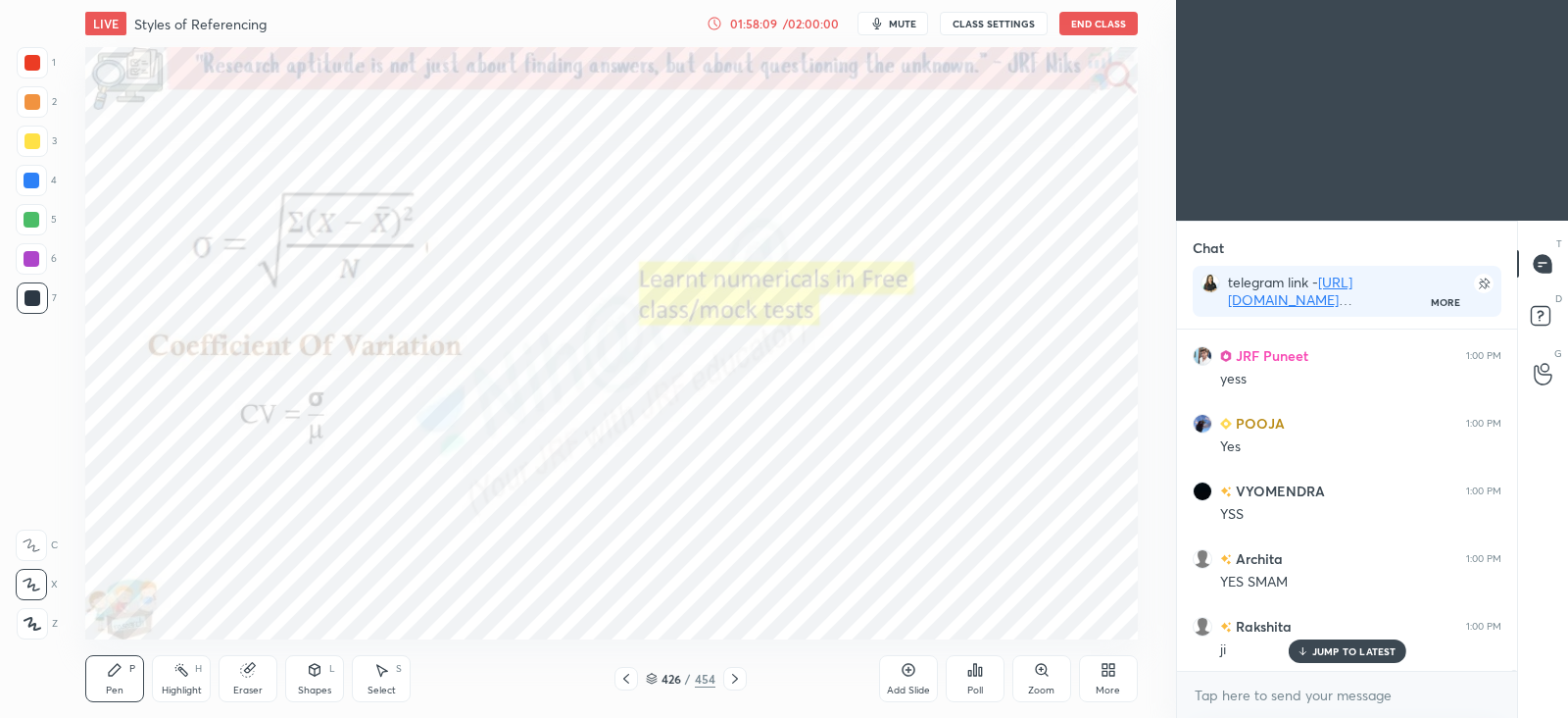
scroll to position [120837, 0]
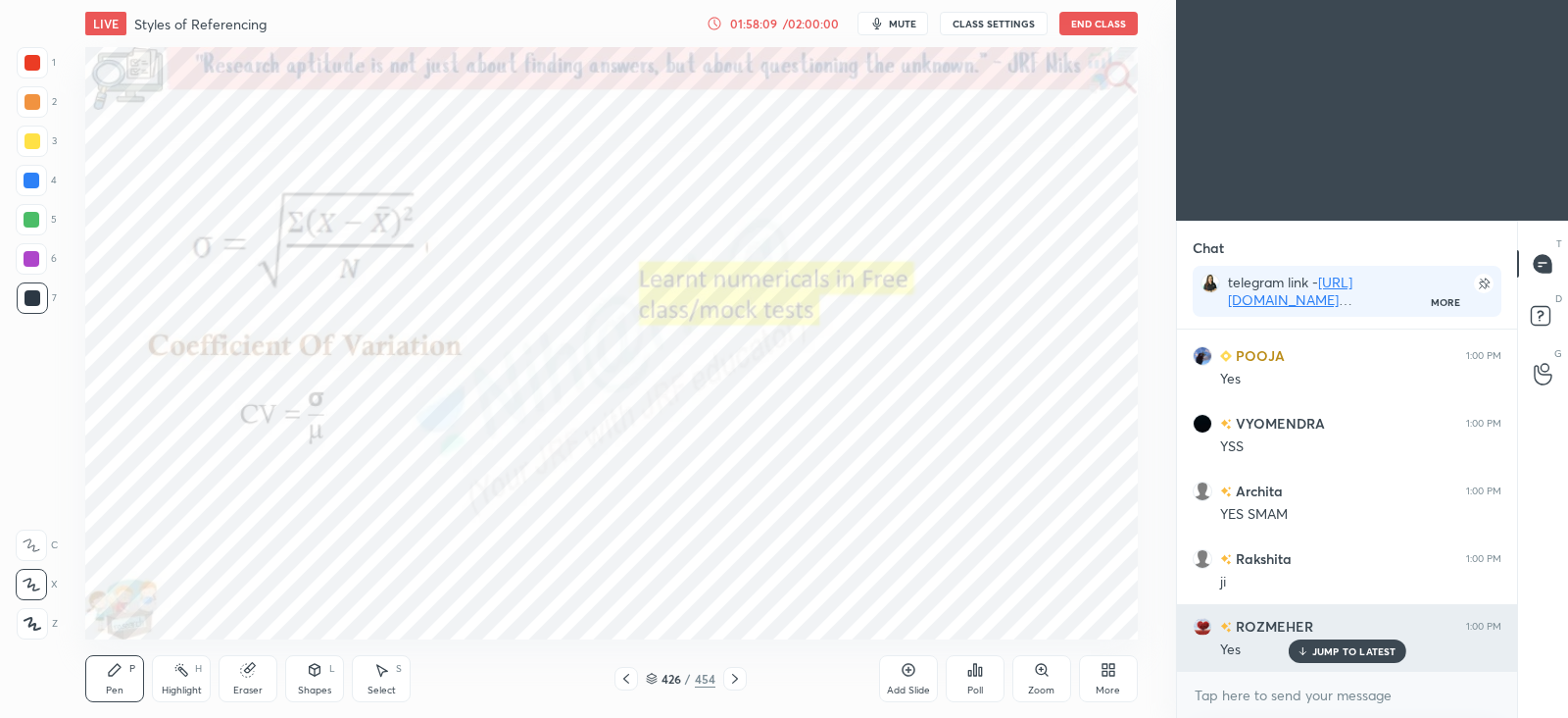
click at [1337, 653] on p "JUMP TO LATEST" at bounding box center [1354, 651] width 84 height 12
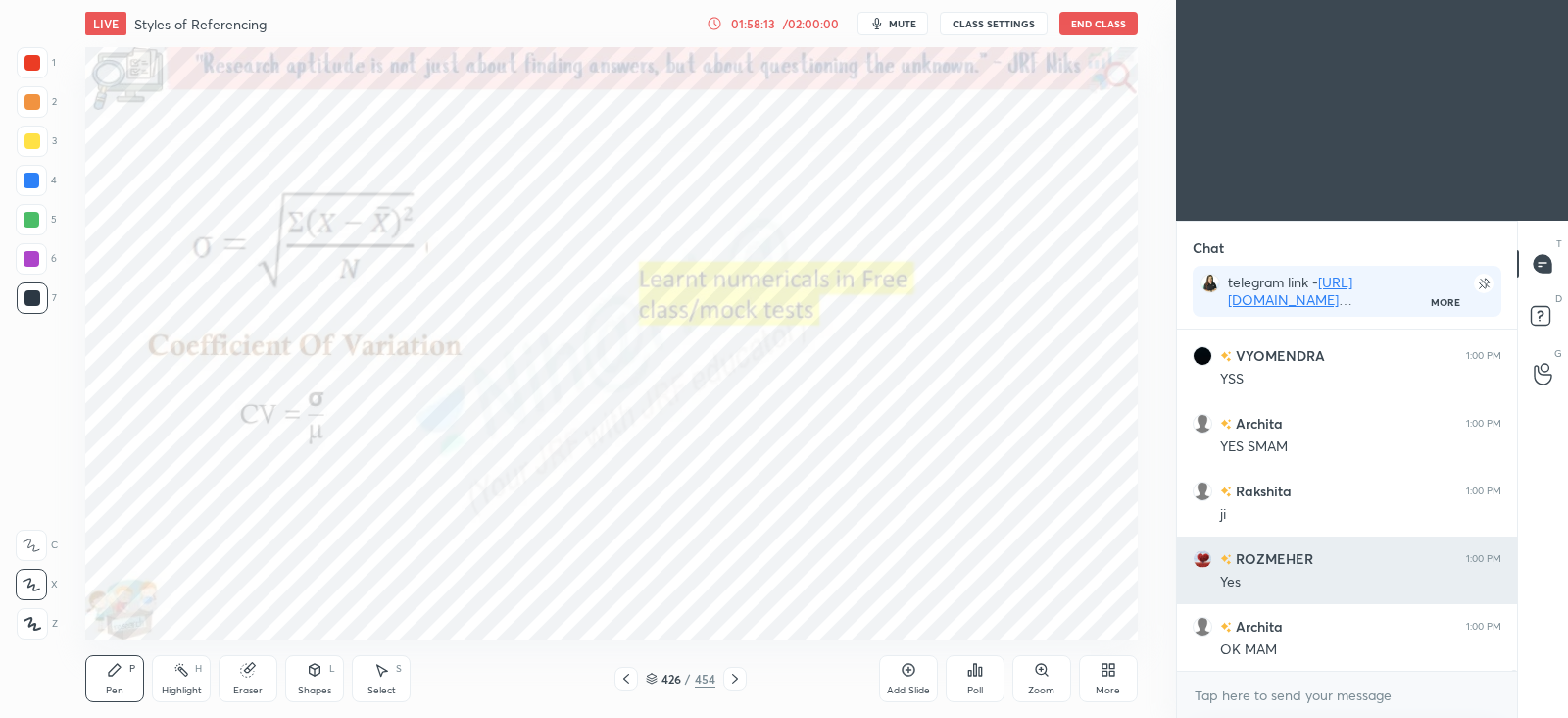
scroll to position [120972, 0]
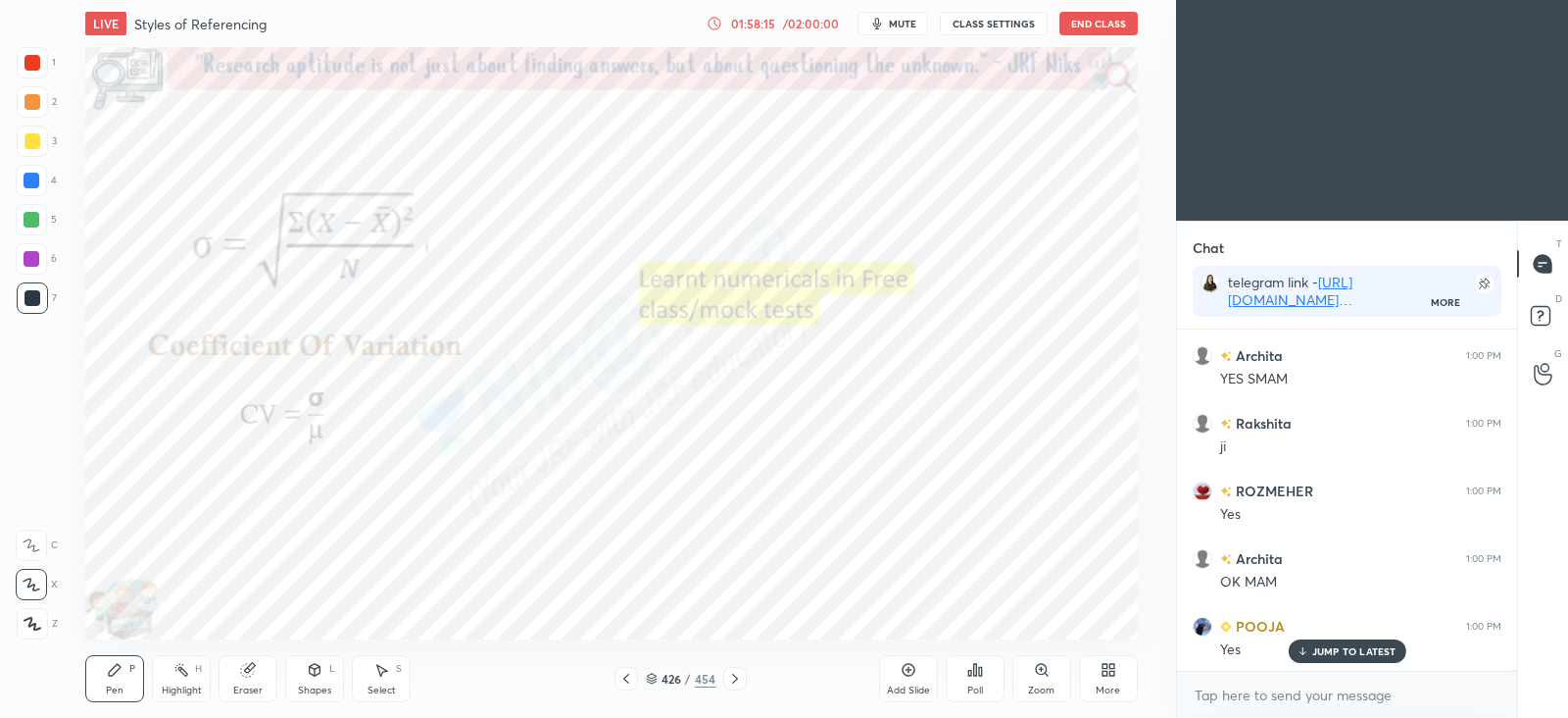
click at [656, 676] on icon at bounding box center [652, 676] width 10 height 5
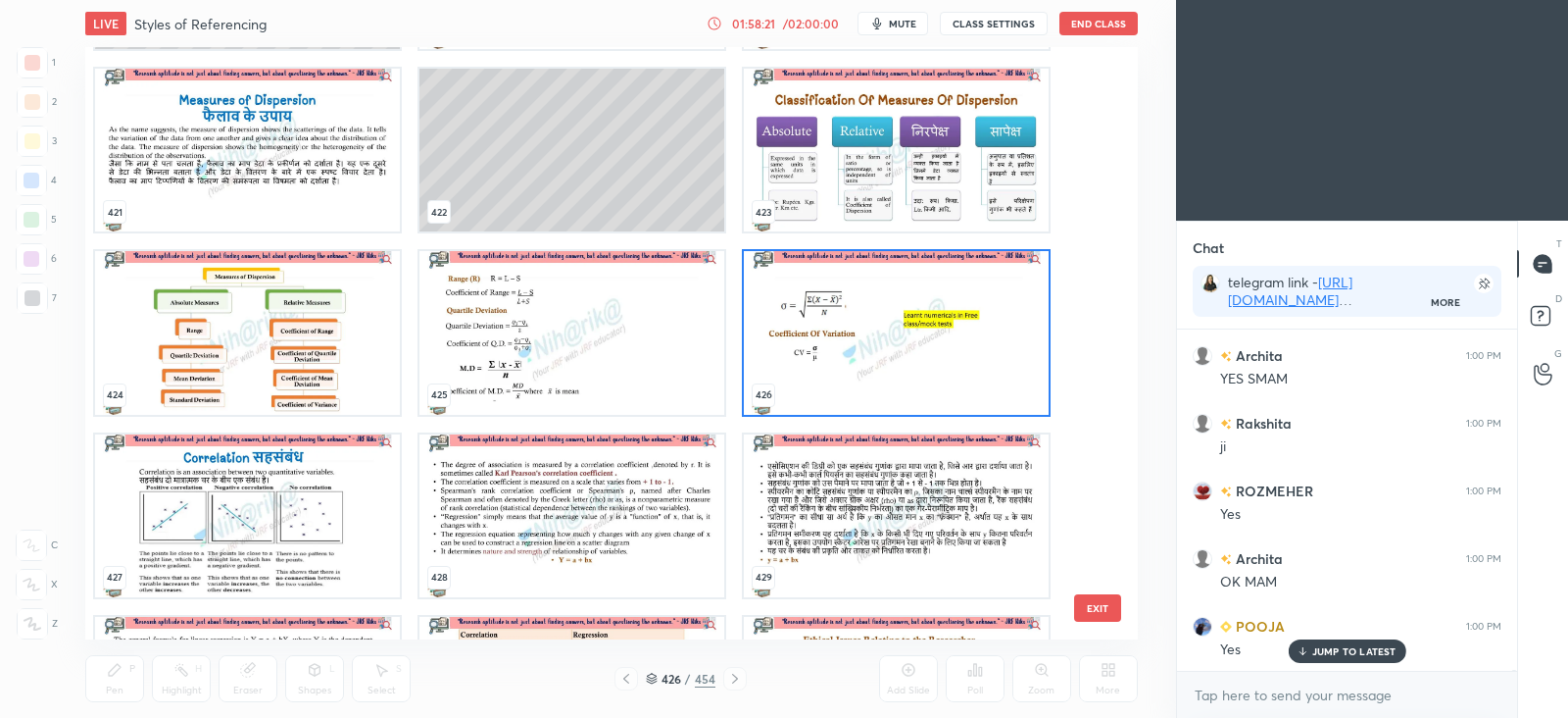
scroll to position [121040, 0]
click at [328, 536] on img "grid" at bounding box center [247, 516] width 305 height 163
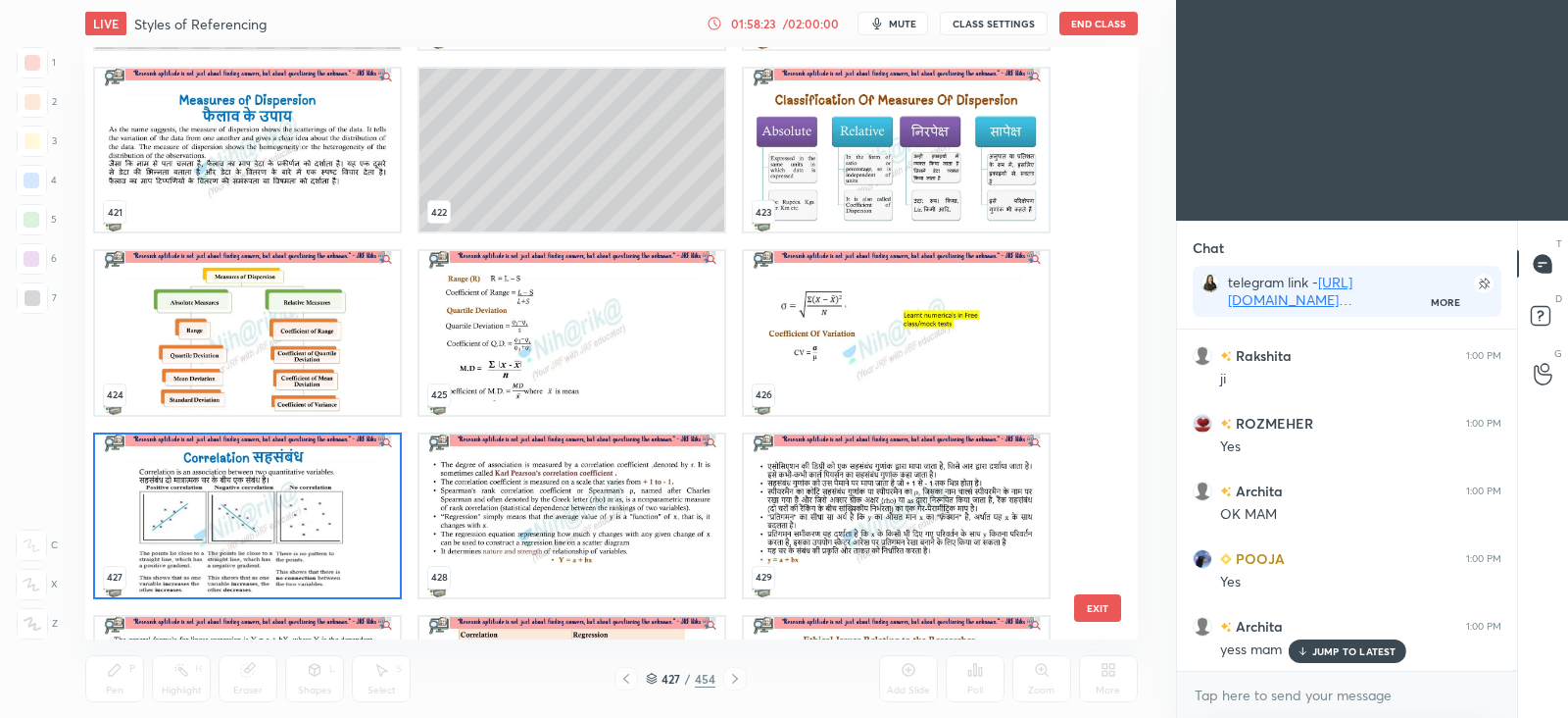
click at [331, 531] on img "grid" at bounding box center [247, 516] width 305 height 163
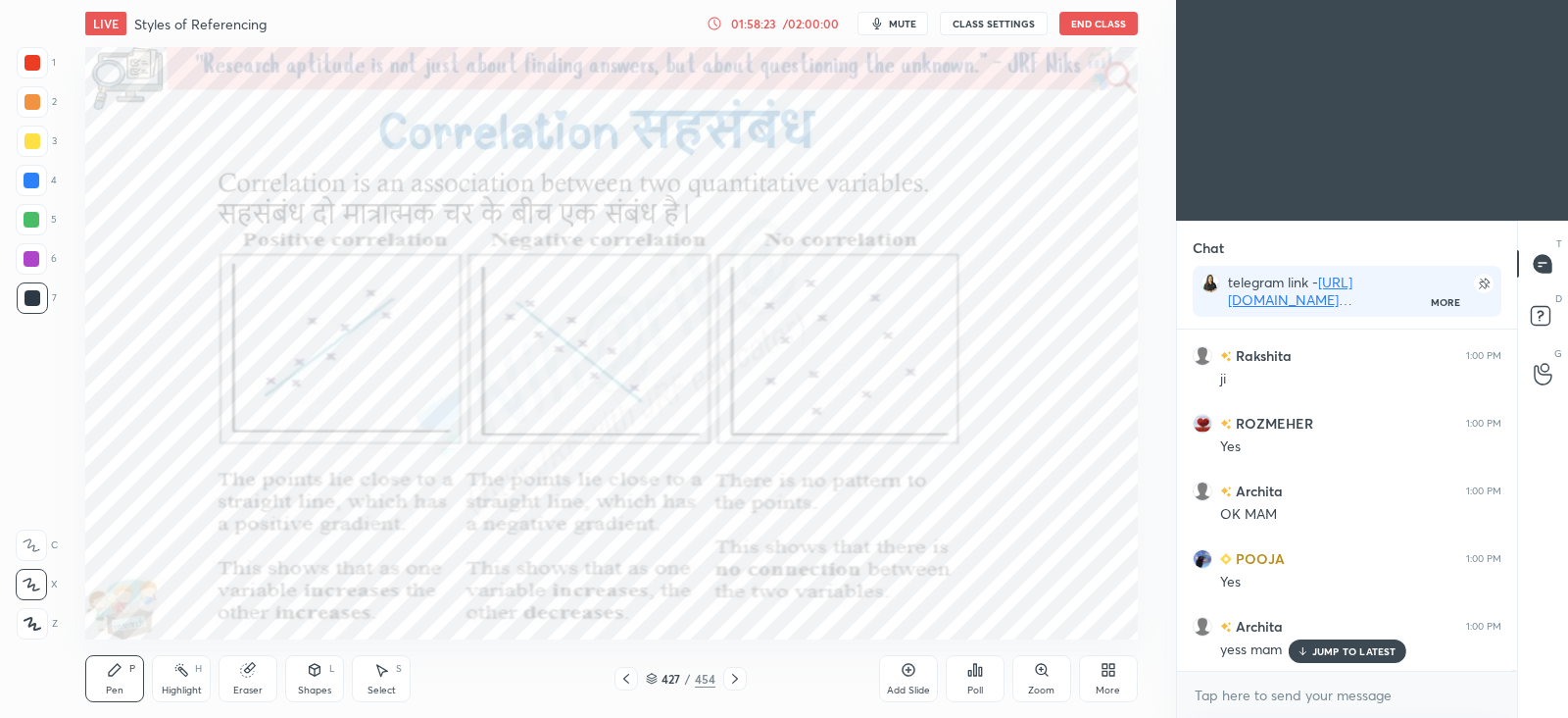
click at [335, 529] on img "grid" at bounding box center [247, 516] width 305 height 163
click at [23, 266] on div at bounding box center [31, 259] width 31 height 31
click at [1364, 651] on p "JUMP TO LATEST" at bounding box center [1354, 651] width 84 height 12
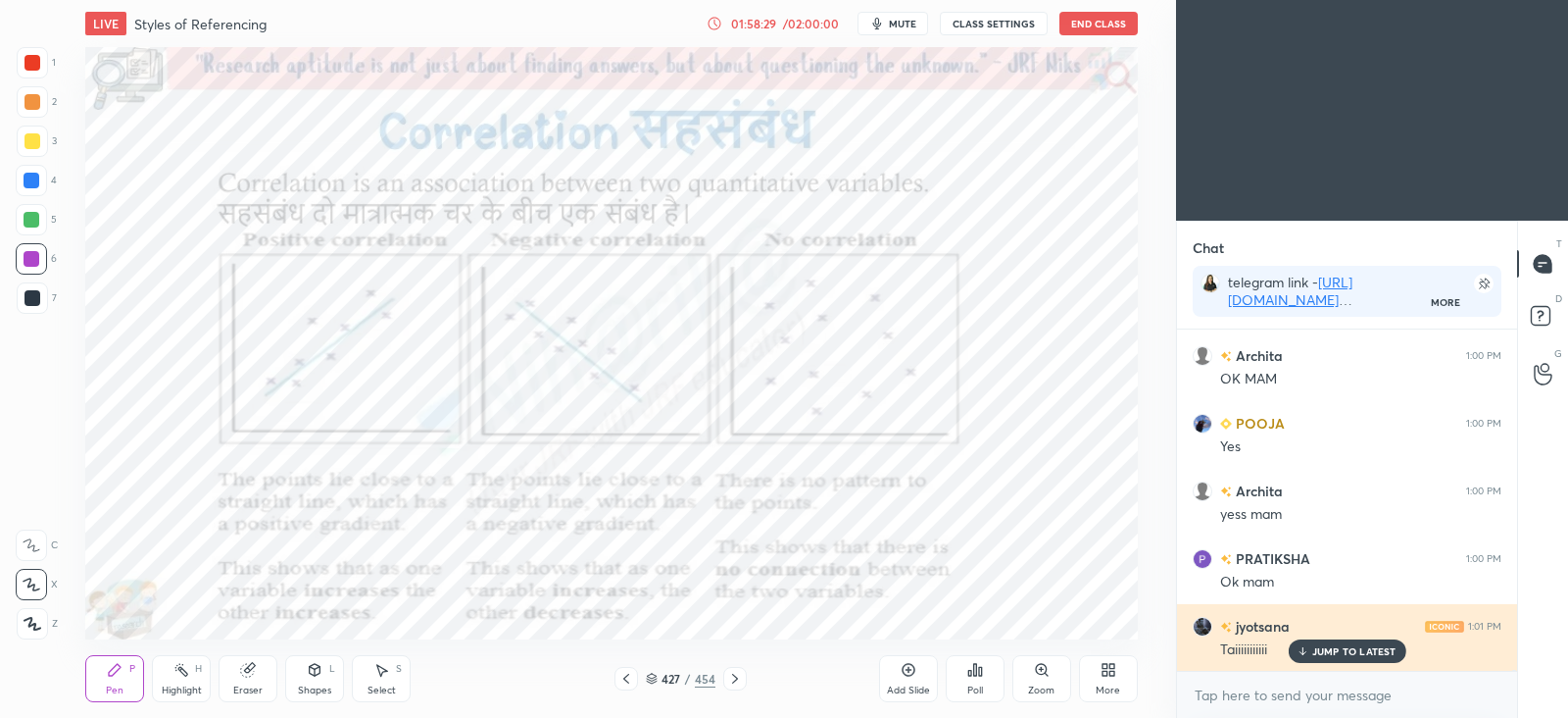
click at [1348, 652] on p "JUMP TO LATEST" at bounding box center [1354, 651] width 84 height 12
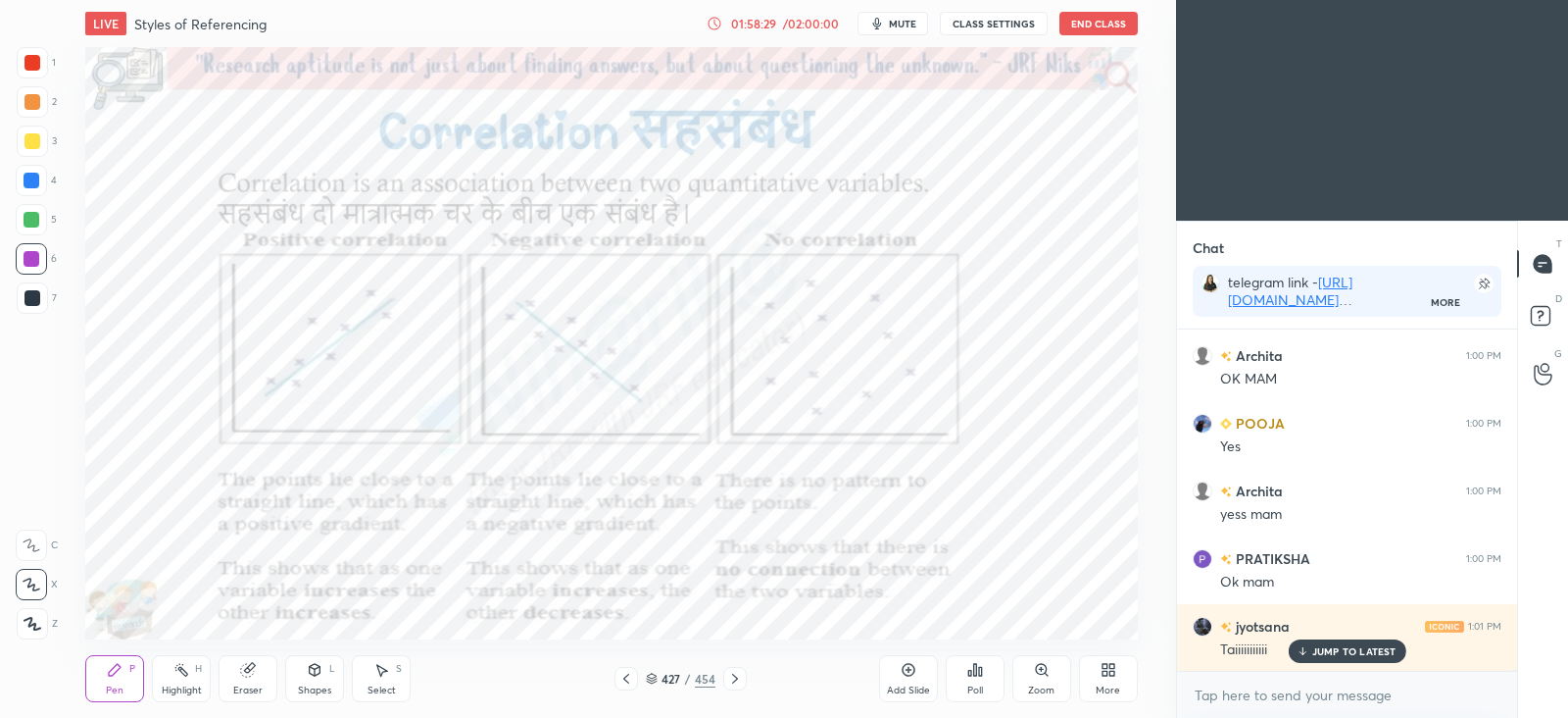
scroll to position [121243, 0]
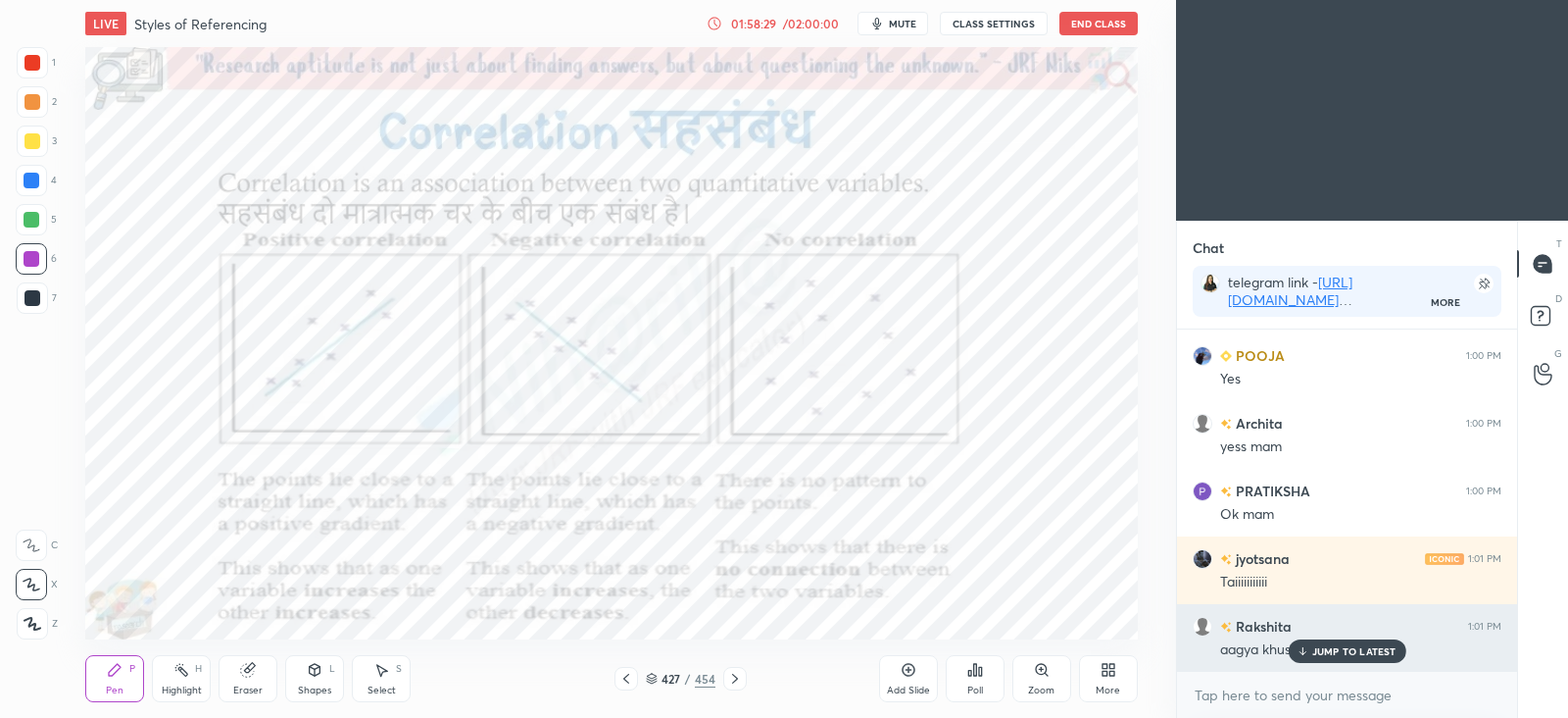
click at [1352, 653] on p "JUMP TO LATEST" at bounding box center [1354, 651] width 84 height 12
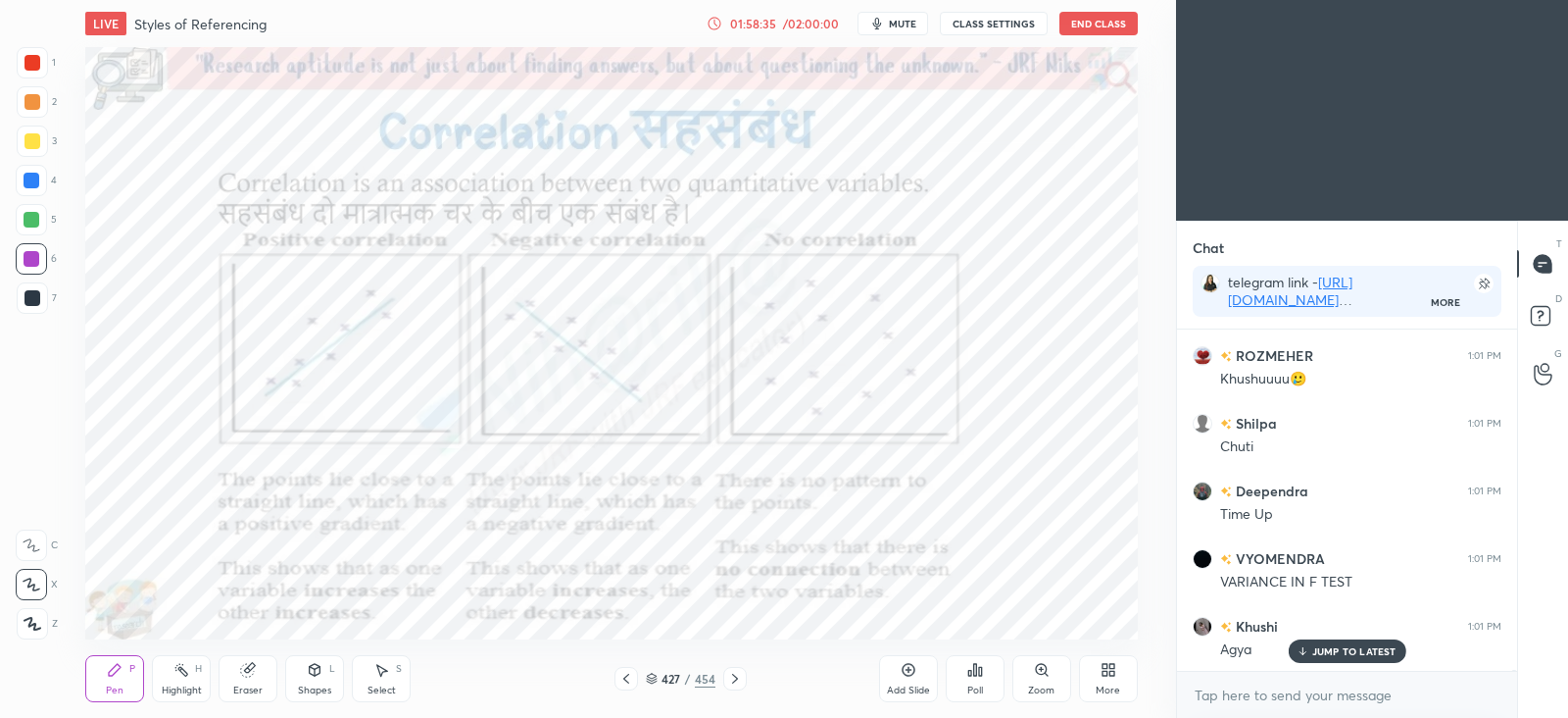
scroll to position [121717, 0]
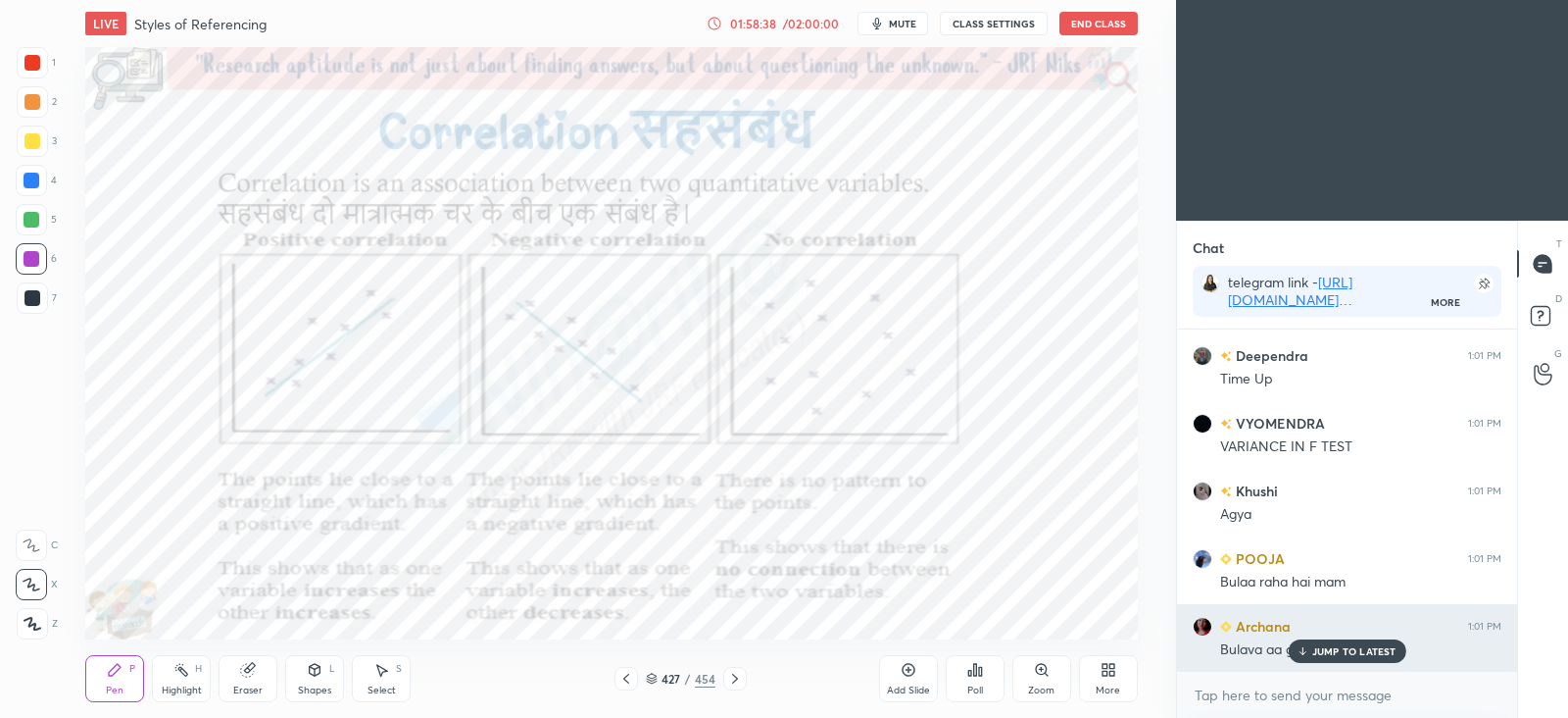
click at [1347, 646] on p "JUMP TO LATEST" at bounding box center [1354, 651] width 84 height 12
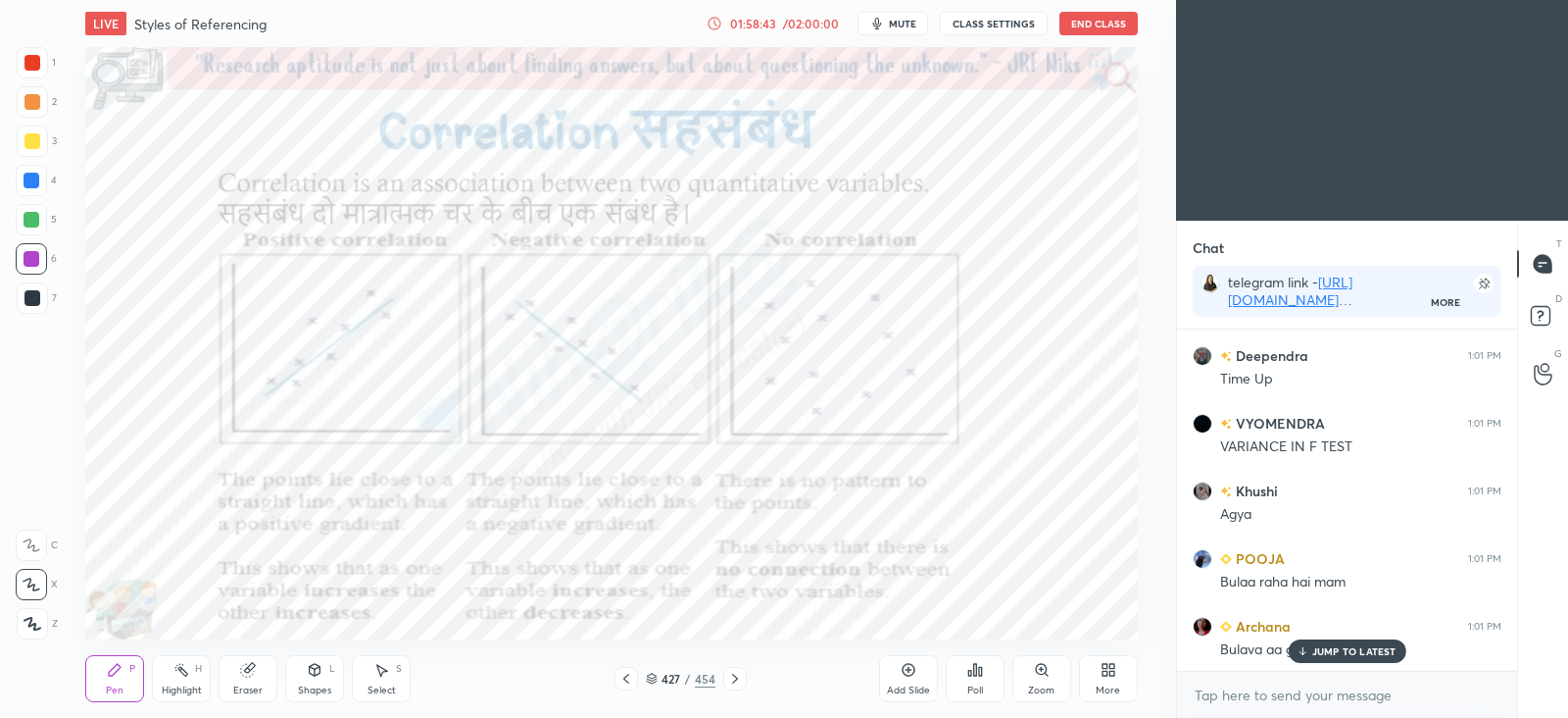
scroll to position [121784, 0]
click at [653, 679] on icon at bounding box center [652, 679] width 12 height 12
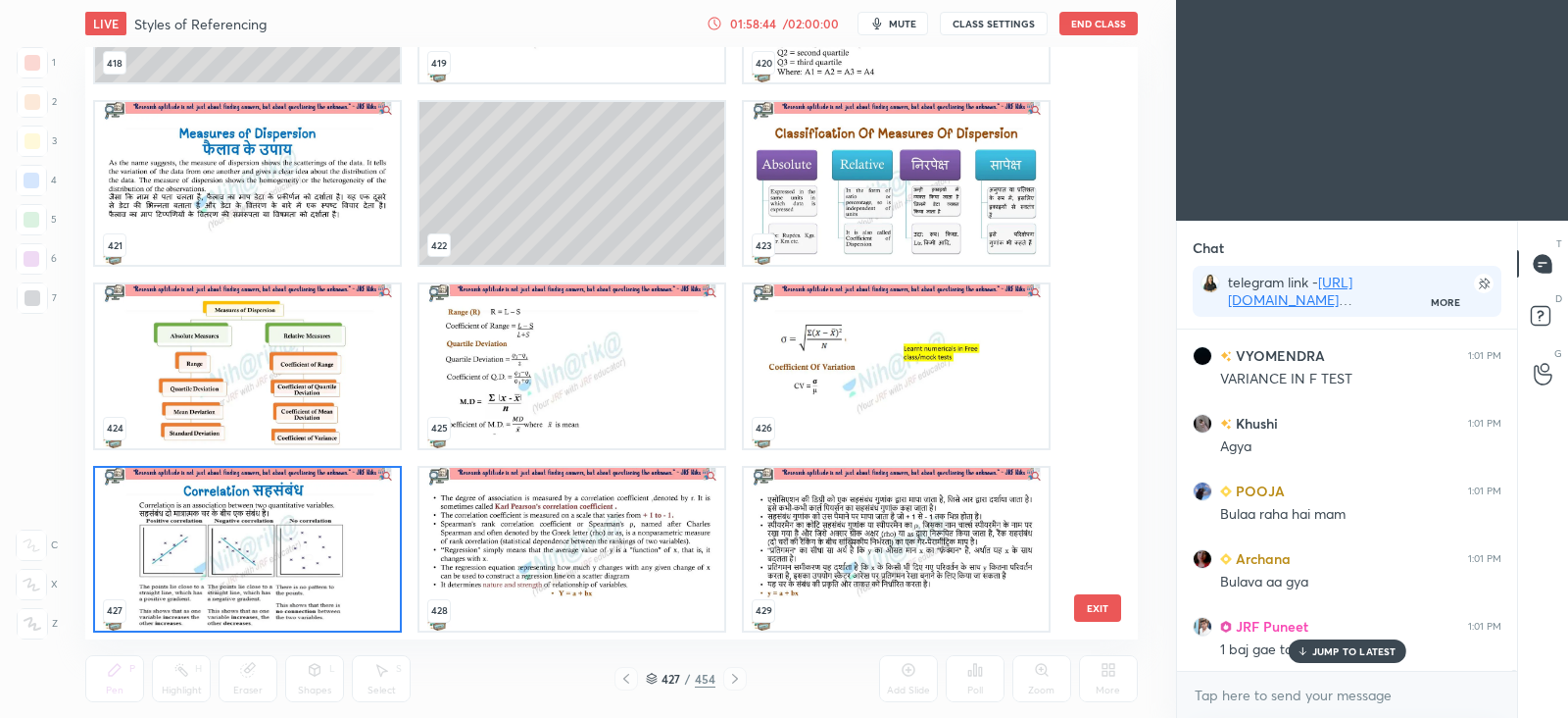
scroll to position [121852, 0]
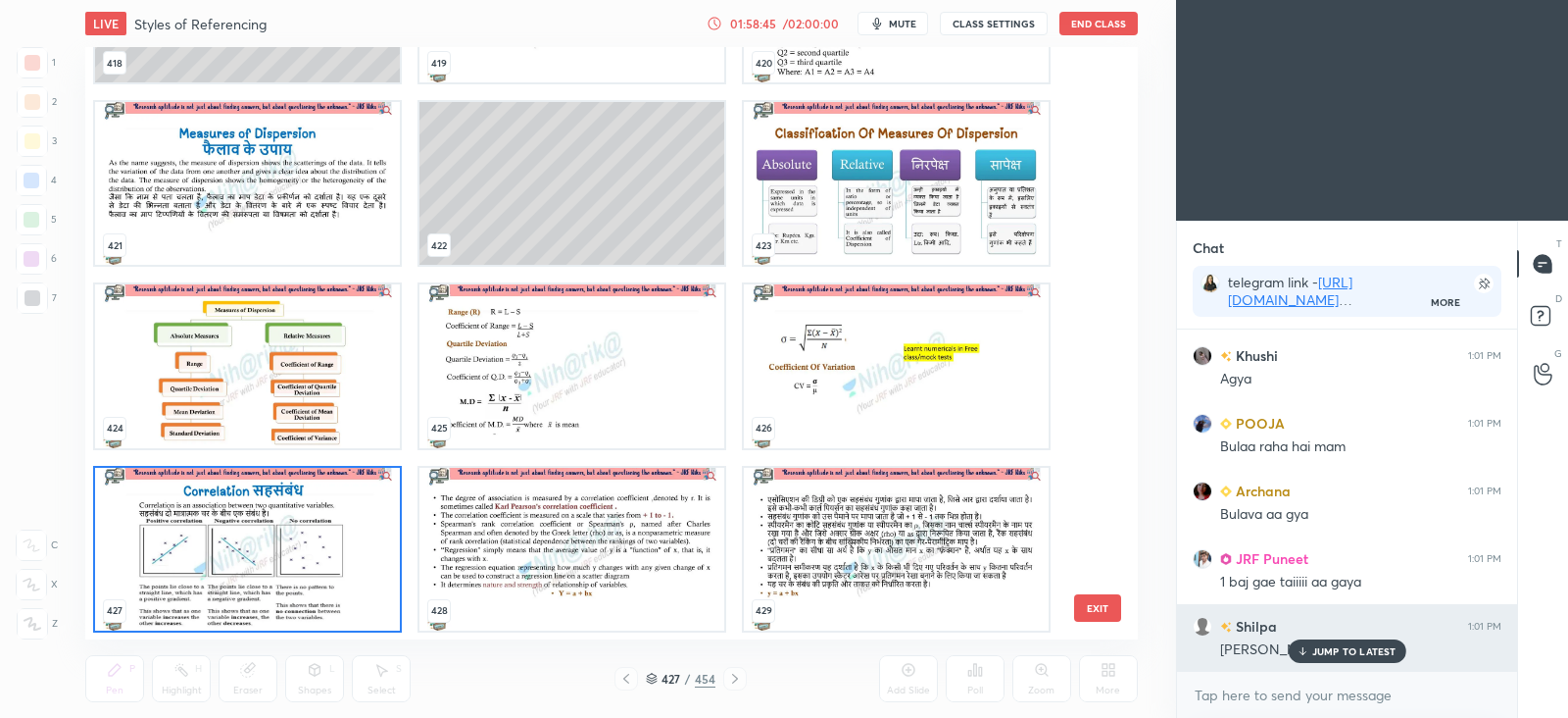
click at [1322, 656] on p "JUMP TO LATEST" at bounding box center [1354, 651] width 84 height 12
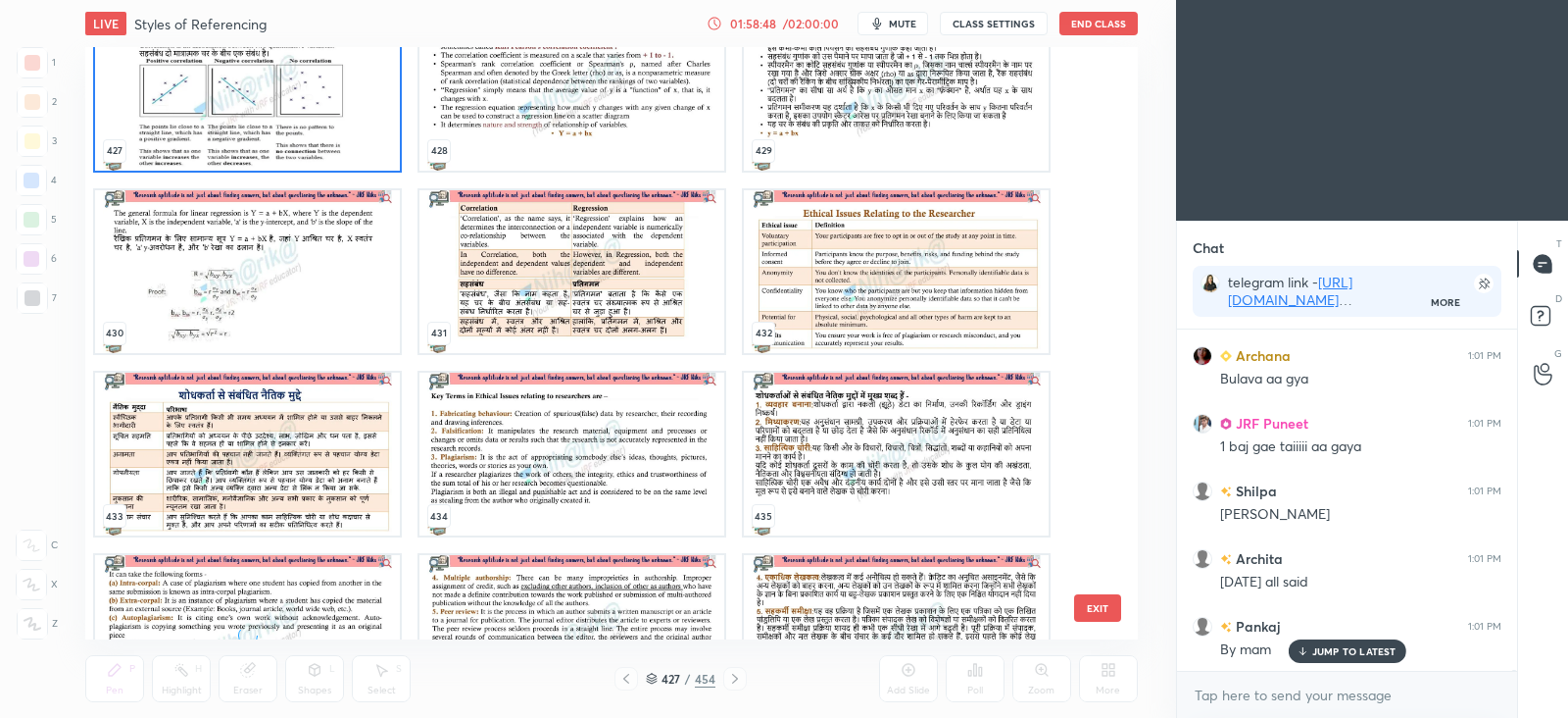
scroll to position [122055, 0]
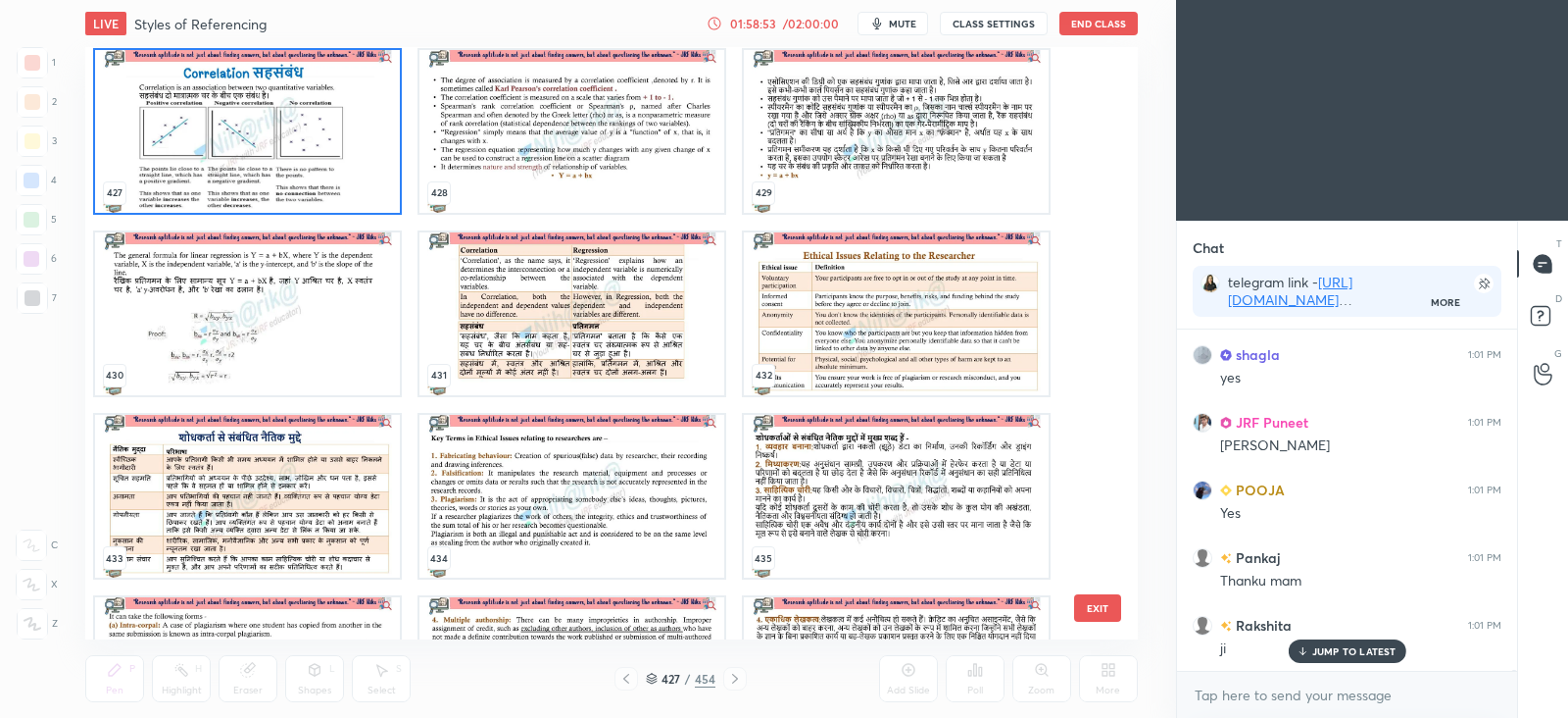
click at [299, 177] on img "grid" at bounding box center [247, 131] width 305 height 163
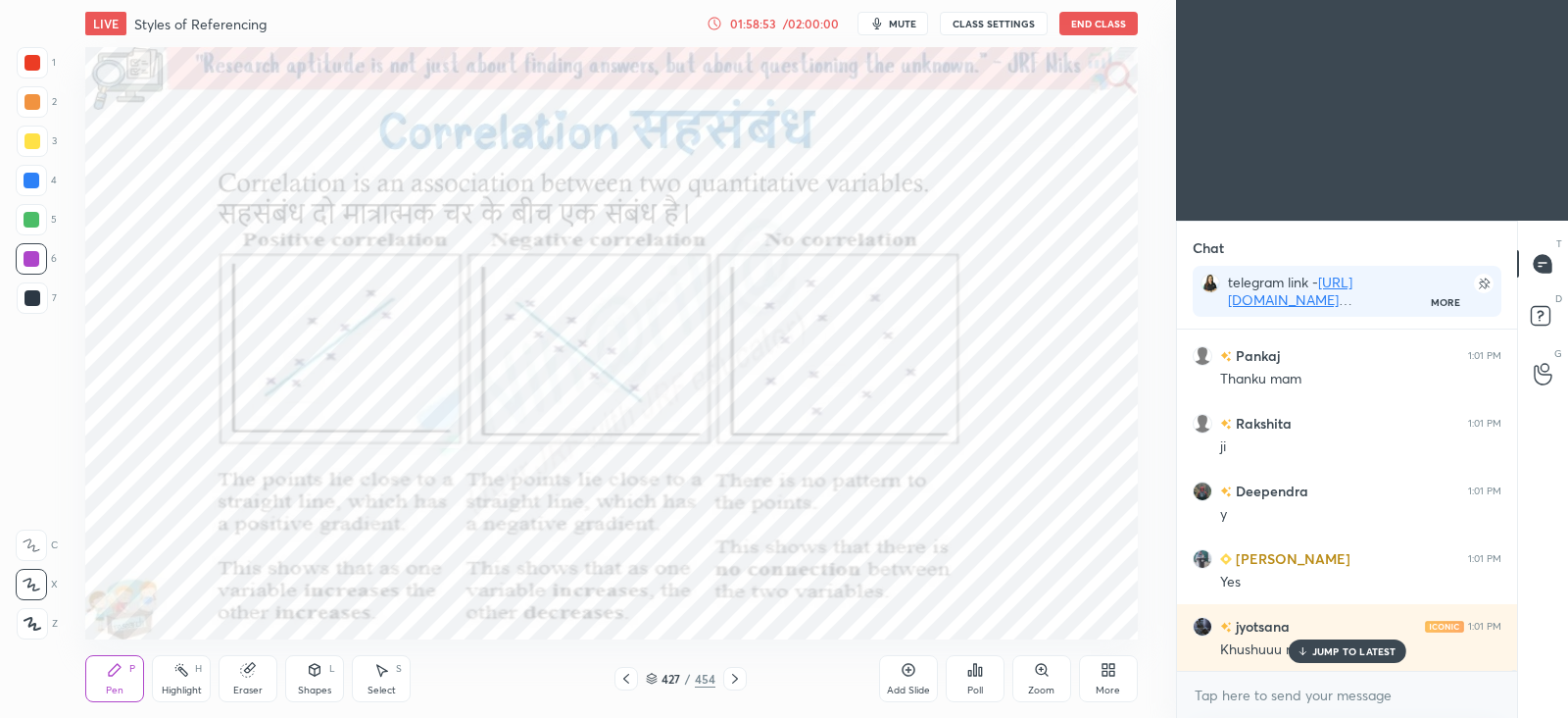
click at [299, 177] on img "grid" at bounding box center [247, 131] width 305 height 163
click at [1374, 651] on p "JUMP TO LATEST" at bounding box center [1354, 651] width 84 height 12
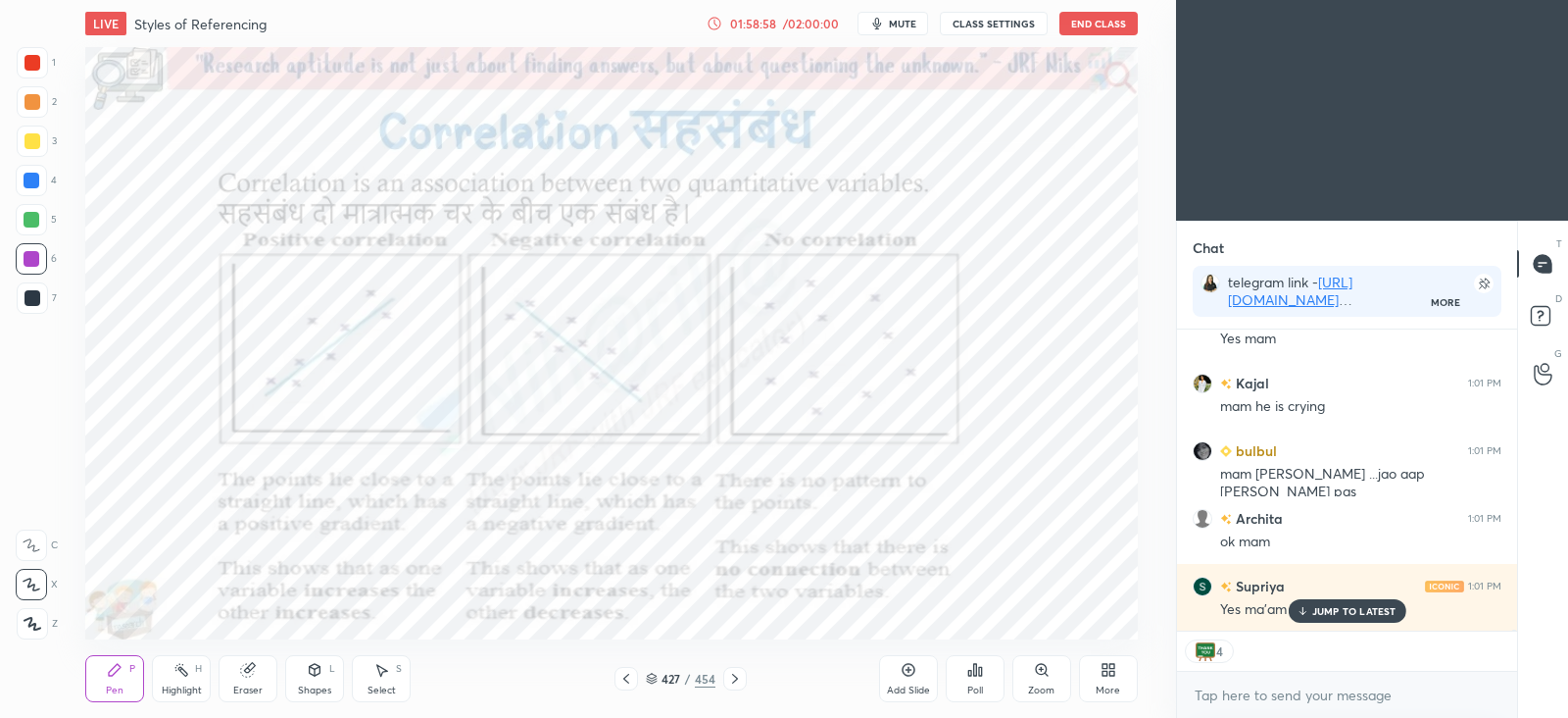
click at [1323, 609] on p "JUMP TO LATEST" at bounding box center [1354, 611] width 84 height 12
click at [903, 25] on span "mute" at bounding box center [903, 24] width 27 height 14
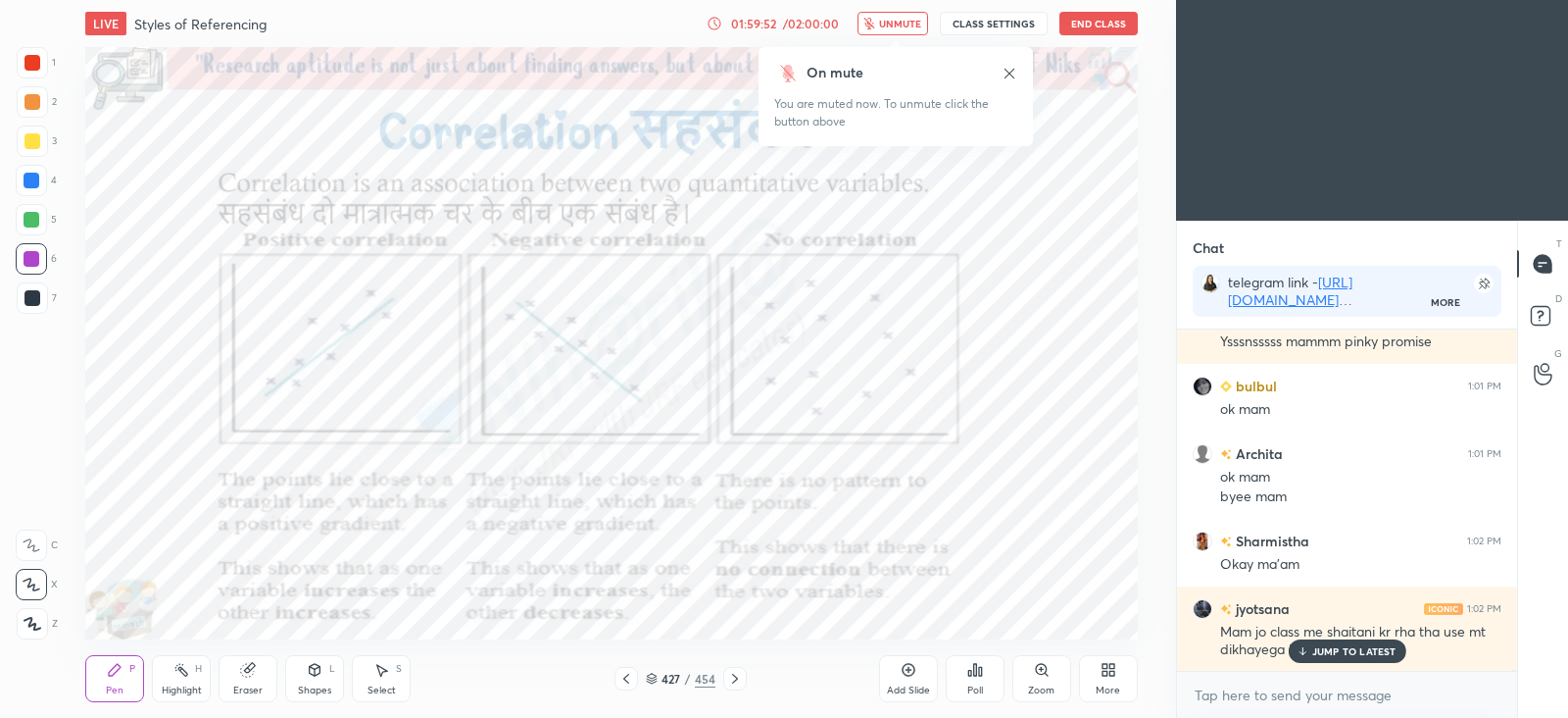
click at [927, 24] on button "unmute" at bounding box center [893, 24] width 71 height 24
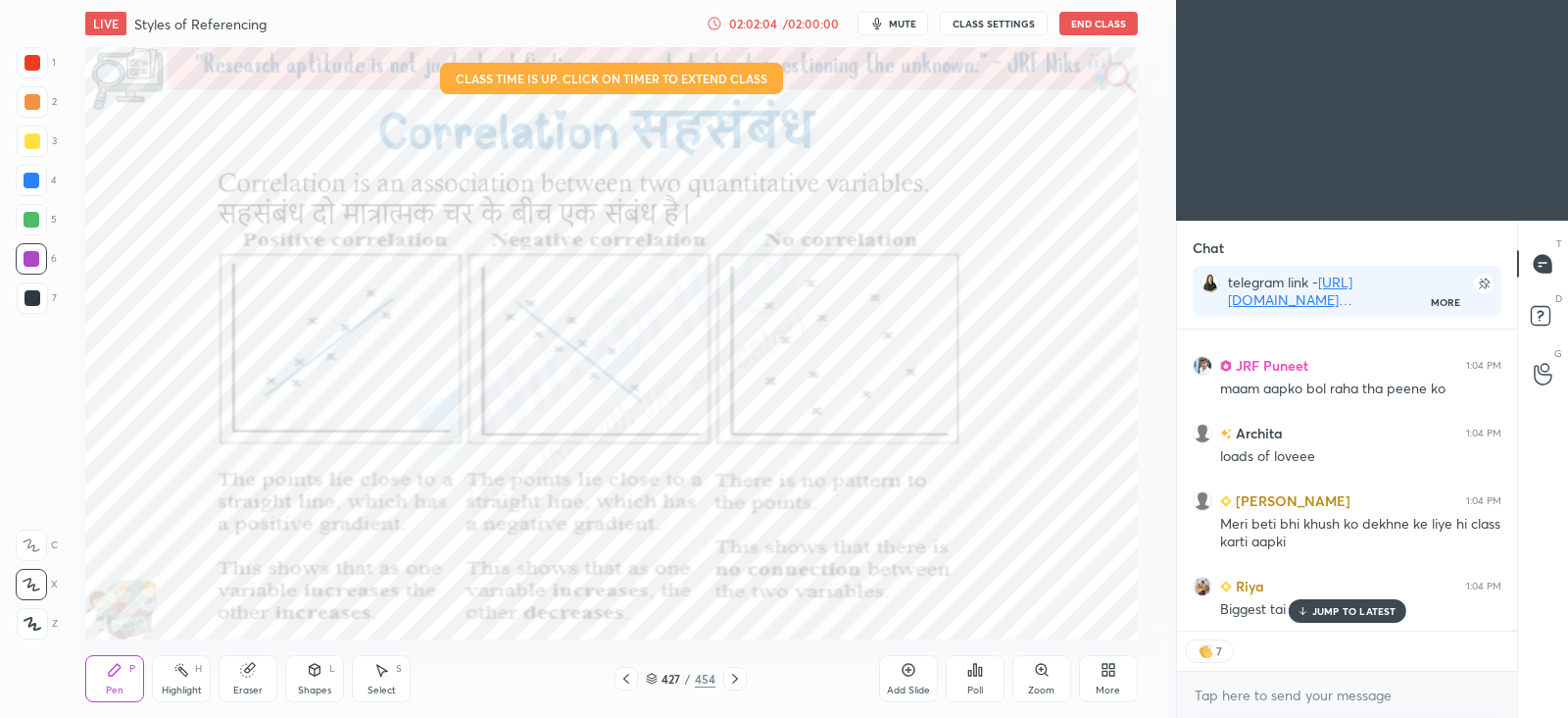
scroll to position [6, 6]
click at [1338, 606] on p "JUMP TO LATEST" at bounding box center [1354, 611] width 84 height 12
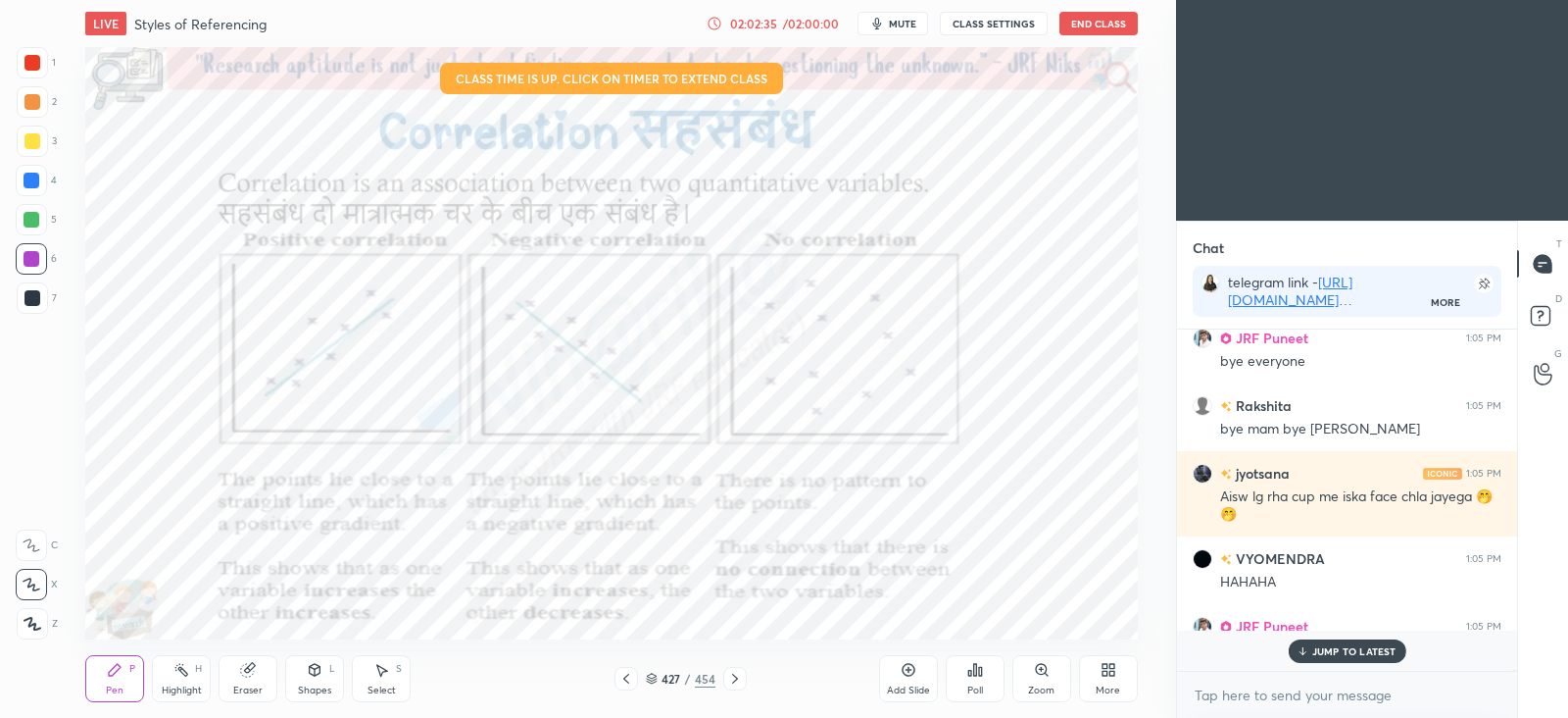
scroll to position [129566, 0]
click at [1336, 645] on p "JUMP TO LATEST" at bounding box center [1354, 651] width 84 height 12
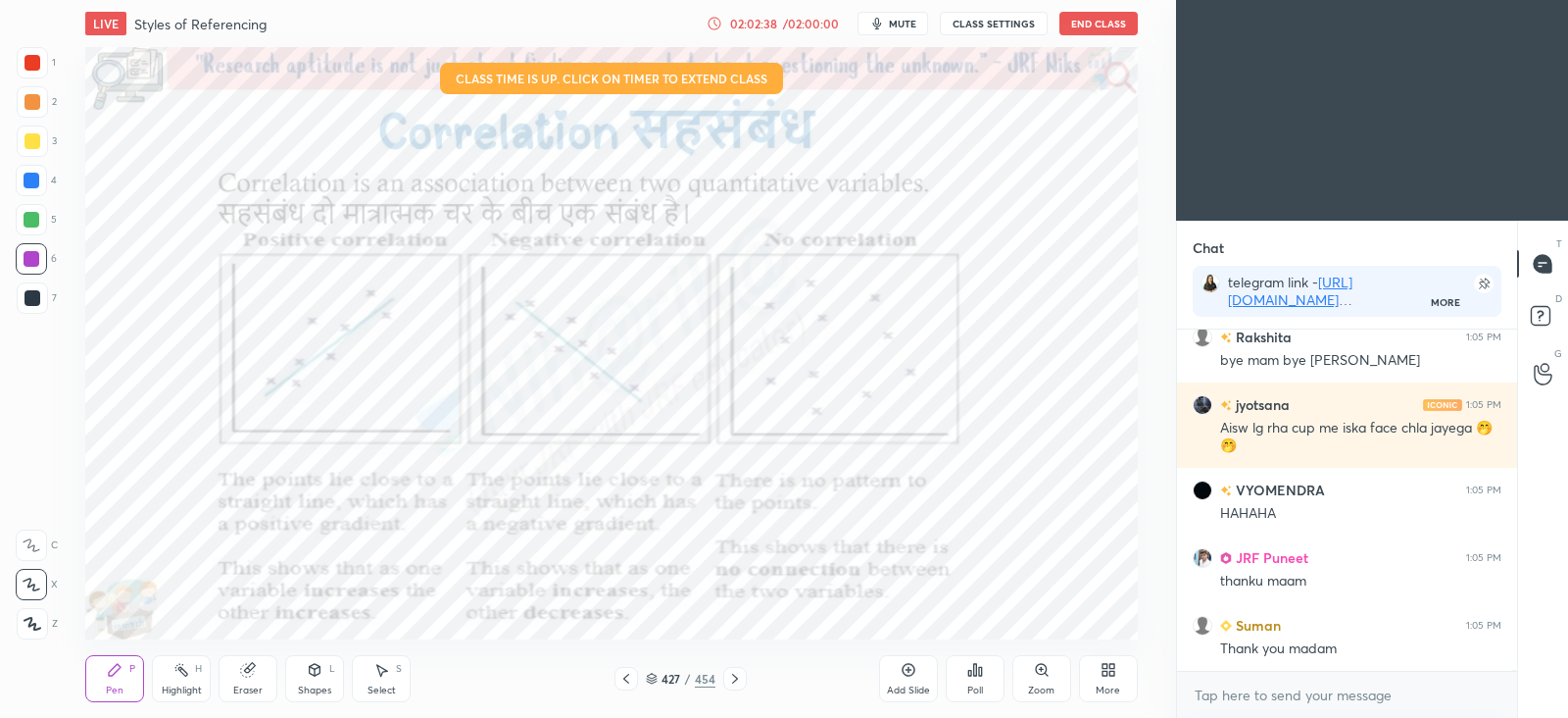
click at [1098, 22] on button "End Class" at bounding box center [1099, 24] width 78 height 24
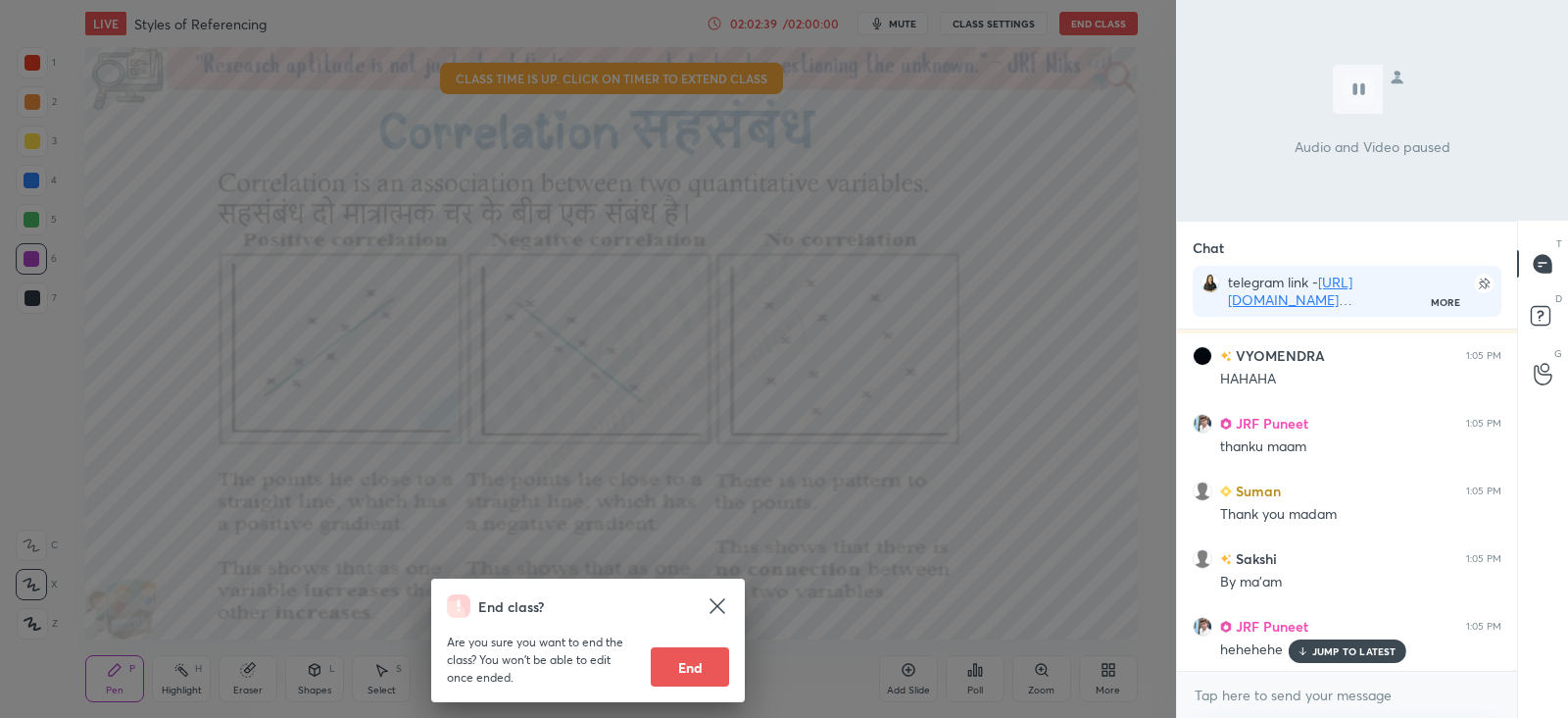
click at [709, 668] on button "End" at bounding box center [690, 667] width 78 height 39
type textarea "x"
